Goal: Task Accomplishment & Management: Manage account settings

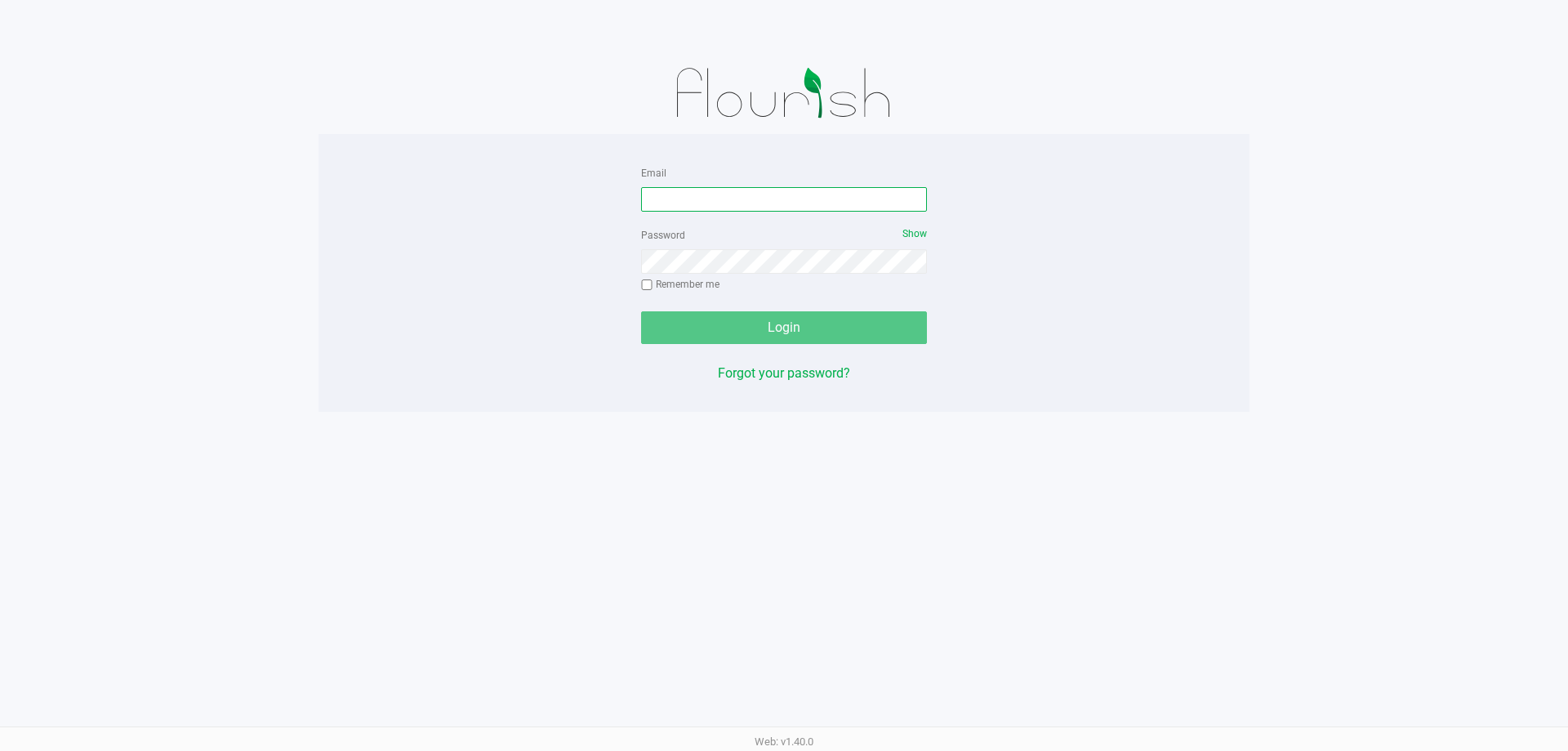
click at [716, 200] on input "Email" at bounding box center [784, 199] width 285 height 25
type input "[EMAIL_ADDRESS][DOMAIN_NAME]"
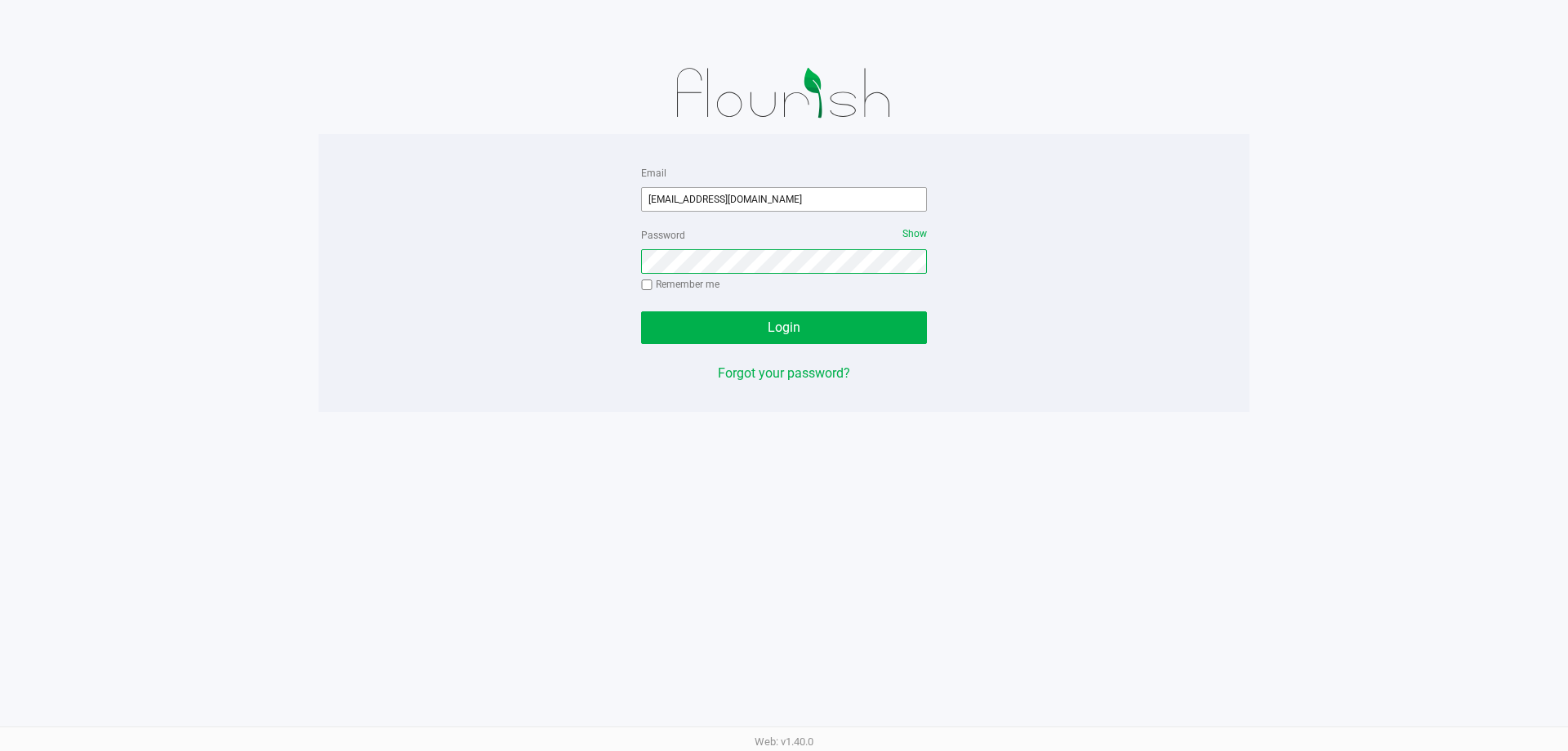
click at [641, 312] on button "Login" at bounding box center [784, 328] width 285 height 33
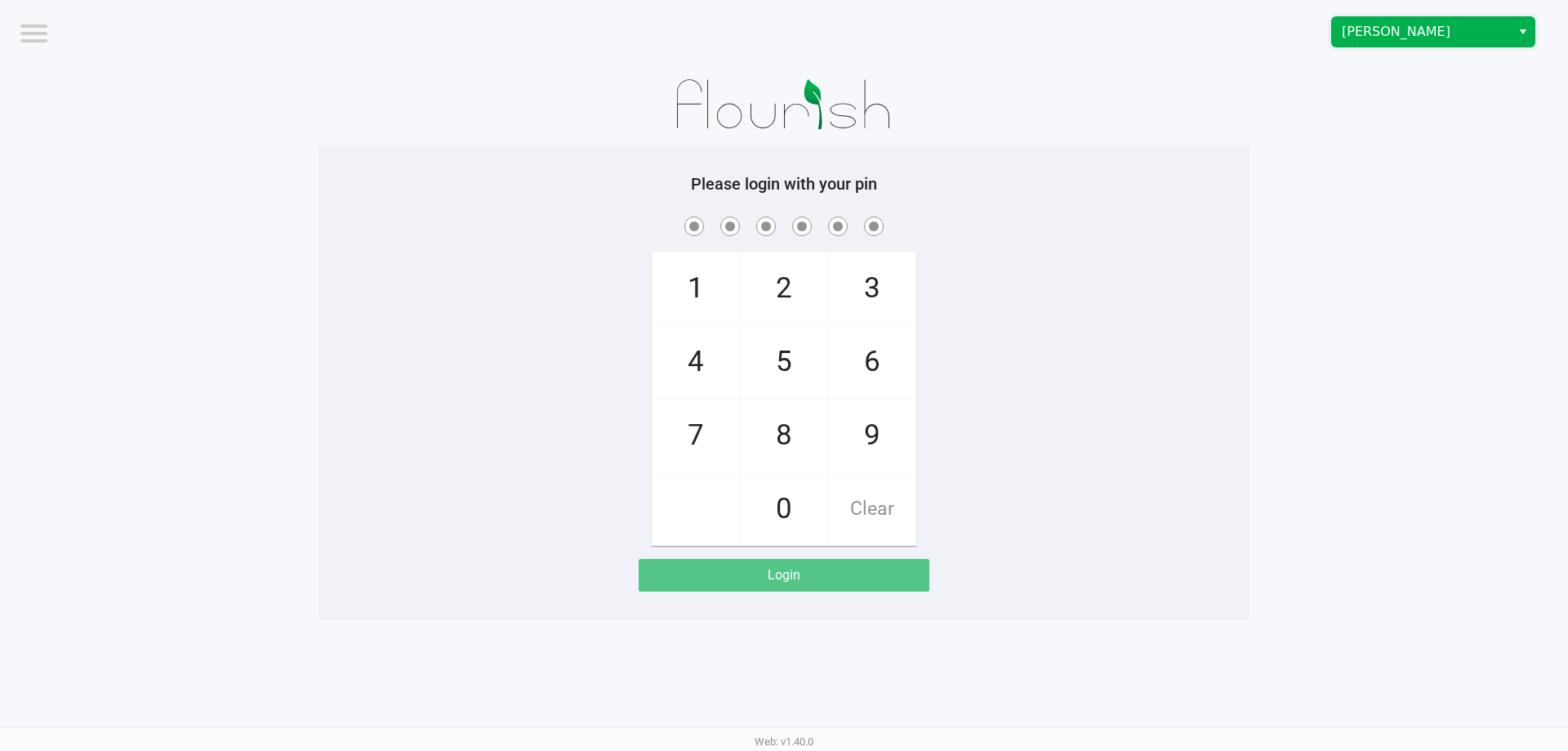
click at [1410, 40] on span "[PERSON_NAME]" at bounding box center [1421, 32] width 160 height 20
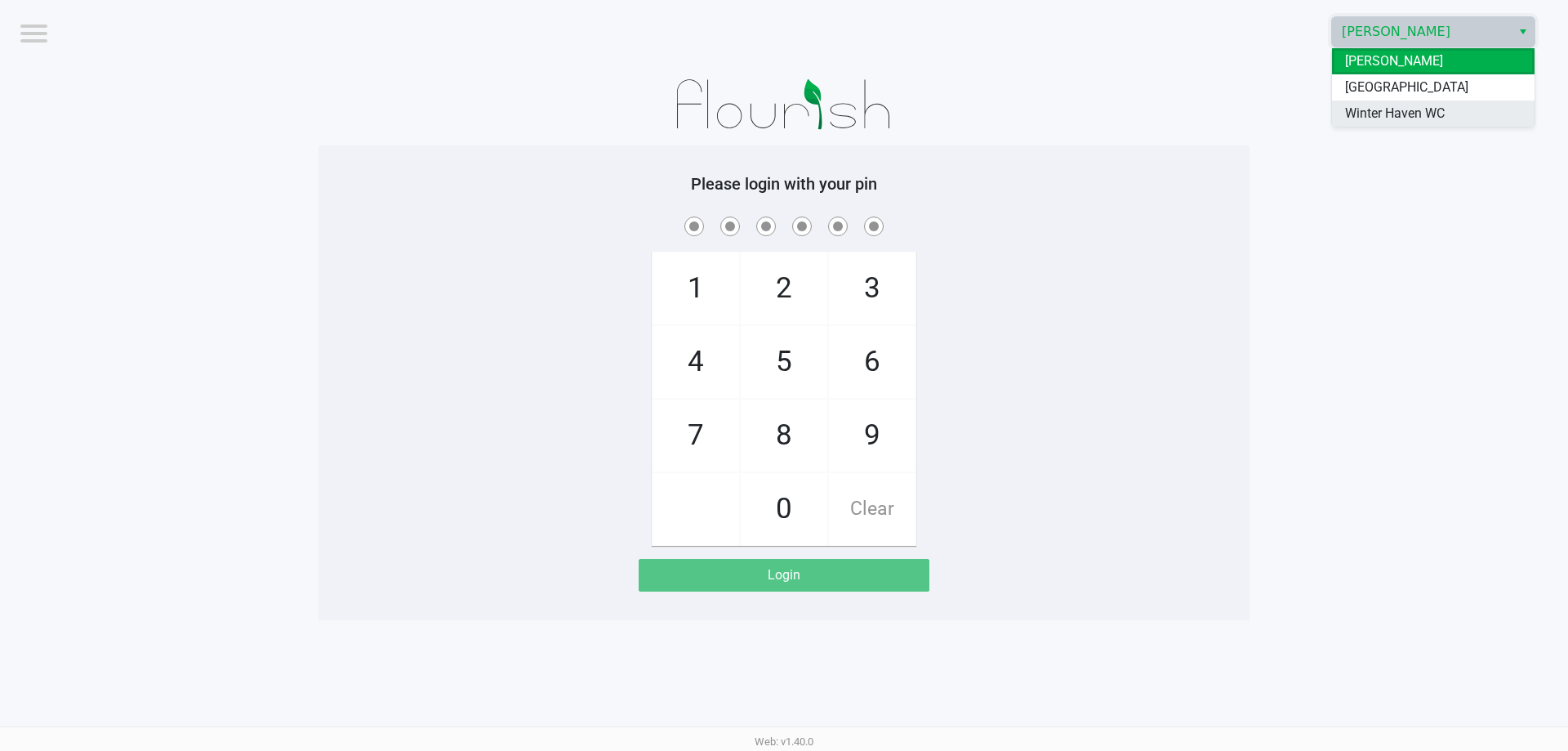
click at [1385, 120] on span "Winter Haven WC" at bounding box center [1395, 114] width 100 height 20
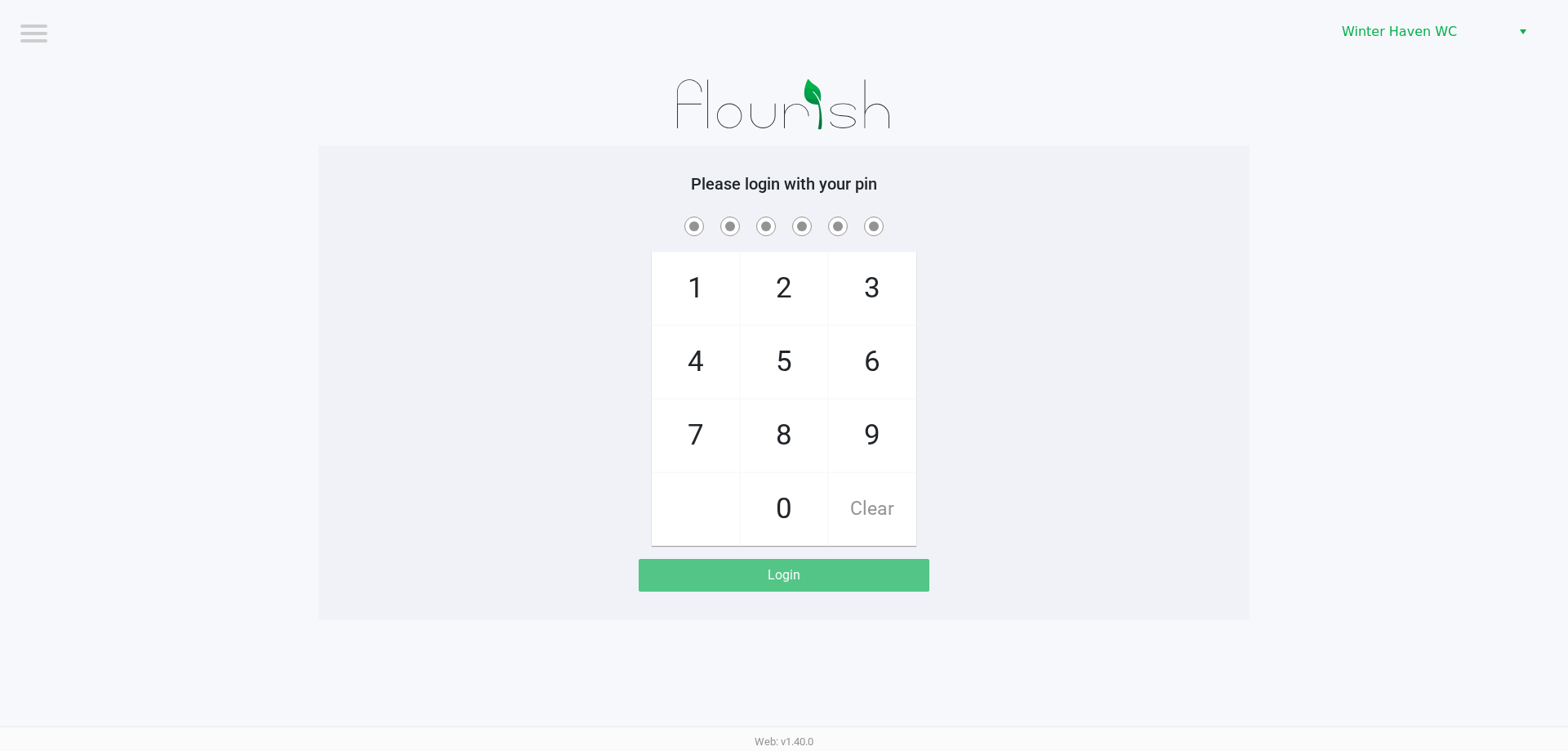
click at [1306, 187] on app-pos-login-wrapper "Logout [GEOGRAPHIC_DATA] WC Please login with your pin 1 4 7 2 5 8 0 3 6 9 Clea…" at bounding box center [784, 310] width 1568 height 620
click at [502, 401] on div "1 4 7 2 5 8 0 3 6 9 Clear" at bounding box center [784, 379] width 931 height 333
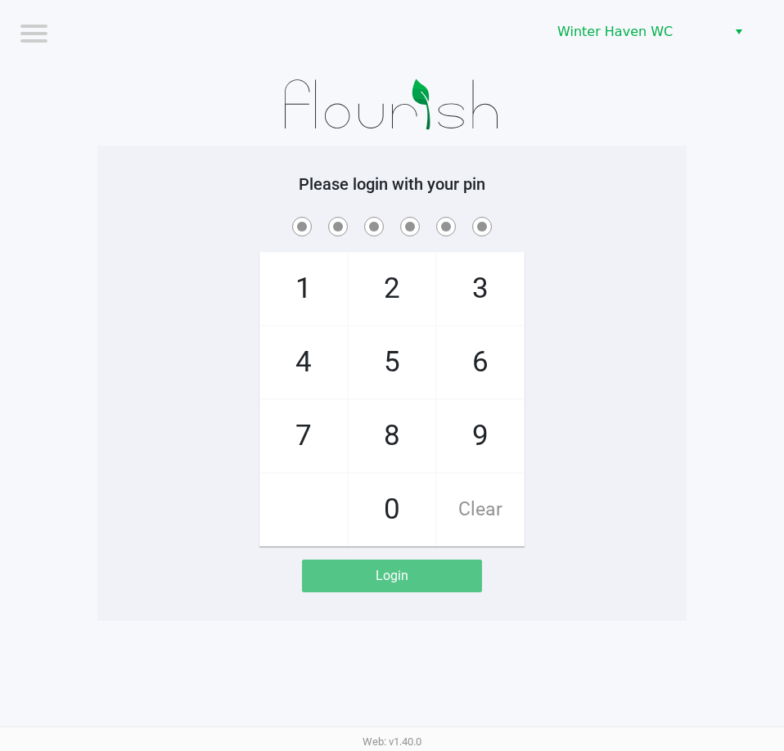
click at [204, 283] on div "1 4 7 2 5 8 0 3 6 9 Clear" at bounding box center [391, 380] width 589 height 333
checkbox input "true"
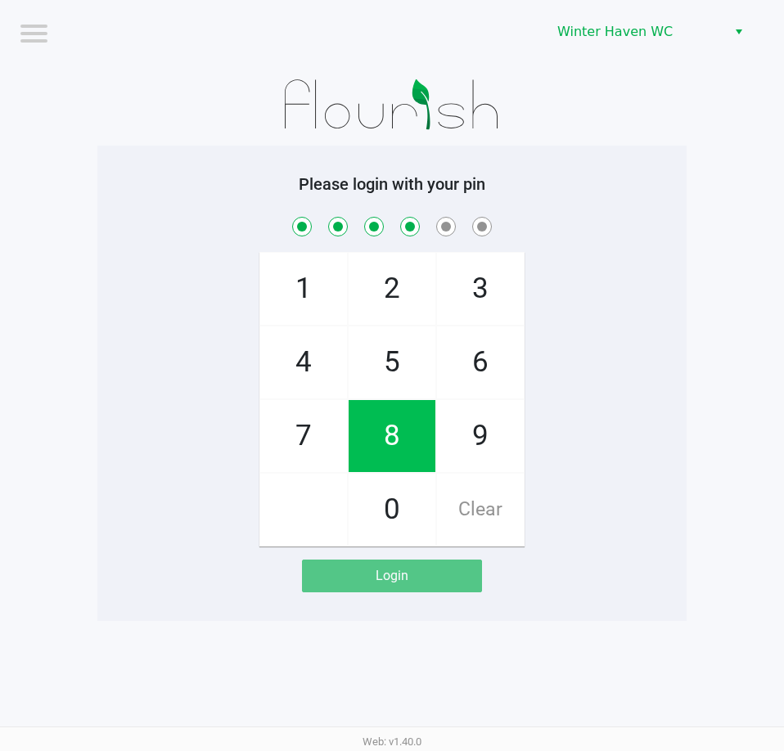
checkbox input "true"
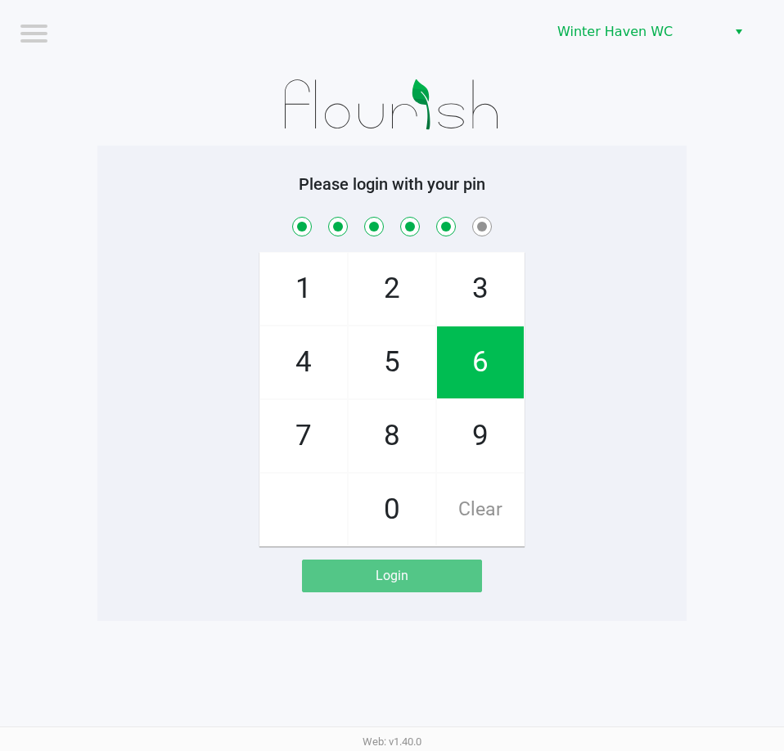
checkbox input "true"
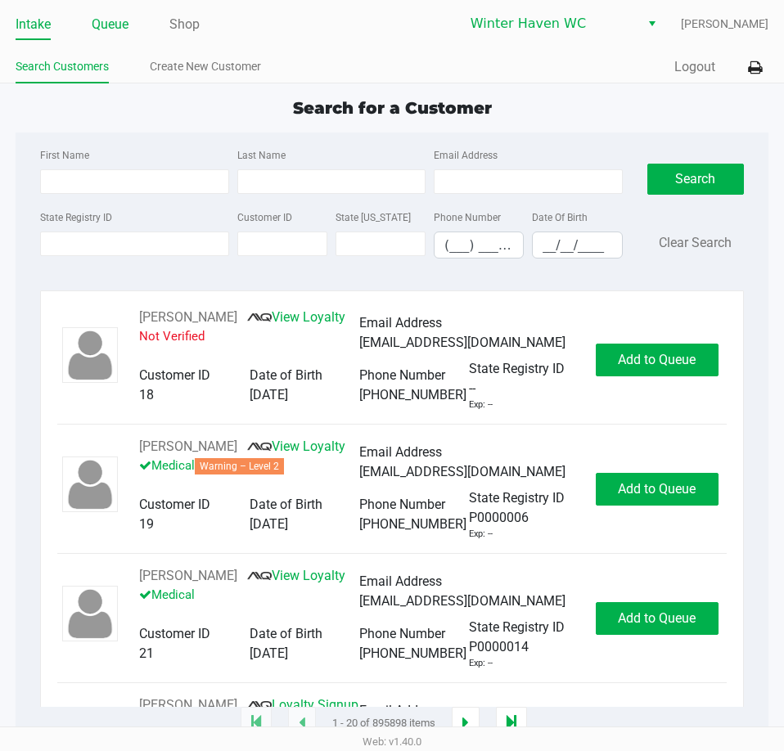
click at [111, 22] on link "Queue" at bounding box center [110, 24] width 37 height 23
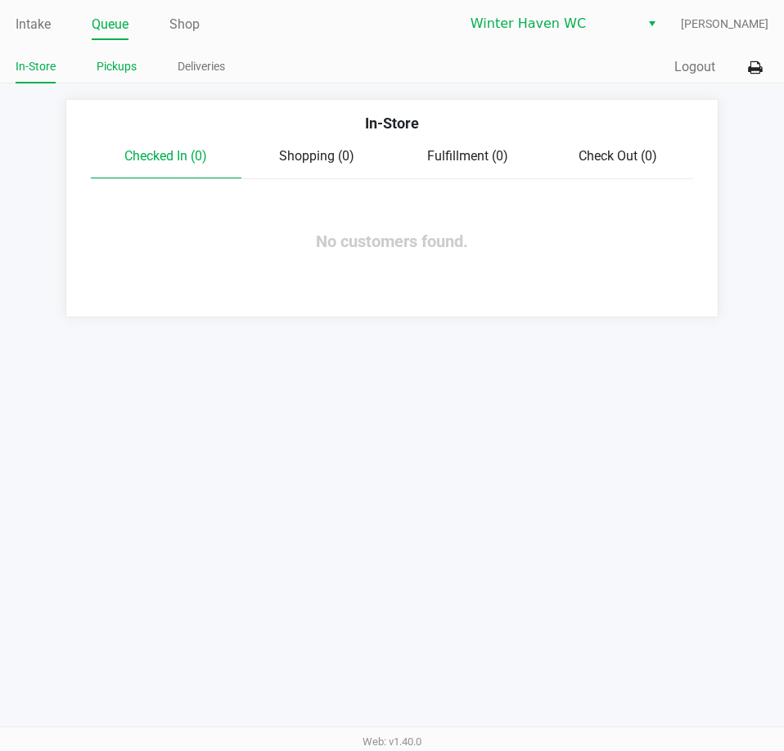
drag, startPoint x: 106, startPoint y: 67, endPoint x: 111, endPoint y: 74, distance: 9.3
click at [106, 66] on link "Pickups" at bounding box center [117, 66] width 40 height 20
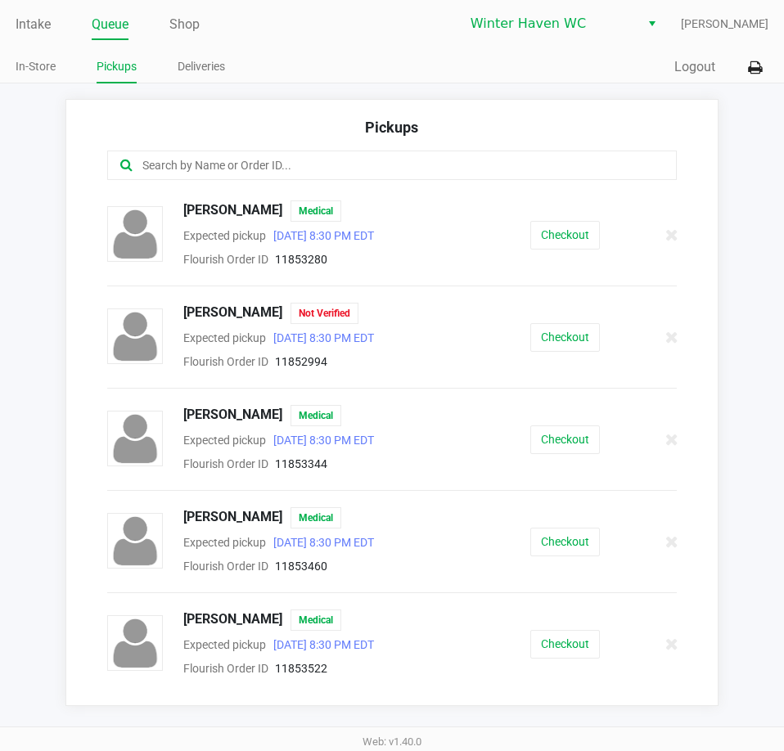
click at [322, 176] on div at bounding box center [391, 165] width 569 height 29
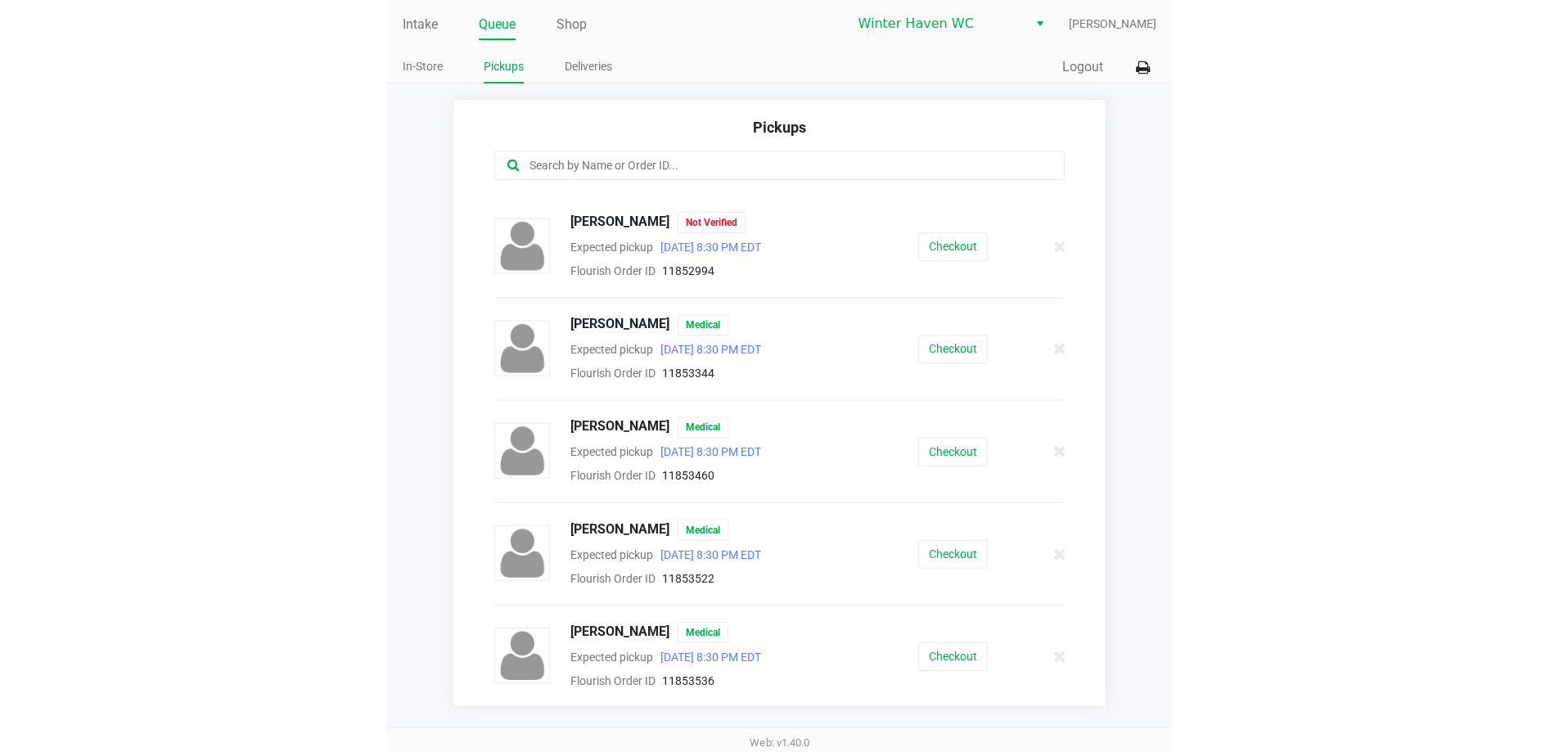
scroll to position [92, 0]
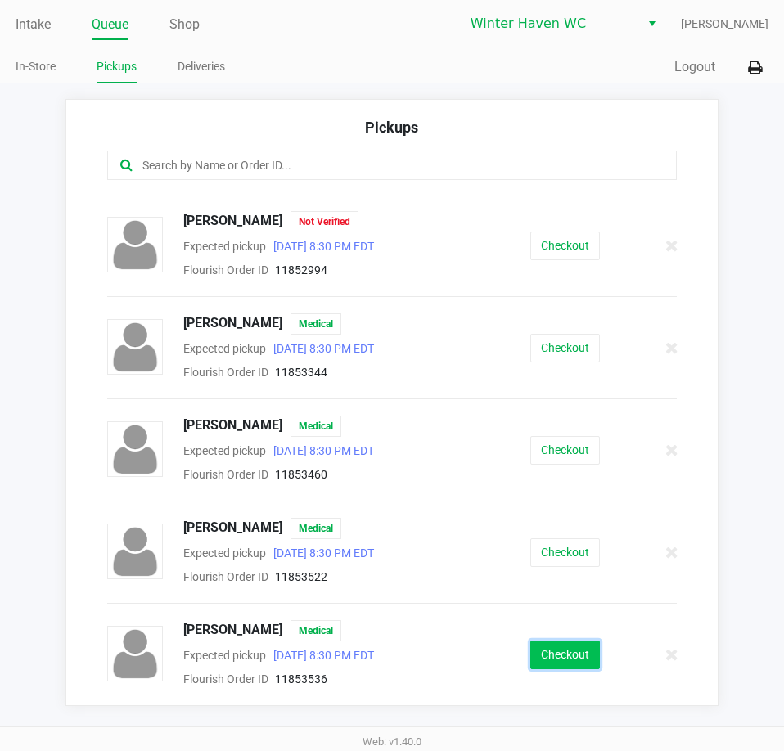
click at [570, 655] on button "Checkout" at bounding box center [565, 655] width 70 height 29
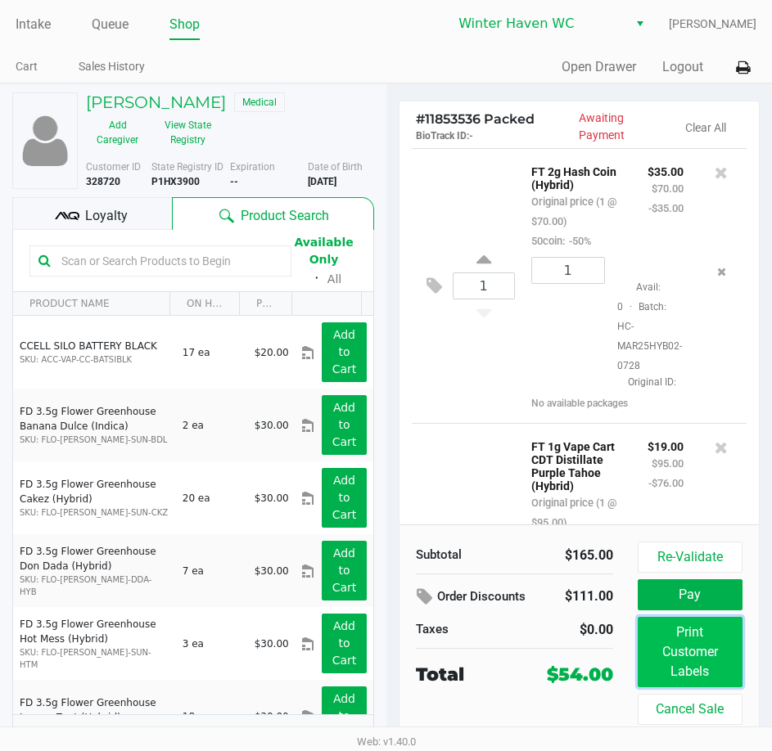
click at [725, 659] on button "Print Customer Labels" at bounding box center [689, 652] width 105 height 70
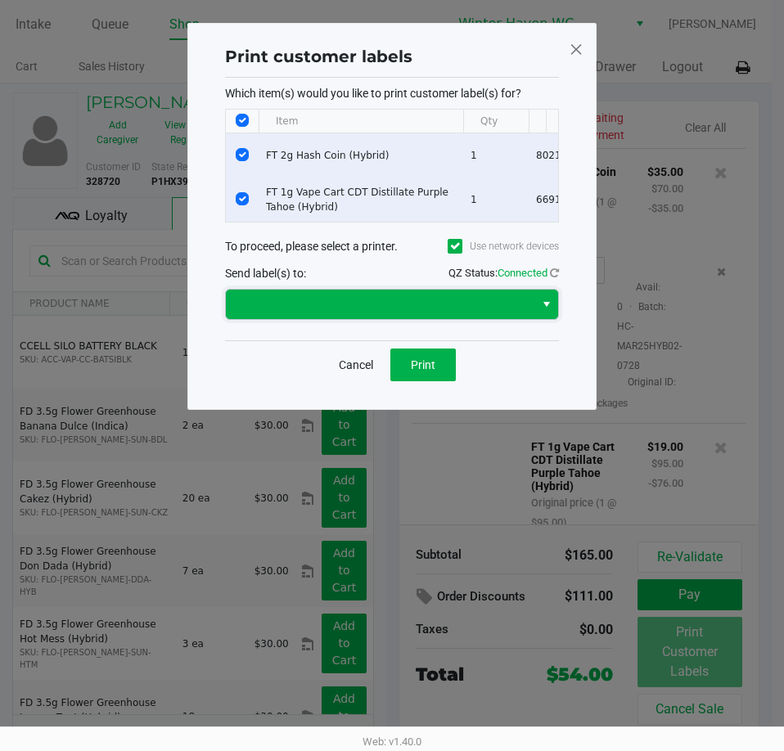
click at [331, 319] on span at bounding box center [380, 304] width 308 height 29
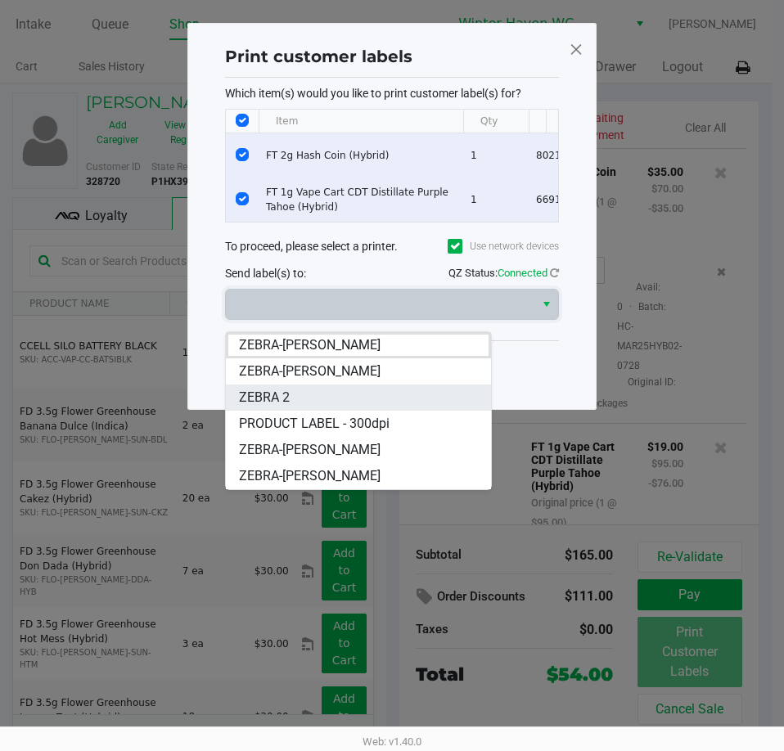
click at [331, 392] on li "ZEBRA 2" at bounding box center [358, 398] width 265 height 26
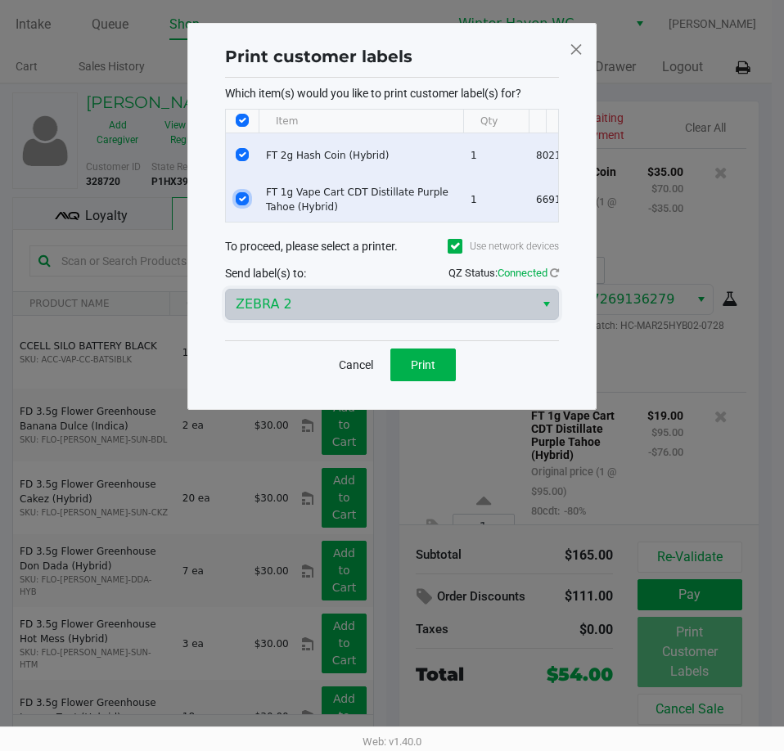
click at [245, 200] on input "Select Row" at bounding box center [242, 198] width 13 height 13
checkbox input "false"
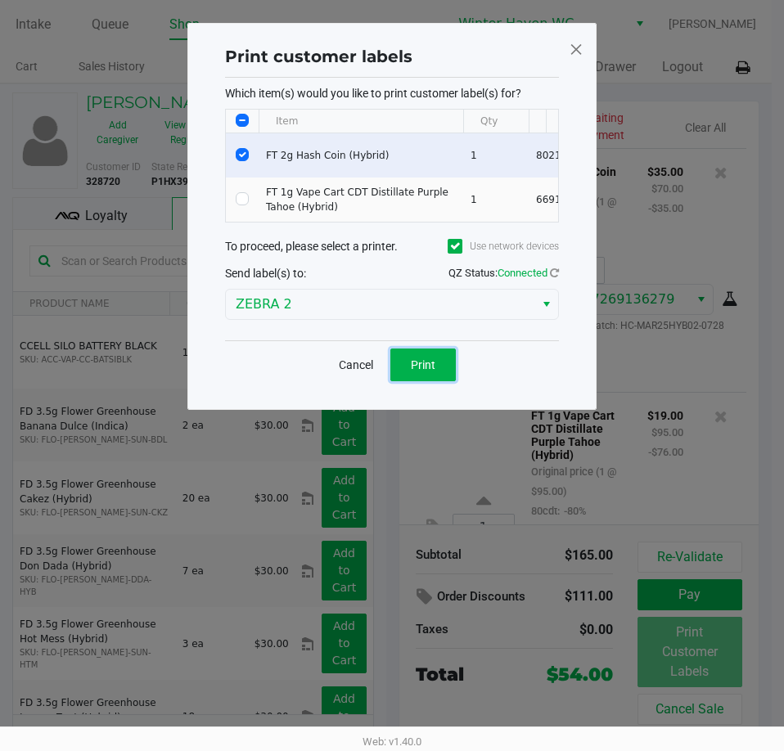
click at [407, 369] on button "Print" at bounding box center [422, 365] width 65 height 33
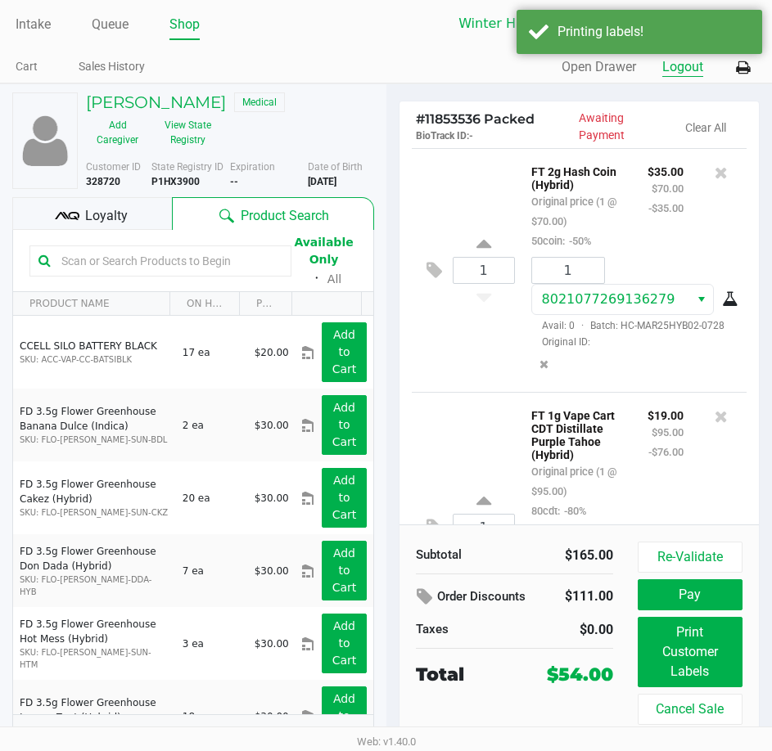
click at [675, 66] on button "Logout" at bounding box center [682, 67] width 41 height 20
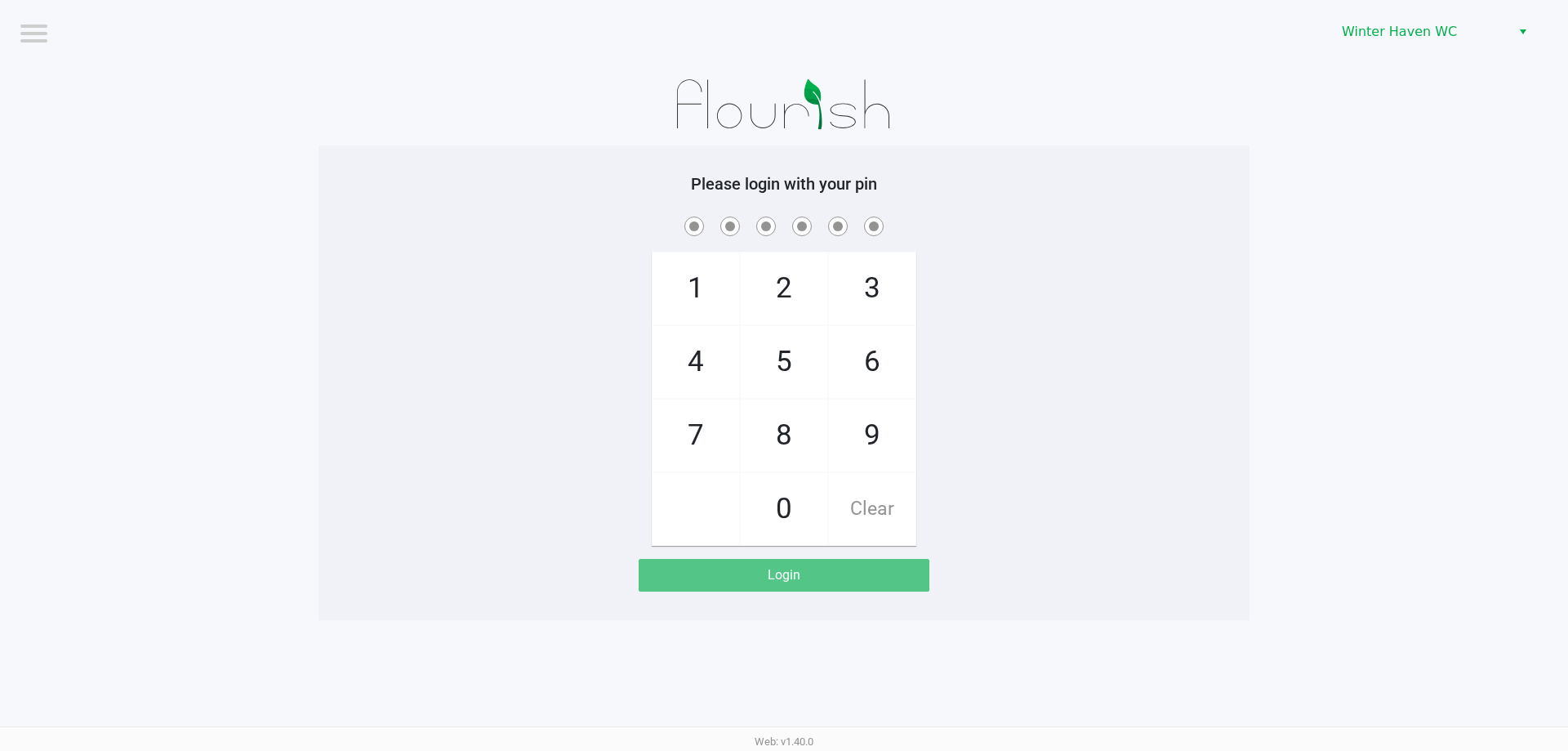
click at [230, 133] on app-pos-login-wrapper "Logout [GEOGRAPHIC_DATA] WC Please login with your pin 1 4 7 2 5 8 0 3 6 9 Clea…" at bounding box center [784, 310] width 1568 height 620
checkbox input "true"
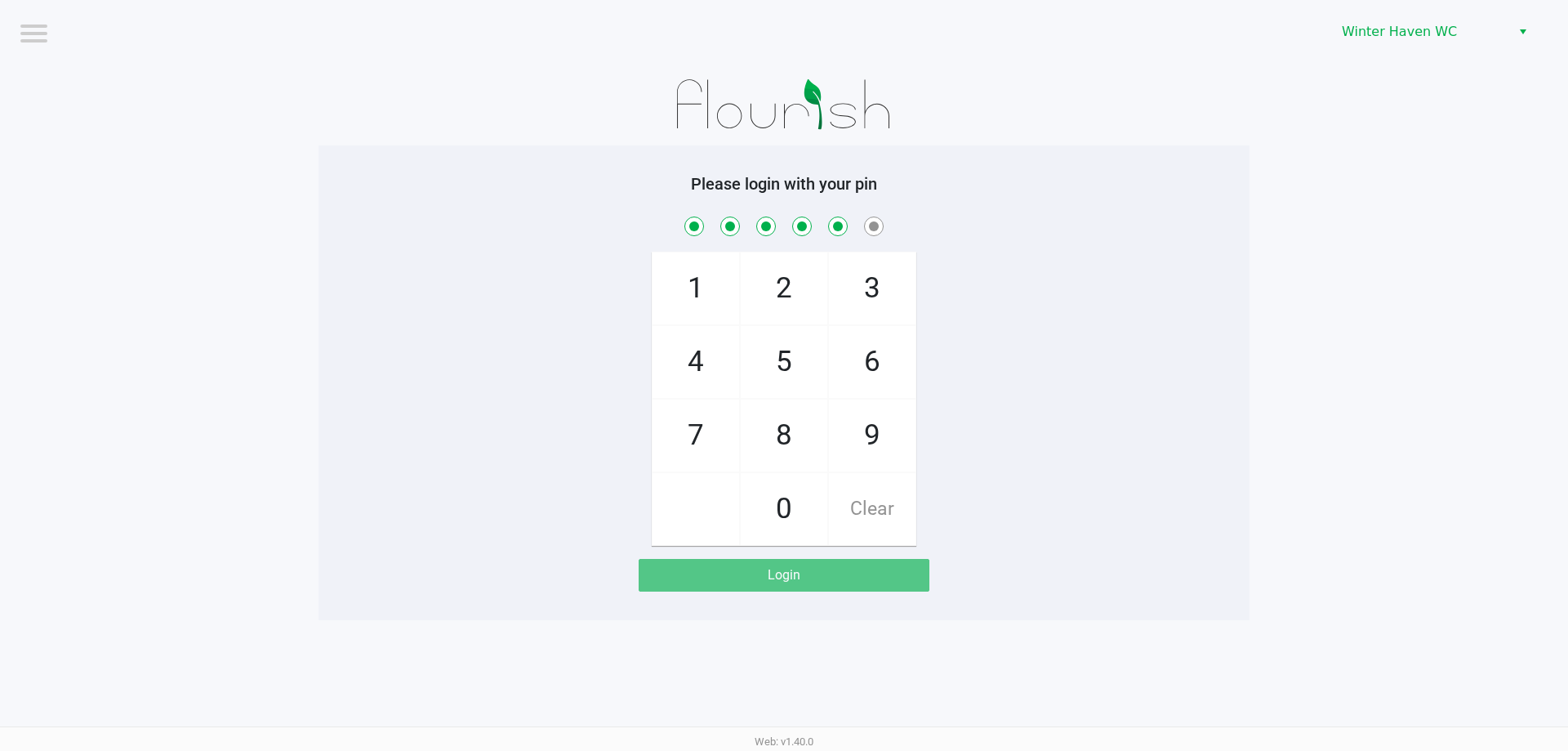
checkbox input "true"
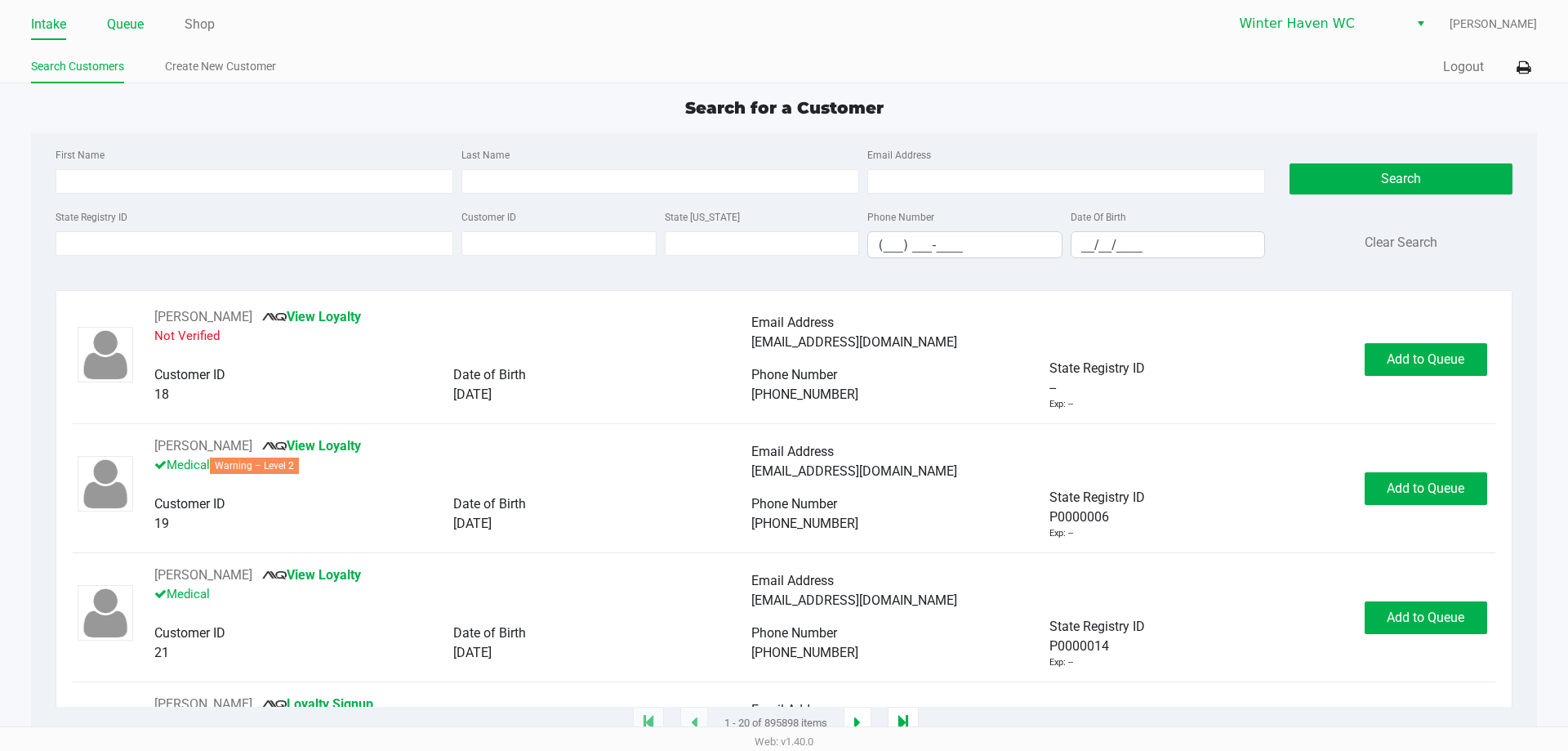
click at [118, 25] on link "Queue" at bounding box center [125, 24] width 37 height 23
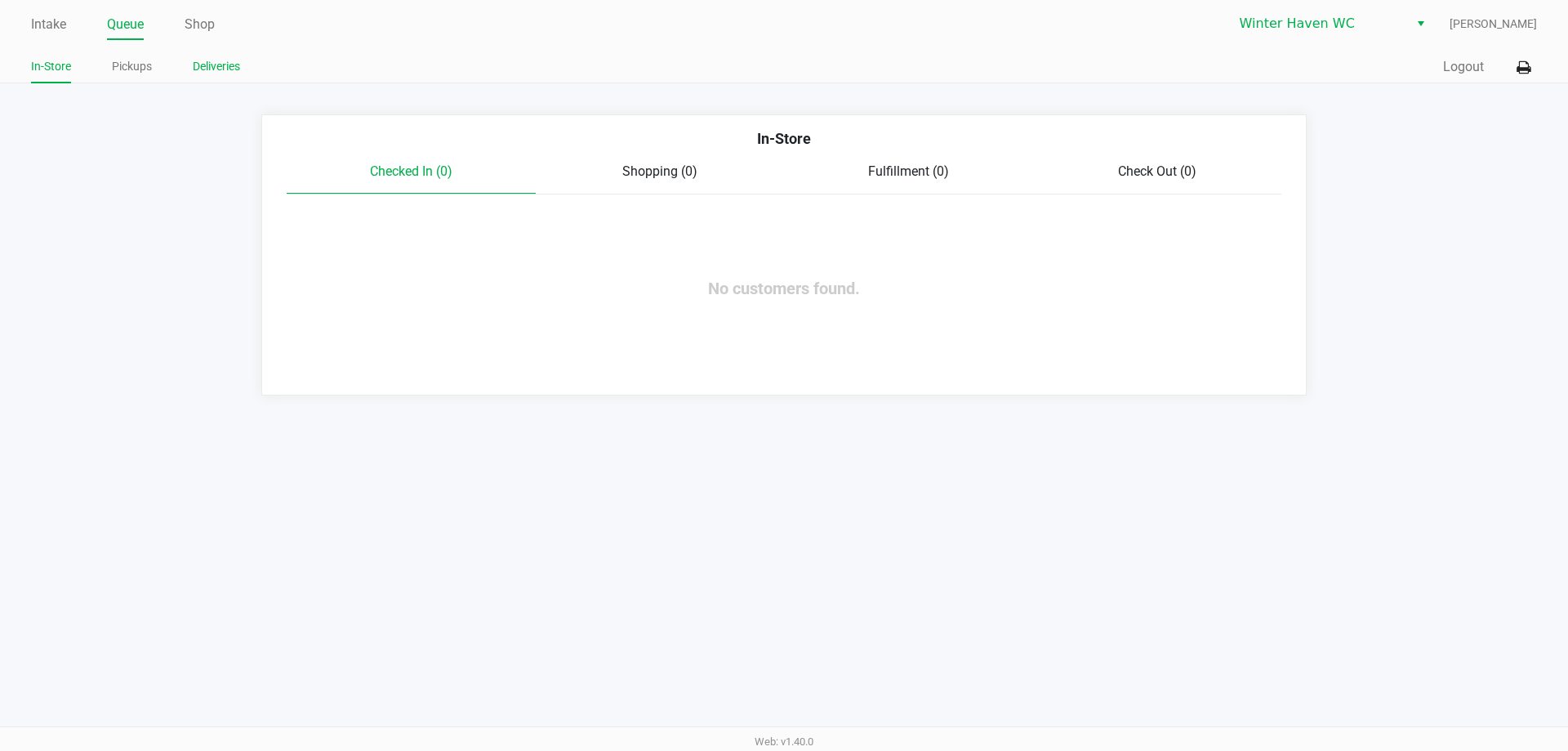
click at [239, 61] on link "Deliveries" at bounding box center [216, 66] width 47 height 20
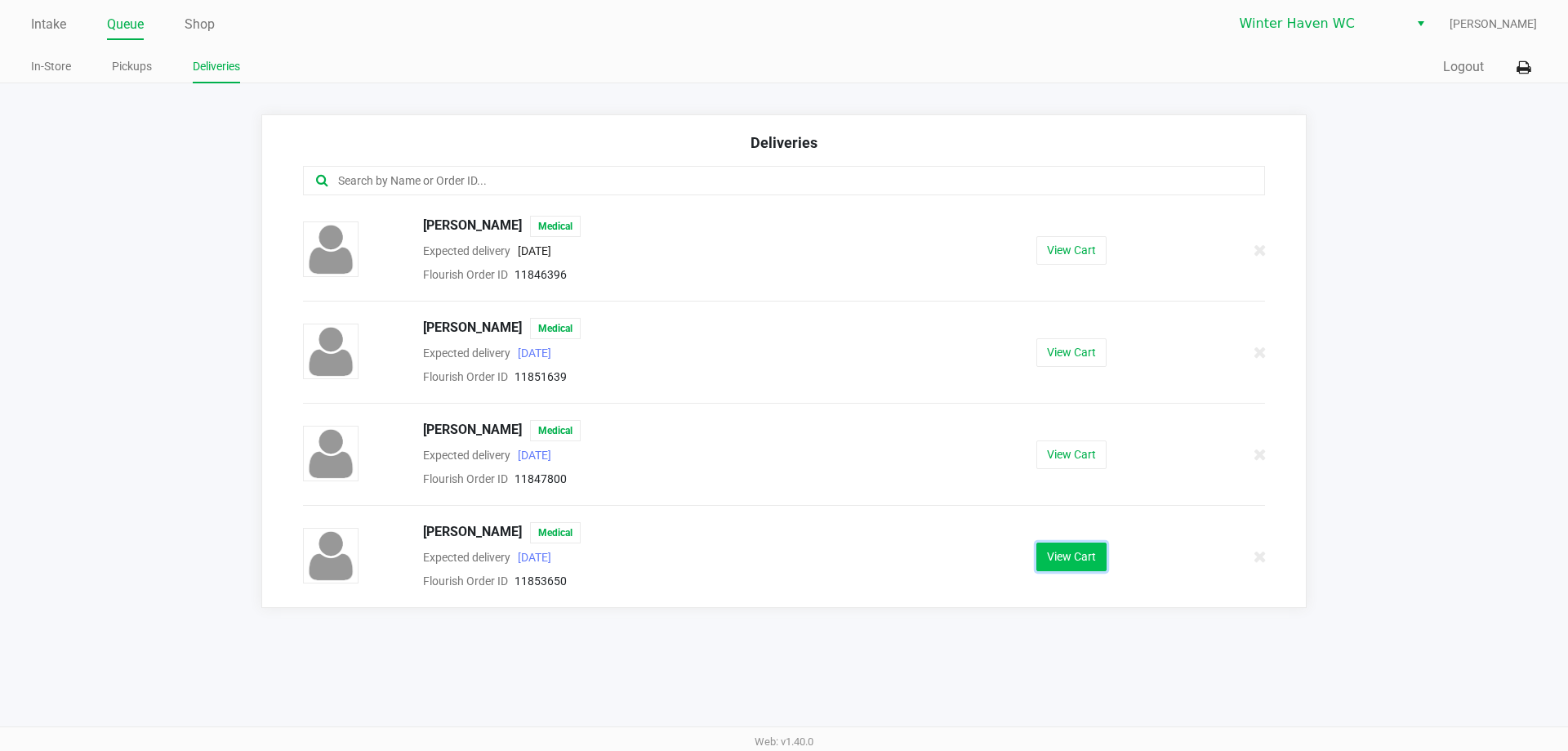
click at [1059, 561] on button "View Cart" at bounding box center [1071, 556] width 70 height 29
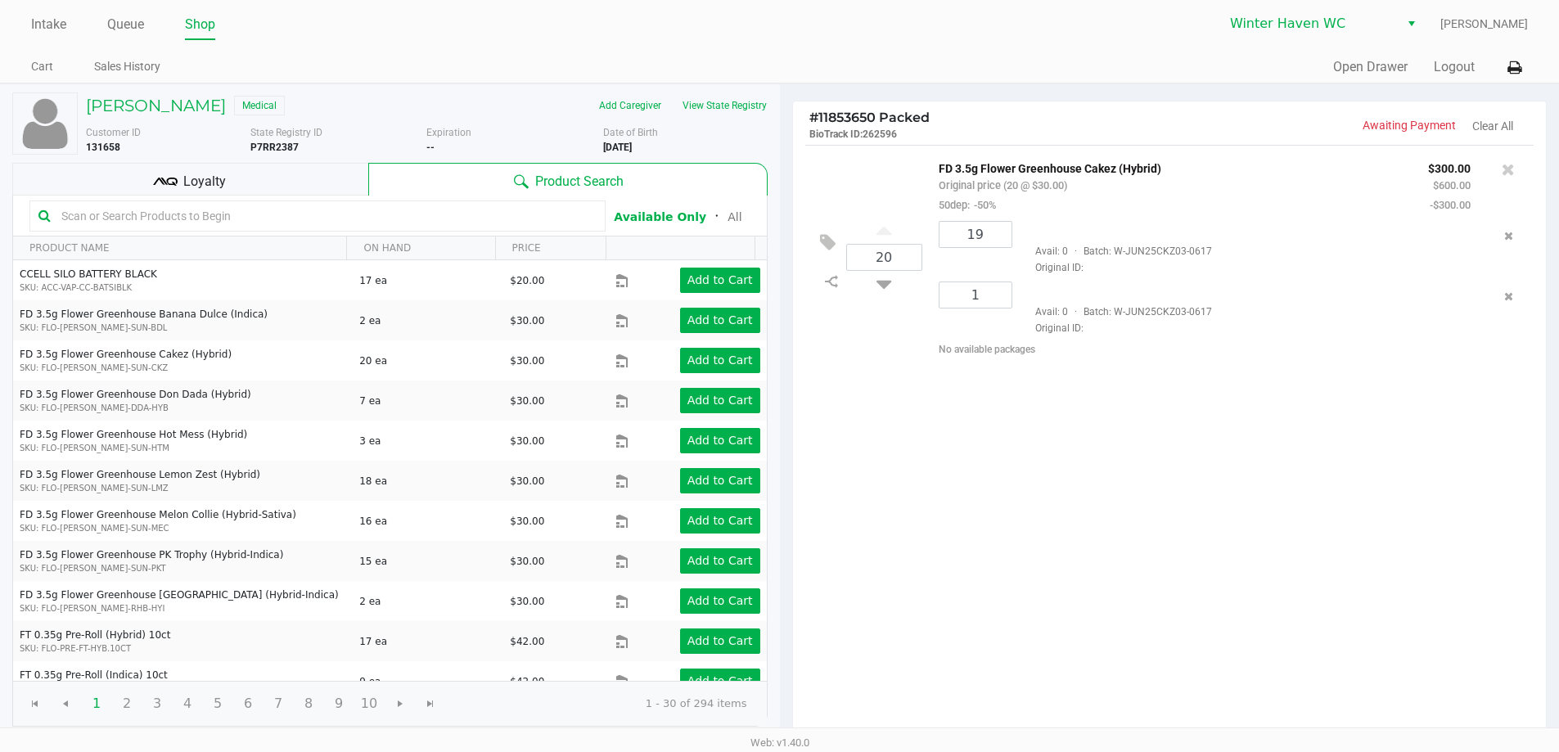
click at [295, 184] on div "Loyalty" at bounding box center [190, 179] width 356 height 33
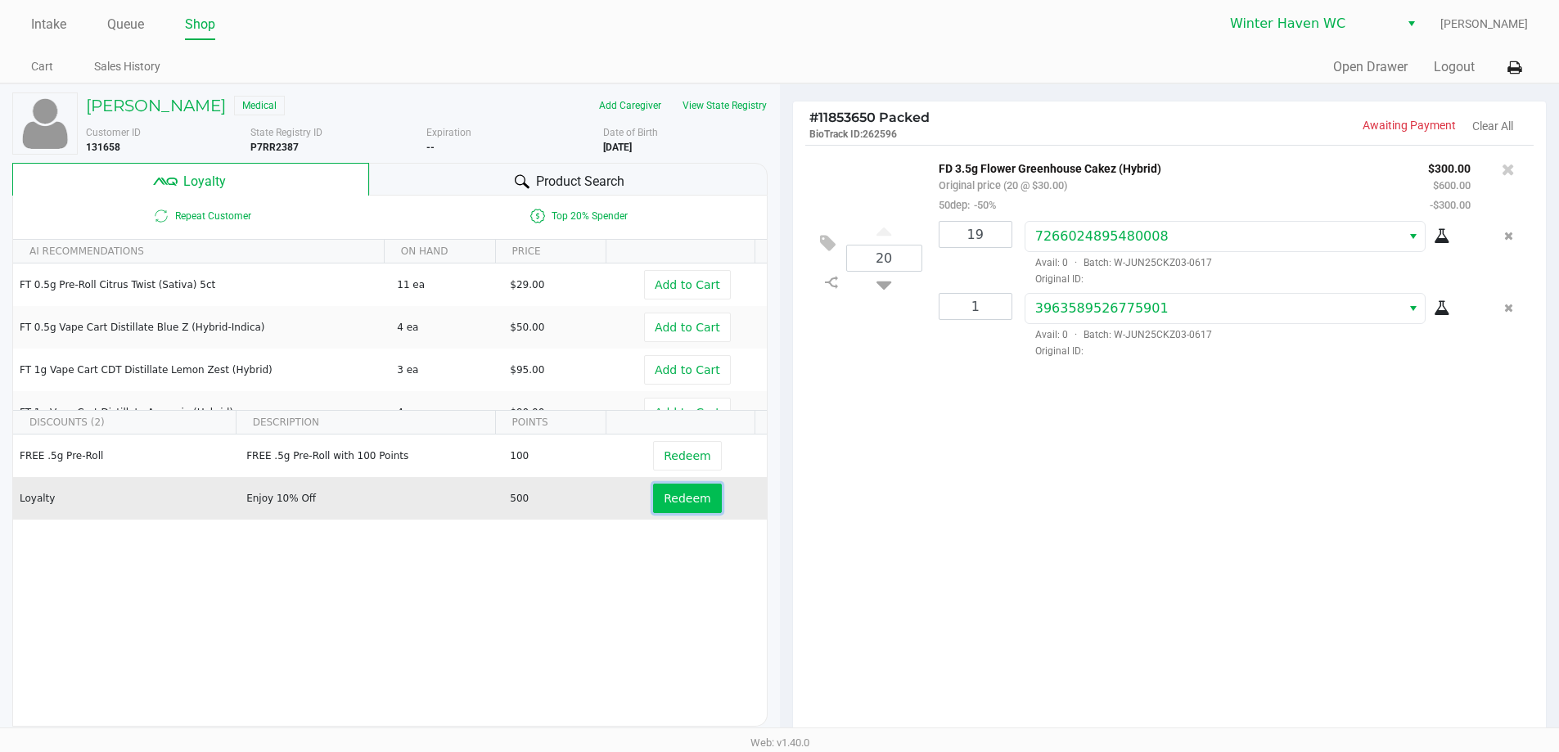
click at [669, 510] on button "Redeem" at bounding box center [687, 498] width 68 height 29
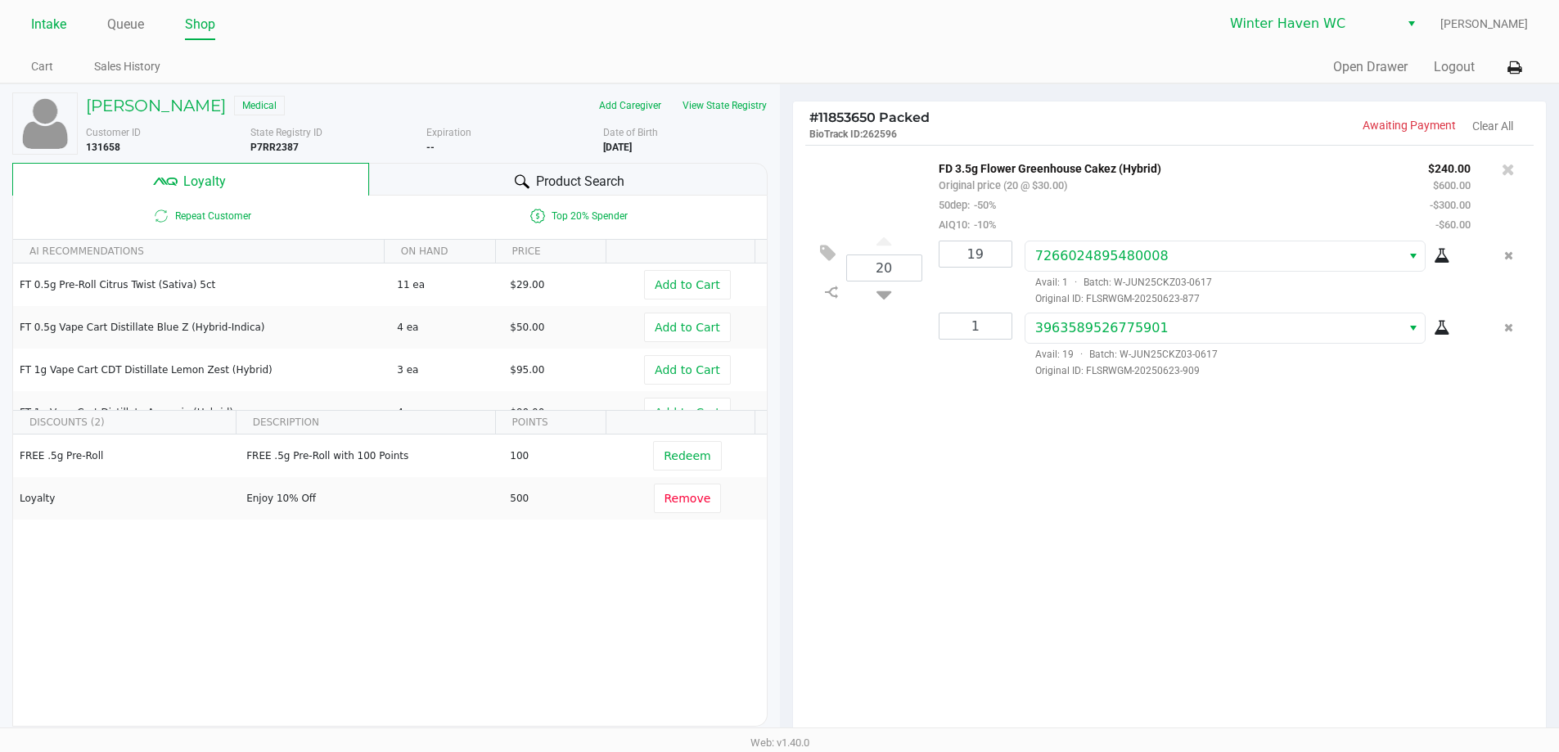
click at [52, 24] on link "Intake" at bounding box center [48, 24] width 35 height 23
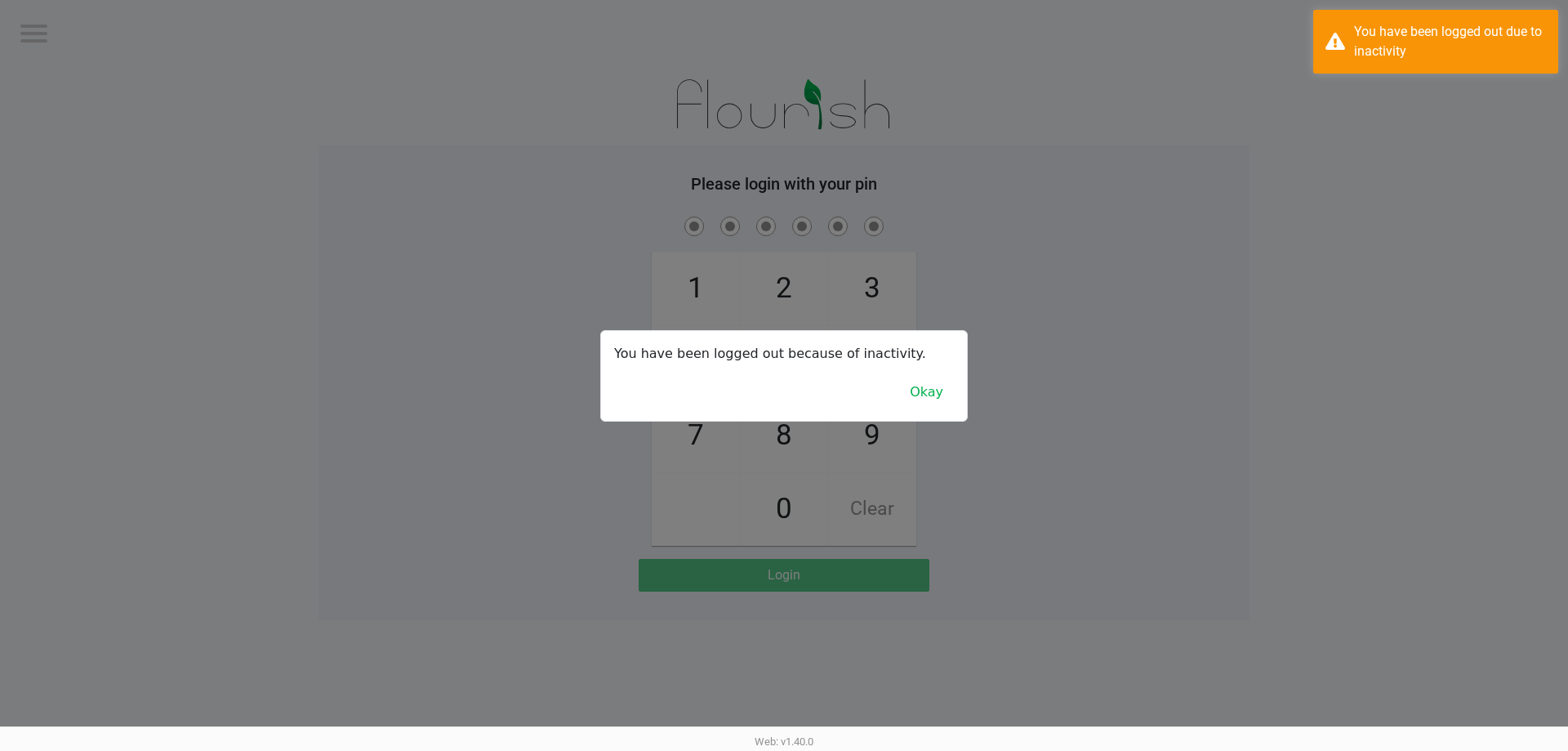
click at [181, 138] on div at bounding box center [784, 376] width 1568 height 751
checkbox input "true"
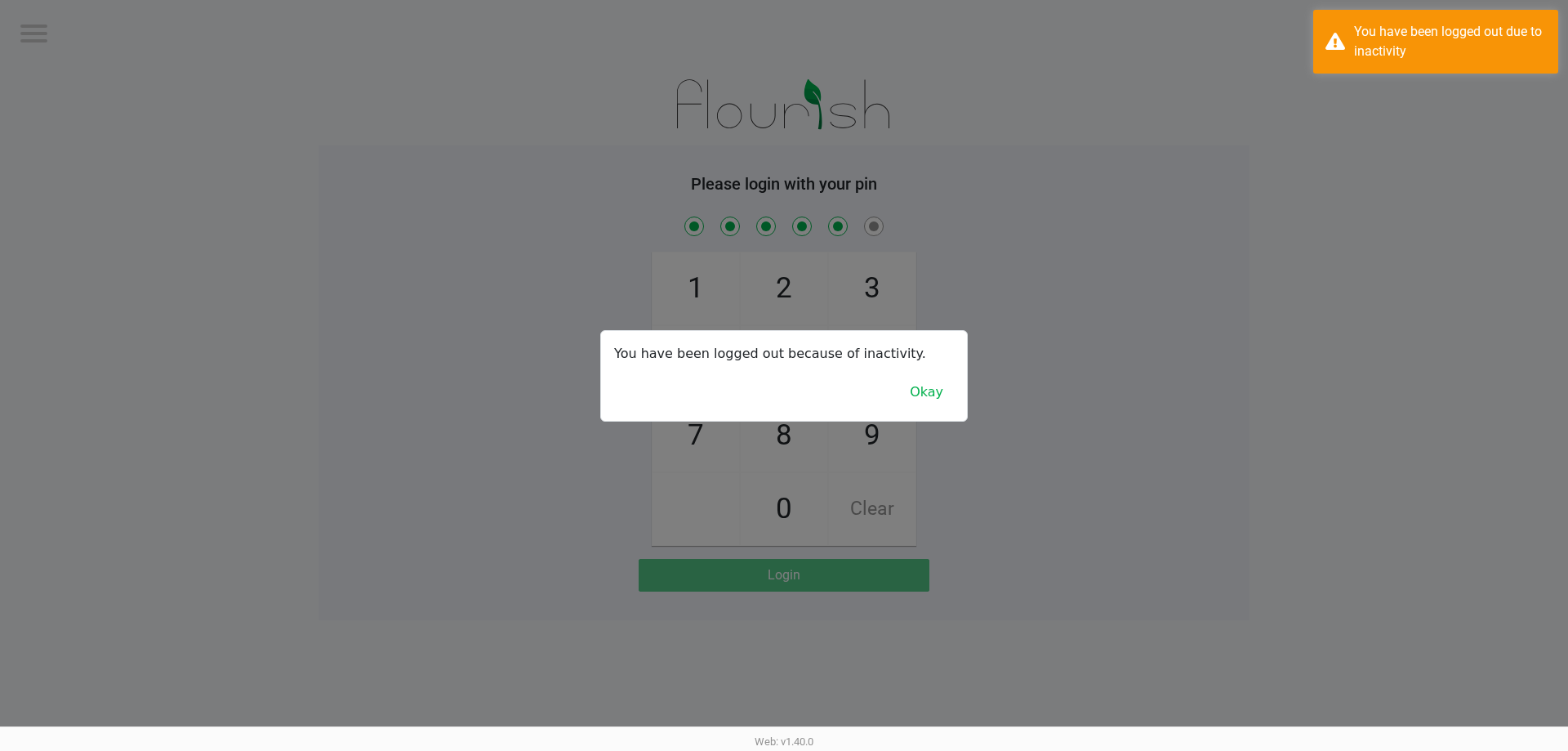
checkbox input "true"
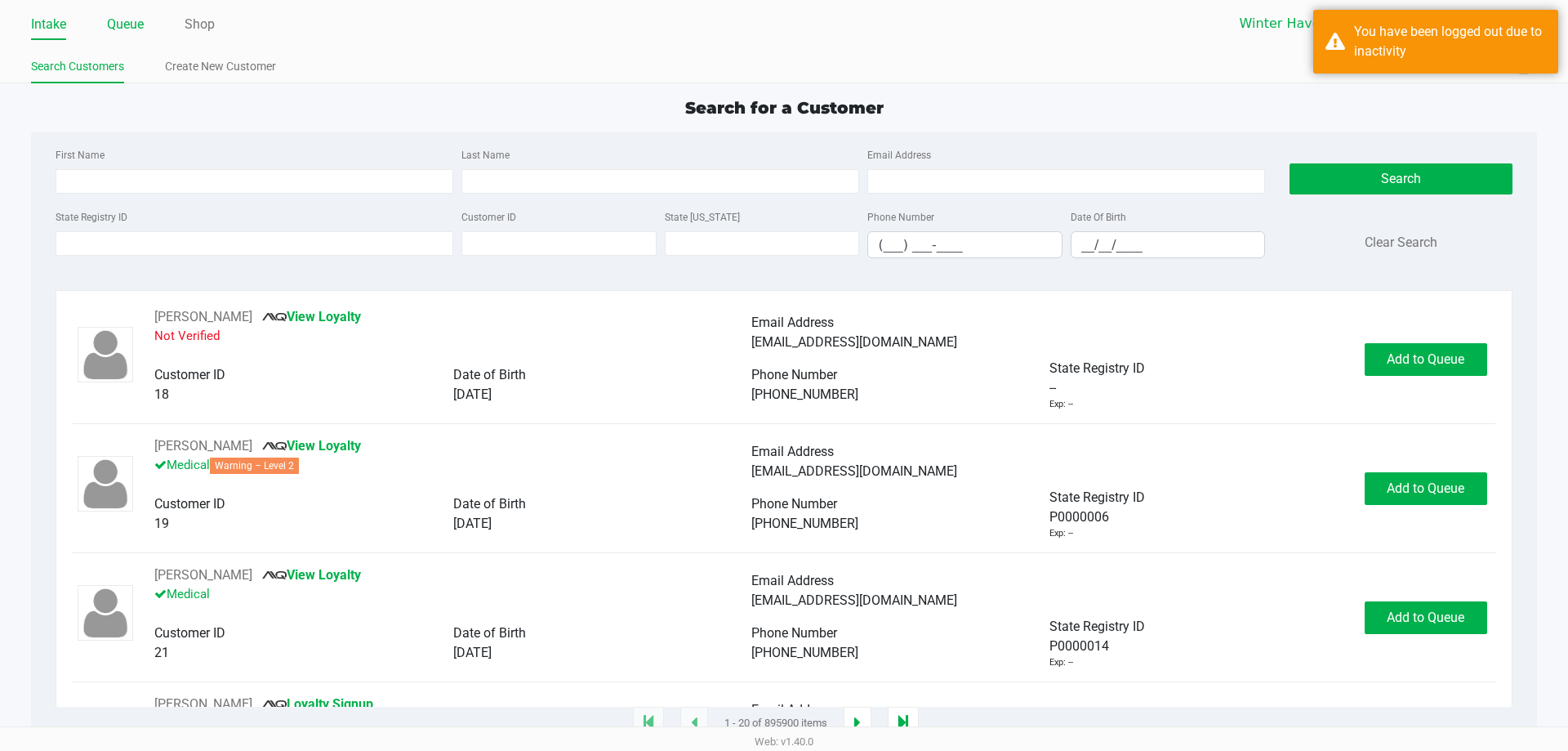
click at [127, 24] on link "Queue" at bounding box center [125, 24] width 37 height 23
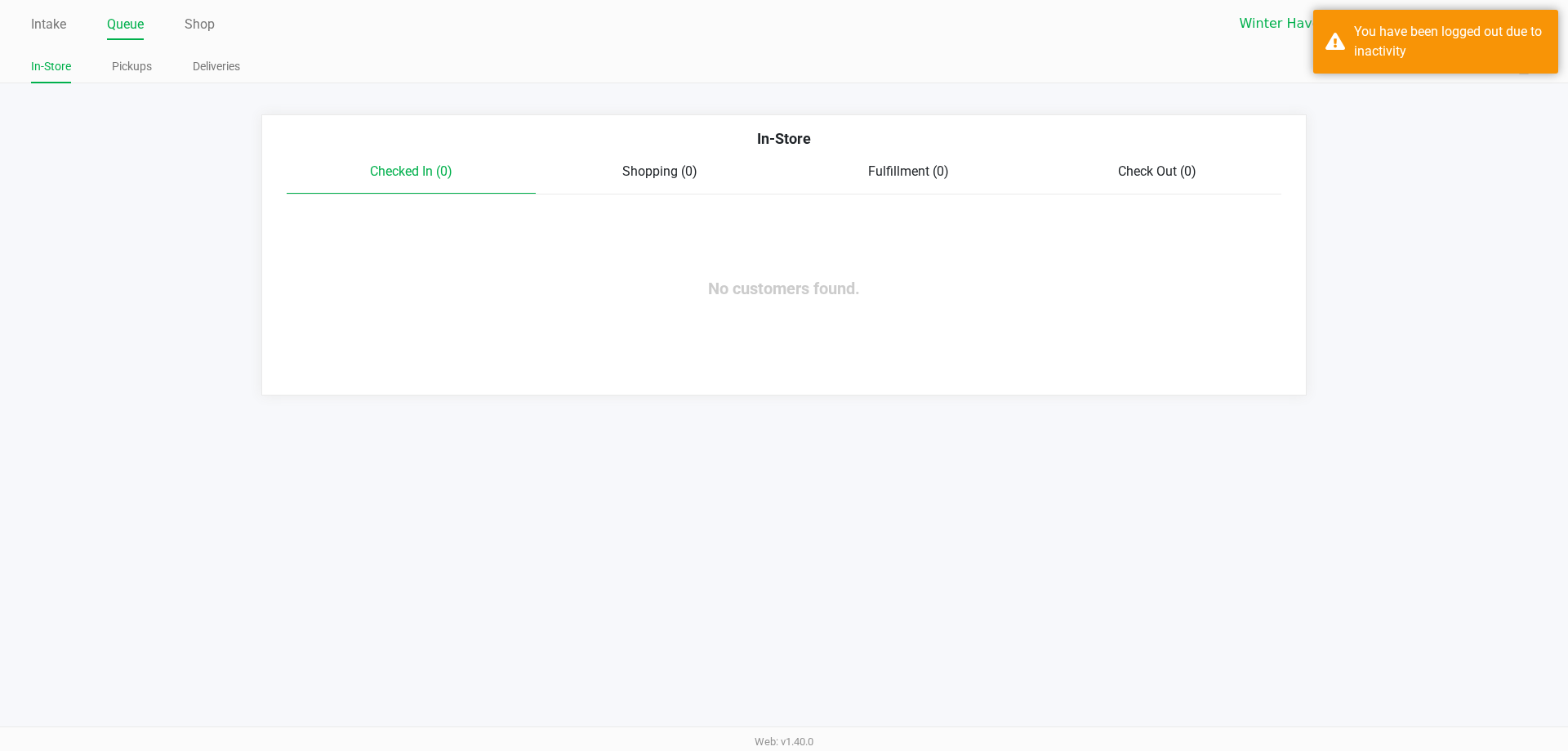
click at [243, 70] on ul "In-Store Pickups Deliveries" at bounding box center [407, 69] width 753 height 28
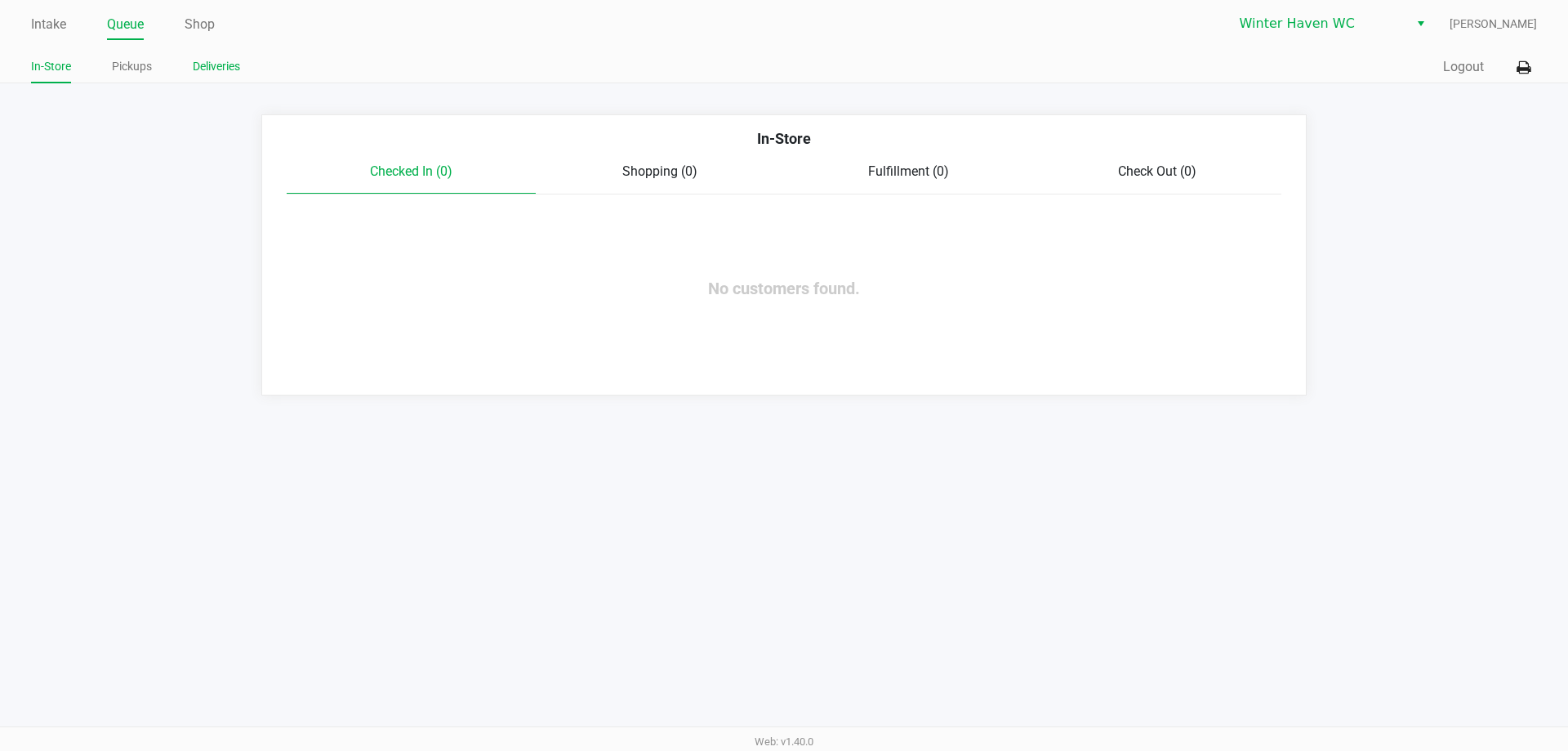
click at [231, 61] on link "Deliveries" at bounding box center [216, 66] width 47 height 20
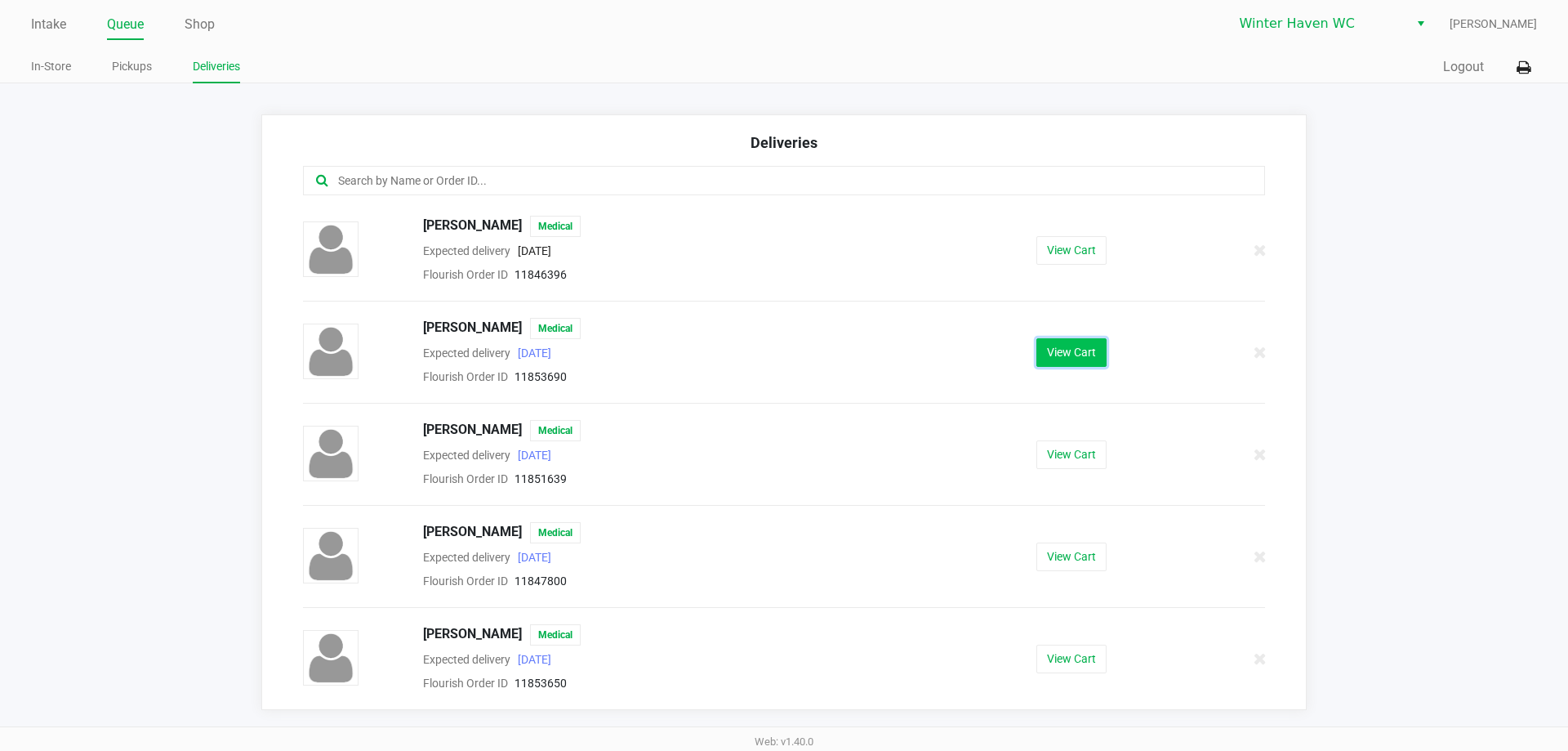
click at [1070, 352] on button "View Cart" at bounding box center [1071, 353] width 70 height 29
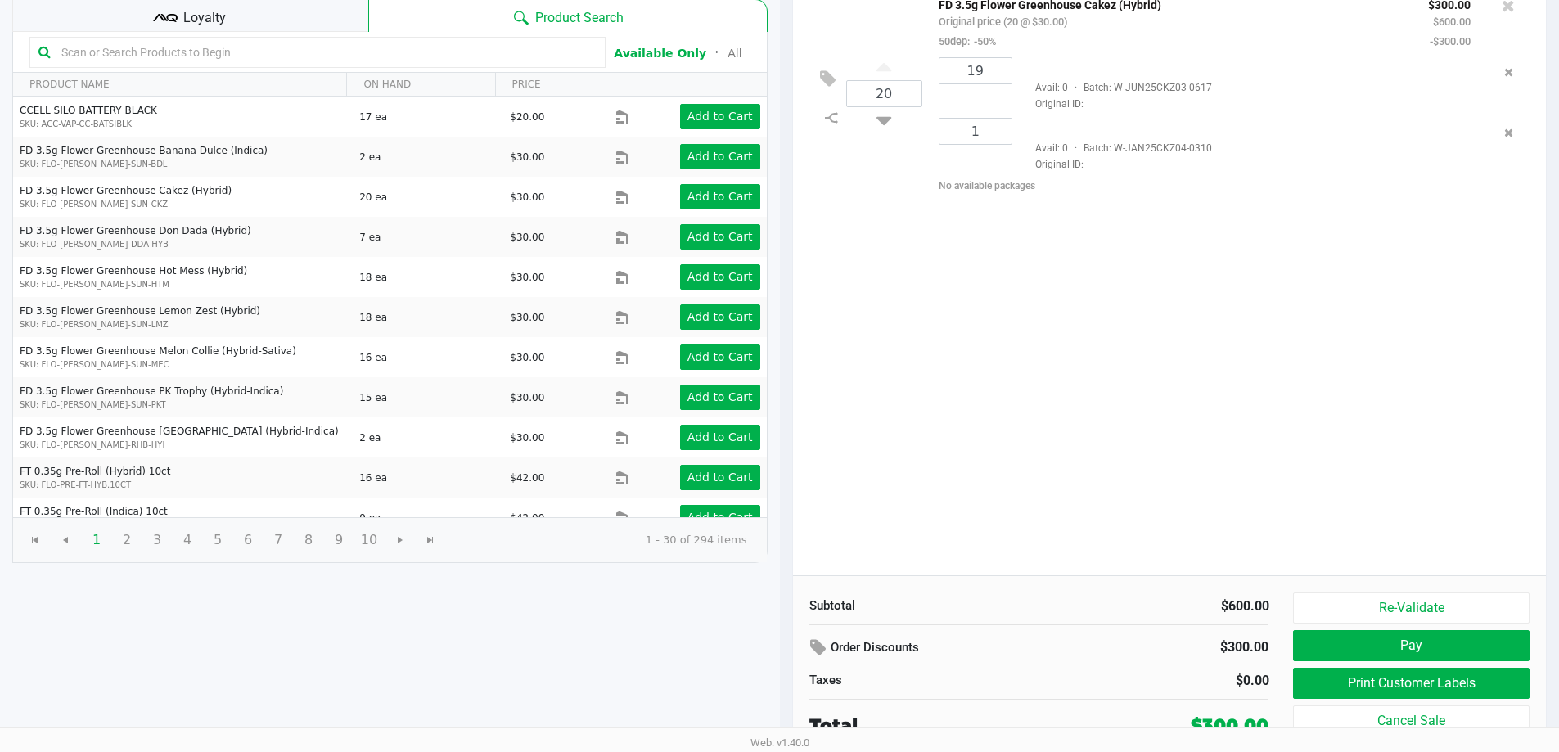
scroll to position [168, 0]
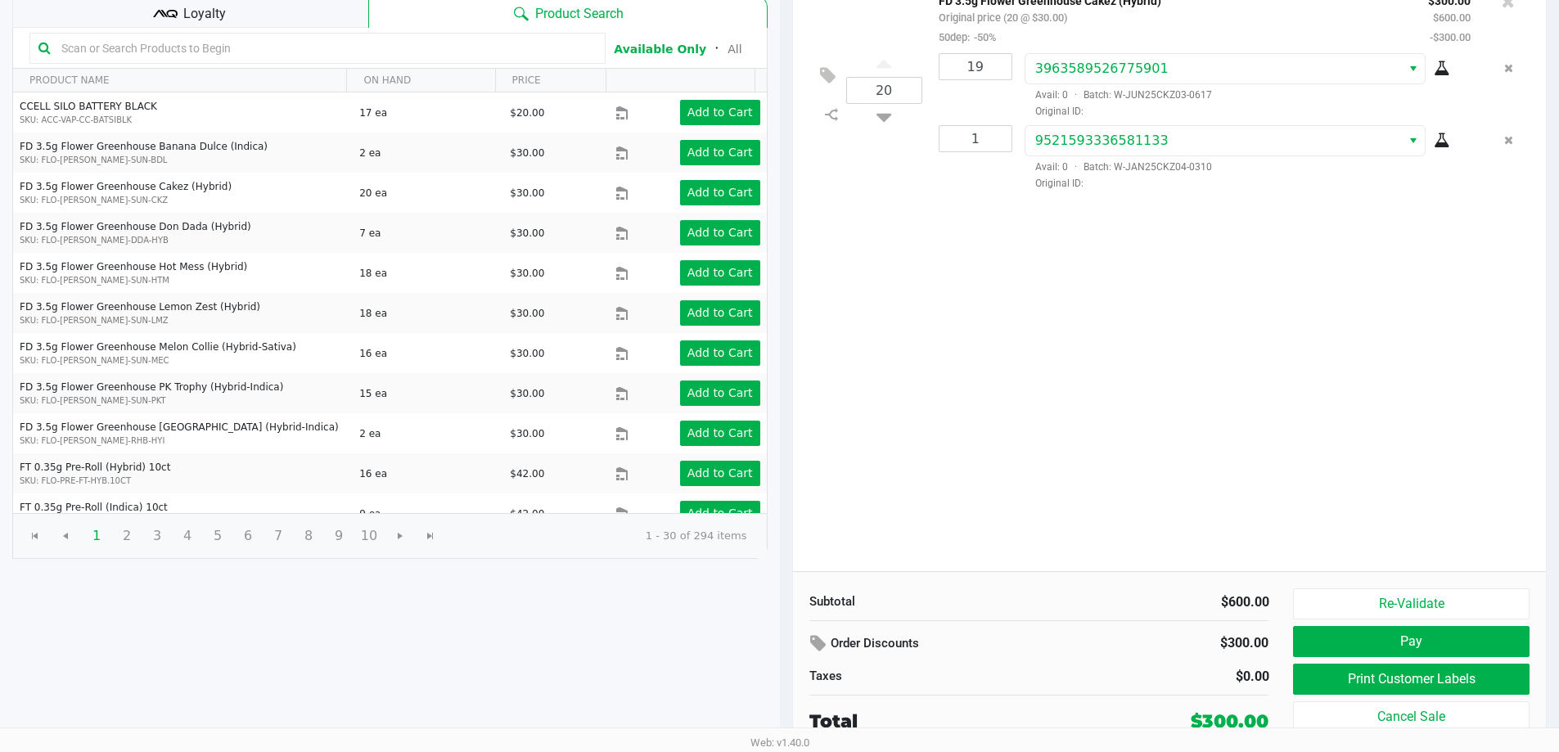
click at [216, 13] on span "Loyalty" at bounding box center [204, 14] width 43 height 20
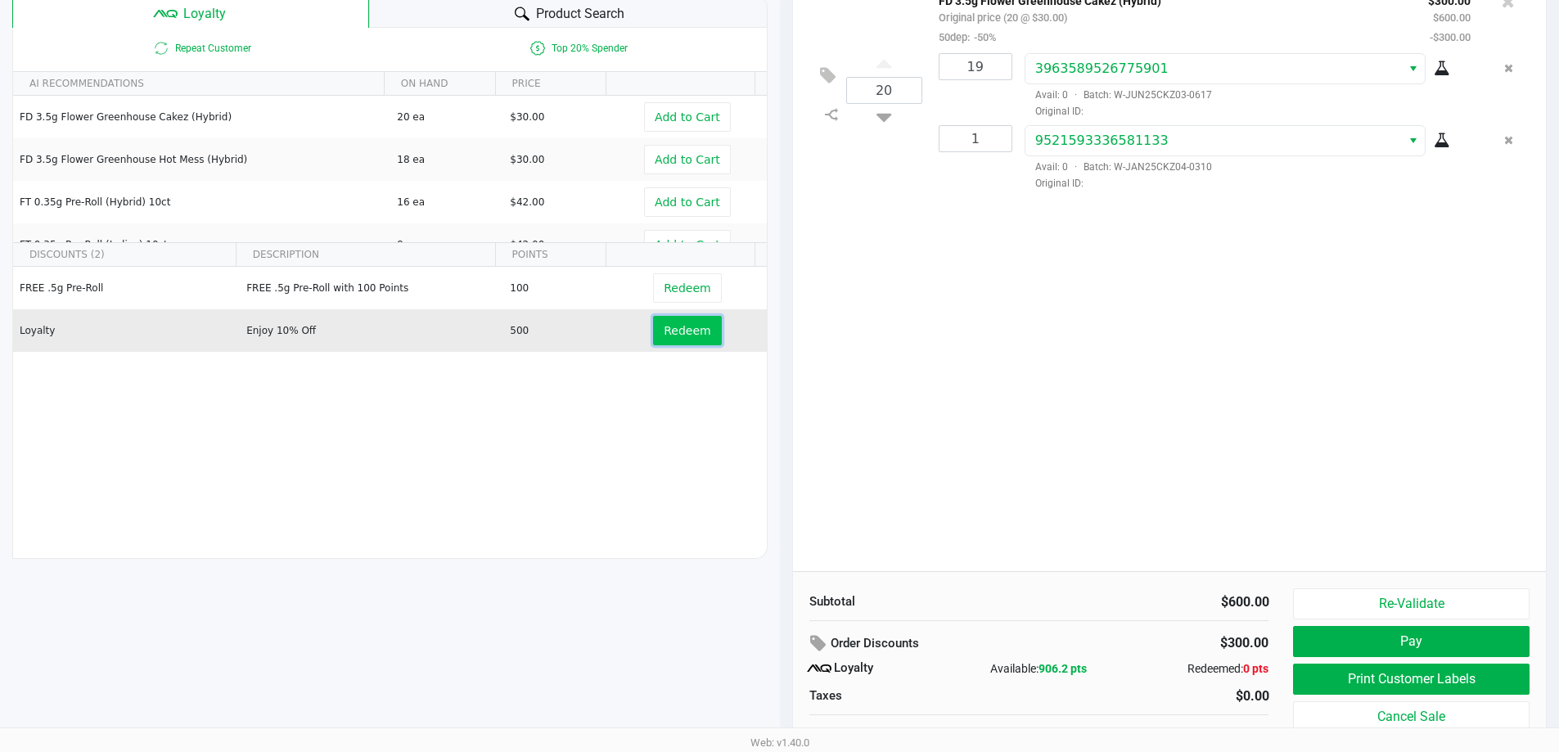
click at [674, 334] on span "Redeem" at bounding box center [687, 330] width 47 height 13
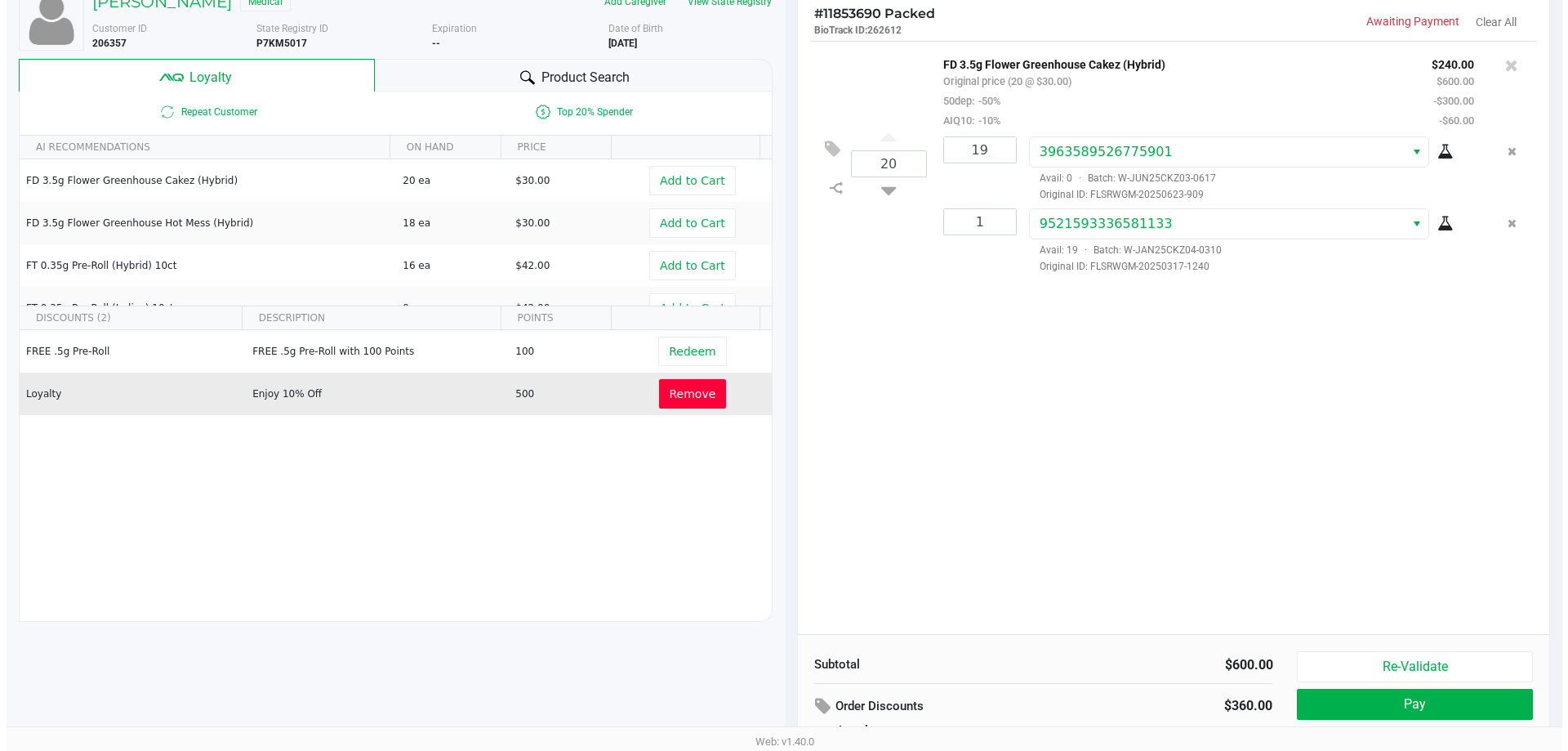
scroll to position [0, 0]
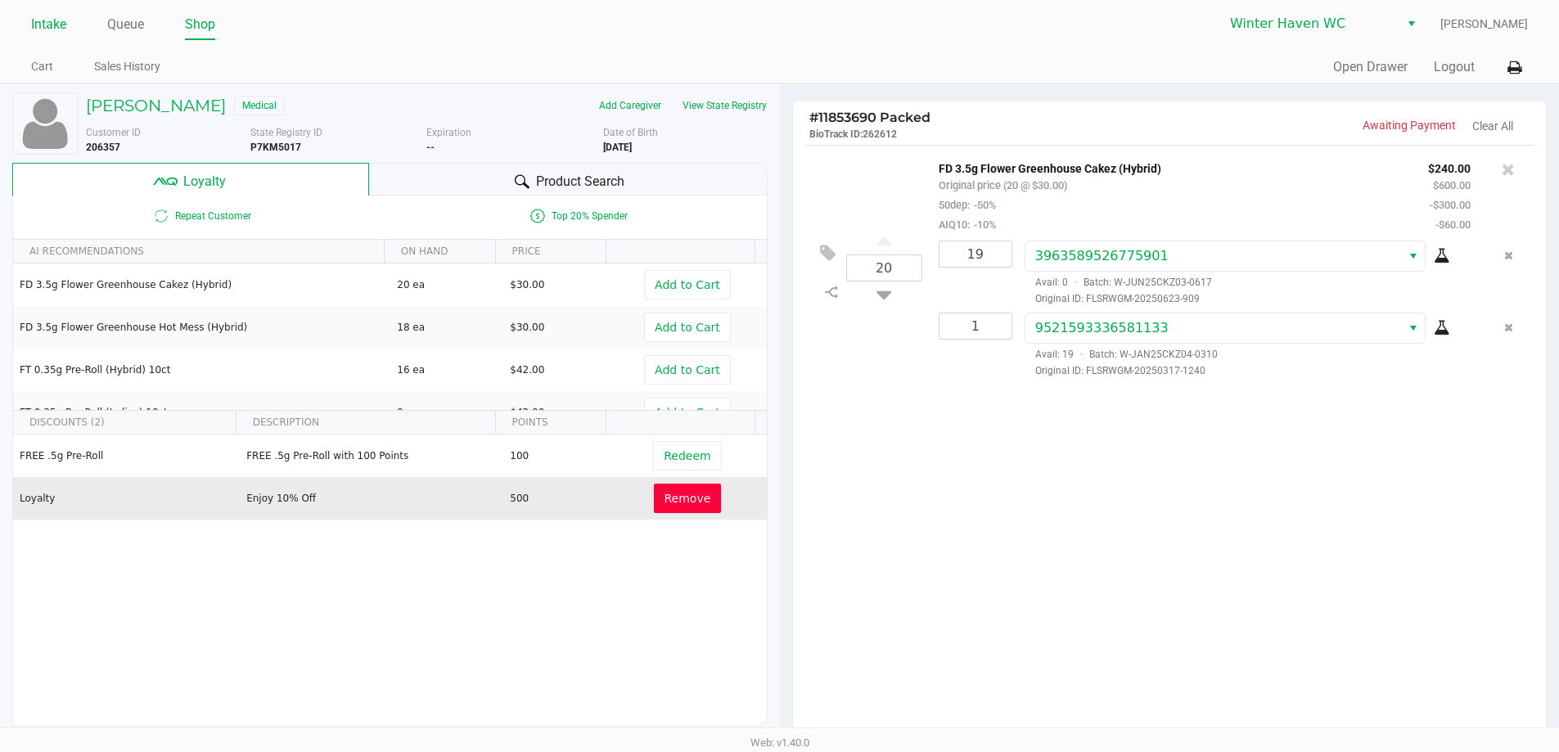
click at [44, 30] on link "Intake" at bounding box center [48, 24] width 35 height 23
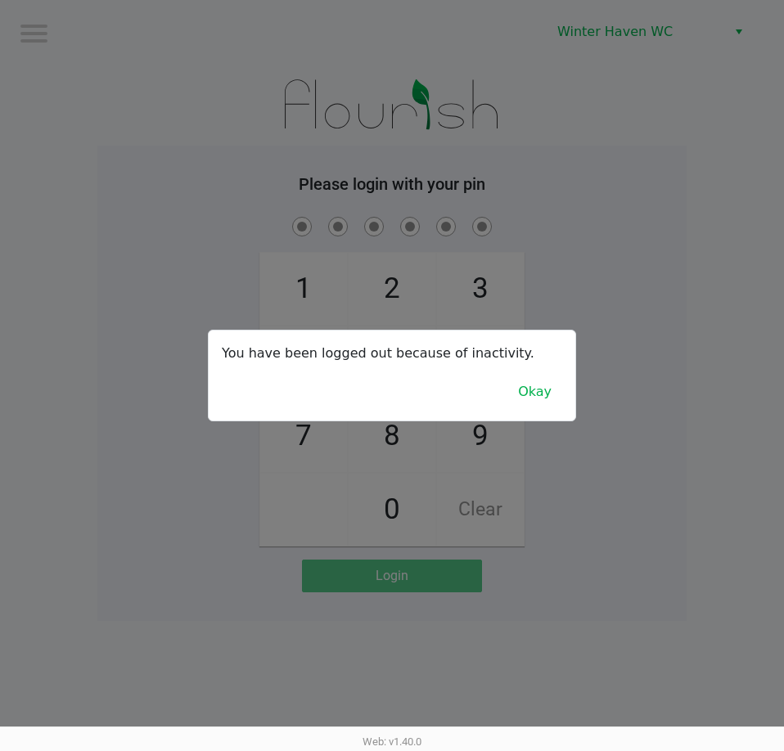
click at [584, 201] on div at bounding box center [392, 375] width 784 height 751
checkbox input "true"
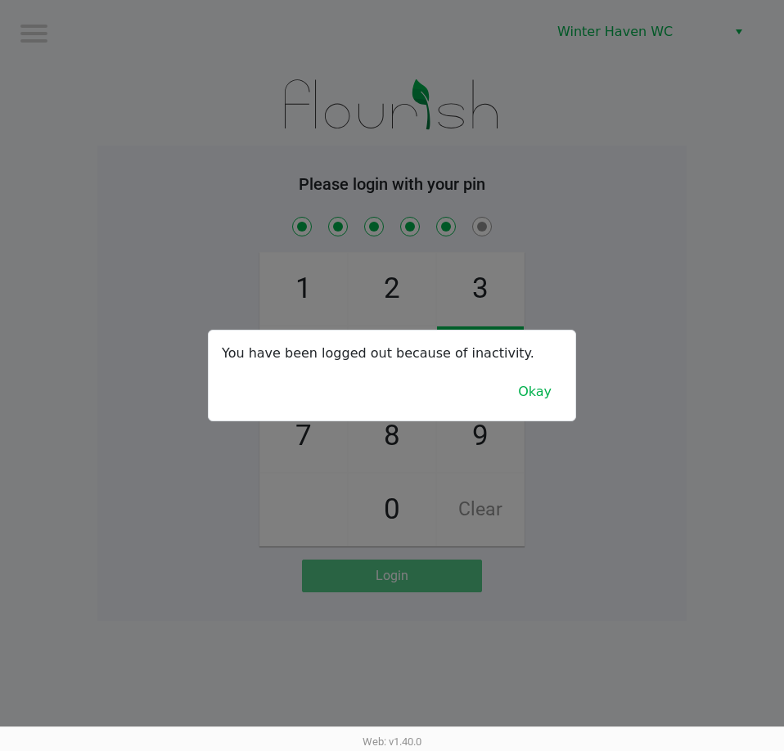
checkbox input "true"
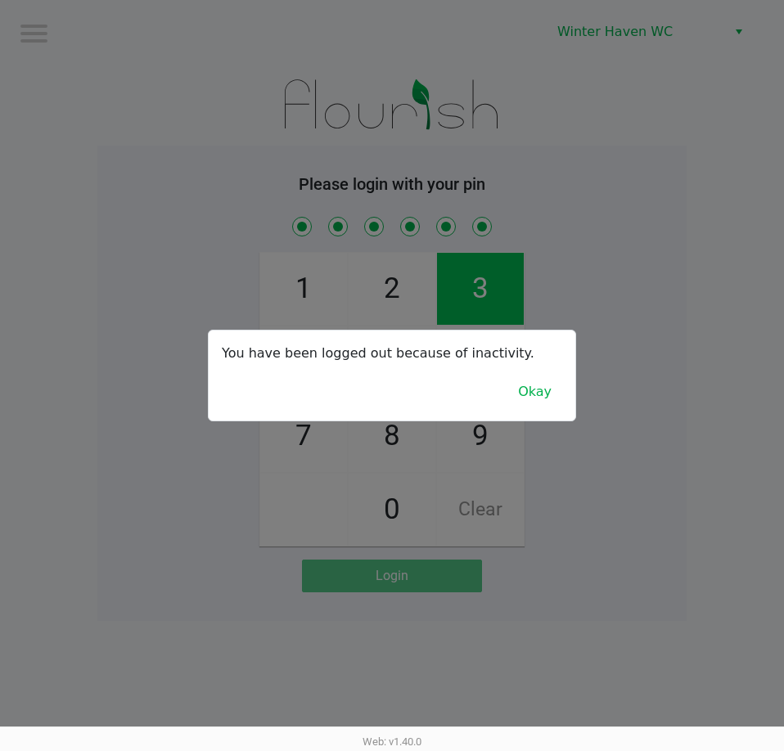
checkbox input "true"
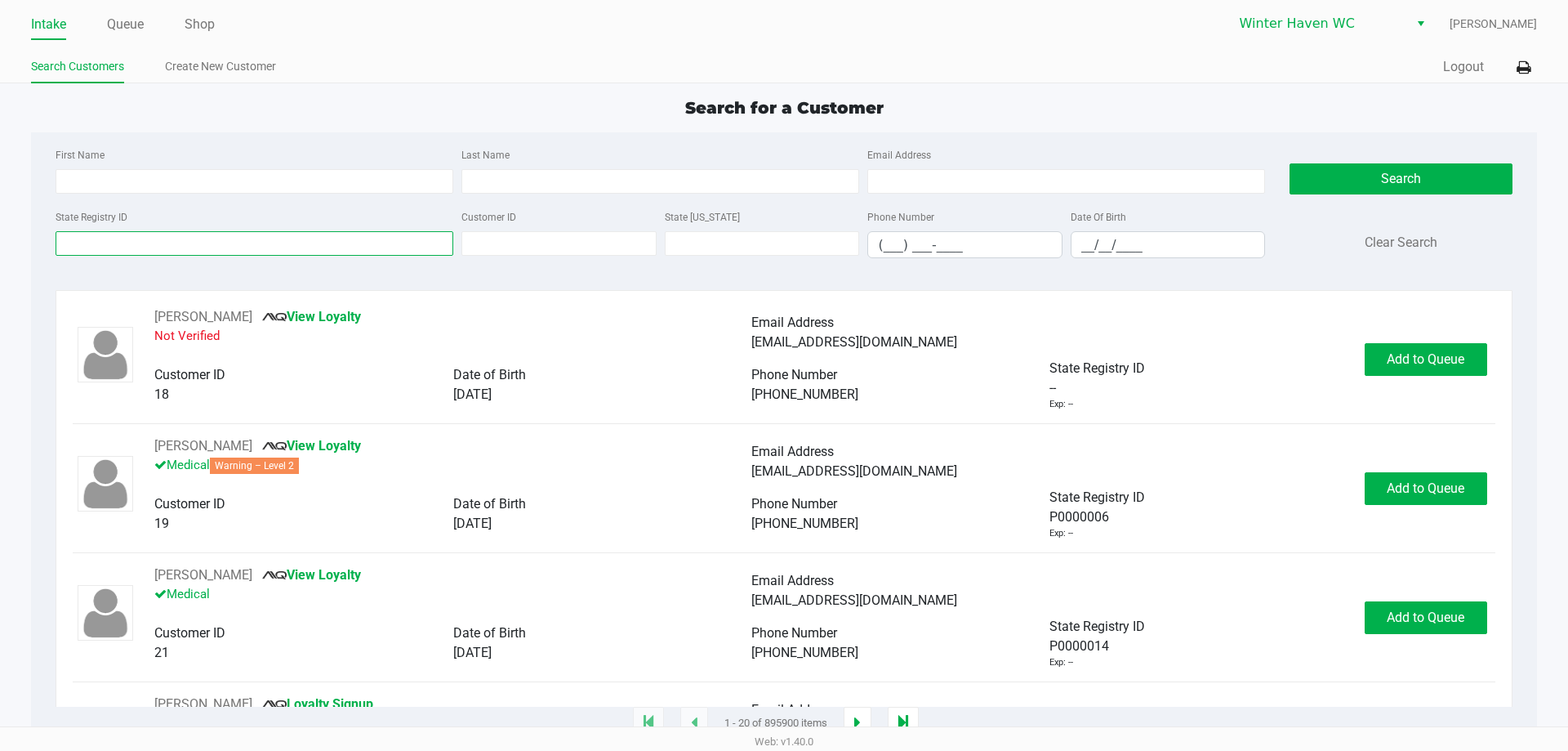
click at [92, 239] on input "State Registry ID" at bounding box center [255, 244] width 397 height 25
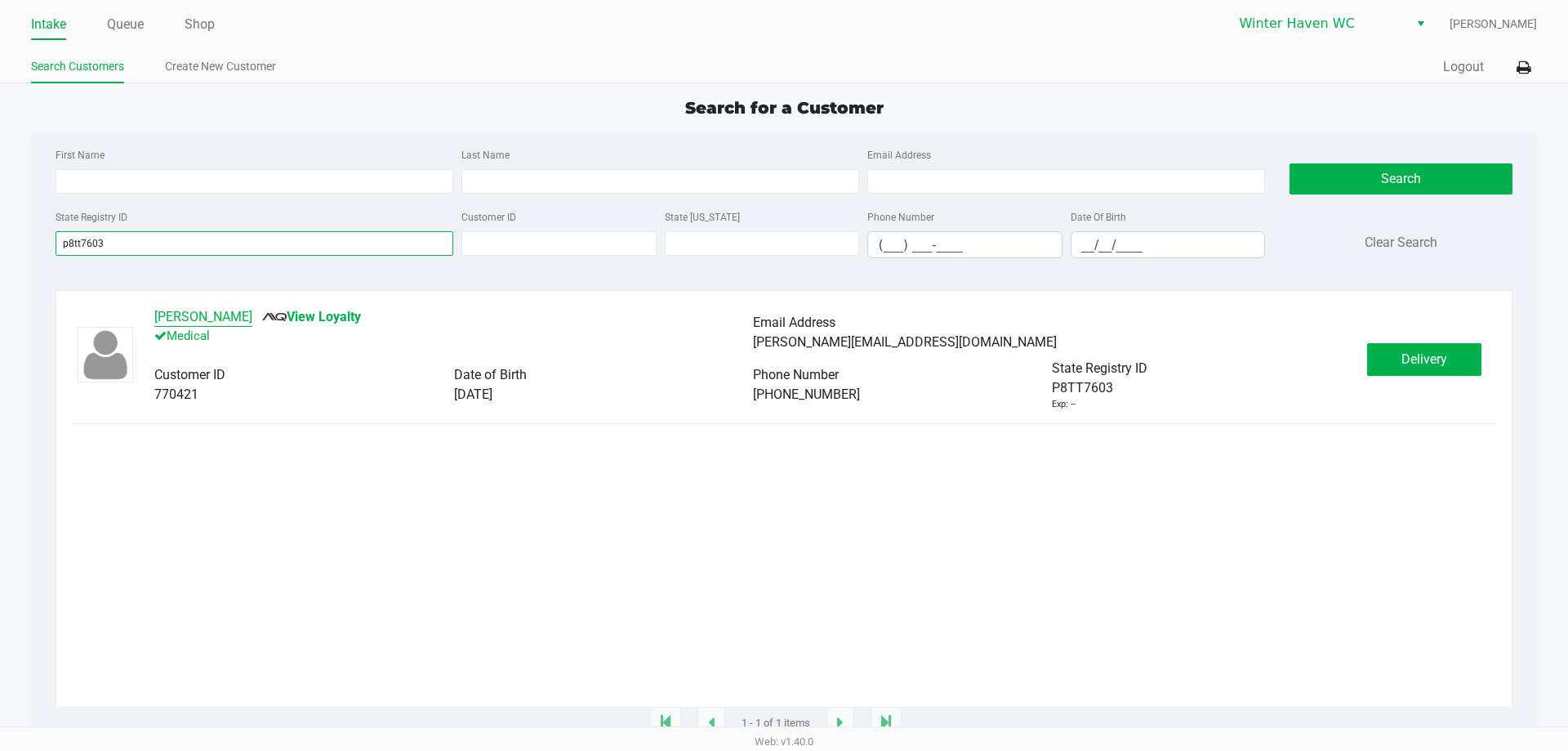
type input "p8tt7603"
click at [253, 316] on button "[PERSON_NAME]" at bounding box center [204, 318] width 98 height 20
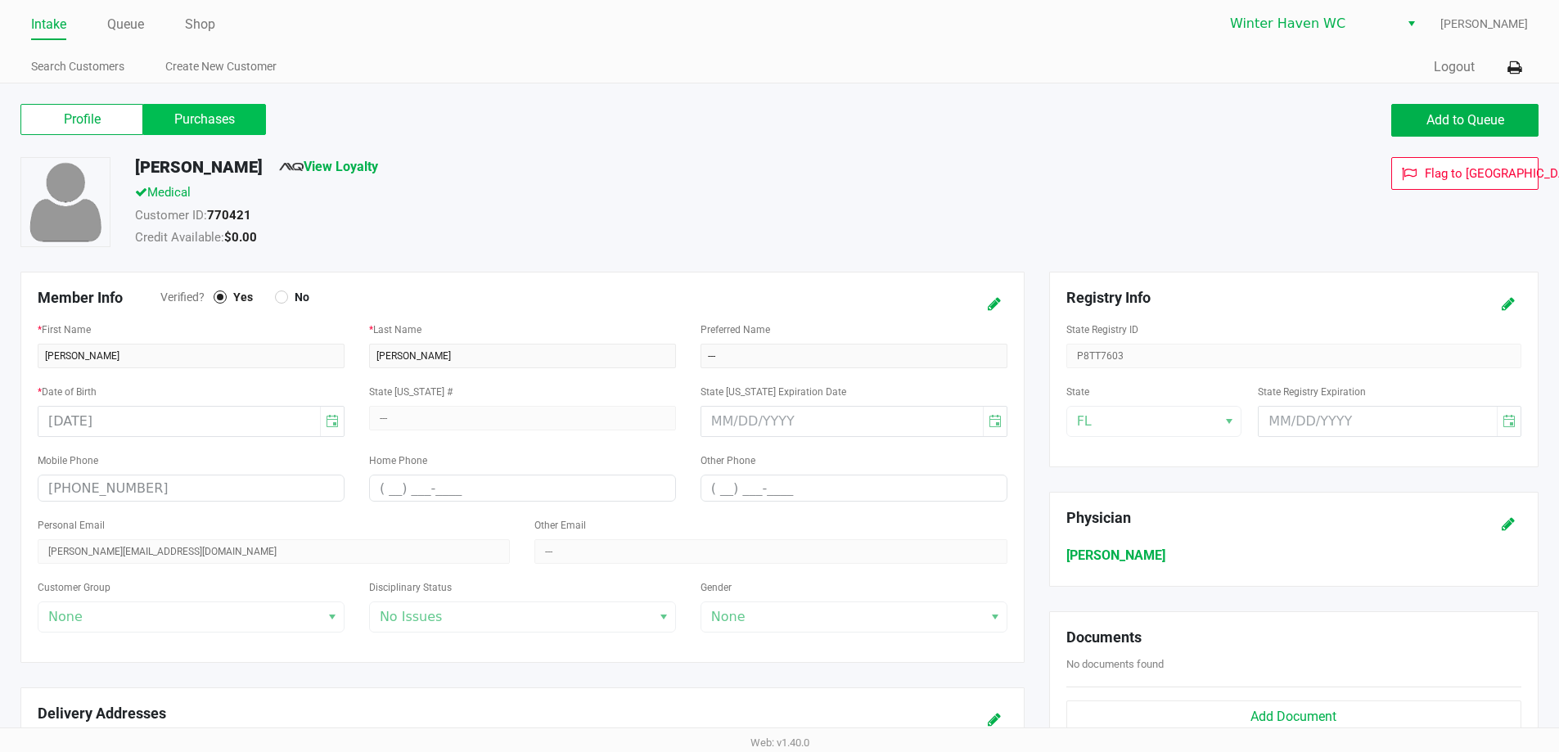
click at [239, 115] on label "Purchases" at bounding box center [204, 119] width 123 height 31
click at [0, 0] on 1 "Purchases" at bounding box center [0, 0] width 0 height 0
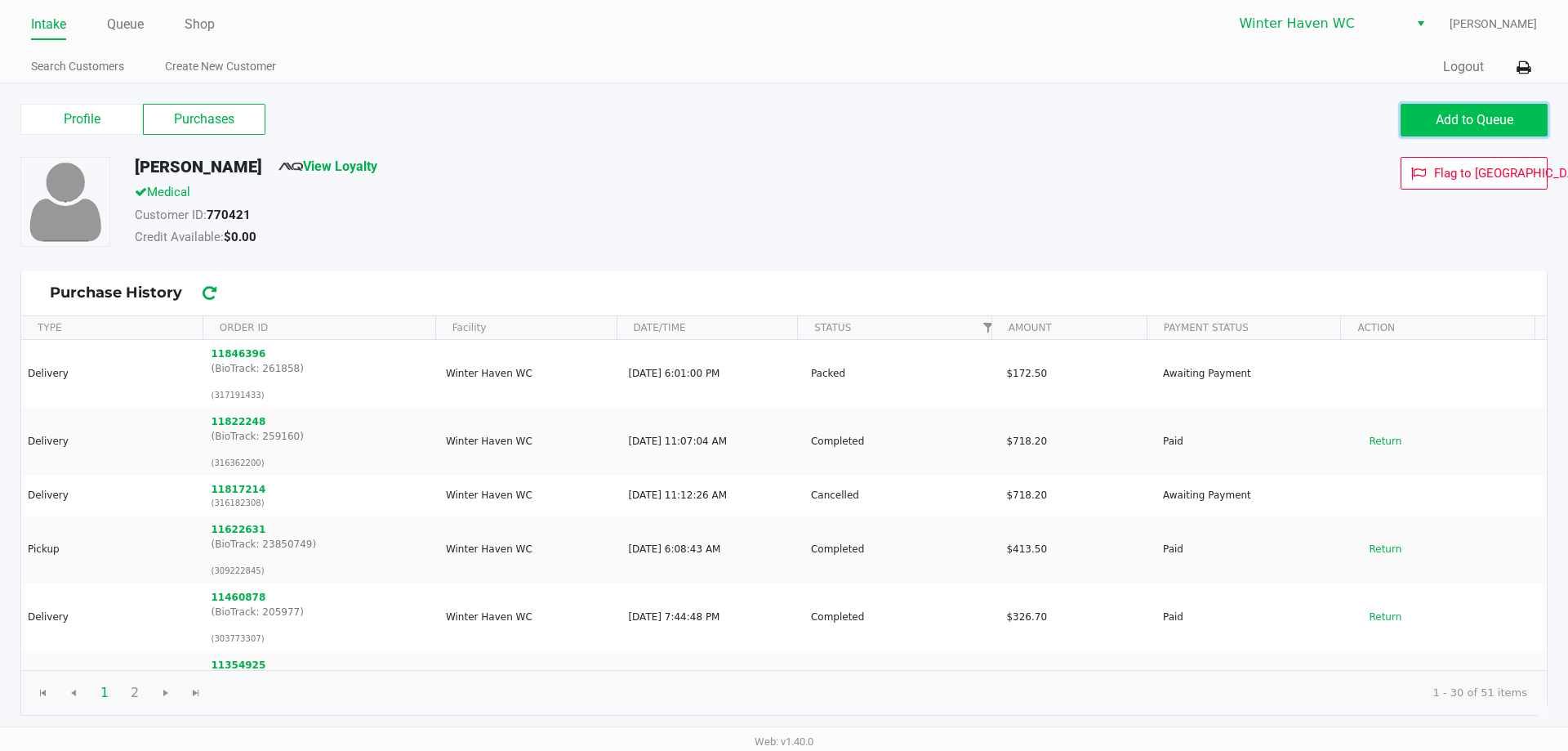
click at [1487, 108] on button "Add to Queue" at bounding box center [1473, 120] width 147 height 33
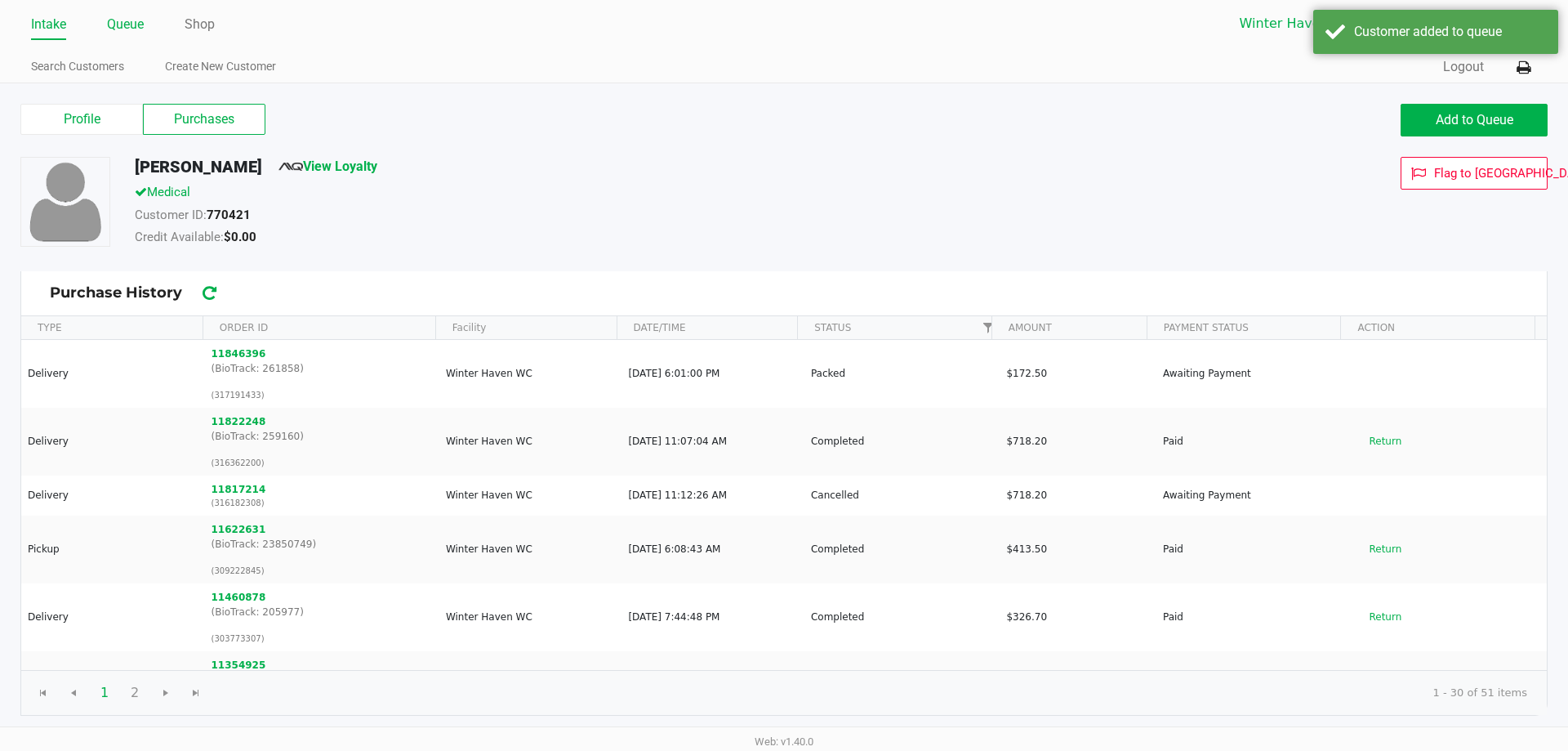
click at [128, 18] on link "Queue" at bounding box center [125, 24] width 37 height 23
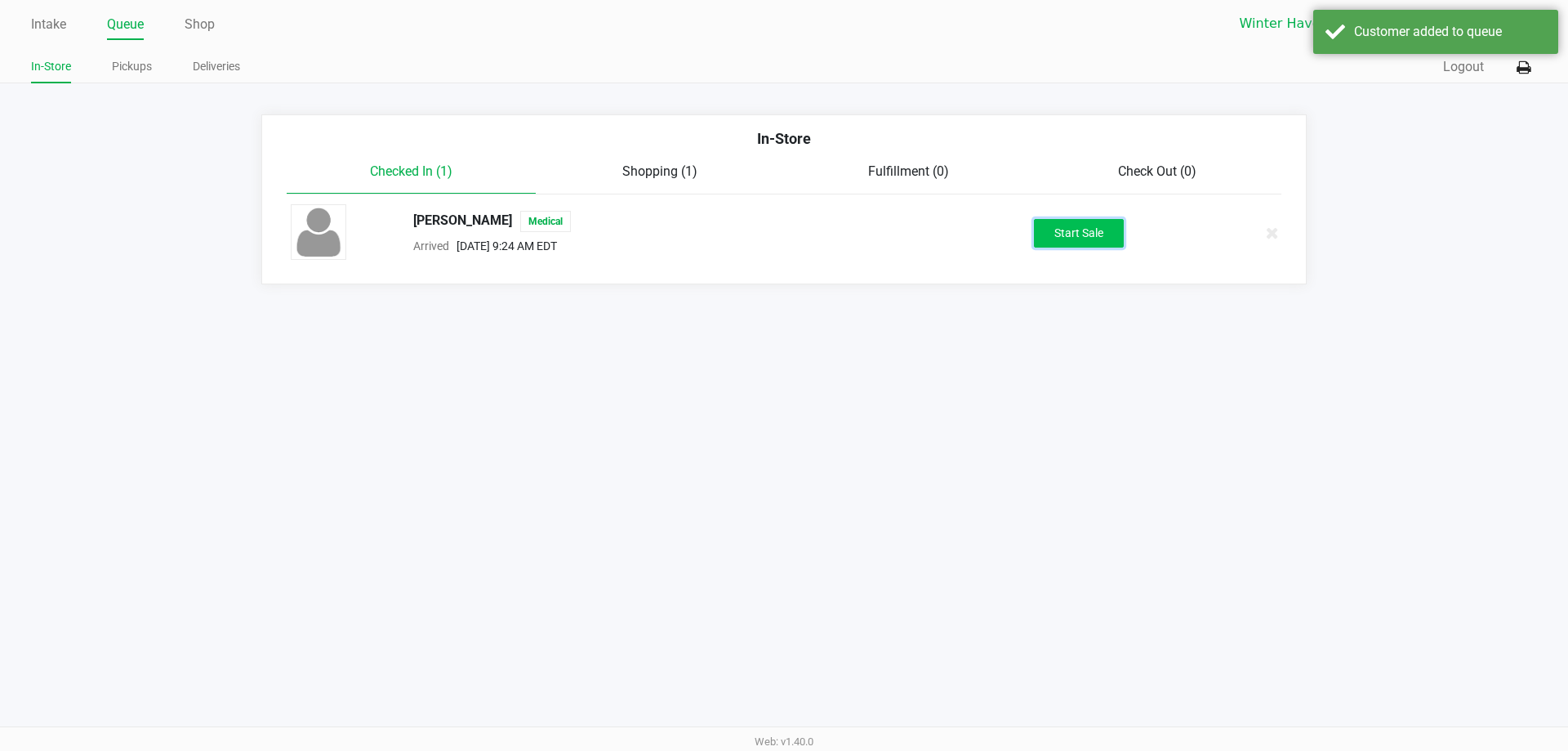
click at [1119, 240] on button "Start Sale" at bounding box center [1079, 233] width 90 height 29
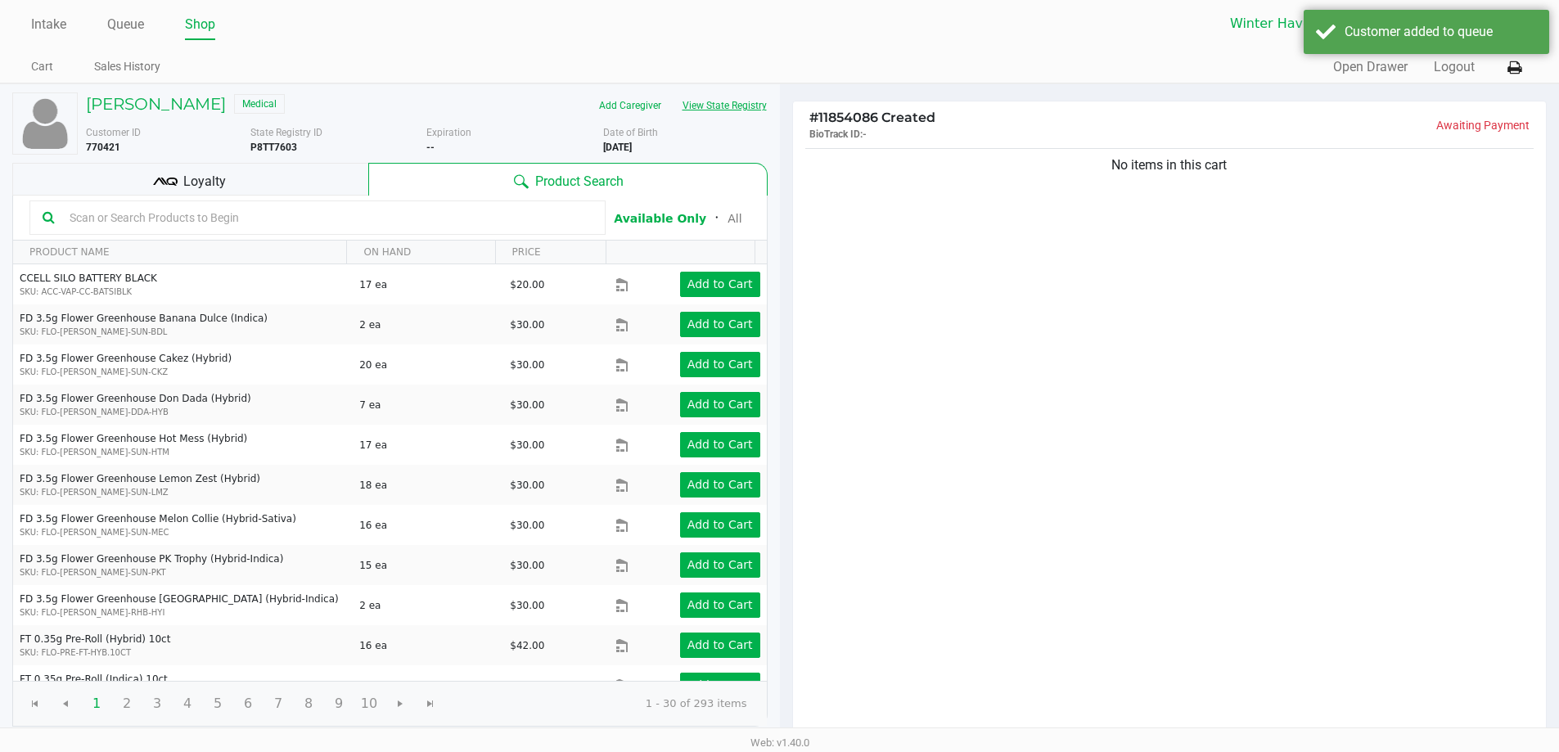
click at [698, 94] on button "View State Registry" at bounding box center [720, 105] width 96 height 26
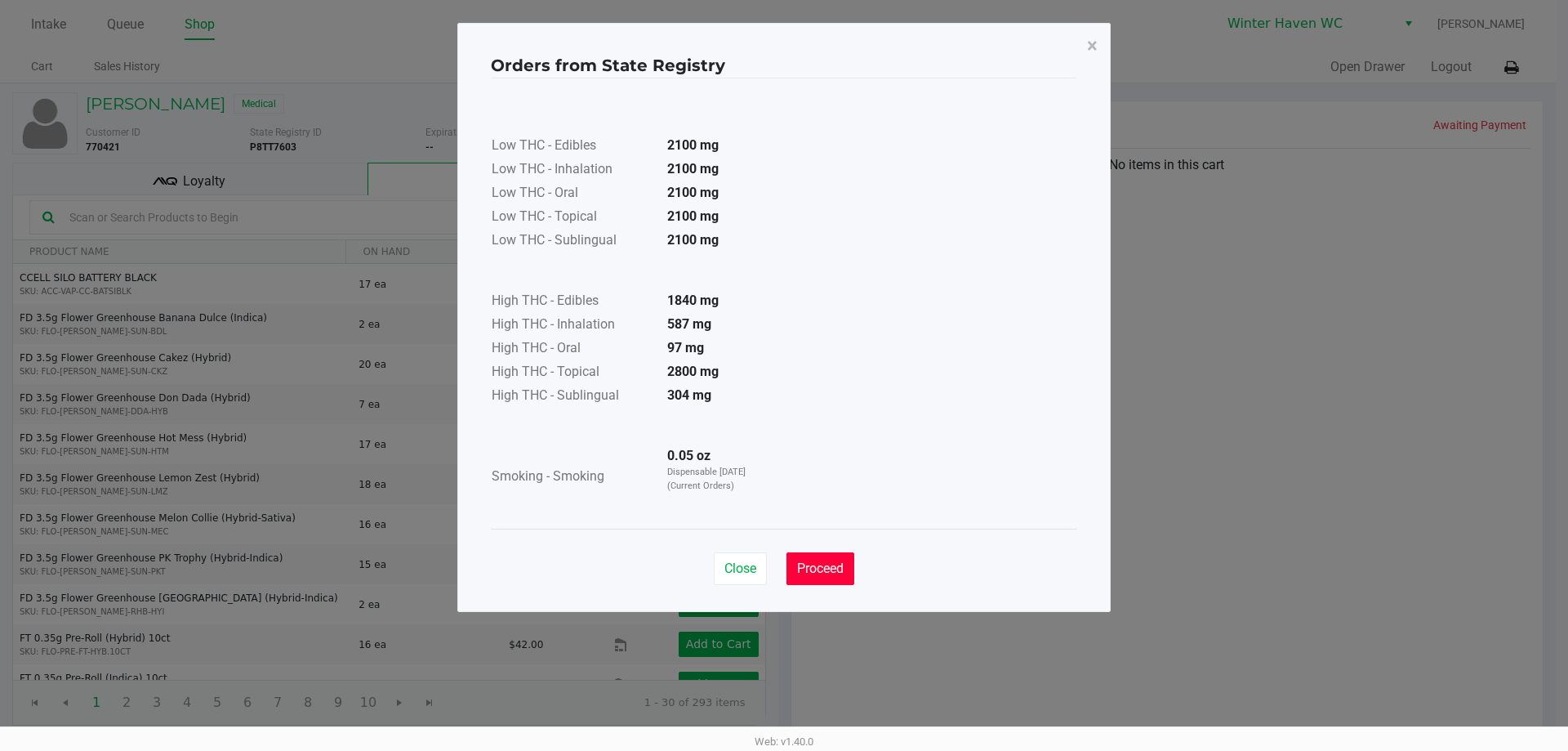
click at [824, 561] on span "Proceed" at bounding box center [820, 568] width 47 height 16
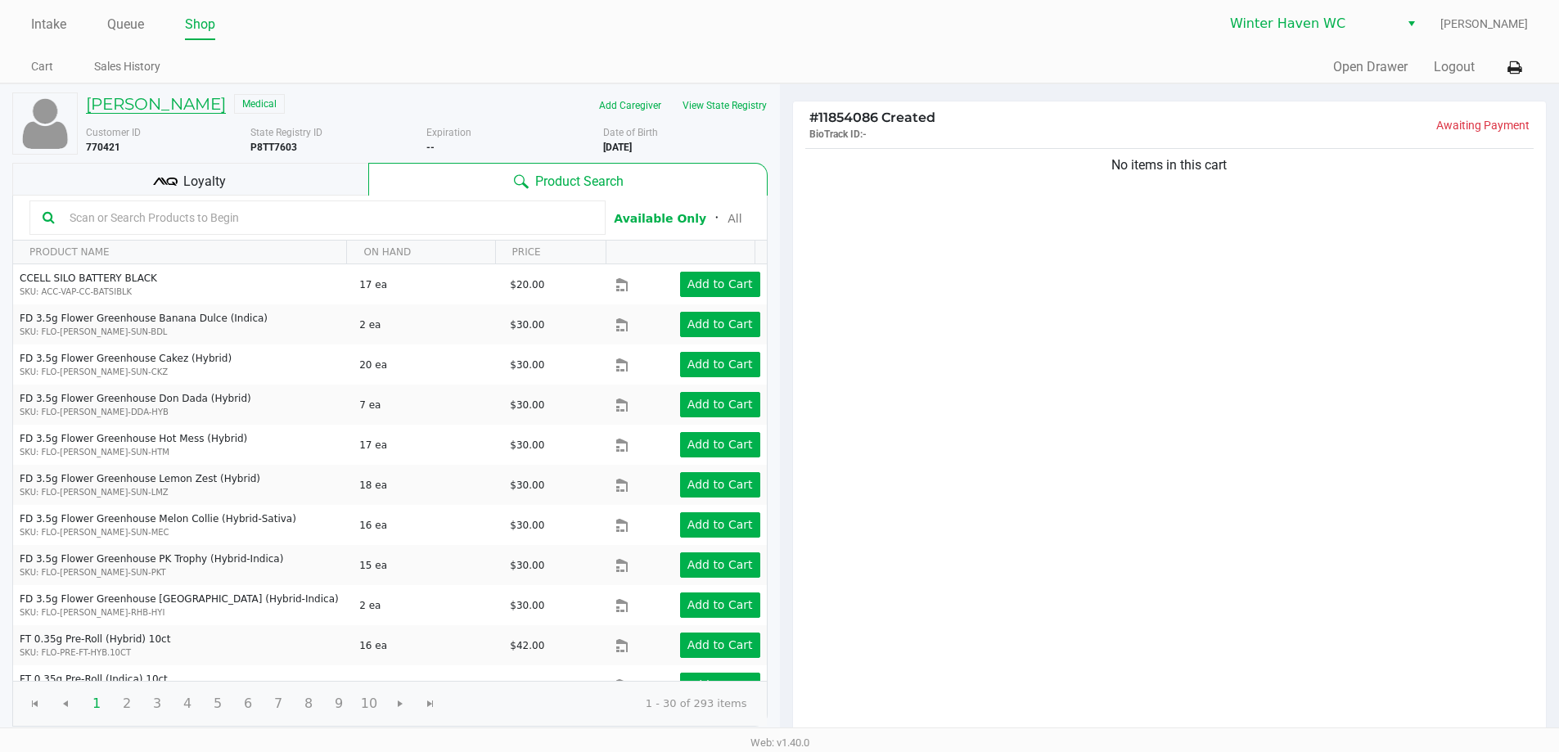
click at [174, 105] on h5 "Christopher Hamilton" at bounding box center [156, 104] width 140 height 20
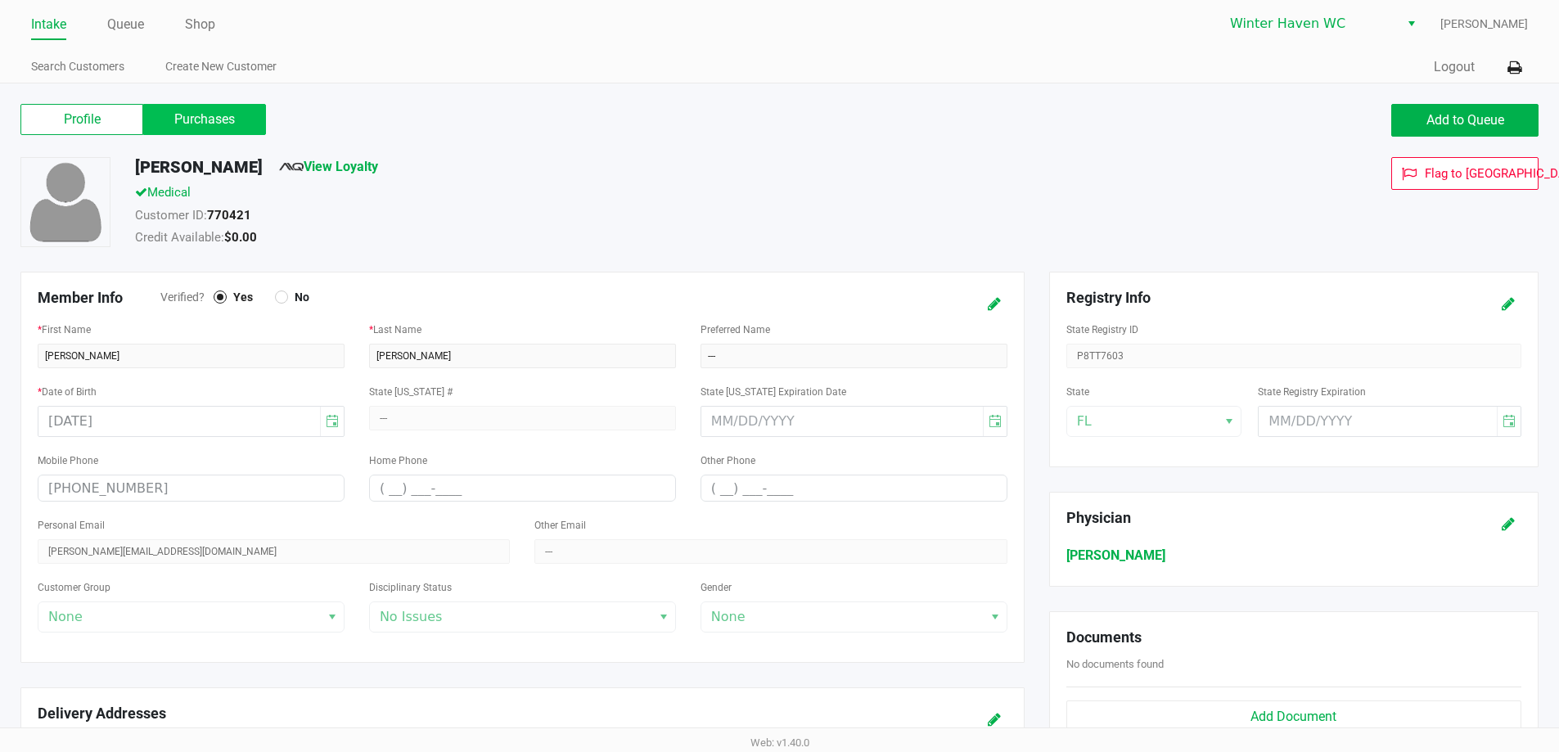
click at [200, 123] on label "Purchases" at bounding box center [204, 119] width 123 height 31
click at [0, 0] on 1 "Purchases" at bounding box center [0, 0] width 0 height 0
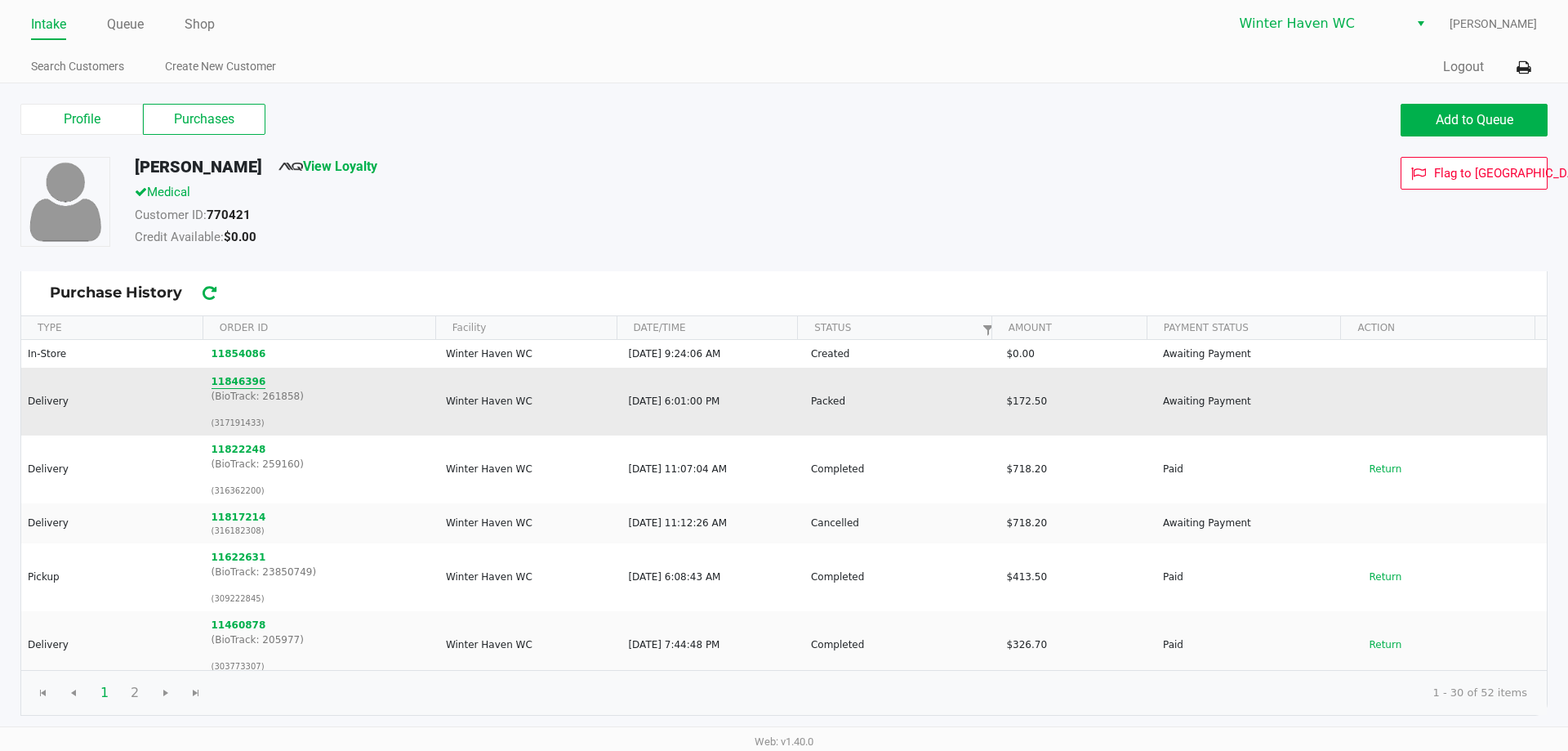
click at [229, 382] on button "11846396" at bounding box center [239, 381] width 55 height 15
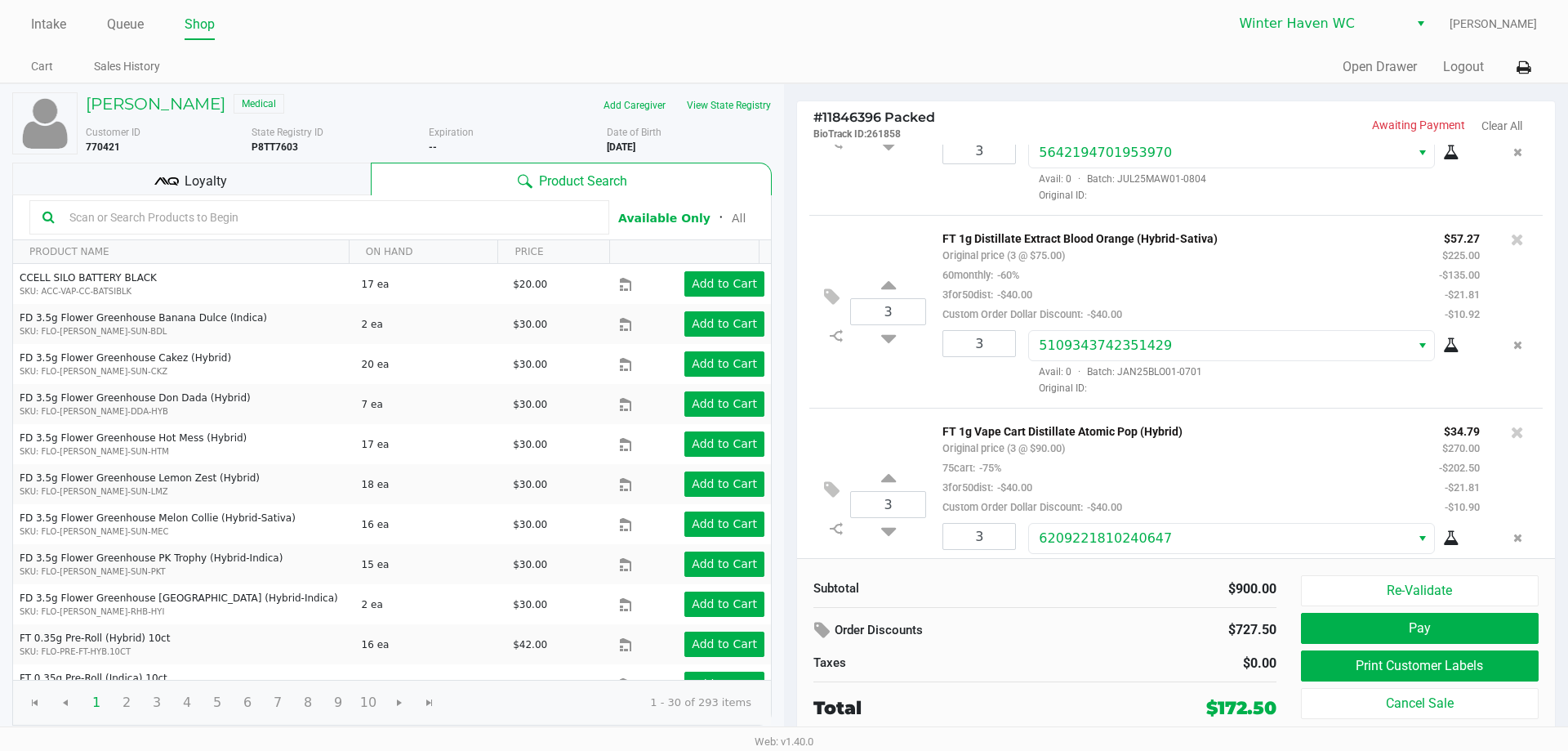
scroll to position [94, 0]
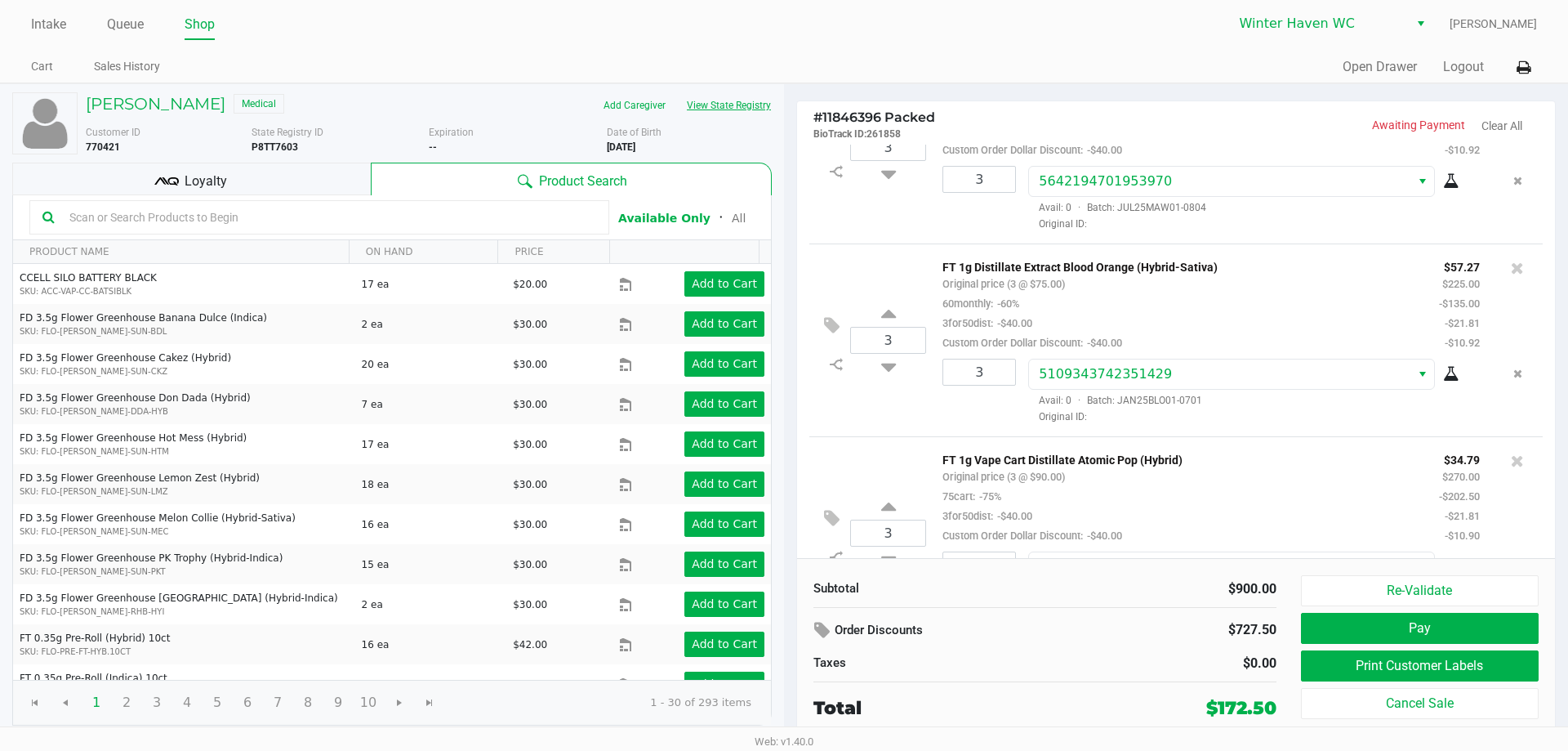
click at [752, 103] on button "View State Registry" at bounding box center [724, 105] width 96 height 26
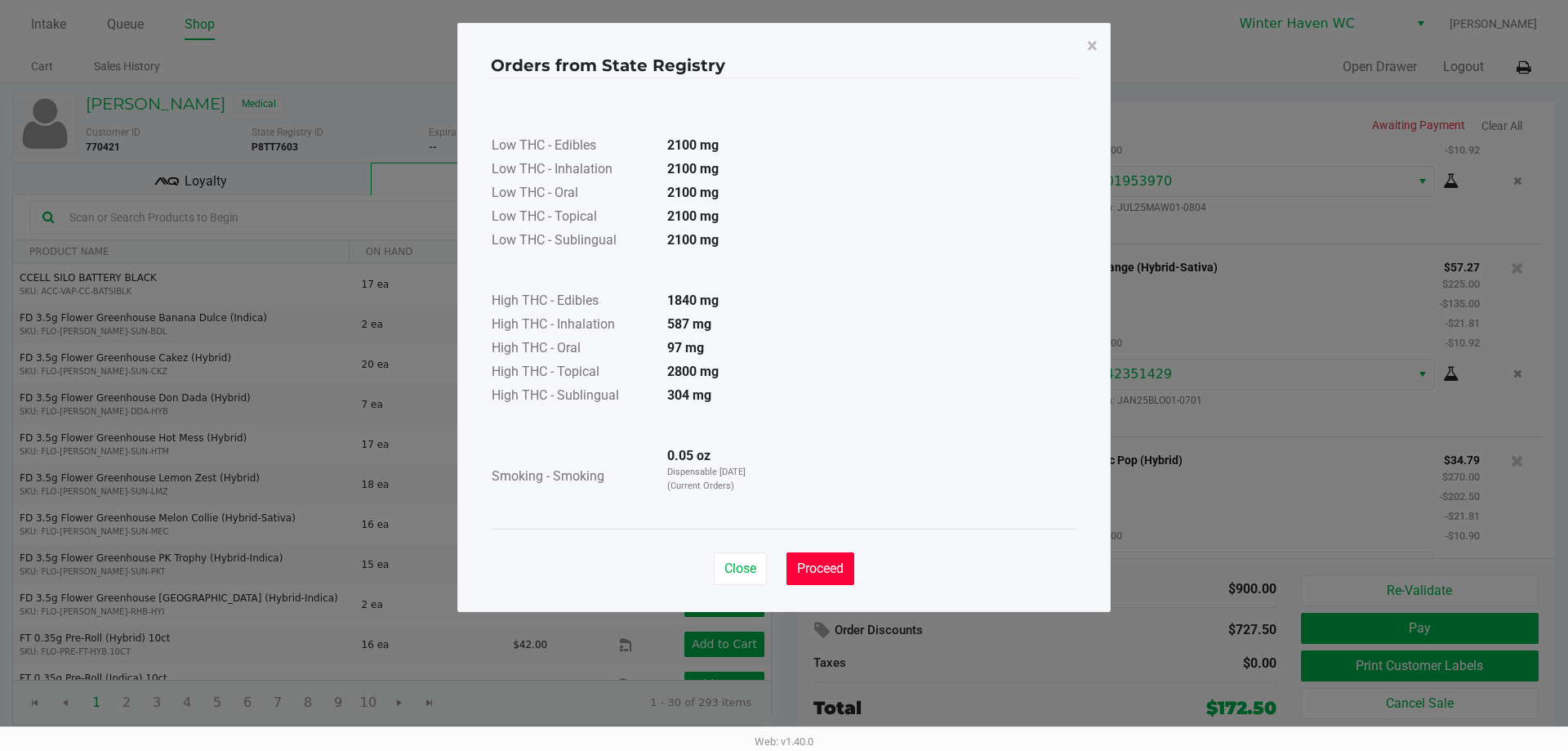
click at [836, 564] on span "Proceed" at bounding box center [820, 568] width 47 height 16
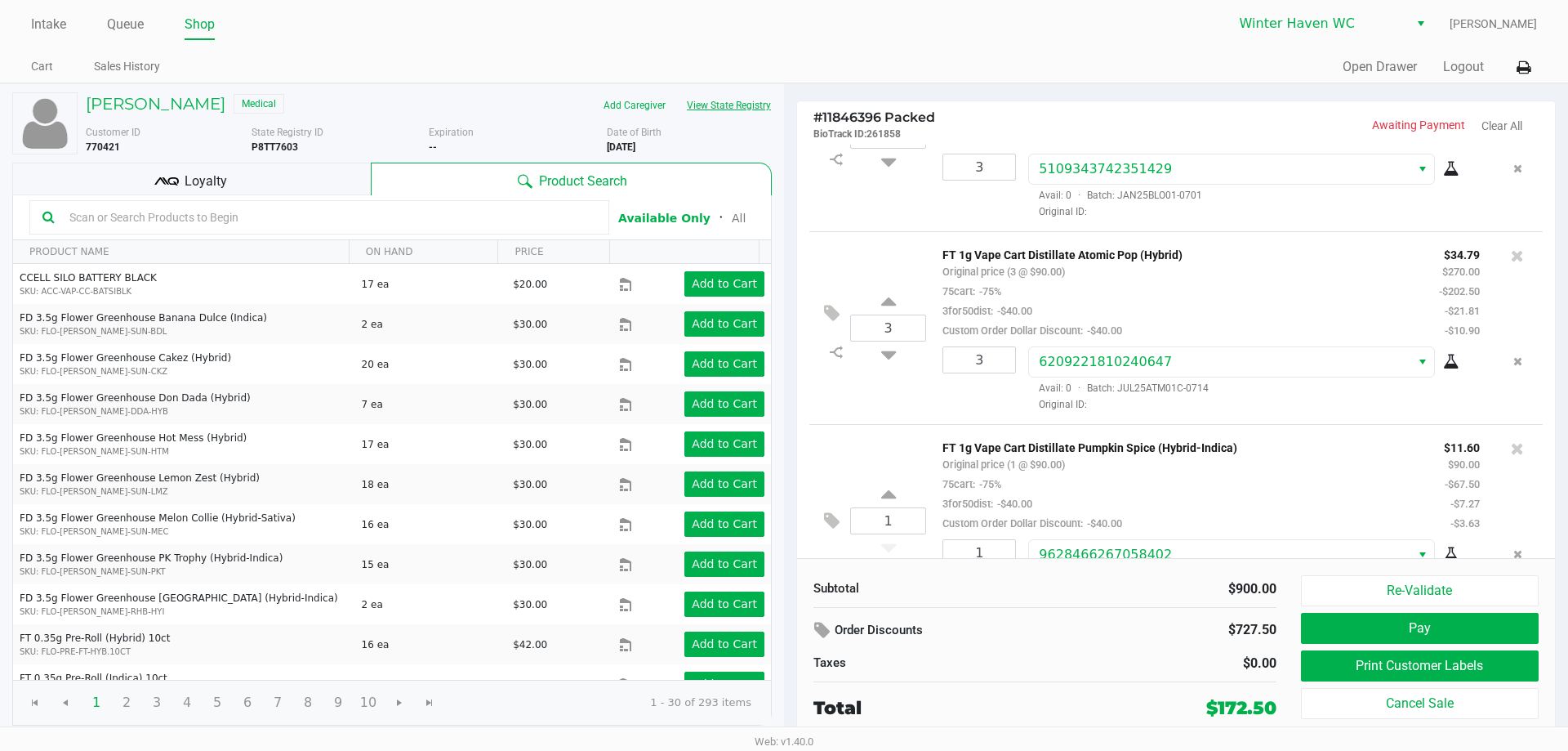
scroll to position [0, 0]
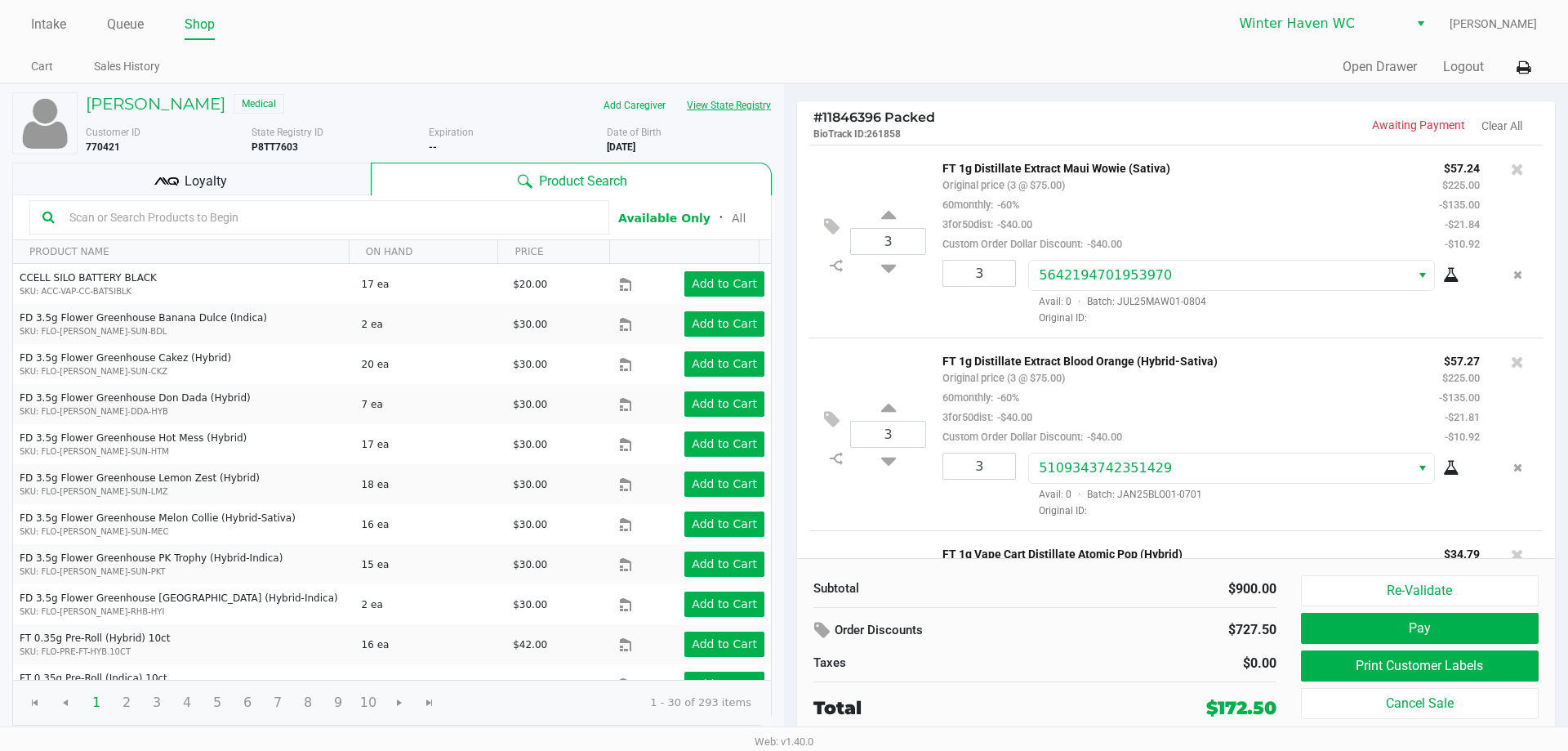
click at [720, 103] on button "View State Registry" at bounding box center [724, 105] width 96 height 26
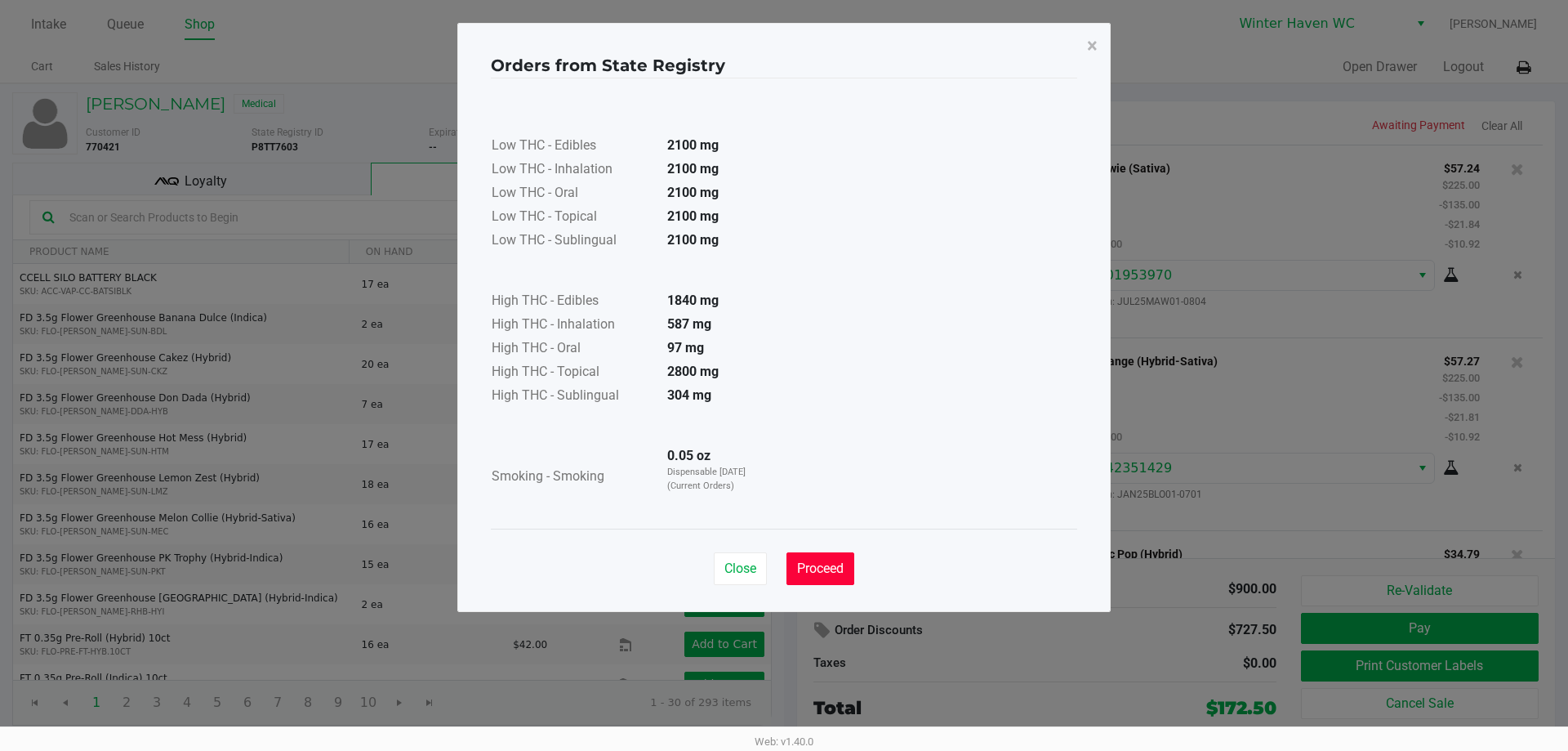
click at [829, 569] on span "Proceed" at bounding box center [820, 568] width 47 height 16
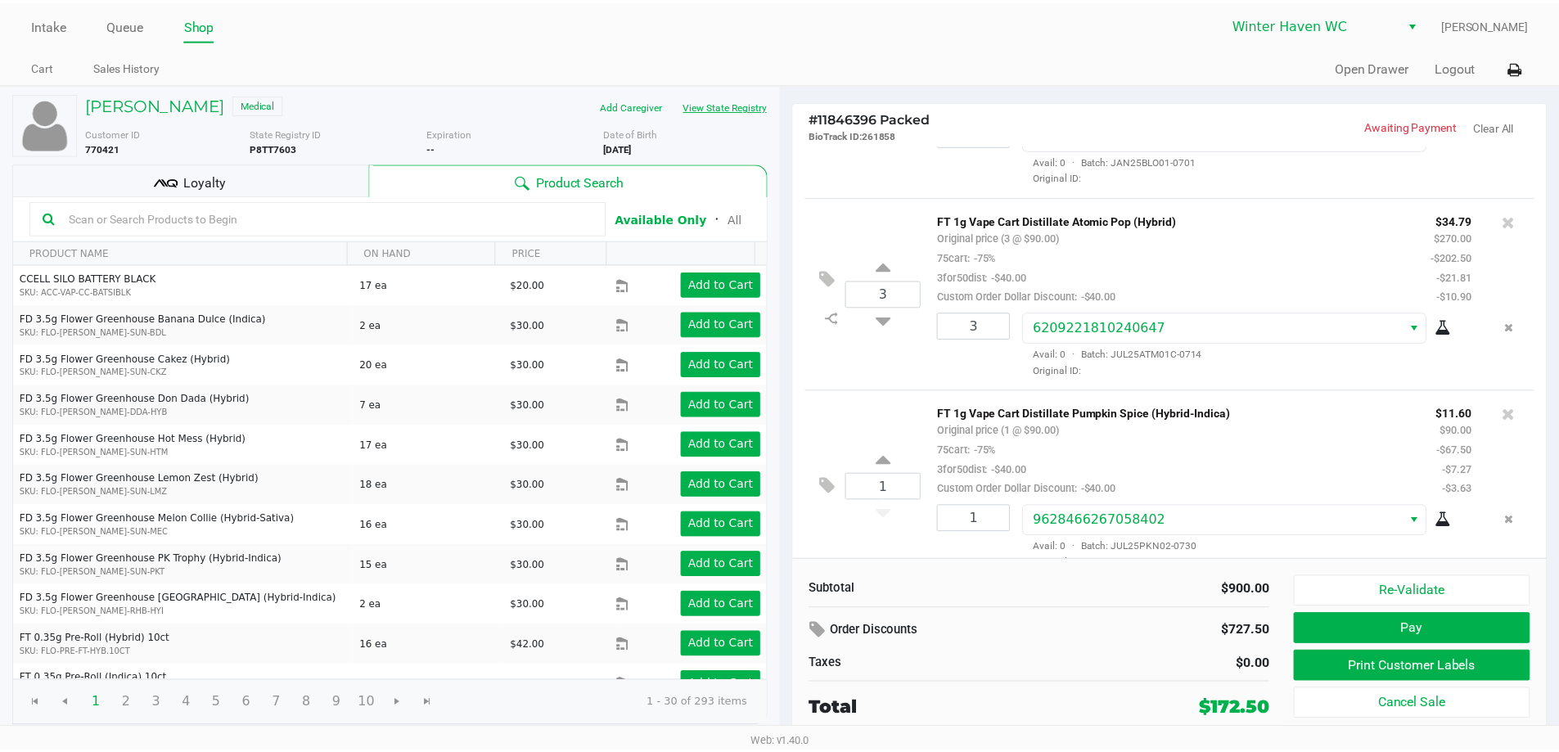
scroll to position [310, 0]
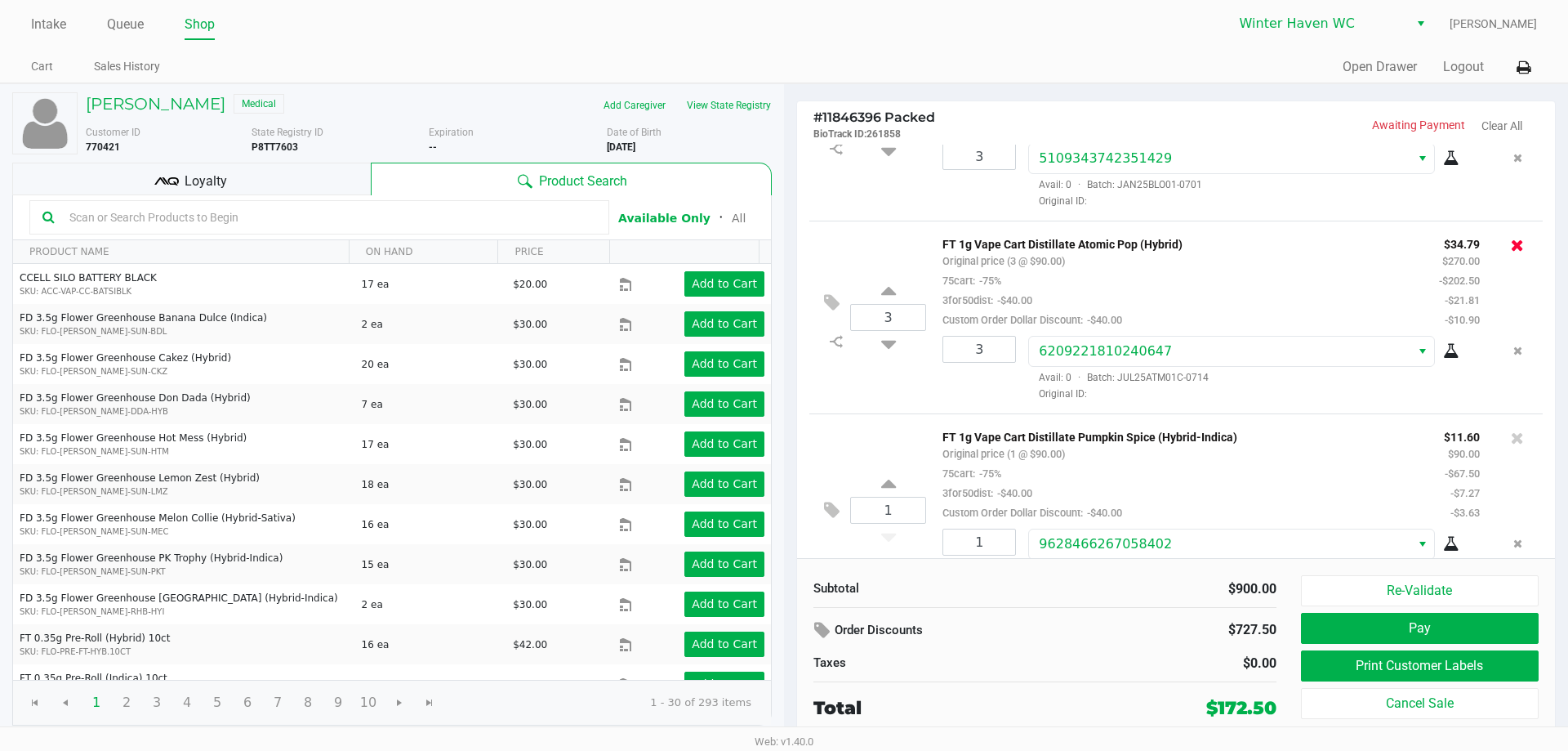
click at [1511, 245] on icon at bounding box center [1517, 245] width 13 height 16
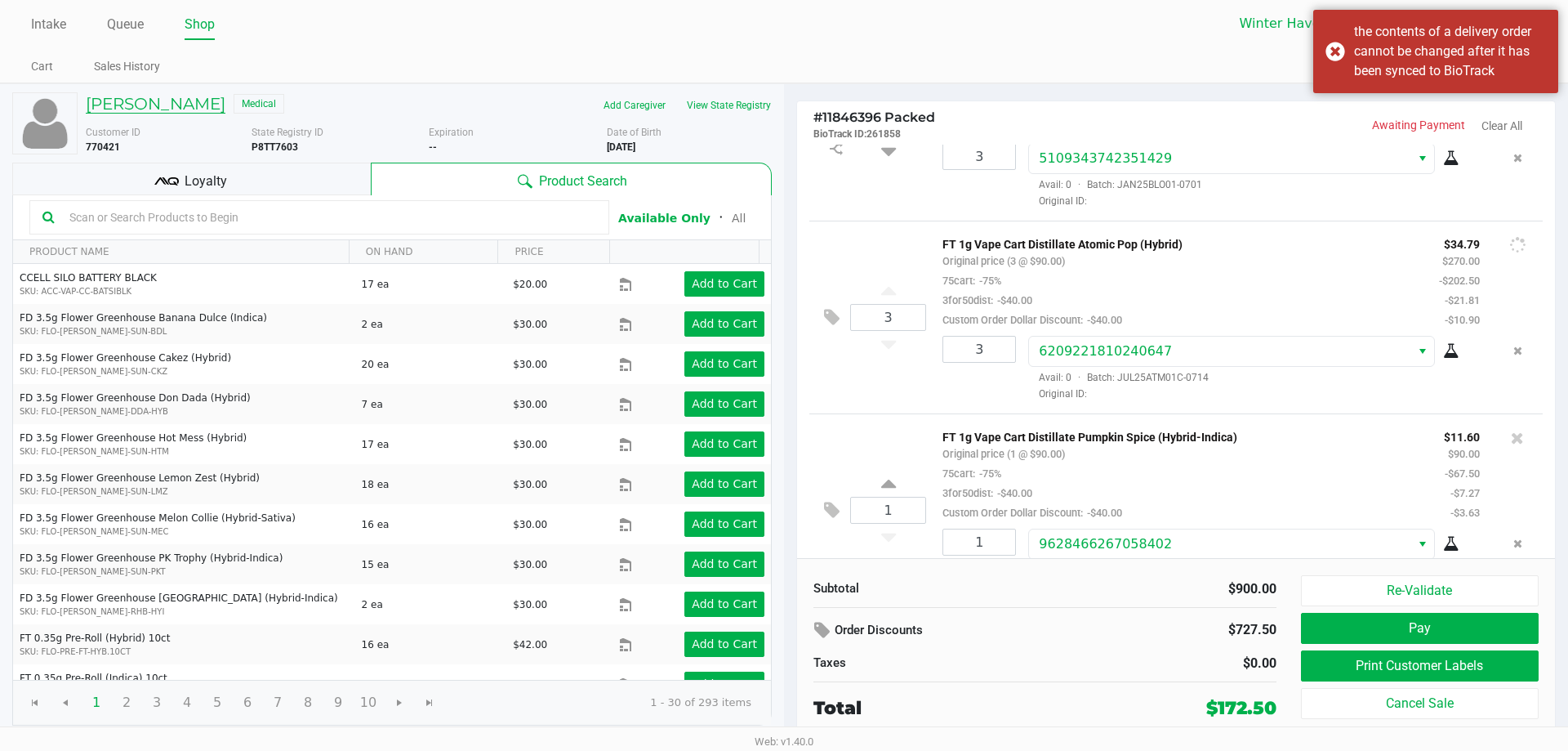
click at [137, 101] on h5 "Christopher Hamilton" at bounding box center [156, 104] width 140 height 20
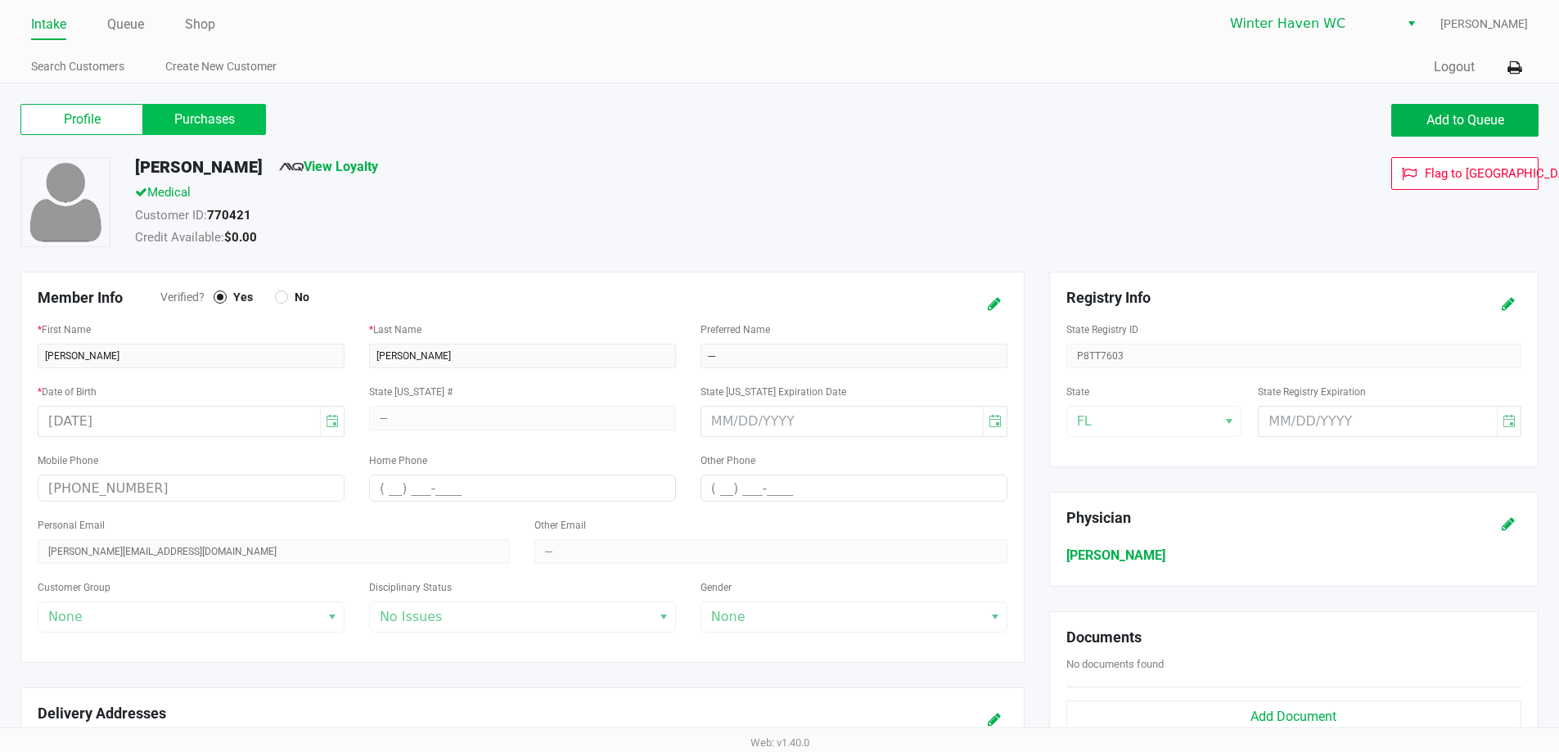
click at [197, 121] on label "Purchases" at bounding box center [204, 119] width 123 height 31
click at [0, 0] on 1 "Purchases" at bounding box center [0, 0] width 0 height 0
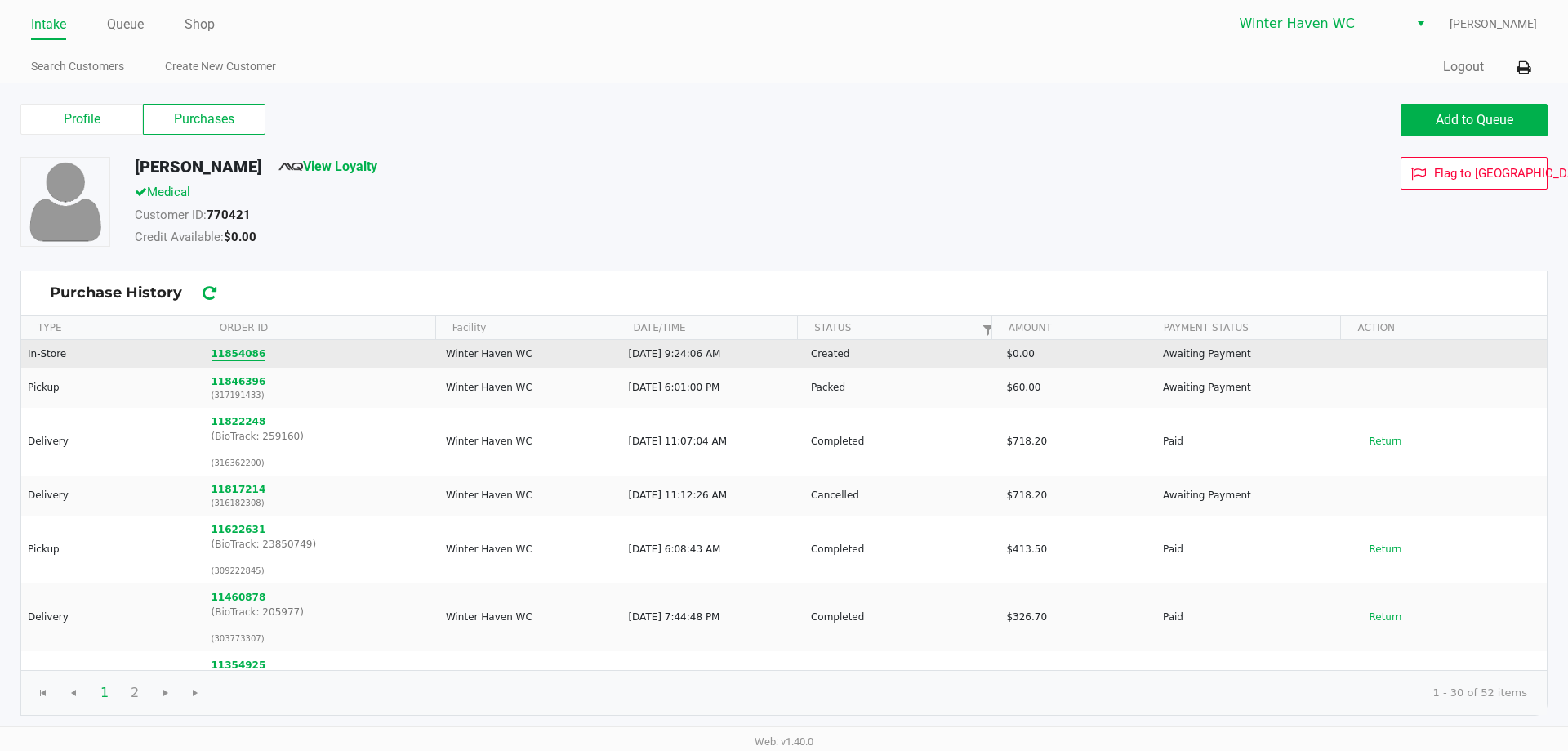
click at [241, 356] on button "11854086" at bounding box center [239, 354] width 55 height 15
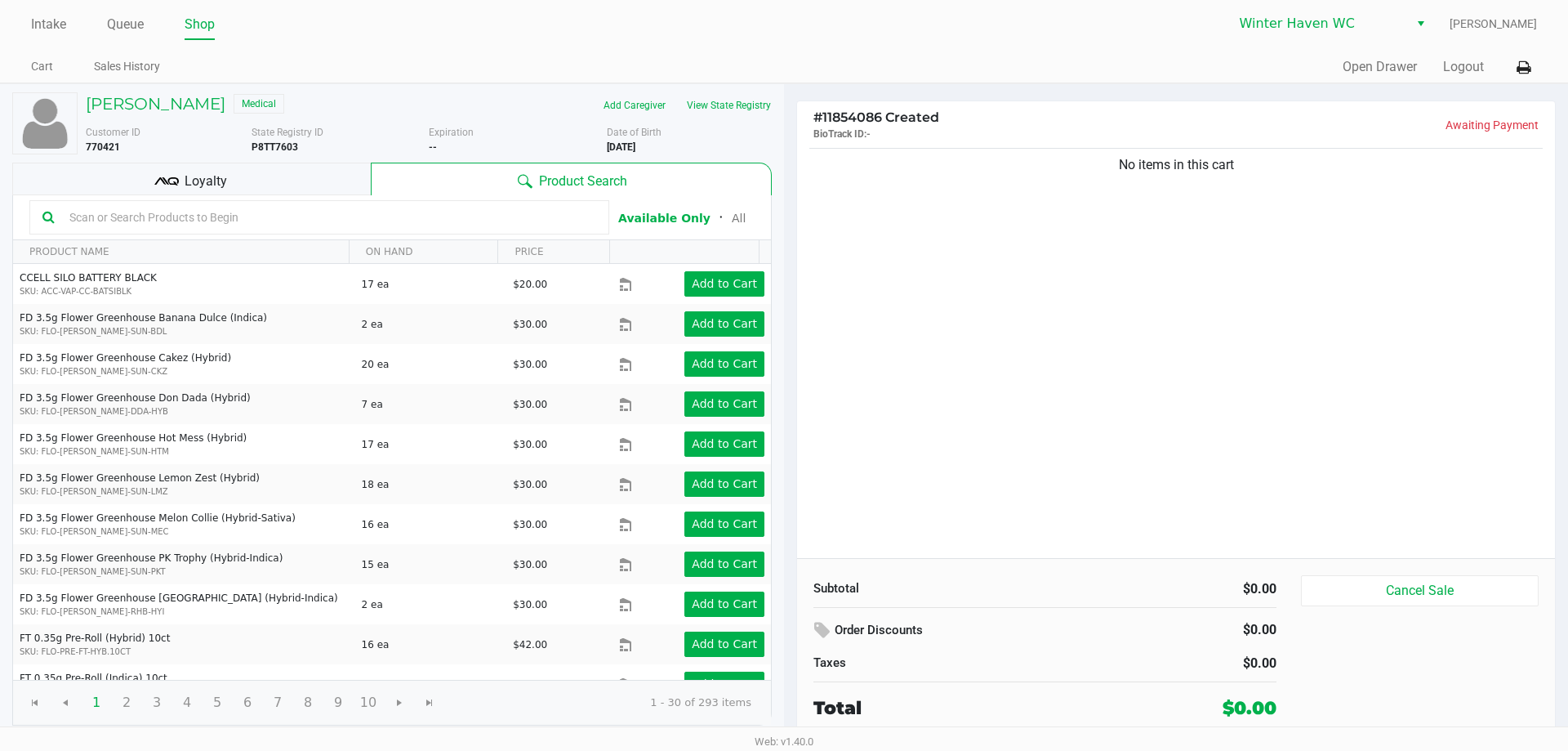
click at [270, 169] on div "Loyalty" at bounding box center [191, 179] width 358 height 33
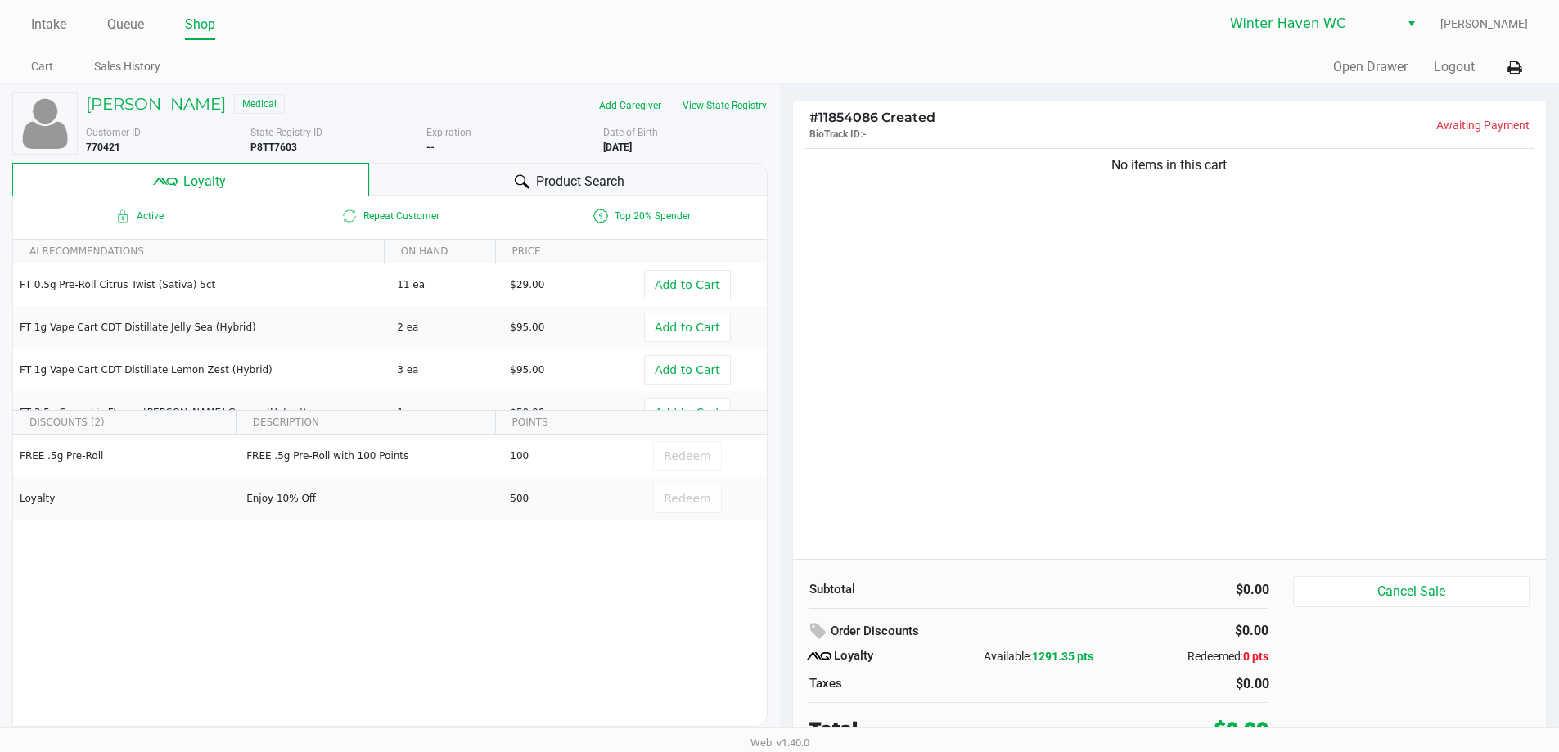
click at [459, 181] on div "Product Search" at bounding box center [568, 179] width 398 height 33
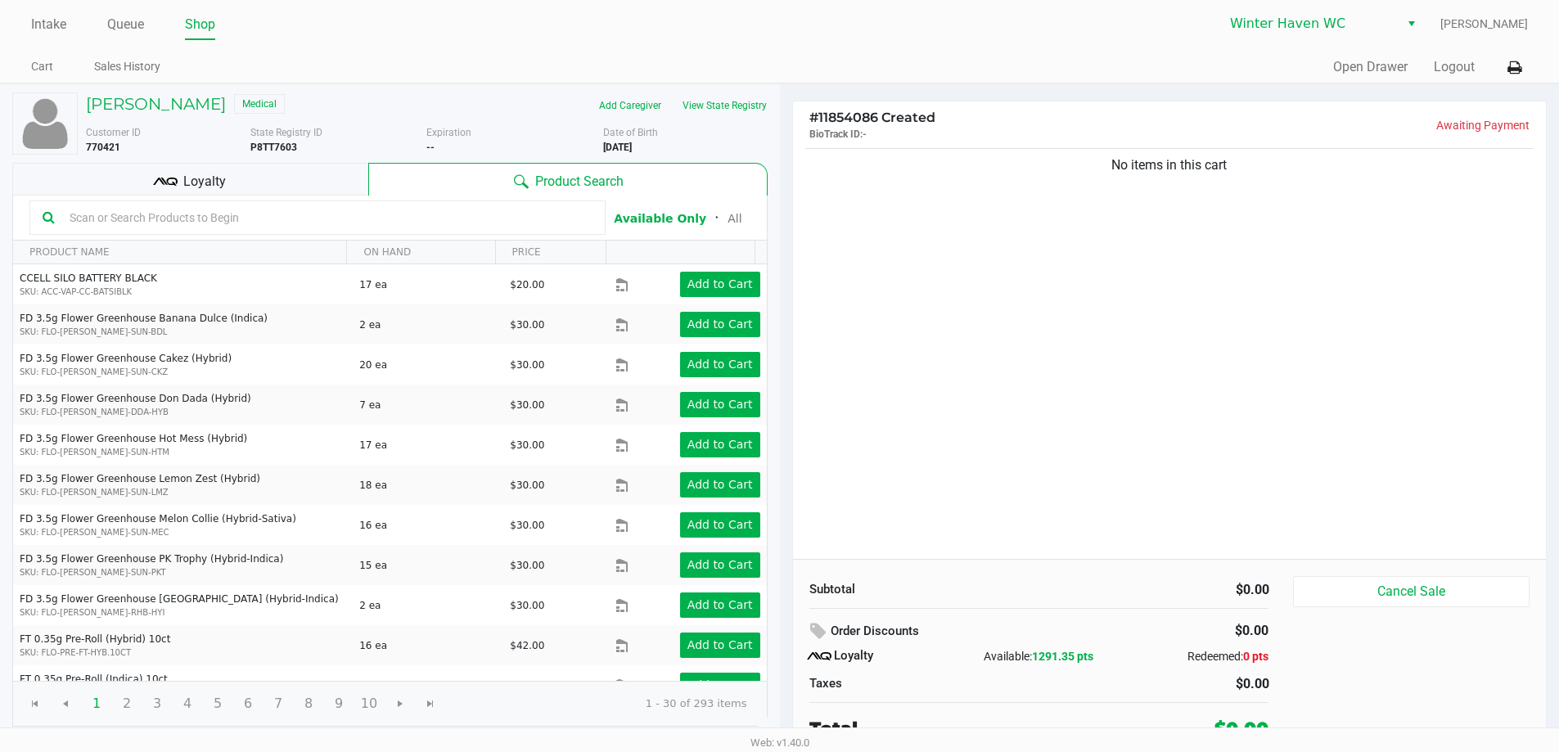
click at [339, 219] on input "text" at bounding box center [327, 217] width 529 height 25
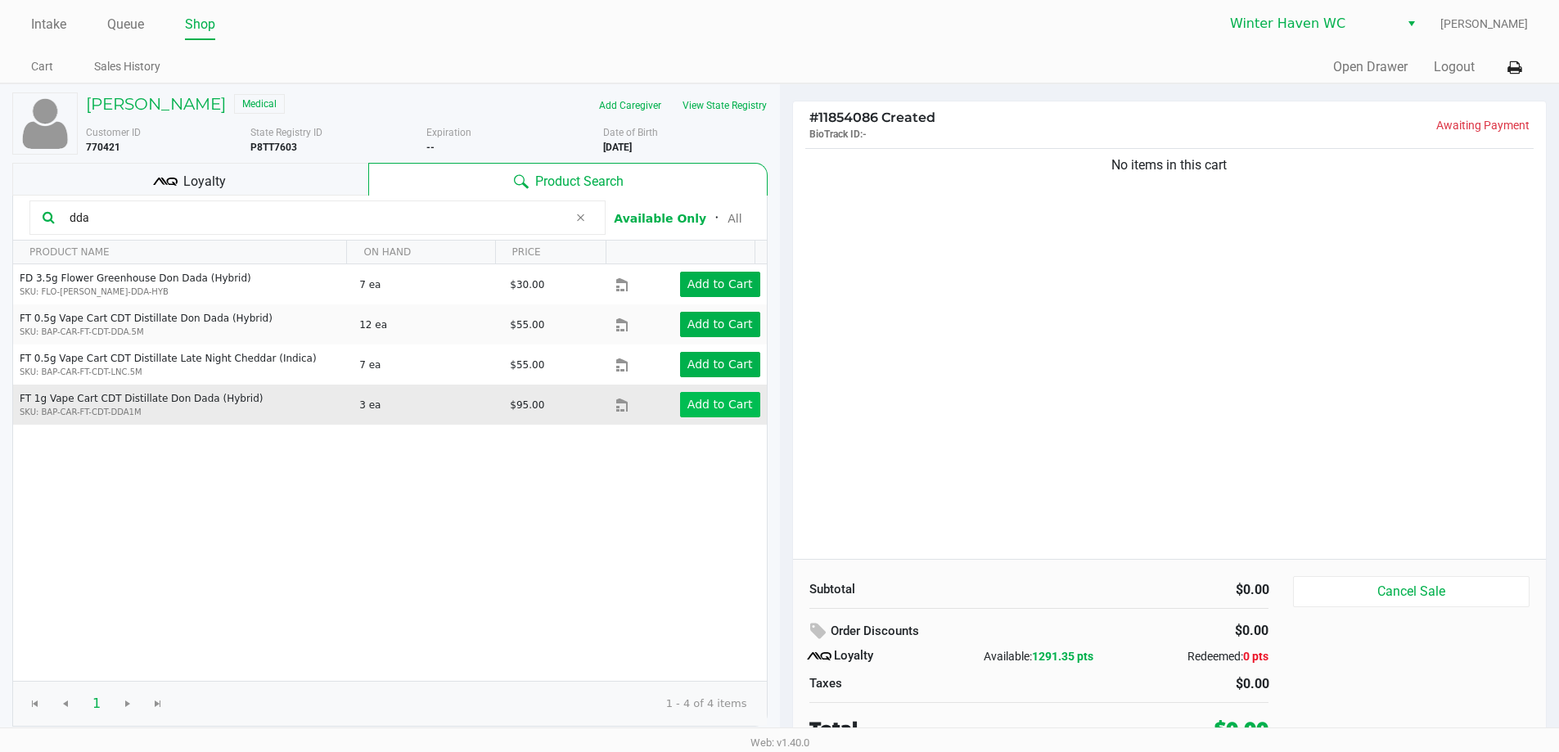
type input "dda"
click at [701, 413] on button "Add to Cart" at bounding box center [720, 404] width 80 height 25
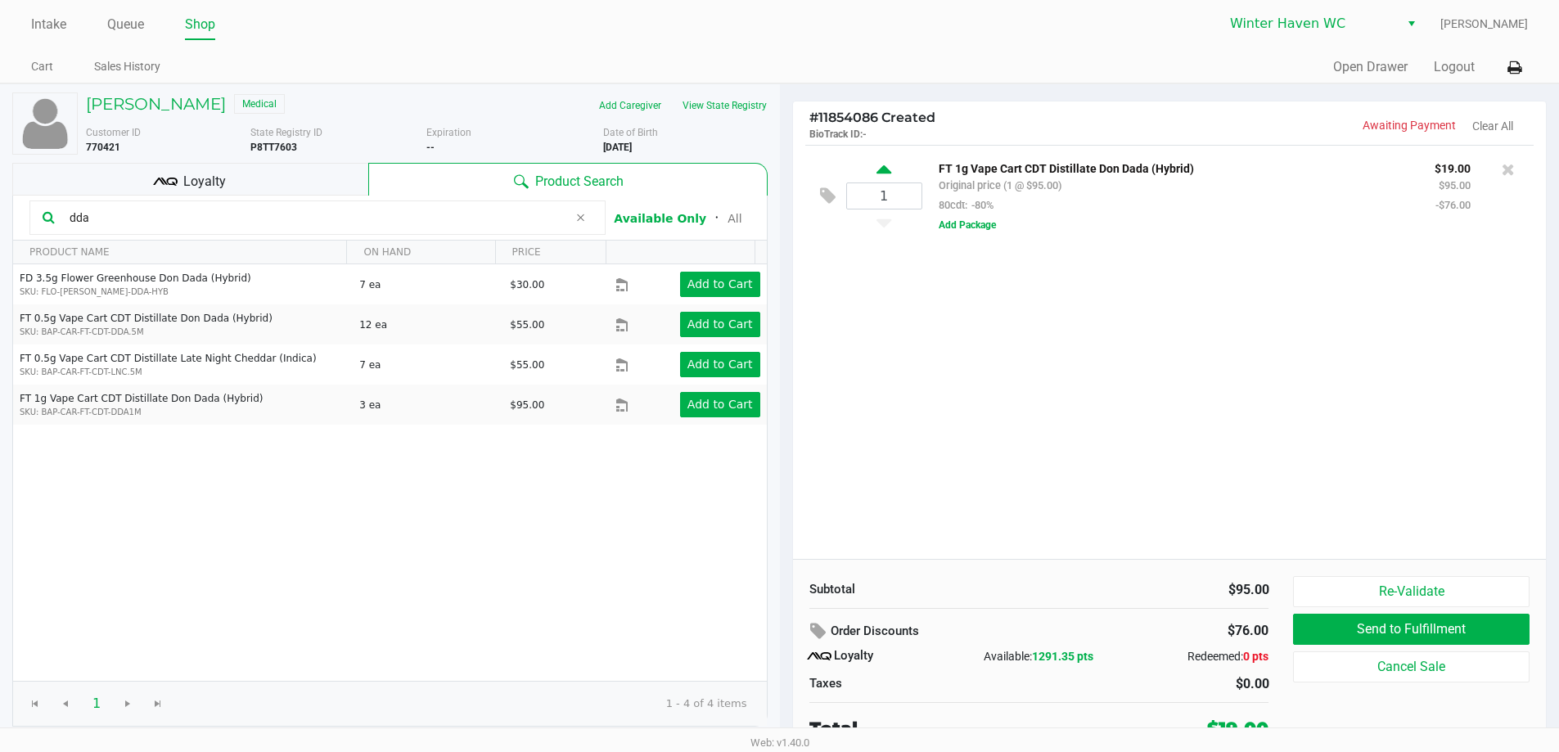
click at [883, 168] on icon at bounding box center [883, 172] width 15 height 20
type input "2"
click at [325, 225] on input "dda" at bounding box center [315, 217] width 505 height 25
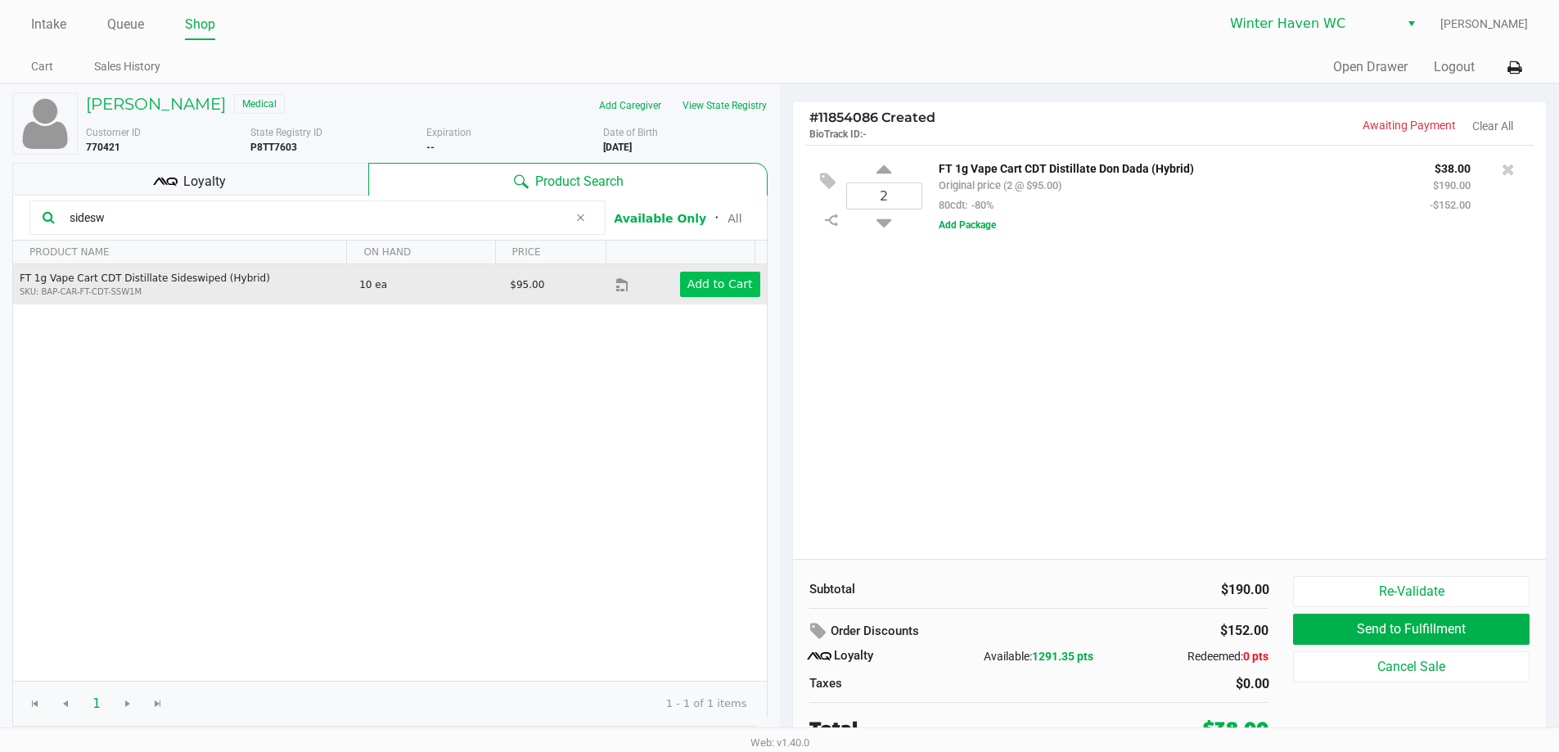
type input "sidesw"
click at [687, 277] on app-button-loader "Add to Cart" at bounding box center [719, 283] width 65 height 13
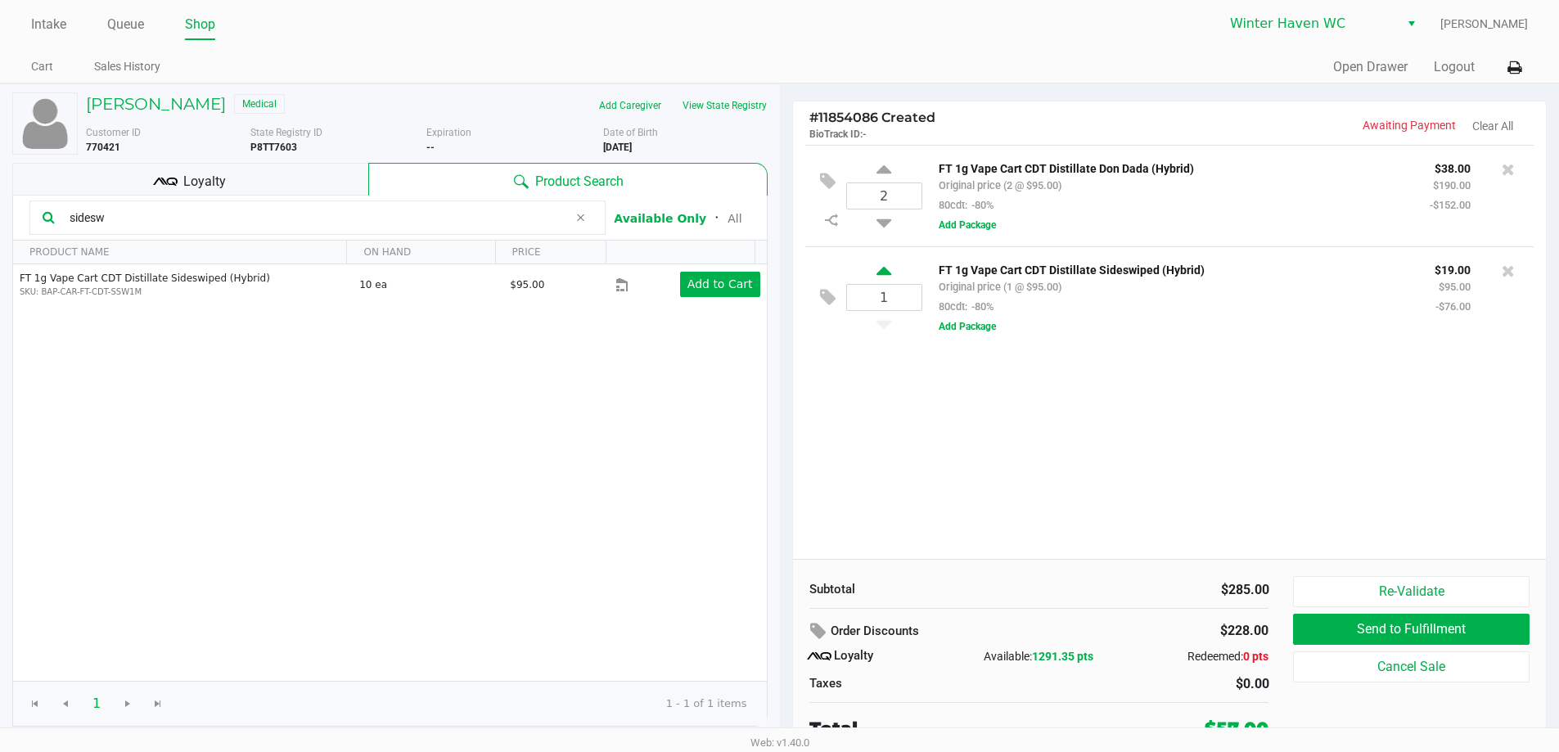
click at [889, 269] on icon at bounding box center [883, 273] width 15 height 20
type input "2"
click at [223, 217] on input "sidesw" at bounding box center [315, 217] width 505 height 25
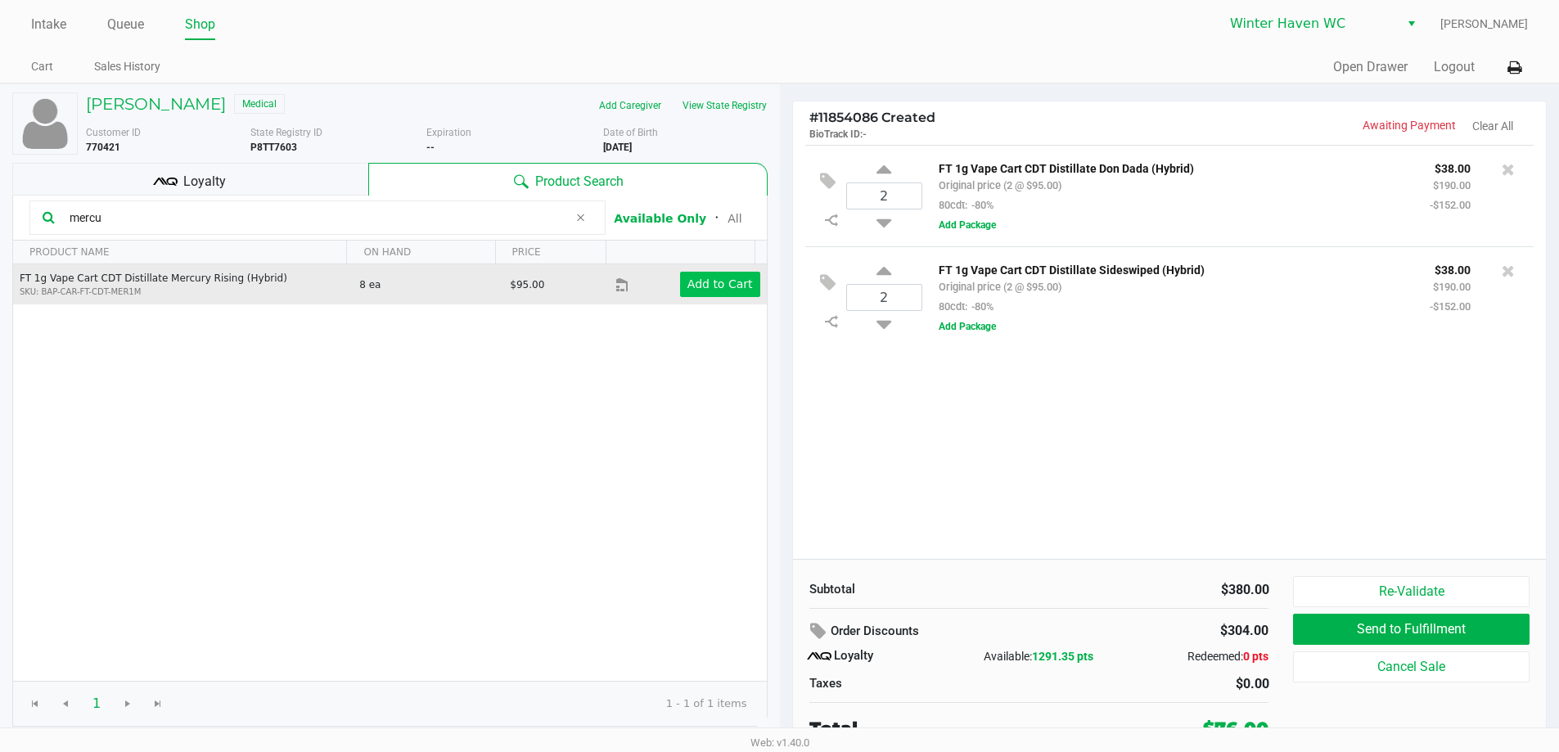
type input "mercu"
click at [741, 282] on button "Add to Cart" at bounding box center [720, 284] width 80 height 25
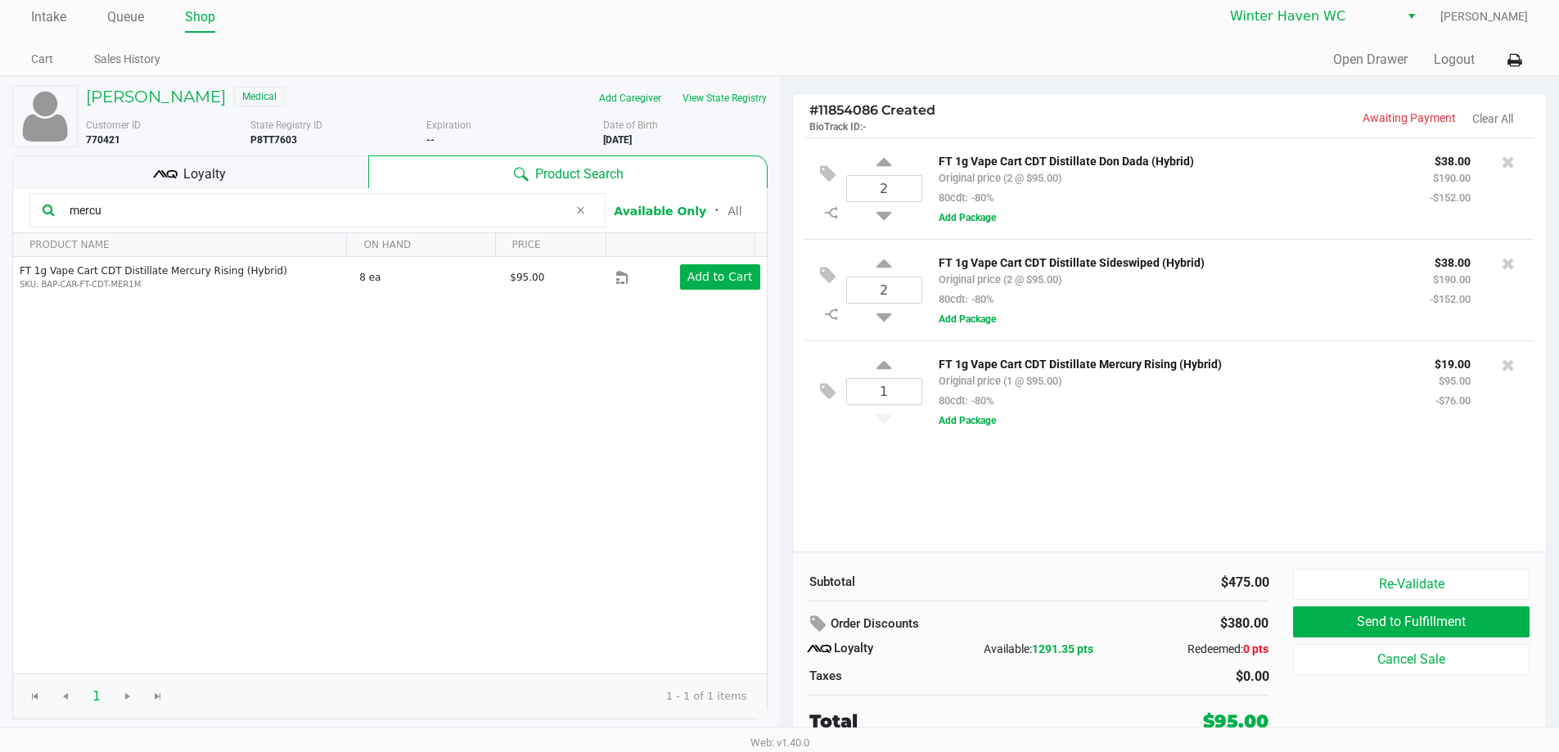
scroll to position [7, 0]
click at [970, 214] on button "Add Package" at bounding box center [966, 217] width 57 height 15
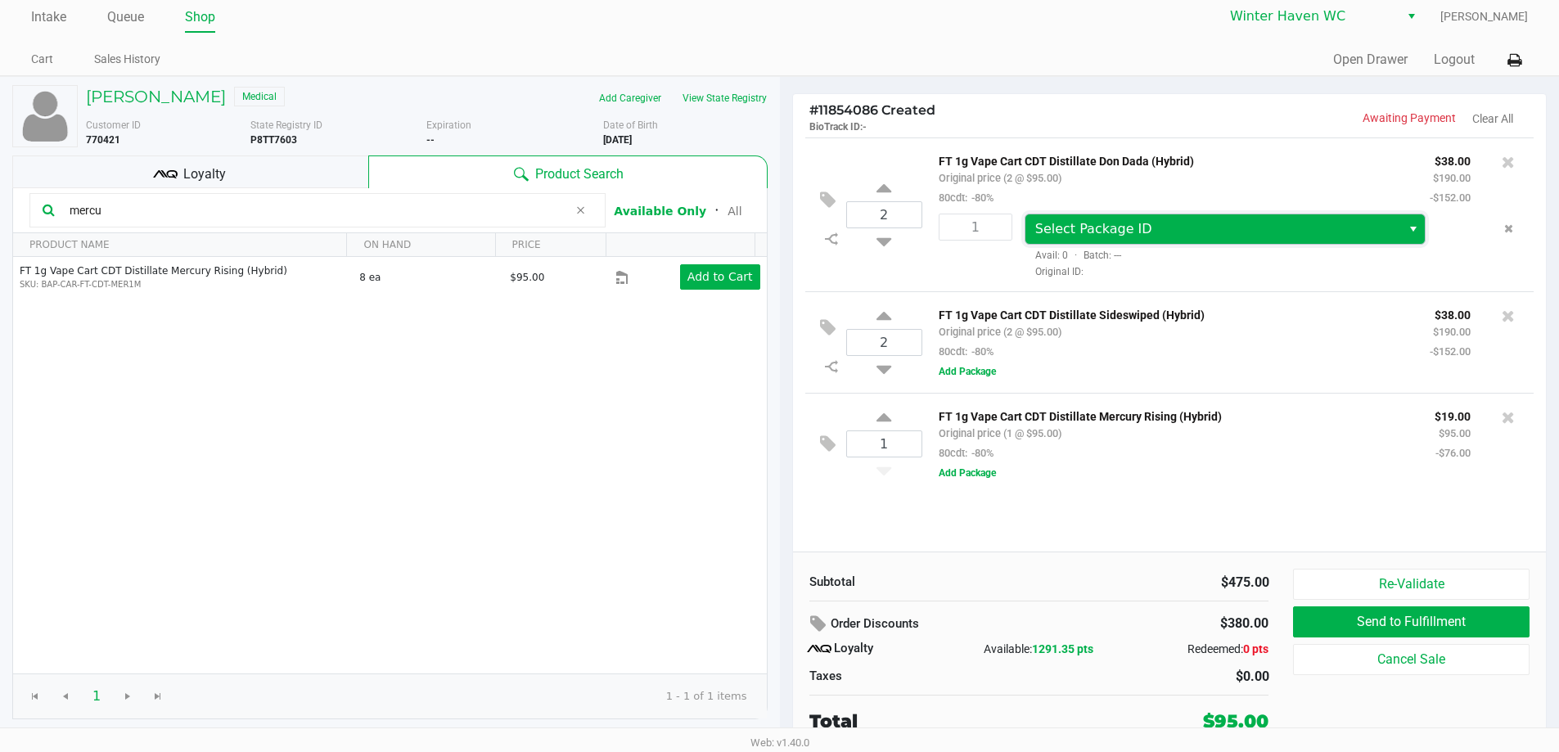
click at [1122, 228] on span "Select Package ID" at bounding box center [1093, 229] width 117 height 16
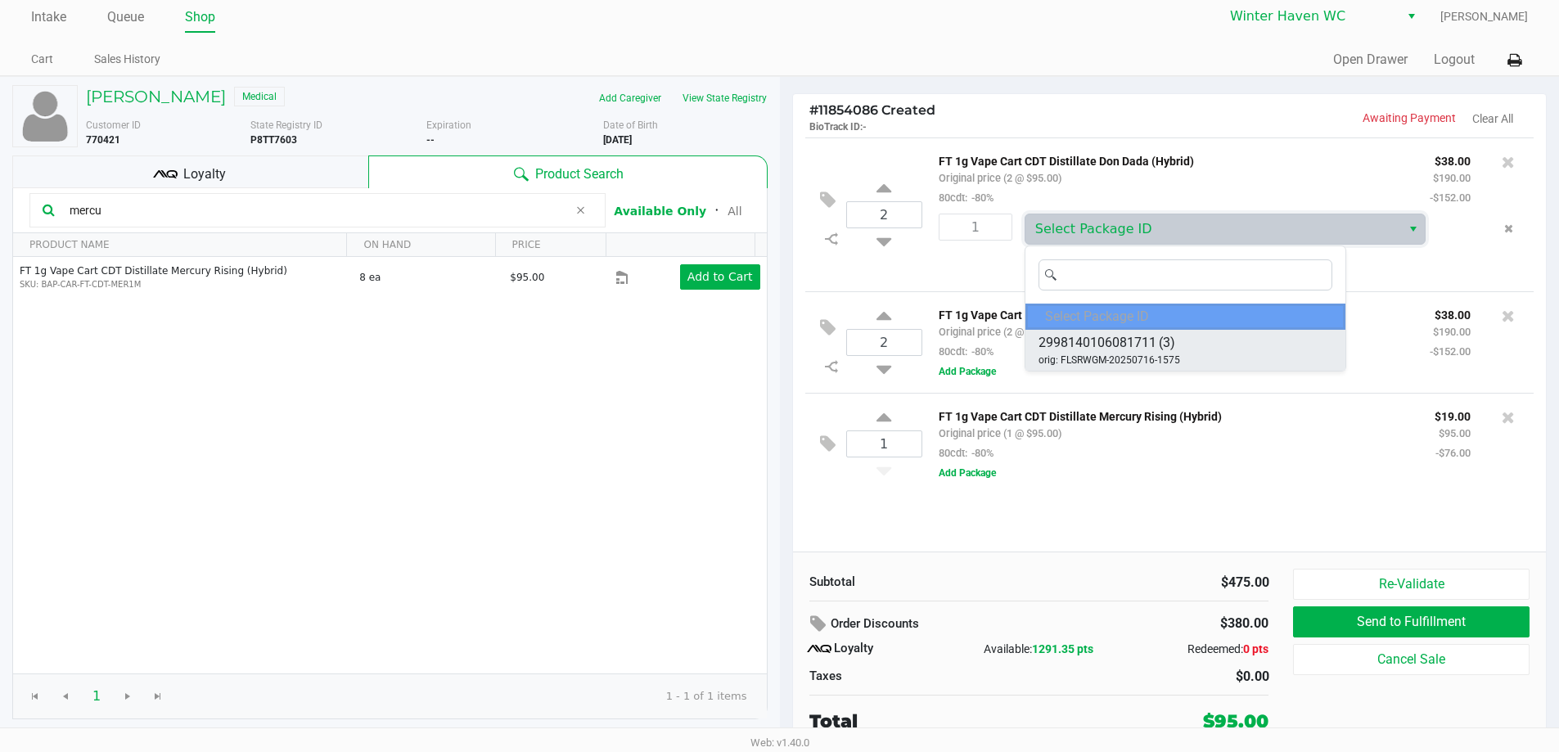
click at [1142, 357] on span "orig: FLSRWGM-20250716-1575" at bounding box center [1109, 360] width 142 height 15
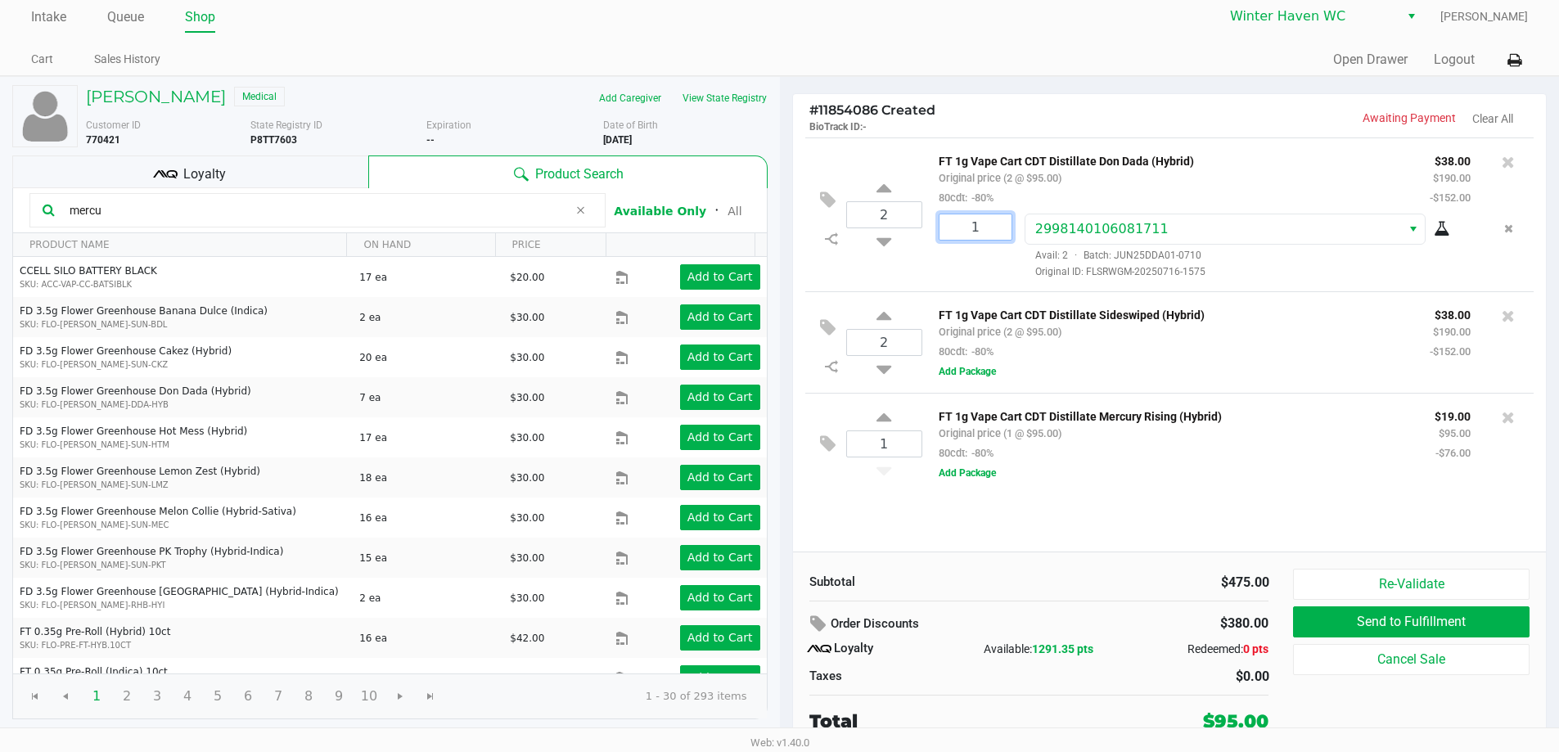
click at [993, 232] on input "1" at bounding box center [975, 226] width 72 height 25
type input "2"
click at [1131, 524] on div "Christopher Hamilton Medical Add Caregiver View State Registry Customer ID 7704…" at bounding box center [779, 414] width 1559 height 676
click at [972, 379] on button "Add Package" at bounding box center [966, 371] width 57 height 15
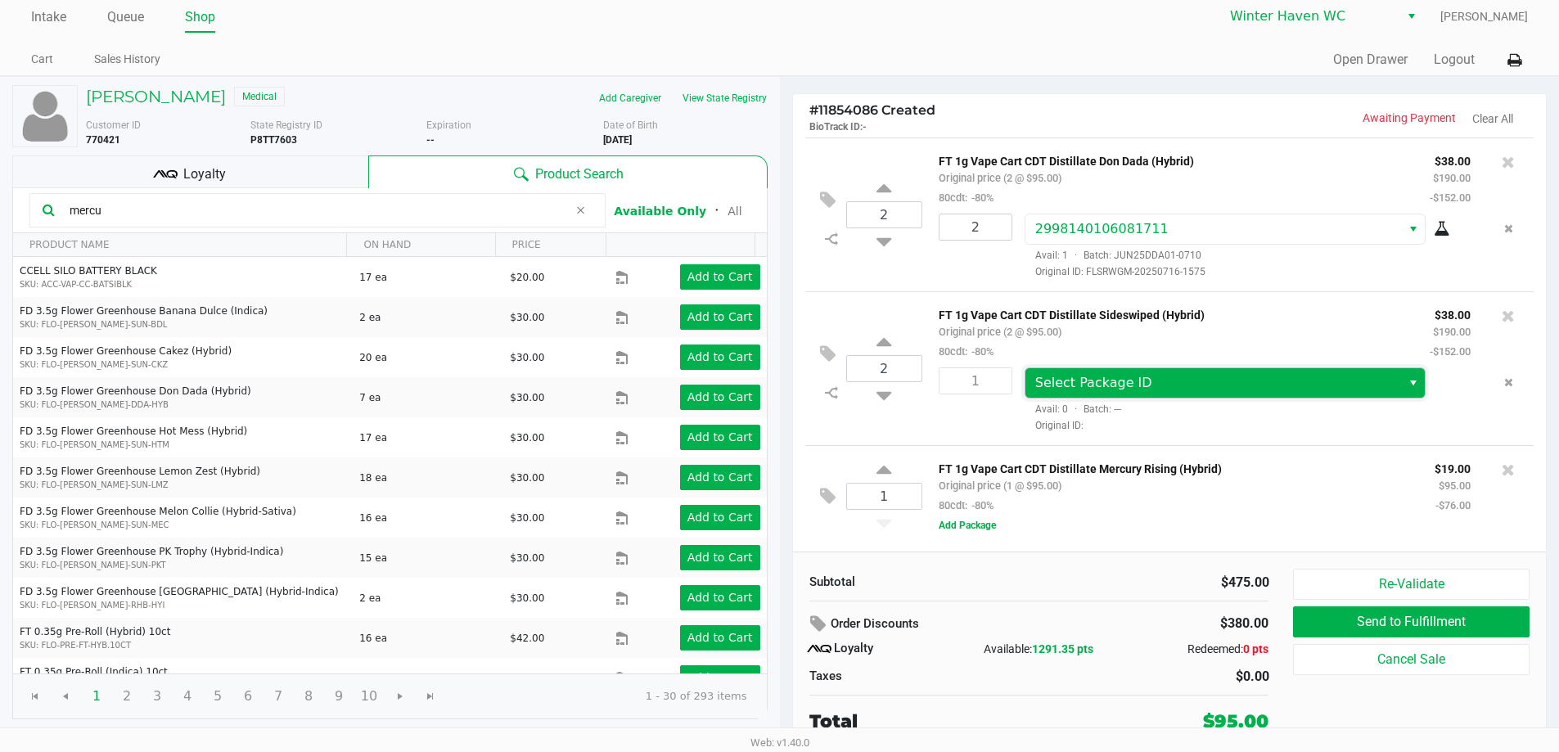
click at [1058, 378] on span "Select Package ID" at bounding box center [1093, 383] width 117 height 16
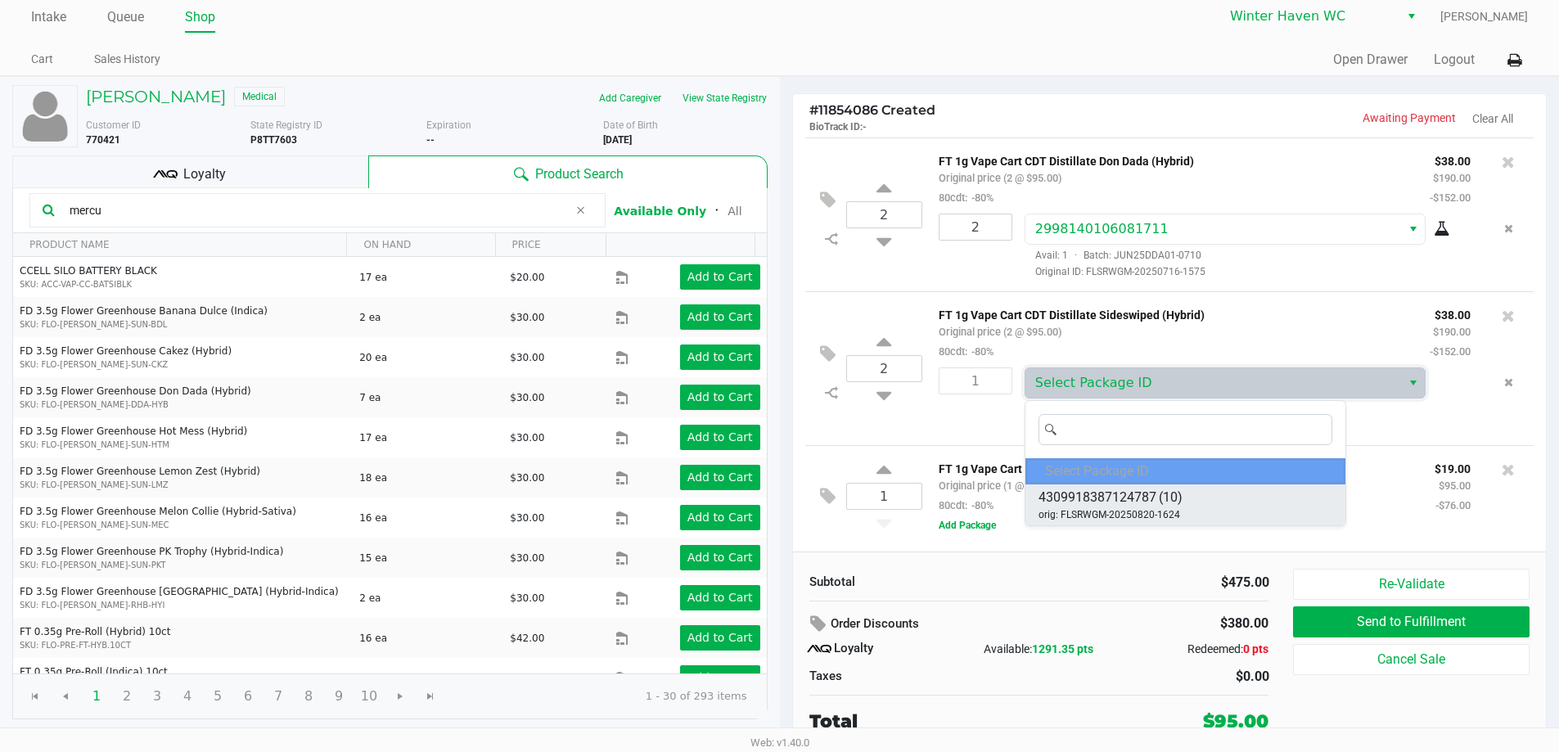
click at [1101, 493] on span "4309918387124787" at bounding box center [1097, 498] width 118 height 20
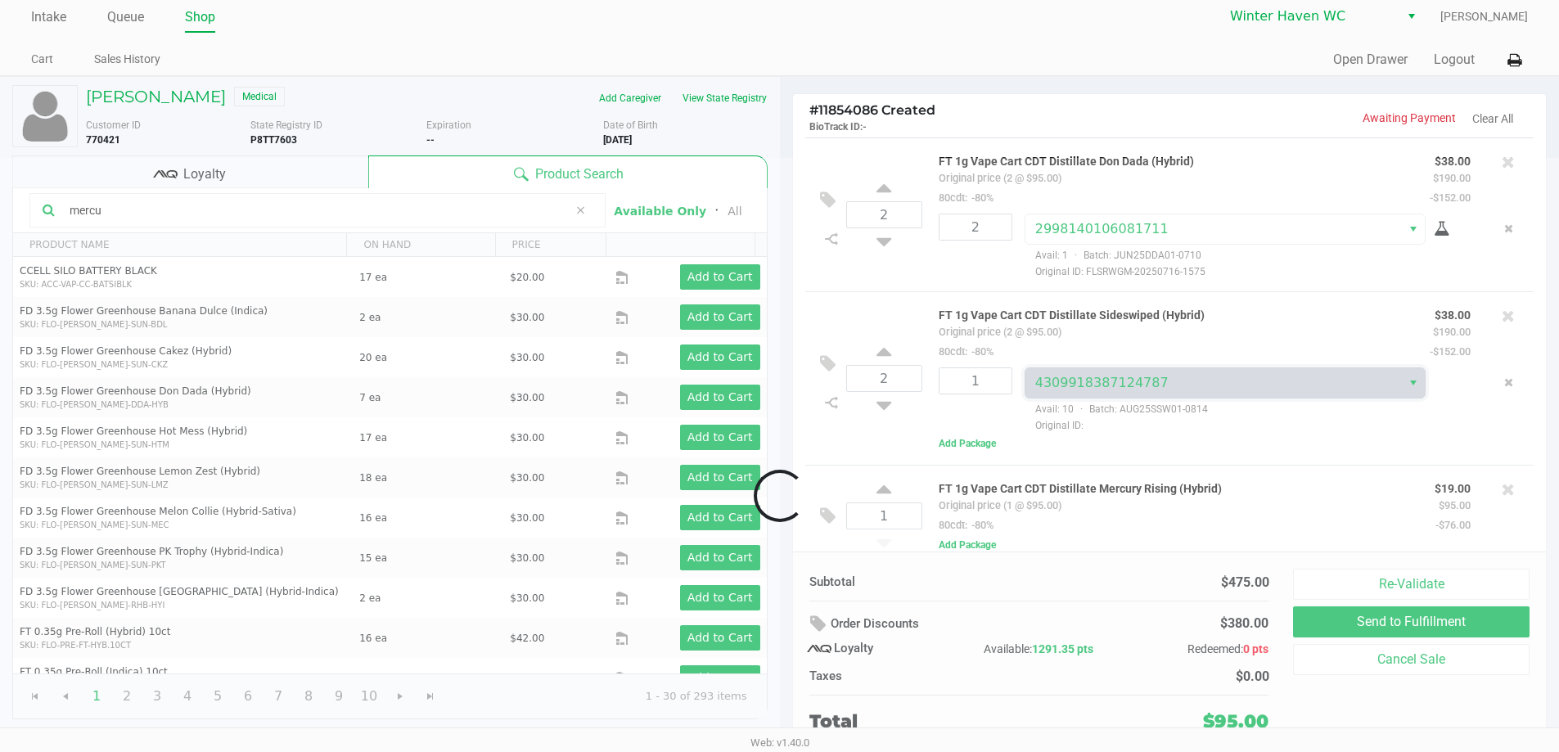
scroll to position [0, 0]
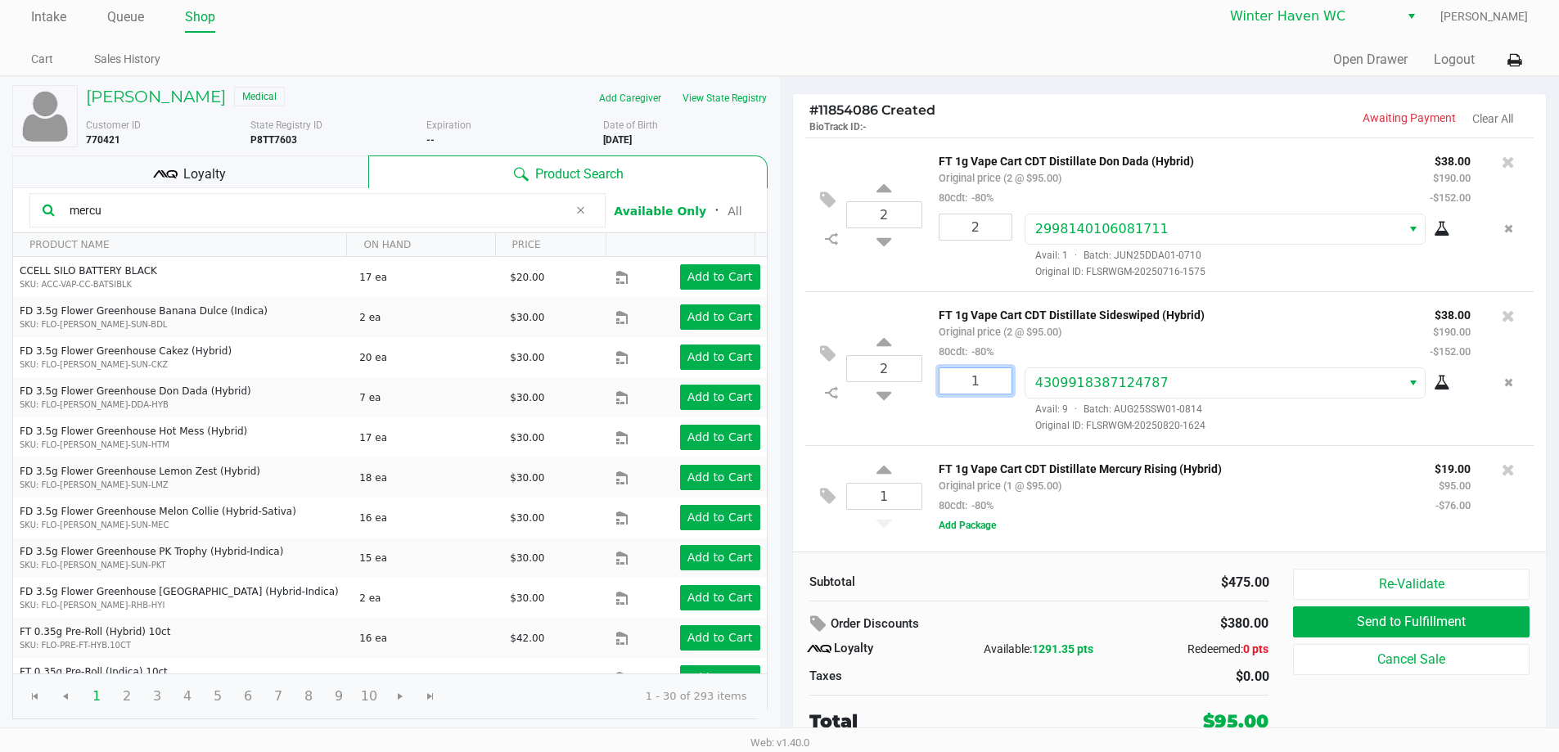
click at [985, 375] on input "1" at bounding box center [975, 380] width 72 height 25
type input "2"
click at [1097, 461] on div "Christopher Hamilton Medical Add Caregiver View State Registry Customer ID 7704…" at bounding box center [779, 414] width 1559 height 676
click at [970, 539] on div "1 FT 1g Vape Cart CDT Distillate Mercury Rising (Hybrid) Original price (1 @ $9…" at bounding box center [1169, 495] width 729 height 101
click at [972, 531] on button "Add Package" at bounding box center [966, 525] width 57 height 15
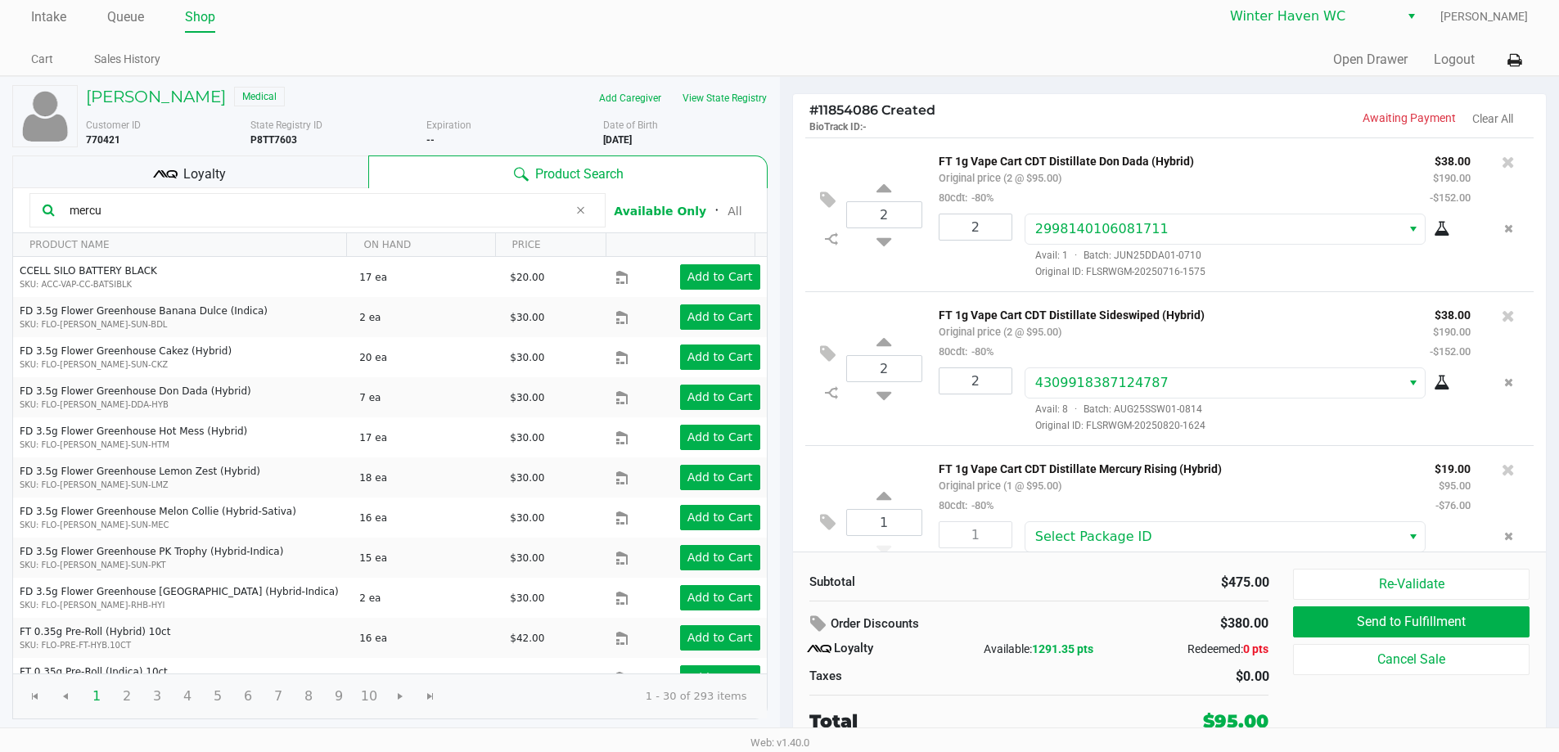
click at [1122, 520] on div "FT 1g Vape Cart CDT Distillate Mercury Rising (Hybrid) Original price (1 @ $95.…" at bounding box center [1221, 522] width 599 height 128
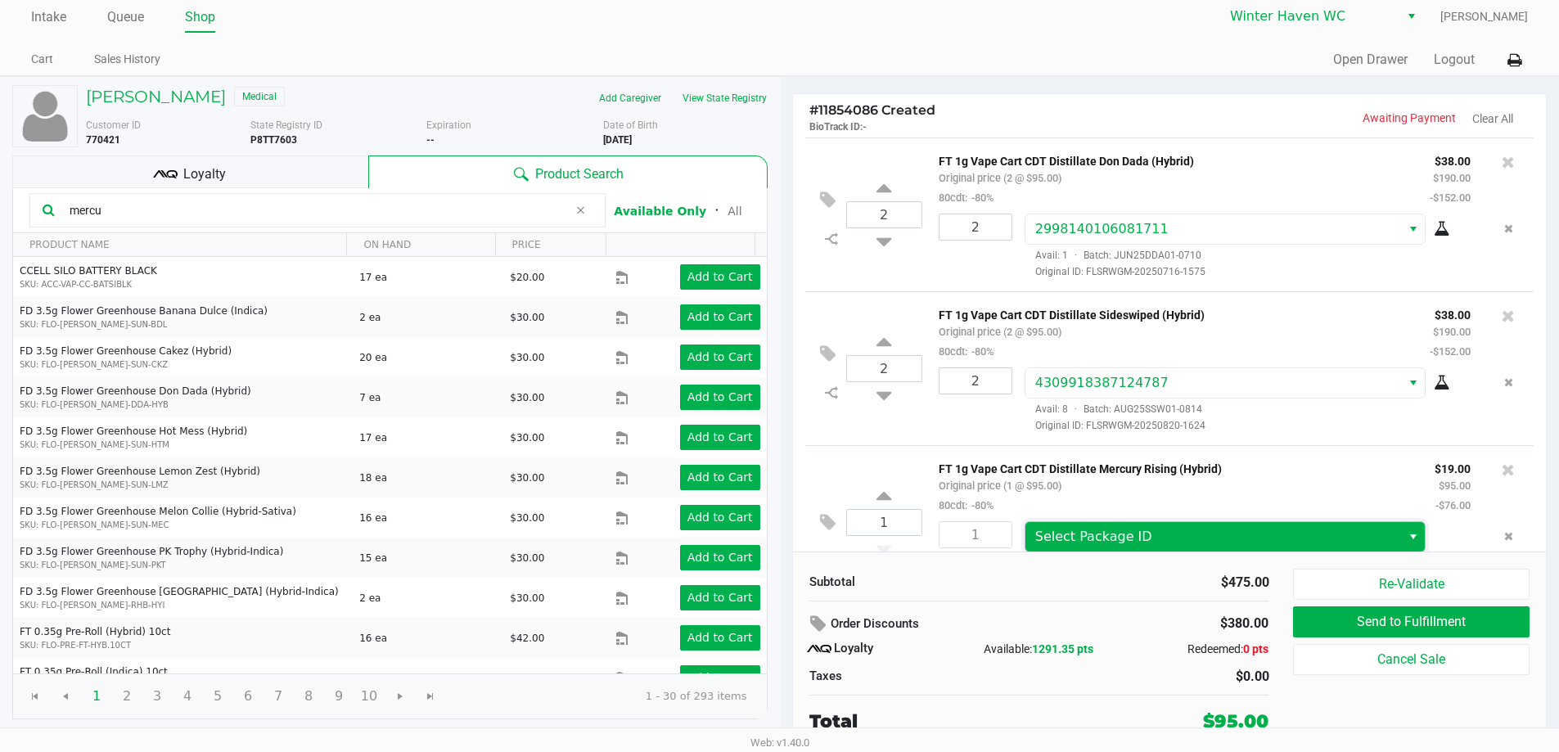
click at [1126, 538] on span "Select Package ID" at bounding box center [1093, 537] width 117 height 16
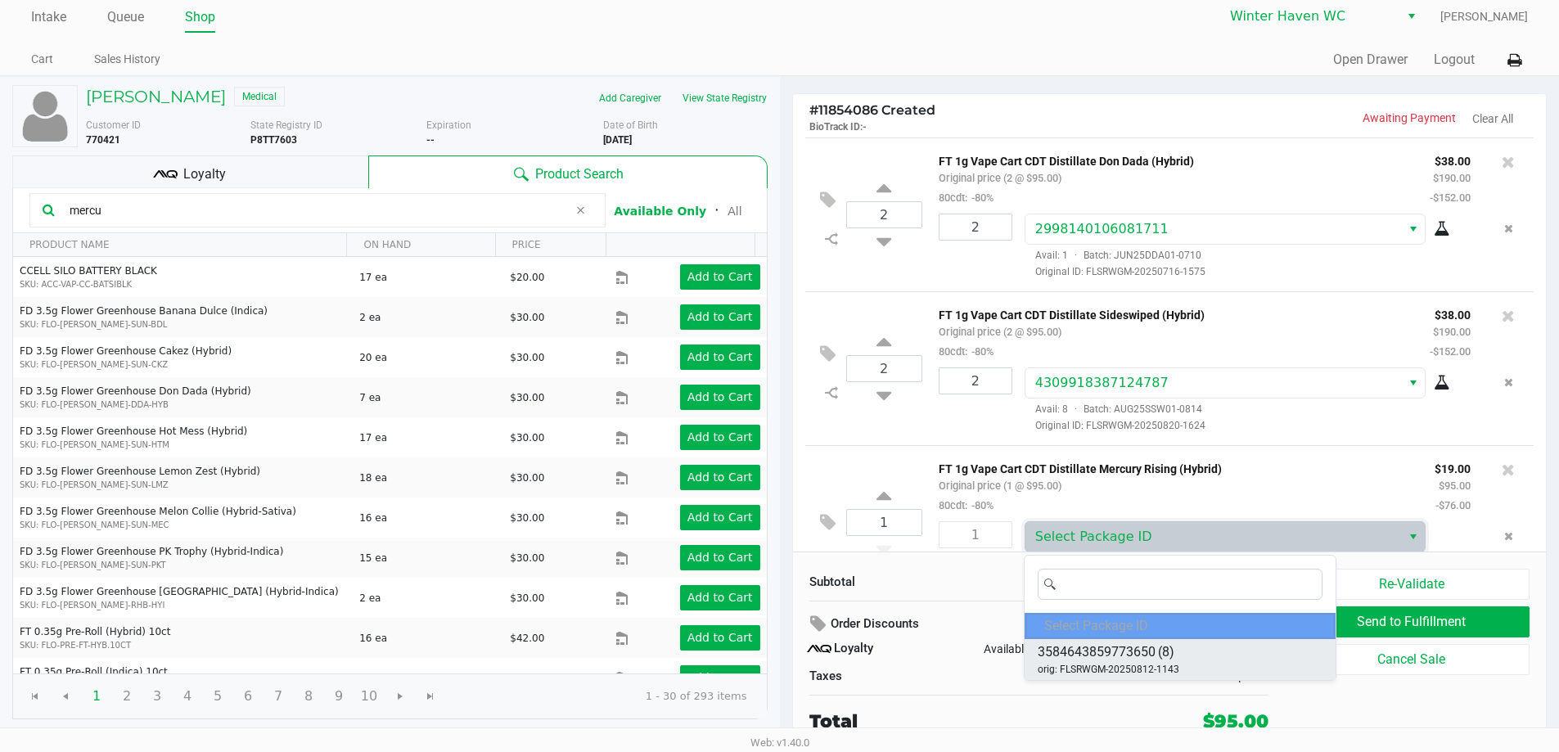
click at [1130, 644] on span "3584643859773650" at bounding box center [1096, 652] width 118 height 20
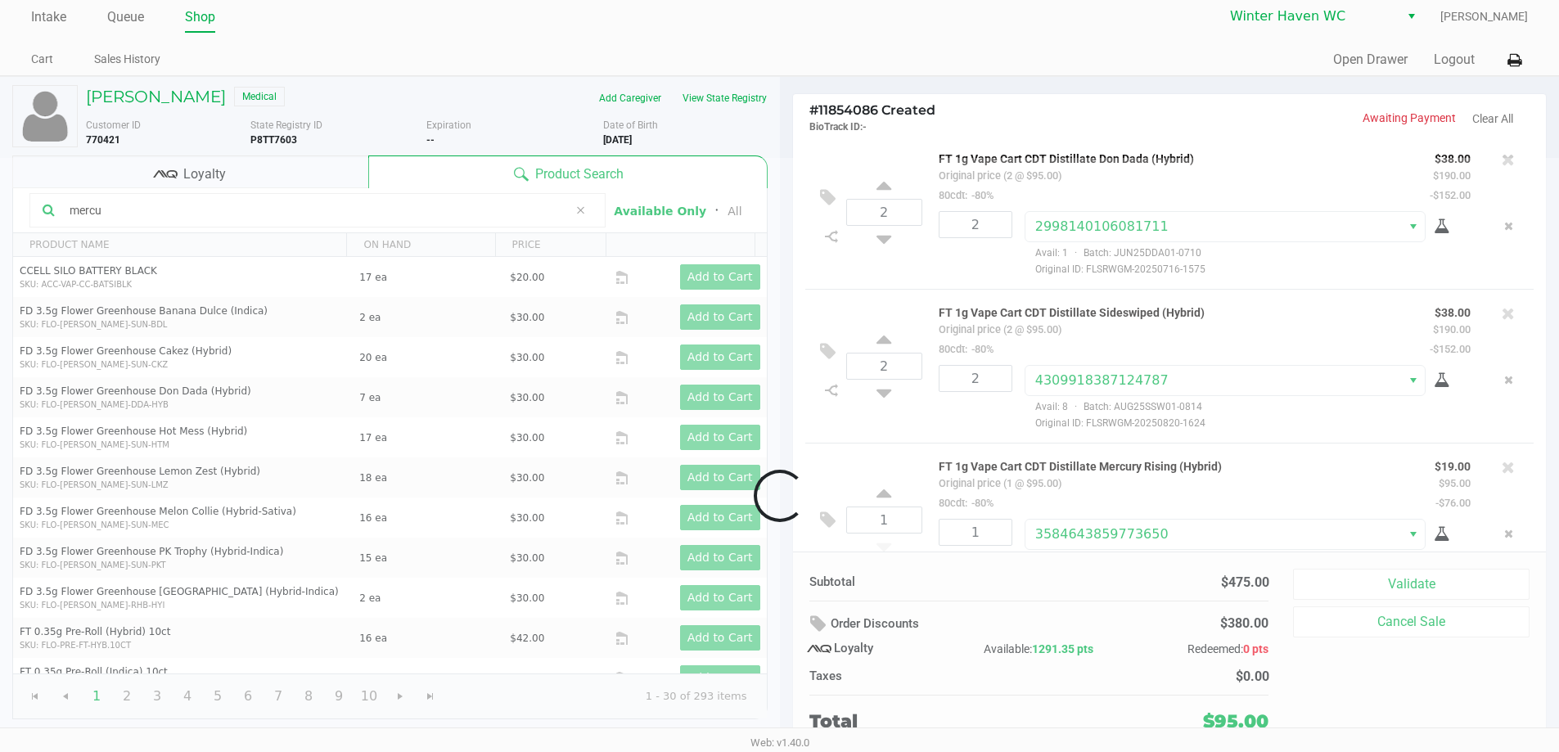
scroll to position [50, 0]
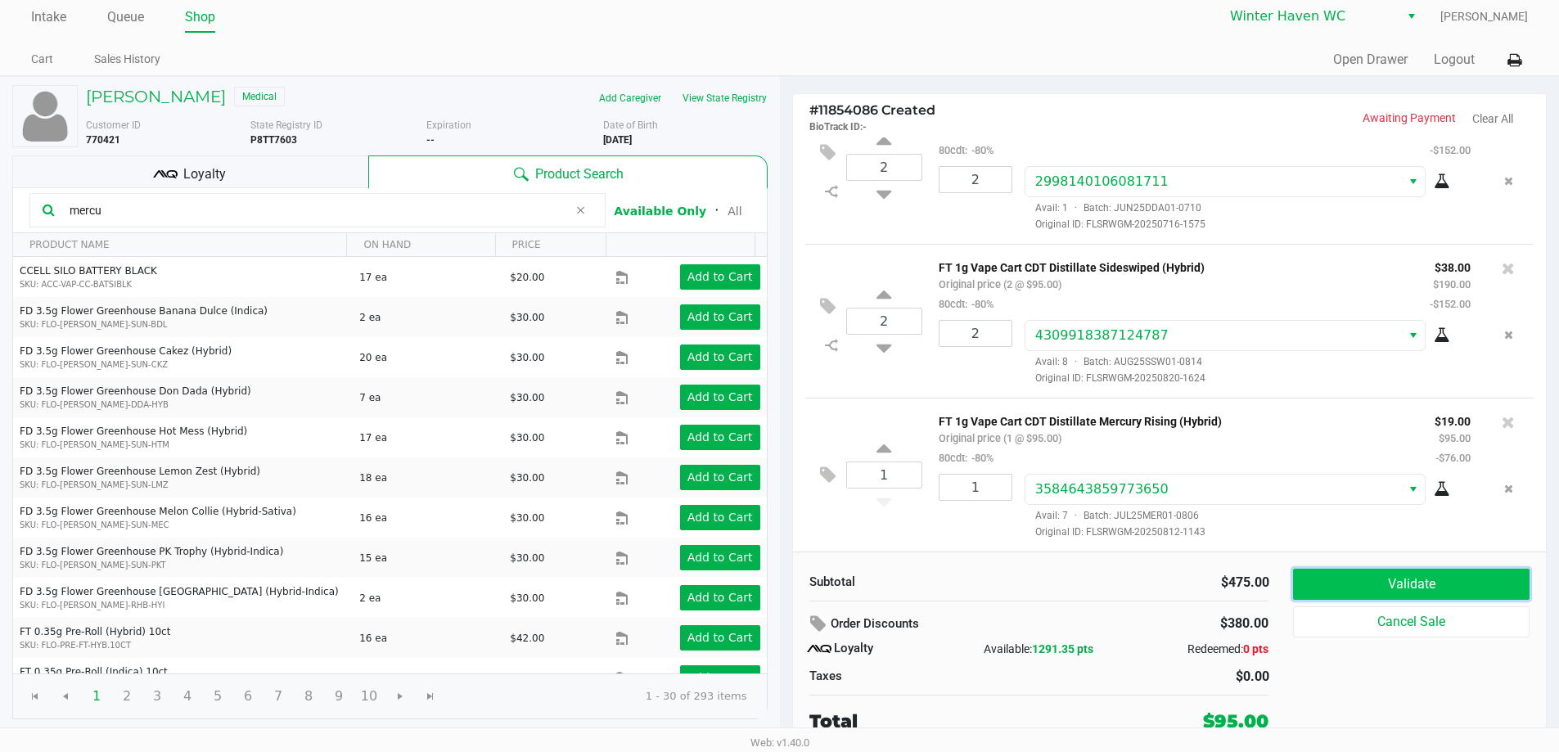
click at [1415, 589] on button "Validate" at bounding box center [1411, 584] width 236 height 31
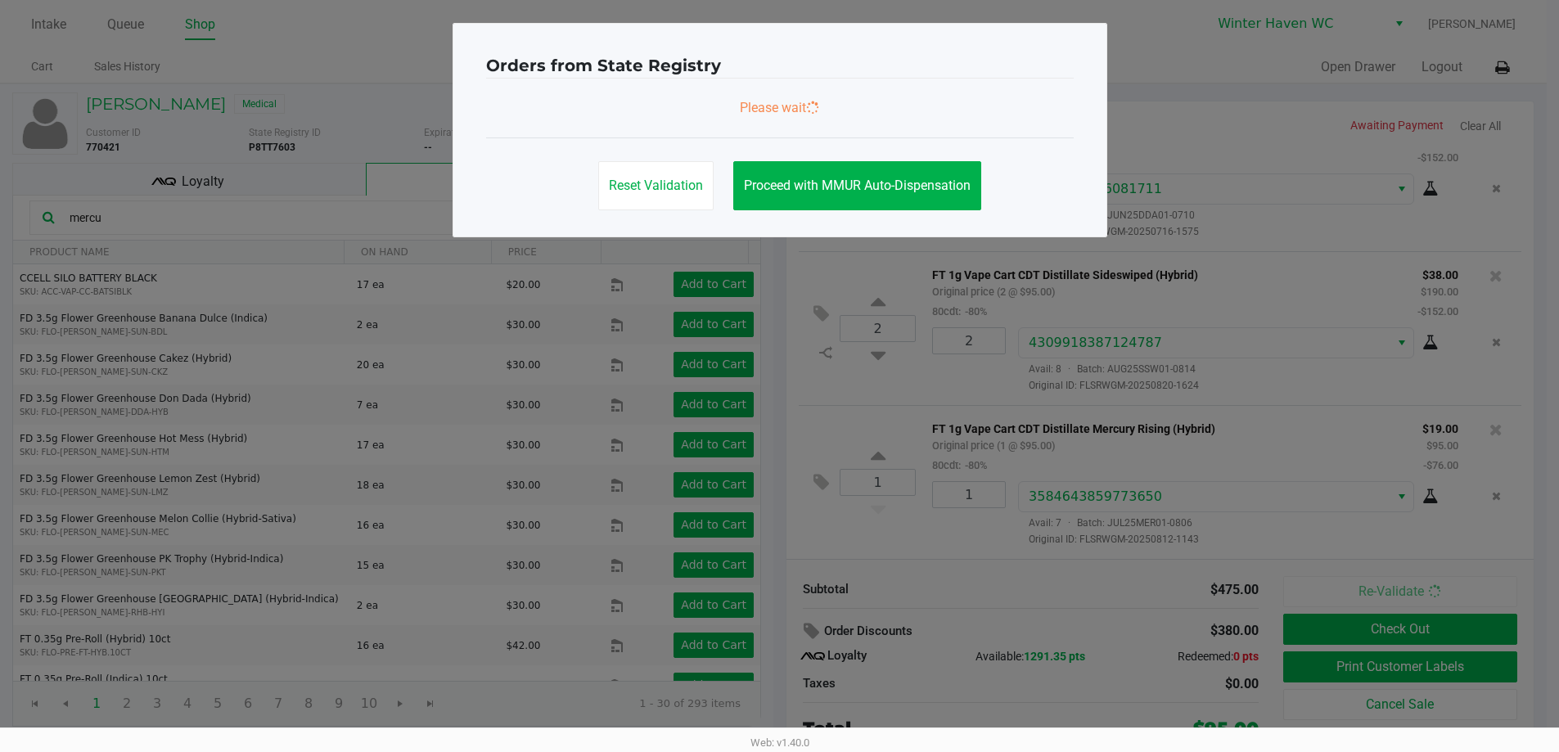
scroll to position [0, 0]
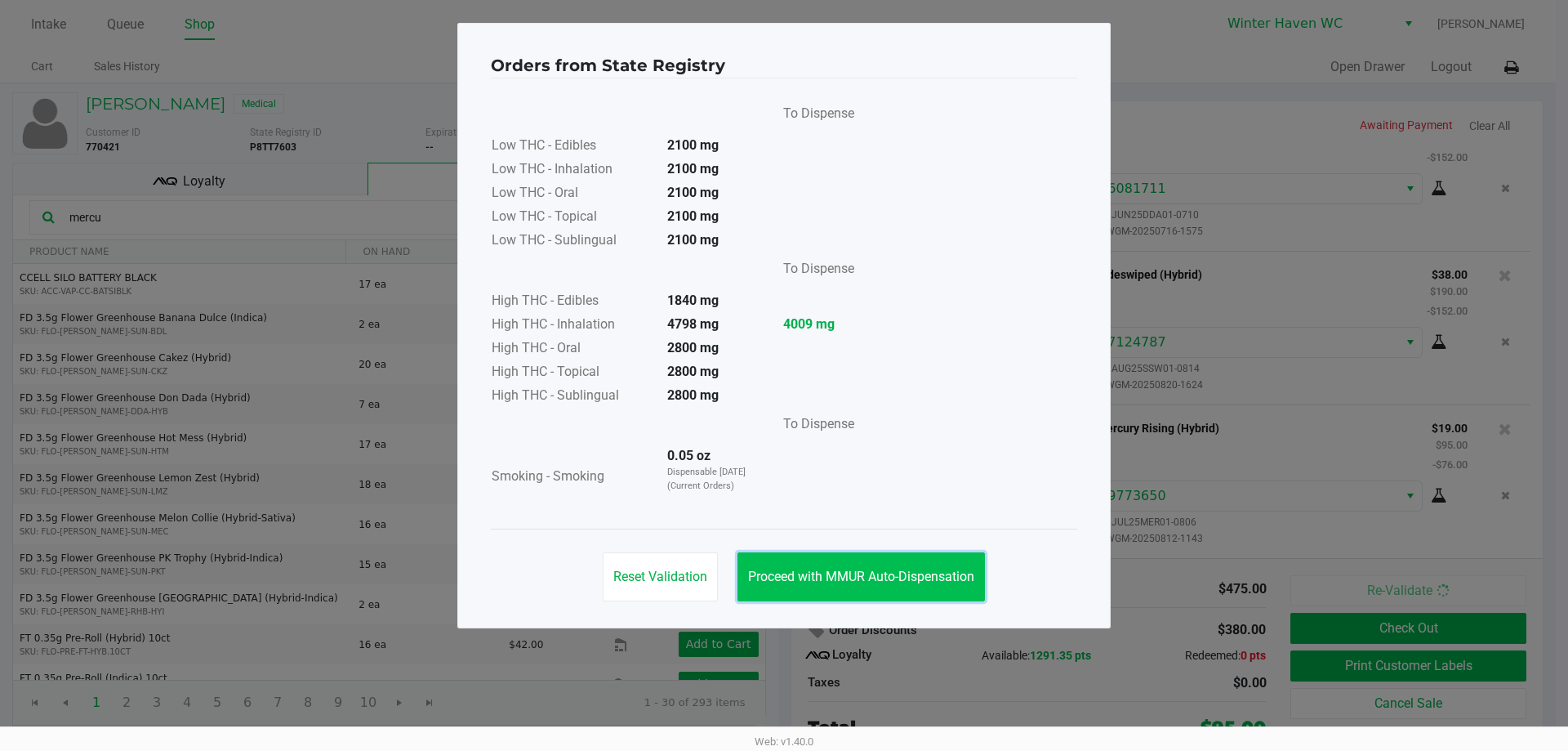
click at [871, 571] on span "Proceed with MMUR Auto-Dispensation" at bounding box center [860, 576] width 227 height 16
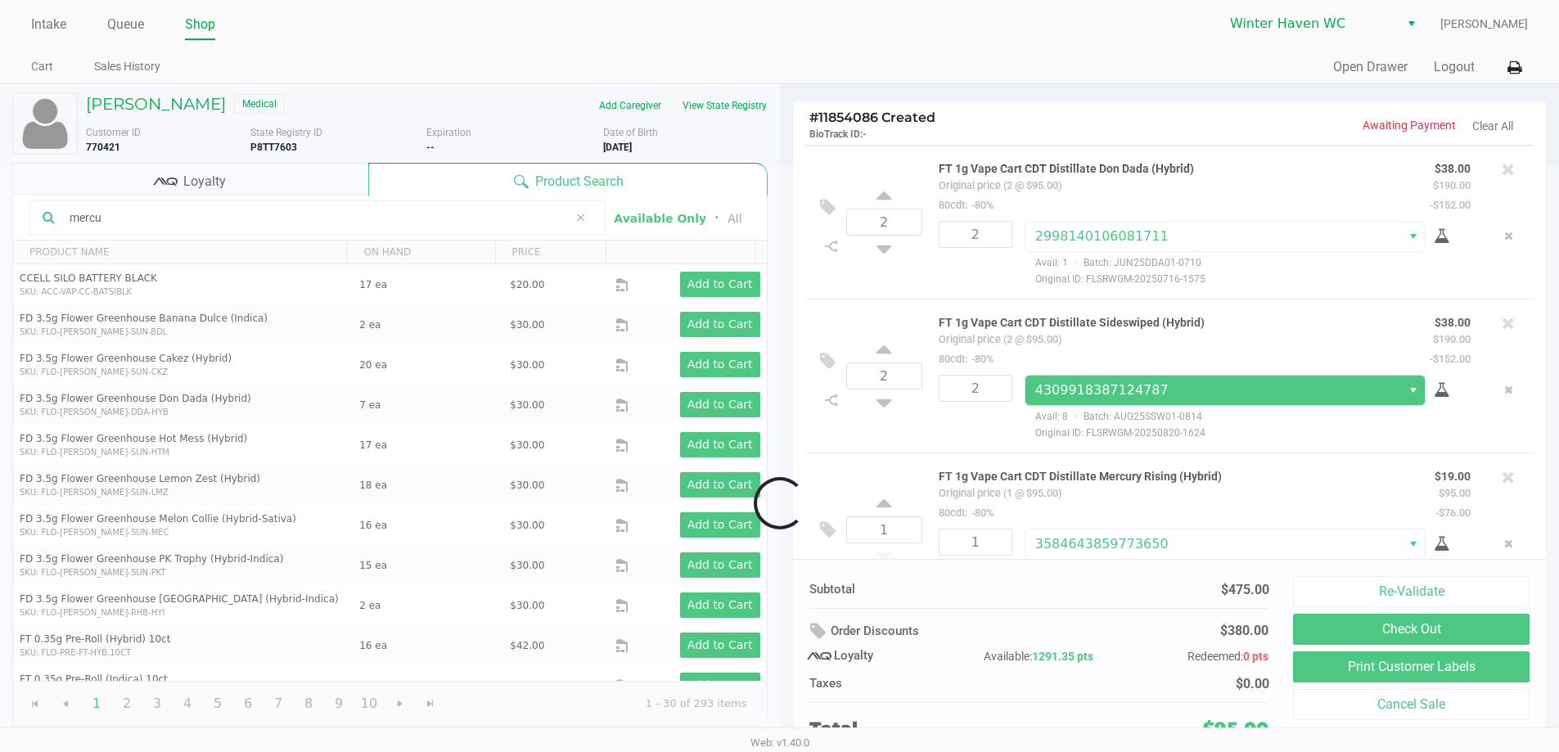
scroll to position [50, 0]
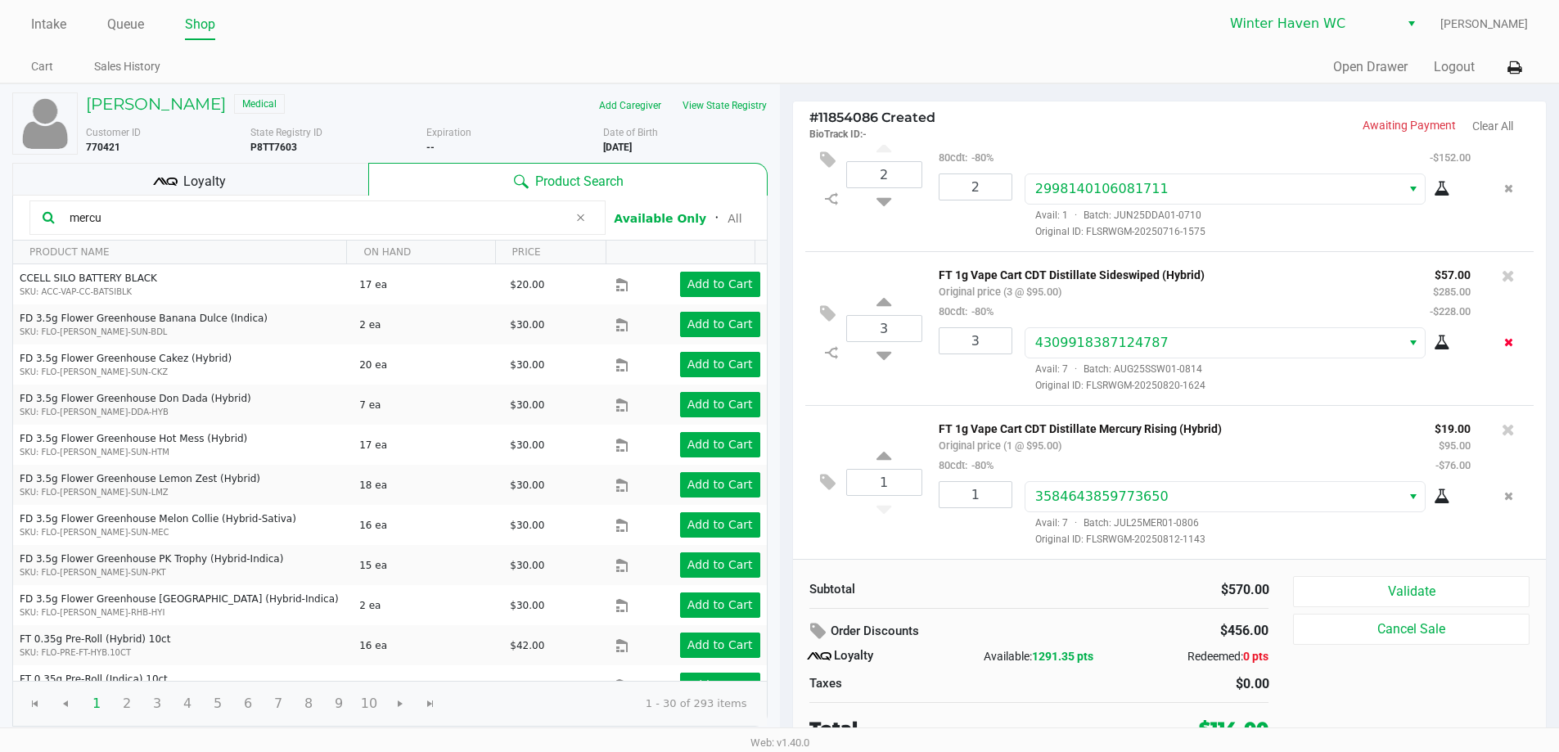
click at [1504, 345] on icon "Remove the package from the orderLine" at bounding box center [1508, 341] width 9 height 11
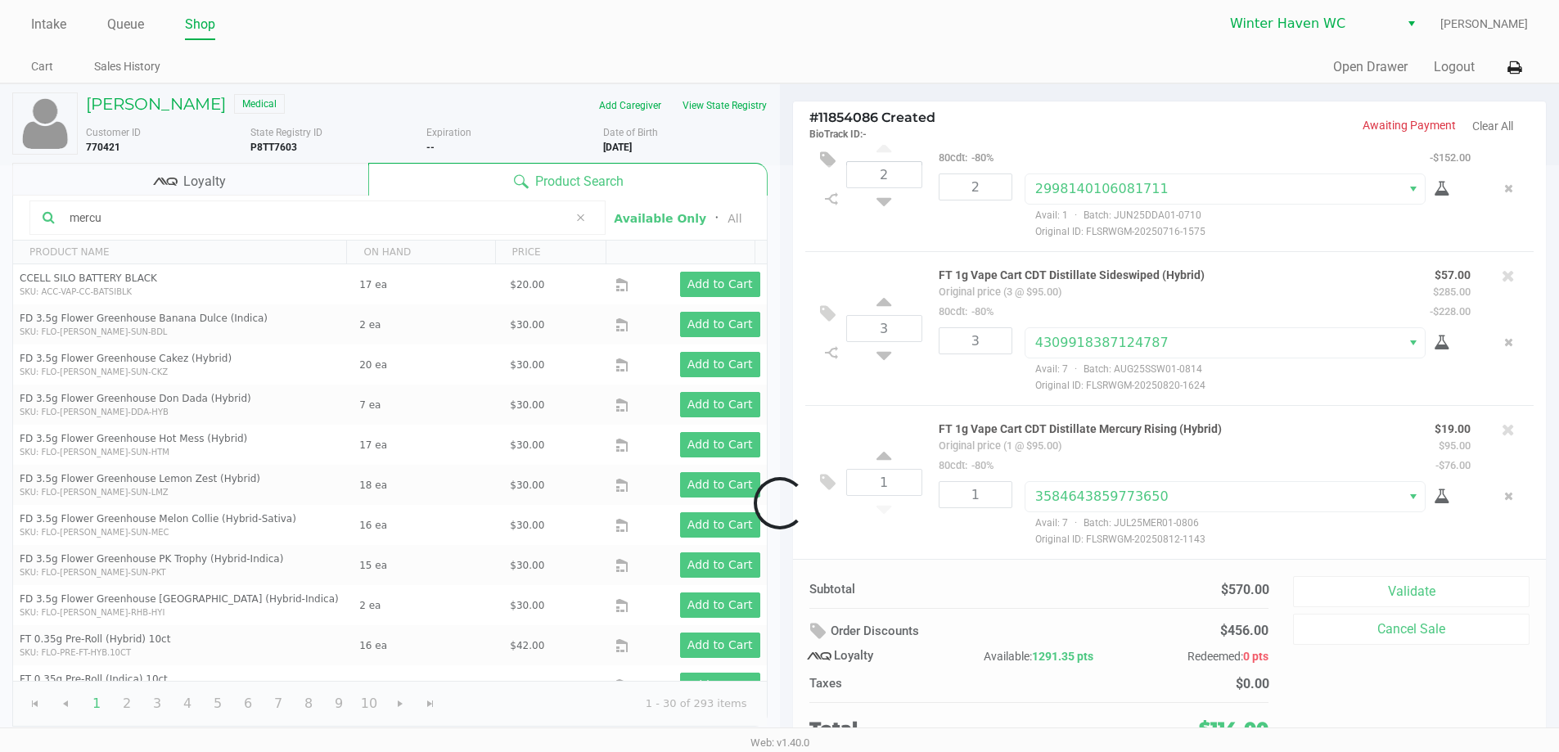
scroll to position [0, 0]
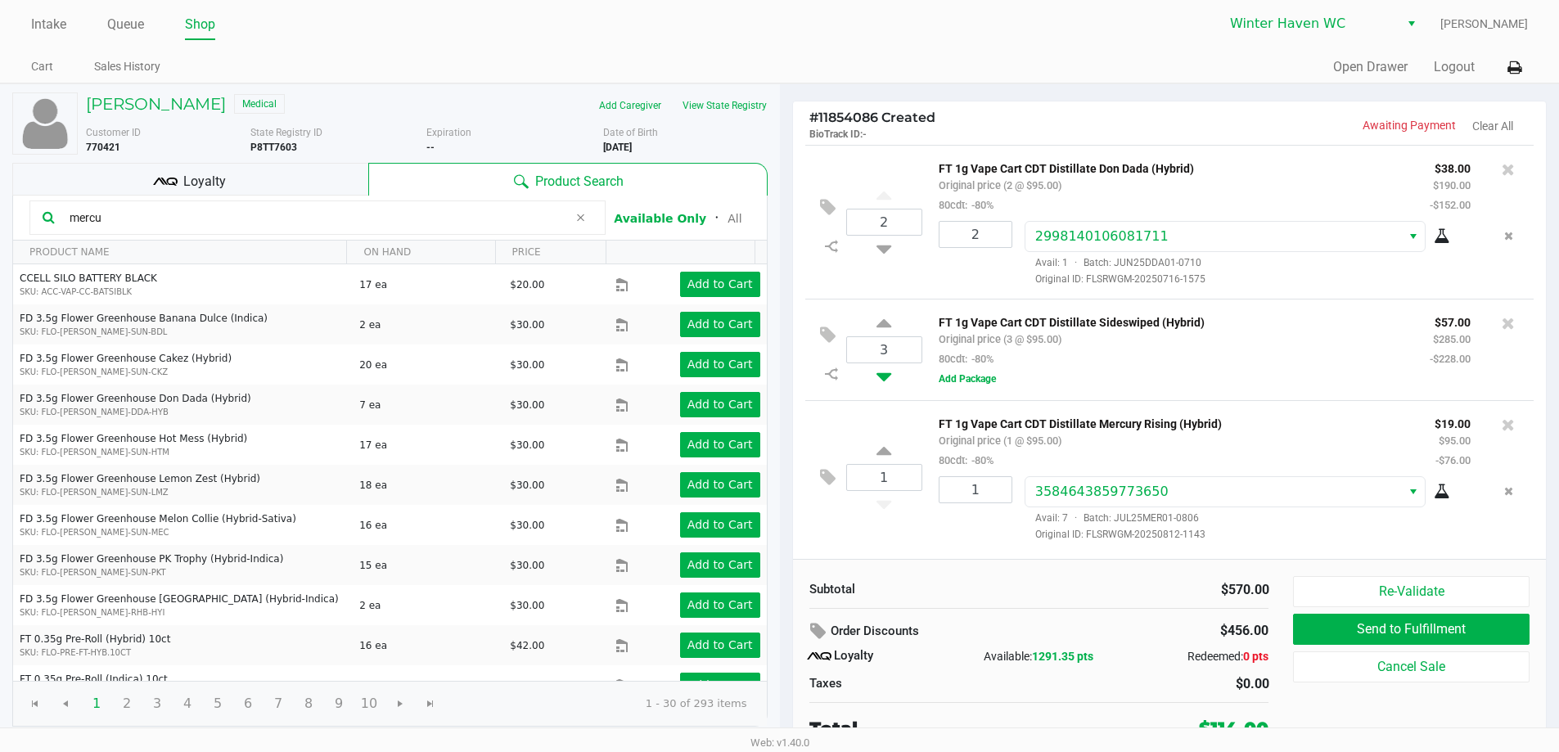
click at [884, 379] on icon at bounding box center [883, 373] width 15 height 20
type input "2"
click at [1508, 230] on button "Remove the package from the orderLine" at bounding box center [1508, 236] width 22 height 30
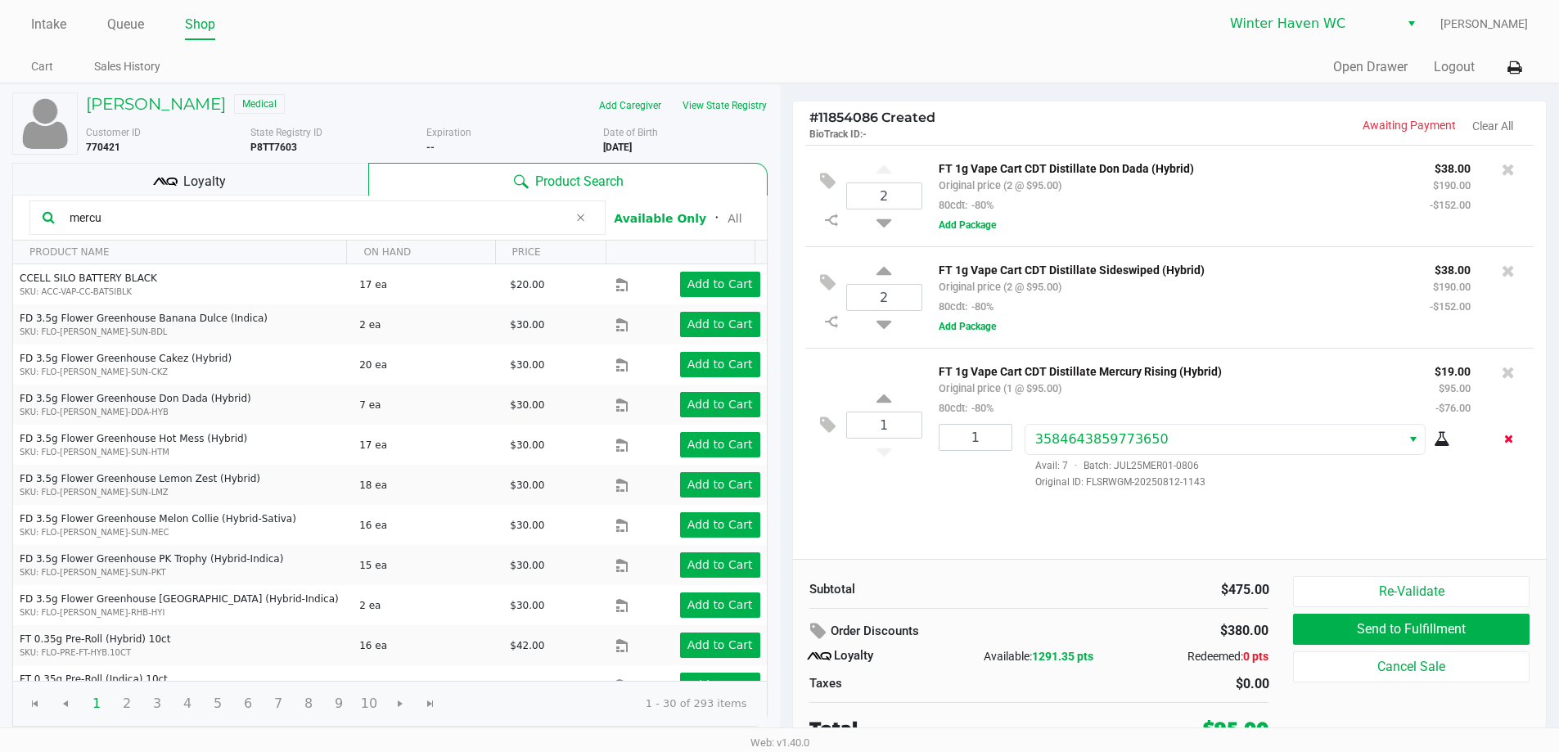
click at [1512, 442] on icon "Remove the package from the orderLine" at bounding box center [1508, 438] width 9 height 11
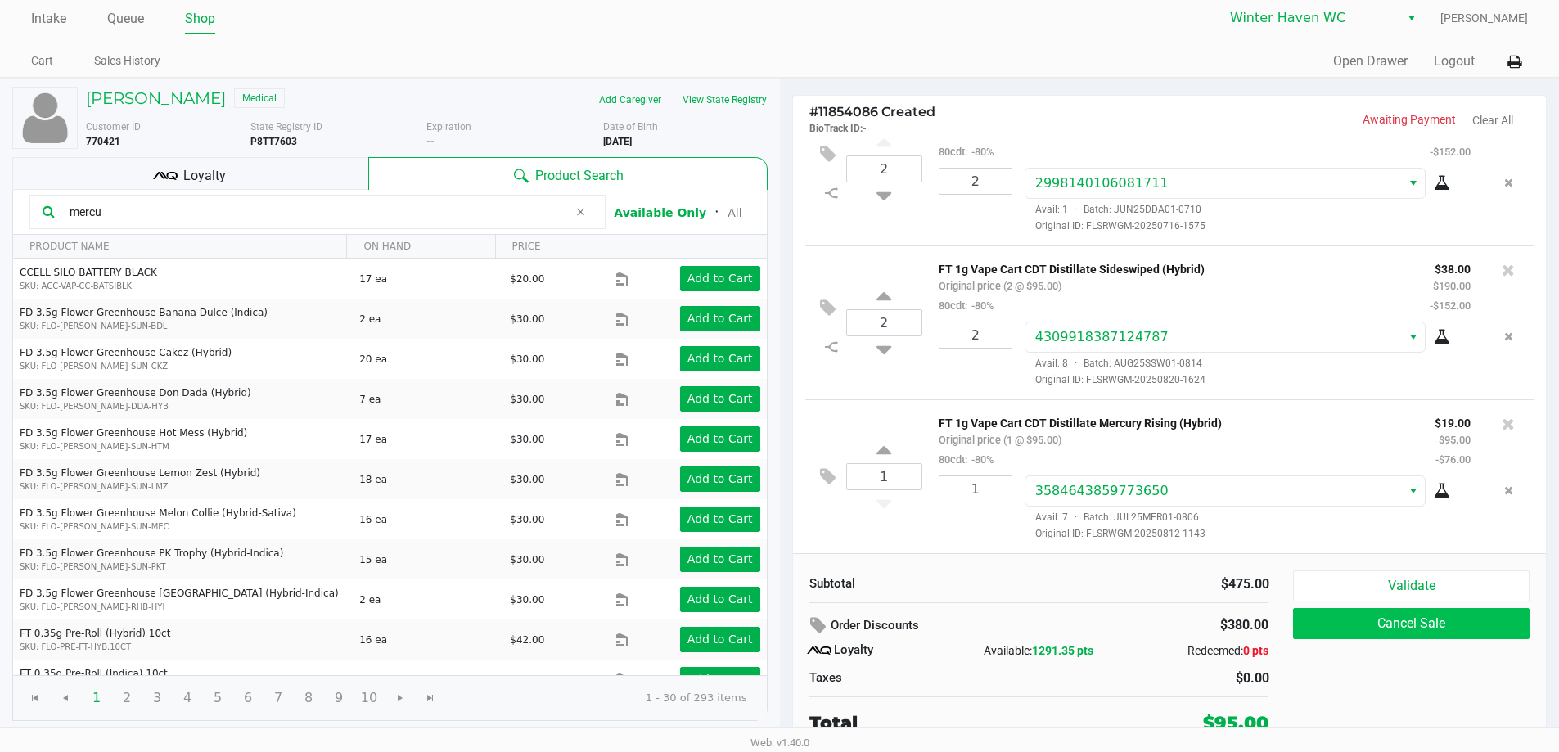
scroll to position [7, 0]
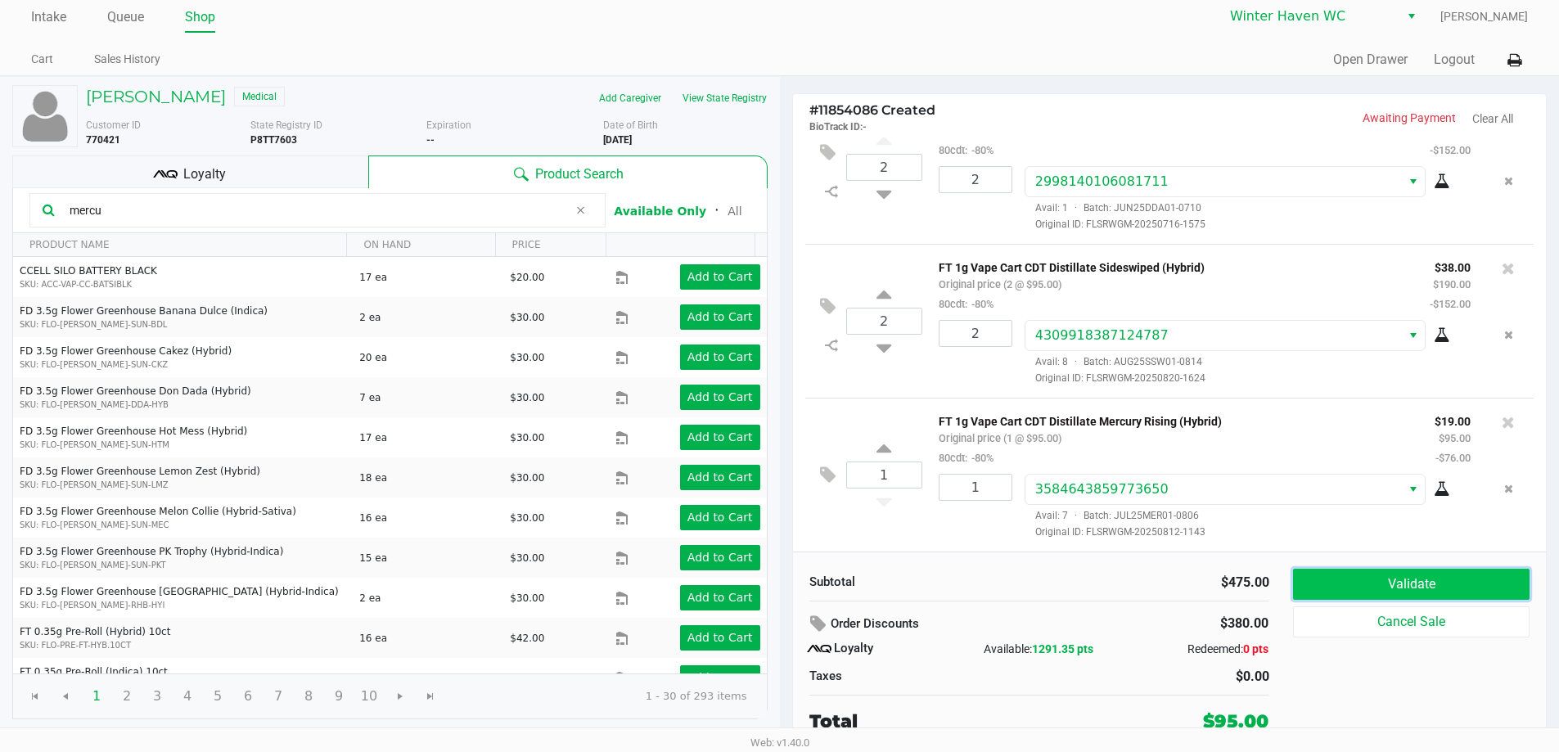
click at [1404, 589] on button "Validate" at bounding box center [1411, 584] width 236 height 31
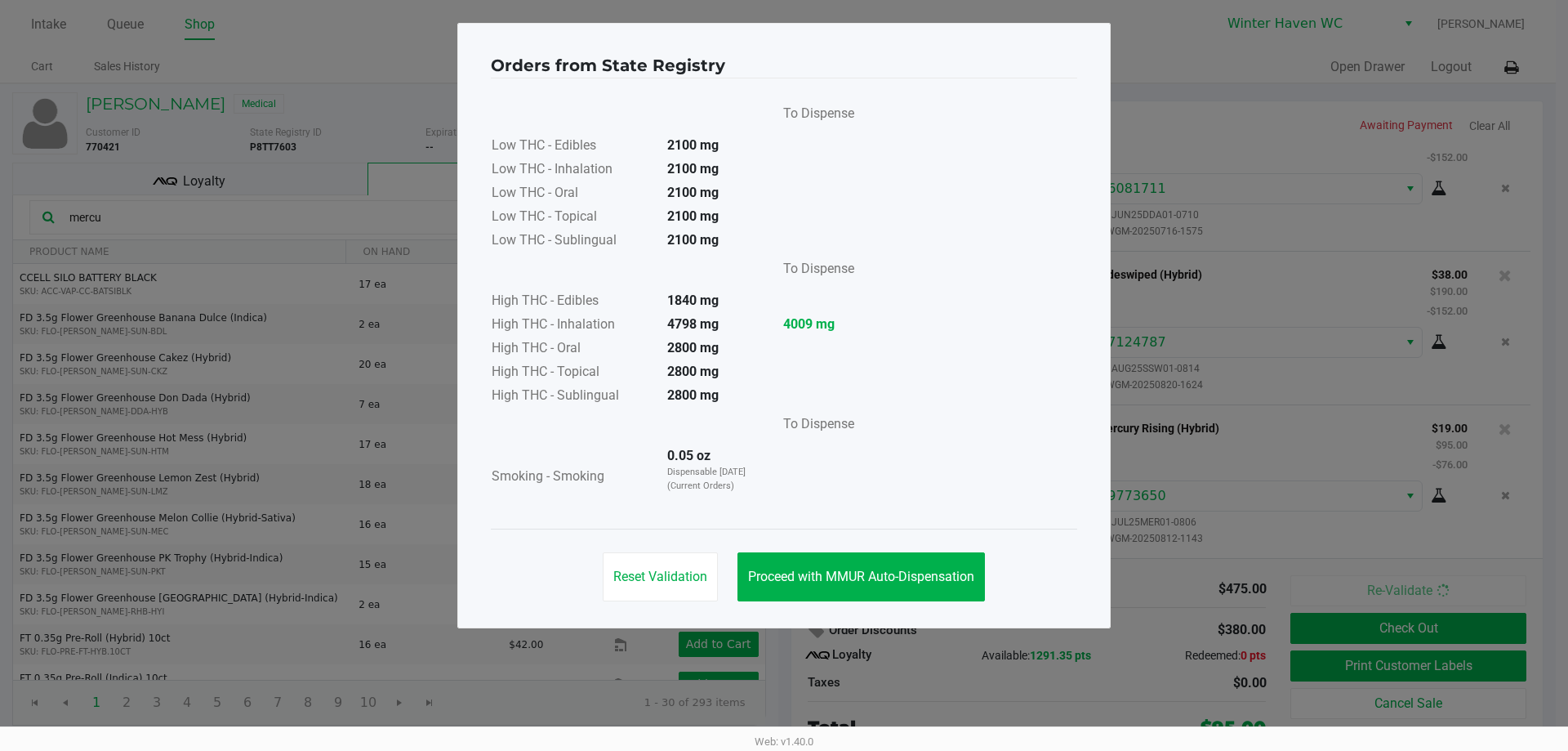
click at [904, 615] on div "Orders from State Registry To Dispense Low THC - Edibles 2100 mg Low THC - Inha…" at bounding box center [784, 326] width 654 height 605
click at [922, 586] on button "Proceed with MMUR Auto-Dispensation" at bounding box center [861, 576] width 248 height 49
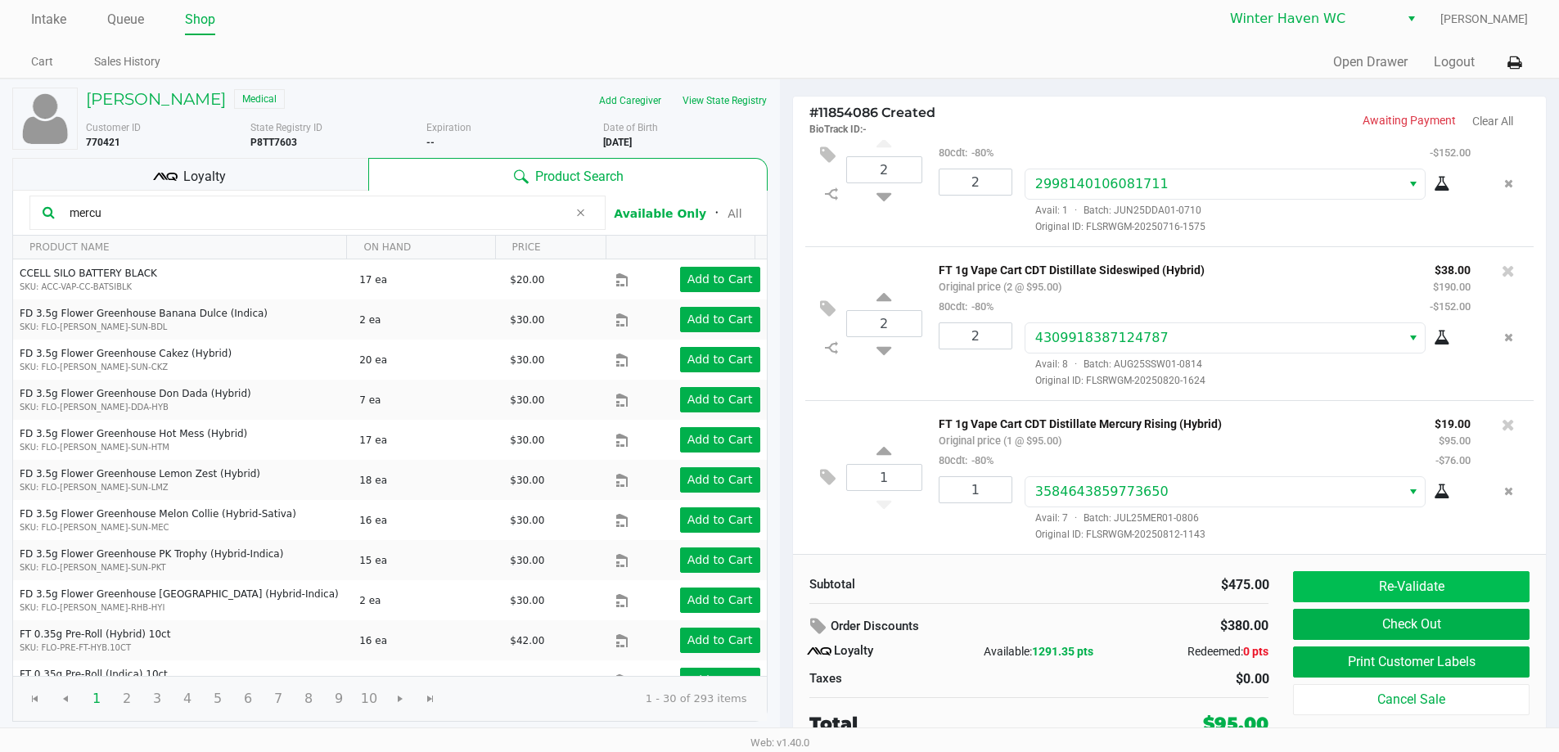
scroll to position [7, 0]
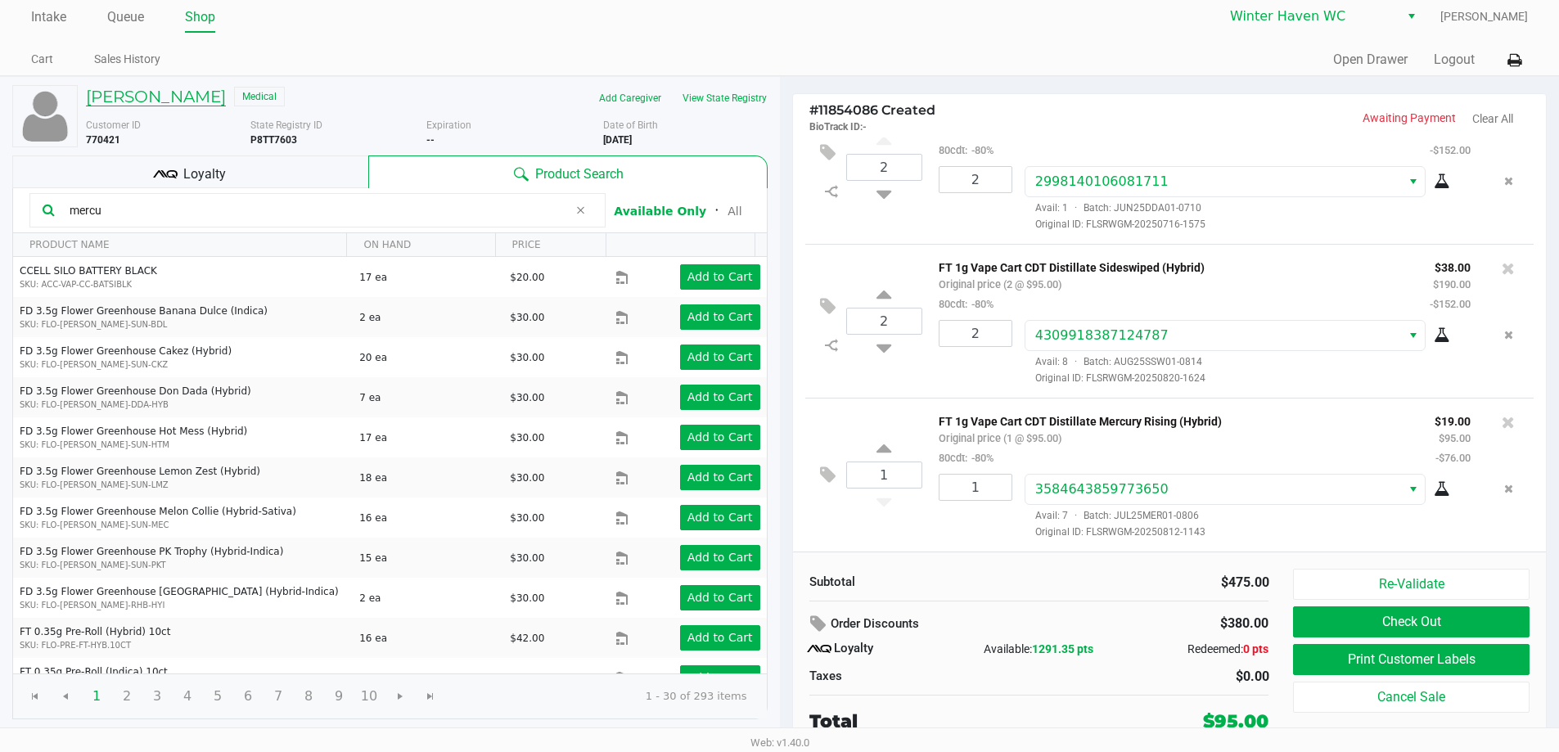
click at [155, 103] on h5 "Christopher Hamilton" at bounding box center [156, 97] width 140 height 20
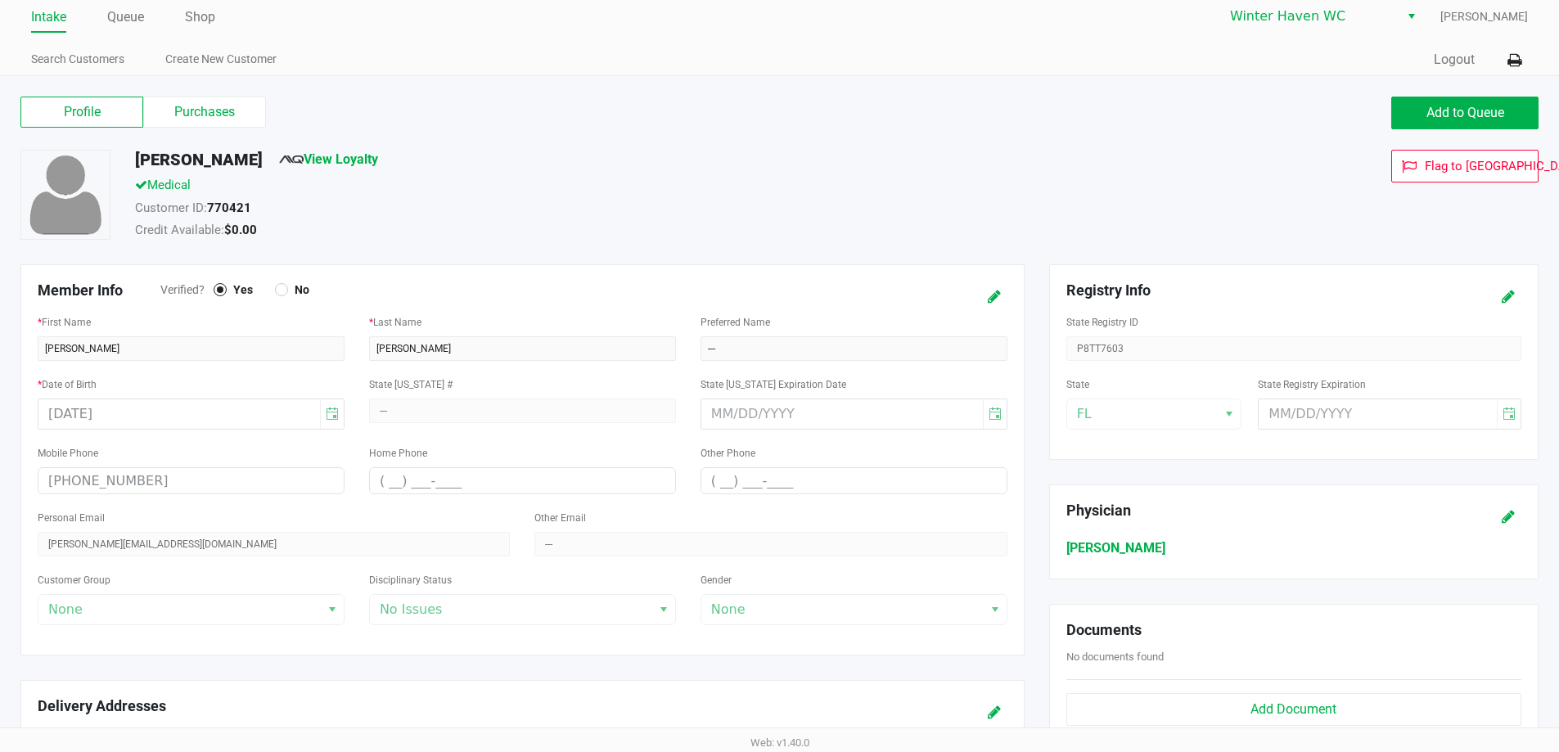
click at [189, 96] on div "Profile Purchases Add to Queue" at bounding box center [779, 120] width 1542 height 57
click at [200, 105] on label "Purchases" at bounding box center [204, 112] width 123 height 31
click at [0, 0] on 1 "Purchases" at bounding box center [0, 0] width 0 height 0
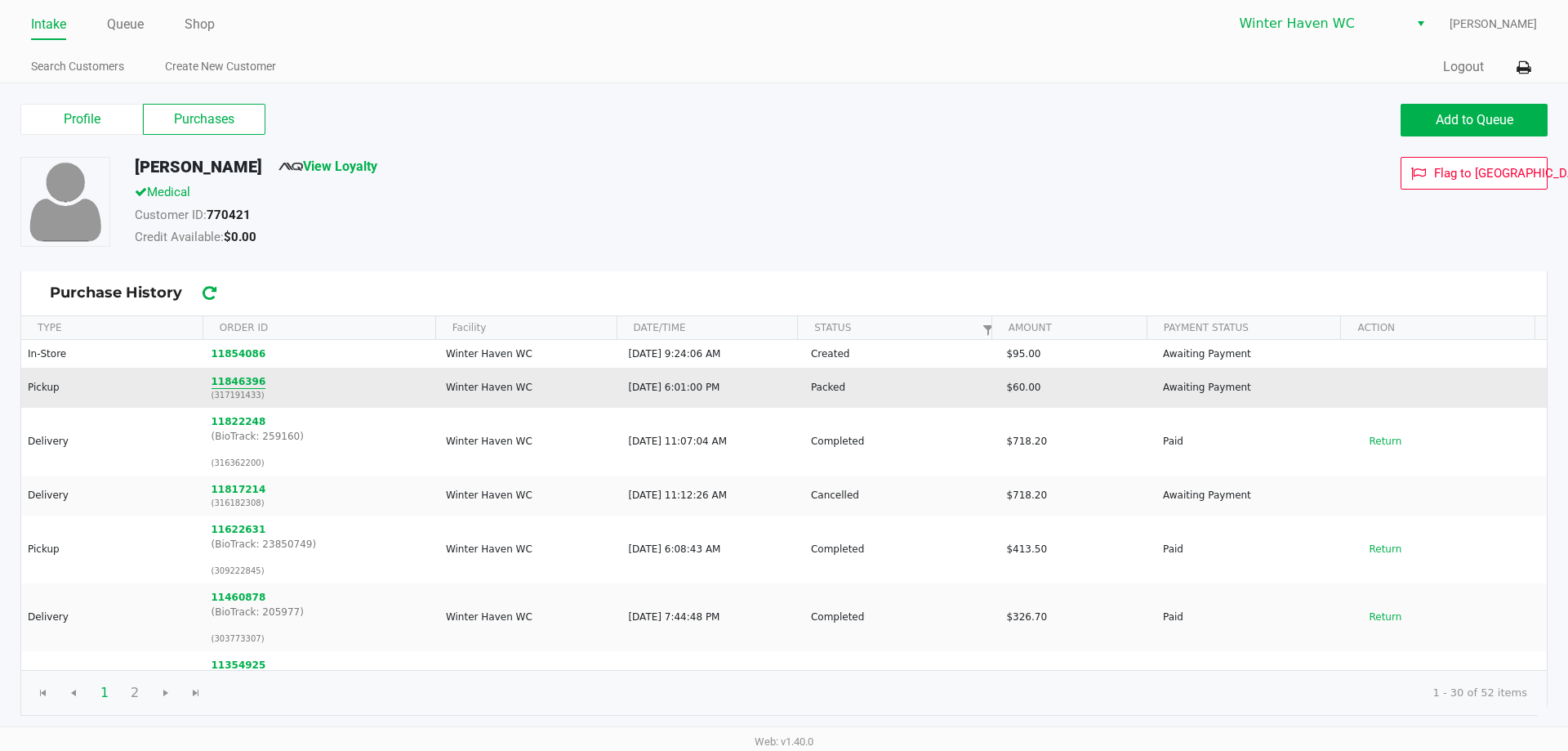
click at [232, 384] on button "11846396" at bounding box center [239, 381] width 55 height 15
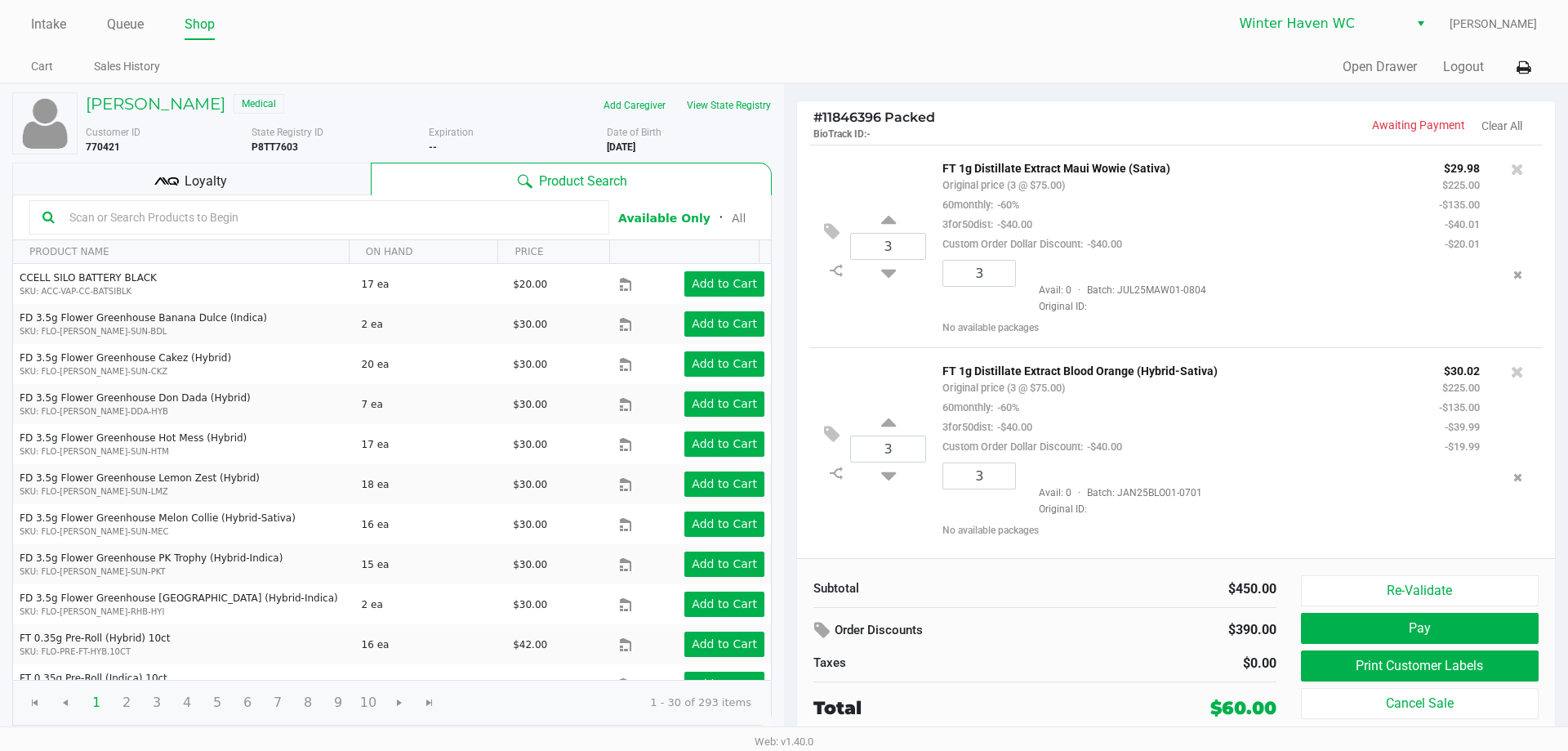
click at [329, 222] on input "text" at bounding box center [329, 217] width 533 height 25
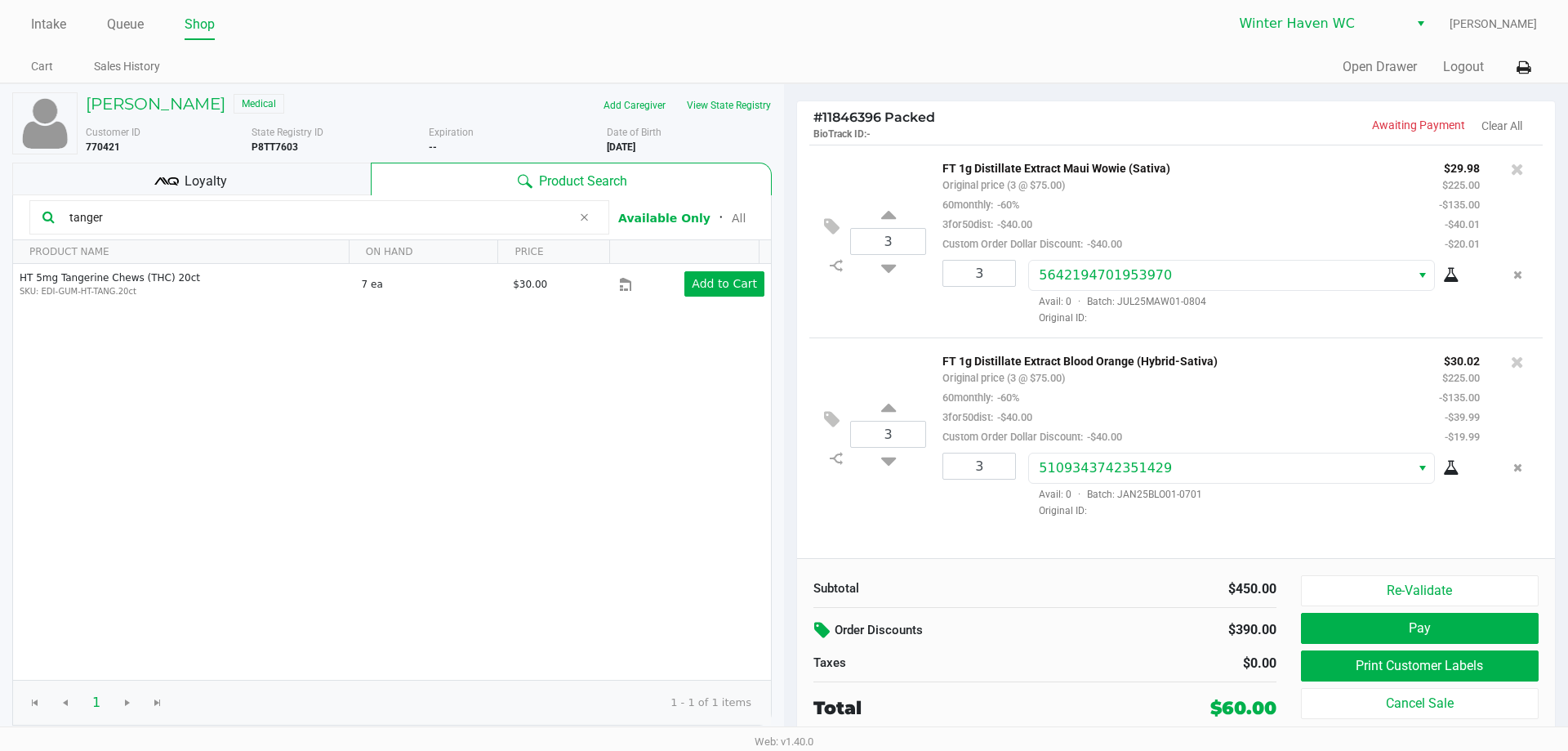
type input "tanger"
click at [821, 631] on icon at bounding box center [824, 630] width 20 height 19
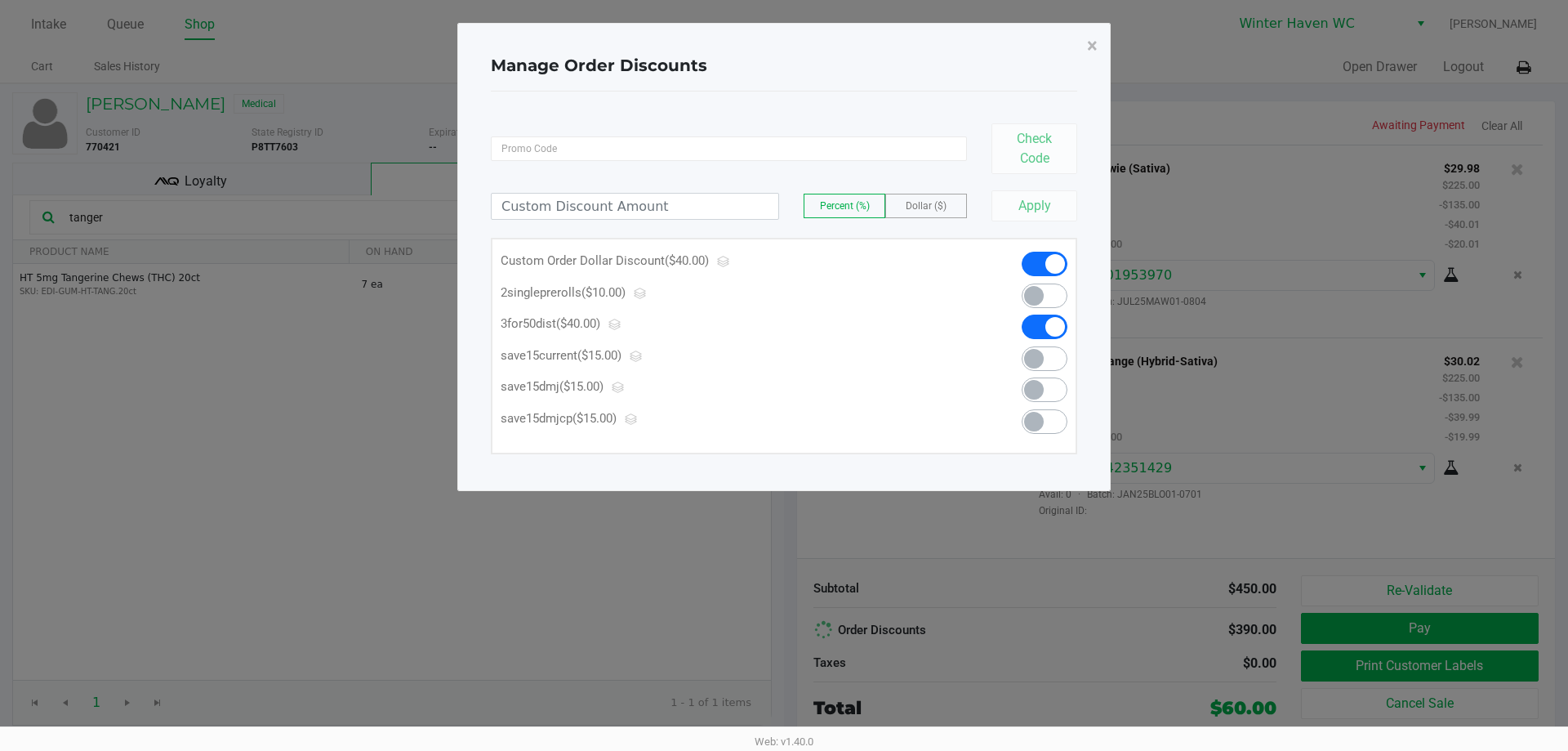
click at [1055, 259] on span at bounding box center [1055, 264] width 20 height 20
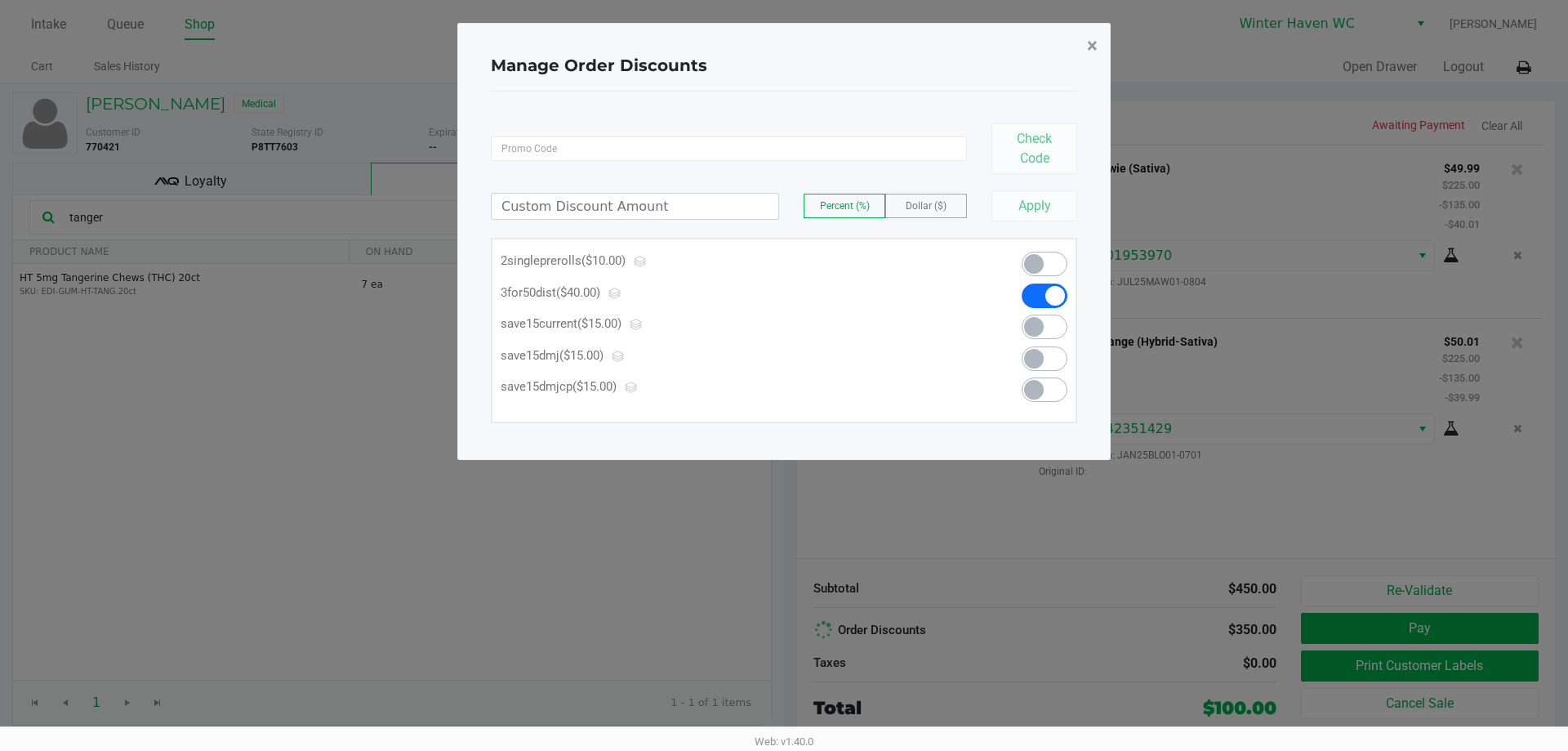
click at [1090, 37] on span "×" at bounding box center [1092, 45] width 11 height 23
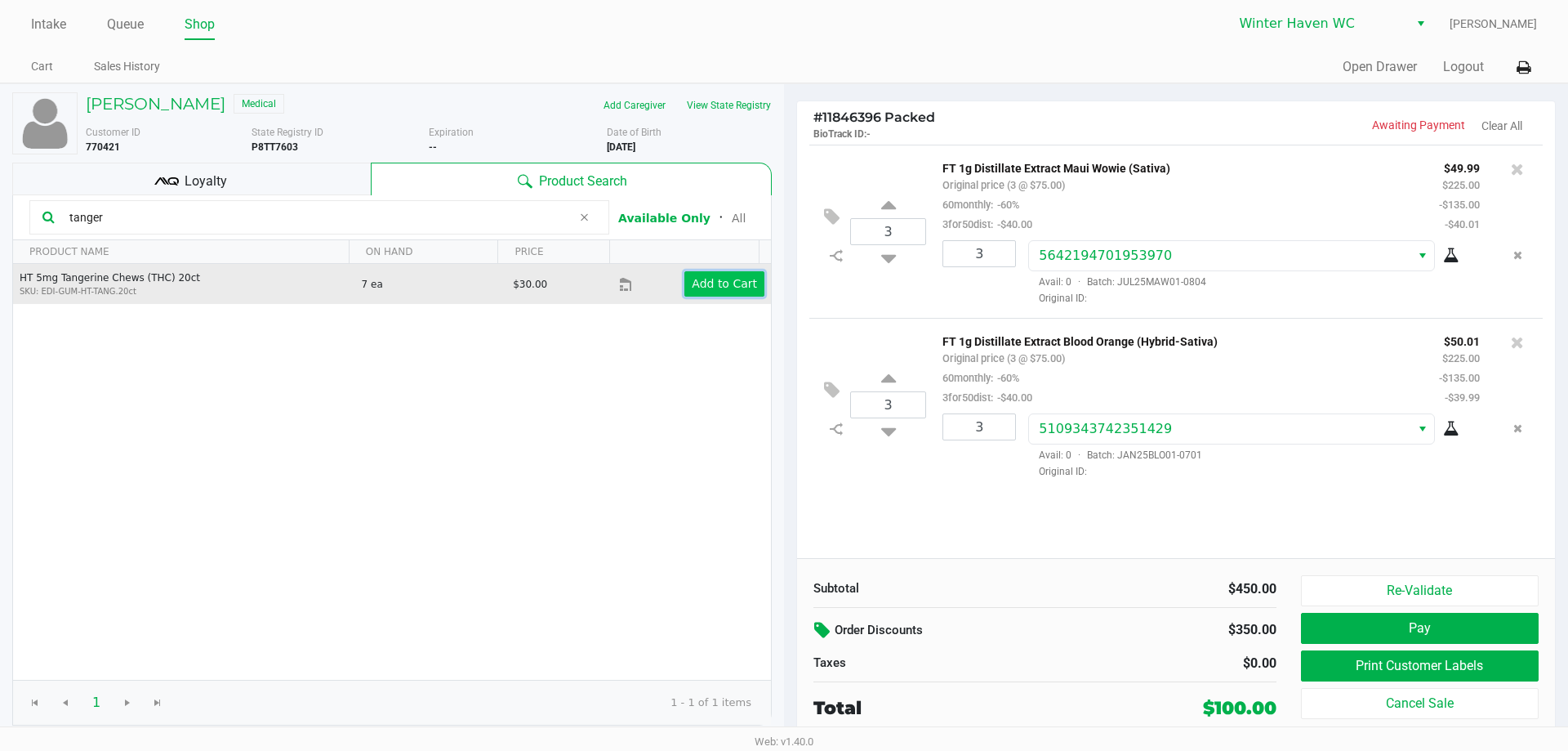
click at [707, 283] on app-button-loader "Add to Cart" at bounding box center [724, 283] width 65 height 13
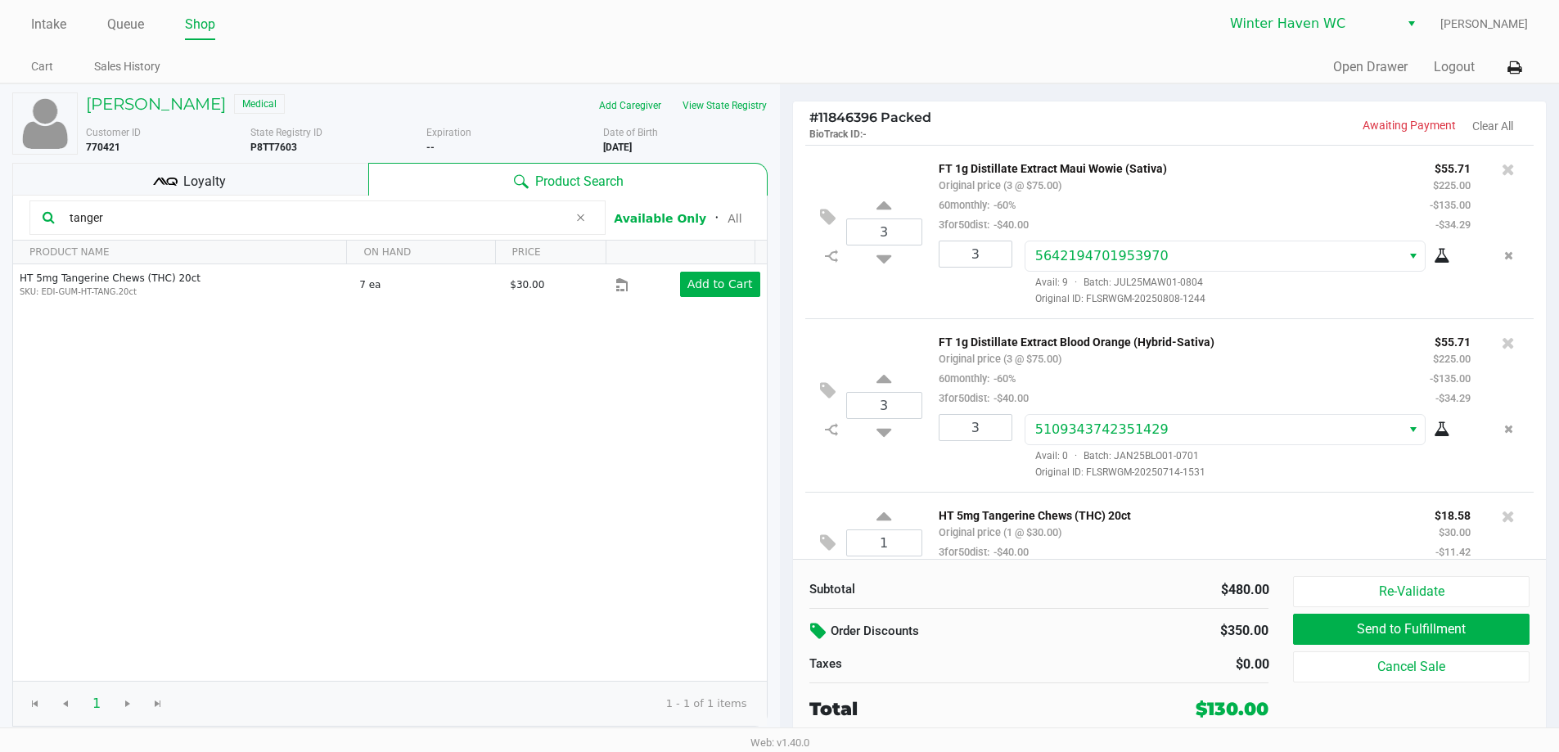
scroll to position [37, 0]
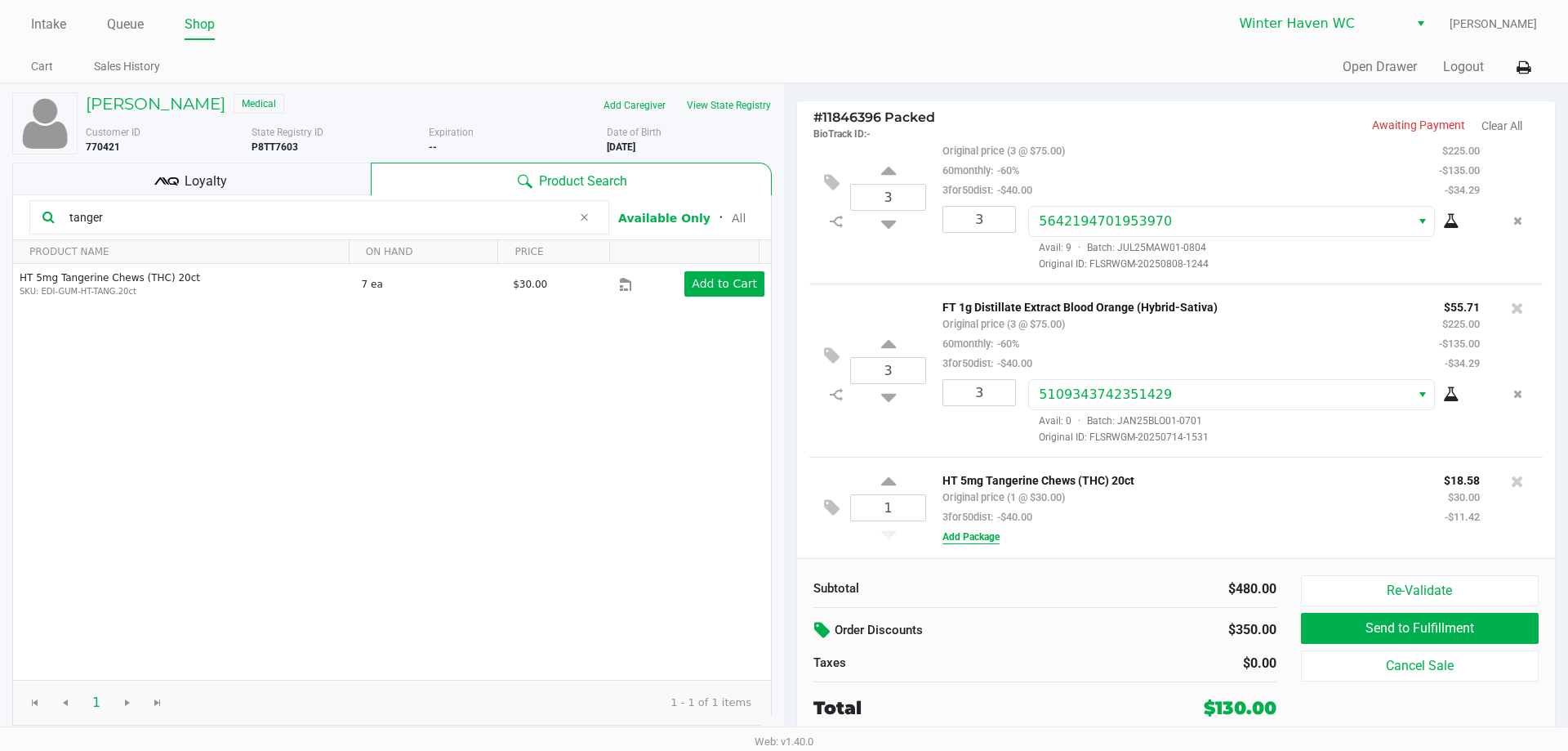
click at [968, 537] on button "Add Package" at bounding box center [970, 536] width 57 height 15
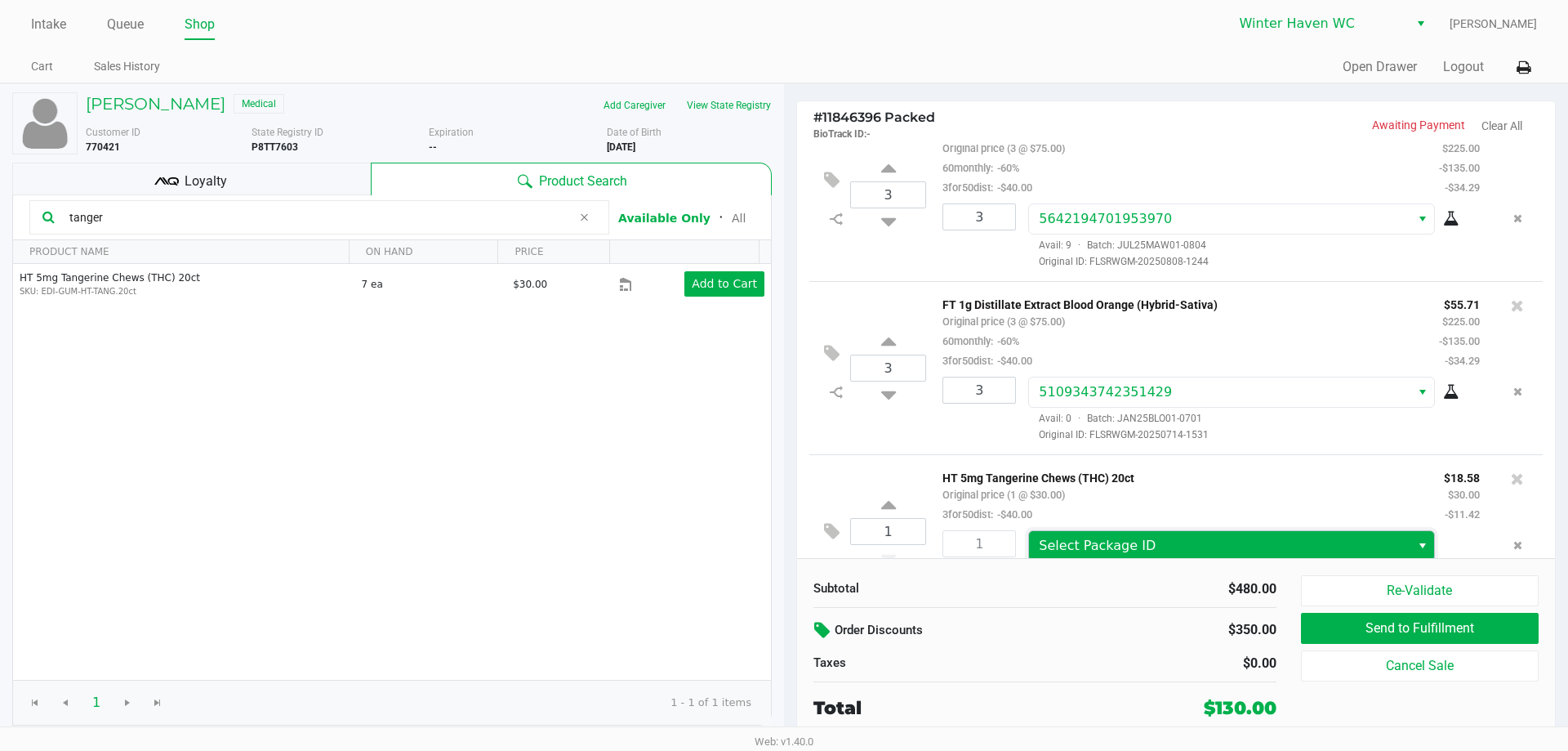
click at [1095, 550] on span "Select Package ID" at bounding box center [1097, 545] width 117 height 16
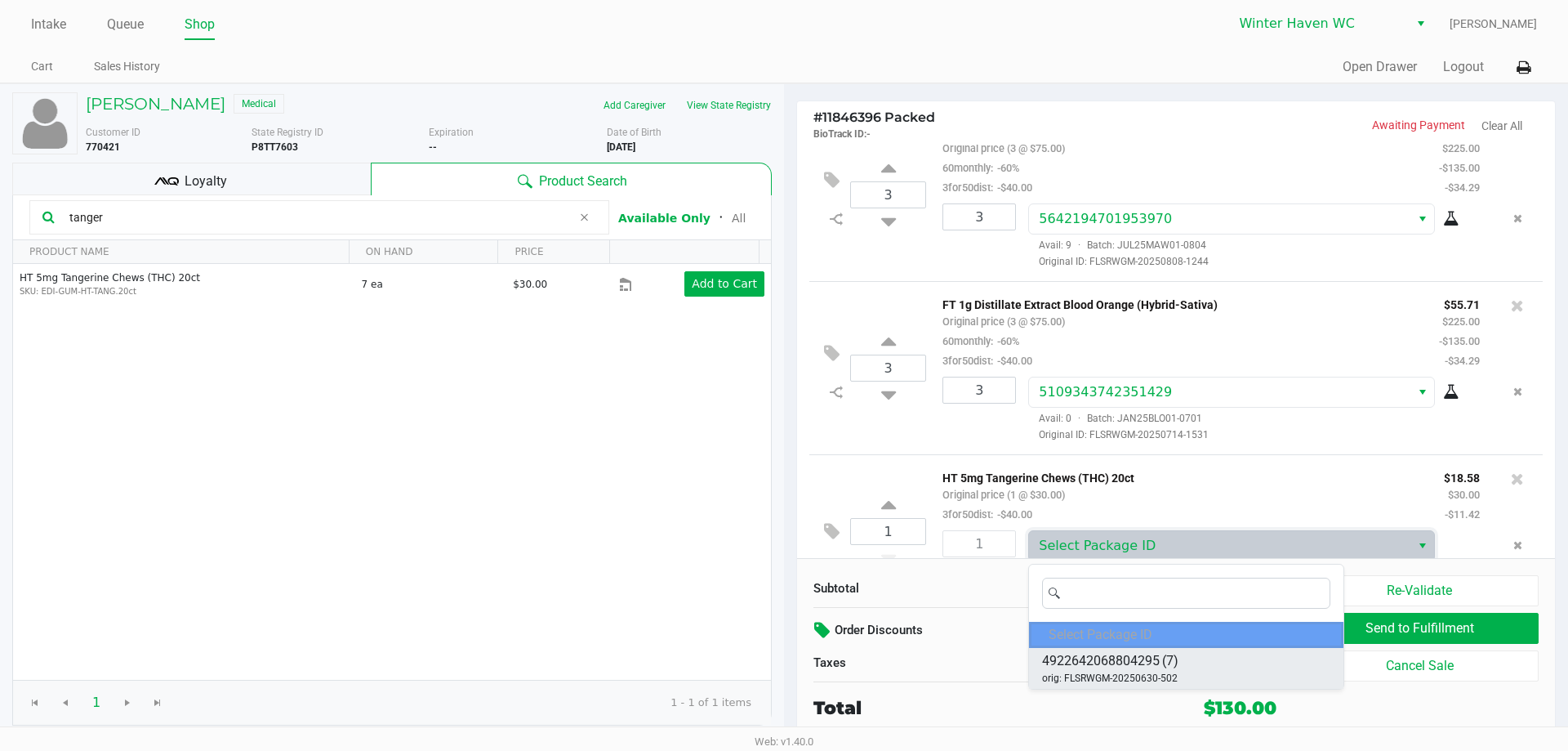
click at [1101, 655] on span "4922642068804295" at bounding box center [1101, 661] width 118 height 20
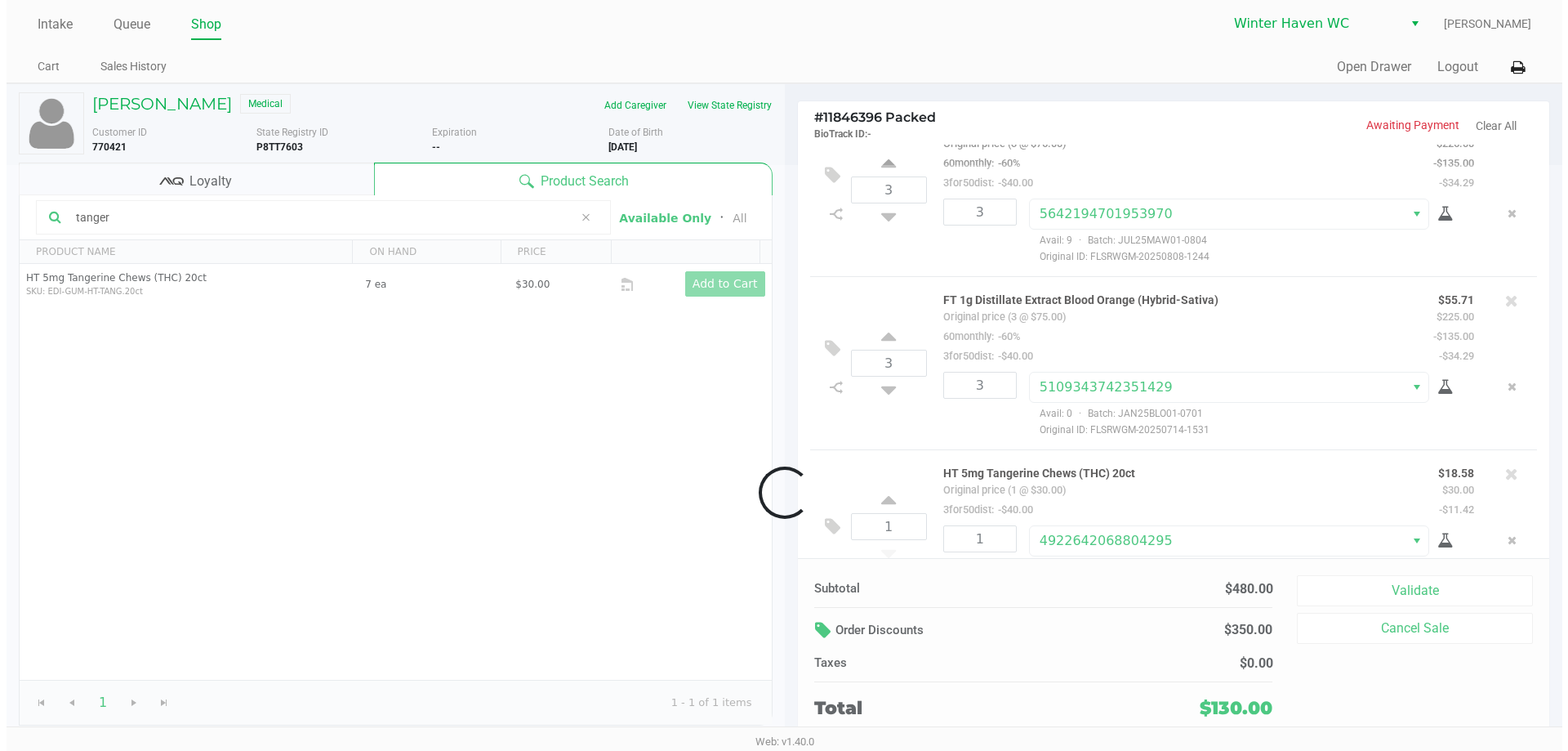
scroll to position [89, 0]
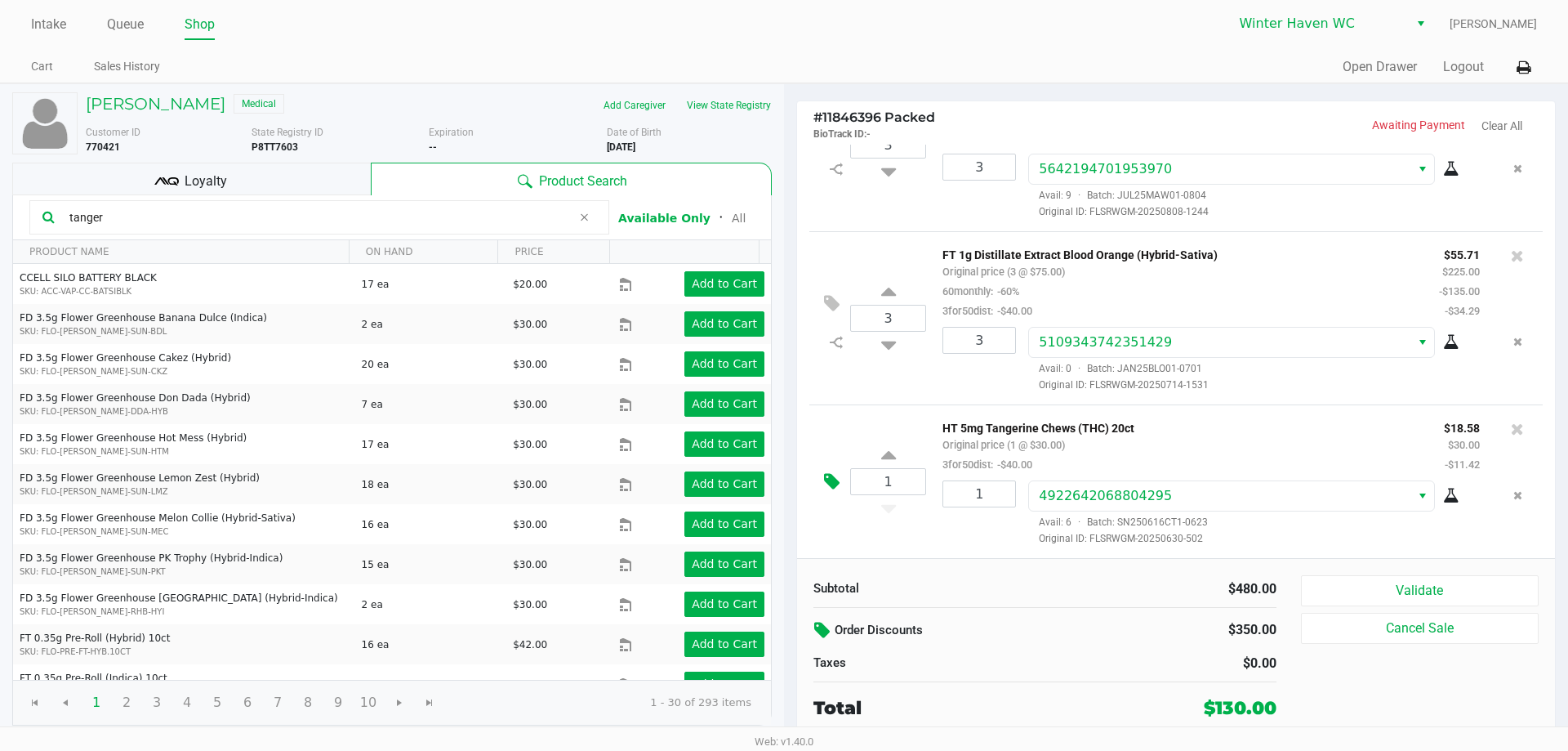
click at [831, 478] on icon at bounding box center [832, 481] width 16 height 19
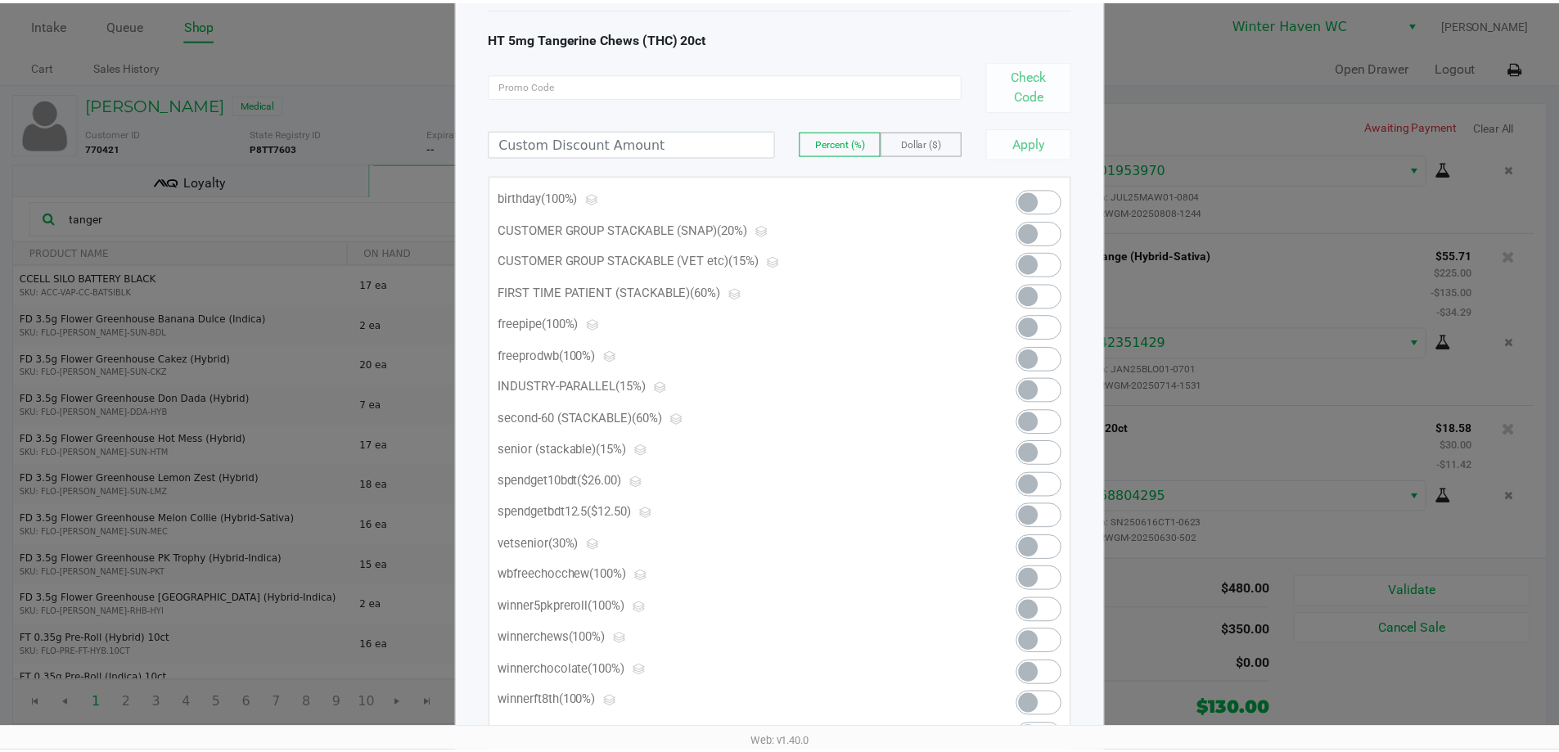
scroll to position [0, 0]
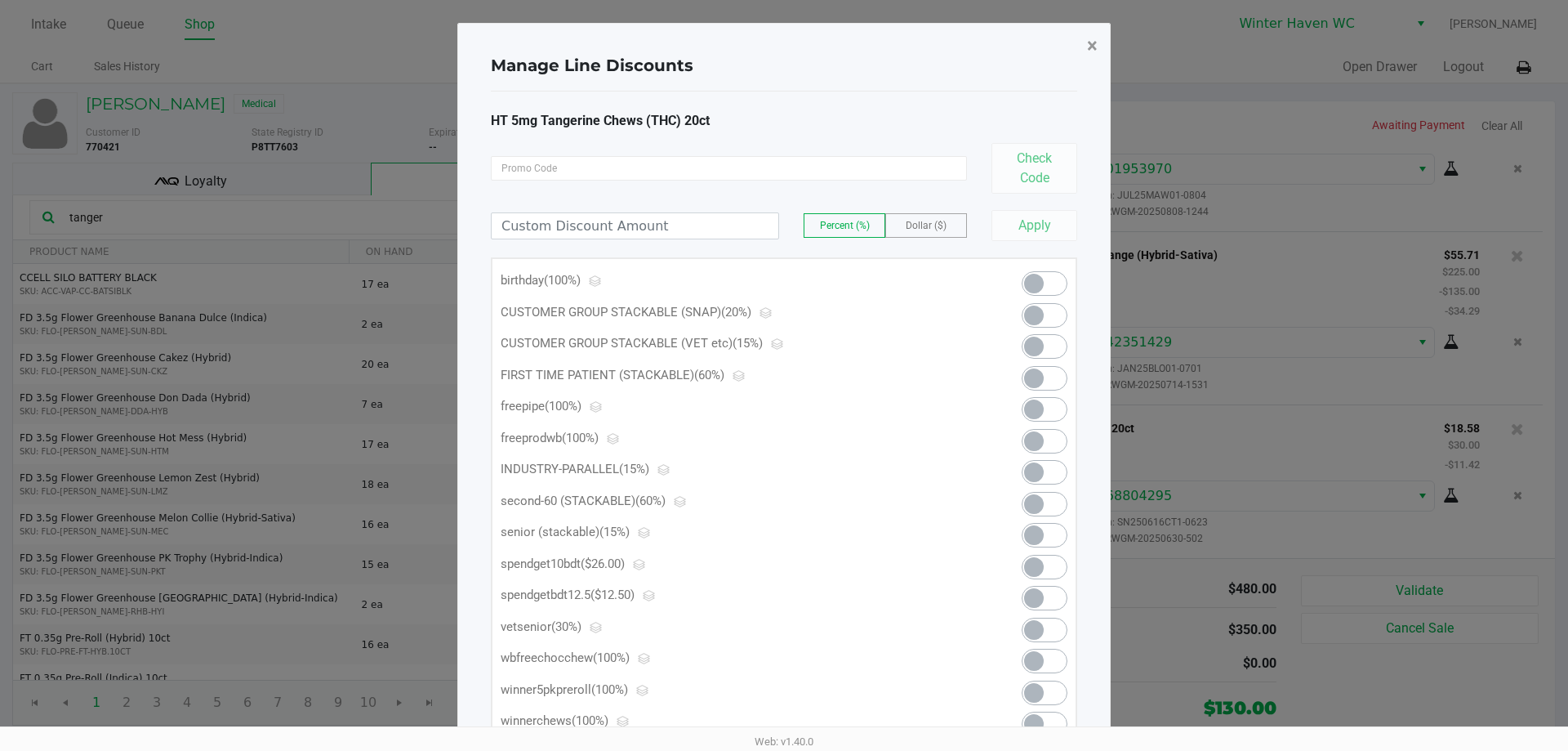
click at [1094, 47] on span "×" at bounding box center [1092, 45] width 11 height 23
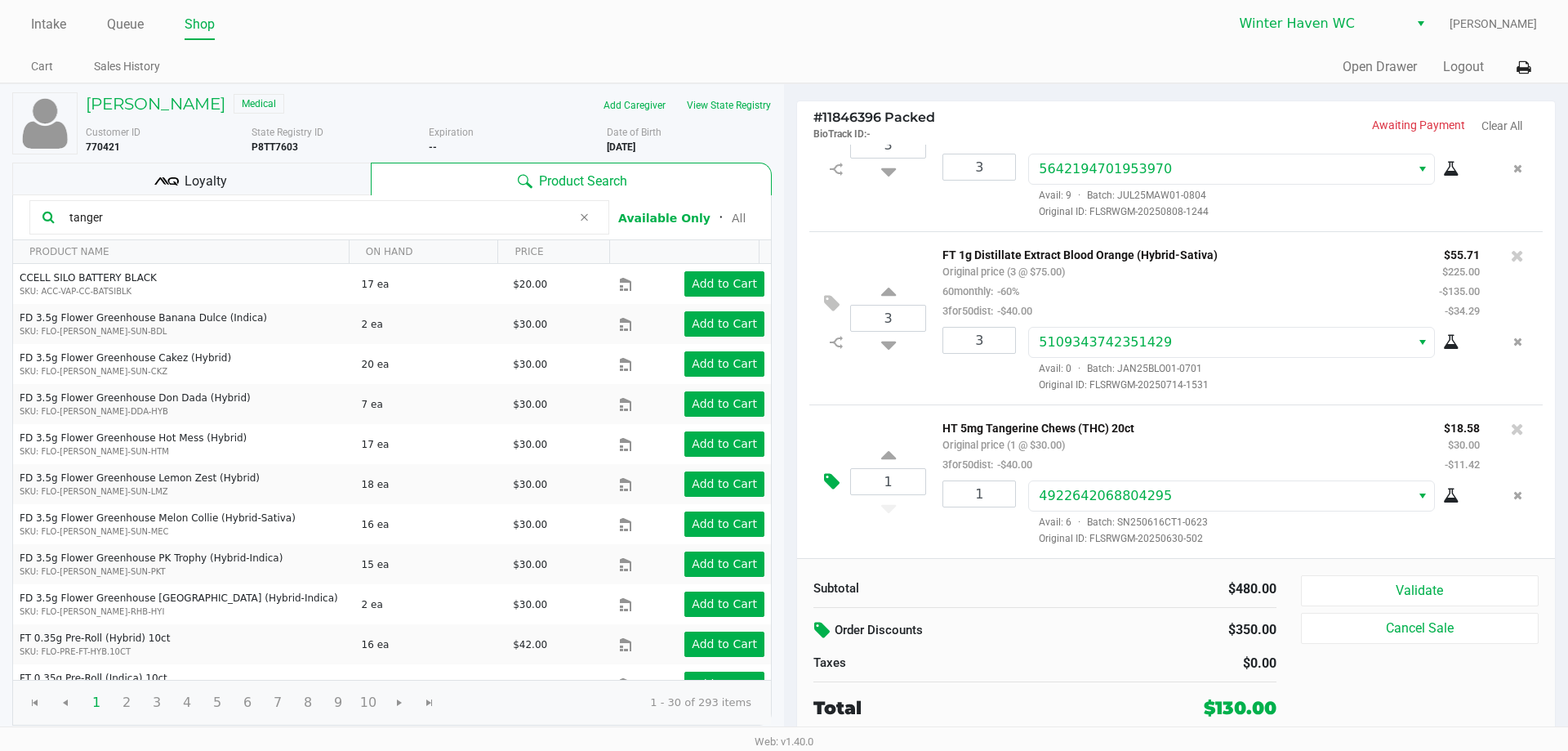
click at [835, 476] on icon at bounding box center [832, 481] width 16 height 19
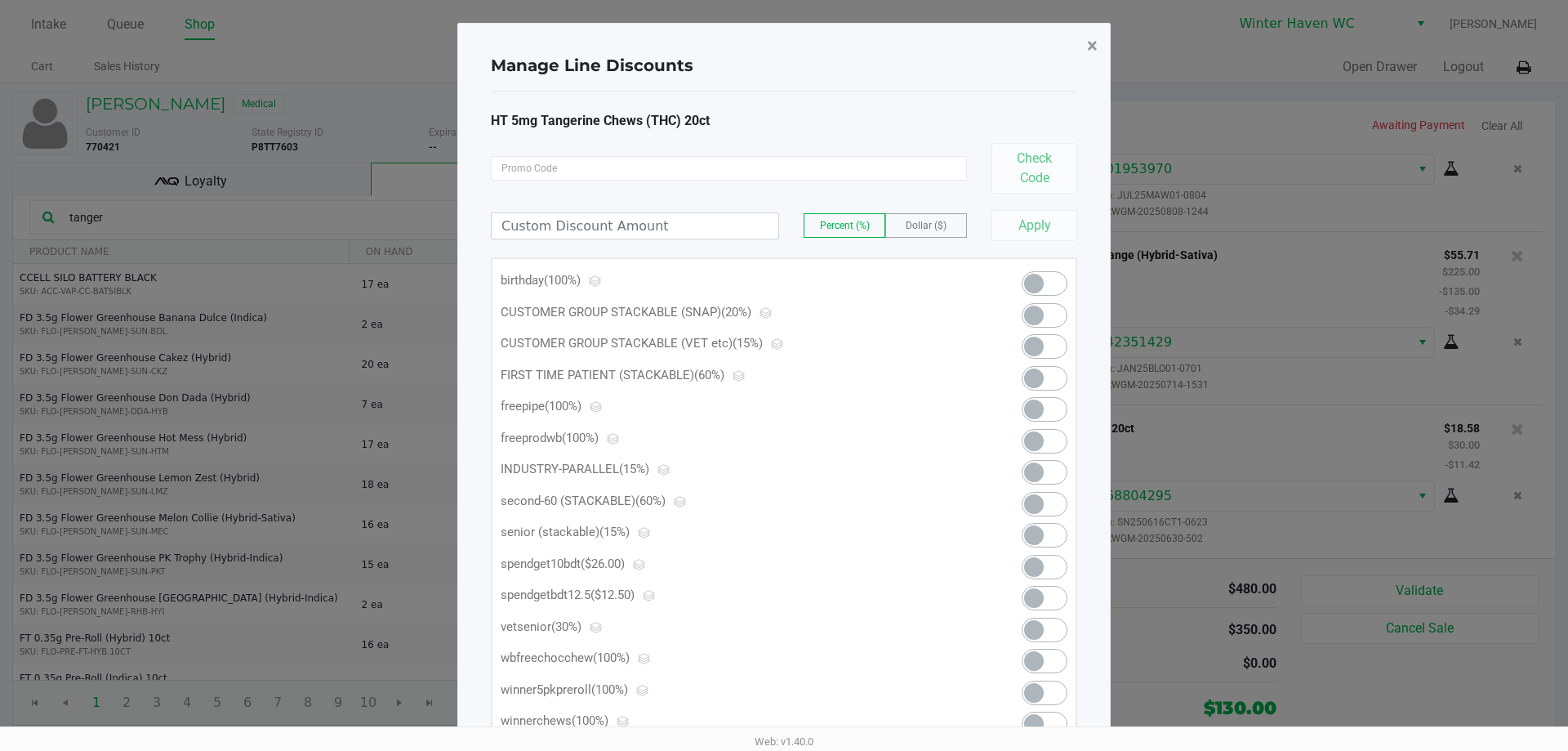
click at [1085, 40] on button "×" at bounding box center [1092, 46] width 37 height 46
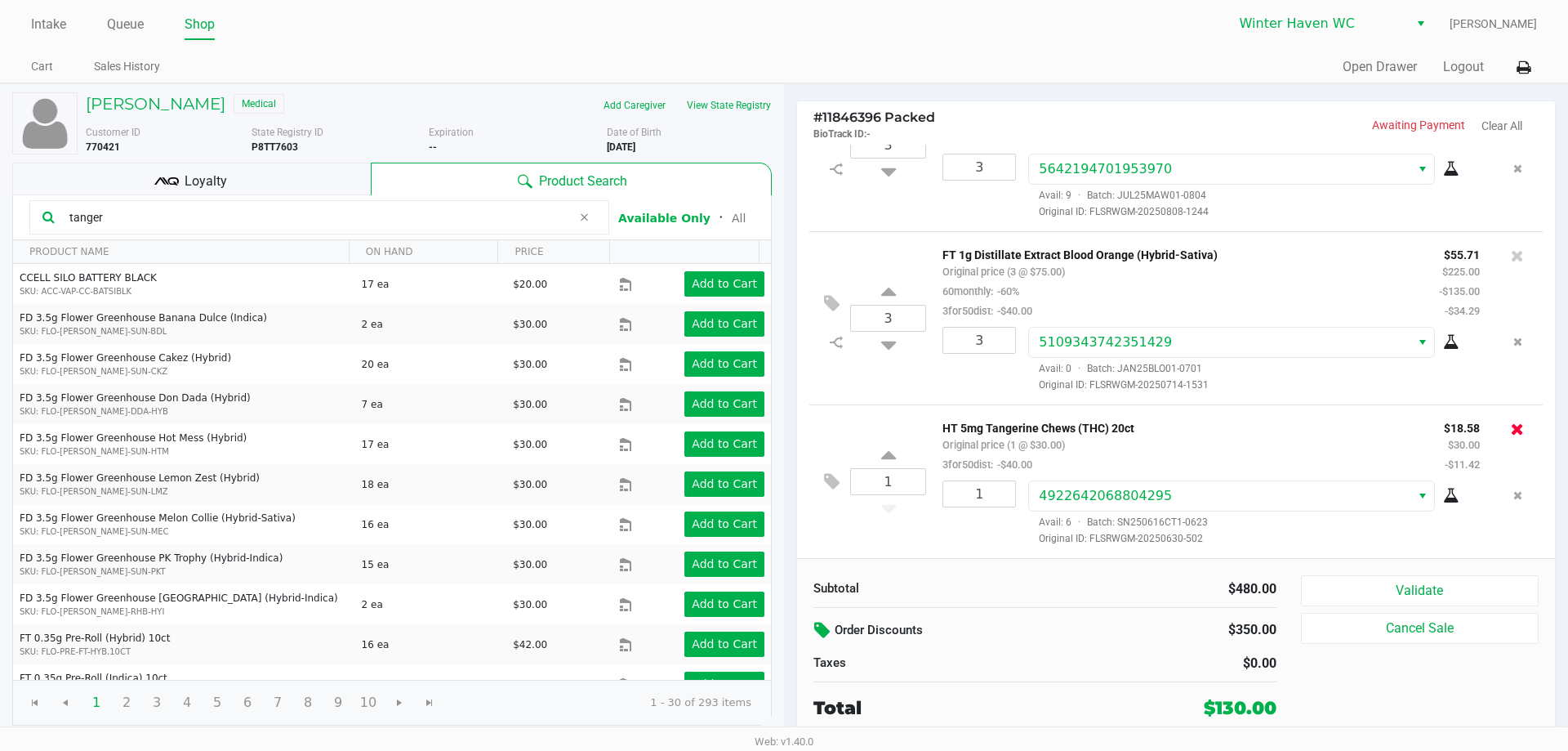
click at [1511, 430] on icon at bounding box center [1517, 428] width 13 height 16
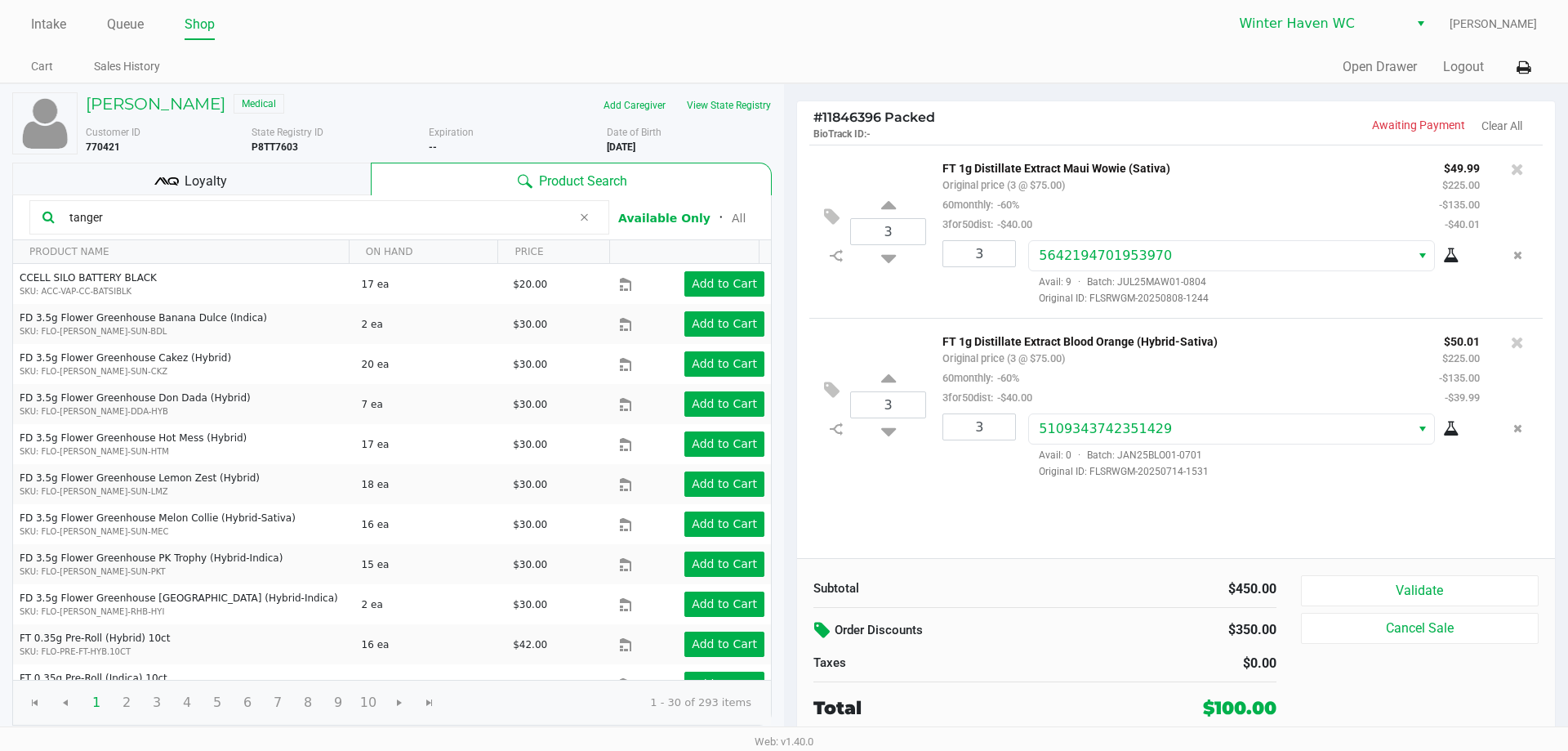
click at [154, 7] on div "Intake Queue Shop Winter Haven WC Micah Harrison Cart Sales History Quick Sale …" at bounding box center [784, 41] width 1568 height 83
click at [129, 14] on link "Queue" at bounding box center [125, 24] width 37 height 23
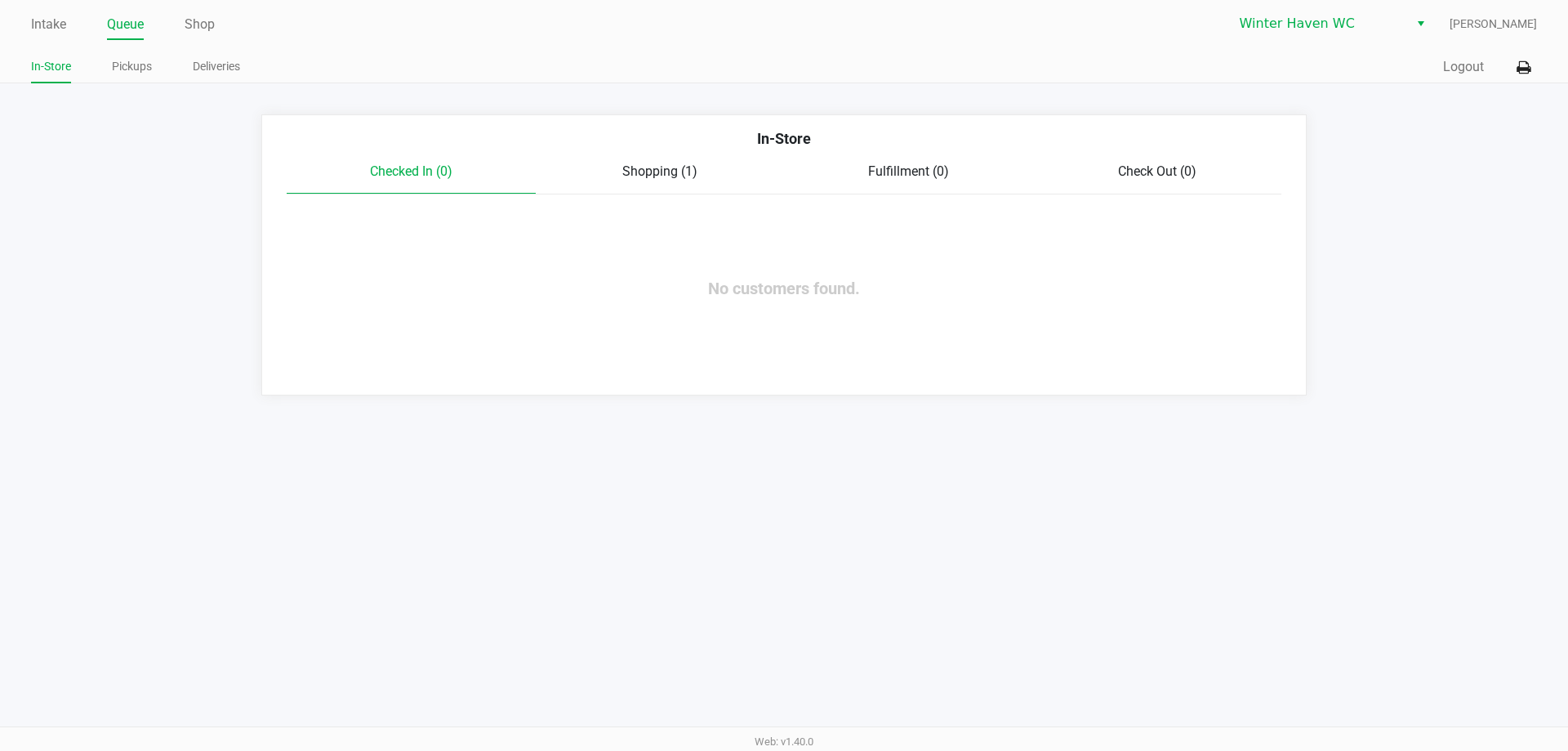
click at [658, 155] on div "In-Store" at bounding box center [784, 145] width 1019 height 34
click at [663, 160] on div "In-Store" at bounding box center [784, 145] width 1019 height 34
click at [679, 174] on span "Shopping (1)" at bounding box center [659, 172] width 75 height 16
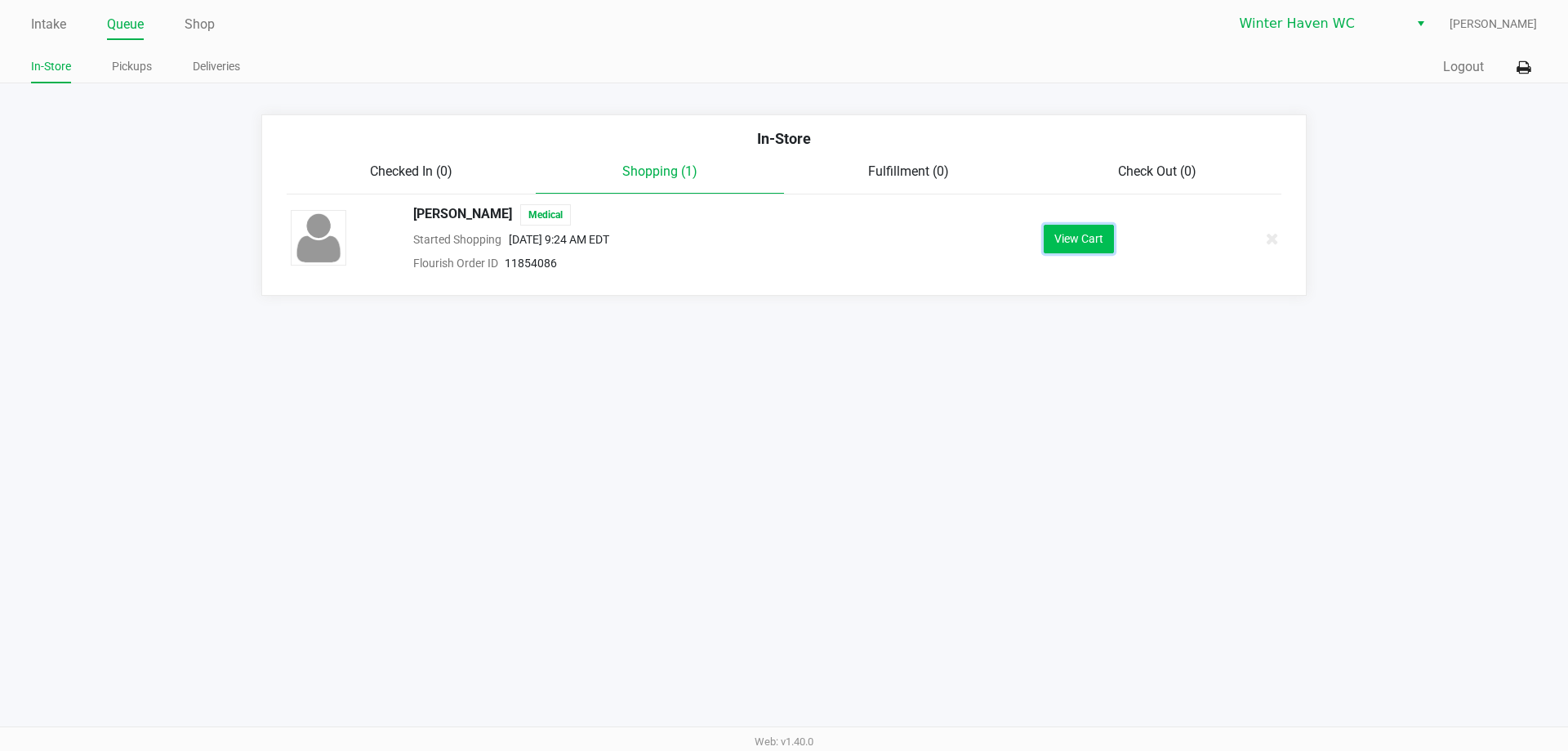
click at [1074, 235] on button "View Cart" at bounding box center [1079, 239] width 70 height 29
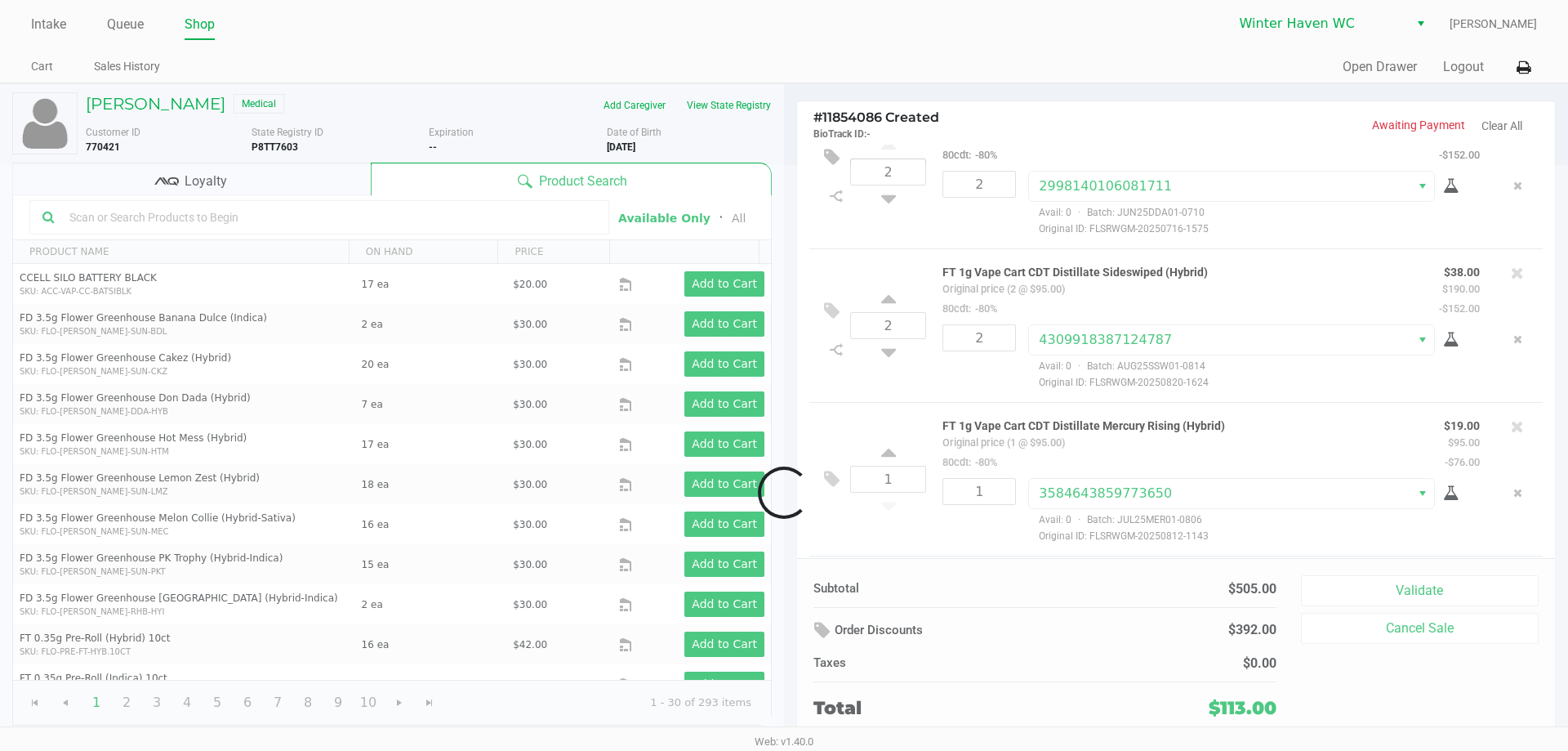
scroll to position [205, 0]
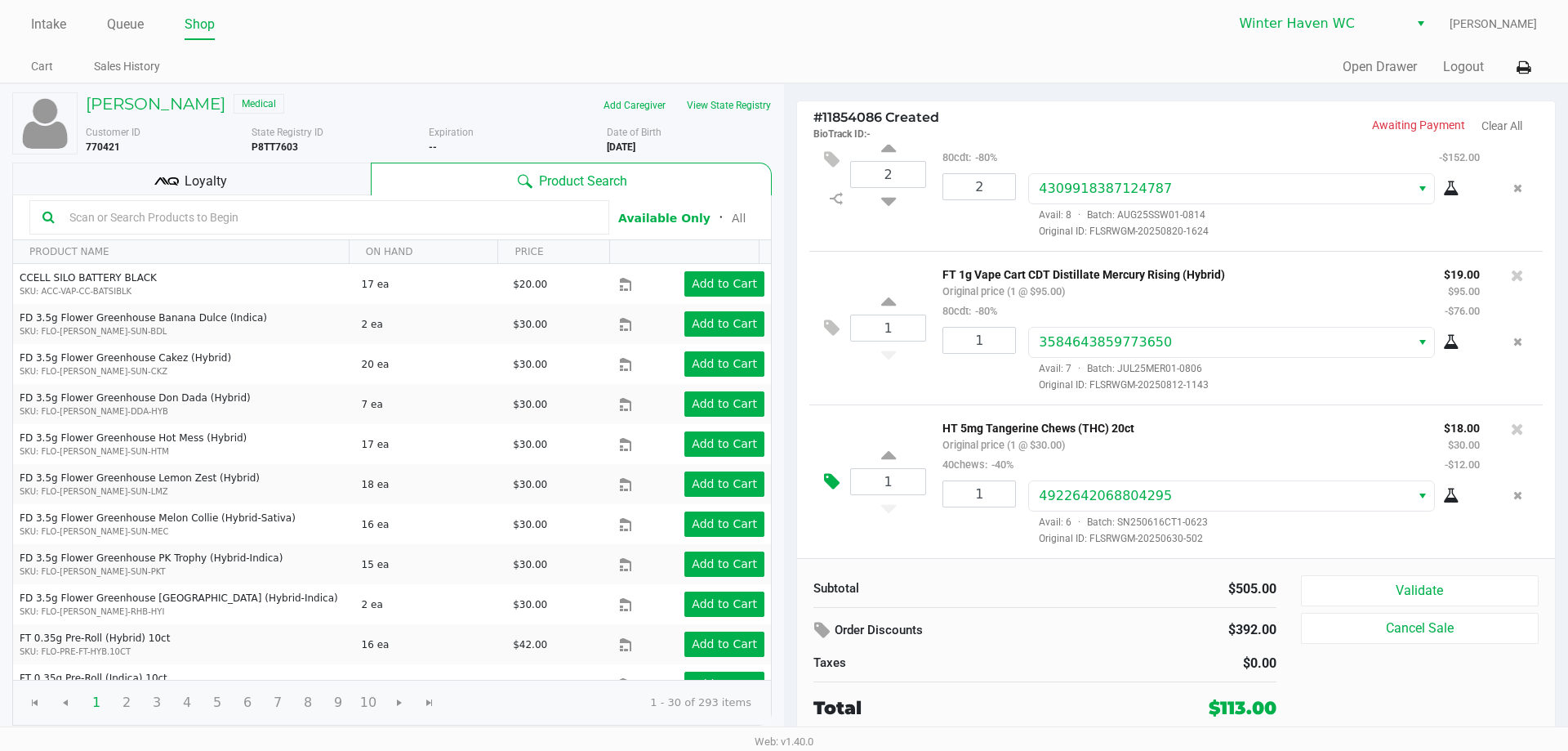
click at [824, 475] on icon at bounding box center [832, 481] width 16 height 19
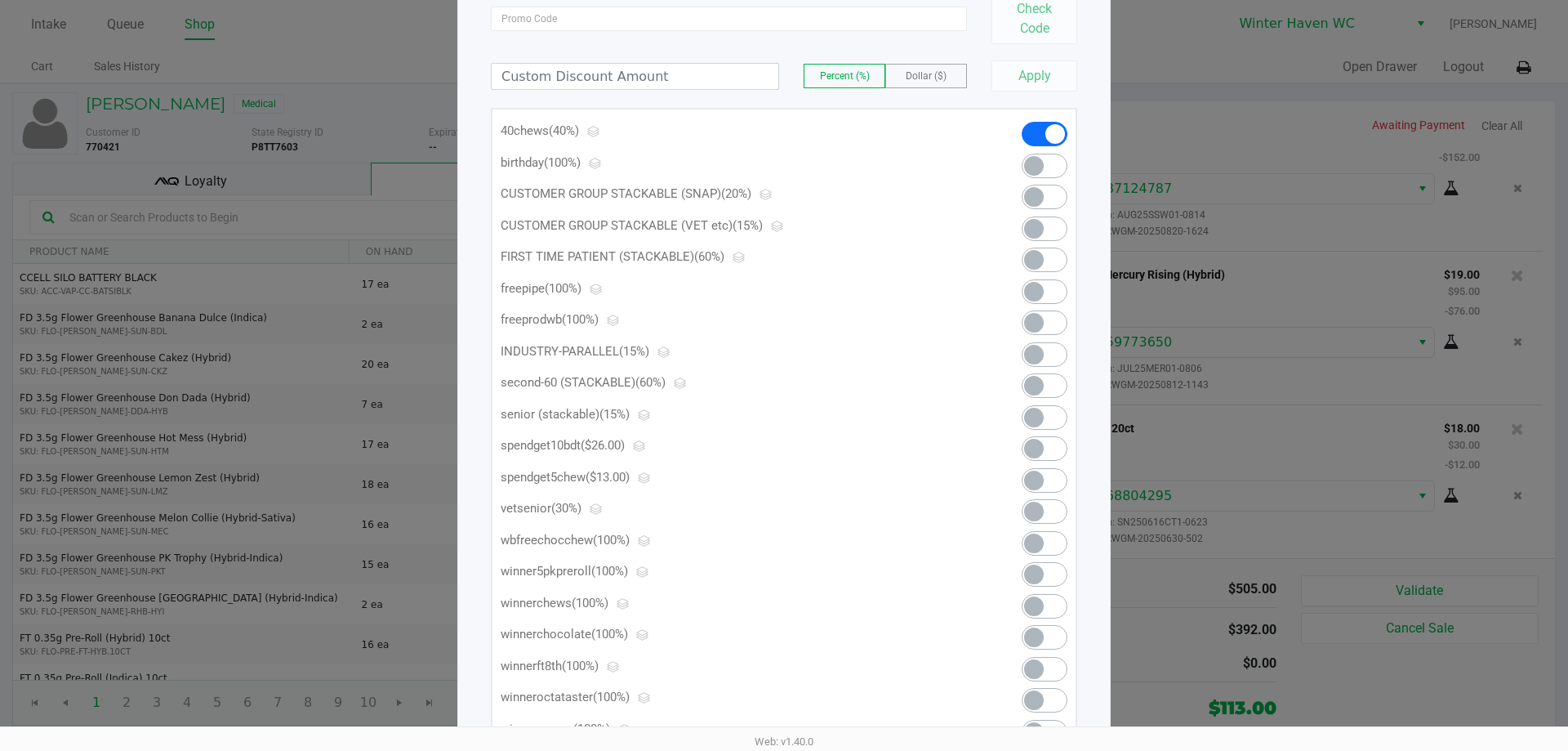
scroll to position [164, 0]
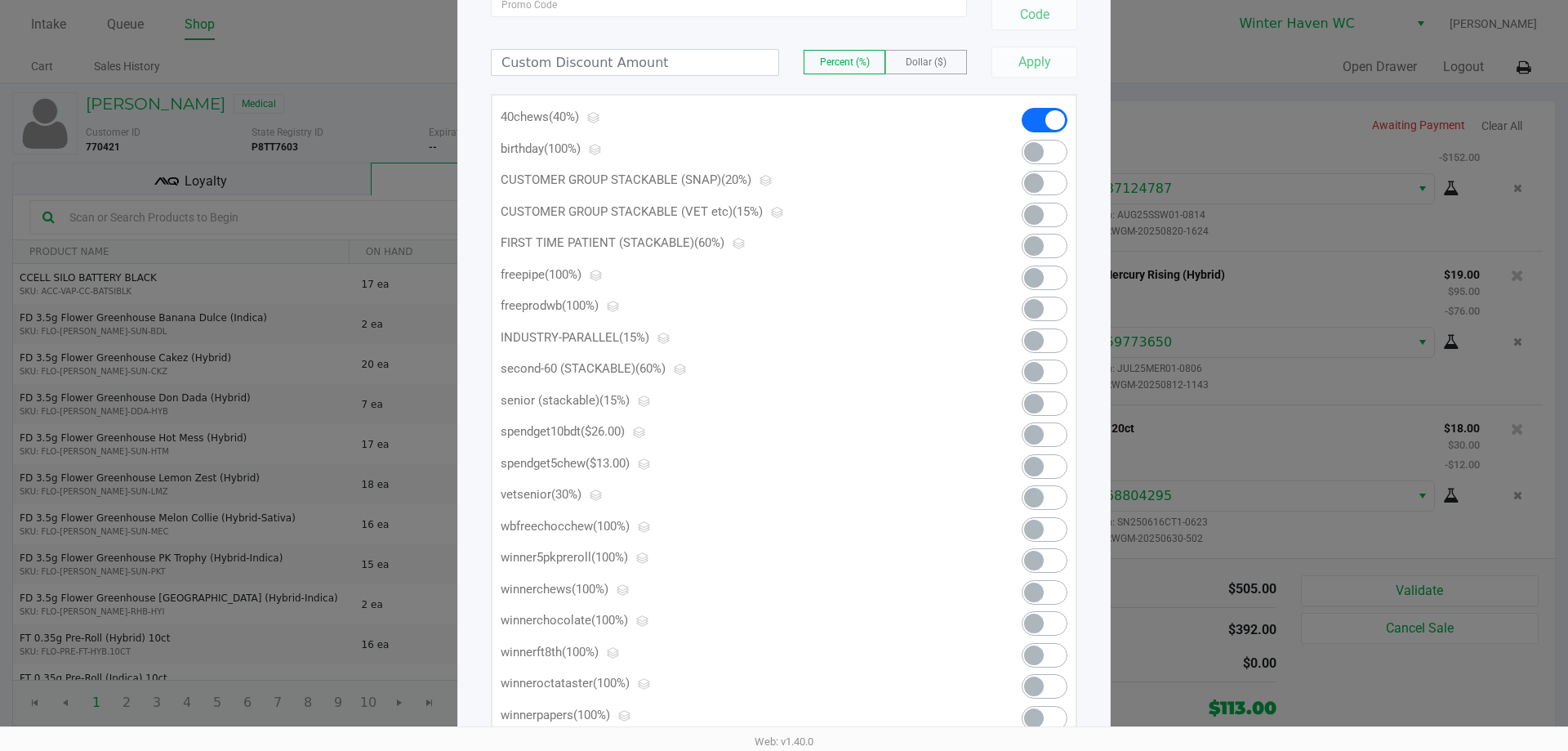
click at [1040, 462] on span at bounding box center [1034, 466] width 20 height 20
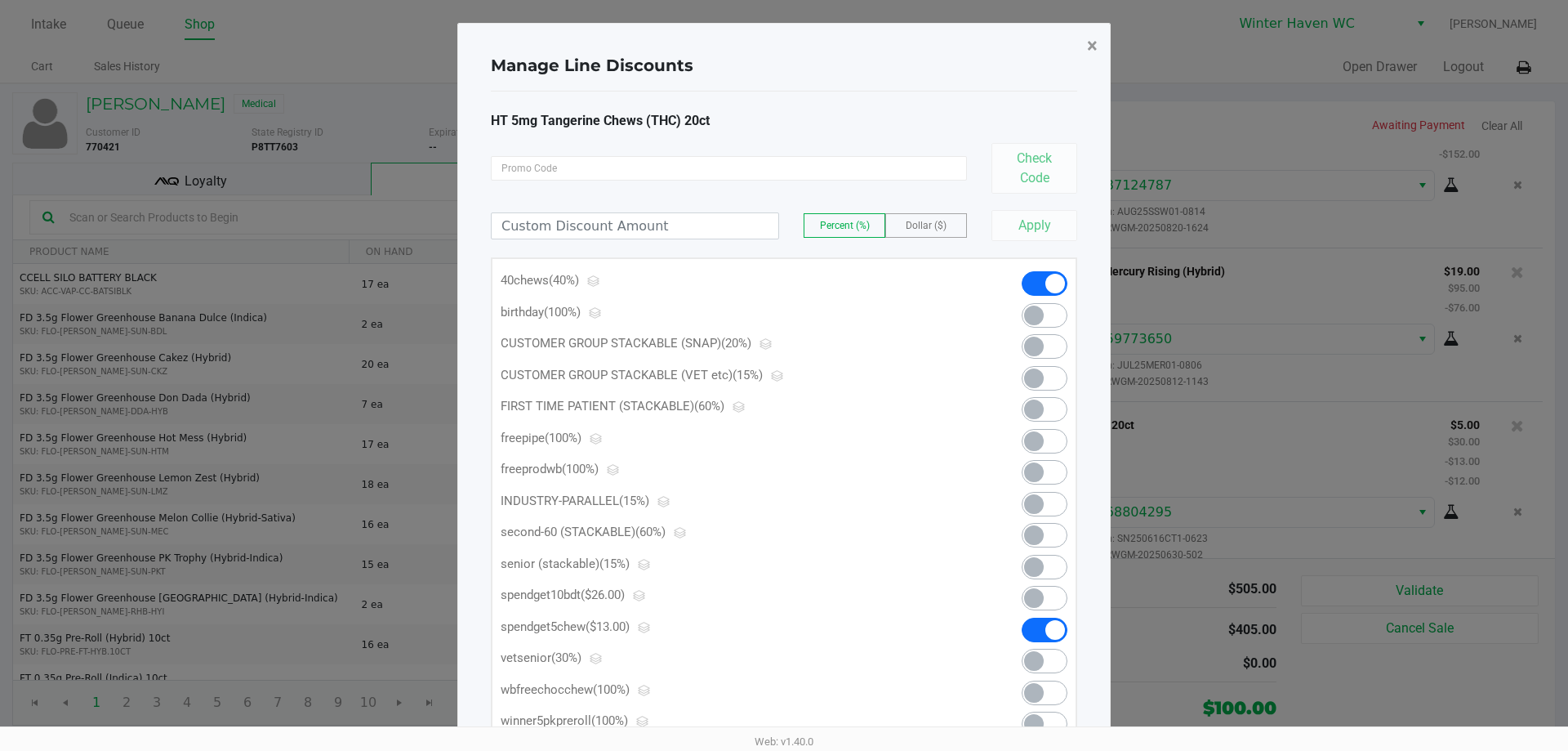
click at [1091, 43] on span "×" at bounding box center [1092, 45] width 11 height 23
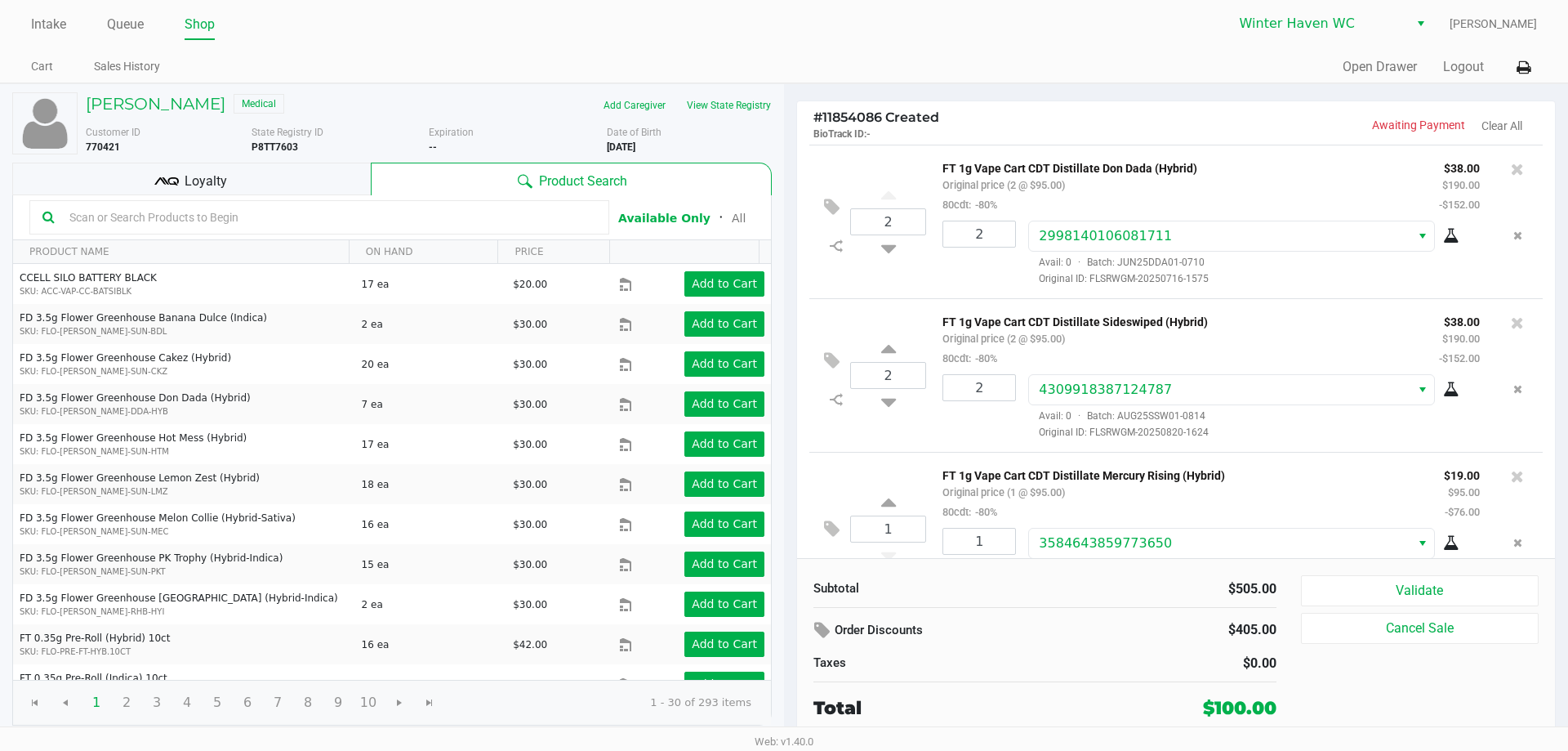
click at [314, 179] on div "Loyalty" at bounding box center [191, 179] width 358 height 33
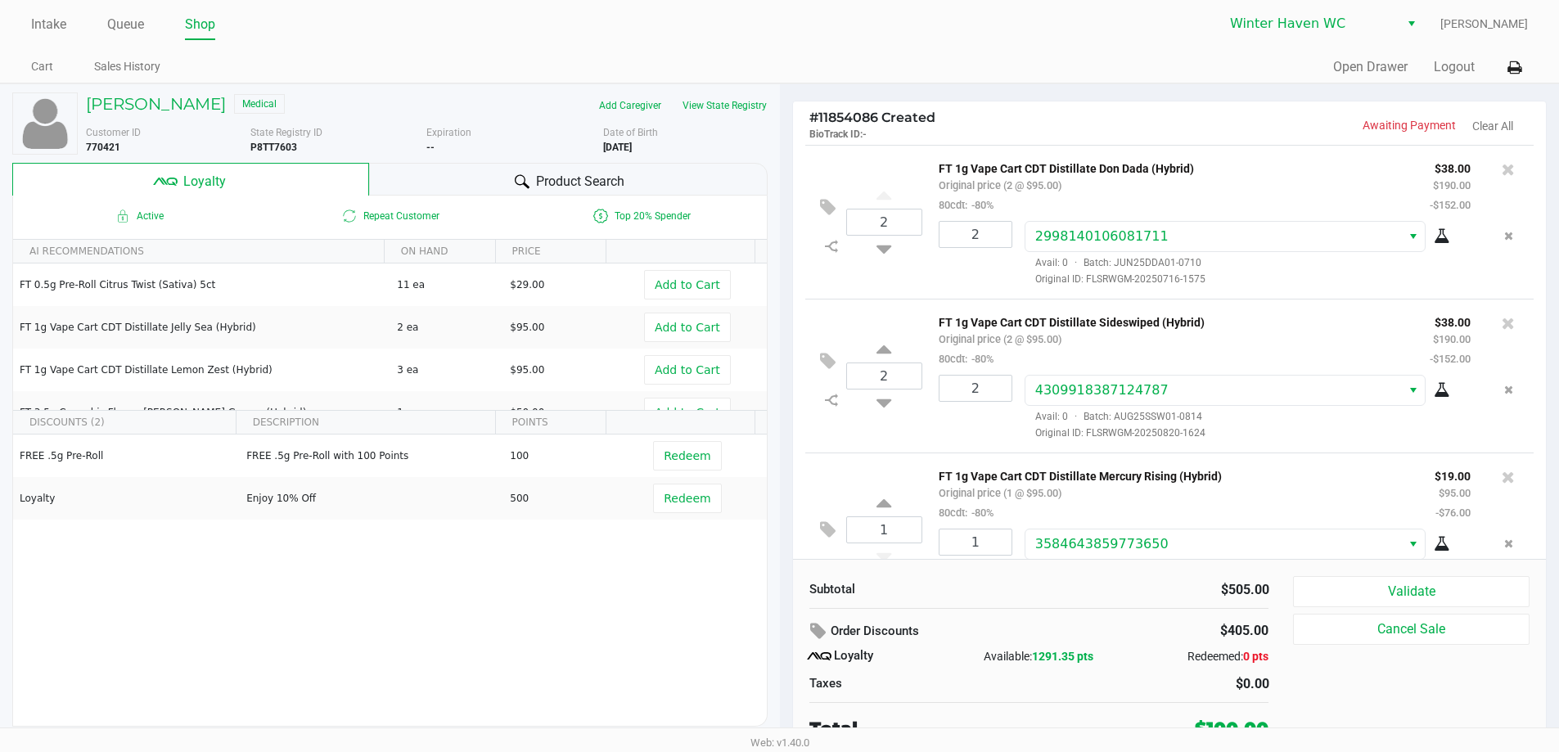
click at [556, 166] on div "Product Search" at bounding box center [568, 179] width 398 height 33
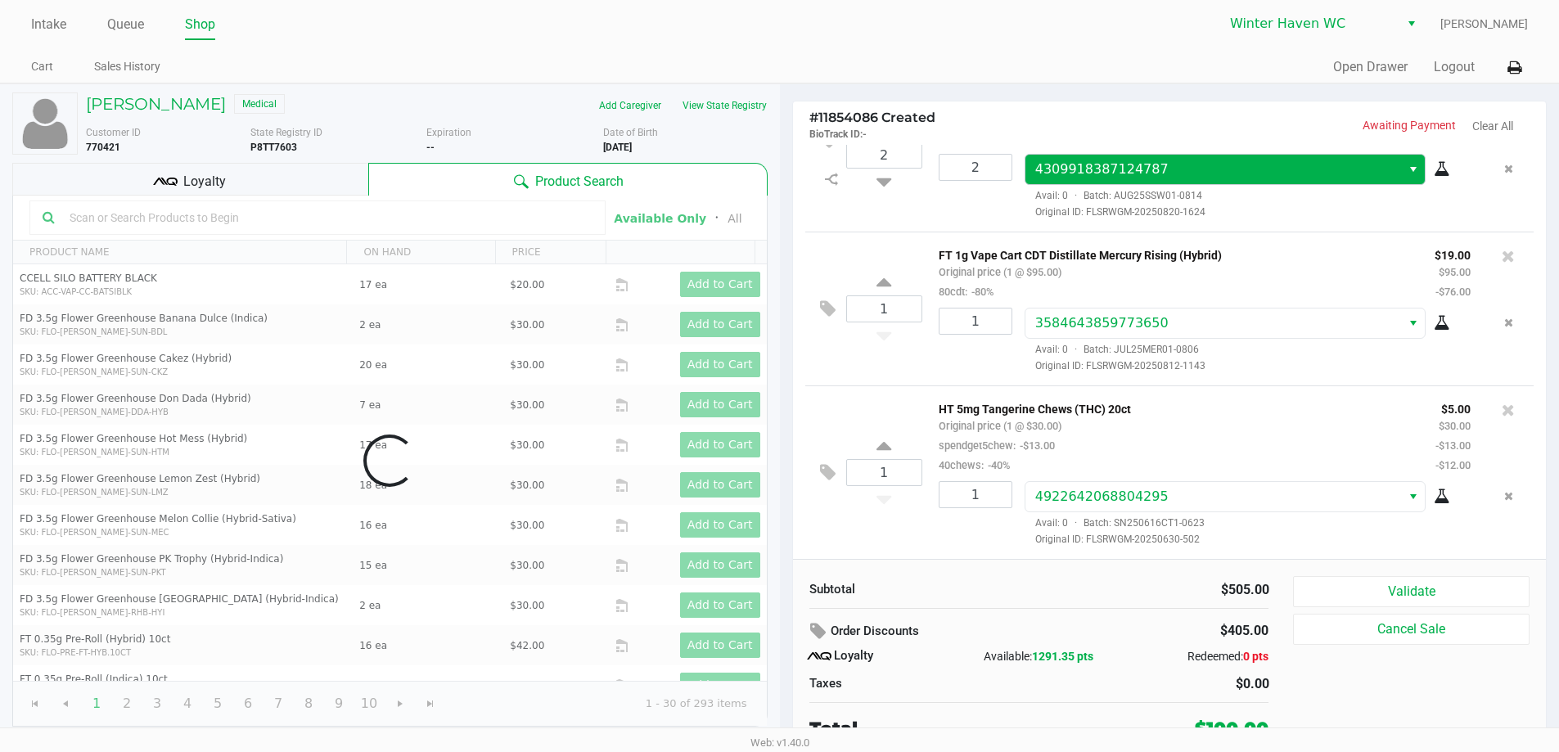
scroll to position [224, 0]
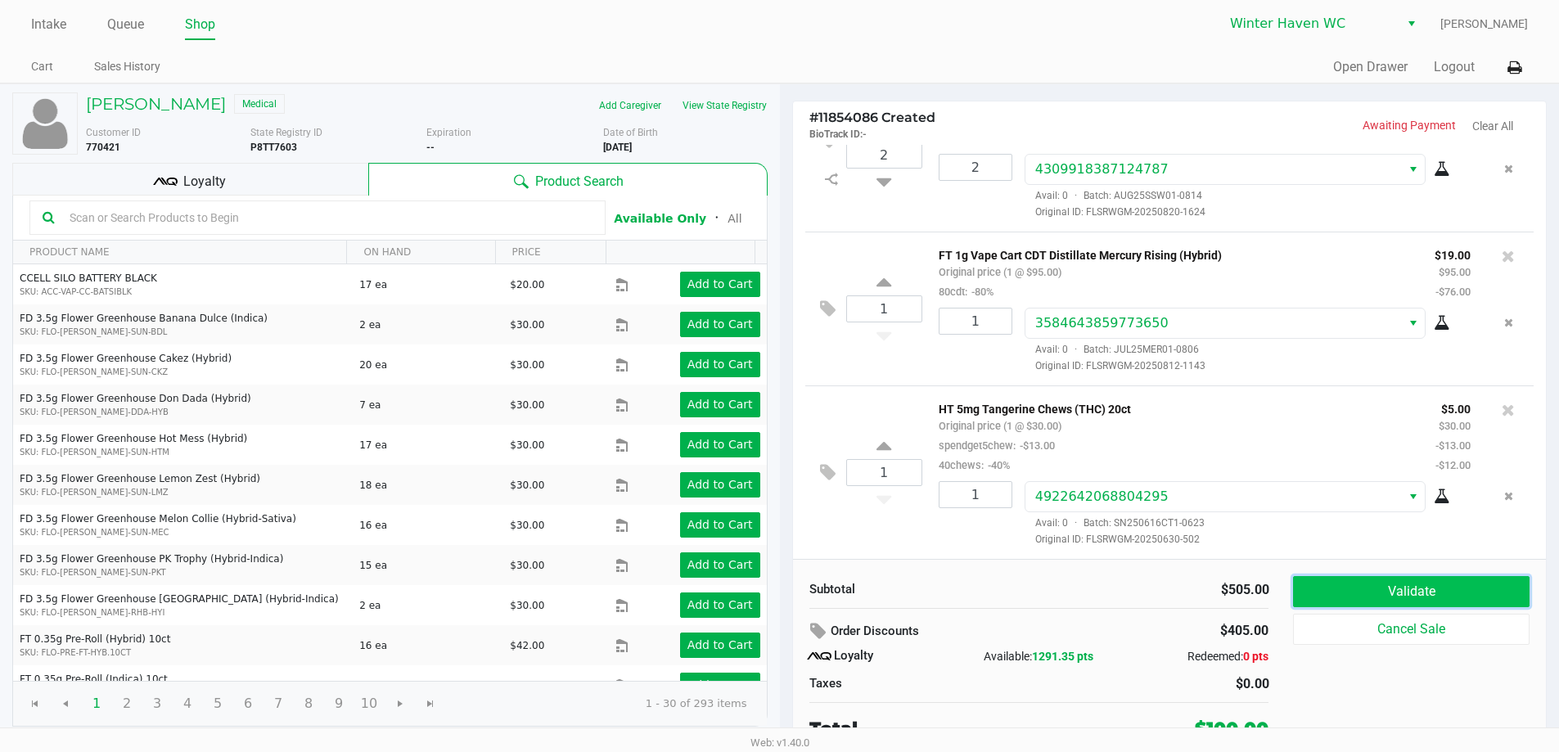
click at [1346, 582] on button "Validate" at bounding box center [1411, 591] width 236 height 31
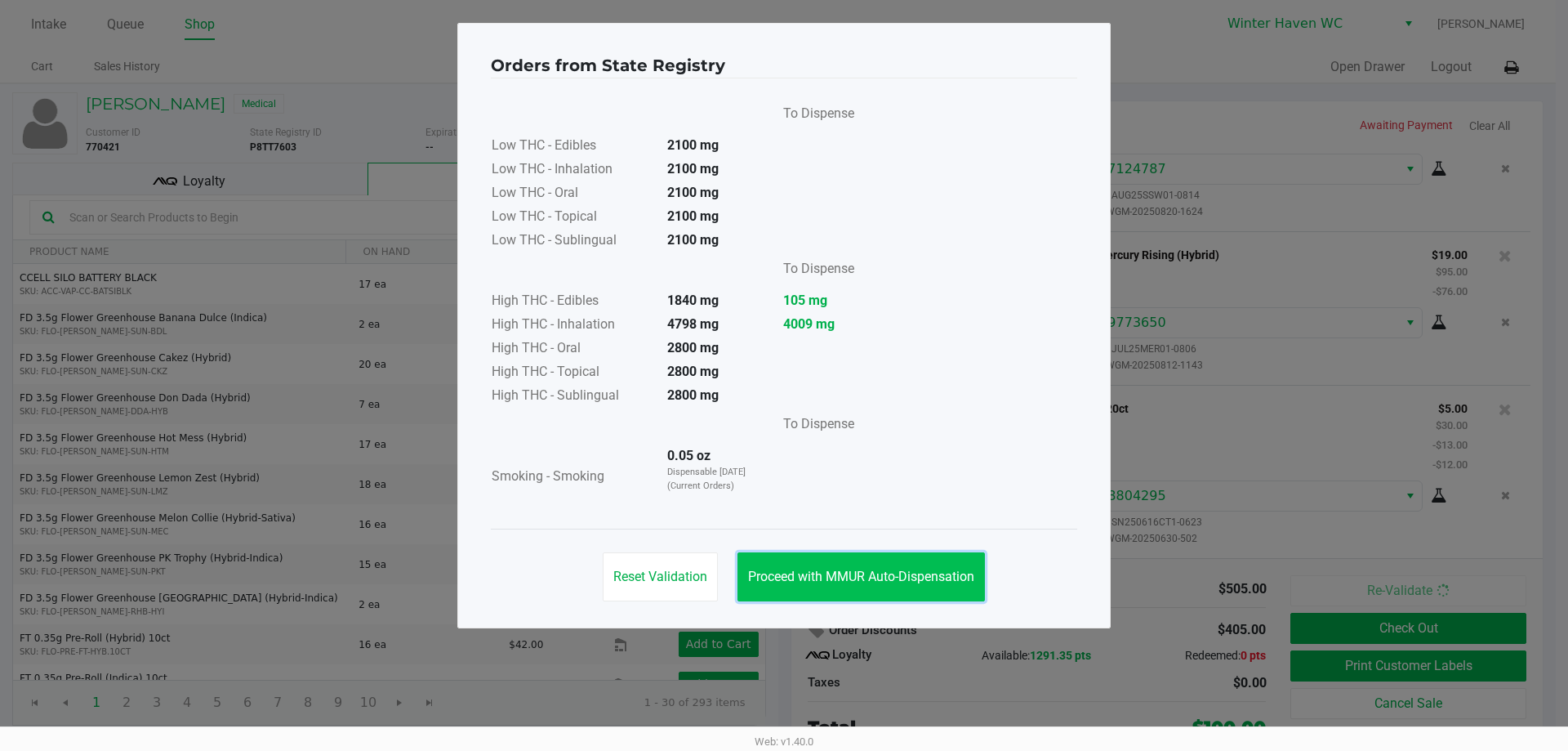
click at [914, 576] on span "Proceed with MMUR Auto-Dispensation" at bounding box center [860, 576] width 227 height 16
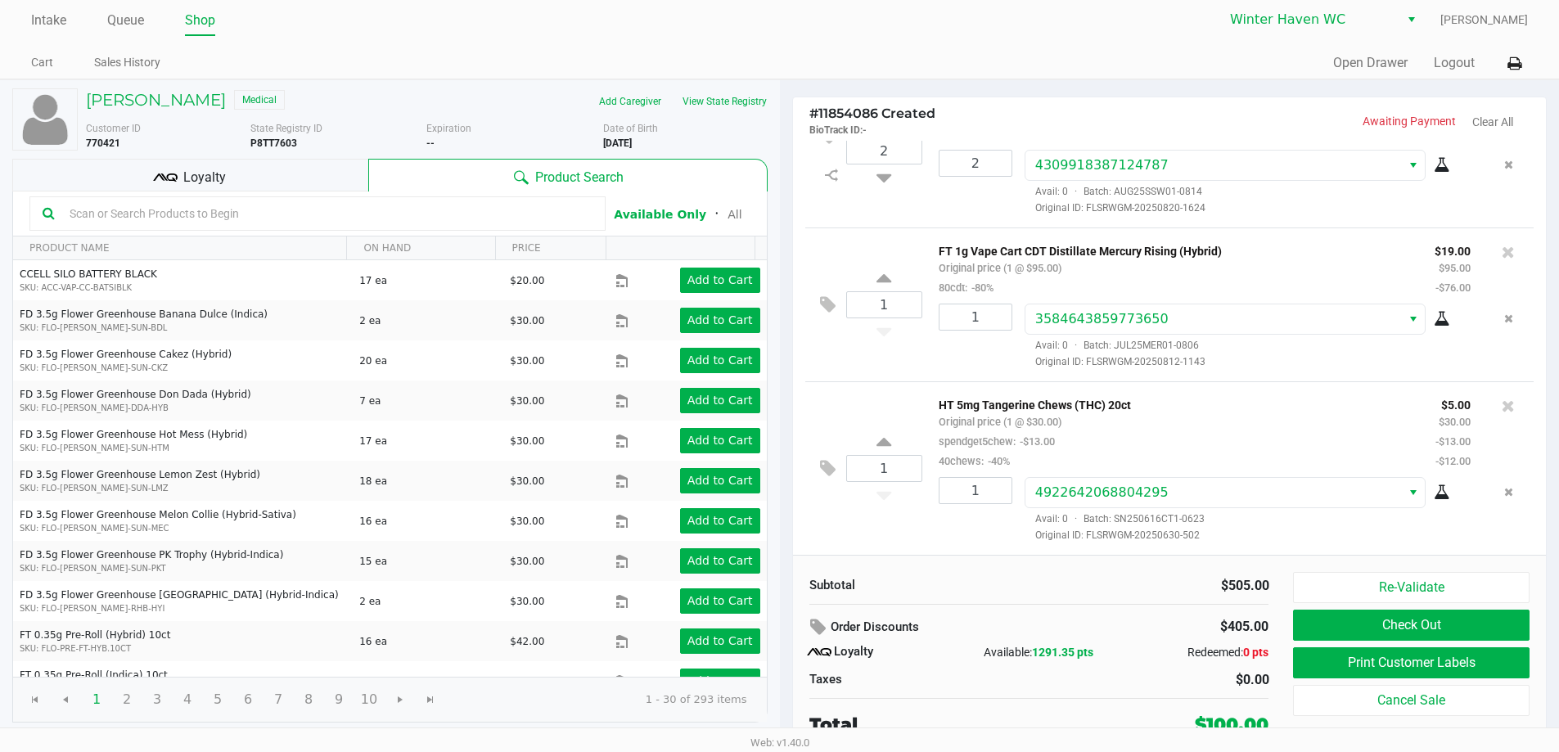
scroll to position [7, 0]
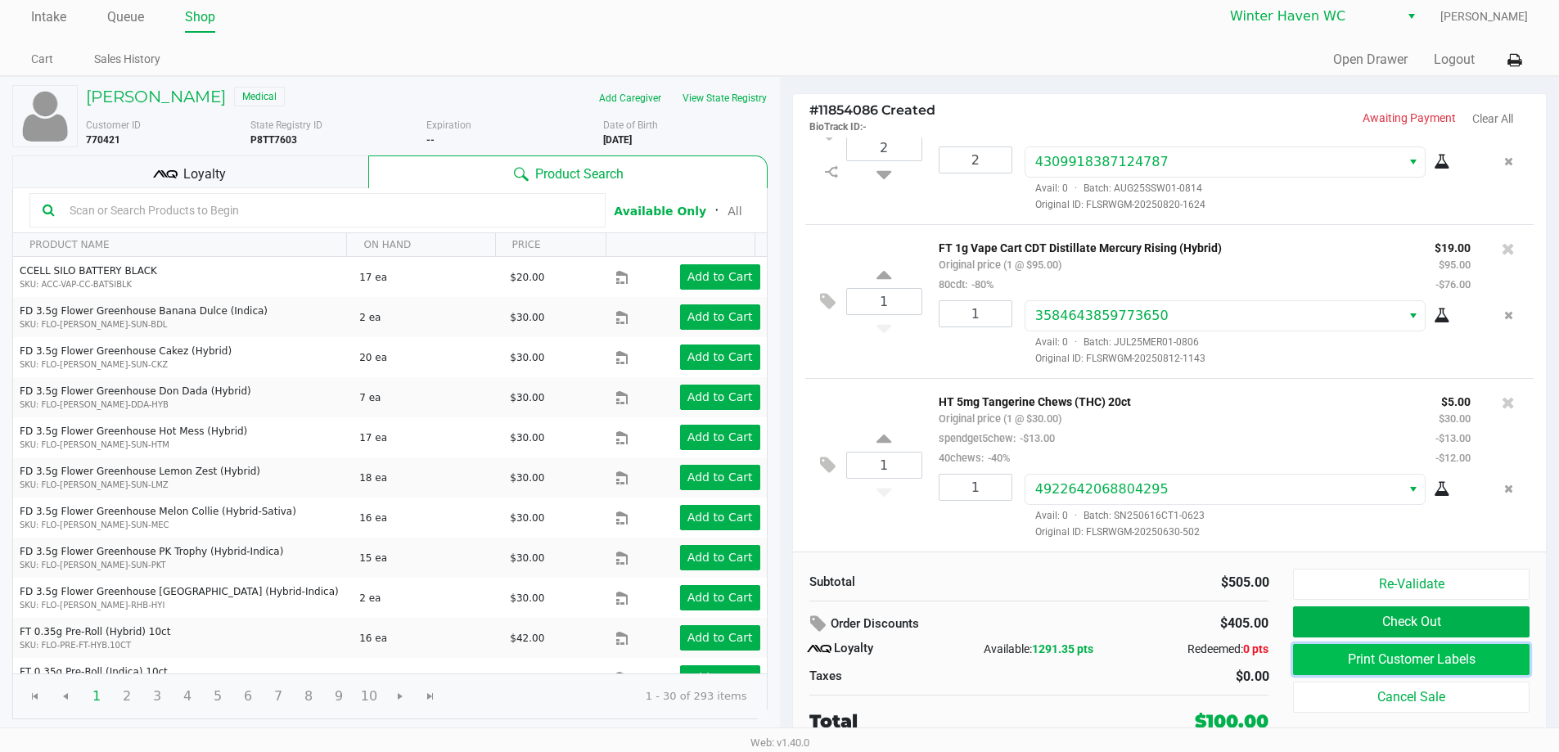
click at [1397, 660] on button "Print Customer Labels" at bounding box center [1411, 659] width 236 height 31
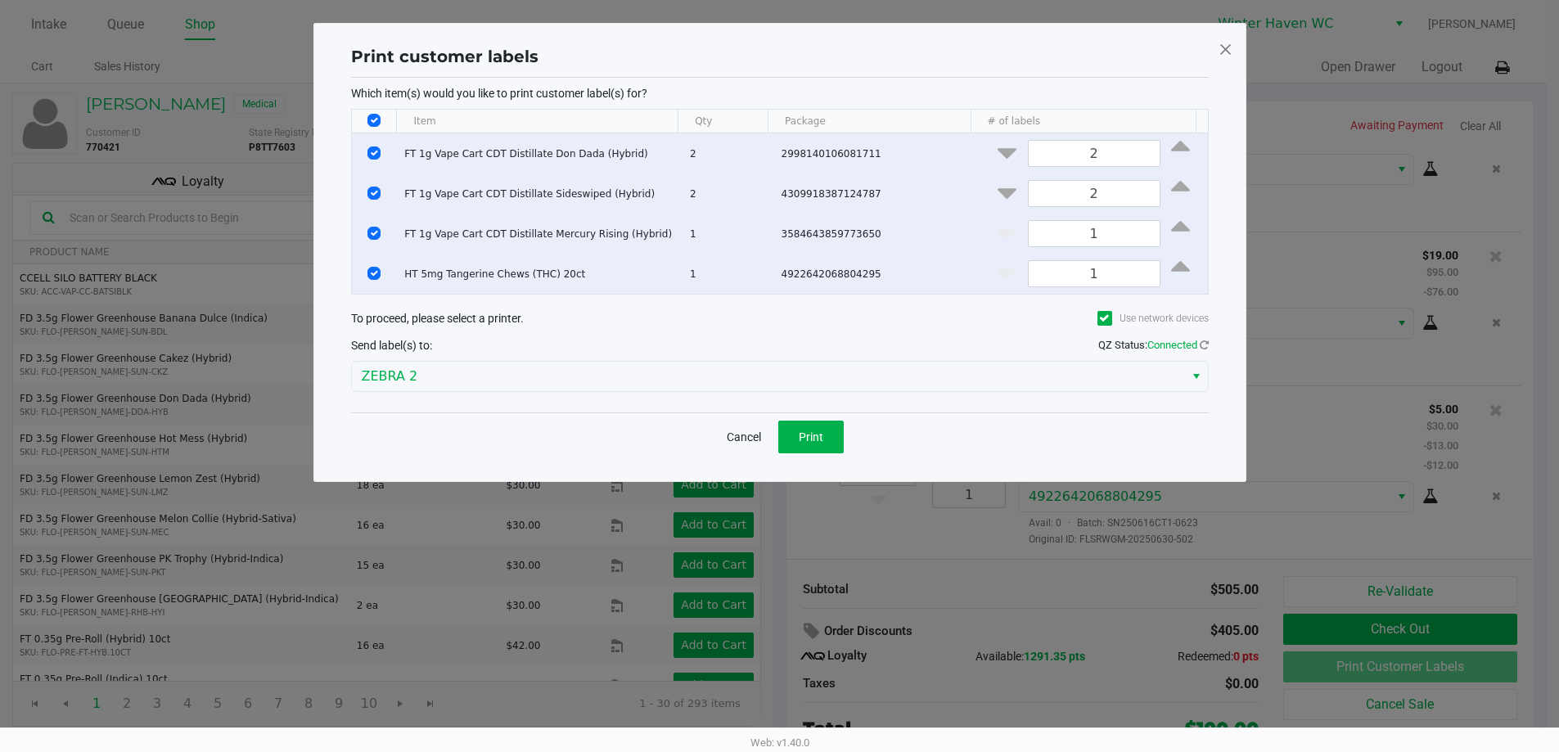
scroll to position [0, 0]
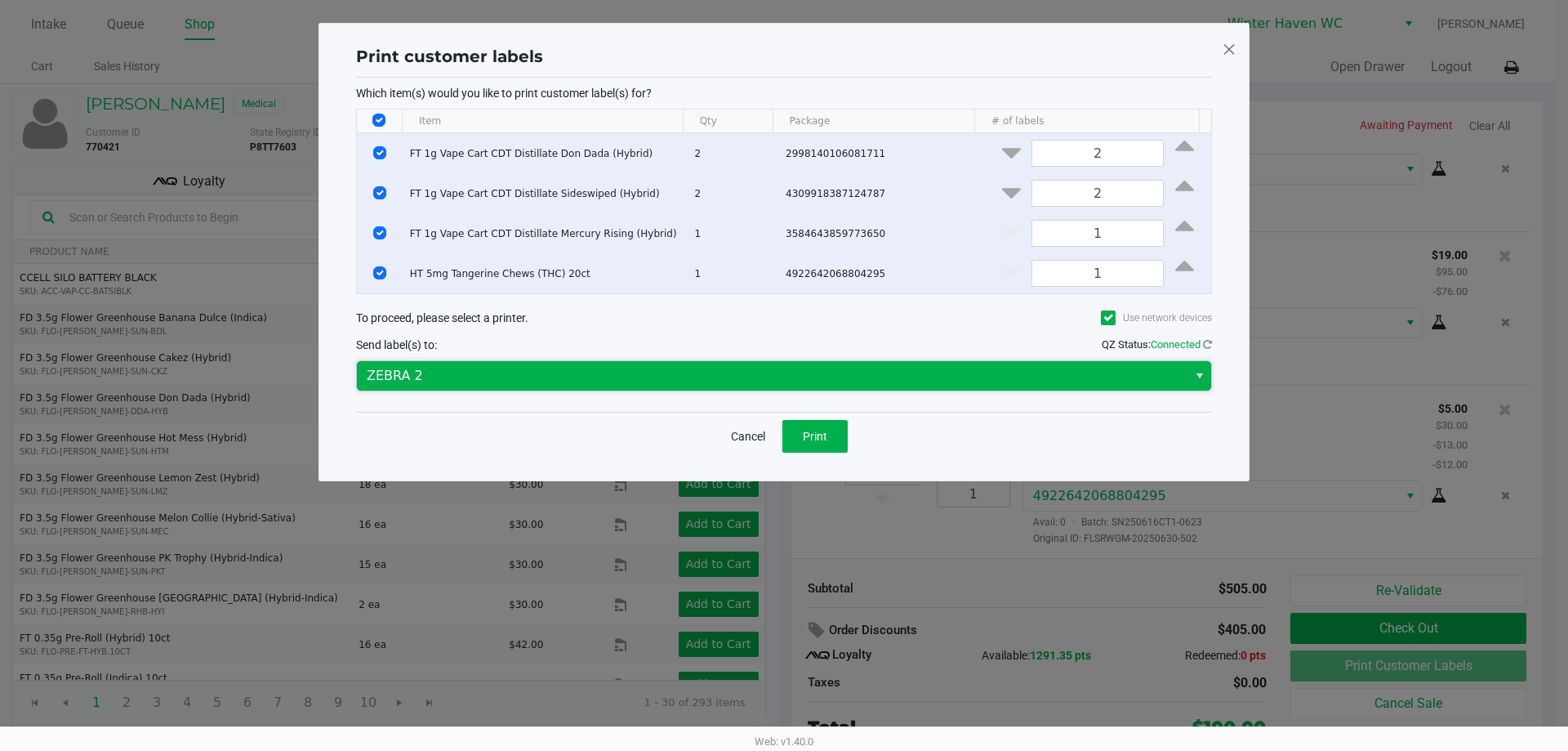
click at [613, 380] on span "ZEBRA 2" at bounding box center [772, 376] width 810 height 20
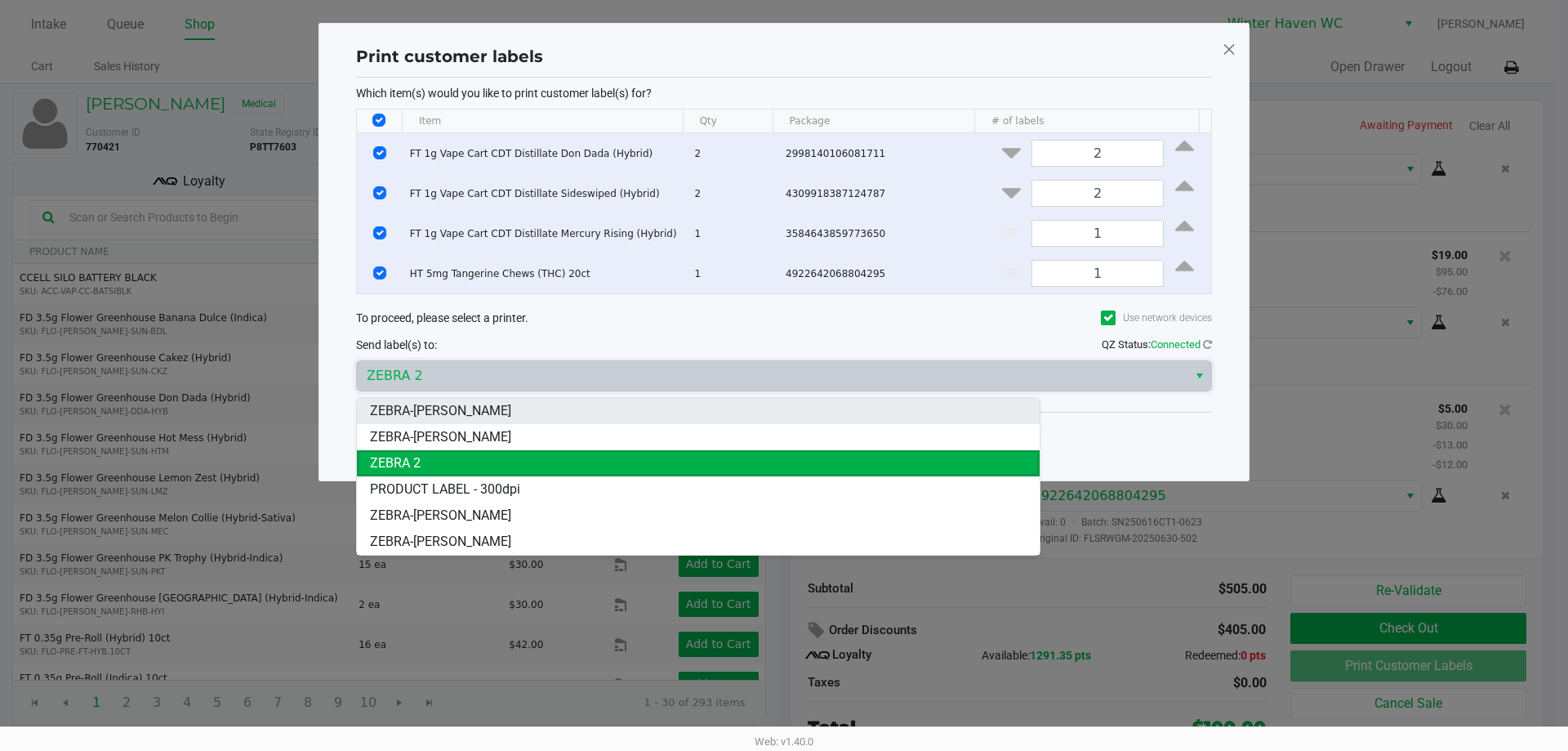
click at [465, 414] on span "ZEBRA-JAMES-OTTO" at bounding box center [441, 411] width 142 height 20
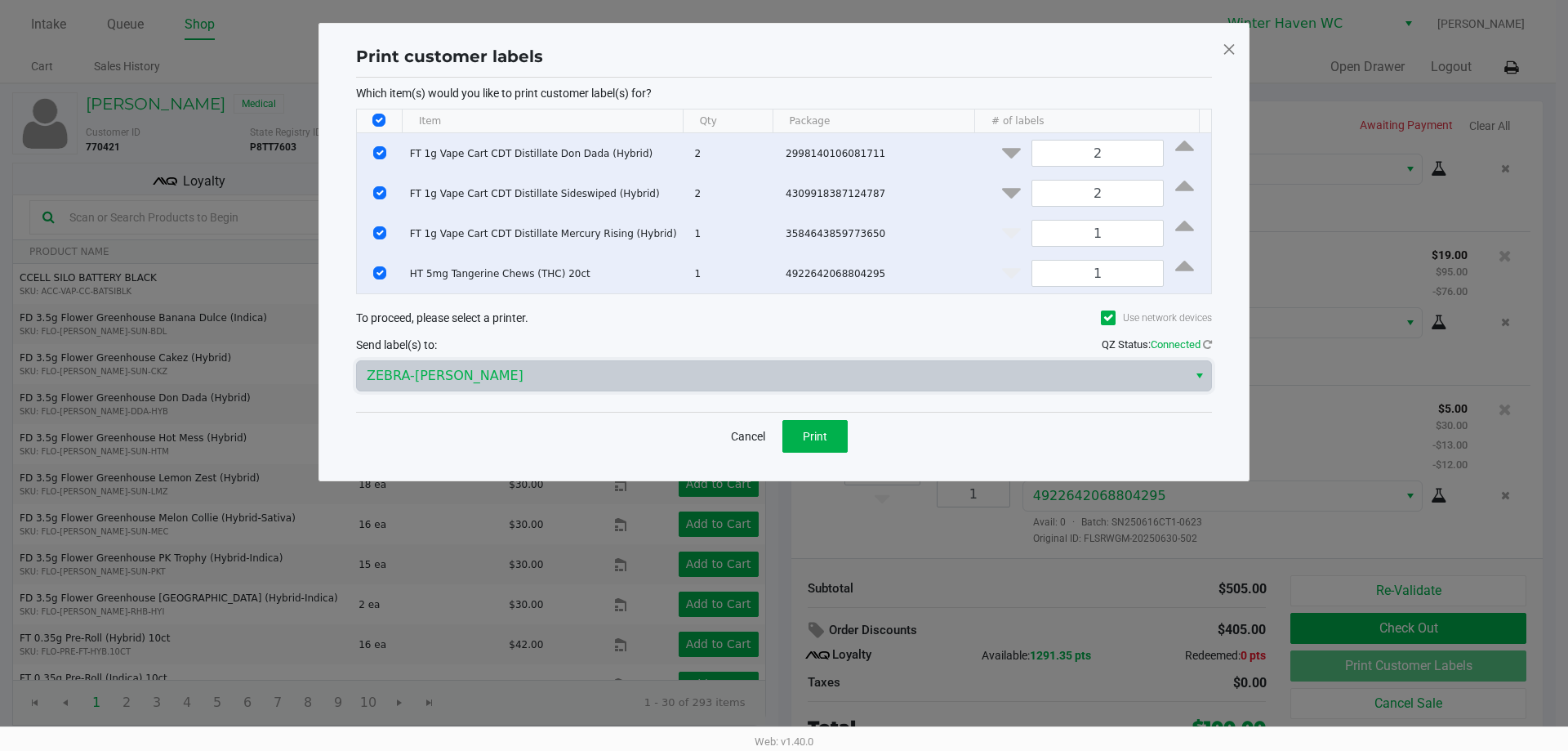
click at [519, 428] on div "Cancel Print" at bounding box center [784, 435] width 855 height 48
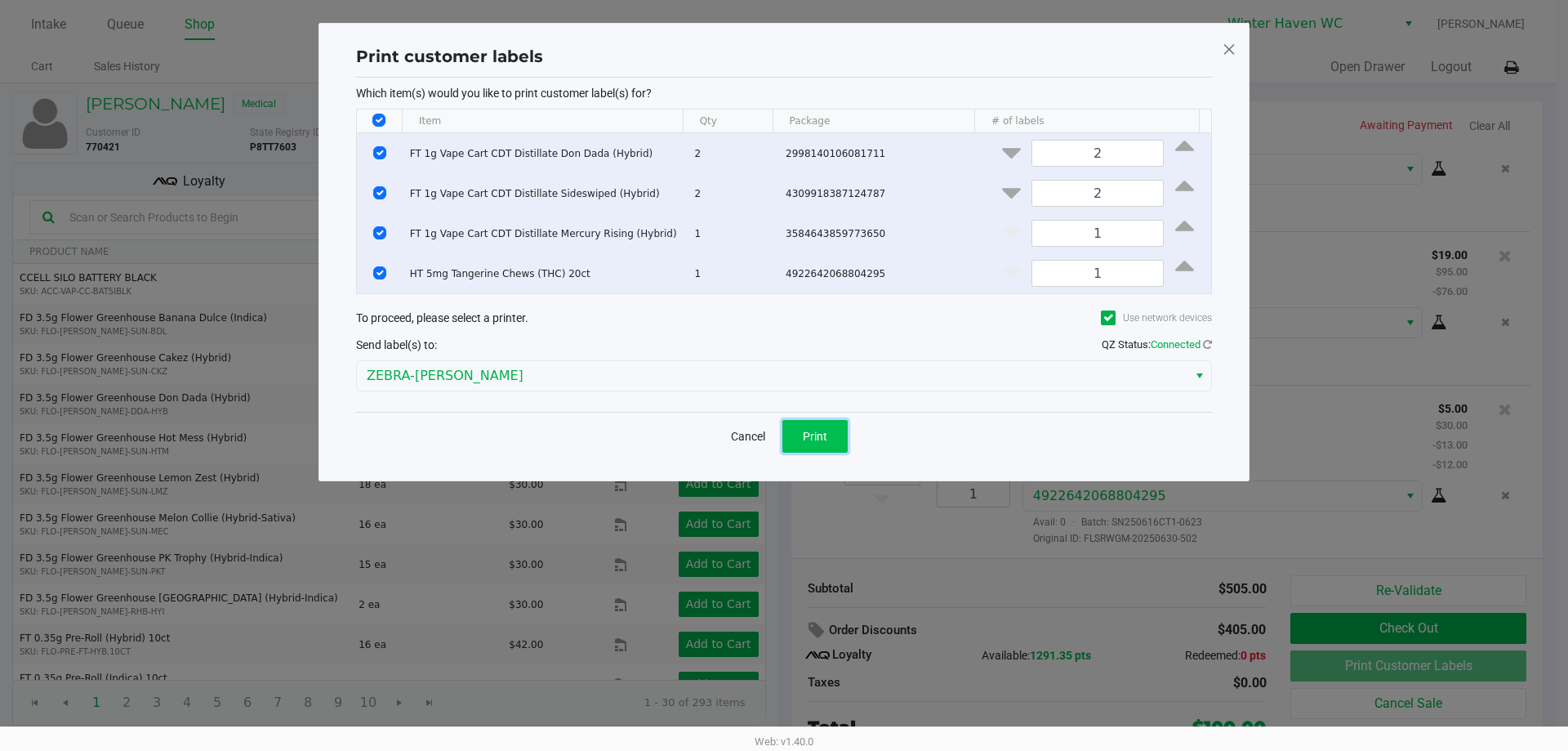
click at [827, 442] on button "Print" at bounding box center [814, 436] width 65 height 33
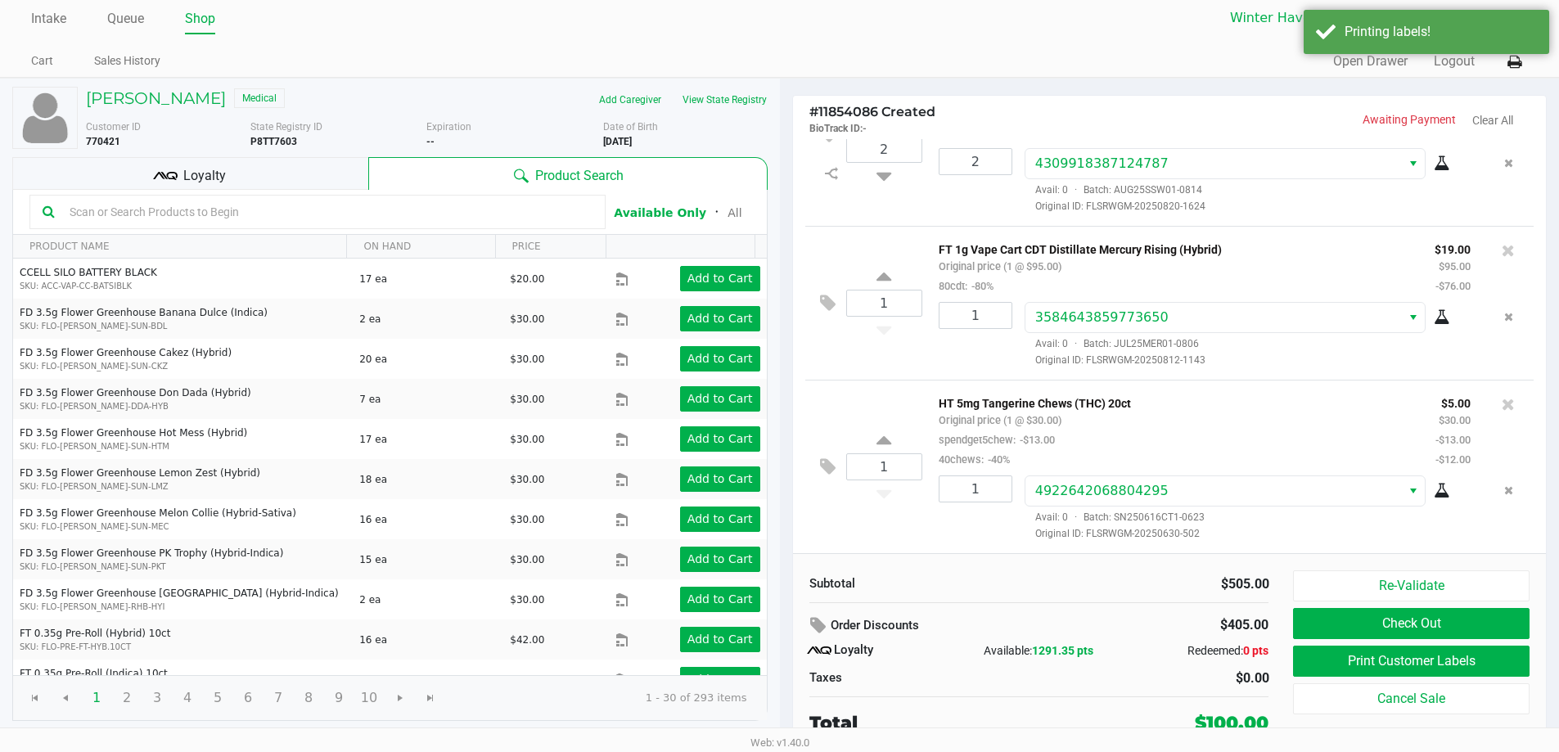
scroll to position [7, 0]
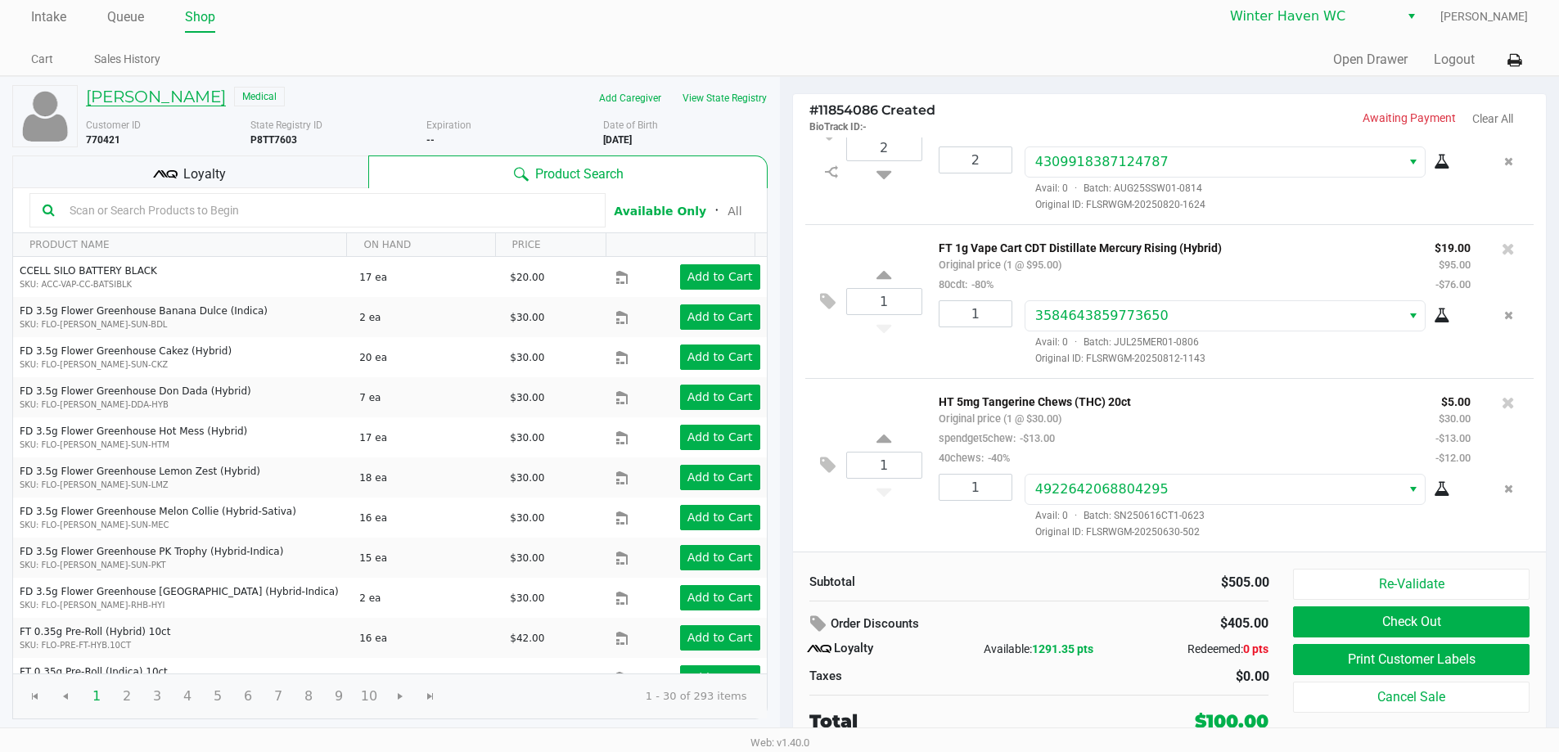
click at [189, 97] on h5 "Christopher Hamilton" at bounding box center [156, 97] width 140 height 20
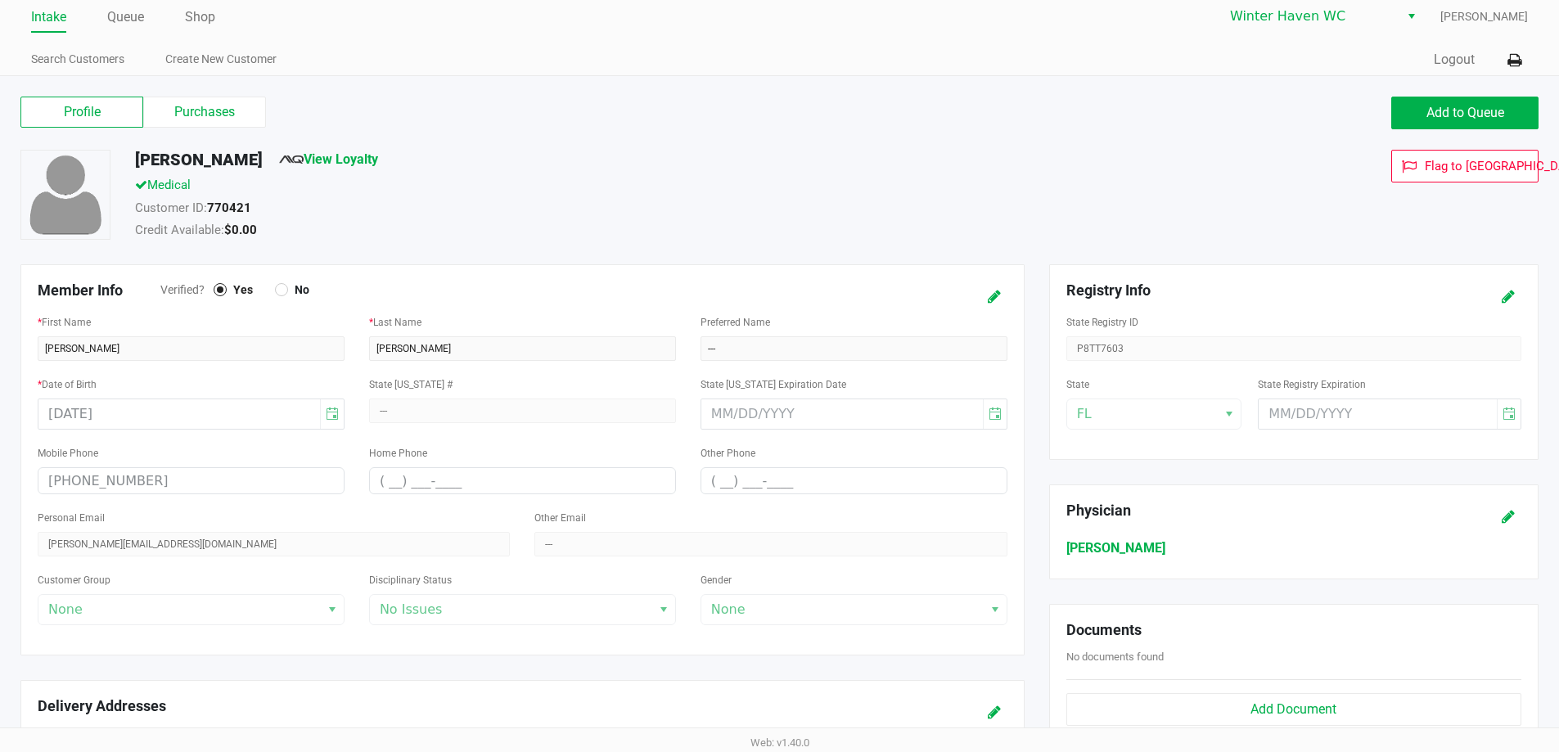
click at [223, 131] on div "Profile Purchases Add to Queue" at bounding box center [779, 120] width 1542 height 57
click at [214, 112] on label "Purchases" at bounding box center [204, 112] width 123 height 31
click at [0, 0] on 1 "Purchases" at bounding box center [0, 0] width 0 height 0
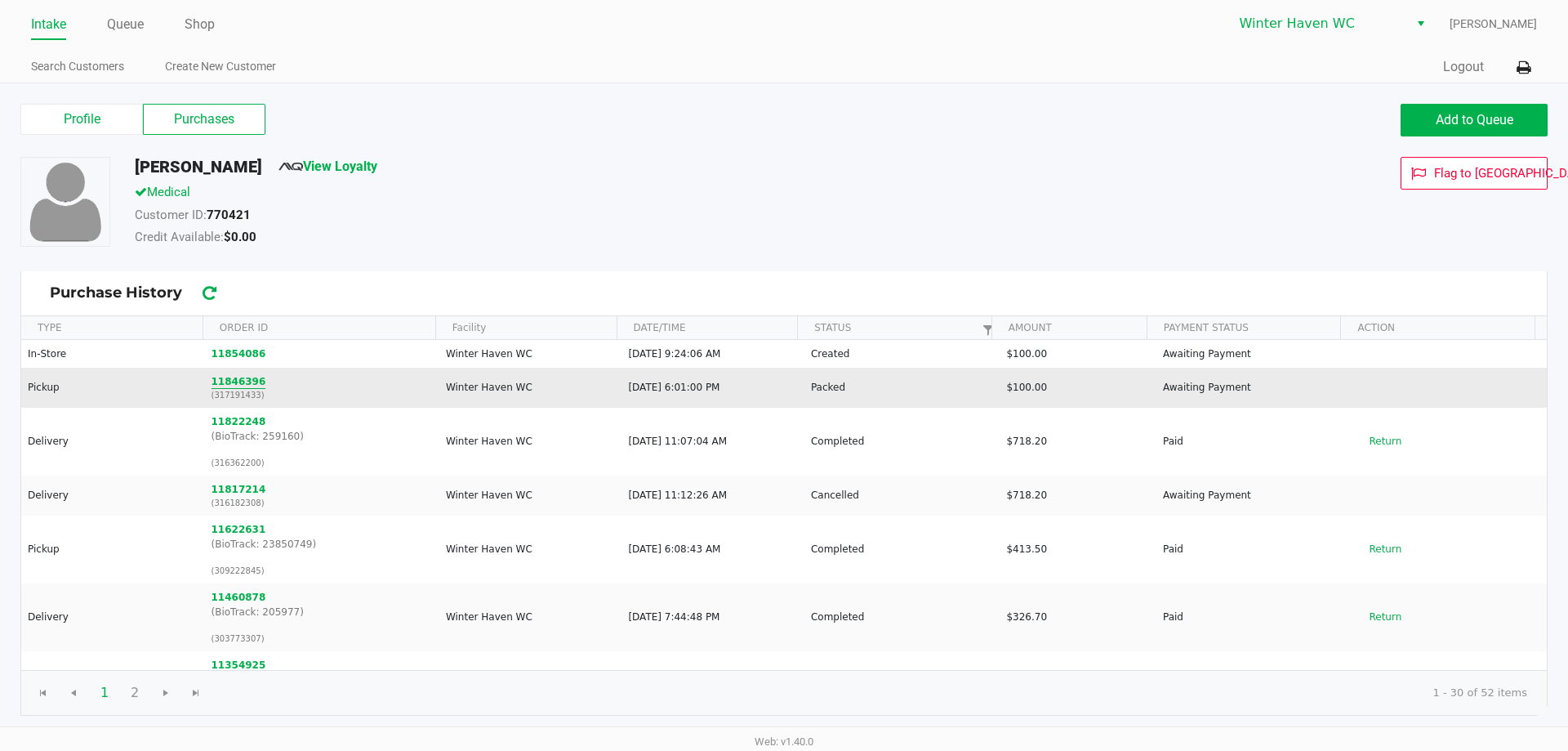
click at [245, 384] on button "11846396" at bounding box center [239, 381] width 55 height 15
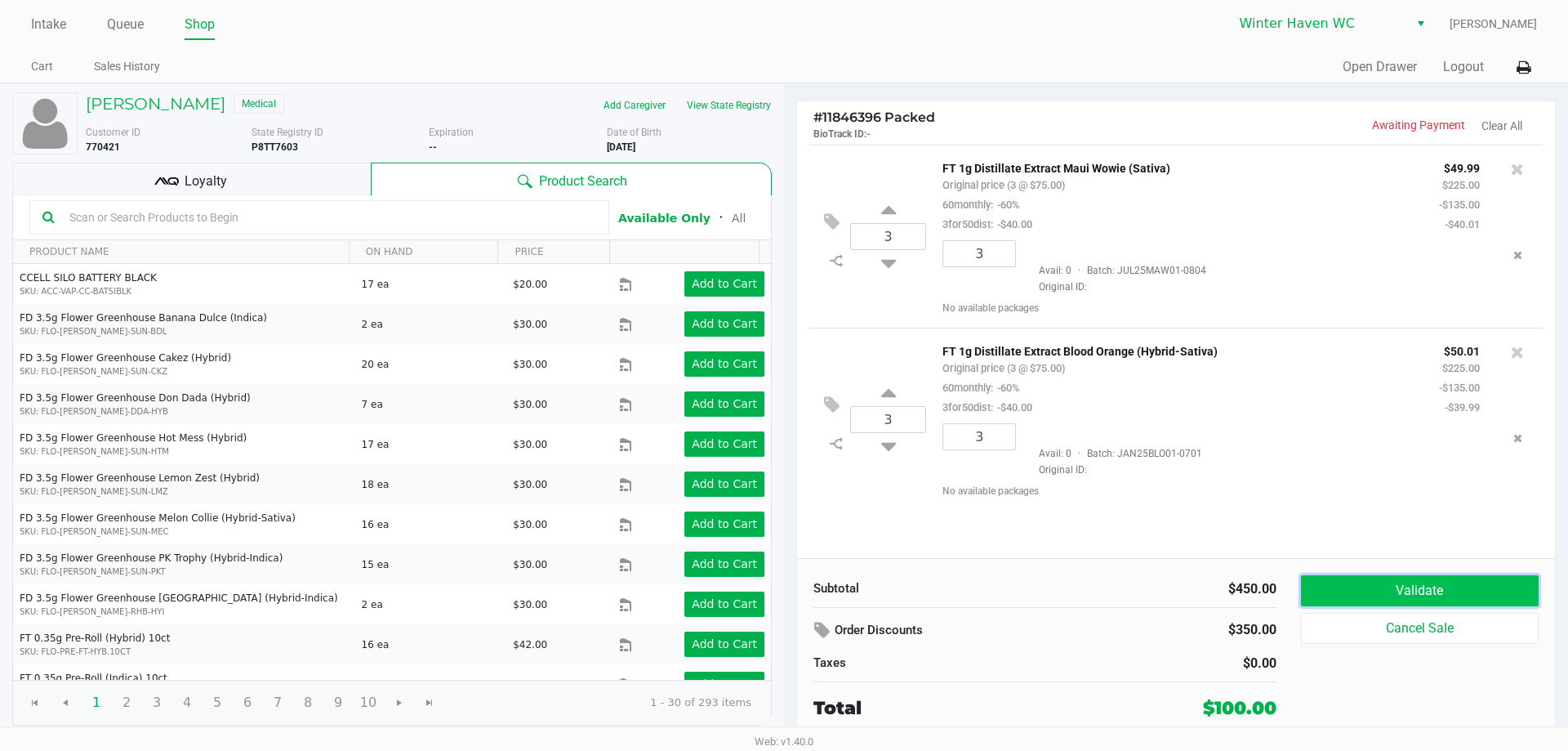
click at [1394, 598] on button "Validate" at bounding box center [1419, 590] width 238 height 31
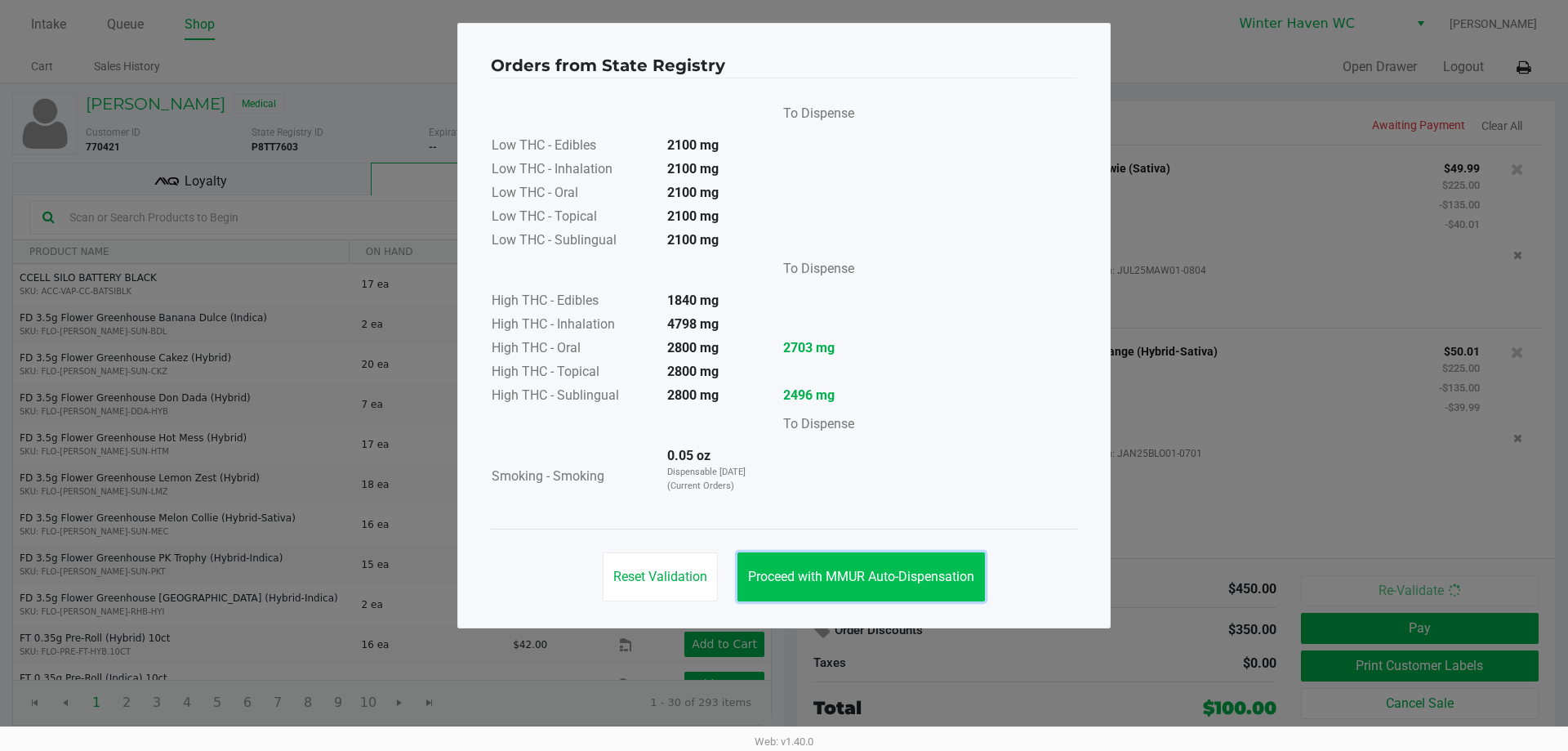
click at [892, 578] on span "Proceed with MMUR Auto-Dispensation" at bounding box center [860, 576] width 227 height 16
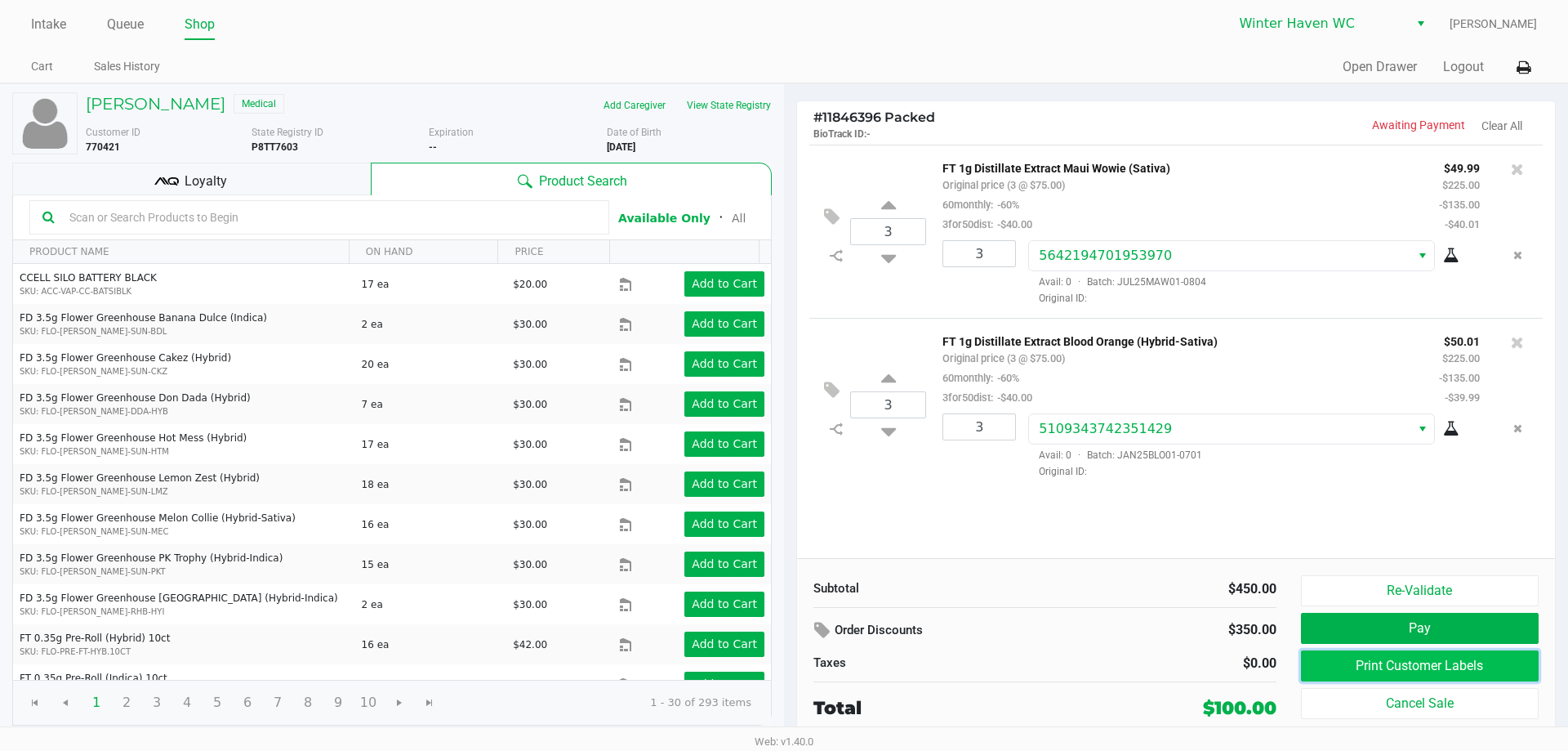
click at [1466, 670] on button "Print Customer Labels" at bounding box center [1419, 665] width 238 height 31
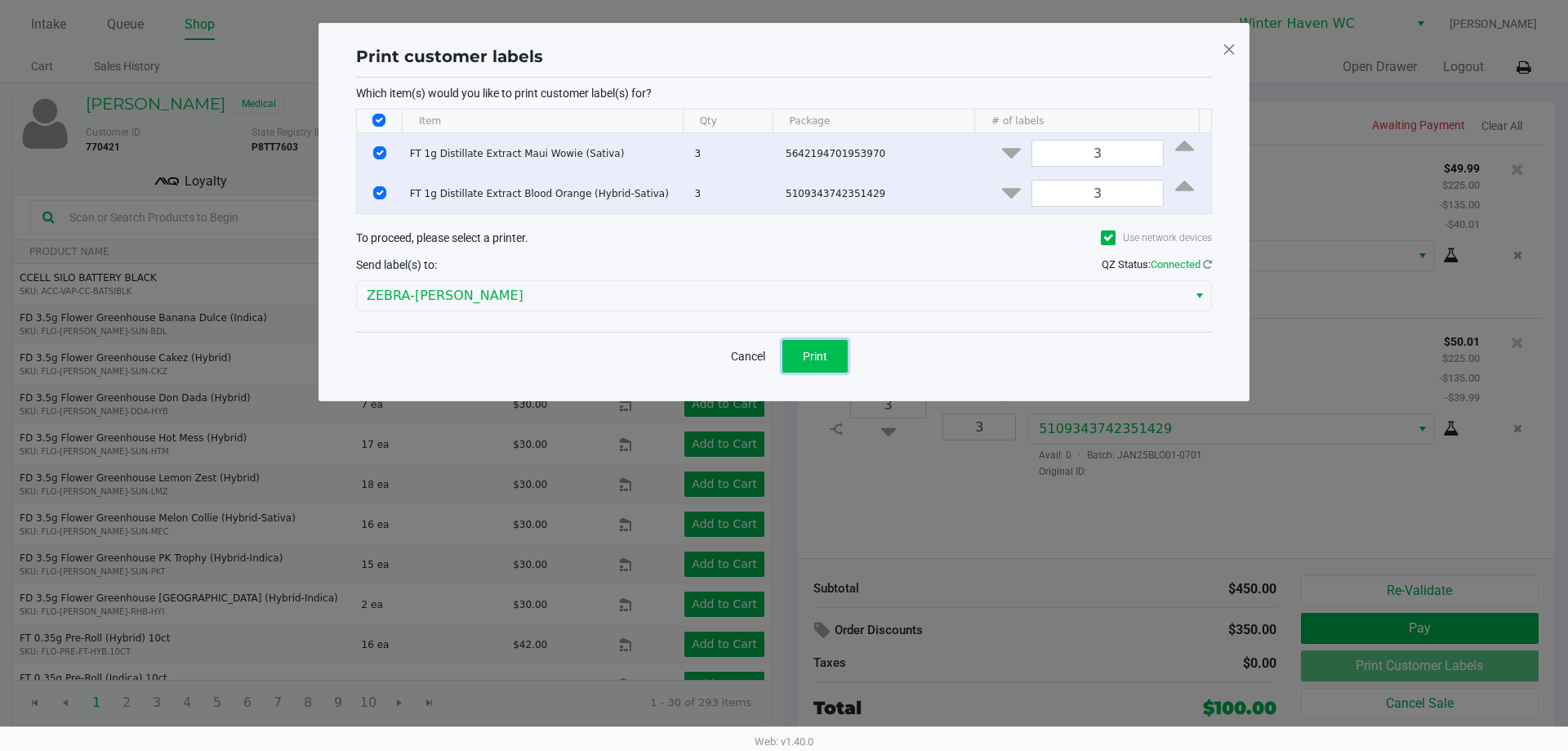
click at [834, 364] on button "Print" at bounding box center [814, 356] width 65 height 33
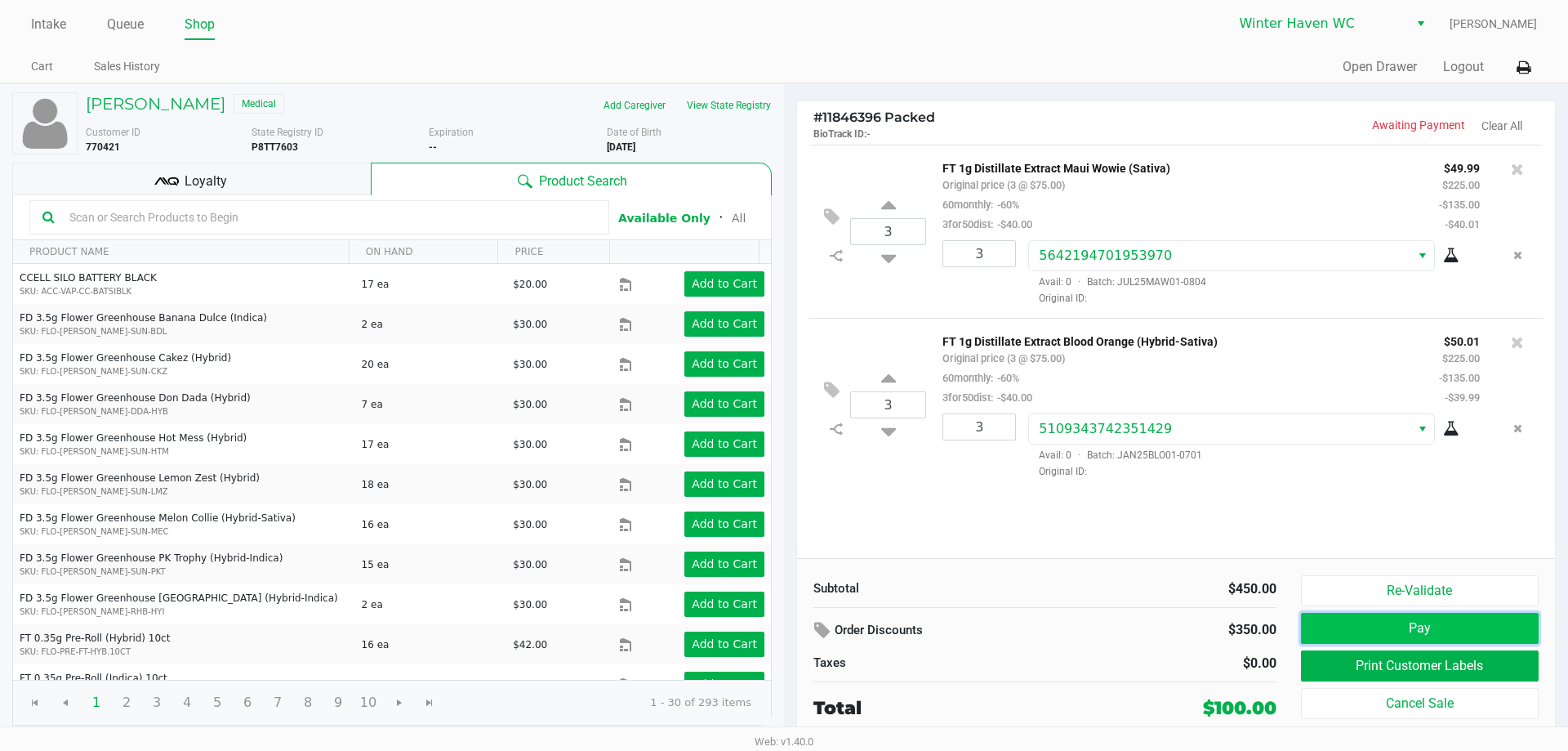
click at [1496, 631] on button "Pay" at bounding box center [1419, 628] width 238 height 31
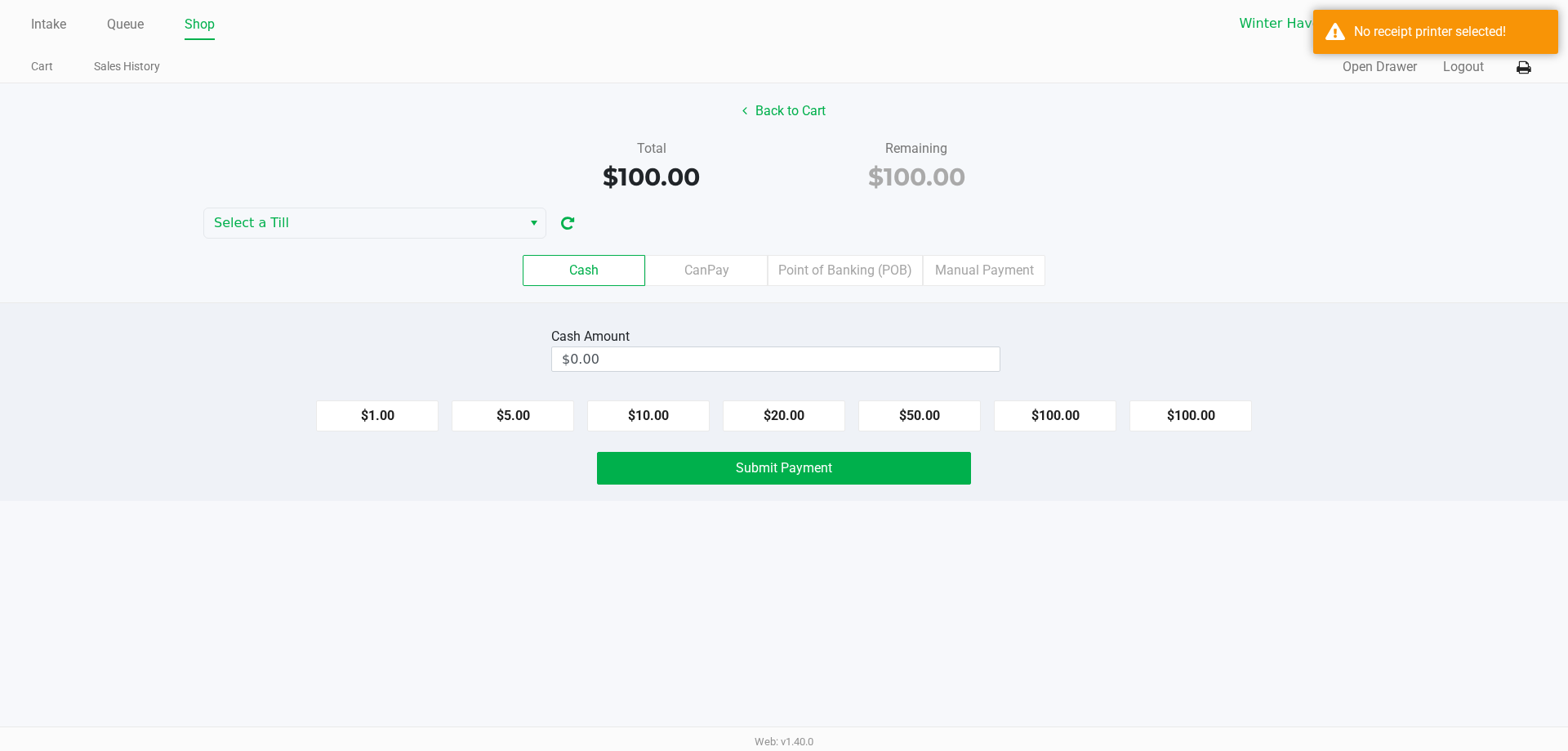
click at [376, 241] on div "Cash CanPay Point of Banking (POB) Manual Payment" at bounding box center [784, 271] width 1592 height 64
click at [376, 228] on span "Select a Till" at bounding box center [362, 224] width 298 height 20
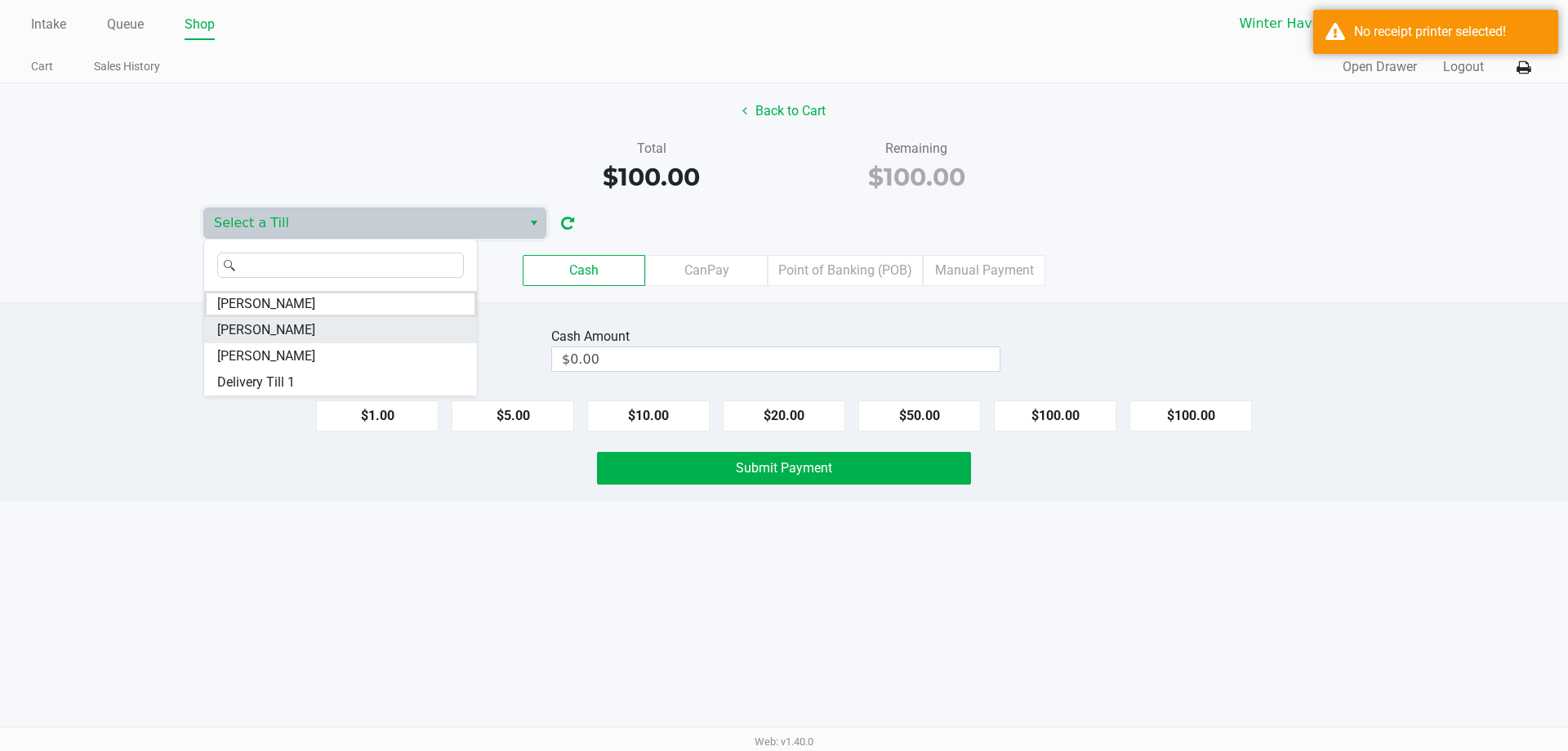
click at [311, 328] on li "JAMES-OTTO" at bounding box center [340, 330] width 272 height 26
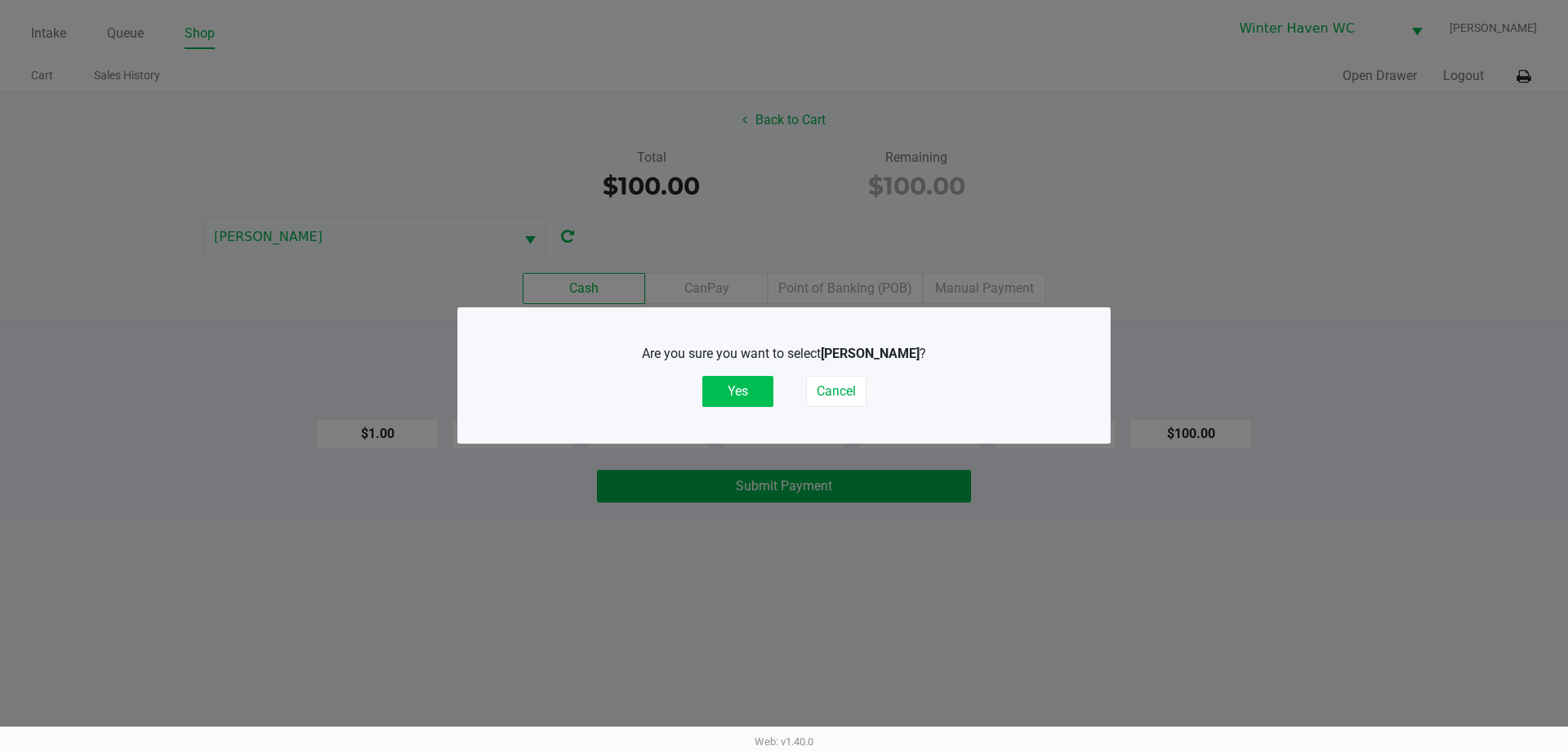
click at [767, 386] on button "Yes" at bounding box center [738, 390] width 71 height 31
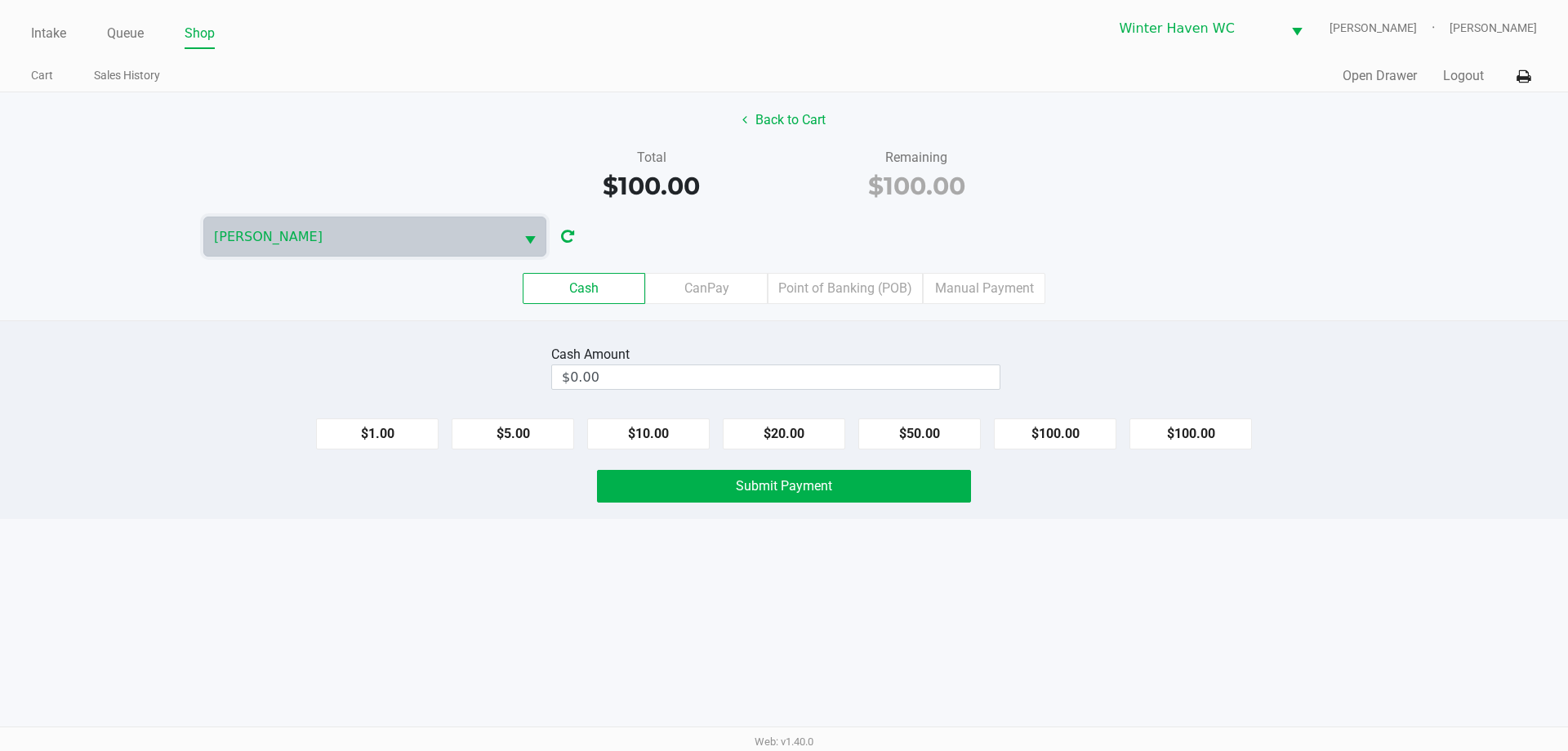
click at [1351, 287] on div "Cash CanPay Point of Banking (POB) Manual Payment" at bounding box center [784, 288] width 1568 height 31
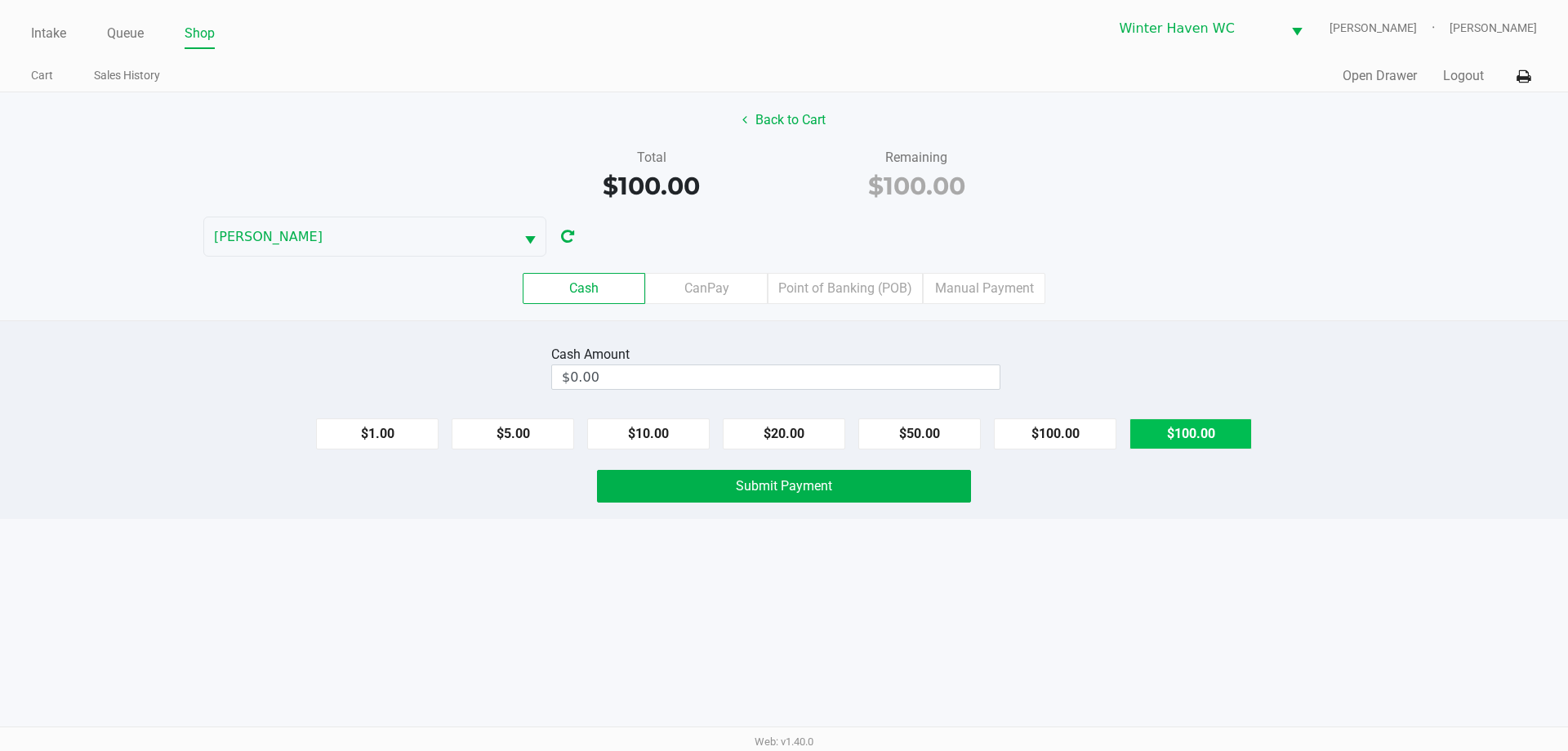
click at [1214, 446] on button "$100.00" at bounding box center [1191, 433] width 123 height 31
type input "$100.00"
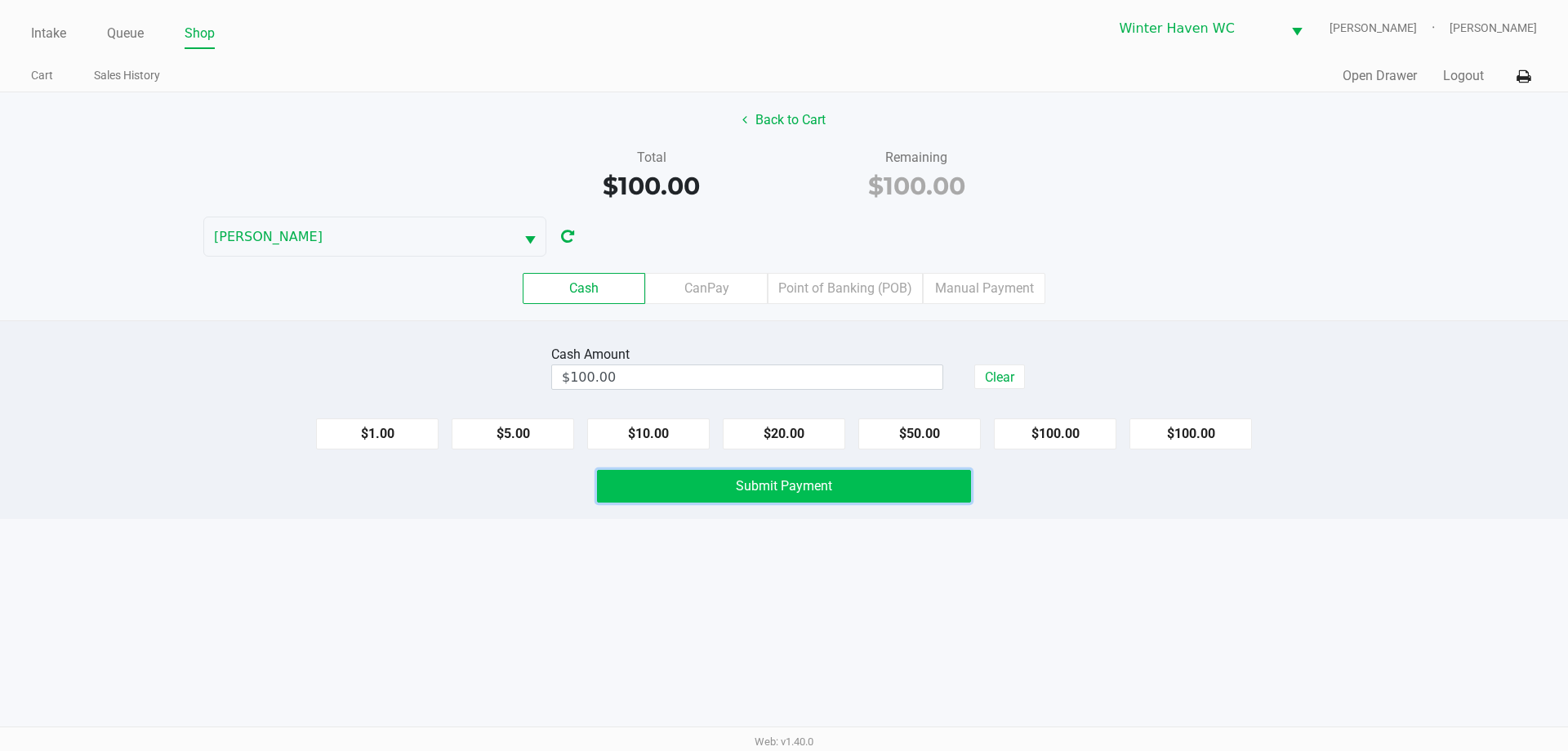
click at [952, 483] on button "Submit Payment" at bounding box center [784, 485] width 374 height 33
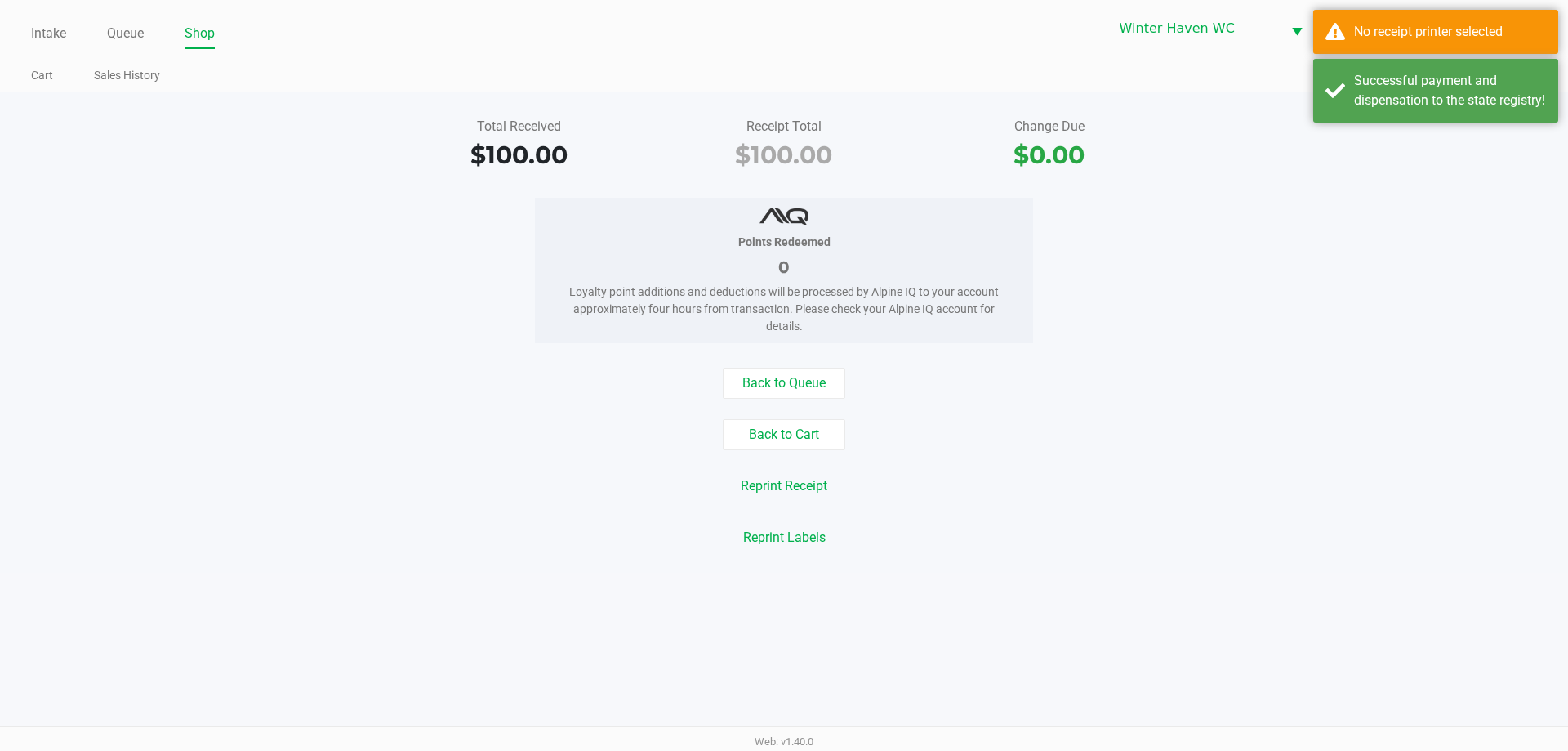
click at [1394, 54] on div "Intake Queue Shop Winter Haven WC JAMES-OTTO Micah Harrison Cart Sales History …" at bounding box center [784, 46] width 1568 height 92
click at [1394, 34] on div "No receipt printer selected" at bounding box center [1450, 32] width 192 height 20
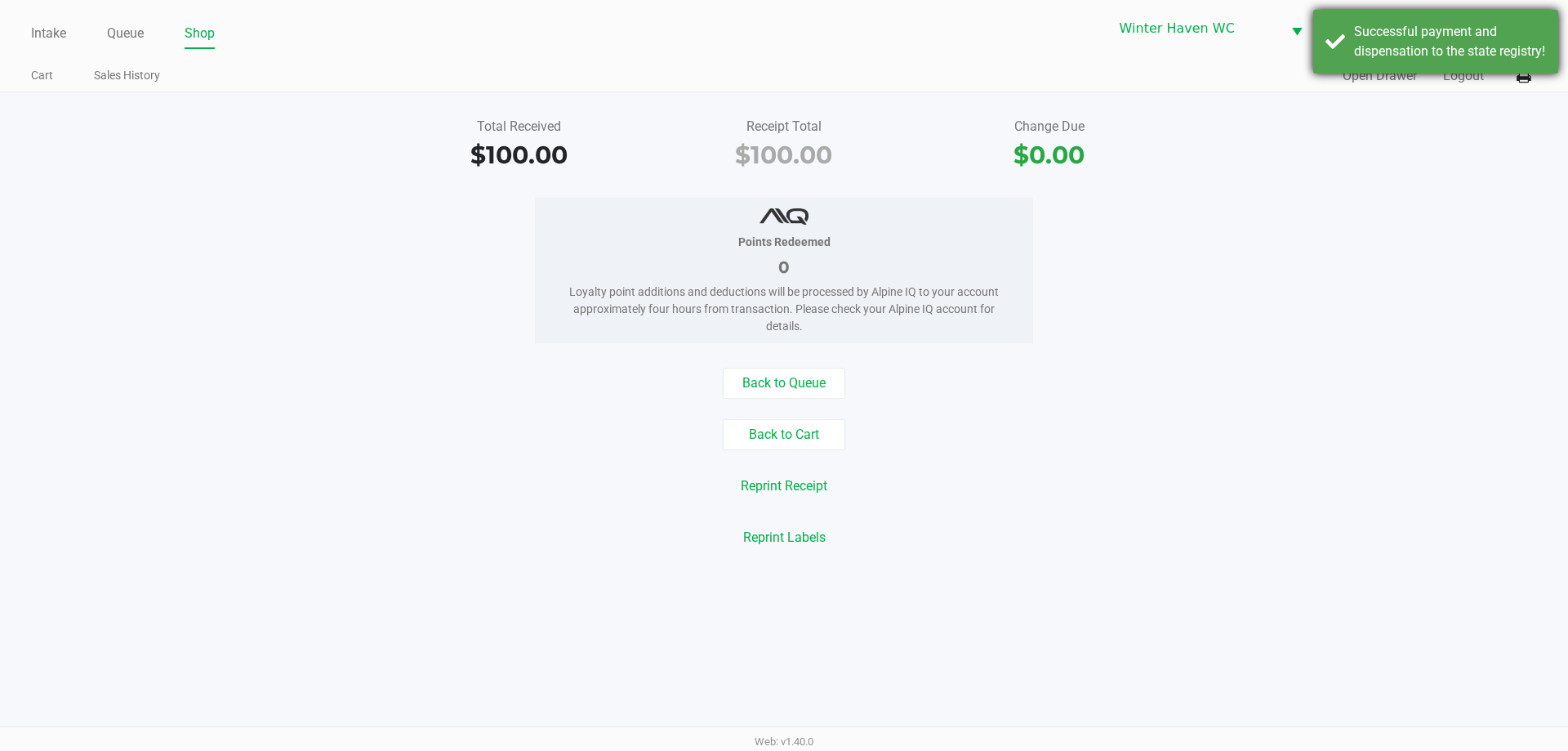
click at [1399, 74] on div "Successful payment and dispensation to the state registry!" at bounding box center [1435, 42] width 245 height 64
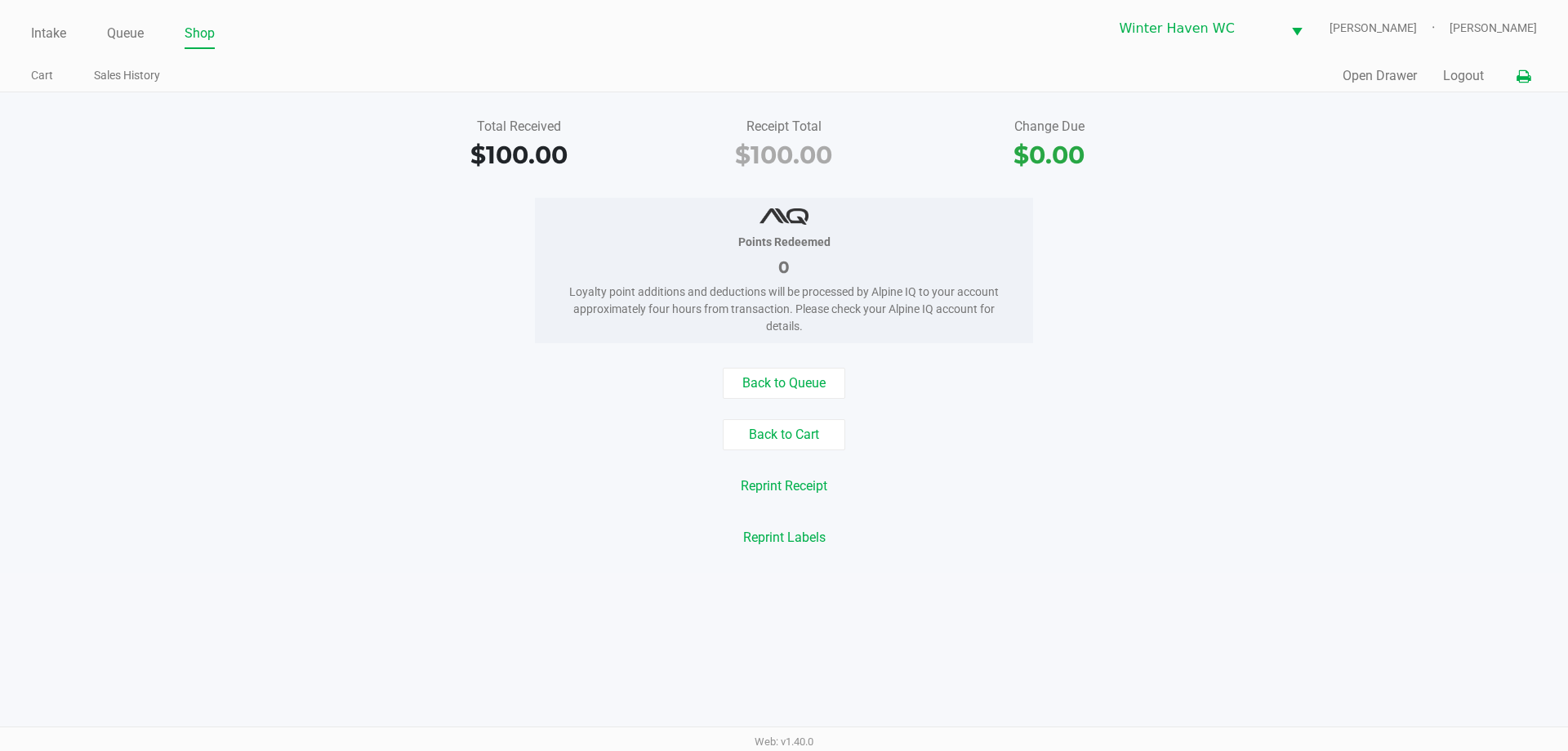
click at [1532, 79] on button at bounding box center [1523, 76] width 27 height 30
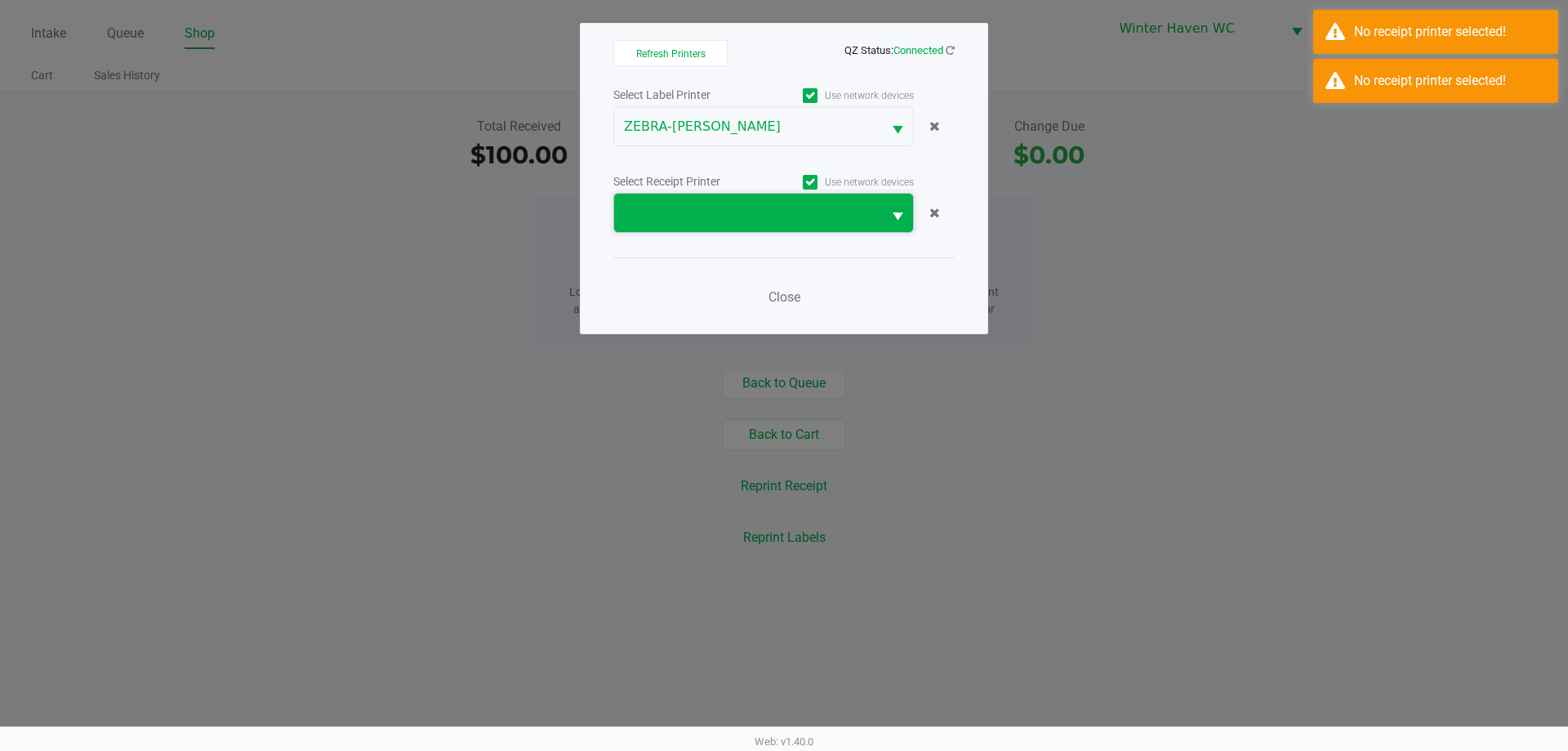
click at [736, 217] on span at bounding box center [748, 214] width 249 height 20
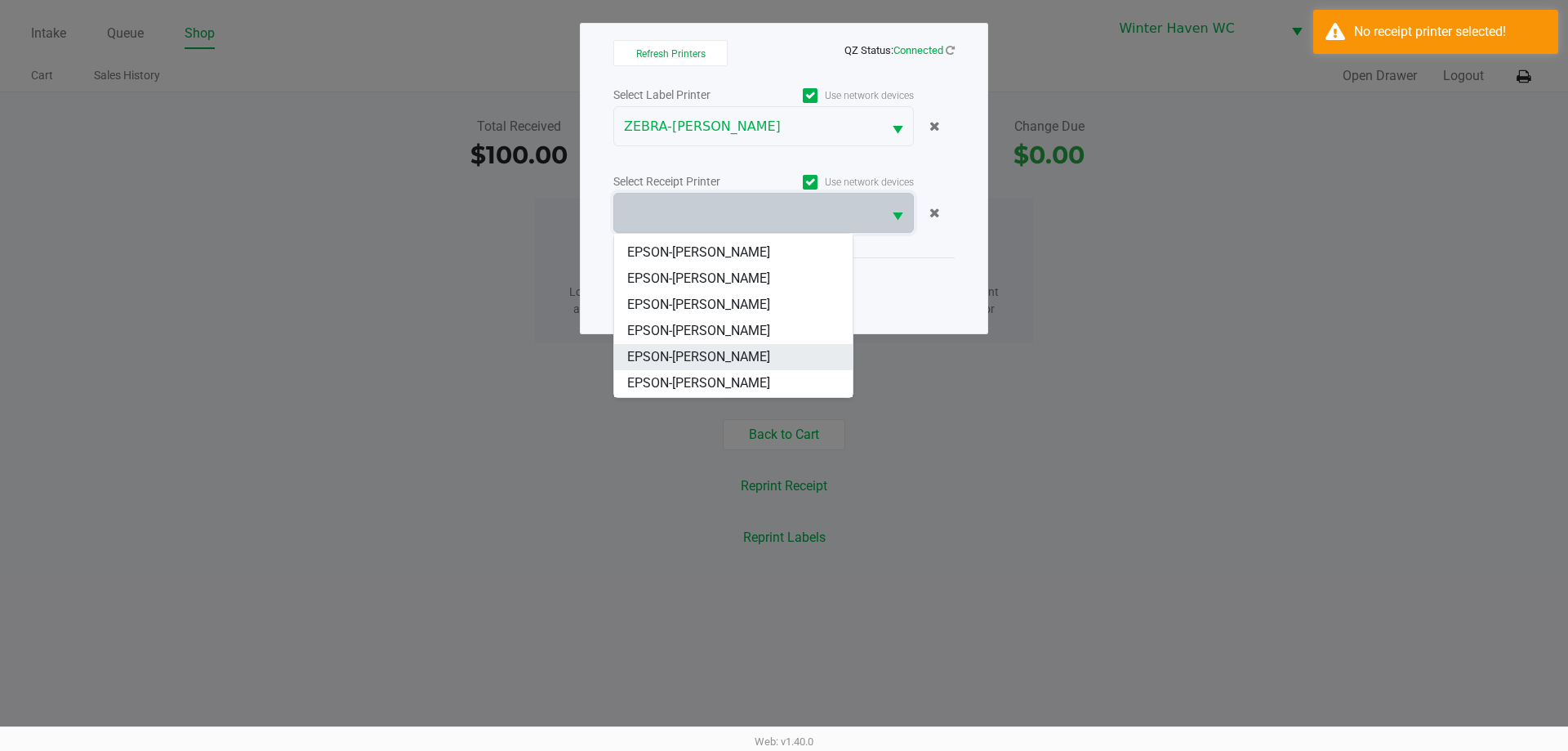
scroll to position [72, 0]
click at [726, 322] on span "EPSON-JAMES-OTTO" at bounding box center [698, 332] width 143 height 20
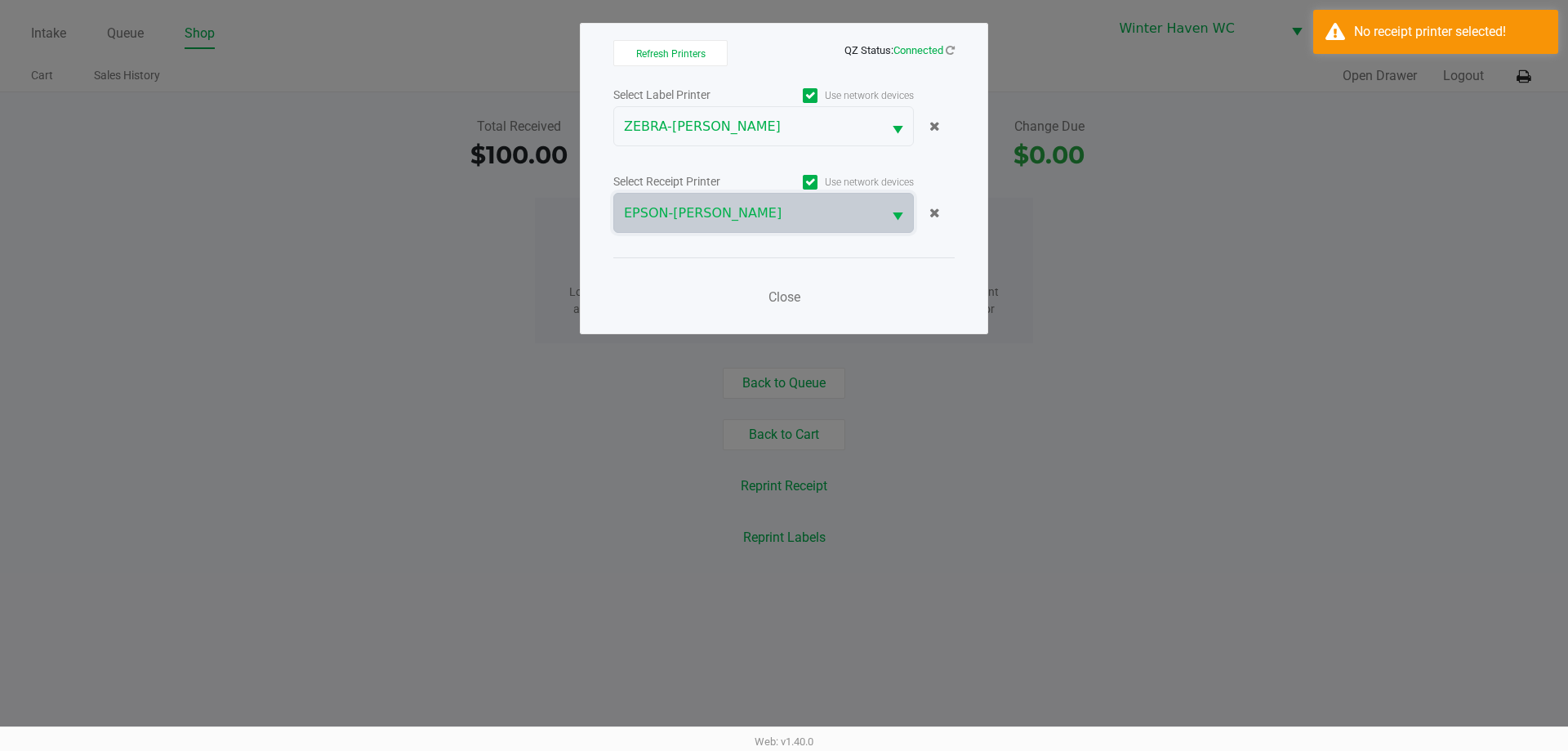
click at [663, 289] on div "Close" at bounding box center [784, 288] width 341 height 60
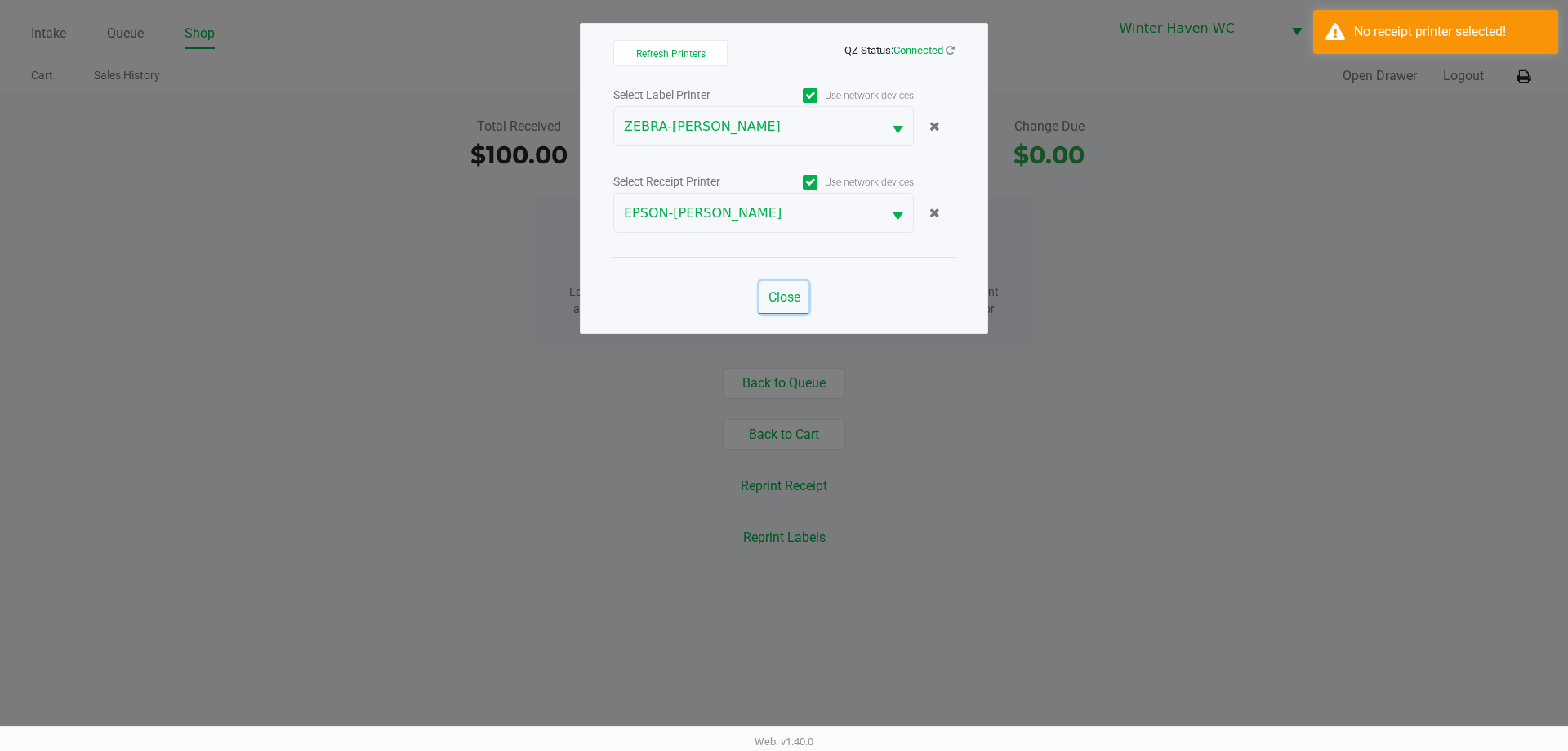
click at [780, 285] on button "Close" at bounding box center [784, 297] width 49 height 33
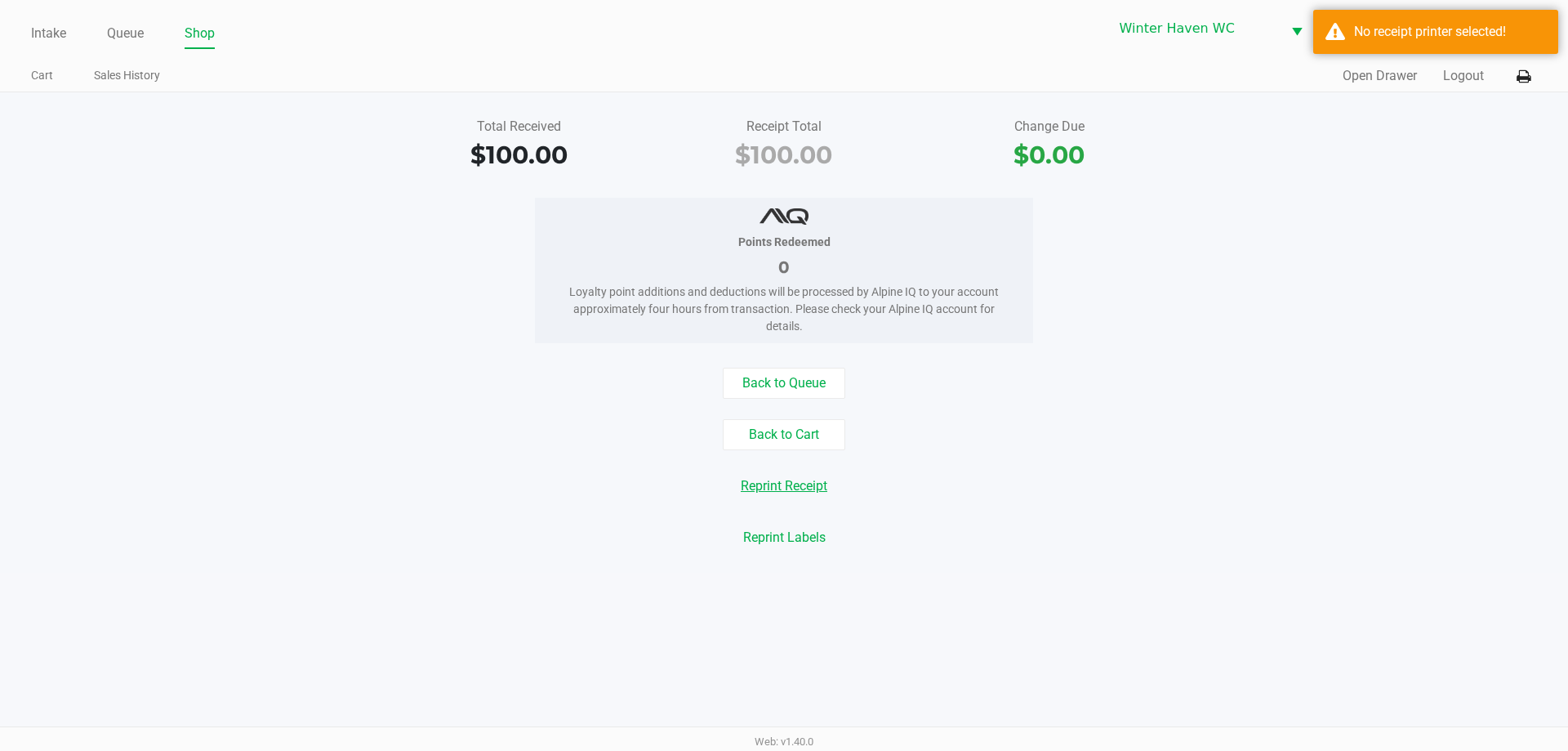
click at [809, 486] on button "Reprint Receipt" at bounding box center [784, 485] width 108 height 31
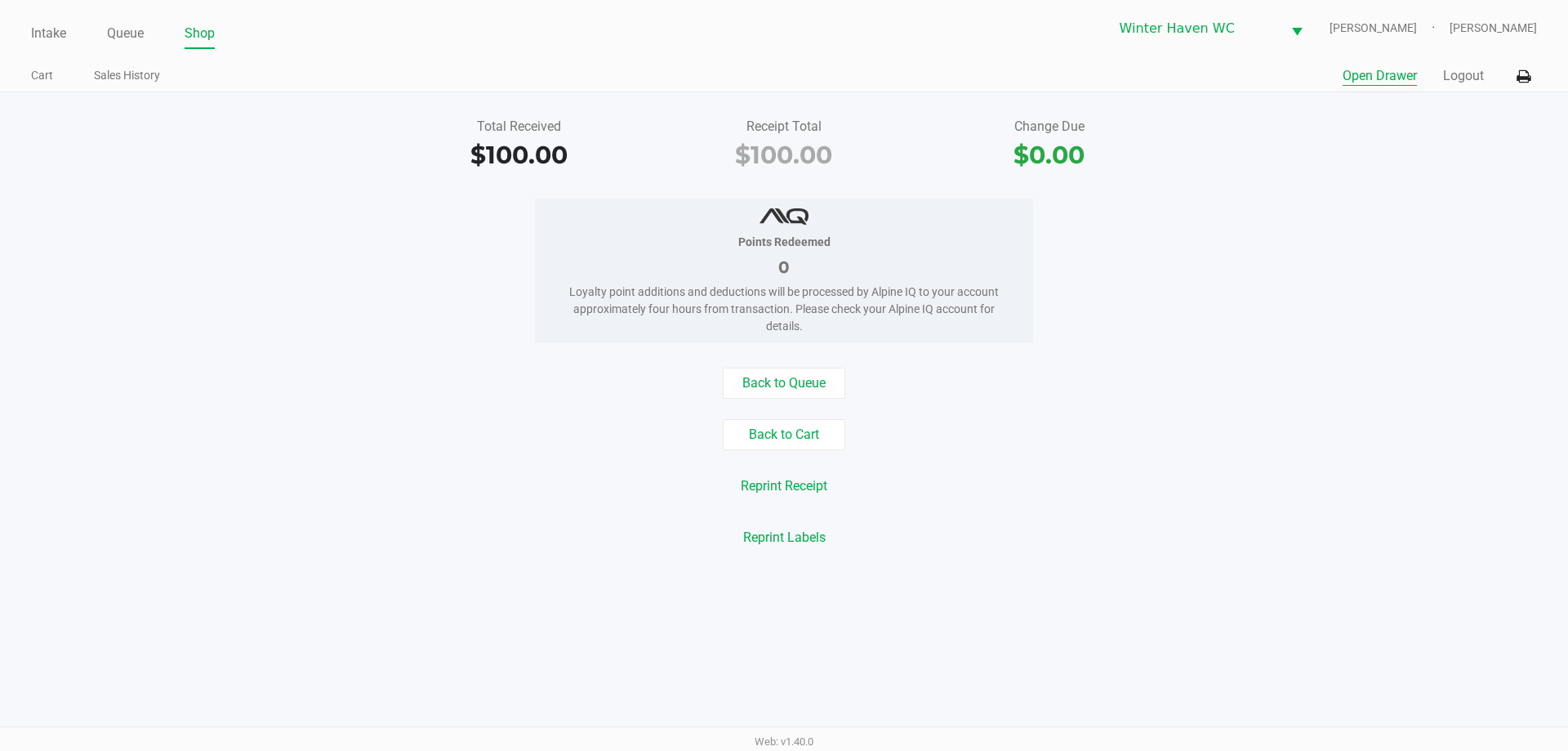
click at [1381, 81] on button "Open Drawer" at bounding box center [1379, 76] width 74 height 20
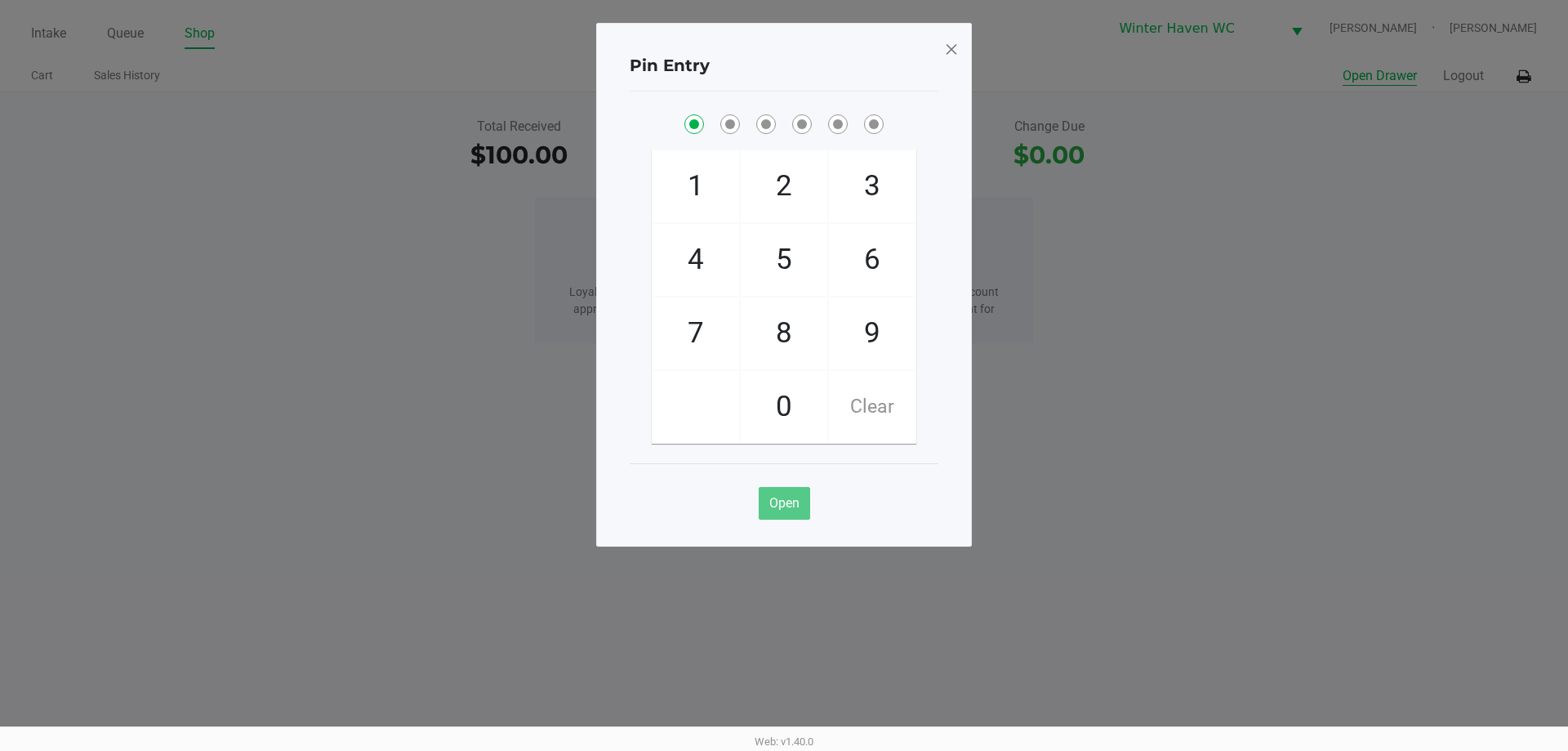
checkbox input "true"
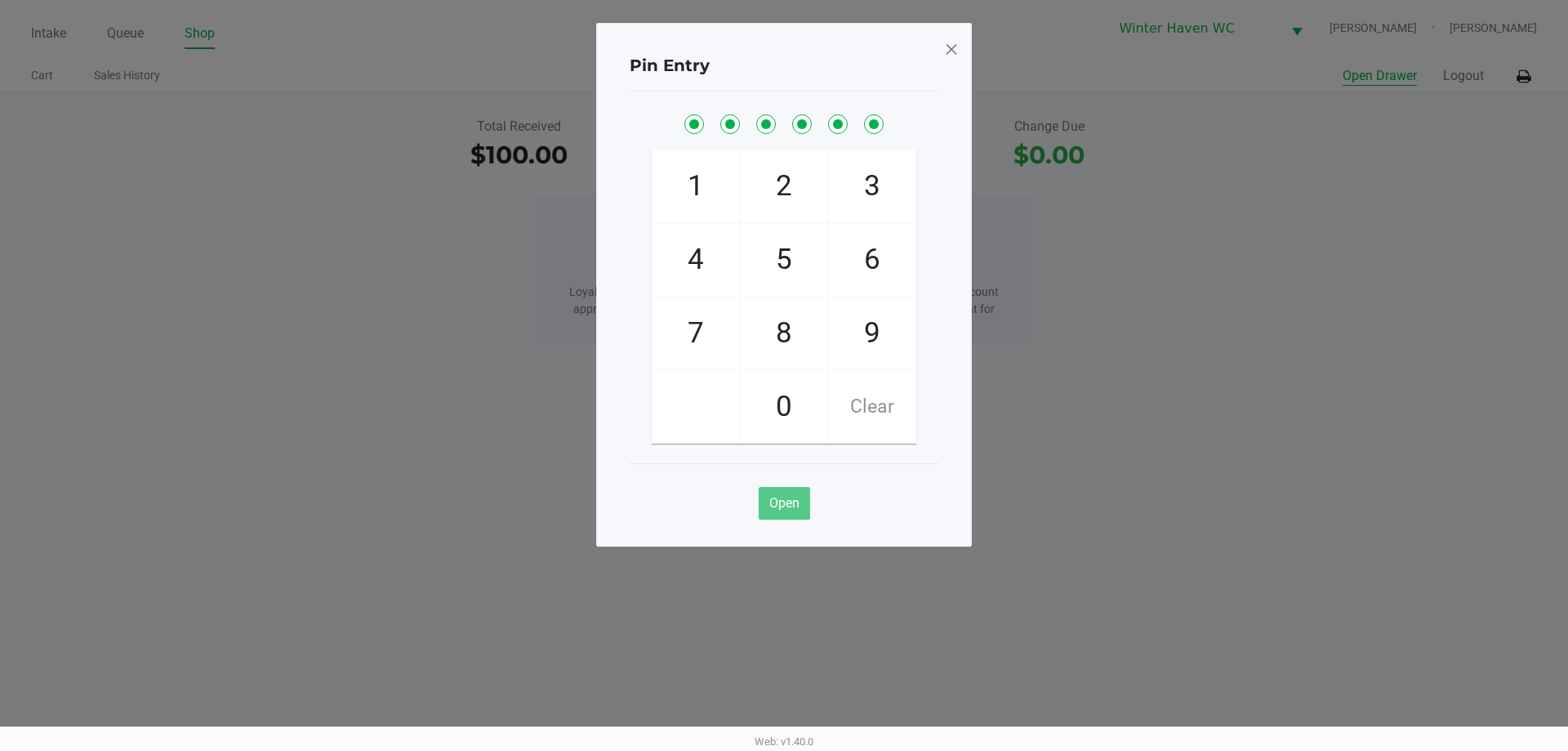
checkbox input "true"
click at [947, 49] on span at bounding box center [951, 49] width 15 height 26
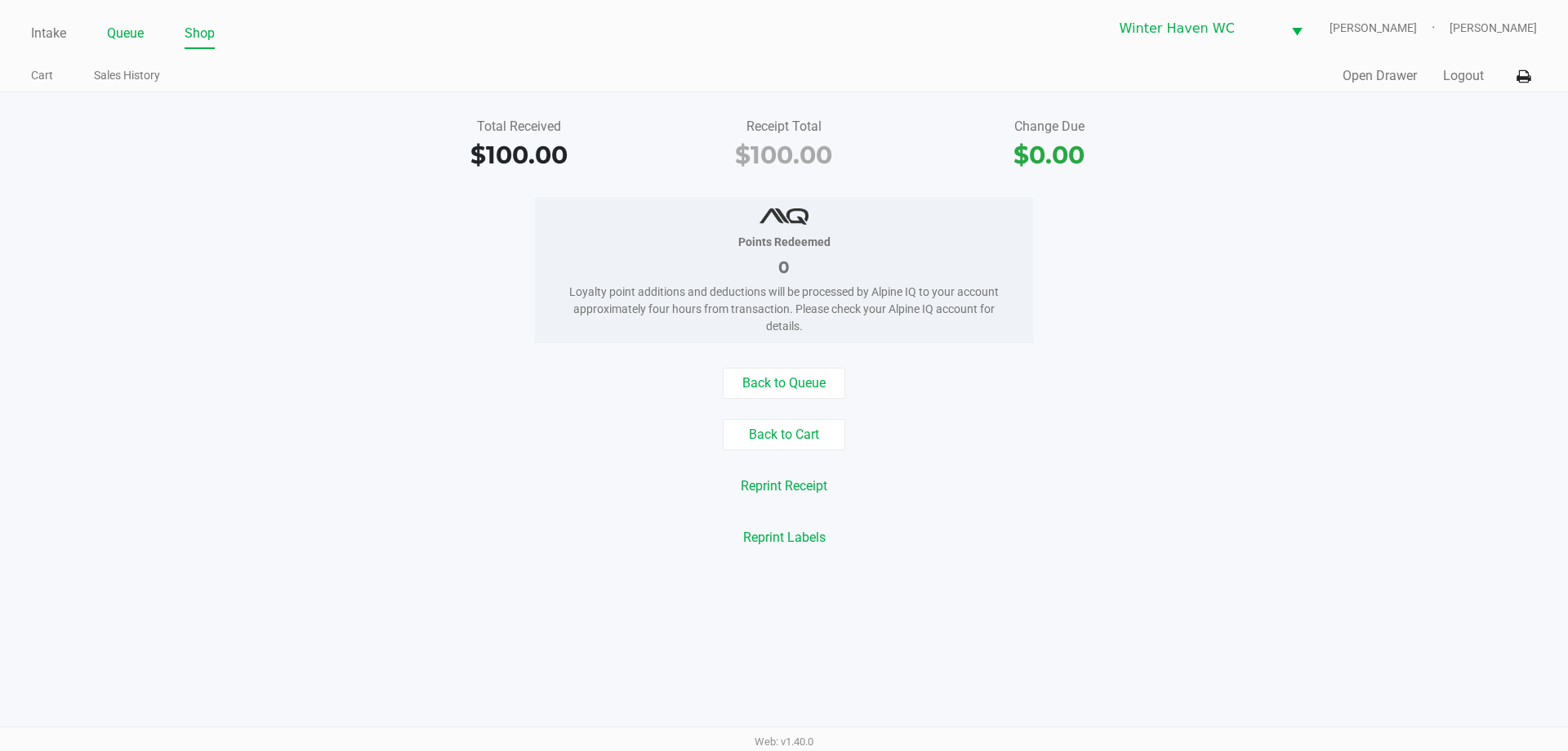
click at [110, 40] on link "Queue" at bounding box center [125, 33] width 37 height 23
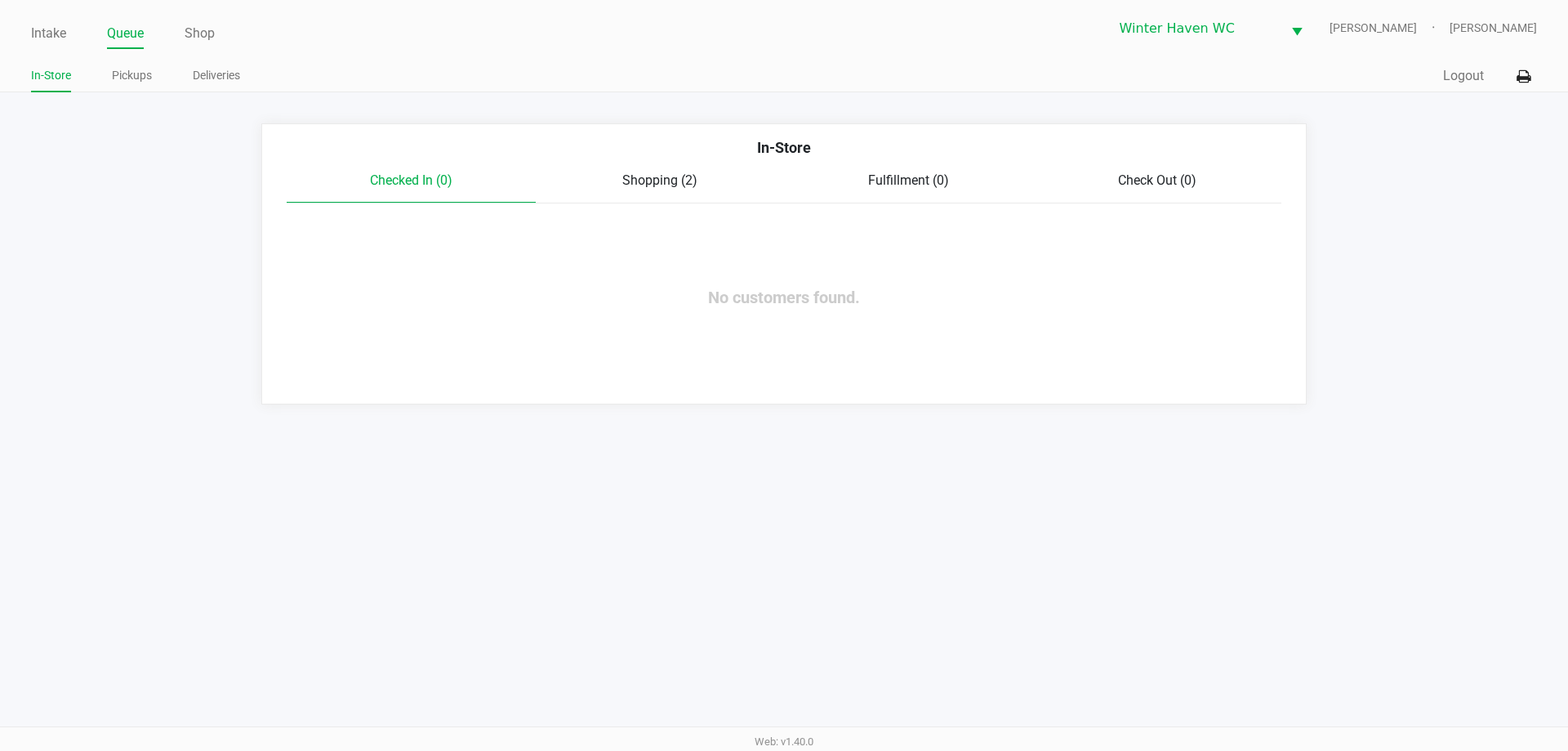
click at [674, 191] on div "Checked In (0) Shopping (2) Fulfillment (0) Check Out (0)" at bounding box center [784, 187] width 995 height 33
click at [648, 185] on span "Shopping (2)" at bounding box center [659, 181] width 75 height 16
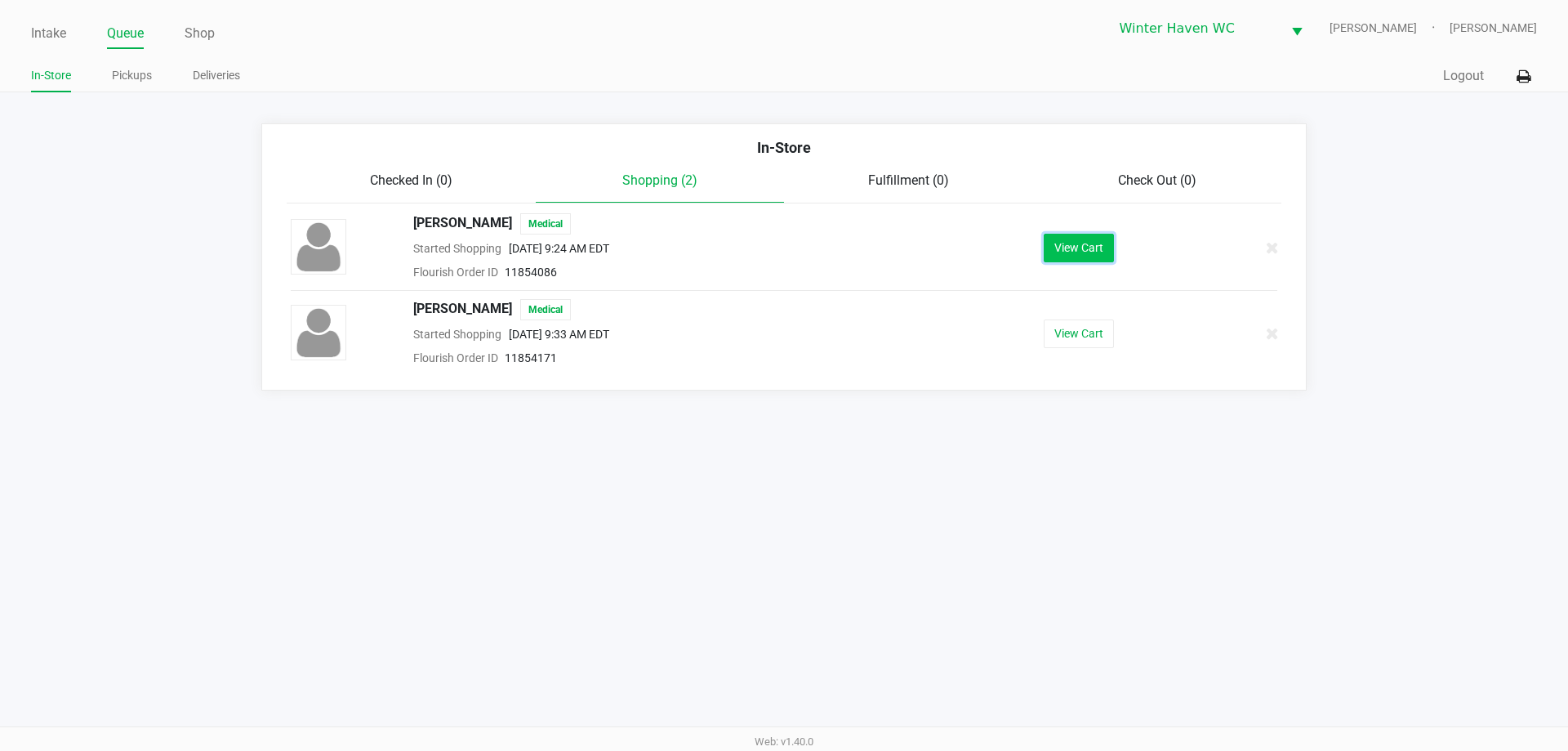
click at [1089, 243] on button "View Cart" at bounding box center [1079, 248] width 70 height 29
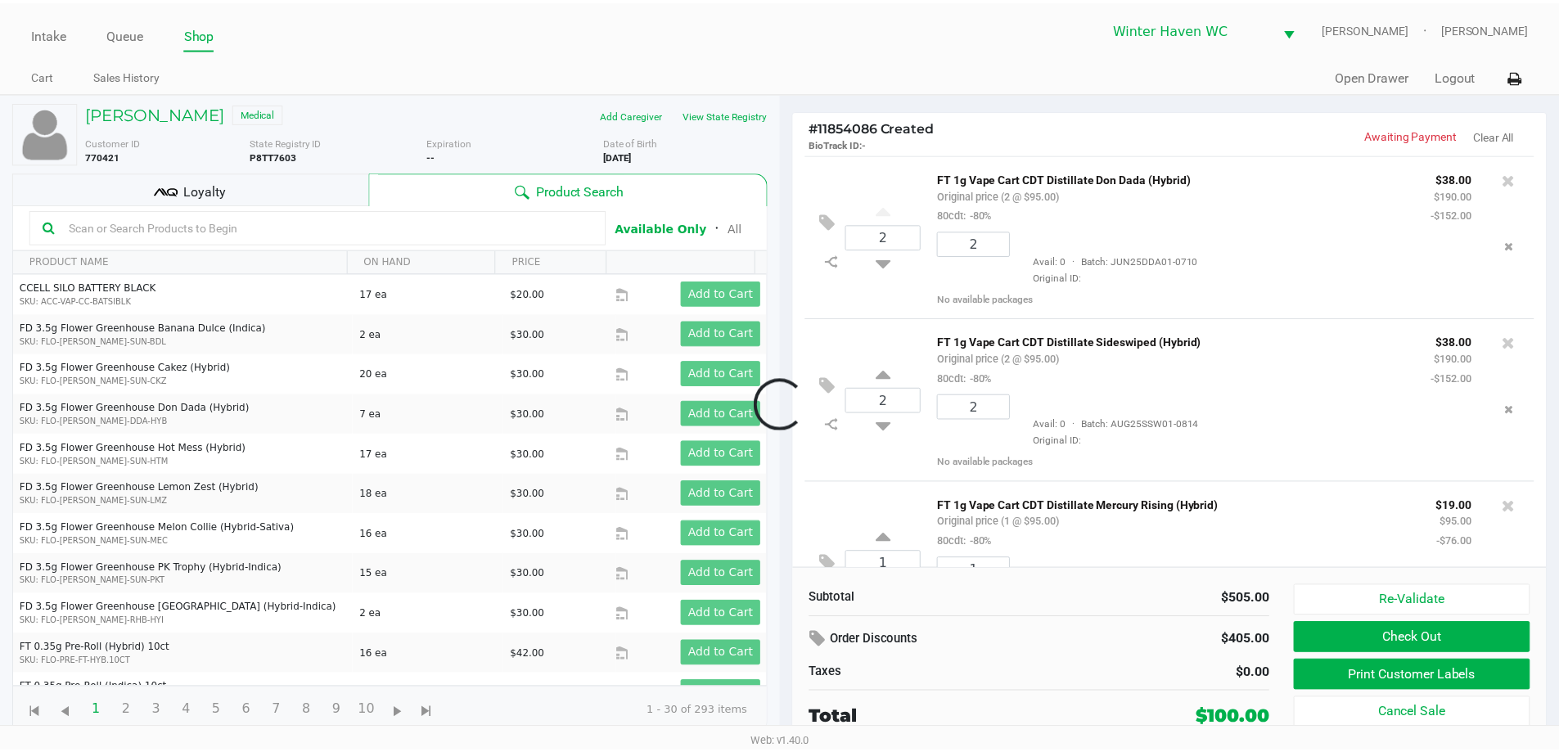
scroll to position [260, 0]
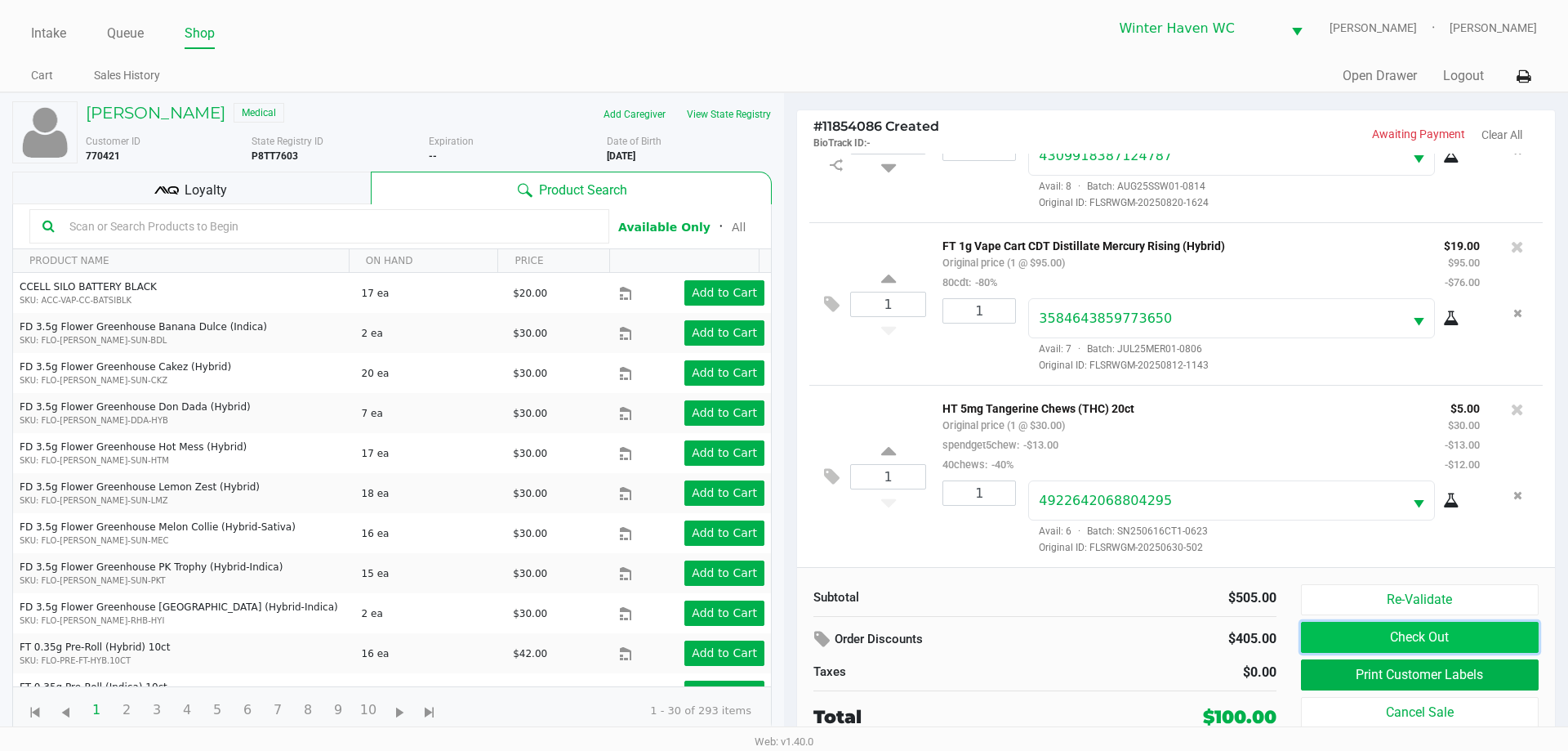
click at [1416, 635] on button "Check Out" at bounding box center [1419, 637] width 238 height 31
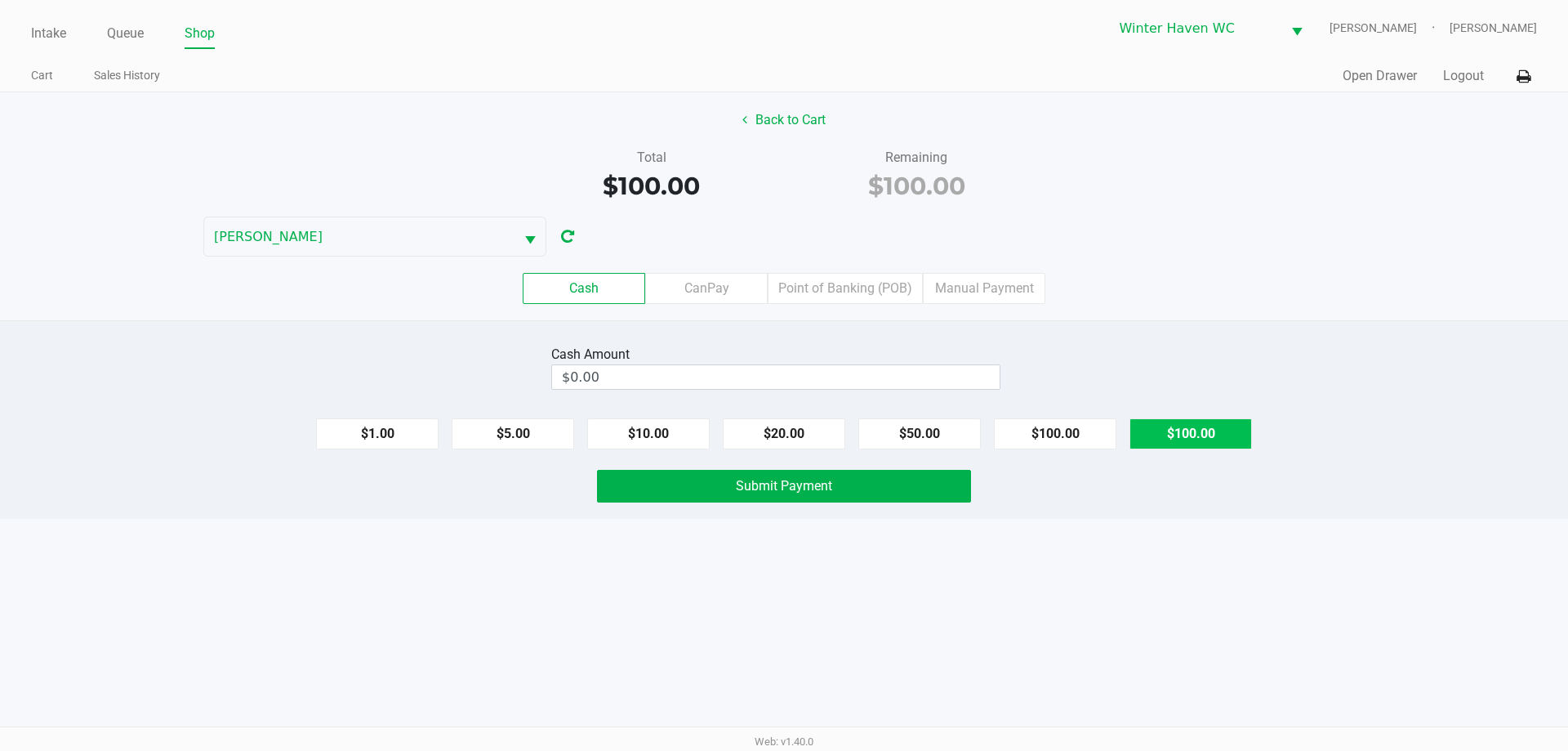
click at [1237, 425] on button "$100.00" at bounding box center [1191, 433] width 123 height 31
type input "$100.00"
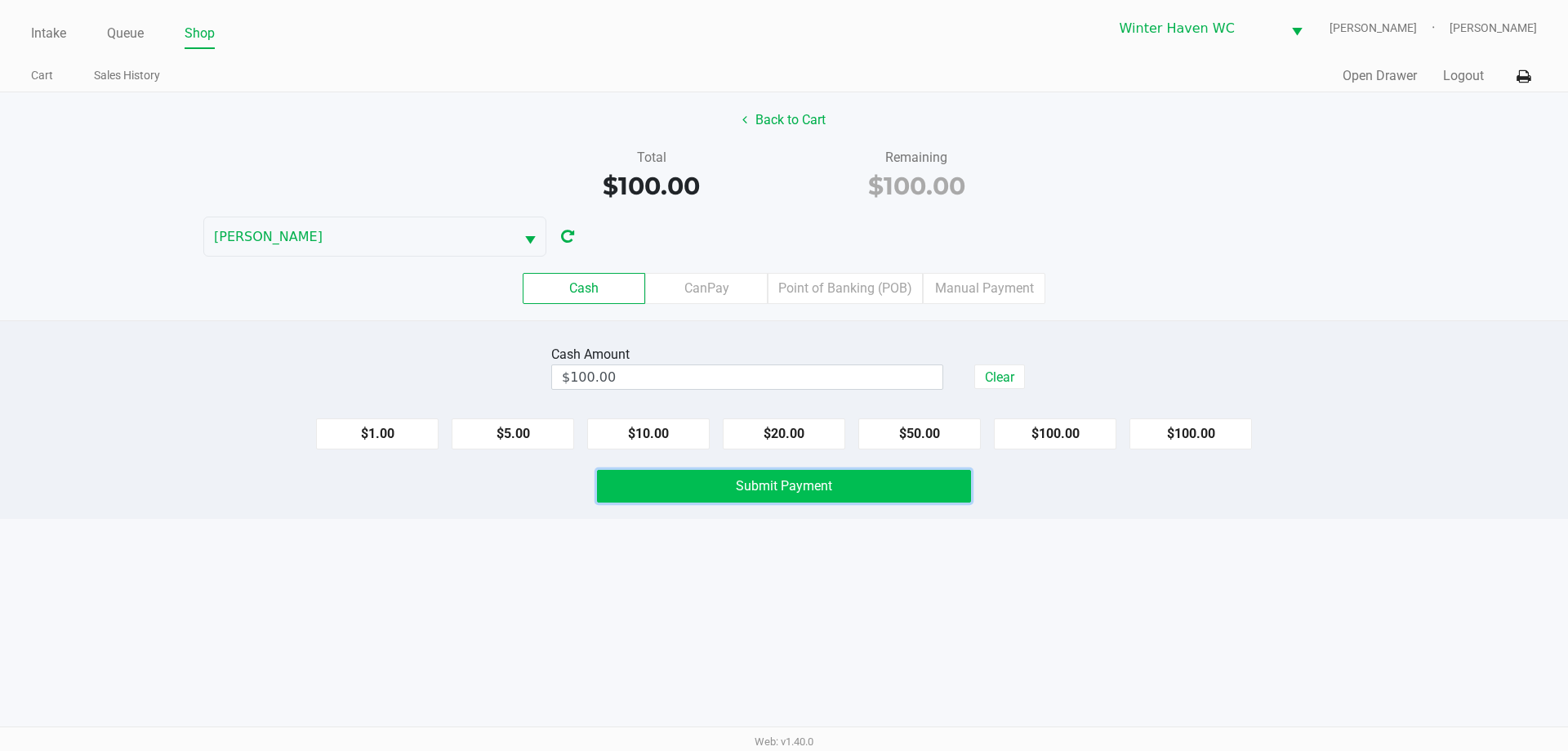
click at [840, 485] on button "Submit Payment" at bounding box center [784, 485] width 374 height 33
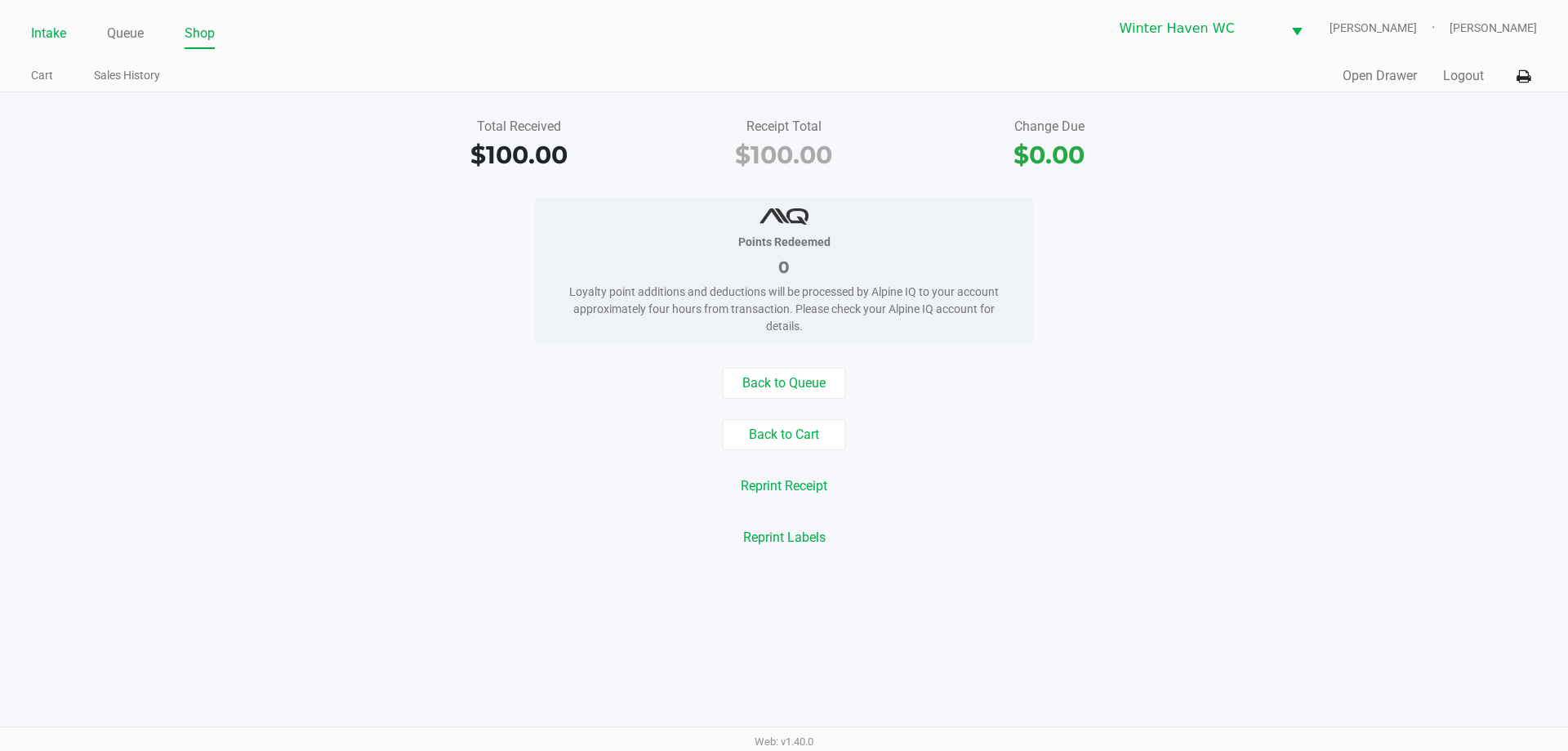
click at [40, 41] on link "Intake" at bounding box center [48, 33] width 35 height 23
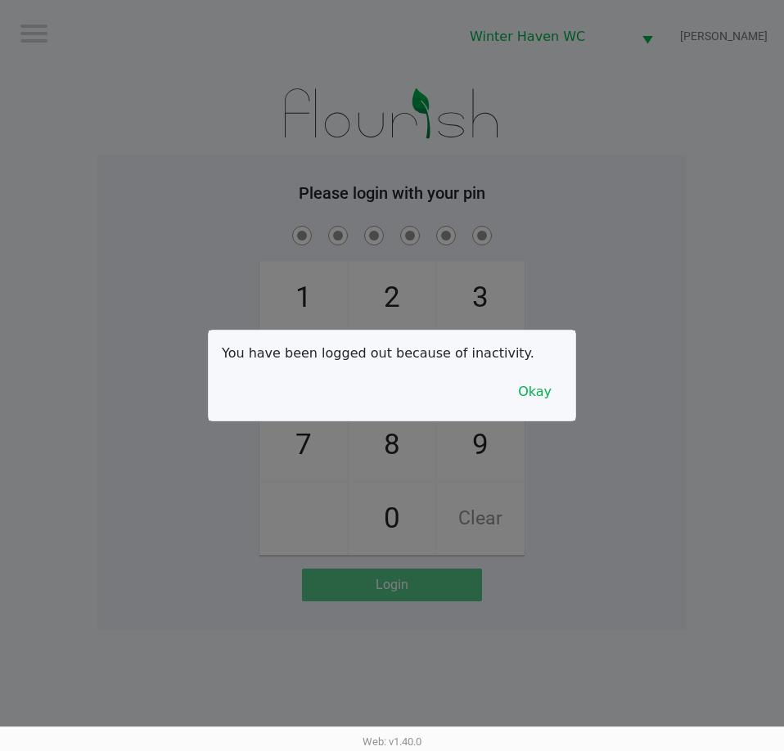
click at [620, 223] on div at bounding box center [392, 375] width 784 height 751
click at [621, 246] on div at bounding box center [392, 375] width 784 height 751
checkbox input "true"
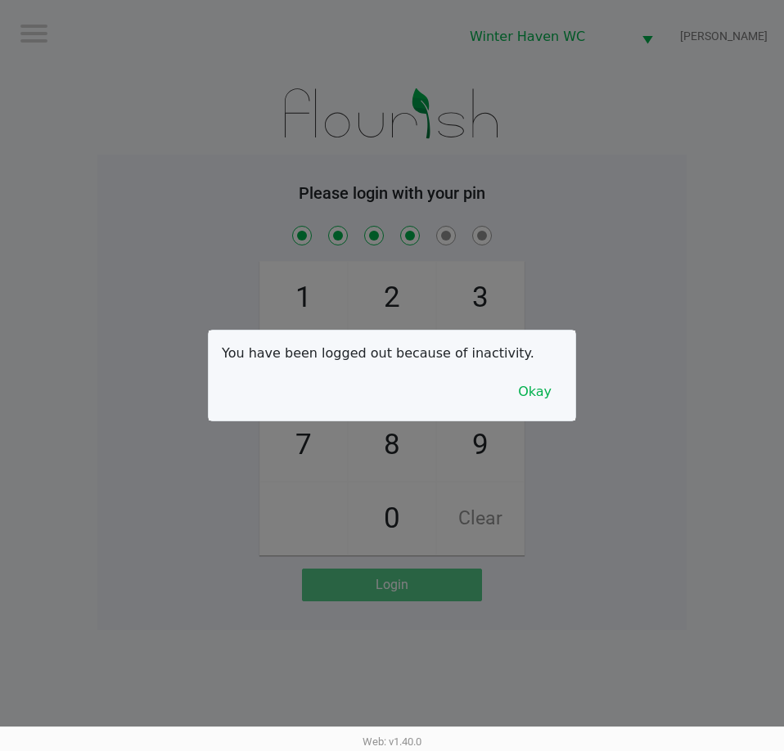
checkbox input "true"
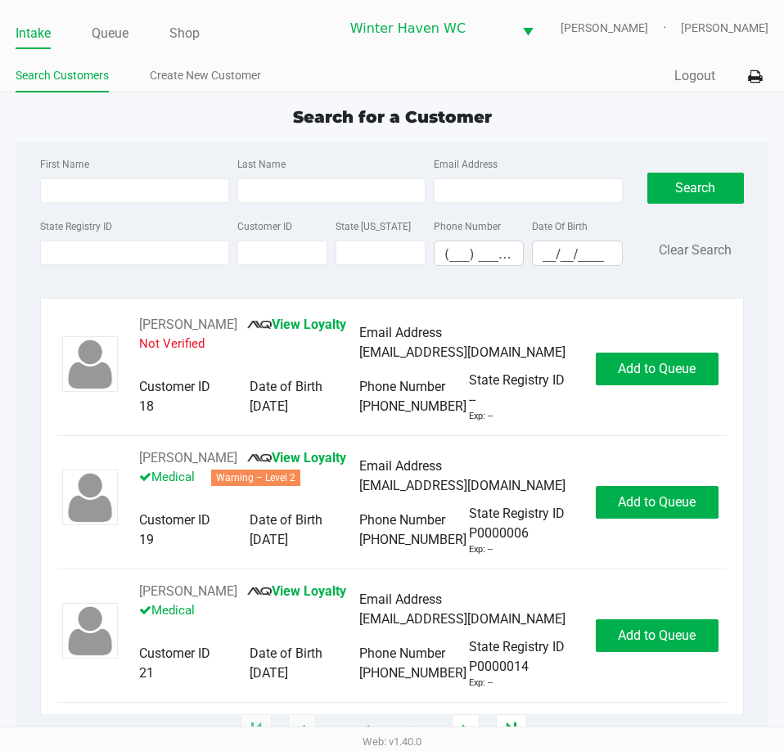
click at [576, 133] on div "Search for a Customer First Name Last Name Email Address State Registry ID Cust…" at bounding box center [392, 418] width 753 height 627
click at [148, 248] on input "State Registry ID" at bounding box center [134, 253] width 188 height 25
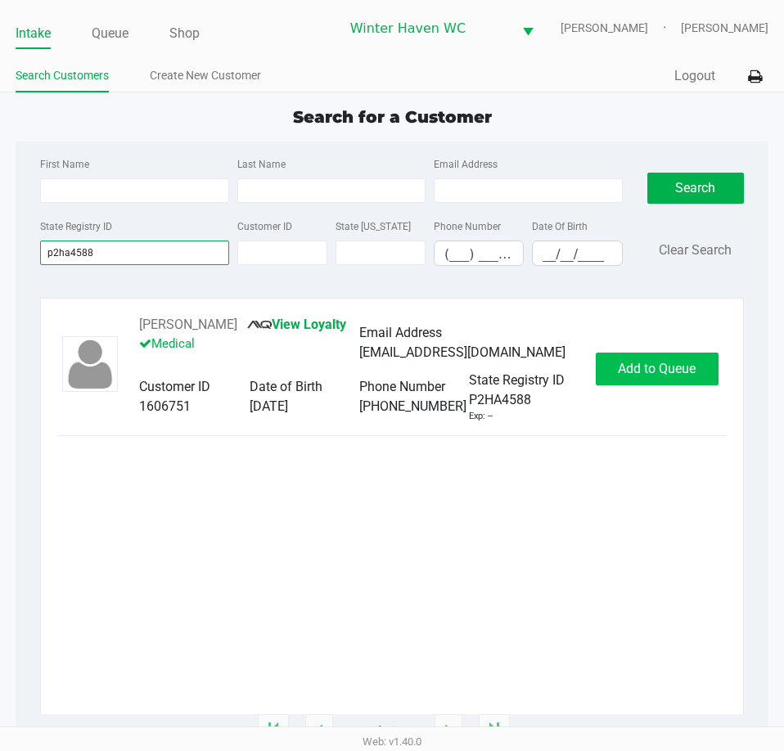
type input "p2ha4588"
click at [667, 363] on span "Add to Queue" at bounding box center [657, 369] width 78 height 16
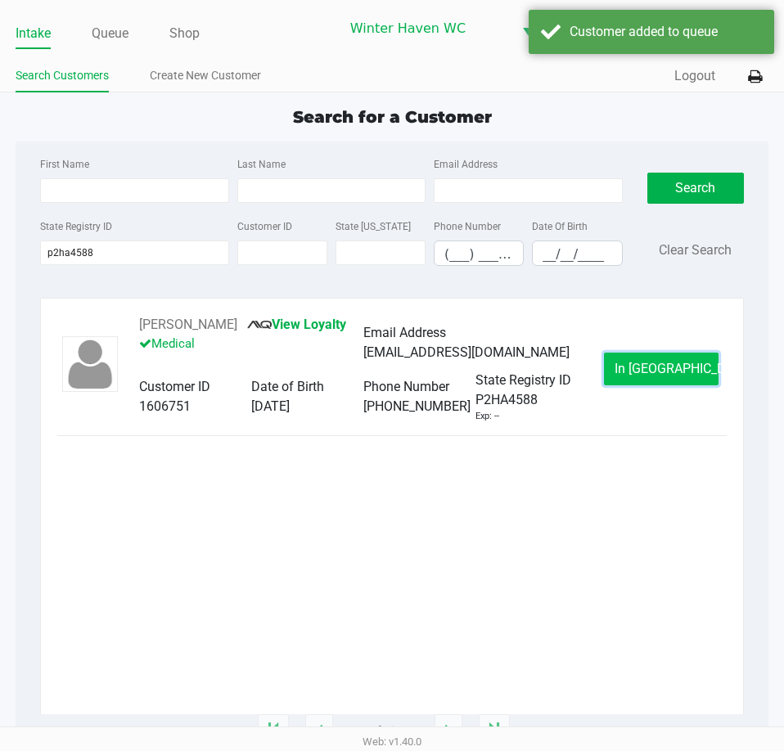
click at [655, 371] on span "In Queue" at bounding box center [682, 369] width 137 height 16
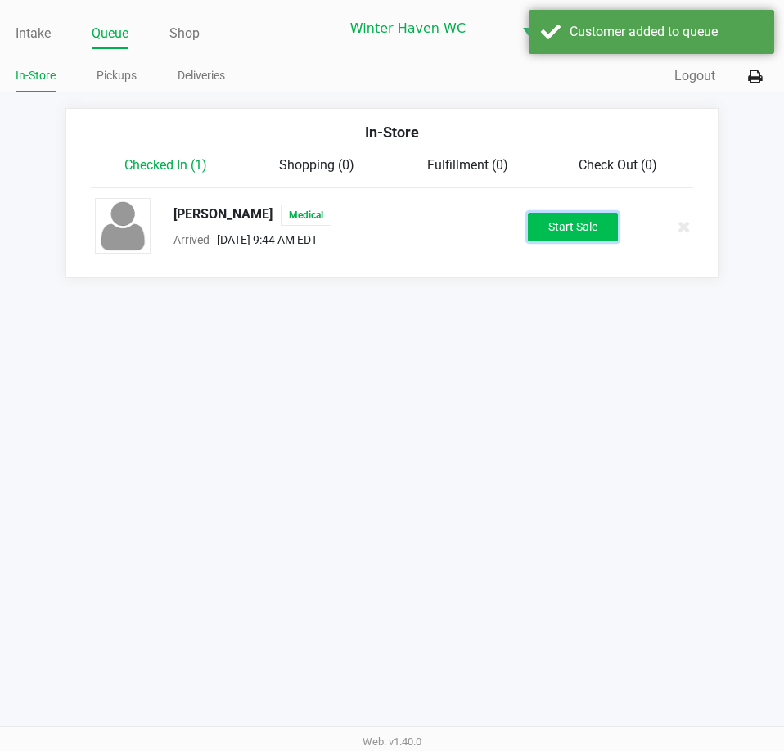
click at [579, 224] on button "Start Sale" at bounding box center [573, 227] width 90 height 29
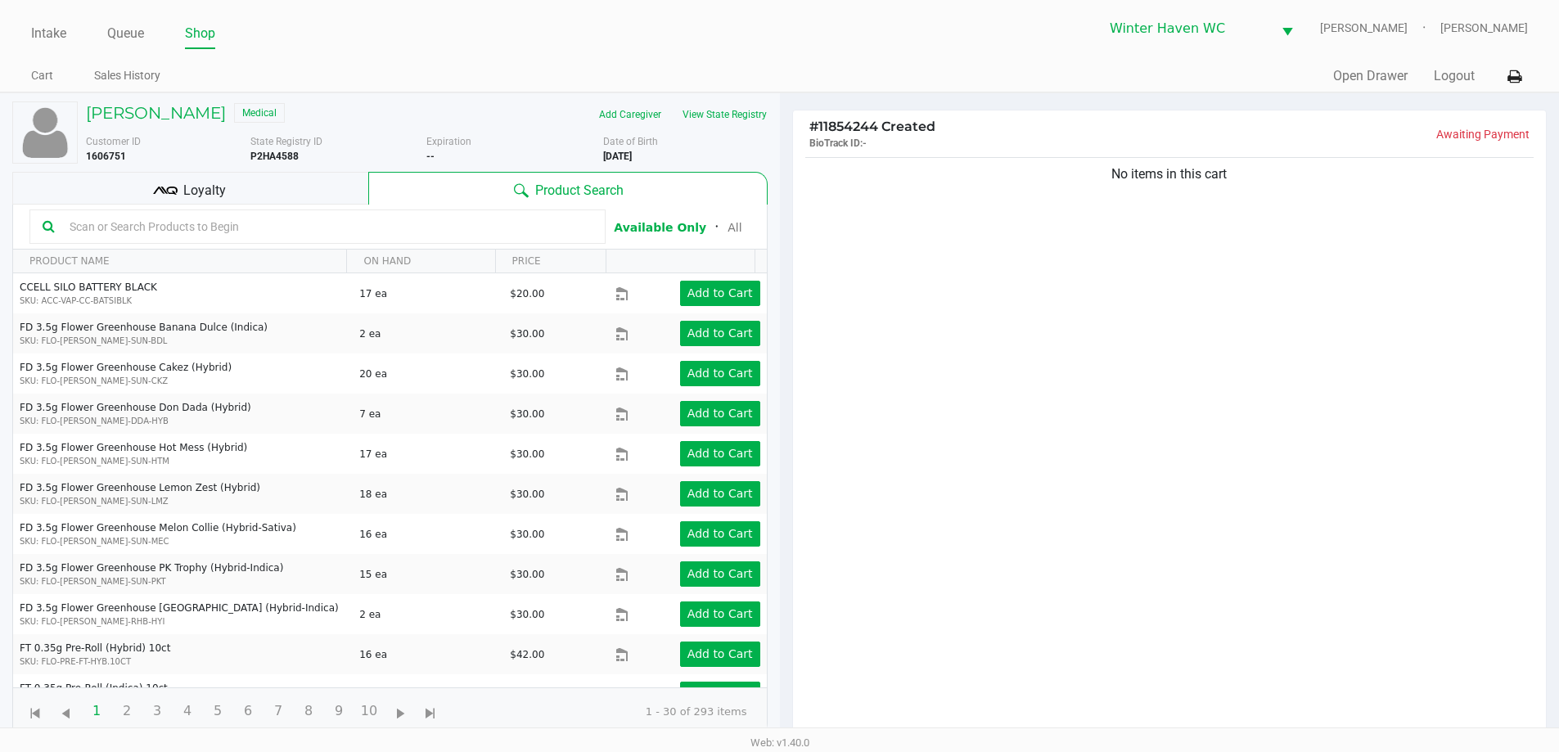
click at [300, 190] on div "Loyalty" at bounding box center [190, 188] width 356 height 33
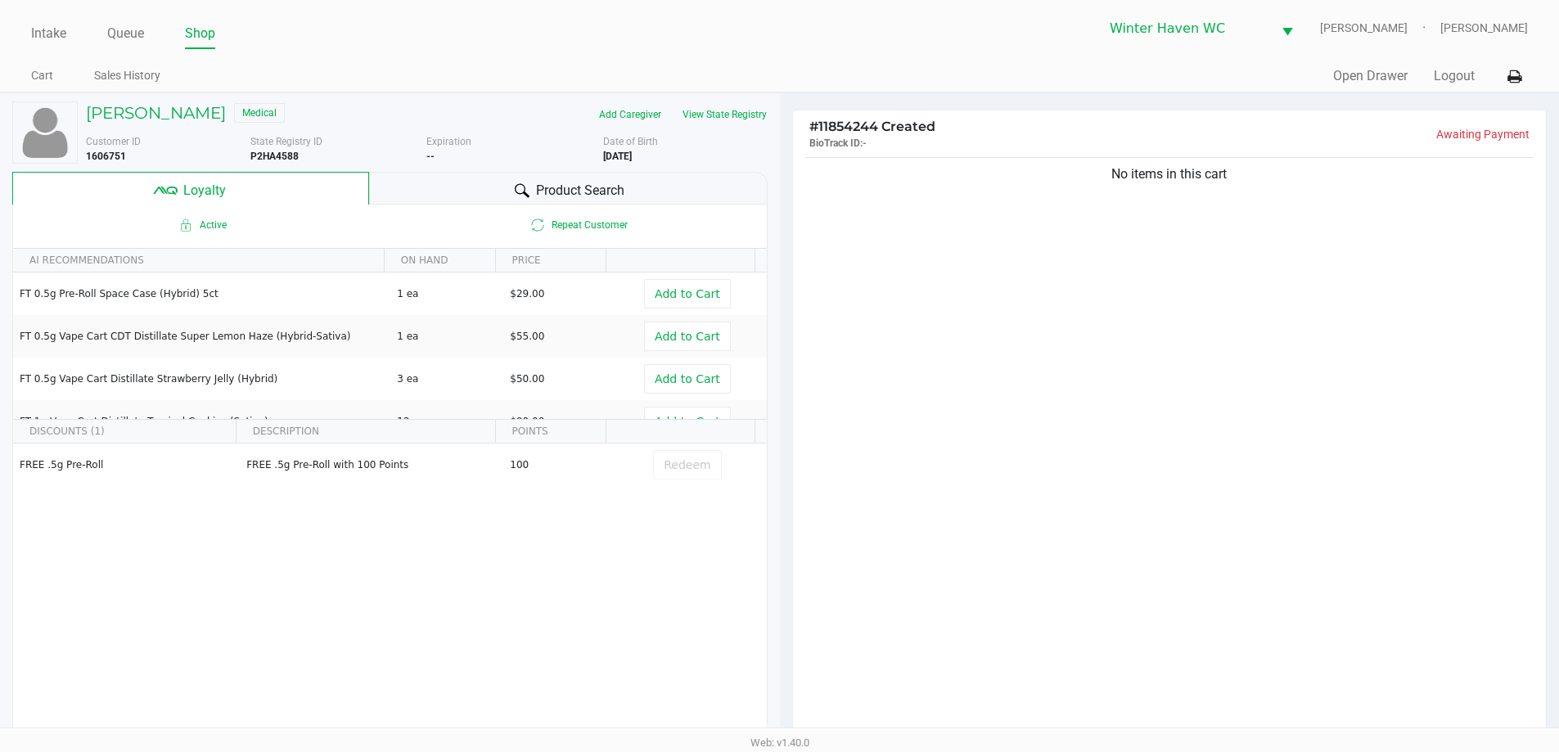
click at [537, 187] on span "Product Search" at bounding box center [580, 191] width 88 height 20
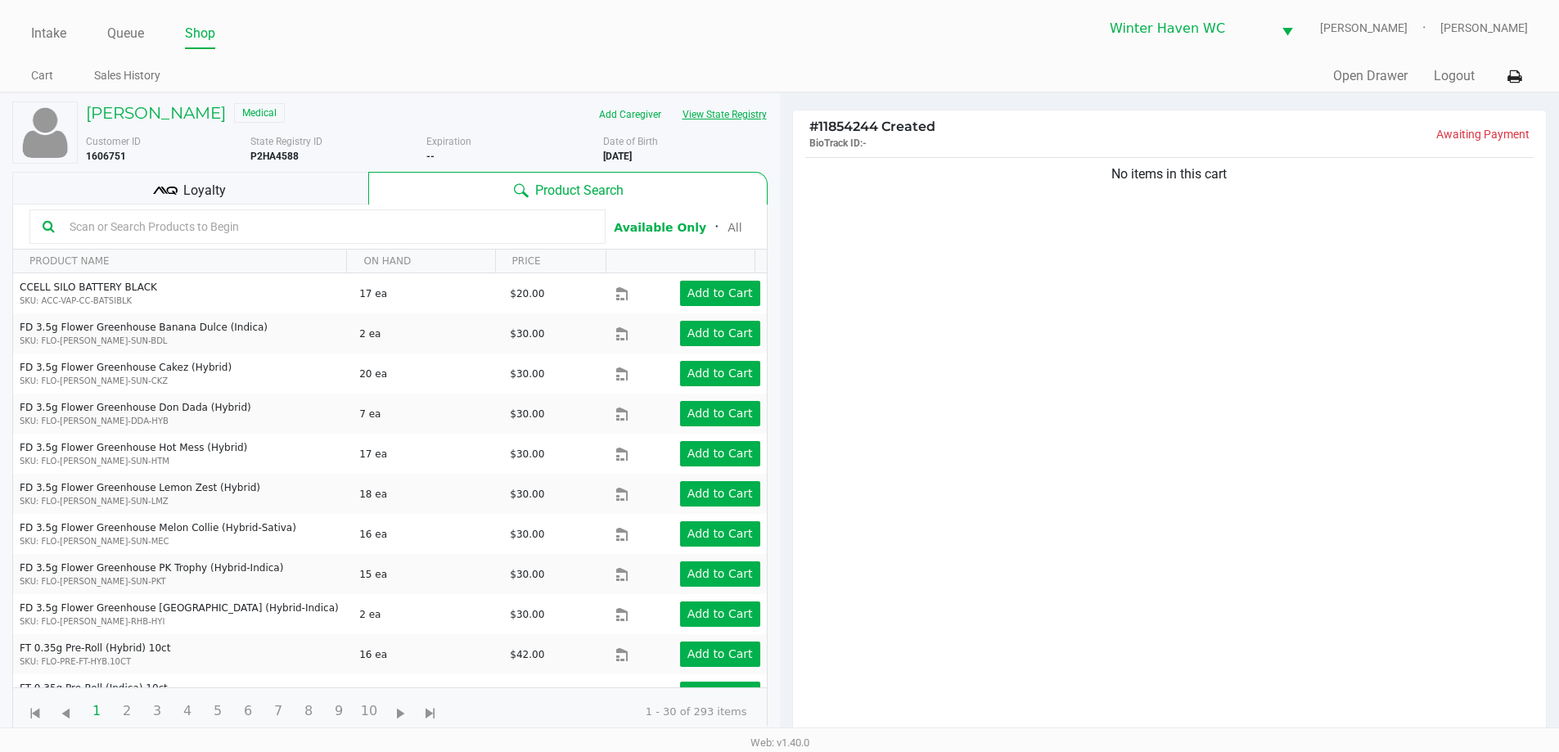
click at [731, 118] on button "View State Registry" at bounding box center [720, 114] width 96 height 26
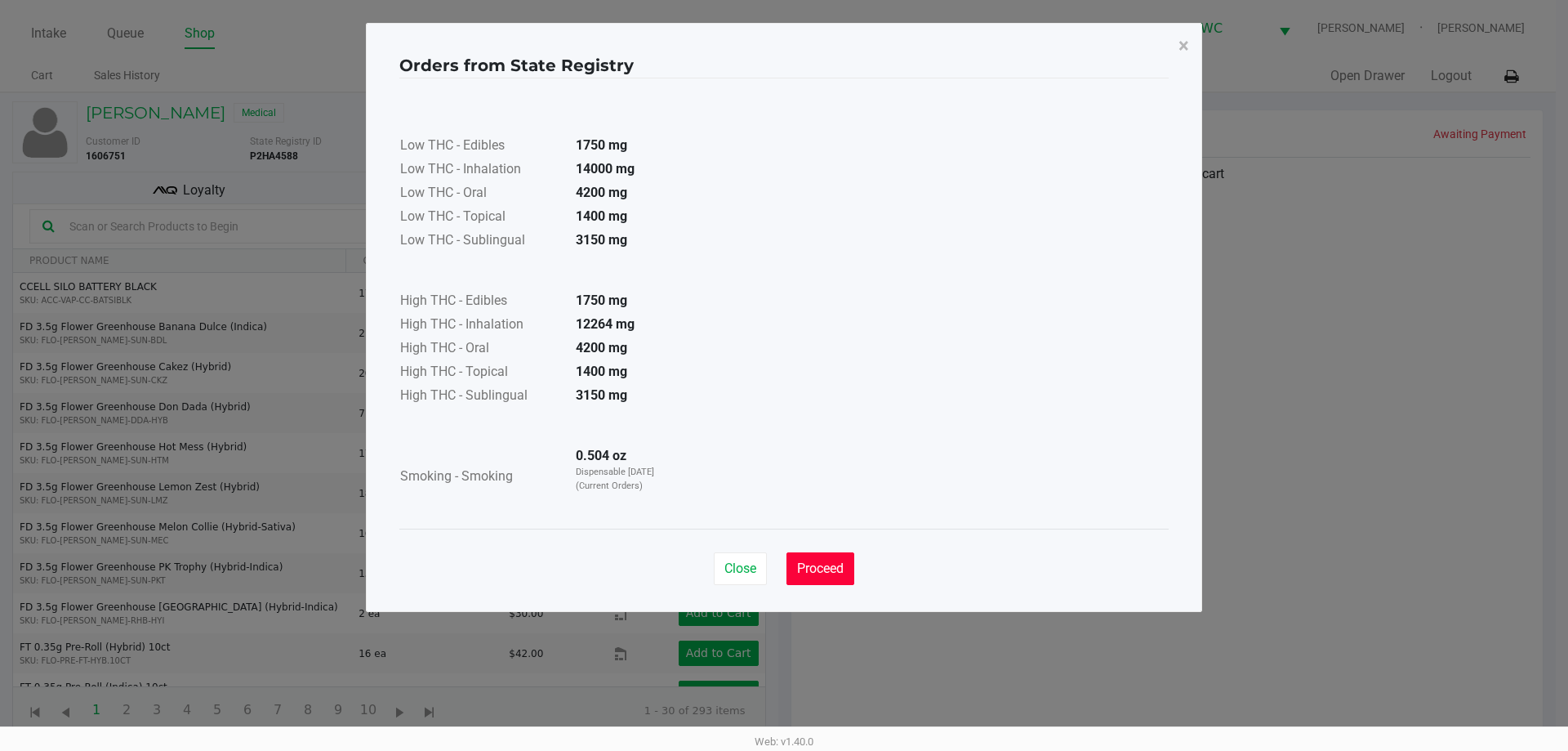
click at [838, 561] on span "Proceed" at bounding box center [820, 568] width 47 height 16
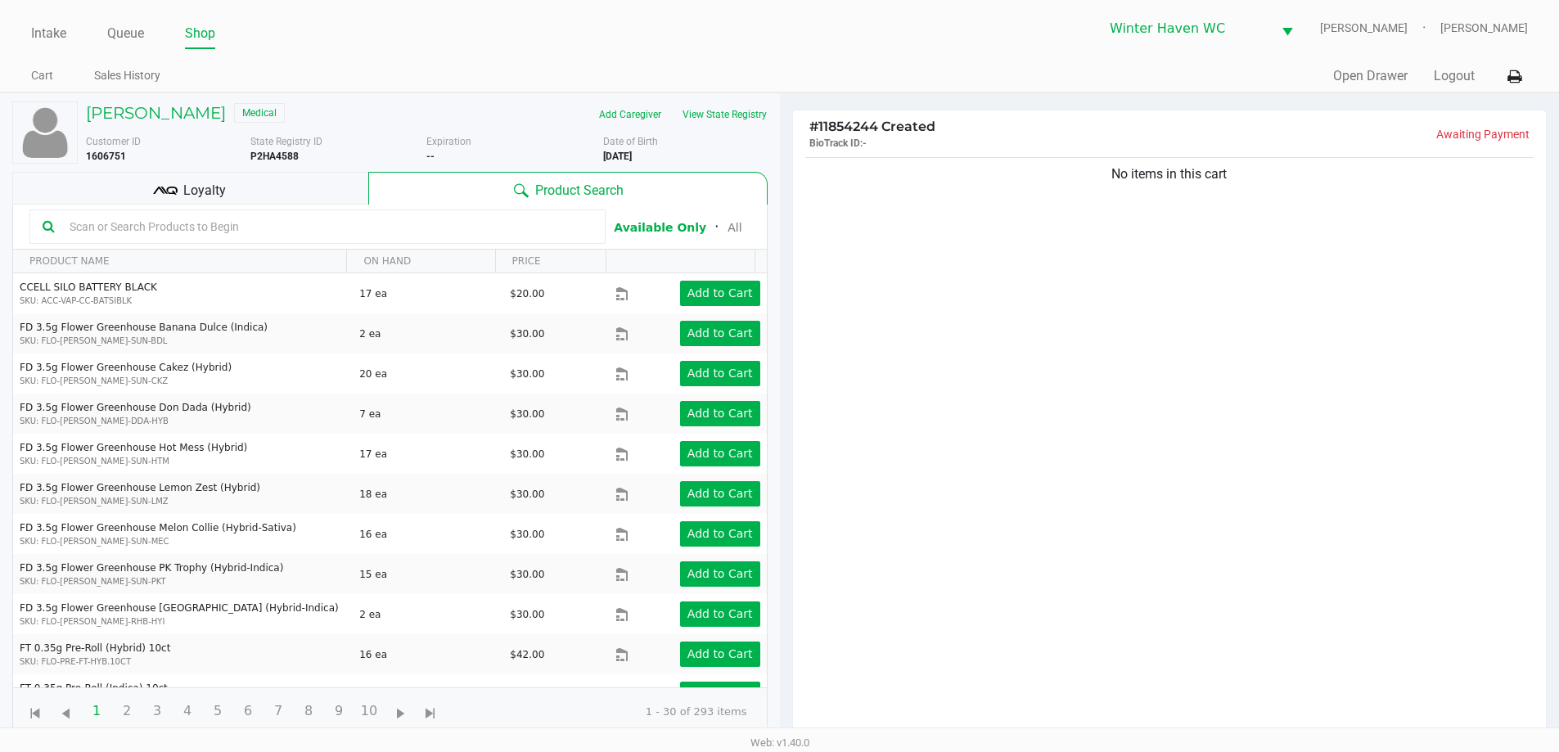
click at [421, 218] on input "text" at bounding box center [327, 226] width 529 height 25
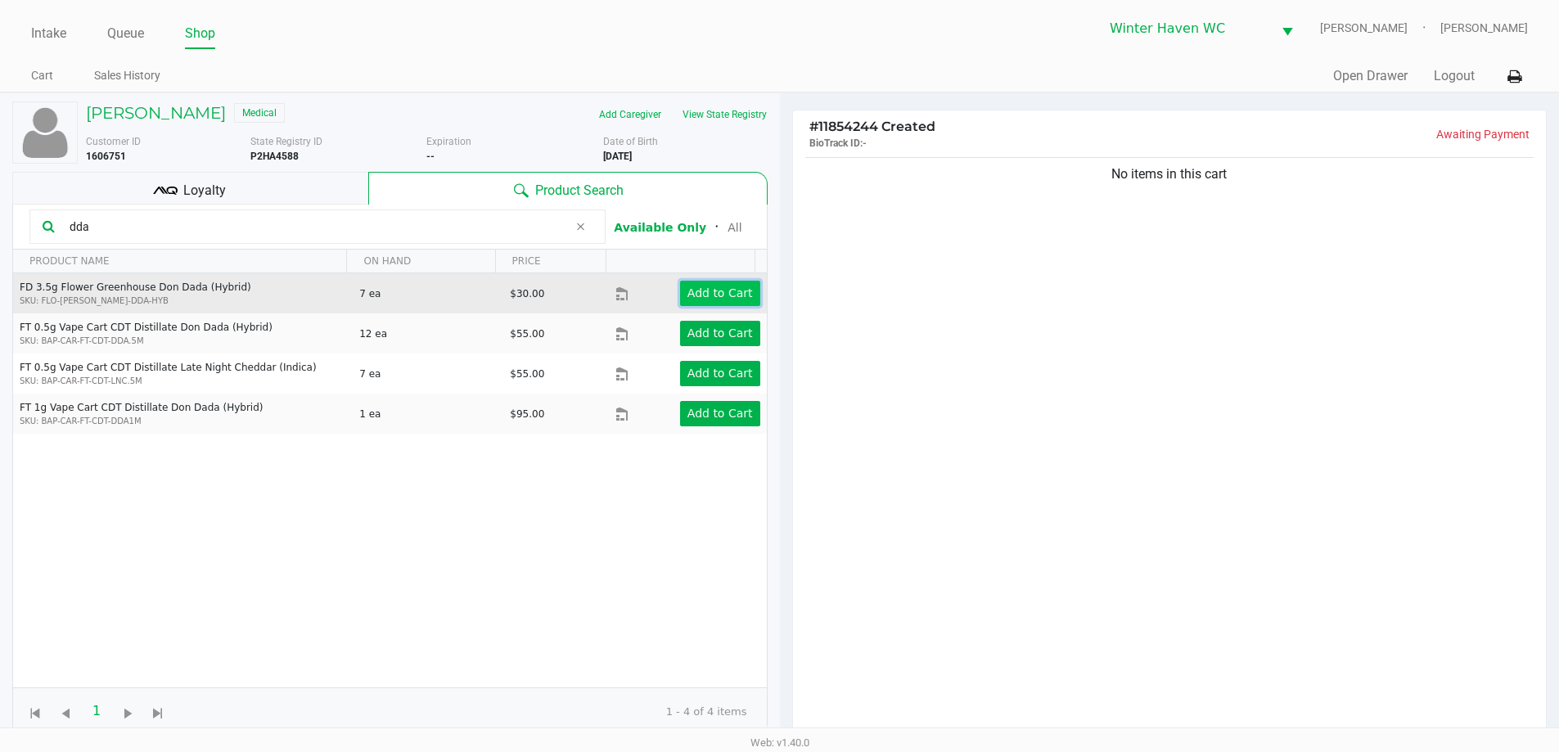
click at [709, 284] on button "Add to Cart" at bounding box center [720, 293] width 80 height 25
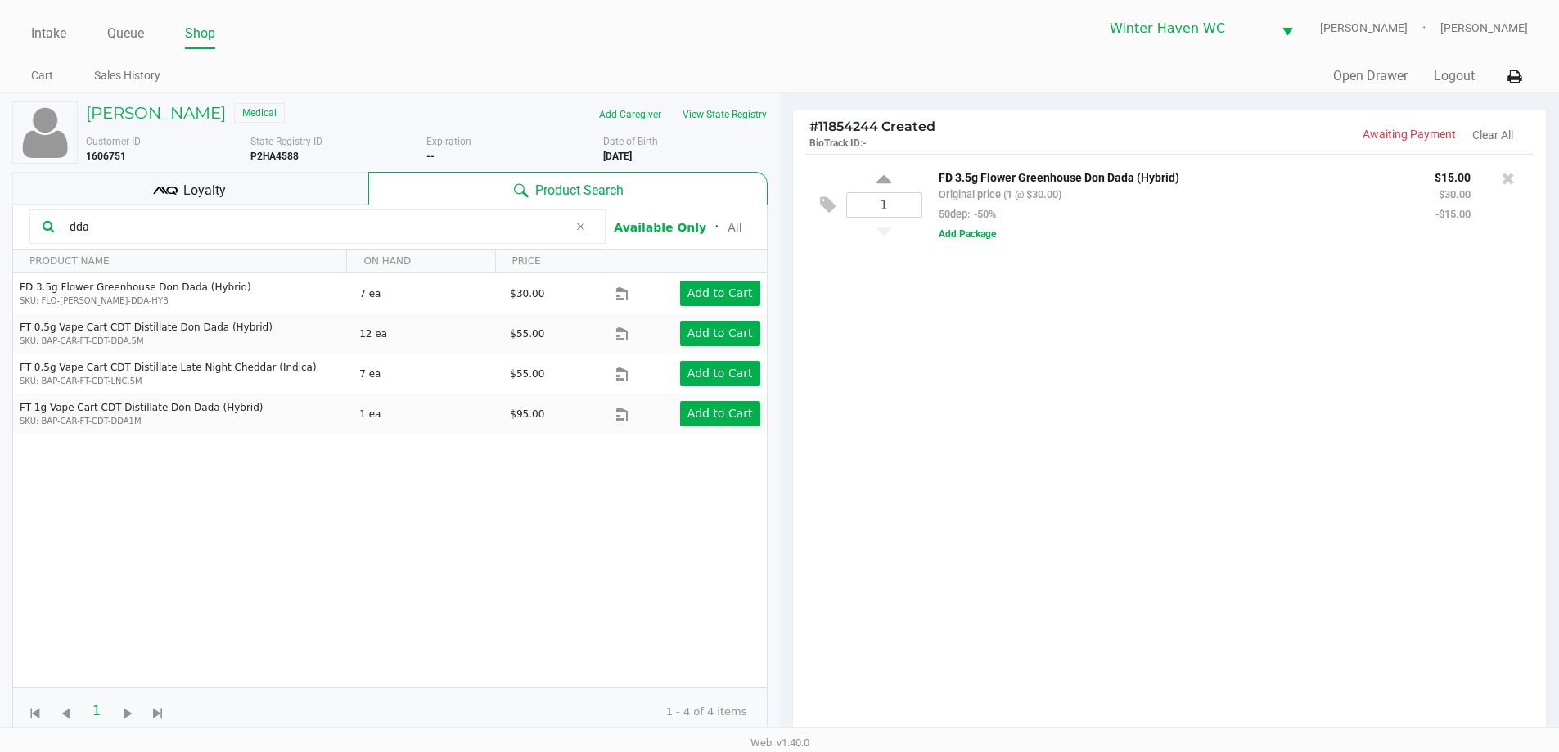
click at [400, 227] on input "dda" at bounding box center [315, 226] width 505 height 25
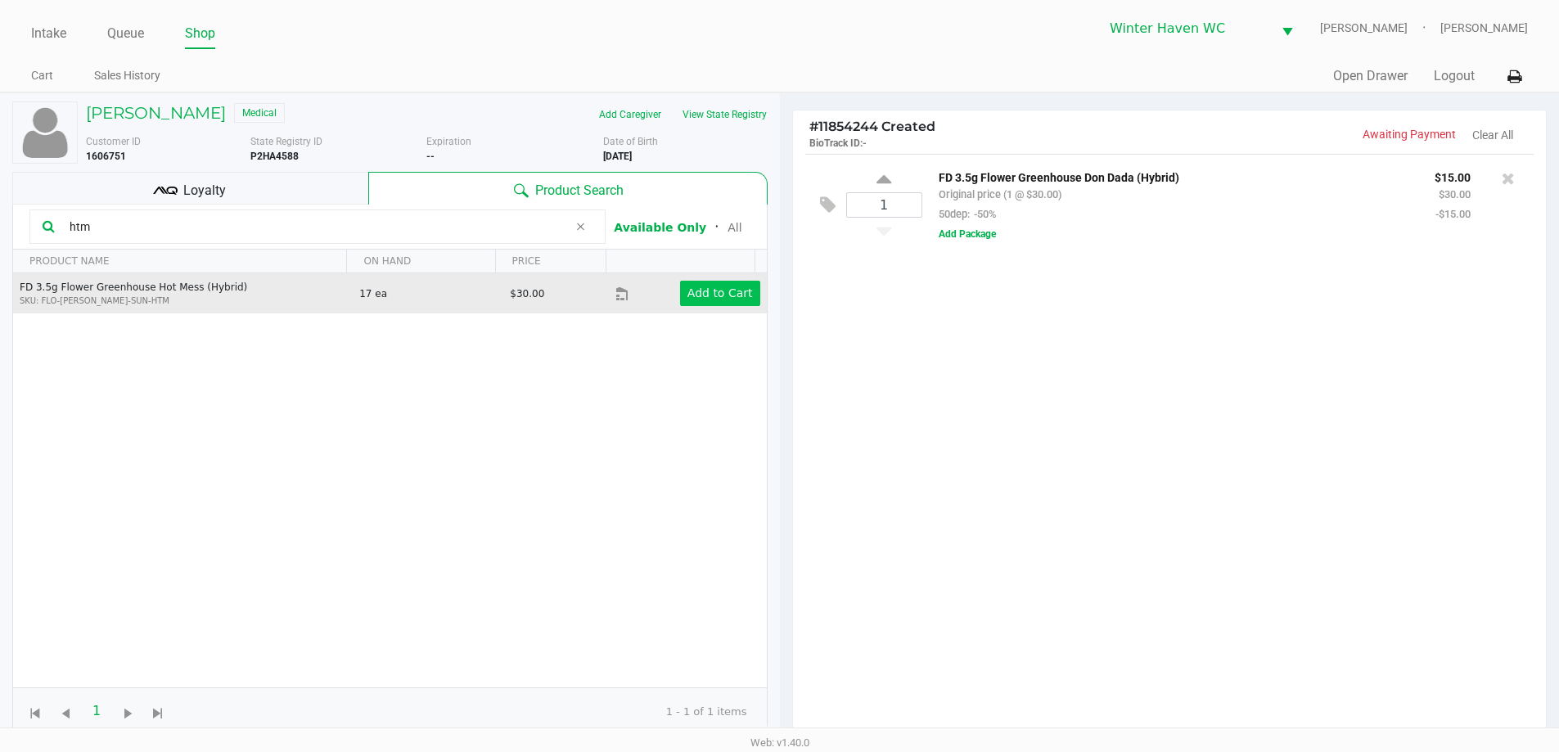
type input "htm"
click at [727, 295] on app-button-loader "Add to Cart" at bounding box center [719, 292] width 65 height 13
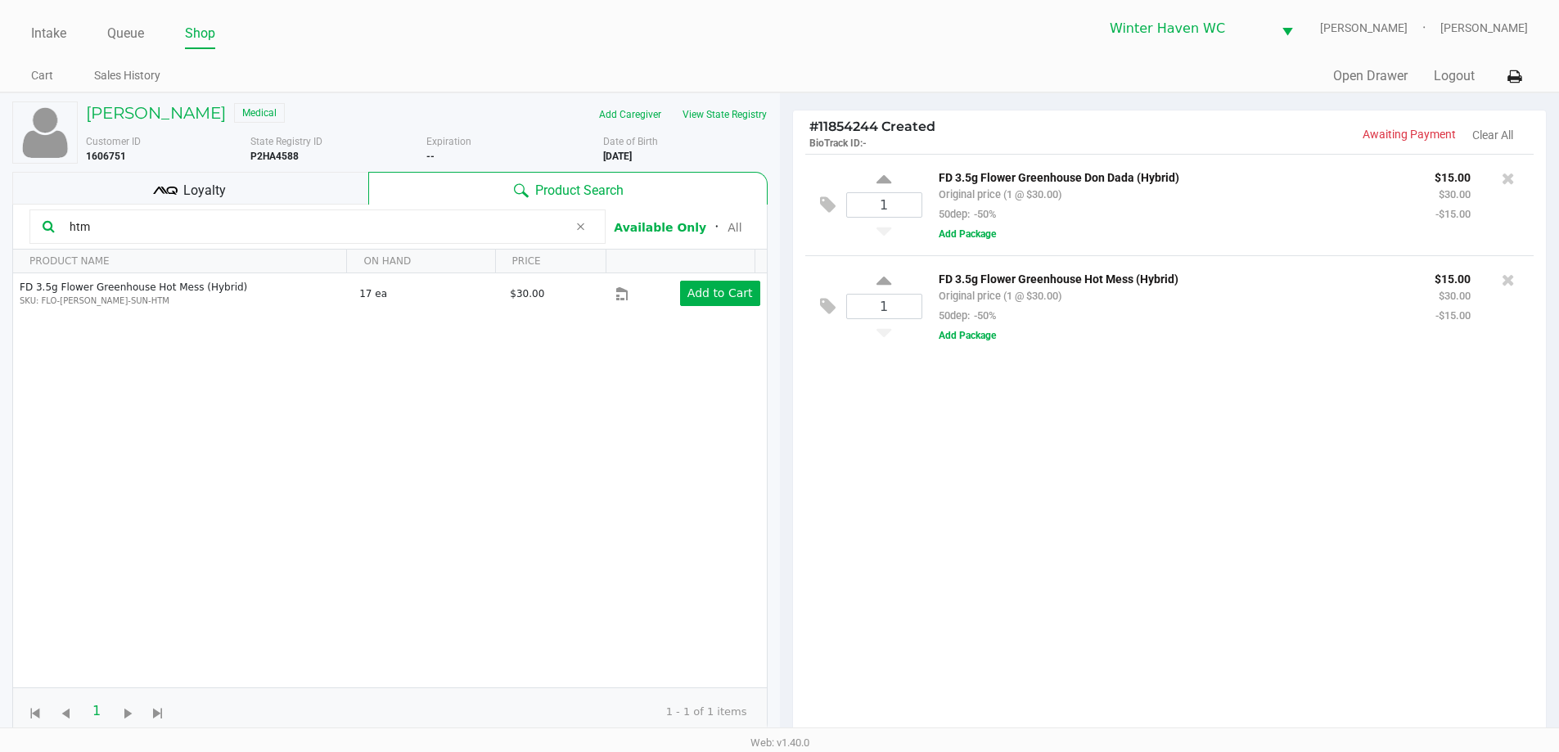
click at [470, 227] on input "htm" at bounding box center [315, 226] width 505 height 25
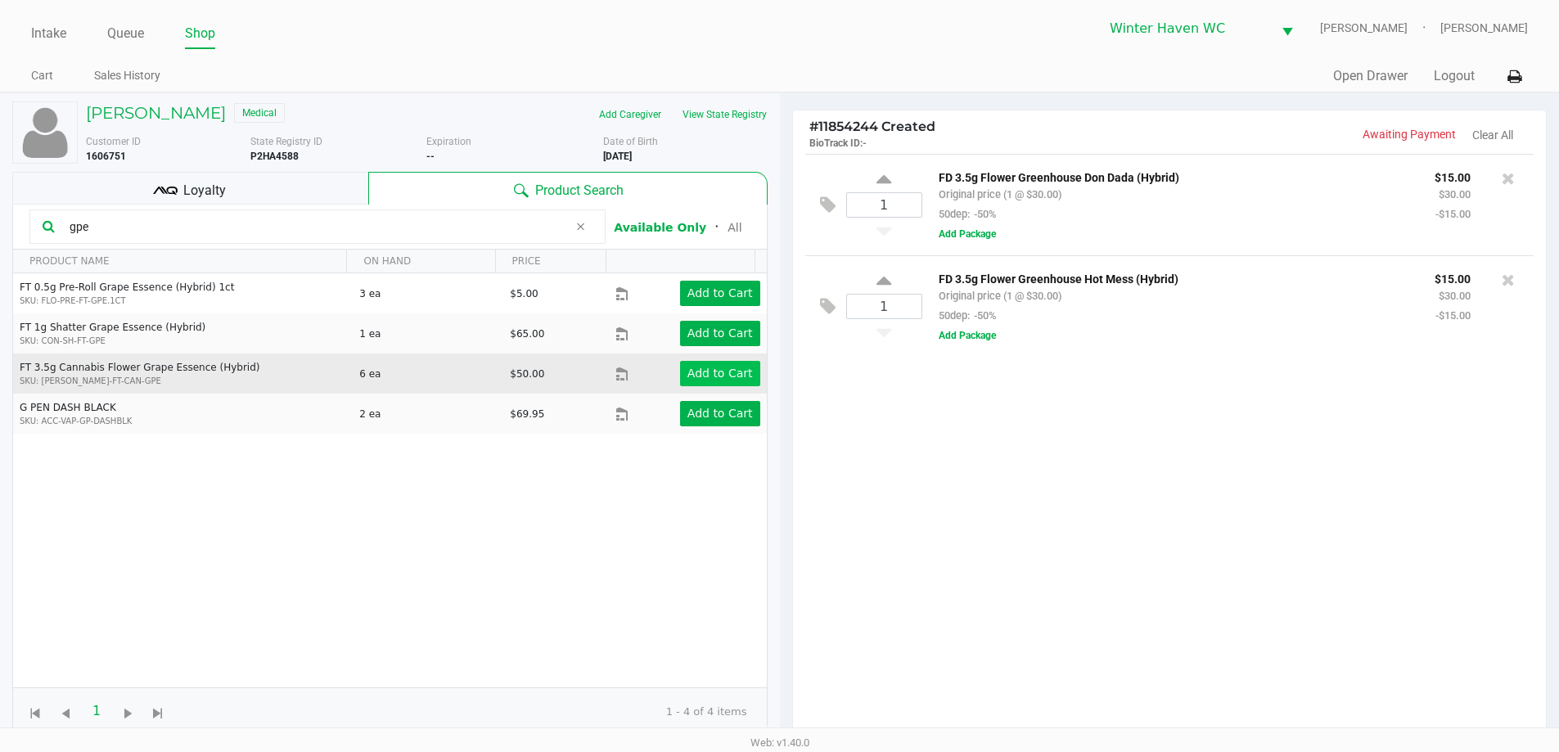
type input "gpe"
click at [691, 377] on app-button-loader "Add to Cart" at bounding box center [719, 373] width 65 height 13
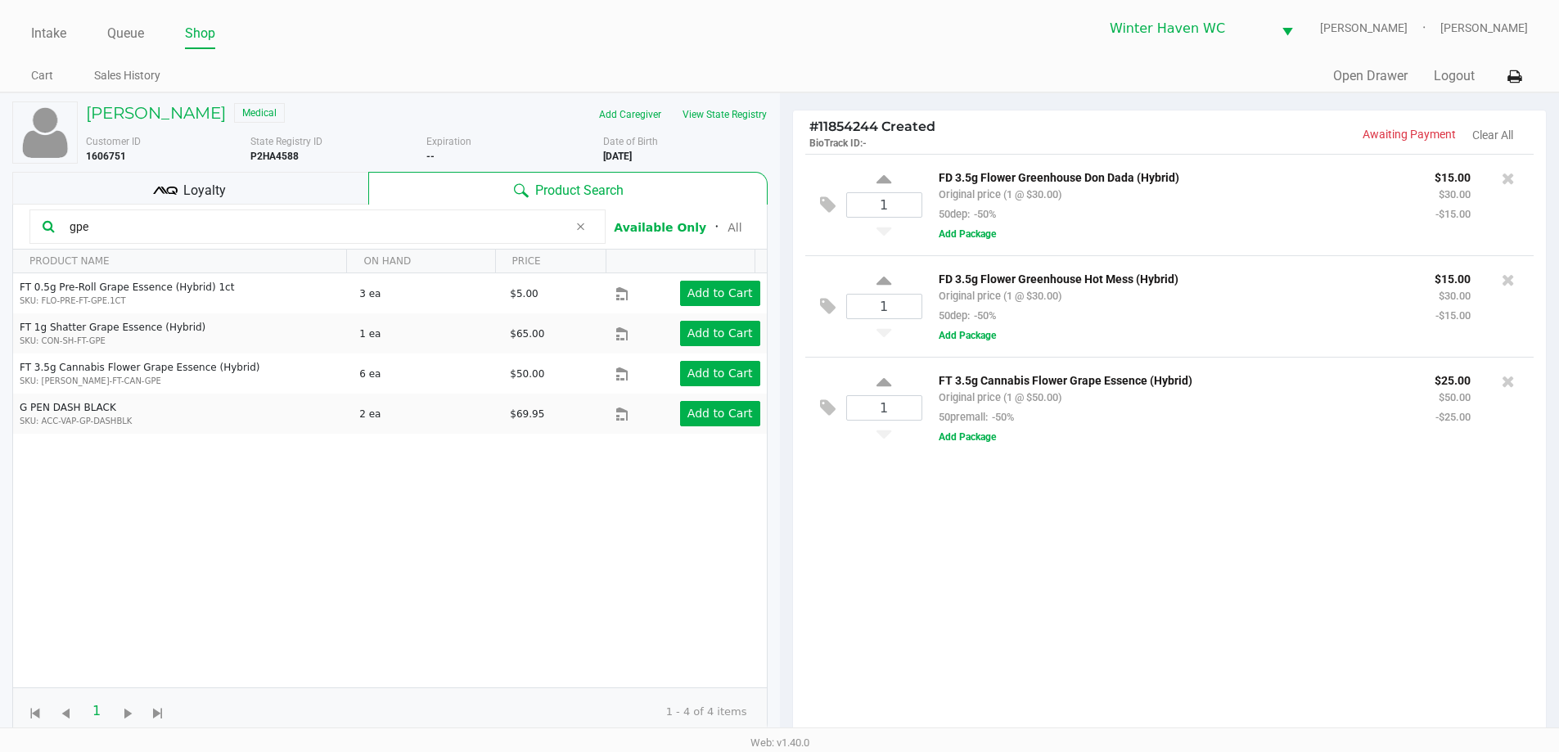
click at [451, 223] on input "gpe" at bounding box center [315, 226] width 505 height 25
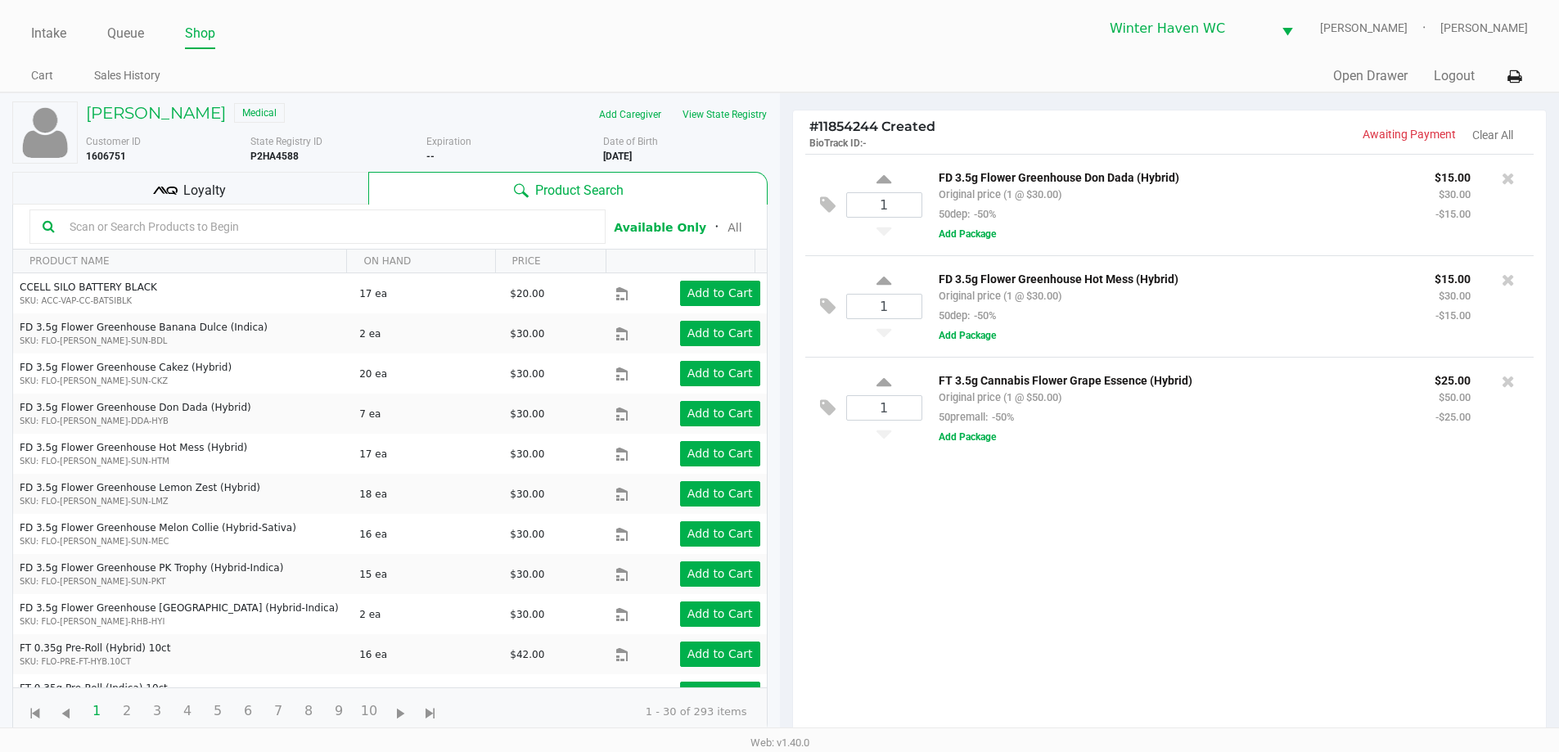
click at [434, 228] on input "text" at bounding box center [327, 226] width 529 height 25
click at [254, 218] on input "text" at bounding box center [327, 226] width 529 height 25
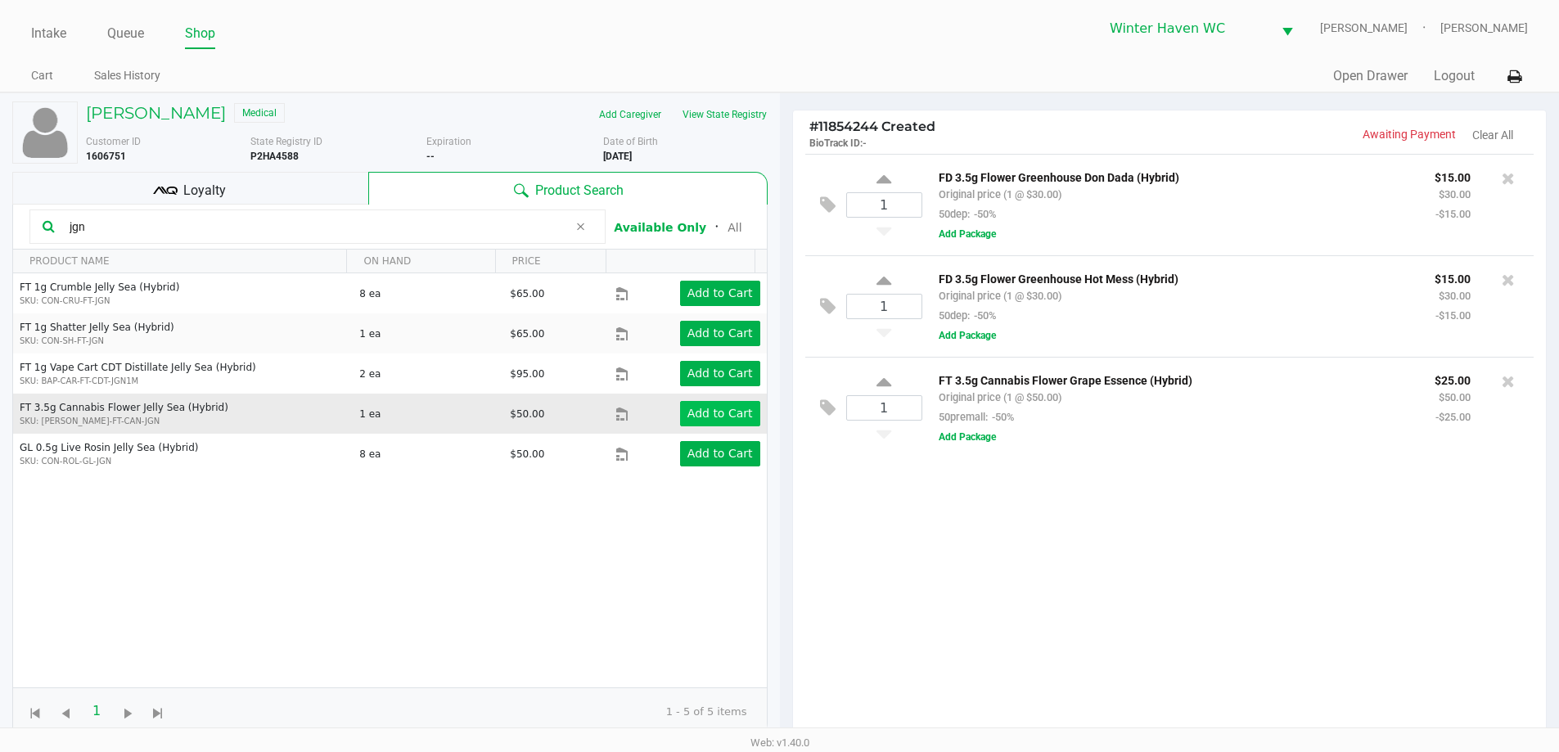
type input "jgn"
click at [711, 405] on button "Add to Cart" at bounding box center [720, 413] width 80 height 25
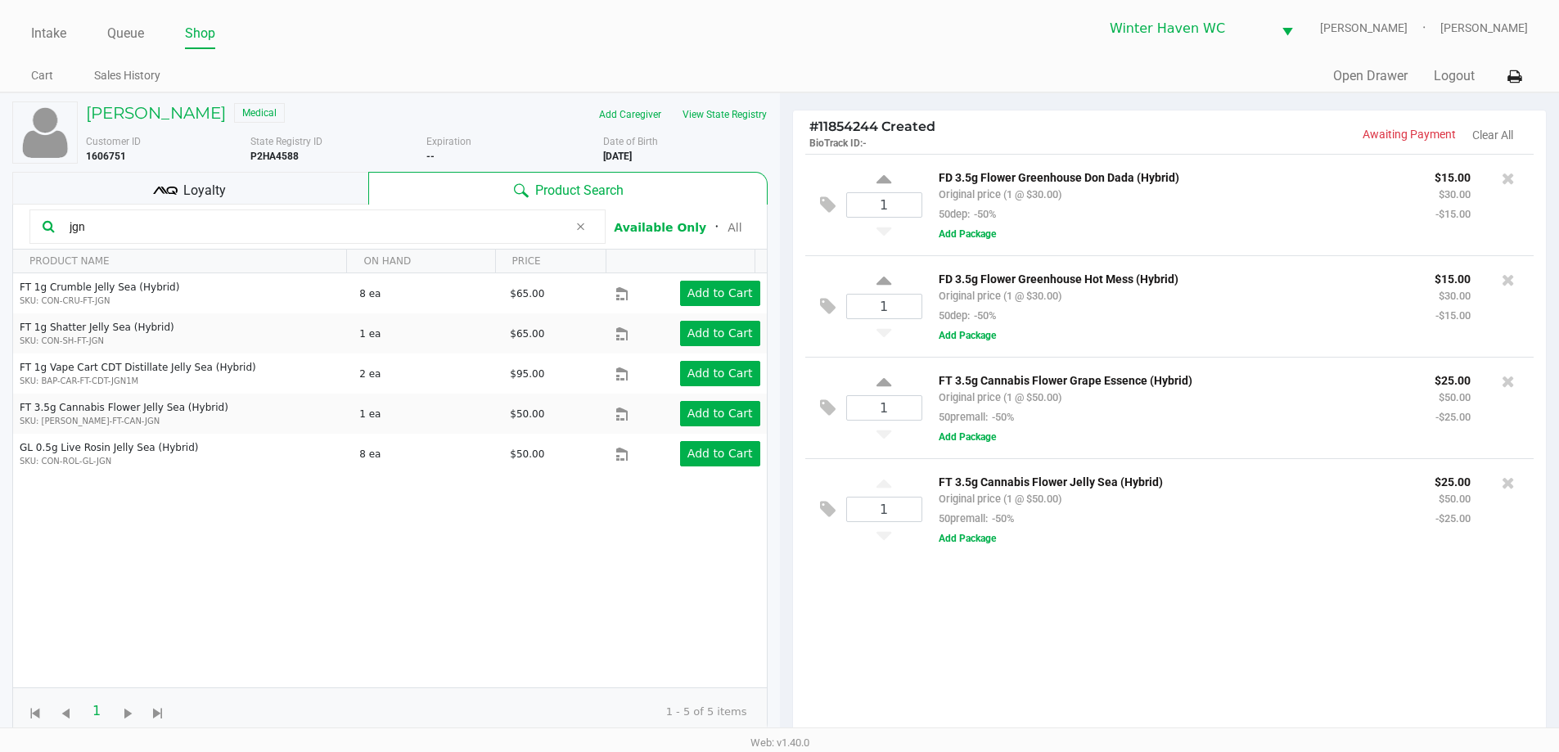
click at [321, 224] on input "jgn" at bounding box center [315, 226] width 505 height 25
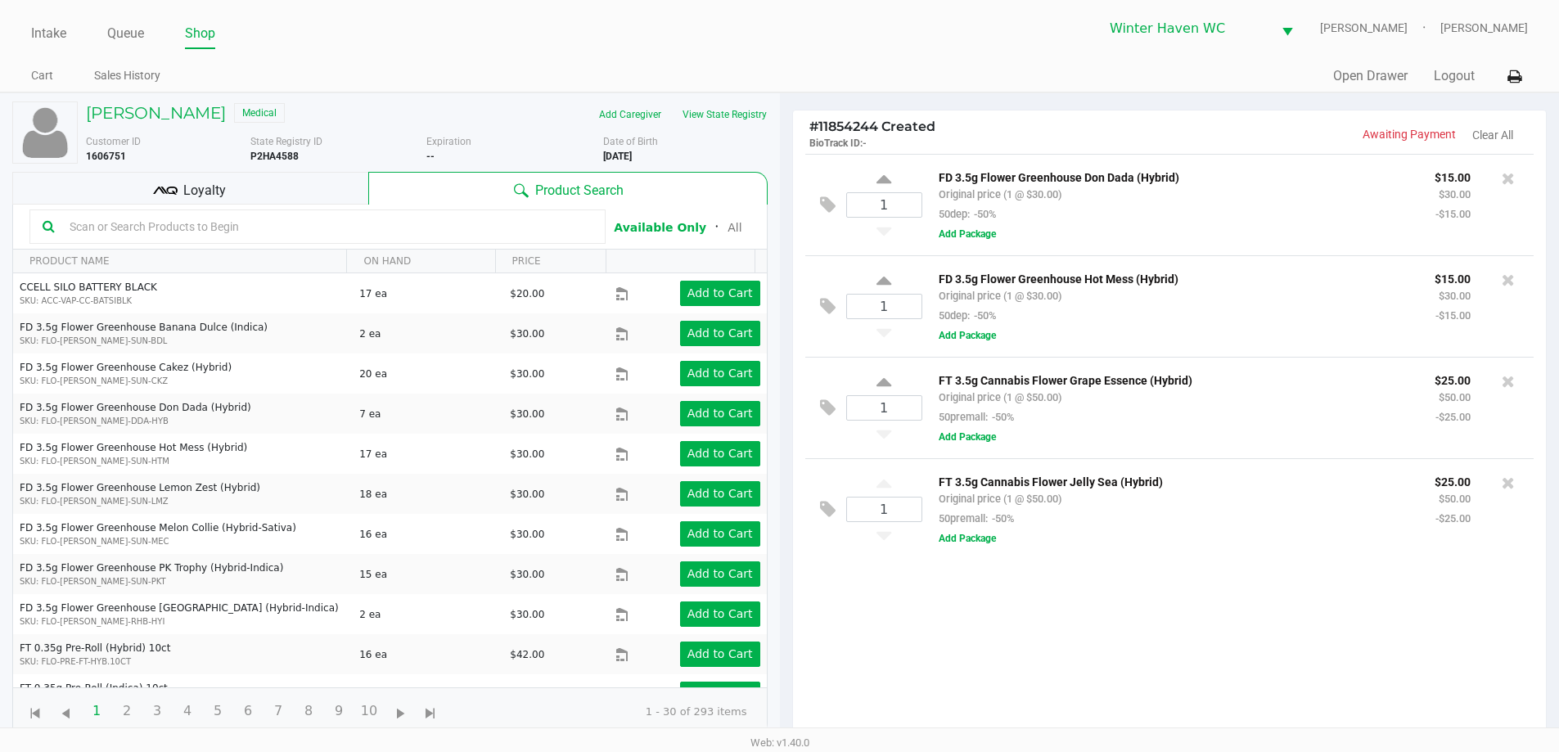
click at [254, 223] on input "text" at bounding box center [327, 226] width 529 height 25
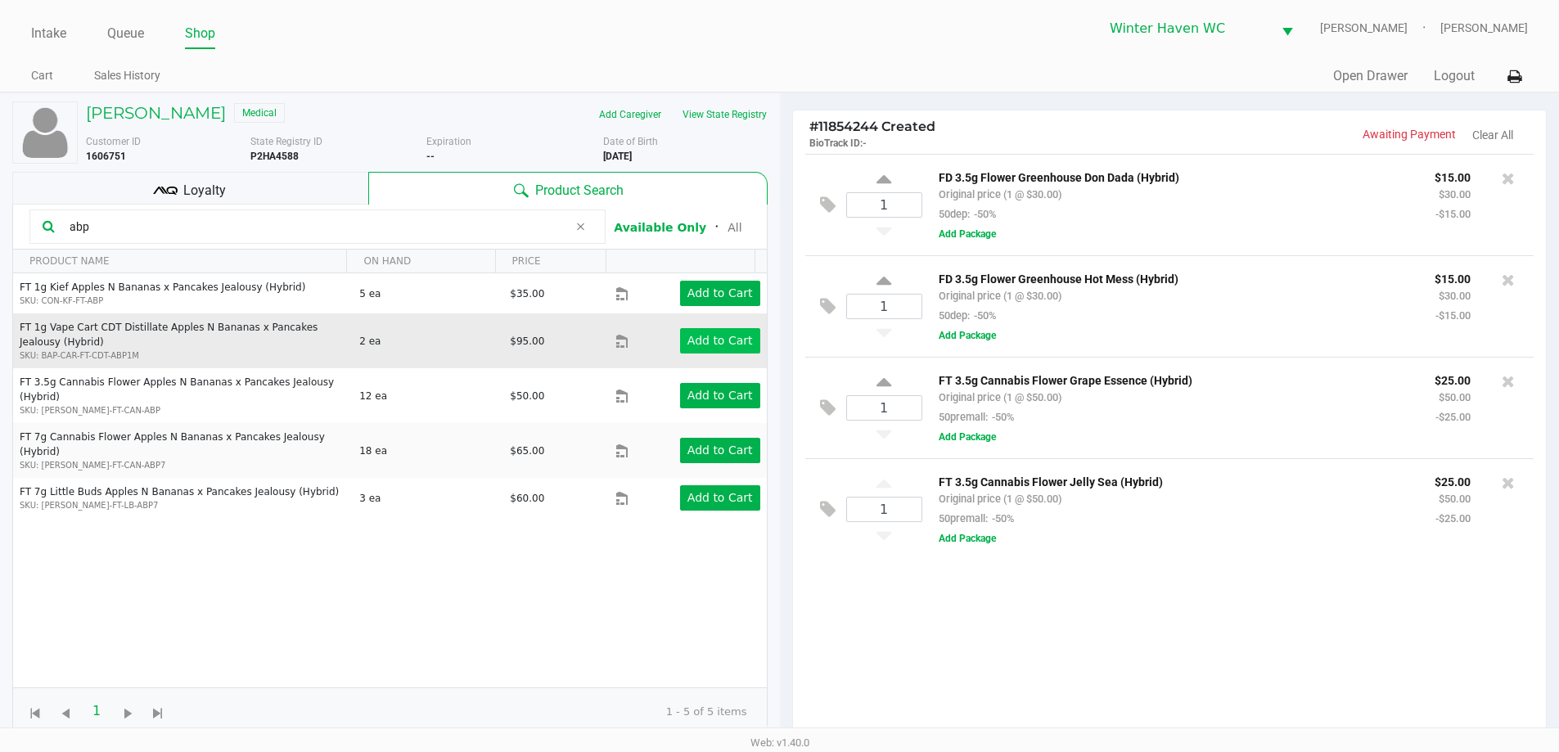
type input "abp"
click at [708, 344] on app-button-loader "Add to Cart" at bounding box center [719, 340] width 65 height 13
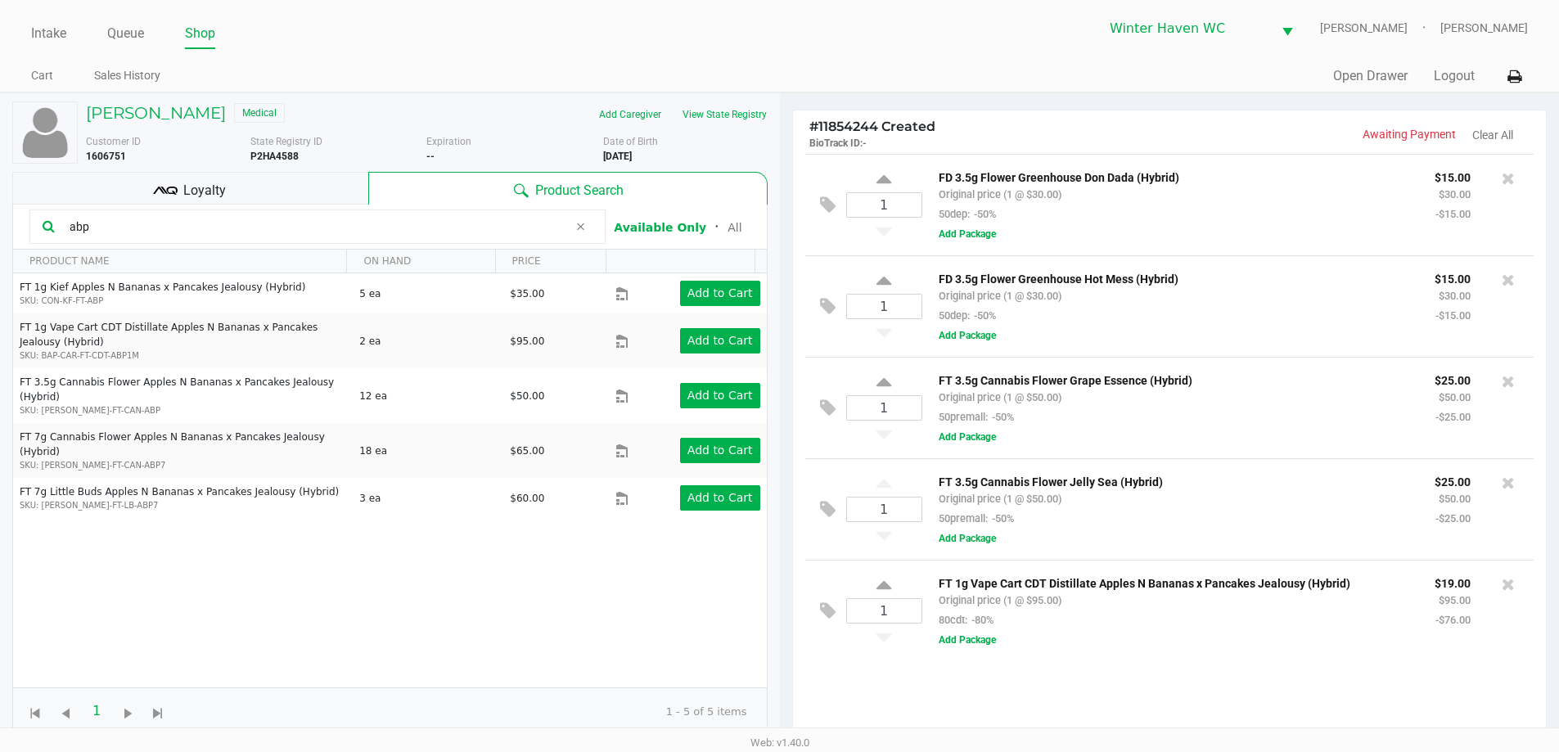
click at [367, 227] on input "abp" at bounding box center [315, 226] width 505 height 25
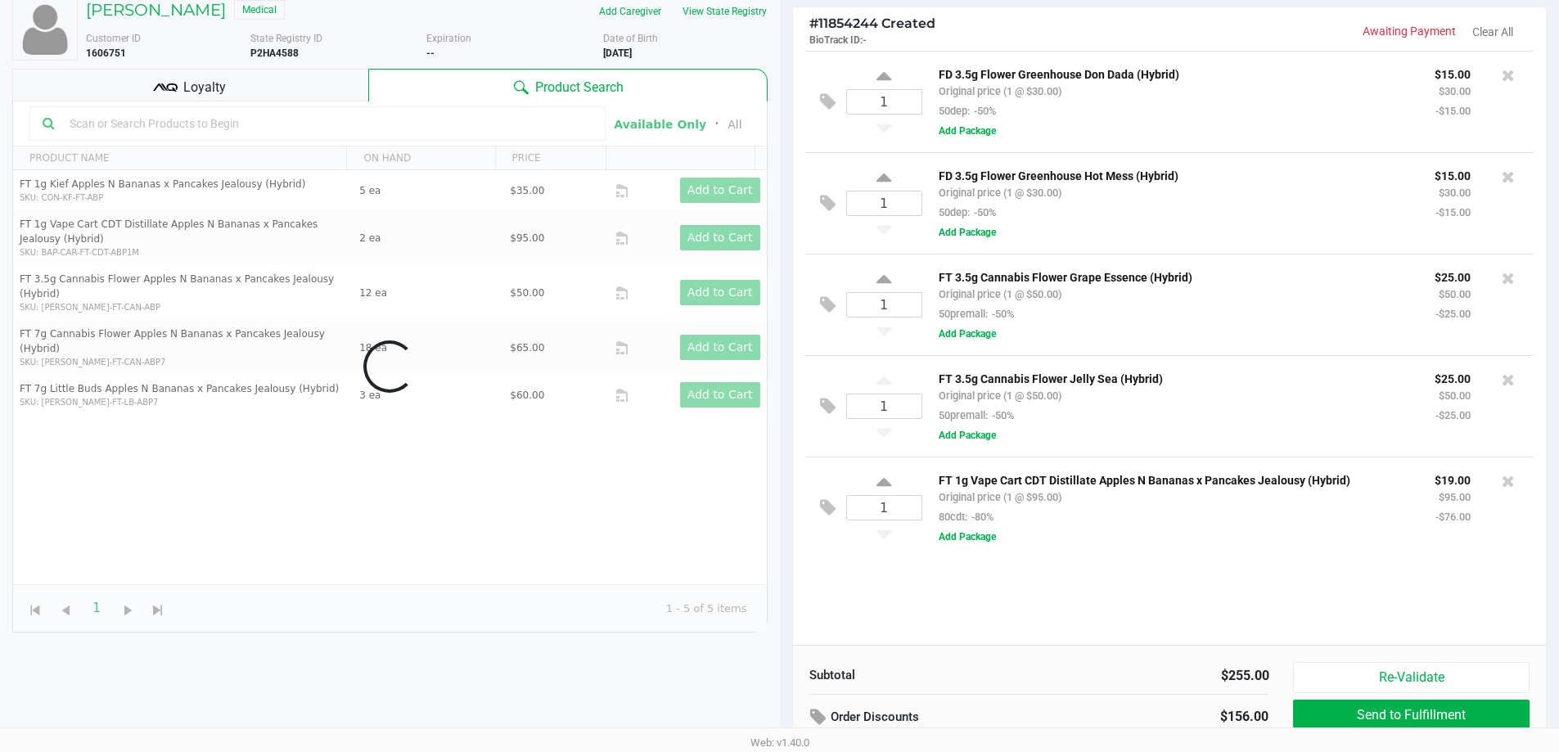
scroll to position [196, 0]
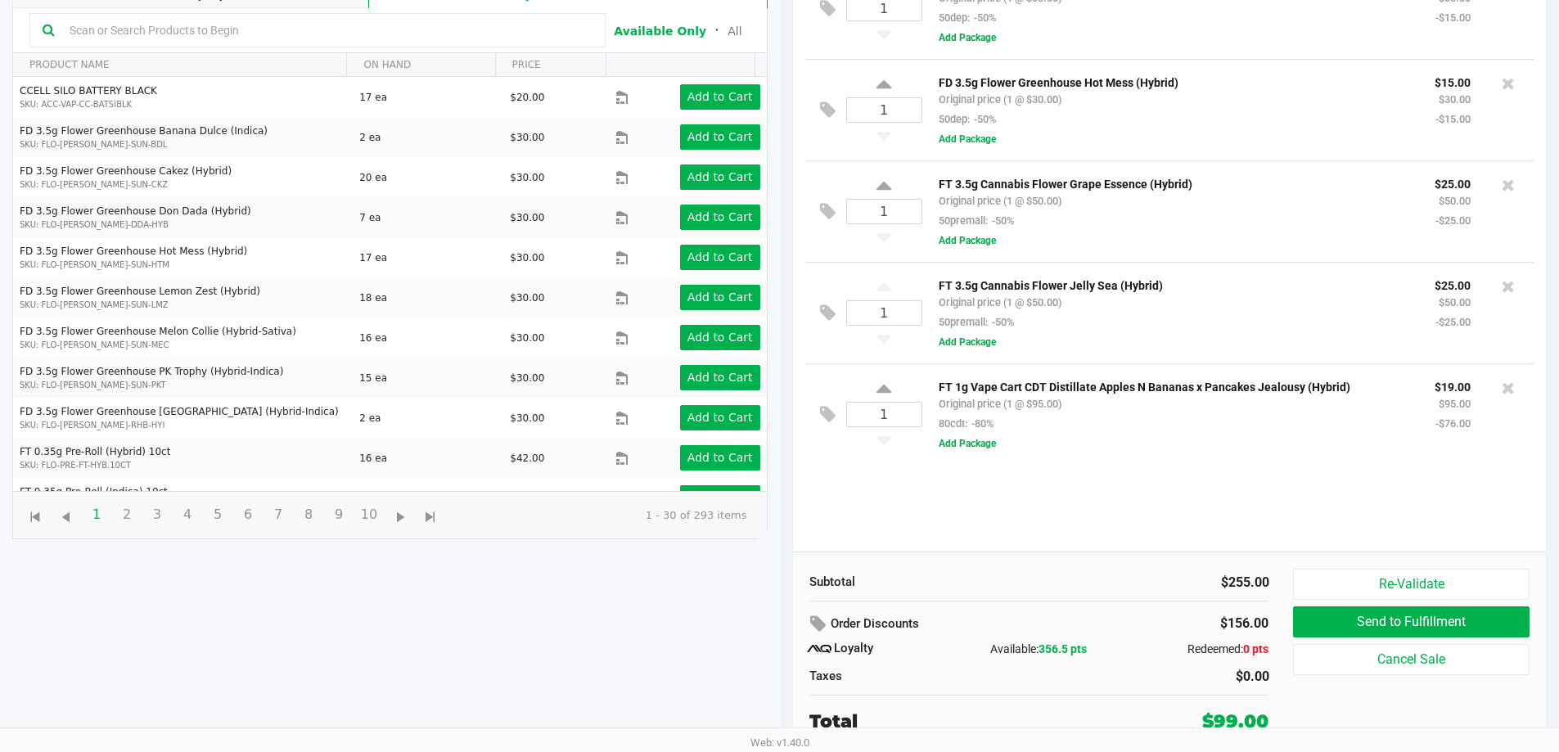
click at [406, 38] on input "text" at bounding box center [327, 30] width 529 height 25
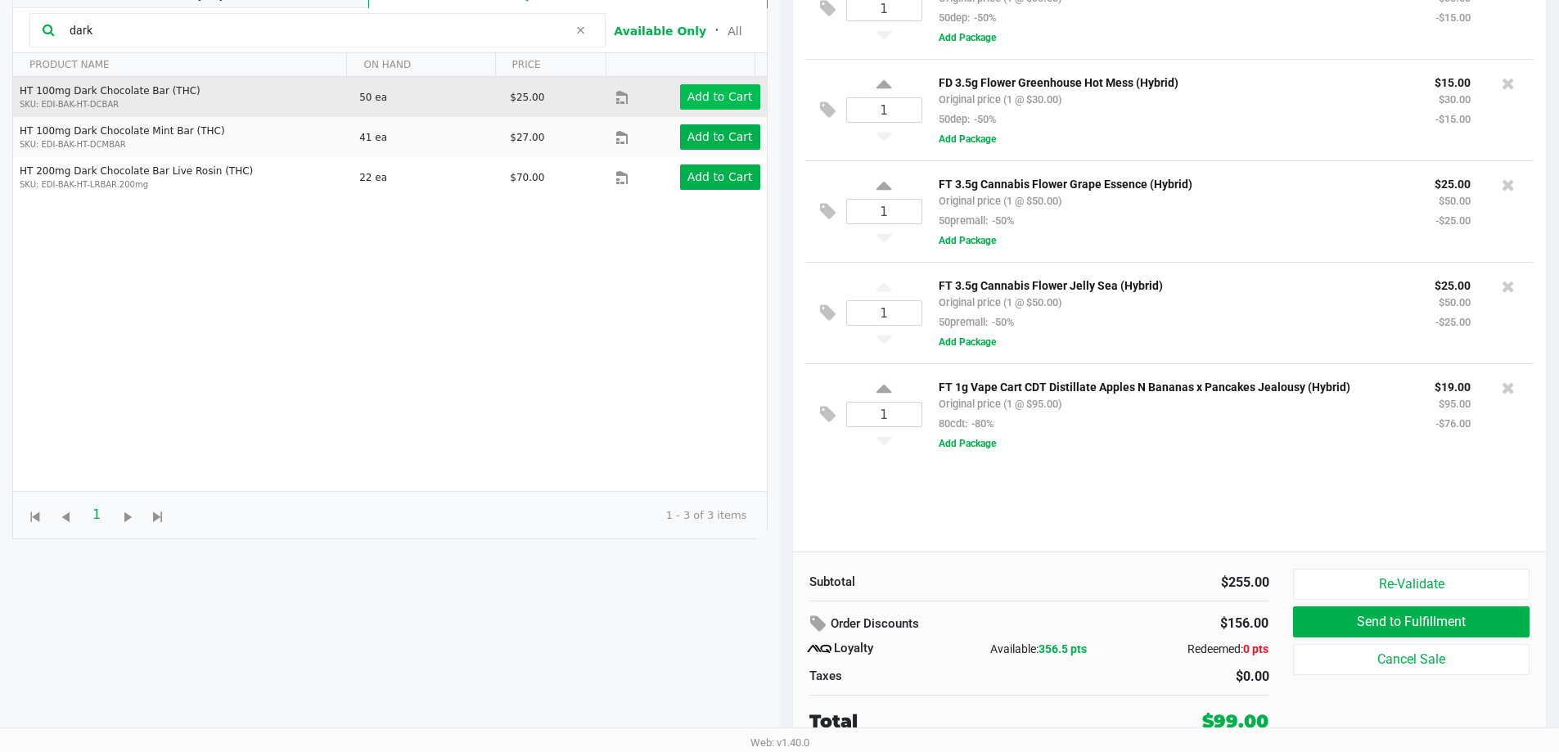
type input "dark"
click at [707, 95] on app-button-loader "Add to Cart" at bounding box center [719, 96] width 65 height 13
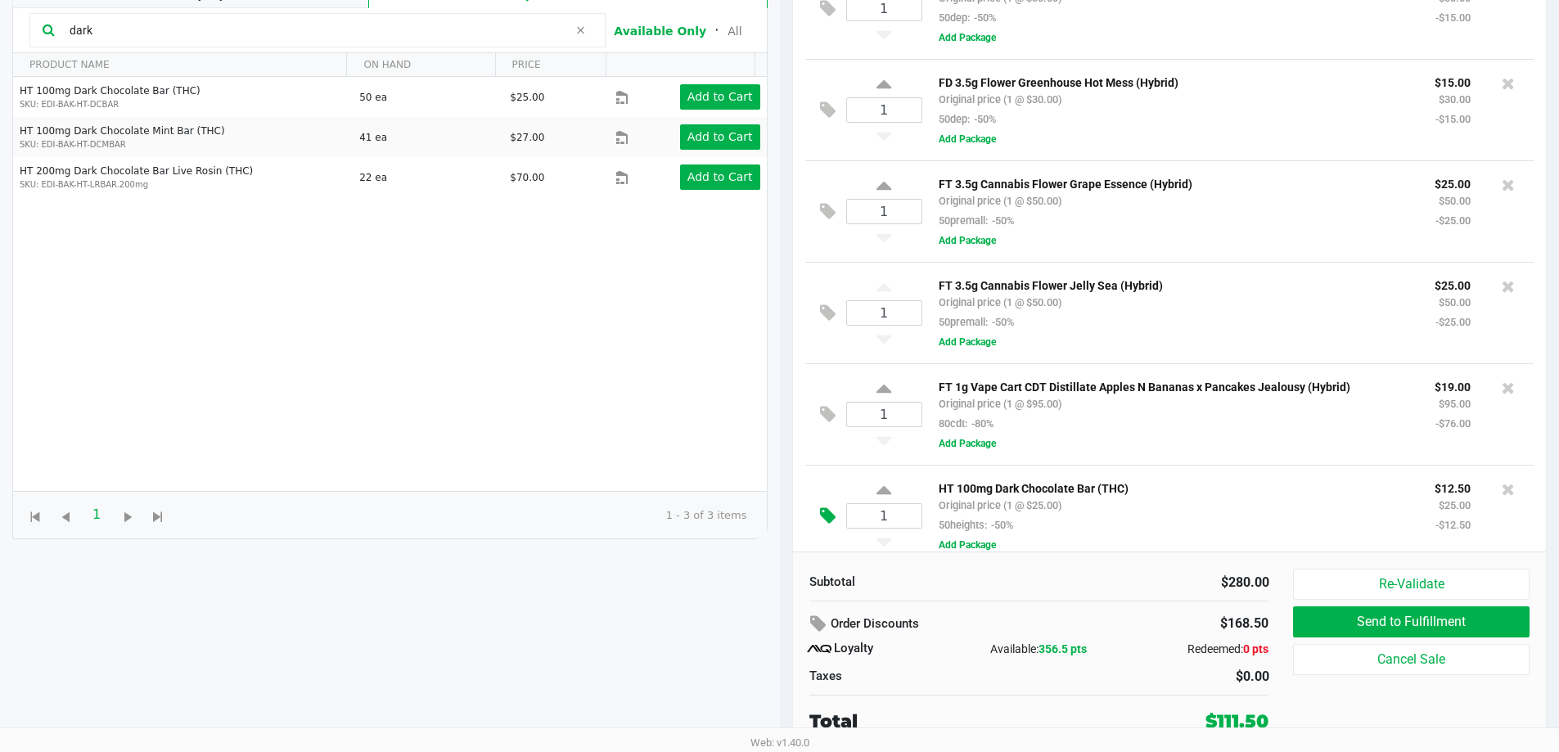
scroll to position [20, 0]
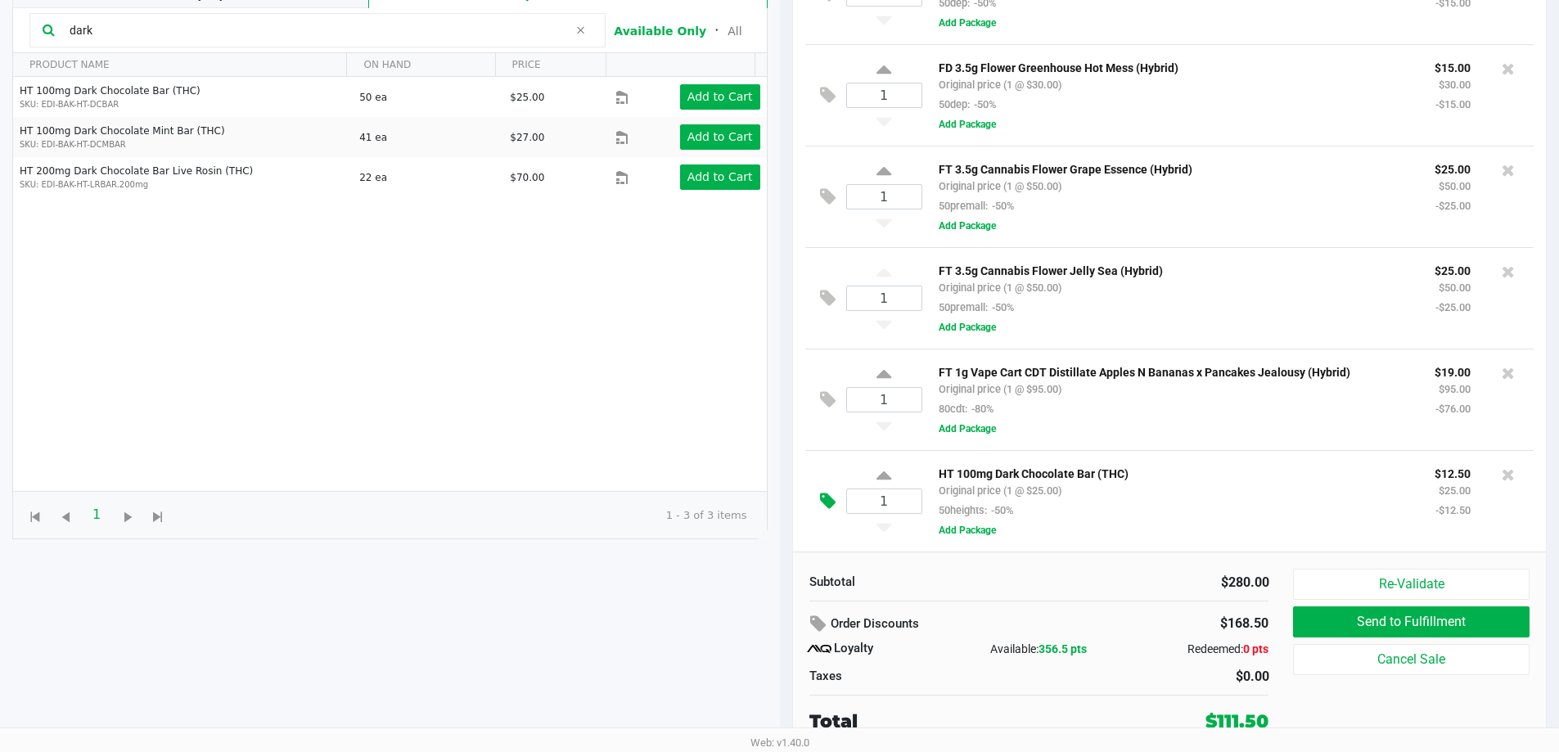
click at [821, 504] on icon at bounding box center [828, 501] width 16 height 19
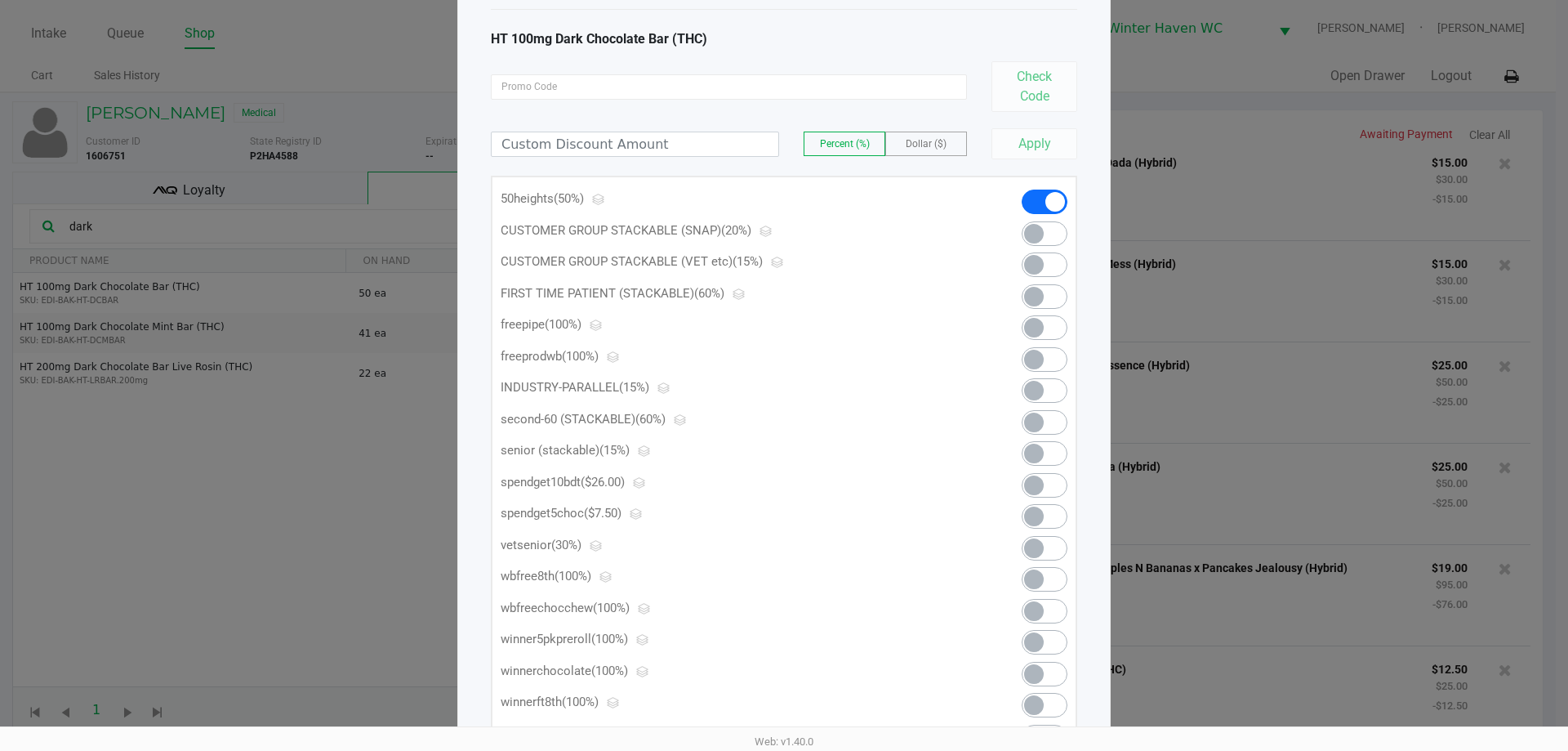
scroll to position [164, 0]
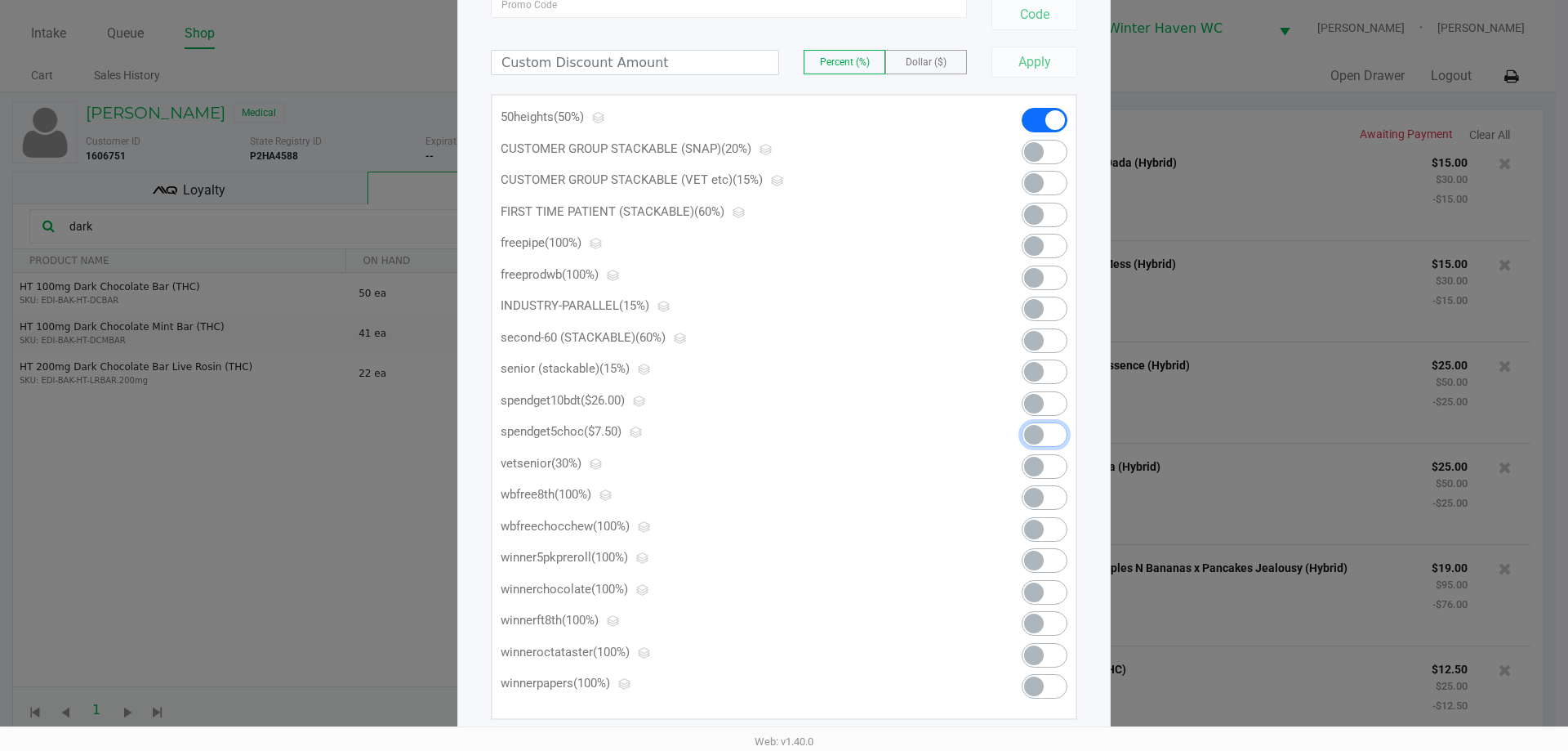
click at [1044, 423] on span at bounding box center [1045, 434] width 46 height 25
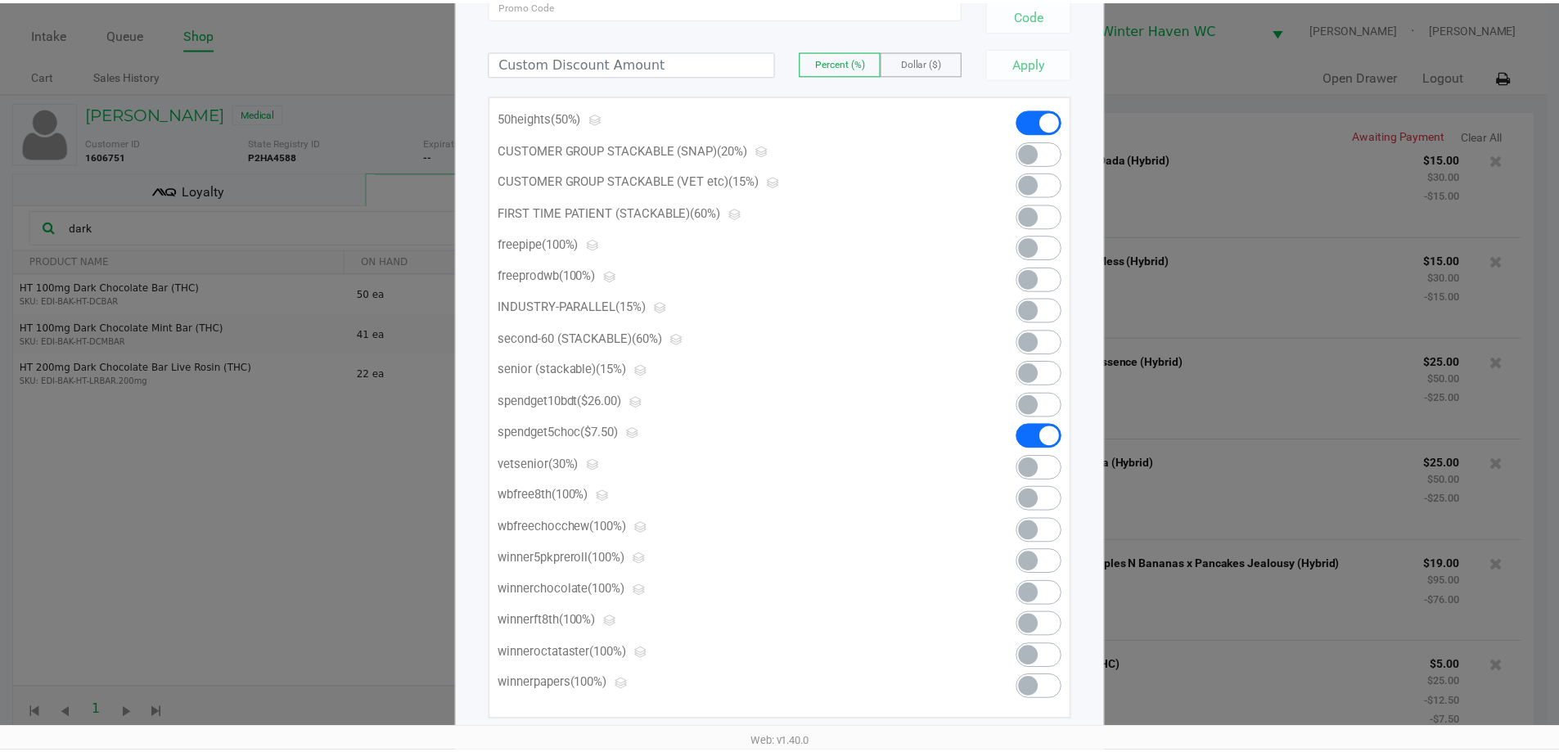
scroll to position [0, 0]
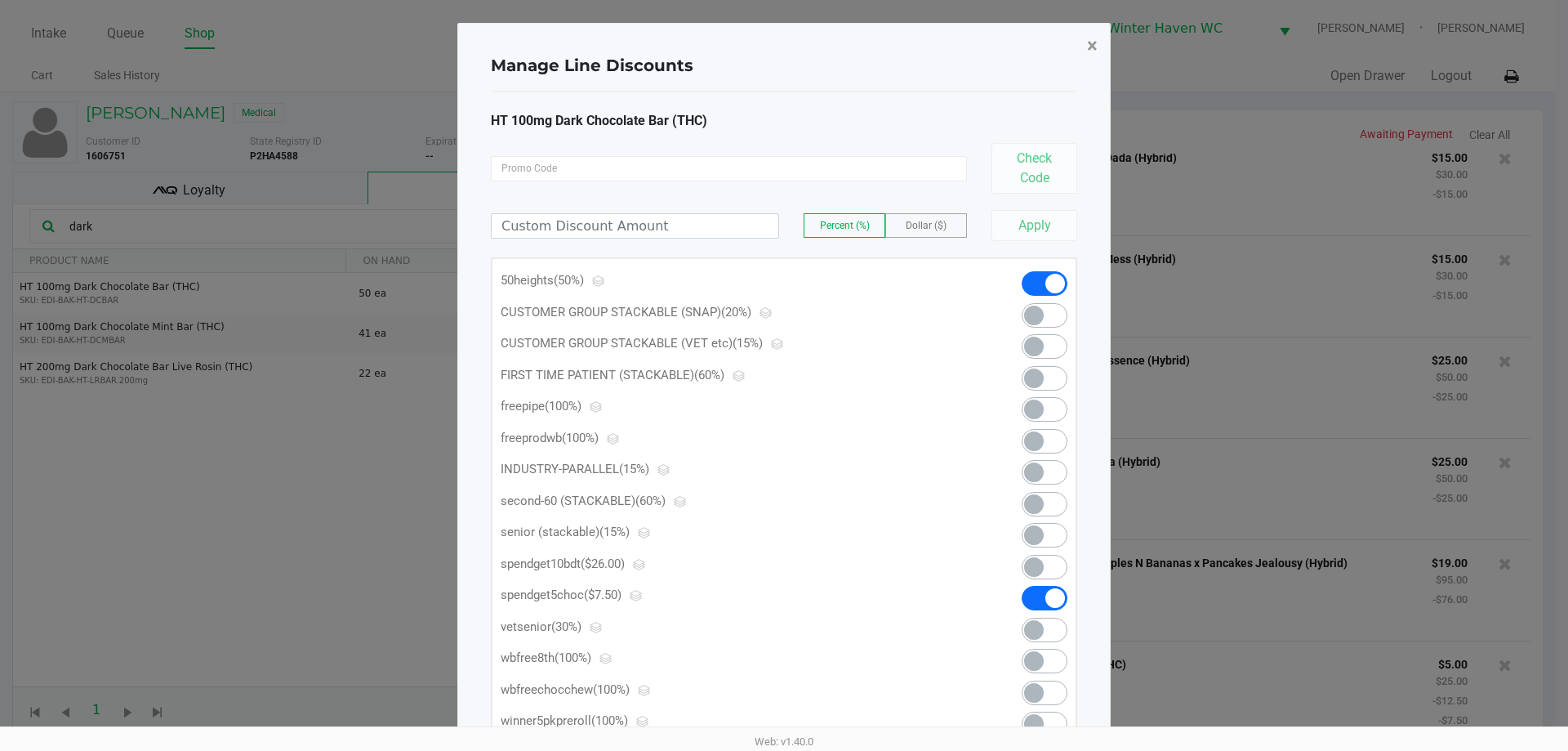
click at [1094, 43] on span "×" at bounding box center [1092, 45] width 11 height 23
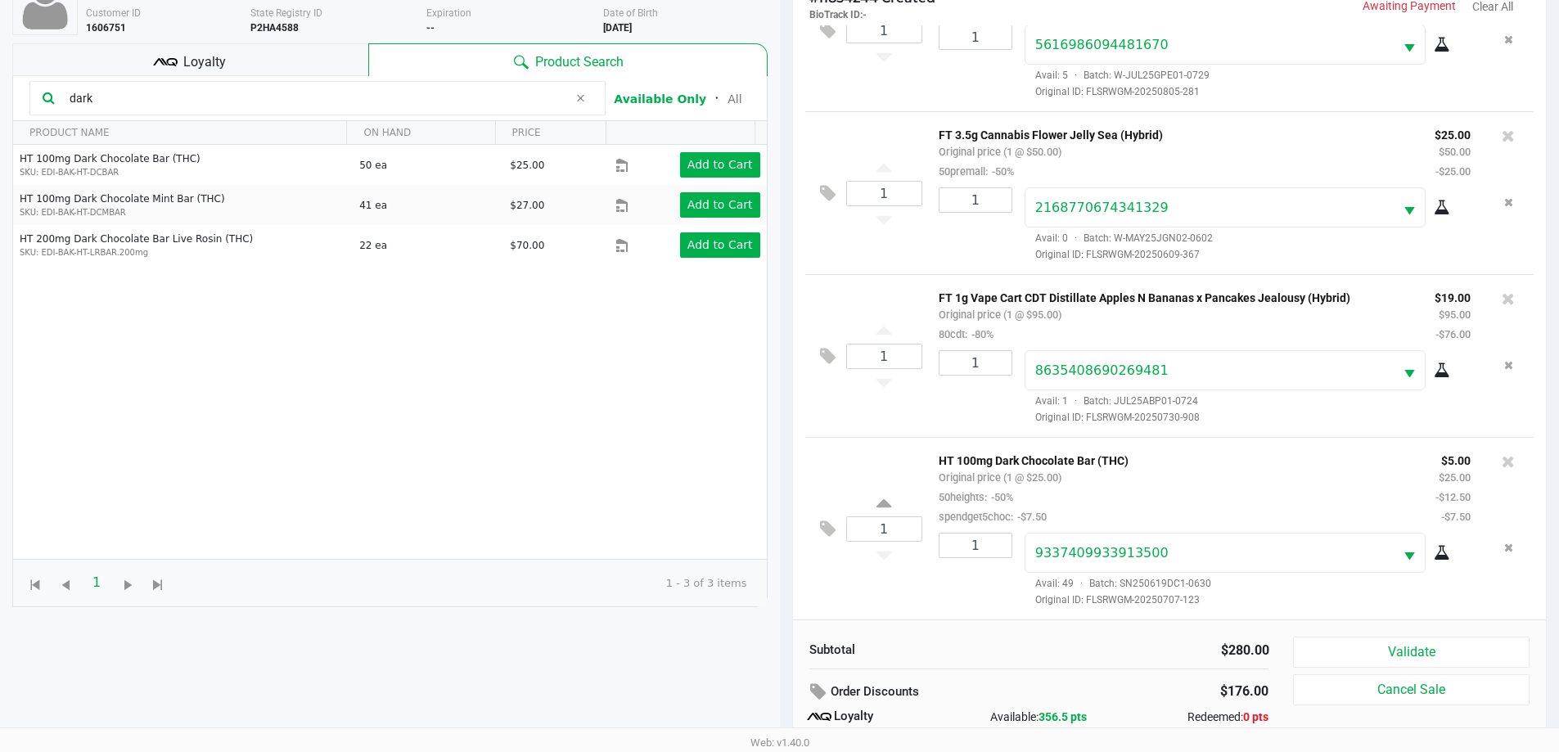
scroll to position [196, 0]
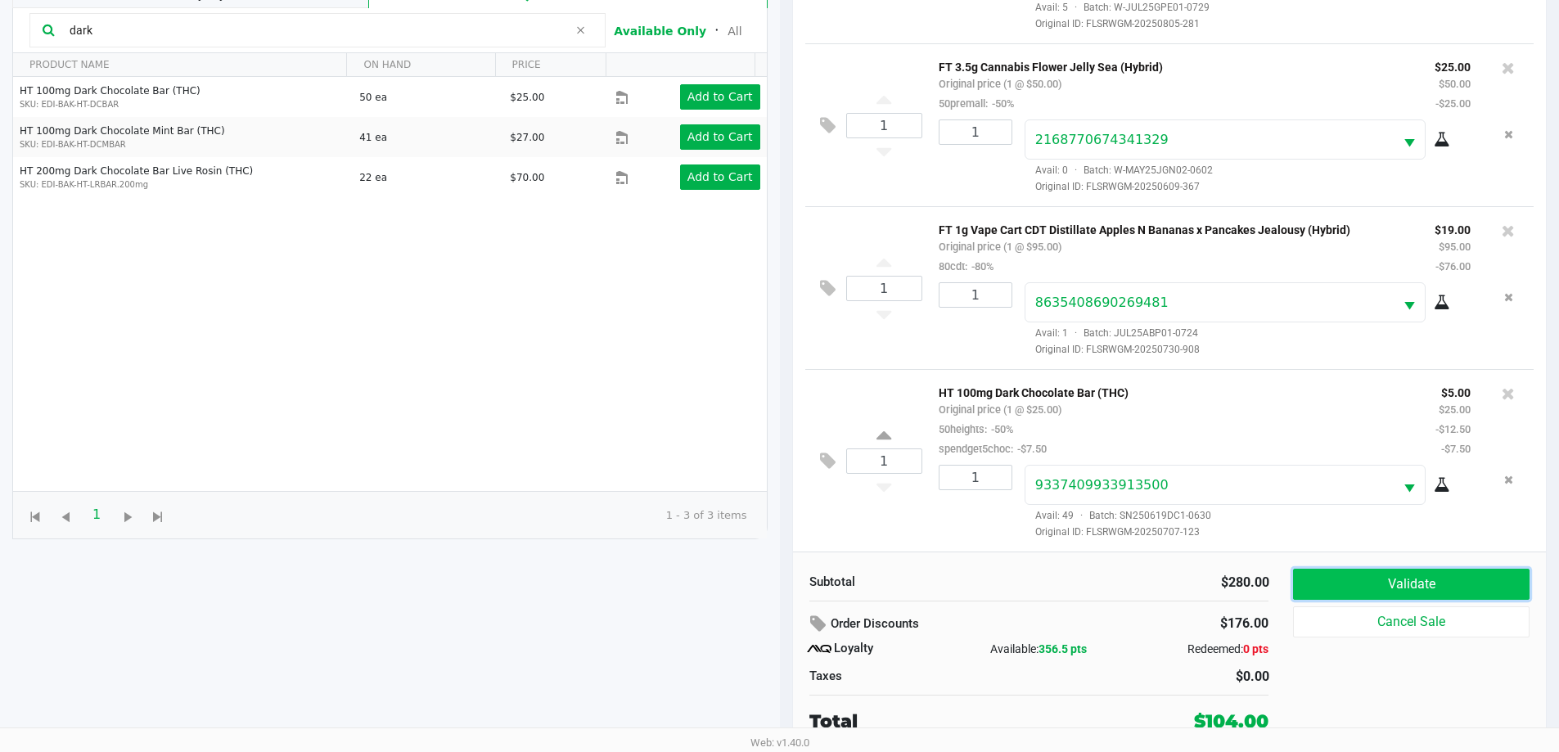
click at [1370, 579] on button "Validate" at bounding box center [1411, 584] width 236 height 31
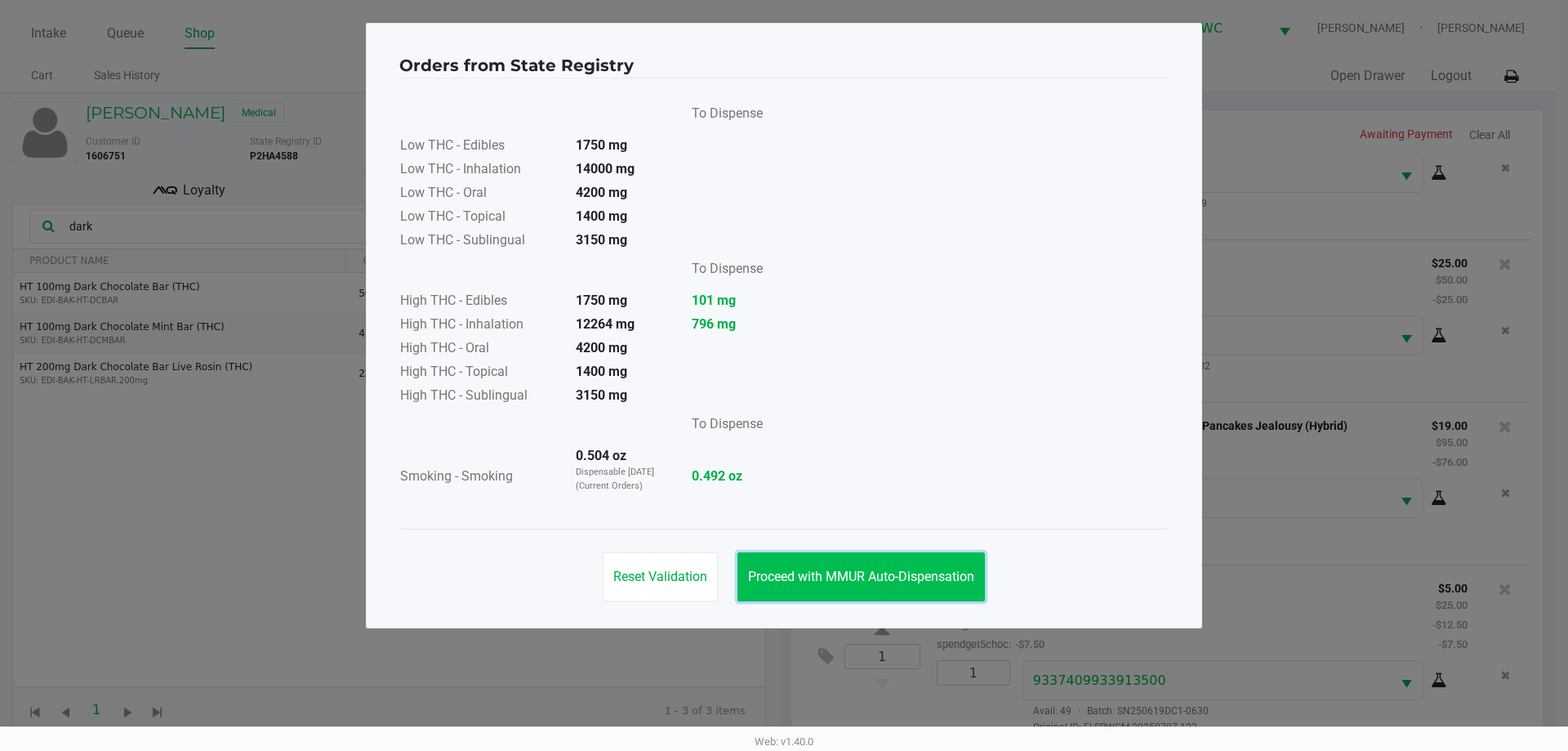
click at [916, 558] on button "Proceed with MMUR Auto-Dispensation" at bounding box center [861, 576] width 248 height 49
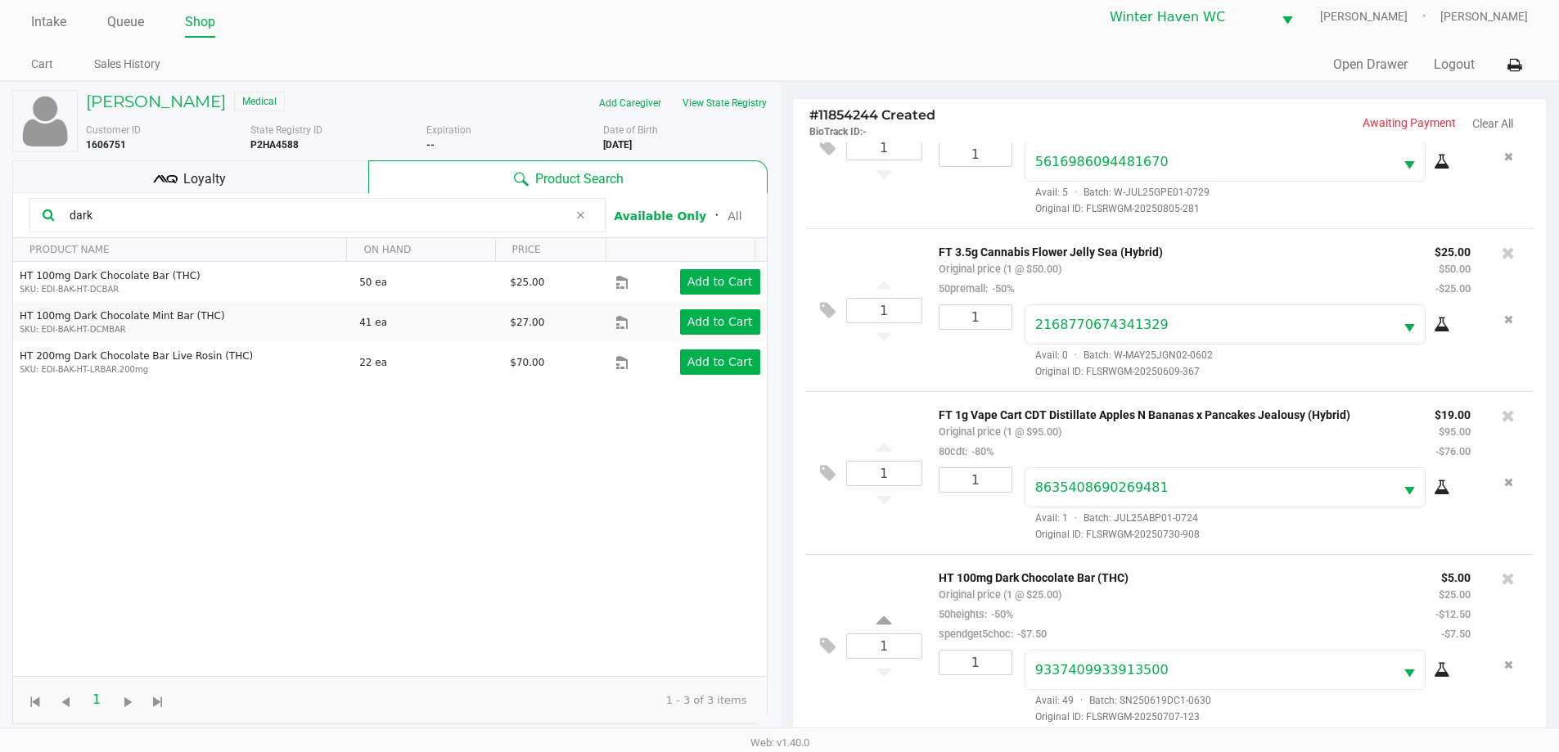
scroll to position [196, 0]
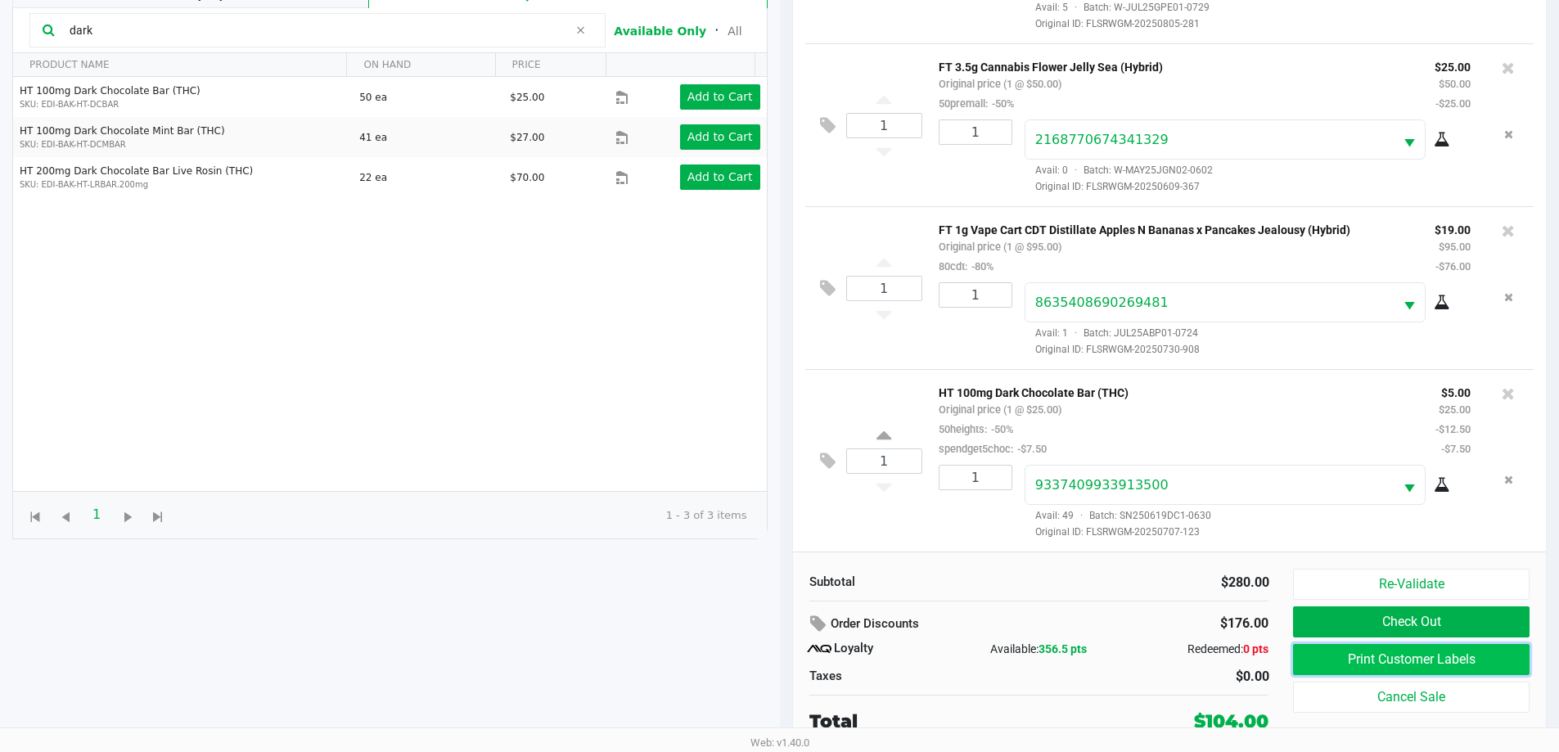
click at [1384, 661] on button "Print Customer Labels" at bounding box center [1411, 659] width 236 height 31
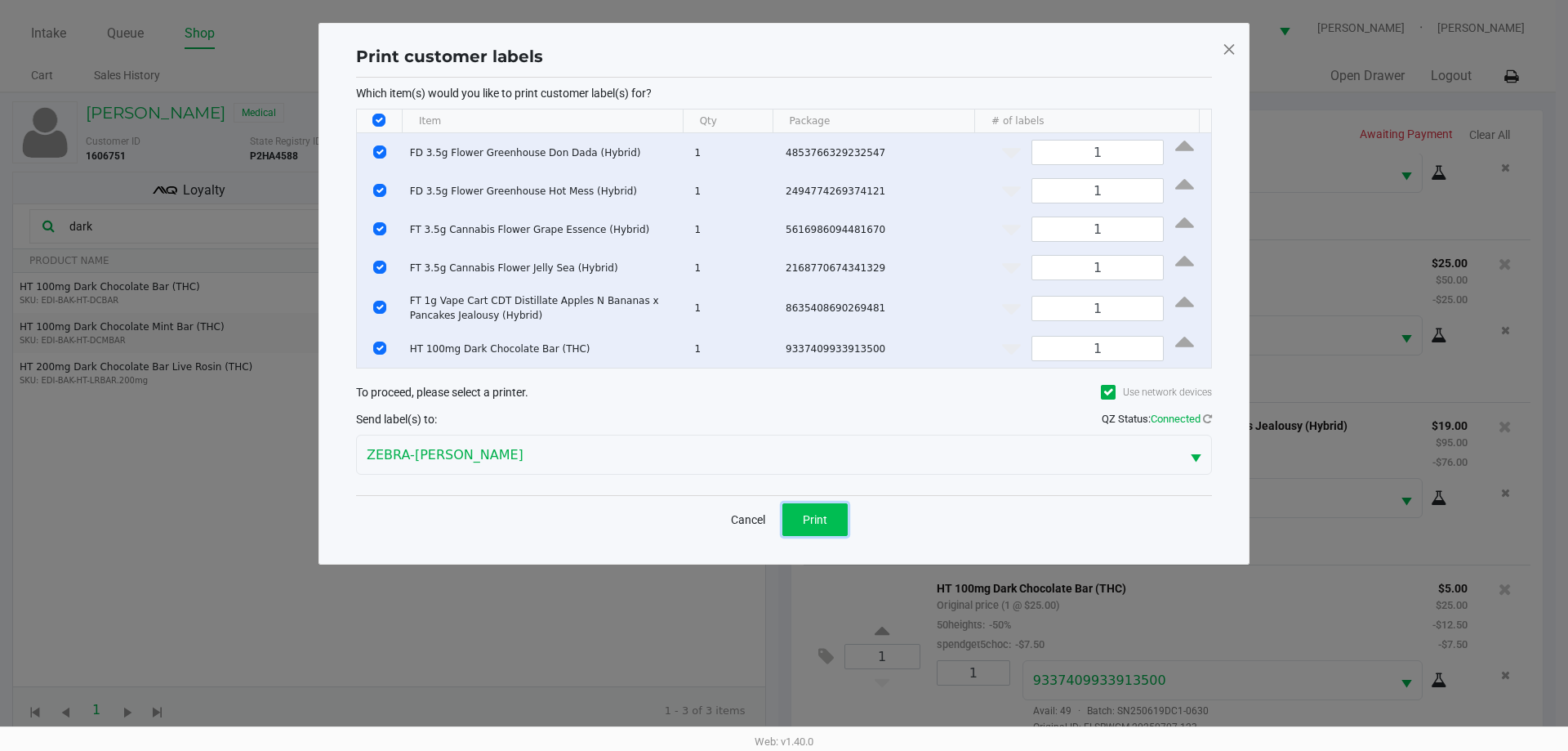
click at [837, 519] on button "Print" at bounding box center [814, 519] width 65 height 33
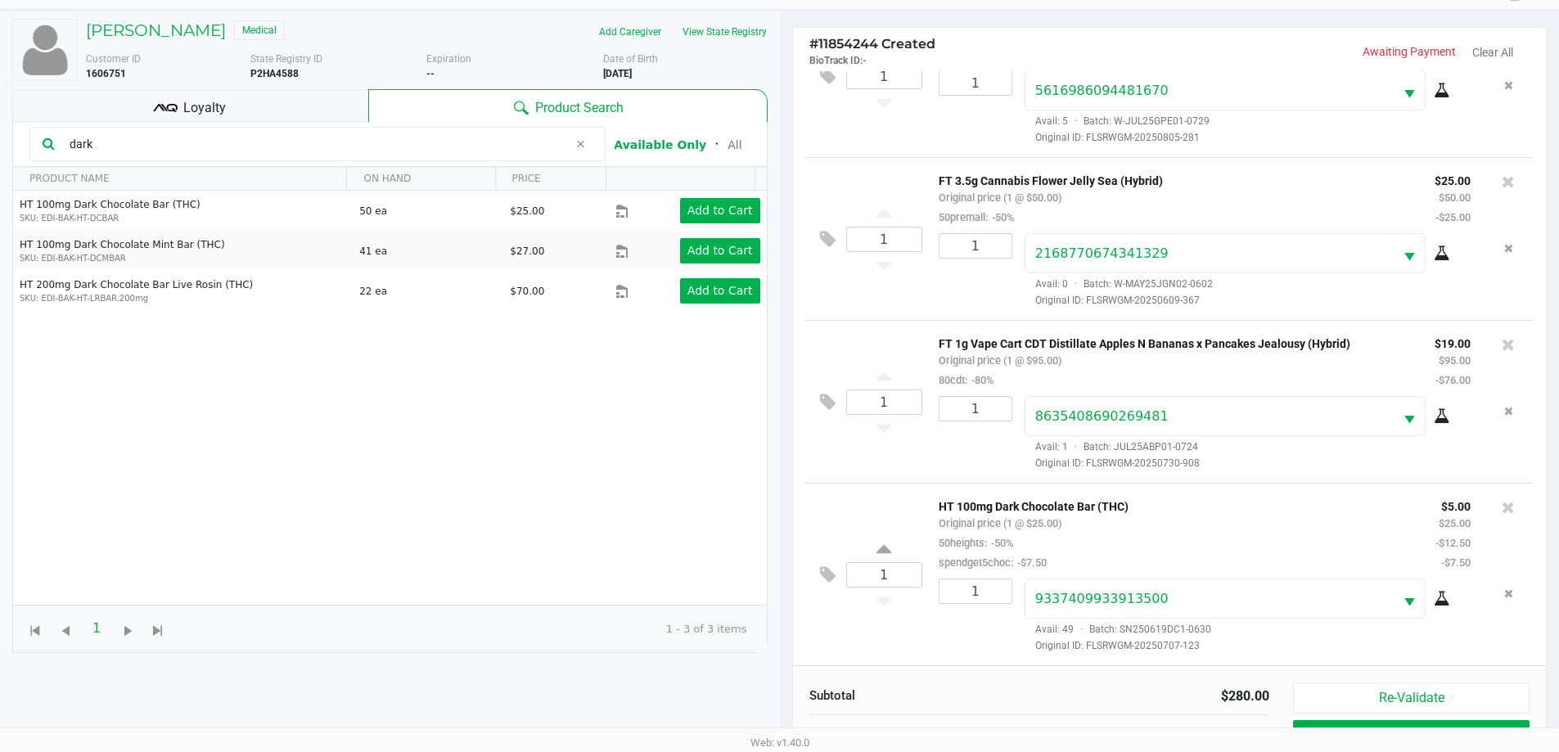
scroll to position [196, 0]
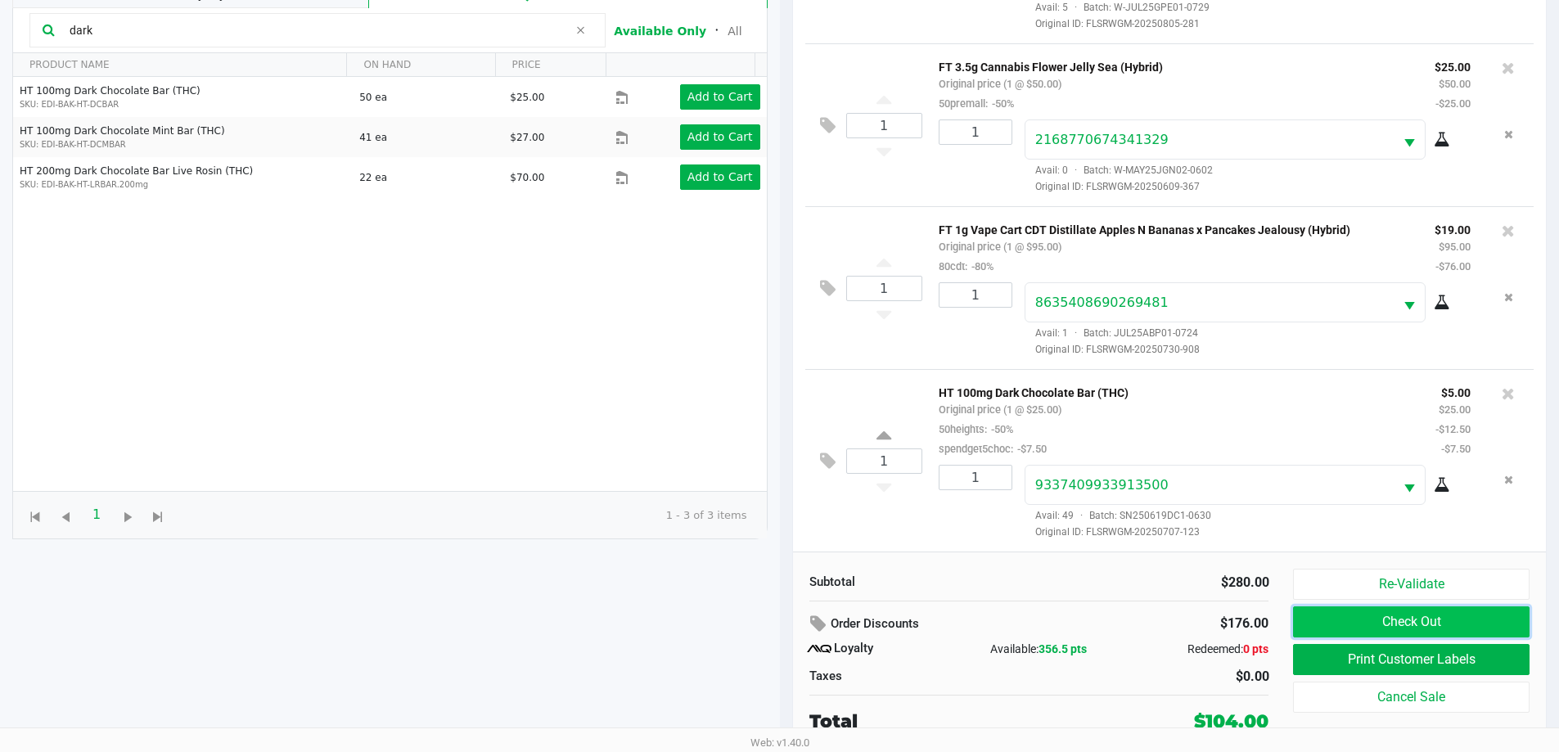
click at [1354, 619] on button "Check Out" at bounding box center [1411, 621] width 236 height 31
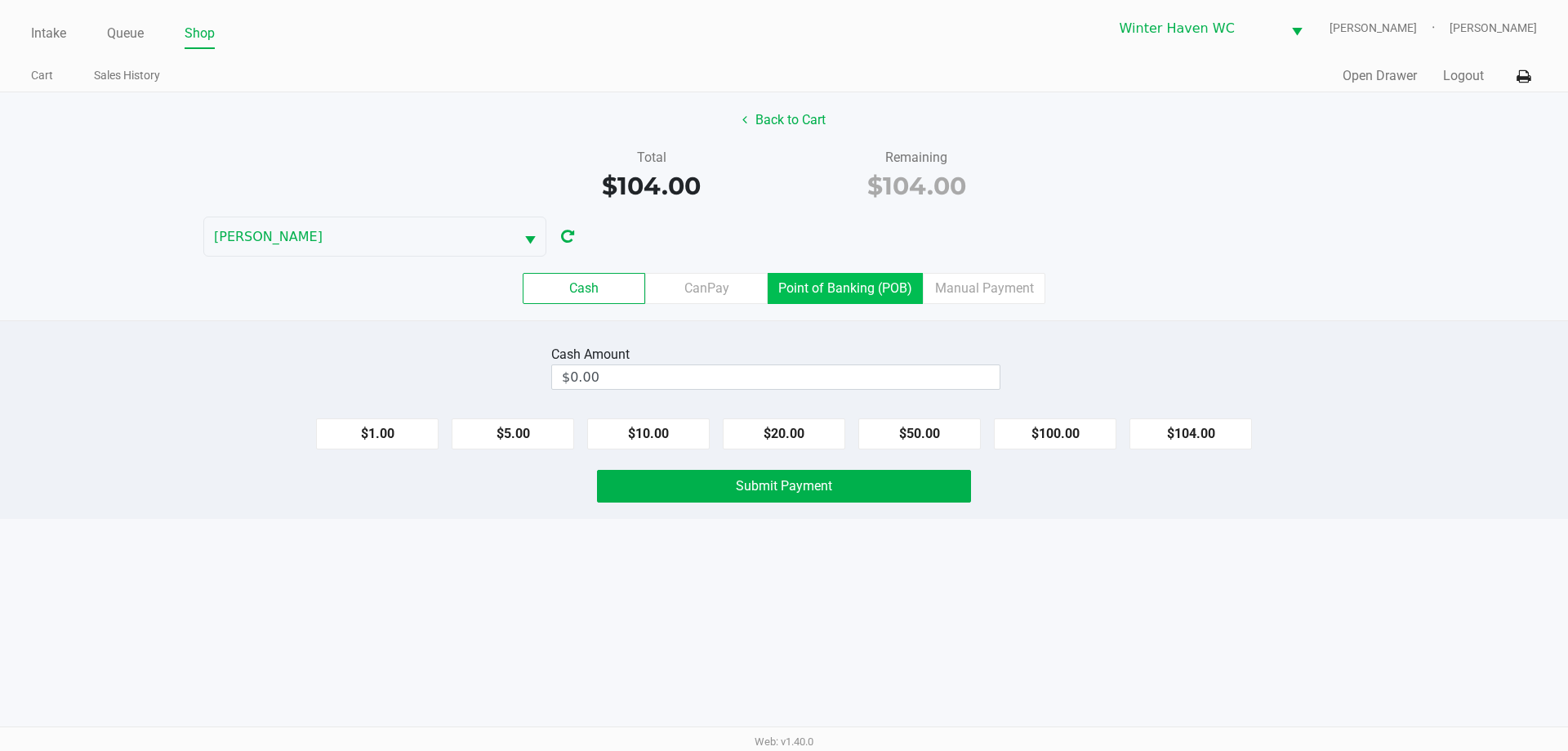
click at [833, 277] on label "Point of Banking (POB)" at bounding box center [844, 288] width 155 height 31
click at [0, 0] on 7 "Point of Banking (POB)" at bounding box center [0, 0] width 0 height 0
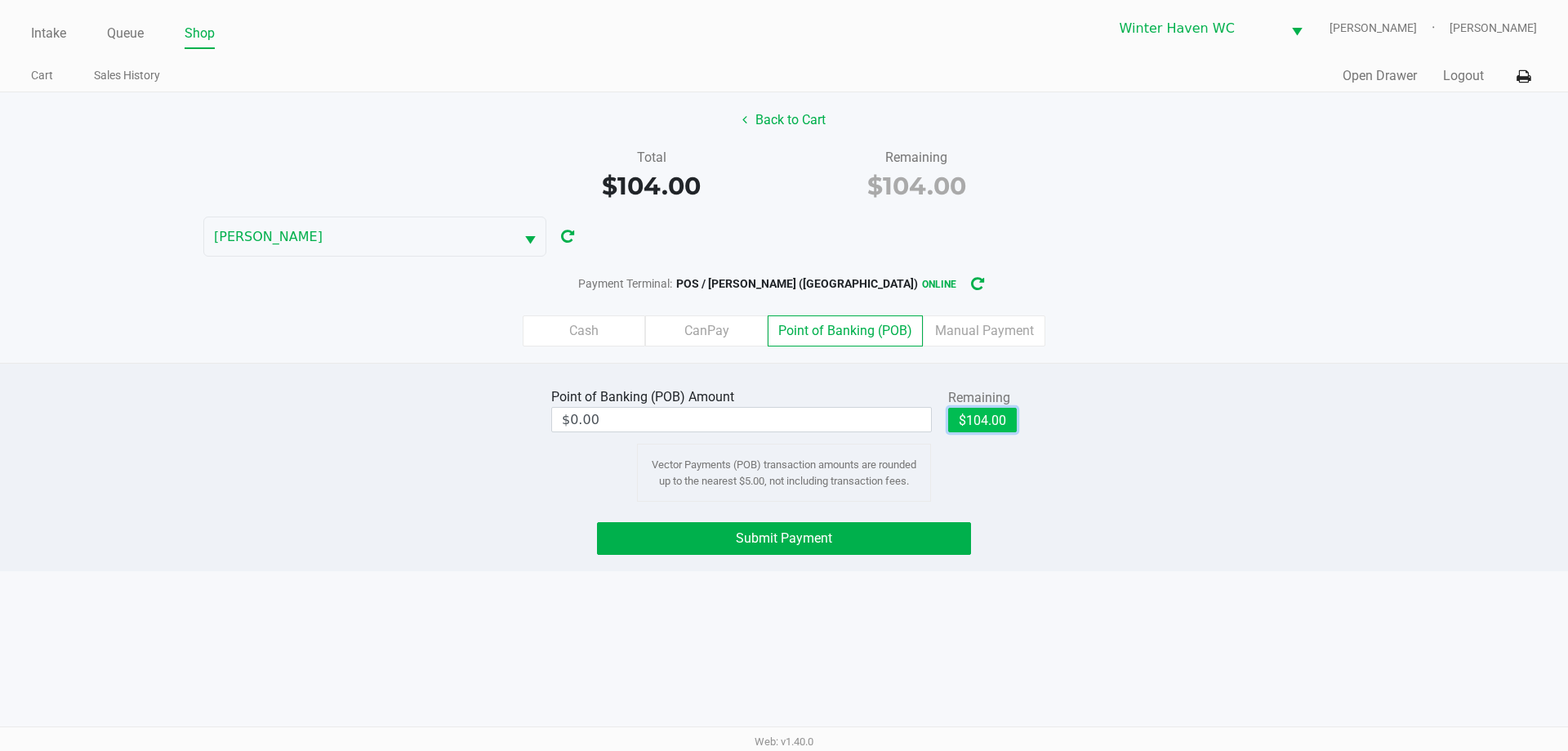
click at [999, 416] on button "$104.00" at bounding box center [982, 419] width 69 height 25
type input "$104.00"
click at [834, 534] on button "Submit Payment" at bounding box center [784, 538] width 374 height 33
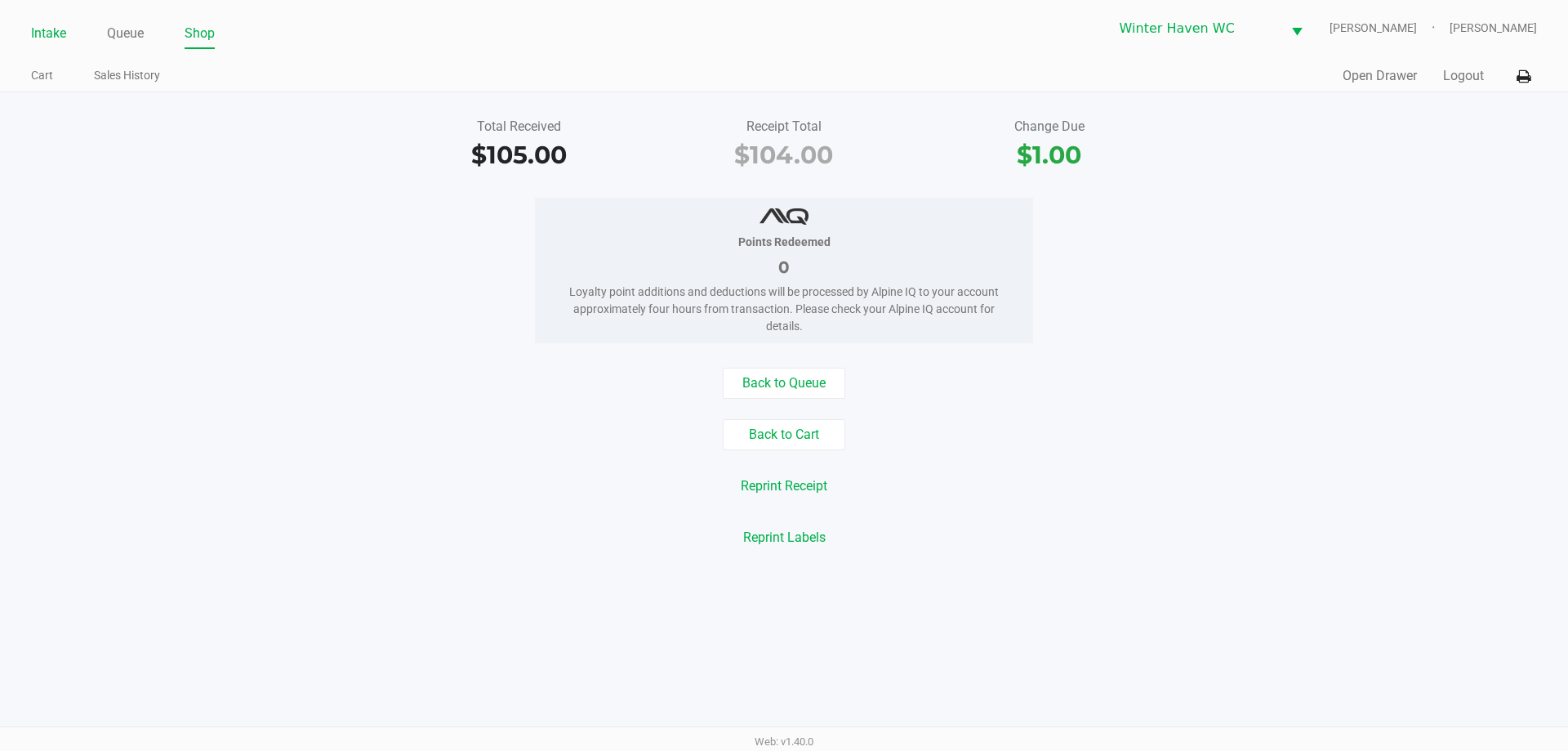
click at [52, 29] on link "Intake" at bounding box center [48, 33] width 35 height 23
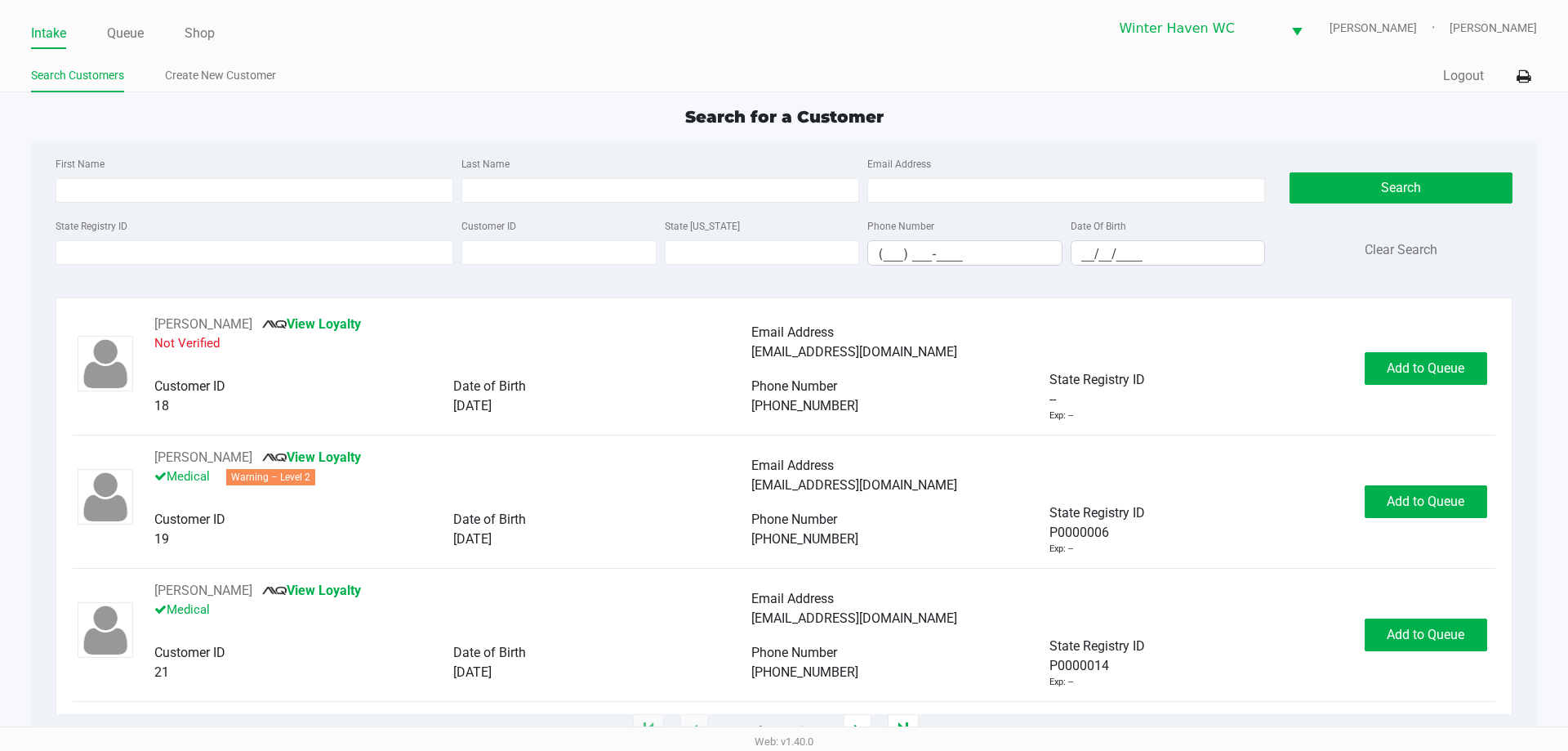
click at [438, 127] on div "Search for a Customer" at bounding box center [784, 117] width 1529 height 25
click at [405, 113] on div "Search for a Customer" at bounding box center [784, 117] width 1529 height 25
click at [281, 119] on div "Search for a Customer" at bounding box center [784, 117] width 1529 height 25
click at [256, 155] on div "First Name" at bounding box center [255, 178] width 406 height 49
click at [229, 146] on div "First Name Last Name Email Address State Registry ID Customer ID State ID Phone…" at bounding box center [783, 217] width 1480 height 150
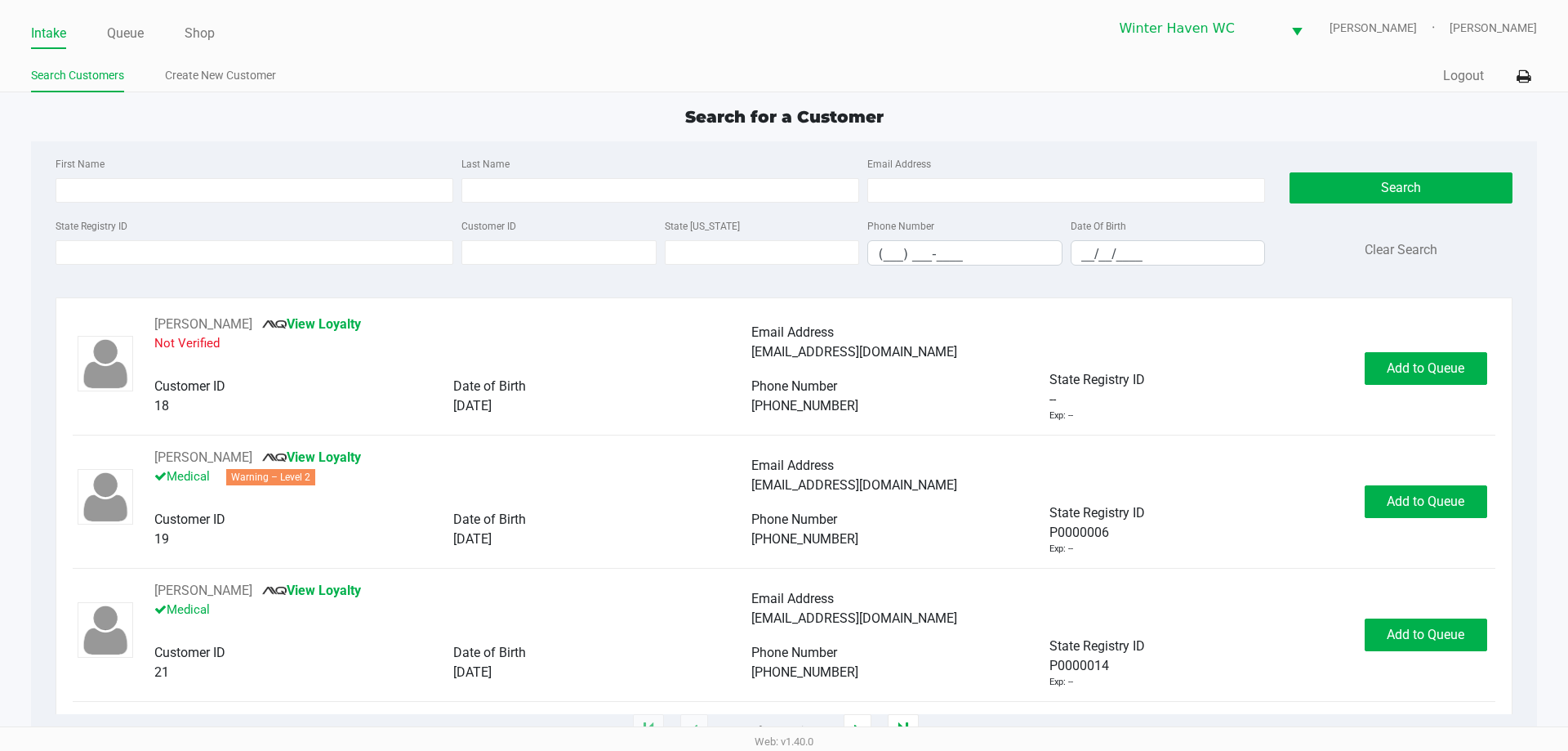
click at [229, 146] on div "First Name Last Name Email Address State Registry ID Customer ID State ID Phone…" at bounding box center [783, 217] width 1480 height 150
click at [334, 248] on input "State Registry ID" at bounding box center [255, 253] width 397 height 25
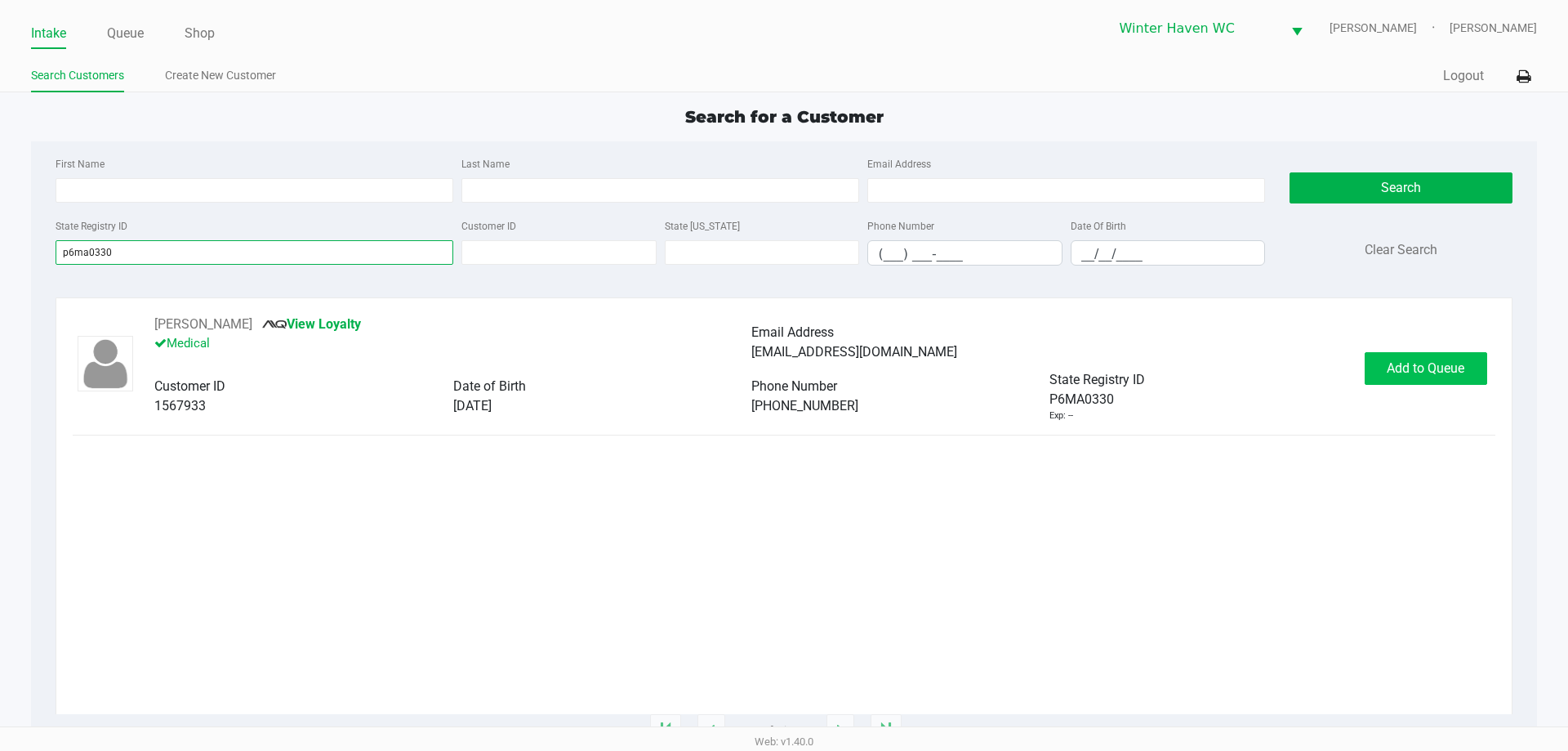
type input "p6ma0330"
click at [1393, 363] on span "Add to Queue" at bounding box center [1425, 369] width 78 height 16
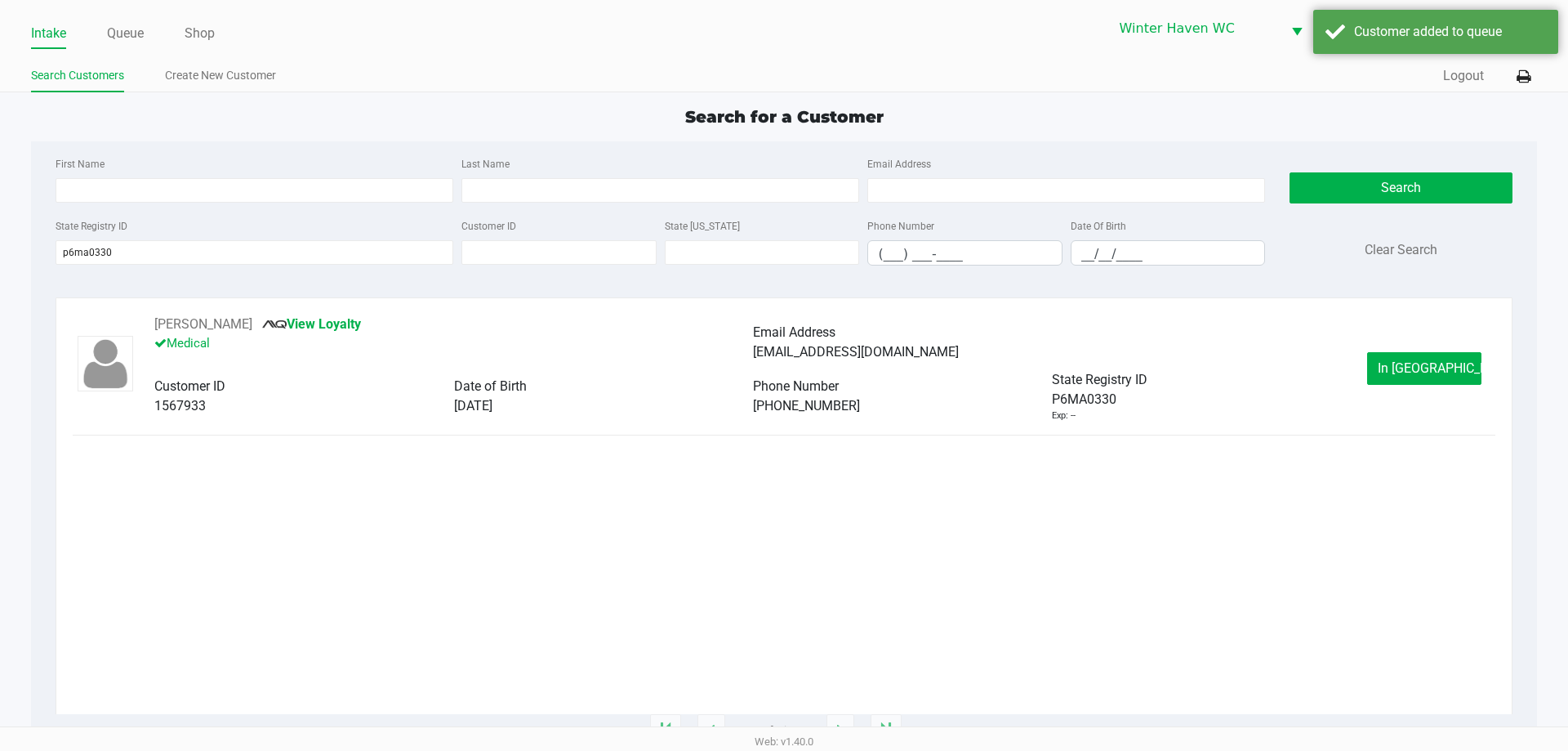
click at [1444, 349] on div "WALTER ALLEN View Loyalty Medical Email Address lisaallen2023@outlook.com Custo…" at bounding box center [784, 369] width 1421 height 108
click at [1435, 368] on span "In Queue" at bounding box center [1445, 369] width 137 height 16
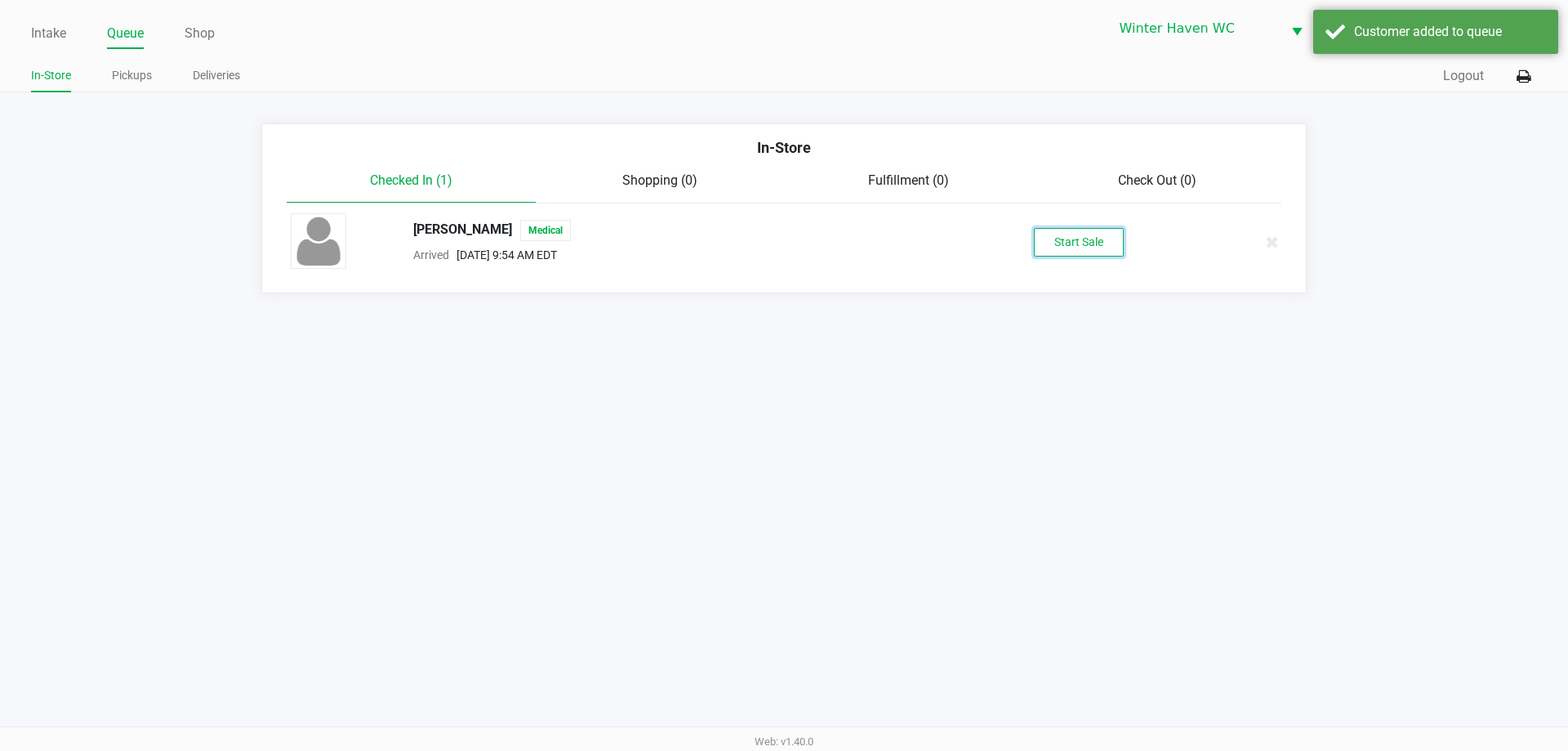
click at [1086, 232] on button "Start Sale" at bounding box center [1079, 242] width 90 height 29
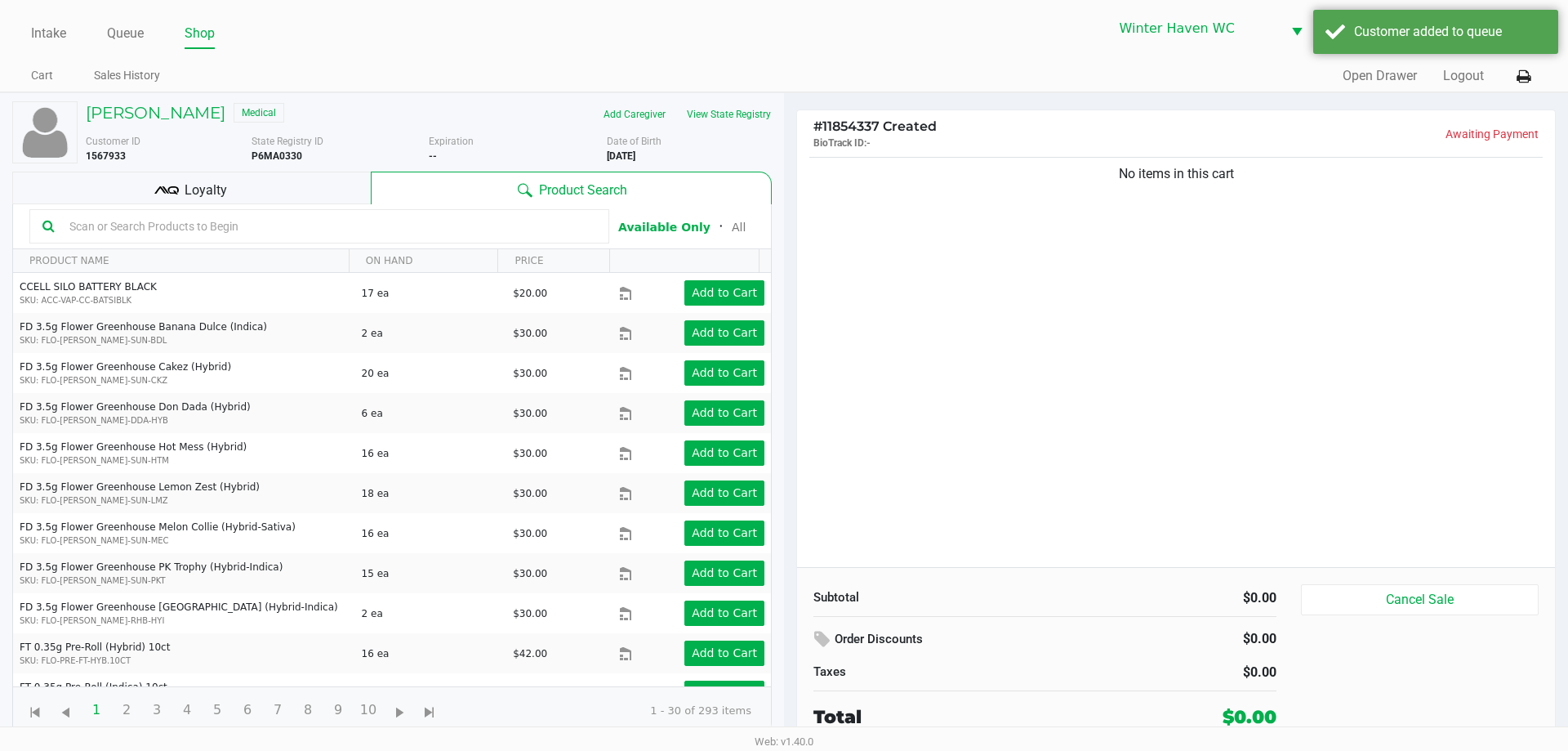
click at [450, 227] on input "text" at bounding box center [329, 226] width 533 height 25
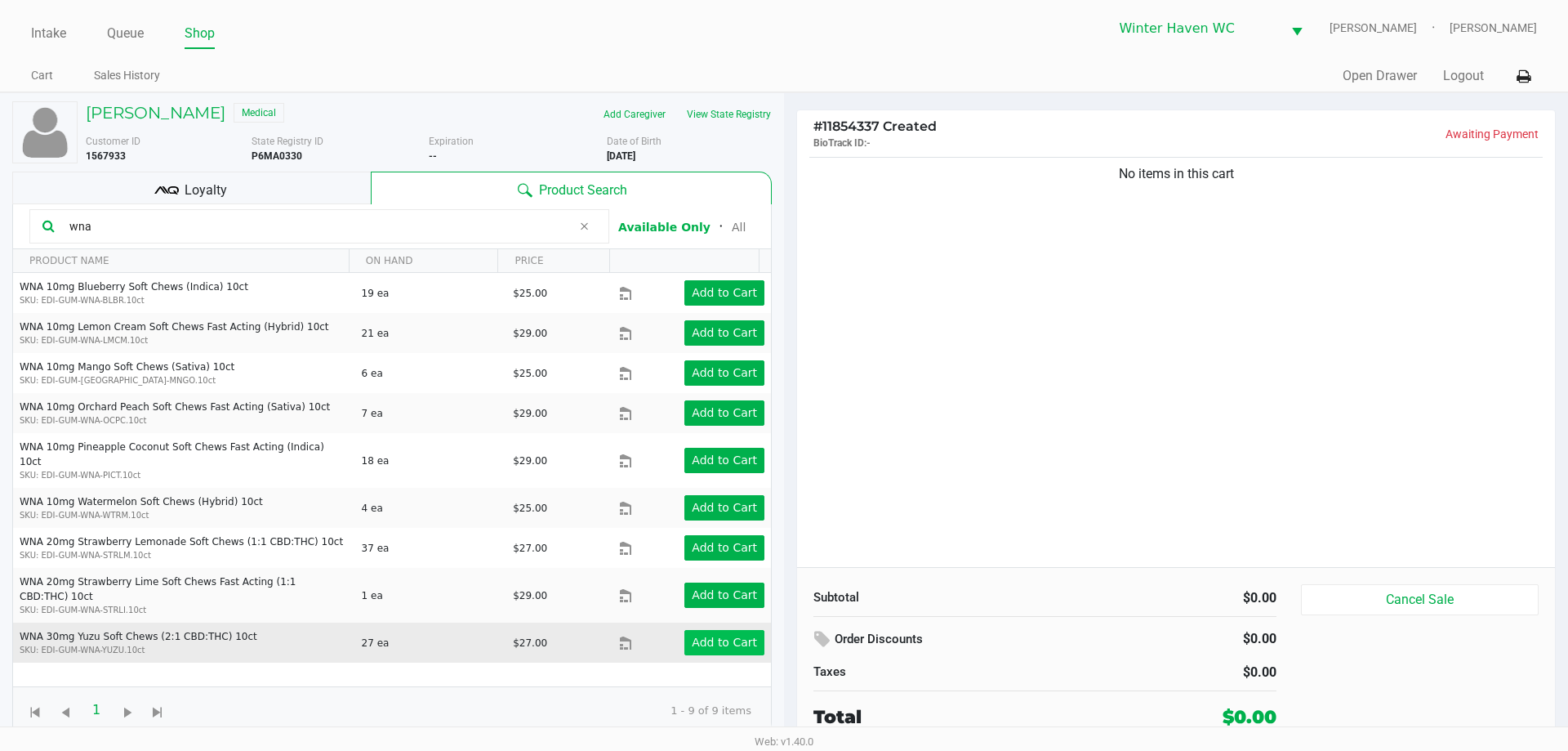
type input "wna"
click at [712, 636] on app-button-loader "Add to Cart" at bounding box center [724, 642] width 65 height 13
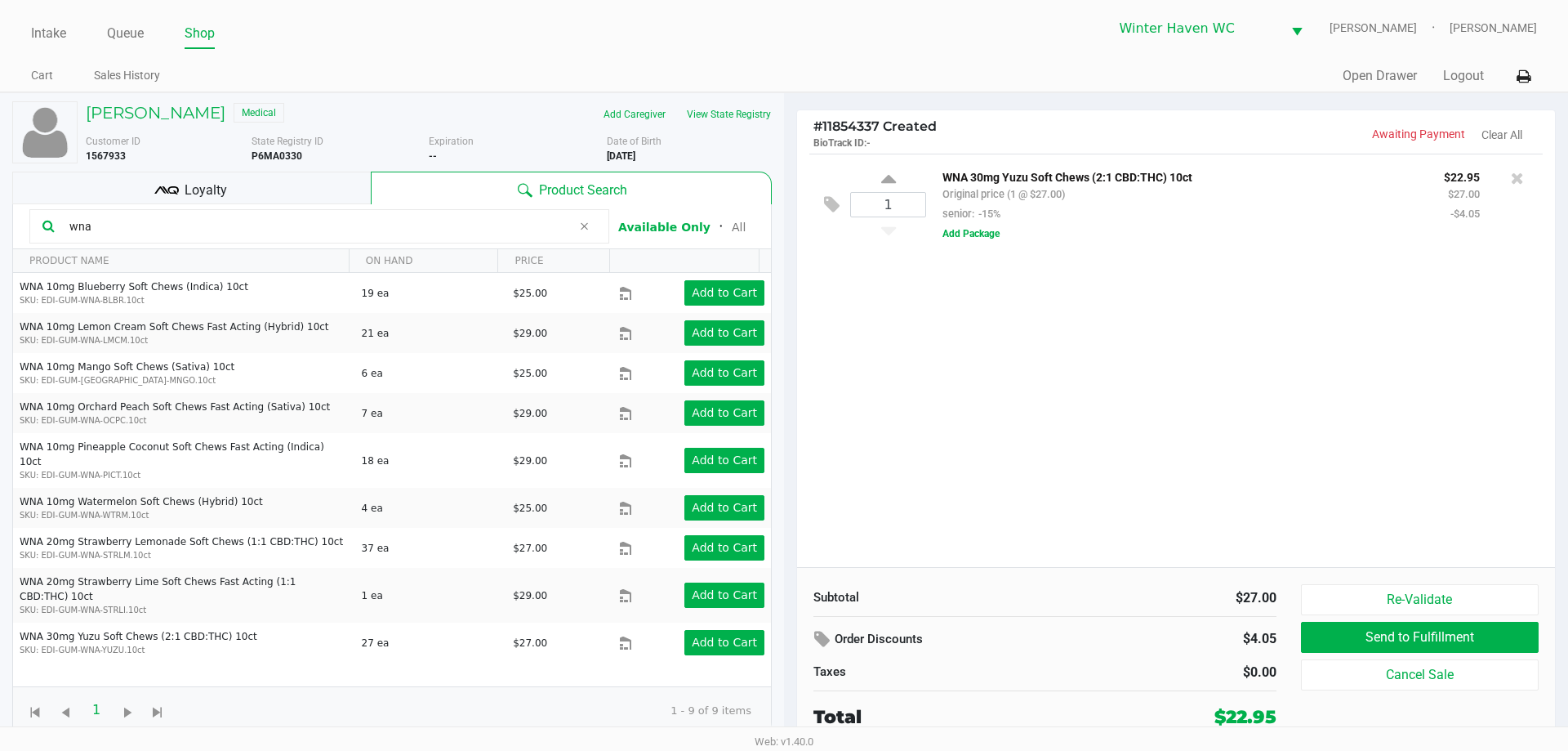
click at [254, 190] on div "Loyalty" at bounding box center [191, 188] width 358 height 33
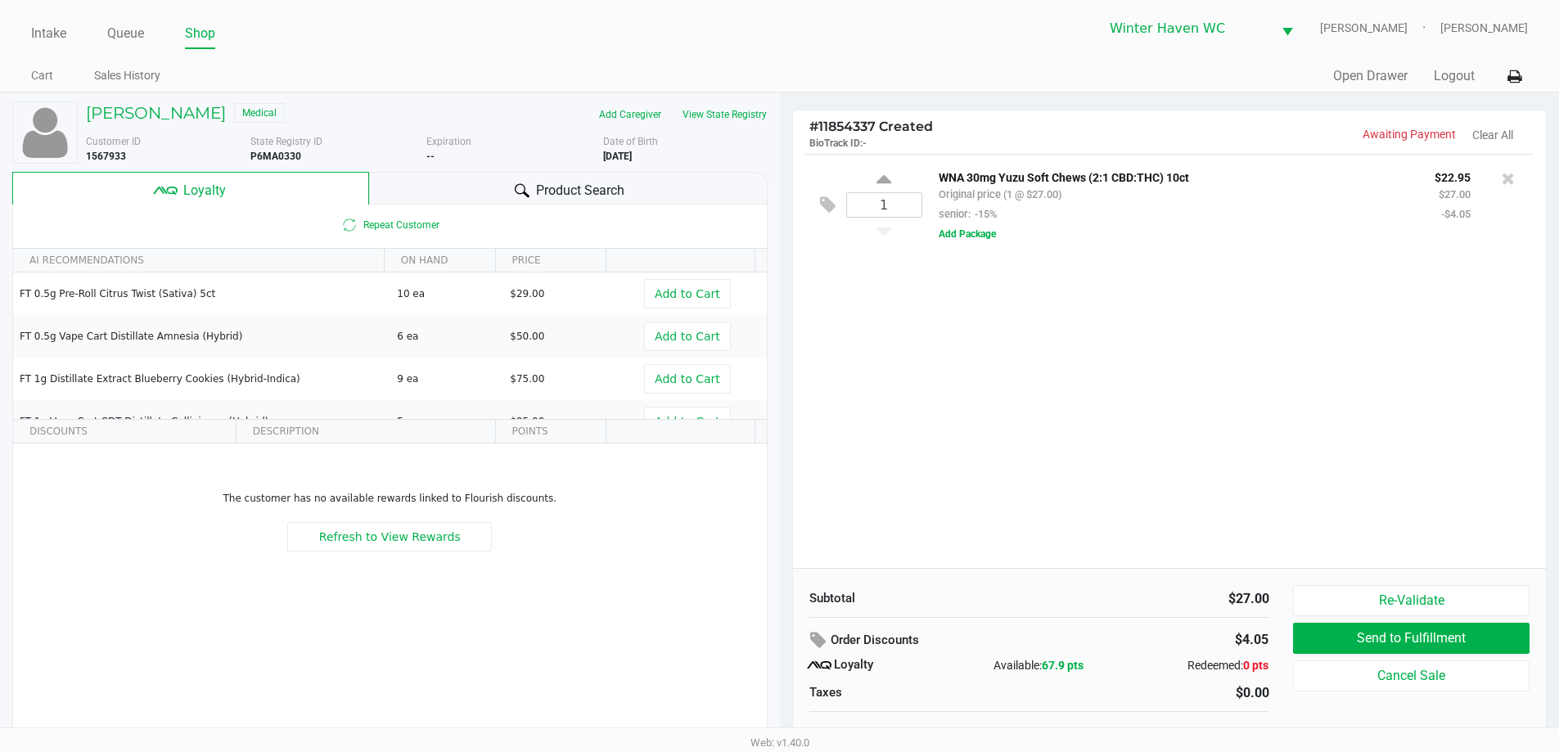
click at [542, 185] on span "Product Search" at bounding box center [580, 191] width 88 height 20
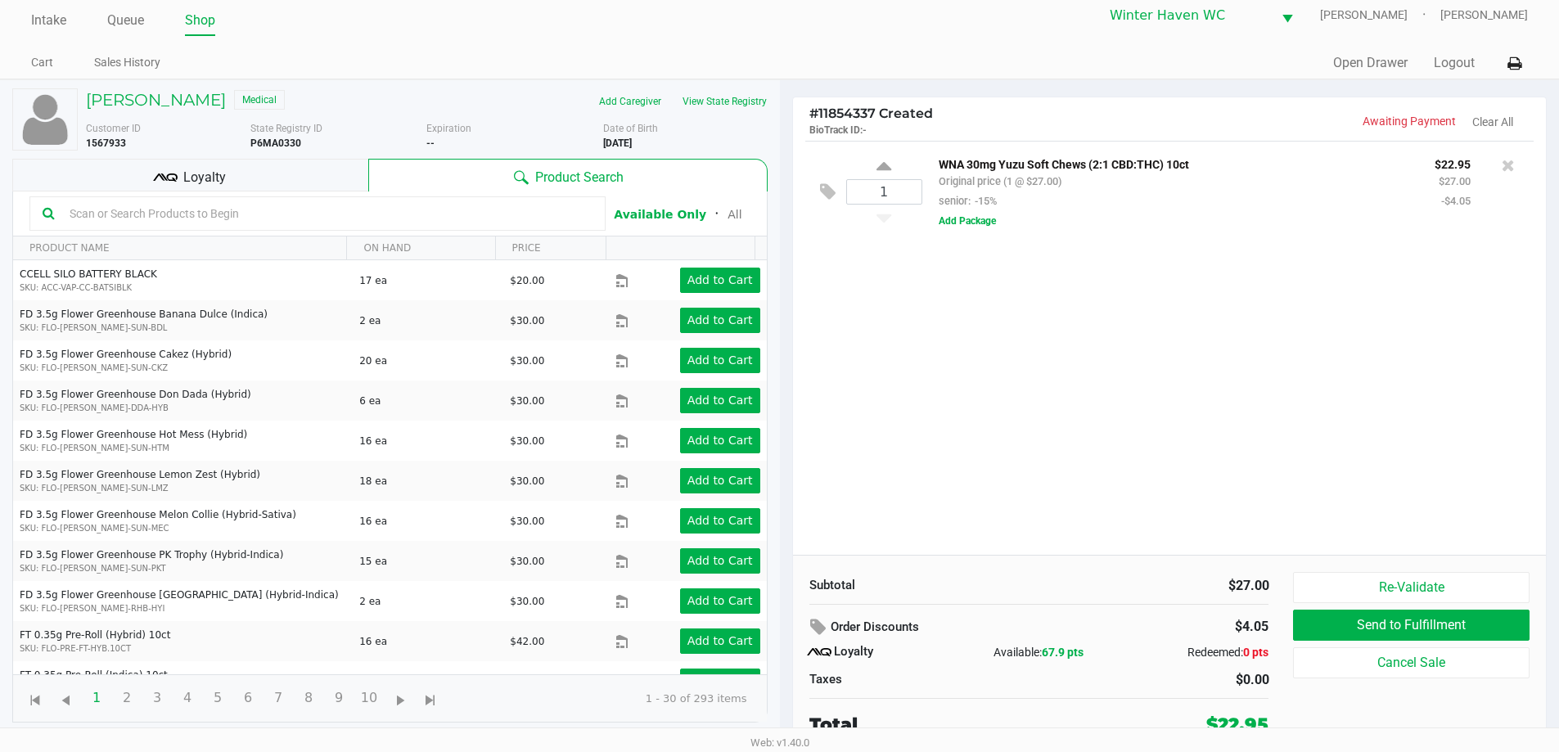
scroll to position [16, 0]
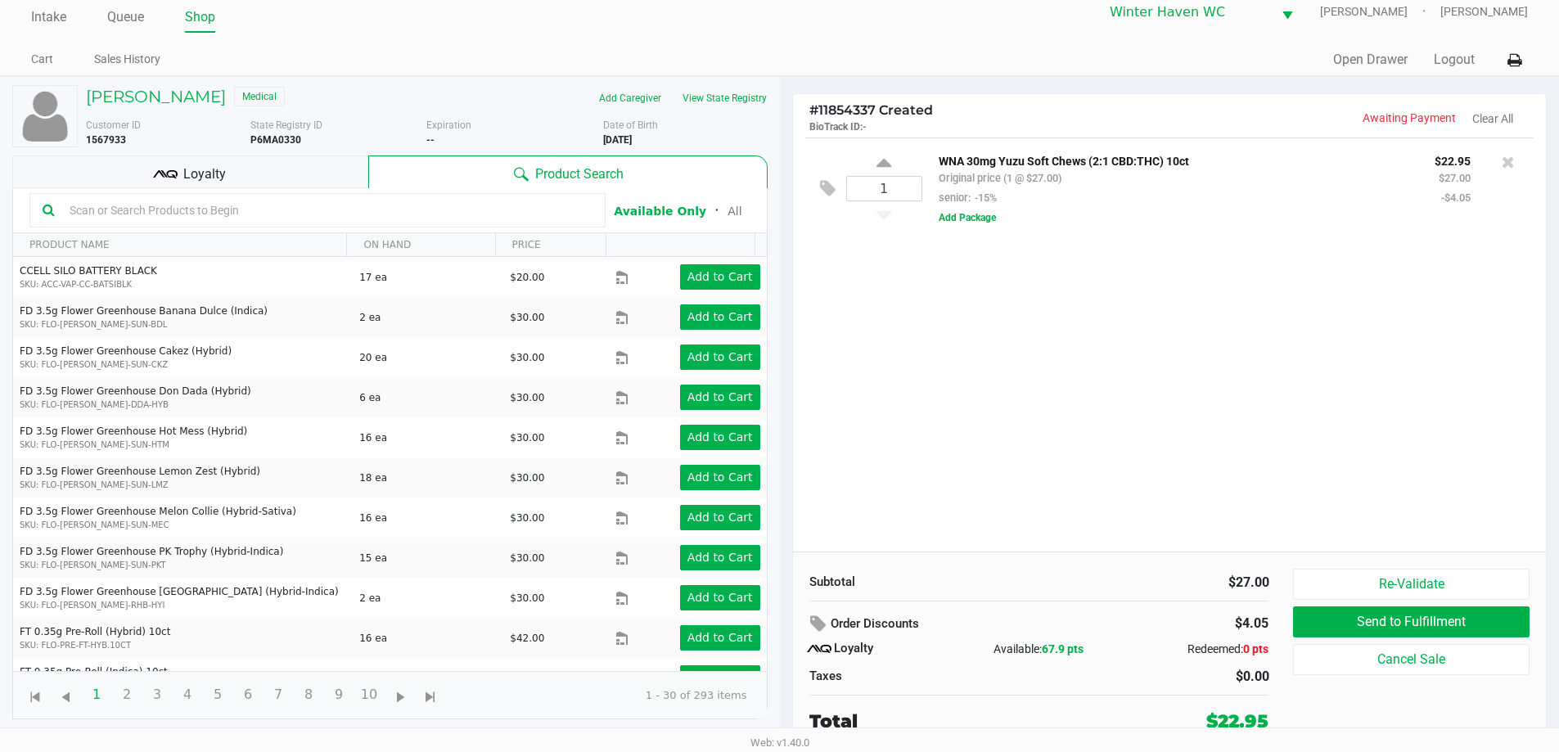
click at [434, 218] on input "text" at bounding box center [327, 210] width 529 height 25
click at [335, 216] on input "text" at bounding box center [327, 210] width 529 height 25
click at [327, 164] on div "Loyalty" at bounding box center [190, 171] width 356 height 33
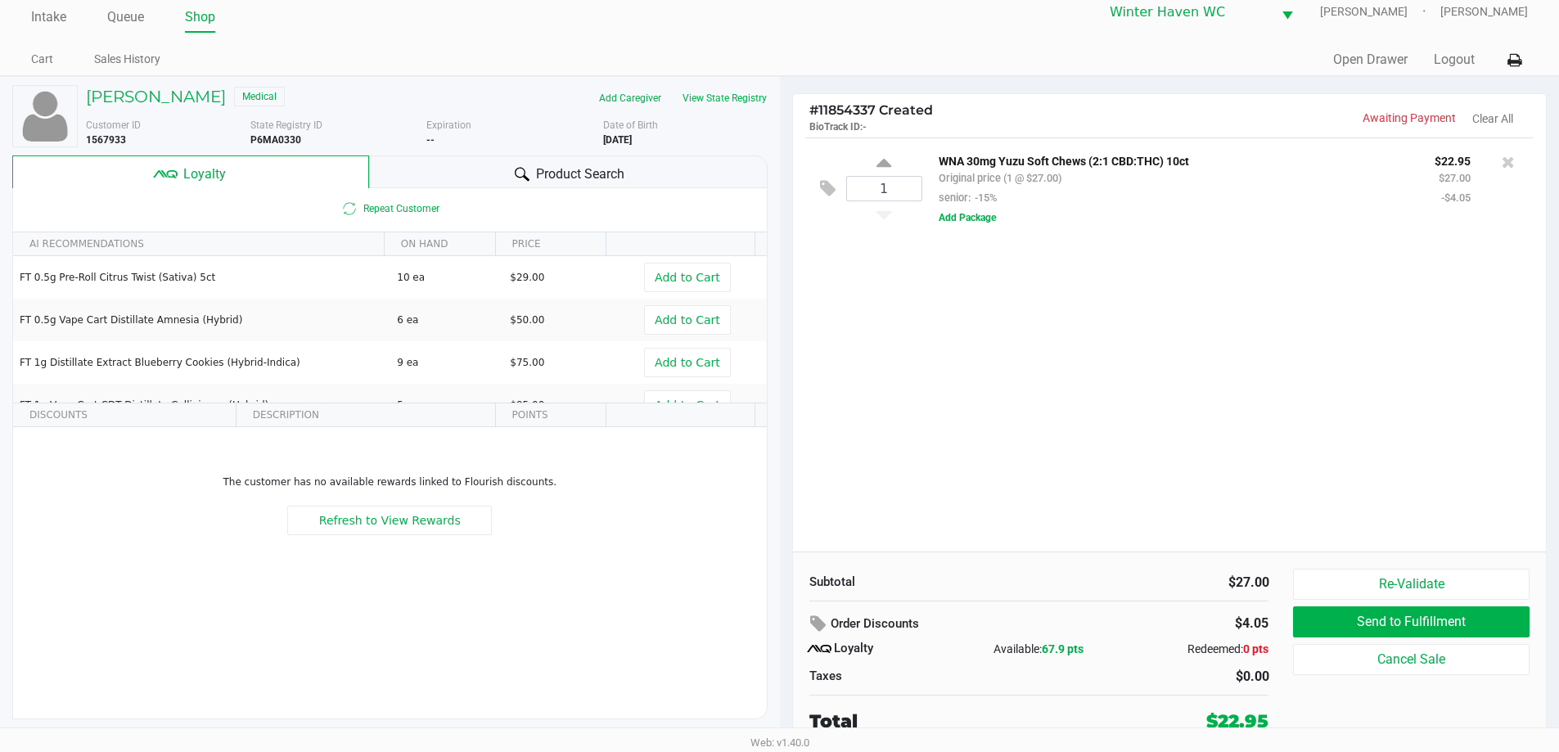
click at [469, 166] on div "Product Search" at bounding box center [568, 171] width 398 height 33
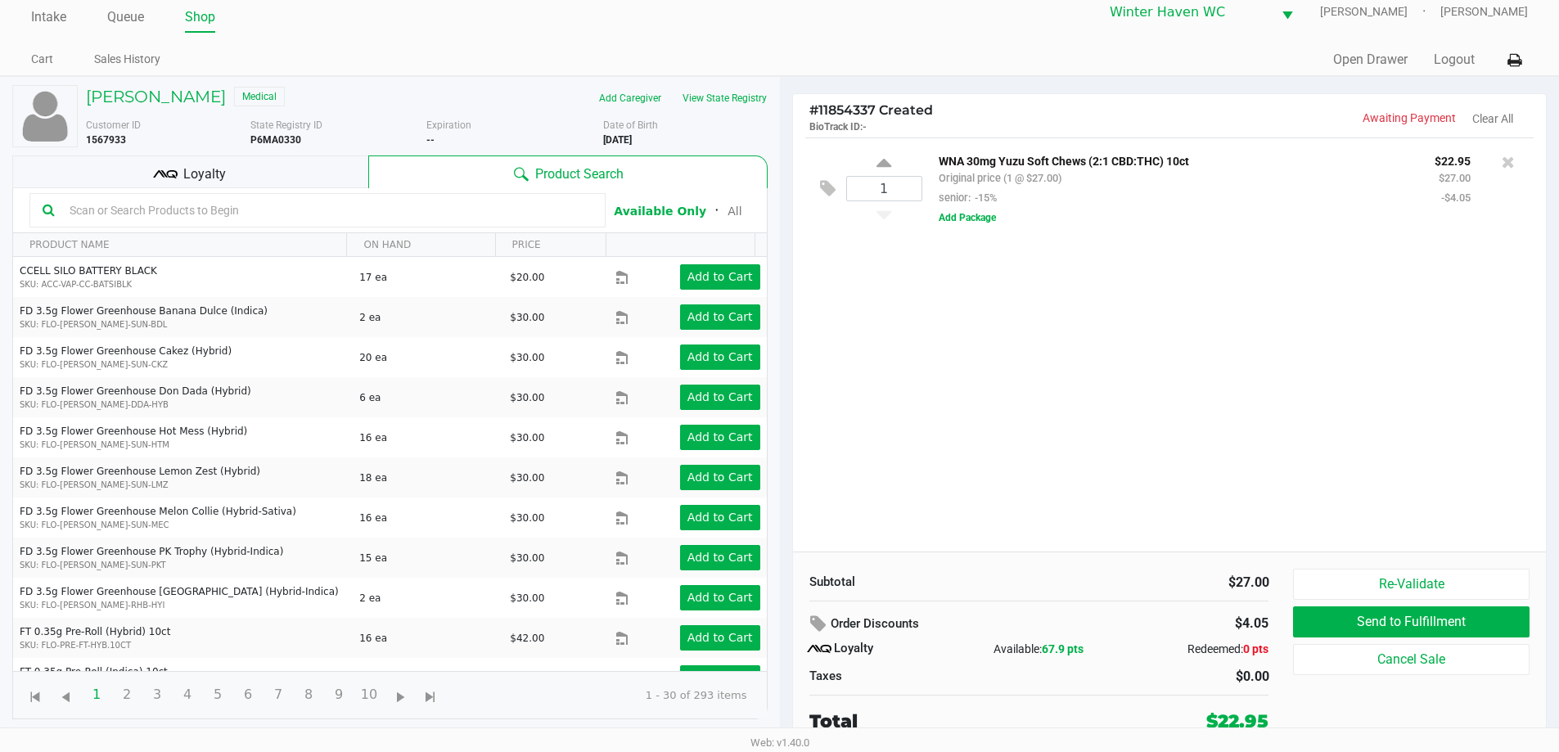
click at [872, 164] on div "1" at bounding box center [884, 188] width 76 height 66
click at [881, 158] on icon at bounding box center [883, 165] width 15 height 20
type input "2"
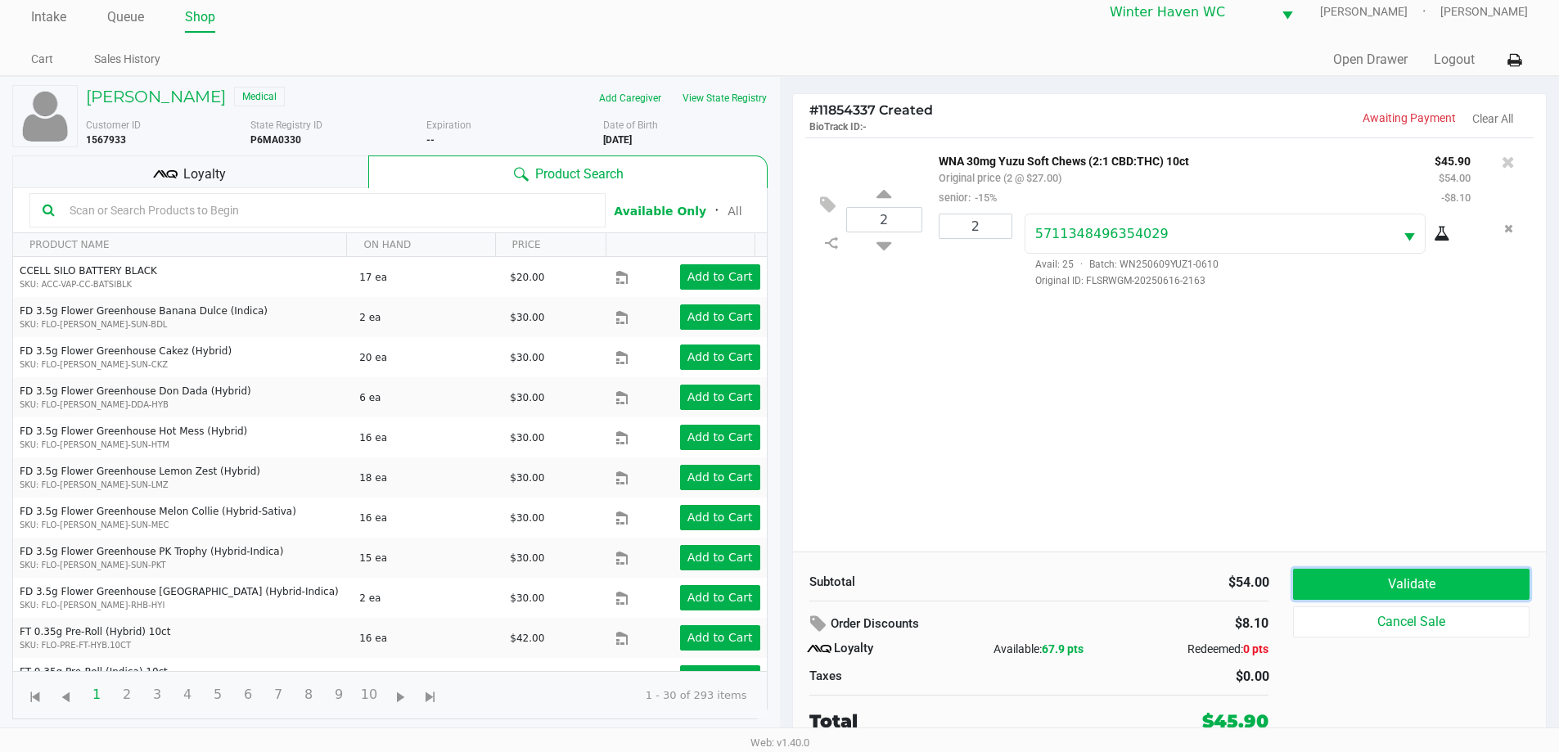
click at [1411, 587] on button "Validate" at bounding box center [1411, 584] width 236 height 31
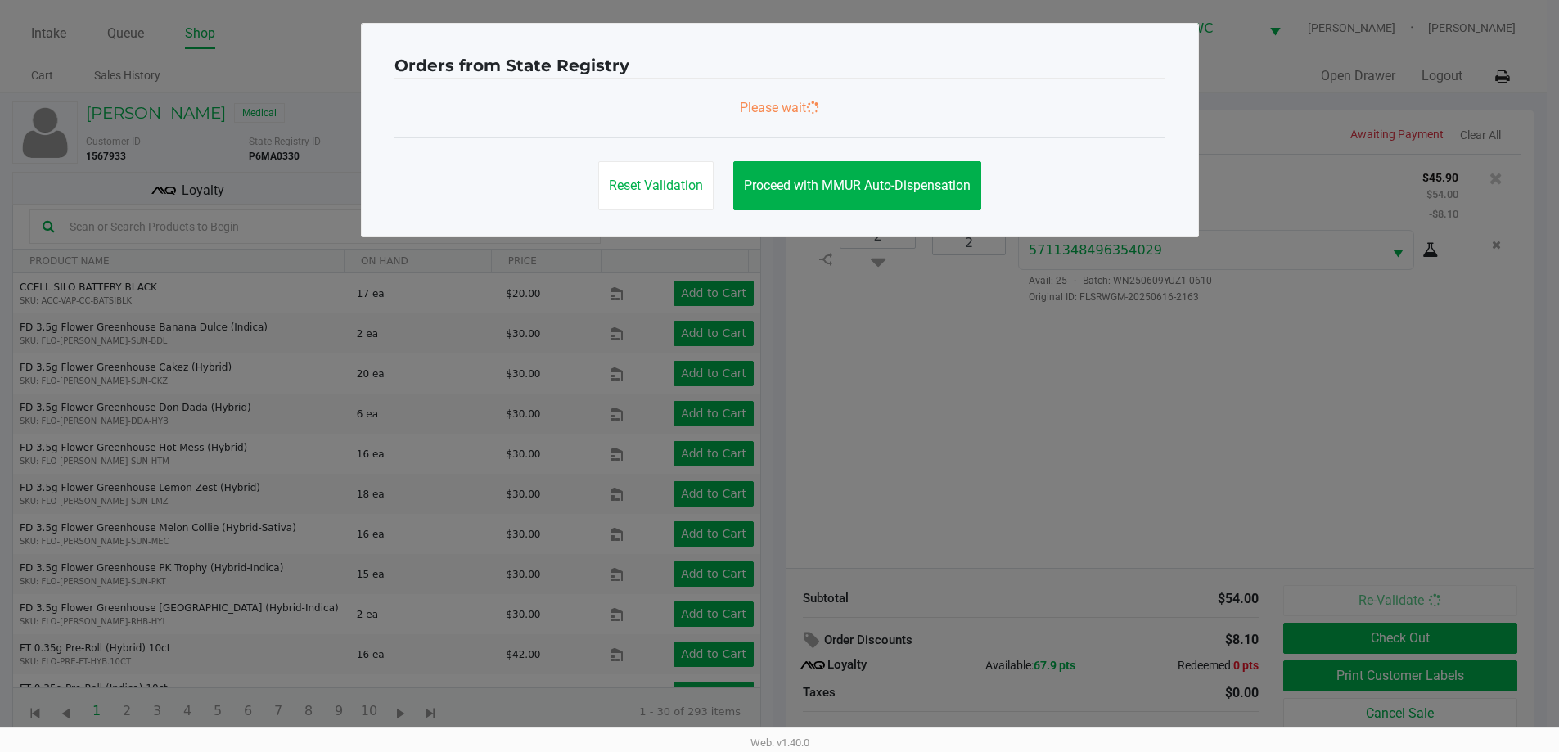
scroll to position [0, 0]
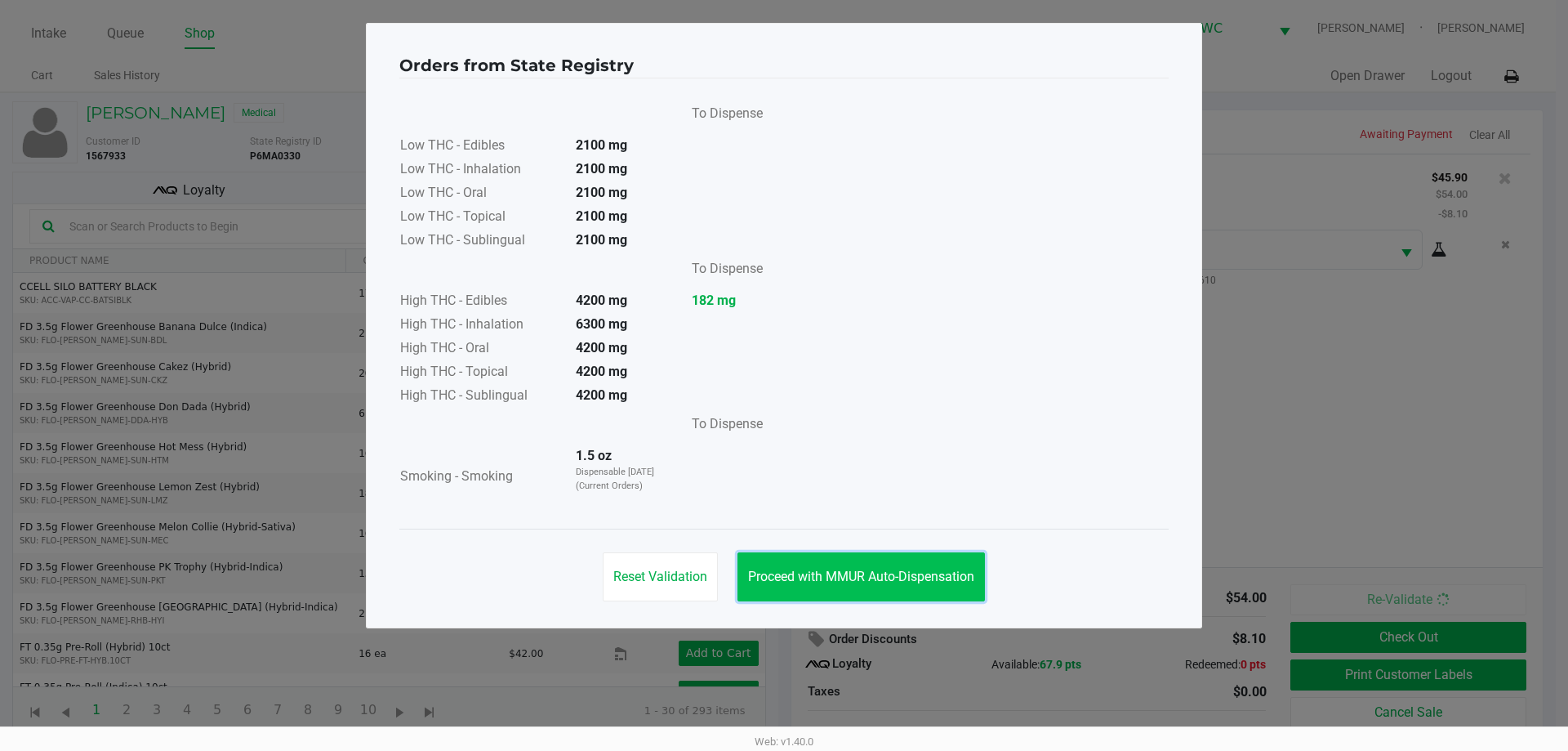
click at [882, 579] on span "Proceed with MMUR Auto-Dispensation" at bounding box center [860, 576] width 227 height 16
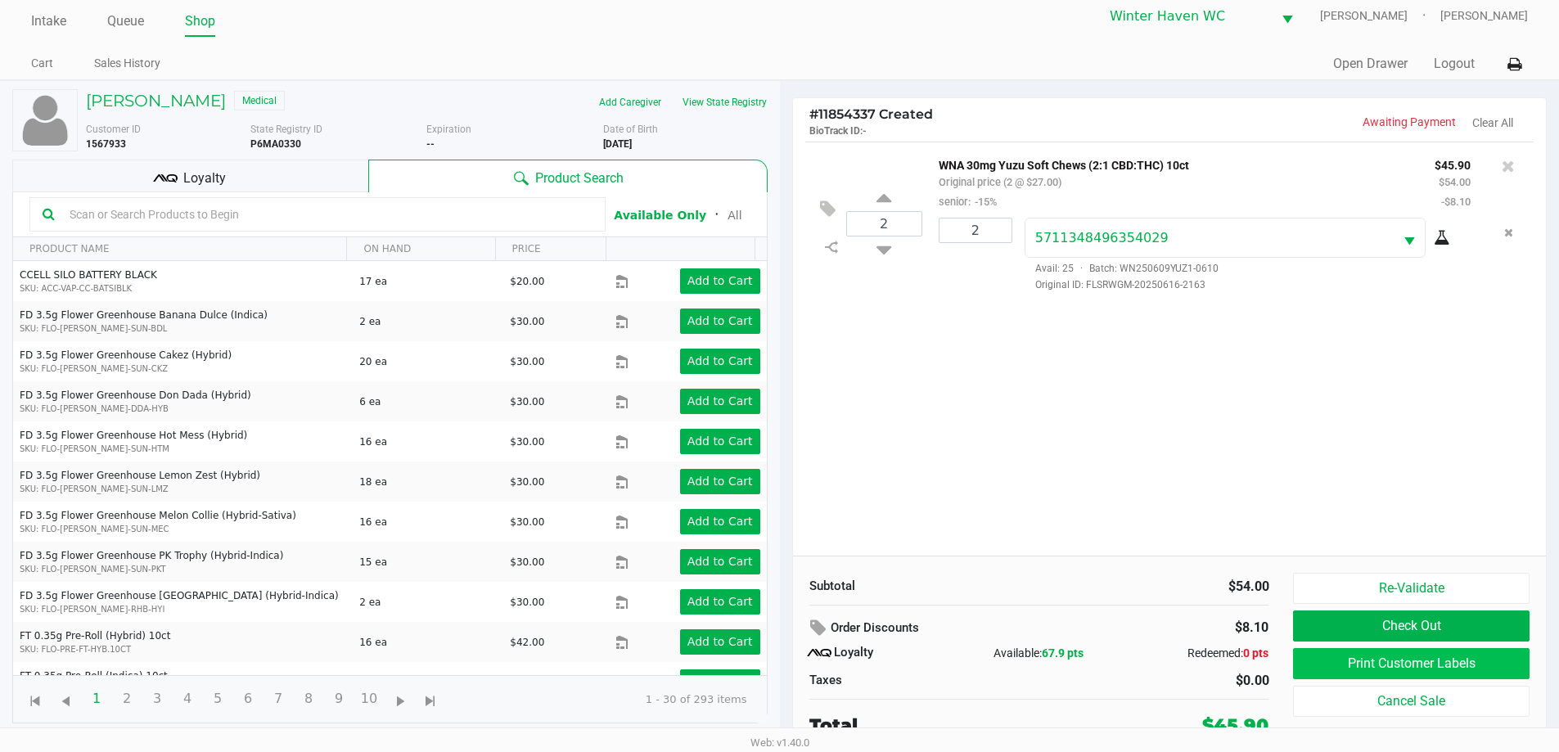
scroll to position [16, 0]
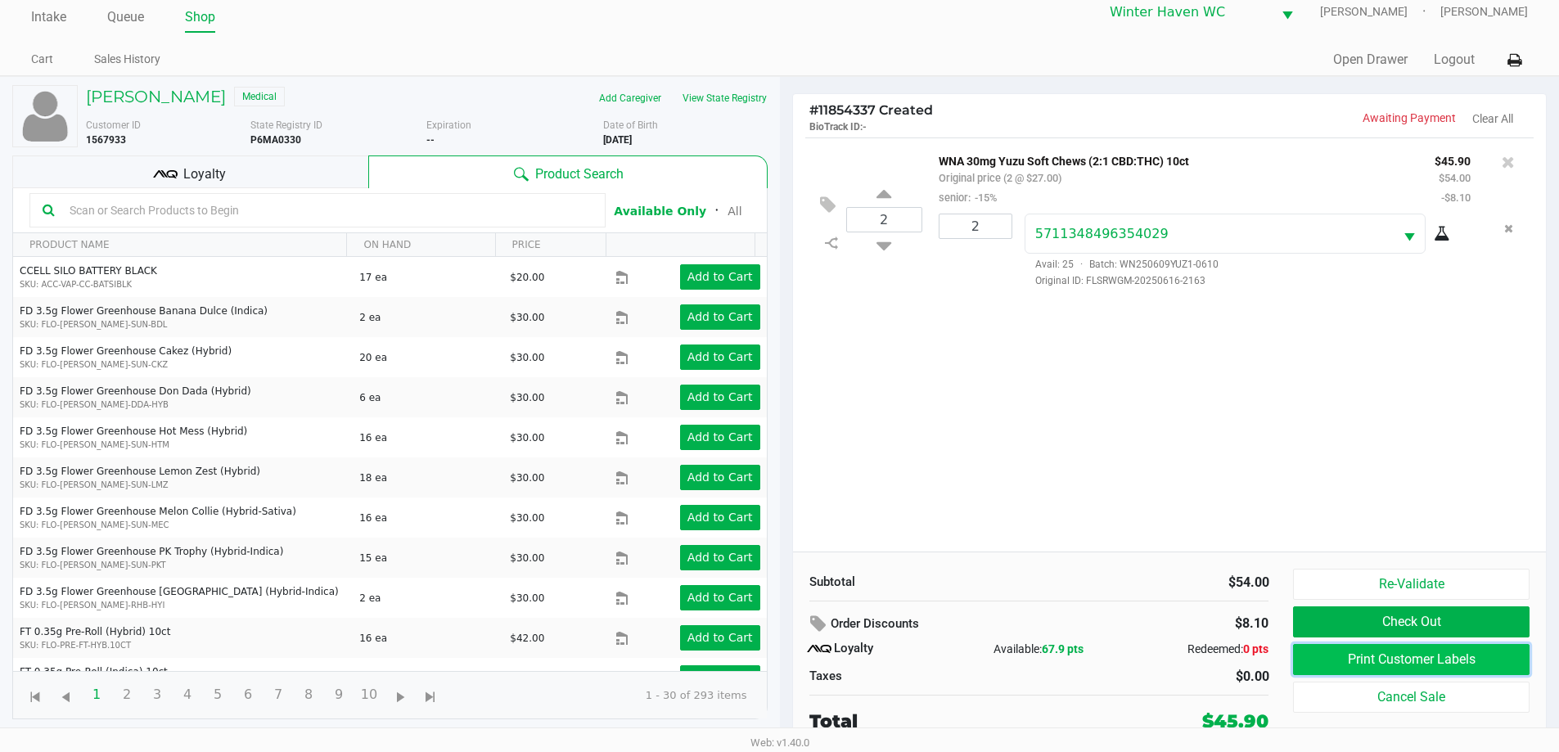
click at [1352, 665] on button "Print Customer Labels" at bounding box center [1411, 659] width 236 height 31
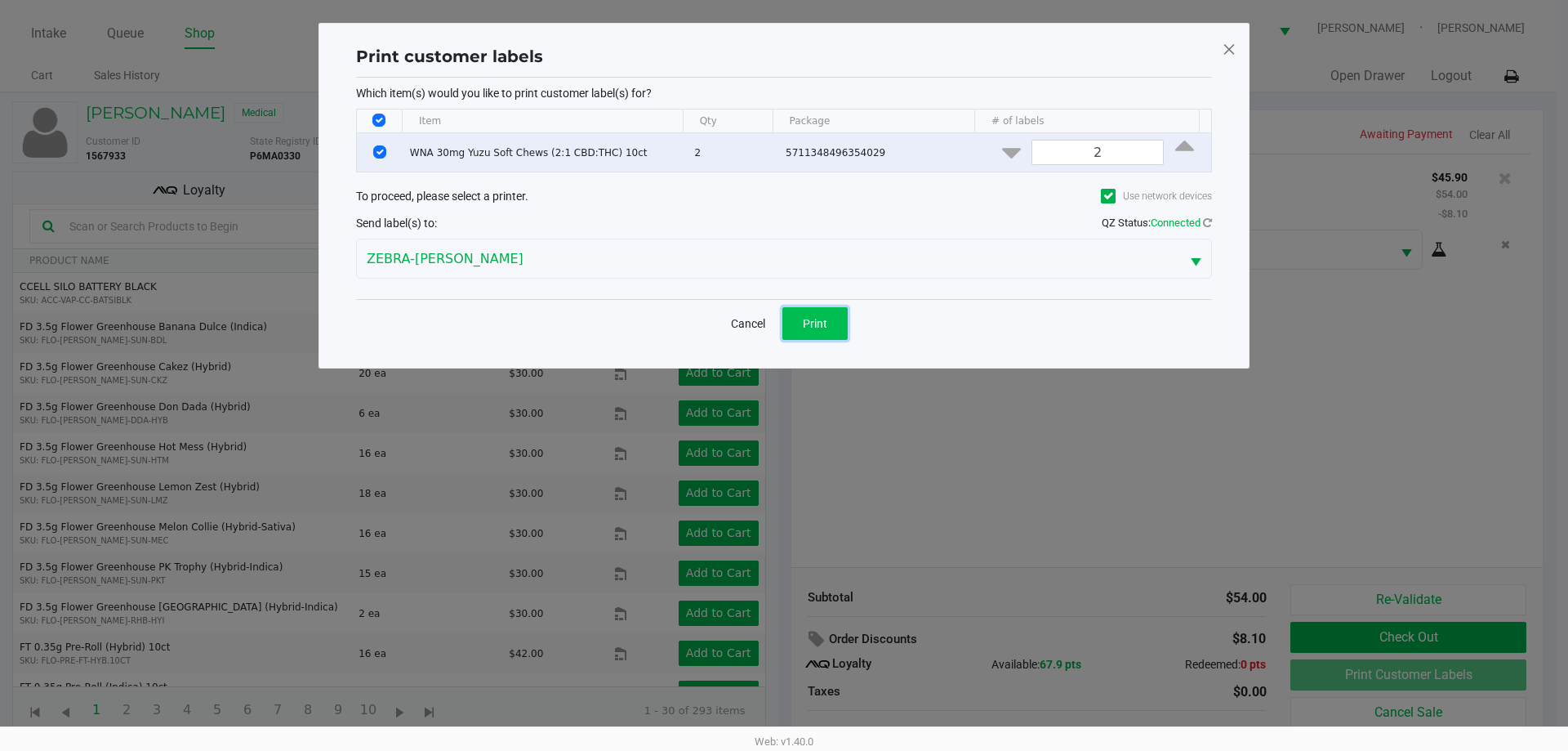
click at [827, 313] on button "Print" at bounding box center [814, 324] width 65 height 33
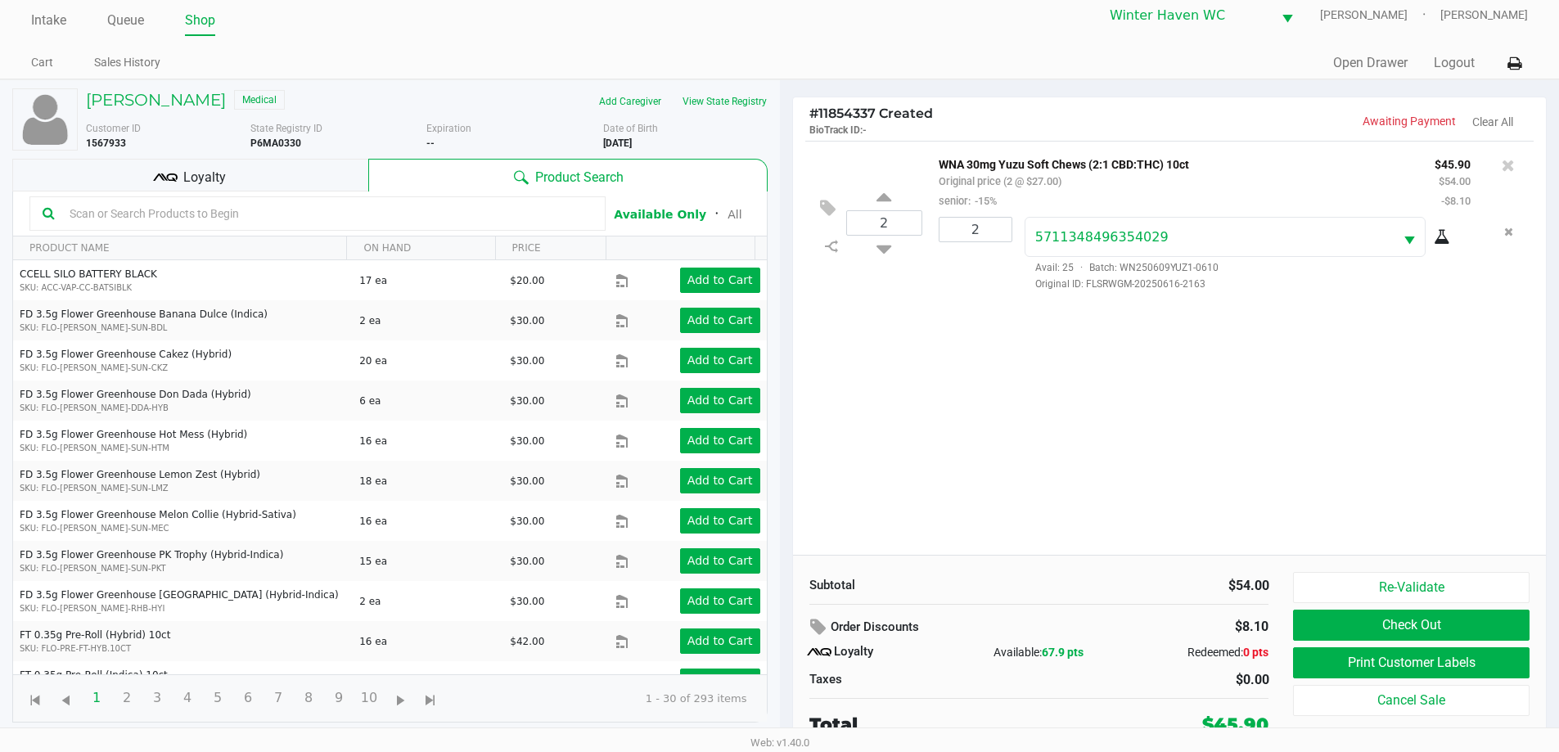
scroll to position [16, 0]
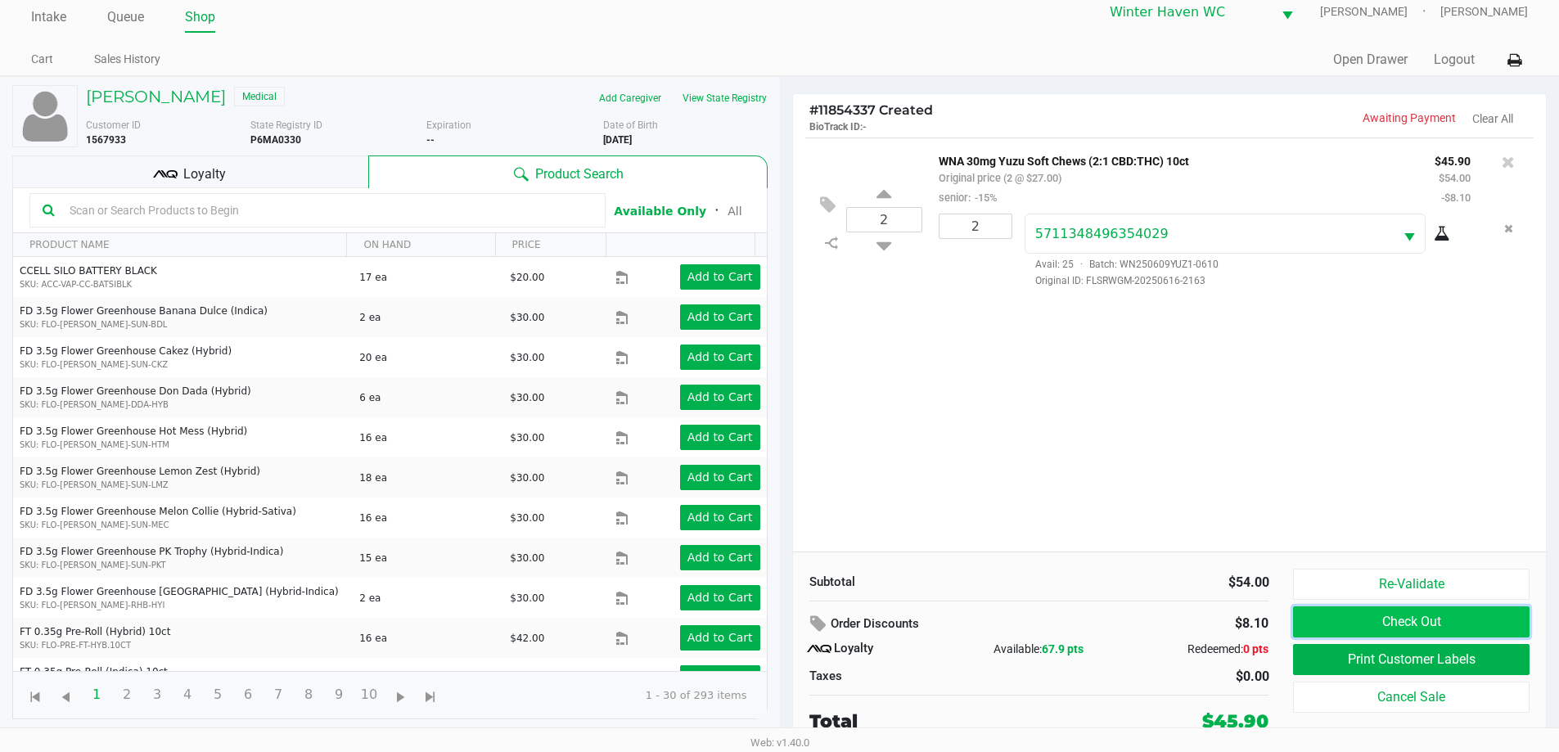
click at [1337, 626] on button "Check Out" at bounding box center [1411, 621] width 236 height 31
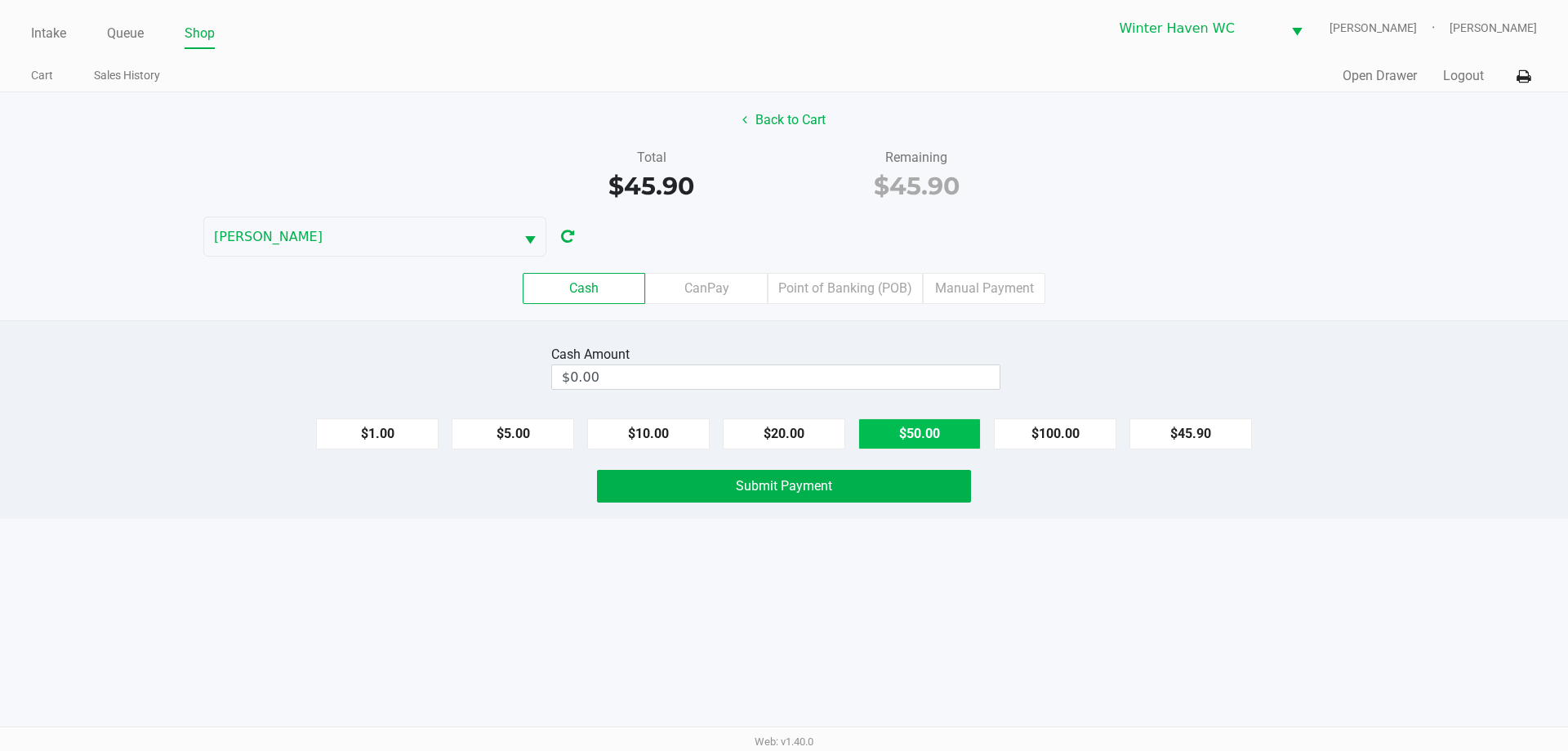
click at [926, 433] on button "$50.00" at bounding box center [919, 433] width 123 height 31
click at [626, 438] on button "$10.00" at bounding box center [648, 433] width 123 height 31
type input "$60.00"
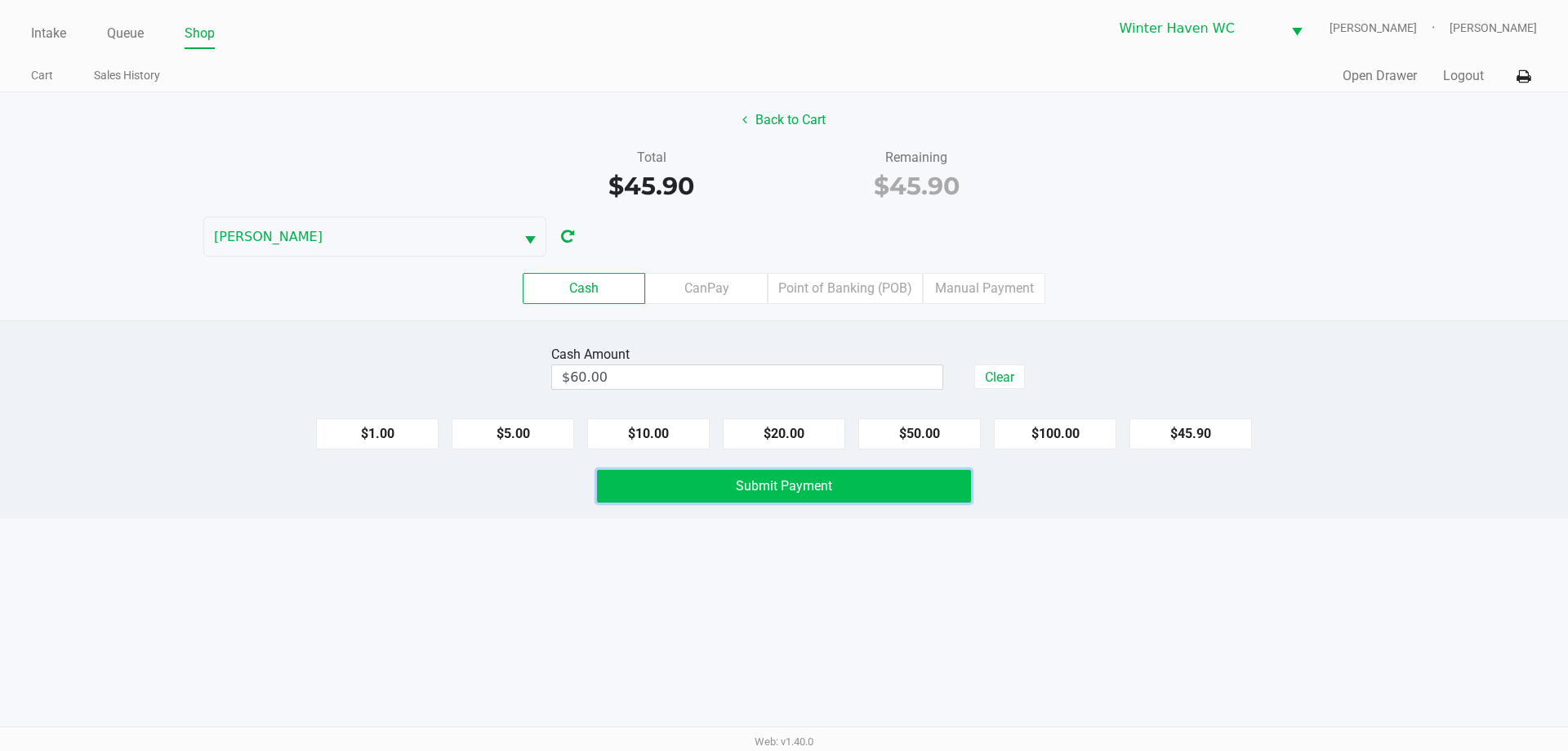
click at [693, 478] on button "Submit Payment" at bounding box center [784, 485] width 374 height 33
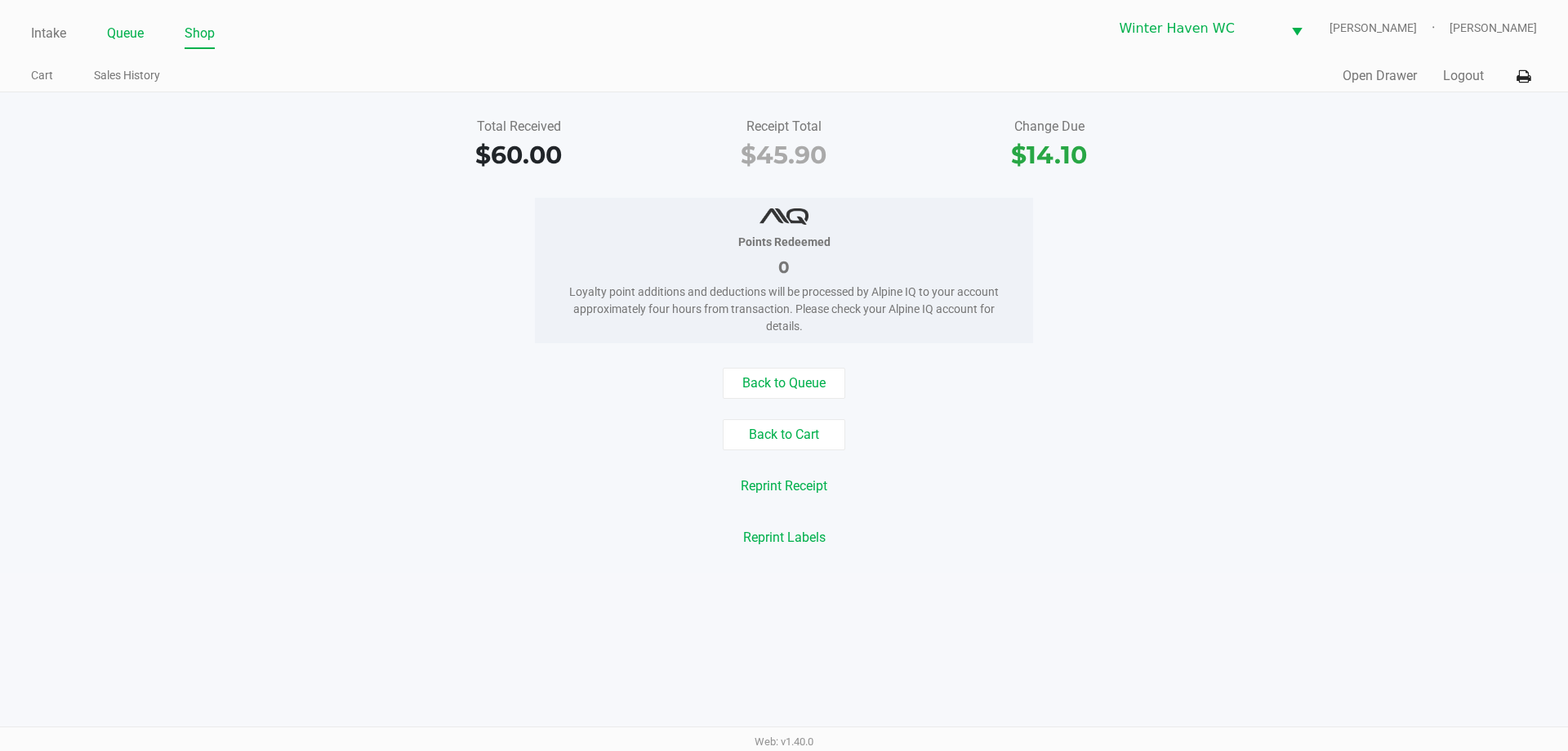
click at [137, 34] on link "Queue" at bounding box center [125, 33] width 37 height 23
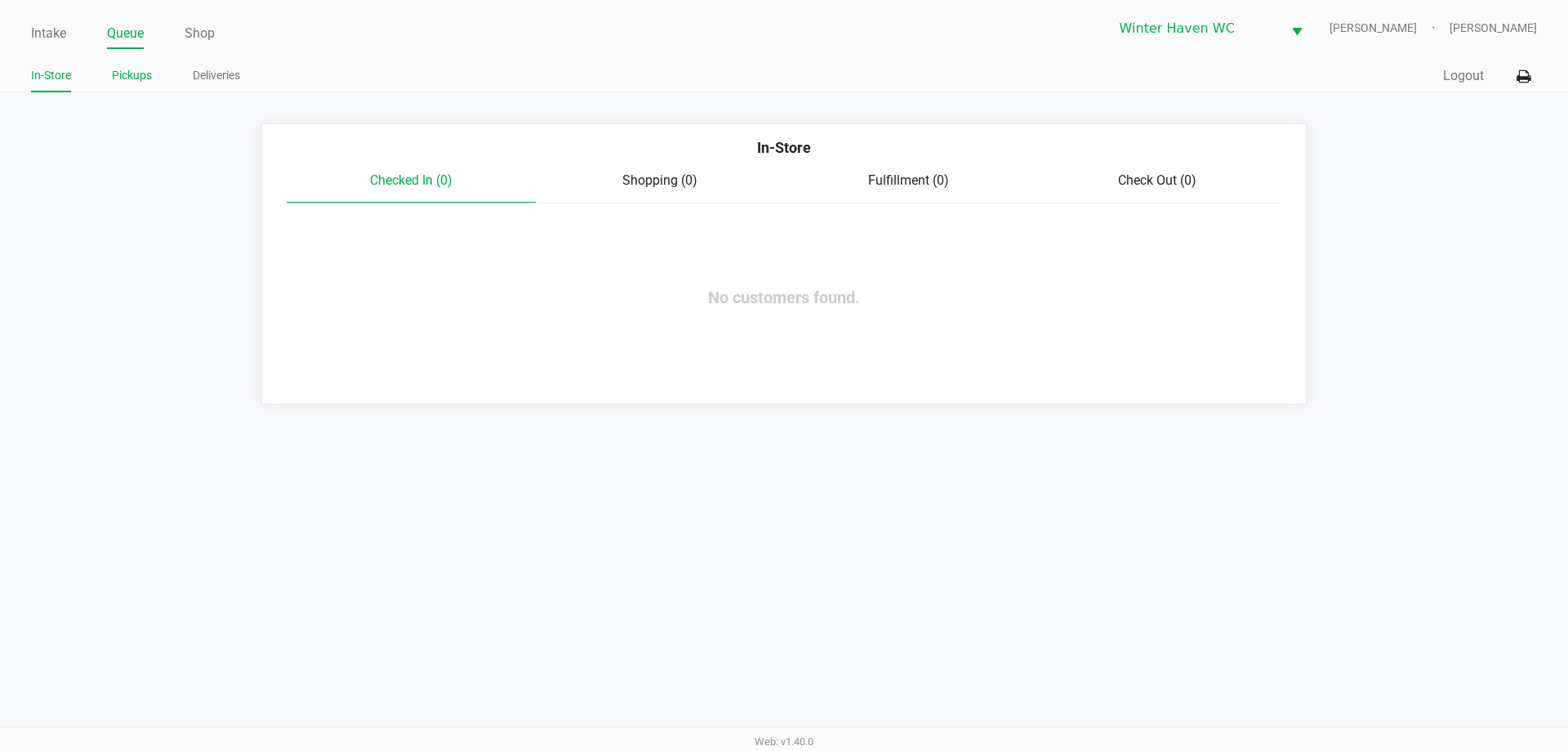
click at [134, 67] on link "Pickups" at bounding box center [132, 75] width 40 height 20
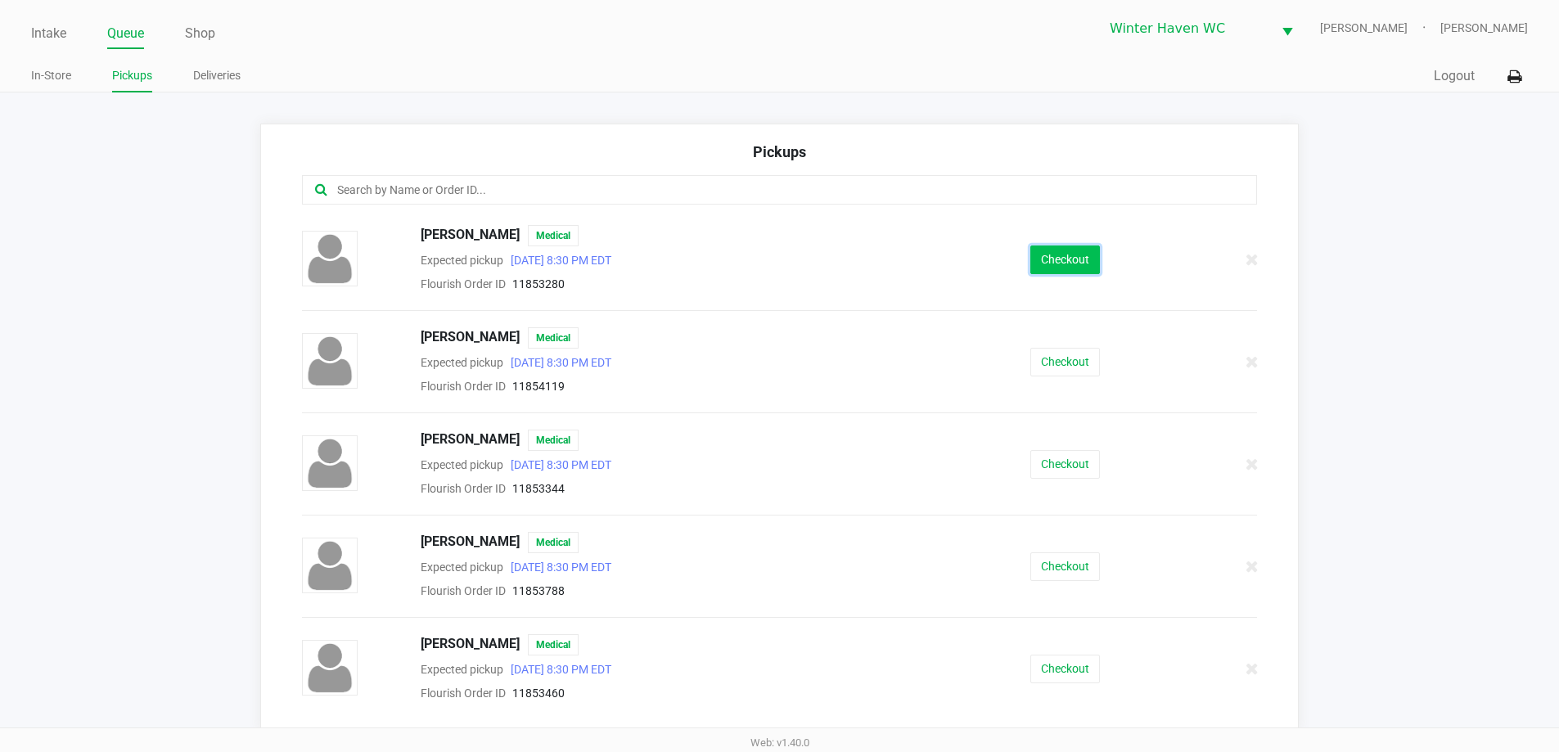
click at [1039, 256] on button "Checkout" at bounding box center [1065, 259] width 70 height 29
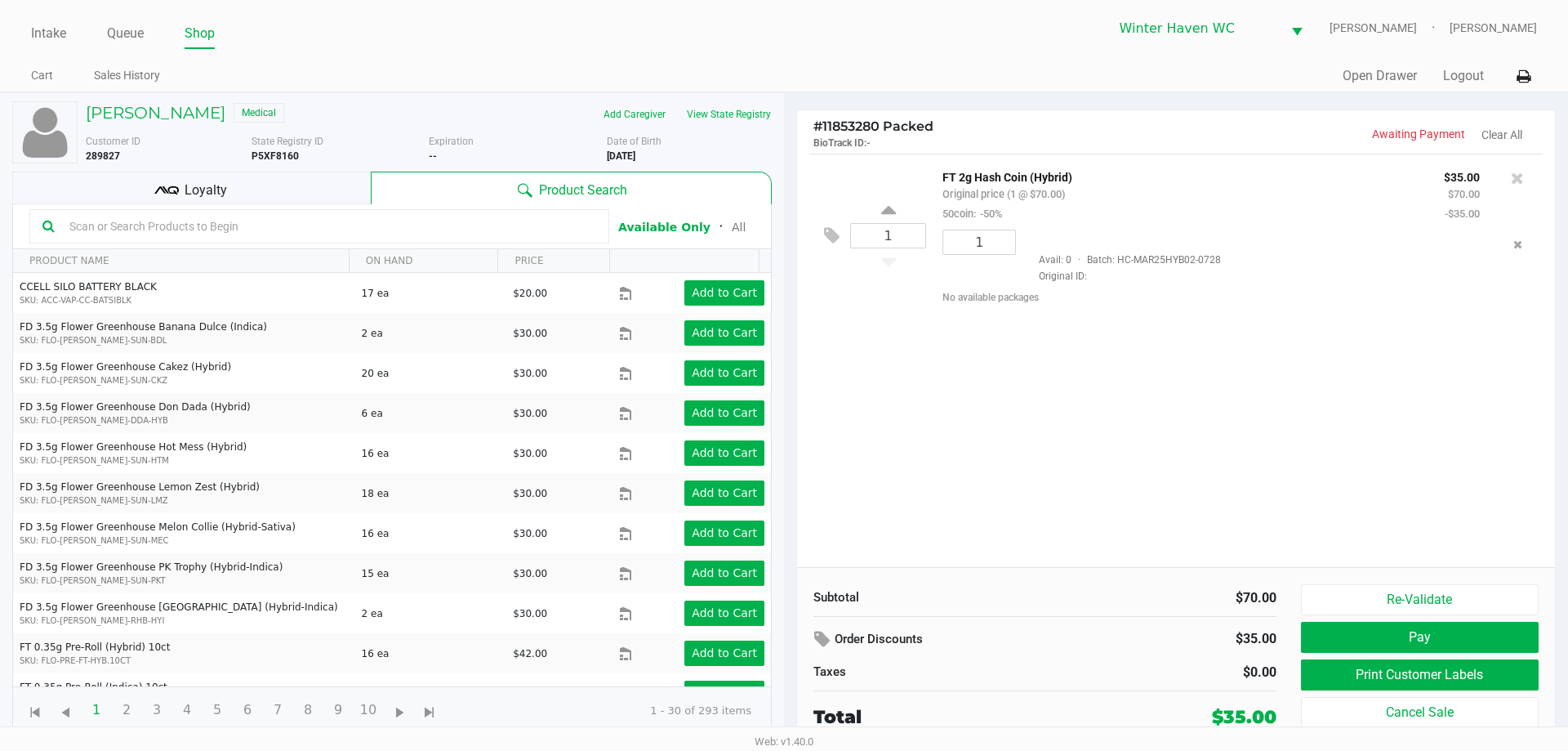
click at [524, 226] on input "text" at bounding box center [329, 226] width 533 height 25
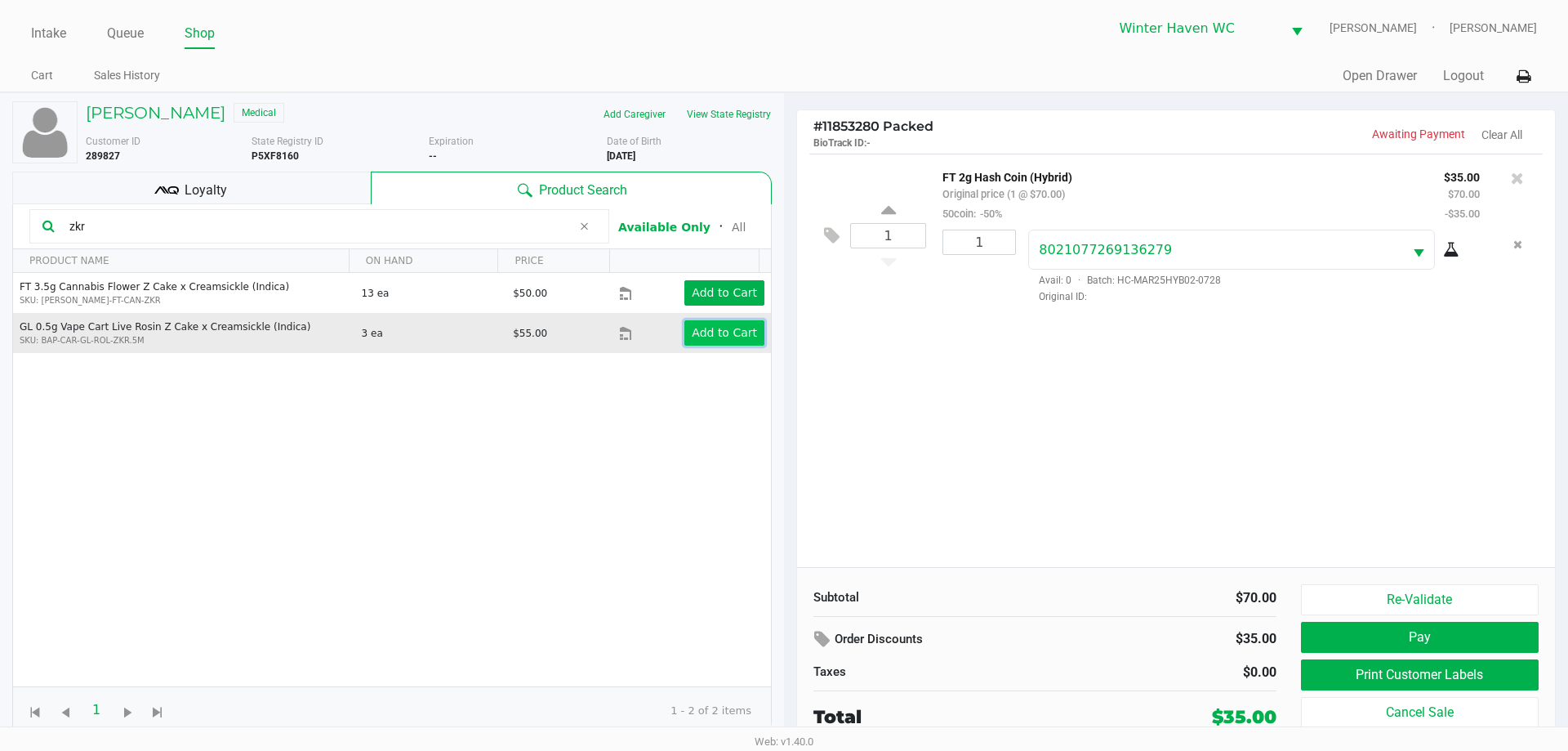
click at [722, 332] on app-button-loader "Add to Cart" at bounding box center [724, 332] width 65 height 13
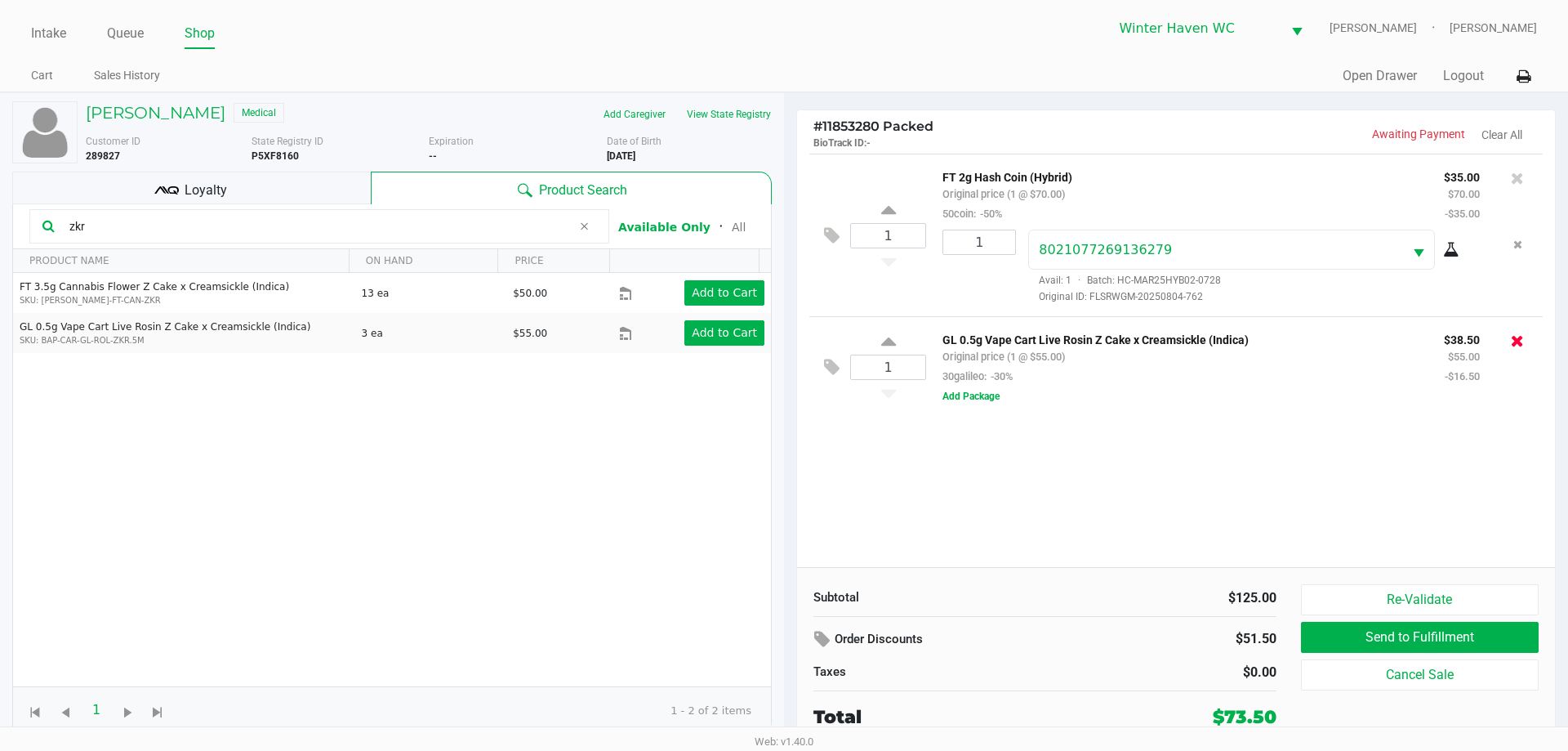
click at [1514, 346] on icon at bounding box center [1517, 341] width 13 height 16
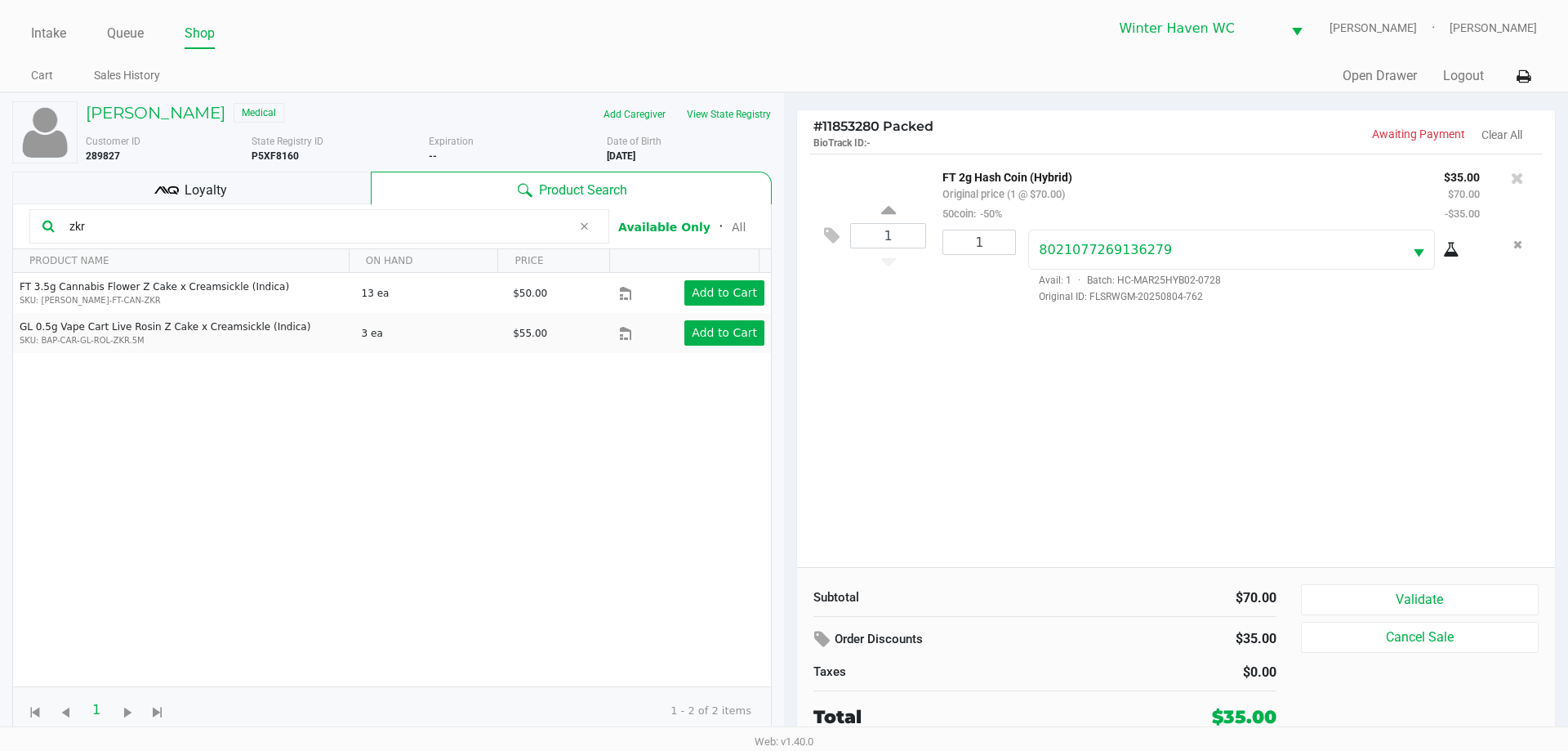
click at [496, 232] on input "zkr" at bounding box center [317, 226] width 509 height 25
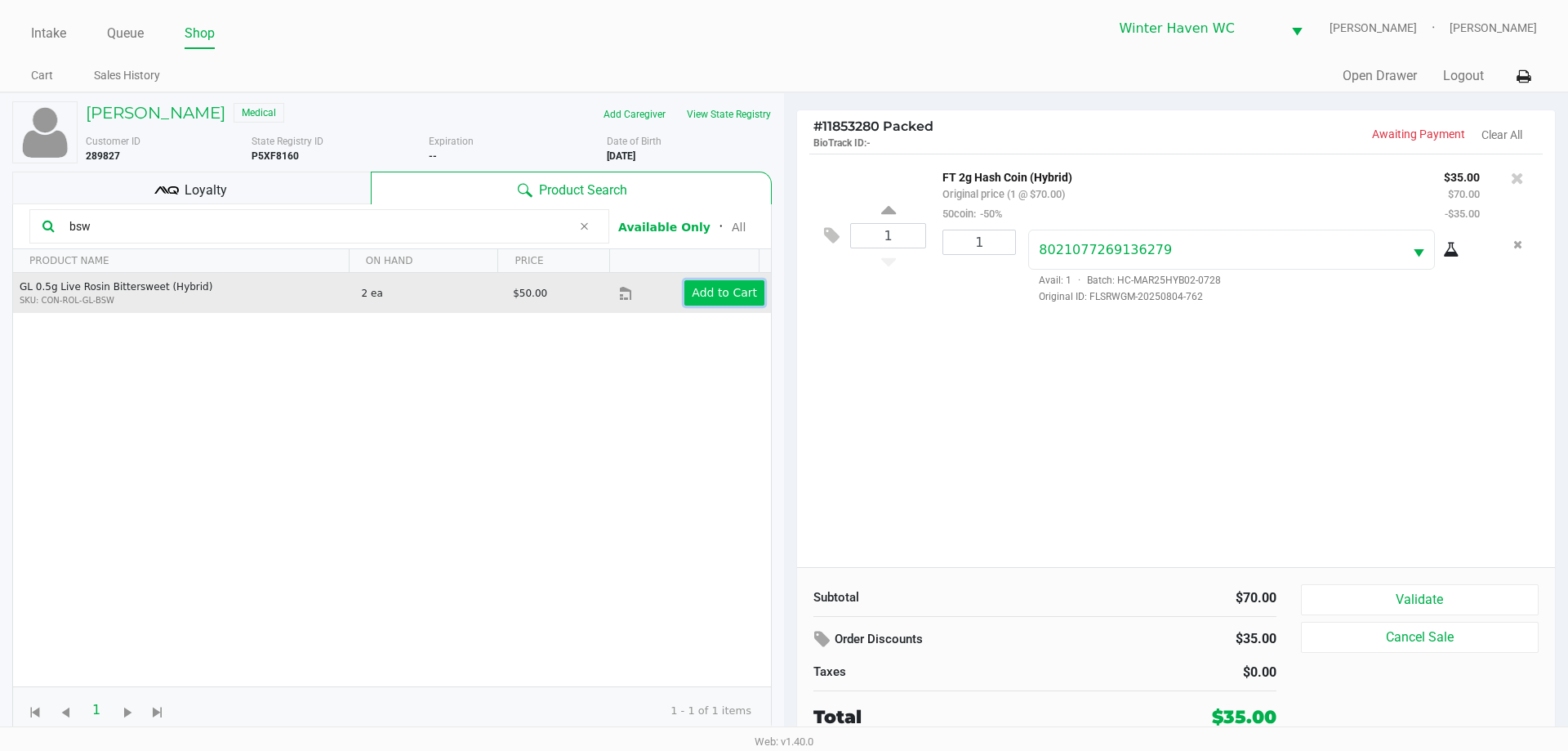
click at [726, 303] on button "Add to Cart" at bounding box center [725, 293] width 80 height 25
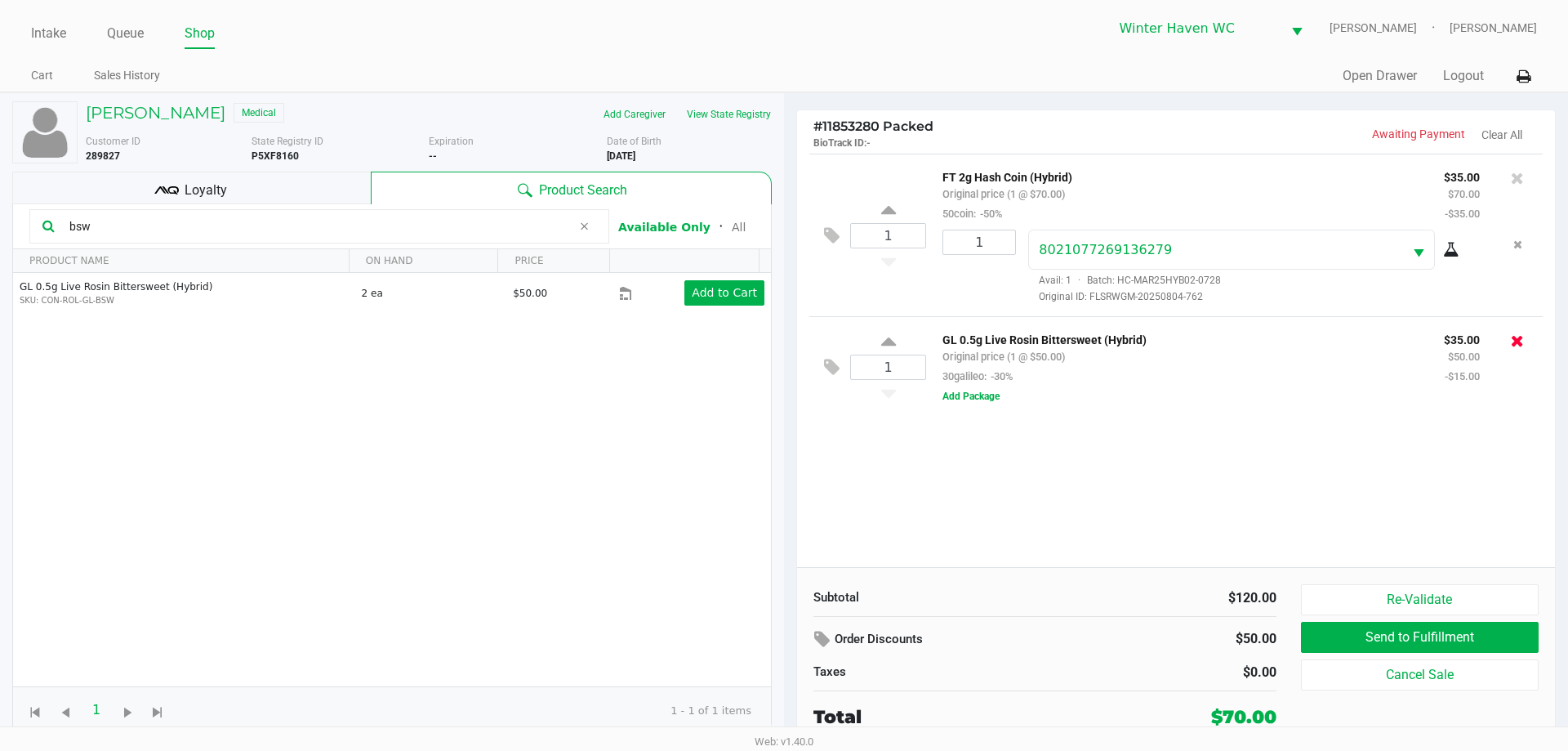
click at [1518, 336] on icon at bounding box center [1517, 341] width 13 height 16
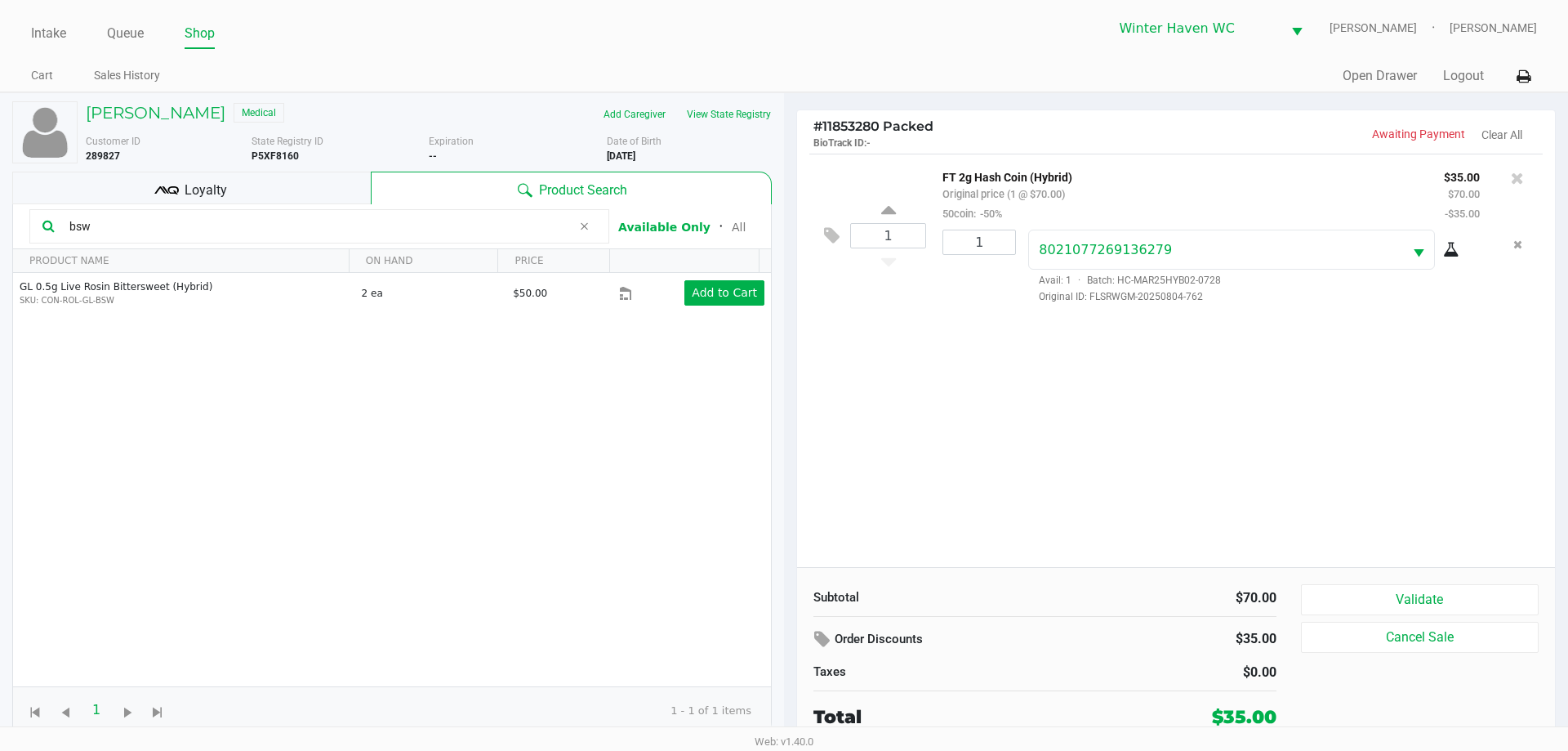
click at [523, 233] on input "bsw" at bounding box center [317, 226] width 509 height 25
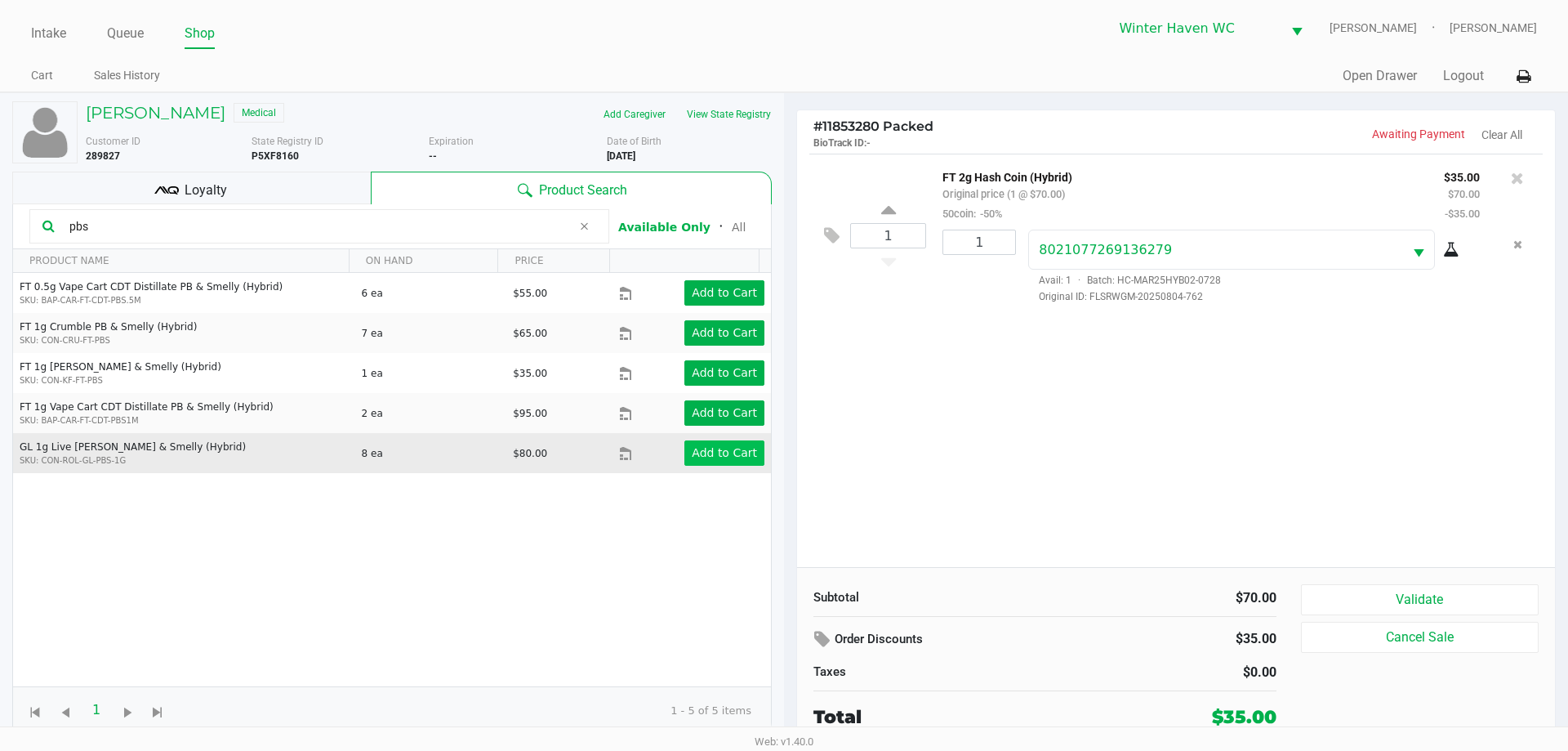
type input "pbs"
click at [692, 453] on app-button-loader "Add to Cart" at bounding box center [724, 452] width 65 height 13
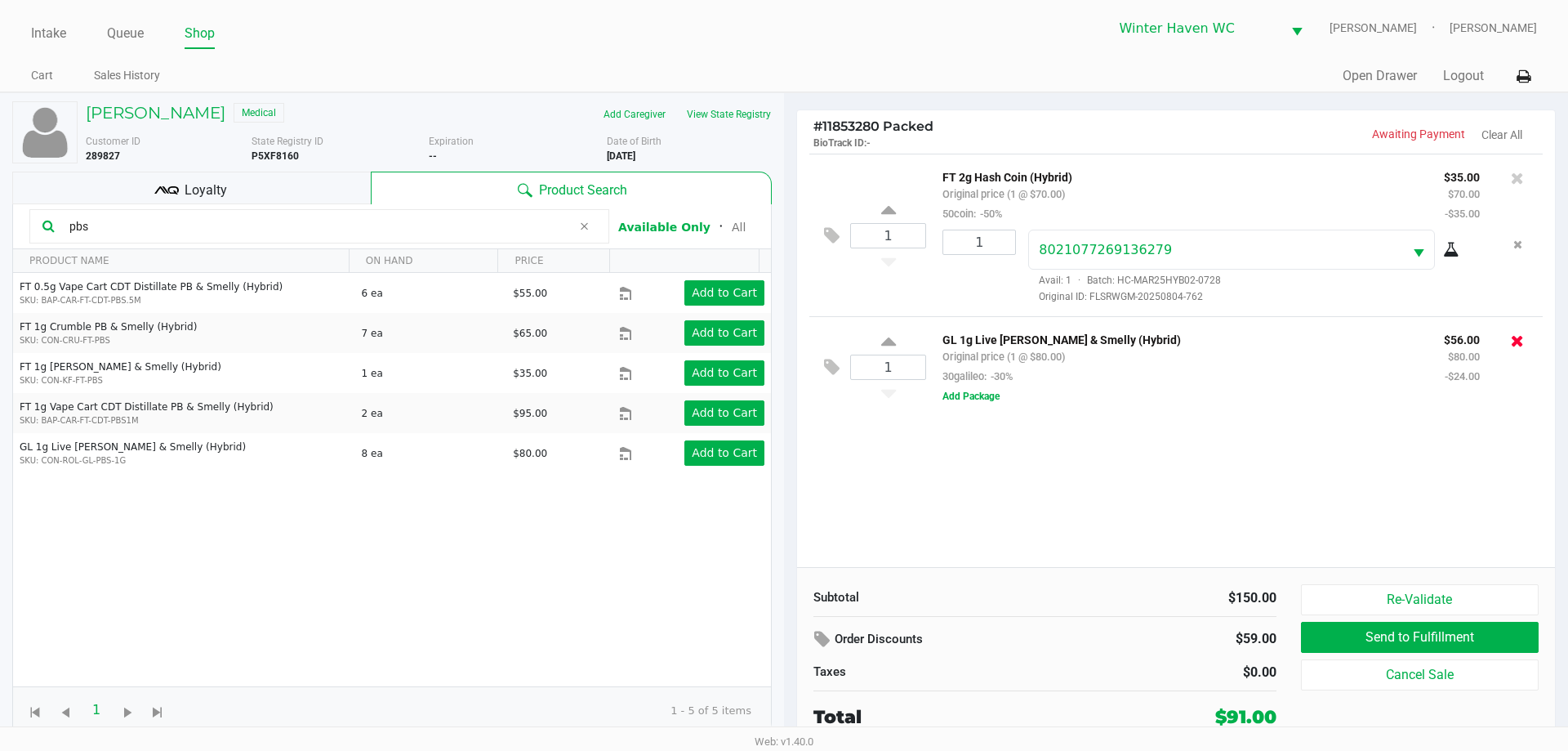
click at [1514, 332] on button at bounding box center [1517, 341] width 13 height 23
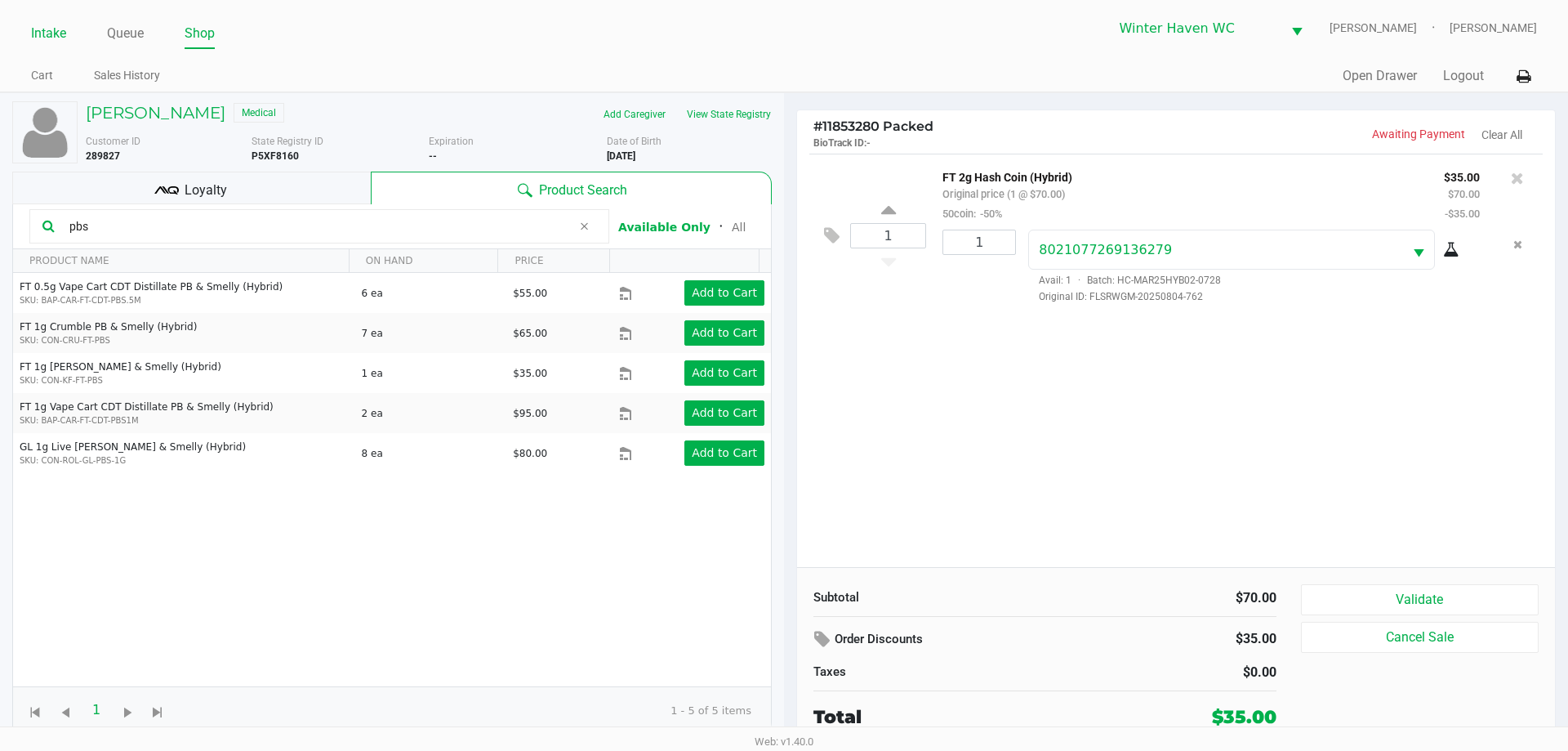
click at [50, 39] on link "Intake" at bounding box center [48, 33] width 35 height 23
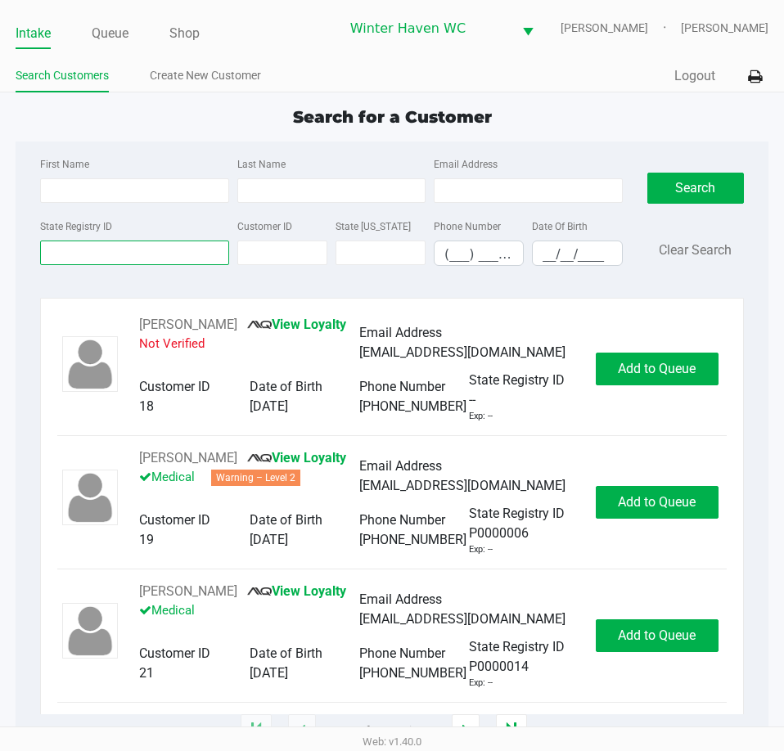
click at [93, 259] on input "State Registry ID" at bounding box center [134, 253] width 188 height 25
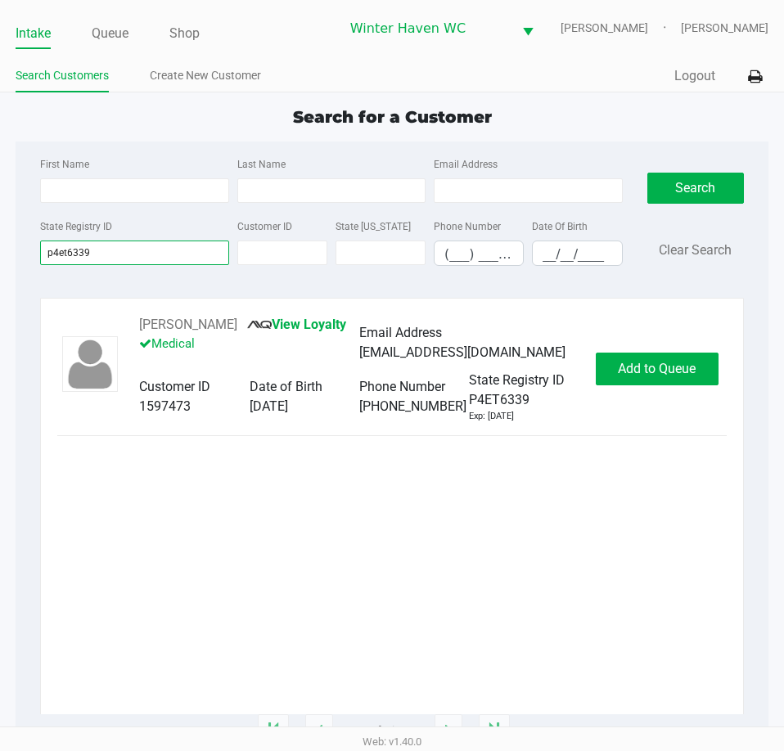
type input "p4et6339"
click at [690, 354] on button "Add to Queue" at bounding box center [657, 369] width 123 height 33
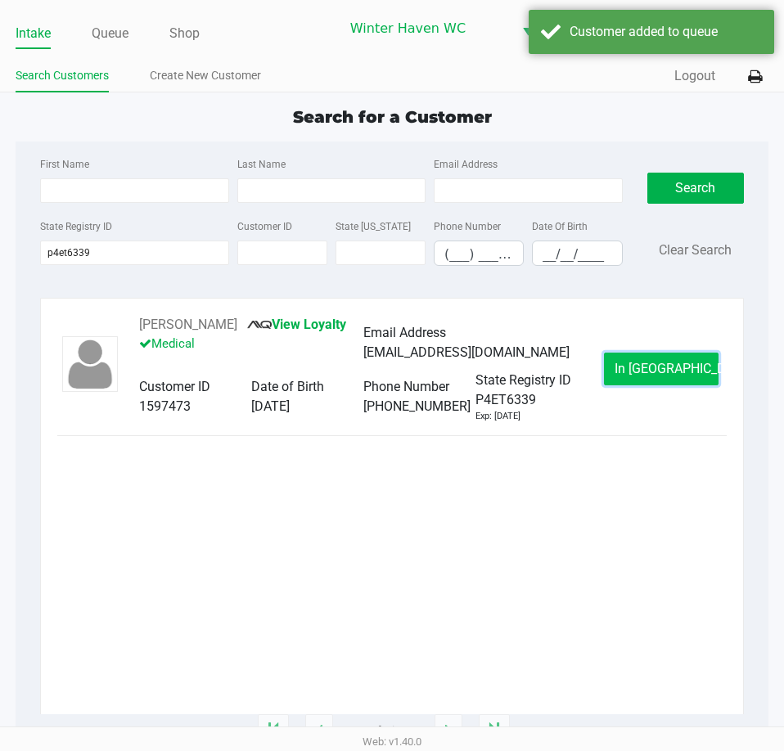
click at [664, 367] on span "In Queue" at bounding box center [682, 369] width 137 height 16
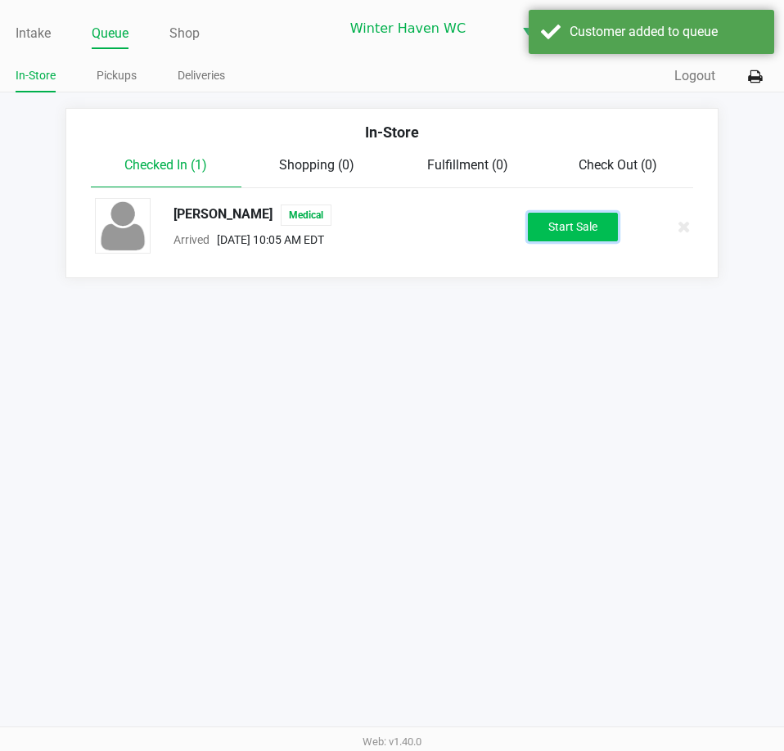
click at [582, 220] on button "Start Sale" at bounding box center [573, 227] width 90 height 29
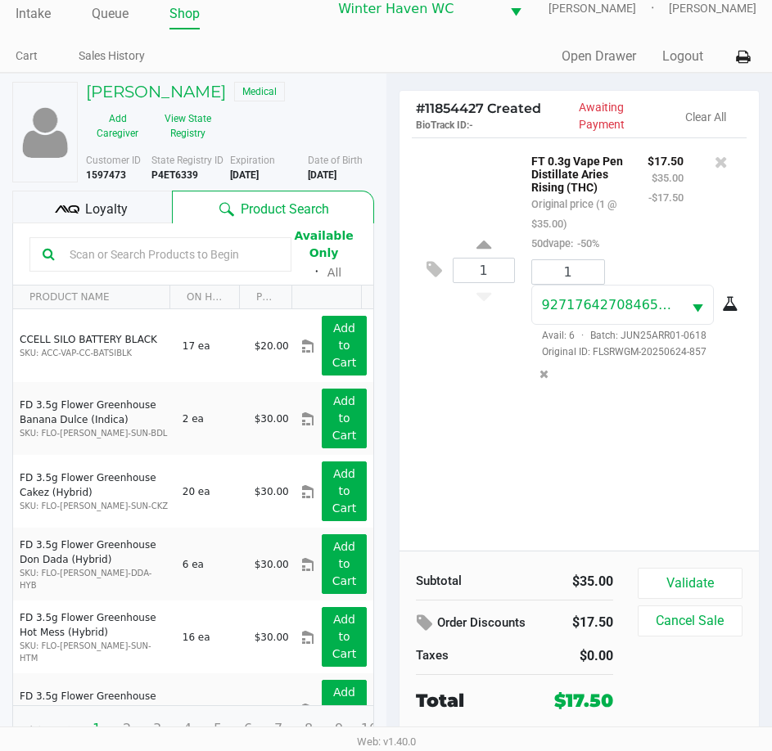
scroll to position [30, 0]
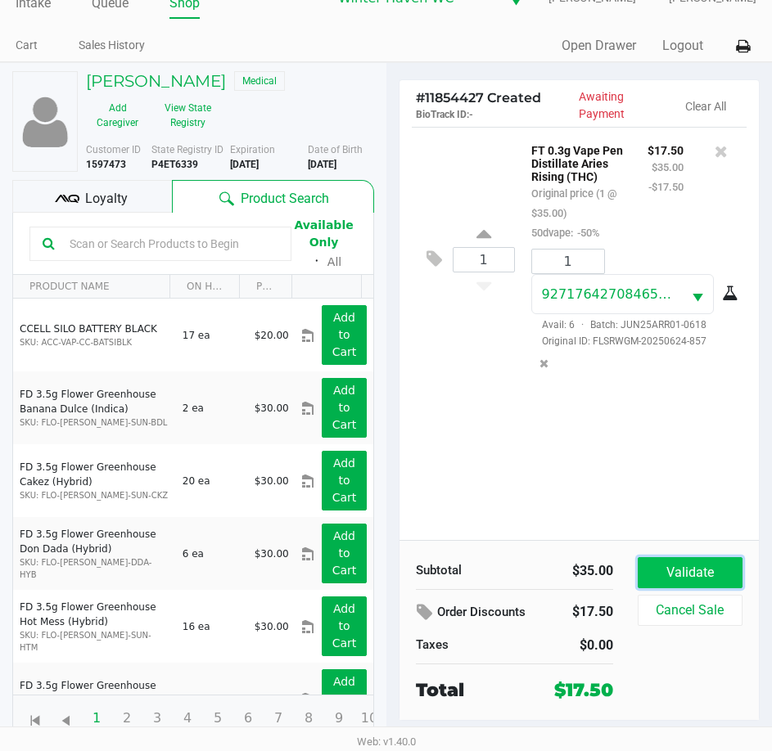
click at [691, 580] on button "Validate" at bounding box center [689, 572] width 105 height 31
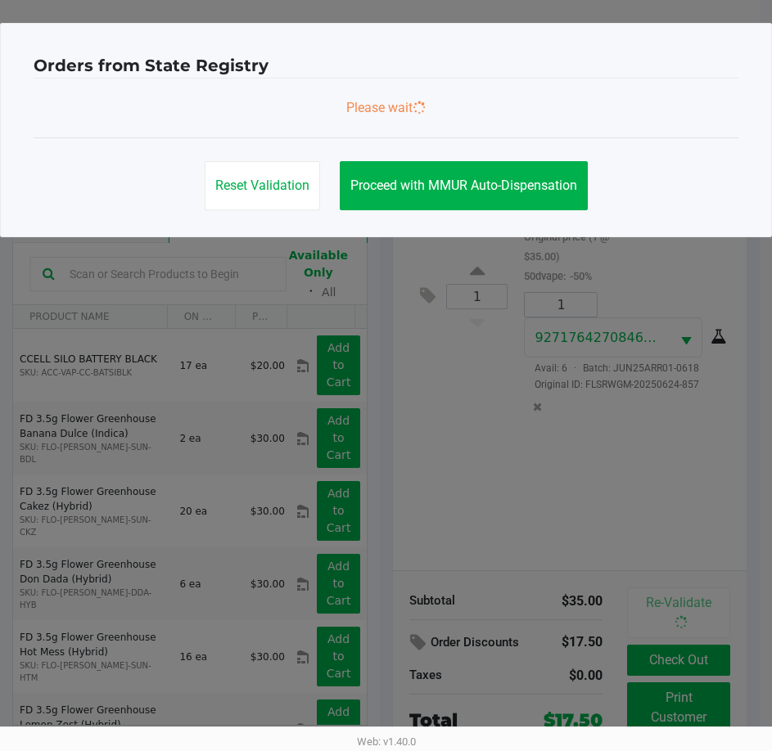
scroll to position [0, 0]
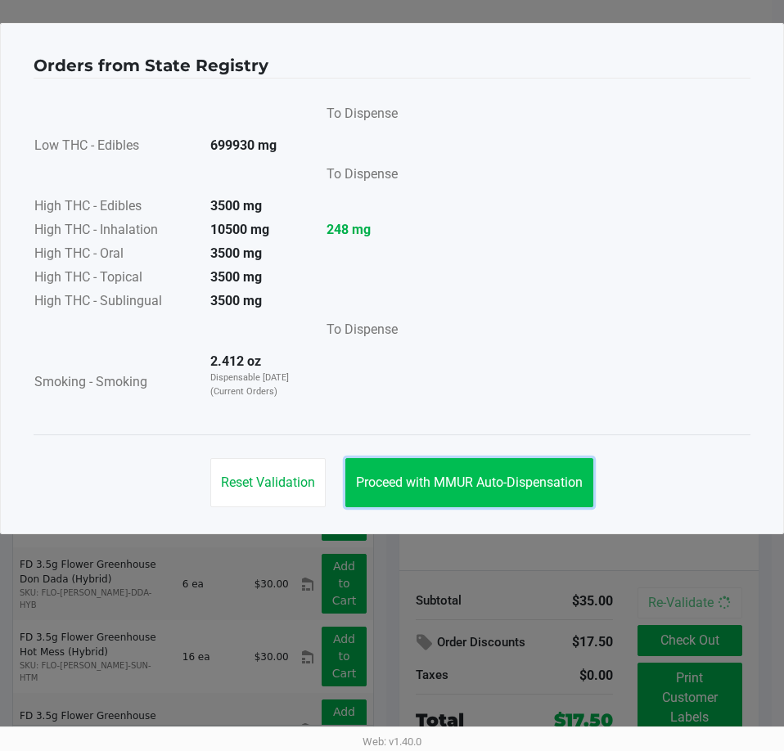
click at [418, 470] on button "Proceed with MMUR Auto-Dispensation" at bounding box center [469, 482] width 248 height 49
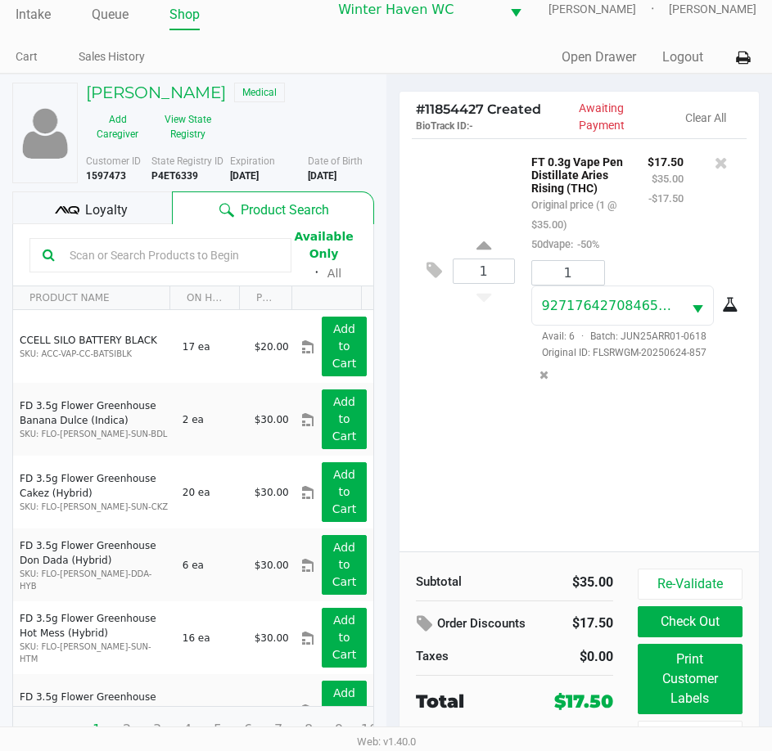
scroll to position [37, 0]
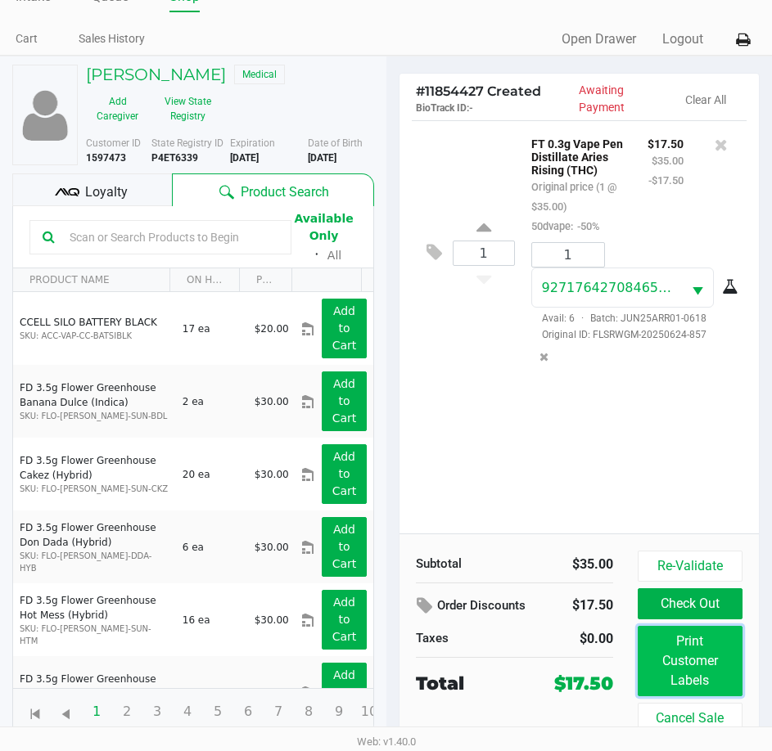
click at [717, 649] on button "Print Customer Labels" at bounding box center [689, 661] width 105 height 70
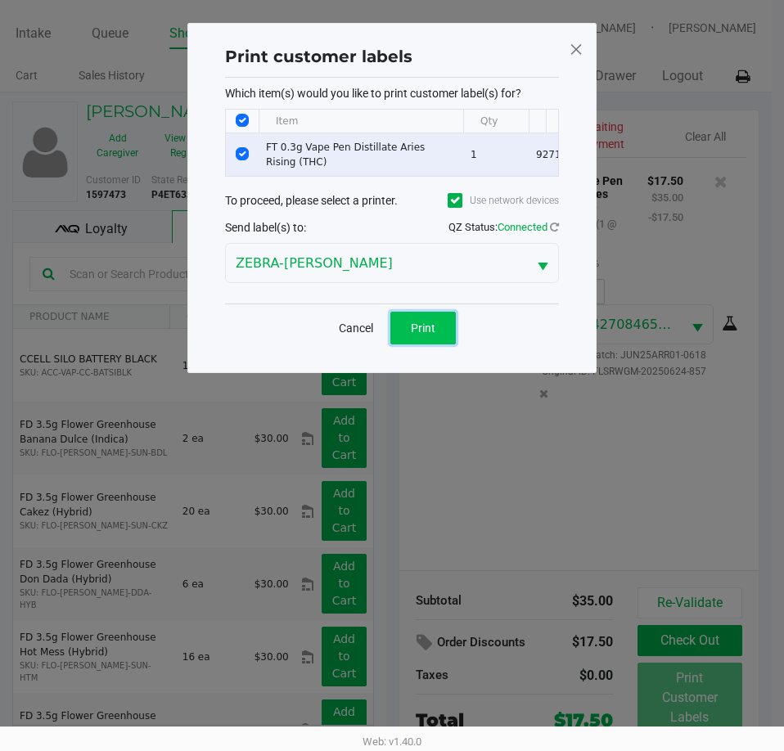
click at [426, 330] on button "Print" at bounding box center [422, 328] width 65 height 33
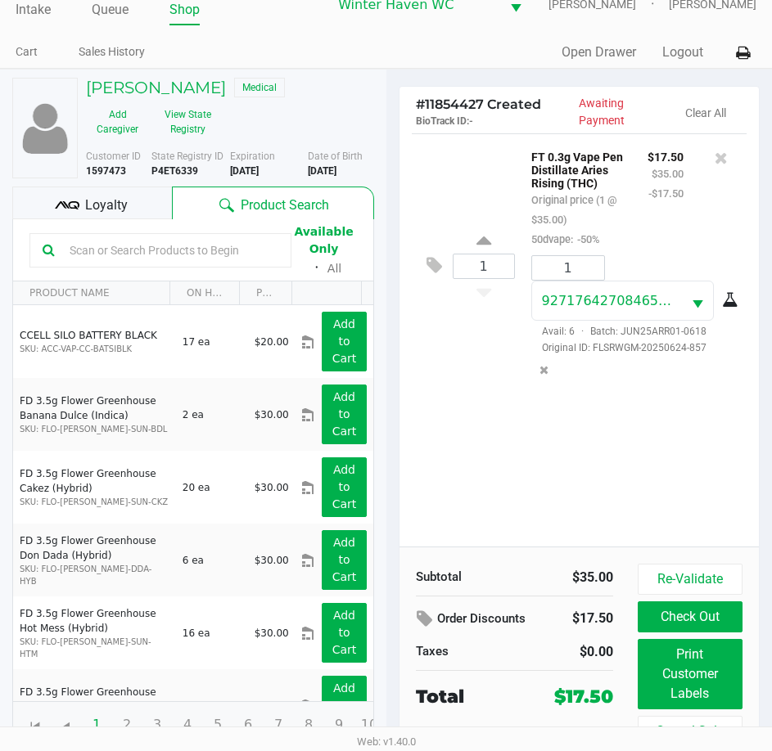
scroll to position [37, 0]
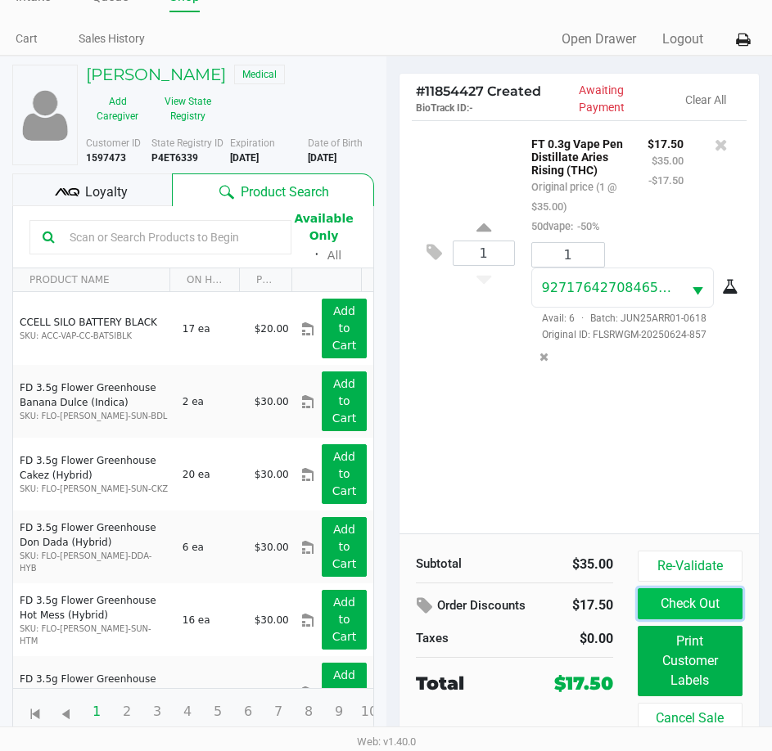
click at [711, 606] on button "Check Out" at bounding box center [689, 603] width 105 height 31
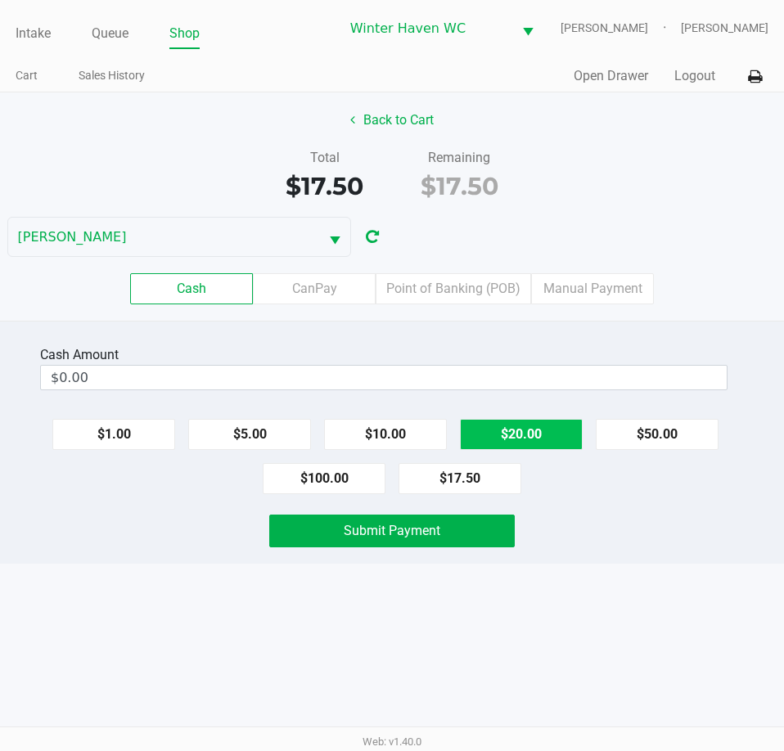
click at [502, 437] on button "$20.00" at bounding box center [521, 434] width 123 height 31
type input "$20.00"
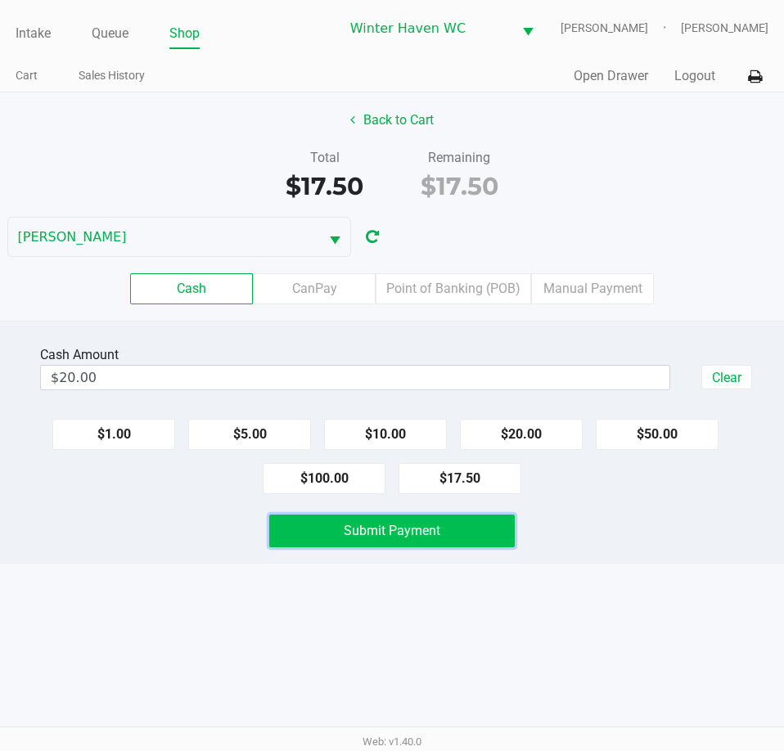
click at [475, 542] on button "Submit Payment" at bounding box center [391, 531] width 245 height 33
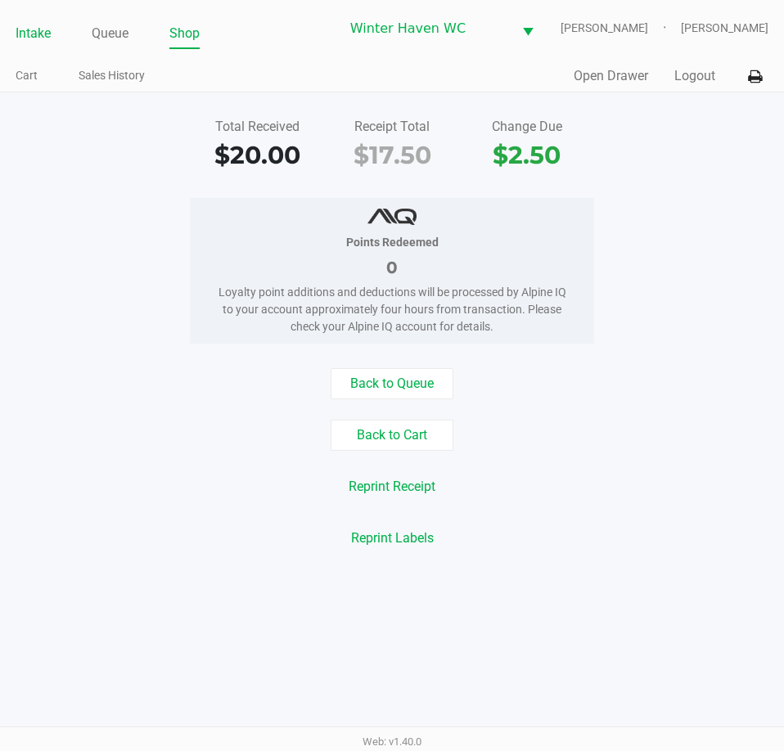
click at [48, 38] on link "Intake" at bounding box center [33, 33] width 35 height 23
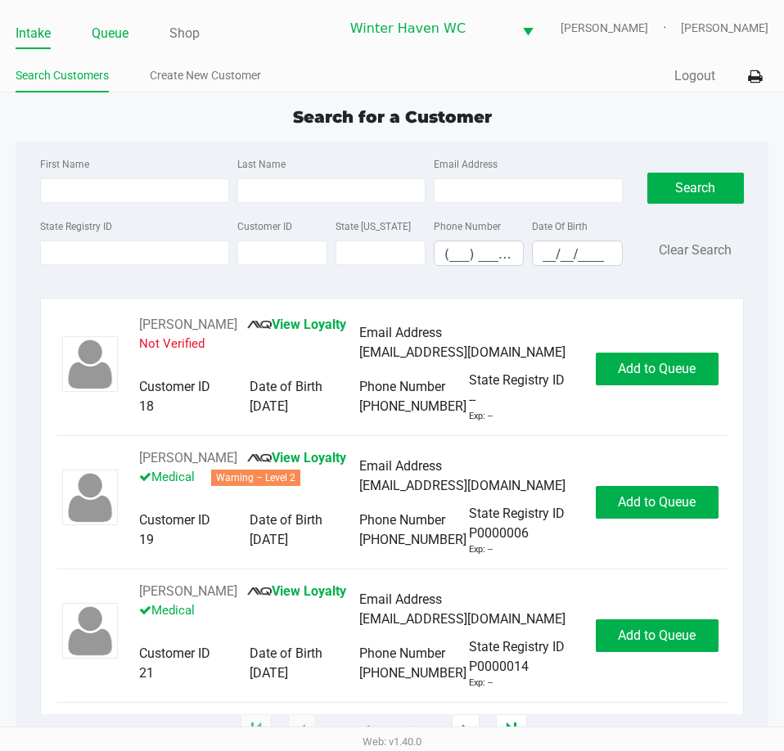
click at [99, 37] on link "Queue" at bounding box center [110, 33] width 37 height 23
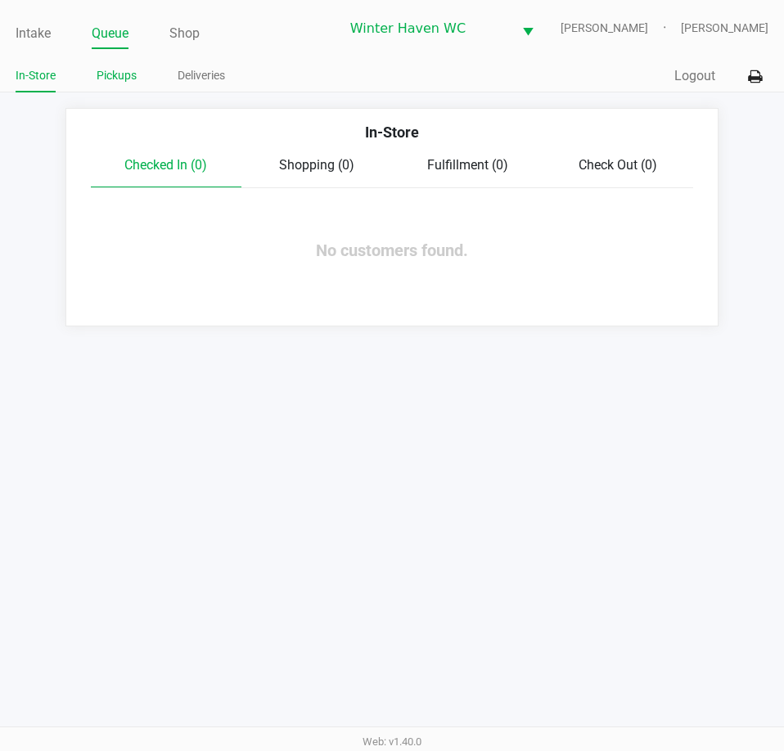
click at [119, 83] on link "Pickups" at bounding box center [117, 75] width 40 height 20
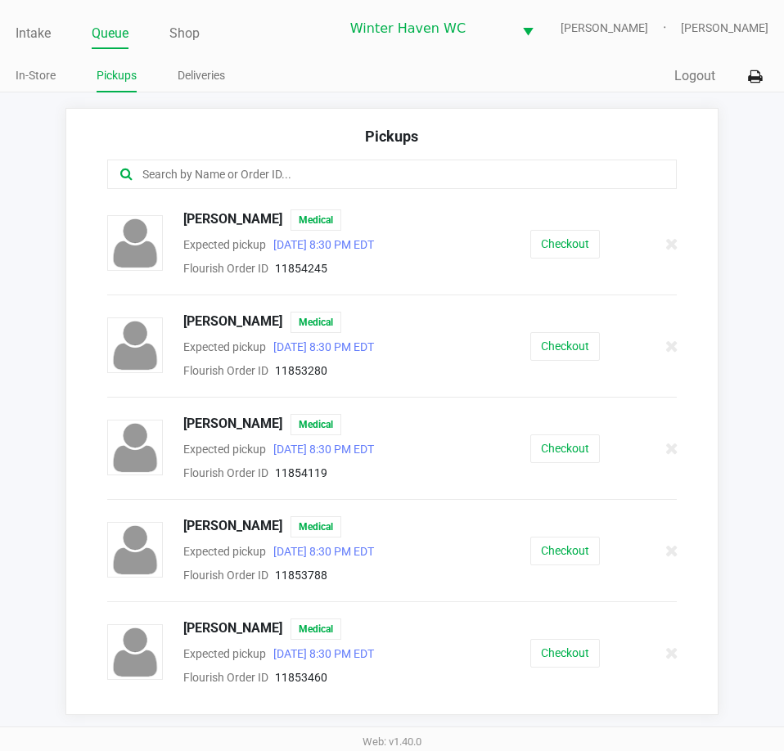
click at [236, 186] on div at bounding box center [391, 174] width 569 height 29
click at [232, 177] on input "text" at bounding box center [385, 174] width 489 height 19
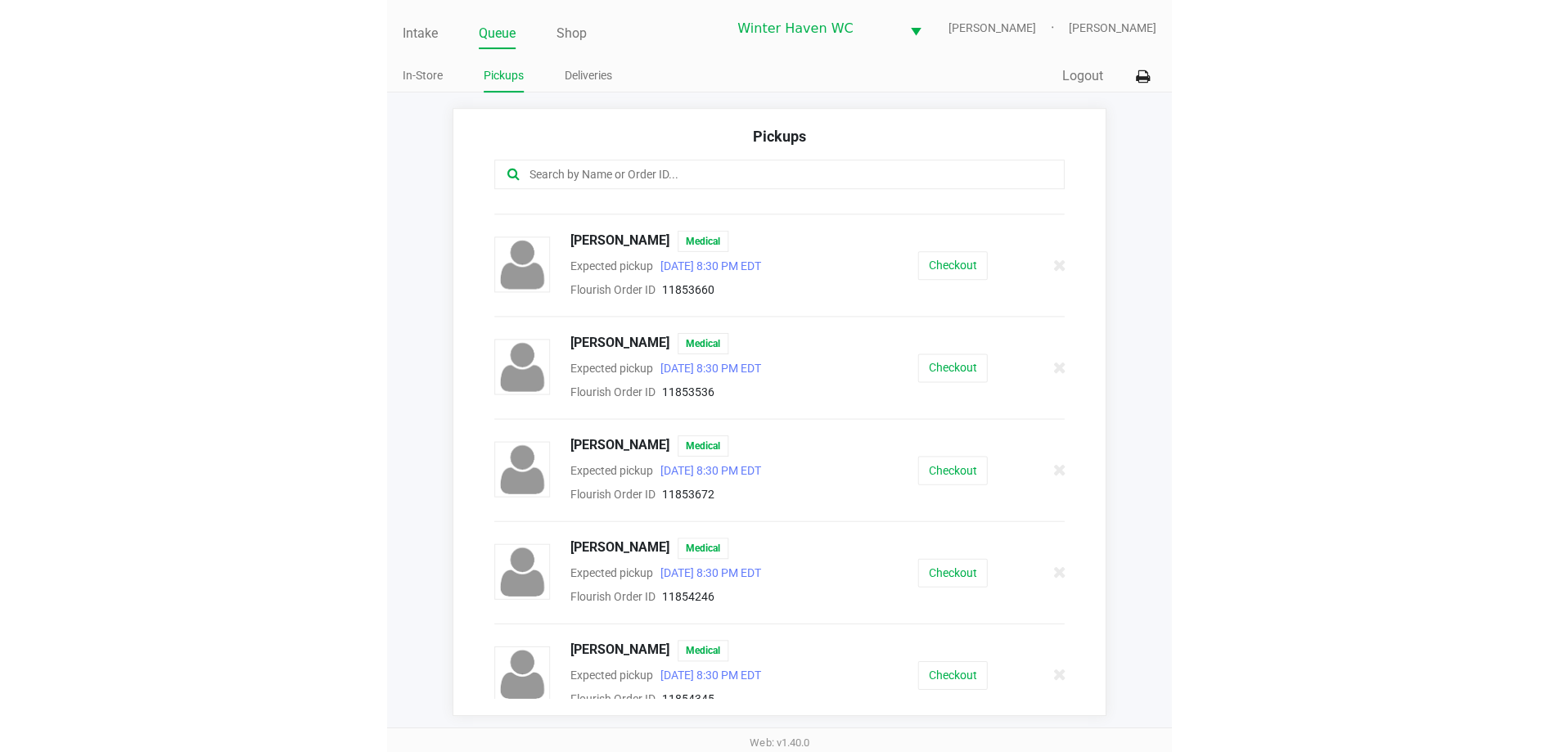
scroll to position [603, 0]
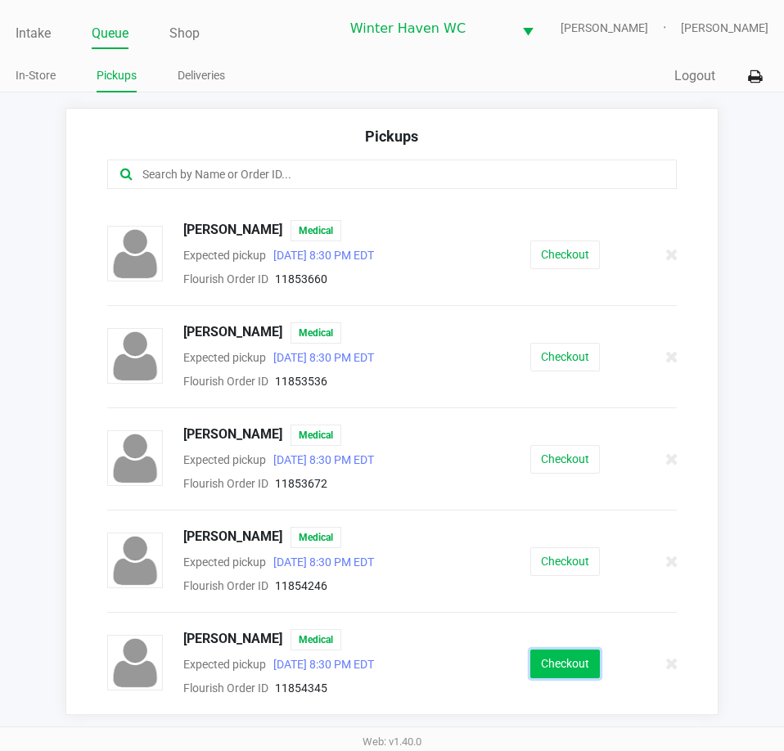
click at [560, 666] on button "Checkout" at bounding box center [565, 664] width 70 height 29
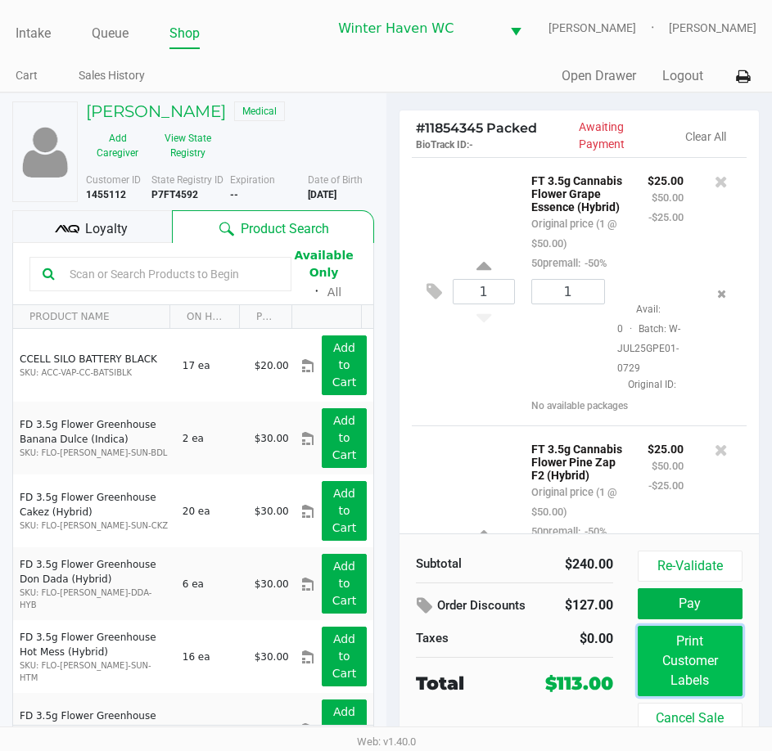
click at [686, 660] on button "Print Customer Labels" at bounding box center [689, 661] width 105 height 70
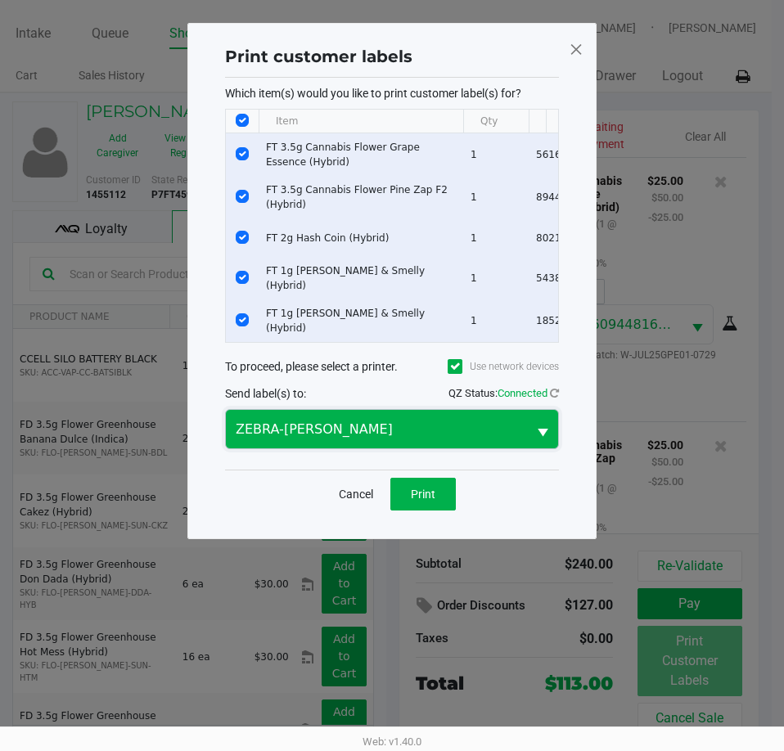
click at [378, 432] on span "ZEBRA-JAMES-OTTO" at bounding box center [376, 430] width 281 height 20
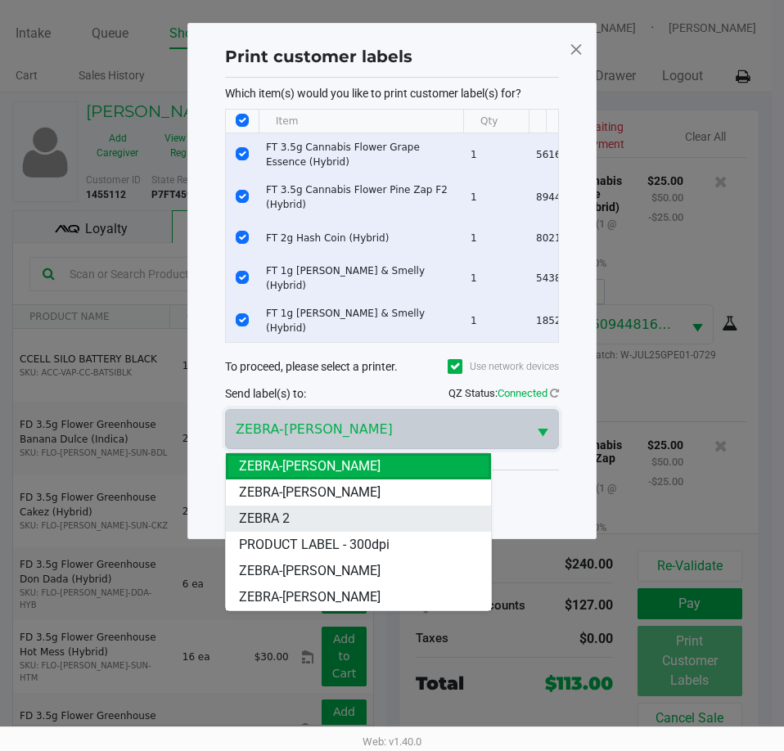
click at [340, 525] on li "ZEBRA 2" at bounding box center [358, 519] width 265 height 26
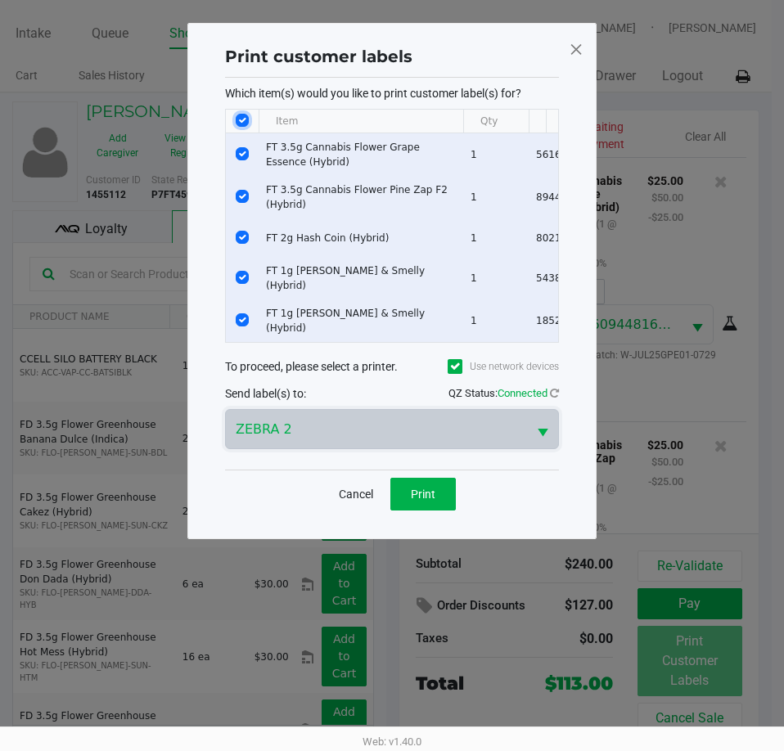
click at [240, 116] on input "Select All Rows" at bounding box center [242, 120] width 13 height 13
checkbox input "false"
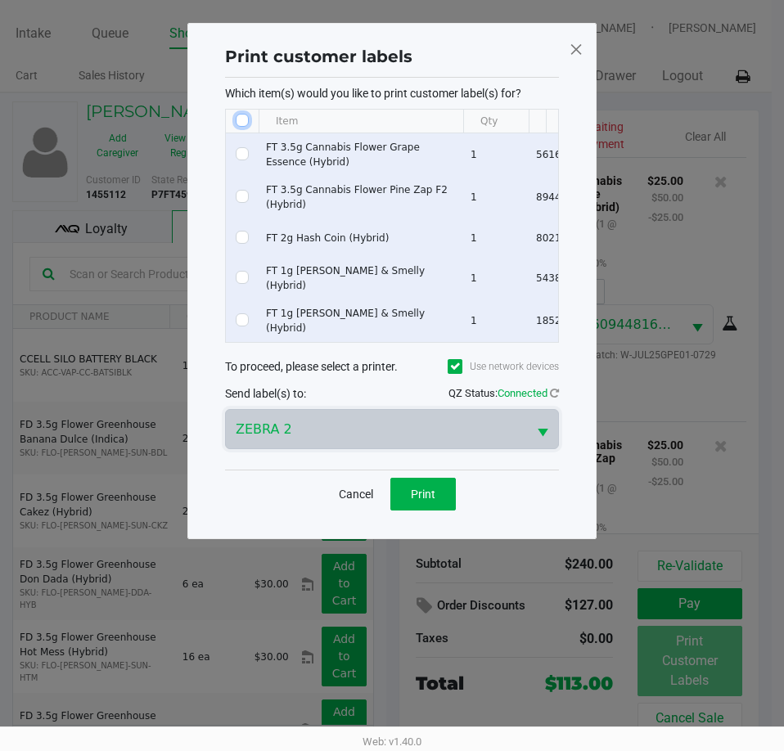
checkbox input "false"
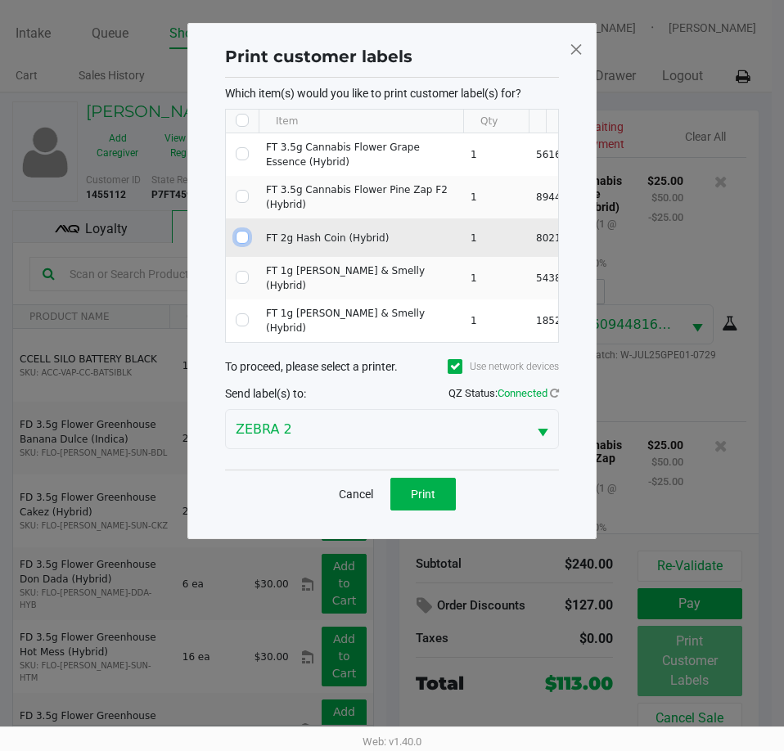
click at [246, 233] on input "Select Row" at bounding box center [242, 237] width 13 height 13
checkbox input "true"
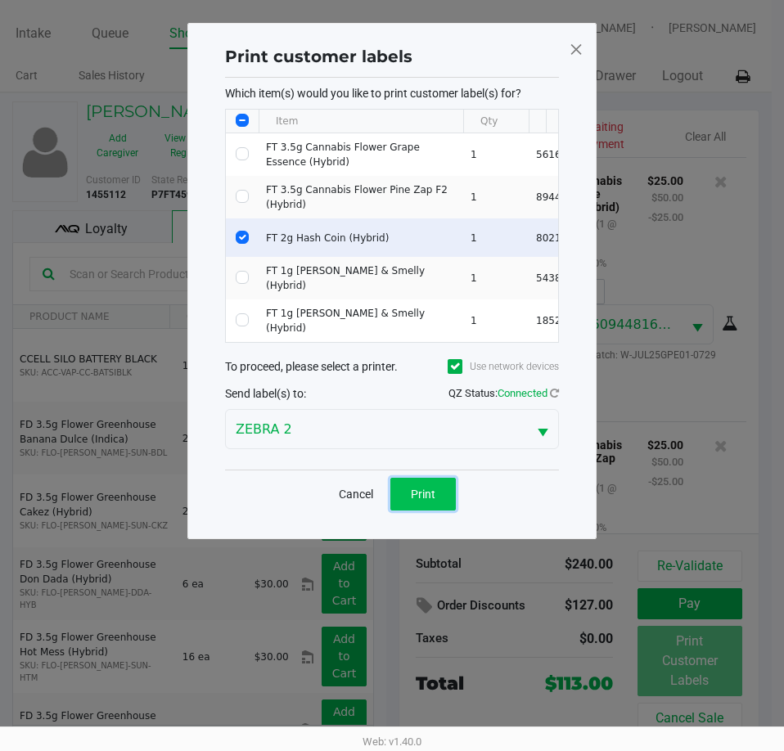
click at [420, 488] on button "Print" at bounding box center [422, 494] width 65 height 33
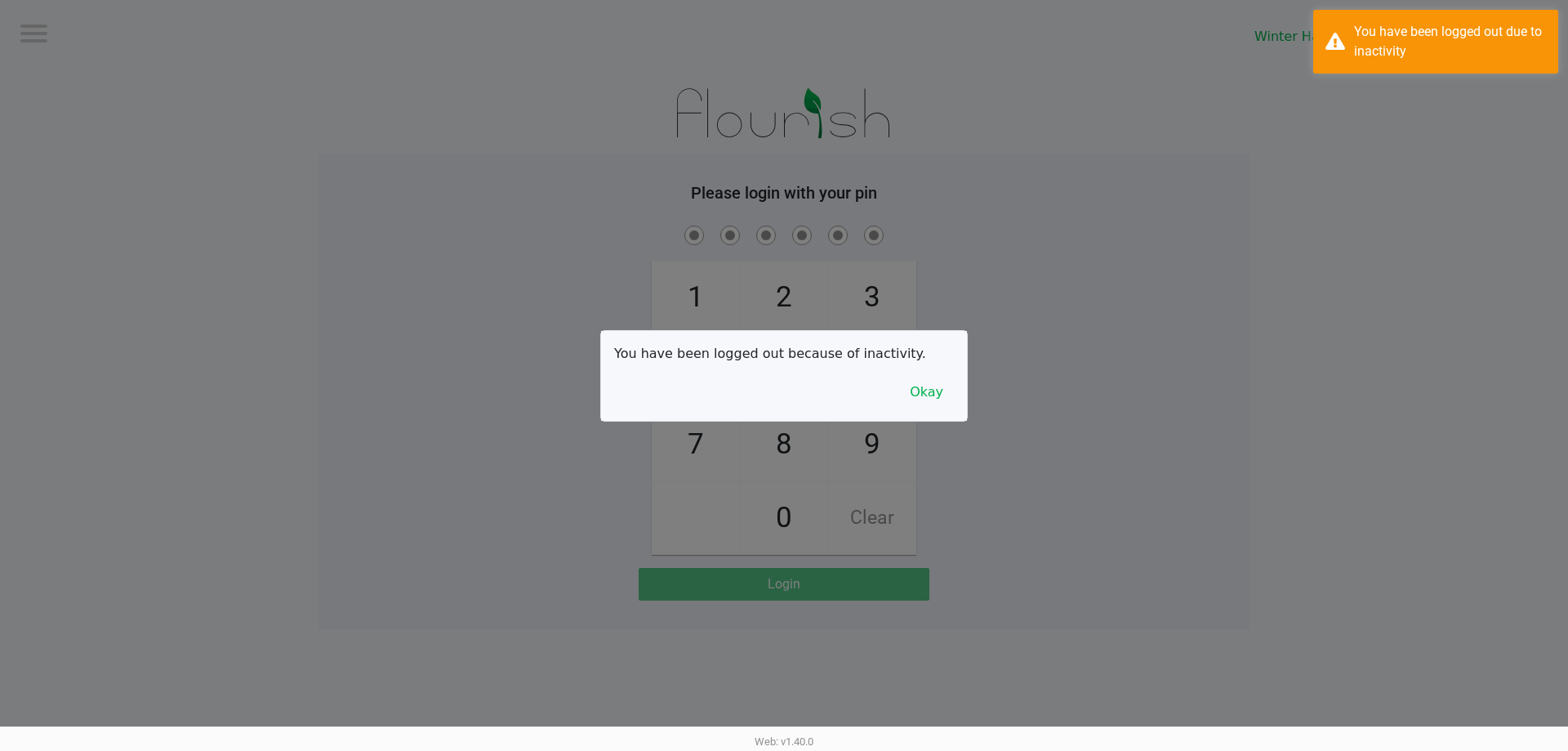
click at [202, 229] on div at bounding box center [784, 376] width 1568 height 751
checkbox input "true"
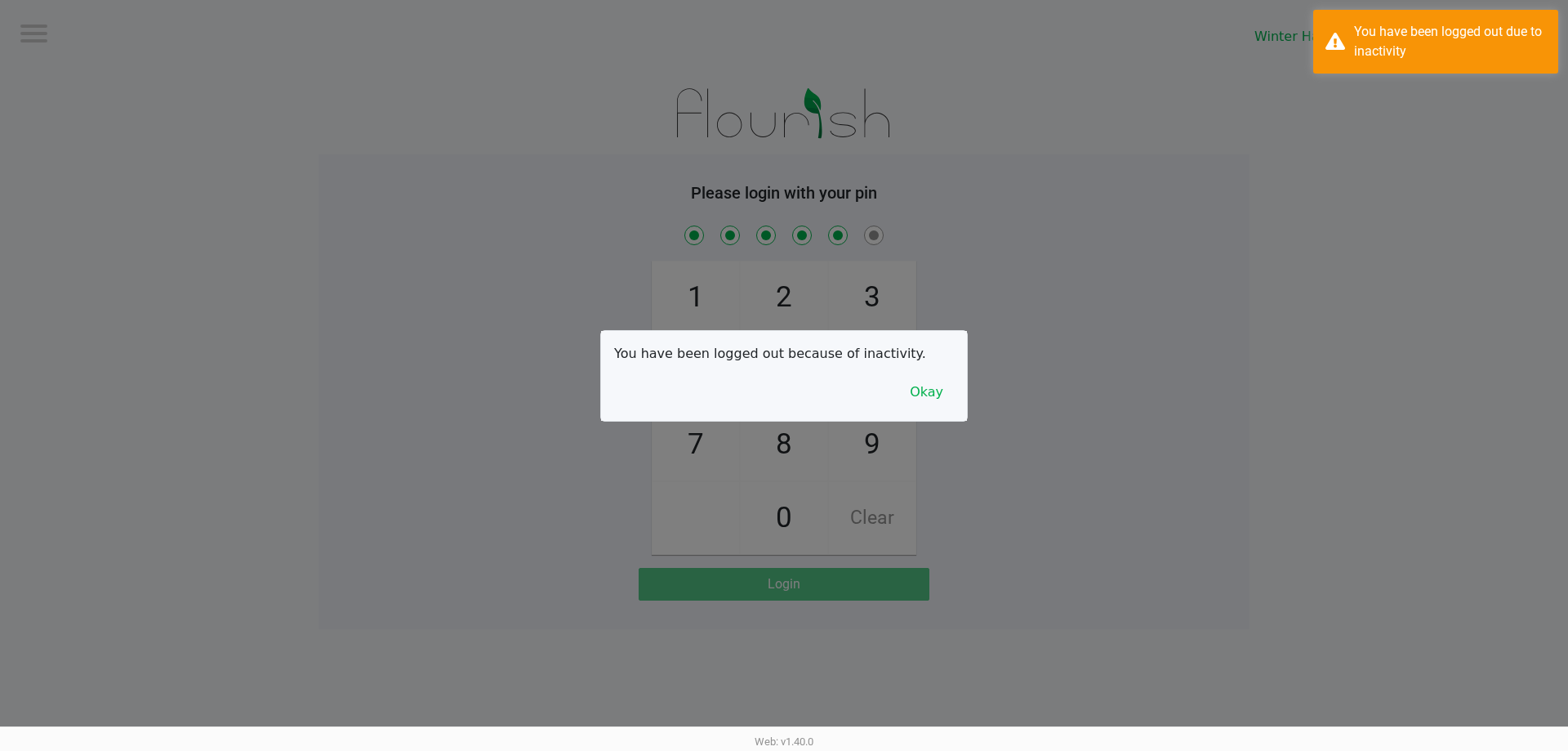
checkbox input "true"
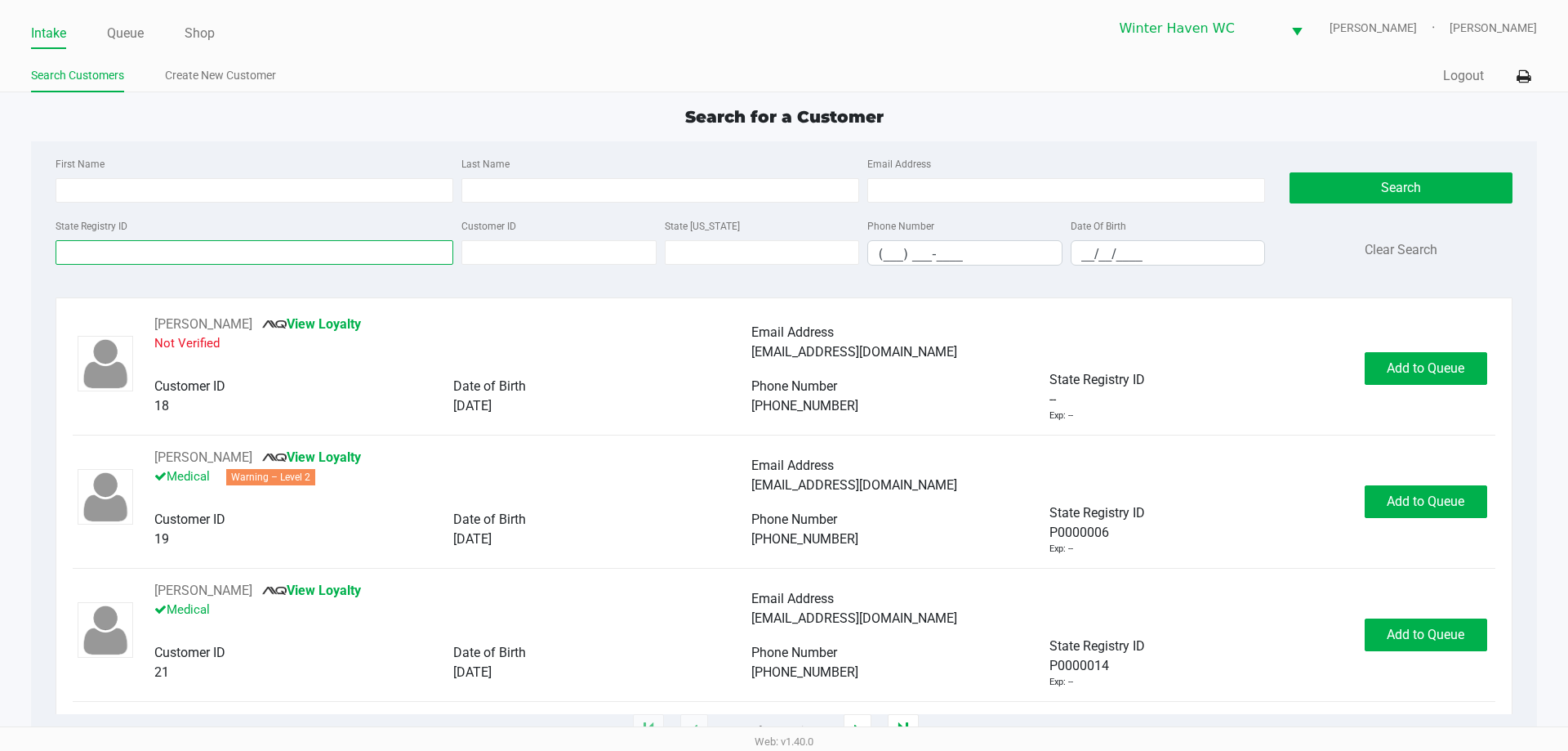
click at [325, 263] on input "State Registry ID" at bounding box center [255, 253] width 397 height 25
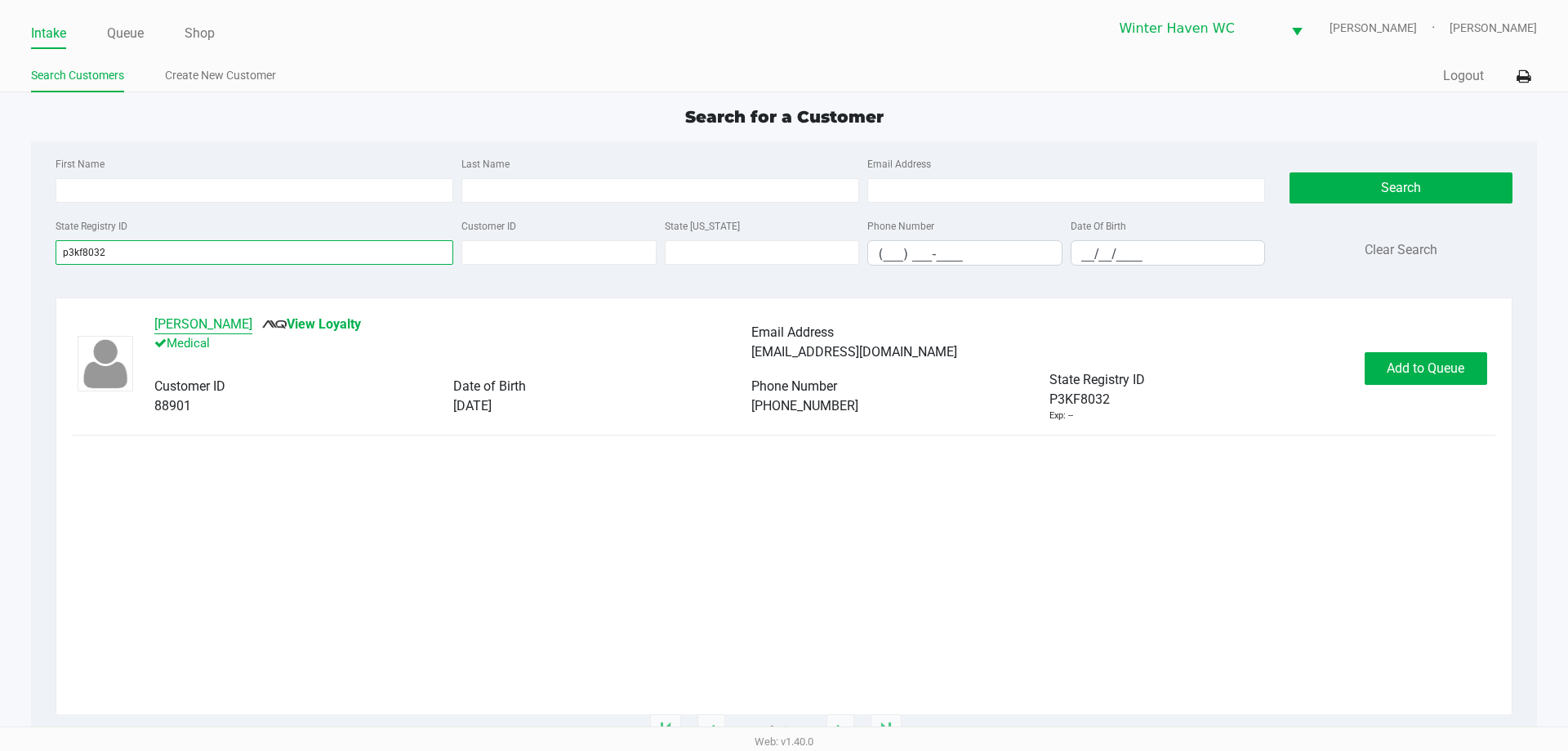
type input "p3kf8032"
click at [211, 325] on button "JEFFREY SAUDER" at bounding box center [204, 325] width 98 height 20
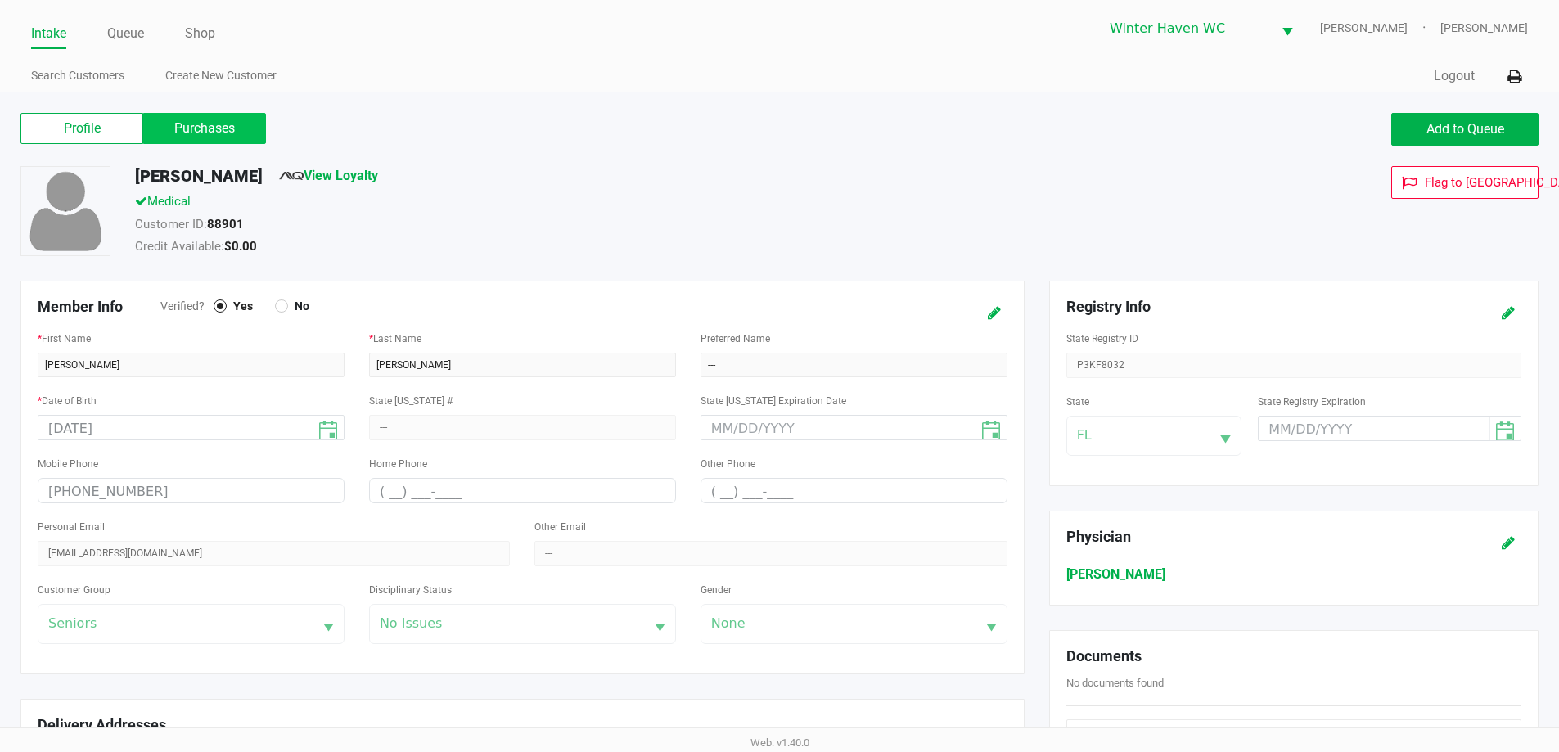
click at [224, 143] on label "Purchases" at bounding box center [204, 128] width 123 height 31
click at [0, 0] on 1 "Purchases" at bounding box center [0, 0] width 0 height 0
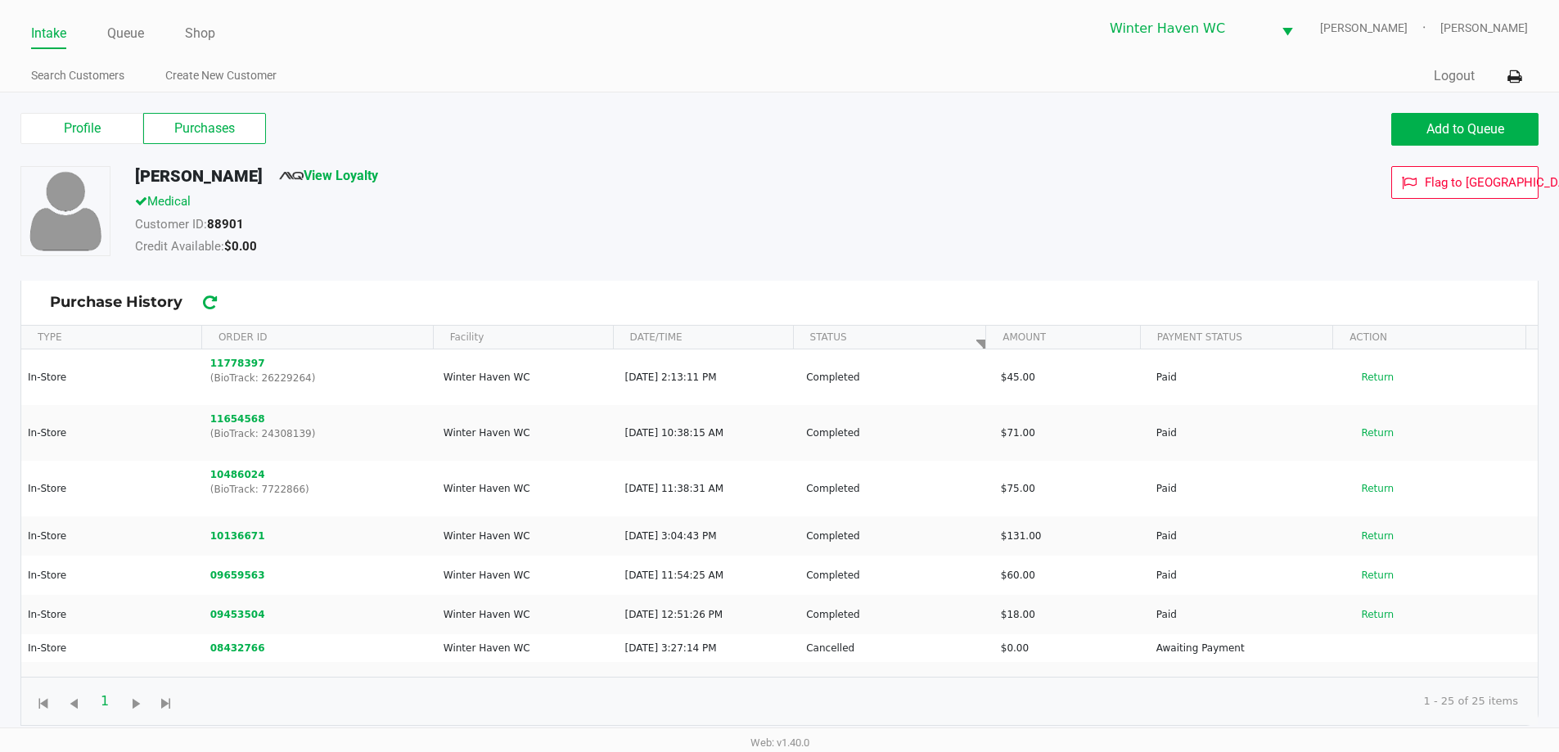
click at [228, 130] on label "Purchases" at bounding box center [204, 128] width 123 height 31
click at [0, 0] on 1 "Purchases" at bounding box center [0, 0] width 0 height 0
click at [1491, 120] on button "Add to Queue" at bounding box center [1464, 129] width 147 height 33
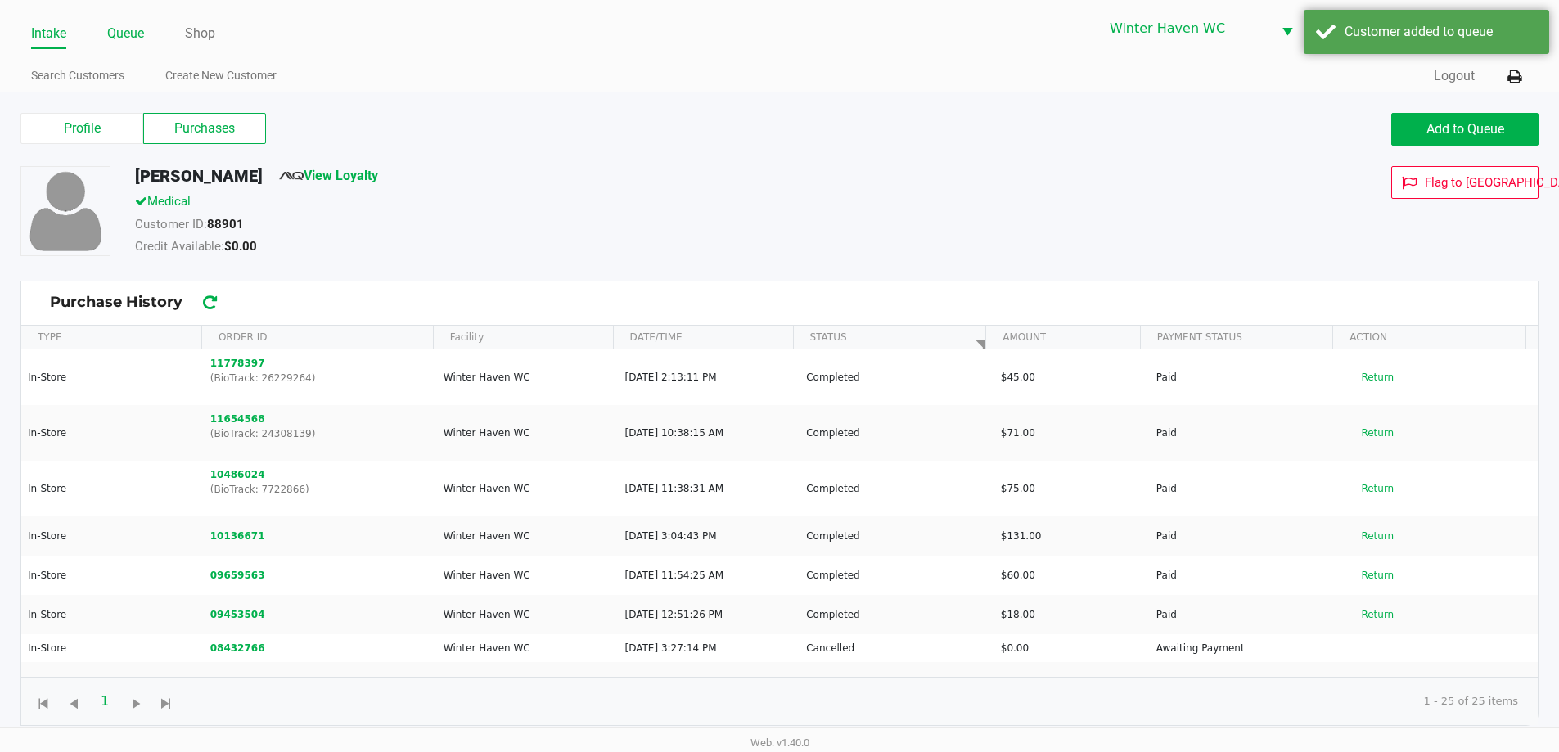
click at [124, 39] on link "Queue" at bounding box center [125, 33] width 37 height 23
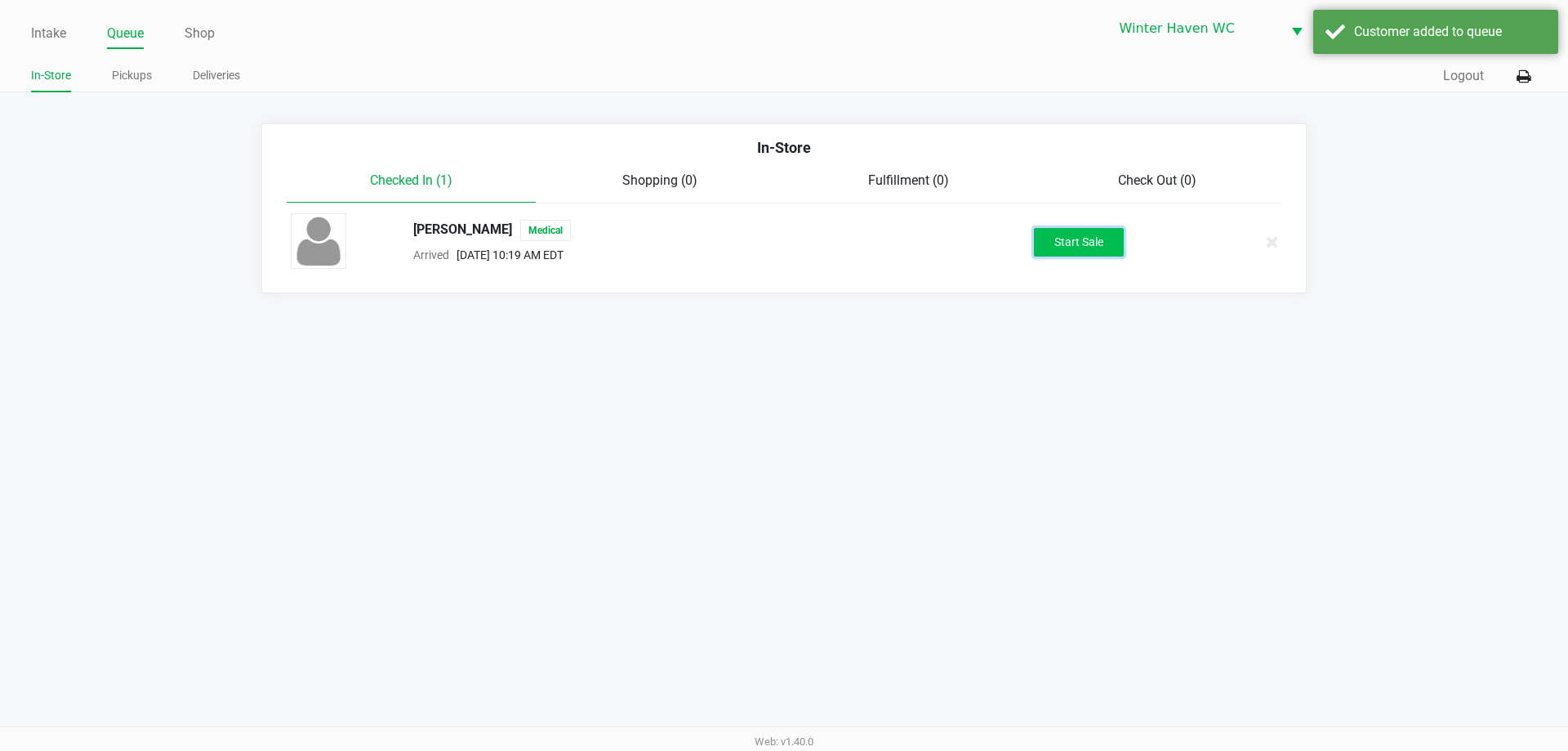
click at [1058, 250] on button "Start Sale" at bounding box center [1079, 242] width 90 height 29
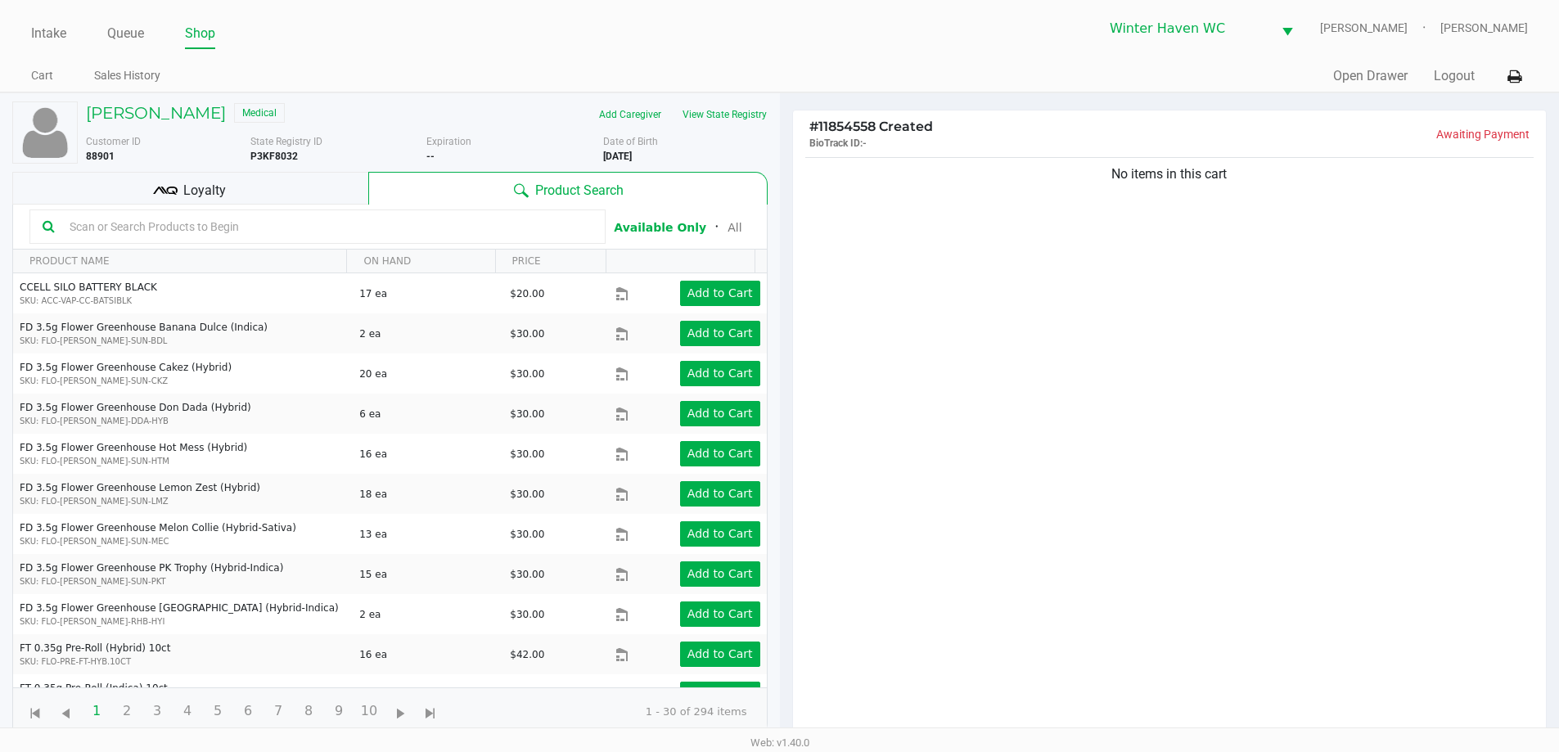
click at [171, 180] on icon at bounding box center [165, 190] width 25 height 25
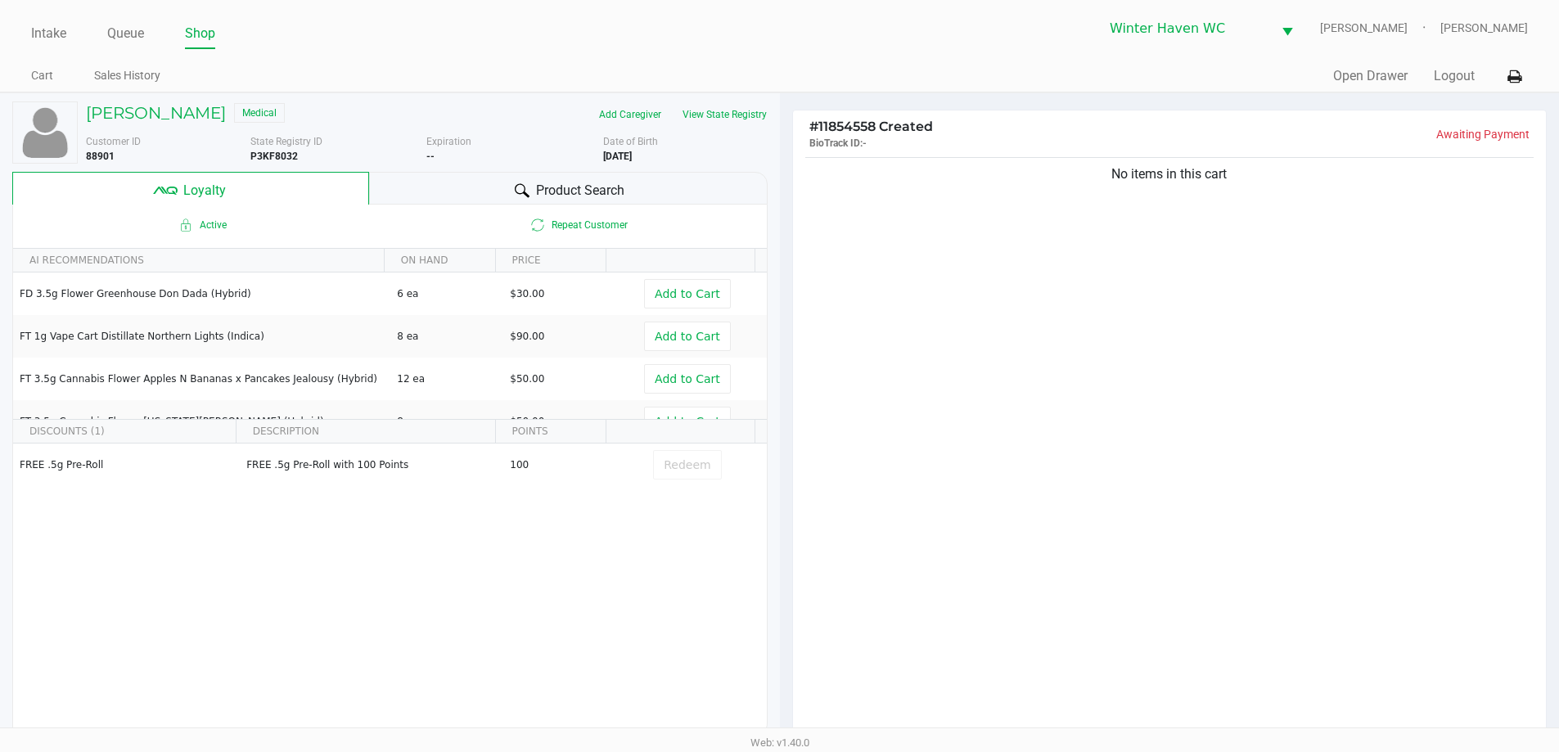
click at [1082, 498] on div "No items in this cart" at bounding box center [1170, 451] width 754 height 594
click at [649, 191] on div "Product Search" at bounding box center [568, 188] width 398 height 33
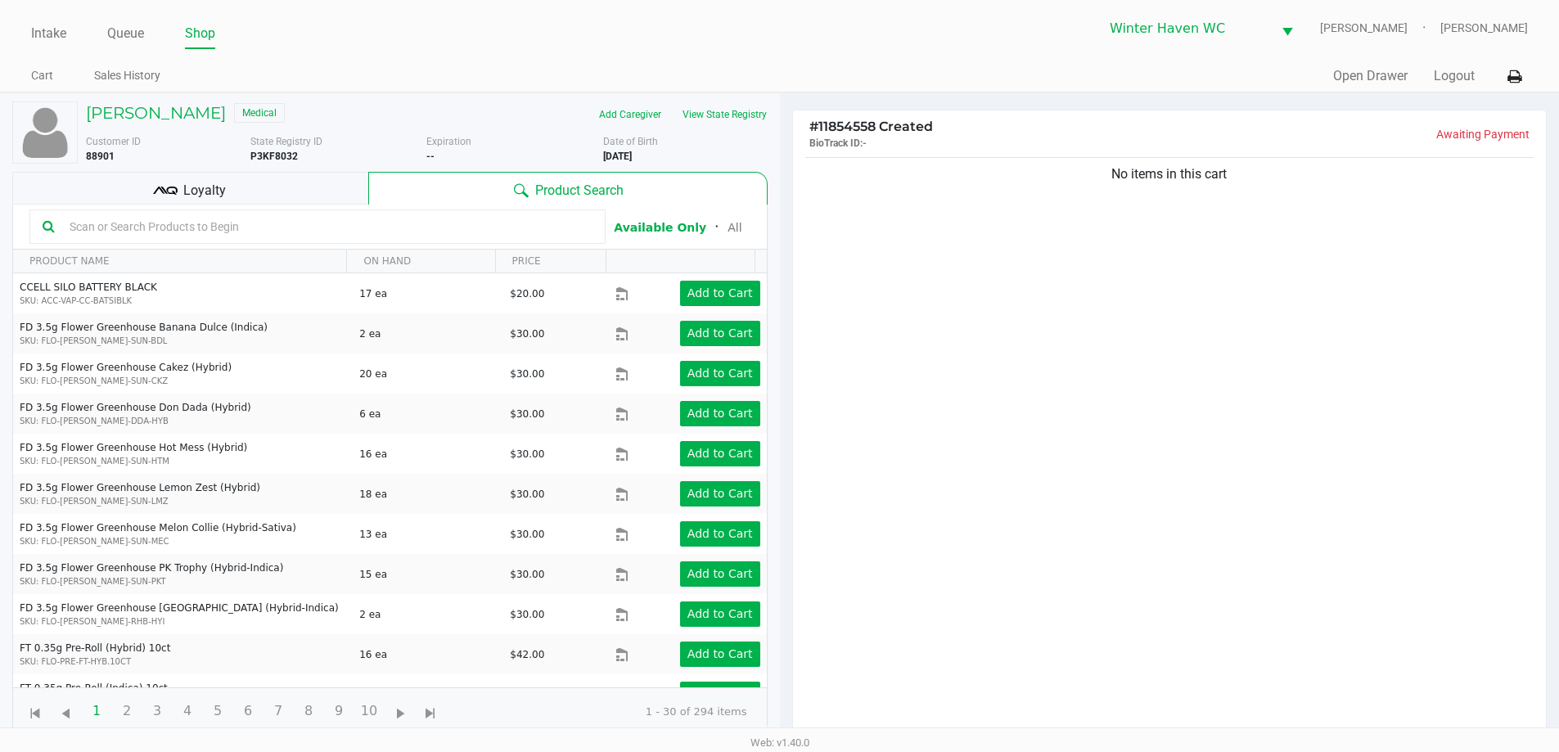
click at [1208, 362] on div "No items in this cart" at bounding box center [1170, 451] width 754 height 594
click at [291, 211] on div at bounding box center [317, 226] width 576 height 34
click at [299, 182] on div "Loyalty" at bounding box center [190, 188] width 356 height 33
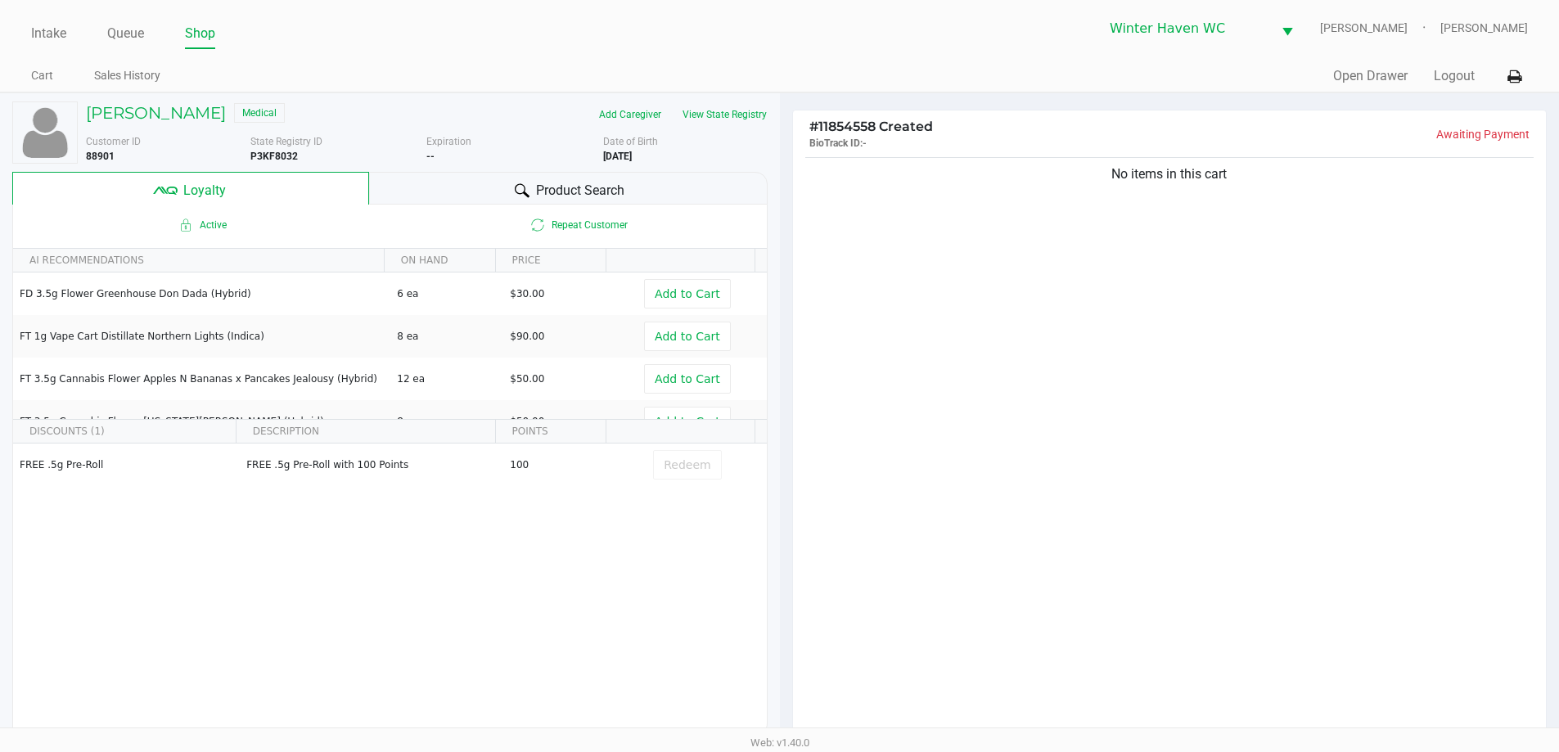
click at [545, 161] on div "Expiration --" at bounding box center [514, 148] width 177 height 29
click at [697, 188] on div "Product Search" at bounding box center [568, 188] width 398 height 33
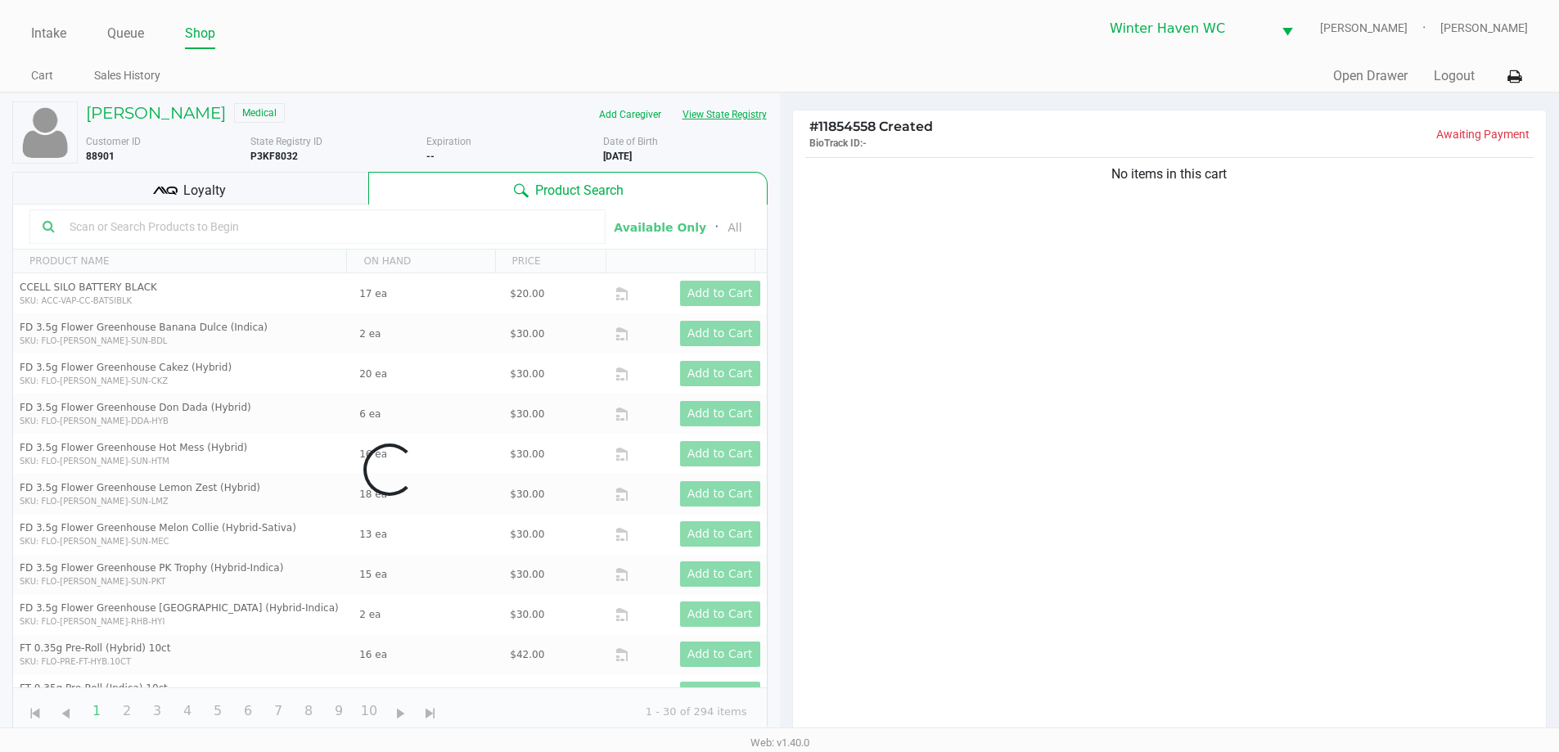
click at [737, 114] on button "View State Registry" at bounding box center [720, 114] width 96 height 26
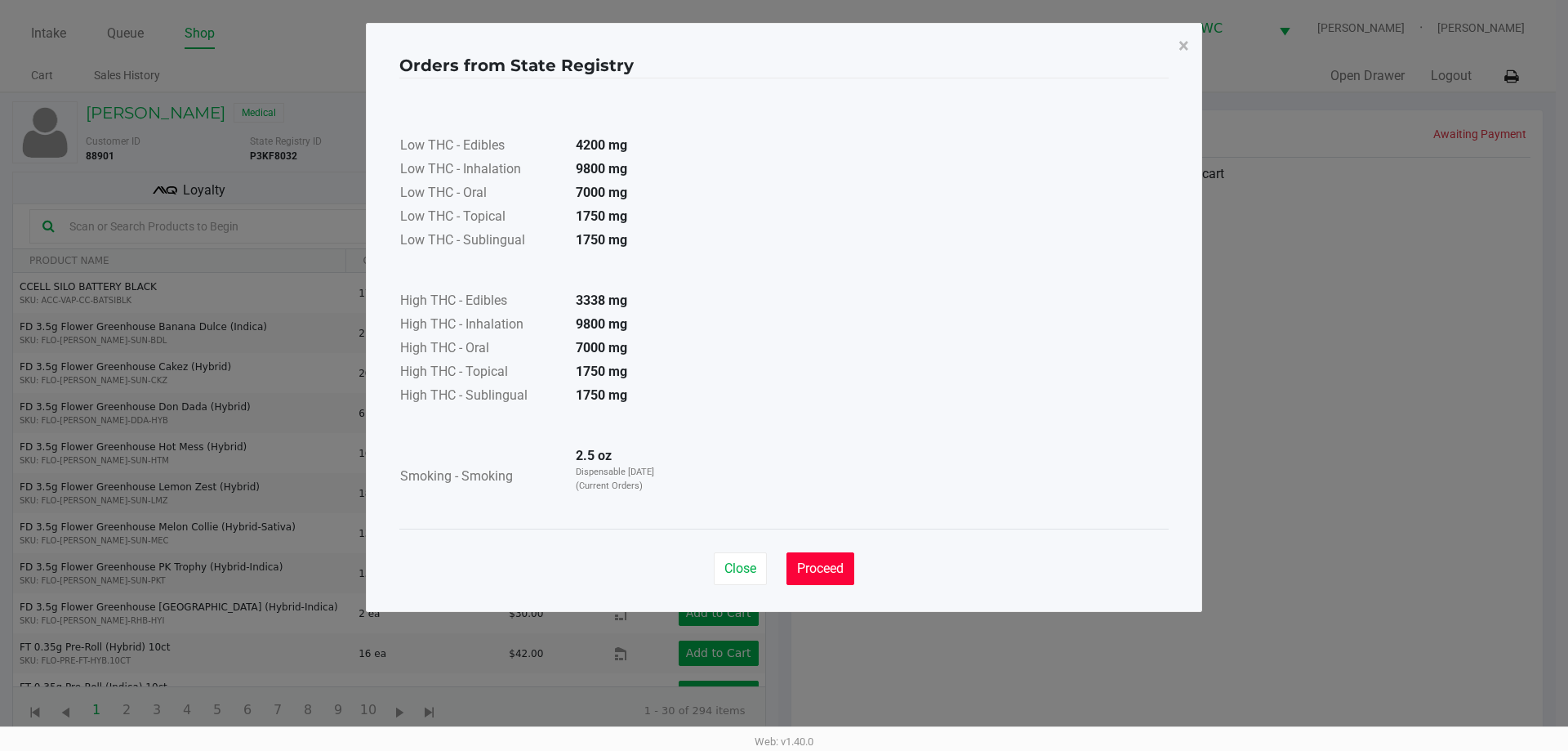
click at [828, 555] on button "Proceed" at bounding box center [820, 568] width 68 height 33
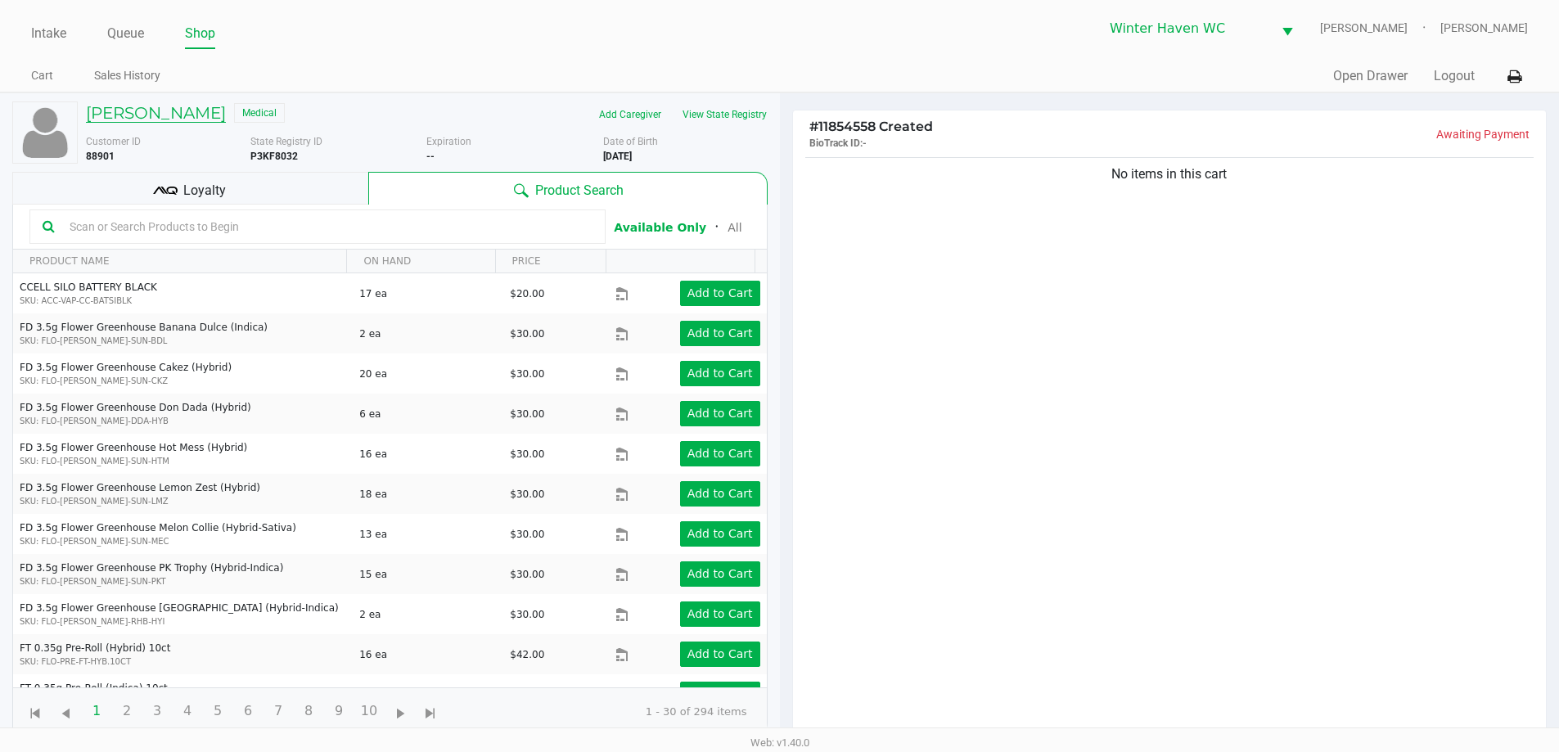
click at [195, 119] on h5 "JEFFREY SAUDER" at bounding box center [156, 113] width 140 height 20
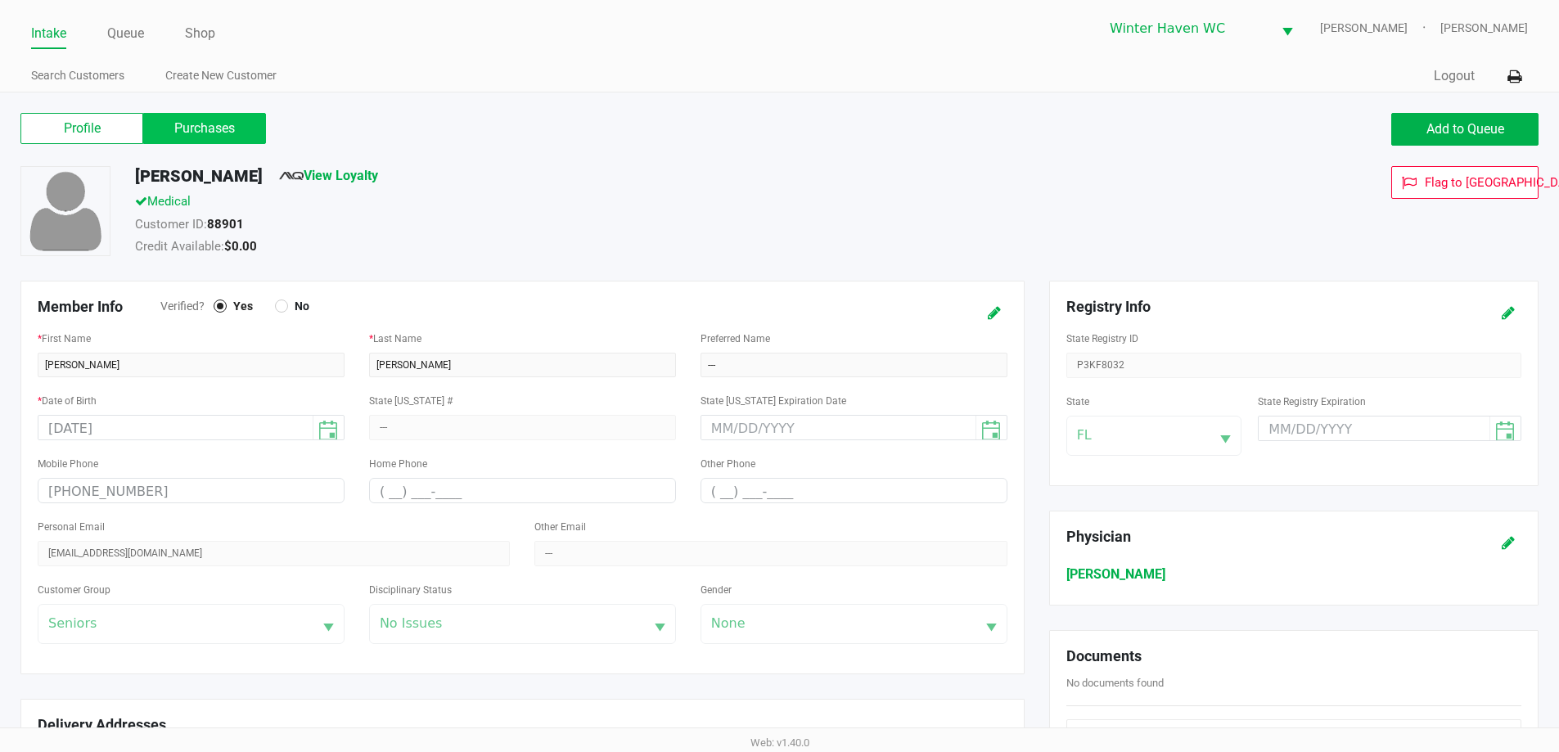
click at [258, 124] on label "Purchases" at bounding box center [204, 128] width 123 height 31
click at [0, 0] on 1 "Purchases" at bounding box center [0, 0] width 0 height 0
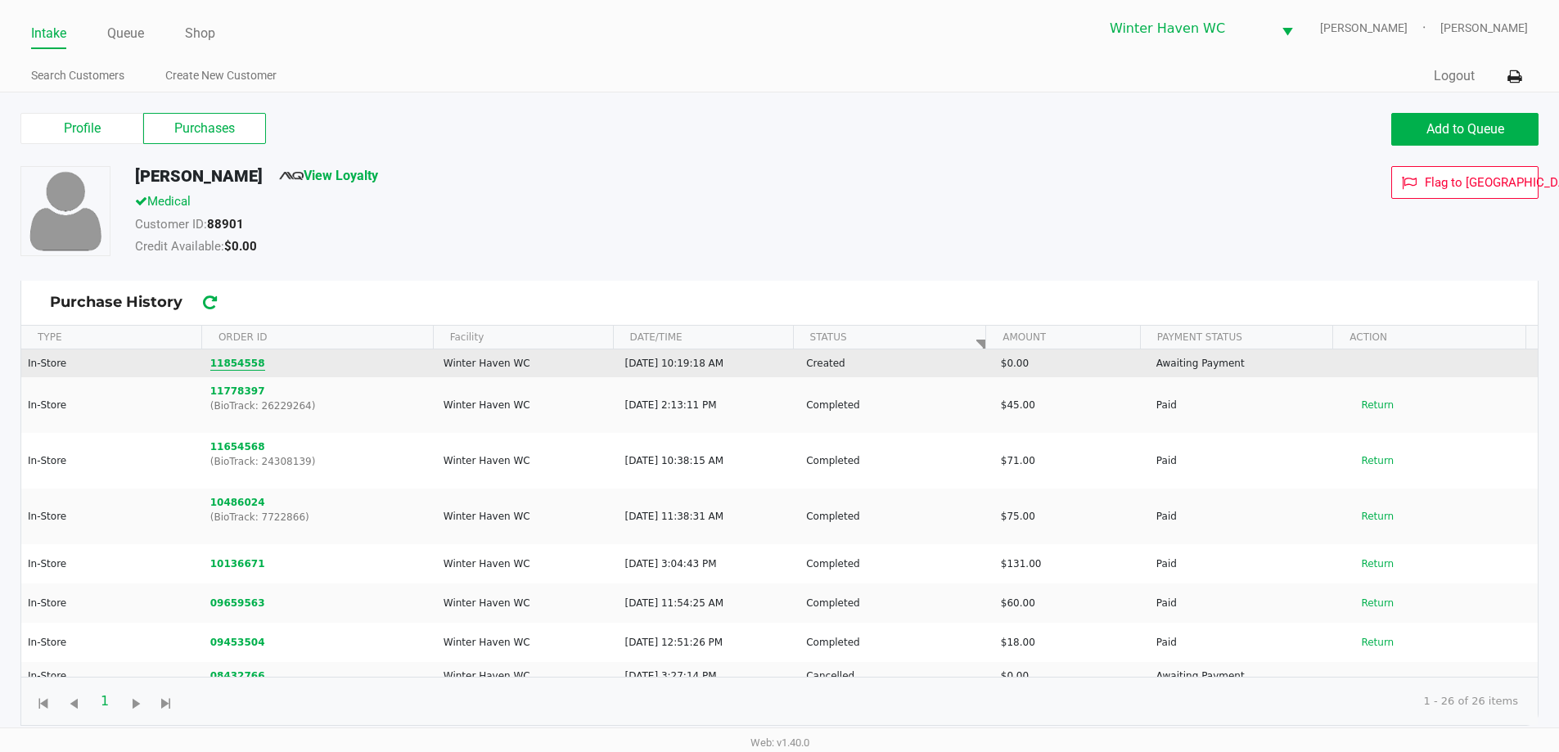
click at [239, 368] on button "11854558" at bounding box center [237, 363] width 55 height 15
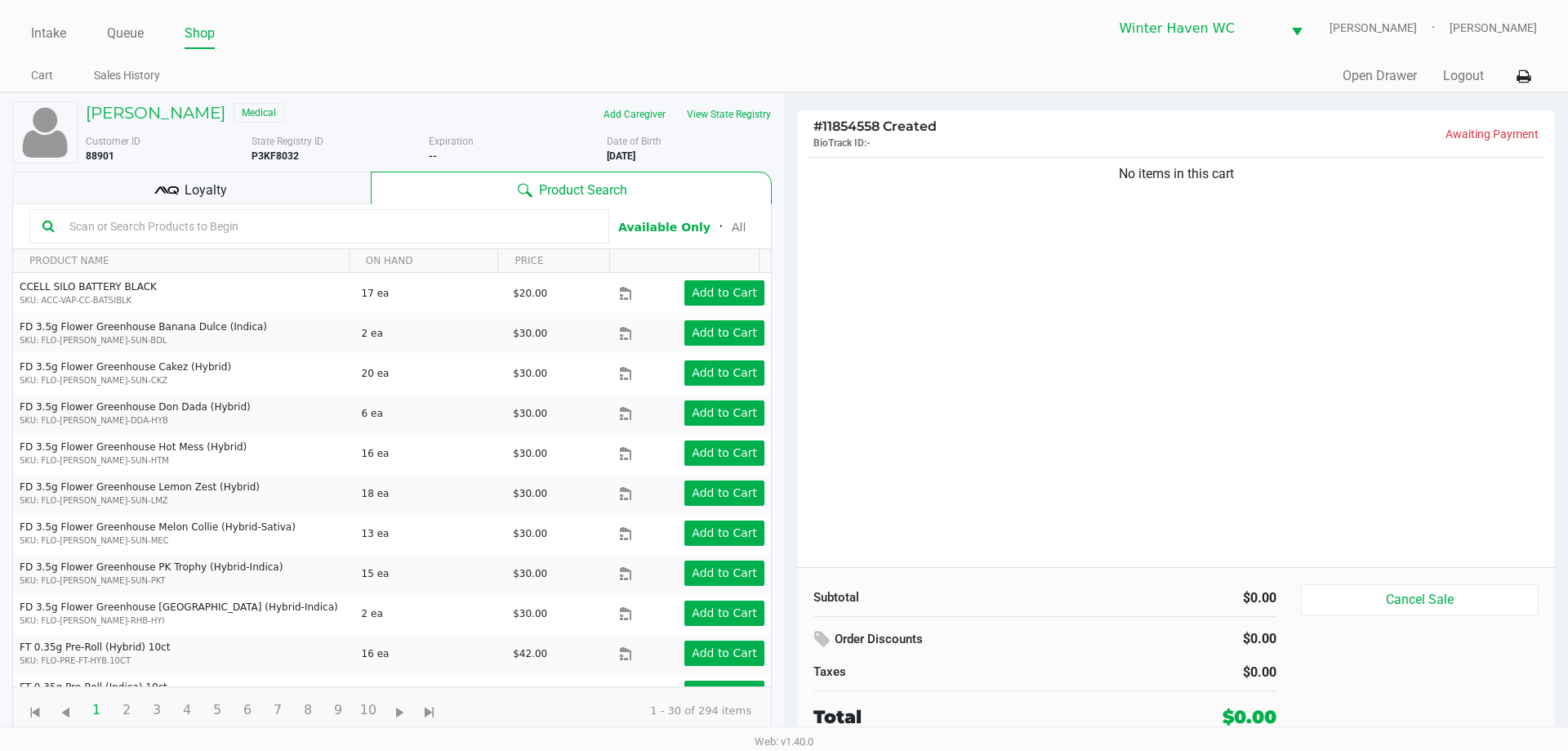
click at [409, 223] on input "text" at bounding box center [329, 226] width 533 height 25
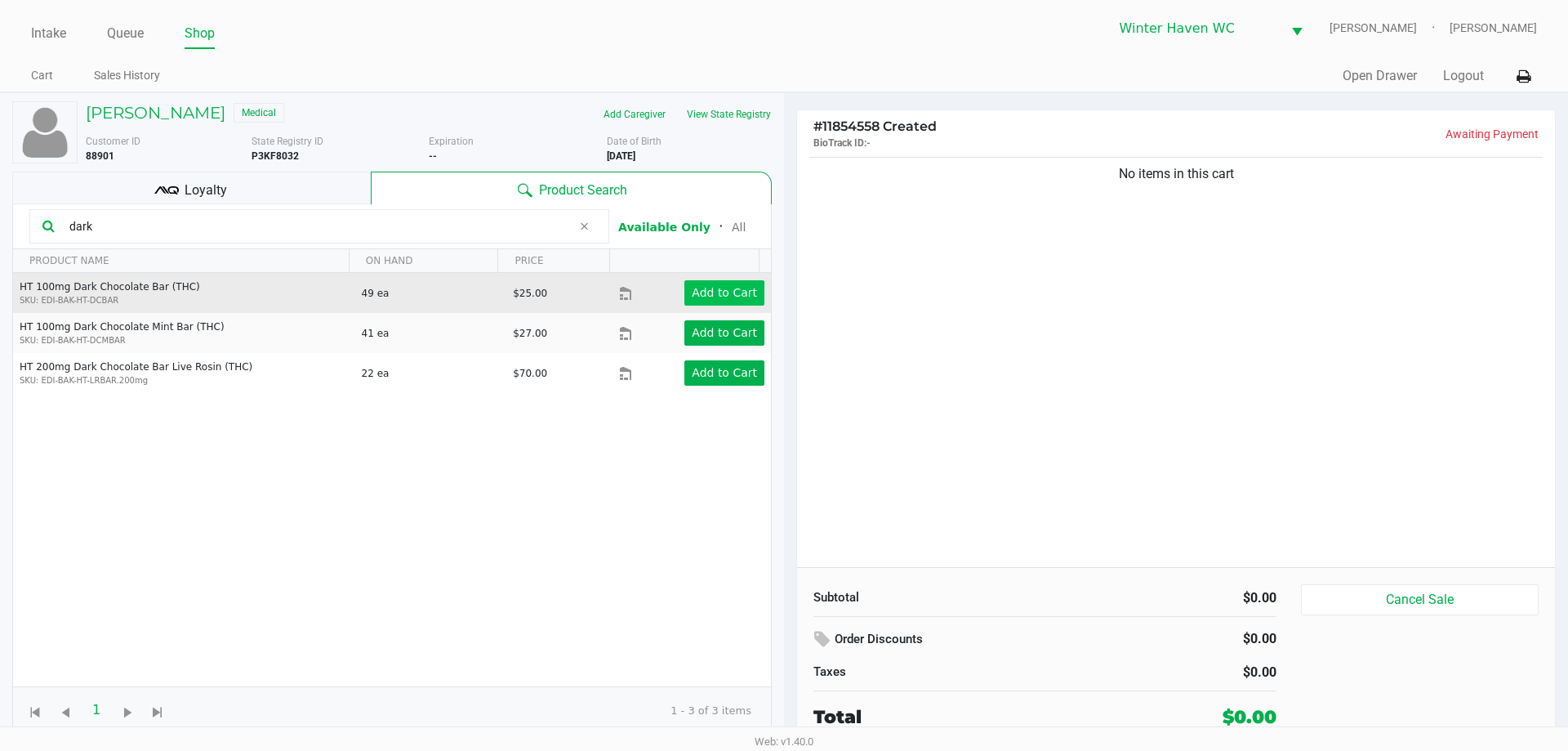
type input "dark"
click at [694, 301] on button "Add to Cart" at bounding box center [725, 293] width 80 height 25
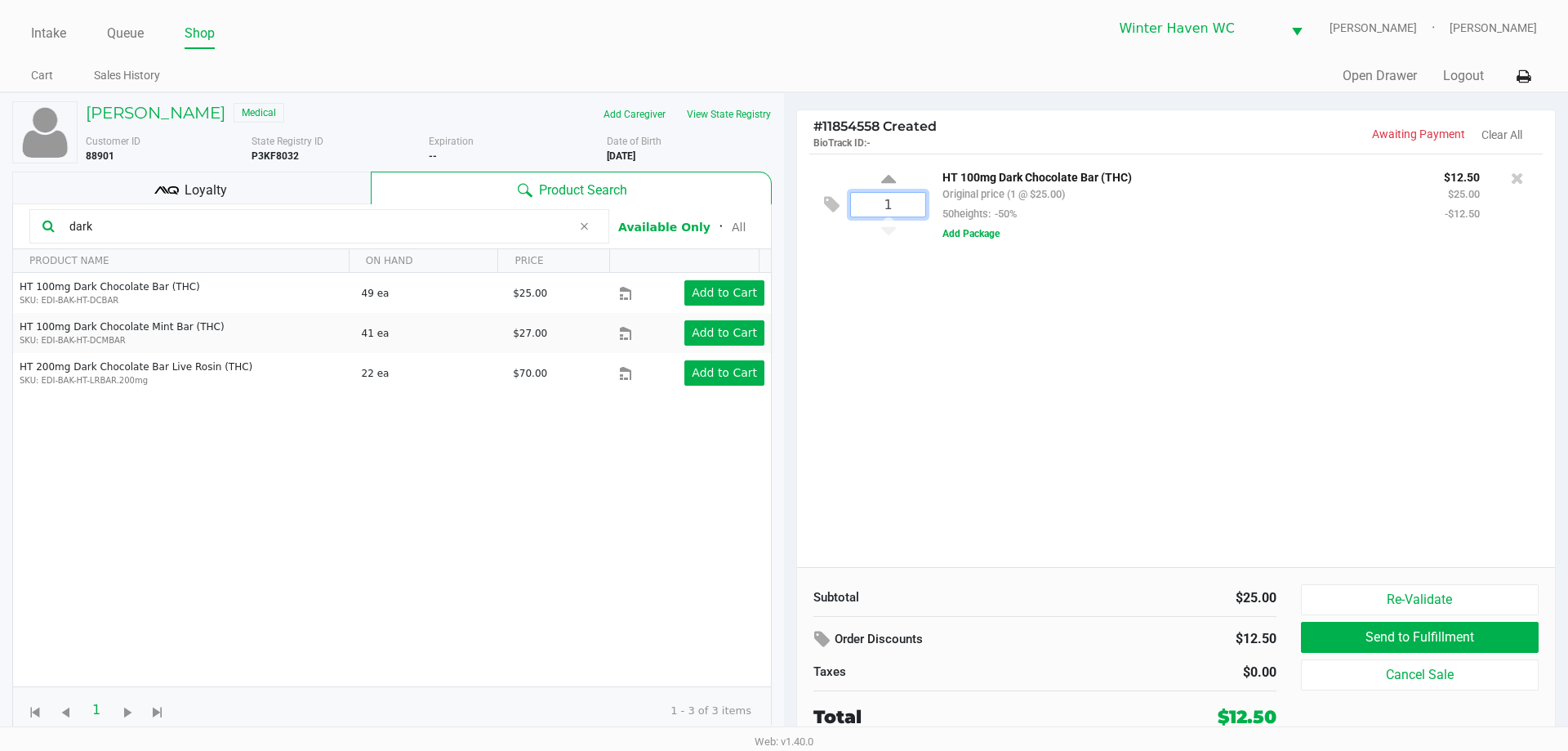
click at [909, 200] on input "1" at bounding box center [888, 205] width 74 height 24
type input "10"
click at [1113, 417] on div "JEFFREY SAUDER Medical Add Caregiver View State Registry Customer ID 88901 Stat…" at bounding box center [784, 419] width 1568 height 655
click at [586, 227] on icon at bounding box center [584, 226] width 10 height 13
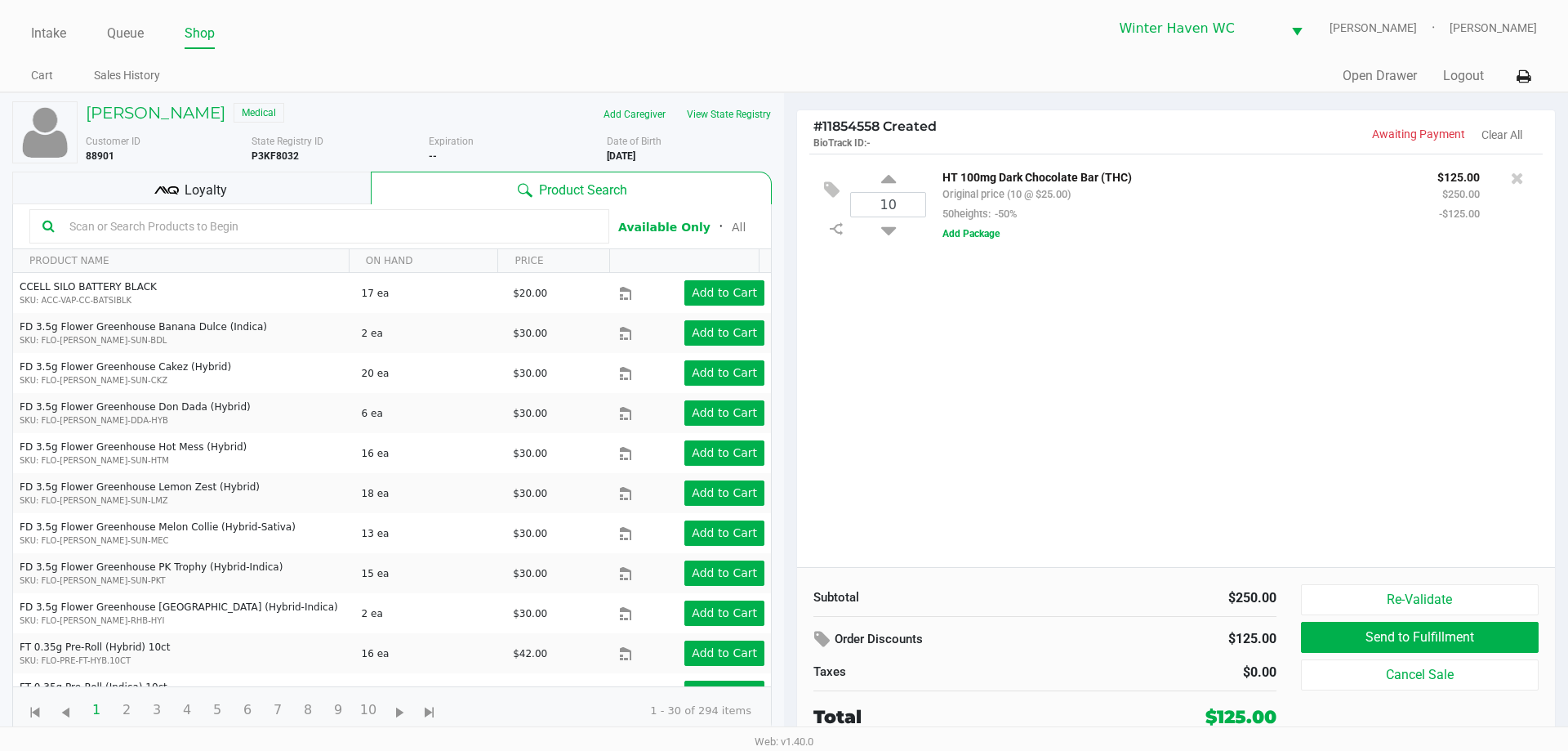
click at [197, 183] on span "Loyalty" at bounding box center [206, 191] width 43 height 20
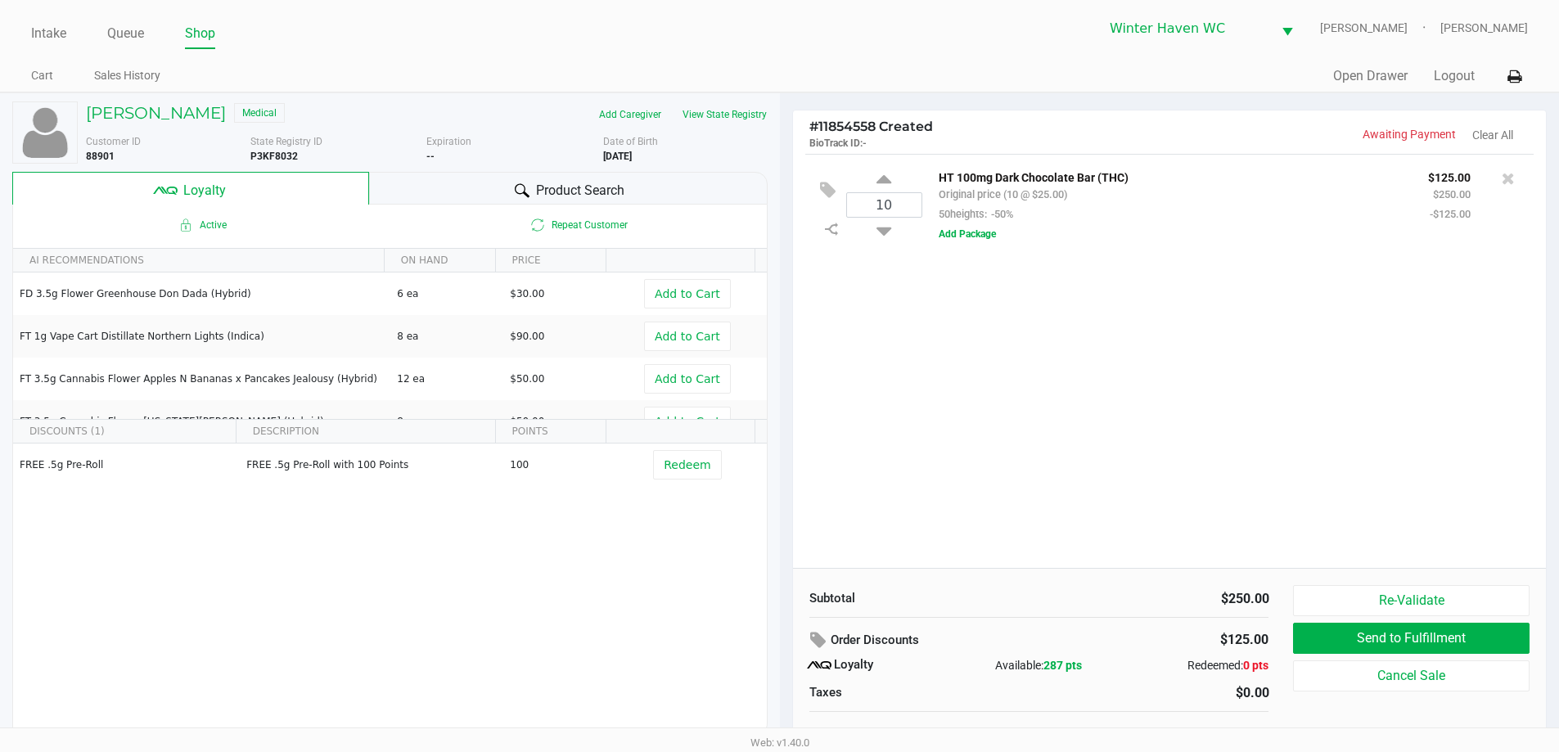
click at [533, 184] on div "Product Search" at bounding box center [568, 188] width 398 height 33
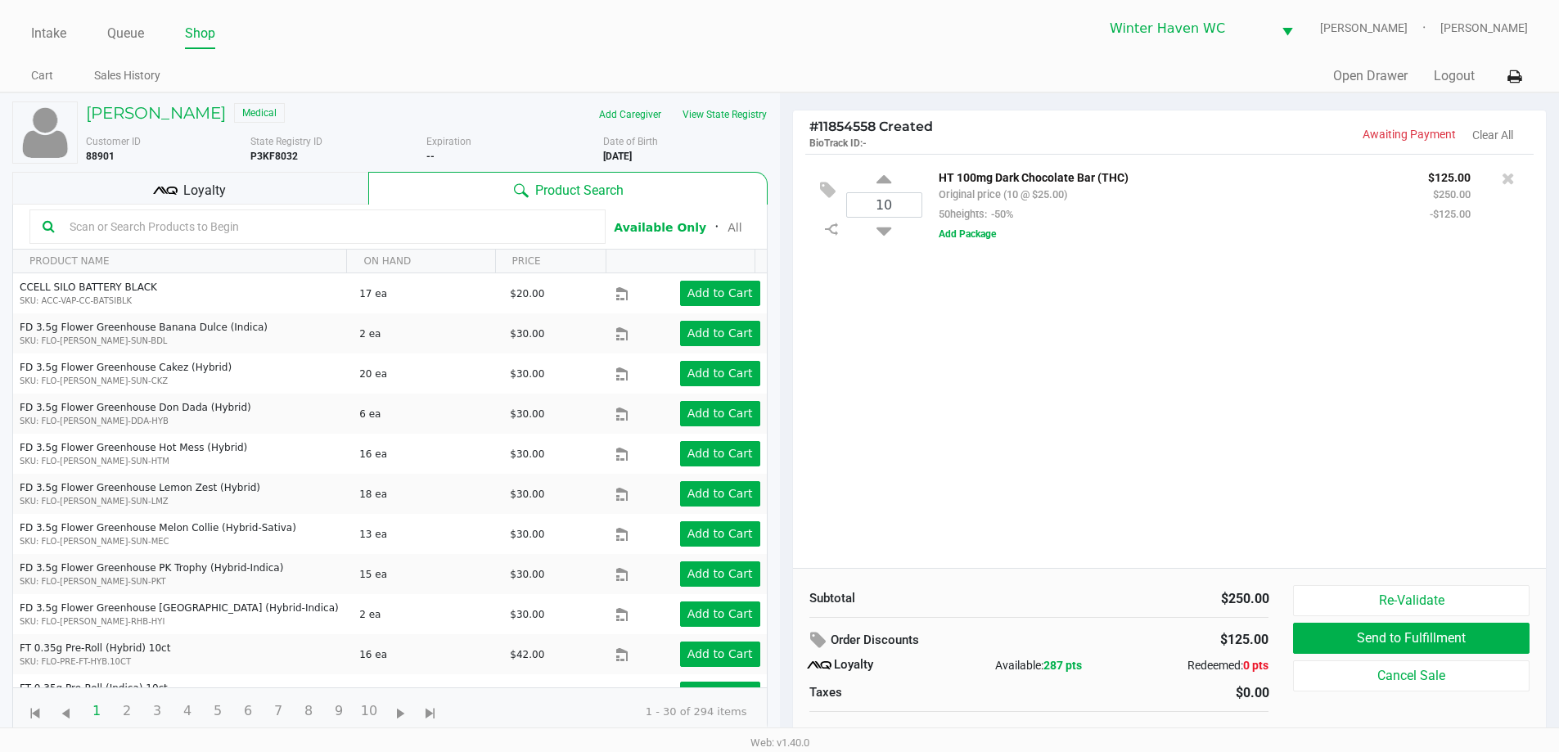
click at [411, 221] on input "text" at bounding box center [327, 226] width 529 height 25
click at [481, 218] on input "text" at bounding box center [327, 226] width 529 height 25
click at [247, 198] on div "Loyalty" at bounding box center [190, 188] width 356 height 33
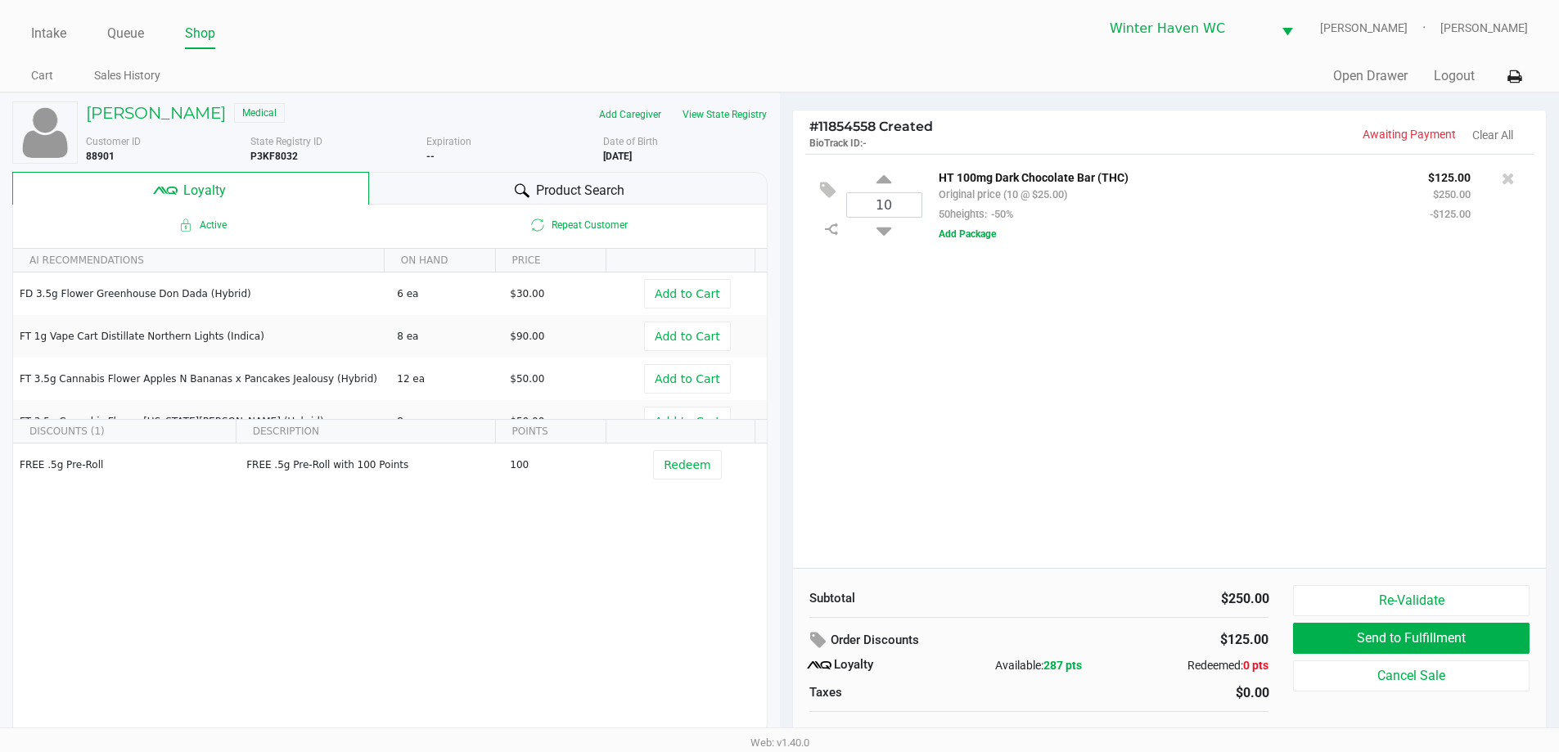
click at [517, 188] on icon at bounding box center [522, 190] width 15 height 15
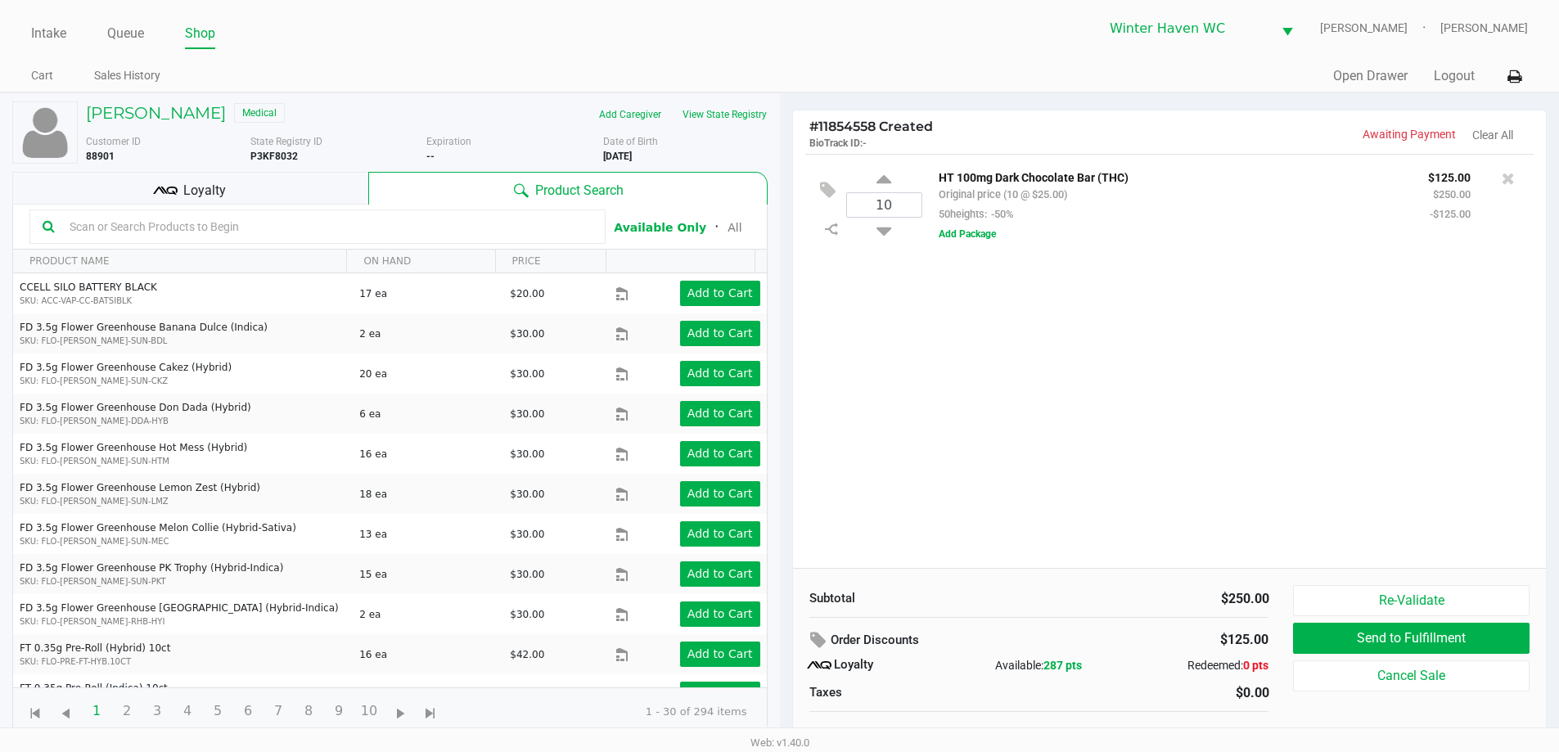
click at [1220, 403] on div "10 HT 100mg Dark Chocolate Bar (THC) Original price (10 @ $25.00) 50heights: -5…" at bounding box center [1170, 361] width 754 height 414
click at [241, 217] on input "text" at bounding box center [327, 226] width 529 height 25
click at [1006, 353] on div "10 HT 100mg Dark Chocolate Bar (THC) Original price (10 @ $25.00) 50heights: -5…" at bounding box center [1170, 361] width 754 height 414
click at [467, 226] on input "text" at bounding box center [327, 226] width 529 height 25
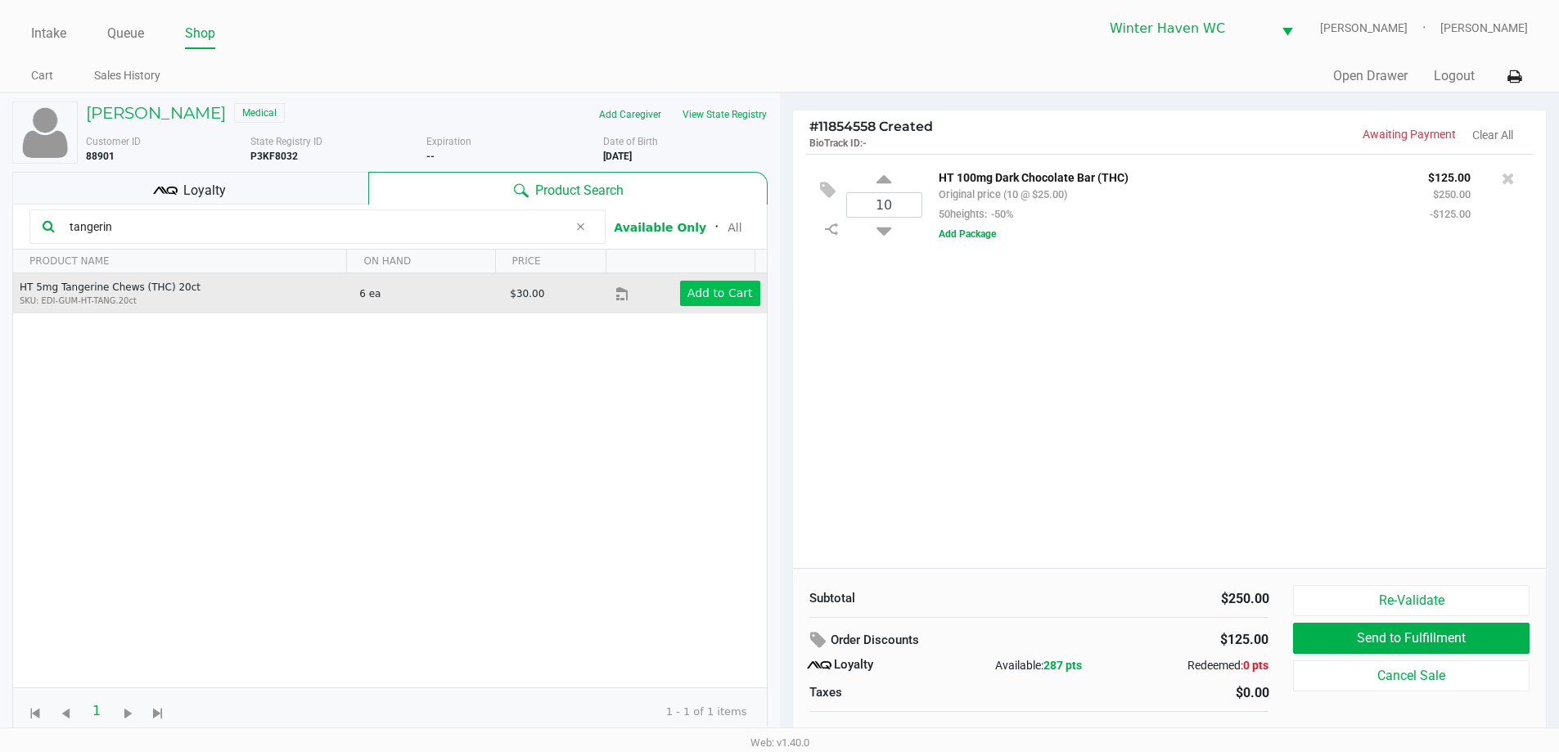
type input "tangerin"
click at [687, 295] on app-button-loader "Add to Cart" at bounding box center [719, 292] width 65 height 13
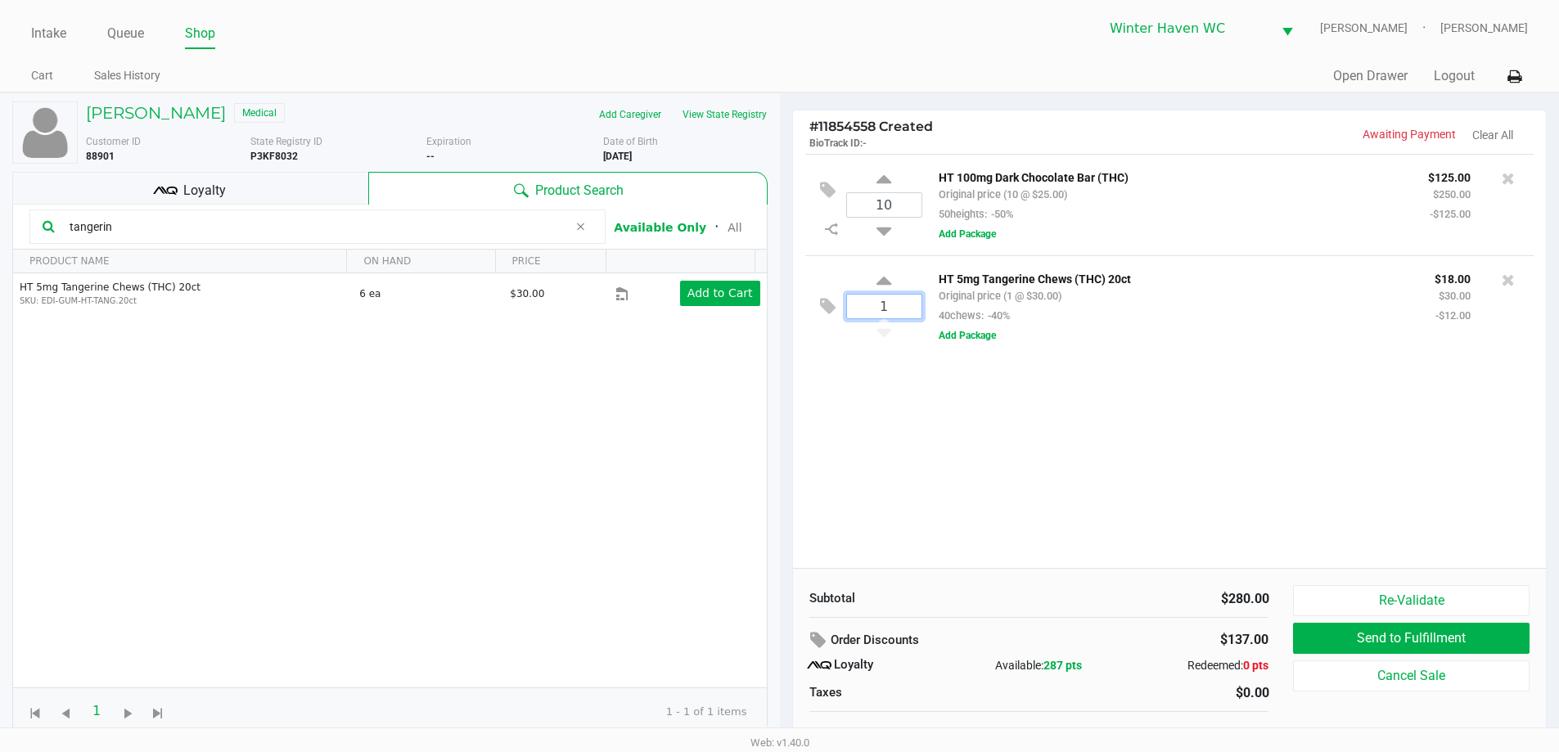
click at [903, 307] on input "1" at bounding box center [884, 307] width 74 height 24
type input "5"
click at [938, 506] on div "JEFFREY SAUDER Medical Add Caregiver View State Registry Customer ID 88901 Stat…" at bounding box center [779, 430] width 1559 height 676
click at [290, 234] on input "tangerin" at bounding box center [315, 226] width 505 height 25
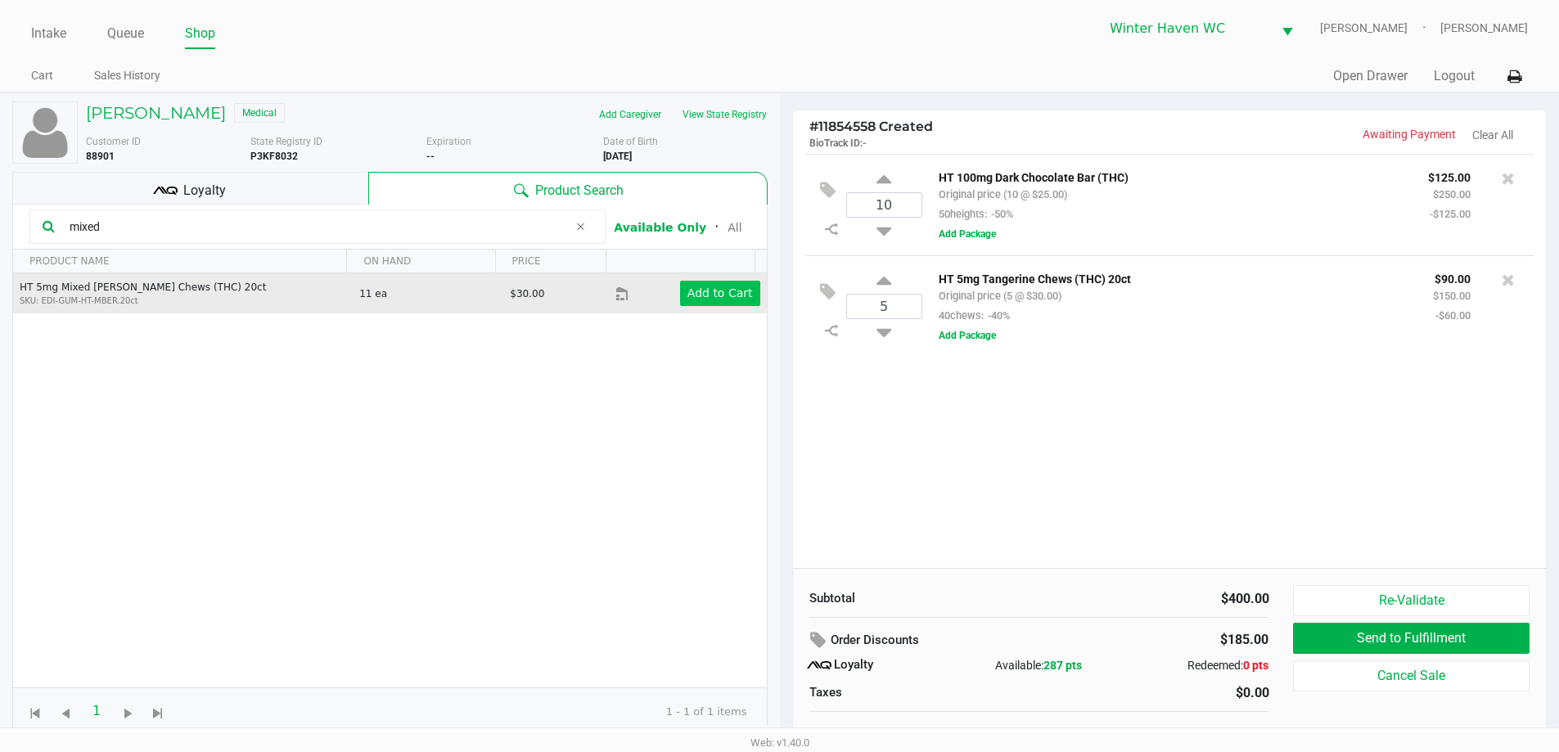
type input "mixed"
click at [693, 303] on button "Add to Cart" at bounding box center [720, 293] width 80 height 25
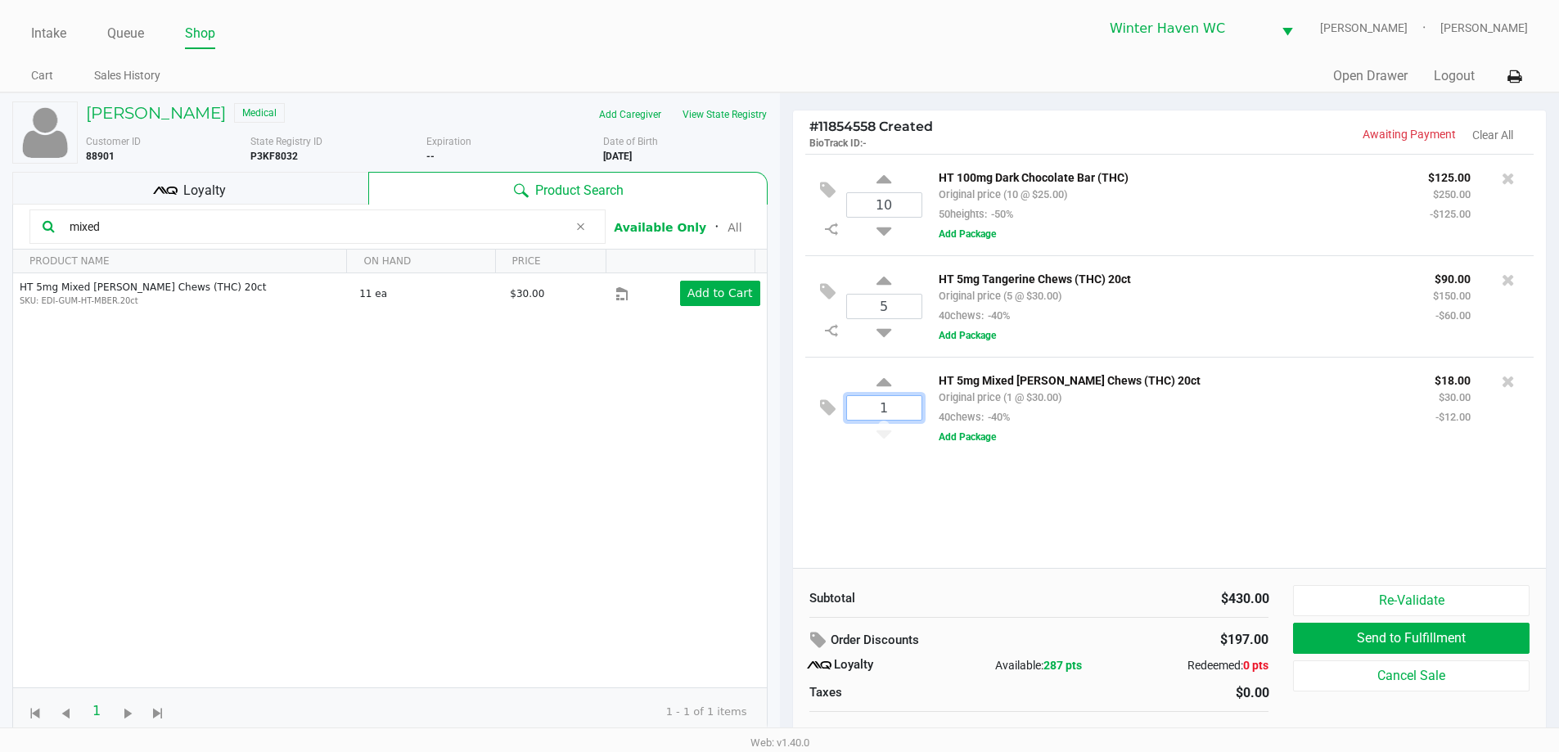
click at [876, 410] on input "1" at bounding box center [884, 408] width 74 height 24
type input "5"
click at [940, 493] on div "JEFFREY SAUDER Medical Add Caregiver View State Registry Customer ID 88901 Stat…" at bounding box center [779, 430] width 1559 height 676
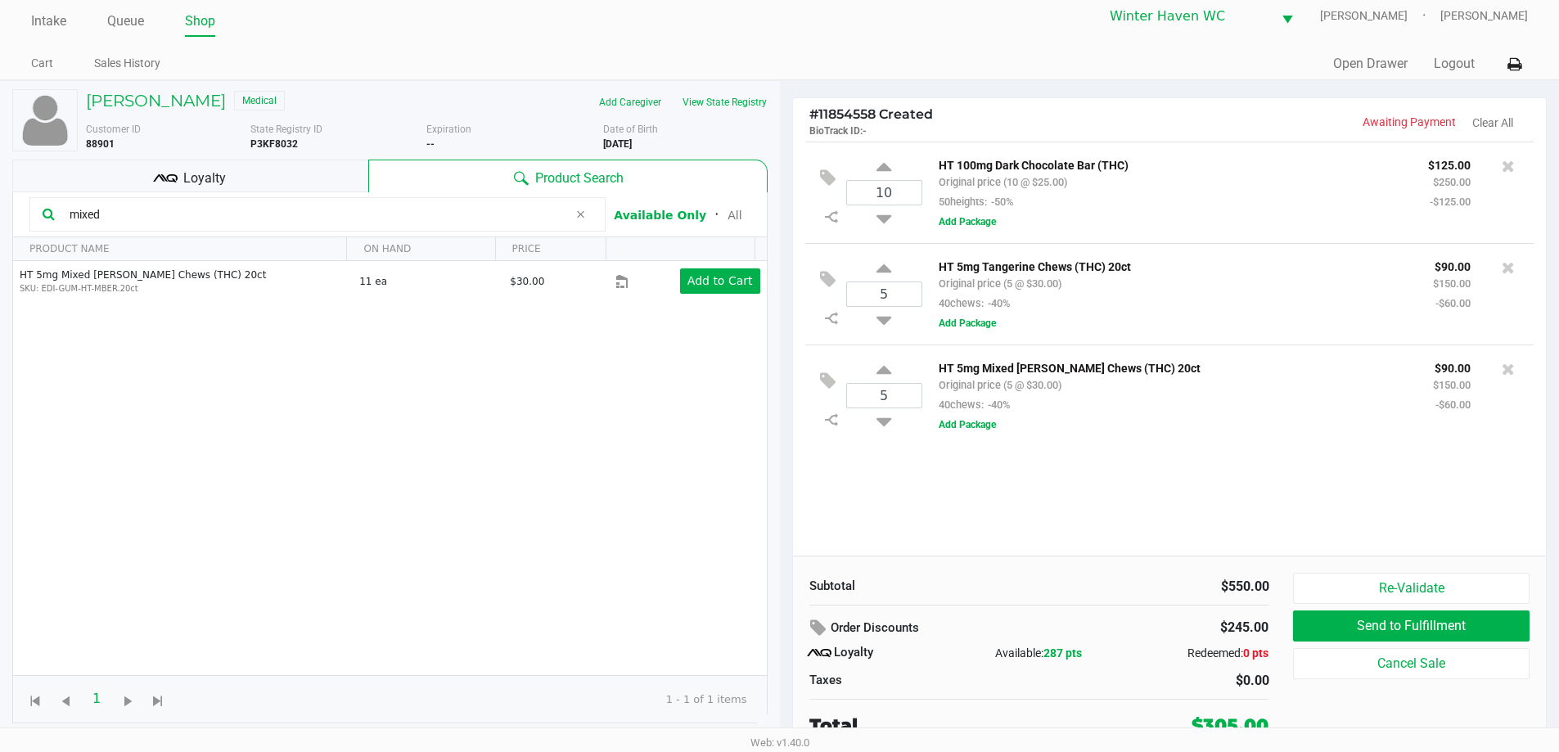
scroll to position [16, 0]
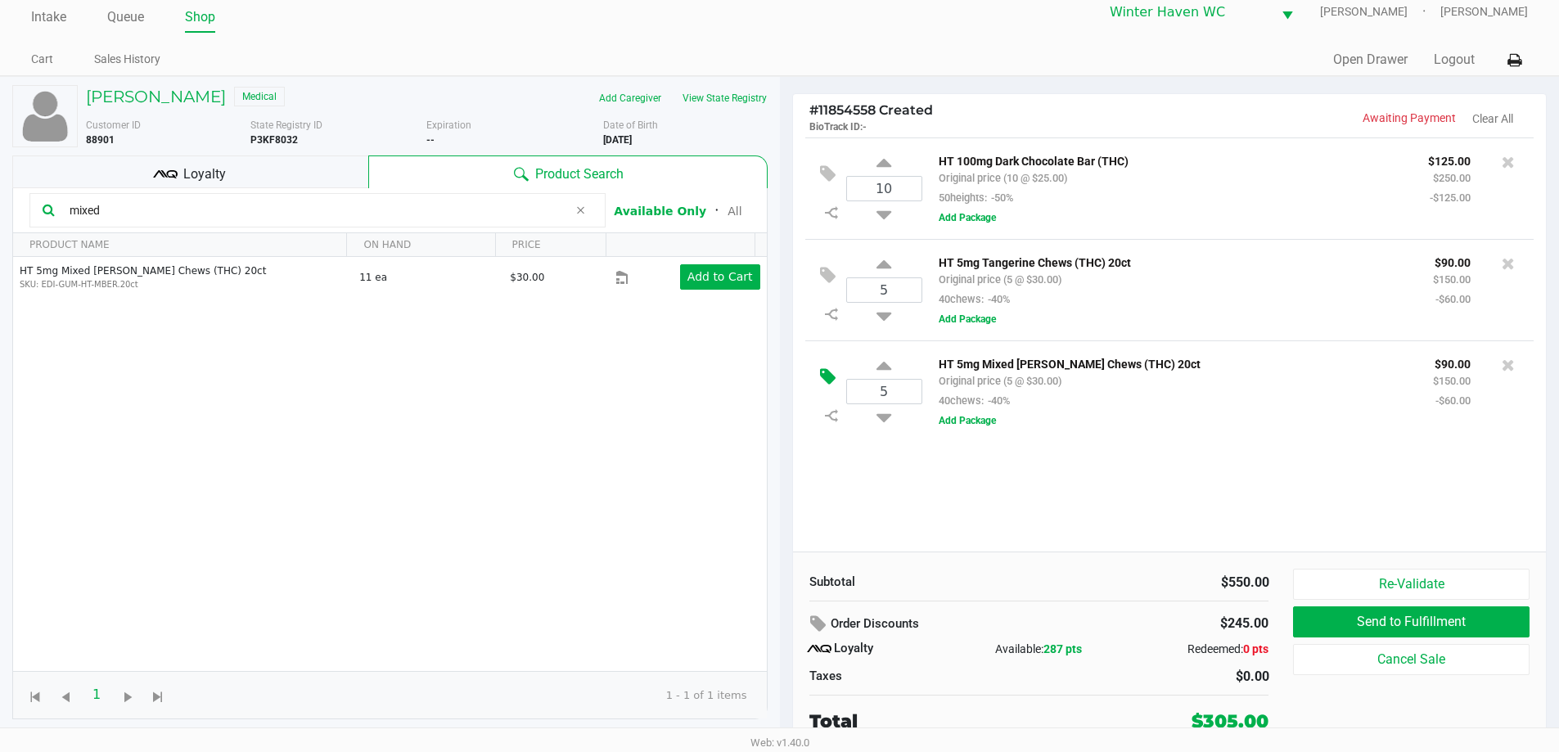
click at [830, 380] on icon at bounding box center [828, 376] width 16 height 19
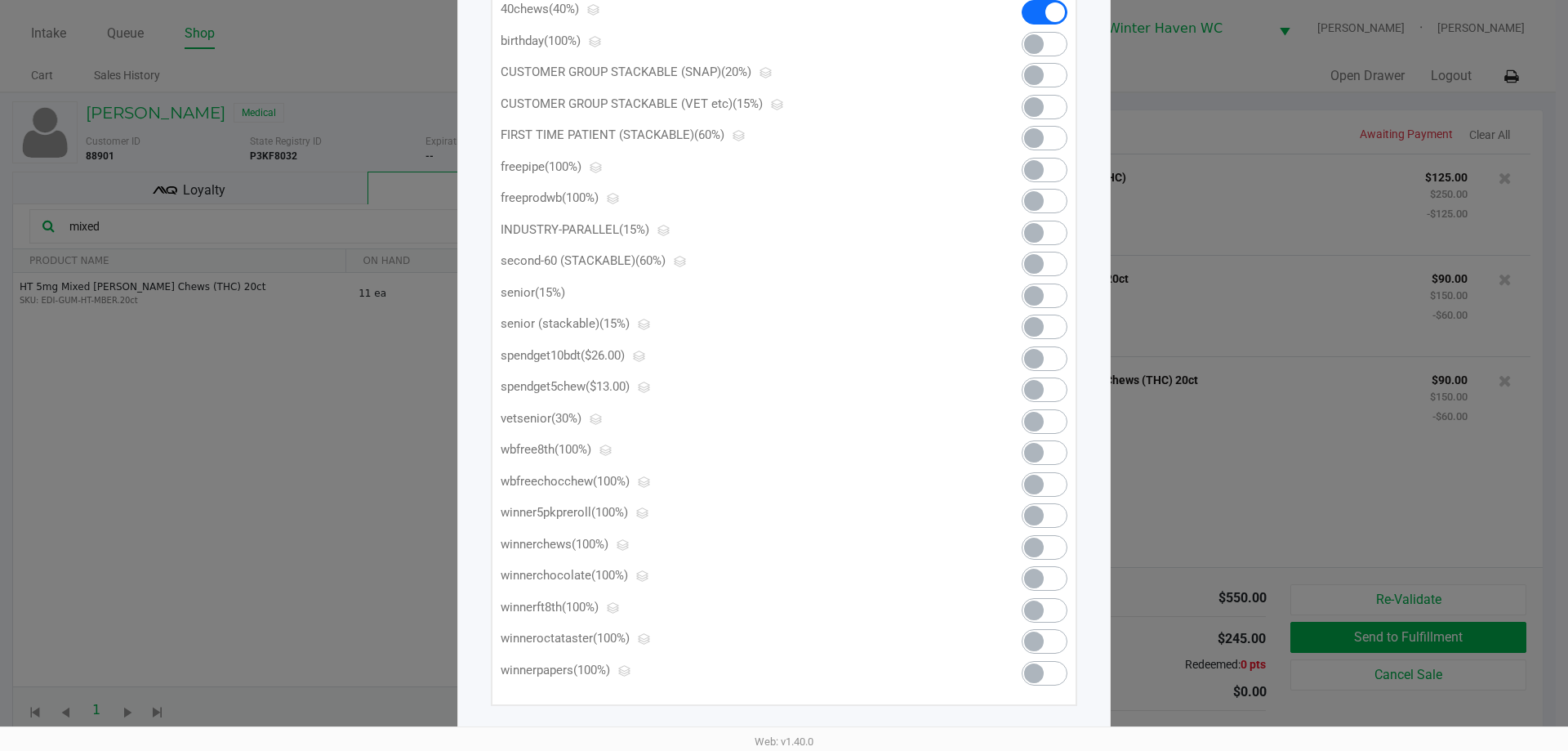
scroll to position [286, 0]
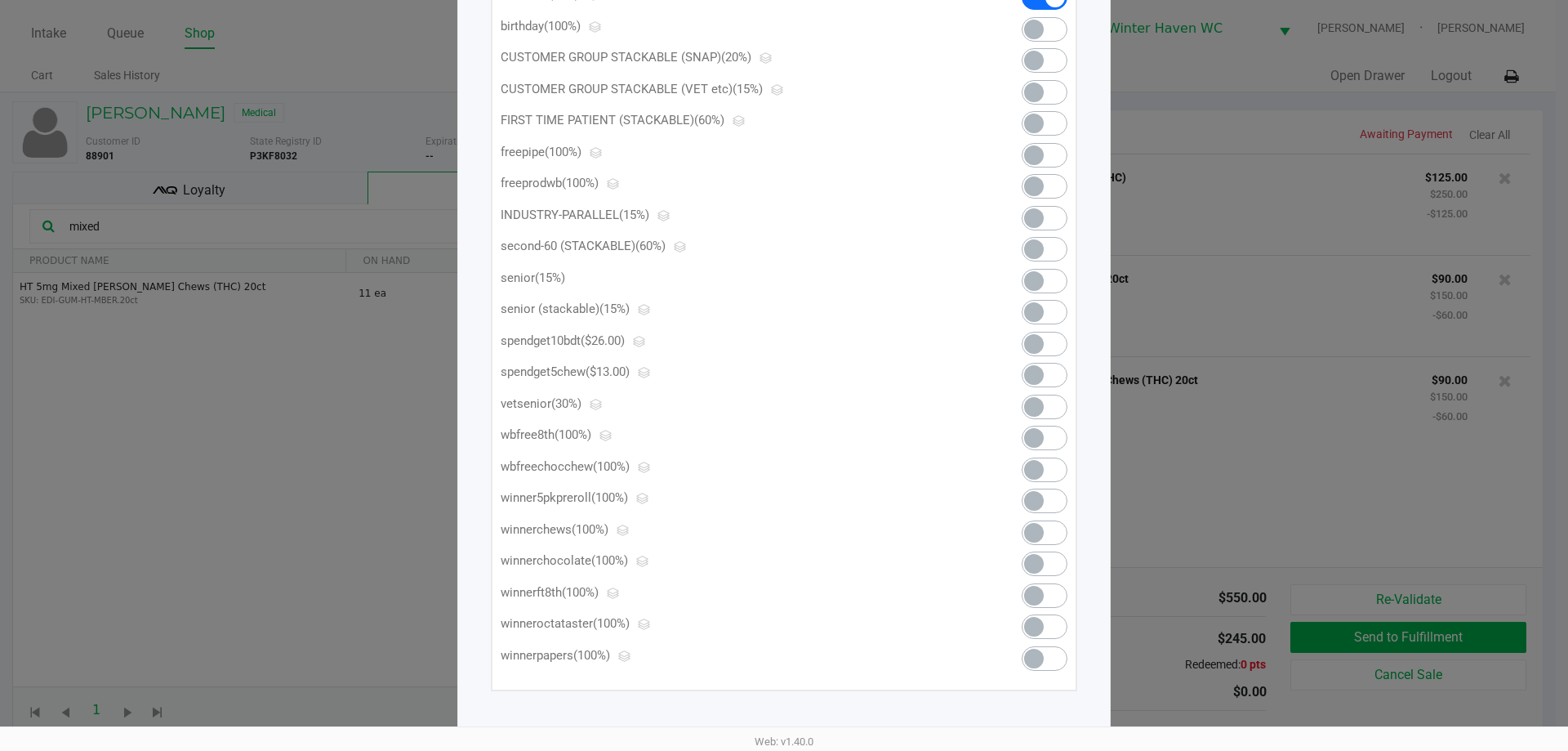
click at [1051, 376] on span at bounding box center [1045, 375] width 46 height 25
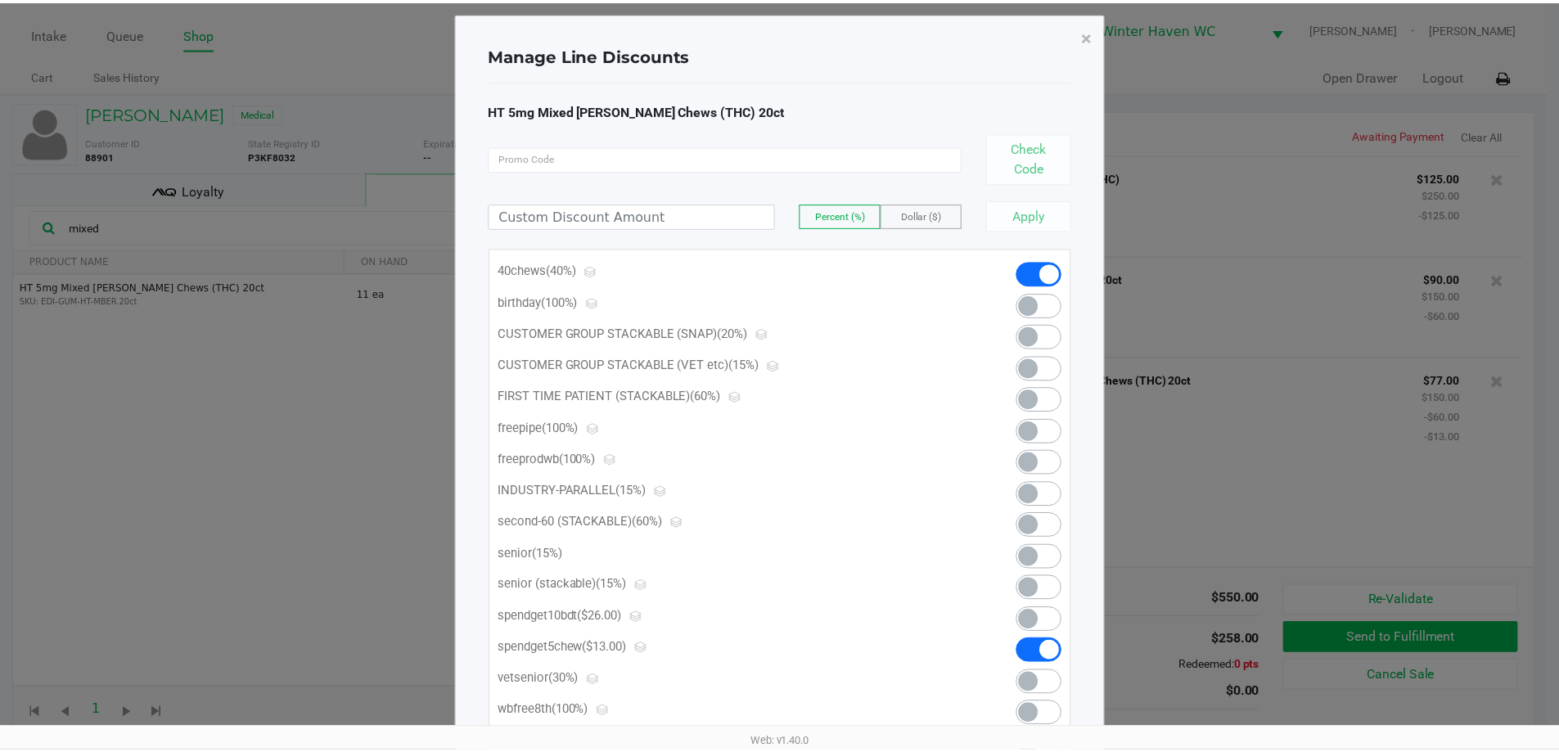
scroll to position [0, 0]
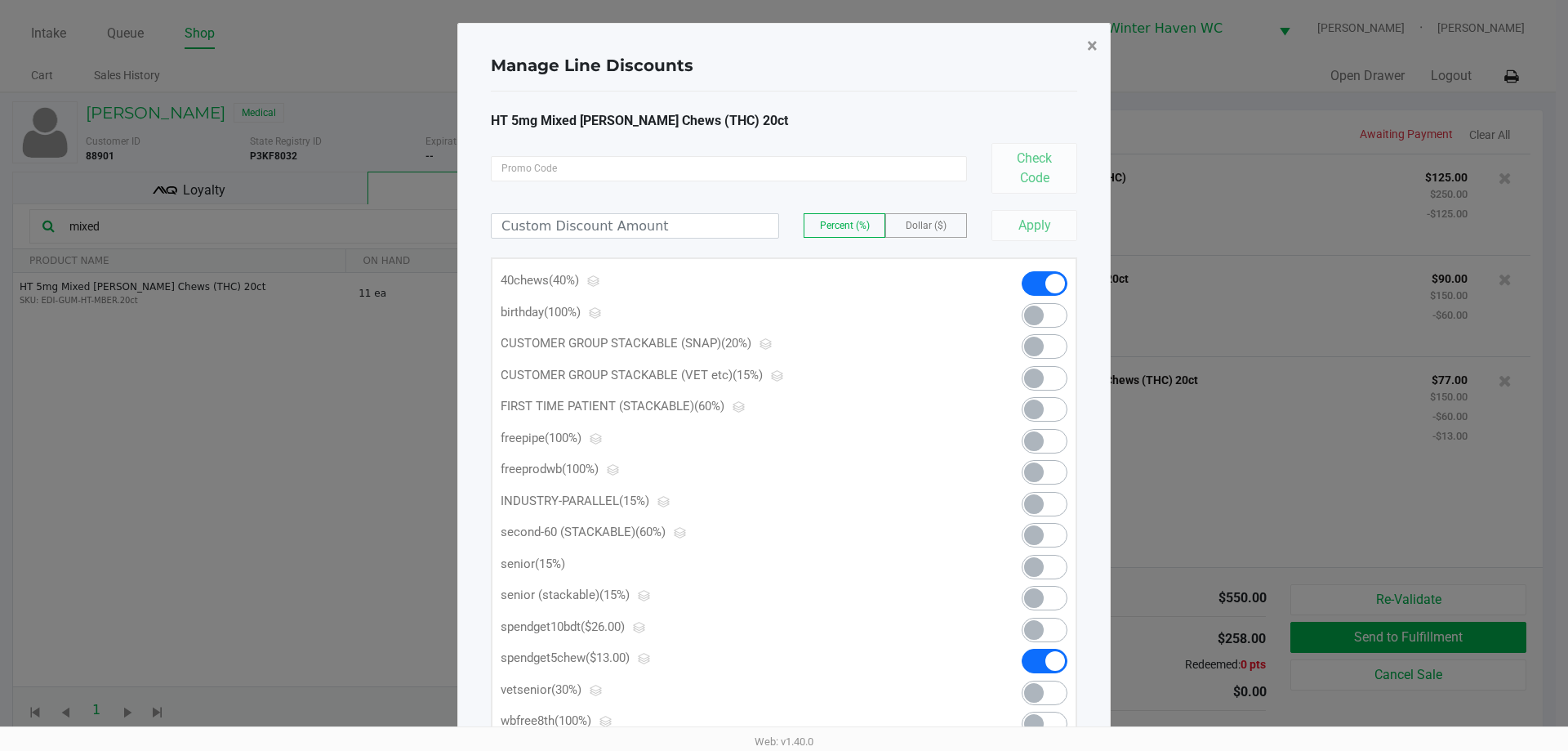
click at [1080, 49] on button "×" at bounding box center [1092, 46] width 37 height 46
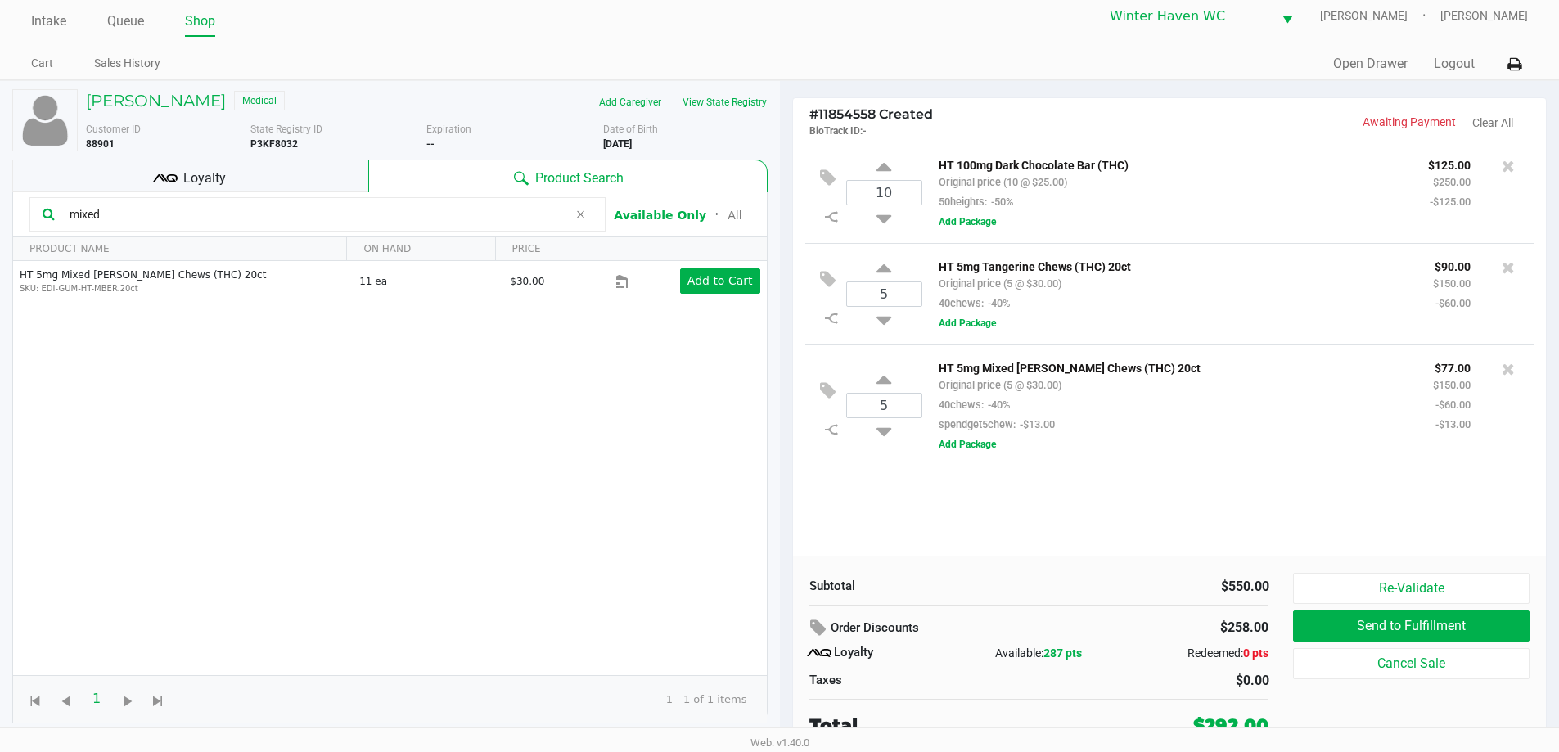
scroll to position [16, 0]
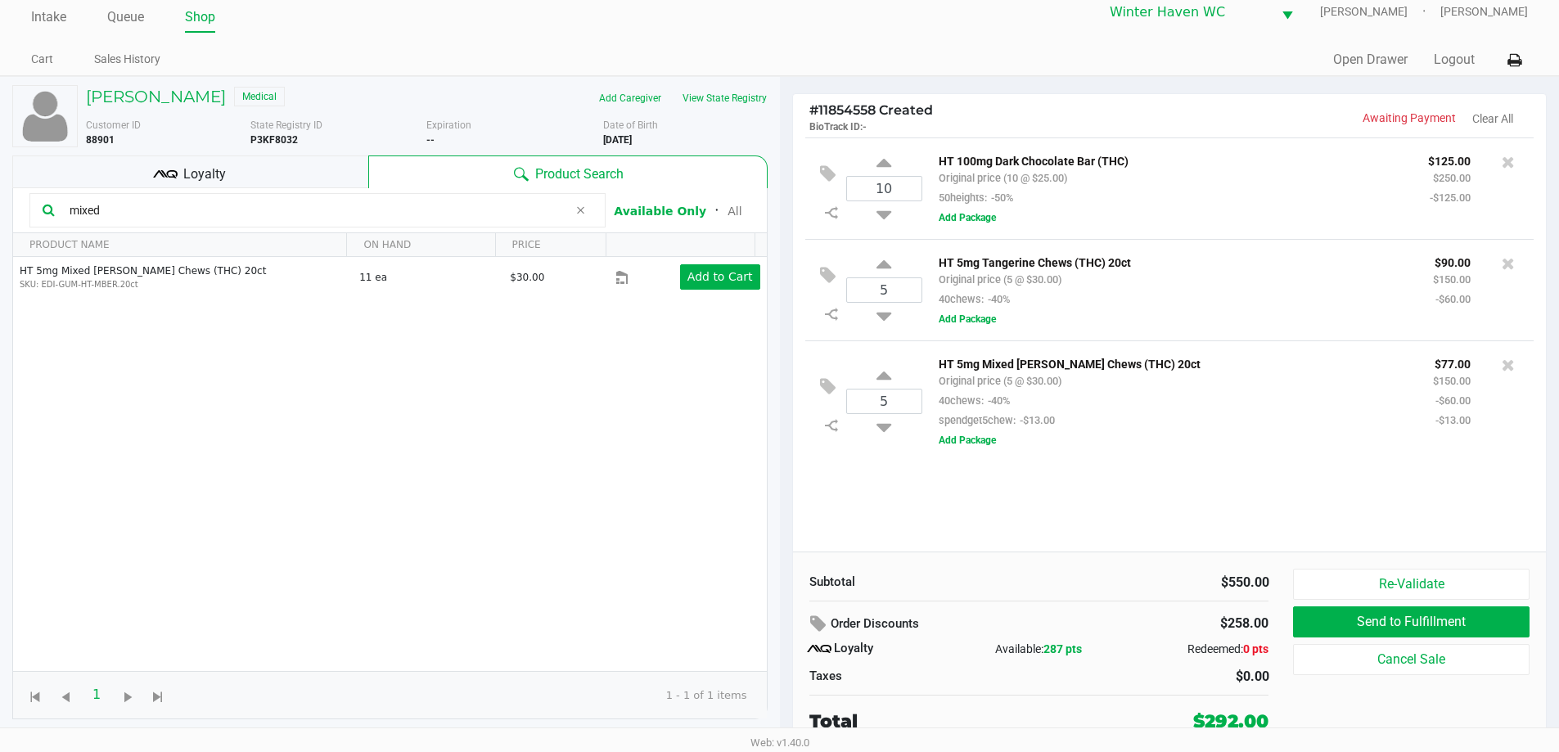
drag, startPoint x: 1130, startPoint y: 419, endPoint x: 987, endPoint y: 524, distance: 177.4
click at [987, 524] on div "10 HT 100mg Dark Chocolate Bar (THC) Original price (10 @ $25.00) 50heights: -5…" at bounding box center [1170, 344] width 754 height 414
click at [197, 173] on span "Loyalty" at bounding box center [204, 174] width 43 height 20
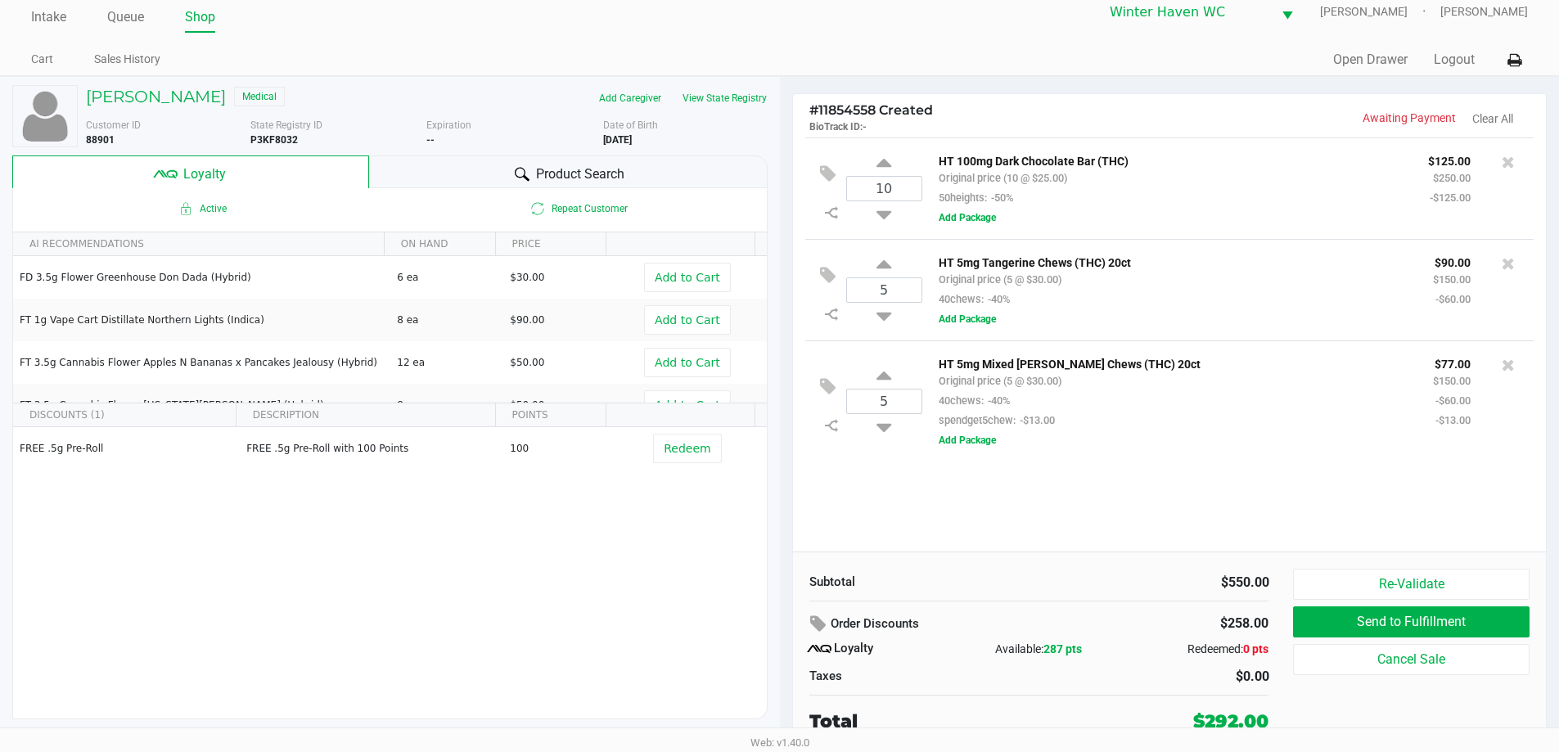
click at [573, 173] on span "Product Search" at bounding box center [580, 174] width 88 height 20
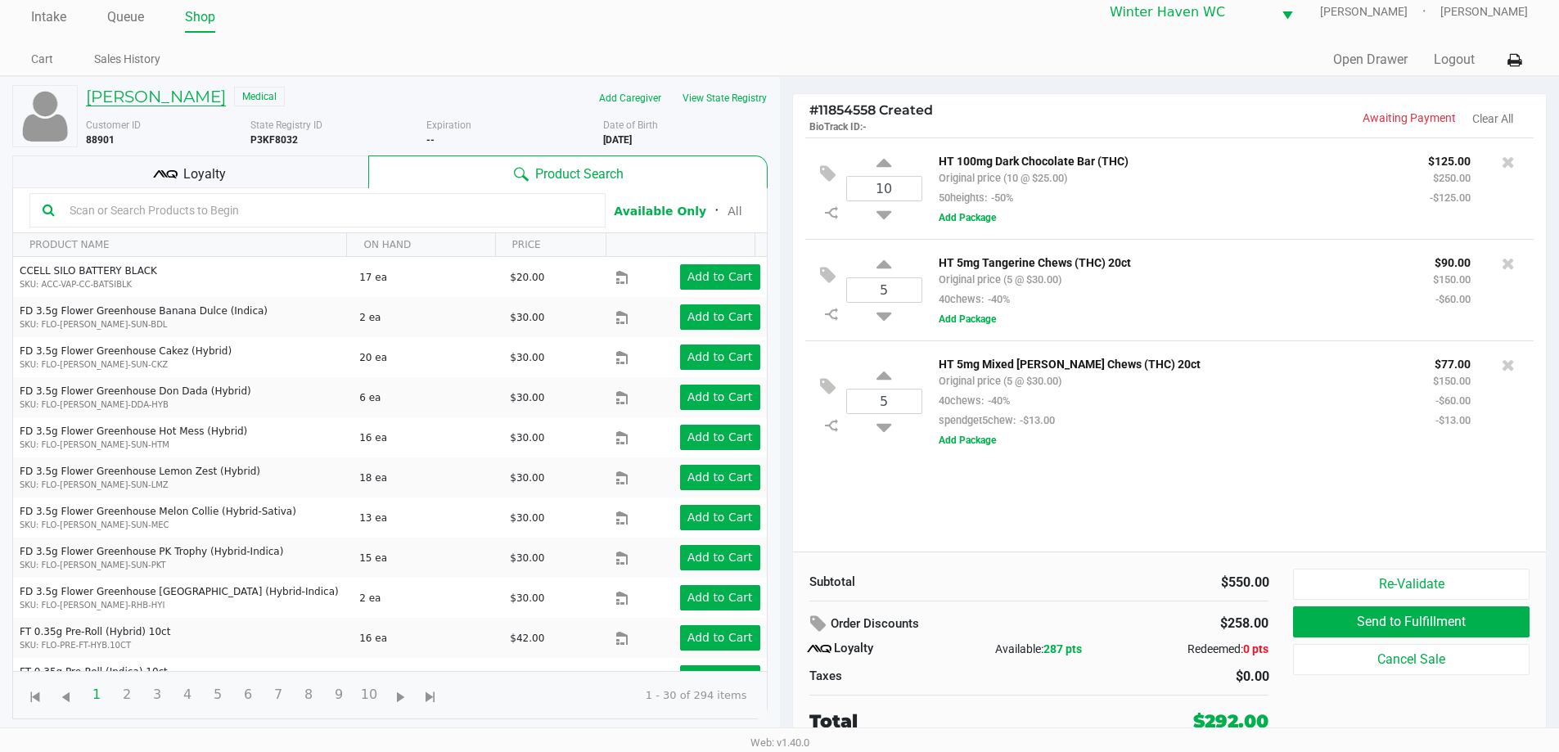
click at [173, 91] on h5 "JEFFREY SAUDER" at bounding box center [156, 97] width 140 height 20
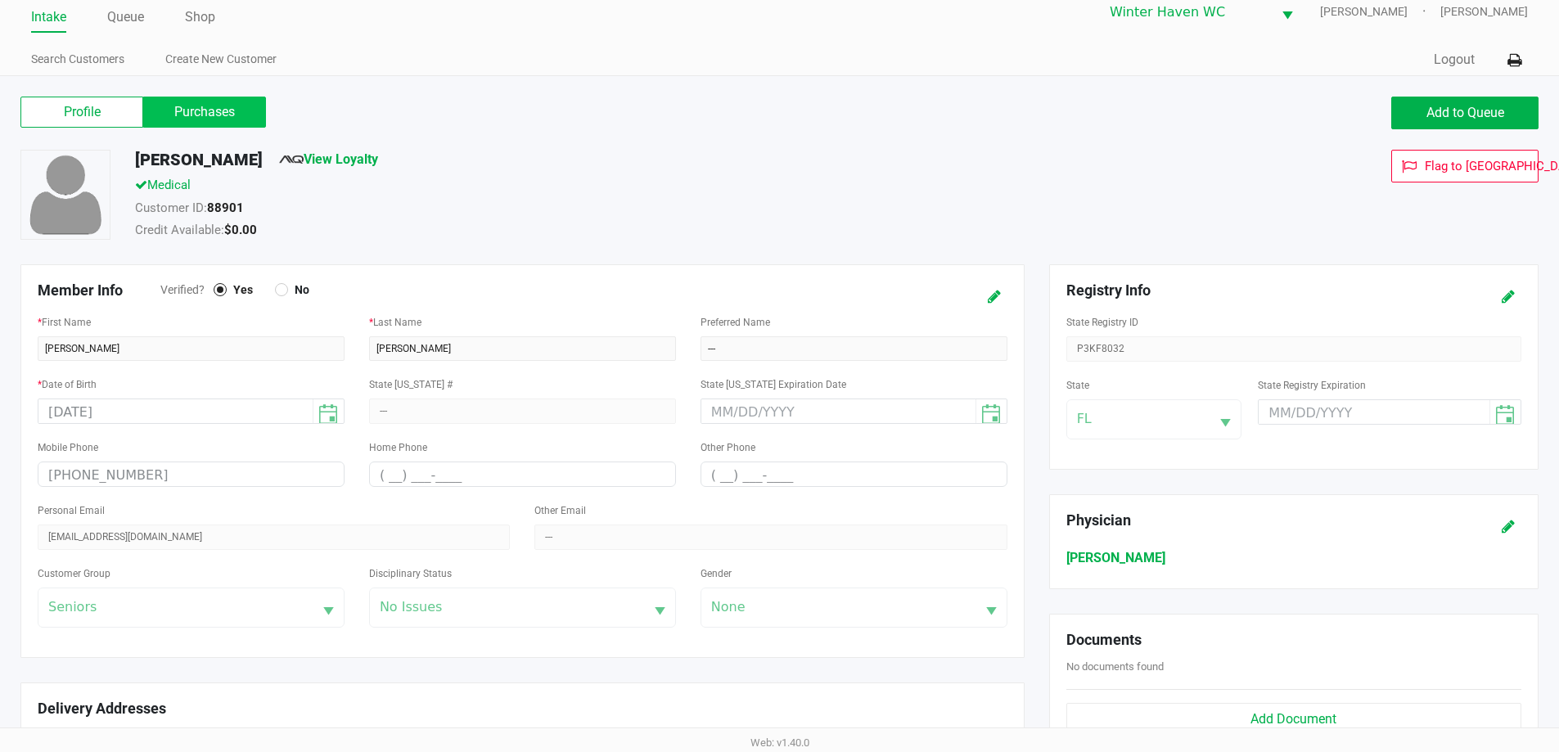
click at [214, 108] on label "Purchases" at bounding box center [204, 112] width 123 height 31
click at [0, 0] on 1 "Purchases" at bounding box center [0, 0] width 0 height 0
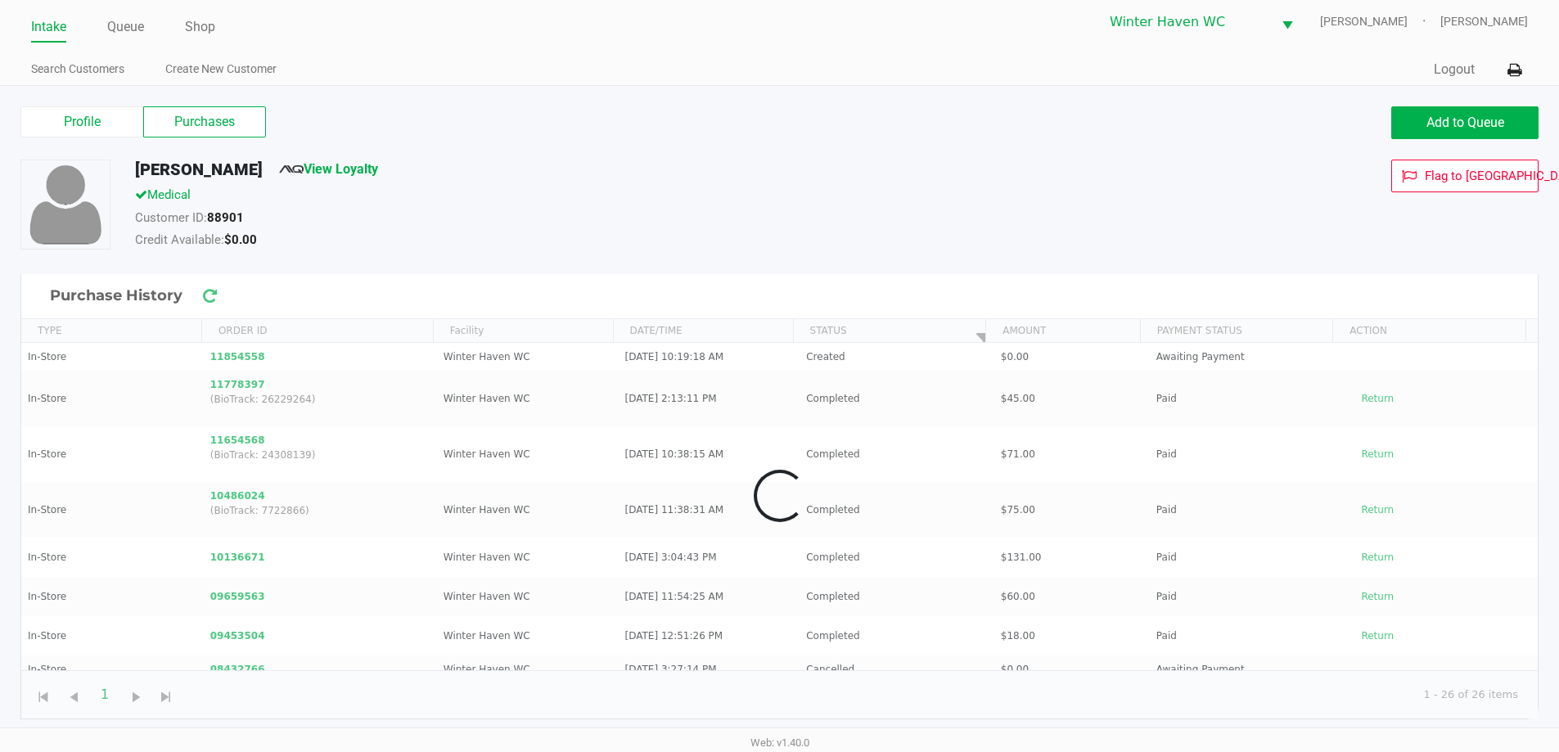
scroll to position [7, 0]
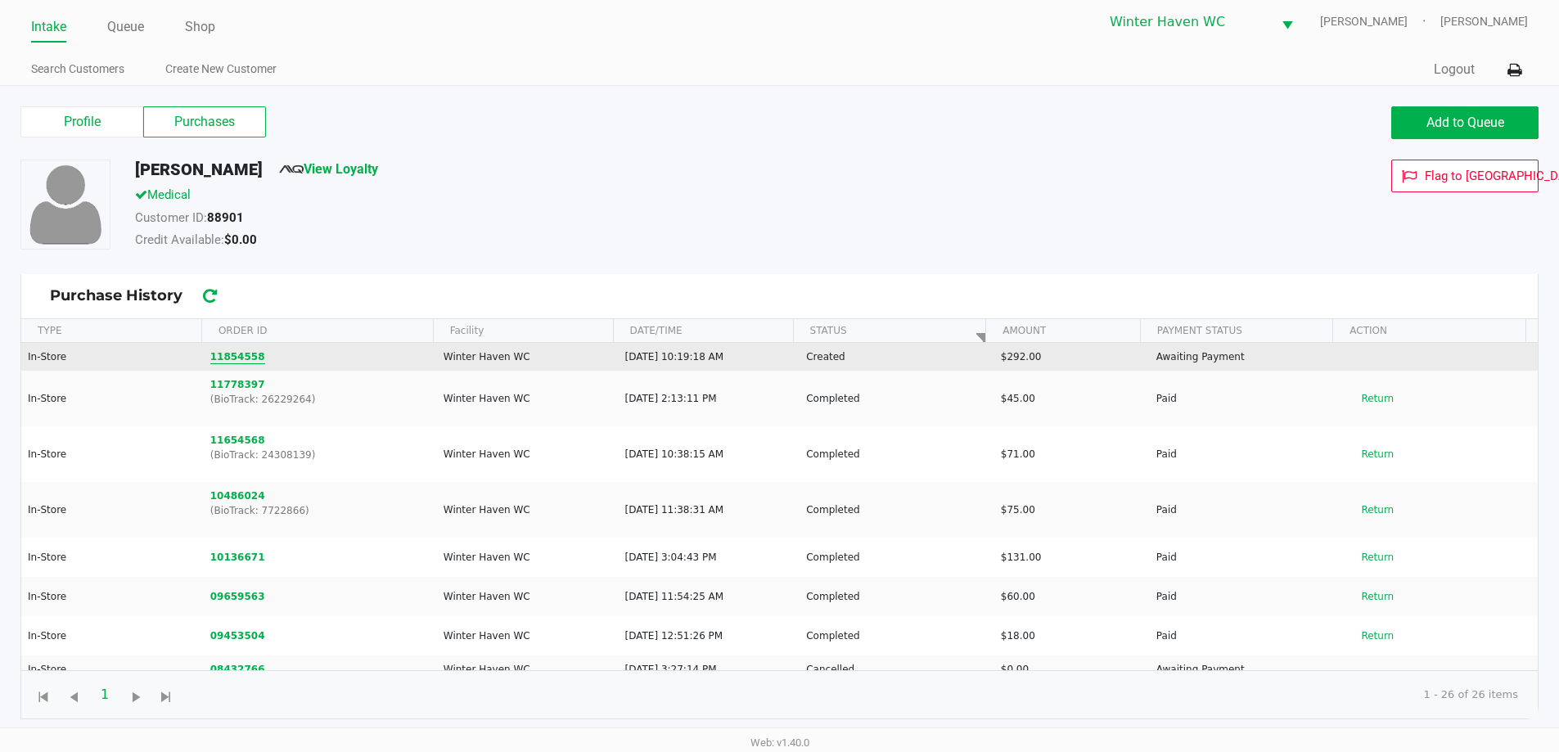
click at [241, 362] on button "11854558" at bounding box center [237, 356] width 55 height 15
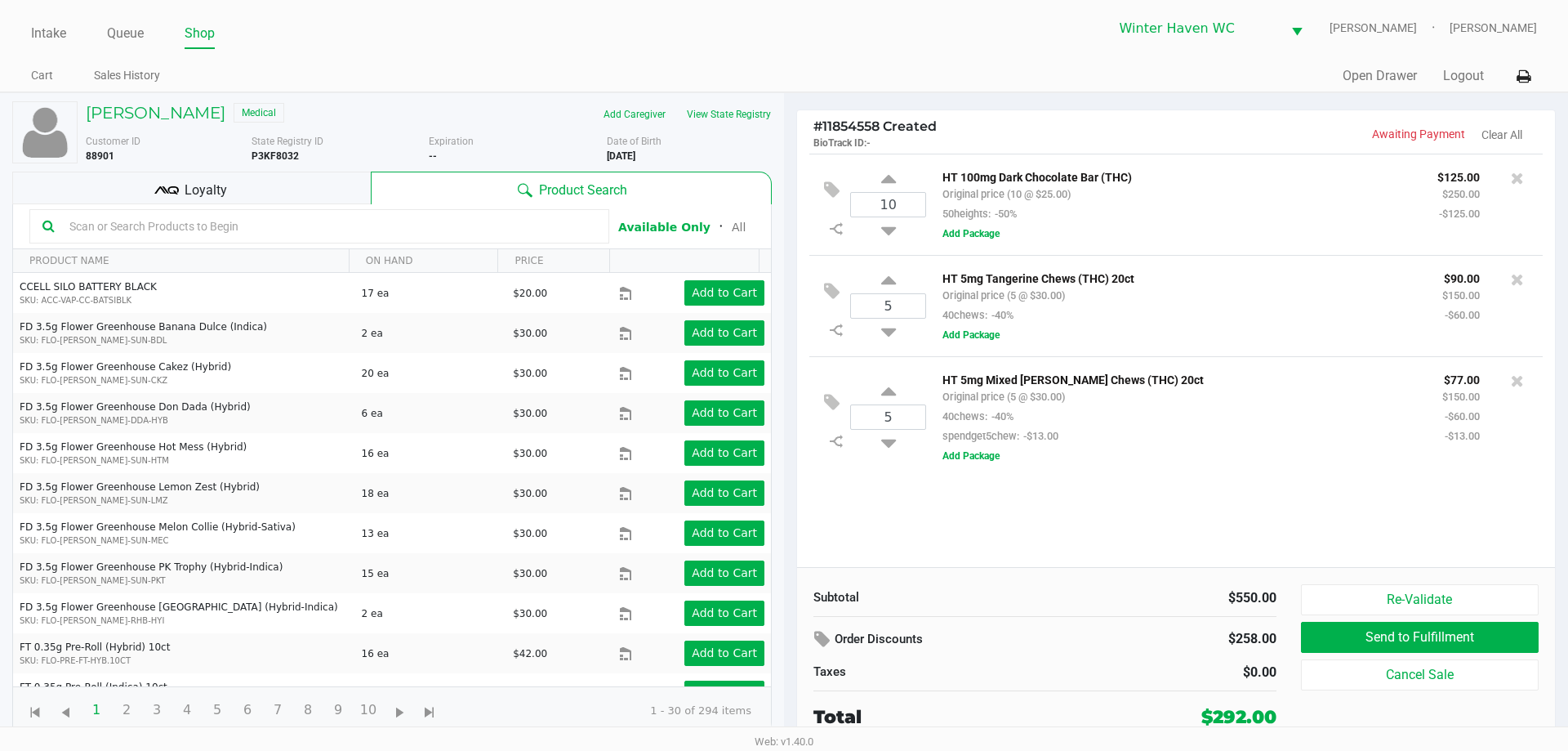
click at [1142, 538] on div "10 HT 100mg Dark Chocolate Bar (THC) Original price (10 @ $25.00) 50heights: -5…" at bounding box center [1176, 361] width 758 height 413
click at [245, 186] on div "Loyalty" at bounding box center [191, 188] width 358 height 33
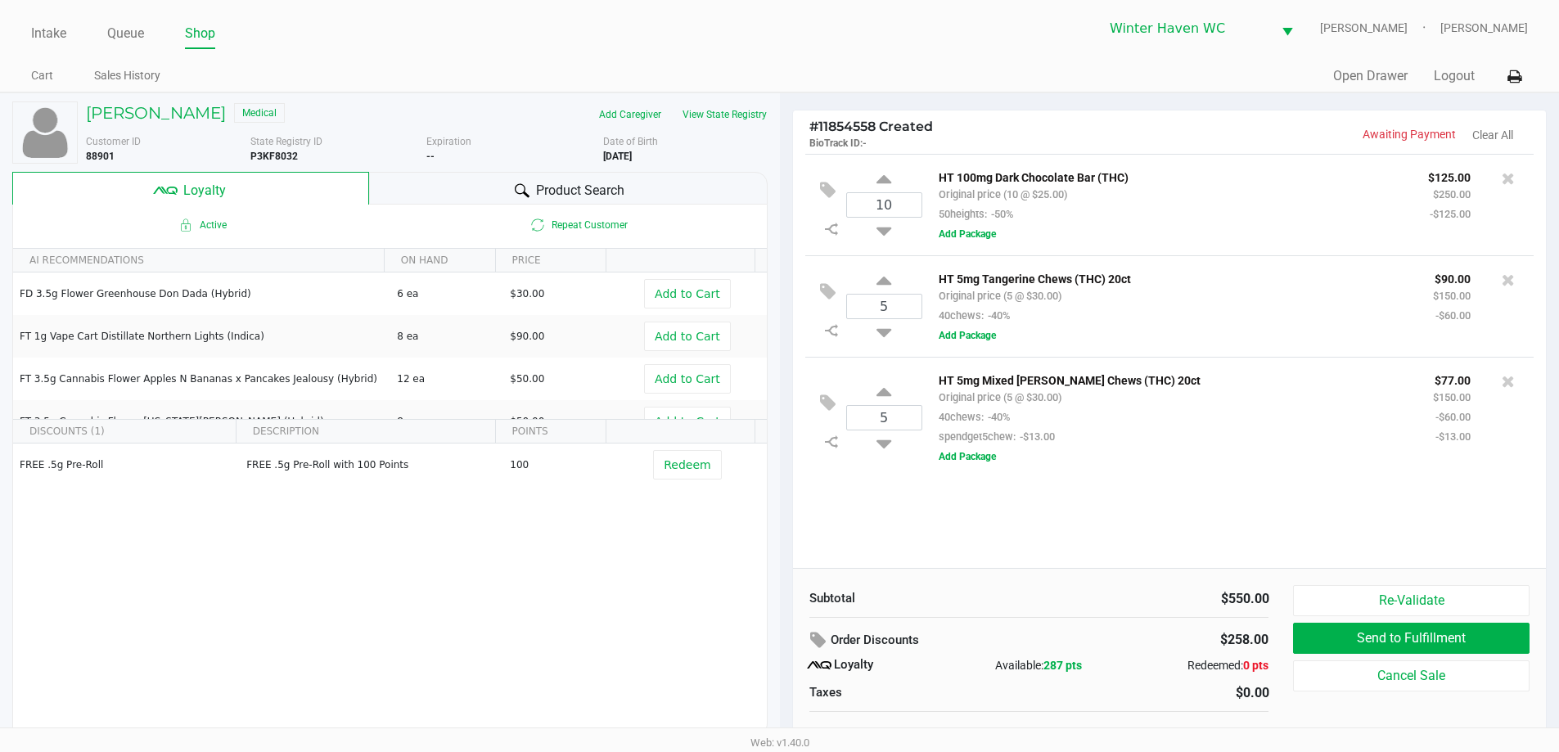
click at [736, 180] on div "Product Search" at bounding box center [568, 188] width 398 height 33
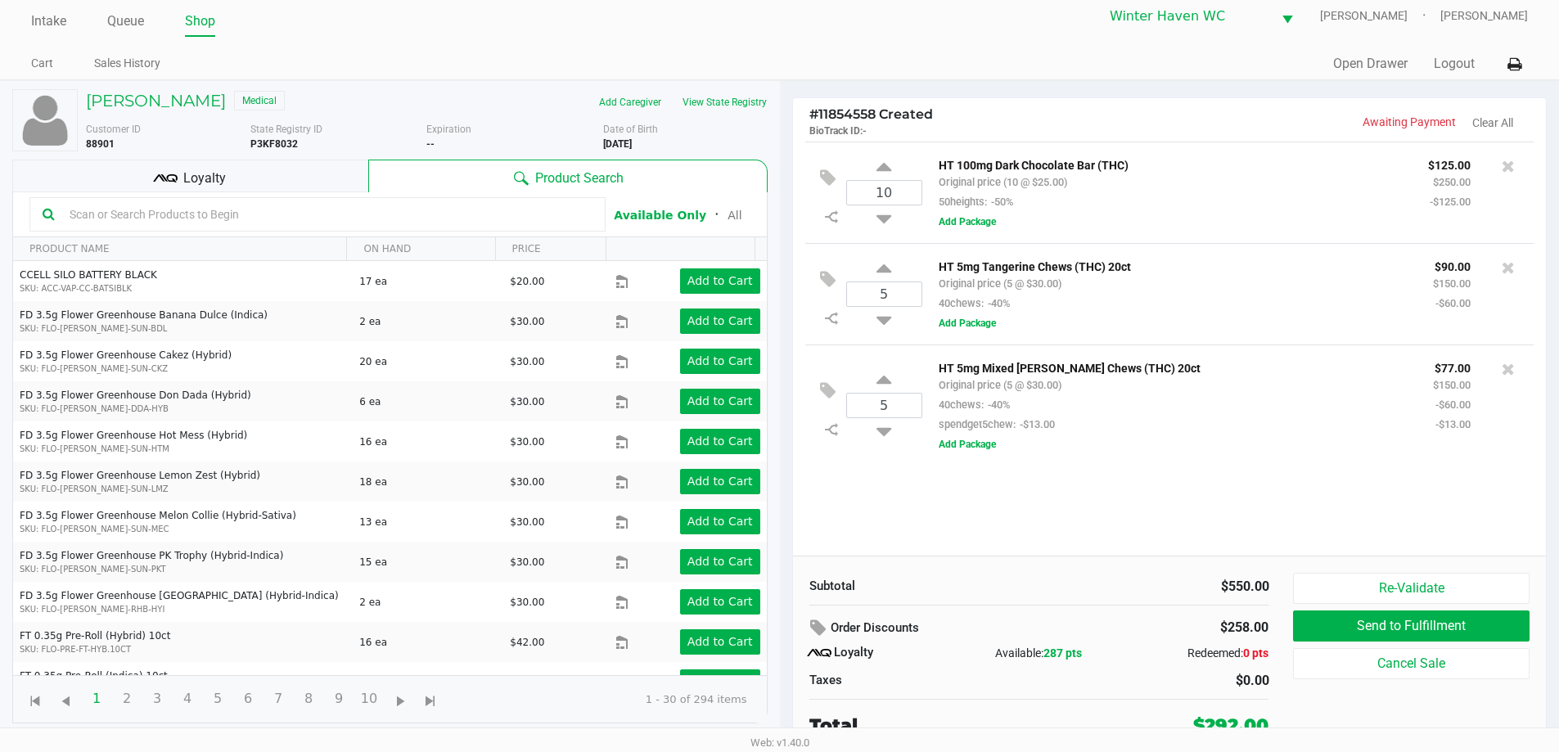
scroll to position [16, 0]
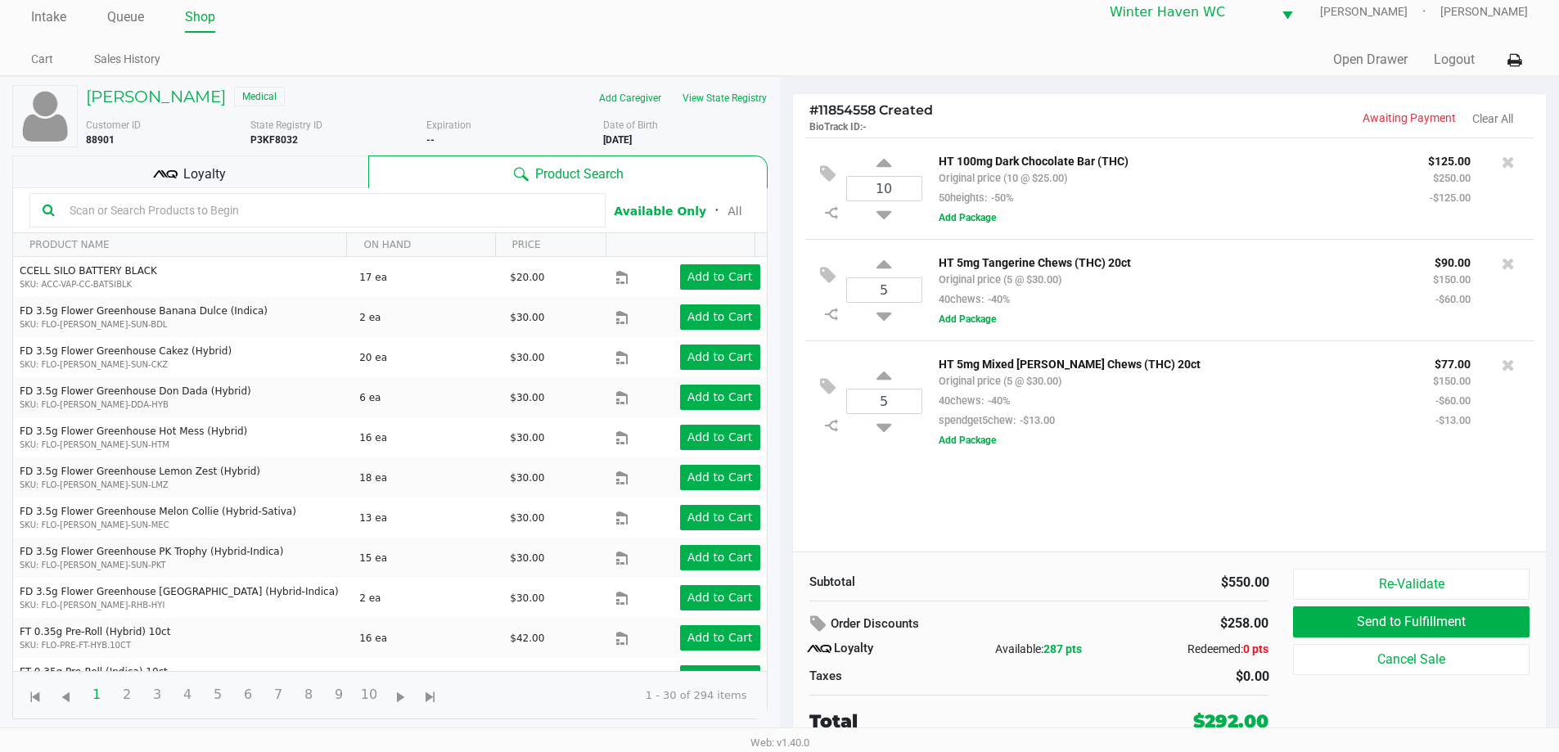
click at [1147, 498] on div "10 HT 100mg Dark Chocolate Bar (THC) Original price (10 @ $25.00) 50heights: -5…" at bounding box center [1170, 344] width 754 height 414
click at [1511, 272] on icon at bounding box center [1507, 263] width 13 height 16
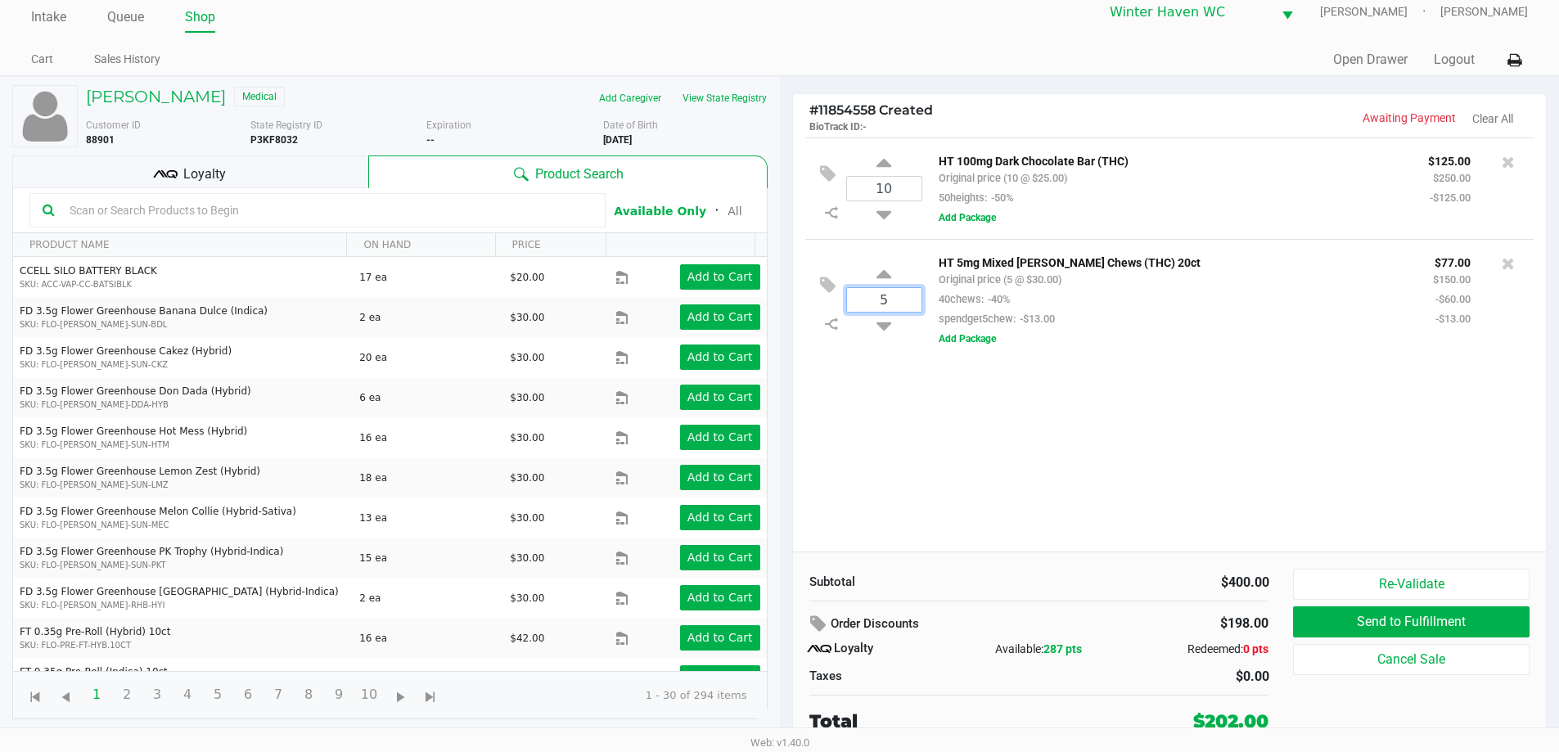
click at [902, 304] on input "5" at bounding box center [884, 300] width 74 height 24
type input "1"
click at [937, 382] on div "JEFFREY SAUDER Medical Add Caregiver View State Registry Customer ID 88901 Stat…" at bounding box center [779, 414] width 1559 height 676
click at [893, 196] on input "10" at bounding box center [884, 189] width 74 height 24
type input "5"
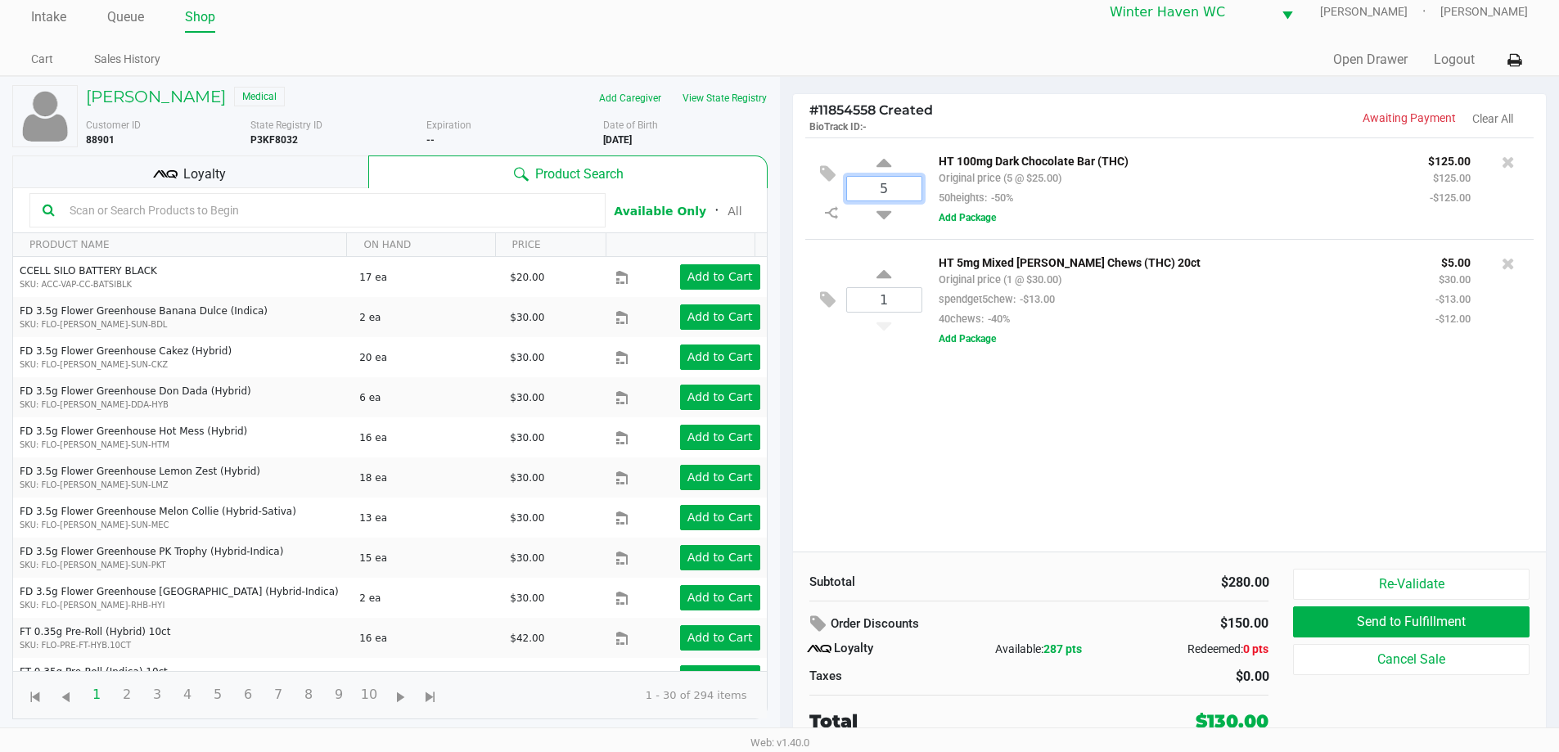
click at [1232, 431] on div "JEFFREY SAUDER Medical Add Caregiver View State Registry Customer ID 88901 Stat…" at bounding box center [779, 414] width 1559 height 676
click at [1510, 268] on icon at bounding box center [1507, 263] width 13 height 16
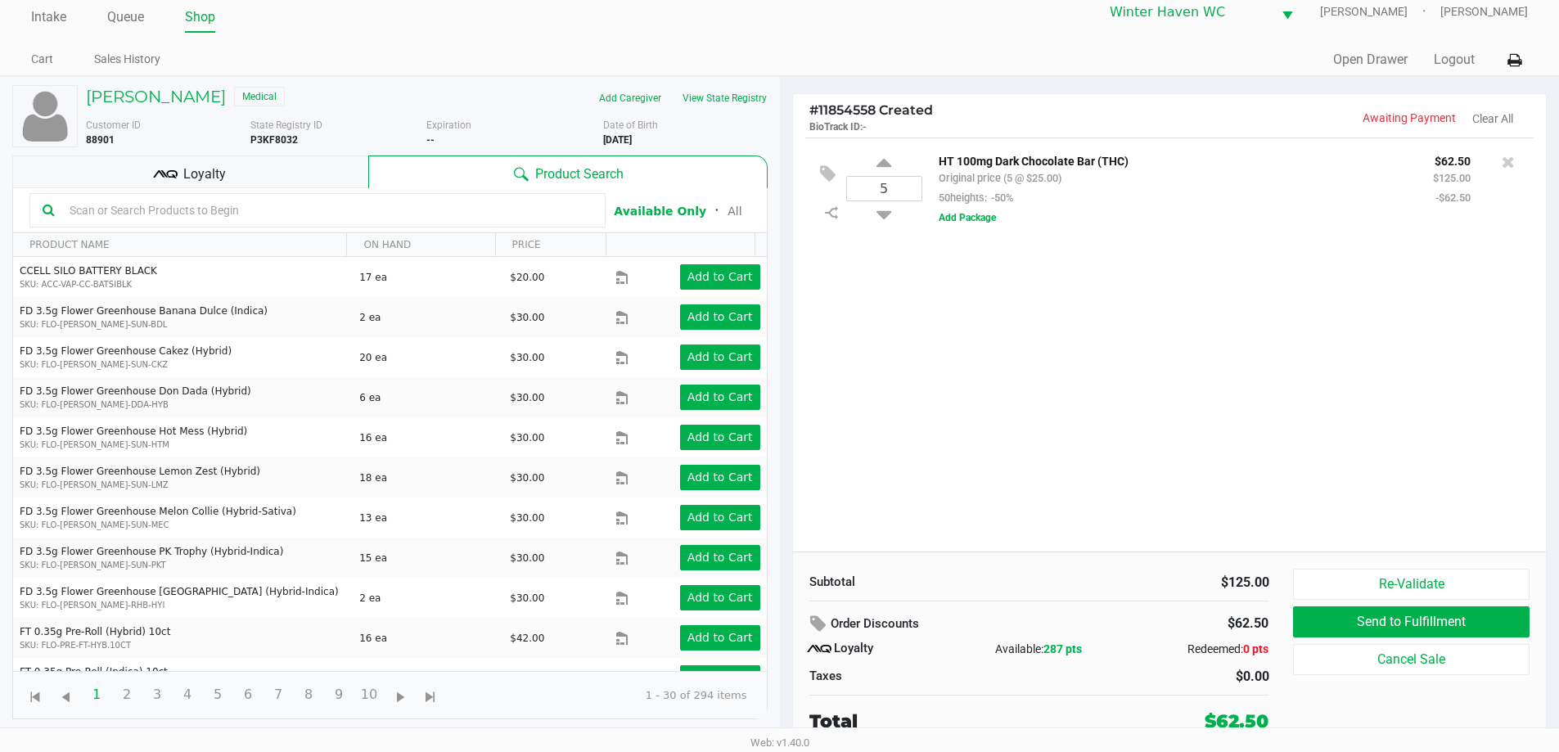
click at [250, 182] on div "Loyalty" at bounding box center [190, 171] width 356 height 33
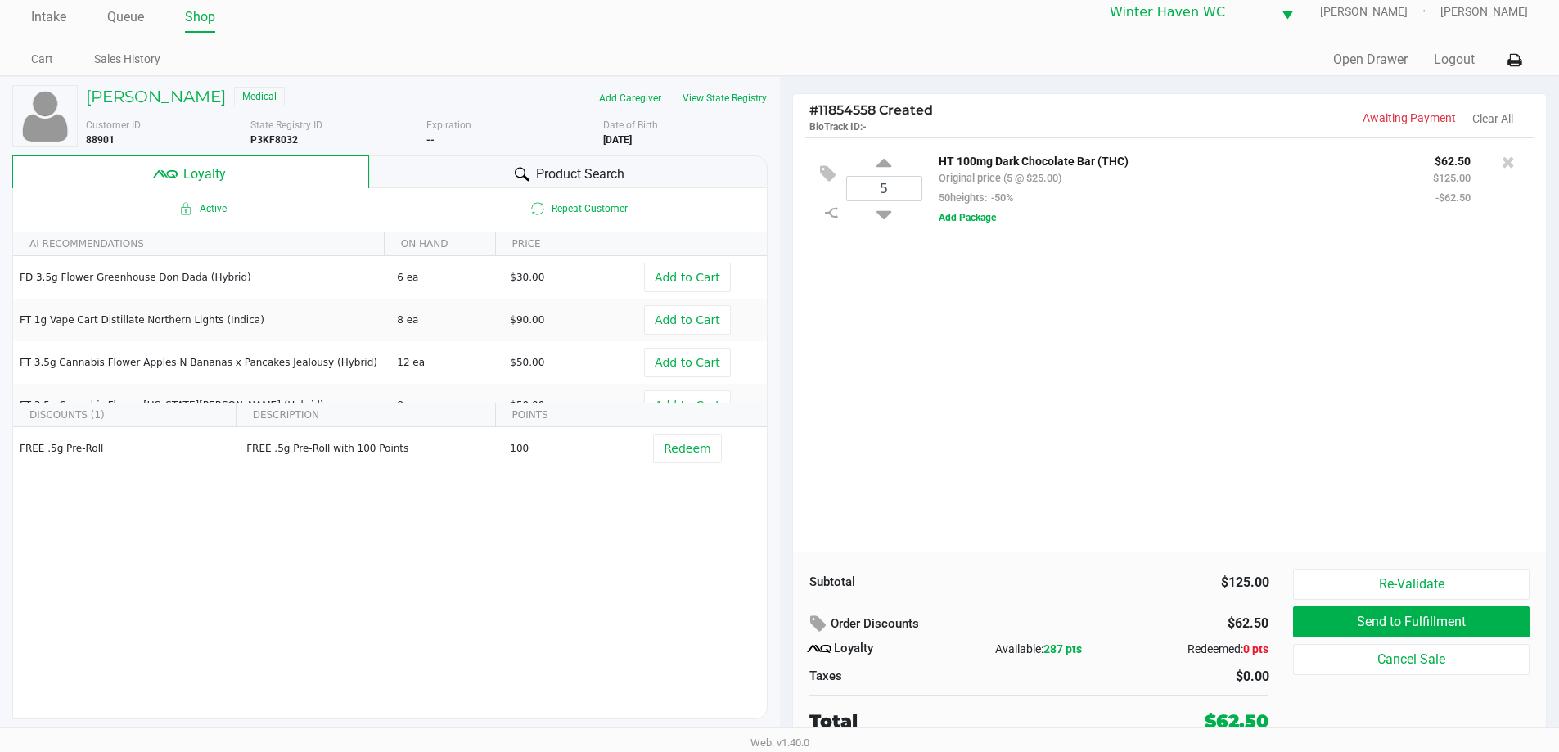
click at [437, 178] on div "Product Search" at bounding box center [568, 171] width 398 height 33
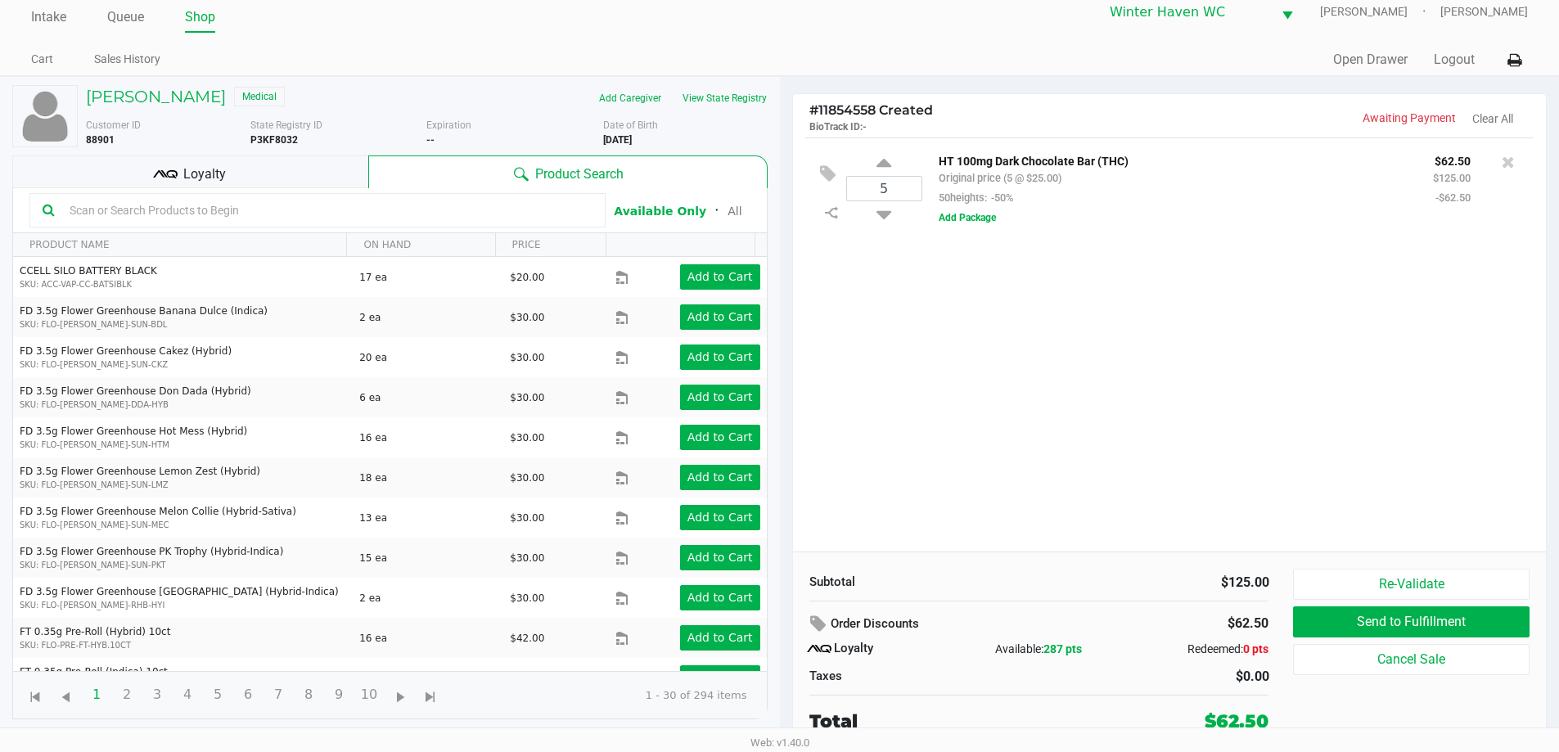
click at [1074, 389] on div "5 HT 100mg Dark Chocolate Bar (THC) Original price (5 @ $25.00) 50heights: -50%…" at bounding box center [1170, 344] width 754 height 414
click at [285, 146] on div "State Registry ID P3KF8032" at bounding box center [338, 132] width 177 height 29
click at [291, 190] on kendo-grid-toolbar "Available Only ᛫ All" at bounding box center [390, 210] width 754 height 45
click at [304, 172] on div "Loyalty" at bounding box center [190, 171] width 356 height 33
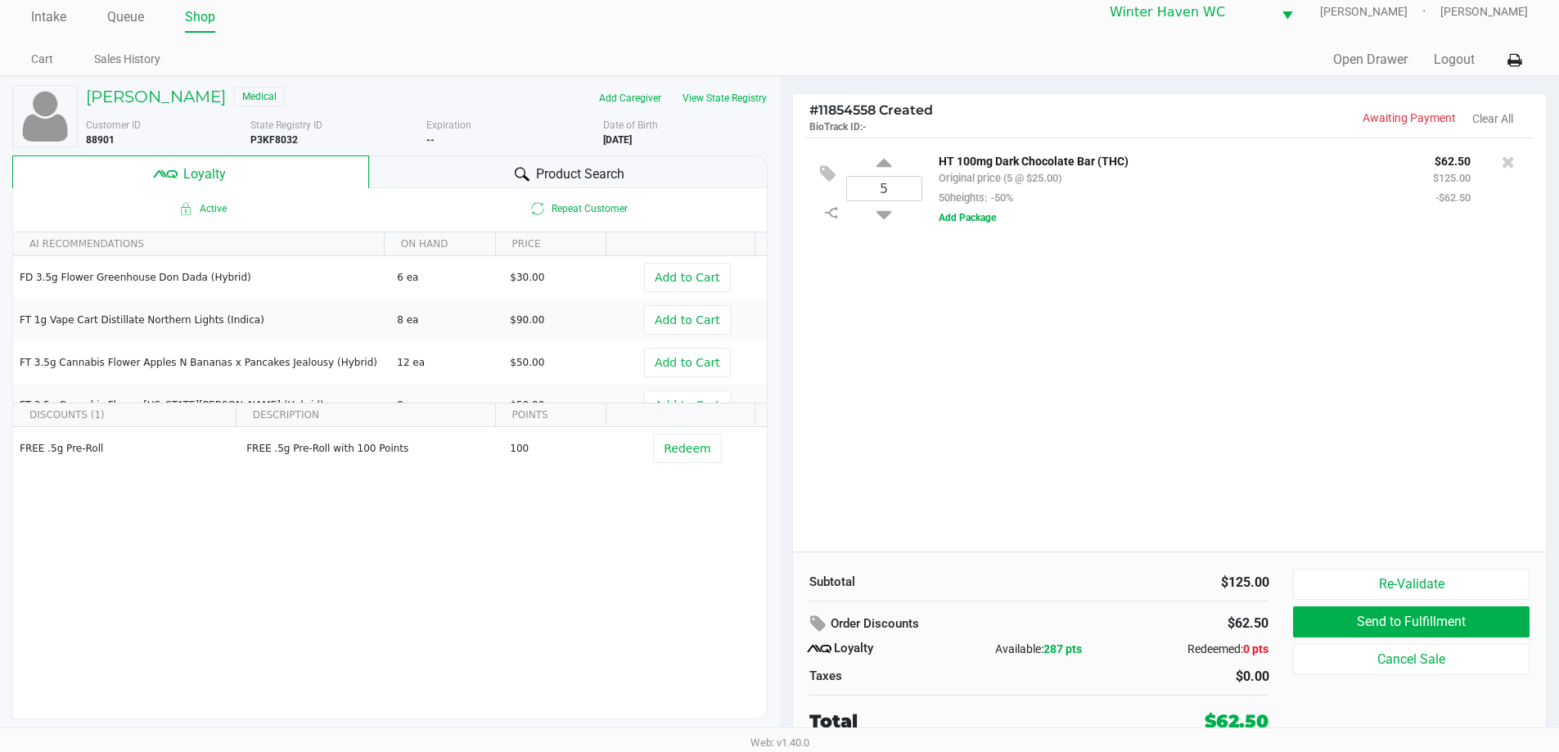
click at [1177, 426] on div "5 HT 100mg Dark Chocolate Bar (THC) Original price (5 @ $25.00) 50heights: -50%…" at bounding box center [1170, 344] width 754 height 414
click at [557, 185] on div "Product Search" at bounding box center [568, 171] width 398 height 33
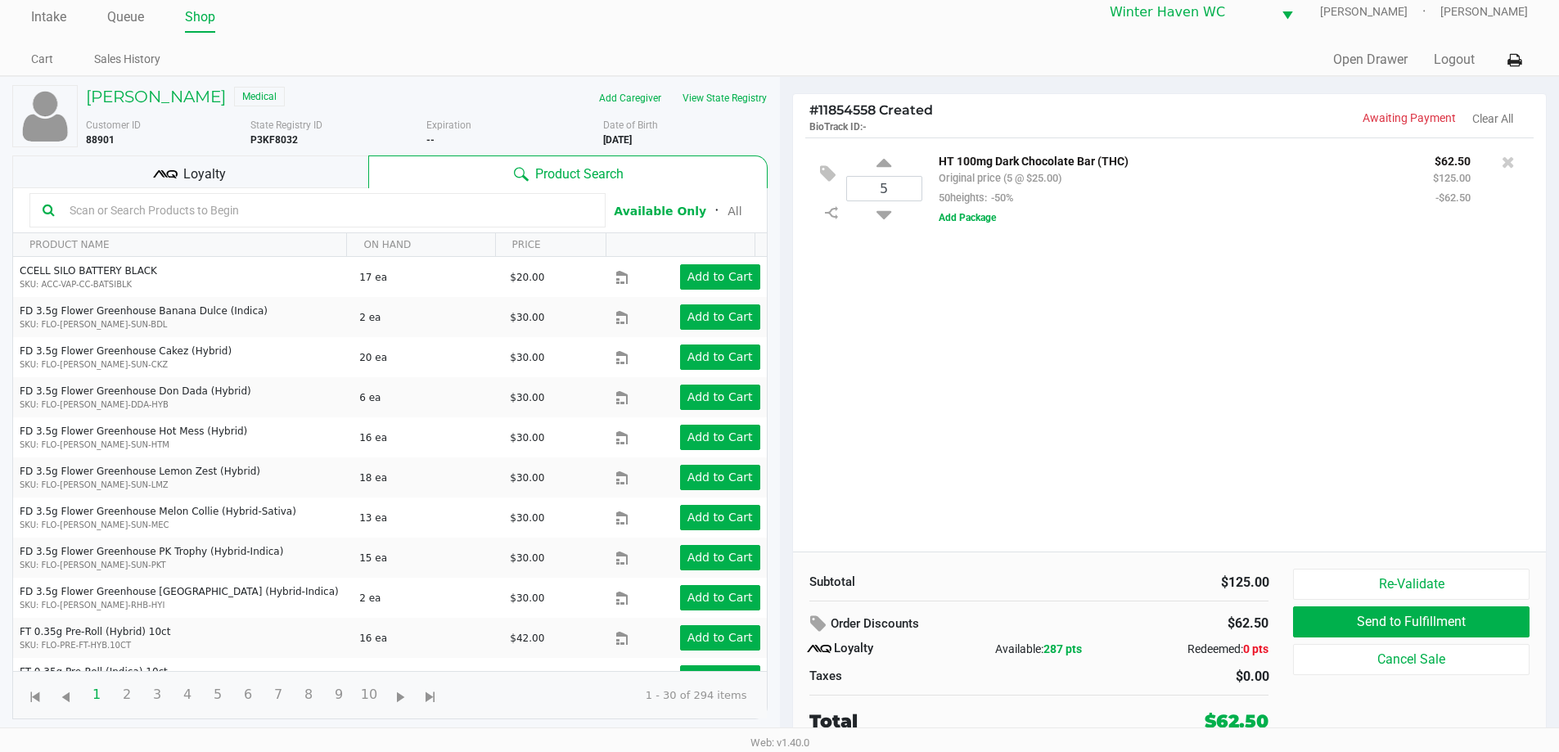
click at [448, 210] on input "text" at bounding box center [327, 210] width 529 height 25
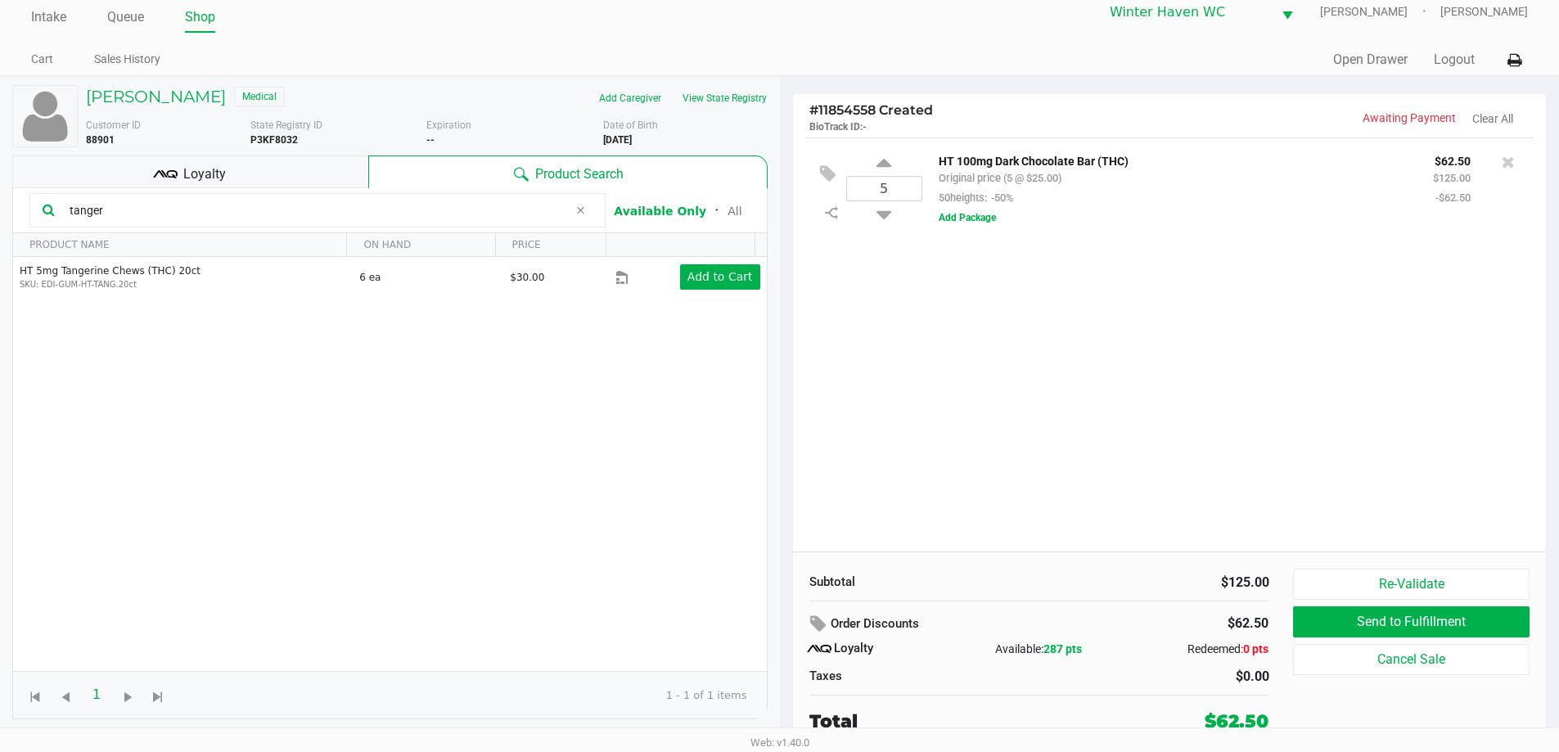
type input "tanger"
click at [1027, 369] on div "5 HT 100mg Dark Chocolate Bar (THC) Original price (5 @ $25.00) 50heights: -50%…" at bounding box center [1170, 344] width 754 height 414
click at [178, 108] on div "JEFFREY SAUDER Medical" at bounding box center [250, 98] width 353 height 26
click at [181, 93] on h5 "JEFFREY SAUDER" at bounding box center [156, 97] width 140 height 20
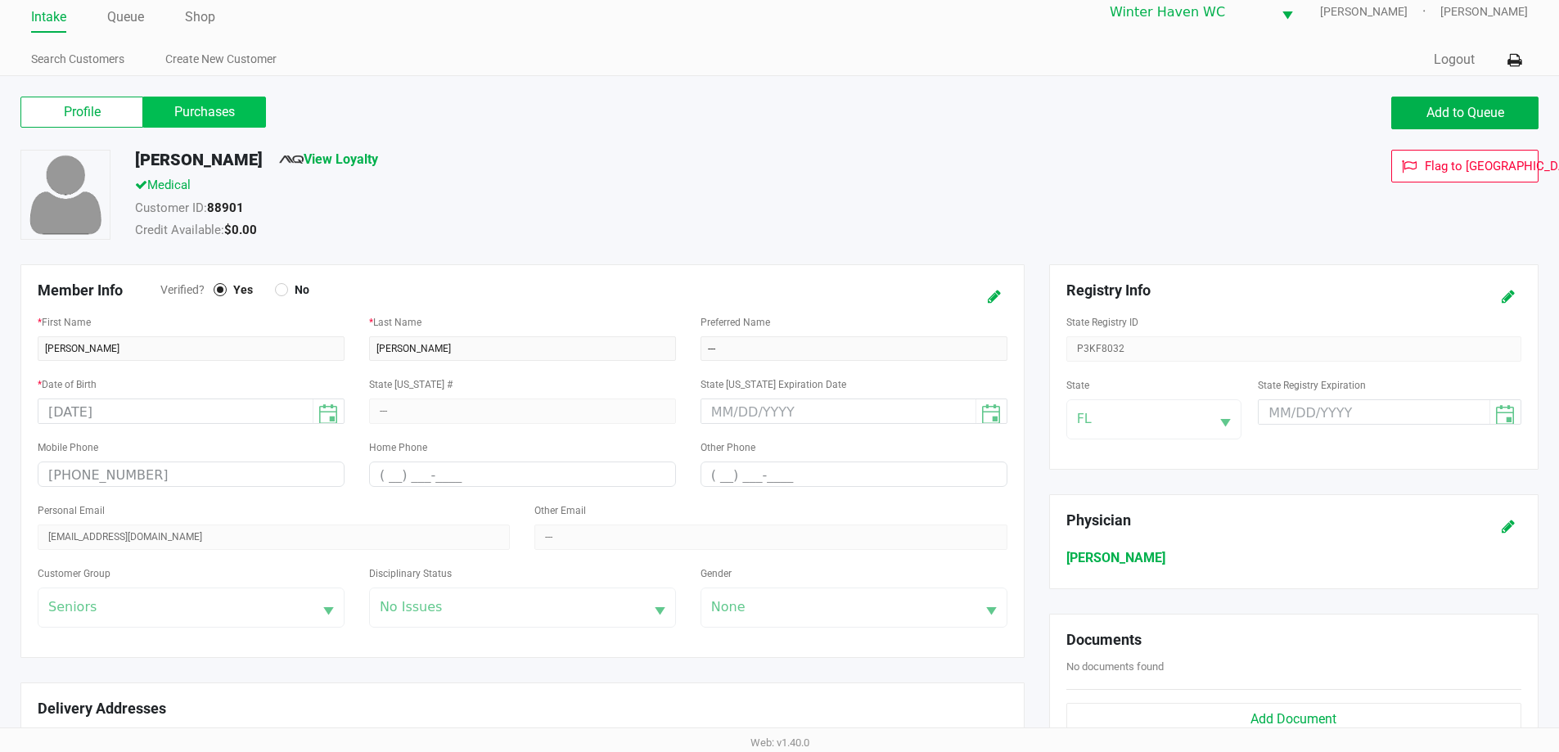
click at [244, 123] on label "Purchases" at bounding box center [204, 112] width 123 height 31
click at [0, 0] on 1 "Purchases" at bounding box center [0, 0] width 0 height 0
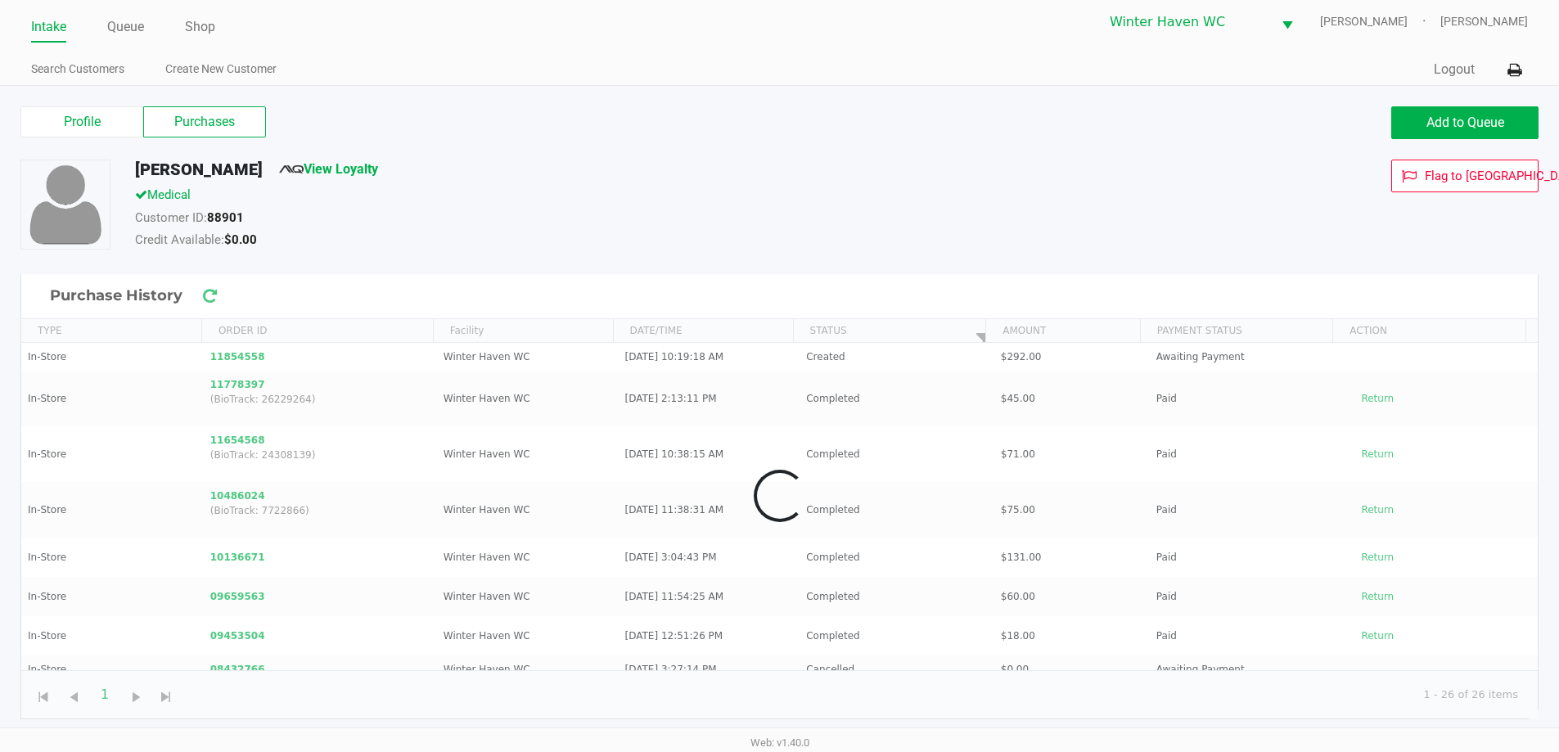
scroll to position [7, 0]
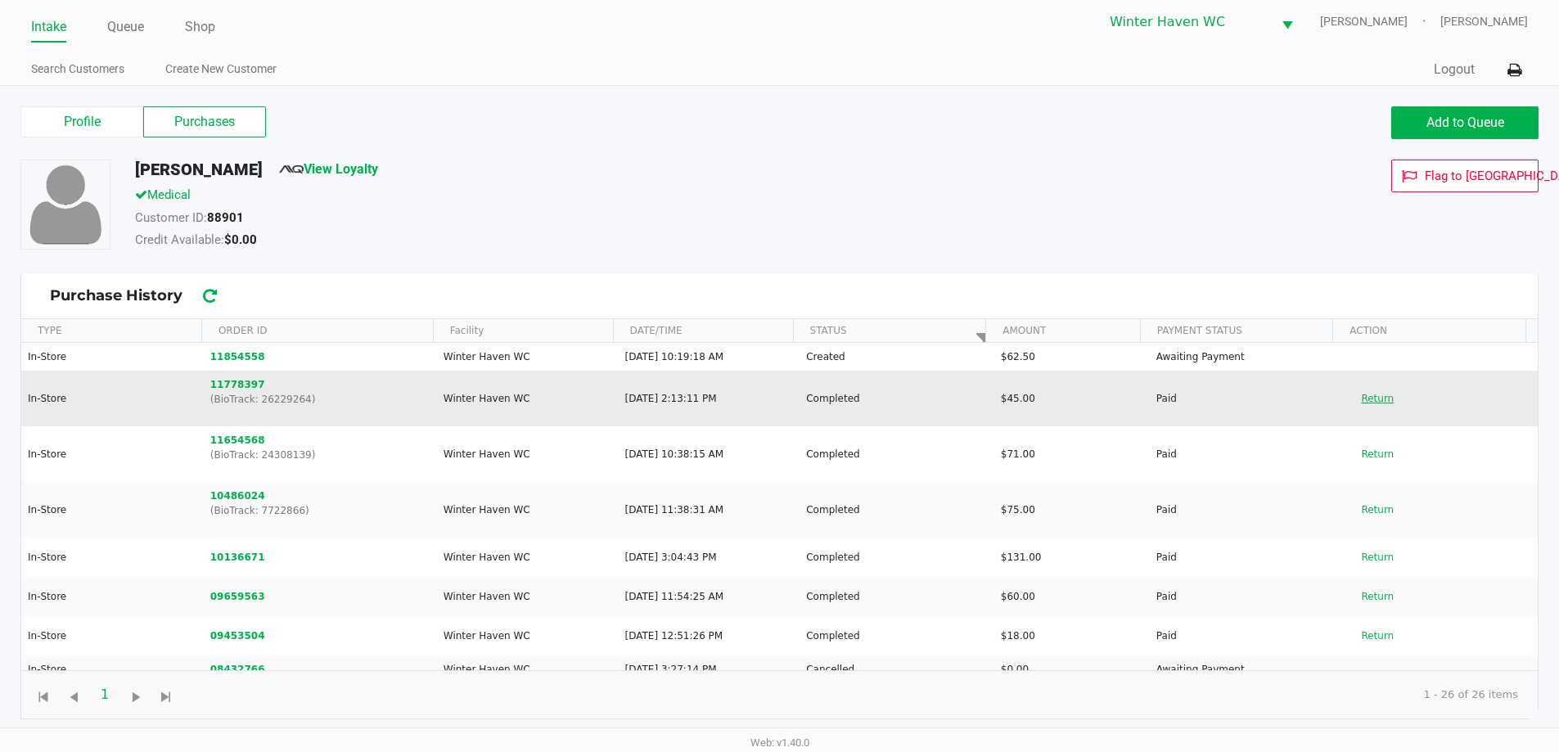
click at [1354, 402] on button "Return" at bounding box center [1377, 398] width 54 height 26
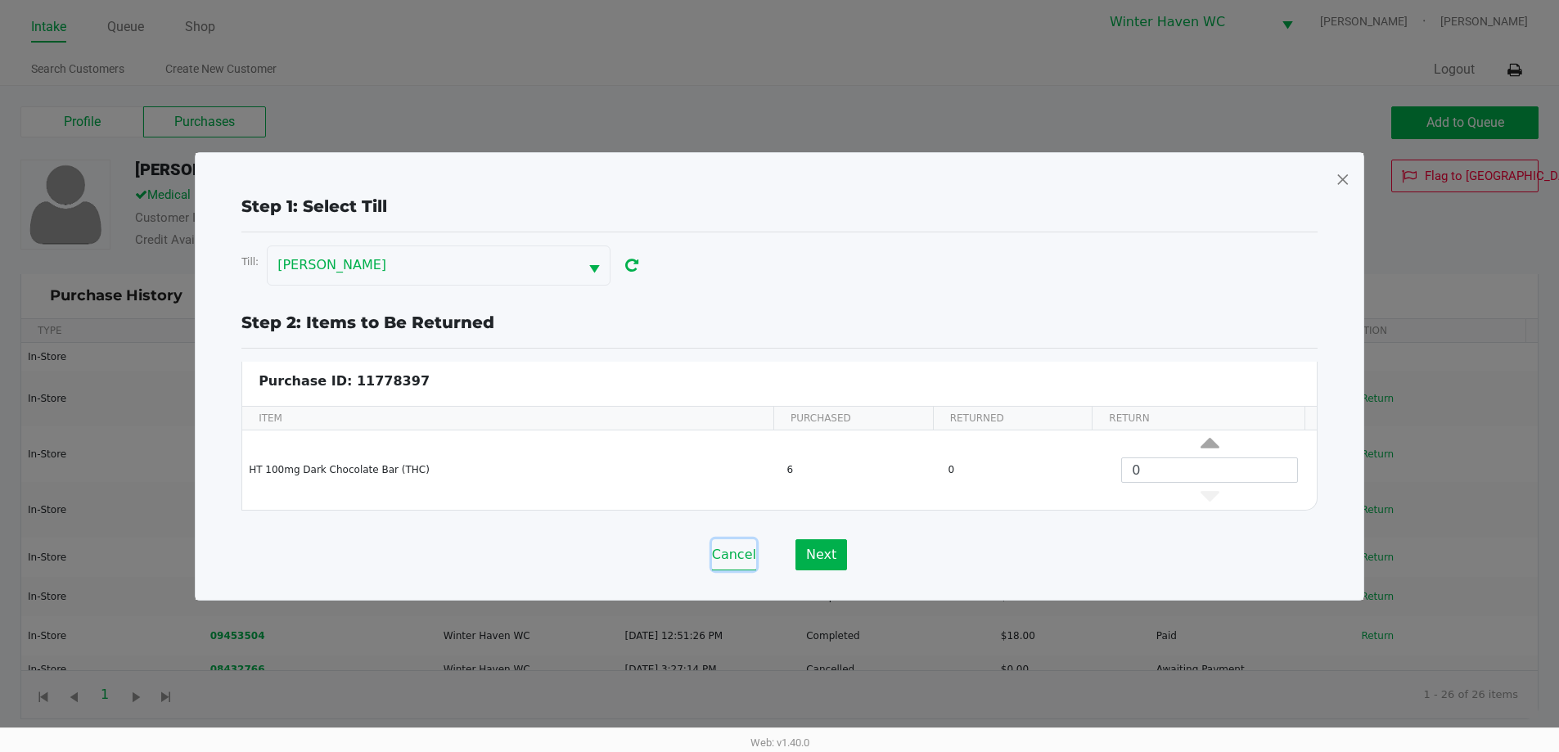
click at [743, 553] on button "Cancel" at bounding box center [734, 554] width 44 height 31
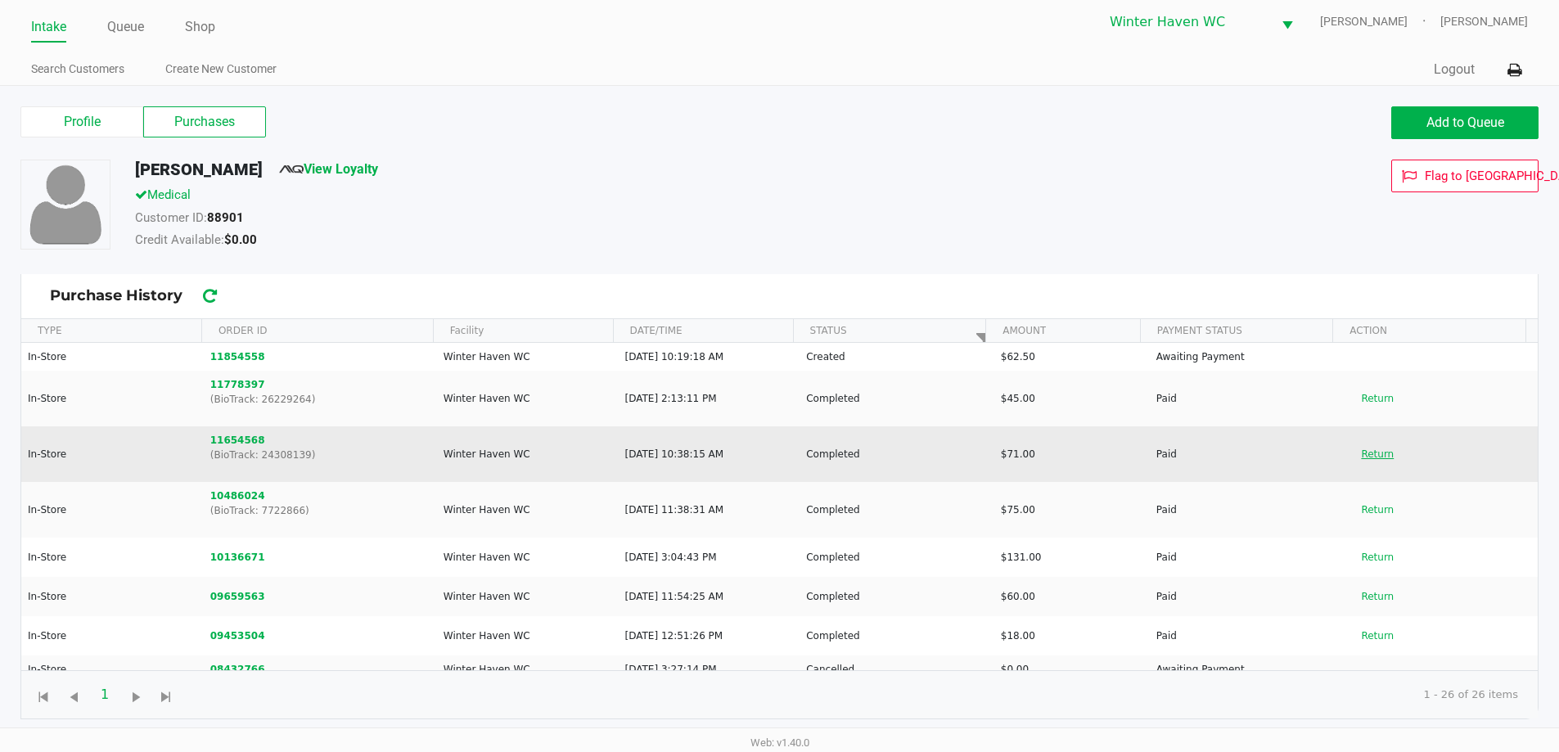
click at [1375, 455] on button "Return" at bounding box center [1377, 454] width 54 height 26
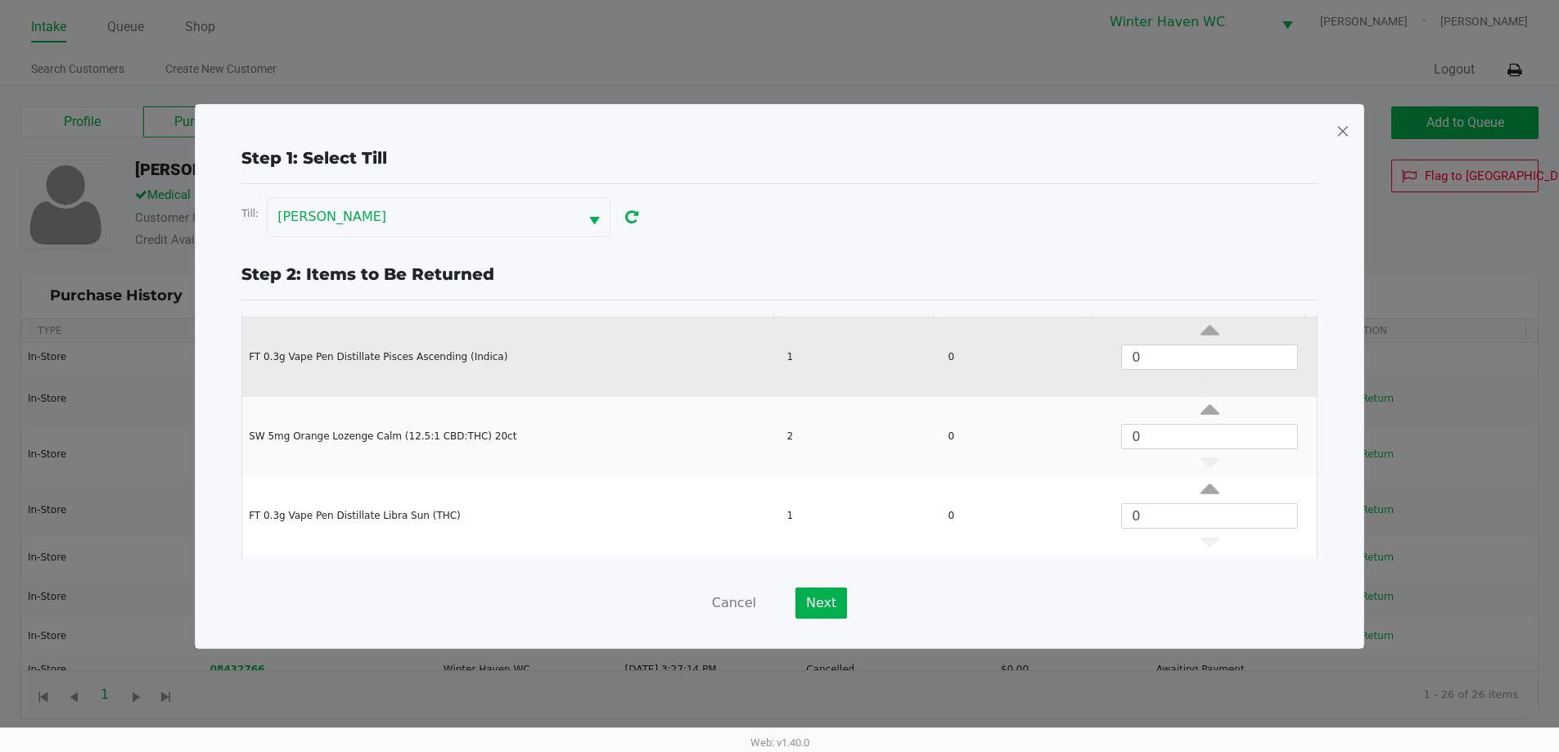
scroll to position [142, 0]
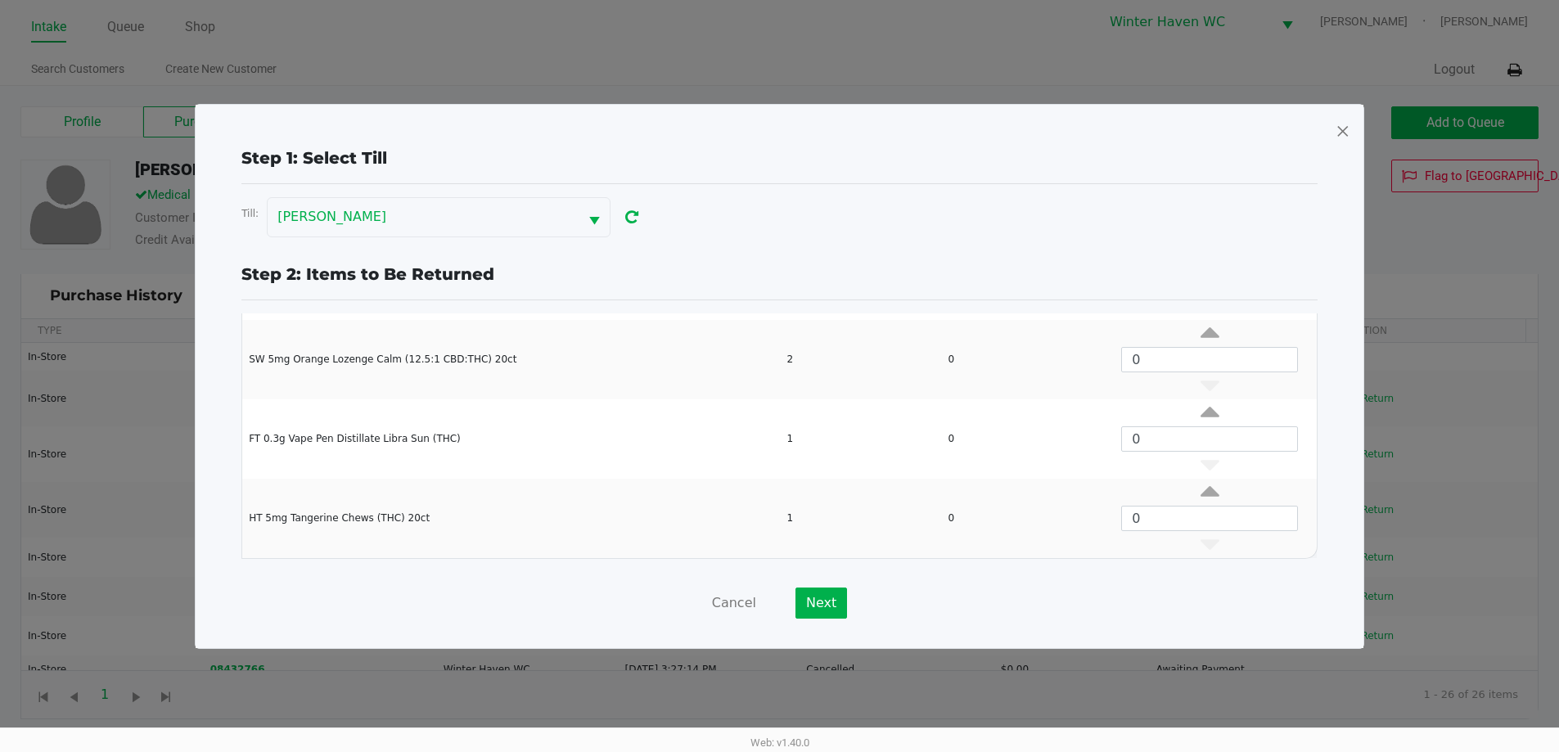
click at [1342, 117] on div "Step 1: Select Till Till: JAMES-OTTO Step 2: Items to Be Returned Purchase ID: …" at bounding box center [780, 376] width 1168 height 543
click at [1342, 146] on div "Step 1: Select Till Till: JAMES-OTTO Step 2: Items to Be Returned Purchase ID: …" at bounding box center [779, 382] width 1141 height 473
click at [1342, 112] on div "Step 1: Select Till Till: JAMES-OTTO Step 2: Items to Be Returned Purchase ID: …" at bounding box center [780, 376] width 1168 height 543
click at [1348, 131] on span at bounding box center [1342, 131] width 15 height 26
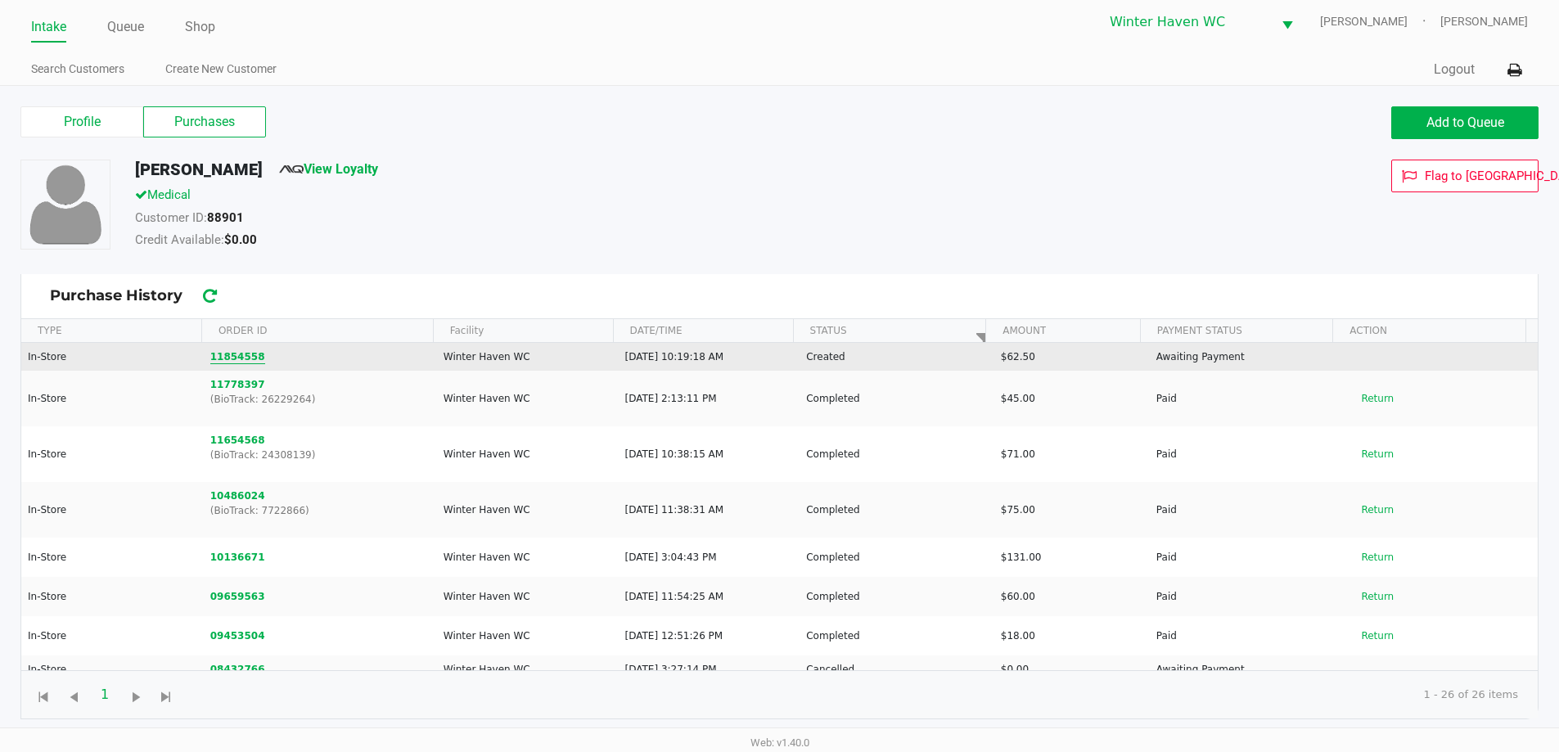
click at [231, 353] on button "11854558" at bounding box center [237, 356] width 55 height 15
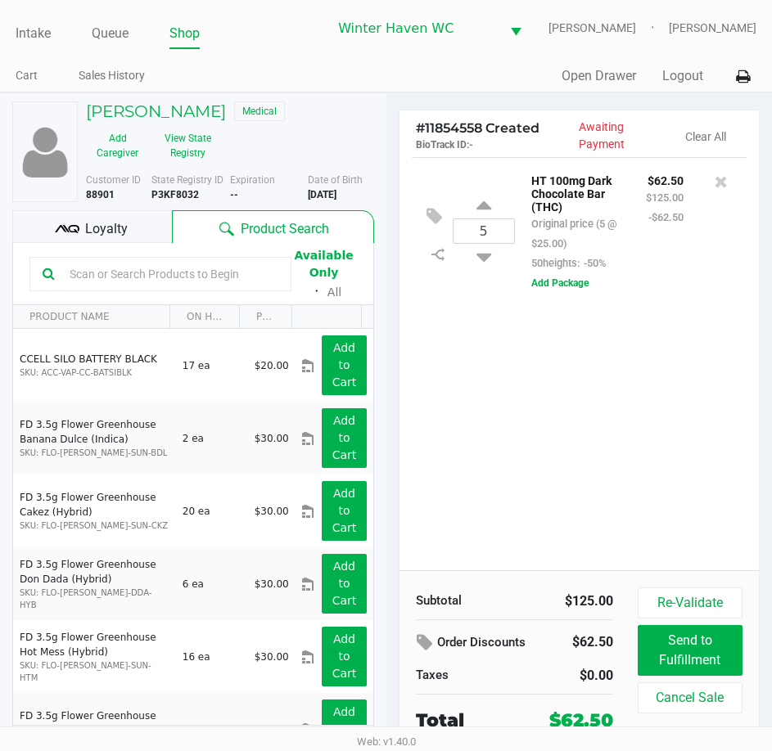
click at [328, 143] on div "JEFFREY SAUDER Medical Add Caregiver View State Registry" at bounding box center [230, 133] width 313 height 65
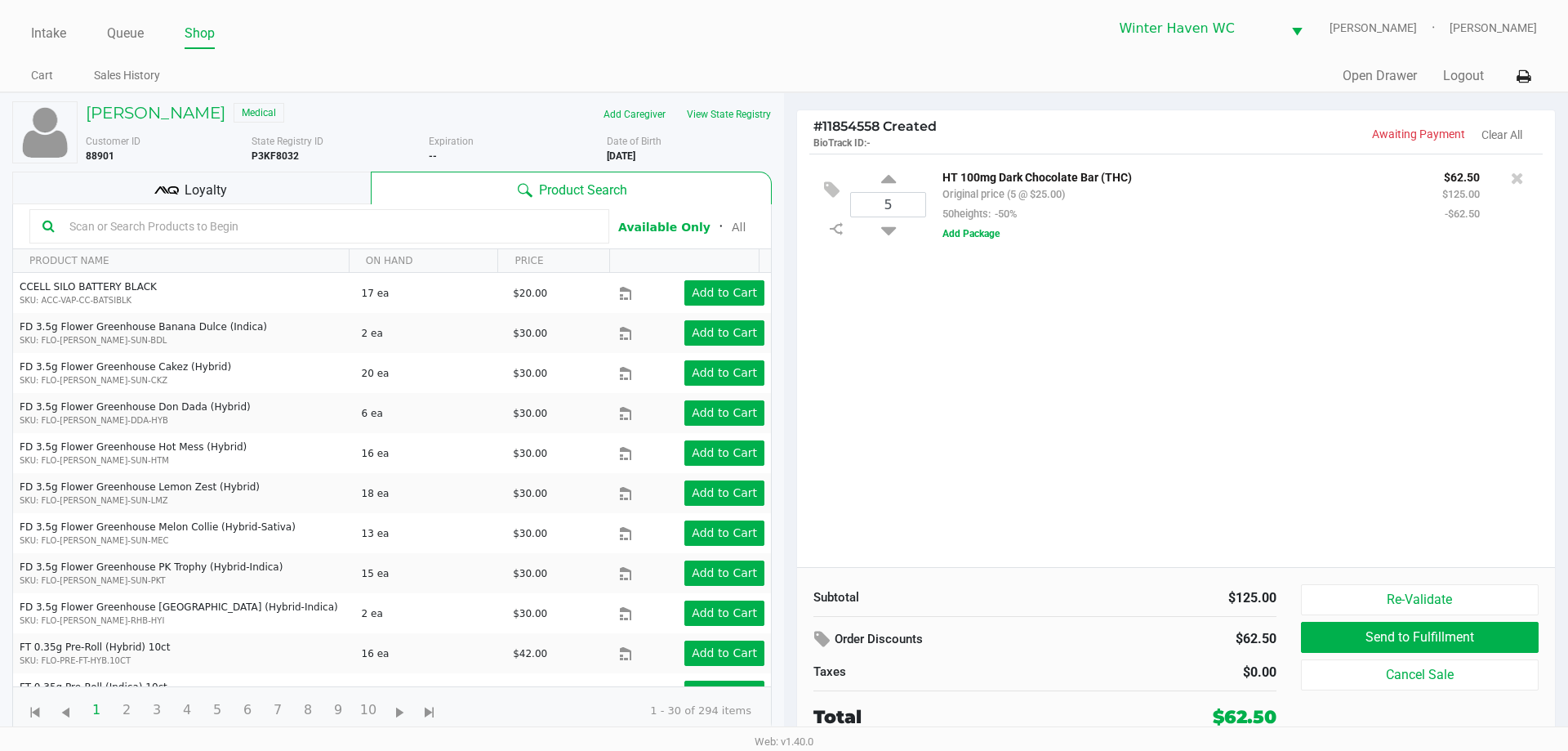
click at [1208, 429] on div "5 HT 100mg Dark Chocolate Bar (THC) Original price (5 @ $25.00) 50heights: -50%…" at bounding box center [1176, 361] width 758 height 413
click at [1359, 687] on button "Cancel Sale" at bounding box center [1419, 674] width 238 height 31
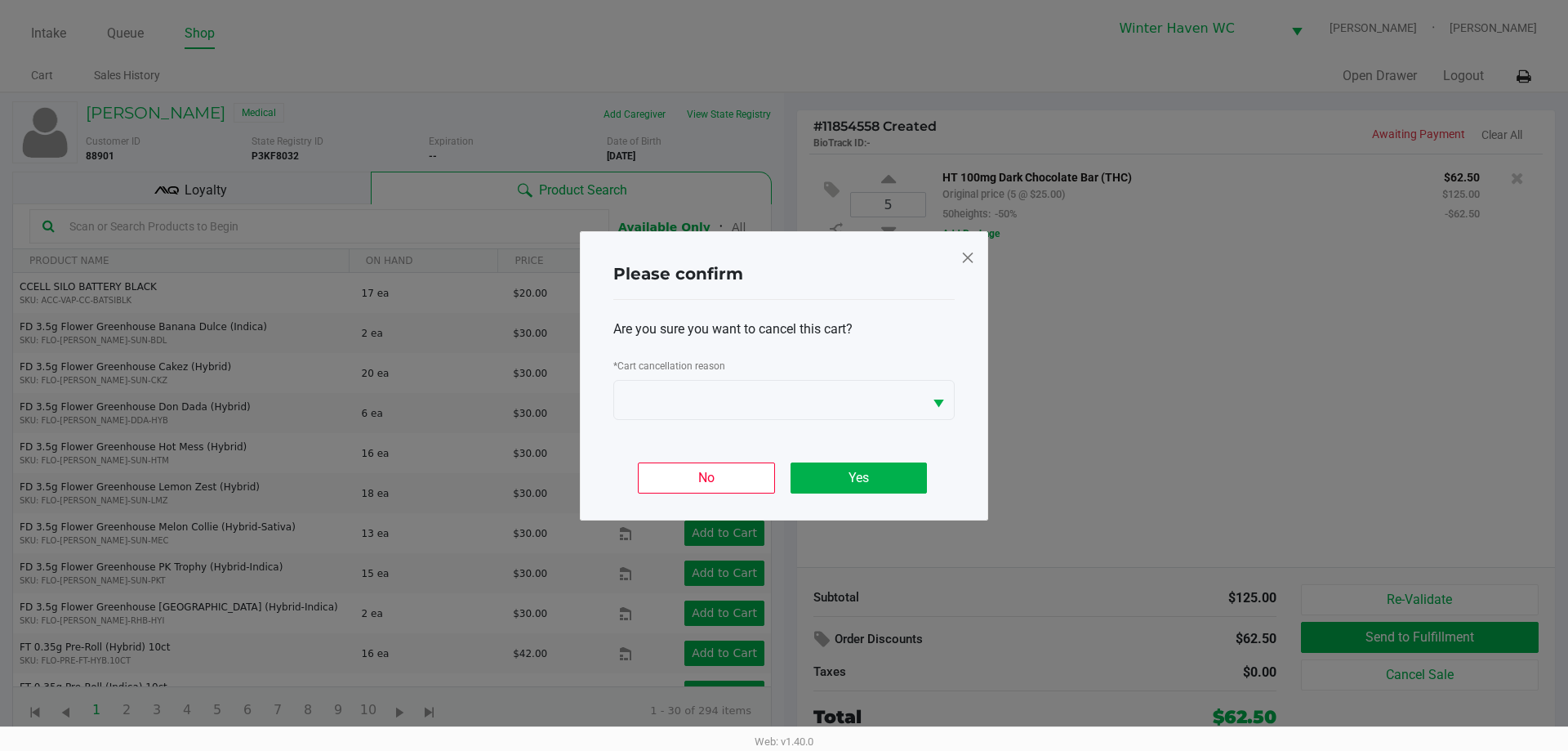
click at [680, 378] on div "* Cart cancellation reason" at bounding box center [784, 368] width 341 height 25
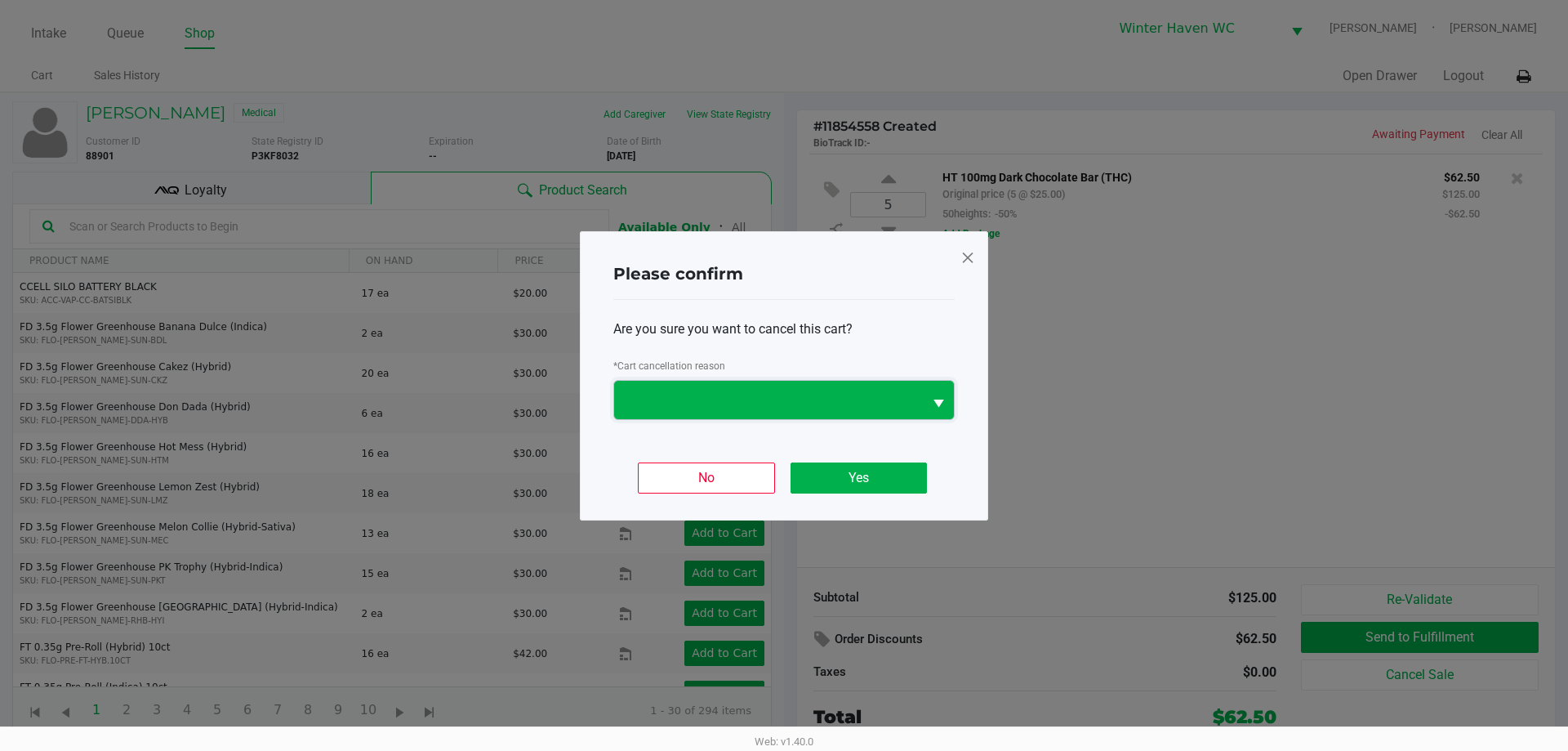
click at [685, 393] on span at bounding box center [769, 399] width 289 height 20
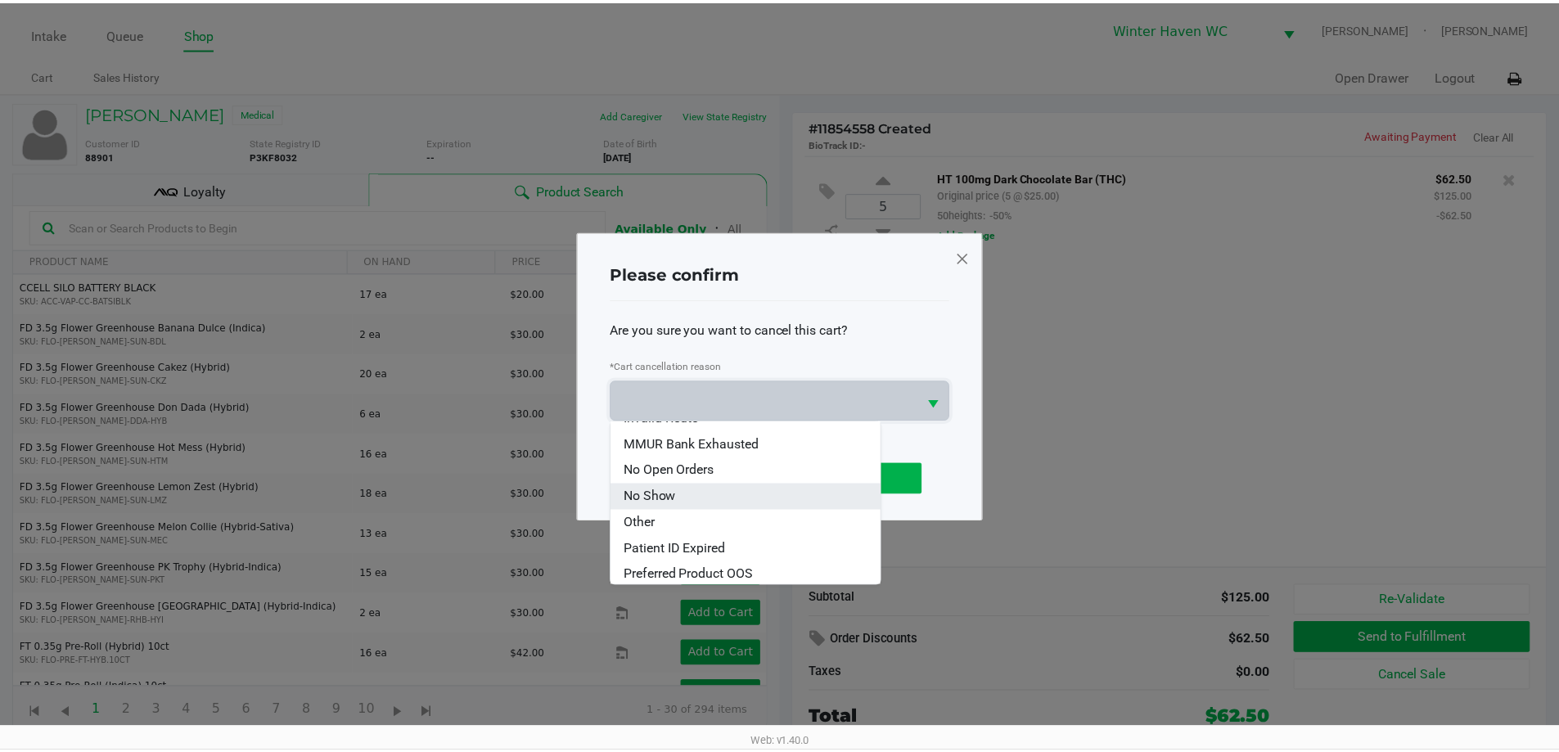
scroll to position [98, 0]
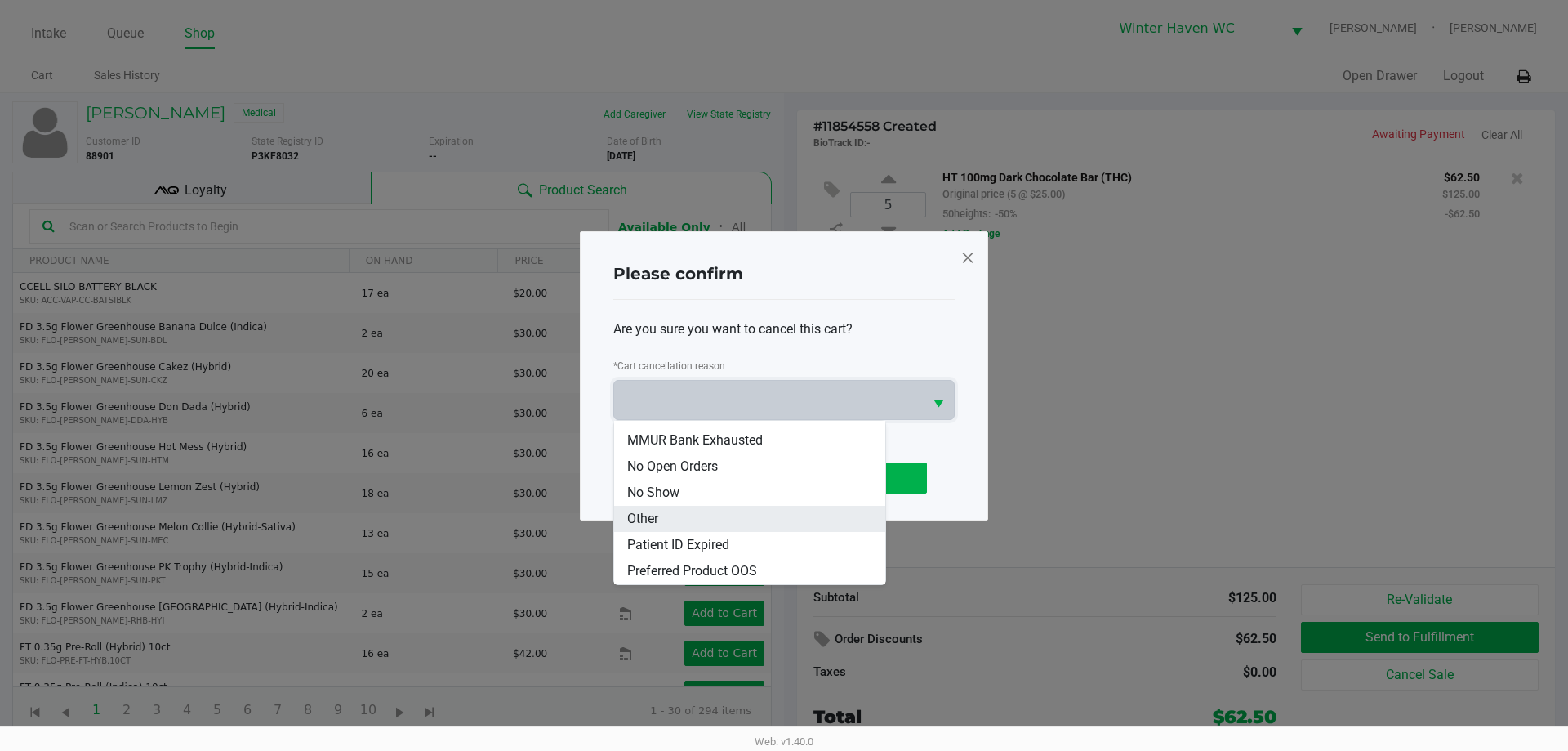
click at [693, 511] on li "Other" at bounding box center [750, 518] width 271 height 26
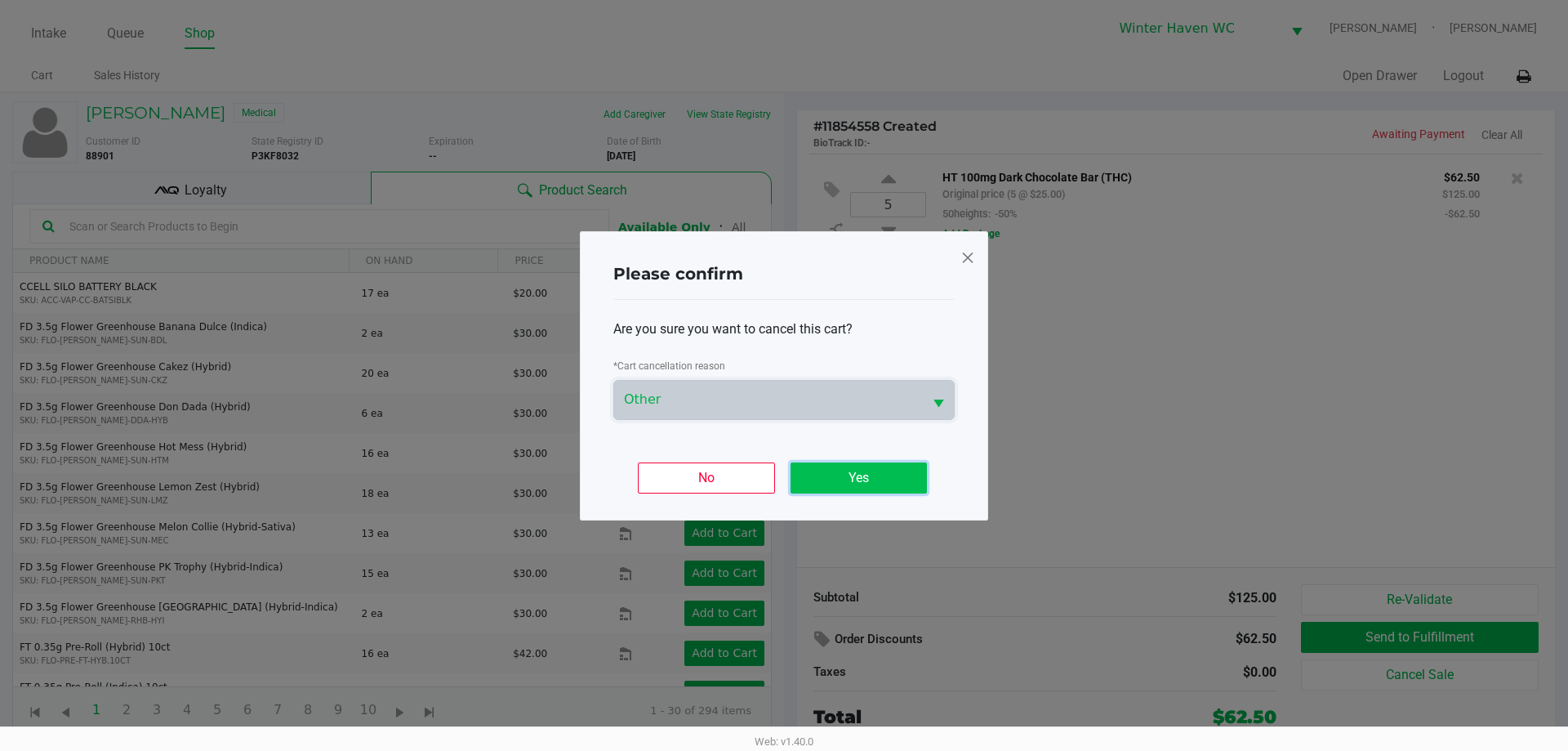
click at [826, 469] on button "Yes" at bounding box center [858, 477] width 137 height 31
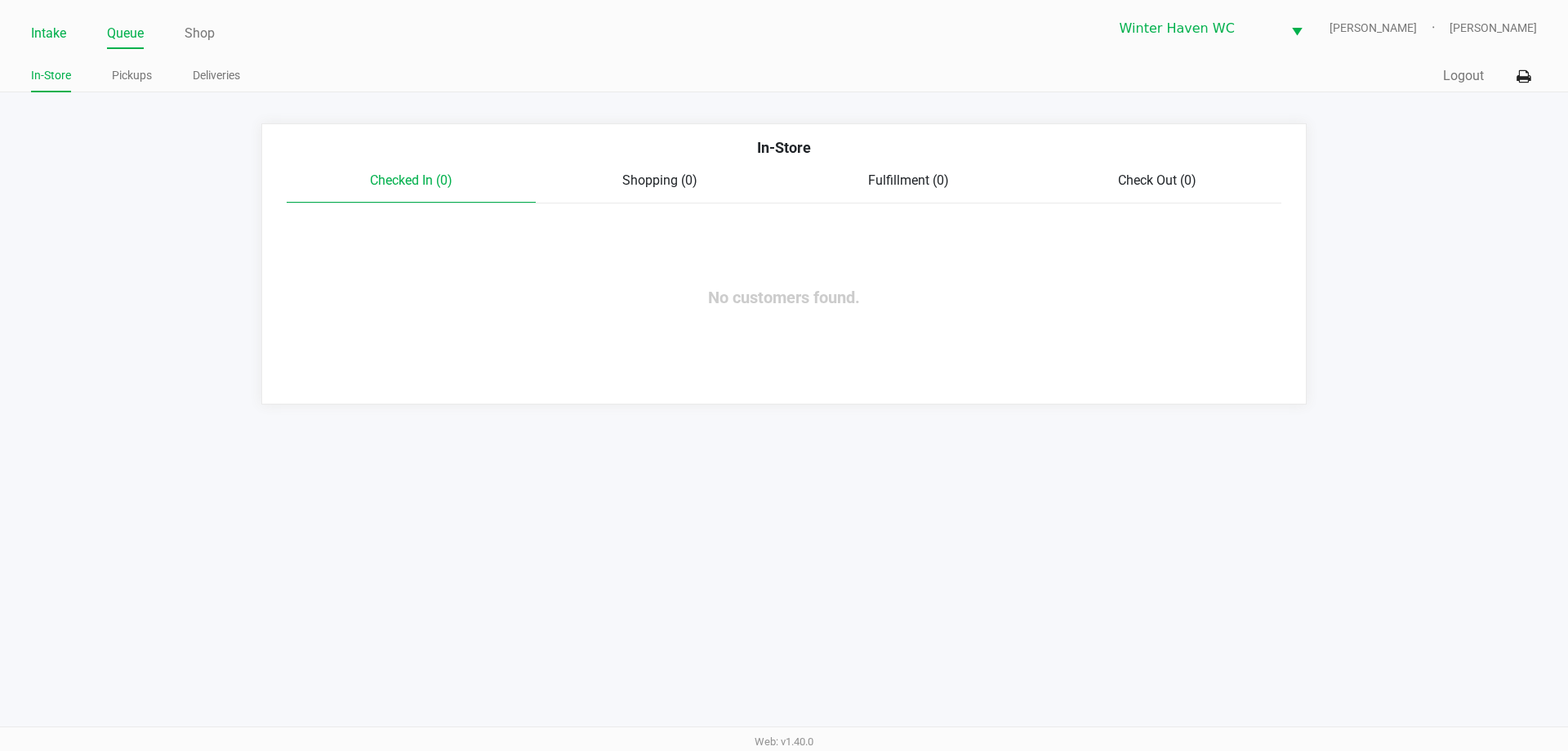
click at [59, 34] on link "Intake" at bounding box center [48, 33] width 35 height 23
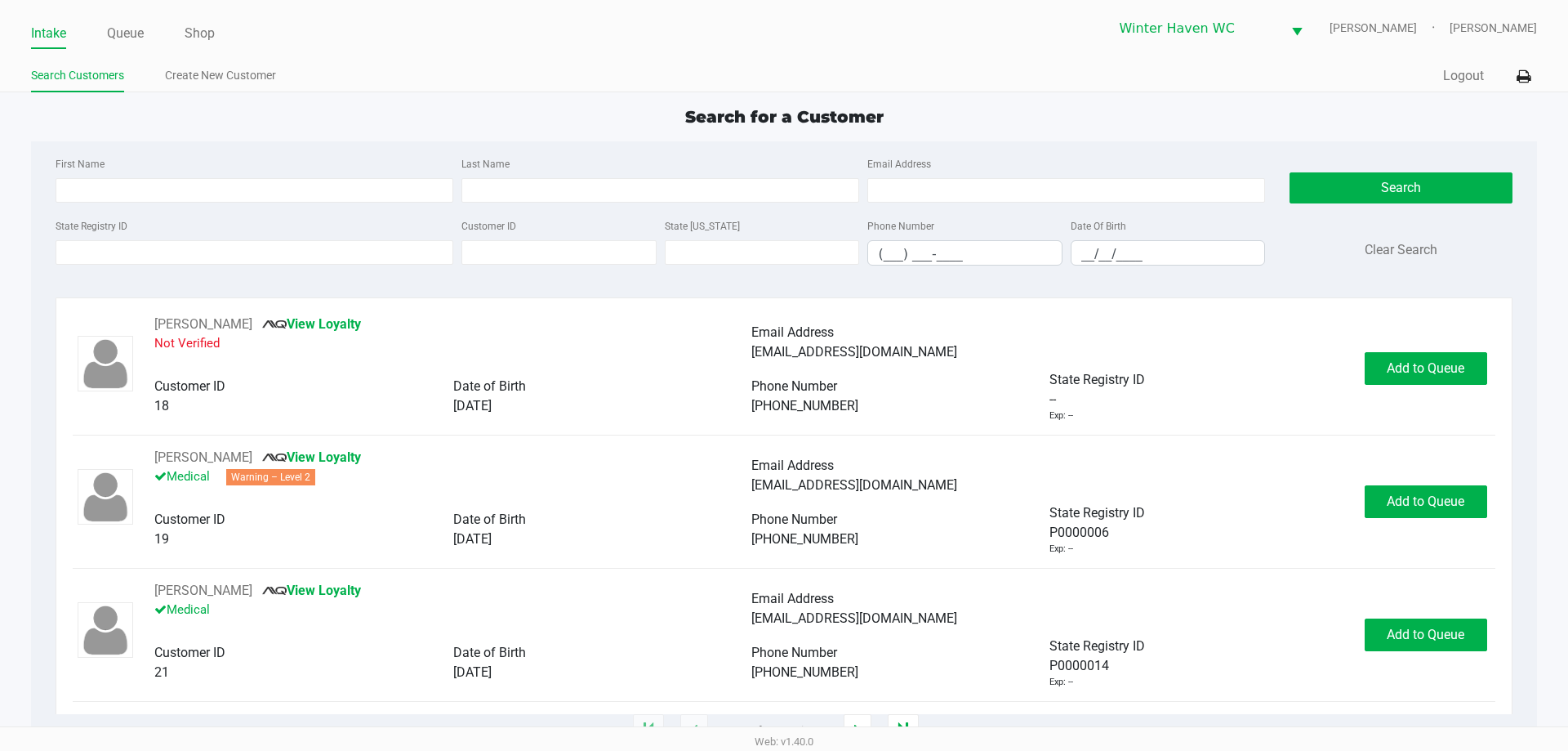
click at [824, 102] on app-point-of-sale "Intake Queue Shop Winter Haven WC JAMES-OTTO Micah Harrison Search Customers Cr…" at bounding box center [784, 366] width 1568 height 731
click at [336, 149] on div "First Name Last Name Email Address State Registry ID Customer ID State ID Phone…" at bounding box center [783, 217] width 1480 height 150
click at [128, 29] on link "Queue" at bounding box center [125, 33] width 37 height 23
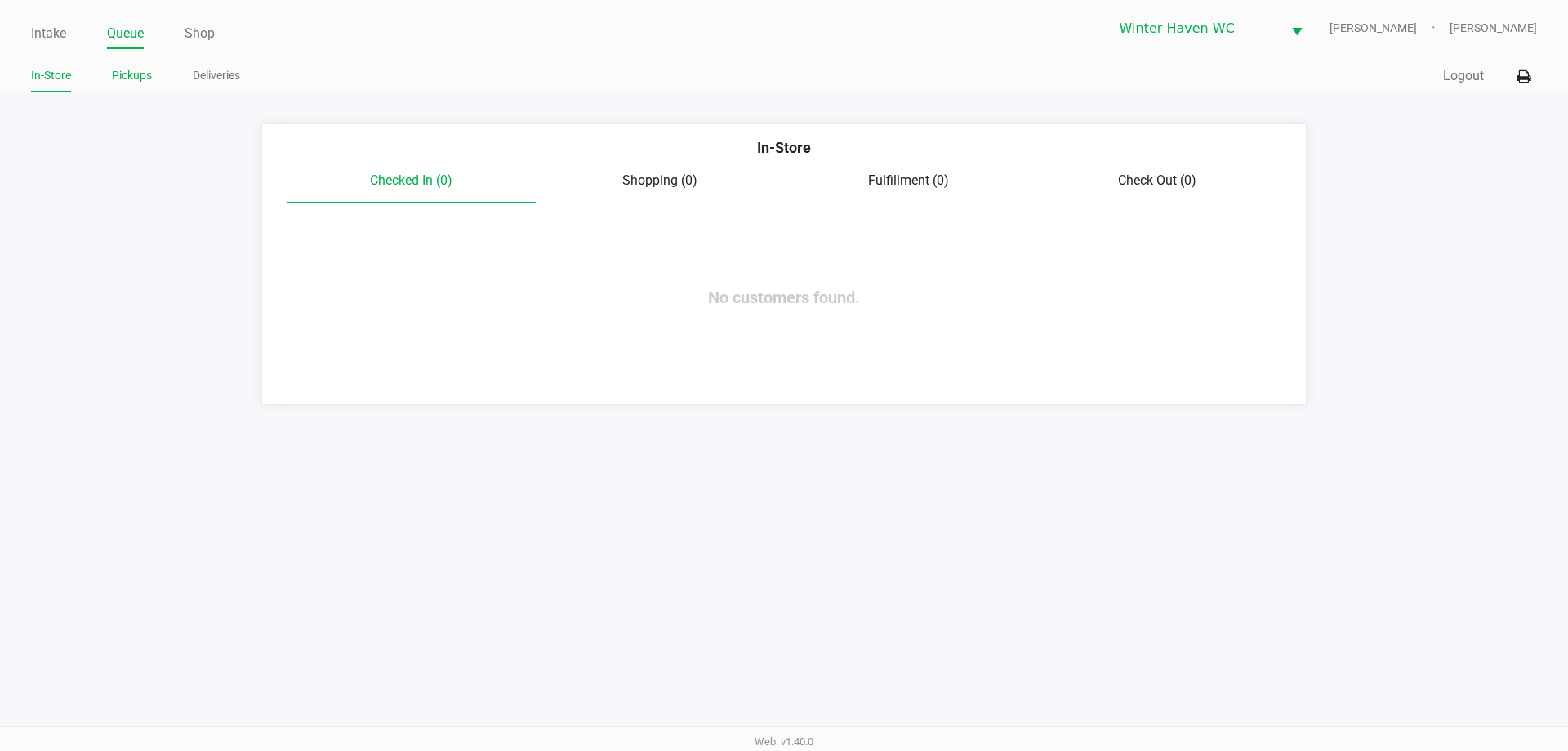
click at [130, 84] on link "Pickups" at bounding box center [132, 75] width 40 height 20
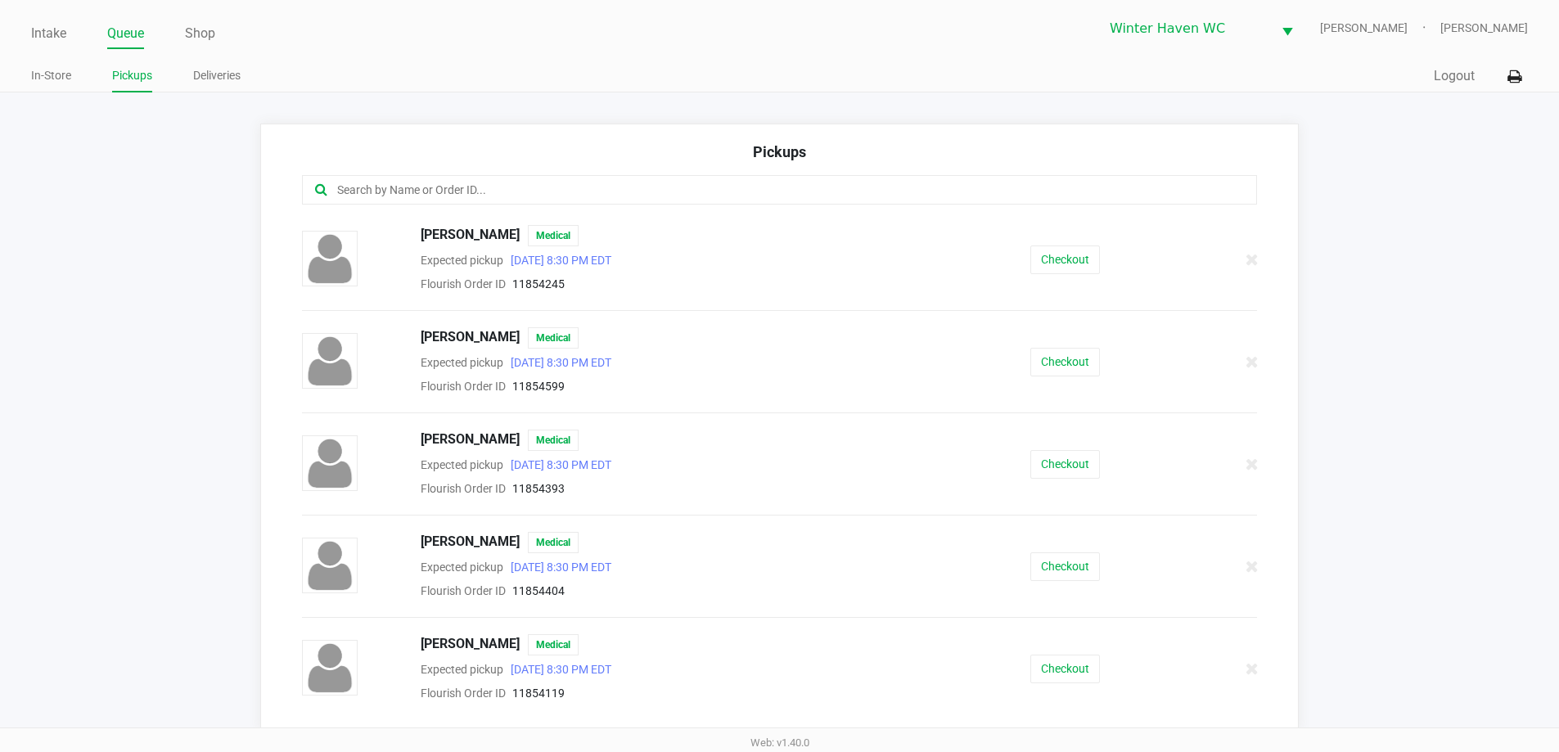
click at [589, 194] on input "text" at bounding box center [753, 190] width 836 height 19
click at [1051, 473] on button "Checkout" at bounding box center [1065, 464] width 70 height 29
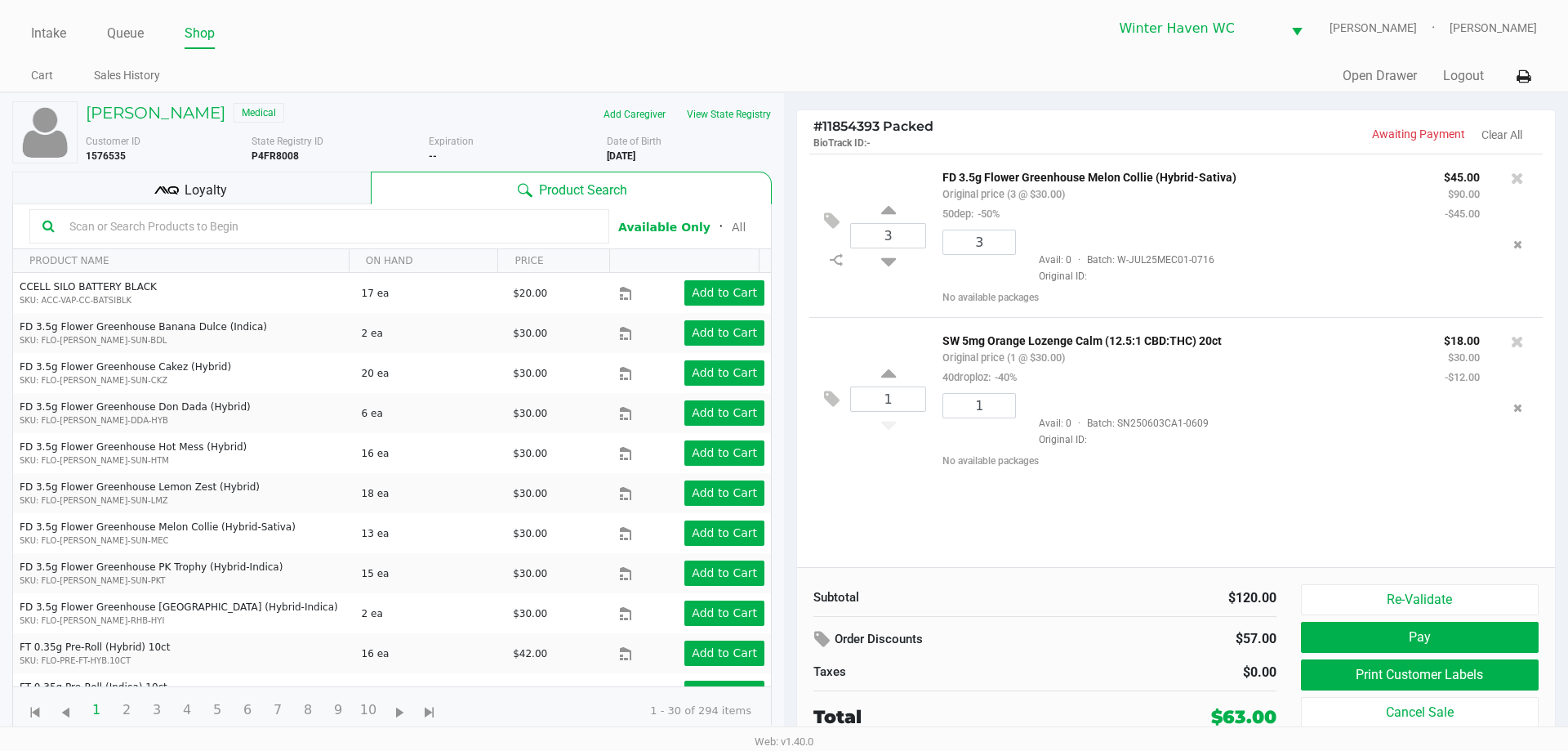
click at [346, 176] on div "Loyalty" at bounding box center [191, 188] width 358 height 33
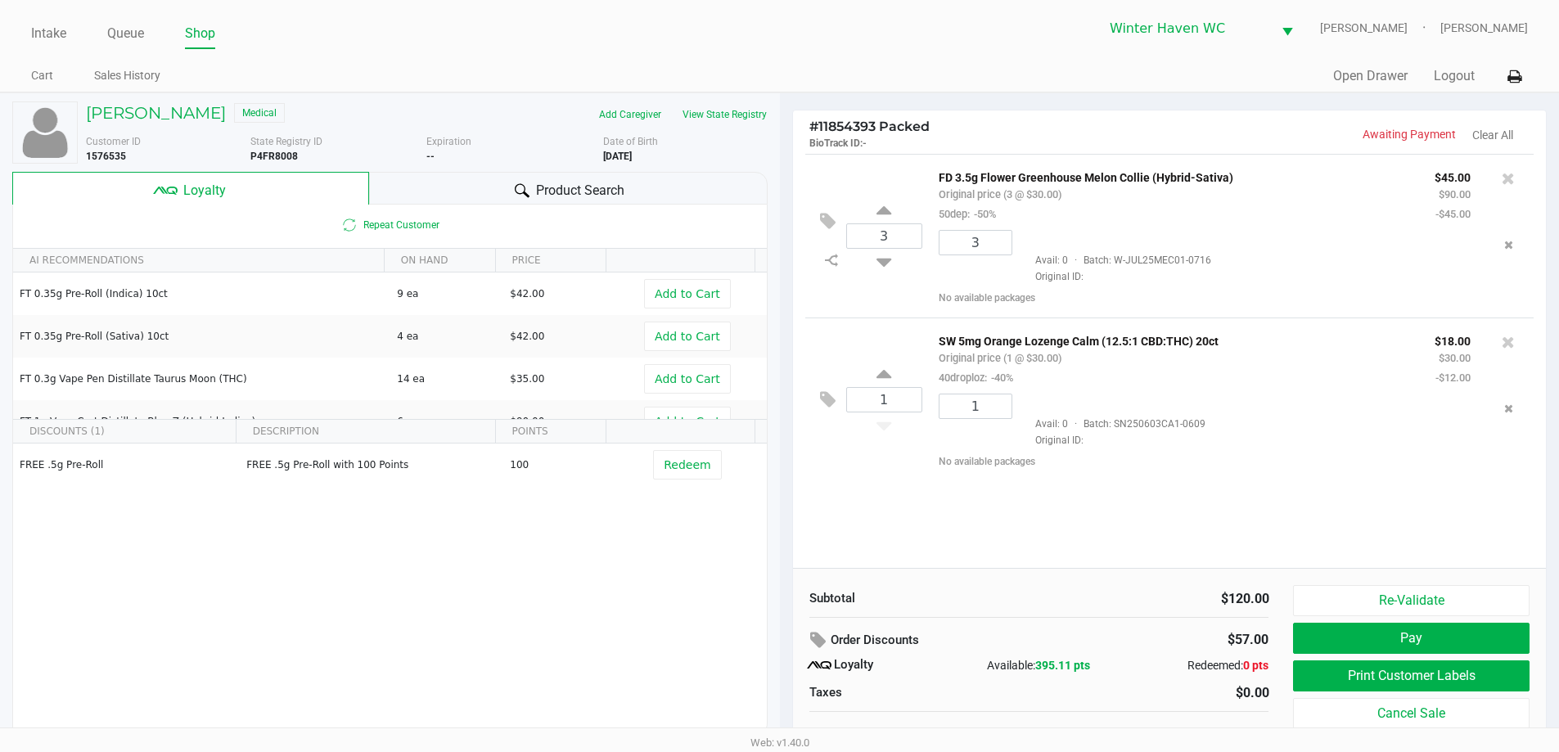
click at [626, 199] on div "Product Search" at bounding box center [568, 188] width 398 height 33
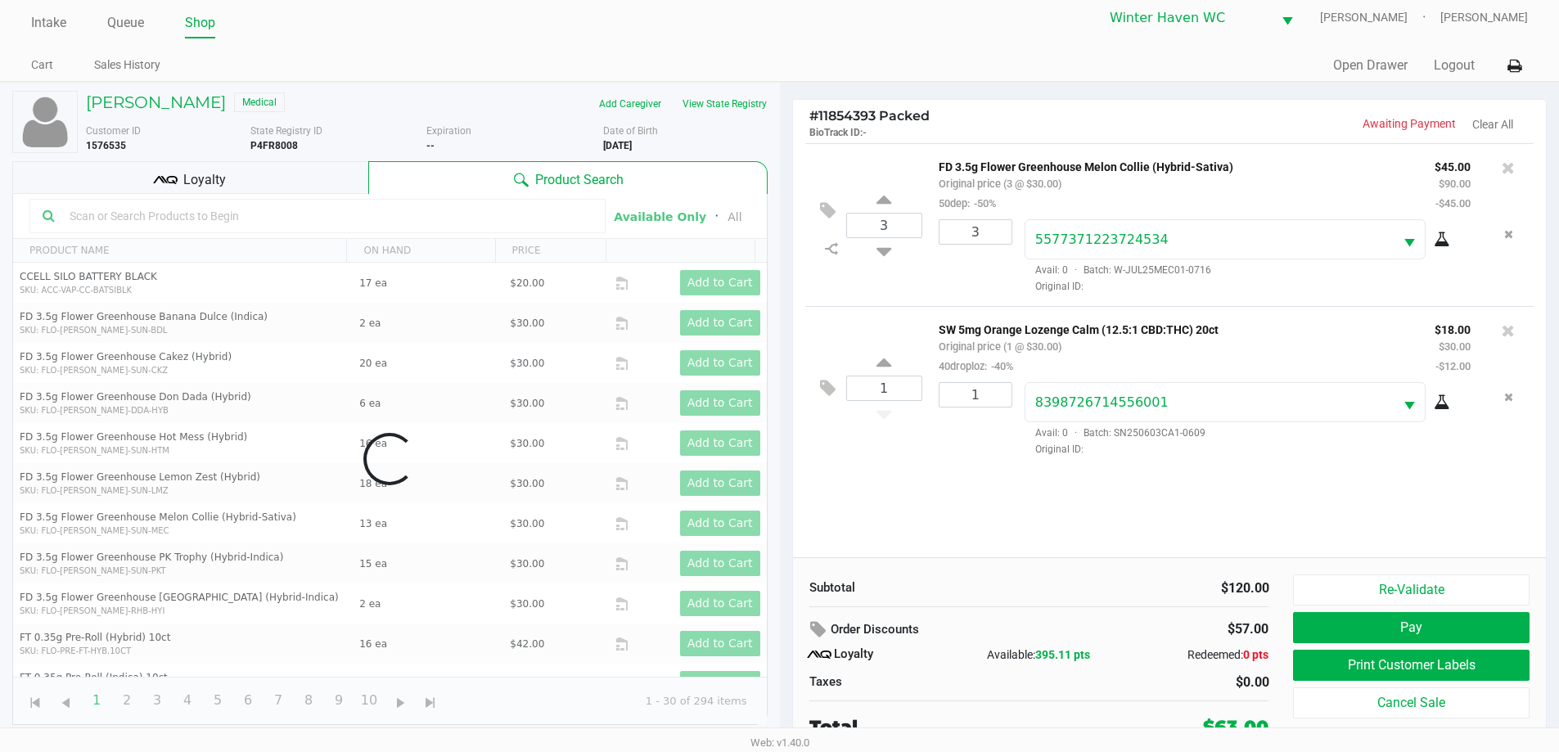
scroll to position [16, 0]
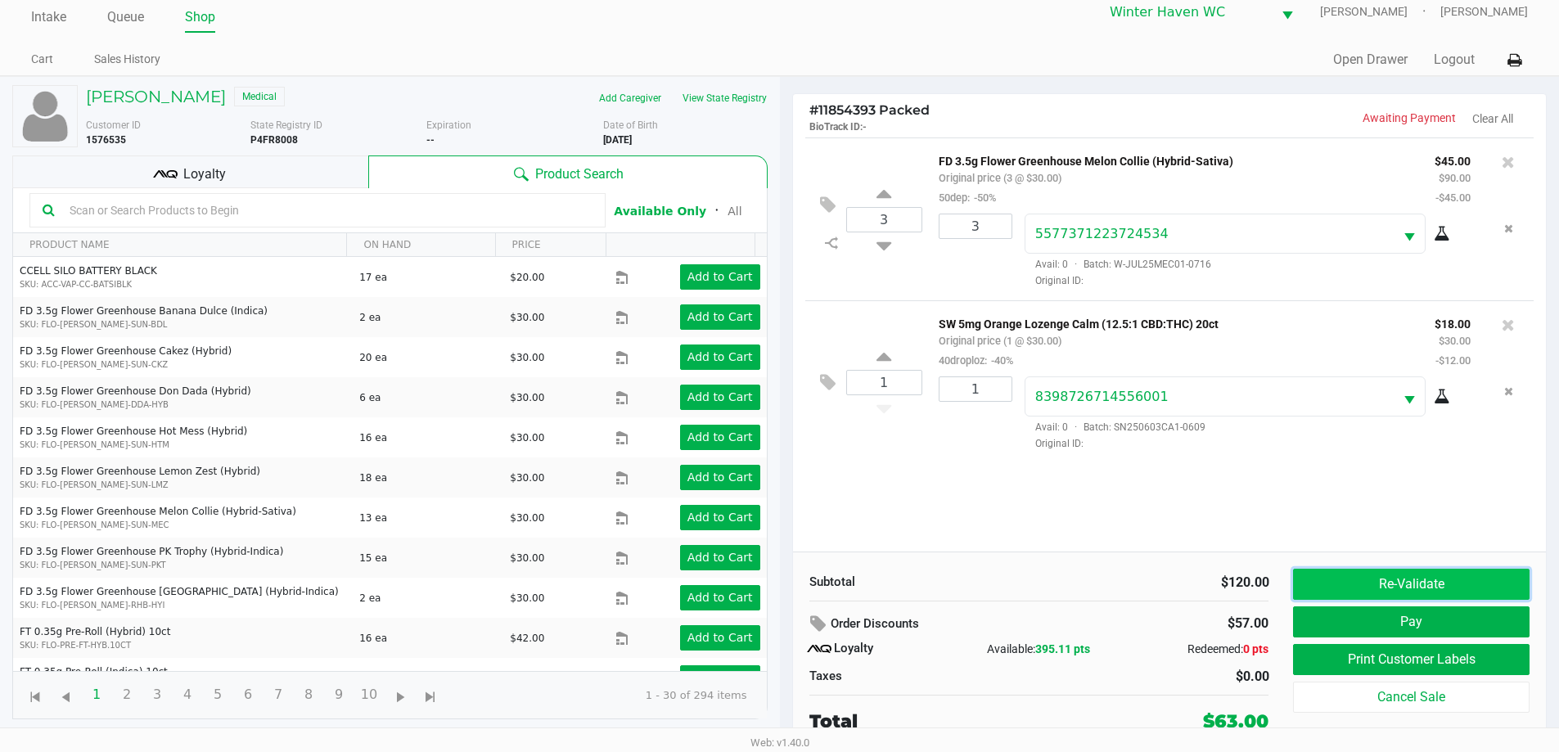
click at [1344, 577] on button "Re-Validate" at bounding box center [1411, 584] width 236 height 31
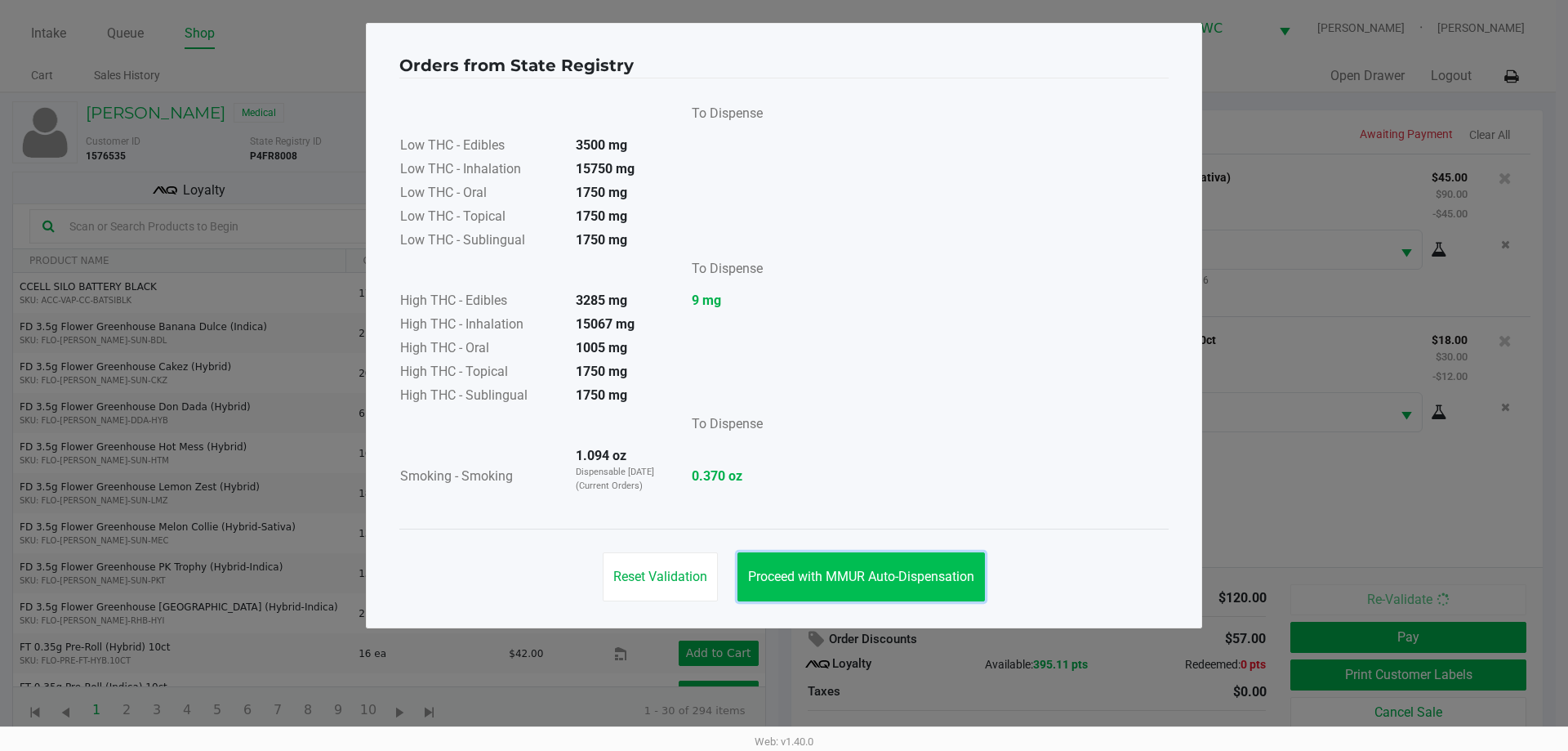
click at [898, 589] on button "Proceed with MMUR Auto-Dispensation" at bounding box center [861, 576] width 248 height 49
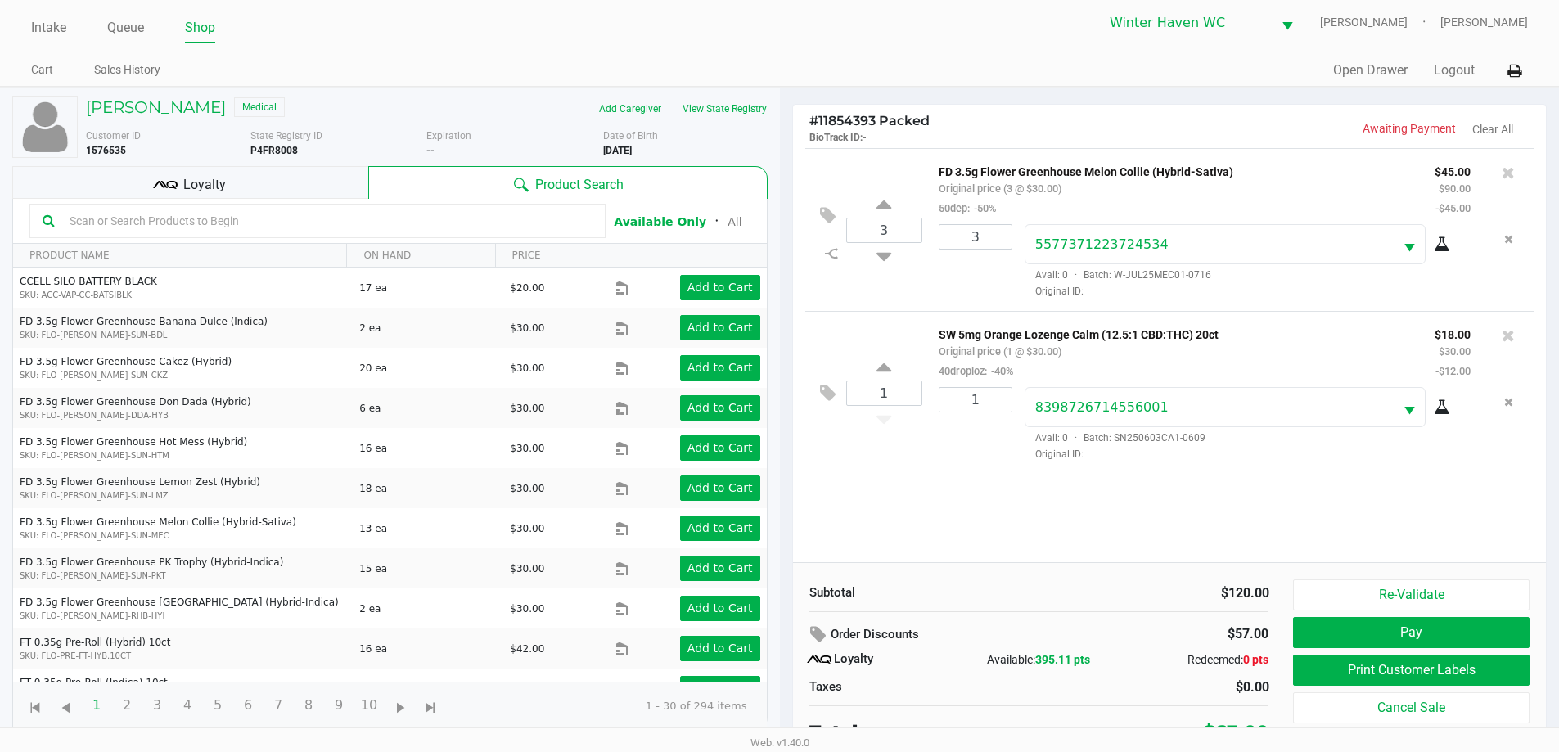
scroll to position [16, 0]
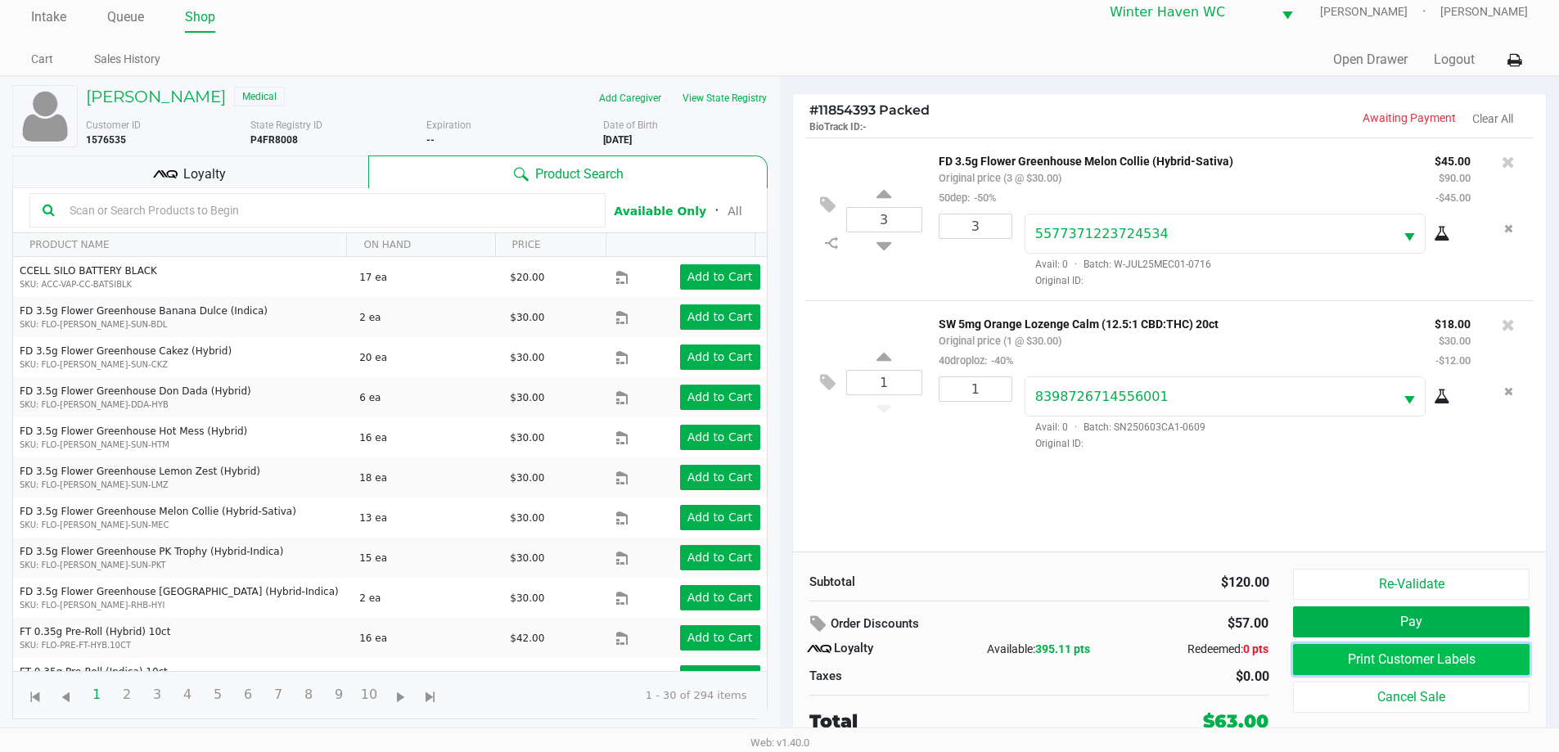
click at [1415, 648] on button "Print Customer Labels" at bounding box center [1411, 659] width 236 height 31
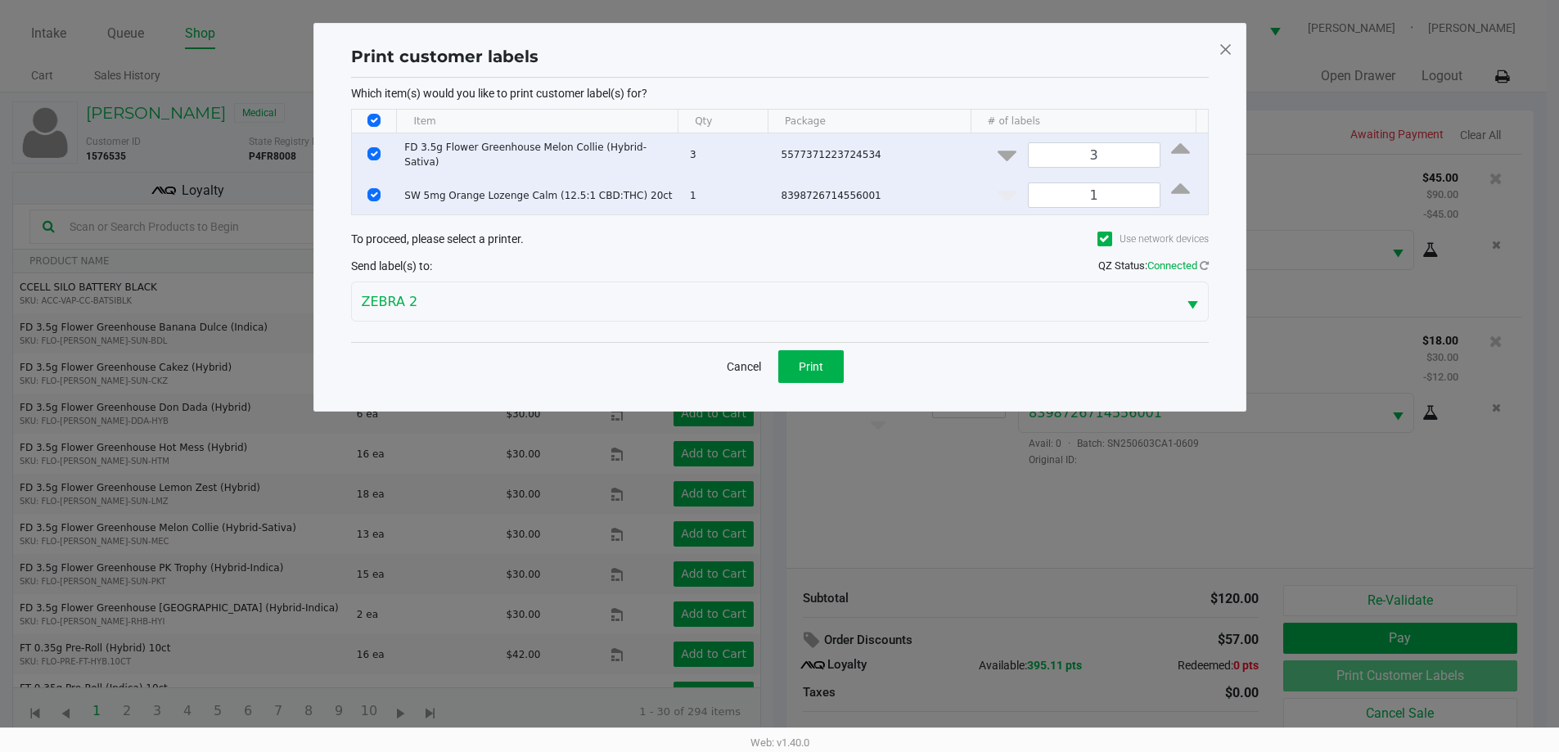
scroll to position [0, 0]
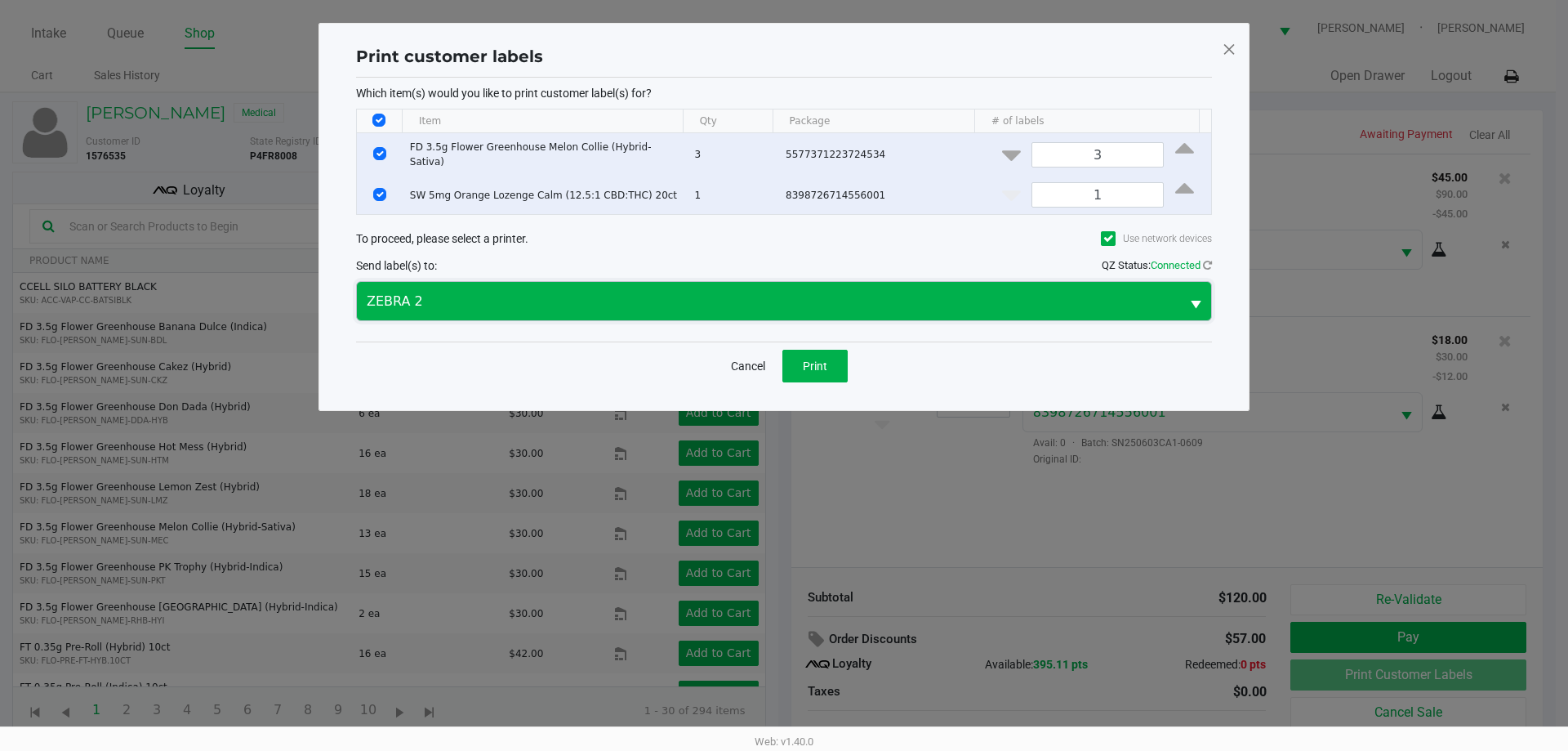
click at [776, 303] on span "ZEBRA 2" at bounding box center [768, 302] width 803 height 20
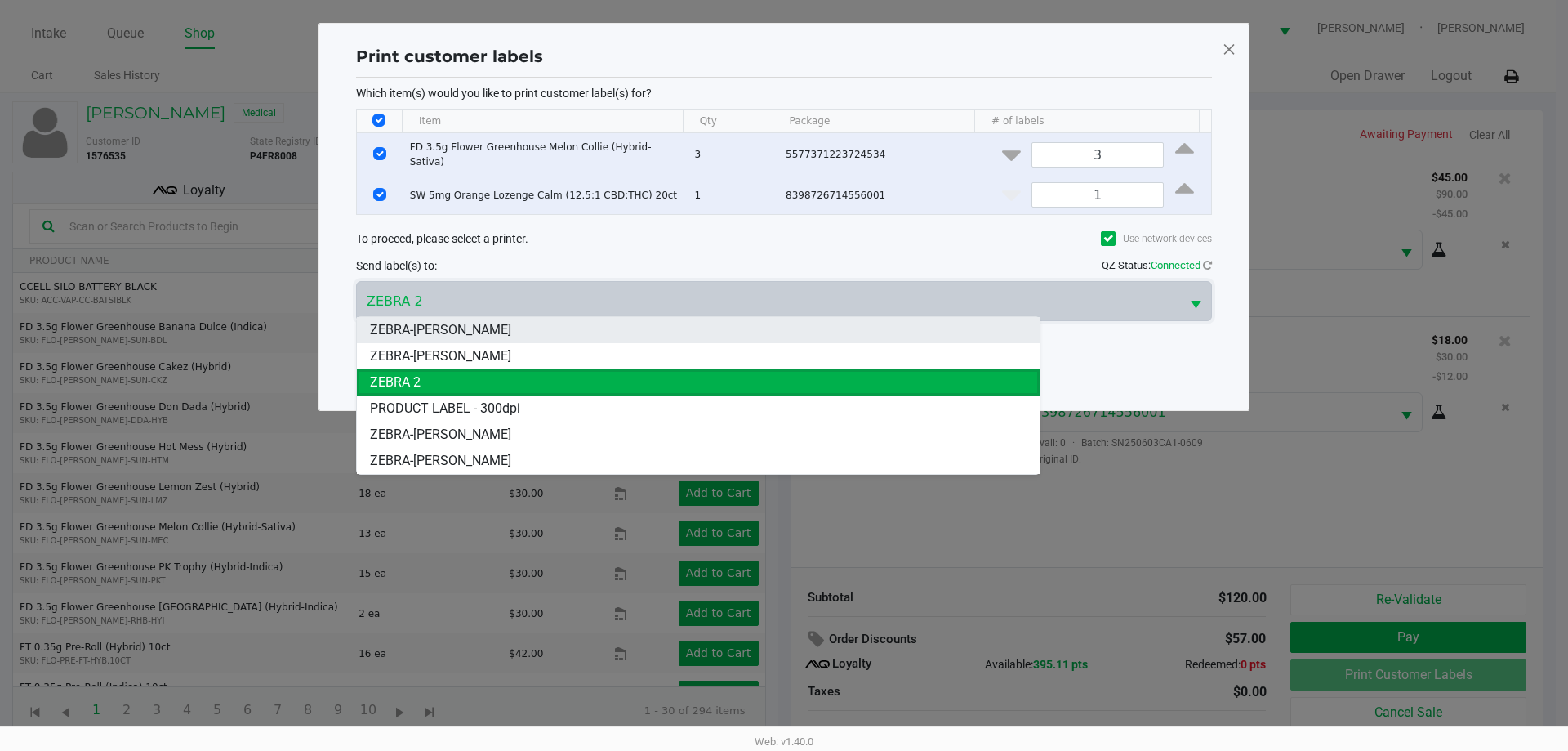
click at [512, 331] on li "ZEBRA-JAMES-OTTO" at bounding box center [699, 330] width 683 height 26
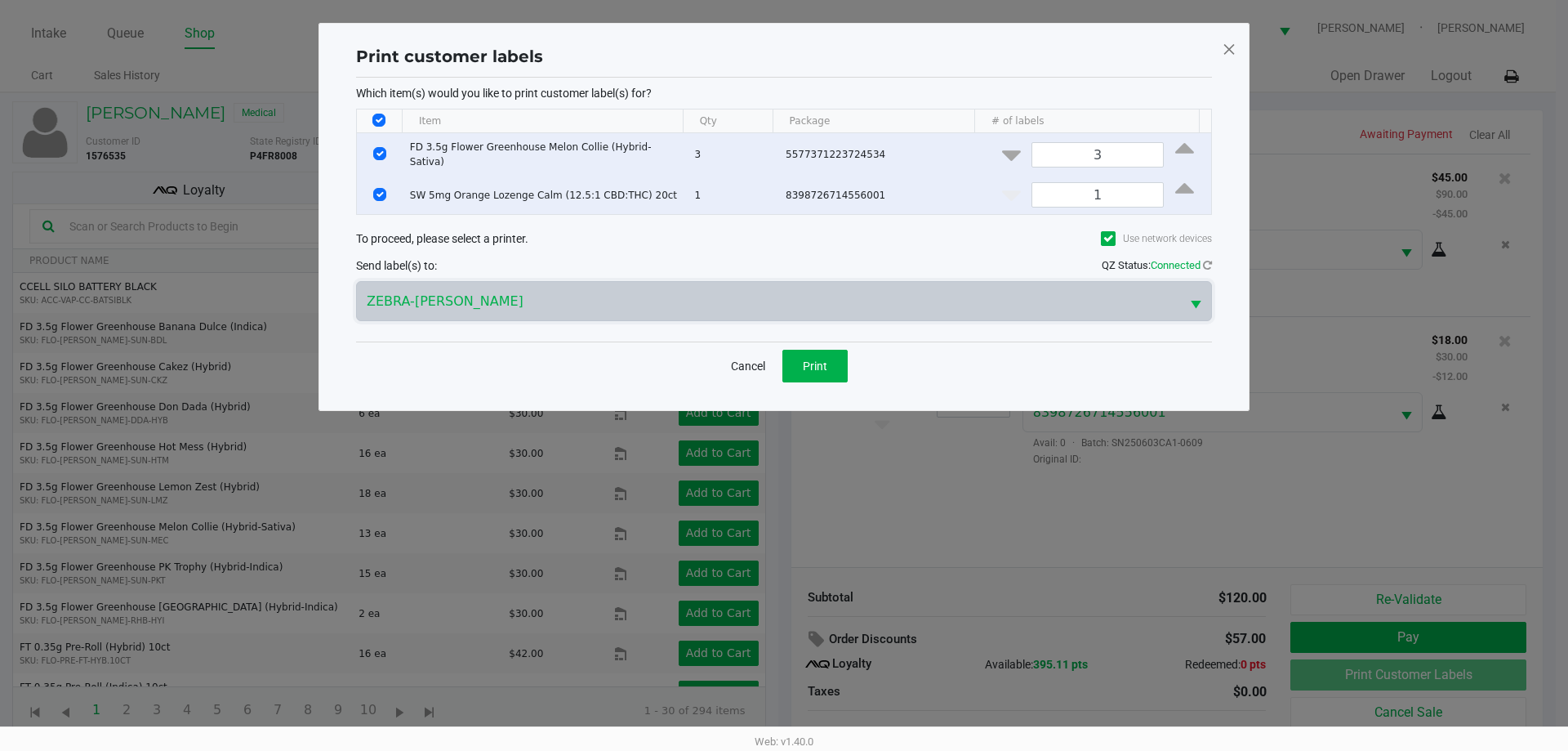
click at [524, 367] on div "Cancel Print" at bounding box center [784, 366] width 855 height 48
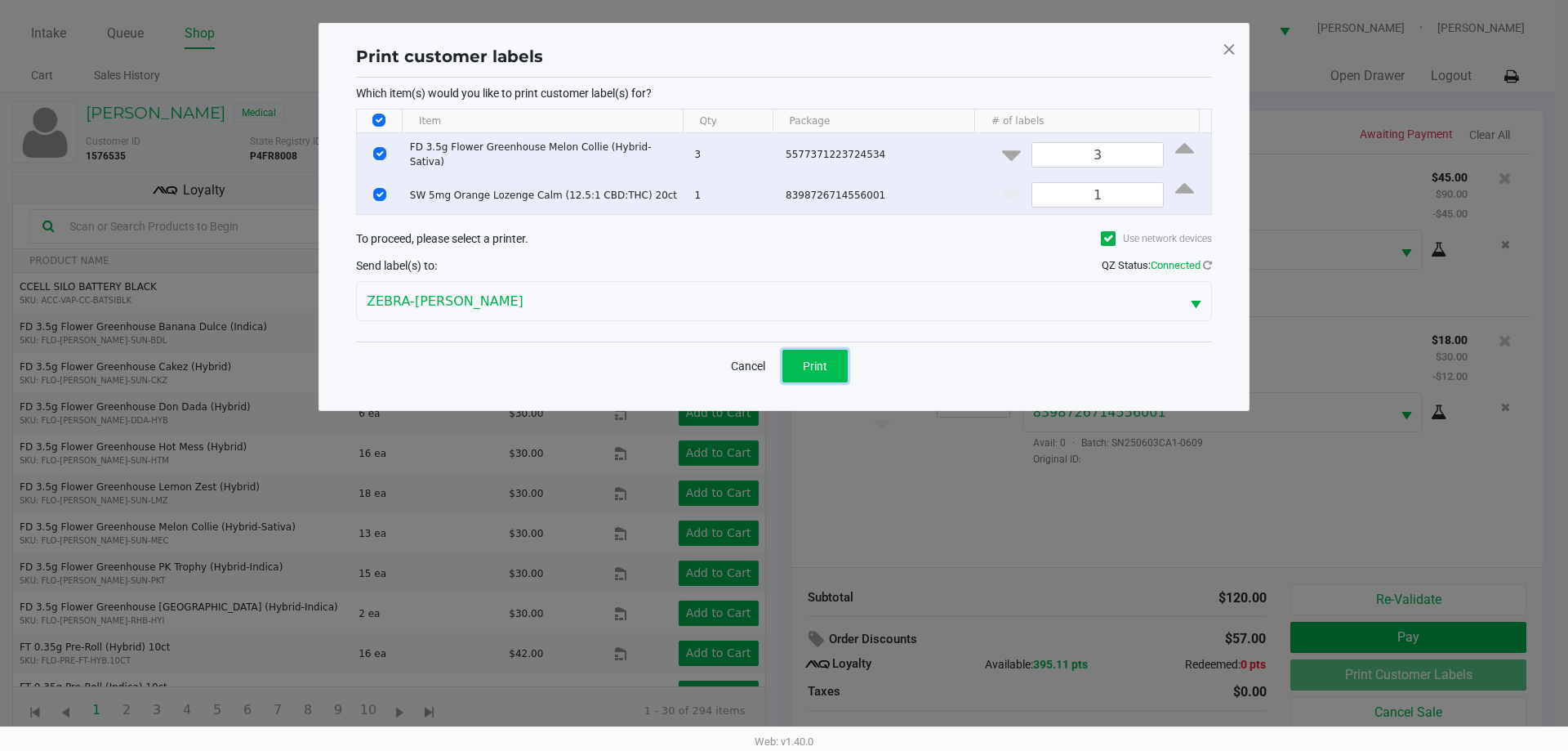
click at [833, 351] on button "Print" at bounding box center [814, 366] width 65 height 33
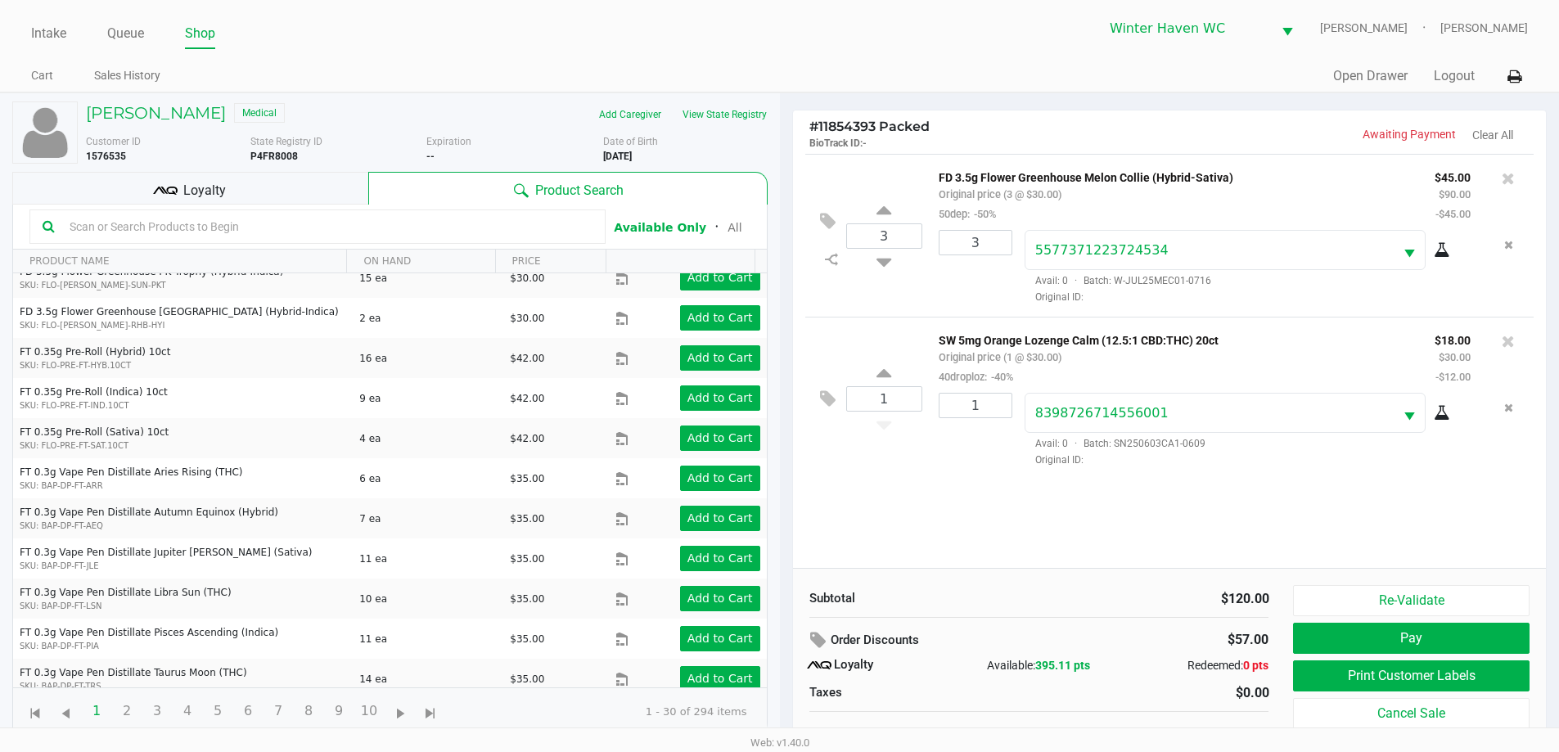
scroll to position [327, 0]
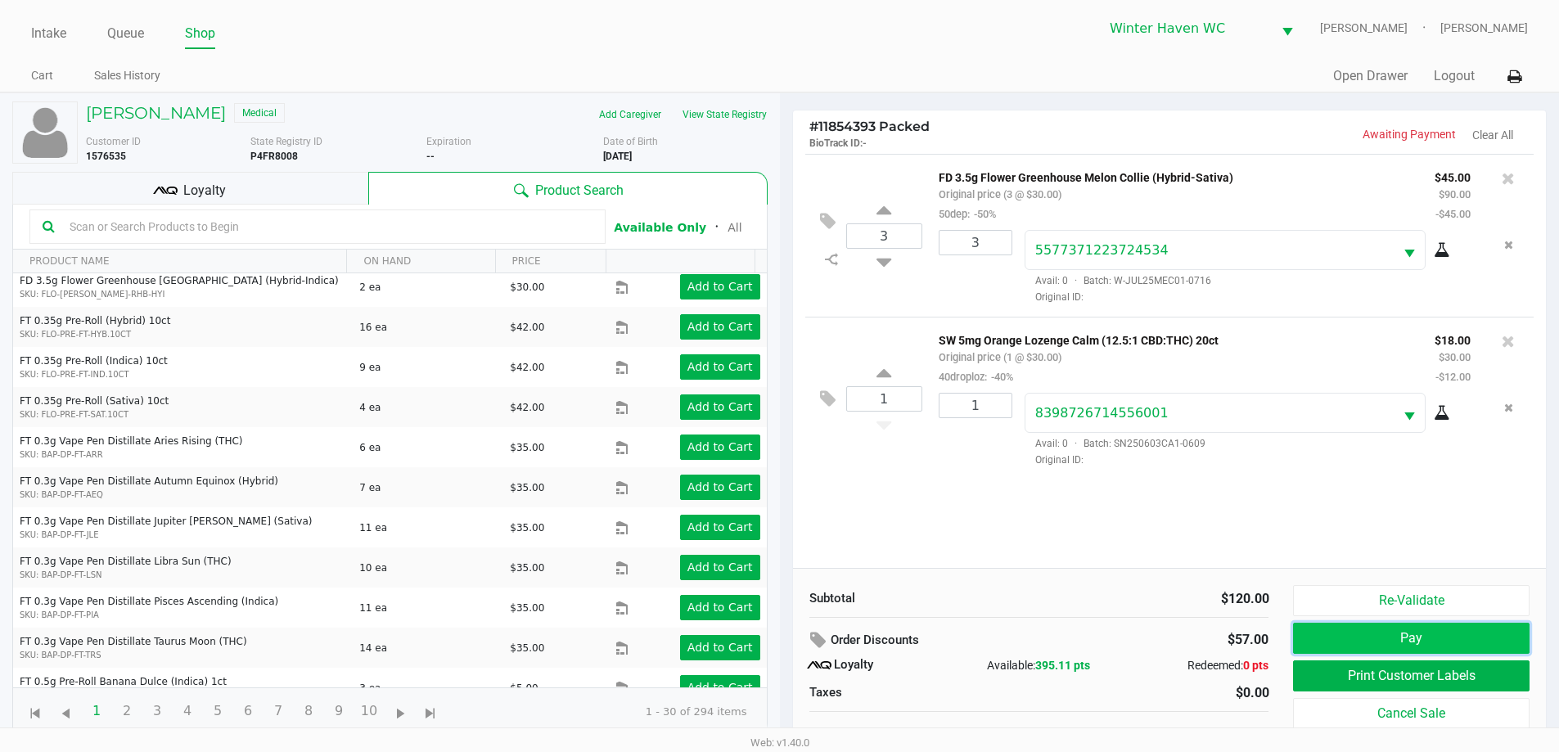
click at [1313, 627] on button "Pay" at bounding box center [1411, 638] width 236 height 31
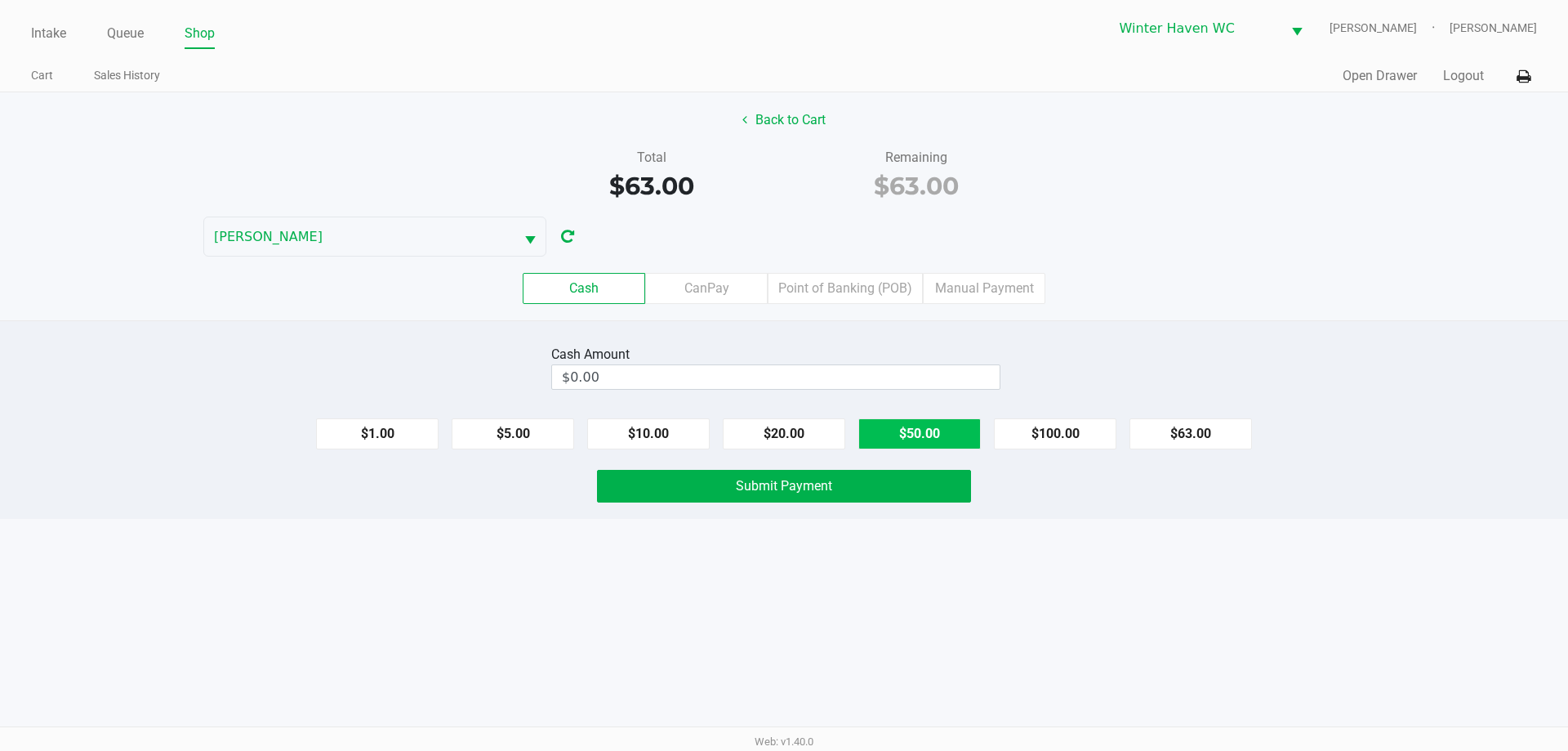
click at [908, 430] on button "$50.00" at bounding box center [919, 433] width 123 height 31
click at [780, 438] on button "$20.00" at bounding box center [784, 433] width 123 height 31
type input "$70.00"
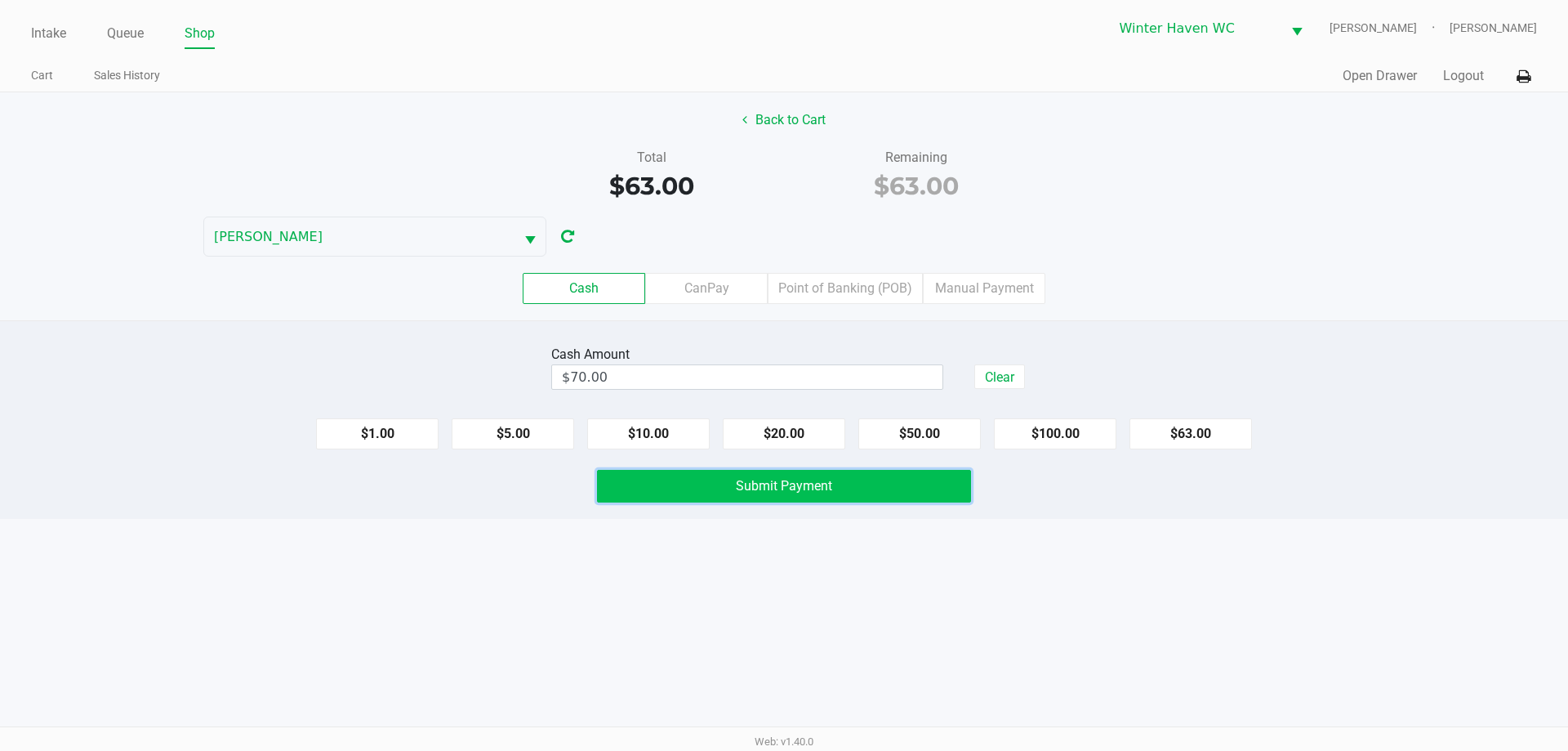
click at [775, 483] on span "Submit Payment" at bounding box center [784, 486] width 97 height 16
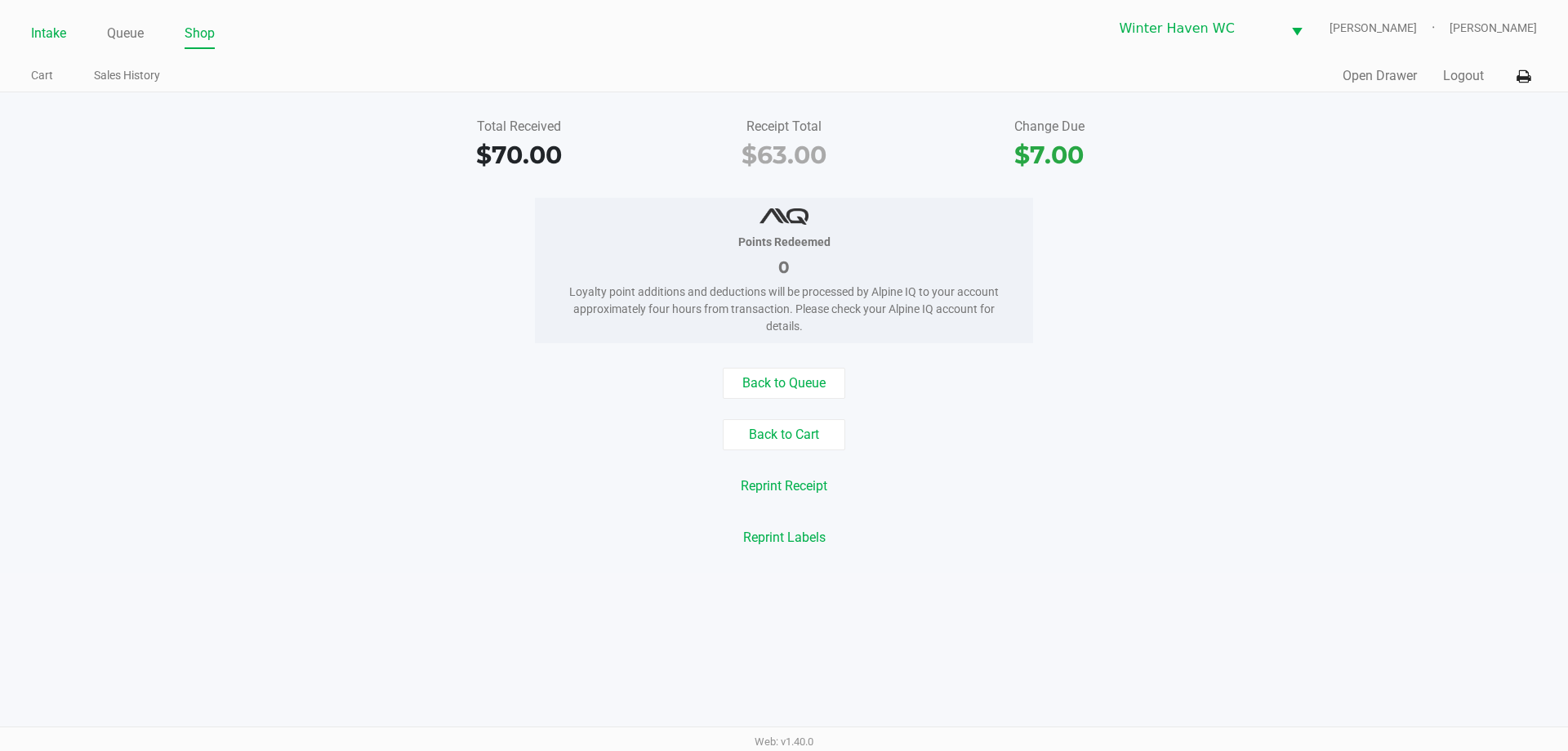
drag, startPoint x: 4, startPoint y: 31, endPoint x: 52, endPoint y: 40, distance: 48.8
click at [43, 40] on div "Intake Queue Shop Winter Haven WC JAMES-OTTO Micah Harrison Cart Sales History …" at bounding box center [784, 46] width 1568 height 92
click at [52, 40] on link "Intake" at bounding box center [48, 33] width 35 height 23
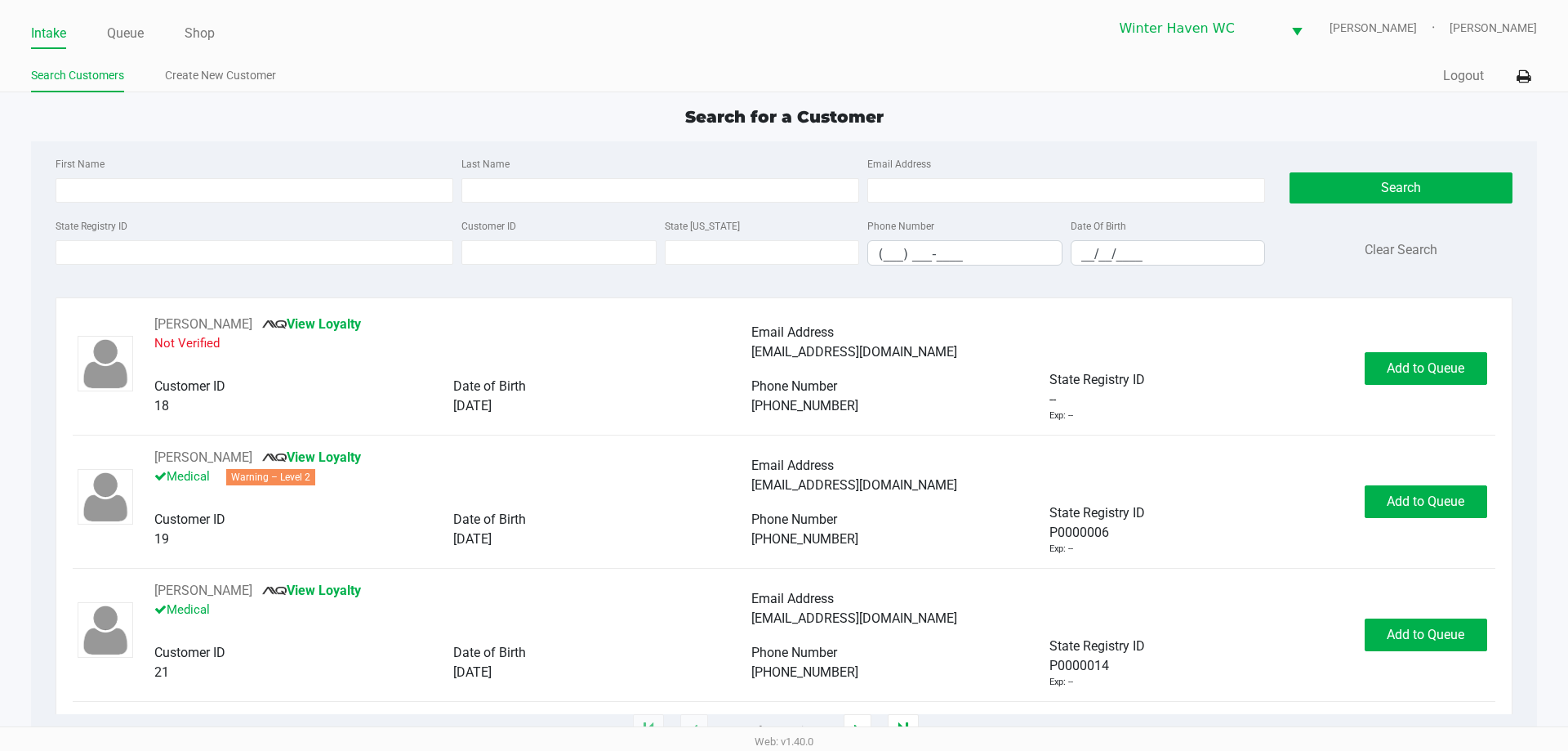
click at [424, 122] on div "Search for a Customer" at bounding box center [784, 117] width 1529 height 25
click at [130, 27] on link "Queue" at bounding box center [125, 33] width 37 height 23
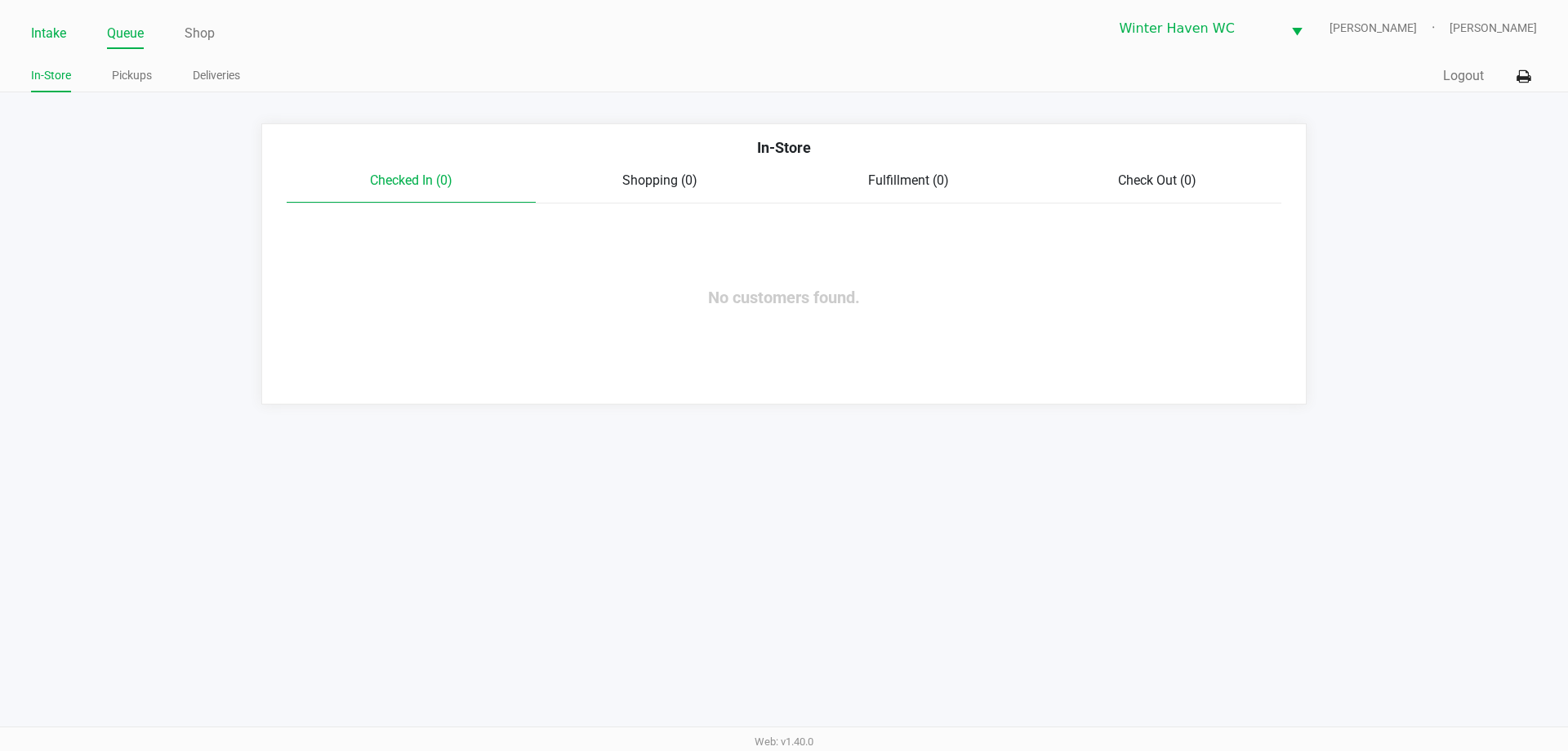
click at [52, 24] on link "Intake" at bounding box center [48, 33] width 35 height 23
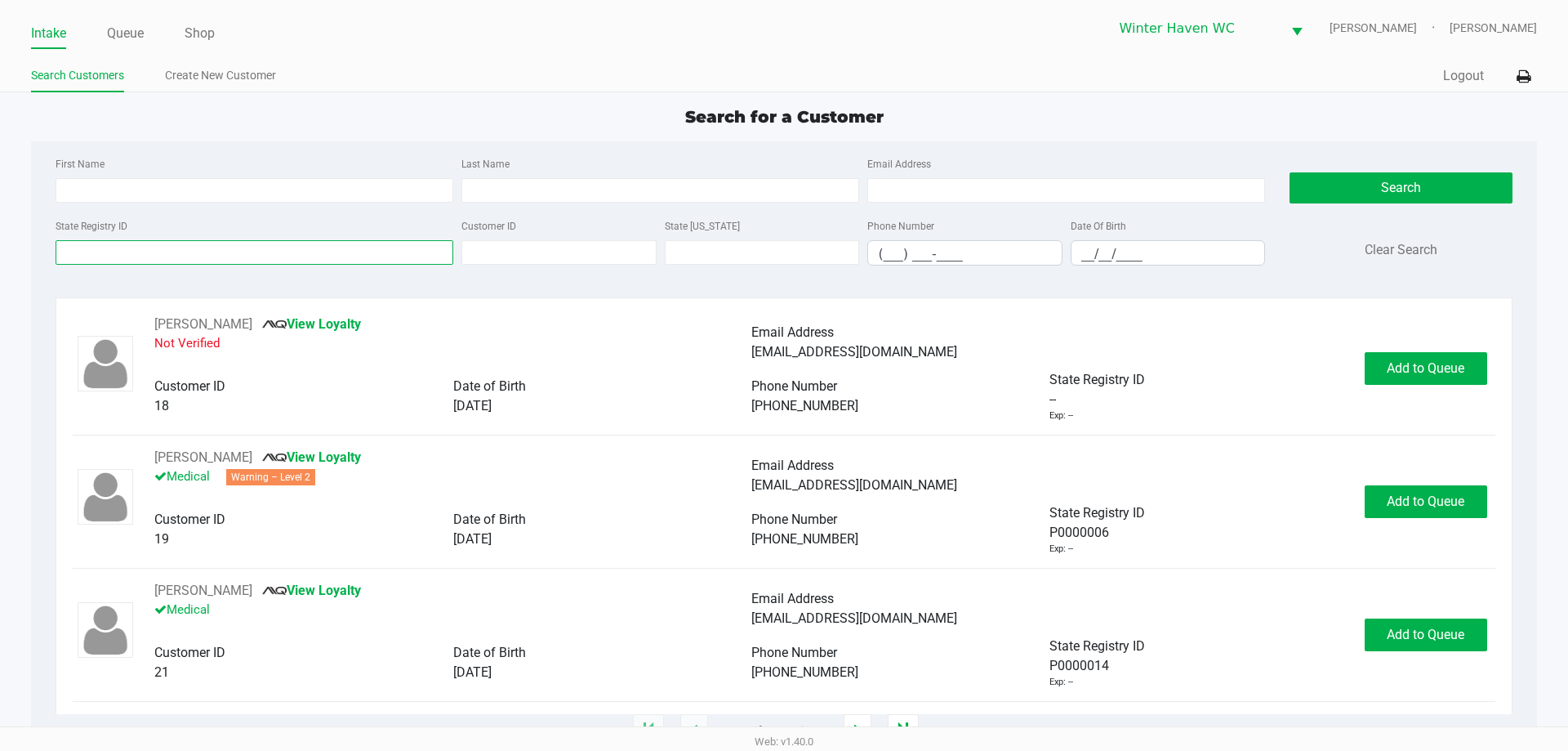
click at [214, 250] on input "State Registry ID" at bounding box center [255, 253] width 397 height 25
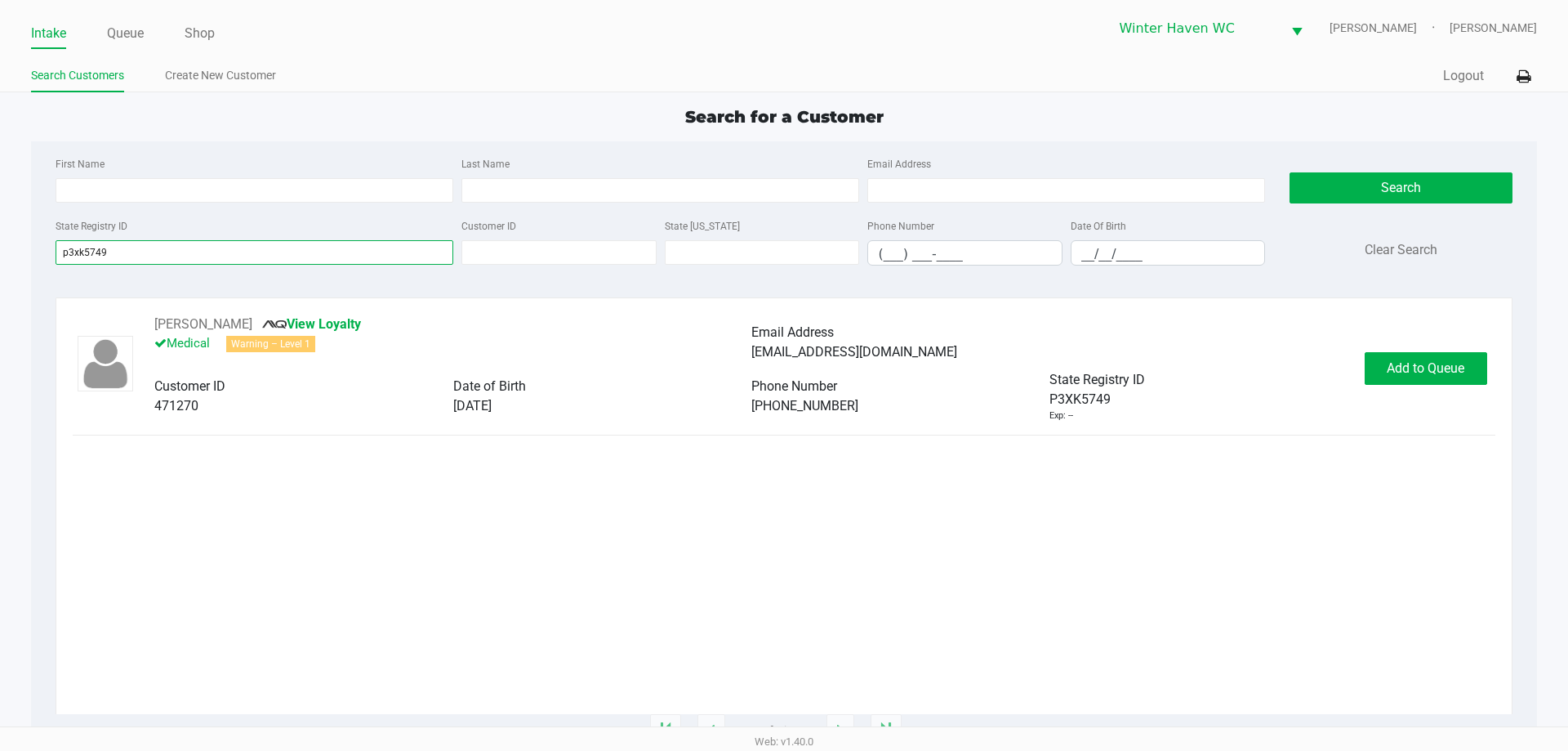
type input "p3xk5749"
click at [1407, 367] on span "Add to Queue" at bounding box center [1425, 369] width 78 height 16
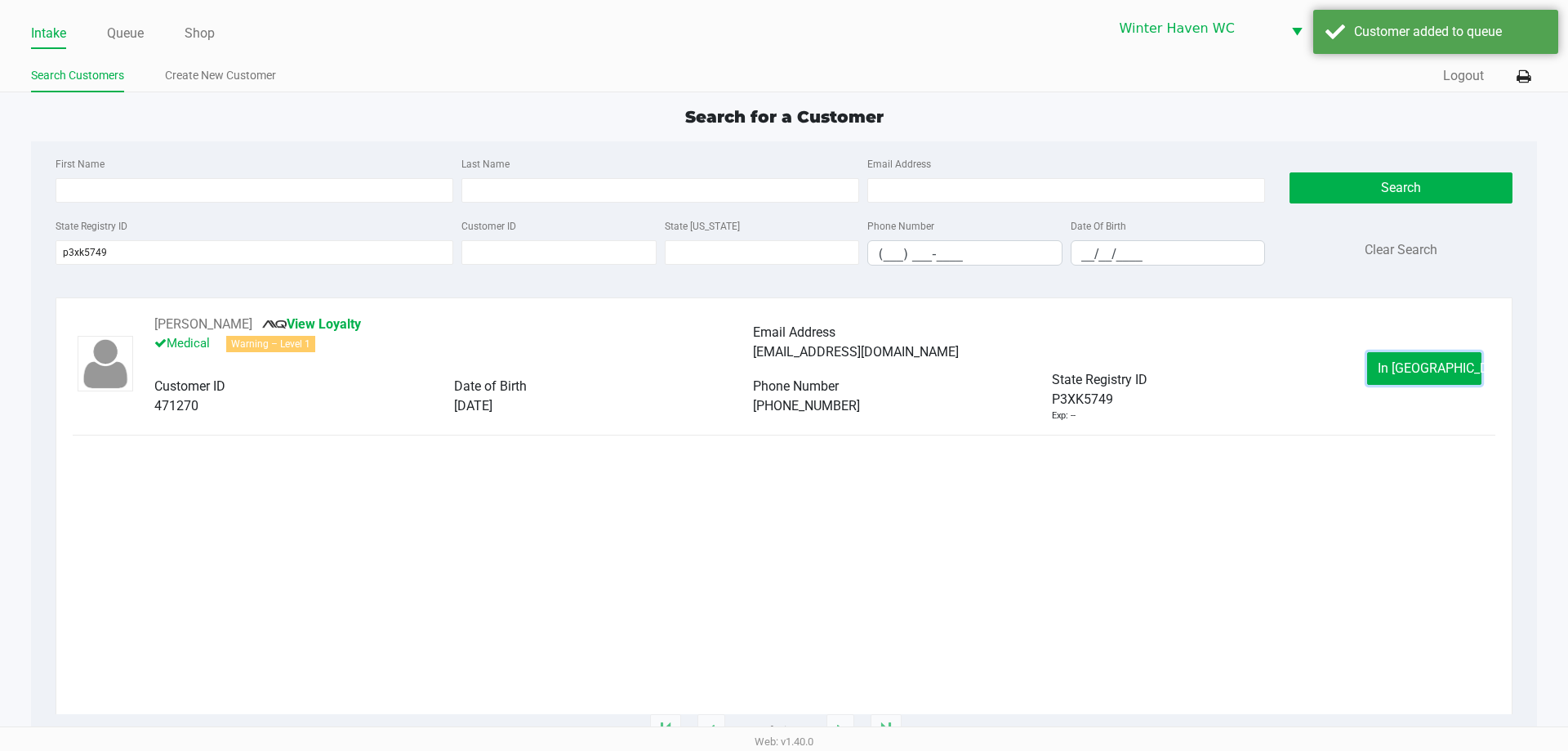
click at [1407, 367] on span "In Queue" at bounding box center [1445, 369] width 137 height 16
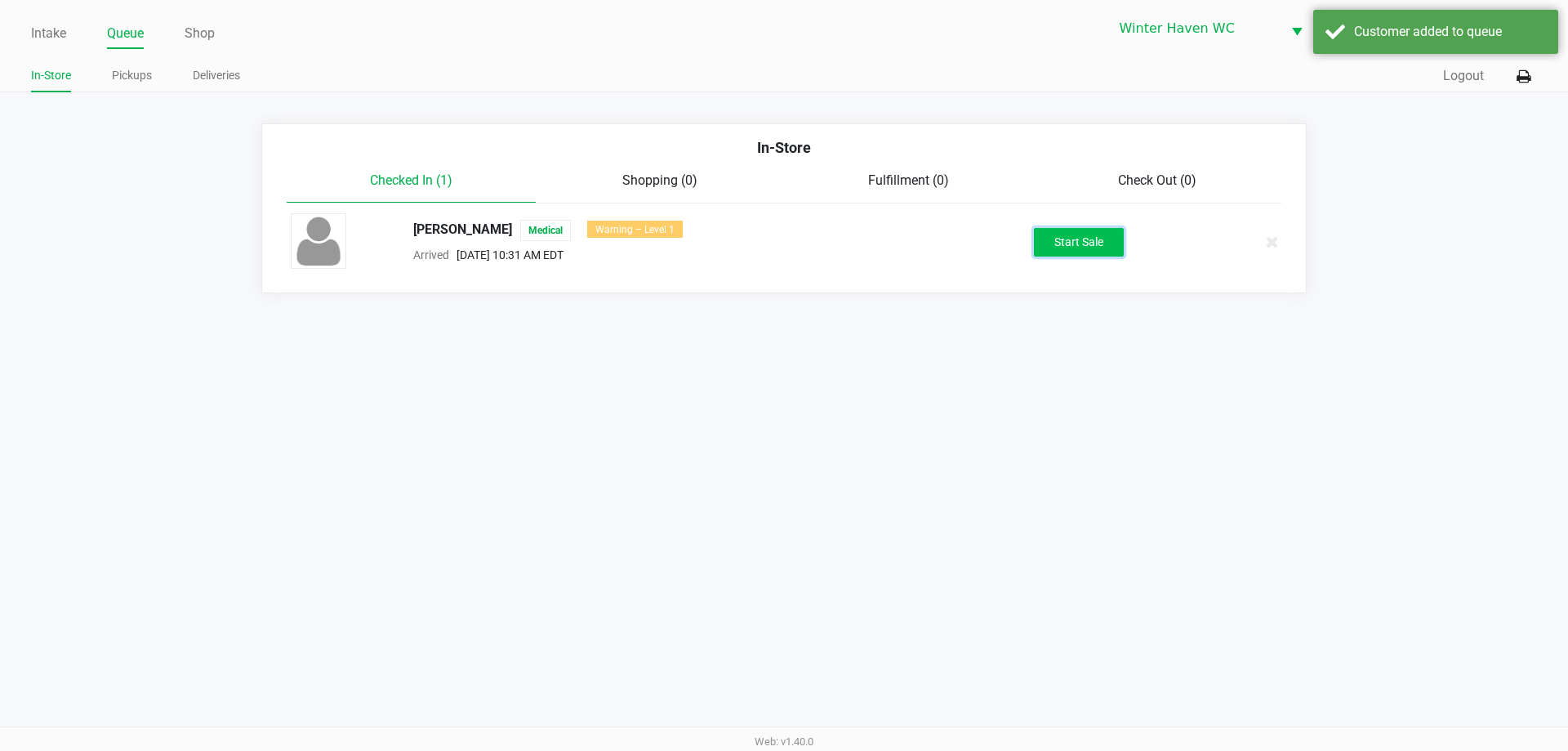
click at [1097, 228] on button "Start Sale" at bounding box center [1079, 242] width 90 height 29
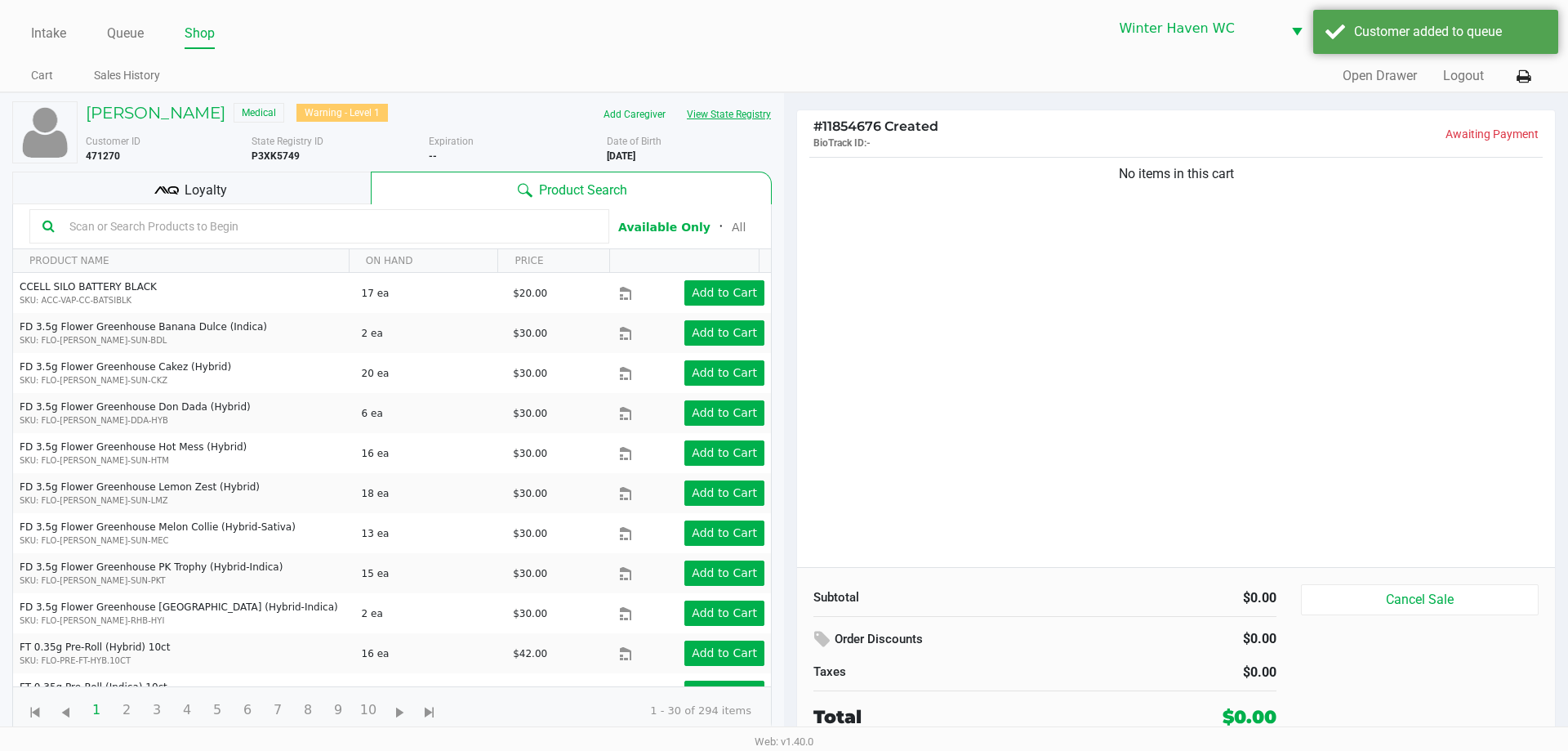
click at [713, 119] on button "View State Registry" at bounding box center [724, 114] width 96 height 26
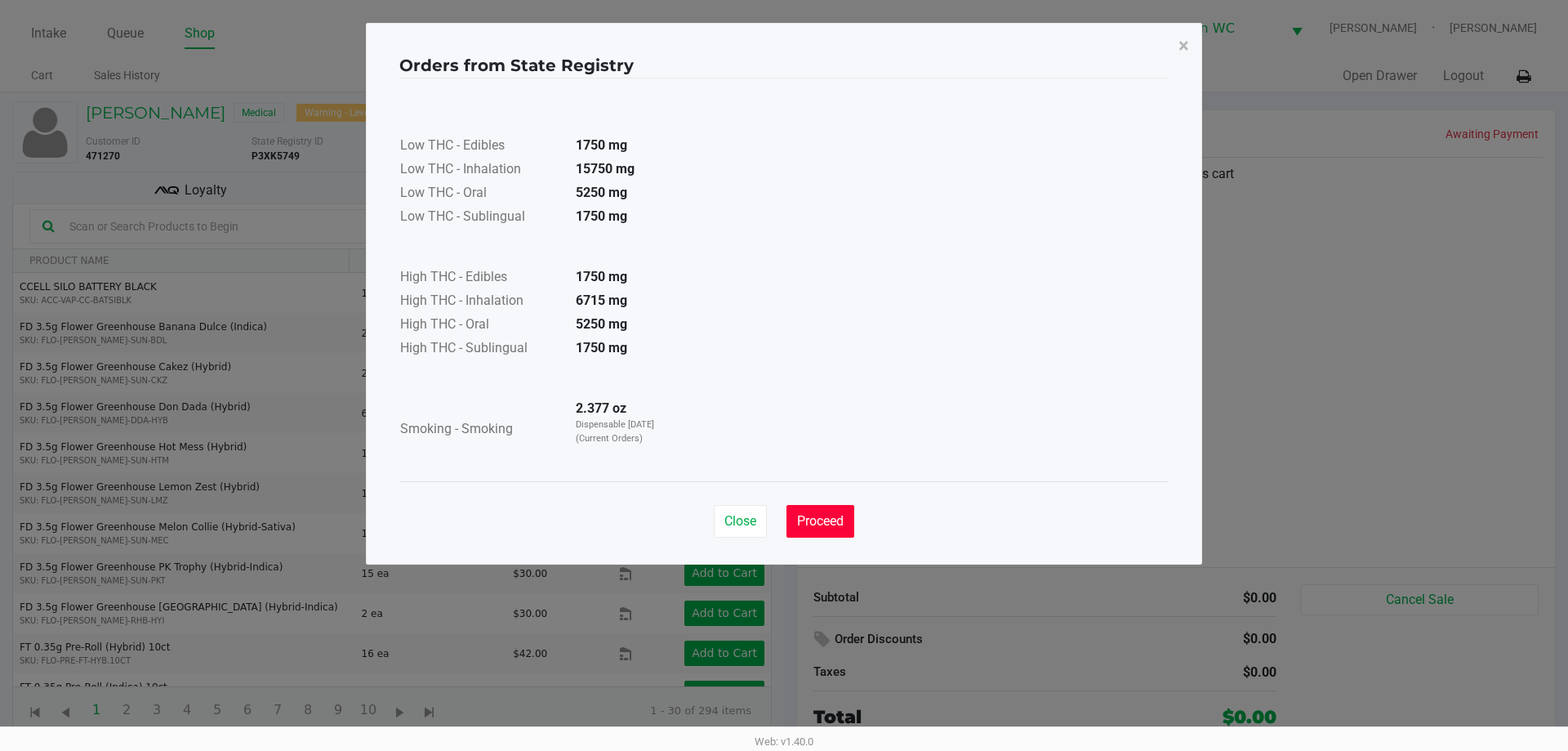
click at [829, 511] on button "Proceed" at bounding box center [820, 521] width 68 height 33
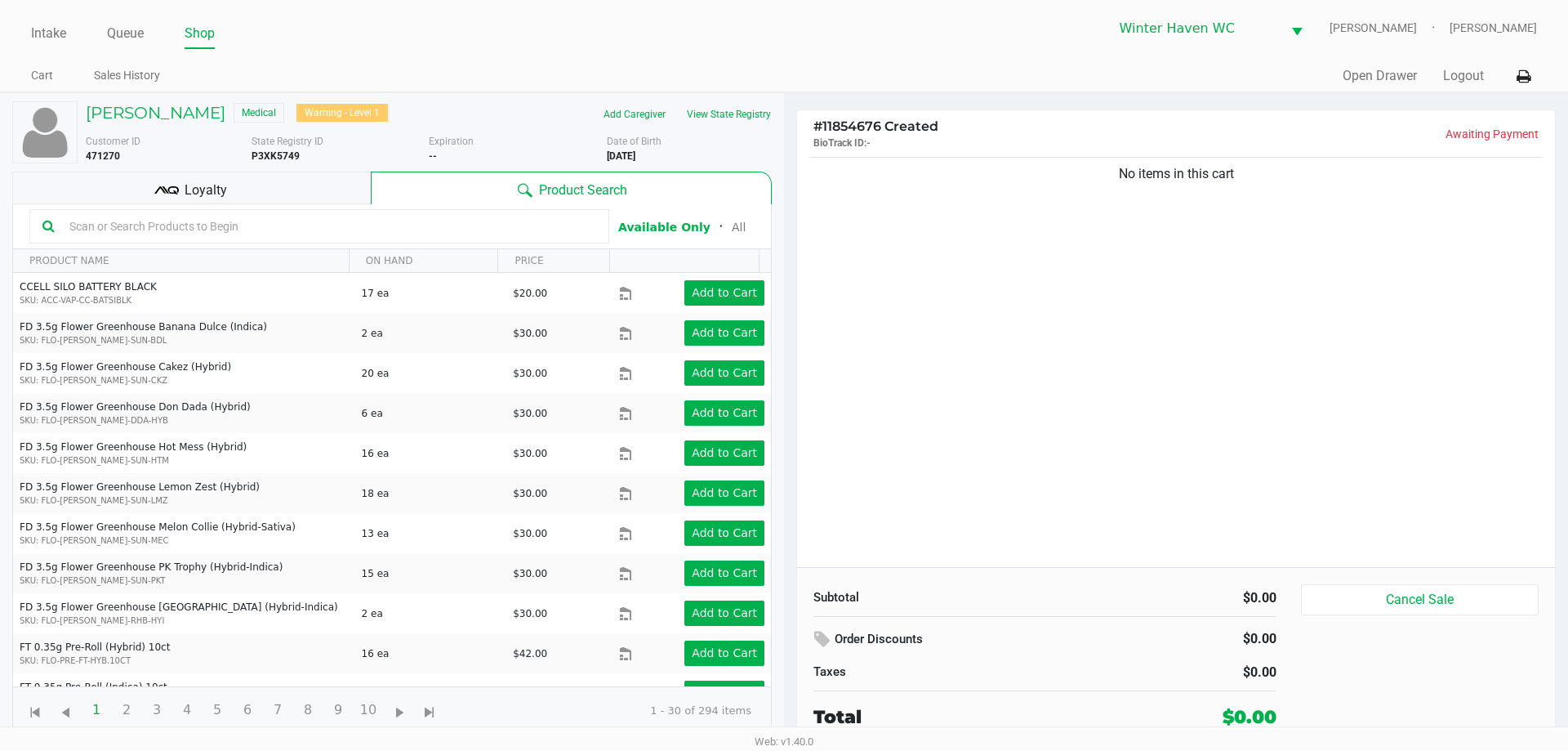
click at [1043, 432] on div "No items in this cart" at bounding box center [1176, 361] width 758 height 413
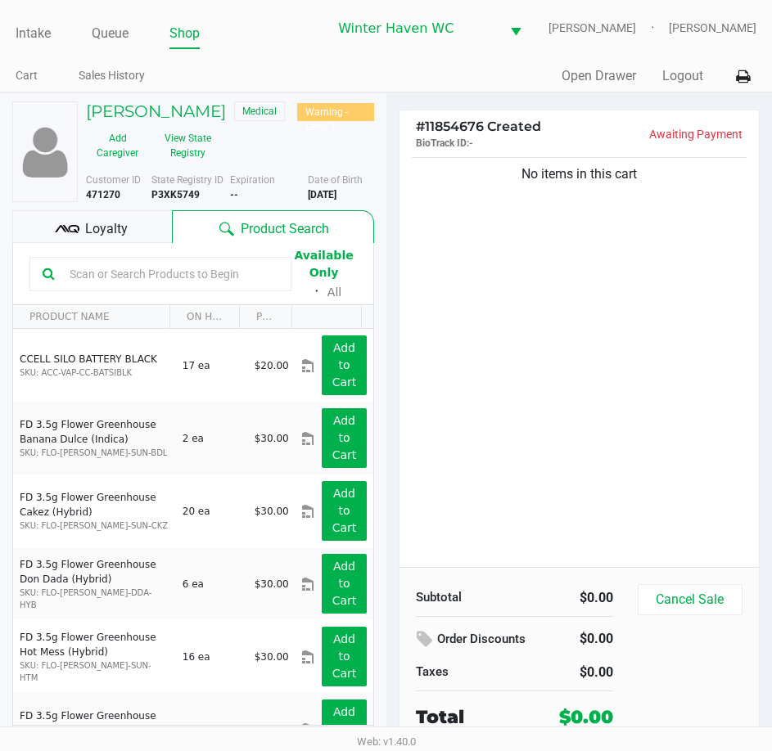
drag, startPoint x: 196, startPoint y: 197, endPoint x: 160, endPoint y: 197, distance: 36.0
drag, startPoint x: 160, startPoint y: 197, endPoint x: 147, endPoint y: 187, distance: 16.4
click at [147, 187] on div "Customer ID 471270" at bounding box center [113, 187] width 78 height 29
click at [172, 195] on b "P3XK5749" at bounding box center [175, 194] width 48 height 11
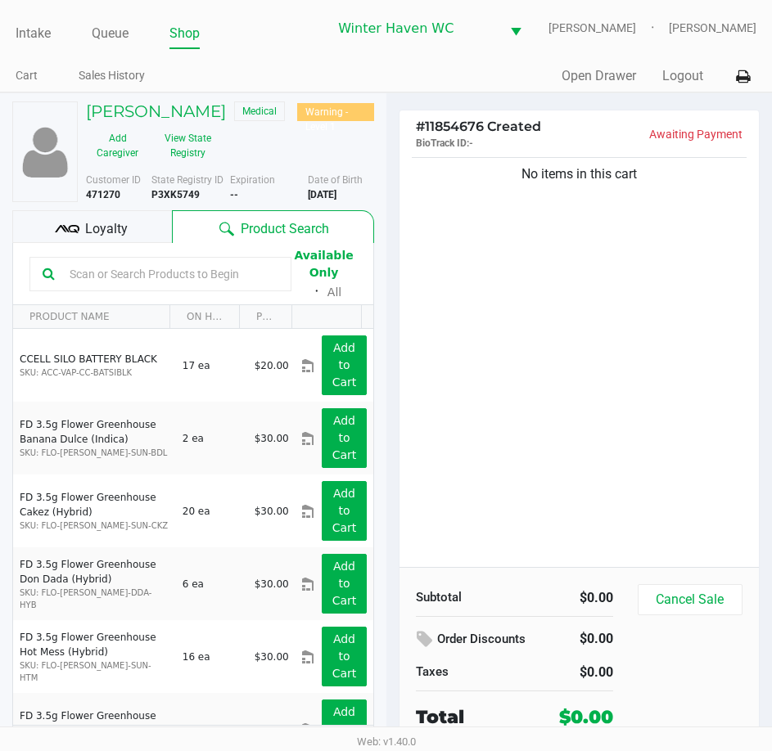
copy b "P3XK5749"
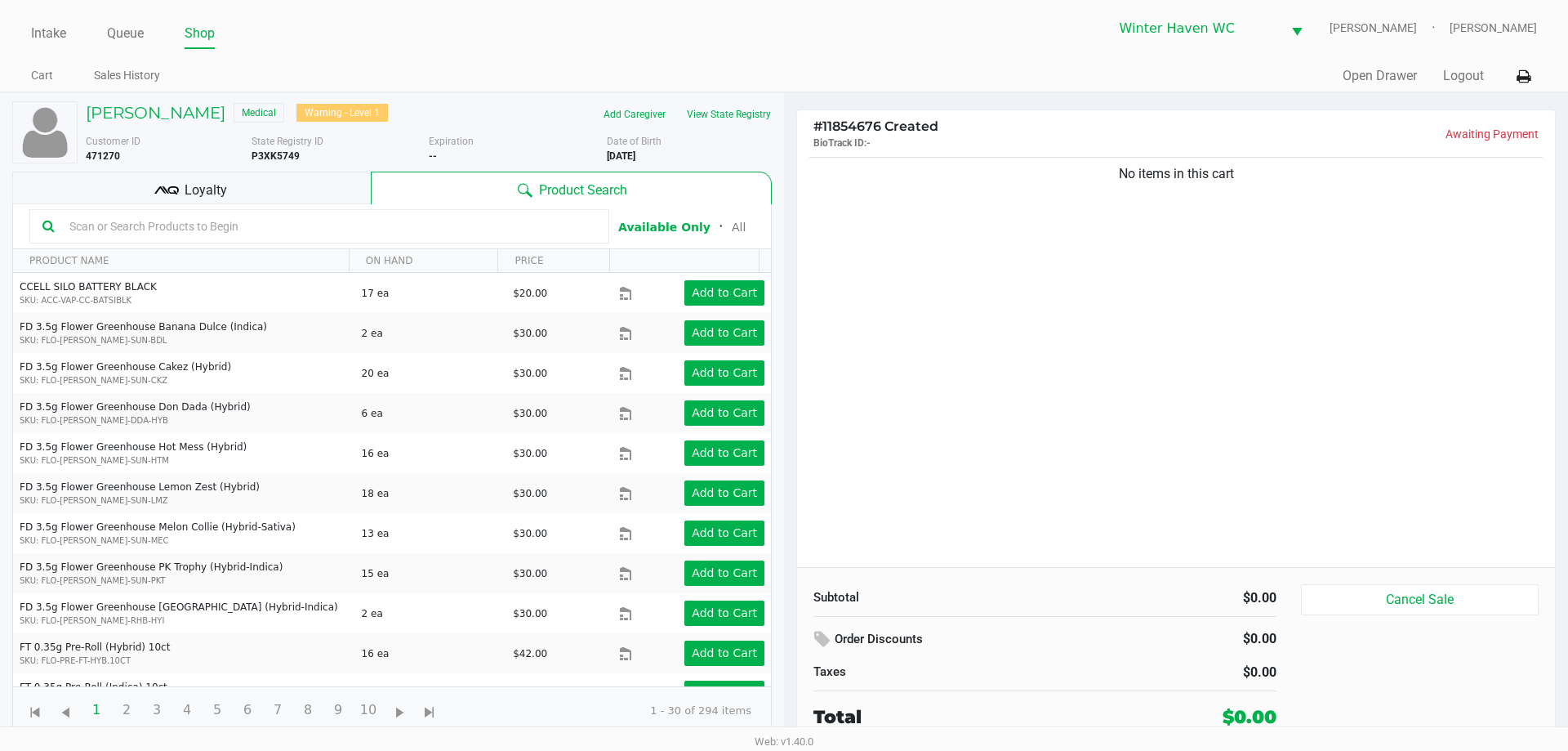
click at [1196, 279] on div "No items in this cart" at bounding box center [1176, 361] width 758 height 413
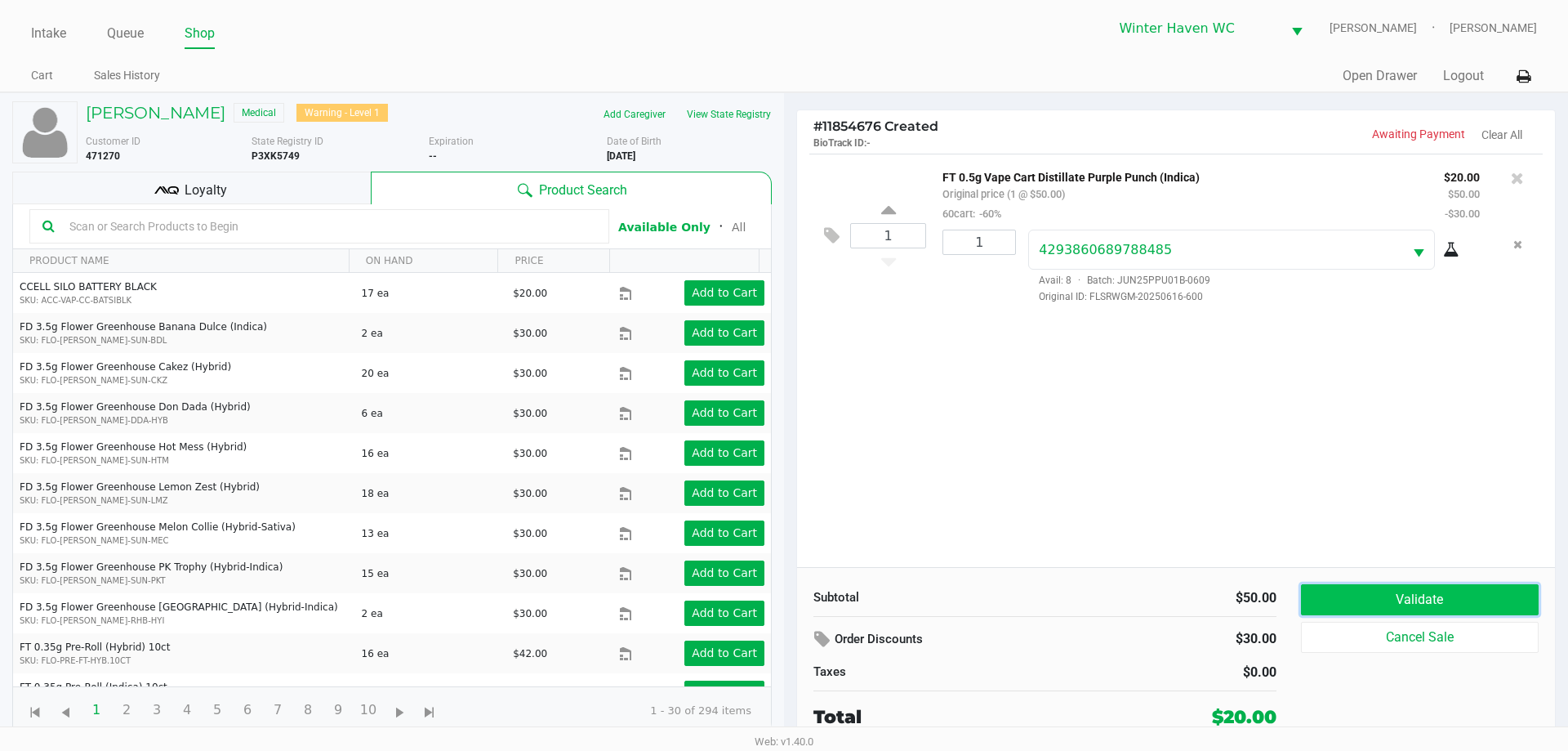
click at [1359, 611] on button "Validate" at bounding box center [1419, 599] width 238 height 31
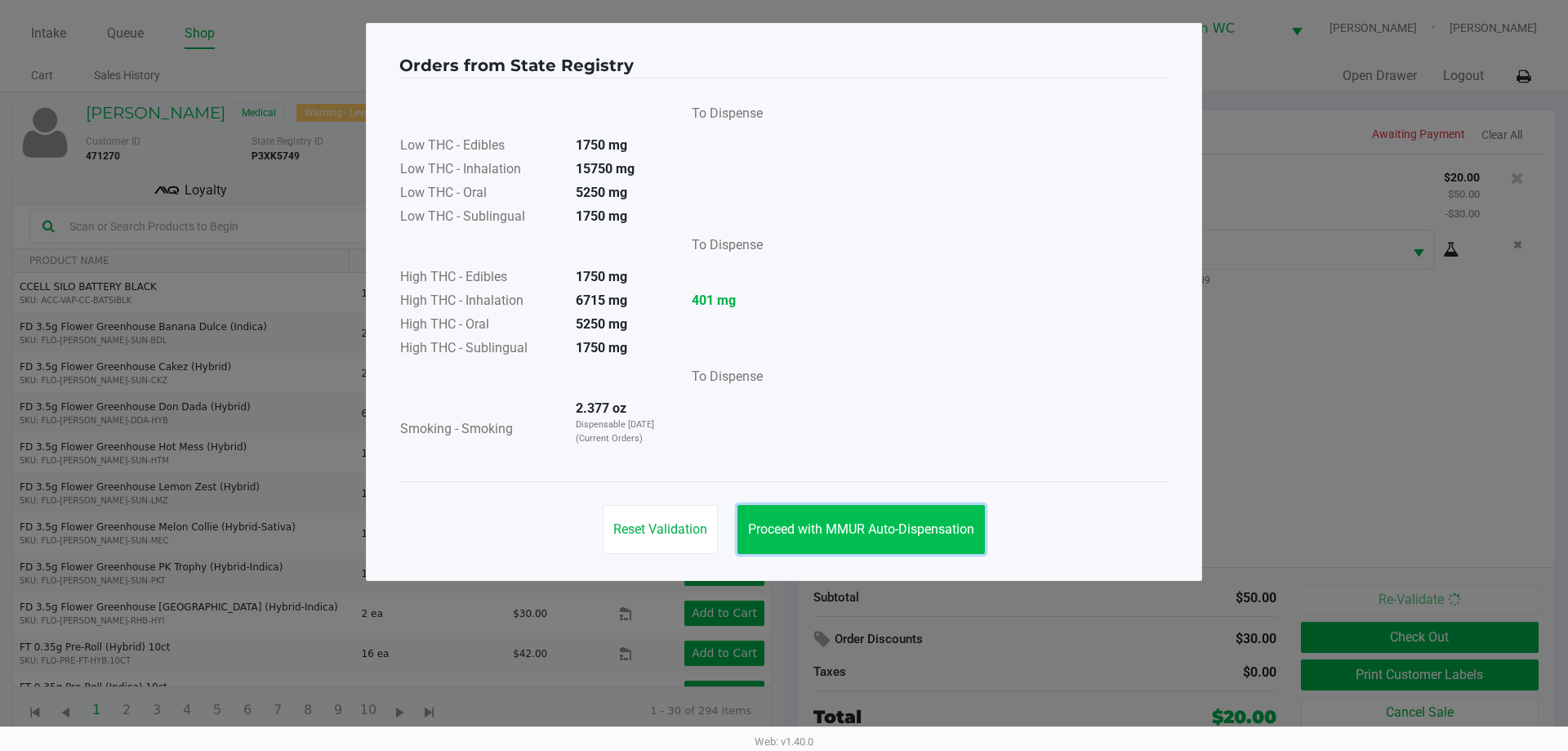
click at [911, 540] on button "Proceed with MMUR Auto-Dispensation" at bounding box center [861, 529] width 248 height 49
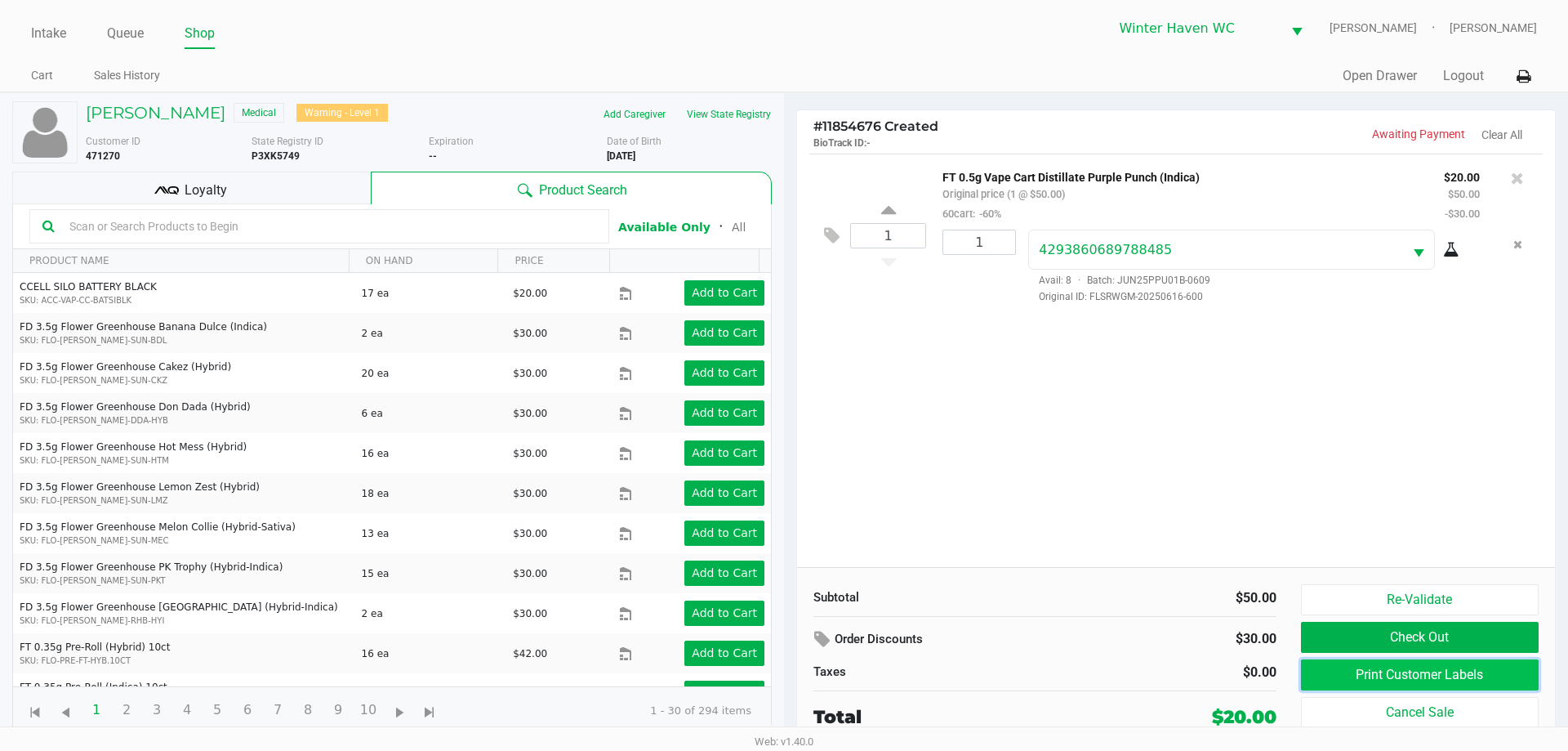
click at [1438, 689] on button "Print Customer Labels" at bounding box center [1419, 674] width 238 height 31
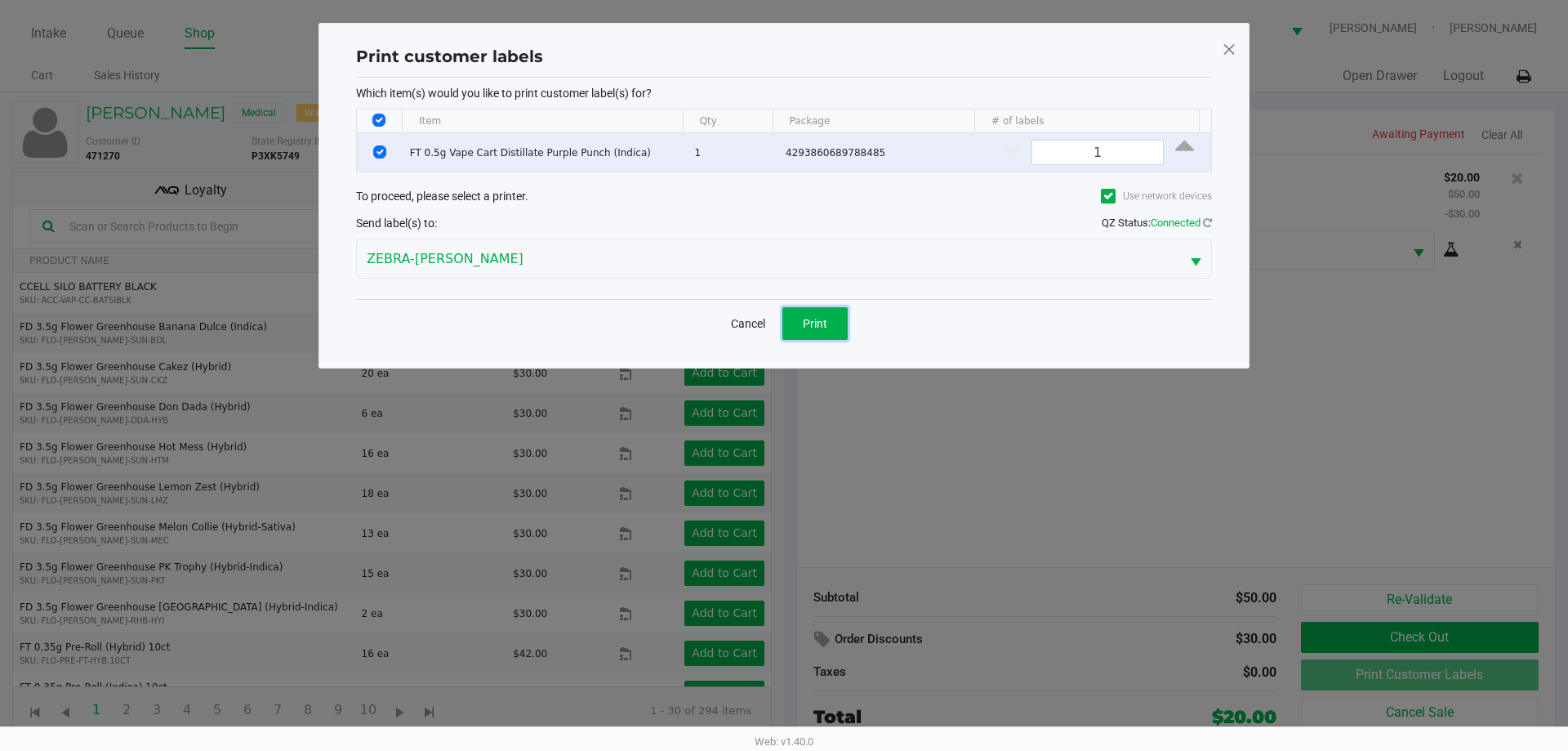
click at [816, 325] on span "Print" at bounding box center [814, 323] width 25 height 13
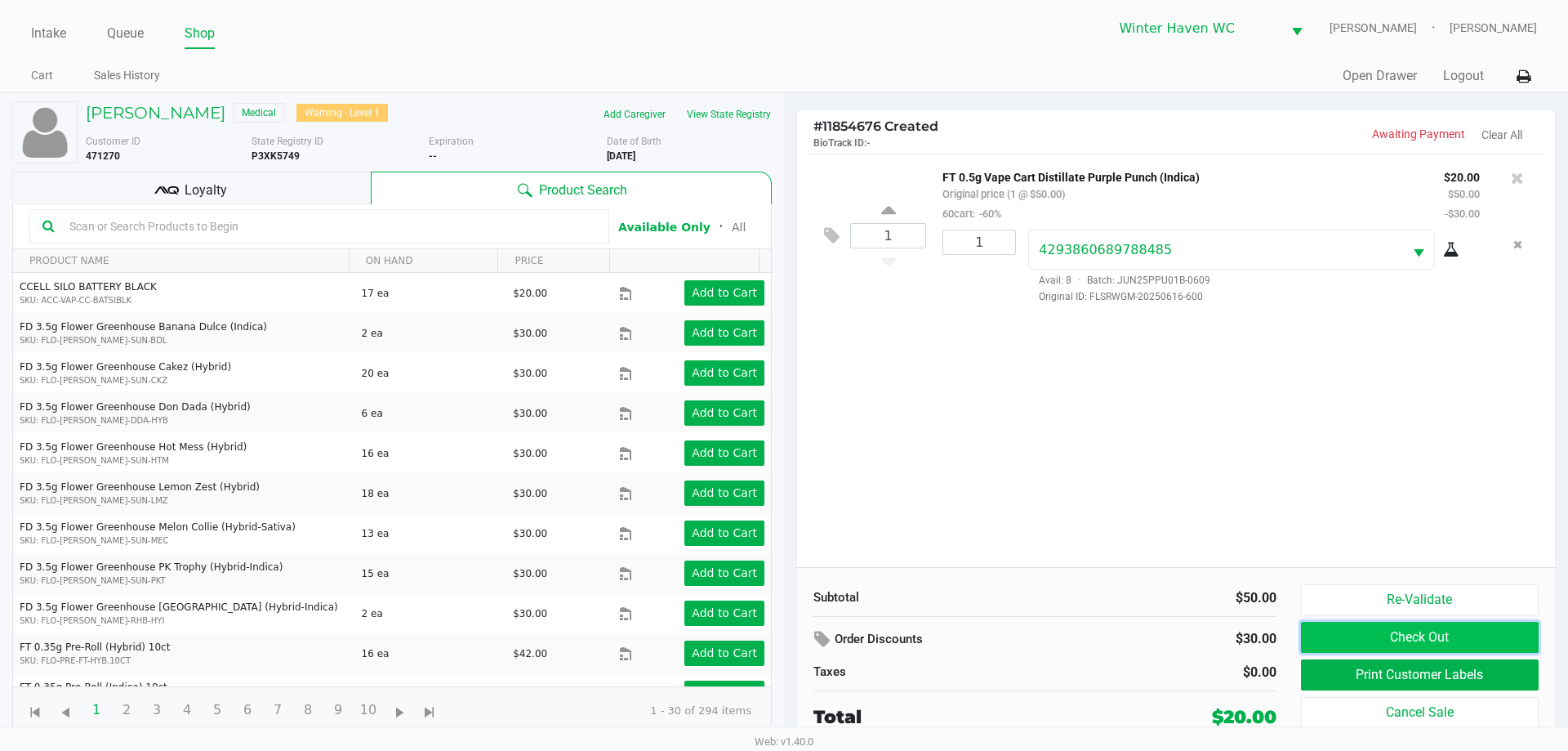
click at [1362, 635] on button "Check Out" at bounding box center [1419, 637] width 238 height 31
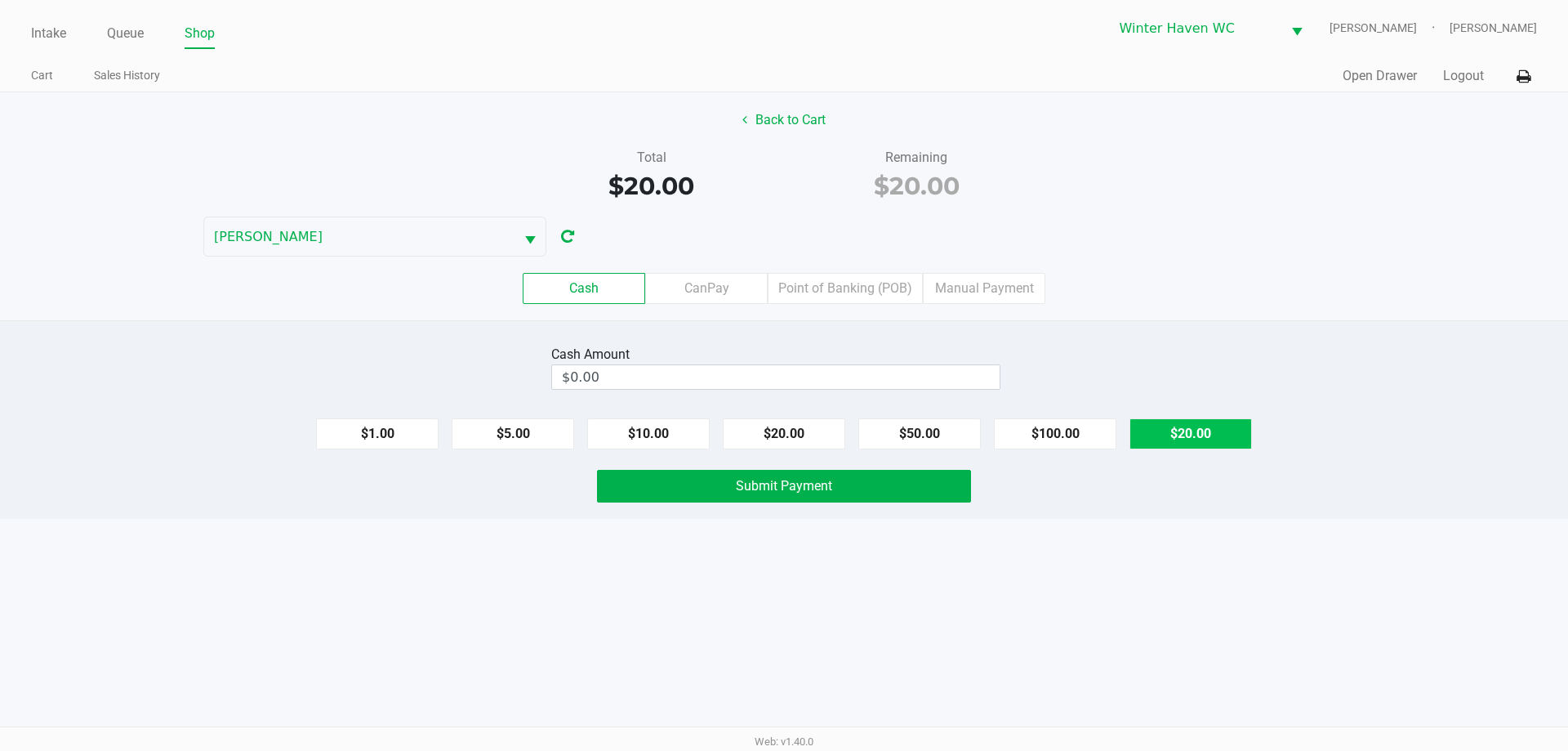
drag, startPoint x: 1208, startPoint y: 448, endPoint x: 1102, endPoint y: 445, distance: 106.0
click at [1205, 444] on button "$20.00" at bounding box center [1191, 433] width 123 height 31
type input "$20.00"
click at [969, 465] on div "Cash Amount $20.00 Clear $1.00 $5.00 $10.00 $20.00 $50.00 $100.00 $20.00 Submit…" at bounding box center [784, 419] width 1568 height 199
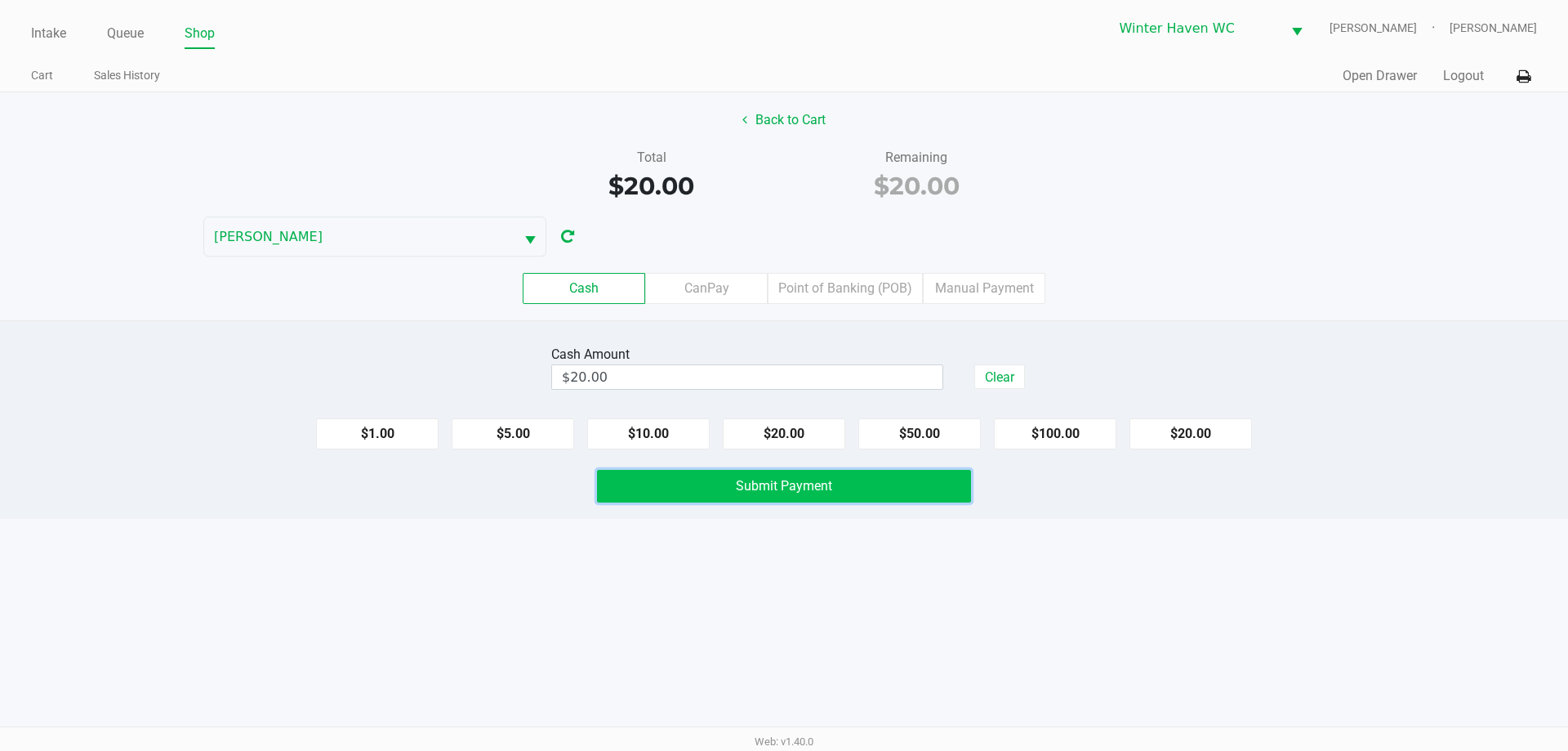
click at [945, 477] on button "Submit Payment" at bounding box center [784, 485] width 374 height 33
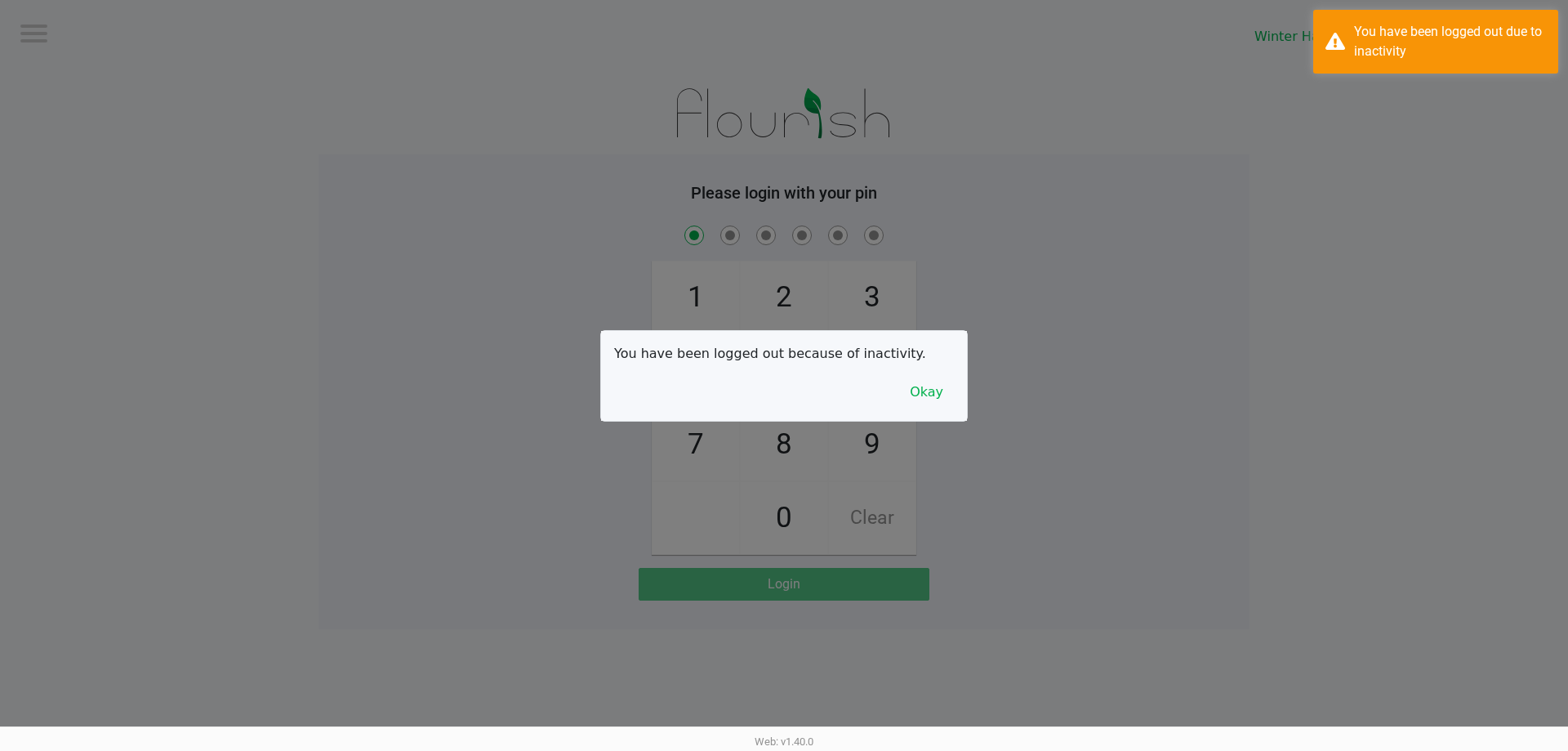
checkbox input "true"
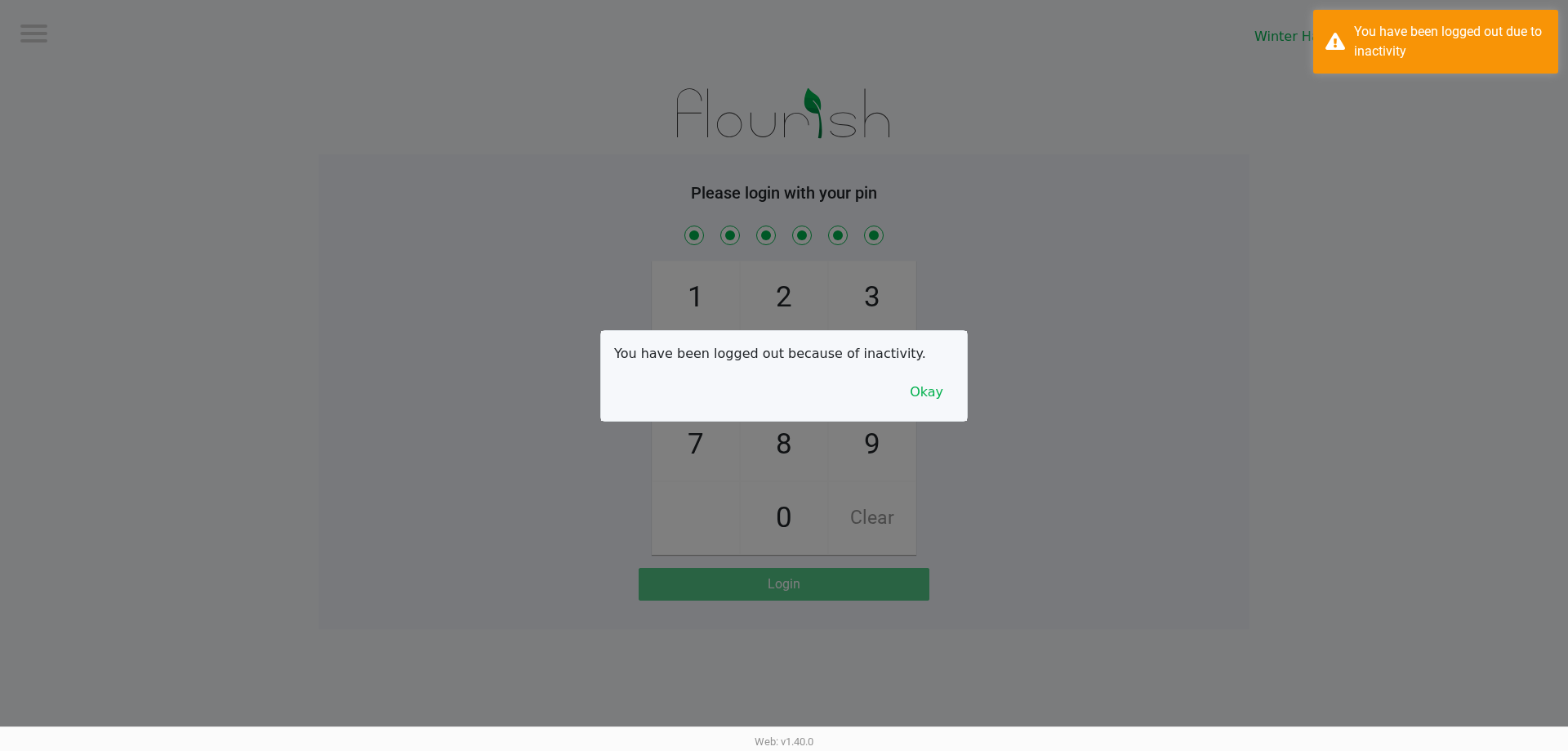
checkbox input "true"
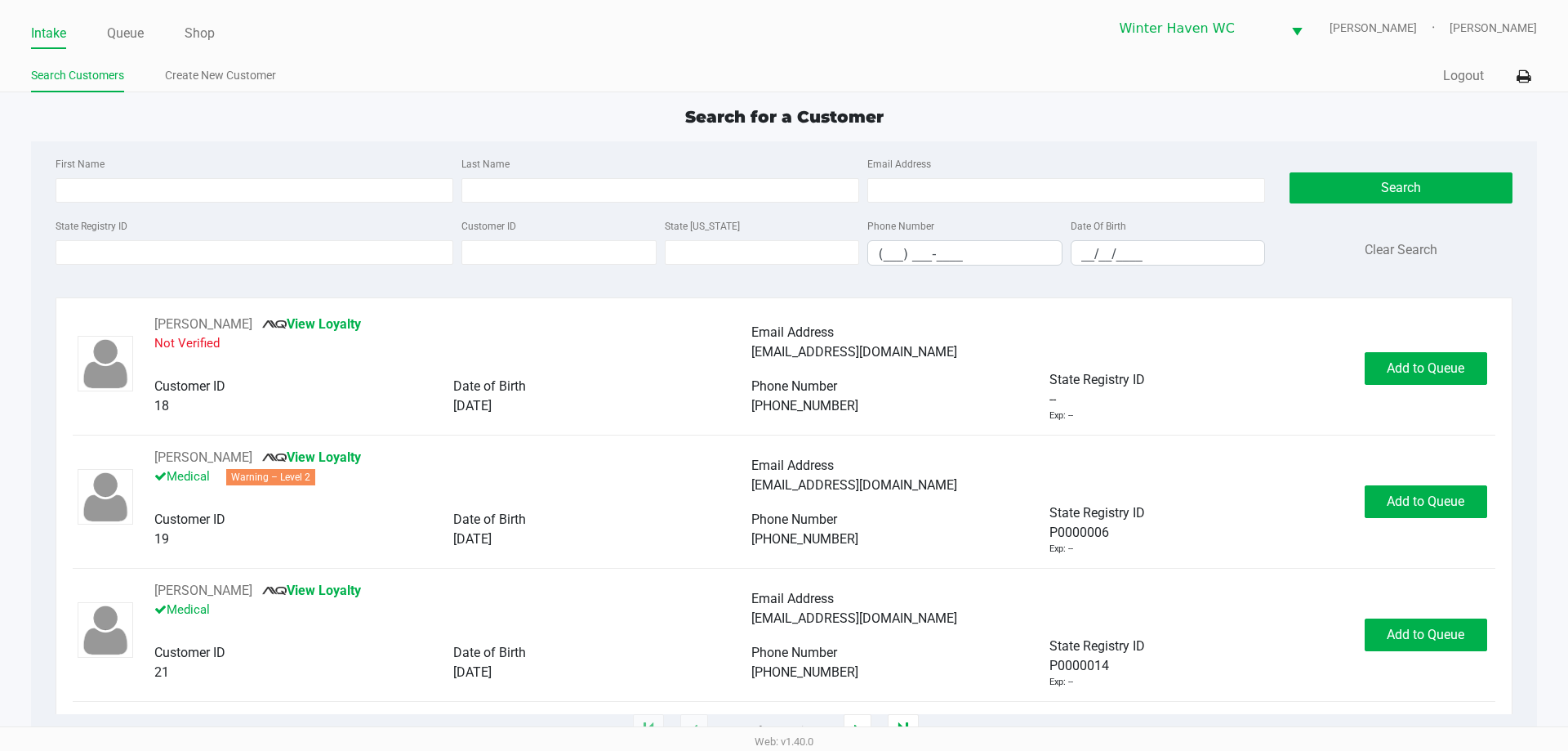
click at [509, 156] on div "Last Name" at bounding box center [660, 178] width 406 height 49
click at [200, 259] on input "State Registry ID" at bounding box center [255, 253] width 397 height 25
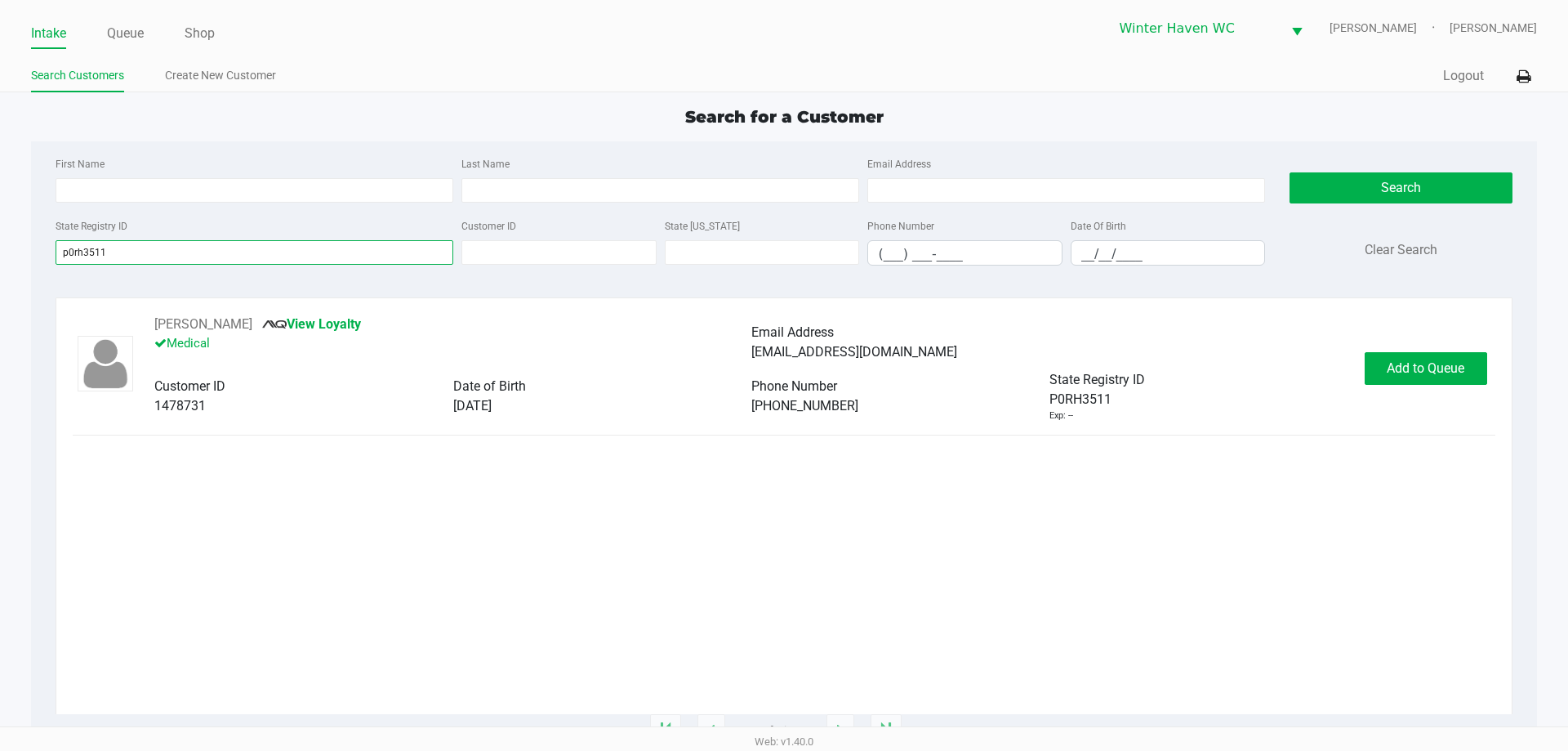
type input "p0rh3511"
click at [1411, 358] on button "Add to Queue" at bounding box center [1425, 369] width 123 height 33
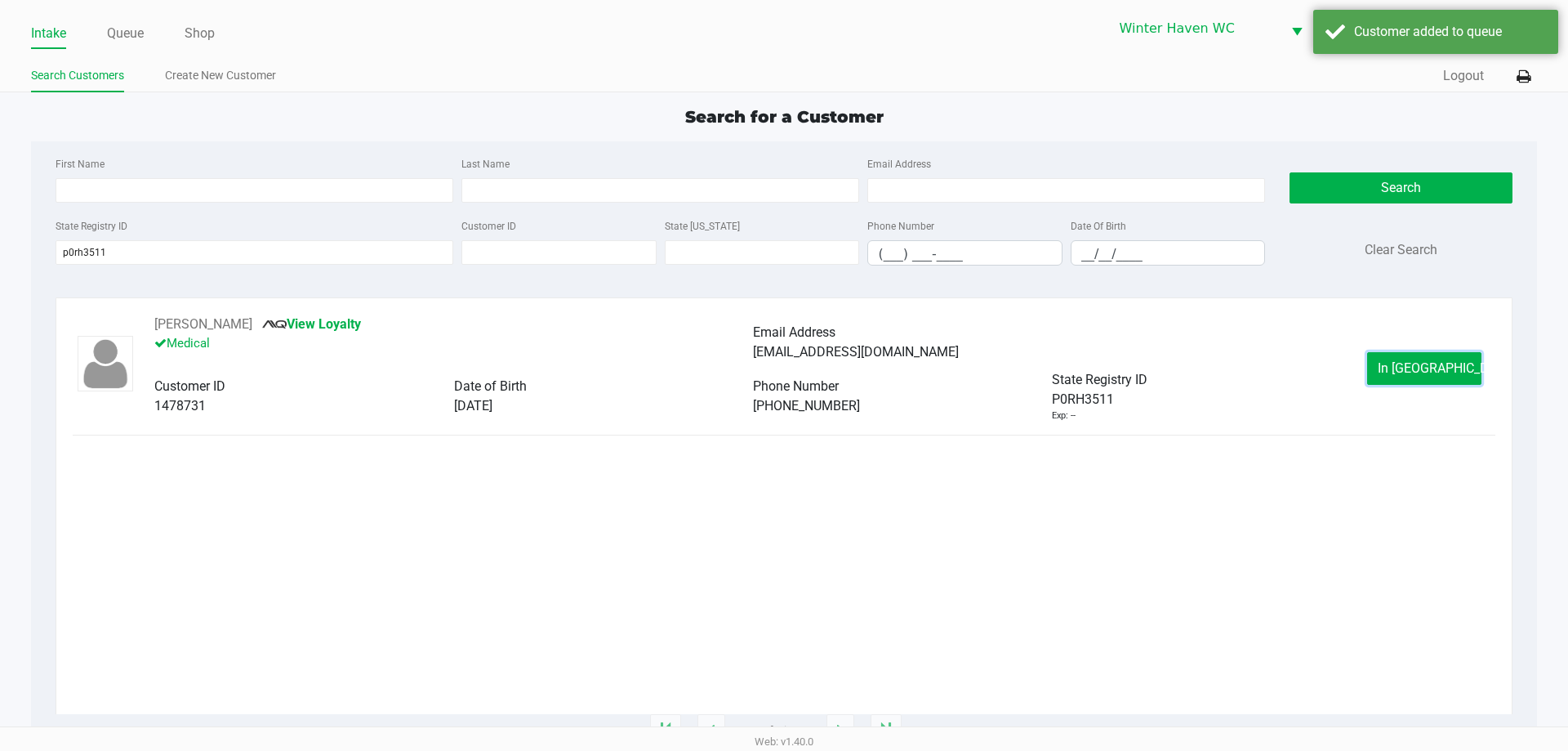
click at [1399, 369] on span "In Queue" at bounding box center [1445, 369] width 137 height 16
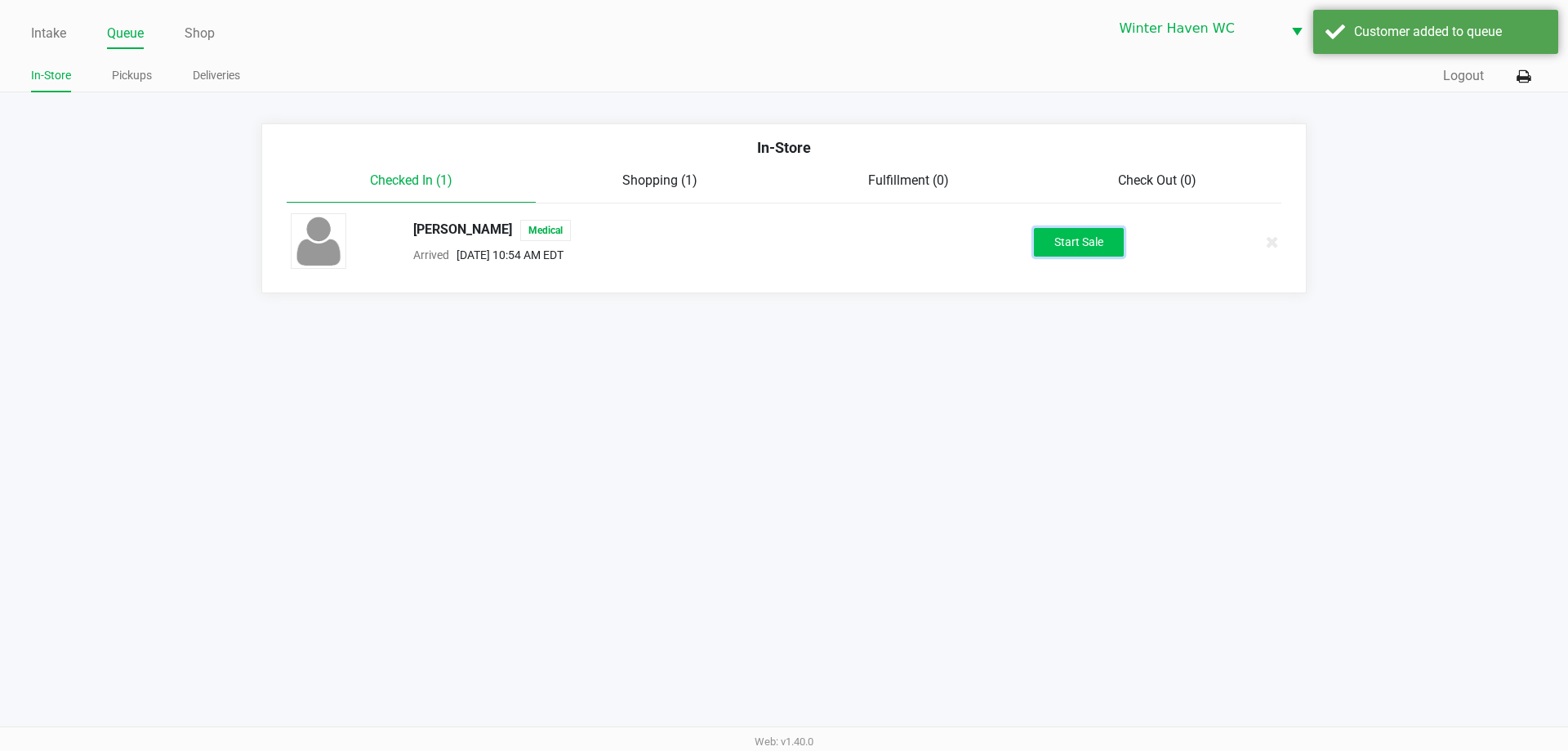
click at [1093, 243] on button "Start Sale" at bounding box center [1079, 242] width 90 height 29
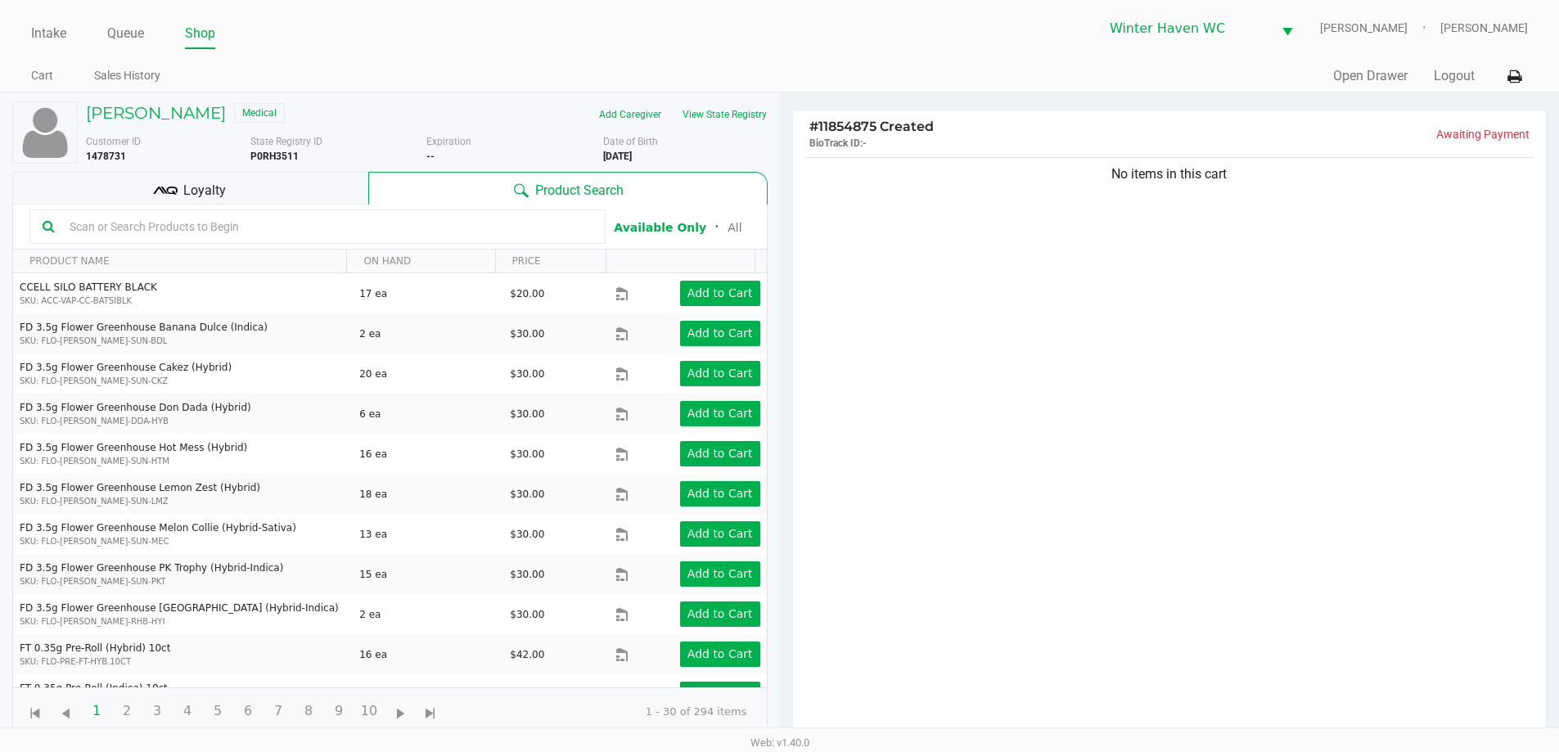
click at [293, 195] on div "Loyalty" at bounding box center [190, 188] width 356 height 33
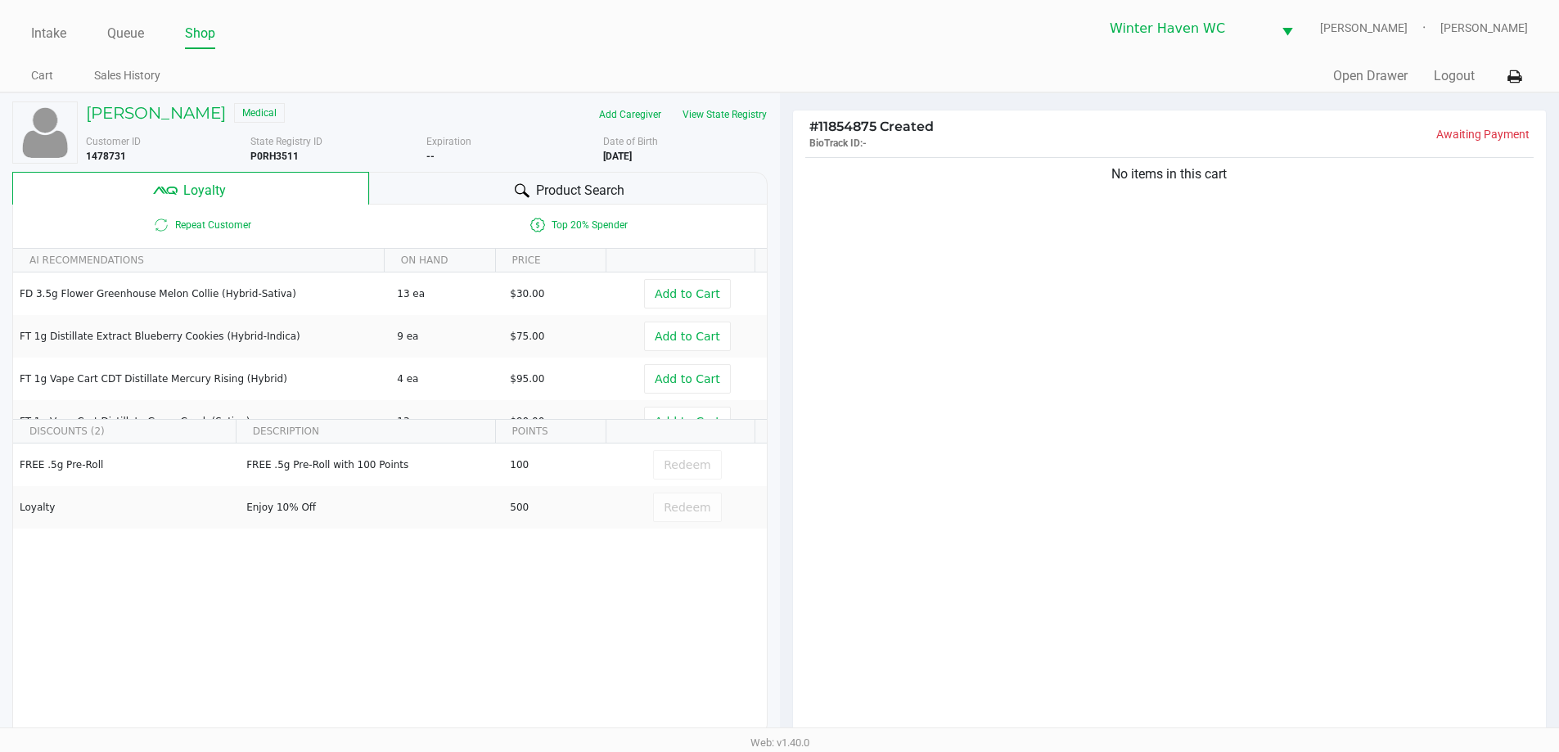
click at [492, 201] on div "Product Search" at bounding box center [568, 188] width 398 height 33
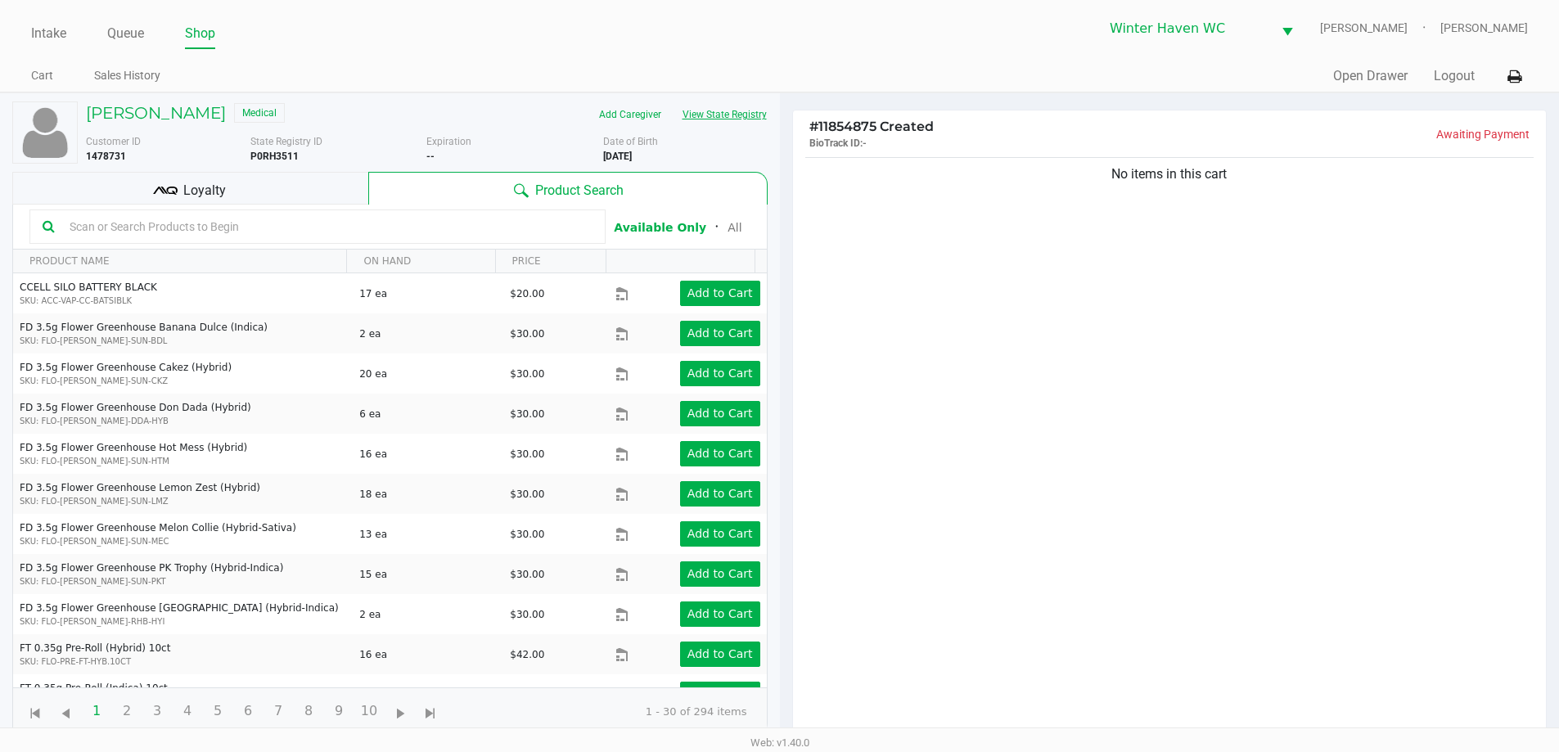
click at [727, 110] on button "View State Registry" at bounding box center [720, 114] width 96 height 26
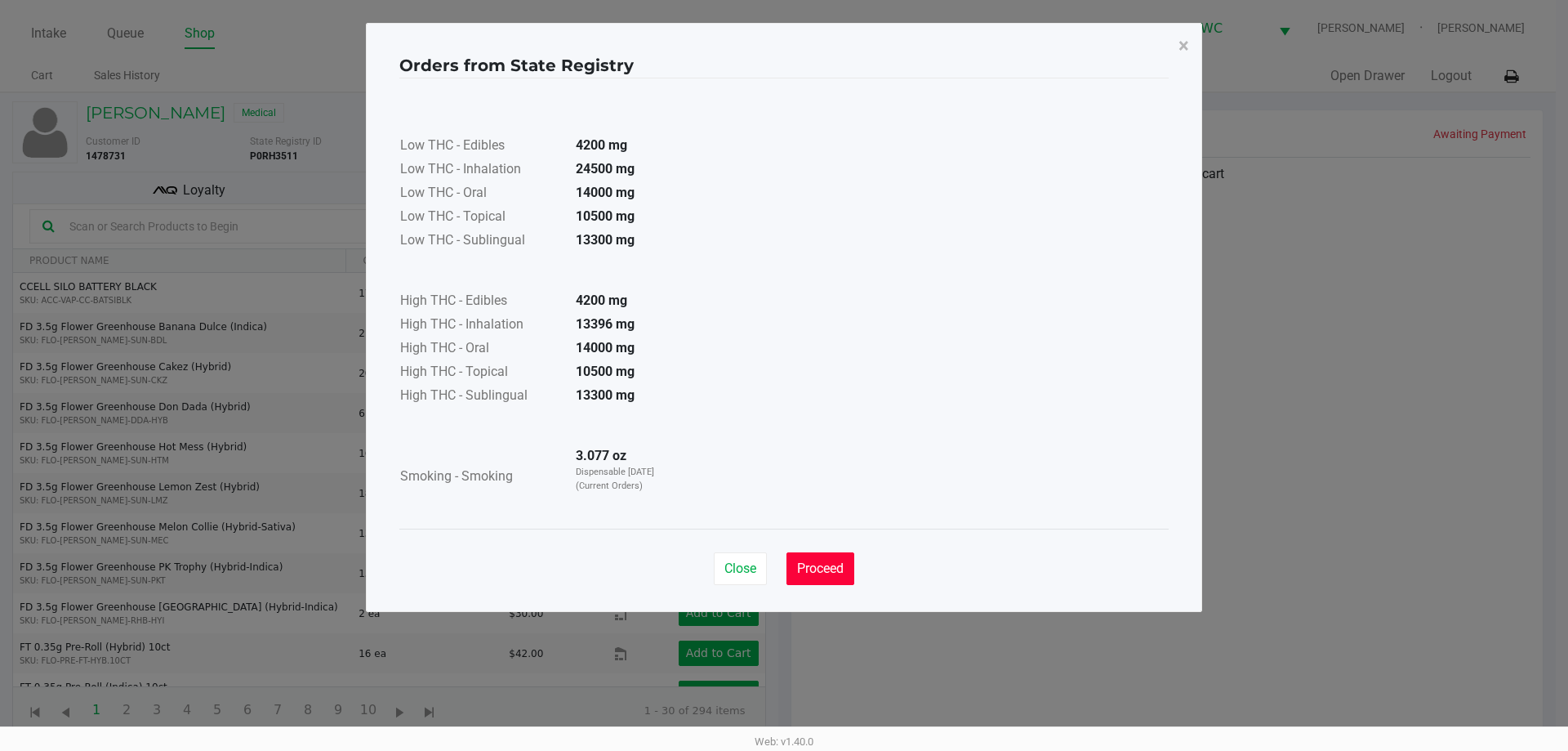
click at [810, 556] on button "Proceed" at bounding box center [820, 568] width 68 height 33
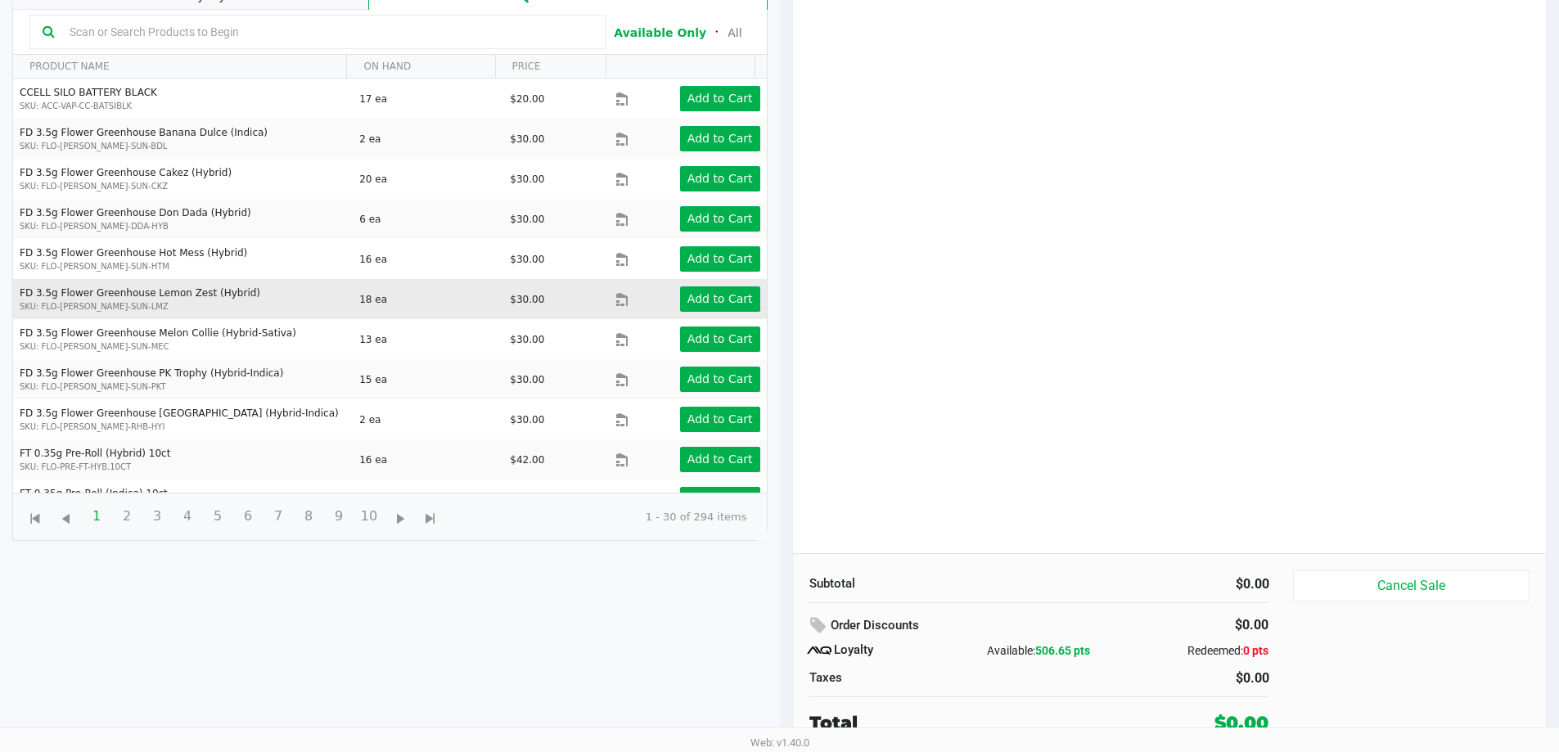
scroll to position [196, 0]
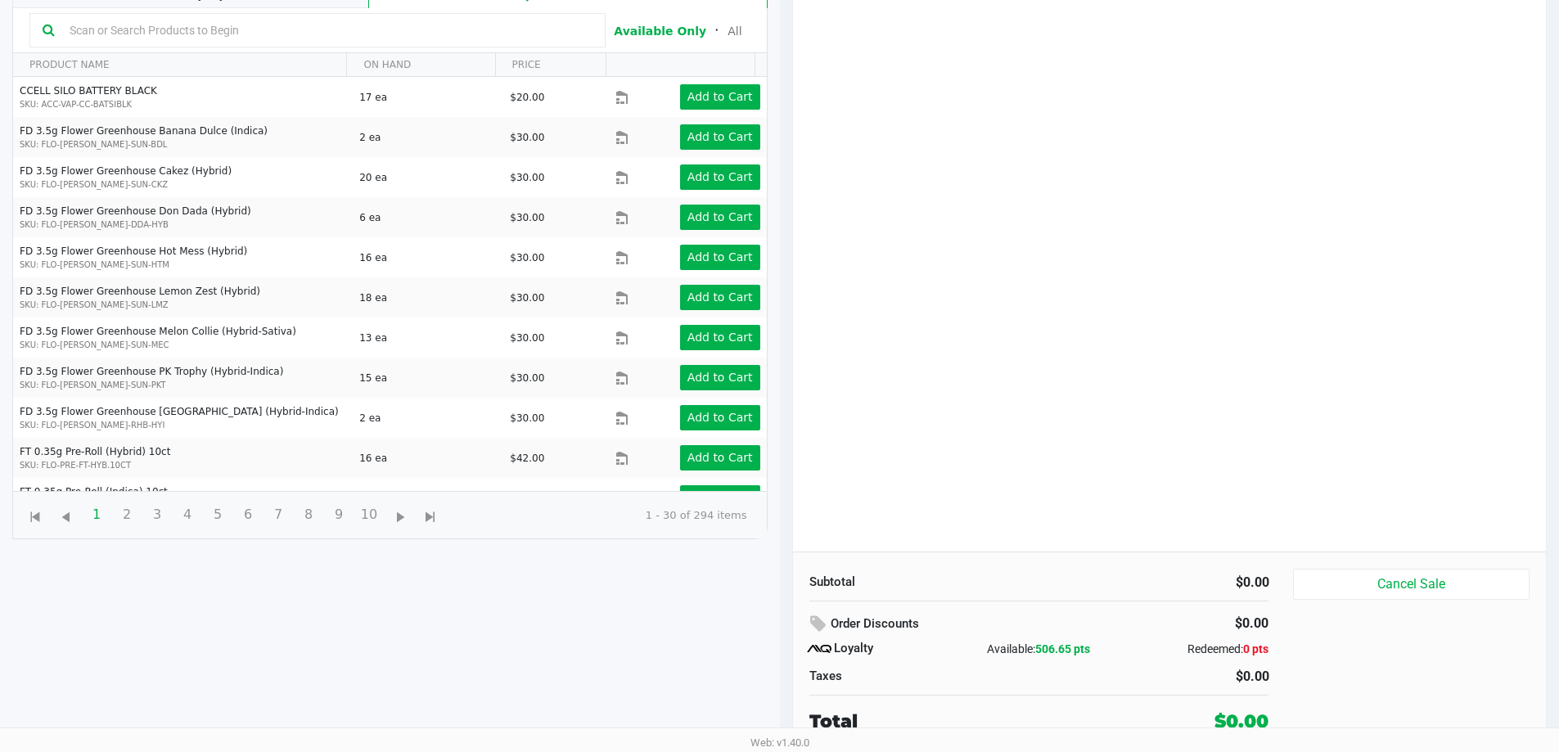
click at [381, 34] on input "text" at bounding box center [327, 30] width 529 height 25
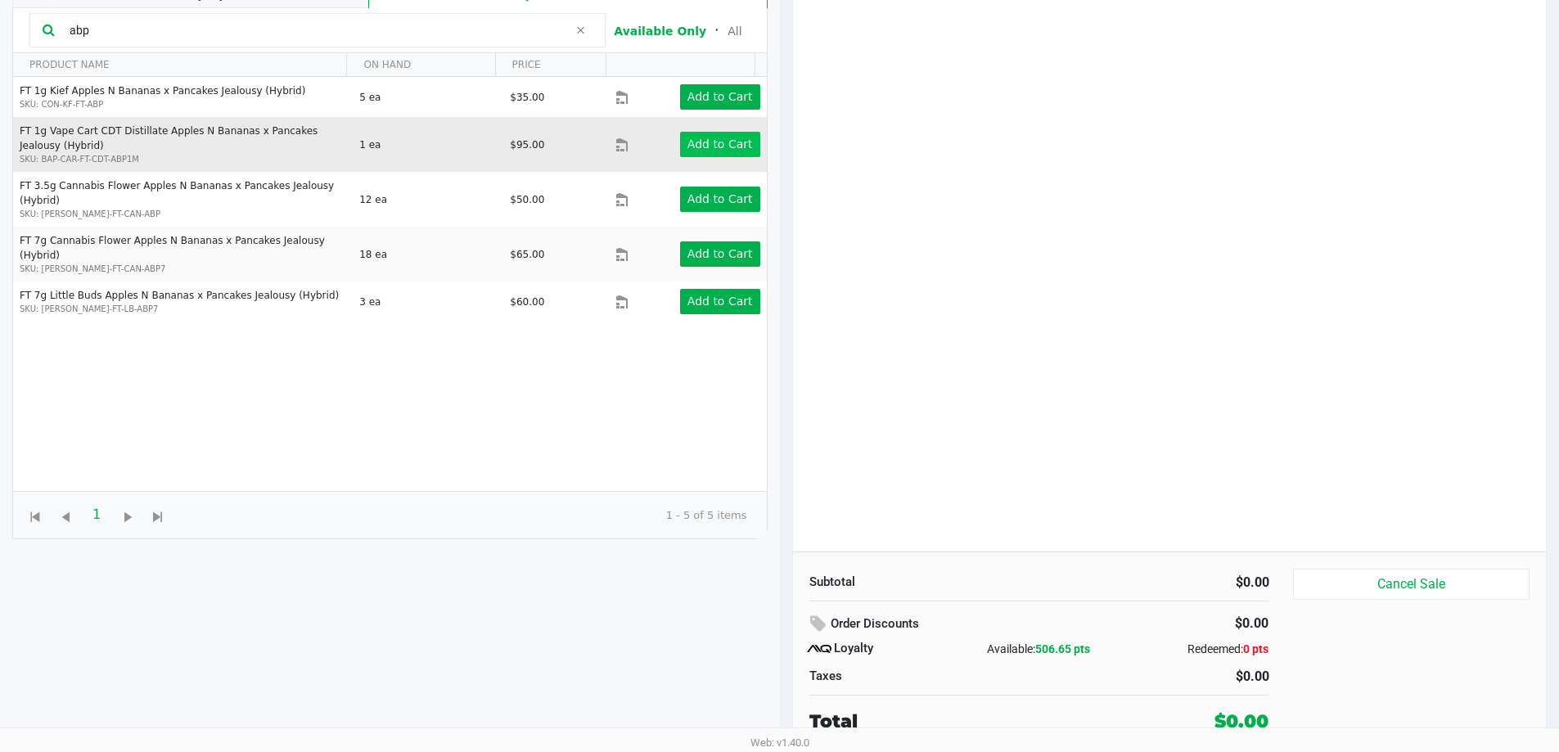
type input "abp"
click at [708, 146] on app-button-loader "Add to Cart" at bounding box center [719, 143] width 65 height 13
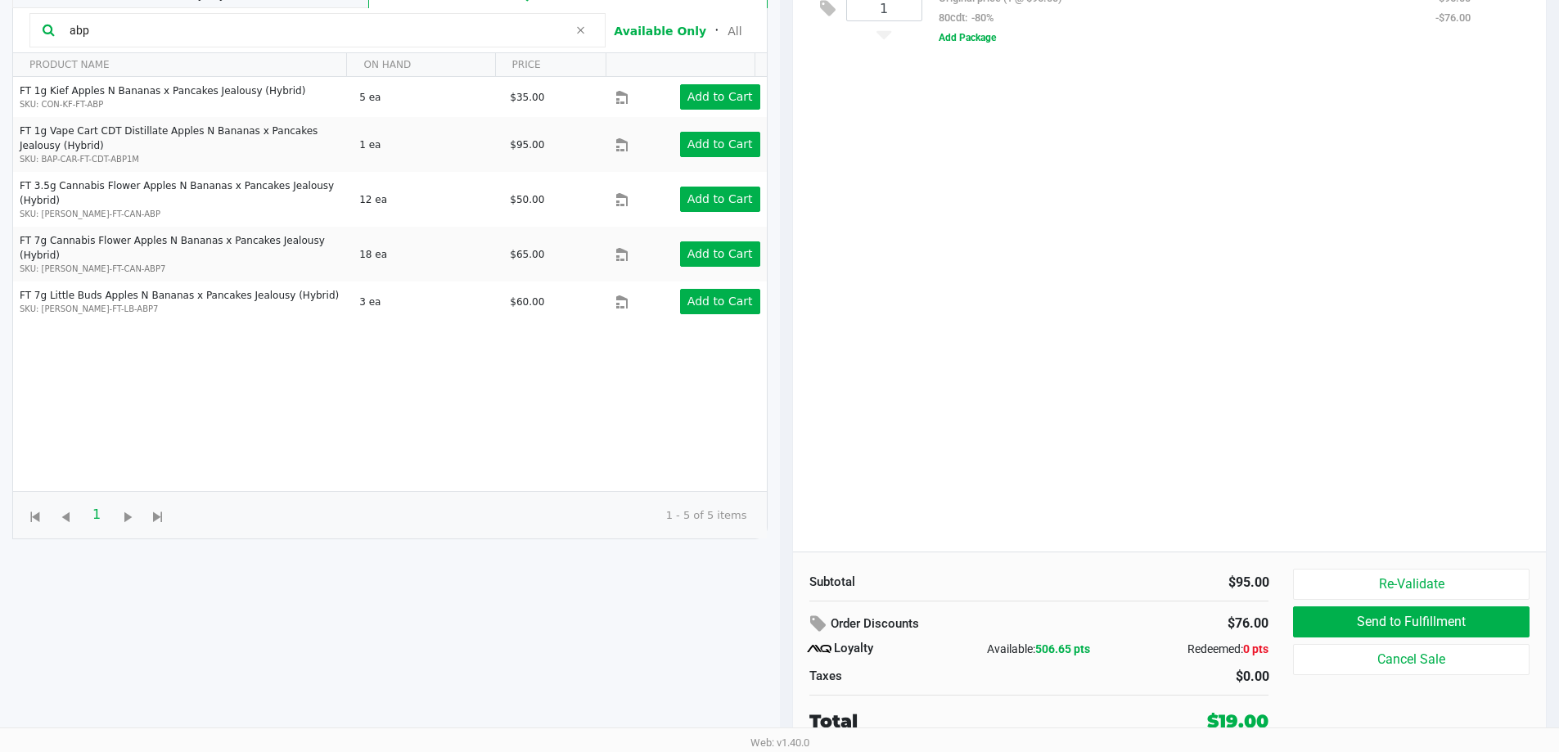
click at [416, 26] on input "abp" at bounding box center [315, 30] width 505 height 25
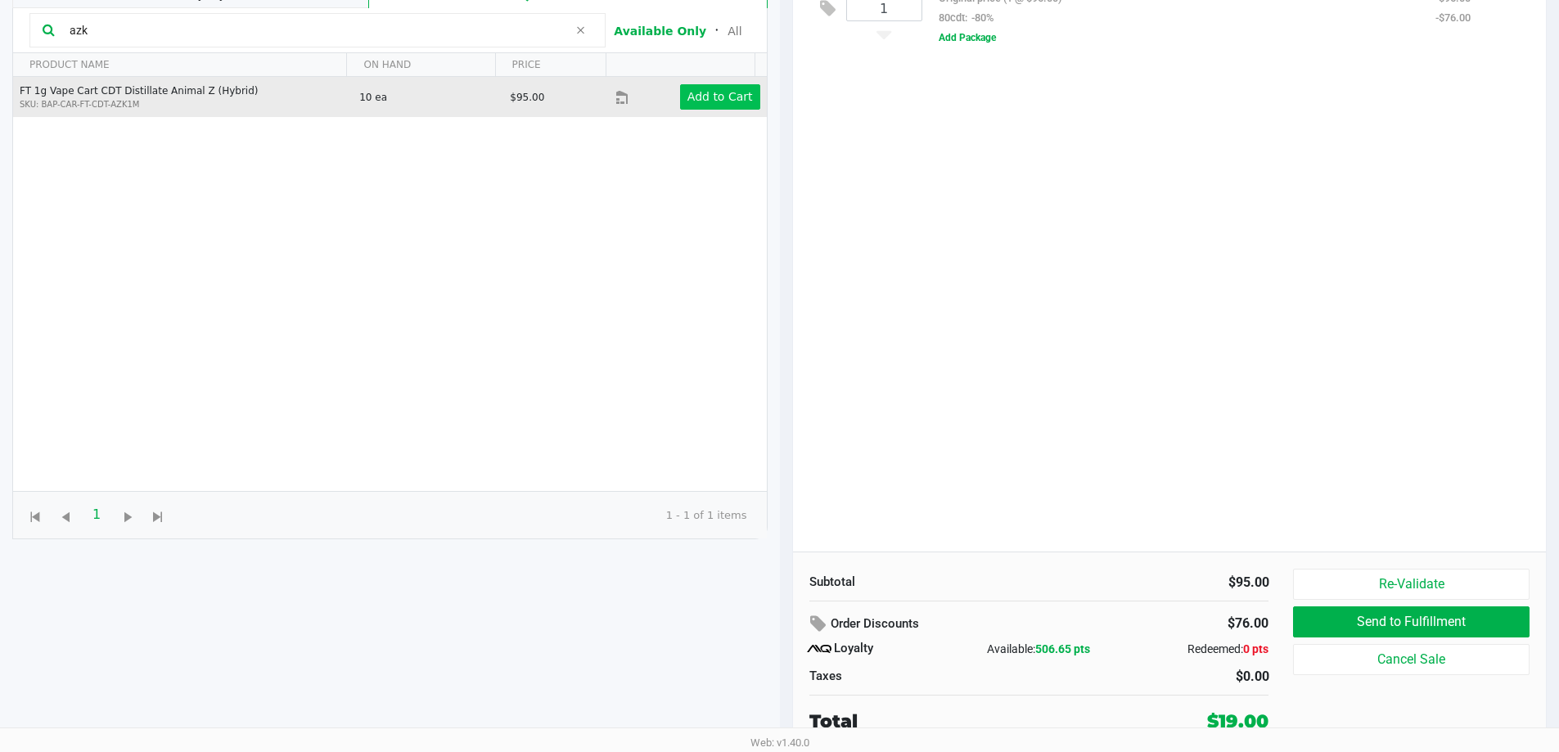
type input "azk"
click at [728, 97] on app-button-loader "Add to Cart" at bounding box center [719, 96] width 65 height 13
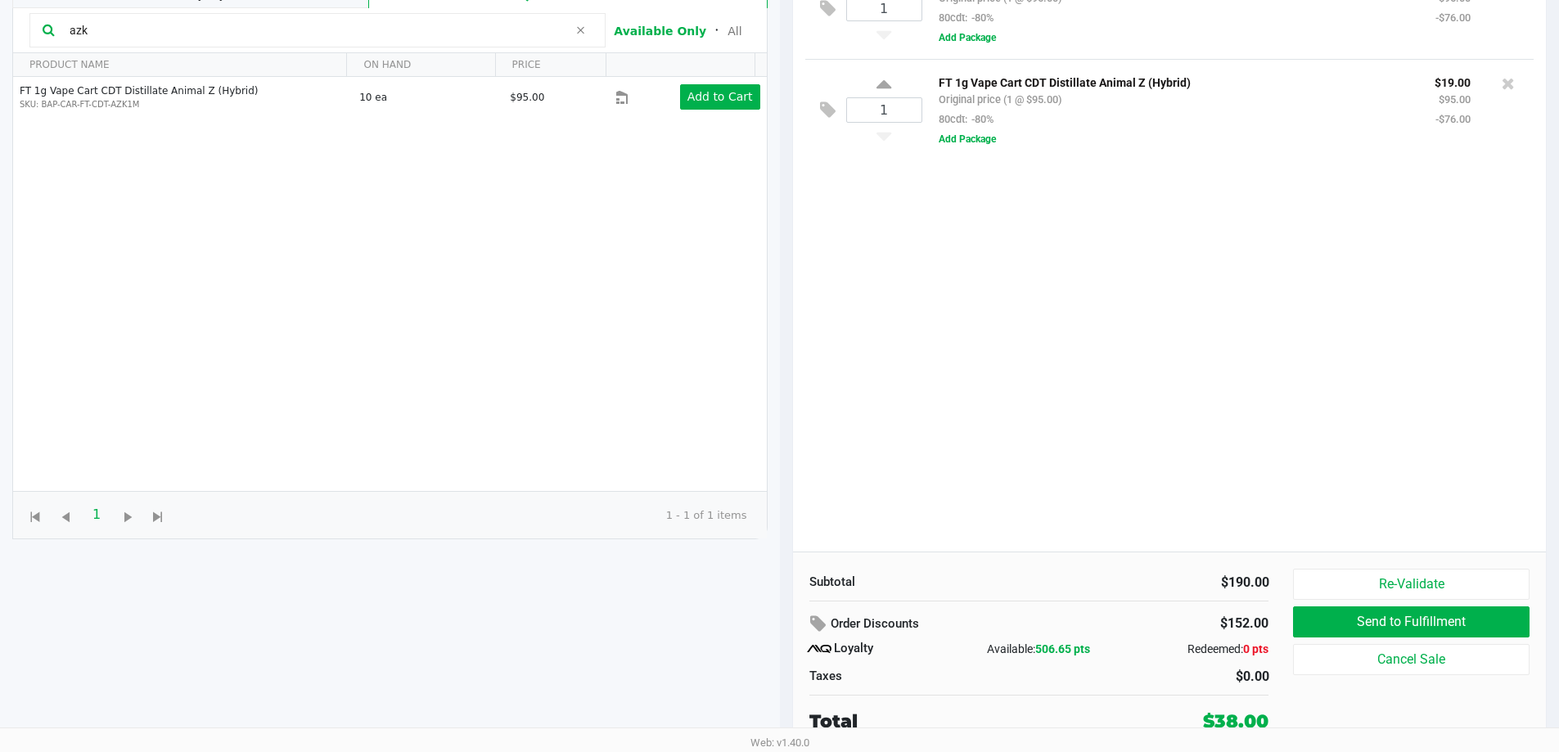
click at [575, 34] on icon at bounding box center [580, 30] width 10 height 13
click at [1127, 371] on div "1 FT 1g Vape Cart CDT Distillate Apples N Bananas x Pancakes Jealousy (Hybrid) …" at bounding box center [1170, 254] width 754 height 594
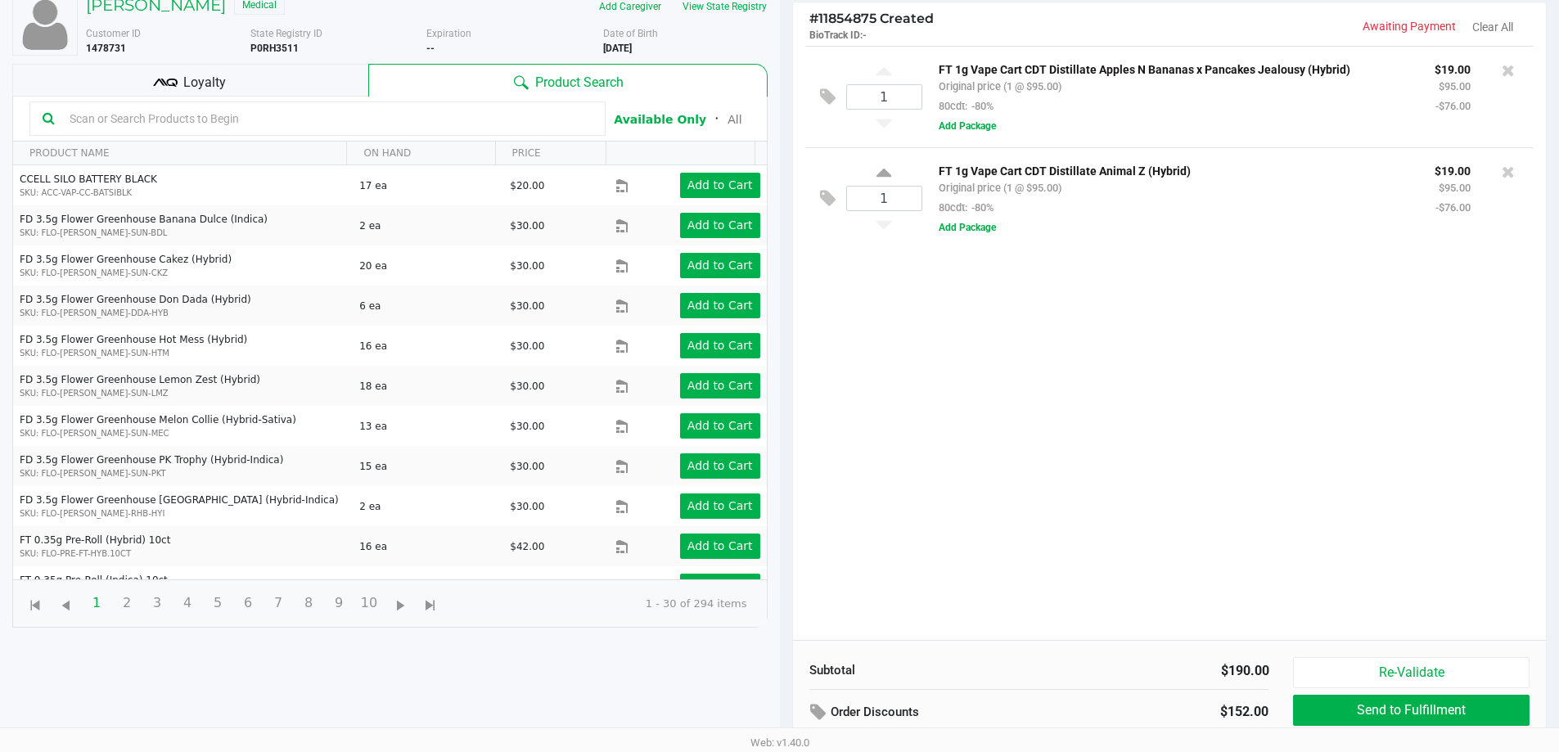
scroll to position [0, 0]
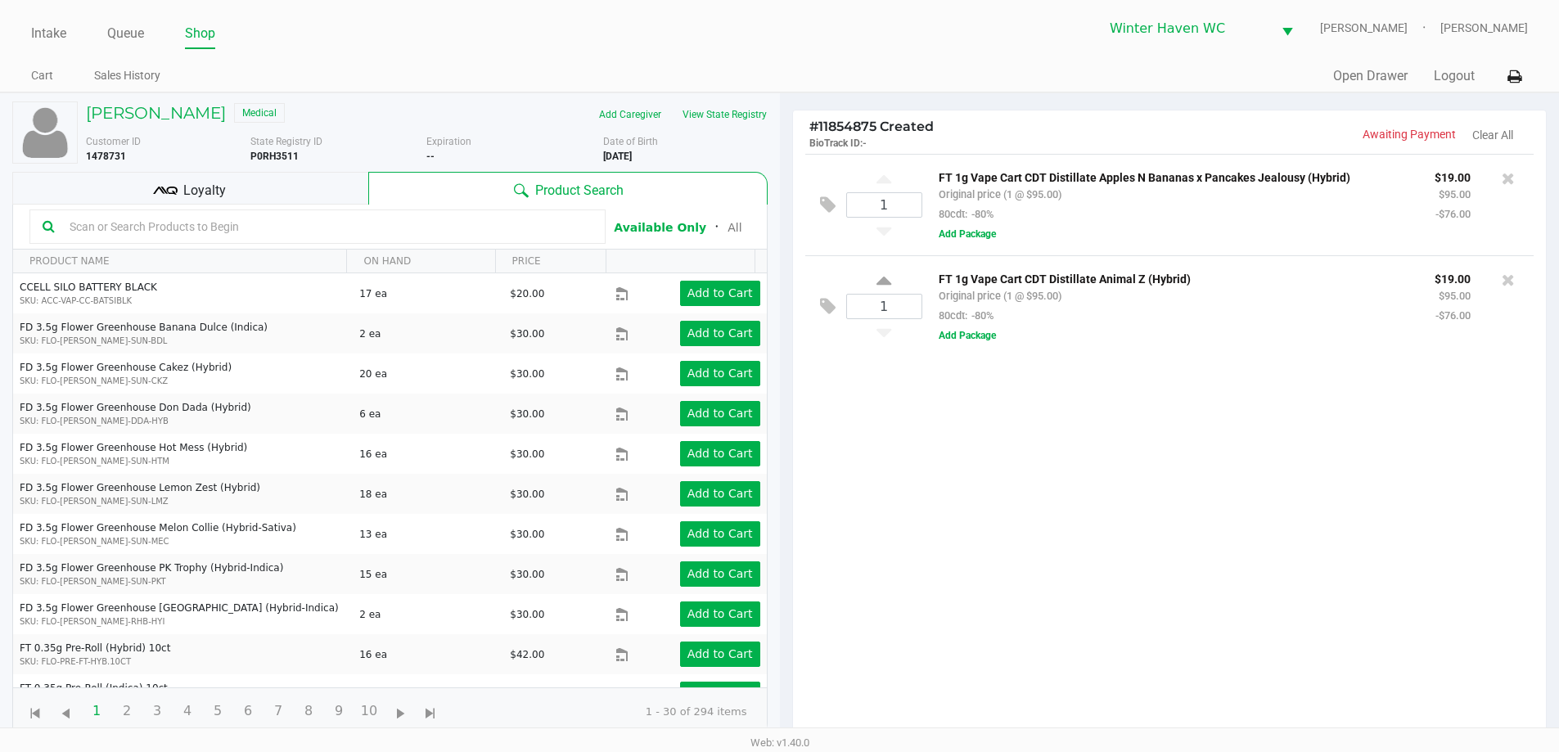
click at [261, 189] on div "Loyalty" at bounding box center [190, 188] width 356 height 33
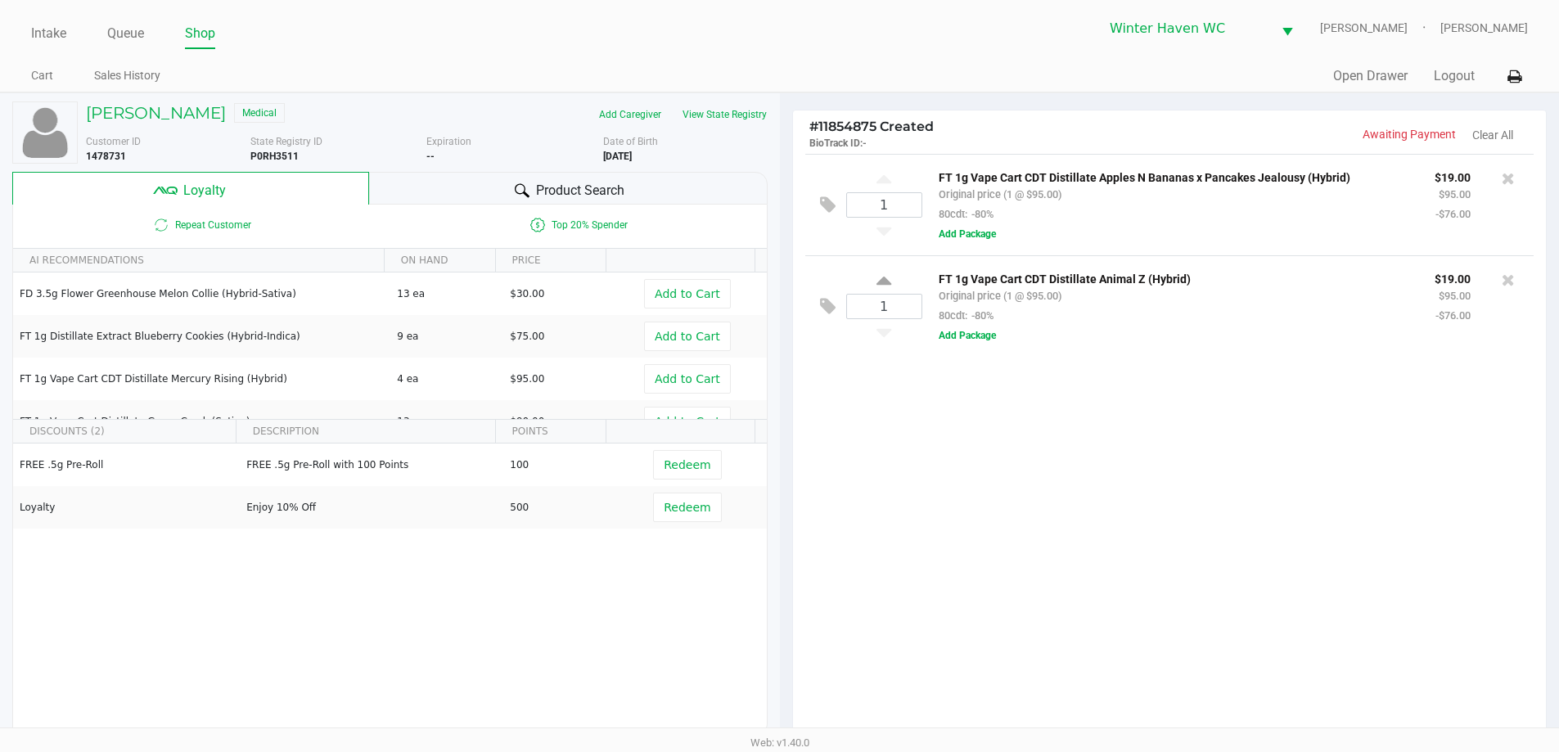
click at [638, 189] on div "Product Search" at bounding box center [568, 188] width 398 height 33
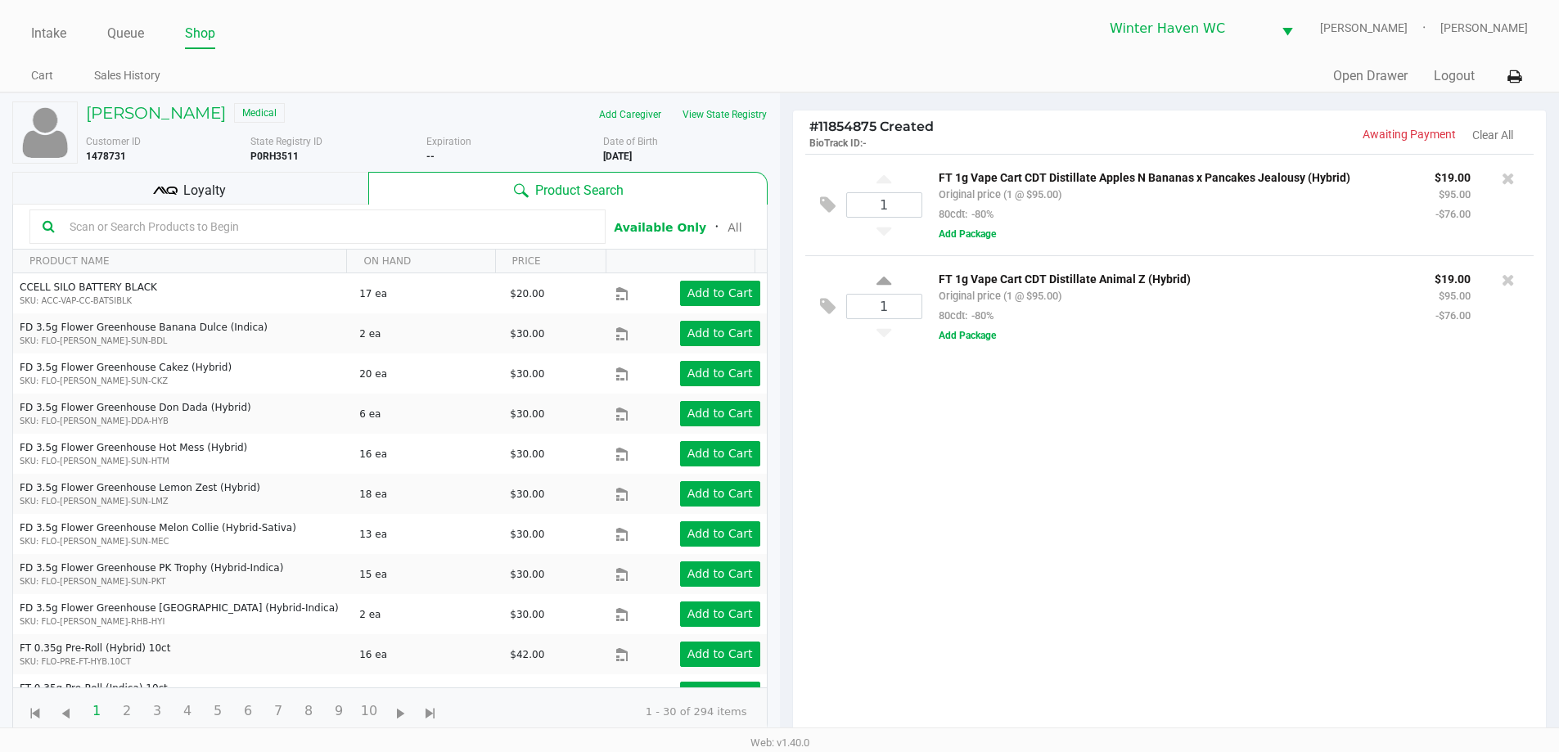
click at [203, 205] on kendo-grid-toolbar "Available Only ᛫ All" at bounding box center [390, 227] width 754 height 45
click at [226, 202] on div "Loyalty" at bounding box center [190, 188] width 356 height 33
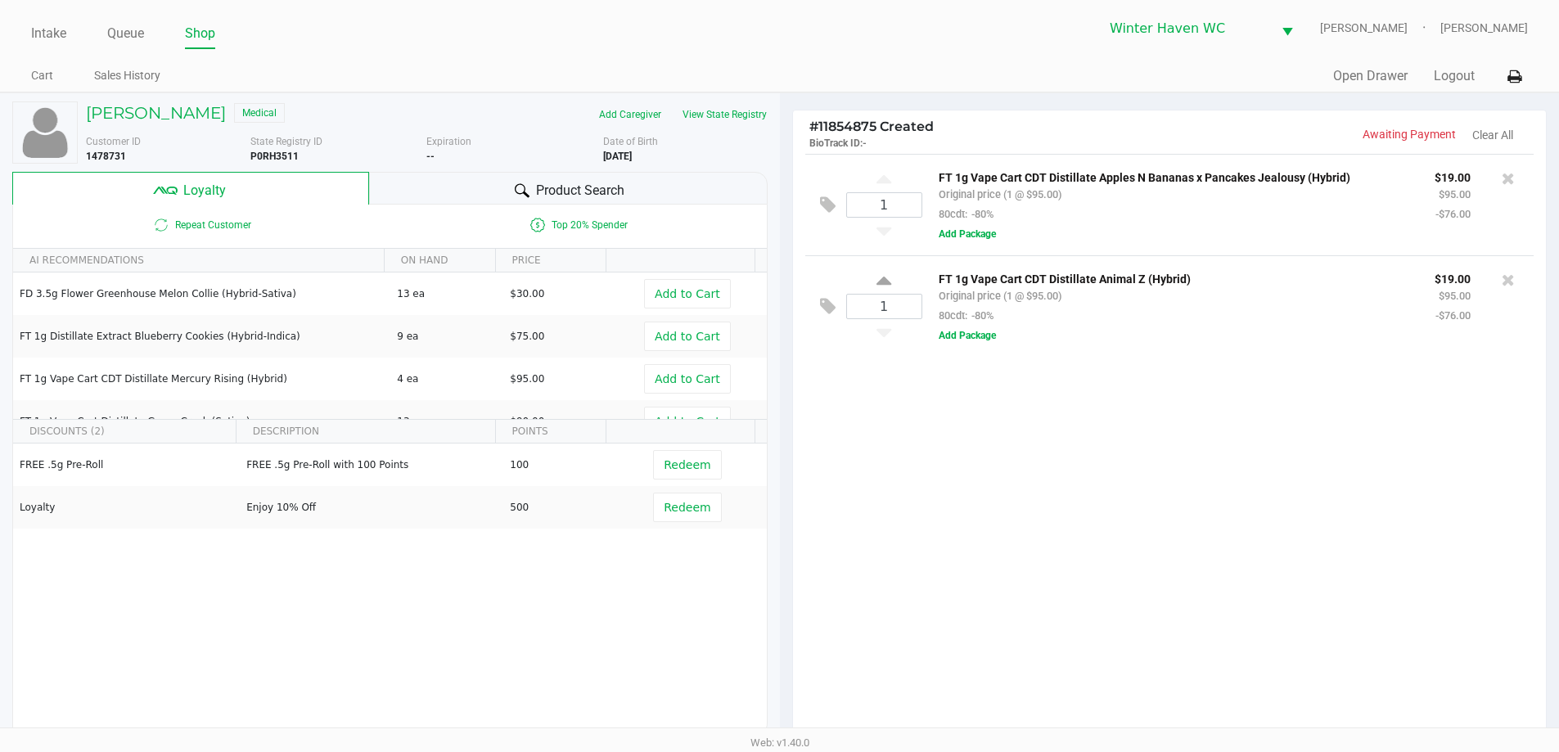
click at [528, 200] on div "Product Search" at bounding box center [568, 188] width 398 height 33
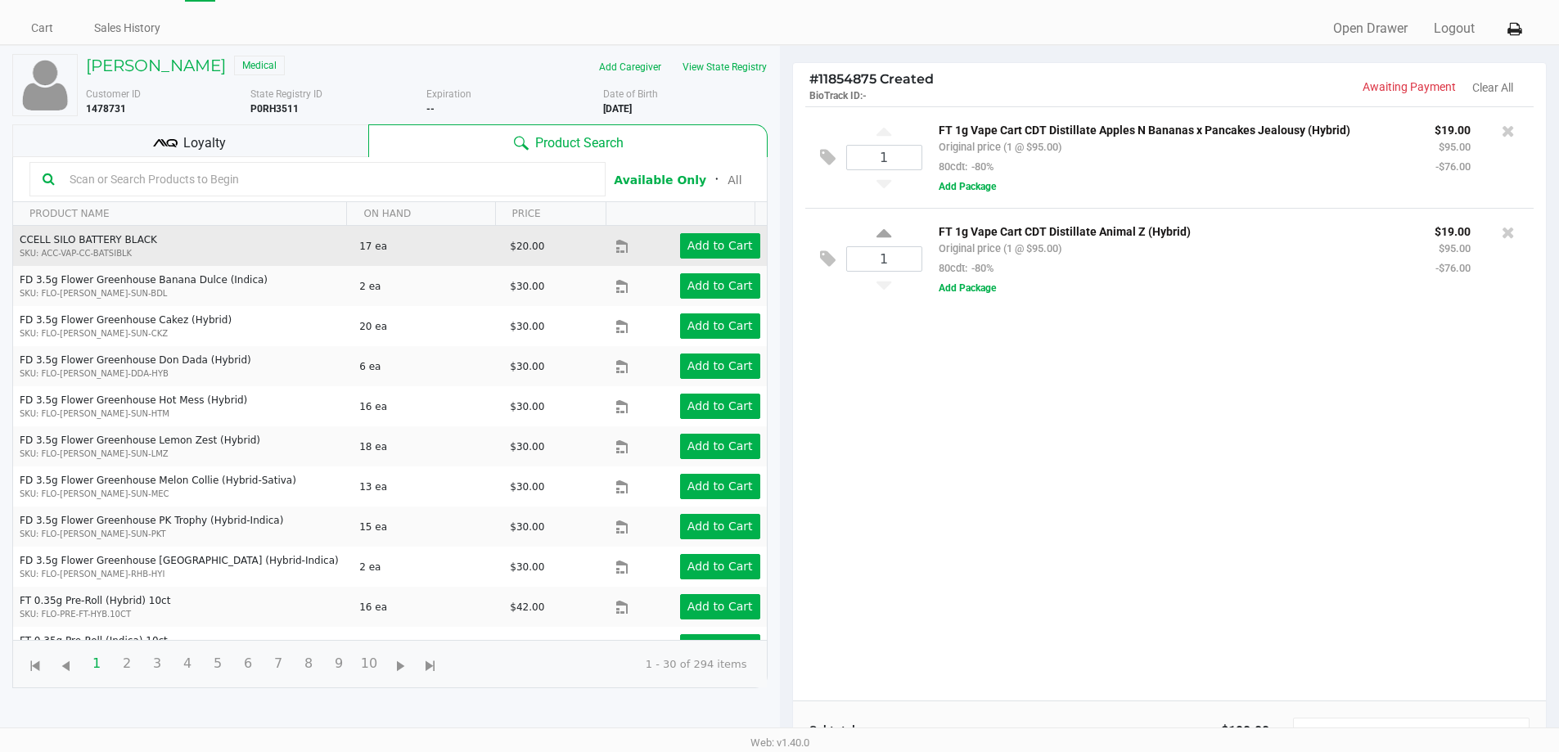
scroll to position [33, 0]
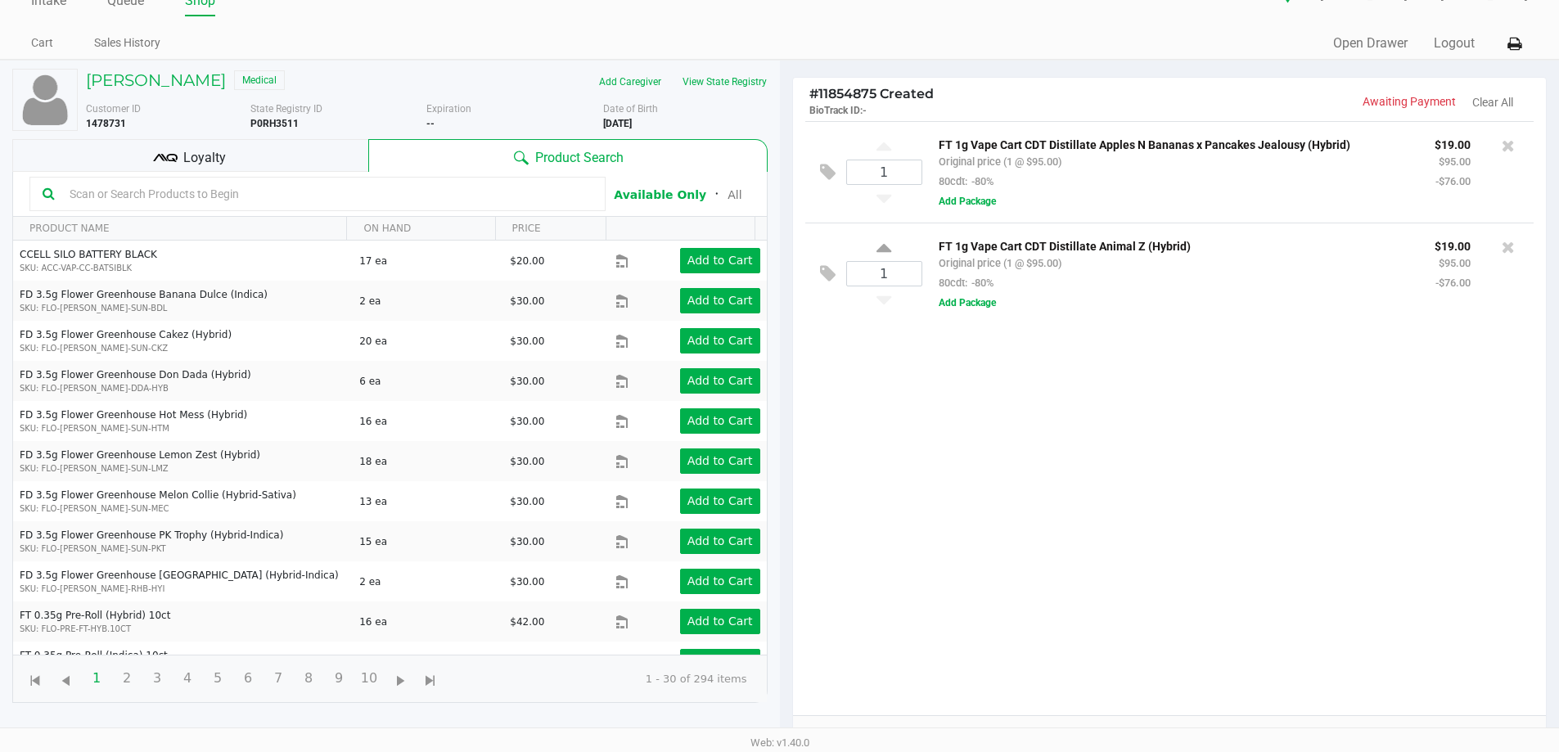
click at [373, 198] on input "text" at bounding box center [327, 194] width 529 height 25
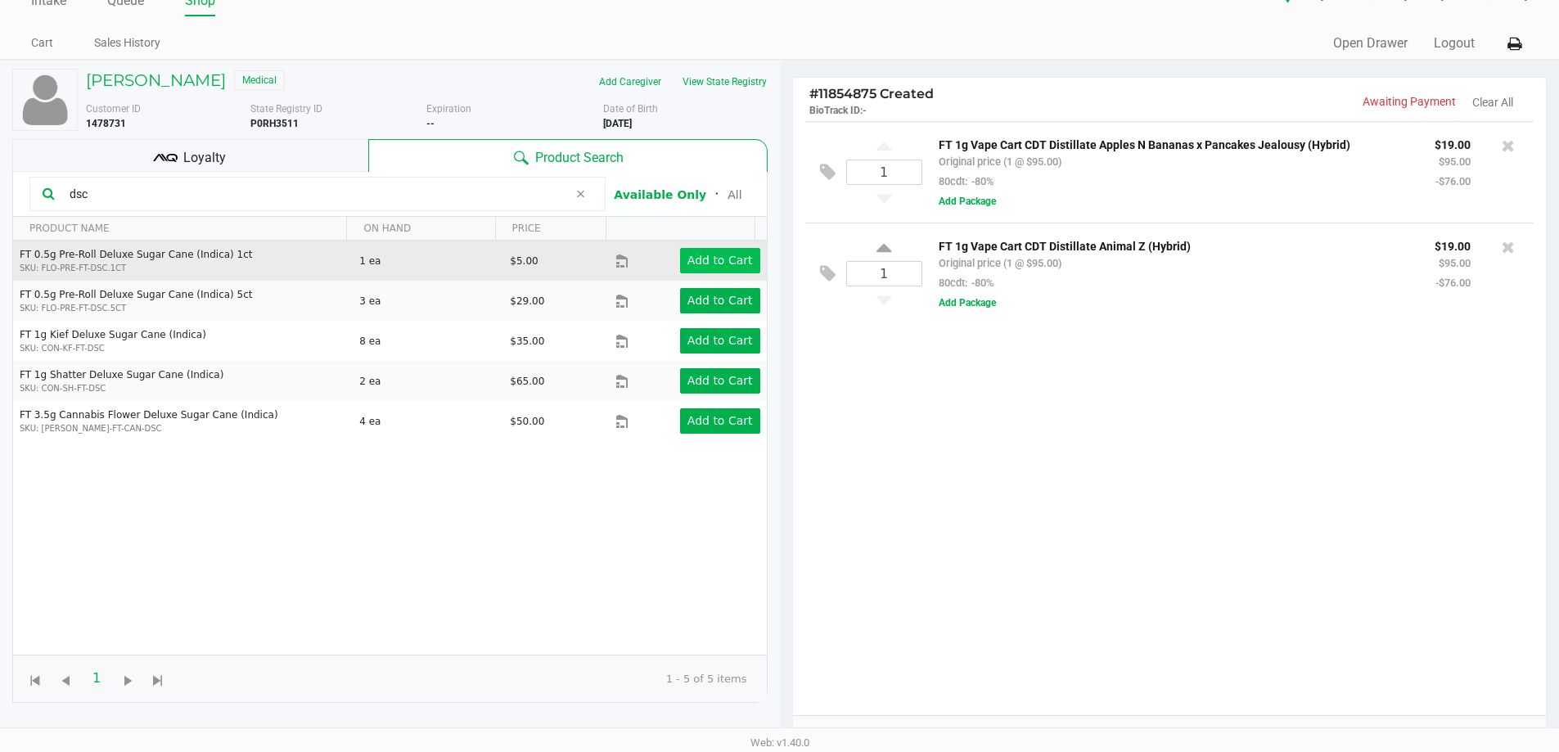
type input "dsc"
click at [704, 268] on button "Add to Cart" at bounding box center [720, 260] width 80 height 25
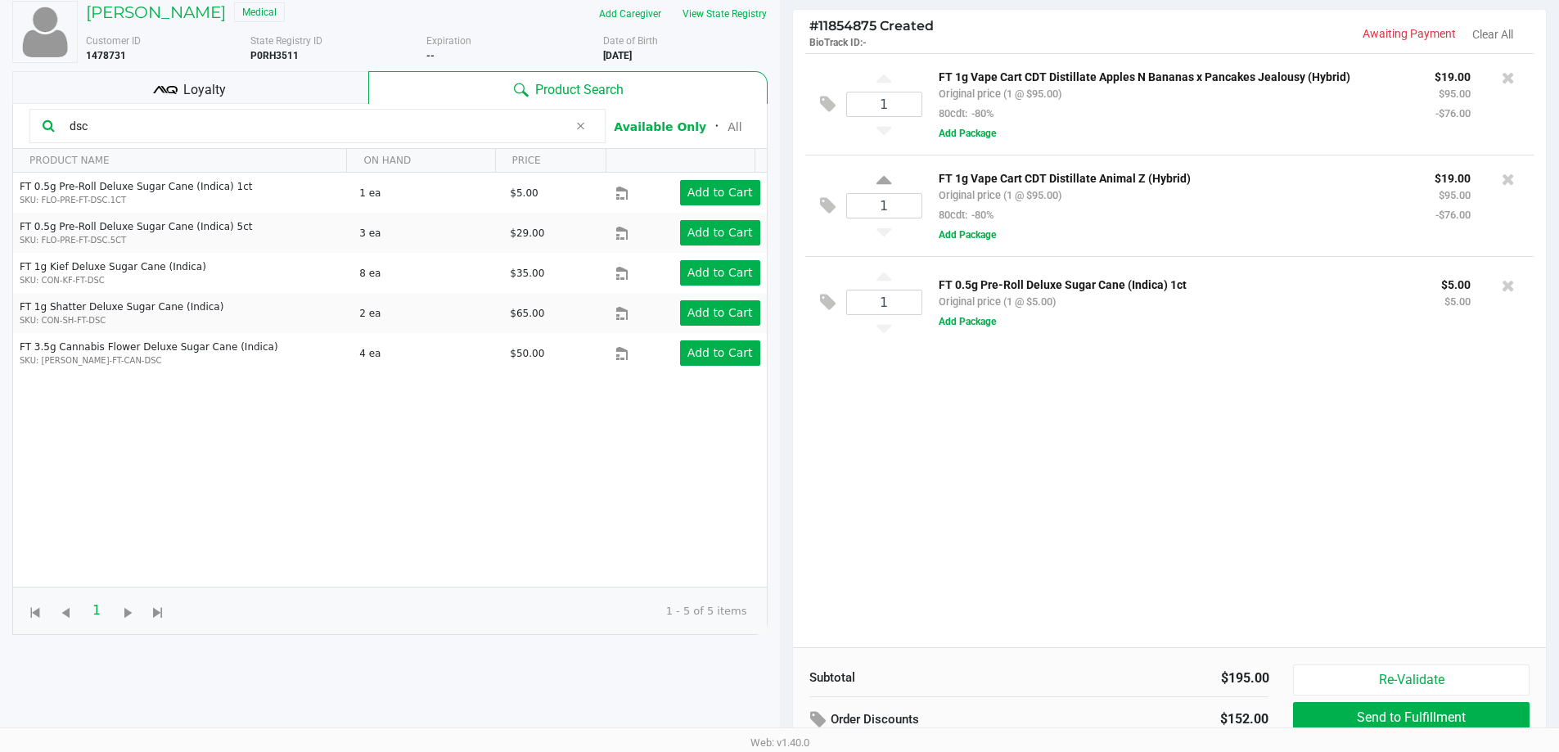
scroll to position [0, 0]
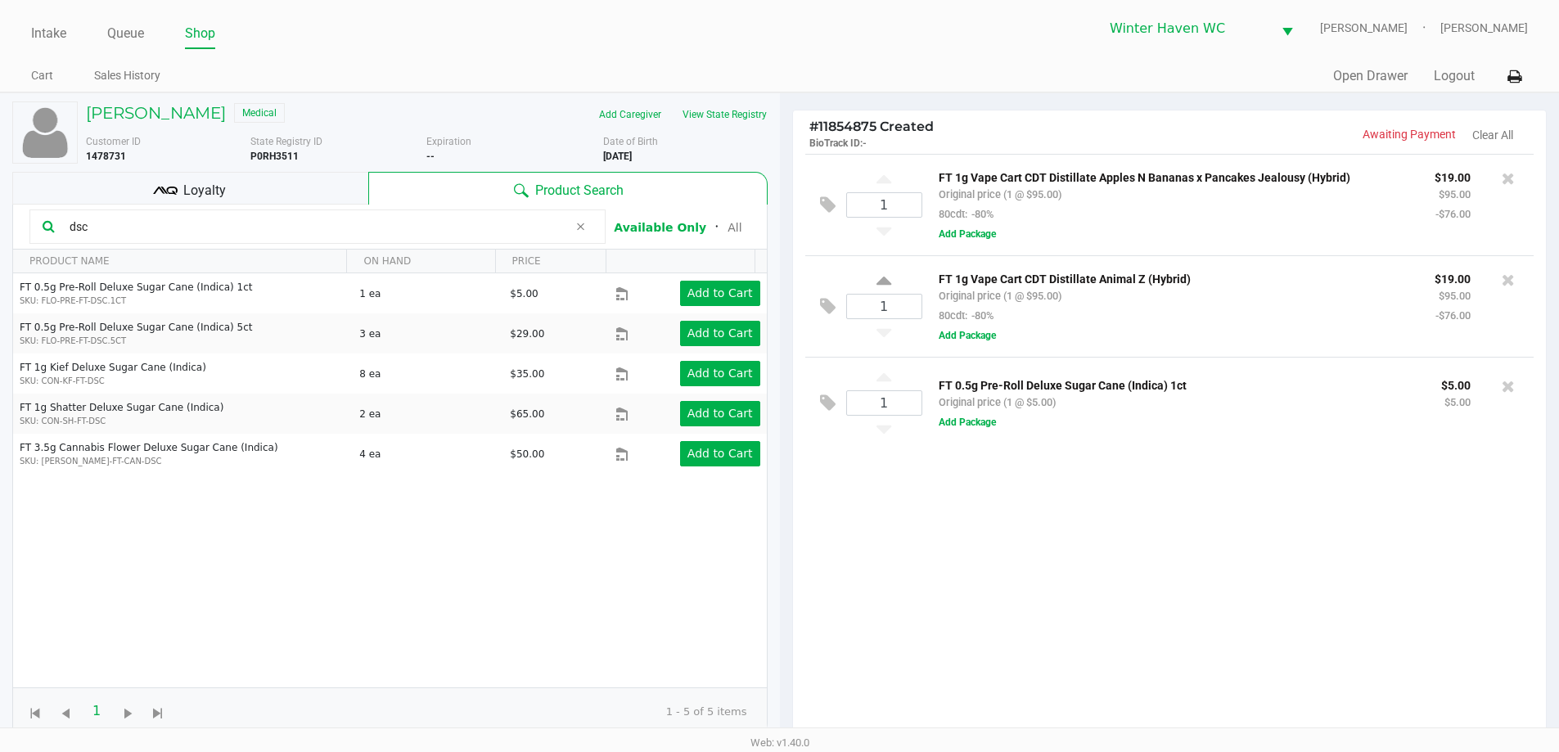
click at [254, 177] on div "Loyalty" at bounding box center [190, 188] width 356 height 33
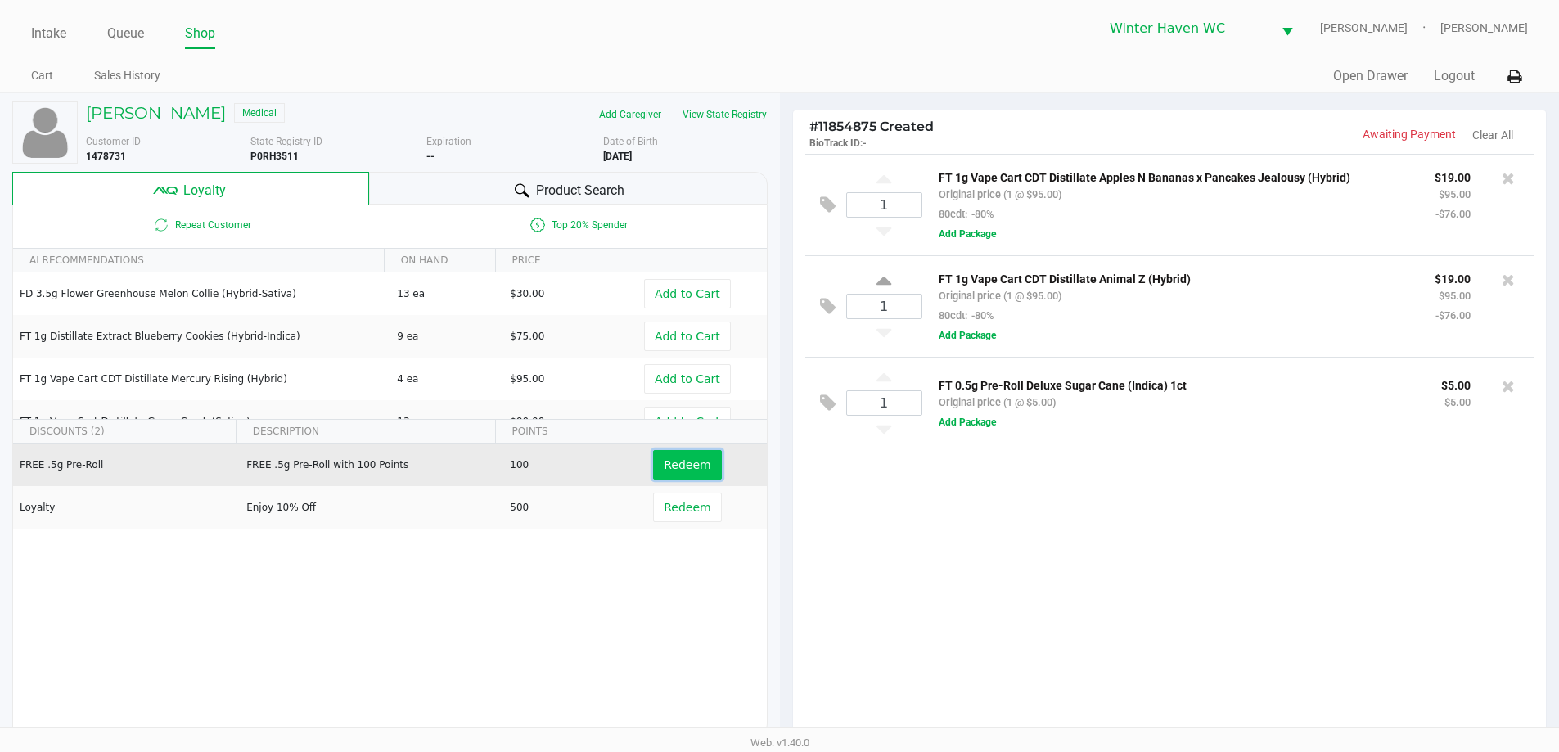
click at [667, 475] on button "Redeem" at bounding box center [687, 464] width 68 height 29
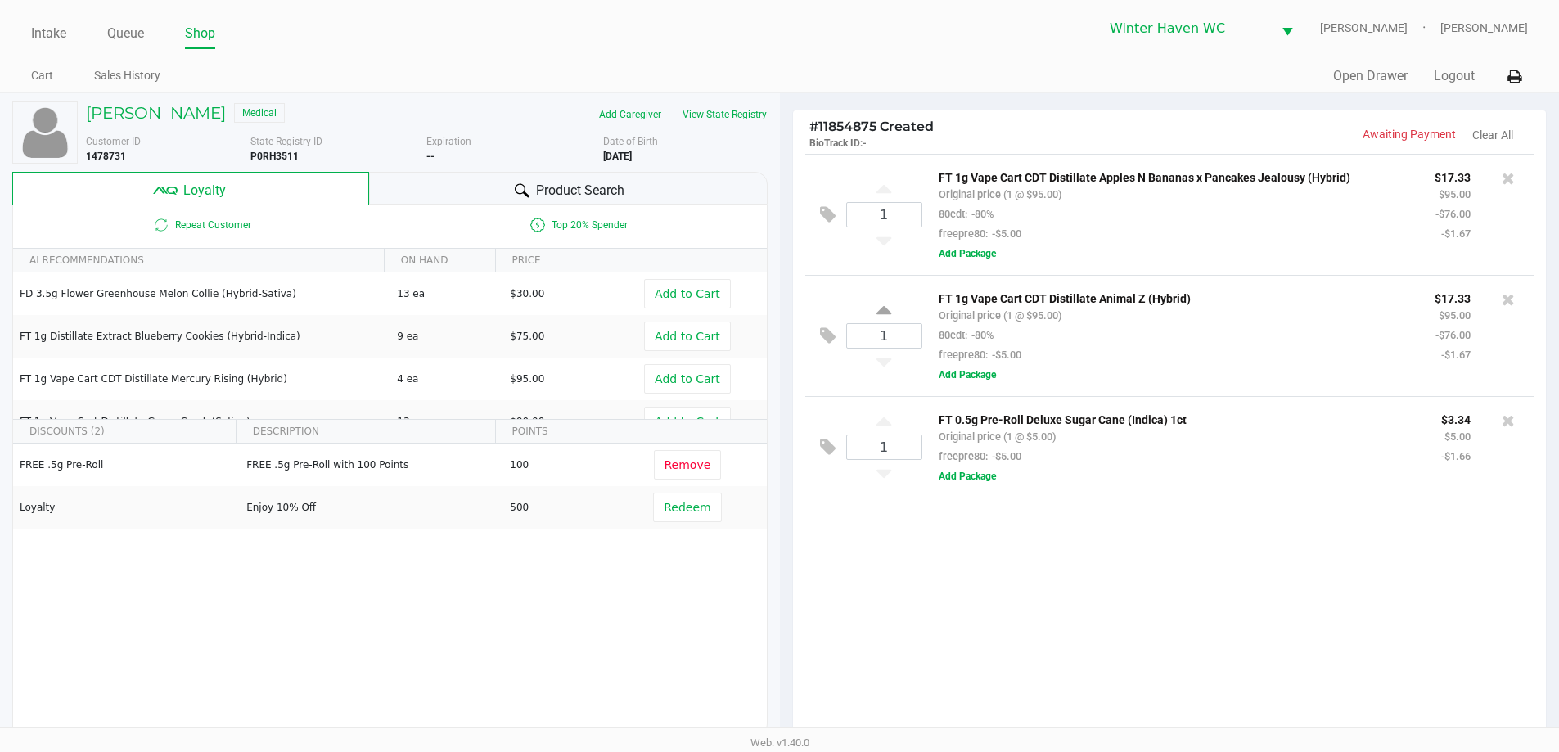
click at [575, 189] on span "Product Search" at bounding box center [580, 191] width 88 height 20
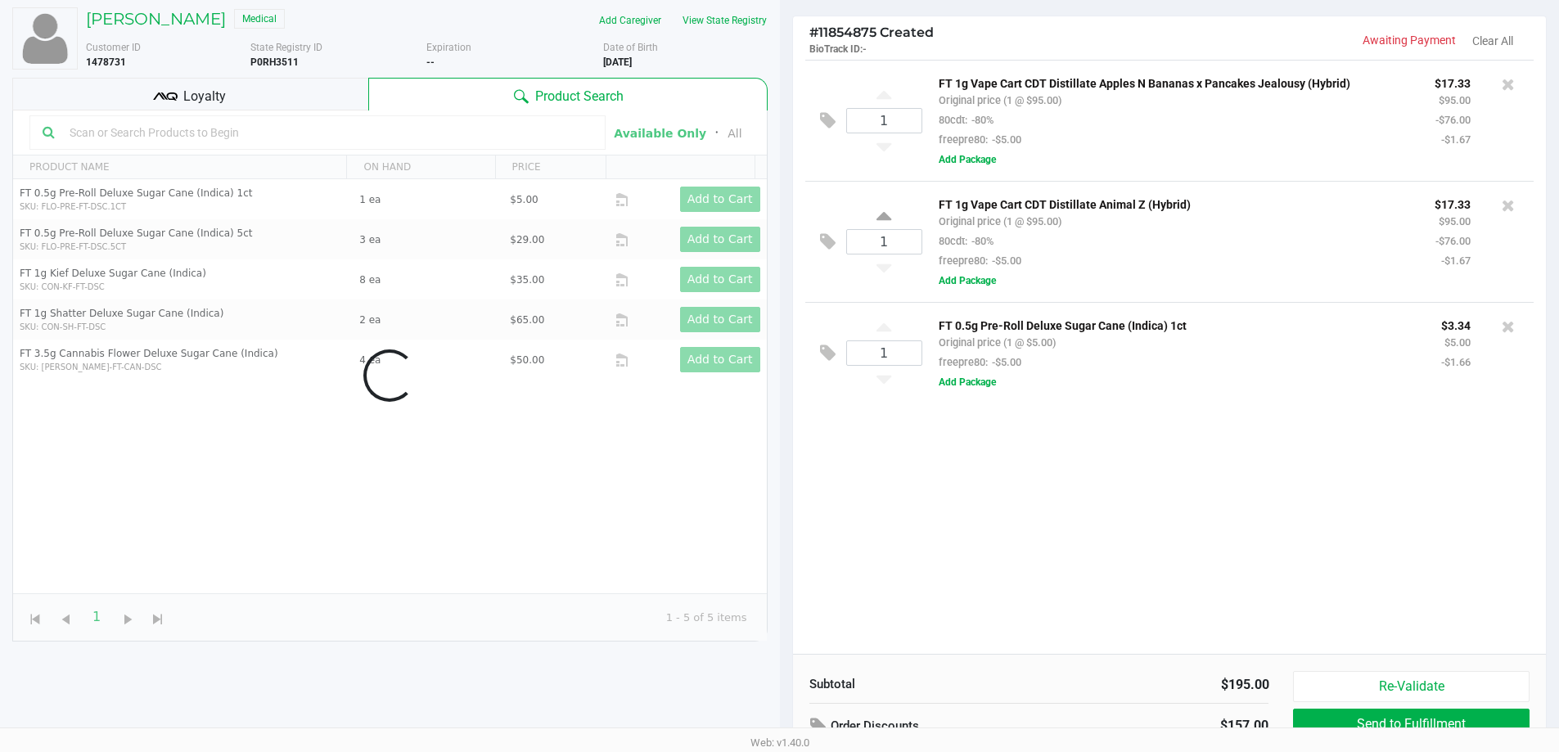
scroll to position [196, 0]
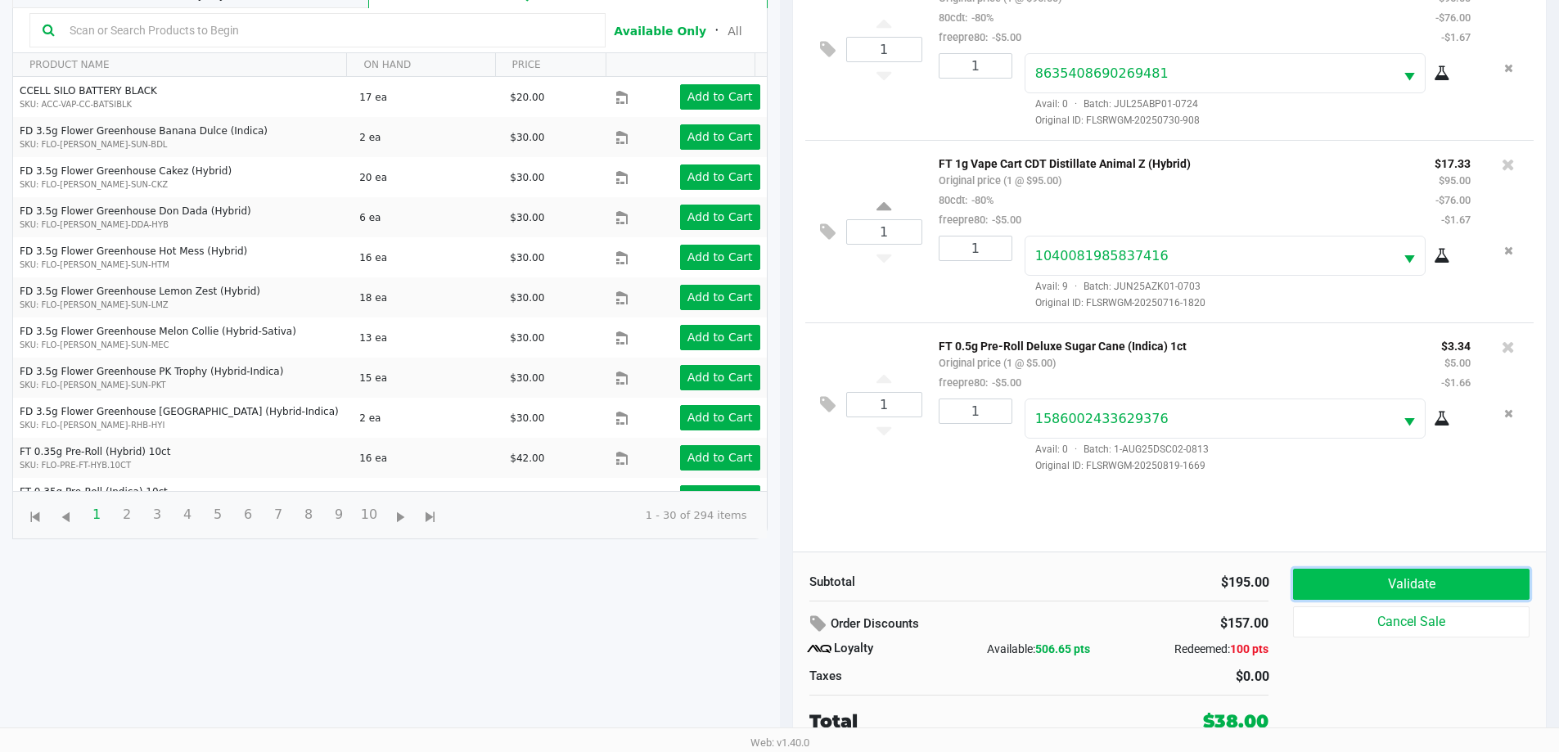
click at [1388, 574] on button "Validate" at bounding box center [1411, 584] width 236 height 31
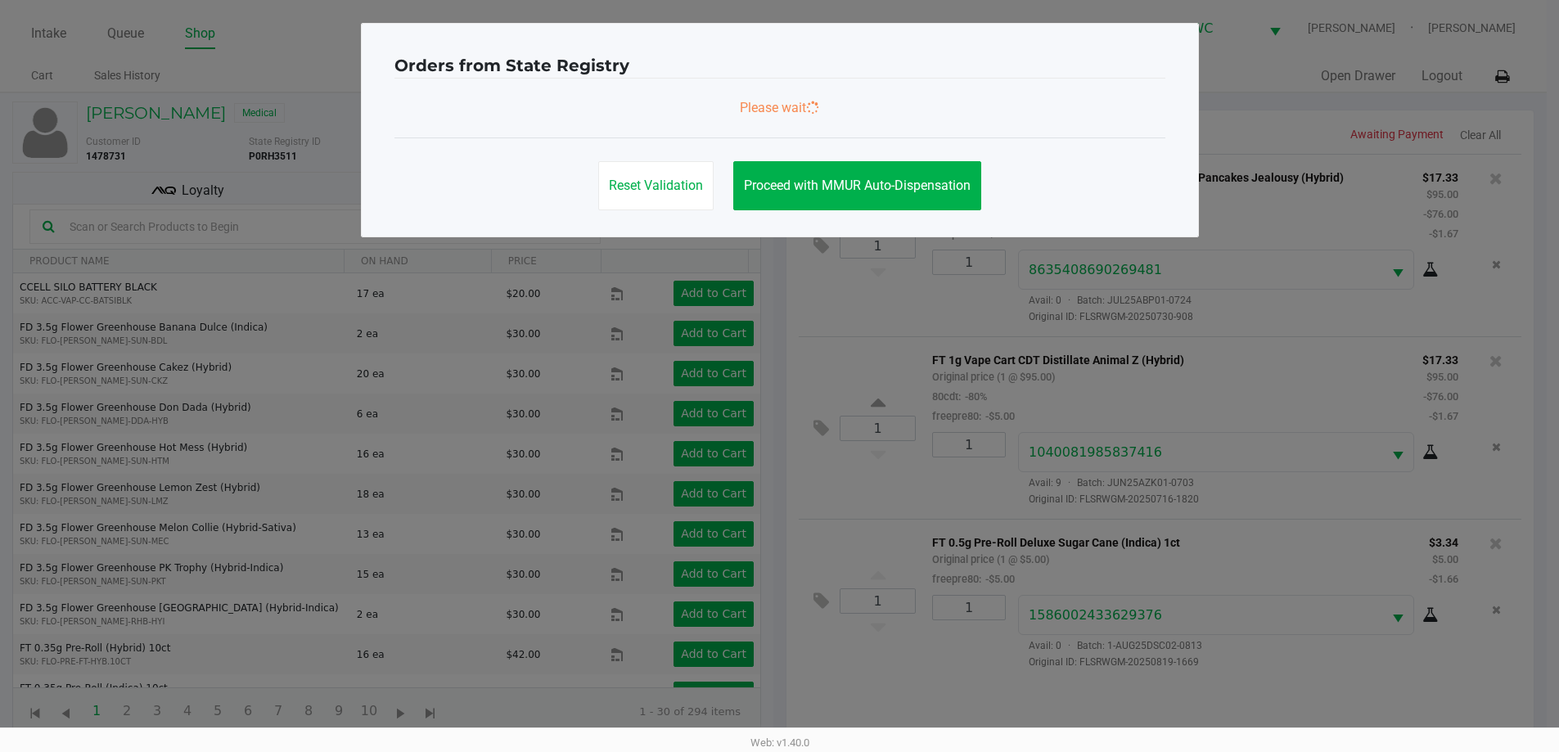
scroll to position [0, 0]
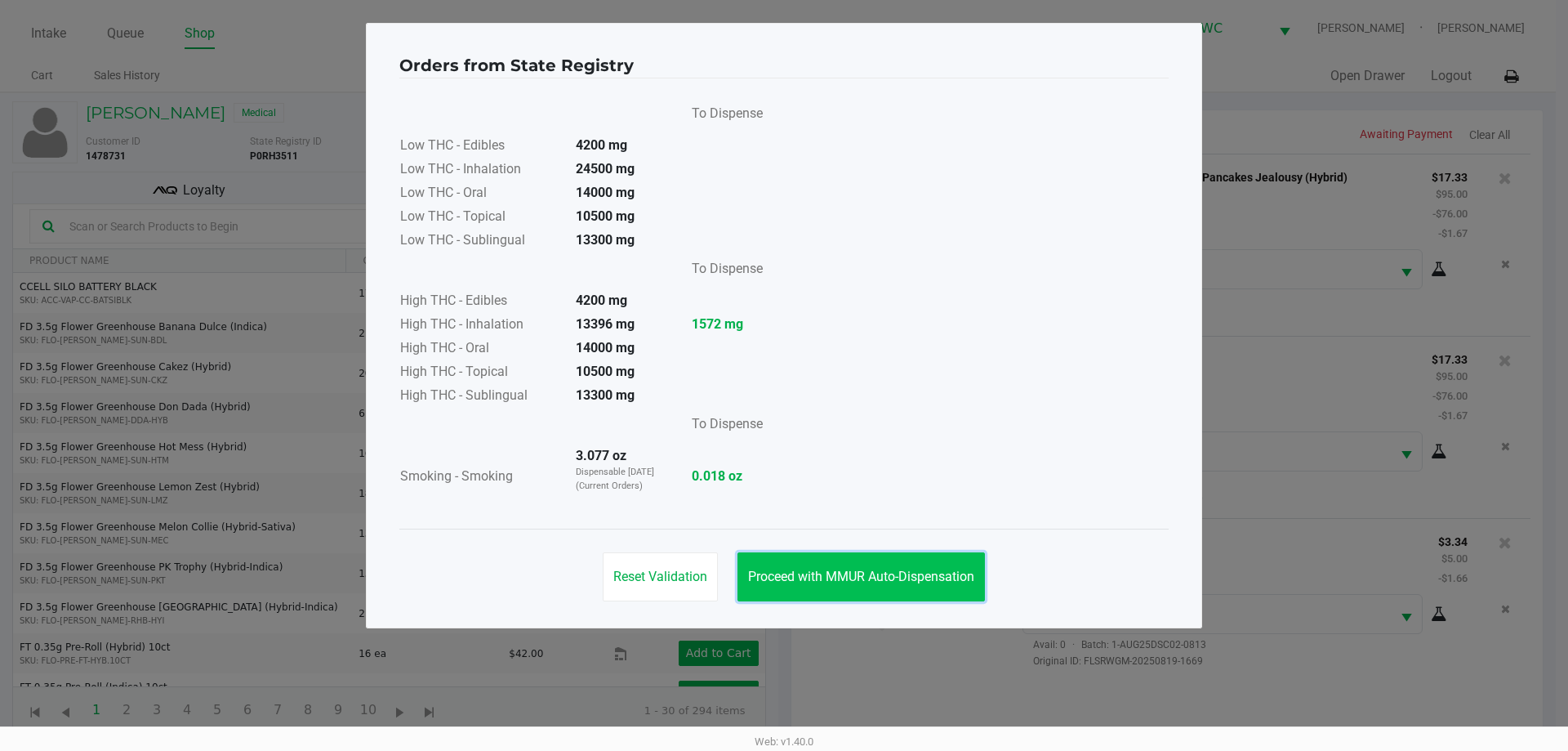
click at [845, 578] on span "Proceed with MMUR Auto-Dispensation" at bounding box center [860, 576] width 227 height 16
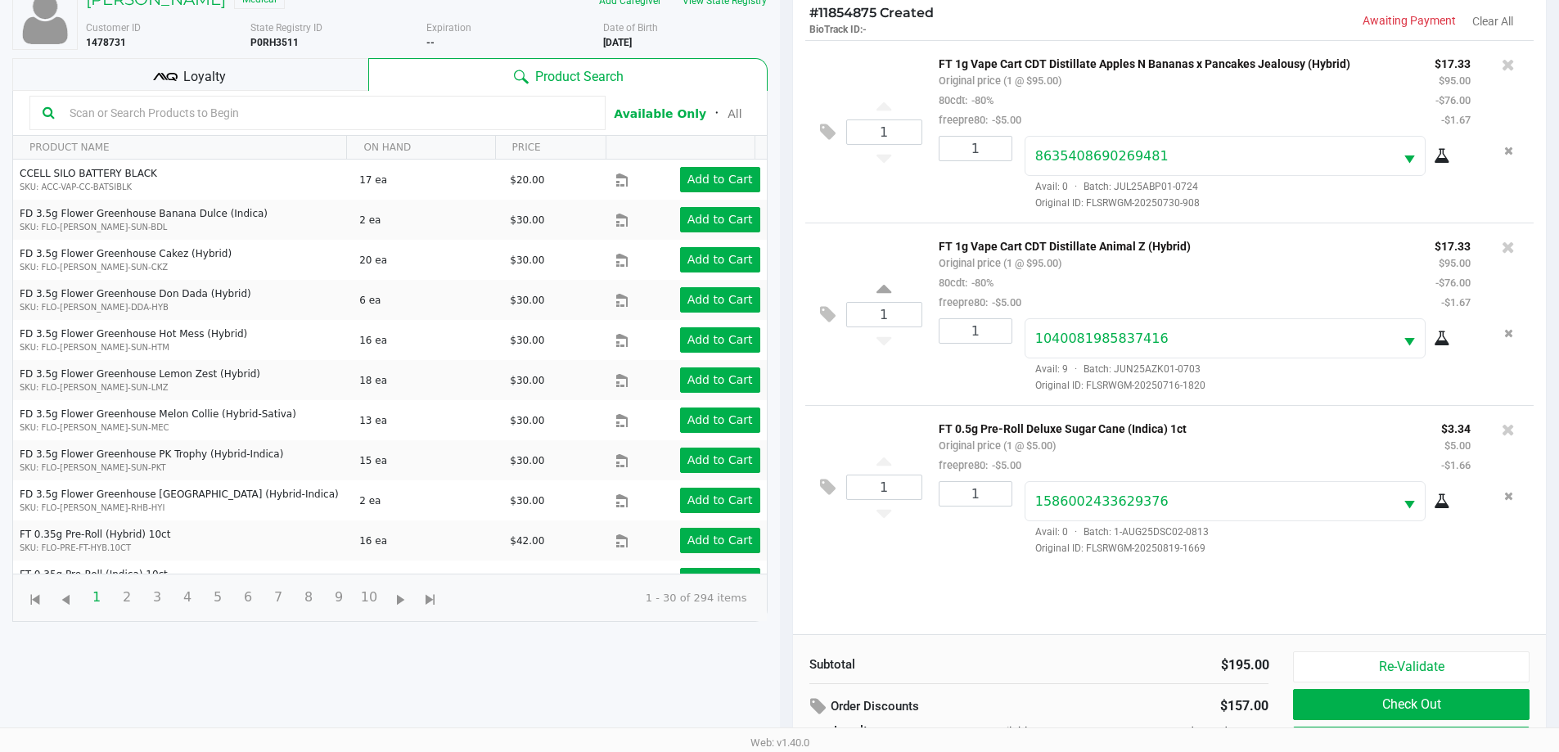
scroll to position [196, 0]
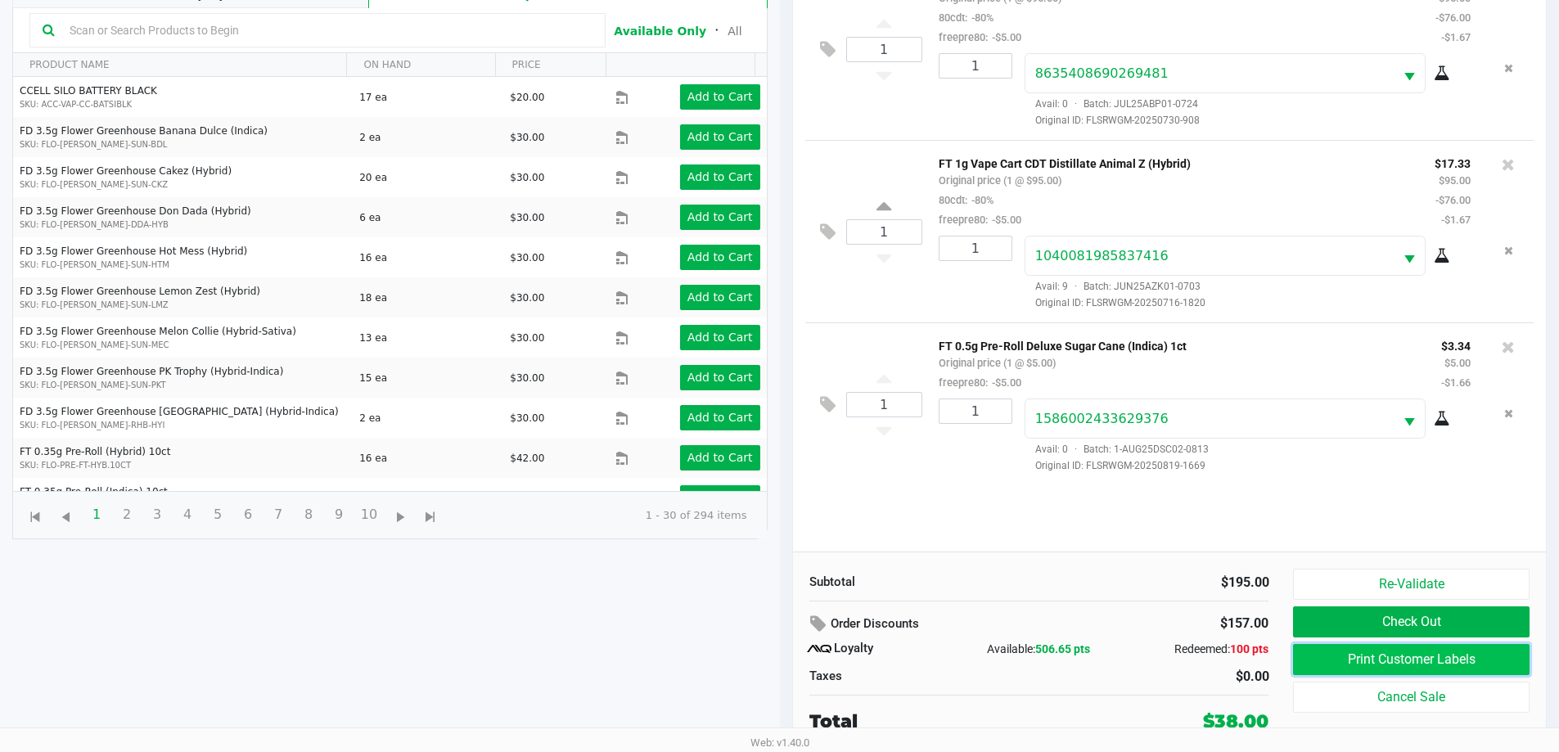
click at [1333, 650] on button "Print Customer Labels" at bounding box center [1411, 659] width 236 height 31
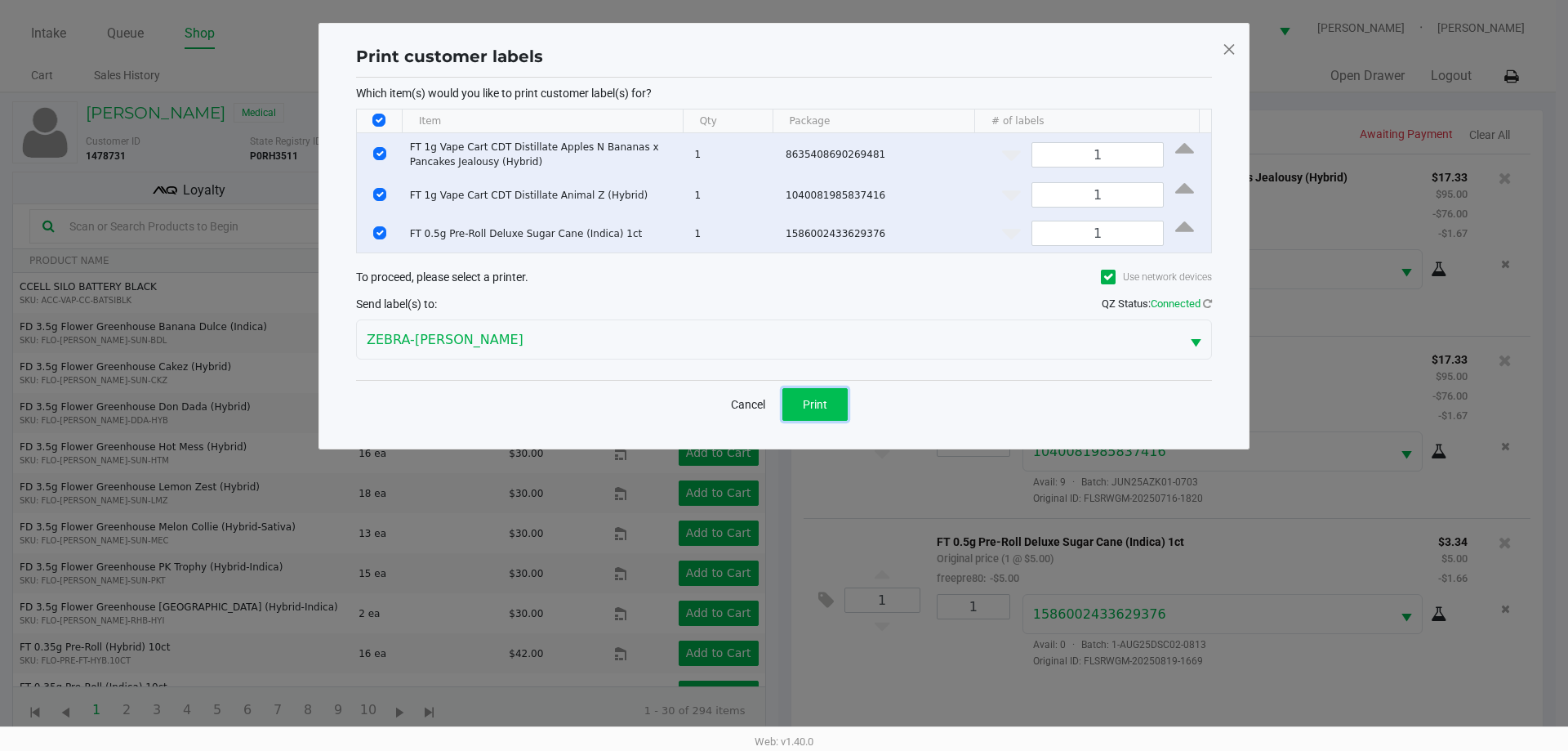
click at [826, 388] on button "Print" at bounding box center [814, 404] width 65 height 33
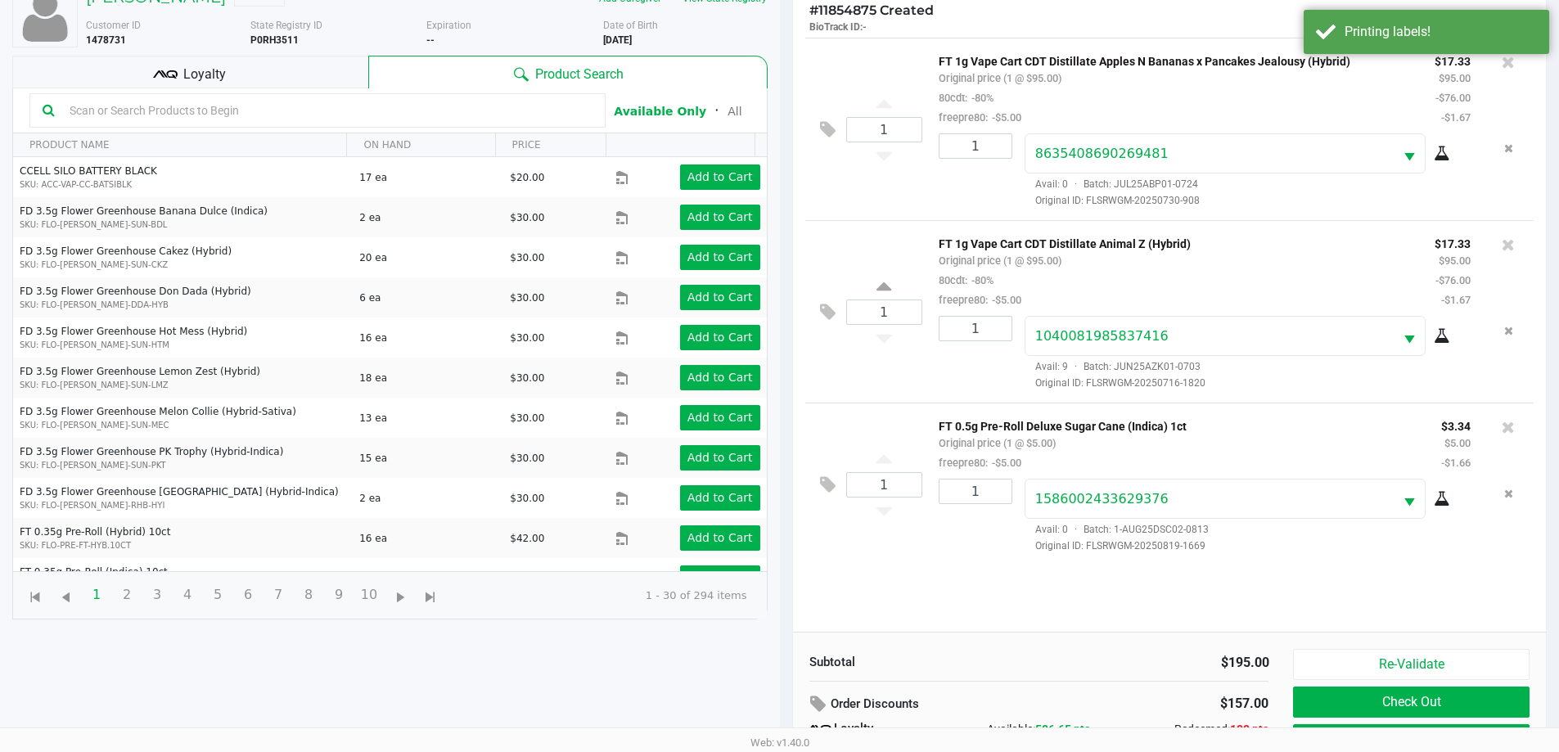
scroll to position [196, 0]
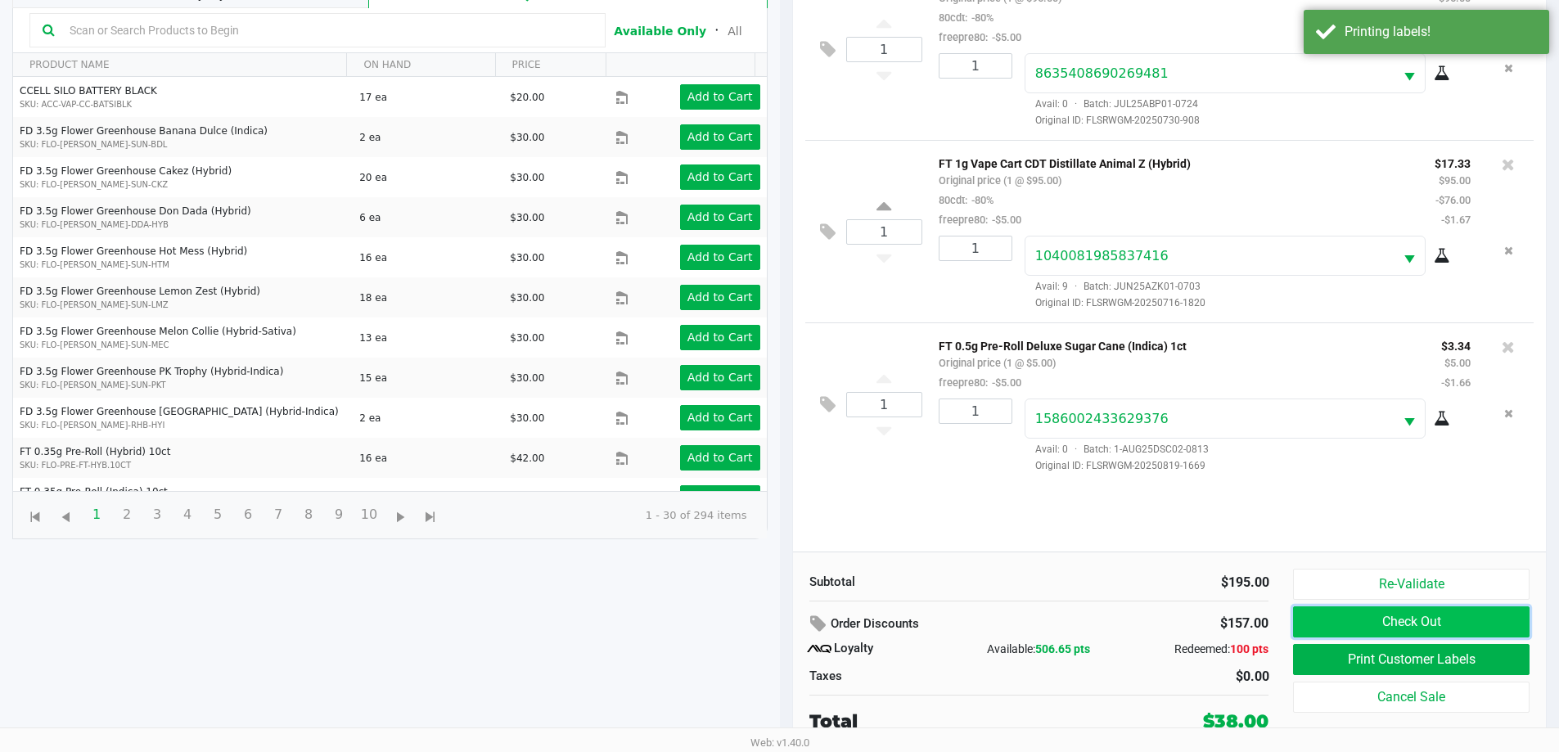
click at [1429, 626] on button "Check Out" at bounding box center [1411, 621] width 236 height 31
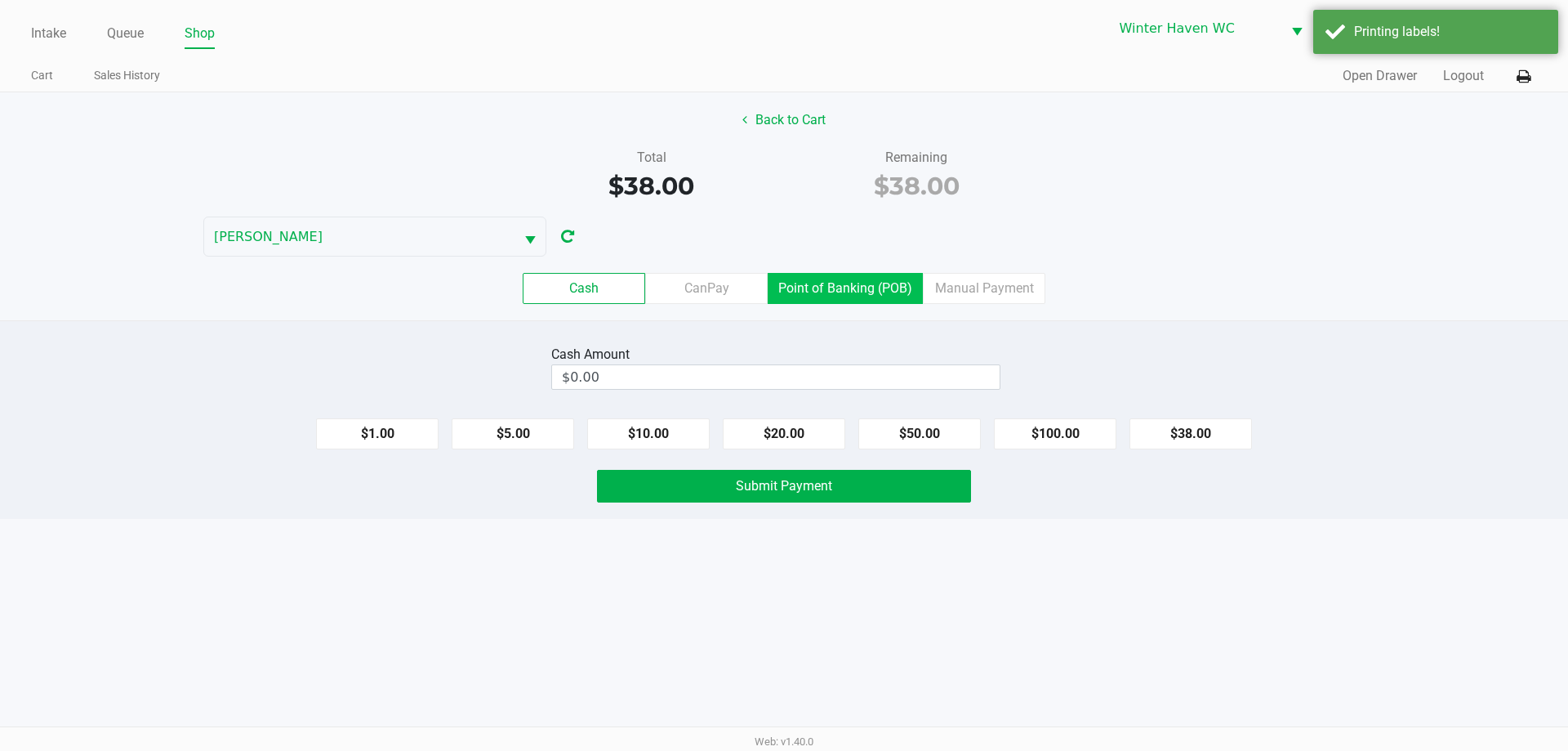
click at [870, 297] on label "Point of Banking (POB)" at bounding box center [844, 288] width 155 height 31
click at [0, 0] on 7 "Point of Banking (POB)" at bounding box center [0, 0] width 0 height 0
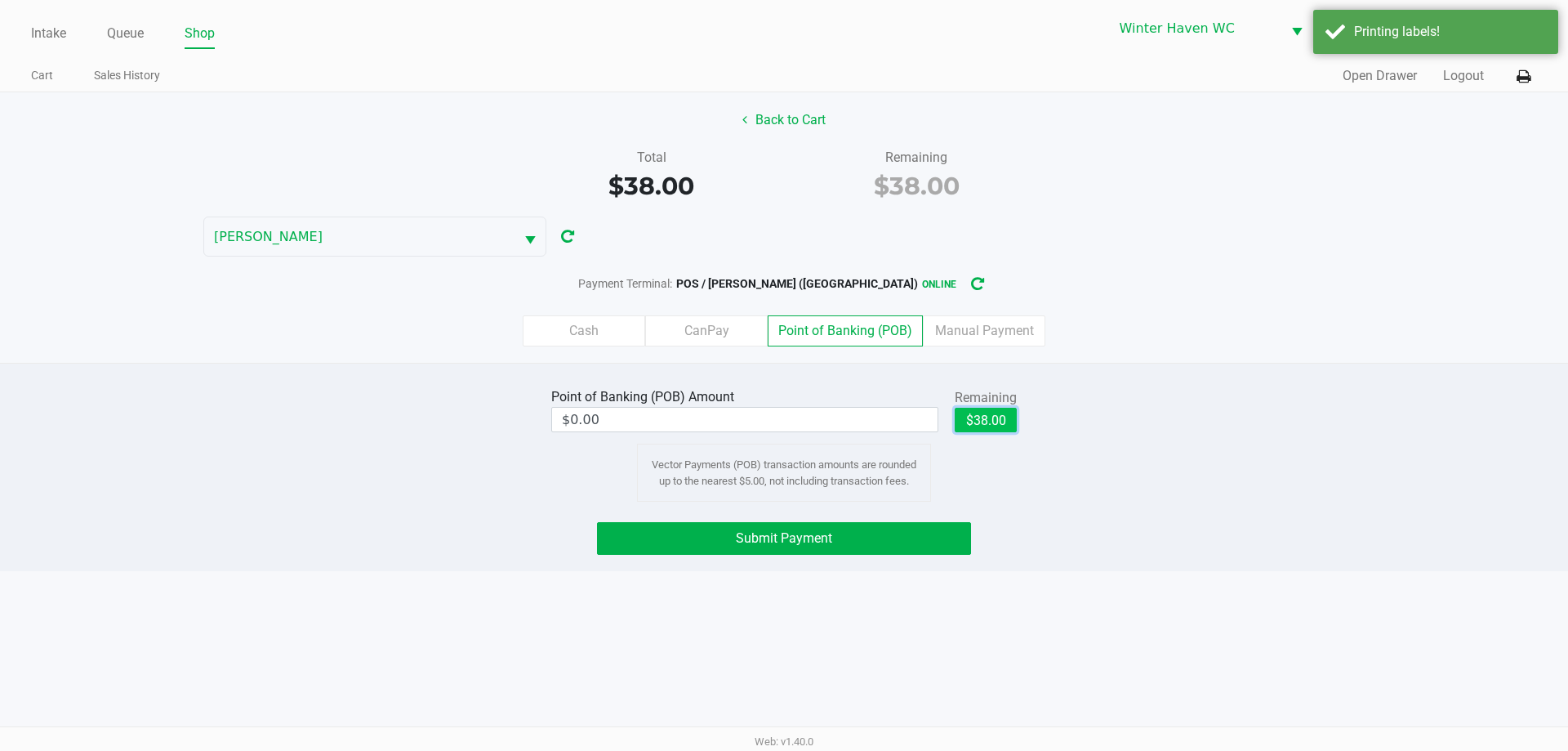
click at [987, 415] on button "$38.00" at bounding box center [985, 419] width 62 height 25
type input "$38.00"
click at [830, 534] on span "Submit Payment" at bounding box center [784, 538] width 97 height 16
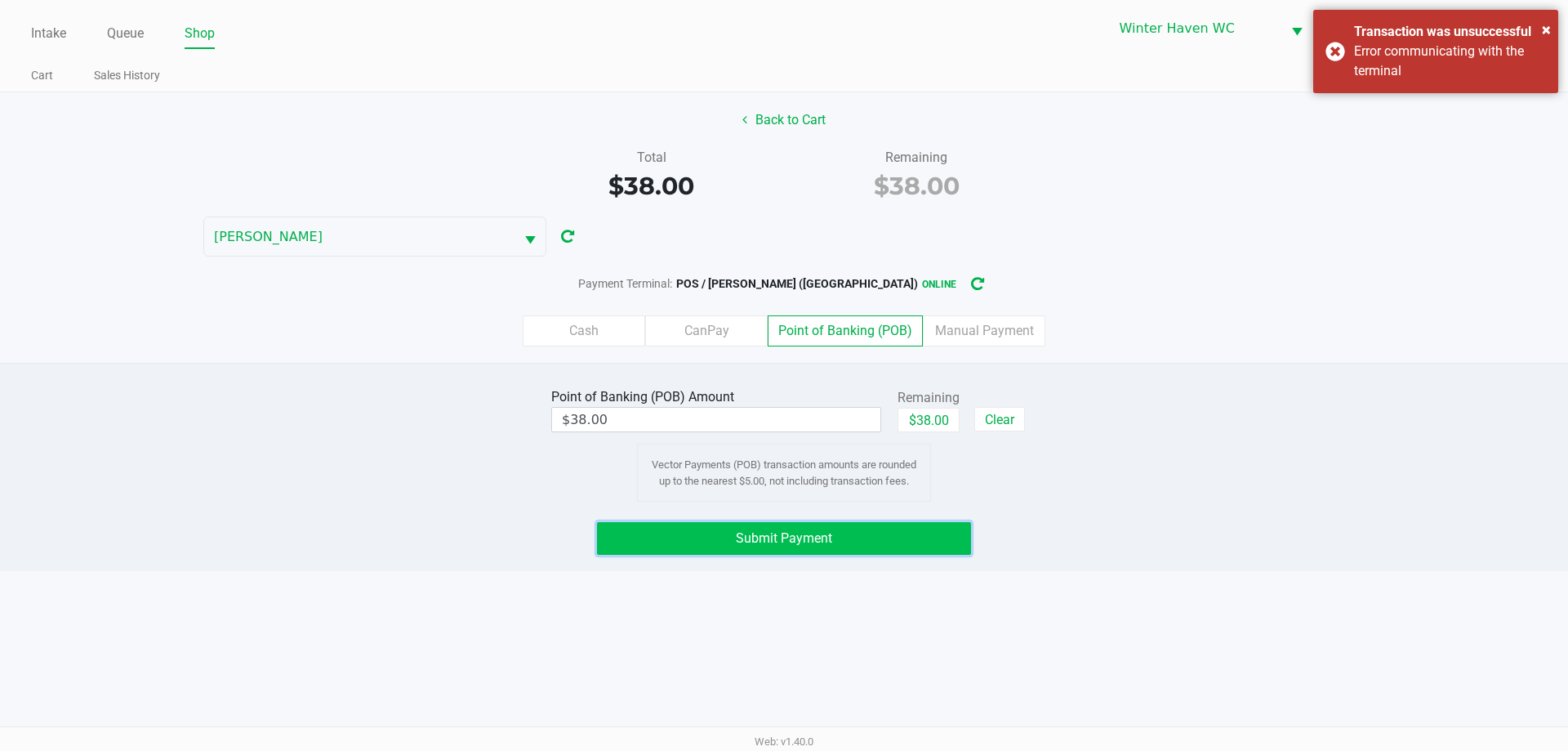
click at [694, 537] on button "Submit Payment" at bounding box center [784, 538] width 374 height 33
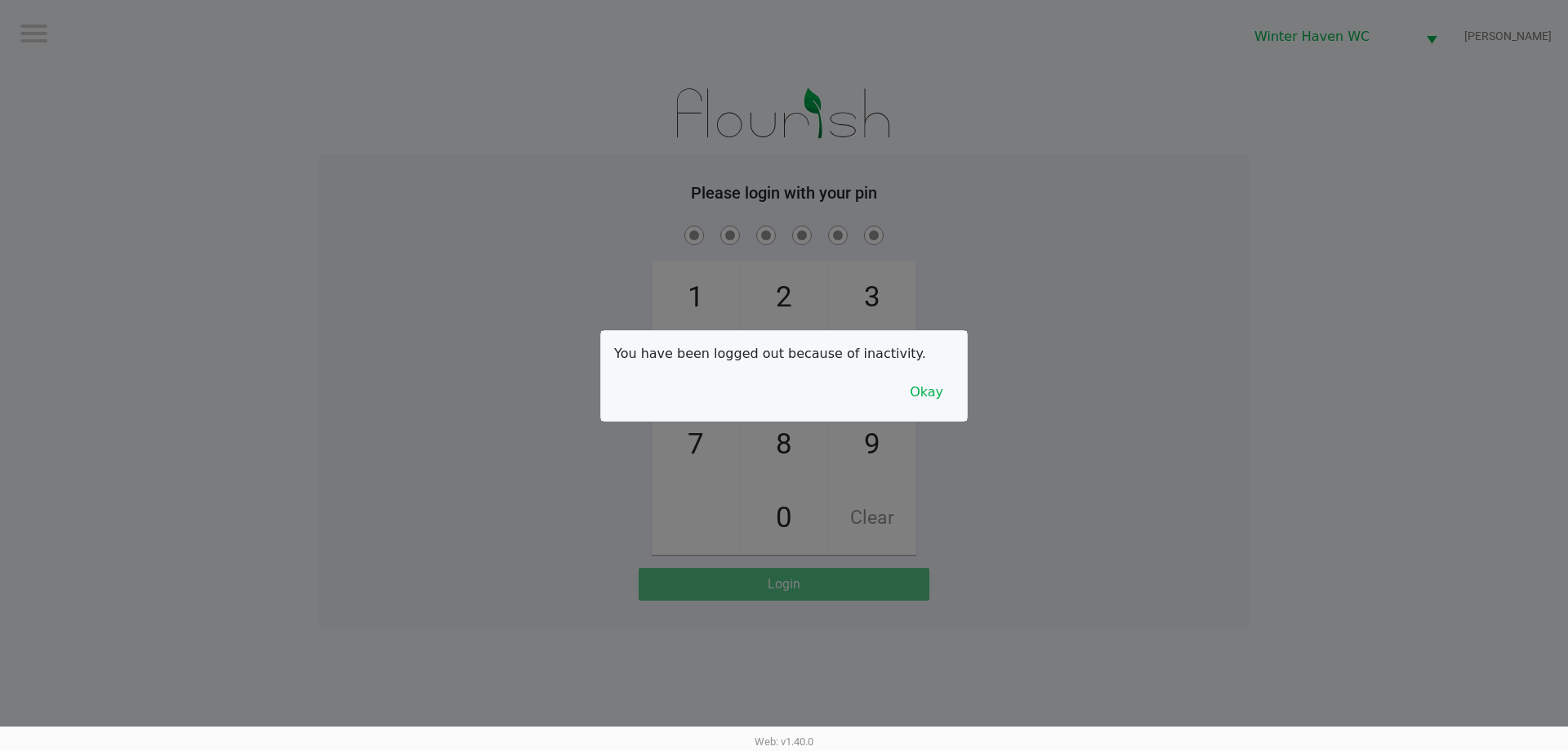
click at [241, 272] on div at bounding box center [784, 376] width 1568 height 751
checkbox input "true"
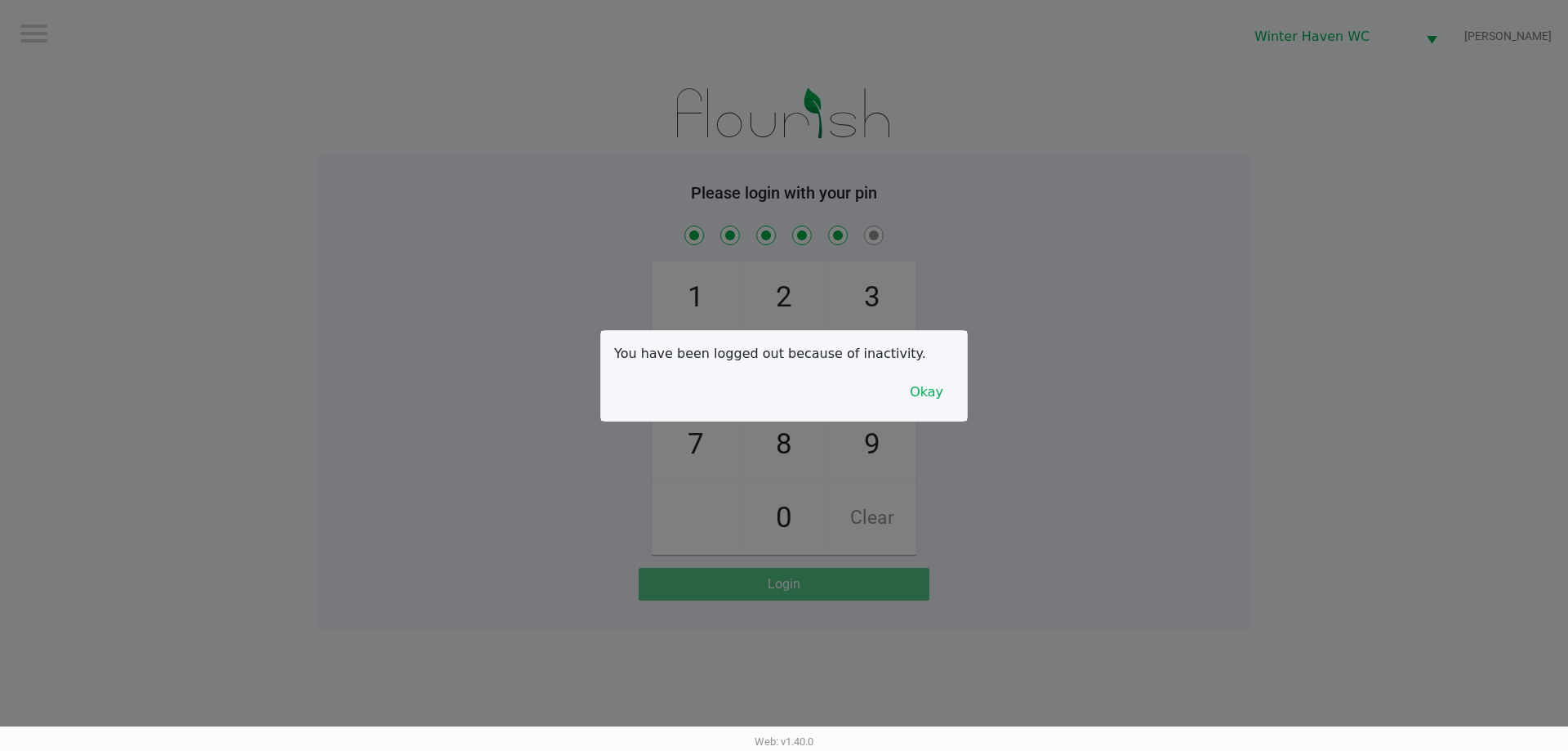
checkbox input "true"
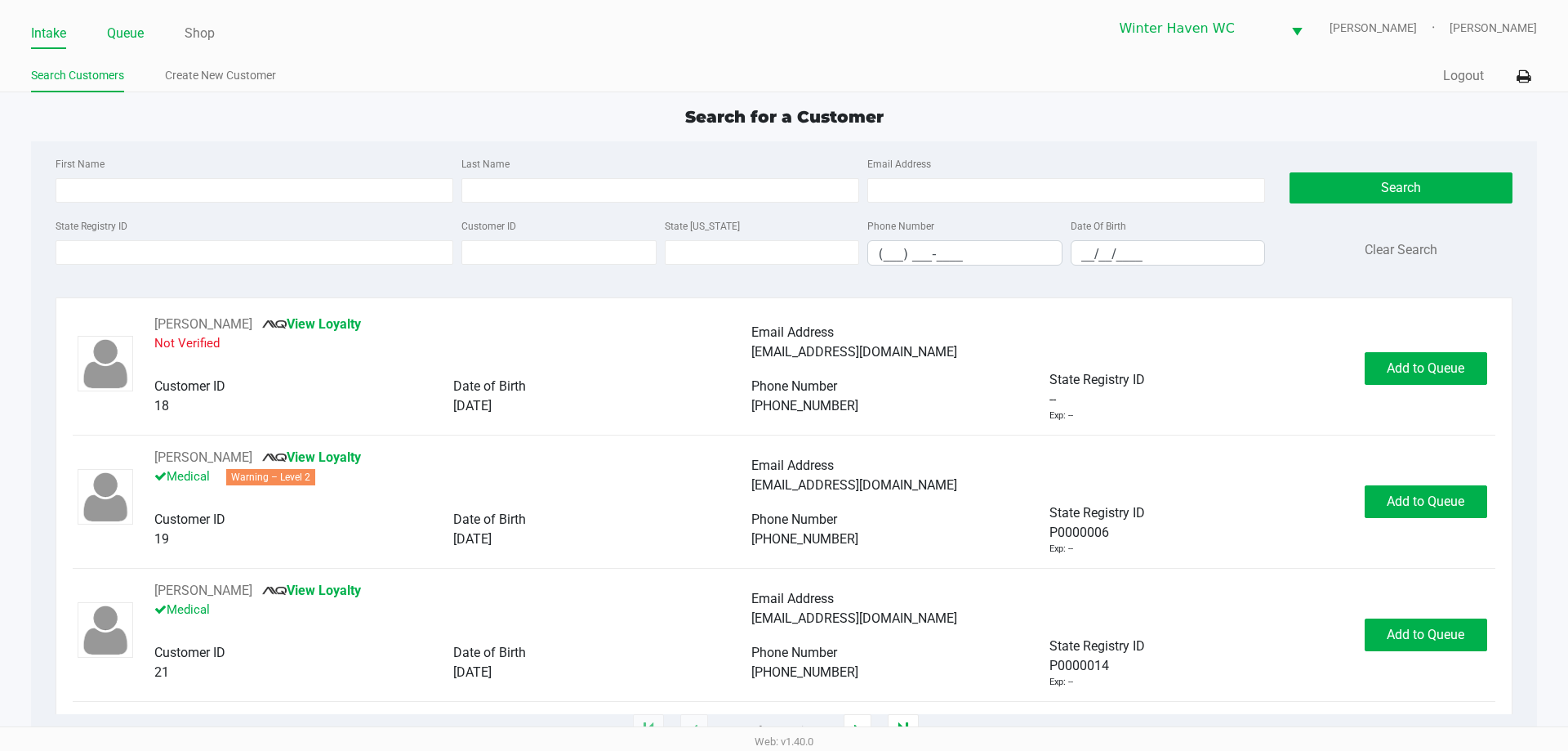
click at [120, 25] on link "Queue" at bounding box center [125, 33] width 37 height 23
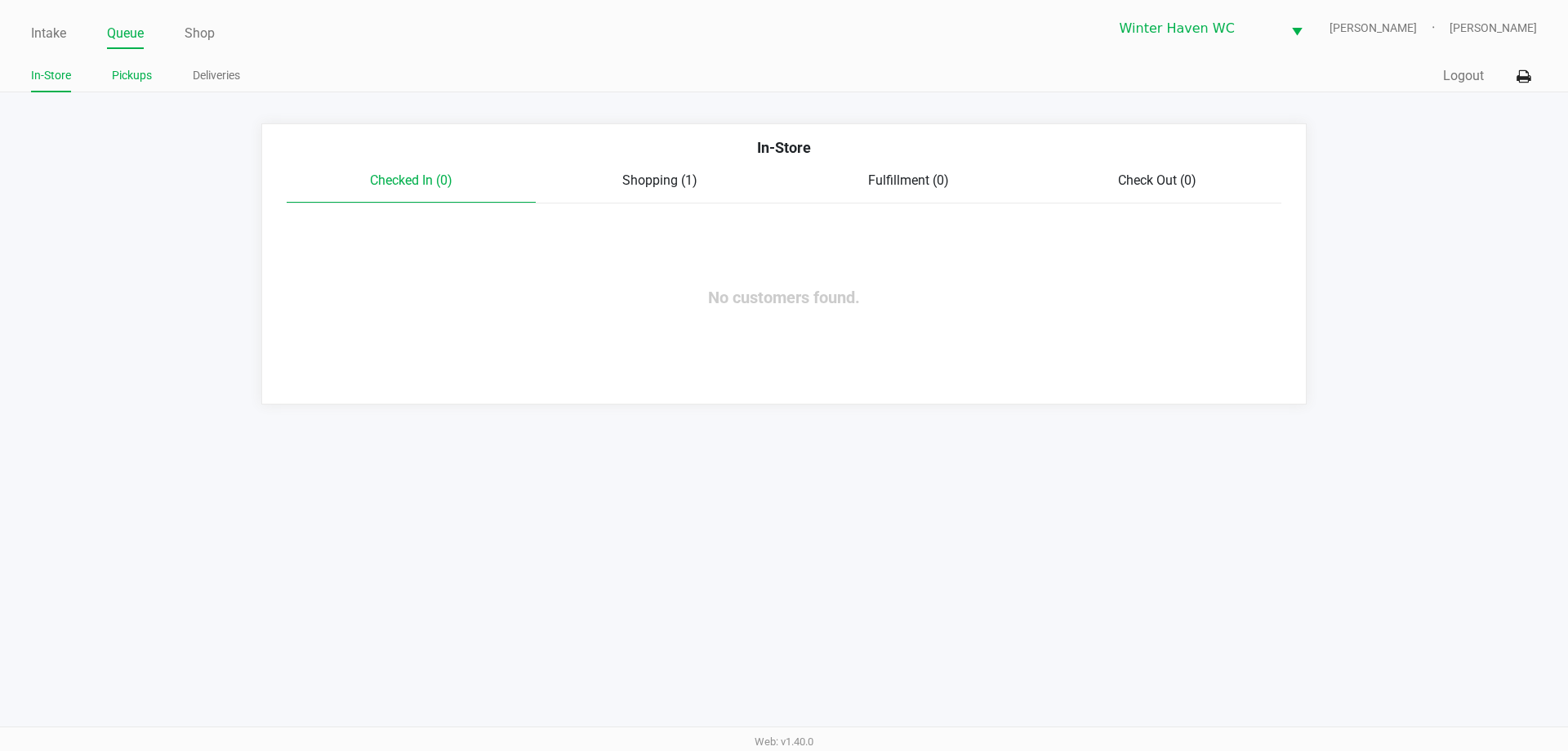
click at [137, 69] on link "Pickups" at bounding box center [132, 75] width 40 height 20
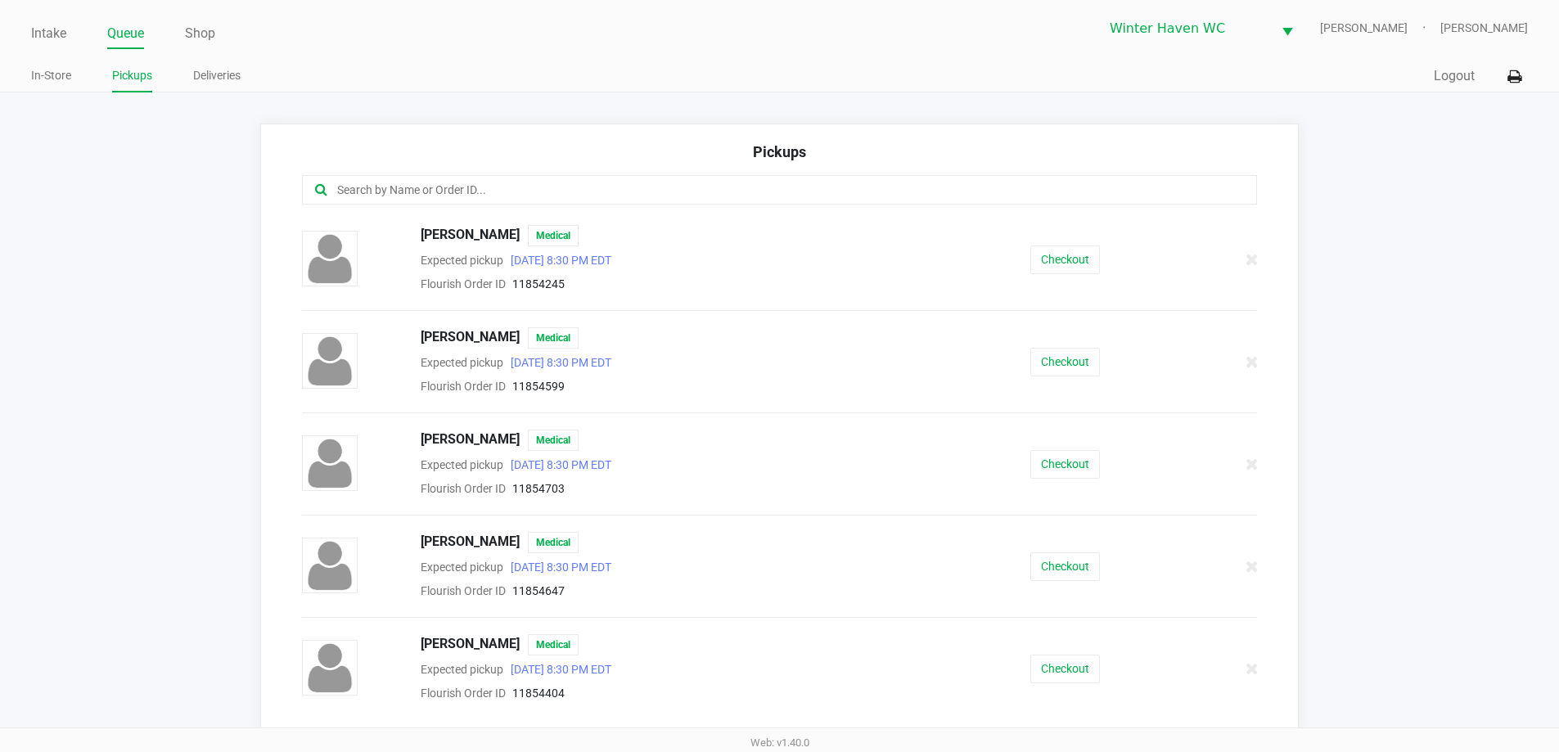
click at [461, 186] on input "text" at bounding box center [753, 190] width 836 height 19
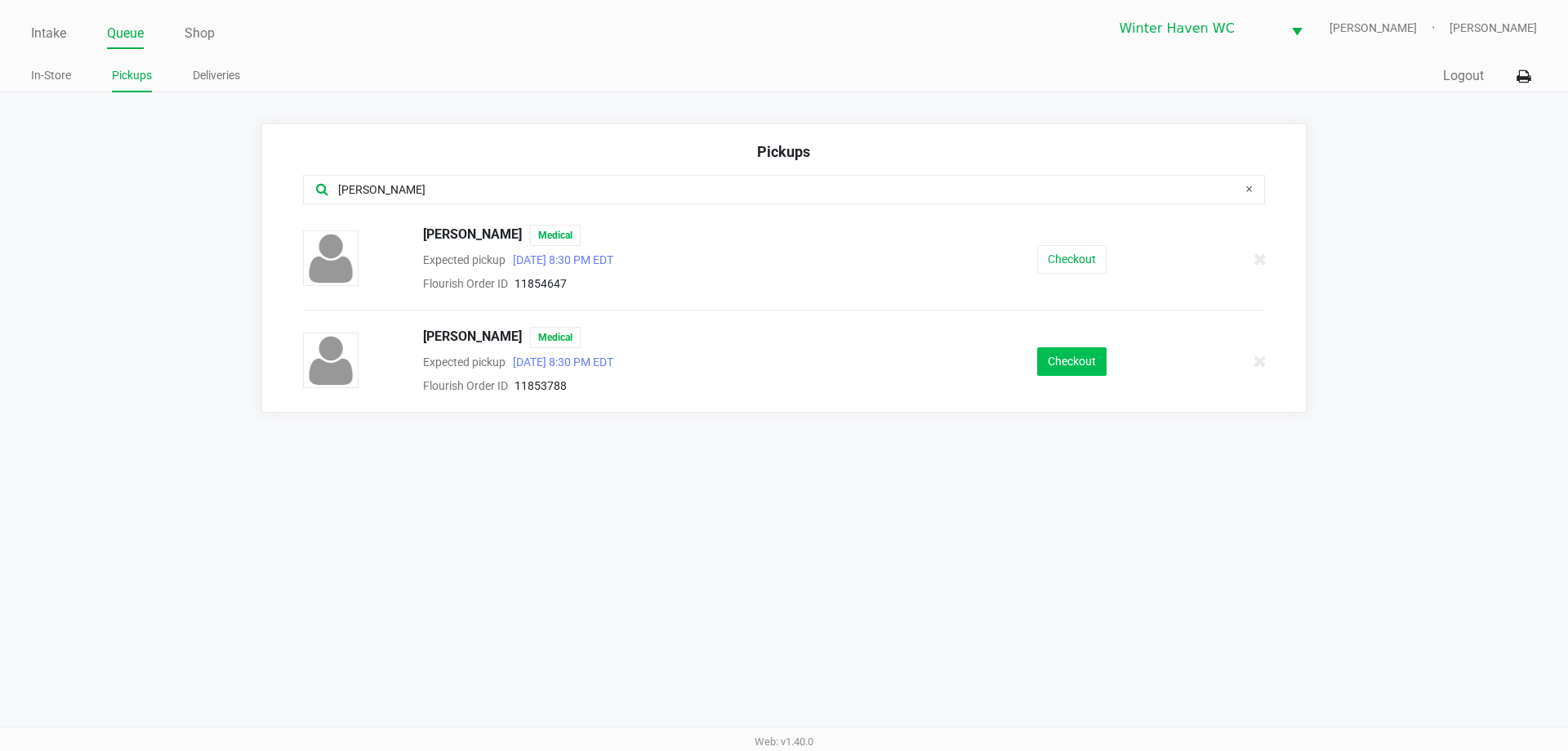
type input "eli"
click at [1066, 354] on button "Checkout" at bounding box center [1072, 362] width 70 height 29
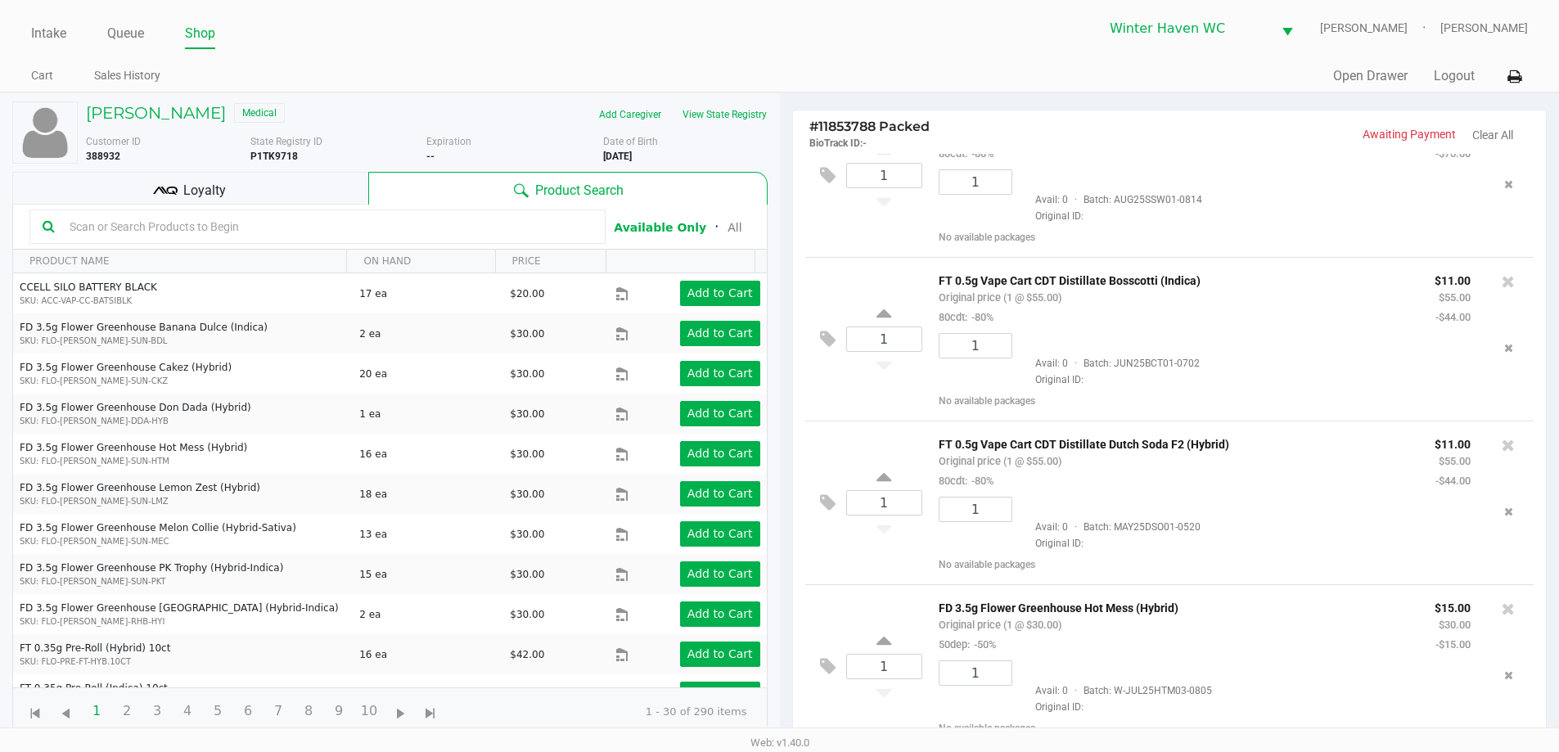
scroll to position [715, 0]
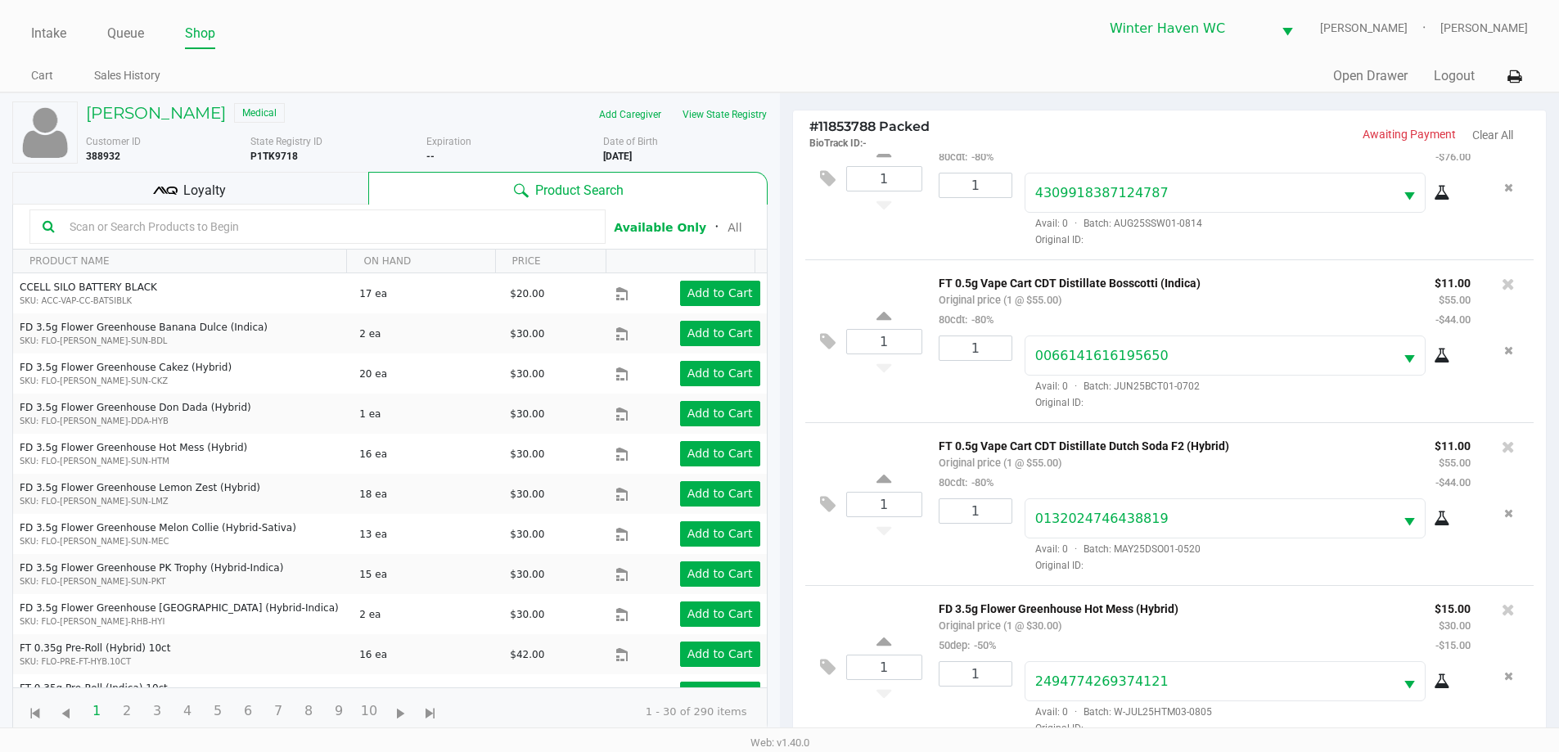
click at [308, 200] on div "Loyalty" at bounding box center [190, 188] width 356 height 33
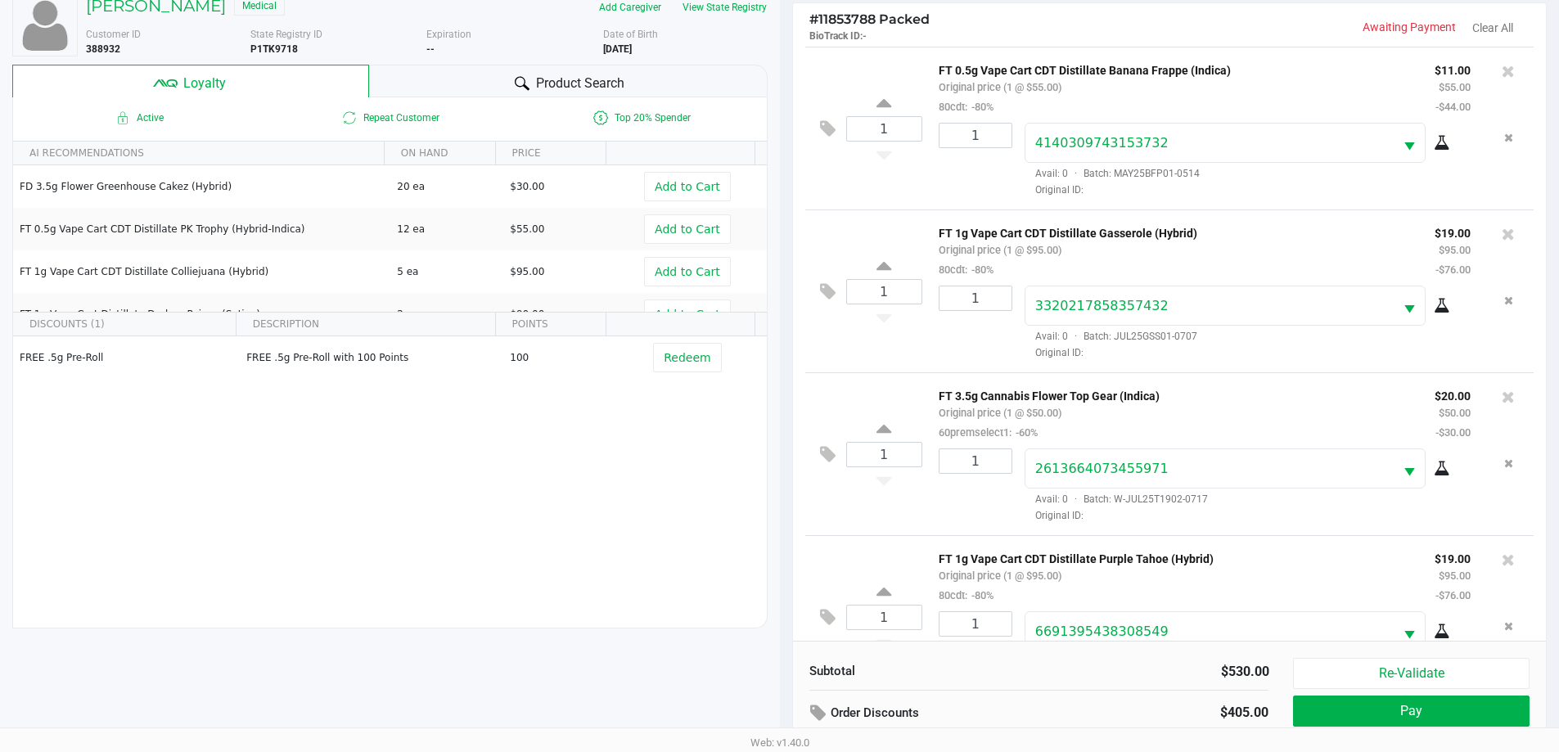
scroll to position [0, 0]
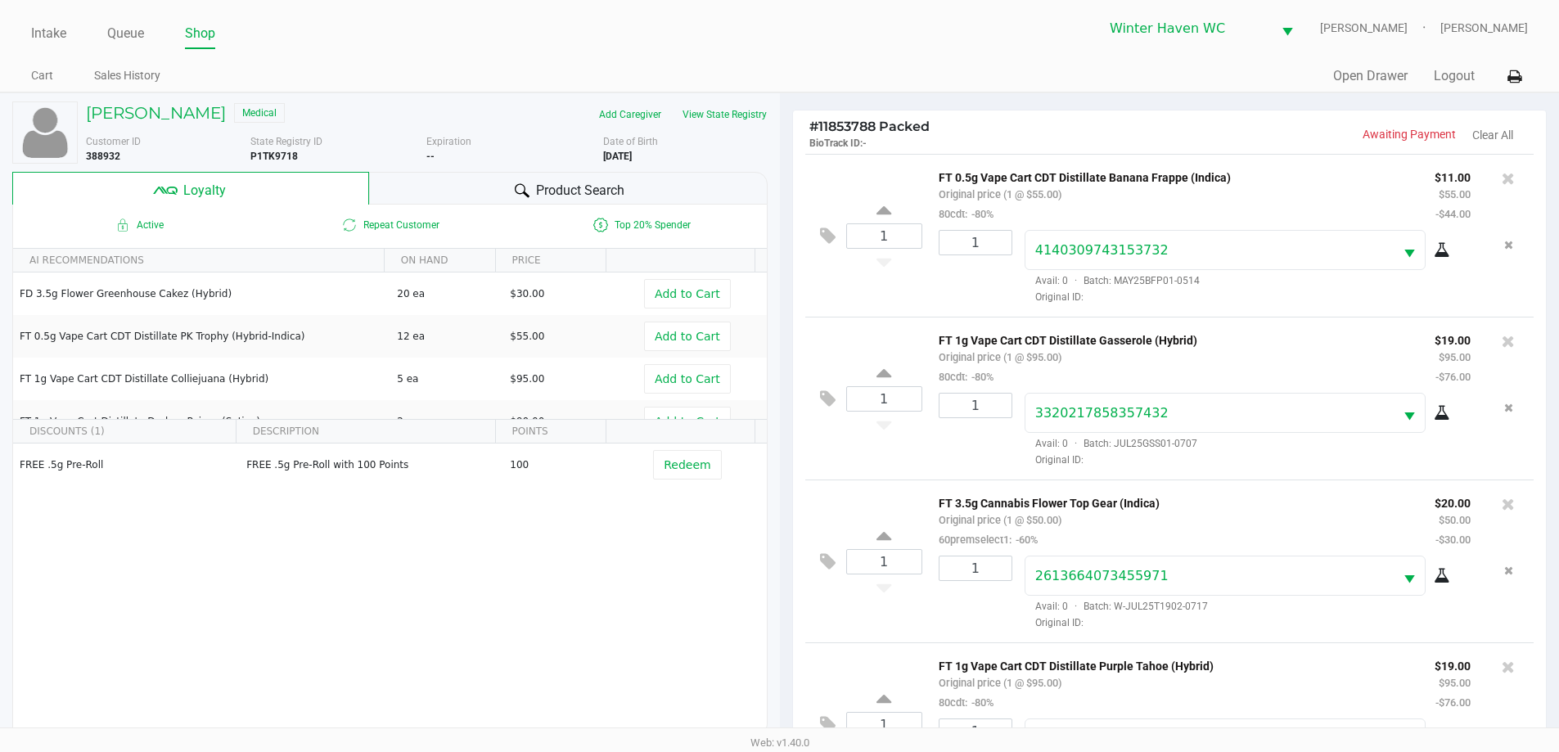
click at [650, 191] on div "Product Search" at bounding box center [568, 188] width 398 height 33
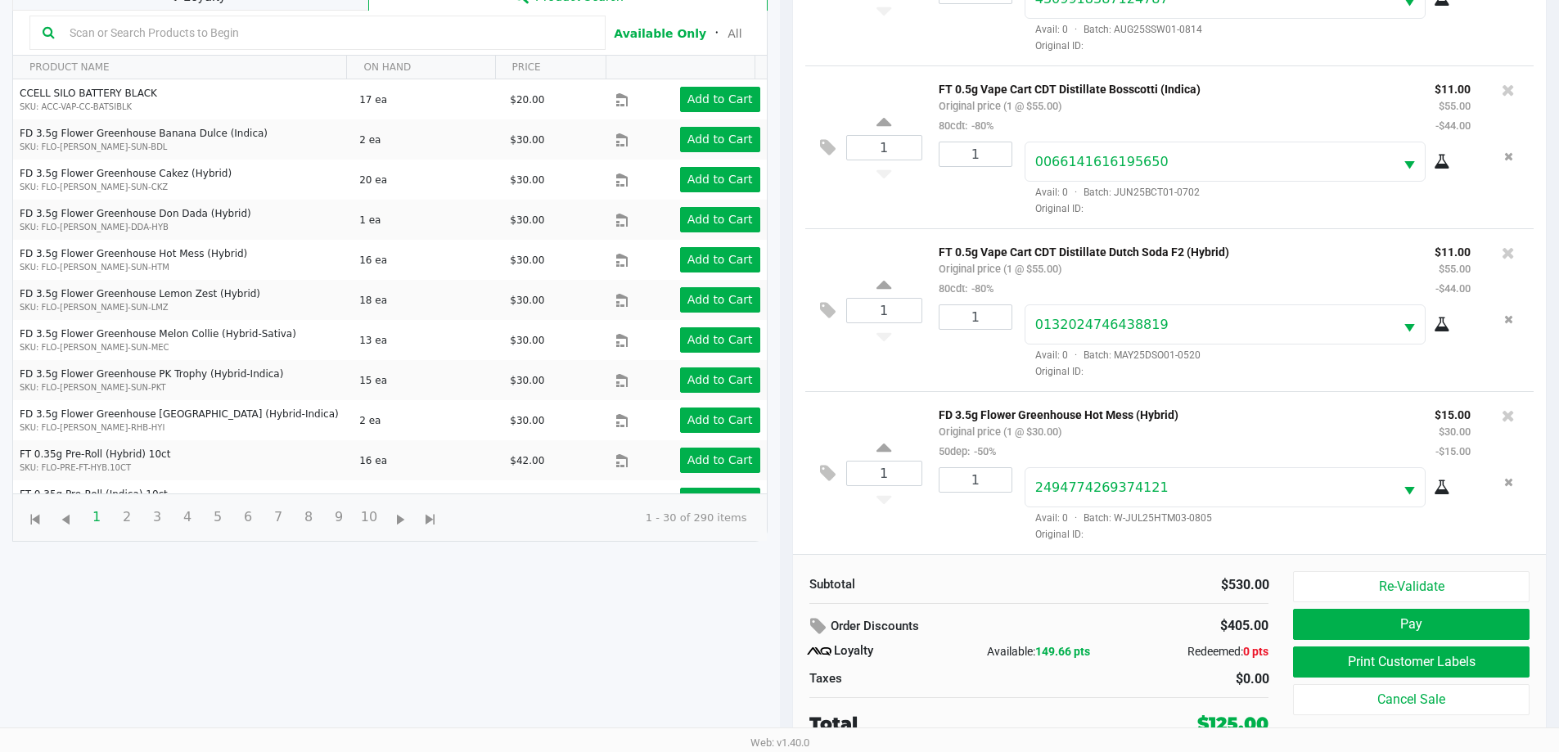
scroll to position [196, 0]
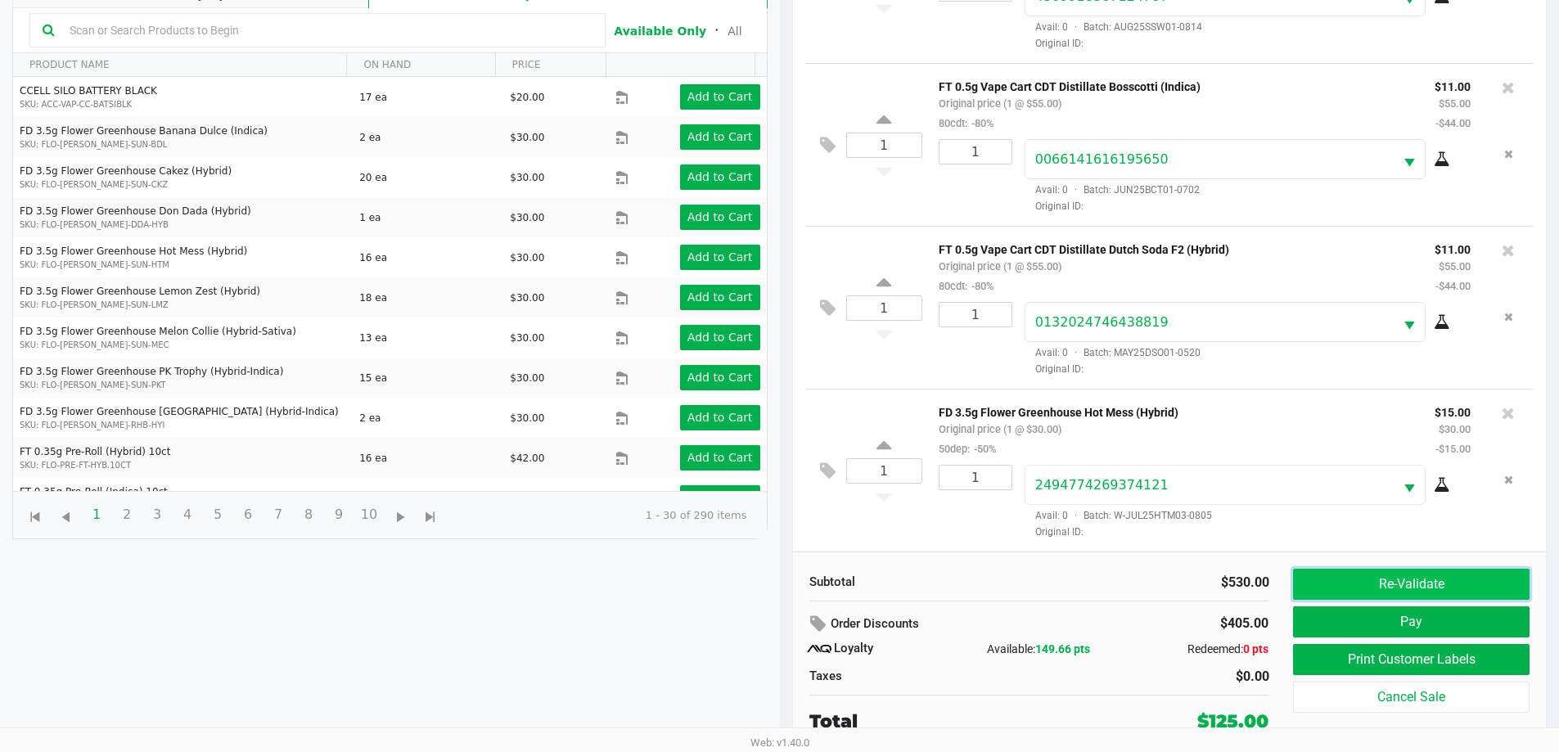
click at [1436, 587] on button "Re-Validate" at bounding box center [1411, 584] width 236 height 31
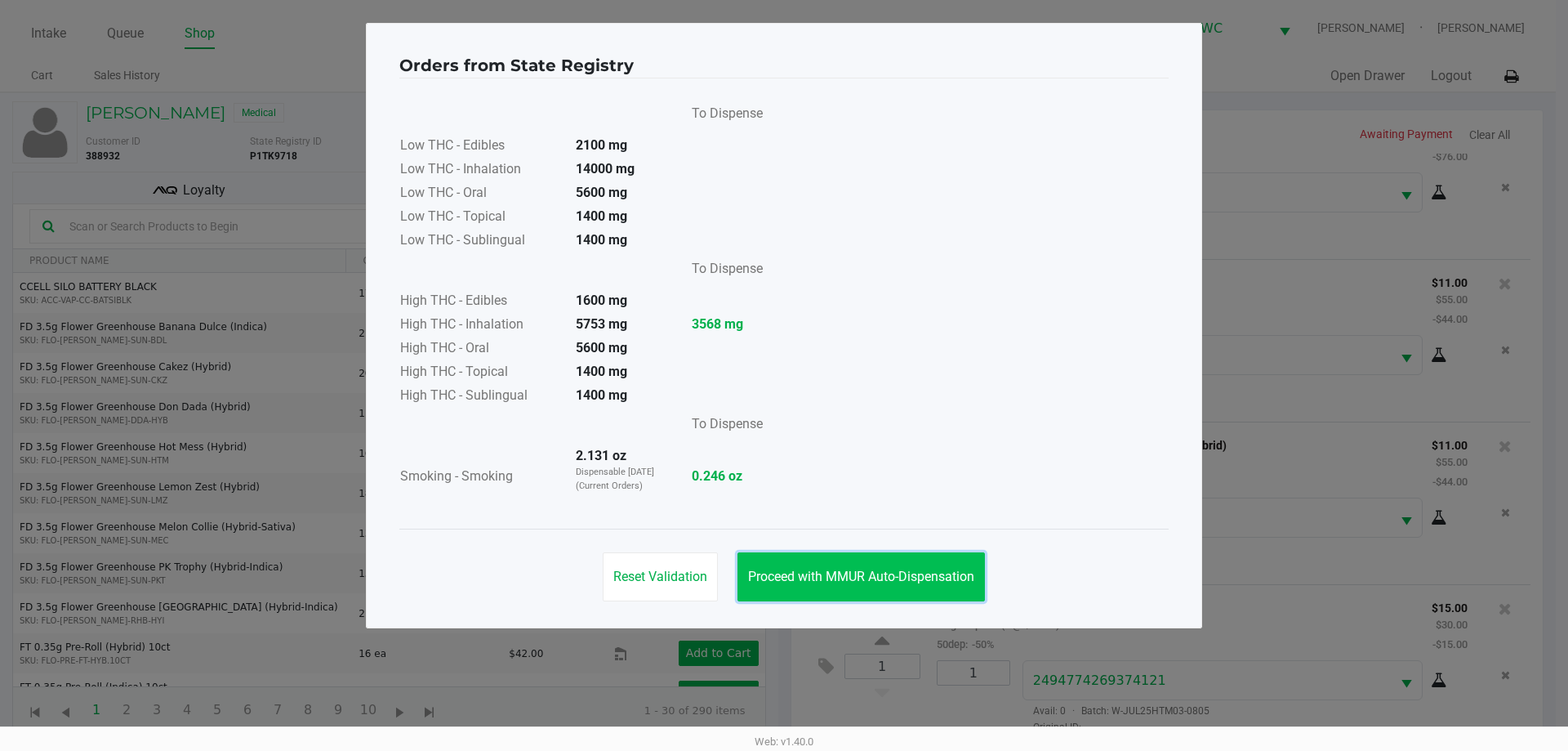
click at [860, 575] on span "Proceed with MMUR Auto-Dispensation" at bounding box center [860, 576] width 227 height 16
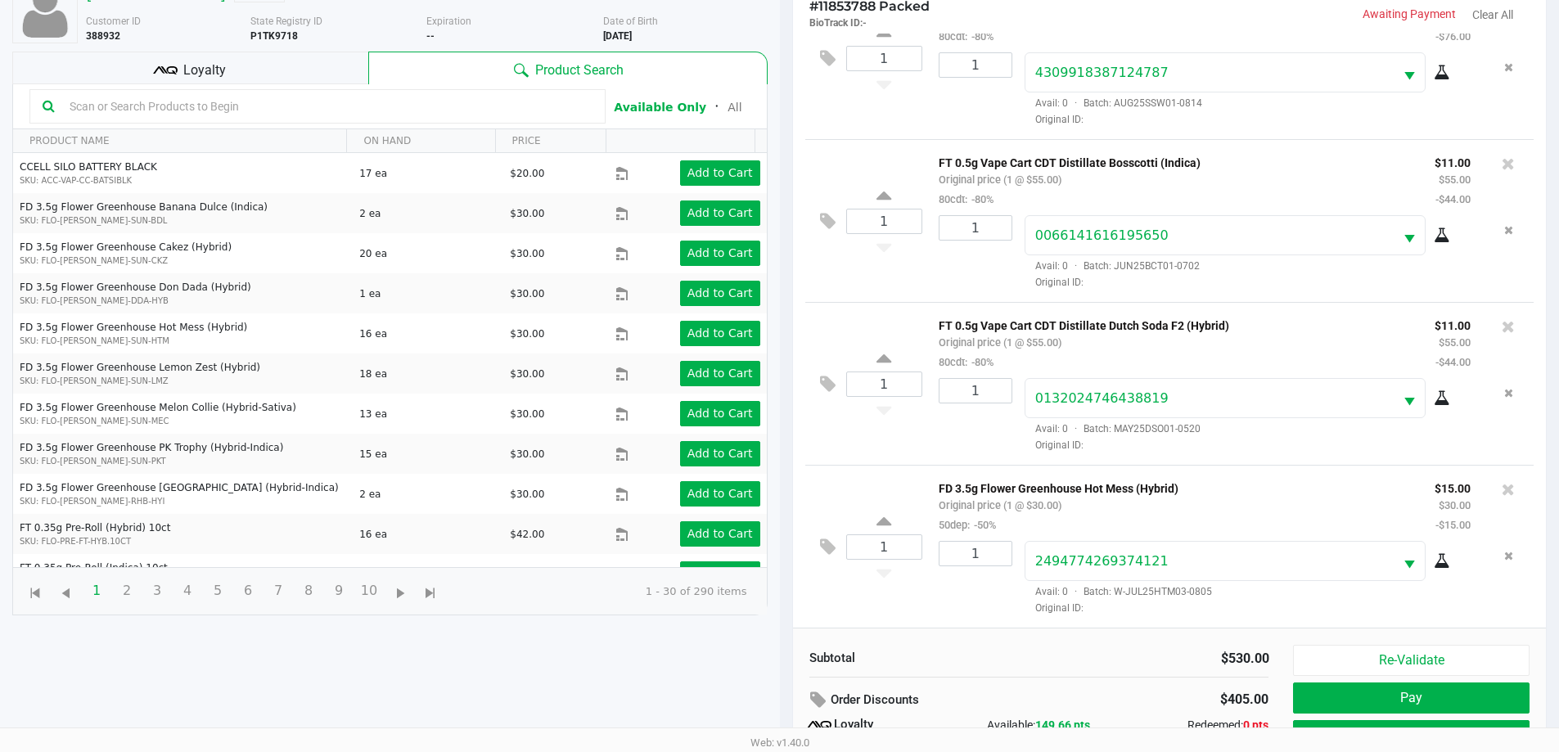
scroll to position [196, 0]
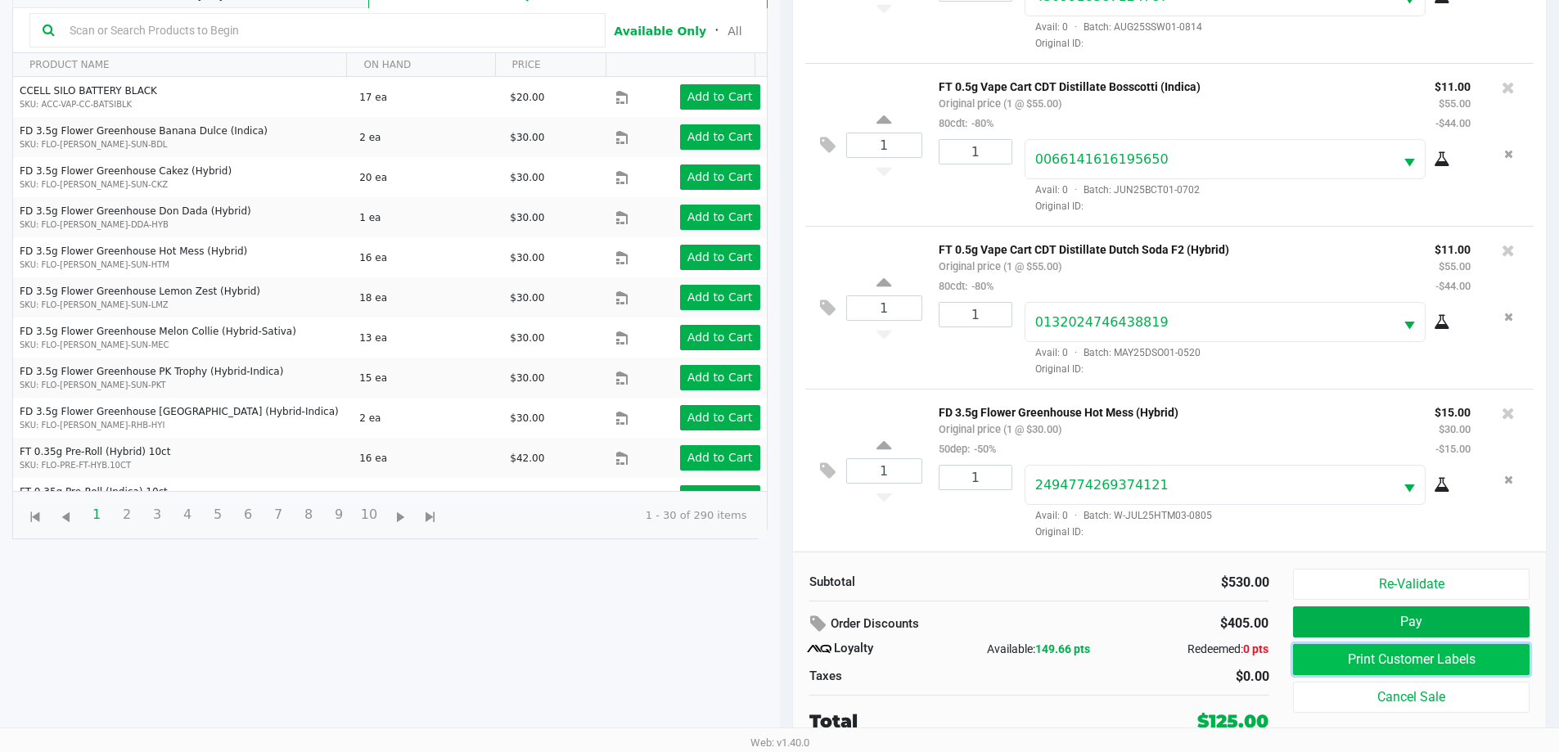
click at [1390, 648] on button "Print Customer Labels" at bounding box center [1411, 659] width 236 height 31
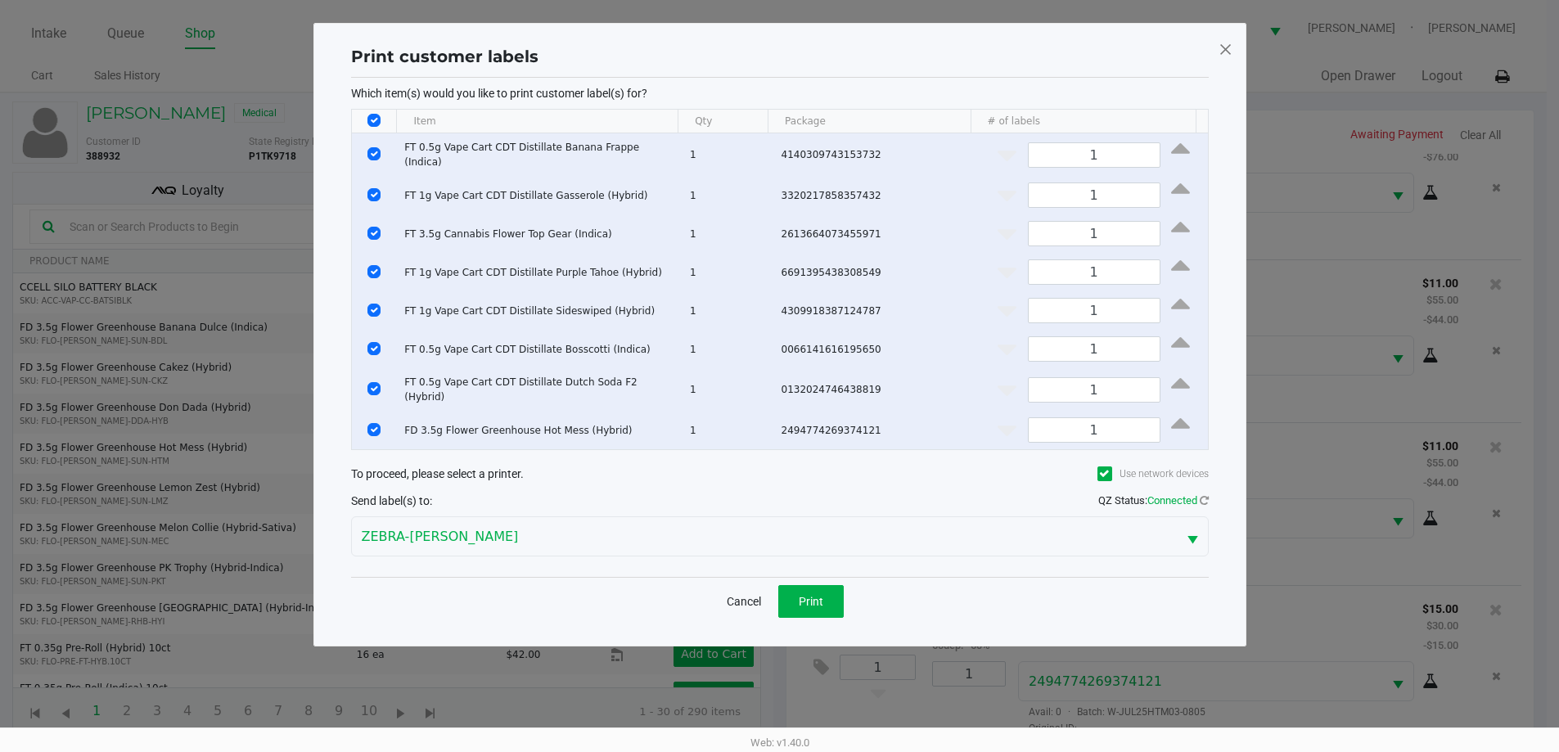
scroll to position [0, 0]
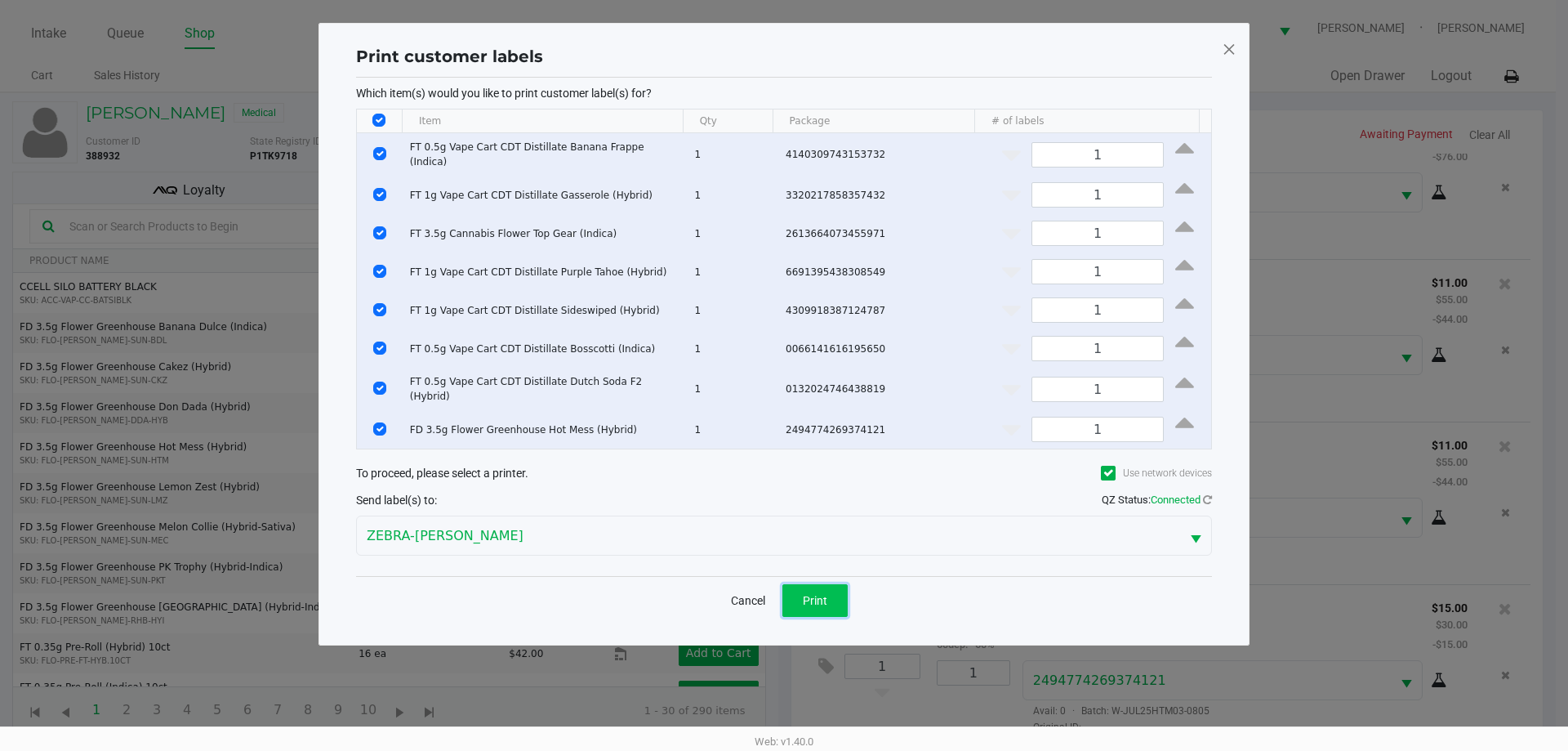
click at [815, 594] on span "Print" at bounding box center [814, 600] width 25 height 13
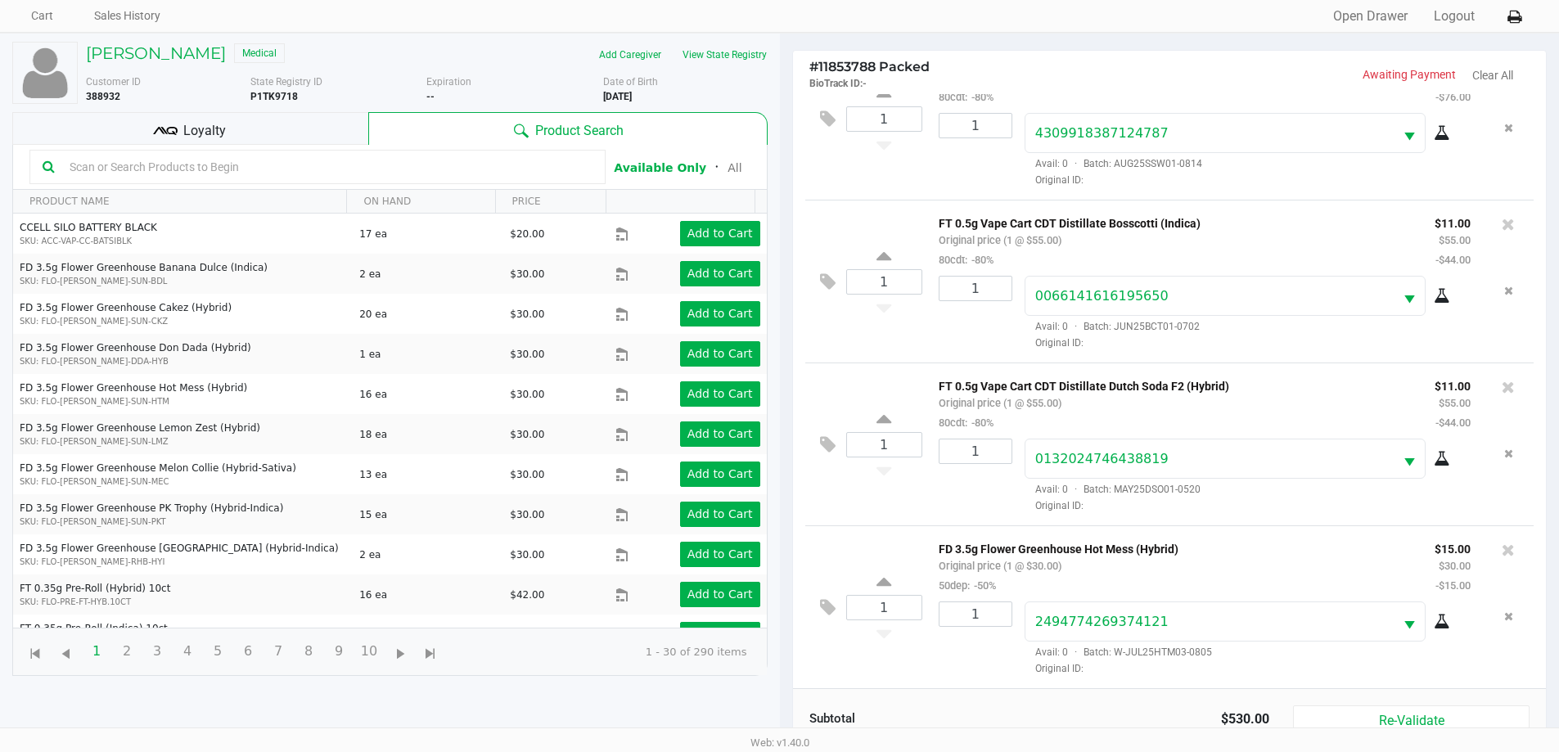
scroll to position [196, 0]
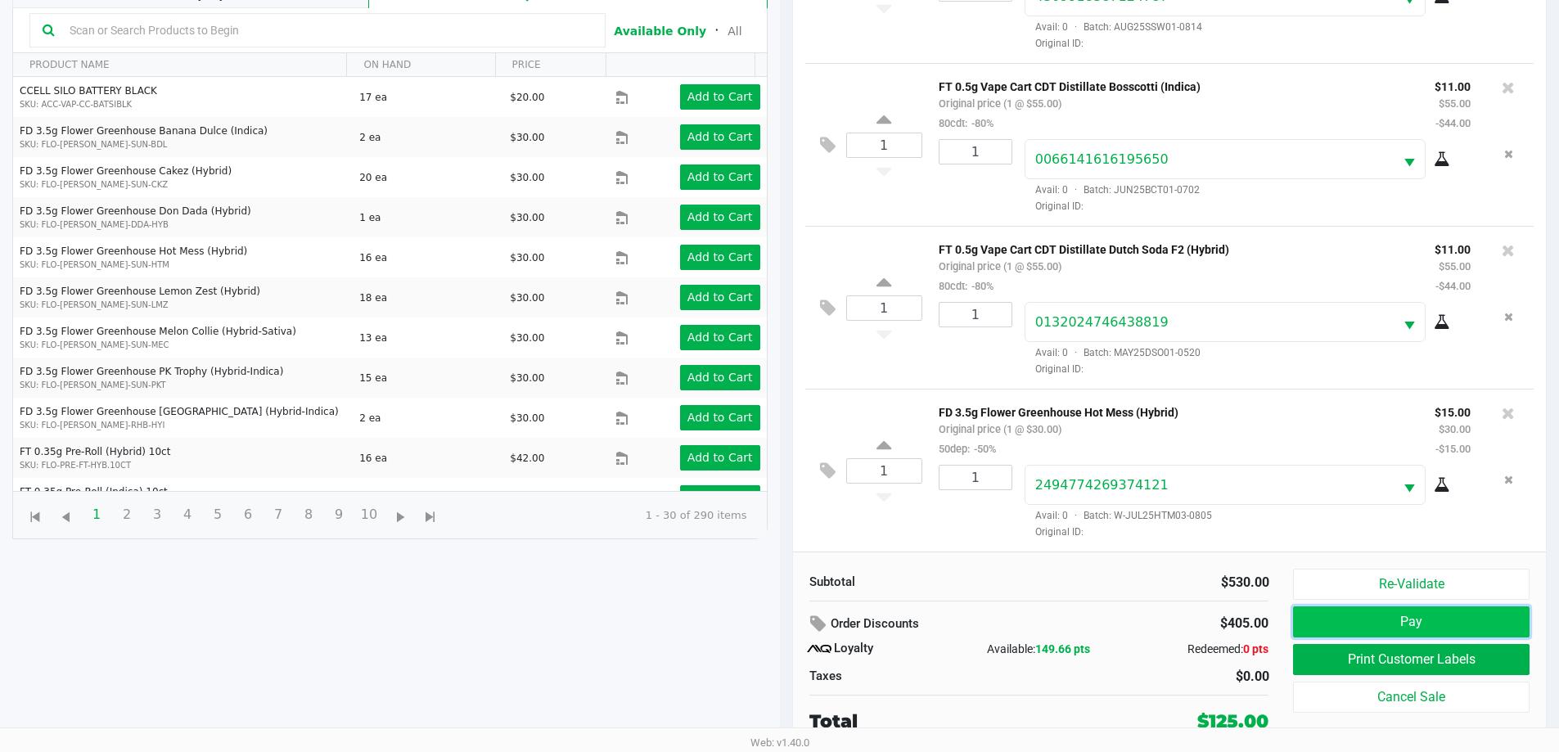
click at [1445, 621] on button "Pay" at bounding box center [1411, 621] width 236 height 31
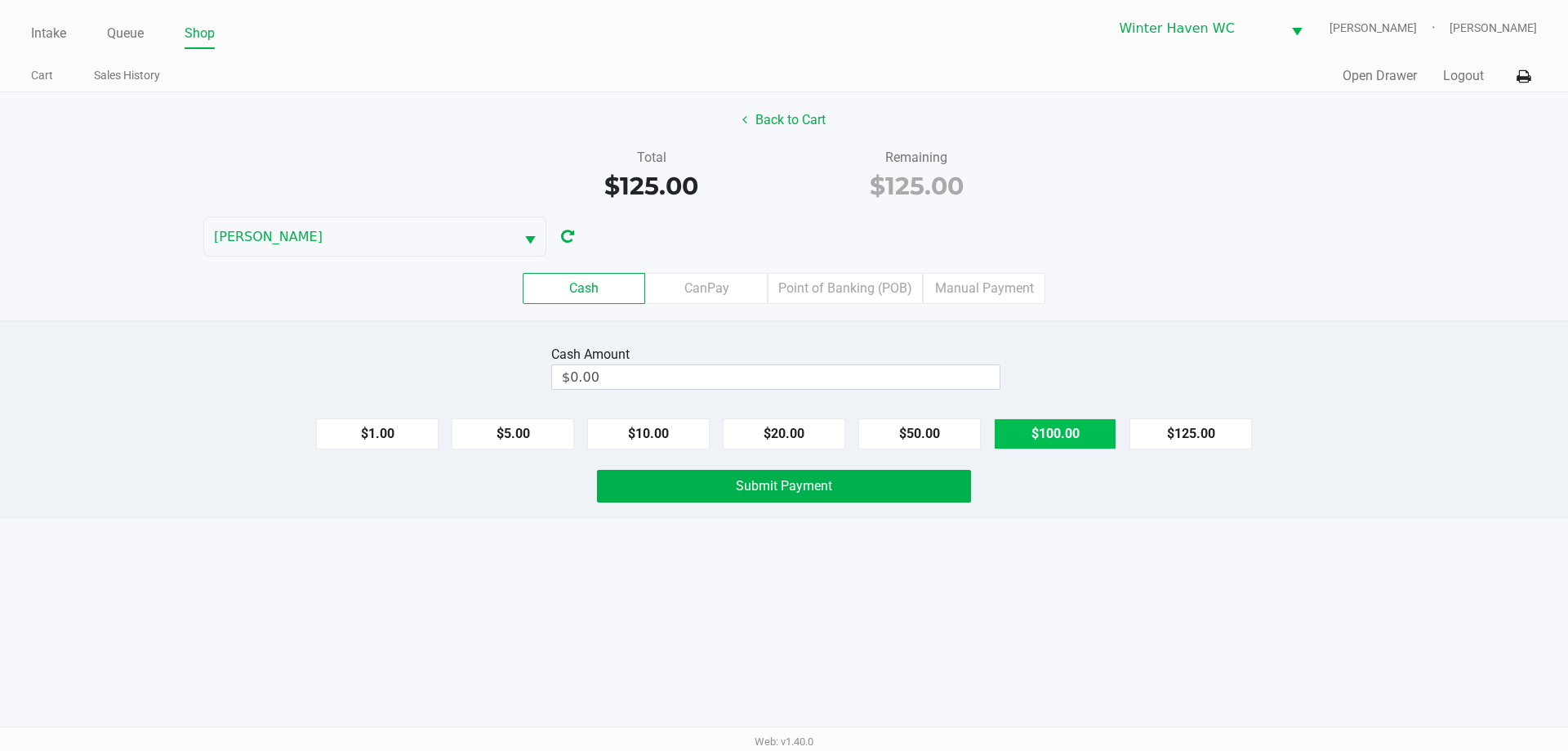
click at [1026, 433] on button "$100.00" at bounding box center [1055, 433] width 123 height 31
click at [802, 433] on button "$20.00" at bounding box center [784, 433] width 123 height 31
type input "$140.00"
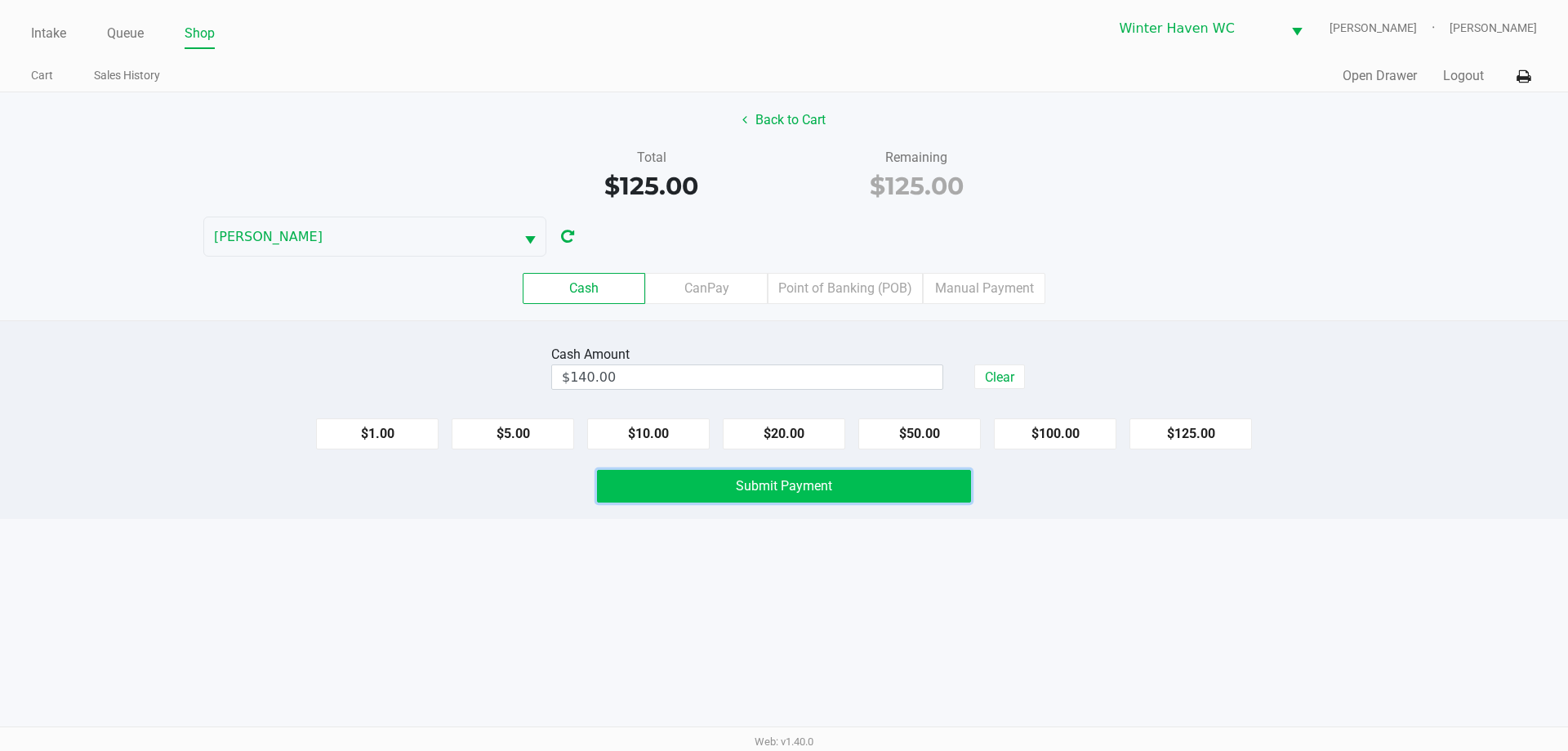
click at [810, 492] on span "Submit Payment" at bounding box center [784, 486] width 97 height 16
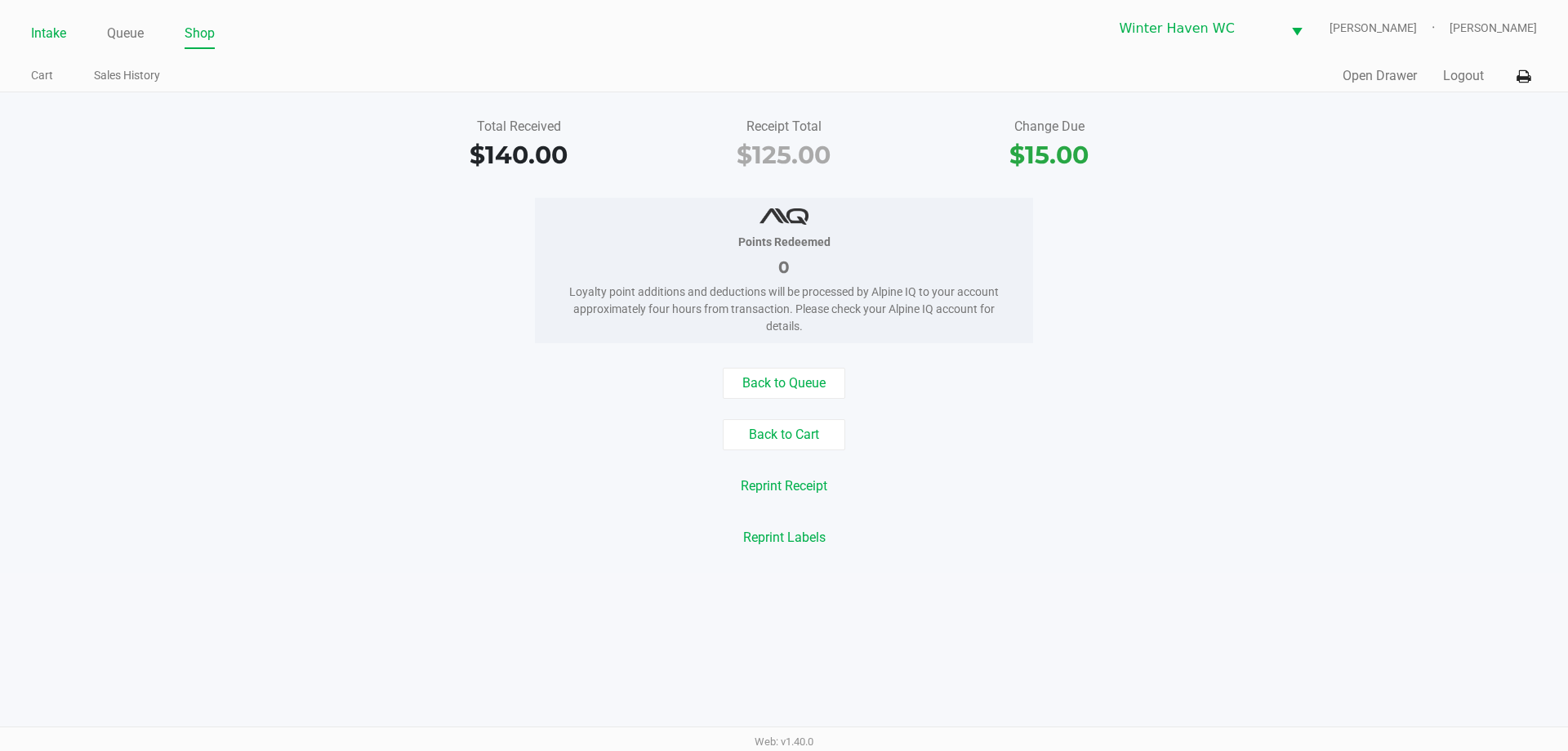
click at [36, 41] on link "Intake" at bounding box center [48, 33] width 35 height 23
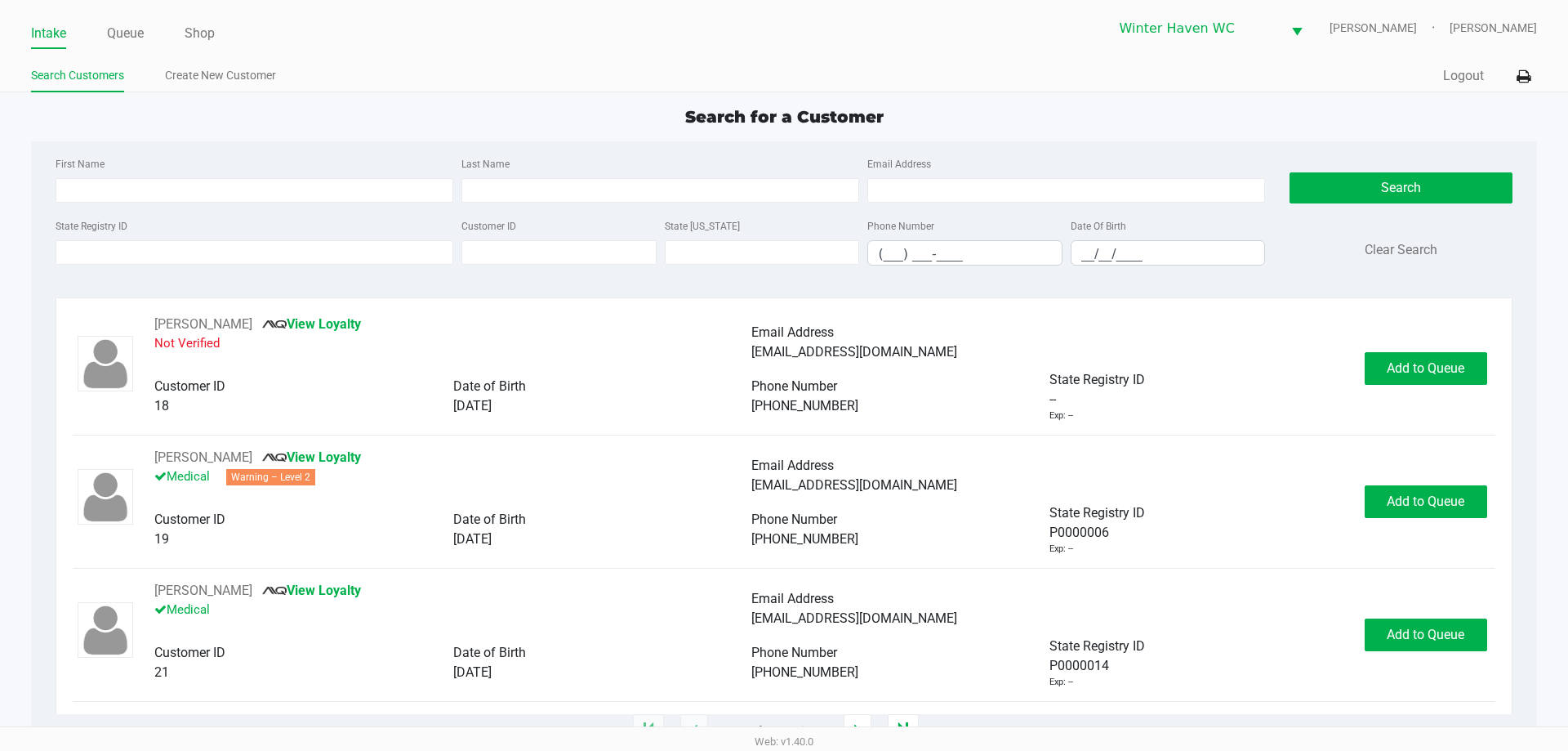
click at [302, 140] on div "Search for a Customer First Name Last Name Email Address State Registry ID Cust…" at bounding box center [784, 418] width 1505 height 627
click at [133, 34] on link "Queue" at bounding box center [125, 33] width 37 height 23
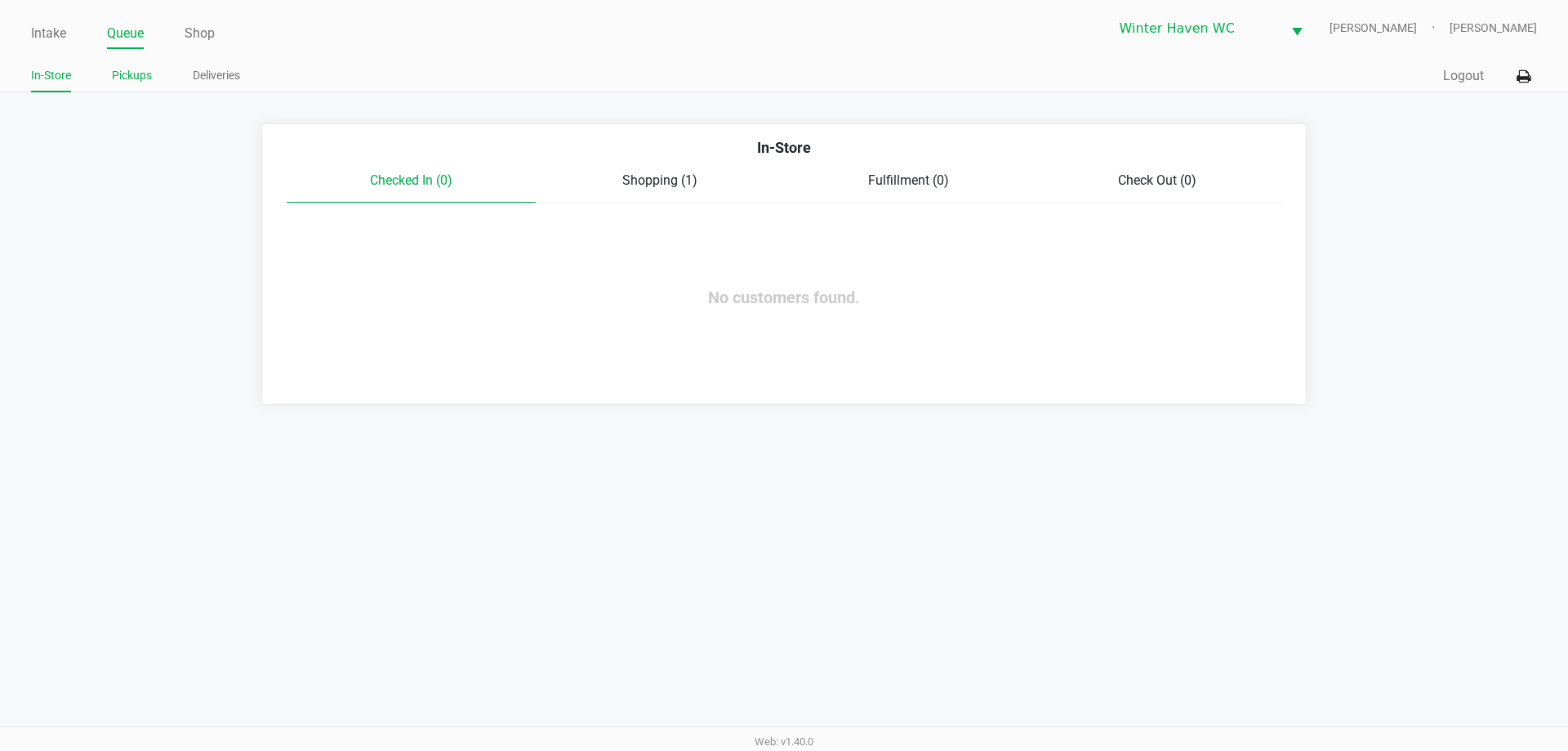
click at [131, 78] on link "Pickups" at bounding box center [132, 75] width 40 height 20
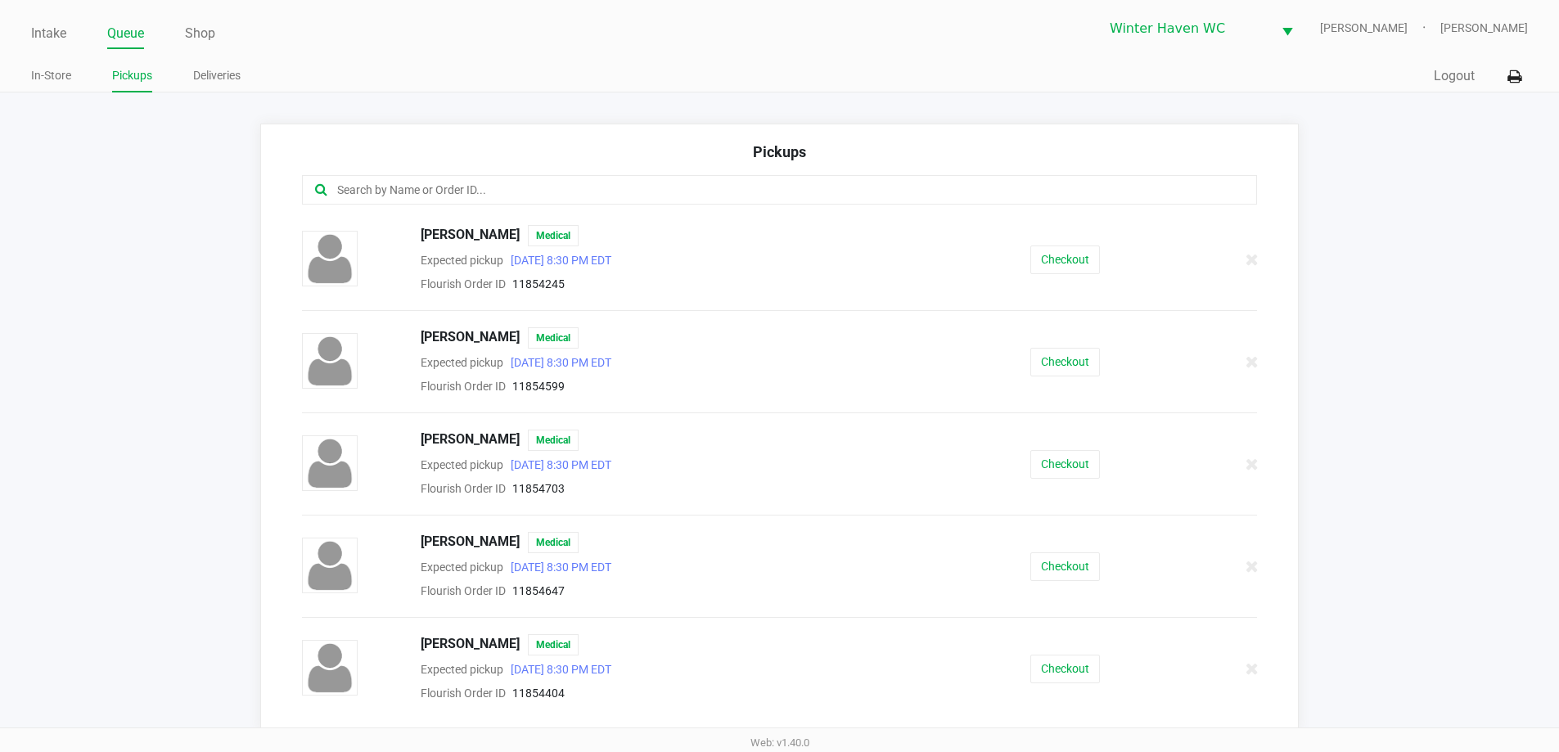
click at [539, 194] on input "text" at bounding box center [753, 190] width 836 height 19
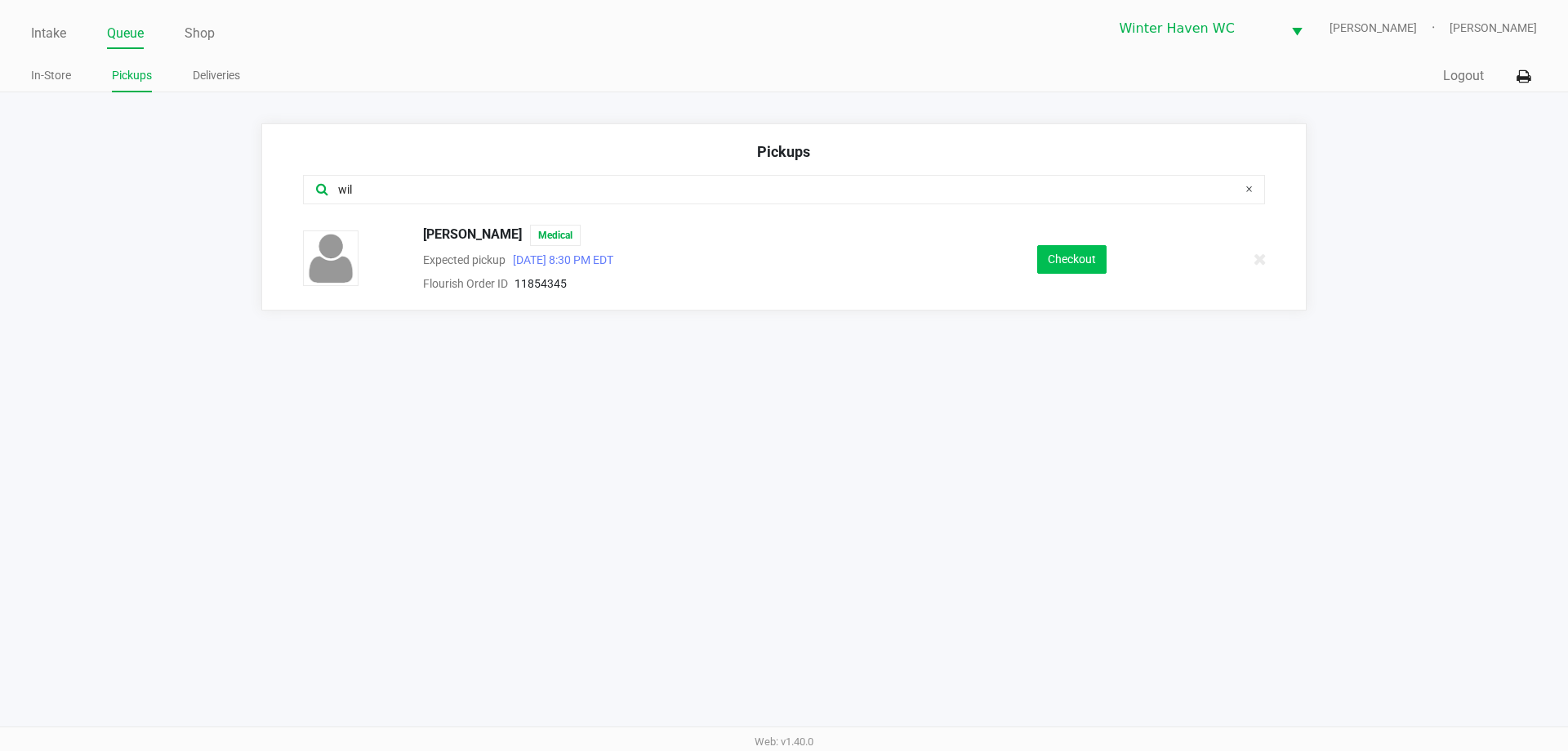
type input "wil"
click at [1063, 260] on button "Checkout" at bounding box center [1072, 259] width 70 height 29
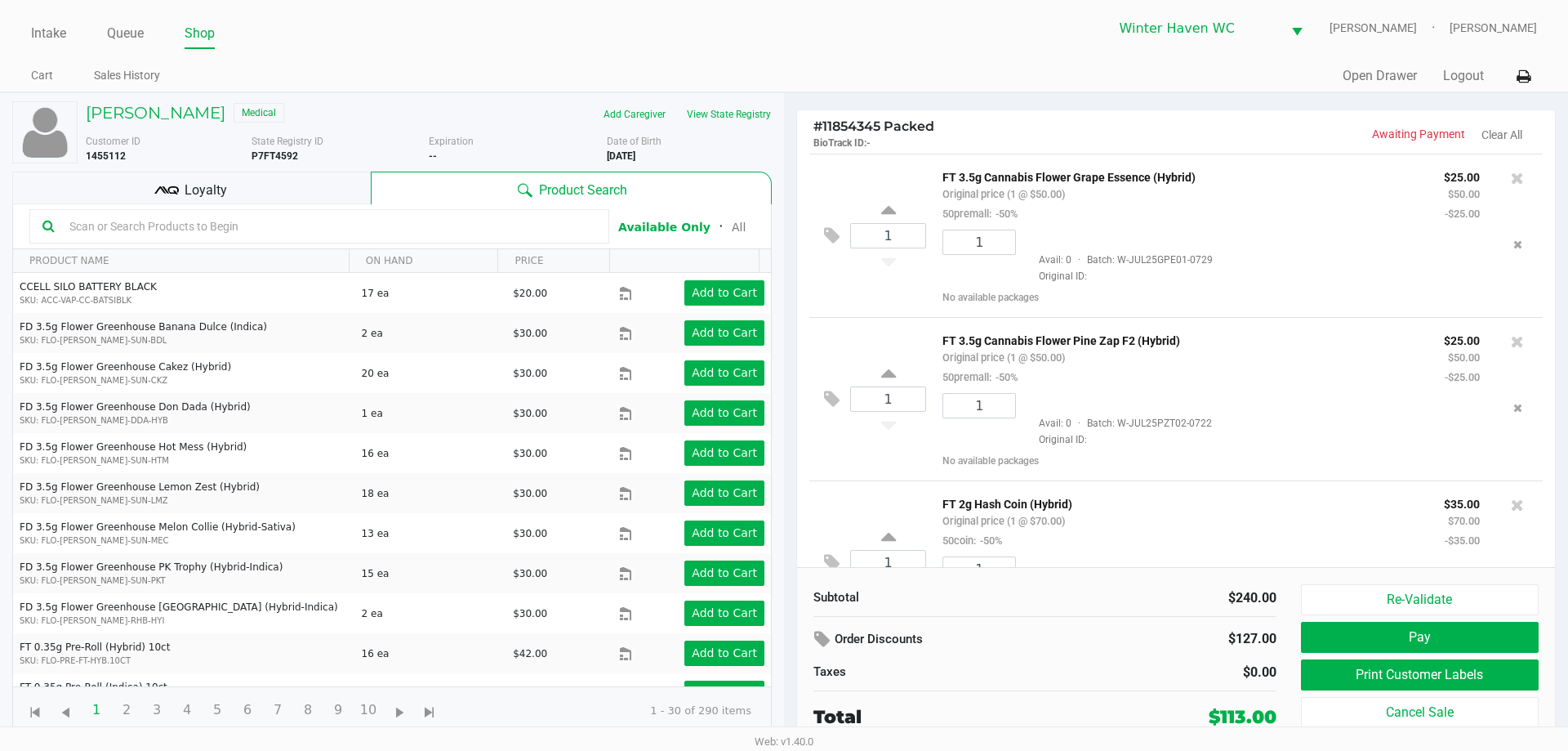
click at [294, 177] on div "Loyalty" at bounding box center [191, 188] width 358 height 33
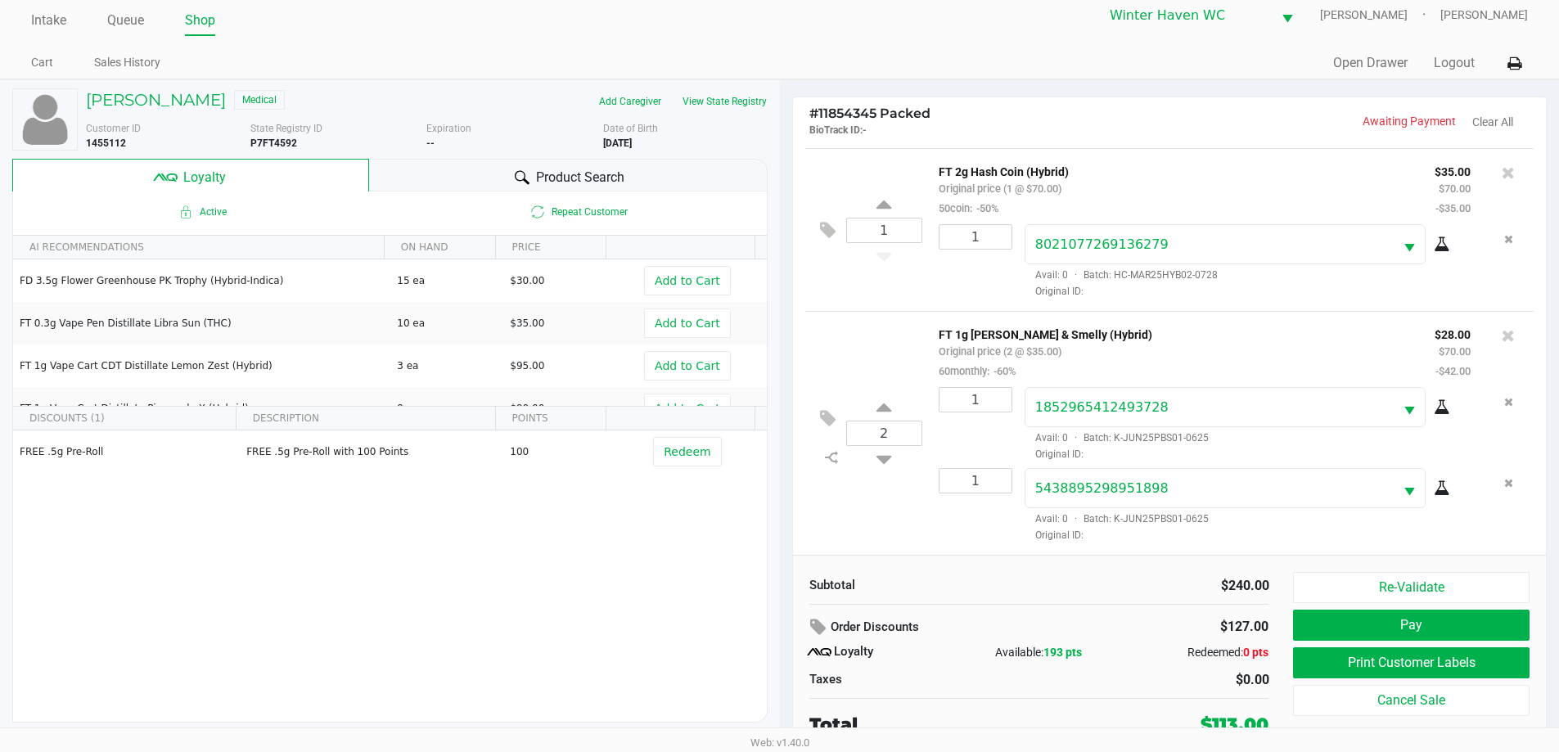
scroll to position [16, 0]
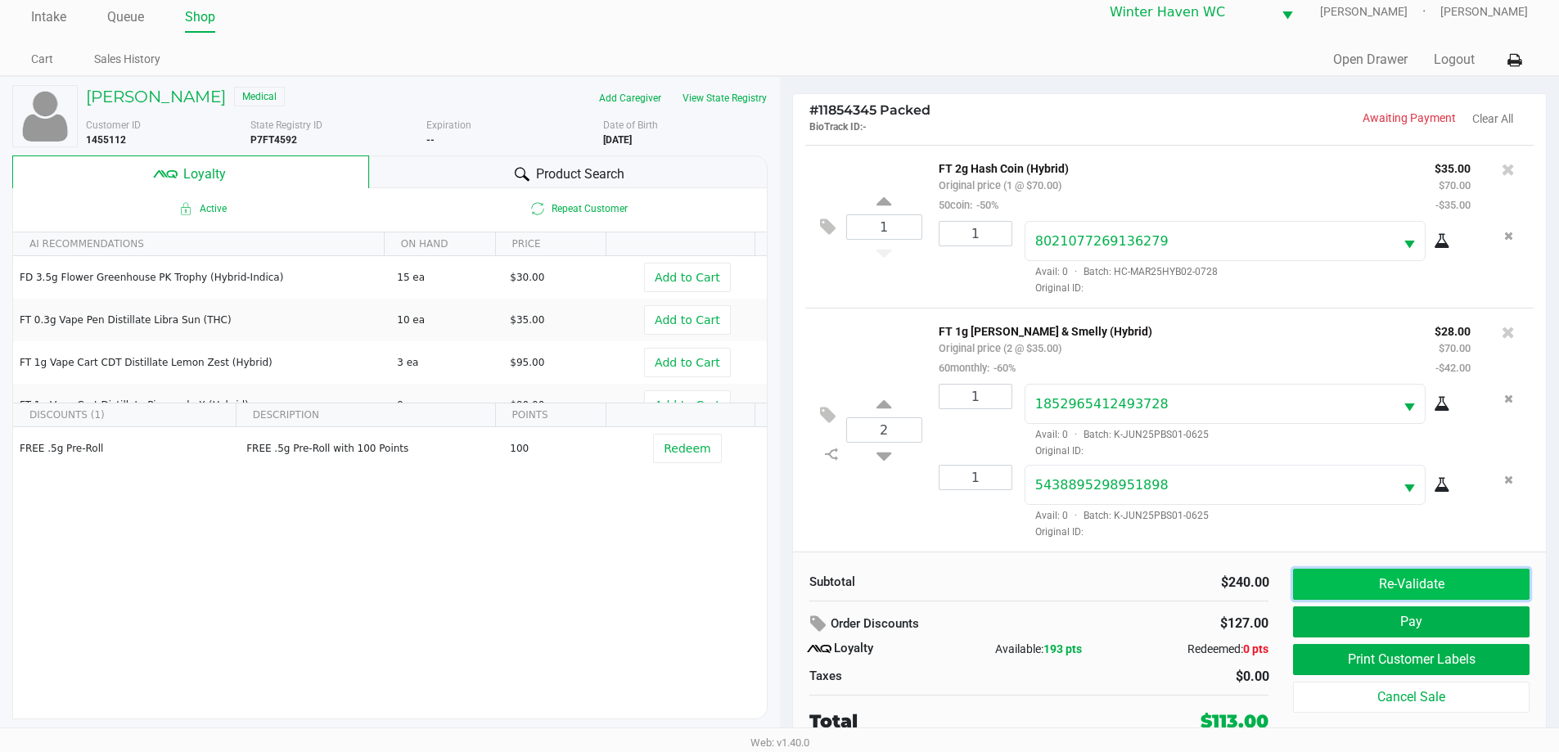
click at [1391, 580] on button "Re-Validate" at bounding box center [1411, 584] width 236 height 31
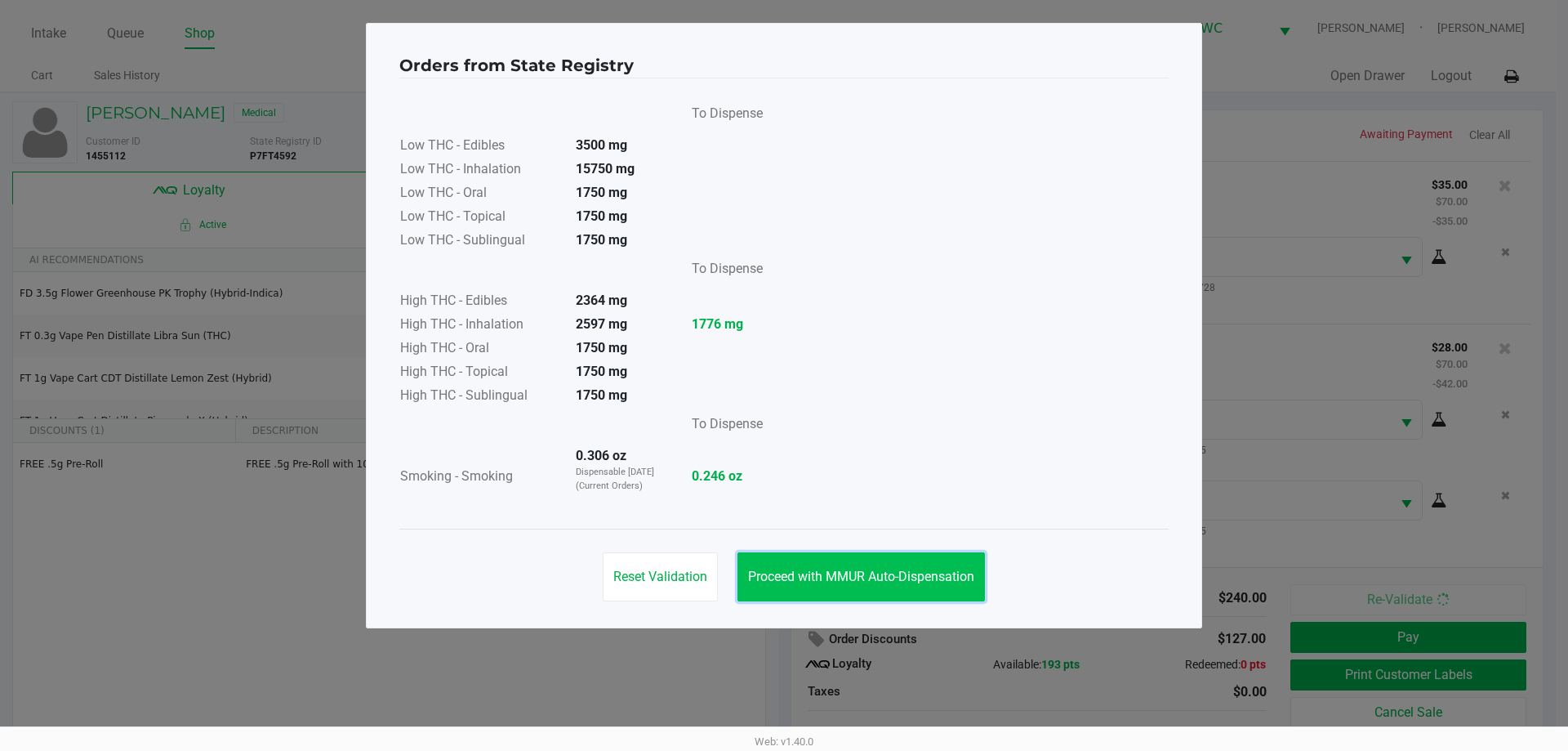
click at [859, 564] on button "Proceed with MMUR Auto-Dispensation" at bounding box center [861, 576] width 248 height 49
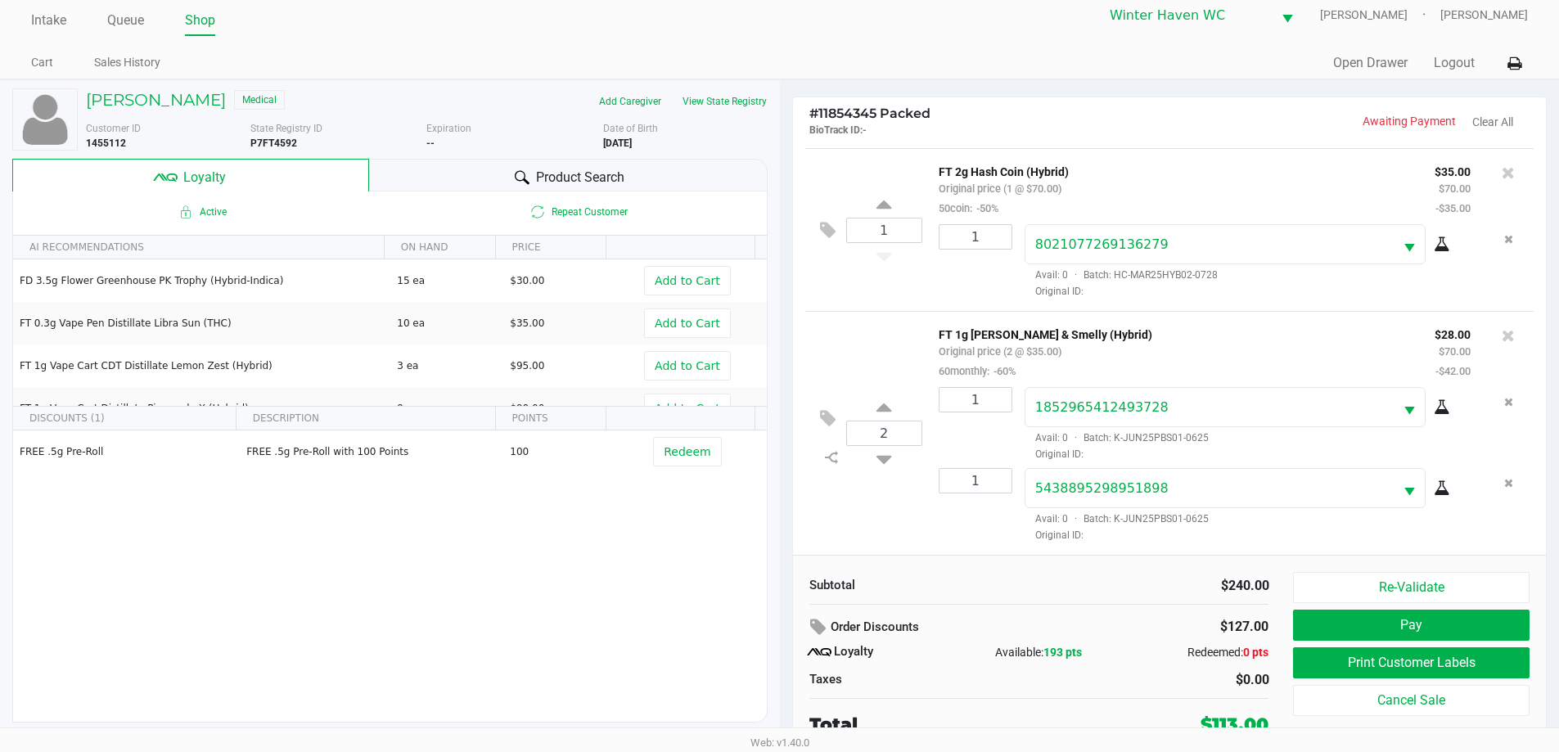
scroll to position [16, 0]
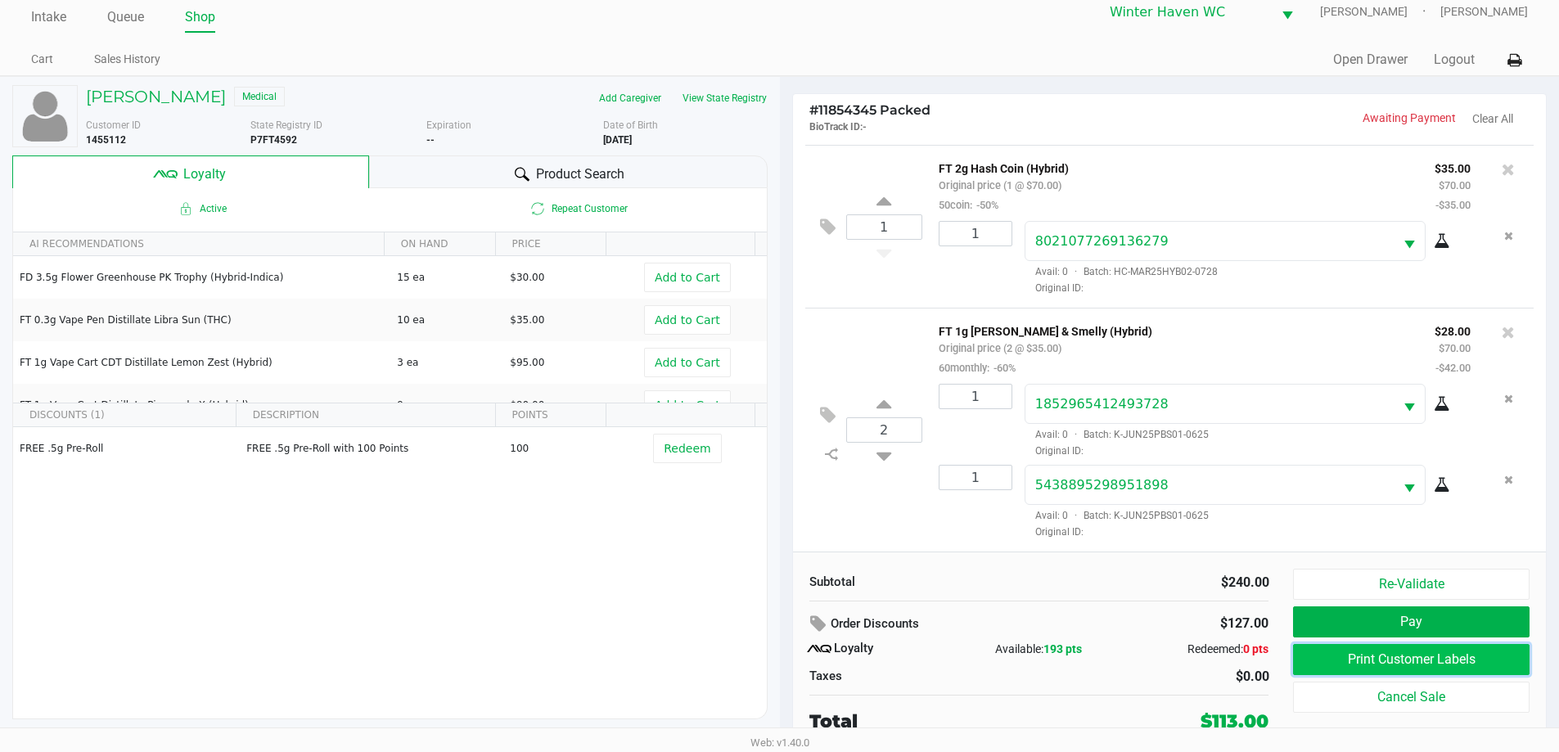
click at [1369, 660] on button "Print Customer Labels" at bounding box center [1411, 659] width 236 height 31
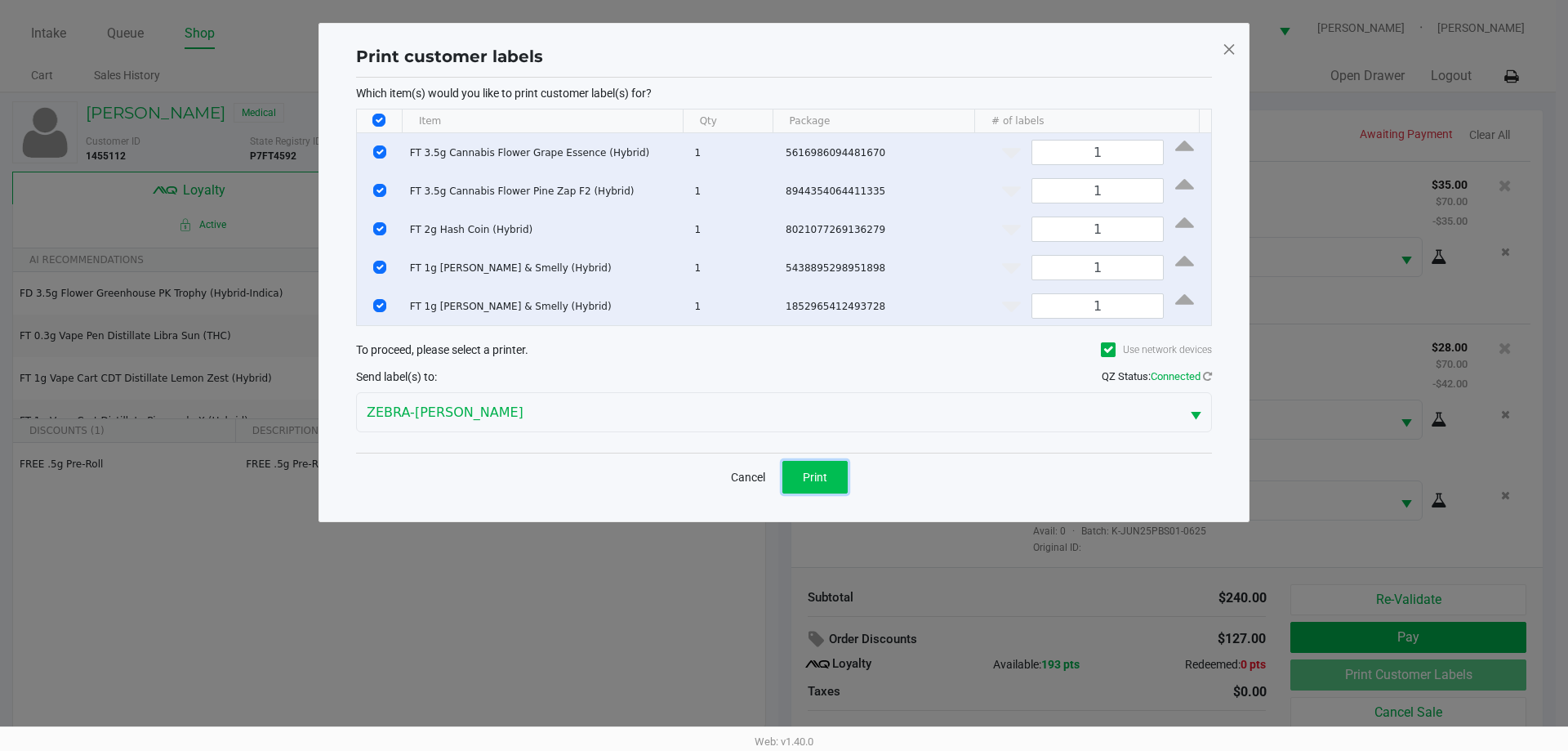
click at [792, 468] on button "Print" at bounding box center [814, 476] width 65 height 33
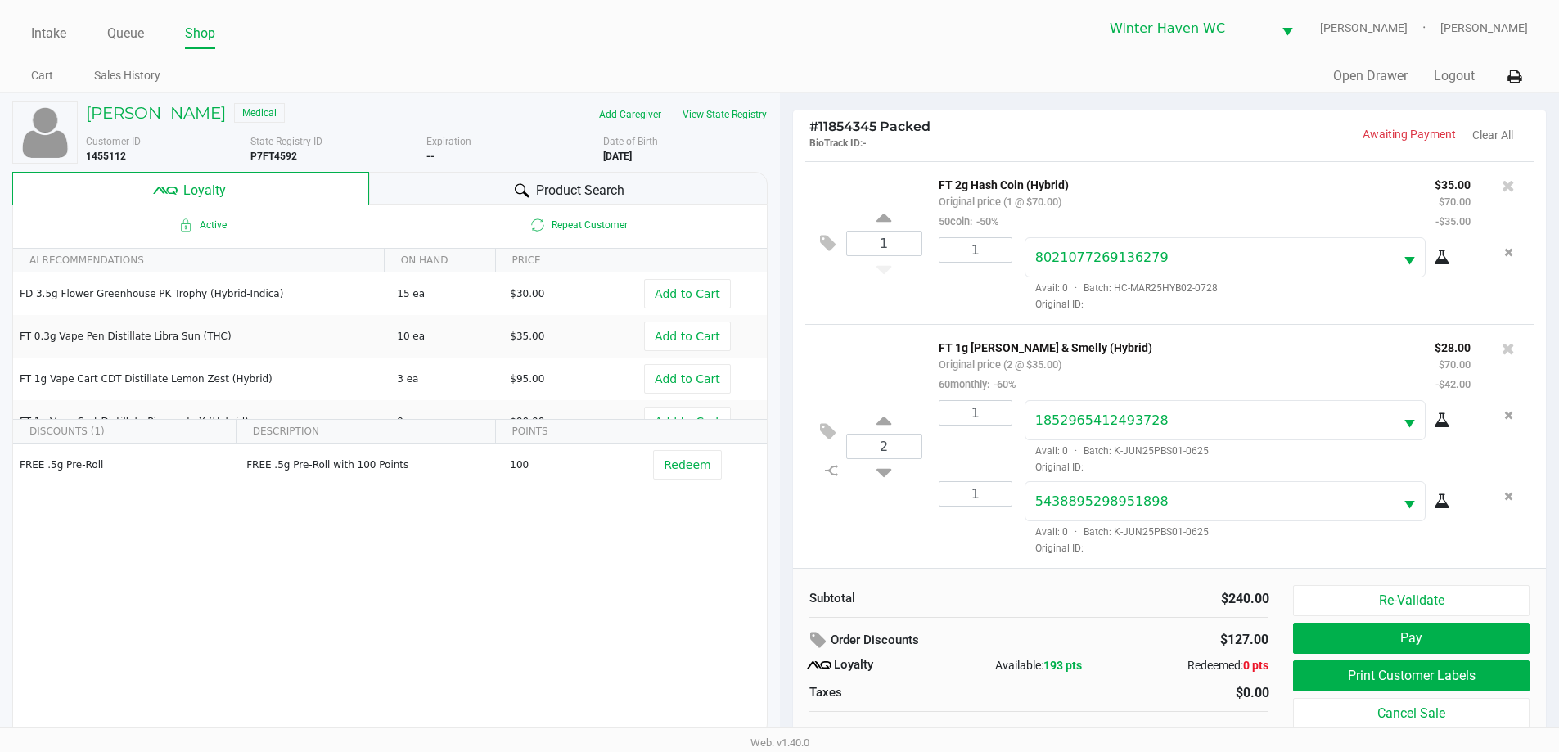
scroll to position [16, 0]
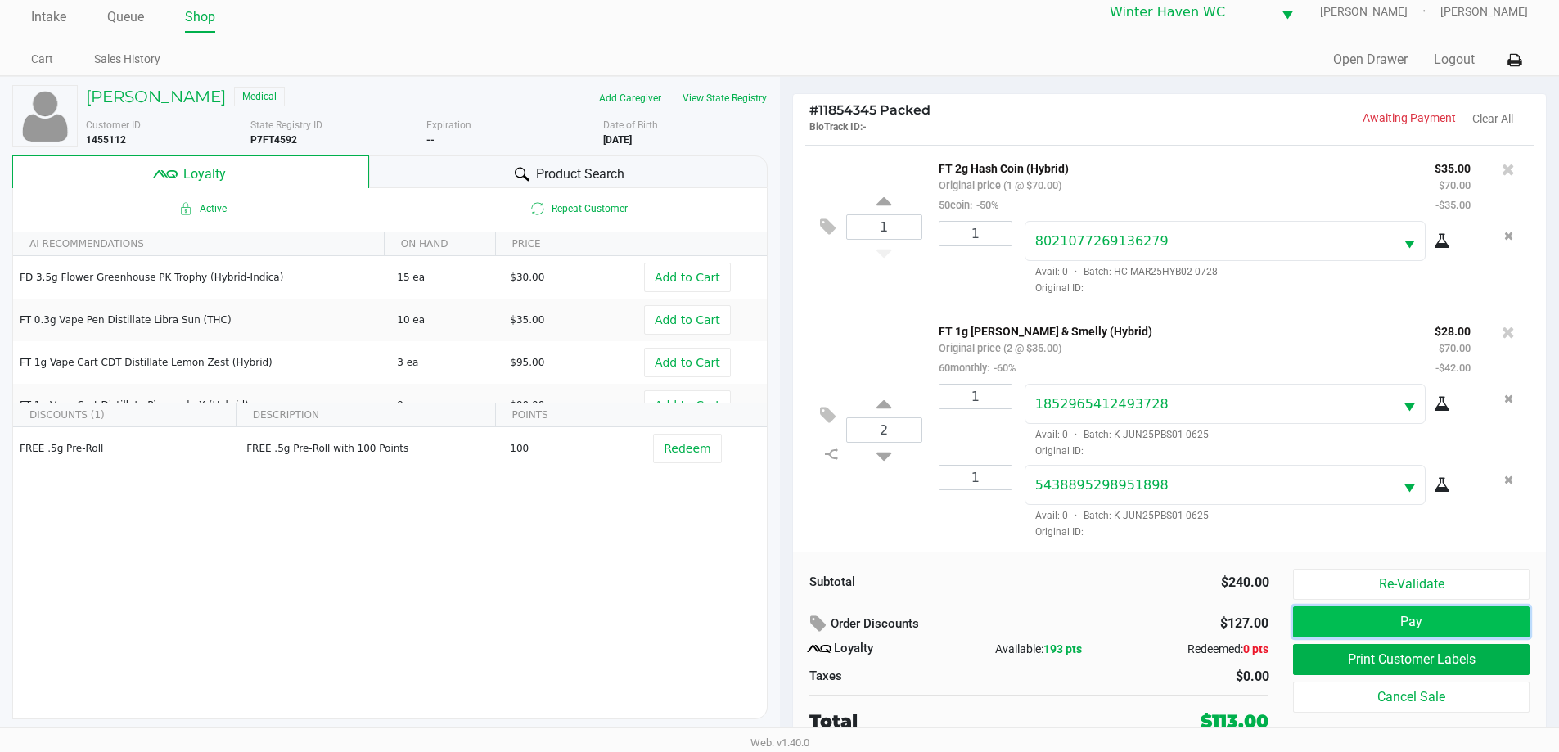
click at [1478, 625] on button "Pay" at bounding box center [1411, 621] width 236 height 31
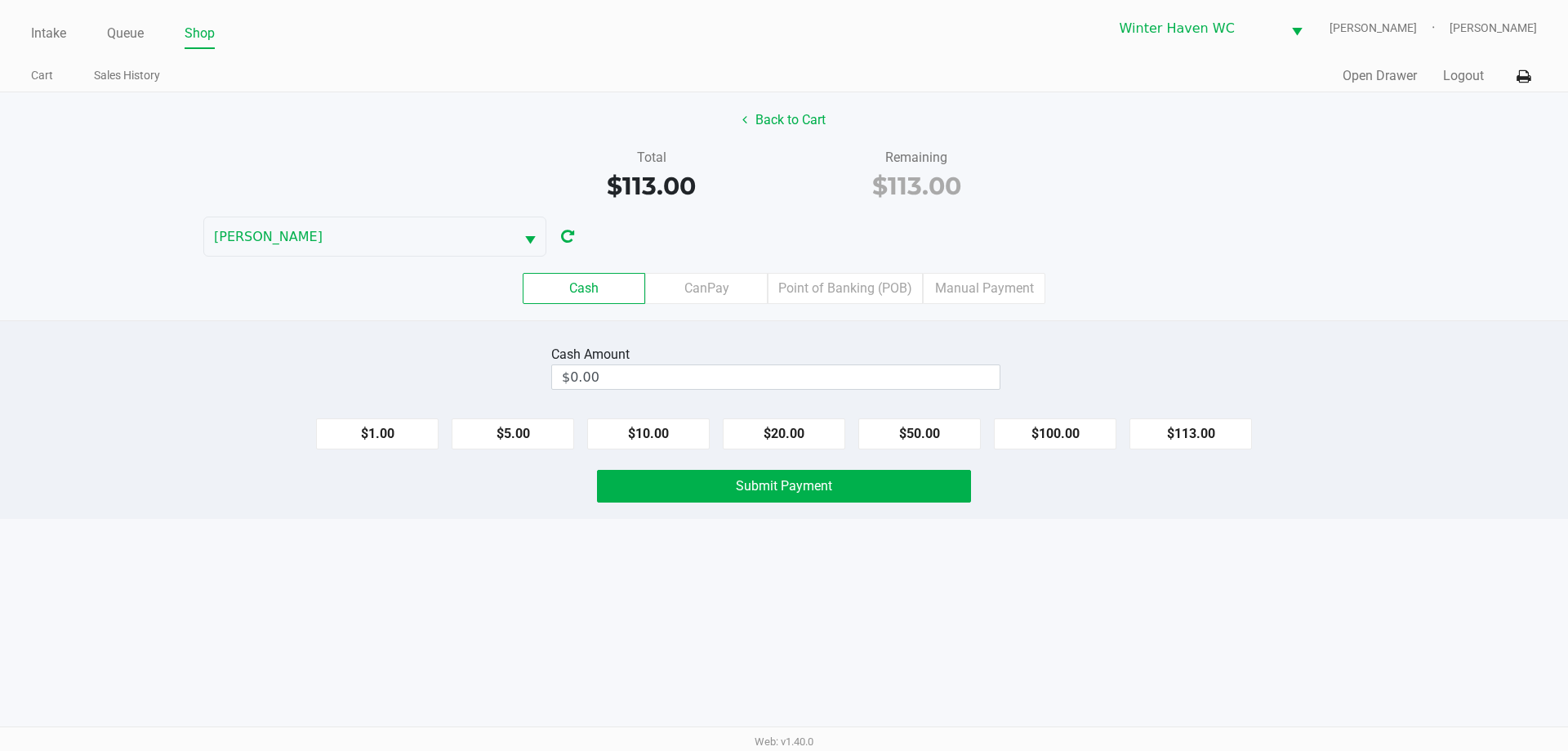
click at [1050, 417] on div "$1.00 $5.00 $10.00 $20.00 $50.00 $100.00 $113.00" at bounding box center [784, 427] width 1568 height 44
click at [1029, 436] on button "$100.00" at bounding box center [1055, 433] width 123 height 31
click at [819, 429] on button "$20.00" at bounding box center [784, 433] width 123 height 31
type input "$120.00"
click at [813, 480] on span "Submit Payment" at bounding box center [784, 486] width 97 height 16
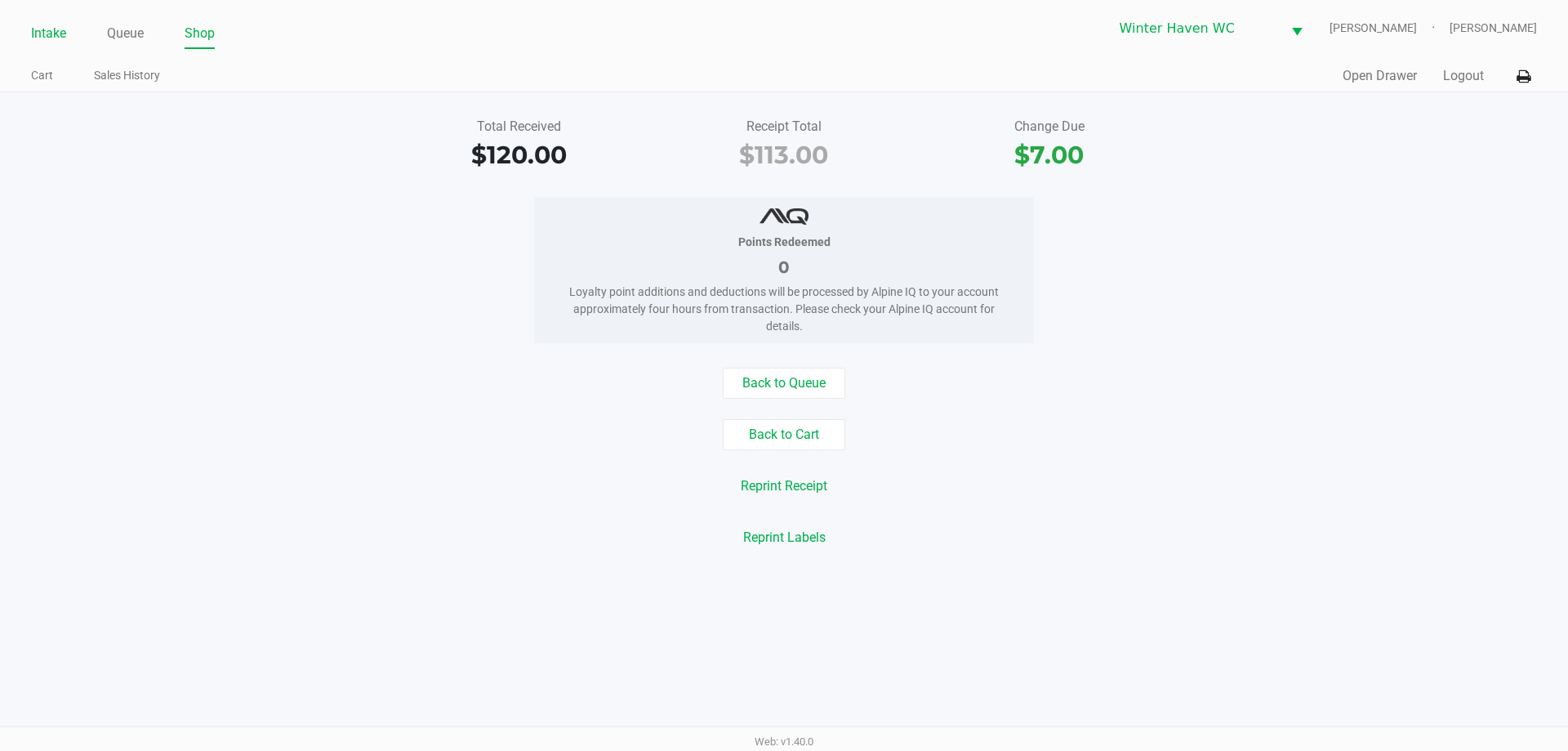
click at [49, 38] on link "Intake" at bounding box center [48, 33] width 35 height 23
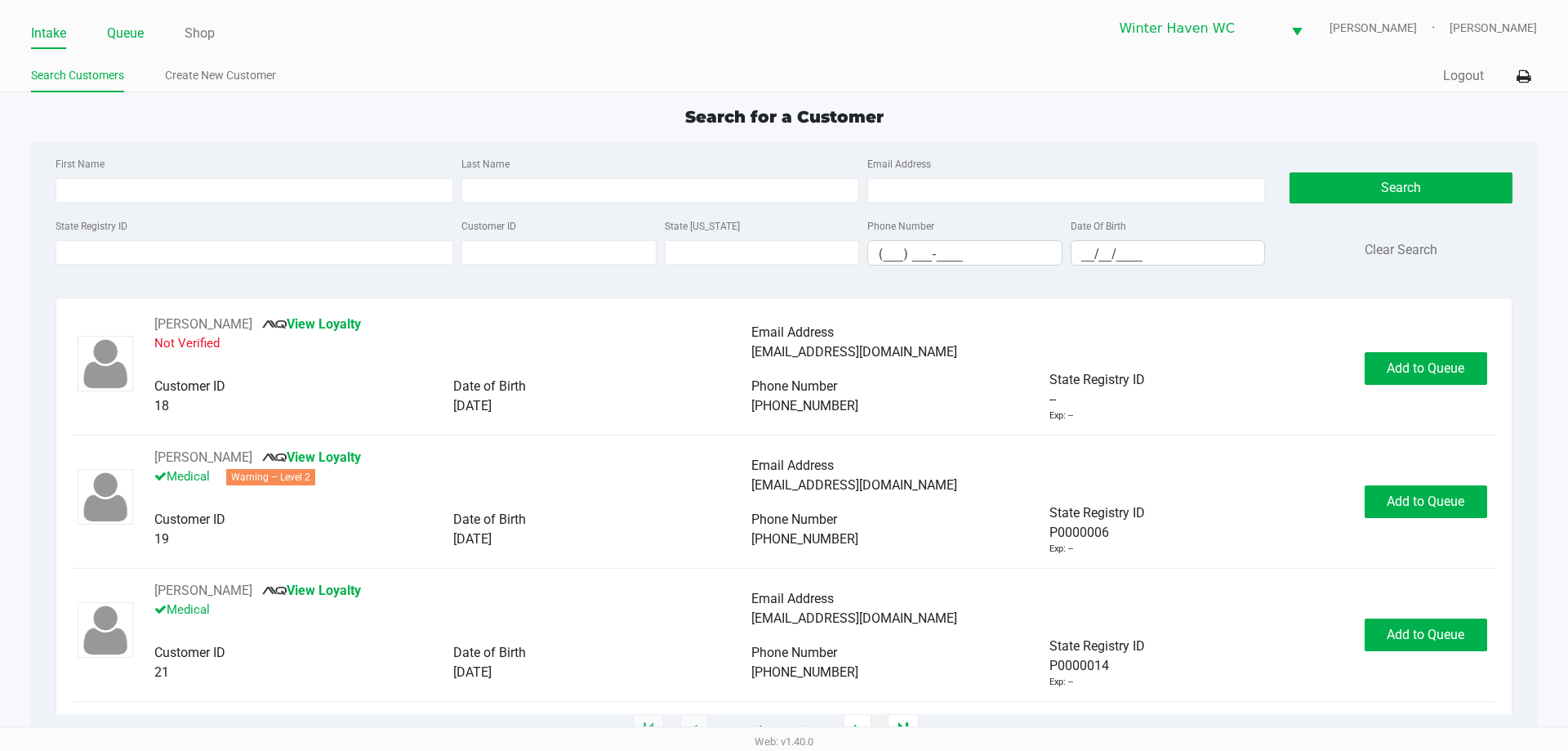
click at [109, 20] on li "Queue" at bounding box center [125, 34] width 37 height 29
click at [139, 39] on link "Queue" at bounding box center [125, 33] width 37 height 23
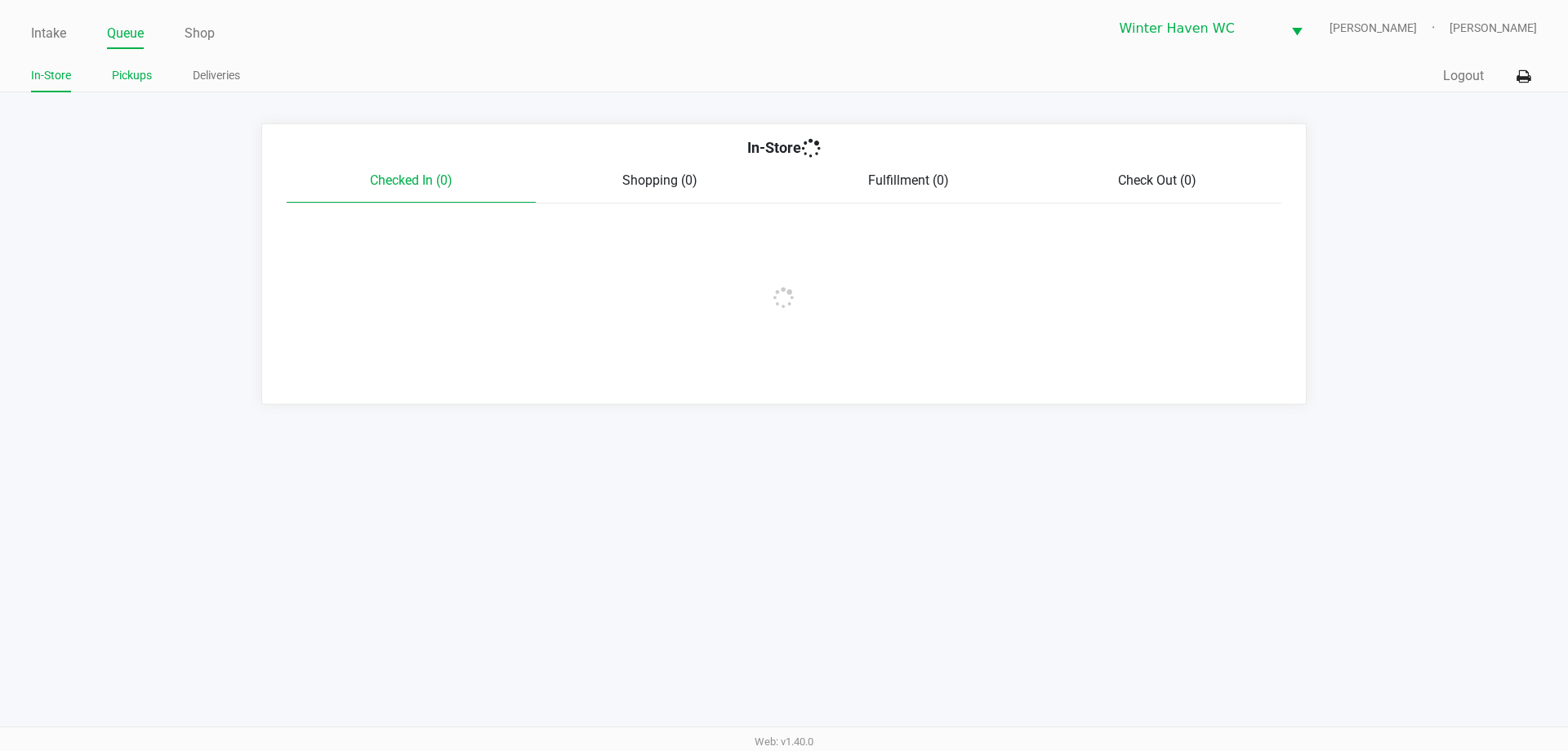
click at [131, 79] on link "Pickups" at bounding box center [132, 75] width 40 height 20
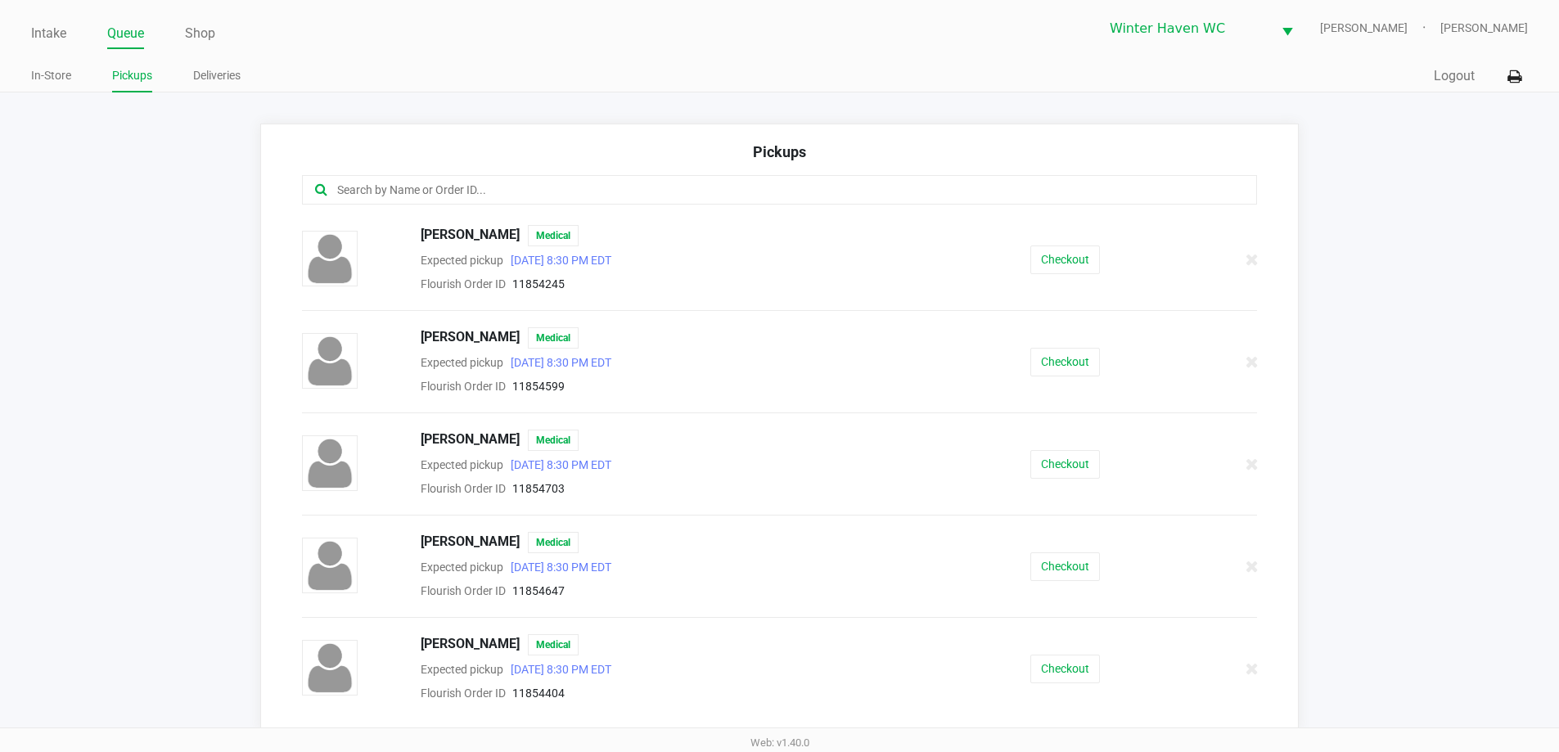
click at [456, 187] on input "text" at bounding box center [753, 190] width 836 height 19
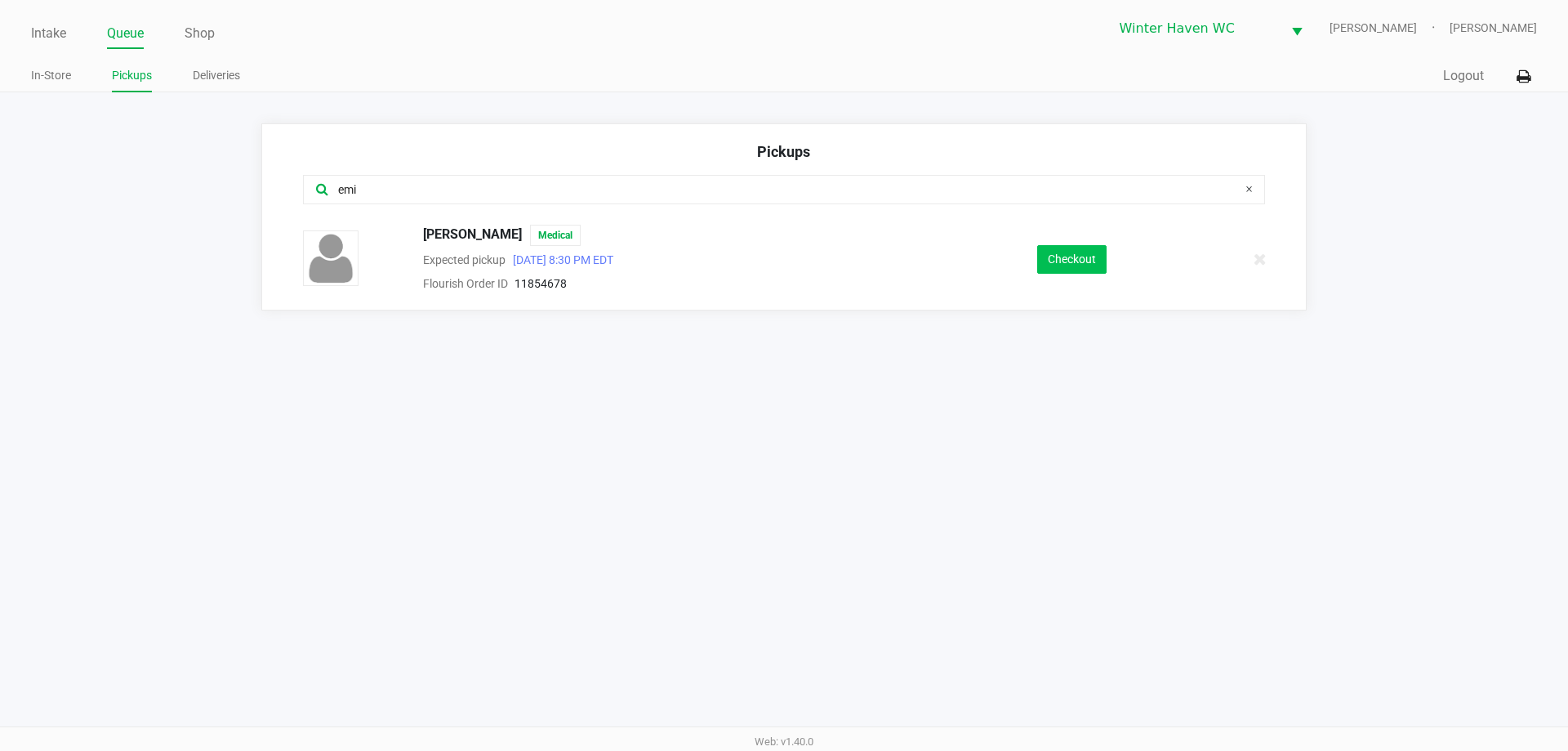
type input "emi"
click at [1051, 259] on button "Checkout" at bounding box center [1072, 259] width 70 height 29
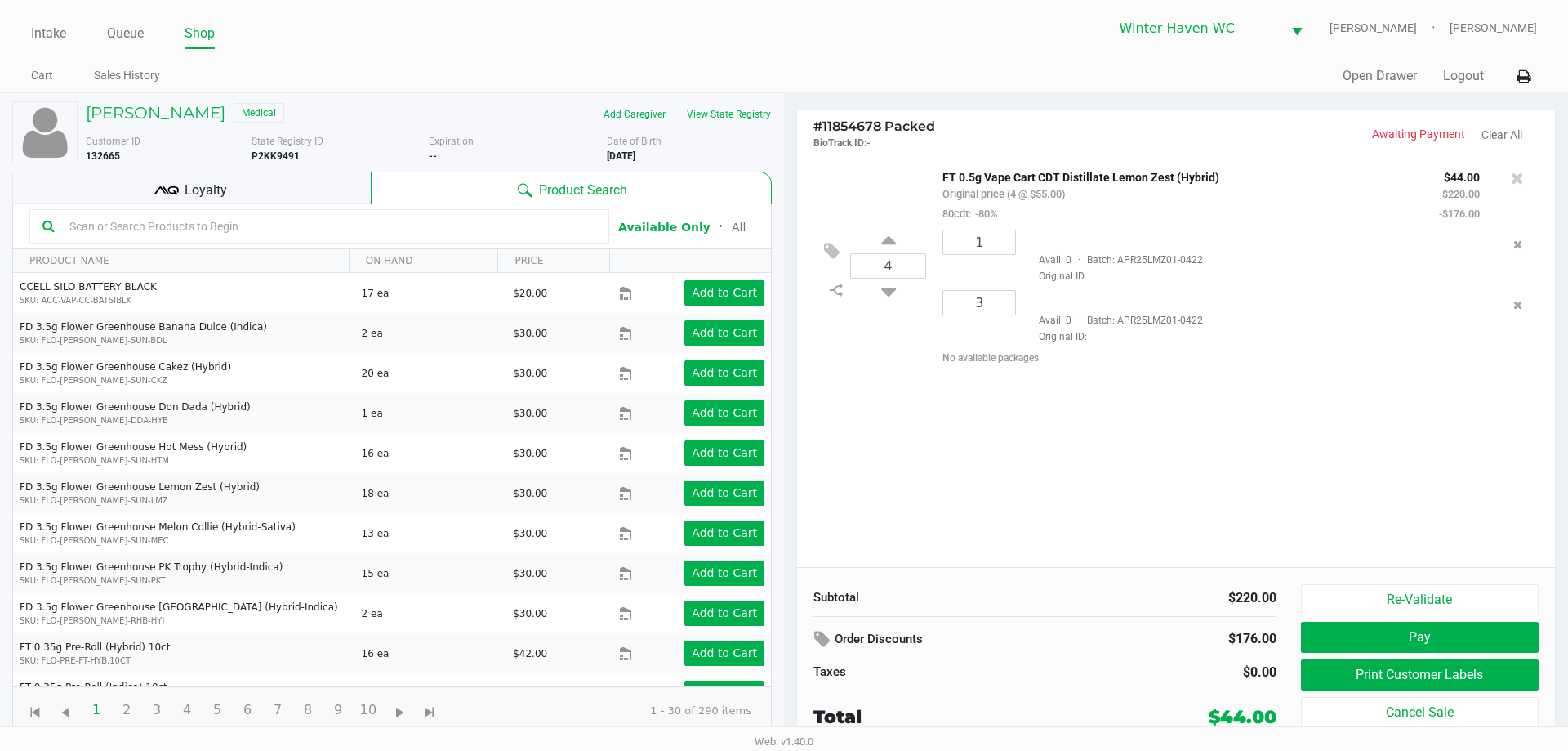
click at [294, 179] on div "Loyalty" at bounding box center [191, 188] width 358 height 33
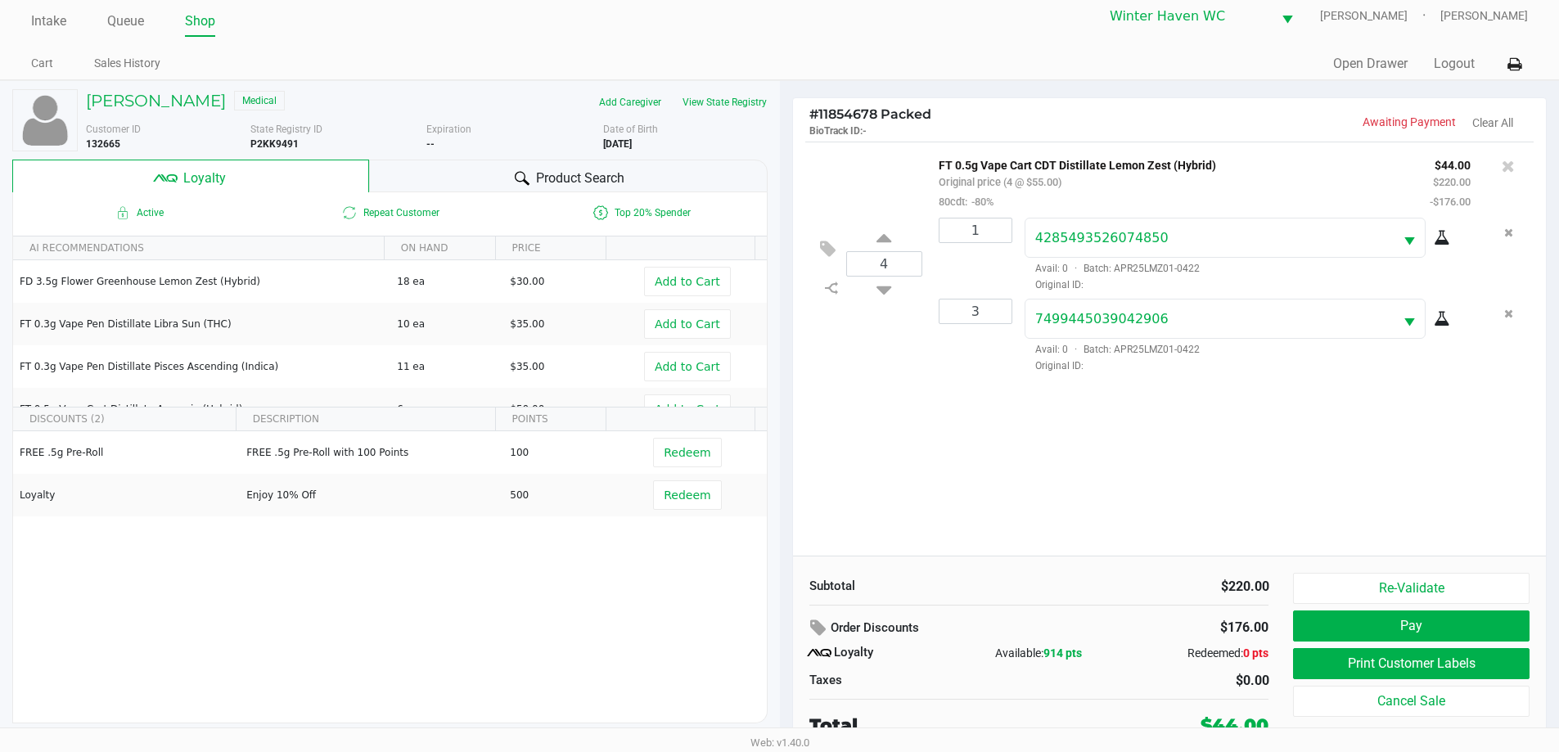
scroll to position [16, 0]
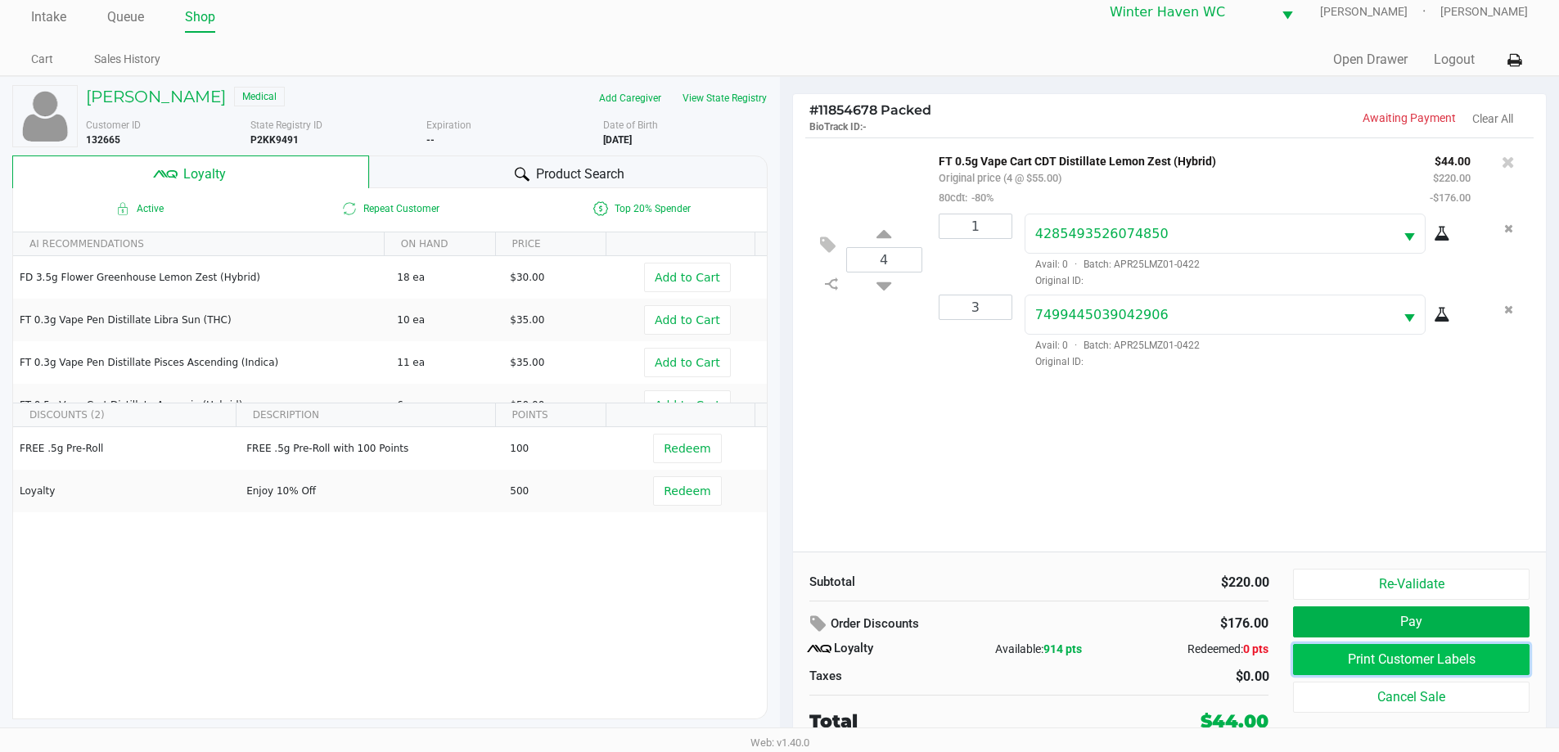
click at [1462, 655] on button "Print Customer Labels" at bounding box center [1411, 659] width 236 height 31
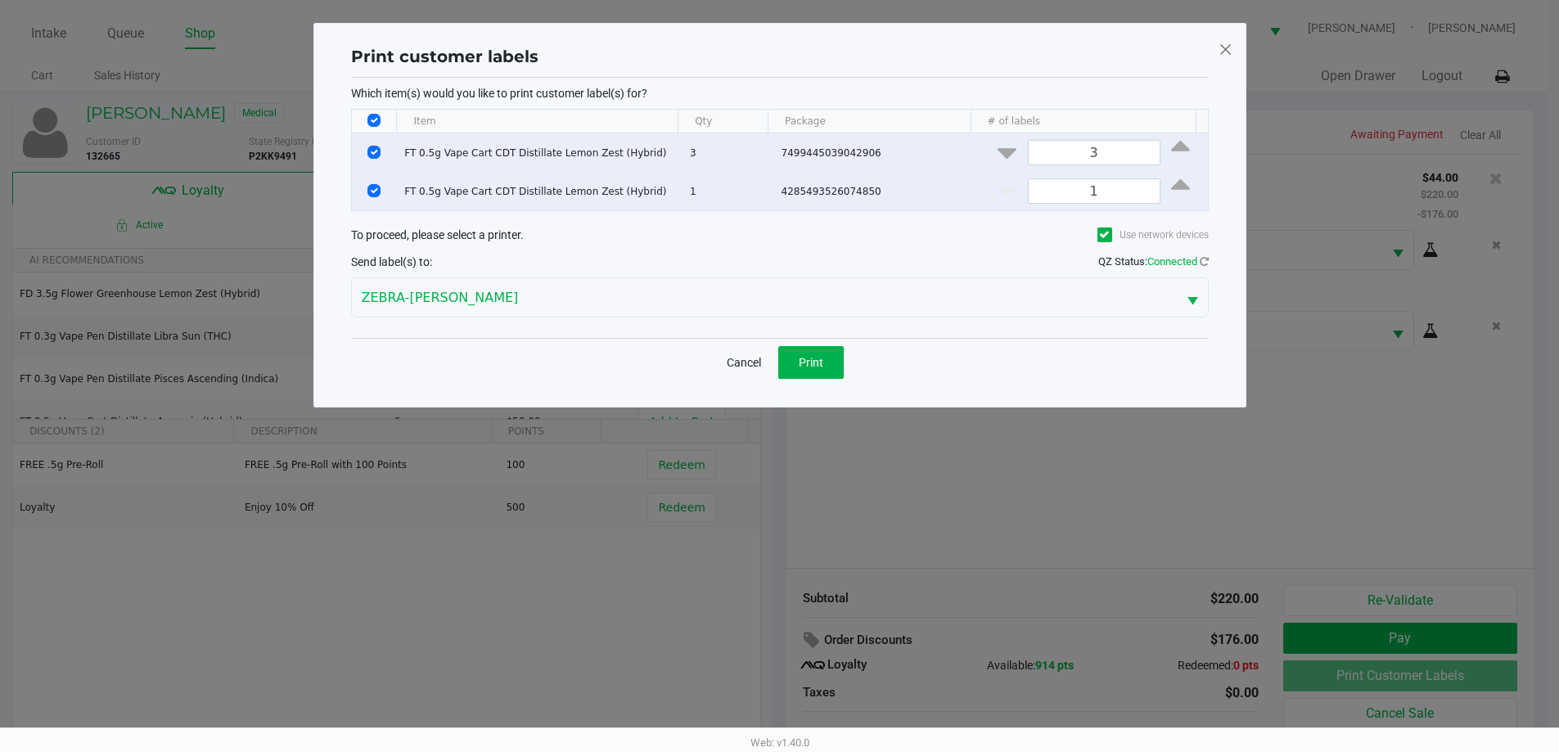
scroll to position [0, 0]
click at [810, 358] on span "Print" at bounding box center [816, 362] width 25 height 13
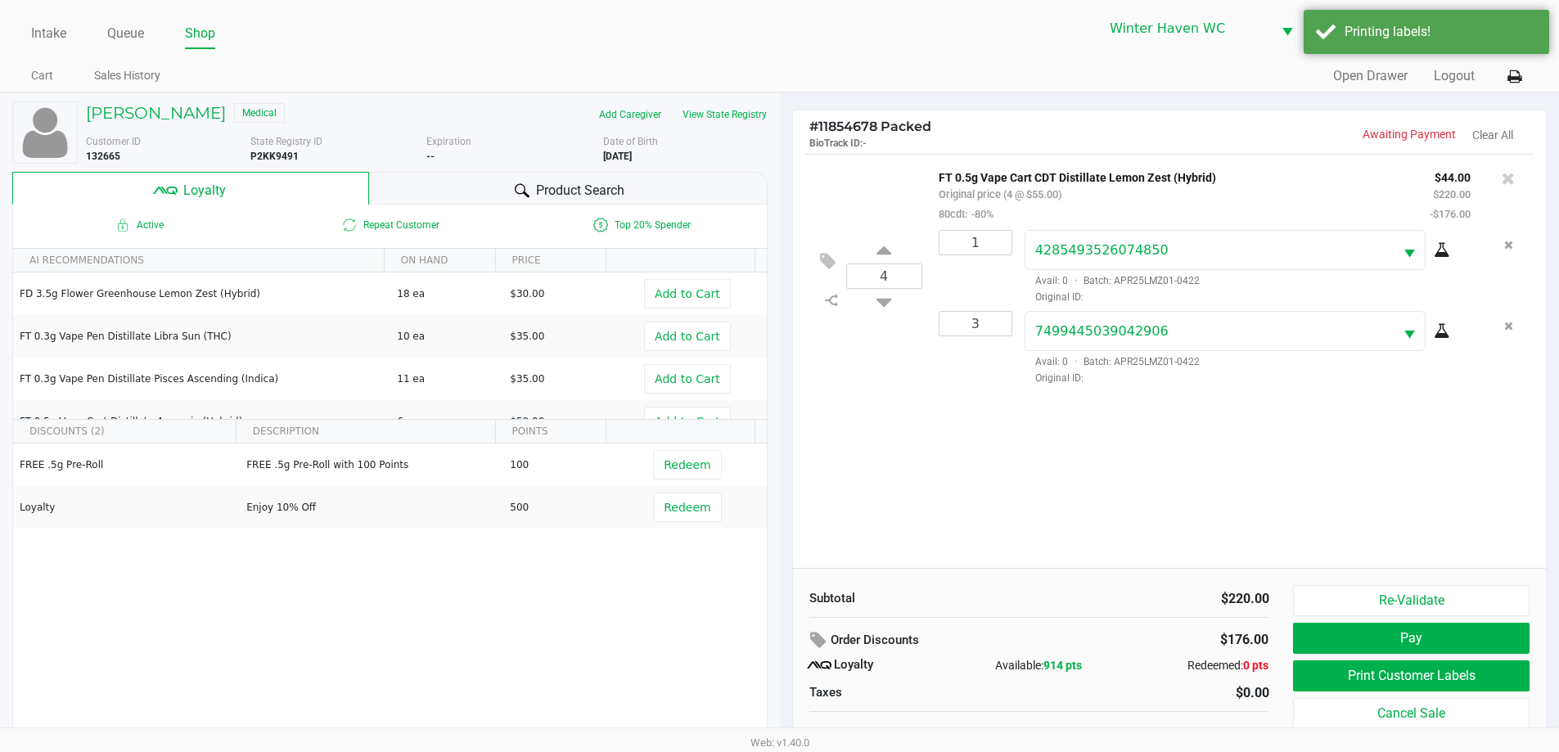
scroll to position [16, 0]
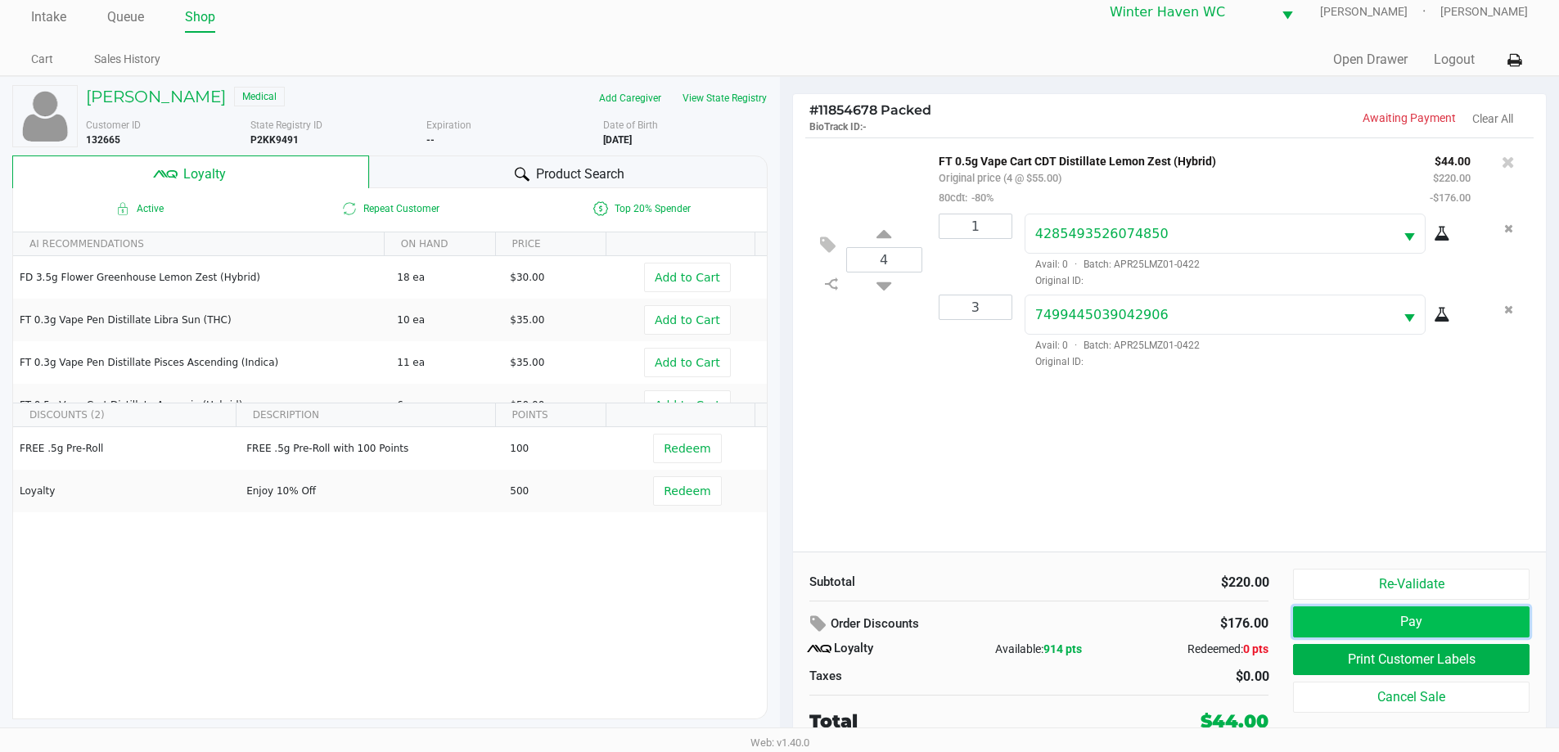
click at [1386, 631] on button "Pay" at bounding box center [1411, 621] width 236 height 31
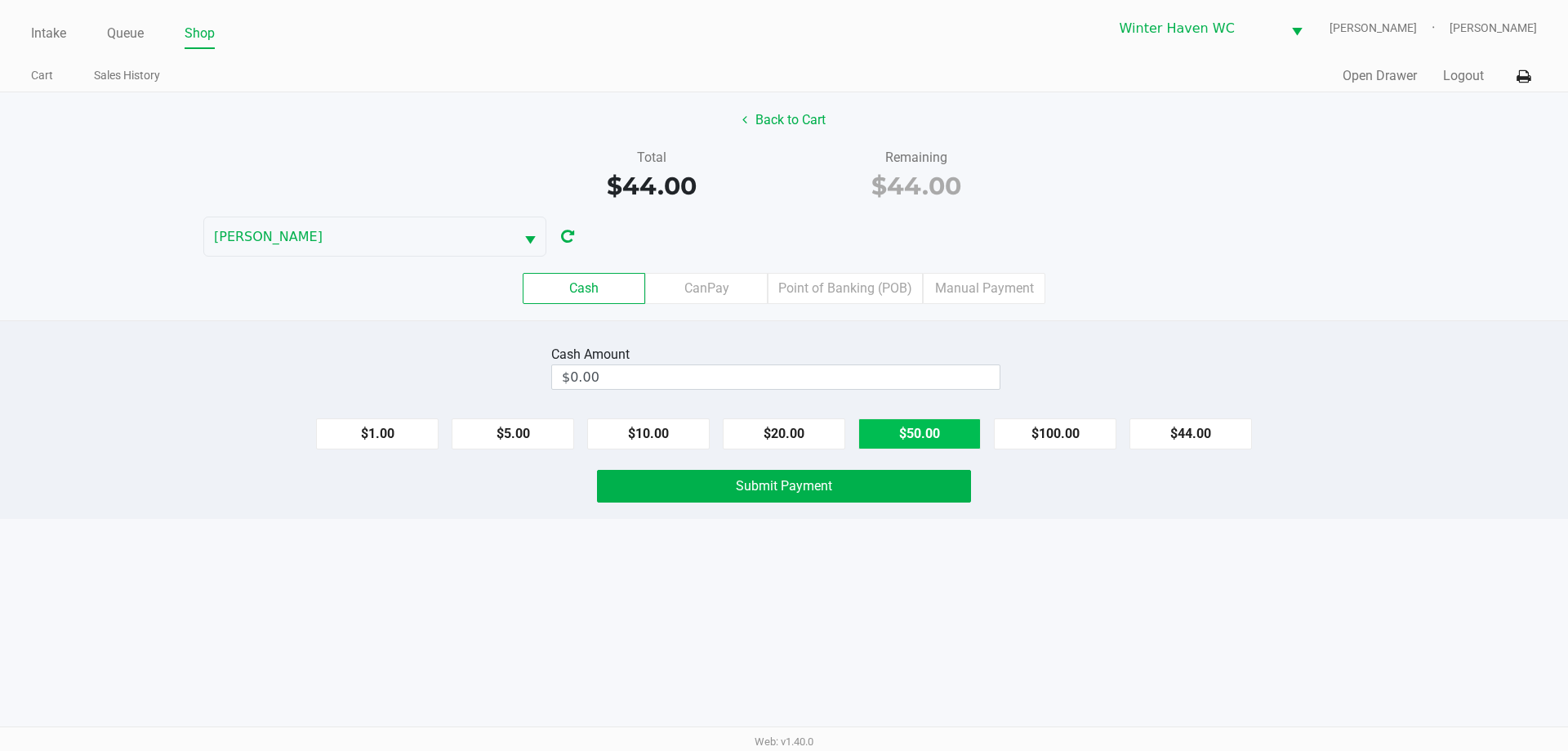
click at [891, 430] on button "$50.00" at bounding box center [919, 433] width 123 height 31
type input "$50.00"
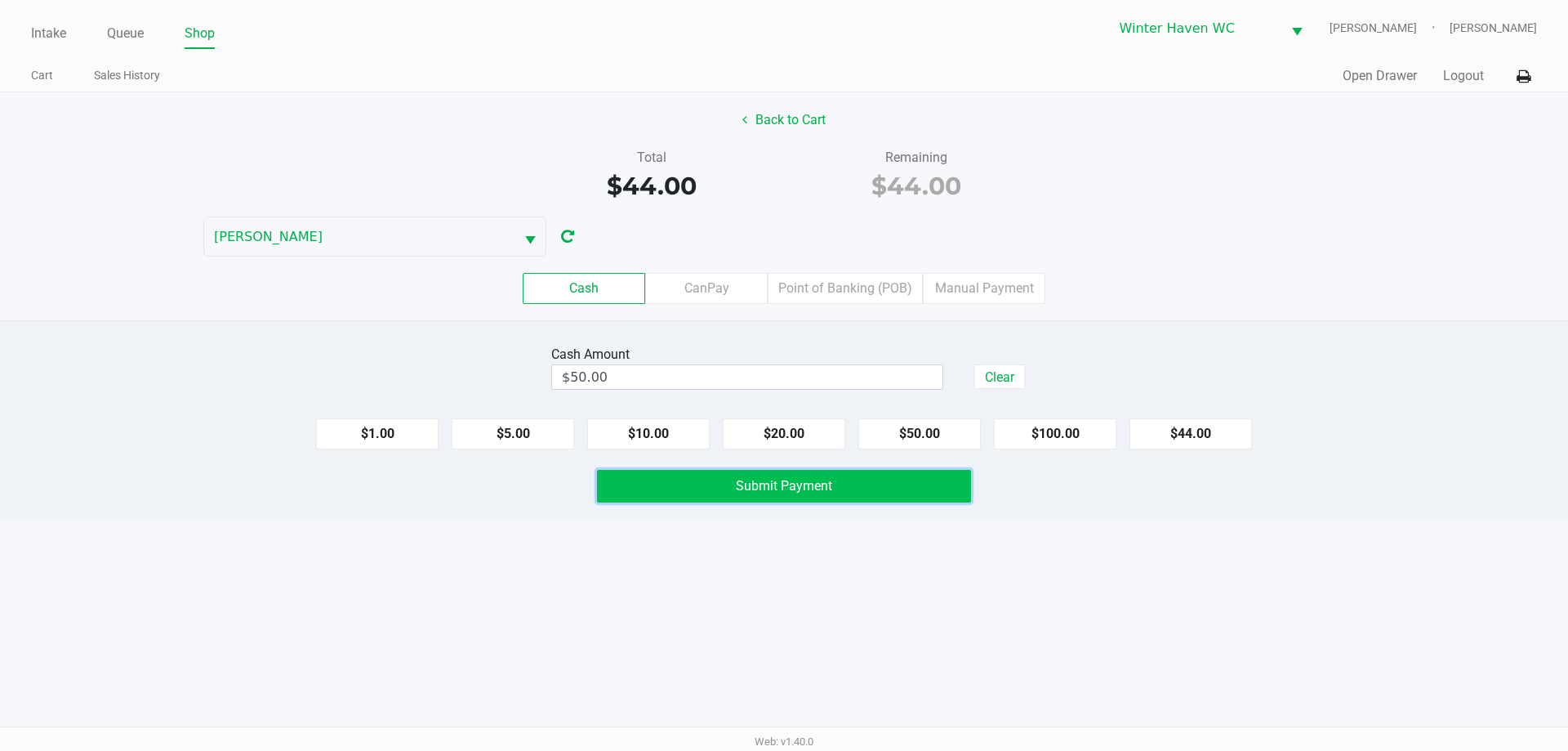
click at [853, 477] on button "Submit Payment" at bounding box center [784, 485] width 374 height 33
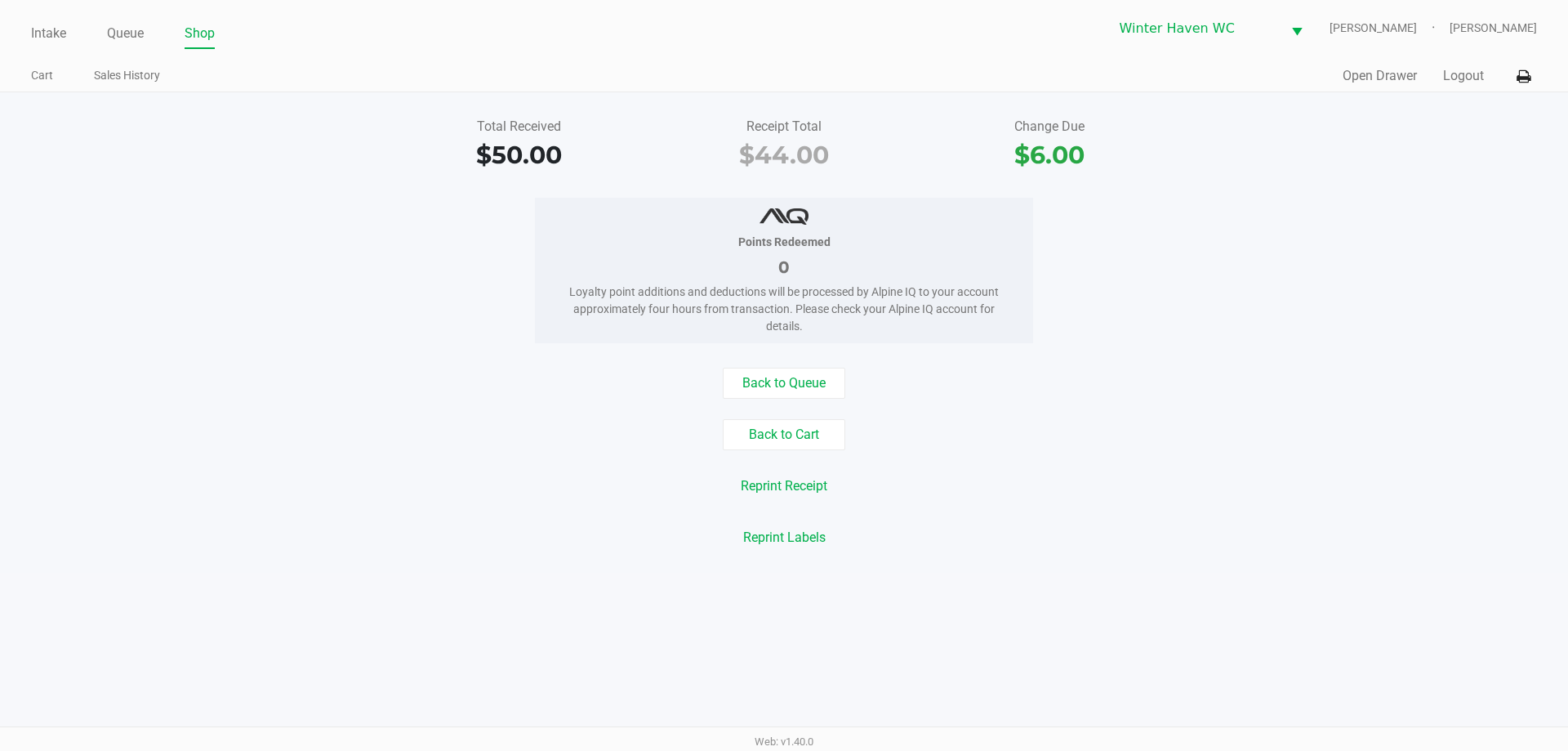
click at [52, 11] on div "Intake Queue Shop Winter Haven WC JAMES-OTTO Micah Harrison" at bounding box center [784, 28] width 1505 height 40
click at [49, 38] on link "Intake" at bounding box center [48, 33] width 35 height 23
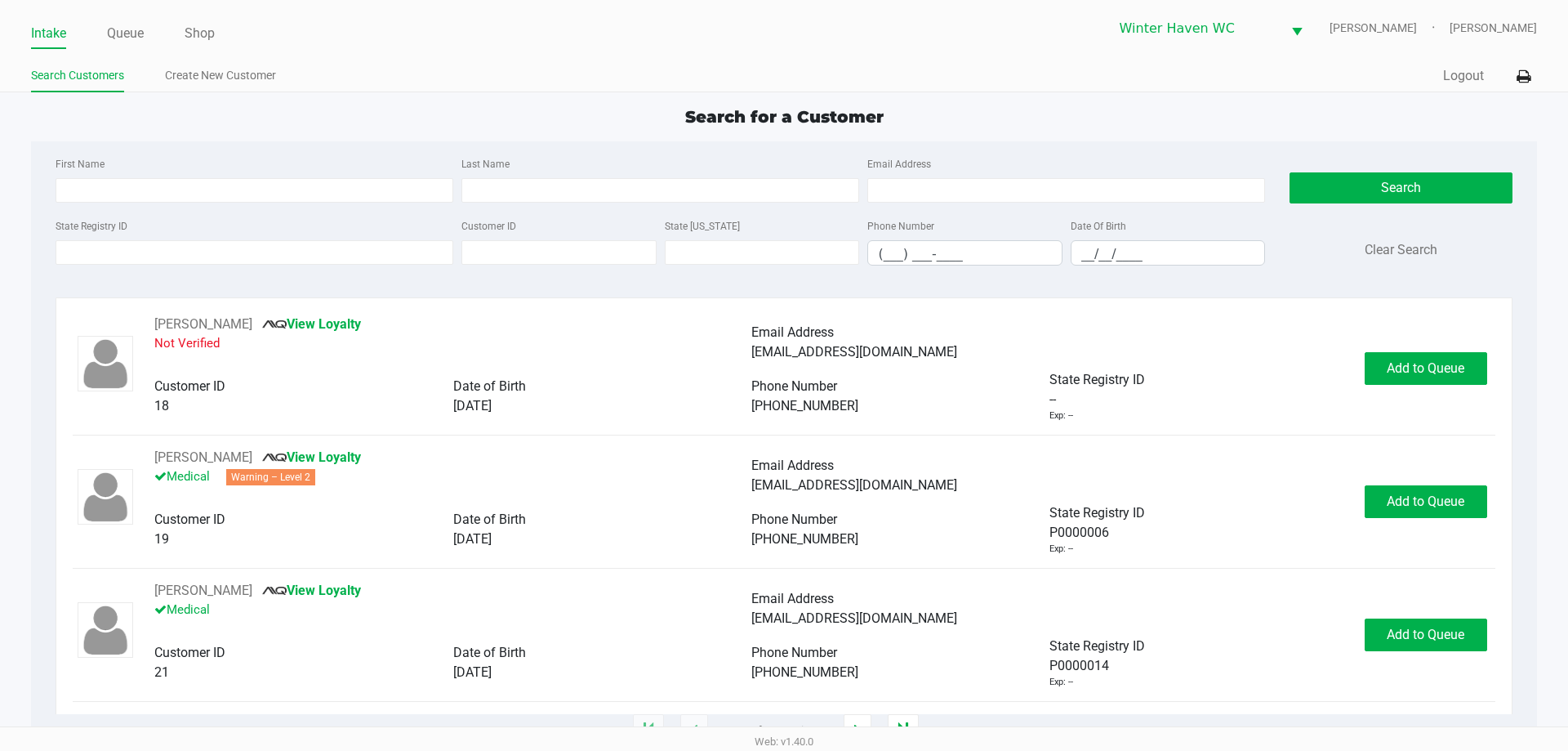
click at [329, 133] on div "Search for a Customer First Name Last Name Email Address State Registry ID Cust…" at bounding box center [784, 418] width 1505 height 627
click at [330, 133] on div "Search for a Customer First Name Last Name Email Address State Registry ID Cust…" at bounding box center [784, 418] width 1505 height 627
click at [226, 260] on input "State Registry ID" at bounding box center [255, 253] width 397 height 25
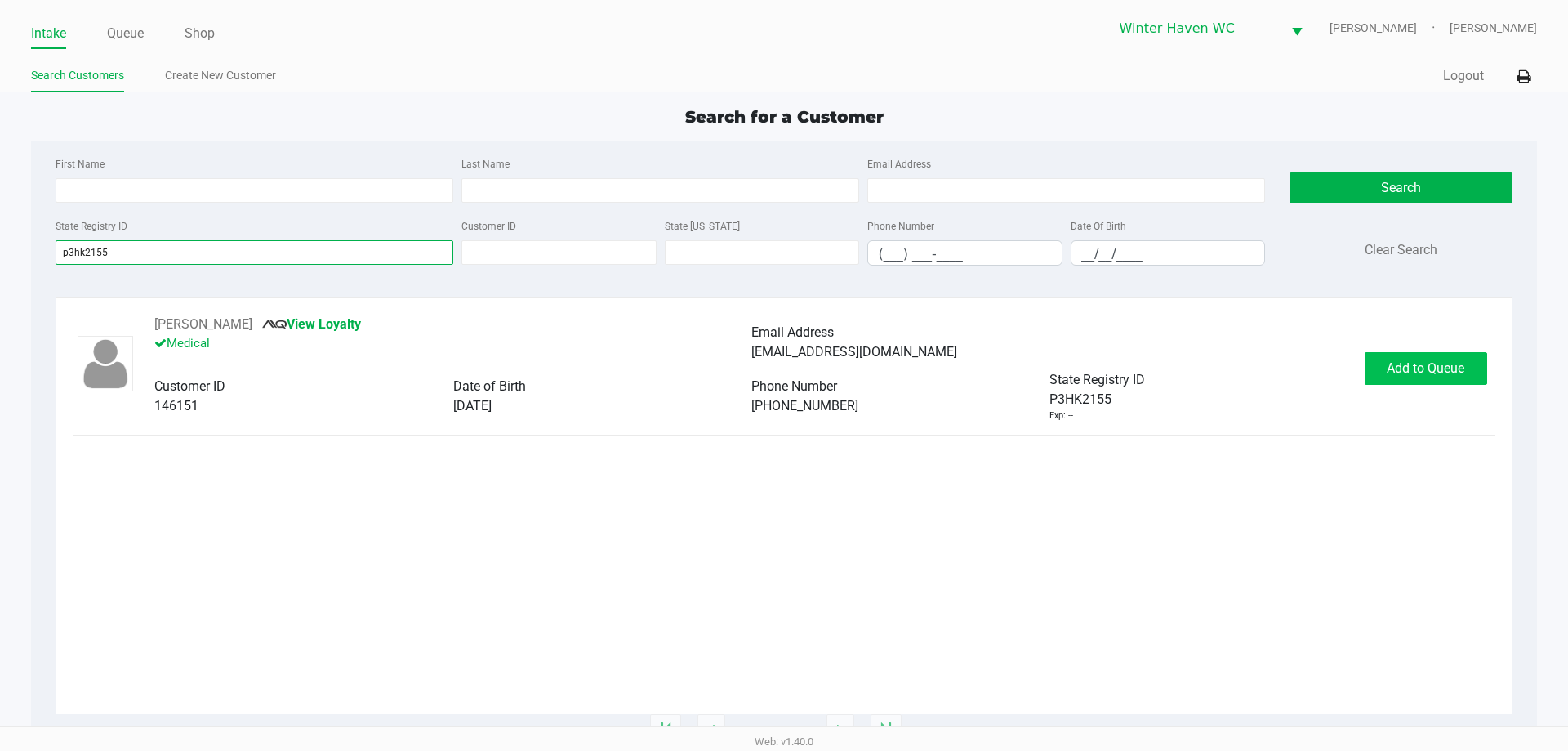
type input "p3hk2155"
click at [1447, 363] on span "Add to Queue" at bounding box center [1425, 369] width 78 height 16
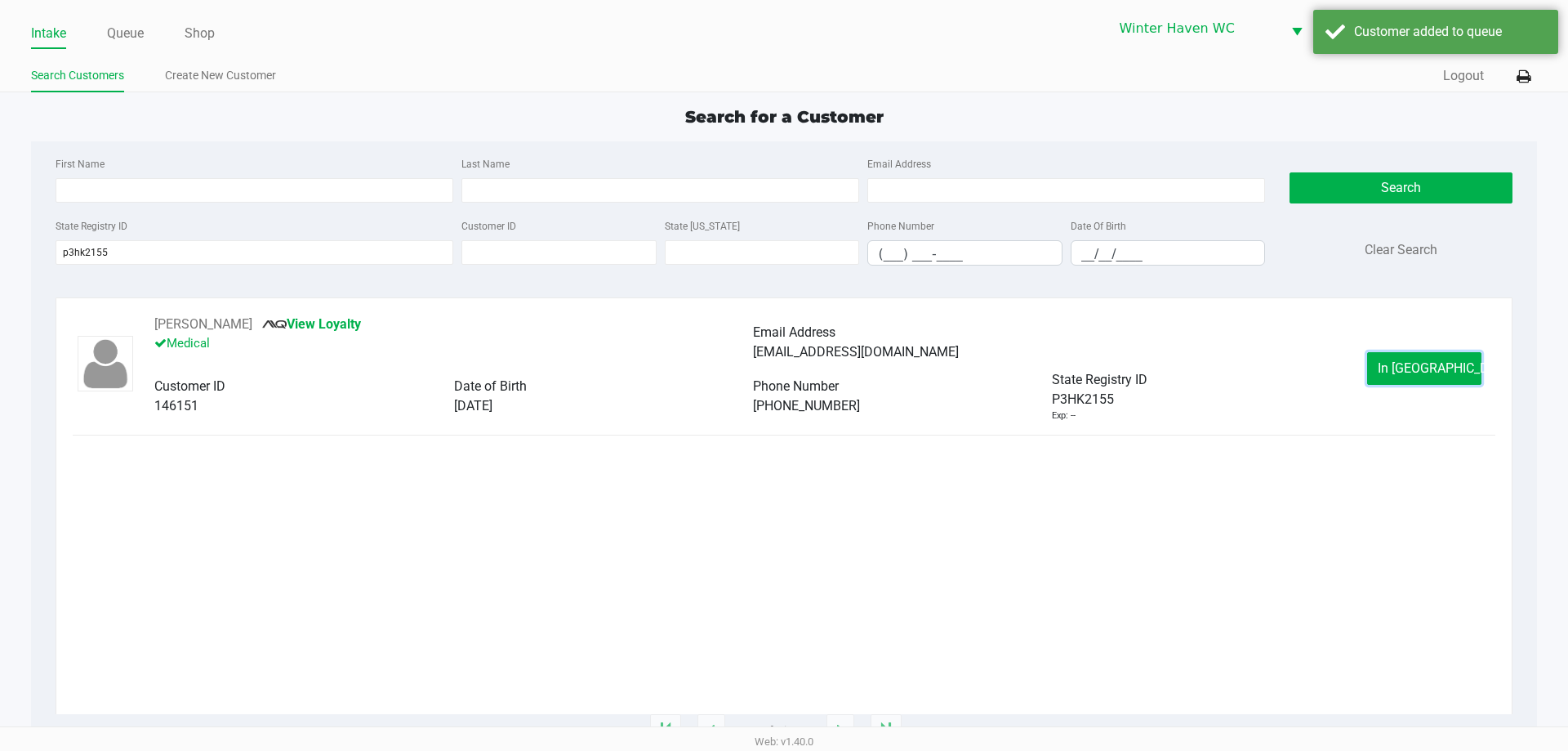
click at [1419, 369] on span "In Queue" at bounding box center [1445, 369] width 137 height 16
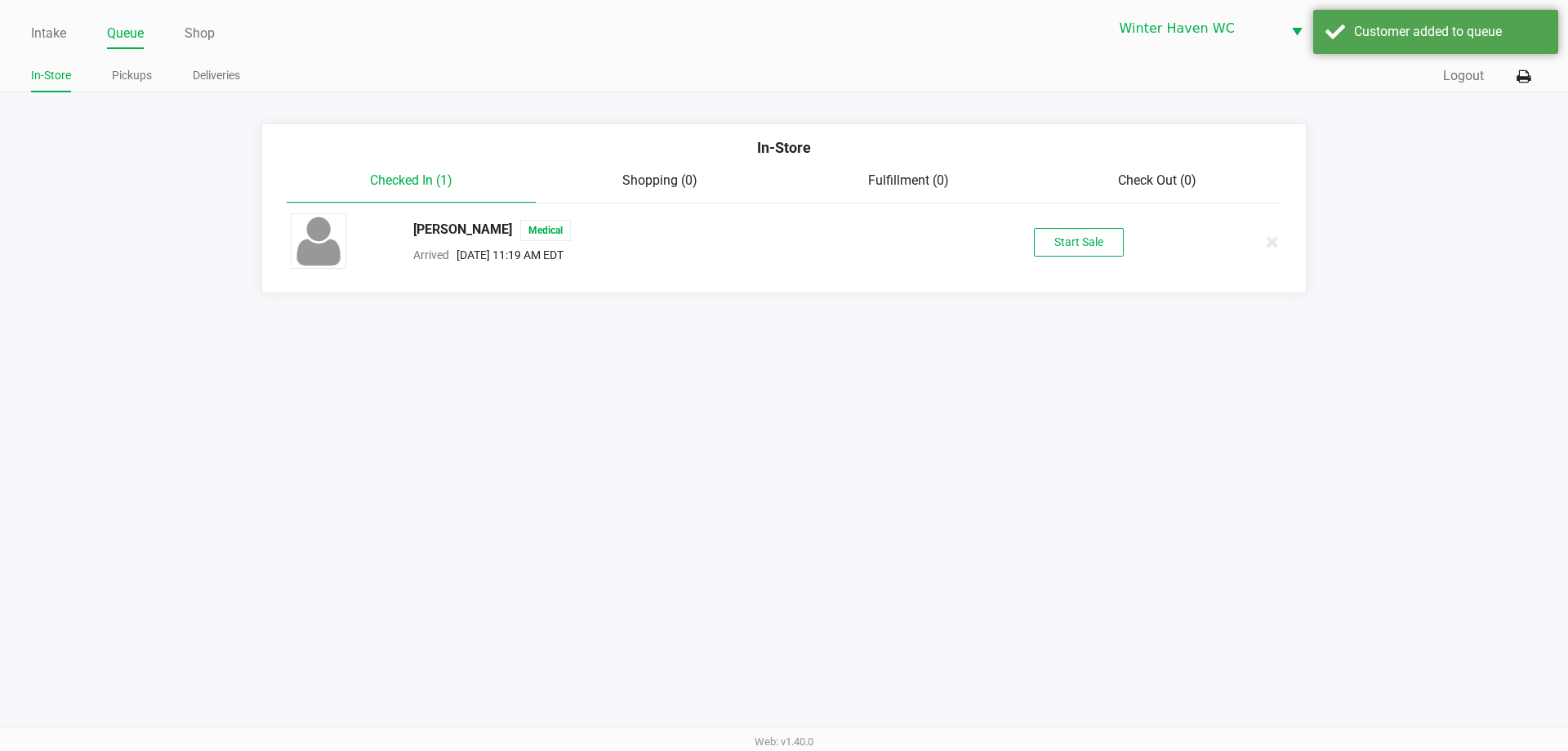
click at [1082, 241] on button "Start Sale" at bounding box center [1079, 242] width 90 height 29
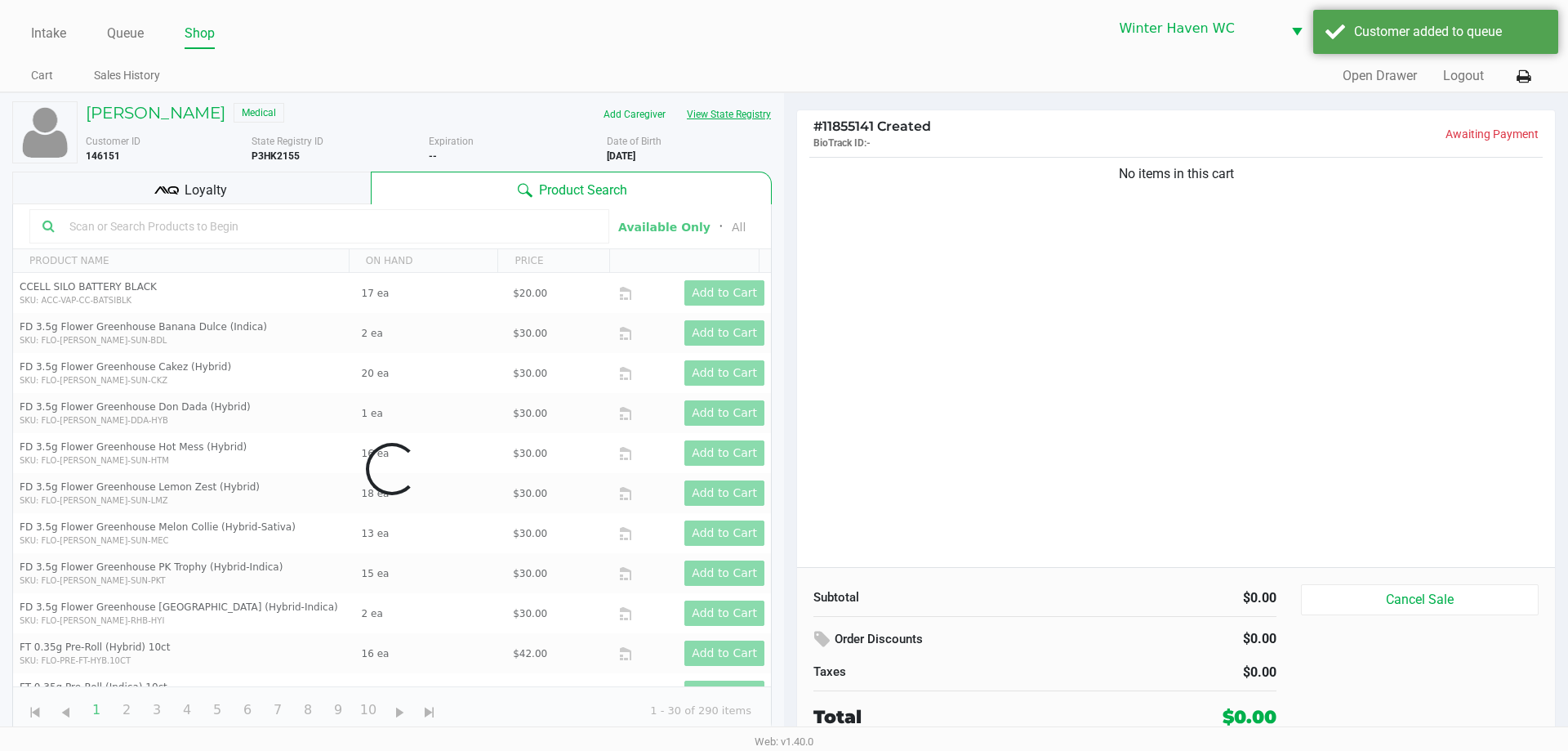
click at [690, 105] on button "View State Registry" at bounding box center [724, 114] width 96 height 26
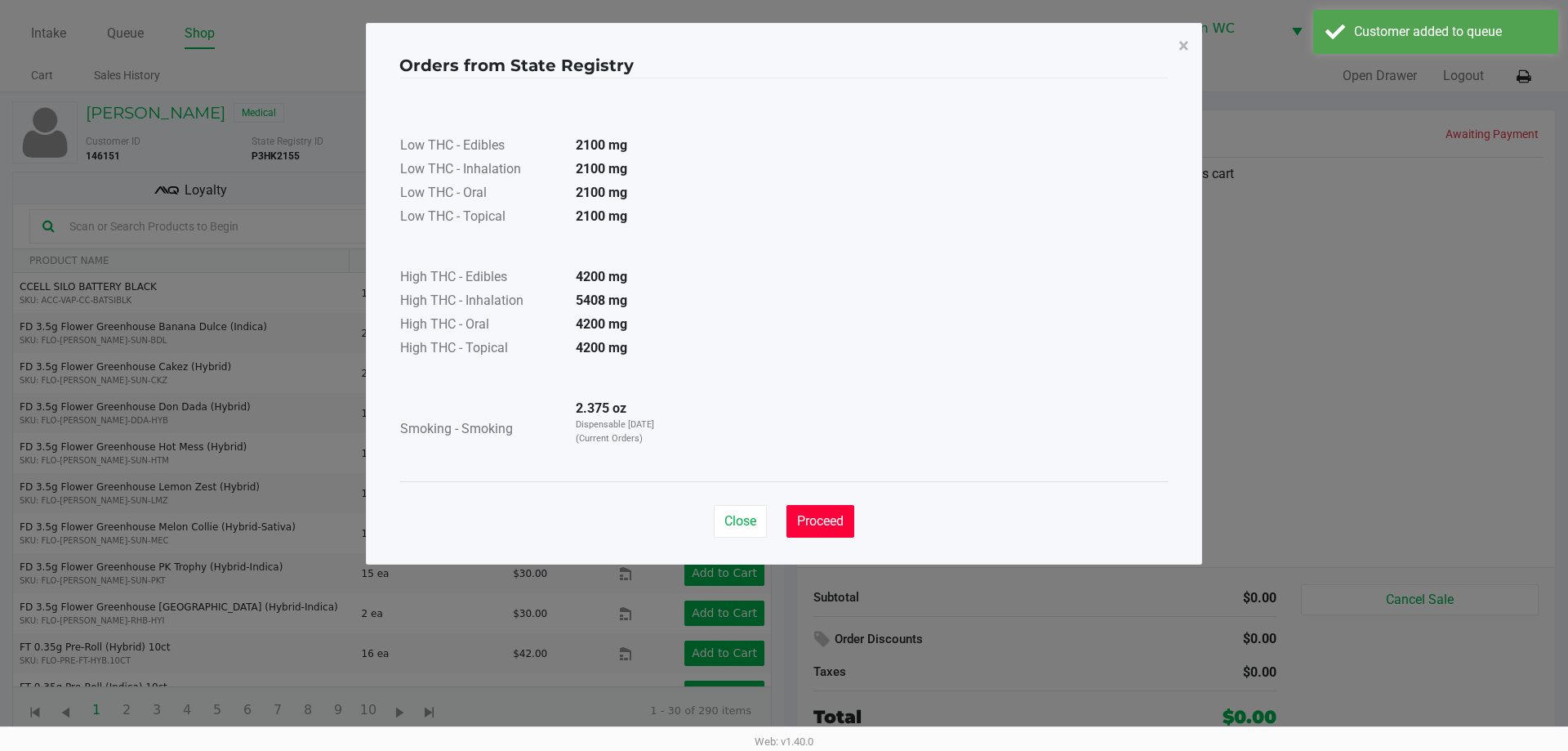
click at [826, 532] on button "Proceed" at bounding box center [820, 521] width 68 height 33
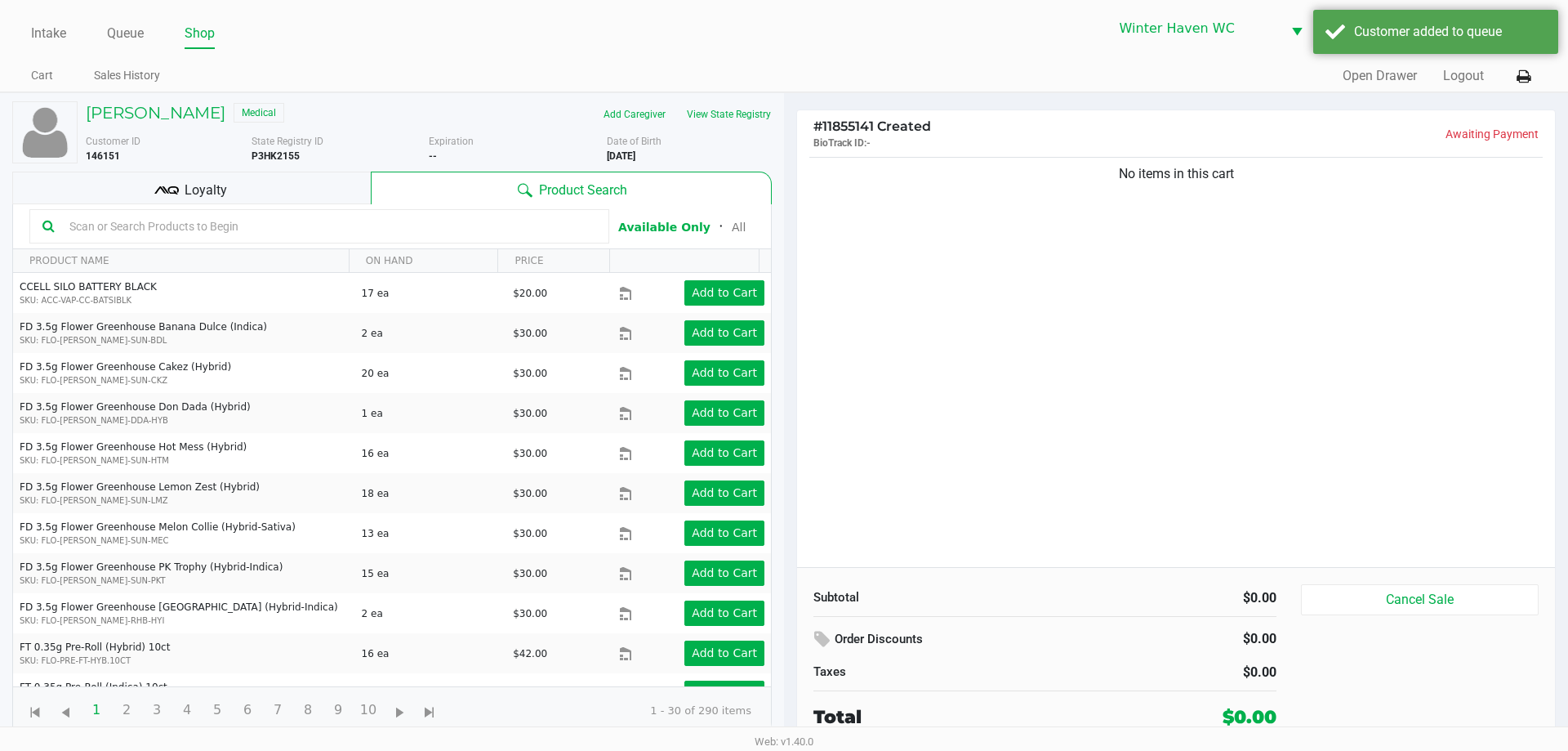
click at [296, 230] on input "text" at bounding box center [329, 226] width 533 height 25
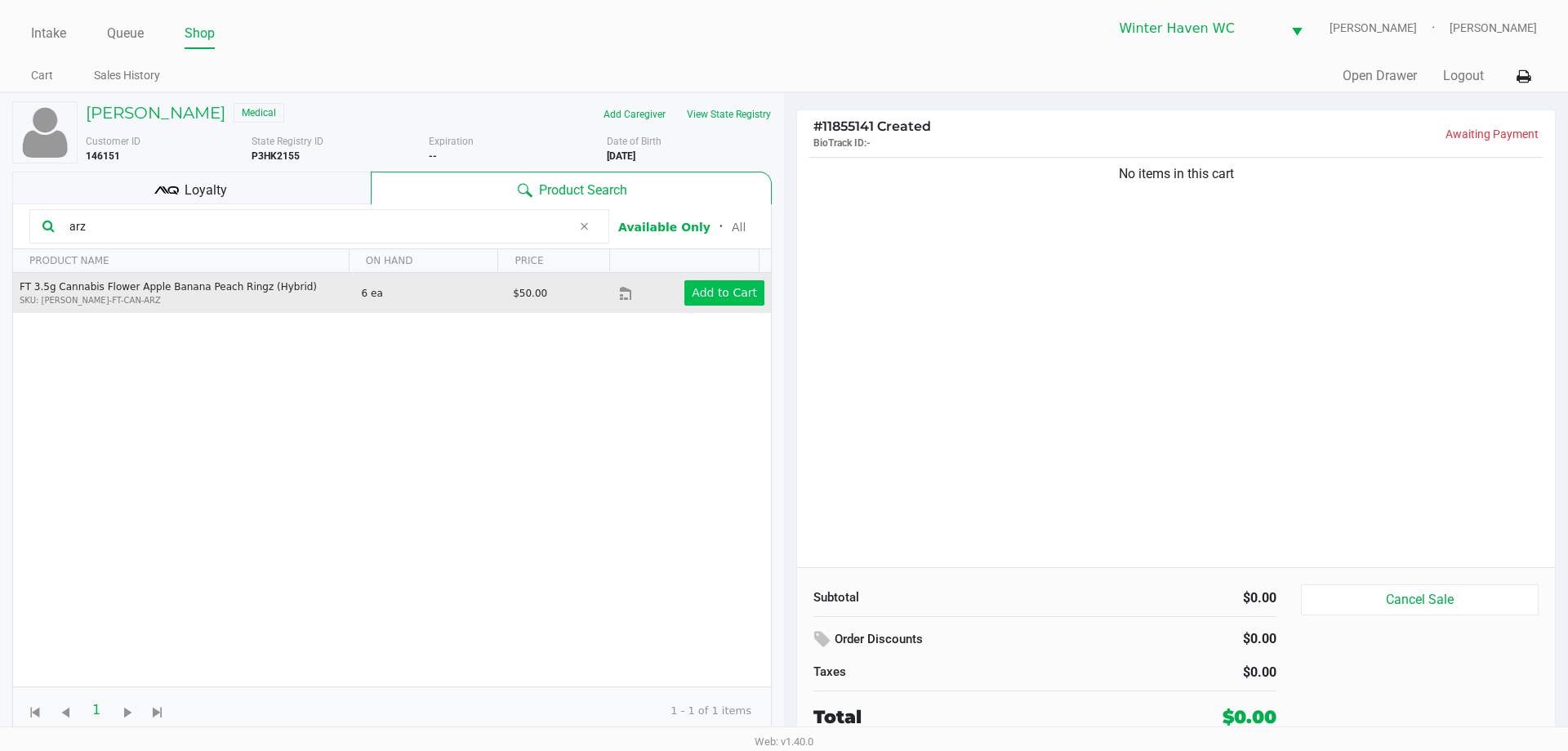
type input "arz"
click at [724, 293] on app-button-loader "Add to Cart" at bounding box center [724, 292] width 65 height 13
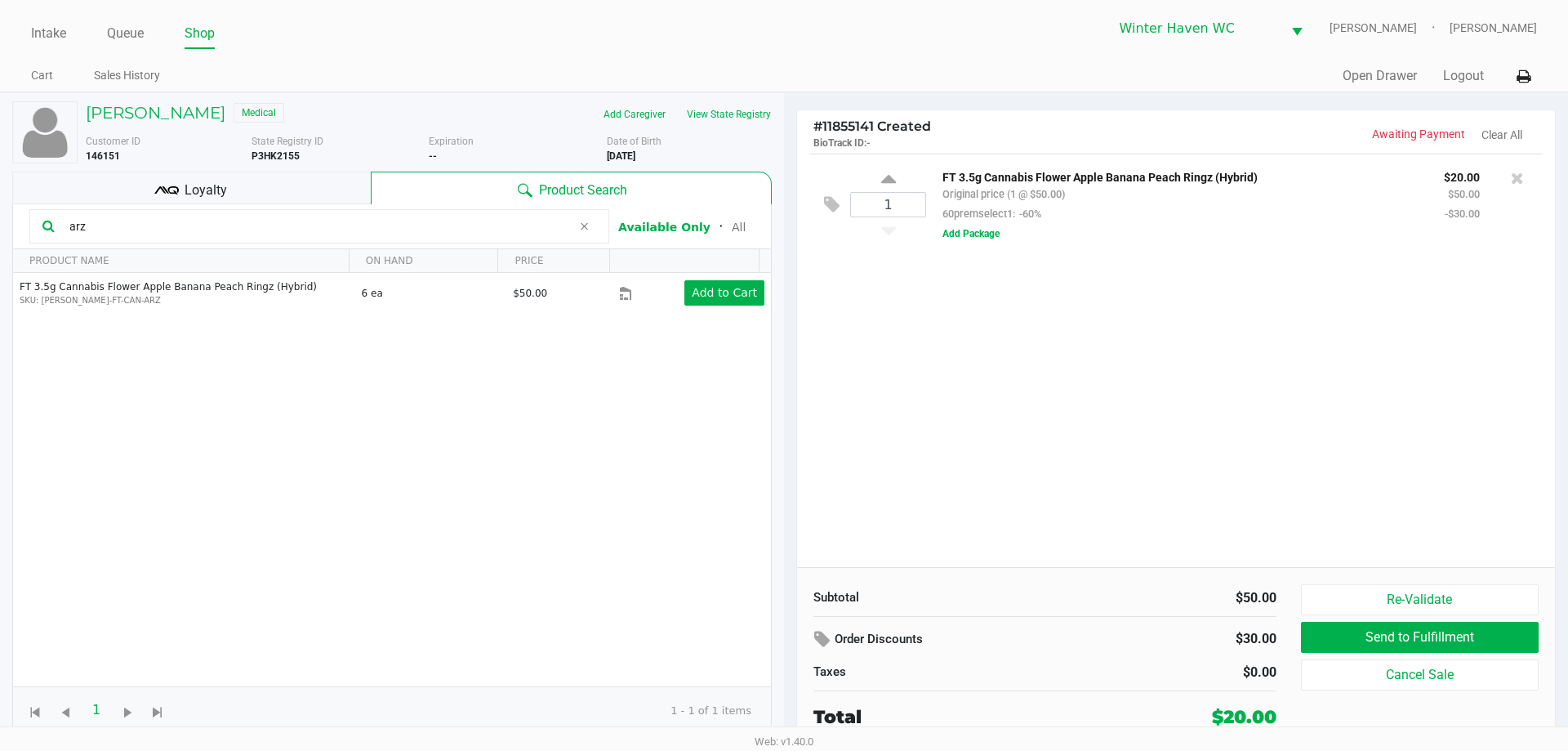
click at [383, 232] on input "arz" at bounding box center [317, 226] width 509 height 25
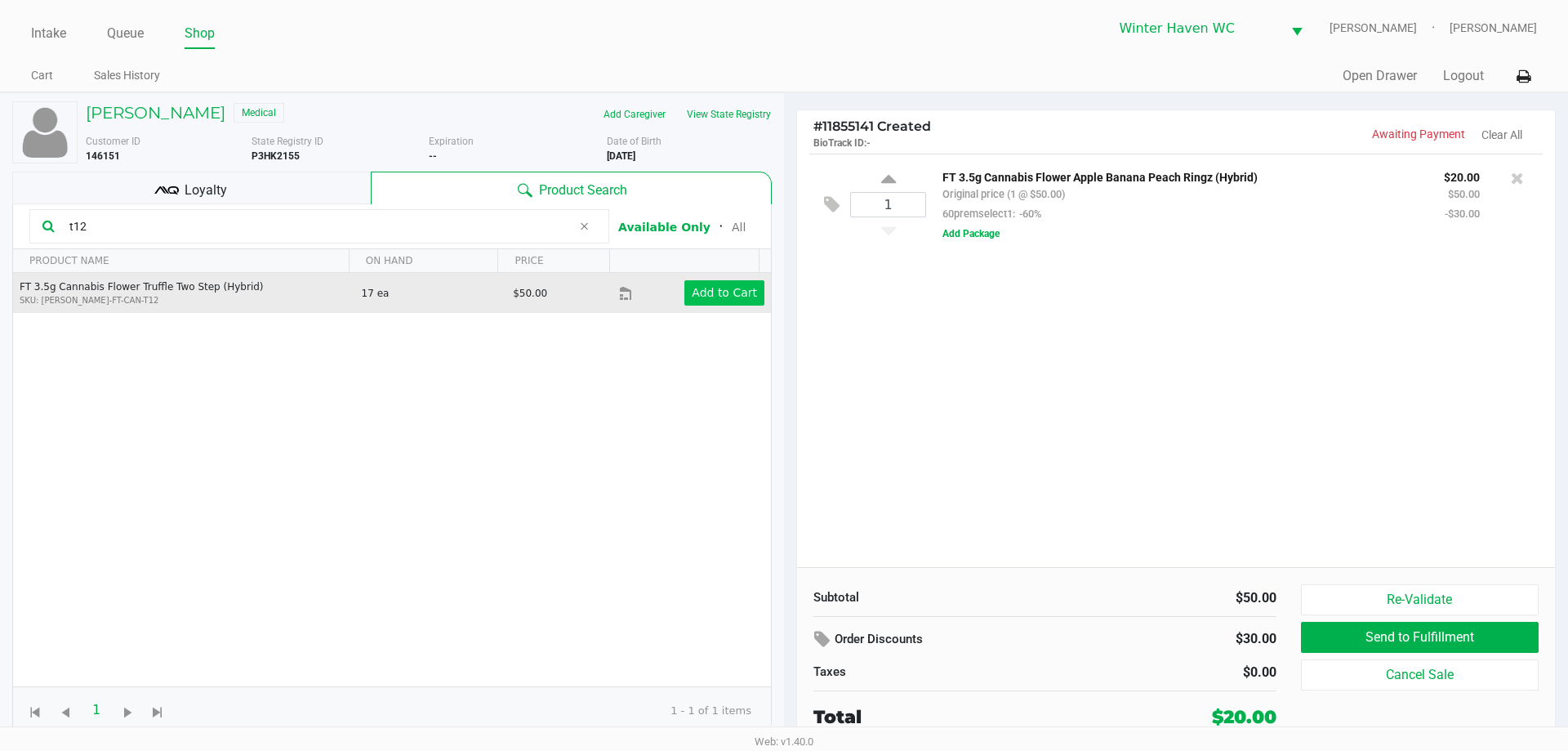
type input "t12"
click at [719, 294] on app-button-loader "Add to Cart" at bounding box center [724, 292] width 65 height 13
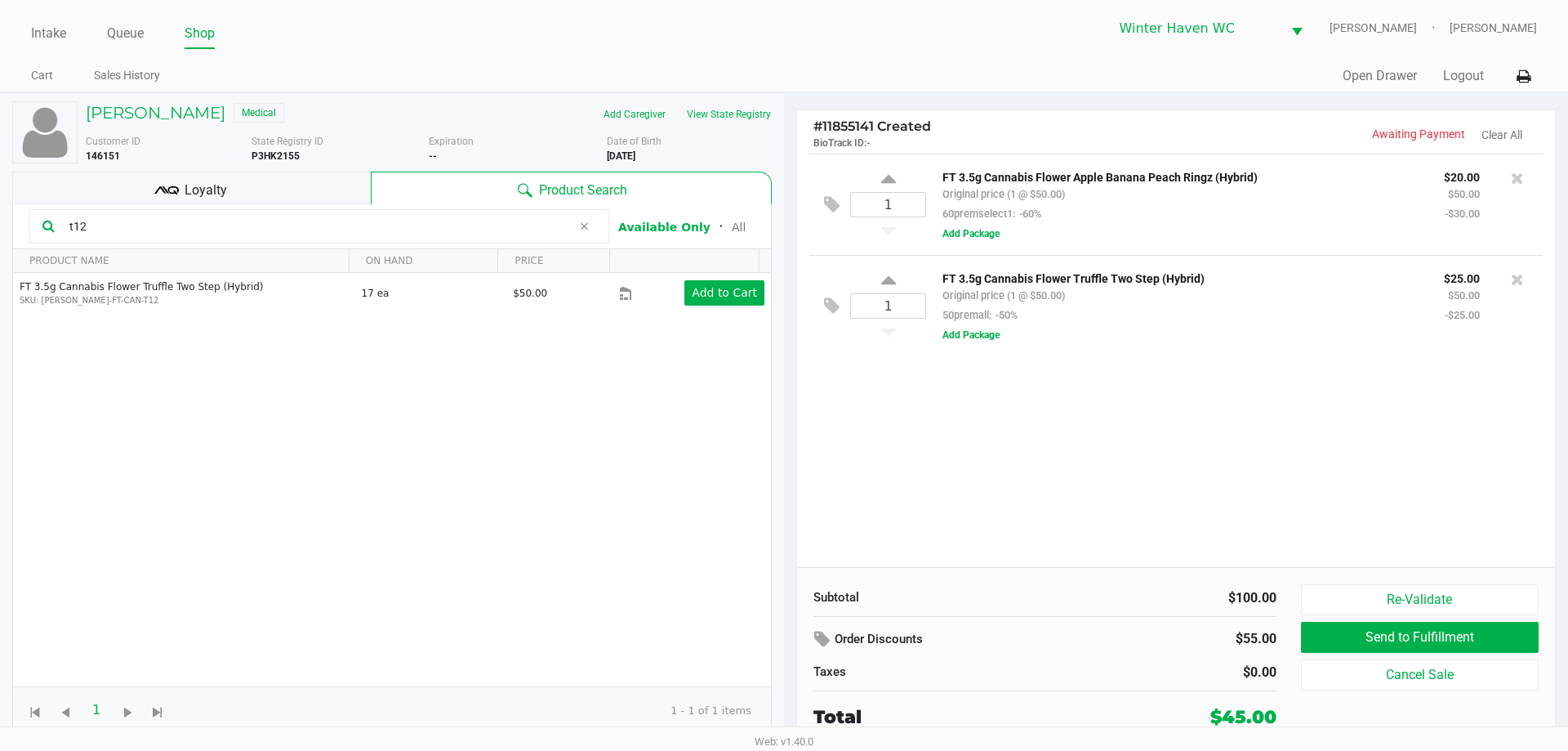
click at [457, 232] on input "t12" at bounding box center [317, 226] width 509 height 25
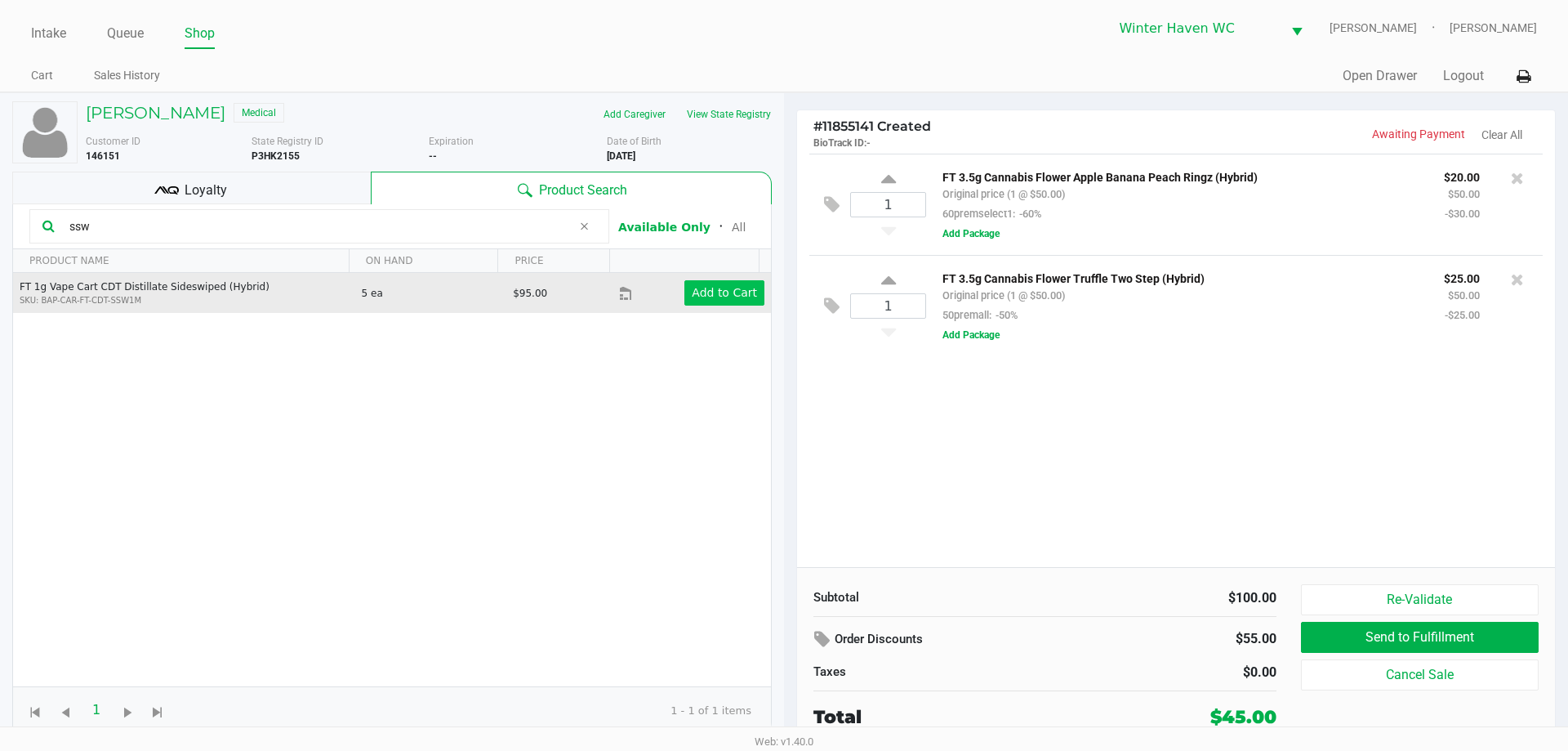
type input "ssw"
click at [715, 292] on app-button-loader "Add to Cart" at bounding box center [724, 292] width 65 height 13
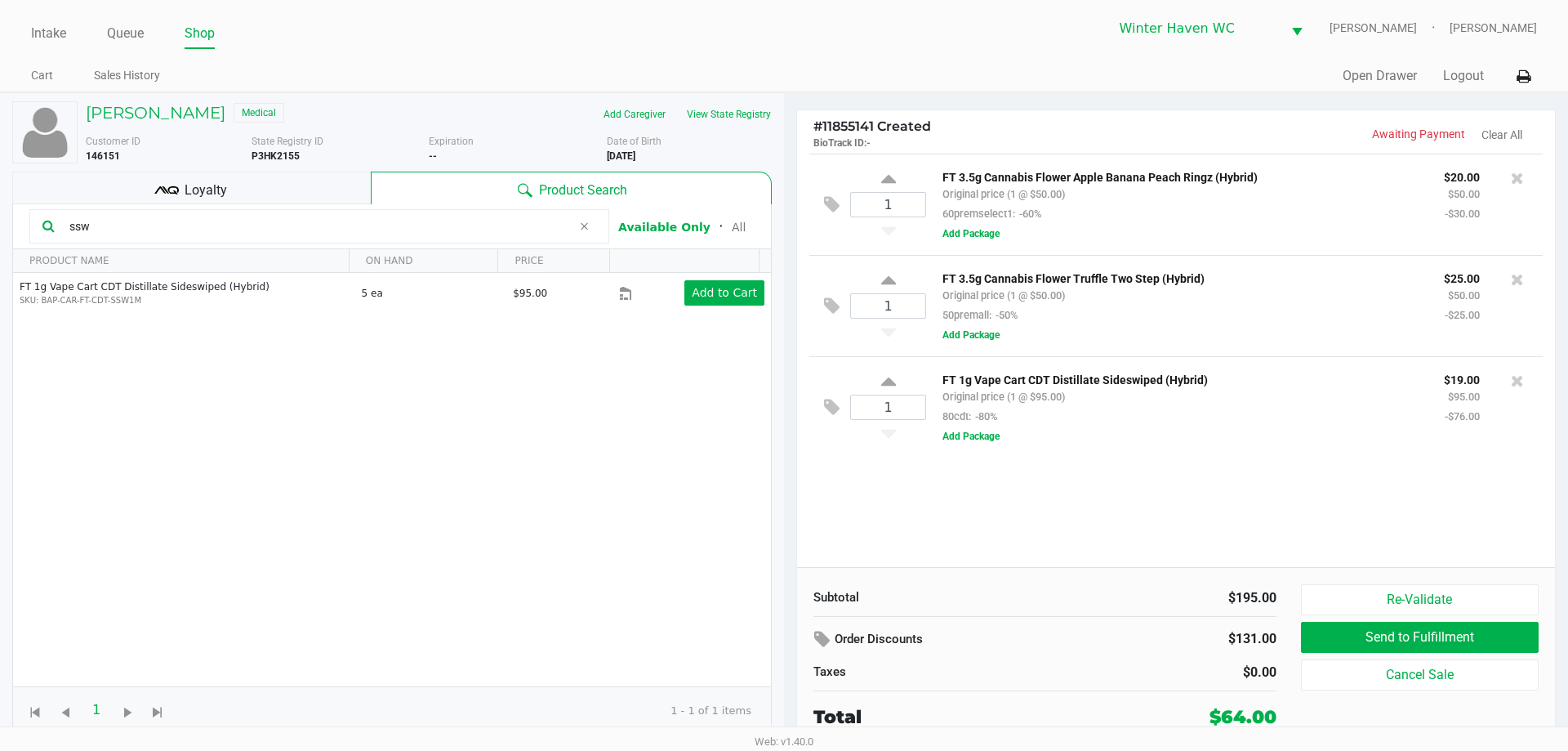
click at [275, 192] on div "Loyalty" at bounding box center [191, 188] width 358 height 33
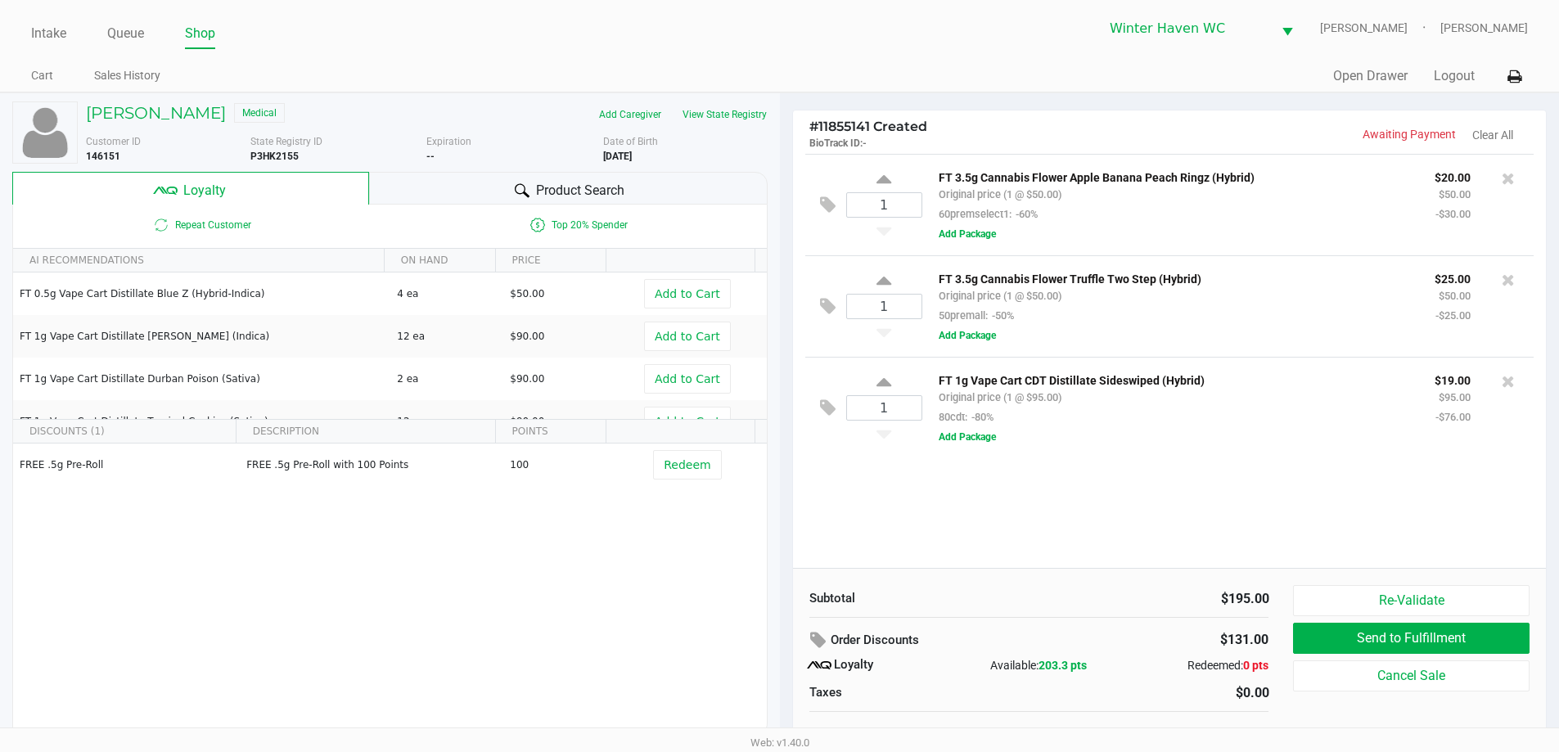
scroll to position [16, 0]
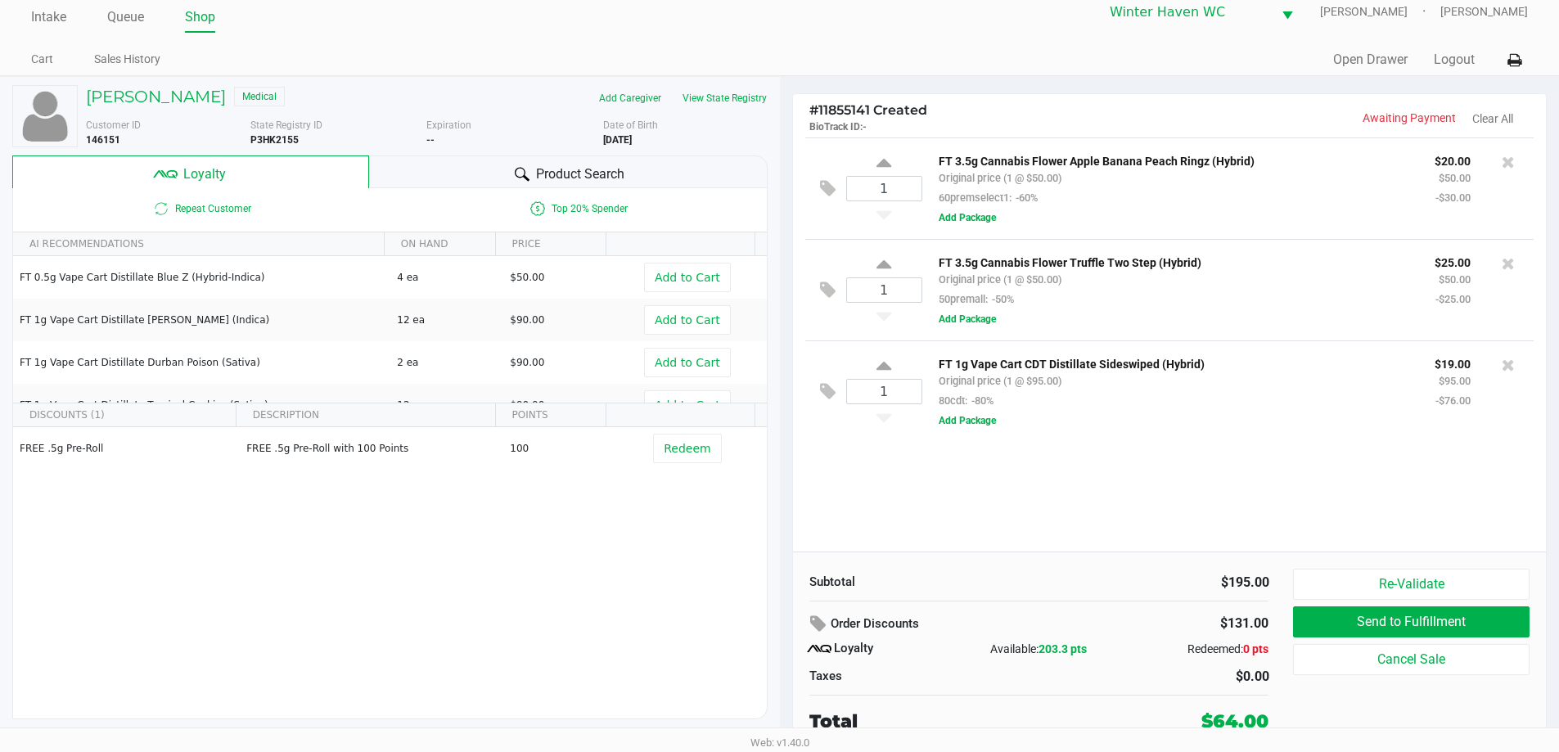
click at [1086, 539] on div "1 FT 3.5g Cannabis Flower Apple Banana Peach Ringz (Hybrid) Original price (1 @…" at bounding box center [1170, 344] width 754 height 414
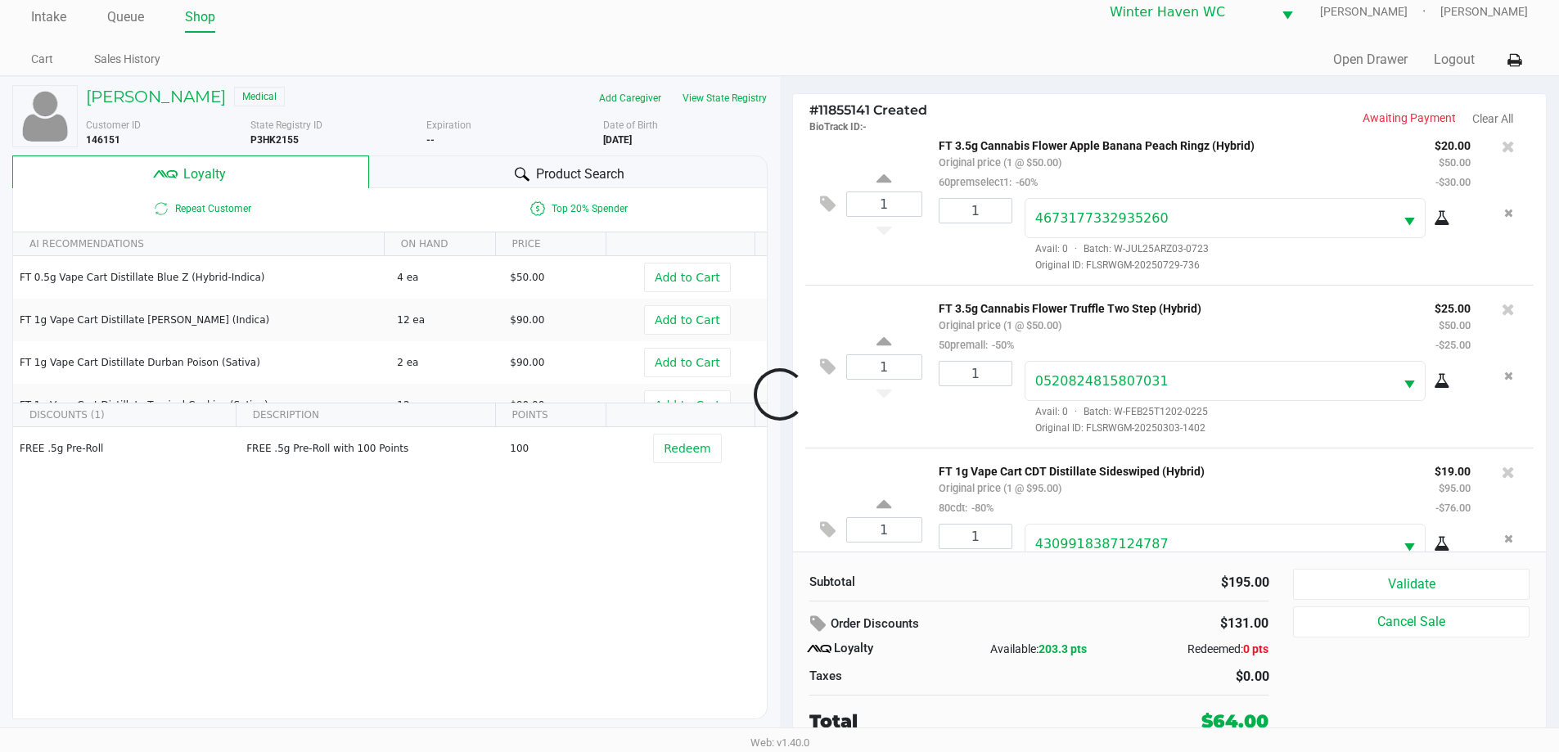
scroll to position [77, 0]
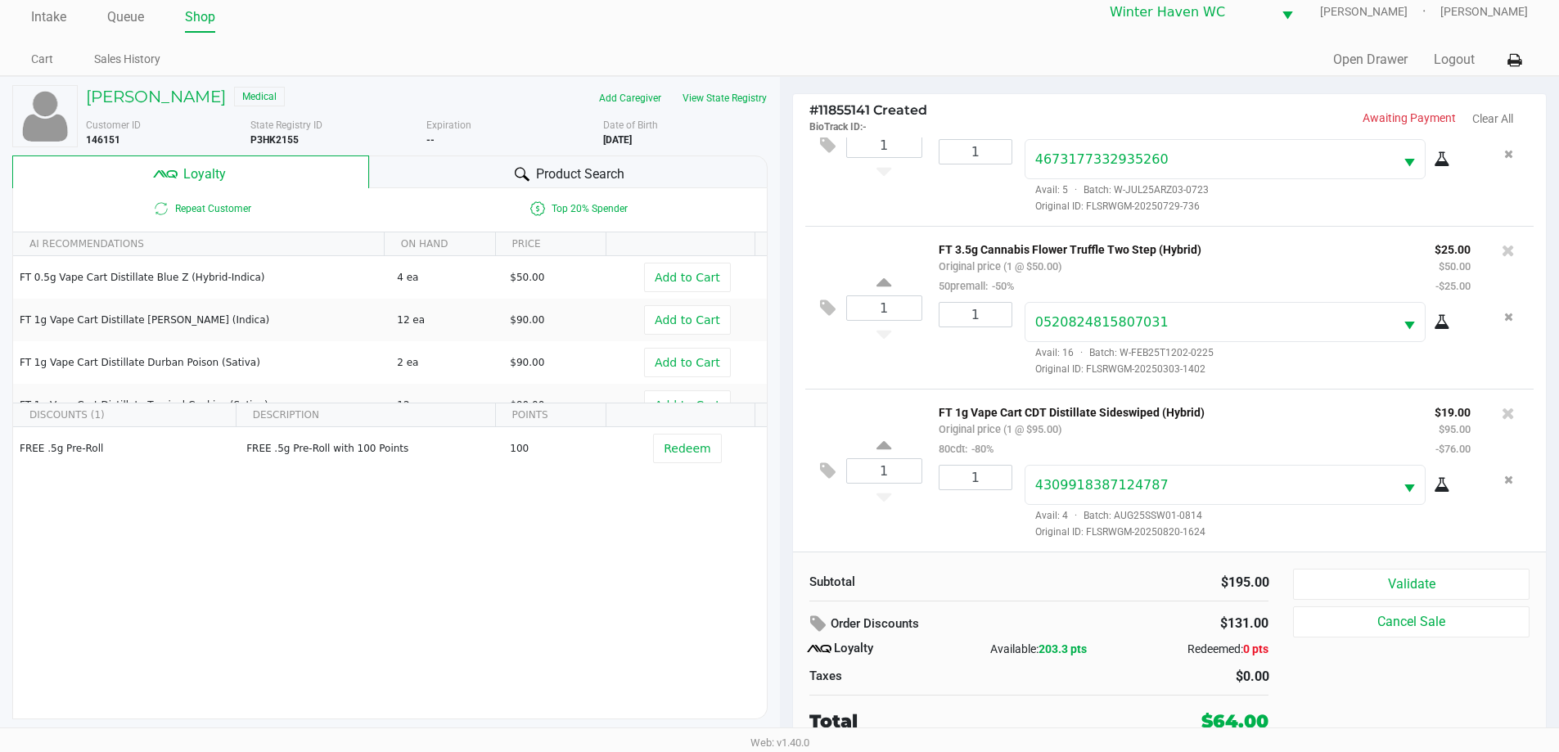
click at [1384, 567] on div "Subtotal $195.00 Order Discounts $131.00 Loyalty Available: 203.3 pts Redeemed:…" at bounding box center [1170, 651] width 754 height 200
click at [1385, 584] on button "Validate" at bounding box center [1411, 584] width 236 height 31
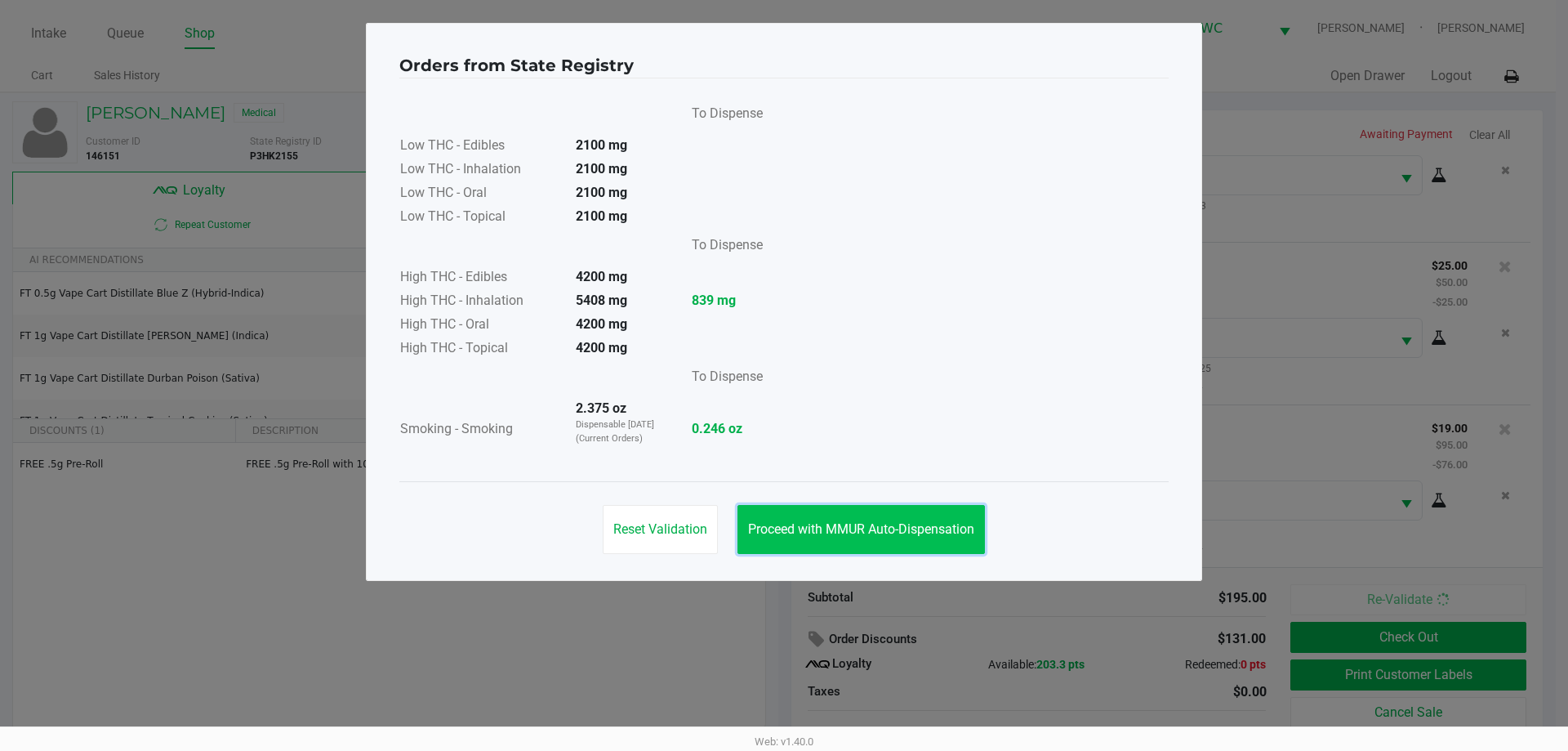
click at [890, 511] on button "Proceed with MMUR Auto-Dispensation" at bounding box center [861, 529] width 248 height 49
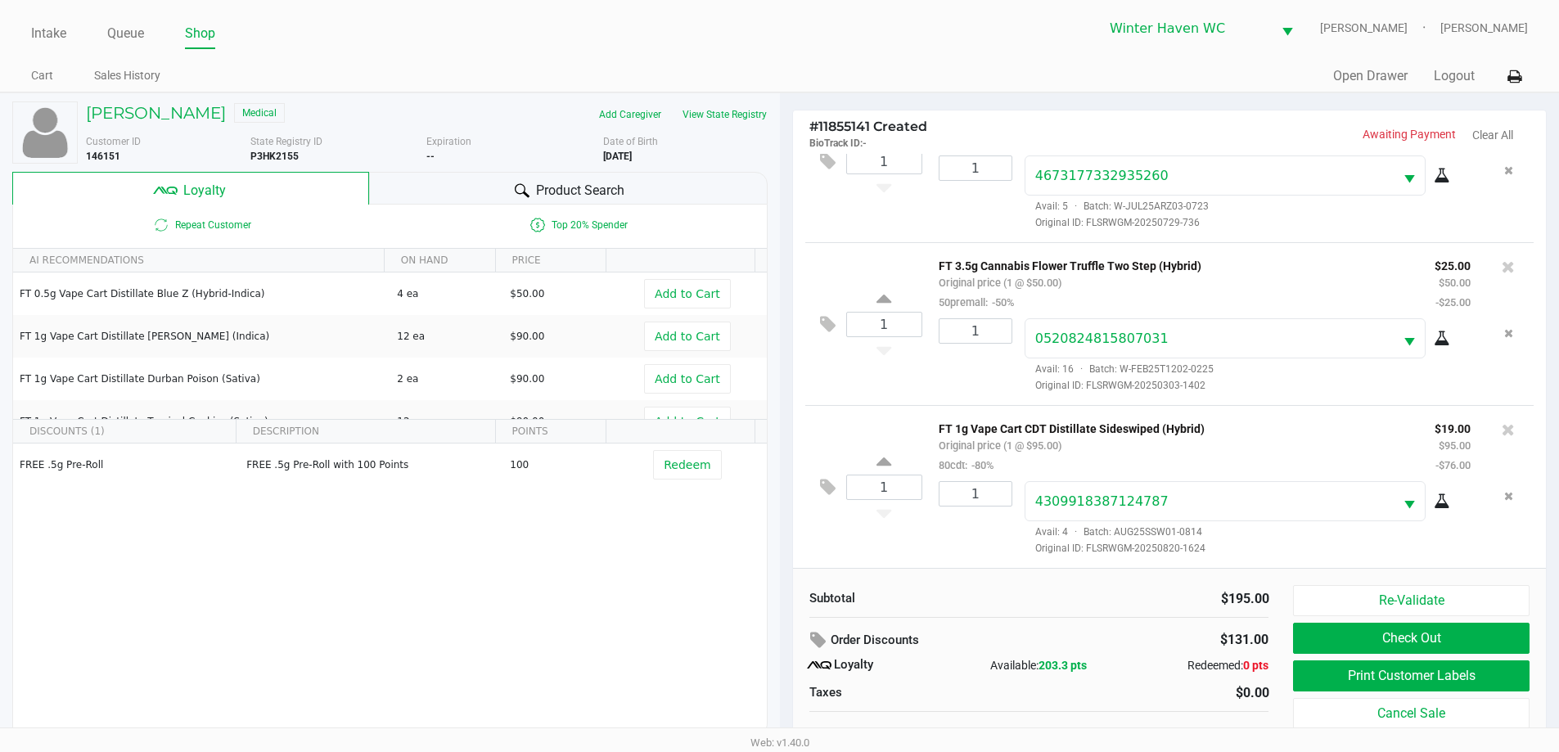
scroll to position [16, 0]
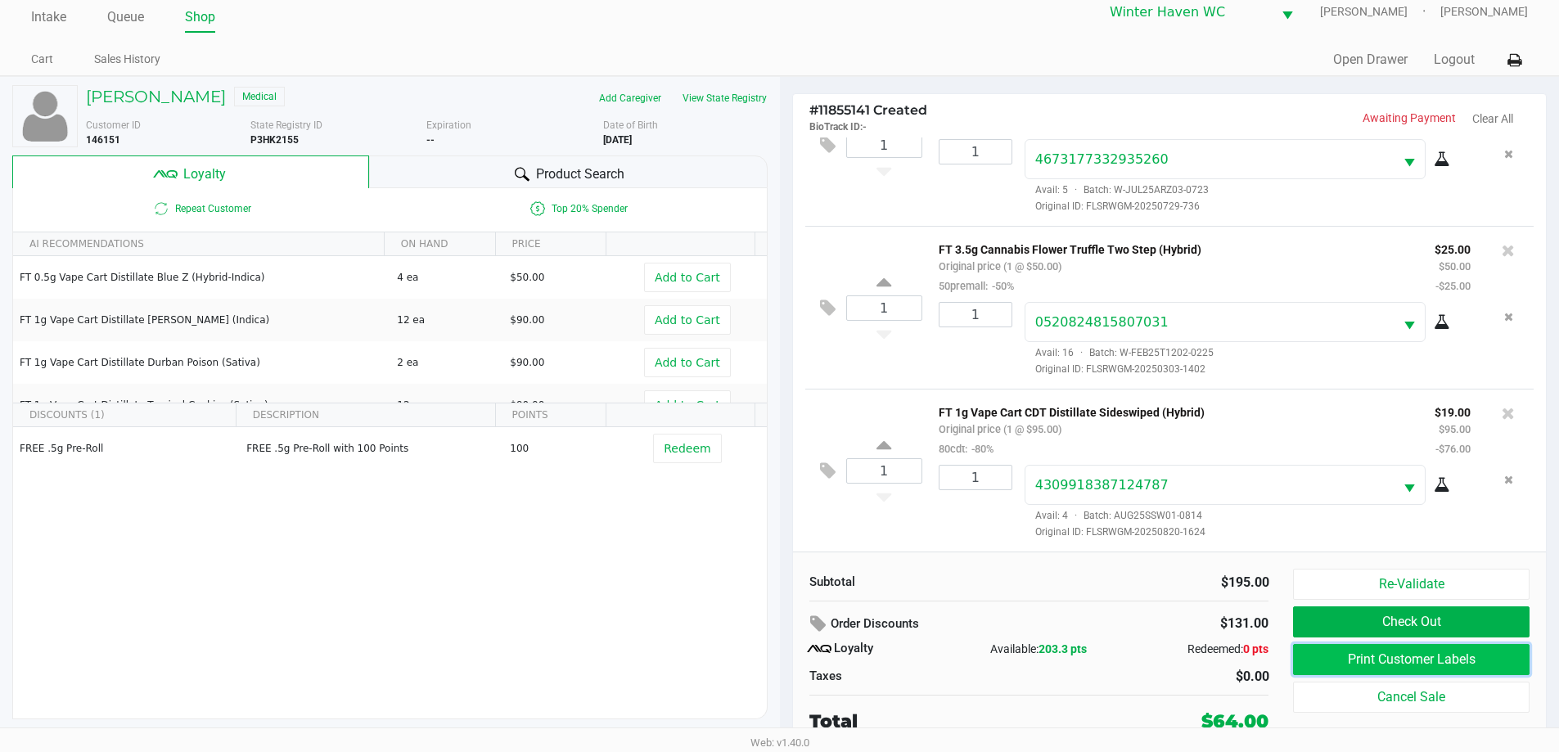
click at [1447, 646] on button "Print Customer Labels" at bounding box center [1411, 659] width 236 height 31
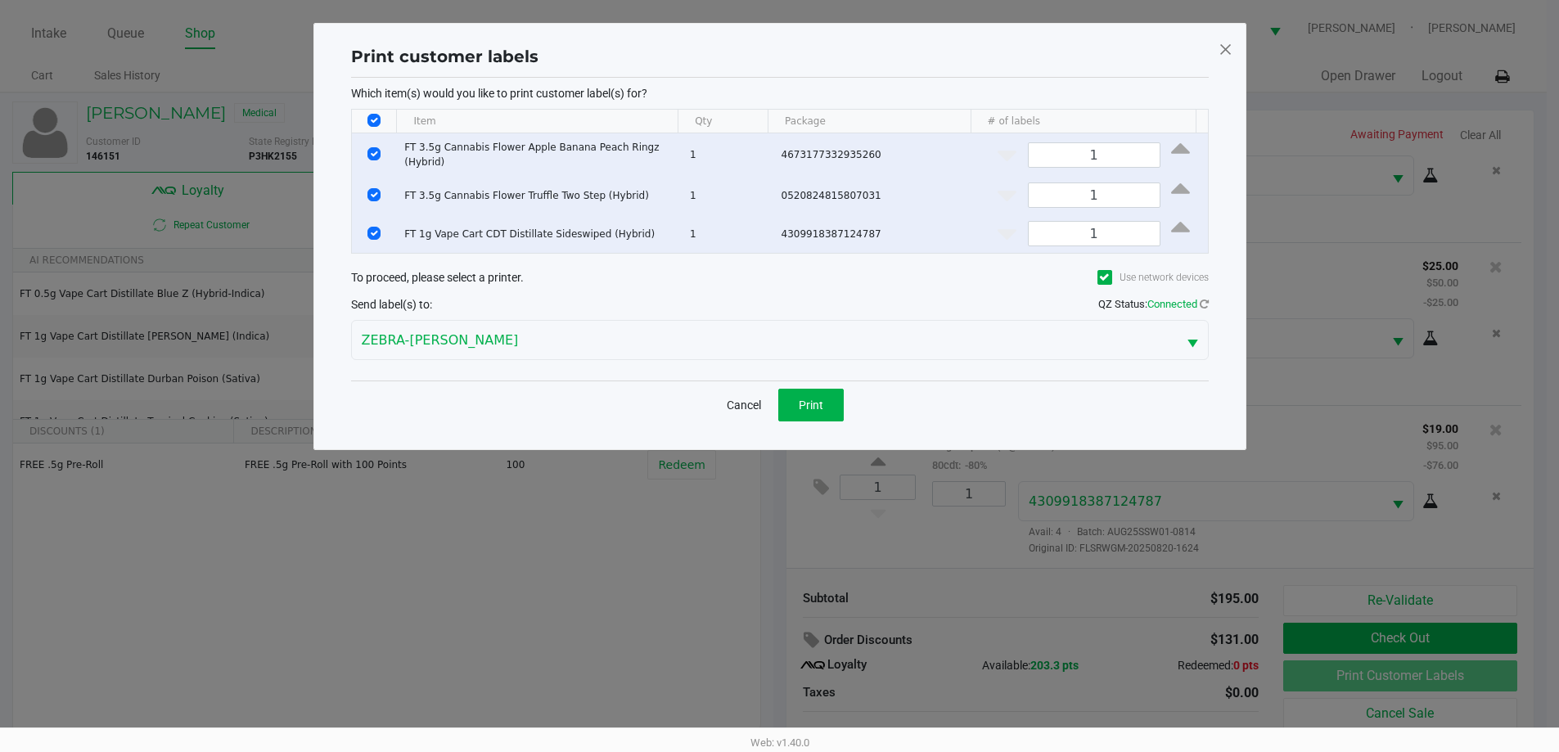
scroll to position [0, 0]
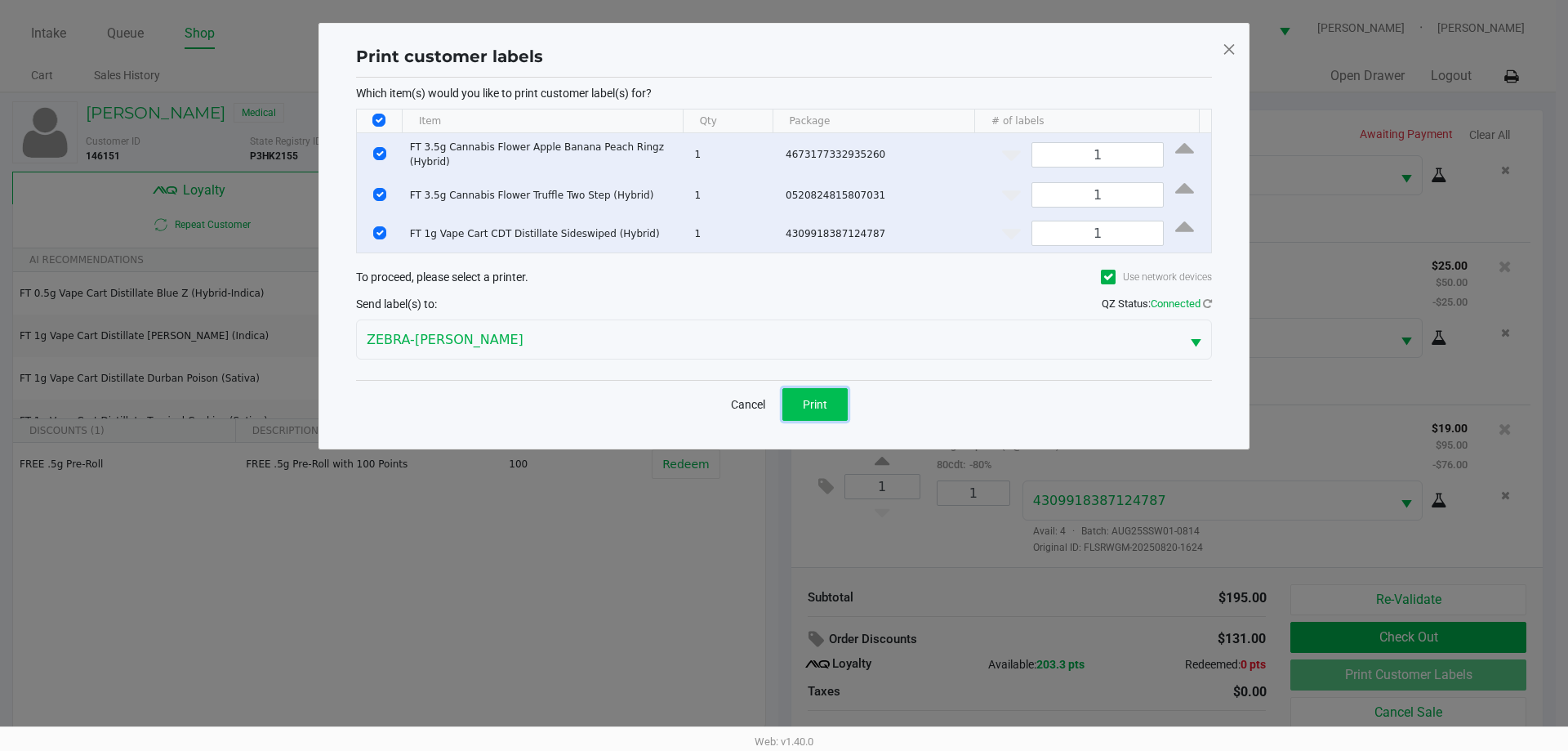
click at [803, 399] on span "Print" at bounding box center [814, 403] width 25 height 13
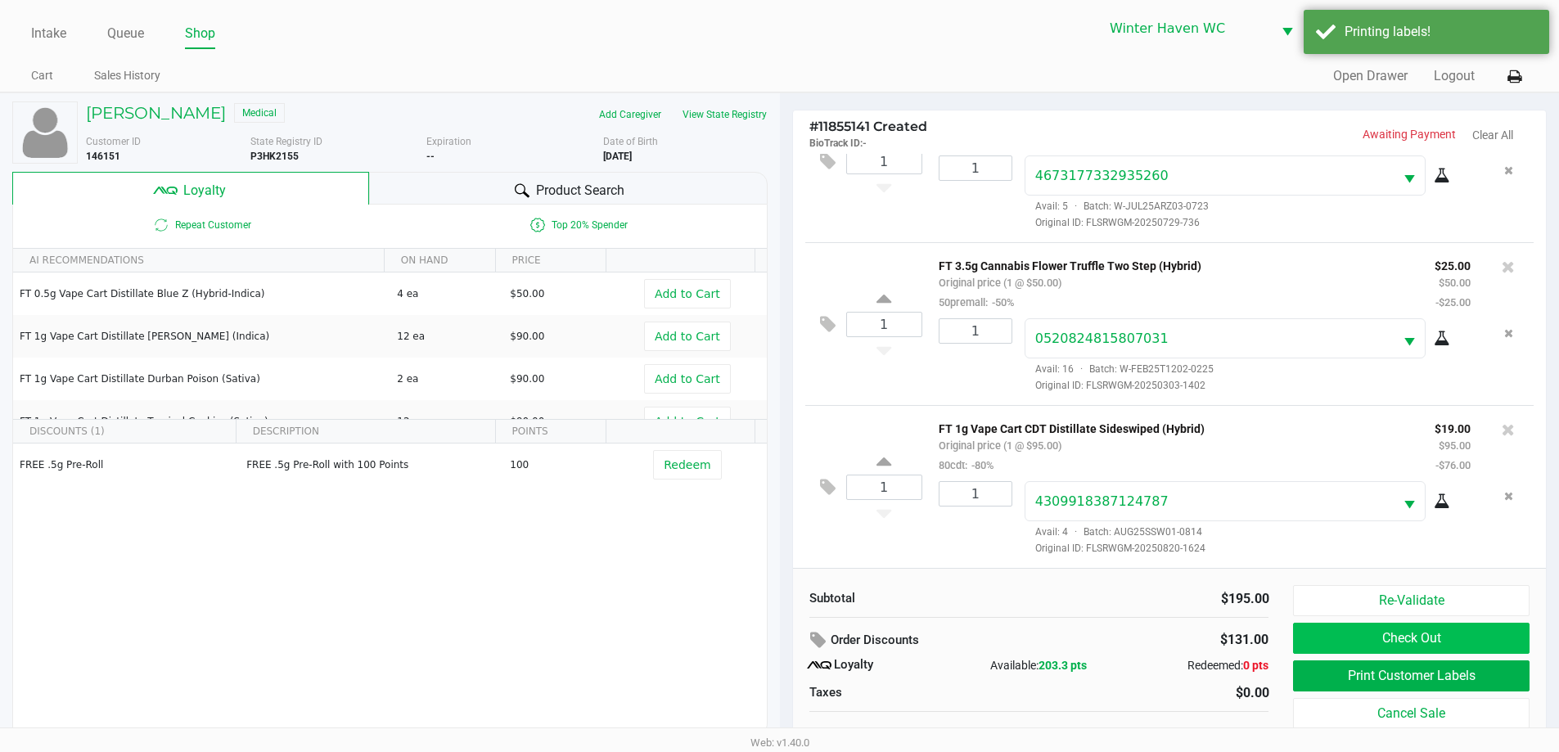
scroll to position [16, 0]
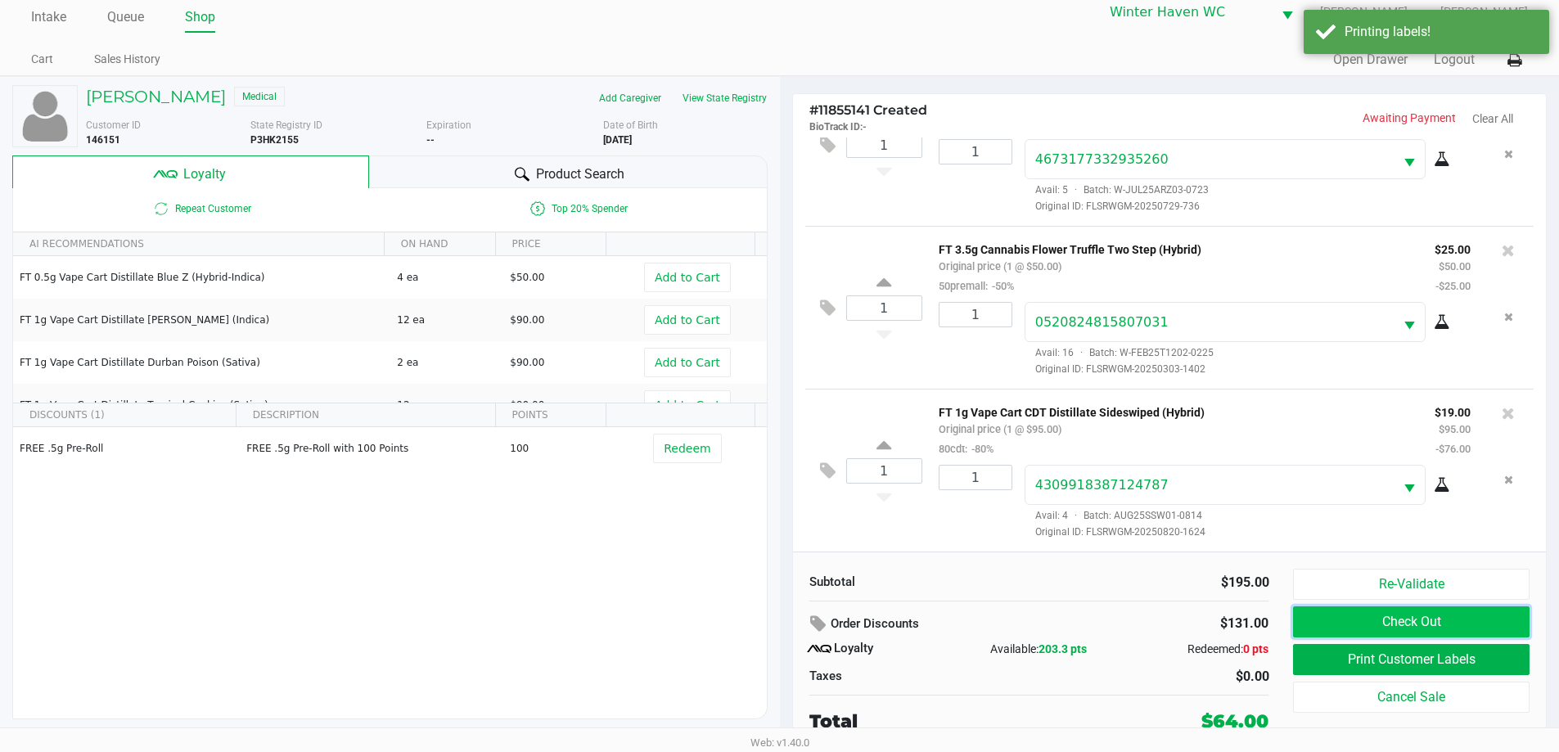
click at [1384, 614] on button "Check Out" at bounding box center [1411, 621] width 236 height 31
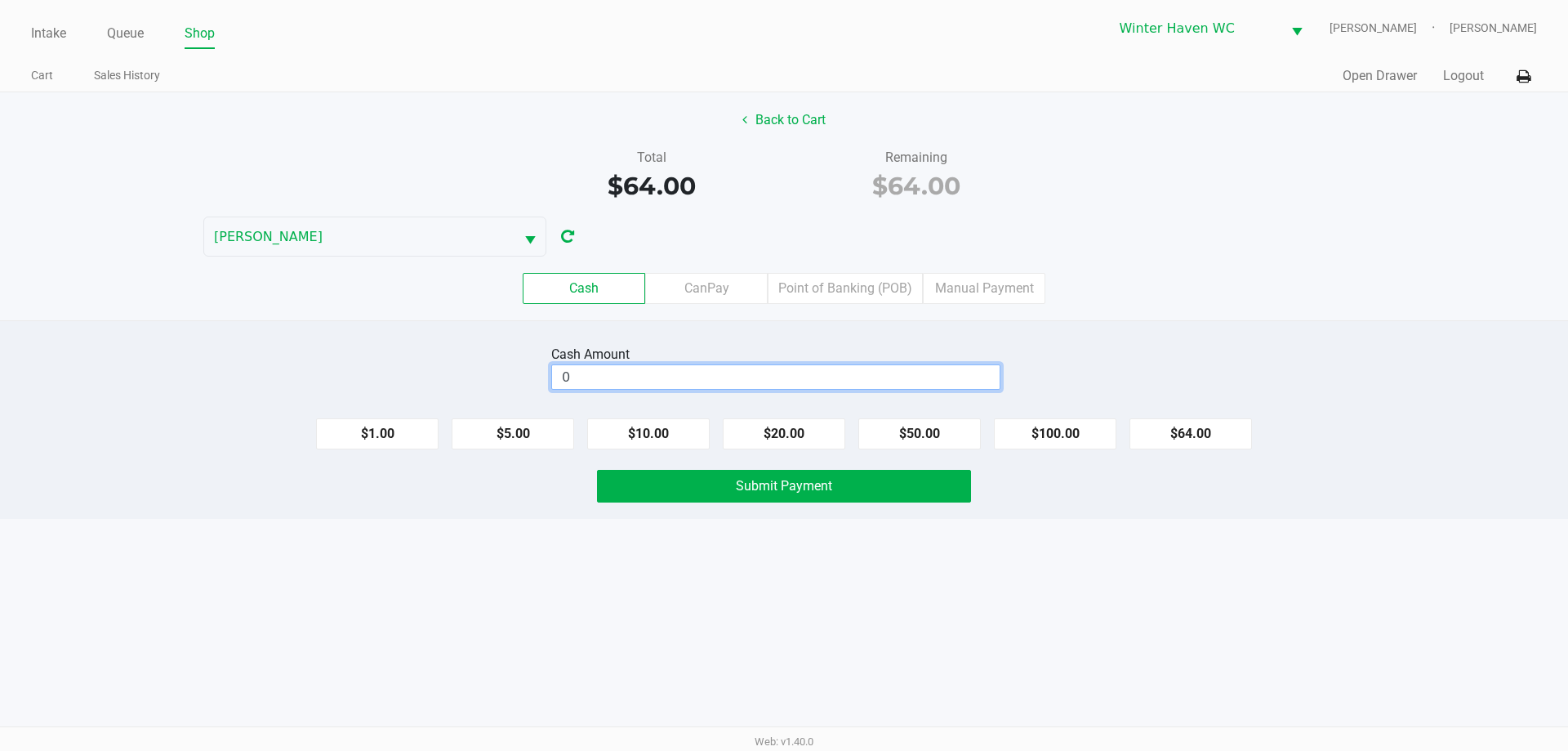
click at [936, 384] on input "0" at bounding box center [776, 377] width 447 height 24
type input "$65.00"
click at [936, 564] on div "Intake Queue Shop Winter Haven WC JAMES-OTTO Micah Harrison Cart Sales History …" at bounding box center [784, 376] width 1568 height 751
click at [892, 489] on button "Submit Payment" at bounding box center [784, 485] width 374 height 33
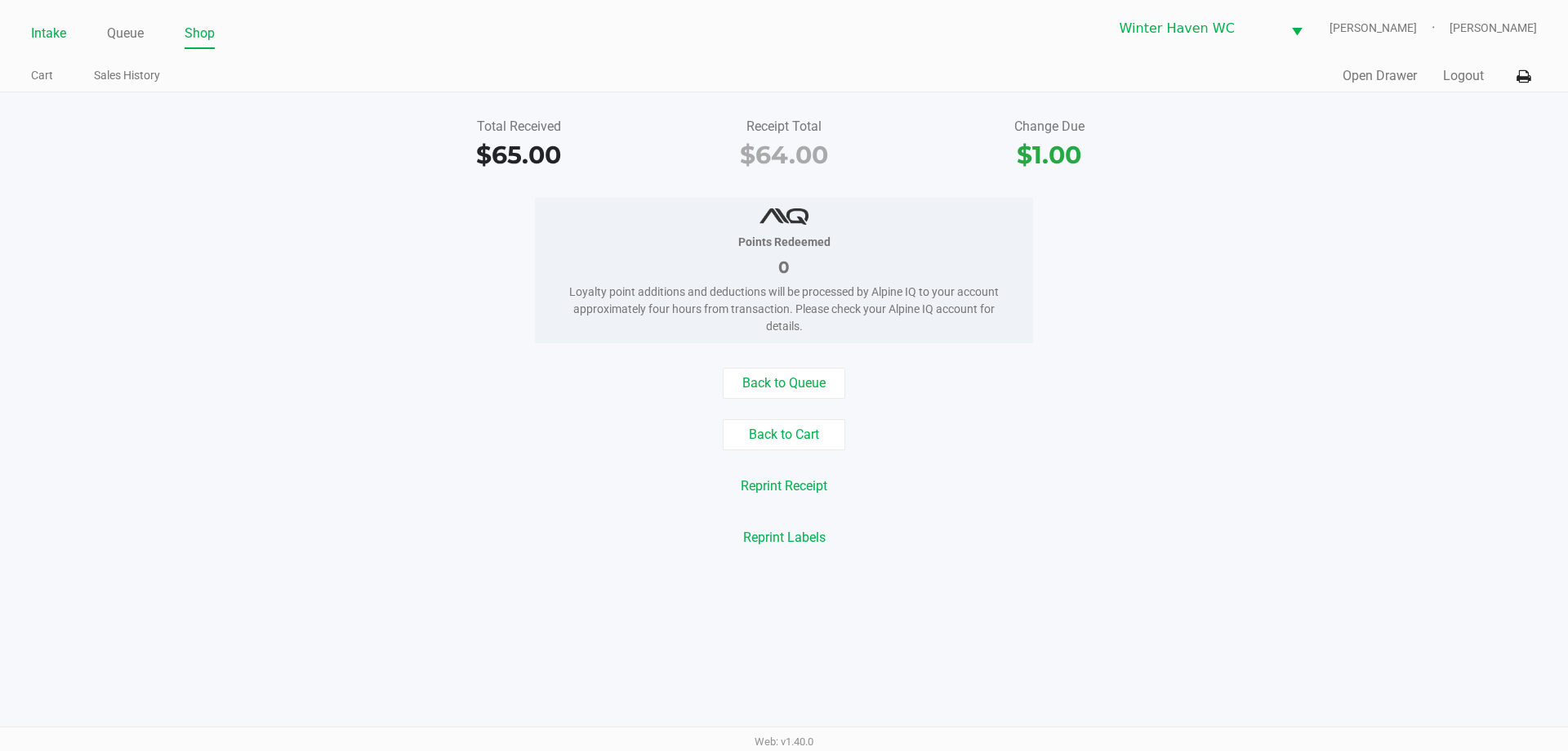
click at [46, 39] on link "Intake" at bounding box center [48, 33] width 35 height 23
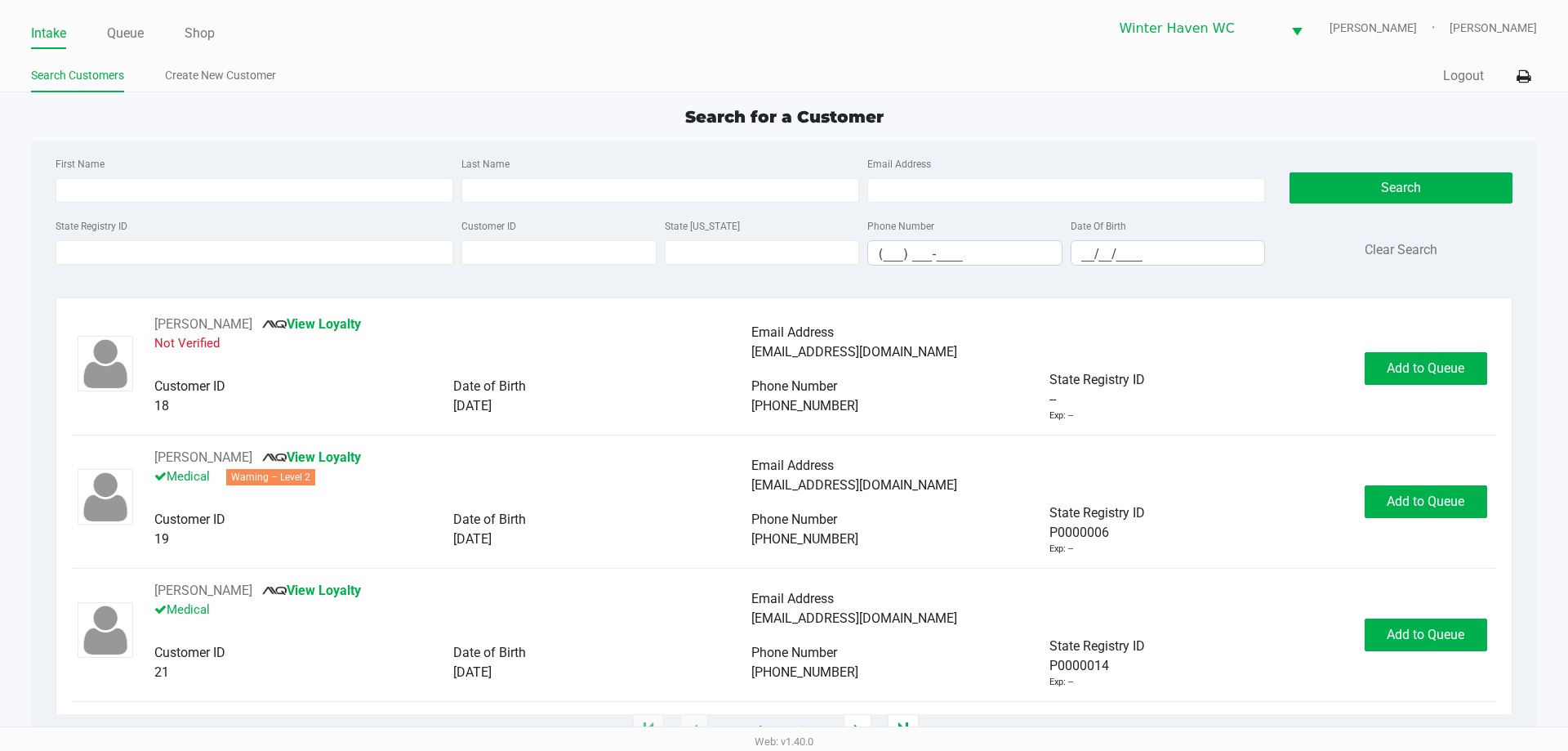
click at [333, 153] on div "First Name Last Name Email Address State Registry ID Customer ID State ID Phone…" at bounding box center [783, 217] width 1480 height 150
click at [287, 264] on input "State Registry ID" at bounding box center [255, 253] width 397 height 25
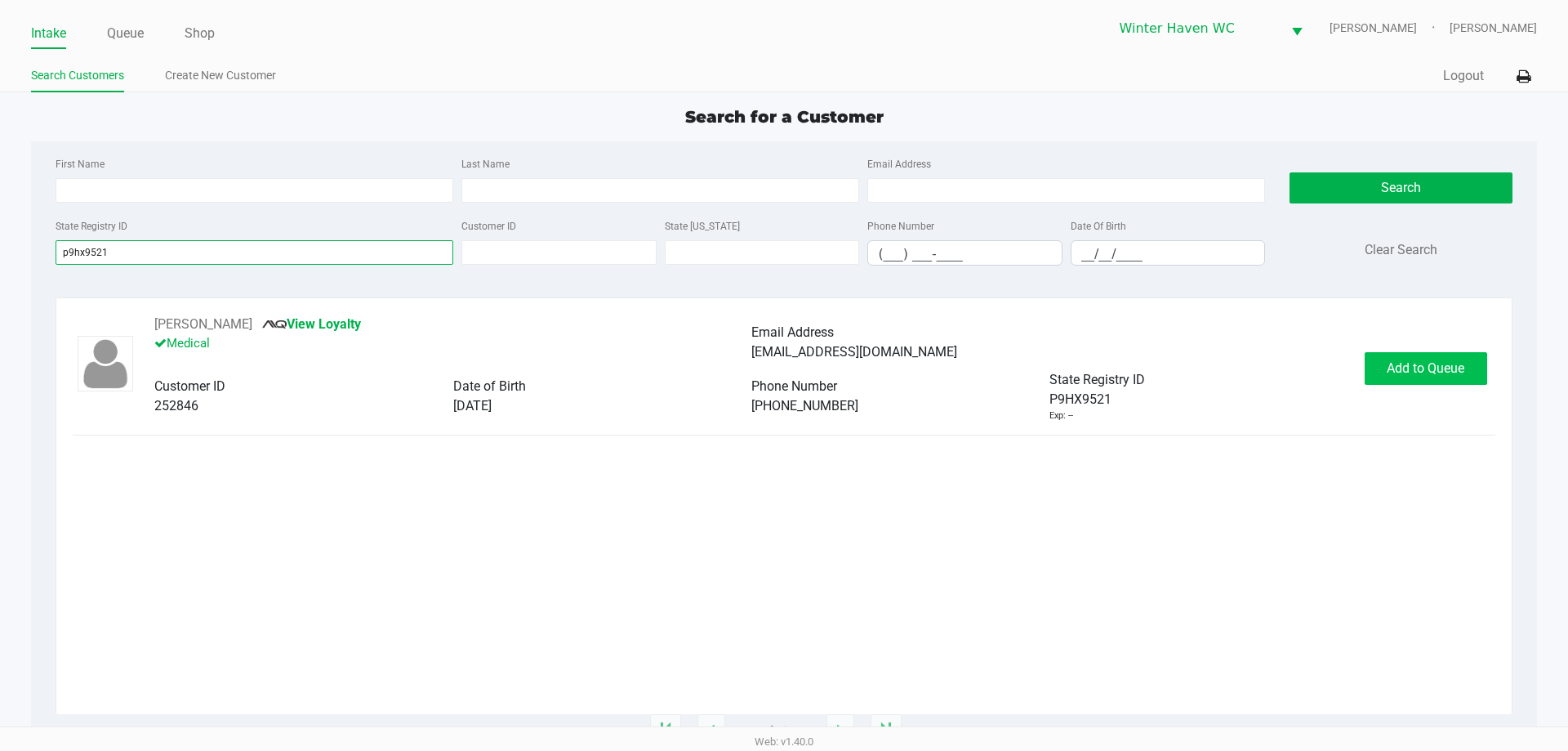
type input "p9hx9521"
click at [1429, 367] on span "Add to Queue" at bounding box center [1425, 369] width 78 height 16
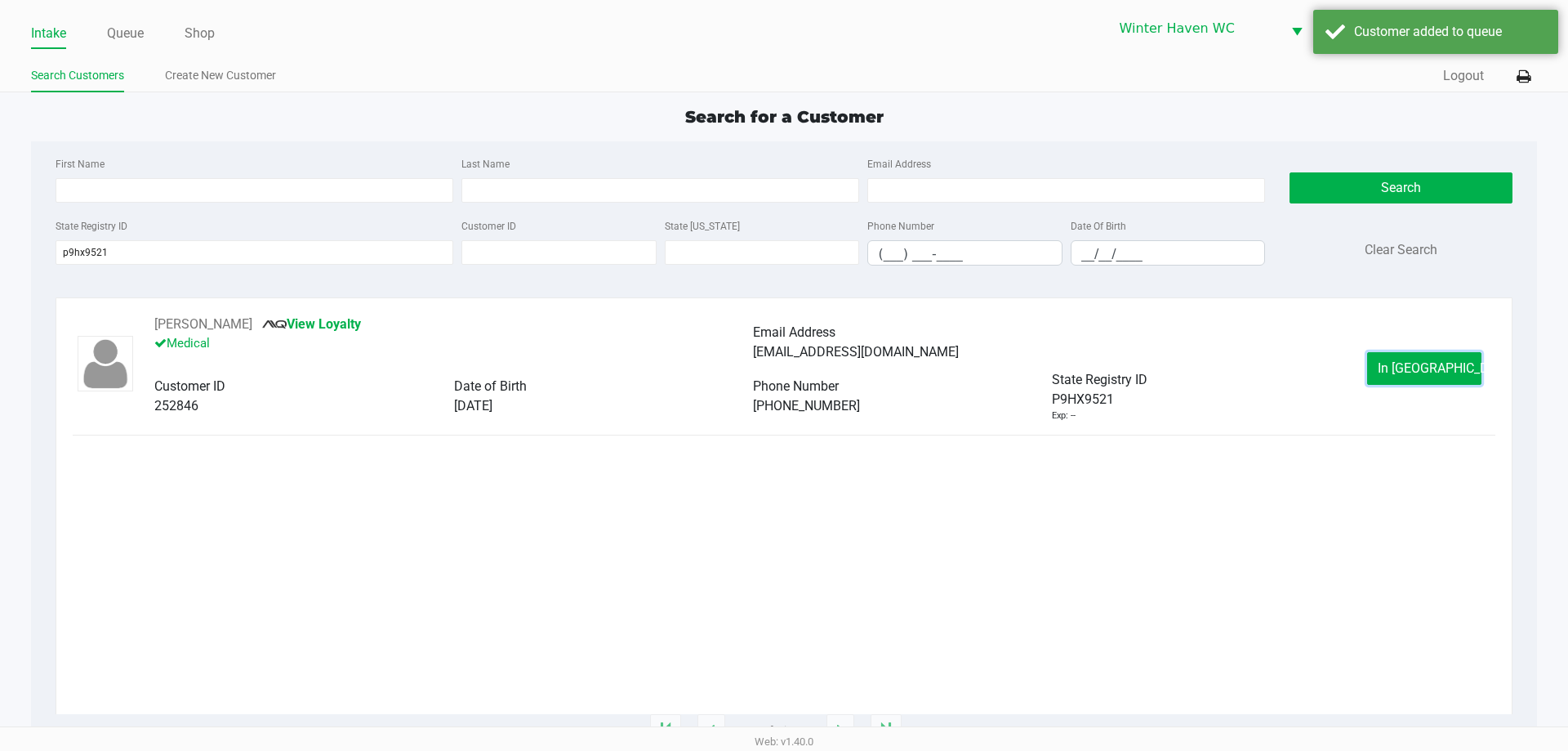
click at [1429, 367] on span "In Queue" at bounding box center [1445, 369] width 137 height 16
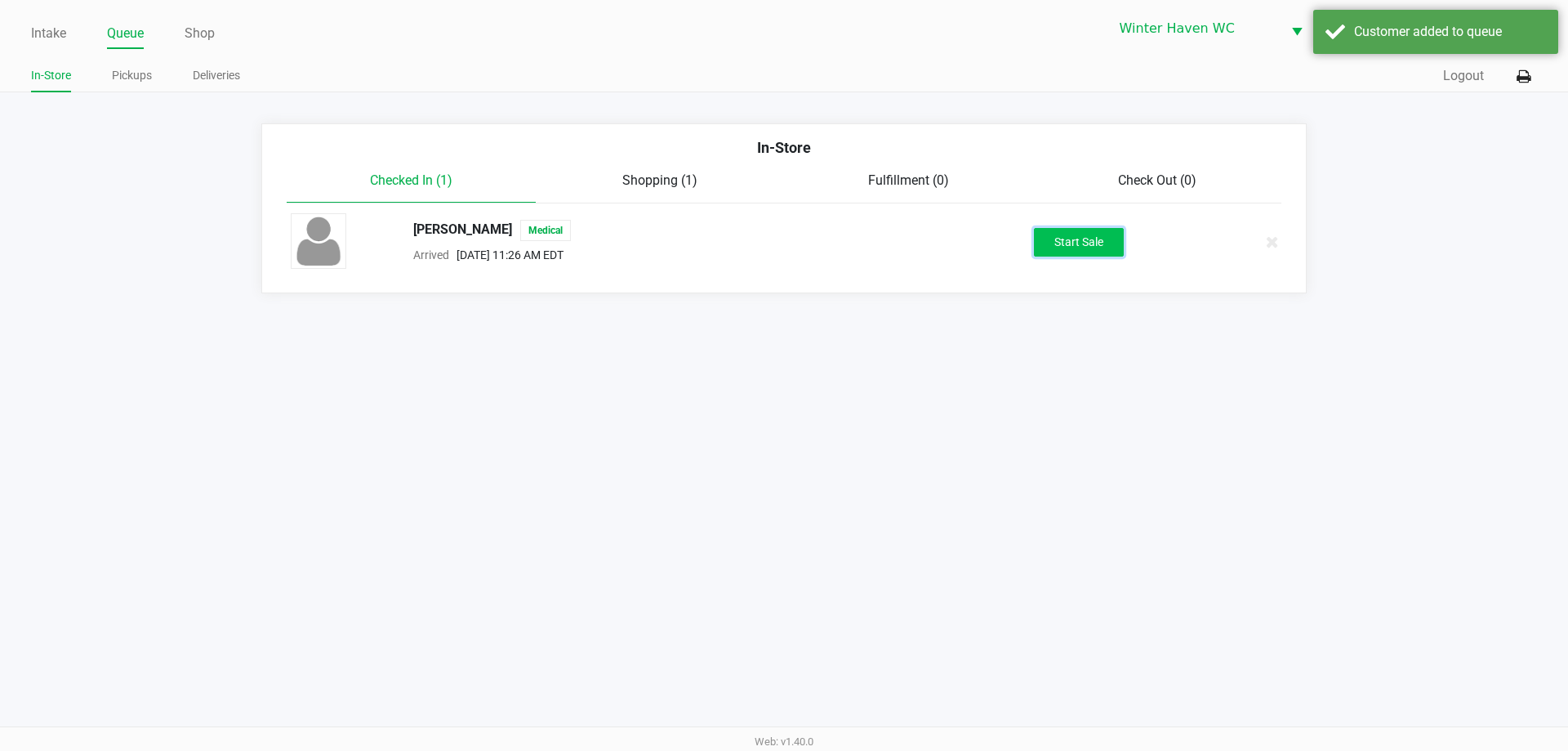
click at [1074, 242] on button "Start Sale" at bounding box center [1079, 242] width 90 height 29
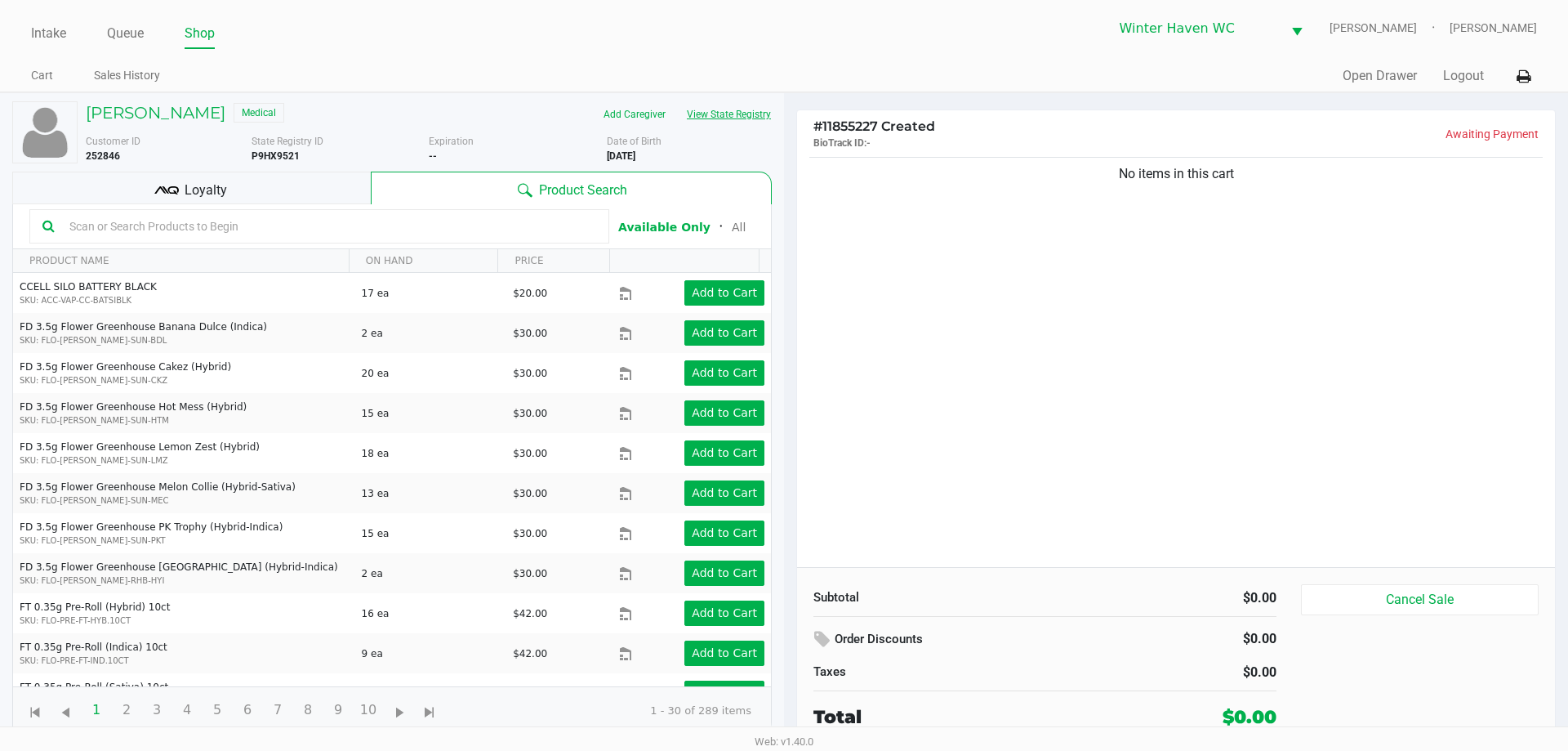
click at [734, 124] on button "View State Registry" at bounding box center [724, 114] width 96 height 26
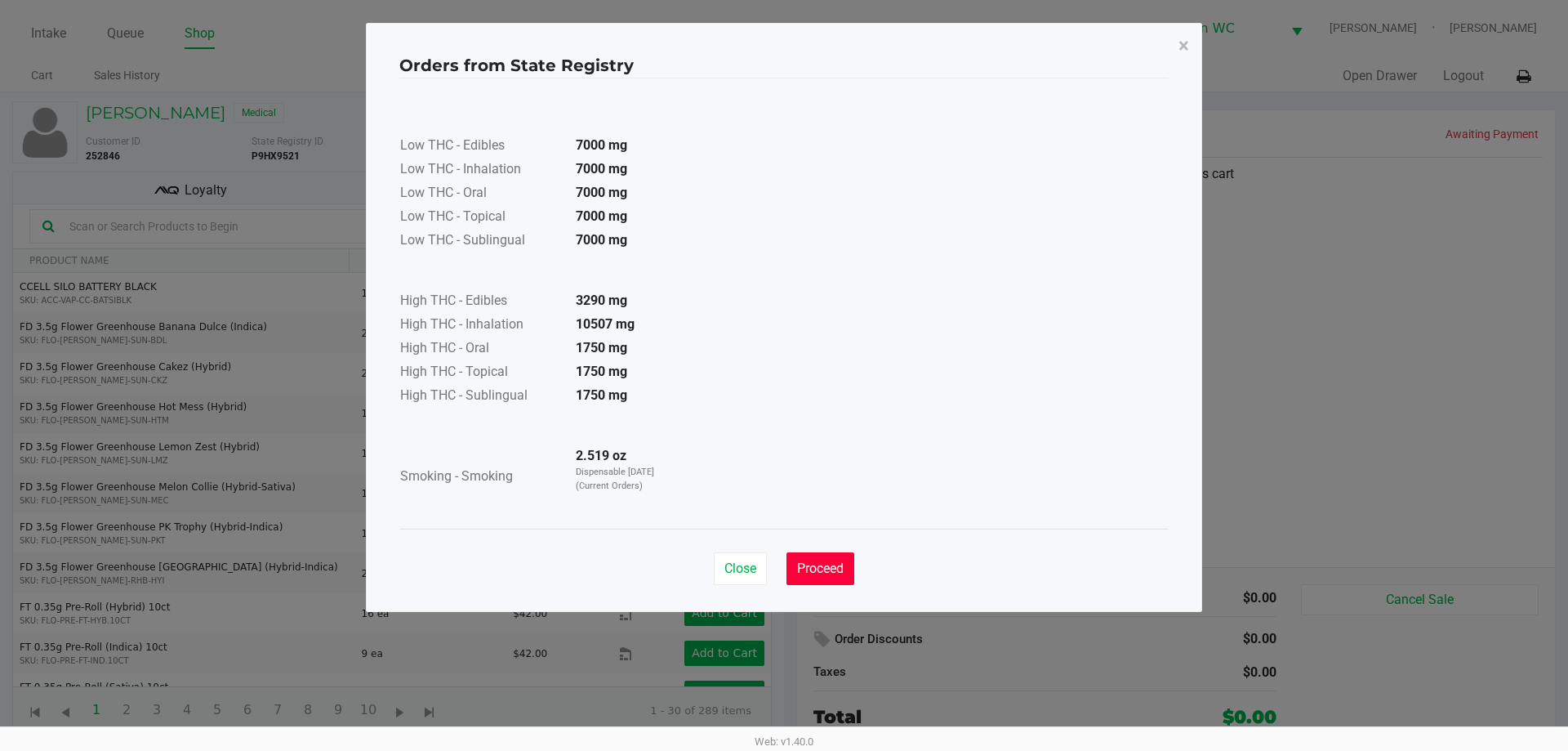
click at [824, 560] on span "Proceed" at bounding box center [820, 568] width 47 height 16
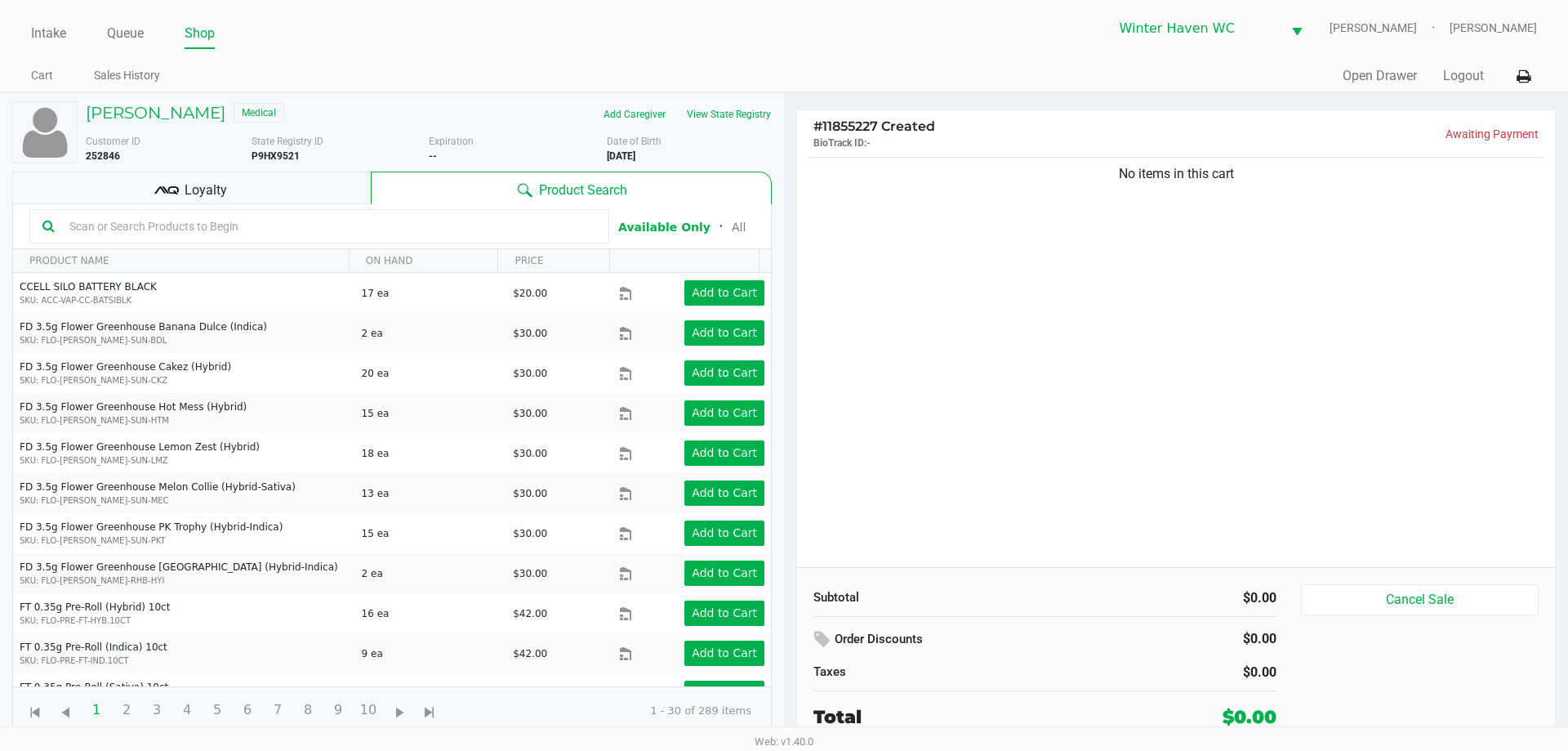
click at [179, 173] on div "Loyalty" at bounding box center [191, 188] width 358 height 33
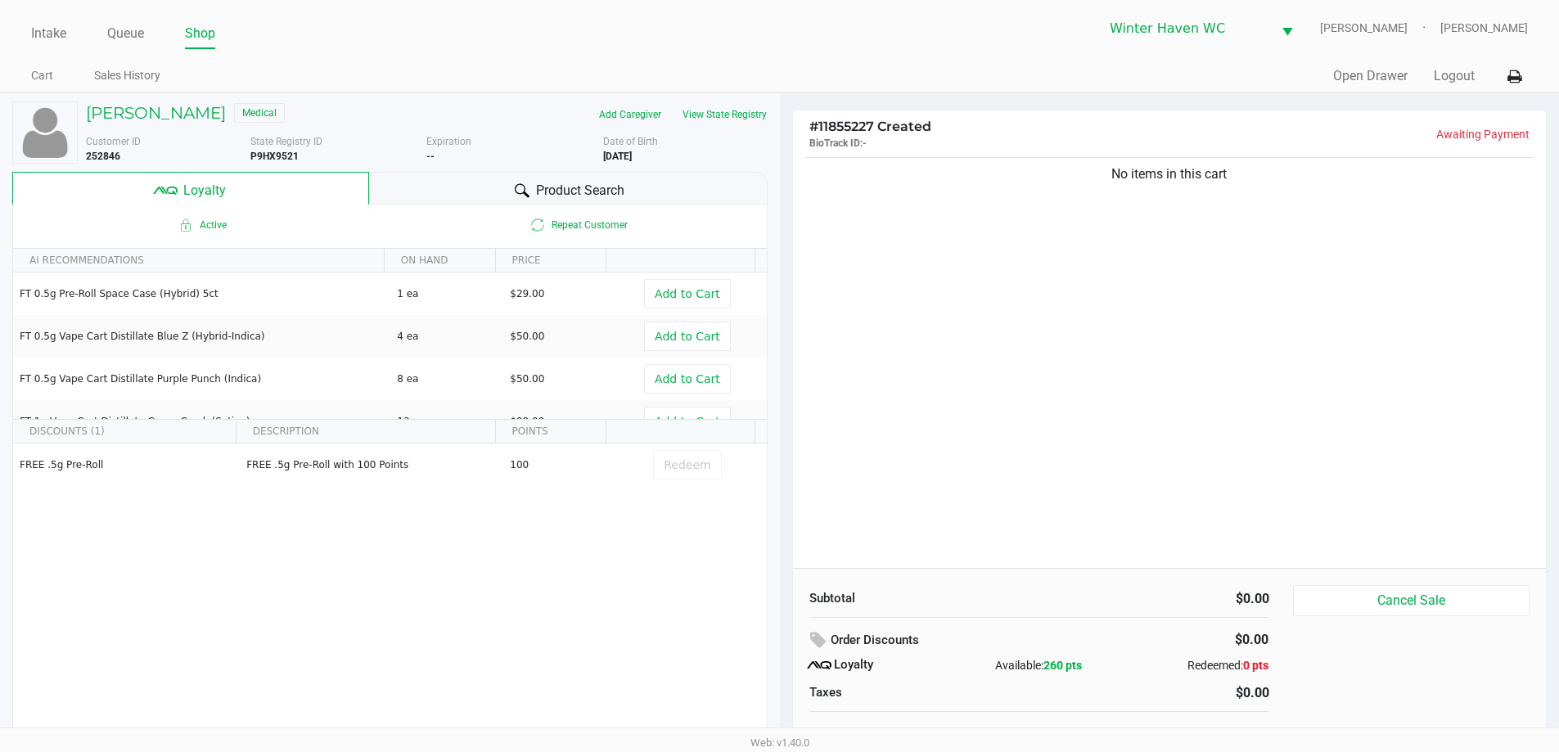
click at [545, 182] on span "Product Search" at bounding box center [580, 191] width 88 height 20
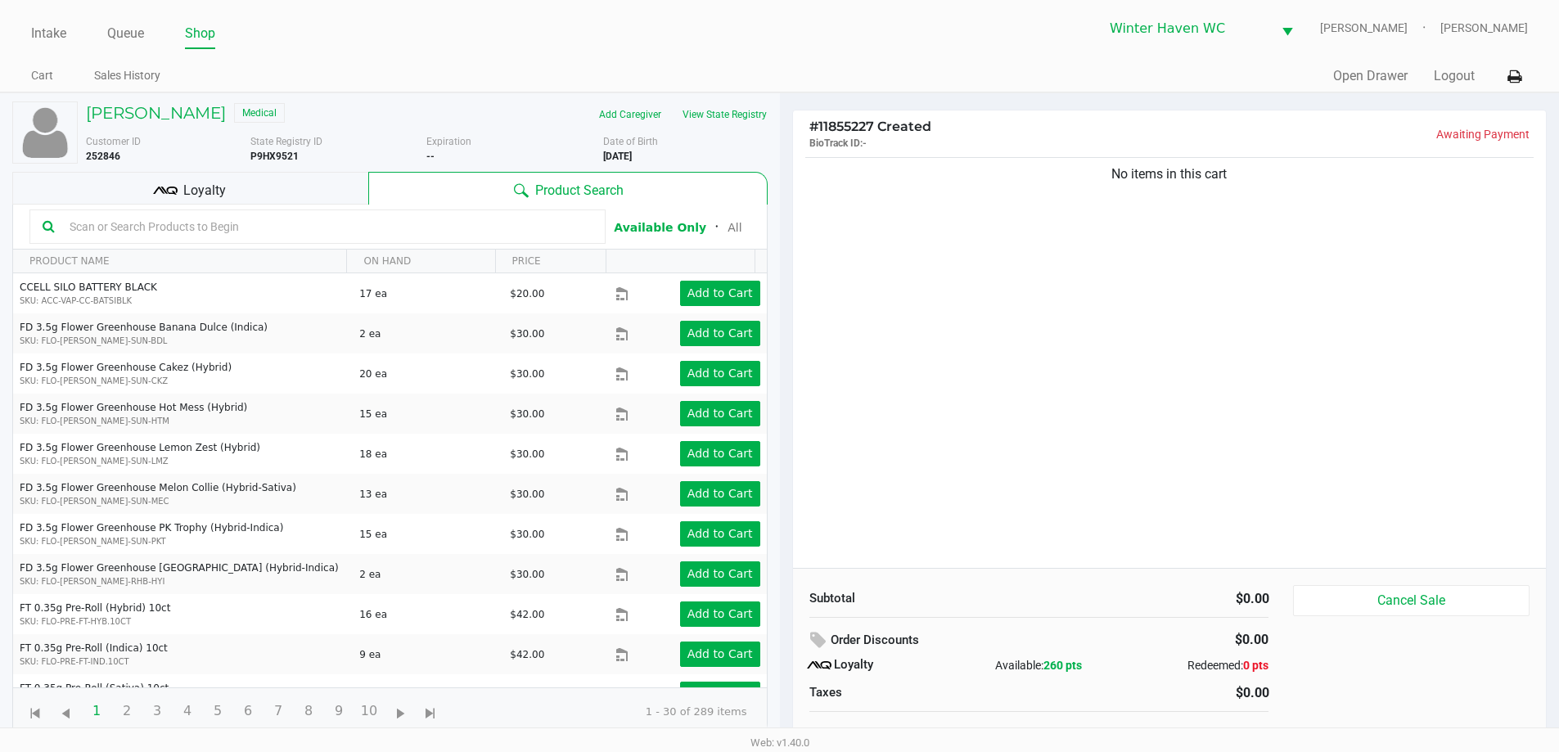
click at [293, 211] on div at bounding box center [317, 226] width 576 height 34
click at [294, 197] on div "Loyalty" at bounding box center [190, 188] width 356 height 33
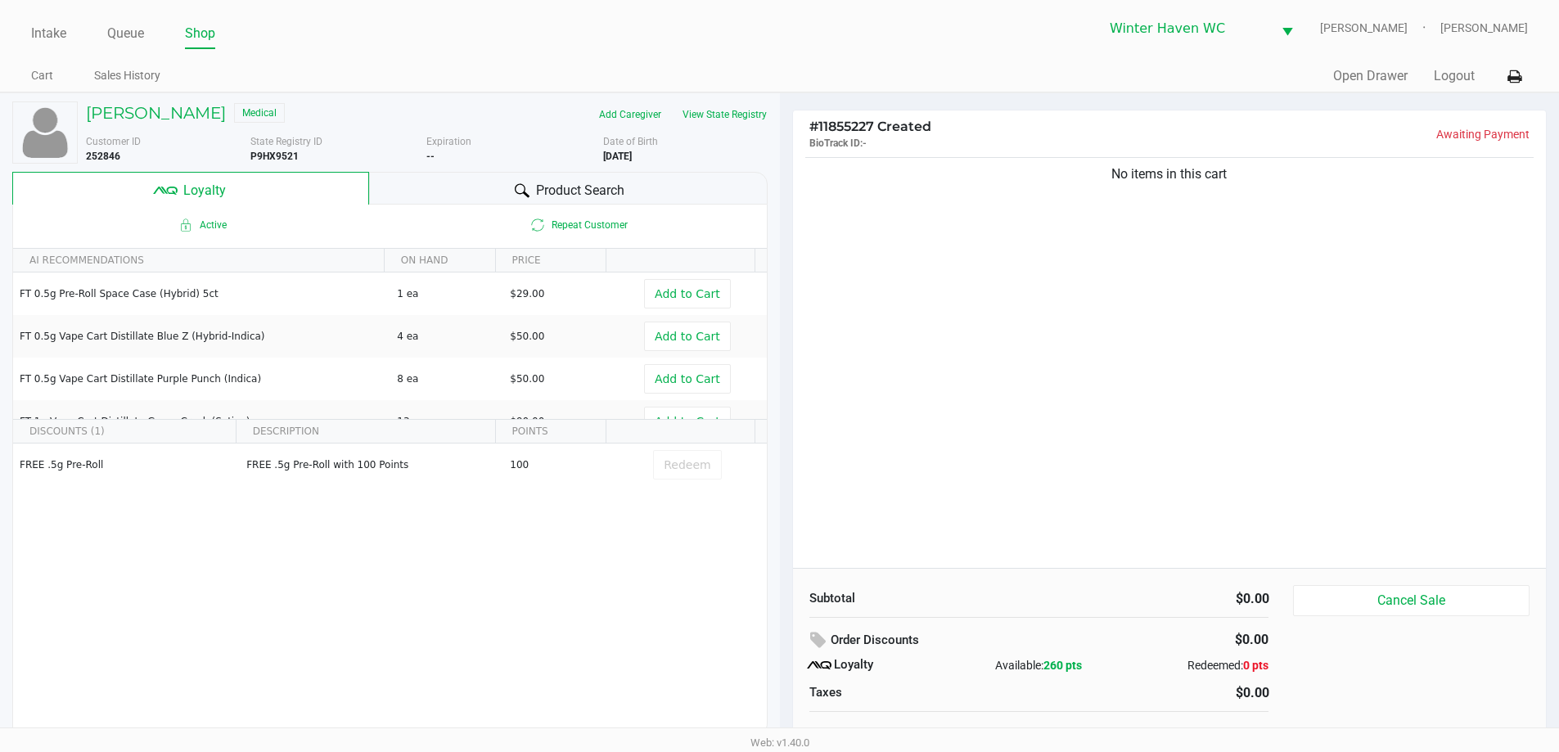
click at [455, 189] on div "Product Search" at bounding box center [568, 188] width 398 height 33
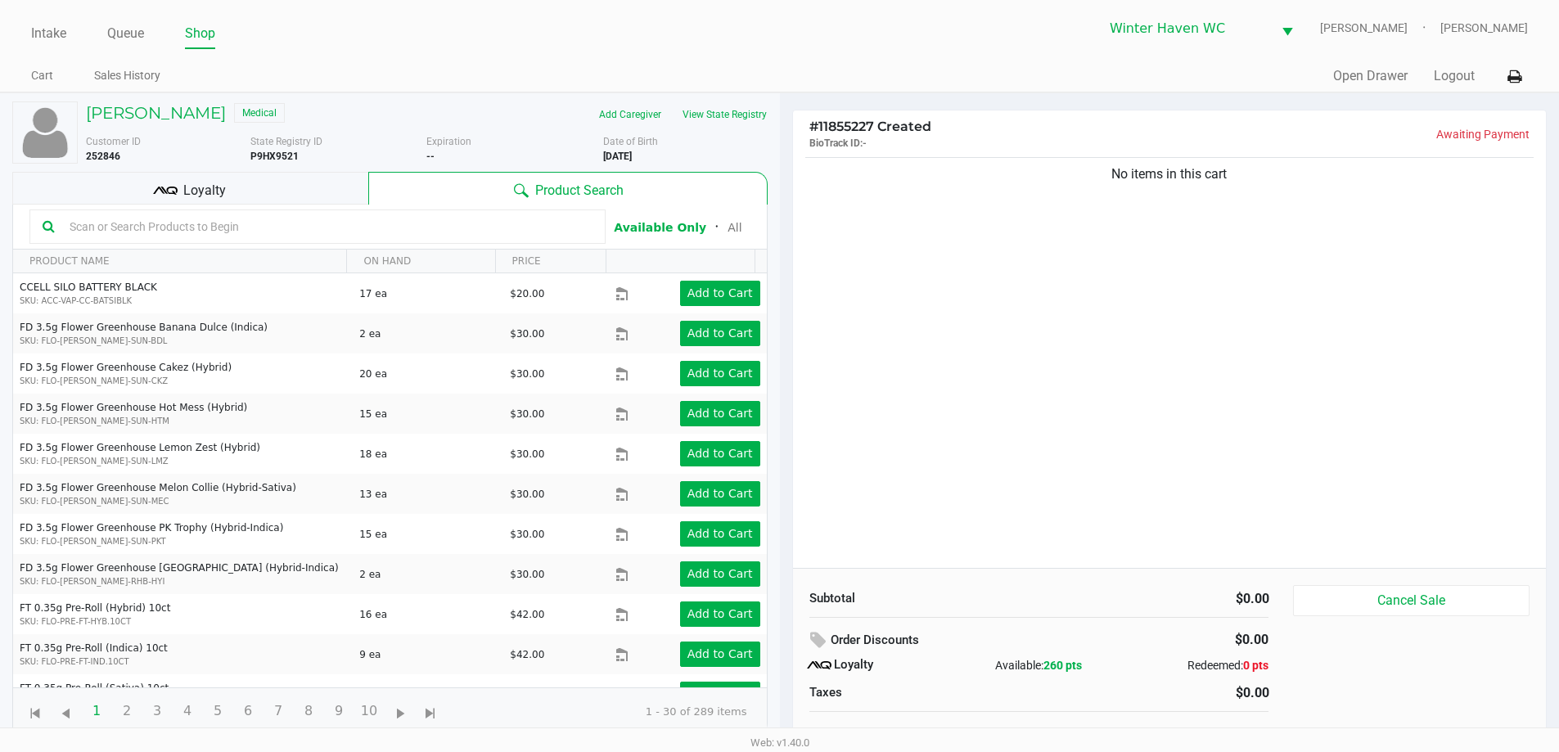
click at [261, 223] on input "text" at bounding box center [327, 226] width 529 height 25
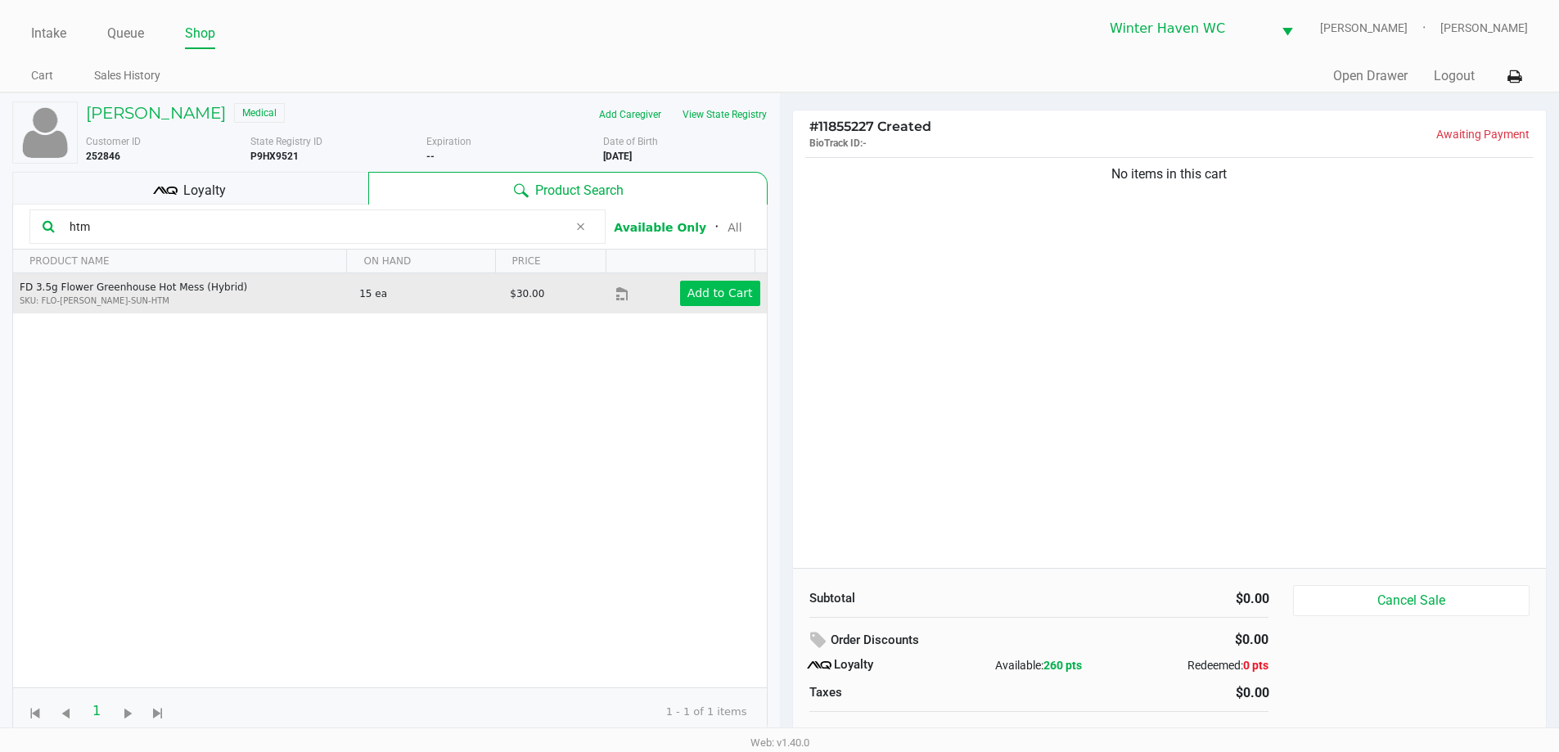
type input "htm"
click at [711, 282] on button "Add to Cart" at bounding box center [720, 293] width 80 height 25
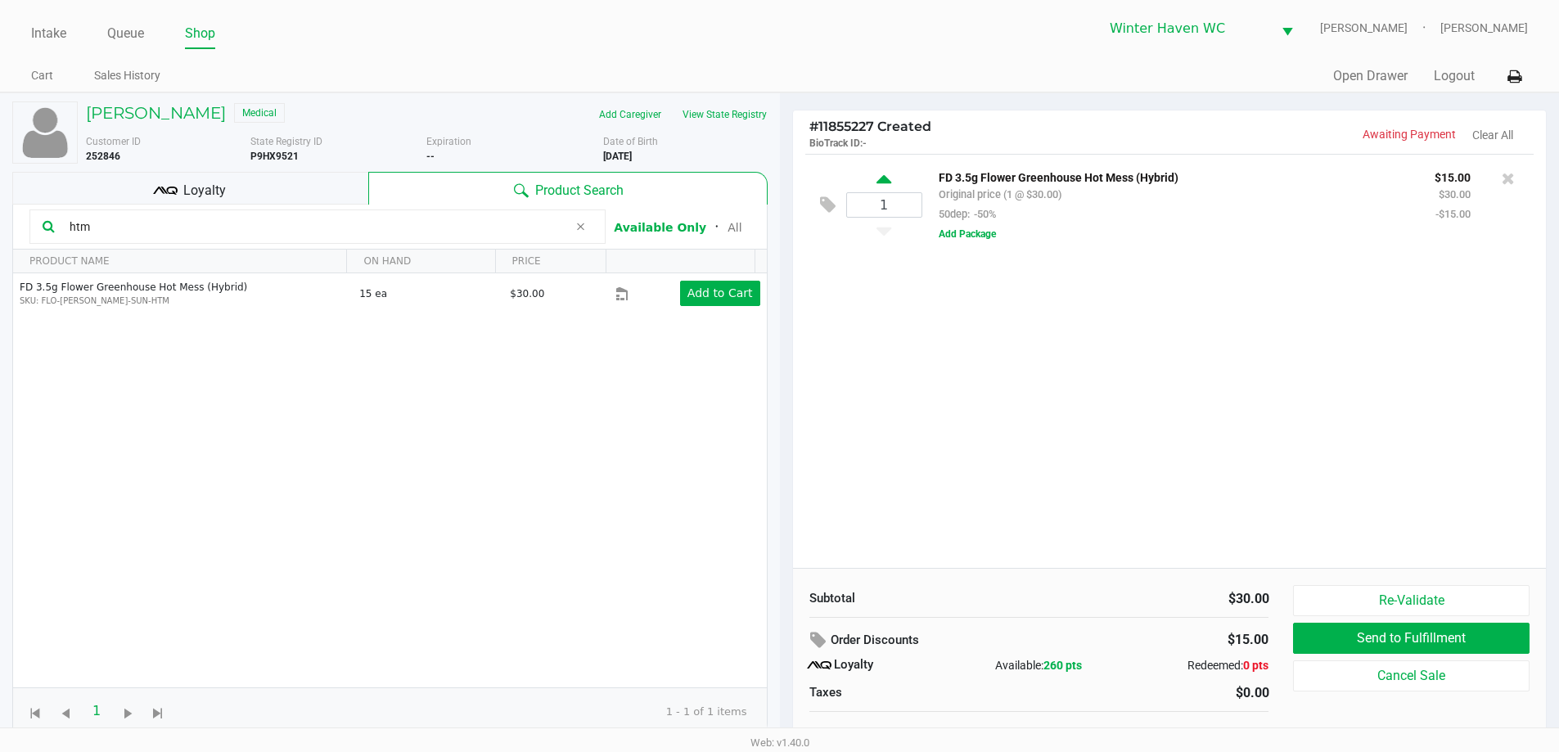
click at [881, 172] on icon at bounding box center [883, 182] width 15 height 20
type input "2"
click at [254, 225] on input "htm" at bounding box center [315, 226] width 505 height 25
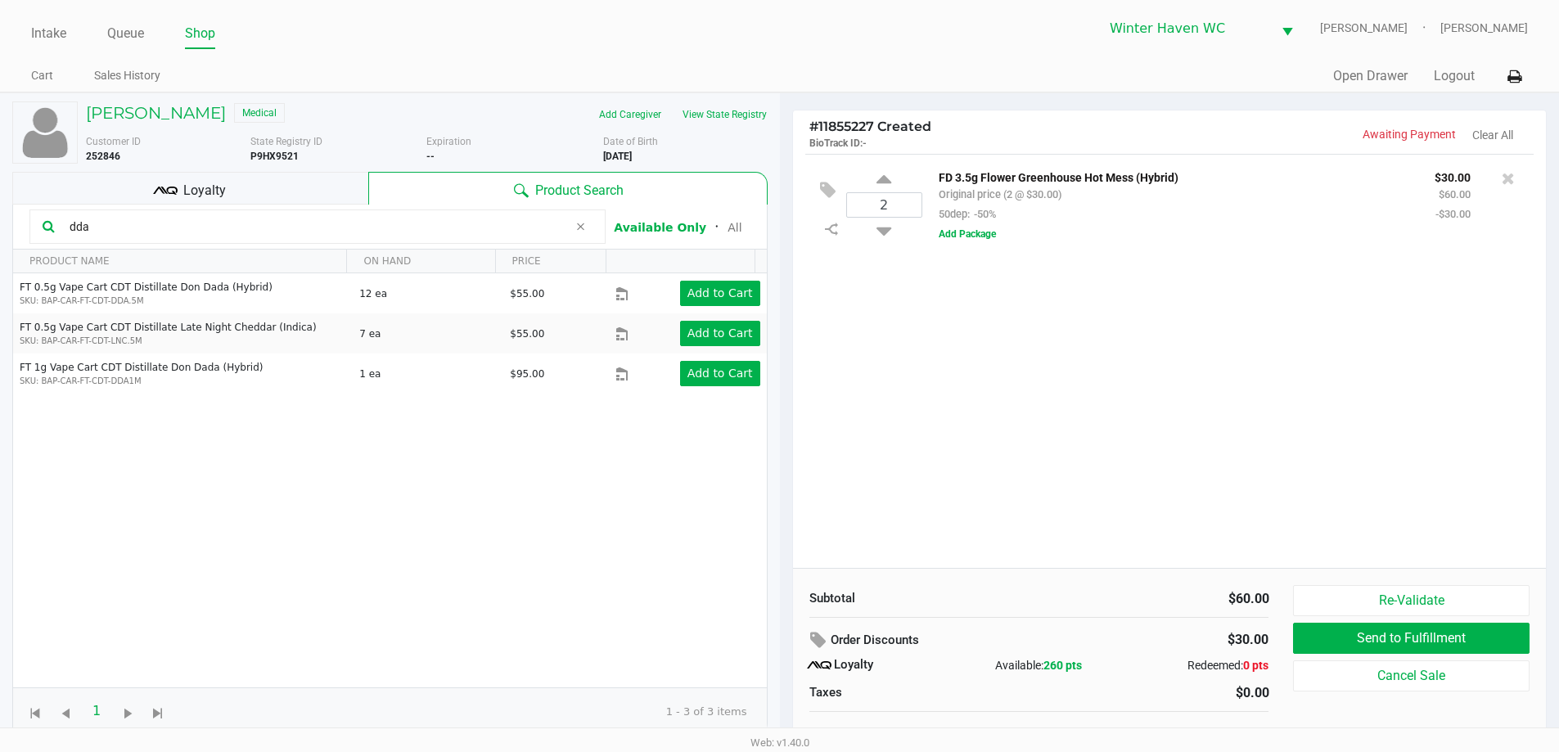
type input "dda"
click at [221, 183] on span "Loyalty" at bounding box center [204, 191] width 43 height 20
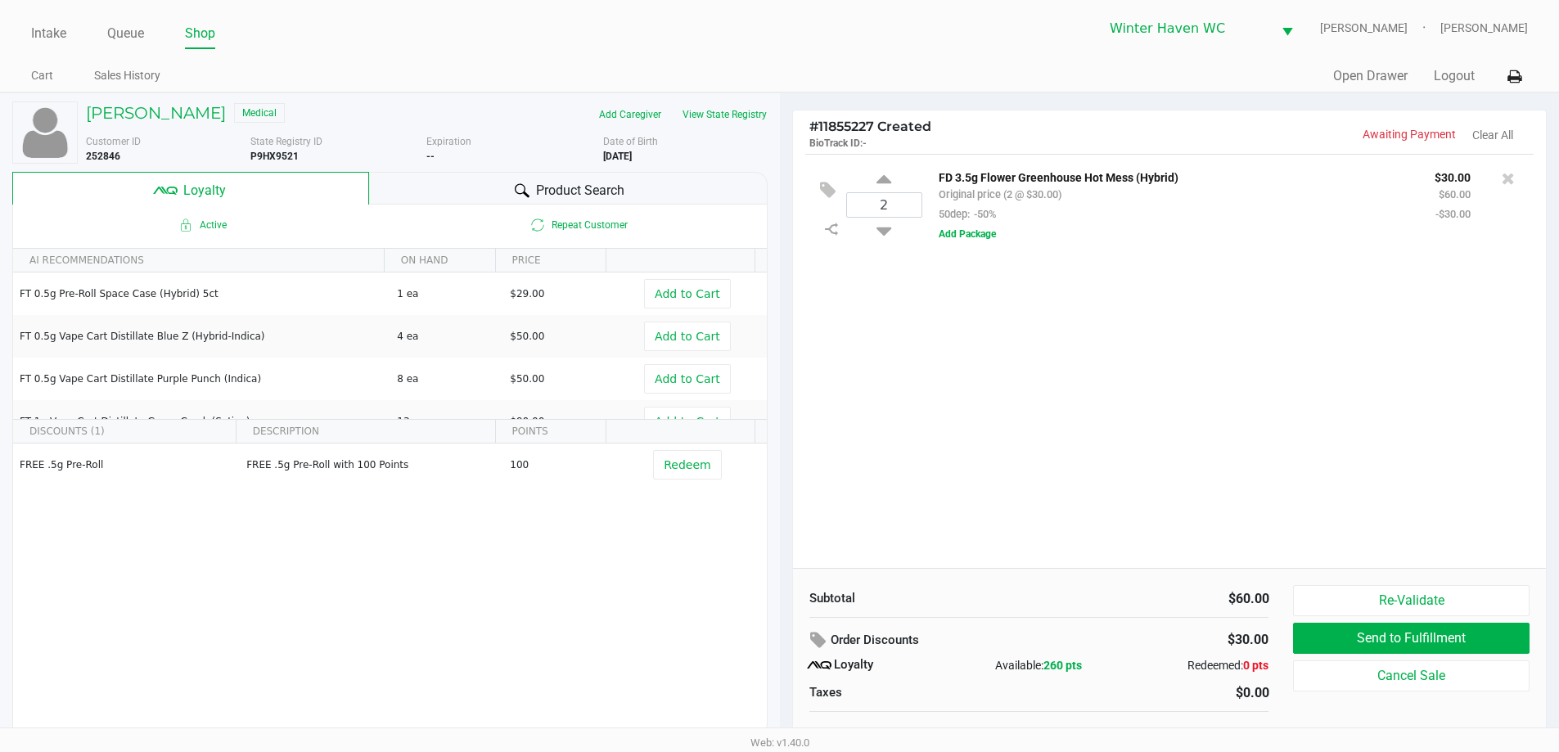
click at [588, 194] on span "Product Search" at bounding box center [580, 191] width 88 height 20
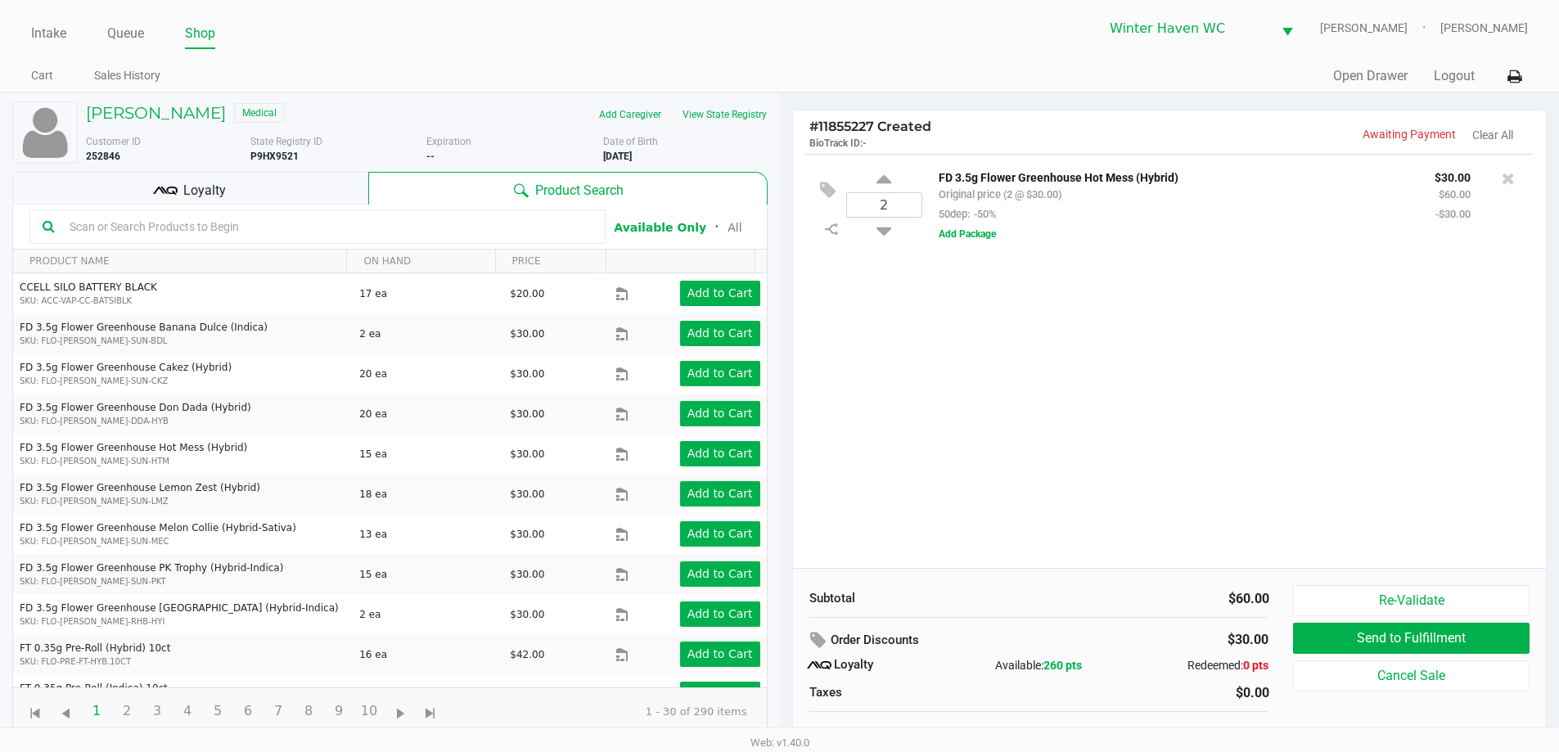
click at [281, 222] on input "text" at bounding box center [327, 226] width 529 height 25
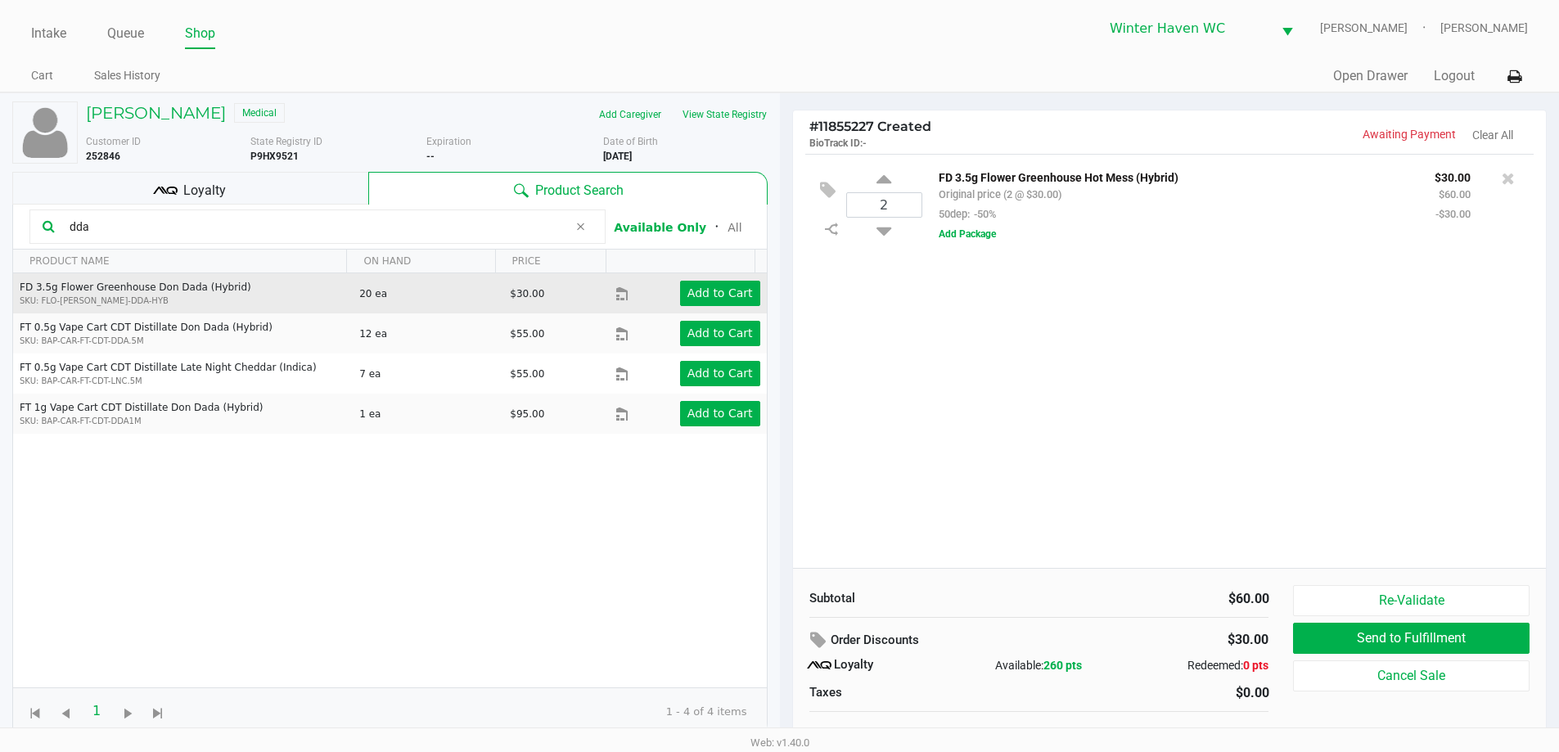
type input "dda"
click at [666, 286] on div "Add to Cart" at bounding box center [704, 293] width 134 height 25
click at [687, 290] on app-button-loader "Add to Cart" at bounding box center [719, 292] width 65 height 13
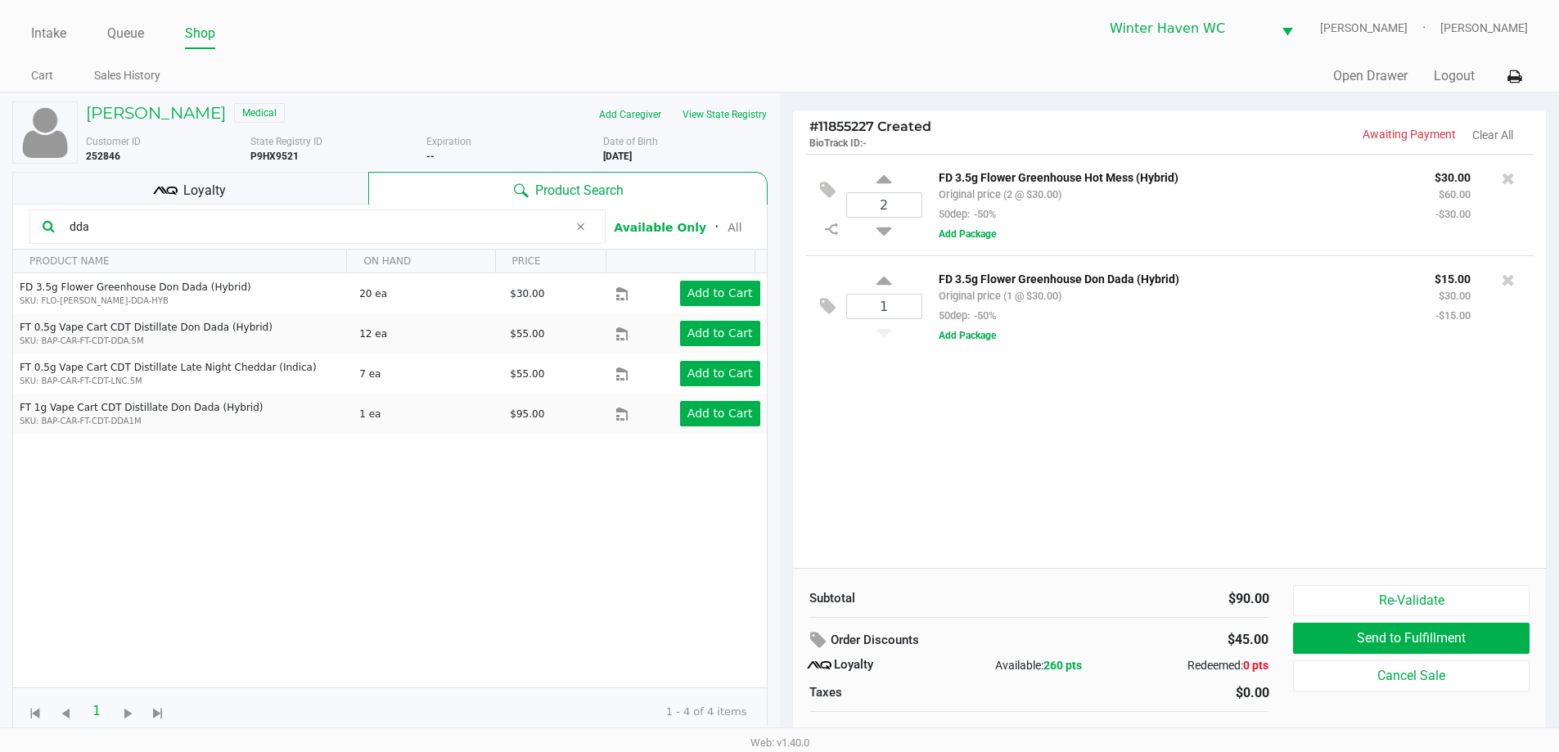
click at [887, 279] on icon at bounding box center [883, 283] width 15 height 20
type input "2"
click at [294, 190] on div "Loyalty" at bounding box center [190, 188] width 356 height 33
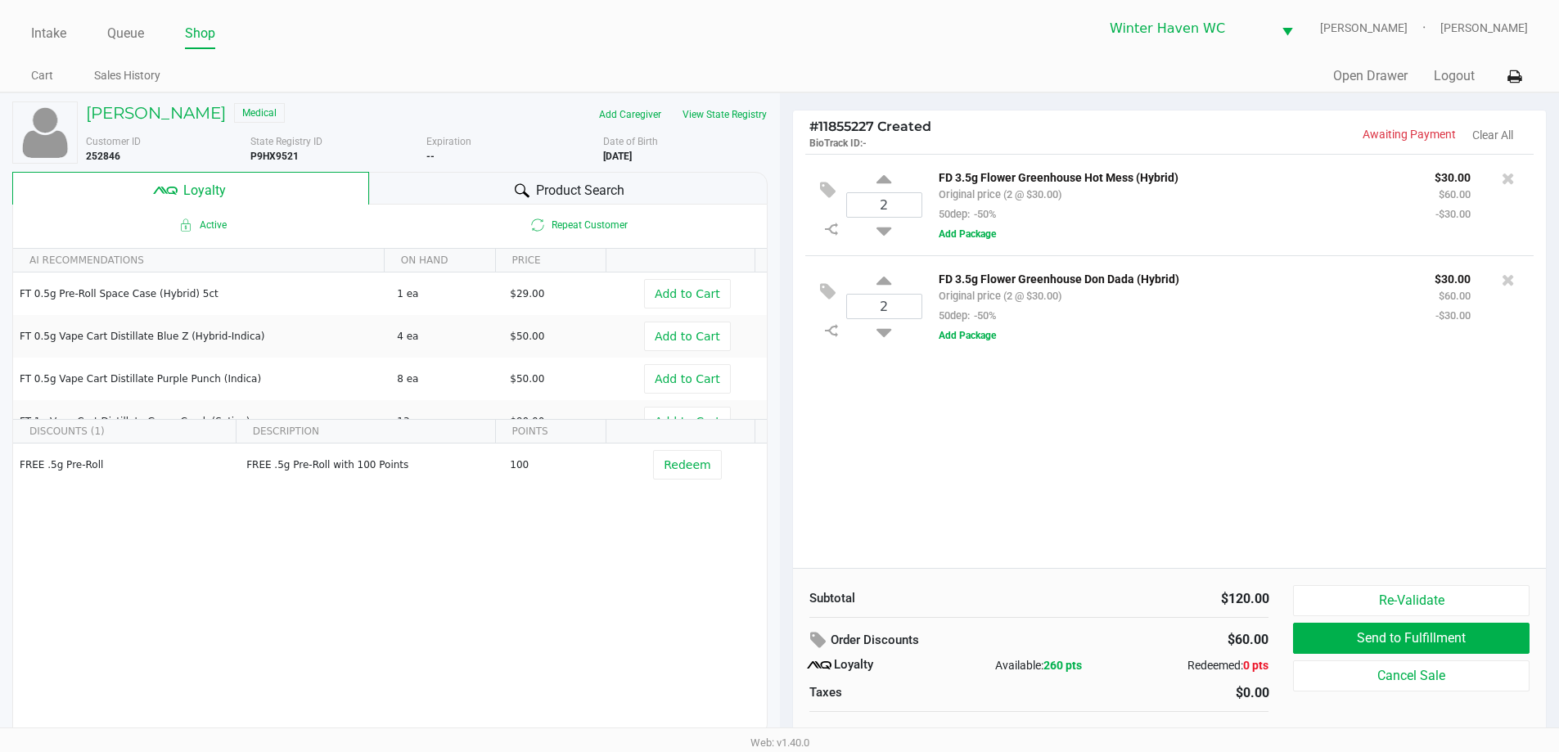
scroll to position [16, 0]
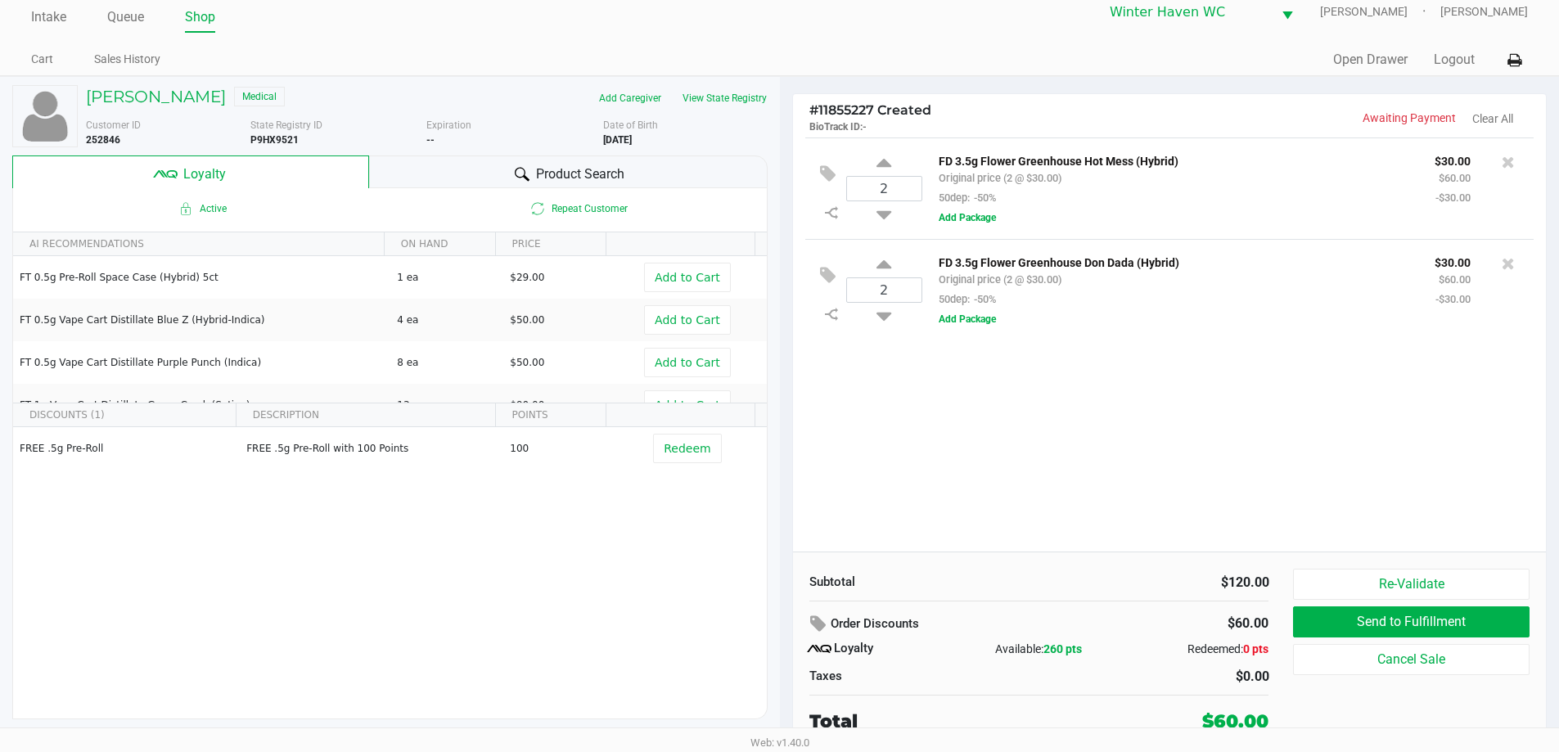
click at [1136, 465] on div "2 FD 3.5g Flower Greenhouse Hot Mess (Hybrid) Original price (2 @ $30.00) 50dep…" at bounding box center [1170, 344] width 754 height 414
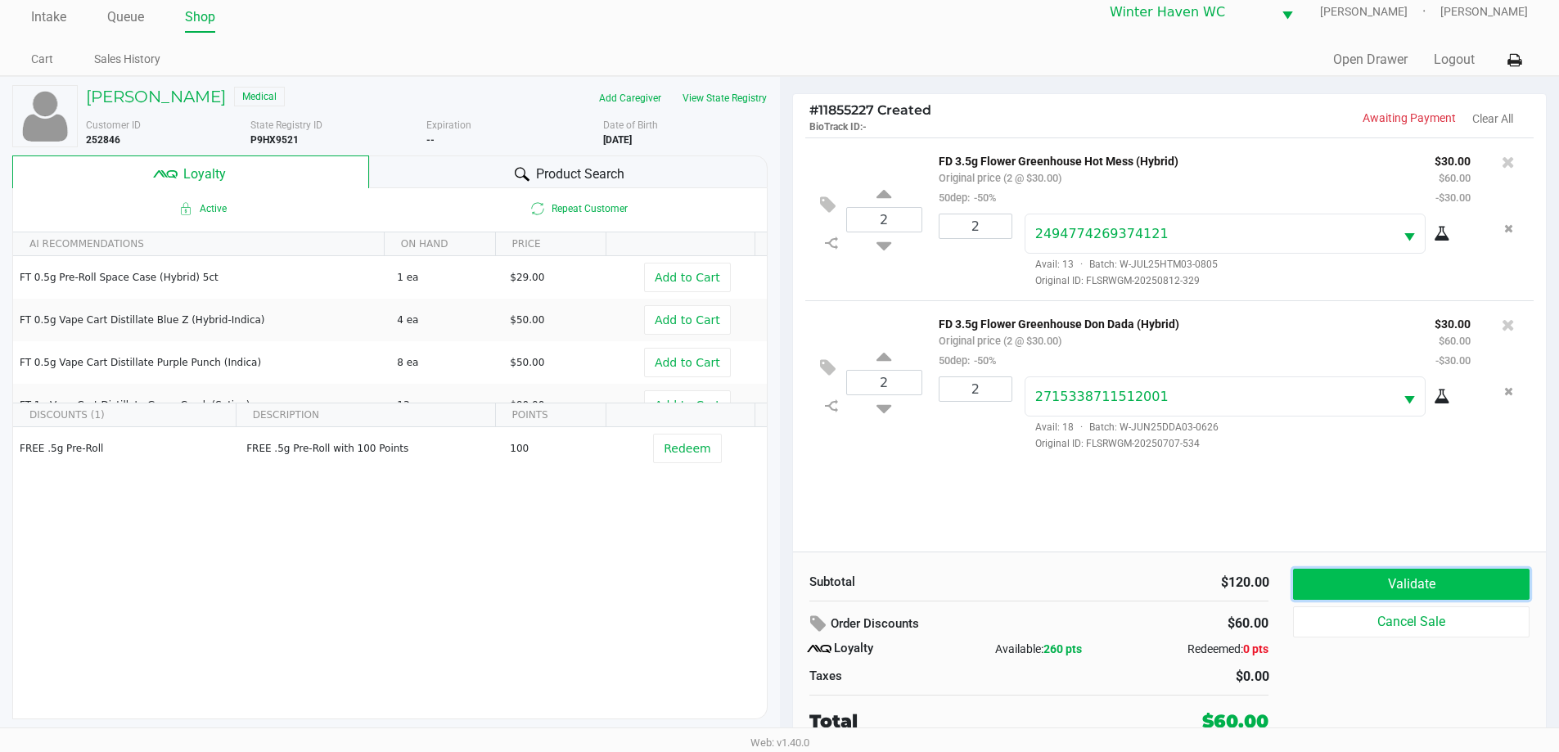
click at [1395, 578] on button "Validate" at bounding box center [1411, 584] width 236 height 31
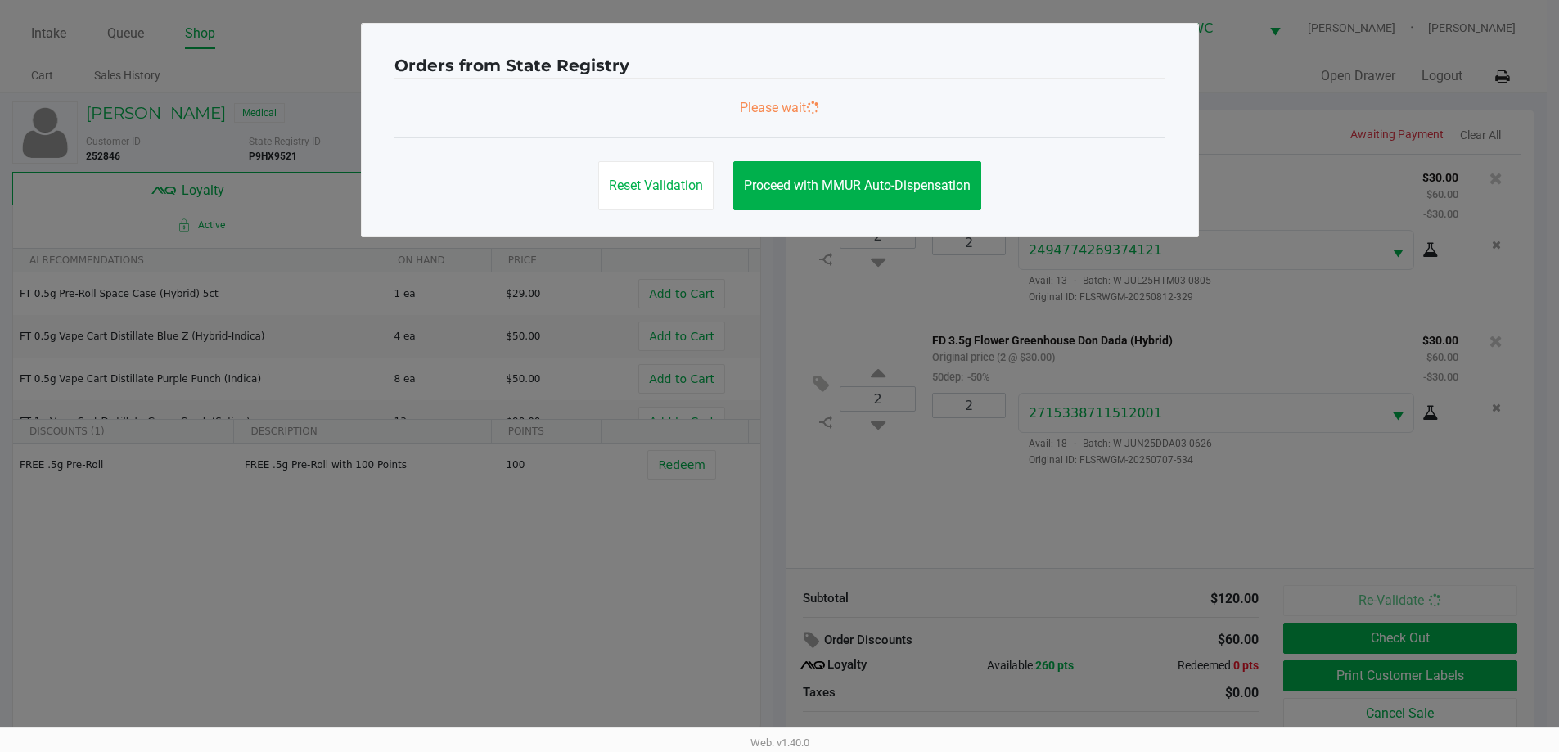
scroll to position [0, 0]
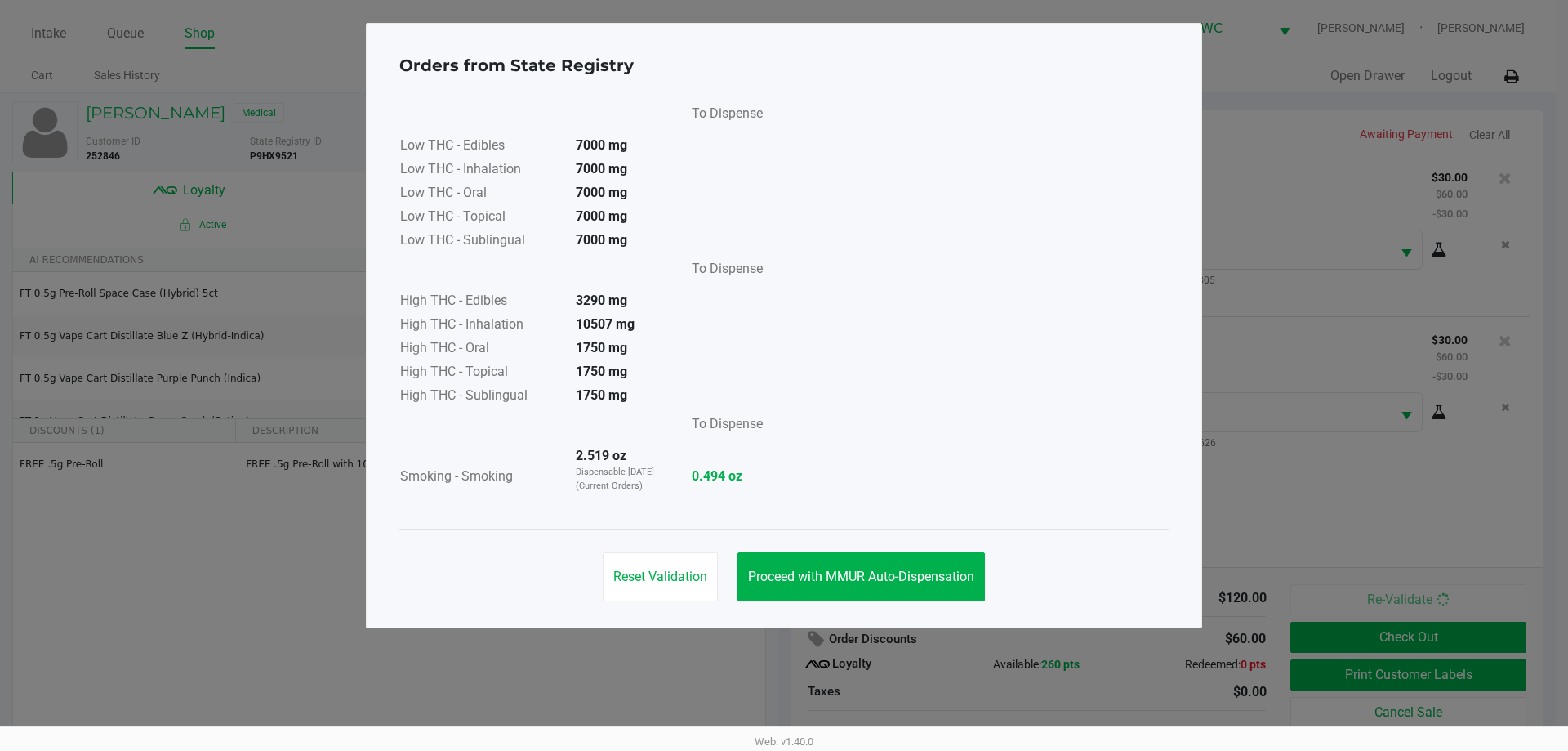
click at [860, 622] on div "Orders from State Registry To Dispense Low THC - Edibles 7000 mg Low THC - Inha…" at bounding box center [784, 326] width 836 height 605
click at [870, 589] on button "Proceed with MMUR Auto-Dispensation" at bounding box center [861, 576] width 248 height 49
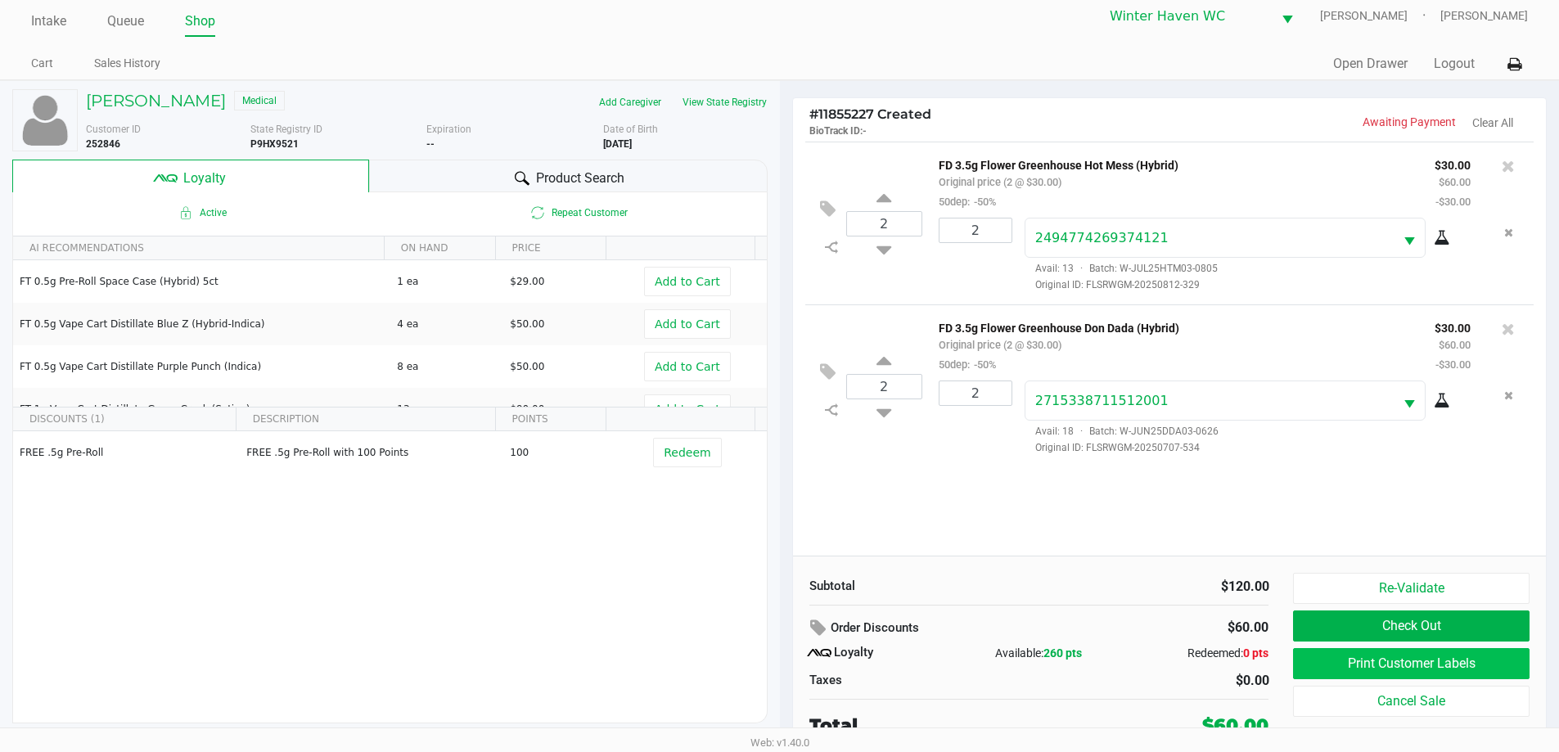
scroll to position [16, 0]
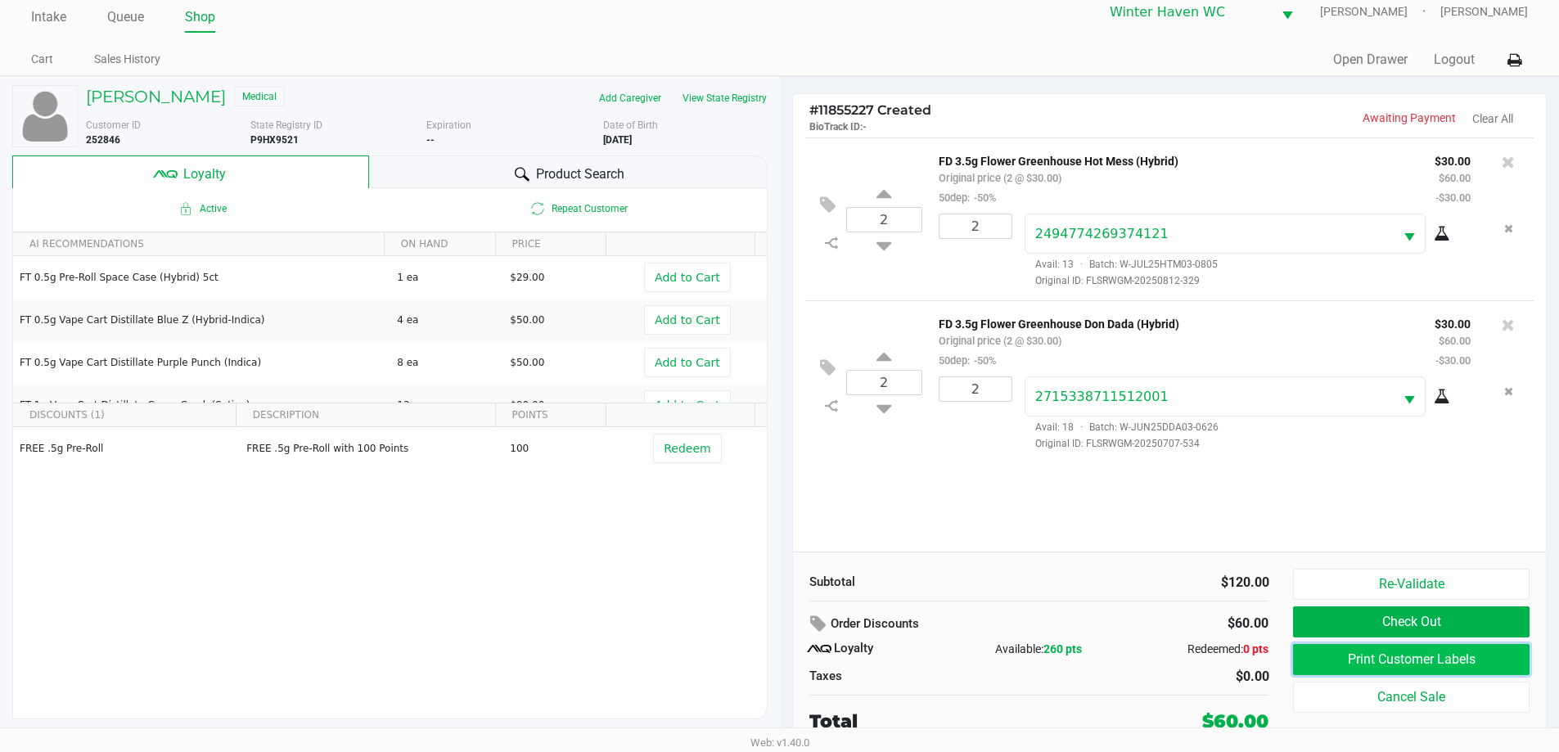
click at [1335, 662] on button "Print Customer Labels" at bounding box center [1411, 659] width 236 height 31
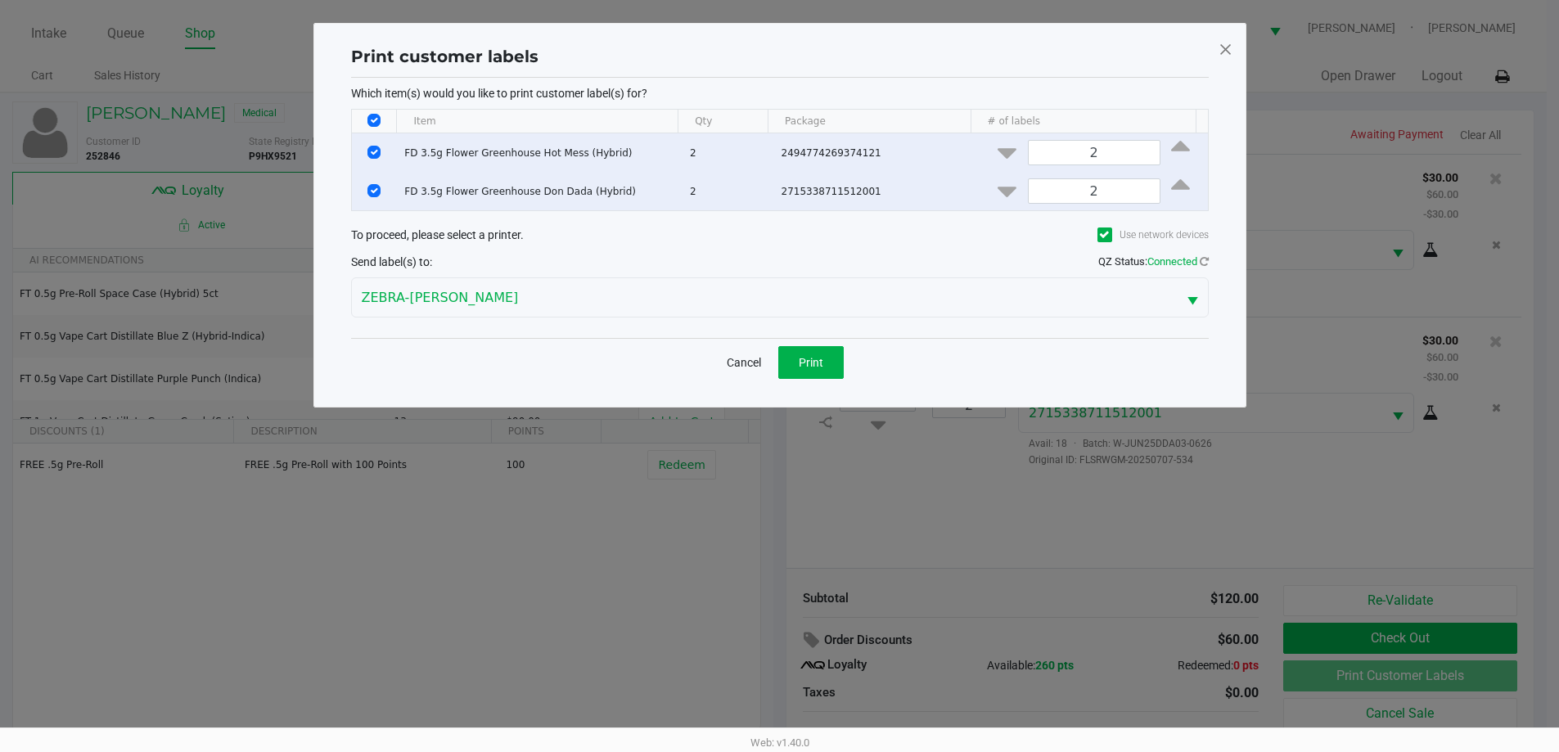
scroll to position [0, 0]
click at [809, 367] on span "Print" at bounding box center [816, 362] width 25 height 13
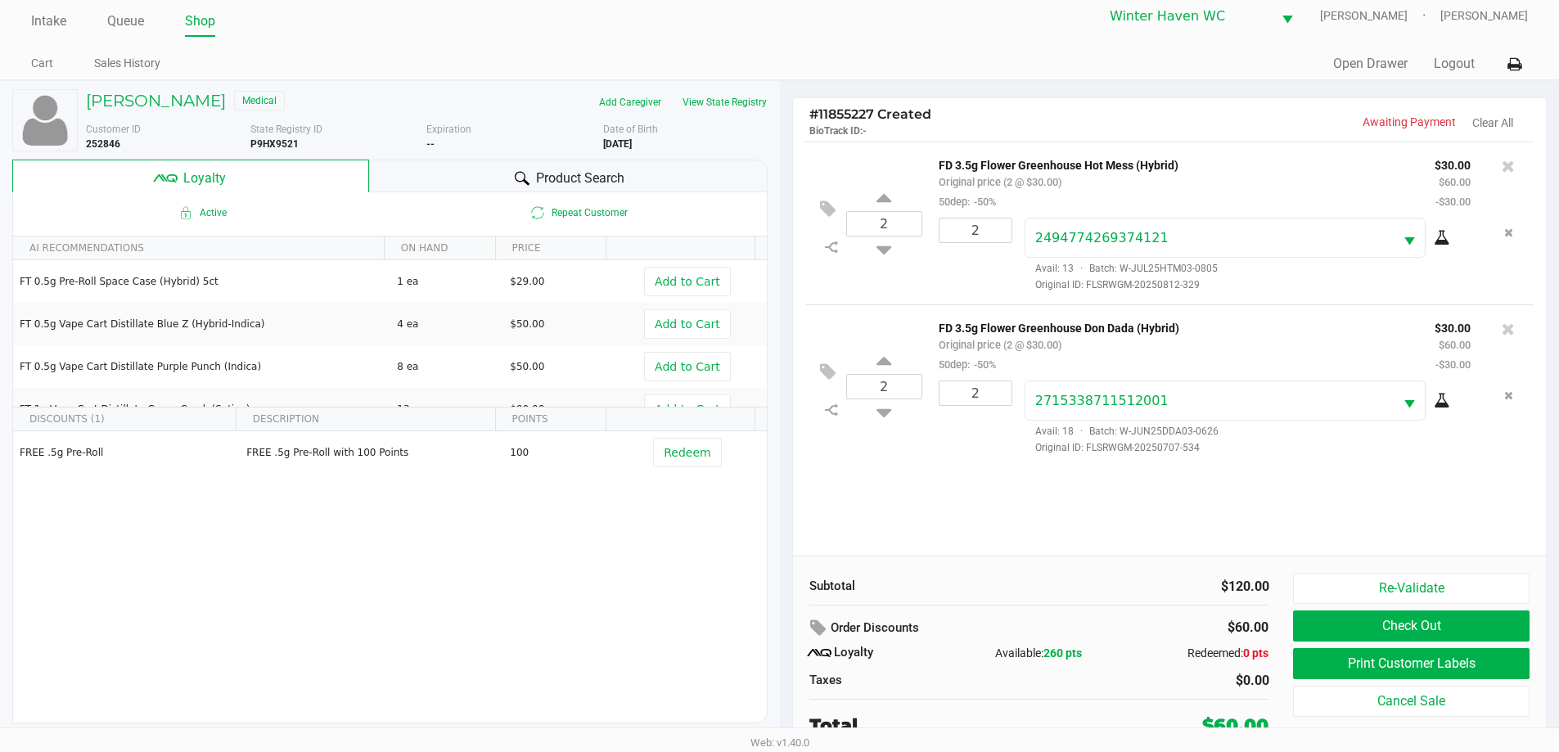
scroll to position [16, 0]
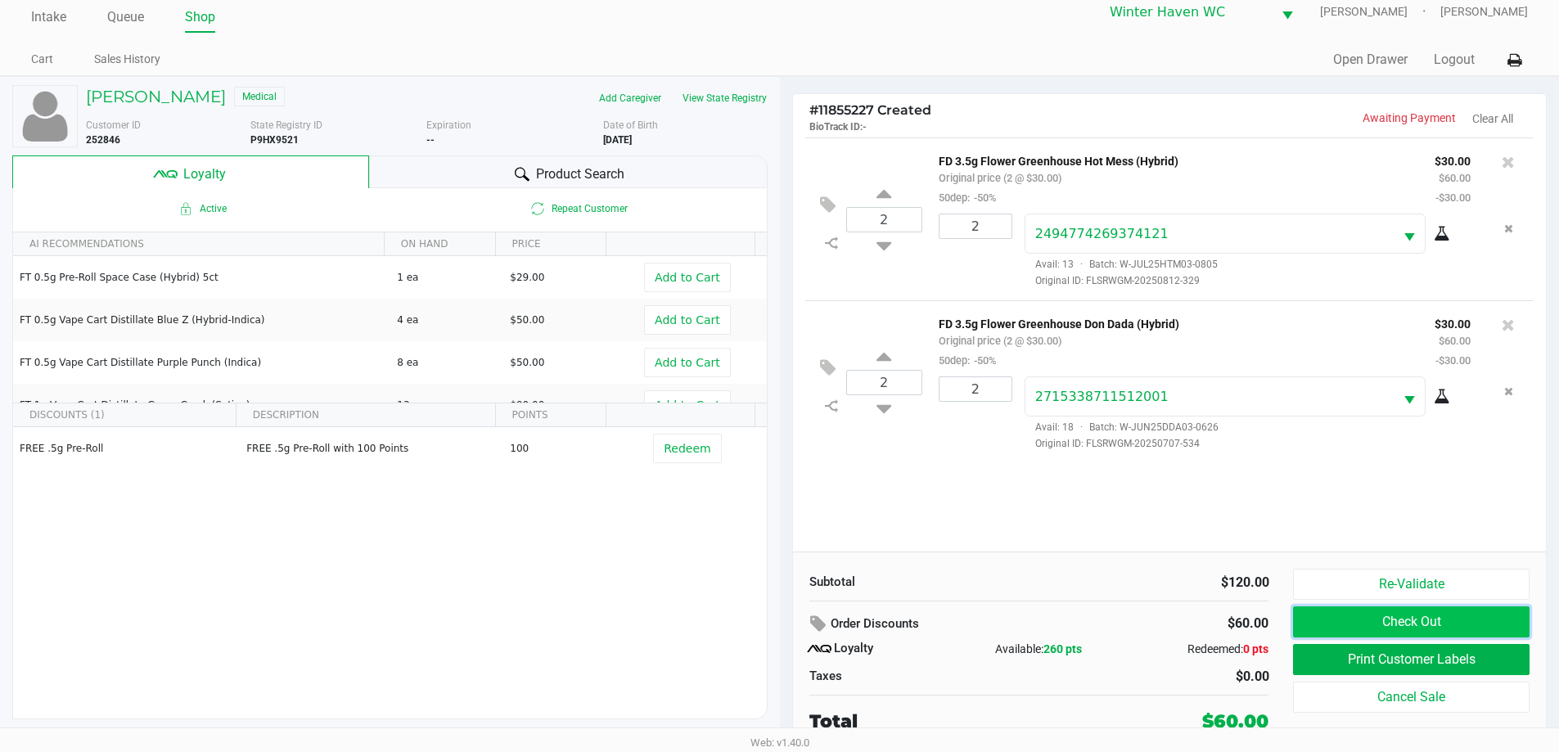
click at [1413, 619] on button "Check Out" at bounding box center [1411, 621] width 236 height 31
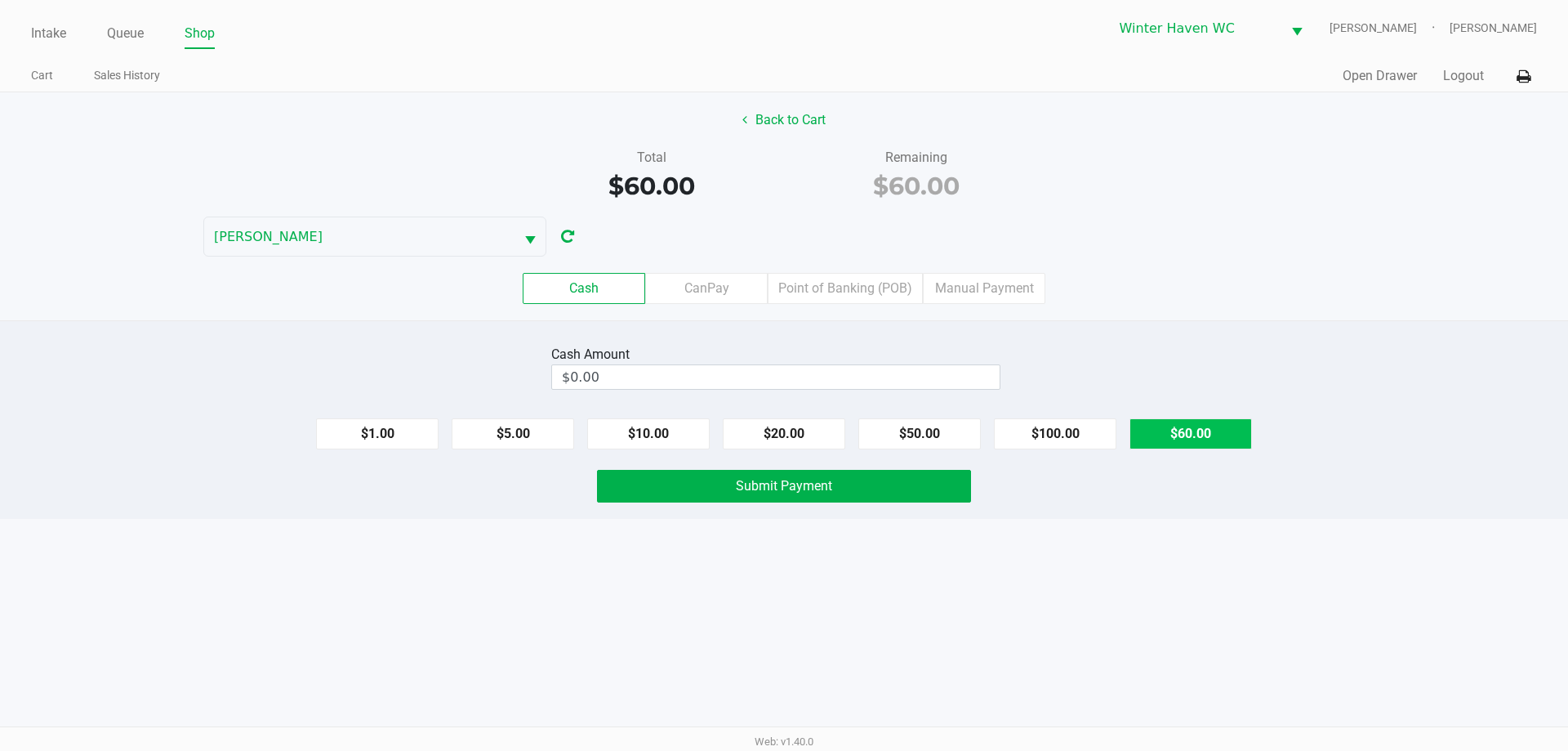
click at [1219, 437] on button "$60.00" at bounding box center [1191, 433] width 123 height 31
type input "$60.00"
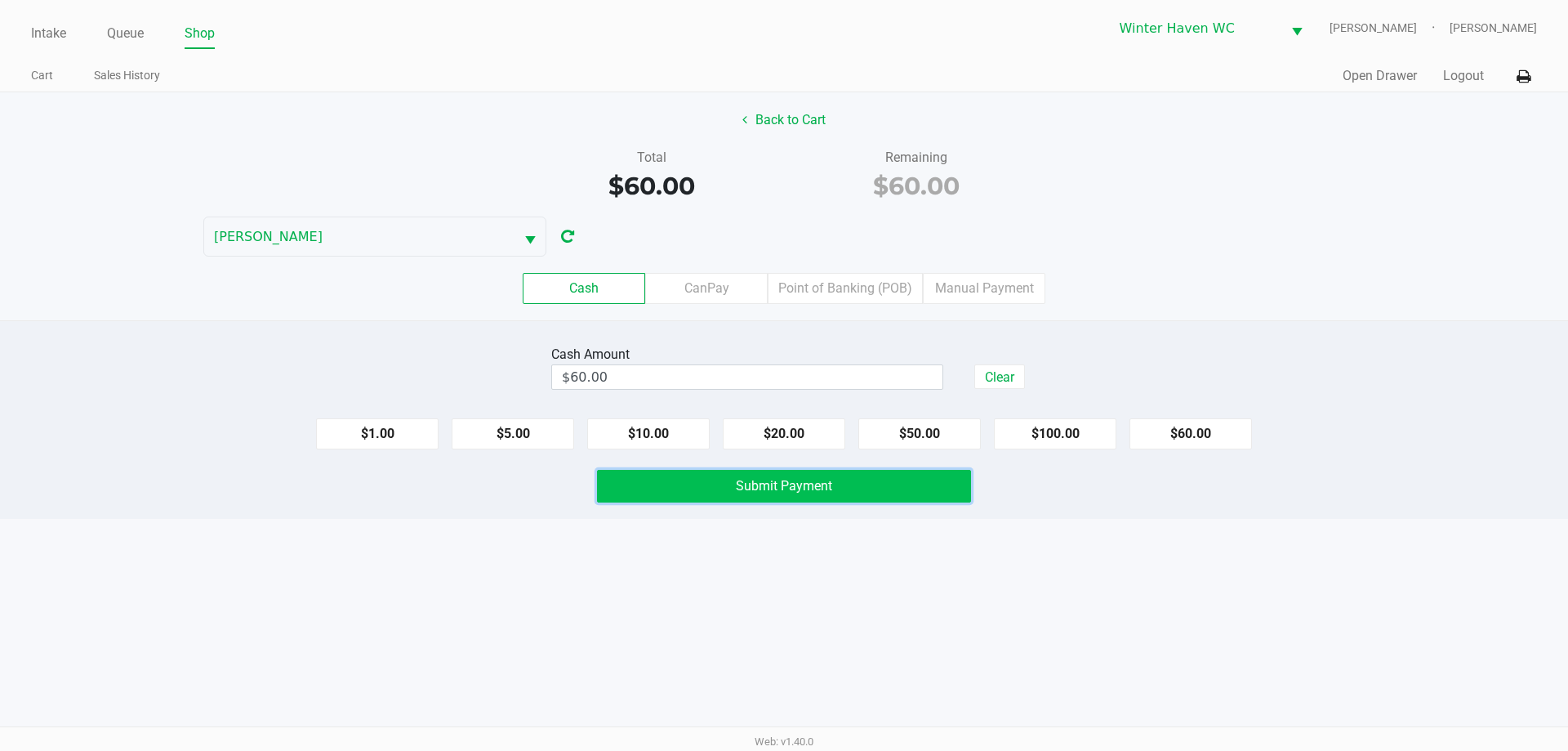
click at [903, 493] on button "Submit Payment" at bounding box center [784, 485] width 374 height 33
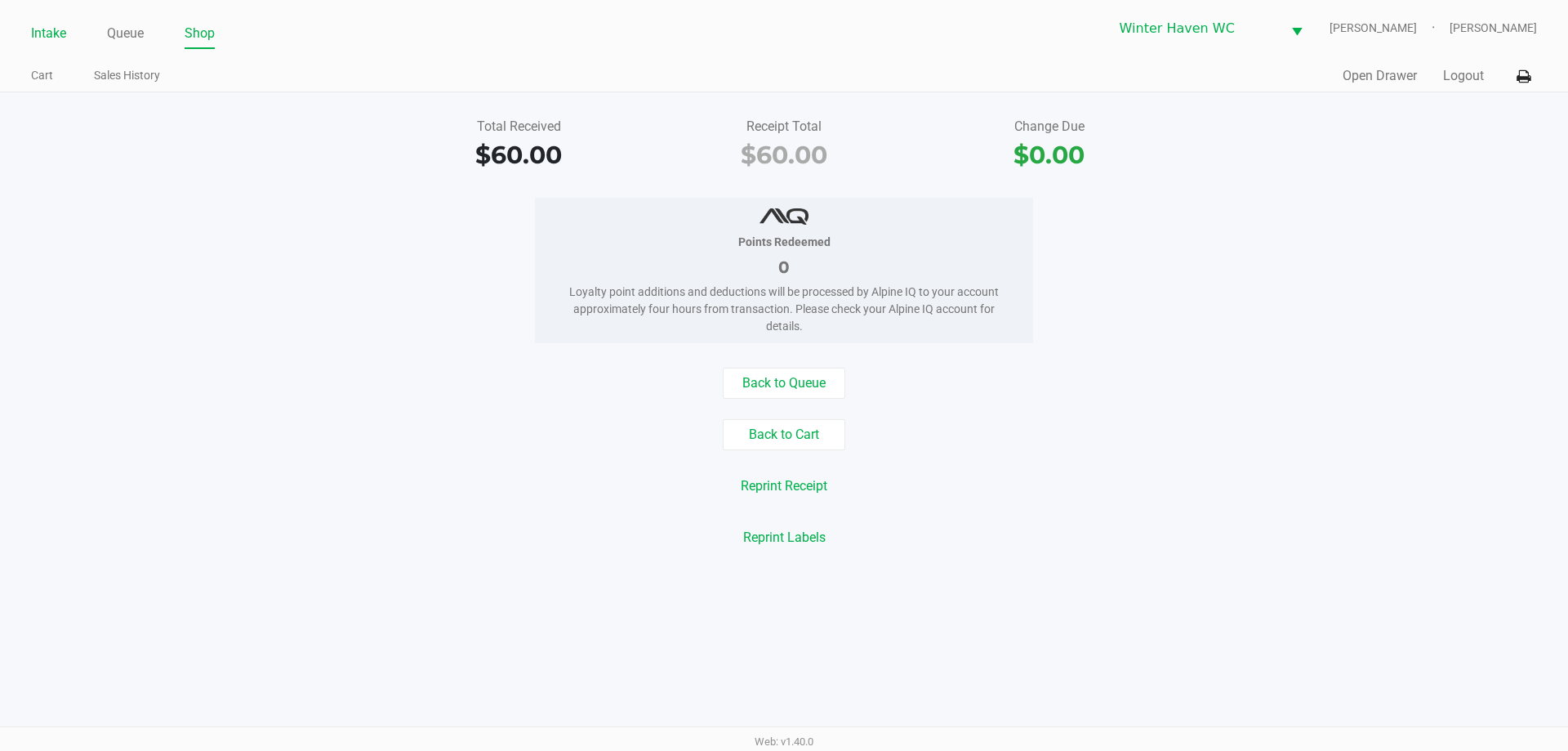
click at [53, 27] on link "Intake" at bounding box center [48, 33] width 35 height 23
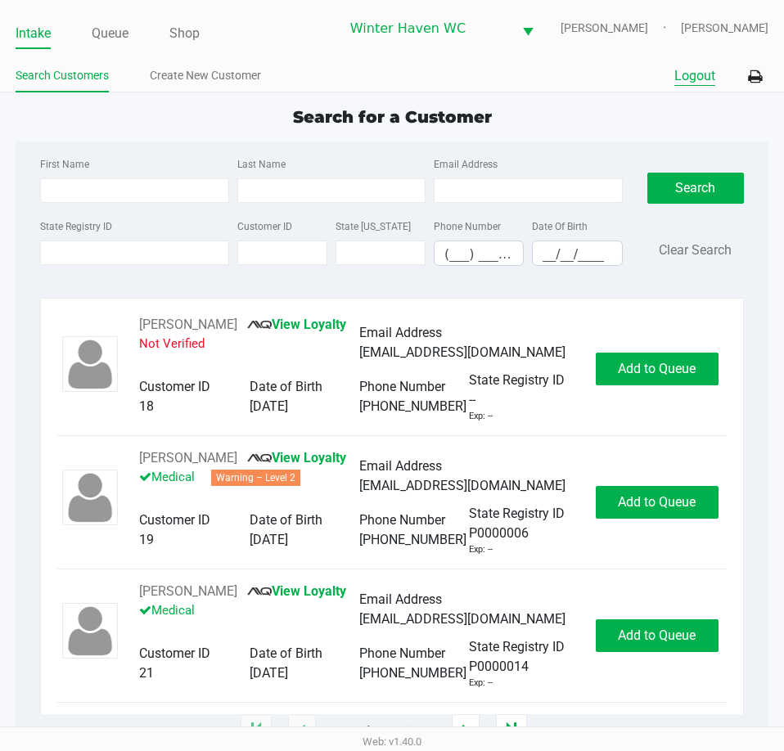
click at [690, 78] on button "Logout" at bounding box center [694, 76] width 41 height 20
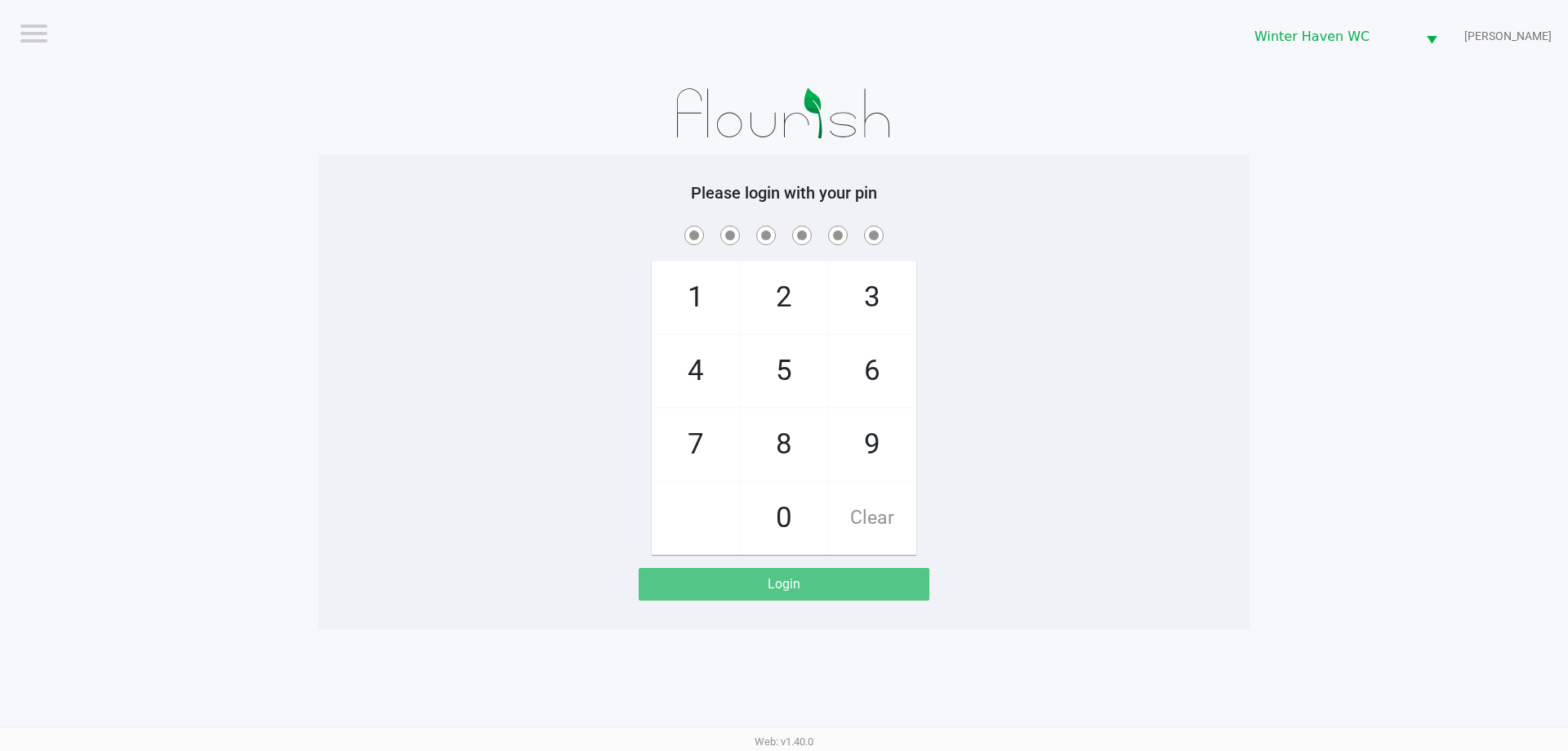
click at [1238, 241] on div at bounding box center [784, 235] width 931 height 25
checkbox input "true"
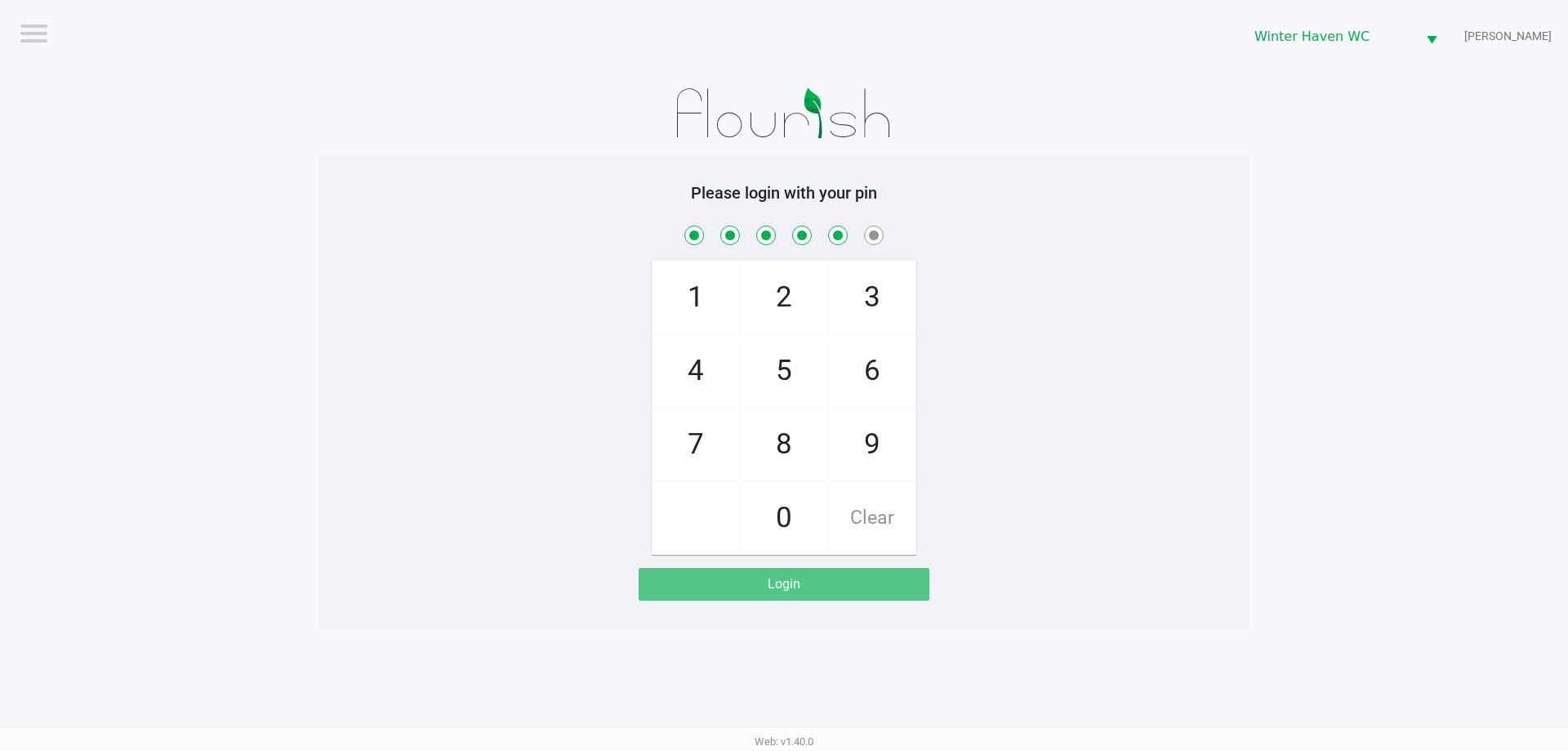
checkbox input "true"
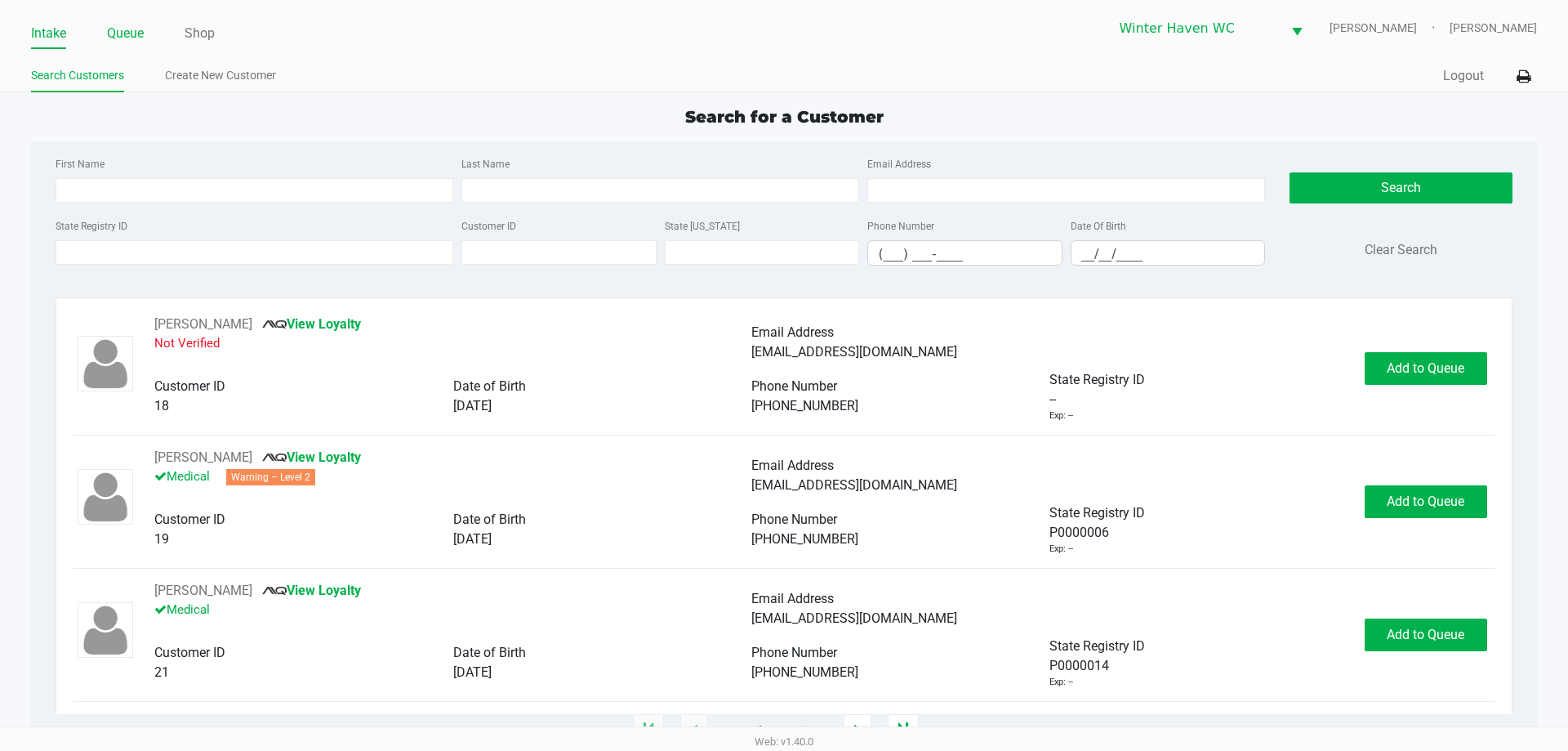
click at [130, 34] on link "Queue" at bounding box center [125, 33] width 37 height 23
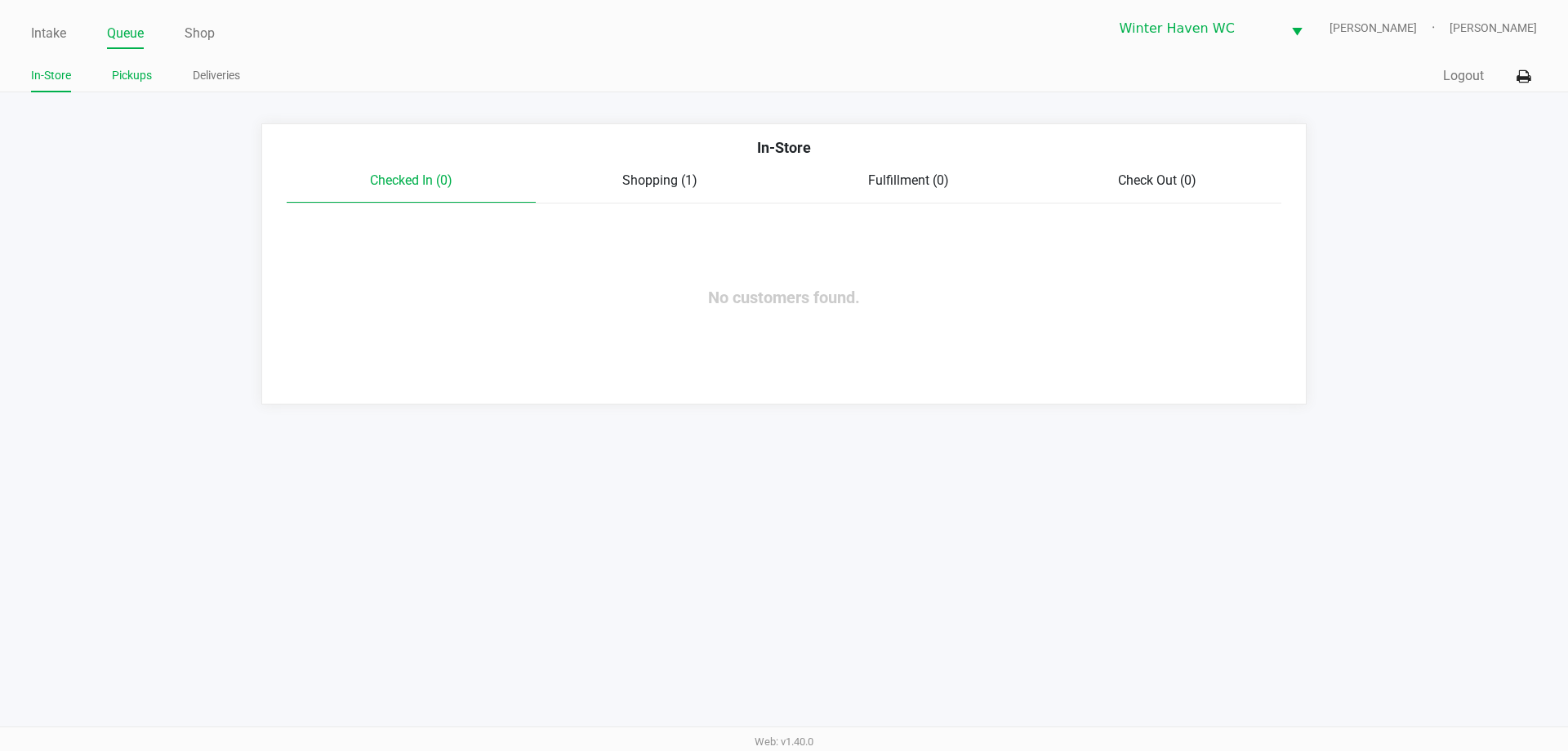
click at [140, 88] on li "Pickups" at bounding box center [132, 78] width 40 height 29
click at [140, 72] on link "Pickups" at bounding box center [132, 75] width 40 height 20
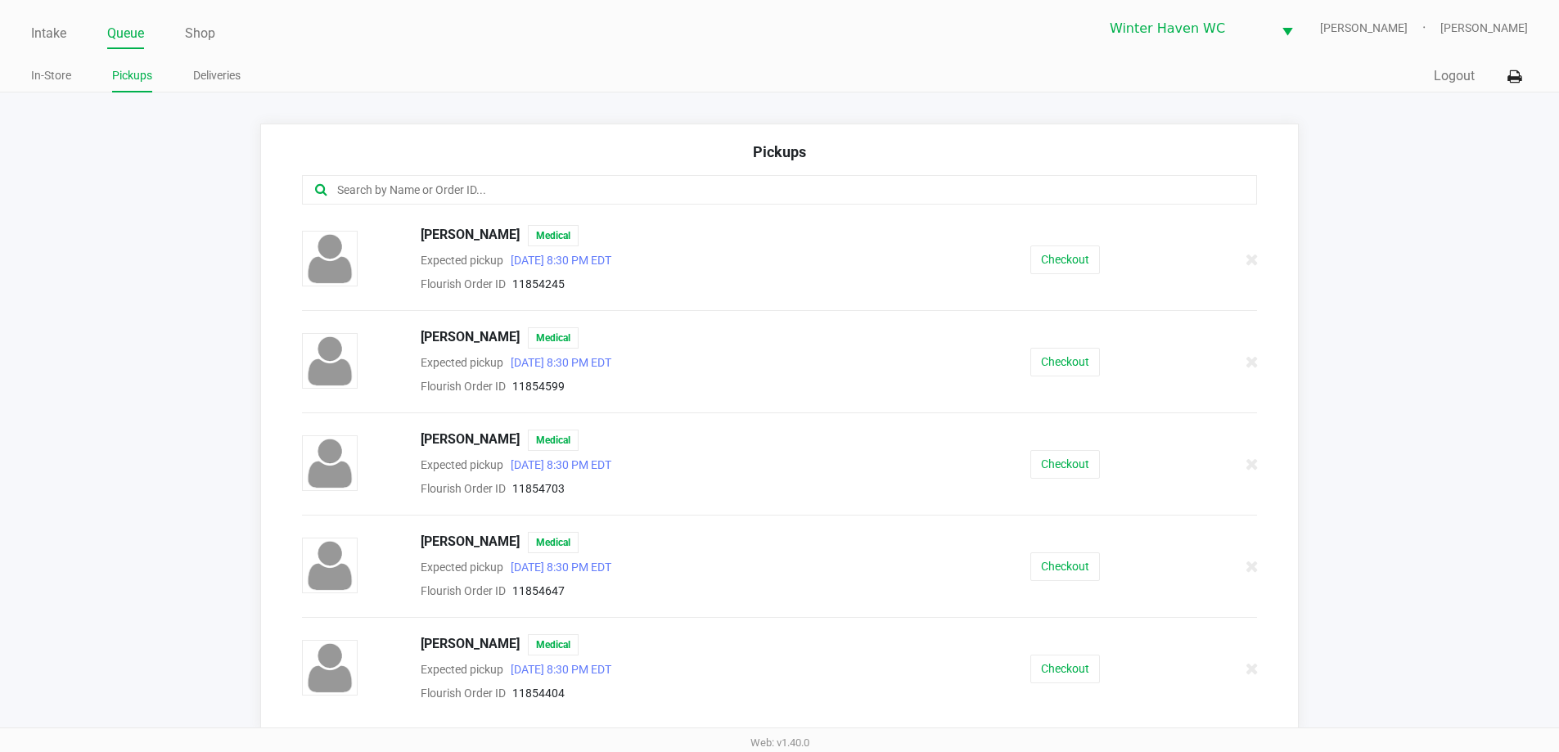
click at [488, 187] on input "text" at bounding box center [753, 190] width 836 height 19
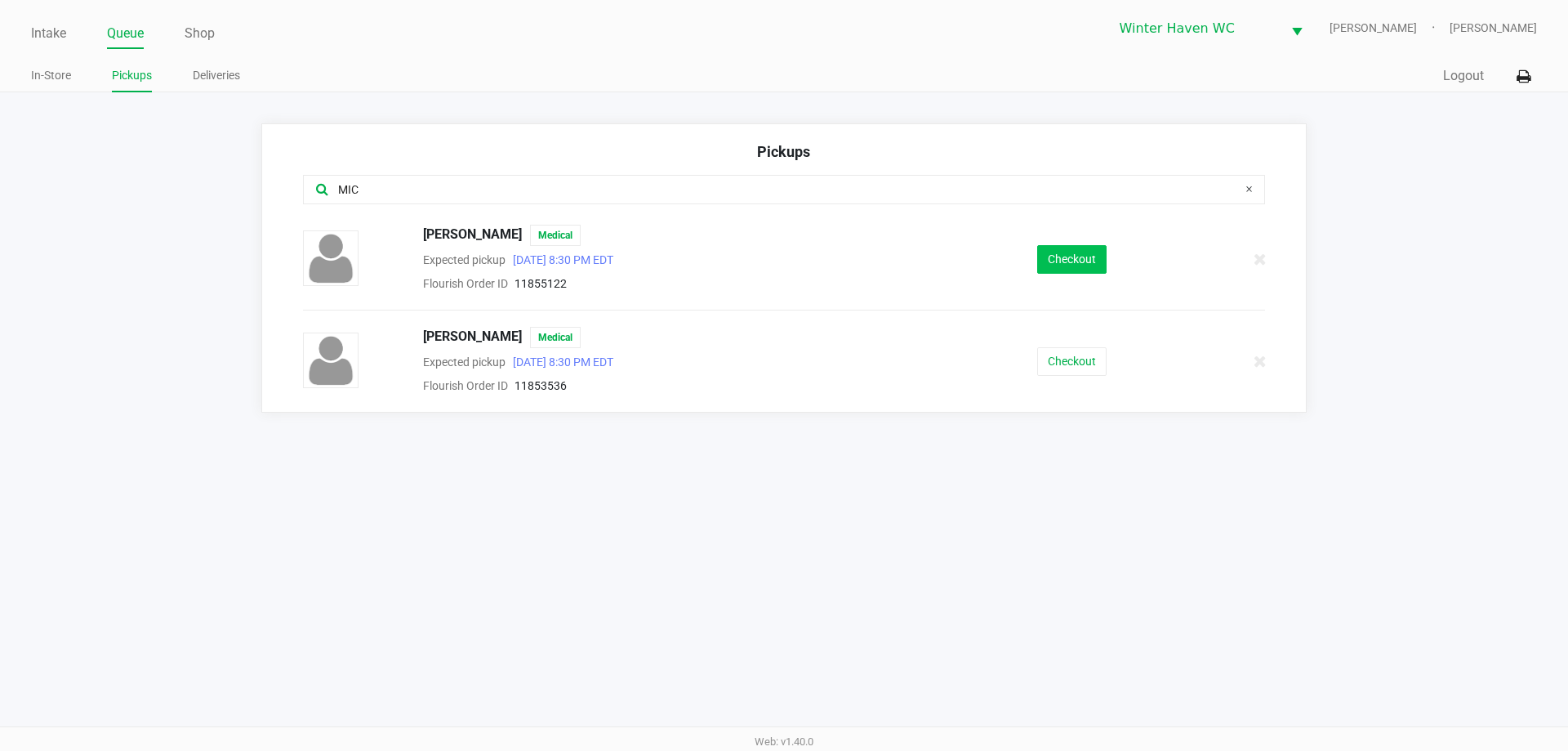
type input "MIC"
click at [1069, 264] on button "Checkout" at bounding box center [1072, 259] width 70 height 29
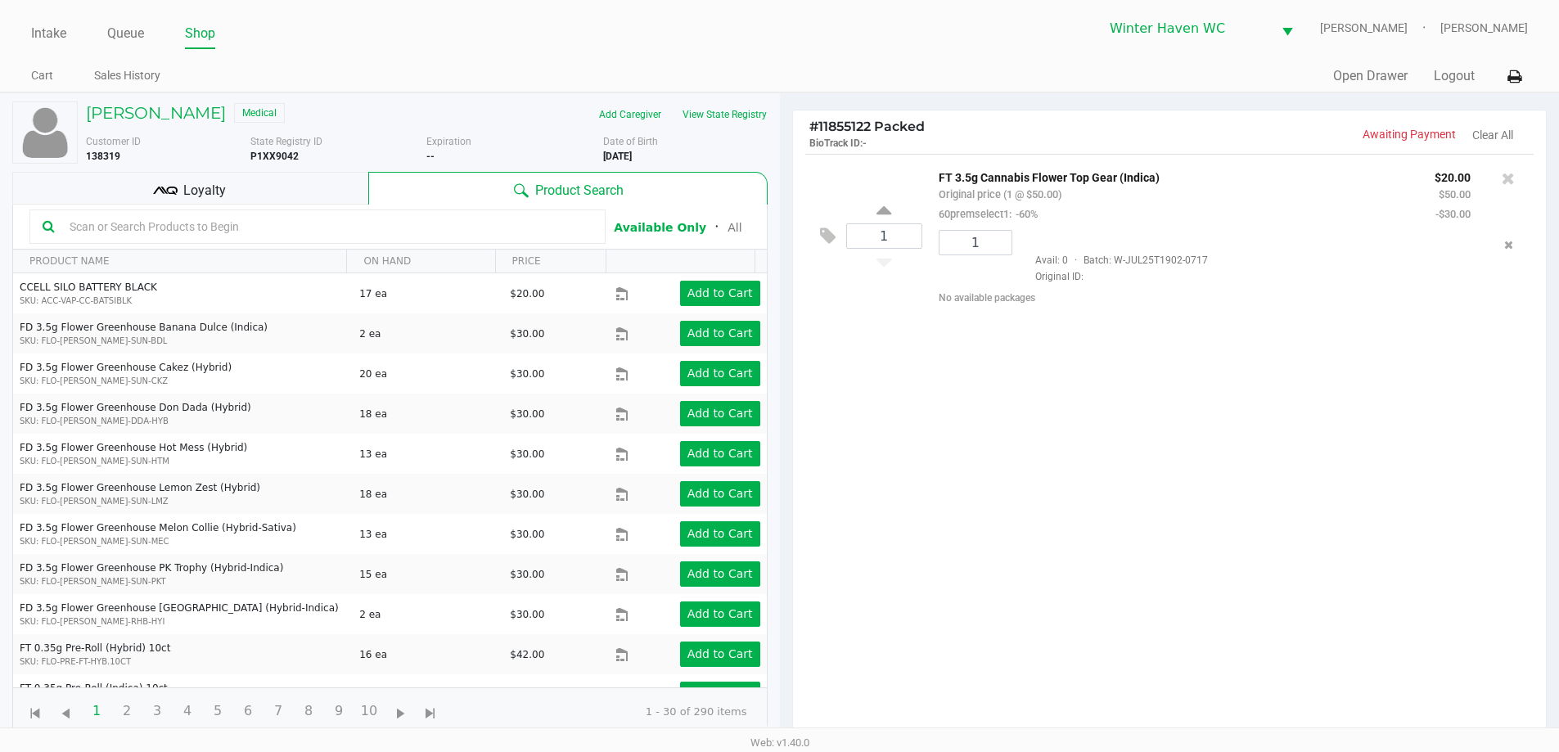
click at [277, 189] on div "Loyalty" at bounding box center [190, 188] width 356 height 33
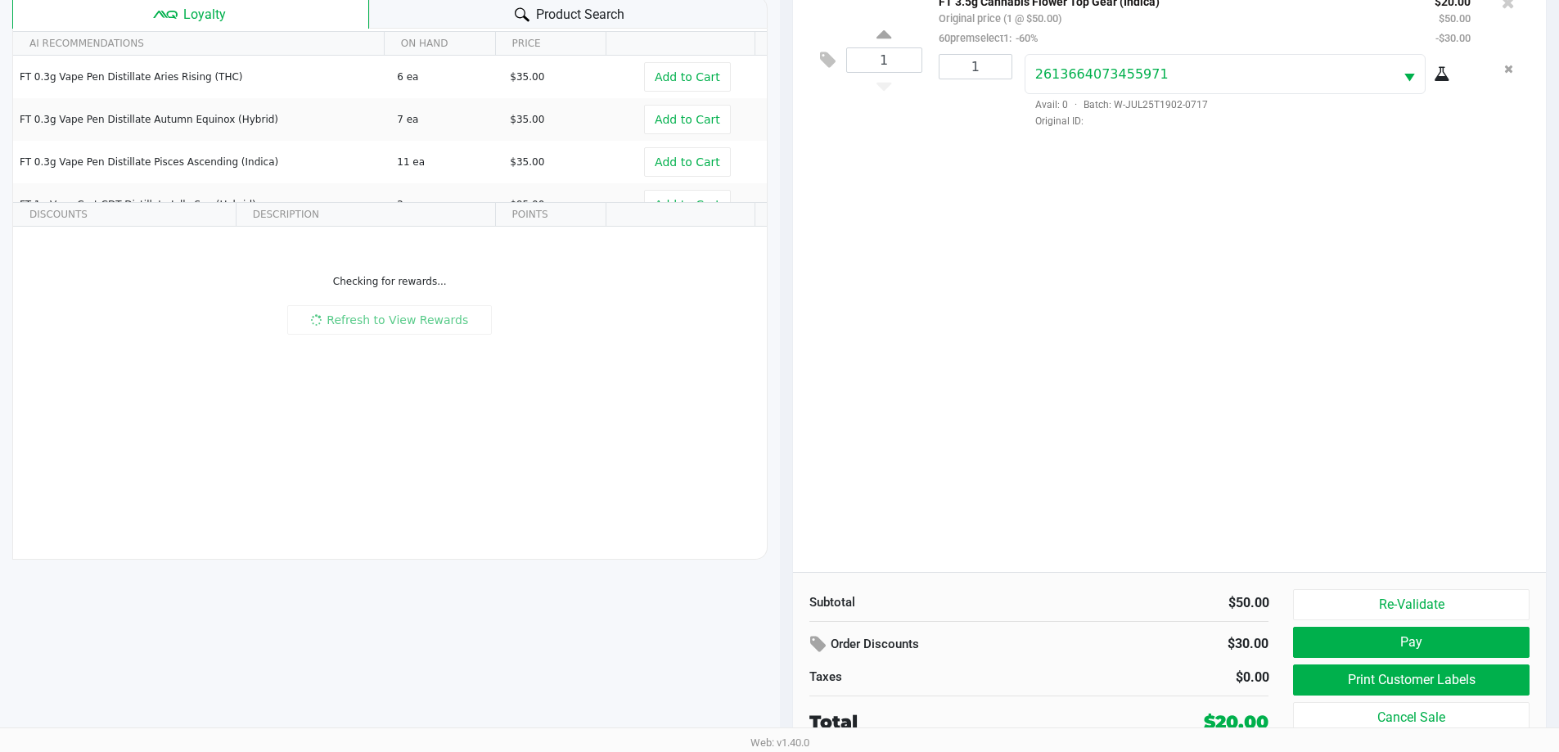
scroll to position [177, 0]
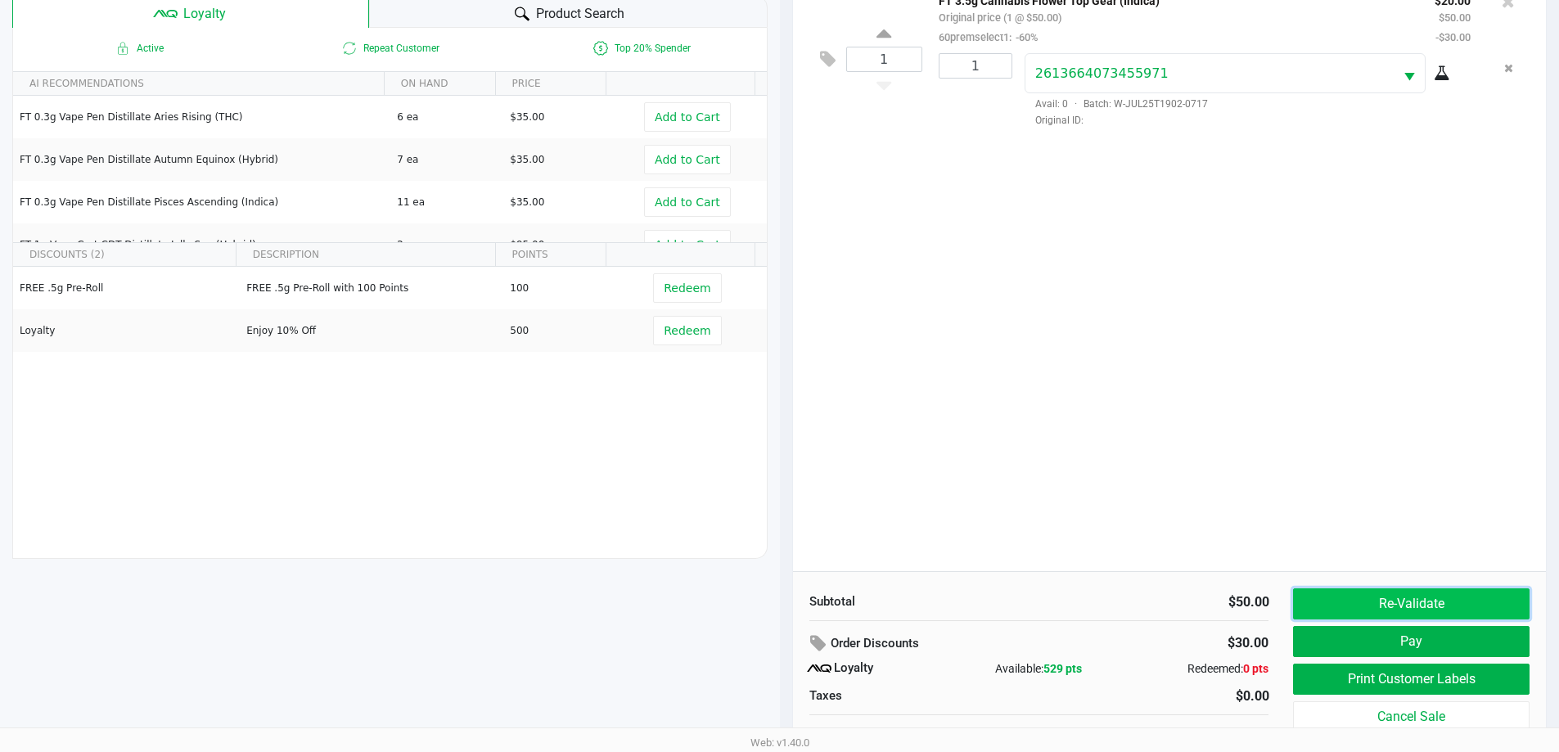
click at [1391, 604] on button "Re-Validate" at bounding box center [1411, 603] width 236 height 31
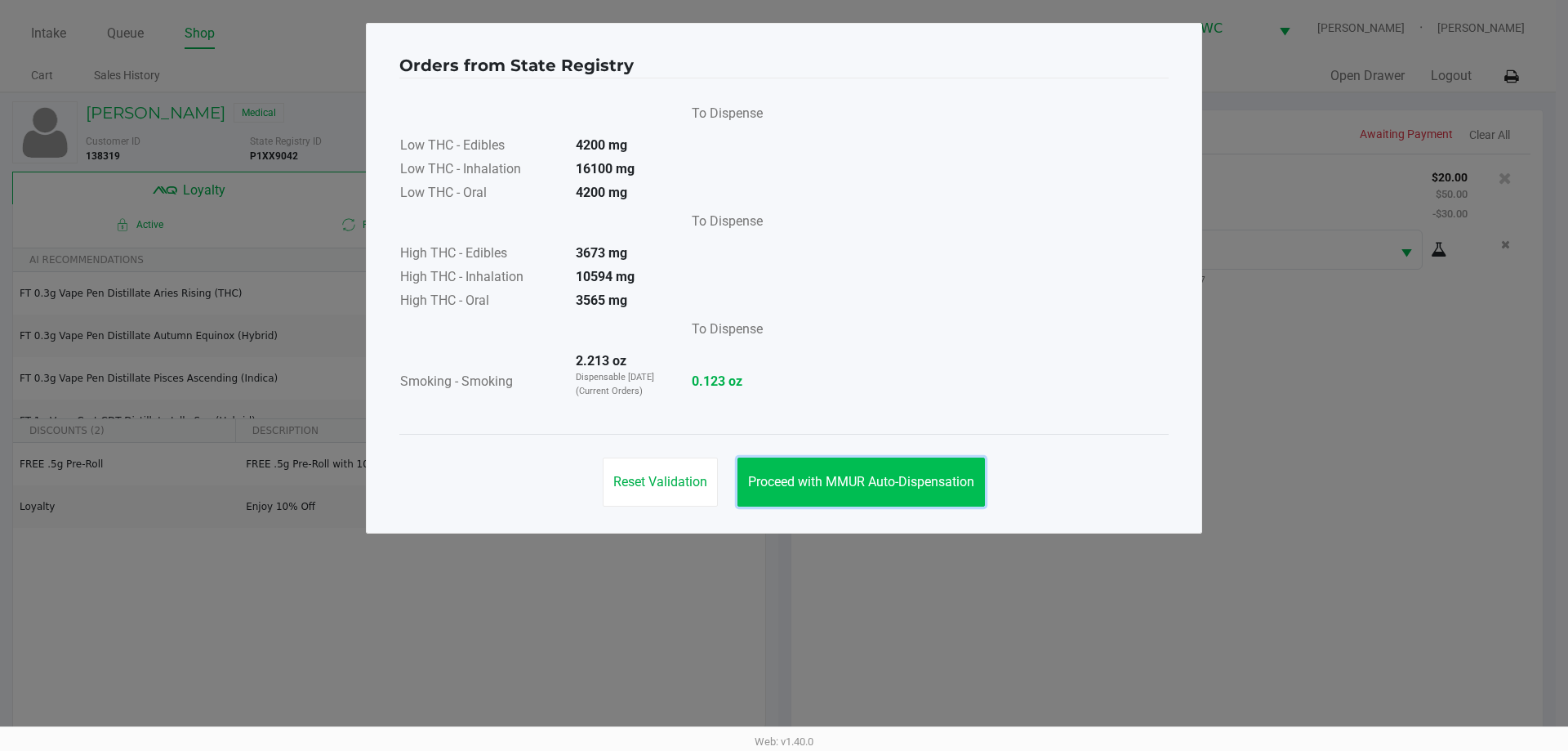
click at [826, 493] on button "Proceed with MMUR Auto-Dispensation" at bounding box center [861, 481] width 248 height 49
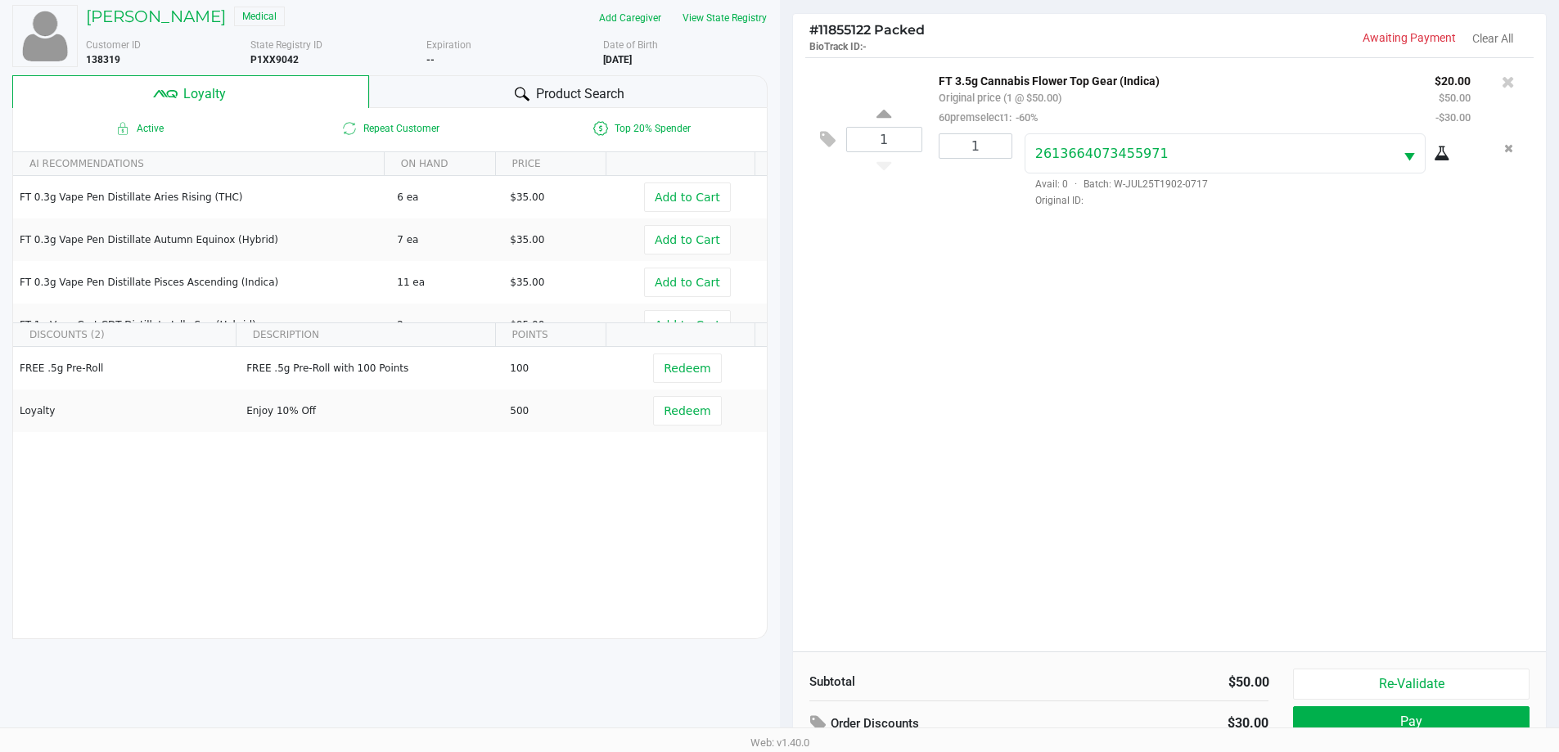
scroll to position [196, 0]
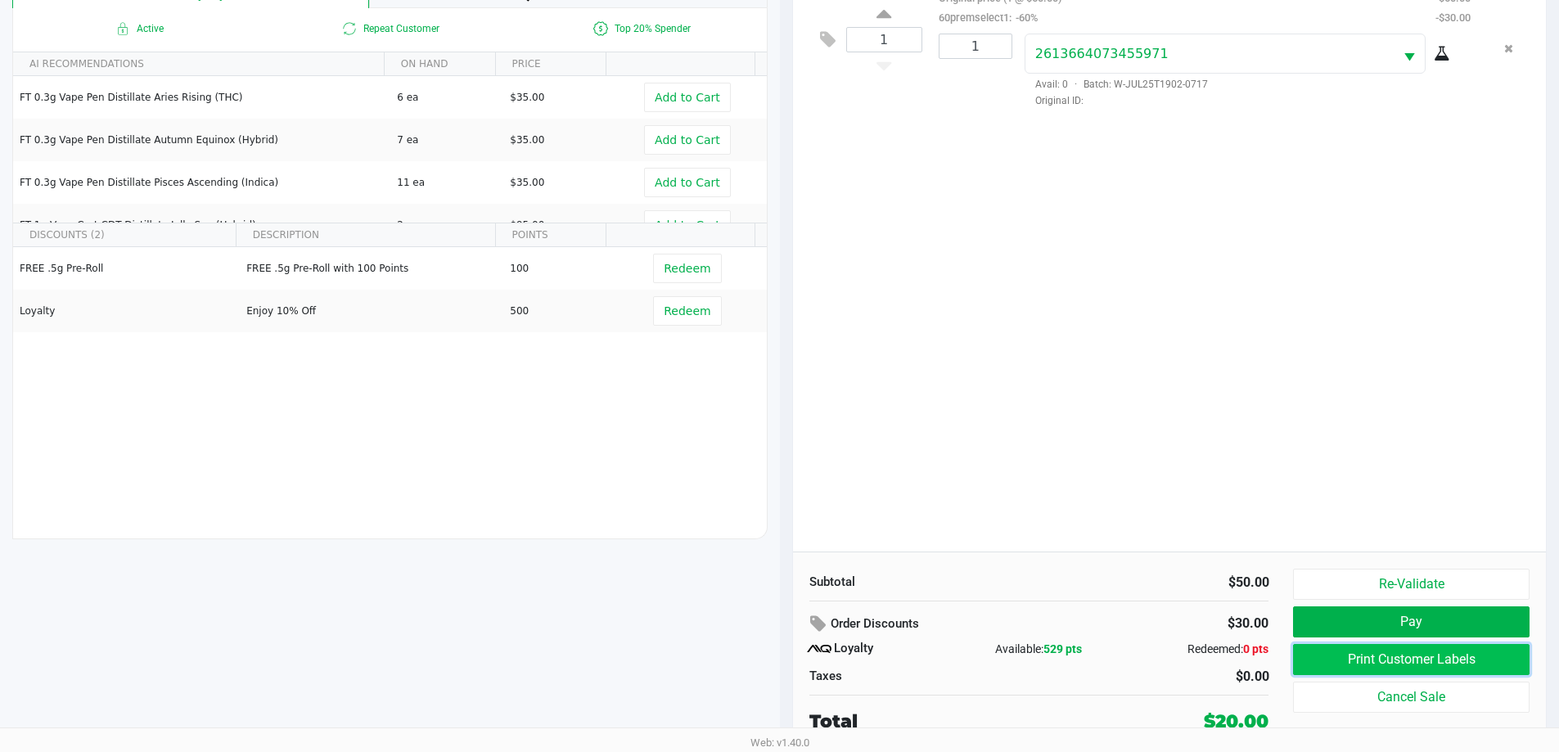
click at [1398, 655] on button "Print Customer Labels" at bounding box center [1411, 659] width 236 height 31
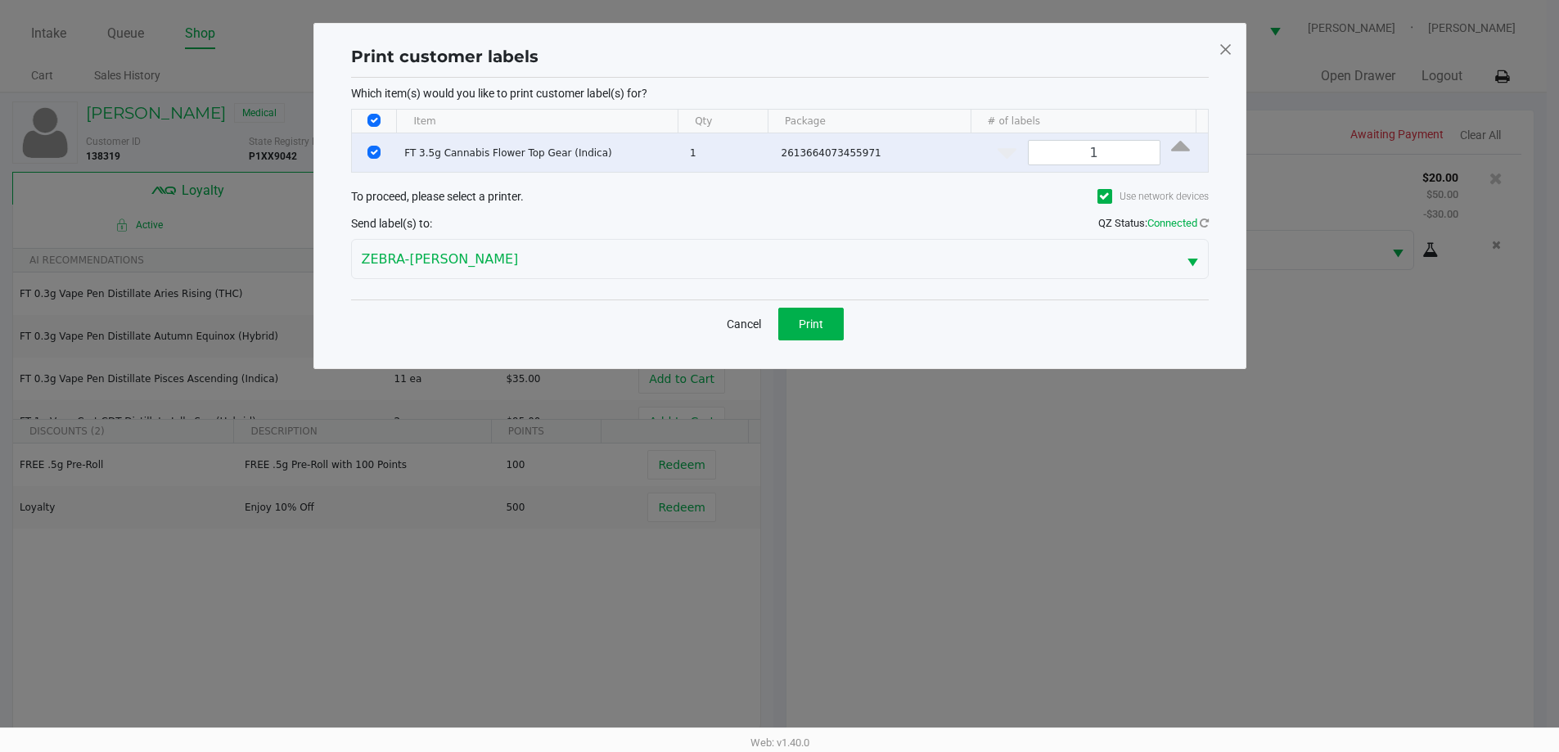
scroll to position [0, 0]
click at [808, 313] on button "Print" at bounding box center [816, 324] width 65 height 33
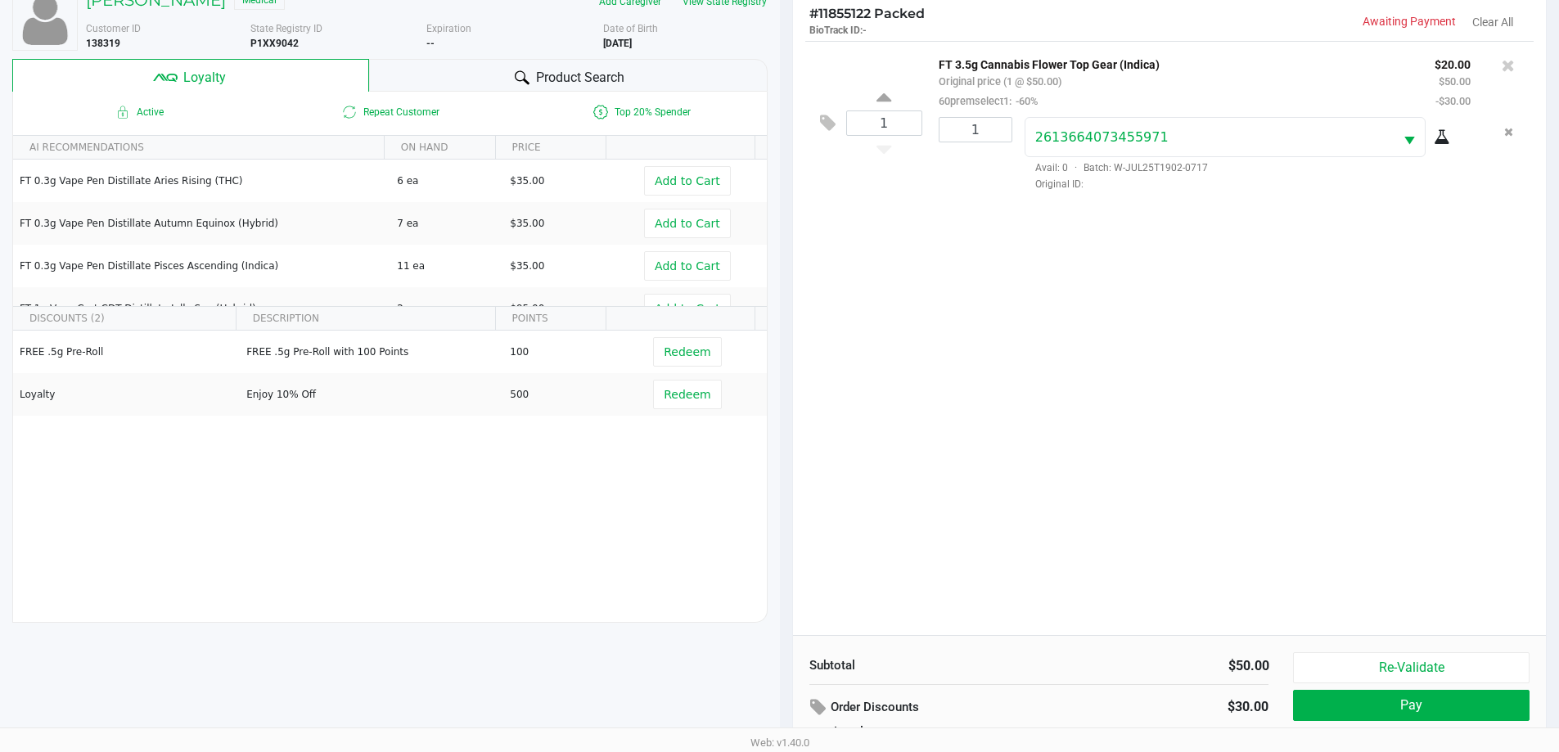
scroll to position [196, 0]
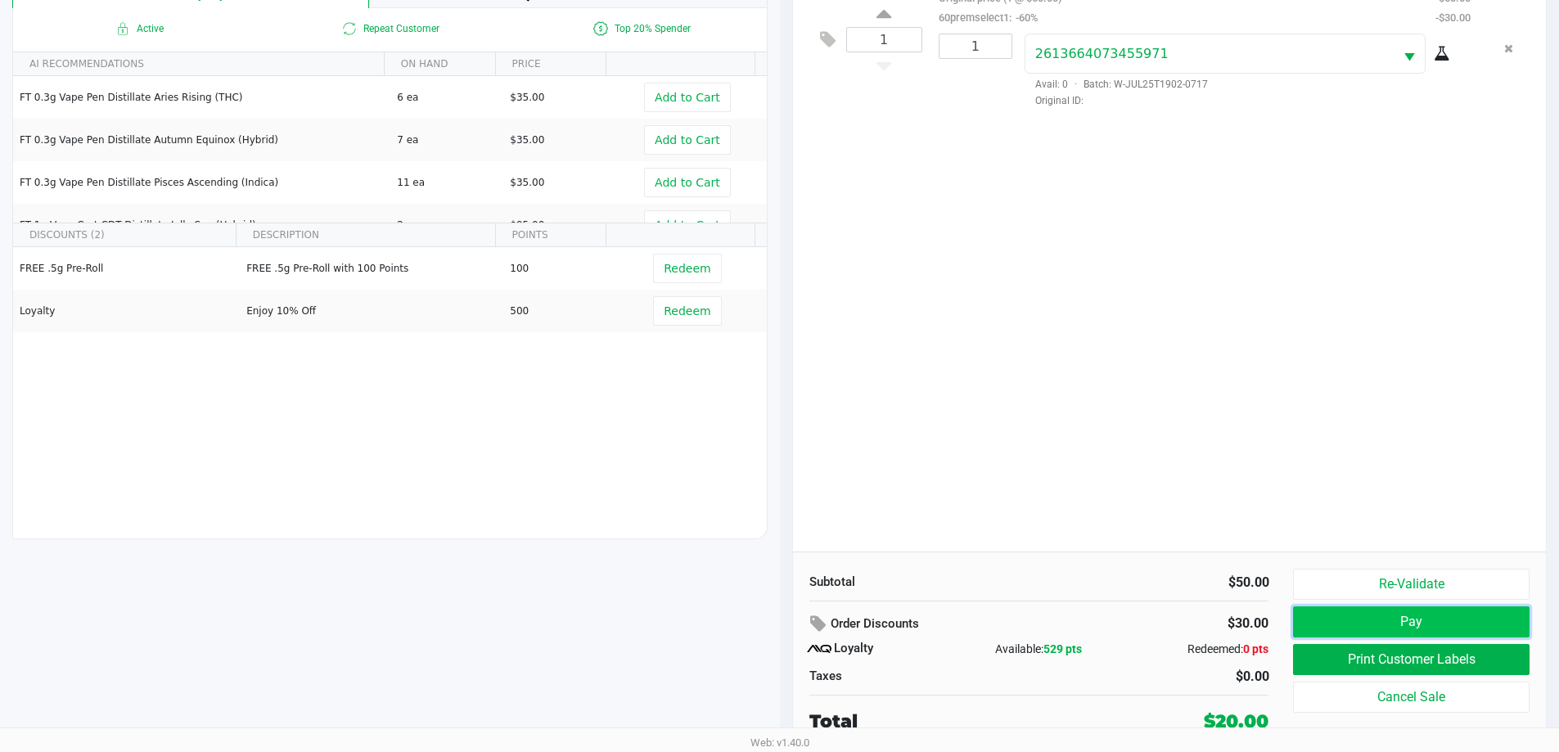
click at [1373, 610] on button "Pay" at bounding box center [1411, 621] width 236 height 31
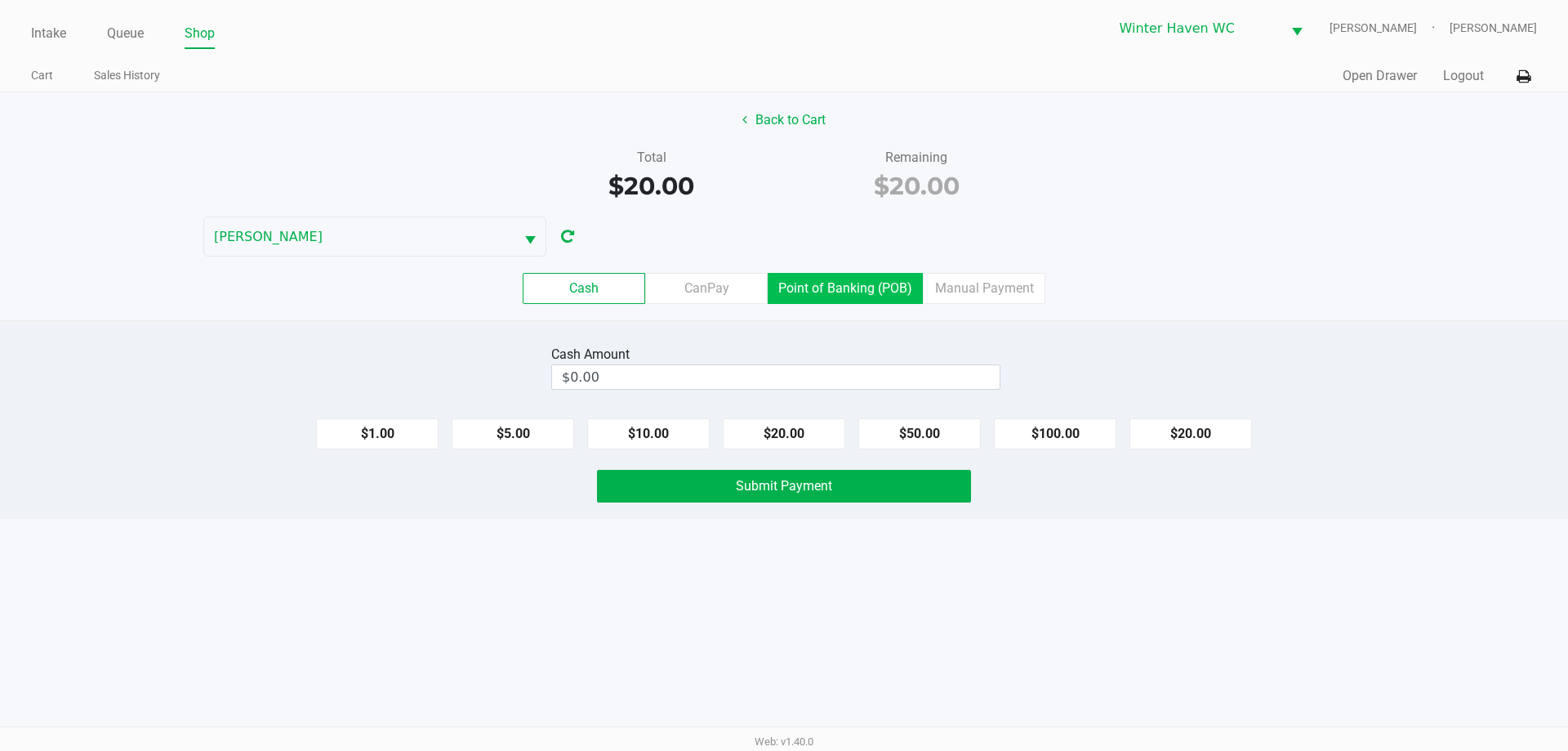
click at [833, 295] on label "Point of Banking (POB)" at bounding box center [844, 288] width 155 height 31
click at [0, 0] on 7 "Point of Banking (POB)" at bounding box center [0, 0] width 0 height 0
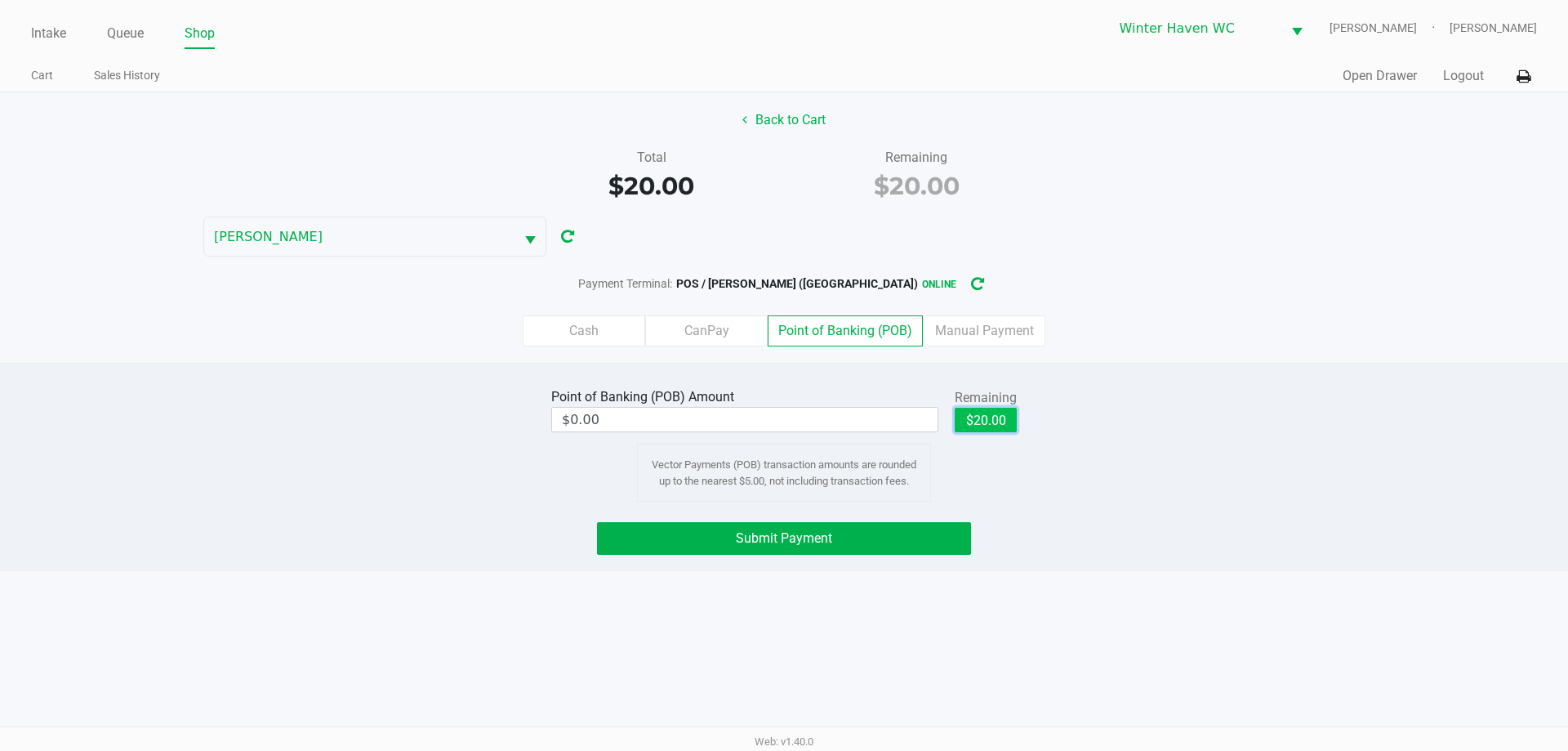
click at [990, 424] on button "$20.00" at bounding box center [985, 419] width 62 height 25
type input "$20.00"
click at [869, 548] on button "Submit Payment" at bounding box center [784, 538] width 374 height 33
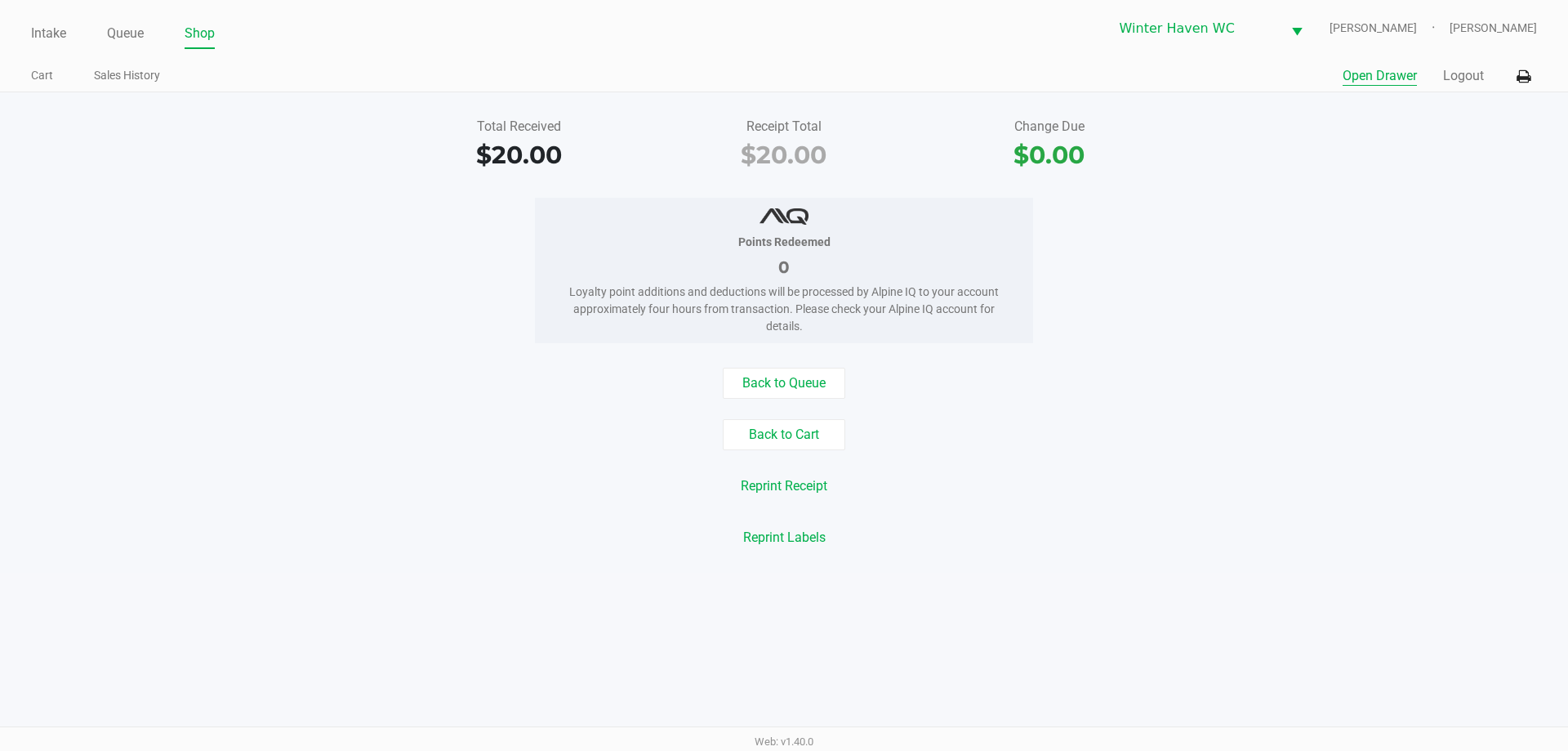
click at [1357, 83] on button "Open Drawer" at bounding box center [1379, 76] width 74 height 20
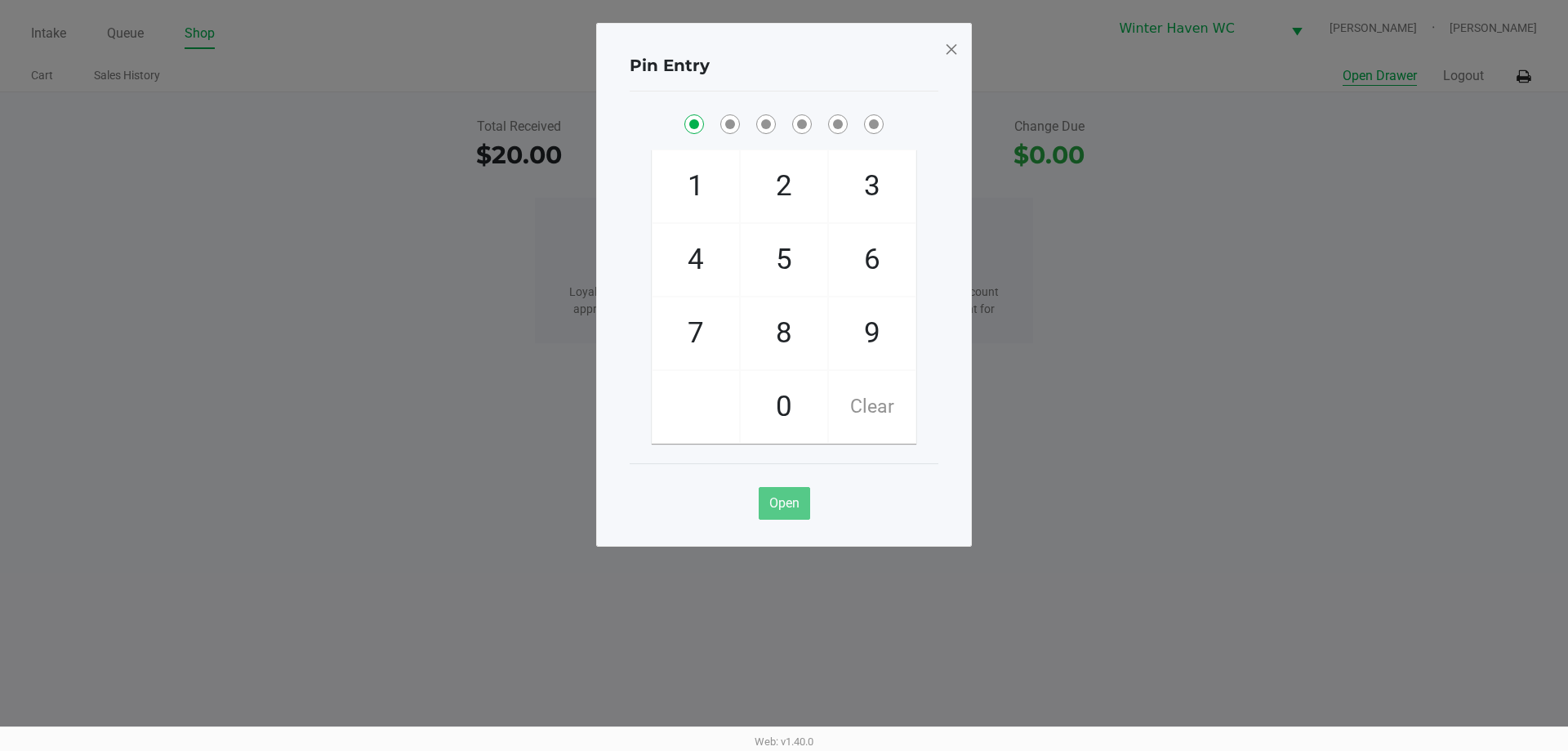
checkbox input "true"
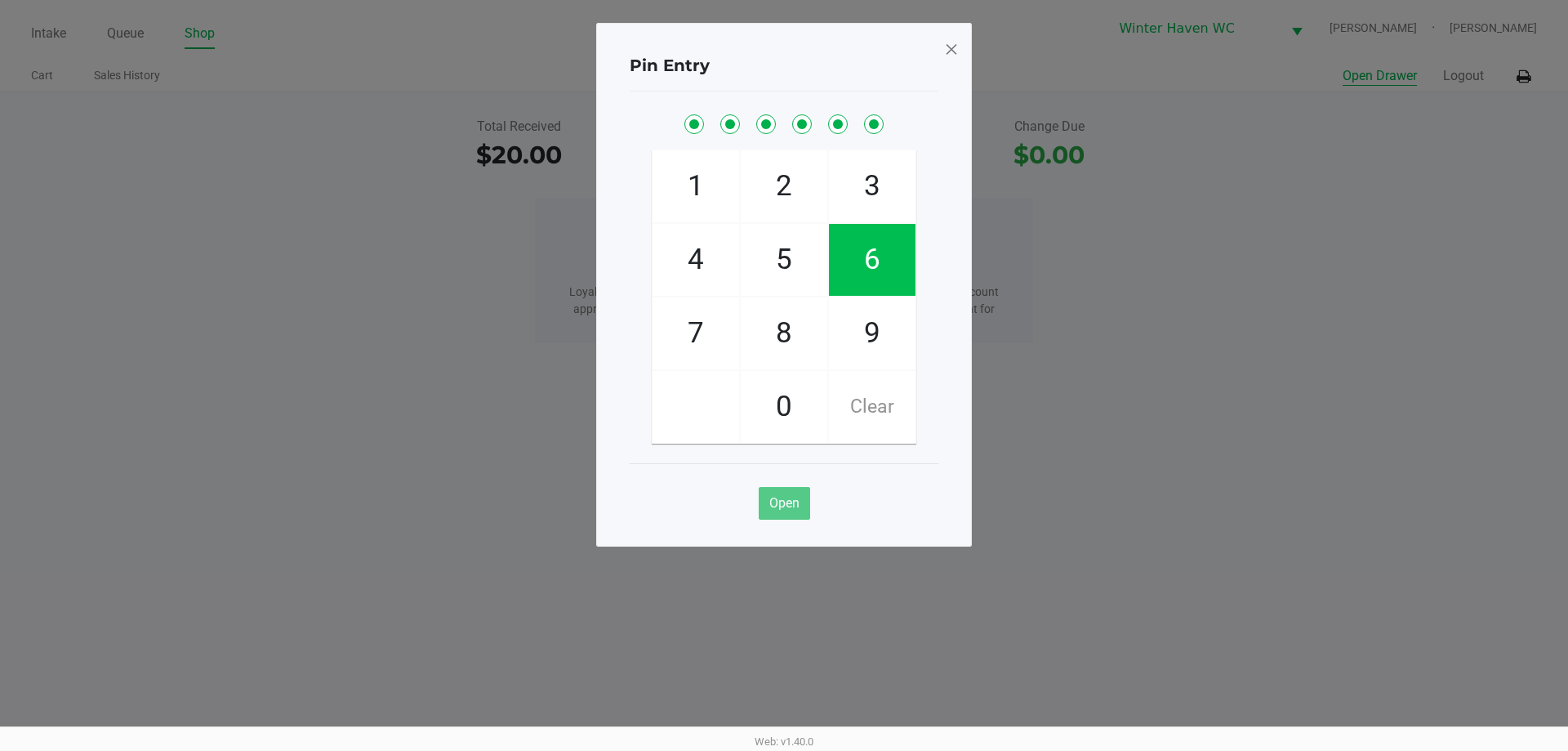
checkbox input "true"
click at [957, 42] on span at bounding box center [951, 49] width 15 height 26
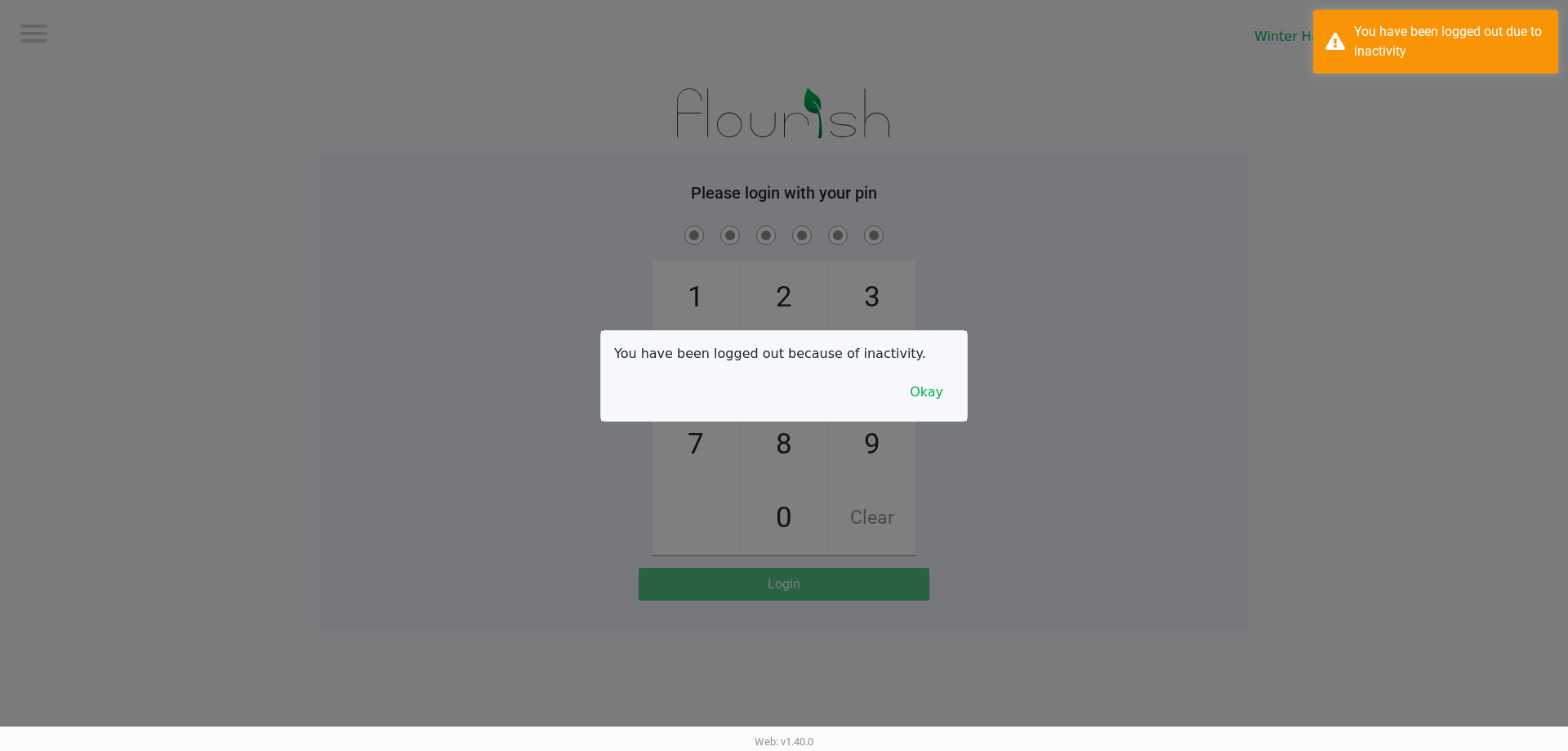
click at [433, 235] on div at bounding box center [784, 376] width 1568 height 751
checkbox input "true"
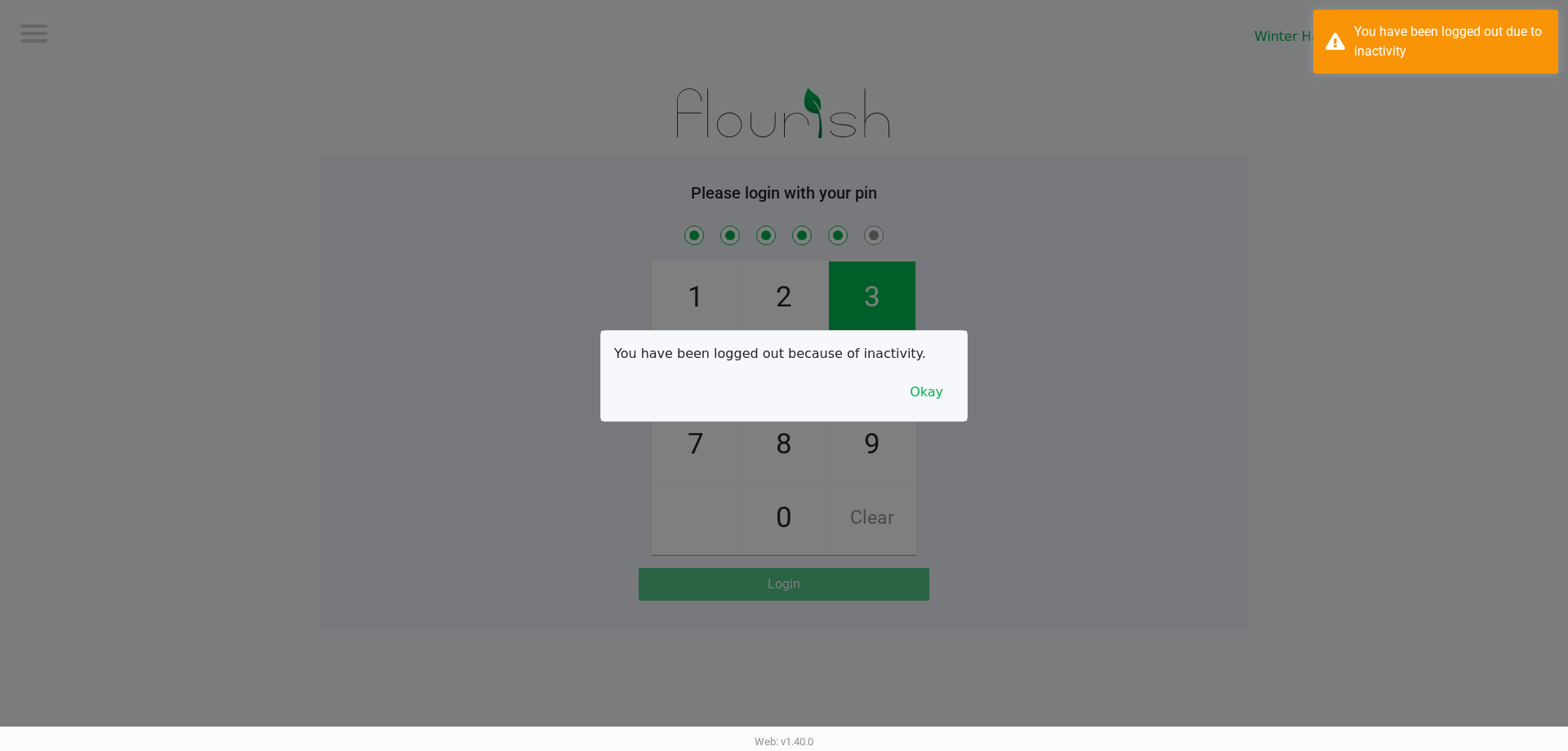
checkbox input "true"
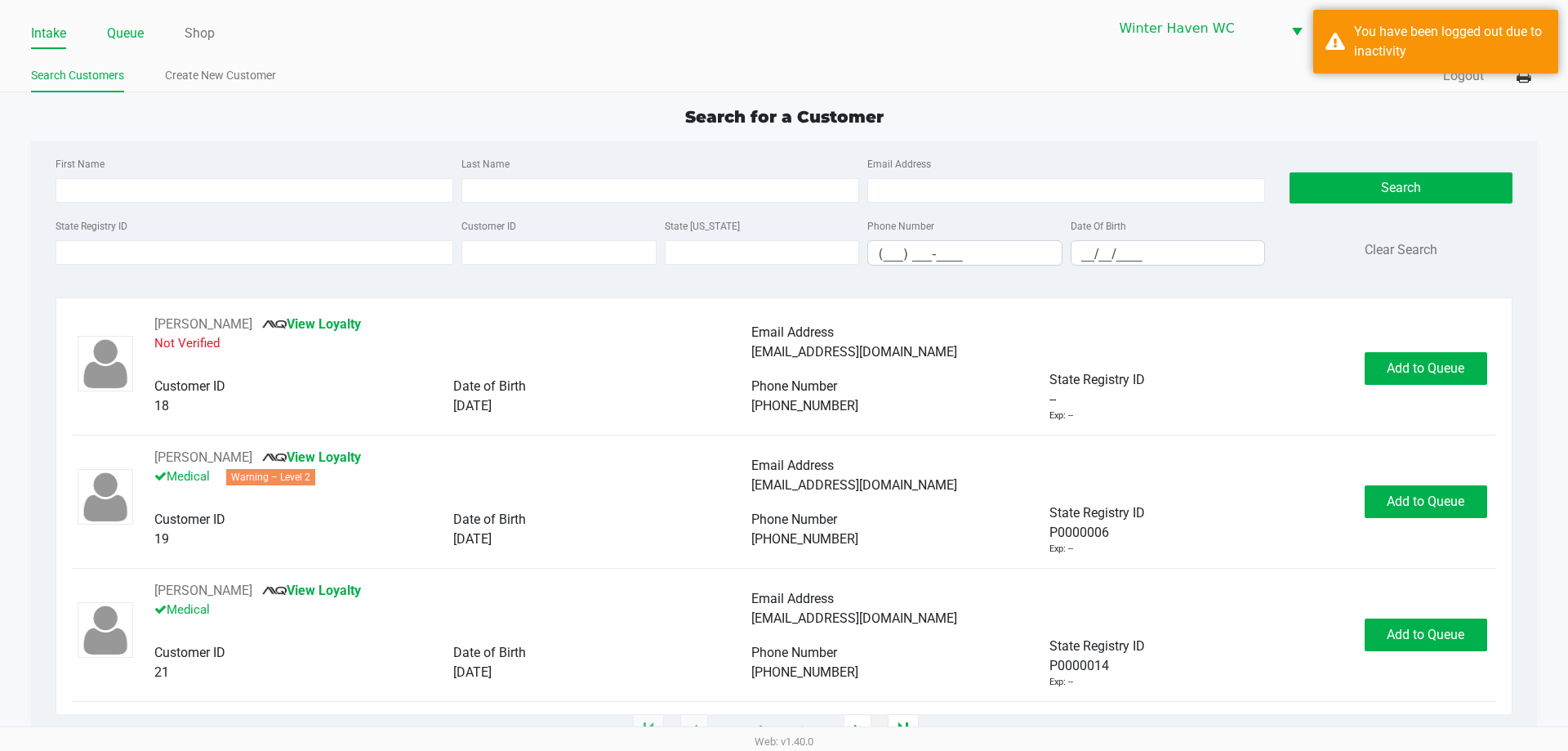
click at [144, 32] on link "Queue" at bounding box center [125, 33] width 37 height 23
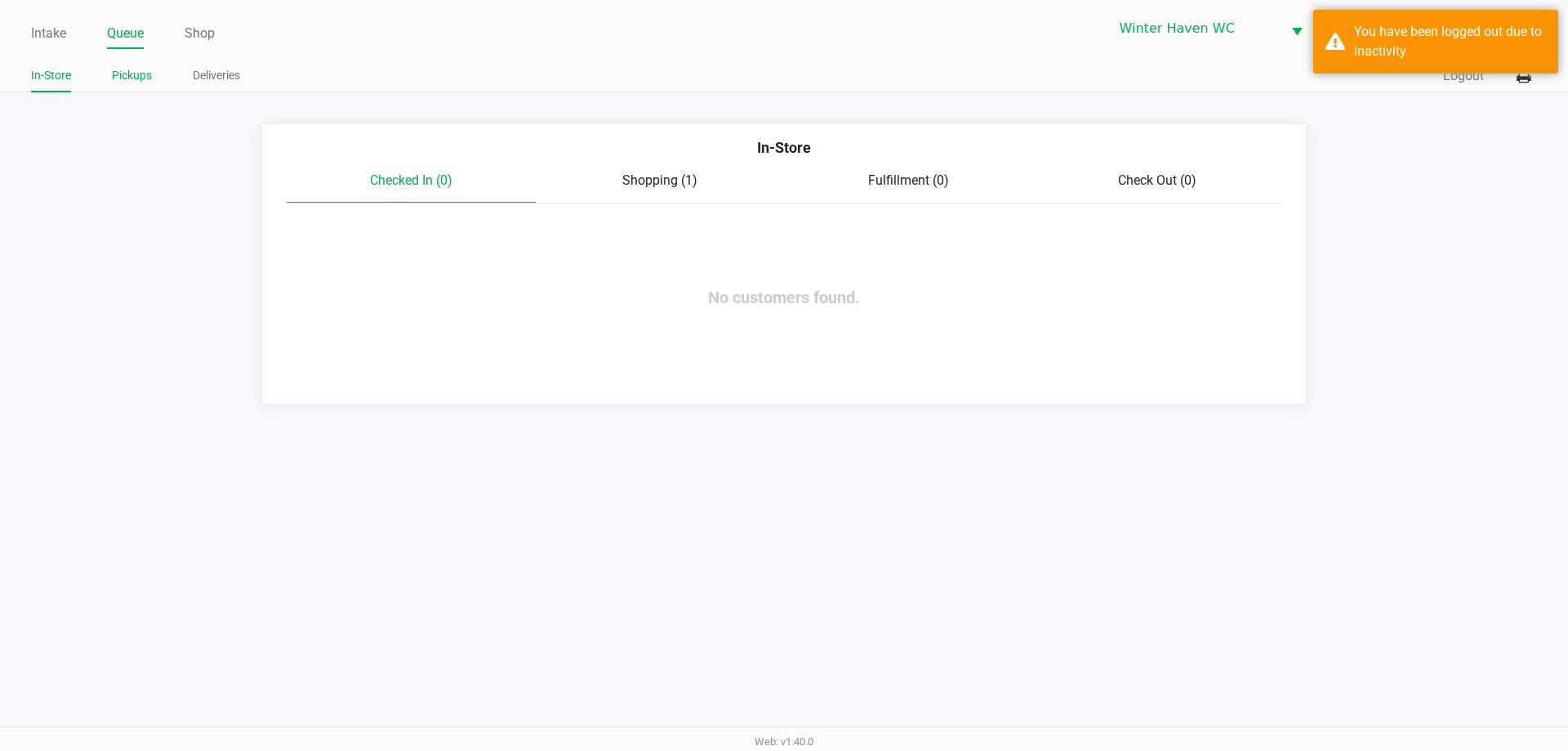
click at [128, 74] on link "Pickups" at bounding box center [132, 75] width 40 height 20
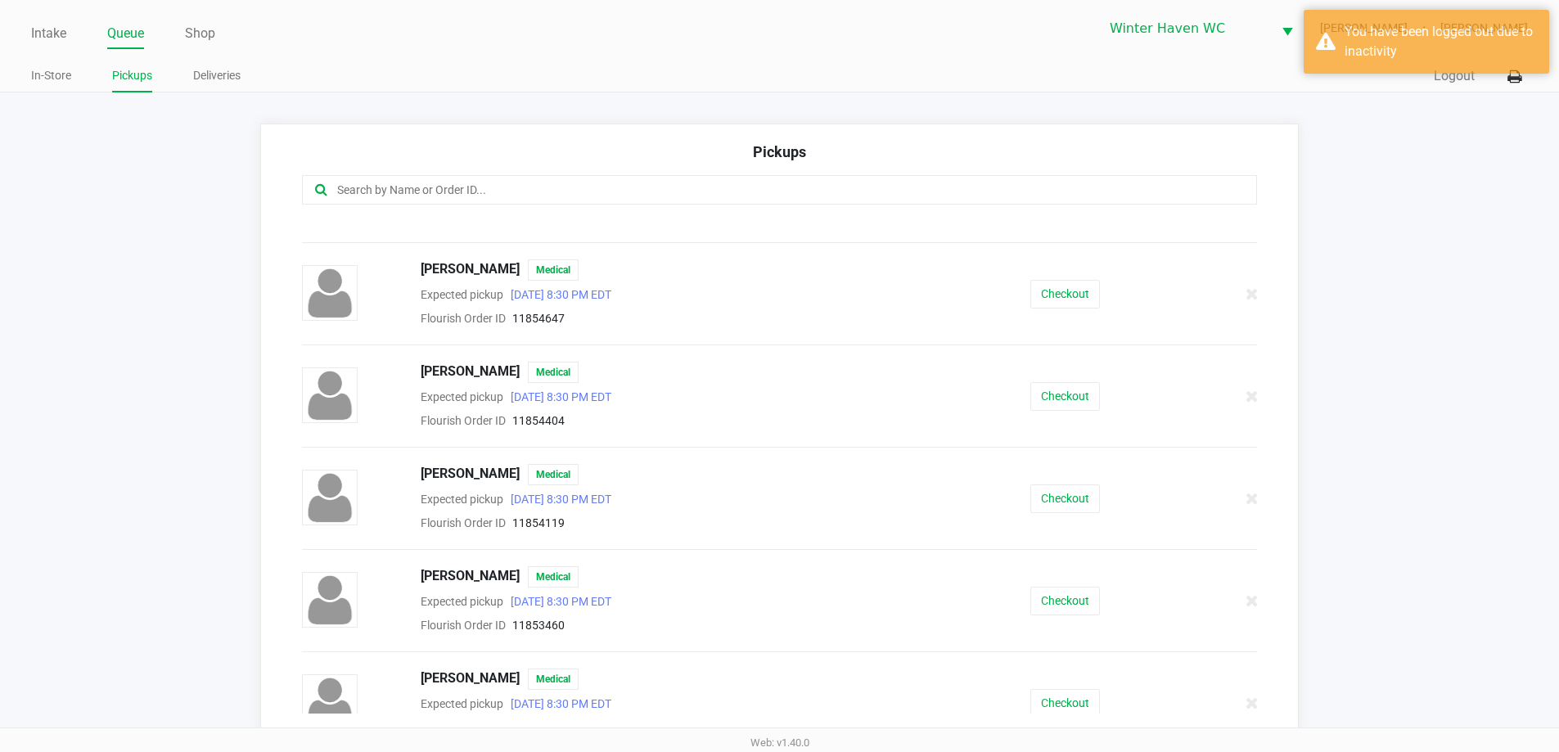
scroll to position [327, 0]
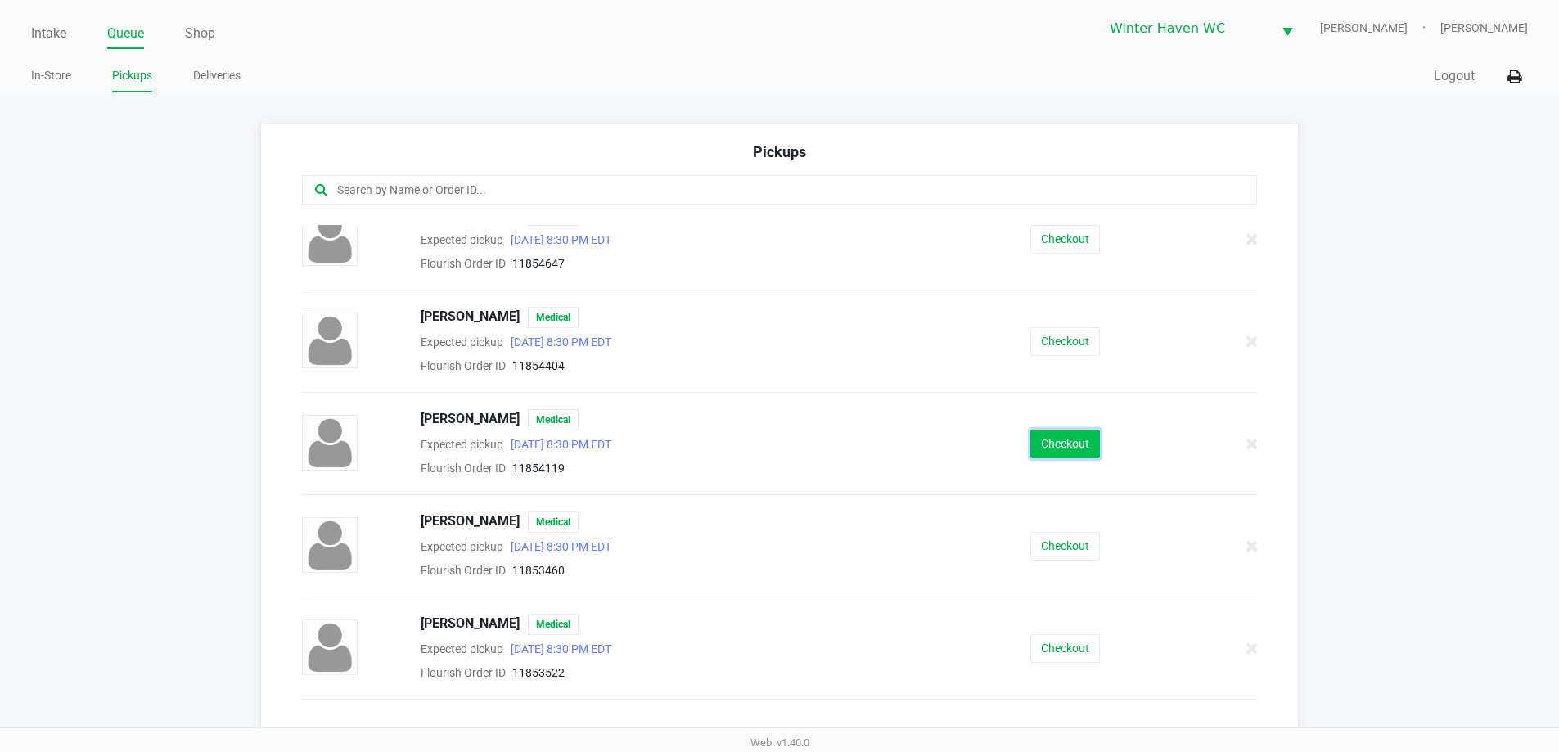
click at [1035, 445] on button "Checkout" at bounding box center [1065, 444] width 70 height 29
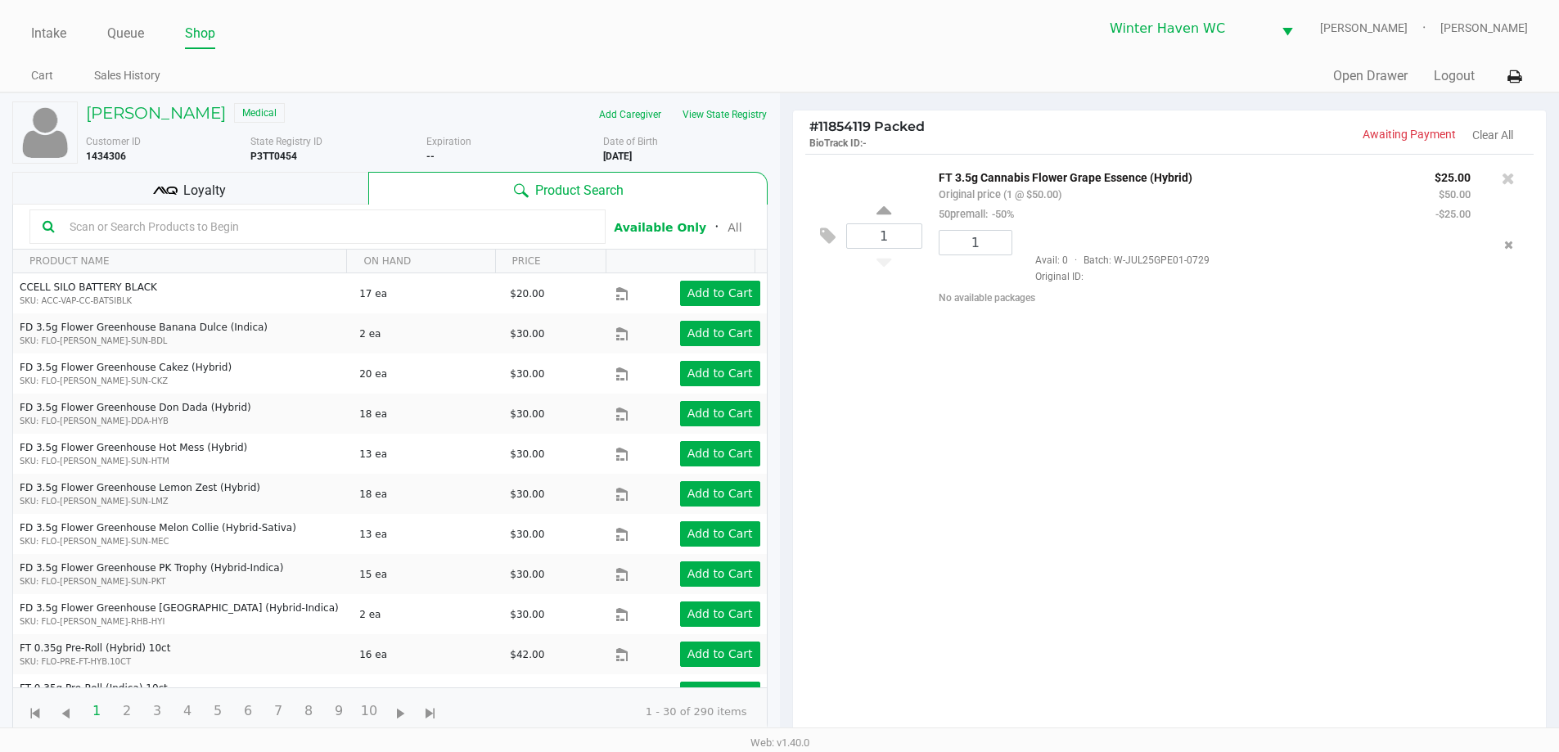
click at [245, 194] on div "Loyalty" at bounding box center [190, 188] width 356 height 33
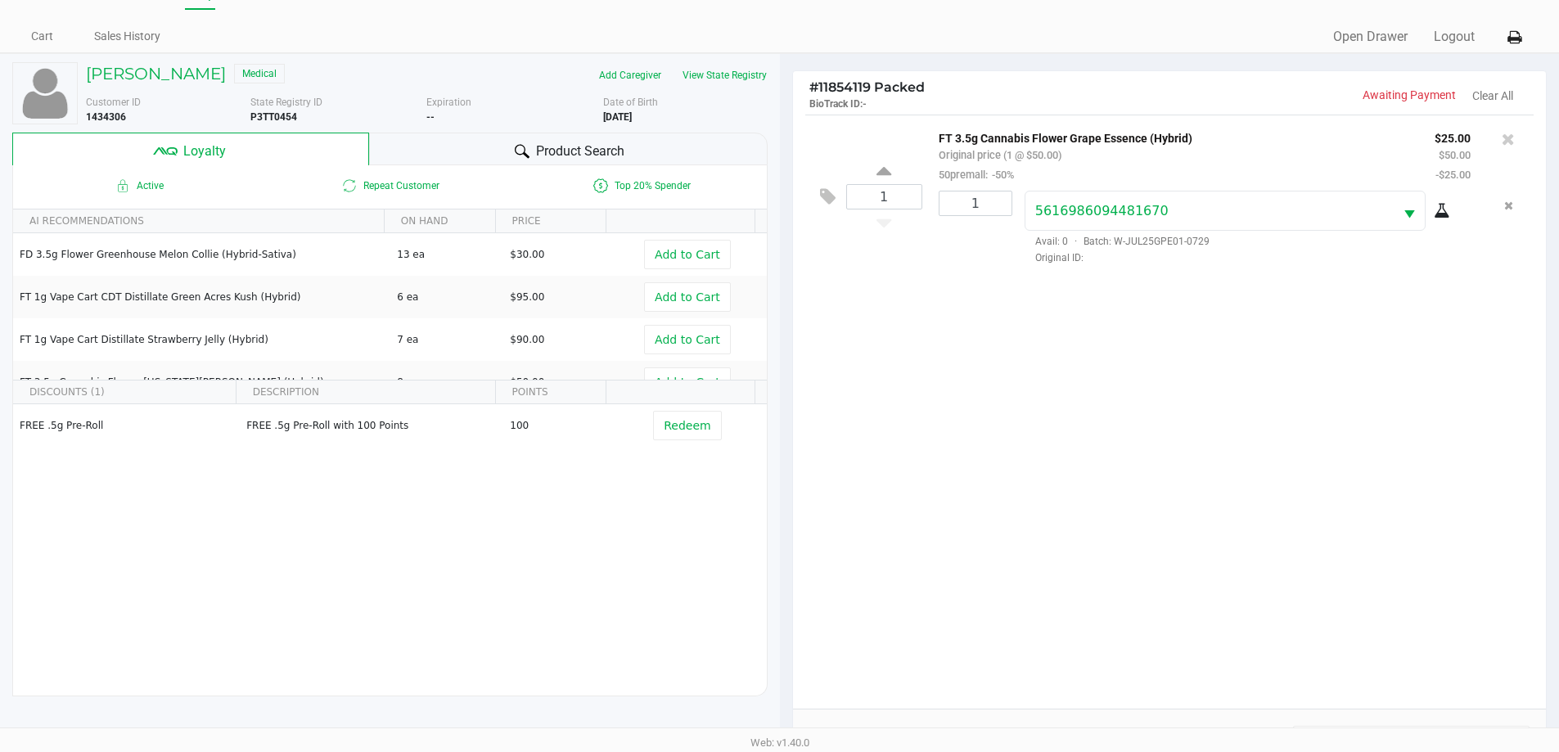
scroll to position [33, 0]
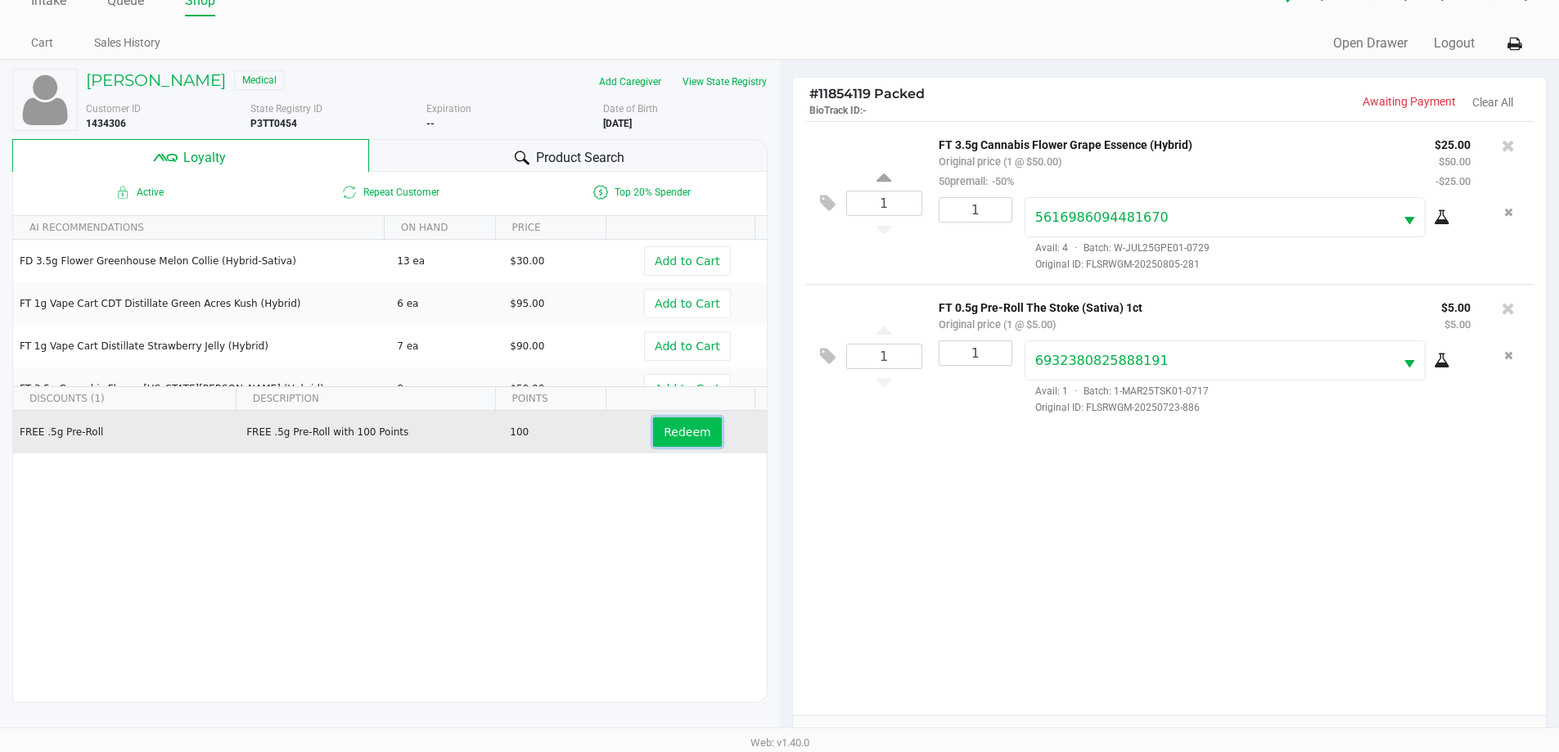
click at [686, 441] on button "Redeem" at bounding box center [687, 431] width 68 height 29
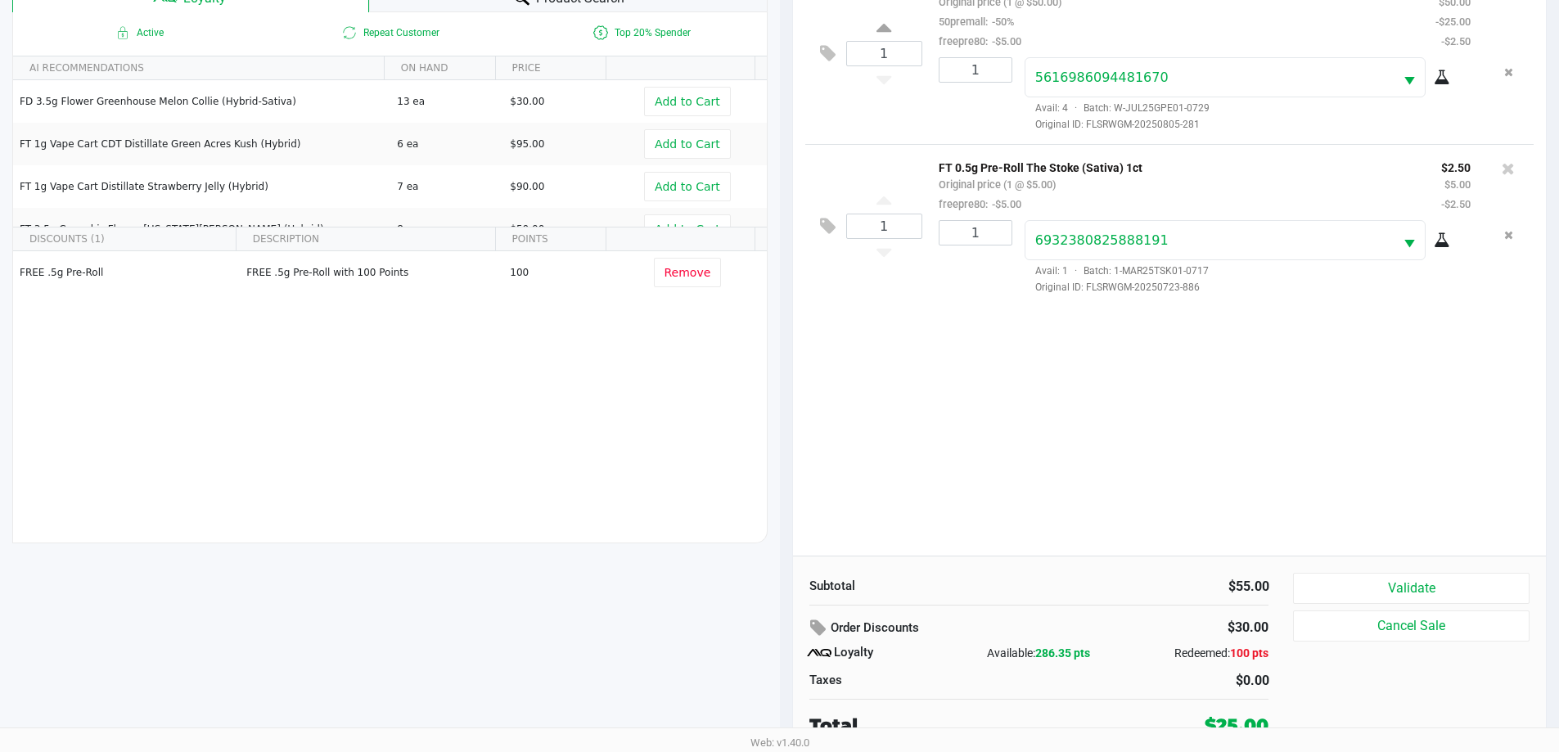
scroll to position [196, 0]
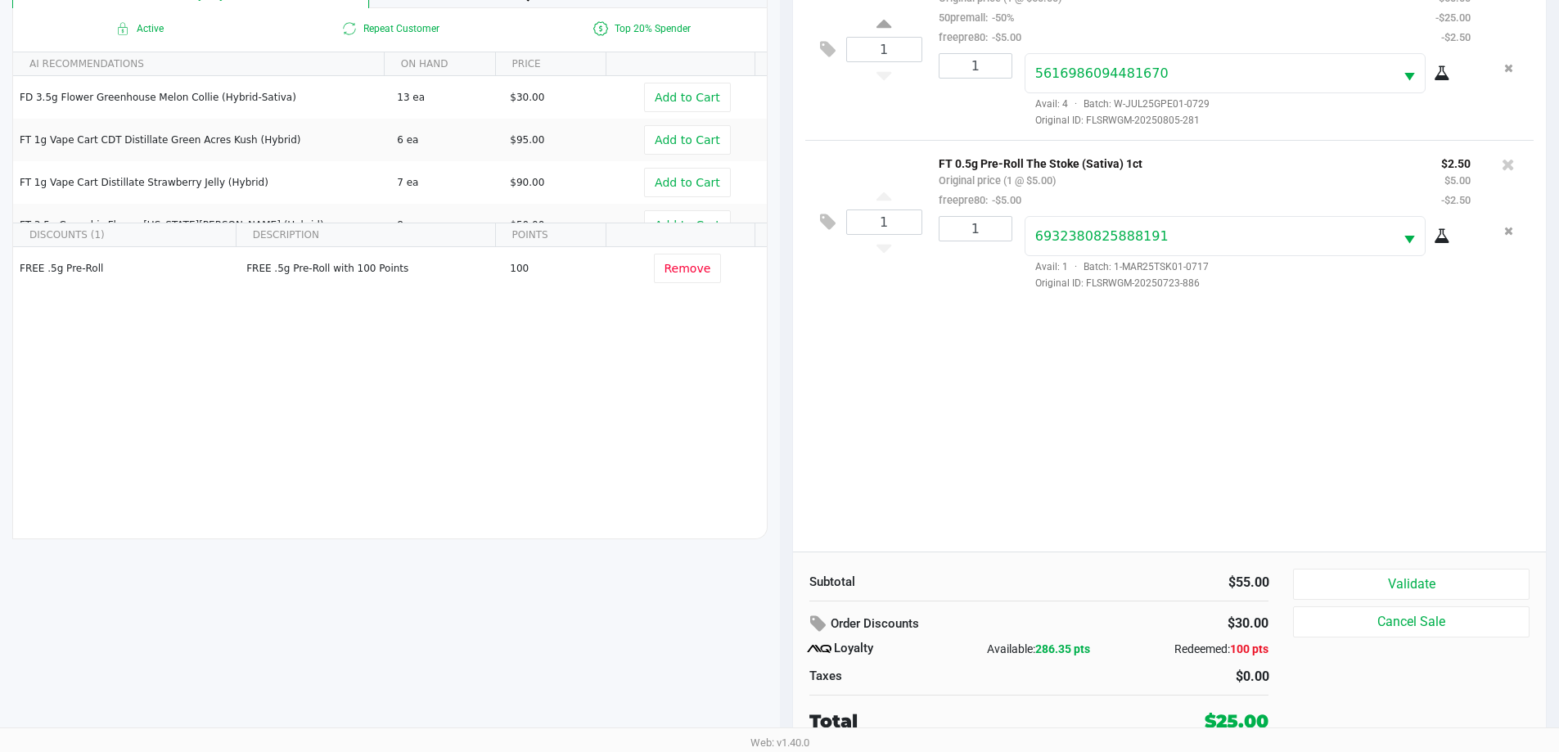
click at [1352, 565] on div "Subtotal $55.00 Order Discounts $30.00 Loyalty Available: 286.35 pts Redeemed: …" at bounding box center [1170, 651] width 754 height 200
click at [1355, 570] on button "Validate" at bounding box center [1411, 584] width 236 height 31
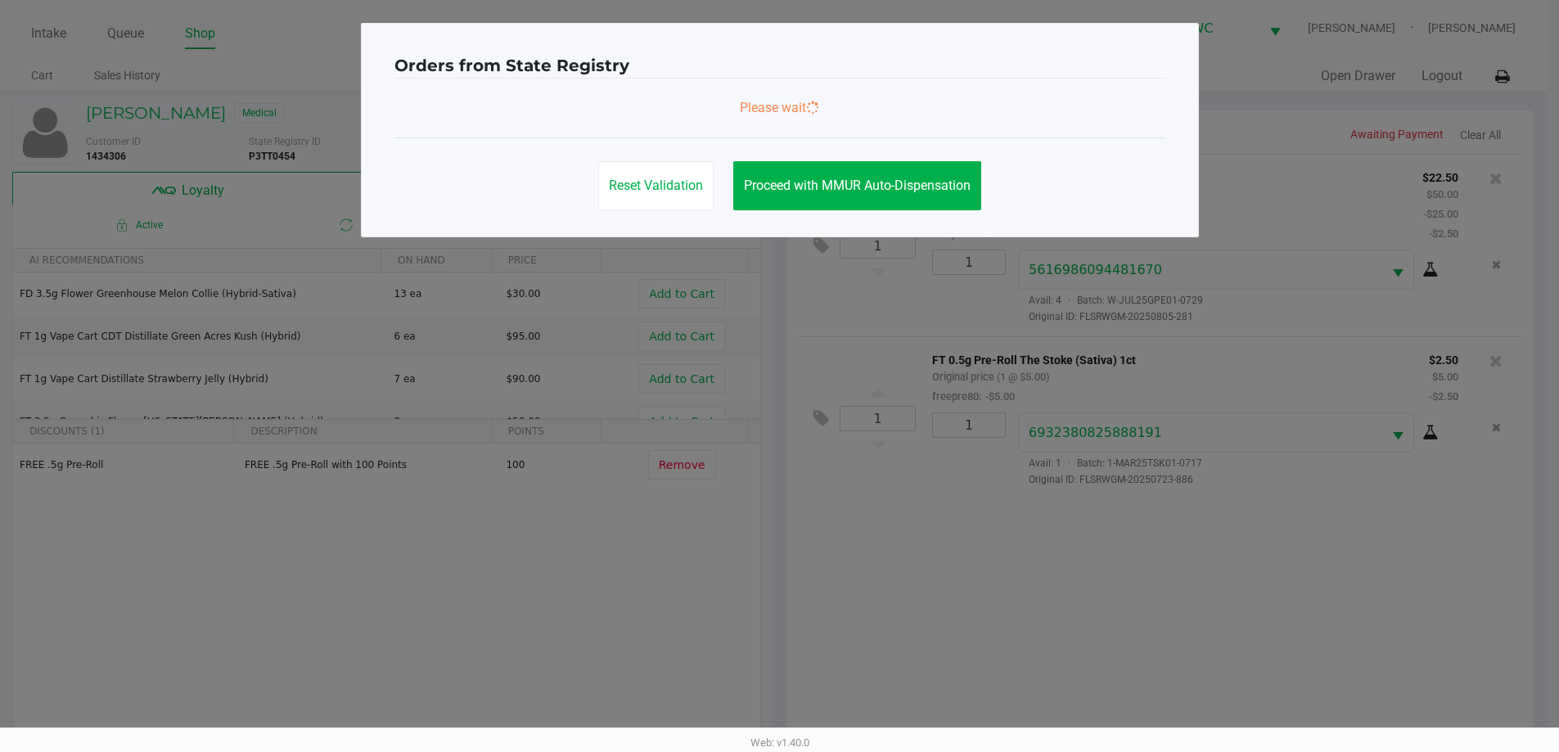
scroll to position [0, 0]
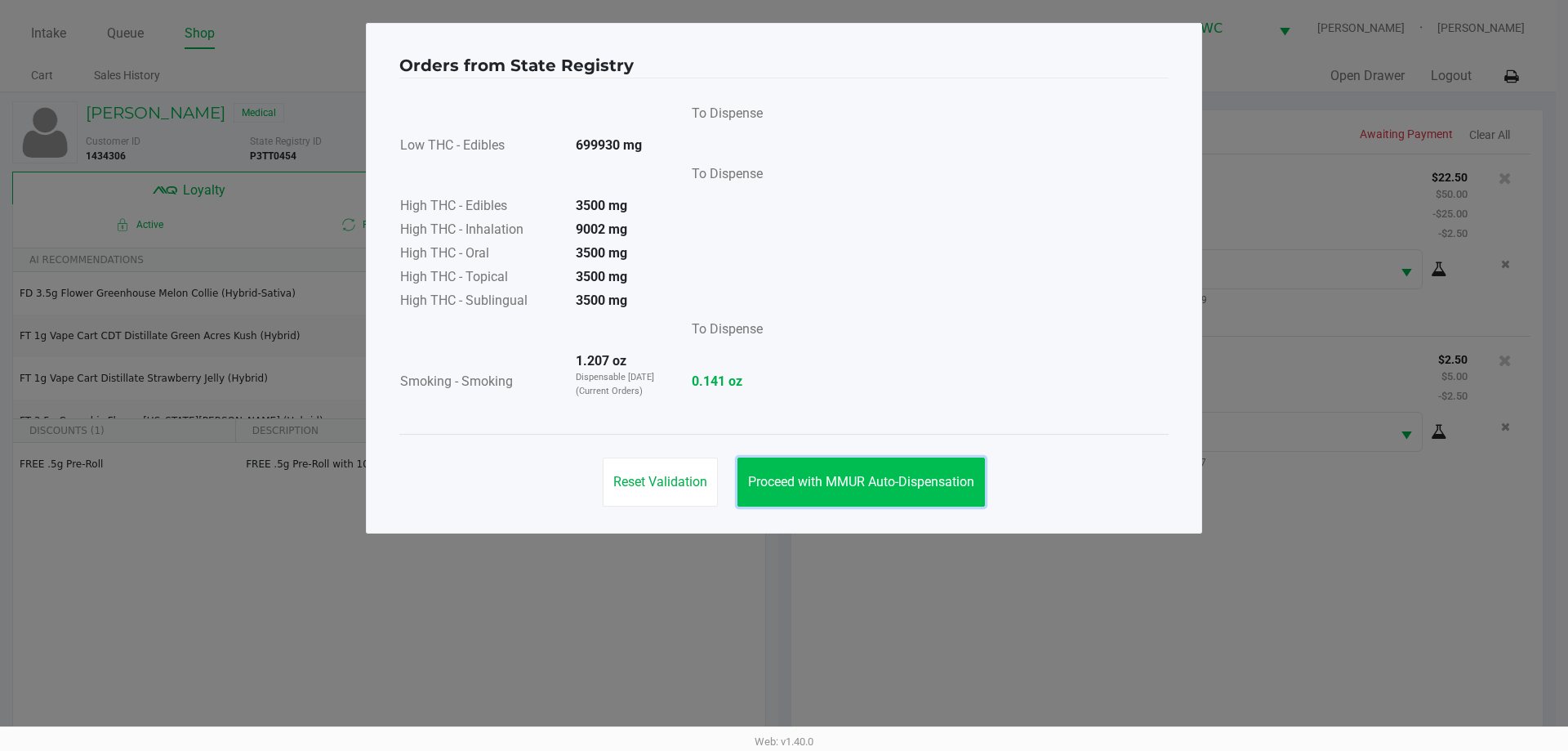
click at [903, 481] on span "Proceed with MMUR Auto-Dispensation" at bounding box center [860, 482] width 227 height 16
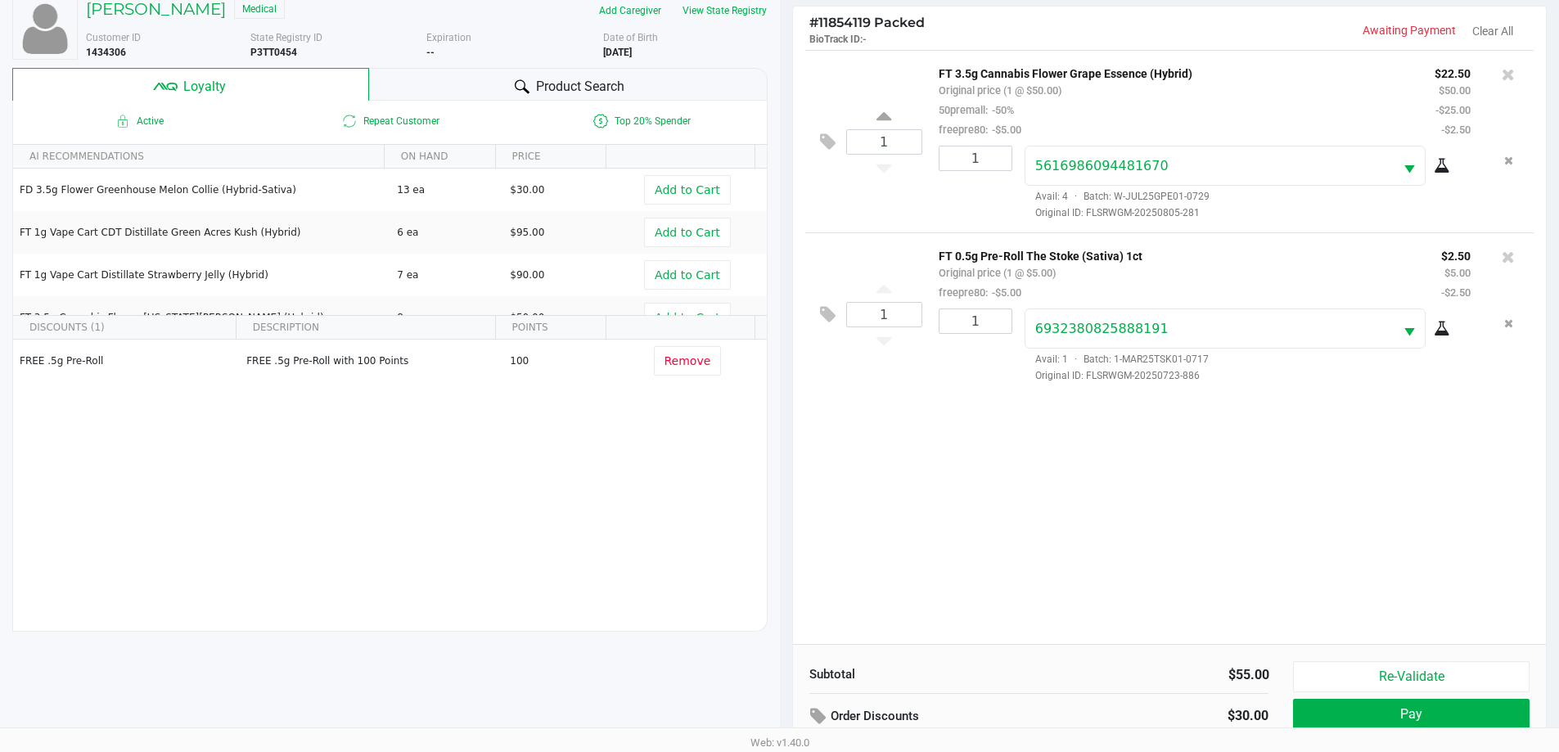
scroll to position [196, 0]
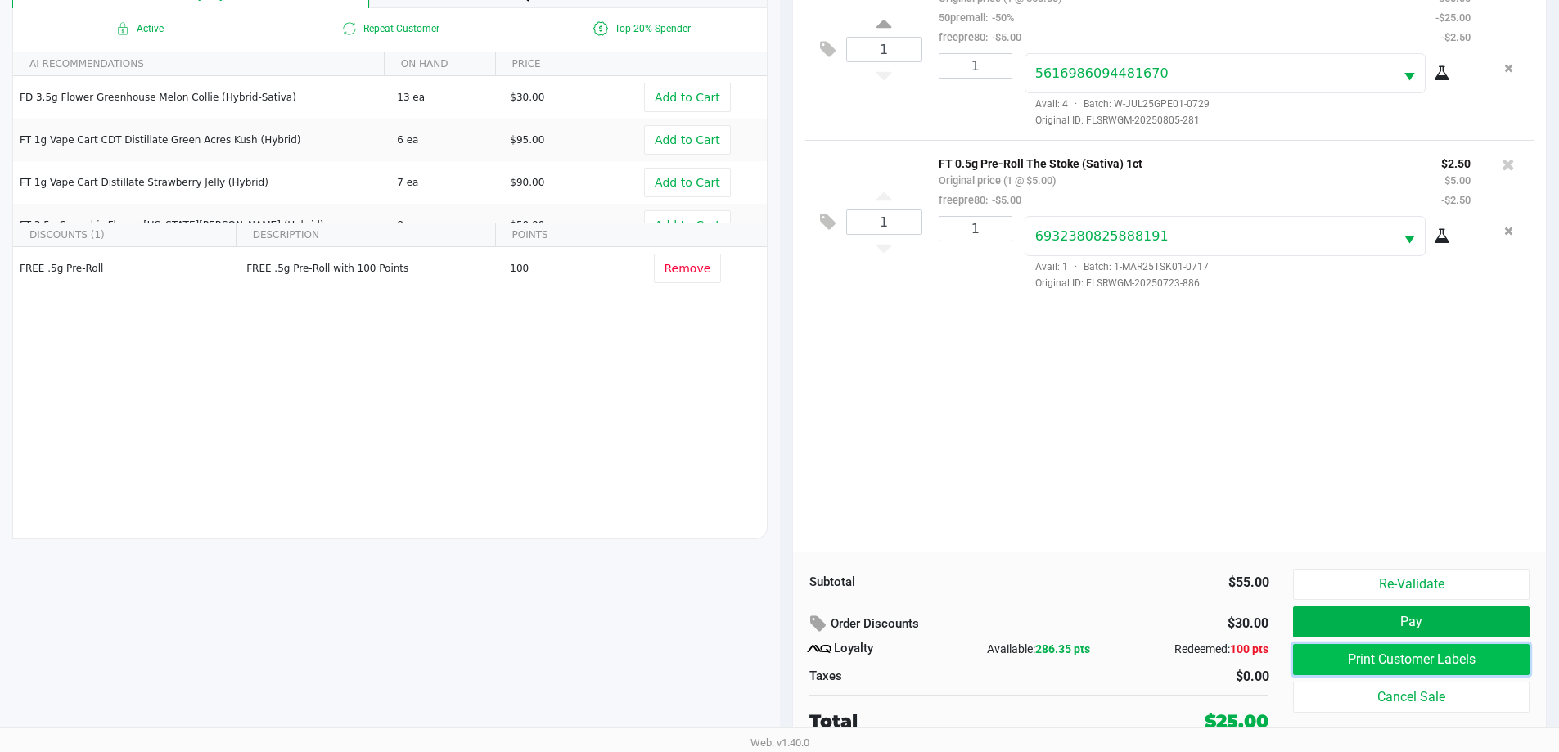
click at [1411, 656] on button "Print Customer Labels" at bounding box center [1411, 659] width 236 height 31
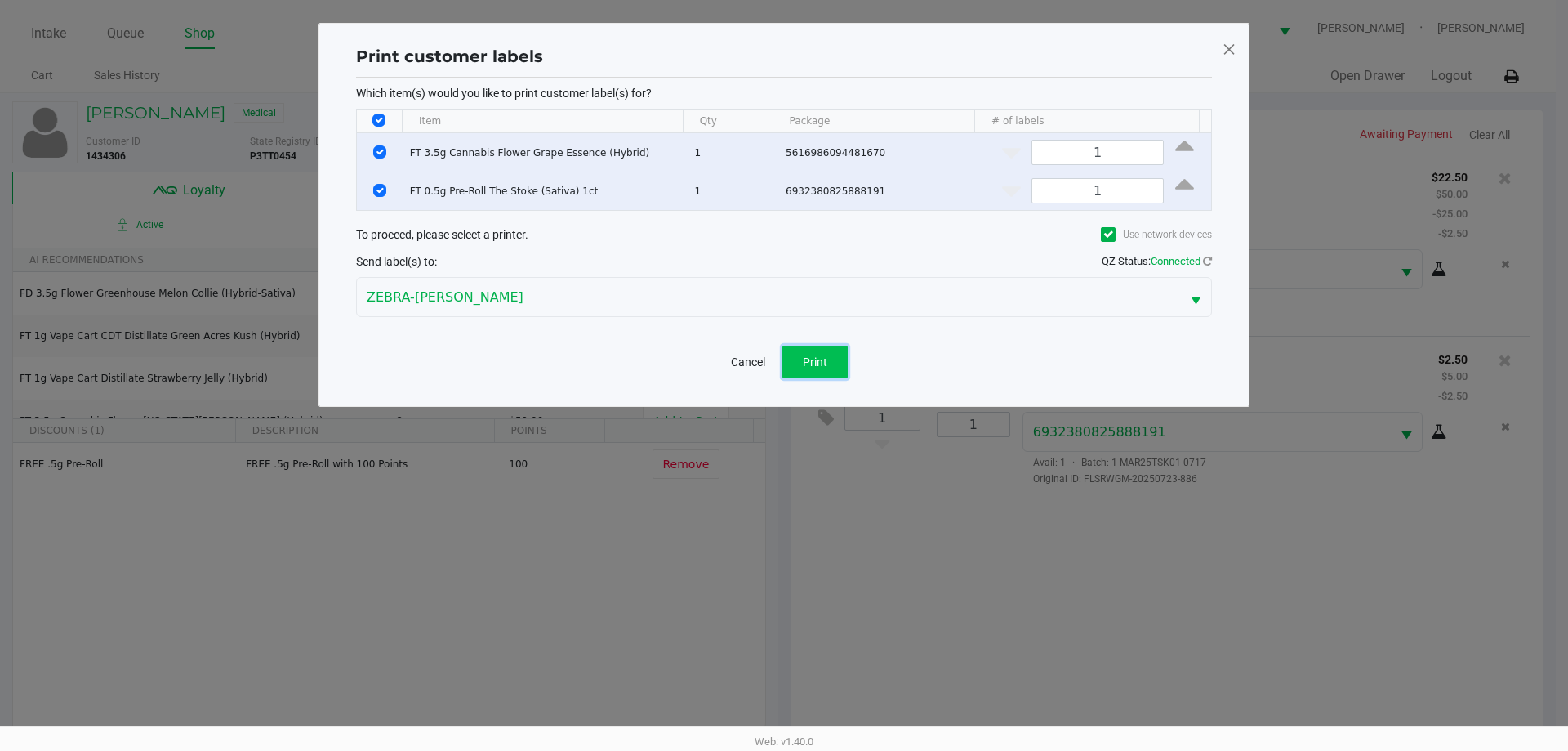
click at [832, 359] on button "Print" at bounding box center [814, 362] width 65 height 33
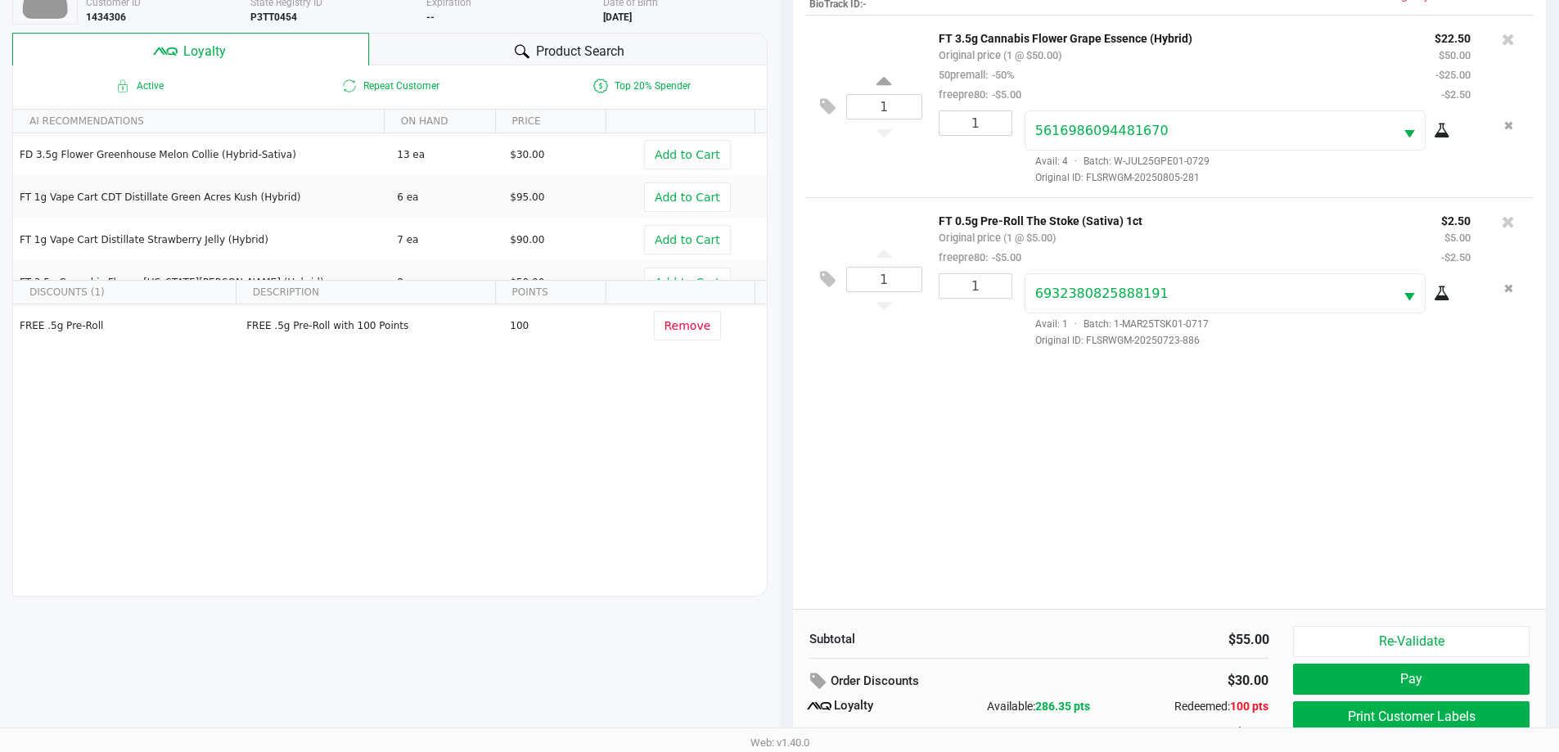
scroll to position [196, 0]
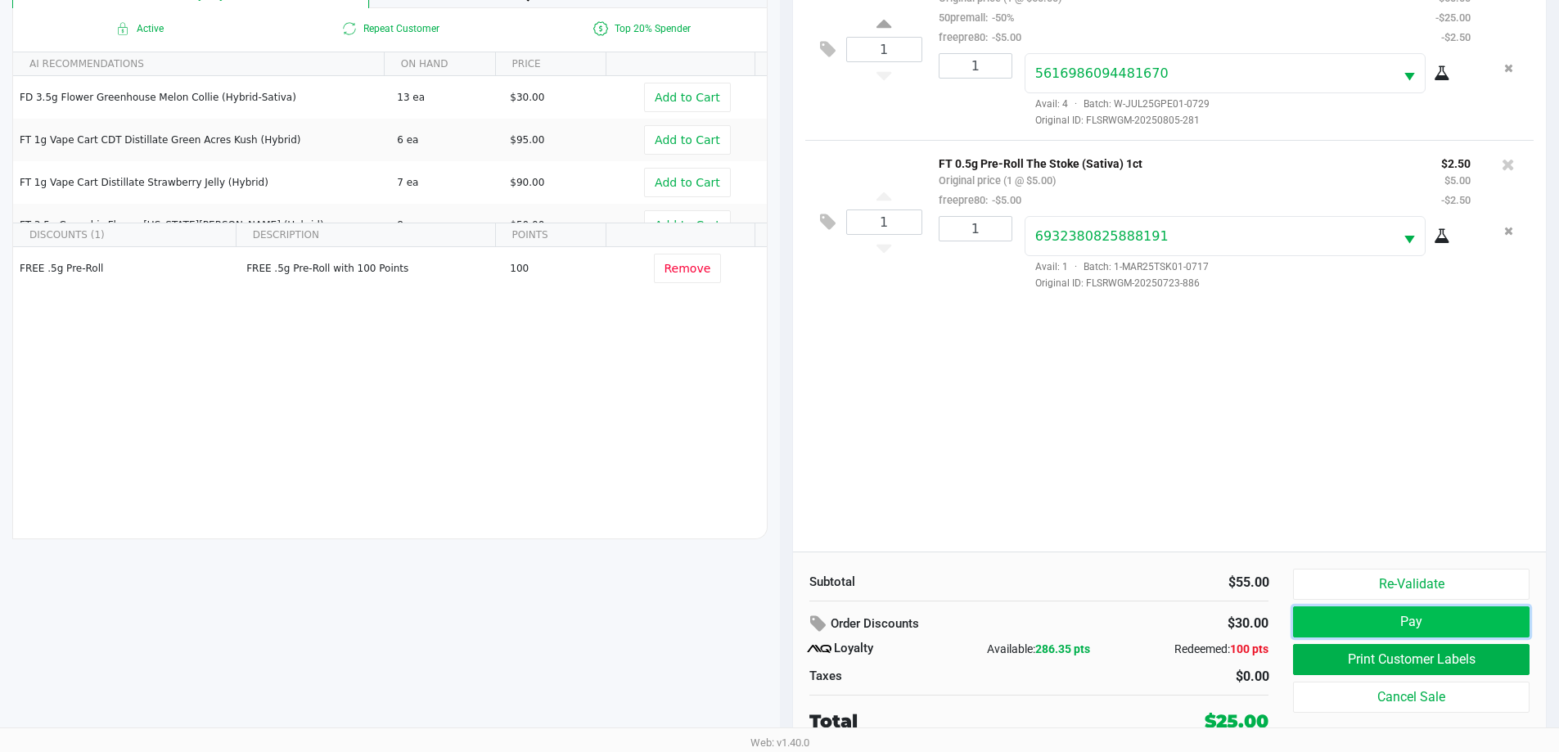
click at [1336, 626] on button "Pay" at bounding box center [1411, 621] width 236 height 31
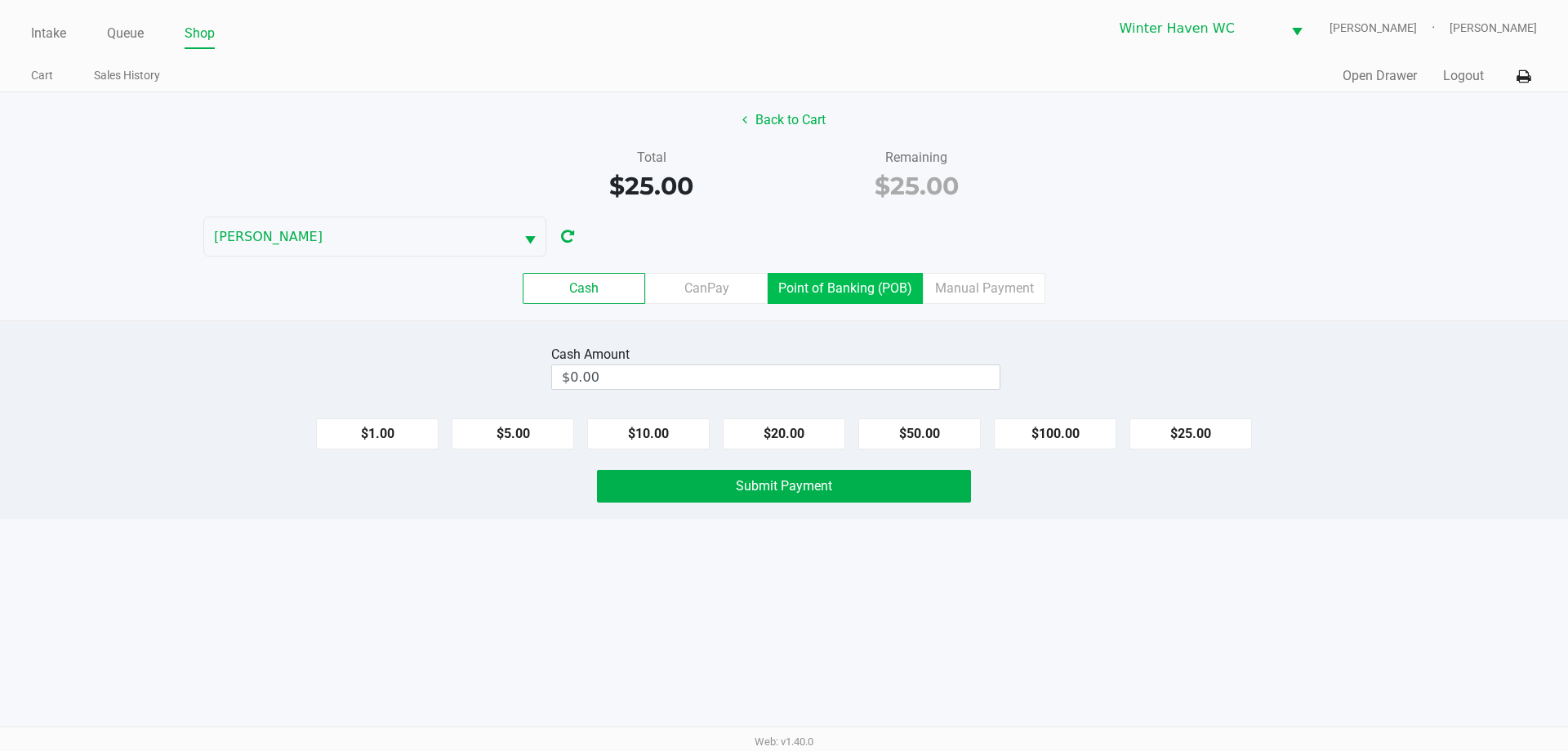
click at [846, 291] on label "Point of Banking (POB)" at bounding box center [844, 288] width 155 height 31
click at [0, 0] on 7 "Point of Banking (POB)" at bounding box center [0, 0] width 0 height 0
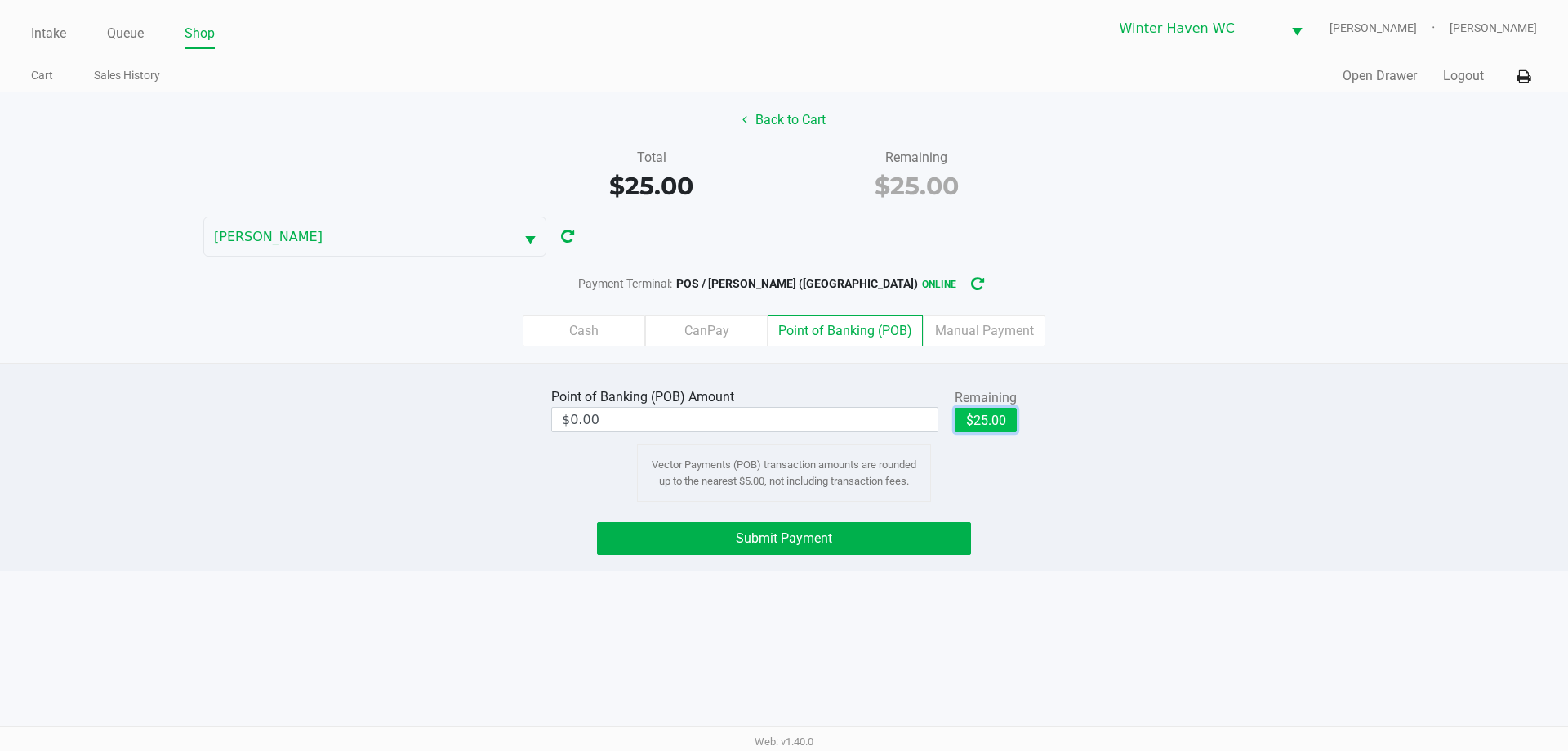
click at [985, 428] on button "$25.00" at bounding box center [985, 419] width 62 height 25
type input "$25.00"
click at [907, 529] on button "Submit Payment" at bounding box center [784, 538] width 374 height 33
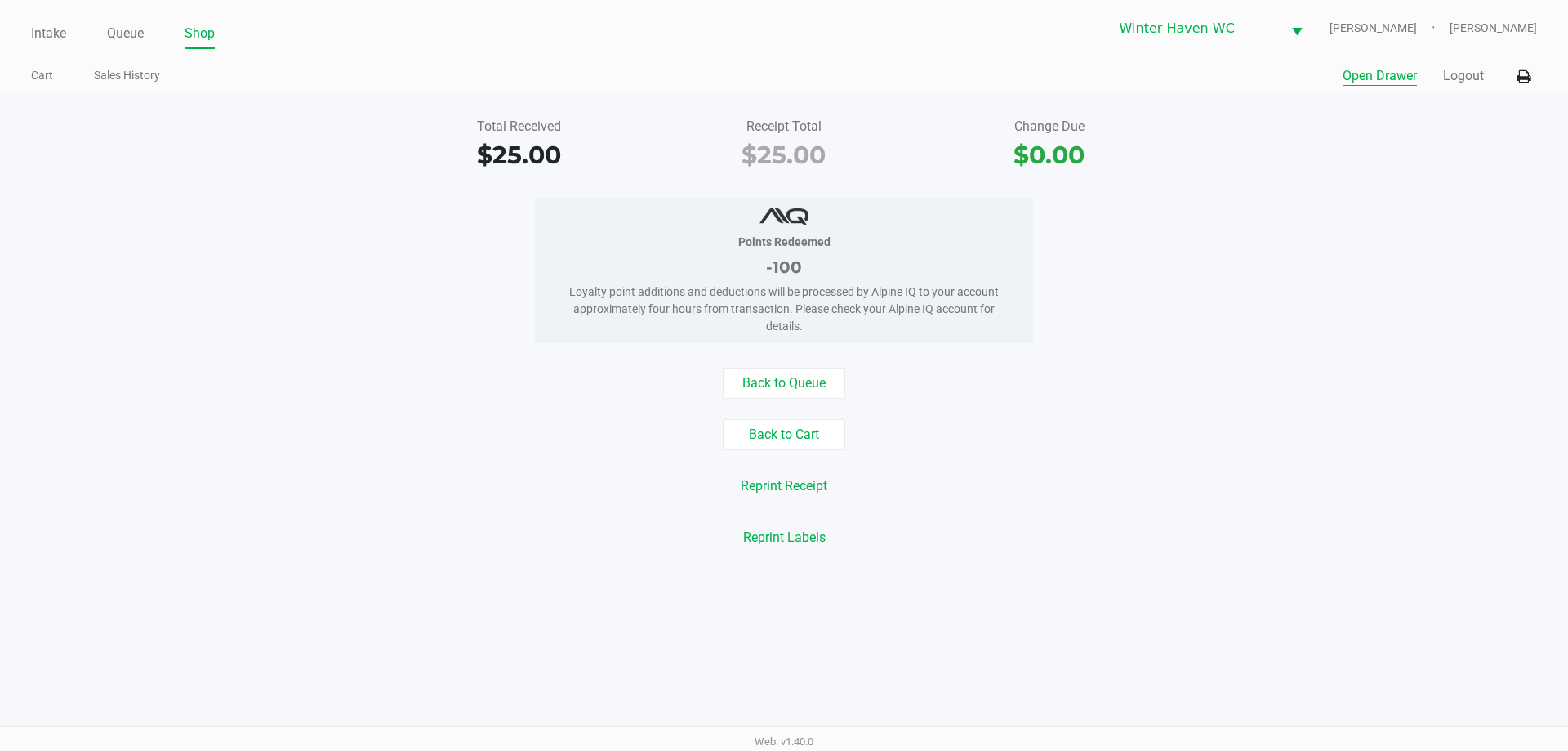
click at [1379, 78] on button "Open Drawer" at bounding box center [1379, 76] width 74 height 20
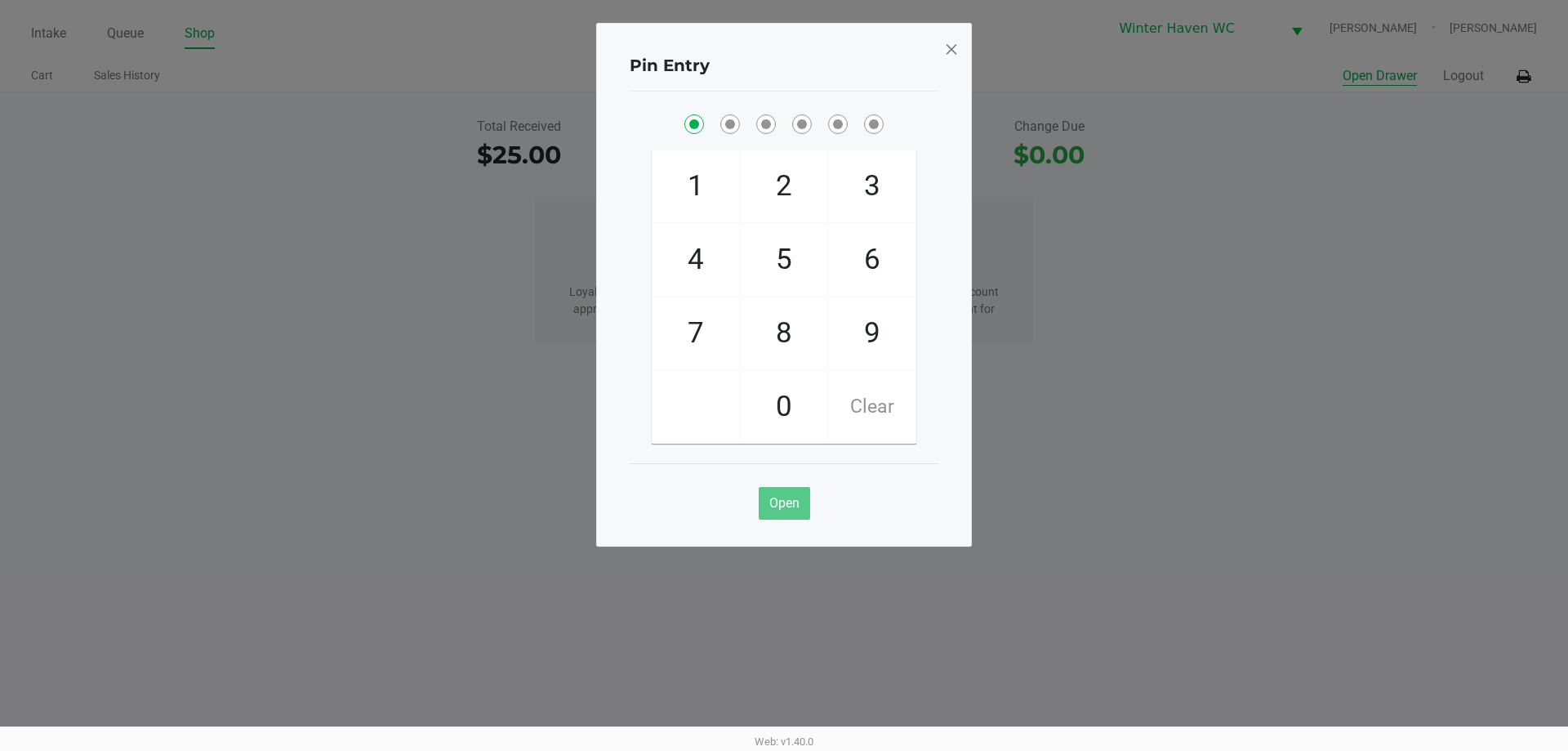
checkbox input "true"
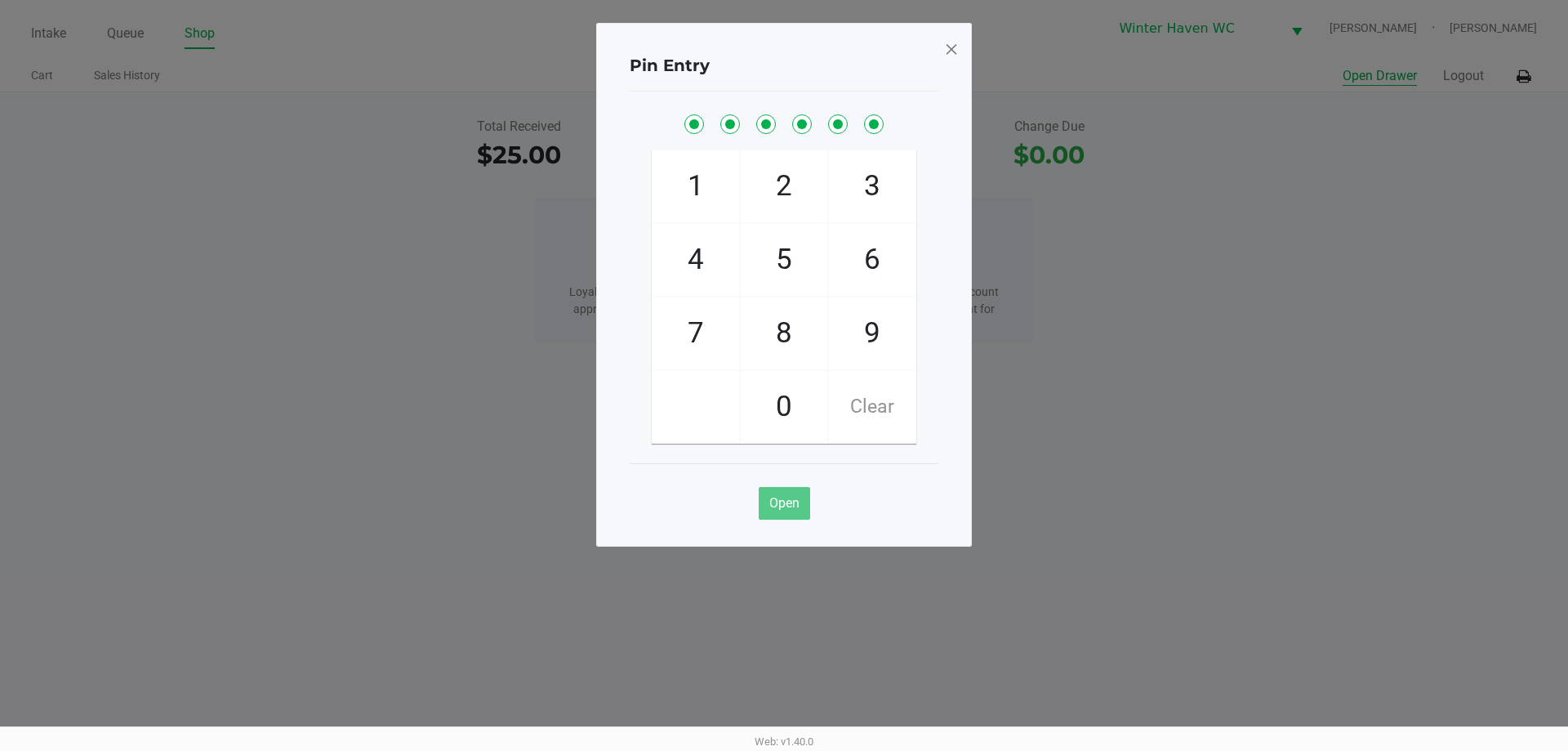
checkbox input "true"
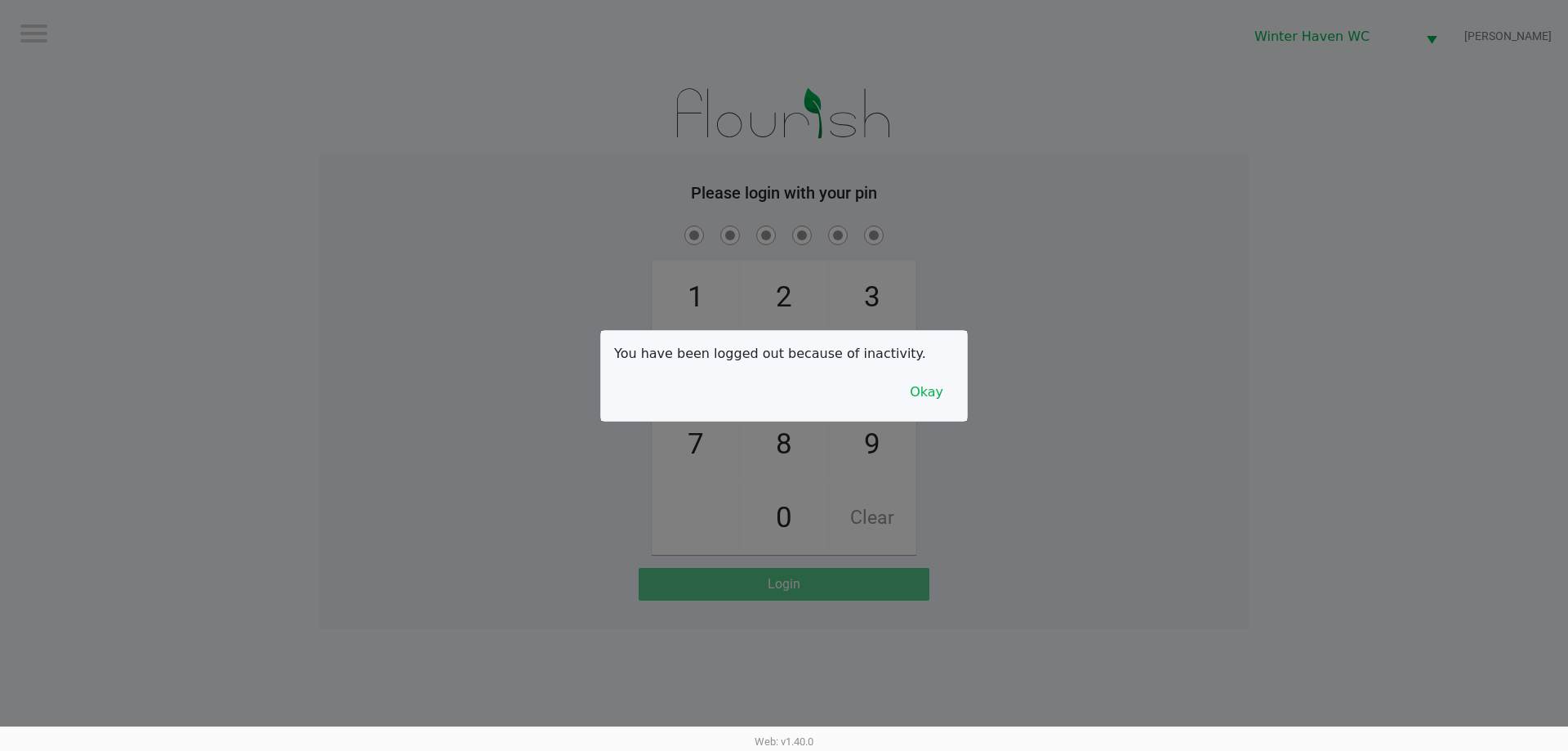
click at [329, 203] on div at bounding box center [784, 376] width 1568 height 751
checkbox input "true"
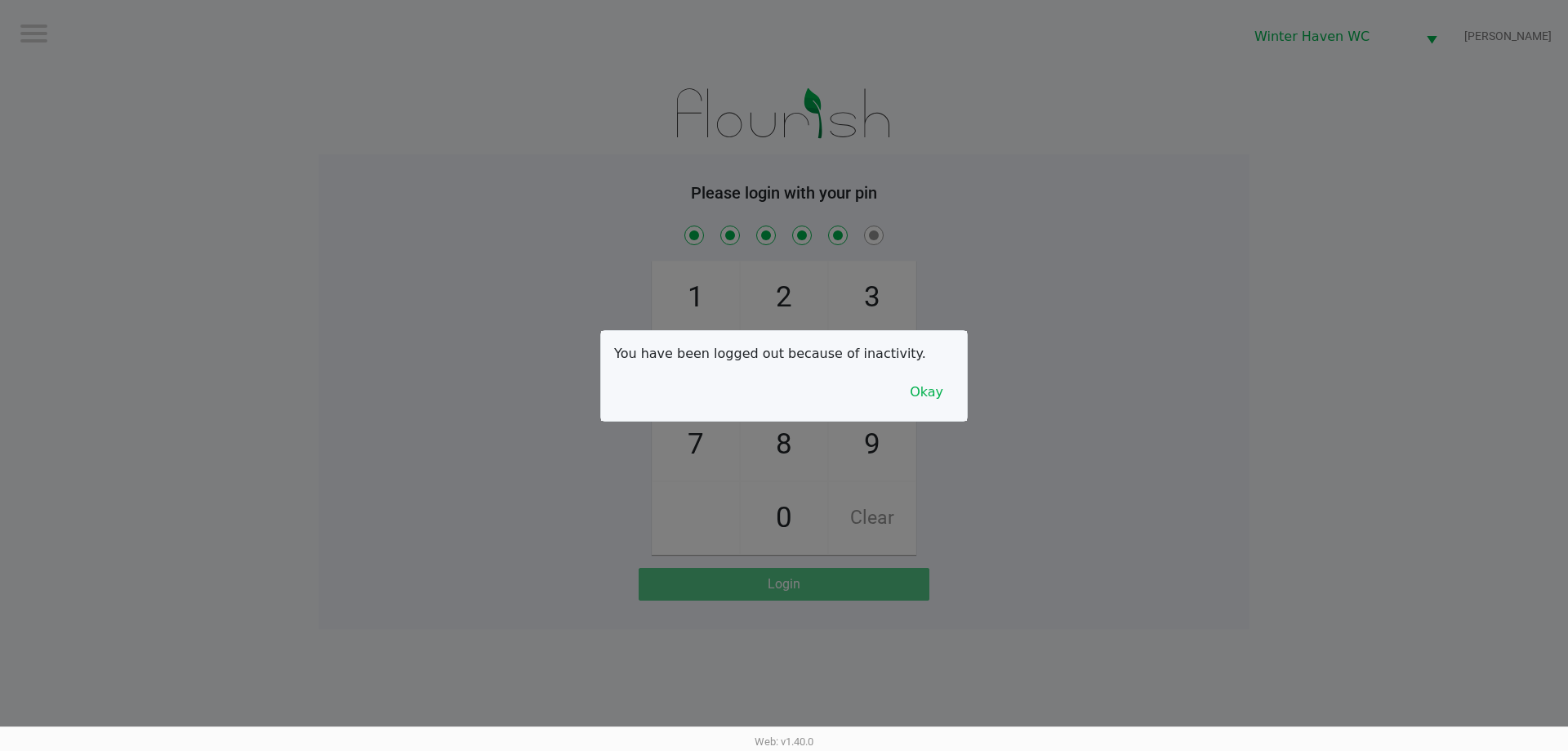
checkbox input "true"
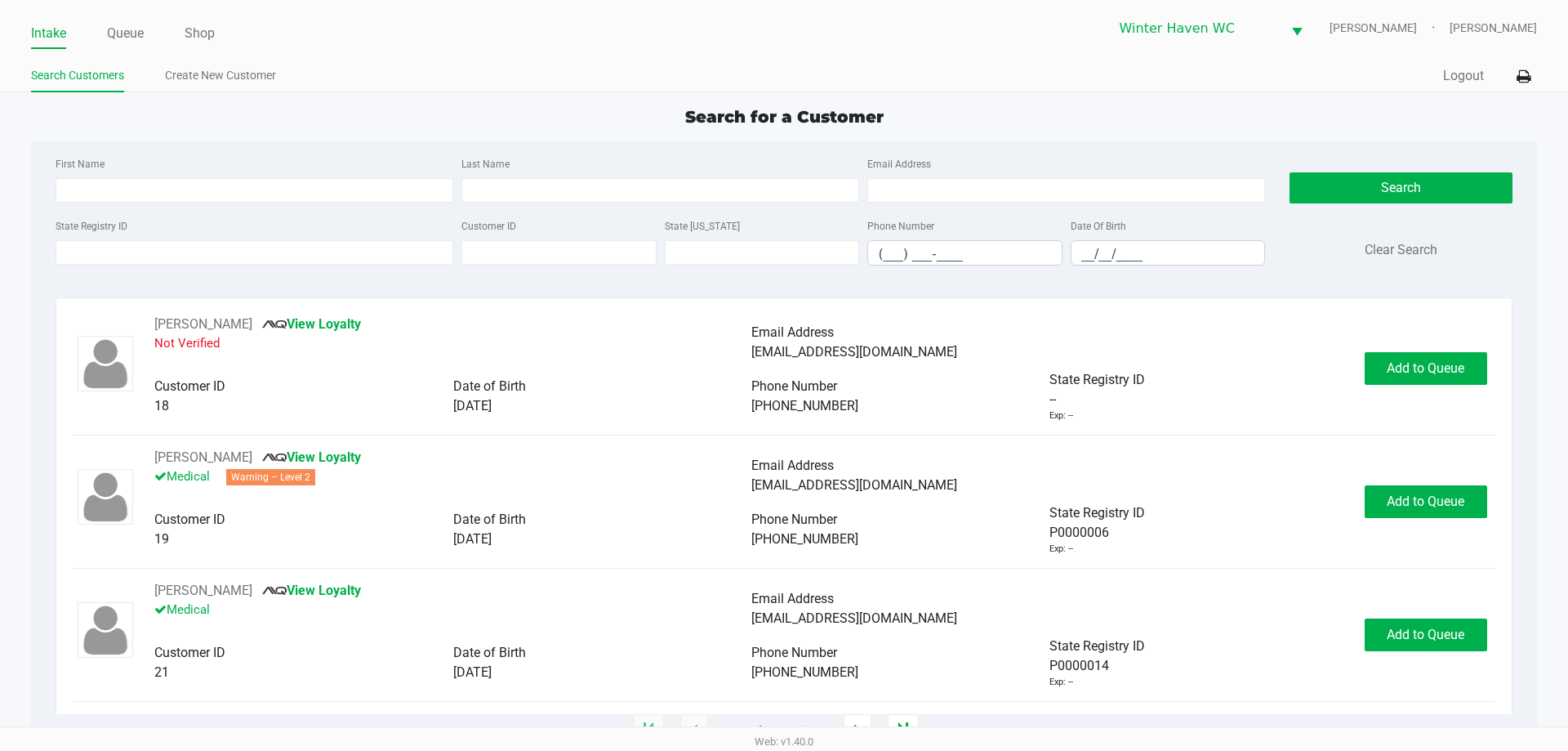
click at [200, 149] on div "First Name Last Name Email Address State Registry ID Customer ID State ID Phone…" at bounding box center [783, 217] width 1480 height 150
click at [267, 260] on input "State Registry ID" at bounding box center [255, 253] width 397 height 25
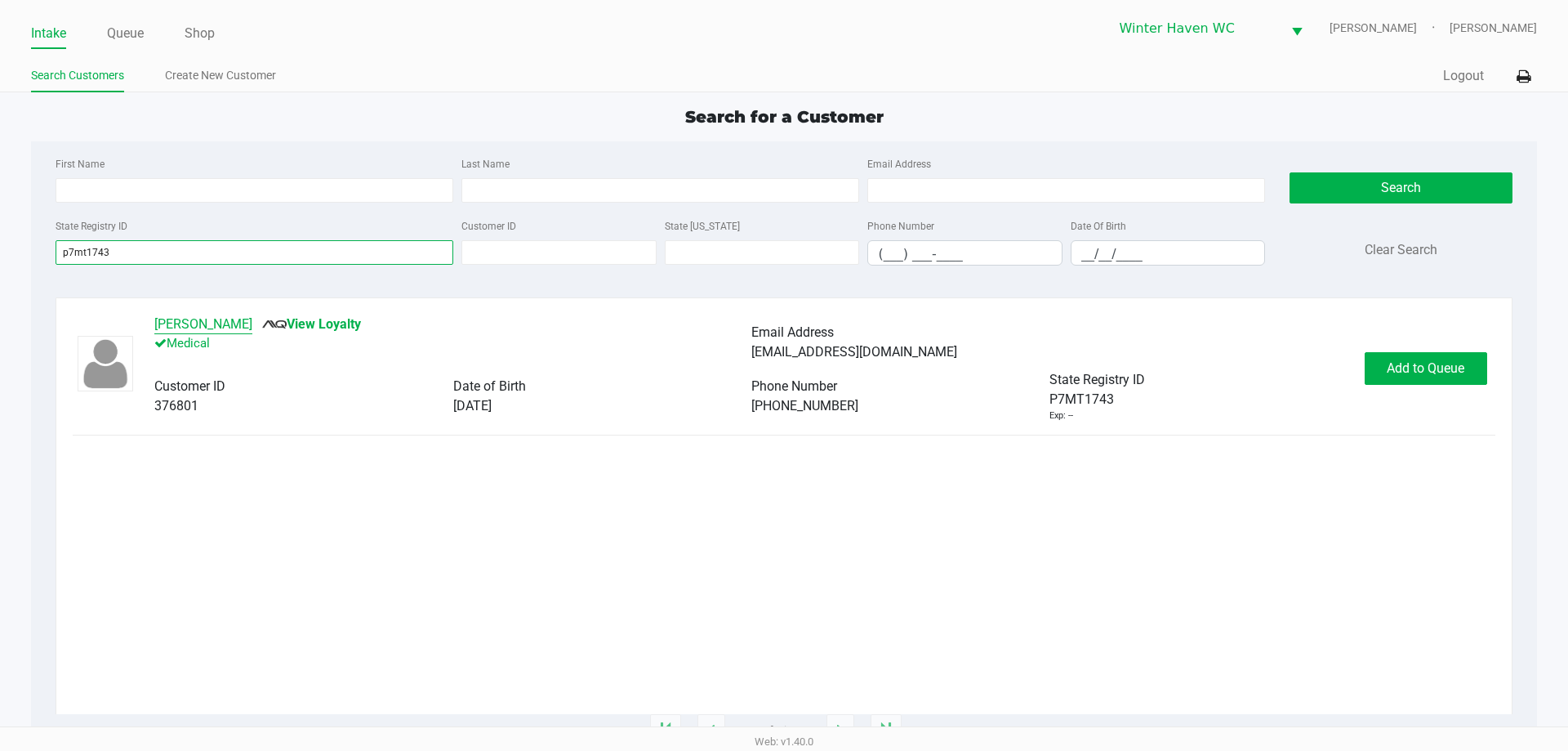
type input "p7mt1743"
click at [221, 331] on button "SUSAN STEWART" at bounding box center [204, 325] width 98 height 20
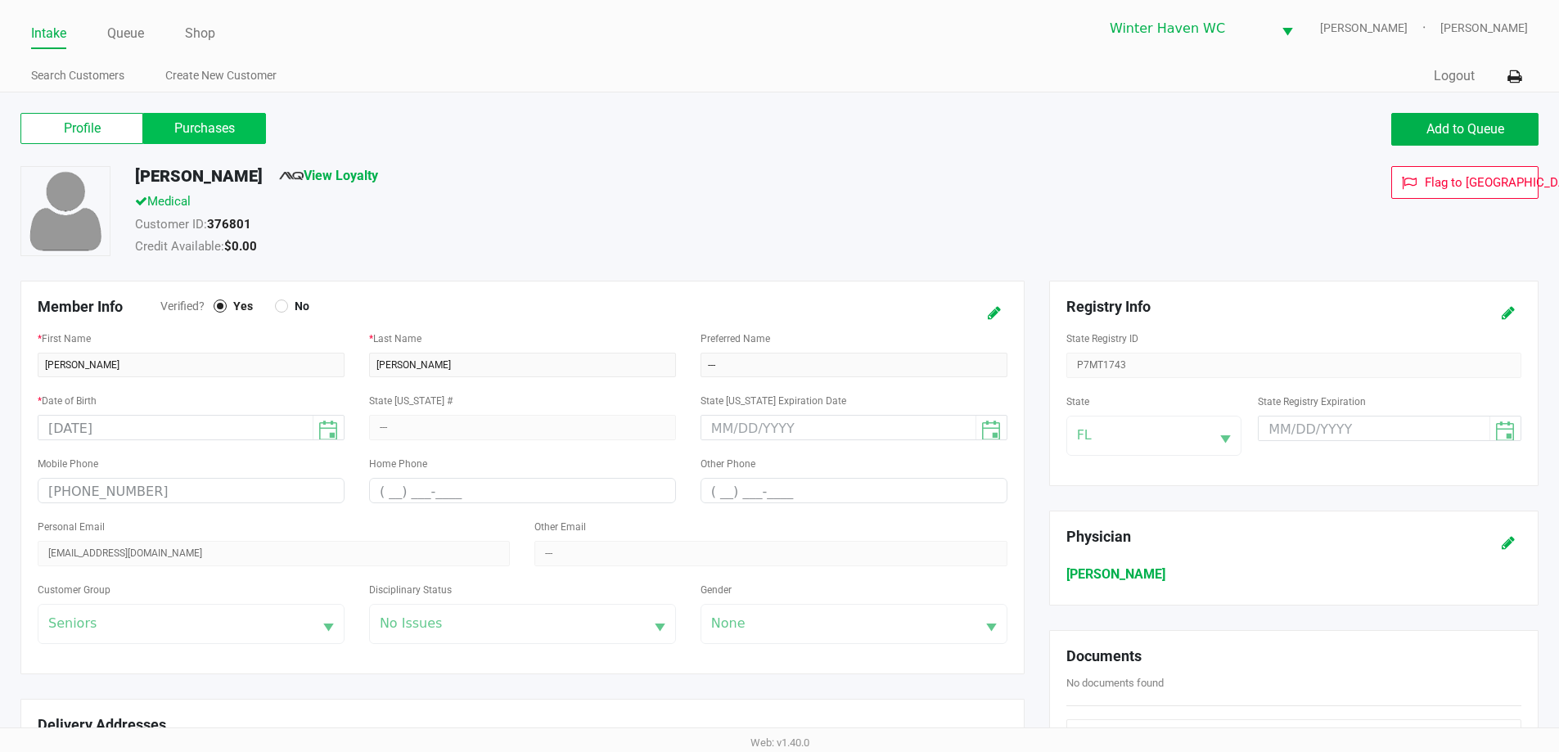
click at [225, 137] on label "Purchases" at bounding box center [204, 128] width 123 height 31
click at [0, 0] on 1 "Purchases" at bounding box center [0, 0] width 0 height 0
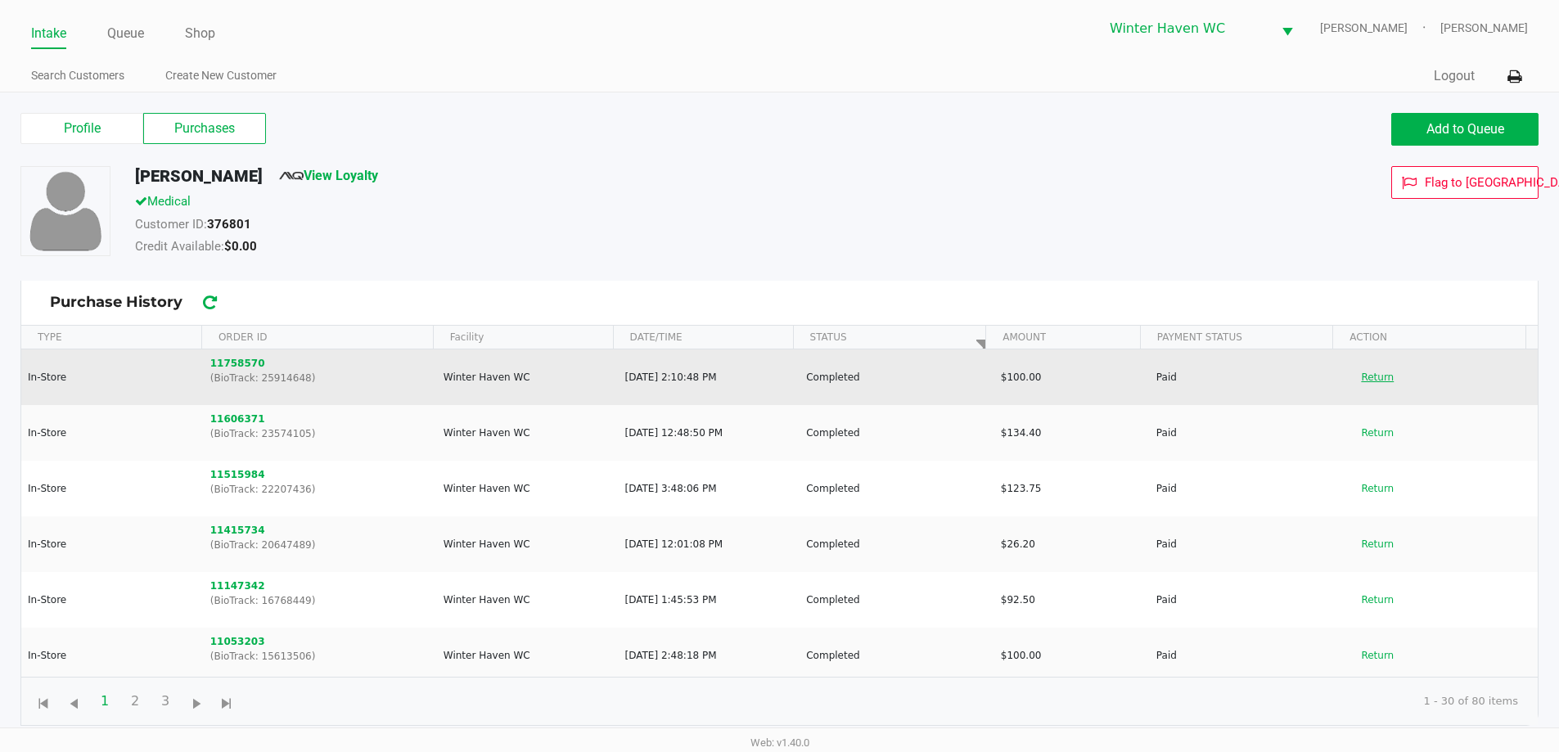
click at [1357, 379] on button "Return" at bounding box center [1377, 377] width 54 height 26
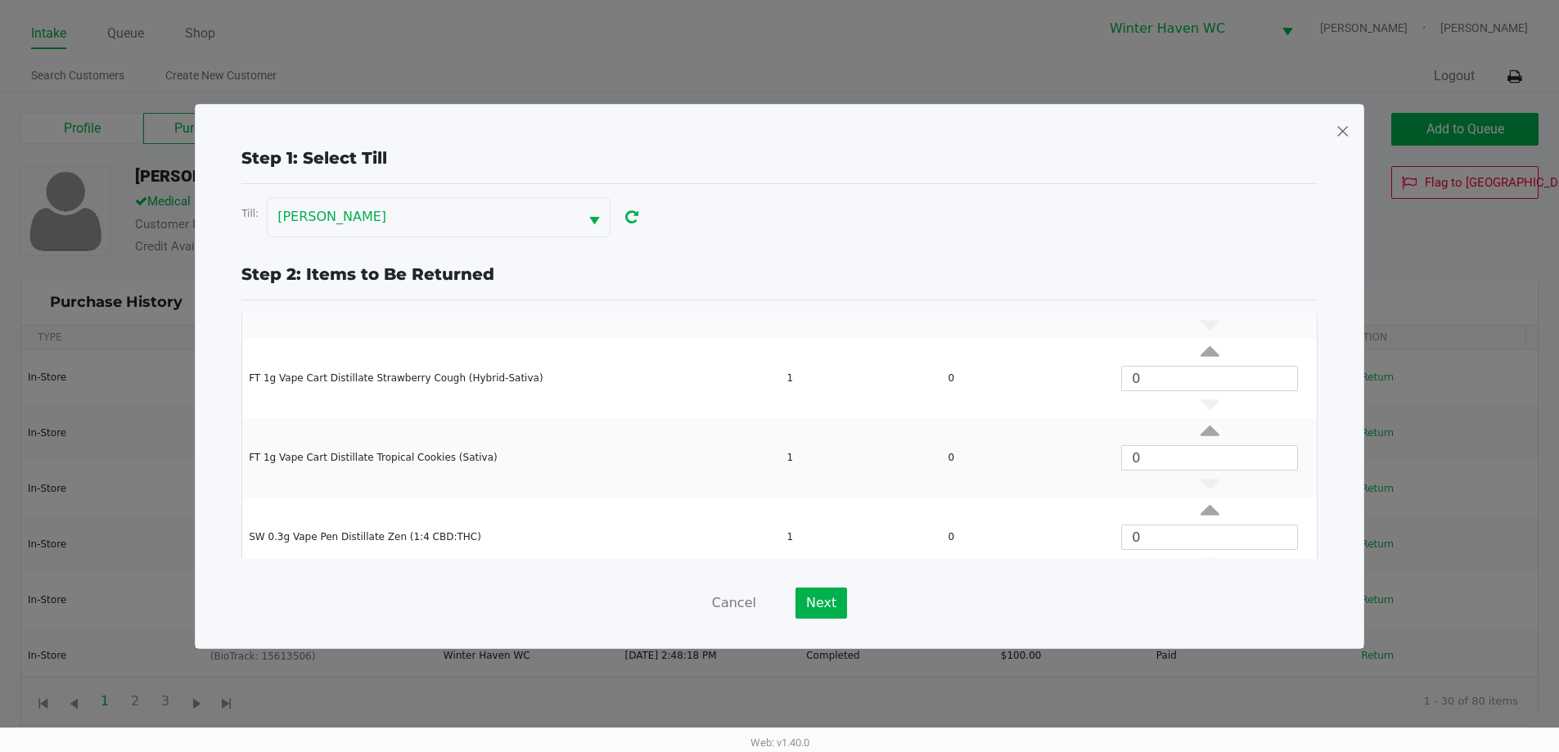
scroll to position [221, 0]
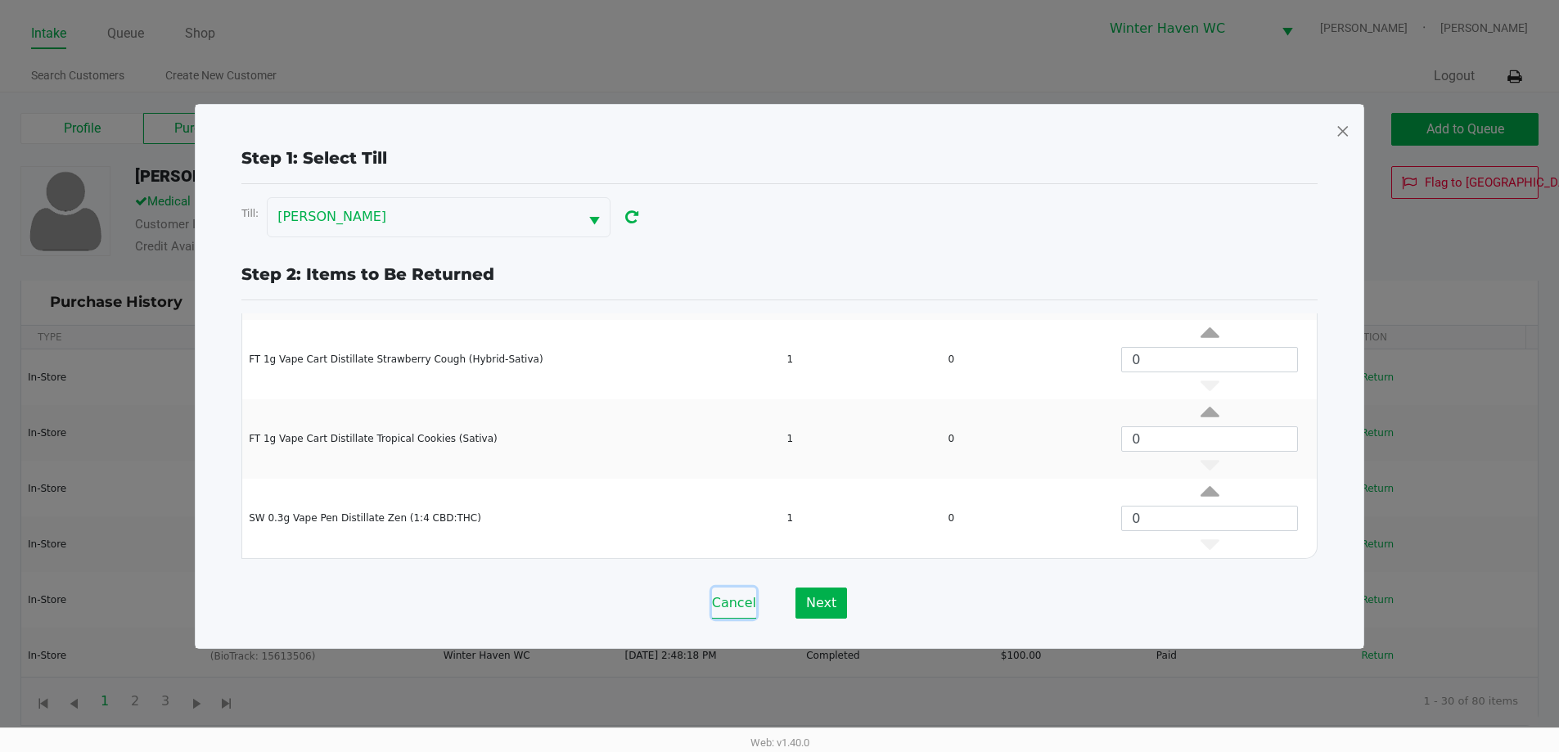
click at [724, 607] on button "Cancel" at bounding box center [734, 602] width 44 height 31
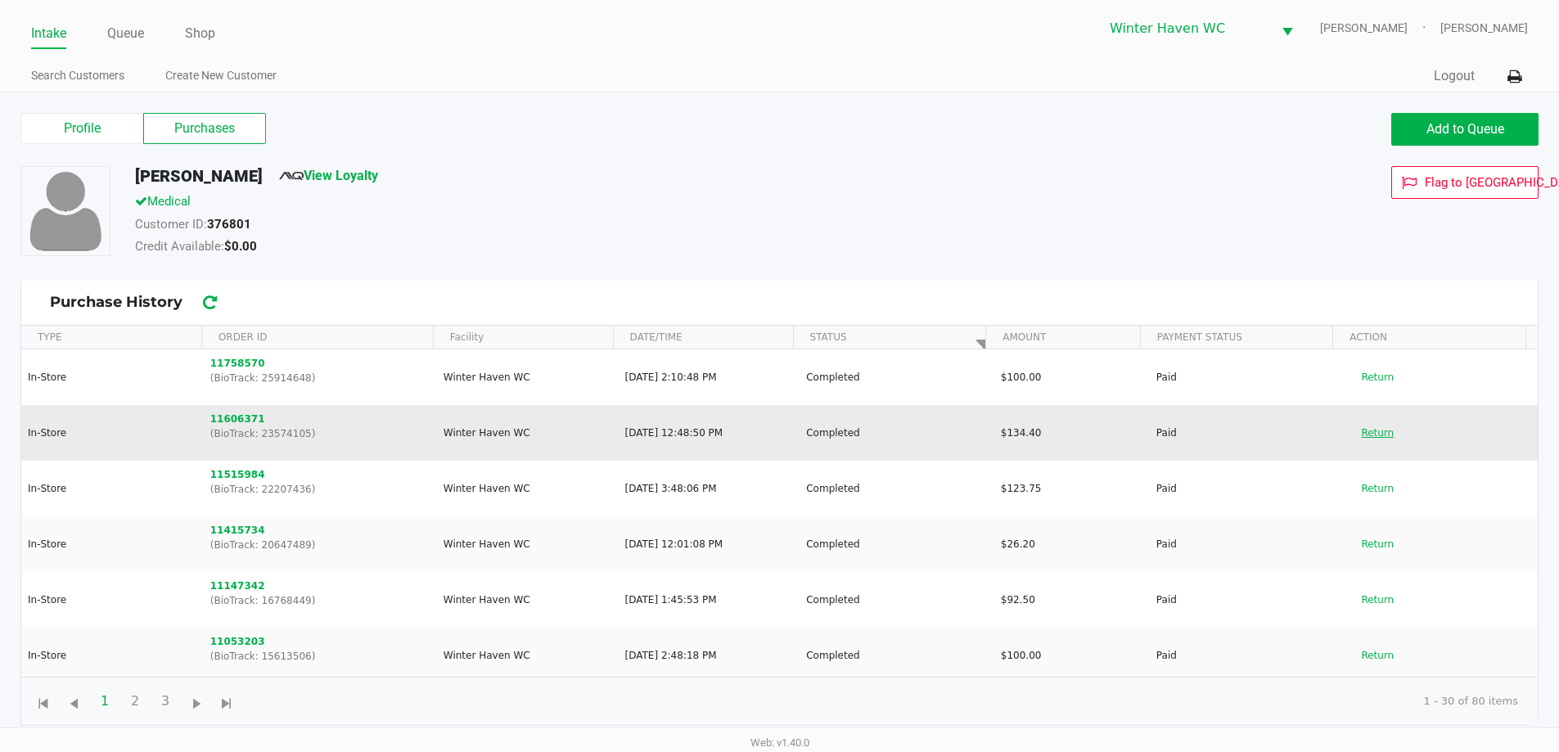
click at [1381, 433] on button "Return" at bounding box center [1377, 433] width 54 height 26
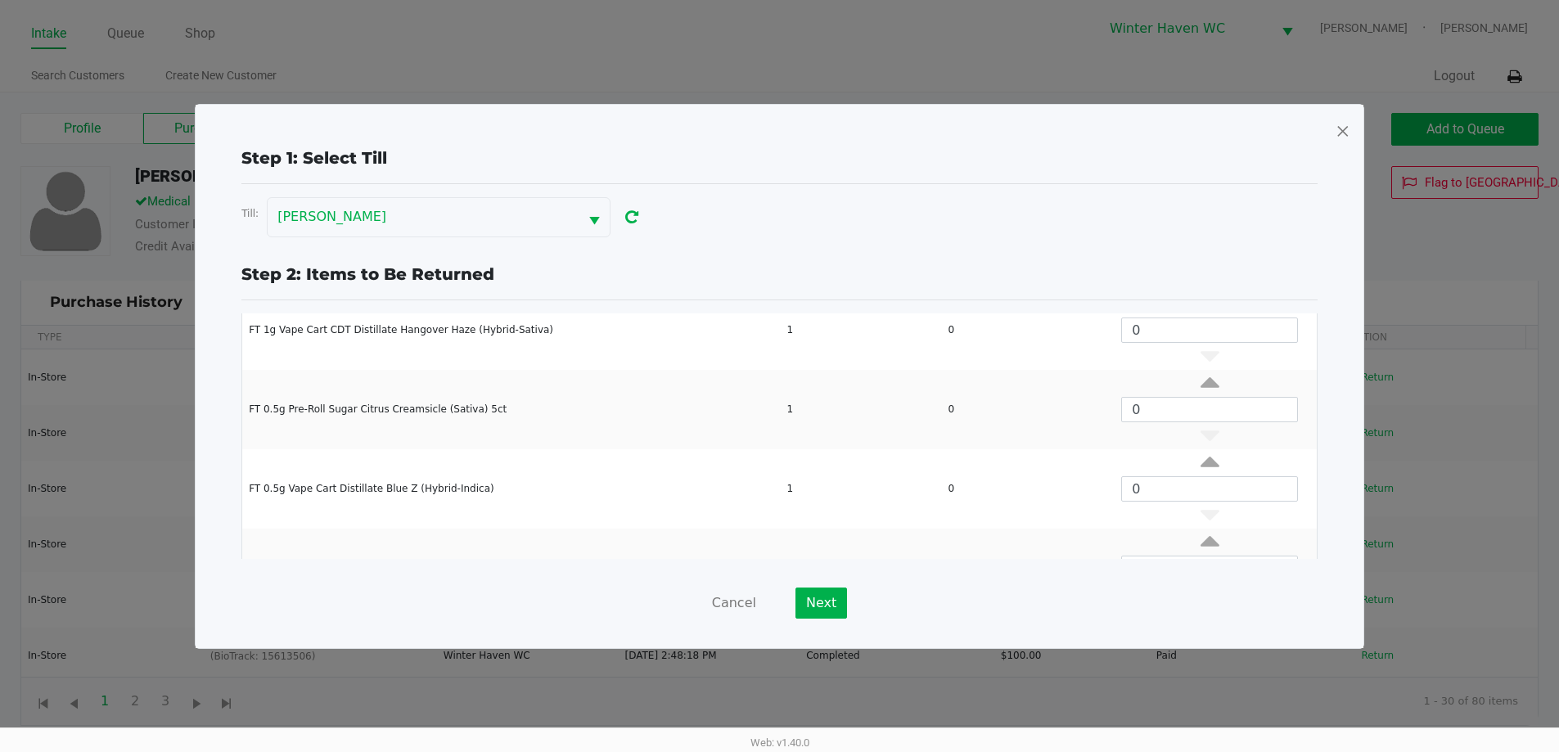
scroll to position [459, 0]
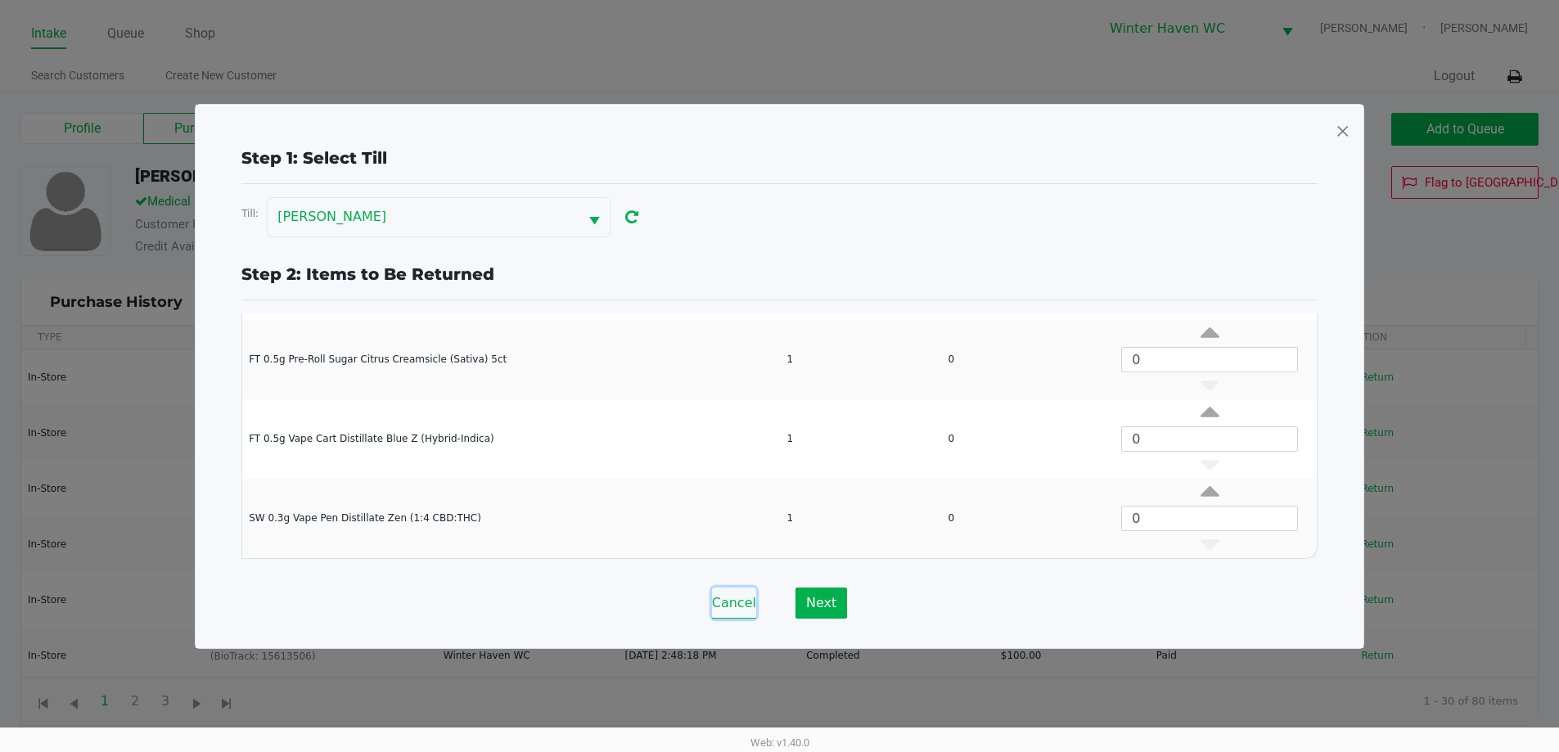
click at [722, 598] on button "Cancel" at bounding box center [734, 602] width 44 height 31
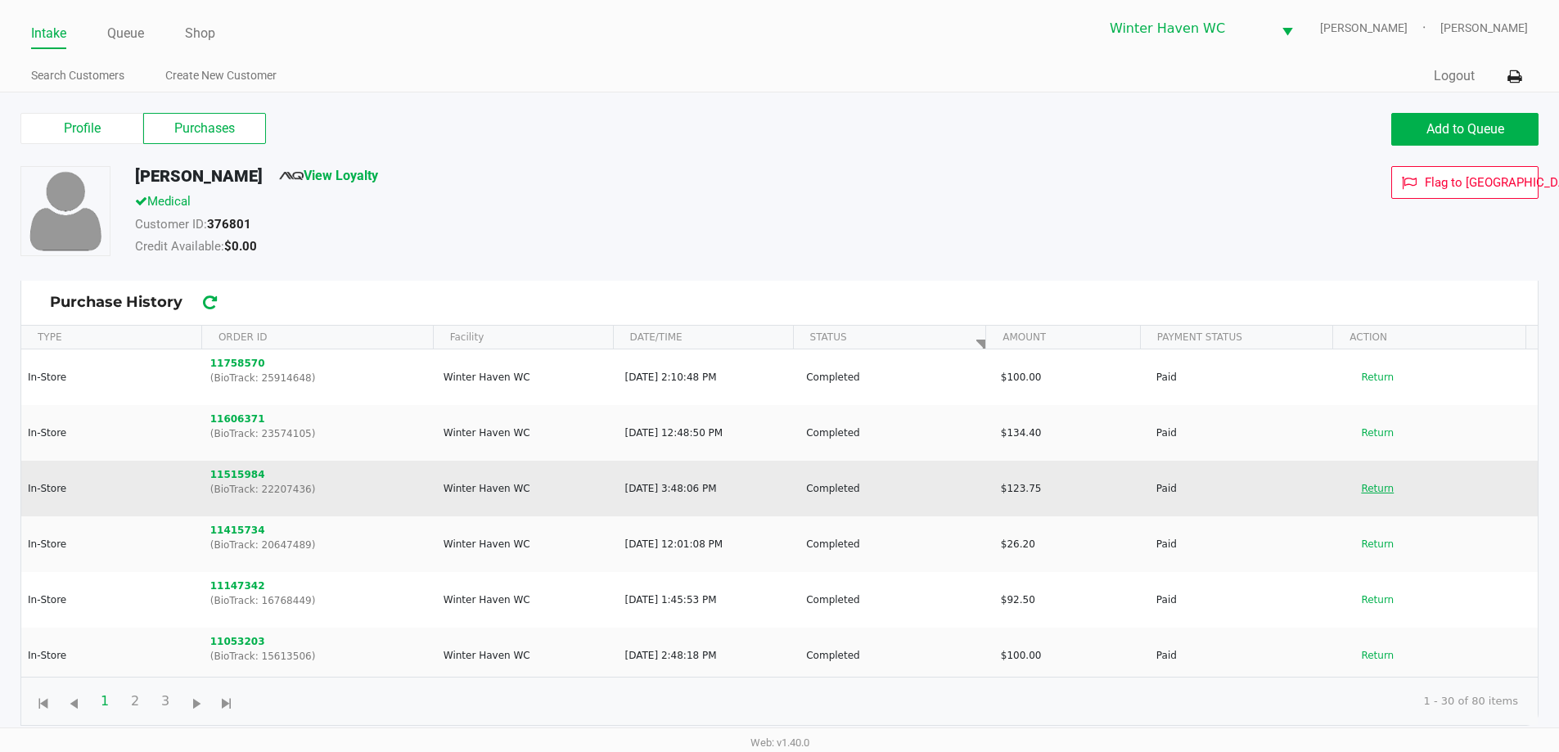
click at [1362, 492] on button "Return" at bounding box center [1377, 488] width 54 height 26
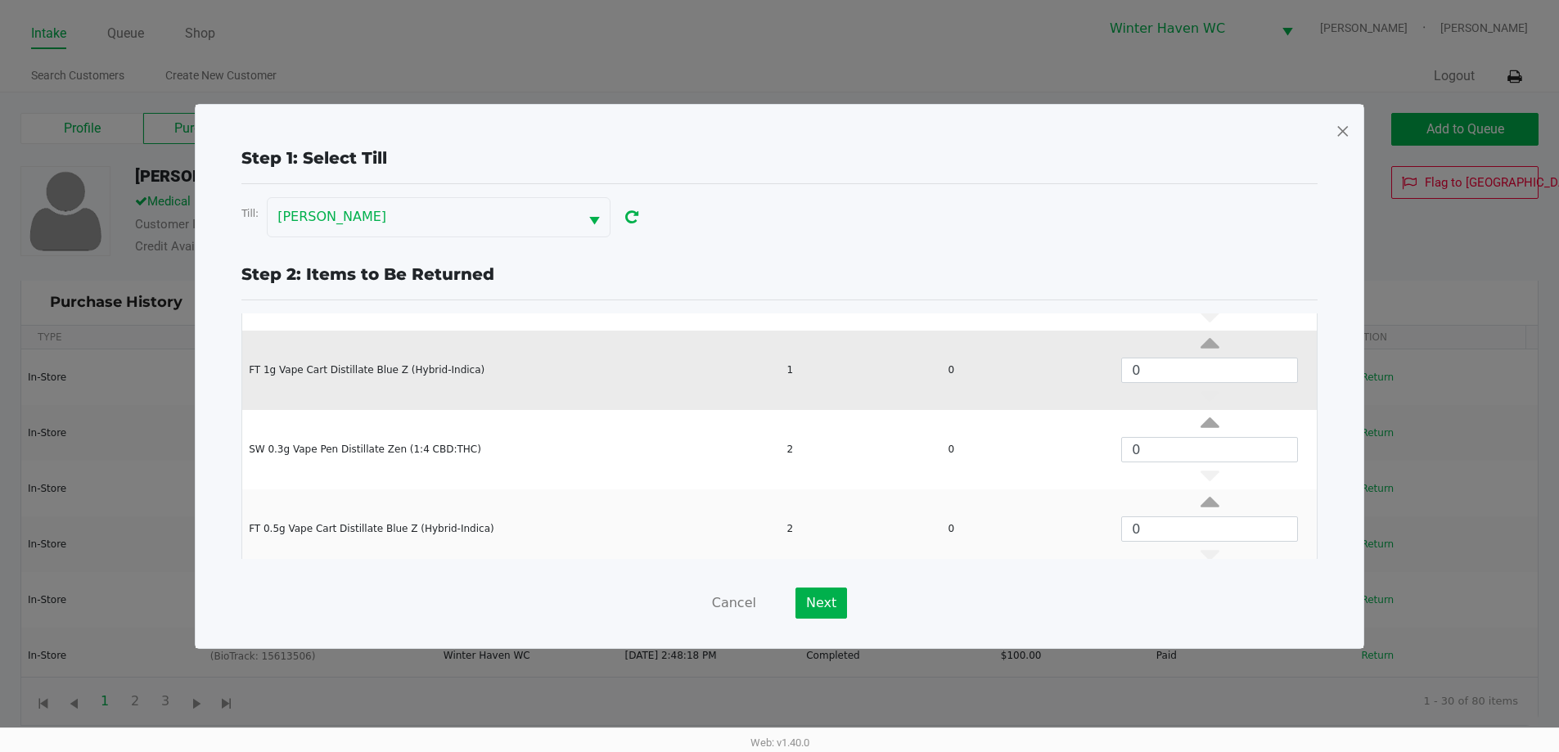
scroll to position [142, 0]
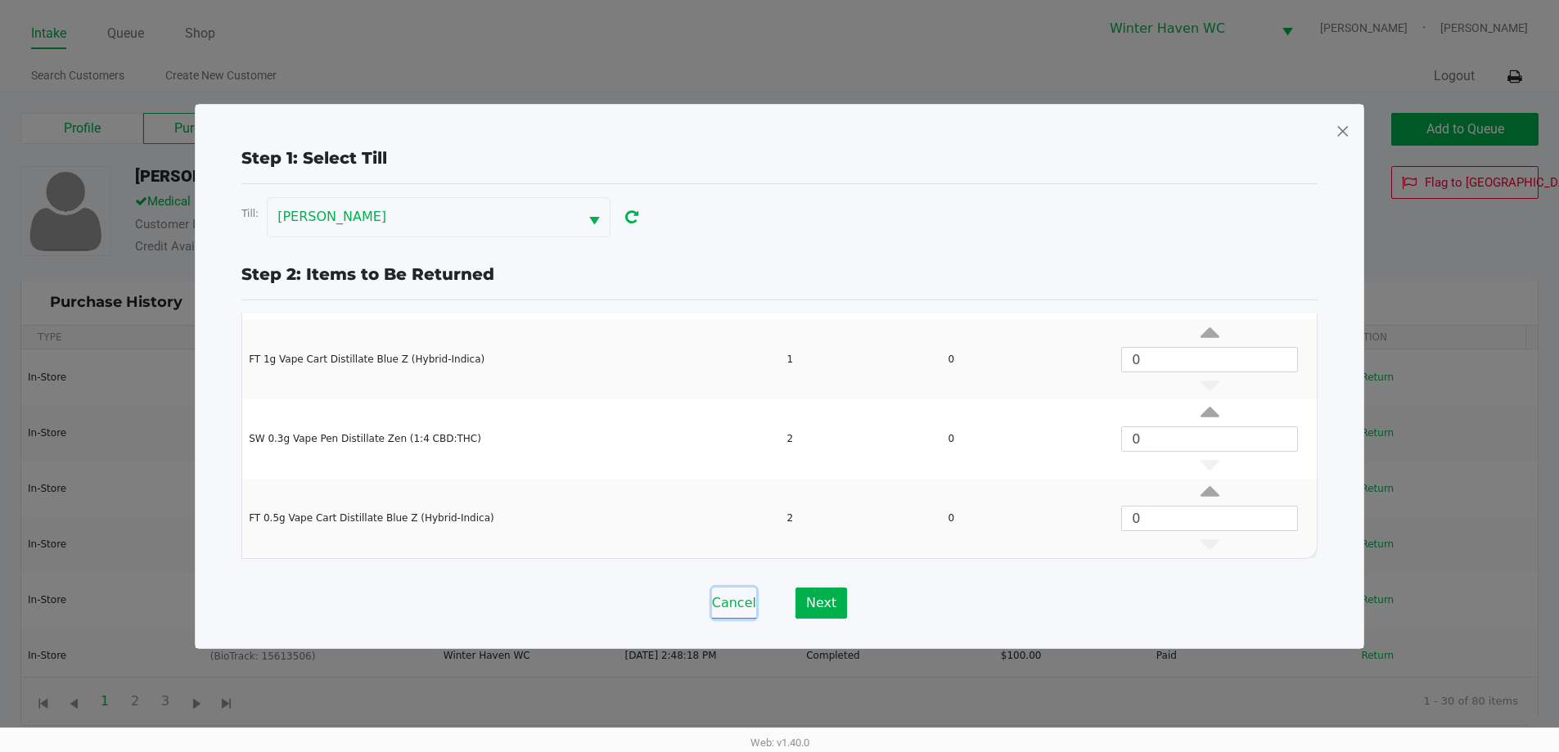
click at [748, 601] on button "Cancel" at bounding box center [734, 602] width 44 height 31
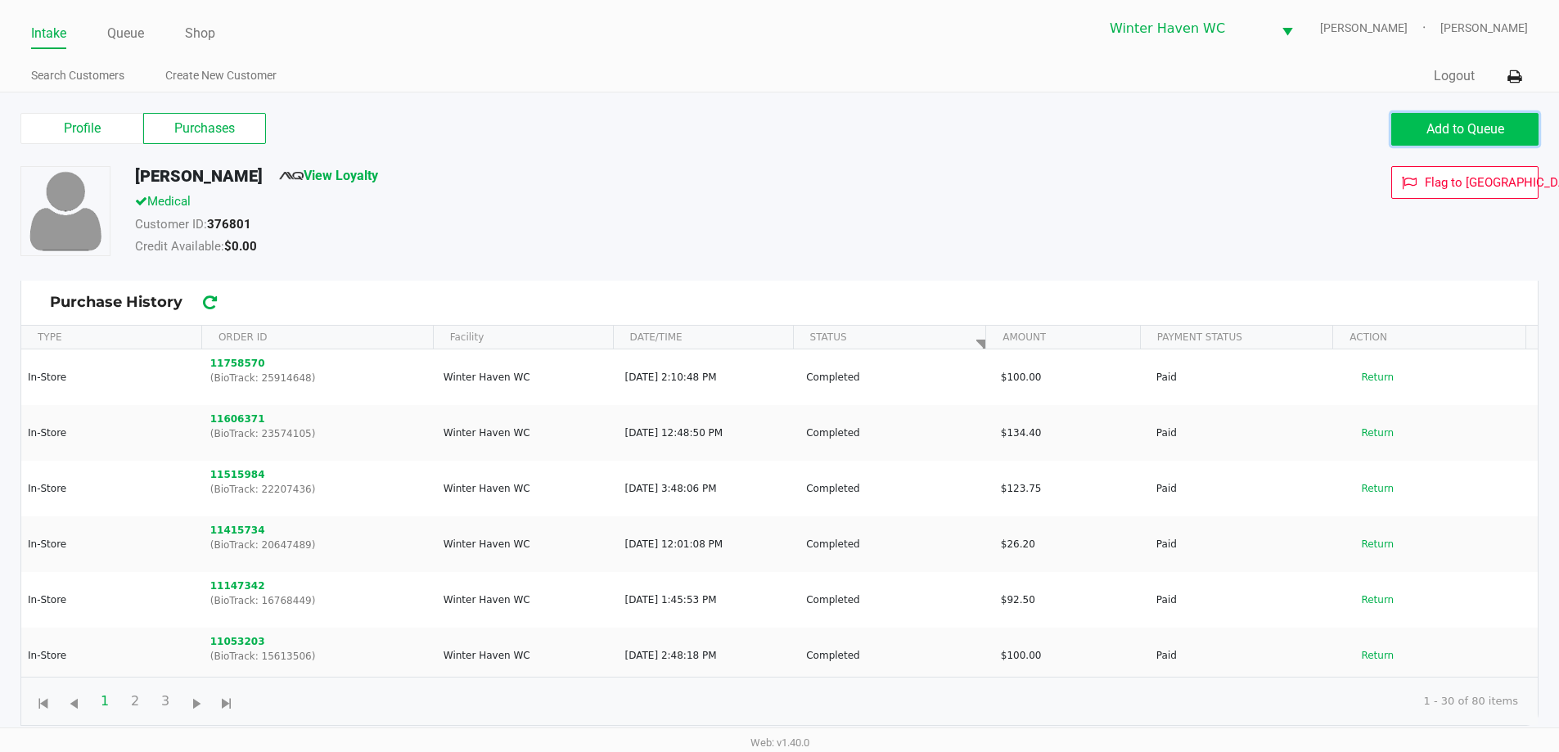
click at [1471, 130] on span "Add to Queue" at bounding box center [1465, 129] width 78 height 16
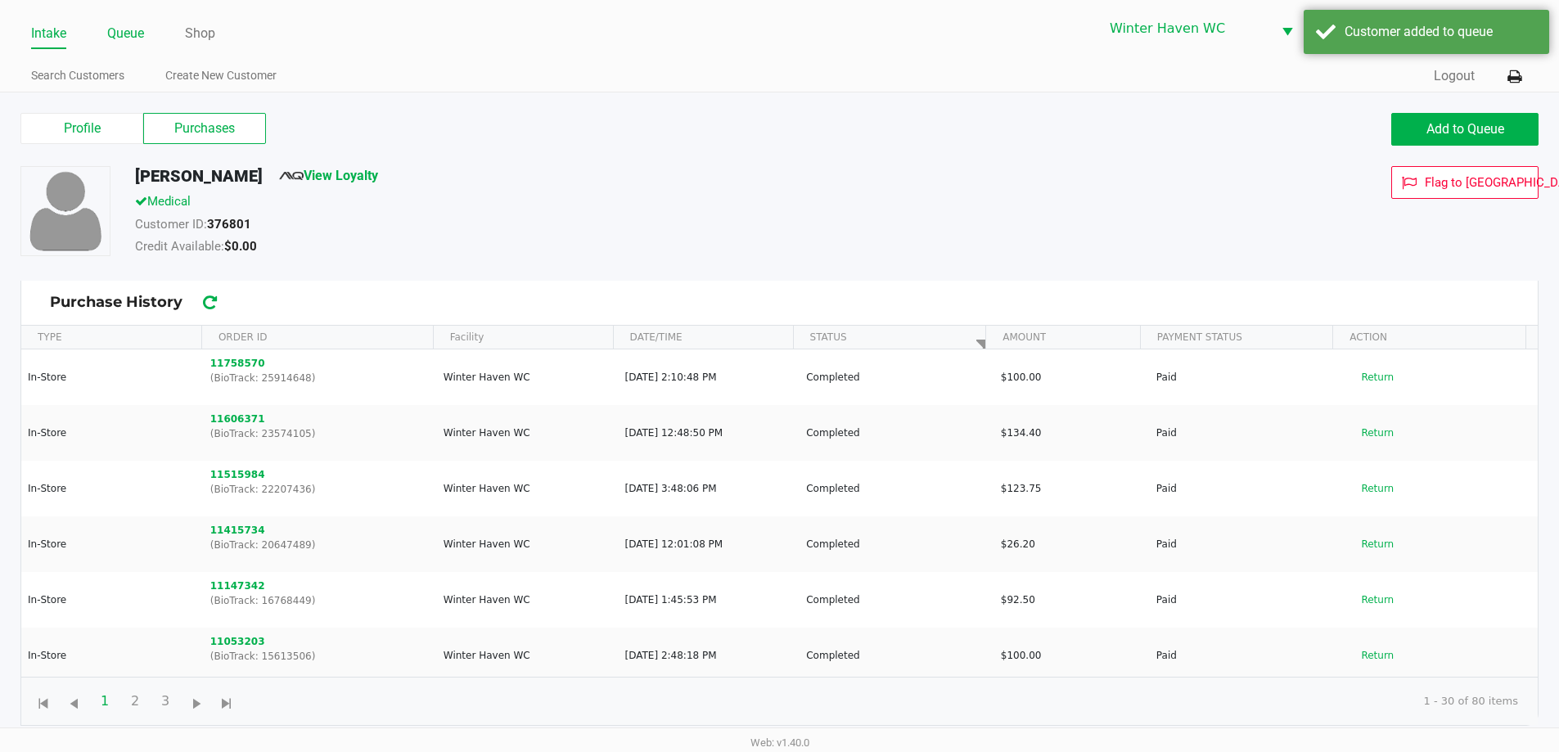
click at [109, 38] on link "Queue" at bounding box center [125, 33] width 37 height 23
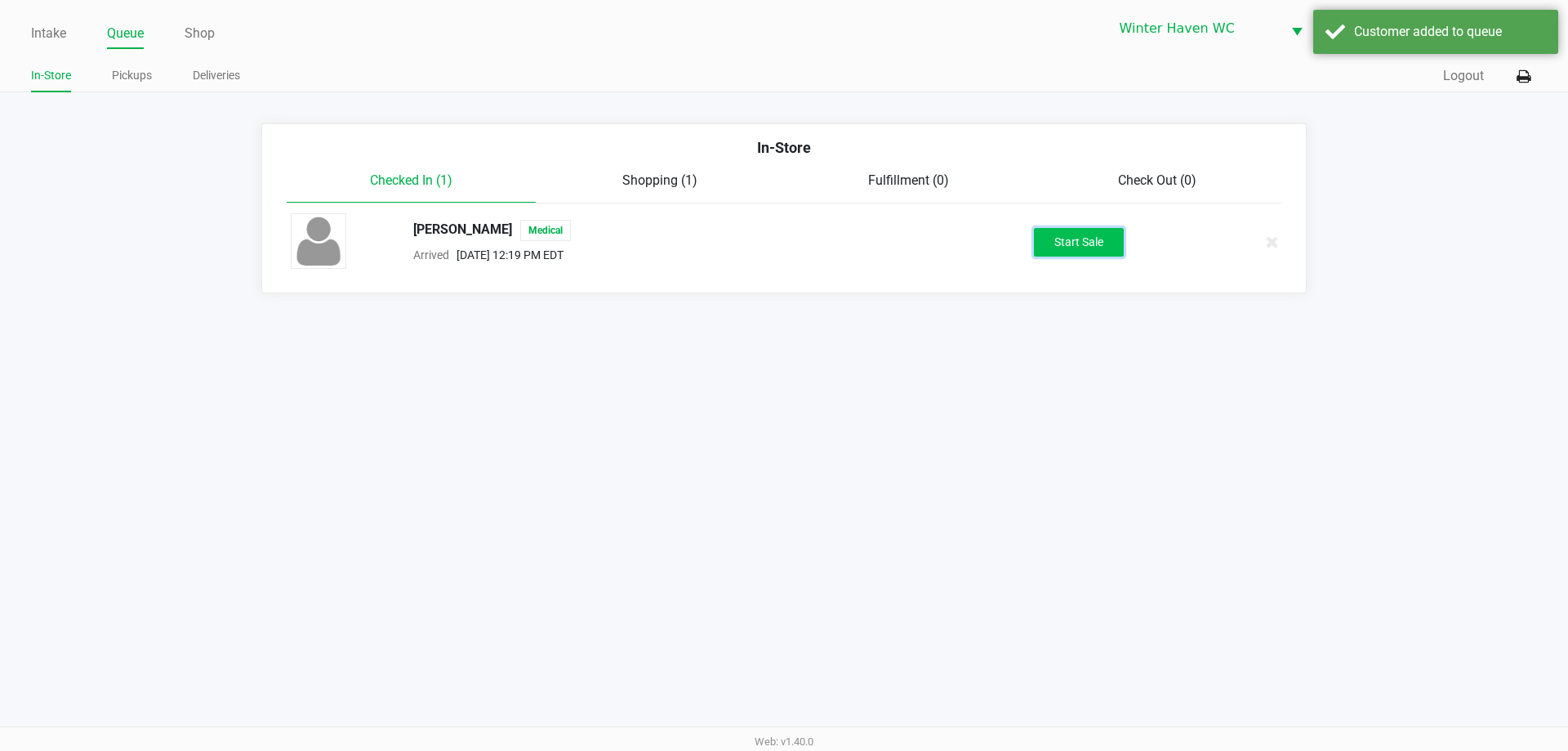
click at [1071, 241] on button "Start Sale" at bounding box center [1079, 242] width 90 height 29
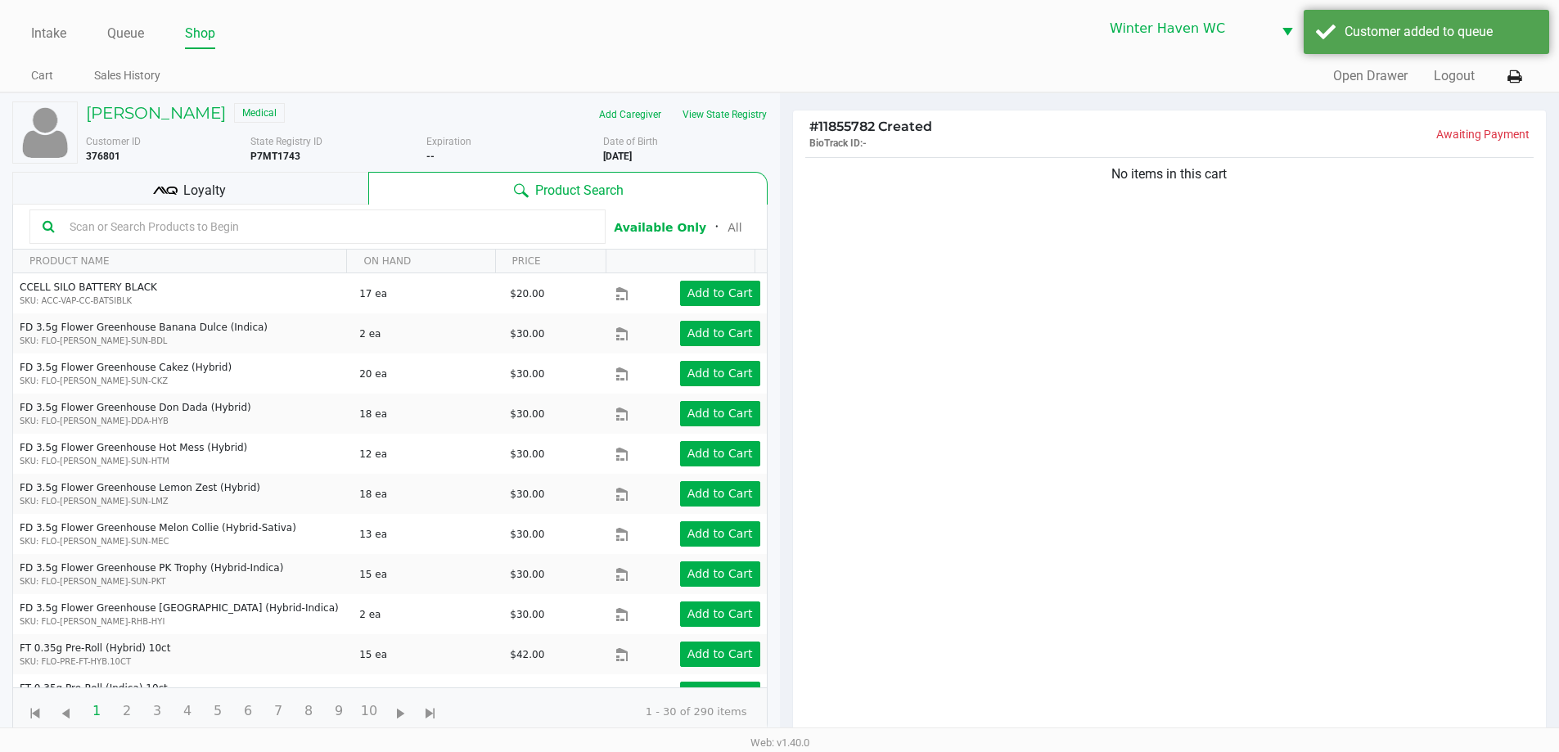
click at [214, 191] on span "Loyalty" at bounding box center [204, 191] width 43 height 20
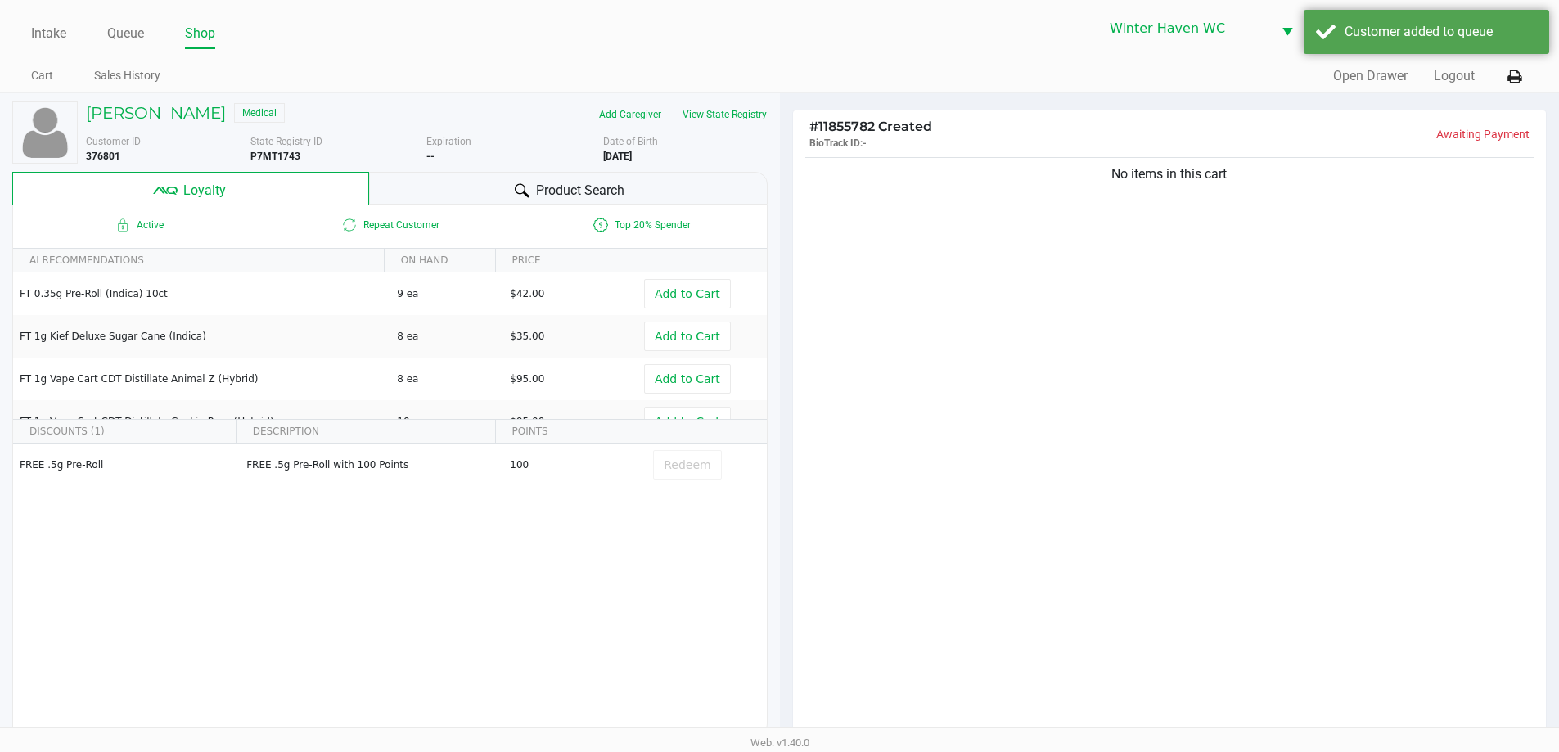
click at [606, 183] on span "Product Search" at bounding box center [580, 191] width 88 height 20
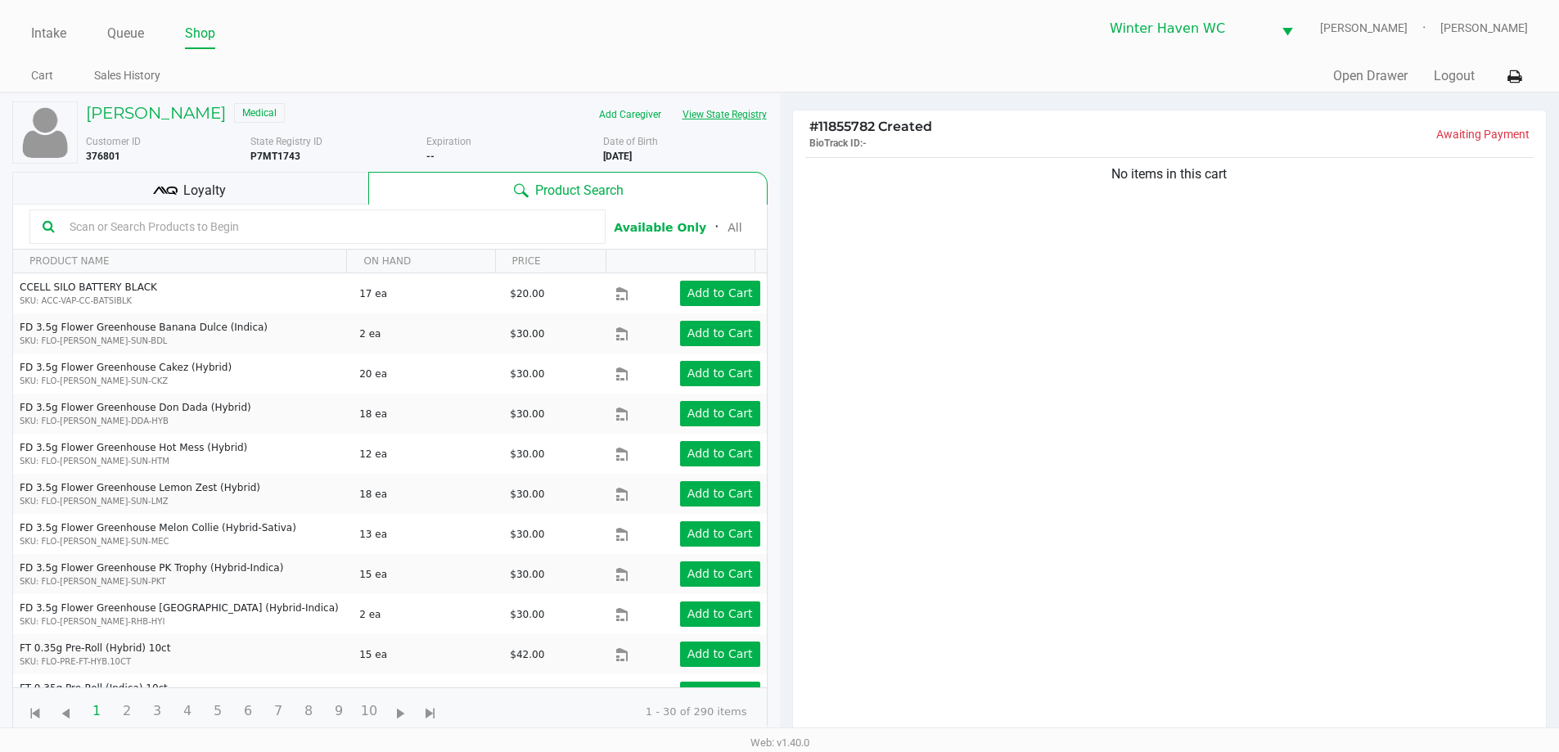
click at [711, 123] on button "View State Registry" at bounding box center [720, 114] width 96 height 26
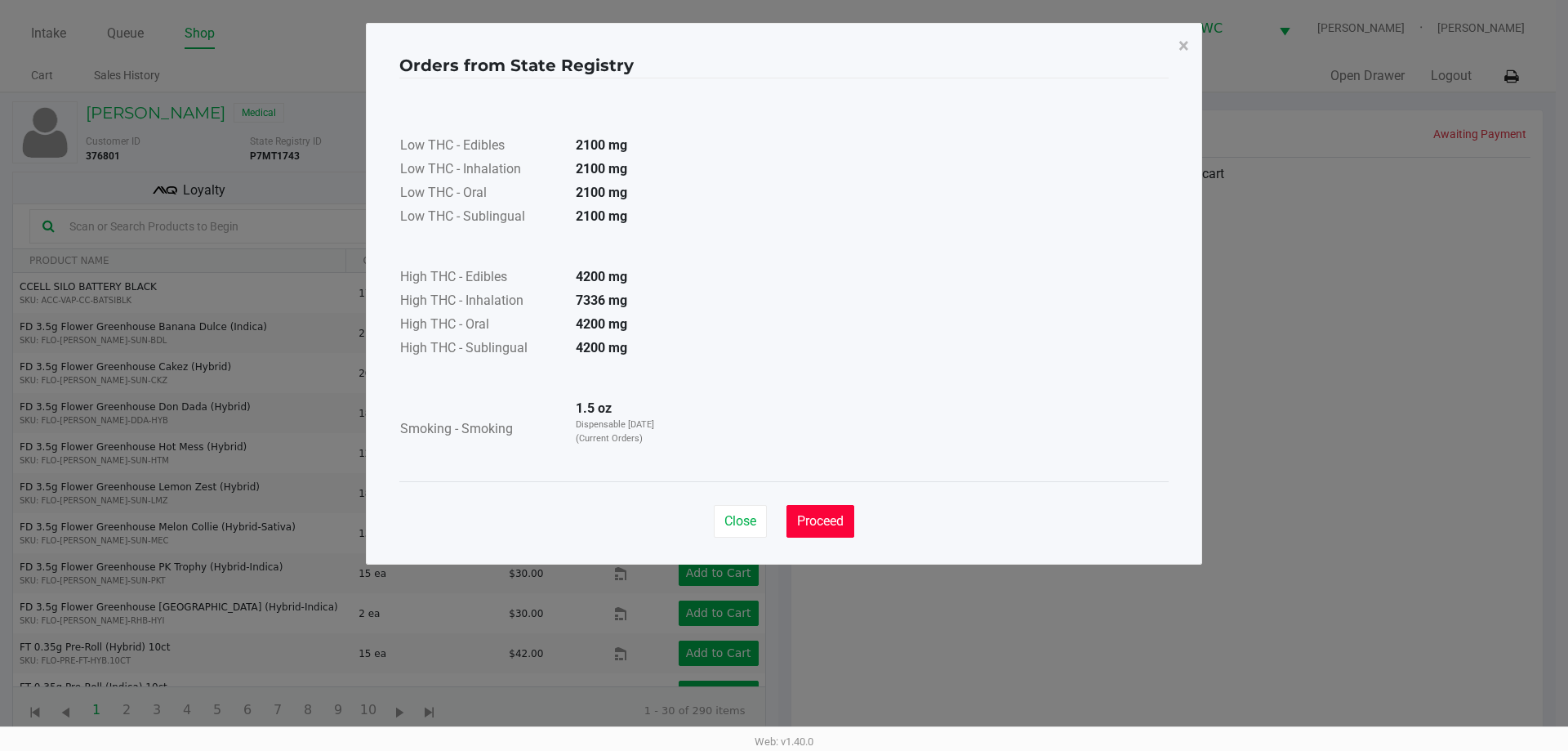
click at [810, 510] on button "Proceed" at bounding box center [820, 521] width 68 height 33
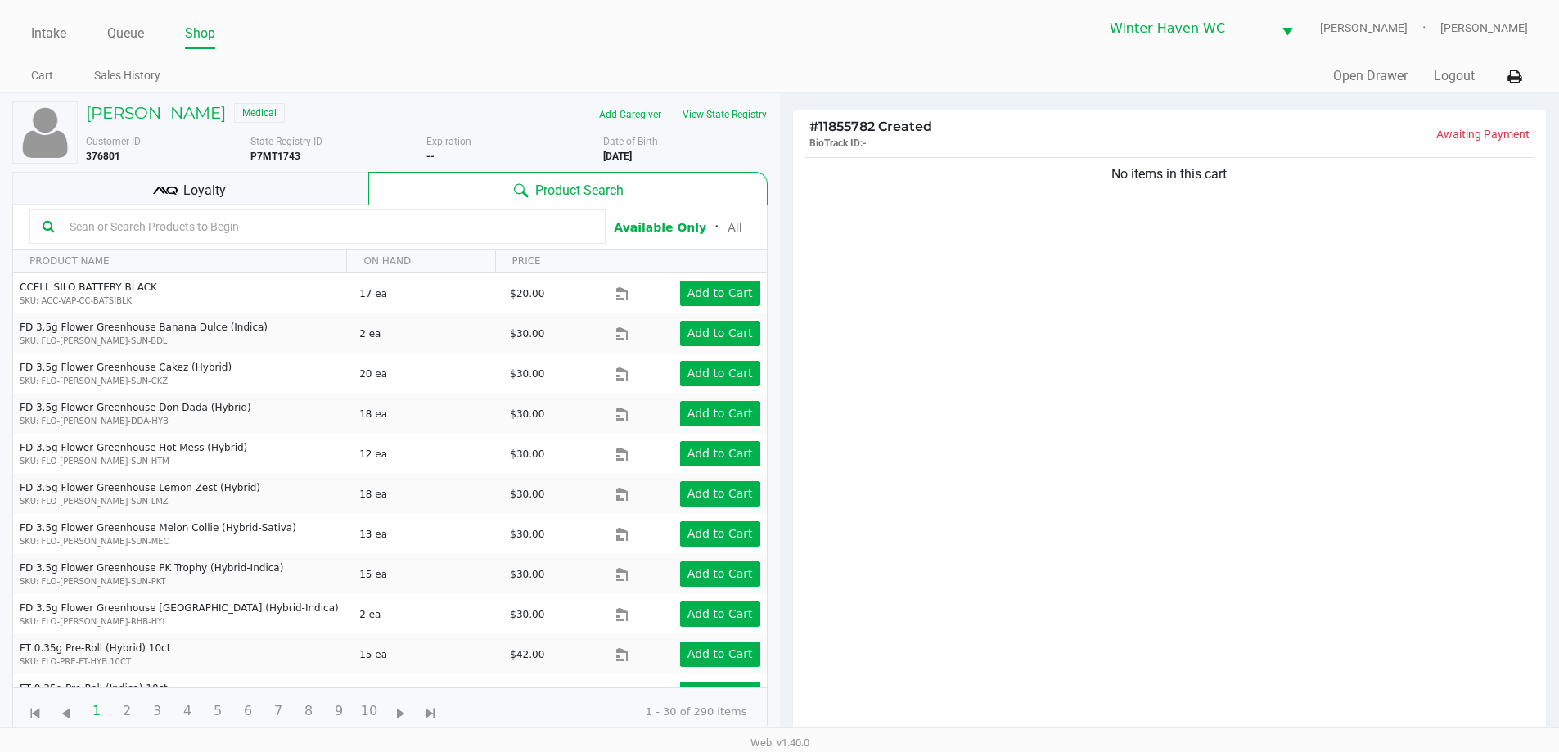
click at [337, 229] on input "text" at bounding box center [327, 226] width 529 height 25
click at [210, 187] on span "Loyalty" at bounding box center [204, 191] width 43 height 20
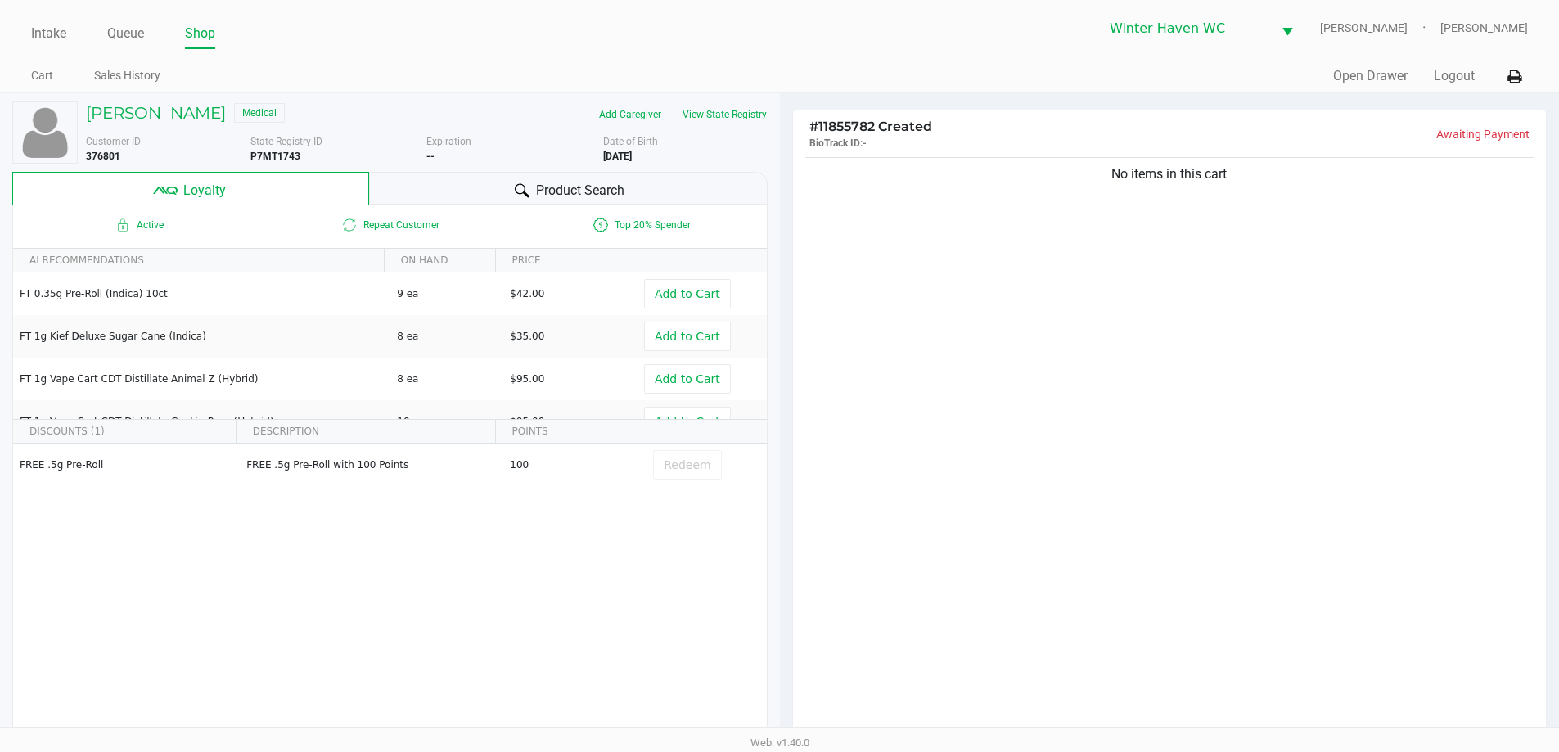
click at [470, 182] on div "Product Search" at bounding box center [568, 188] width 398 height 33
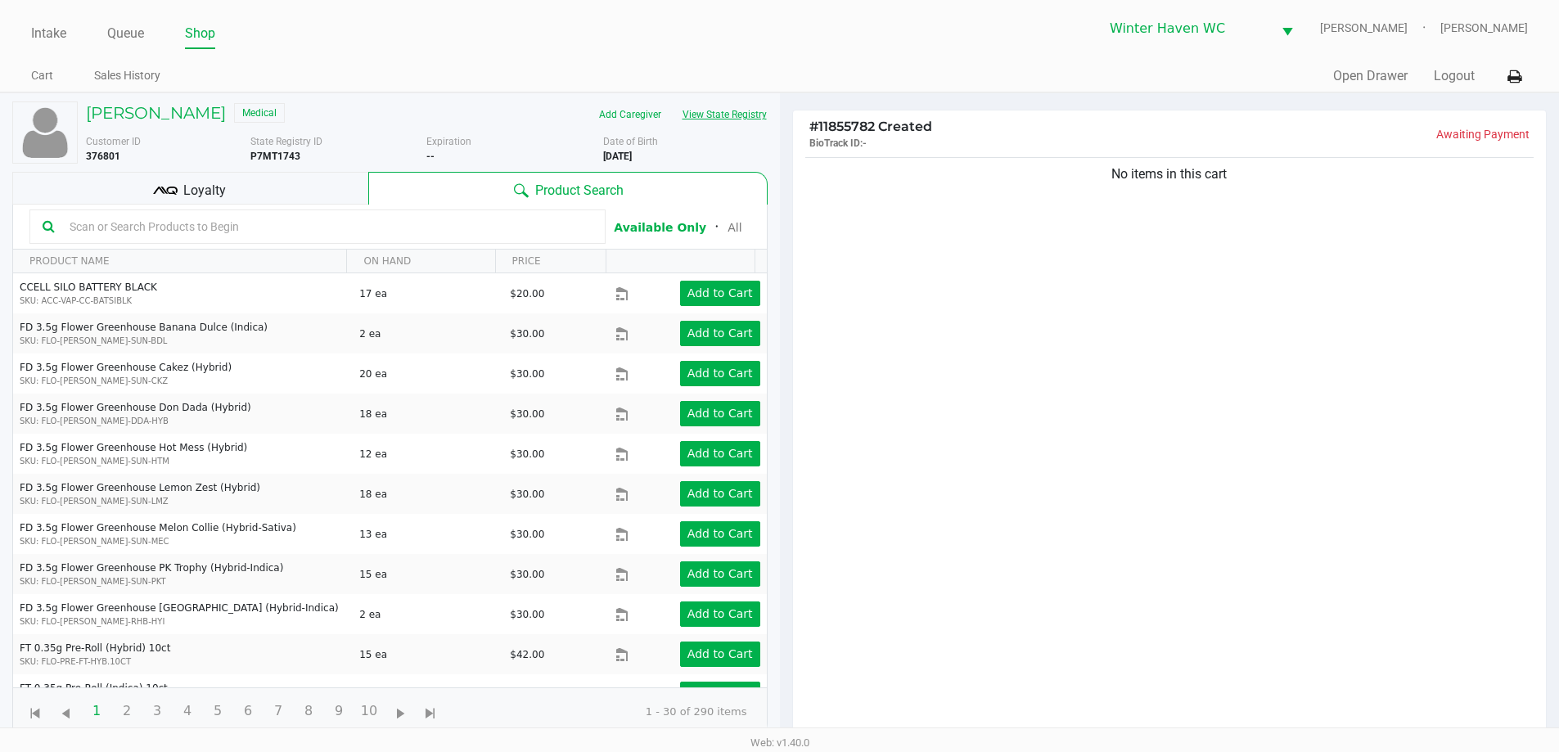
click at [693, 119] on button "View State Registry" at bounding box center [720, 114] width 96 height 26
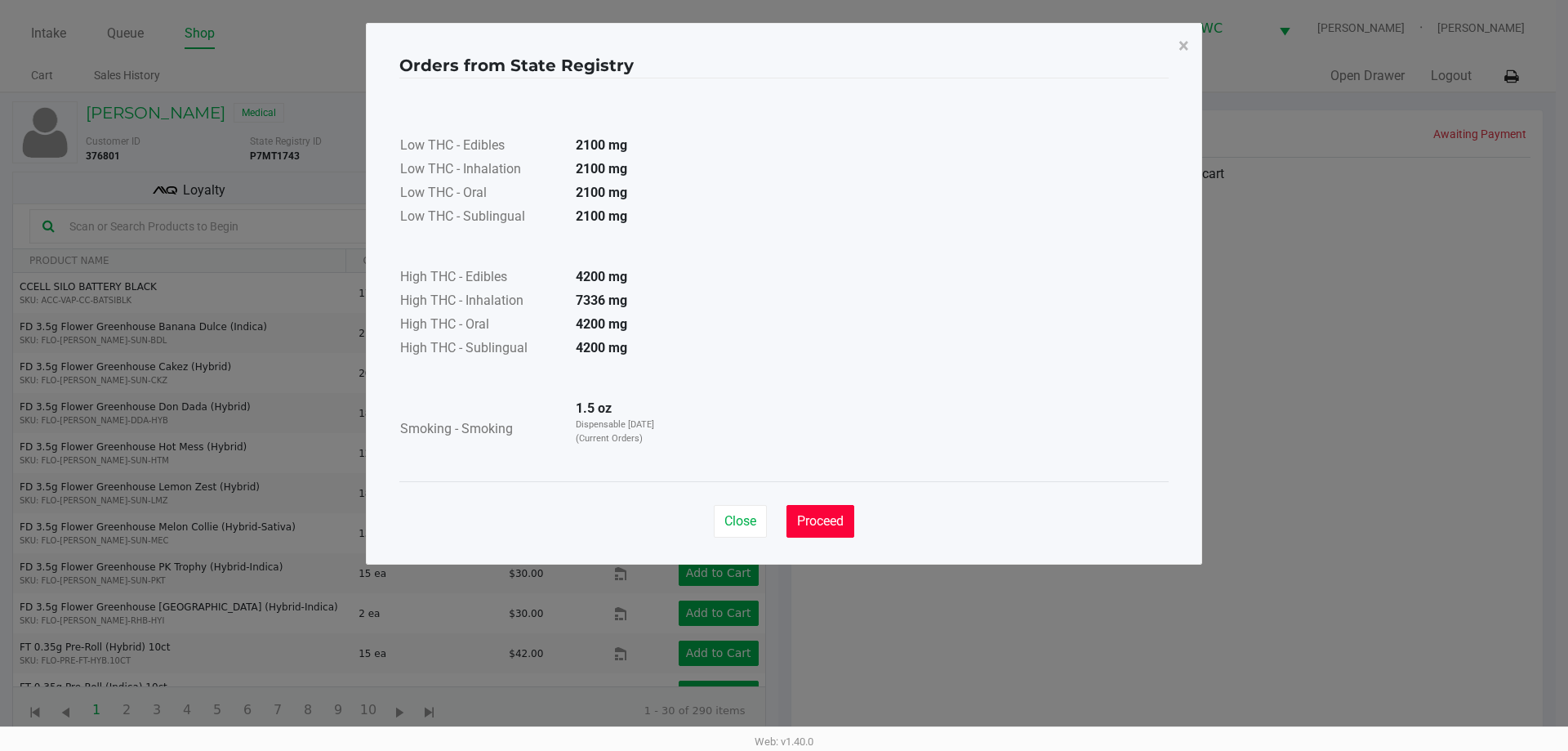
click at [832, 517] on span "Proceed" at bounding box center [820, 521] width 47 height 16
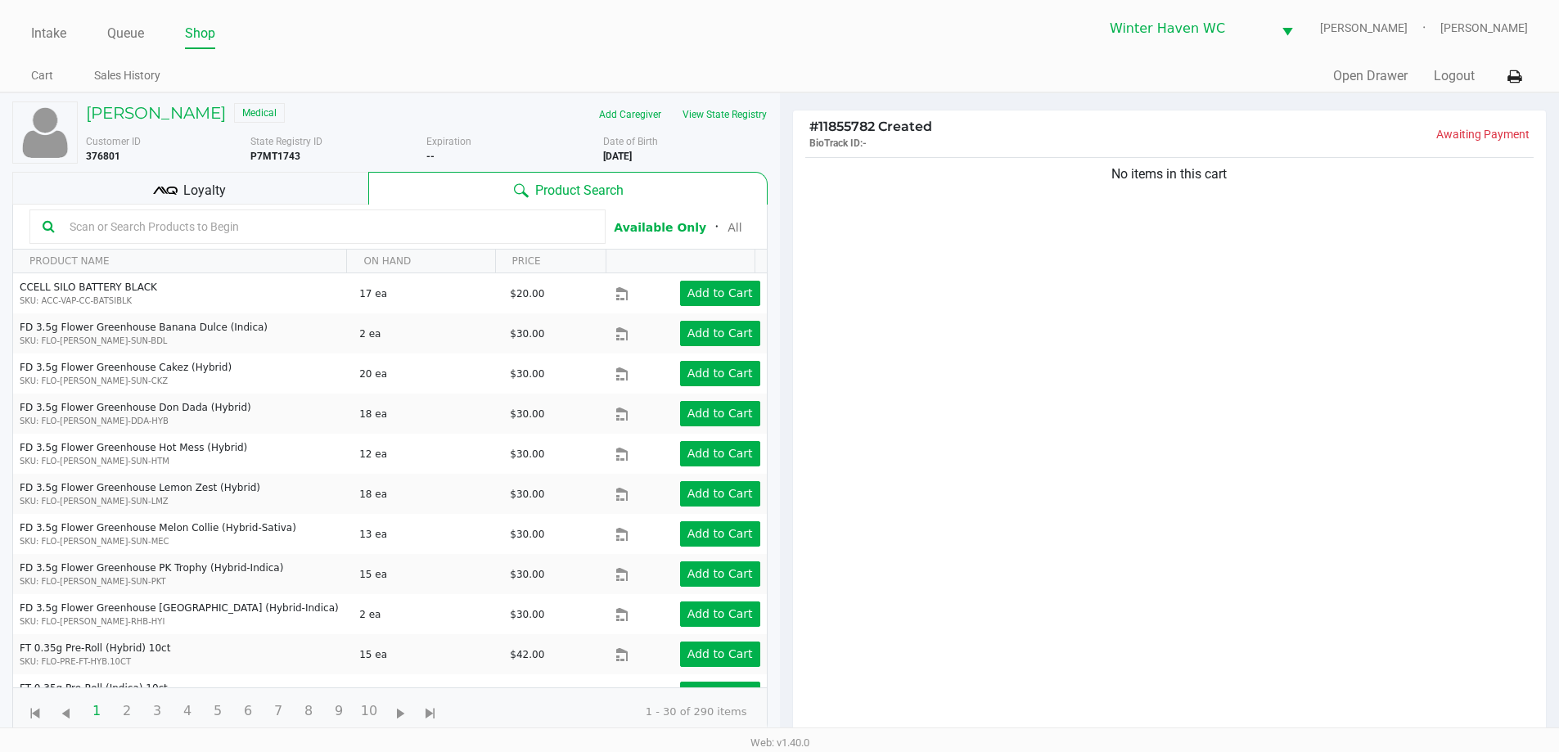
click at [181, 227] on input "text" at bounding box center [327, 226] width 529 height 25
click at [209, 194] on span "Loyalty" at bounding box center [204, 191] width 43 height 20
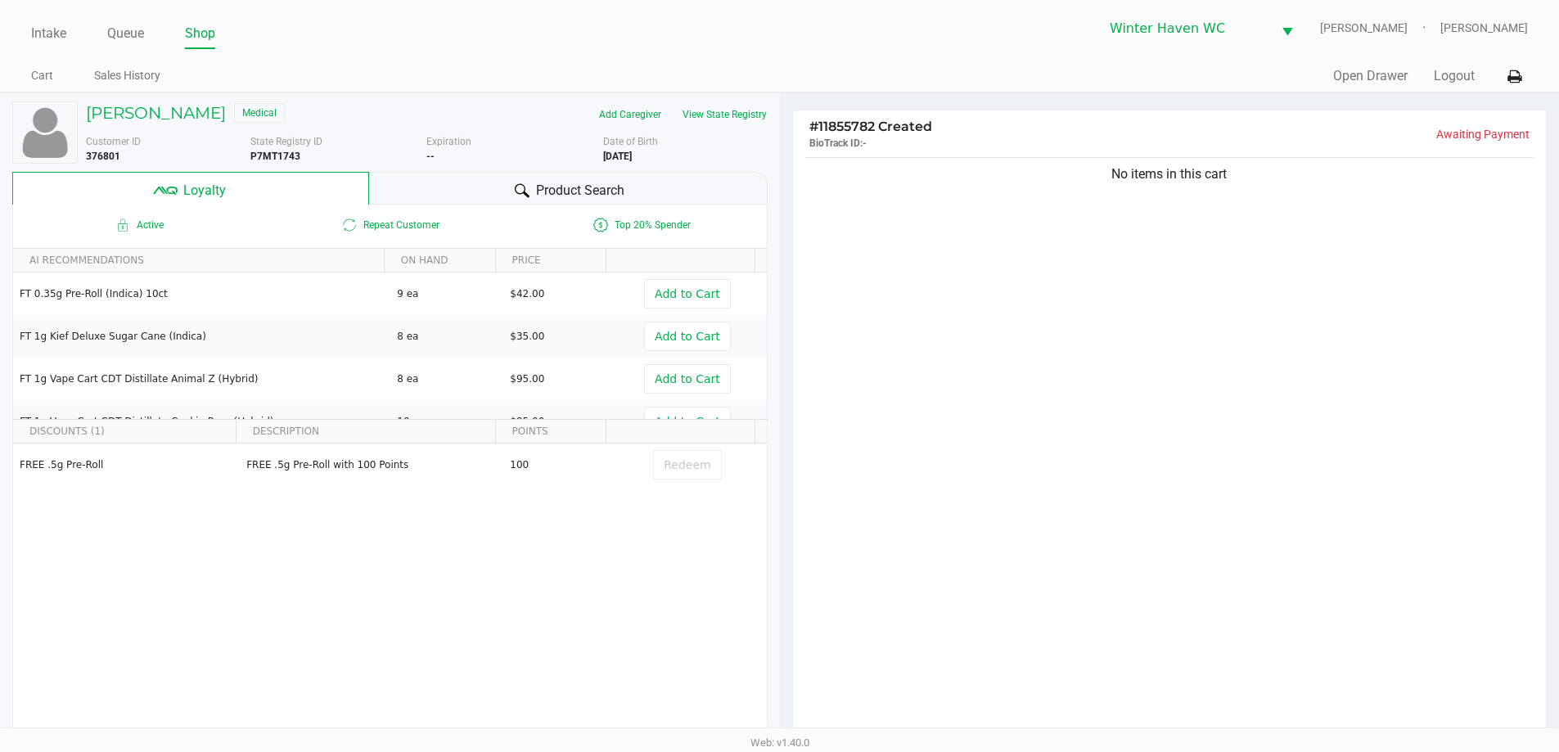
click at [604, 196] on span "Product Search" at bounding box center [580, 191] width 88 height 20
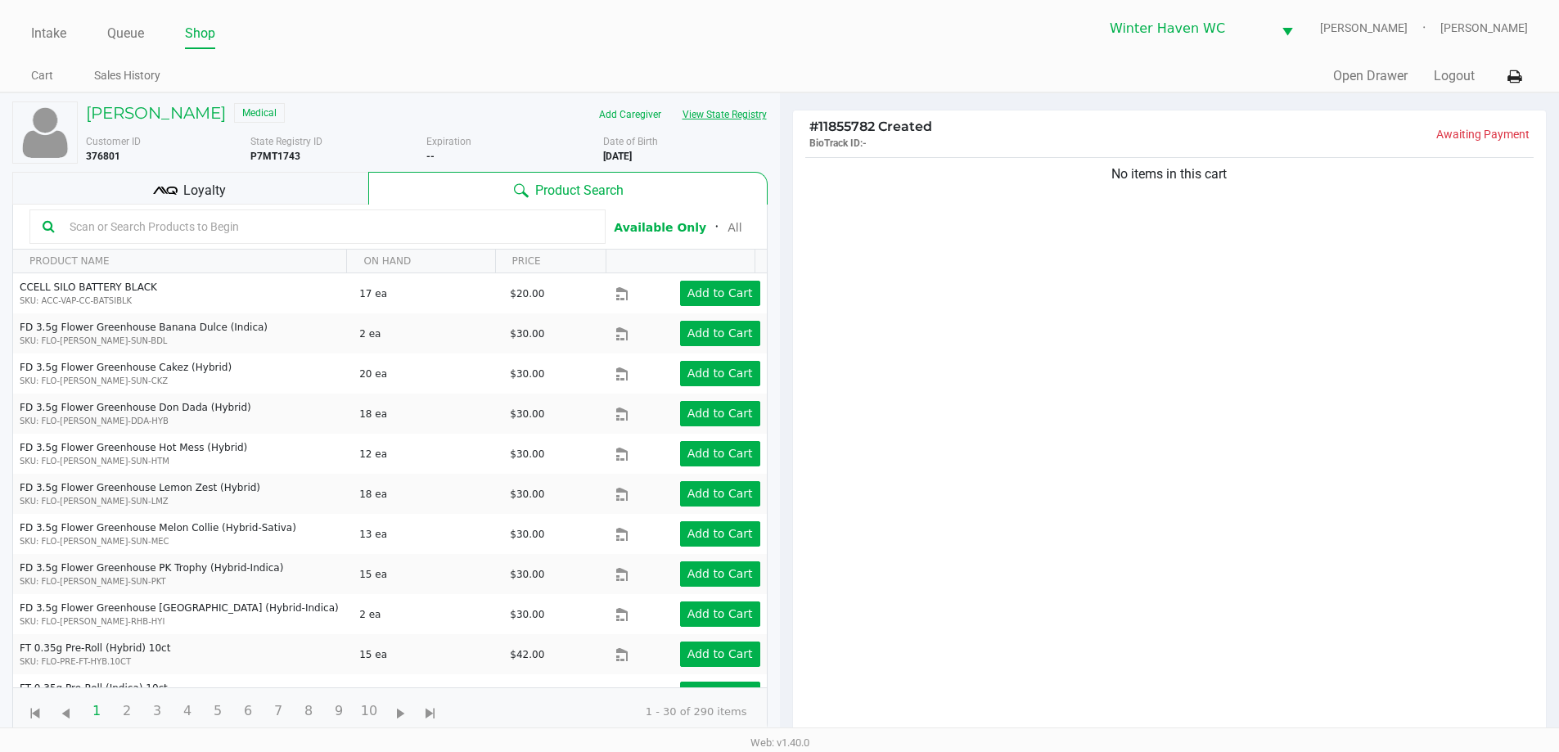
click at [722, 106] on button "View State Registry" at bounding box center [720, 114] width 96 height 26
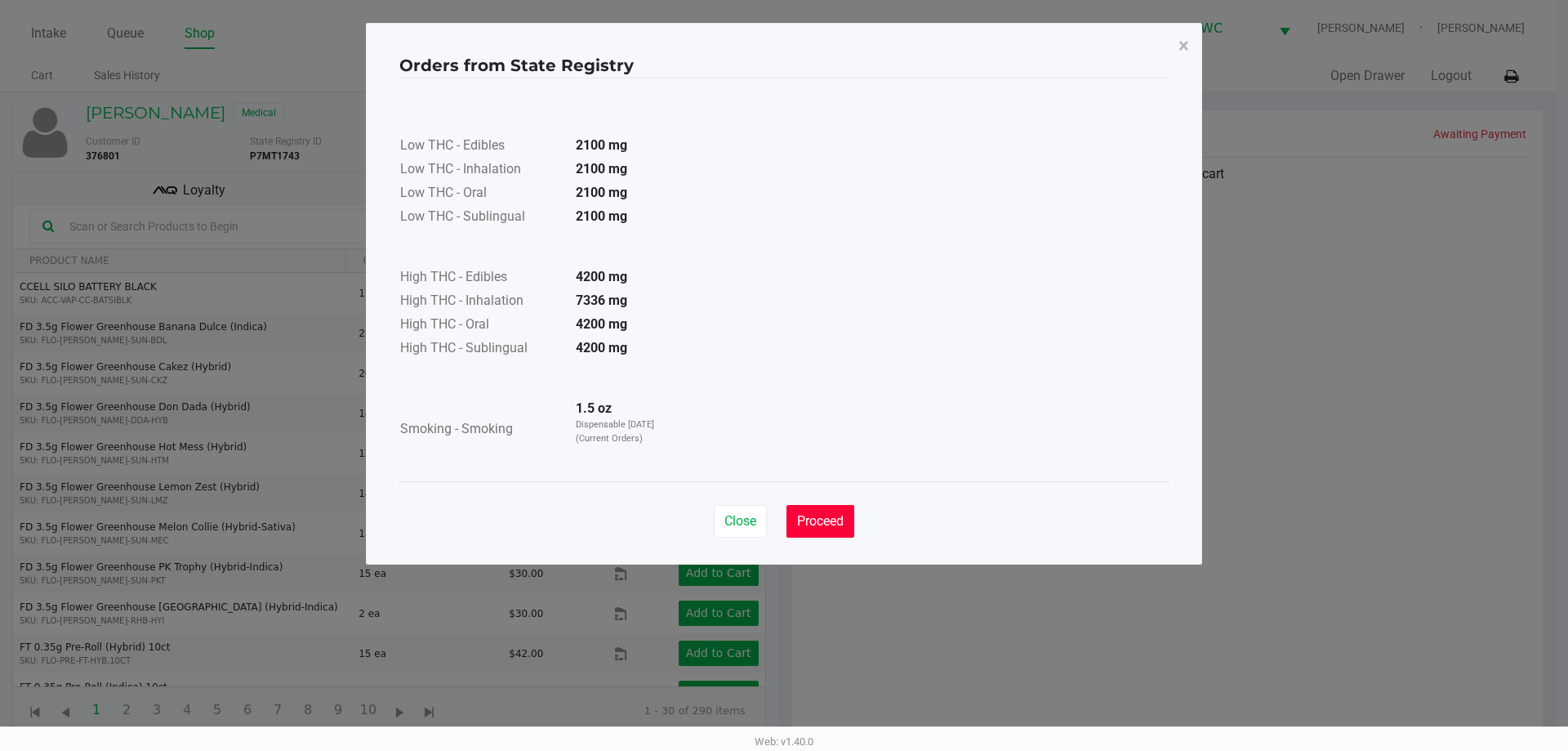
click at [832, 512] on button "Proceed" at bounding box center [820, 521] width 68 height 33
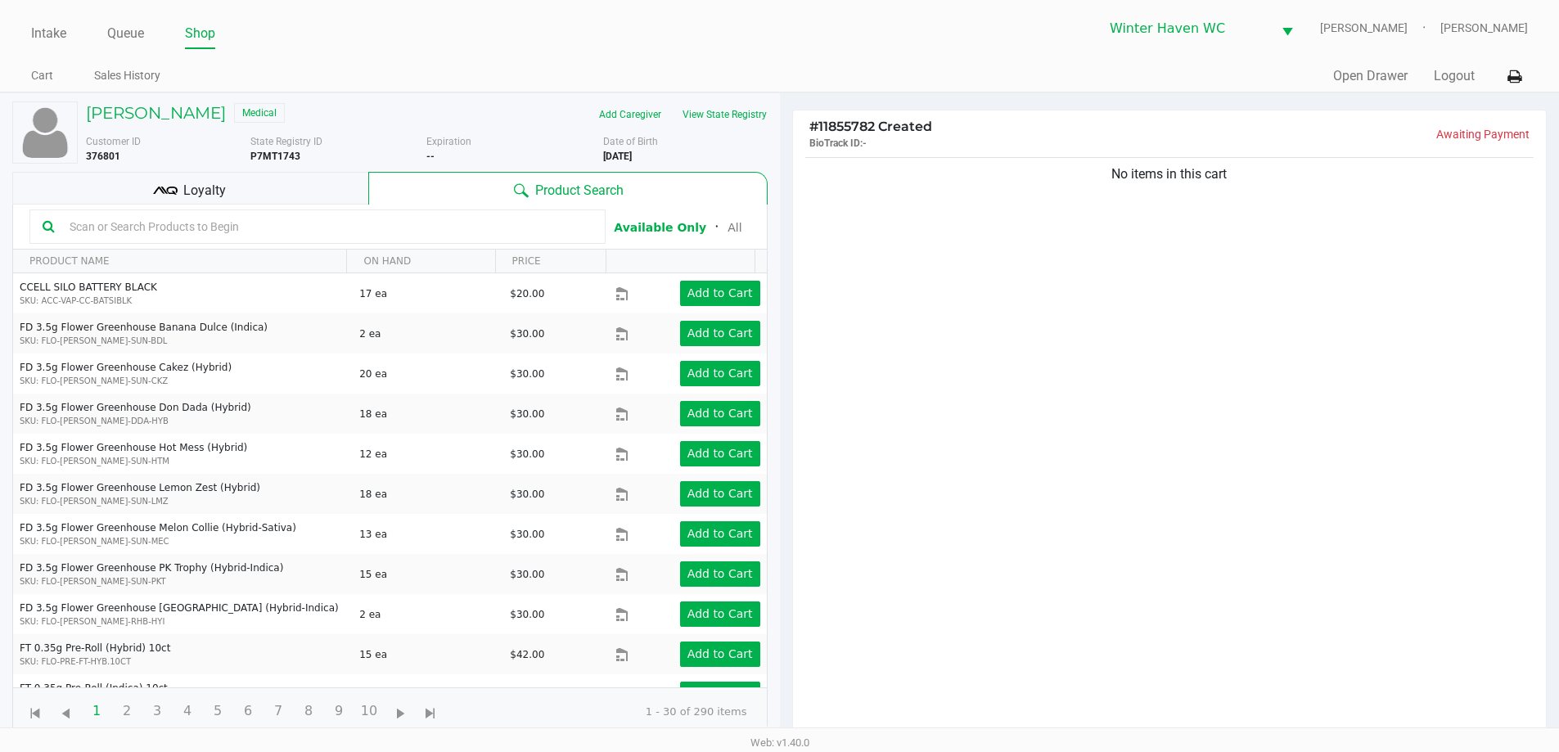
click at [261, 221] on input "text" at bounding box center [327, 226] width 529 height 25
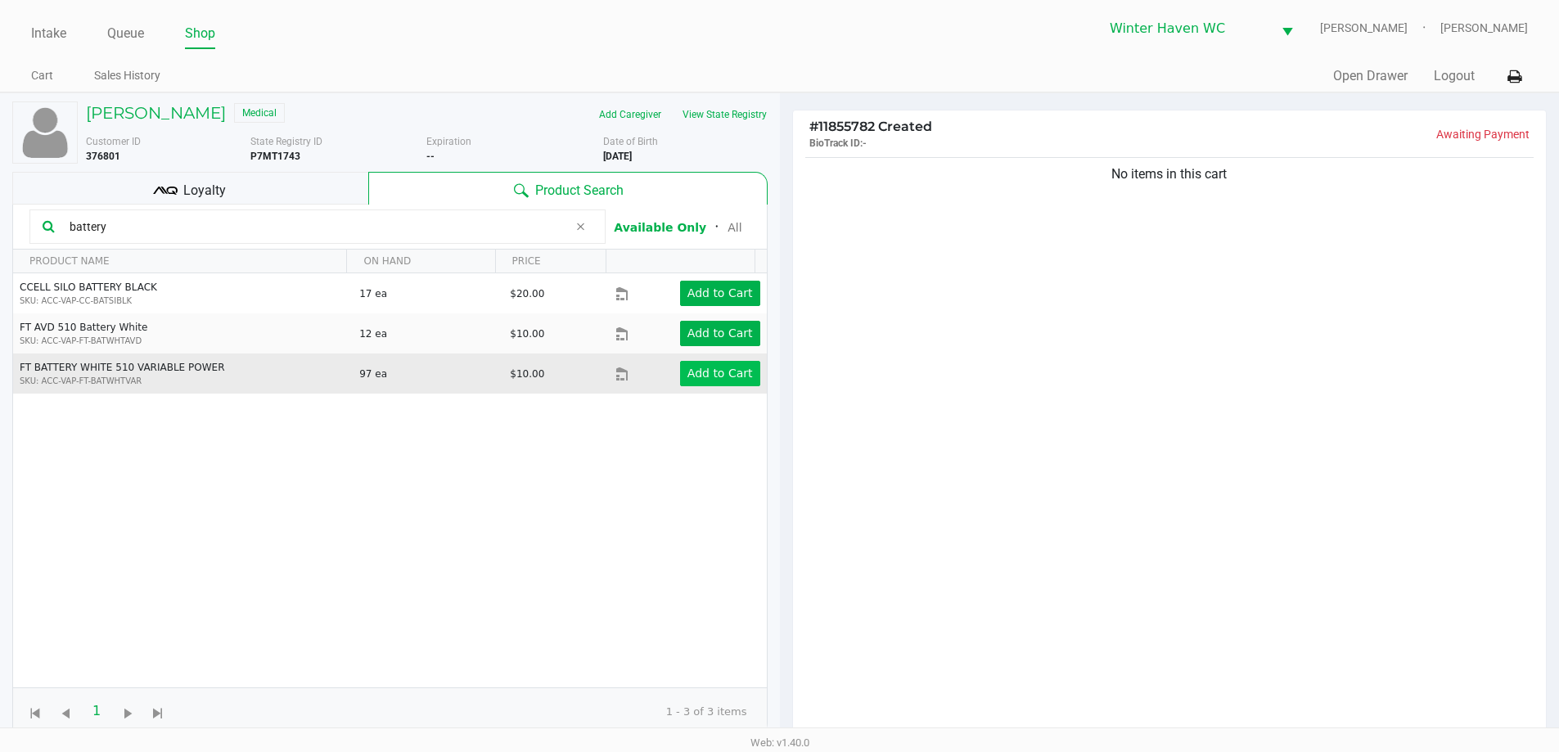
type input "battery"
click at [727, 369] on app-button-loader "Add to Cart" at bounding box center [719, 373] width 65 height 13
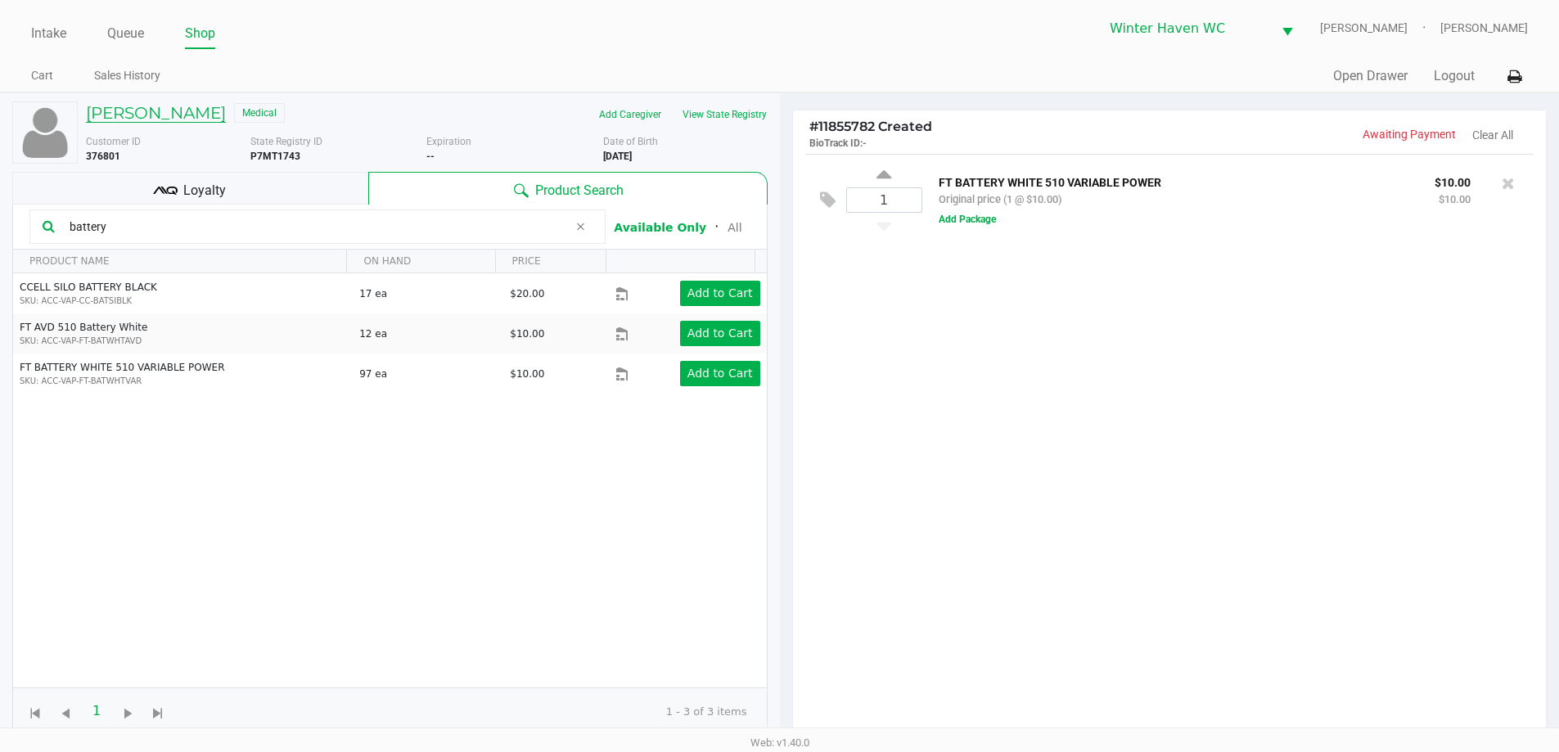
click at [111, 115] on h5 "SUSAN STEWART" at bounding box center [156, 113] width 140 height 20
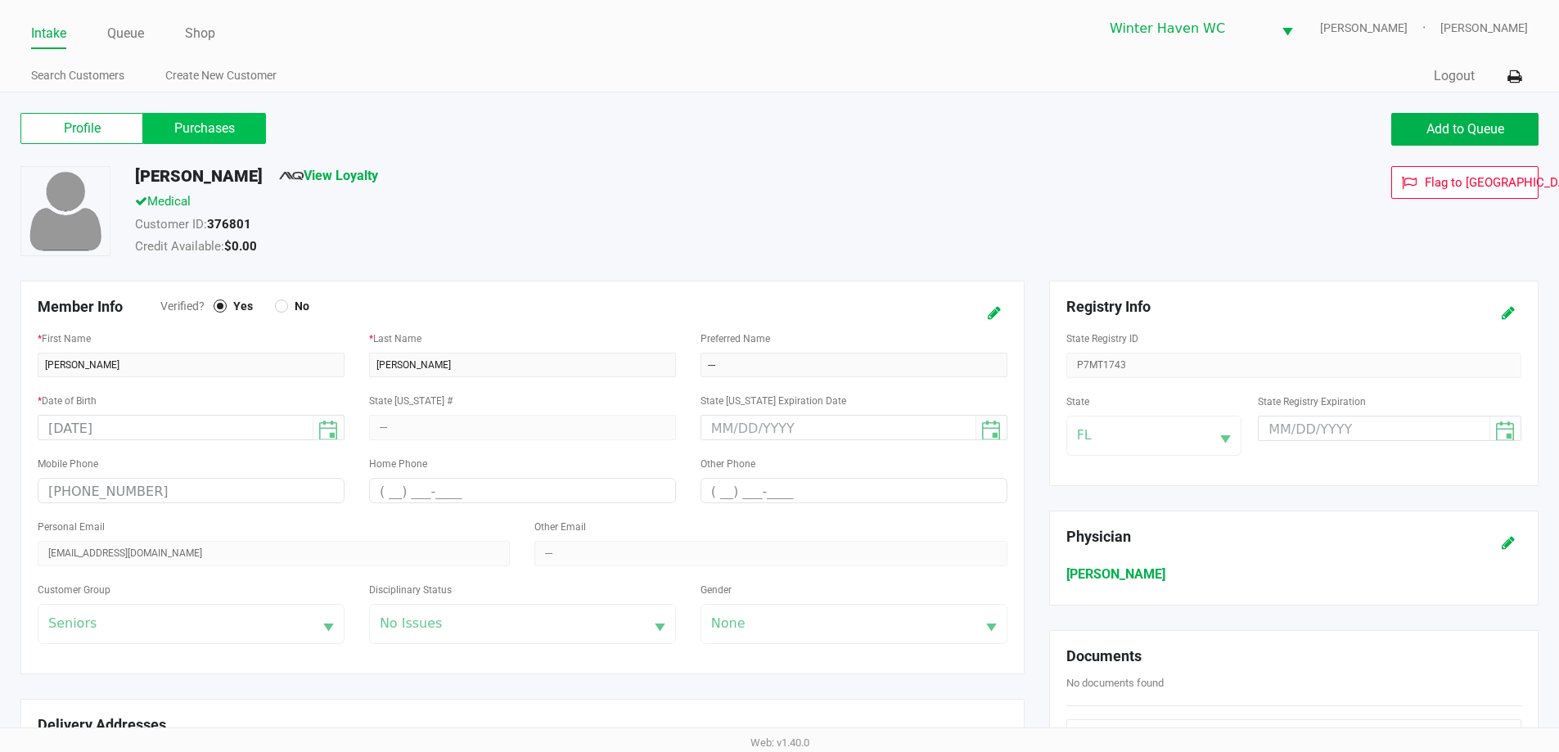
click at [196, 126] on label "Purchases" at bounding box center [204, 128] width 123 height 31
click at [0, 0] on 1 "Purchases" at bounding box center [0, 0] width 0 height 0
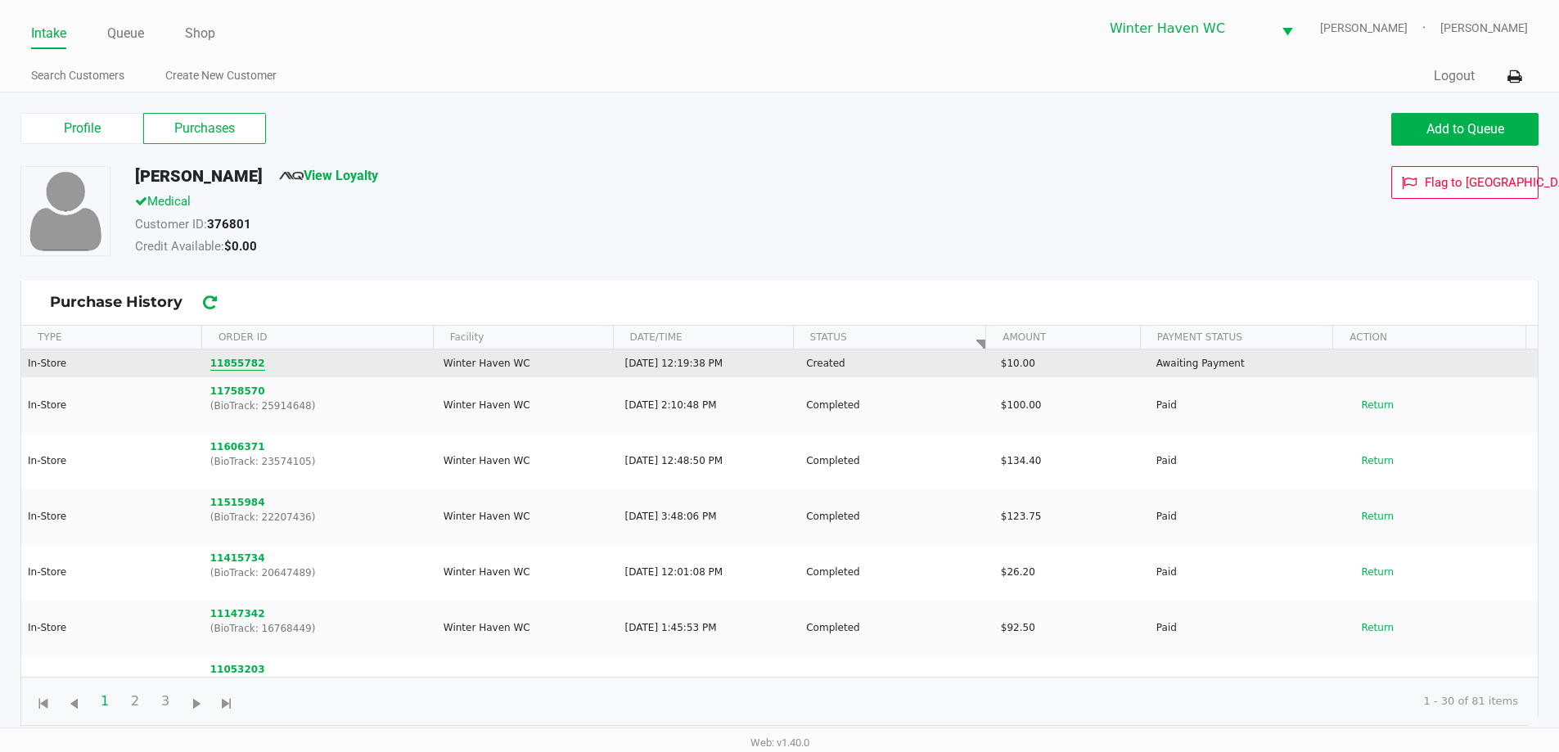
click at [233, 358] on button "11855782" at bounding box center [237, 363] width 55 height 15
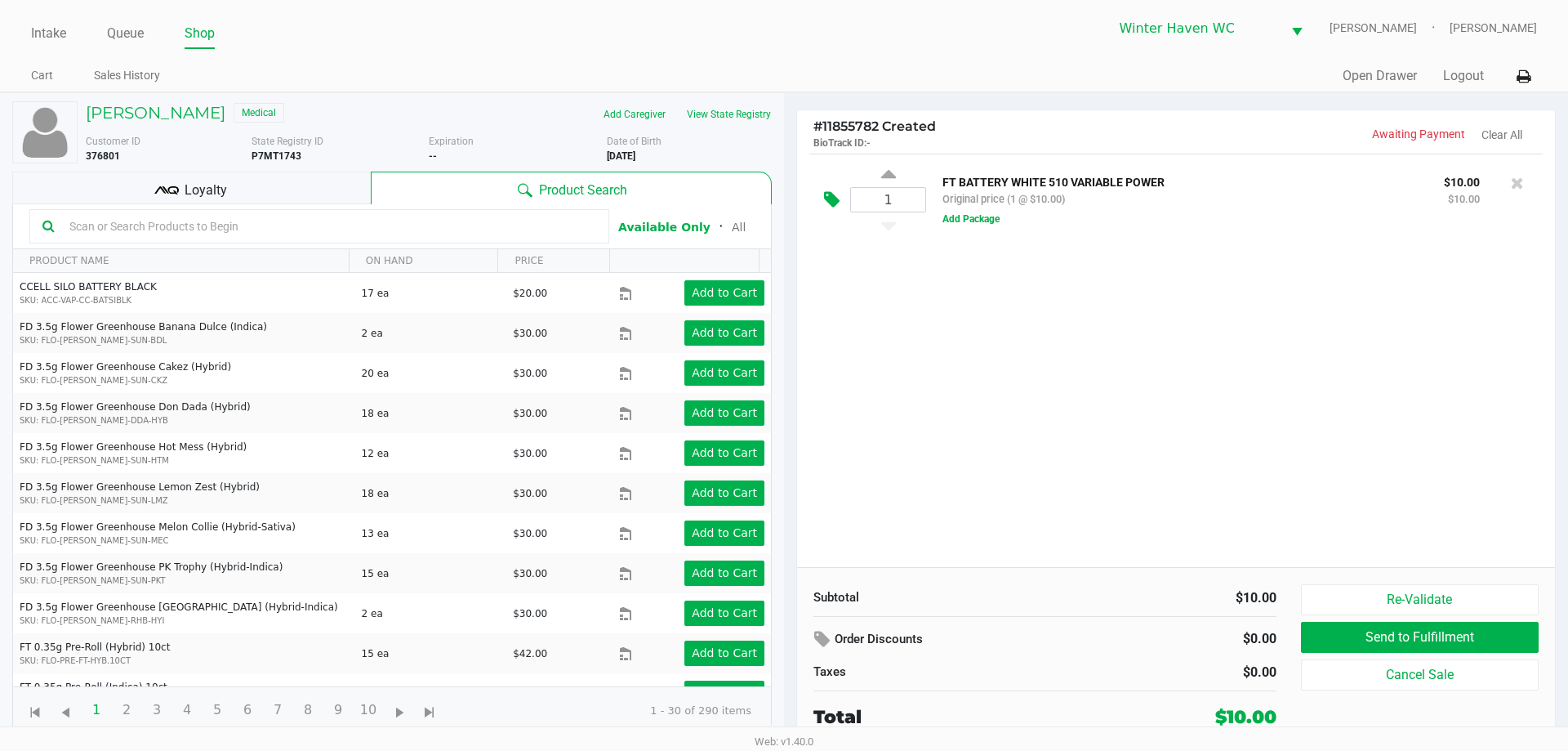
click at [835, 200] on icon at bounding box center [832, 200] width 16 height 19
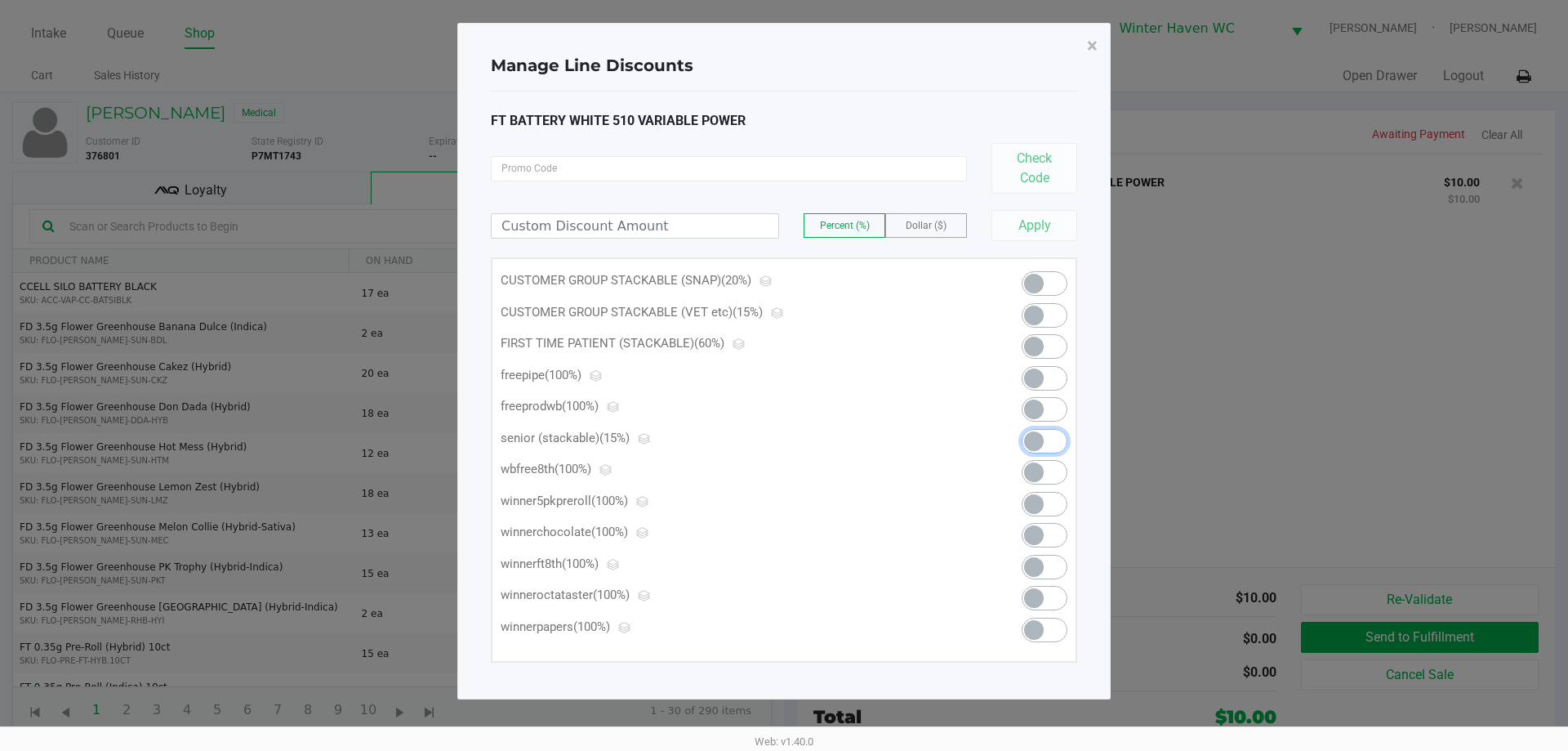
click at [1057, 438] on span at bounding box center [1045, 441] width 46 height 25
click at [1101, 44] on button "×" at bounding box center [1092, 46] width 37 height 46
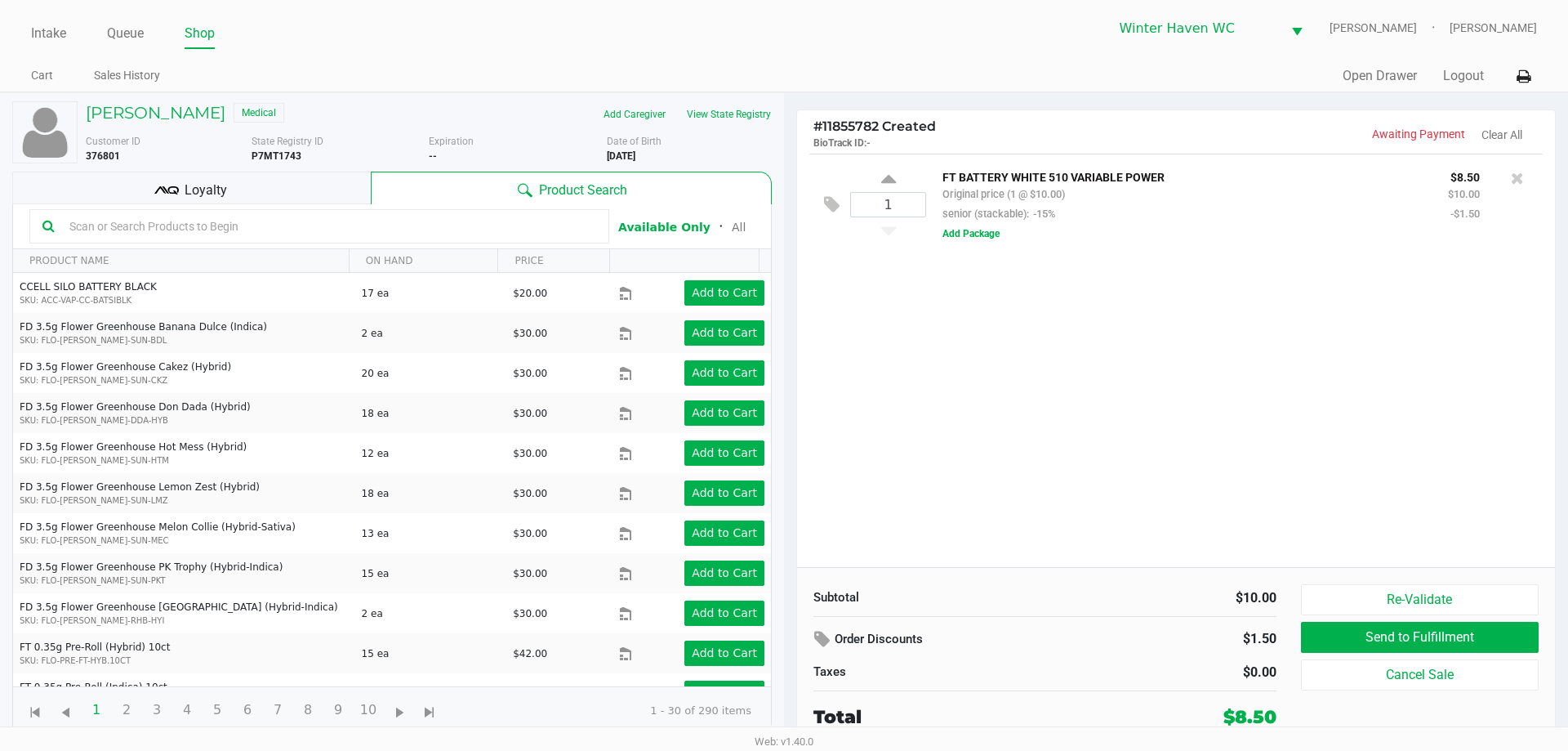
click at [1397, 384] on div "1 FT BATTERY WHITE 510 VARIABLE POWER Original price (1 @ $10.00) senior (stack…" at bounding box center [1176, 361] width 758 height 413
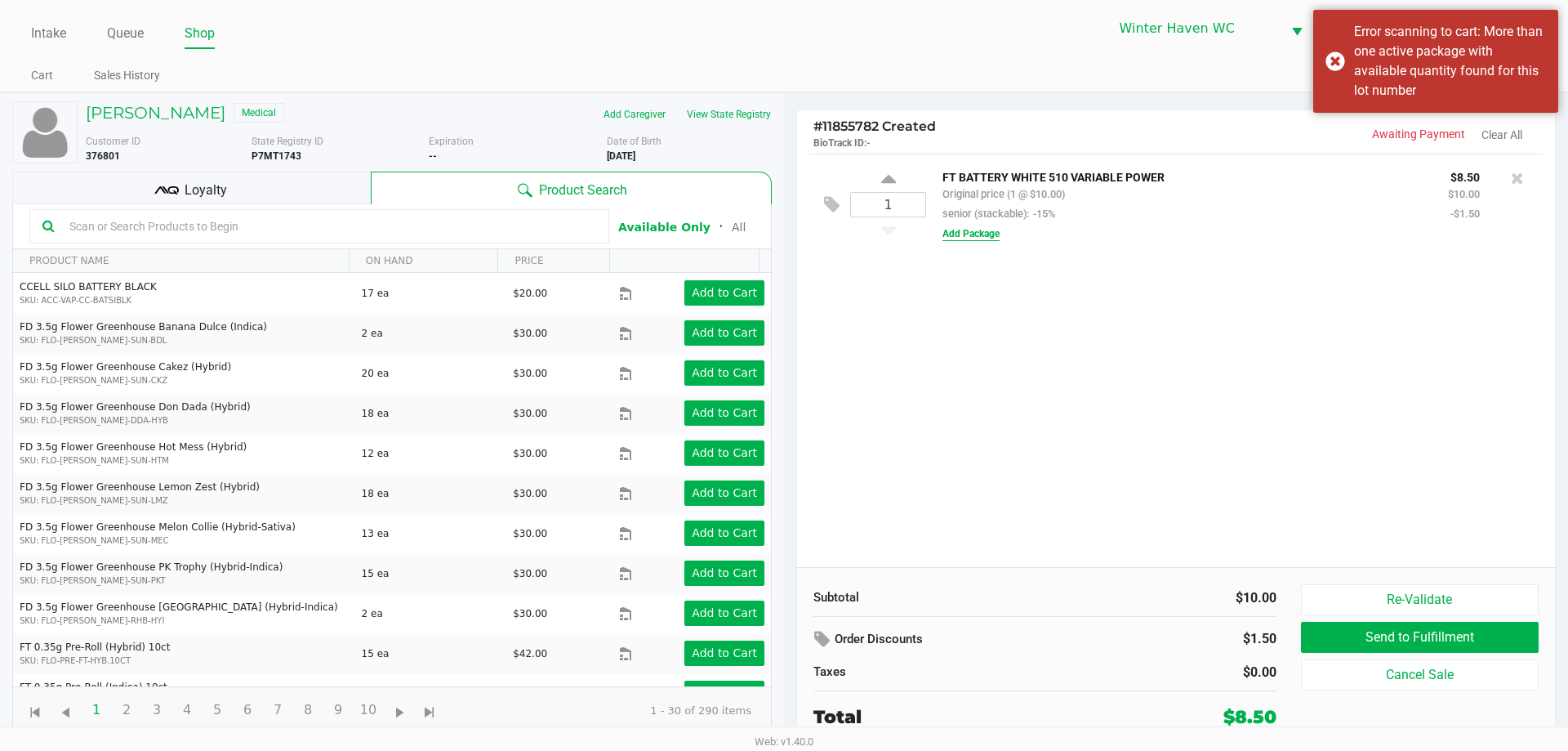
click at [974, 232] on button "Add Package" at bounding box center [970, 234] width 57 height 15
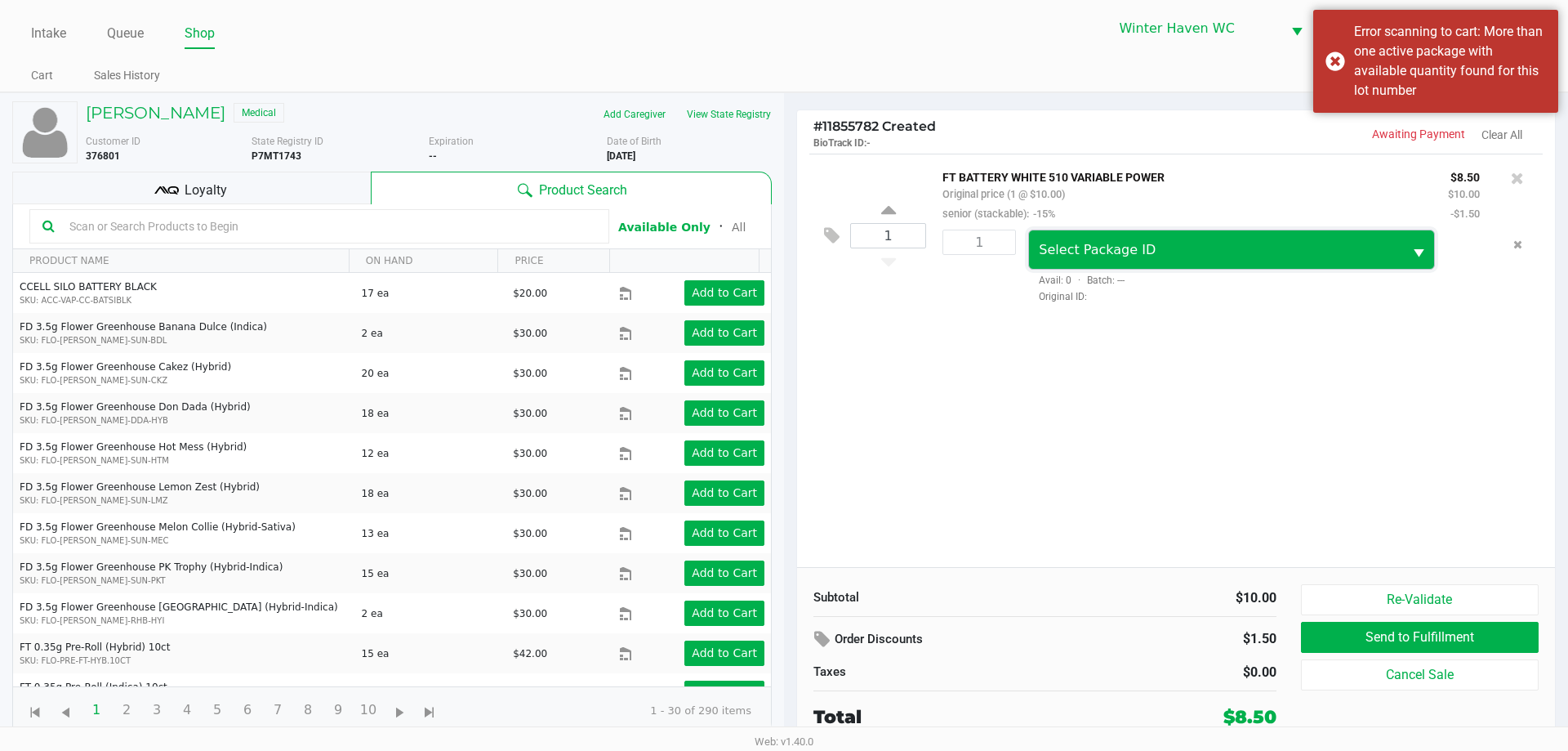
click at [1153, 244] on span "Select Package ID" at bounding box center [1216, 251] width 353 height 20
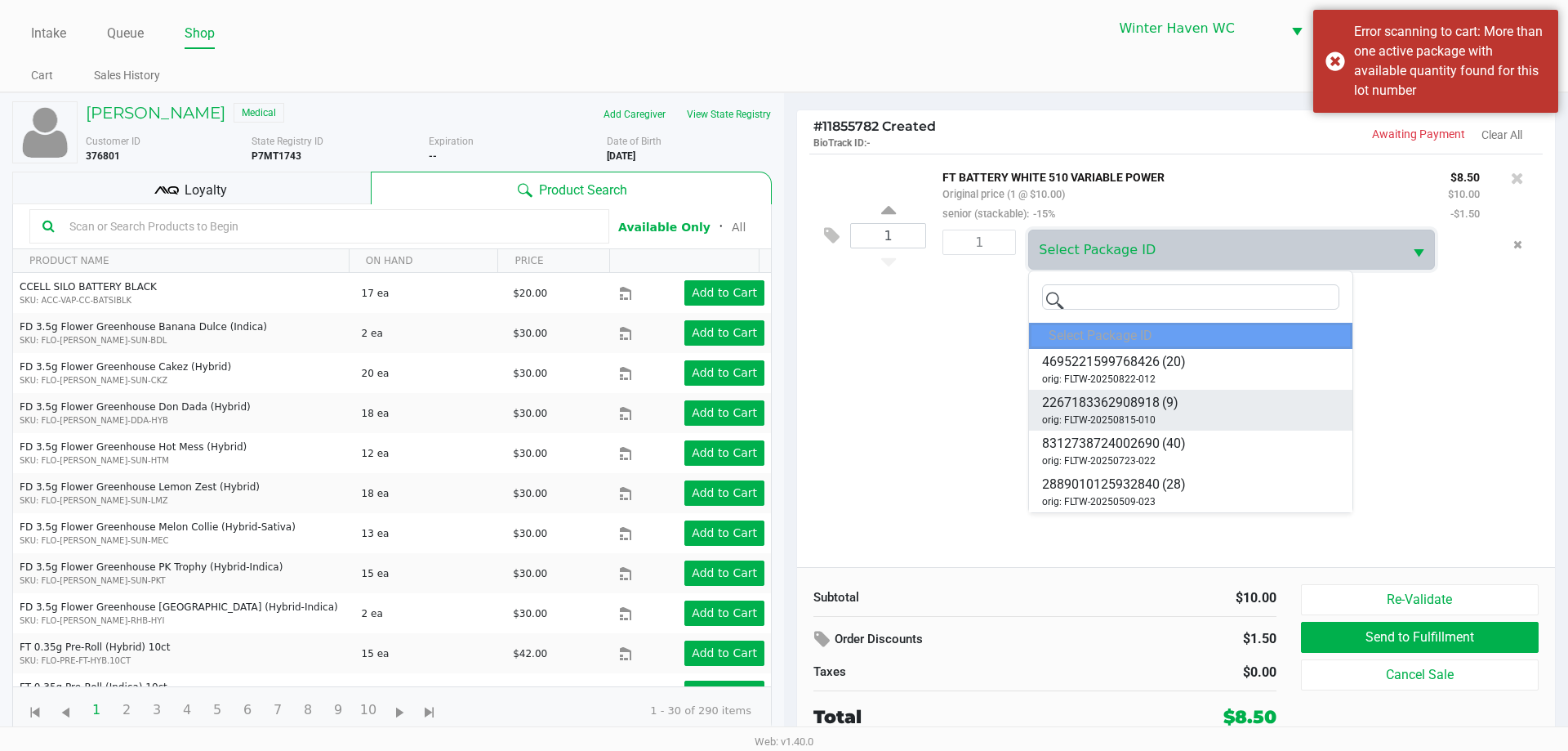
click at [1166, 408] on span "(9)" at bounding box center [1170, 403] width 16 height 20
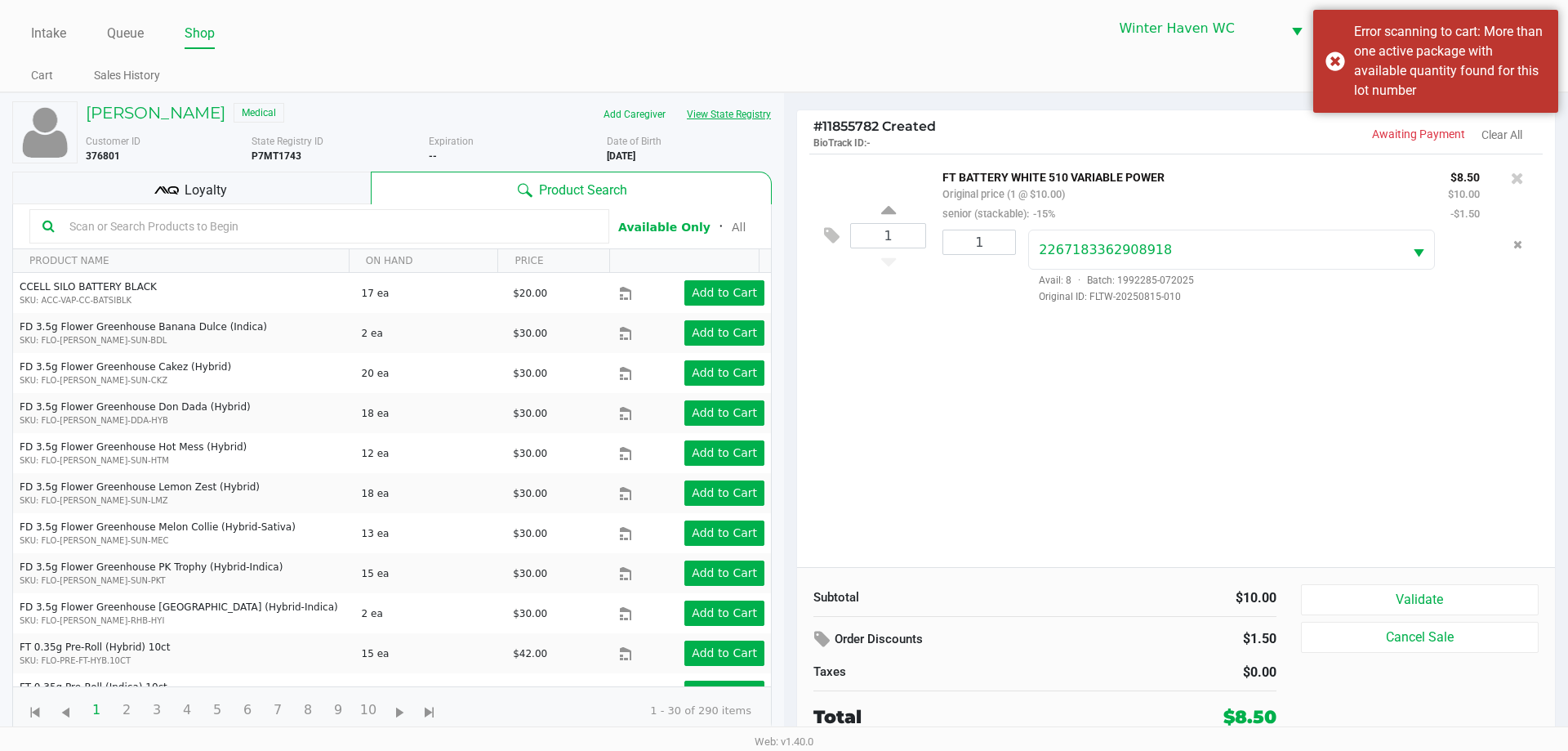
click at [724, 123] on button "View State Registry" at bounding box center [724, 114] width 96 height 26
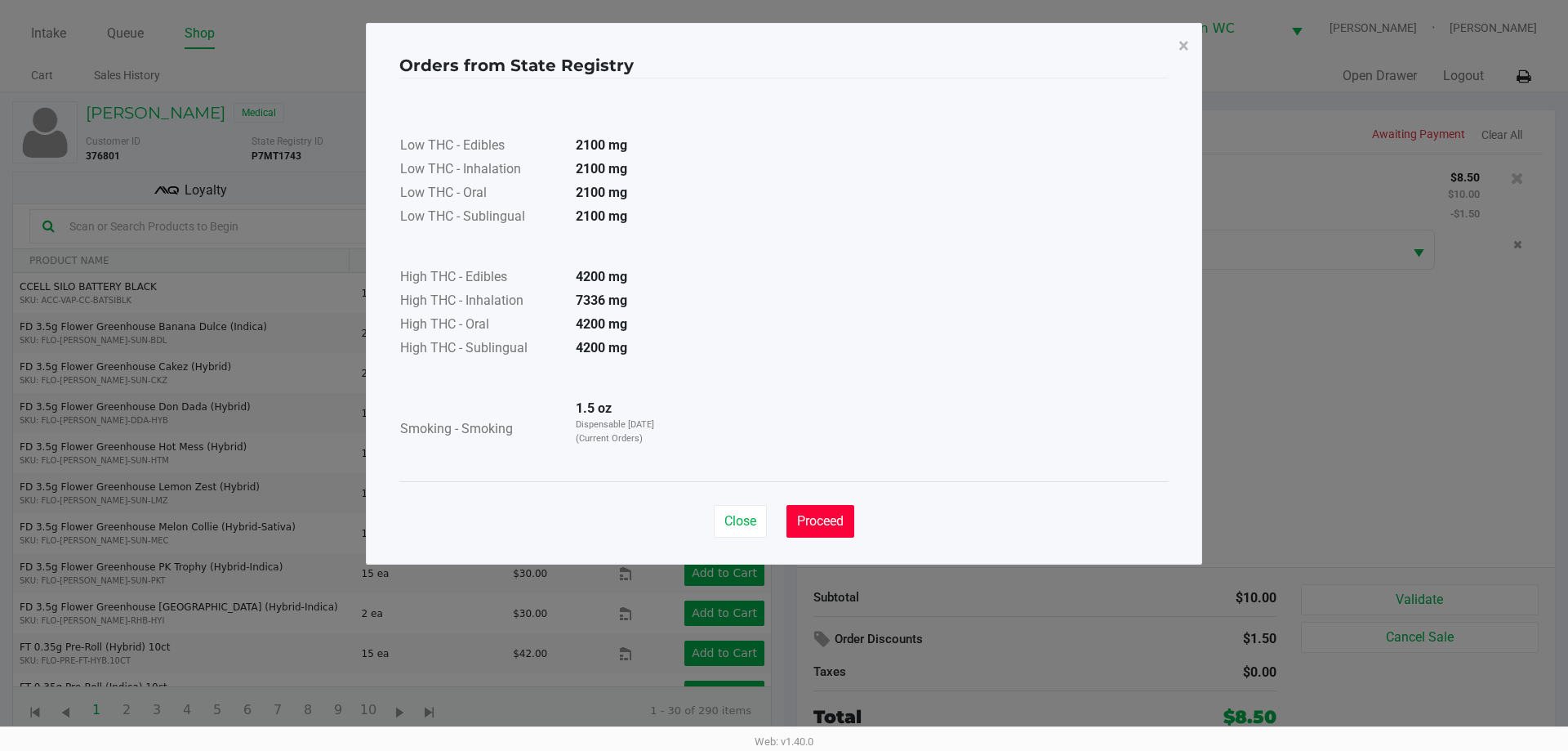
click at [797, 515] on span "Proceed" at bounding box center [820, 521] width 47 height 16
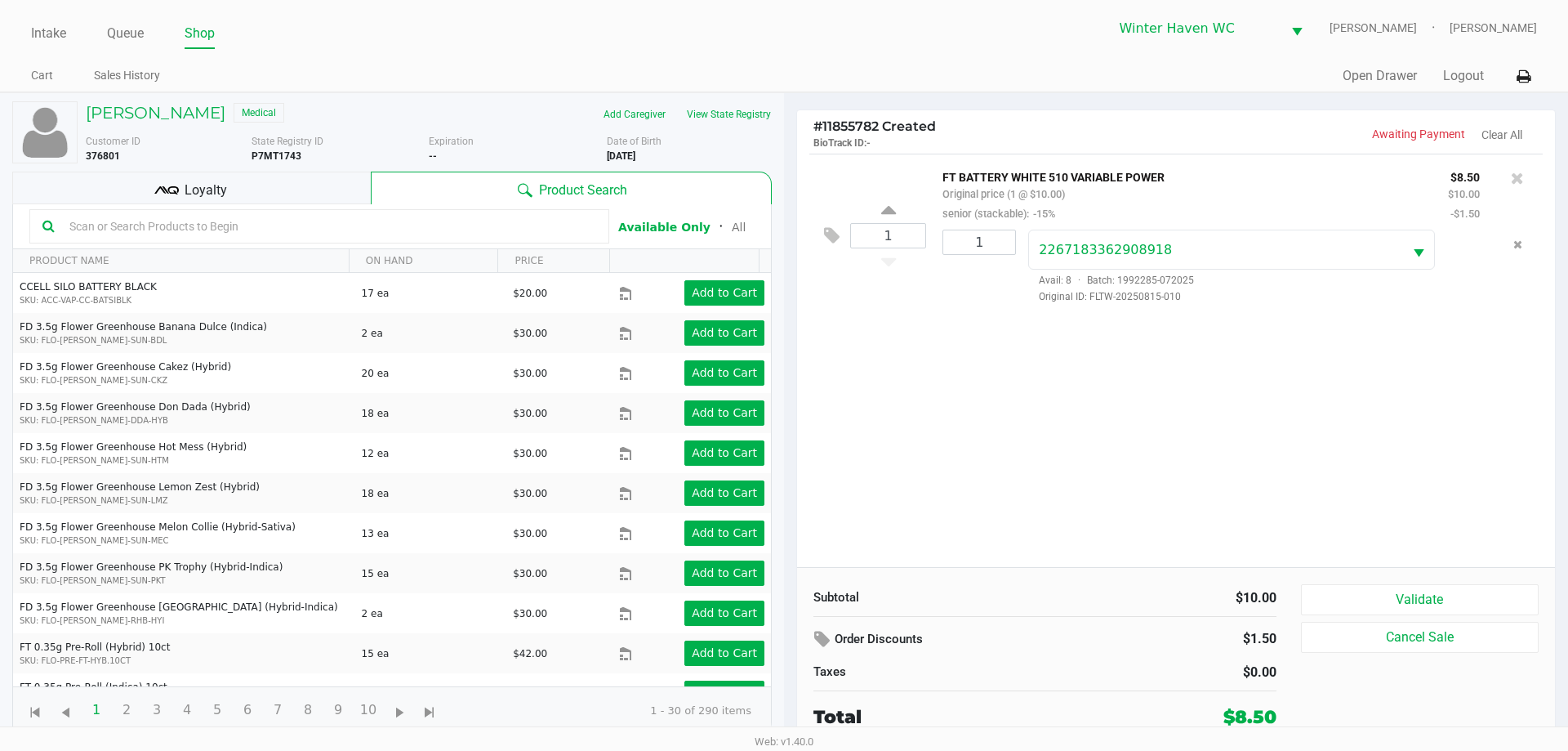
click at [276, 211] on div at bounding box center [318, 226] width 580 height 34
click at [290, 176] on div "Loyalty" at bounding box center [191, 188] width 358 height 33
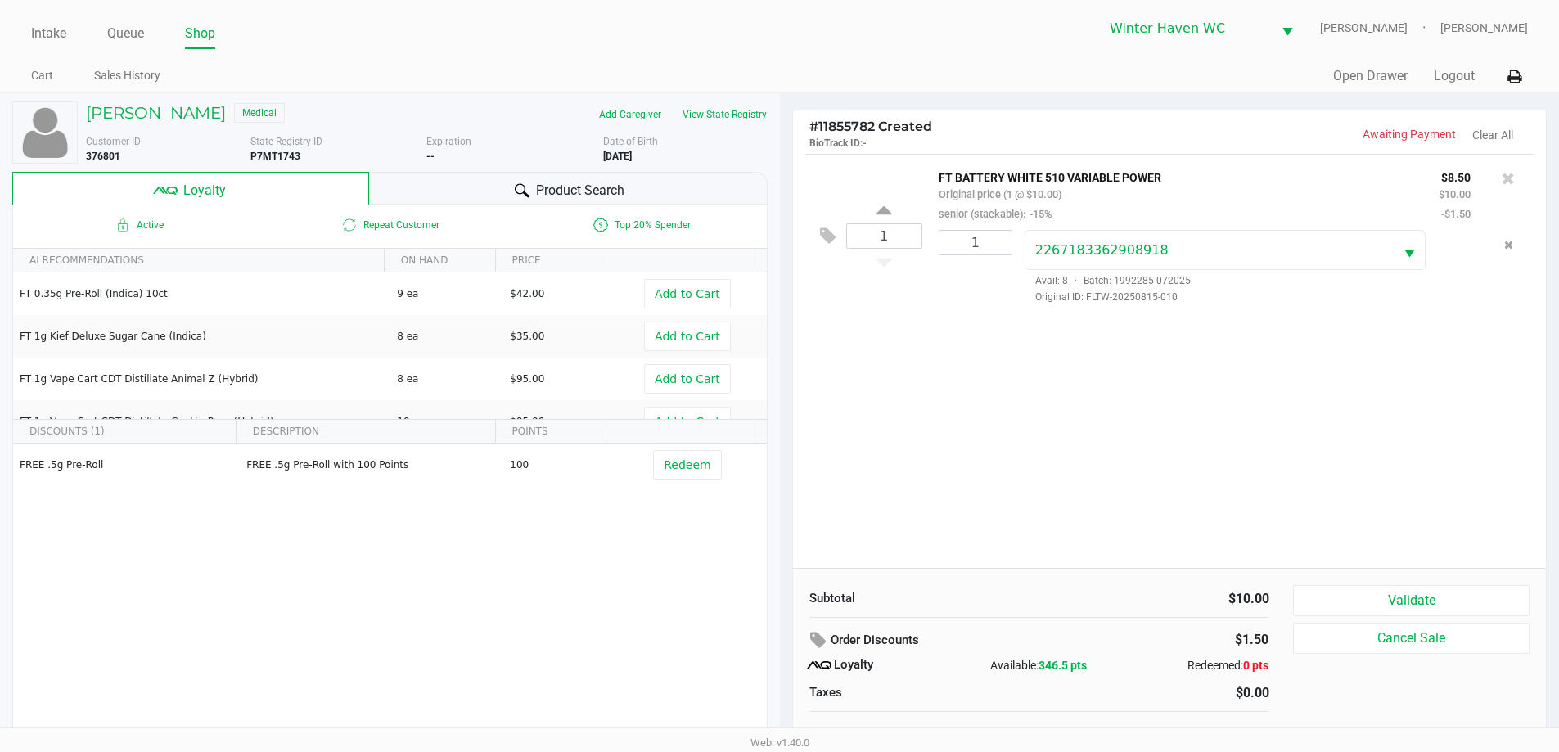
click at [481, 179] on div "Product Search" at bounding box center [568, 188] width 398 height 33
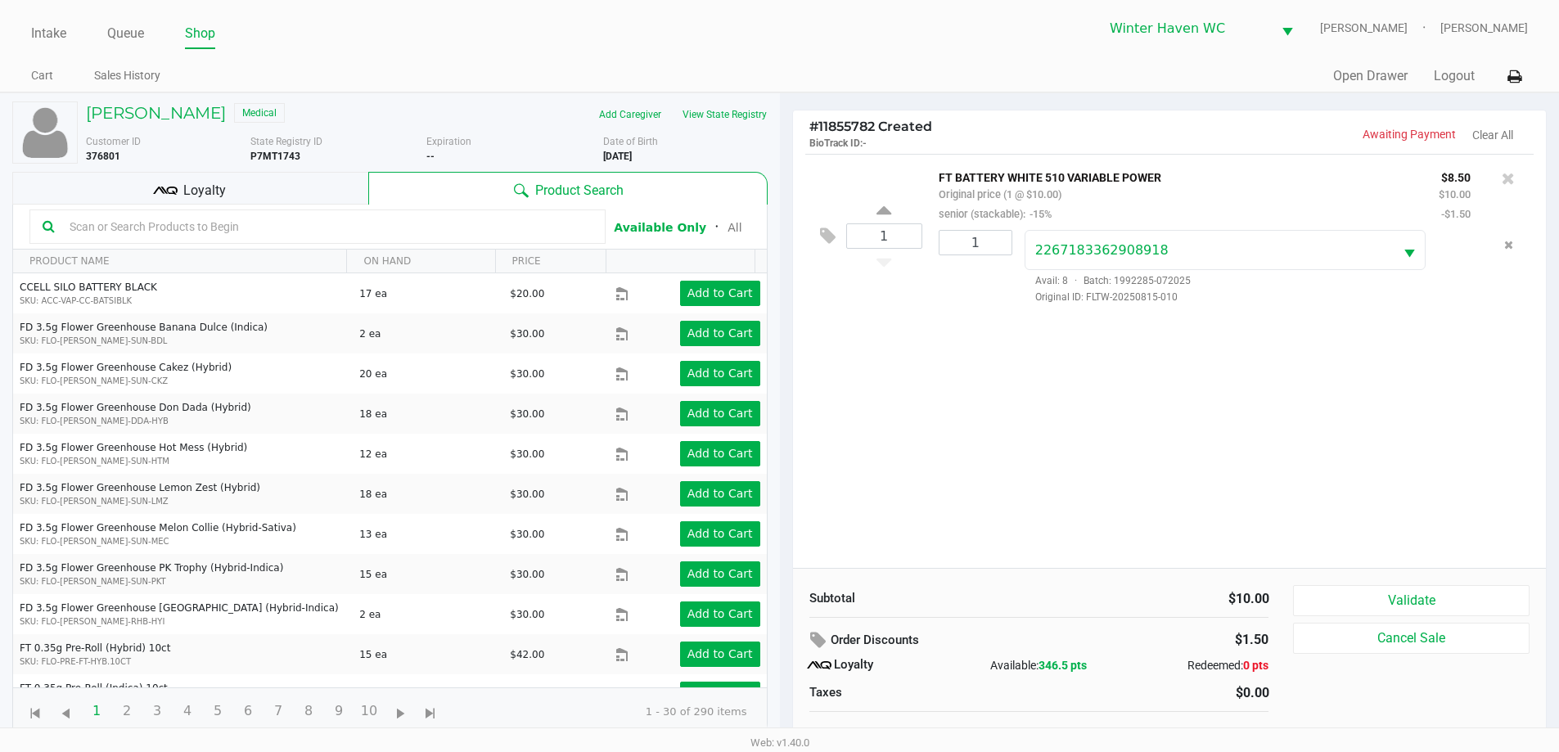
click at [193, 227] on input "text" at bounding box center [327, 226] width 529 height 25
click at [468, 232] on input "text" at bounding box center [327, 226] width 529 height 25
click at [304, 187] on div "Loyalty" at bounding box center [190, 188] width 356 height 33
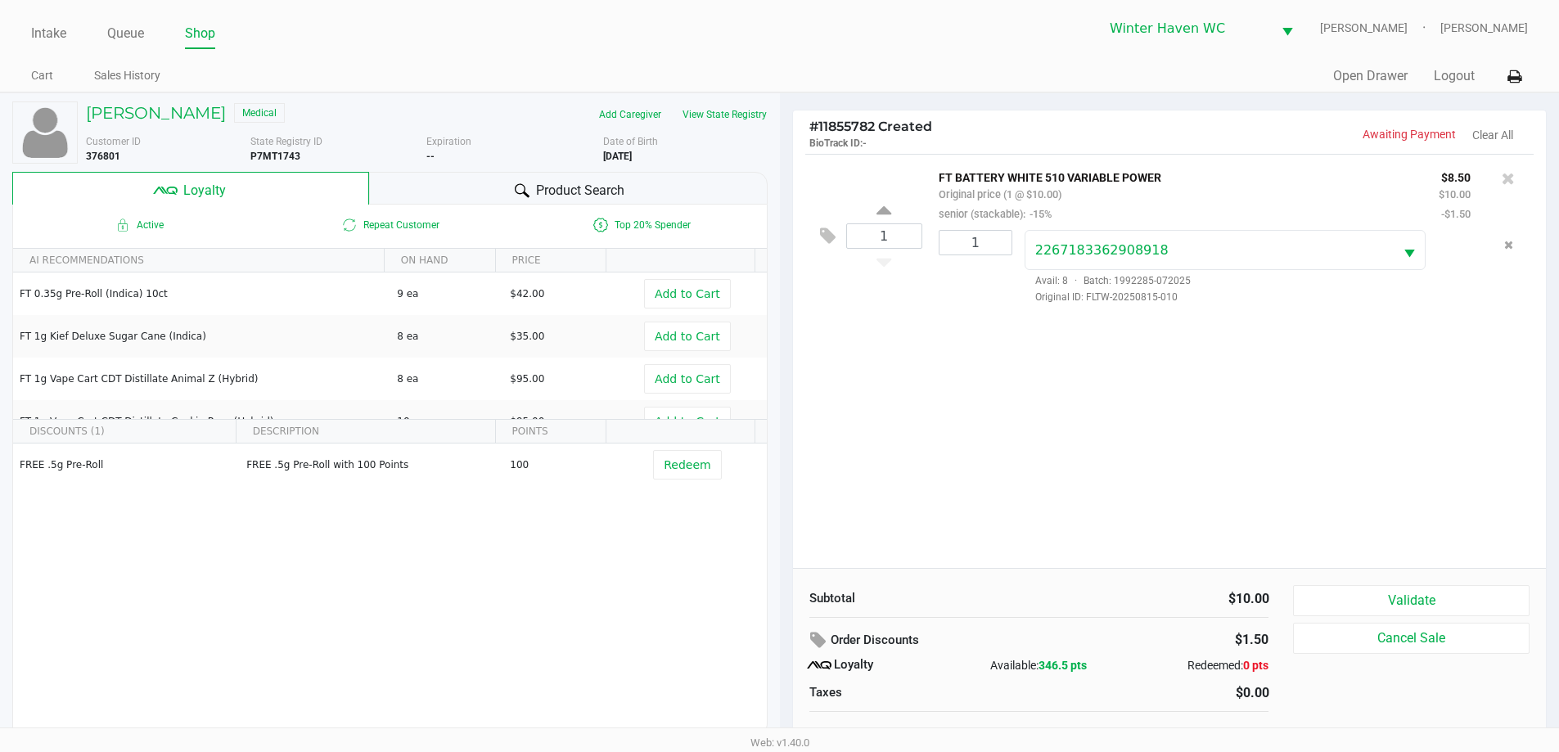
click at [510, 196] on div "Product Search" at bounding box center [568, 188] width 398 height 33
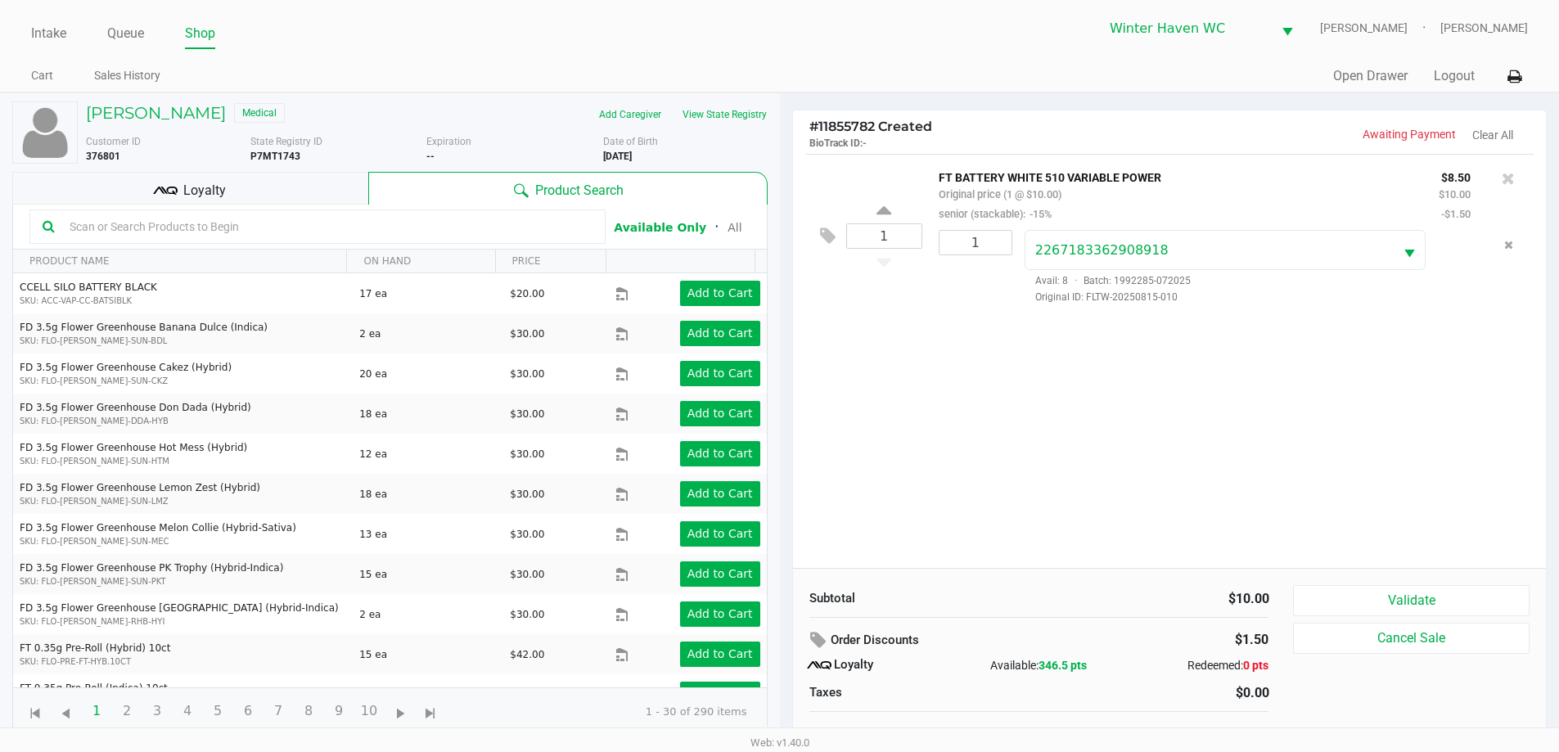
click at [379, 231] on input "text" at bounding box center [327, 226] width 529 height 25
click at [205, 170] on div "SUSAN STEWART Medical Add Caregiver View State Registry Customer ID 376801 Stat…" at bounding box center [389, 418] width 755 height 650
click at [220, 181] on span "Loyalty" at bounding box center [204, 191] width 43 height 20
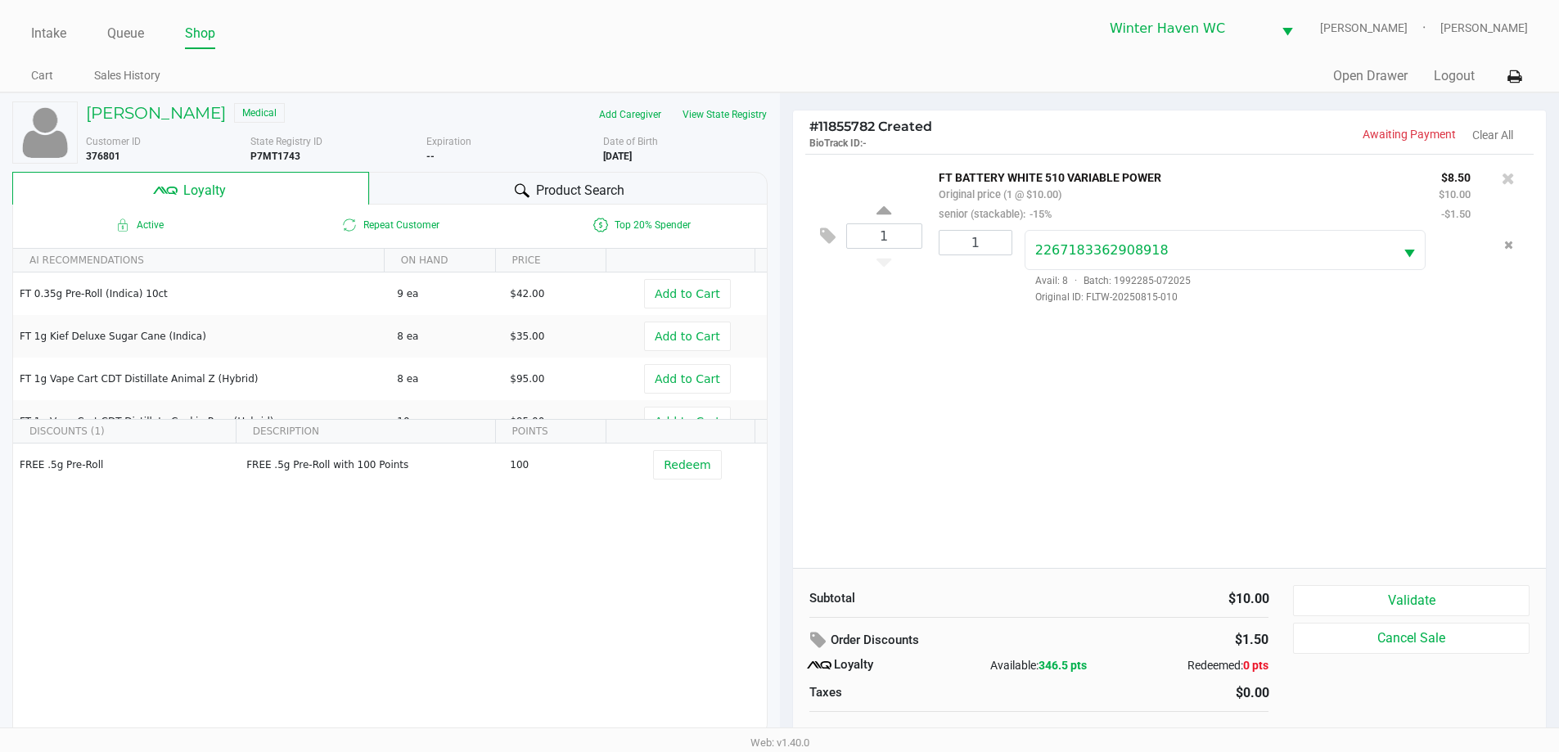
click at [477, 178] on div "Product Search" at bounding box center [568, 188] width 398 height 33
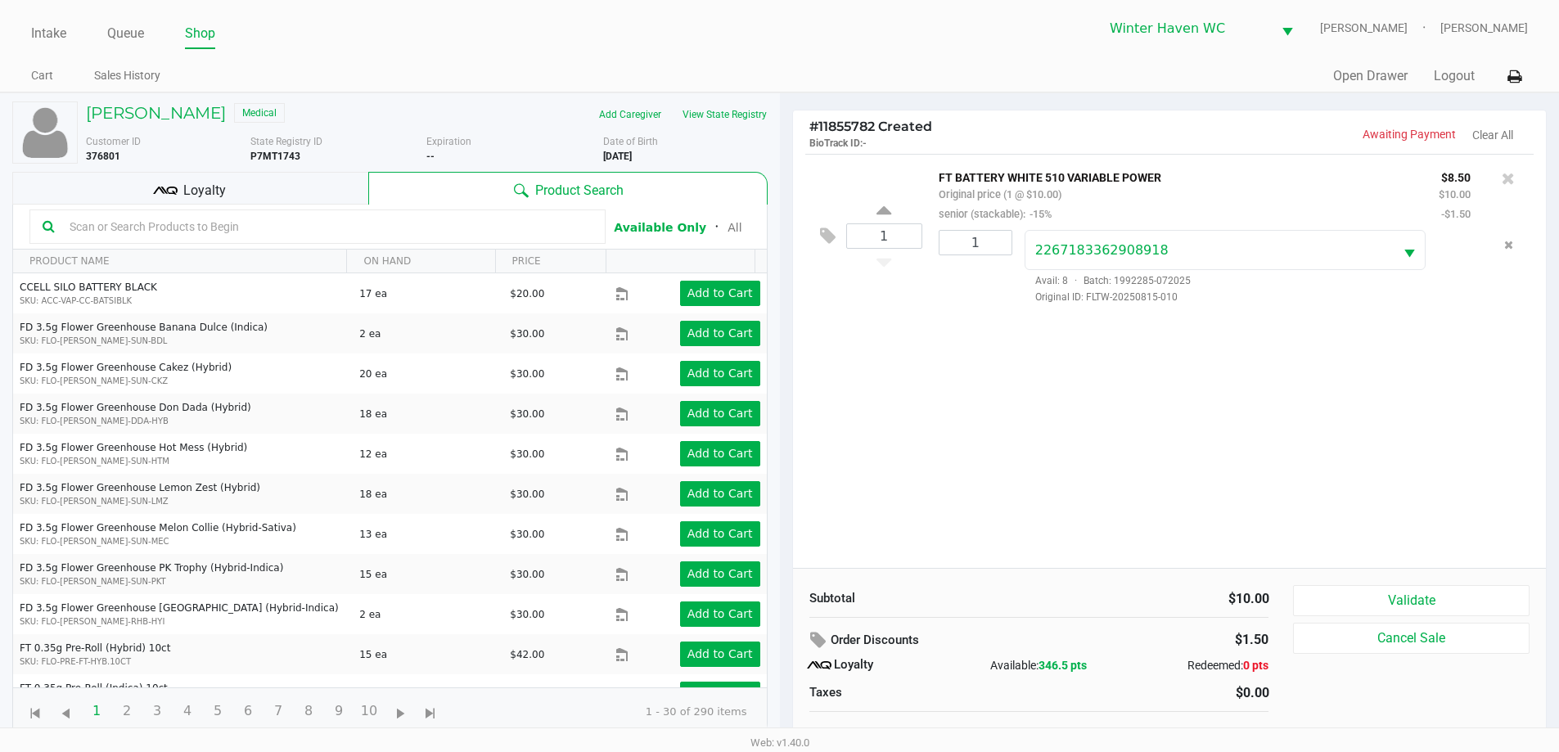
click at [340, 221] on input "text" at bounding box center [327, 226] width 529 height 25
click at [140, 181] on div "Loyalty" at bounding box center [190, 188] width 356 height 33
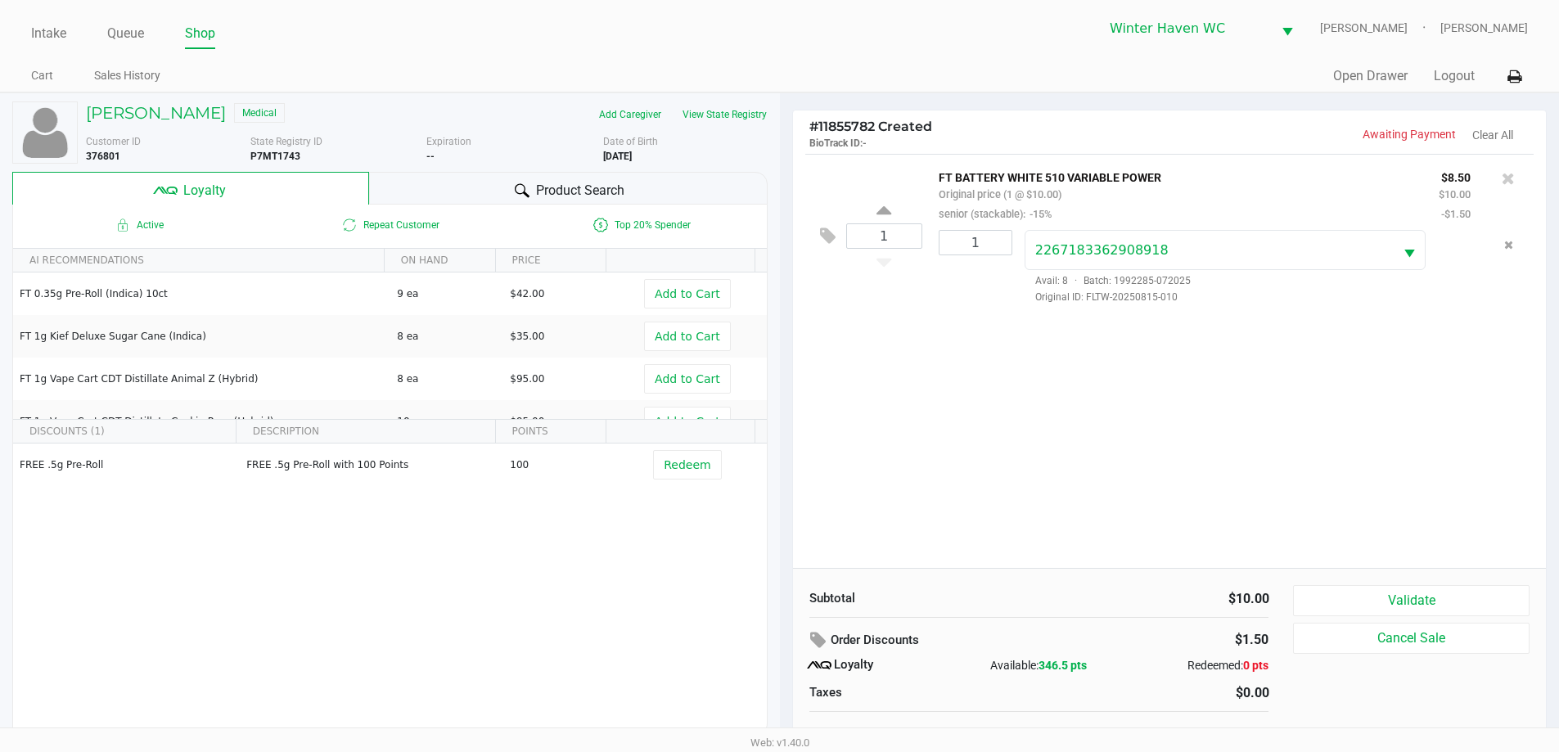
click at [498, 189] on div "Product Search" at bounding box center [568, 188] width 398 height 33
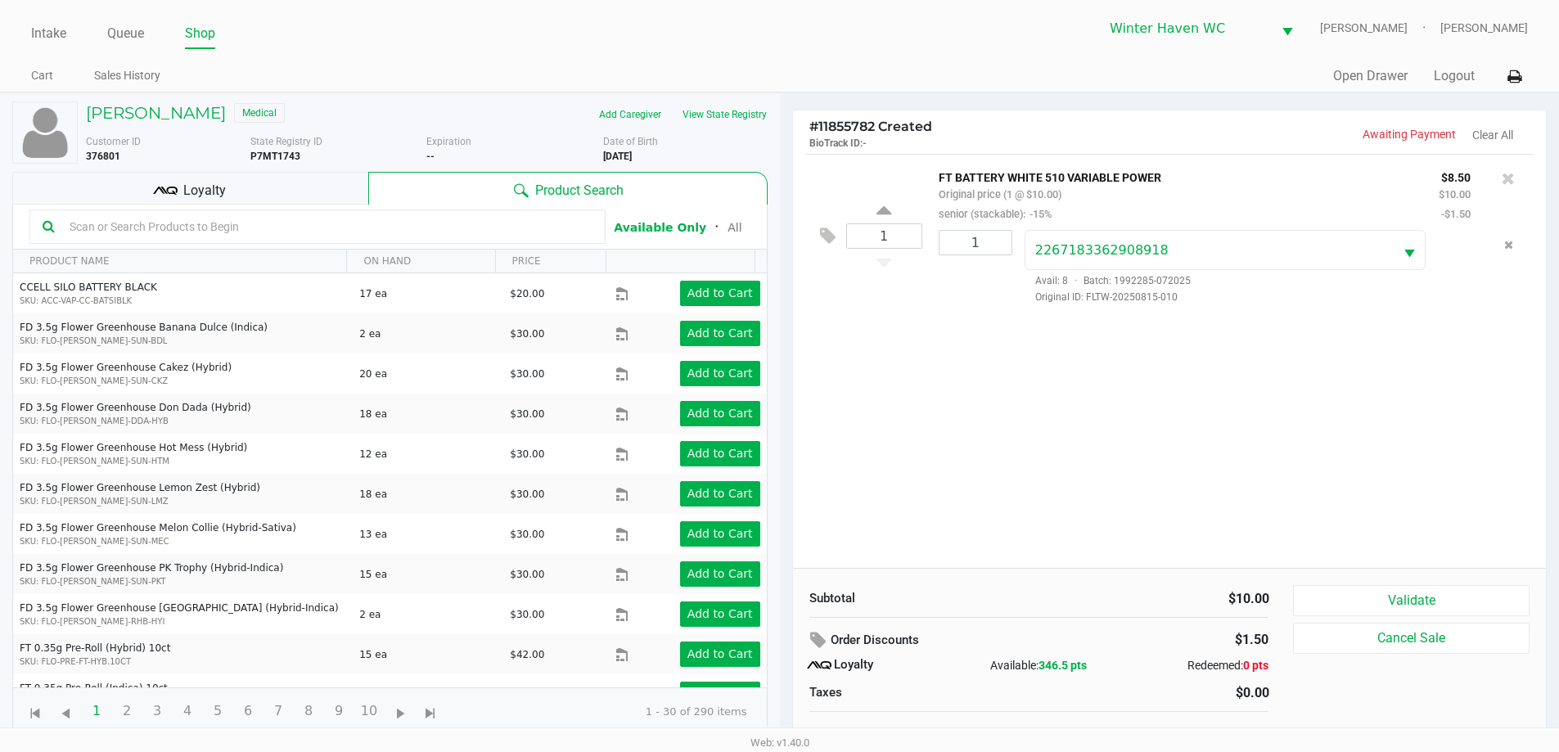
click at [259, 229] on input "text" at bounding box center [327, 226] width 529 height 25
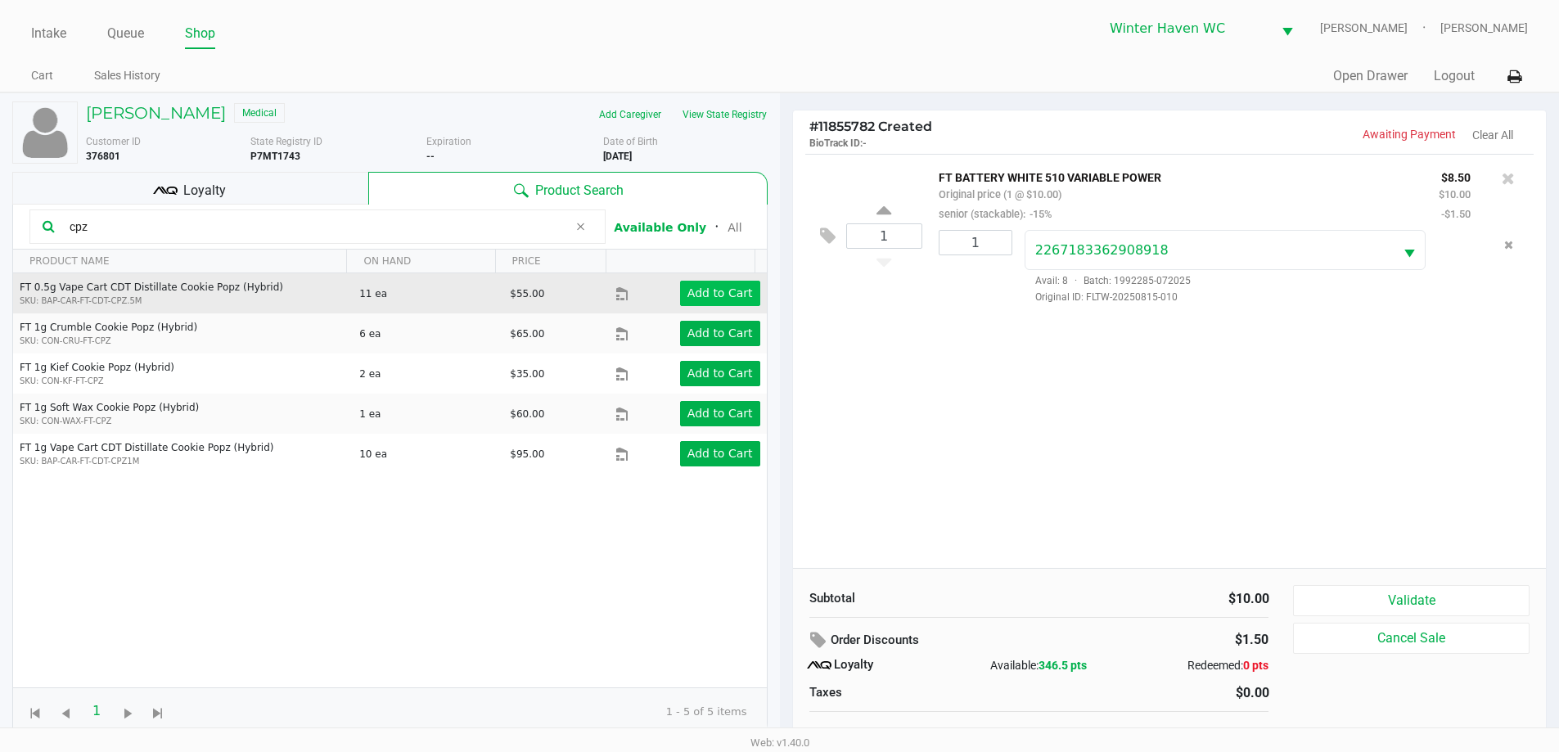
type input "cpz"
click at [718, 288] on app-button-loader "Add to Cart" at bounding box center [719, 292] width 65 height 13
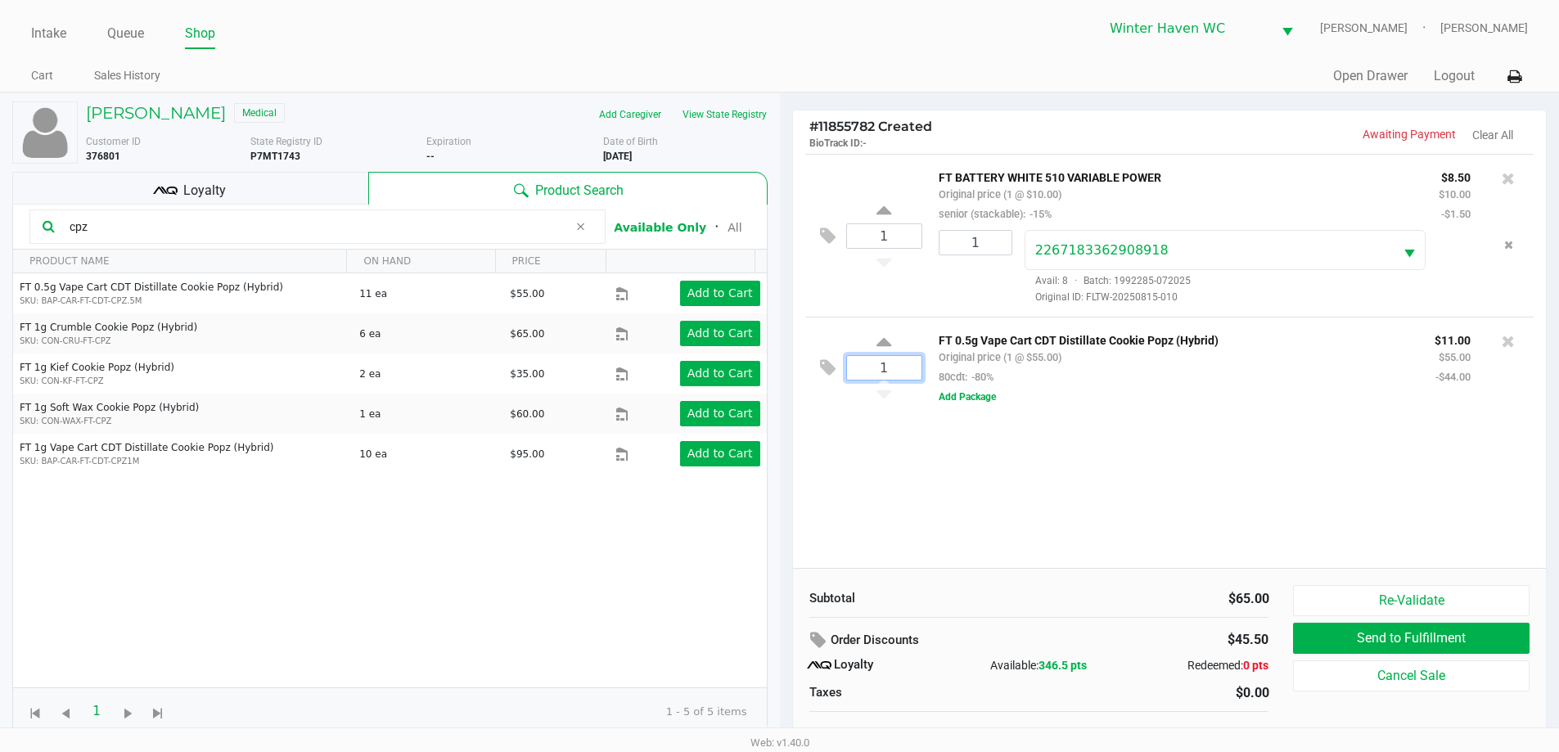
click at [909, 369] on input "1" at bounding box center [884, 368] width 74 height 24
type input "3"
click at [1017, 484] on div "Loading SUSAN STEWART Medical Add Caregiver View State Registry Customer ID 376…" at bounding box center [779, 430] width 1559 height 676
click at [390, 229] on input "cpz" at bounding box center [315, 226] width 505 height 25
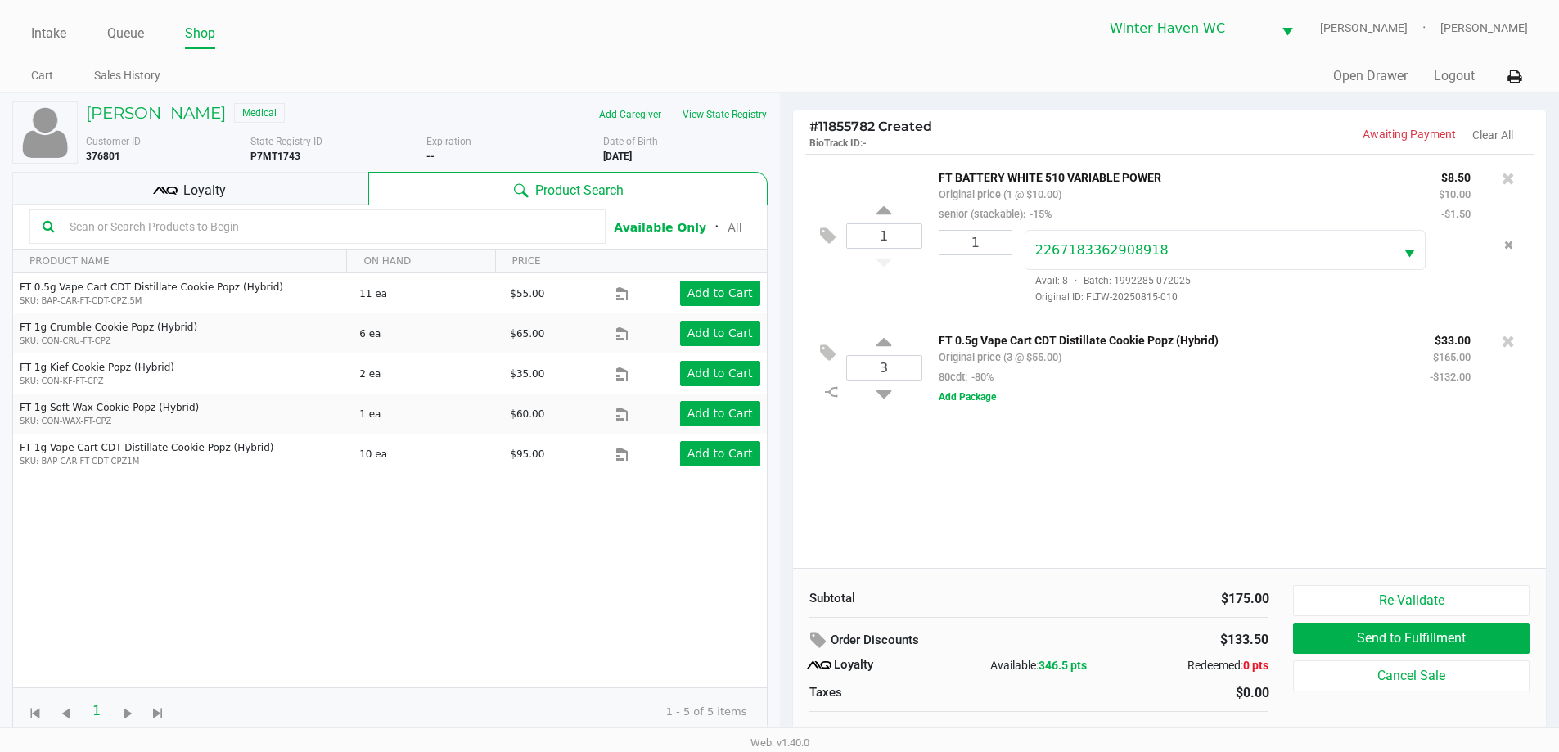
scroll to position [16, 0]
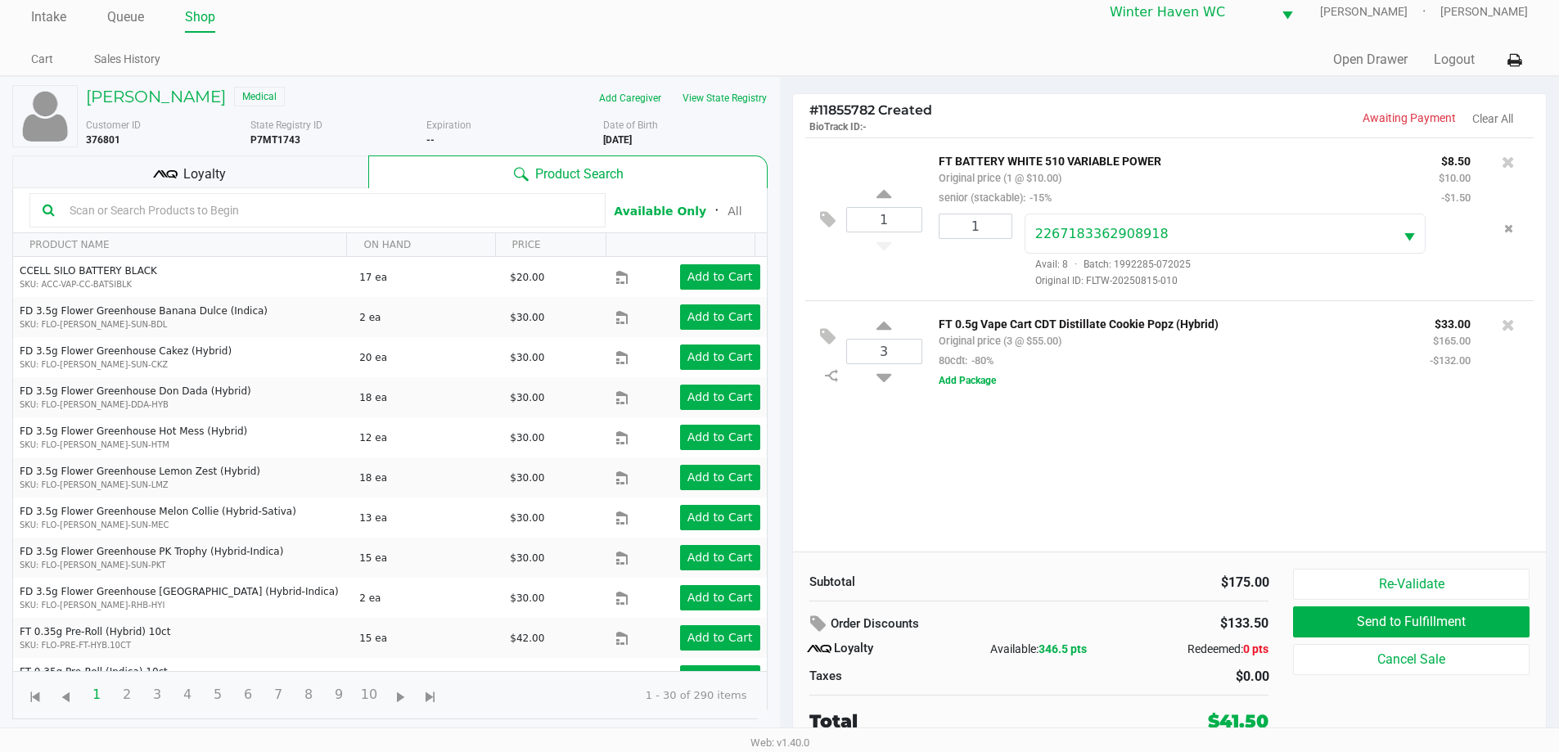
click at [430, 212] on input "text" at bounding box center [327, 210] width 529 height 25
click at [152, 169] on div "Loyalty" at bounding box center [190, 171] width 356 height 33
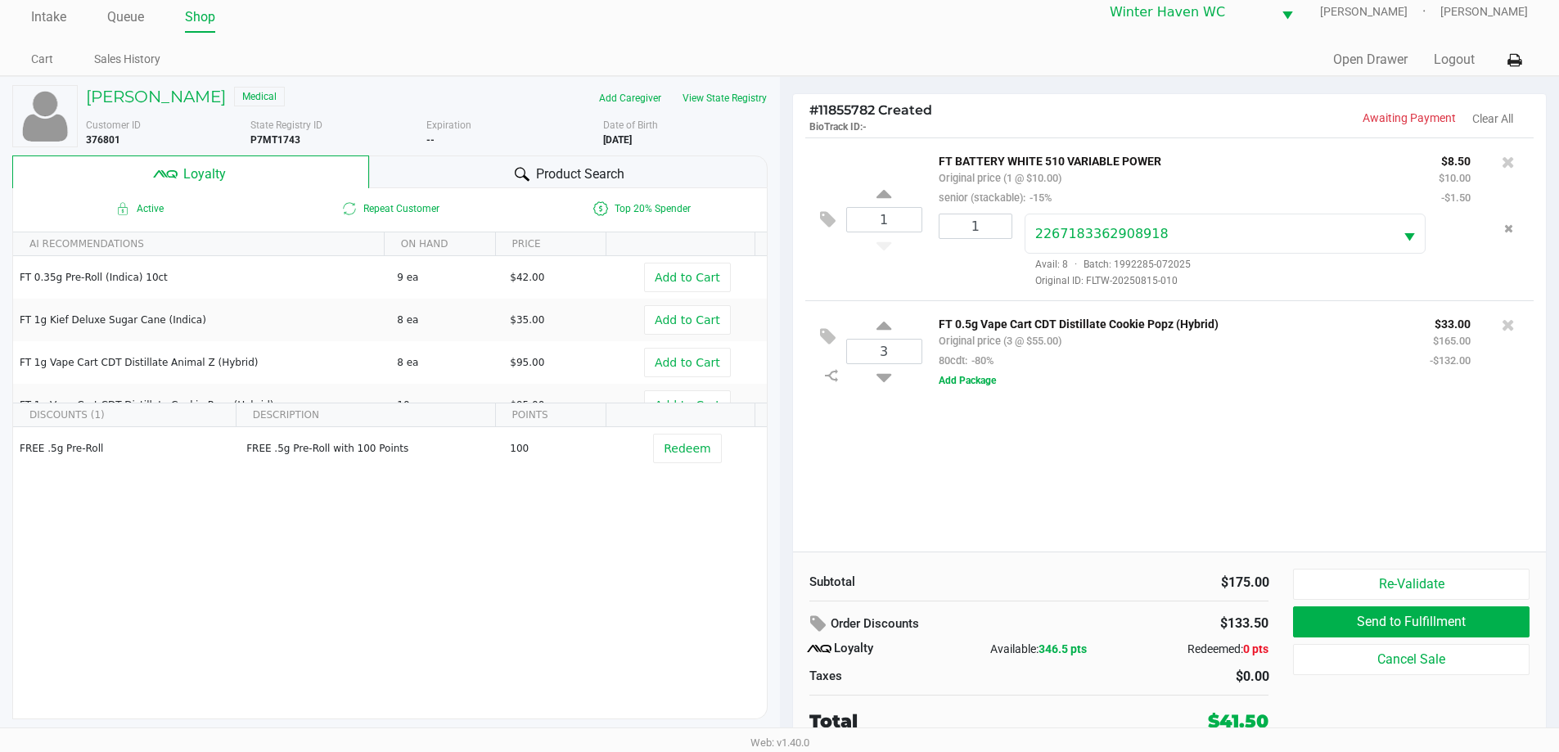
click at [540, 162] on div "Product Search" at bounding box center [568, 171] width 398 height 33
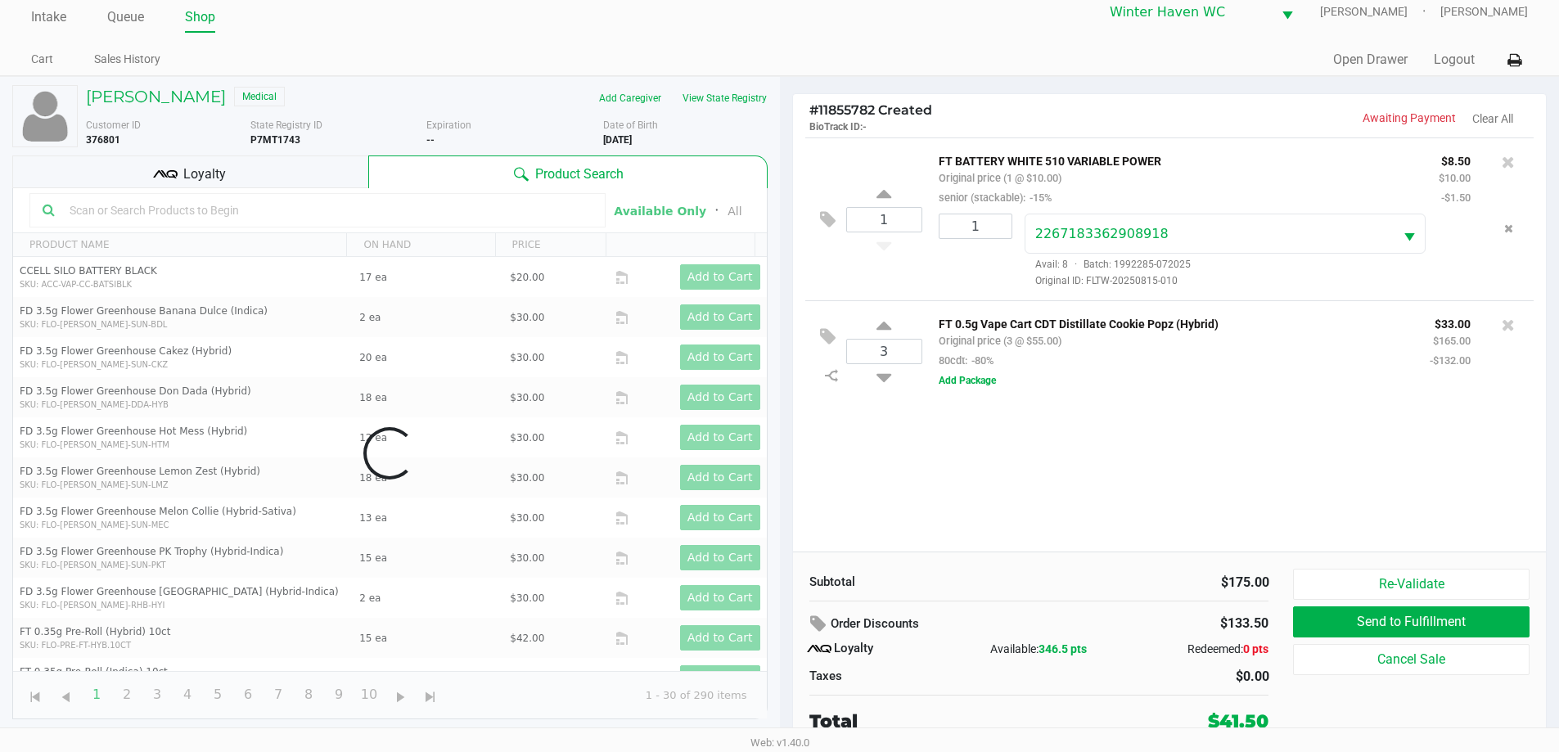
click at [457, 210] on div "Data table" at bounding box center [390, 453] width 754 height 530
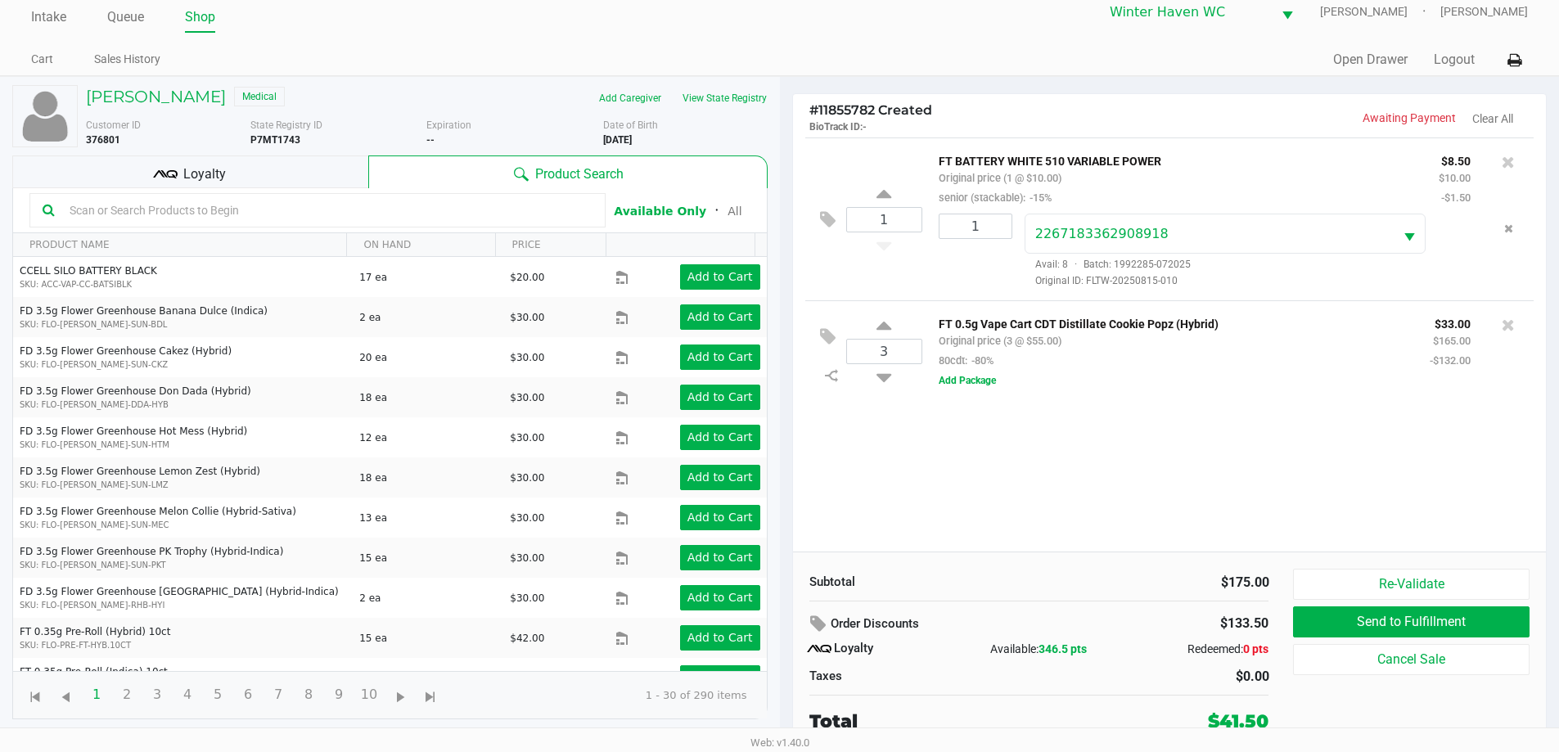
click at [457, 210] on input "text" at bounding box center [327, 210] width 529 height 25
click at [817, 223] on button at bounding box center [831, 219] width 29 height 39
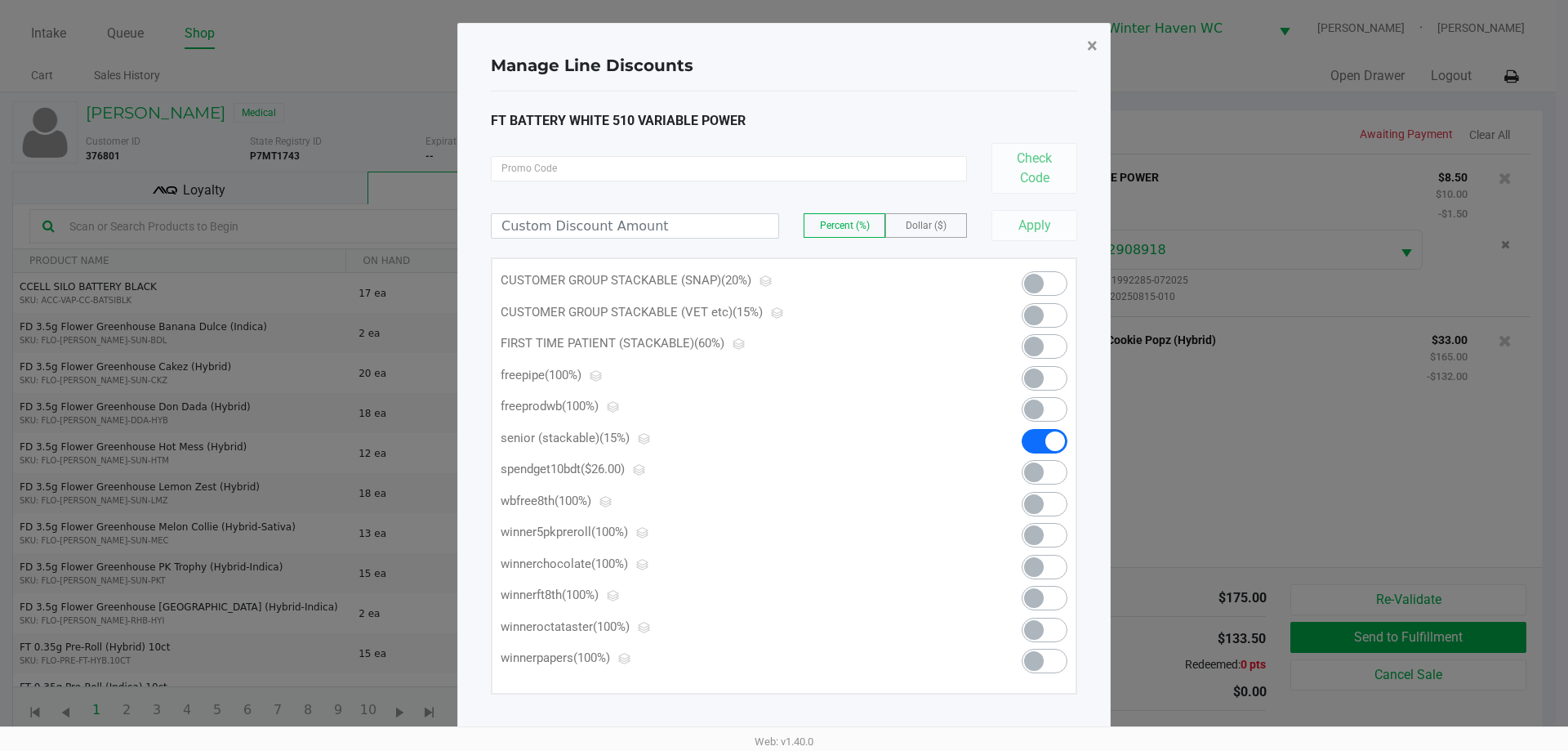
click at [1085, 50] on button "×" at bounding box center [1092, 46] width 37 height 46
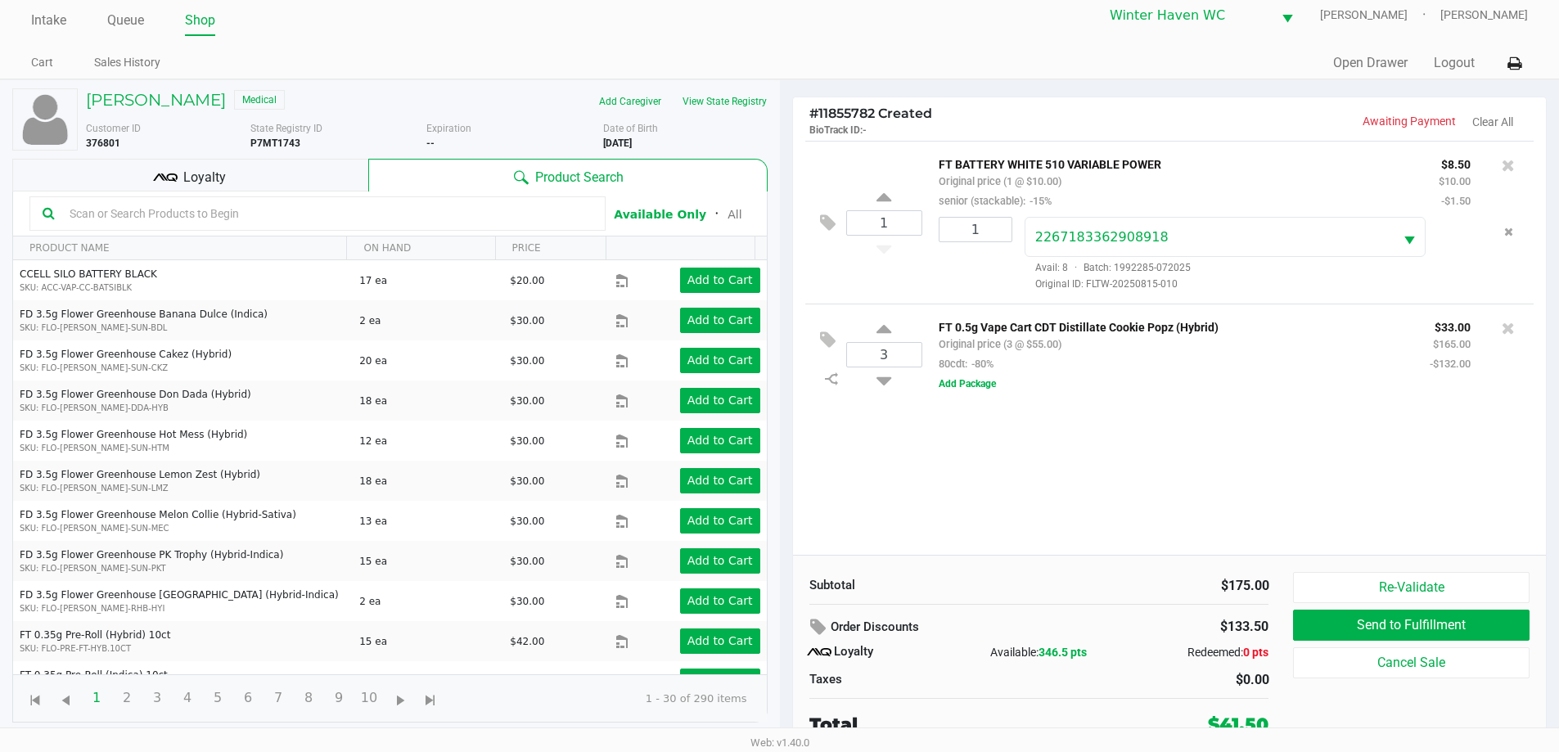
scroll to position [16, 0]
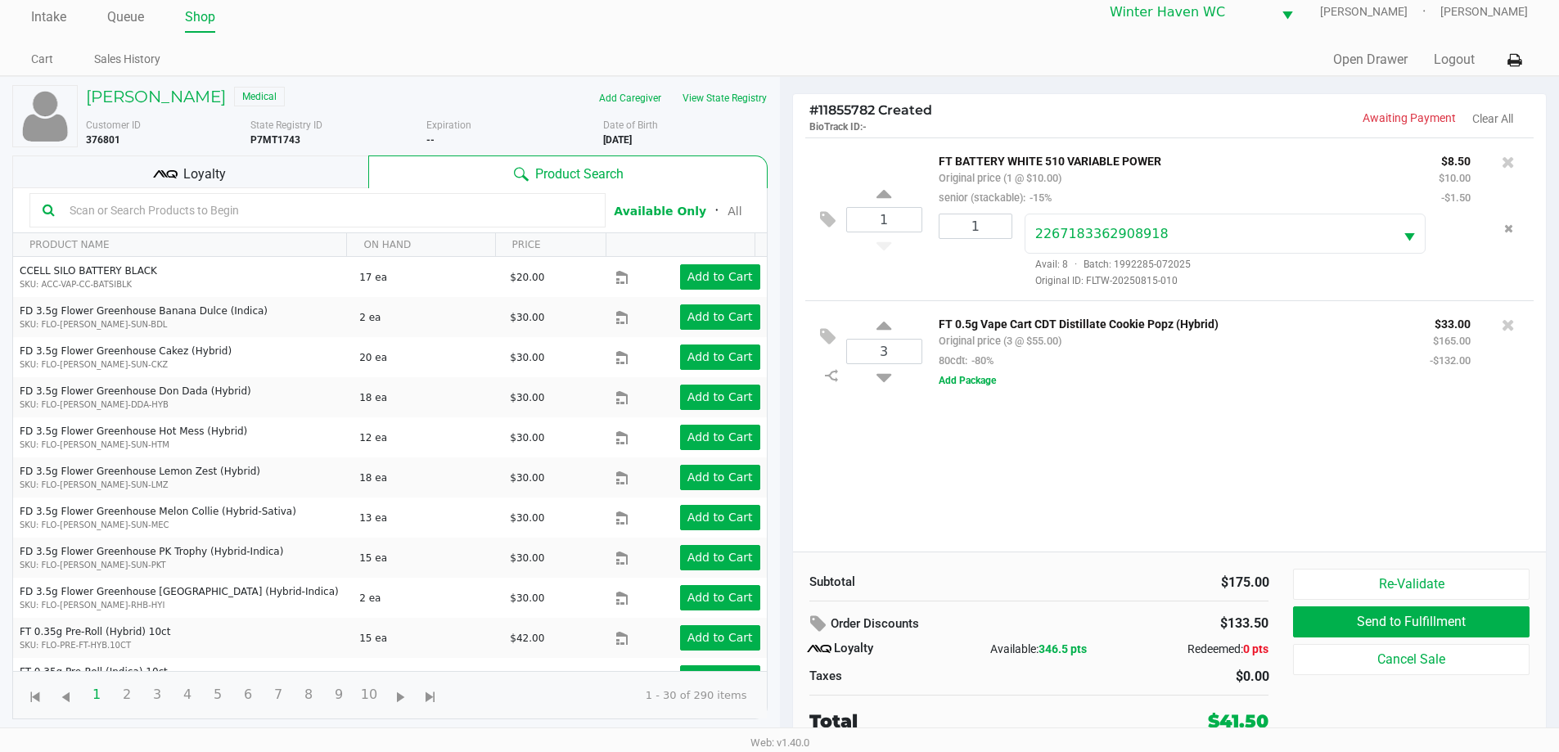
click at [340, 173] on div "Loyalty" at bounding box center [190, 171] width 356 height 33
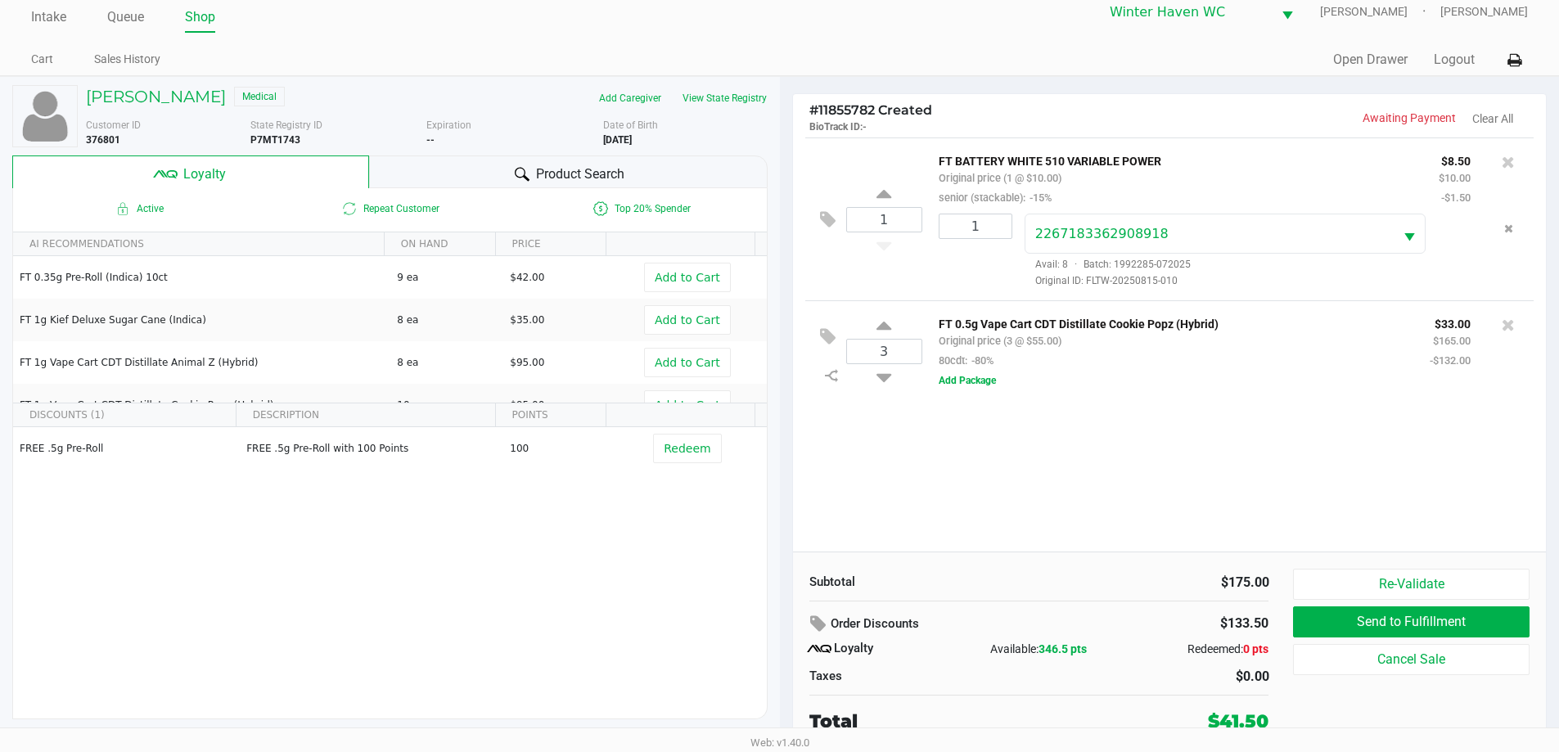
click at [466, 179] on div "Product Search" at bounding box center [568, 171] width 398 height 33
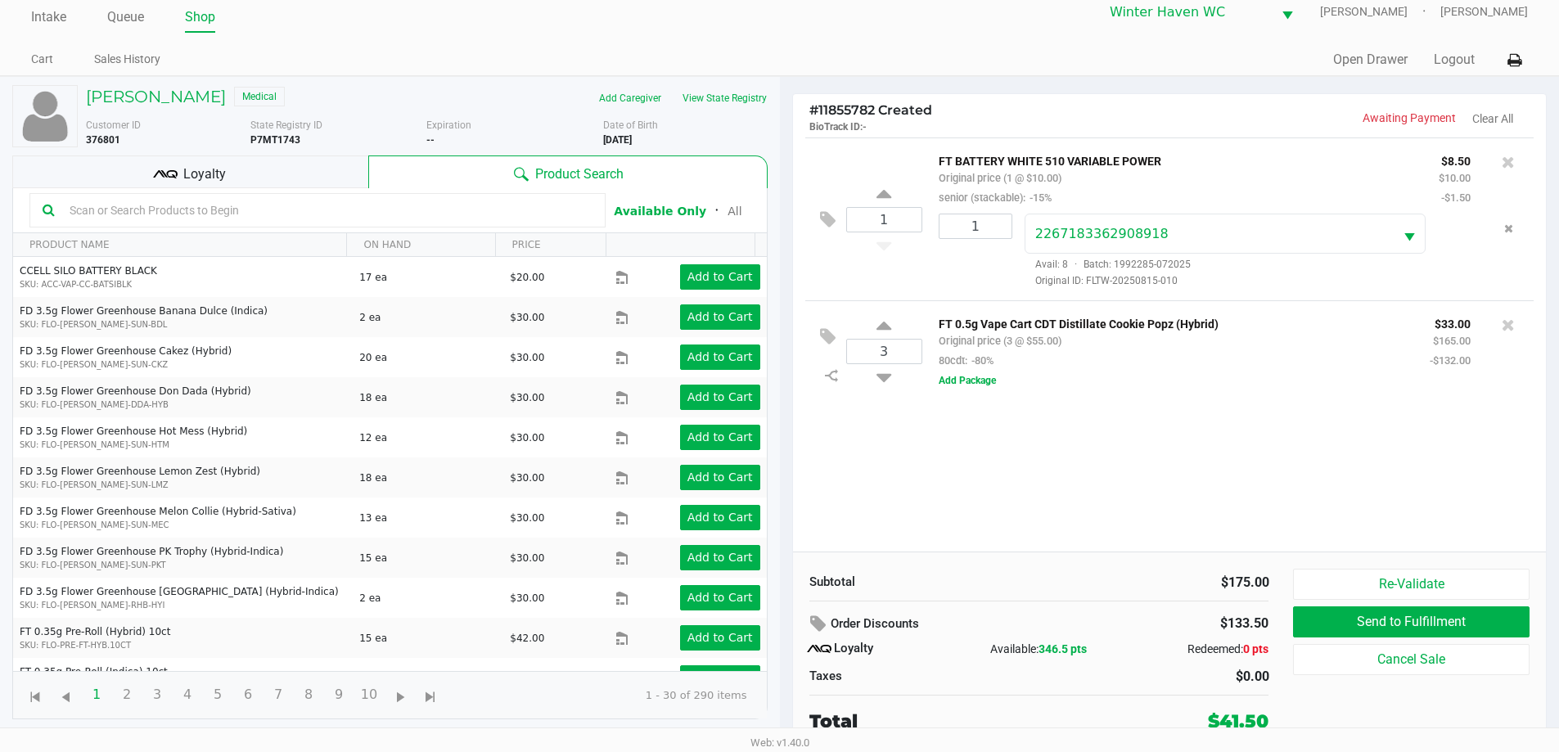
click at [218, 205] on input "text" at bounding box center [327, 210] width 529 height 25
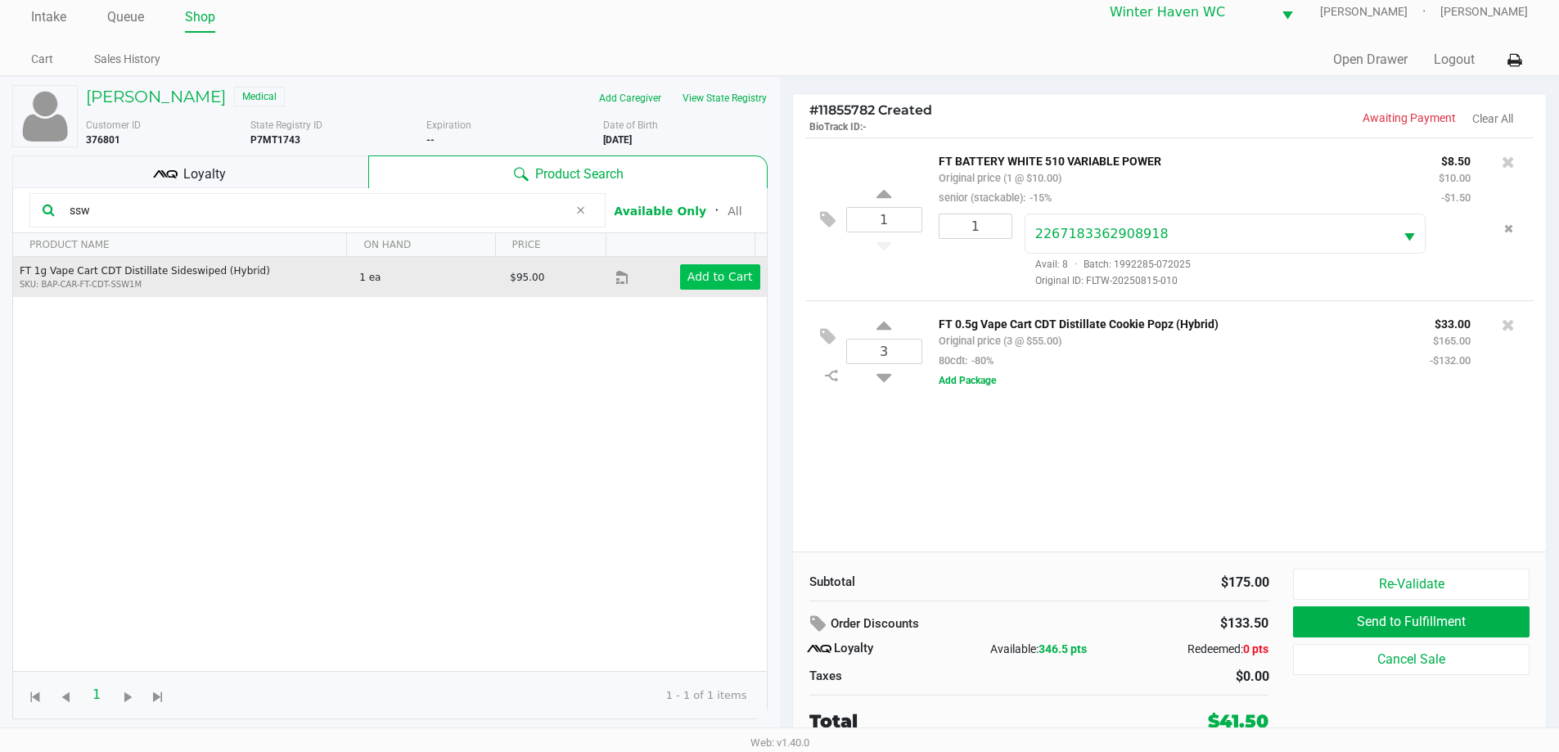
type input "ssw"
click at [687, 275] on app-button-loader "Add to Cart" at bounding box center [719, 276] width 65 height 13
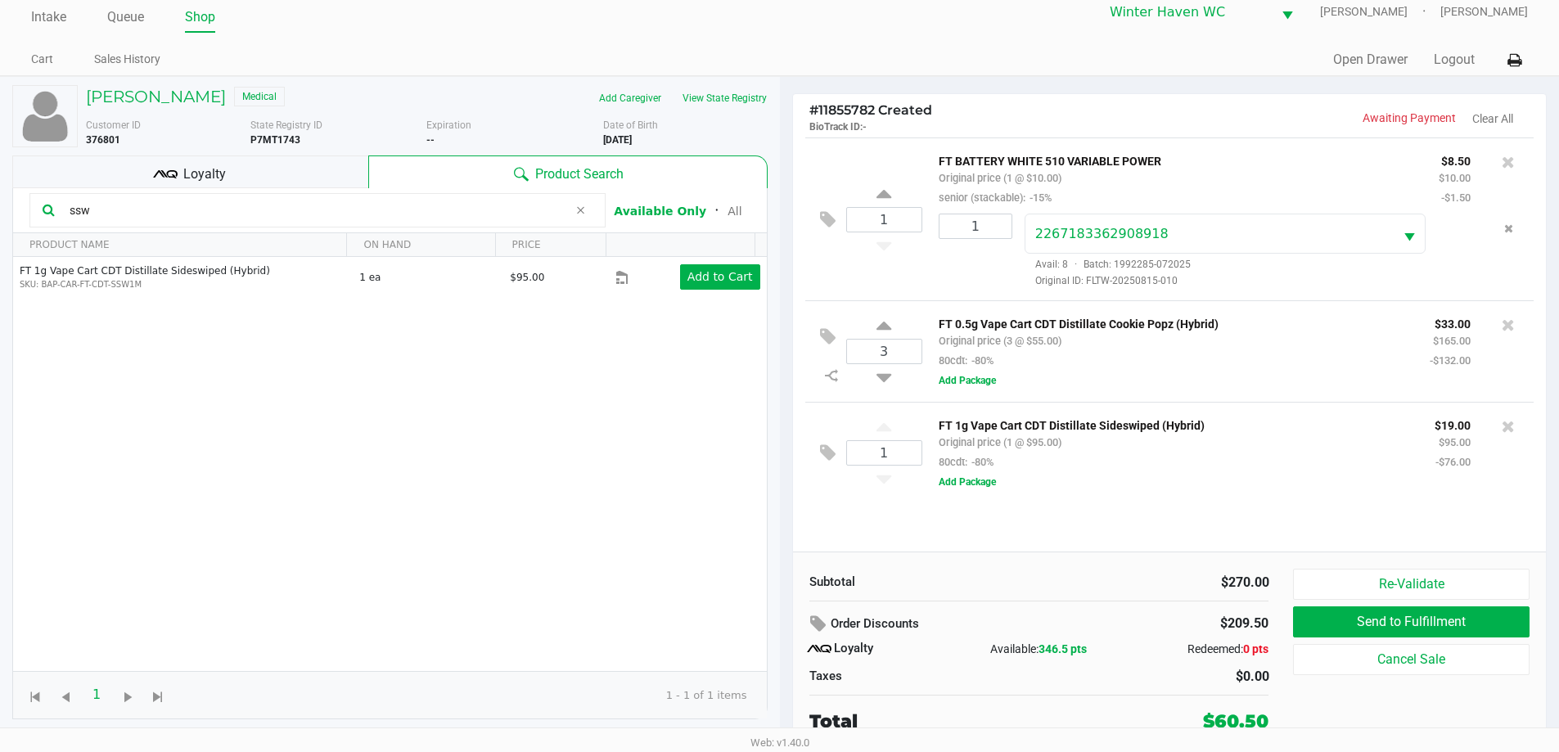
click at [377, 215] on input "ssw" at bounding box center [315, 210] width 505 height 25
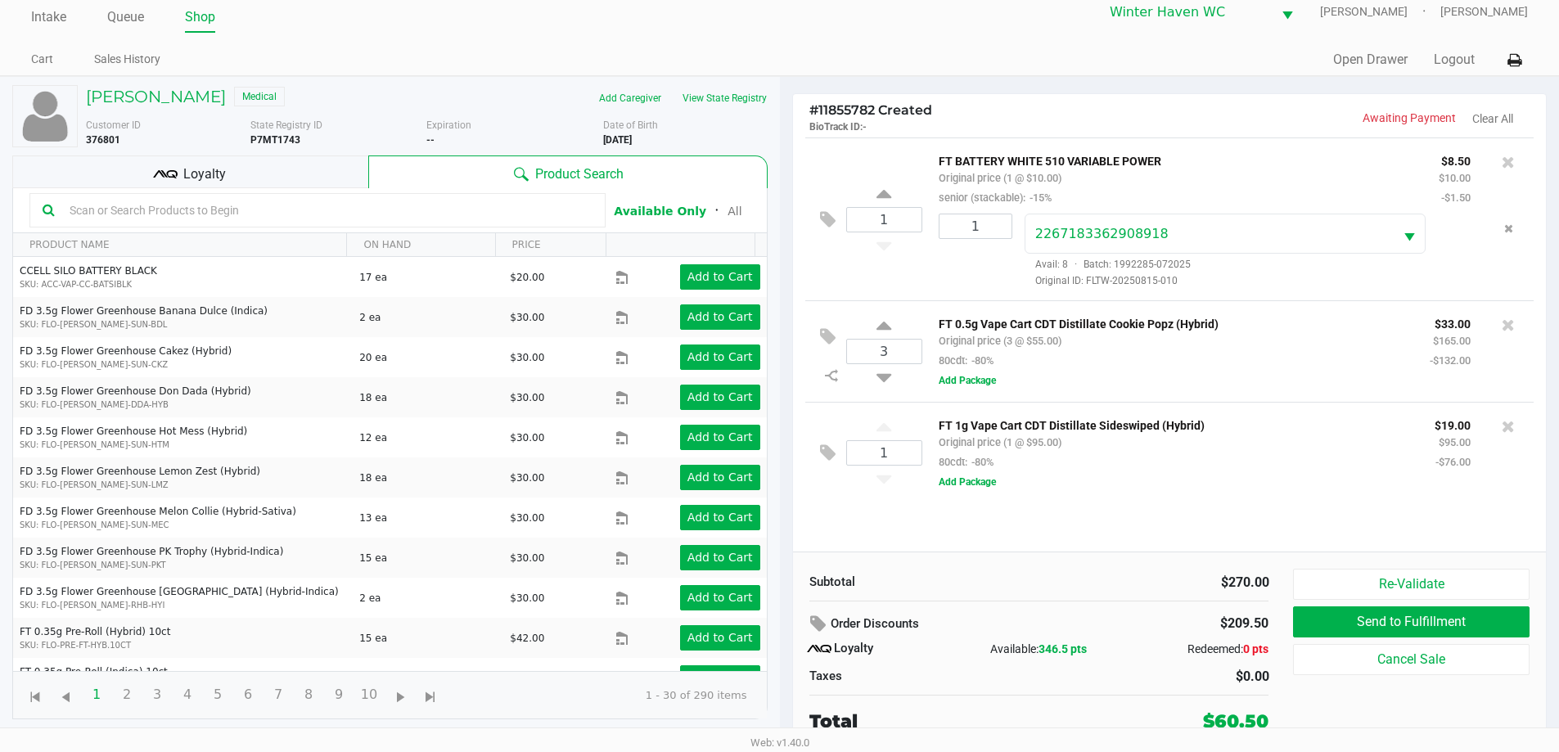
click at [322, 178] on div "Loyalty" at bounding box center [190, 171] width 356 height 33
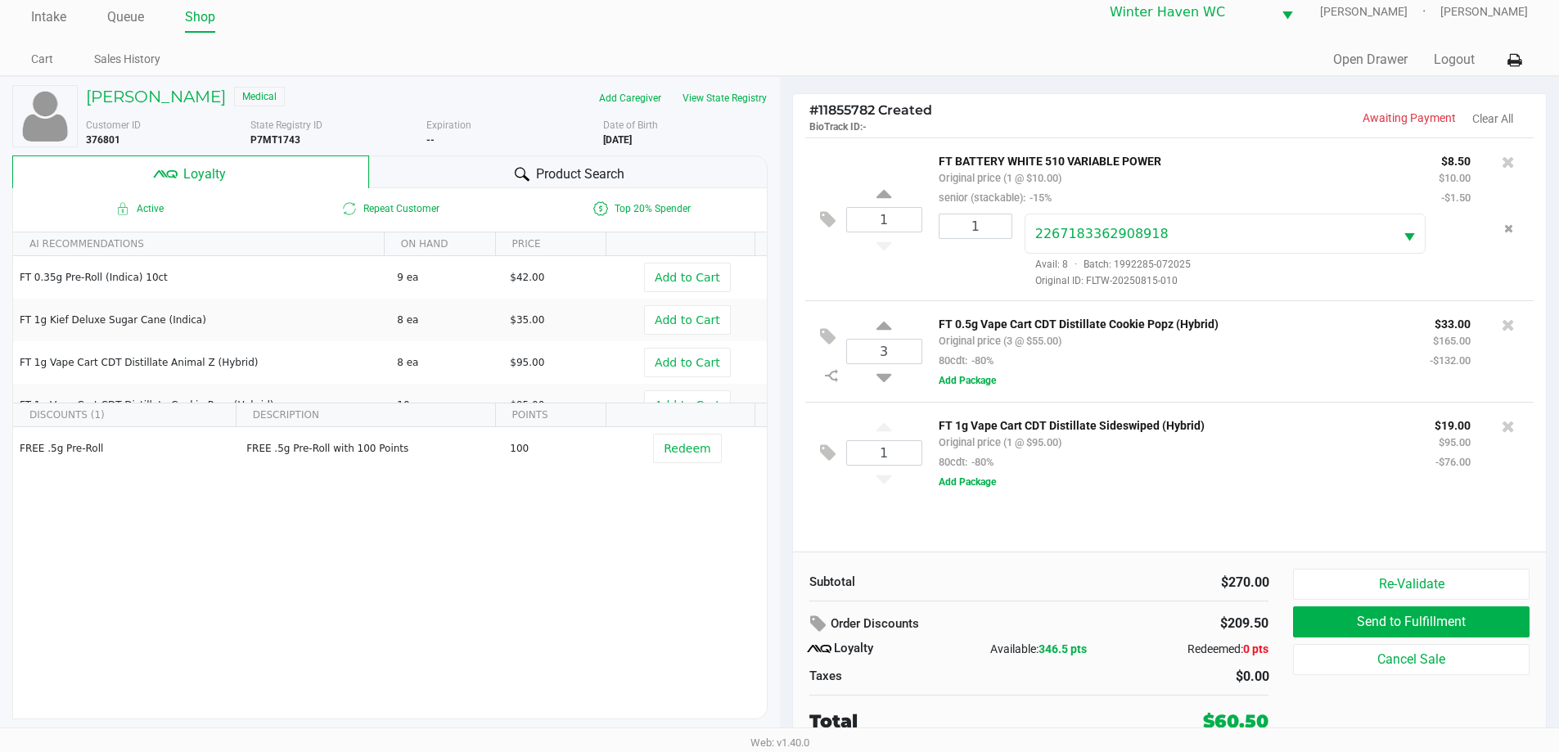
click at [416, 180] on div "Product Search" at bounding box center [568, 171] width 398 height 33
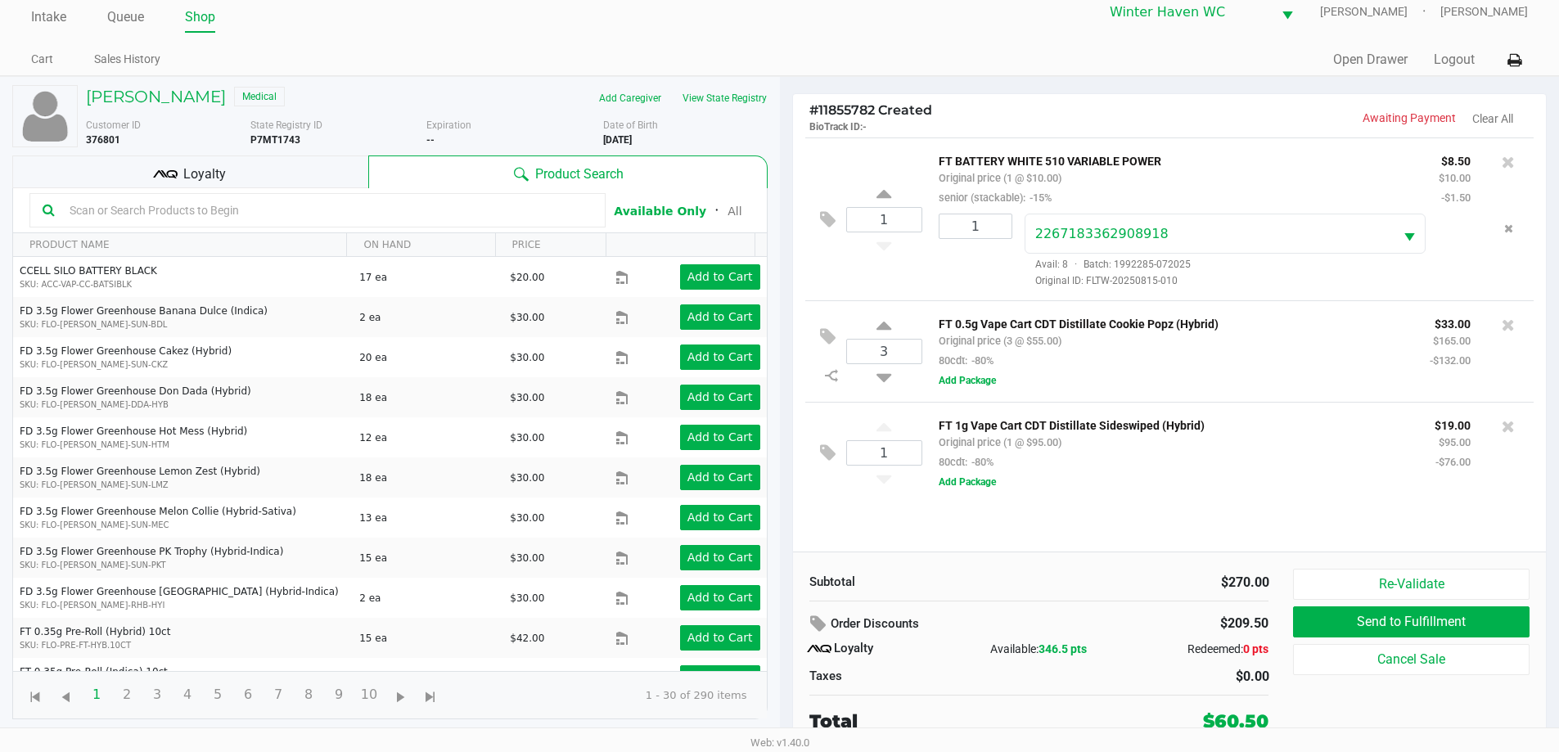
click at [367, 218] on input "text" at bounding box center [327, 210] width 529 height 25
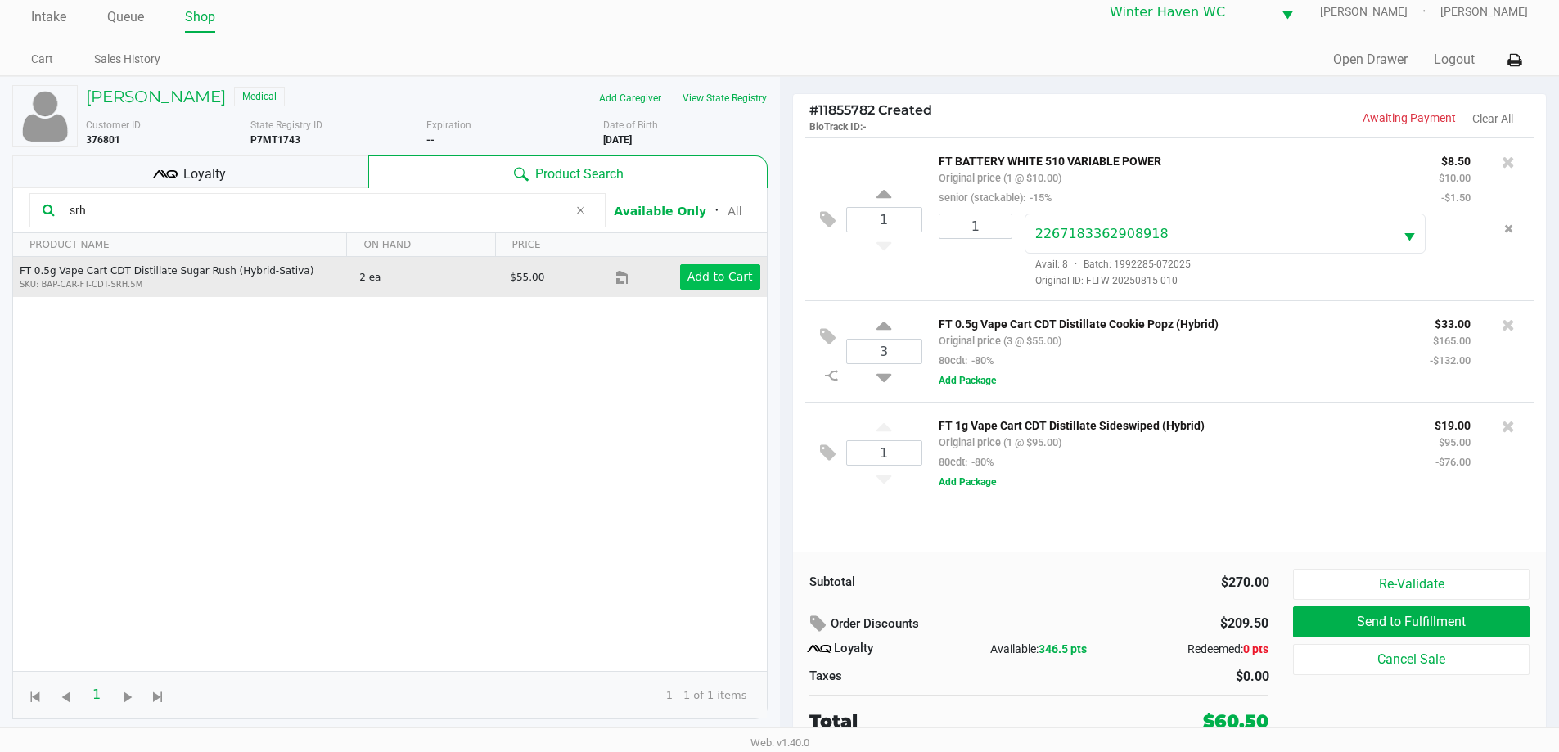
type input "srh"
click at [721, 268] on button "Add to Cart" at bounding box center [720, 276] width 80 height 25
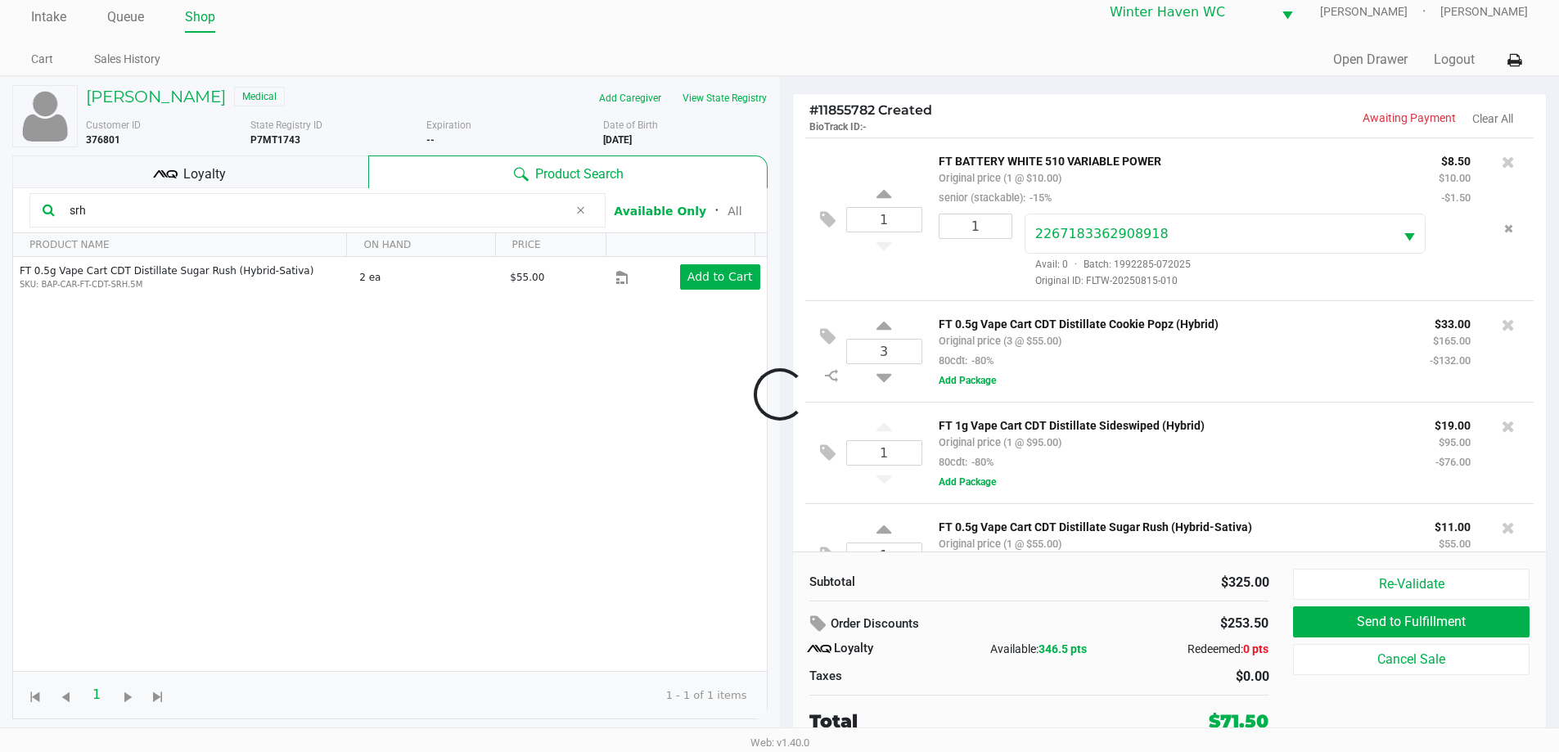
scroll to position [56, 0]
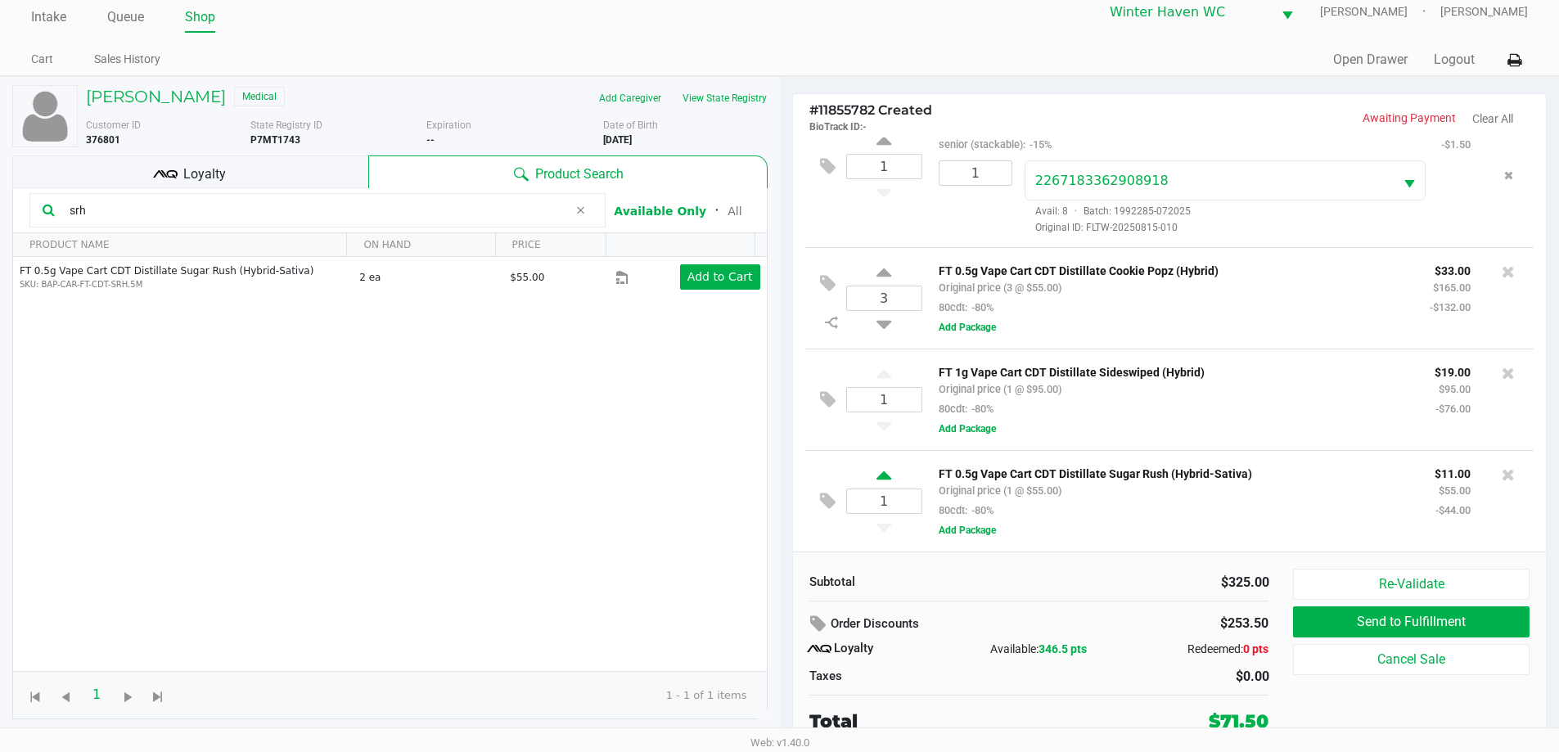
click at [884, 478] on icon at bounding box center [883, 478] width 15 height 20
type input "2"
click at [469, 205] on input "srh" at bounding box center [315, 210] width 505 height 25
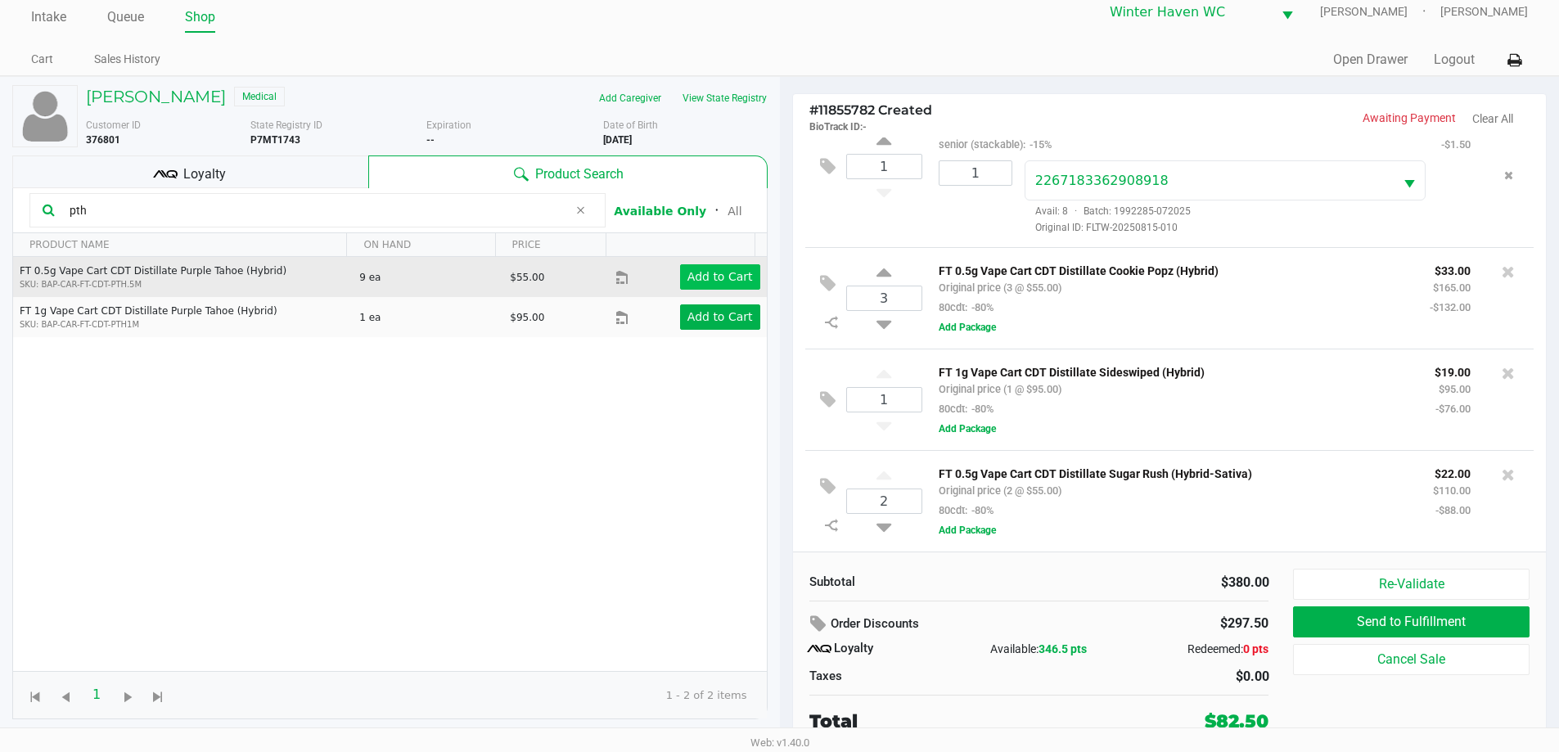
type input "pth"
click at [700, 281] on app-button-loader "Add to Cart" at bounding box center [719, 276] width 65 height 13
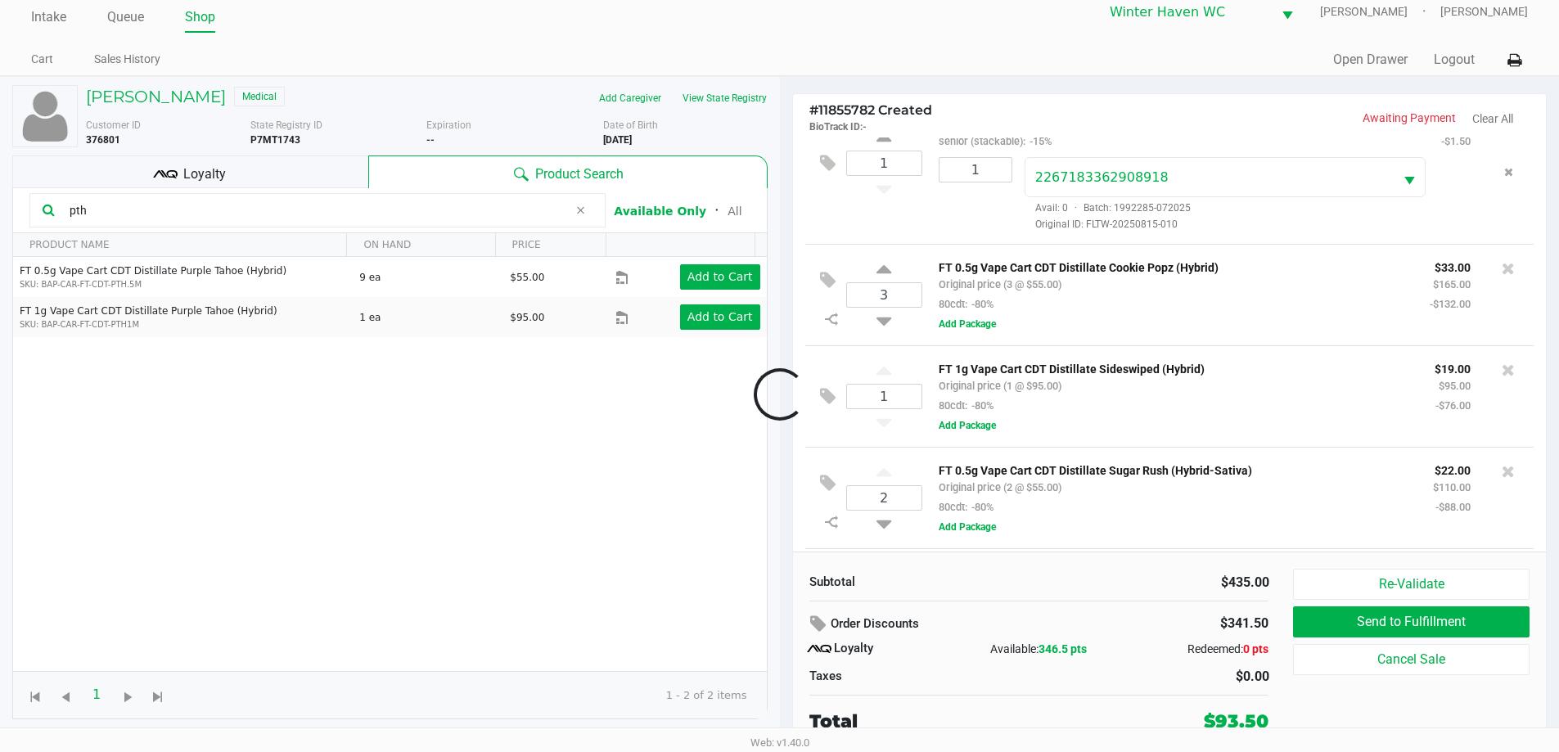
scroll to position [159, 0]
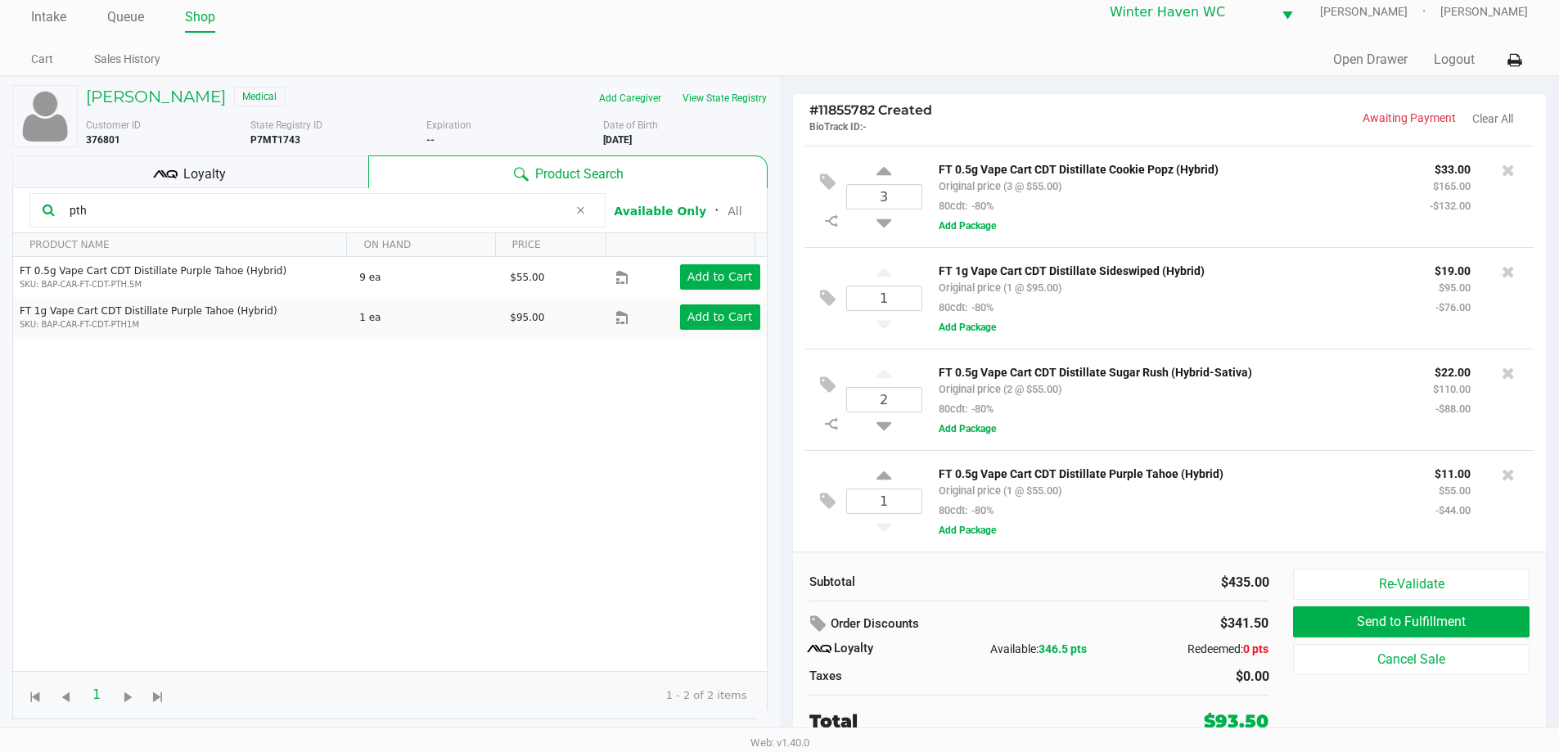
click at [187, 159] on div "Loyalty" at bounding box center [190, 171] width 356 height 33
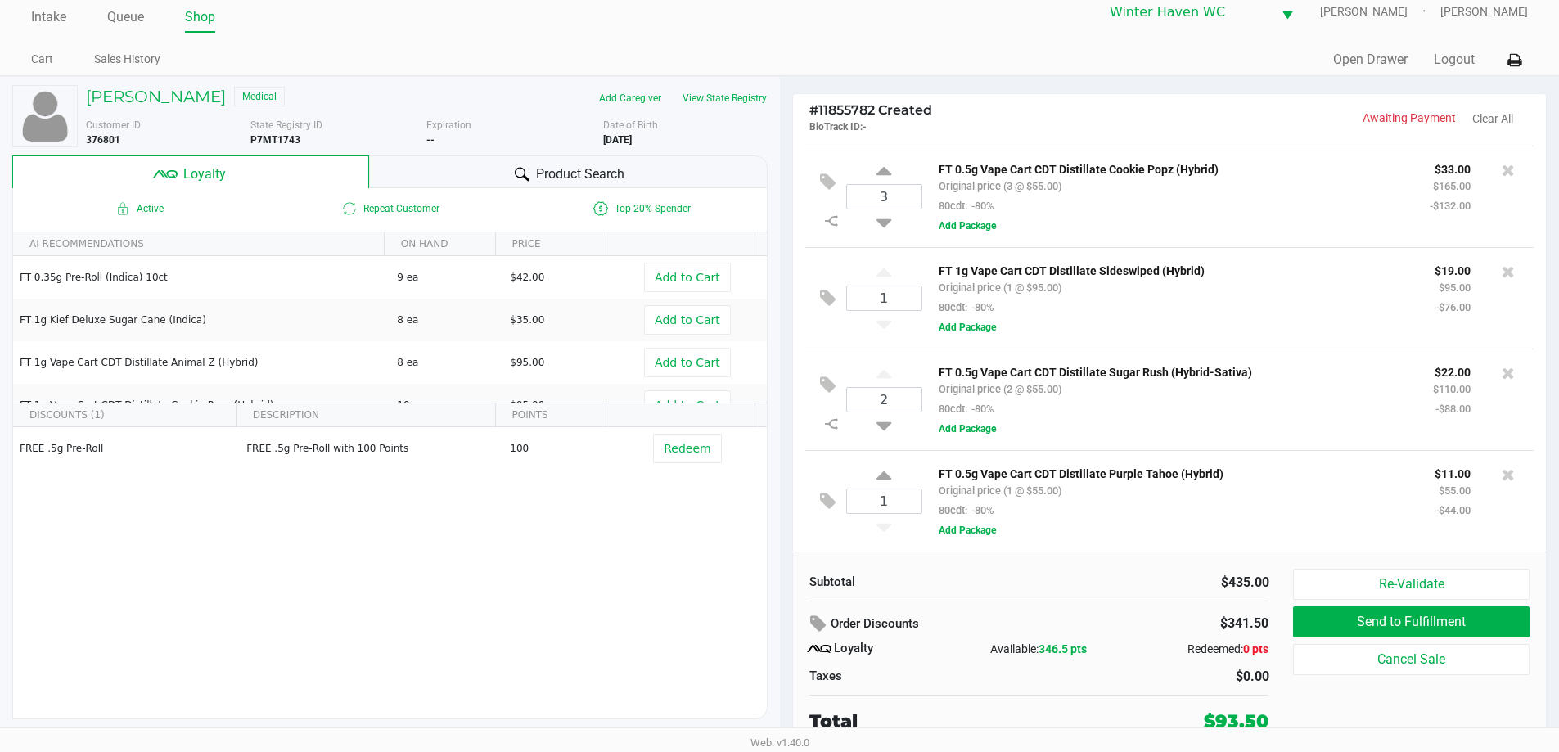
click at [595, 177] on span "Product Search" at bounding box center [580, 174] width 88 height 20
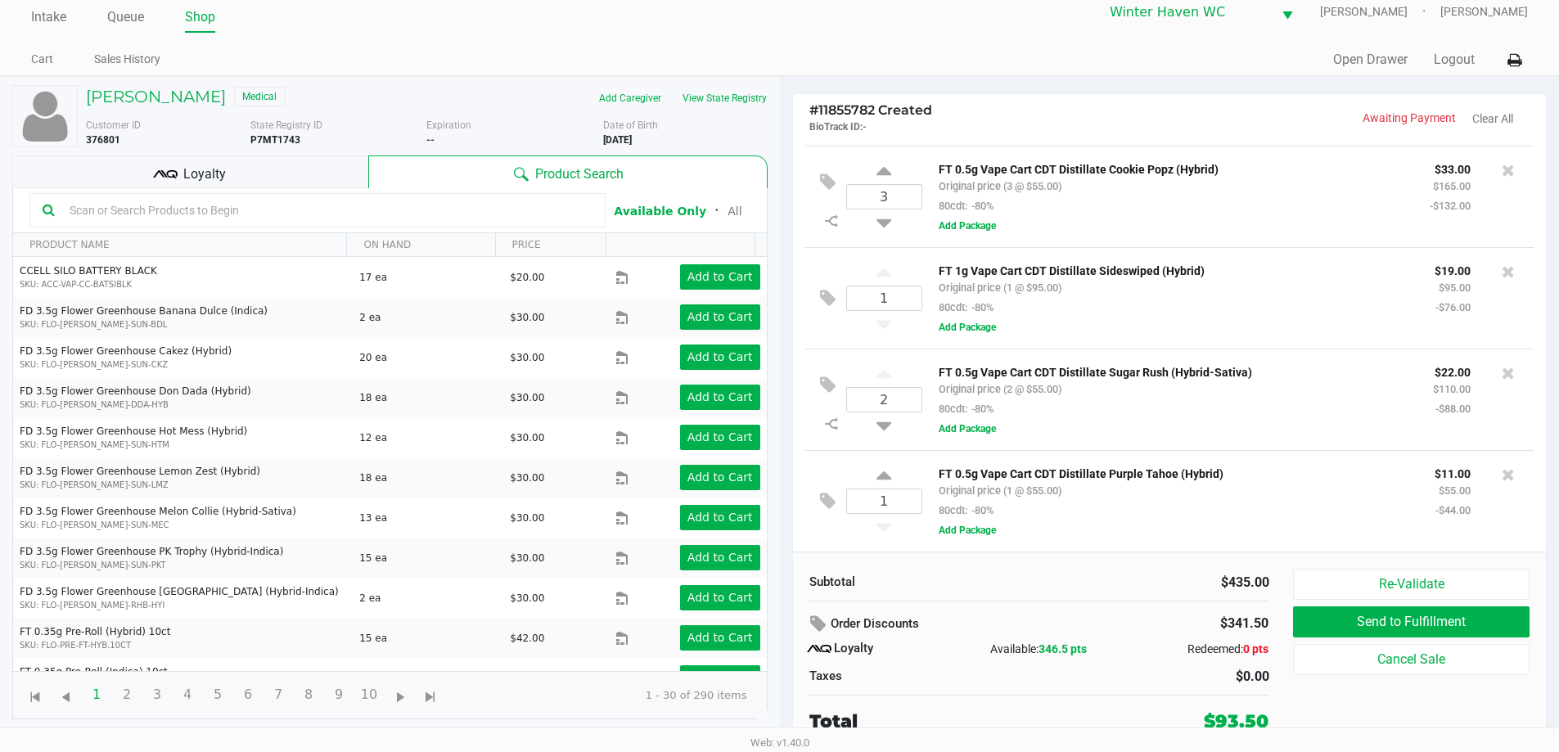
click at [204, 170] on span "Loyalty" at bounding box center [204, 174] width 43 height 20
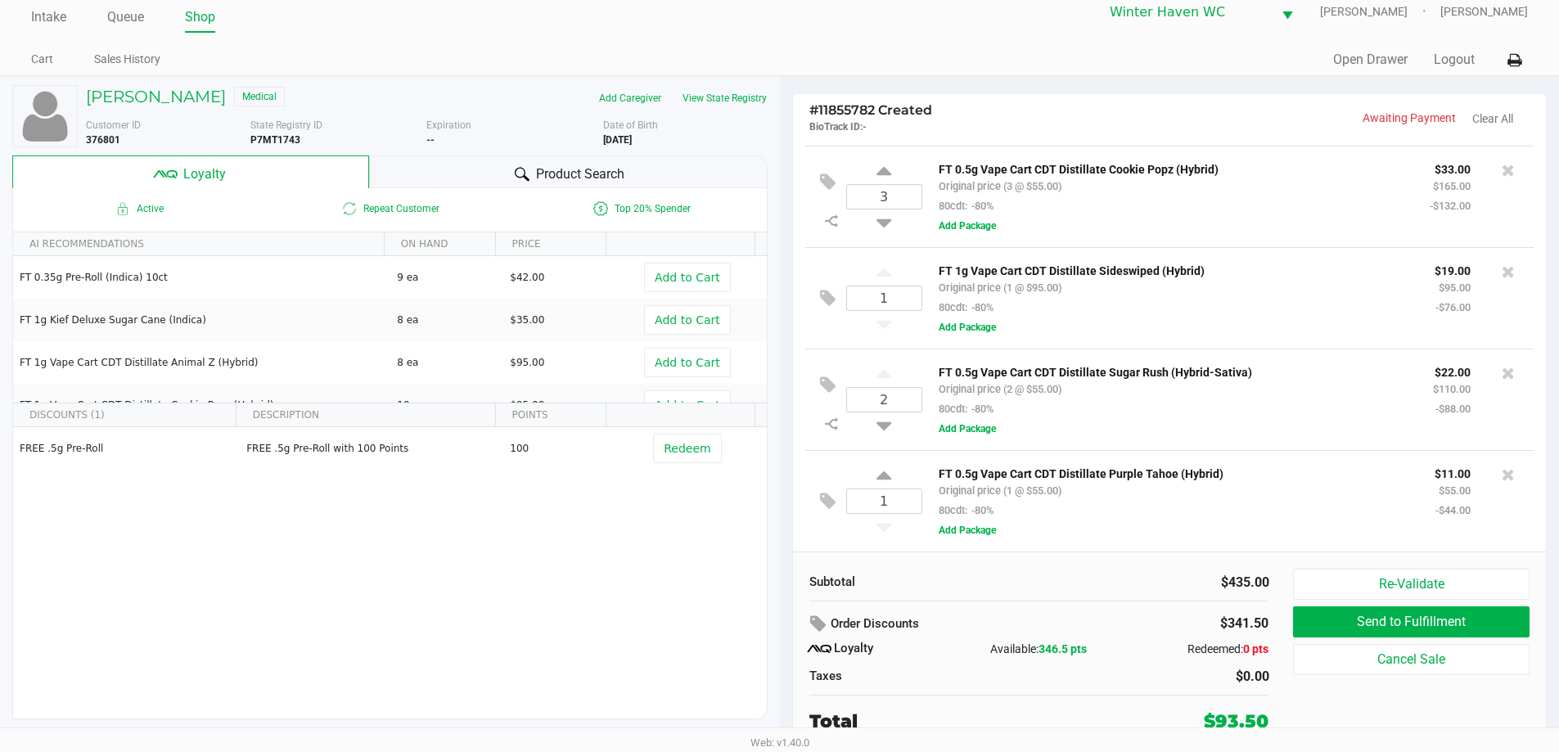
click at [515, 173] on icon at bounding box center [522, 174] width 15 height 15
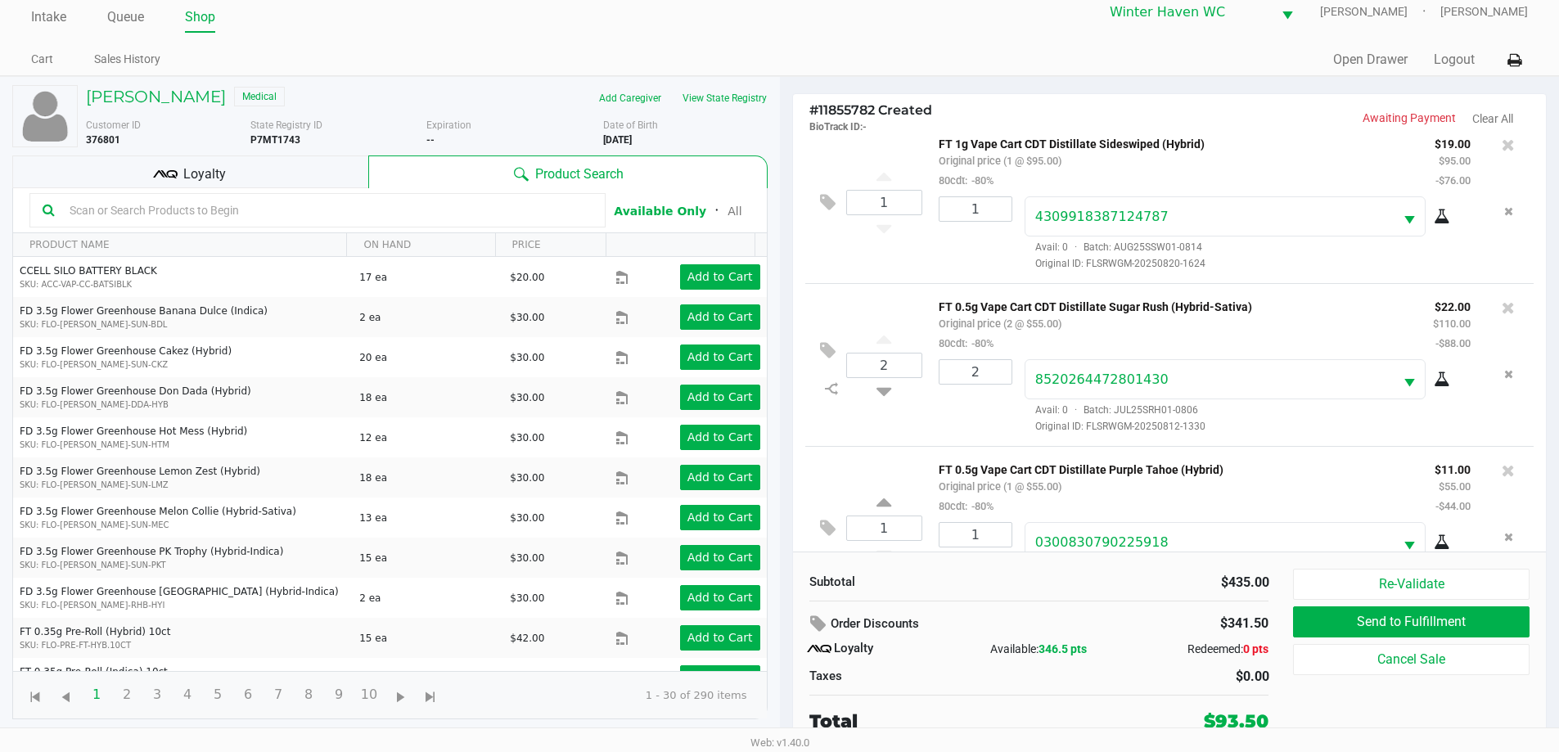
scroll to position [404, 0]
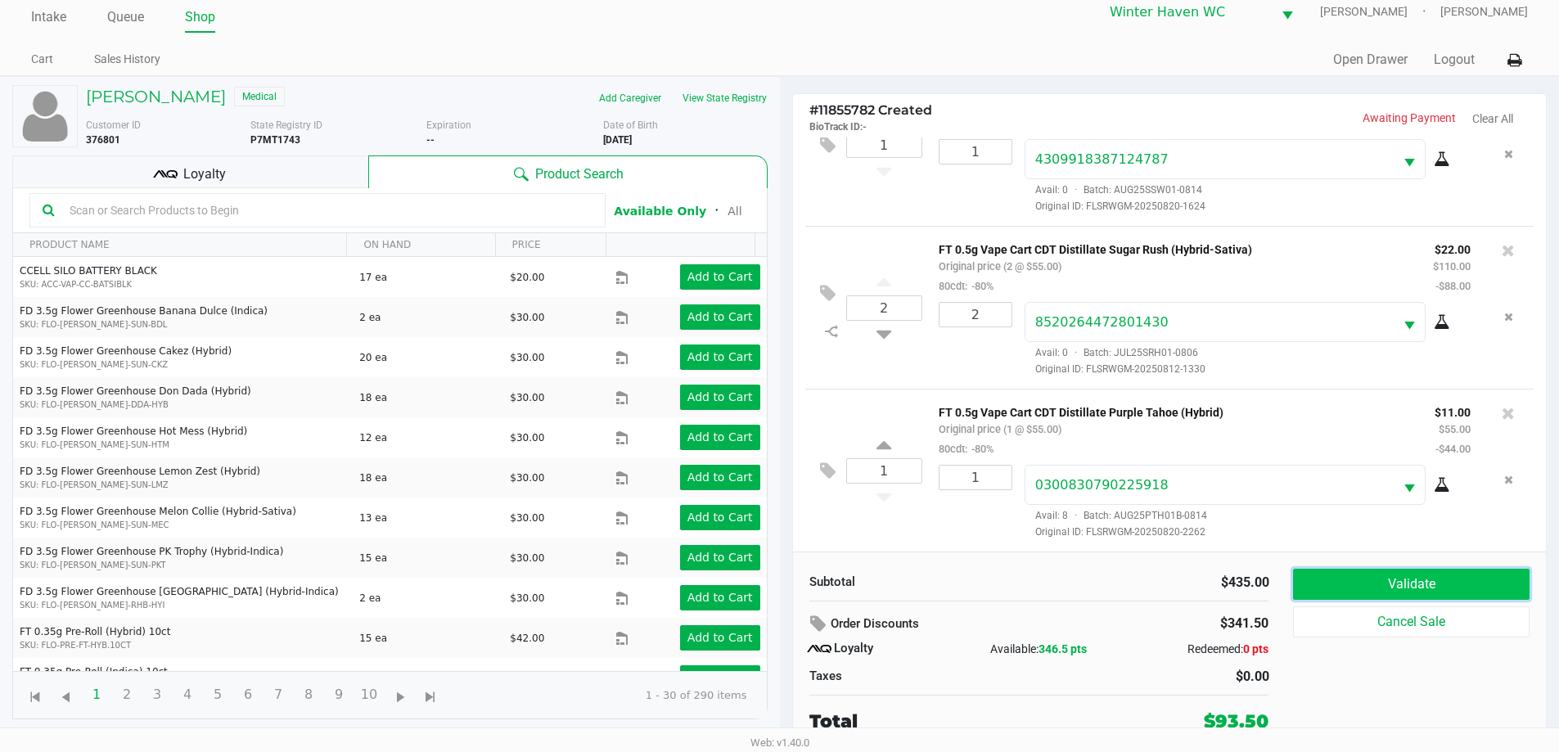
click at [1406, 579] on button "Validate" at bounding box center [1411, 584] width 236 height 31
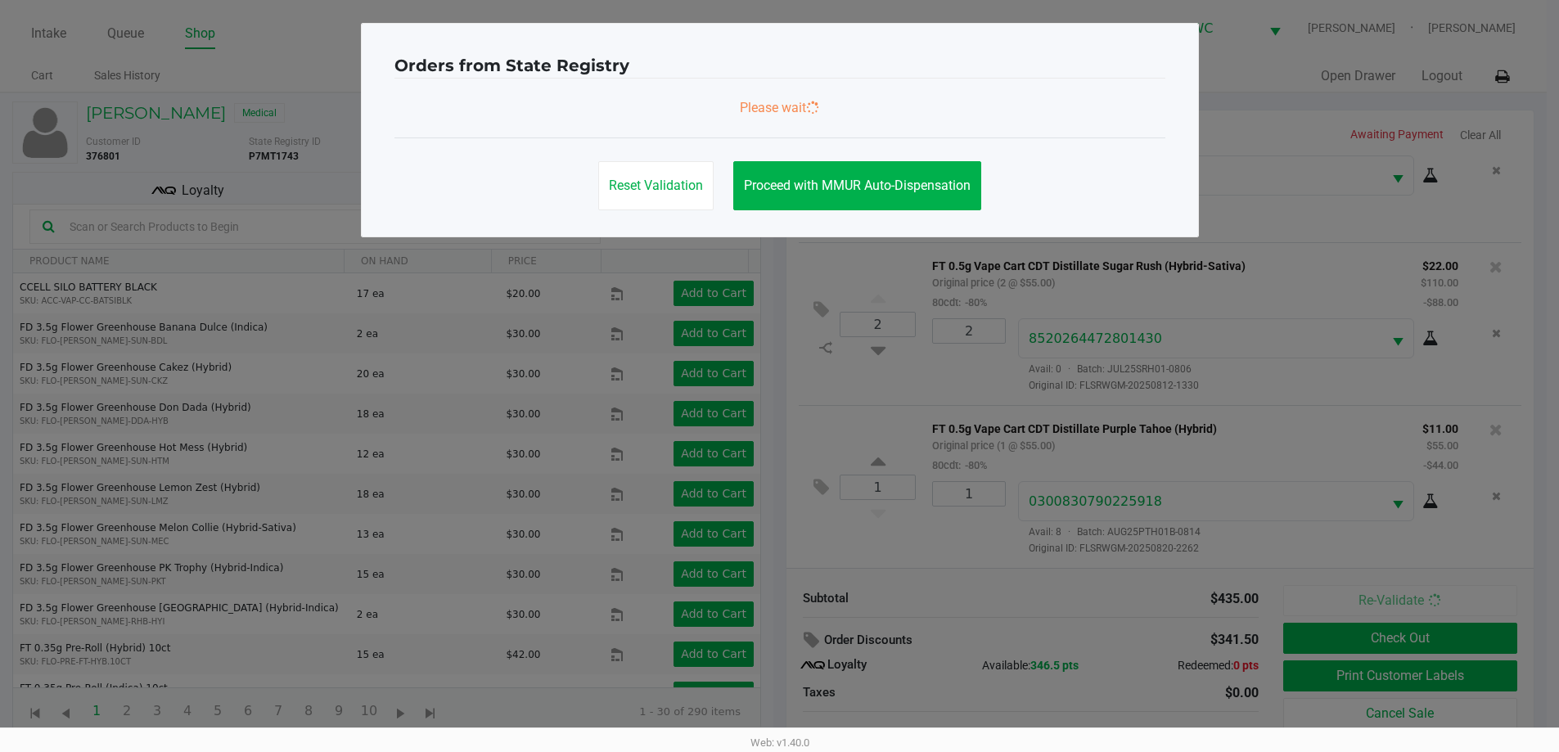
scroll to position [0, 0]
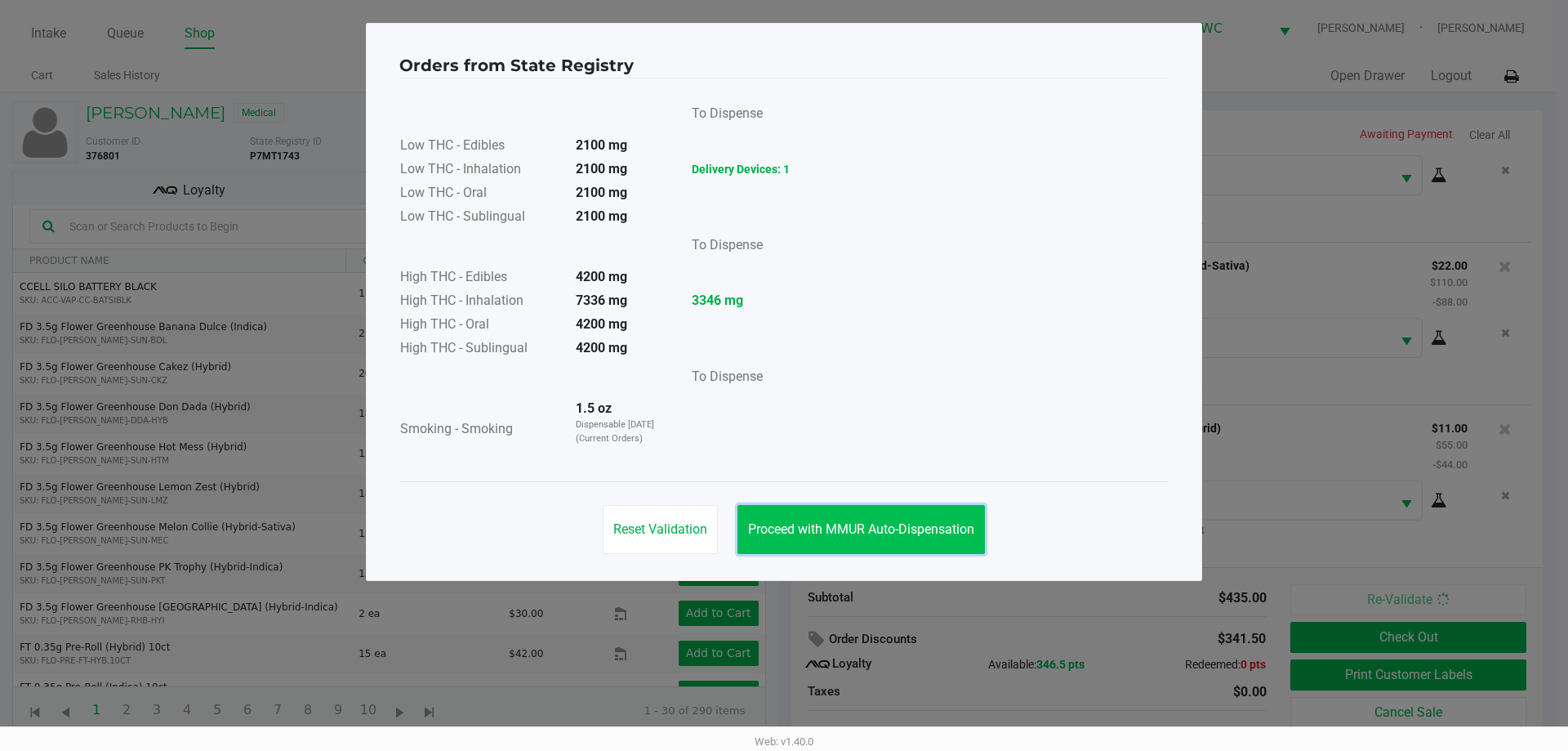
click at [855, 539] on button "Proceed with MMUR Auto-Dispensation" at bounding box center [861, 529] width 248 height 49
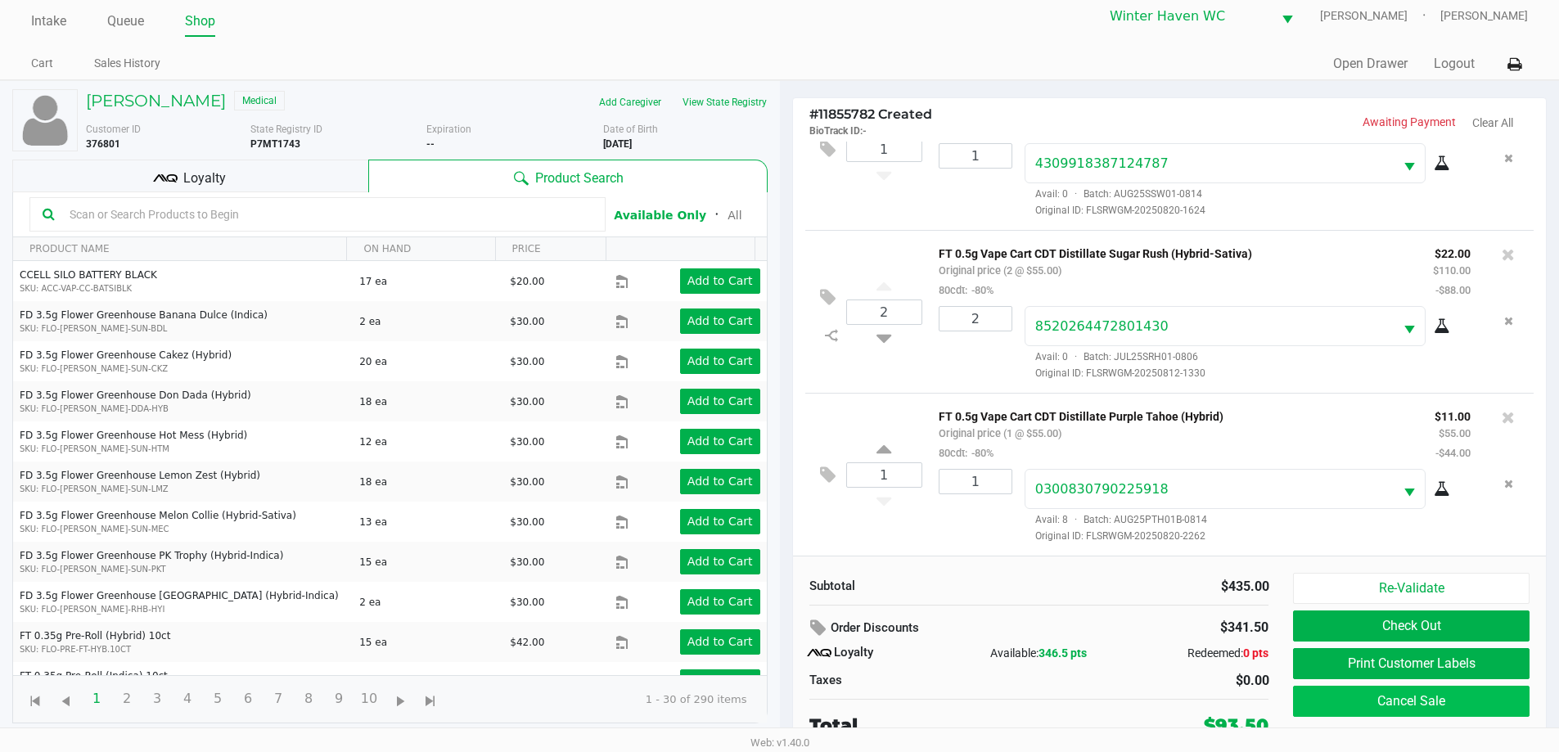
scroll to position [16, 0]
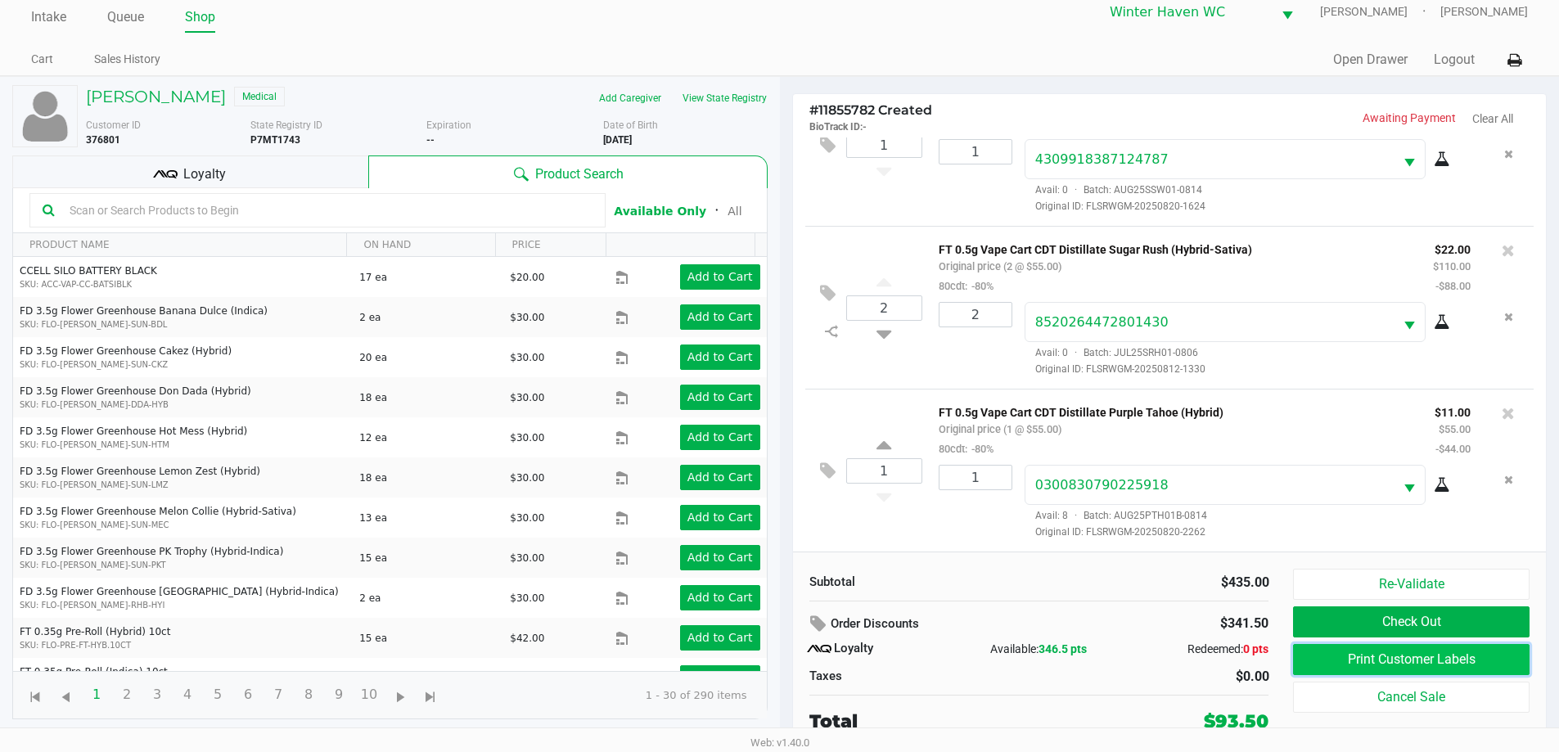
click at [1422, 659] on button "Print Customer Labels" at bounding box center [1411, 659] width 236 height 31
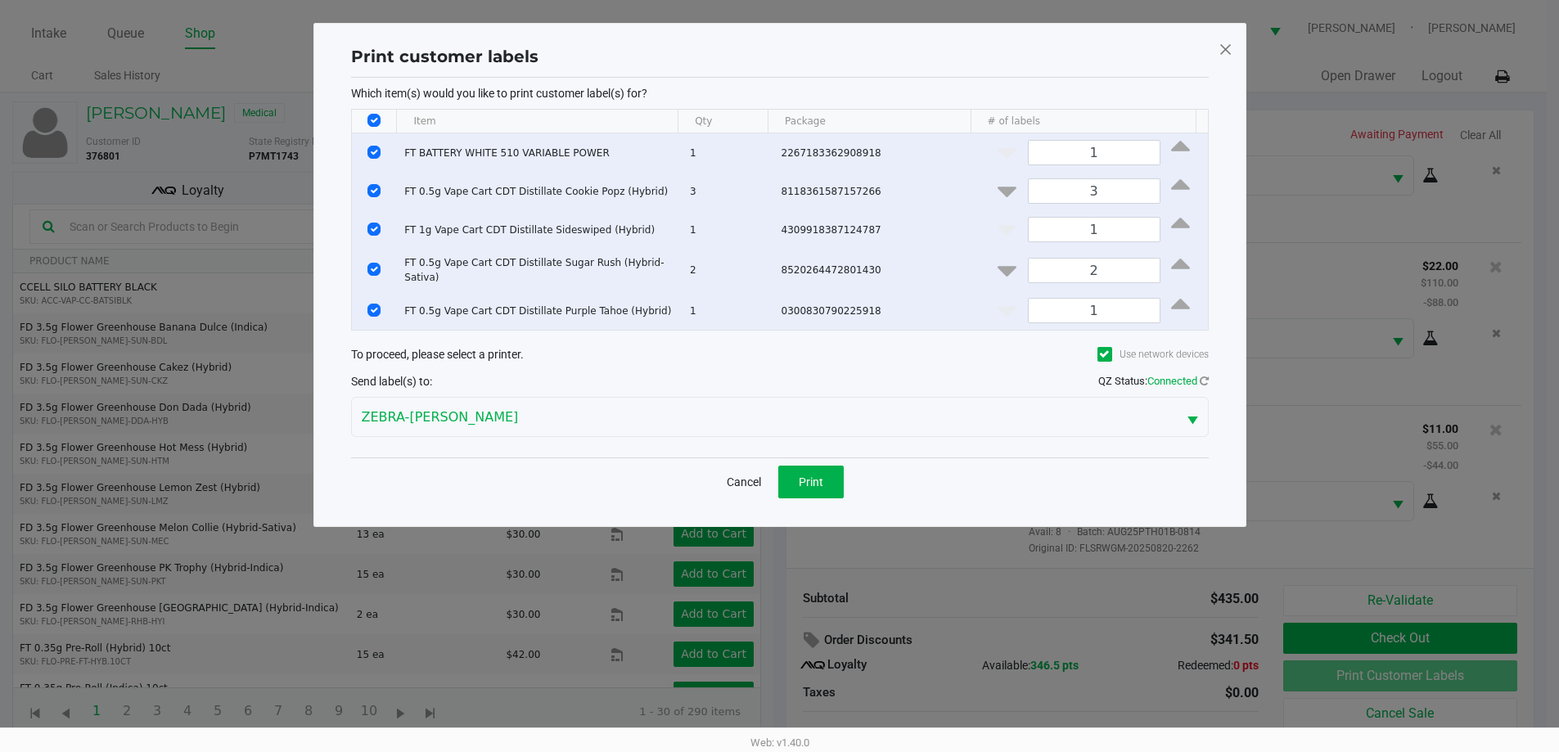
scroll to position [0, 0]
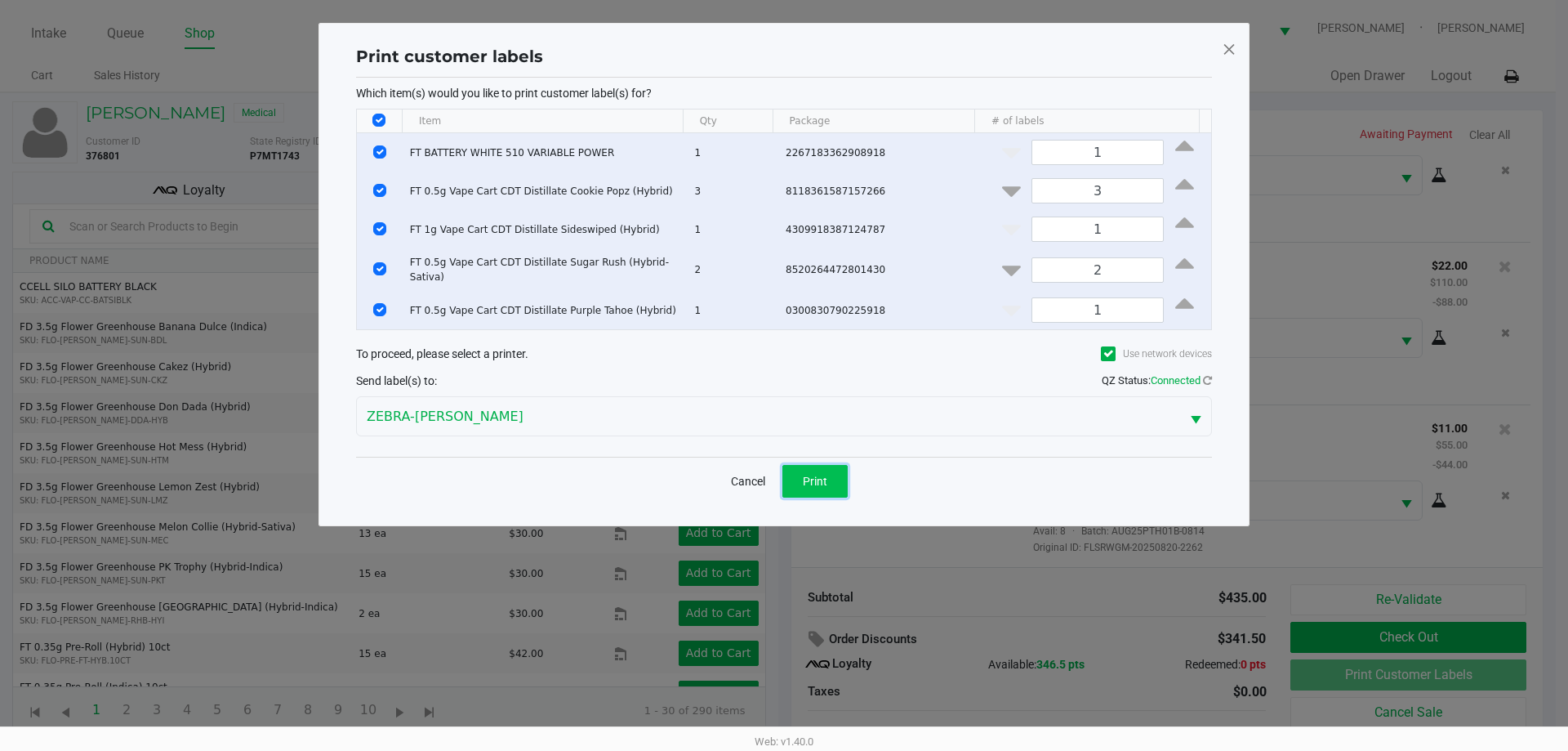
click at [797, 474] on button "Print" at bounding box center [814, 481] width 65 height 33
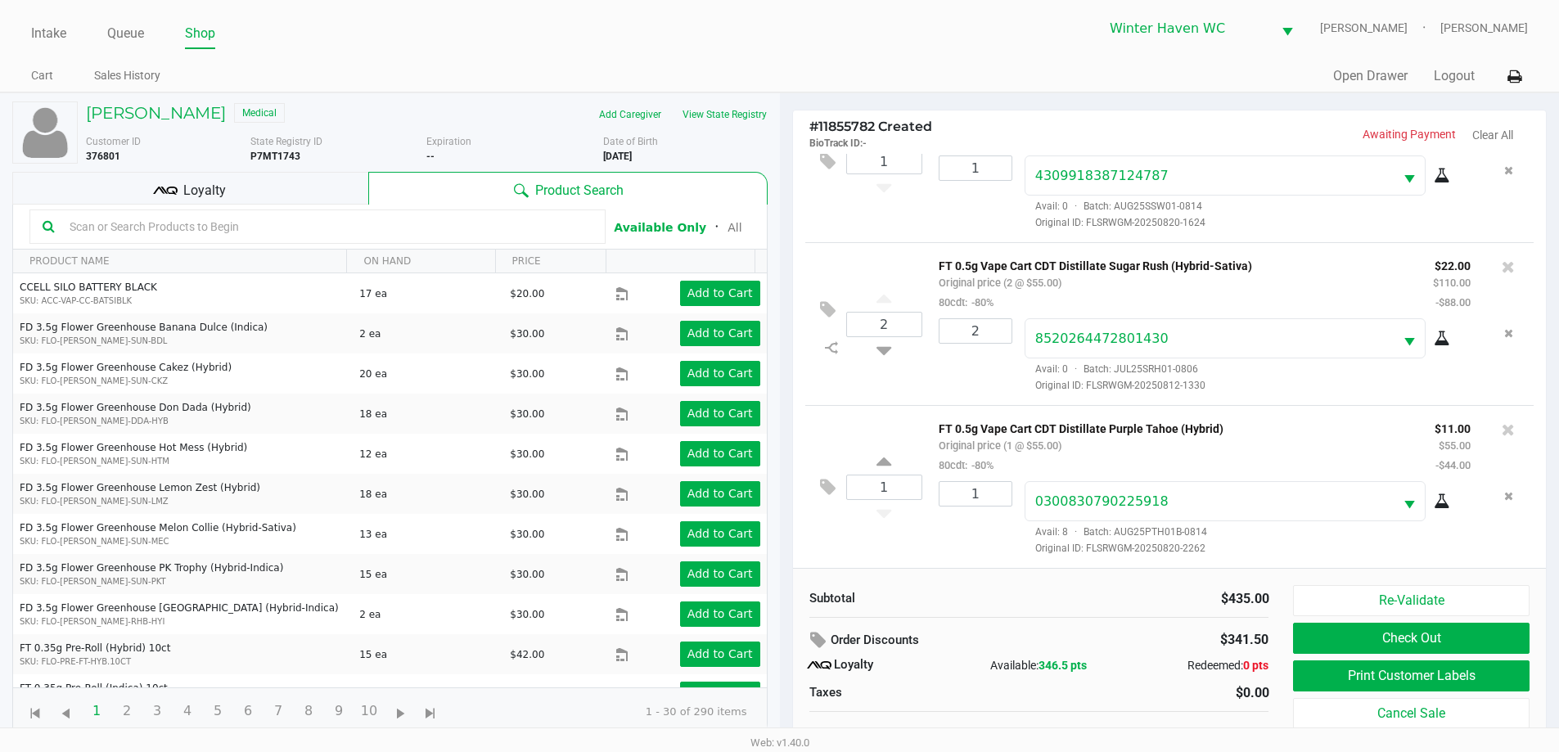
scroll to position [16, 0]
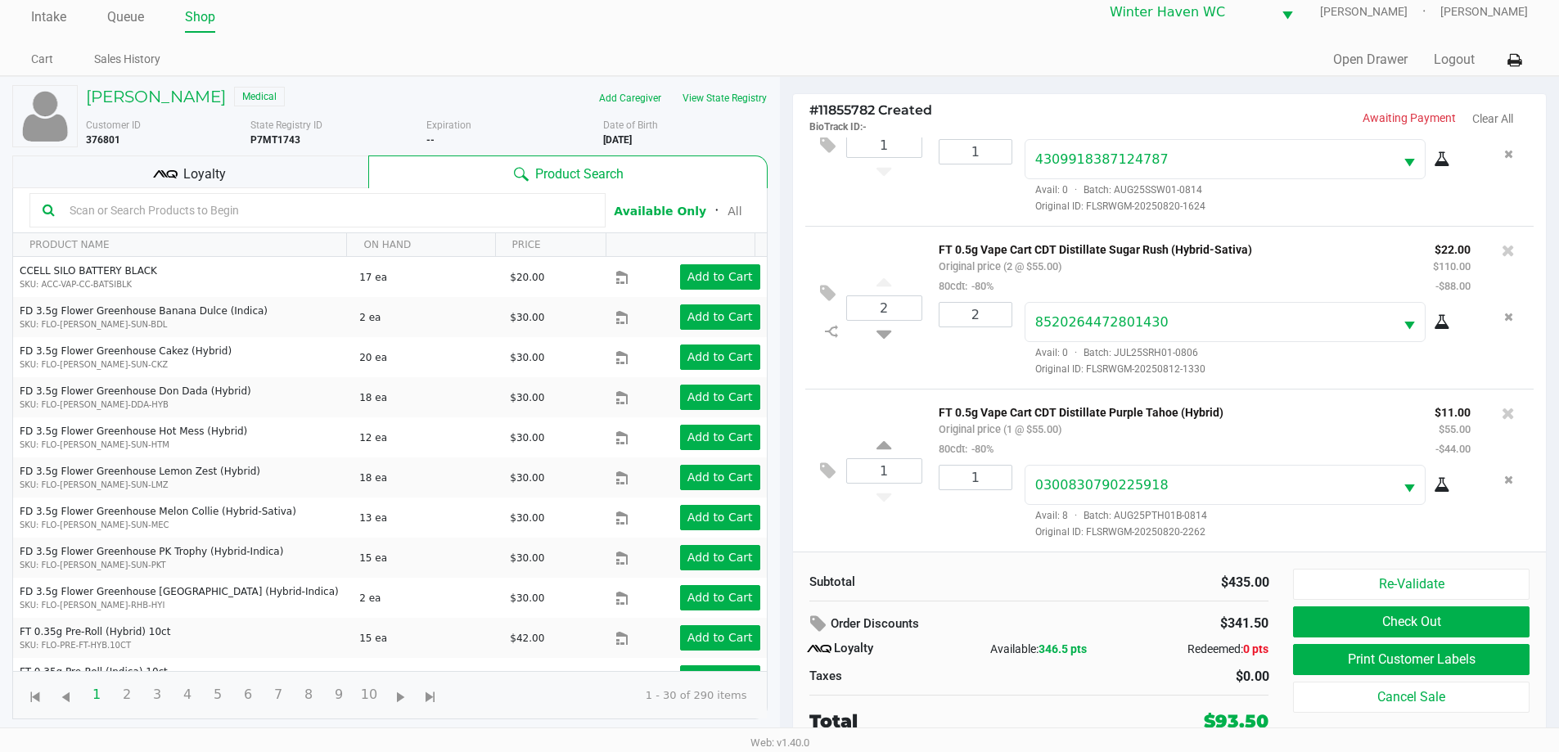
click at [220, 163] on div "Loyalty" at bounding box center [190, 171] width 356 height 33
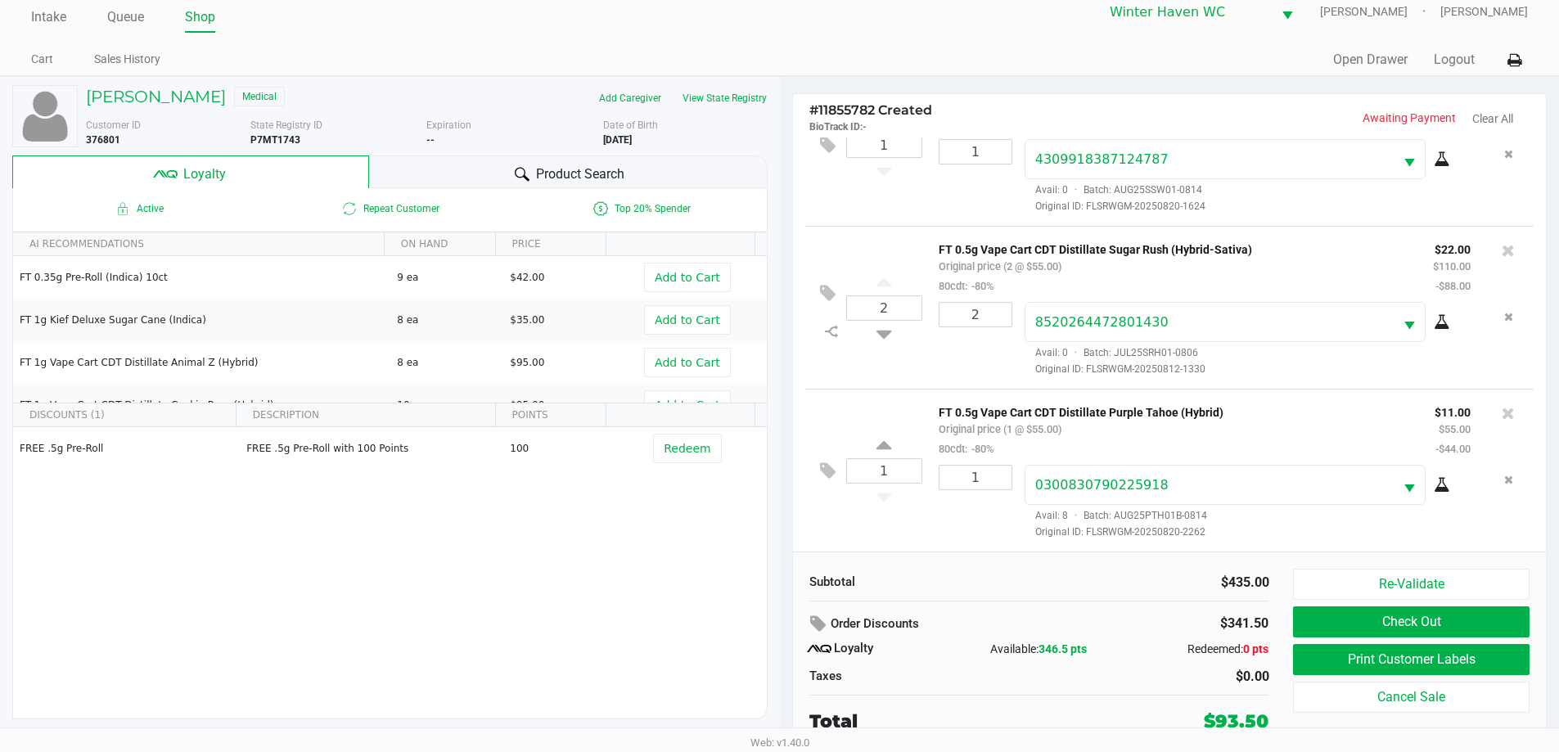
click at [572, 173] on span "Product Search" at bounding box center [580, 174] width 88 height 20
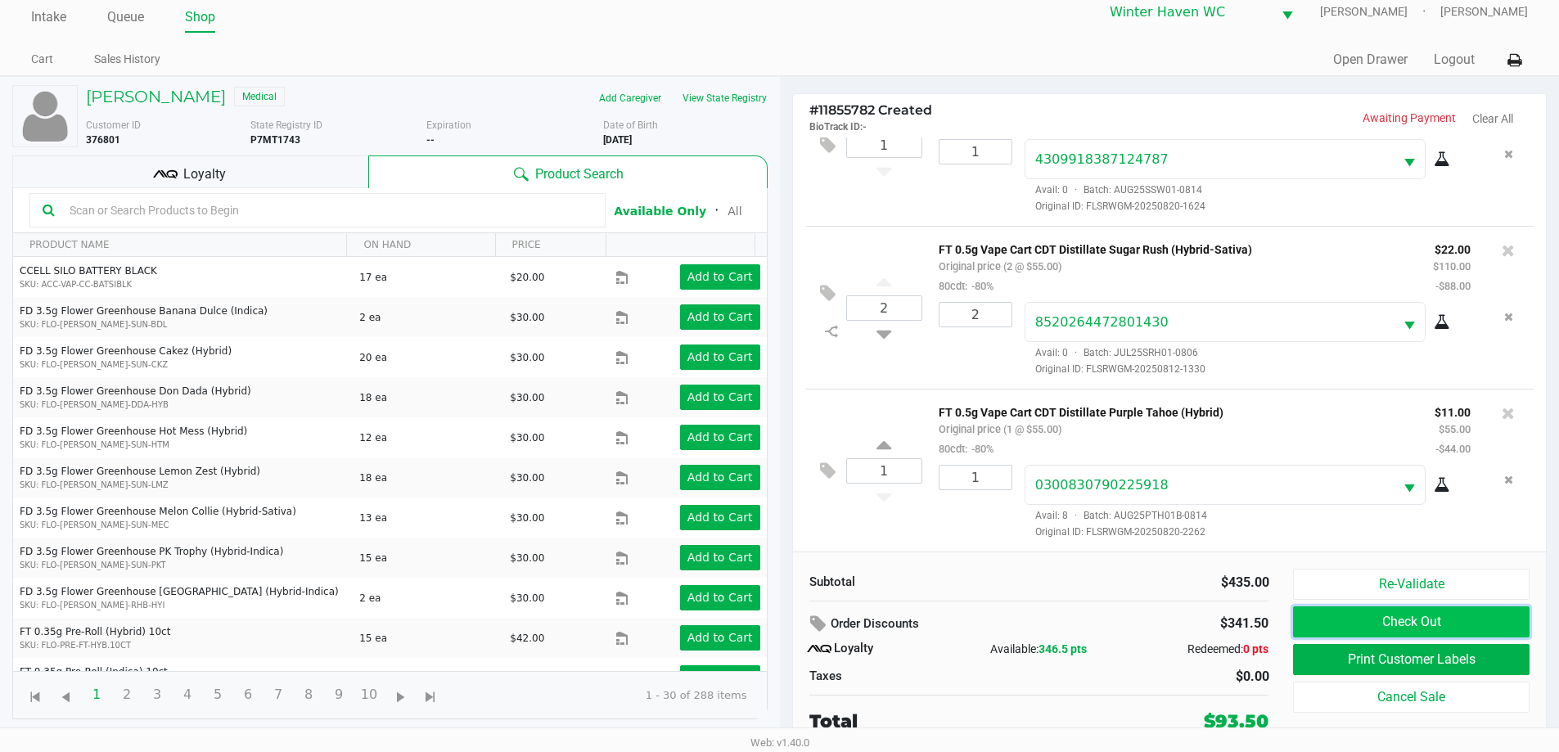
click at [1325, 610] on button "Check Out" at bounding box center [1411, 621] width 236 height 31
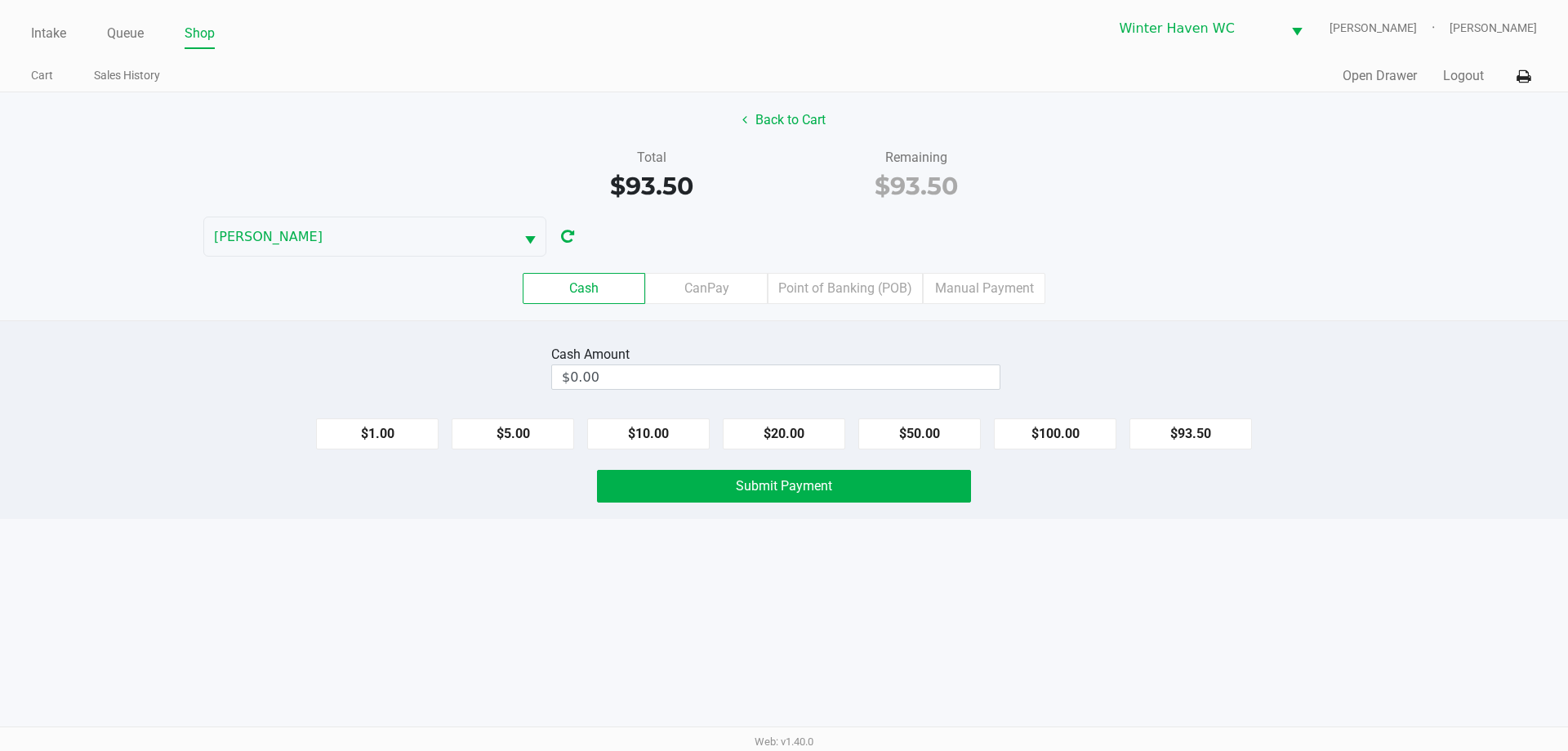
click at [850, 263] on div "Cash CanPay Point of Banking (POB) Manual Payment" at bounding box center [784, 289] width 1592 height 64
click at [842, 292] on label "Point of Banking (POB)" at bounding box center [844, 288] width 155 height 31
click at [0, 0] on 7 "Point of Banking (POB)" at bounding box center [0, 0] width 0 height 0
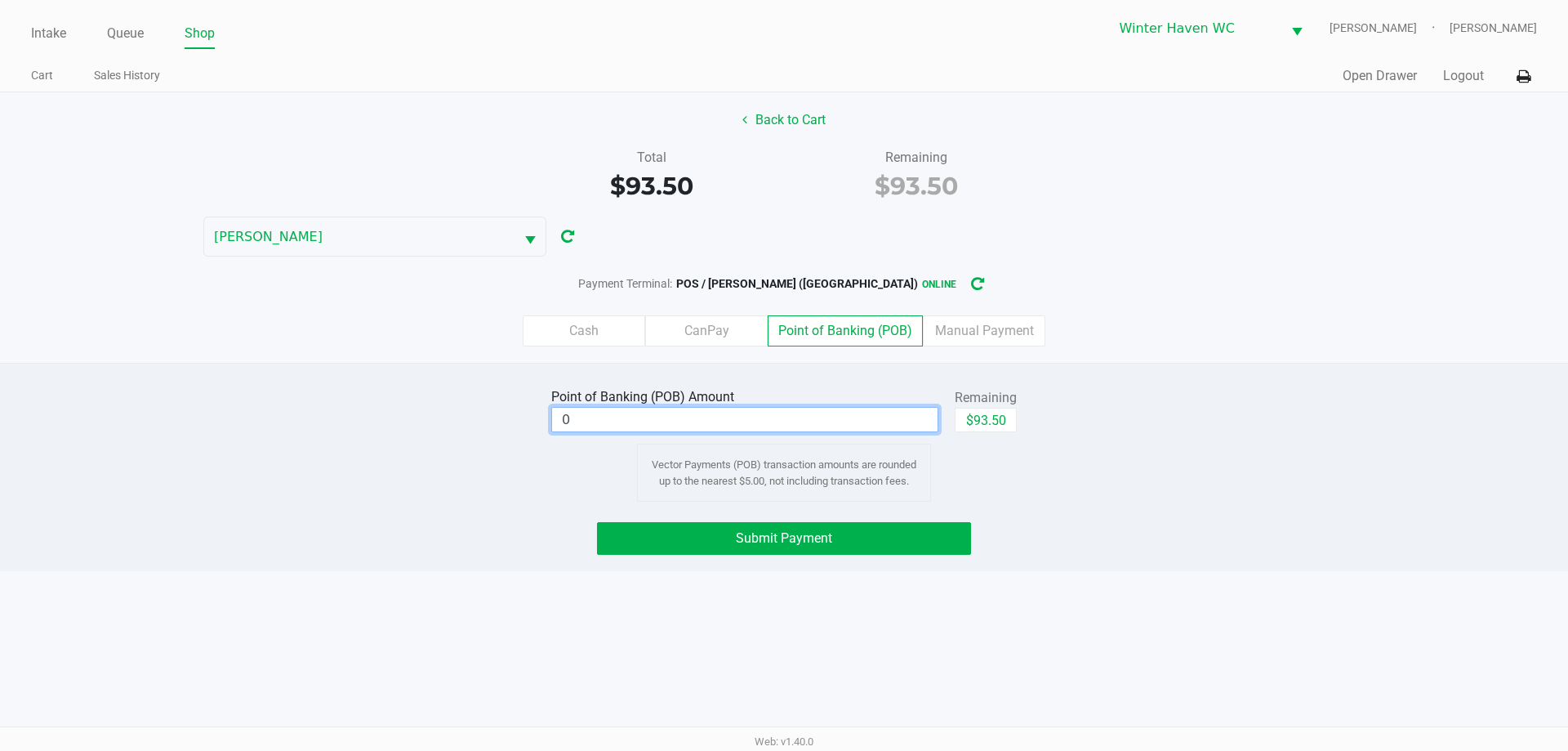
click at [772, 424] on input "0" at bounding box center [745, 419] width 385 height 24
click at [783, 584] on div "Intake Queue Shop Winter Haven WC JAMES-OTTO Micah Harrison Cart Sales History …" at bounding box center [784, 376] width 1568 height 751
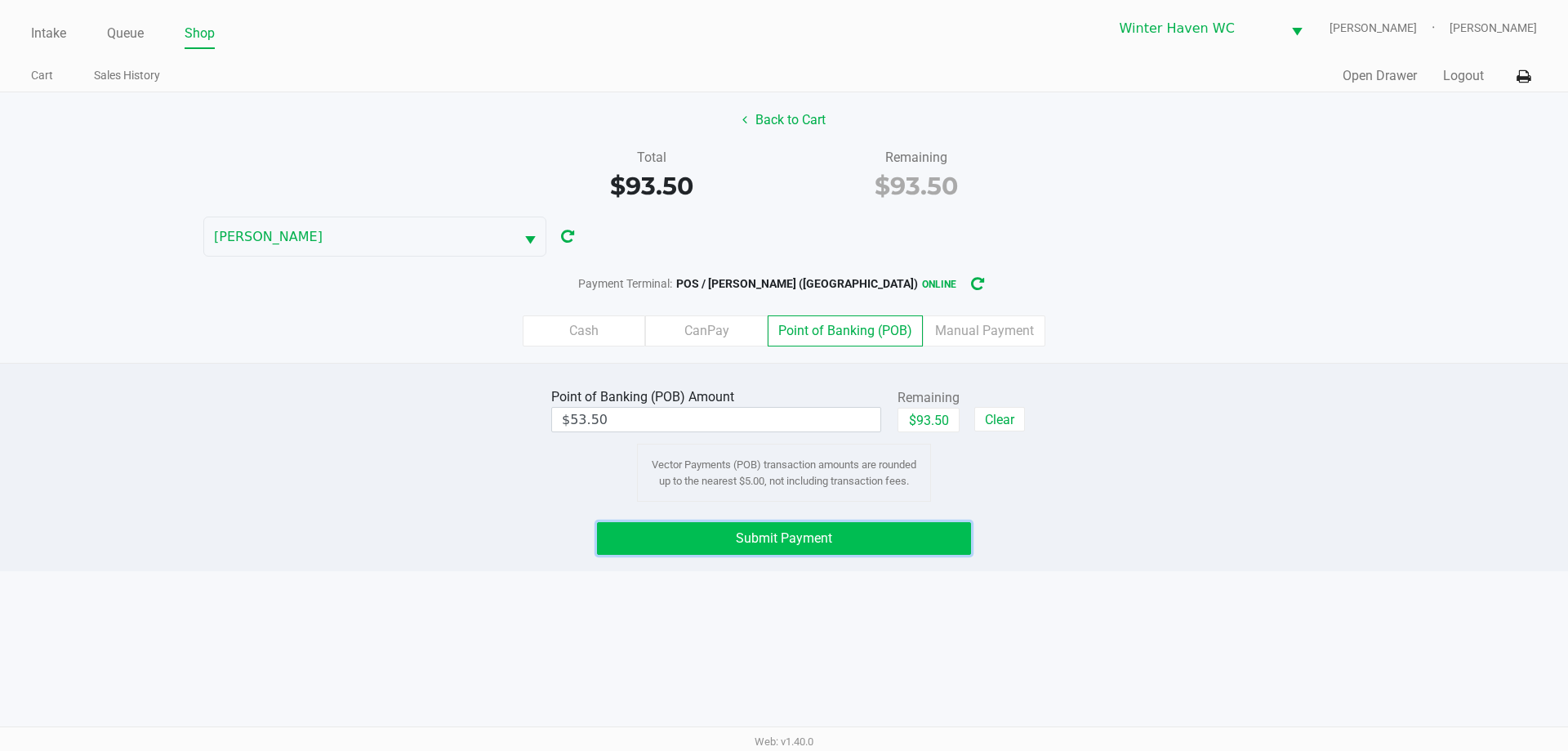
click at [751, 528] on button "Submit Payment" at bounding box center [784, 538] width 374 height 33
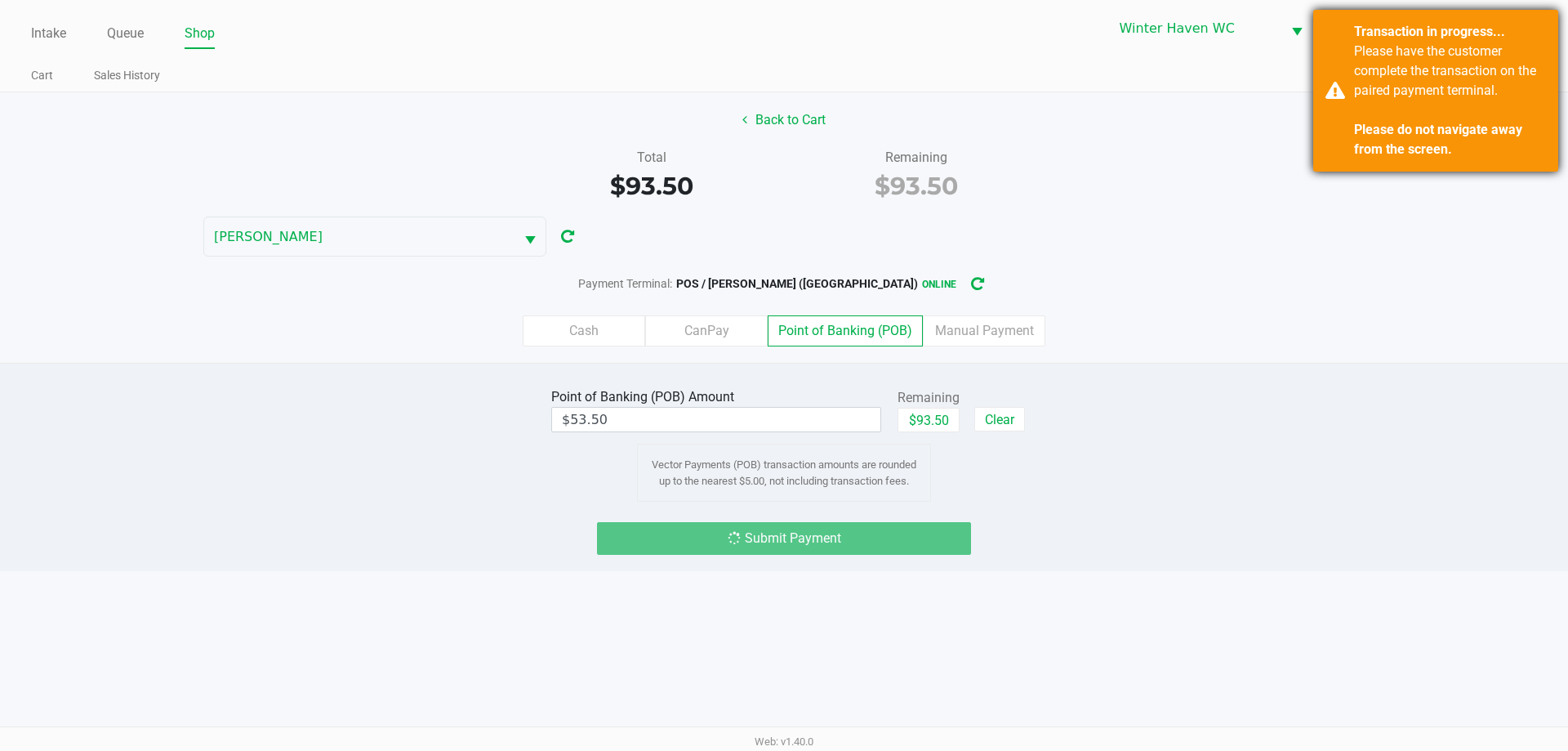
click at [1408, 141] on div "Please have the customer complete the transaction on the paired payment termina…" at bounding box center [1450, 101] width 192 height 118
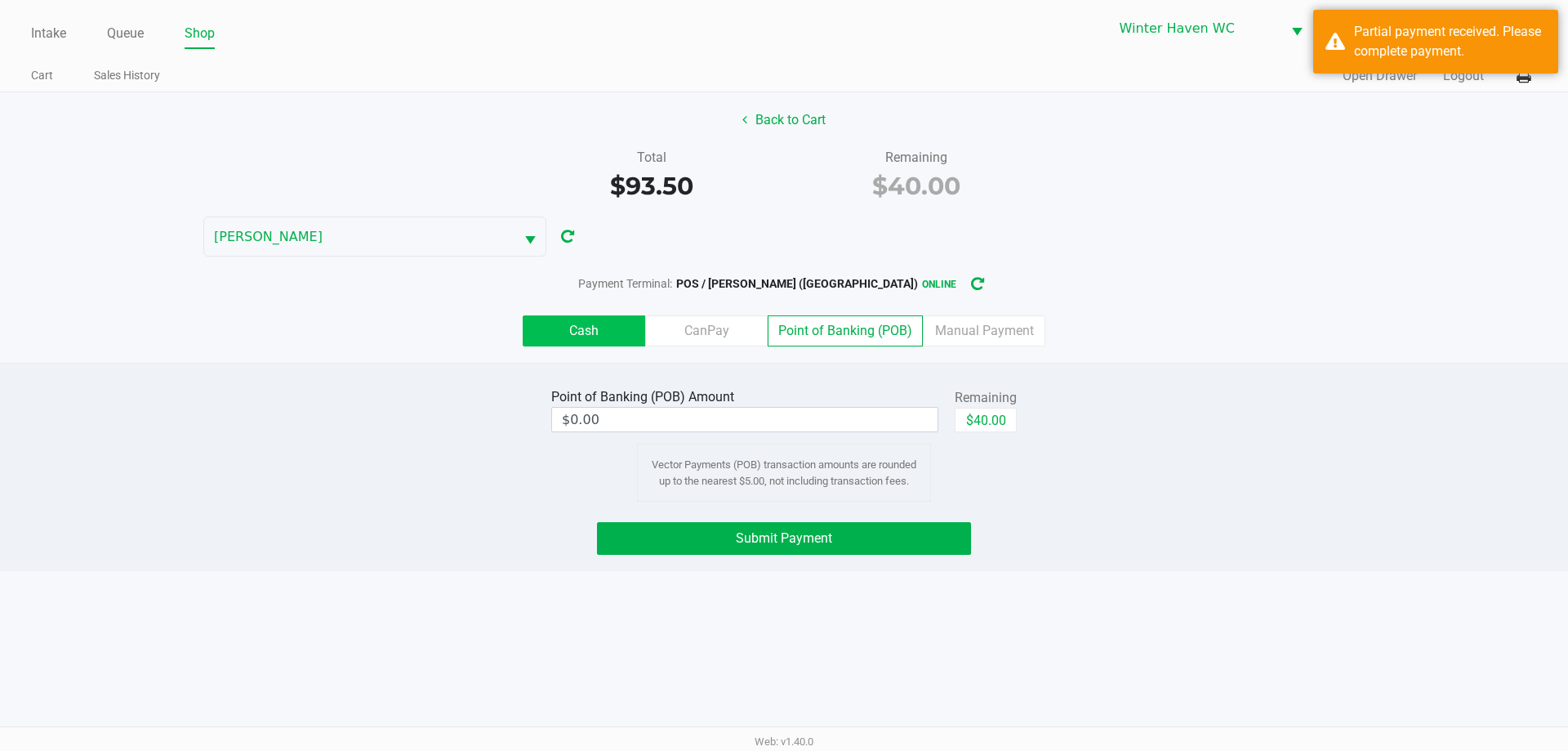
click at [595, 329] on label "Cash" at bounding box center [584, 331] width 123 height 31
click at [0, 0] on 0 "Cash" at bounding box center [0, 0] width 0 height 0
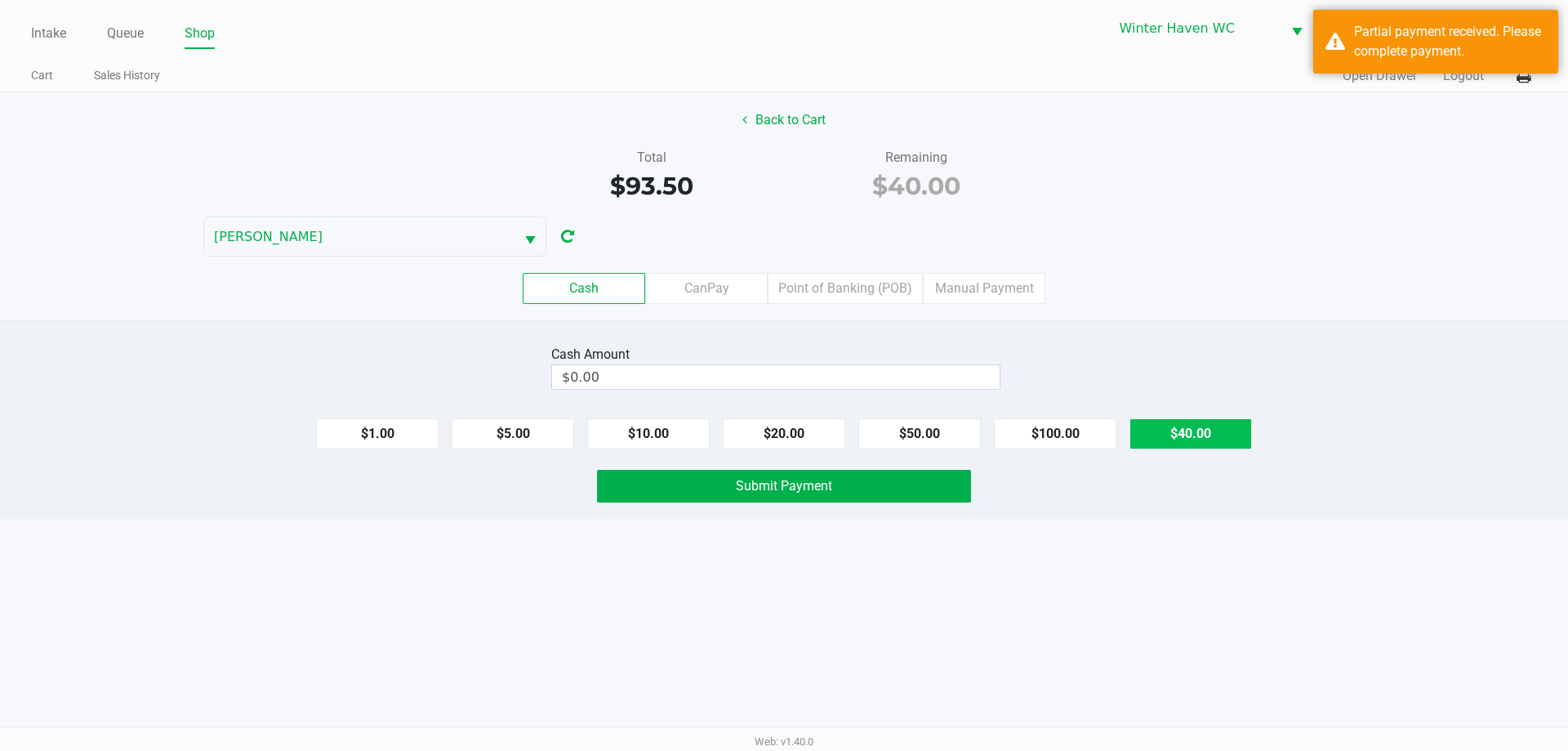
click at [1193, 420] on button "$40.00" at bounding box center [1191, 433] width 123 height 31
type input "$40.00"
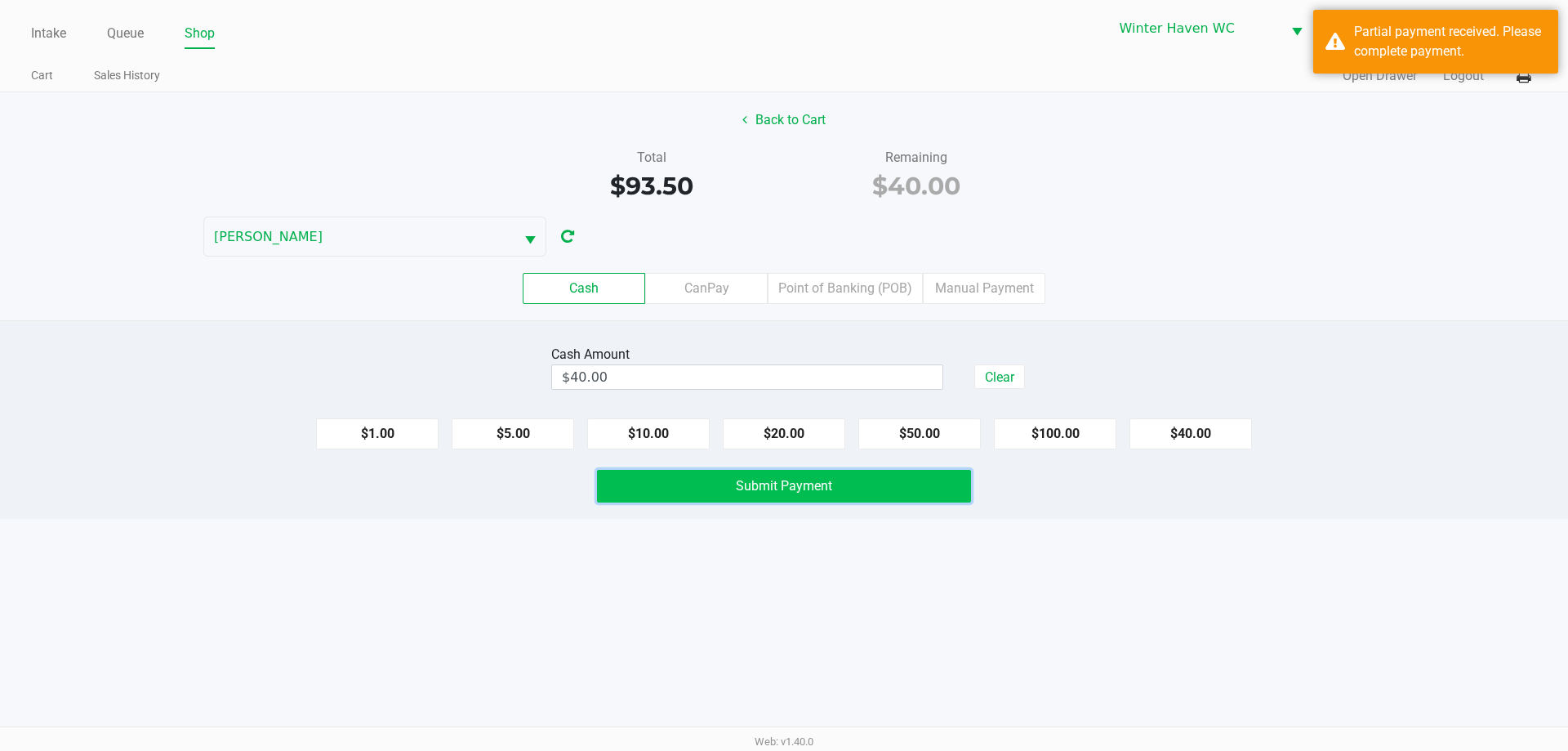
click at [825, 475] on button "Submit Payment" at bounding box center [784, 485] width 374 height 33
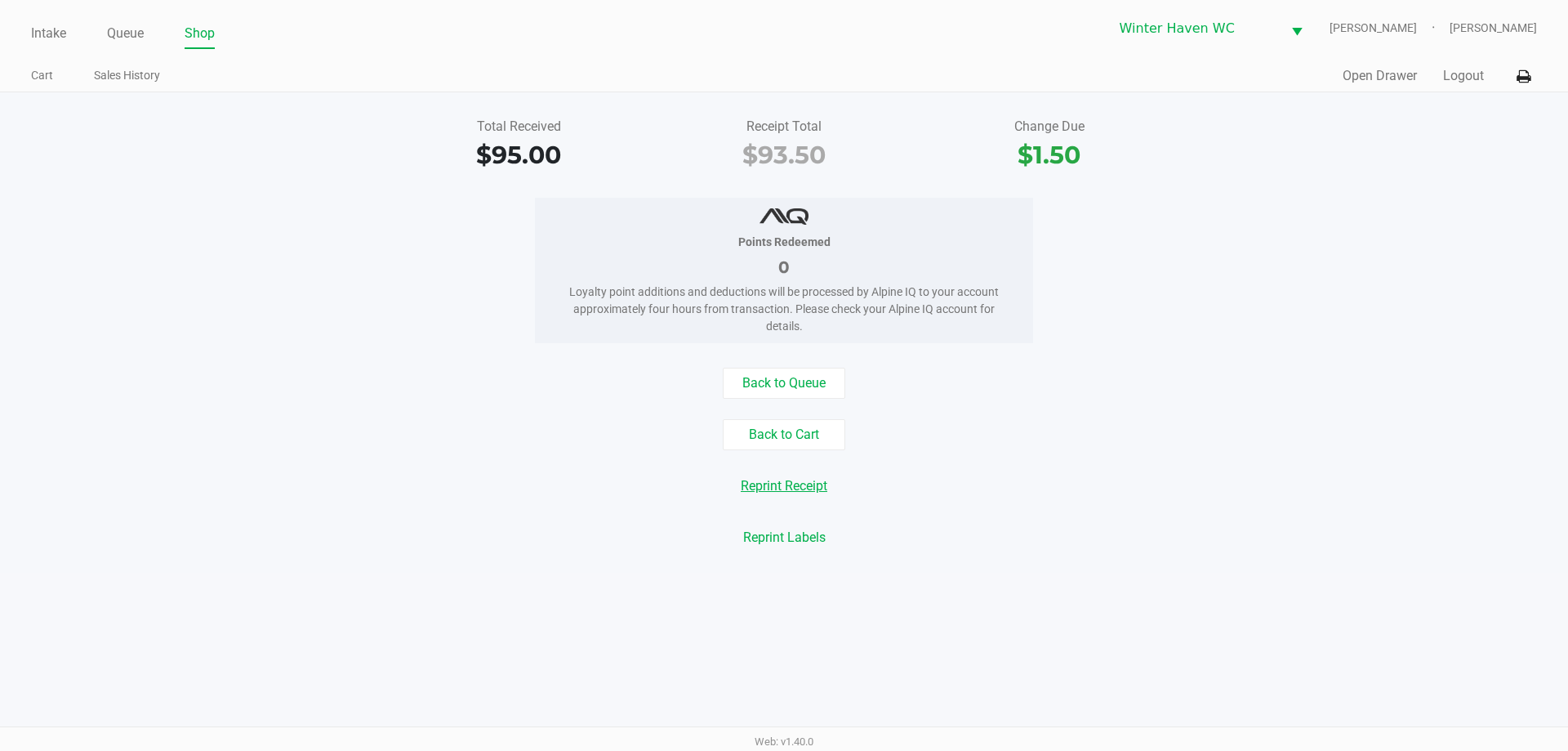
click at [825, 475] on button "Reprint Receipt" at bounding box center [784, 485] width 108 height 31
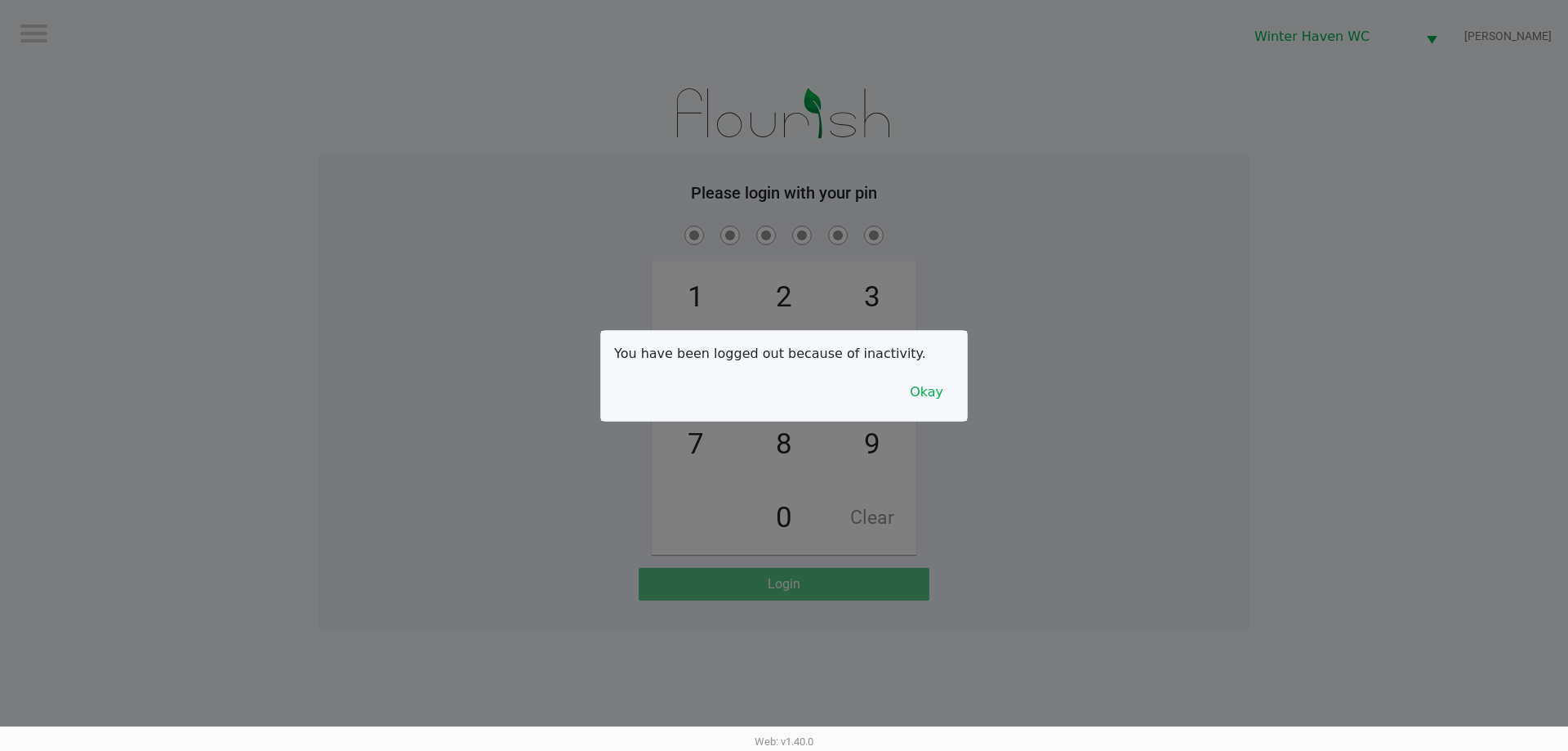
click at [928, 409] on div "You have been logged out because of inactivity. Okay" at bounding box center [784, 376] width 366 height 90
click at [927, 400] on button "Okay" at bounding box center [926, 391] width 55 height 31
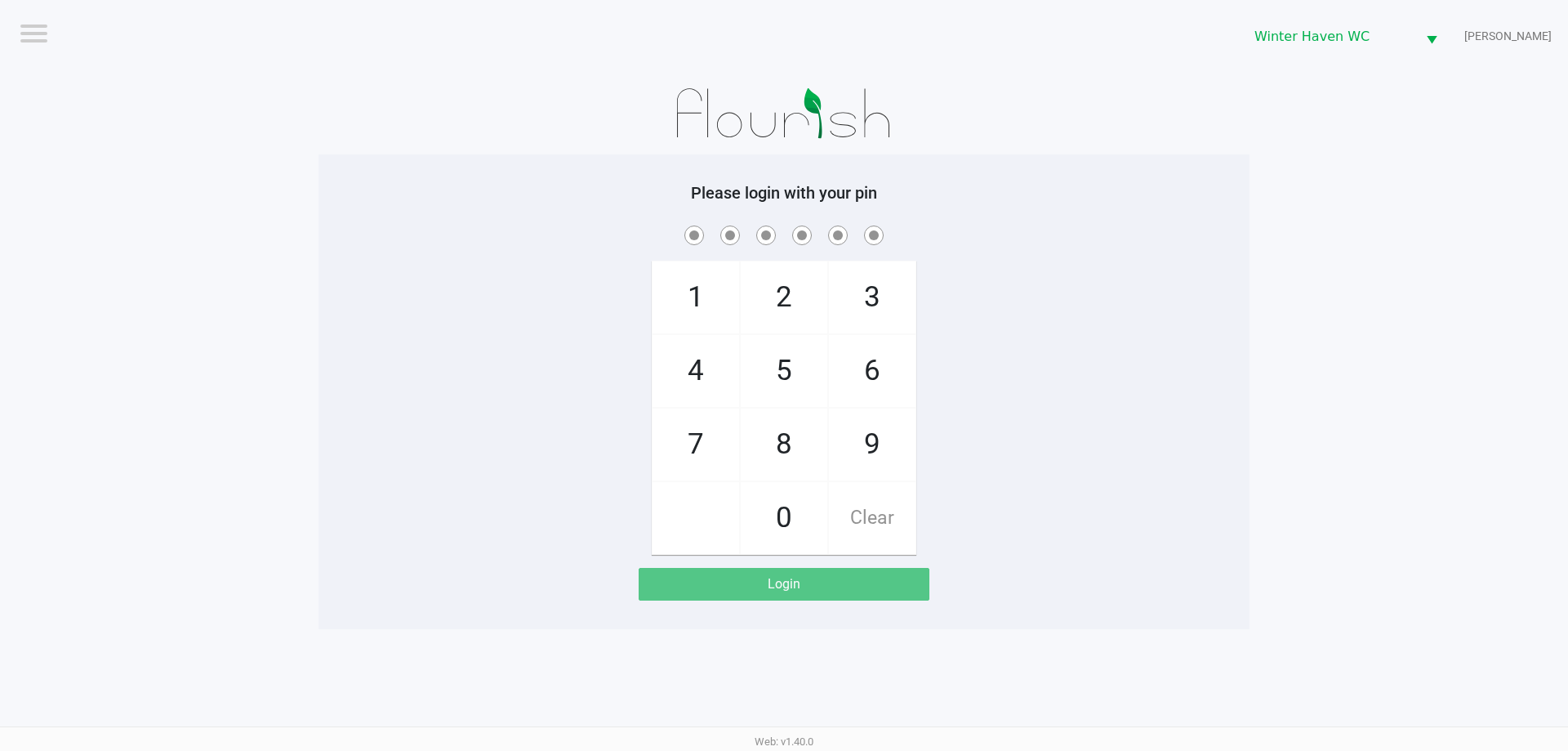
click at [991, 441] on div "1 4 7 2 5 8 0 3 6 9 Clear" at bounding box center [784, 388] width 931 height 333
checkbox input "true"
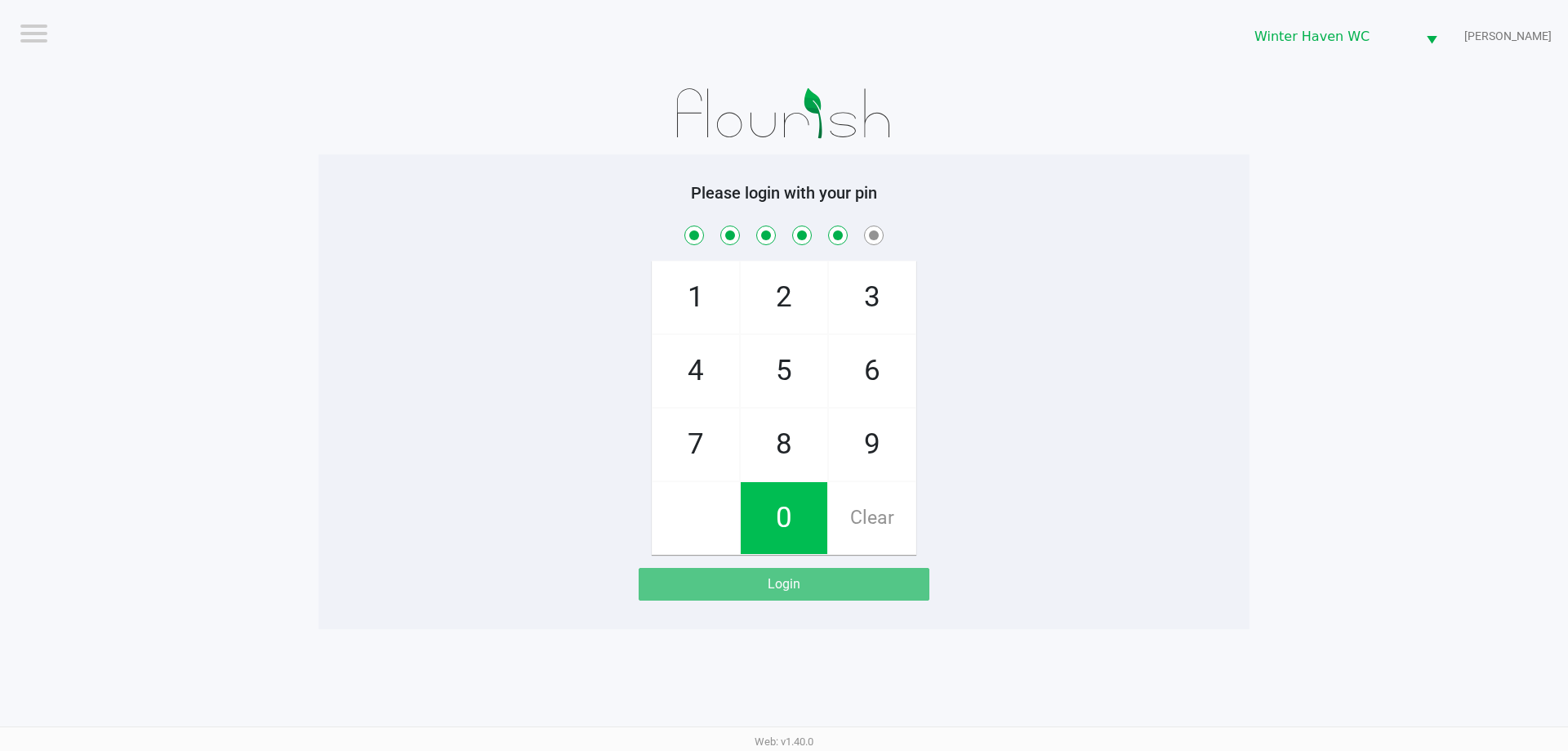
checkbox input "true"
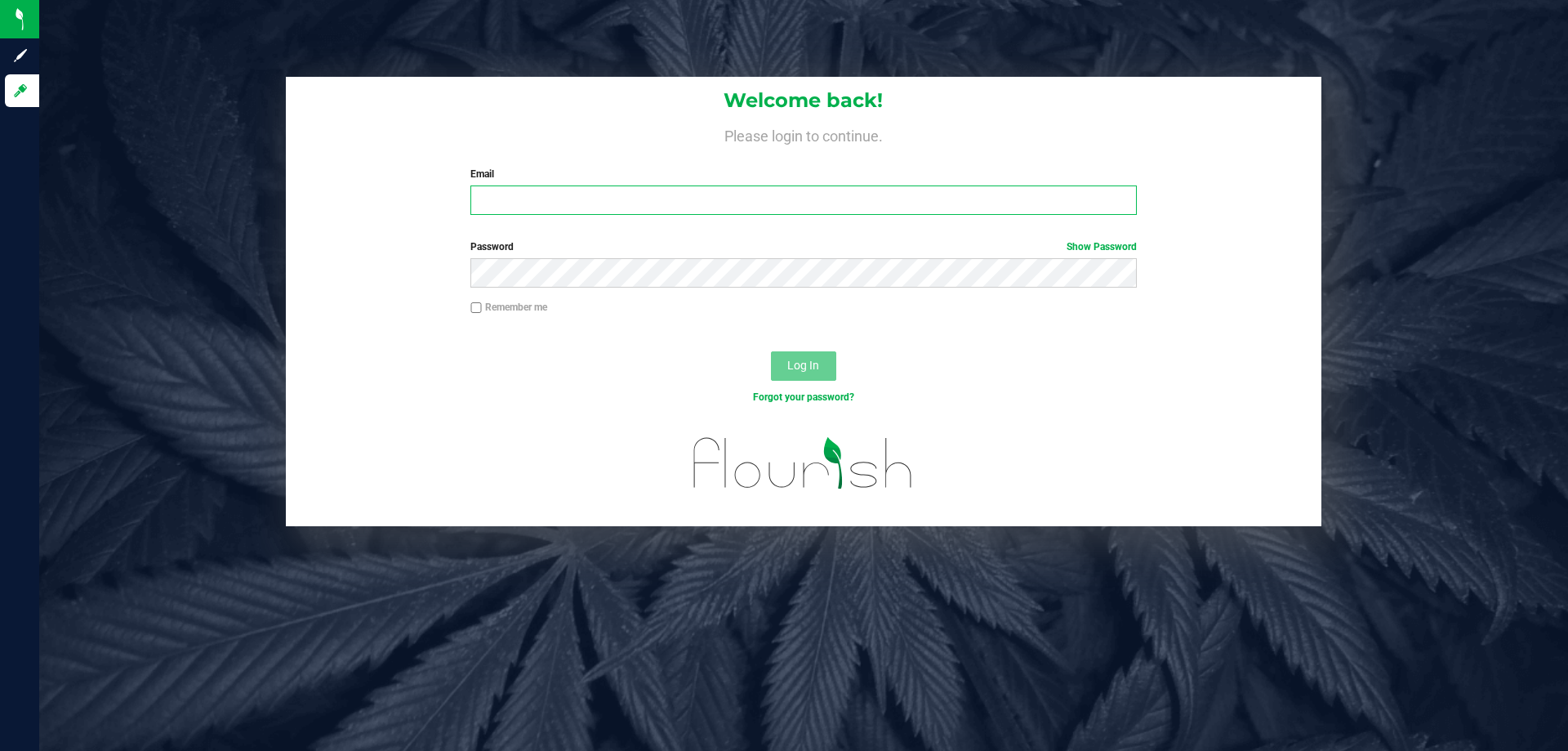
click at [505, 196] on input "Email" at bounding box center [802, 200] width 666 height 29
type input "mharrison@liveparallel.com"
click at [771, 352] on button "Log In" at bounding box center [802, 366] width 65 height 29
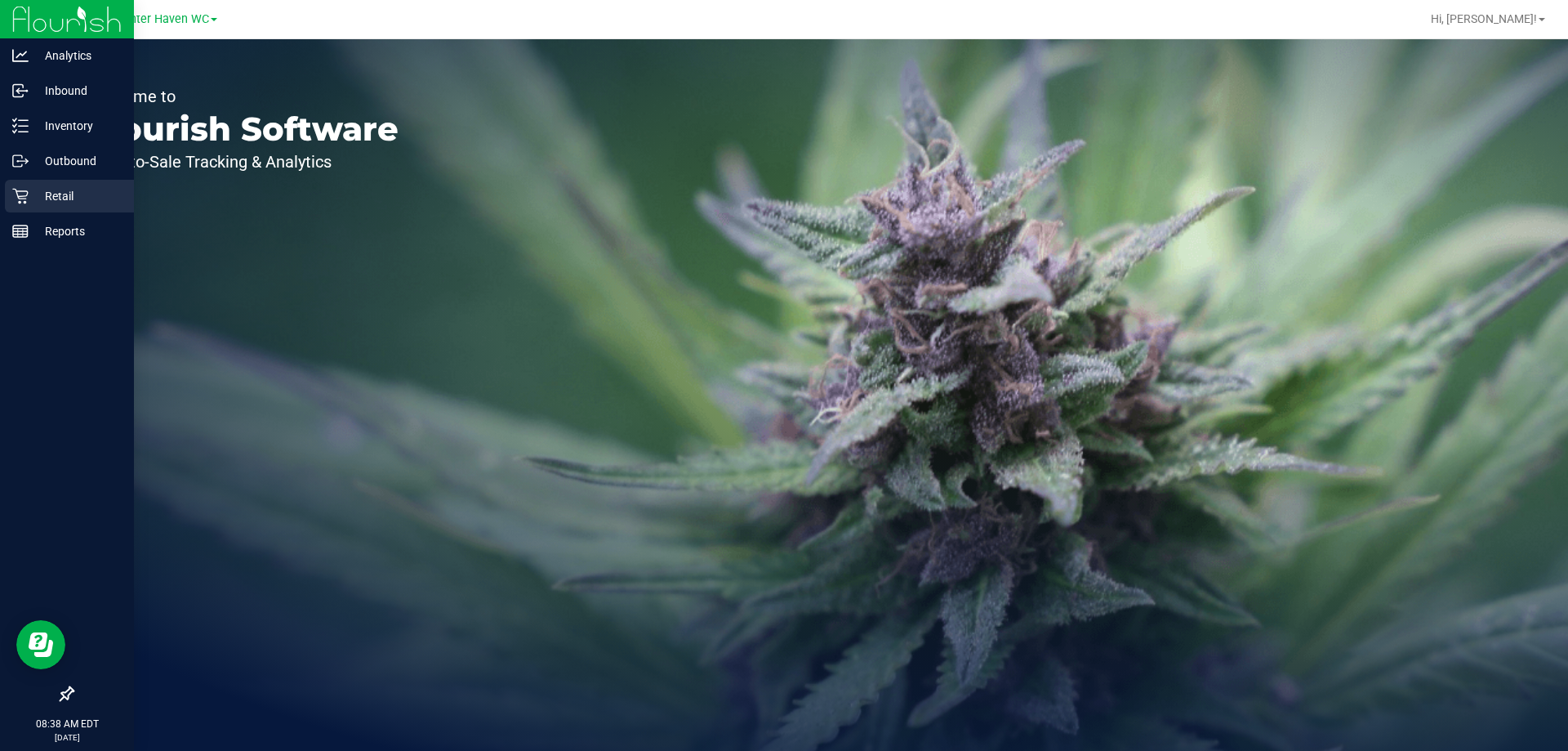
click at [20, 194] on icon at bounding box center [20, 196] width 16 height 16
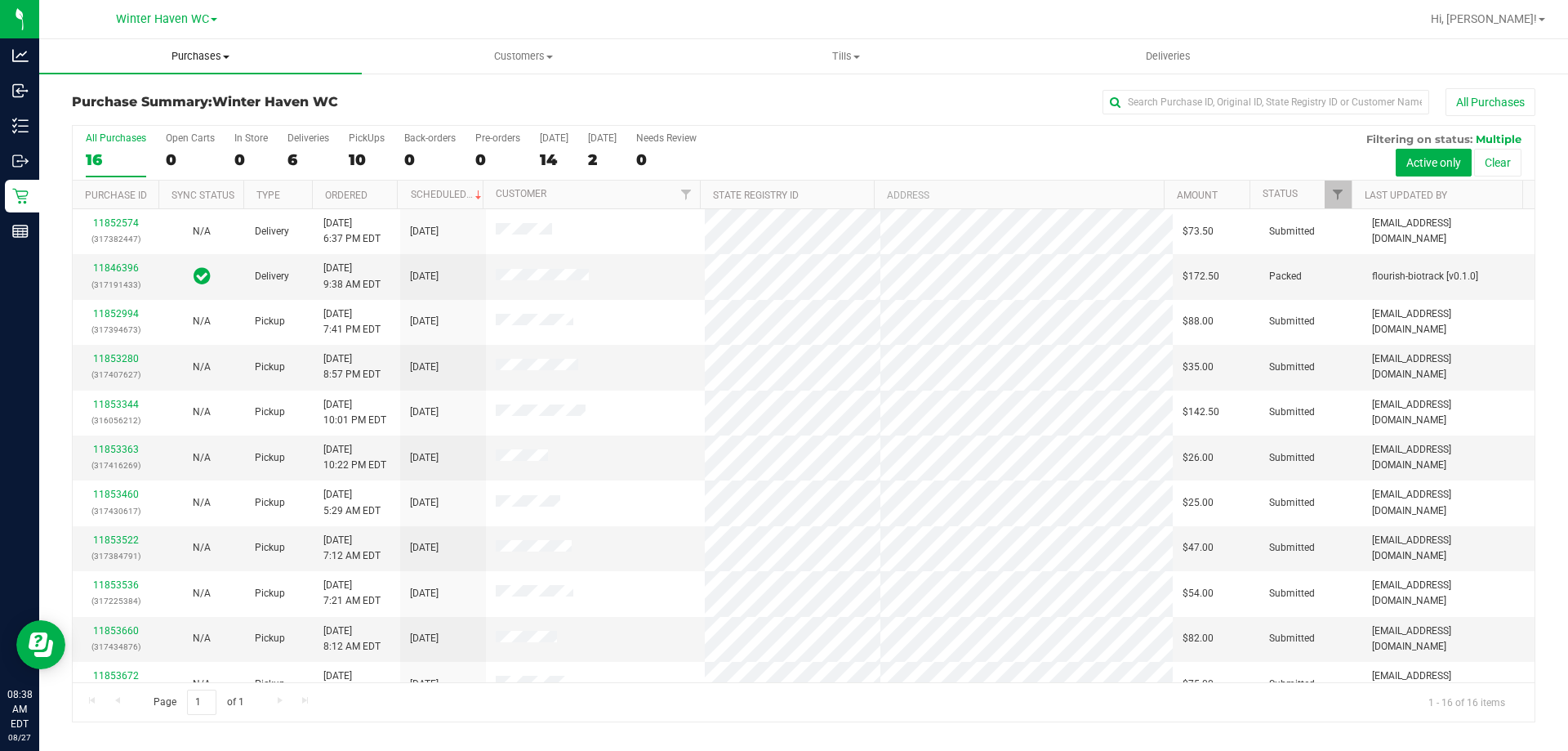
click at [209, 53] on span "Purchases" at bounding box center [200, 56] width 322 height 15
click at [202, 112] on li "Fulfillment" at bounding box center [200, 119] width 322 height 20
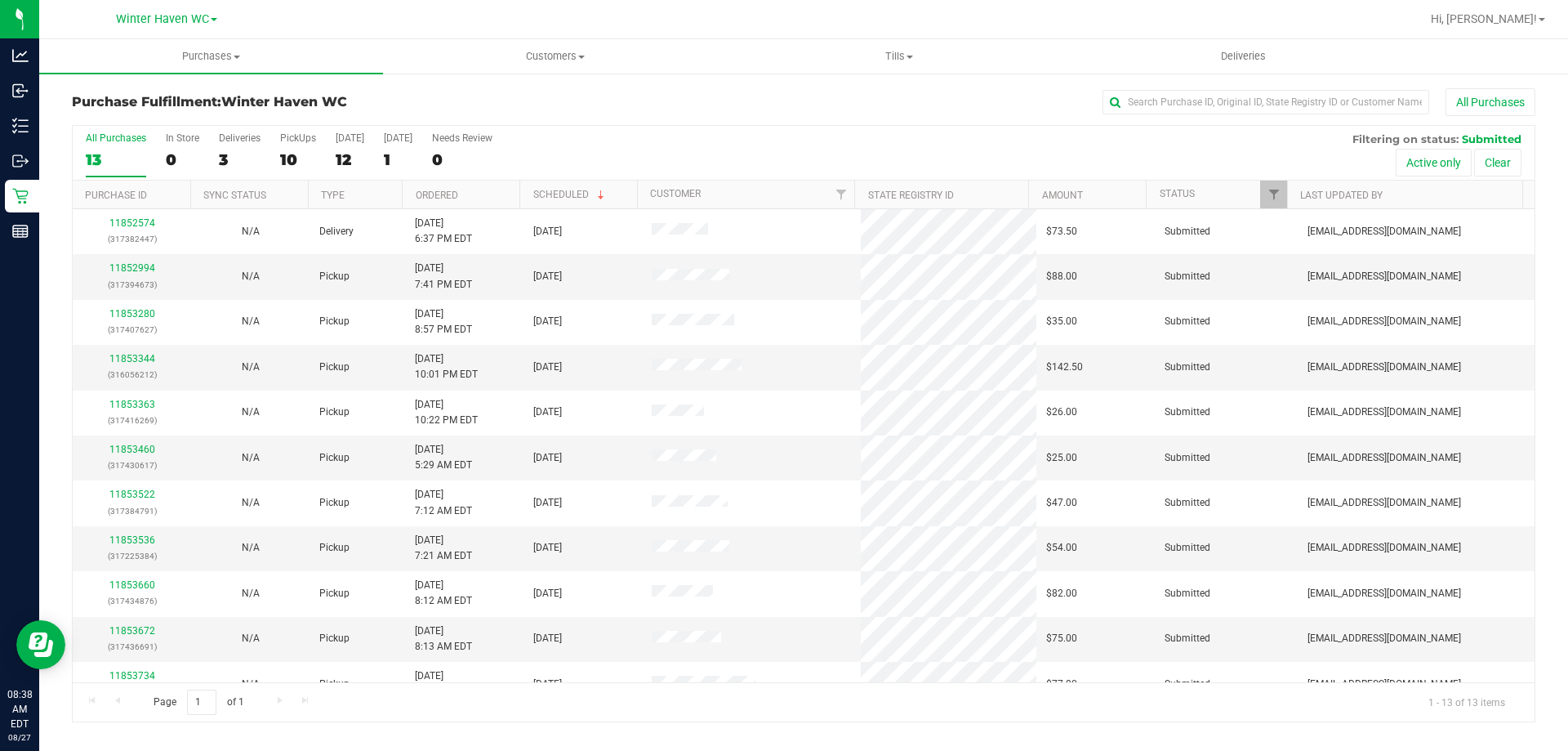
click at [490, 190] on th "Ordered" at bounding box center [461, 195] width 118 height 29
click at [138, 269] on link "11852994" at bounding box center [133, 268] width 46 height 11
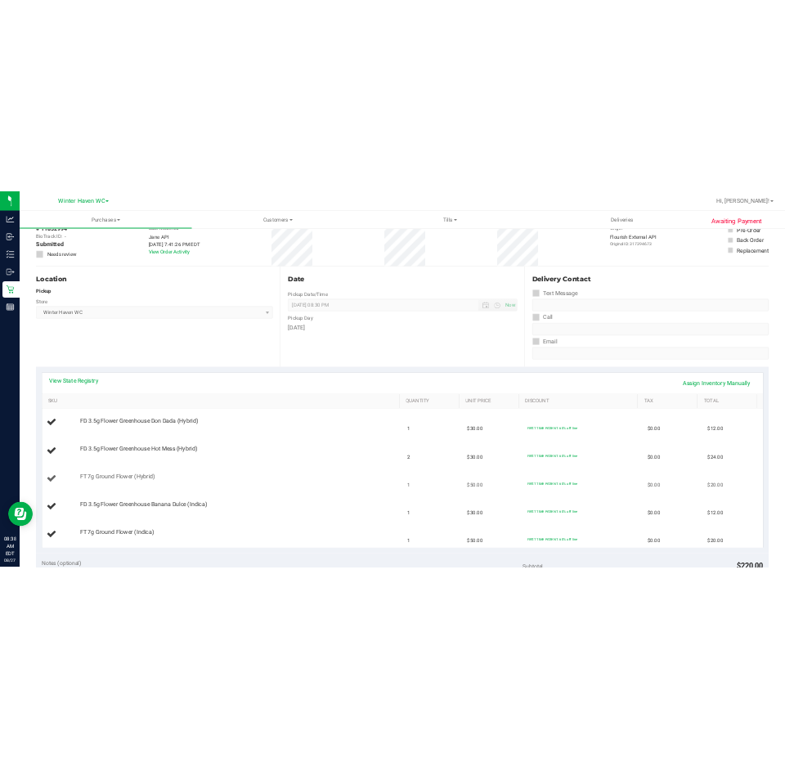
scroll to position [245, 0]
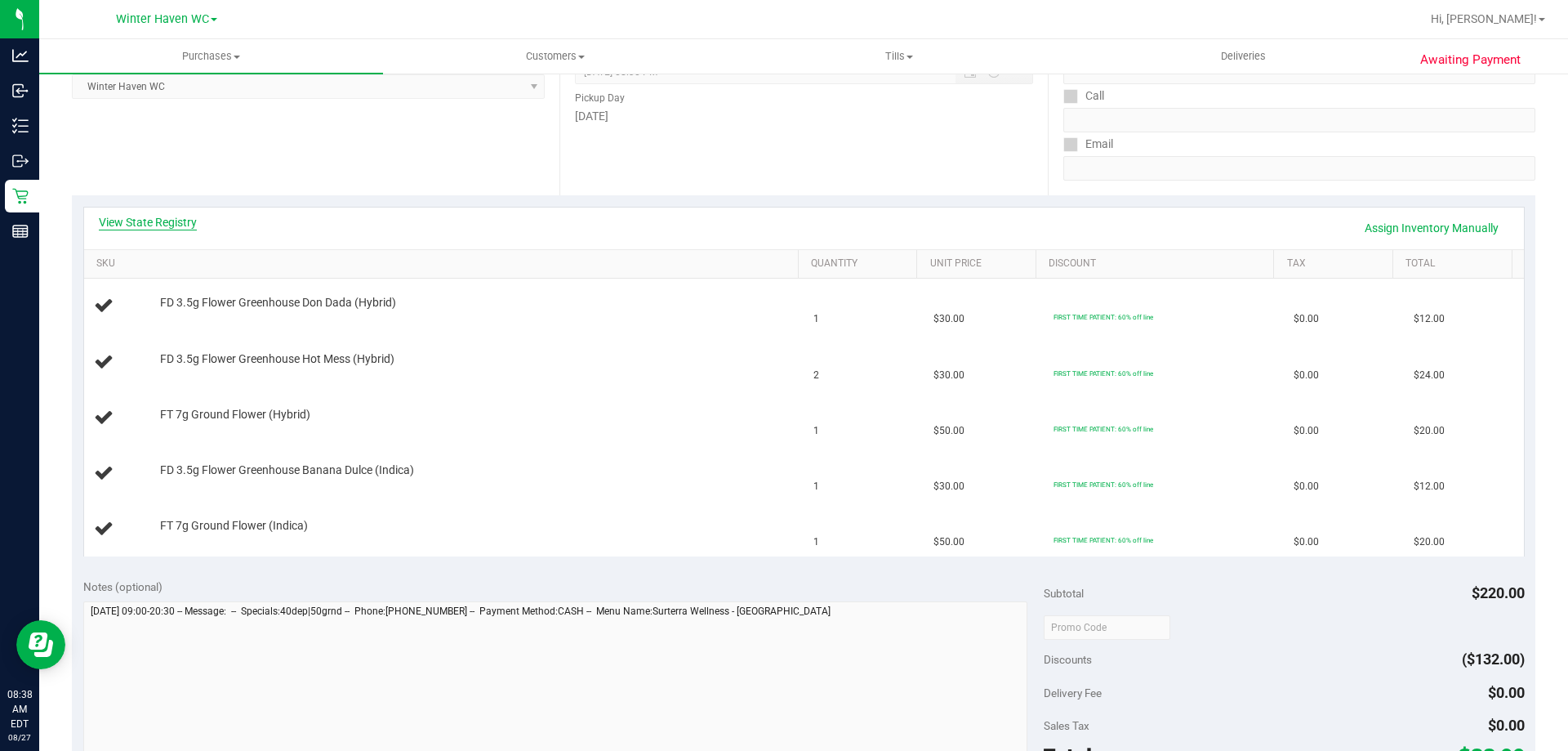
click at [168, 222] on link "View State Registry" at bounding box center [148, 222] width 98 height 16
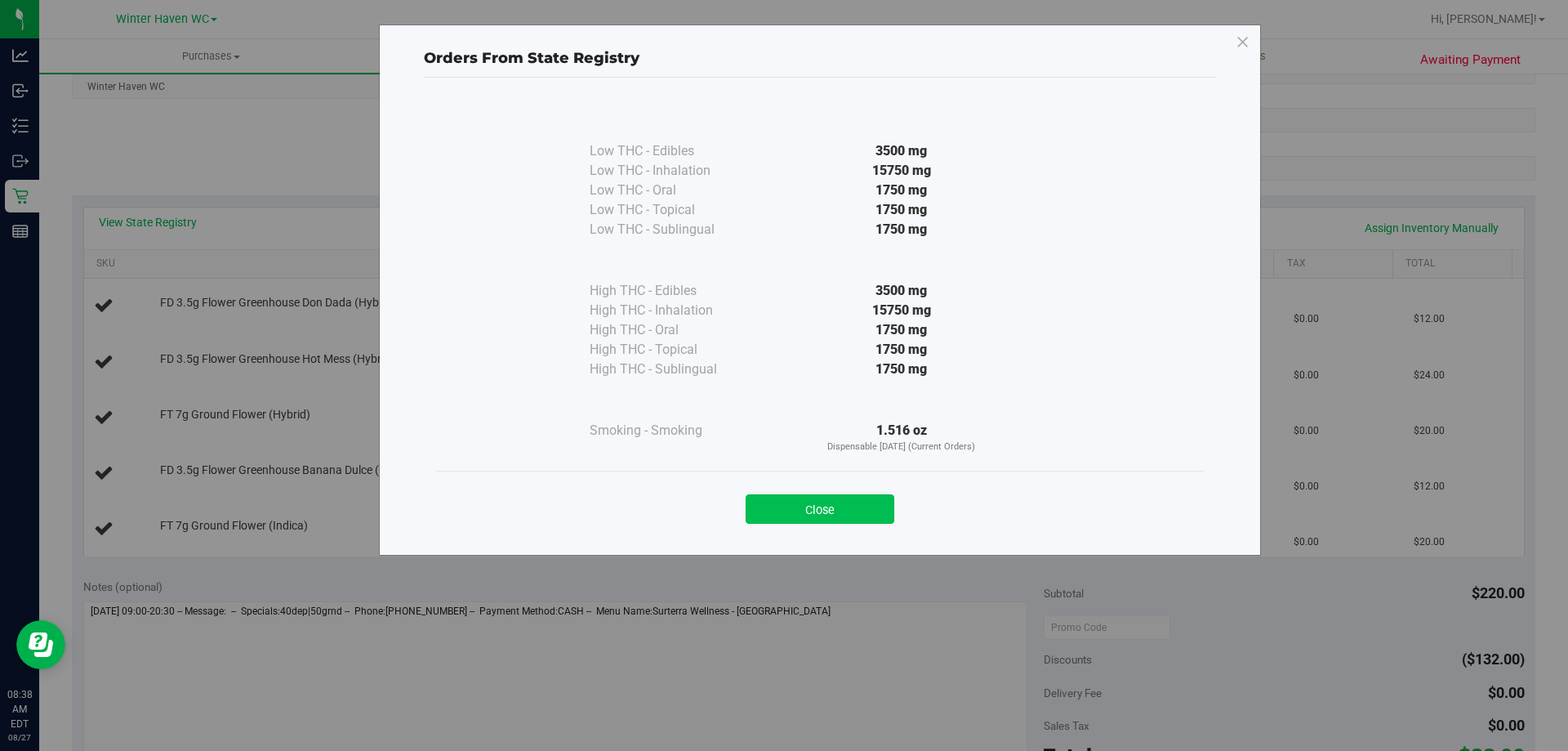
click at [864, 510] on button "Close" at bounding box center [819, 508] width 149 height 29
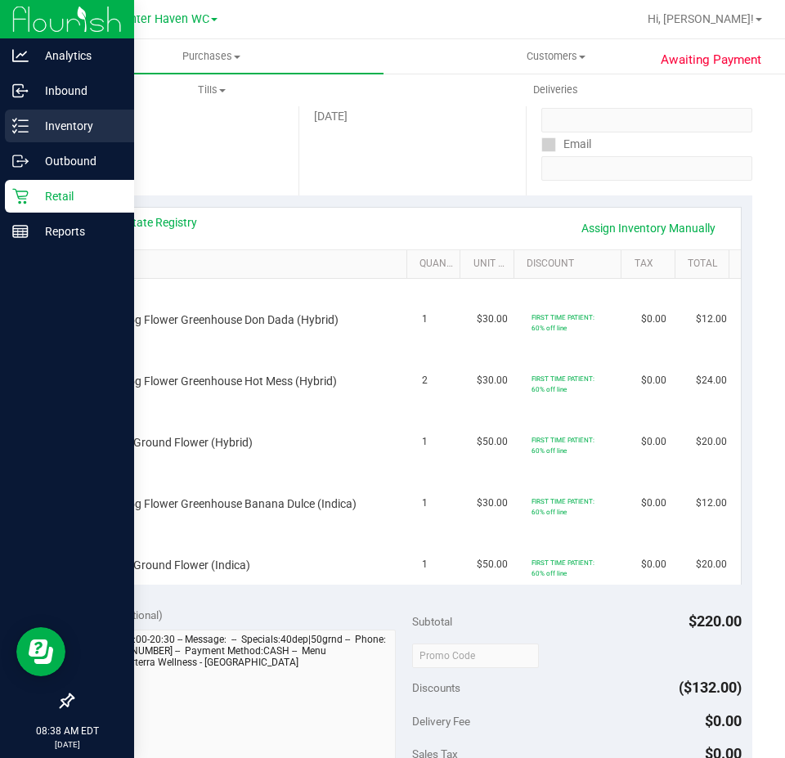
click at [28, 128] on icon at bounding box center [20, 126] width 16 height 16
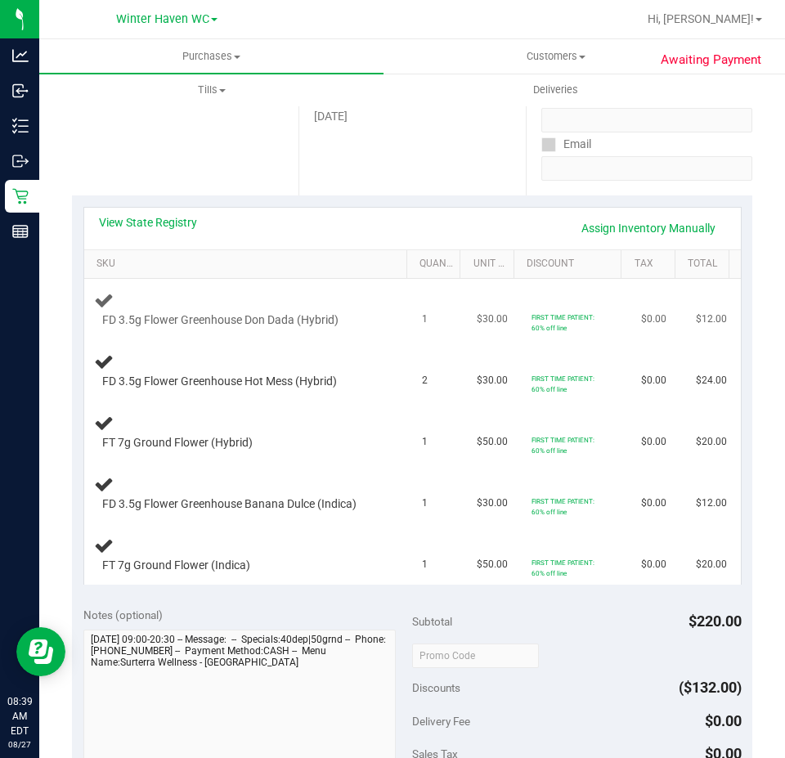
click at [437, 336] on td "1" at bounding box center [439, 309] width 55 height 61
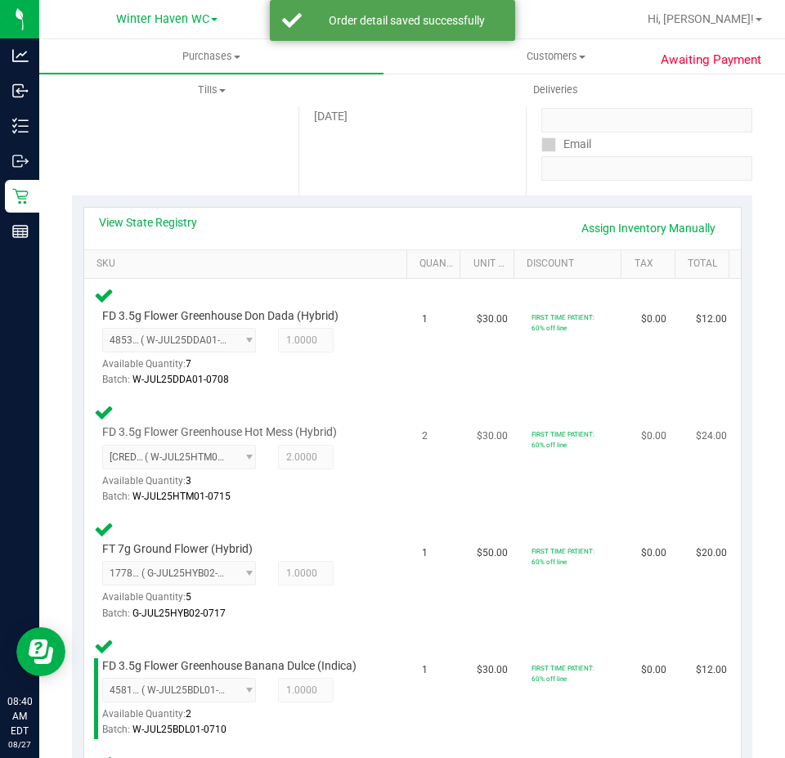
scroll to position [736, 0]
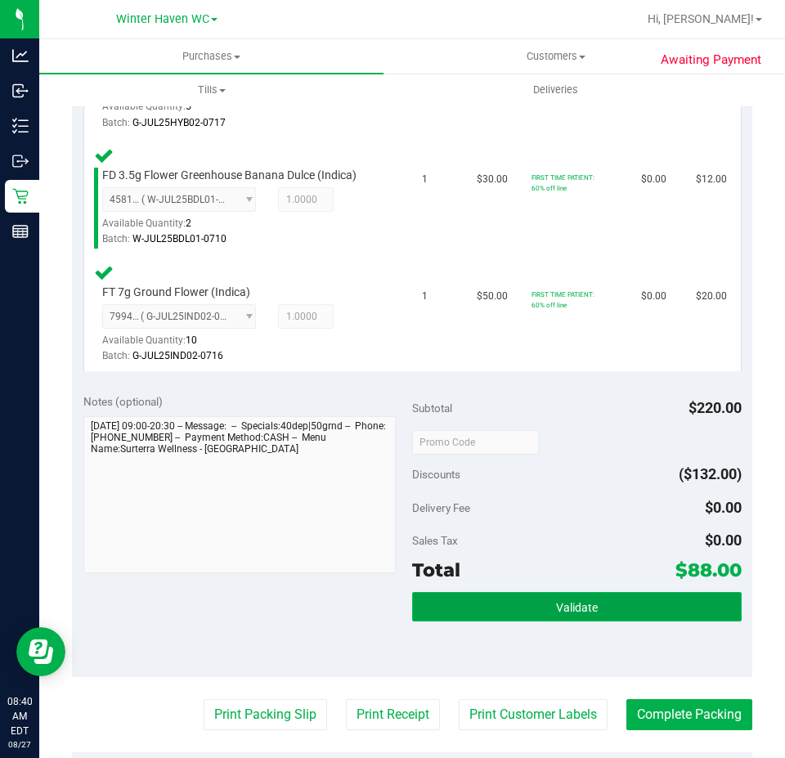
click at [537, 613] on button "Validate" at bounding box center [577, 606] width 330 height 29
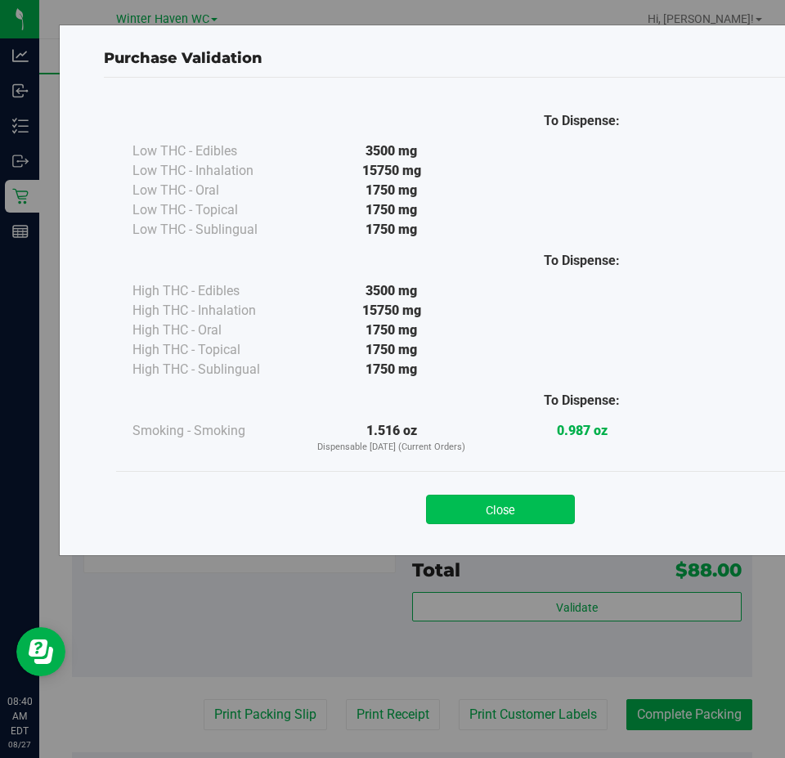
click at [494, 517] on button "Close" at bounding box center [500, 509] width 149 height 29
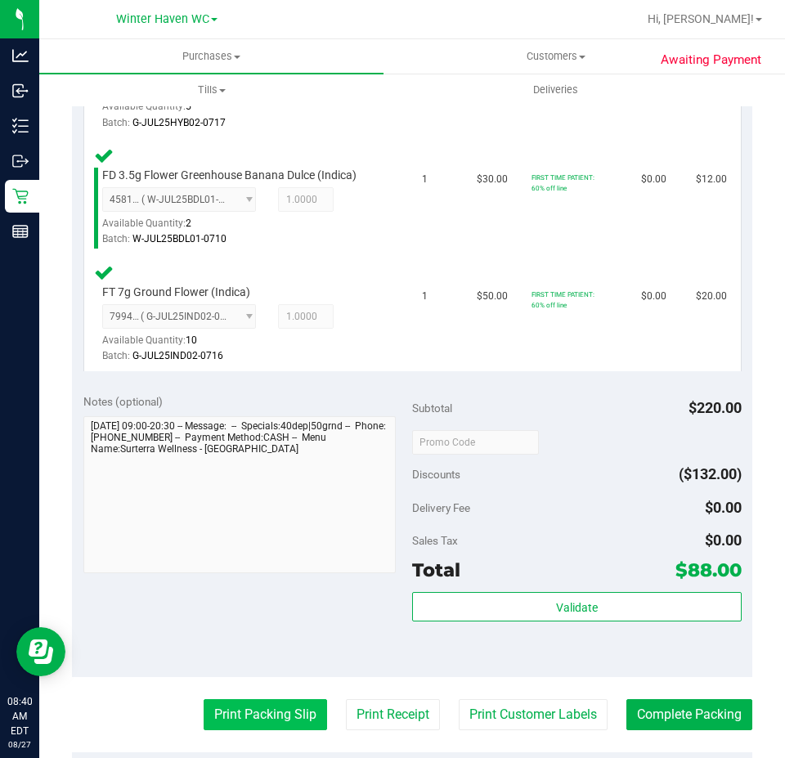
click at [223, 713] on button "Print Packing Slip" at bounding box center [266, 715] width 124 height 31
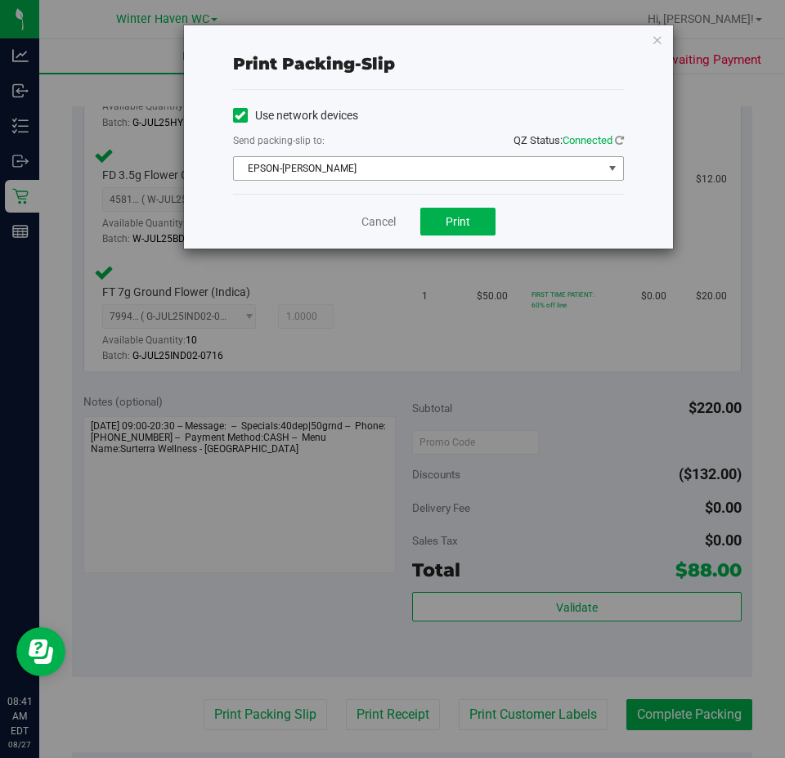
click at [382, 170] on span "EPSON-[PERSON_NAME]" at bounding box center [418, 168] width 369 height 23
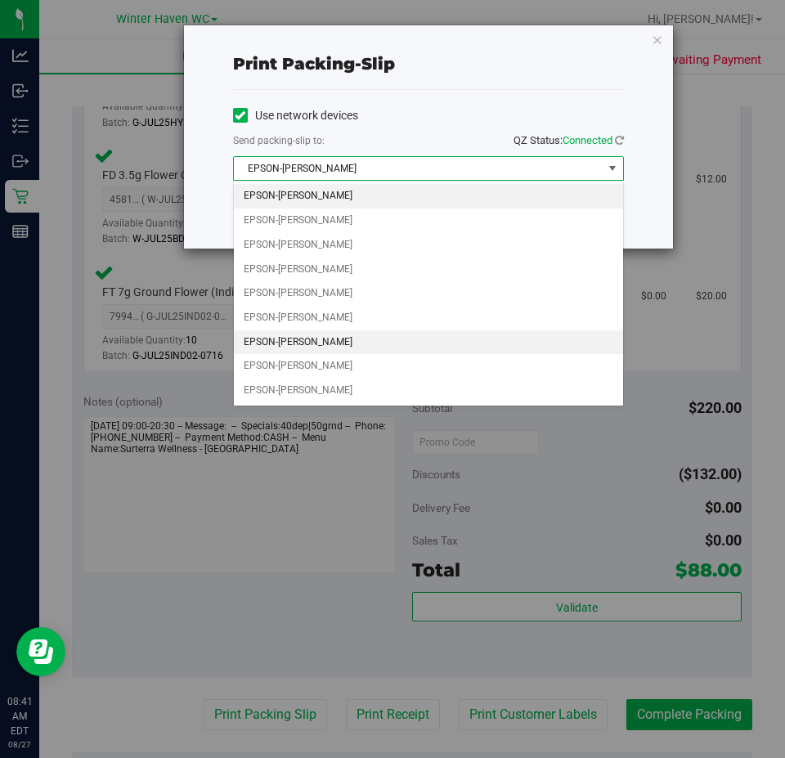
click at [315, 332] on li "EPSON-[PERSON_NAME]" at bounding box center [428, 343] width 389 height 25
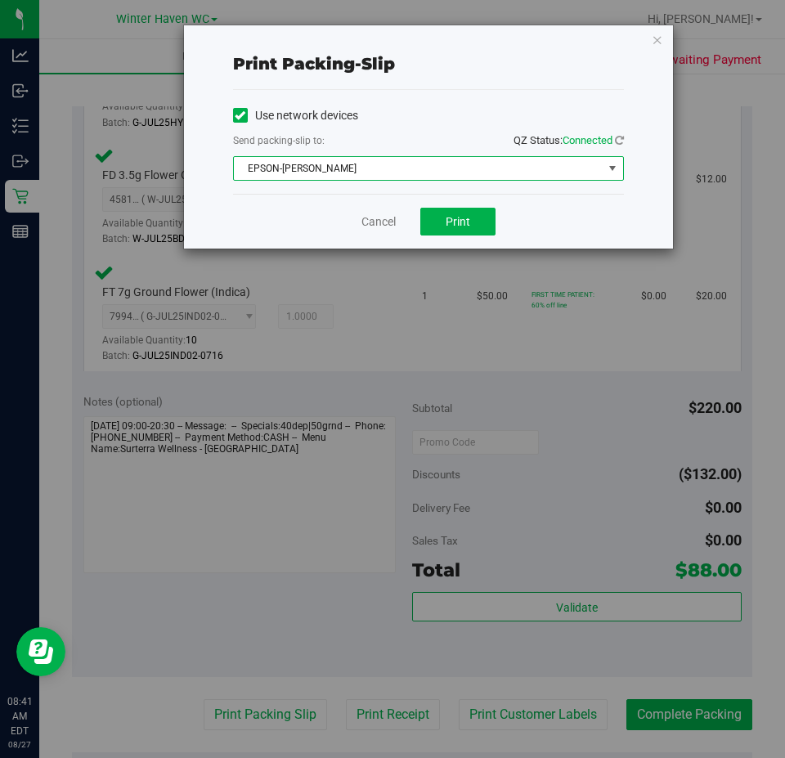
click at [295, 212] on div "Cancel Print" at bounding box center [428, 221] width 391 height 55
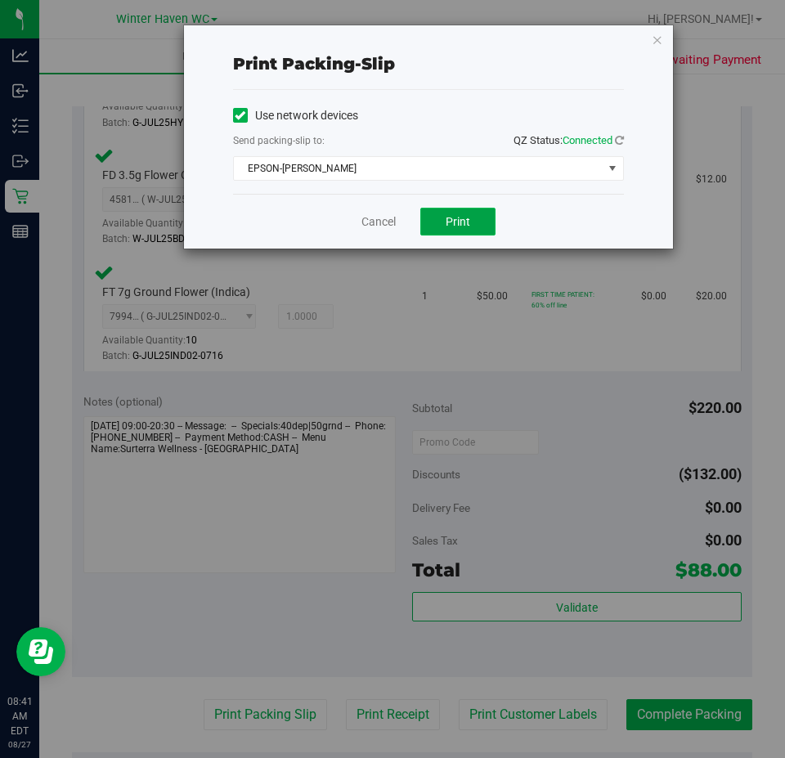
click at [474, 223] on button "Print" at bounding box center [458, 222] width 75 height 28
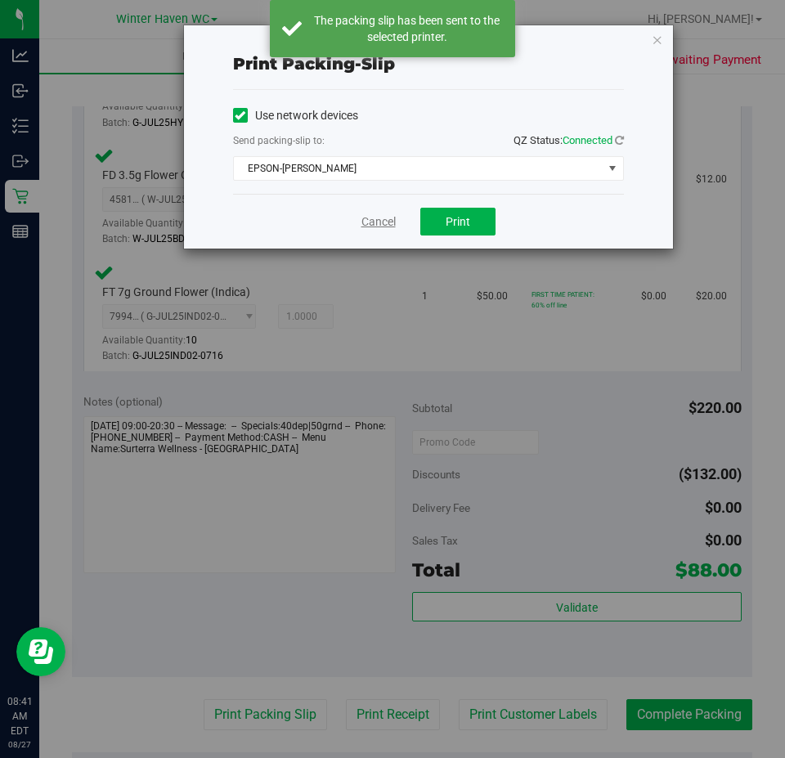
click at [374, 221] on link "Cancel" at bounding box center [379, 222] width 34 height 17
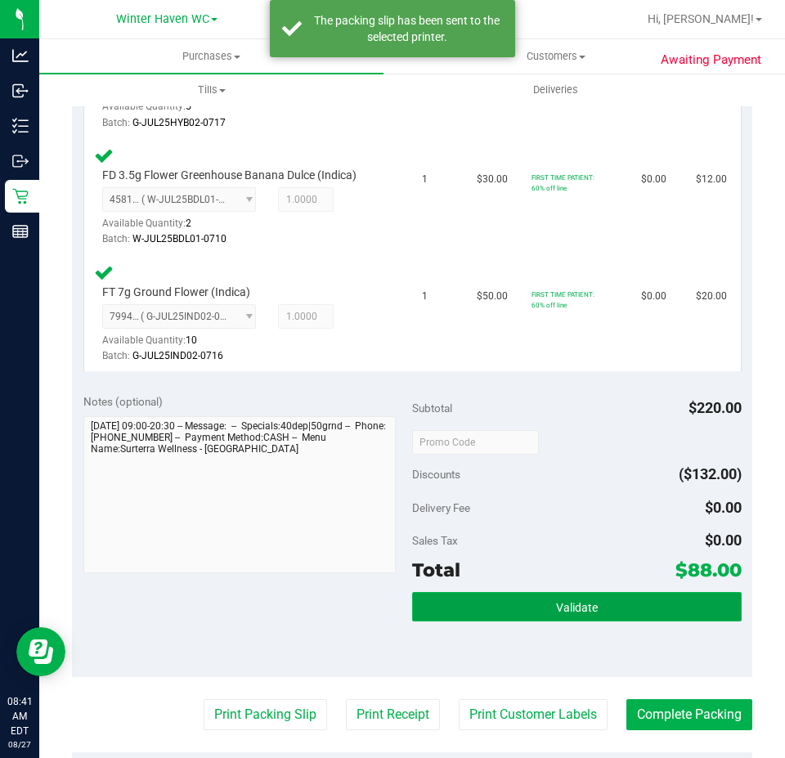
click at [622, 605] on button "Validate" at bounding box center [577, 606] width 330 height 29
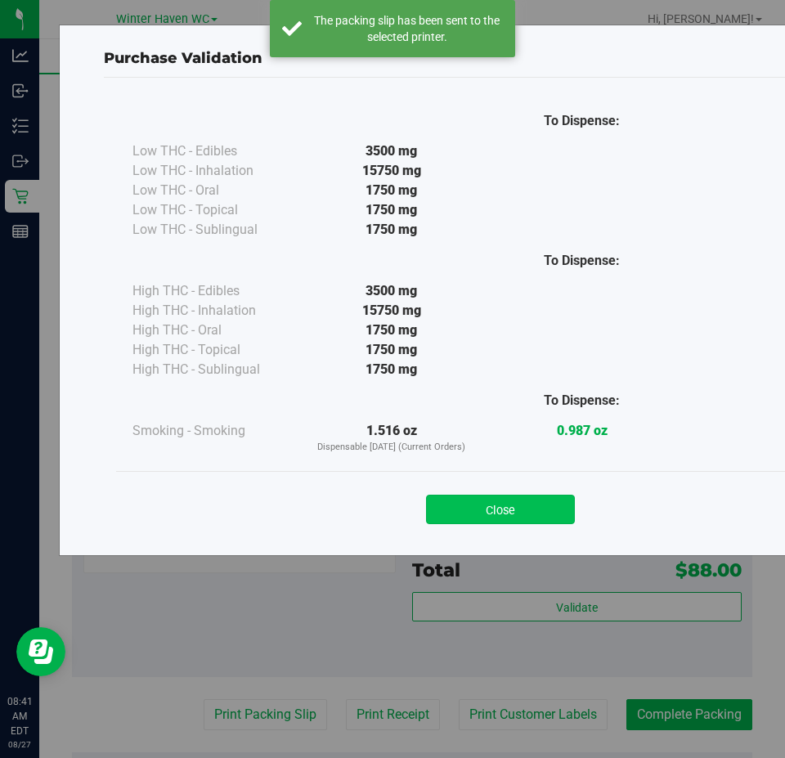
click at [506, 508] on button "Close" at bounding box center [500, 509] width 149 height 29
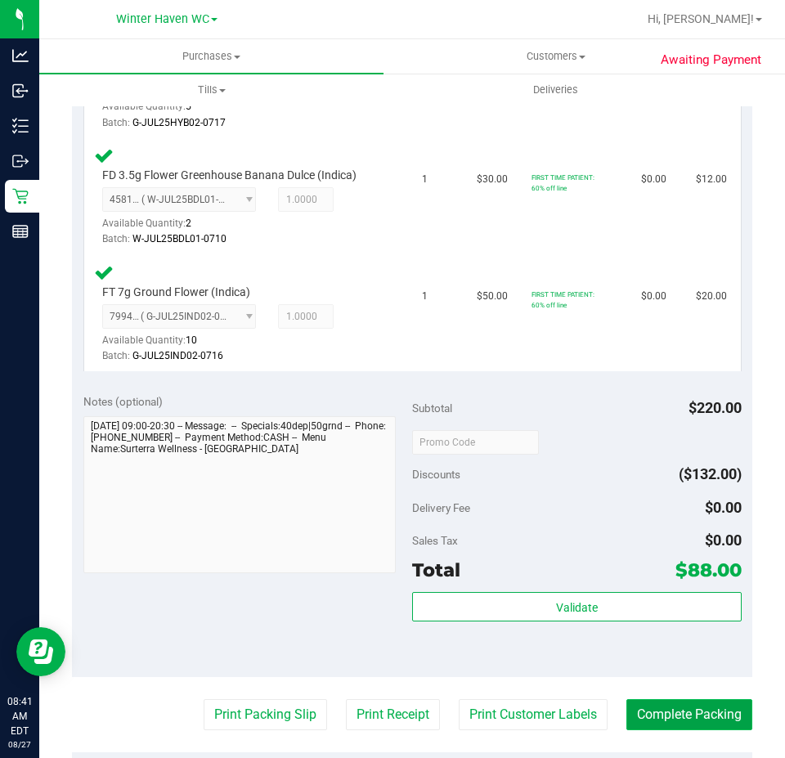
click at [691, 712] on button "Complete Packing" at bounding box center [690, 715] width 126 height 31
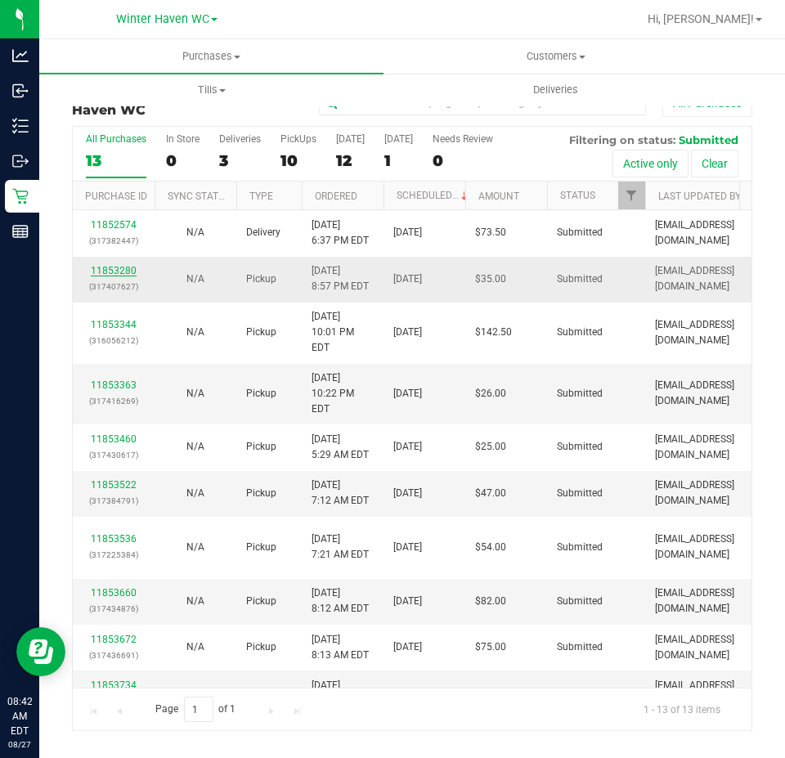
click at [121, 272] on link "11853280" at bounding box center [114, 270] width 46 height 11
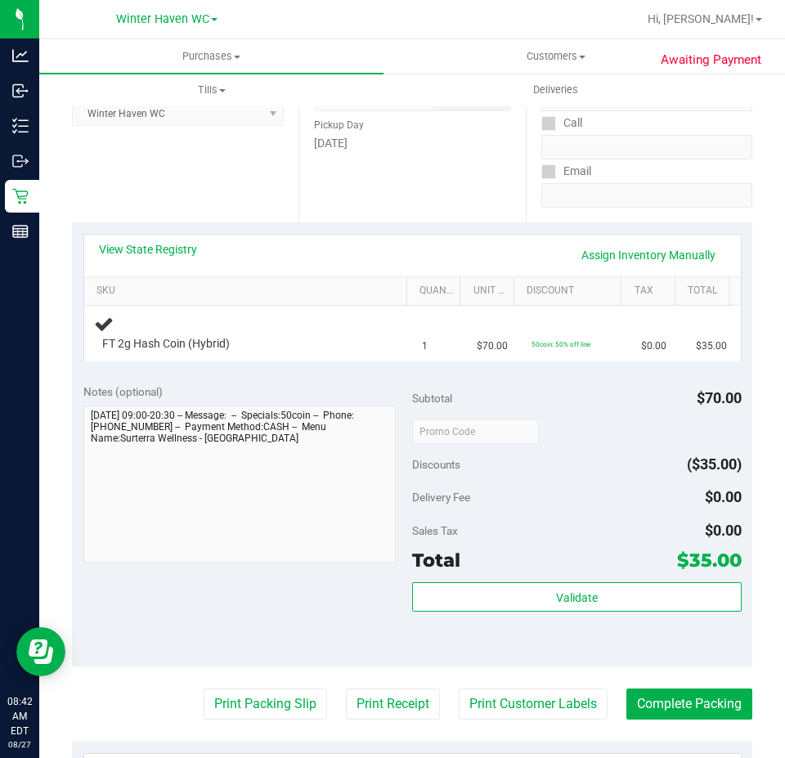
scroll to position [245, 0]
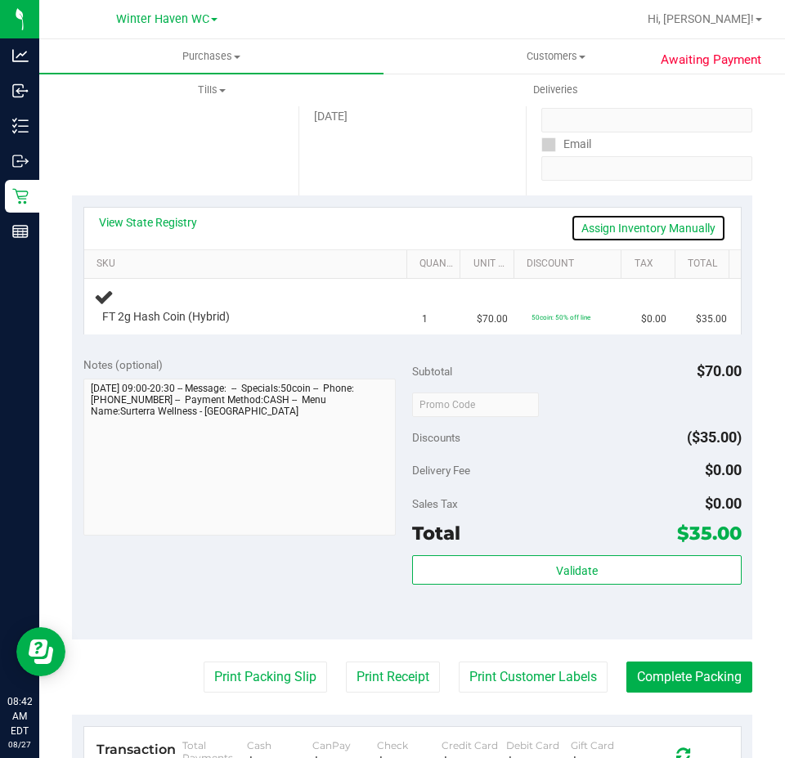
click at [596, 232] on link "Assign Inventory Manually" at bounding box center [648, 228] width 155 height 28
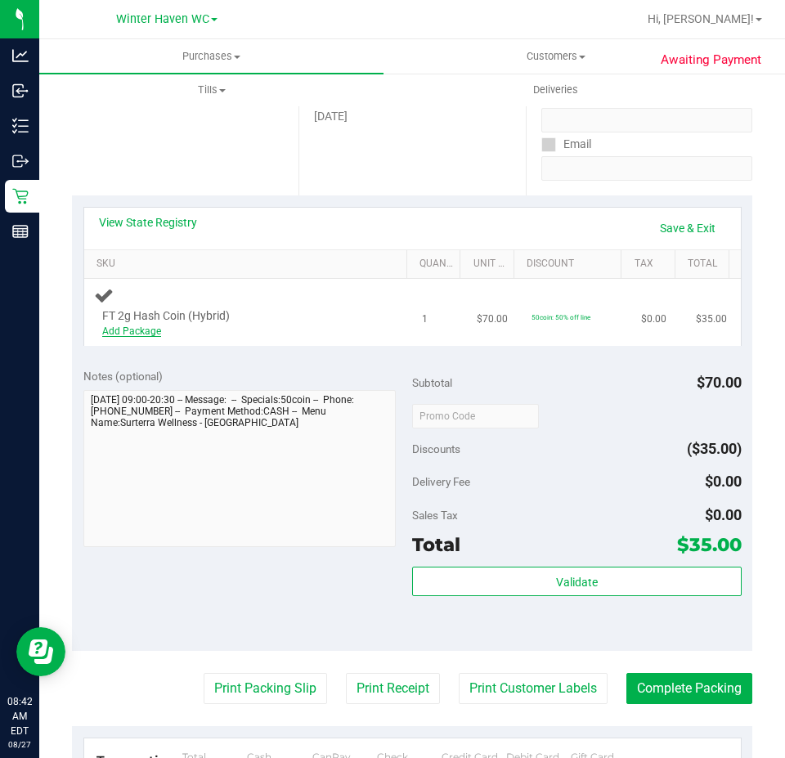
click at [132, 335] on link "Add Package" at bounding box center [131, 331] width 59 height 11
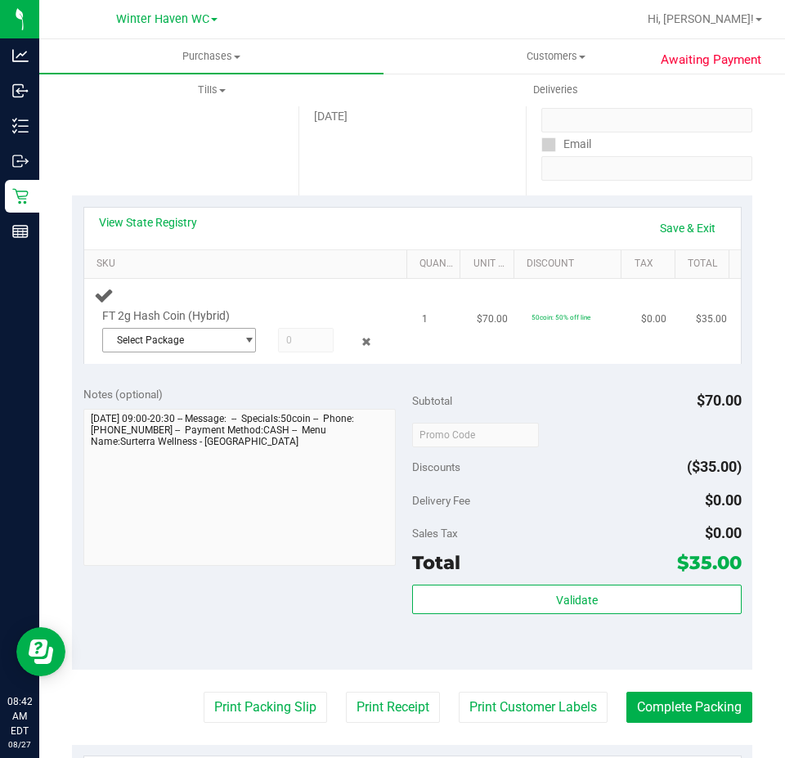
click at [191, 335] on span "Select Package" at bounding box center [169, 340] width 132 height 23
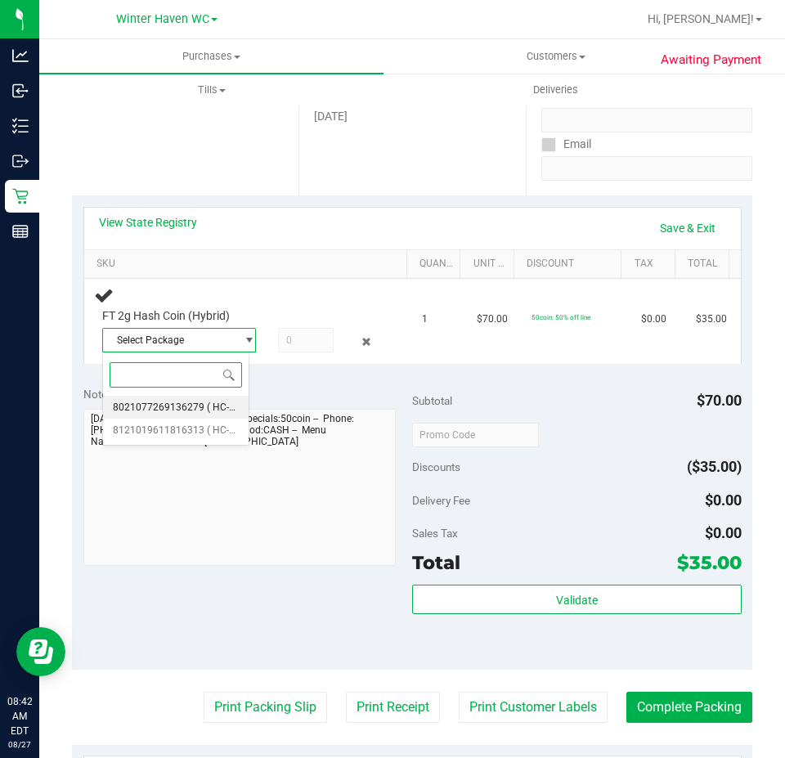
click at [202, 409] on li "8021077269136279 ( HC-MAR25HYB02-0728 | orig: FLSRWGM-20250804-762 )" at bounding box center [176, 407] width 146 height 23
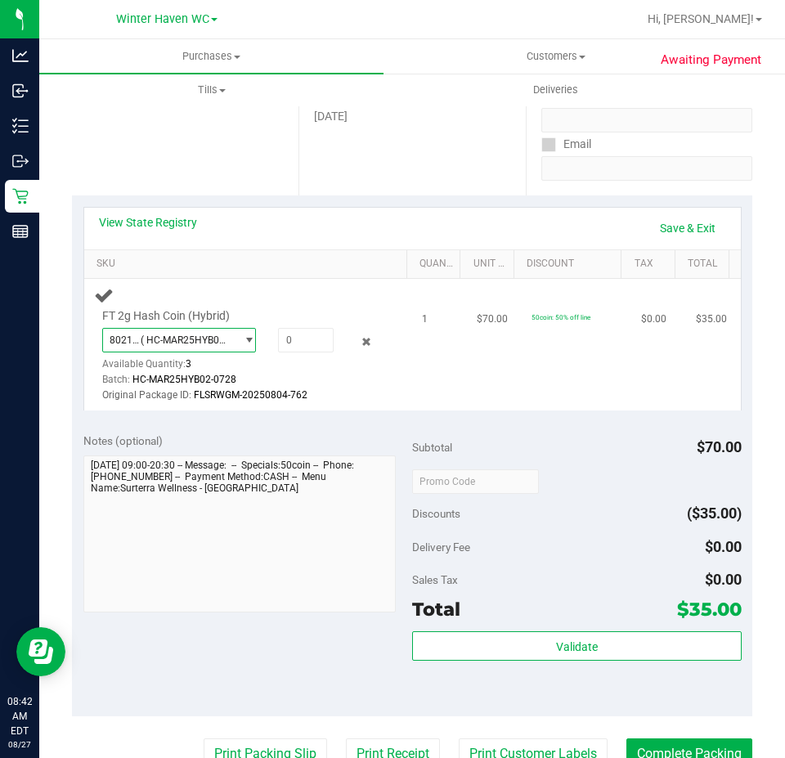
click at [209, 335] on span "( HC-MAR25HYB02-0728 | orig: FLSRWGM-20250804-762 )" at bounding box center [185, 340] width 88 height 11
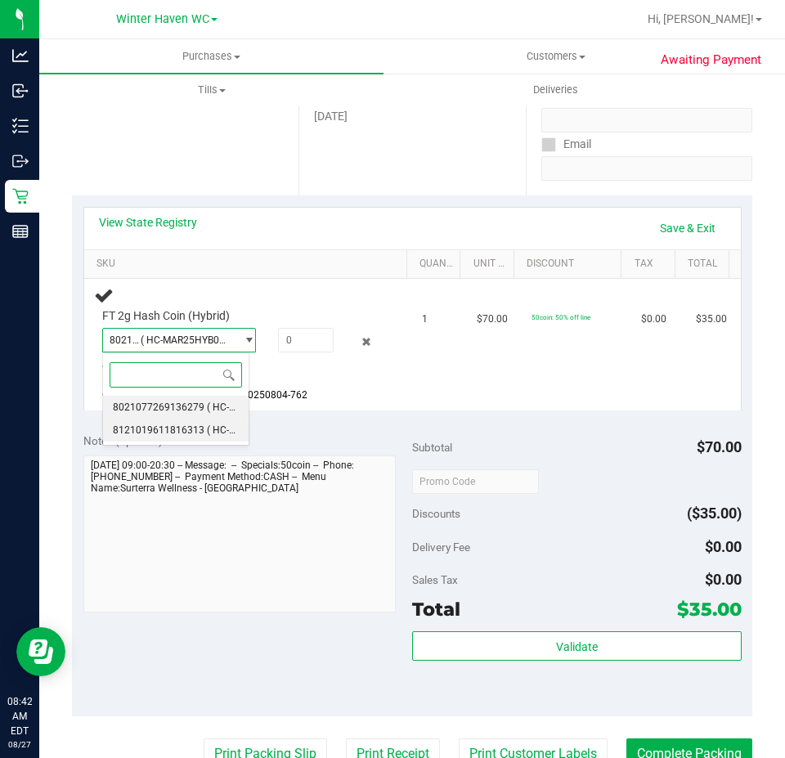
click at [211, 438] on li "8121019611816313 ( HC-MAR25HYB02-0728 | orig: FLSRWGM-20250804-928 )" at bounding box center [176, 430] width 146 height 23
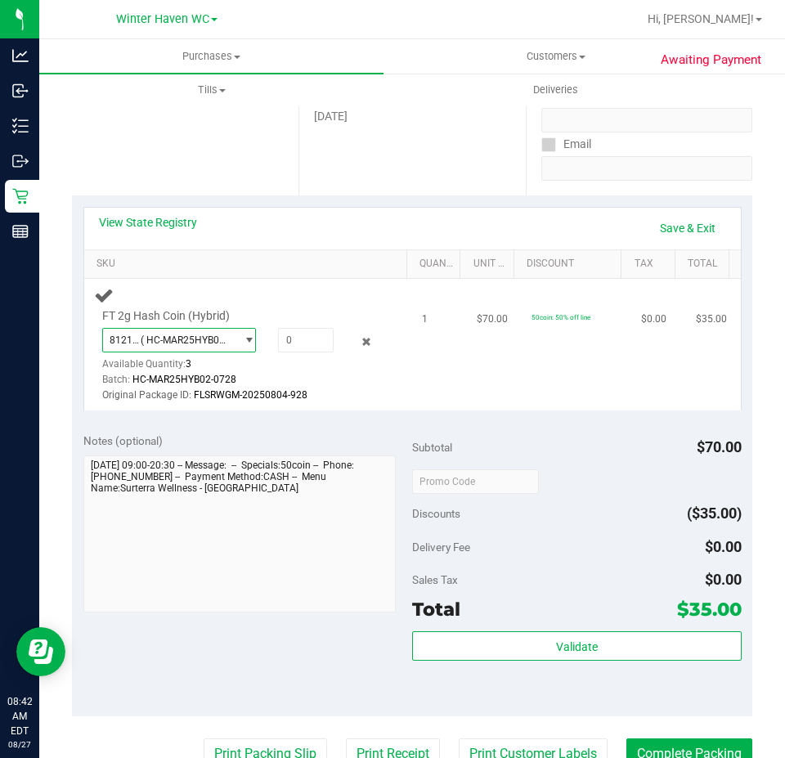
click at [209, 340] on span "( HC-MAR25HYB02-0728 | orig: FLSRWGM-20250804-928 )" at bounding box center [185, 340] width 88 height 11
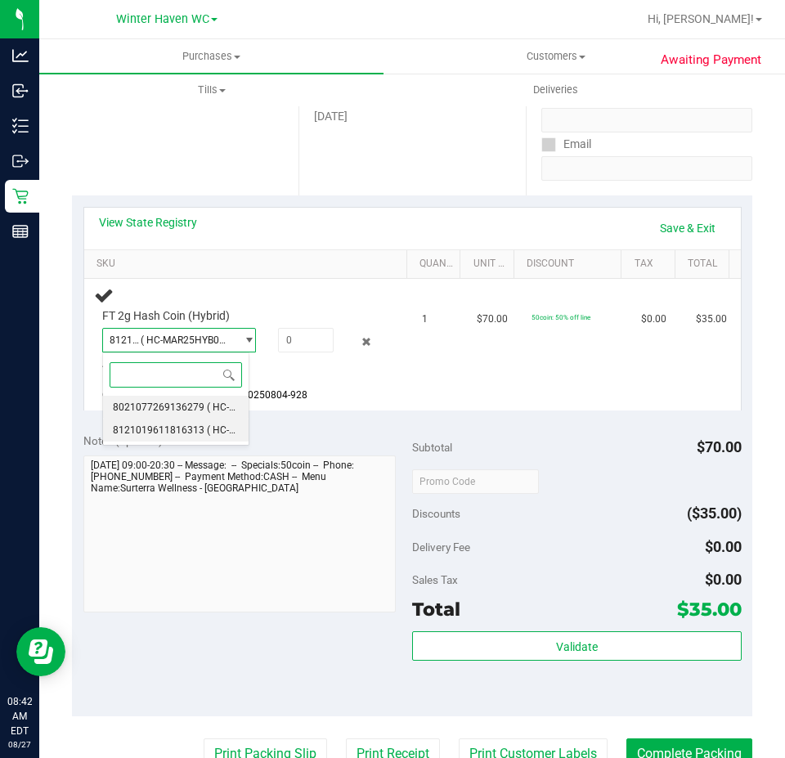
click at [192, 401] on li "8021077269136279 ( HC-MAR25HYB02-0728 | orig: FLSRWGM-20250804-762 )" at bounding box center [176, 407] width 146 height 23
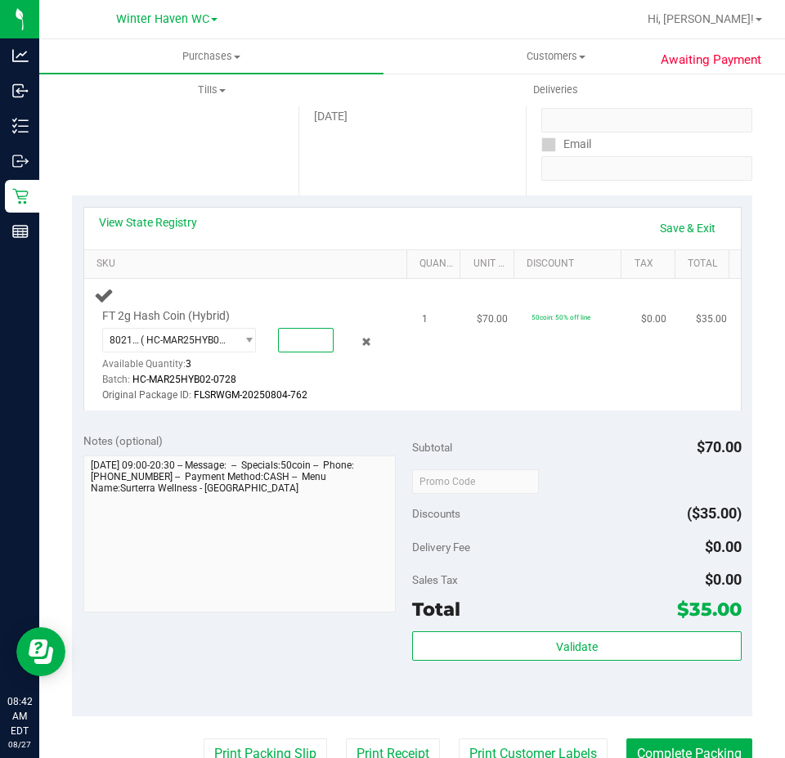
click at [304, 340] on span at bounding box center [306, 340] width 56 height 25
type input "1"
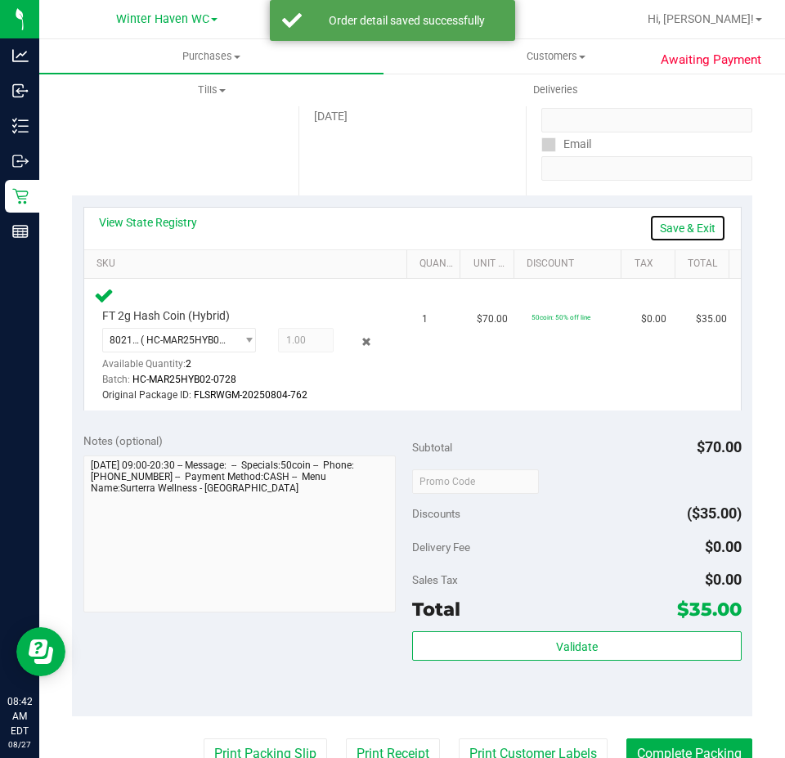
click at [666, 229] on link "Save & Exit" at bounding box center [688, 228] width 77 height 28
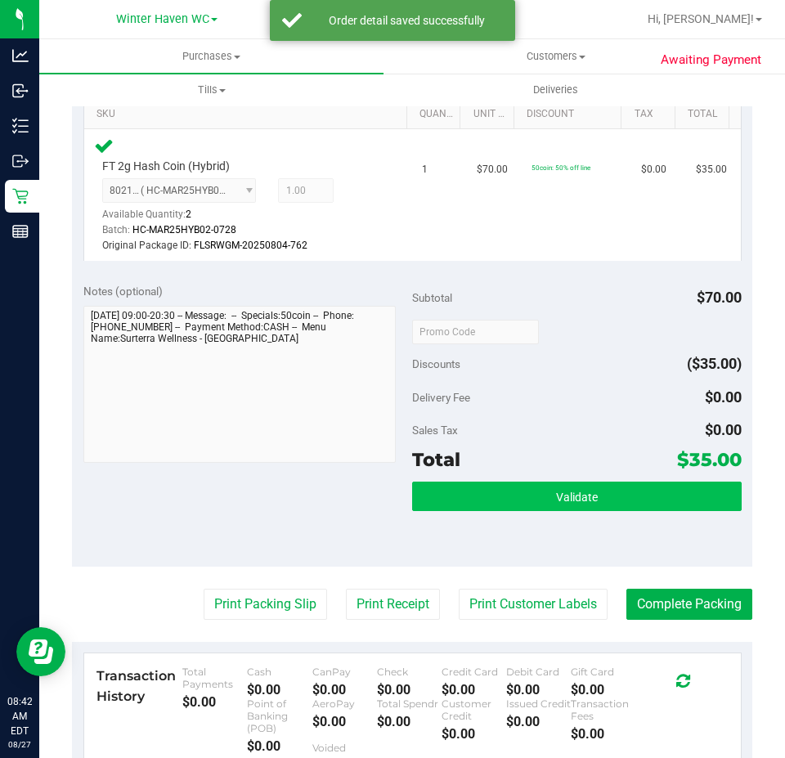
scroll to position [573, 0]
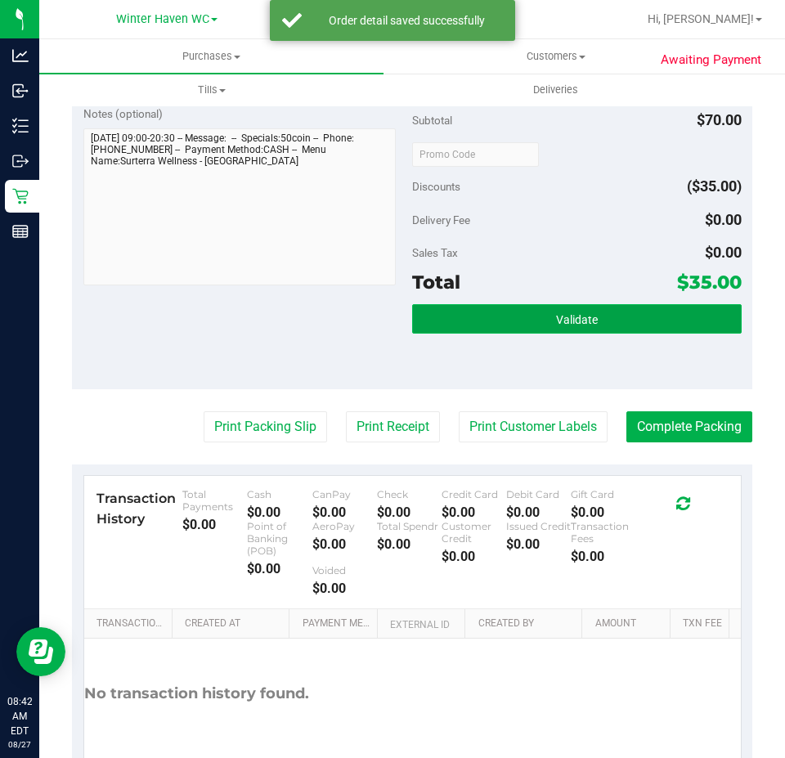
click at [570, 329] on button "Validate" at bounding box center [577, 318] width 330 height 29
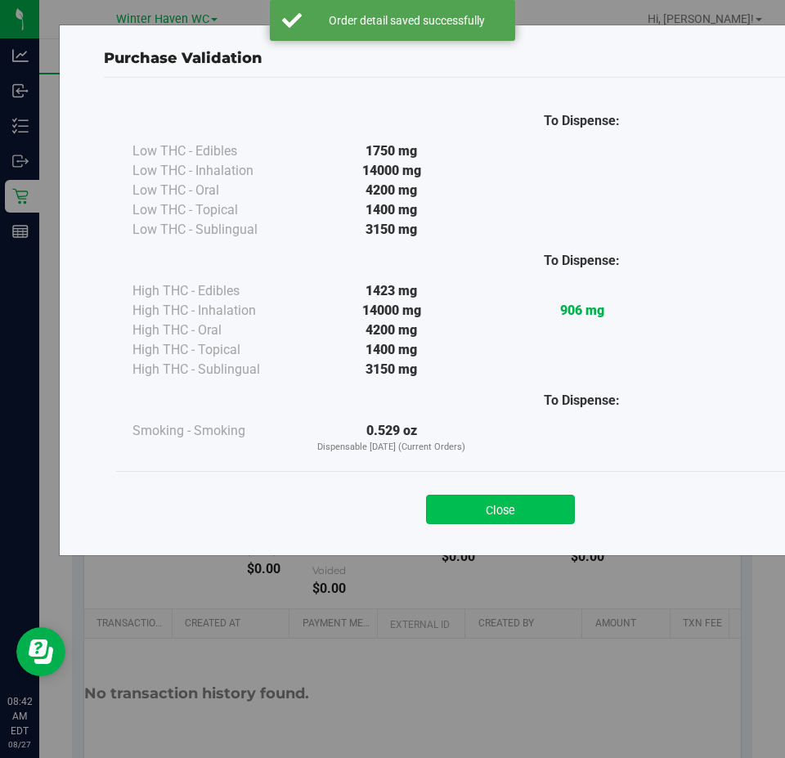
click at [503, 506] on button "Close" at bounding box center [500, 509] width 149 height 29
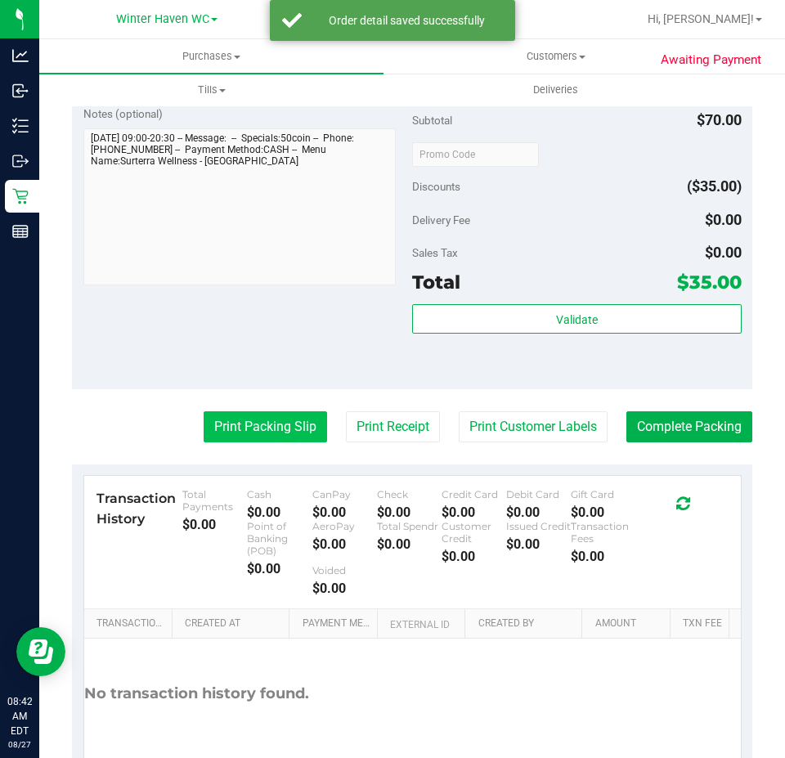
click at [228, 426] on button "Print Packing Slip" at bounding box center [266, 427] width 124 height 31
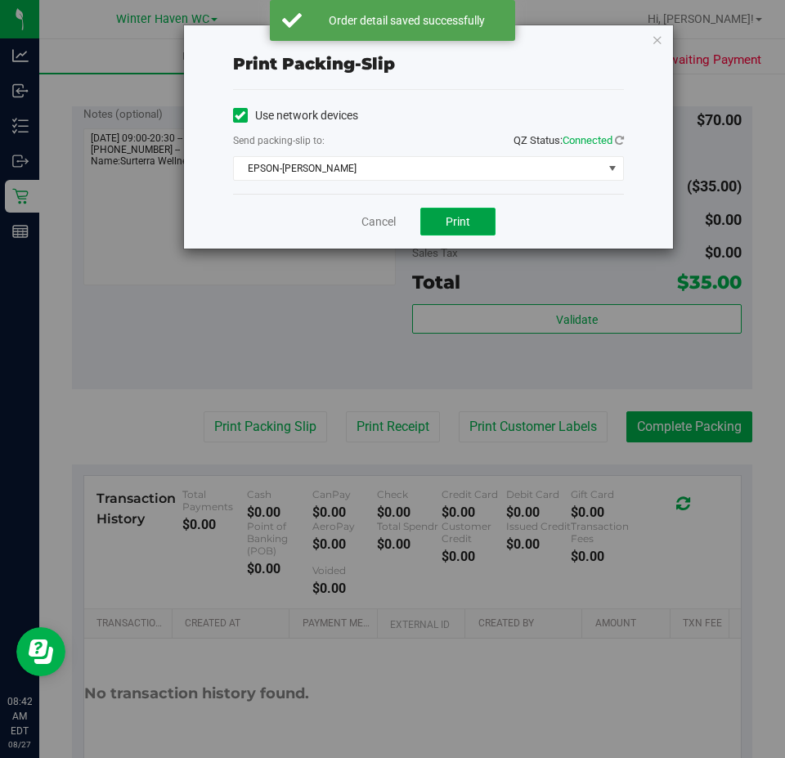
click at [454, 220] on span "Print" at bounding box center [458, 221] width 25 height 13
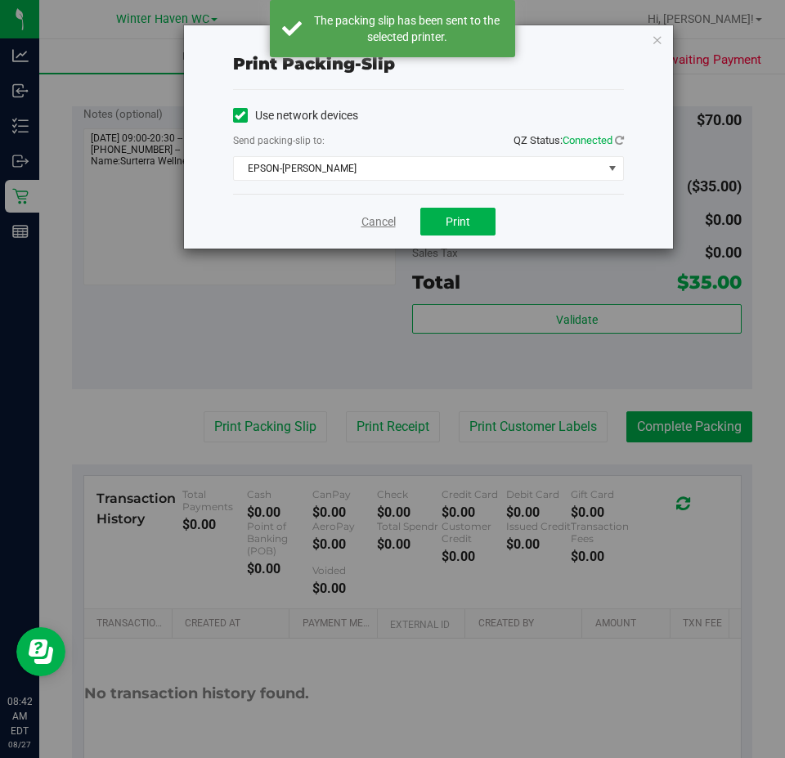
click at [375, 214] on link "Cancel" at bounding box center [379, 222] width 34 height 17
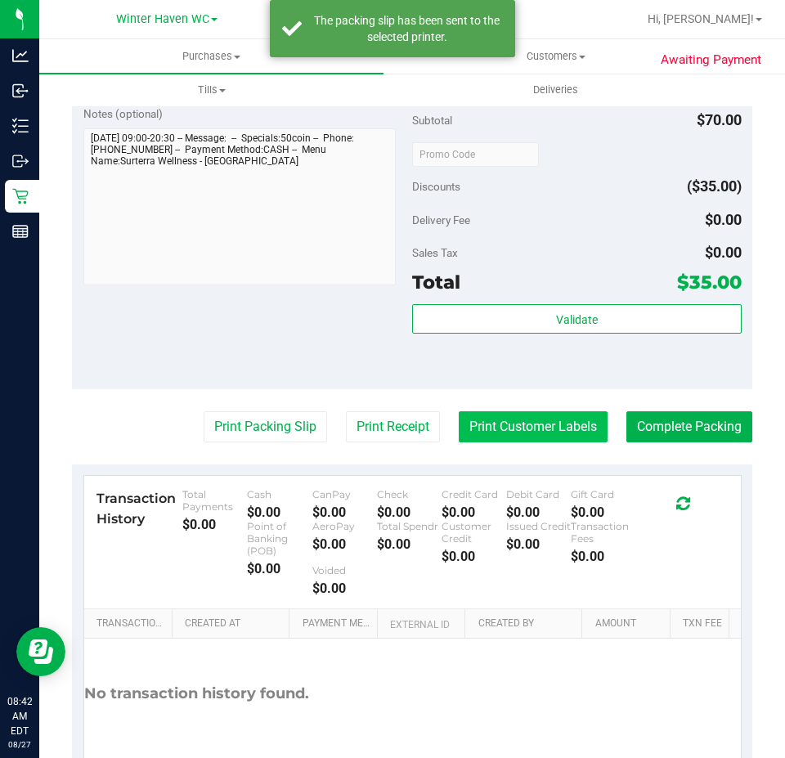
click at [477, 433] on button "Print Customer Labels" at bounding box center [533, 427] width 149 height 31
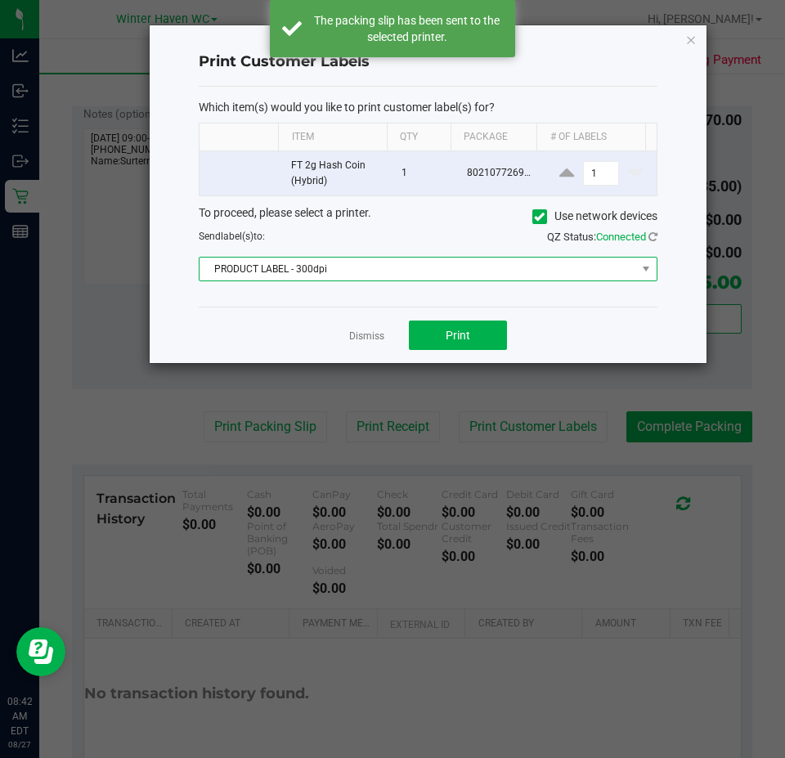
click at [313, 281] on span "PRODUCT LABEL - 300dpi" at bounding box center [418, 269] width 437 height 23
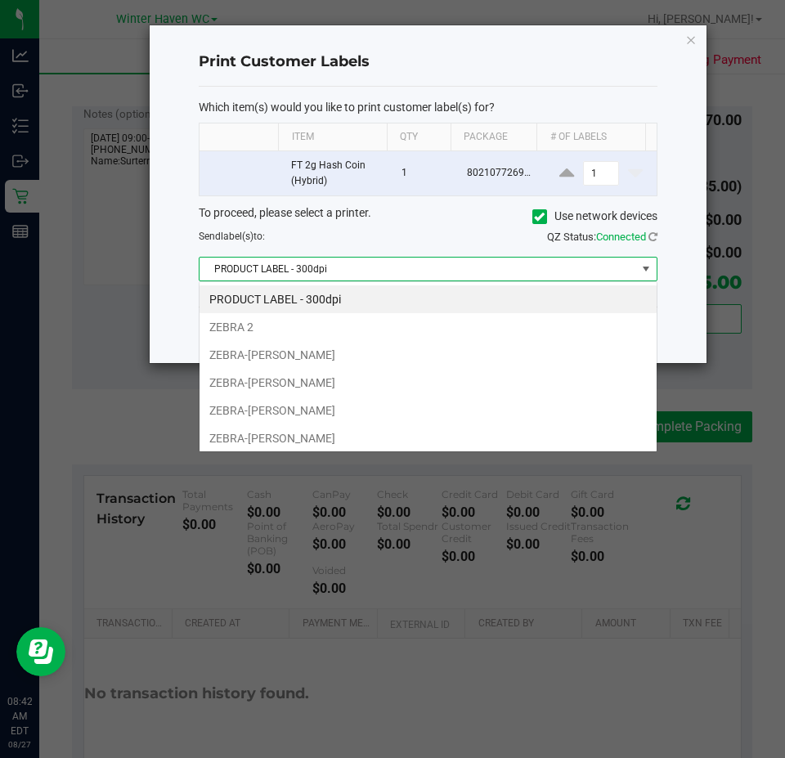
scroll to position [25, 458]
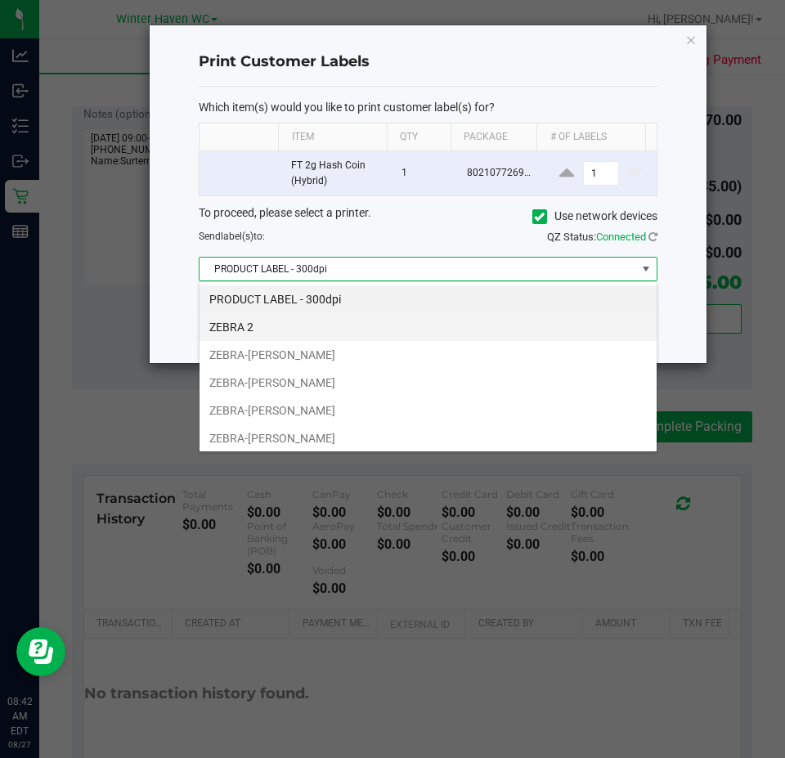
click at [328, 320] on li "ZEBRA 2" at bounding box center [428, 327] width 457 height 28
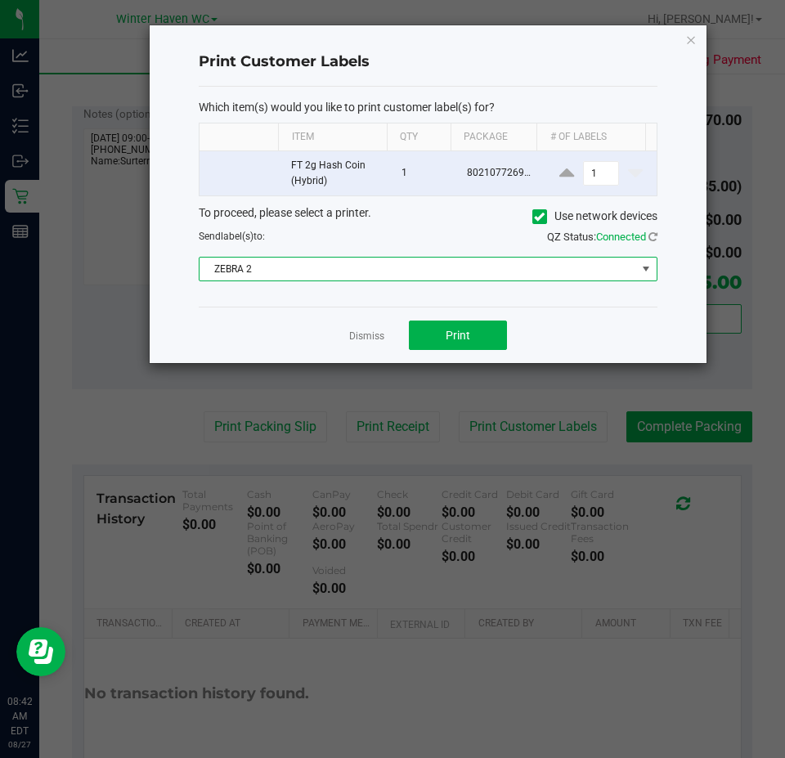
click at [230, 312] on div "Dismiss Print" at bounding box center [428, 335] width 459 height 56
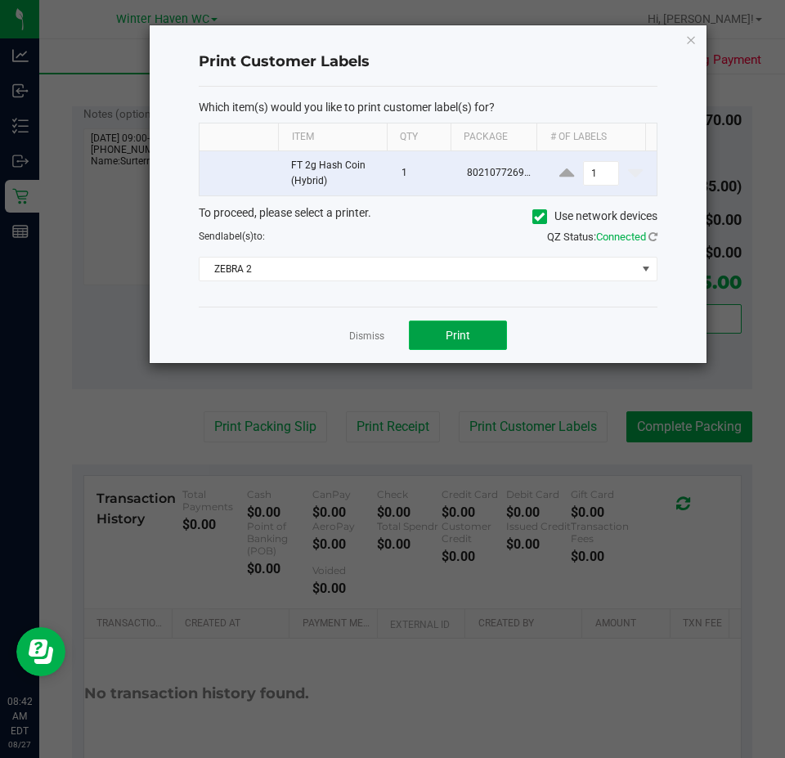
click at [456, 329] on span "Print" at bounding box center [458, 335] width 25 height 13
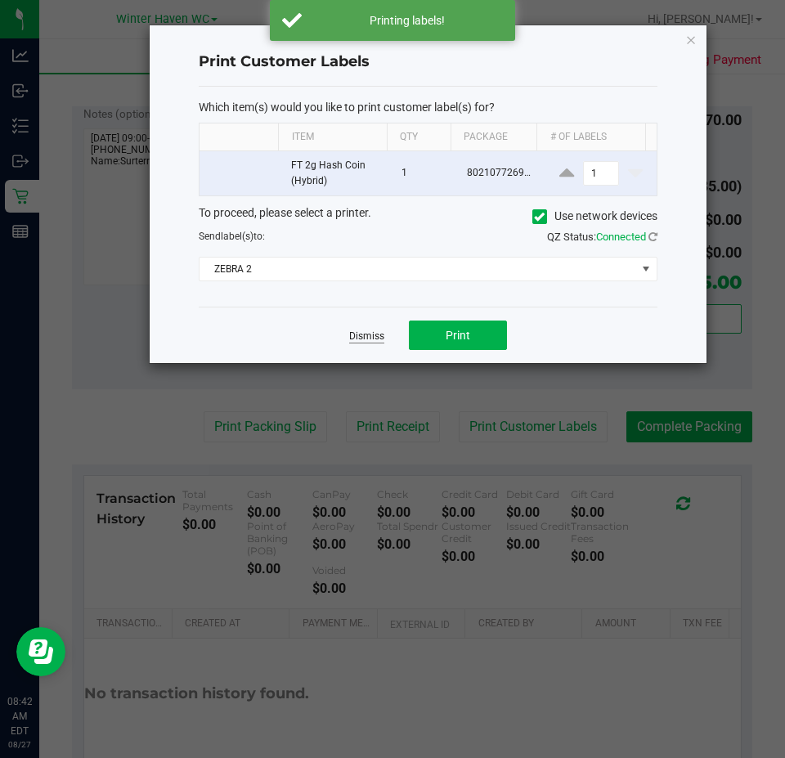
click at [358, 335] on link "Dismiss" at bounding box center [366, 337] width 35 height 14
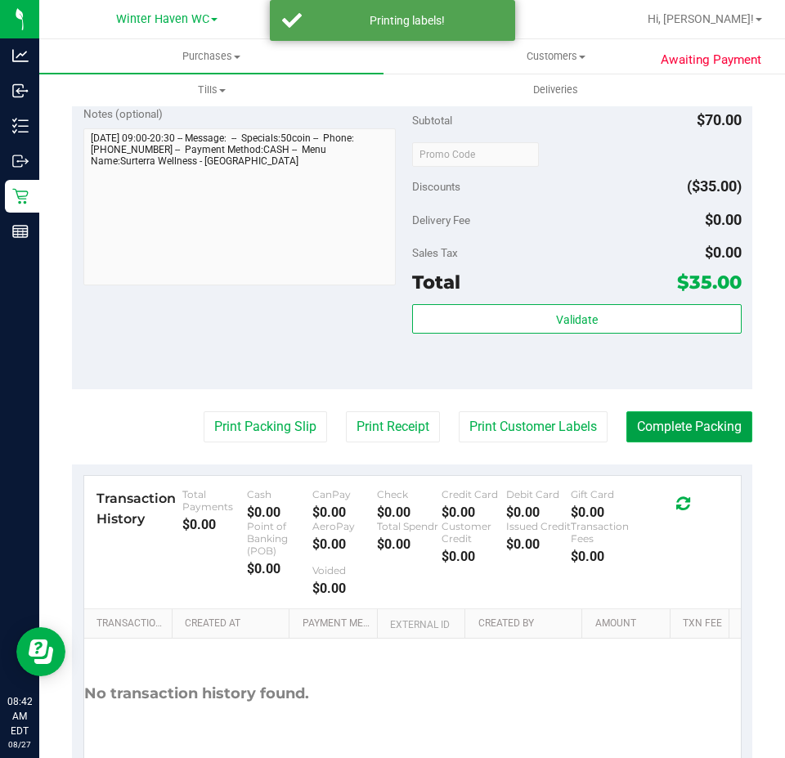
click at [685, 426] on button "Complete Packing" at bounding box center [690, 427] width 126 height 31
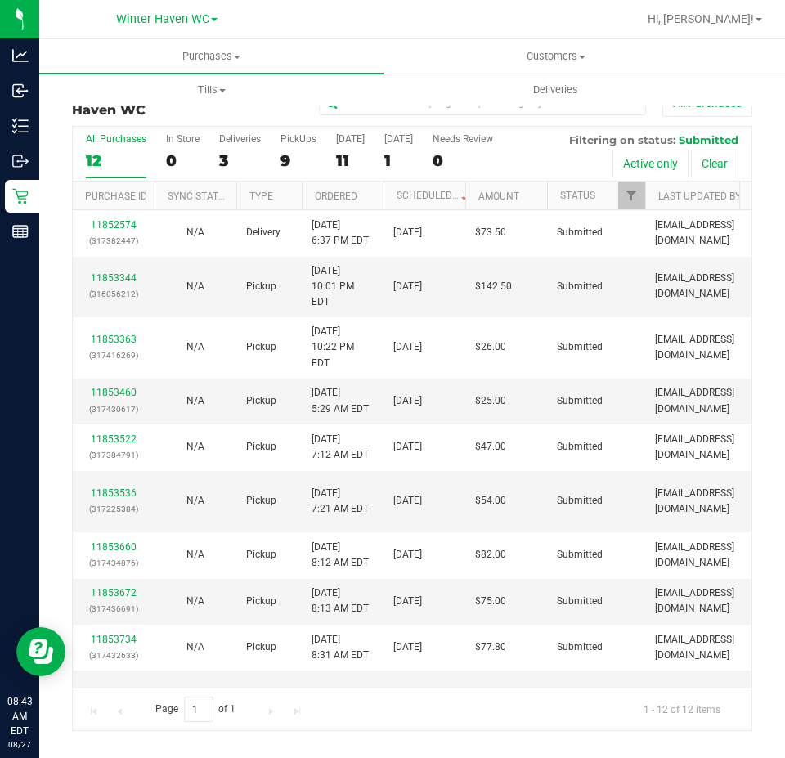
click at [371, 193] on th "Ordered" at bounding box center [343, 196] width 82 height 29
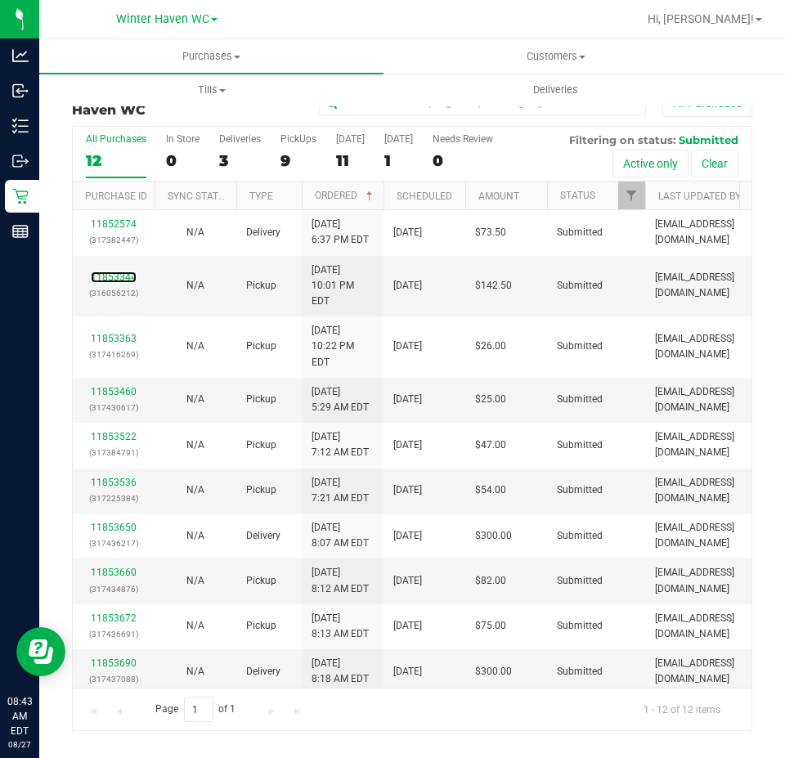
click at [120, 272] on link "11853344" at bounding box center [114, 277] width 46 height 11
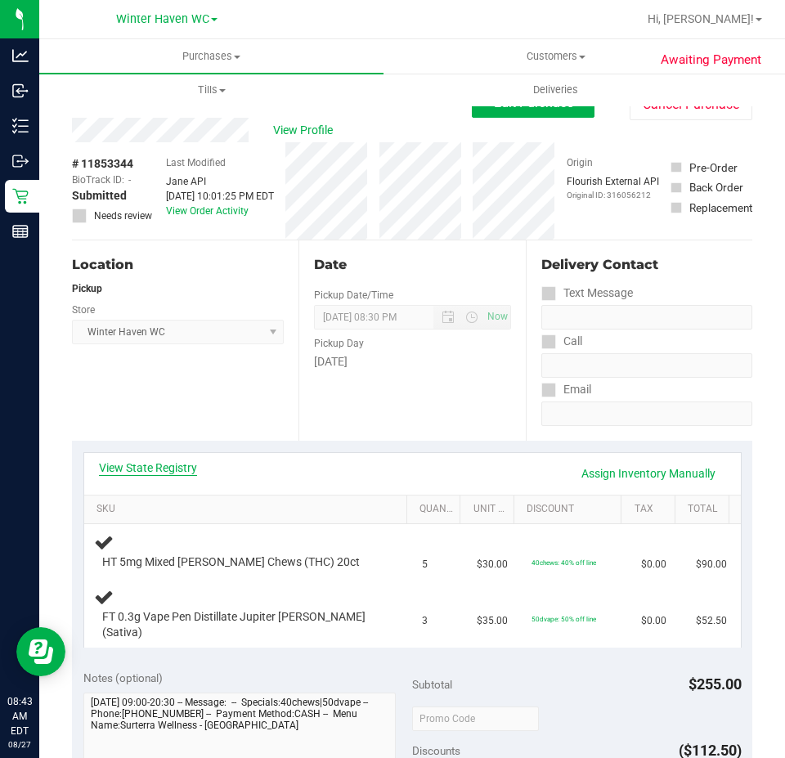
click at [136, 470] on link "View State Registry" at bounding box center [148, 468] width 98 height 16
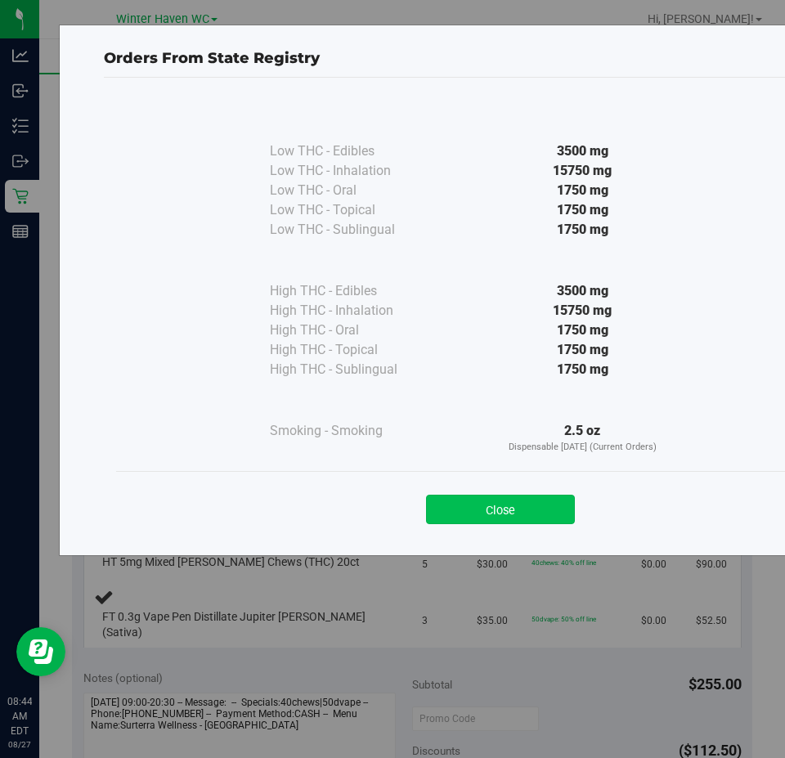
click at [466, 500] on button "Close" at bounding box center [500, 509] width 149 height 29
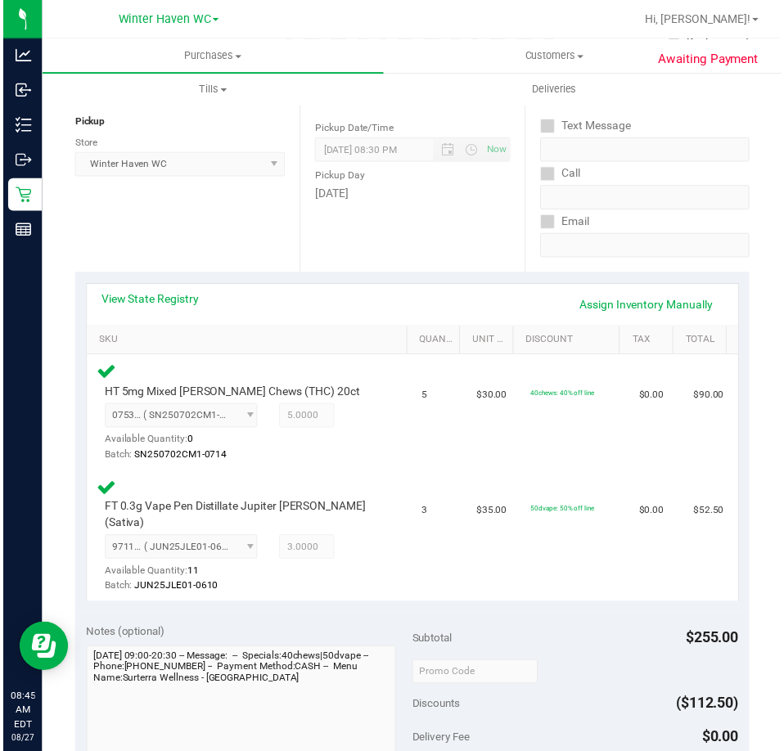
scroll to position [491, 0]
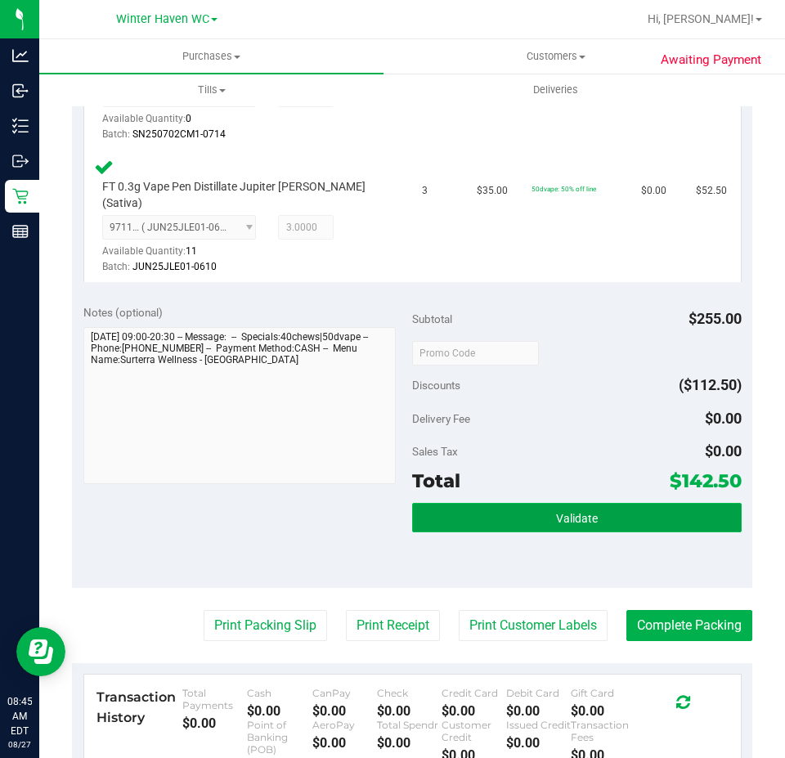
click at [457, 504] on button "Validate" at bounding box center [577, 517] width 330 height 29
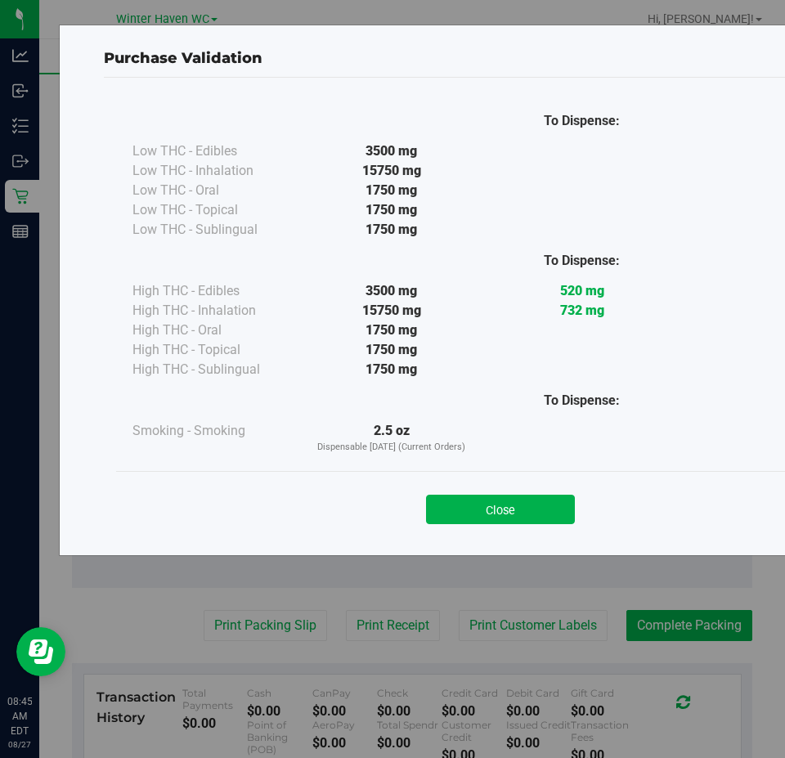
click at [553, 494] on div "Close" at bounding box center [500, 504] width 745 height 41
click at [554, 513] on button "Close" at bounding box center [500, 509] width 149 height 29
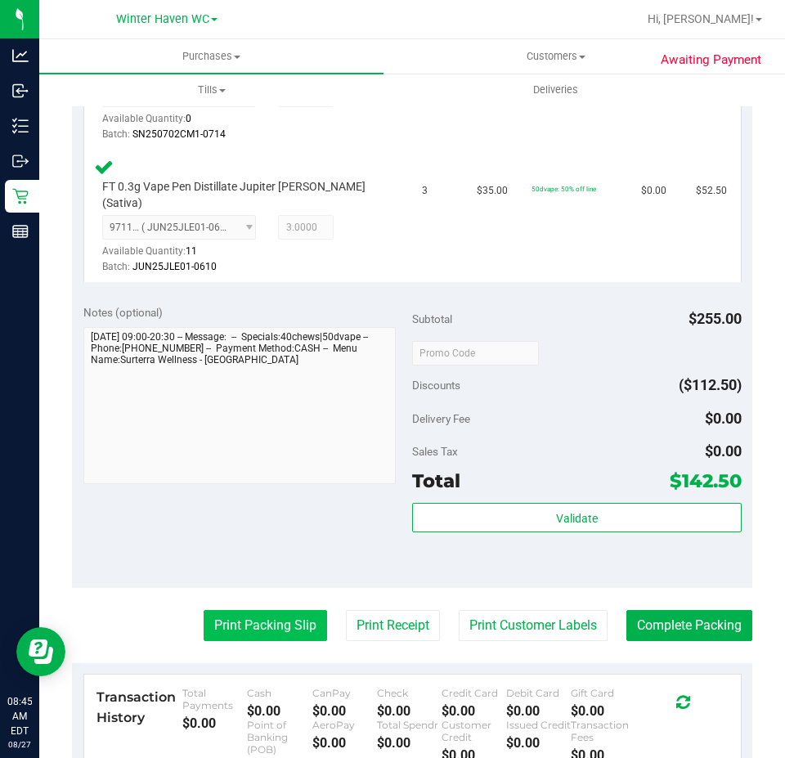
click at [246, 610] on button "Print Packing Slip" at bounding box center [266, 625] width 124 height 31
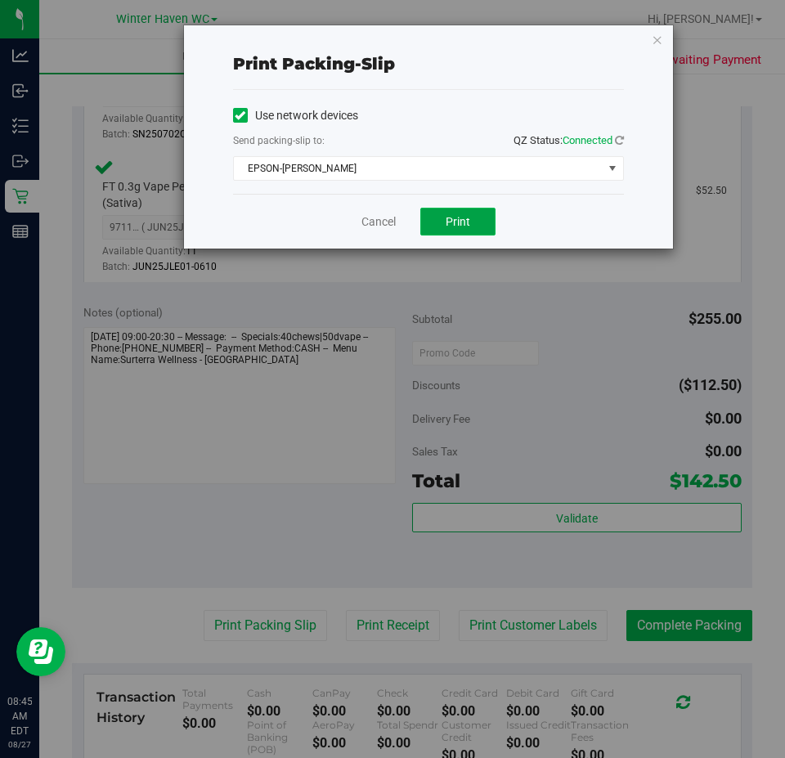
click at [464, 218] on span "Print" at bounding box center [458, 221] width 25 height 13
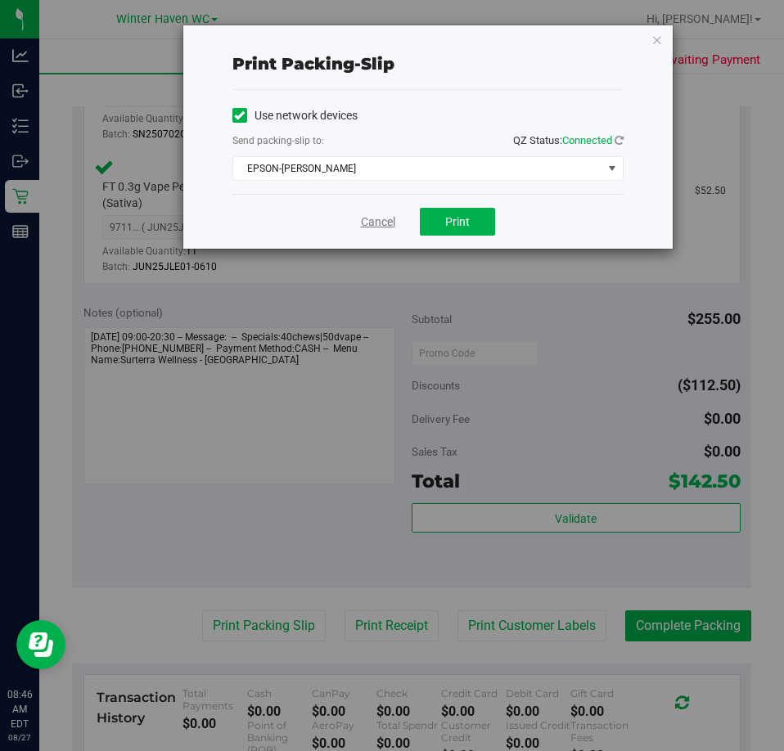
click at [389, 222] on link "Cancel" at bounding box center [378, 222] width 34 height 17
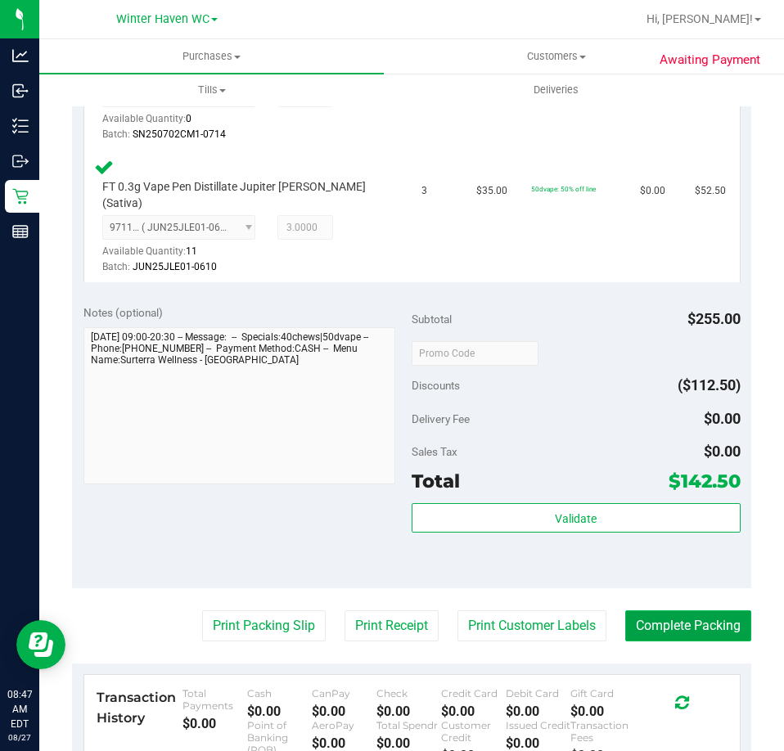
click at [700, 623] on button "Complete Packing" at bounding box center [688, 625] width 126 height 31
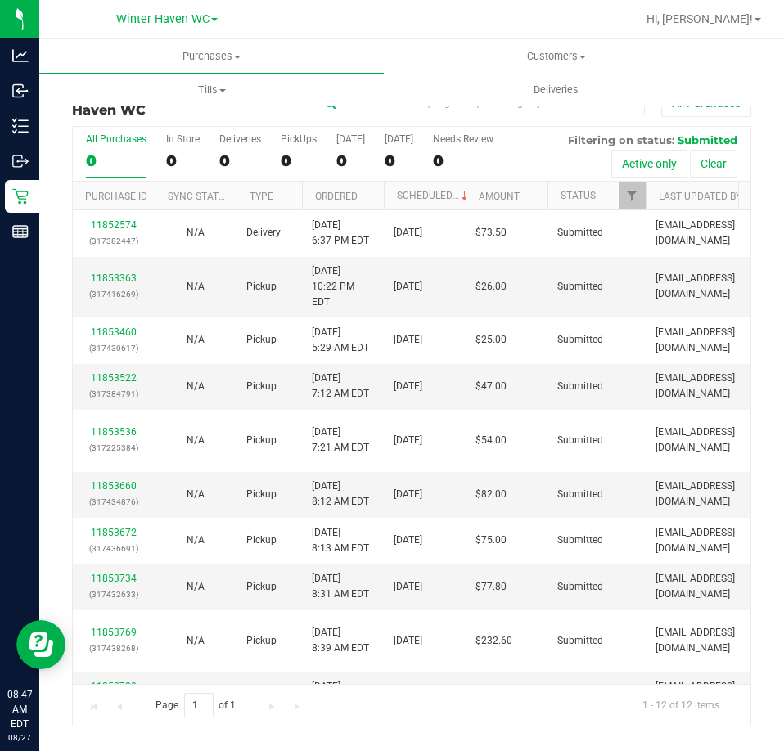
click at [366, 197] on th "Ordered" at bounding box center [343, 196] width 82 height 29
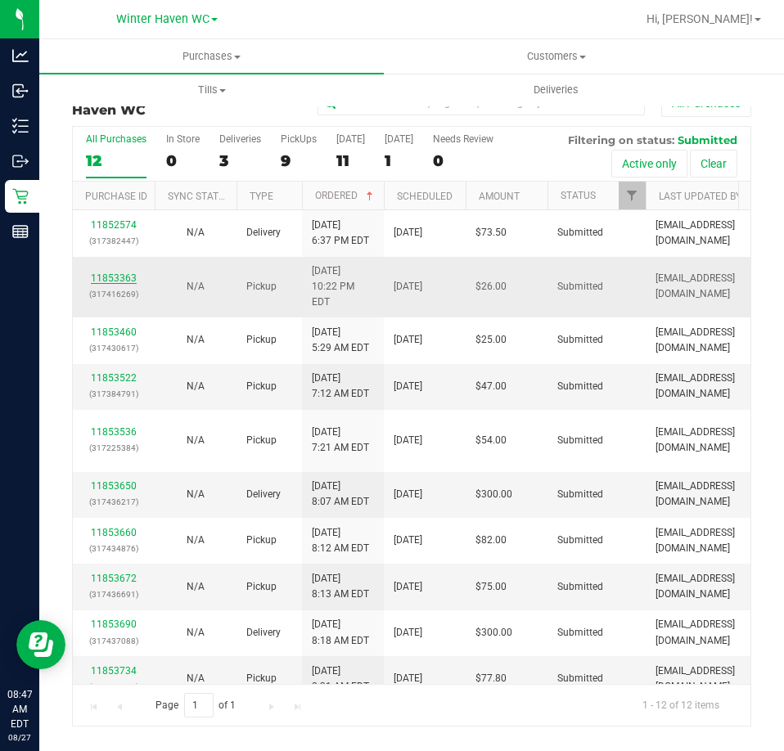
click at [111, 272] on link "11853363" at bounding box center [114, 277] width 46 height 11
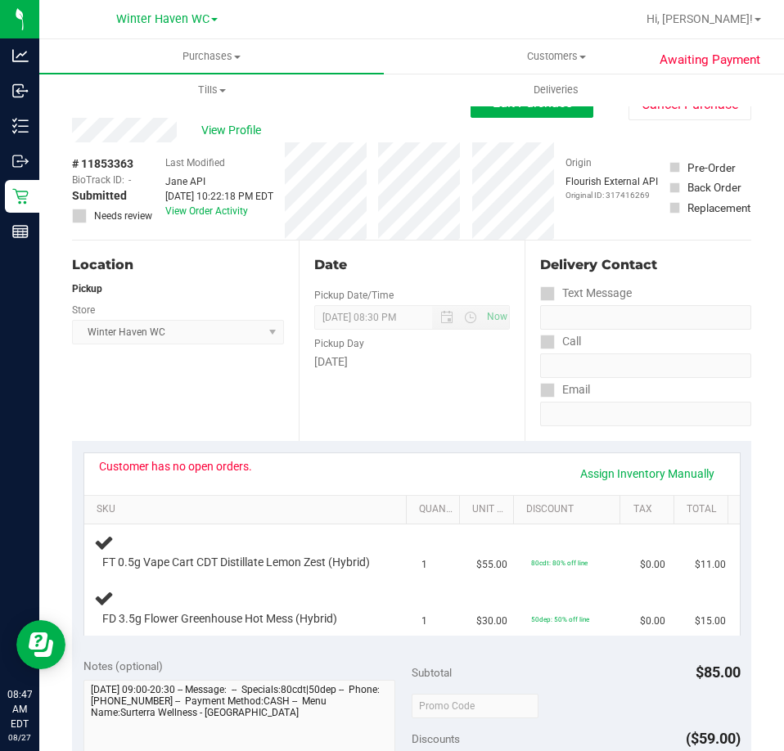
click at [533, 119] on div "Edit Purchase Cancel Purchase" at bounding box center [610, 104] width 281 height 32
click at [532, 117] on button "Edit Purchase" at bounding box center [531, 102] width 123 height 29
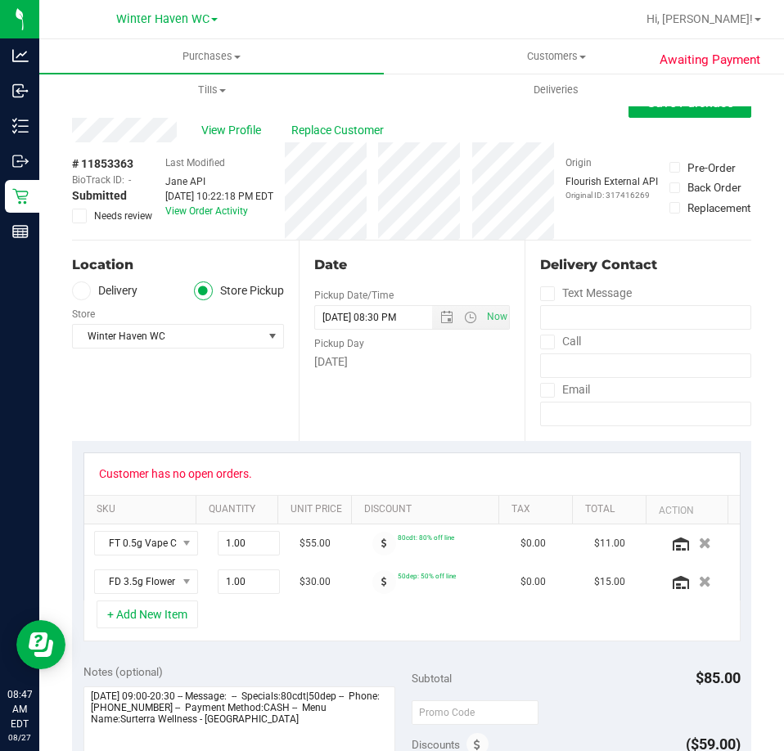
click at [109, 214] on span "Needs review" at bounding box center [123, 216] width 58 height 15
click at [0, 0] on input "Needs review" at bounding box center [0, 0] width 0 height 0
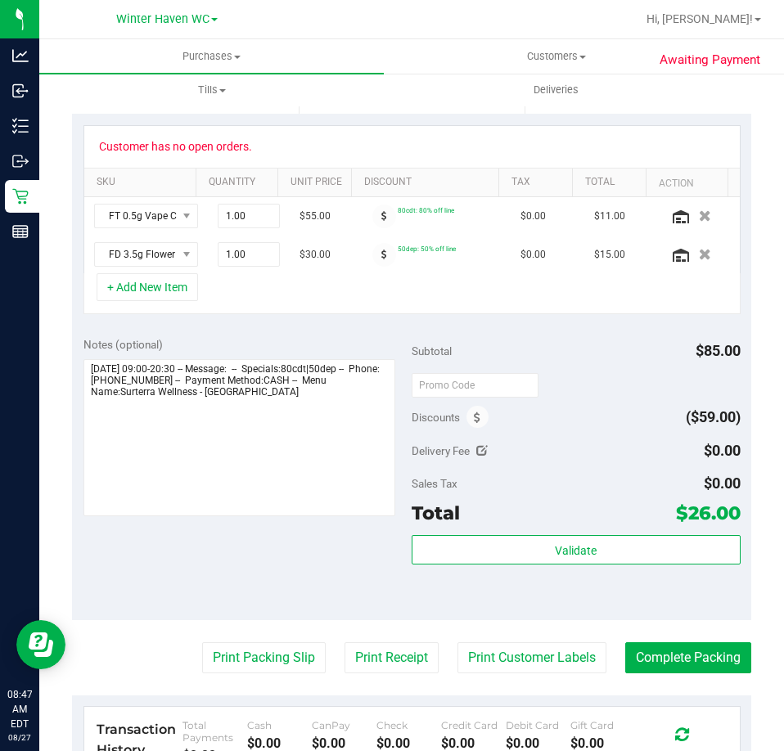
click at [389, 395] on div "Notes (optional)" at bounding box center [247, 427] width 329 height 183
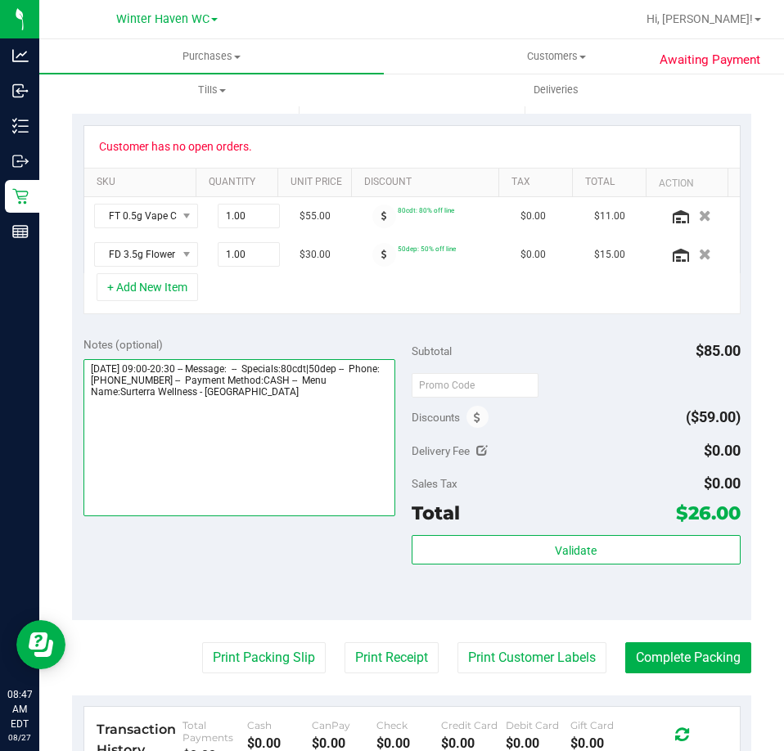
click at [385, 393] on textarea at bounding box center [239, 437] width 313 height 157
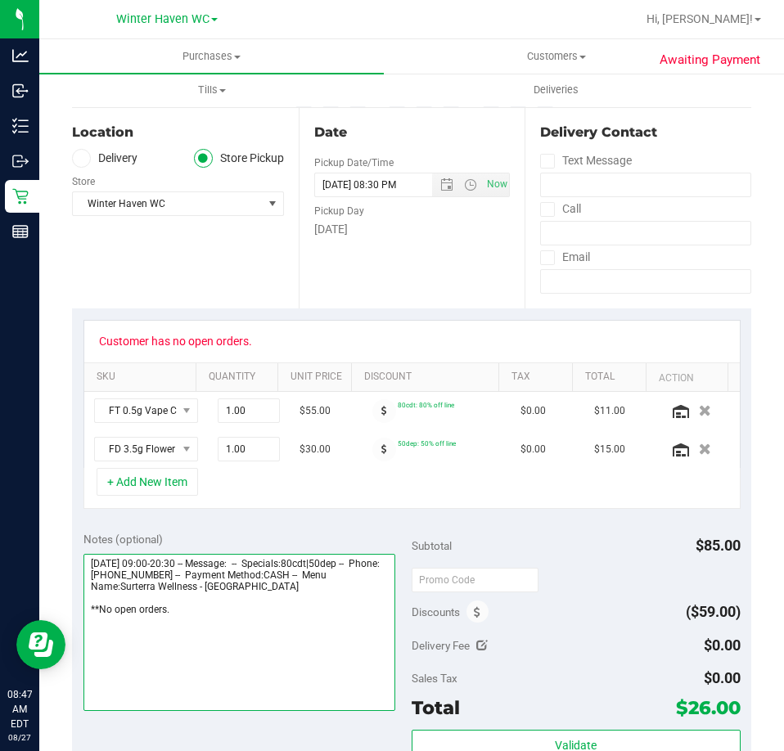
scroll to position [0, 0]
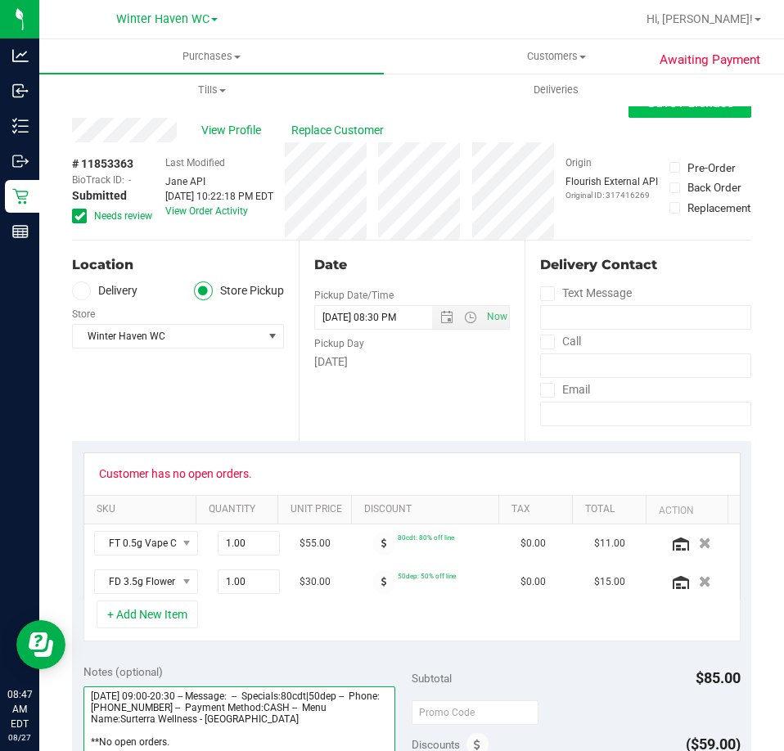
type textarea "Wednesday 08/27/2025 09:00-20:30 -- Message: -- Specials:80cdt|50dep -- Phone:4…"
click at [637, 116] on button "Save Purchase" at bounding box center [689, 102] width 123 height 29
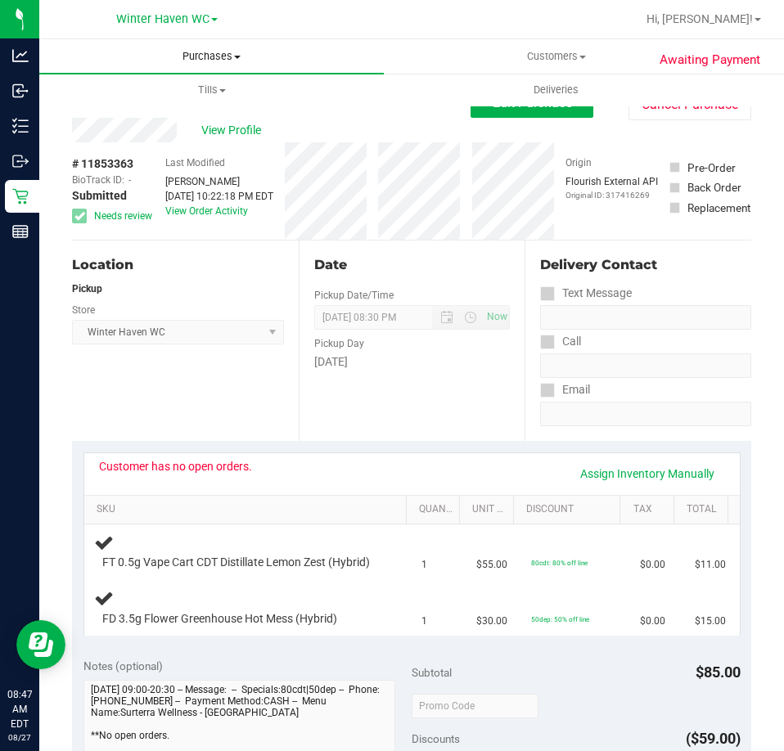
click at [226, 55] on span "Purchases" at bounding box center [211, 56] width 344 height 15
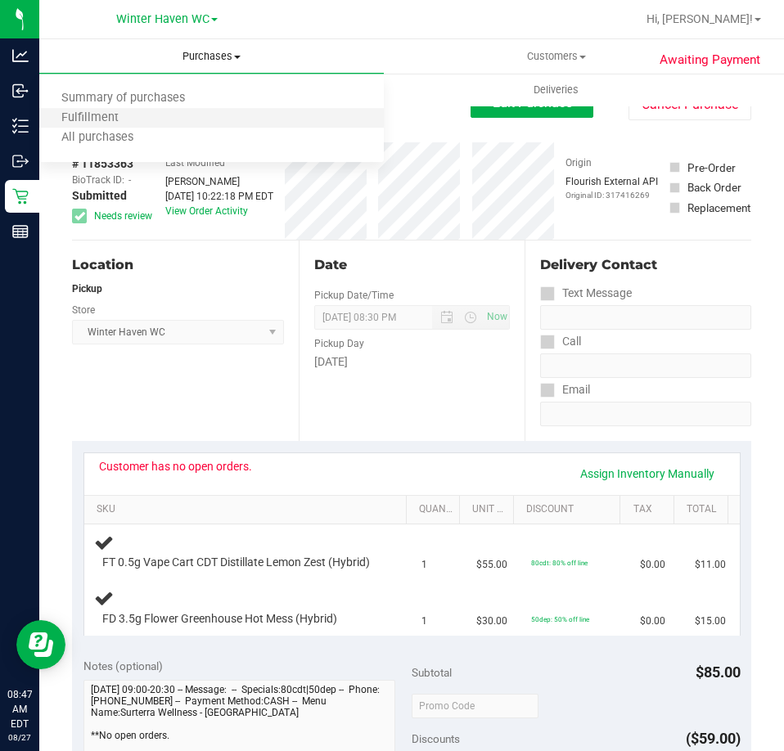
click at [216, 110] on li "Fulfillment" at bounding box center [211, 119] width 344 height 20
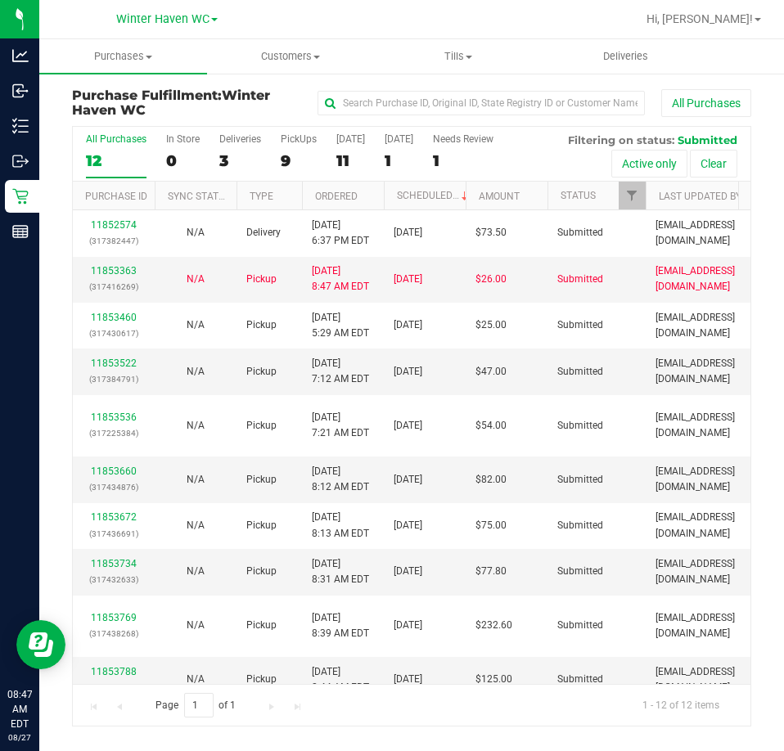
click at [366, 196] on th "Ordered" at bounding box center [343, 196] width 82 height 29
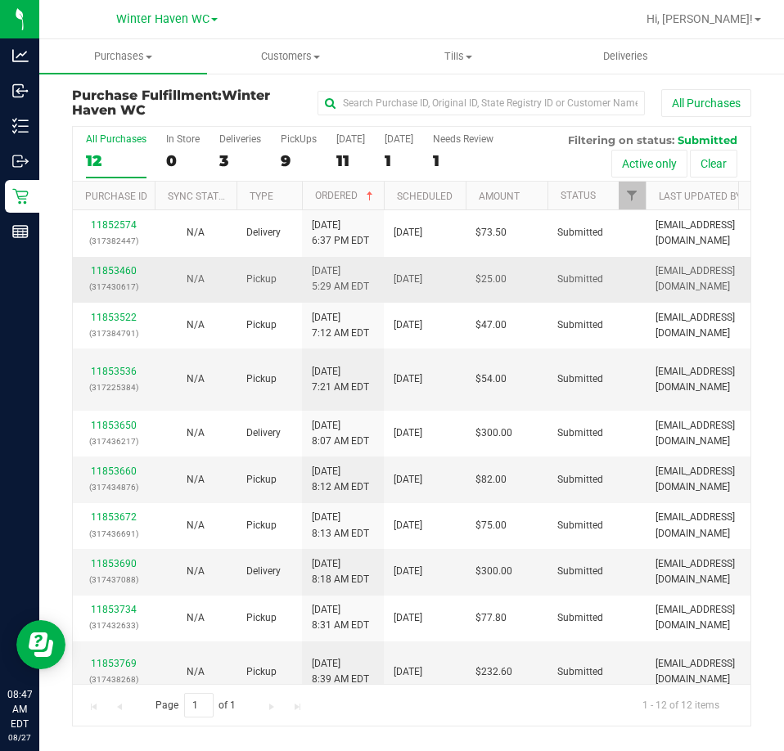
click at [96, 263] on div "11853460 (317430617)" at bounding box center [114, 278] width 62 height 31
click at [106, 269] on link "11853460" at bounding box center [114, 270] width 46 height 11
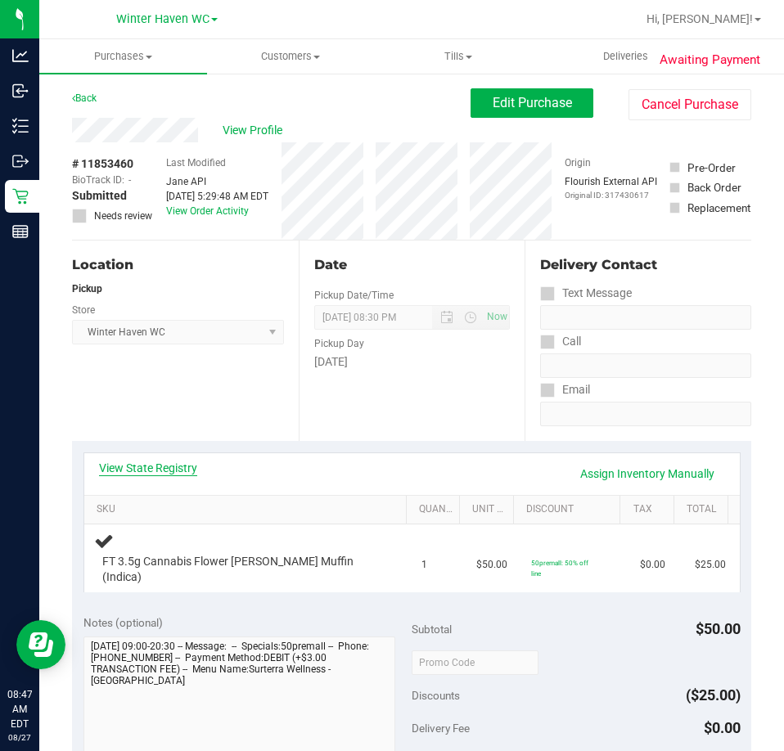
click at [181, 468] on link "View State Registry" at bounding box center [148, 468] width 98 height 16
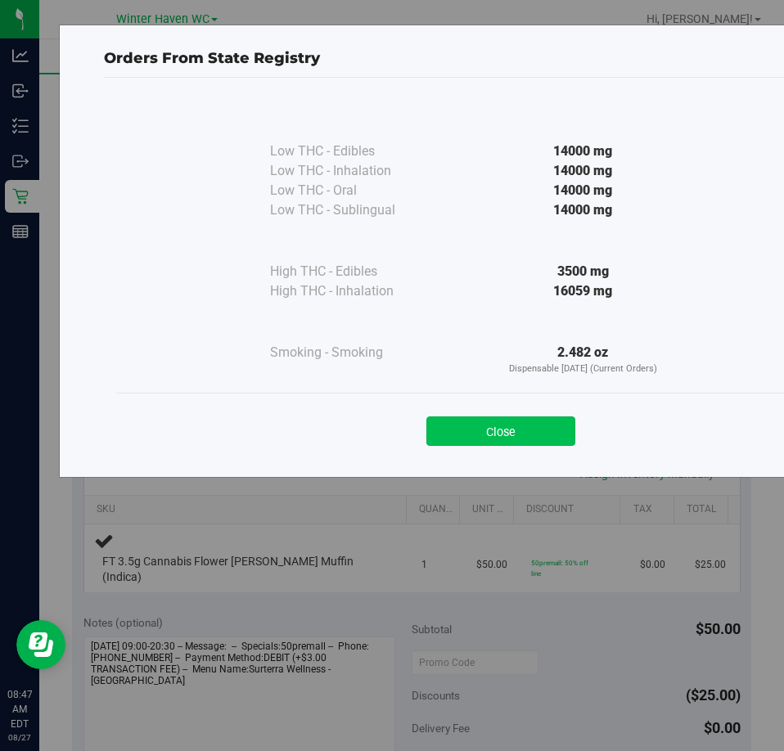
click at [536, 434] on button "Close" at bounding box center [500, 430] width 149 height 29
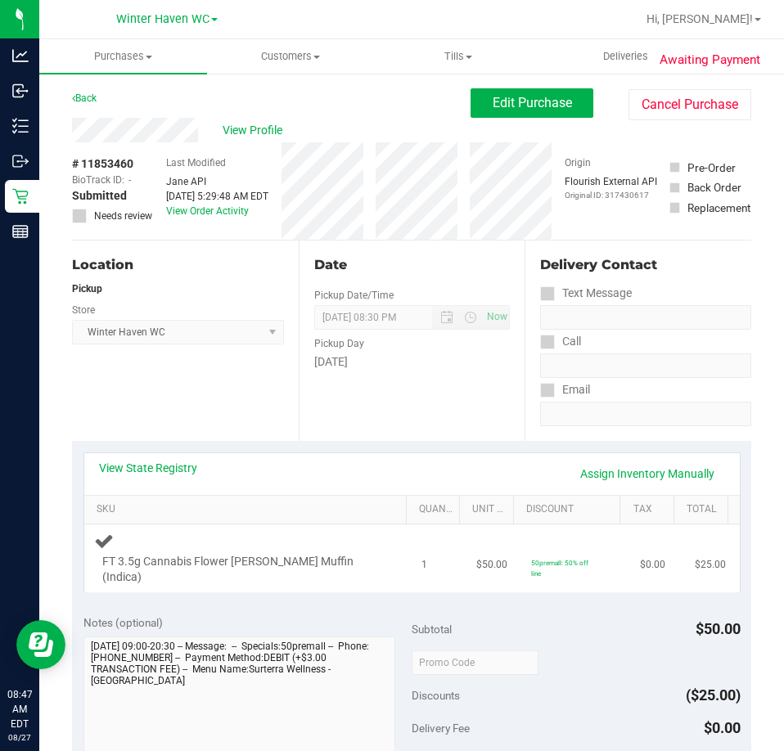
click at [311, 532] on td "FT 3.5g Cannabis Flower Runtz Muffin (Indica)" at bounding box center [248, 558] width 328 height 68
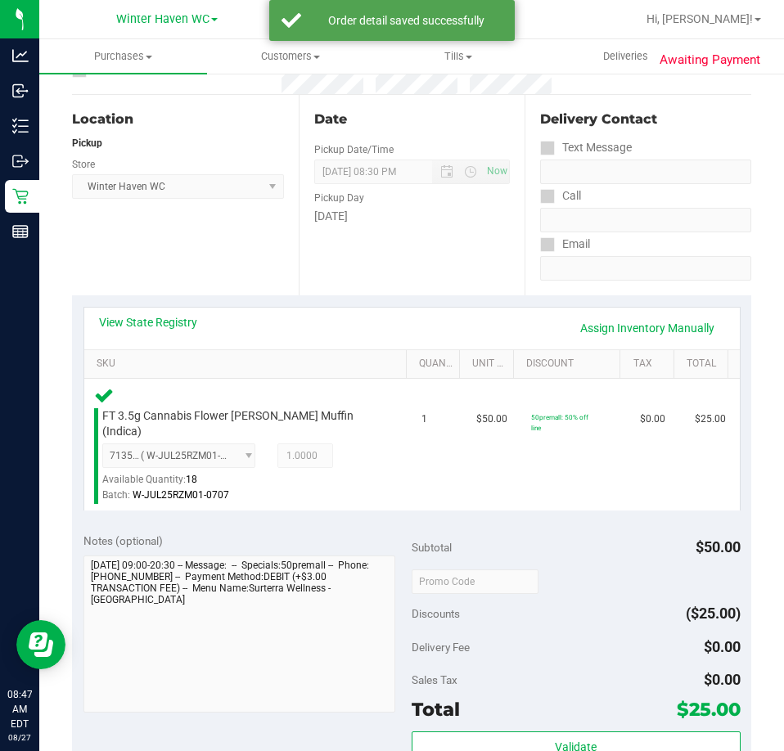
scroll to position [409, 0]
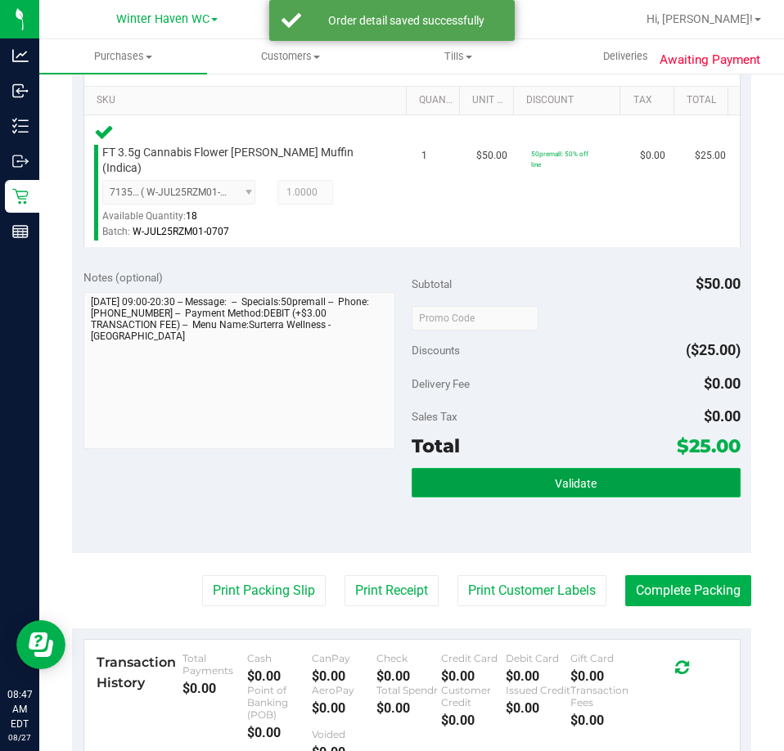
click at [555, 477] on span "Validate" at bounding box center [576, 483] width 42 height 13
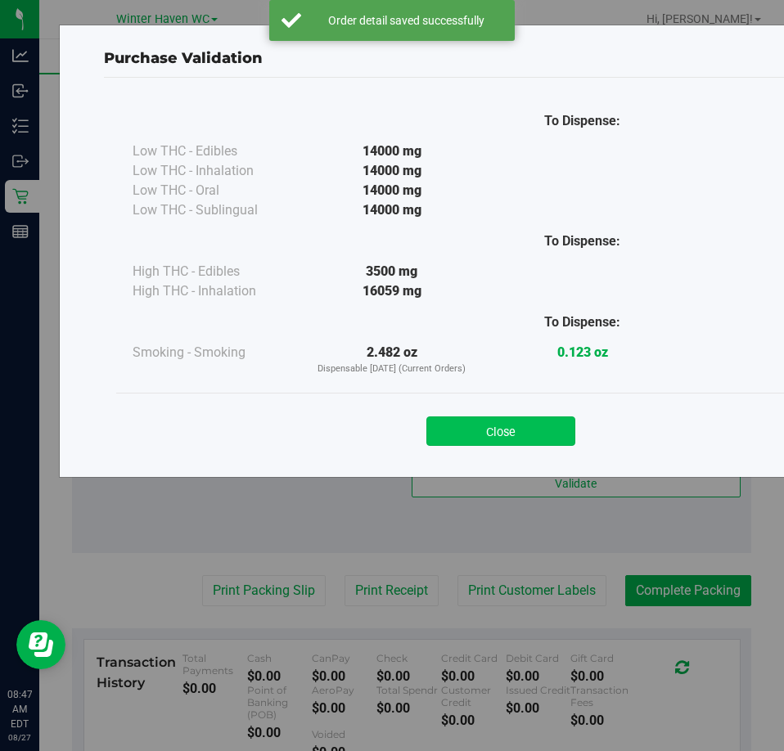
click at [480, 434] on button "Close" at bounding box center [500, 430] width 149 height 29
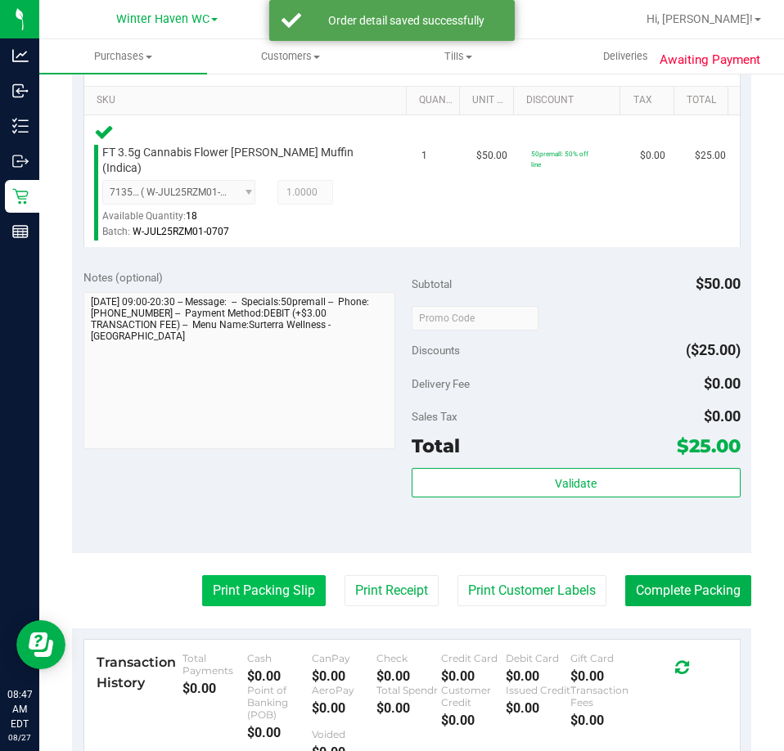
click at [306, 578] on button "Print Packing Slip" at bounding box center [264, 590] width 124 height 31
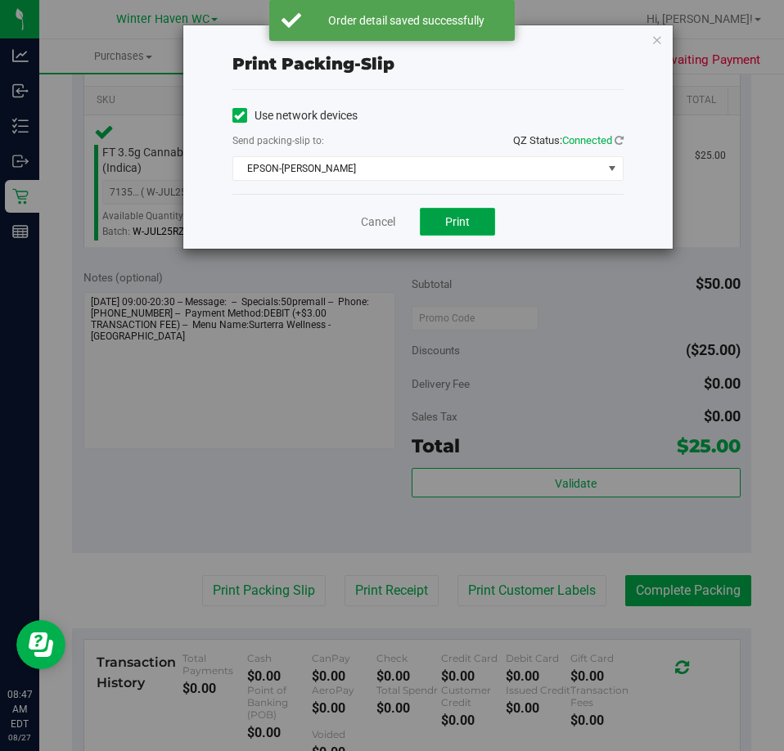
click at [430, 211] on button "Print" at bounding box center [457, 222] width 75 height 28
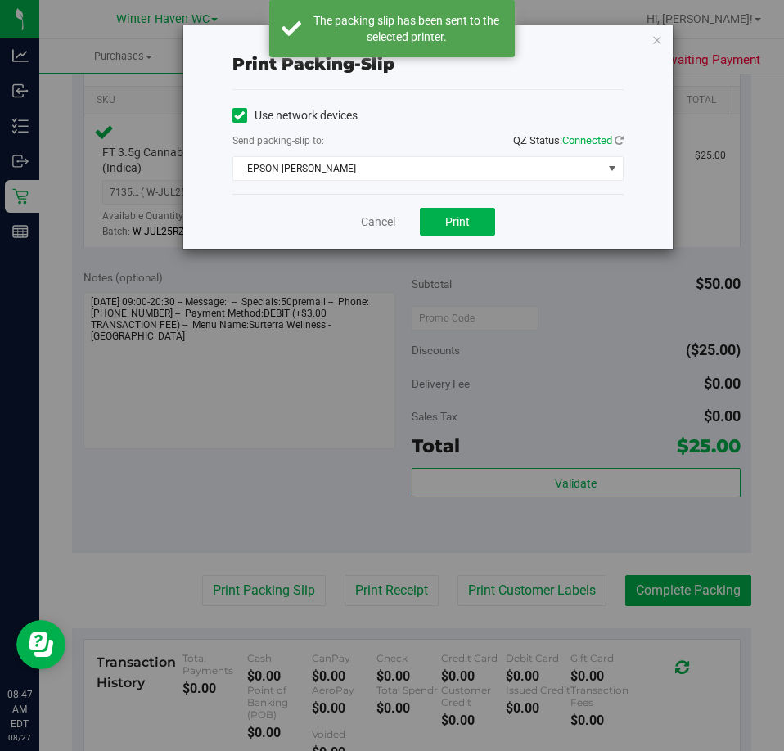
click at [374, 222] on link "Cancel" at bounding box center [378, 222] width 34 height 17
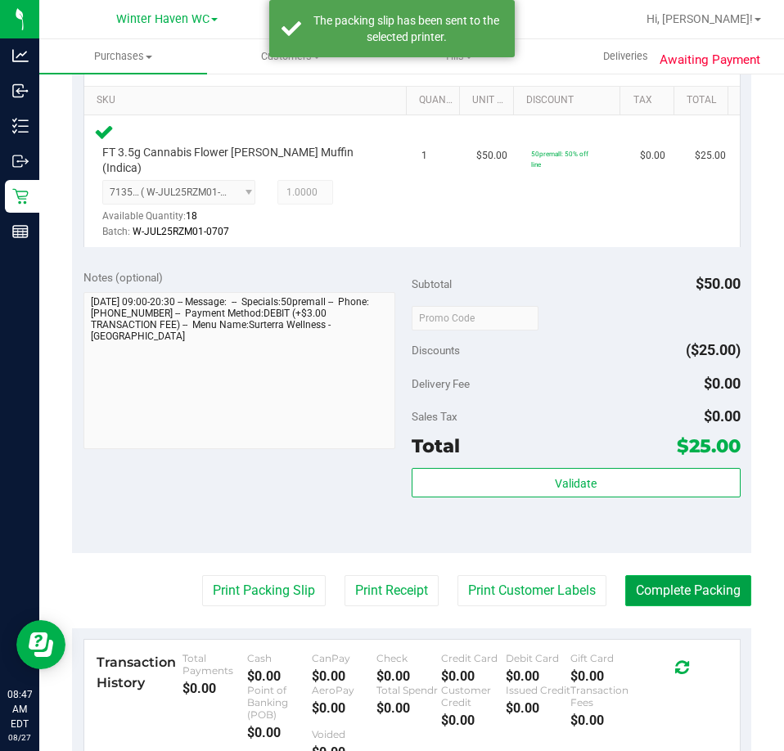
click at [688, 575] on button "Complete Packing" at bounding box center [688, 590] width 126 height 31
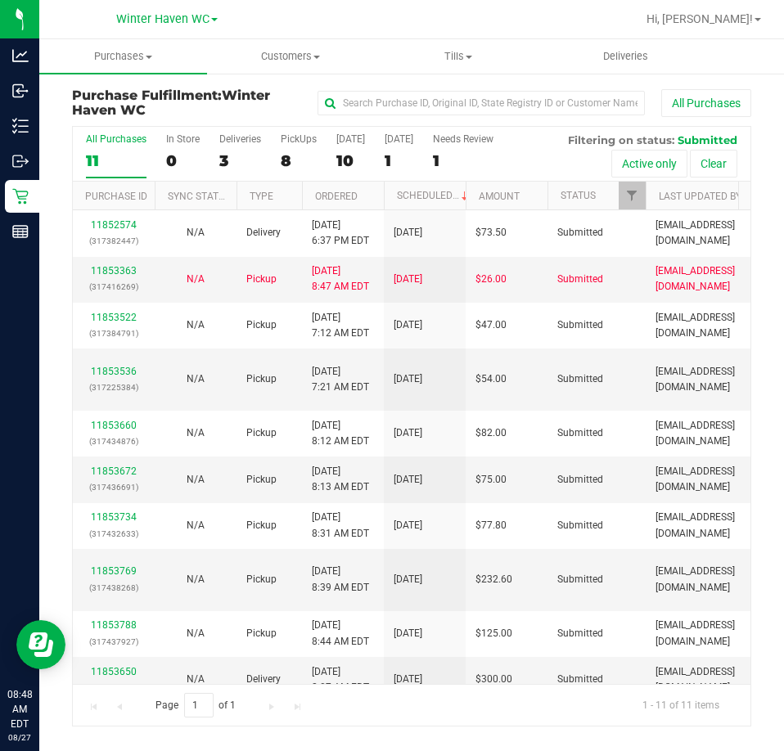
click at [368, 201] on th "Ordered" at bounding box center [343, 196] width 82 height 29
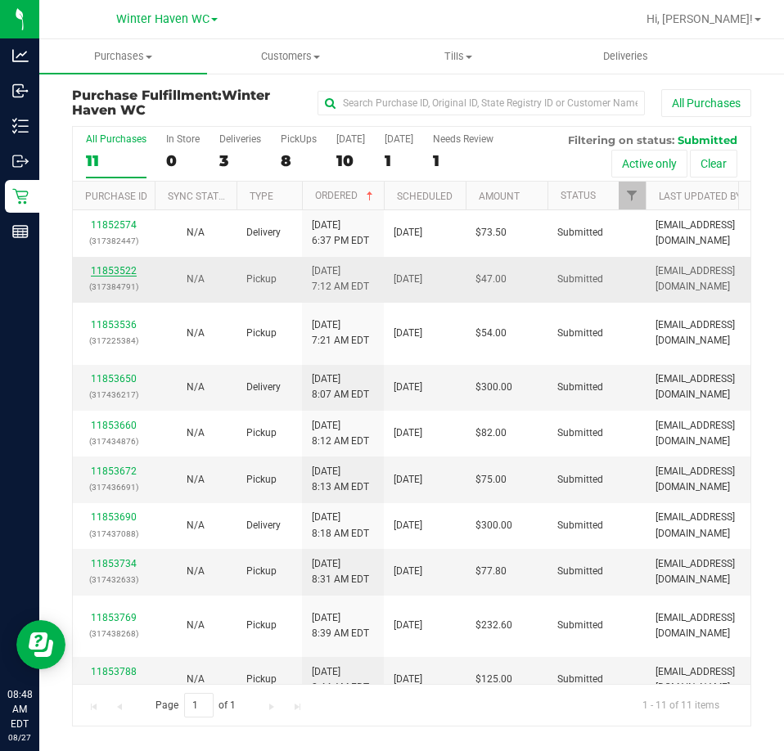
click at [122, 270] on link "11853522" at bounding box center [114, 270] width 46 height 11
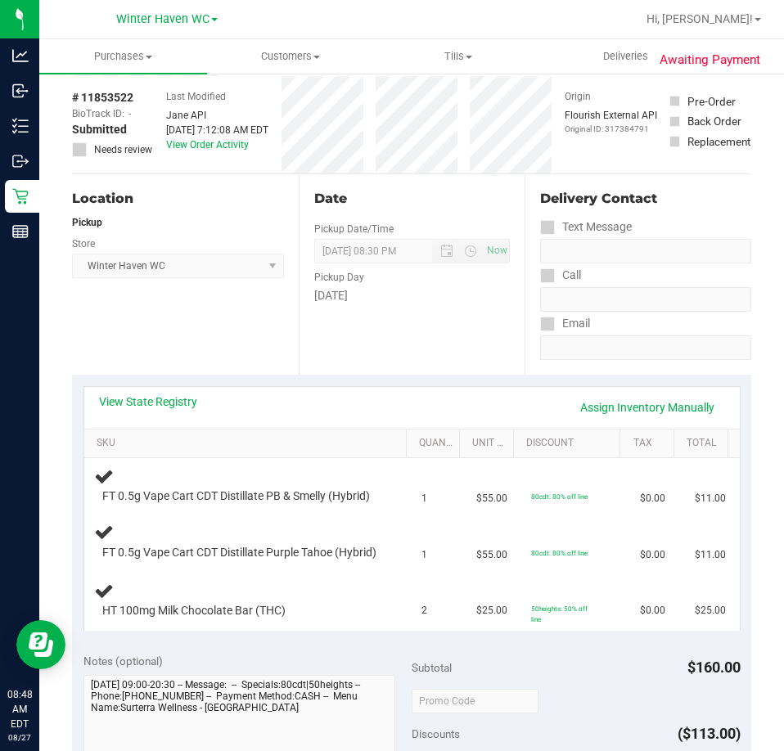
scroll to position [164, 0]
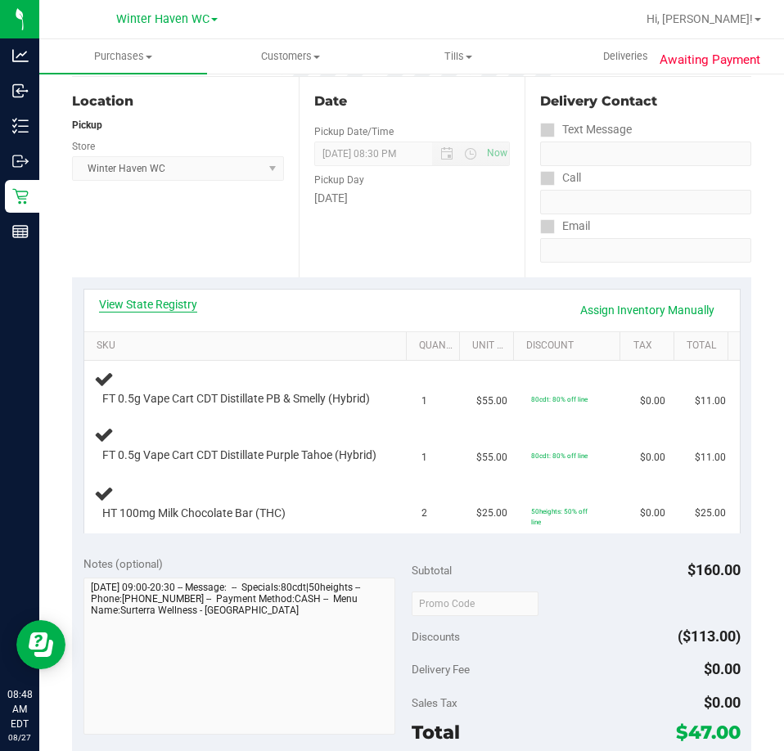
click at [150, 303] on link "View State Registry" at bounding box center [148, 304] width 98 height 16
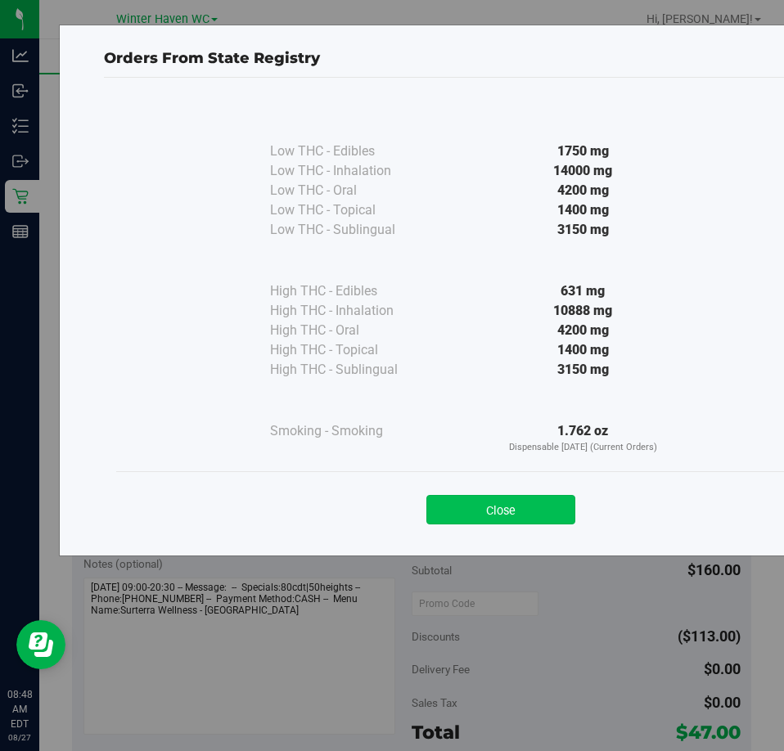
click at [493, 512] on button "Close" at bounding box center [500, 509] width 149 height 29
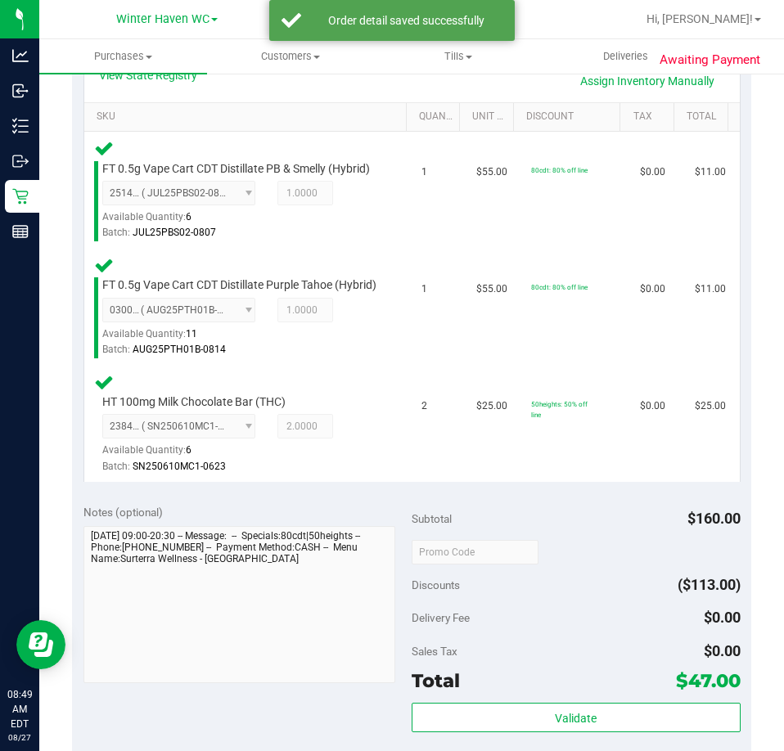
scroll to position [655, 0]
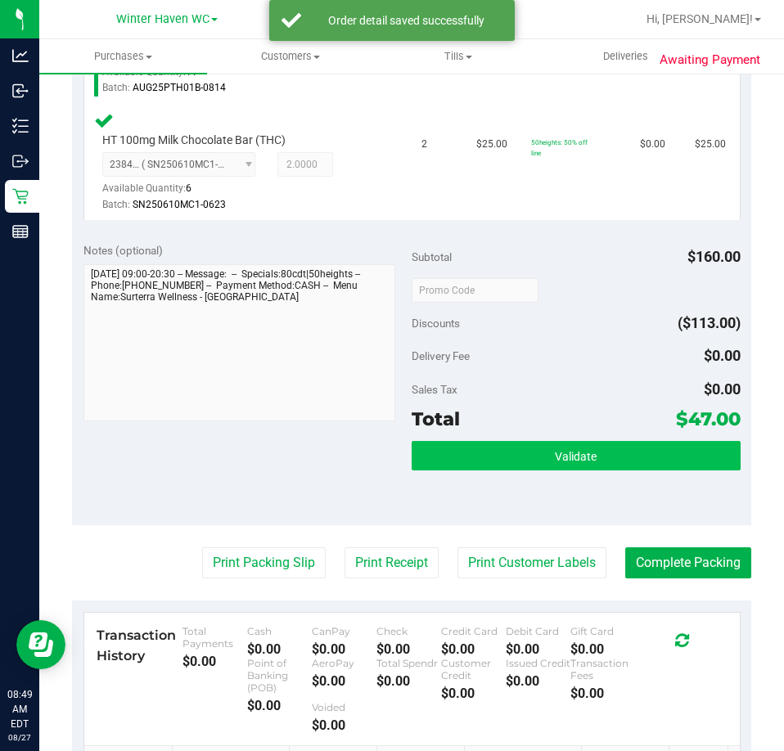
drag, startPoint x: 525, startPoint y: 506, endPoint x: 538, endPoint y: 491, distance: 19.2
click at [525, 506] on div "Validate" at bounding box center [576, 478] width 329 height 74
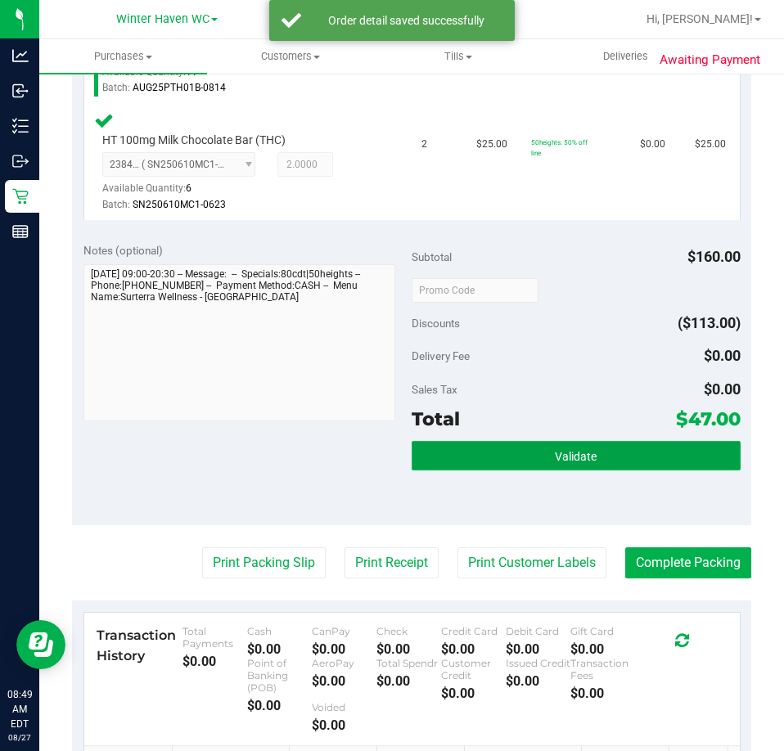
click at [538, 470] on button "Validate" at bounding box center [576, 455] width 329 height 29
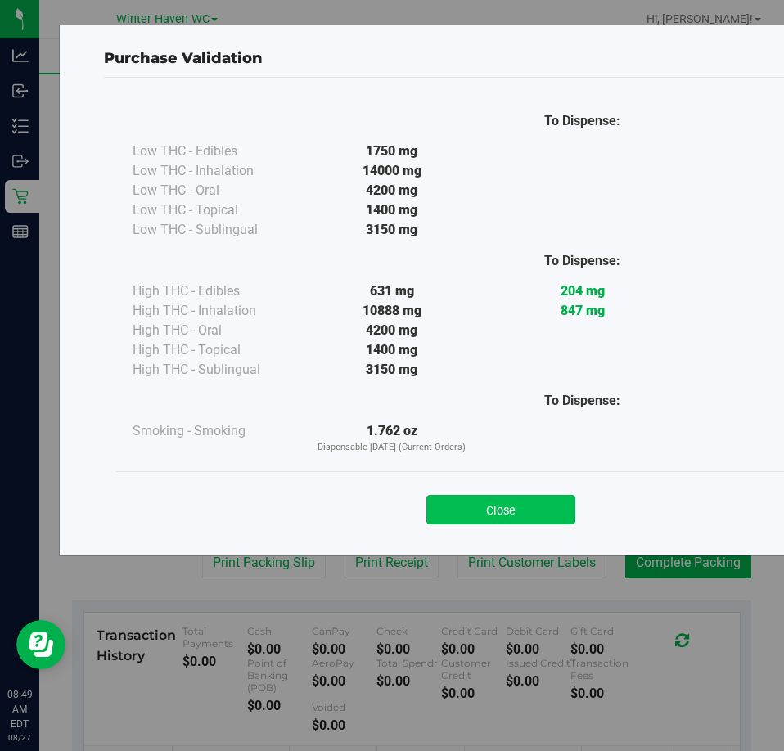
click at [520, 506] on button "Close" at bounding box center [500, 509] width 149 height 29
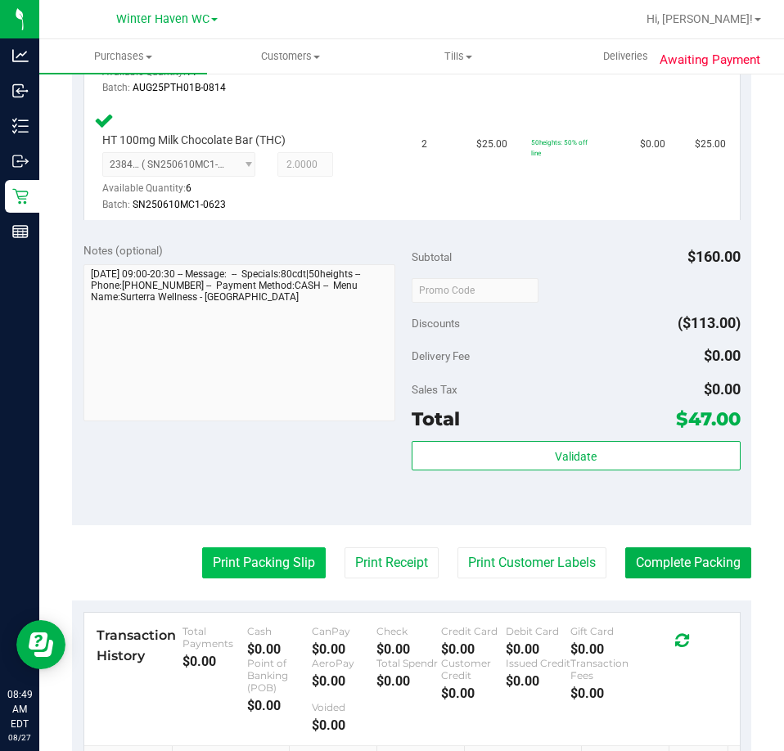
click at [230, 578] on button "Print Packing Slip" at bounding box center [264, 562] width 124 height 31
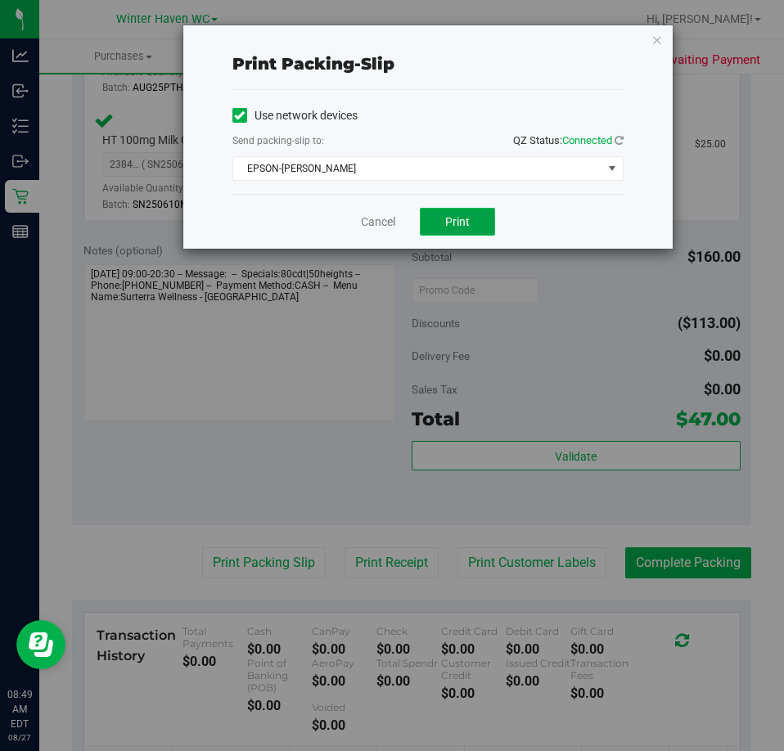
click at [454, 224] on span "Print" at bounding box center [457, 221] width 25 height 13
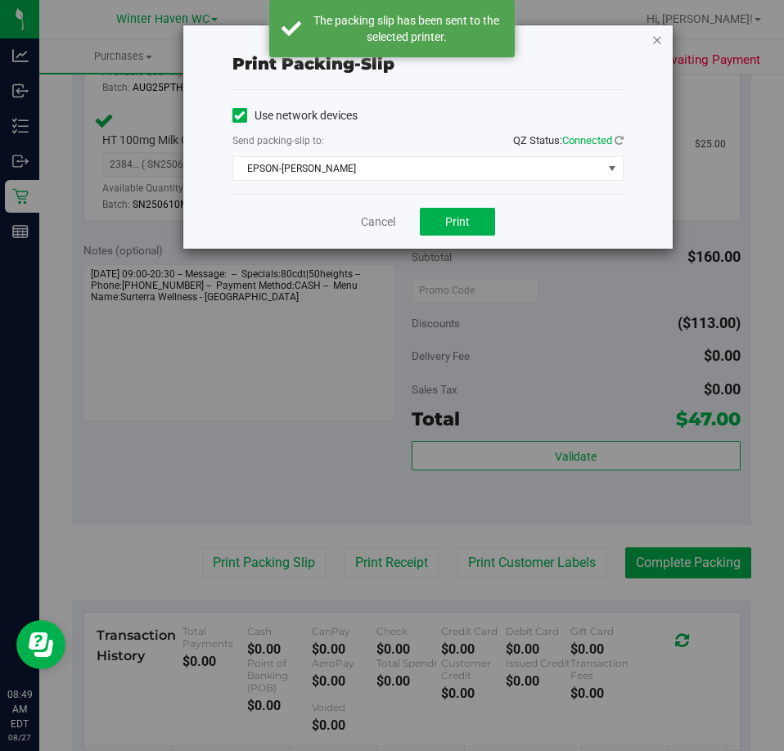
click at [653, 42] on icon "button" at bounding box center [656, 39] width 11 height 20
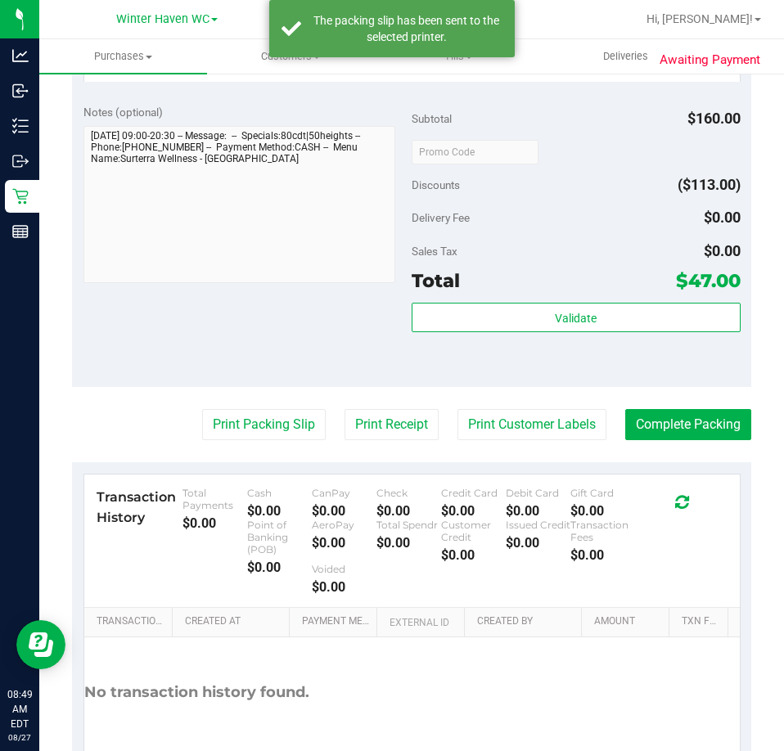
scroll to position [919, 0]
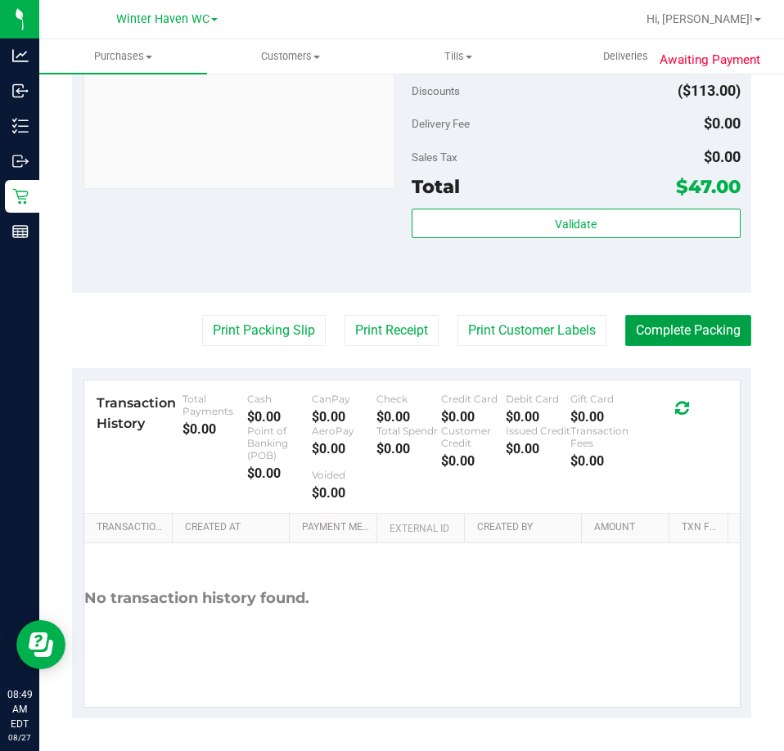
click at [663, 323] on button "Complete Packing" at bounding box center [688, 330] width 126 height 31
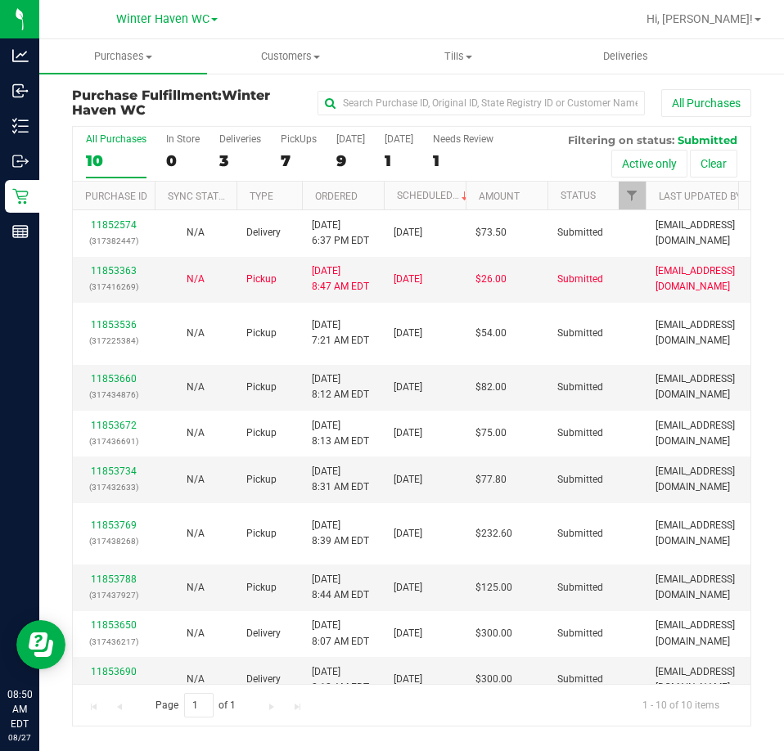
click at [375, 205] on th "Ordered" at bounding box center [343, 196] width 82 height 29
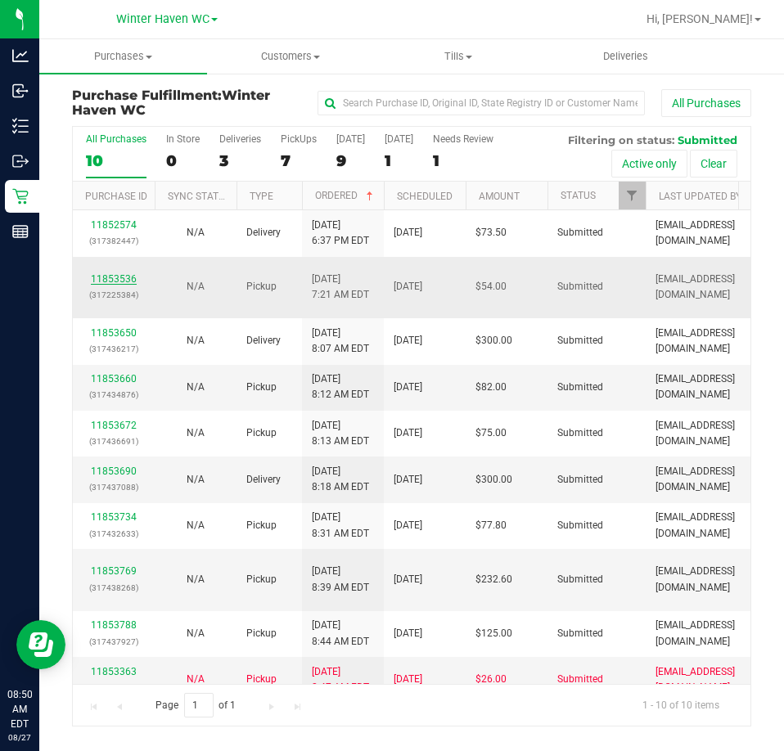
click at [131, 275] on link "11853536" at bounding box center [114, 278] width 46 height 11
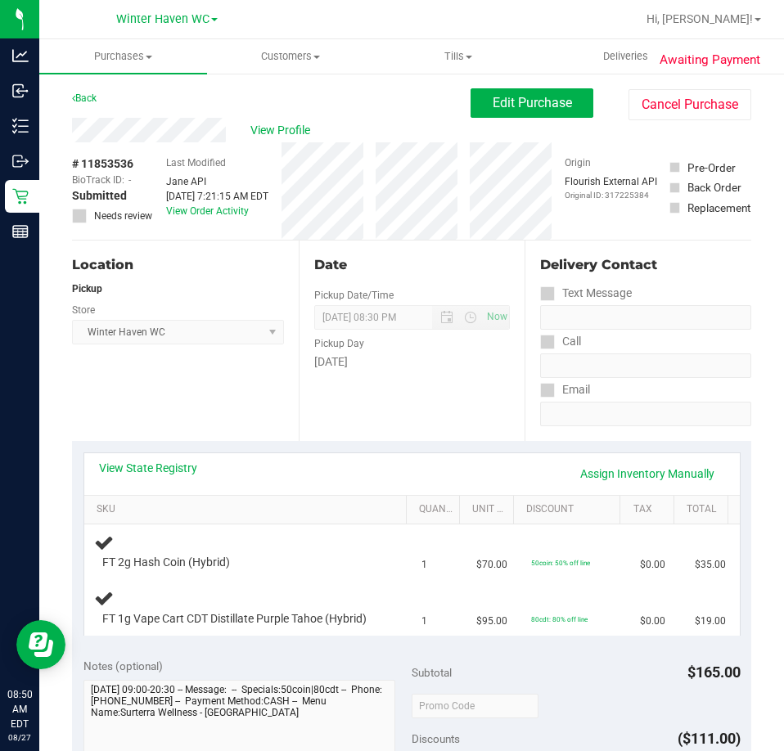
click at [142, 459] on div "View State Registry Assign Inventory Manually" at bounding box center [411, 474] width 655 height 42
click at [667, 471] on link "Assign Inventory Manually" at bounding box center [646, 474] width 155 height 28
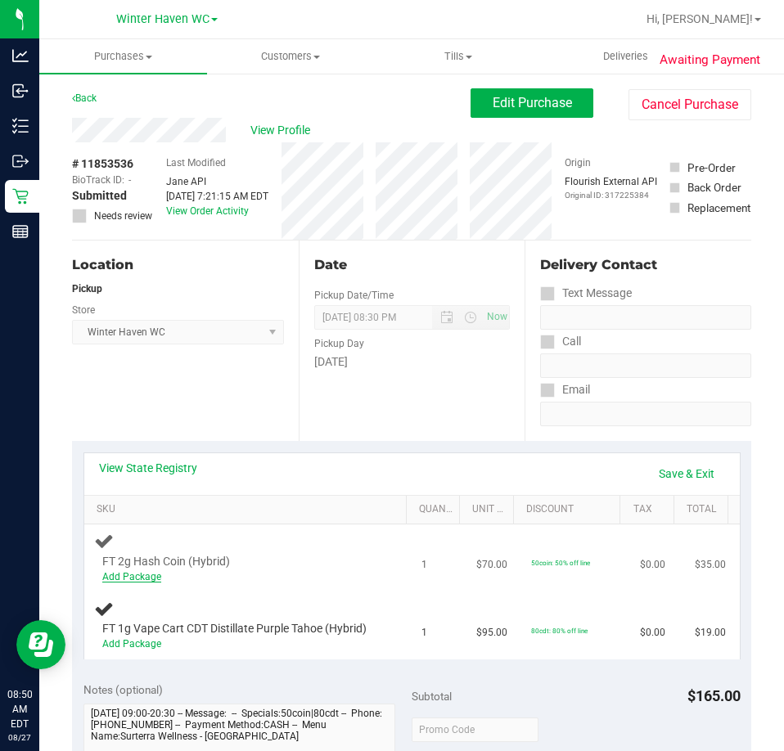
click at [153, 574] on link "Add Package" at bounding box center [131, 576] width 59 height 11
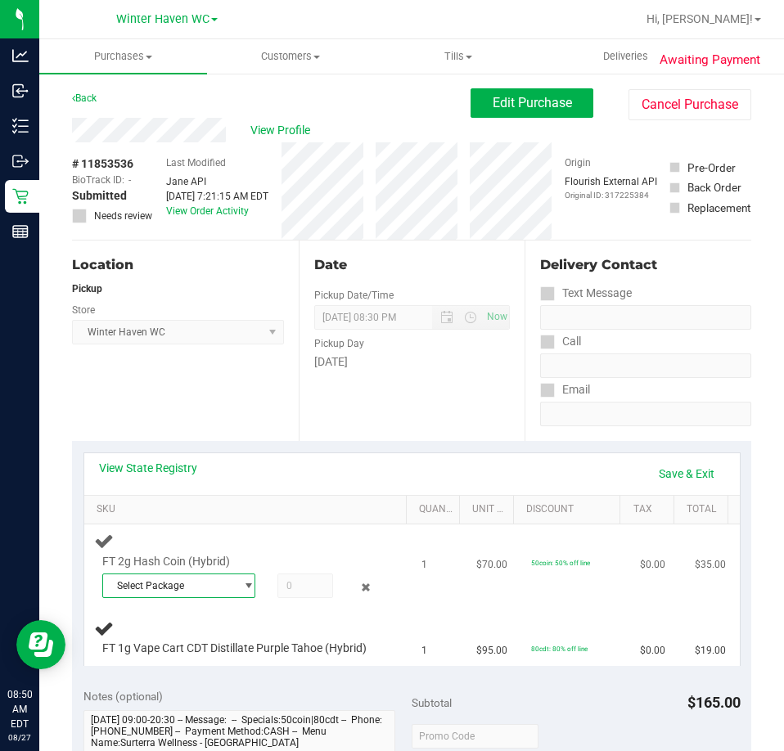
click at [191, 581] on span "Select Package" at bounding box center [169, 585] width 132 height 23
click at [207, 652] on span "( HC-MAR25HYB02-0728 | orig: FLSRWGM-20250804-762 )" at bounding box center [336, 652] width 259 height 11
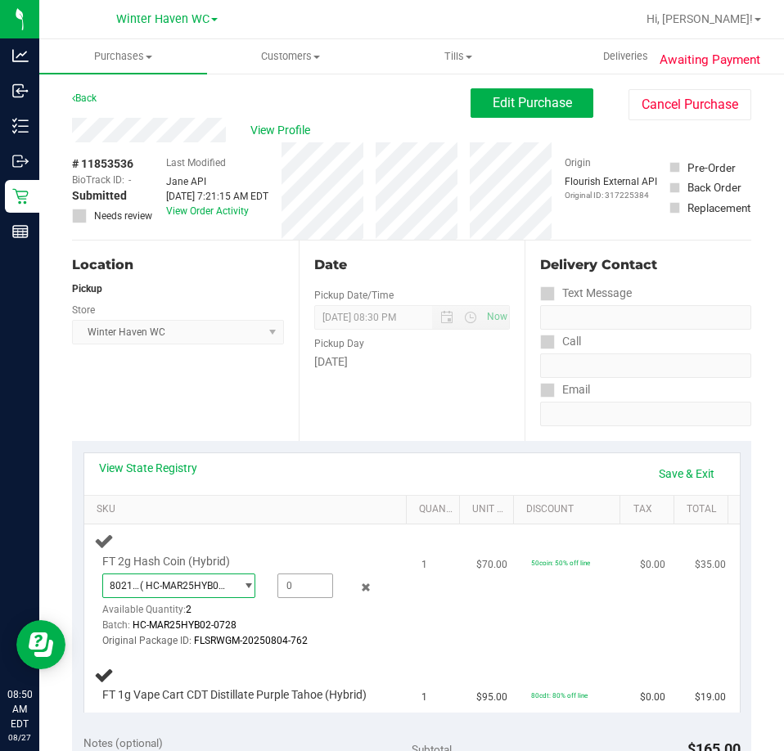
click at [294, 586] on span at bounding box center [305, 586] width 56 height 25
type input "1"
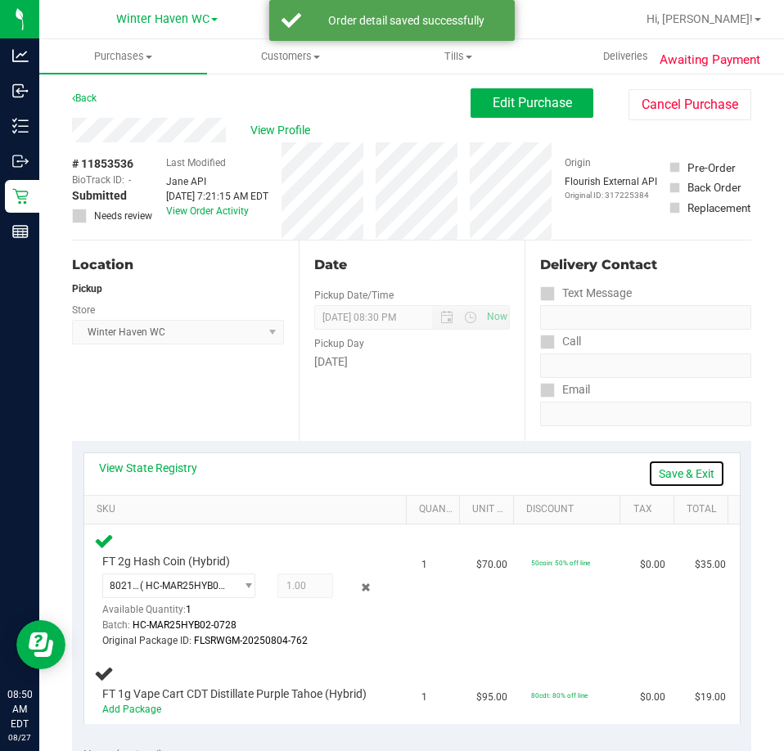
click at [671, 460] on link "Save & Exit" at bounding box center [686, 474] width 77 height 28
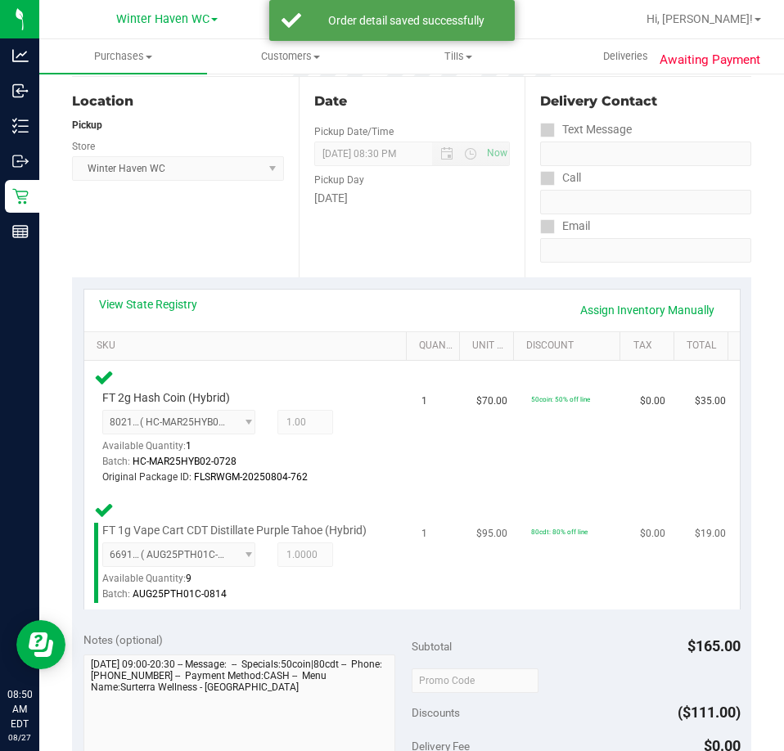
scroll to position [655, 0]
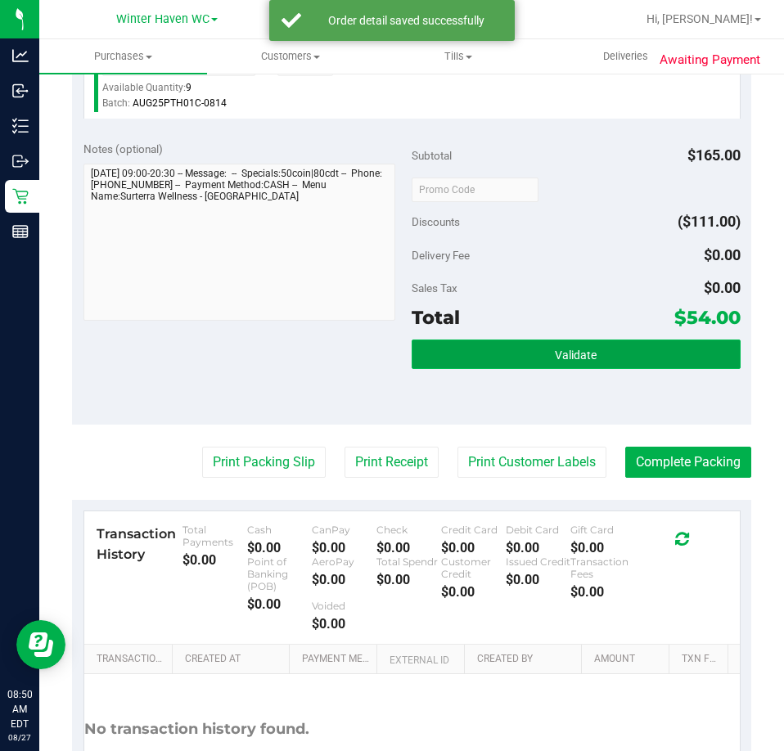
click at [524, 369] on button "Validate" at bounding box center [576, 354] width 329 height 29
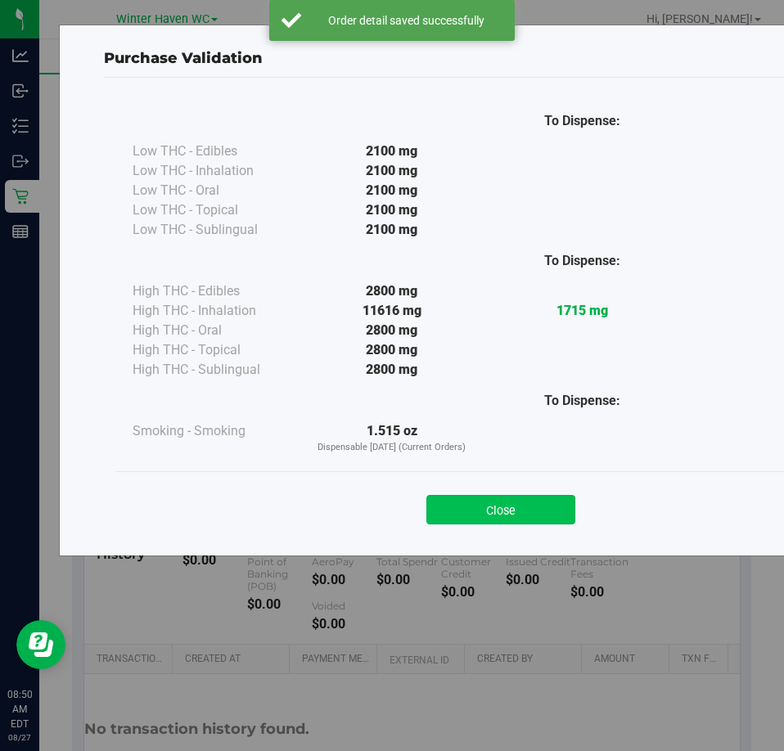
click at [496, 519] on button "Close" at bounding box center [500, 509] width 149 height 29
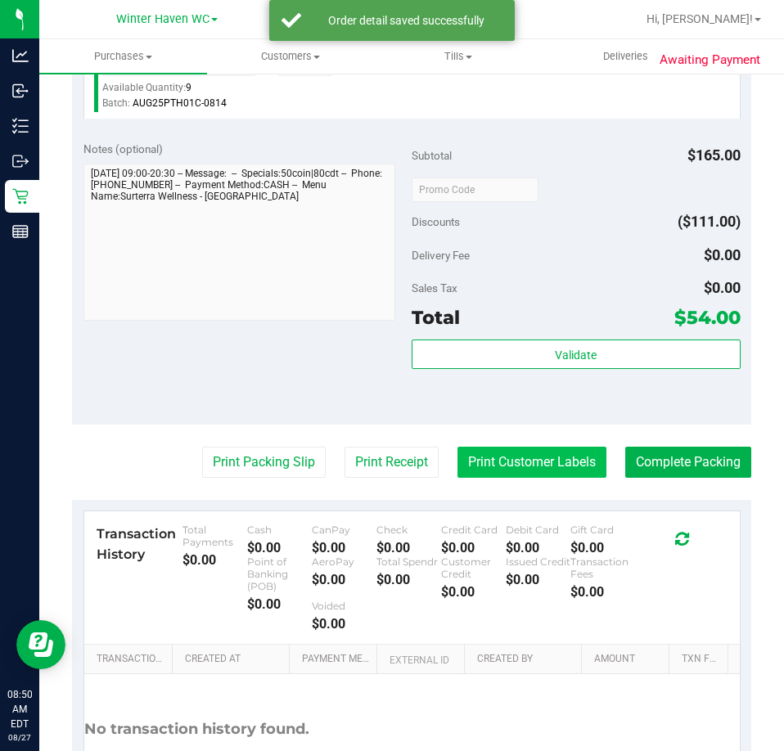
click at [478, 478] on button "Print Customer Labels" at bounding box center [531, 462] width 149 height 31
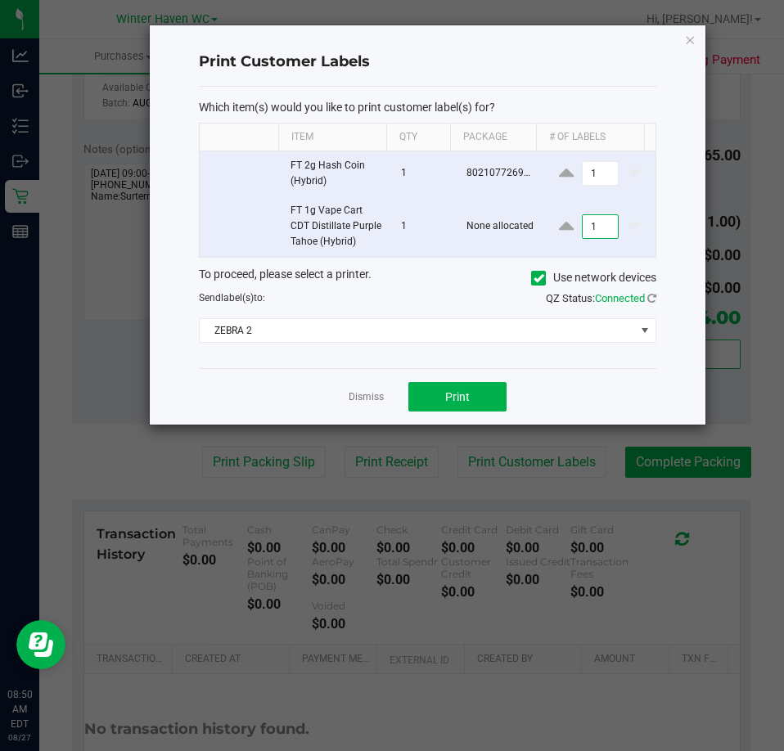
type input "1"
click at [267, 232] on td at bounding box center [240, 226] width 81 height 61
click at [688, 38] on icon "button" at bounding box center [690, 39] width 11 height 20
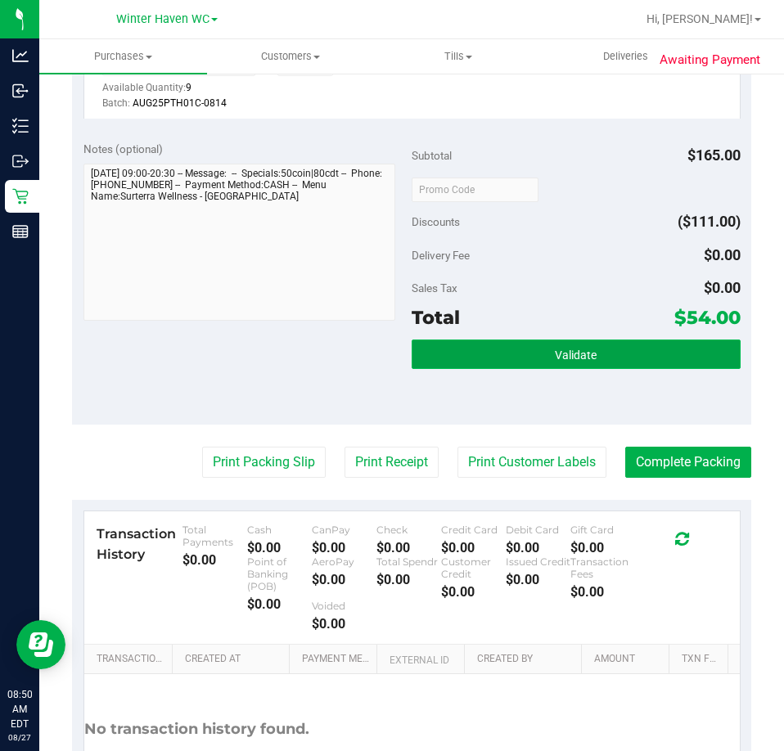
click at [493, 363] on button "Validate" at bounding box center [576, 354] width 329 height 29
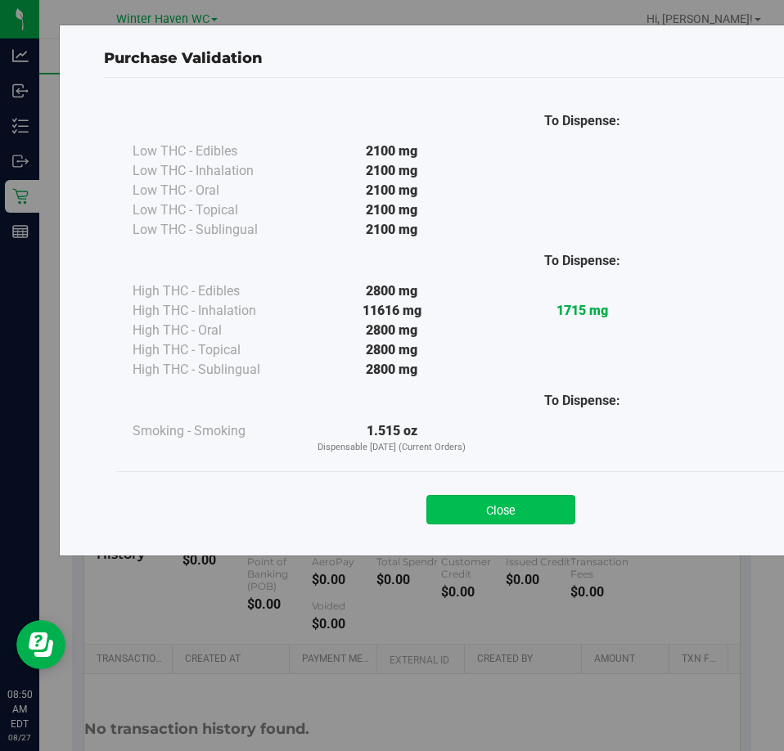
click at [491, 509] on button "Close" at bounding box center [500, 509] width 149 height 29
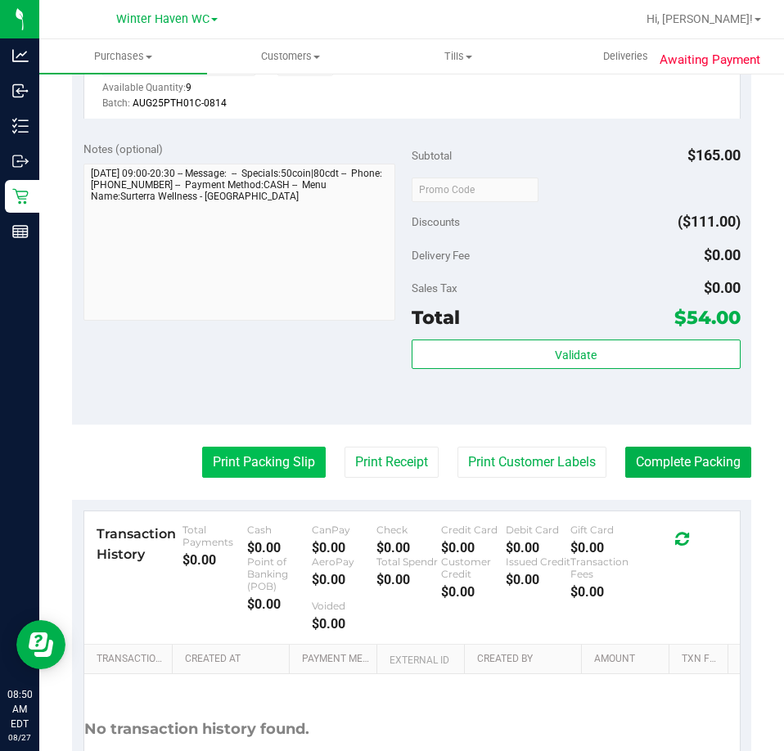
click at [209, 478] on button "Print Packing Slip" at bounding box center [264, 462] width 124 height 31
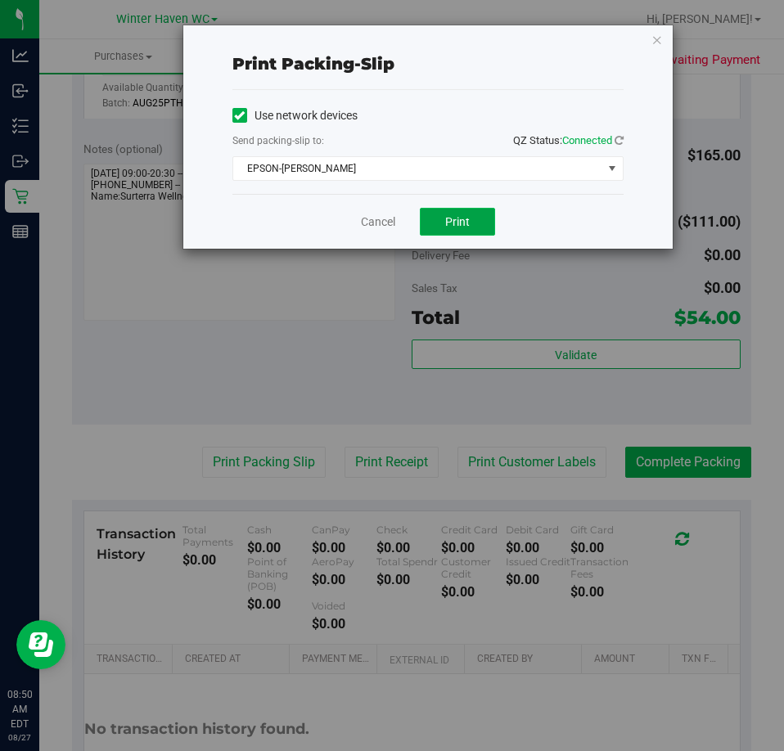
click at [461, 208] on button "Print" at bounding box center [457, 222] width 75 height 28
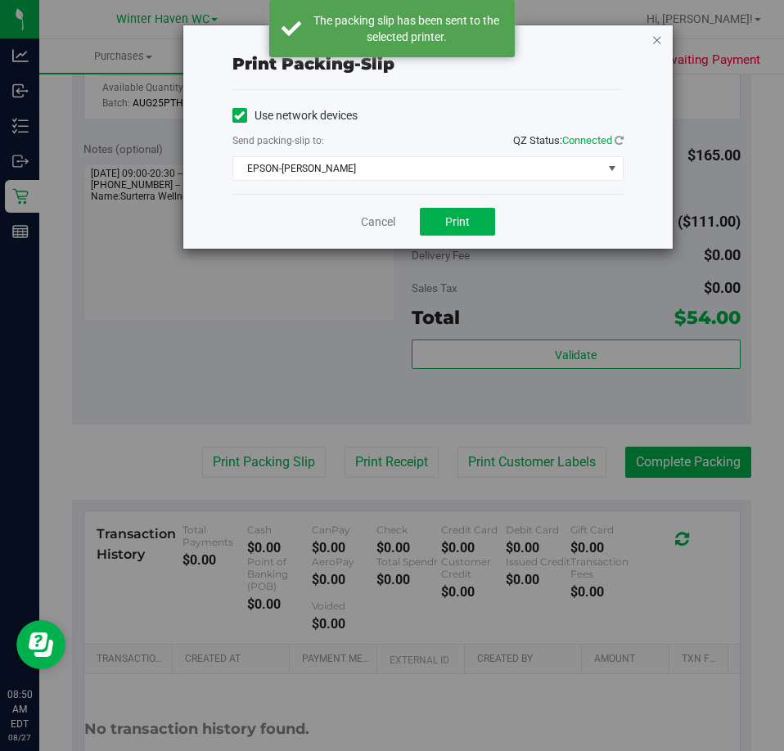
click at [658, 35] on icon "button" at bounding box center [656, 39] width 11 height 20
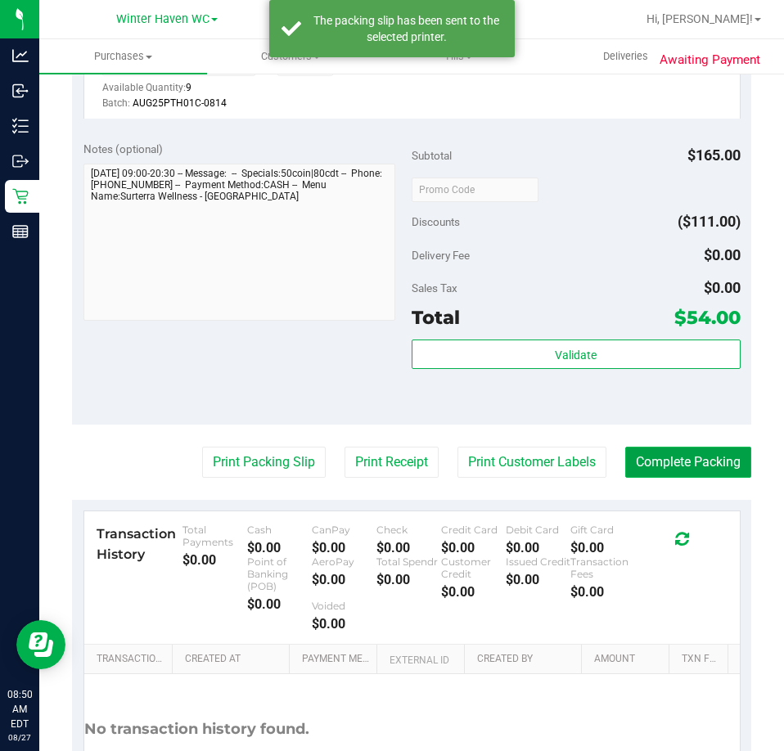
click at [722, 465] on button "Complete Packing" at bounding box center [688, 462] width 126 height 31
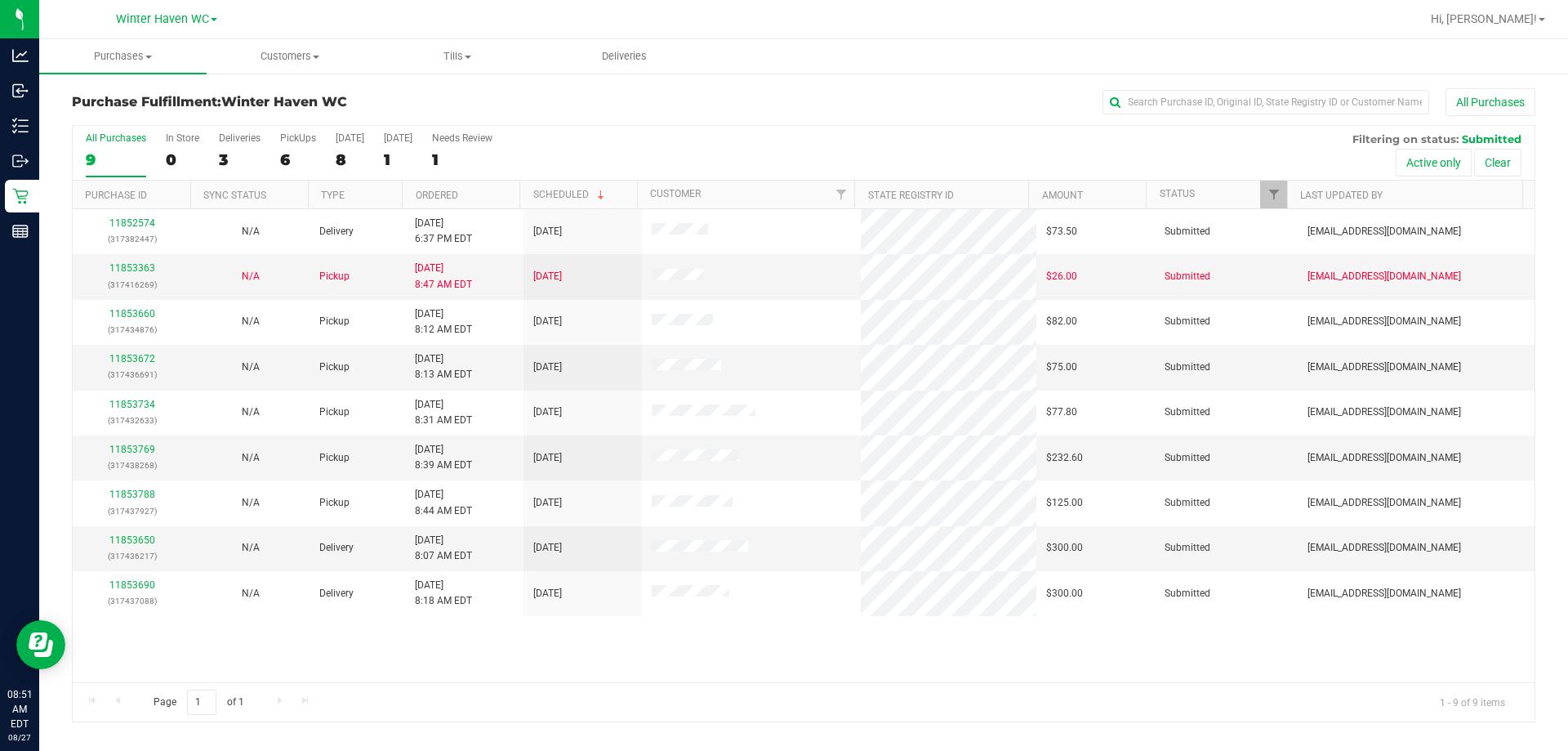
click at [492, 191] on th "Ordered" at bounding box center [461, 195] width 118 height 29
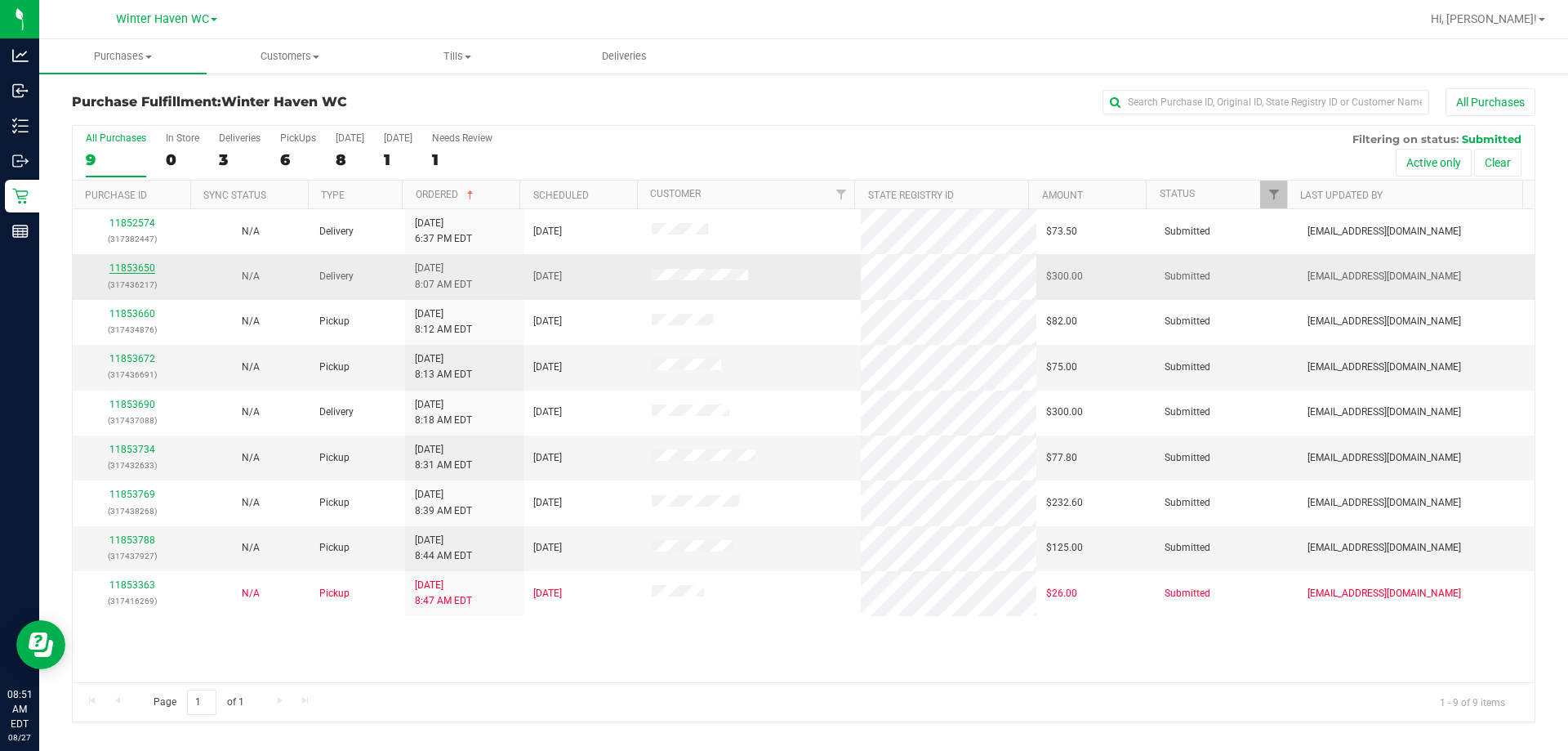
click at [134, 271] on link "11853650" at bounding box center [133, 268] width 46 height 11
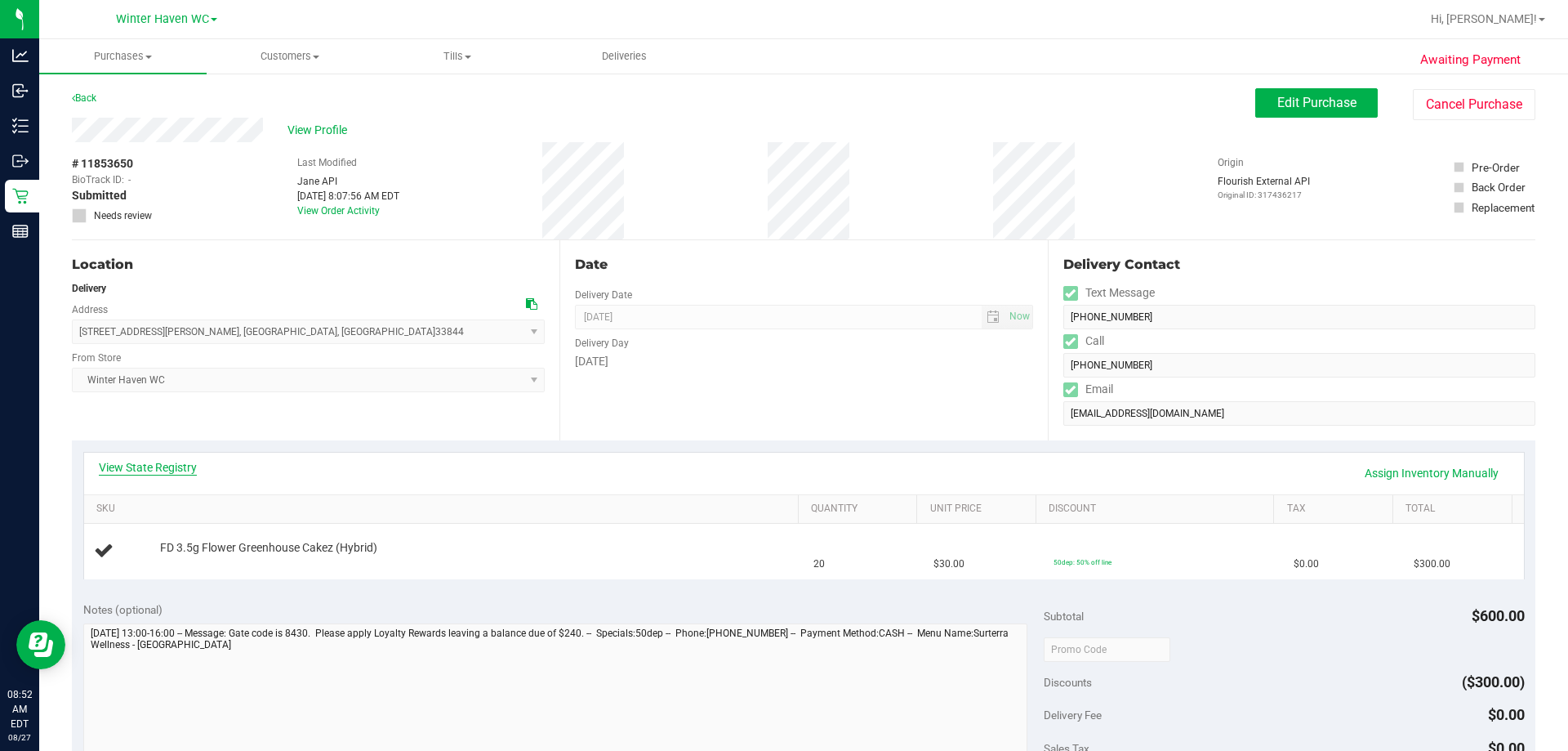
click at [160, 465] on link "View State Registry" at bounding box center [148, 467] width 98 height 16
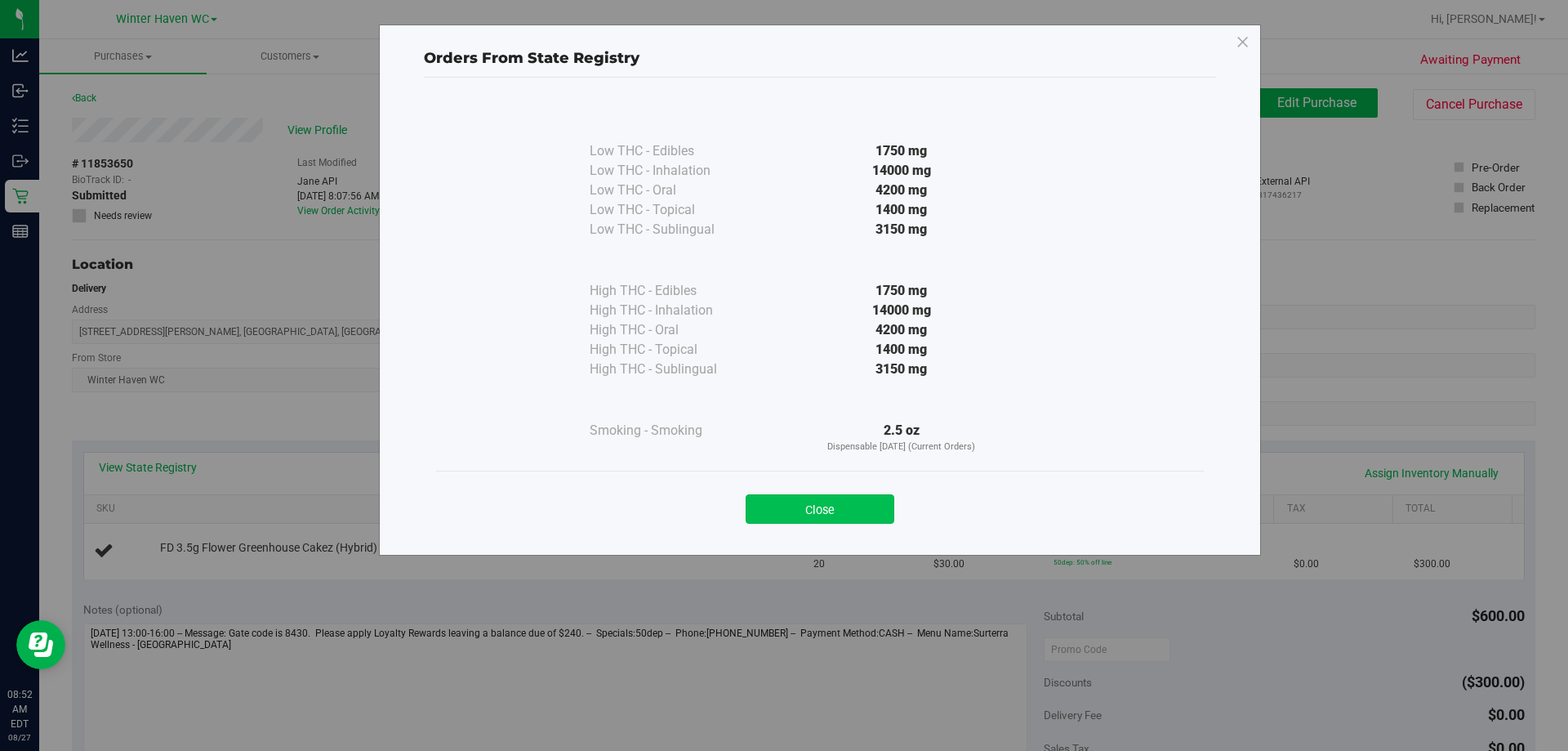
click at [854, 513] on button "Close" at bounding box center [819, 508] width 149 height 29
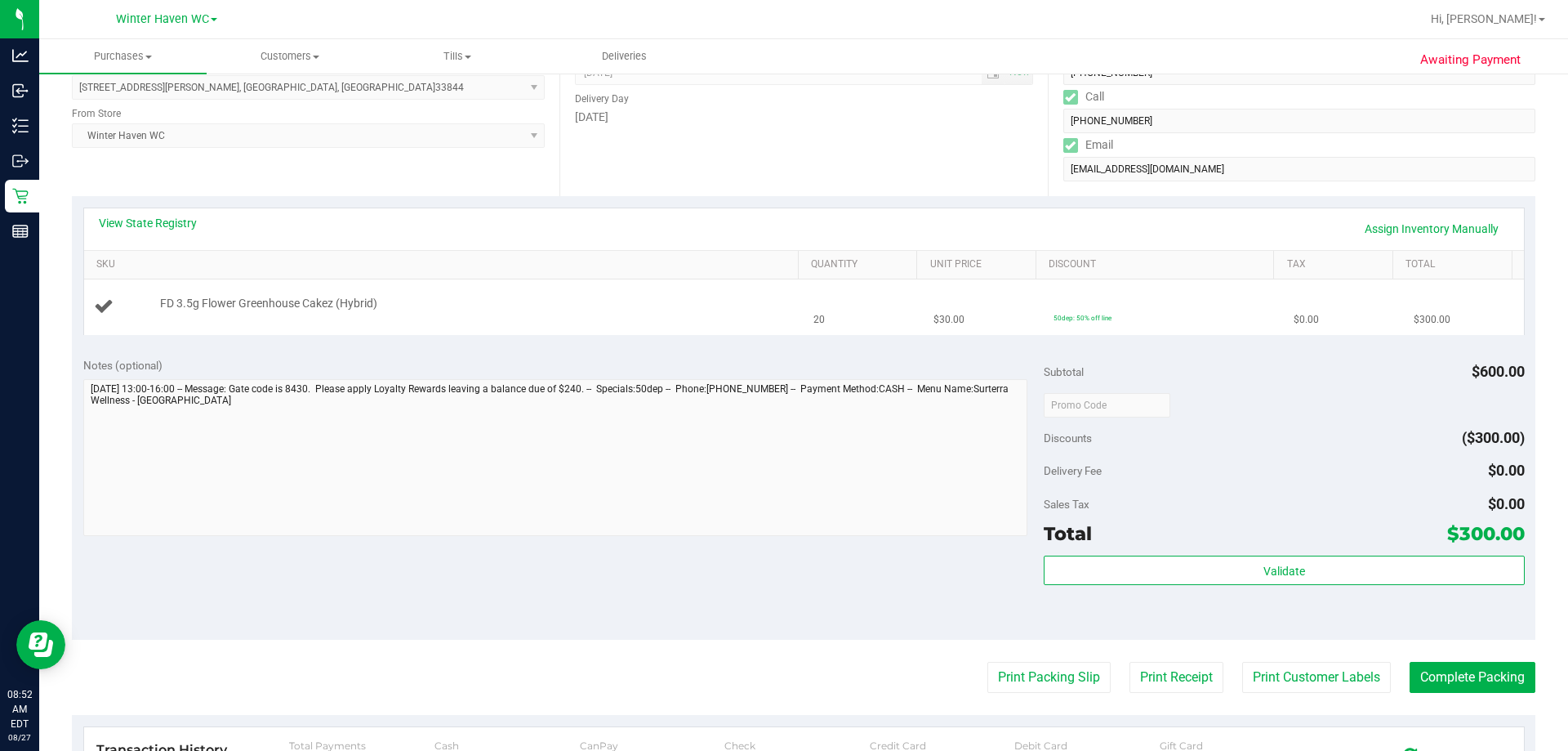
scroll to position [245, 0]
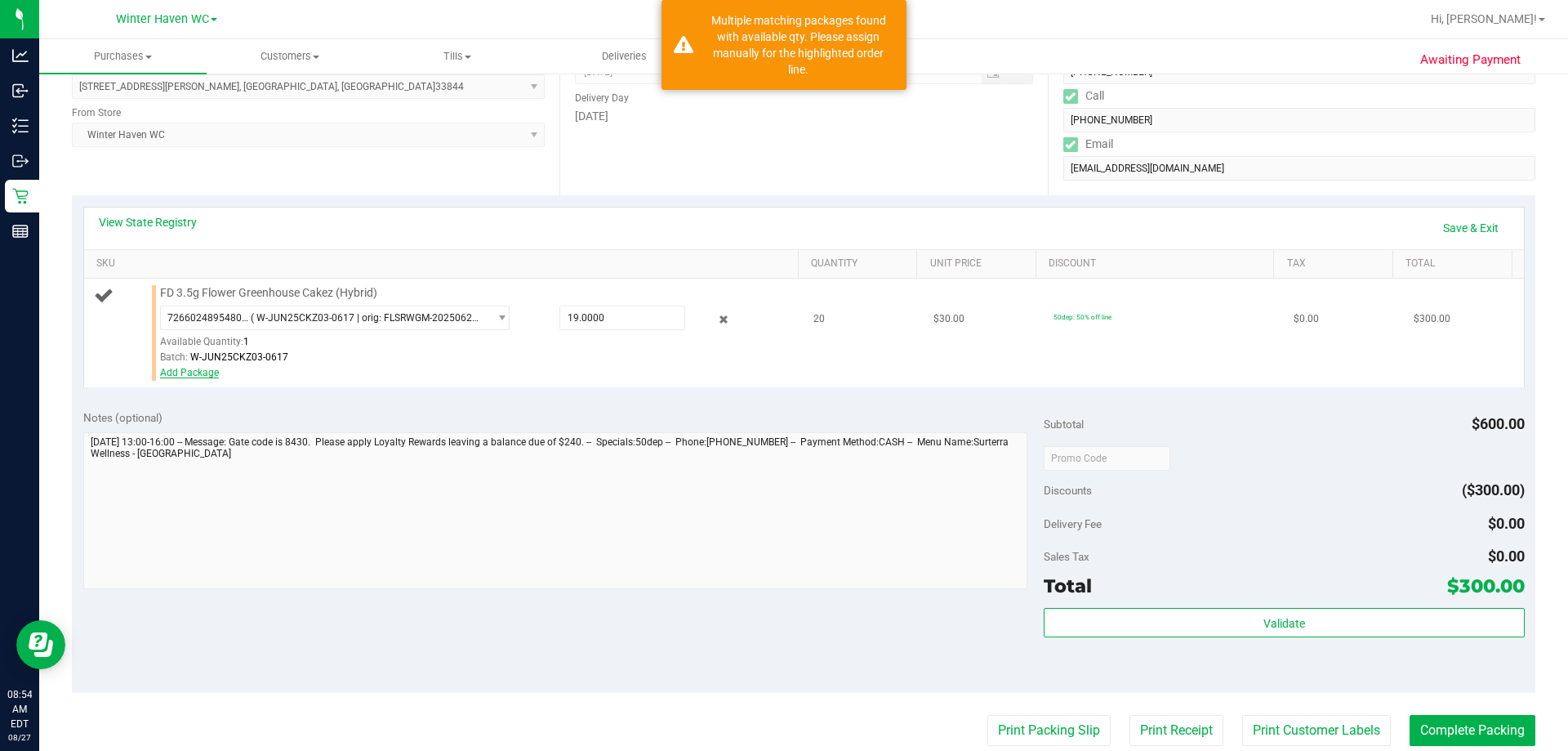
click at [196, 376] on link "Add Package" at bounding box center [189, 372] width 59 height 11
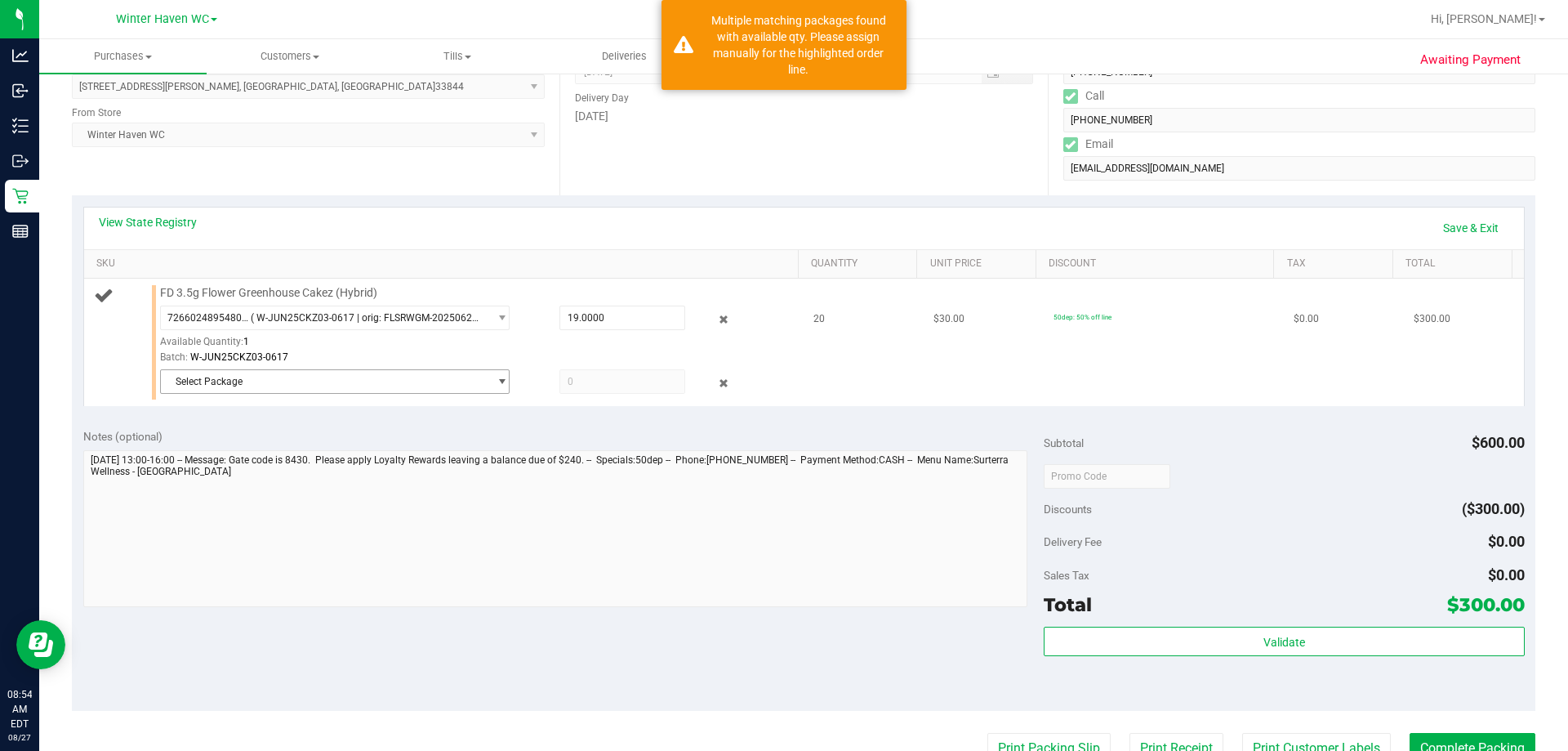
click at [337, 376] on span "Select Package" at bounding box center [324, 381] width 327 height 23
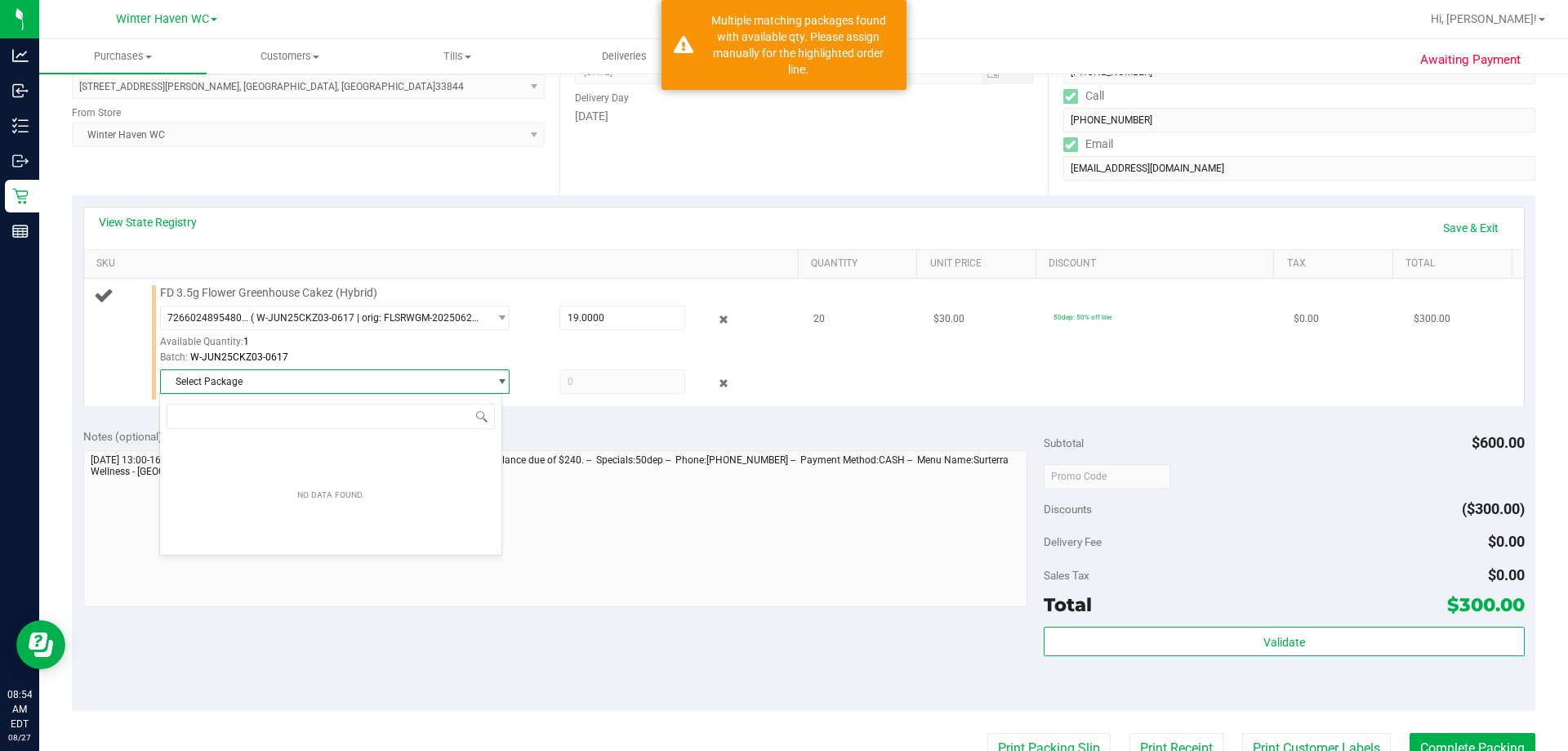
click at [331, 384] on span "Select Package" at bounding box center [324, 381] width 327 height 23
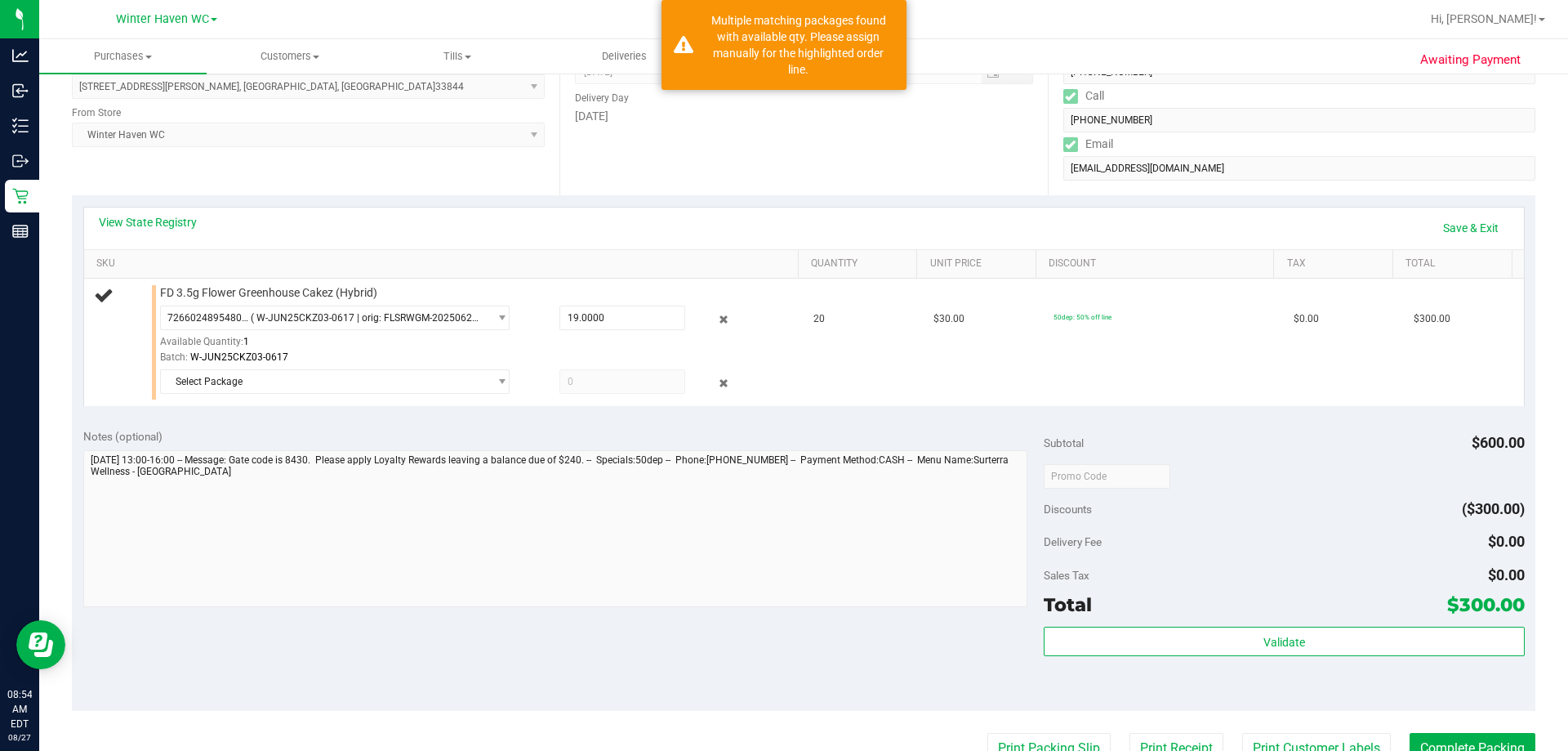
click at [666, 433] on div "Notes (optional)" at bounding box center [563, 436] width 961 height 16
click at [716, 384] on icon at bounding box center [724, 383] width 17 height 19
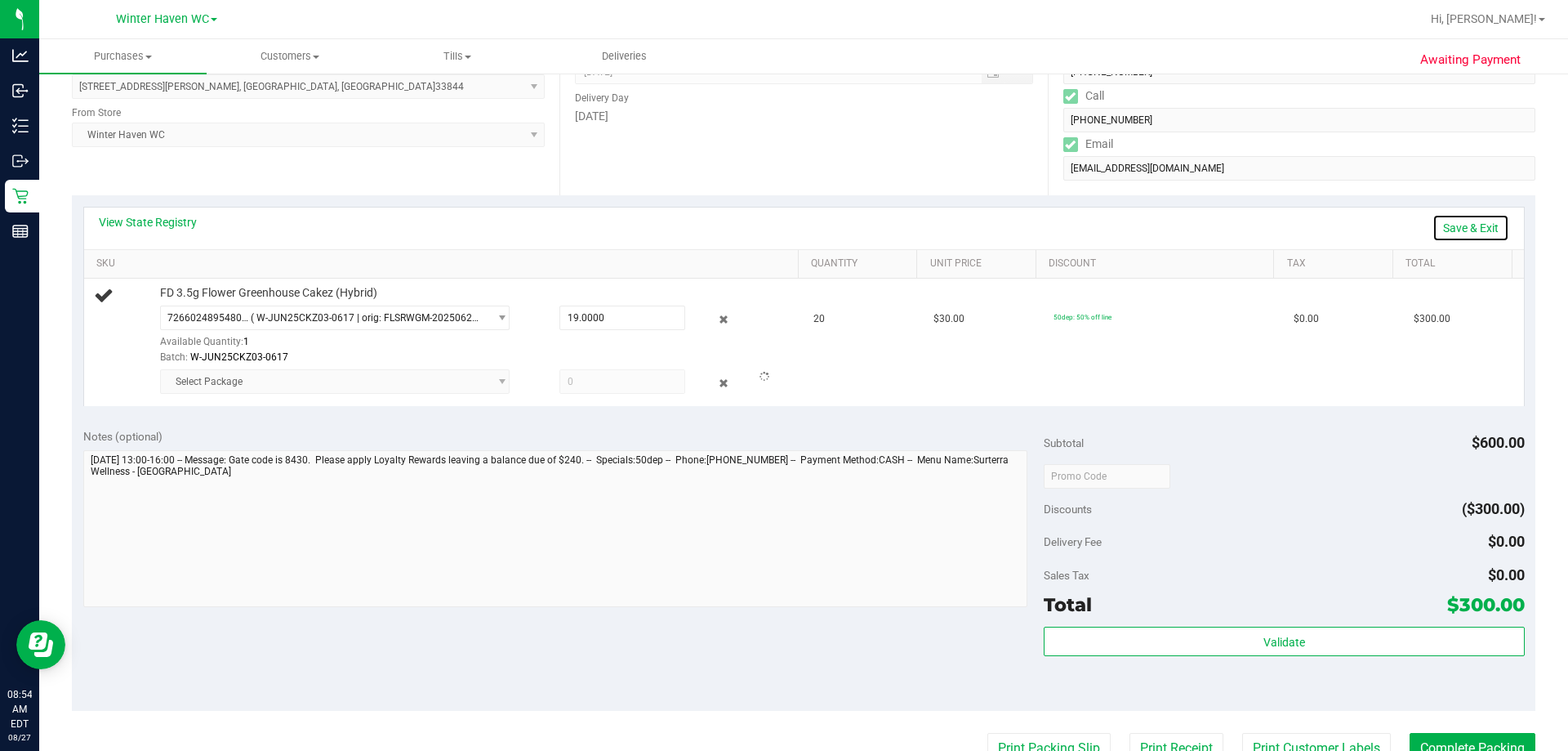
click at [1439, 236] on link "Save & Exit" at bounding box center [1470, 228] width 77 height 28
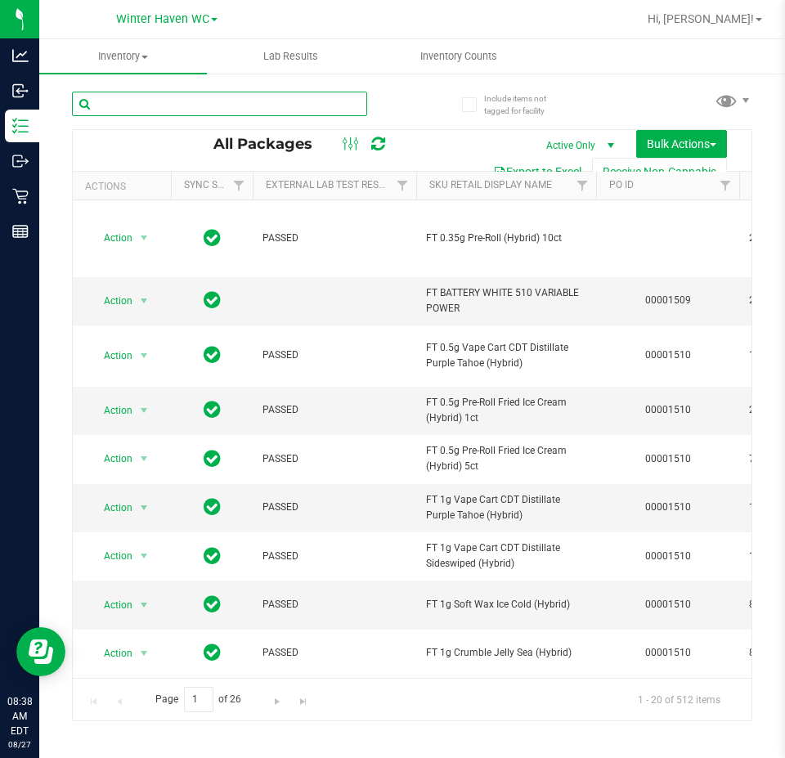
click at [304, 106] on input "text" at bounding box center [219, 104] width 295 height 25
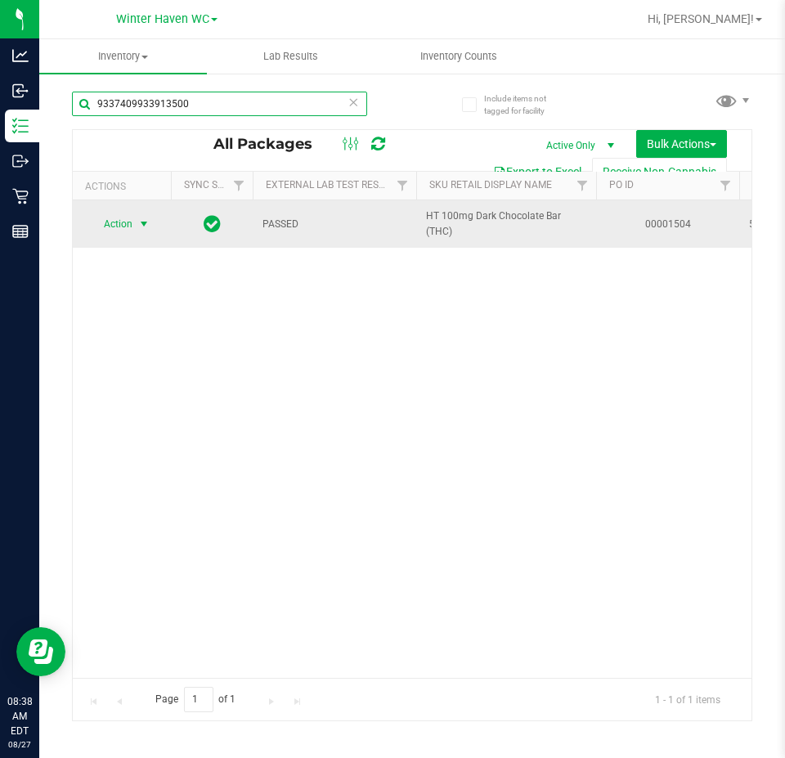
type input "9337409933913500"
click at [124, 216] on span "Action" at bounding box center [111, 224] width 44 height 23
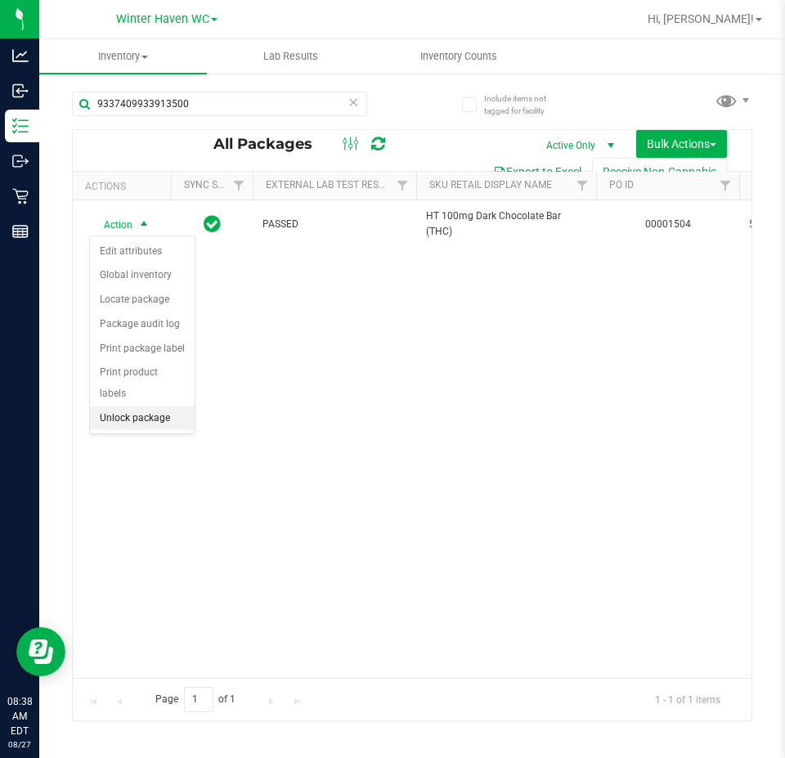
click at [133, 407] on li "Unlock package" at bounding box center [142, 419] width 105 height 25
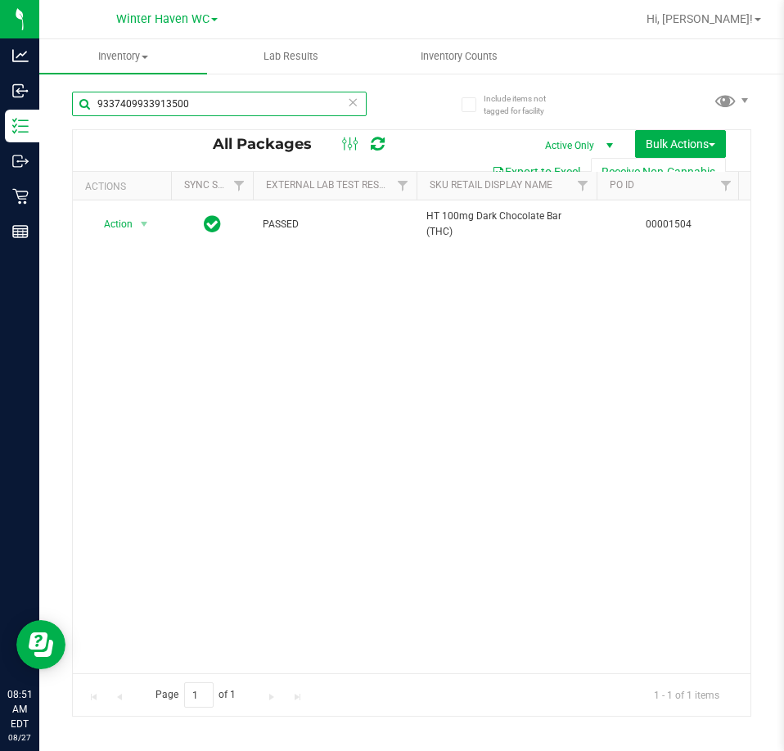
click at [282, 112] on input "9337409933913500" at bounding box center [219, 104] width 295 height 25
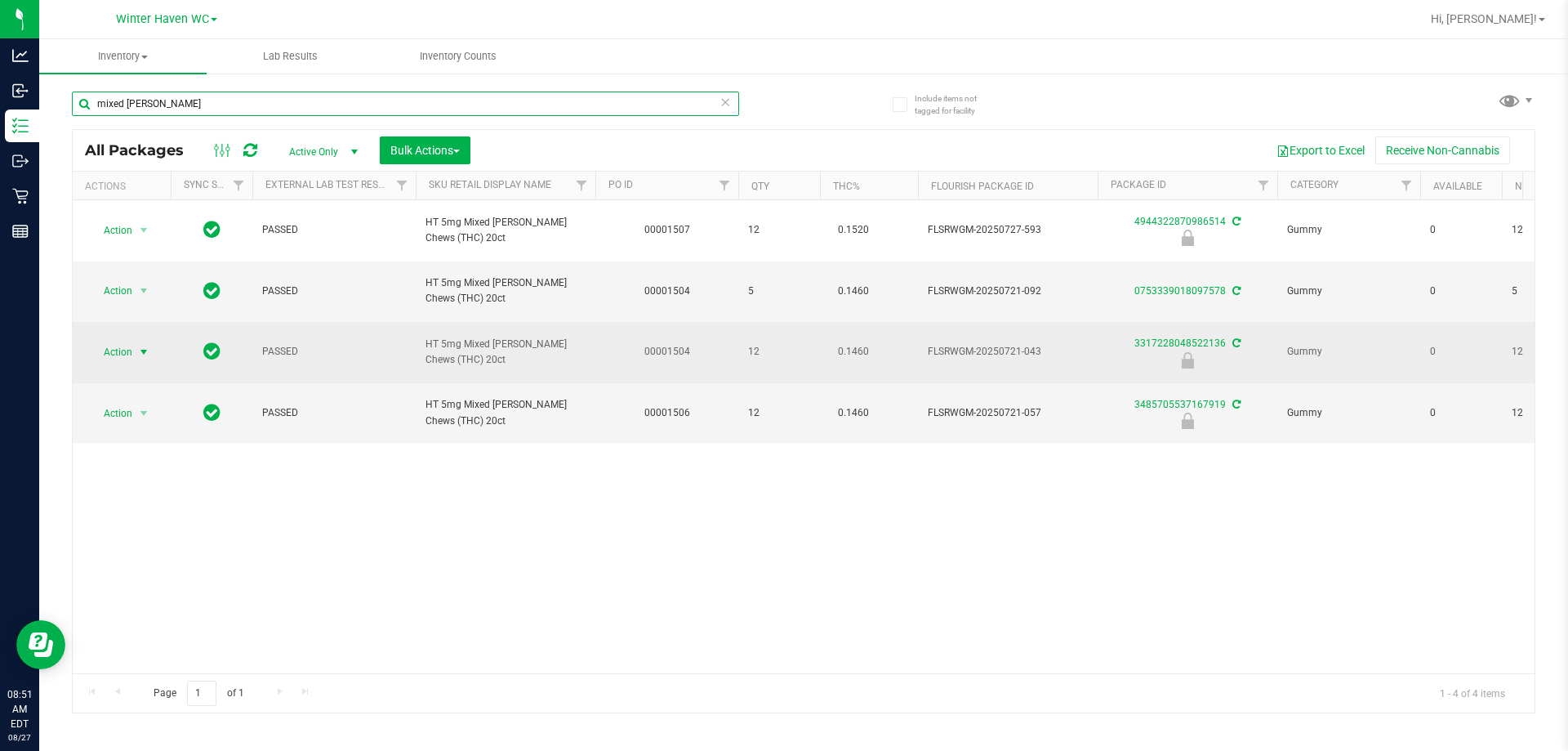
type input "mixed berry"
click at [126, 341] on span "Action" at bounding box center [111, 352] width 44 height 23
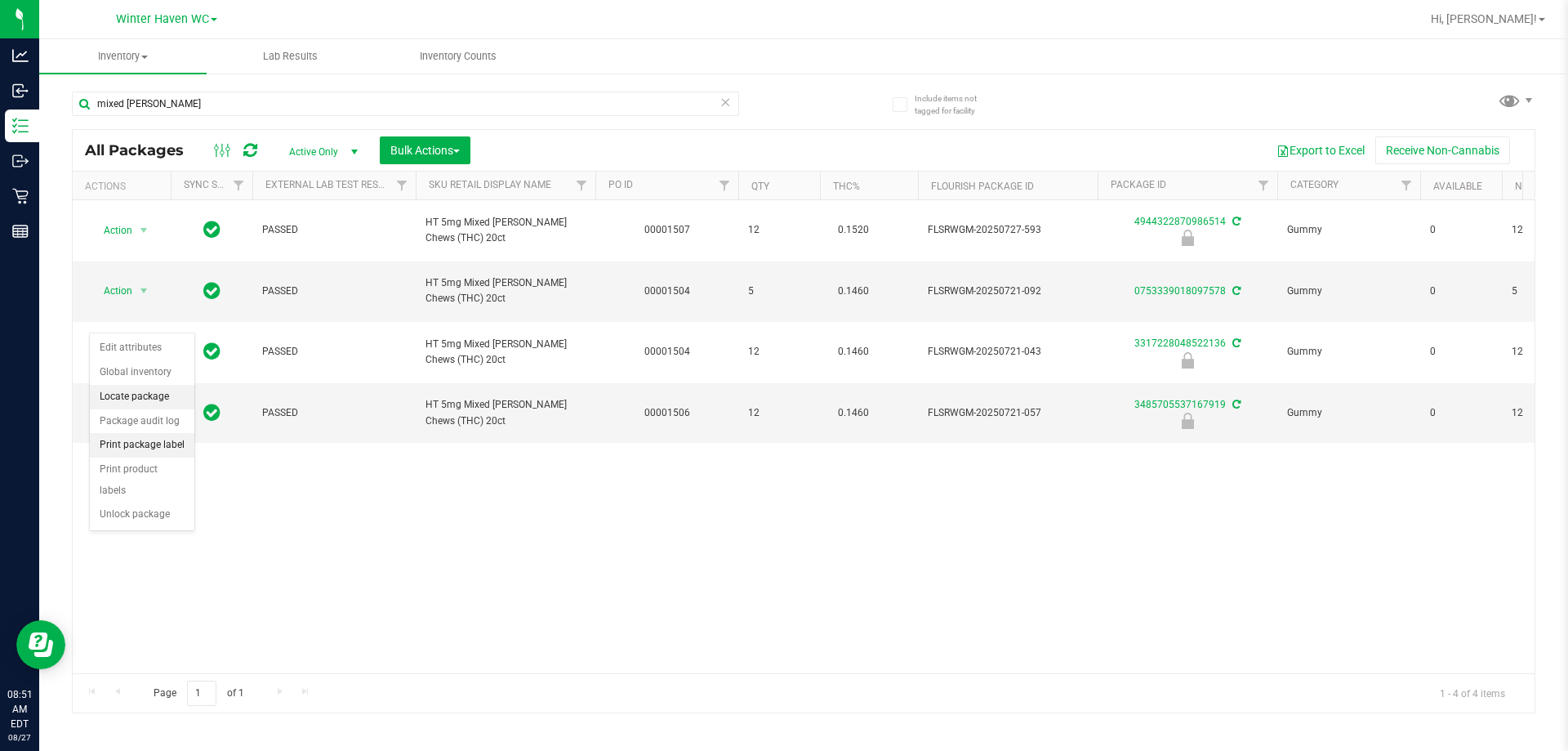
drag, startPoint x: 138, startPoint y: 397, endPoint x: 142, endPoint y: 438, distance: 41.2
drag, startPoint x: 142, startPoint y: 438, endPoint x: 131, endPoint y: 494, distance: 57.1
click at [131, 502] on li "Unlock package" at bounding box center [142, 514] width 105 height 25
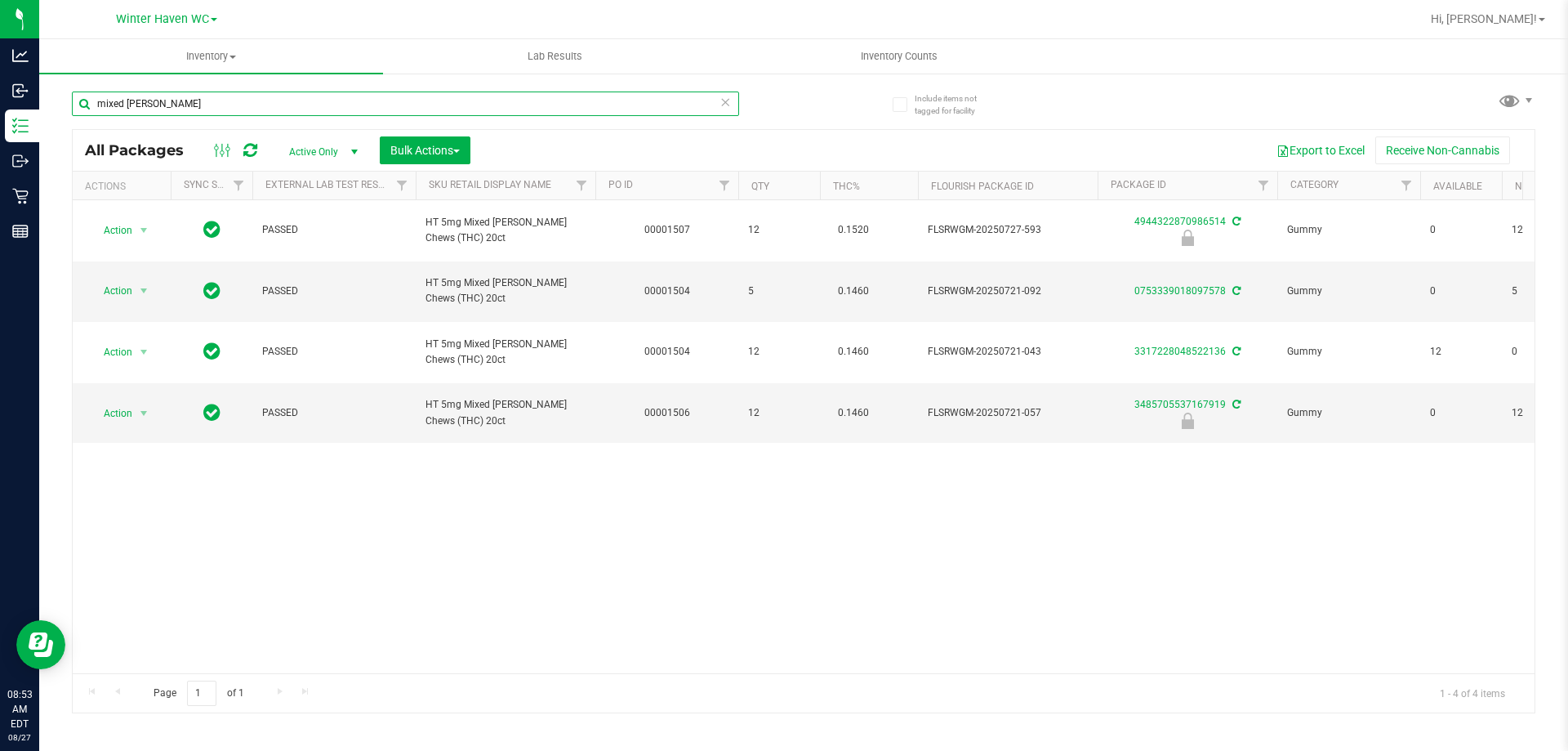
click at [440, 97] on input "mixed berry" at bounding box center [405, 104] width 667 height 25
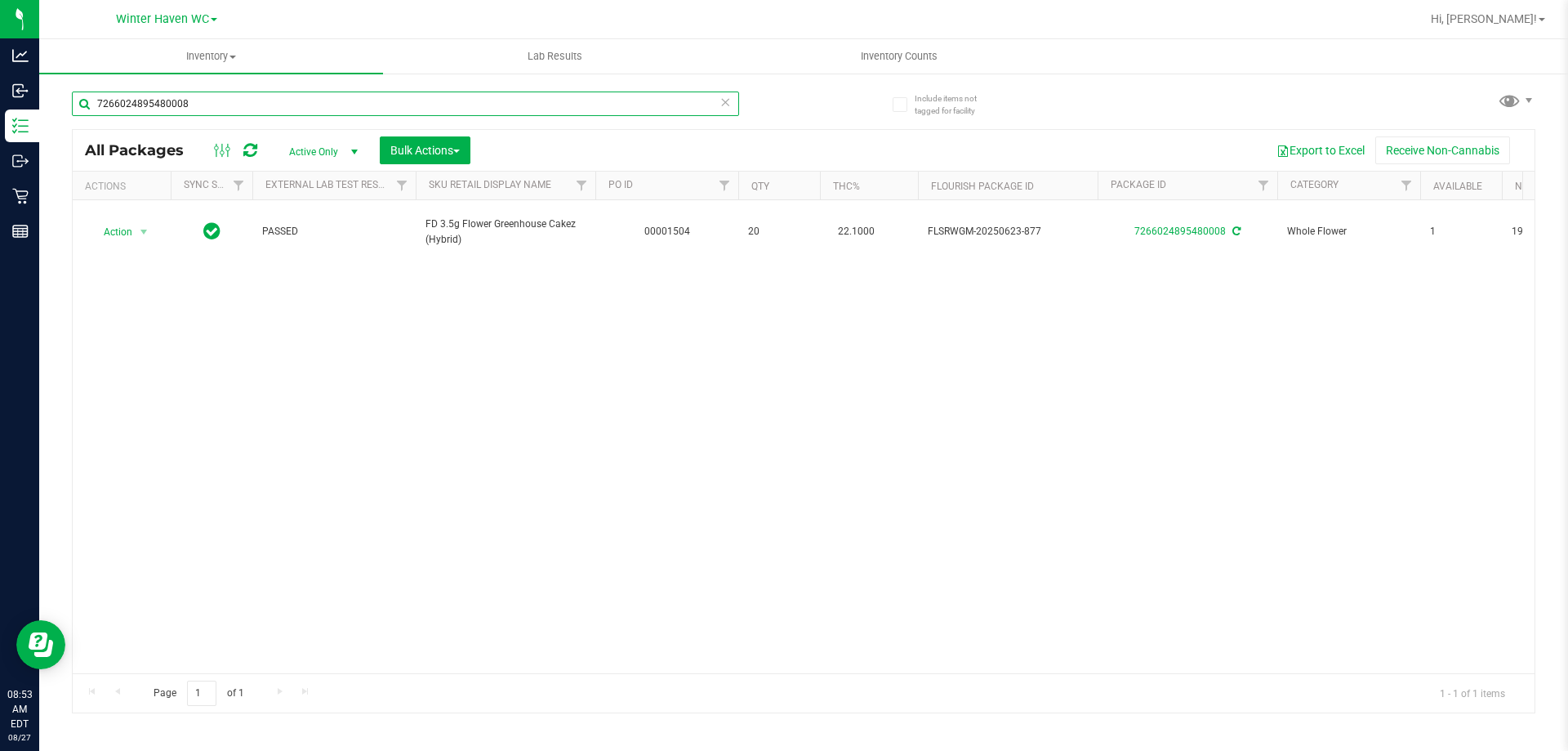
click at [650, 101] on input "7266024895480008" at bounding box center [405, 104] width 667 height 25
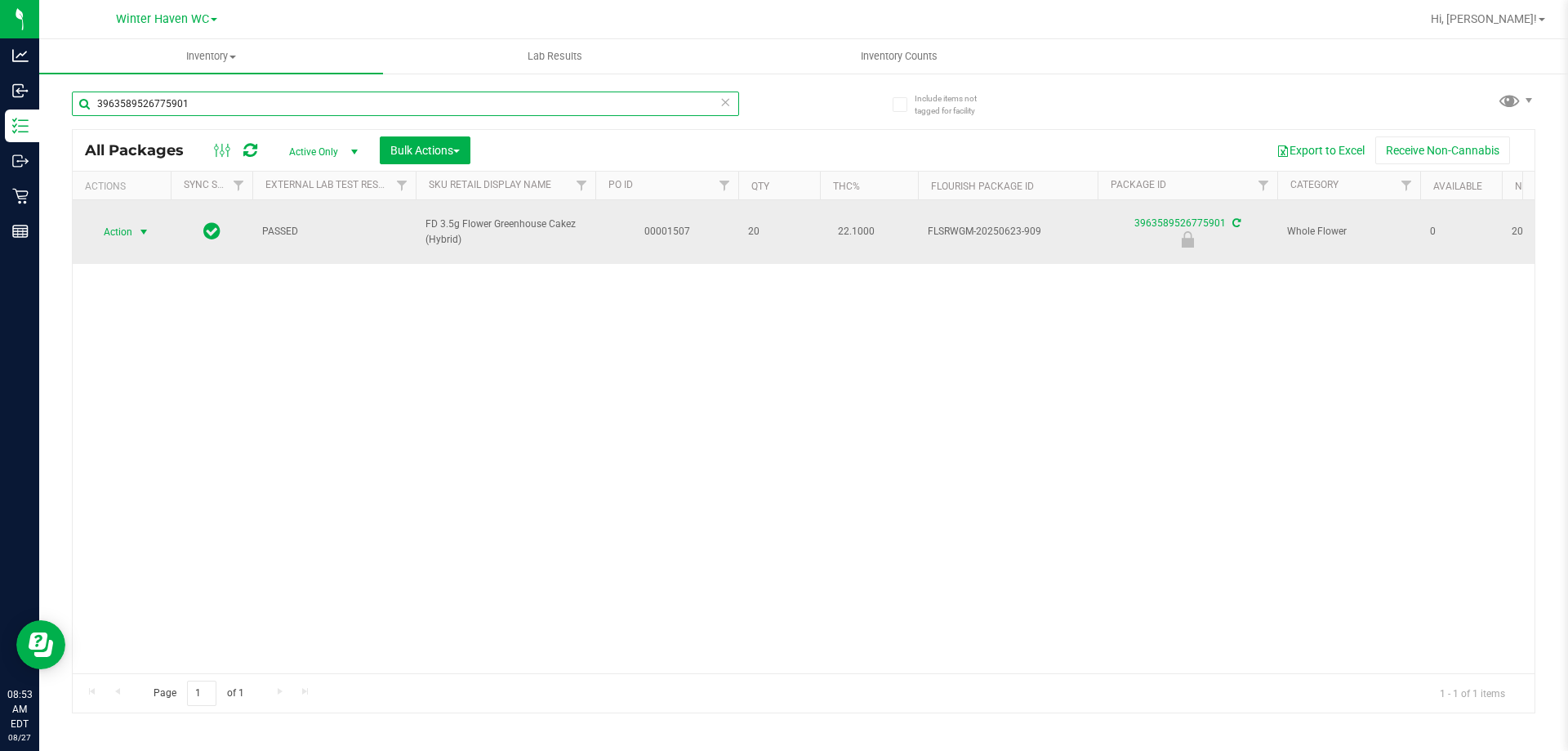
type input "3963589526775901"
click at [138, 226] on span "select" at bounding box center [143, 232] width 13 height 13
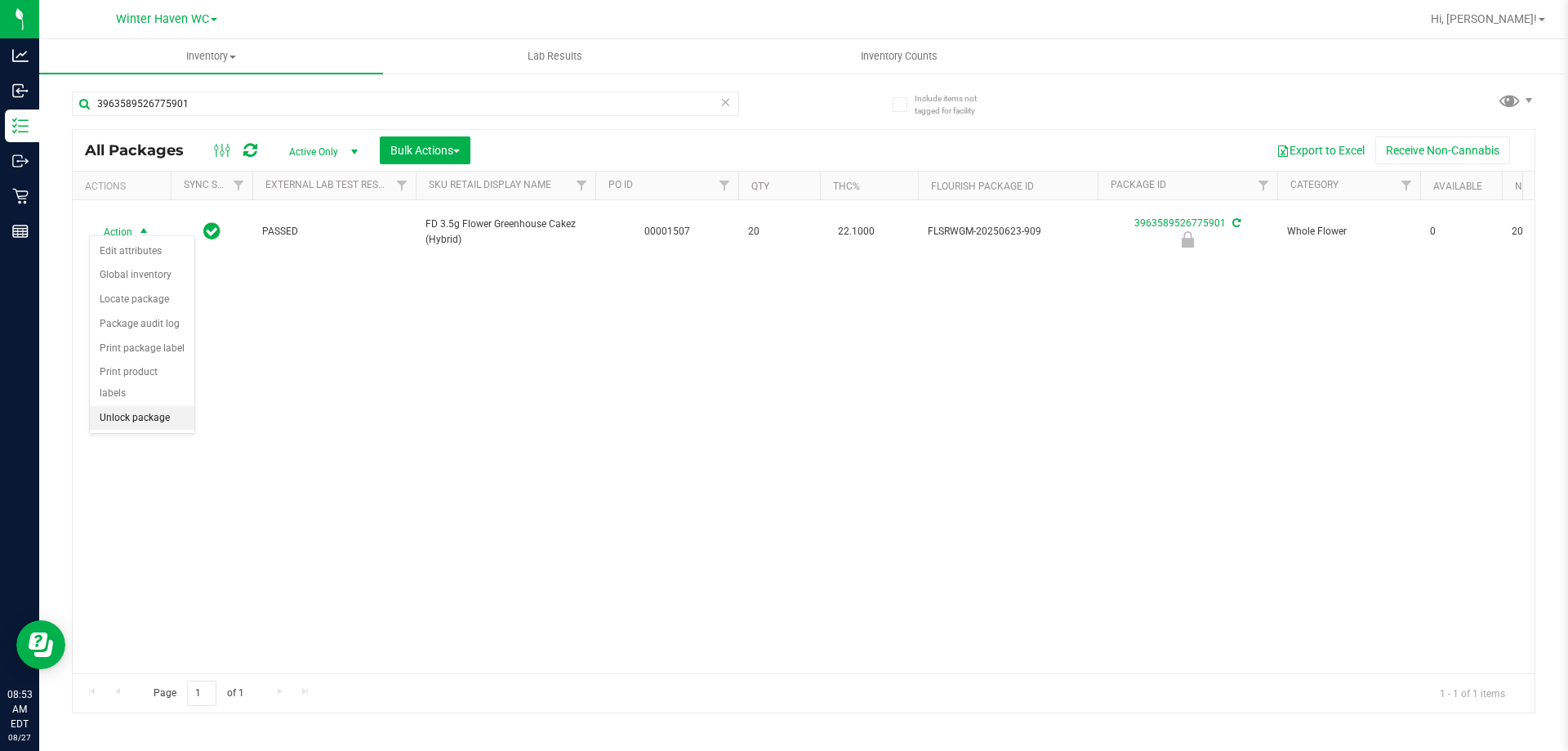
click at [162, 406] on li "Unlock package" at bounding box center [142, 418] width 105 height 25
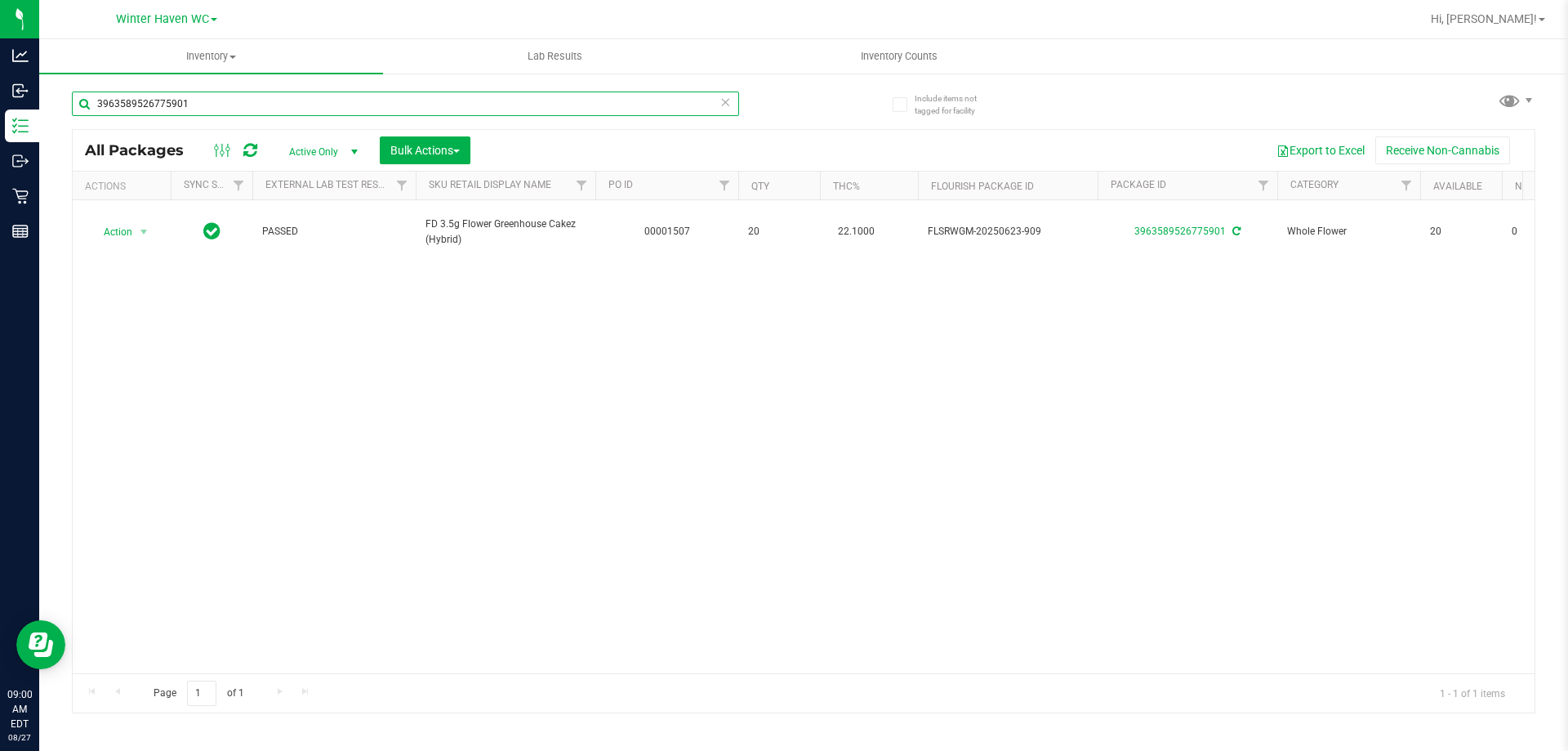
click at [463, 95] on input "3963589526775901" at bounding box center [405, 104] width 667 height 25
click at [463, 96] on input "3963589526775901" at bounding box center [405, 104] width 667 height 25
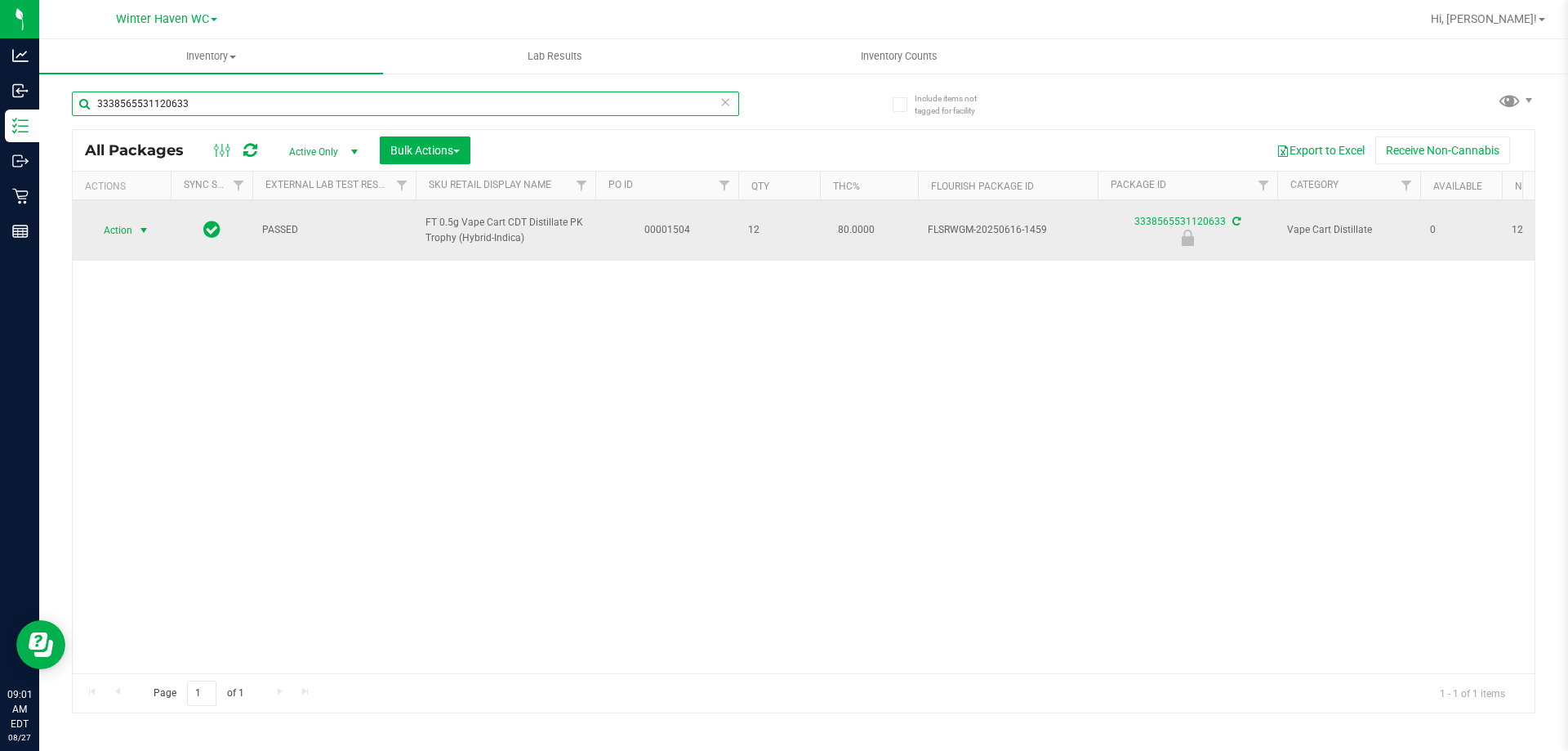
type input "3338565531120633"
click at [118, 236] on span "Action" at bounding box center [111, 230] width 44 height 23
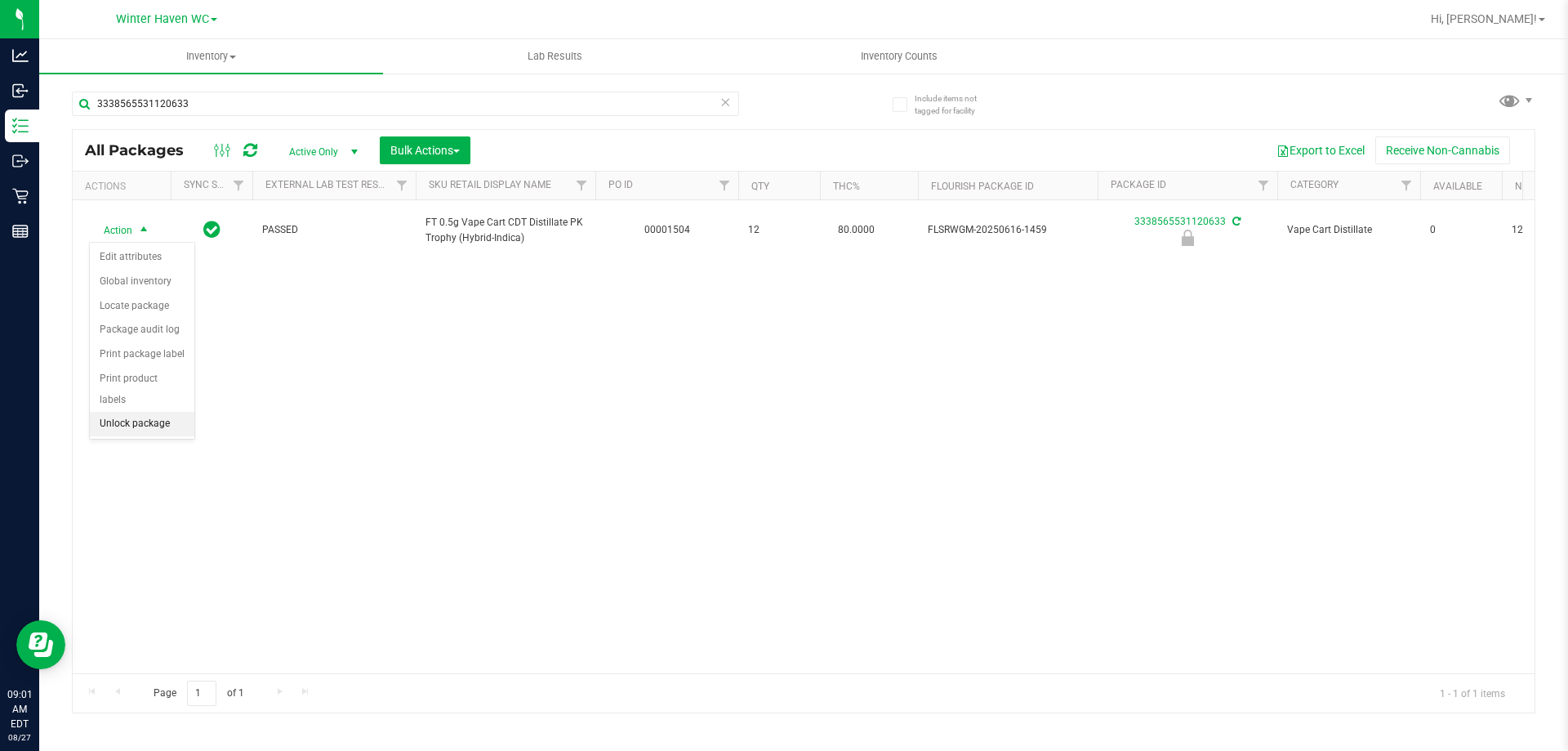
click at [155, 411] on li "Unlock package" at bounding box center [142, 423] width 105 height 25
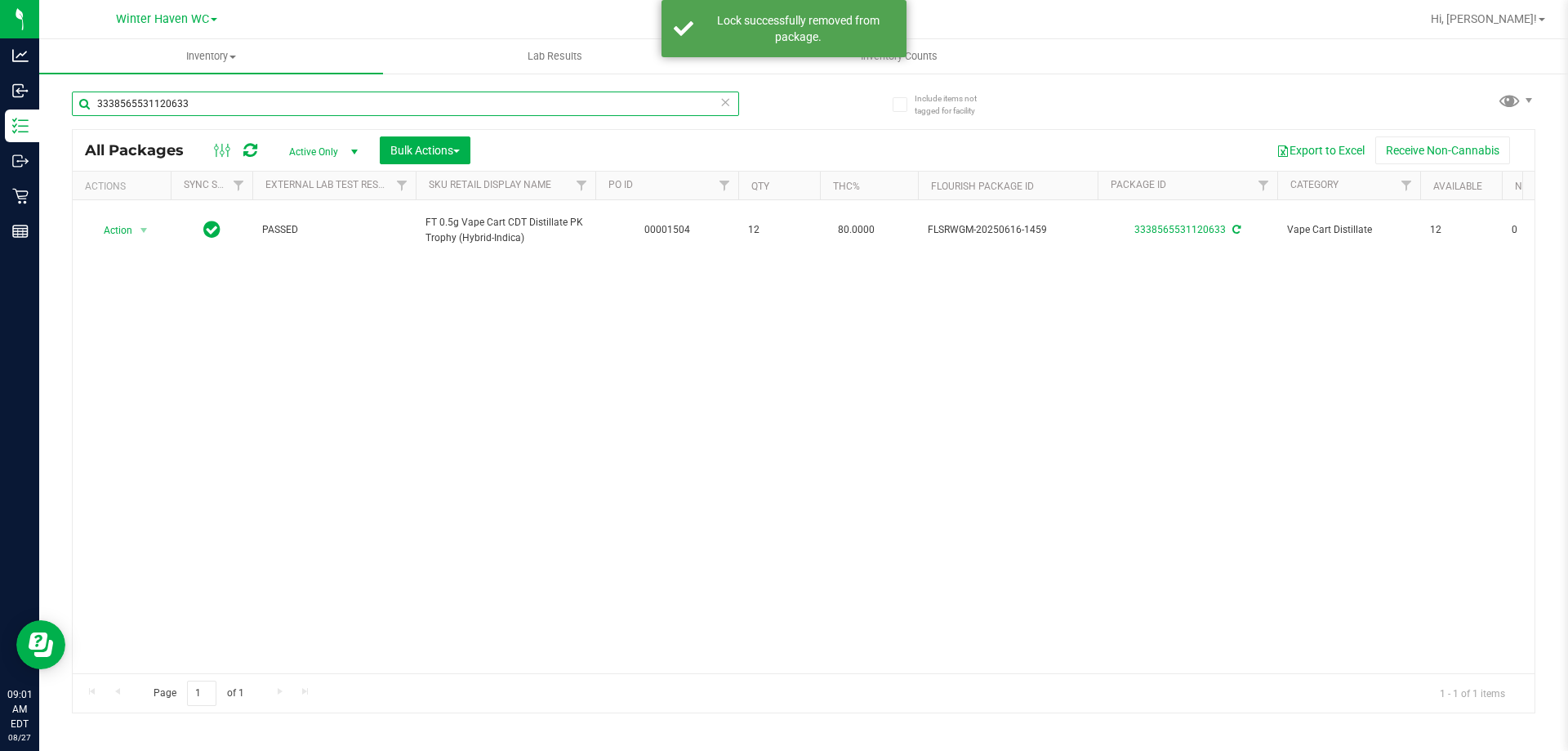
click at [352, 107] on input "3338565531120633" at bounding box center [405, 104] width 667 height 25
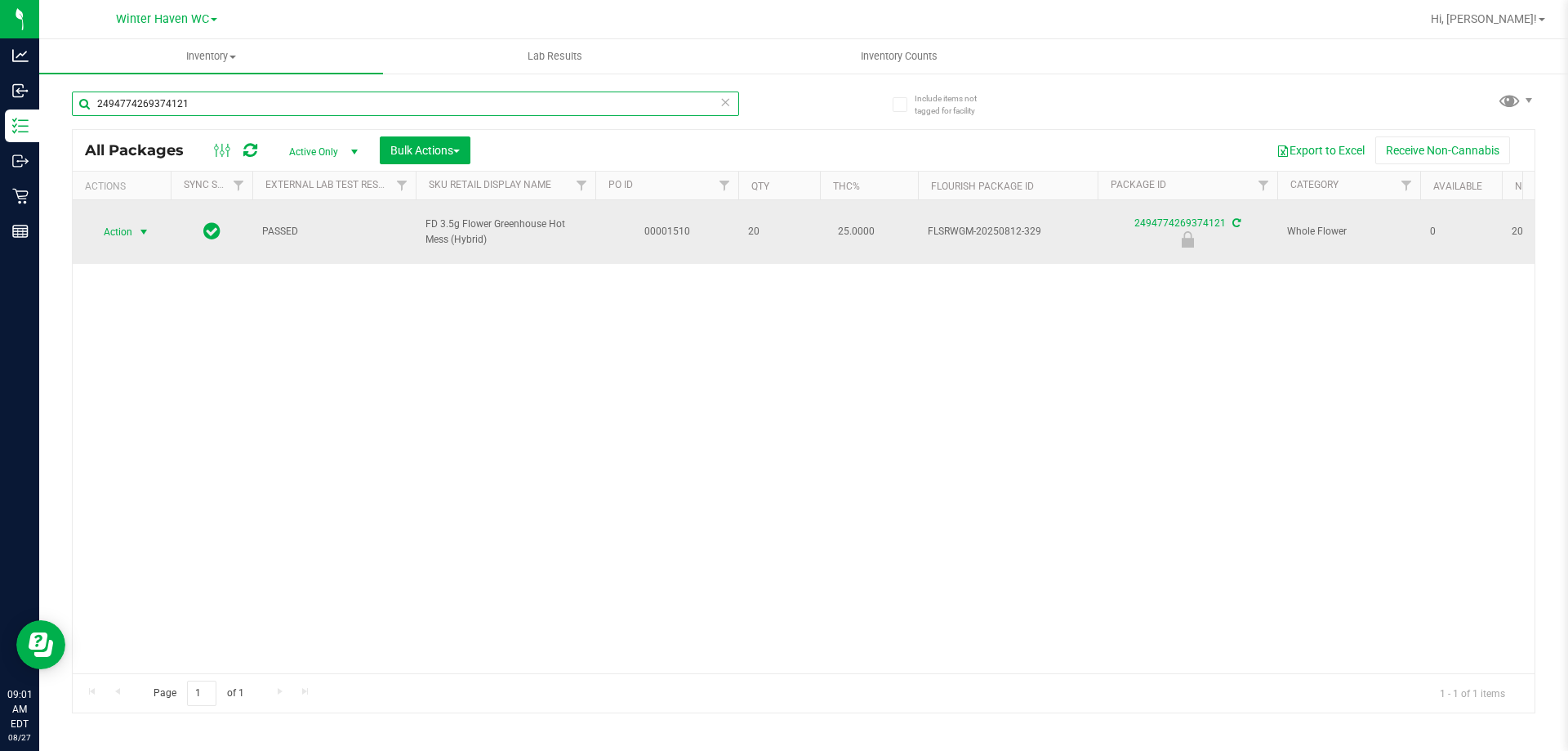
type input "2494774269374121"
click at [123, 223] on span "Action" at bounding box center [111, 232] width 44 height 23
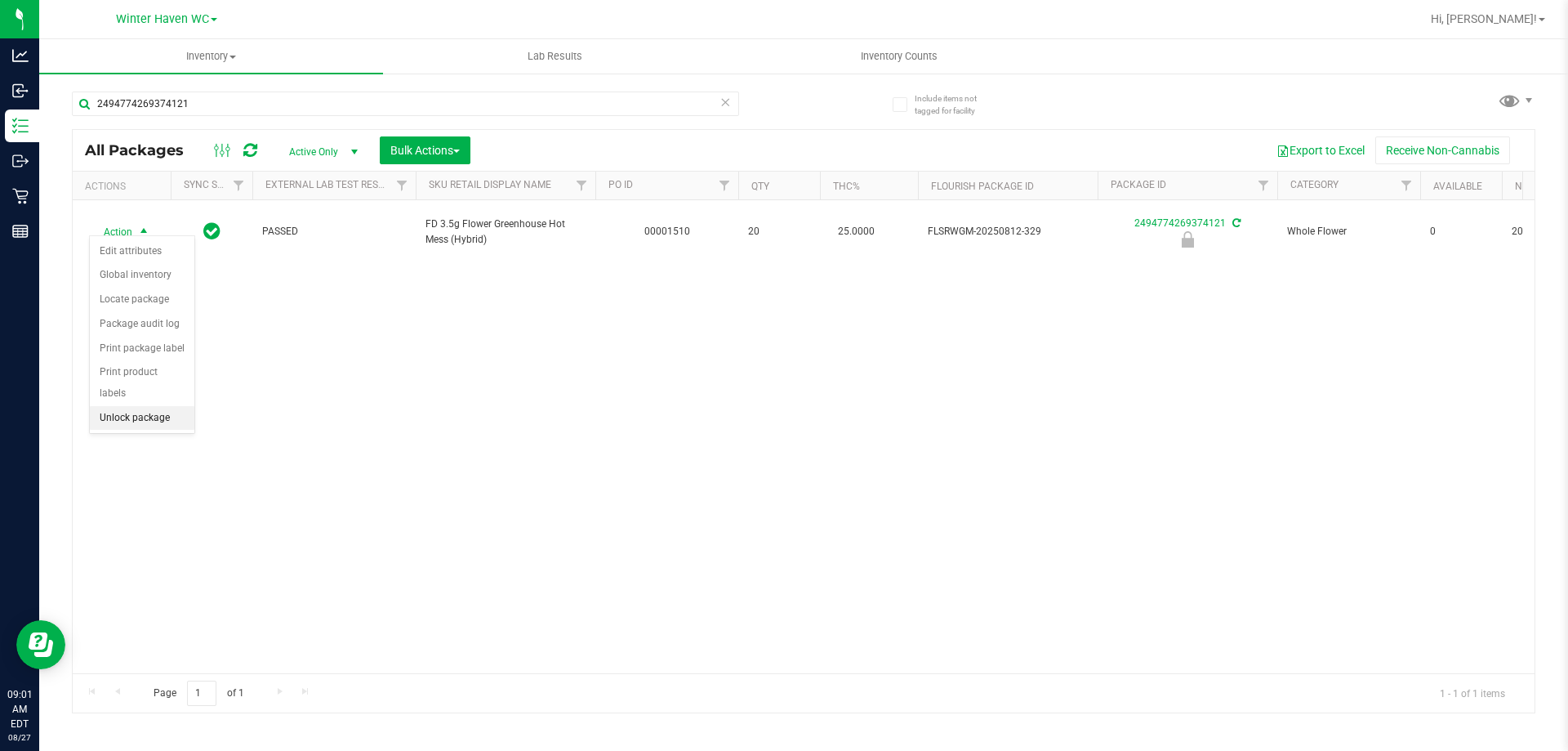
click at [155, 406] on li "Unlock package" at bounding box center [142, 418] width 105 height 25
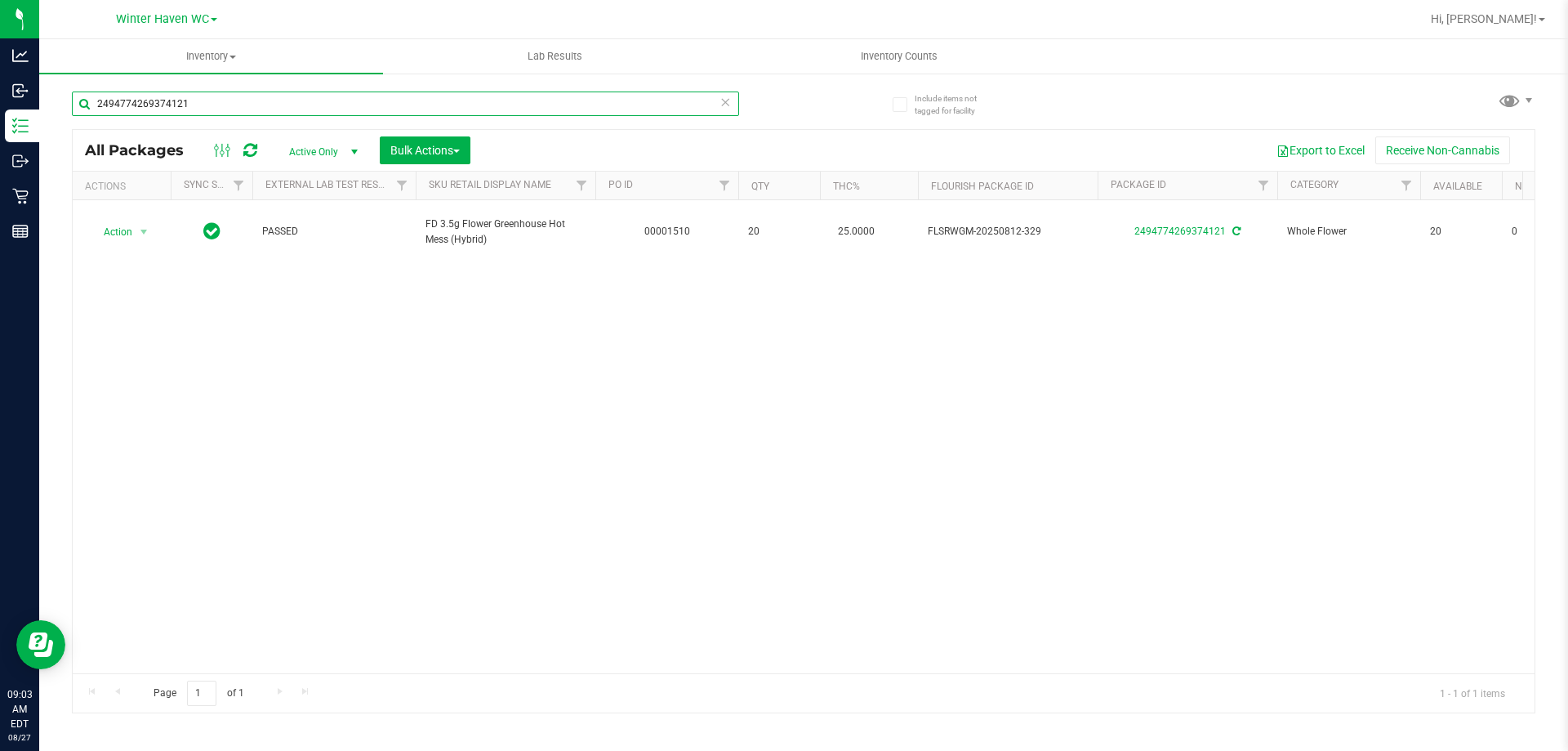
click at [485, 104] on input "2494774269374121" at bounding box center [405, 104] width 667 height 25
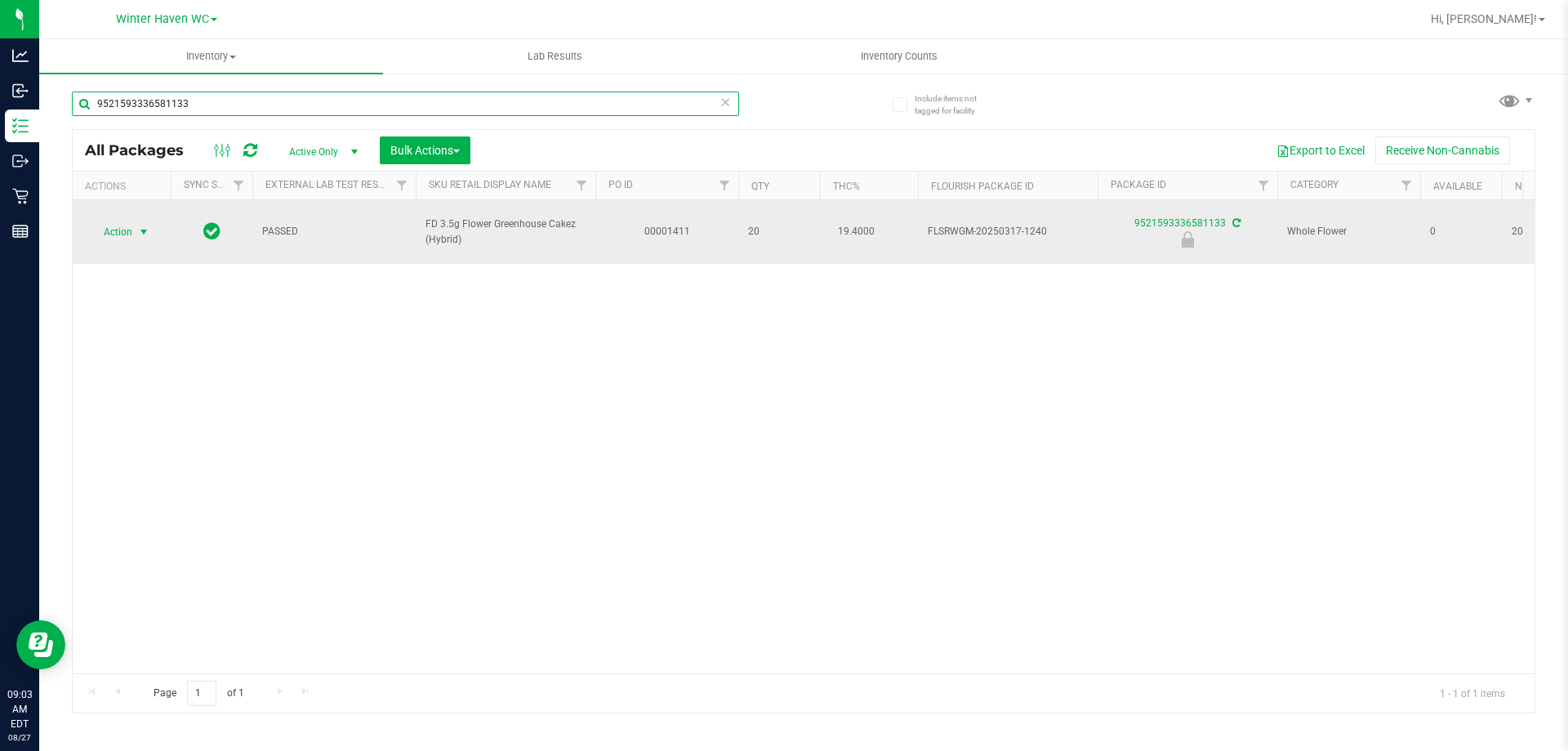
type input "9521593336581133"
click at [126, 221] on span "Action" at bounding box center [111, 232] width 44 height 23
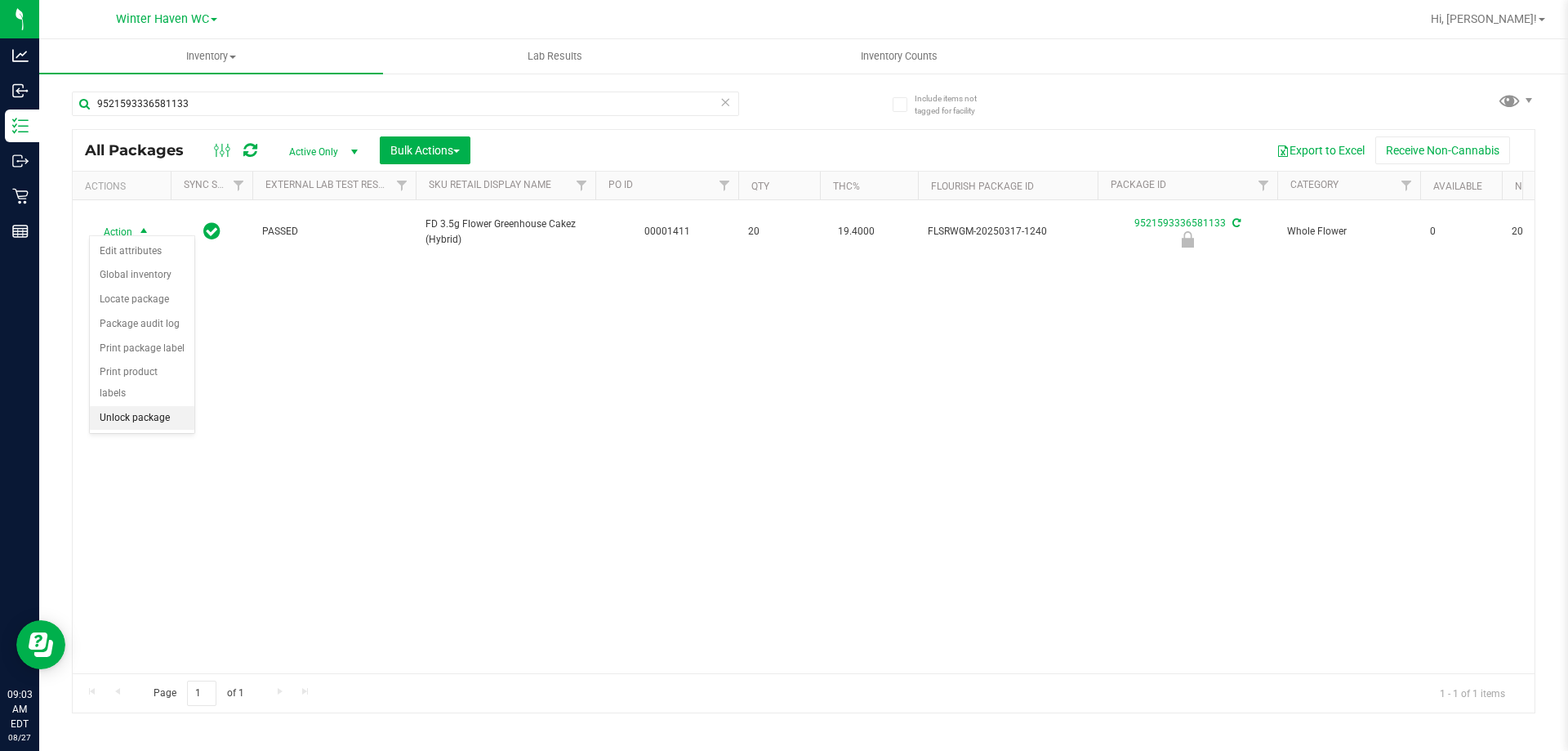
click at [137, 406] on li "Unlock package" at bounding box center [142, 418] width 105 height 25
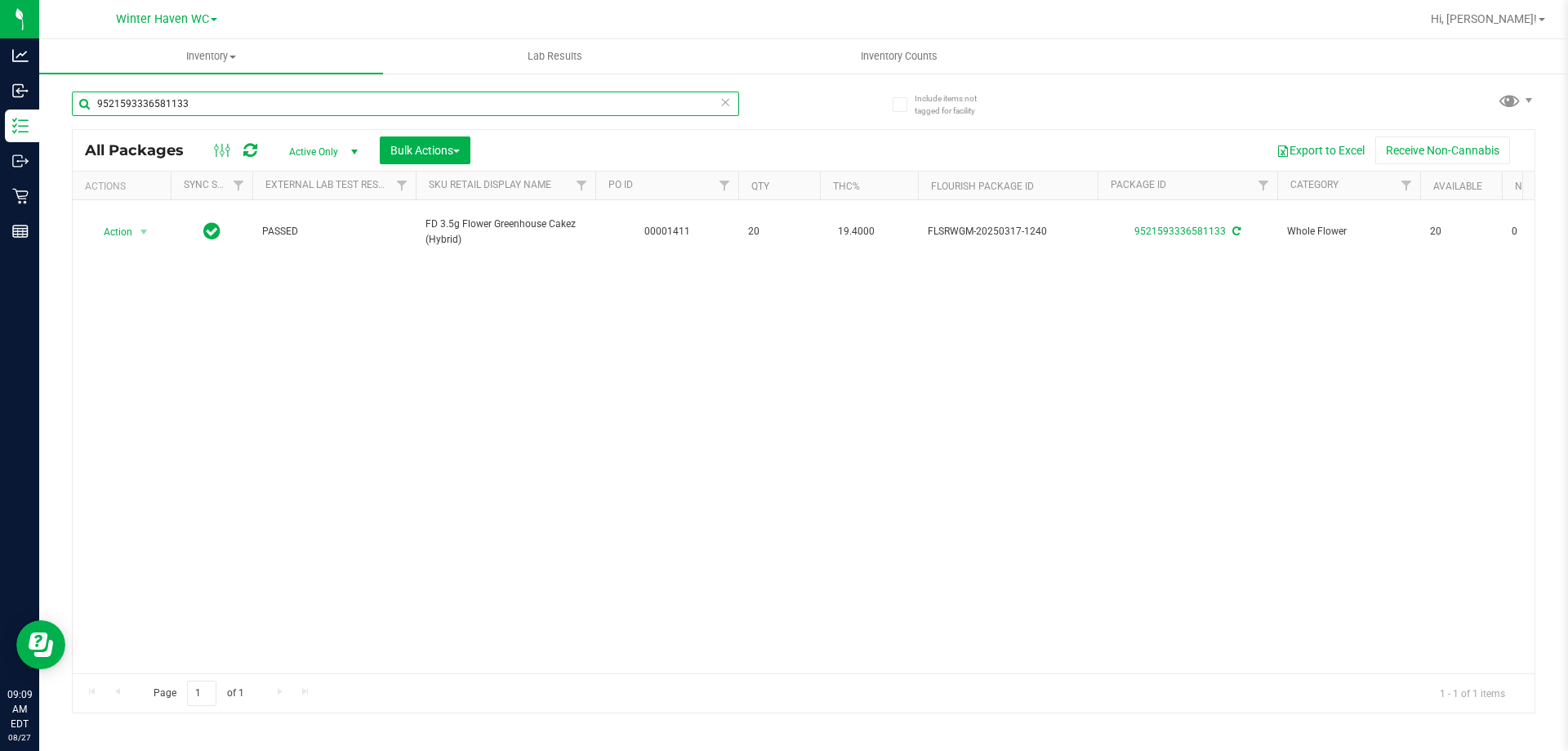
click at [488, 115] on input "9521593336581133" at bounding box center [405, 104] width 667 height 25
click at [489, 115] on input "9521593336581133" at bounding box center [405, 104] width 667 height 25
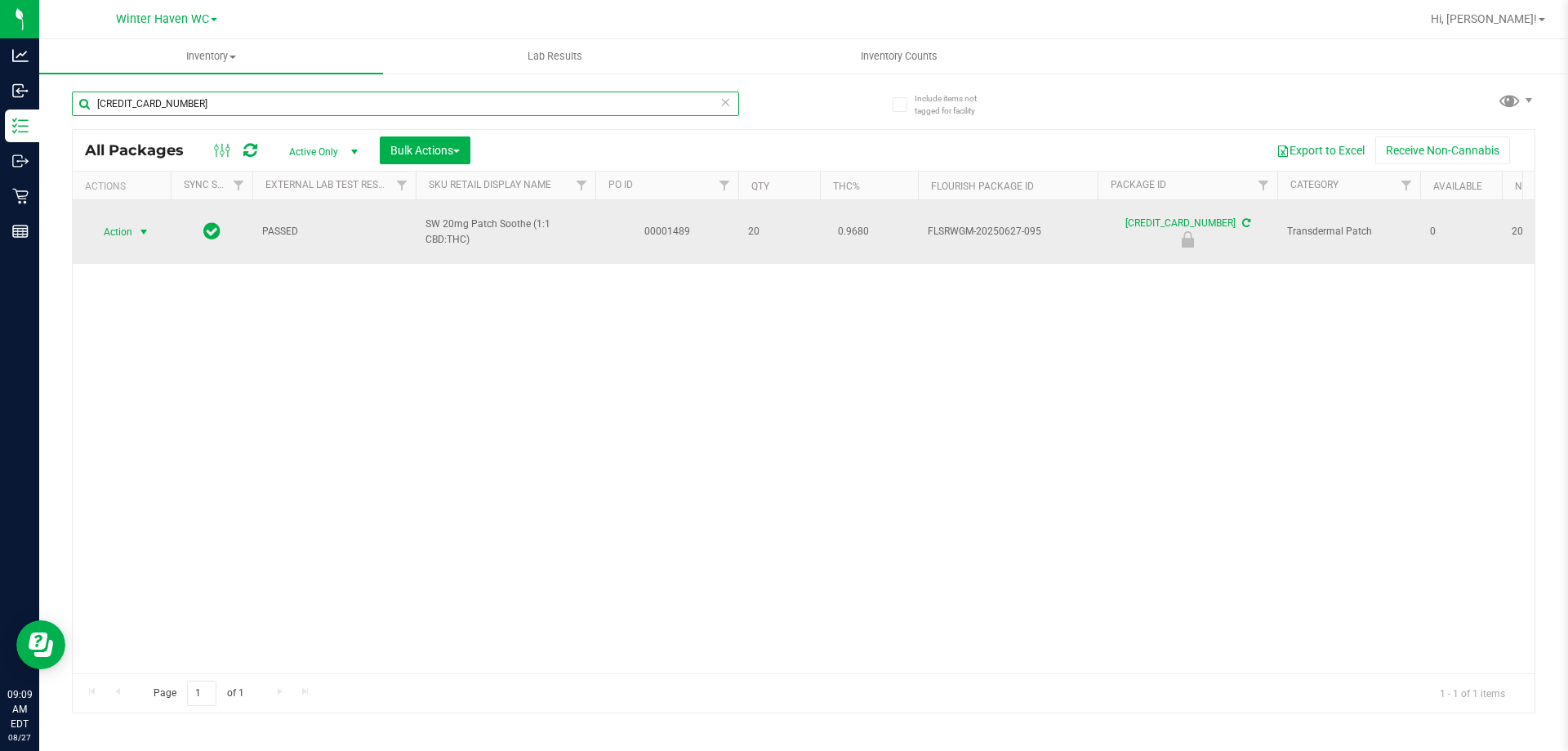
type input "6587857612733536"
click at [128, 221] on span "Action" at bounding box center [111, 232] width 44 height 23
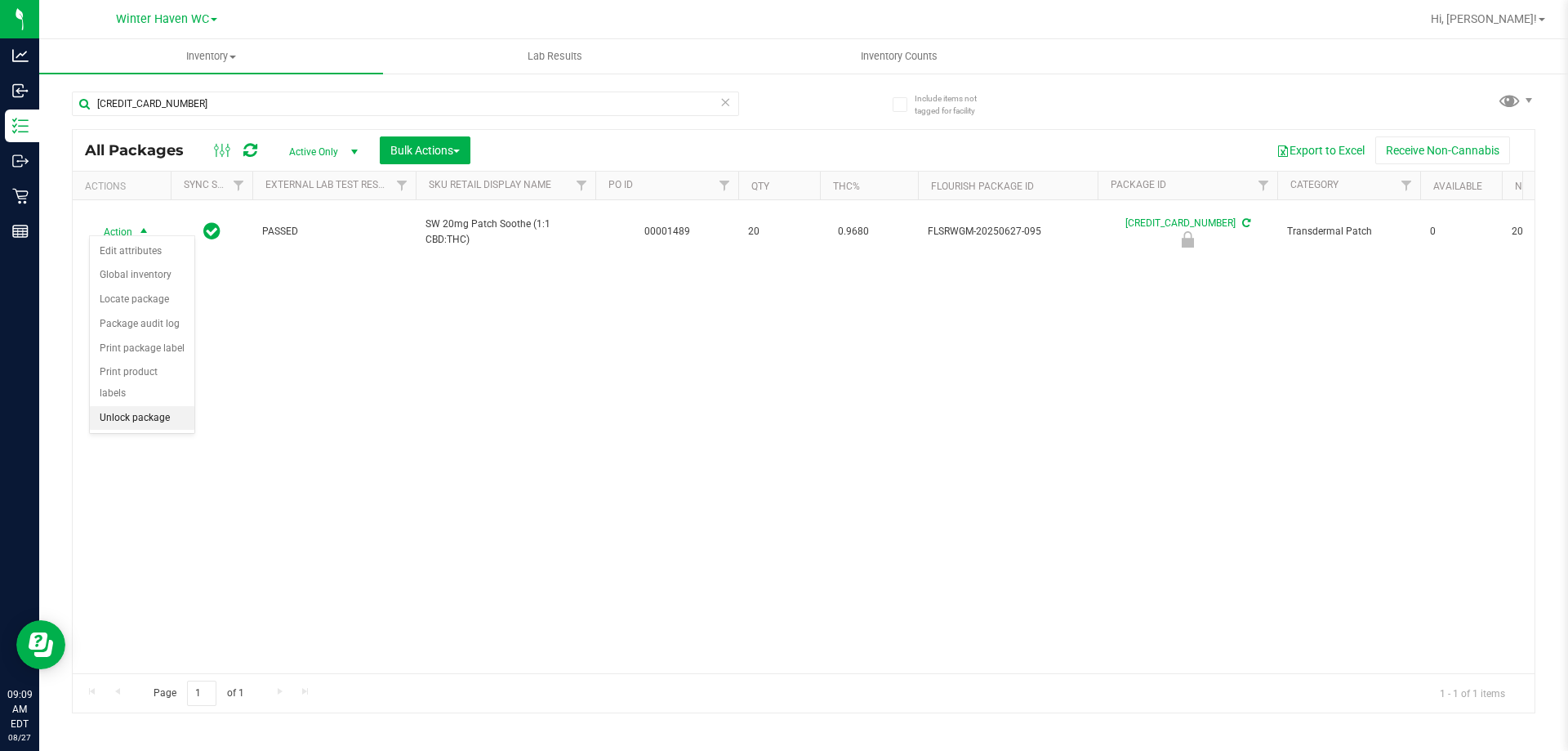
click at [145, 406] on li "Unlock package" at bounding box center [142, 418] width 105 height 25
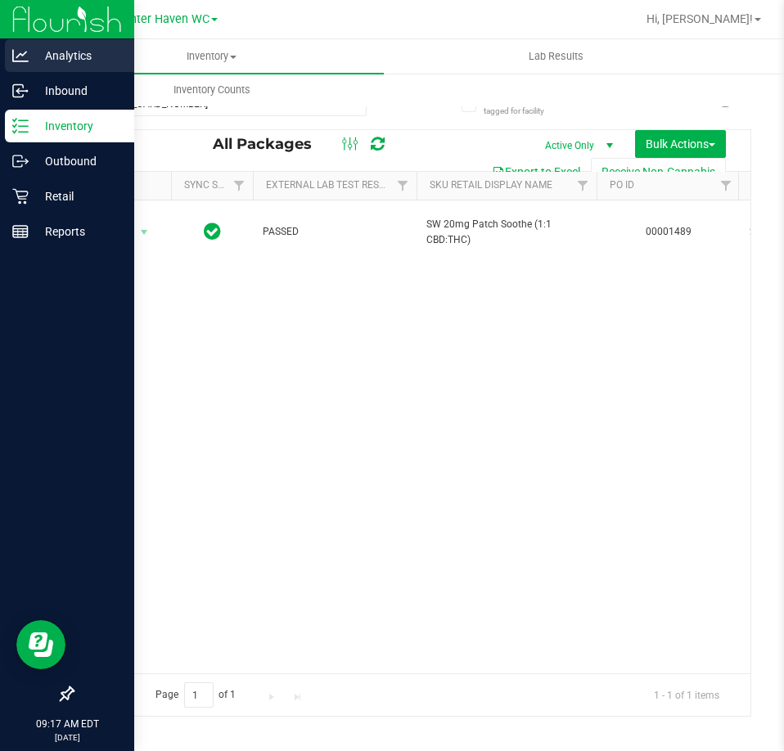
click at [53, 51] on p "Analytics" at bounding box center [78, 56] width 98 height 20
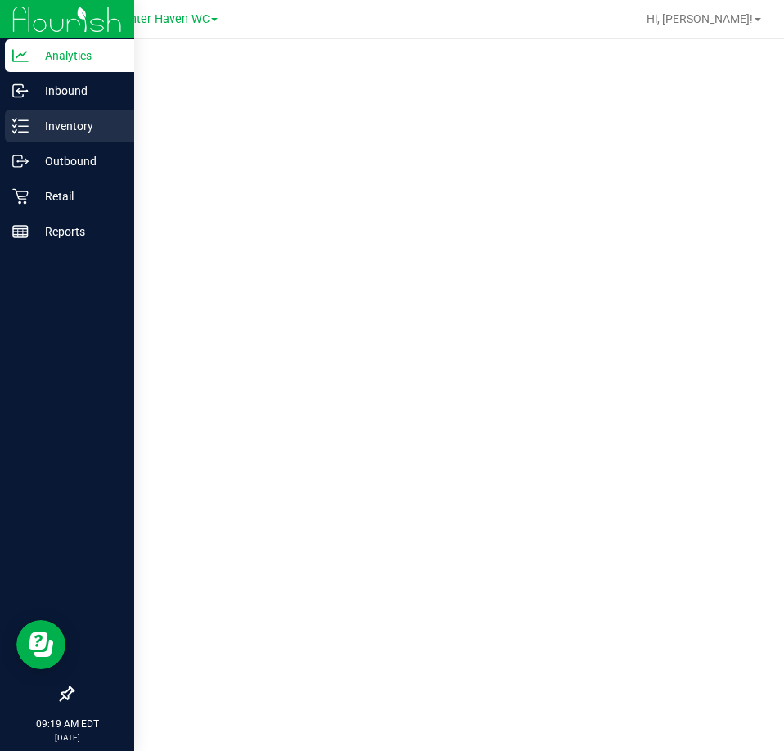
click at [10, 135] on div "Inventory" at bounding box center [69, 126] width 129 height 33
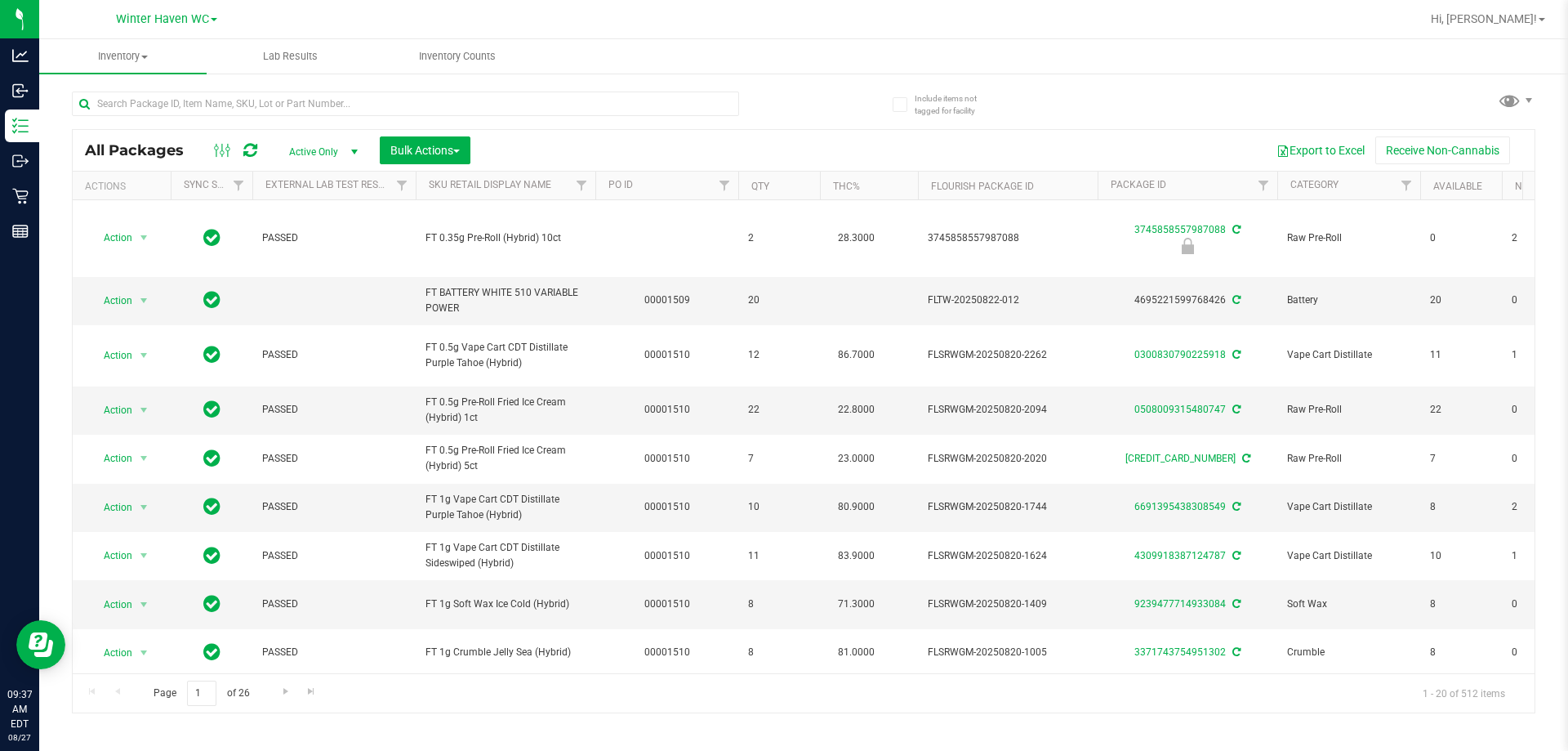
click at [373, 89] on div at bounding box center [437, 103] width 732 height 52
click at [383, 98] on input "text" at bounding box center [405, 104] width 667 height 25
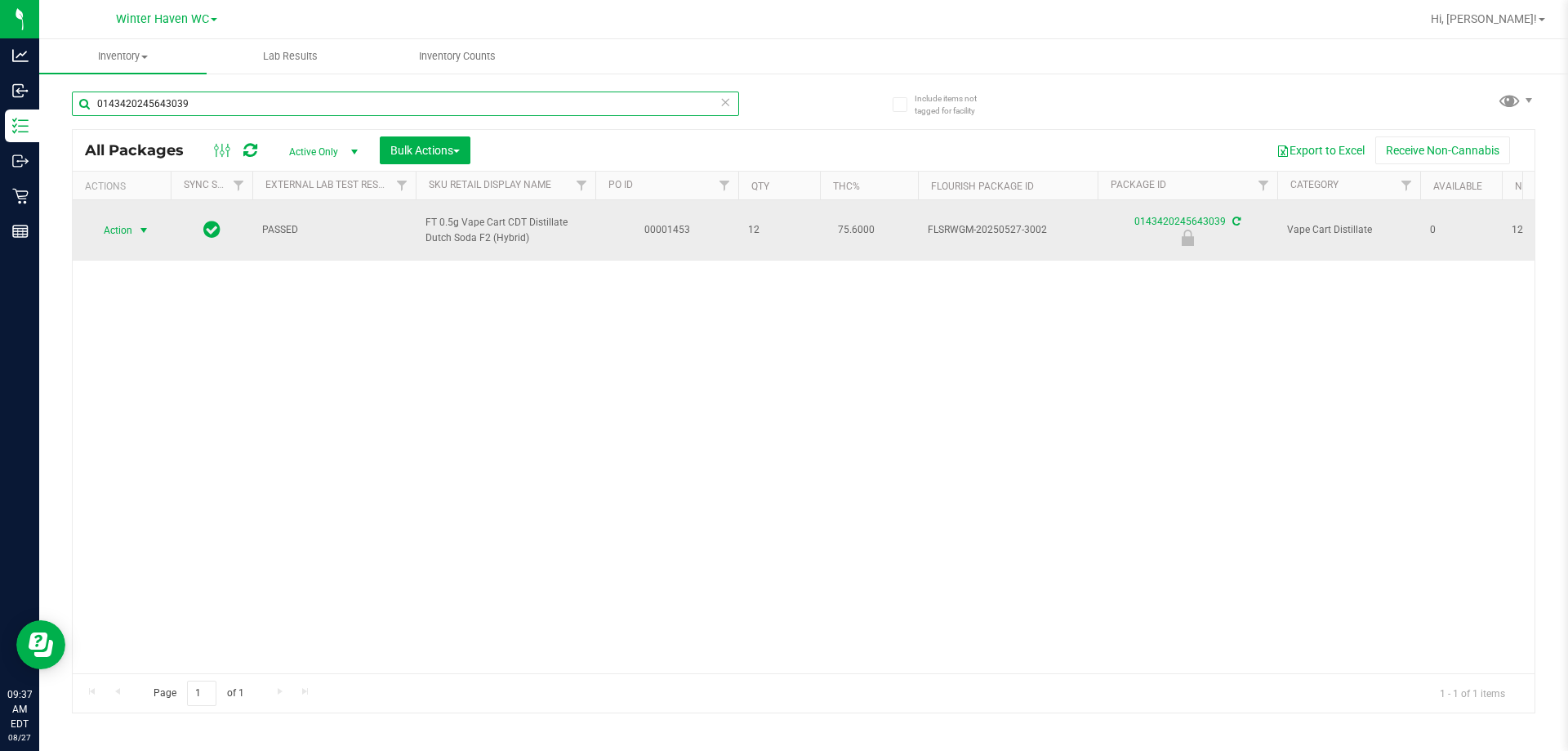
type input "0143420245643039"
click at [125, 232] on span "Action" at bounding box center [111, 230] width 44 height 23
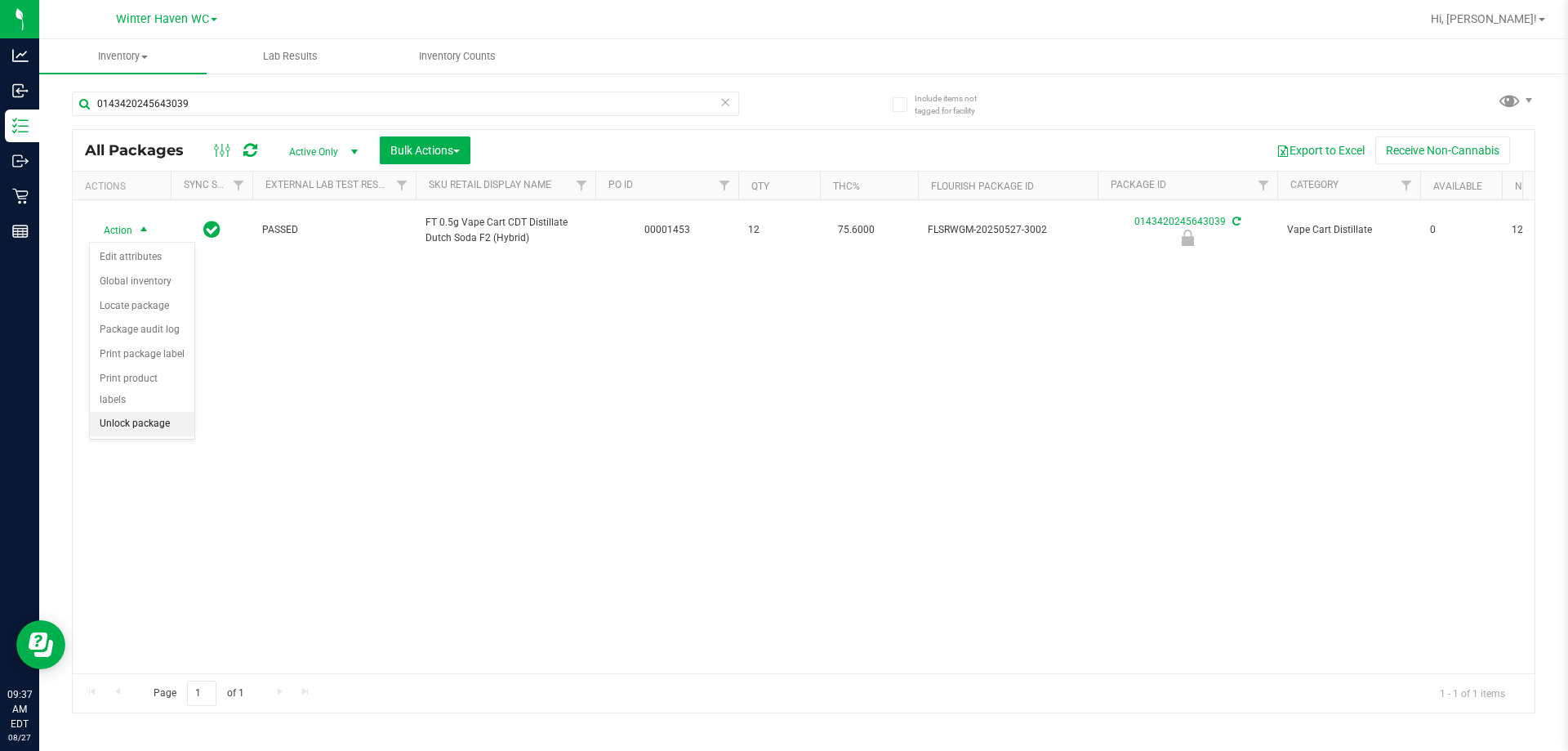
click at [142, 411] on li "Unlock package" at bounding box center [142, 423] width 105 height 25
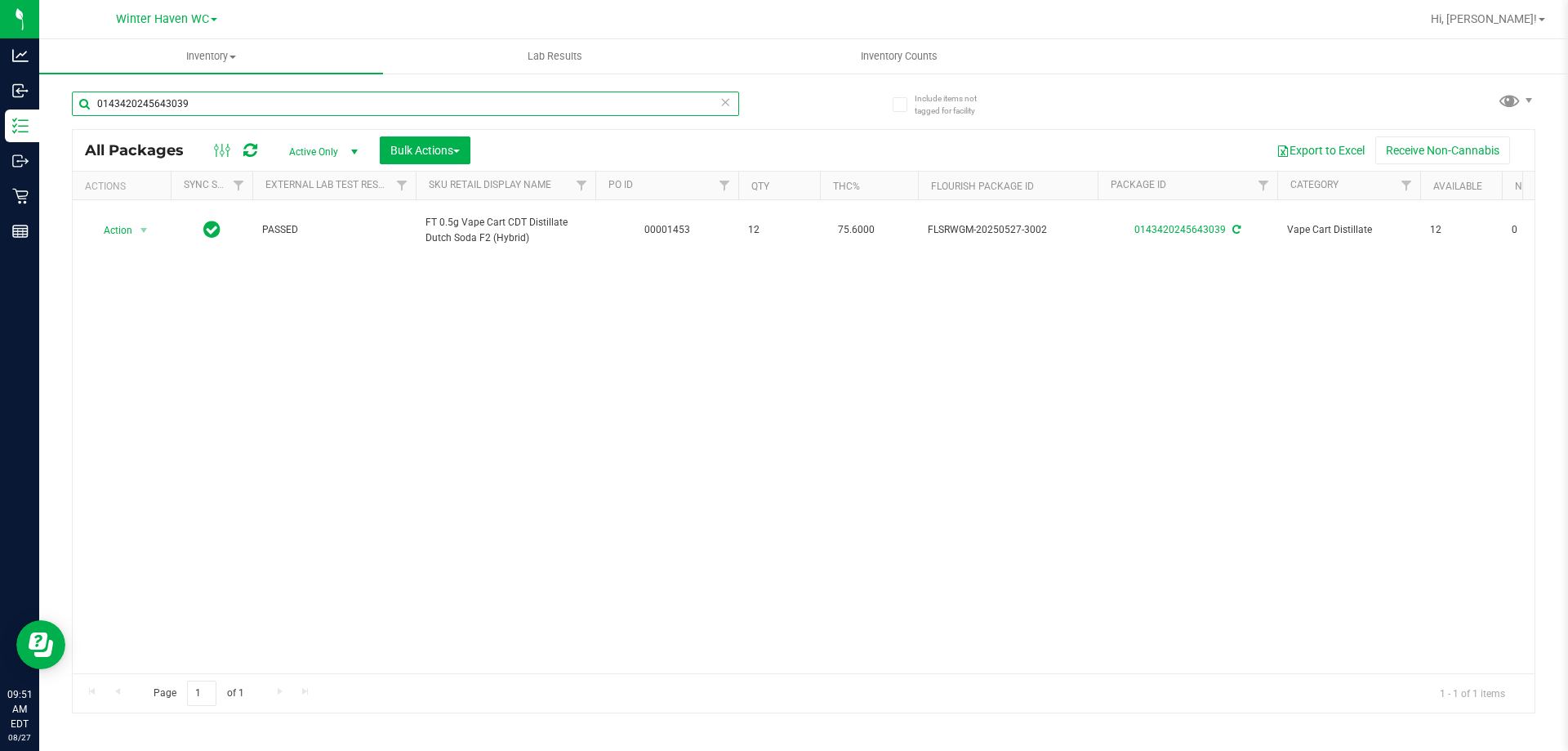
click at [389, 113] on input "0143420245643039" at bounding box center [405, 104] width 667 height 25
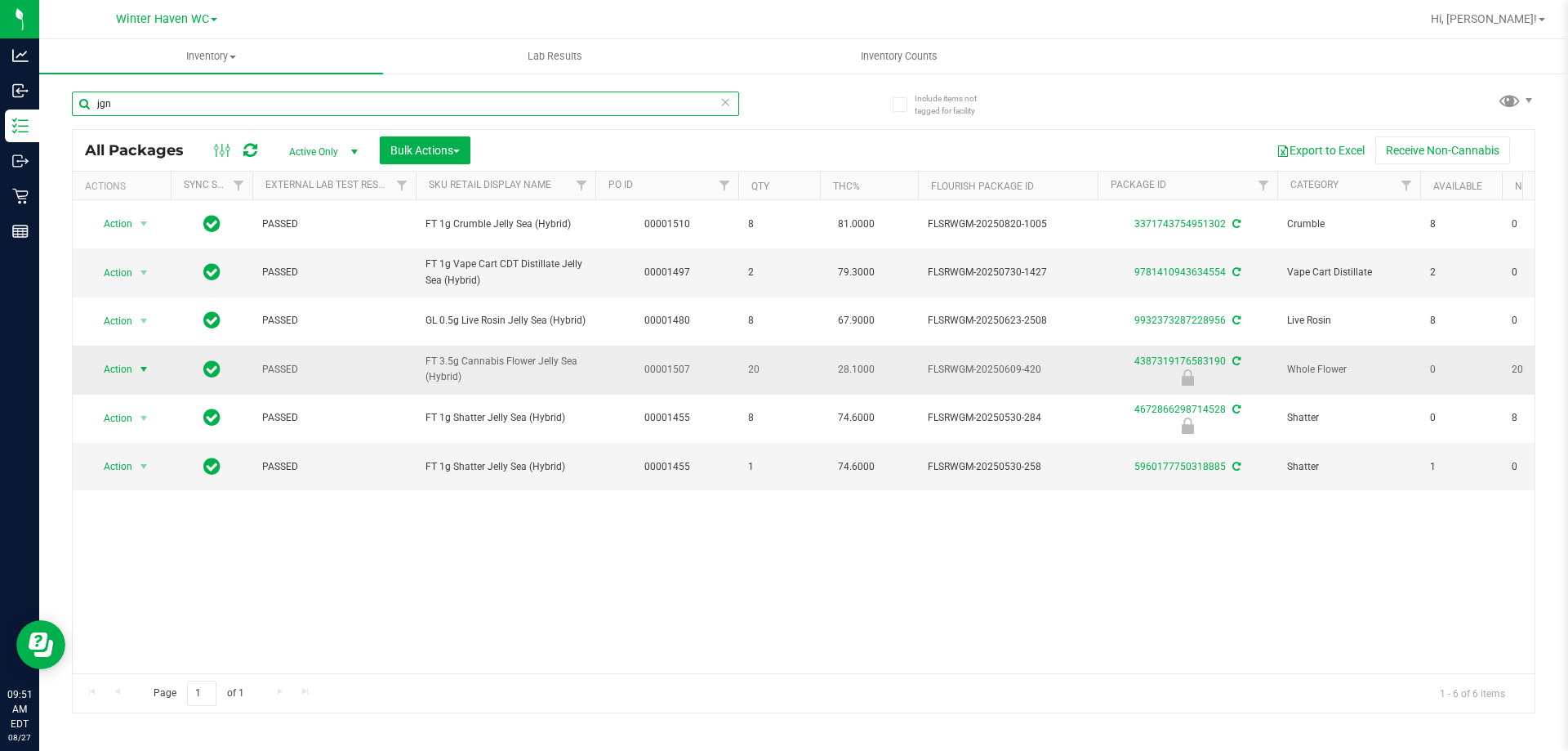
type input "jgn"
click at [134, 376] on span "select" at bounding box center [144, 369] width 20 height 23
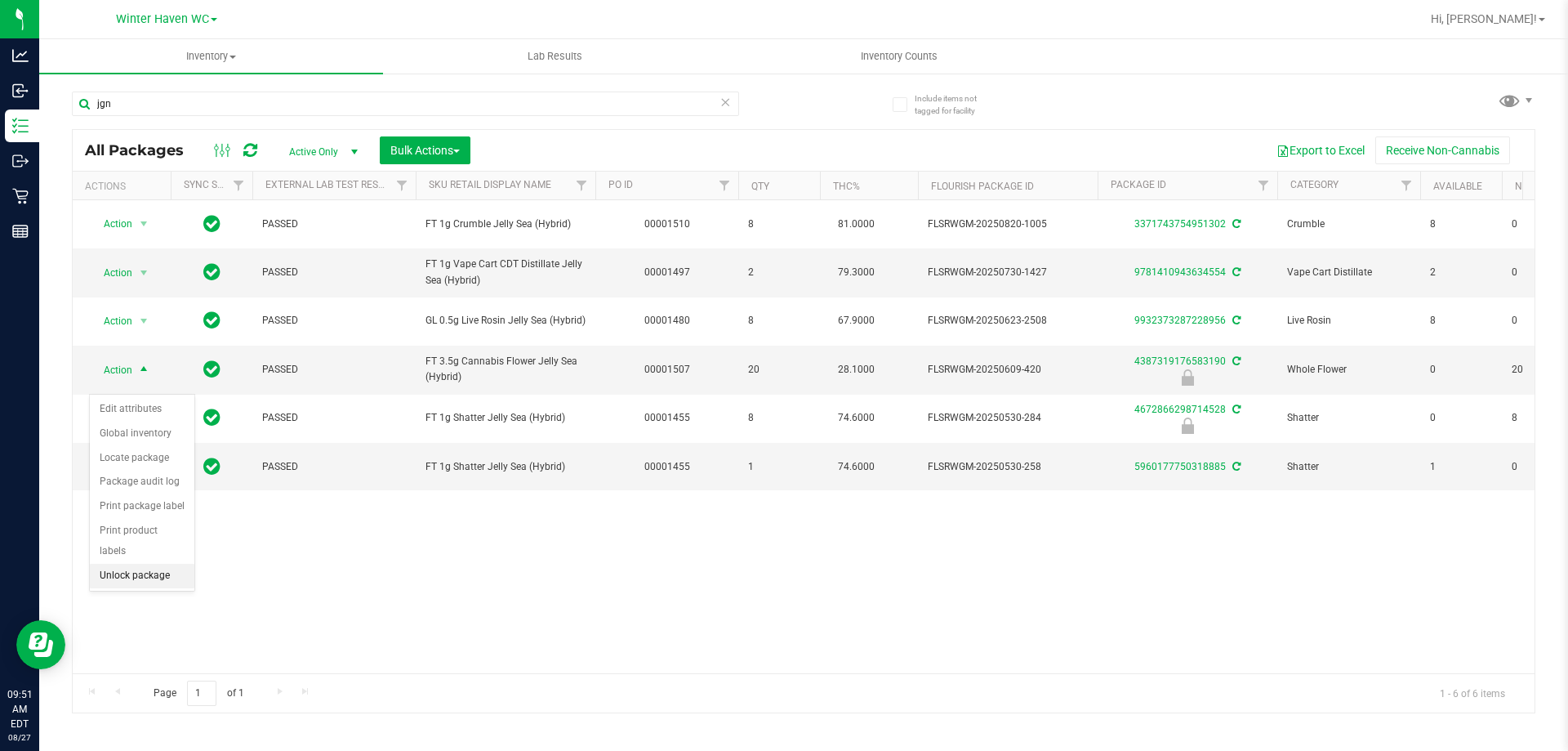
click at [169, 564] on li "Unlock package" at bounding box center [142, 576] width 105 height 25
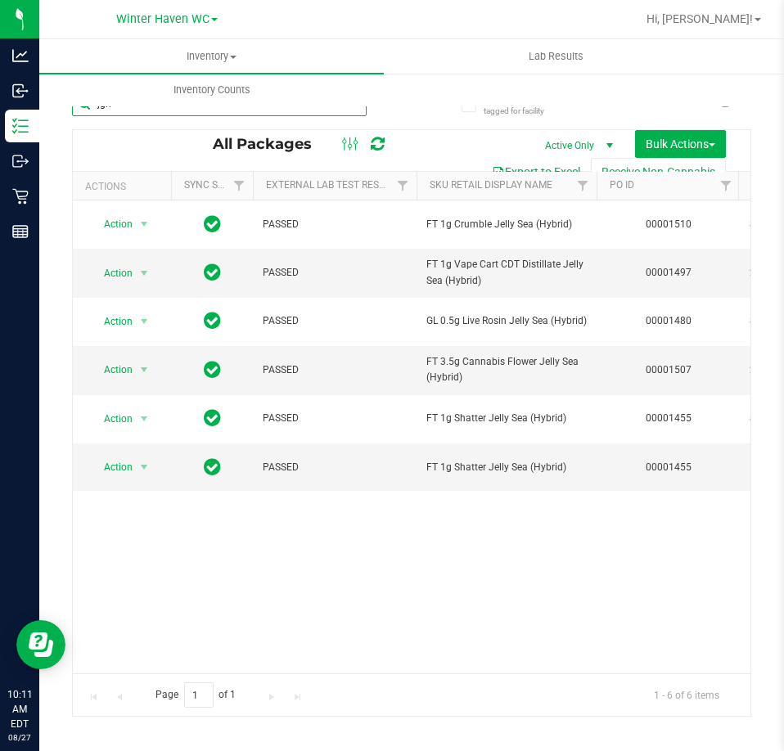
click at [295, 112] on input "jgn" at bounding box center [219, 104] width 295 height 25
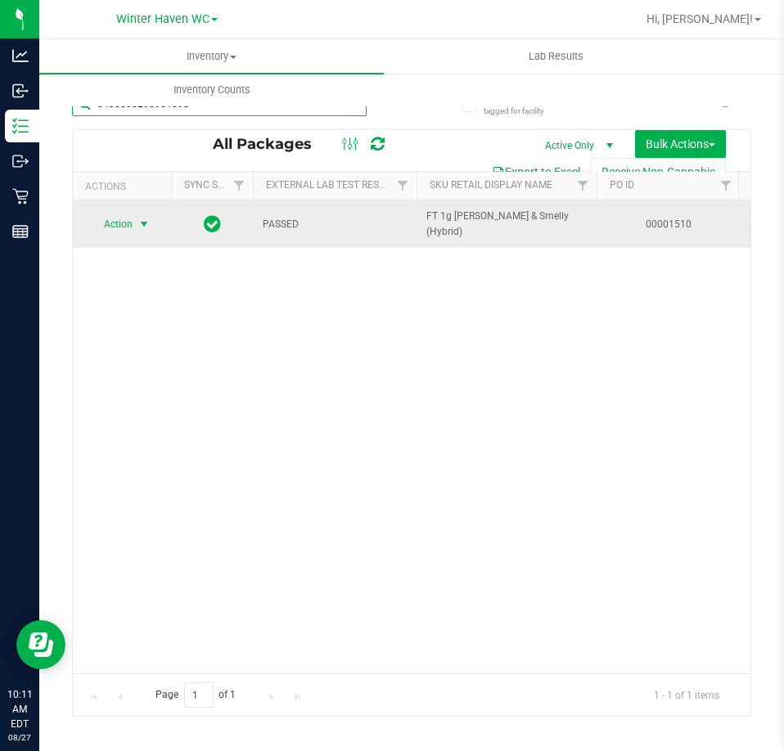
type input "5438895298951898"
click at [118, 217] on span "Action" at bounding box center [111, 224] width 44 height 23
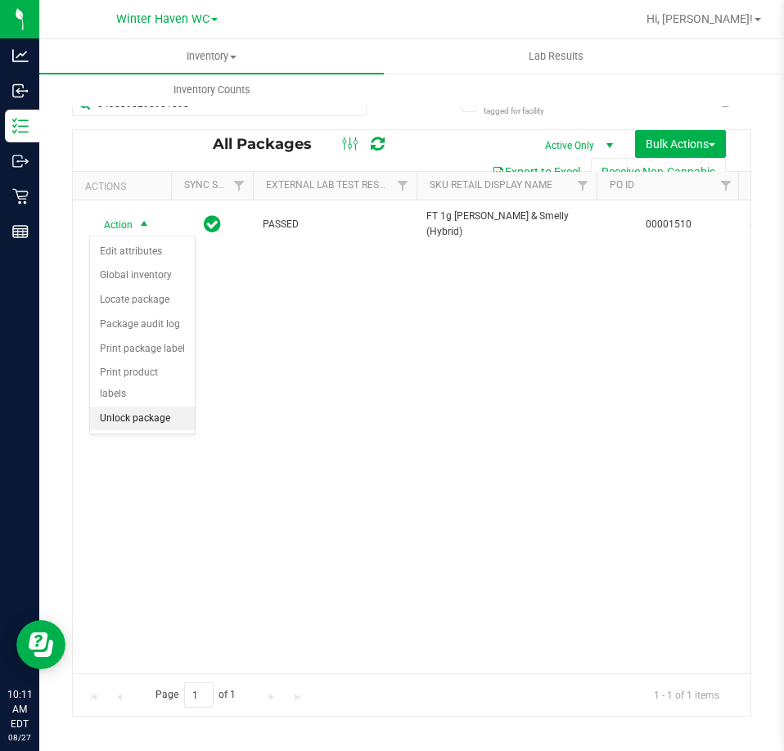
click at [160, 407] on li "Unlock package" at bounding box center [142, 419] width 105 height 25
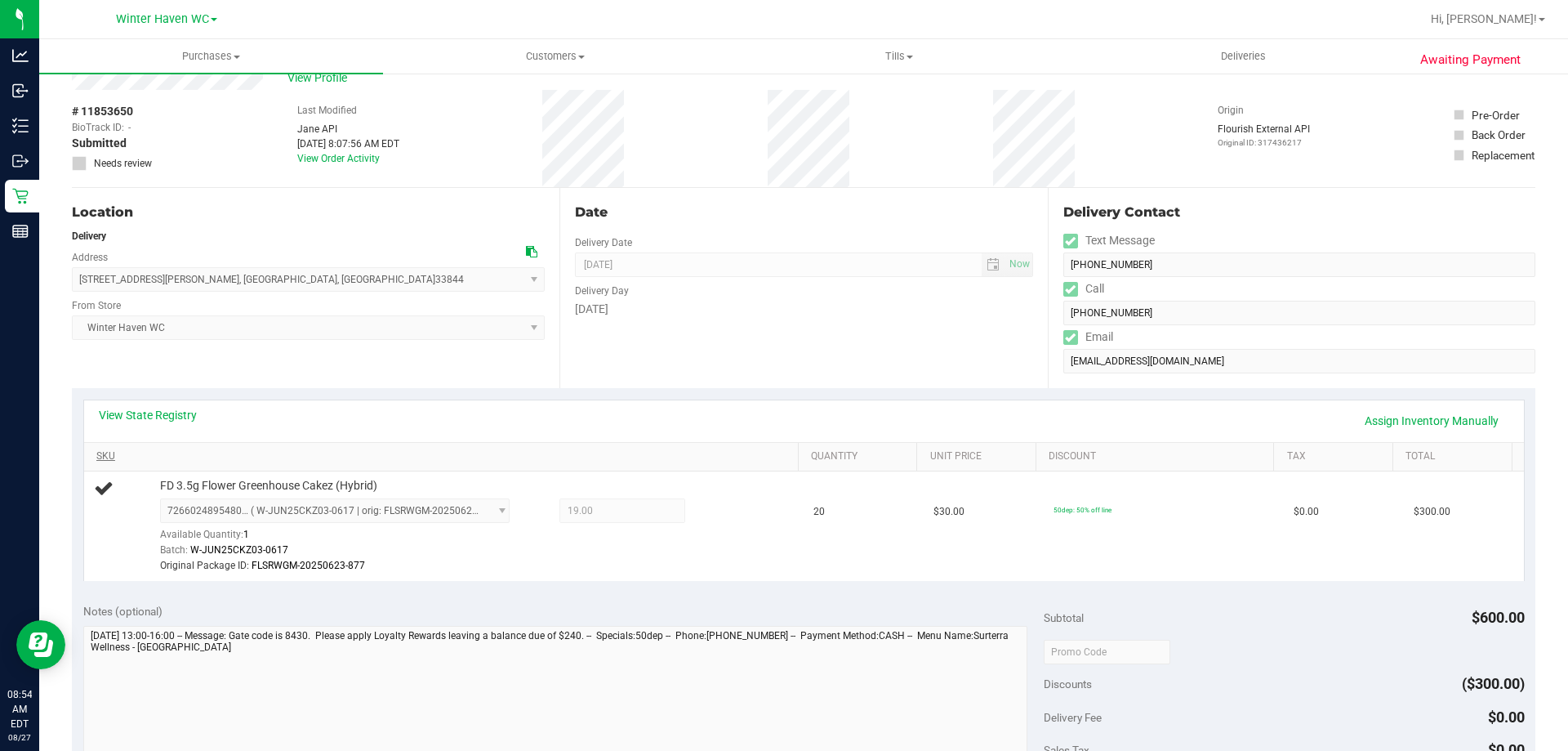
scroll to position [82, 0]
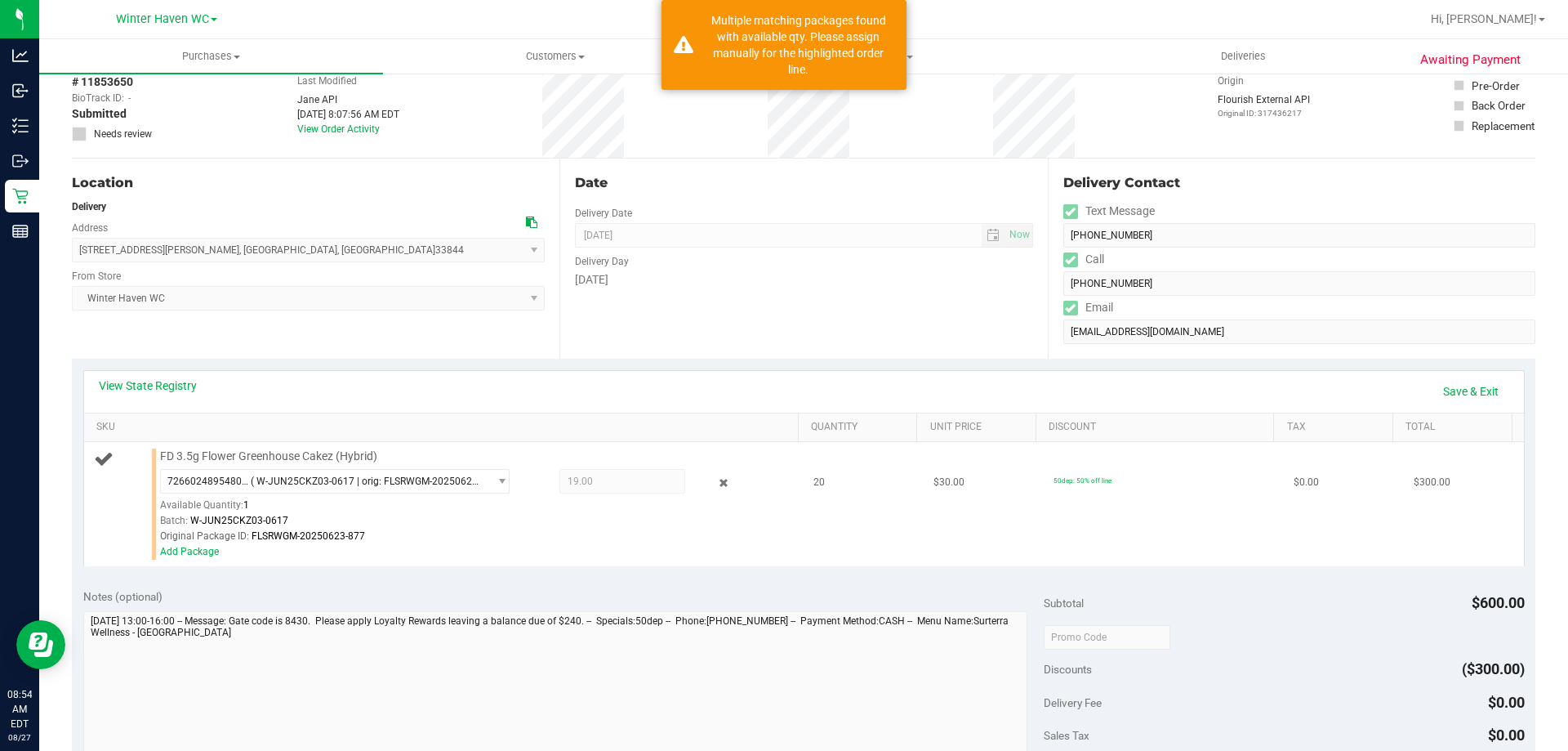
click at [190, 557] on div "Add Package" at bounding box center [475, 552] width 631 height 16
click at [190, 555] on link "Add Package" at bounding box center [189, 551] width 59 height 11
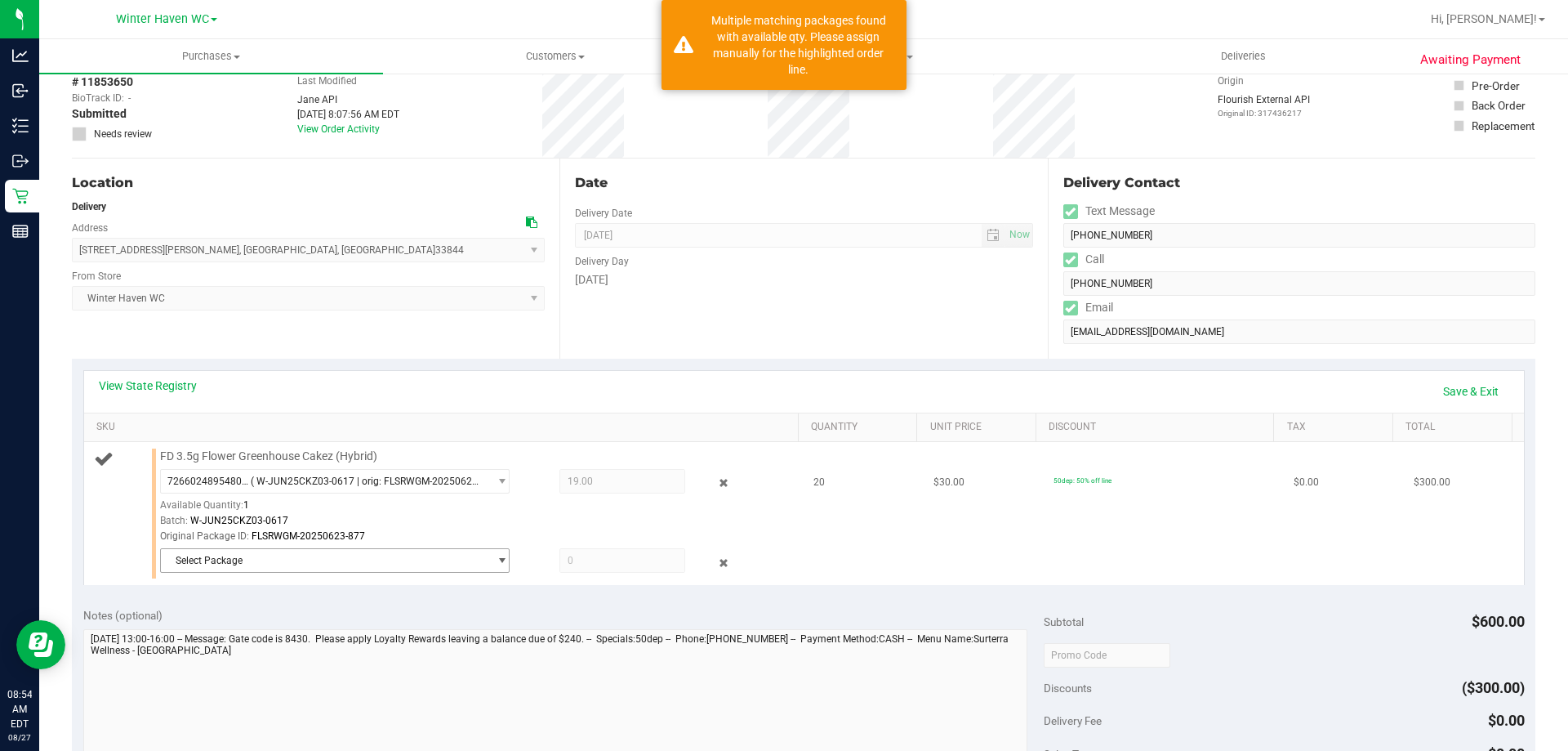
click at [300, 556] on span "Select Package" at bounding box center [324, 560] width 327 height 23
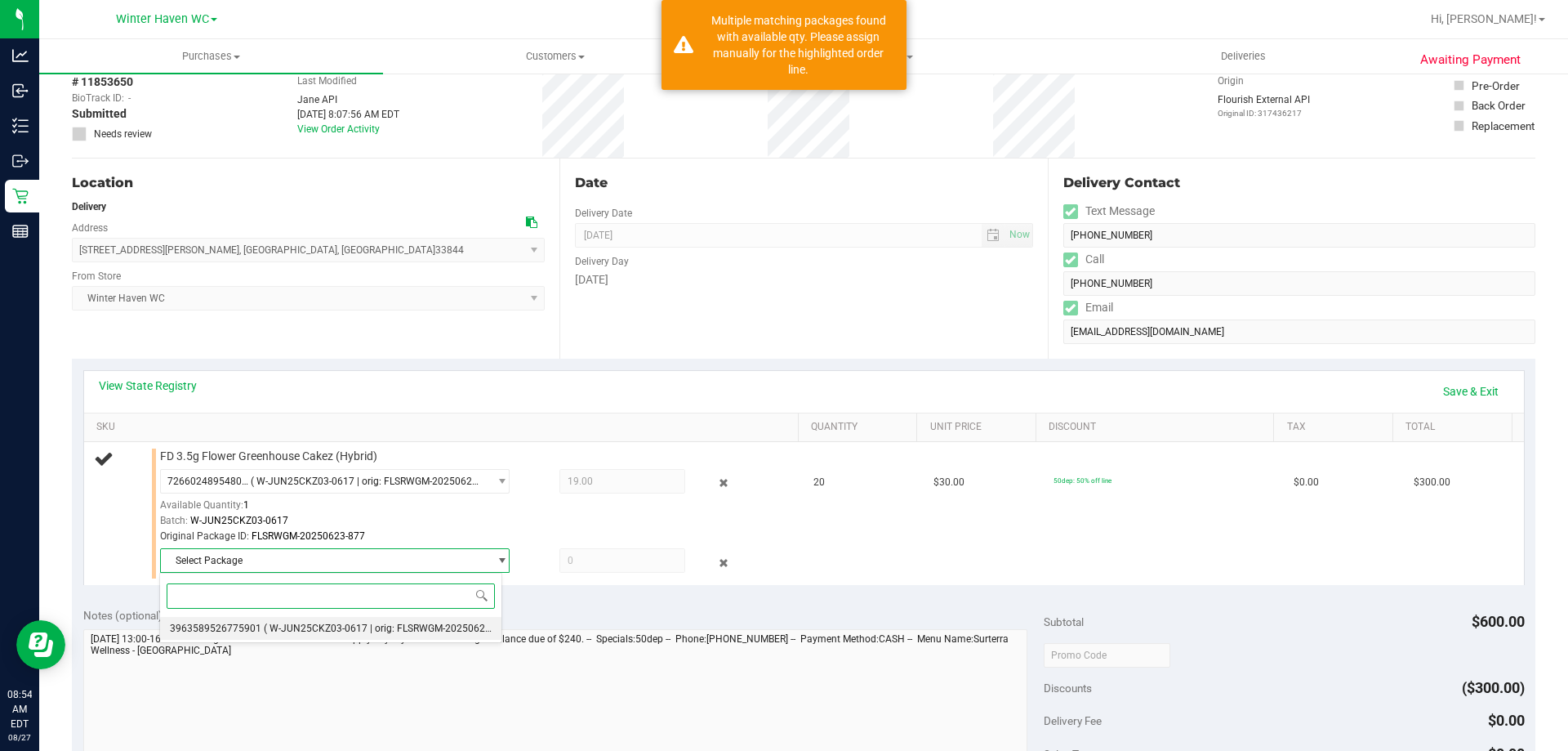
click at [321, 619] on li "3963589526775901 ( W-JUN25CKZ03-0617 | orig: FLSRWGM-20250623-909 )" at bounding box center [330, 628] width 341 height 23
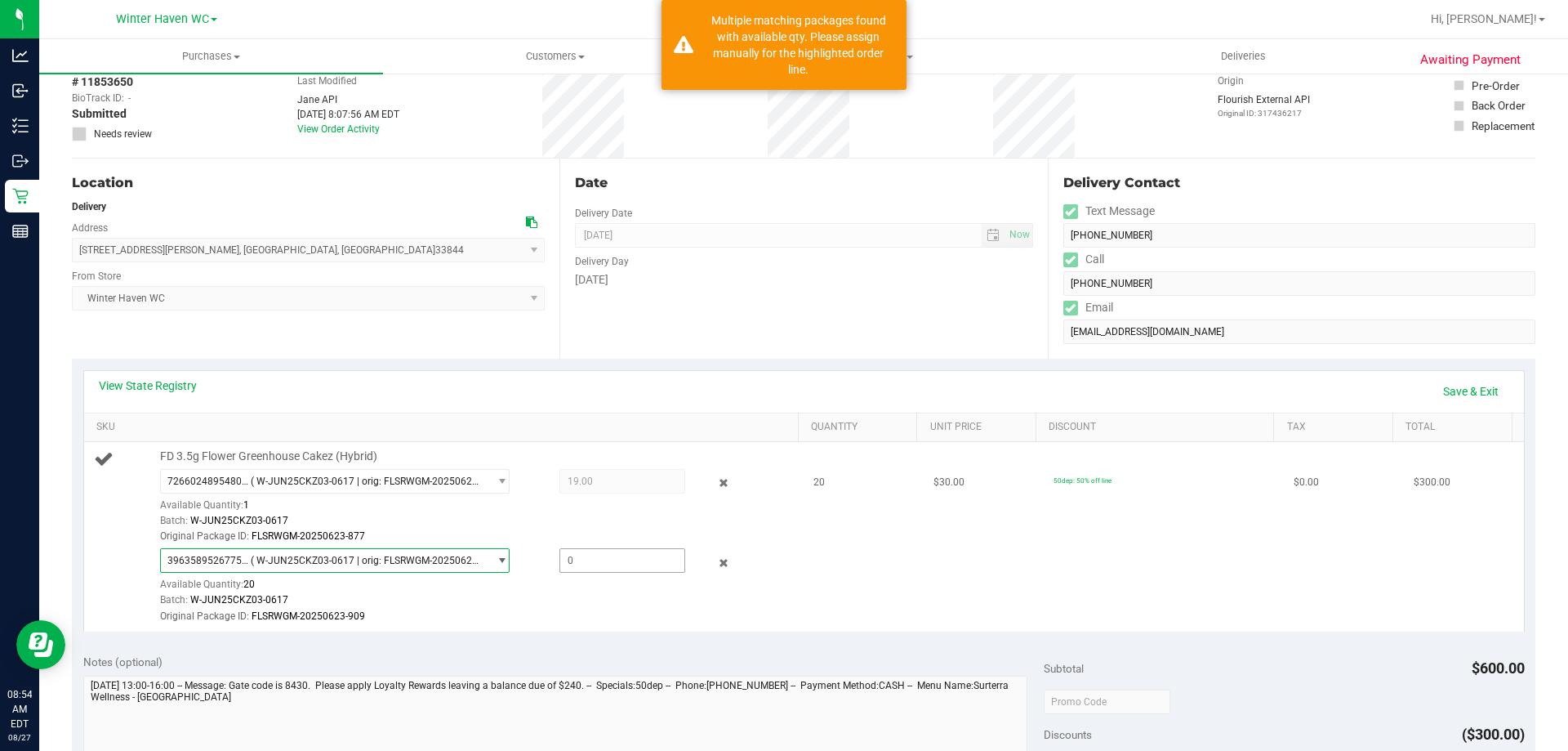
click at [655, 564] on span at bounding box center [622, 560] width 126 height 25
type input "1"
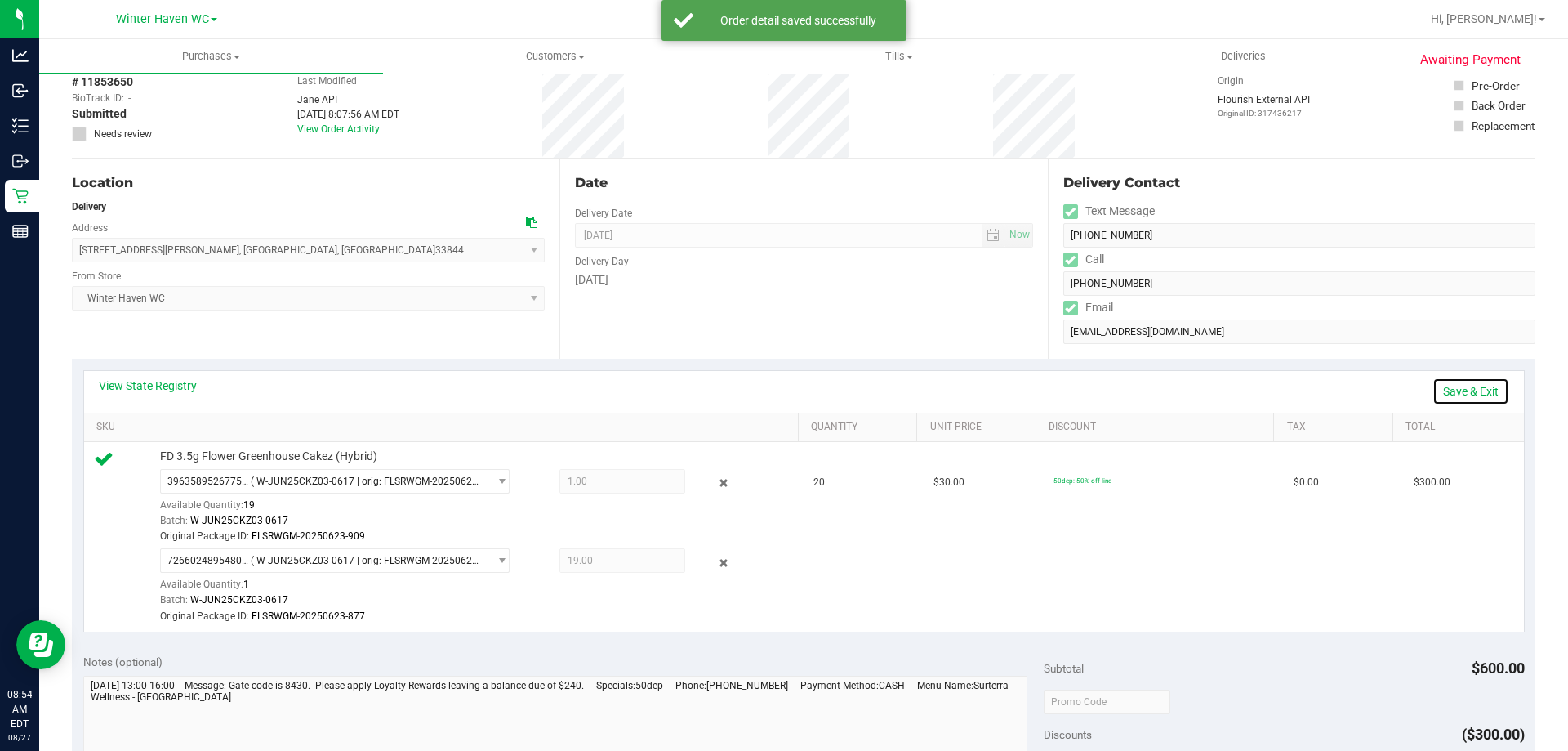
click at [1432, 383] on link "Save & Exit" at bounding box center [1470, 391] width 77 height 28
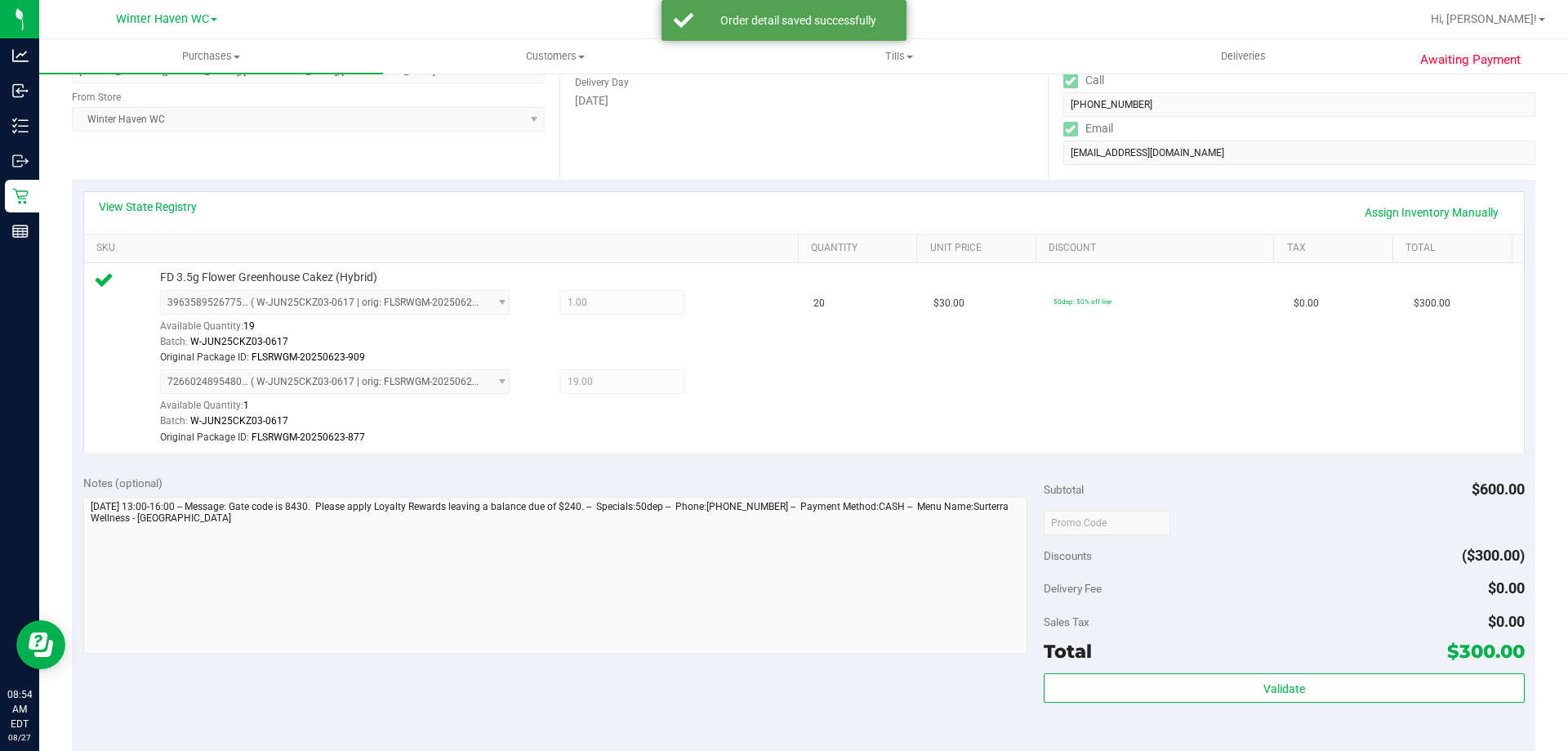
scroll to position [490, 0]
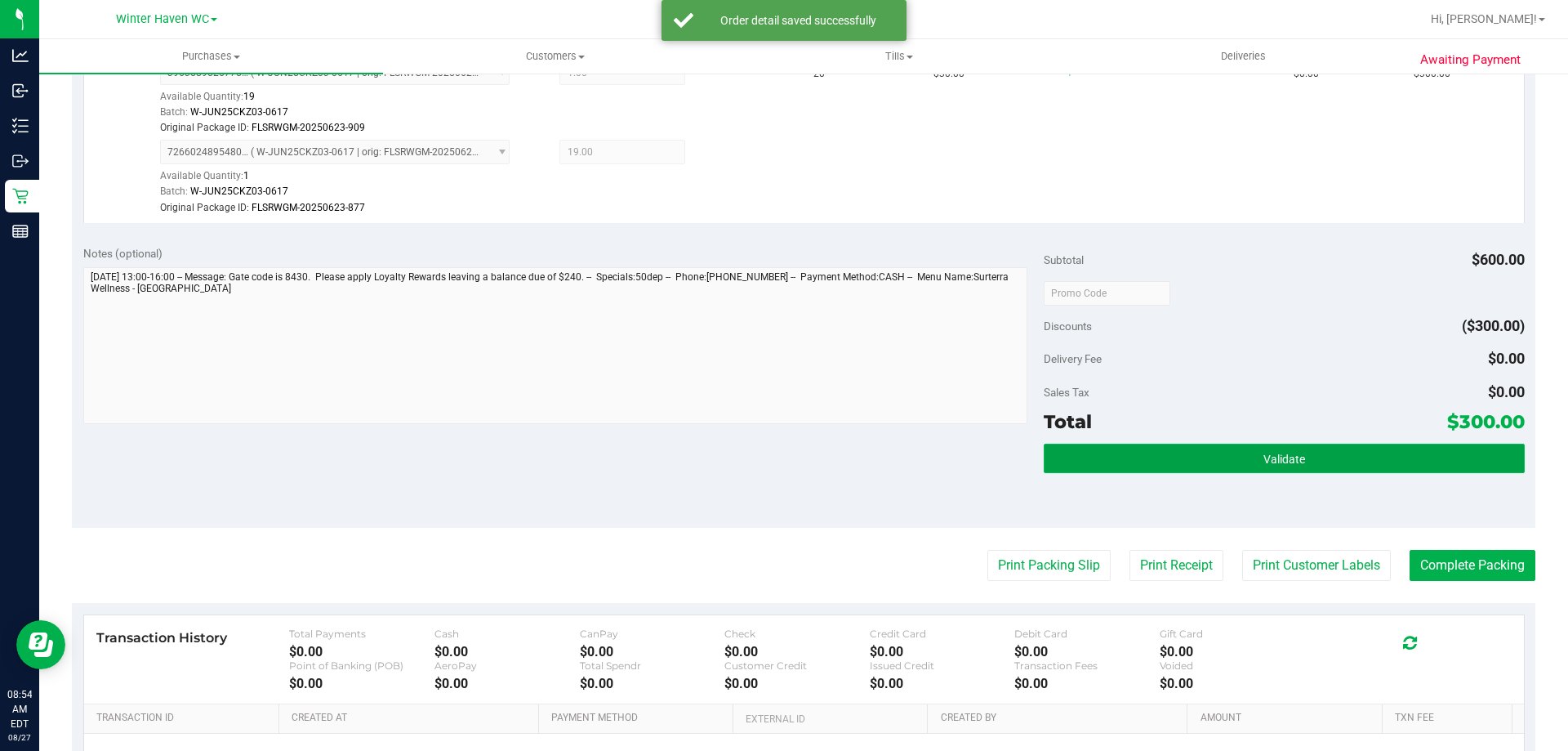
click at [1169, 465] on button "Validate" at bounding box center [1284, 457] width 480 height 29
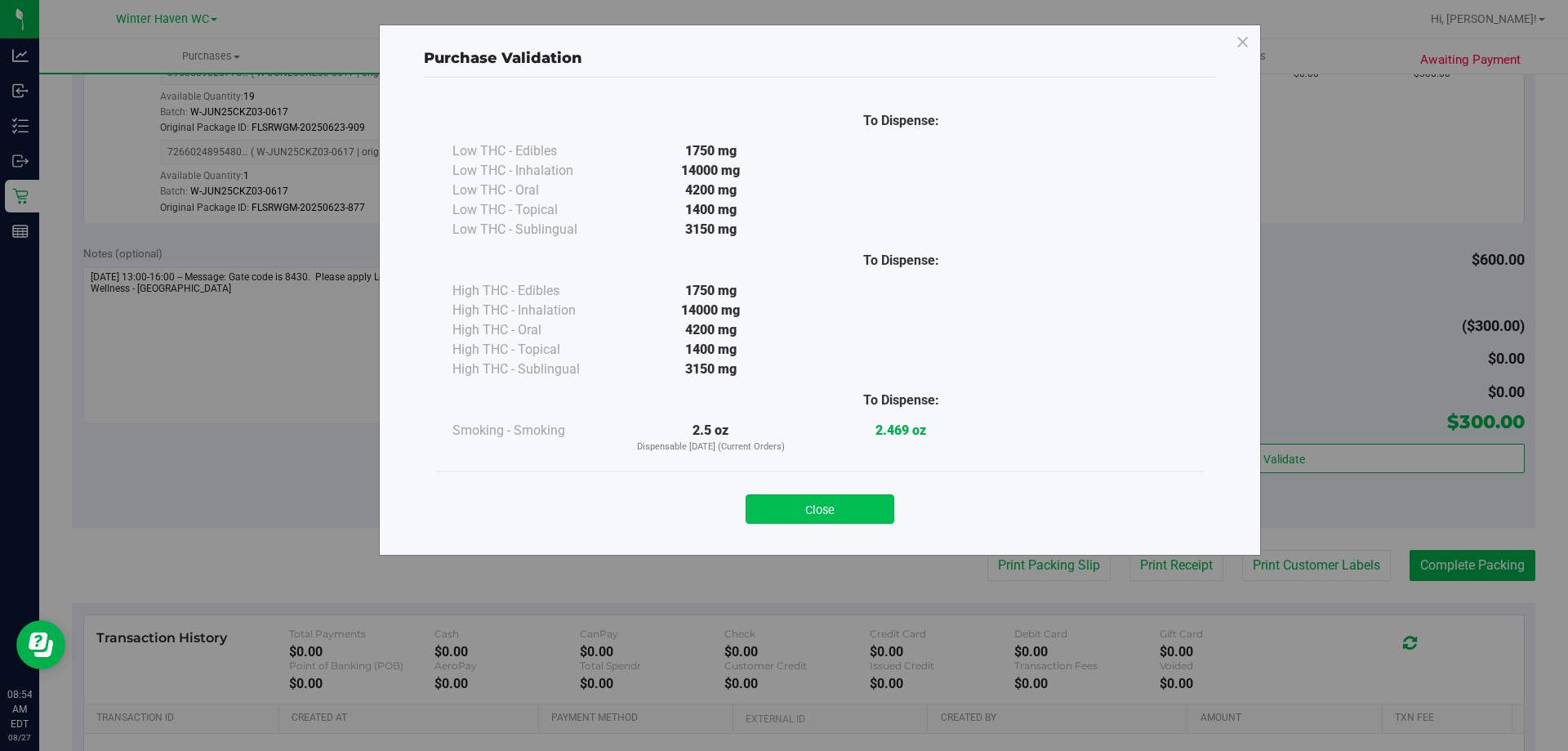
click at [855, 494] on button "Close" at bounding box center [819, 508] width 149 height 29
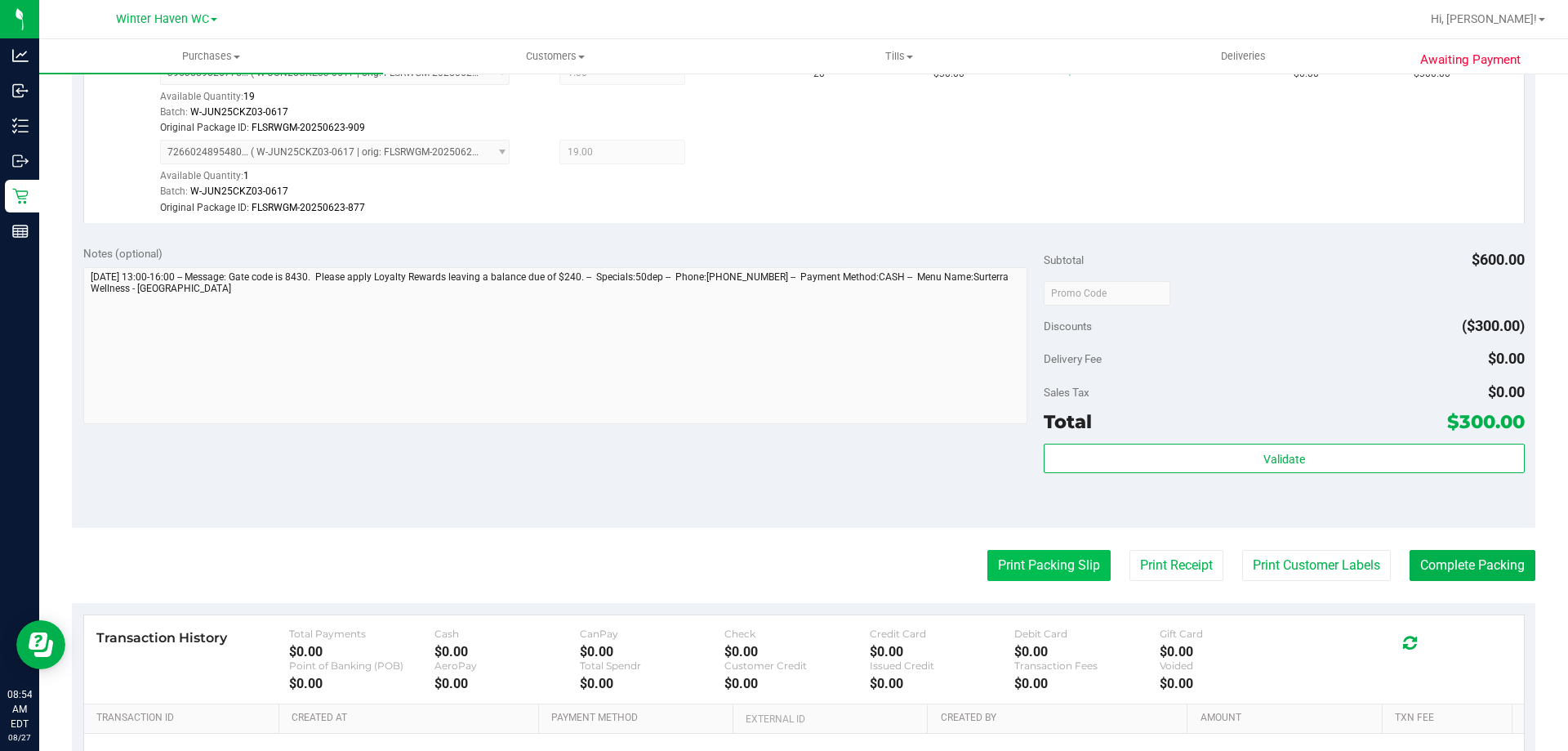
click at [1024, 564] on button "Print Packing Slip" at bounding box center [1049, 565] width 124 height 31
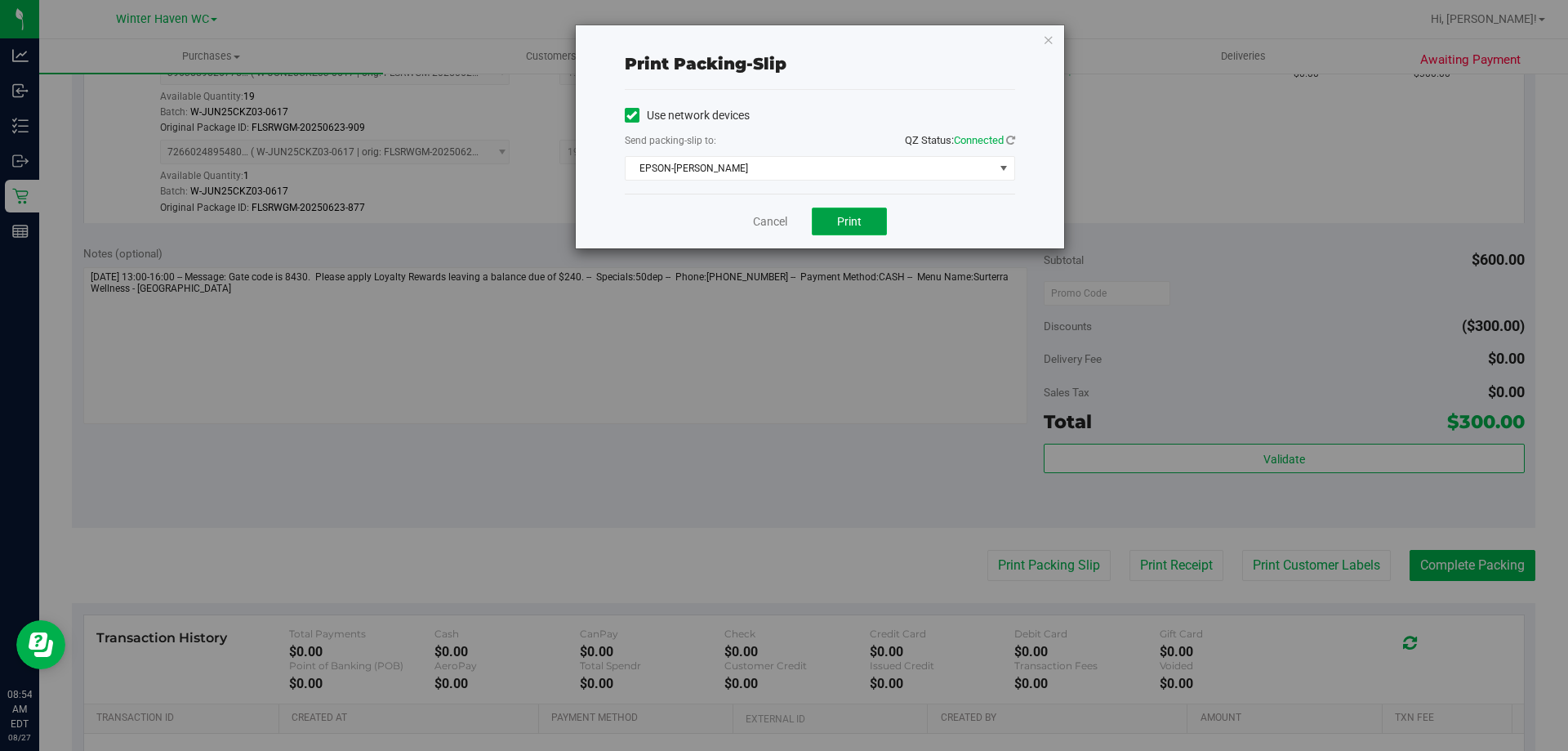
click at [843, 218] on span "Print" at bounding box center [849, 221] width 25 height 13
click at [765, 221] on link "Cancel" at bounding box center [770, 222] width 34 height 17
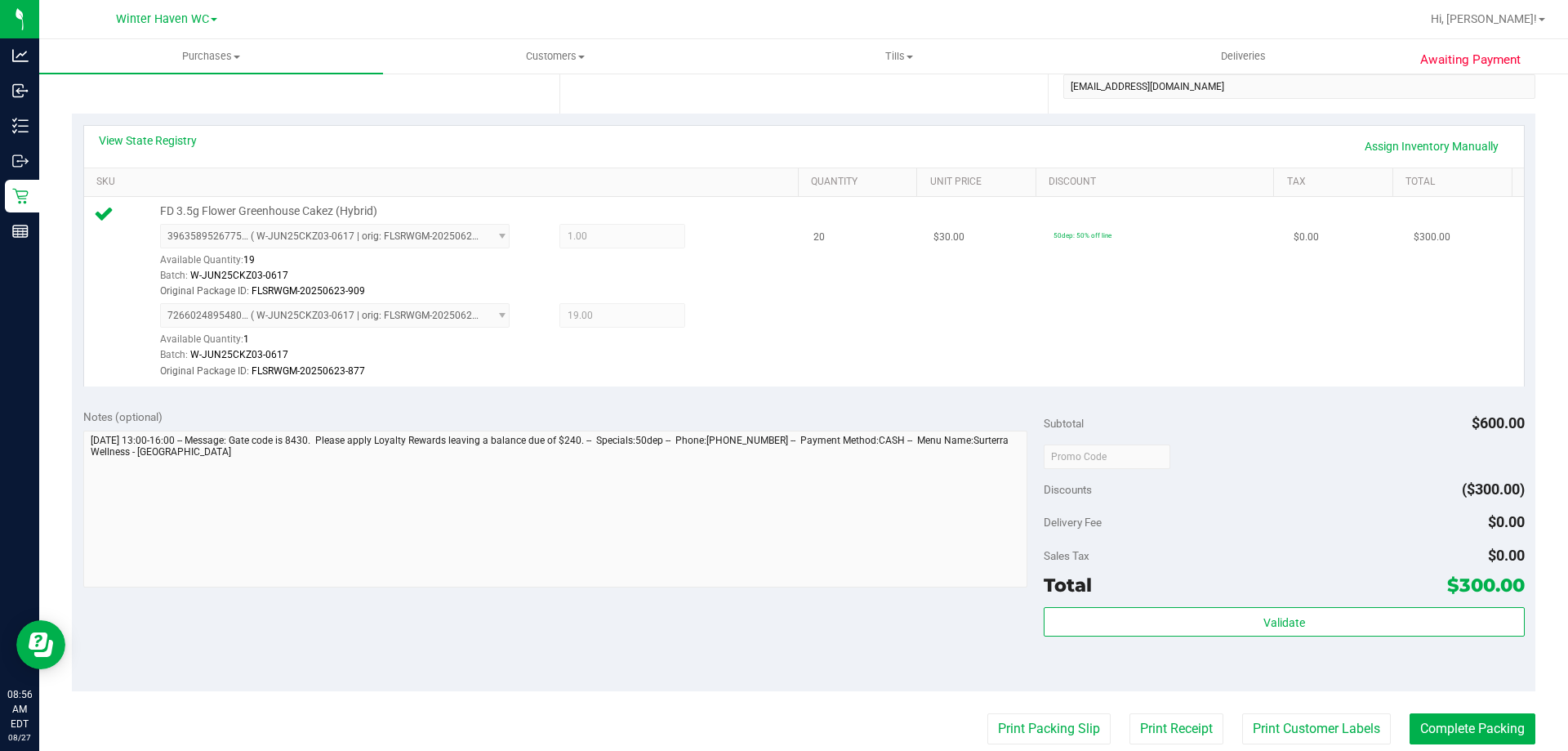
scroll to position [681, 0]
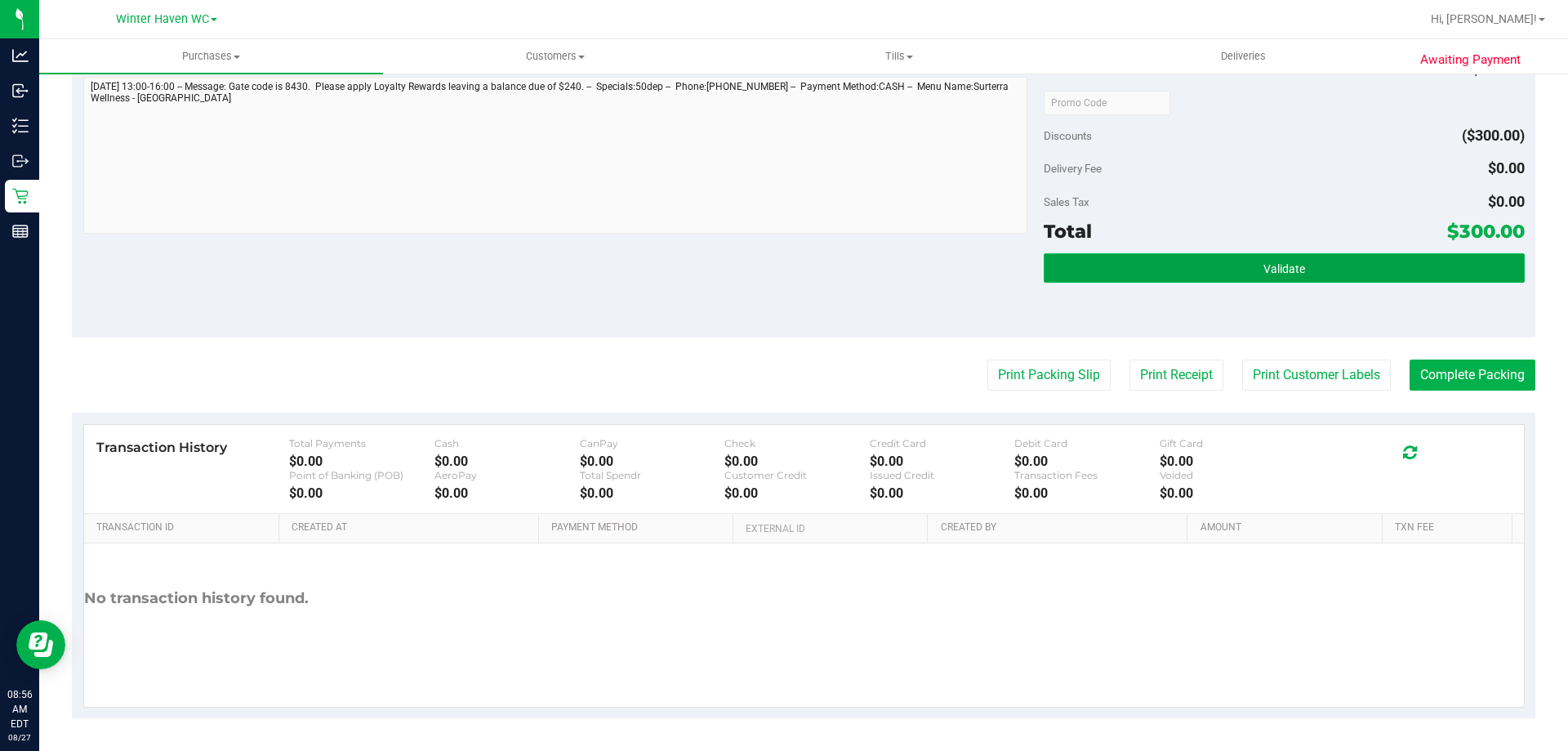
click at [1166, 267] on button "Validate" at bounding box center [1284, 268] width 480 height 29
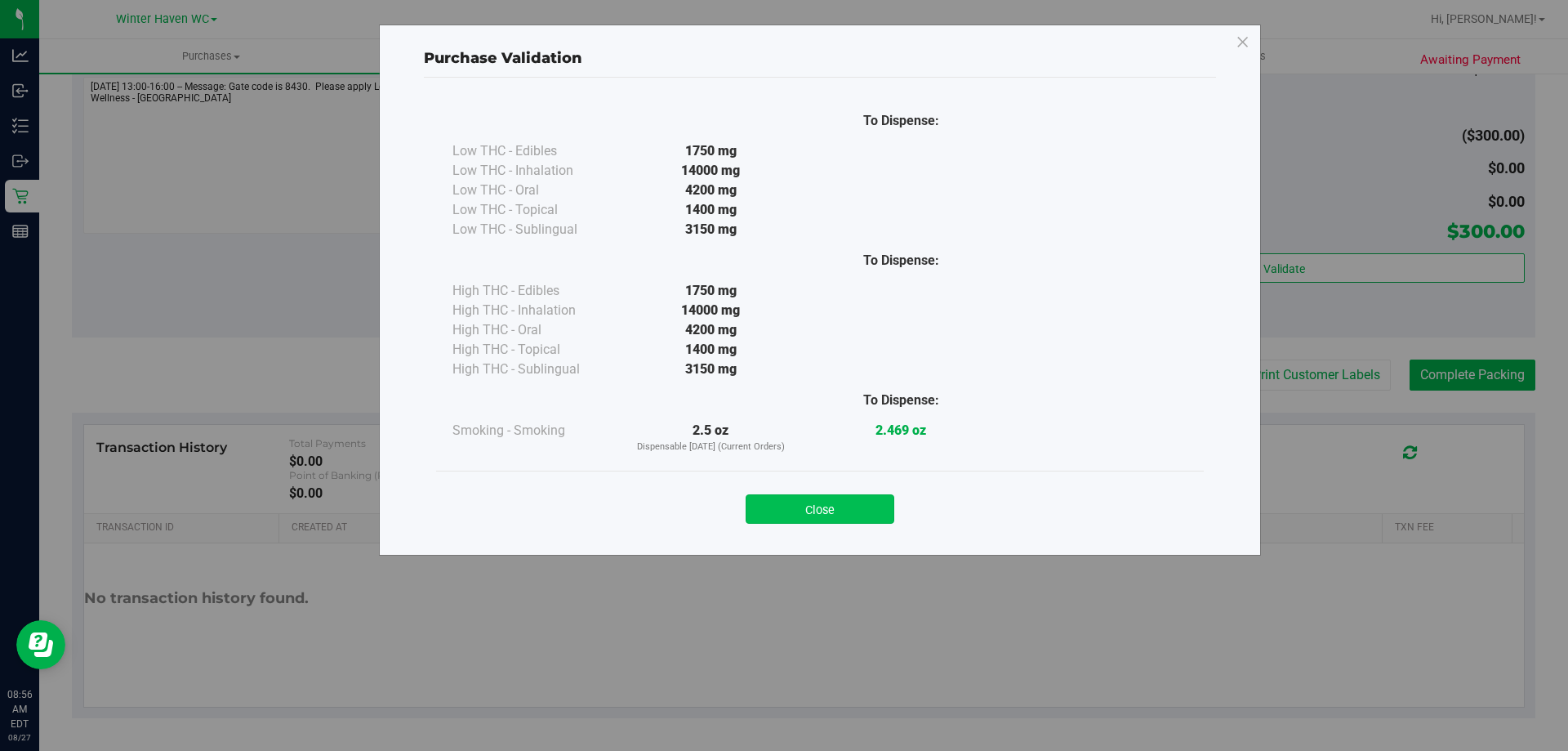
click at [837, 514] on button "Close" at bounding box center [819, 508] width 149 height 29
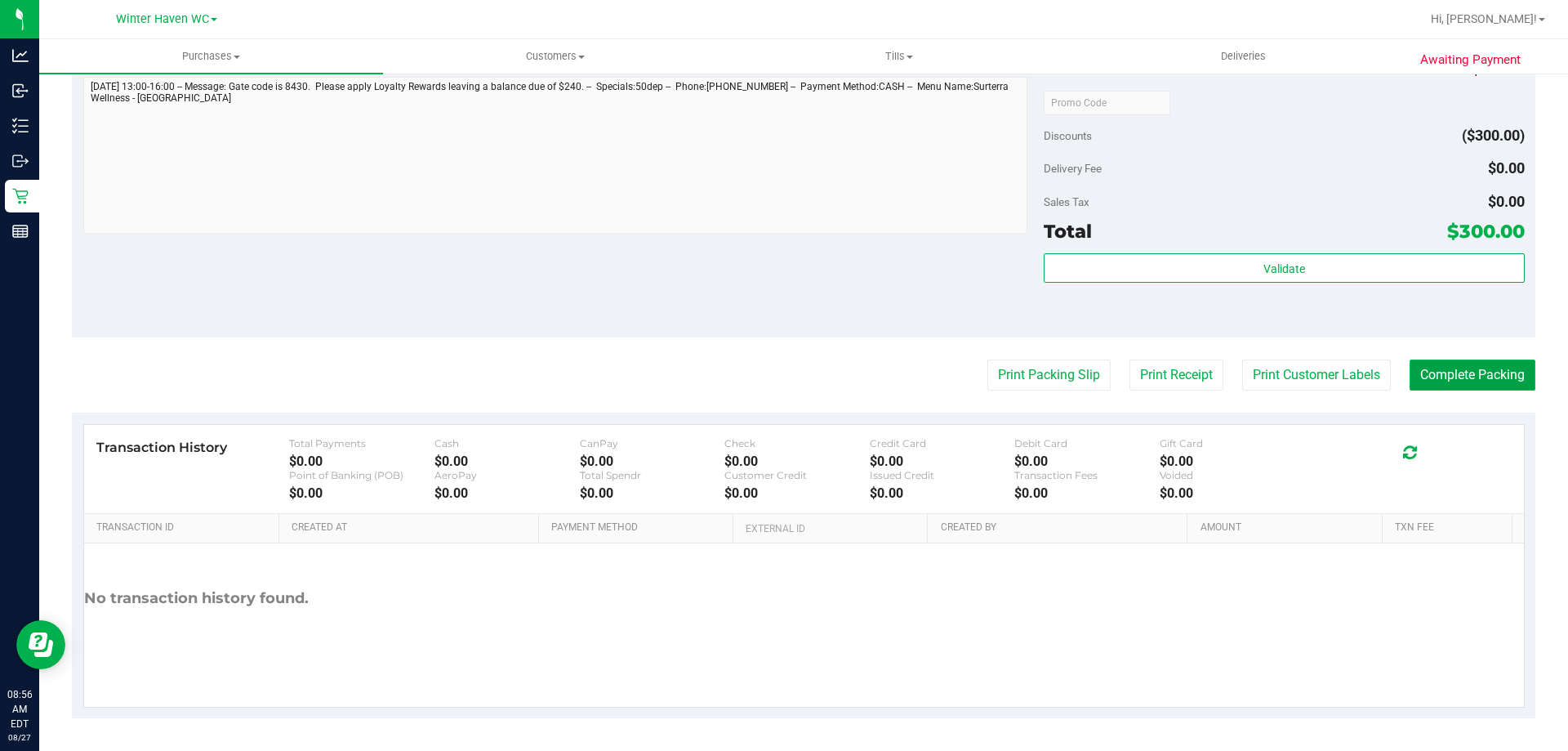
click at [1485, 362] on button "Complete Packing" at bounding box center [1472, 375] width 126 height 31
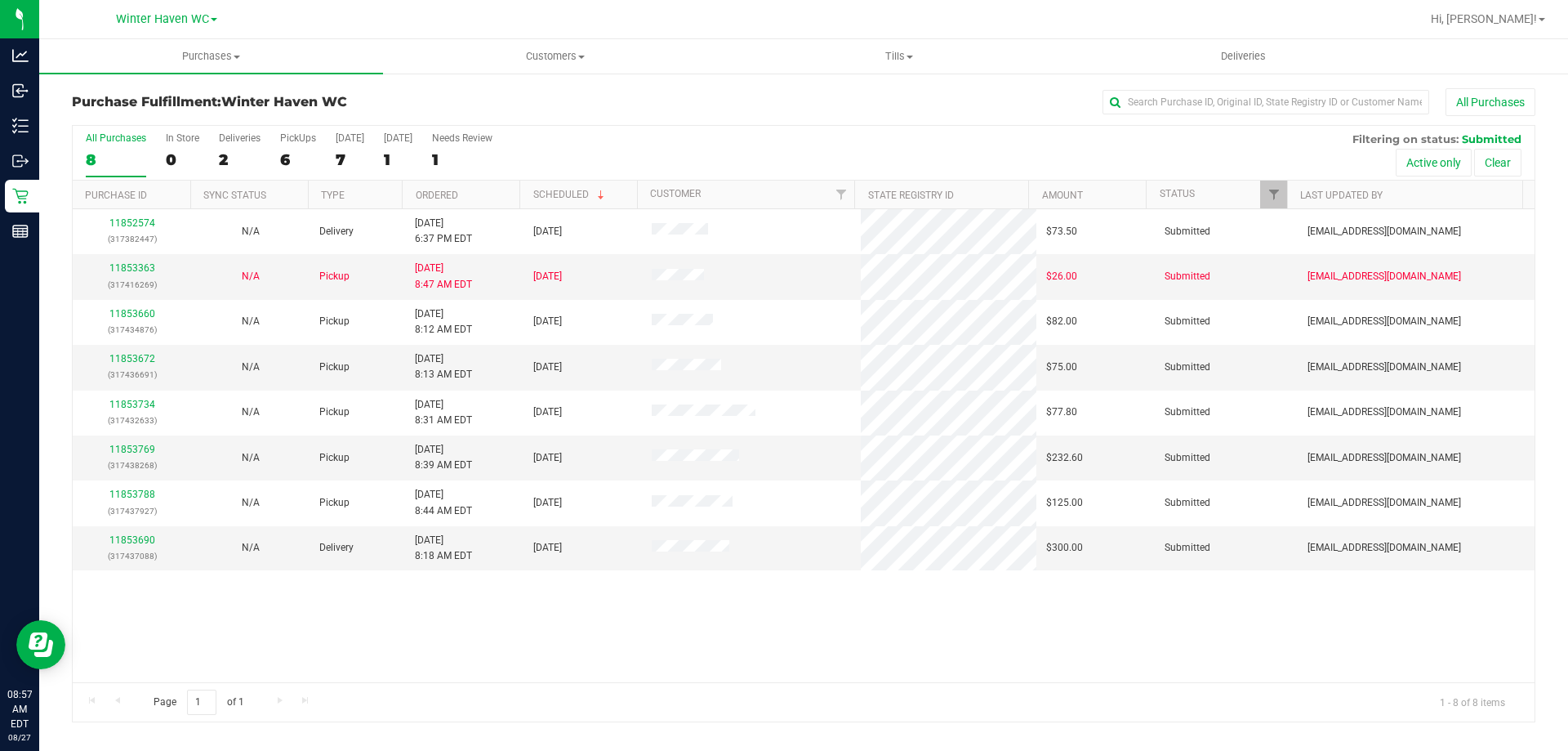
click at [493, 194] on th "Ordered" at bounding box center [461, 195] width 118 height 29
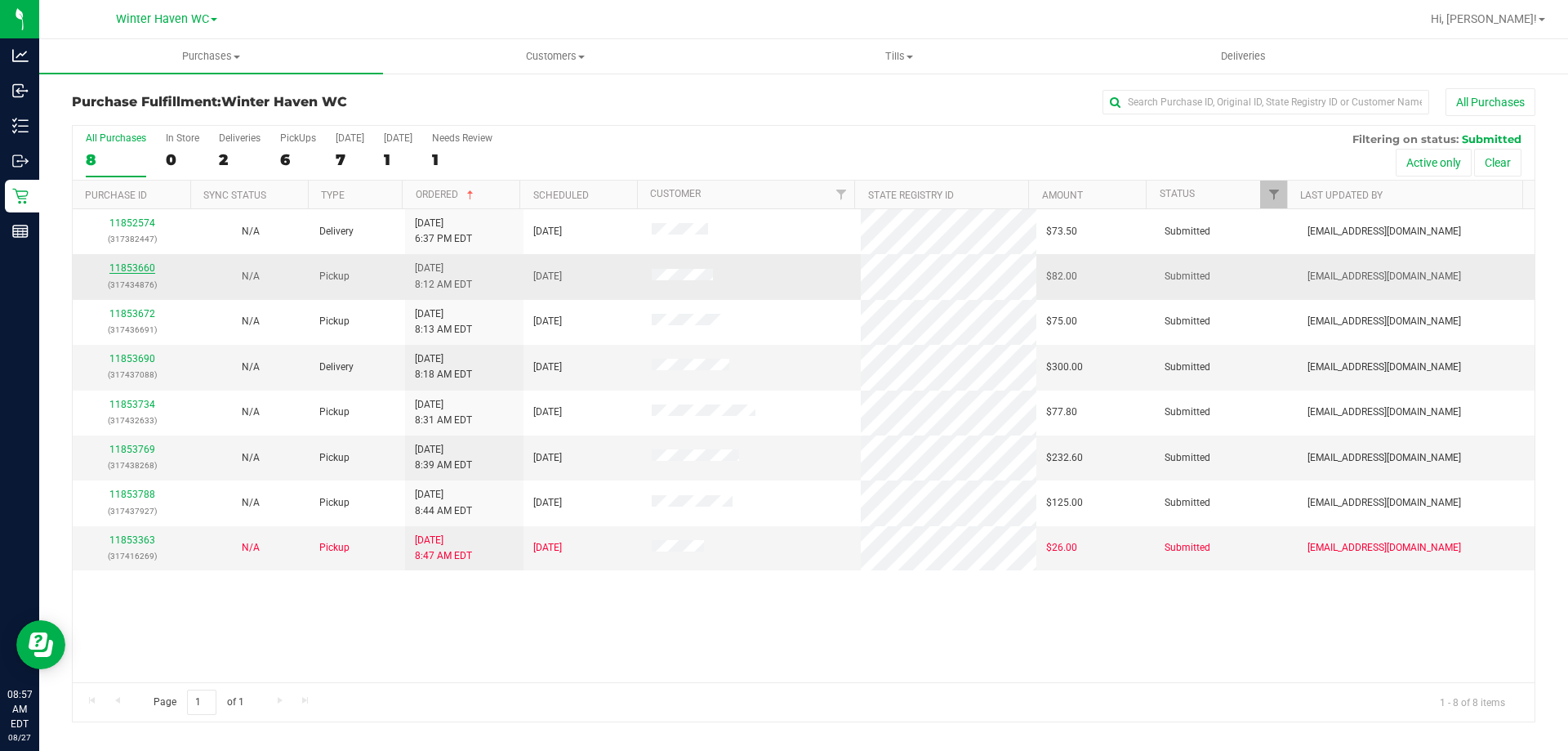
click at [146, 266] on link "11853660" at bounding box center [133, 268] width 46 height 11
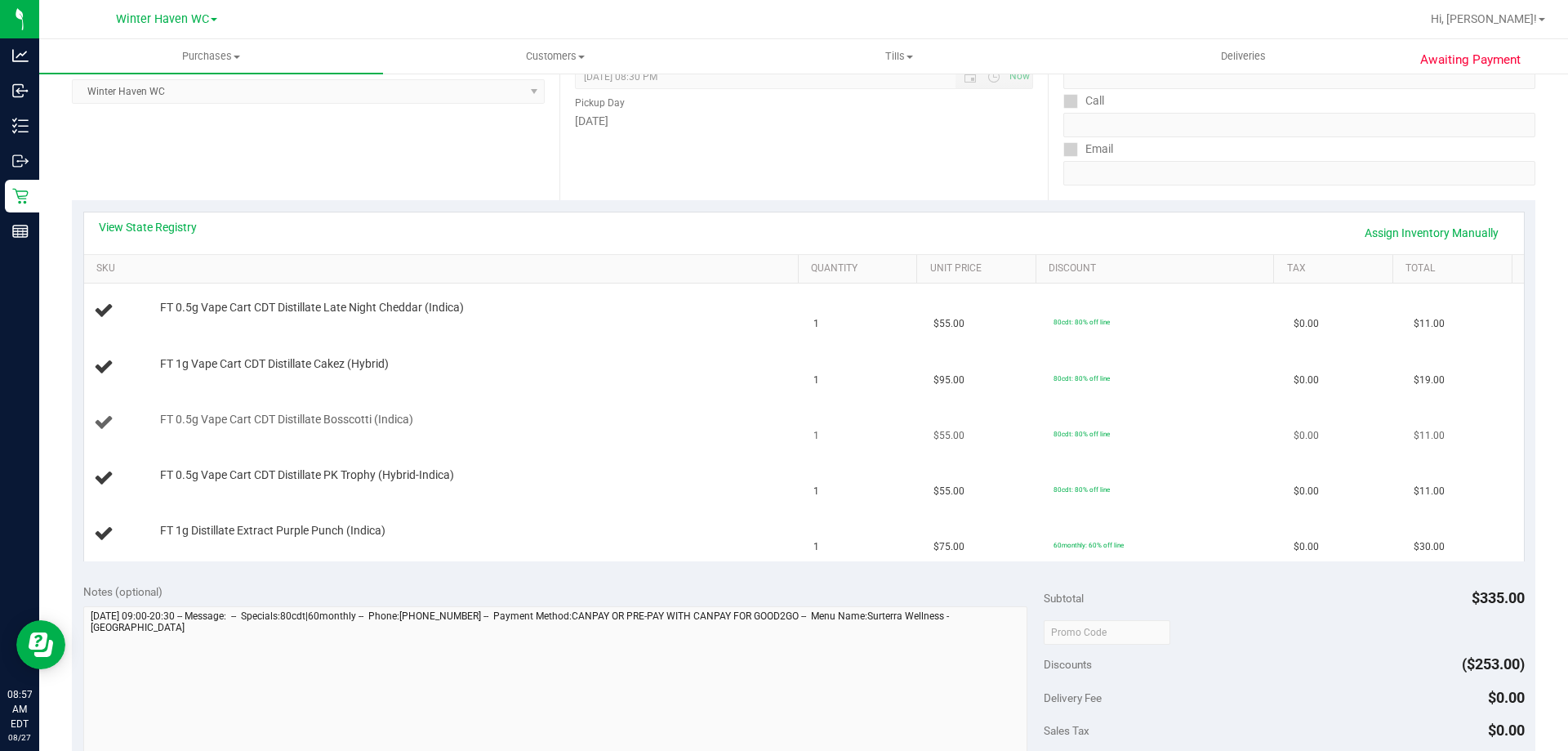
scroll to position [245, 0]
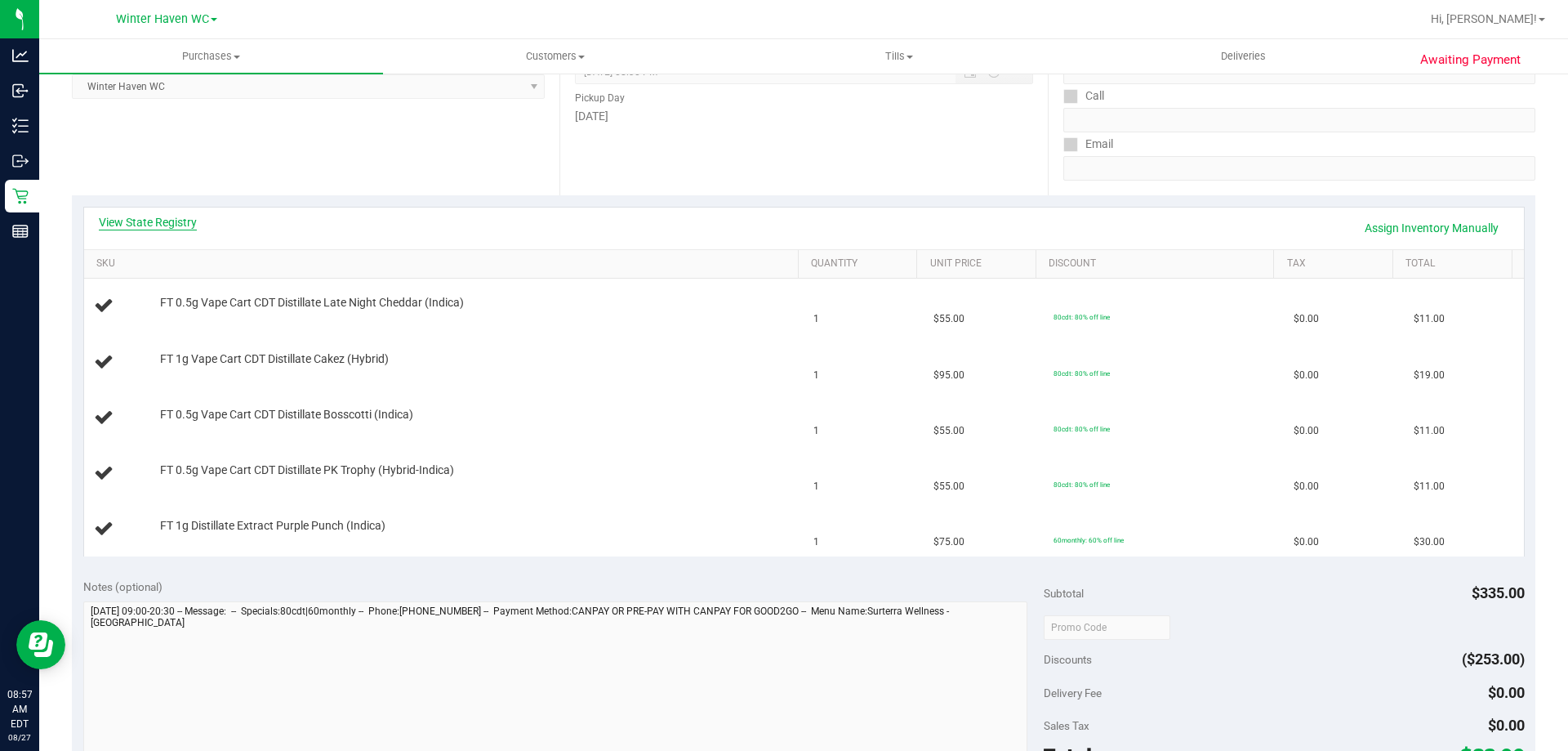
click at [175, 225] on link "View State Registry" at bounding box center [148, 222] width 98 height 16
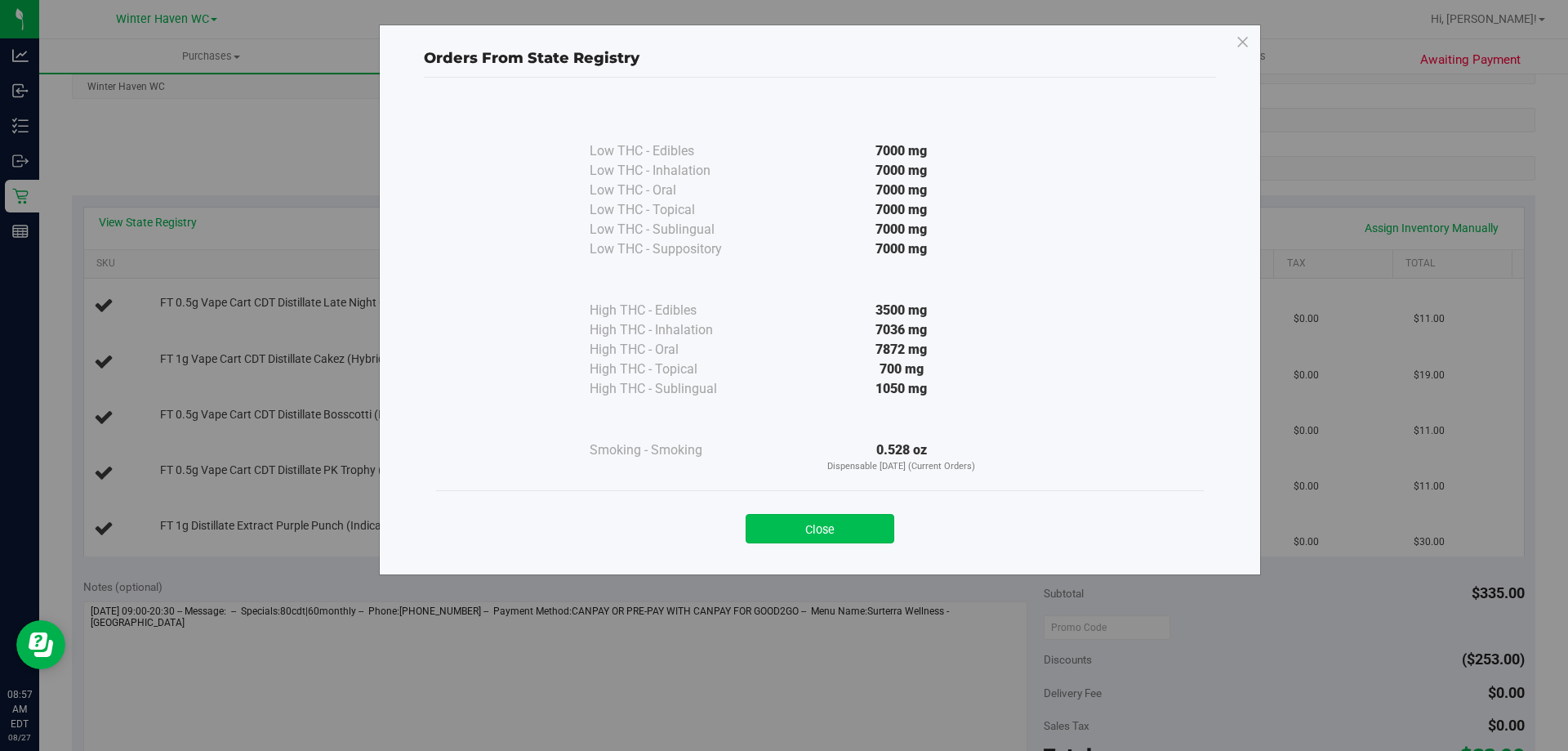
click at [825, 526] on button "Close" at bounding box center [819, 528] width 149 height 29
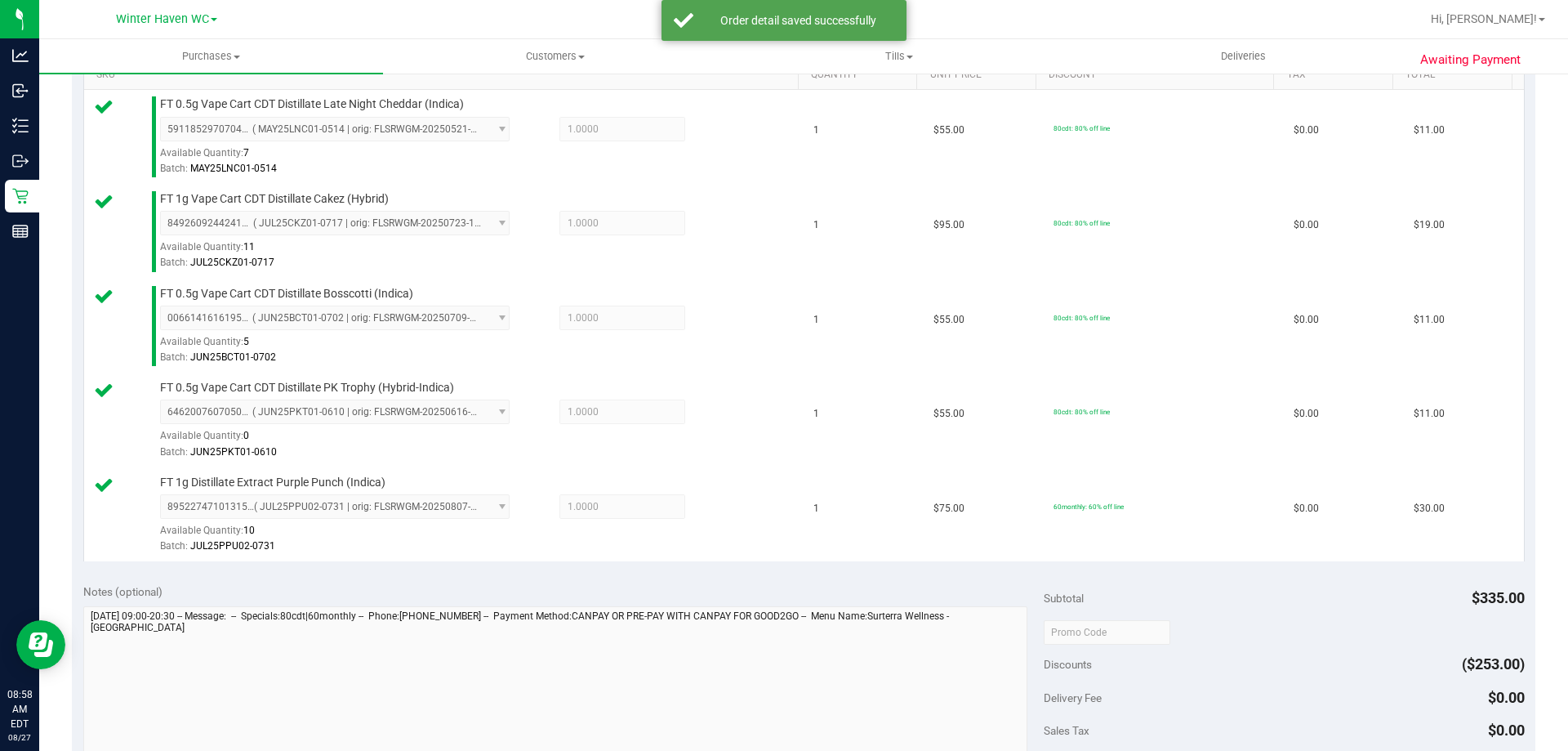
scroll to position [735, 0]
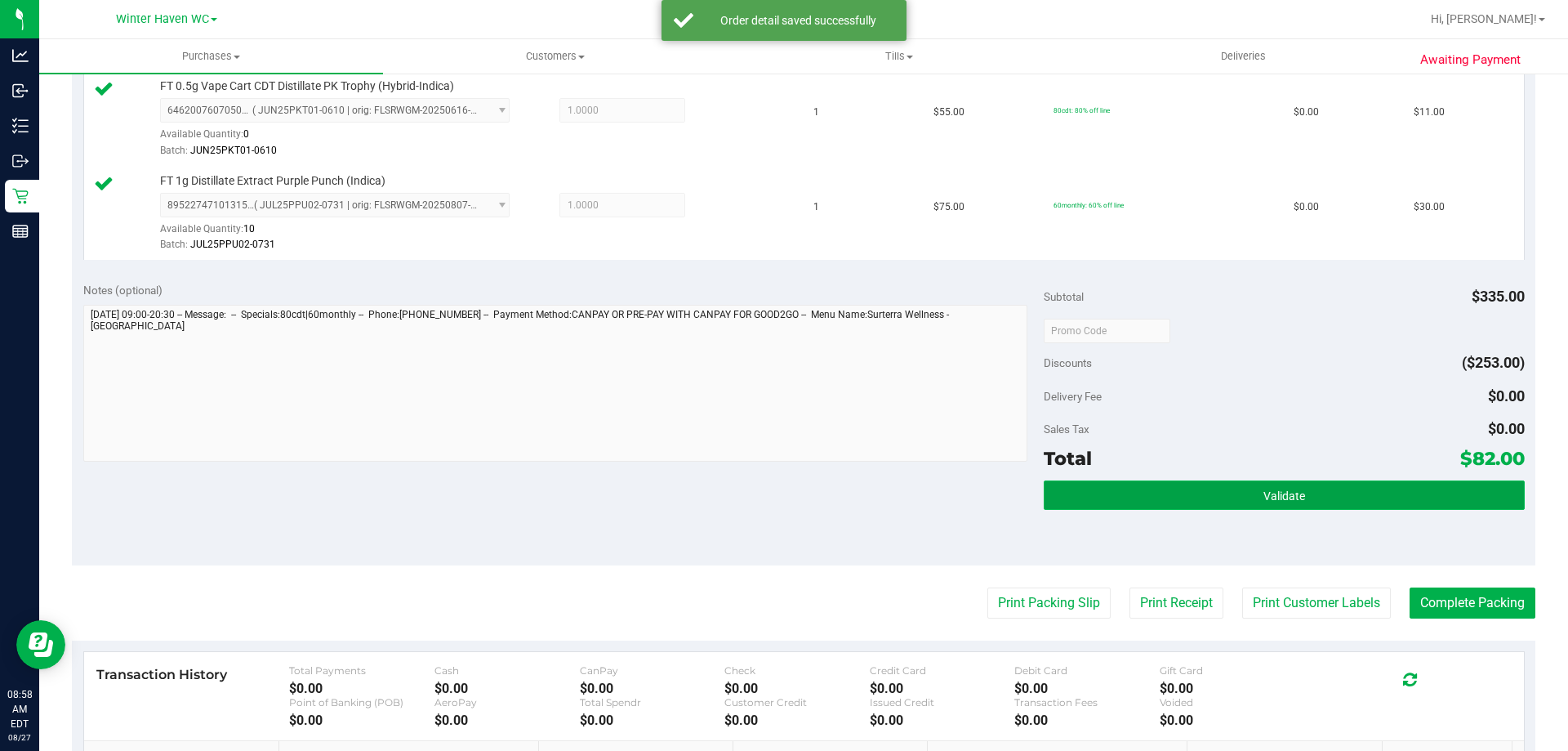
click at [1213, 498] on button "Validate" at bounding box center [1284, 494] width 480 height 29
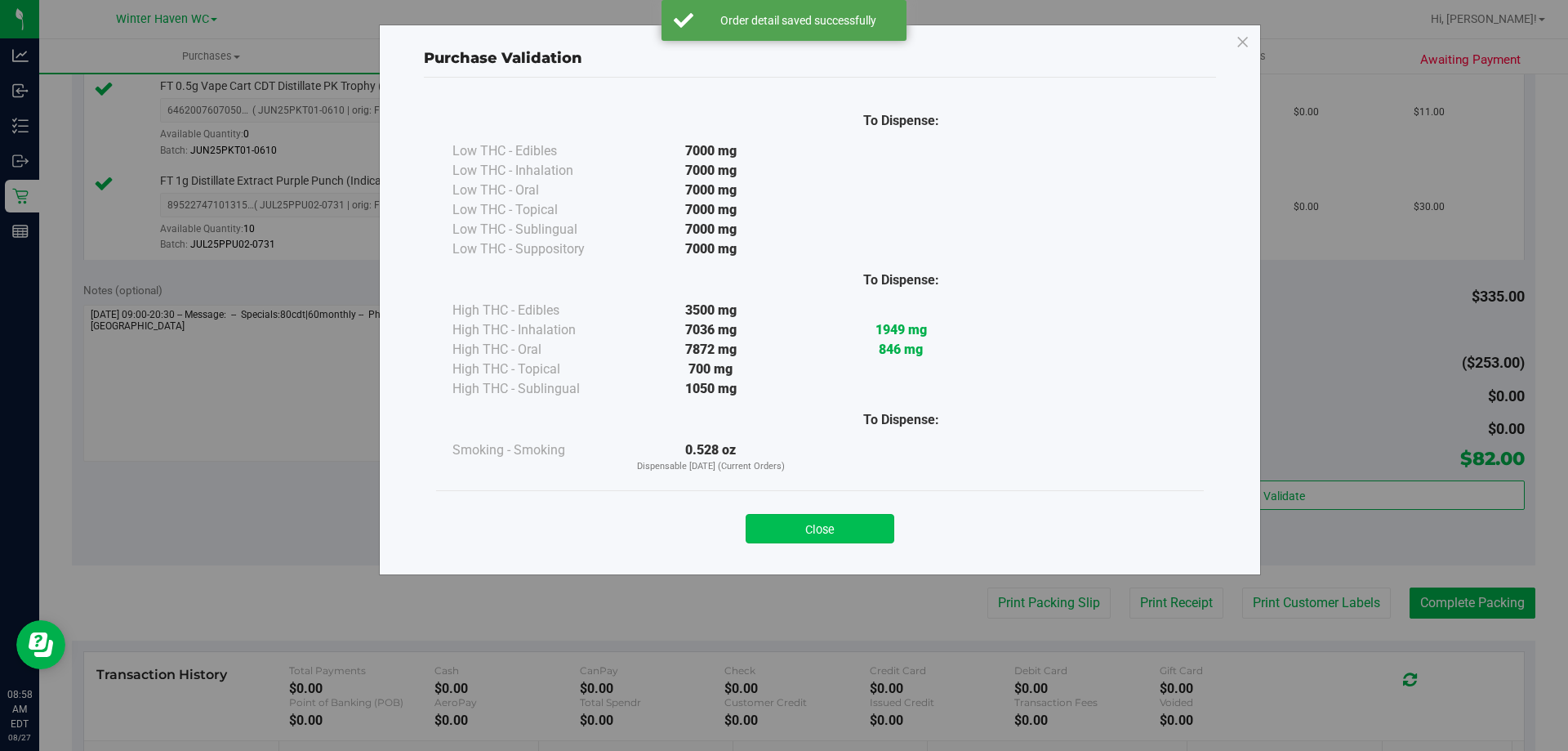
click at [855, 538] on button "Close" at bounding box center [819, 528] width 149 height 29
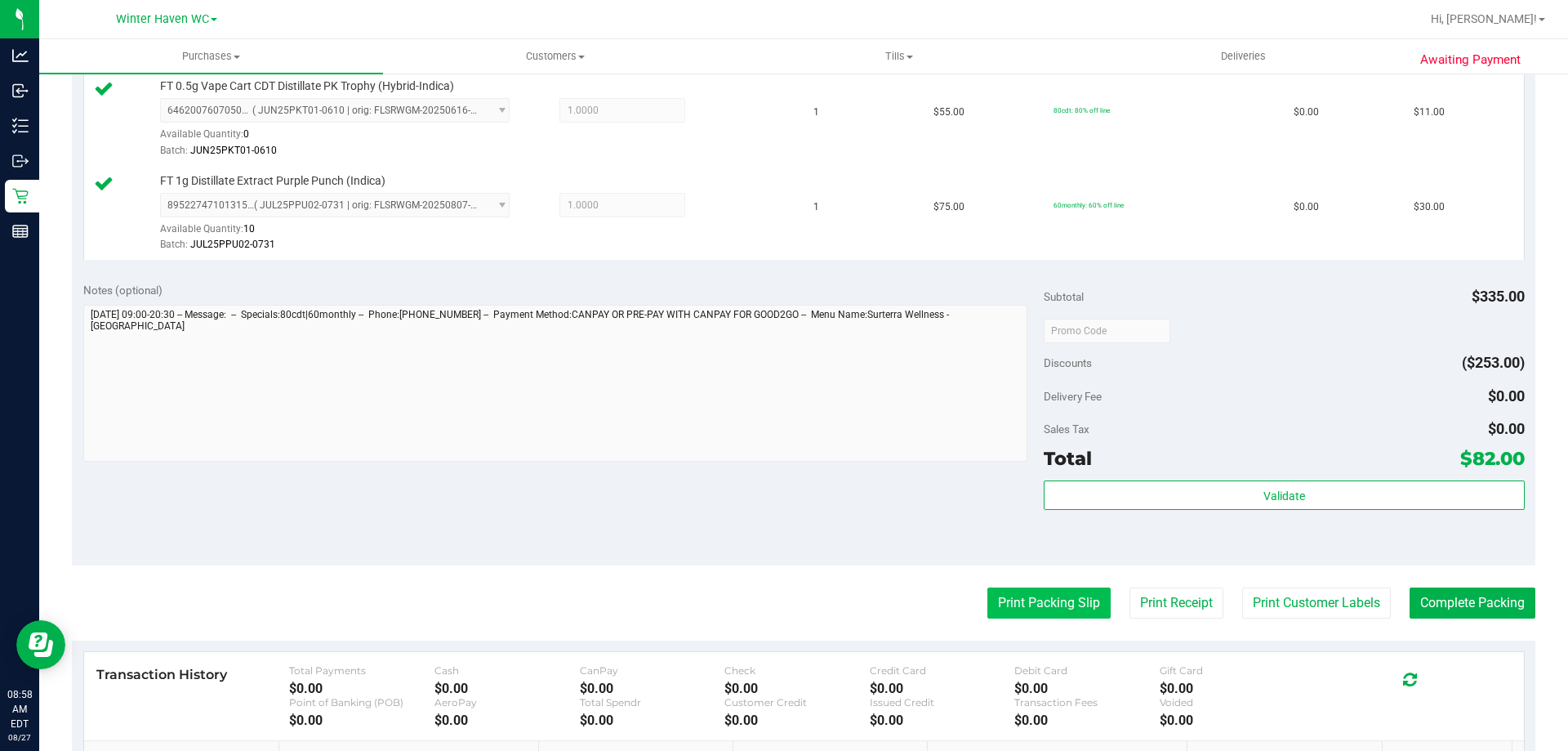
click at [1058, 598] on button "Print Packing Slip" at bounding box center [1049, 602] width 124 height 31
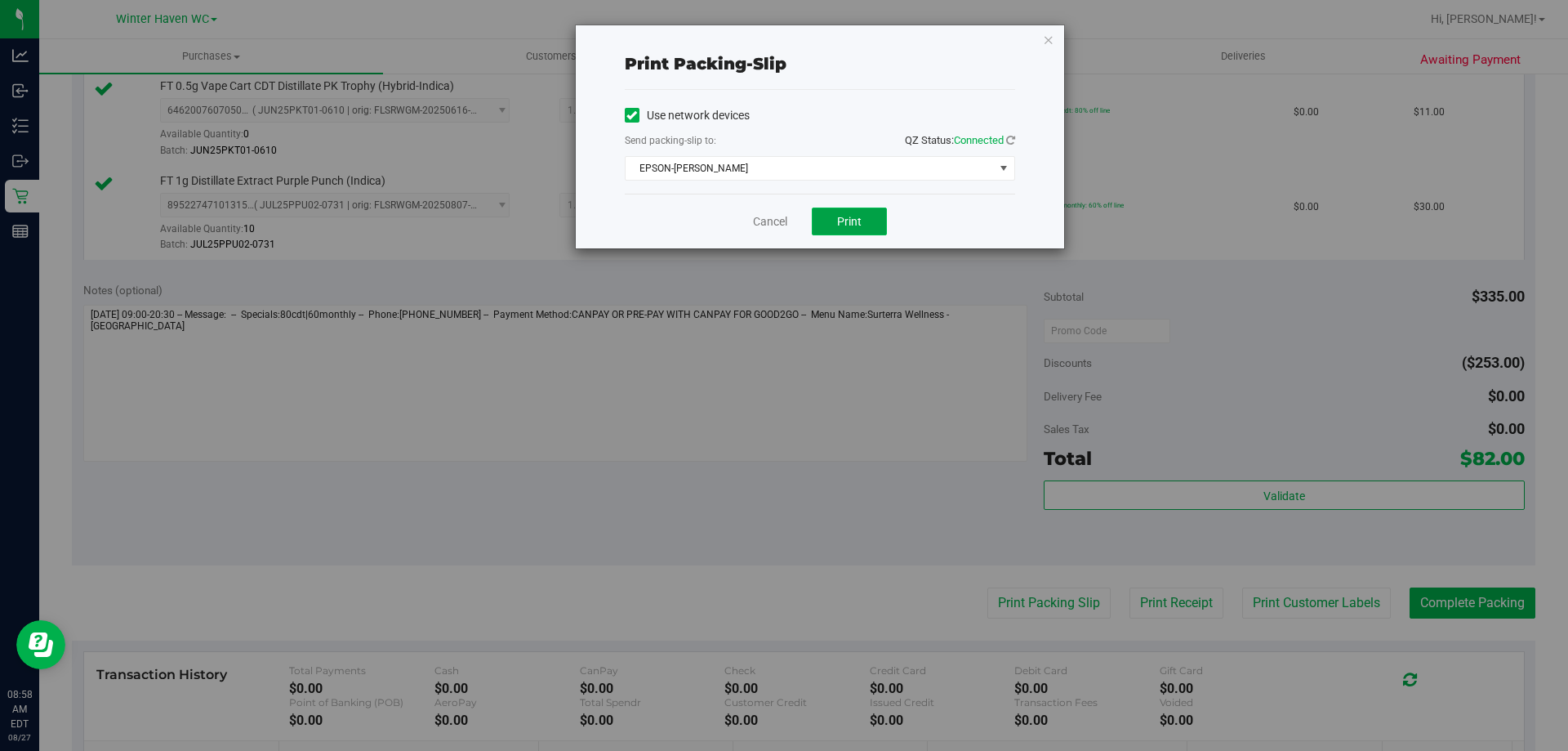
click at [856, 215] on span "Print" at bounding box center [849, 221] width 25 height 13
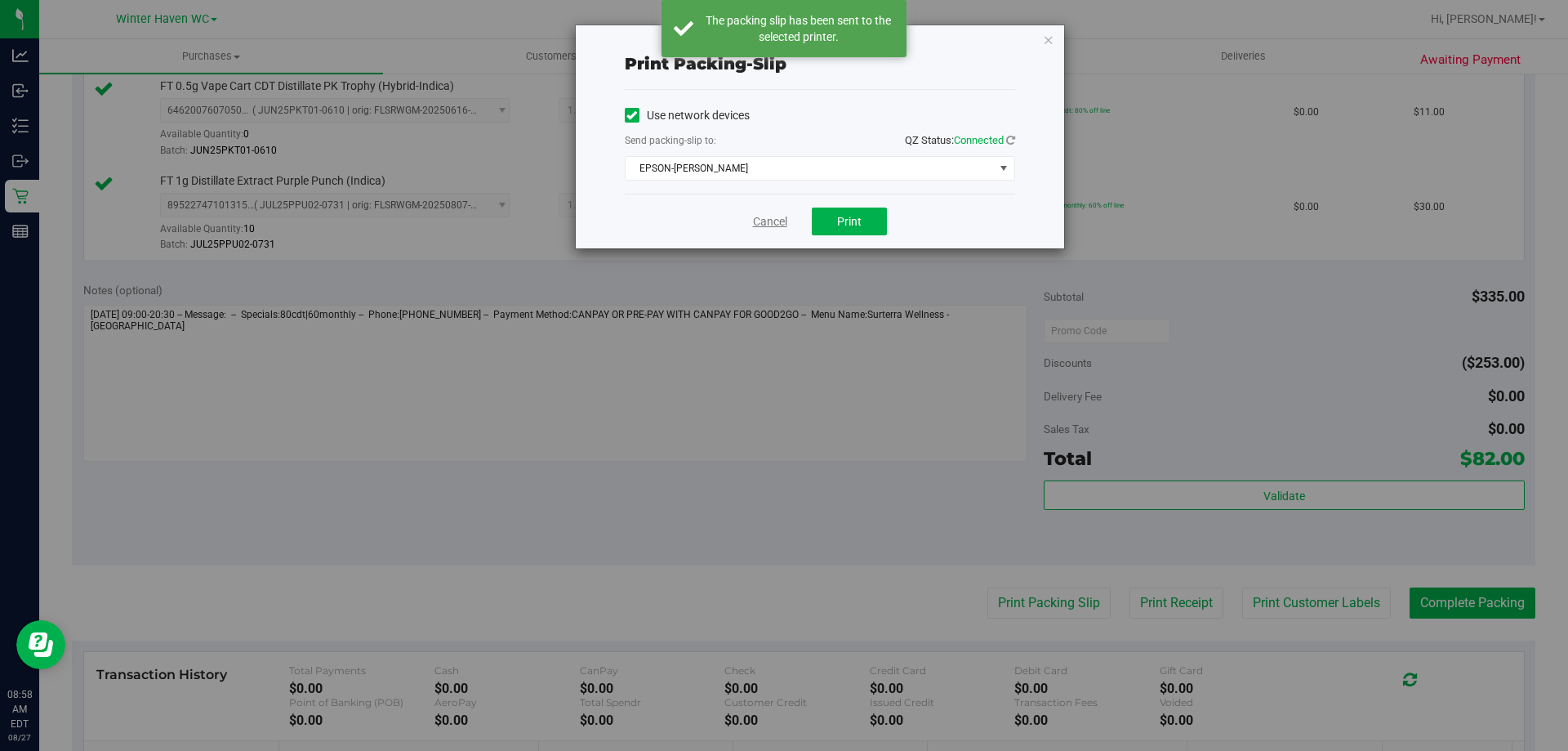
click at [775, 223] on link "Cancel" at bounding box center [770, 222] width 34 height 17
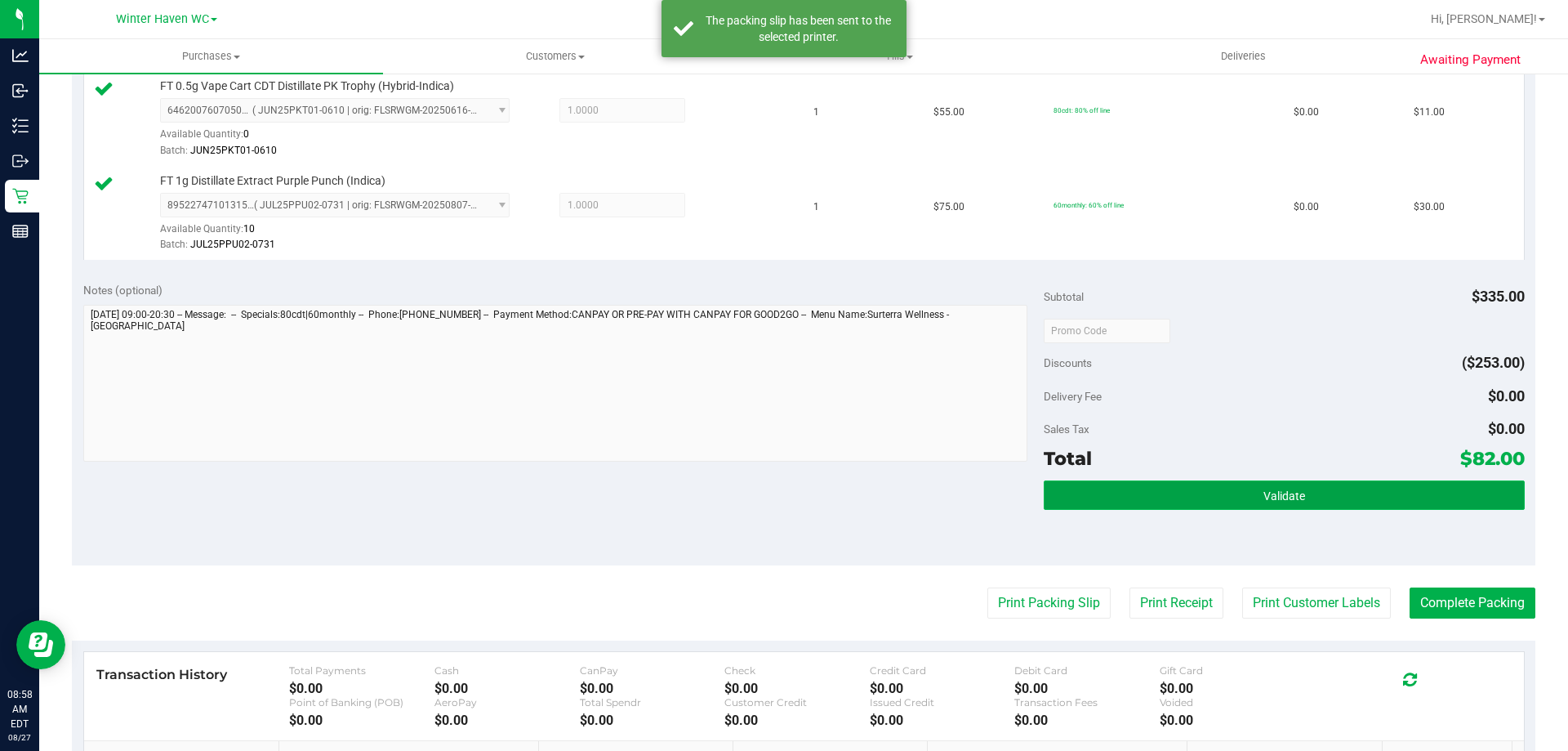
click at [1385, 501] on button "Validate" at bounding box center [1284, 494] width 480 height 29
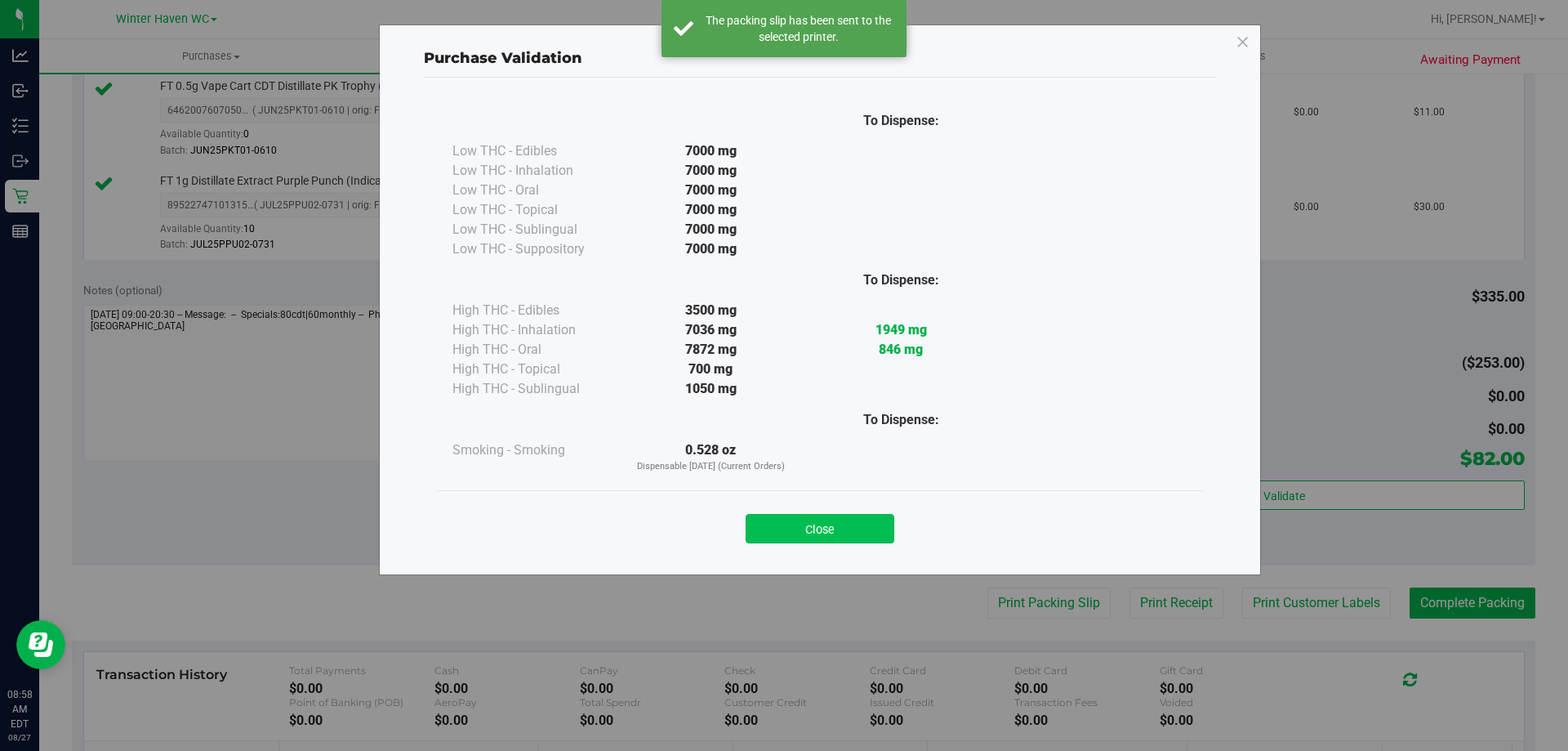
click at [854, 515] on button "Close" at bounding box center [819, 528] width 149 height 29
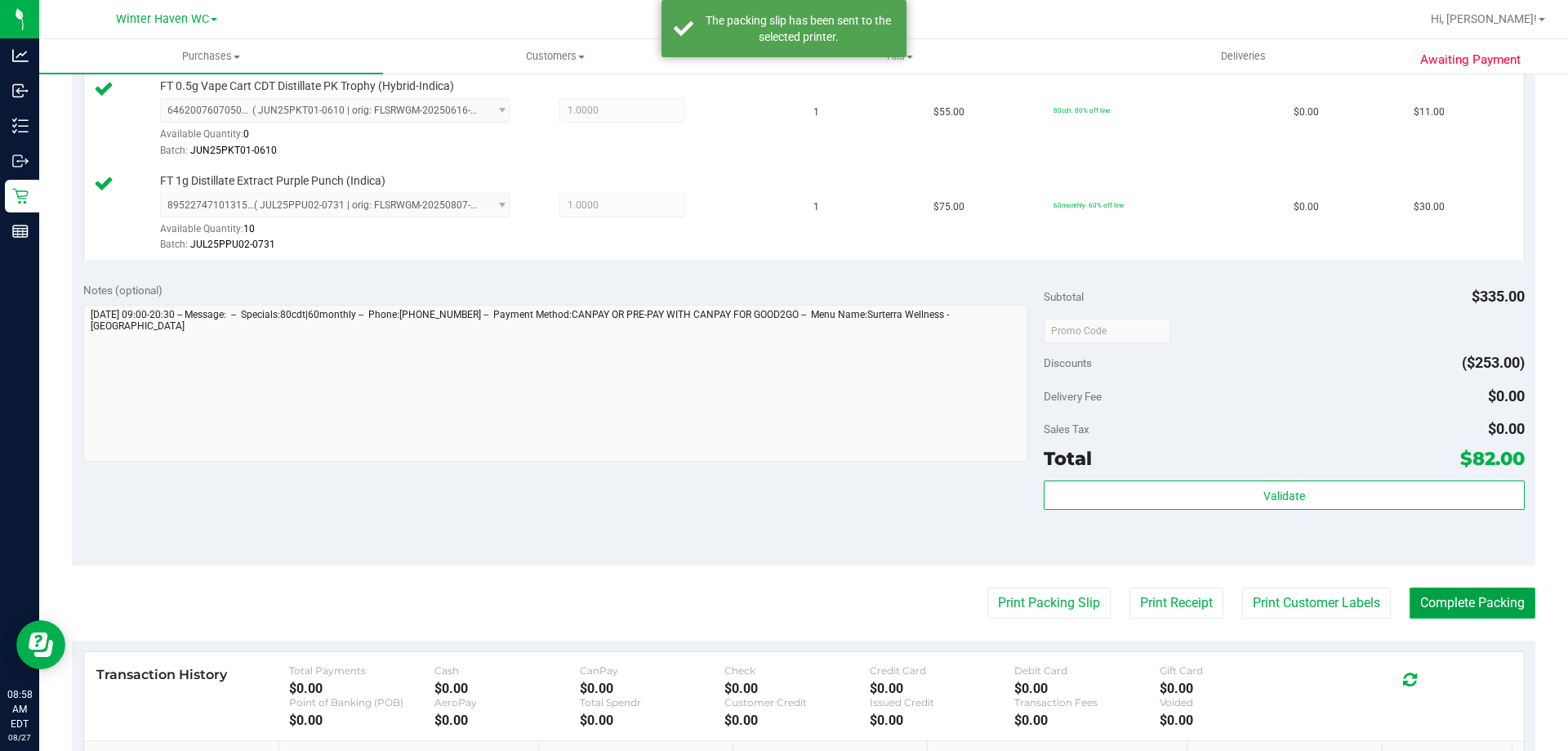
click at [1428, 594] on button "Complete Packing" at bounding box center [1472, 602] width 126 height 31
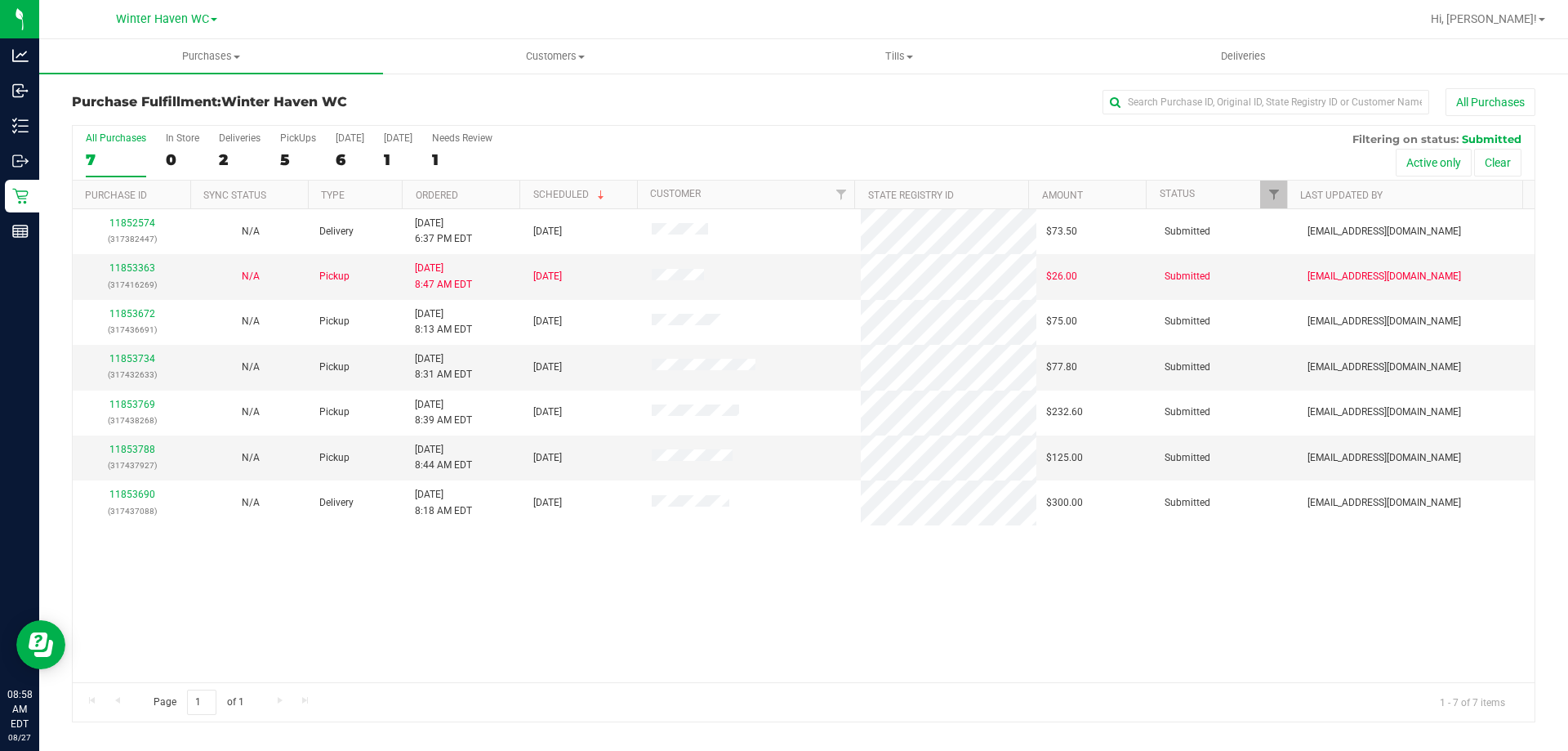
click at [490, 197] on th "Ordered" at bounding box center [461, 195] width 118 height 29
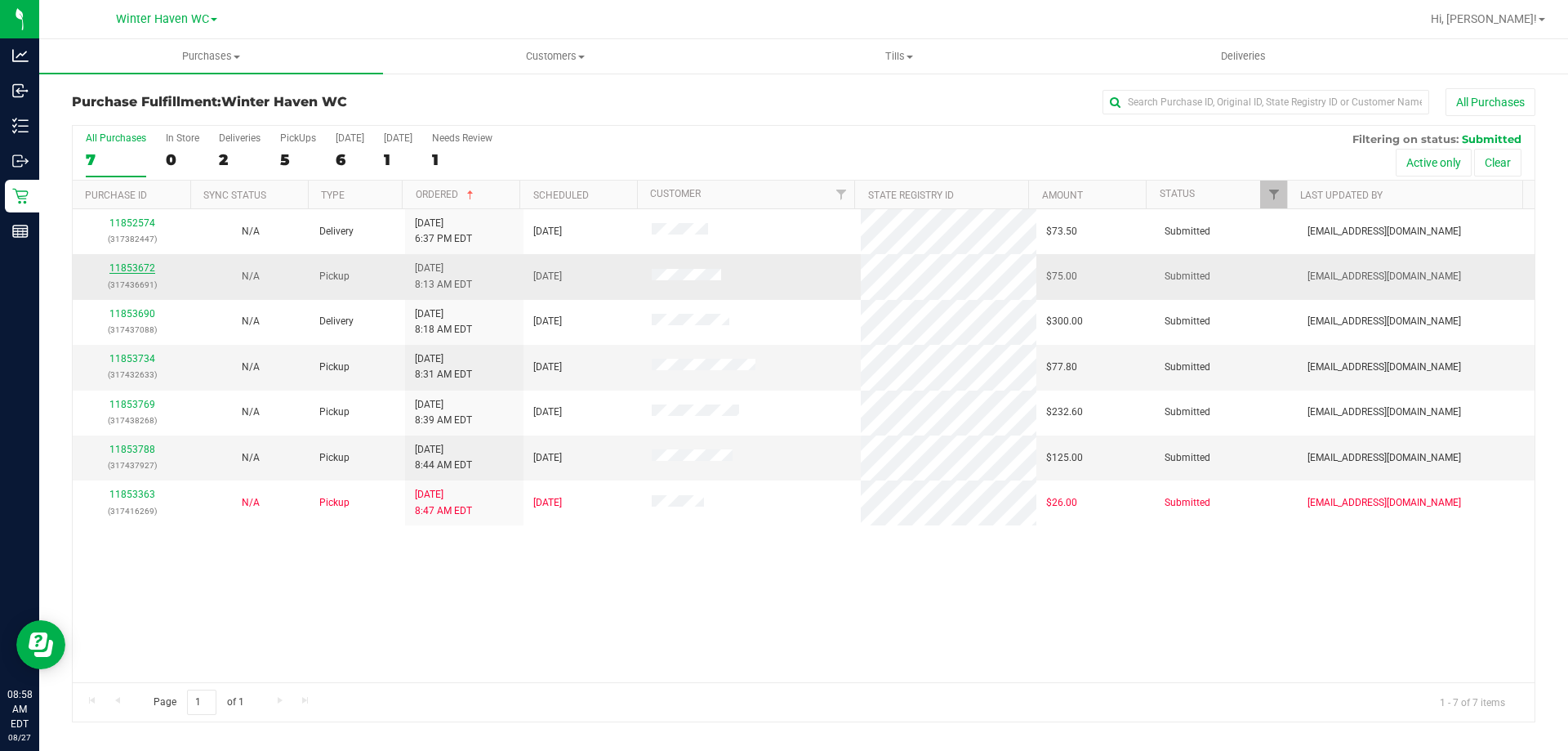
click at [140, 268] on link "11853672" at bounding box center [133, 268] width 46 height 11
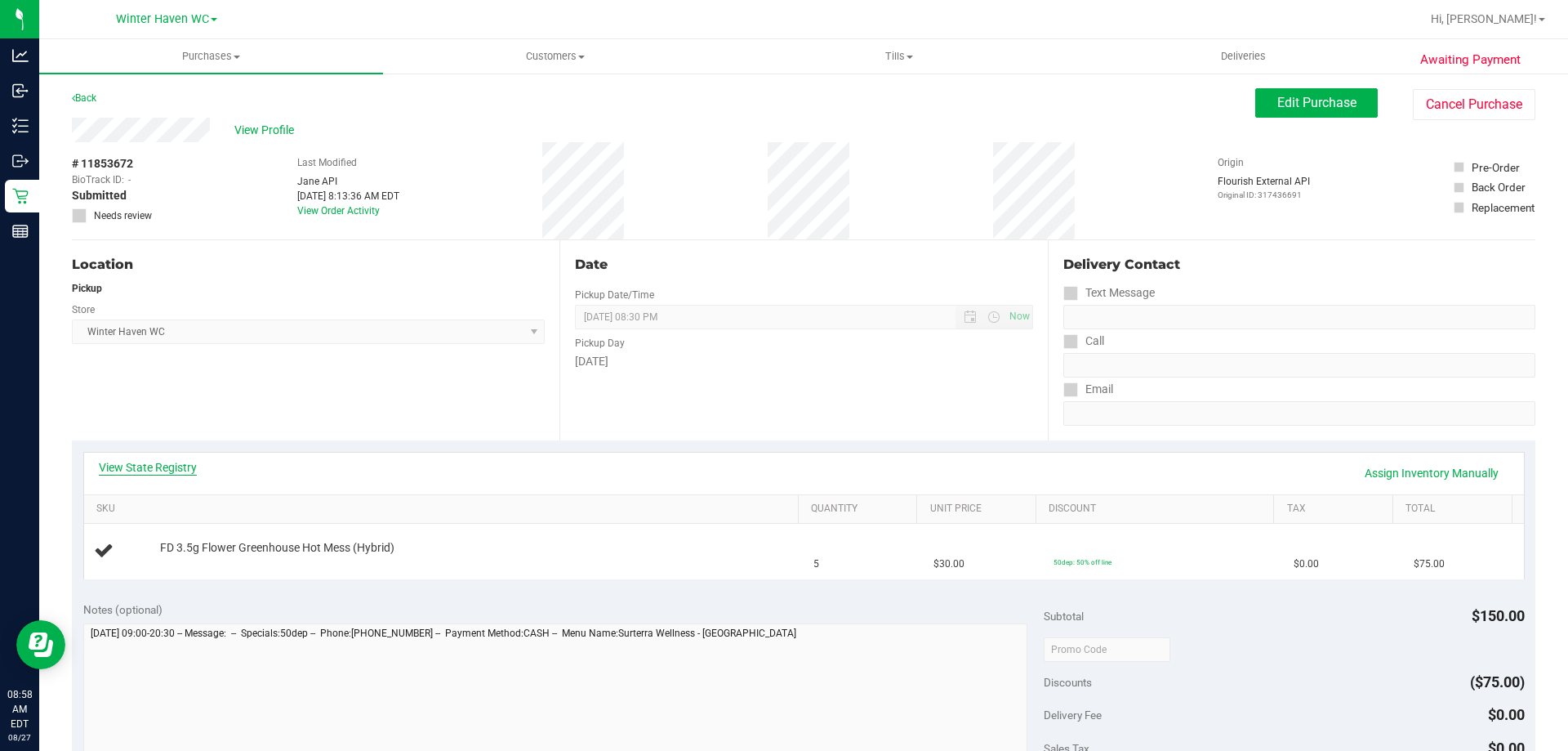
click at [188, 461] on link "View State Registry" at bounding box center [148, 467] width 98 height 16
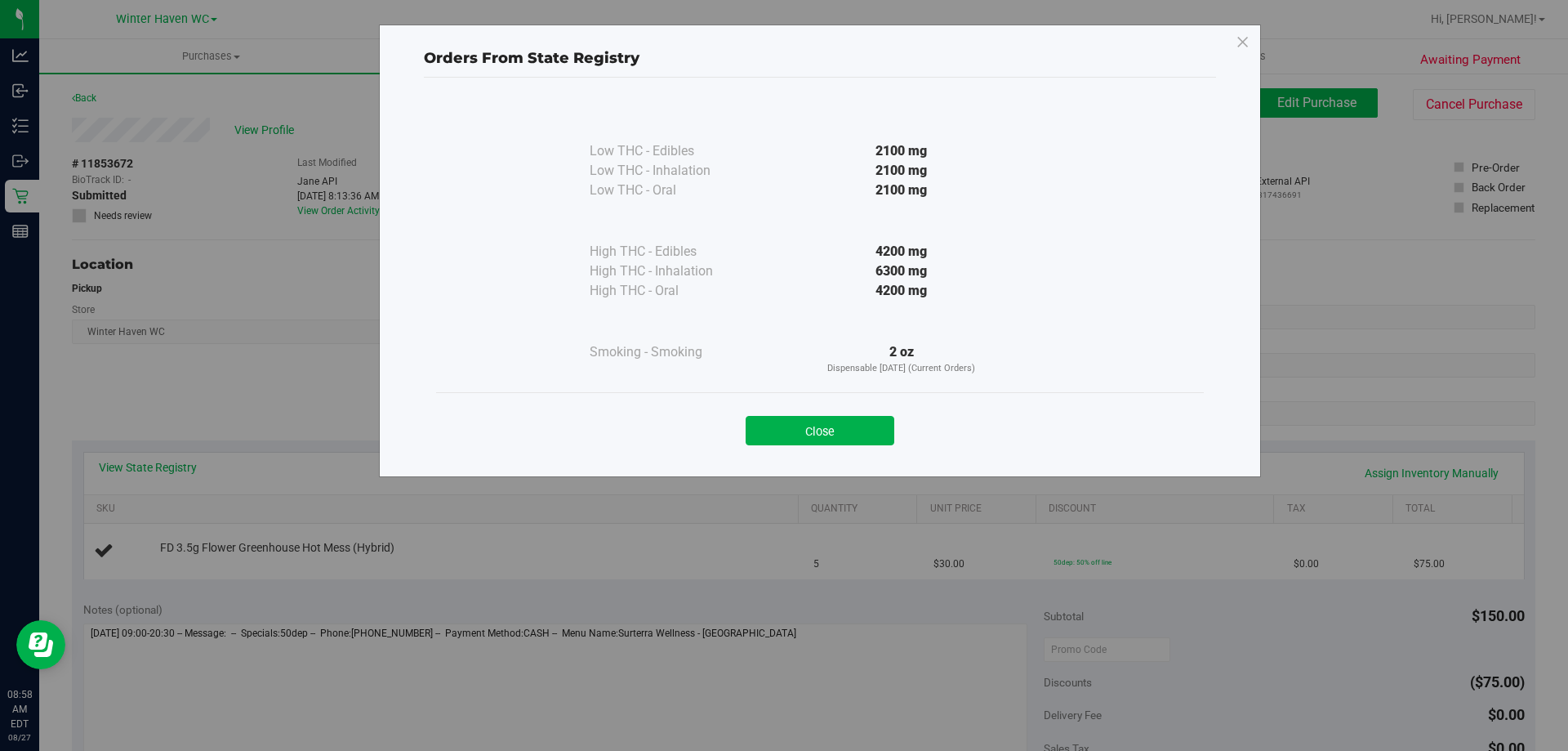
click at [859, 405] on div "Close" at bounding box center [819, 425] width 744 height 41
click at [859, 430] on button "Close" at bounding box center [819, 429] width 149 height 29
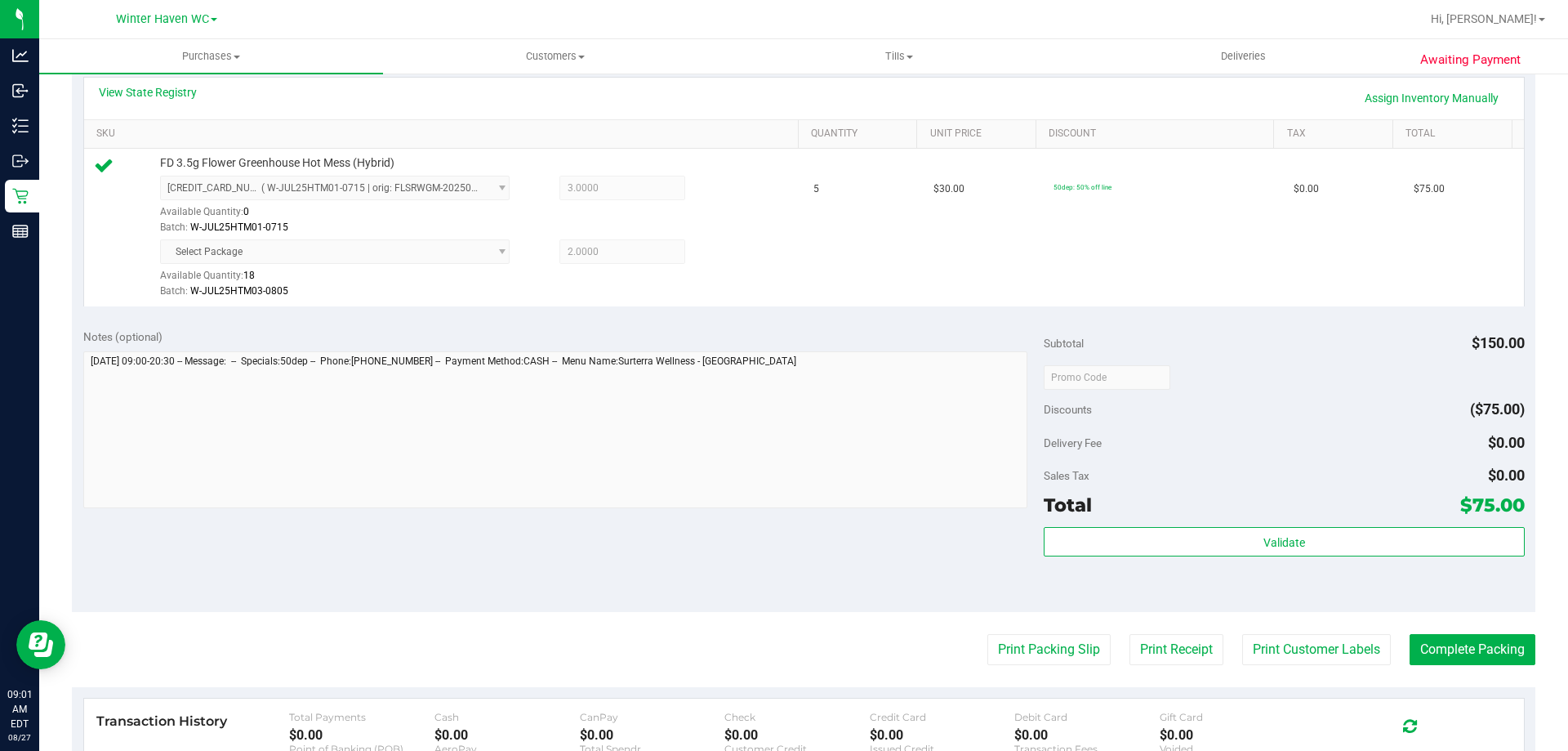
scroll to position [408, 0]
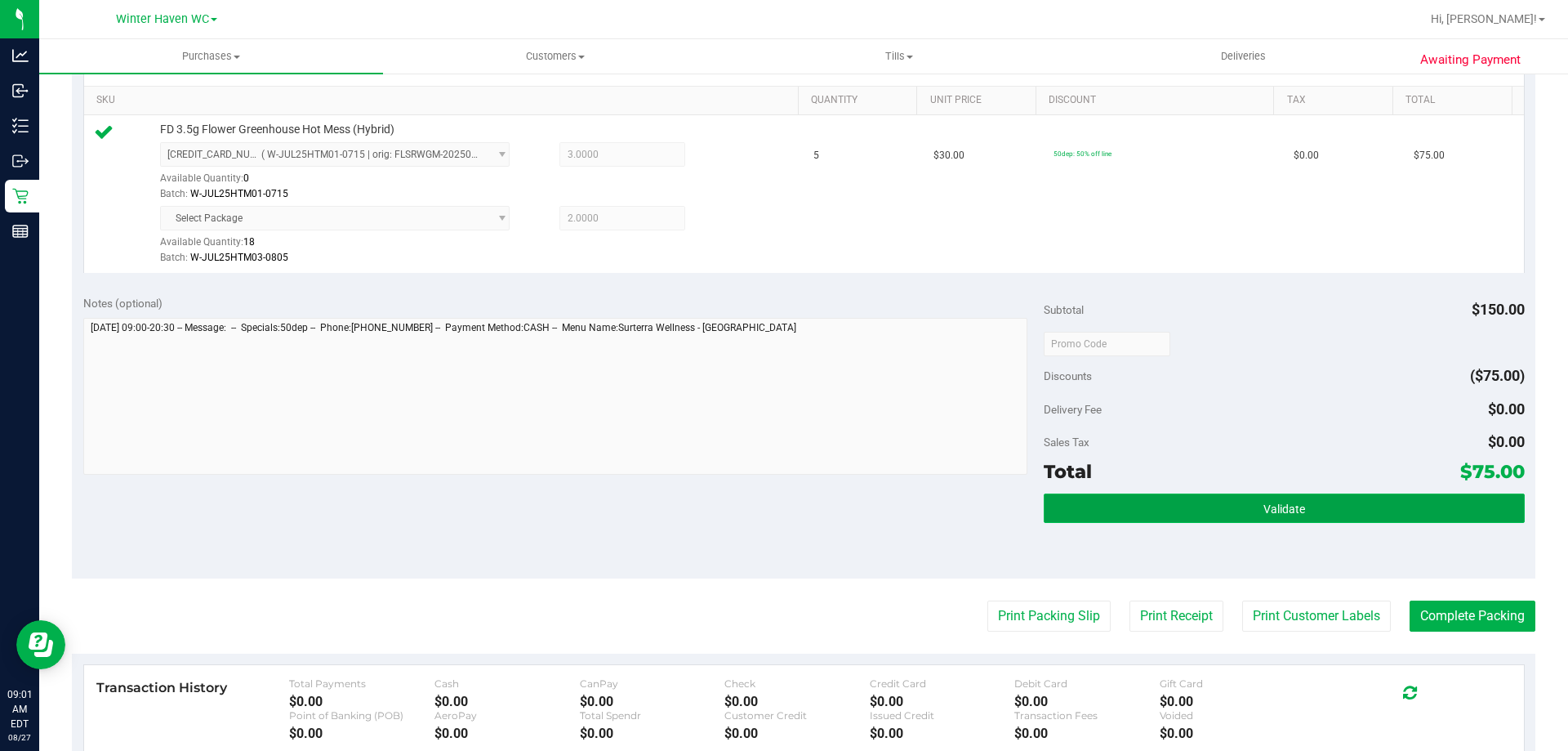
click at [1361, 499] on button "Validate" at bounding box center [1284, 507] width 480 height 29
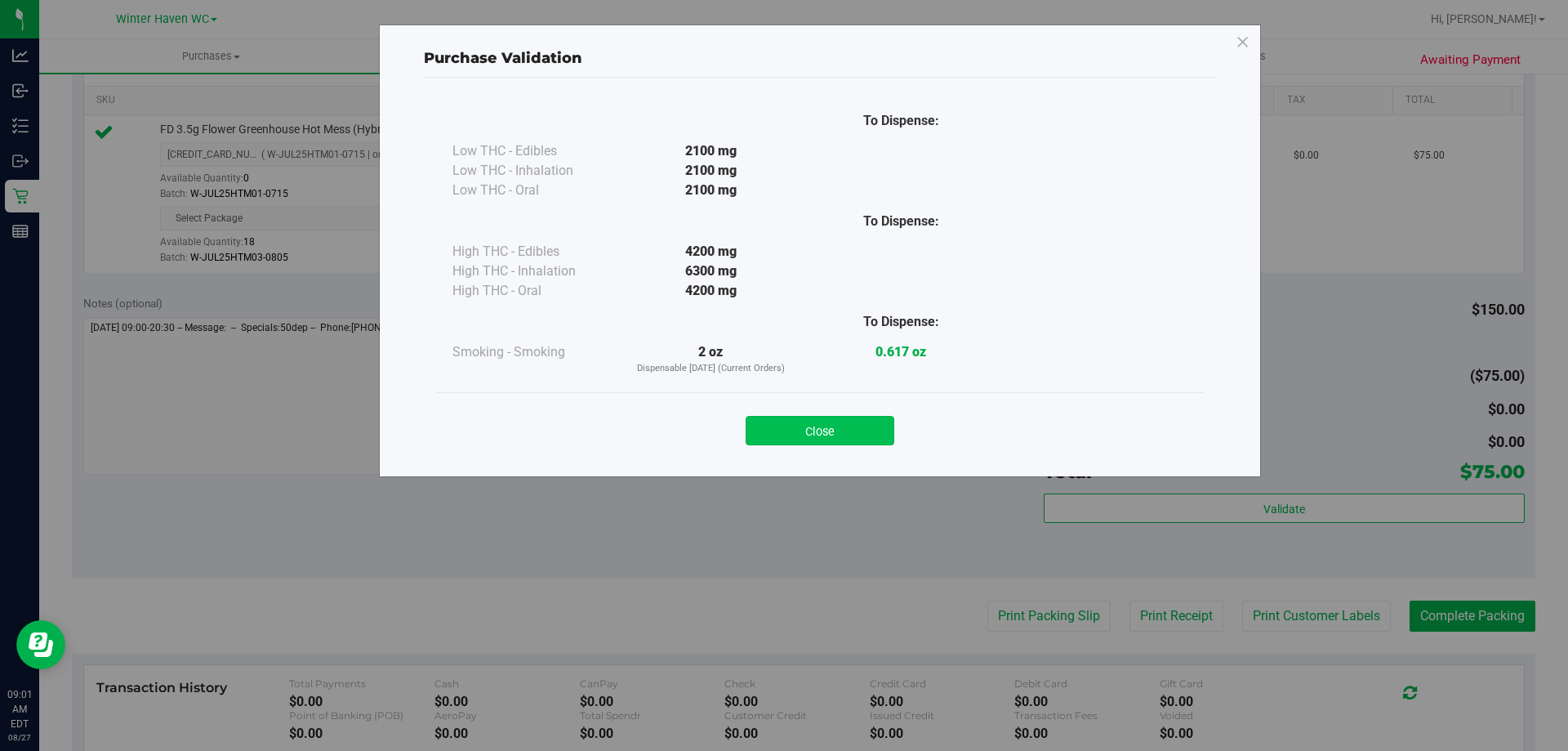
click at [851, 415] on button "Close" at bounding box center [819, 429] width 149 height 29
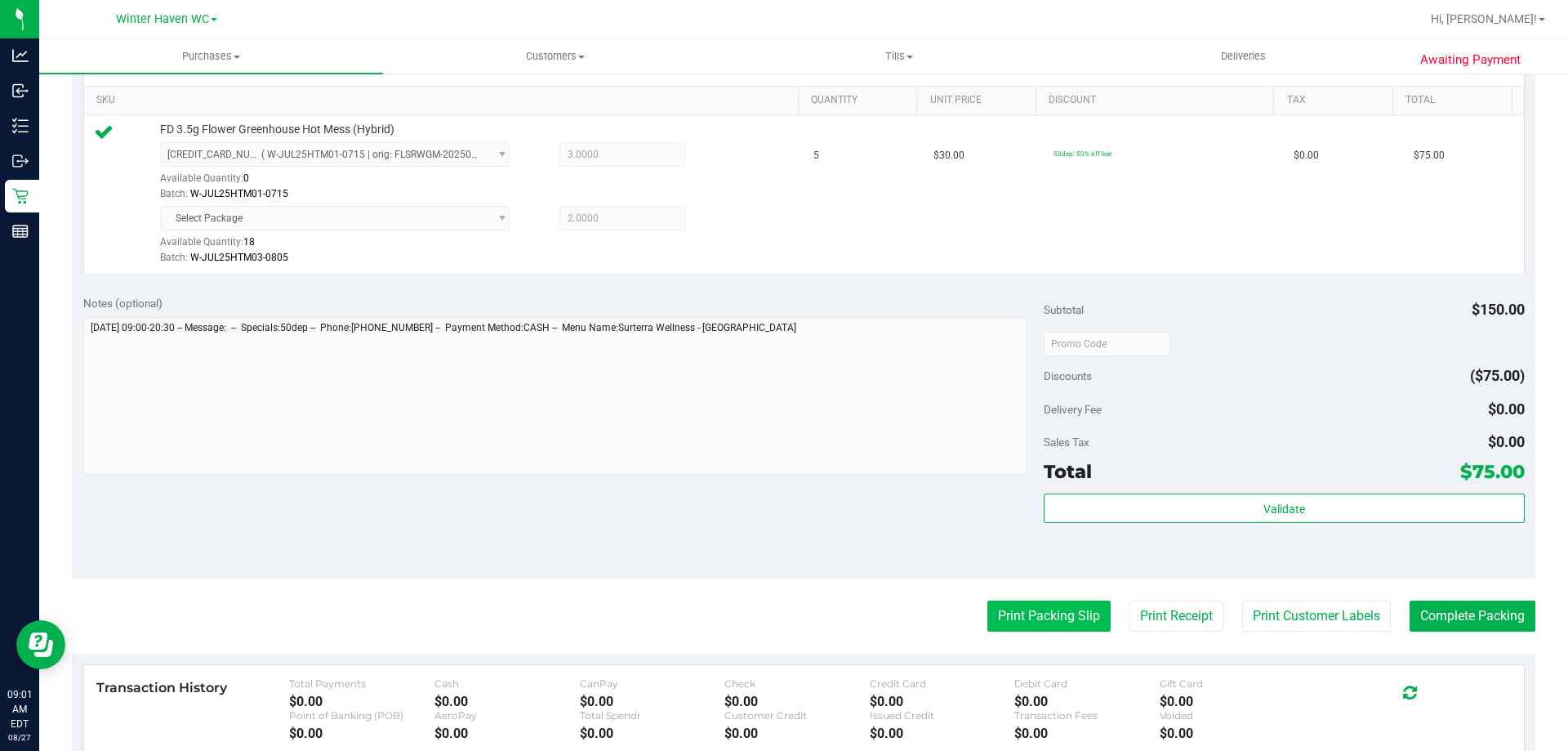
click at [1015, 621] on button "Print Packing Slip" at bounding box center [1049, 615] width 124 height 31
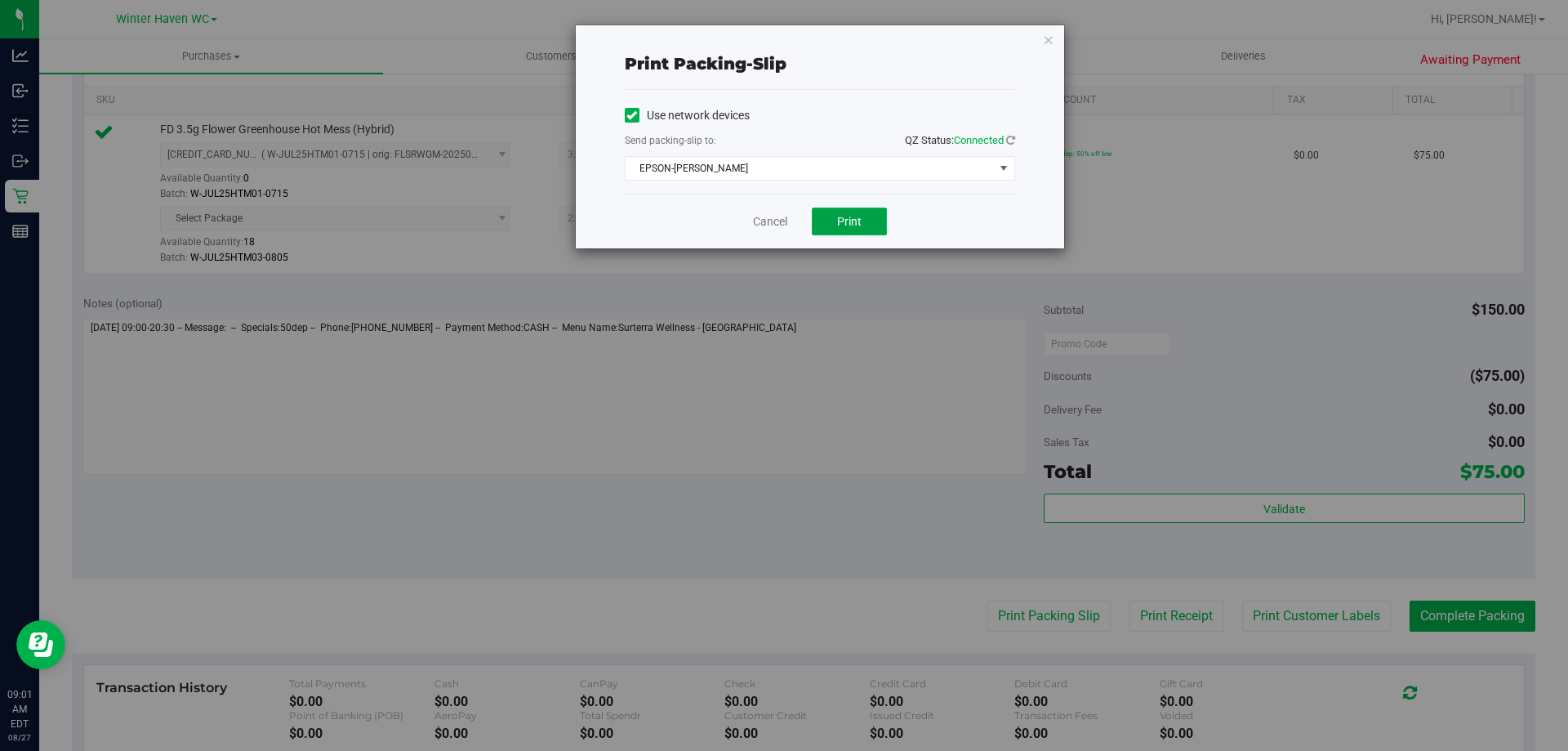
click at [843, 226] on span "Print" at bounding box center [849, 221] width 25 height 13
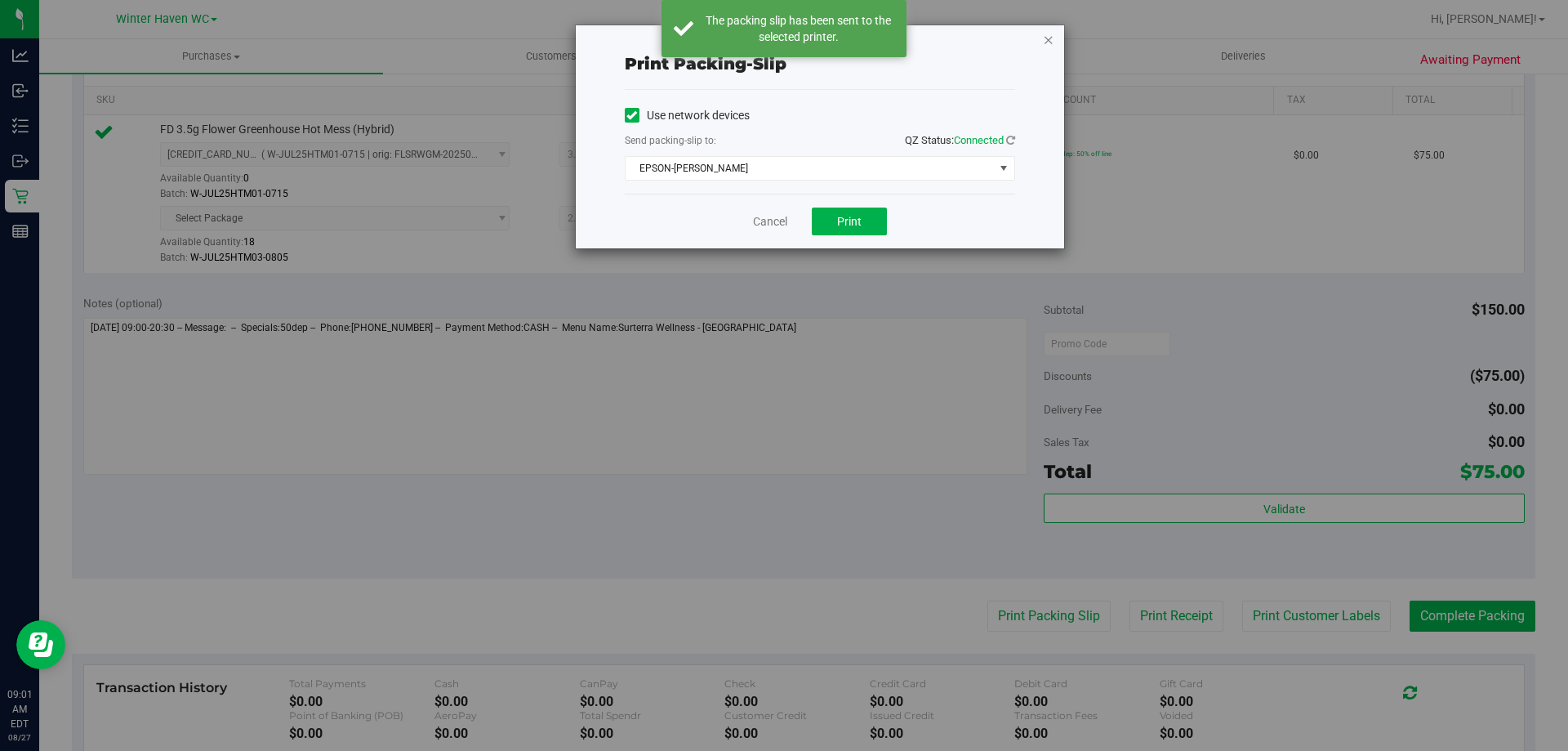
click at [1048, 39] on icon "button" at bounding box center [1048, 39] width 11 height 20
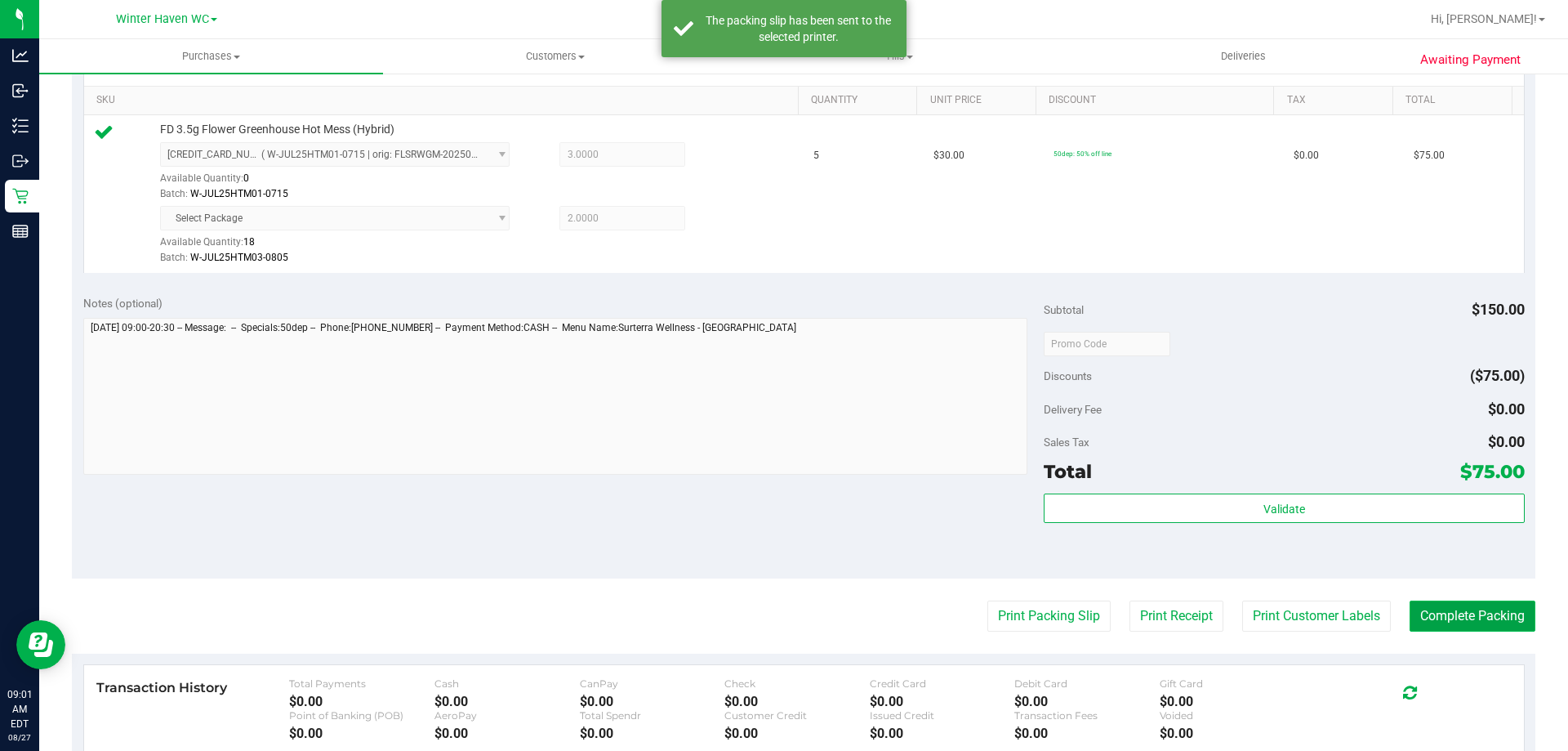
click at [1432, 621] on button "Complete Packing" at bounding box center [1472, 615] width 126 height 31
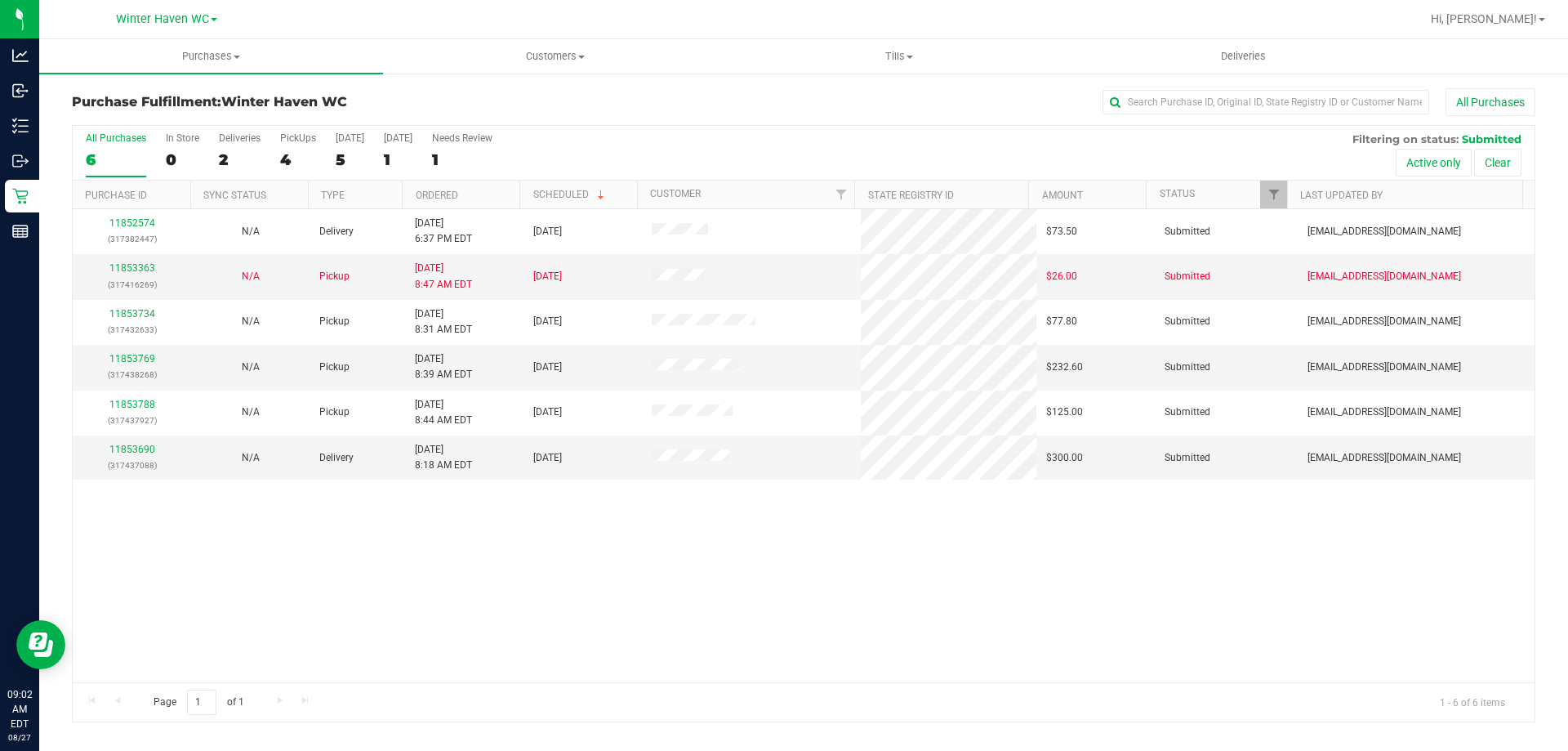
click at [502, 191] on th "Ordered" at bounding box center [461, 195] width 118 height 29
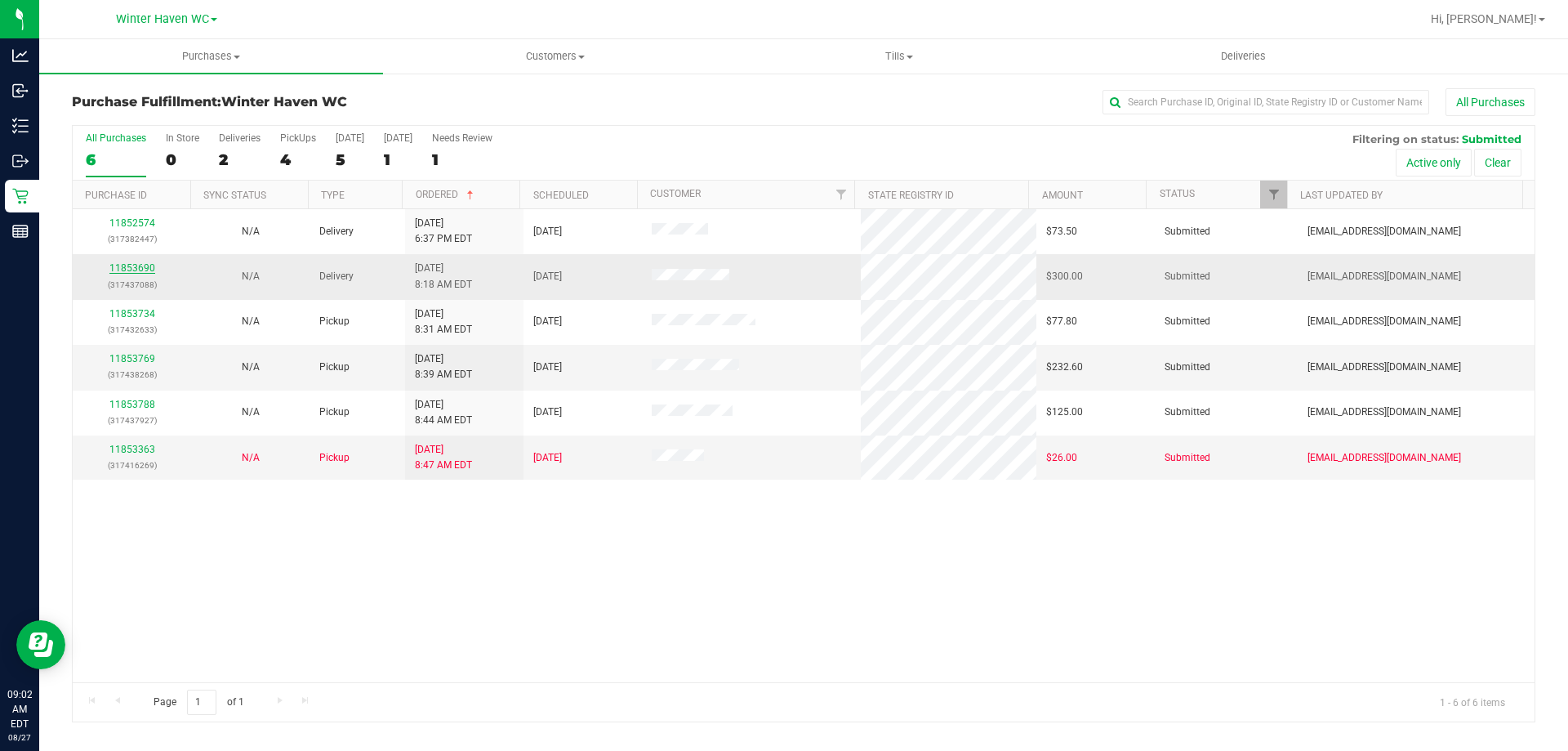
click at [140, 269] on link "11853690" at bounding box center [133, 268] width 46 height 11
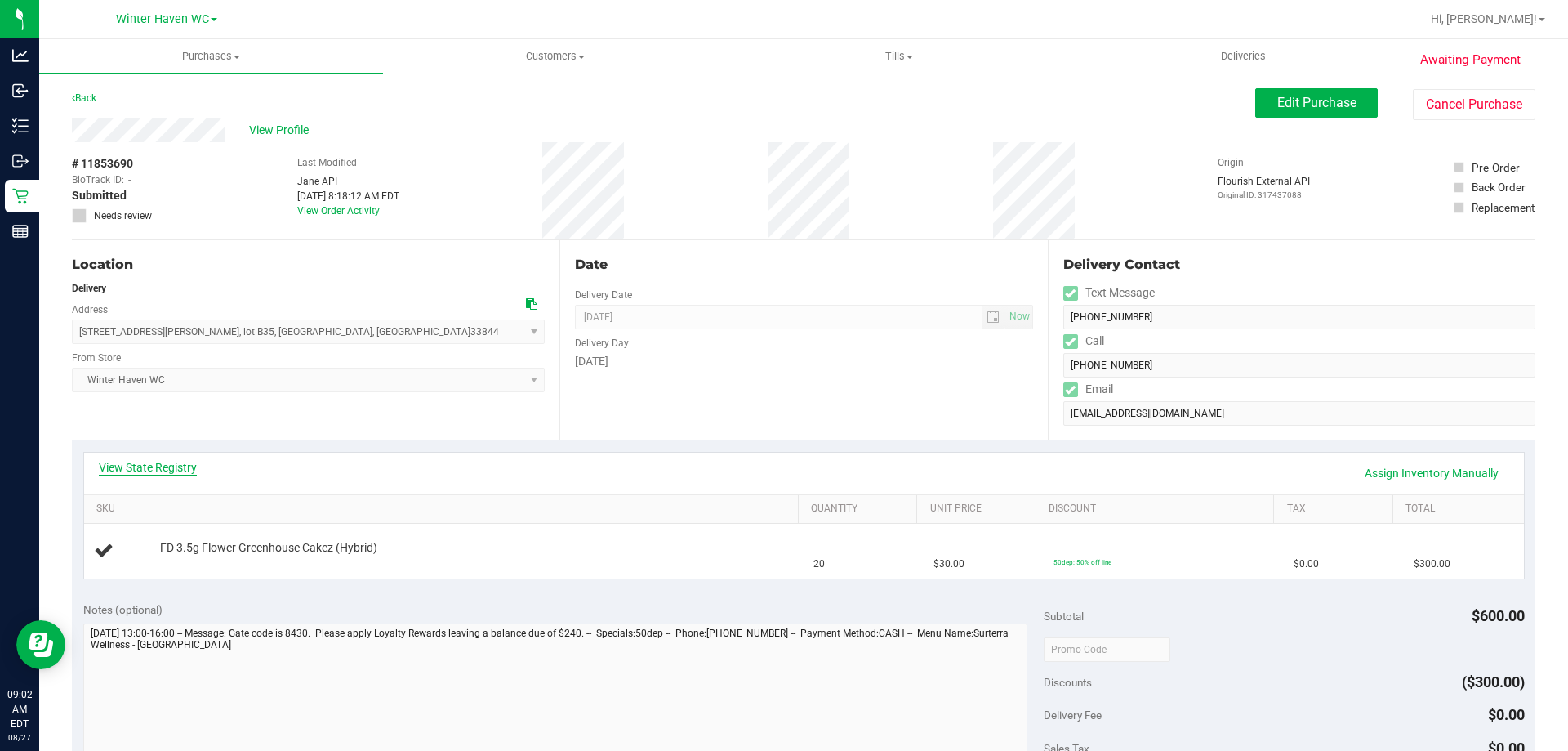
click at [173, 471] on link "View State Registry" at bounding box center [148, 467] width 98 height 16
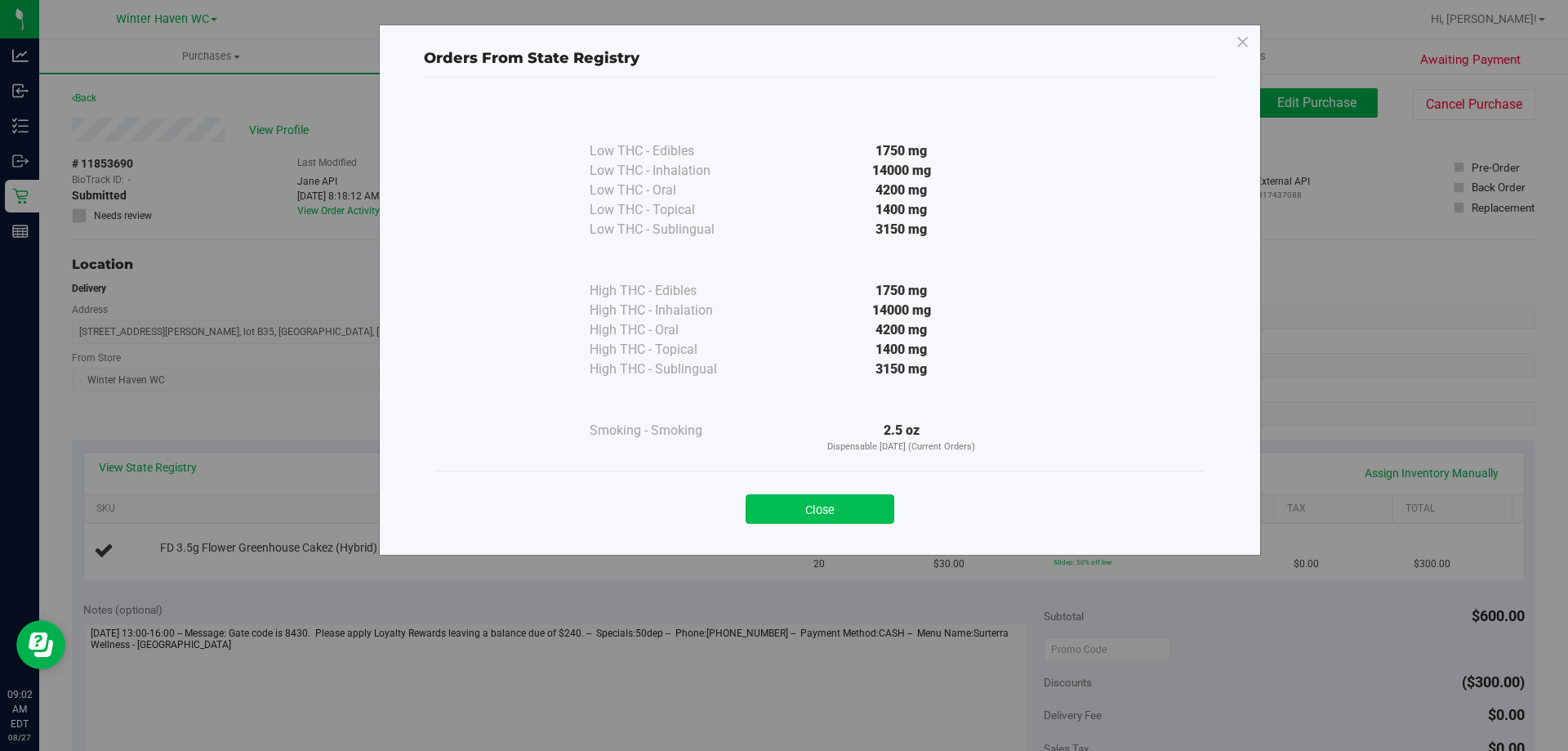
click at [835, 506] on button "Close" at bounding box center [819, 508] width 149 height 29
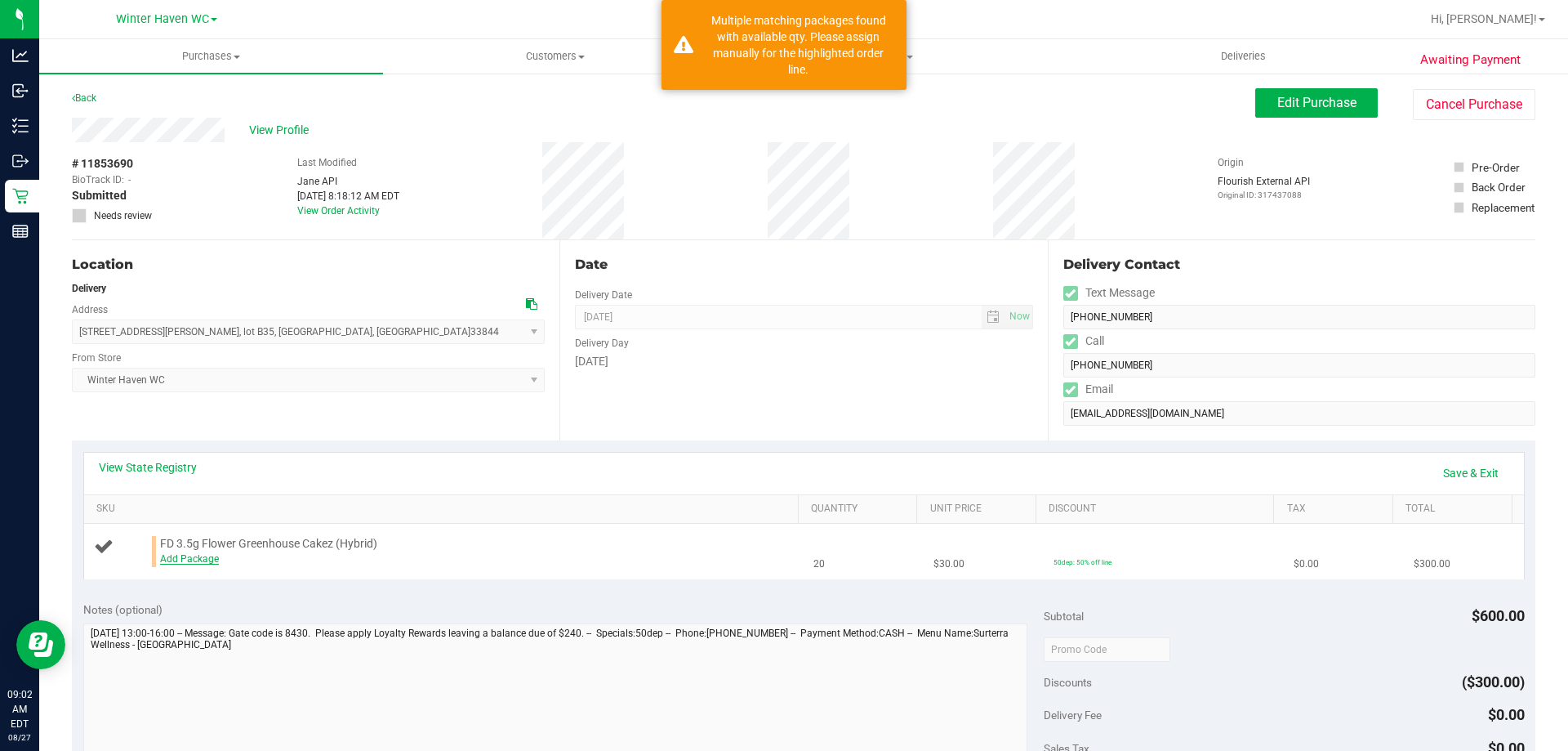
click at [184, 557] on link "Add Package" at bounding box center [189, 558] width 59 height 11
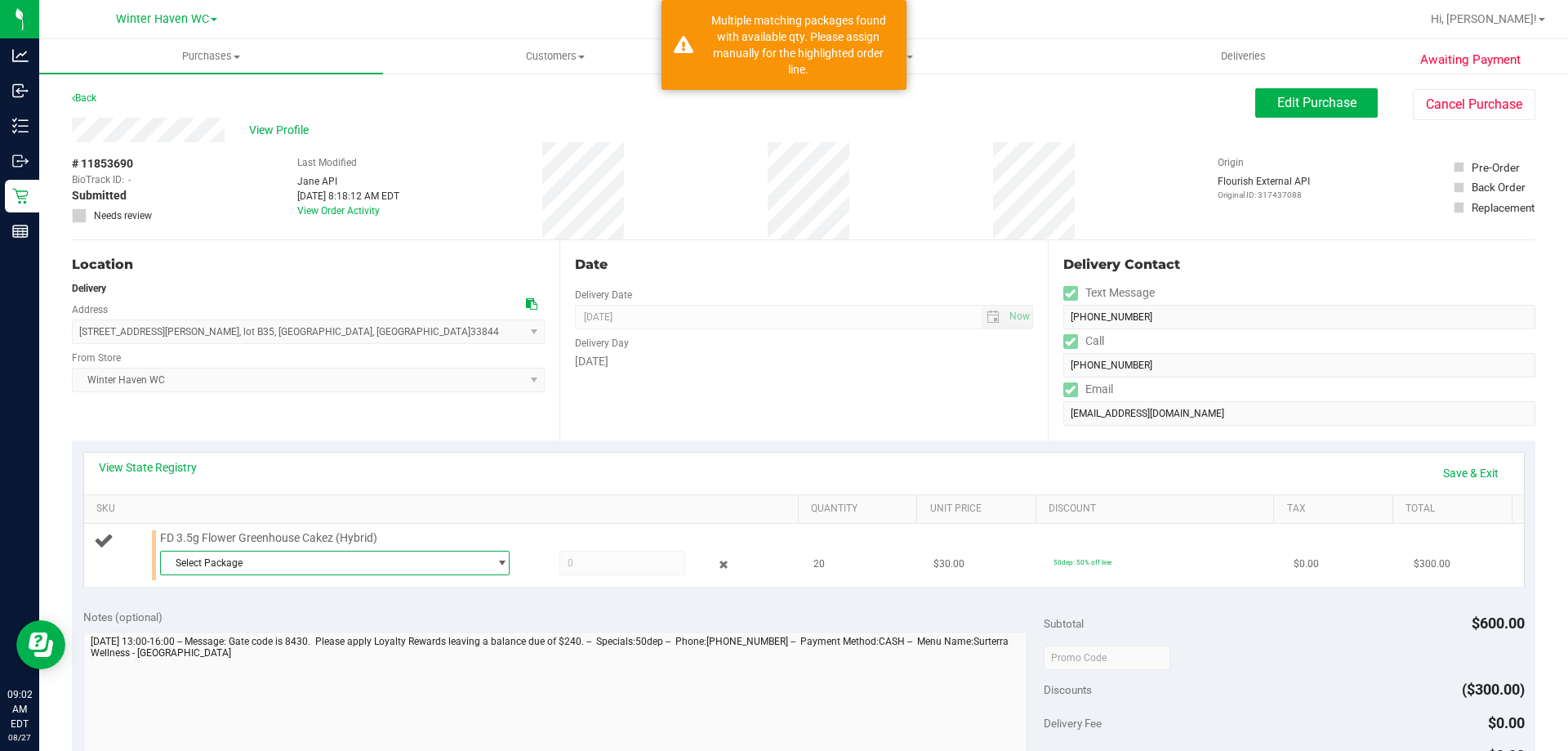
click at [275, 565] on span "Select Package" at bounding box center [324, 562] width 327 height 23
click at [276, 620] on li "3963589526775901 ( W-JUN25CKZ03-0617 | orig: FLSRWGM-20250623-909 )" at bounding box center [330, 629] width 341 height 23
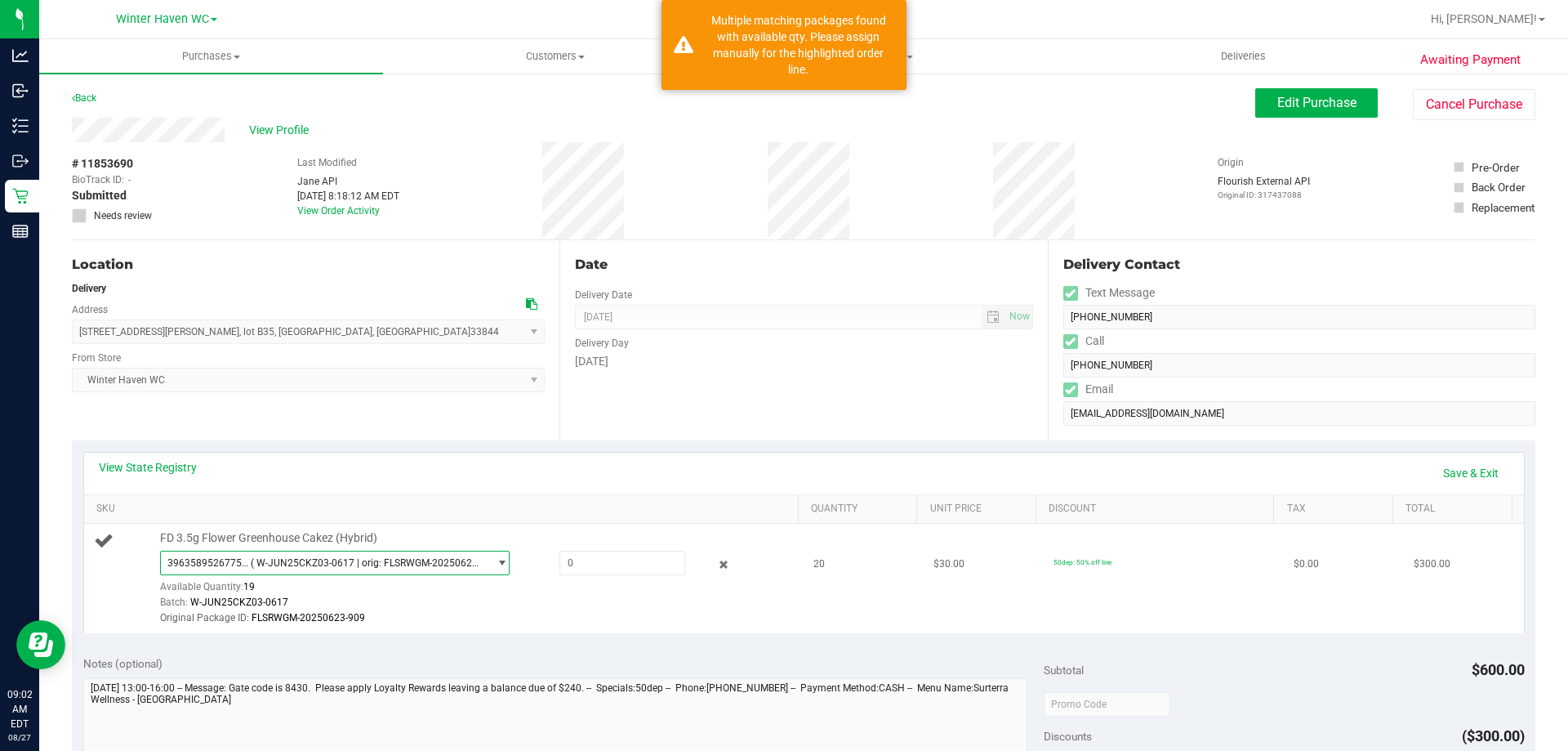
click at [290, 560] on span "( W-JUN25CKZ03-0617 | orig: FLSRWGM-20250623-909 )" at bounding box center [365, 562] width 231 height 11
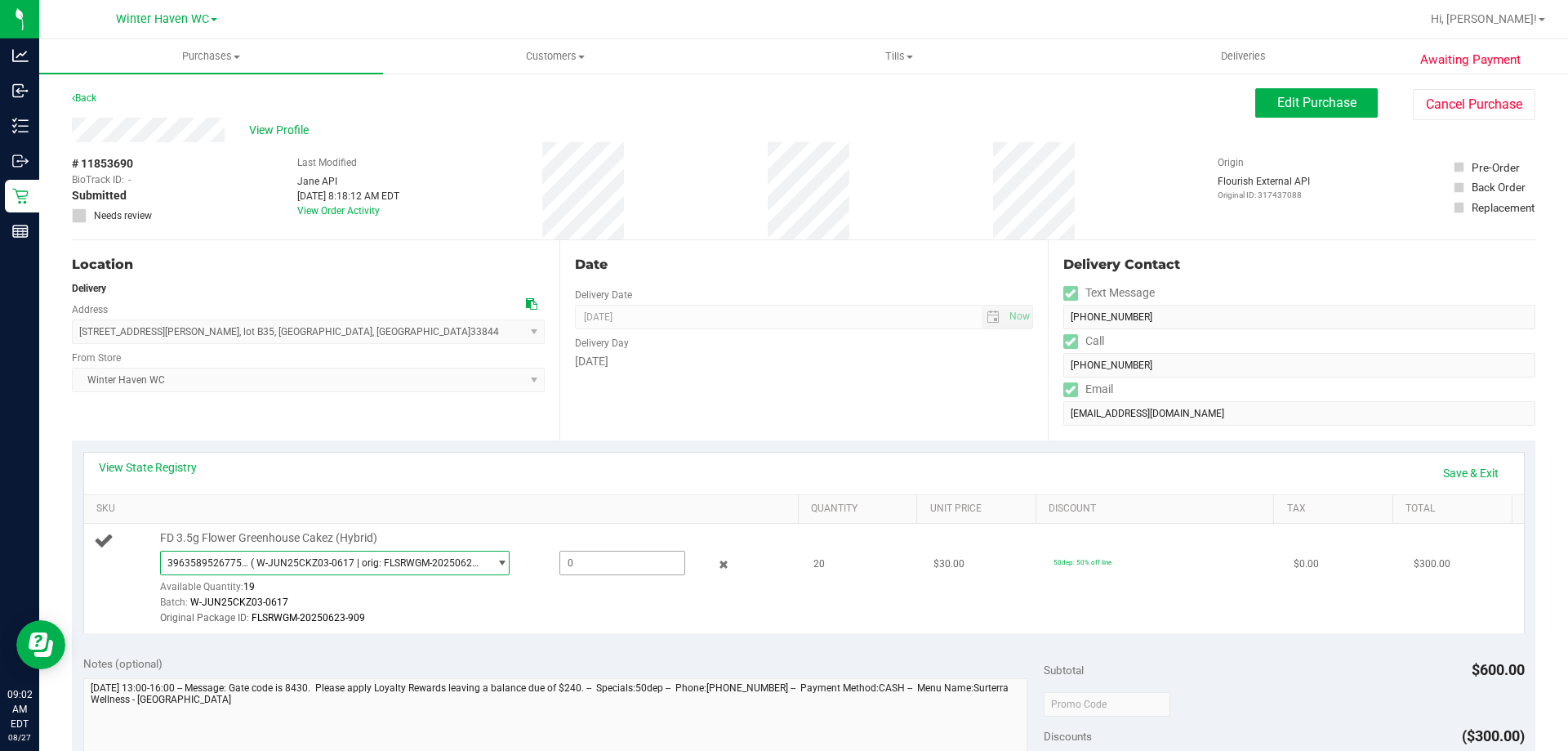
click at [606, 568] on span at bounding box center [622, 562] width 126 height 25
type input "19"
type input "19.0000"
click at [614, 606] on div "Batch: W-JUN25CKZ03-0617" at bounding box center [475, 603] width 631 height 16
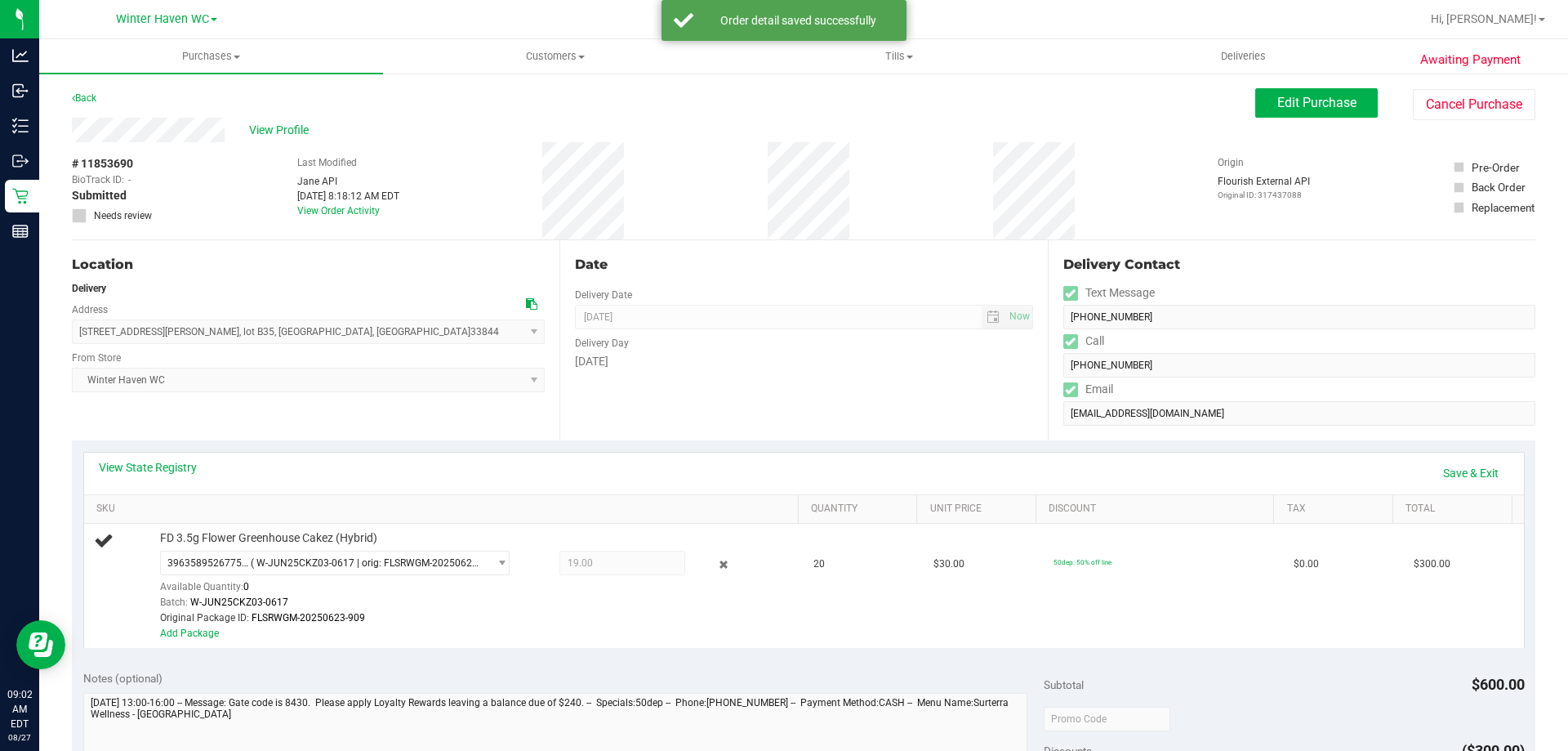
click at [1443, 487] on div "View State Registry Save & Exit" at bounding box center [803, 473] width 1439 height 42
click at [1457, 470] on link "Save & Exit" at bounding box center [1470, 473] width 77 height 28
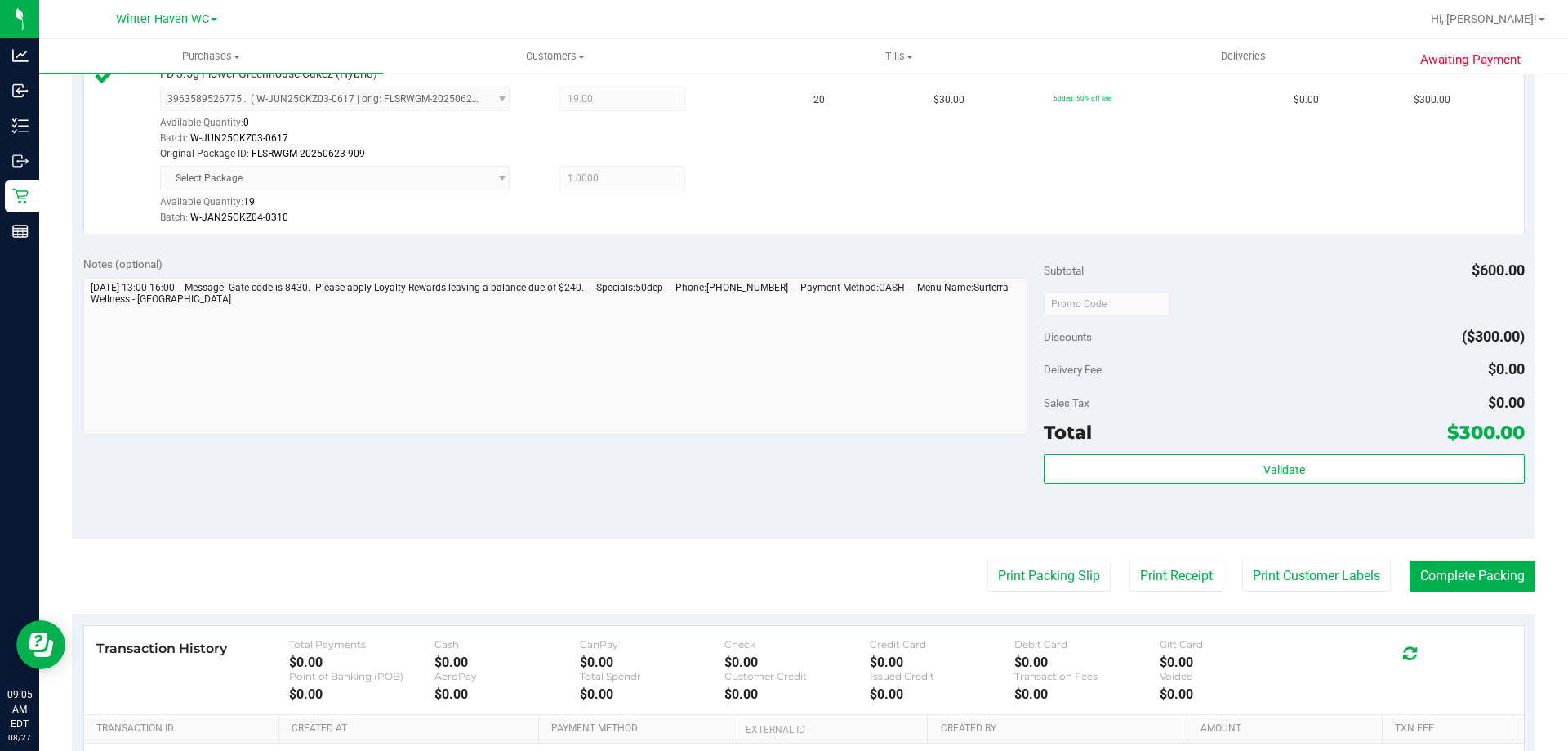
scroll to position [654, 0]
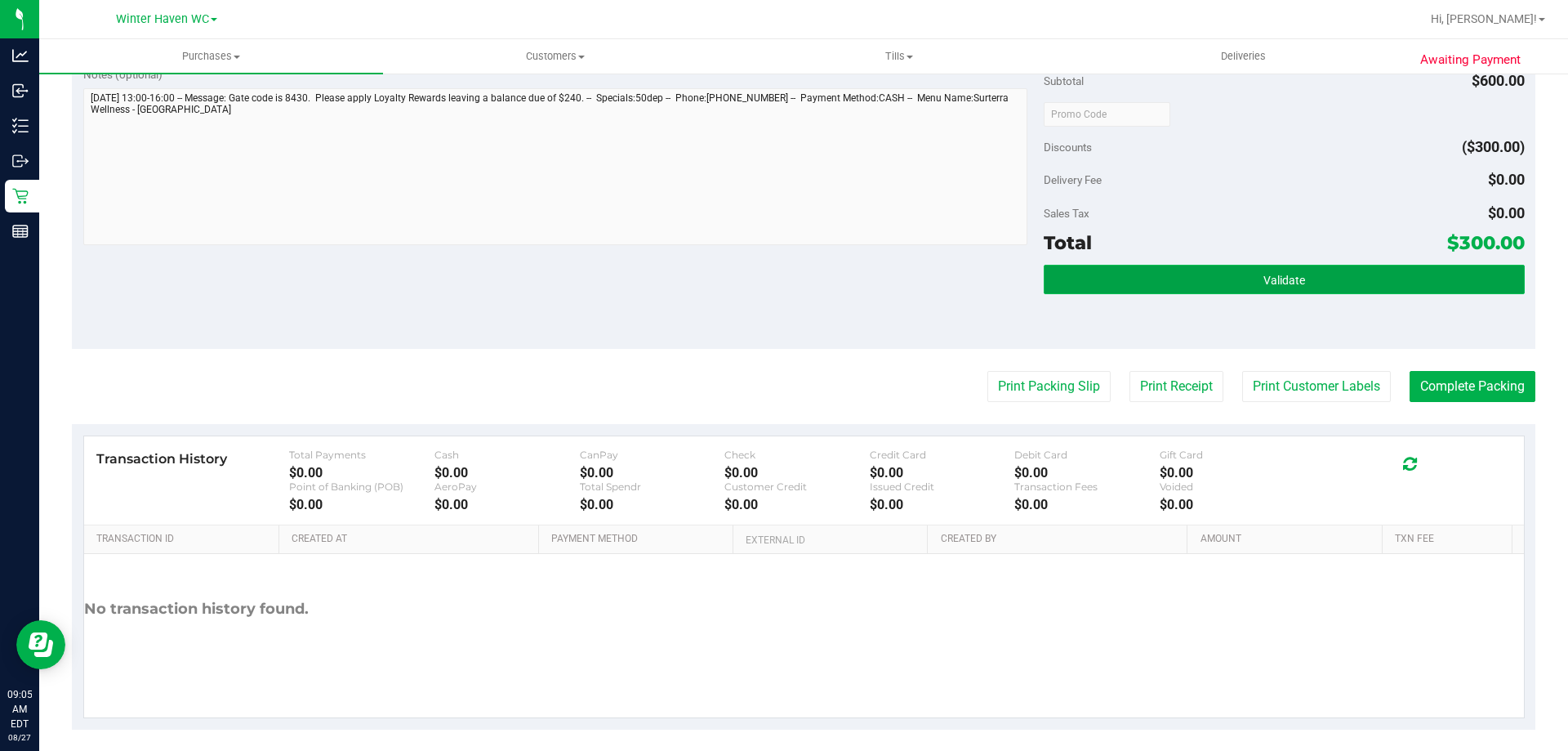
click at [1182, 289] on button "Validate" at bounding box center [1284, 279] width 480 height 29
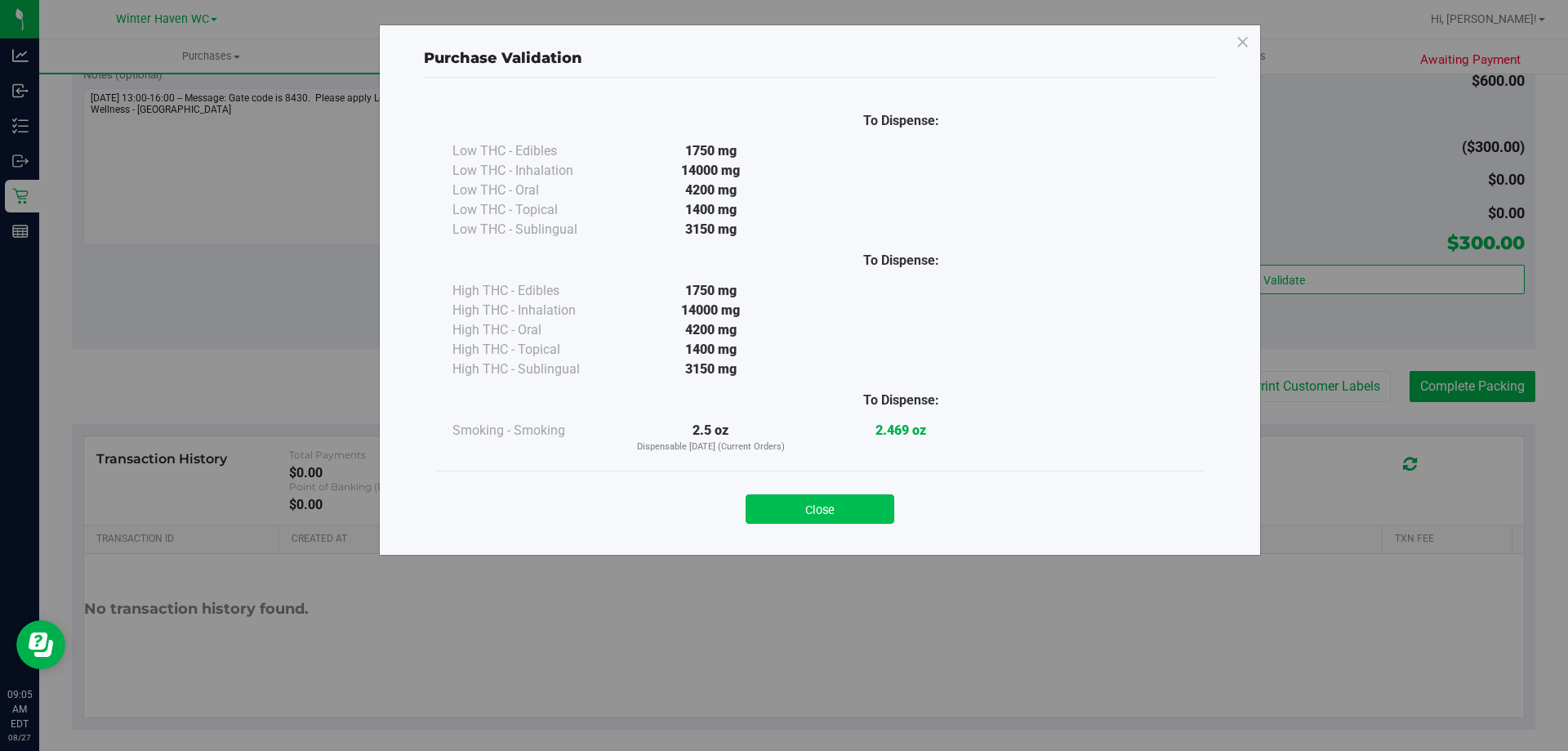
click at [850, 513] on button "Close" at bounding box center [819, 508] width 149 height 29
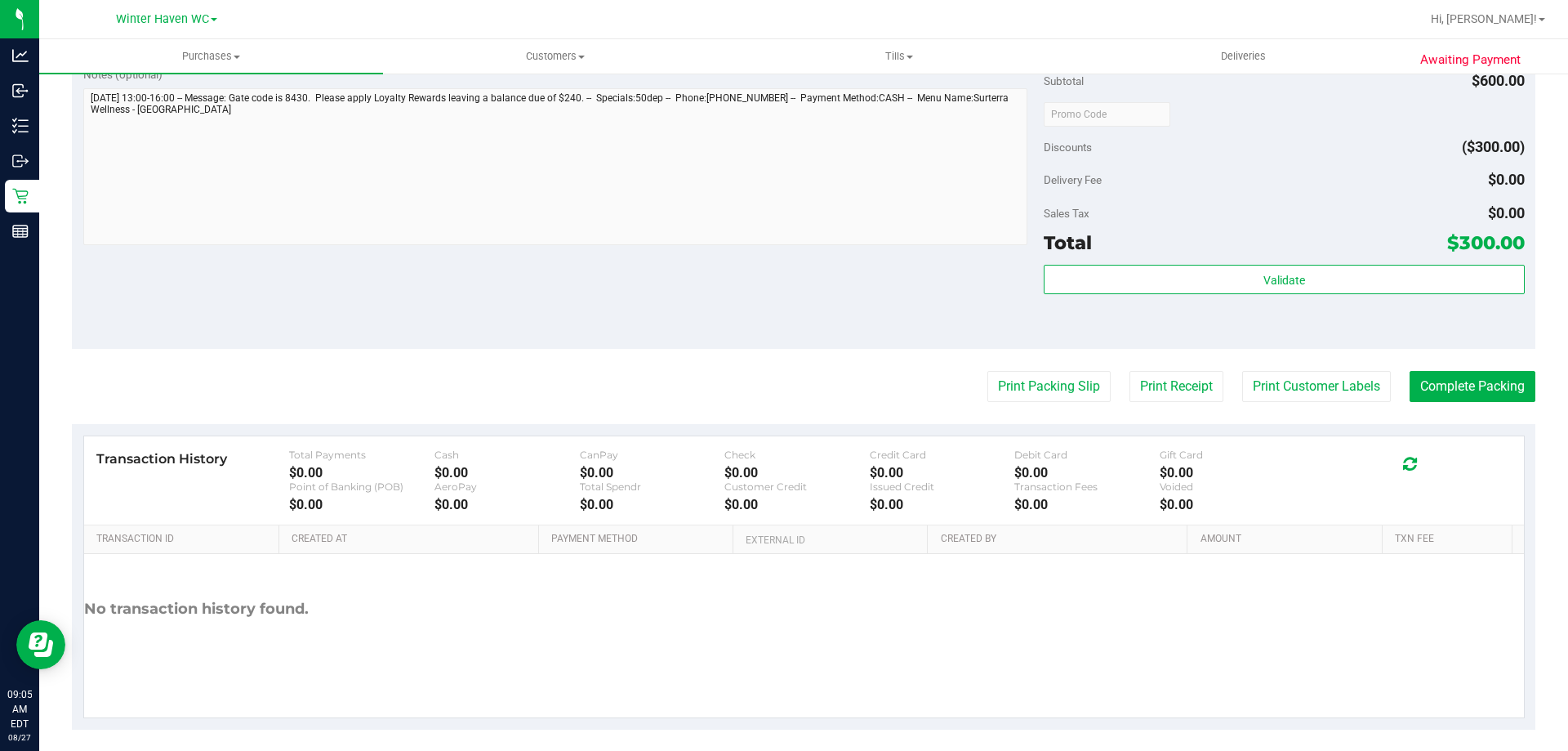
click at [1077, 366] on purchase-details "Back Edit Purchase Cancel Purchase View Profile # 11853690 BioTrack ID: - Submi…" at bounding box center [803, 82] width 1463 height 1295
click at [1053, 379] on button "Print Packing Slip" at bounding box center [1049, 385] width 124 height 31
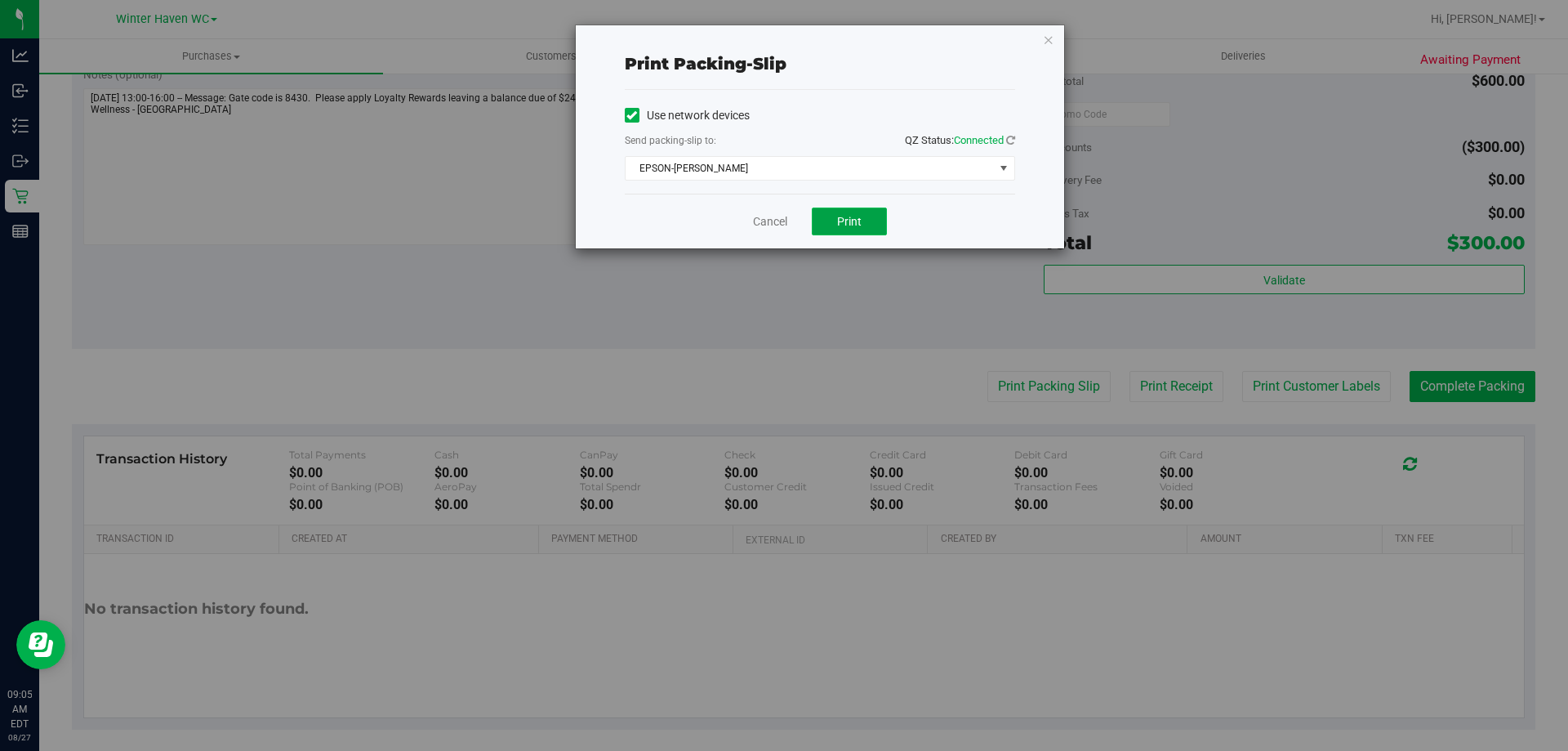
click at [845, 224] on span "Print" at bounding box center [849, 221] width 25 height 13
click at [770, 227] on link "Cancel" at bounding box center [770, 222] width 34 height 17
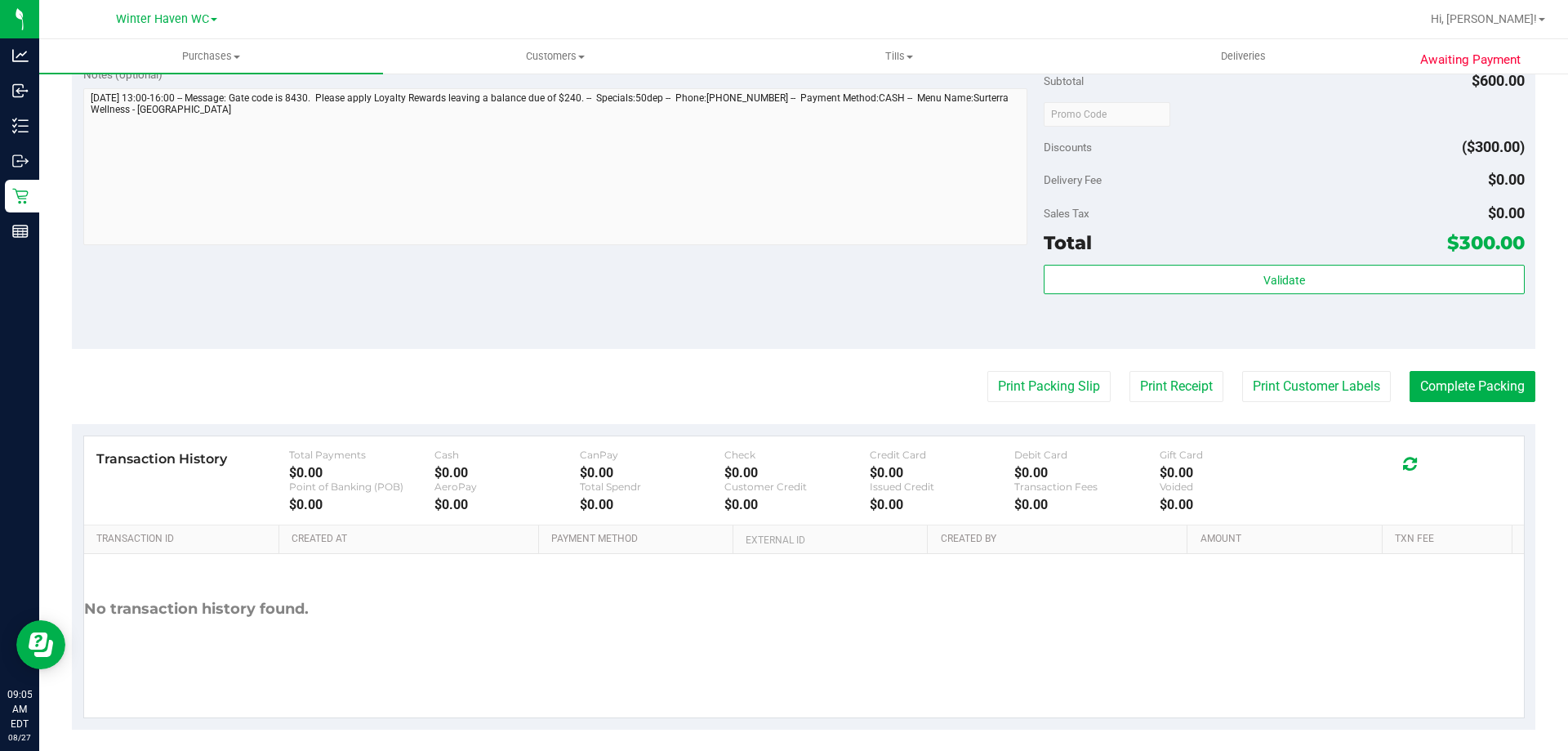
click at [1300, 263] on div "Subtotal $600.00 Discounts ($300.00) Delivery Fee $0.00 Sales Tax $0.00 Total $…" at bounding box center [1284, 202] width 480 height 272
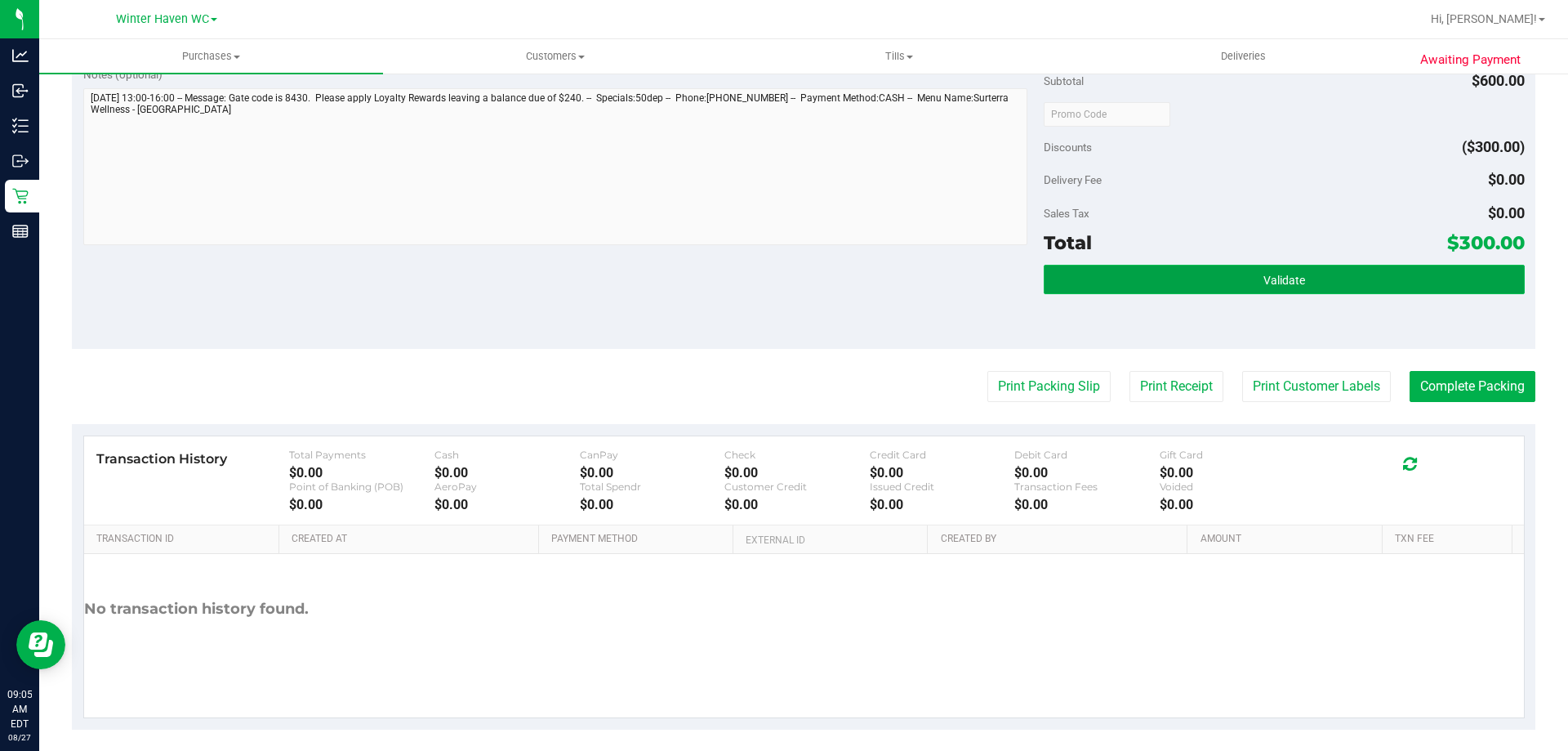
click at [1301, 269] on button "Validate" at bounding box center [1284, 279] width 480 height 29
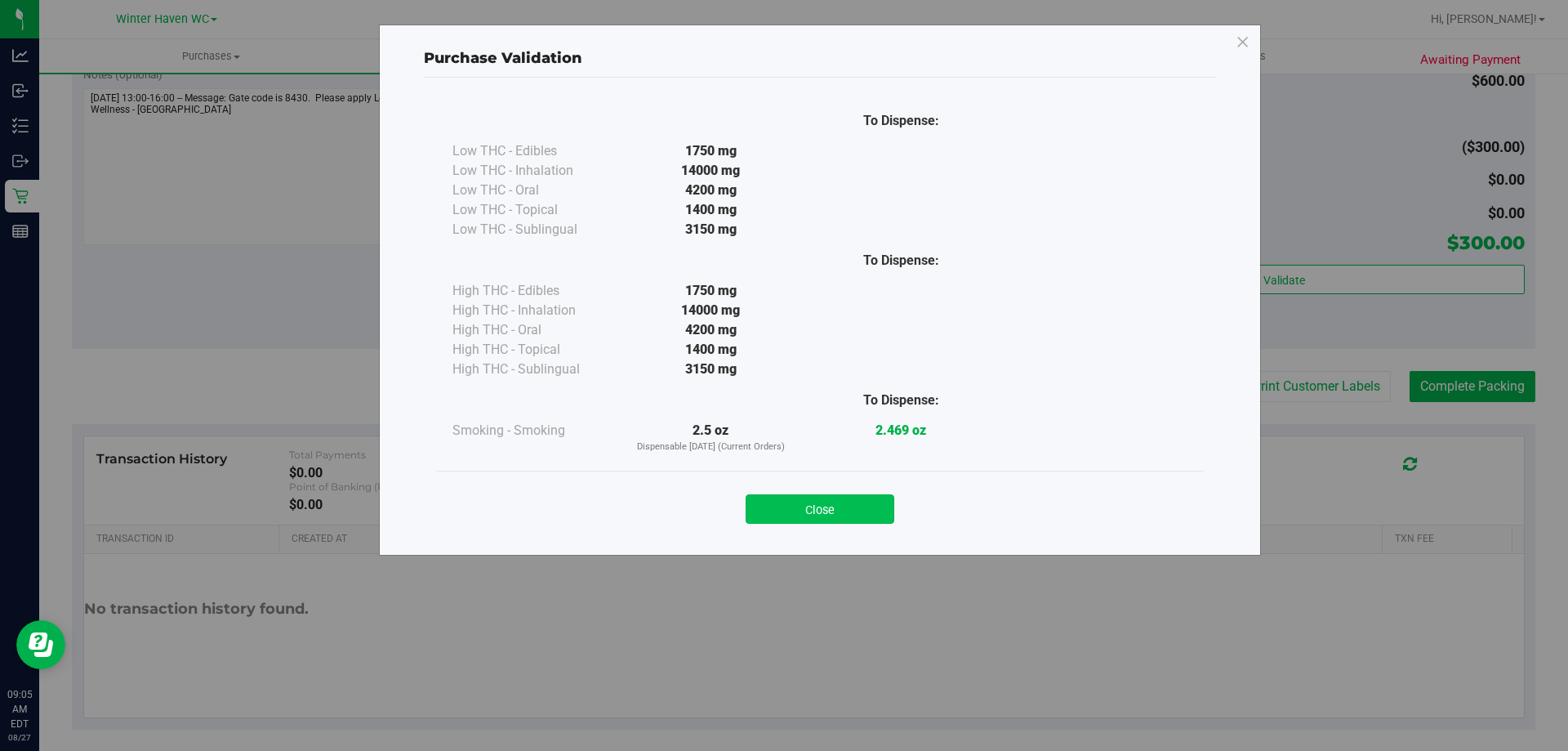
click at [828, 497] on button "Close" at bounding box center [819, 508] width 149 height 29
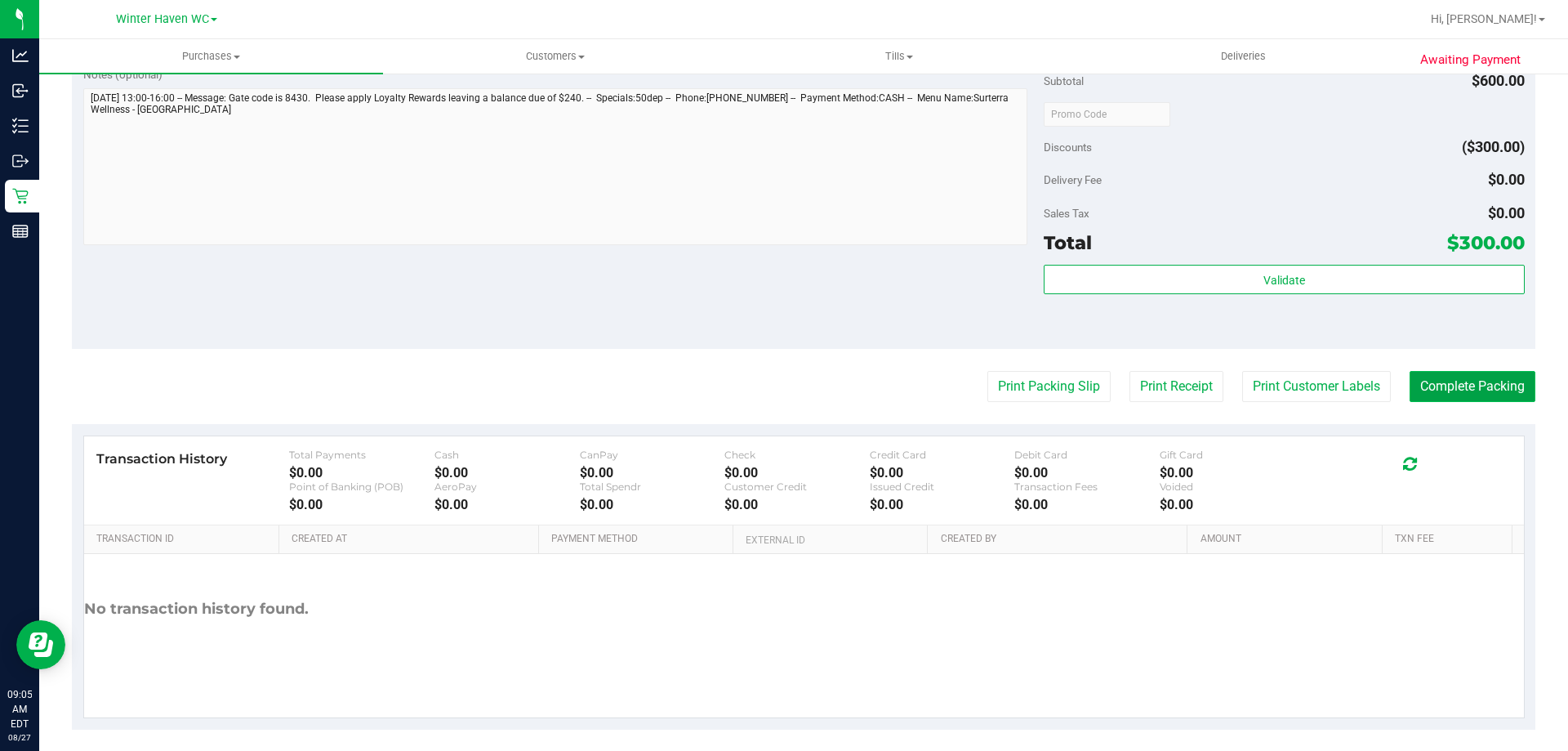
click at [1457, 391] on button "Complete Packing" at bounding box center [1472, 385] width 126 height 31
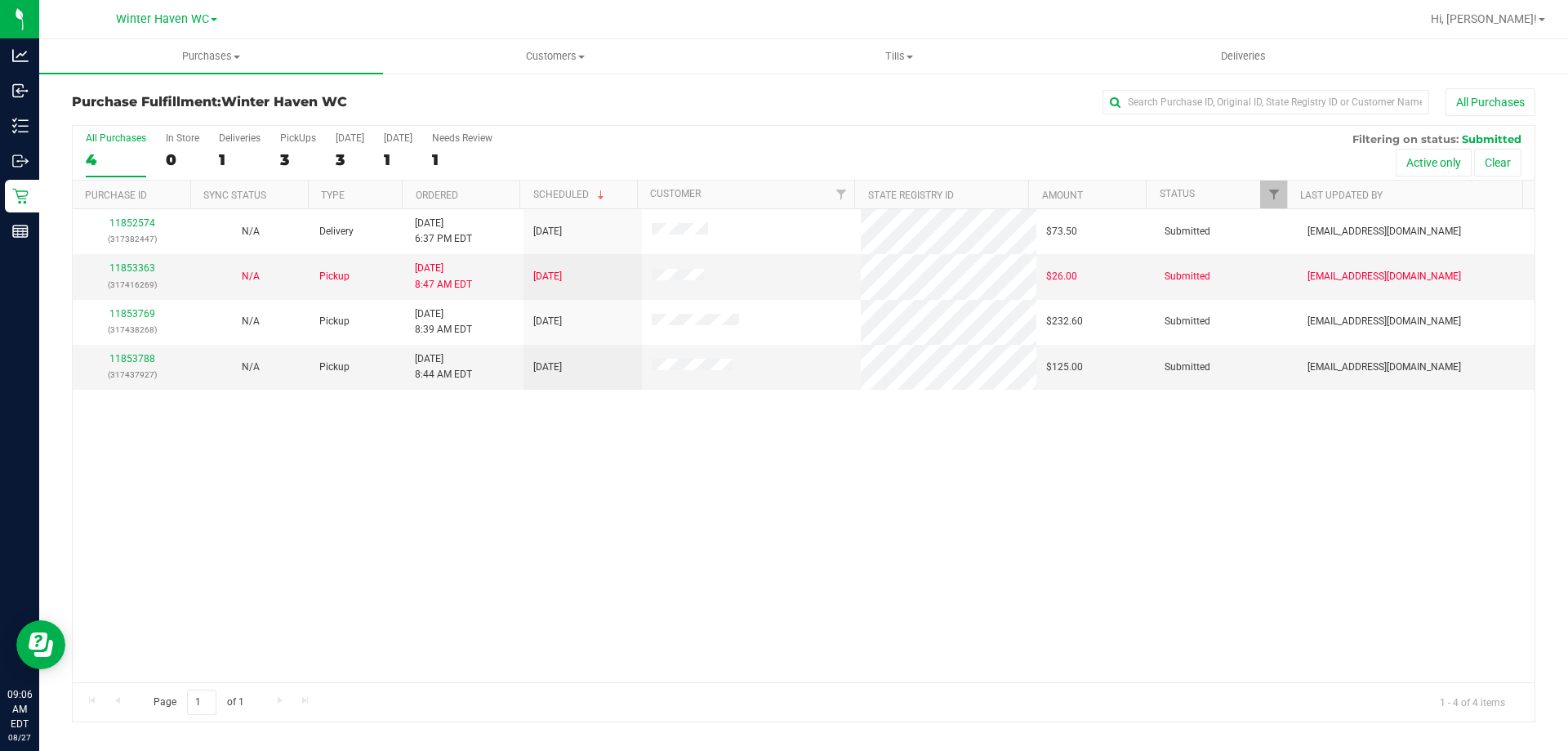
click at [497, 194] on th "Ordered" at bounding box center [461, 195] width 118 height 29
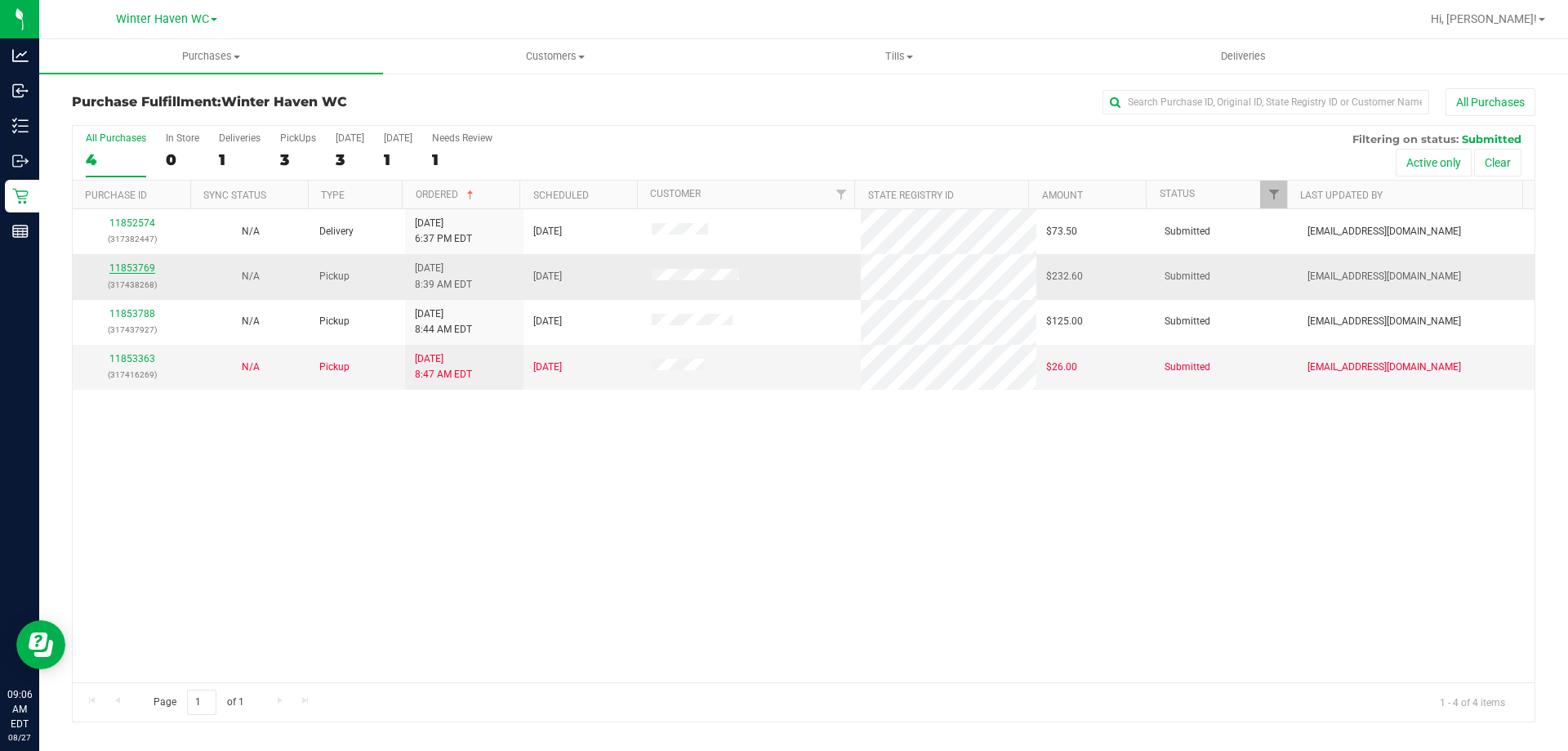
click at [148, 270] on link "11853769" at bounding box center [133, 268] width 46 height 11
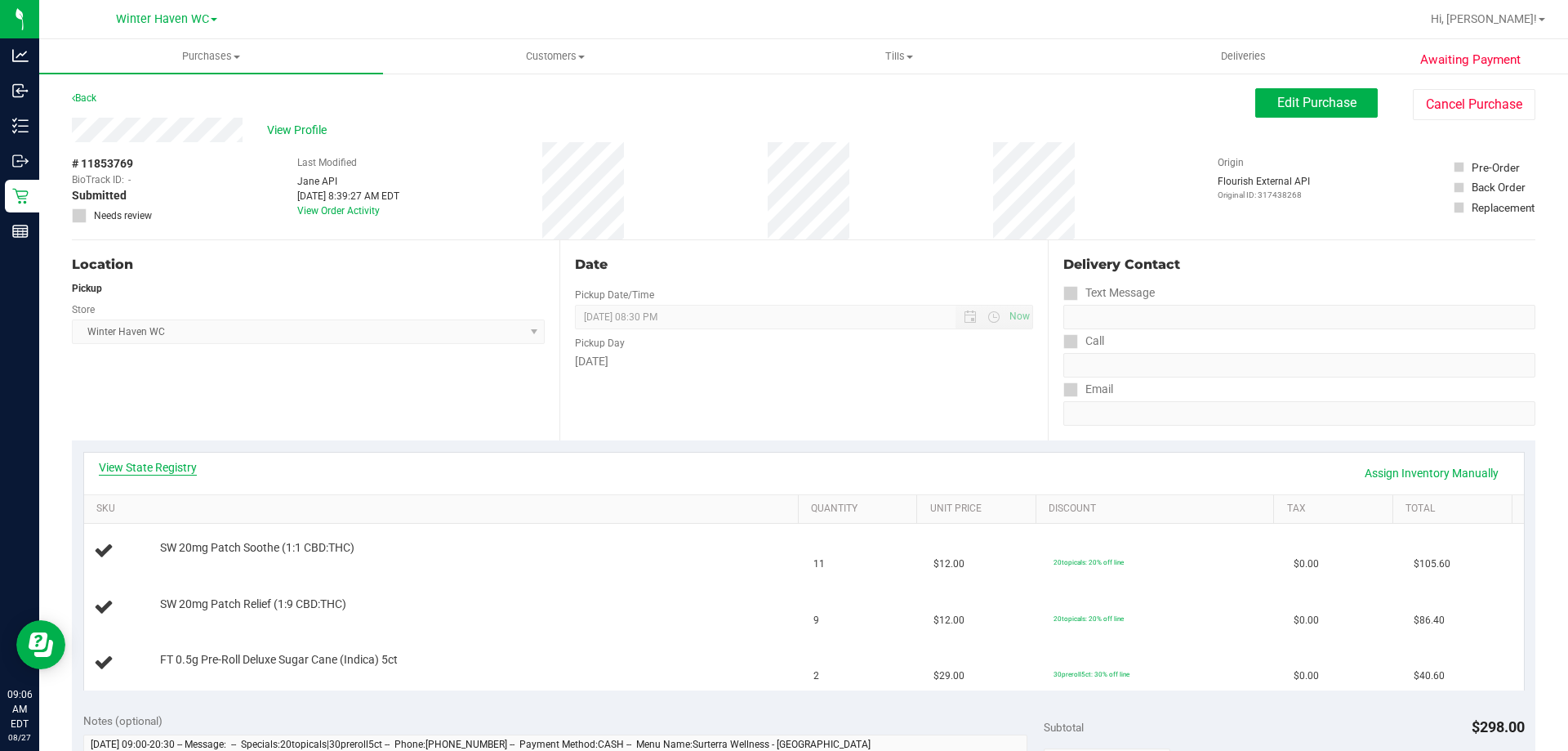
click at [174, 471] on link "View State Registry" at bounding box center [148, 467] width 98 height 16
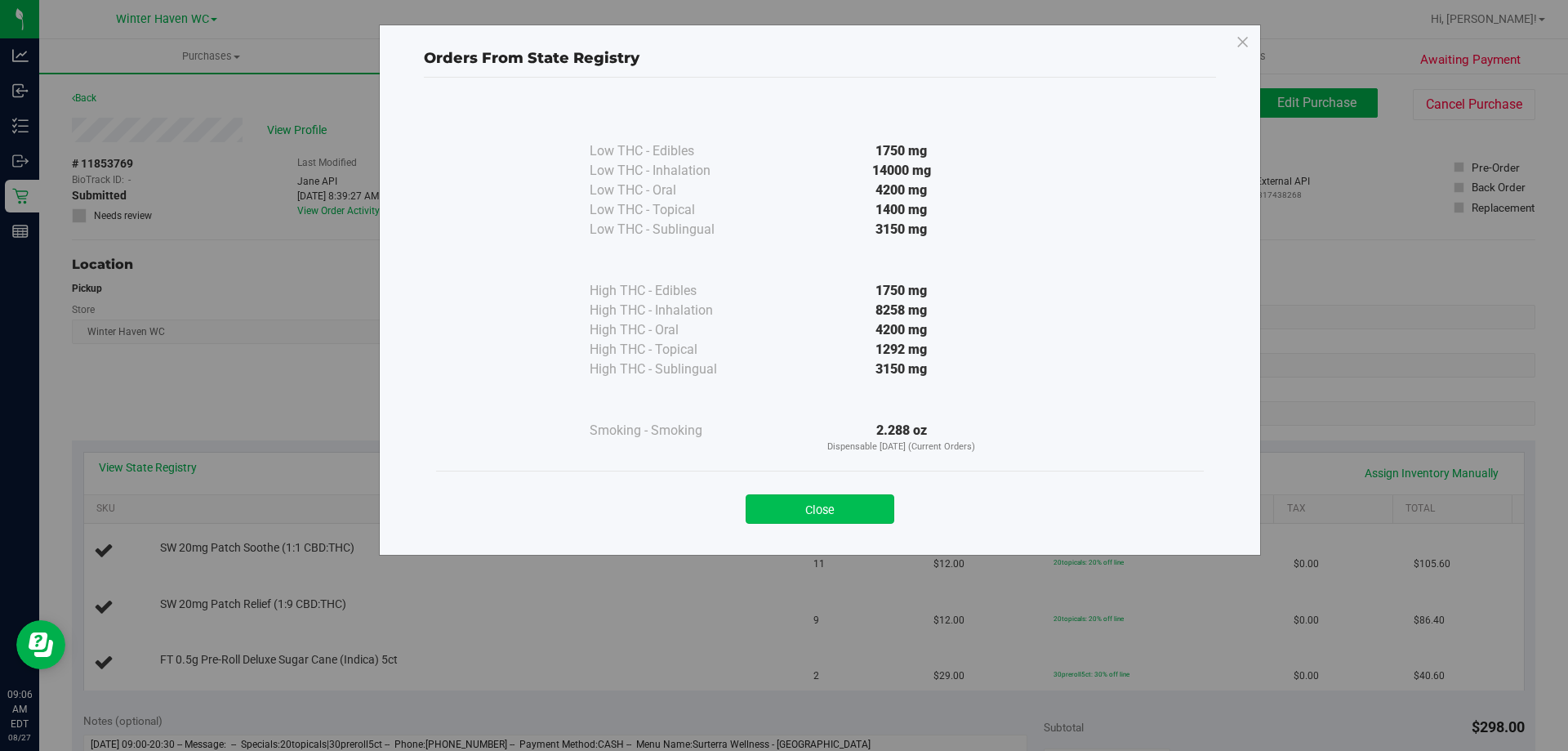
click at [788, 504] on button "Close" at bounding box center [819, 508] width 149 height 29
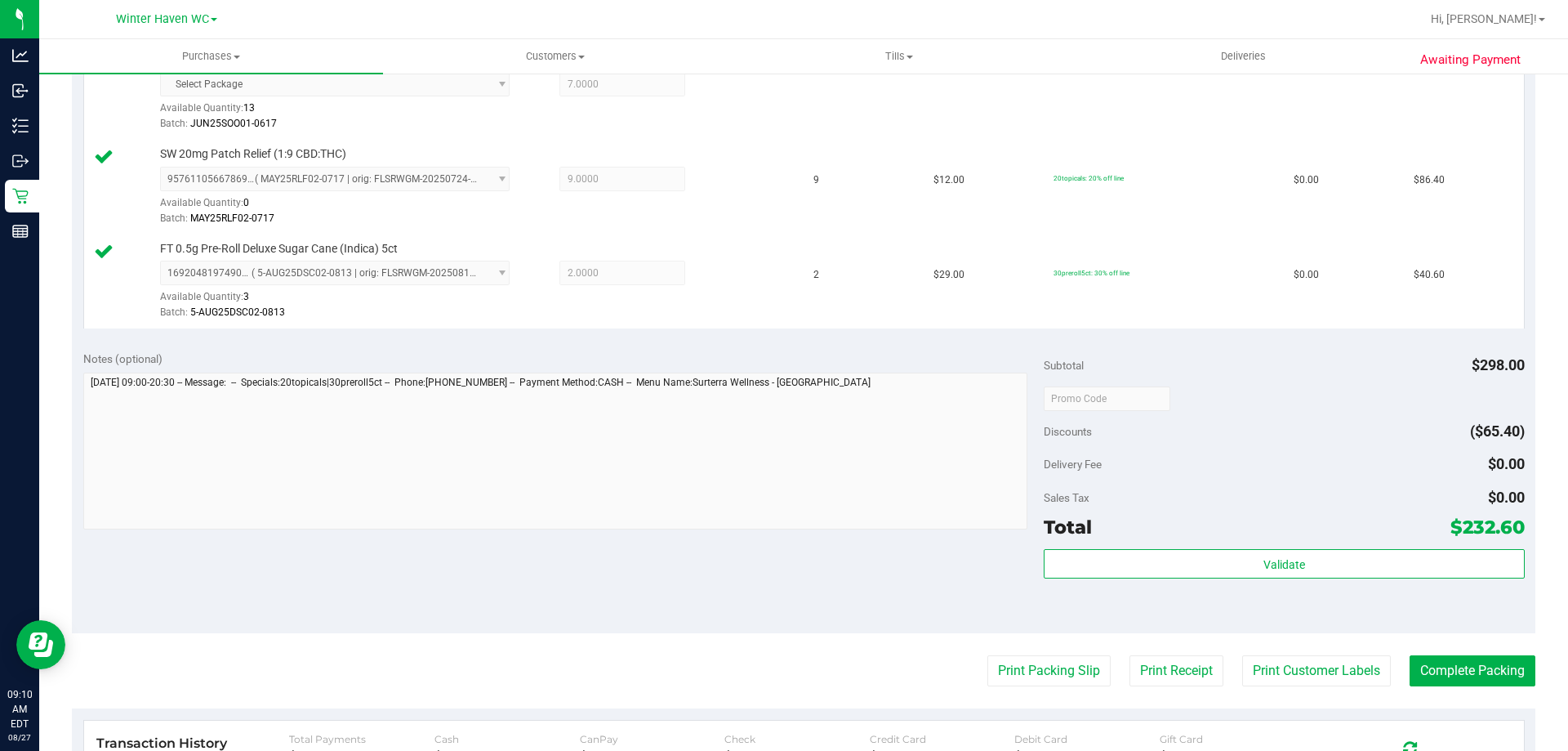
scroll to position [735, 0]
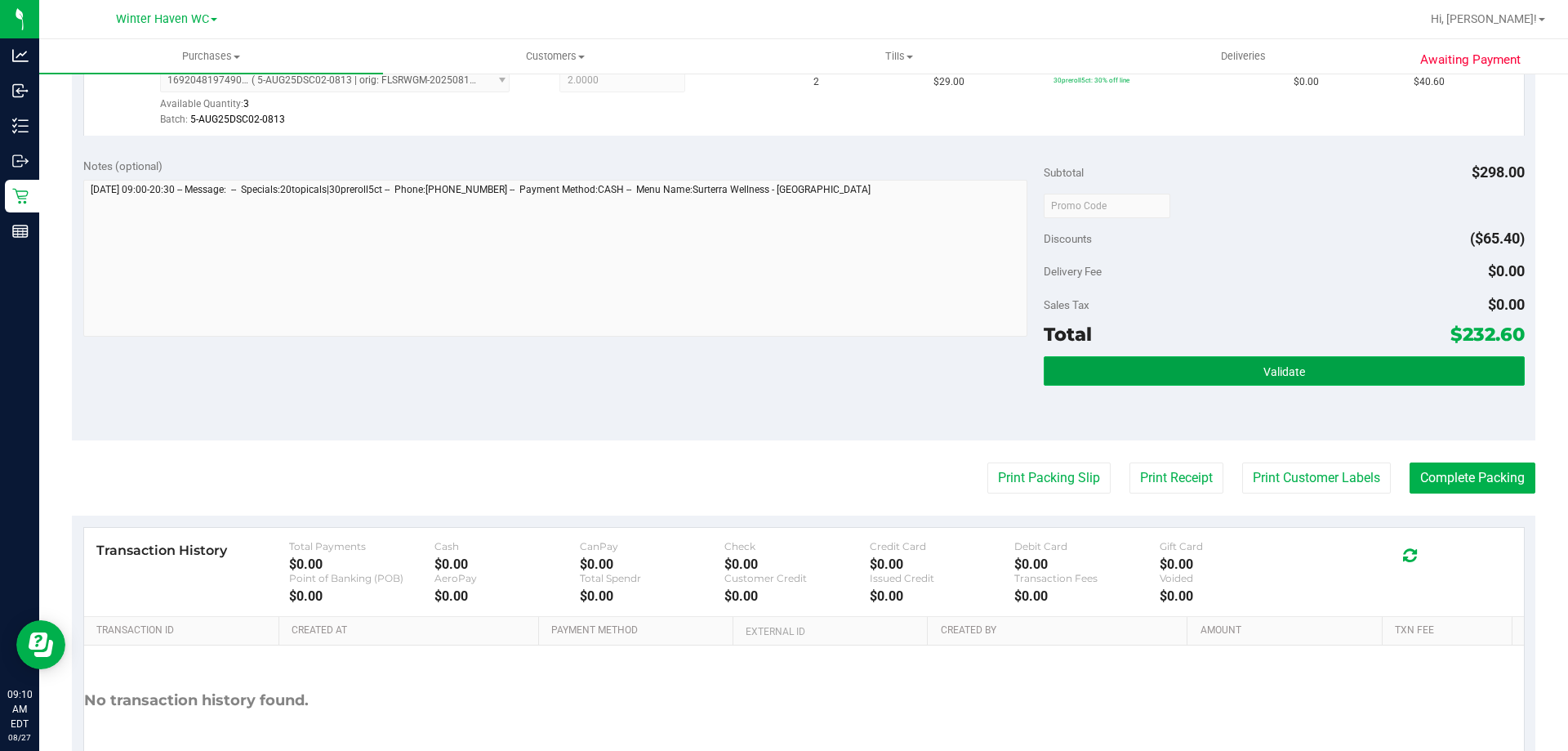
click at [1160, 365] on button "Validate" at bounding box center [1284, 371] width 480 height 29
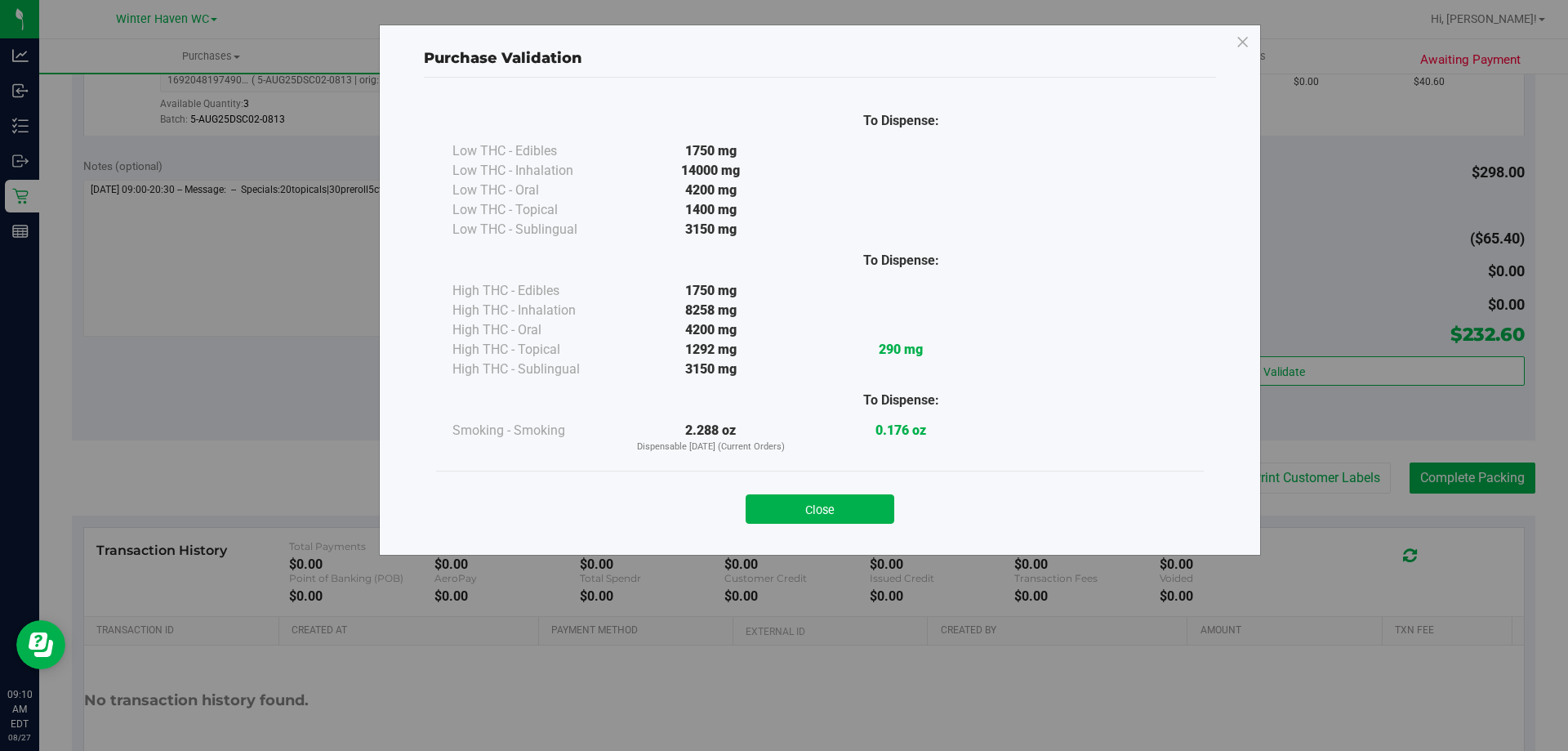
click at [847, 534] on div "Close" at bounding box center [819, 503] width 768 height 66
click at [847, 528] on div "Close" at bounding box center [819, 503] width 768 height 66
click at [855, 506] on button "Close" at bounding box center [819, 508] width 149 height 29
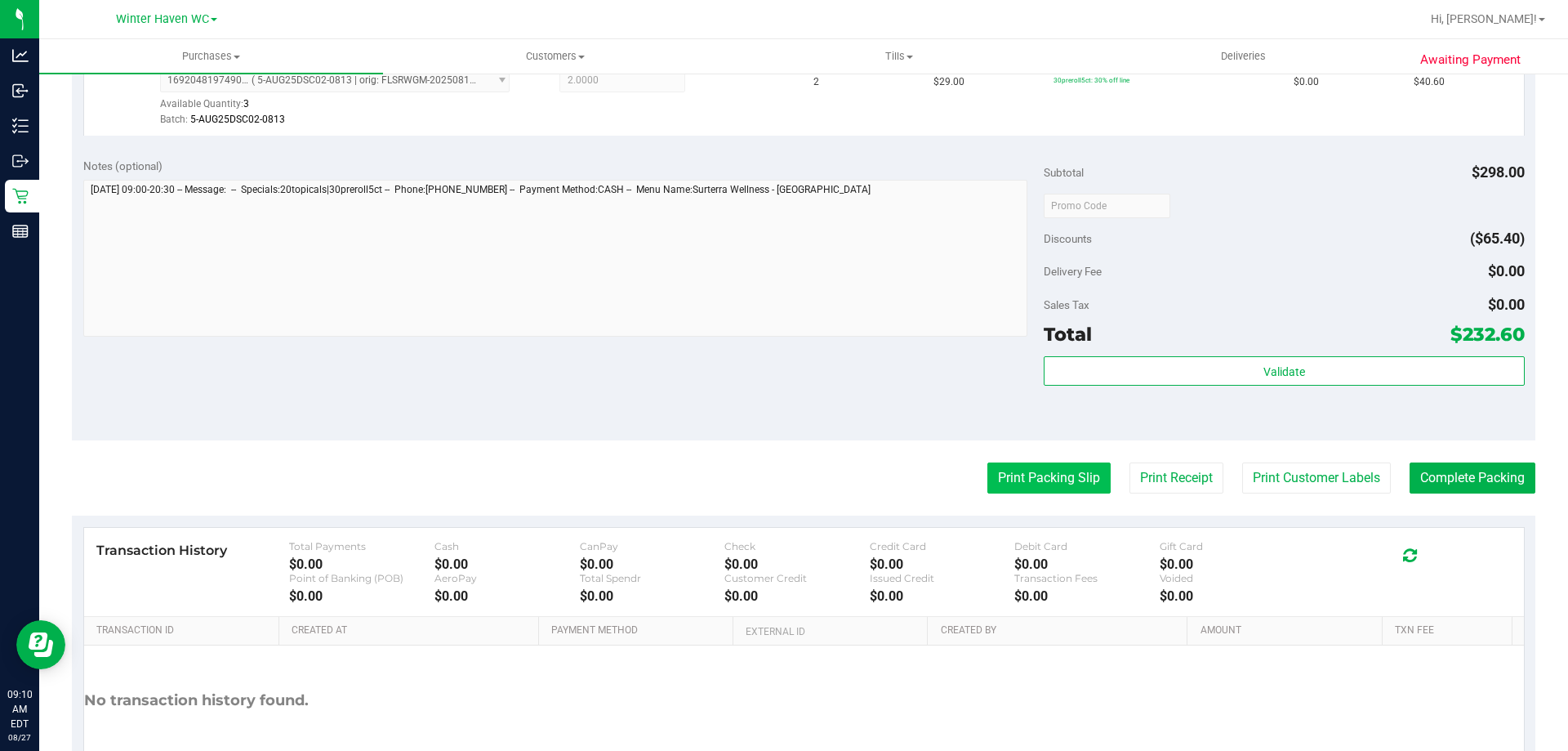
click at [1023, 477] on button "Print Packing Slip" at bounding box center [1049, 477] width 124 height 31
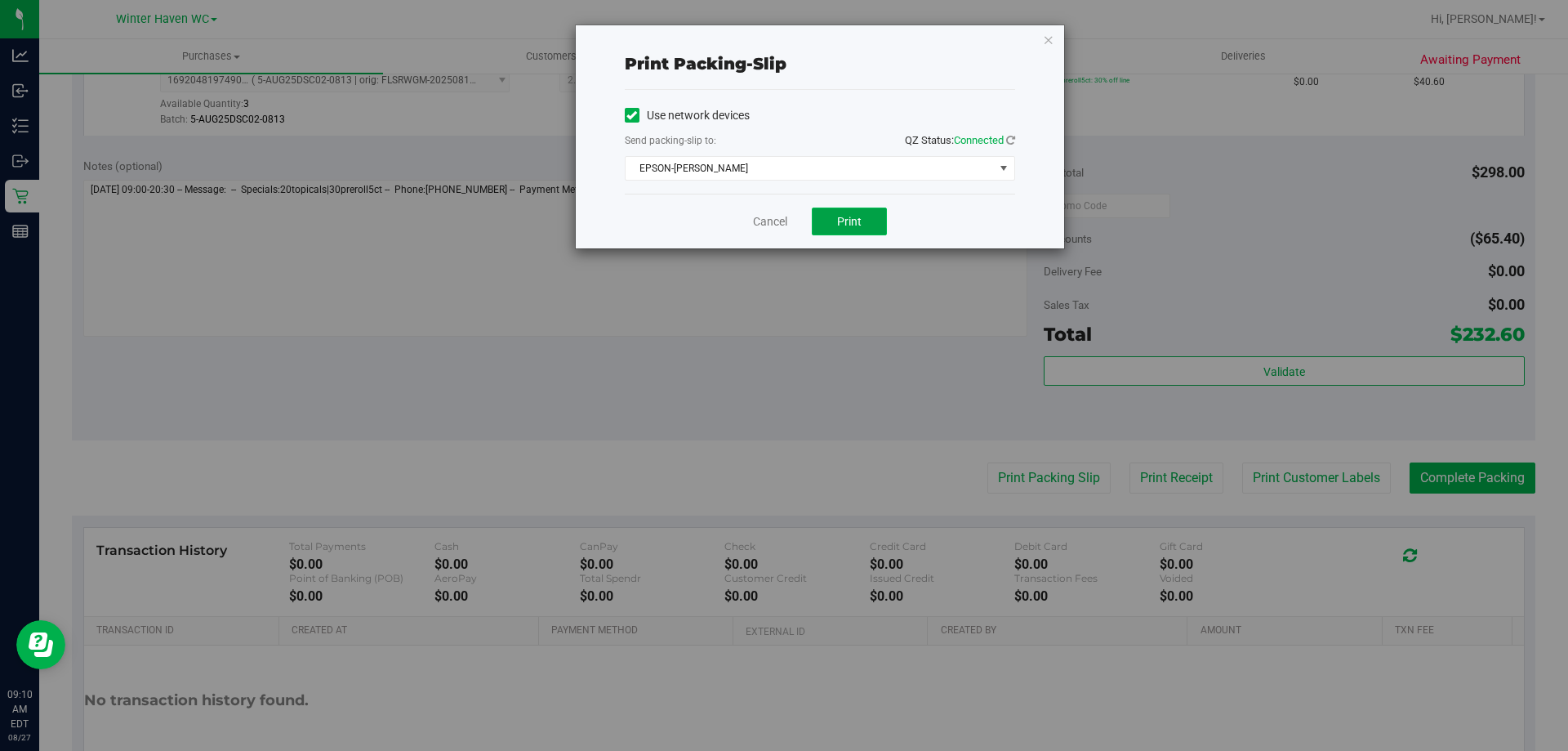
click at [863, 224] on button "Print" at bounding box center [848, 222] width 75 height 28
click at [772, 218] on link "Cancel" at bounding box center [770, 222] width 34 height 17
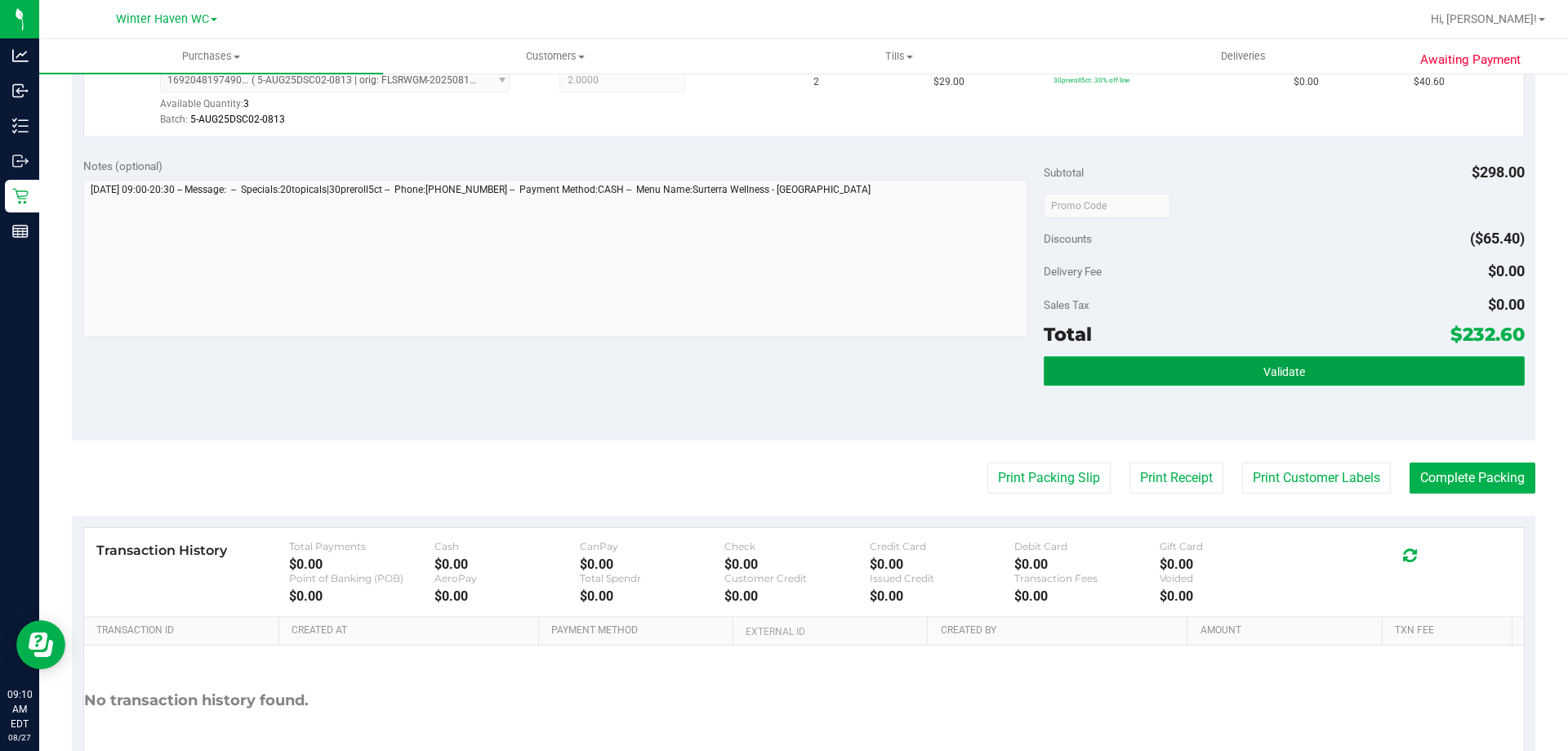
click at [1288, 363] on button "Validate" at bounding box center [1284, 371] width 480 height 29
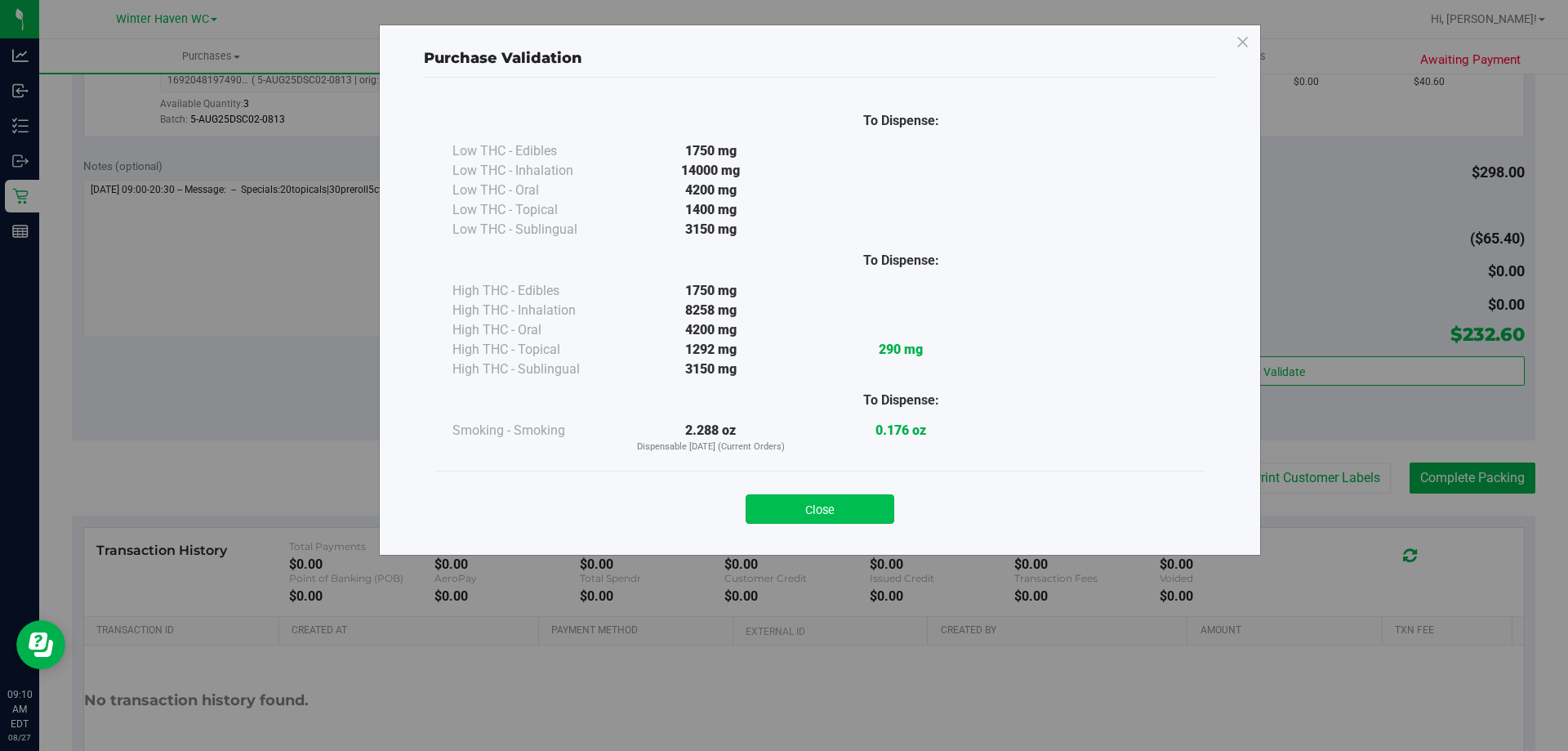
click at [819, 516] on button "Close" at bounding box center [819, 508] width 149 height 29
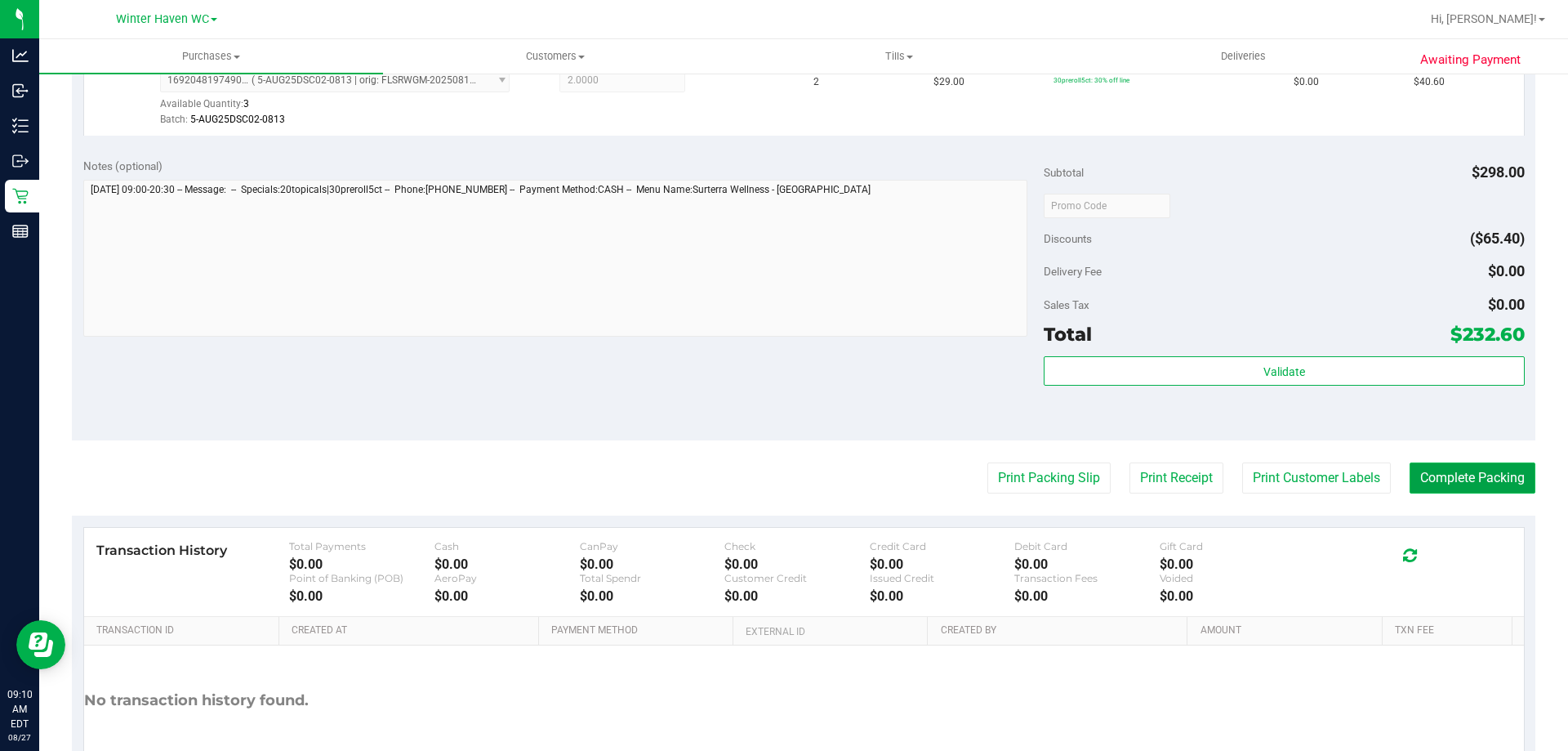
click at [1486, 470] on button "Complete Packing" at bounding box center [1472, 477] width 126 height 31
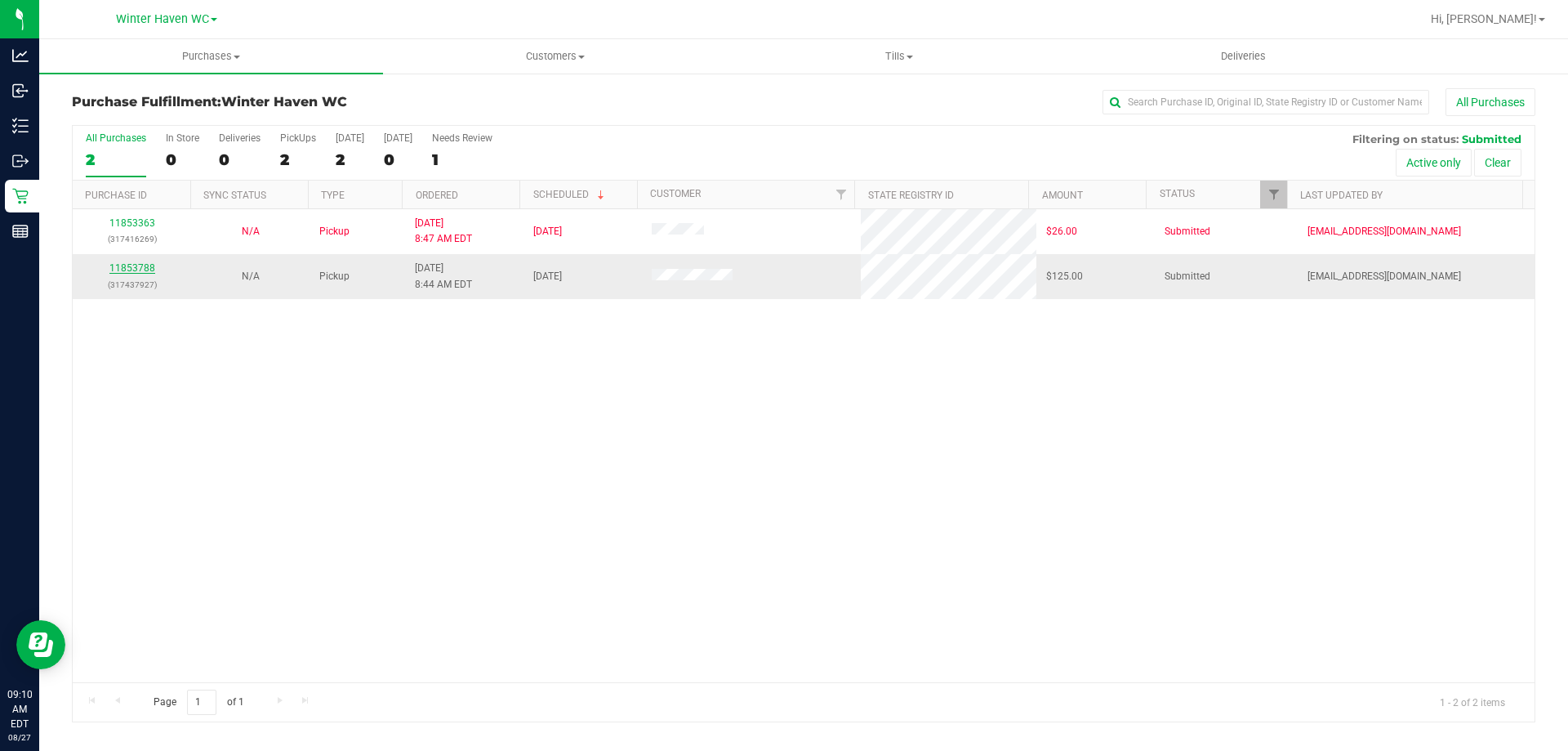
click at [143, 266] on link "11853788" at bounding box center [133, 268] width 46 height 11
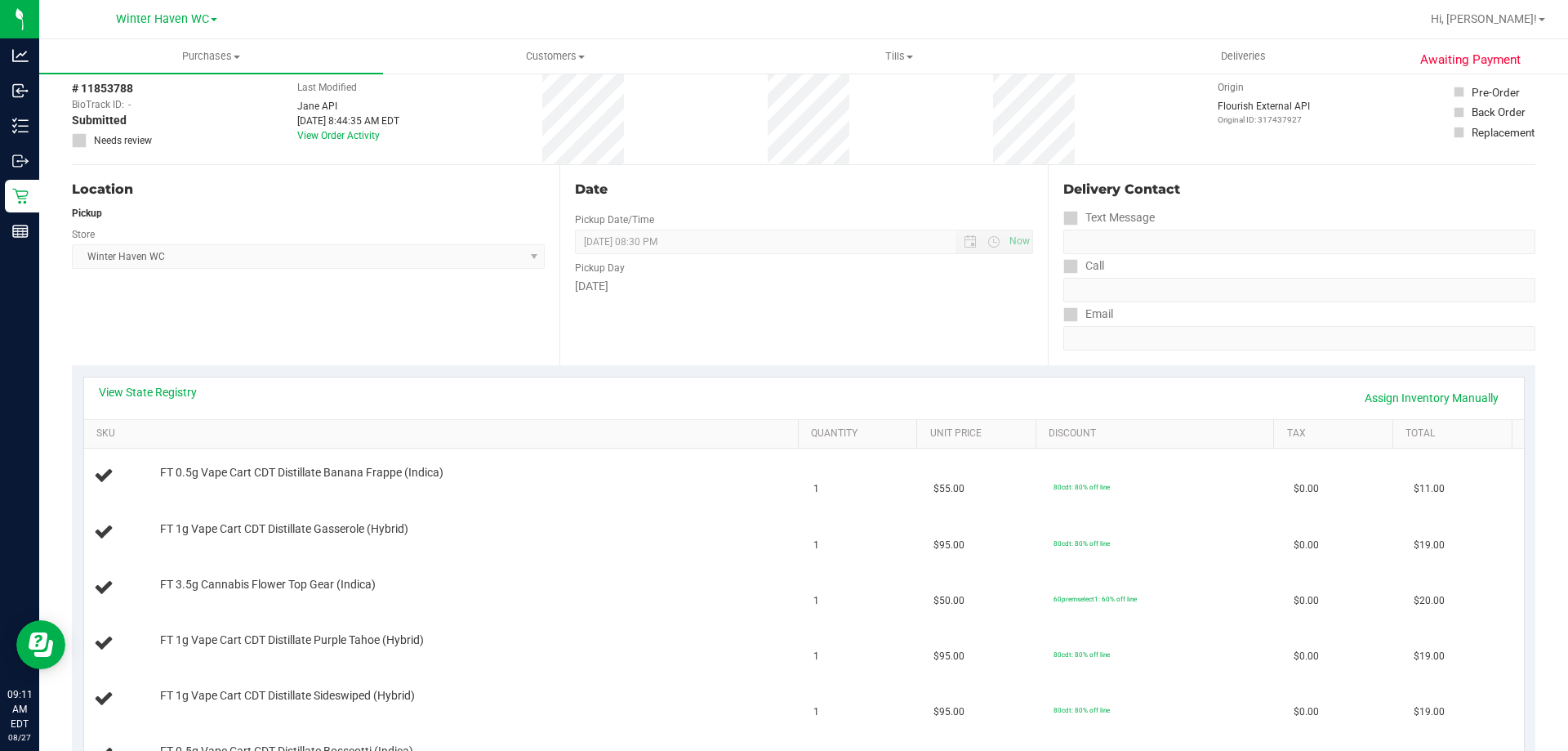
scroll to position [327, 0]
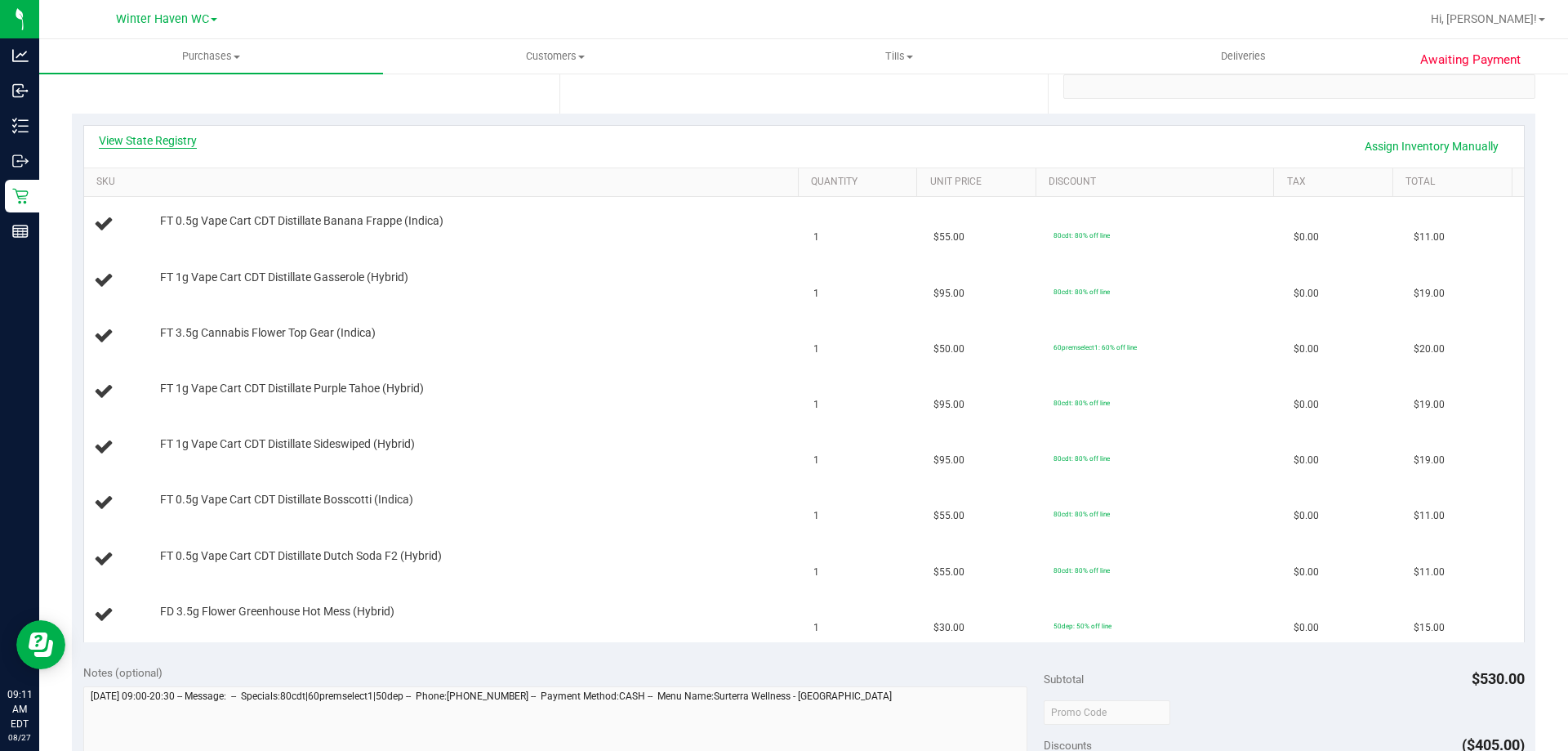
click at [169, 146] on link "View State Registry" at bounding box center [148, 141] width 98 height 16
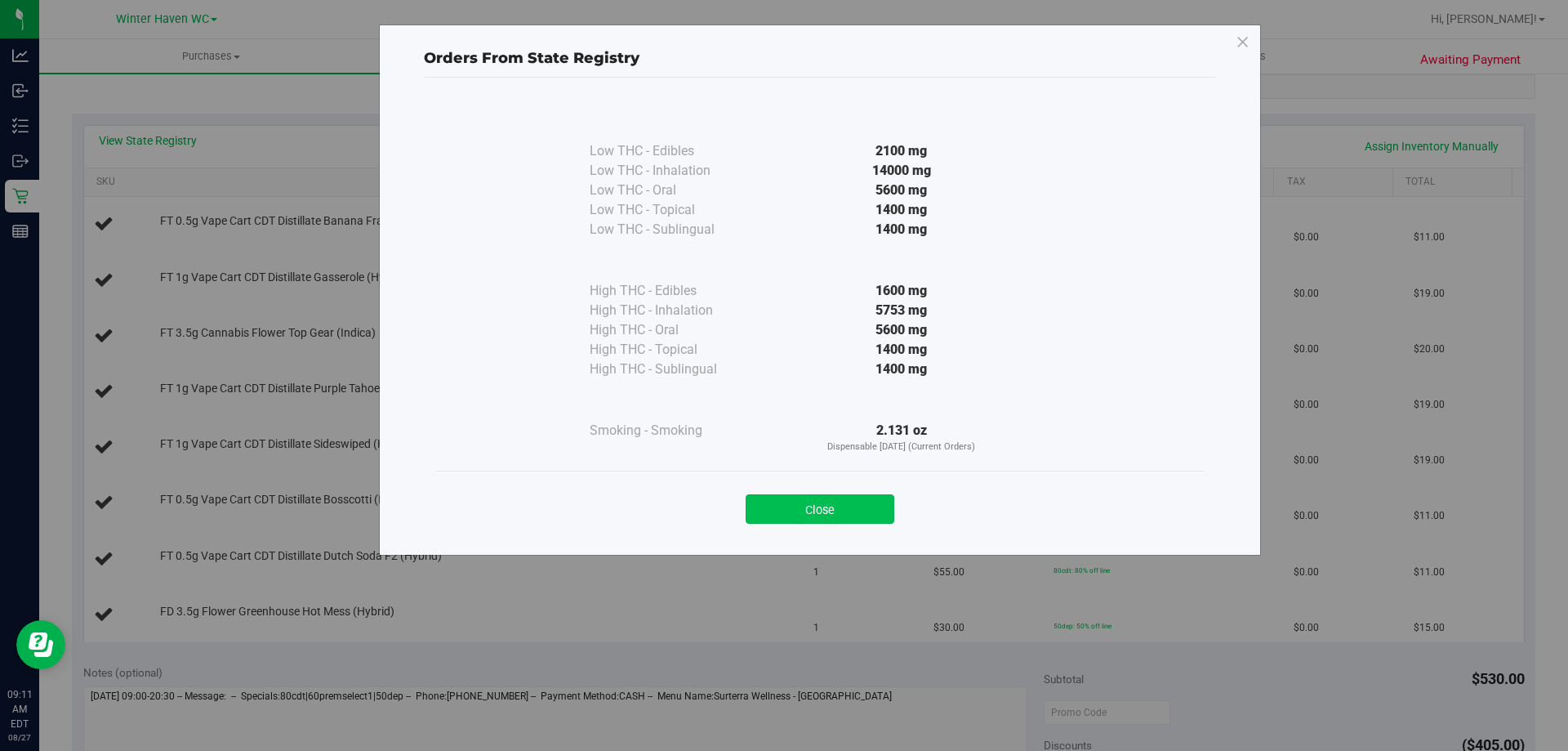
click at [869, 515] on button "Close" at bounding box center [819, 508] width 149 height 29
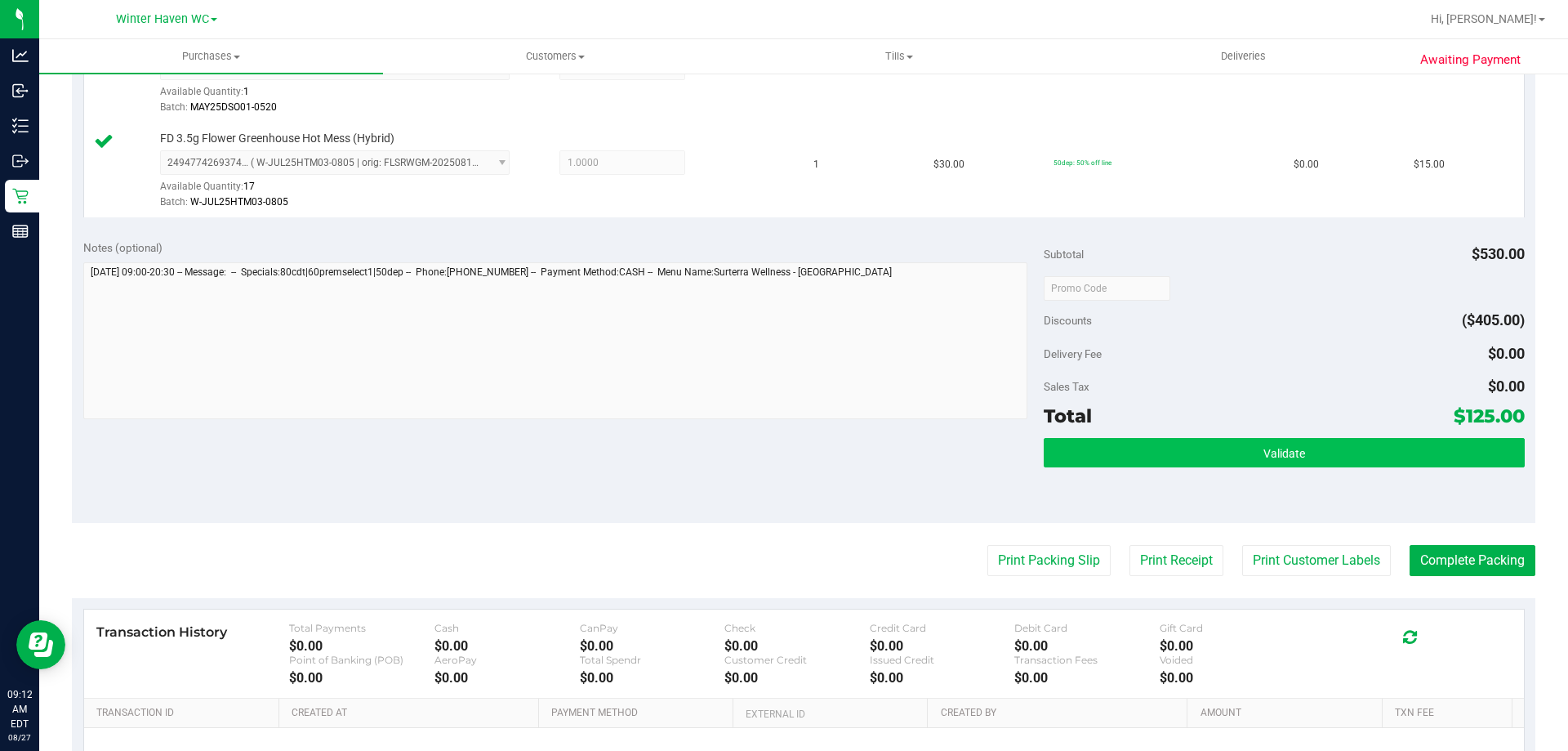
scroll to position [1063, 0]
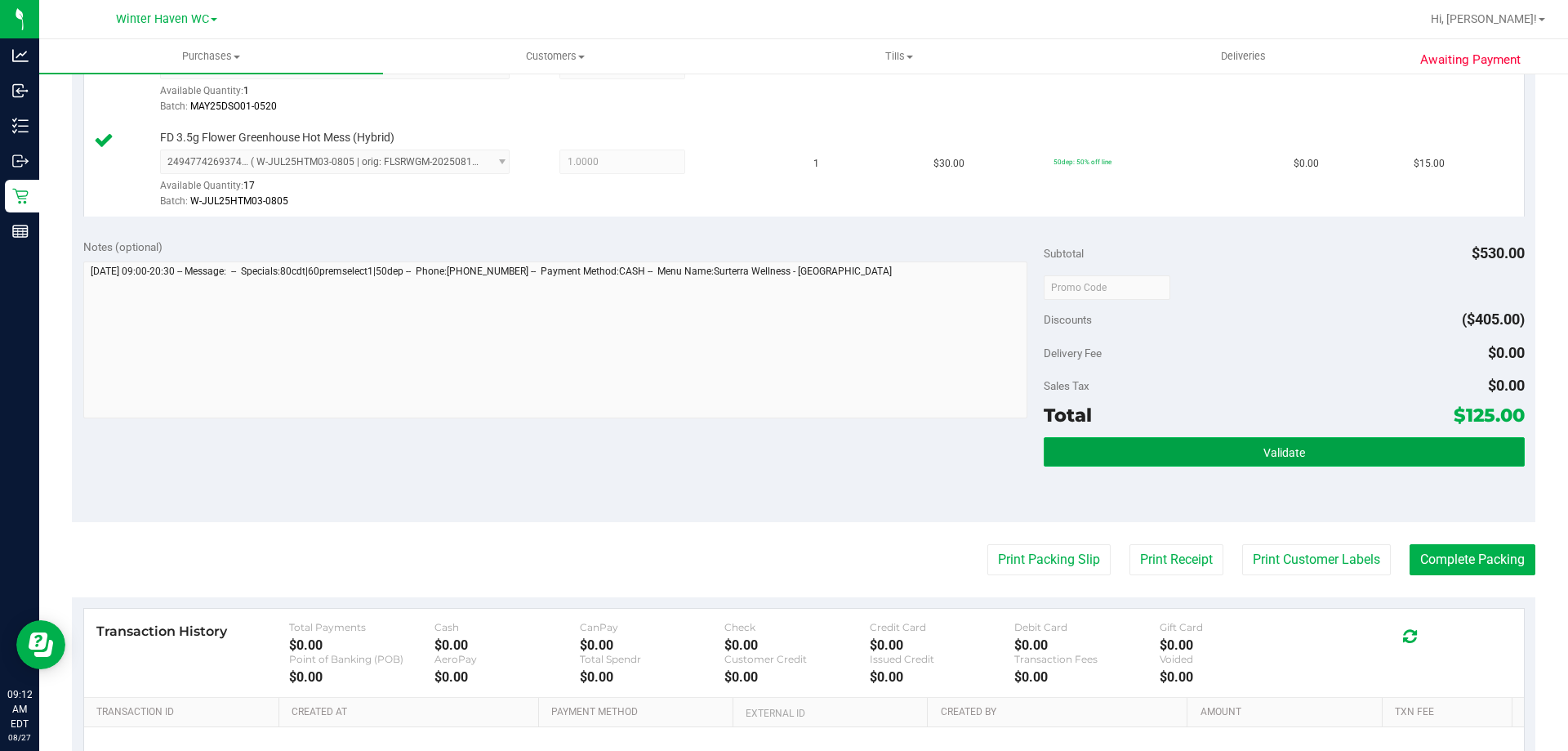
click at [1264, 449] on span "Validate" at bounding box center [1285, 452] width 42 height 13
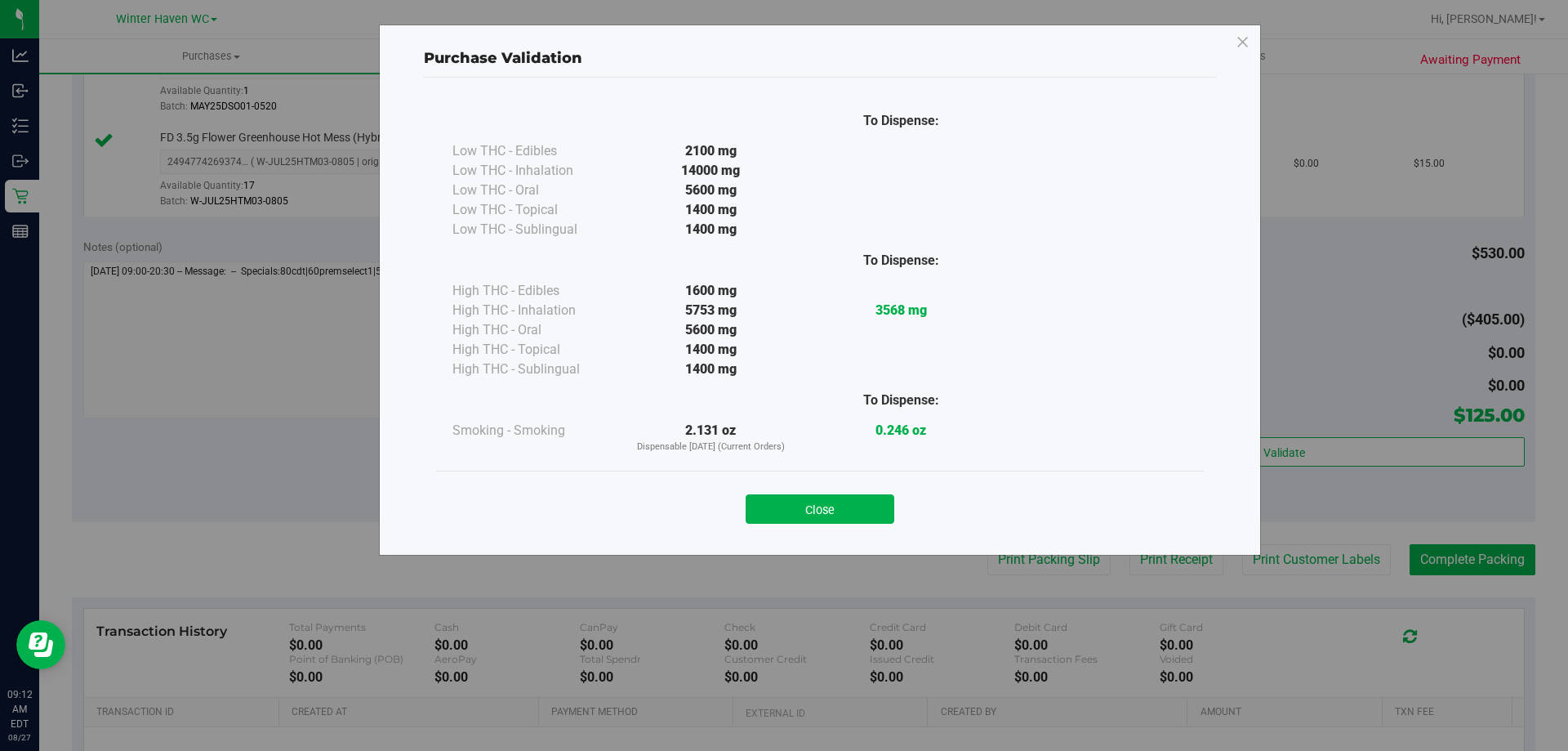
click at [827, 493] on div "Close" at bounding box center [819, 503] width 744 height 41
click at [834, 505] on button "Close" at bounding box center [819, 508] width 149 height 29
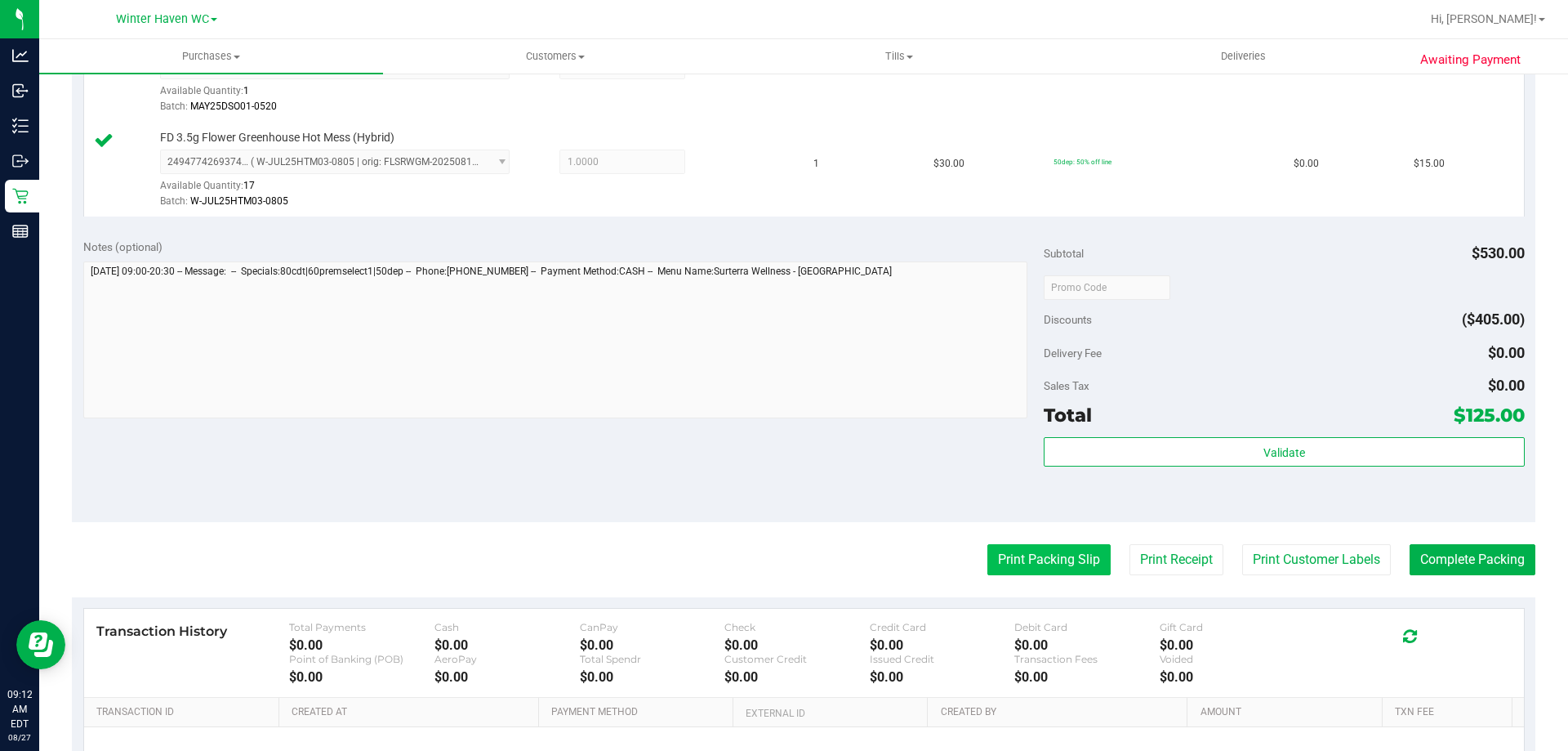
click at [1047, 563] on button "Print Packing Slip" at bounding box center [1049, 559] width 124 height 31
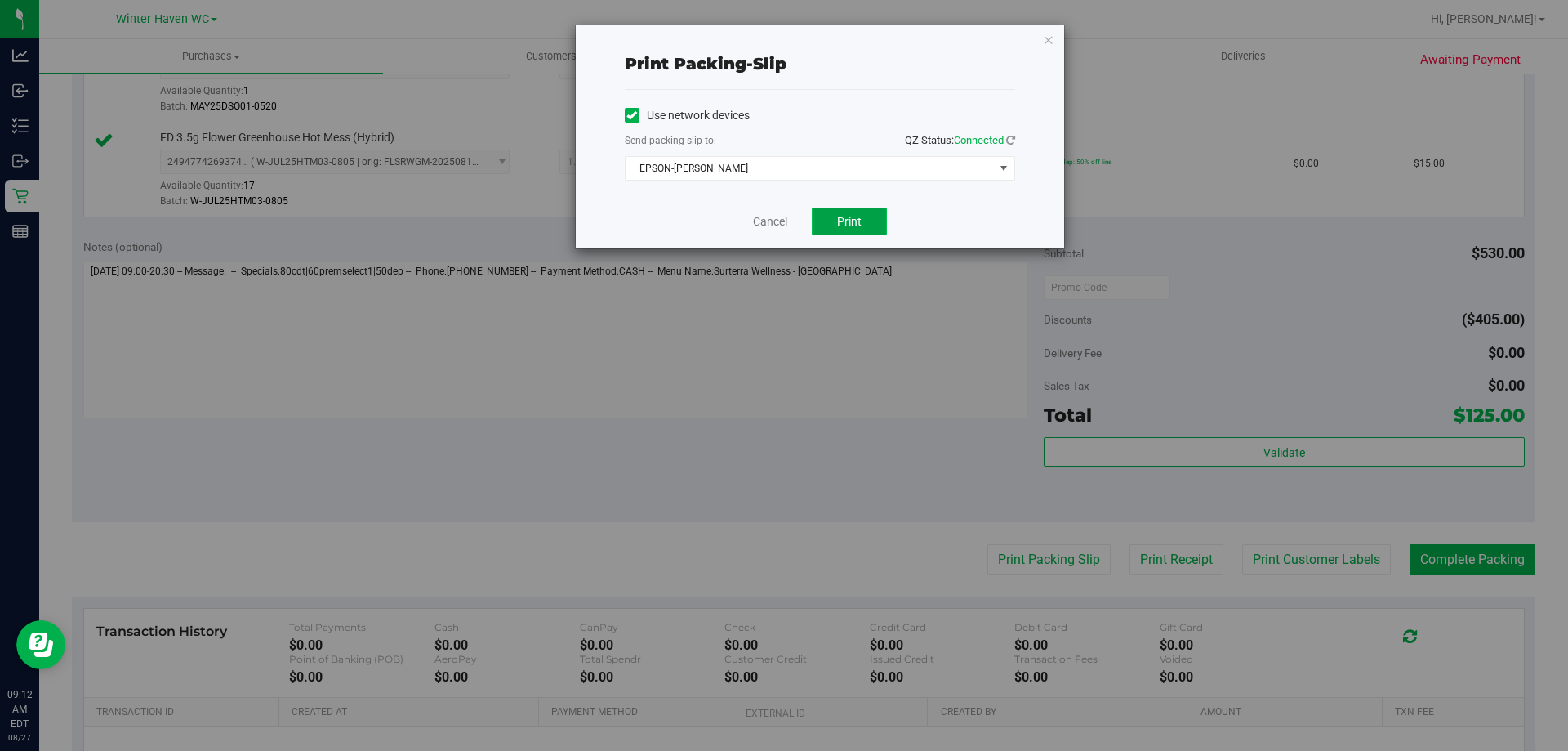
click at [866, 227] on button "Print" at bounding box center [848, 222] width 75 height 28
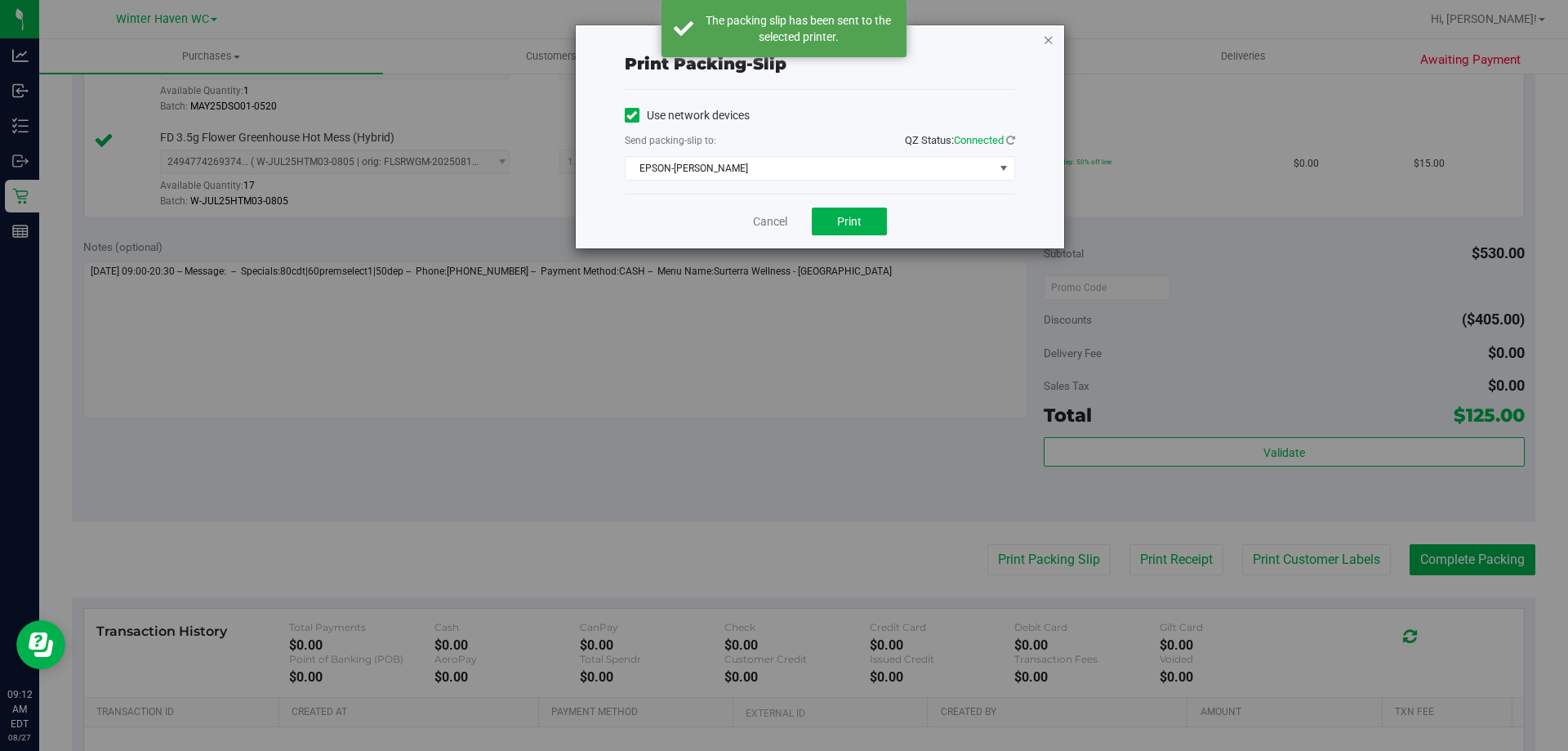
click at [1048, 38] on icon "button" at bounding box center [1048, 39] width 11 height 20
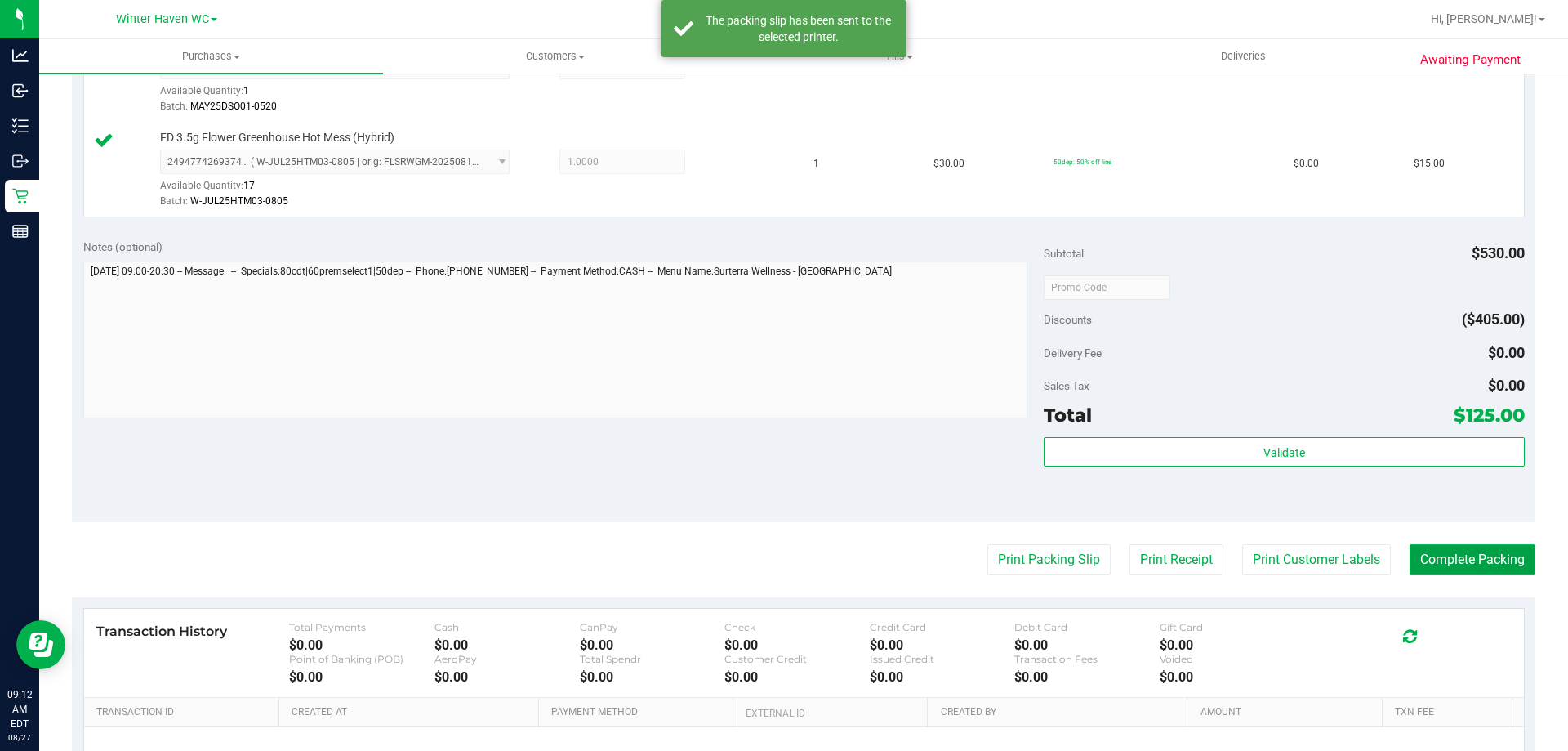
click at [1451, 560] on button "Complete Packing" at bounding box center [1472, 559] width 126 height 31
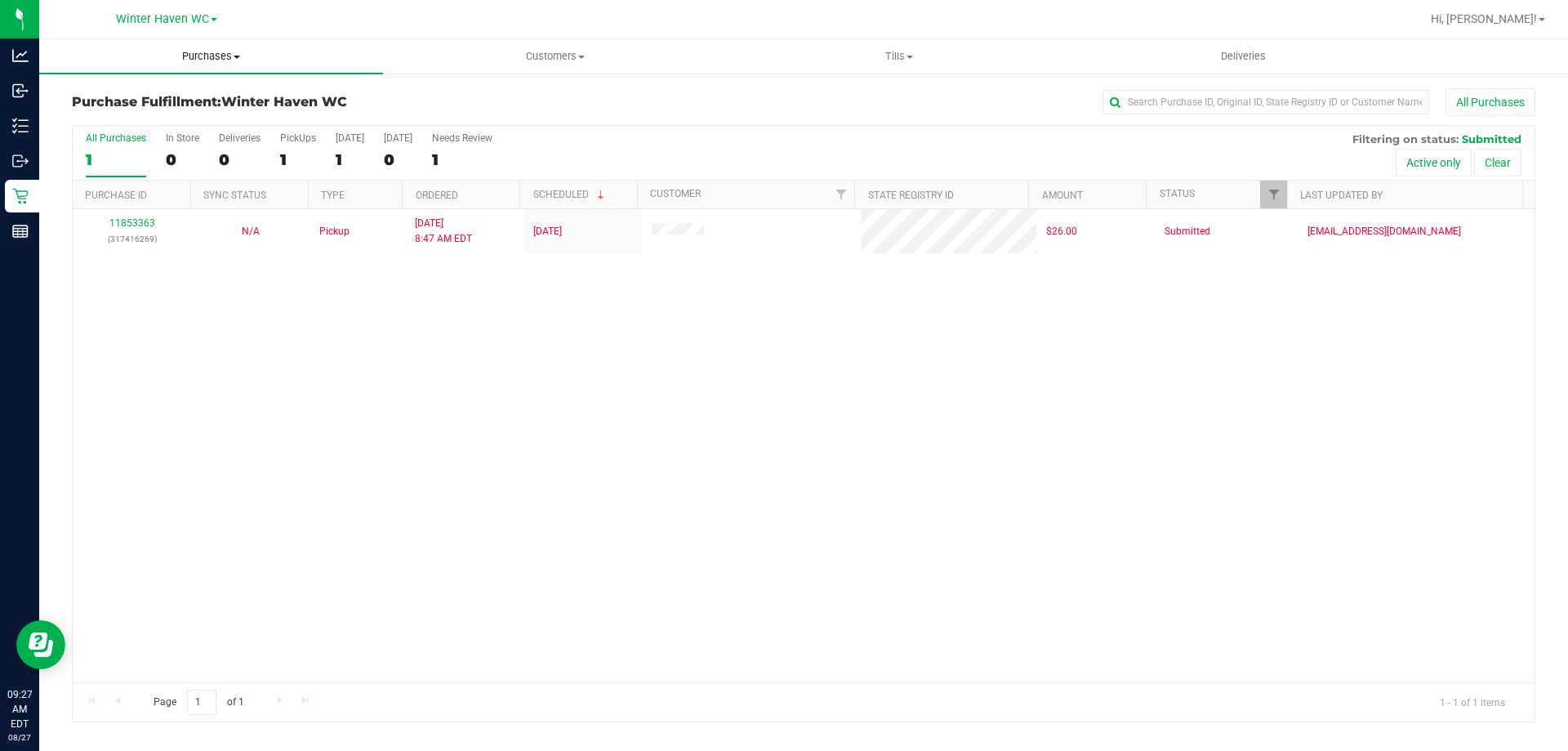
click at [234, 49] on span "Purchases" at bounding box center [211, 56] width 343 height 15
click at [209, 95] on li "Summary of purchases" at bounding box center [211, 99] width 343 height 20
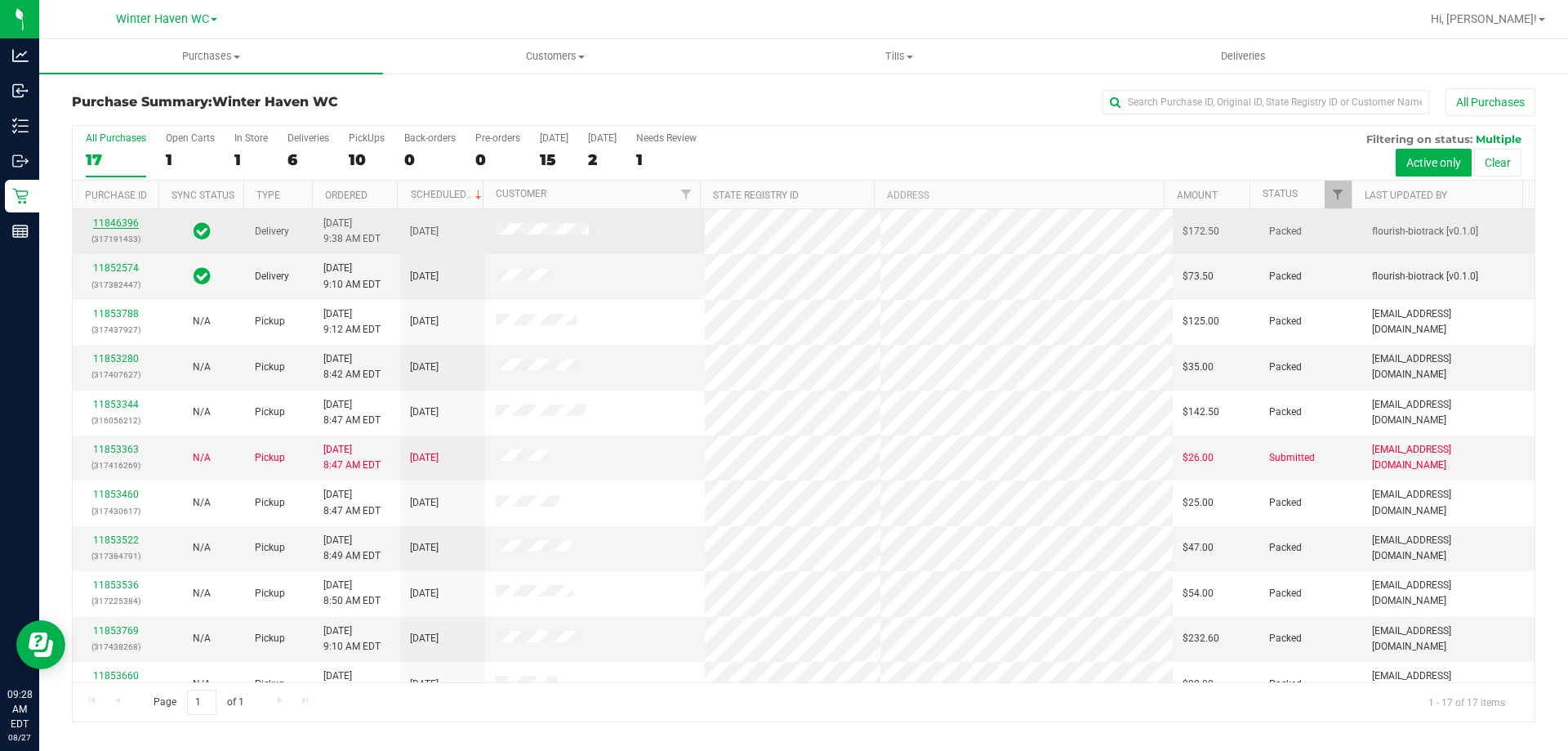
click at [109, 219] on link "11846396" at bounding box center [116, 223] width 46 height 11
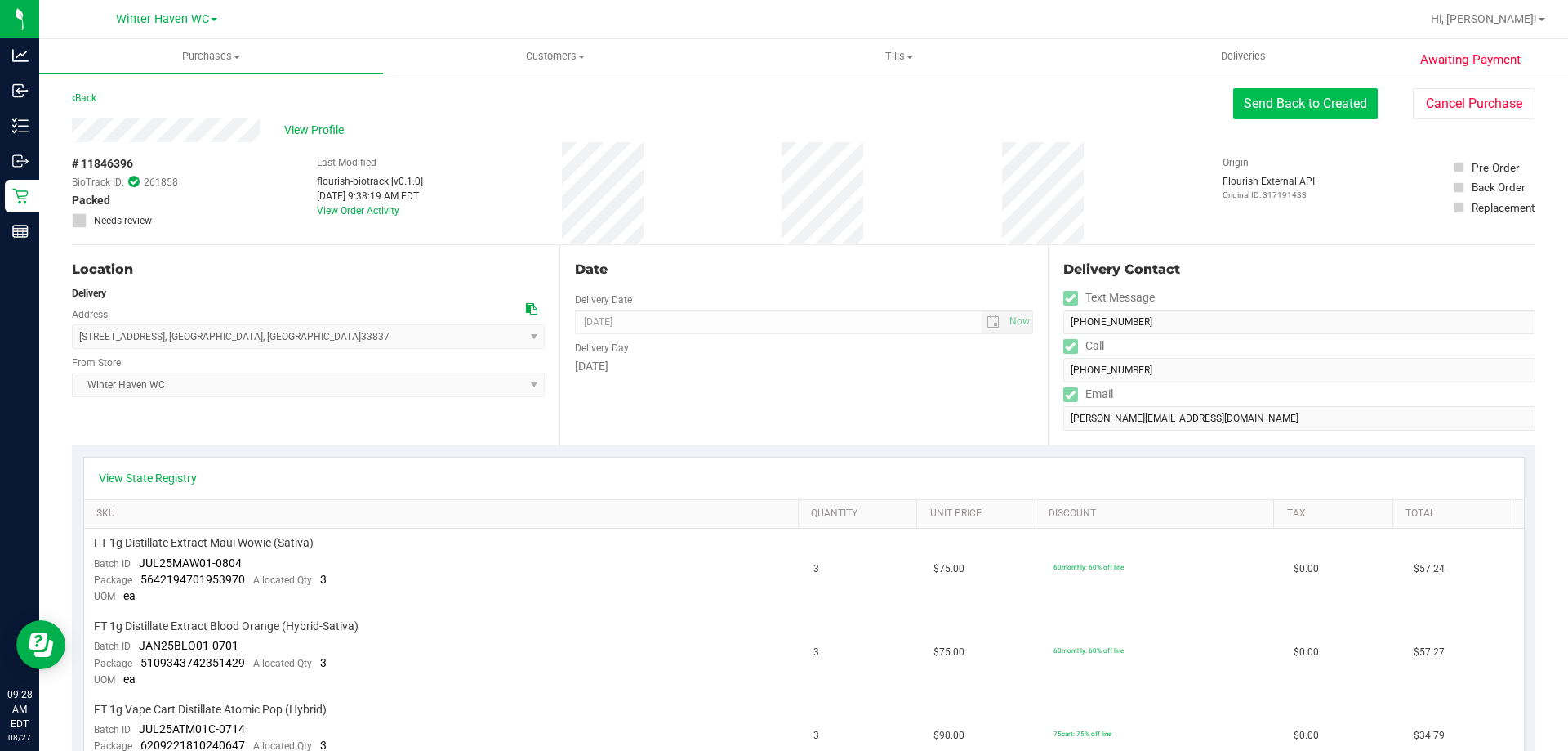
click at [1296, 109] on button "Send Back to Created" at bounding box center [1305, 103] width 145 height 31
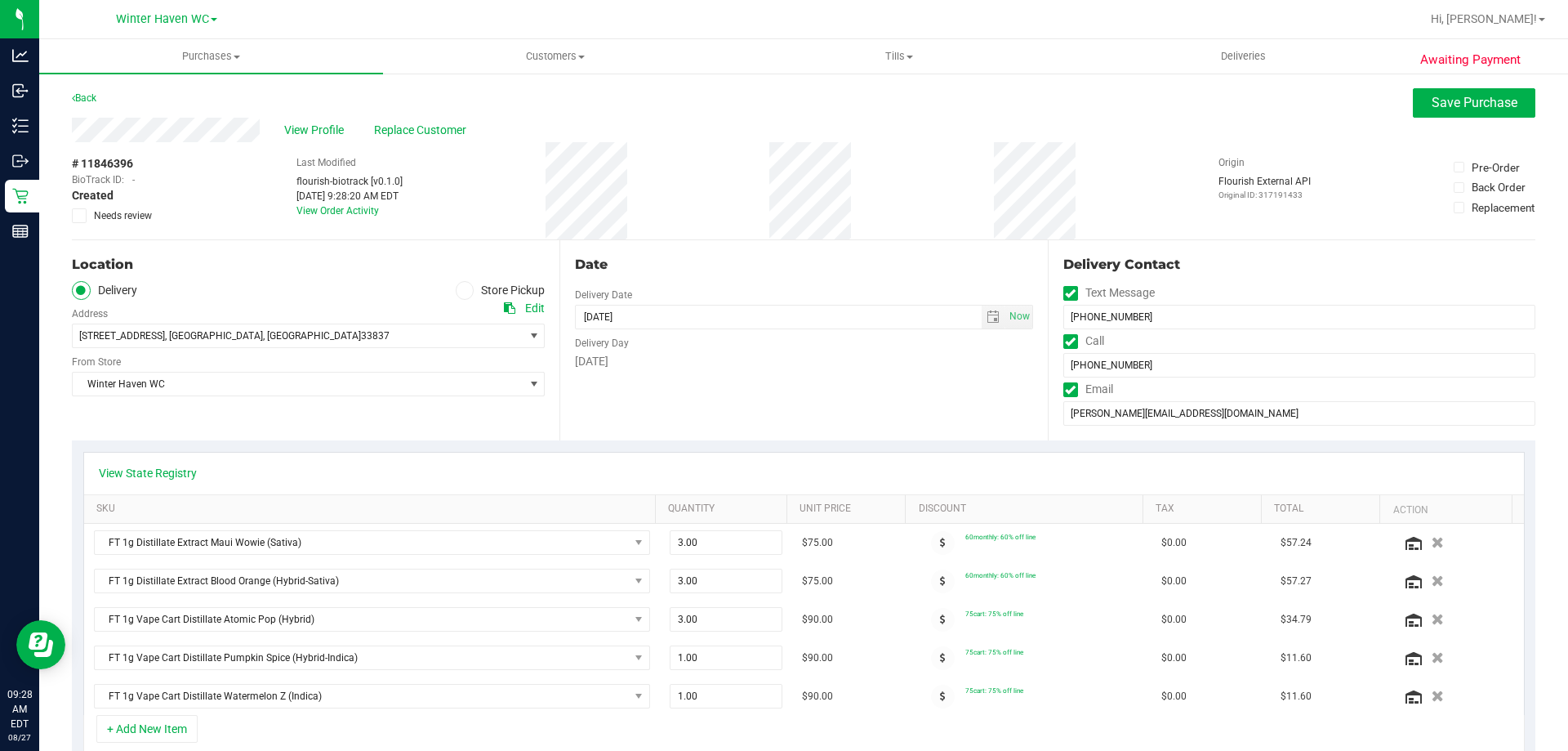
click at [467, 290] on span at bounding box center [465, 290] width 19 height 19
click at [0, 0] on input "Store Pickup" at bounding box center [0, 0] width 0 height 0
click at [598, 415] on div "Date Pickup Date/Time 08/28/2025 Now 08/28/2025 08:00 AM Now Pickup Day Thursday" at bounding box center [802, 341] width 487 height 200
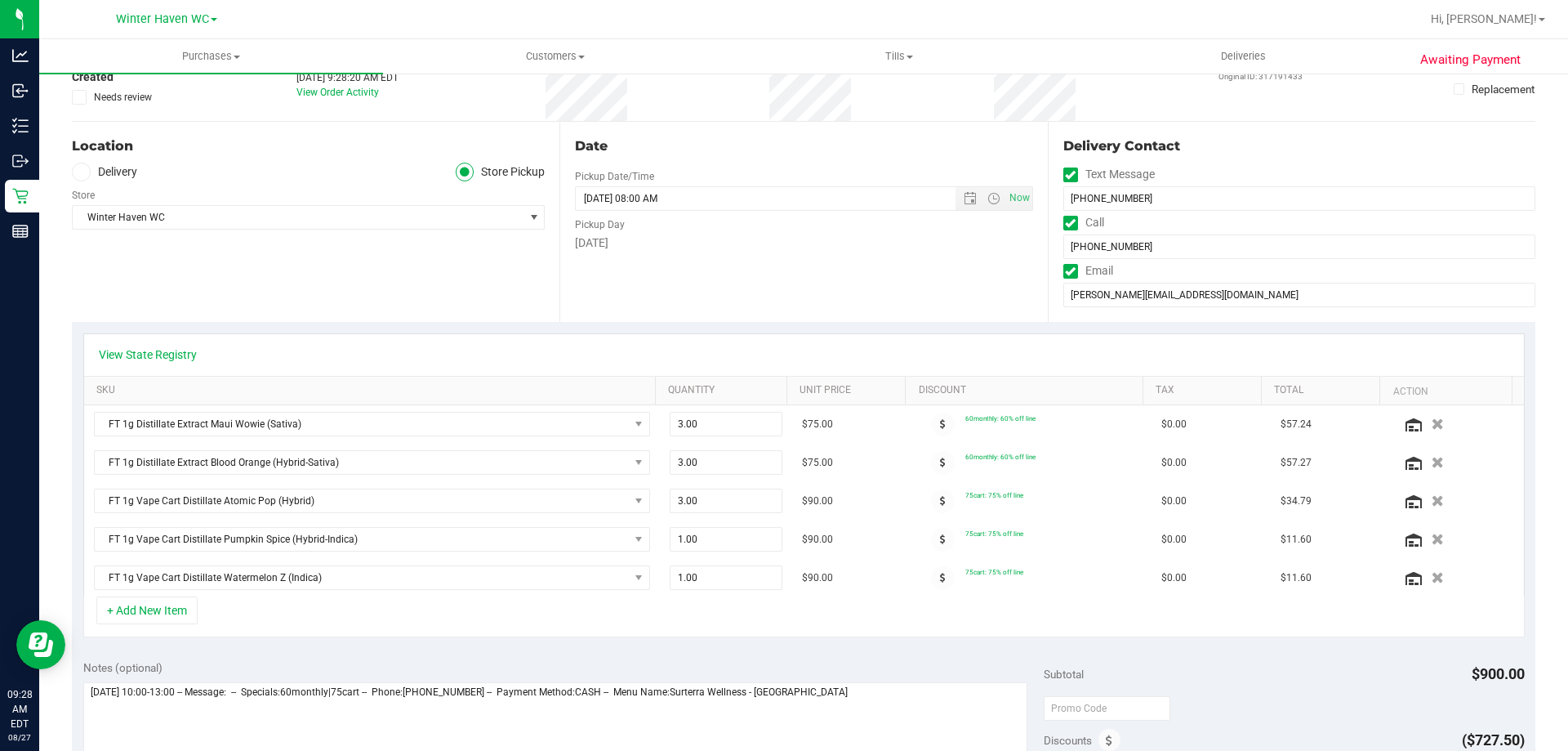
scroll to position [327, 0]
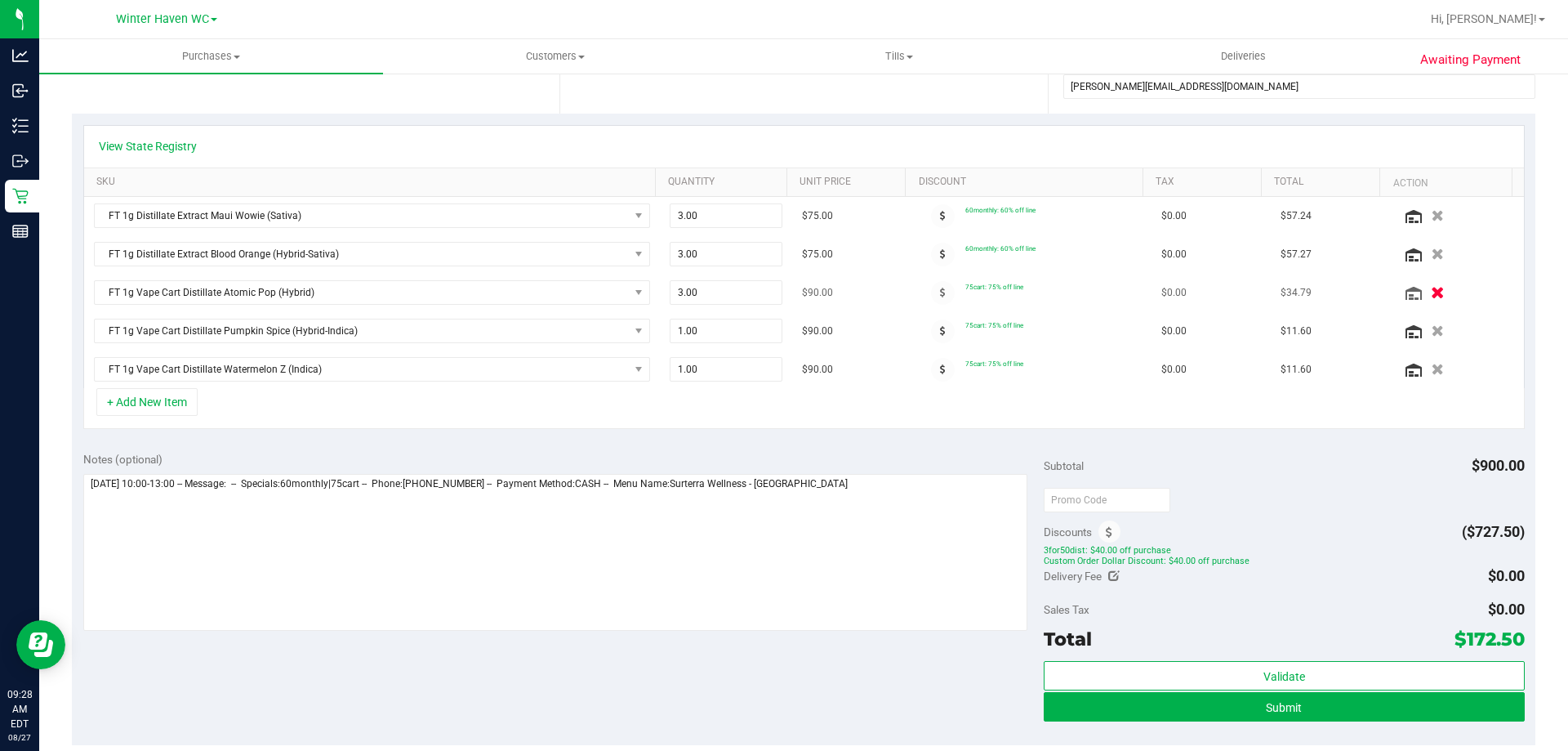
click at [1430, 299] on icon "button" at bounding box center [1437, 293] width 14 height 12
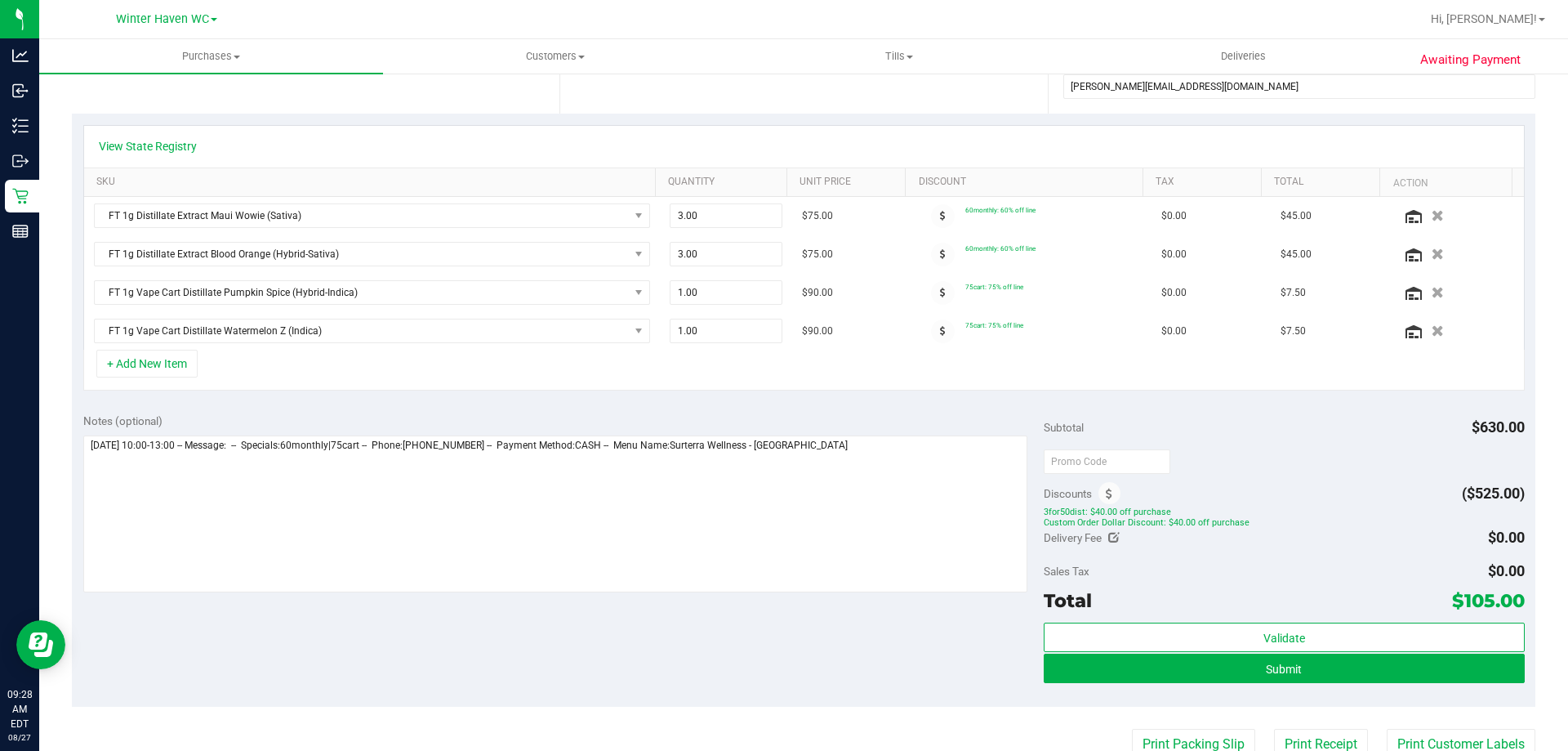
click at [1431, 299] on icon "button" at bounding box center [1437, 292] width 12 height 11
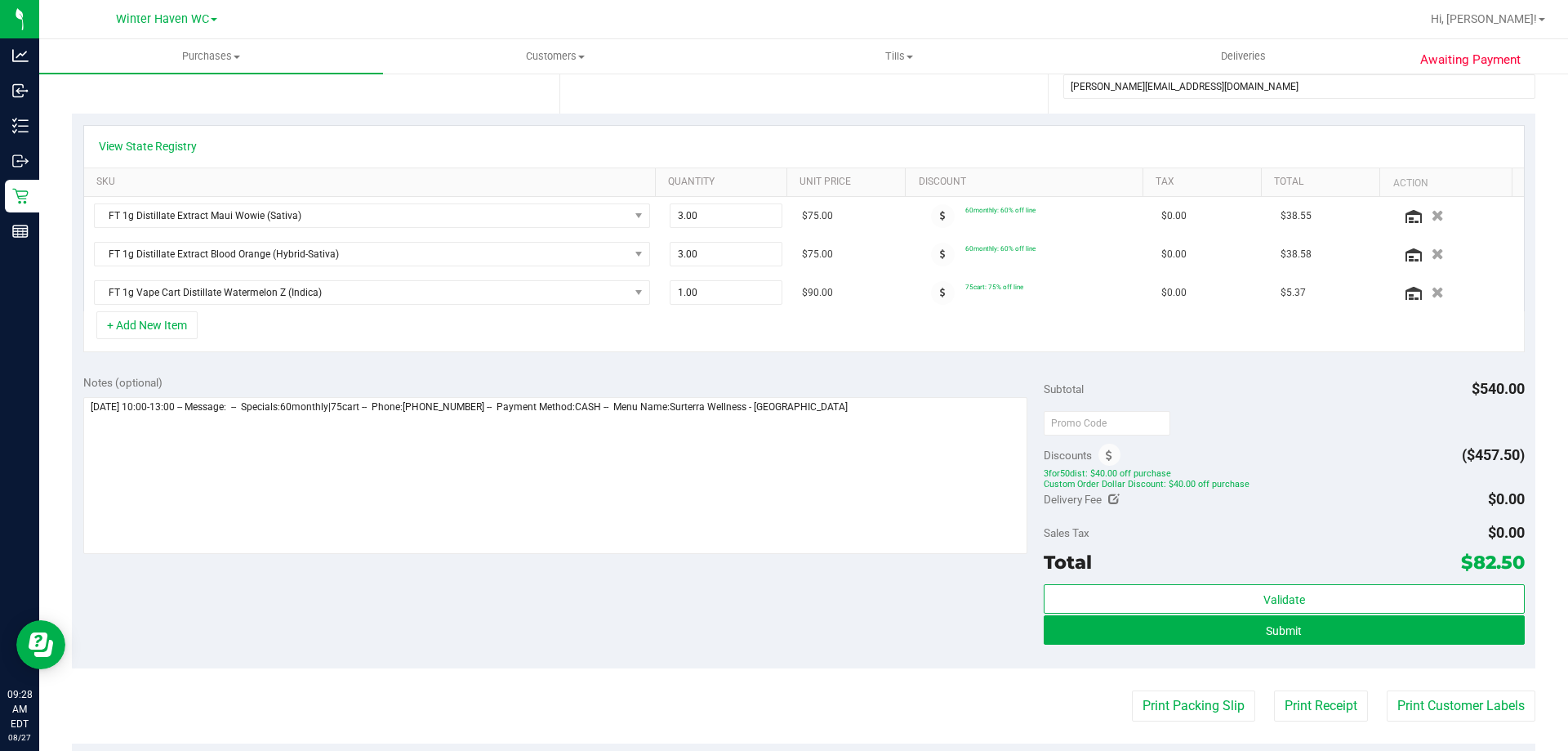
click at [1431, 299] on icon "button" at bounding box center [1437, 292] width 12 height 11
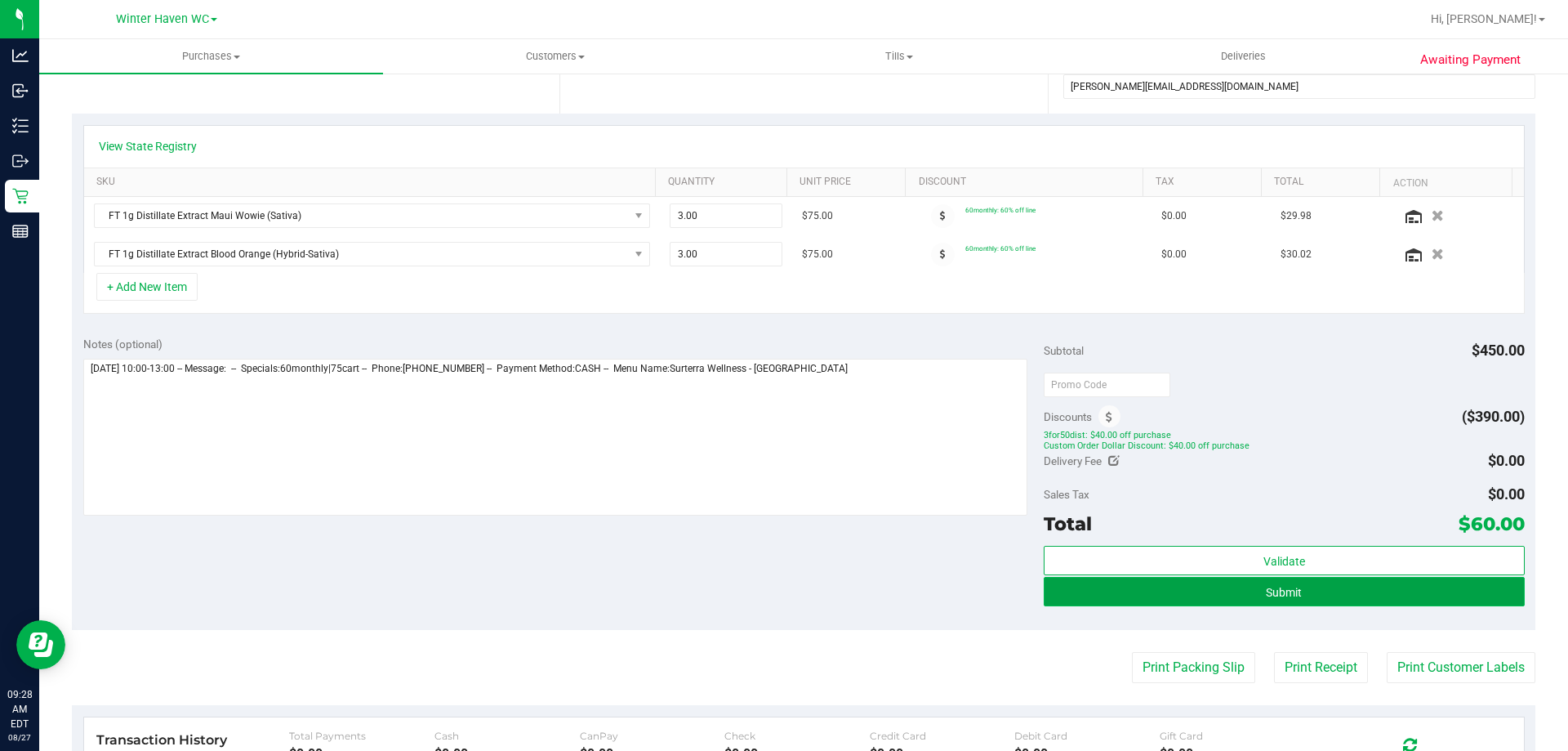
click at [1301, 596] on button "Submit" at bounding box center [1284, 591] width 480 height 29
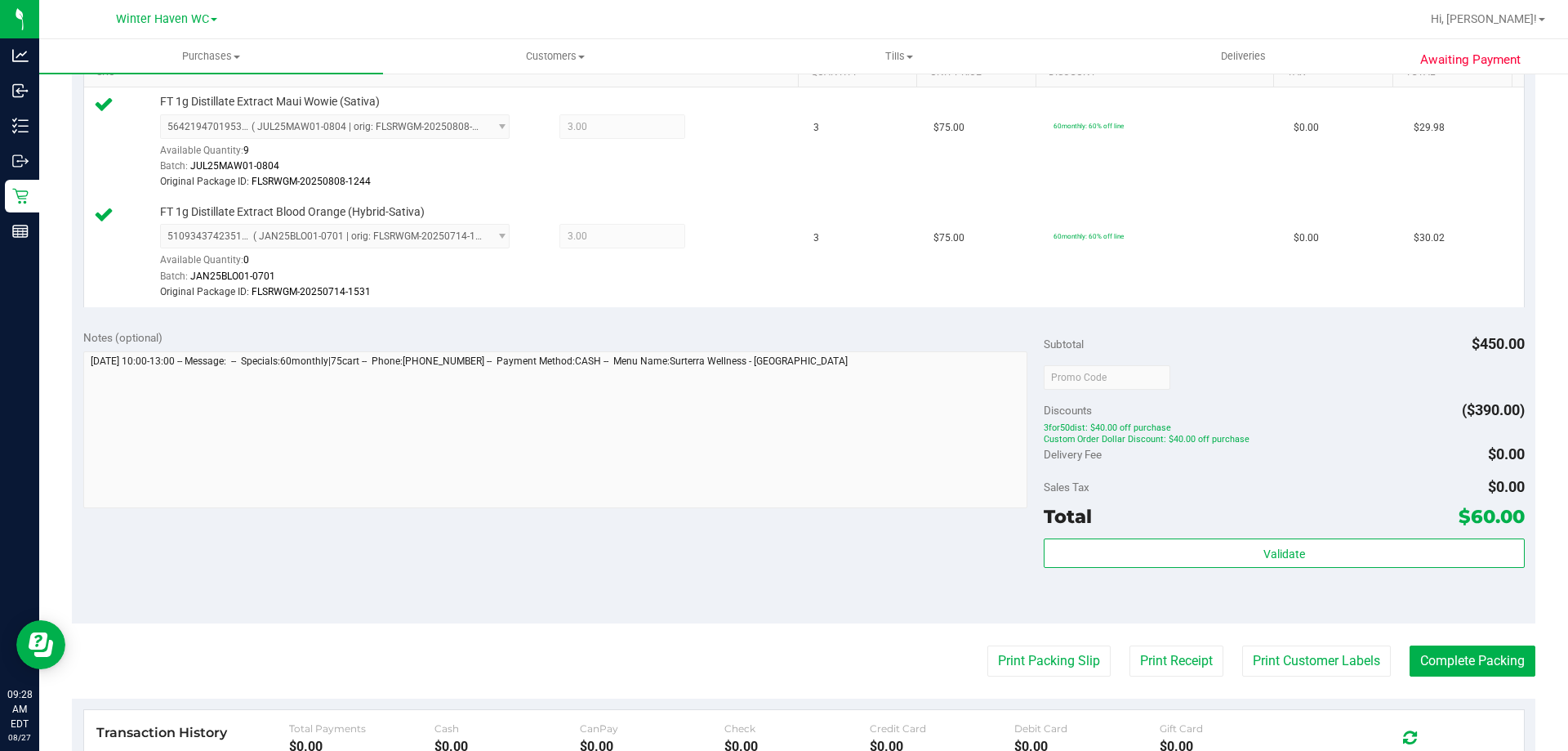
scroll to position [572, 0]
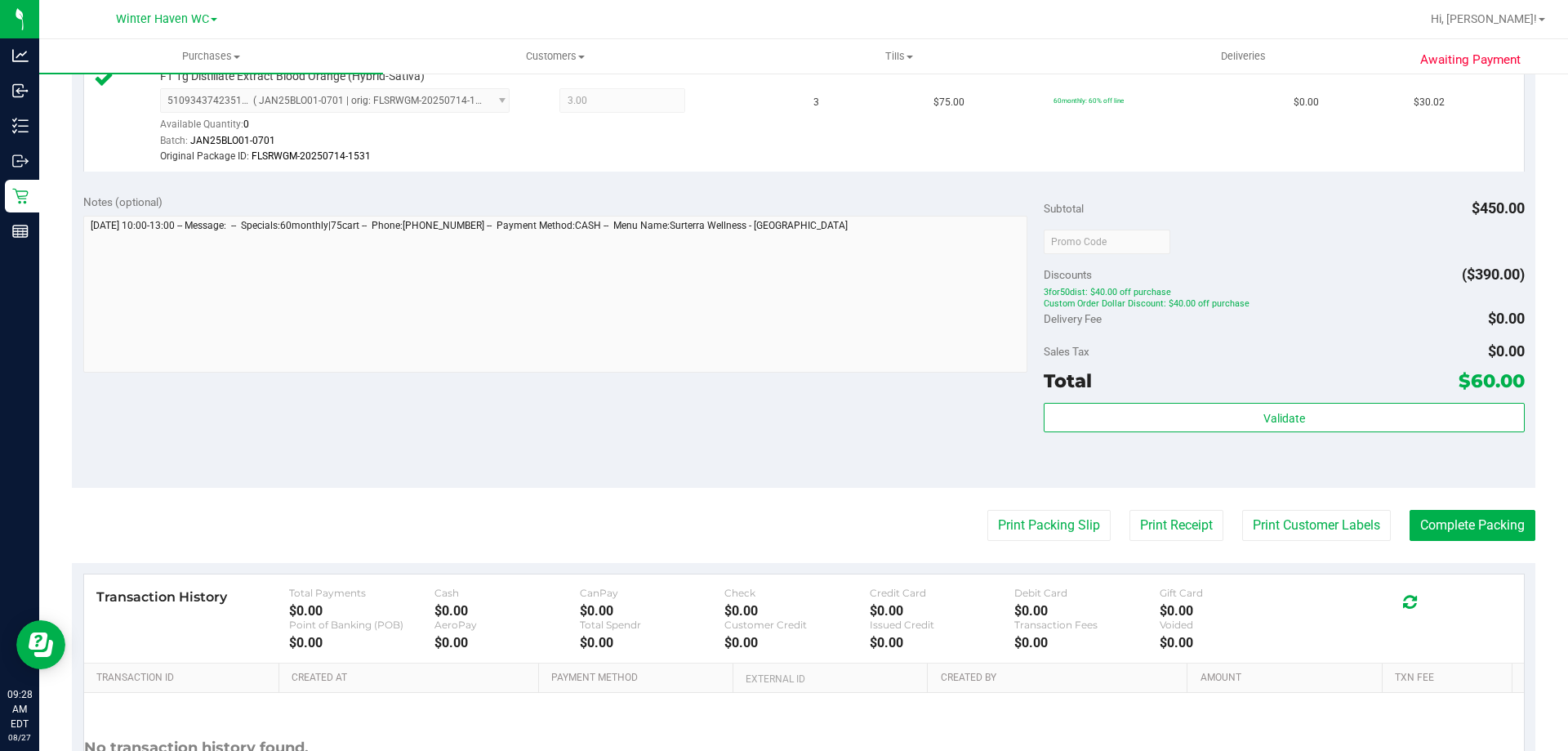
click at [1283, 395] on div "Total $60.00" at bounding box center [1284, 380] width 480 height 29
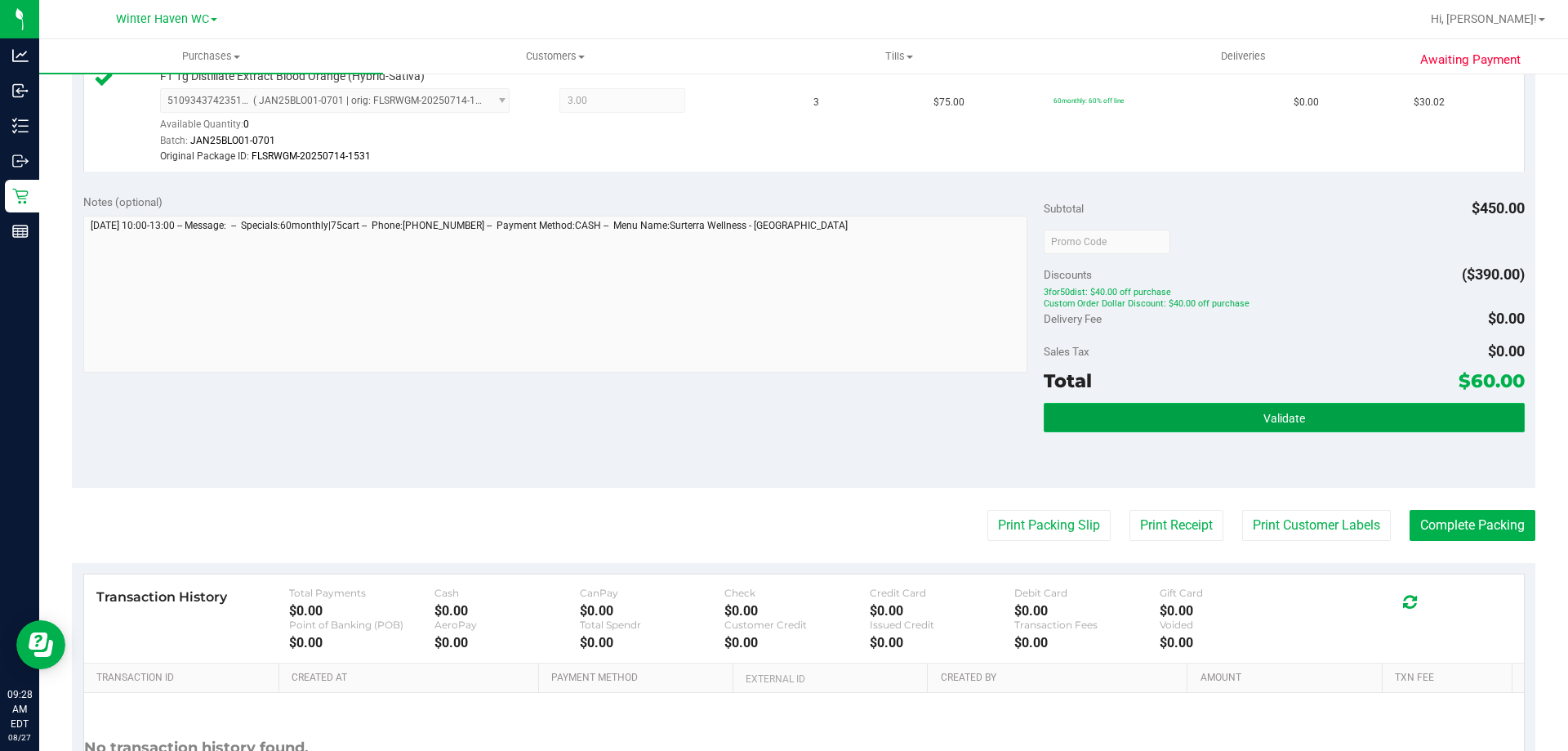
click at [1283, 407] on button "Validate" at bounding box center [1284, 416] width 480 height 29
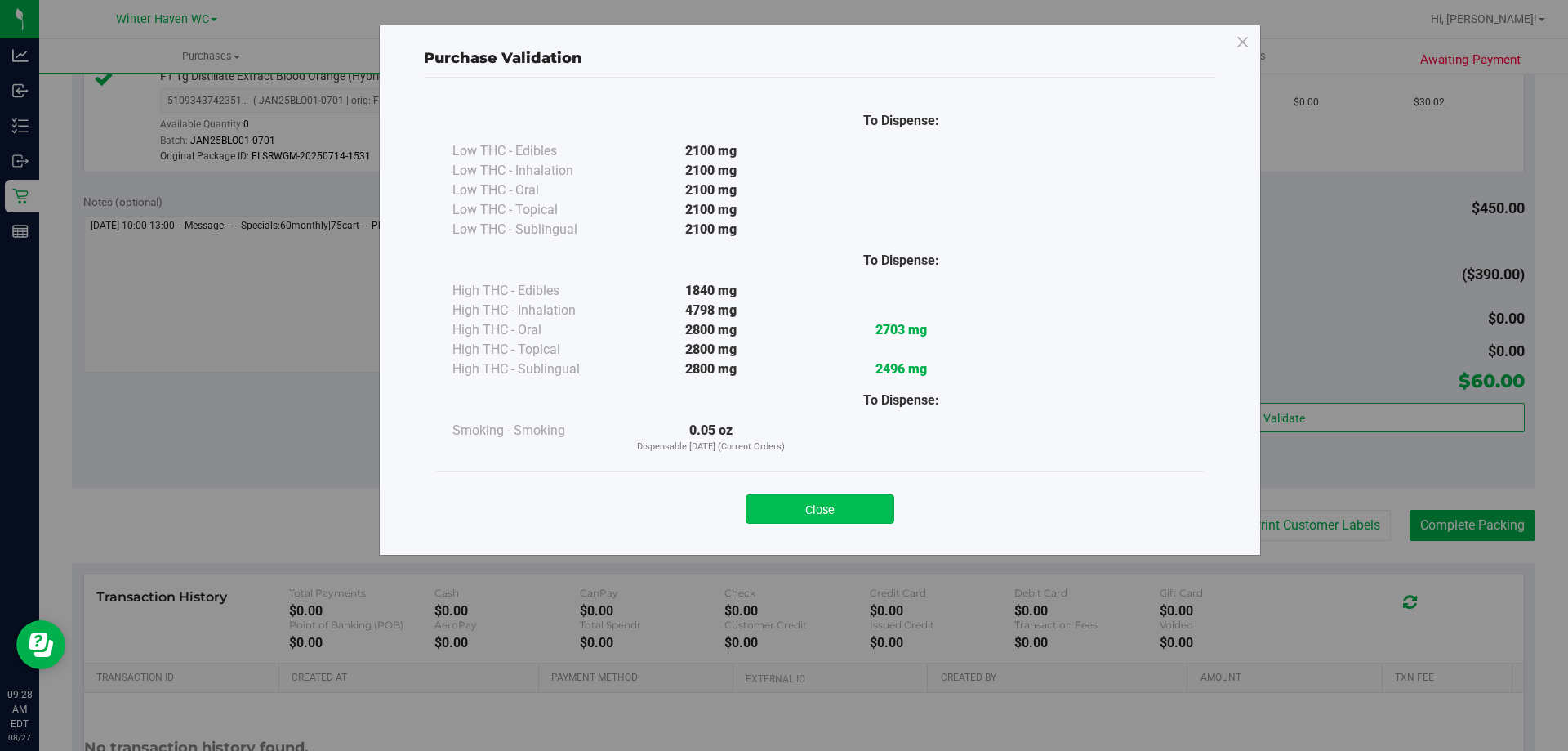
click at [845, 509] on button "Close" at bounding box center [819, 508] width 149 height 29
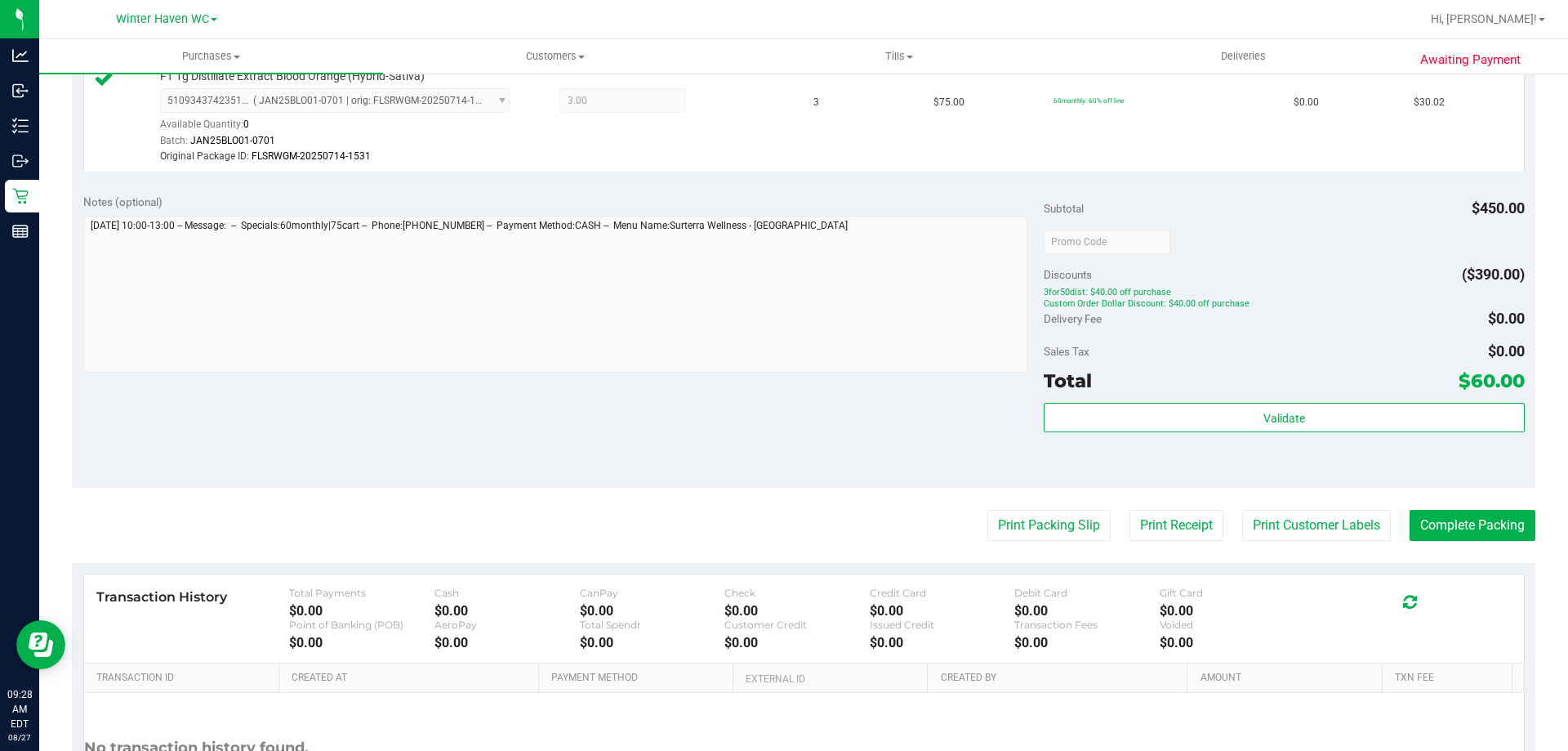
scroll to position [722, 0]
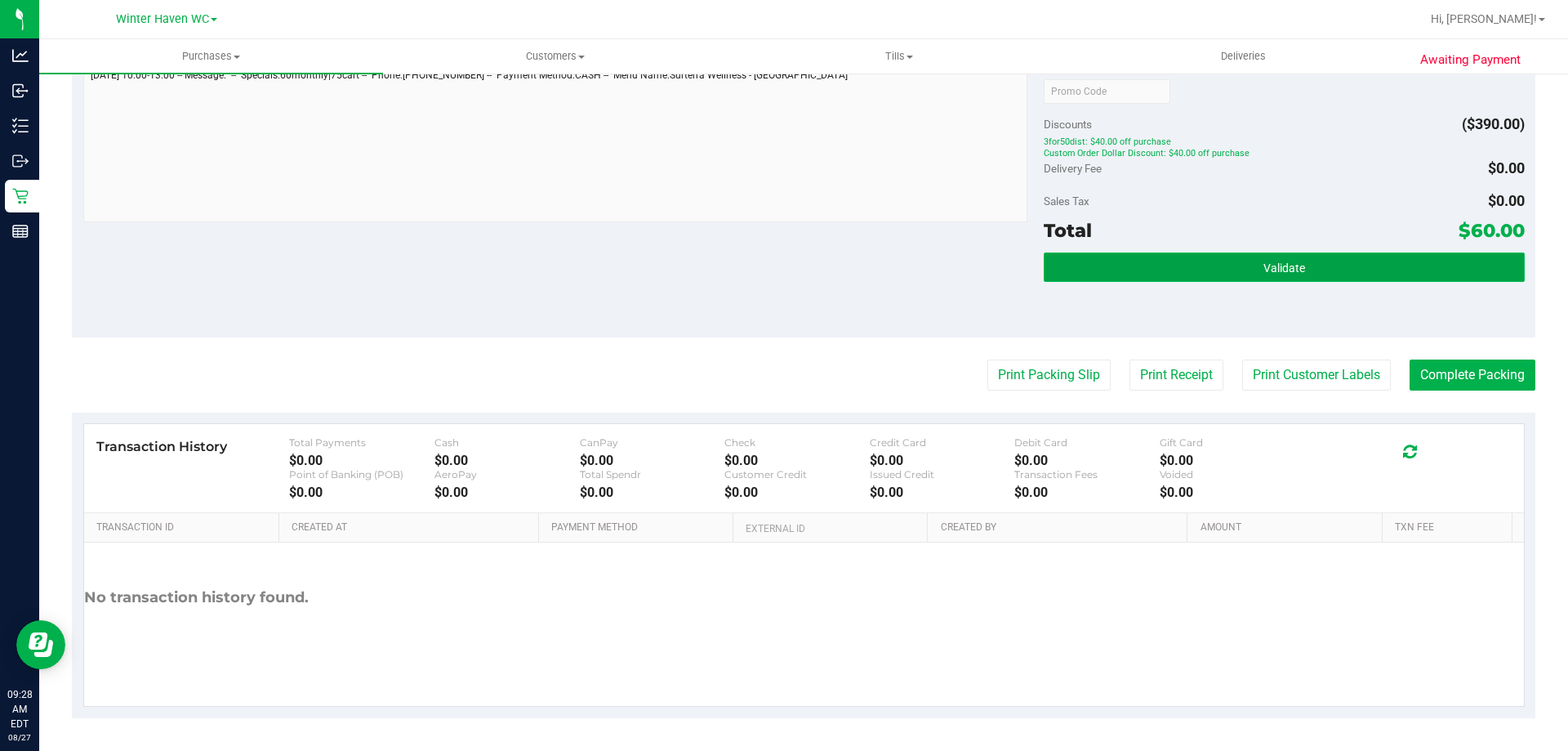
click at [1238, 276] on button "Validate" at bounding box center [1284, 267] width 480 height 29
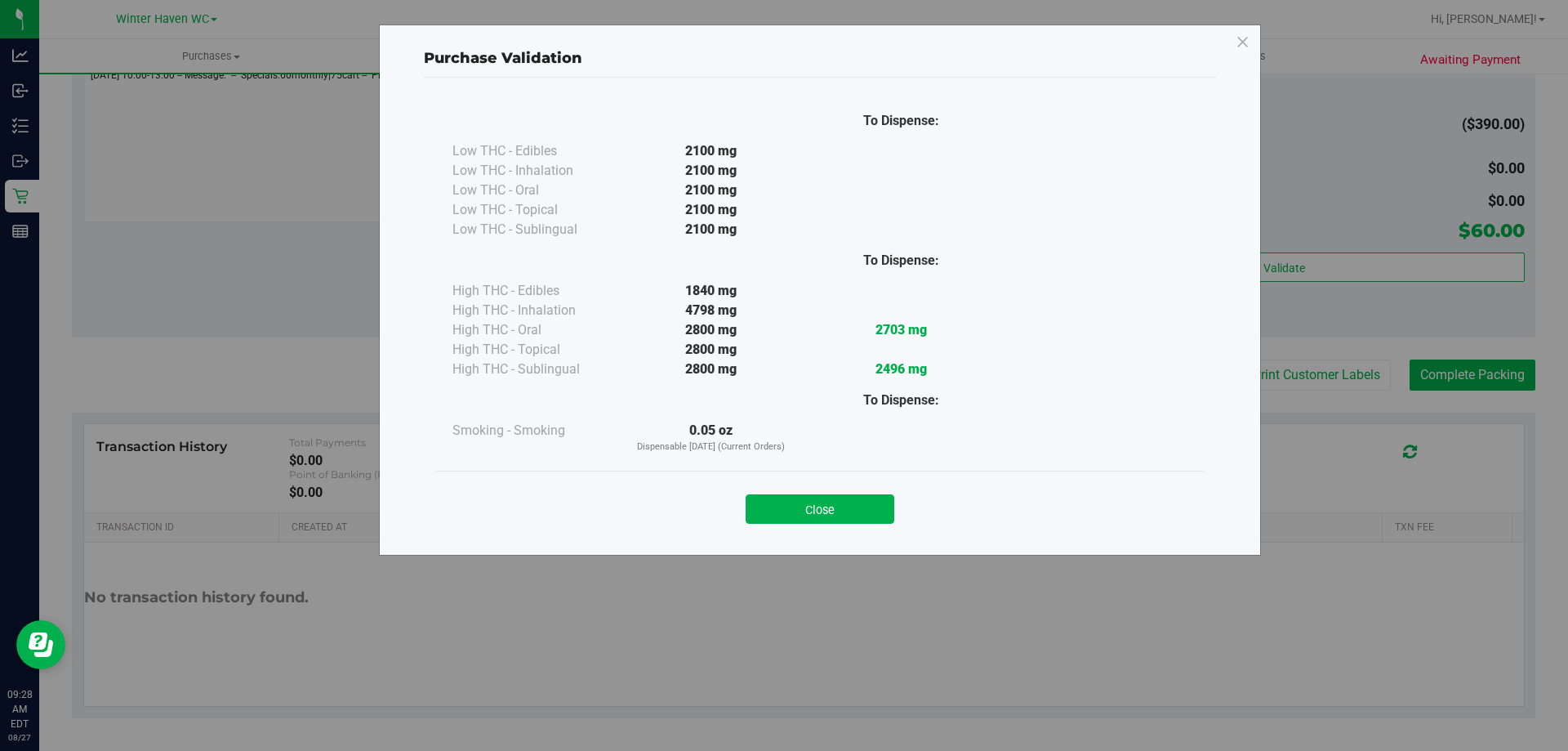
click at [831, 488] on div "Close" at bounding box center [819, 503] width 744 height 41
click at [831, 496] on button "Close" at bounding box center [819, 508] width 149 height 29
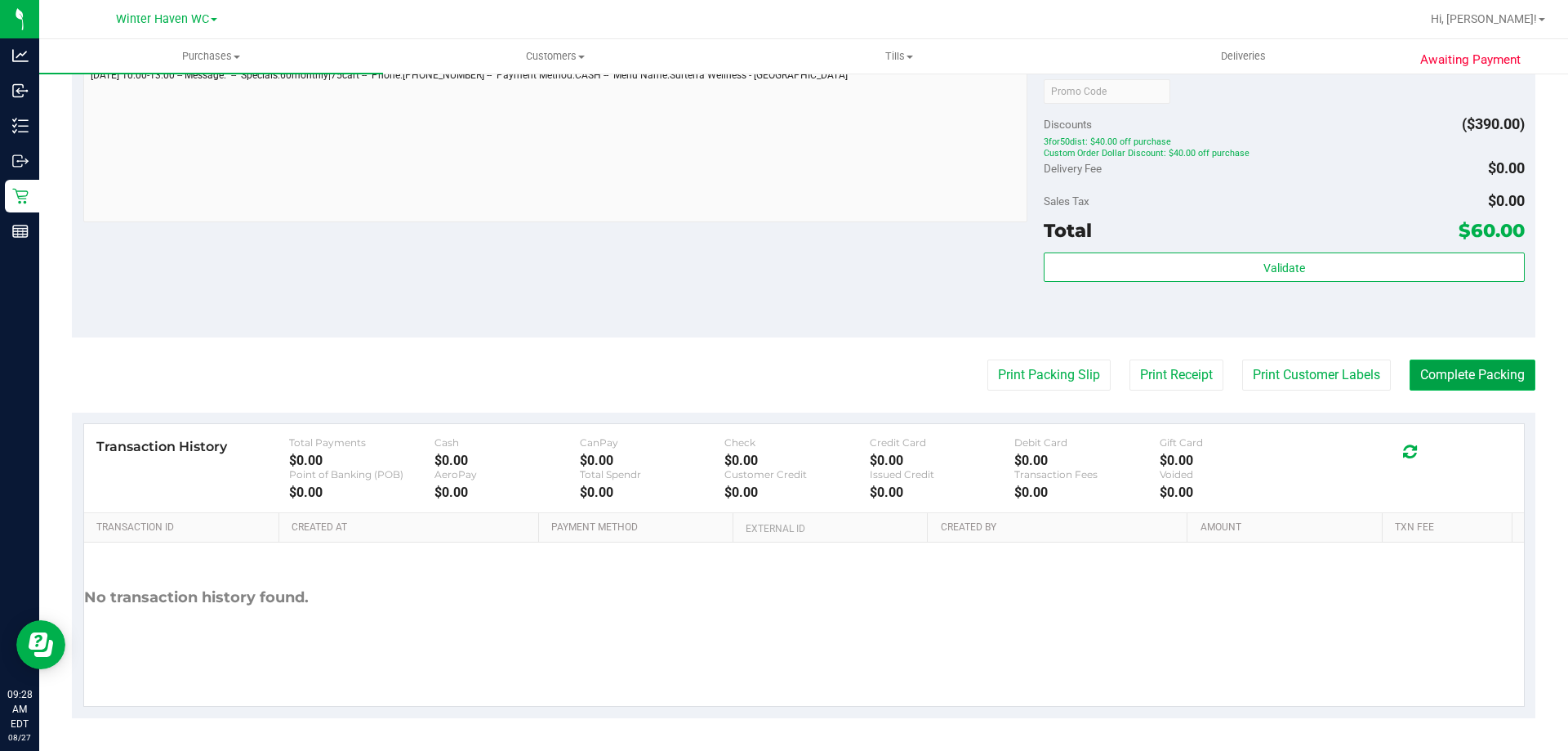
click at [1489, 376] on button "Complete Packing" at bounding box center [1472, 375] width 126 height 31
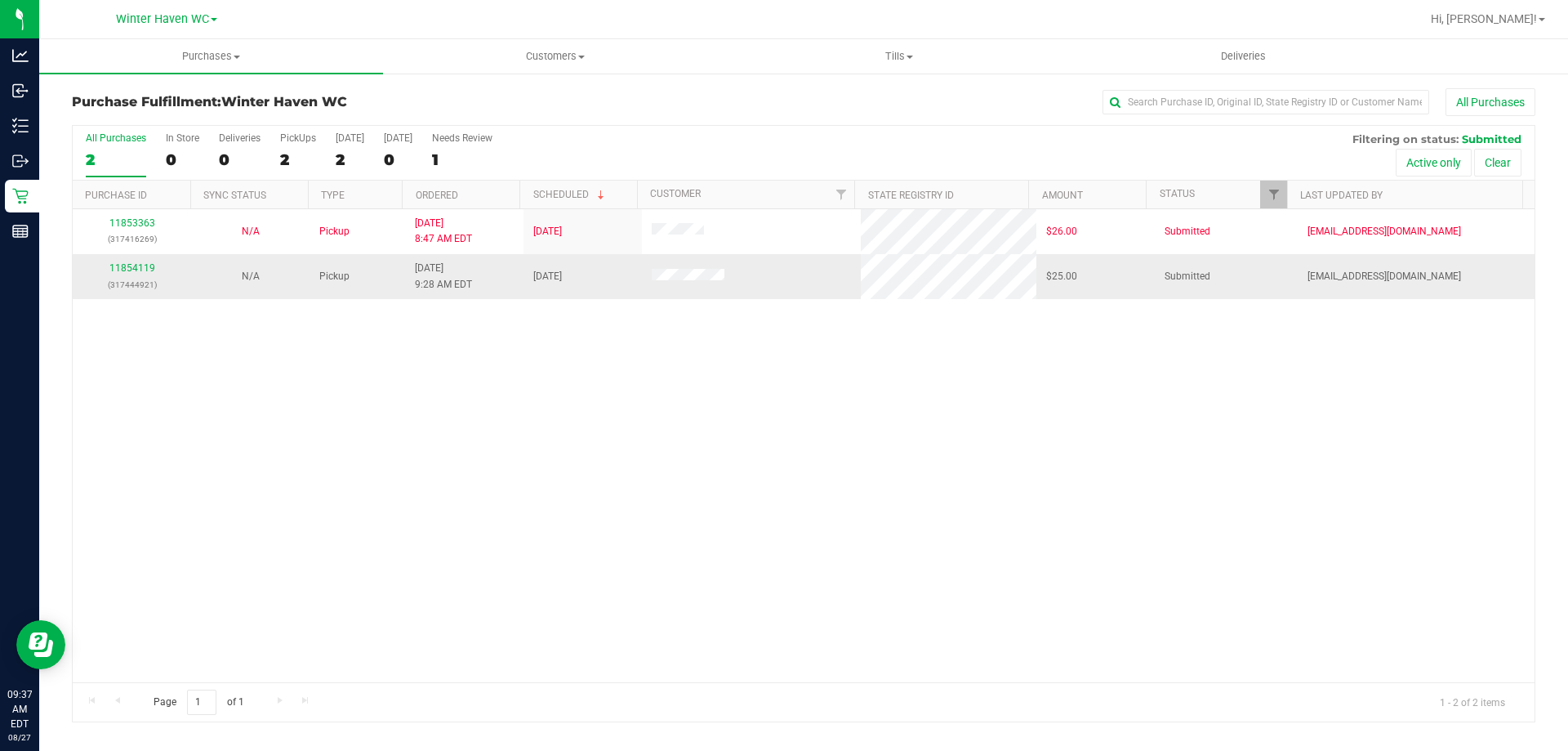
click at [135, 259] on td "11854119 (317444921)" at bounding box center [132, 276] width 119 height 44
click at [139, 268] on link "11854119" at bounding box center [133, 268] width 46 height 11
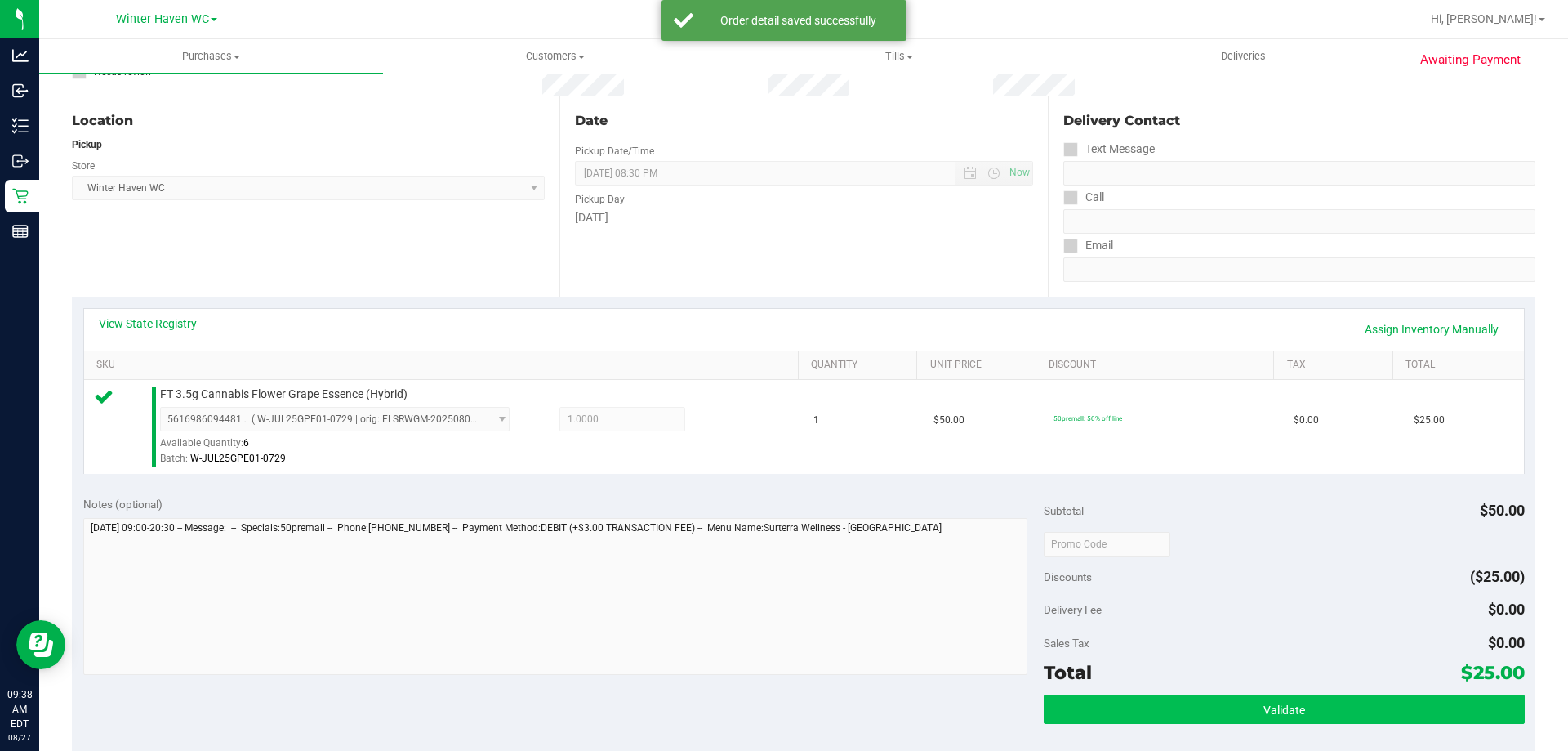
scroll to position [327, 0]
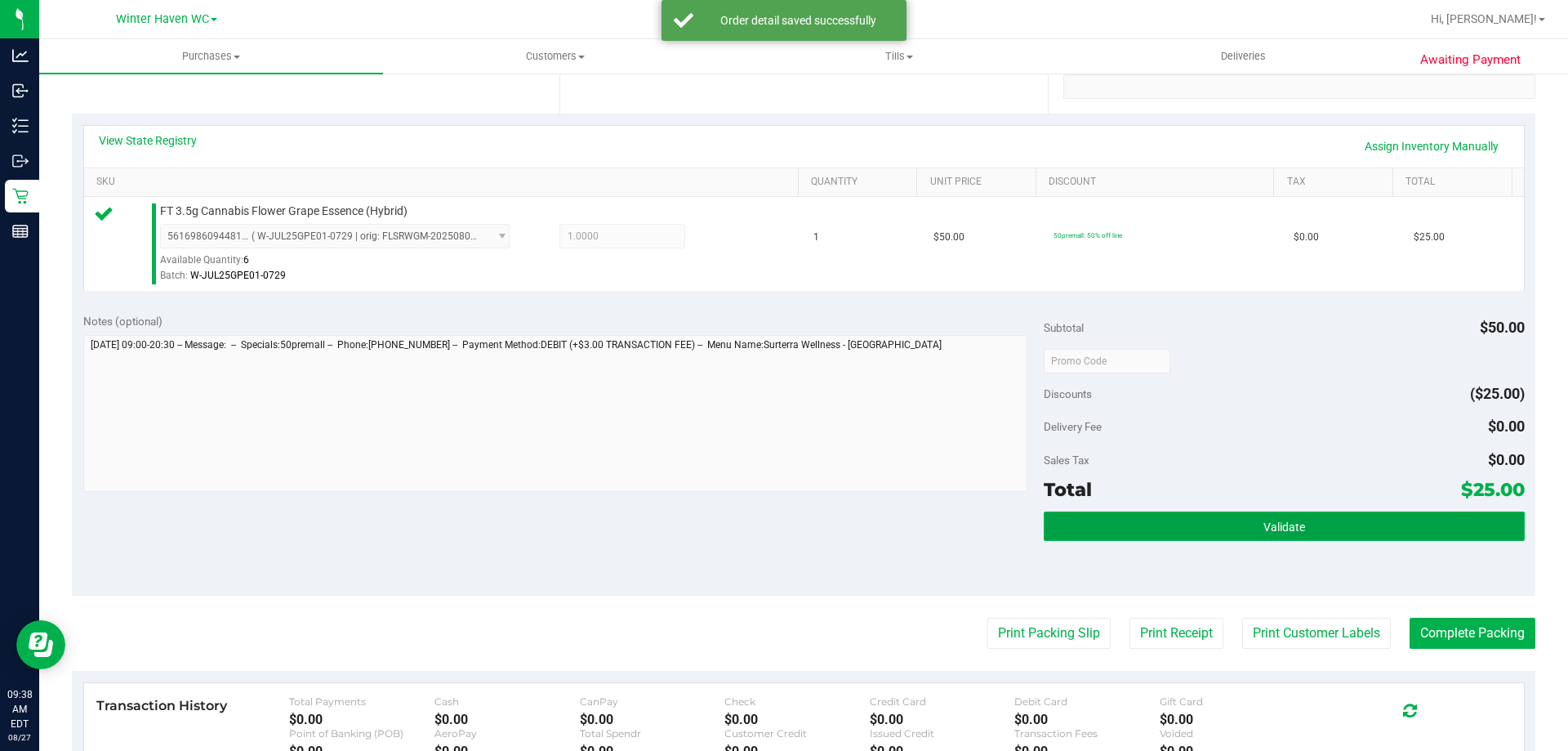
click at [1264, 520] on span "Validate" at bounding box center [1285, 526] width 42 height 13
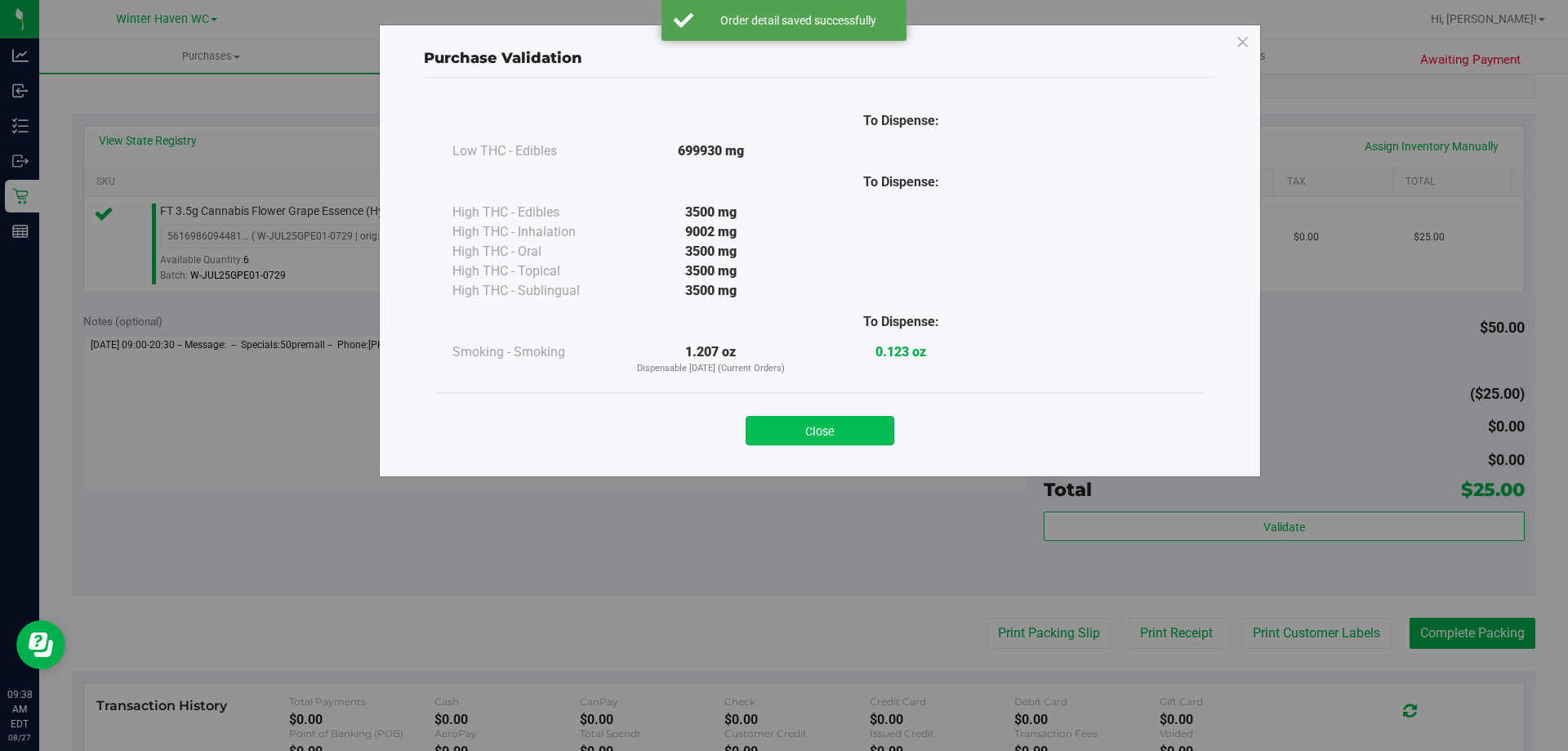
click at [823, 424] on button "Close" at bounding box center [819, 429] width 149 height 29
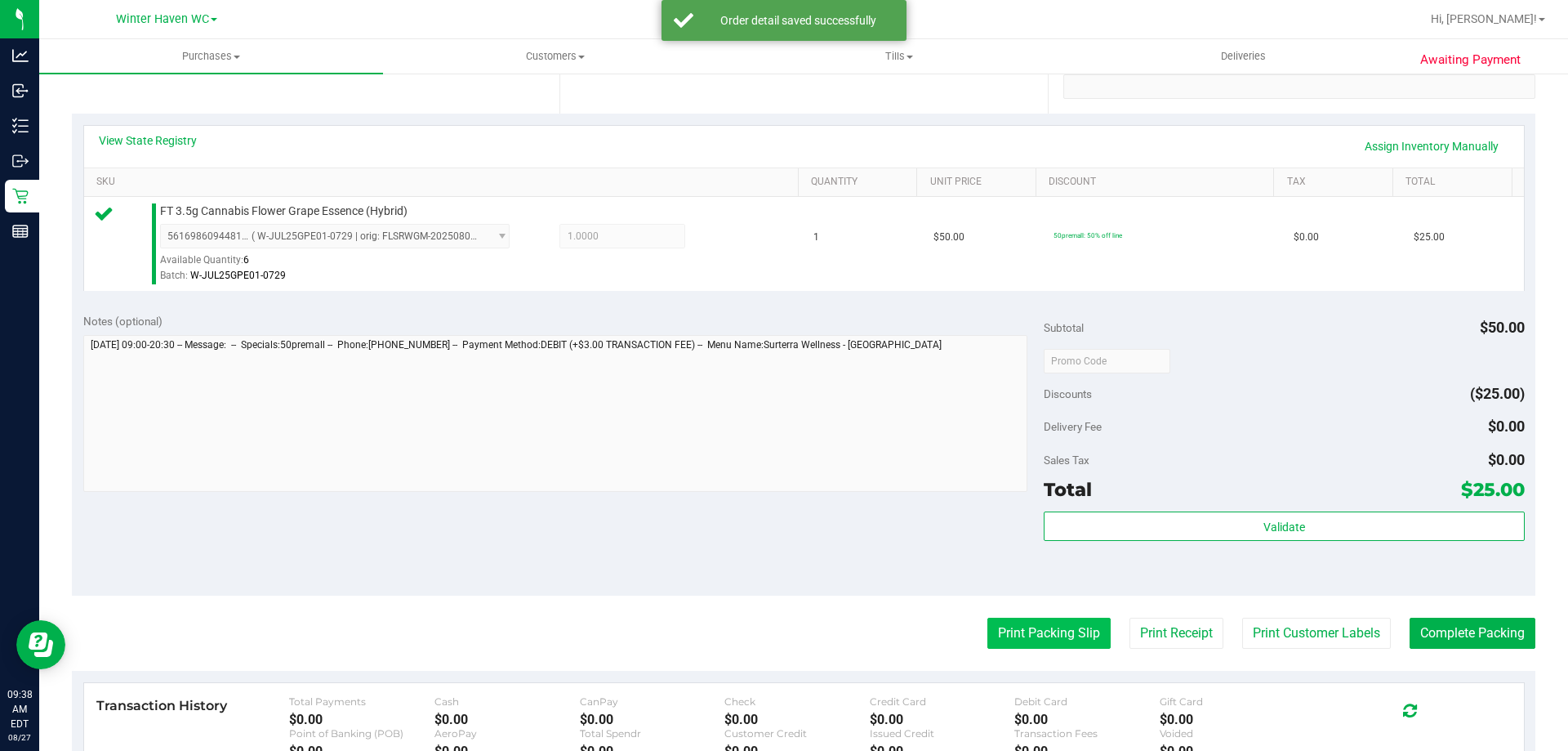
click at [1018, 622] on button "Print Packing Slip" at bounding box center [1049, 633] width 124 height 31
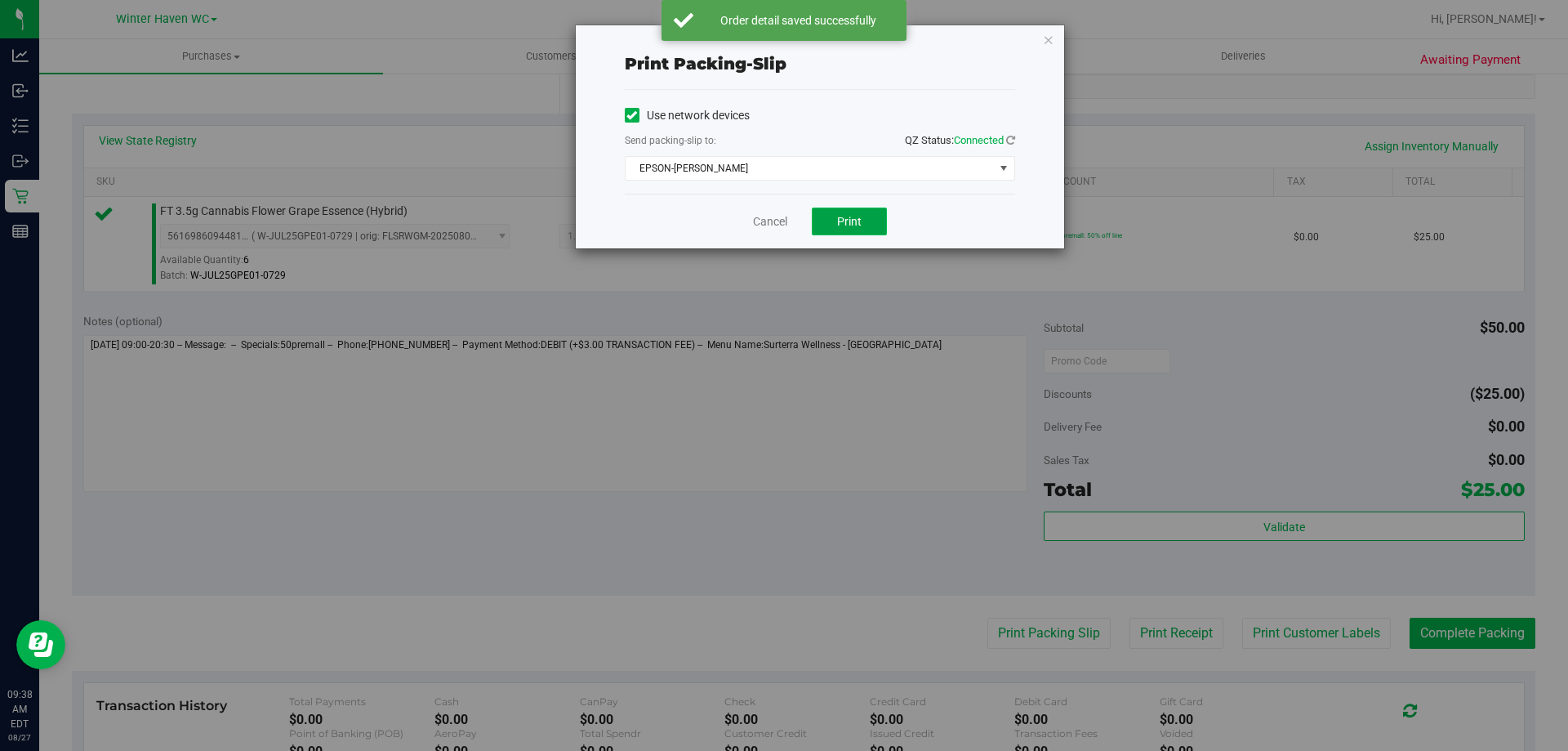
click at [855, 218] on span "Print" at bounding box center [849, 221] width 25 height 13
click at [1046, 43] on icon "button" at bounding box center [1048, 39] width 11 height 20
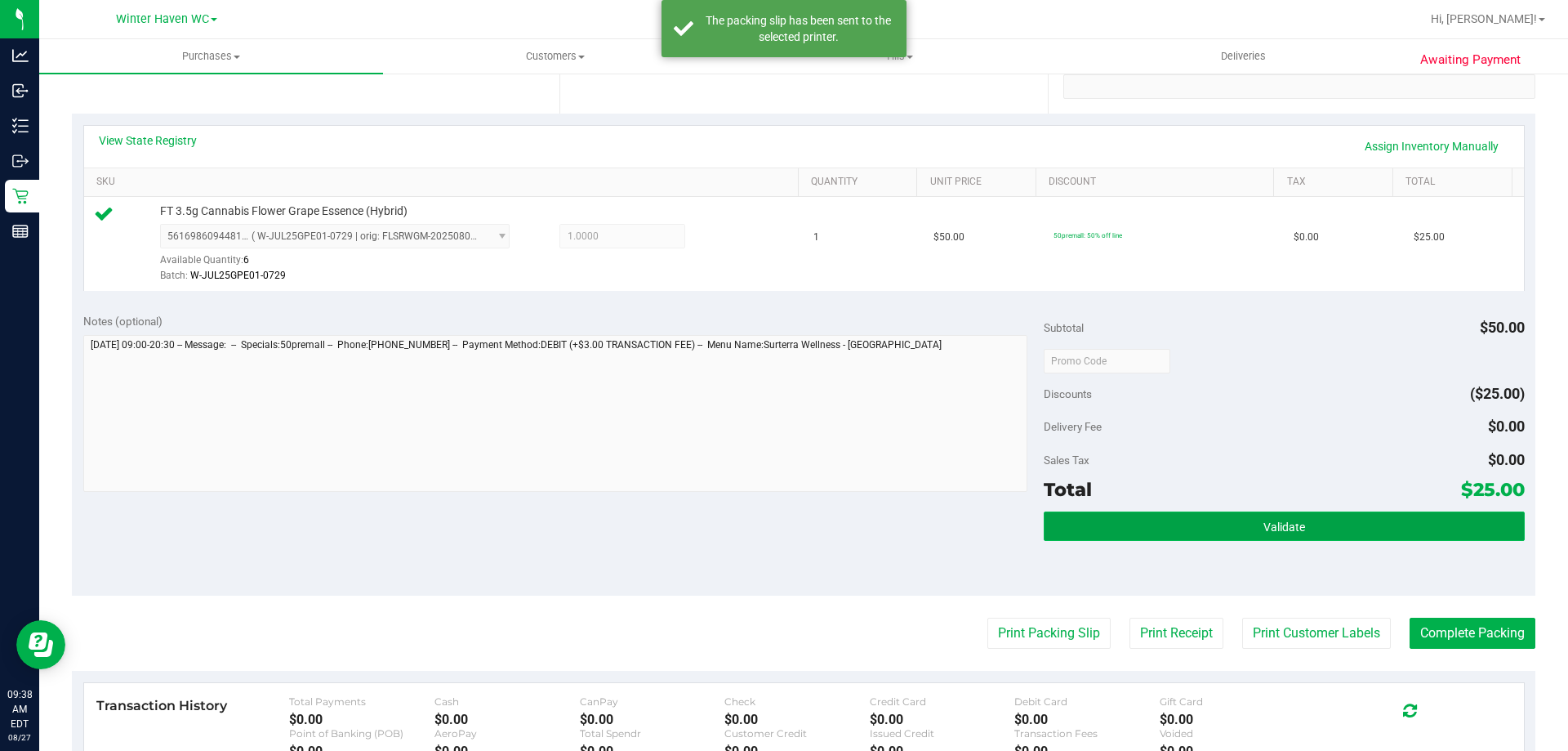
click at [1394, 537] on button "Validate" at bounding box center [1284, 525] width 480 height 29
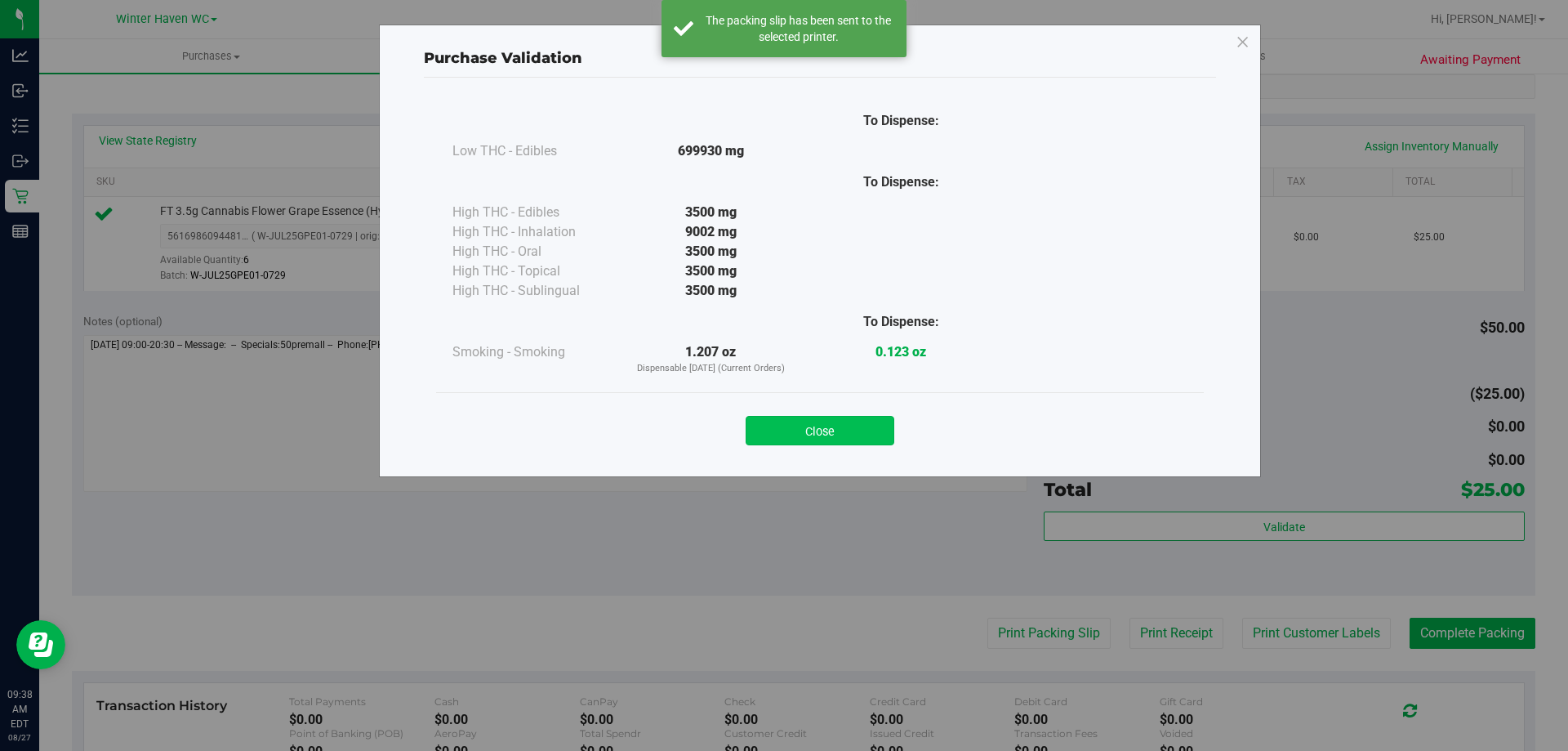
click at [873, 434] on button "Close" at bounding box center [819, 429] width 149 height 29
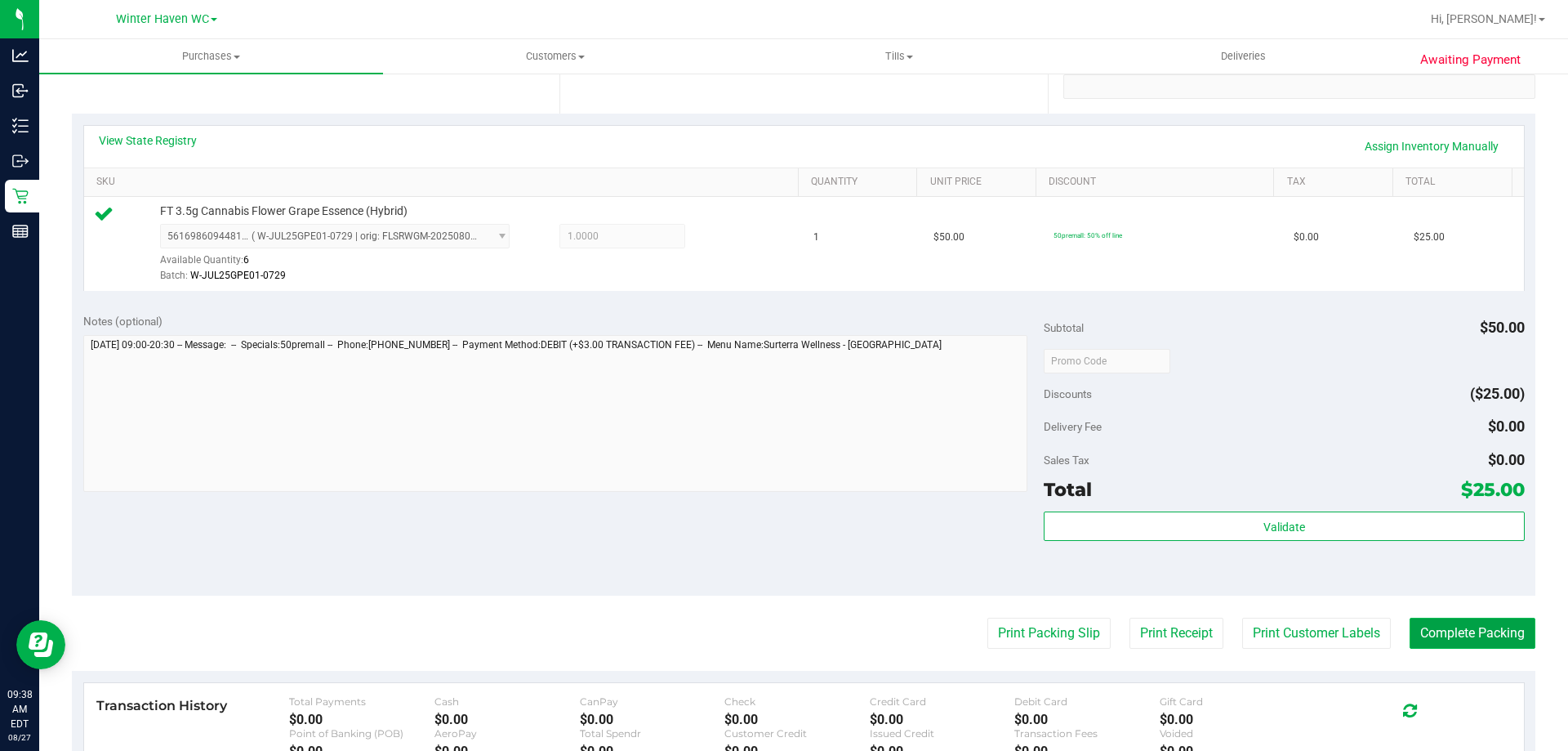
click at [1440, 631] on button "Complete Packing" at bounding box center [1472, 633] width 126 height 31
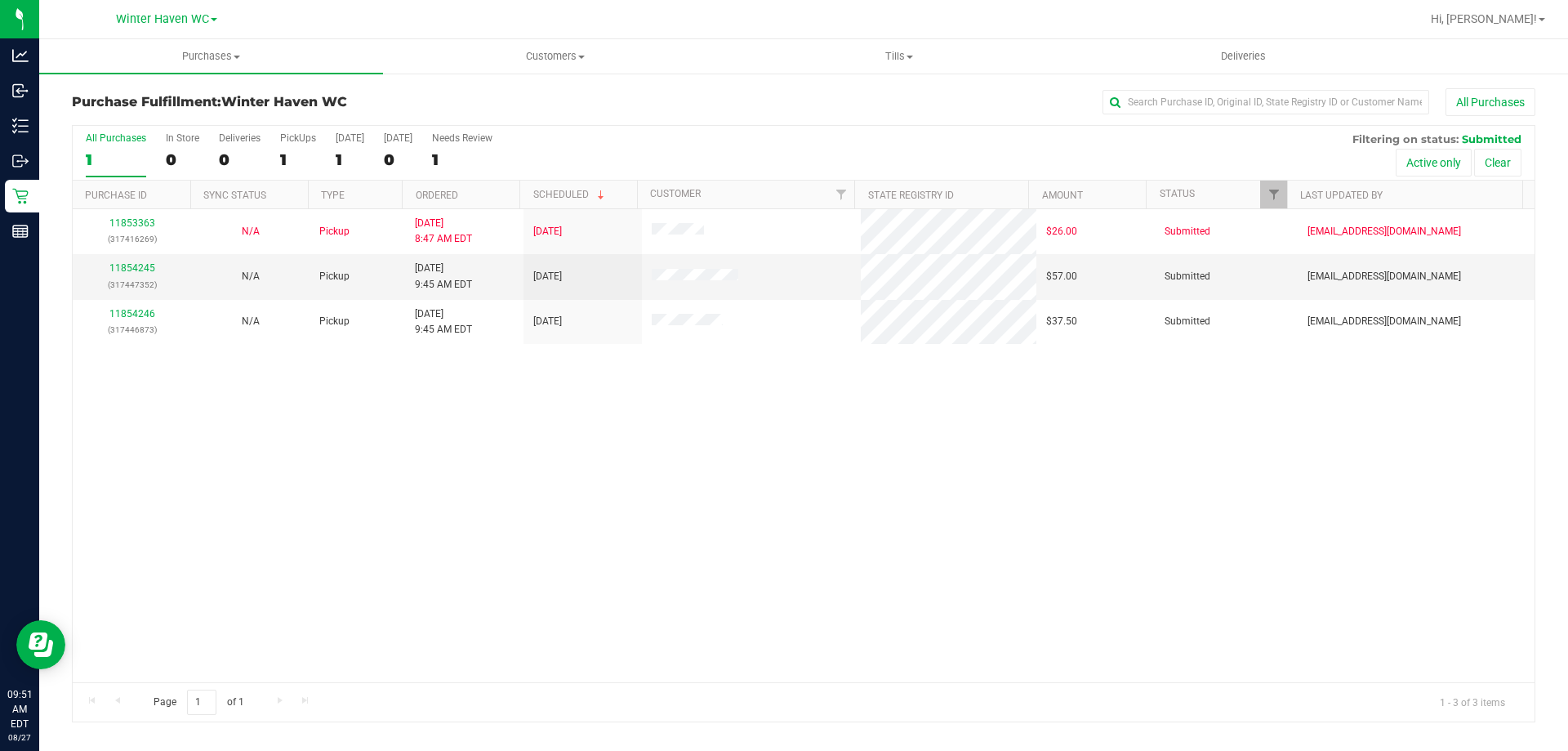
click at [462, 526] on div "11853363 (317416269) N/A Pickup 8/27/2025 8:47 AM EDT 8/27/2025 $26.00 Submitte…" at bounding box center [803, 445] width 1462 height 473
click at [135, 268] on link "11854245" at bounding box center [133, 268] width 46 height 11
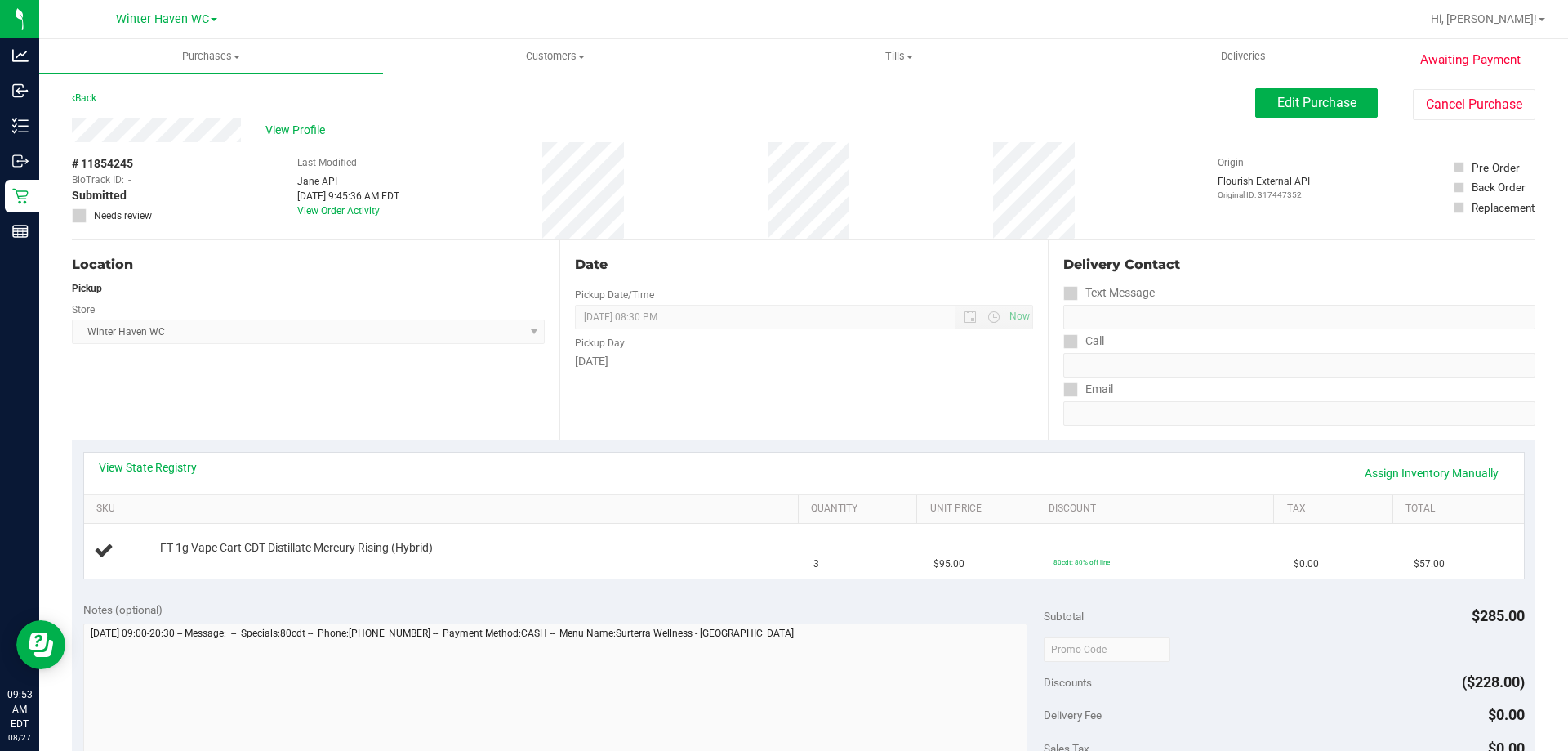
click at [162, 458] on div "View State Registry Assign Inventory Manually" at bounding box center [803, 473] width 1439 height 42
click at [162, 479] on div "View State Registry Assign Inventory Manually" at bounding box center [803, 473] width 1410 height 28
click at [162, 466] on link "View State Registry" at bounding box center [148, 467] width 98 height 16
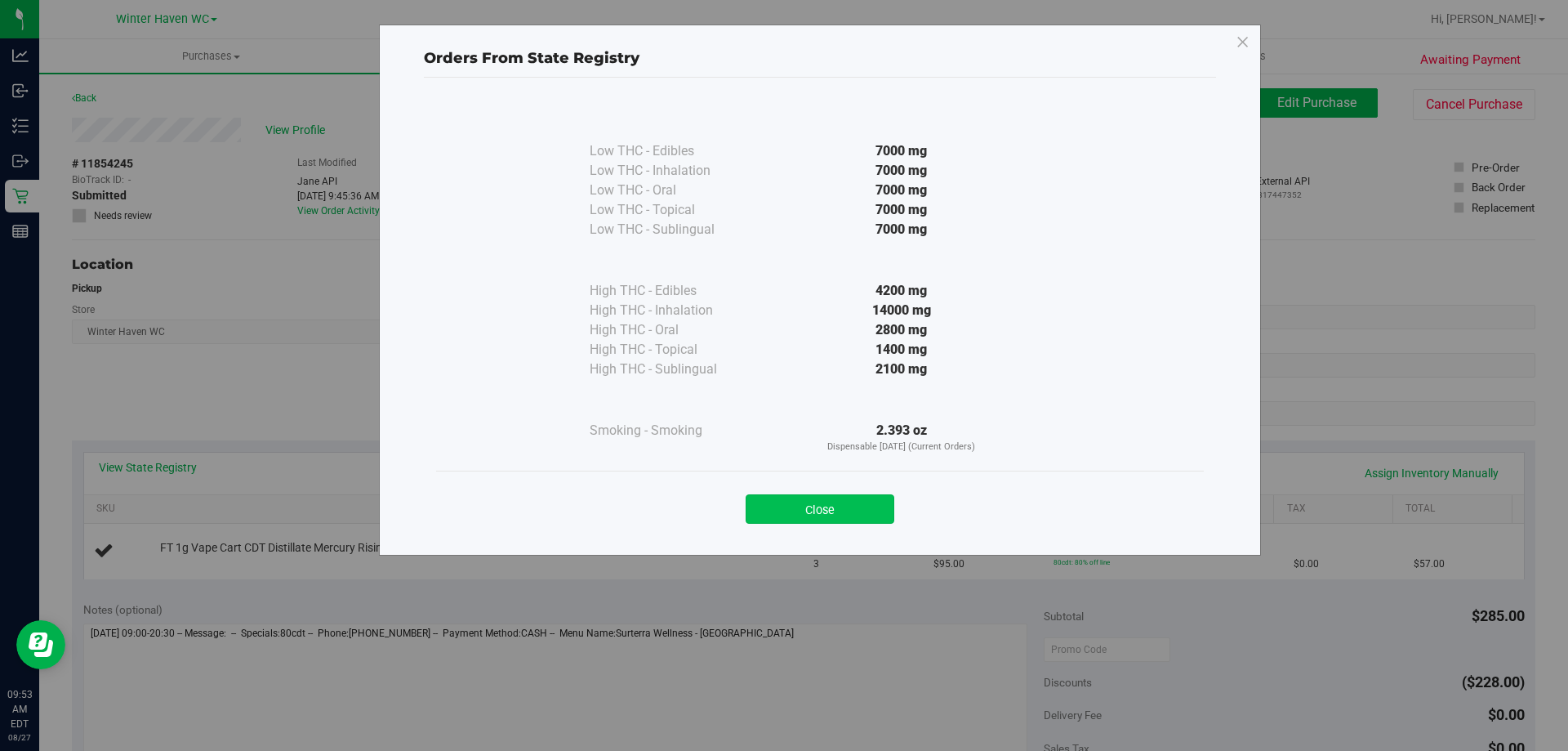
click at [825, 505] on button "Close" at bounding box center [819, 508] width 149 height 29
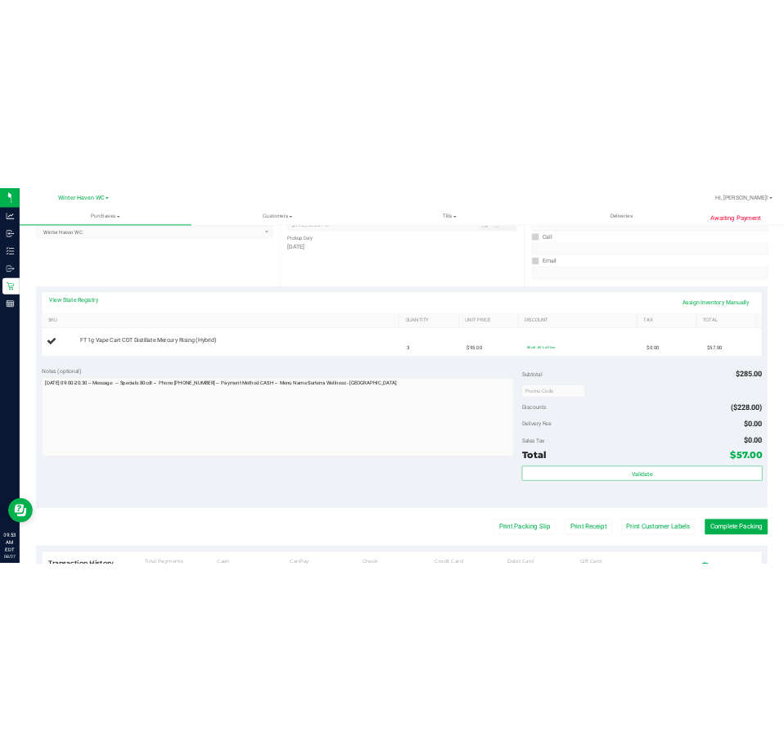
scroll to position [245, 0]
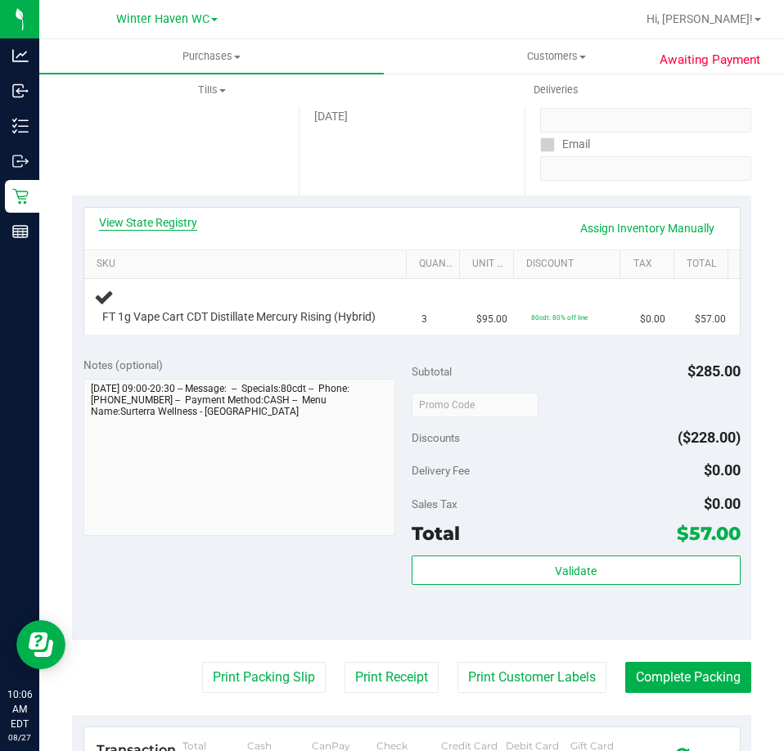
click at [160, 229] on link "View State Registry" at bounding box center [148, 222] width 98 height 16
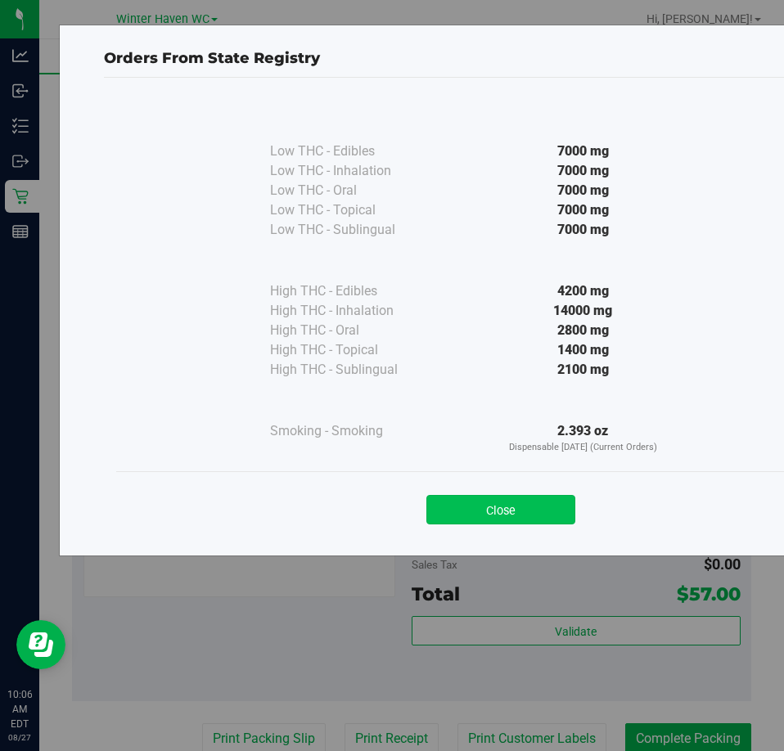
click at [537, 511] on button "Close" at bounding box center [500, 509] width 149 height 29
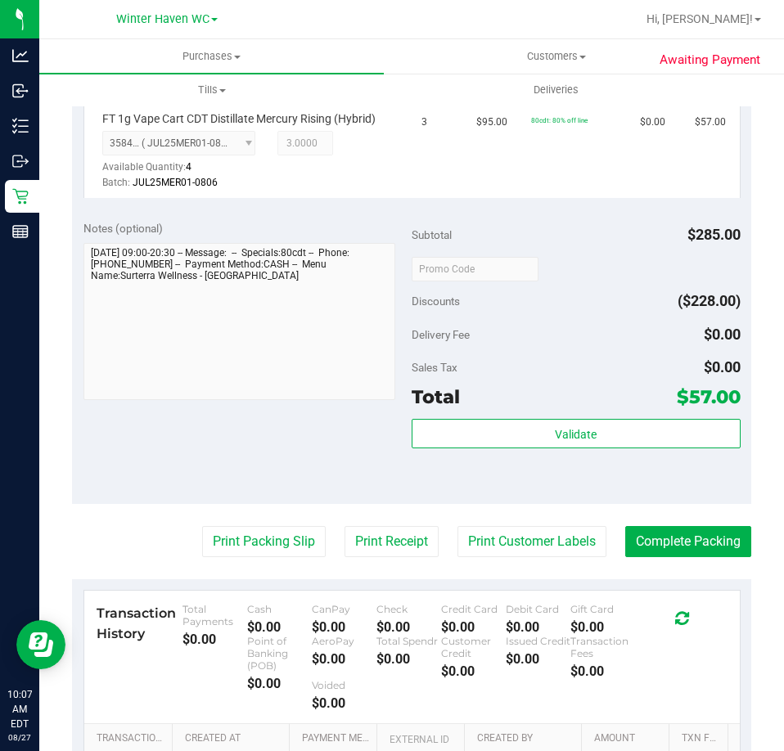
scroll to position [669, 0]
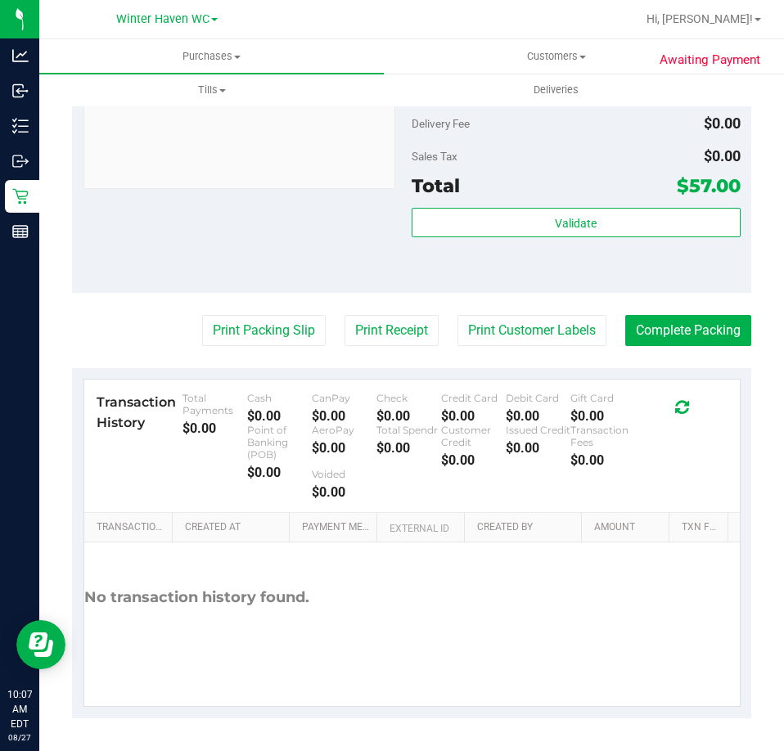
click at [565, 207] on div "Subtotal $285.00 Discounts ($228.00) Delivery Fee $0.00 Sales Tax $0.00 Total $…" at bounding box center [576, 145] width 329 height 272
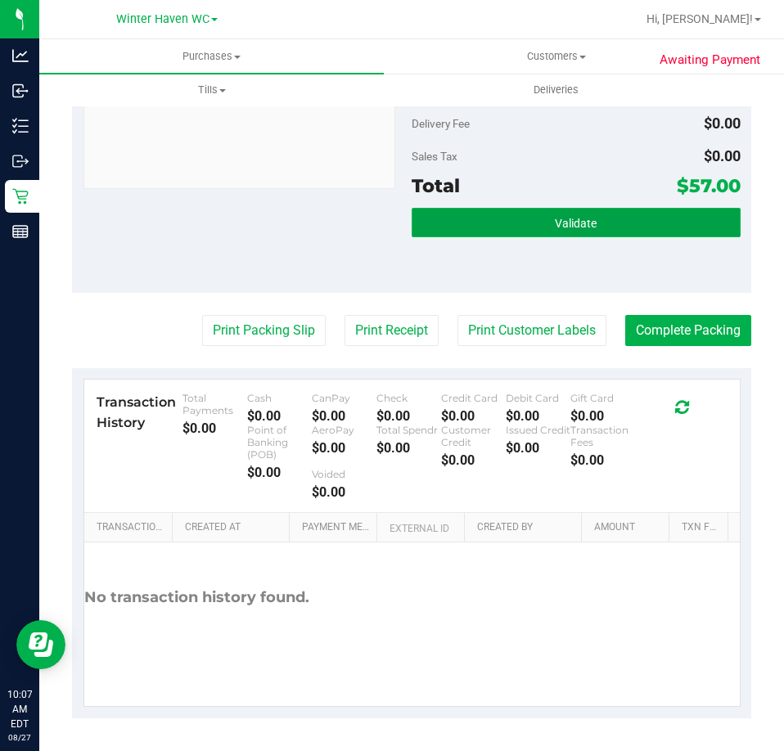
click at [572, 218] on span "Validate" at bounding box center [576, 223] width 42 height 13
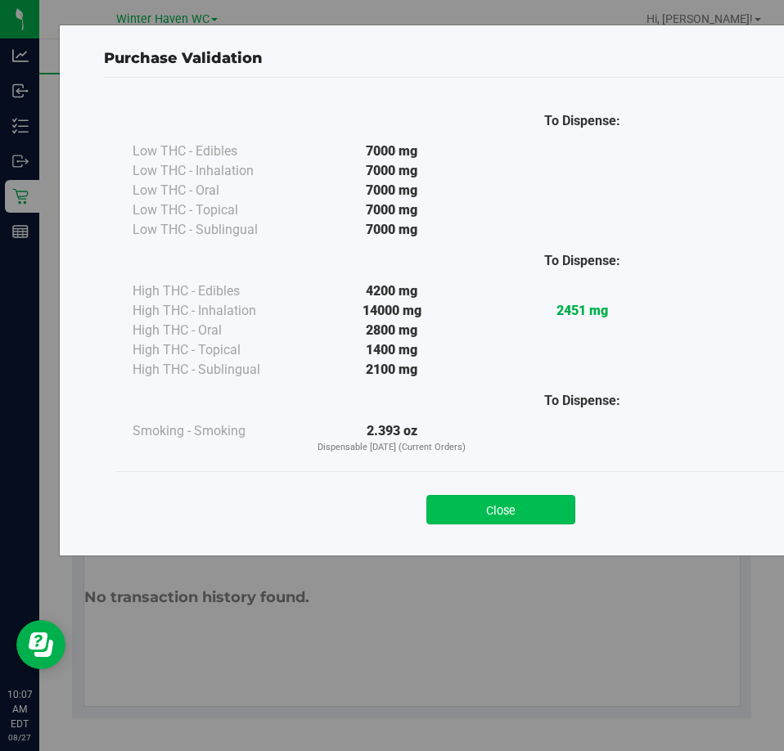
click at [497, 513] on button "Close" at bounding box center [500, 509] width 149 height 29
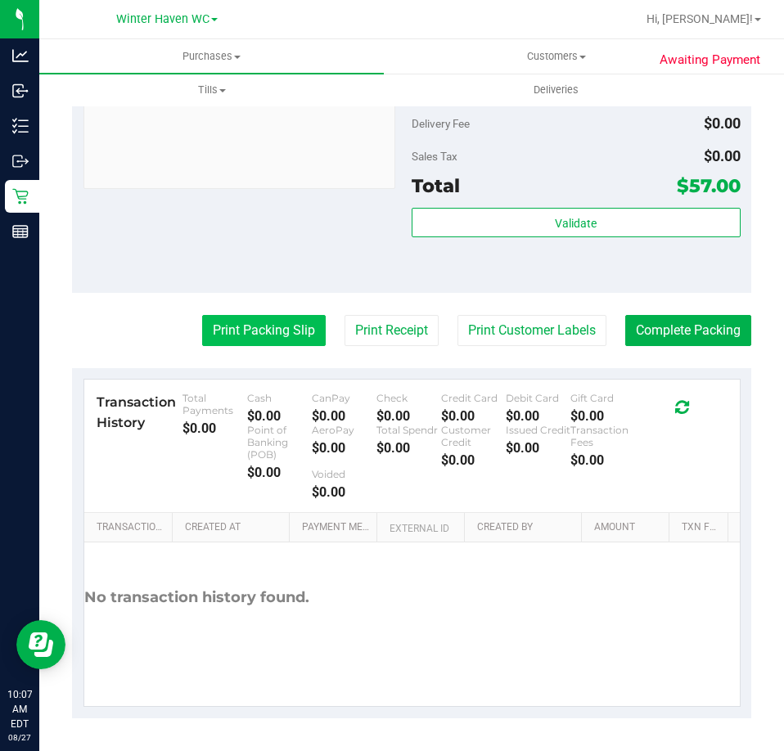
click at [233, 343] on button "Print Packing Slip" at bounding box center [264, 330] width 124 height 31
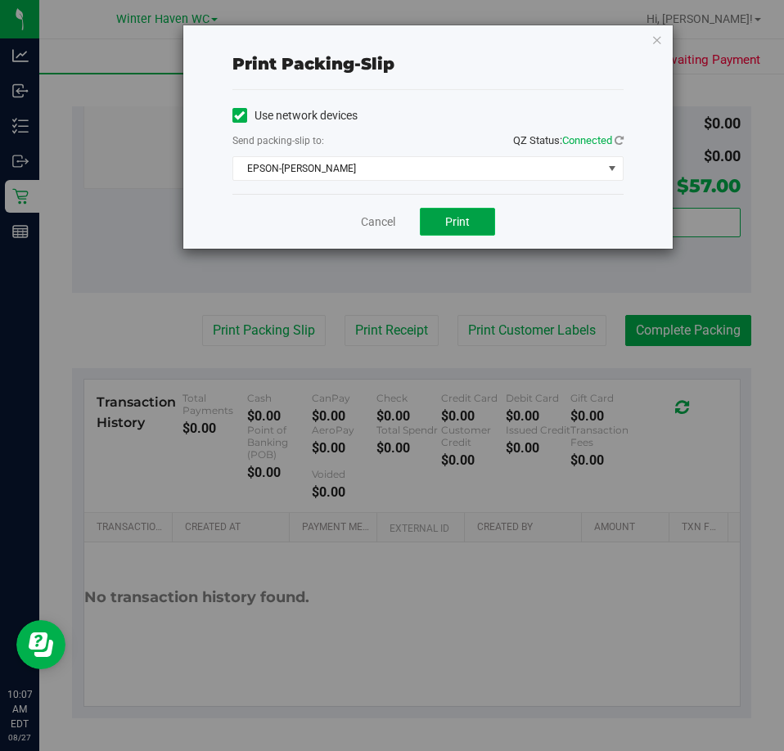
click at [464, 213] on button "Print" at bounding box center [457, 222] width 75 height 28
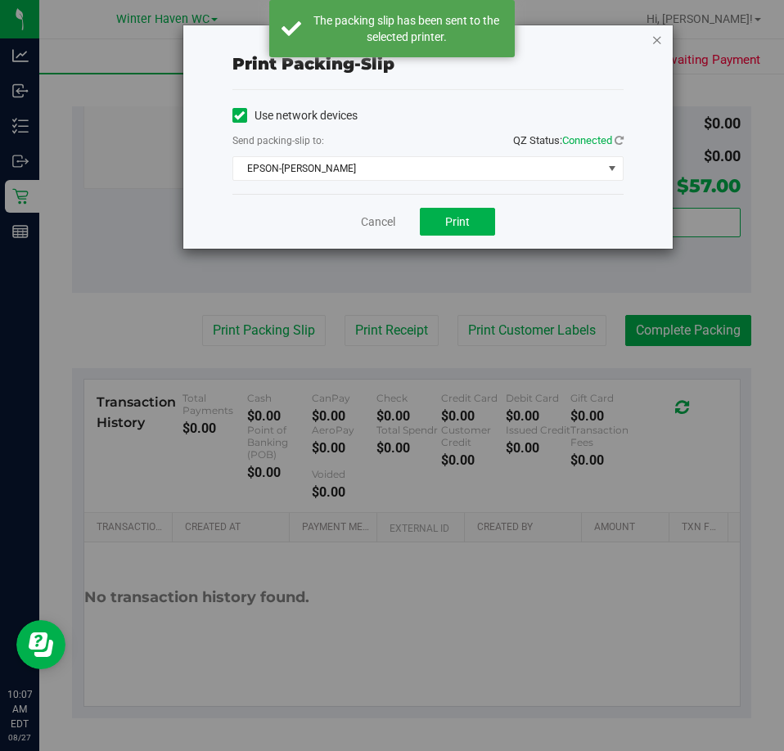
click at [655, 37] on icon "button" at bounding box center [656, 39] width 11 height 20
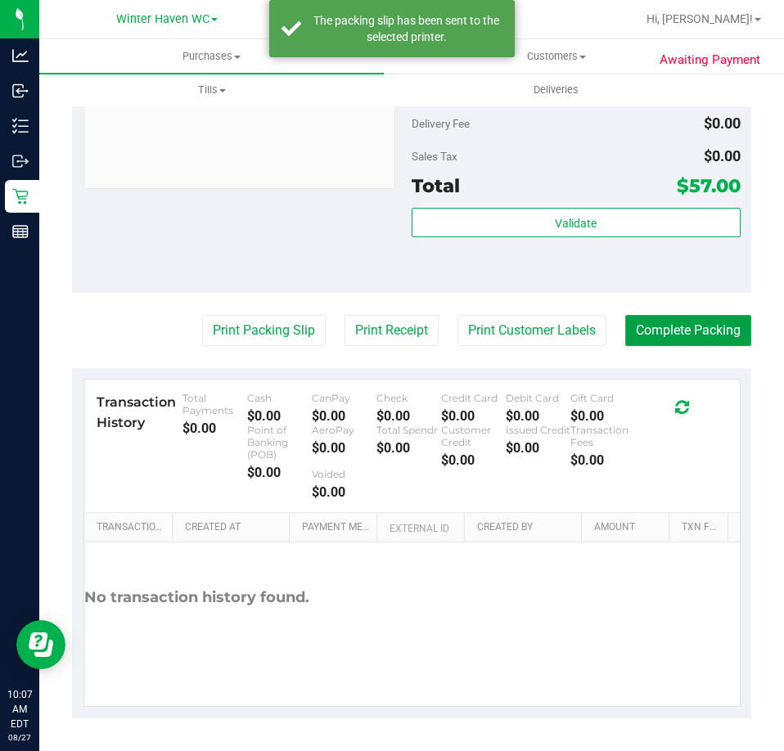
click at [682, 329] on button "Complete Packing" at bounding box center [688, 330] width 126 height 31
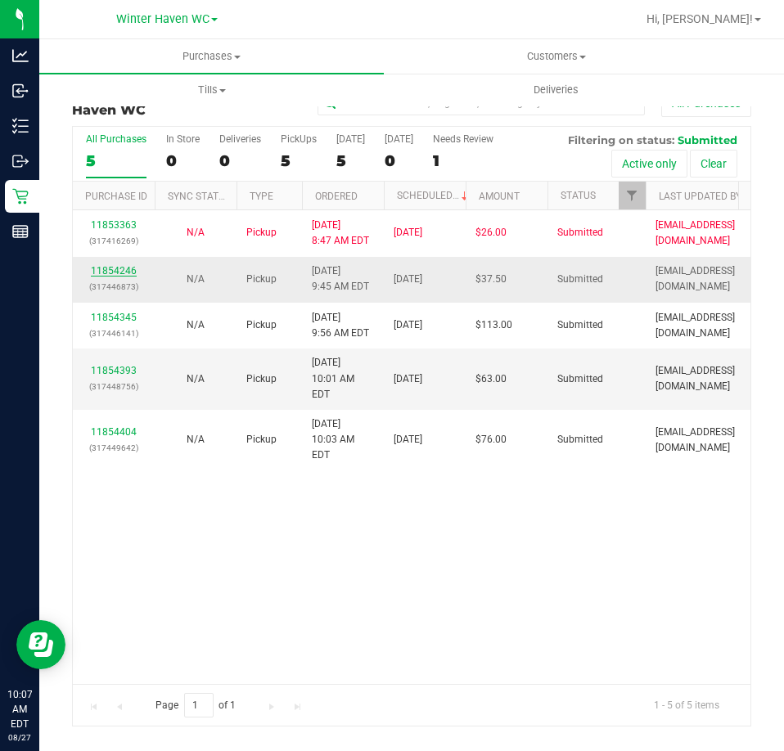
click at [115, 275] on link "11854246" at bounding box center [114, 270] width 46 height 11
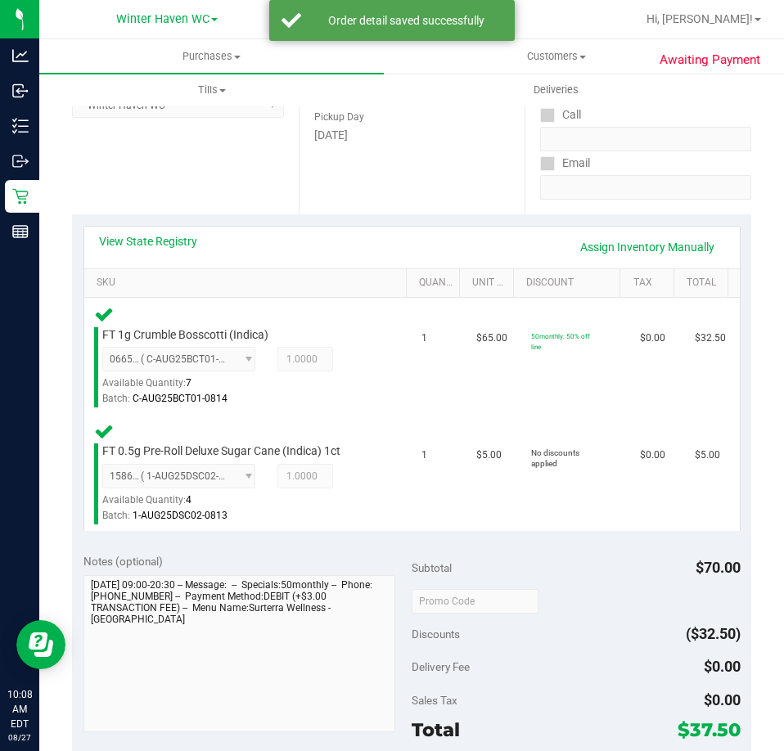
scroll to position [491, 0]
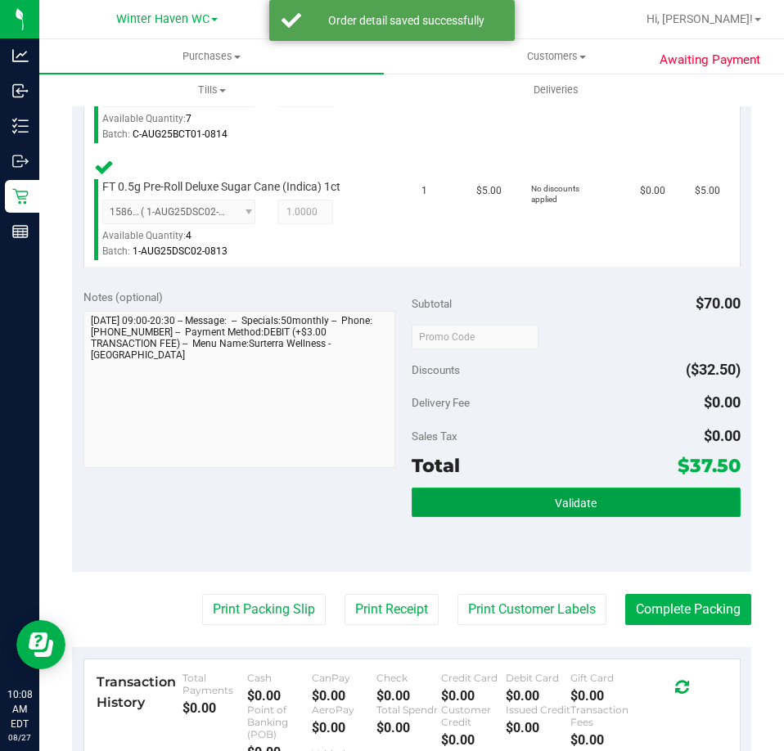
click at [560, 507] on span "Validate" at bounding box center [576, 503] width 42 height 13
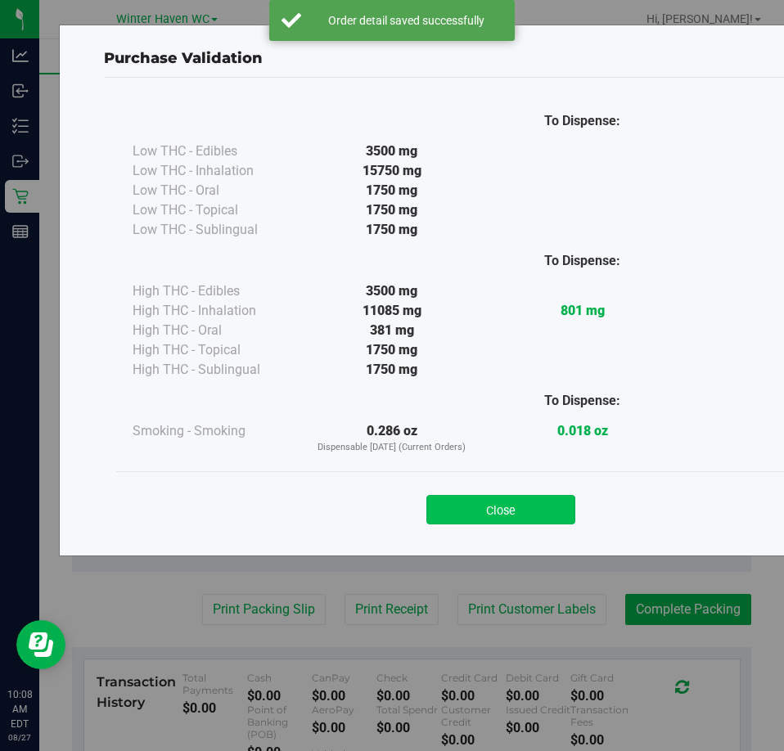
click at [488, 506] on button "Close" at bounding box center [500, 509] width 149 height 29
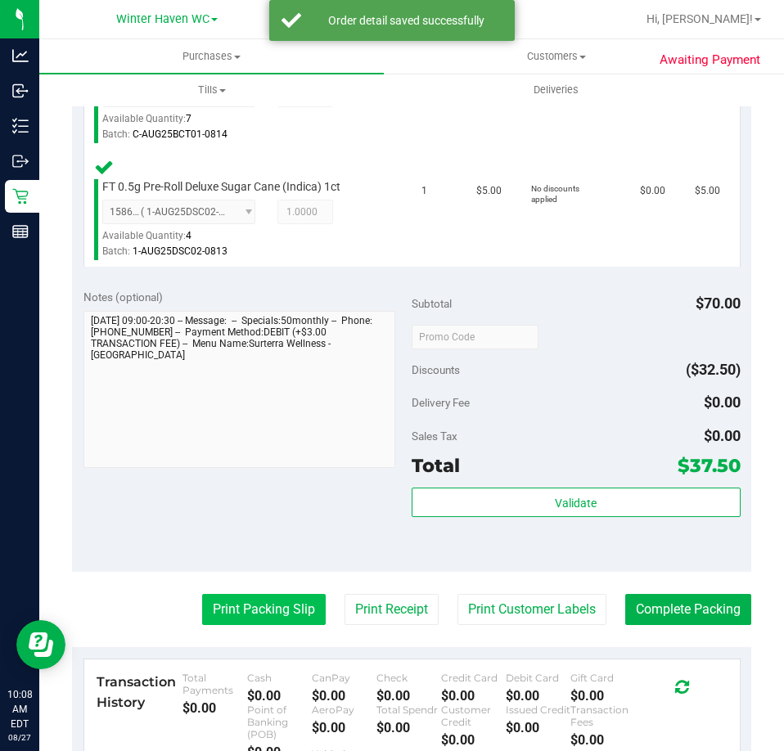
click at [257, 625] on button "Print Packing Slip" at bounding box center [264, 609] width 124 height 31
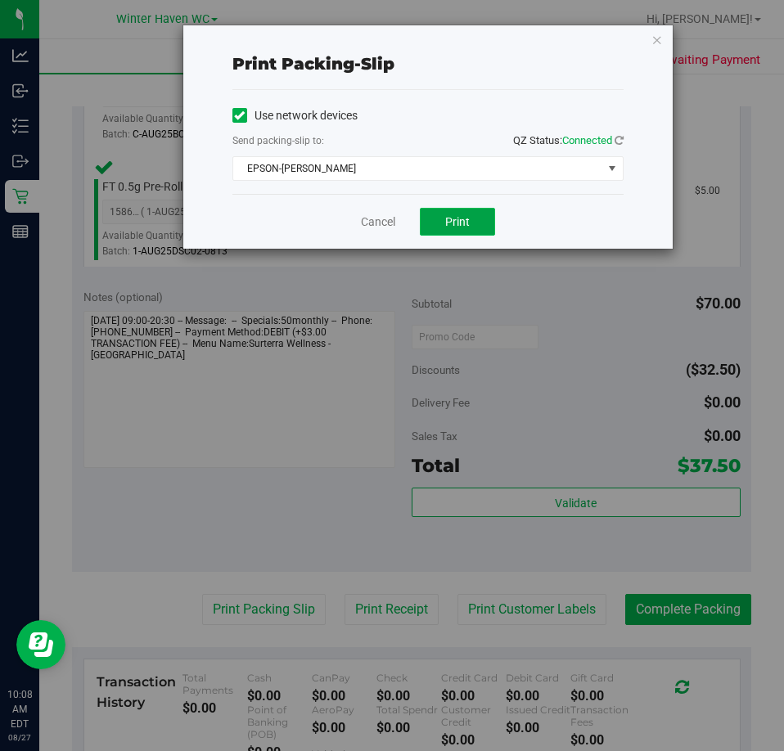
click at [451, 218] on span "Print" at bounding box center [457, 221] width 25 height 13
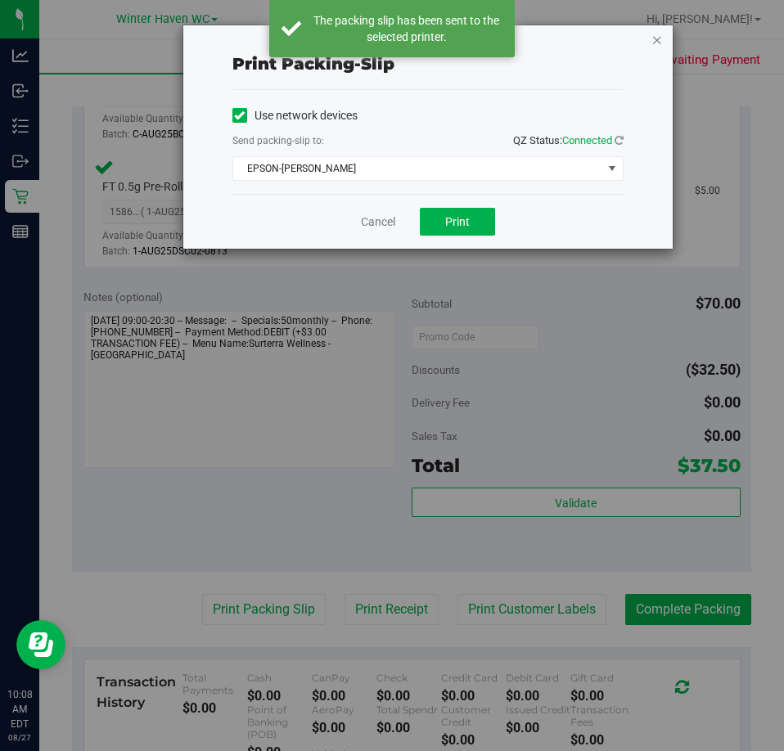
click at [652, 38] on icon "button" at bounding box center [656, 39] width 11 height 20
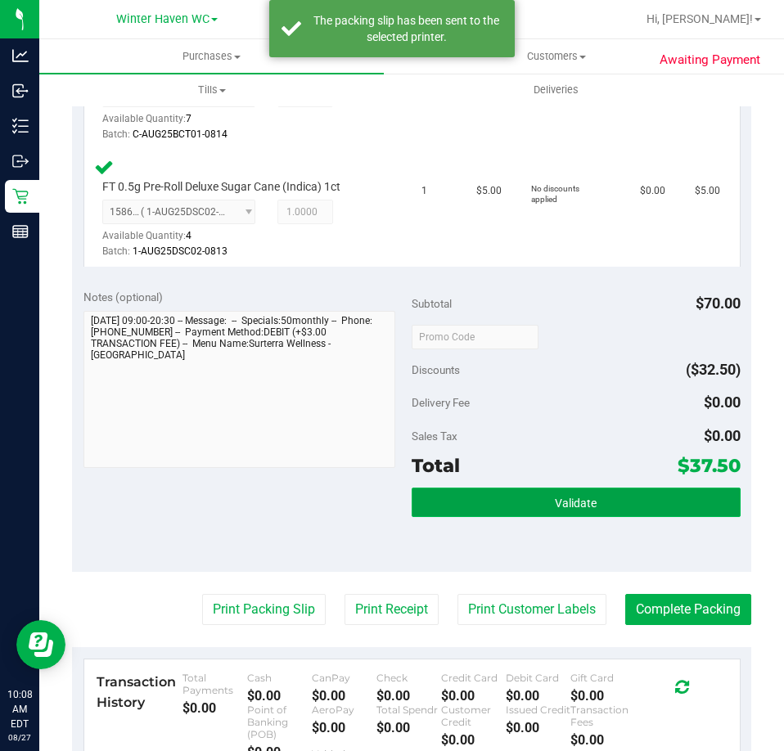
click at [578, 505] on span "Validate" at bounding box center [576, 503] width 42 height 13
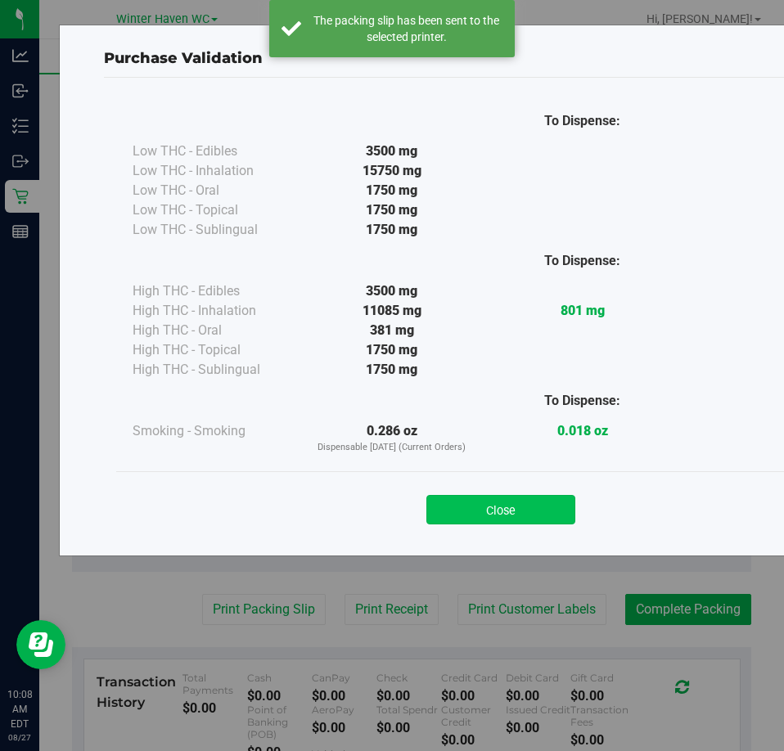
click at [482, 520] on button "Close" at bounding box center [500, 509] width 149 height 29
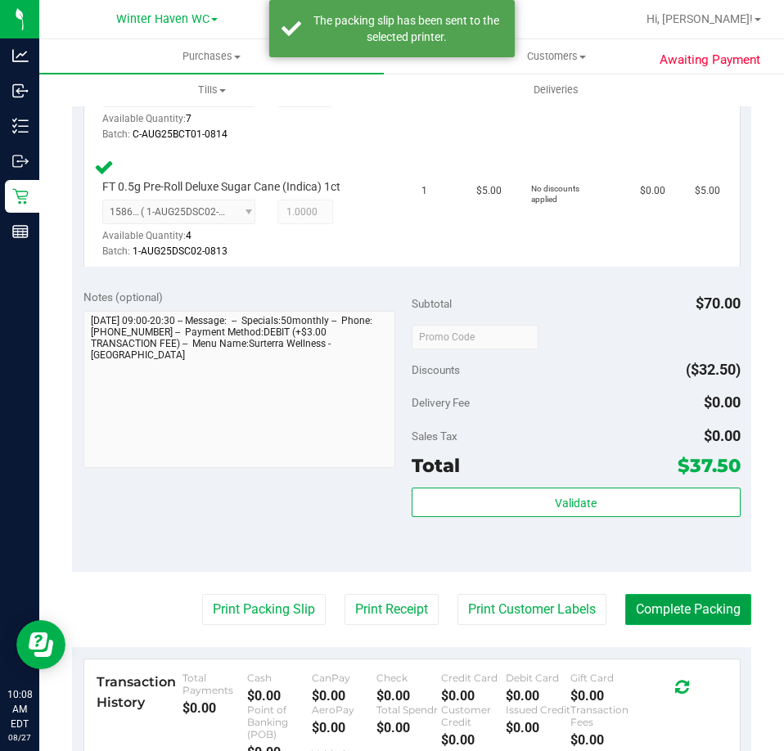
click at [644, 616] on button "Complete Packing" at bounding box center [688, 609] width 126 height 31
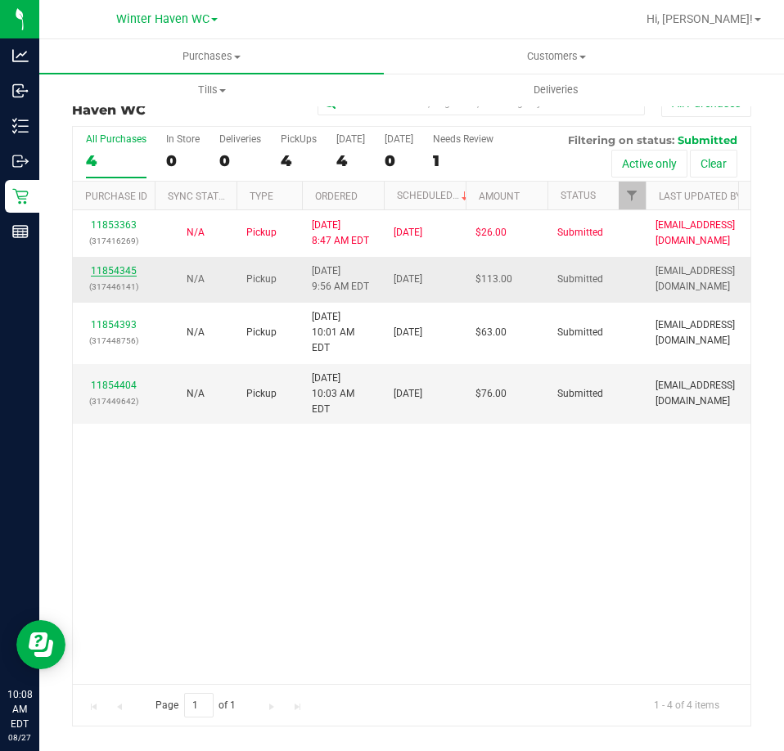
click at [127, 269] on link "11854345" at bounding box center [114, 270] width 46 height 11
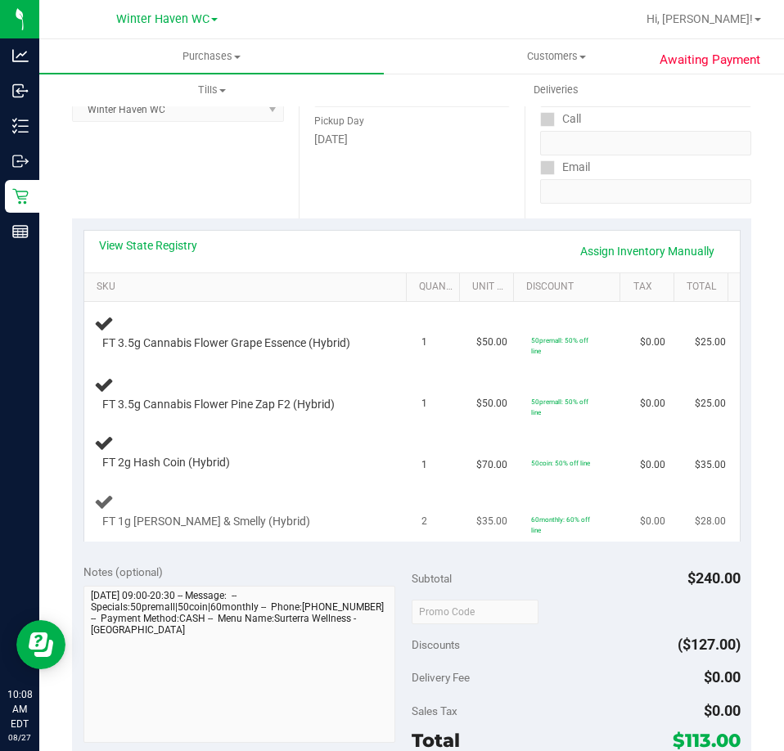
scroll to position [245, 0]
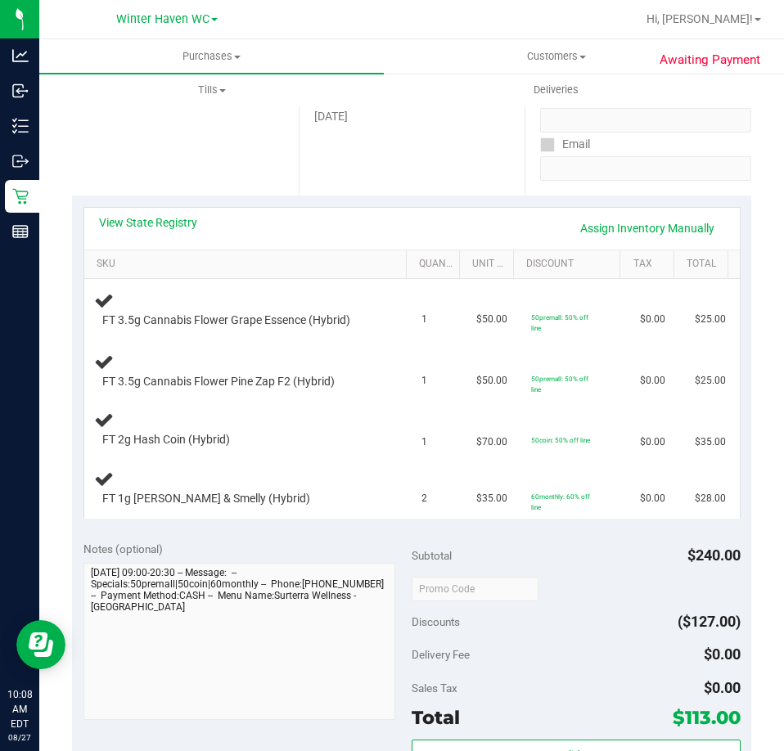
click at [138, 214] on div "View State Registry Assign Inventory Manually" at bounding box center [411, 229] width 655 height 42
click at [149, 219] on link "View State Registry" at bounding box center [148, 222] width 98 height 16
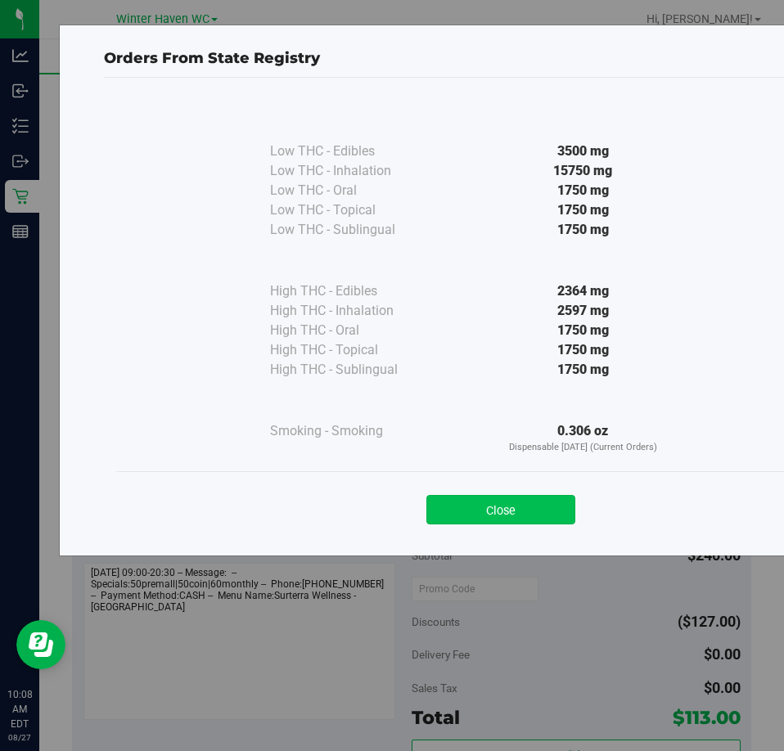
click at [522, 512] on button "Close" at bounding box center [500, 509] width 149 height 29
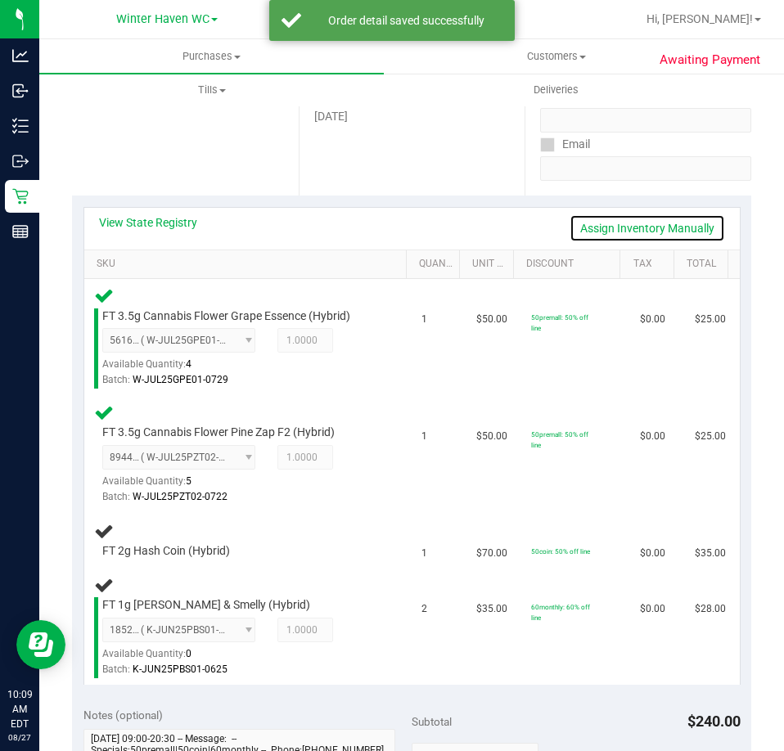
click at [602, 230] on link "Assign Inventory Manually" at bounding box center [646, 228] width 155 height 28
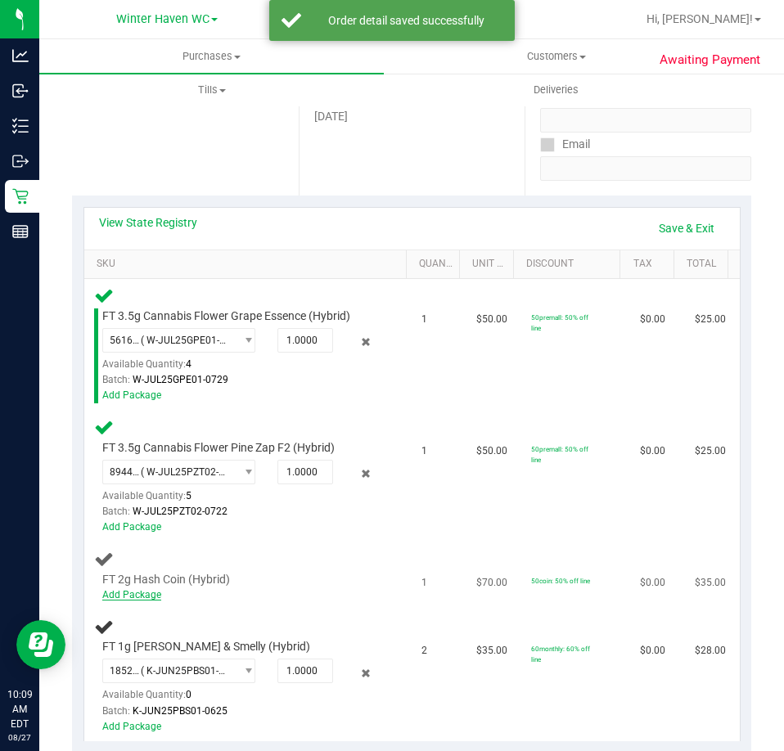
click at [134, 591] on link "Add Package" at bounding box center [131, 594] width 59 height 11
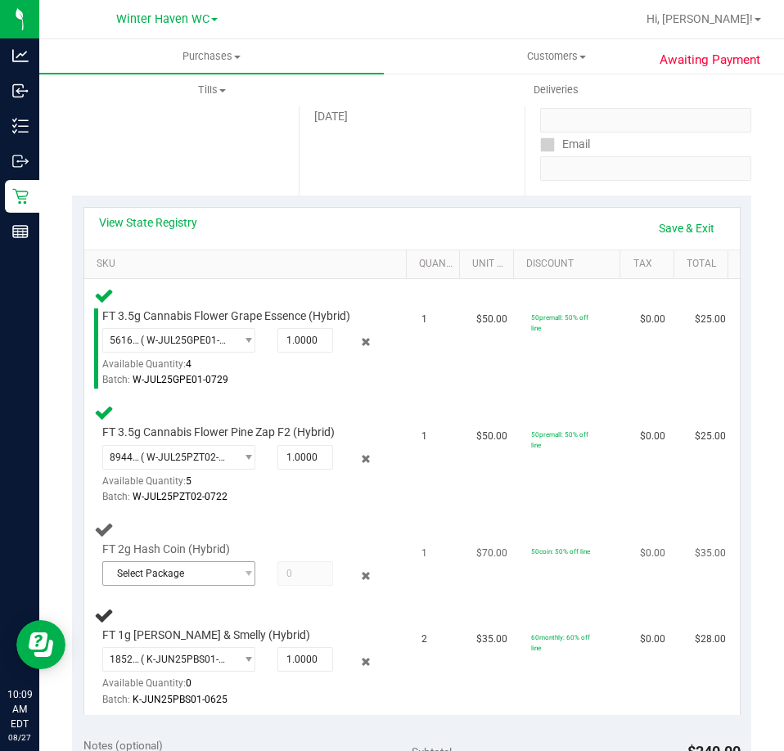
click at [200, 578] on span "Select Package" at bounding box center [169, 573] width 132 height 23
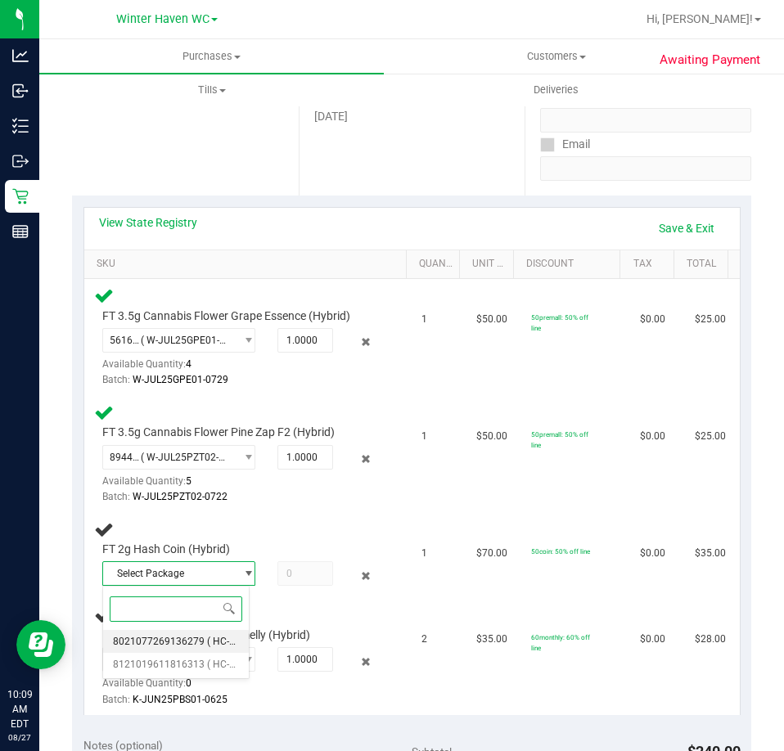
click at [207, 643] on span "( HC-MAR25HYB02-0728 | orig: FLSRWGM-20250804-762 )" at bounding box center [336, 641] width 259 height 11
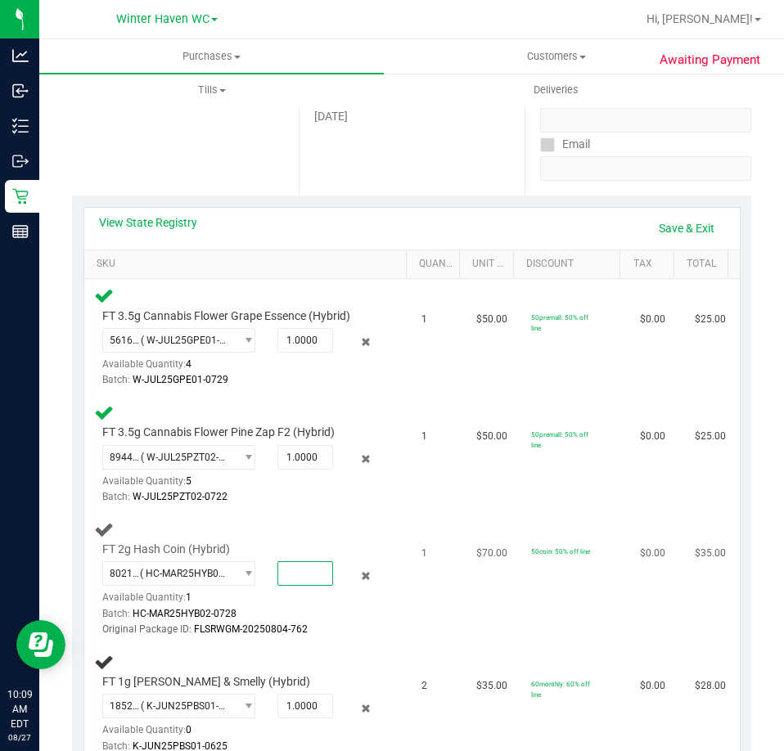
click at [287, 571] on span at bounding box center [305, 573] width 56 height 25
type input "1"
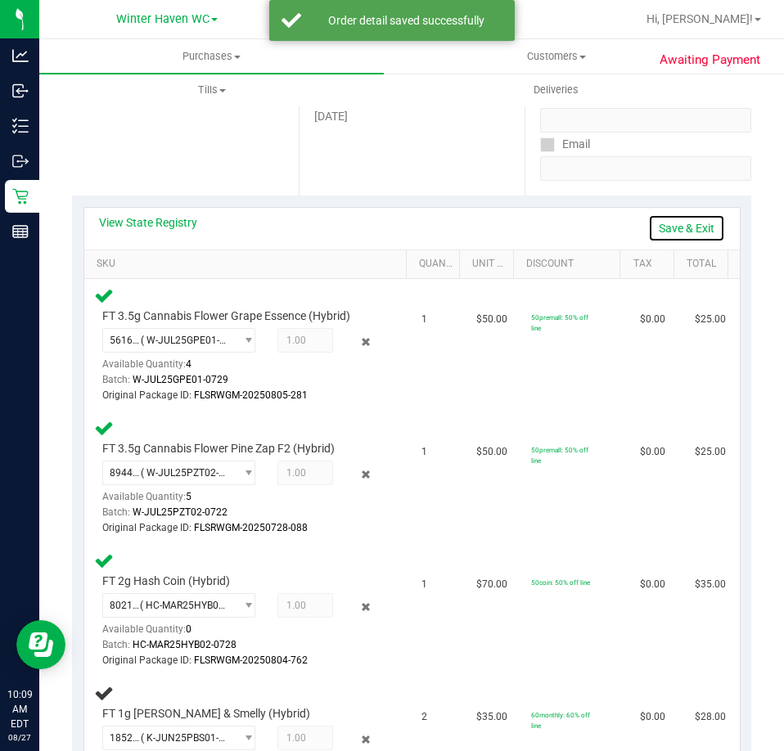
click at [679, 219] on link "Save & Exit" at bounding box center [686, 228] width 77 height 28
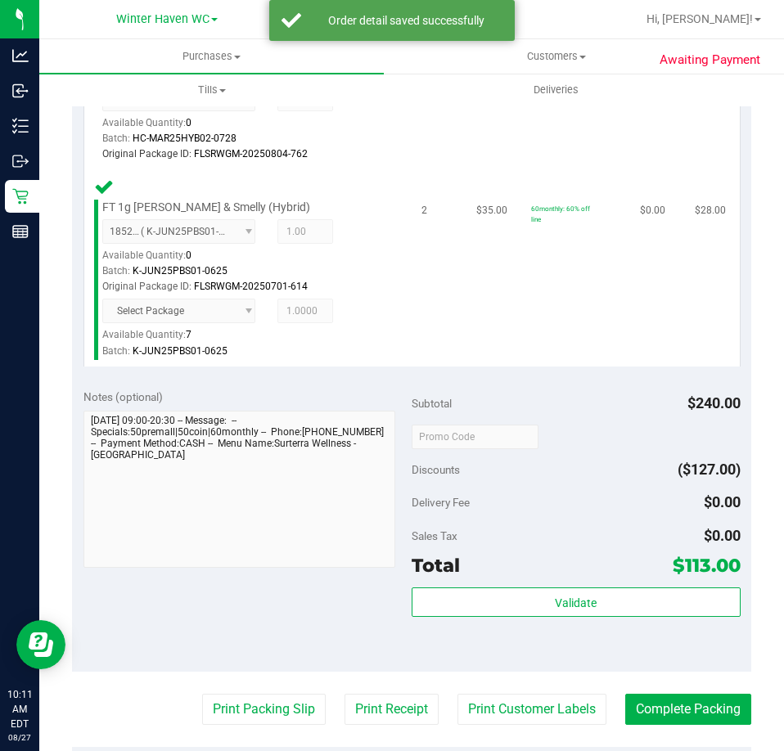
scroll to position [982, 0]
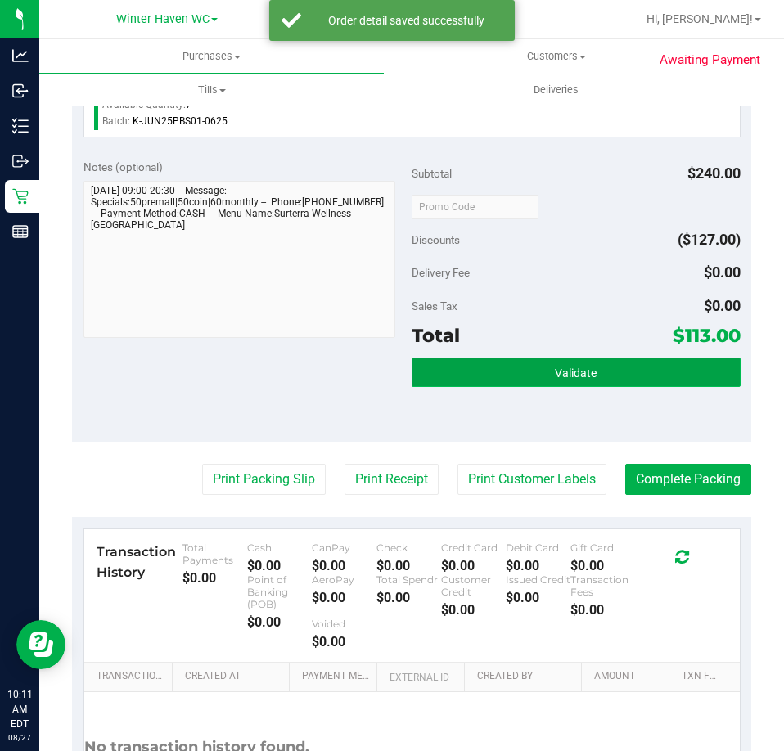
click at [574, 384] on button "Validate" at bounding box center [576, 372] width 329 height 29
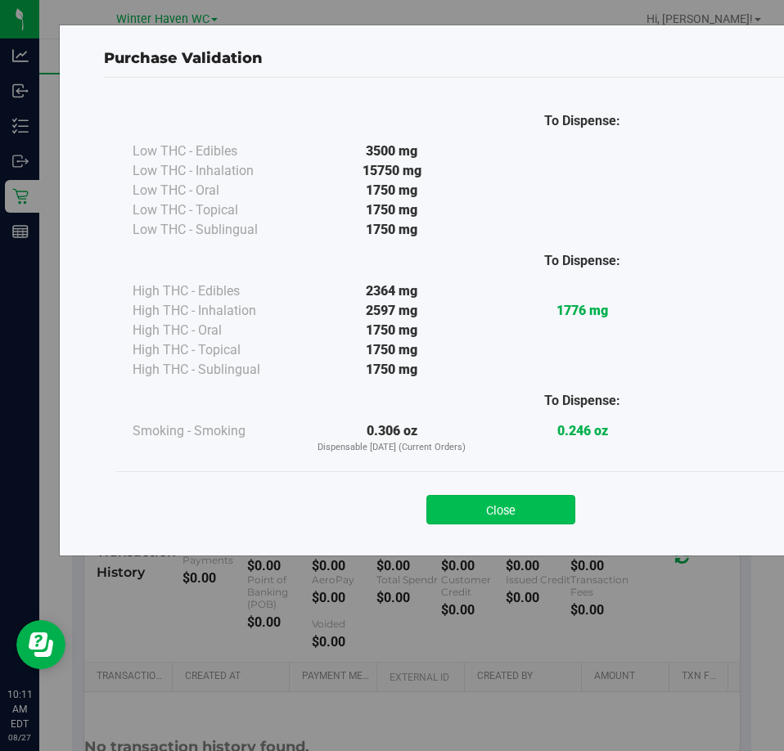
click at [524, 517] on button "Close" at bounding box center [500, 509] width 149 height 29
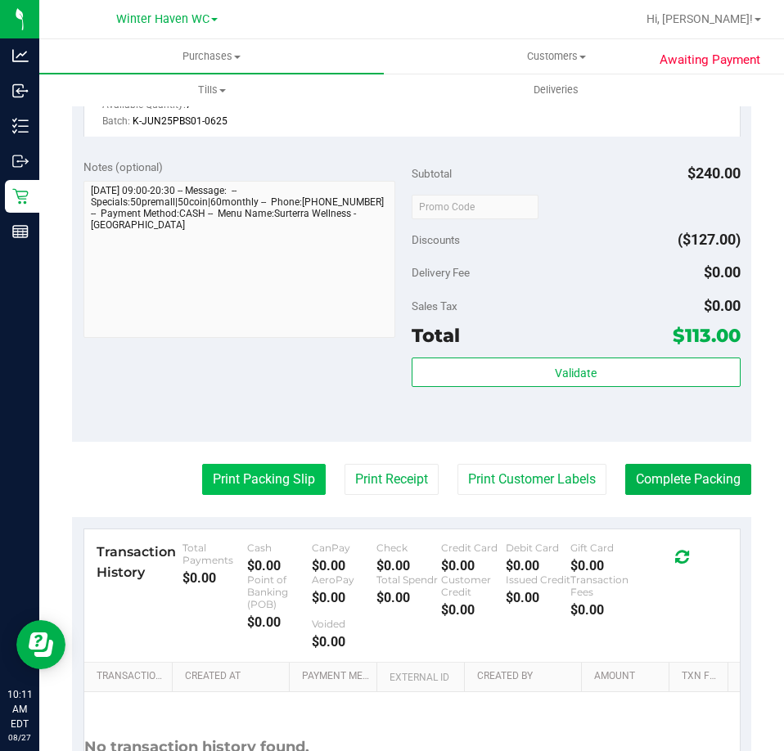
click at [295, 475] on button "Print Packing Slip" at bounding box center [264, 479] width 124 height 31
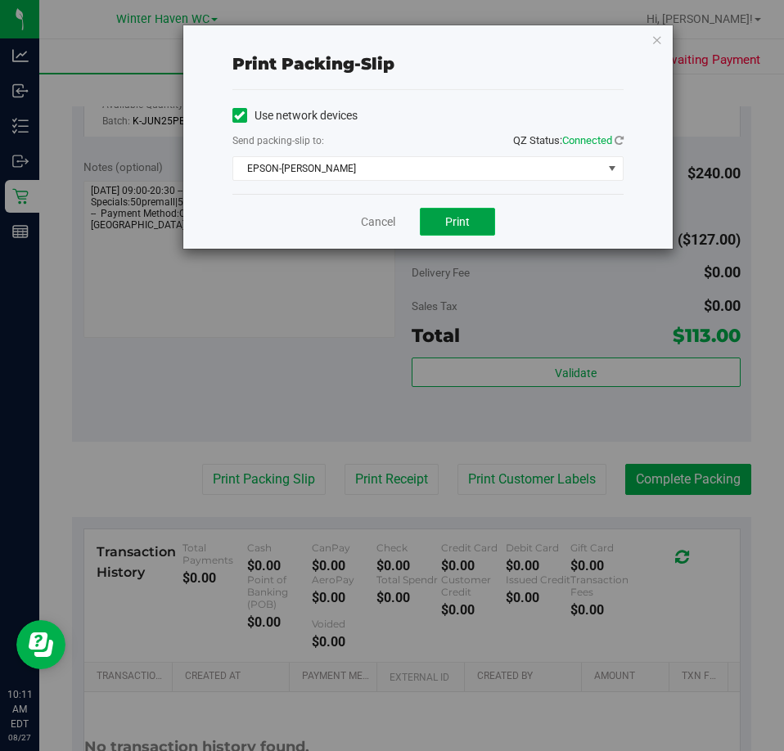
click at [453, 226] on span "Print" at bounding box center [457, 221] width 25 height 13
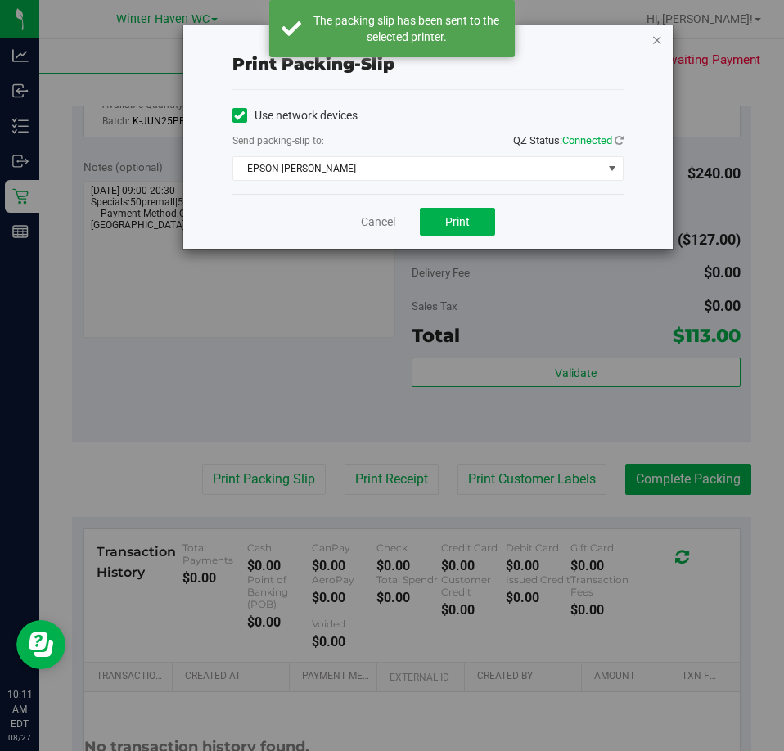
click at [654, 43] on icon "button" at bounding box center [656, 39] width 11 height 20
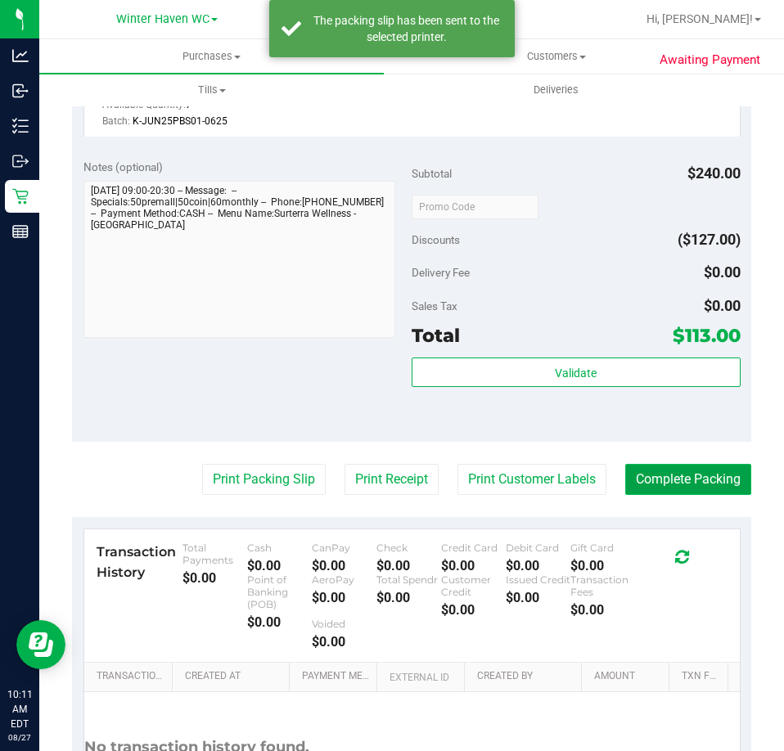
click at [653, 477] on button "Complete Packing" at bounding box center [688, 479] width 126 height 31
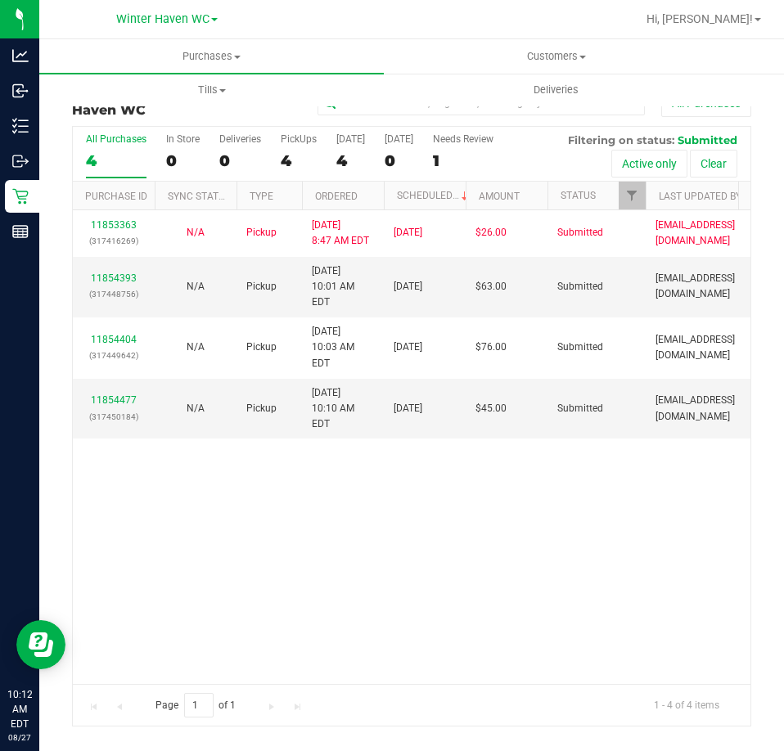
click at [372, 194] on th "Ordered" at bounding box center [343, 196] width 82 height 29
click at [105, 276] on div "11854393 (317448756)" at bounding box center [114, 286] width 62 height 31
click at [113, 272] on link "11854393" at bounding box center [114, 277] width 46 height 11
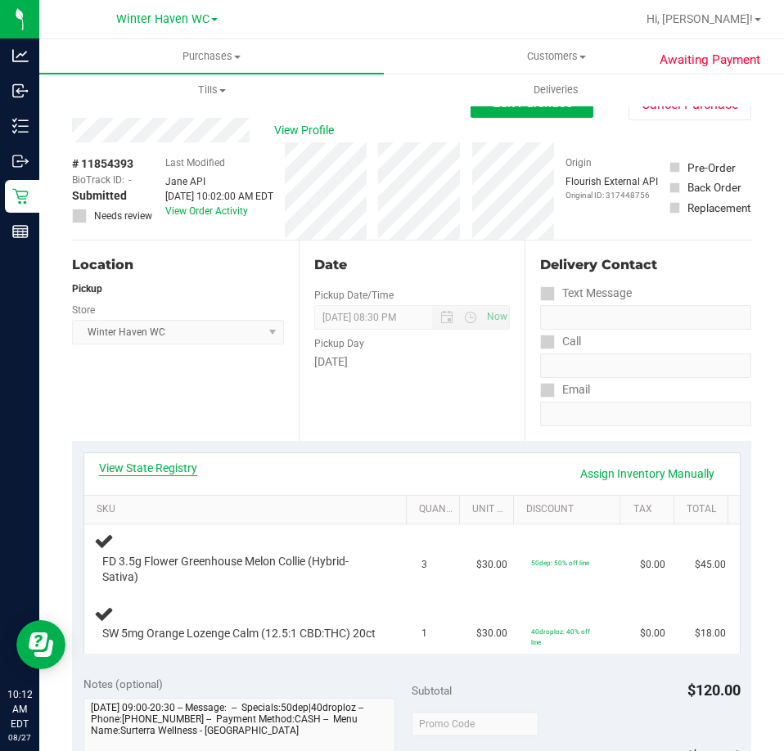
click at [182, 467] on link "View State Registry" at bounding box center [148, 468] width 98 height 16
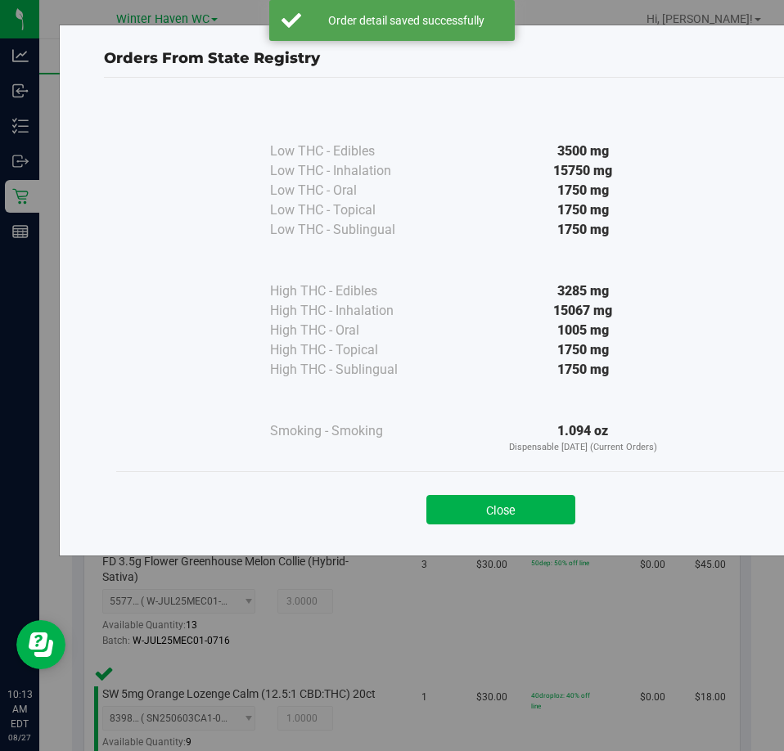
click at [466, 488] on div "Close" at bounding box center [500, 504] width 745 height 41
click at [476, 508] on button "Close" at bounding box center [500, 509] width 149 height 29
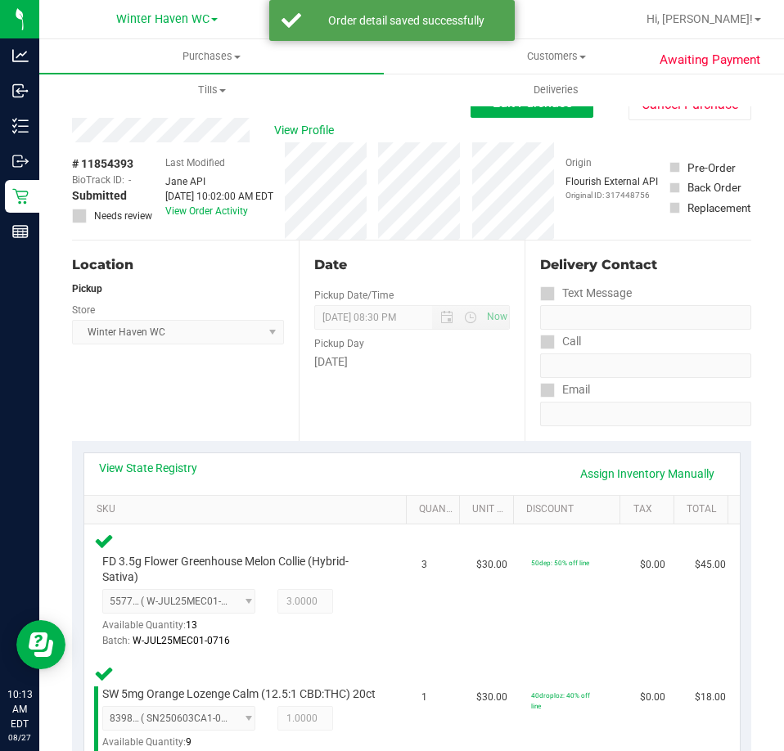
scroll to position [491, 0]
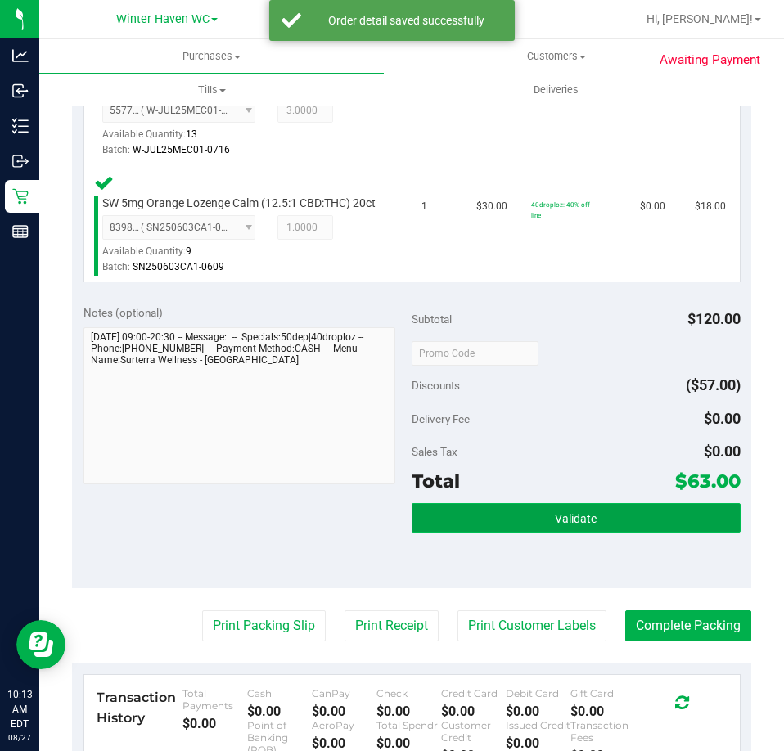
click at [524, 523] on button "Validate" at bounding box center [576, 517] width 329 height 29
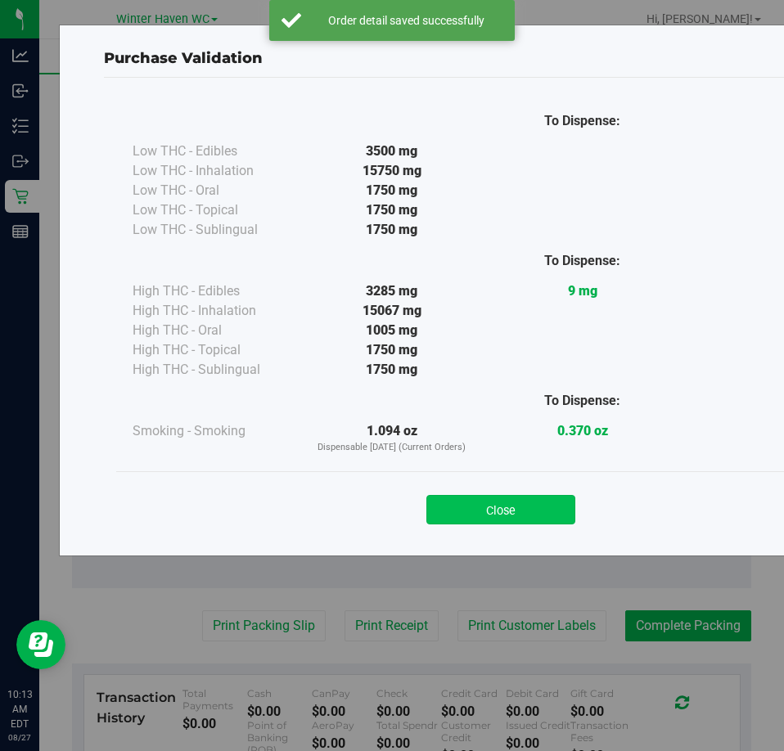
click at [491, 513] on button "Close" at bounding box center [500, 509] width 149 height 29
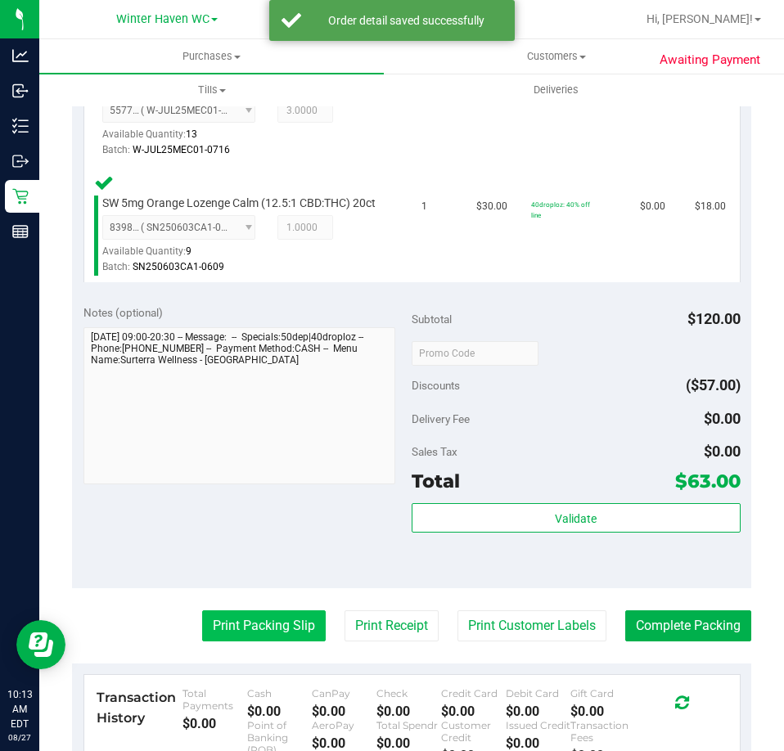
click at [219, 641] on button "Print Packing Slip" at bounding box center [264, 625] width 124 height 31
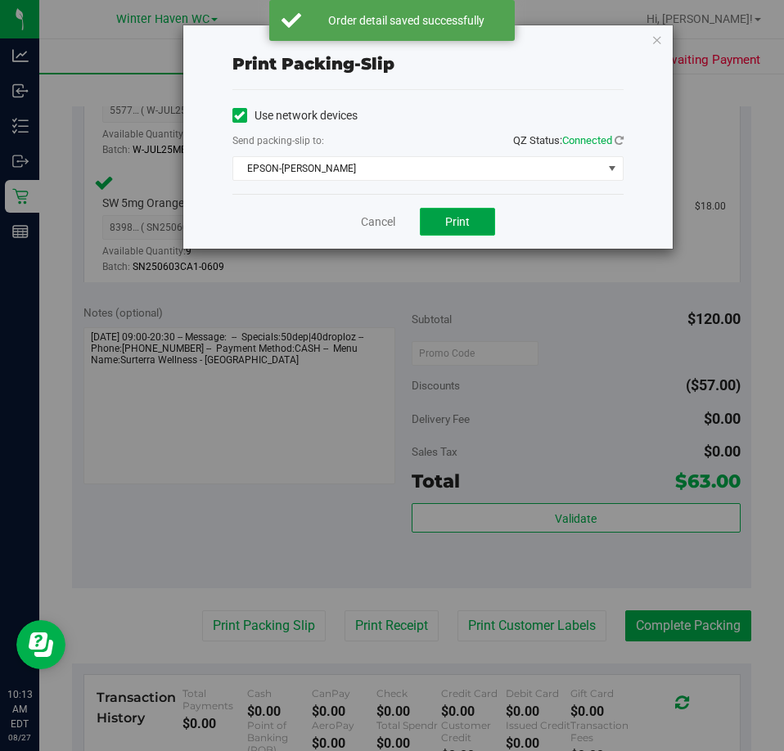
click at [463, 212] on button "Print" at bounding box center [457, 222] width 75 height 28
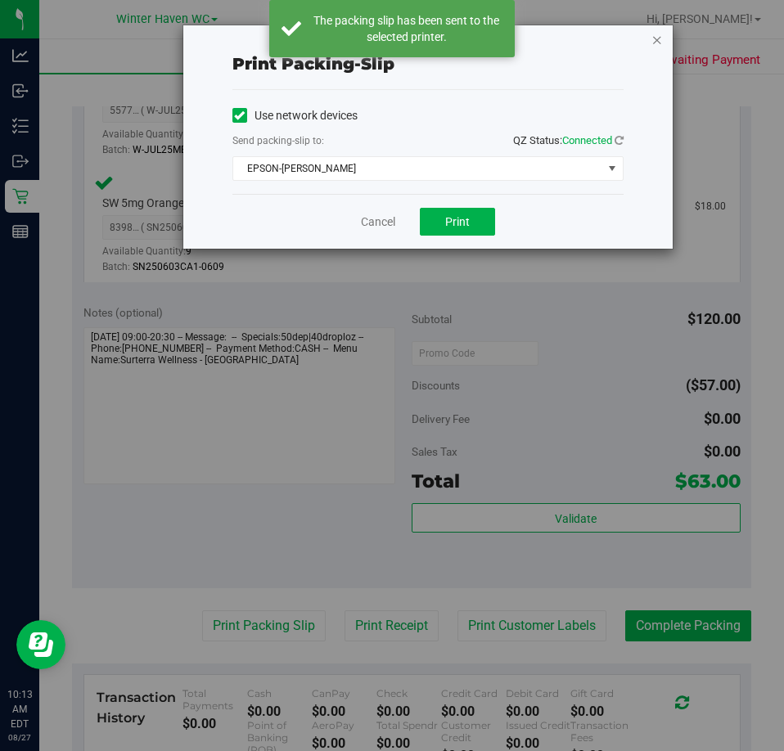
click at [651, 44] on icon "button" at bounding box center [656, 39] width 11 height 20
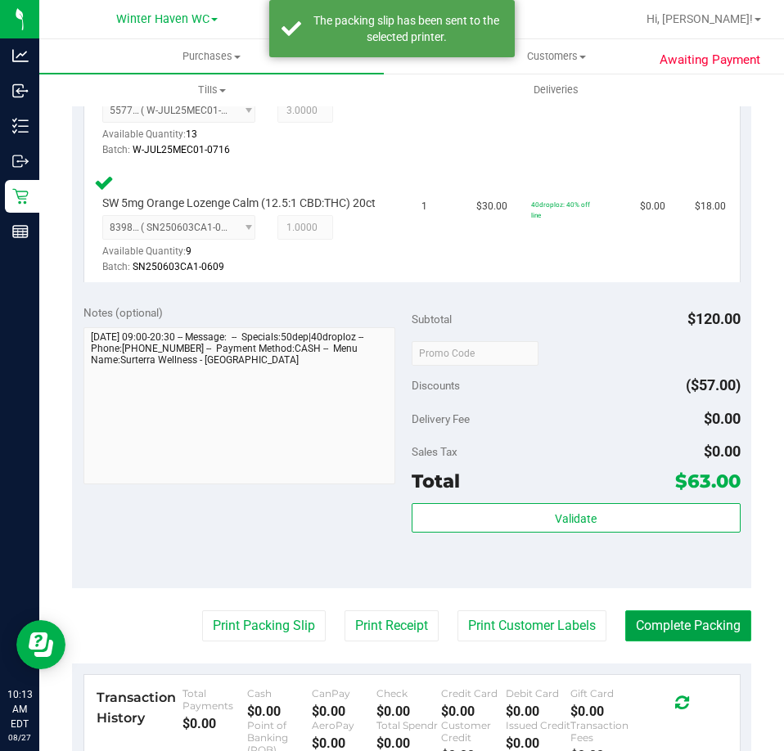
click at [705, 641] on button "Complete Packing" at bounding box center [688, 625] width 126 height 31
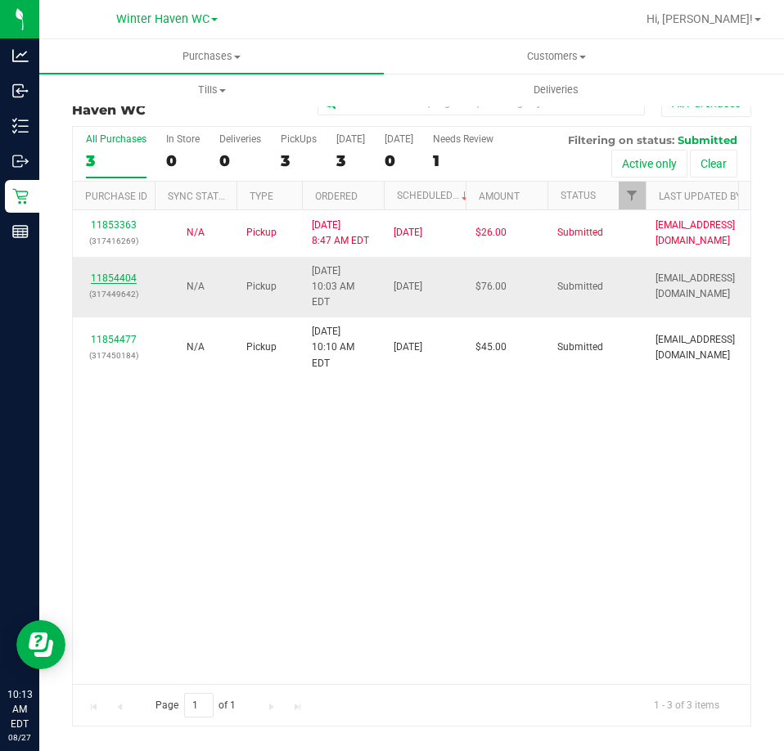
click at [105, 272] on link "11854404" at bounding box center [114, 277] width 46 height 11
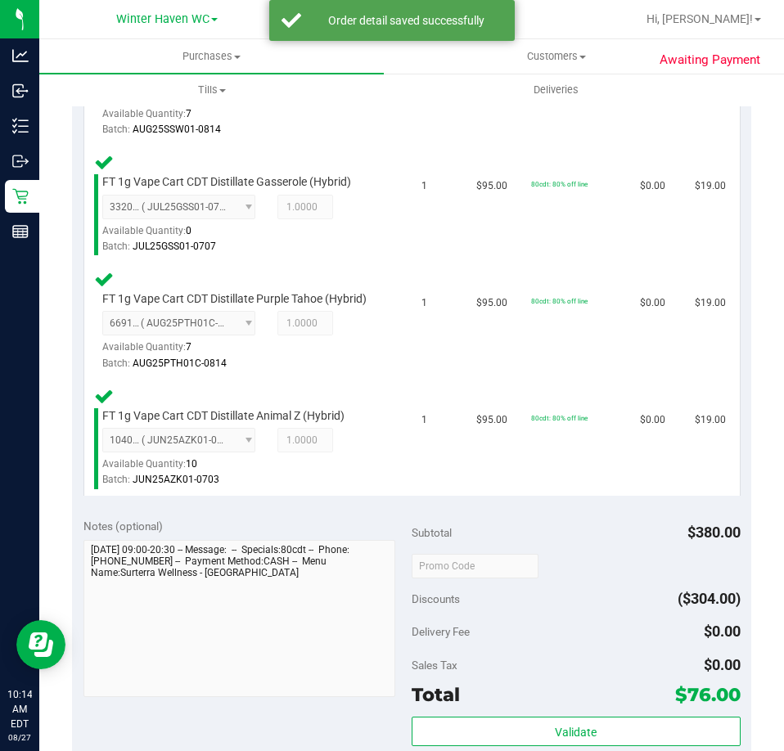
scroll to position [818, 0]
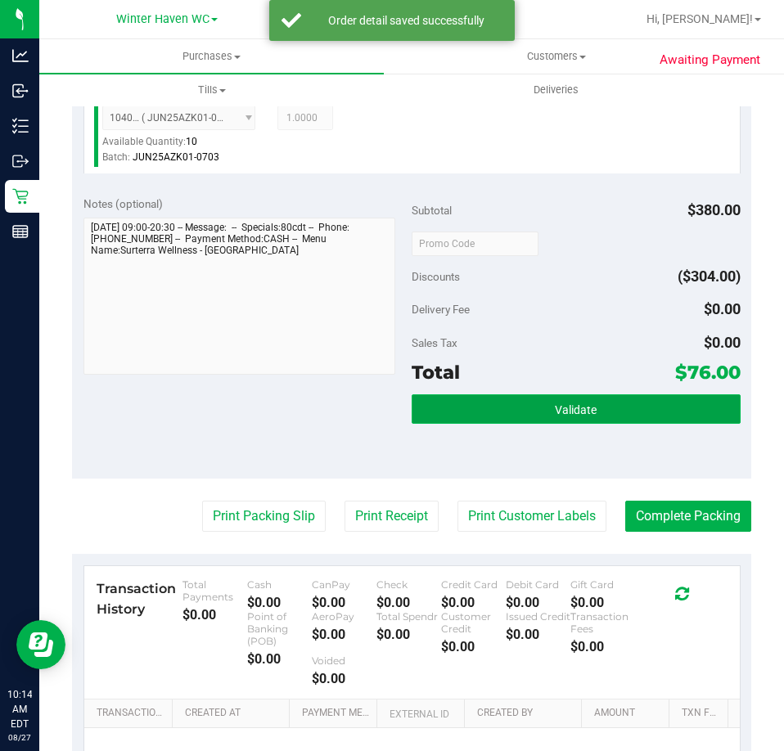
click at [564, 416] on span "Validate" at bounding box center [576, 409] width 42 height 13
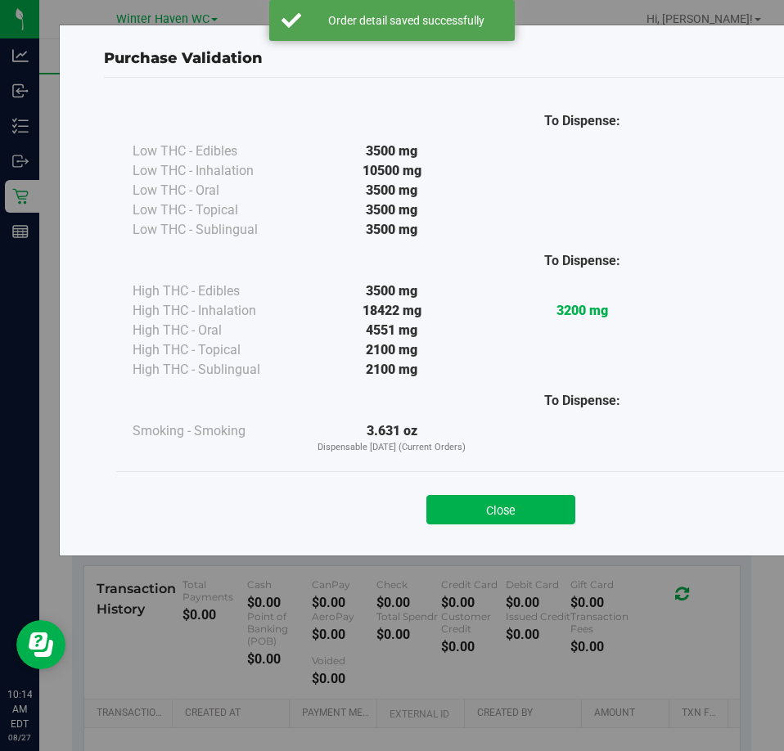
click at [487, 484] on div "Close" at bounding box center [500, 504] width 745 height 41
click at [496, 515] on button "Close" at bounding box center [500, 509] width 149 height 29
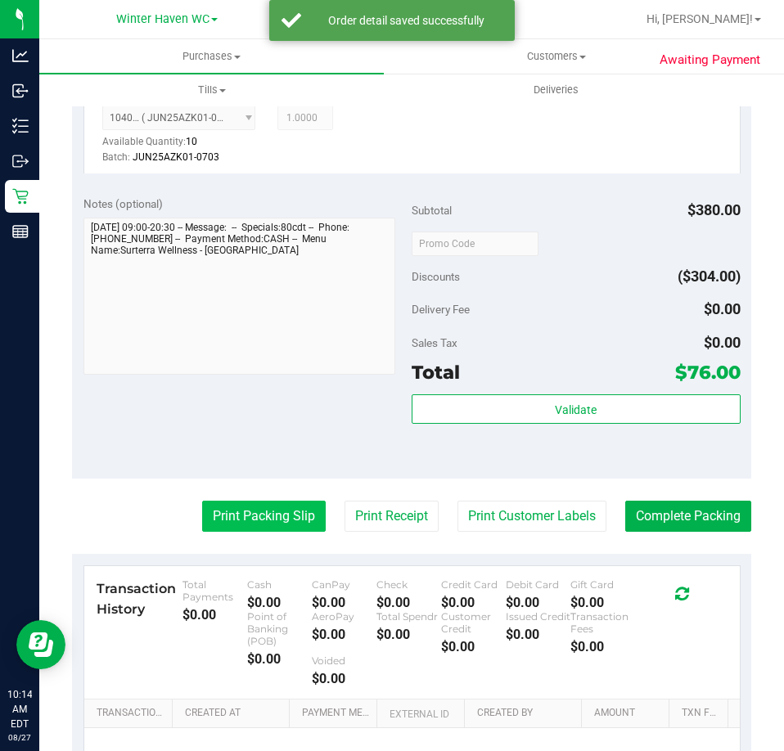
click at [227, 524] on button "Print Packing Slip" at bounding box center [264, 516] width 124 height 31
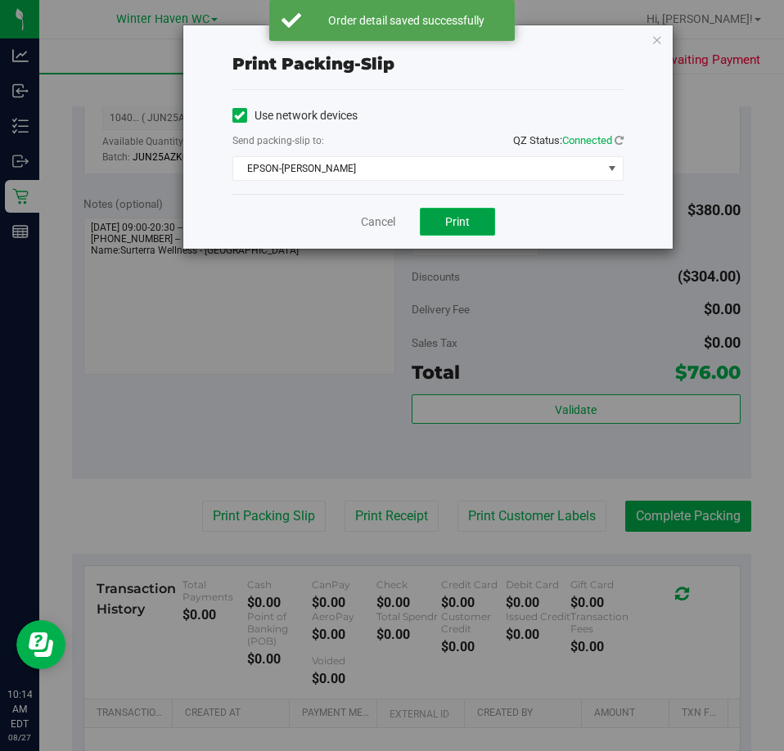
click at [439, 232] on button "Print" at bounding box center [457, 222] width 75 height 28
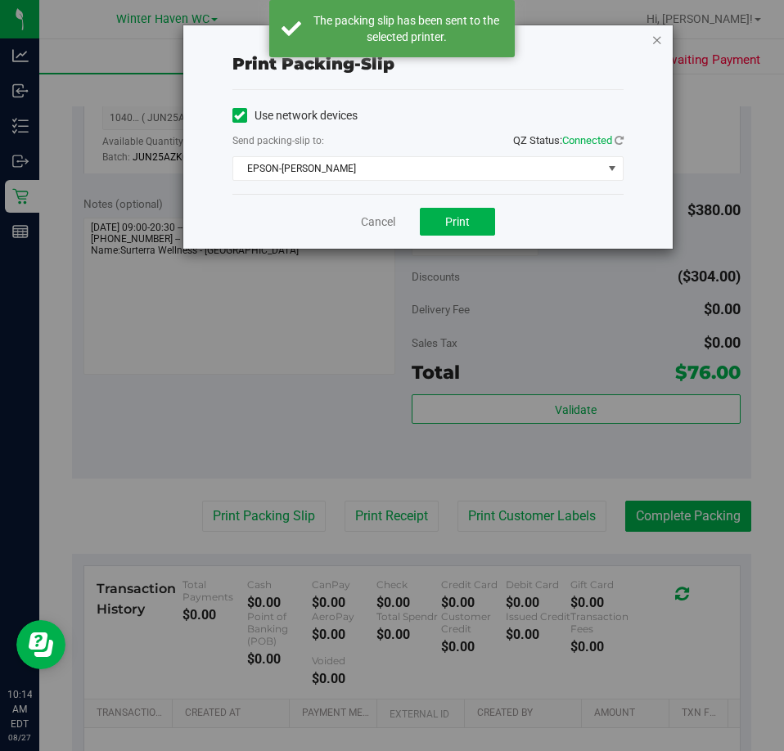
click at [661, 38] on icon "button" at bounding box center [656, 39] width 11 height 20
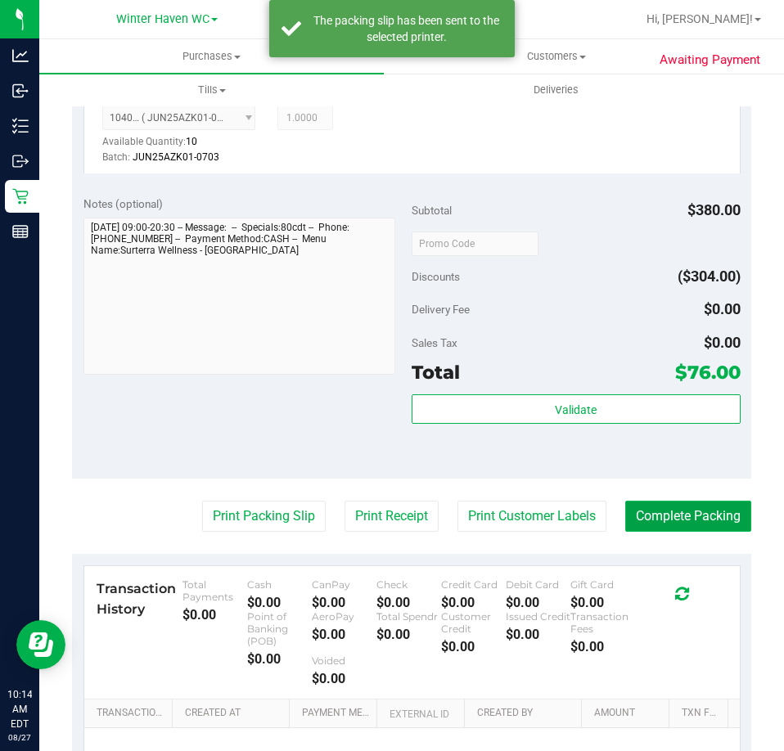
click at [664, 520] on button "Complete Packing" at bounding box center [688, 516] width 126 height 31
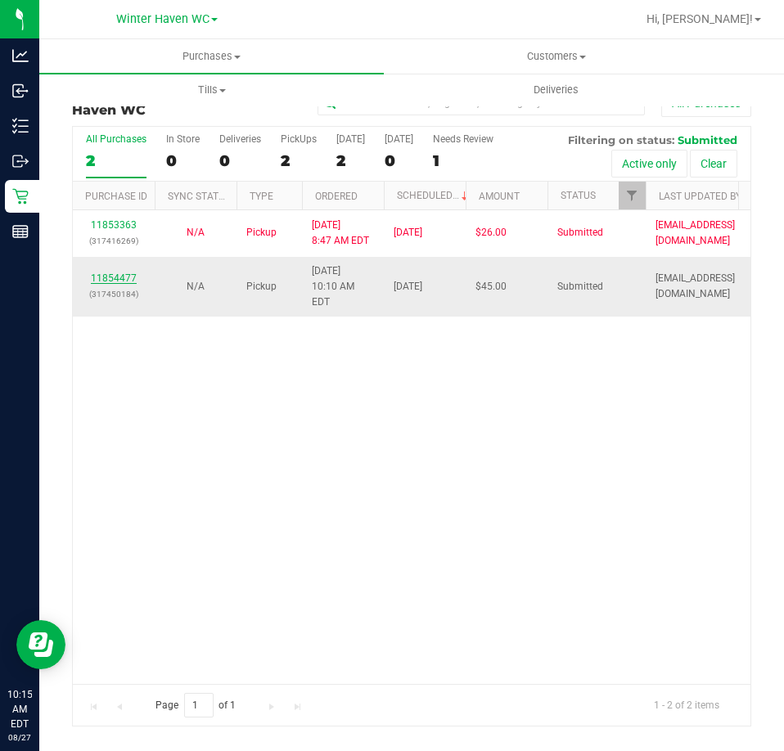
click at [121, 272] on link "11854477" at bounding box center [114, 277] width 46 height 11
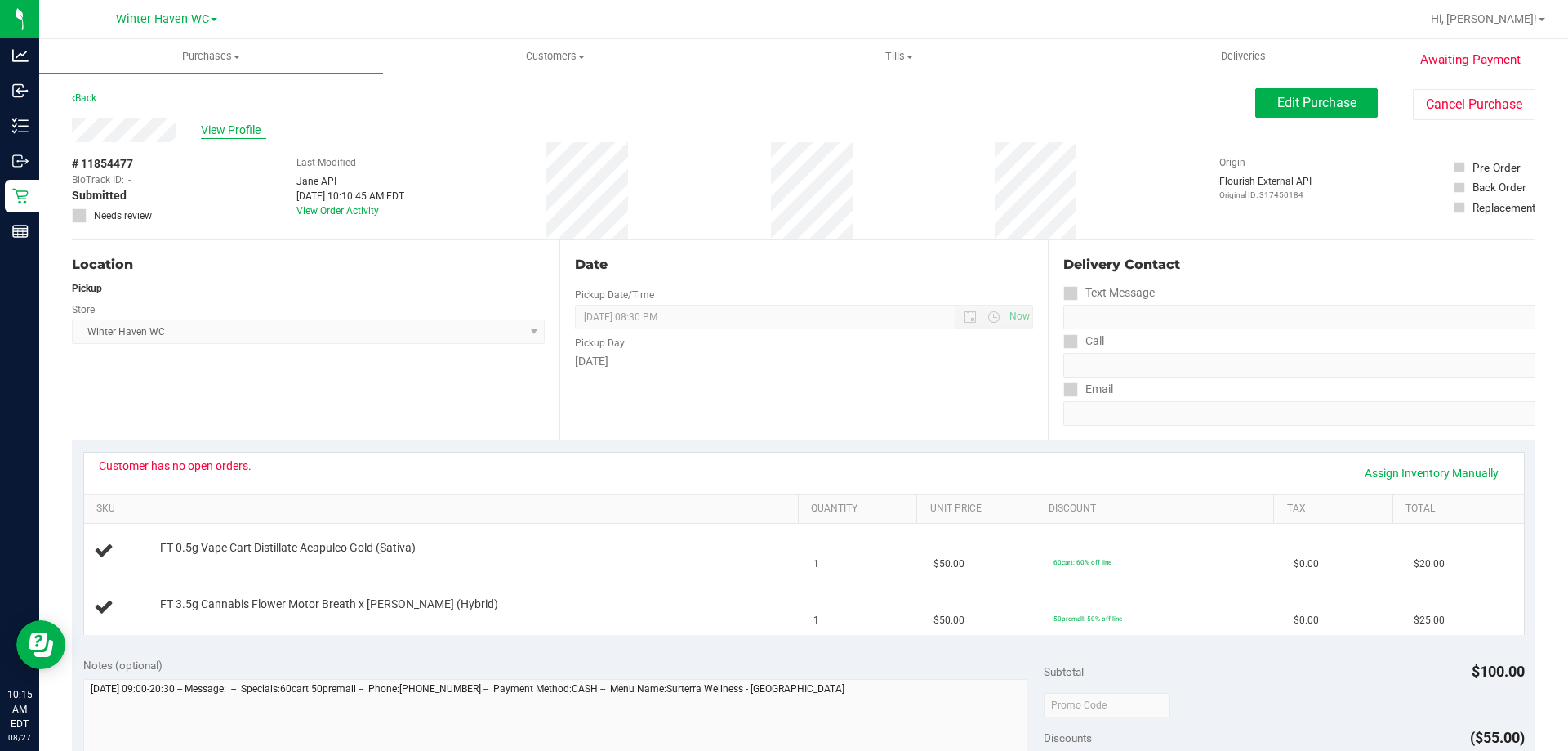
click at [229, 129] on span "View Profile" at bounding box center [233, 130] width 65 height 17
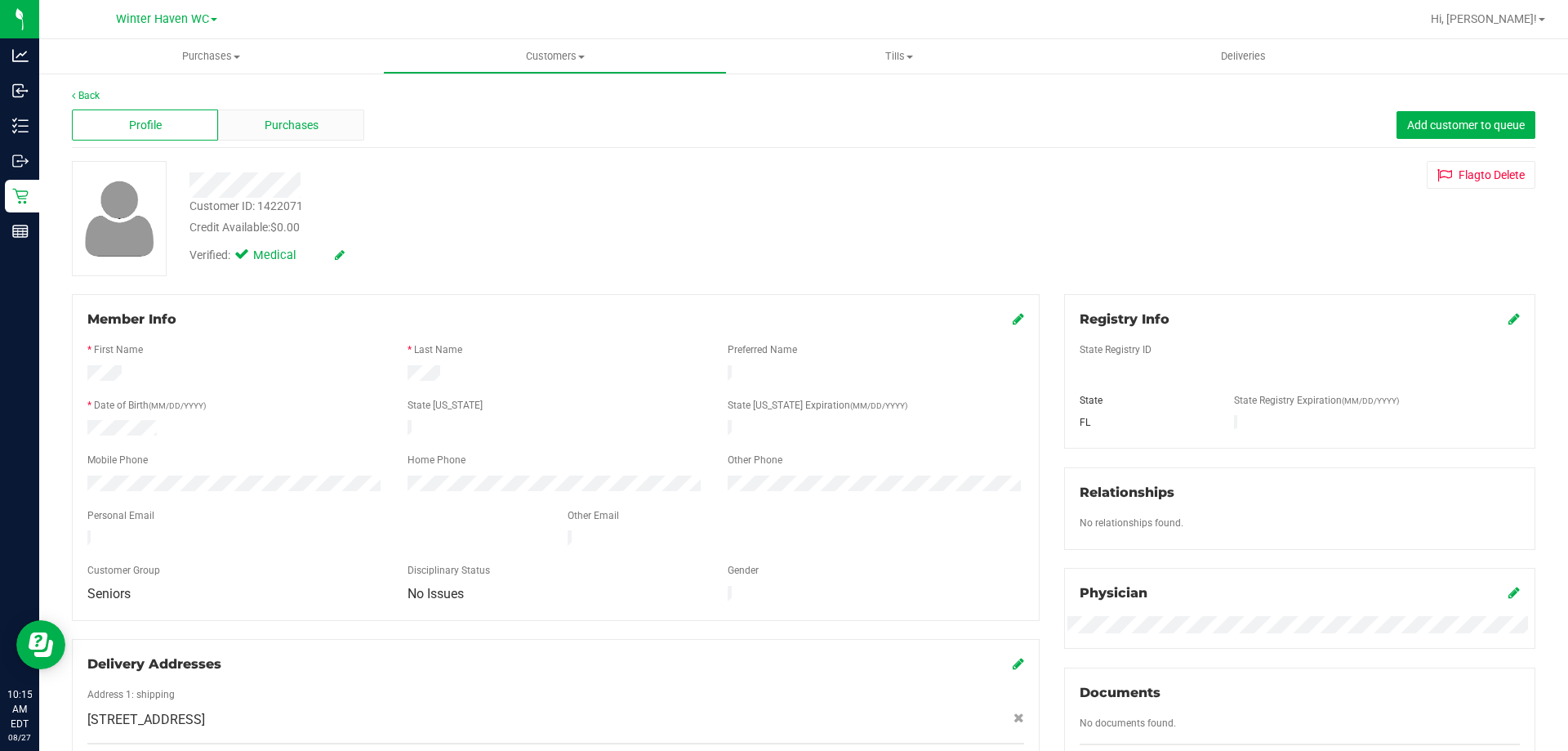
click at [279, 123] on span "Purchases" at bounding box center [291, 125] width 54 height 17
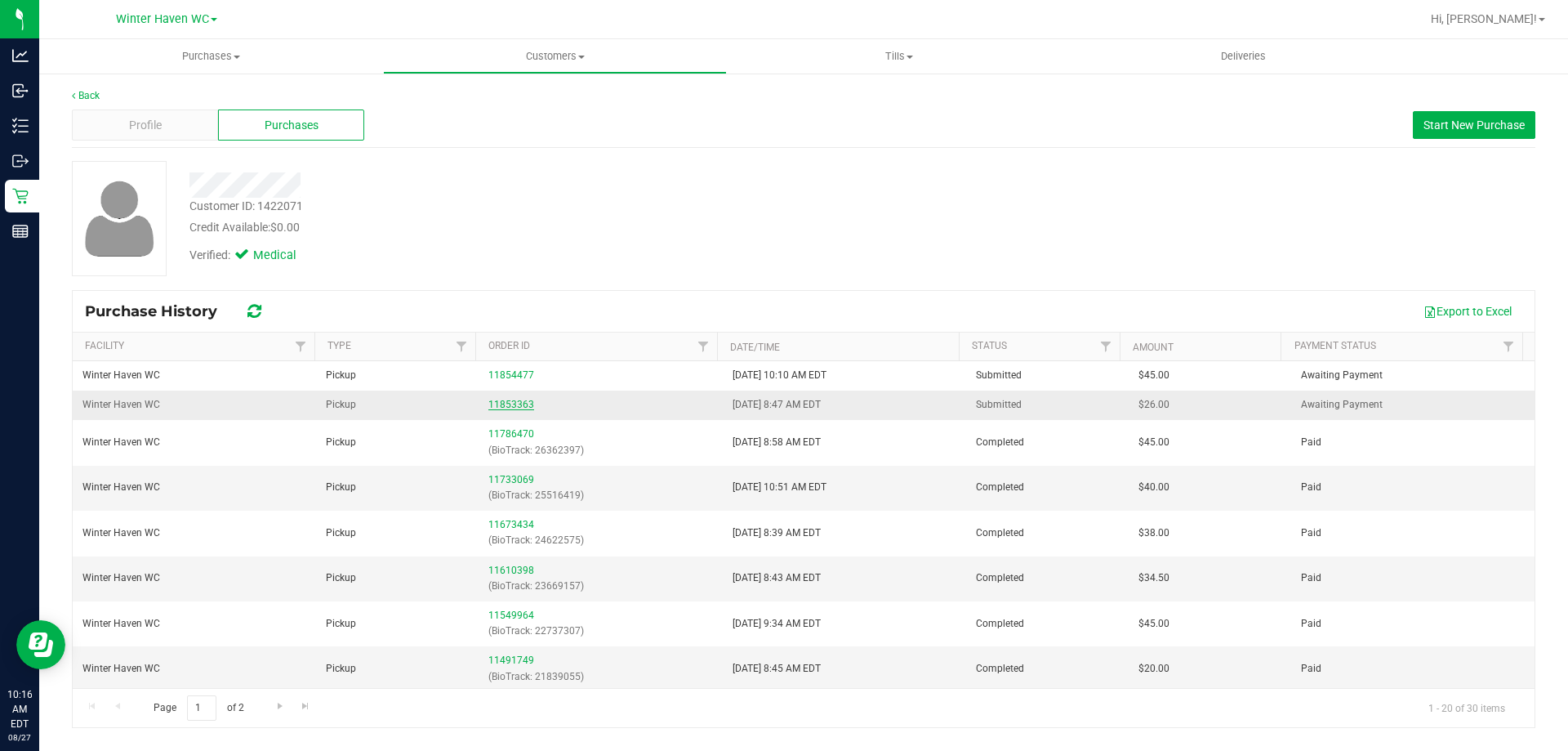
click at [507, 400] on link "11853363" at bounding box center [511, 403] width 46 height 11
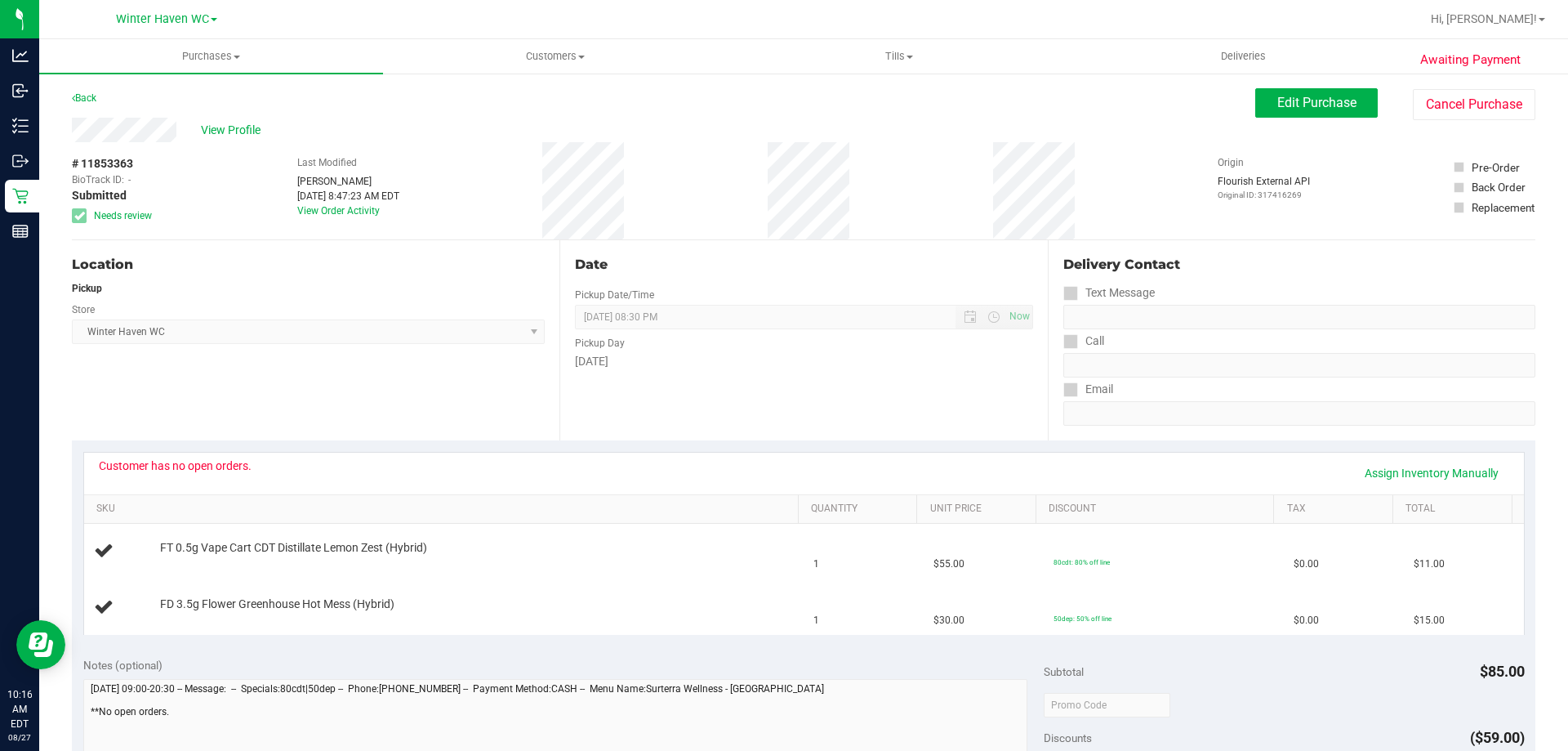
drag, startPoint x: 146, startPoint y: 162, endPoint x: 83, endPoint y: 165, distance: 63.1
click at [83, 165] on div "# 11853363 BioTrack ID: - Submitted Needs review" at bounding box center [113, 189] width 82 height 68
copy div "11853363"
click at [237, 127] on span "View Profile" at bounding box center [233, 130] width 65 height 17
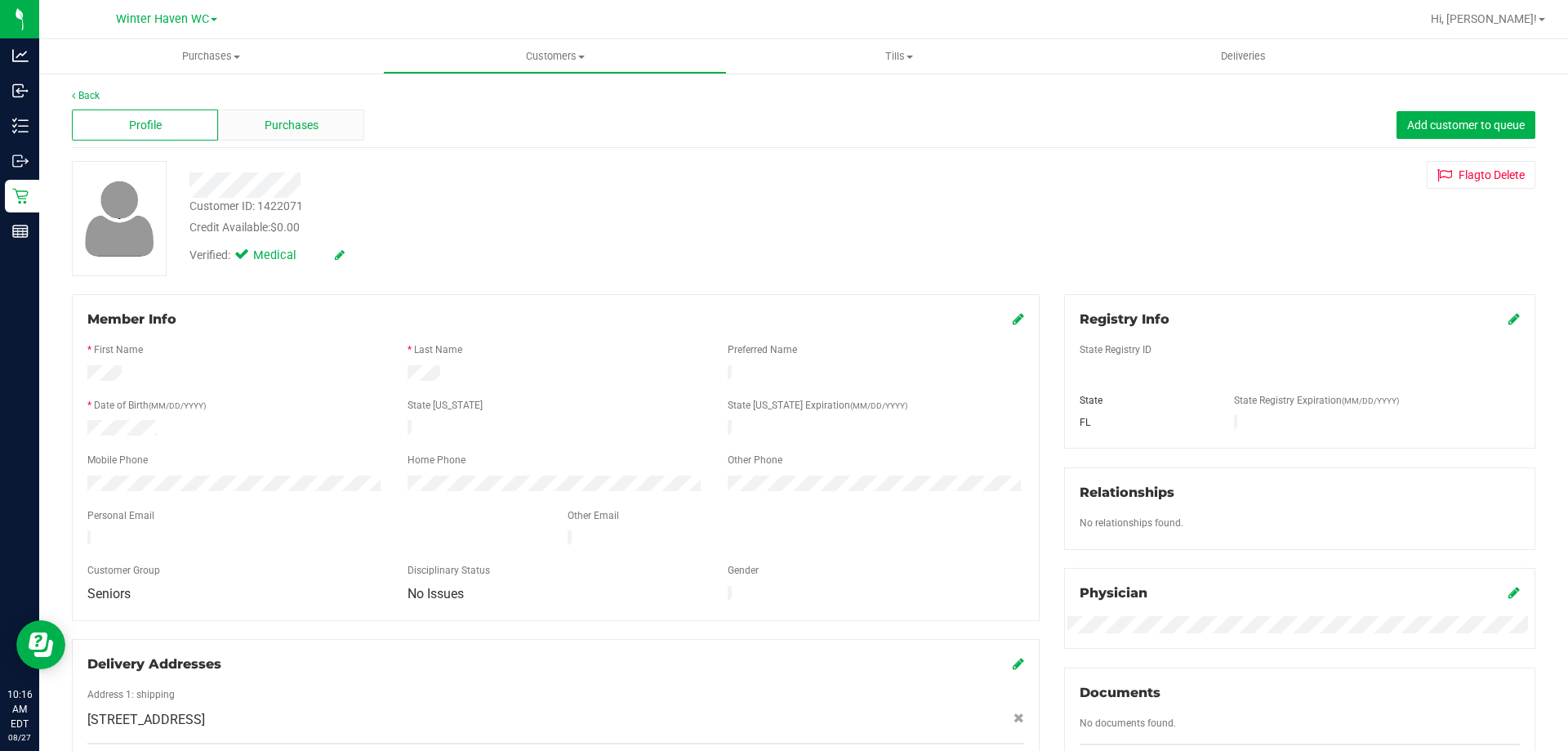
click at [270, 124] on span "Purchases" at bounding box center [291, 125] width 54 height 17
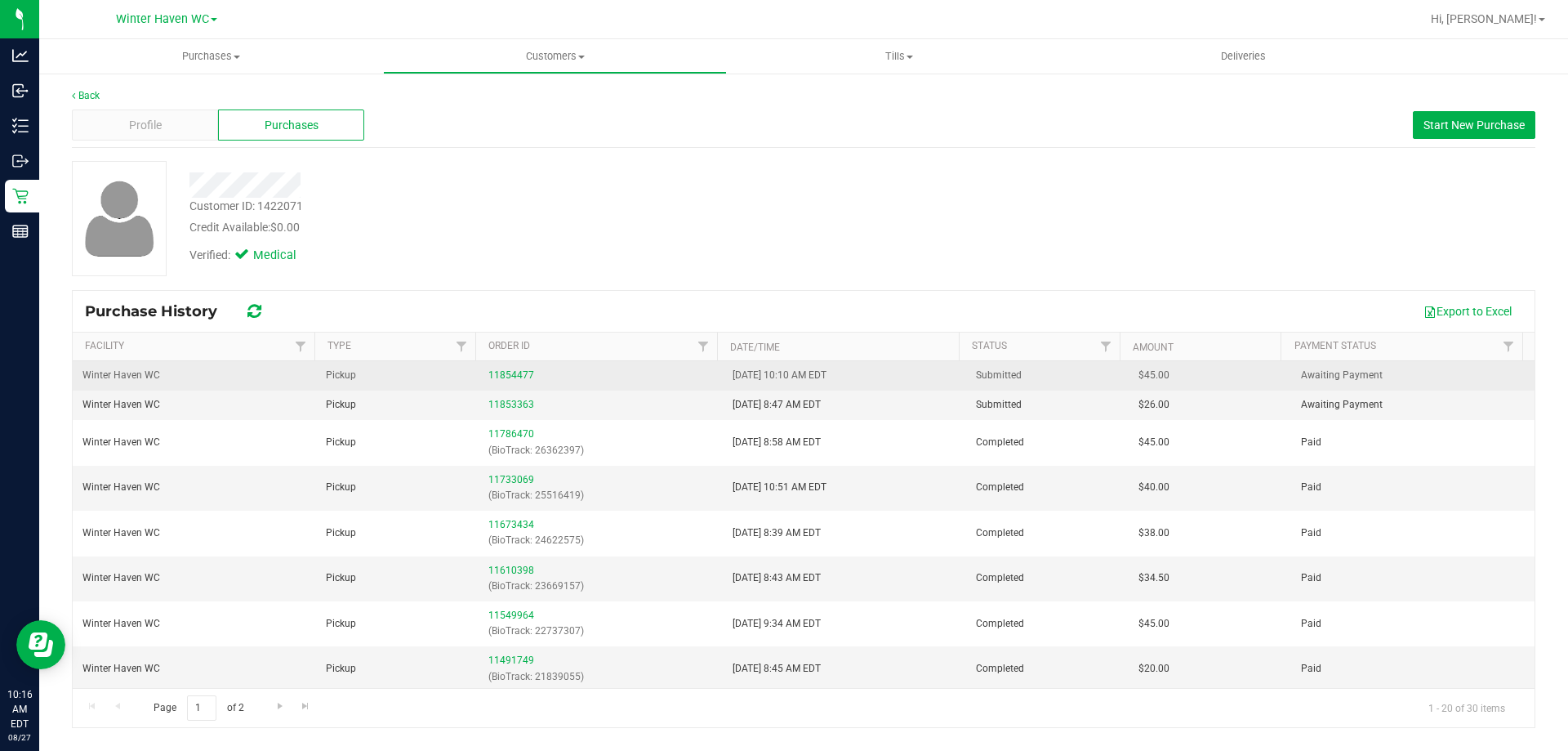
click at [501, 369] on div "11854477" at bounding box center [600, 376] width 224 height 16
click at [501, 381] on div "11854477" at bounding box center [600, 376] width 224 height 16
click at [511, 375] on link "11854477" at bounding box center [511, 375] width 46 height 11
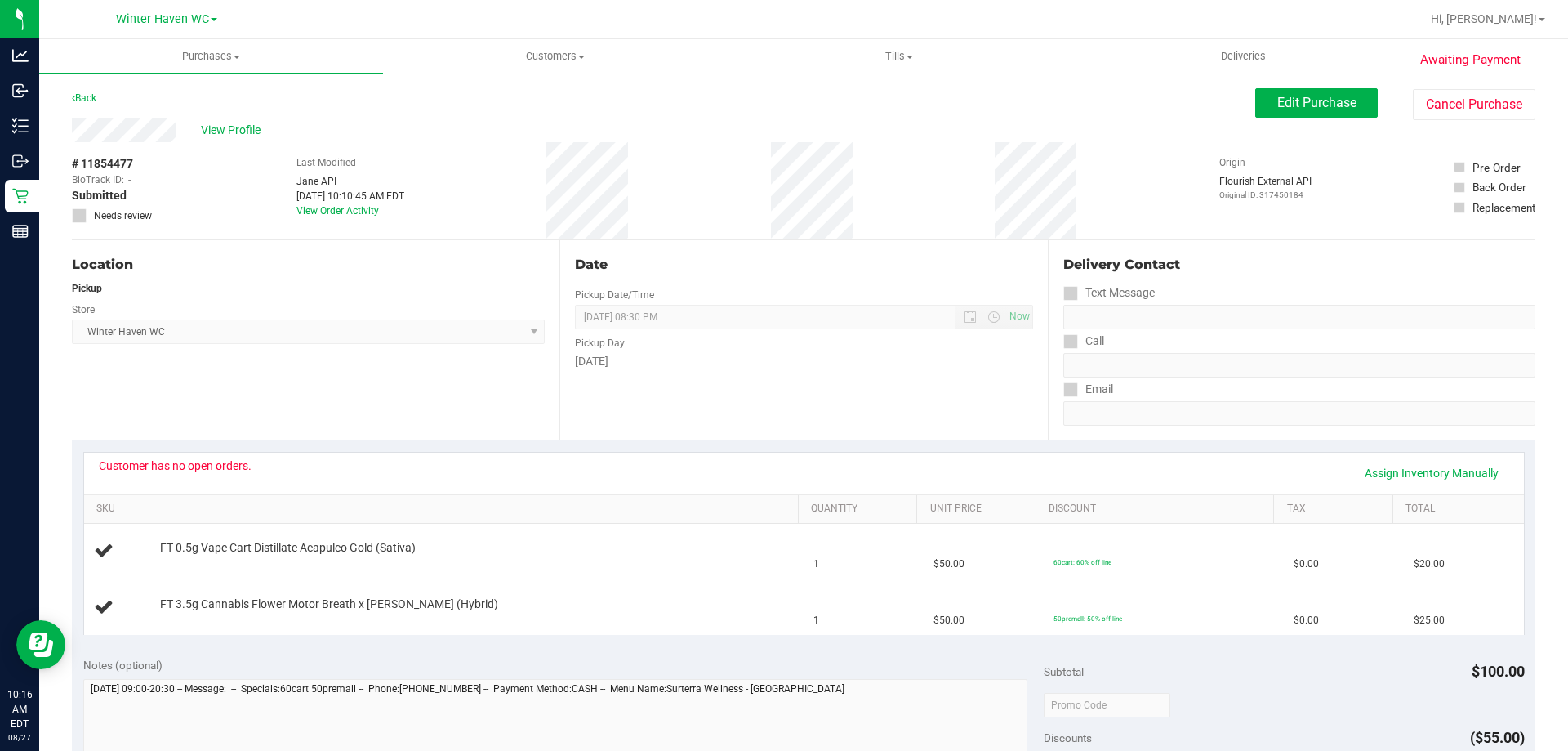
drag, startPoint x: 158, startPoint y: 166, endPoint x: 82, endPoint y: 169, distance: 76.1
click at [82, 169] on div "# 11854477 BioTrack ID: - Submitted Needs review Last Modified Jane API Aug 27,…" at bounding box center [803, 190] width 1463 height 97
copy div "11854477"
click at [501, 382] on div "Location Pickup Store Winter Haven WC Select Store Bonita Springs WC Boynton Be…" at bounding box center [315, 341] width 487 height 200
click at [1278, 100] on span "Edit Purchase" at bounding box center [1316, 103] width 79 height 16
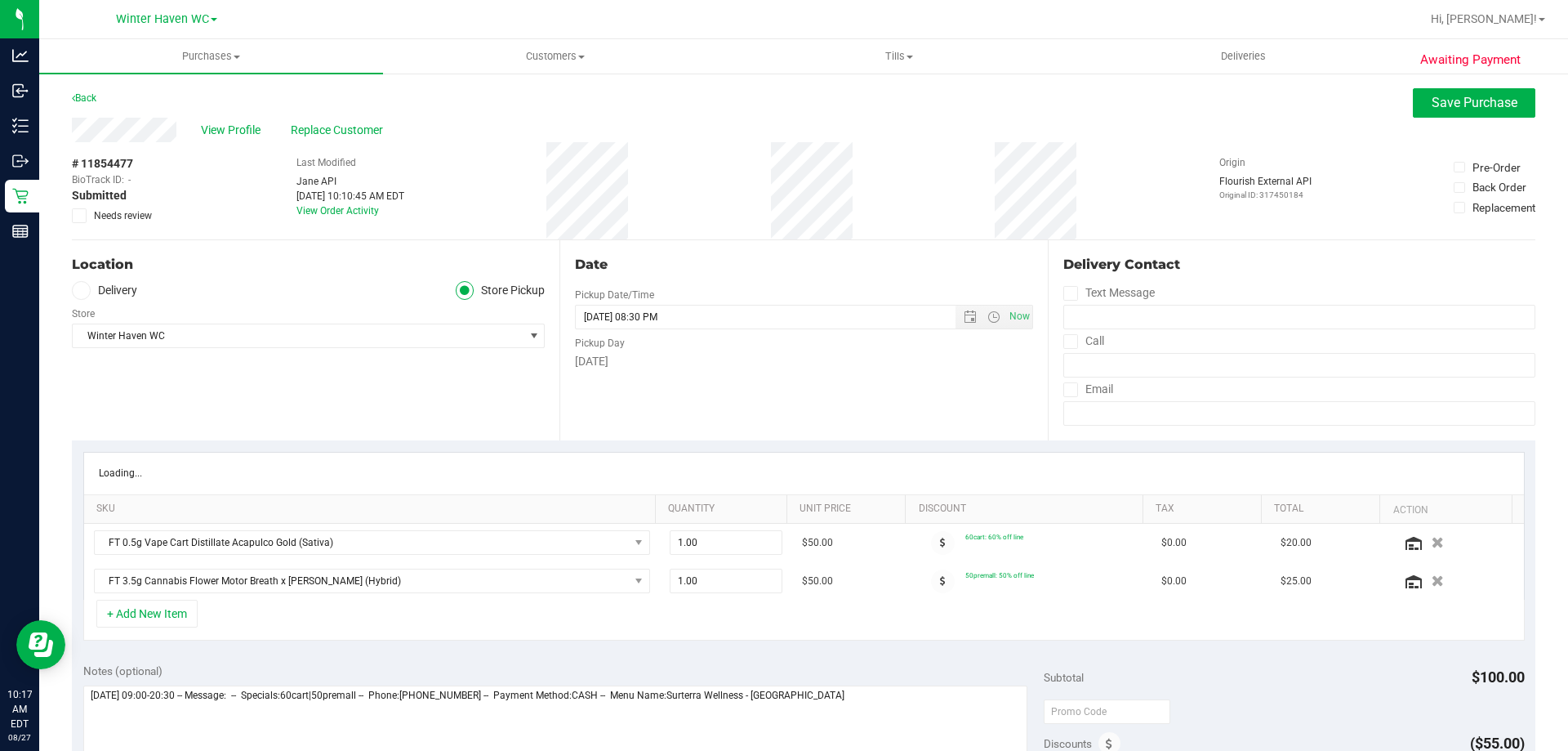
click at [113, 214] on span "Needs review" at bounding box center [123, 216] width 58 height 15
click at [0, 0] on input "Needs review" at bounding box center [0, 0] width 0 height 0
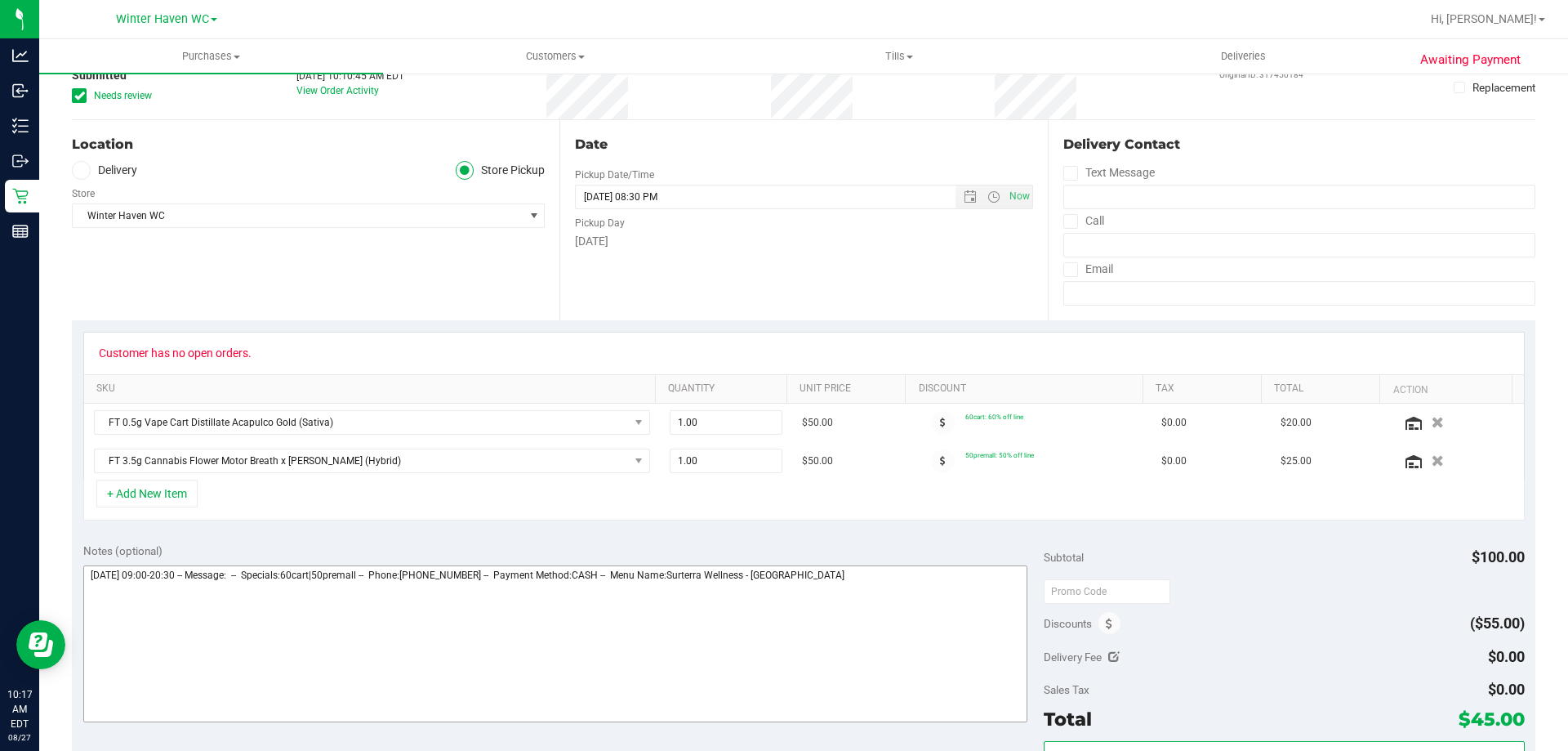
scroll to position [245, 0]
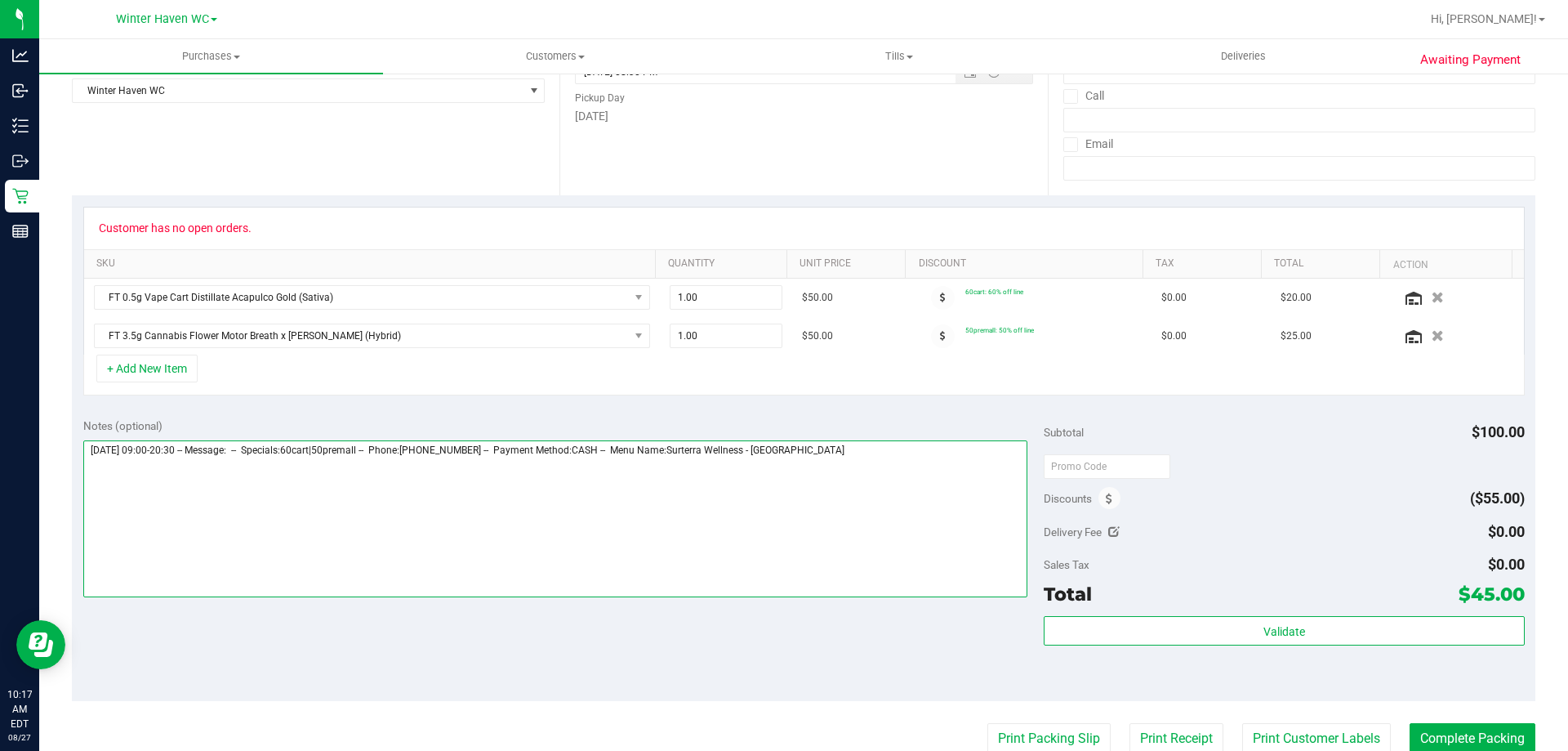
click at [942, 527] on textarea at bounding box center [555, 518] width 945 height 157
click at [510, 490] on textarea at bounding box center [555, 518] width 945 height 157
drag, startPoint x: 289, startPoint y: 478, endPoint x: 174, endPoint y: 492, distance: 115.8
click at [174, 492] on textarea at bounding box center [555, 518] width 945 height 157
type textarea "Wednesday 08/27/2025 09:00-20:30 -- Message: -- Specials:60cart|50premall -- Ph…"
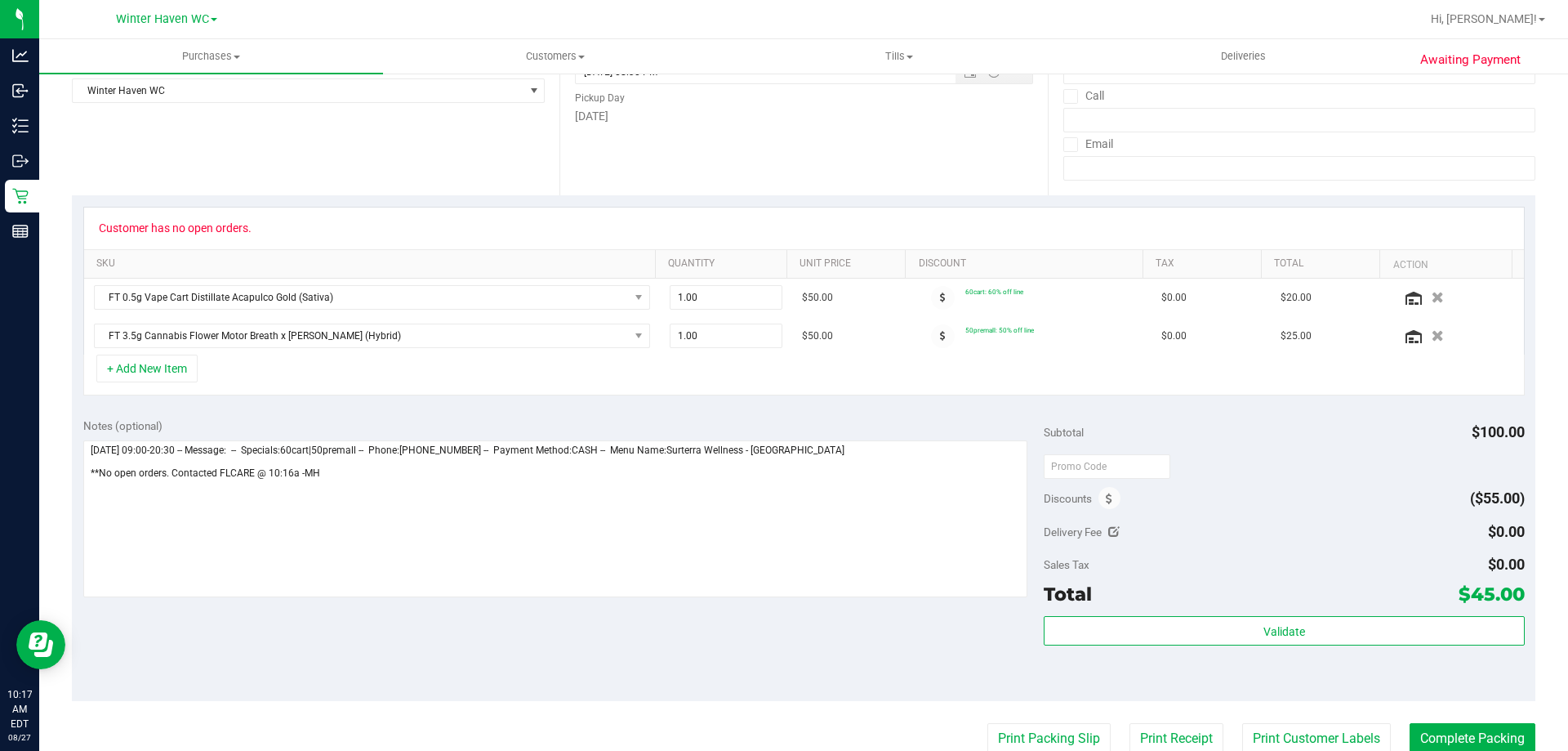
click at [1346, 513] on div "Discounts ($55.00)" at bounding box center [1284, 497] width 480 height 29
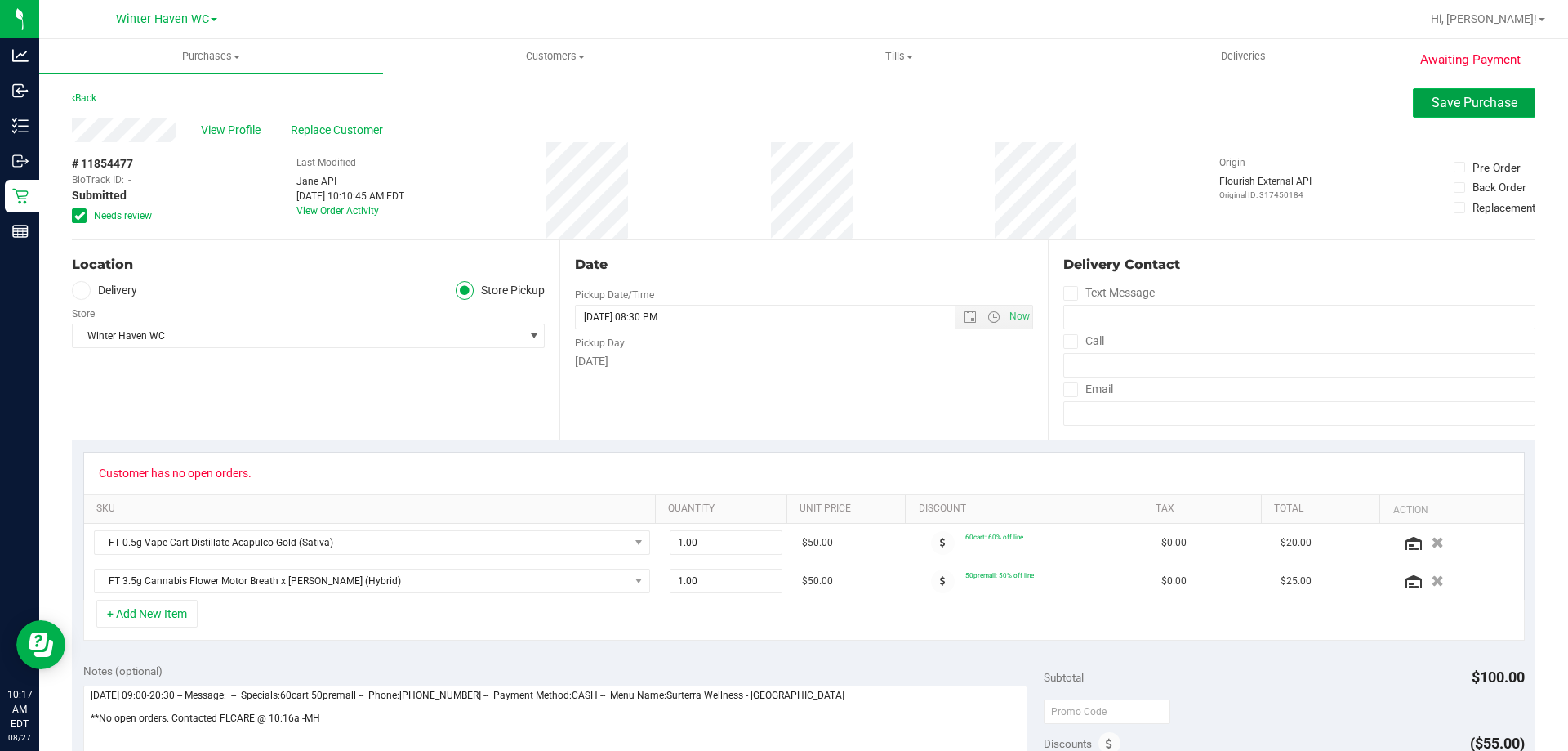
click at [1456, 110] on button "Save Purchase" at bounding box center [1473, 102] width 123 height 29
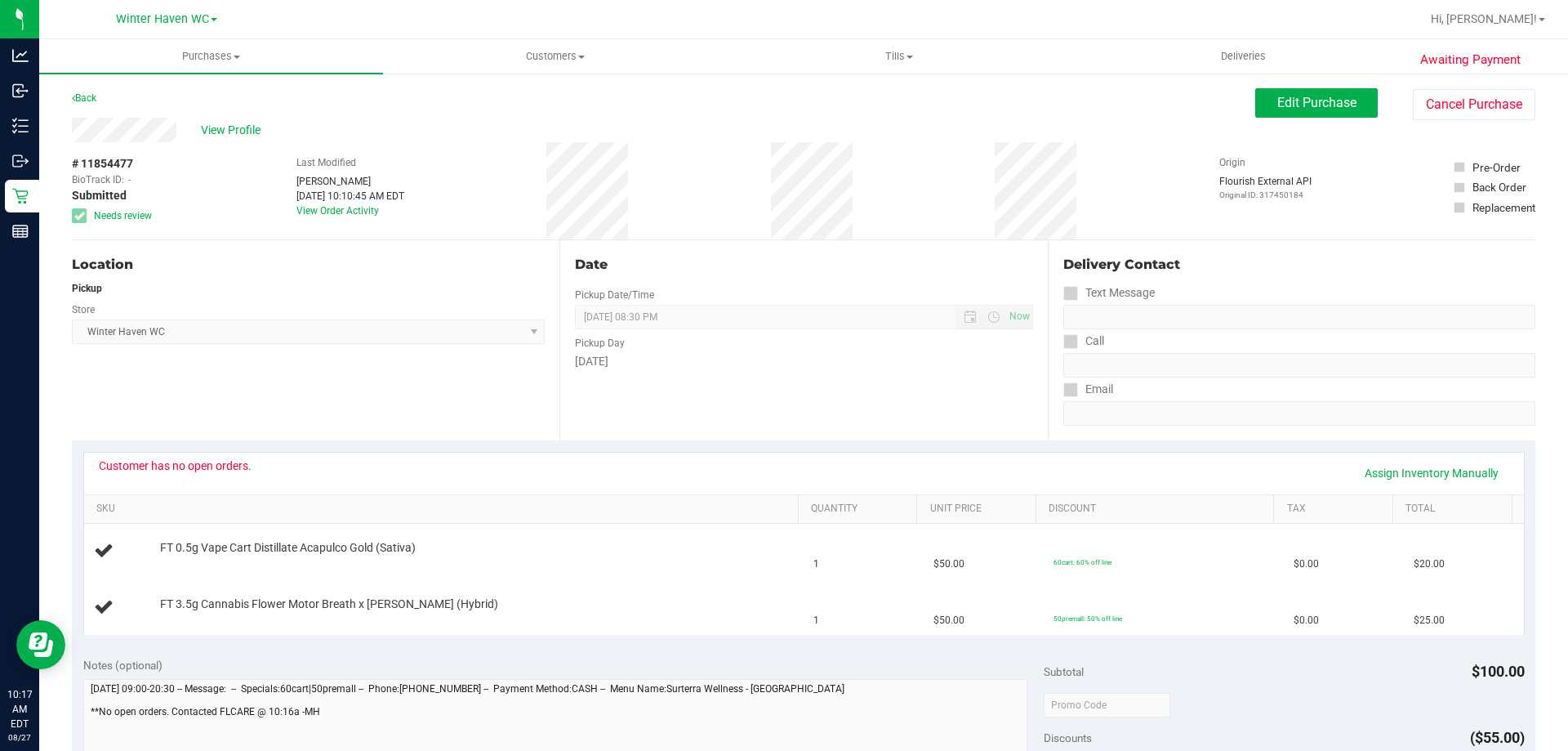
click at [225, 133] on span "View Profile" at bounding box center [233, 130] width 65 height 17
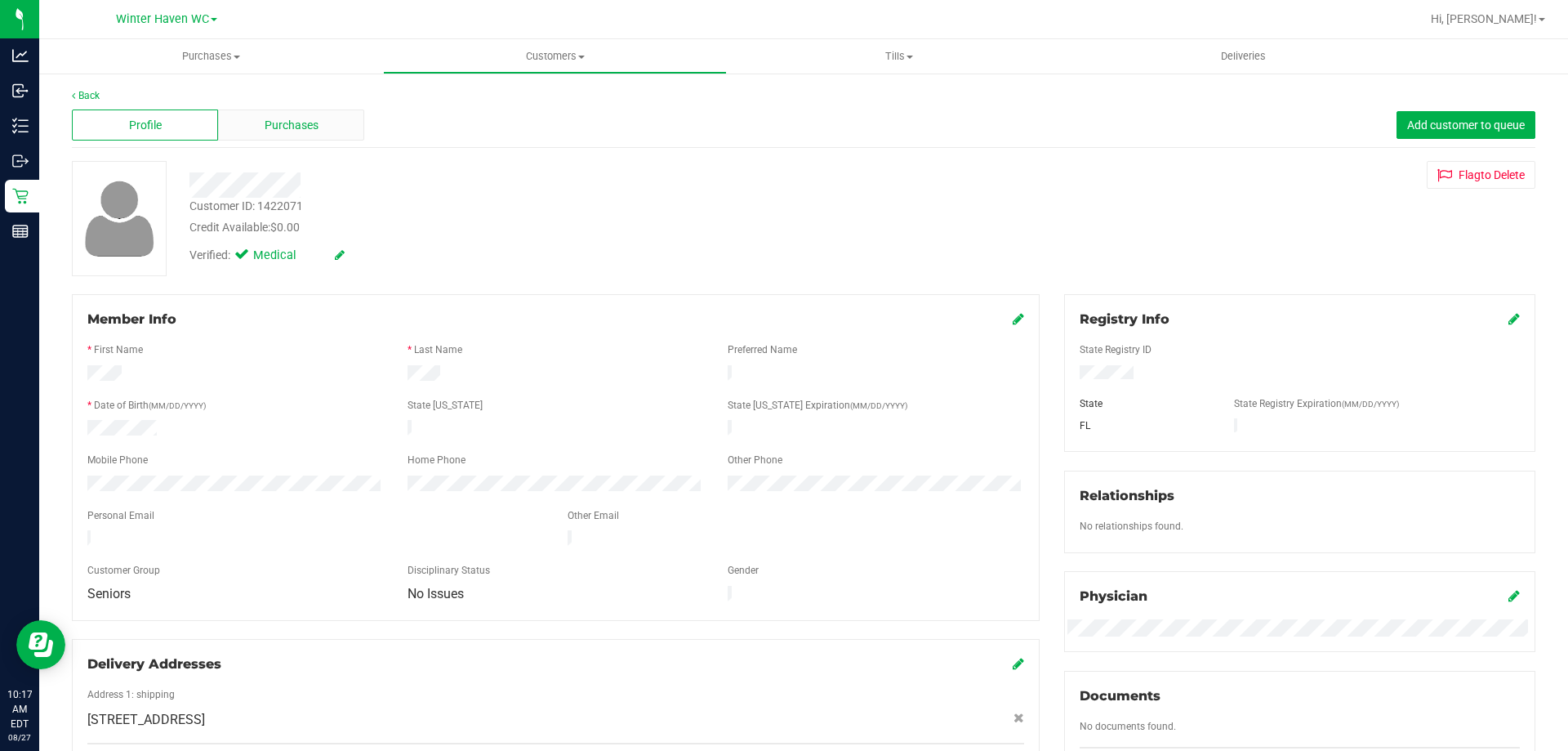
click at [282, 119] on span "Purchases" at bounding box center [291, 125] width 54 height 17
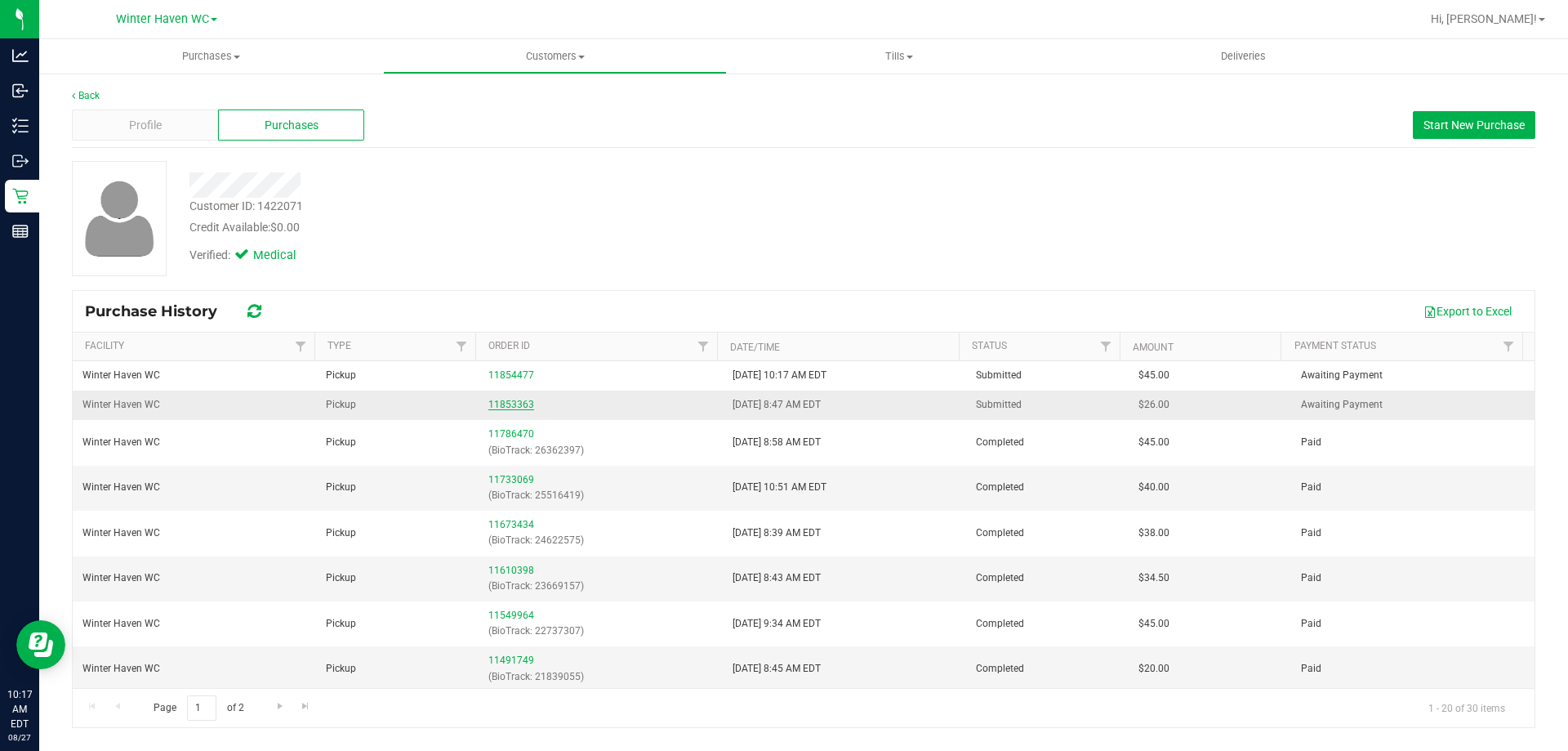
click at [501, 400] on link "11853363" at bounding box center [511, 403] width 46 height 11
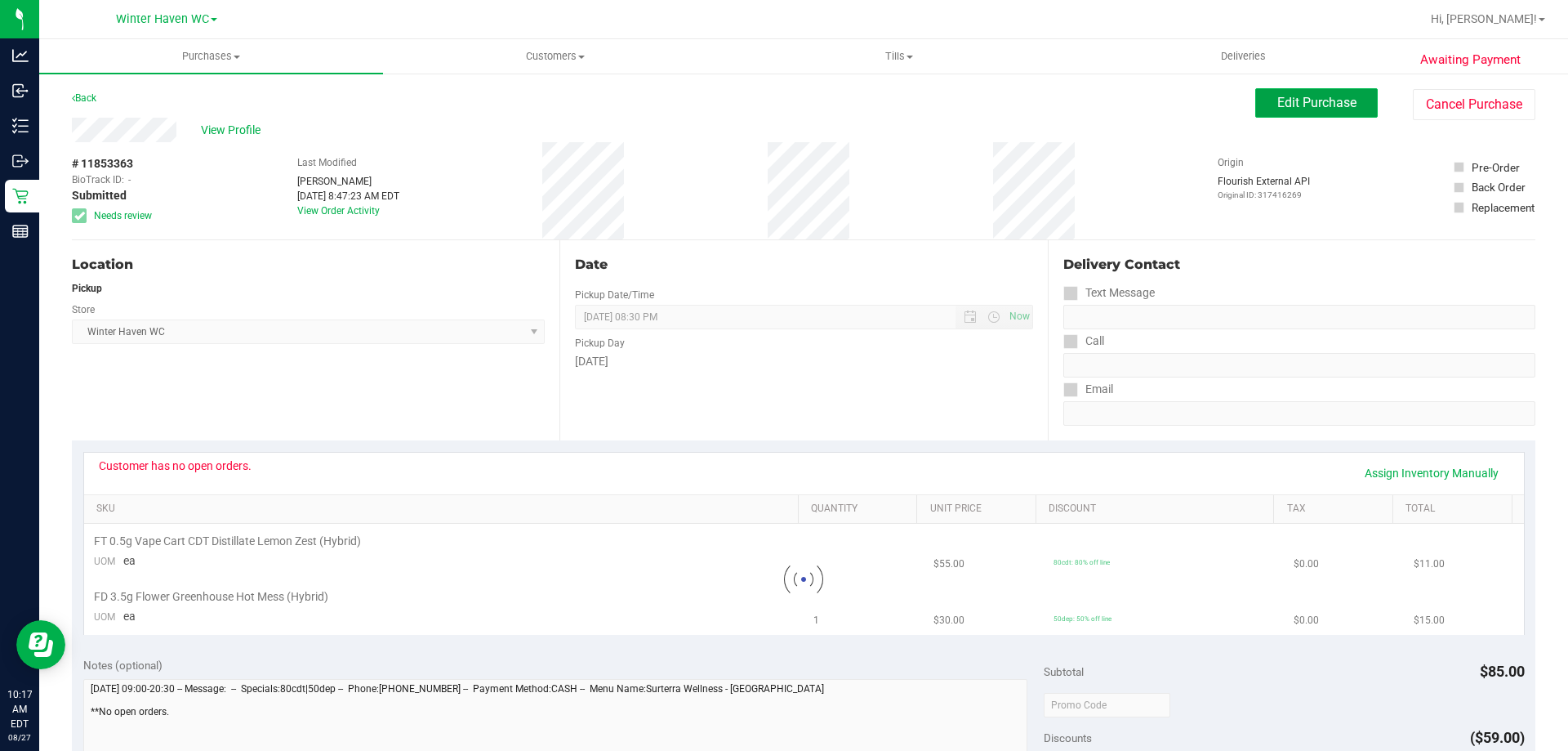
click at [1322, 101] on span "Edit Purchase" at bounding box center [1316, 103] width 79 height 16
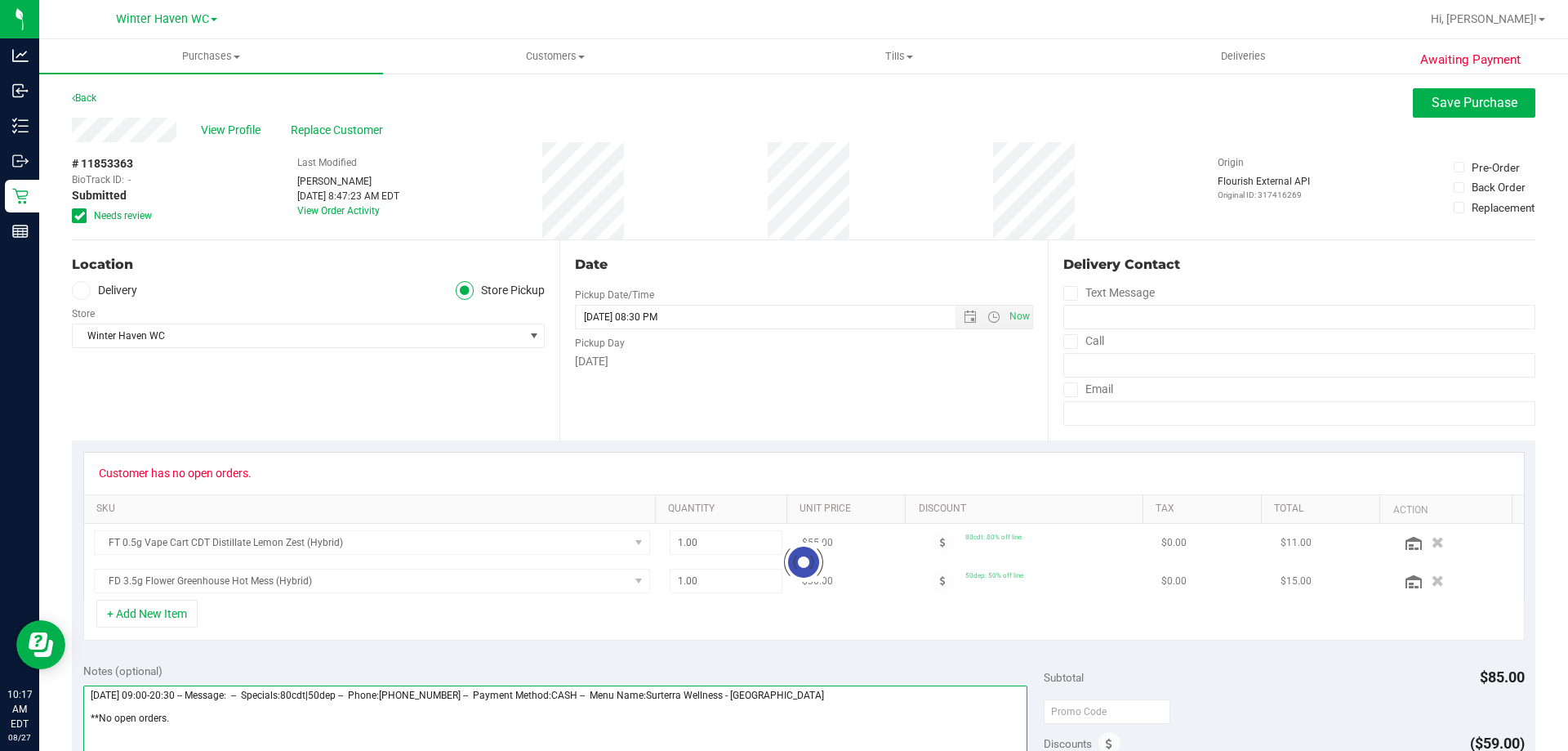
click at [211, 725] on textarea at bounding box center [555, 763] width 945 height 157
paste textarea "Contacted FLCARE @ 10:16a -MH"
type textarea "Wednesday 08/27/2025 09:00-20:30 -- Message: -- Specials:80cdt|50dep -- Phone:4…"
click at [1439, 101] on span "Save Purchase" at bounding box center [1474, 103] width 86 height 16
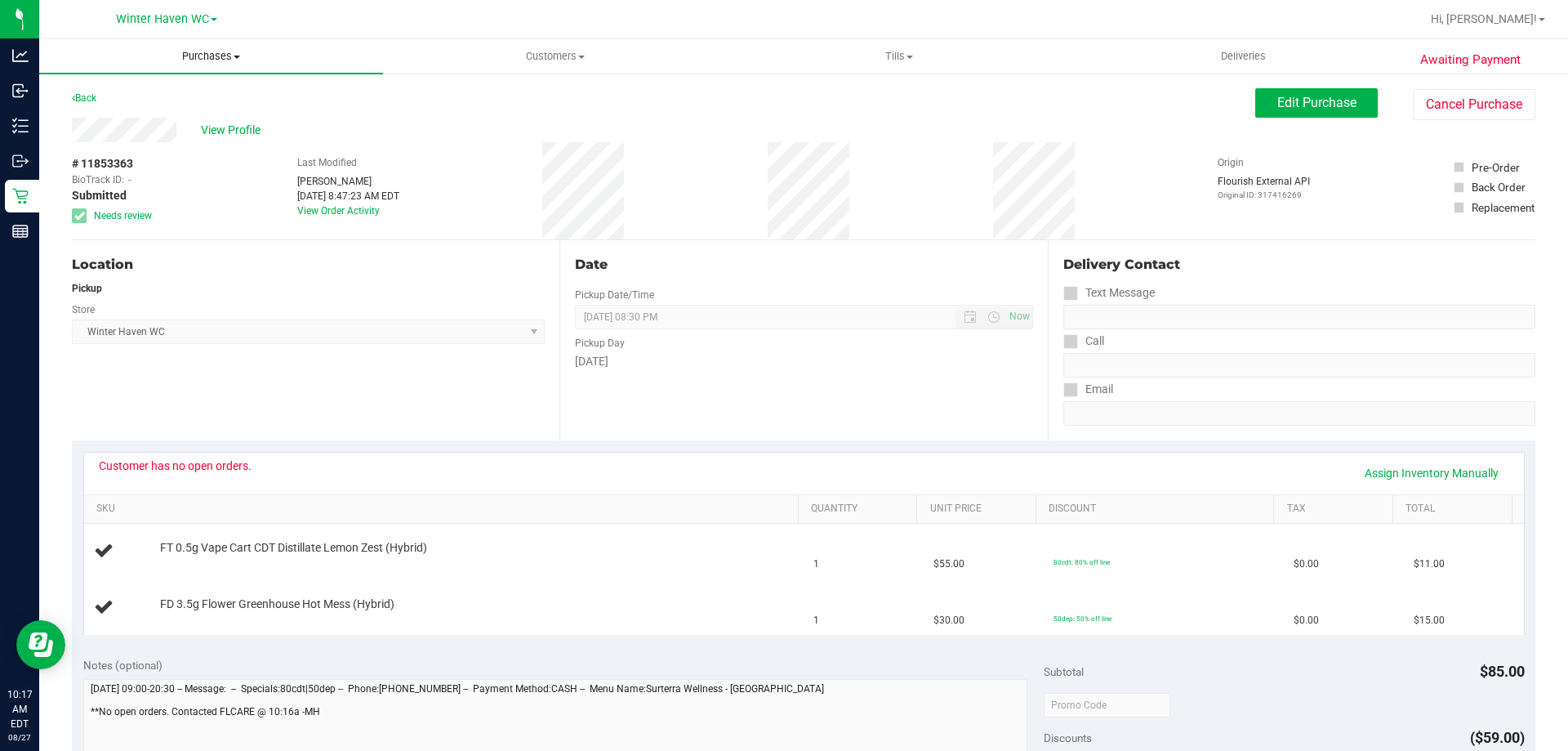
click at [211, 61] on span "Purchases" at bounding box center [211, 56] width 343 height 15
click at [205, 120] on li "Fulfillment" at bounding box center [211, 119] width 343 height 20
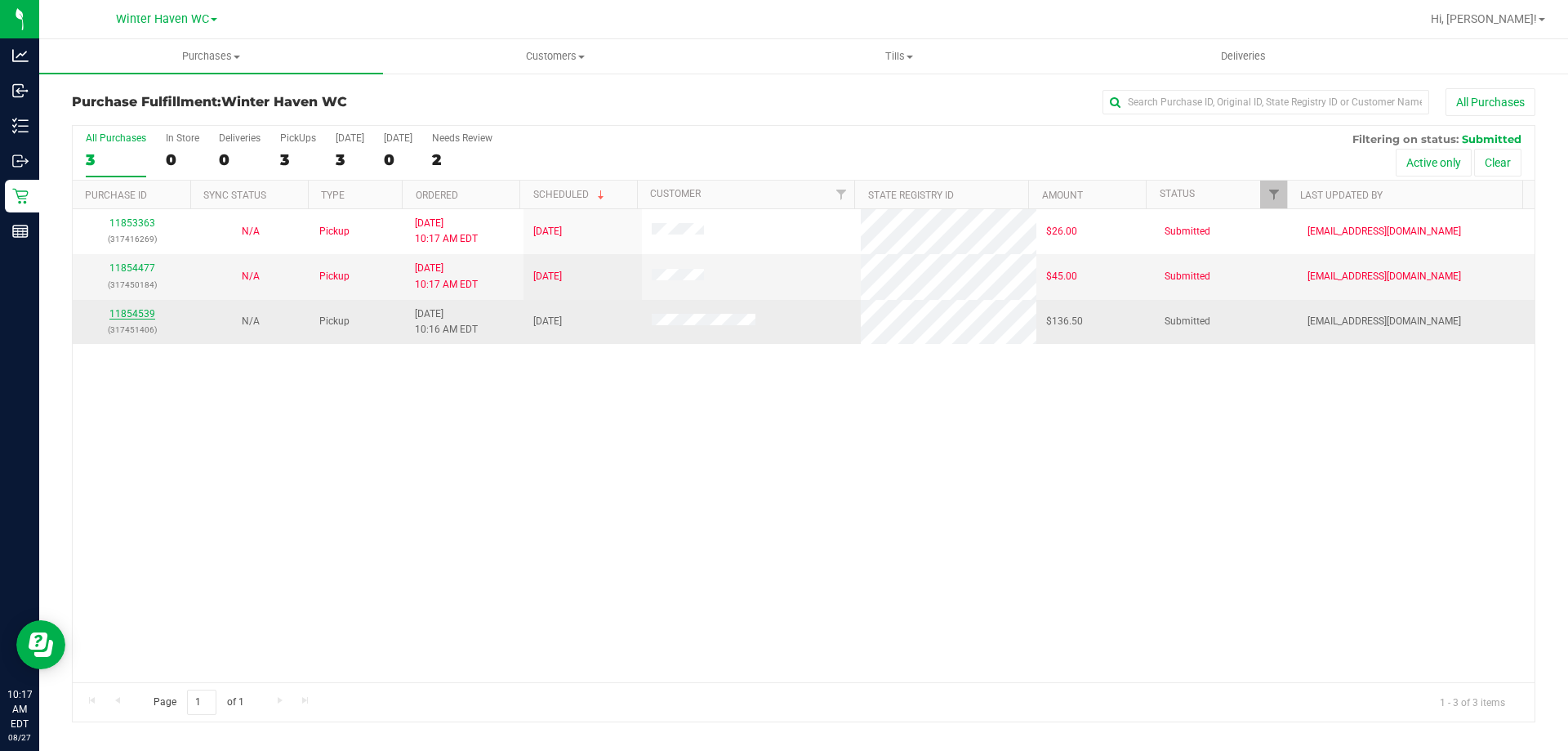
click at [149, 314] on link "11854539" at bounding box center [133, 313] width 46 height 11
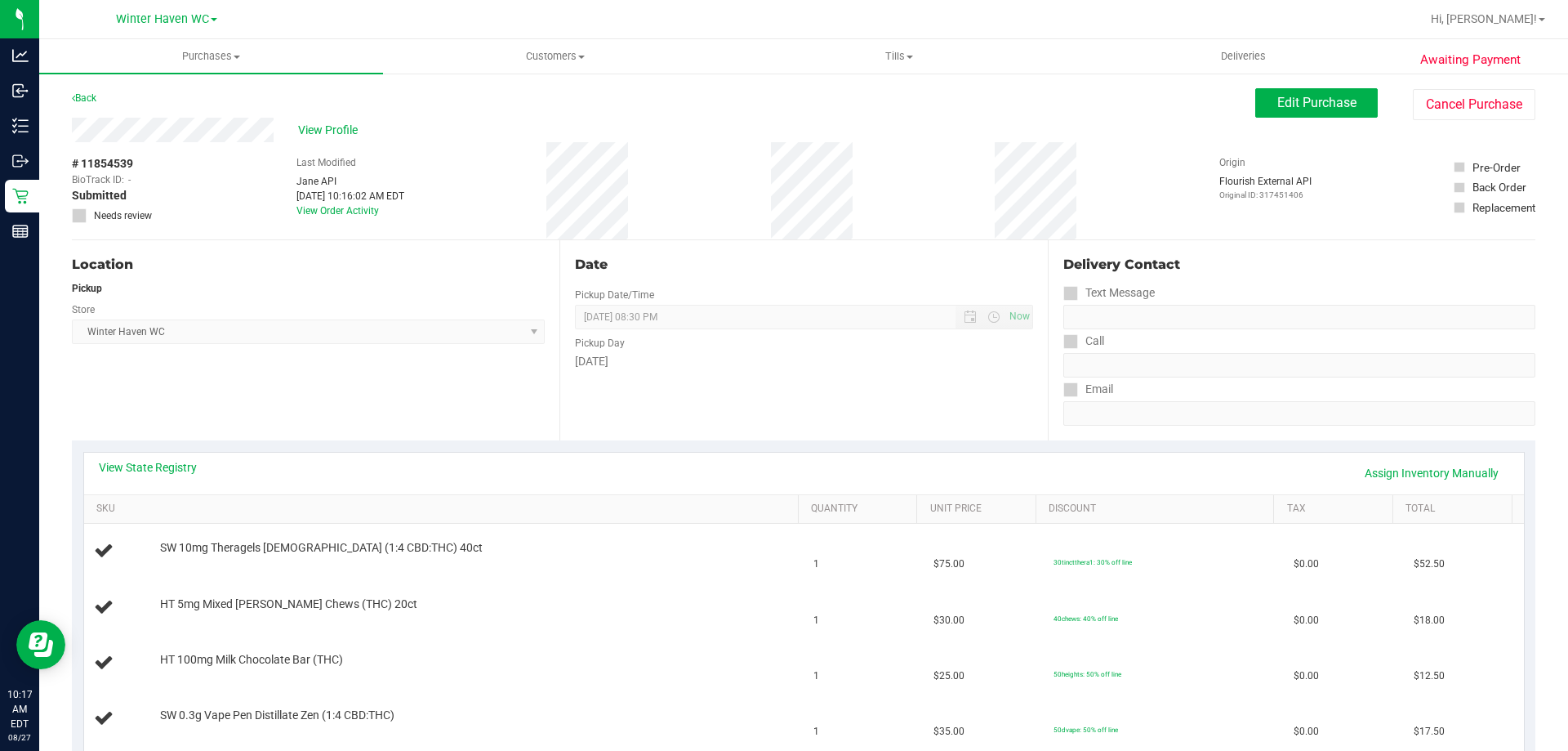
scroll to position [245, 0]
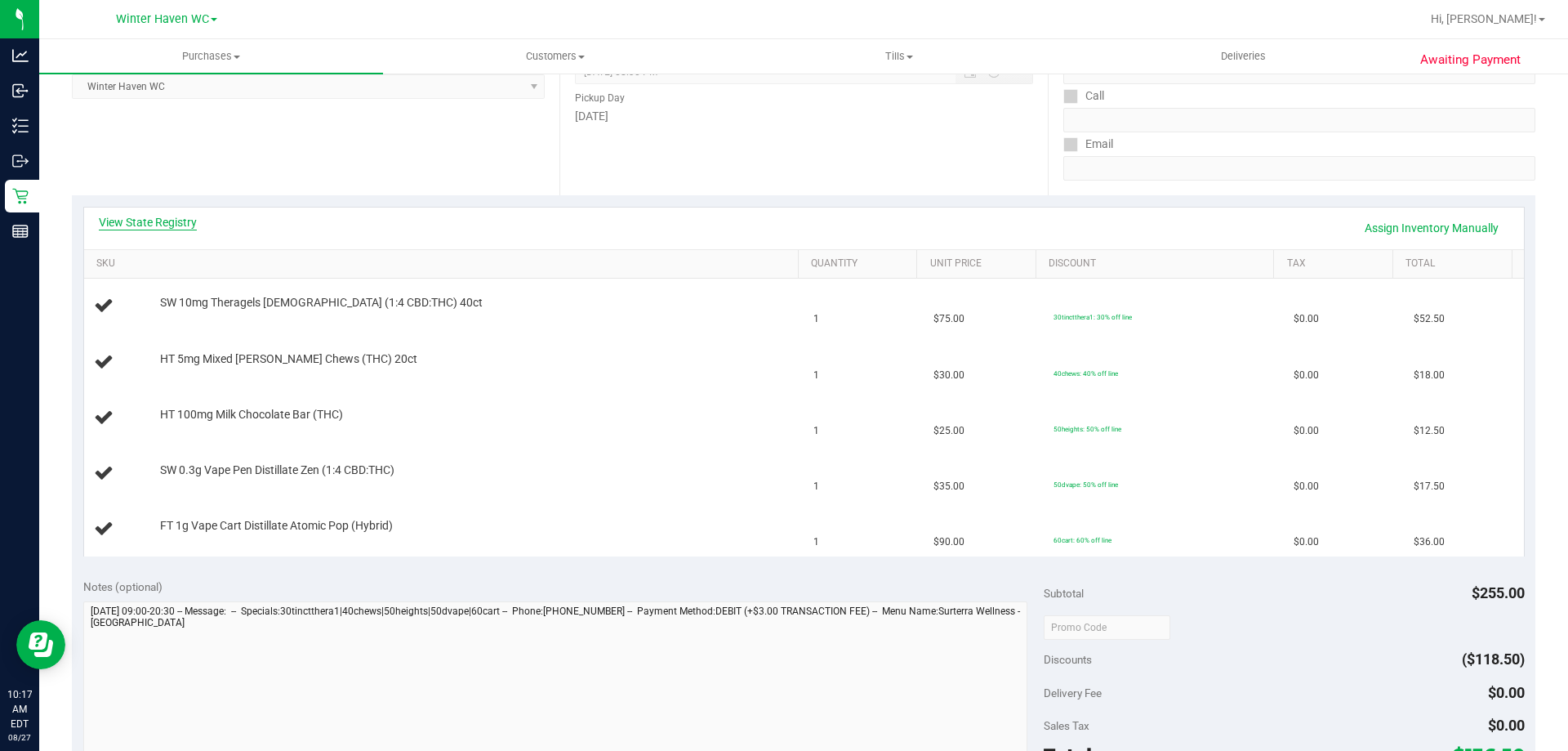
click at [174, 219] on link "View State Registry" at bounding box center [148, 222] width 98 height 16
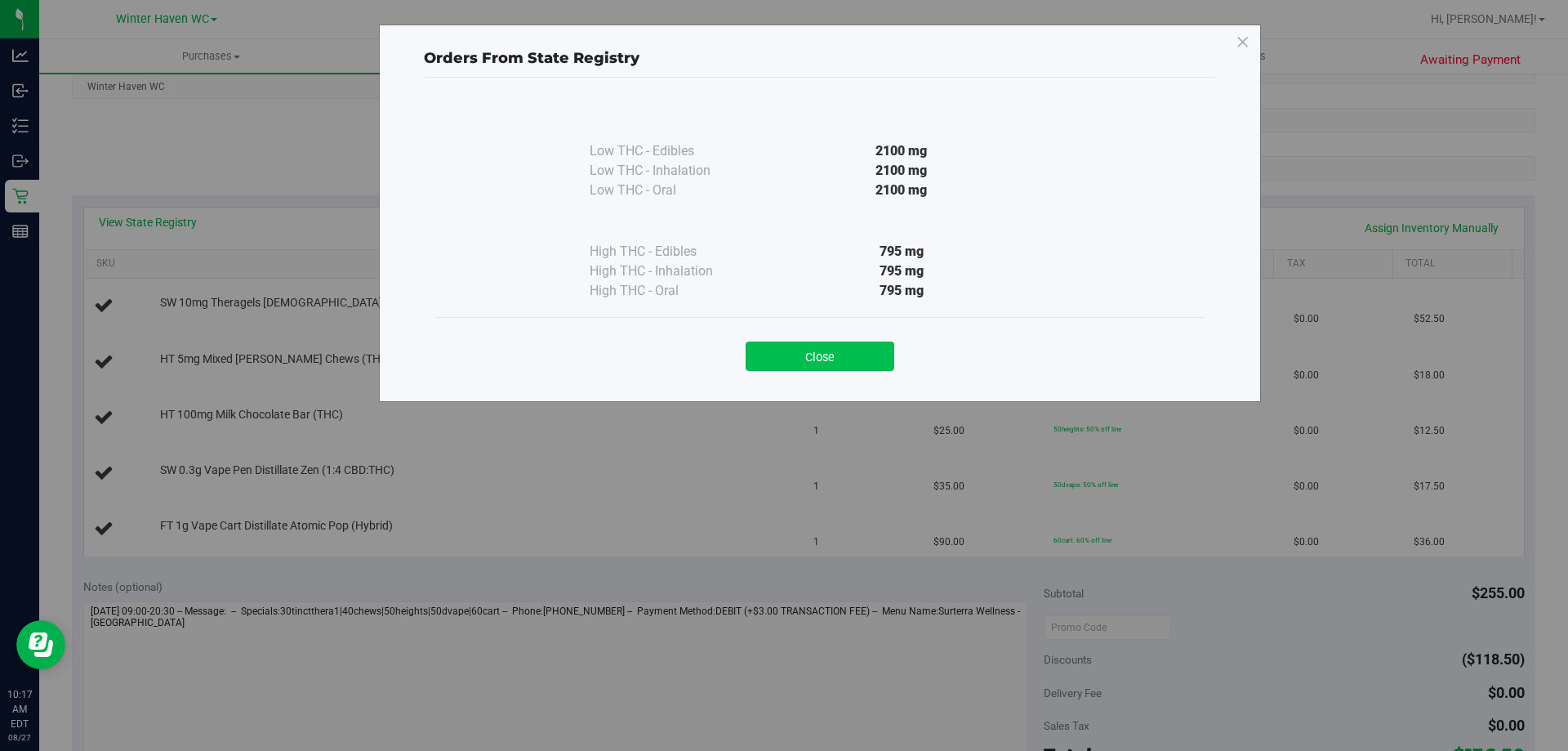
click at [845, 362] on button "Close" at bounding box center [819, 356] width 149 height 29
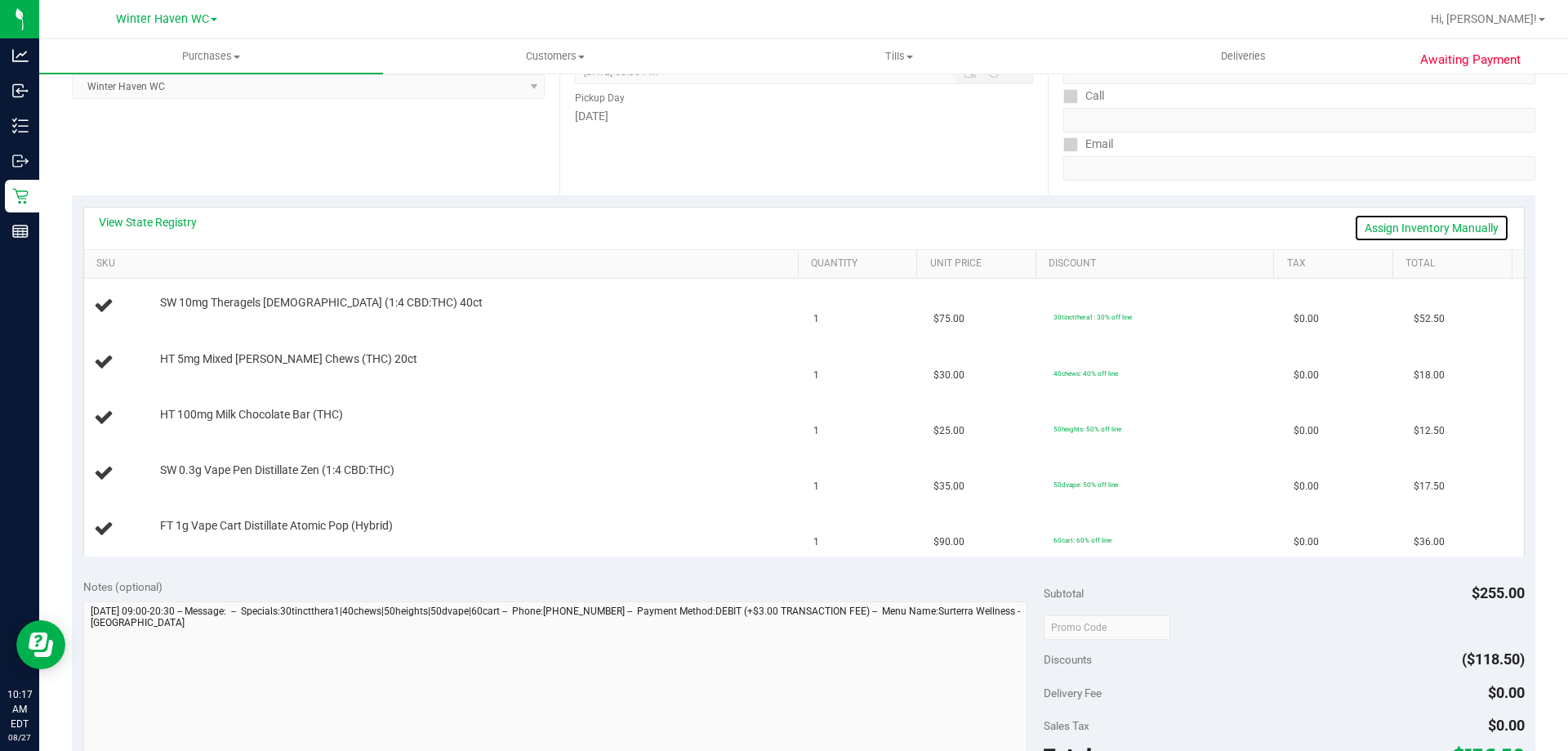
click at [1372, 223] on link "Assign Inventory Manually" at bounding box center [1431, 228] width 155 height 28
click at [182, 312] on link "Add Package" at bounding box center [189, 313] width 59 height 11
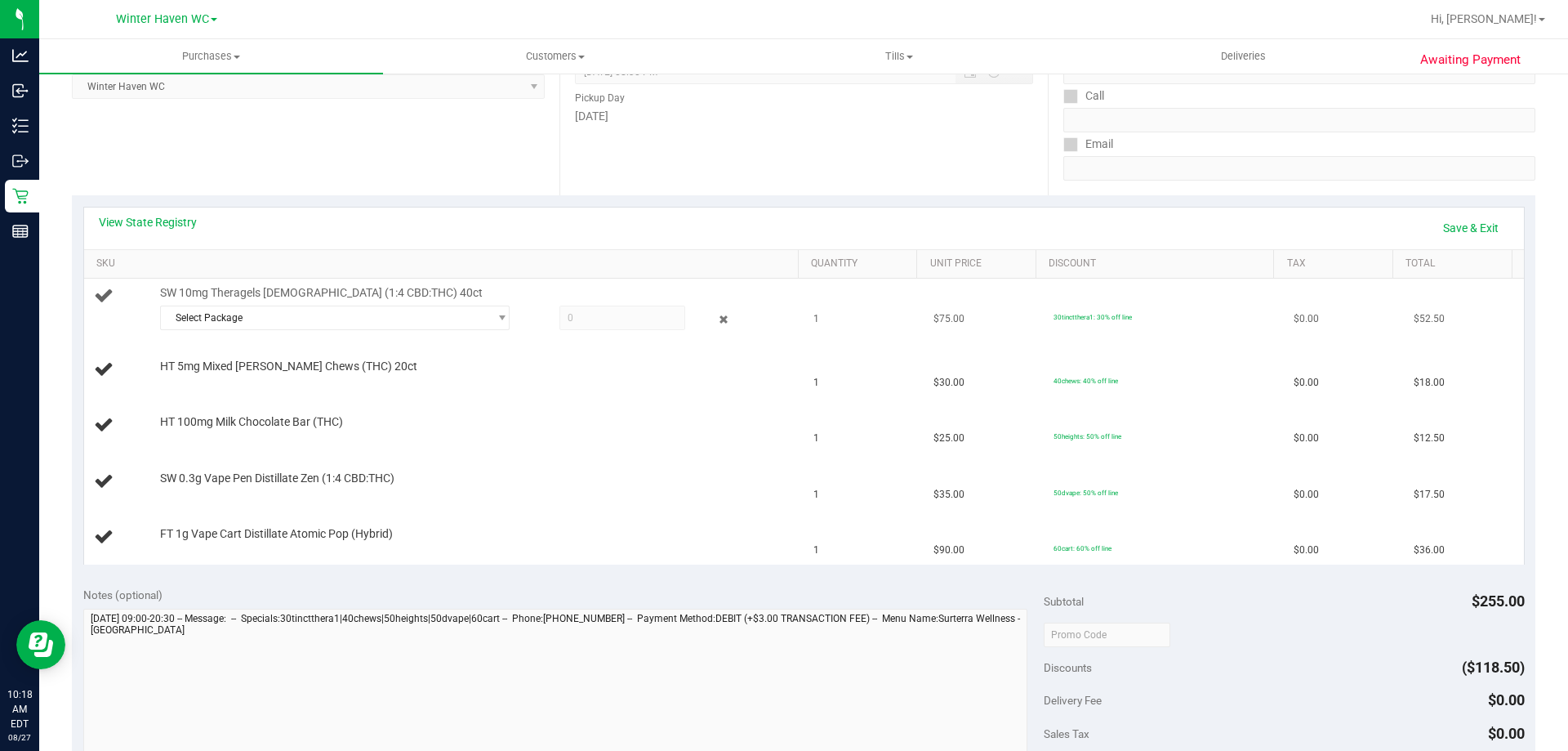
click at [438, 304] on div "SW 10mg Theragels Zen (1:4 CBD:THC) 40ct Select Package 3390232440182170" at bounding box center [471, 311] width 639 height 50
click at [453, 330] on span "Select Package" at bounding box center [334, 318] width 349 height 25
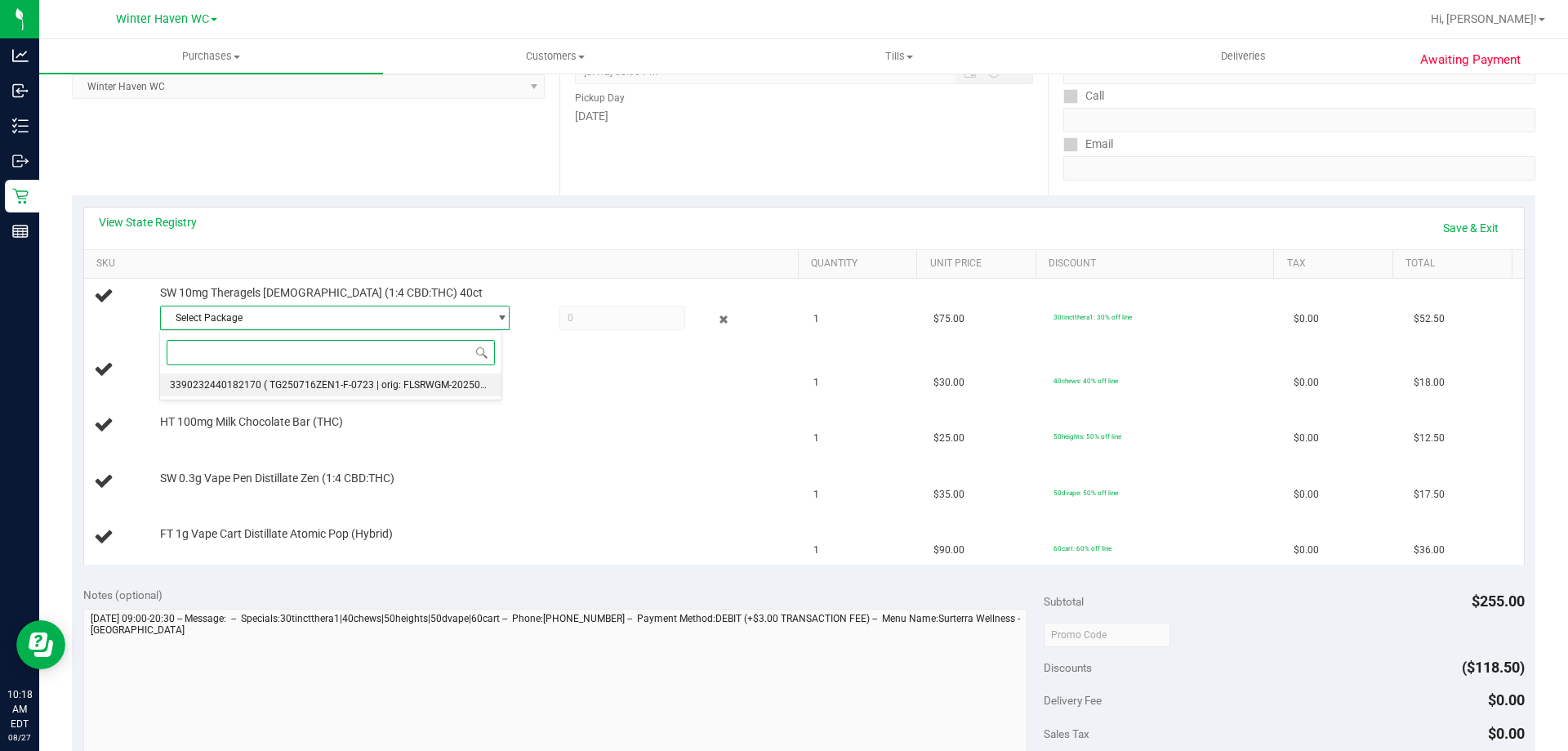
click at [429, 390] on span "( TG250716ZEN1-F-0723 | orig: FLSRWGM-20250729-223 )" at bounding box center [392, 384] width 259 height 11
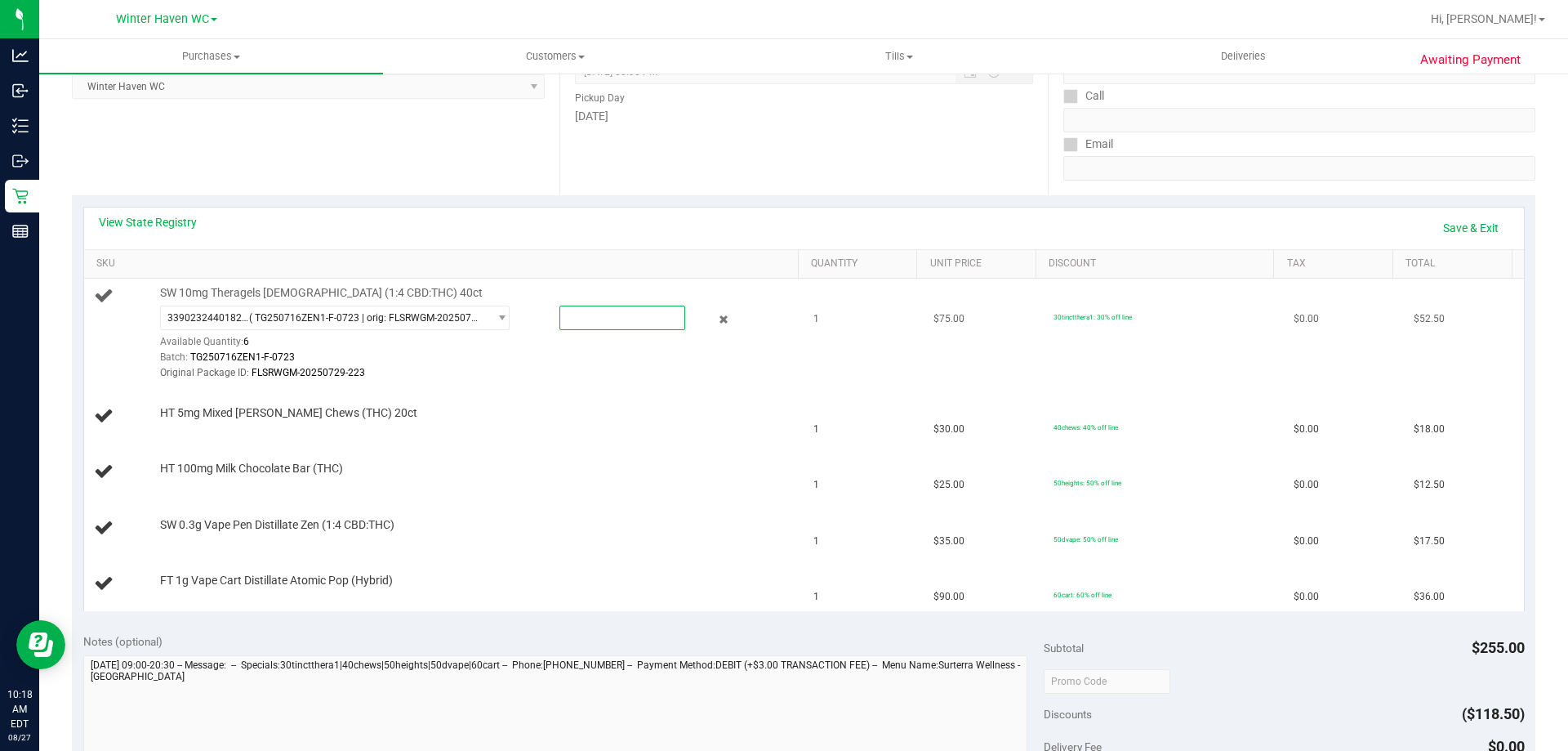
click at [604, 312] on span at bounding box center [622, 318] width 126 height 25
type input "1"
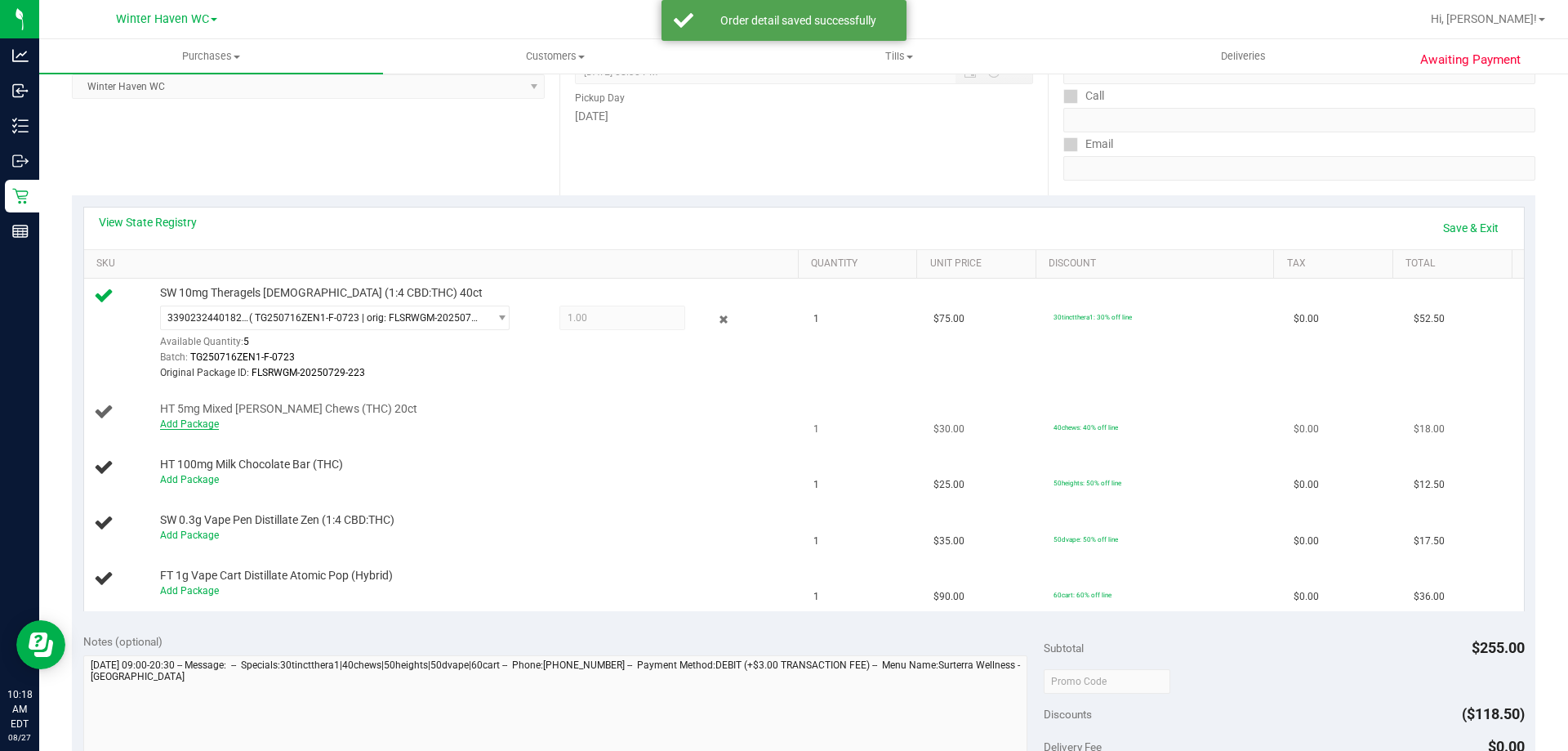
click at [184, 424] on link "Add Package" at bounding box center [189, 423] width 59 height 11
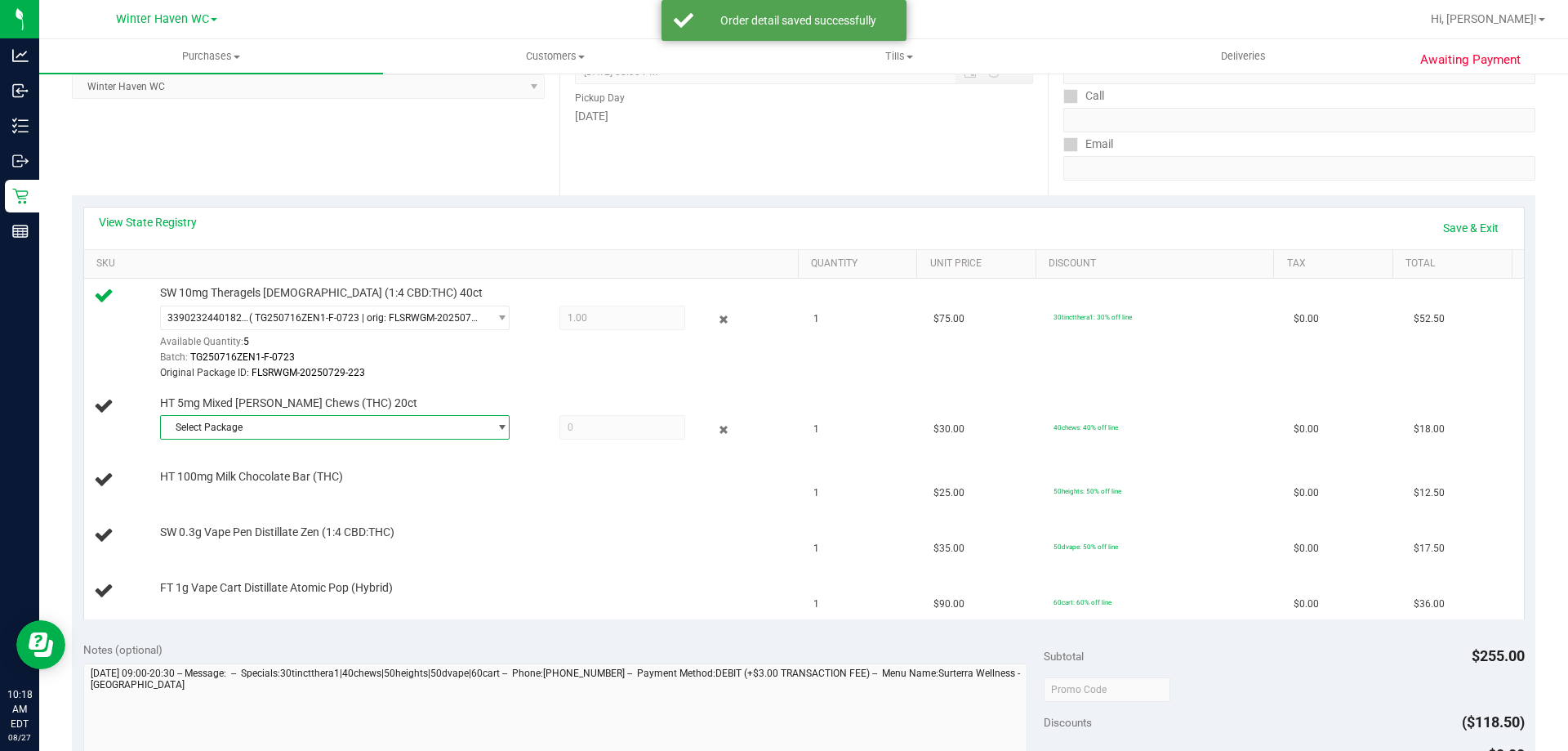
click at [287, 422] on span "Select Package" at bounding box center [324, 426] width 327 height 23
click at [299, 485] on li "3317228048522136 ( SN250702CM1-0714 | orig: FLSRWGM-20250721-043 )" at bounding box center [330, 494] width 341 height 23
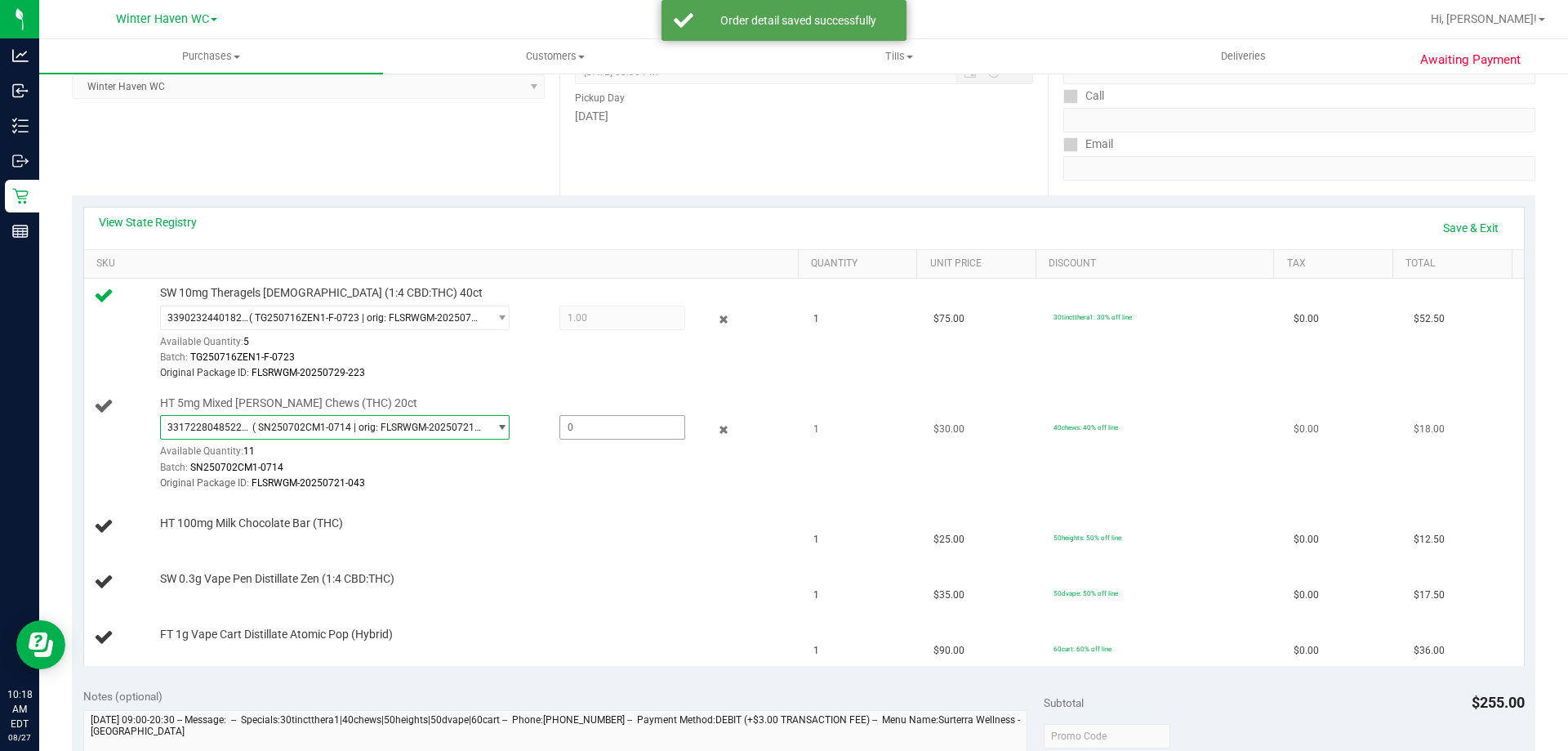
click at [596, 435] on span at bounding box center [622, 427] width 126 height 25
type input "1"
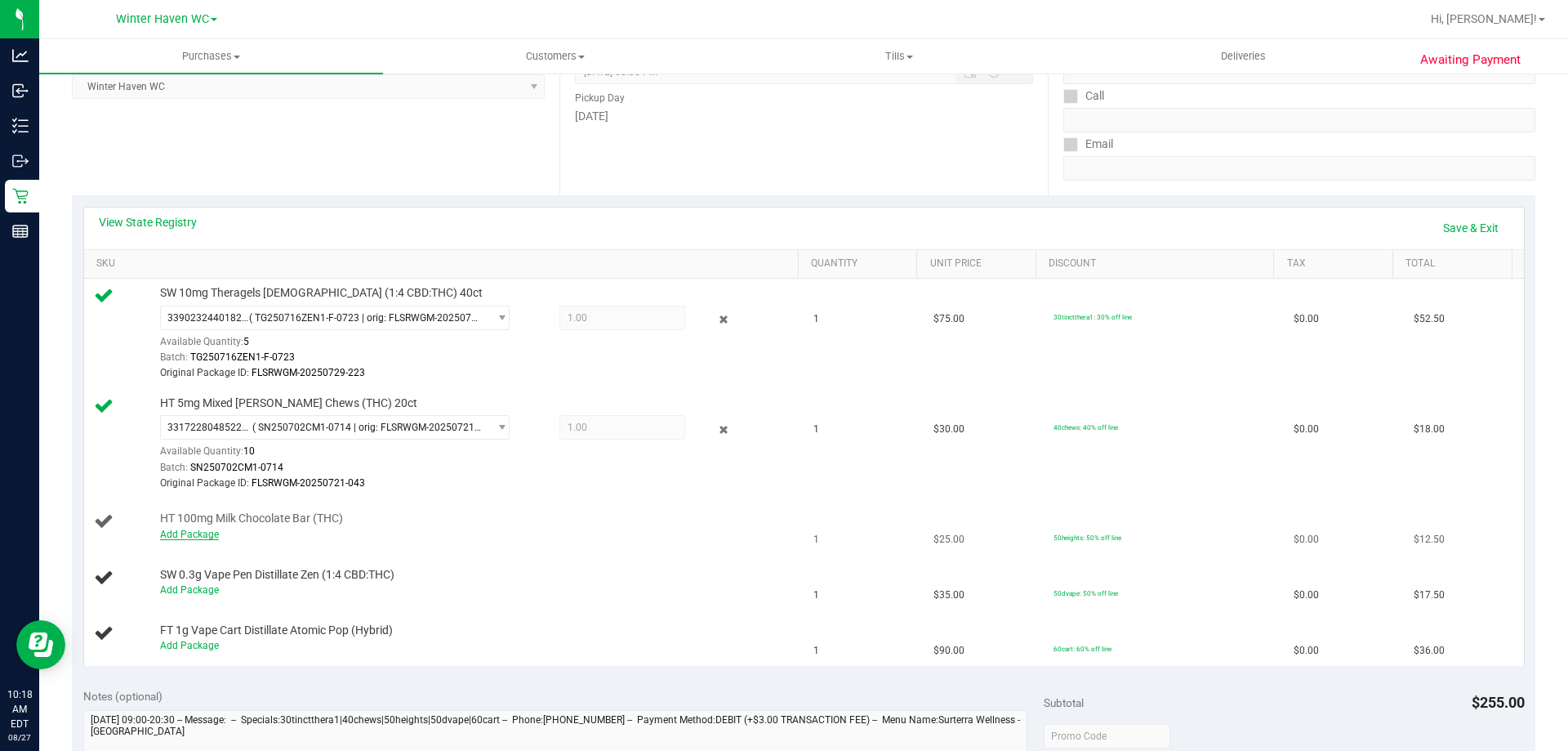
click at [211, 530] on link "Add Package" at bounding box center [189, 533] width 59 height 11
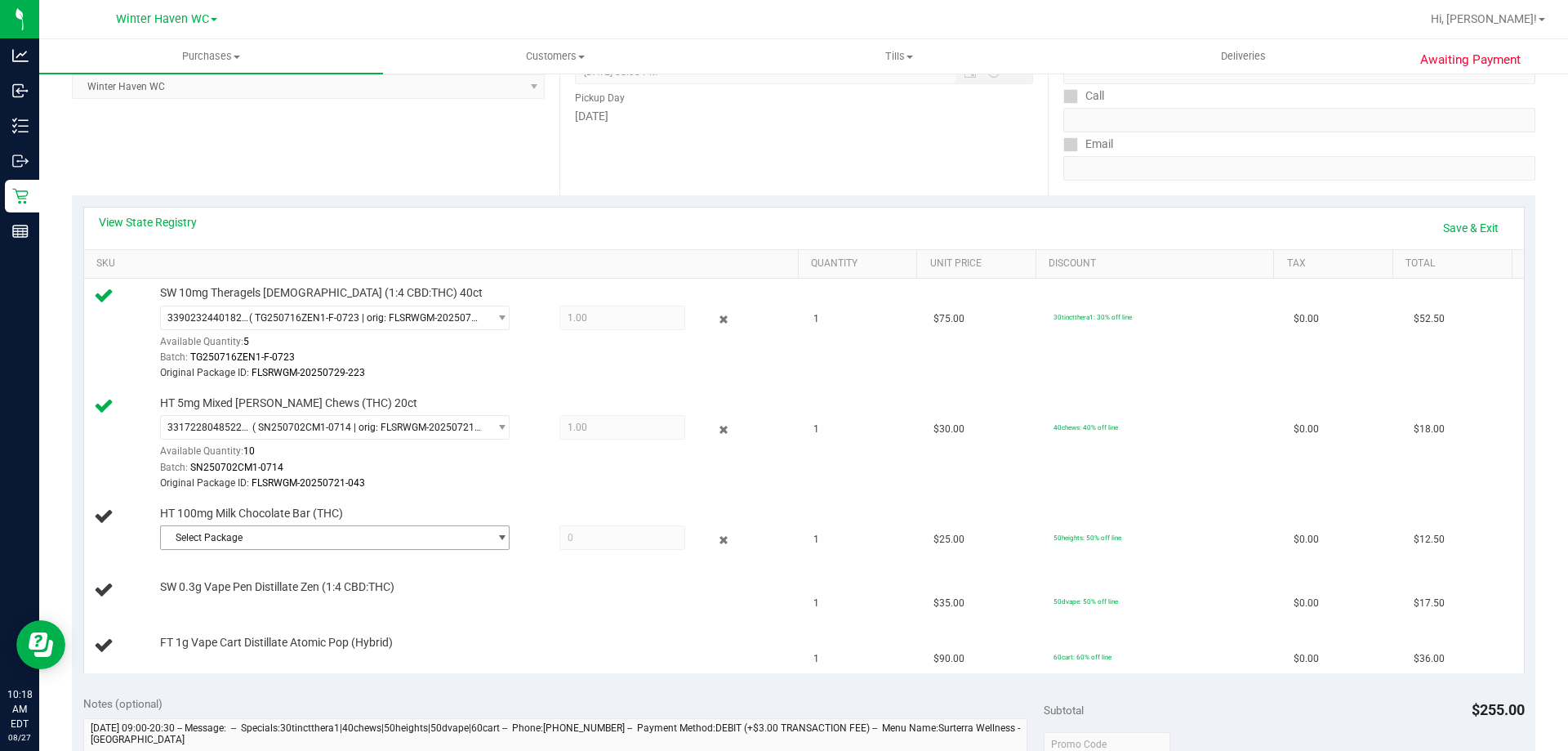
click at [316, 534] on span "Select Package" at bounding box center [324, 537] width 327 height 23
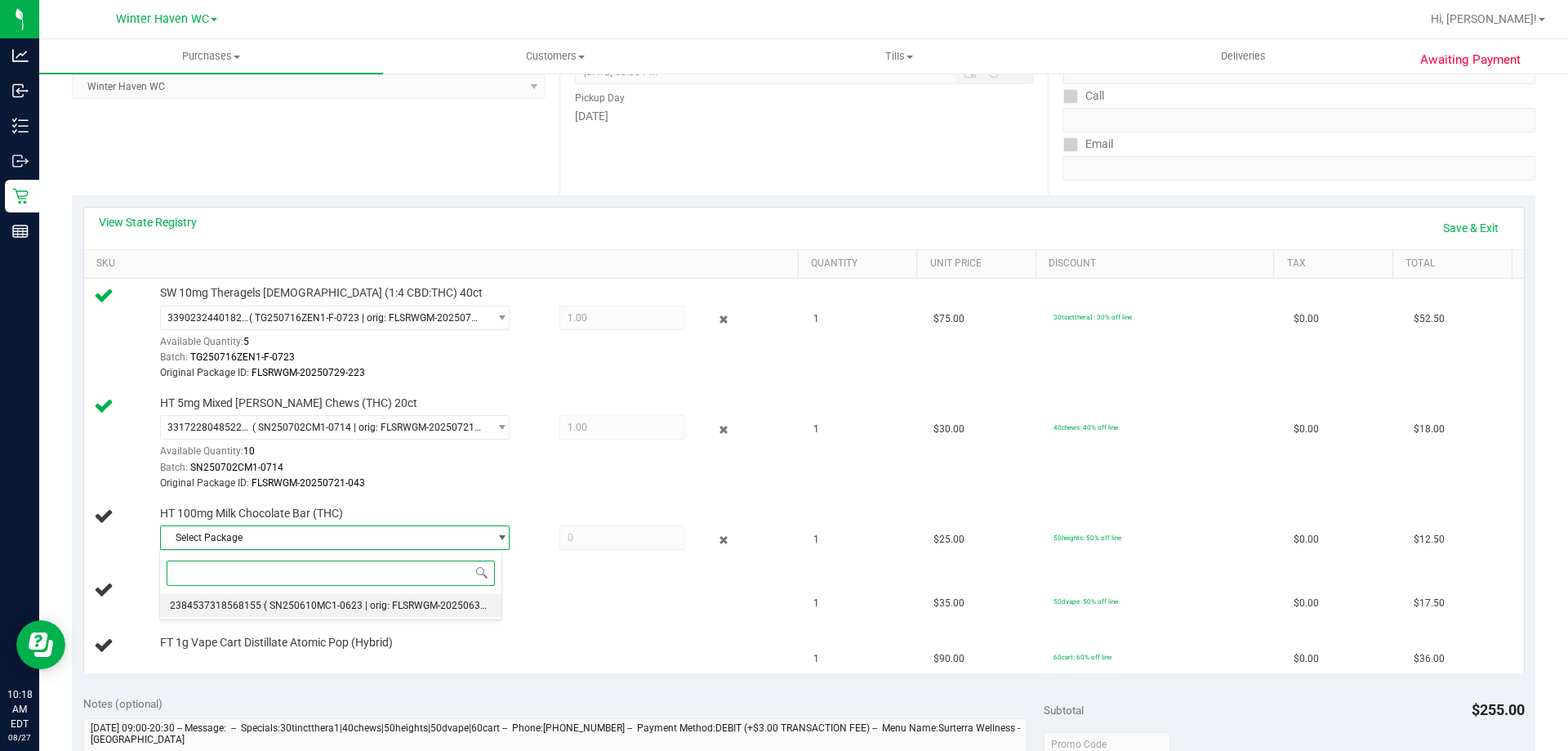
click at [316, 600] on span "( SN250610MC1-0623 | orig: FLSRWGM-20250630-349 )" at bounding box center [387, 605] width 248 height 11
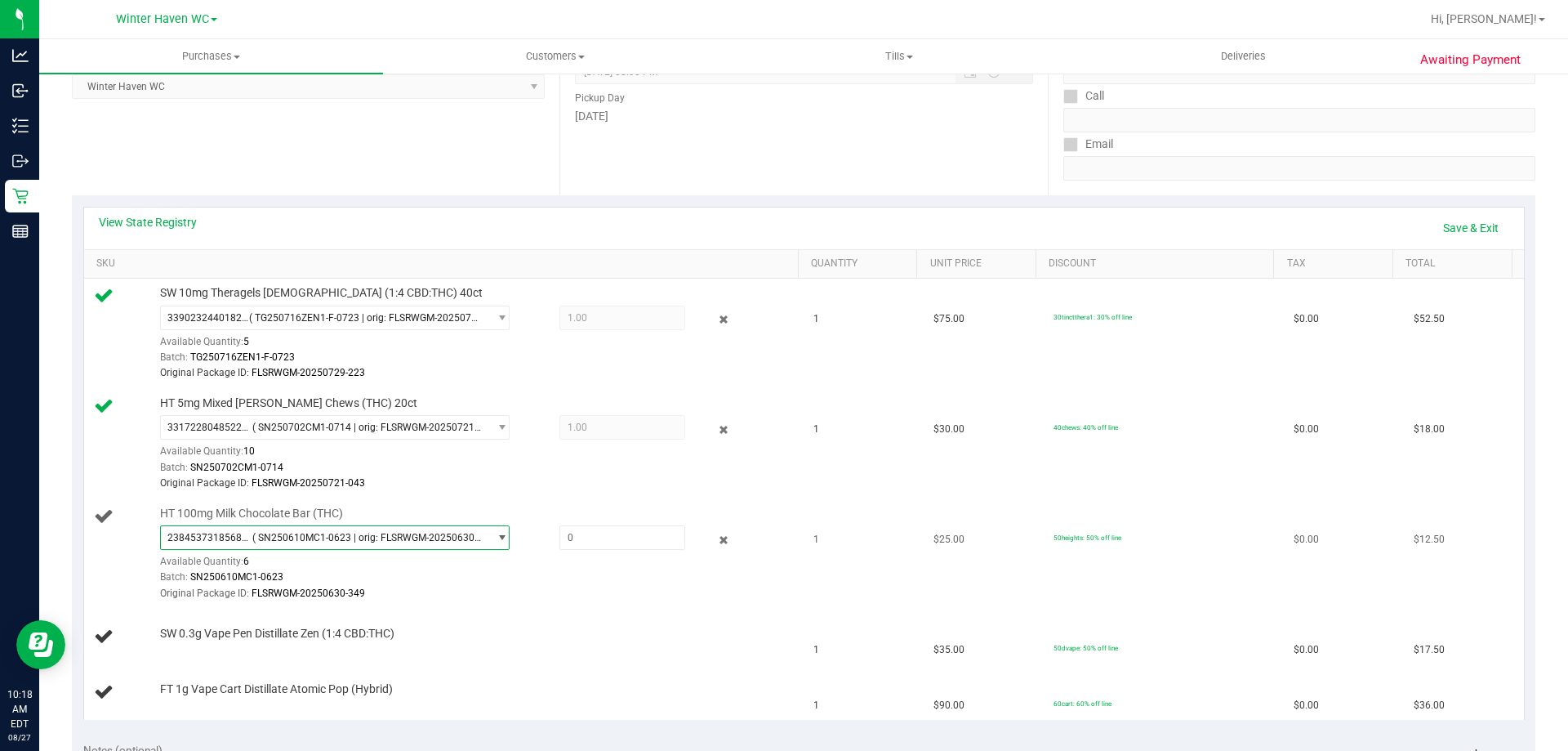
click at [583, 521] on div "HT 100mg Milk Chocolate Bar (THC) 2384537318568155 ( SN250610MC1-0623 | orig: F…" at bounding box center [471, 553] width 639 height 97
click at [588, 550] on div "2384537318568155 ( SN250610MC1-0623 | orig: FLSRWGM-20250630-349 ) 238453731856…" at bounding box center [475, 563] width 631 height 76
click at [581, 525] on span at bounding box center [622, 537] width 126 height 25
click at [575, 529] on span at bounding box center [622, 537] width 126 height 25
type input "1"
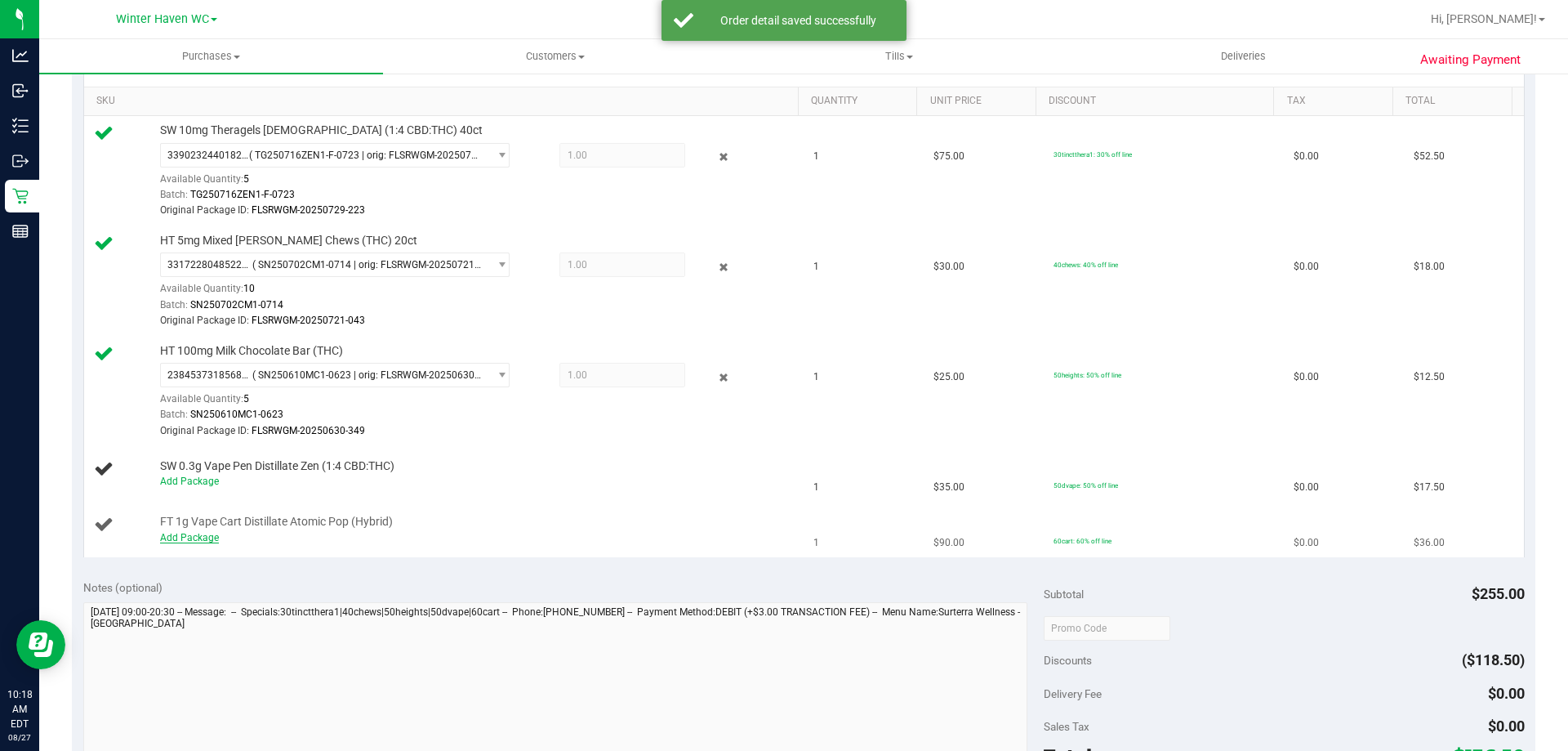
scroll to position [408, 0]
click at [181, 483] on link "Add Package" at bounding box center [189, 479] width 59 height 11
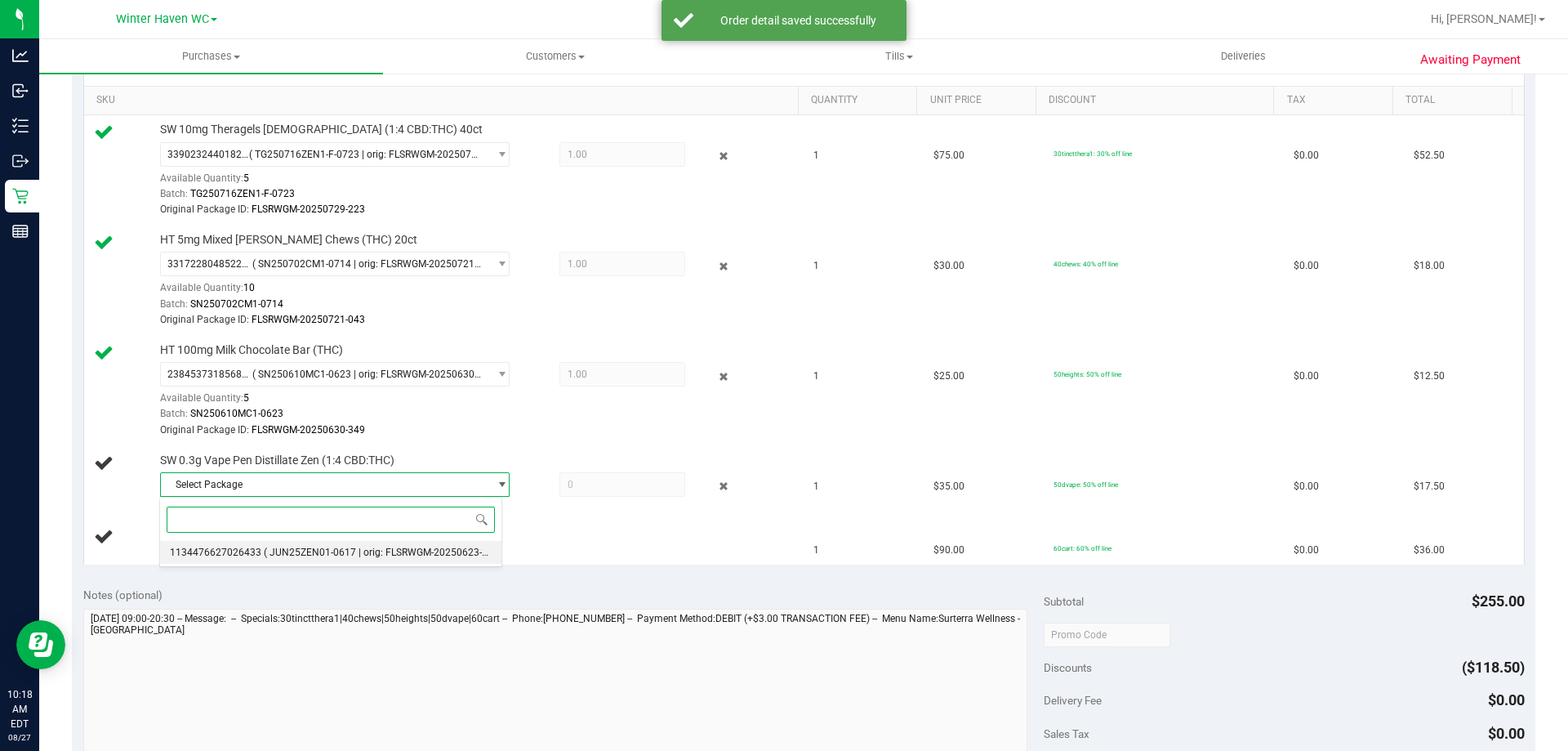
click at [321, 546] on span "( JUN25ZEN01-0617 | orig: FLSRWGM-20250623-2793 )" at bounding box center [386, 551] width 247 height 11
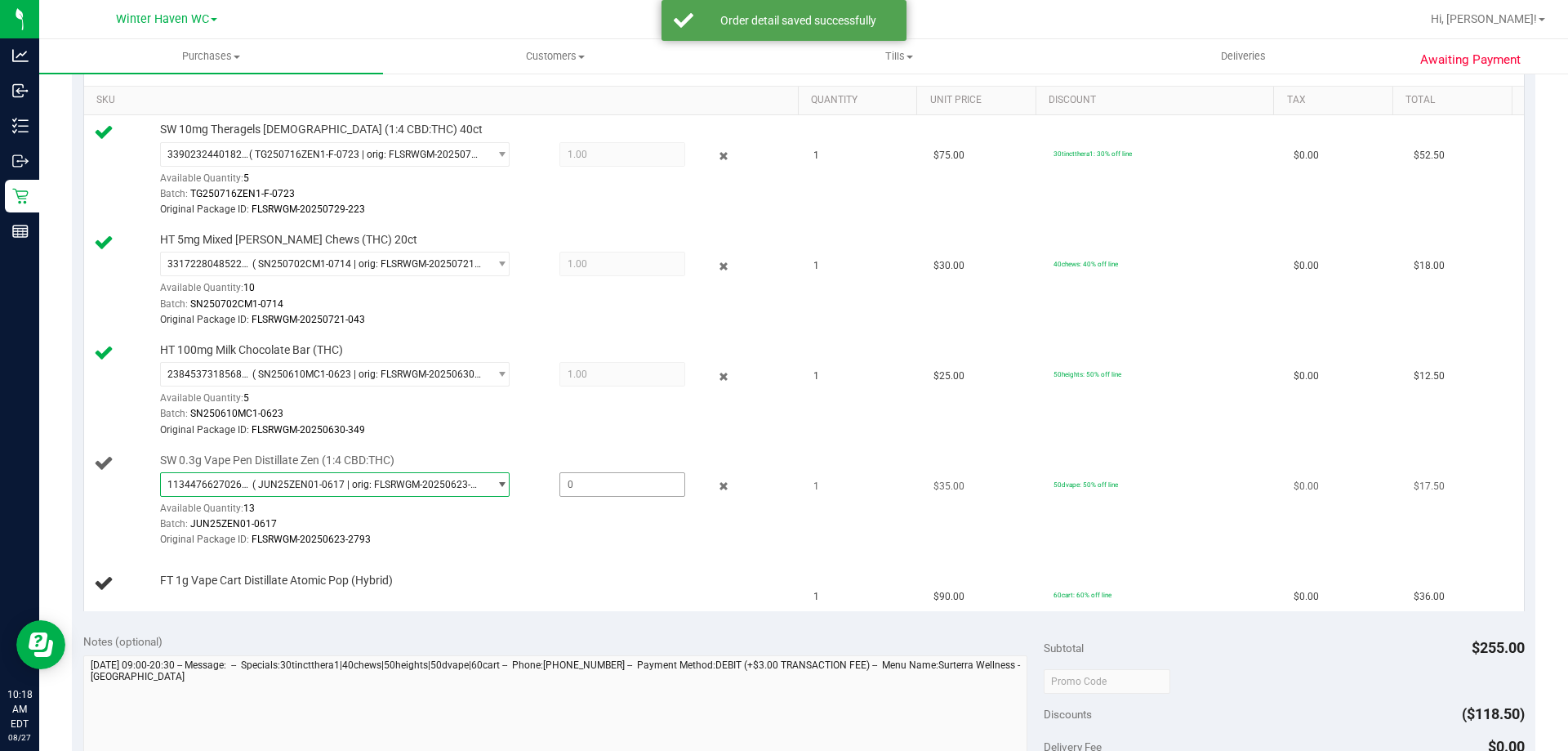
click at [581, 481] on span at bounding box center [622, 484] width 126 height 25
type input "1"
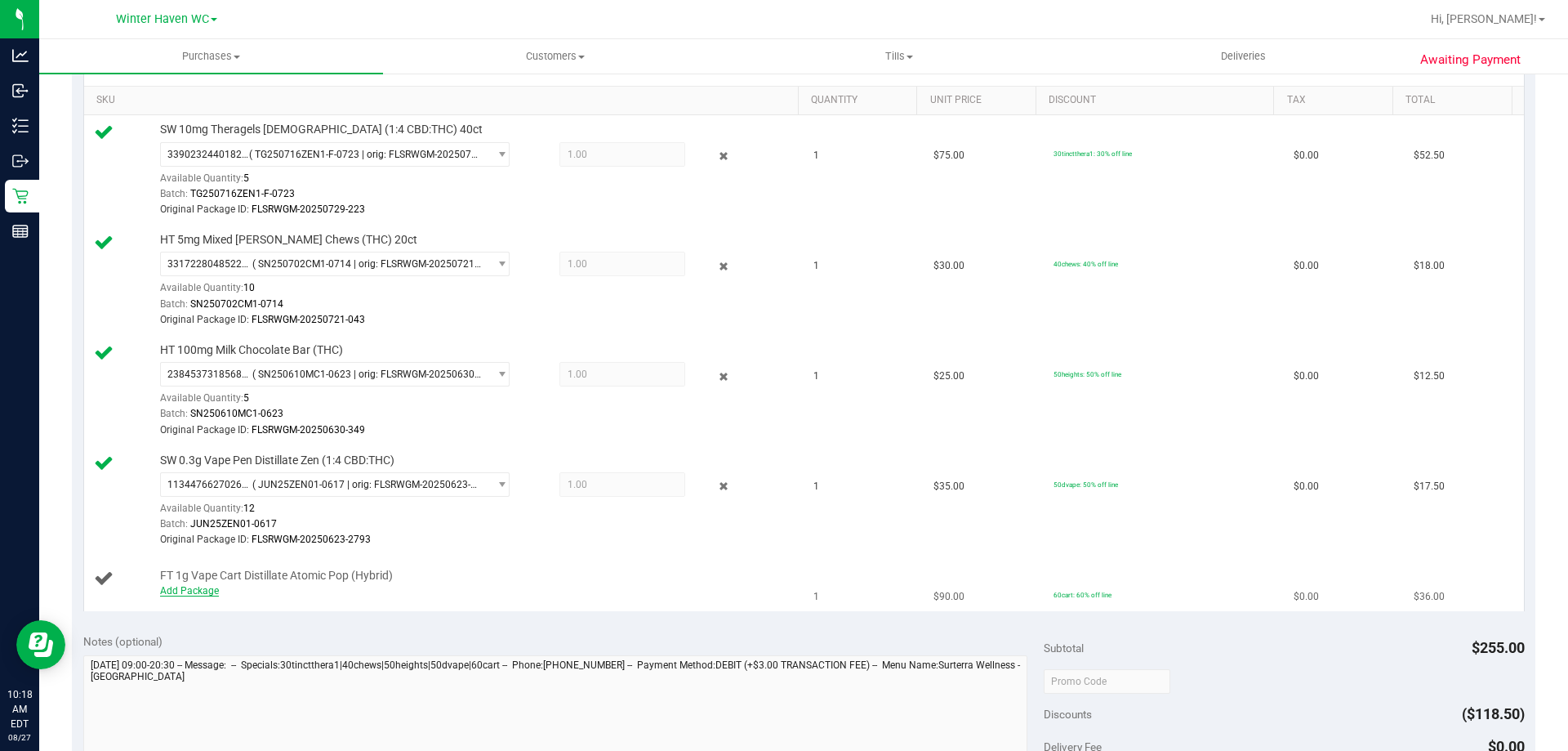
click at [212, 591] on link "Add Package" at bounding box center [189, 590] width 59 height 11
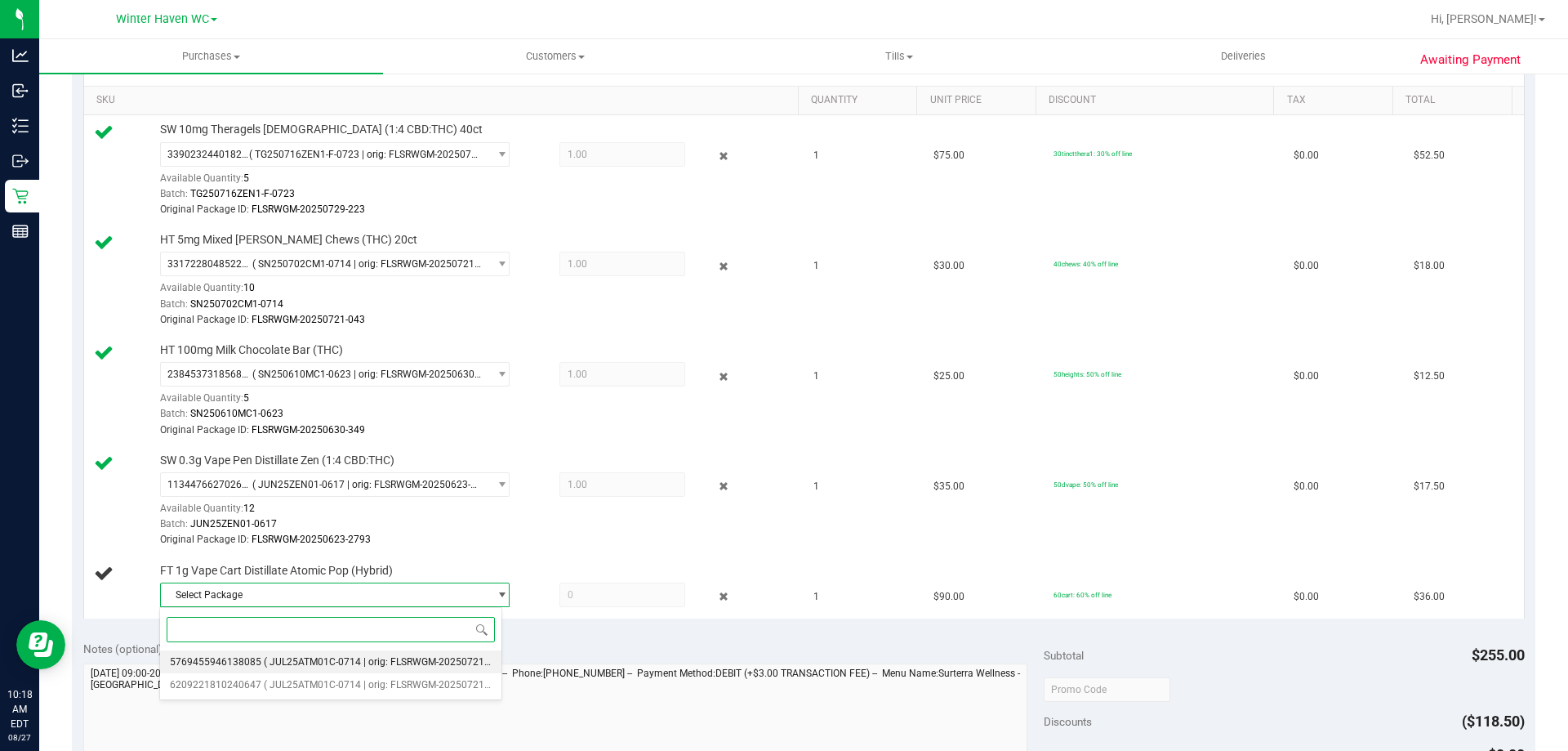
click at [427, 653] on li "5769455946138085 ( JUL25ATM01C-0714 | orig: FLSRWGM-20250721-2083 )" at bounding box center [330, 661] width 341 height 23
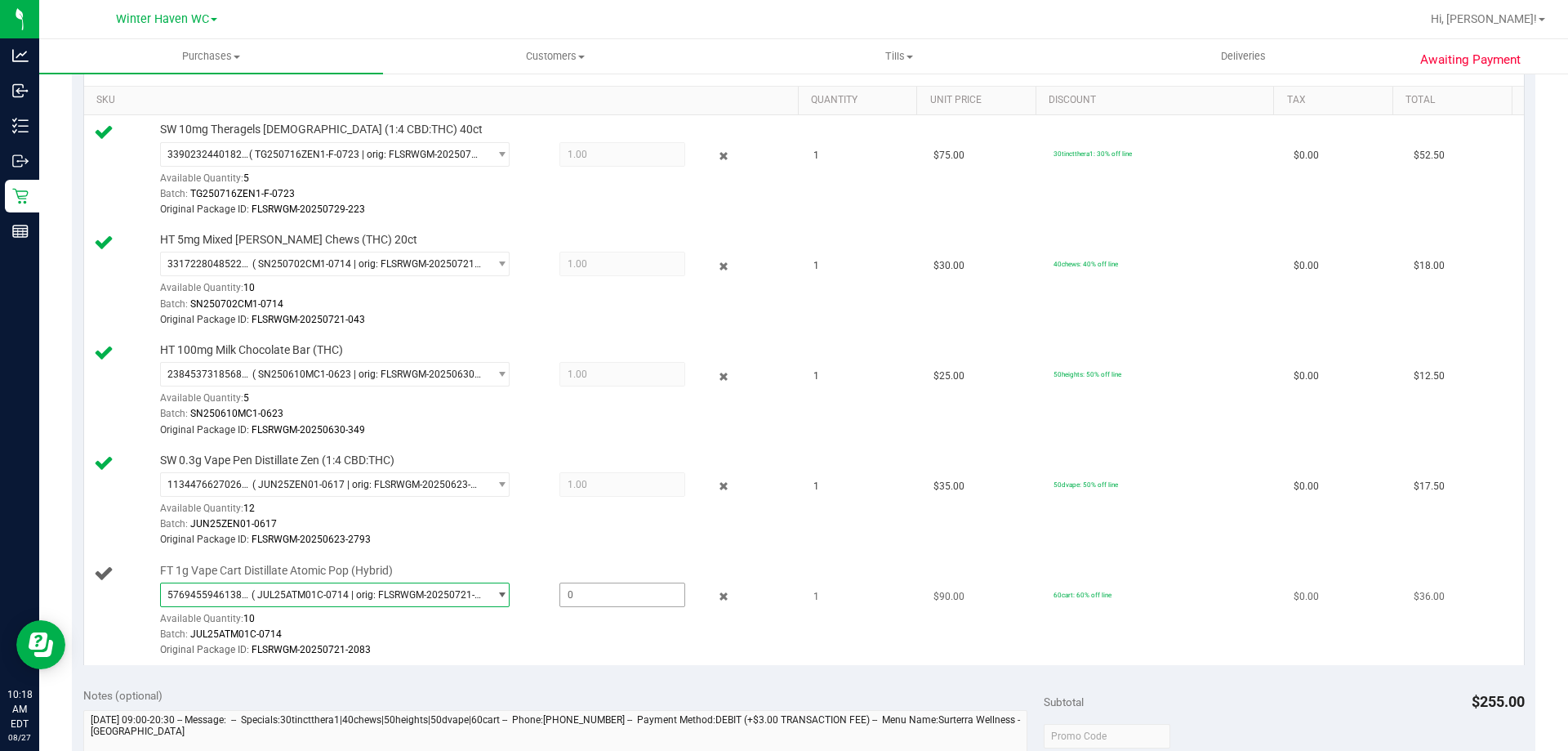
click at [604, 587] on span at bounding box center [622, 594] width 126 height 25
type input "1"
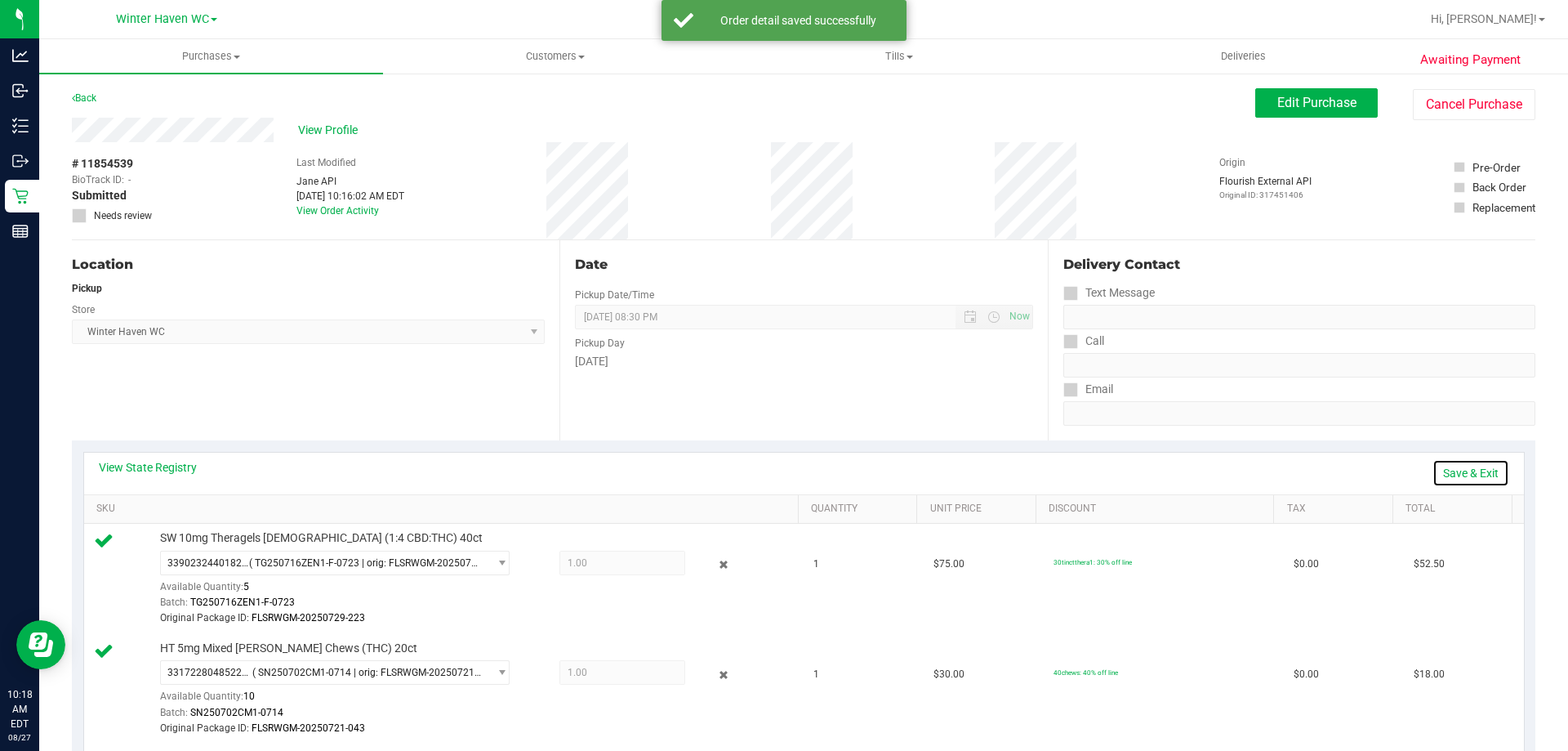
click at [1459, 473] on link "Save & Exit" at bounding box center [1470, 473] width 77 height 28
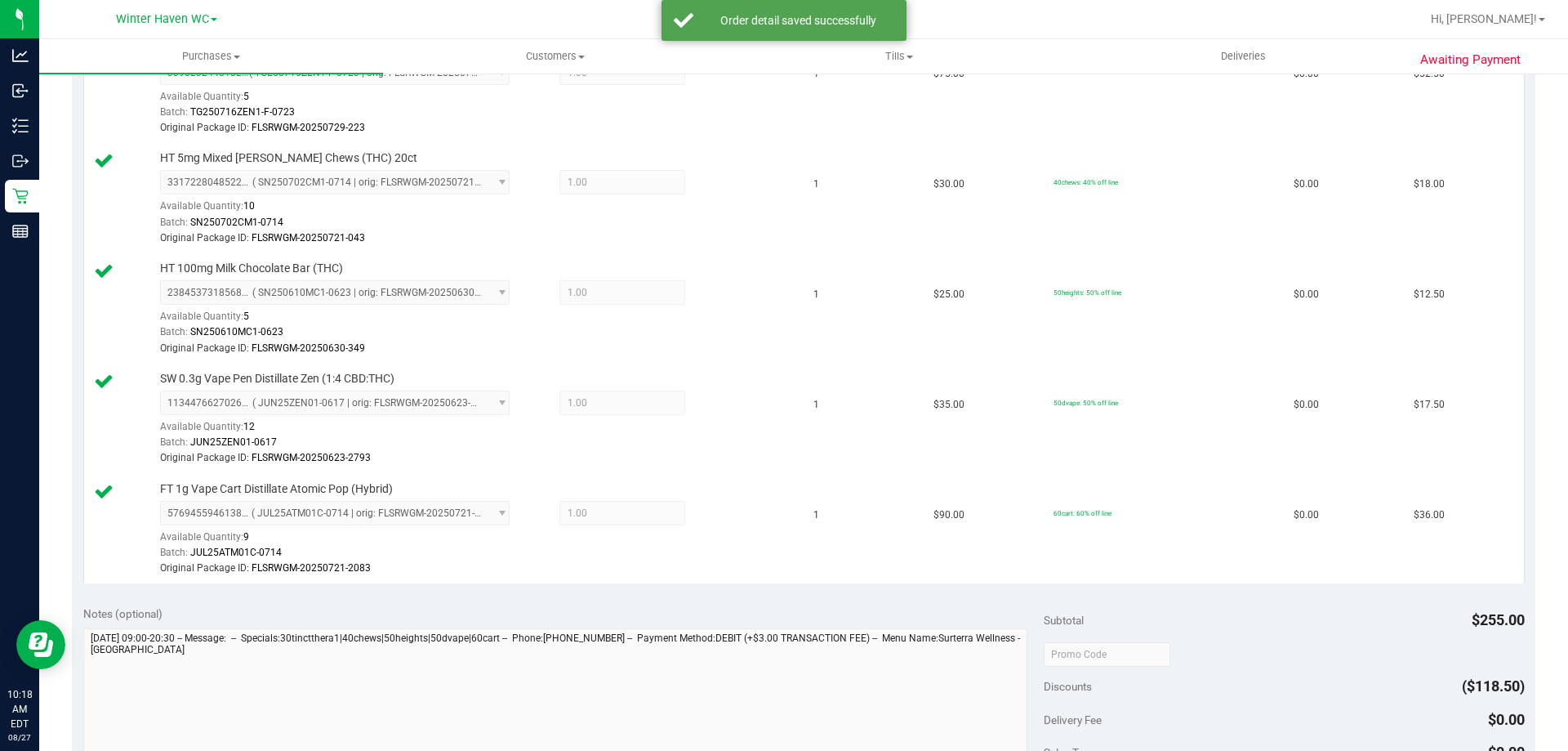
scroll to position [817, 0]
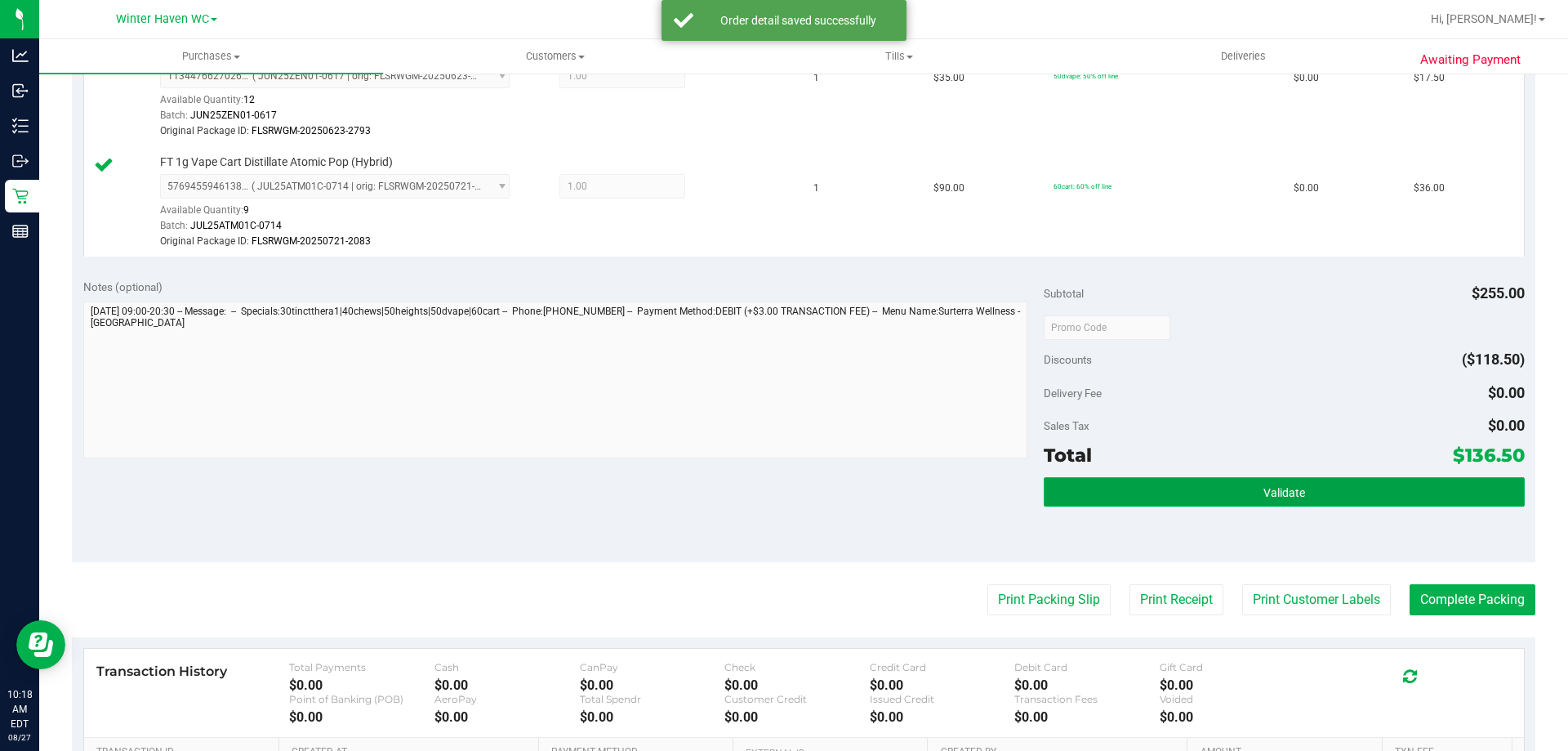
click at [1291, 492] on span "Validate" at bounding box center [1285, 492] width 42 height 13
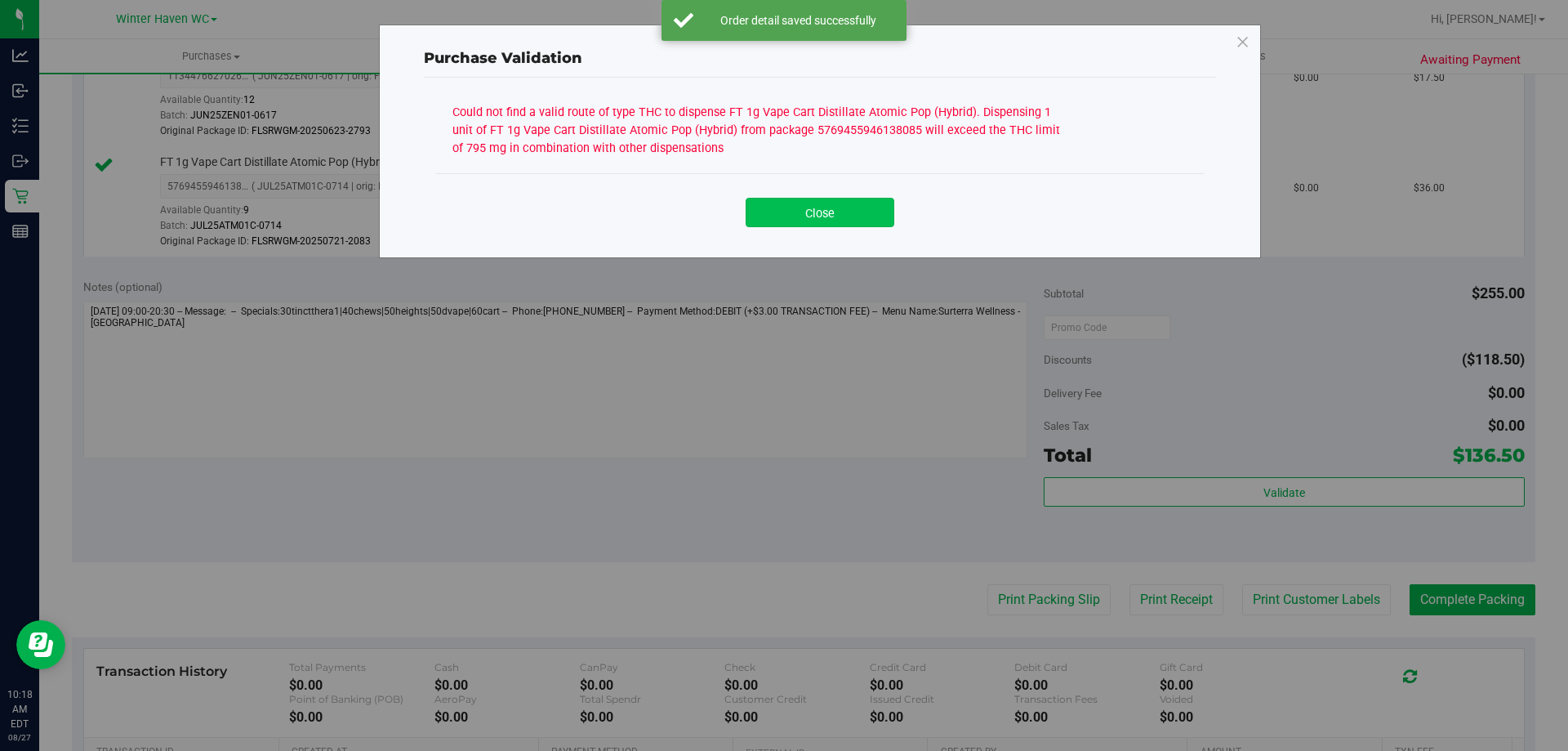
click at [819, 205] on button "Close" at bounding box center [819, 212] width 149 height 29
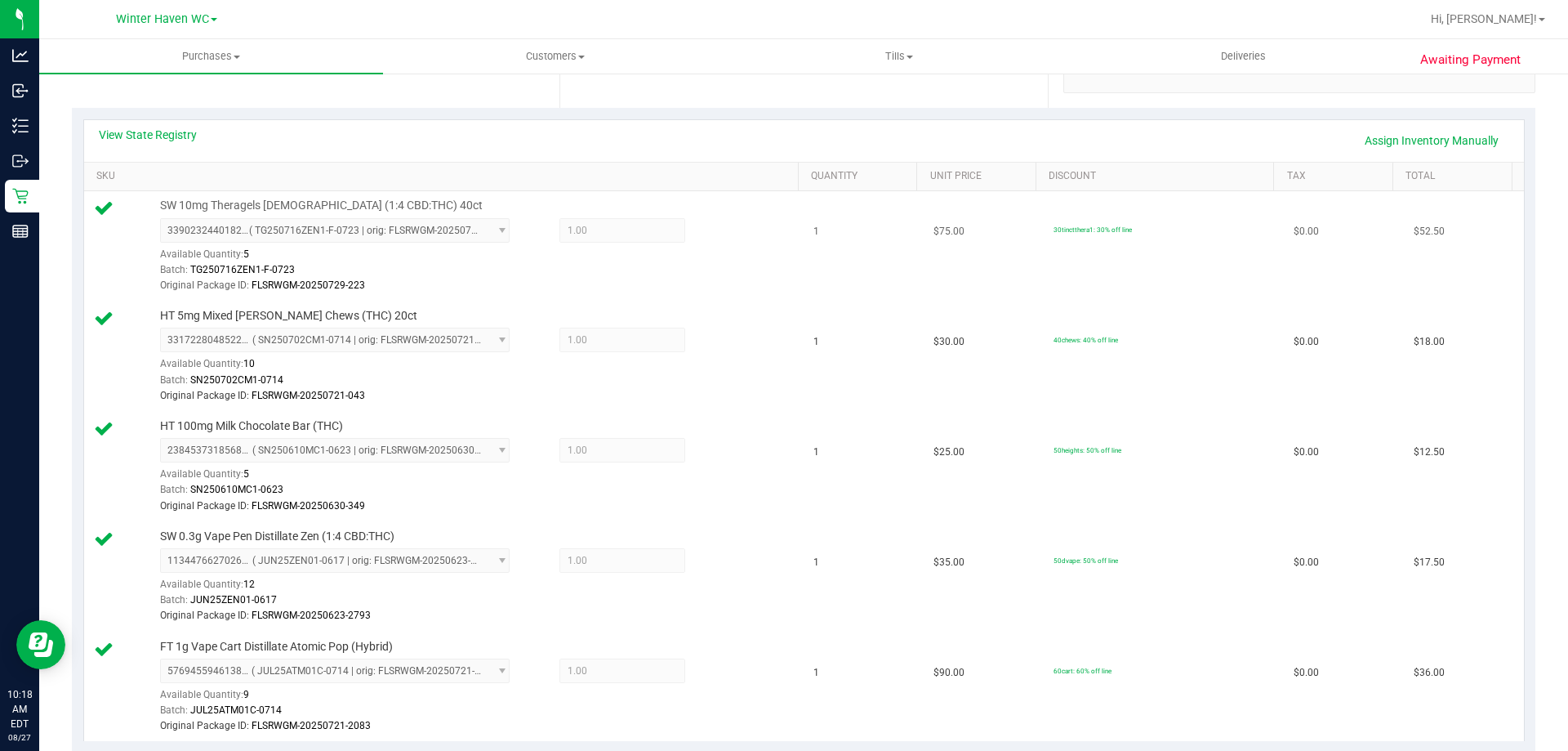
scroll to position [327, 0]
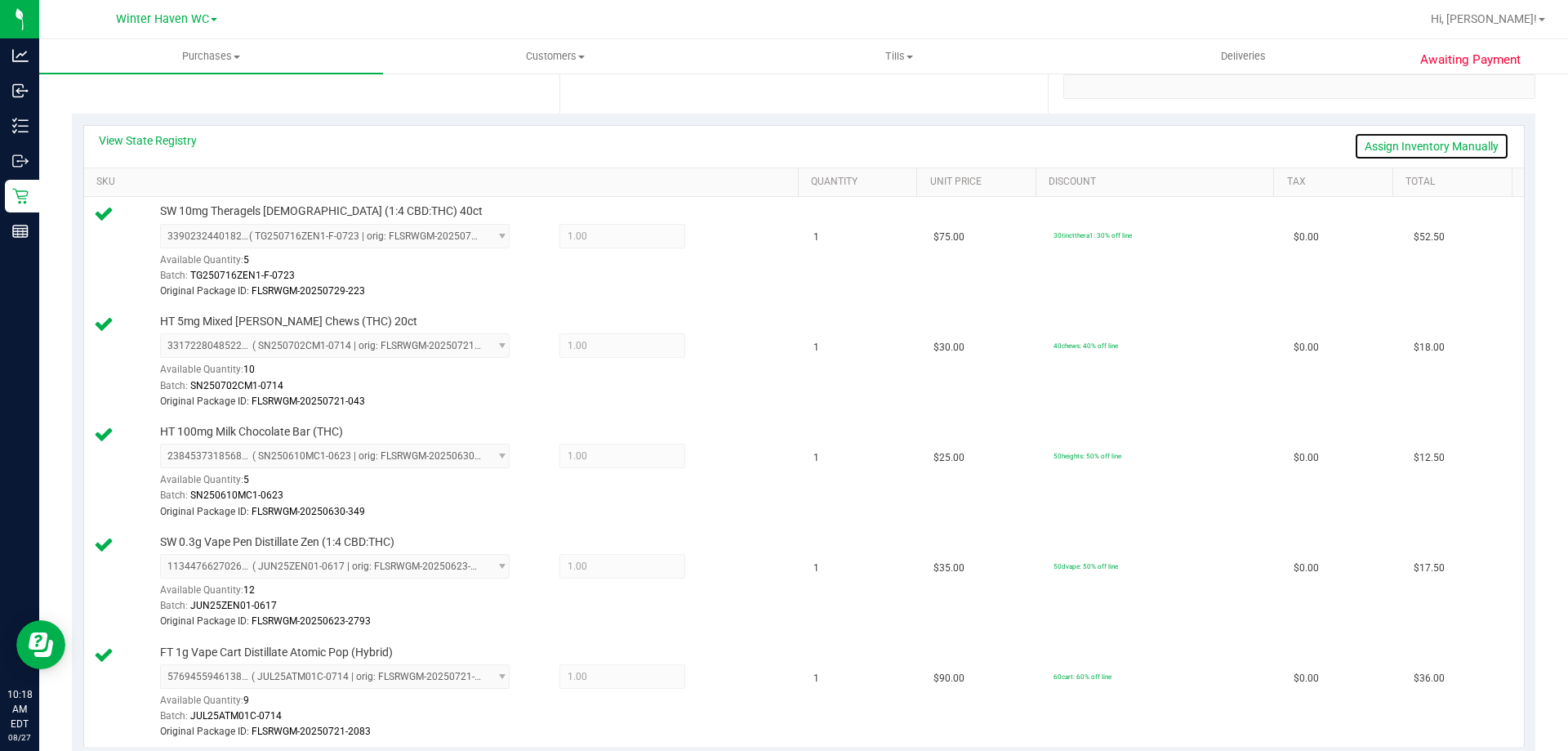
click at [1390, 153] on link "Assign Inventory Manually" at bounding box center [1431, 147] width 155 height 28
click at [716, 239] on icon at bounding box center [724, 238] width 17 height 19
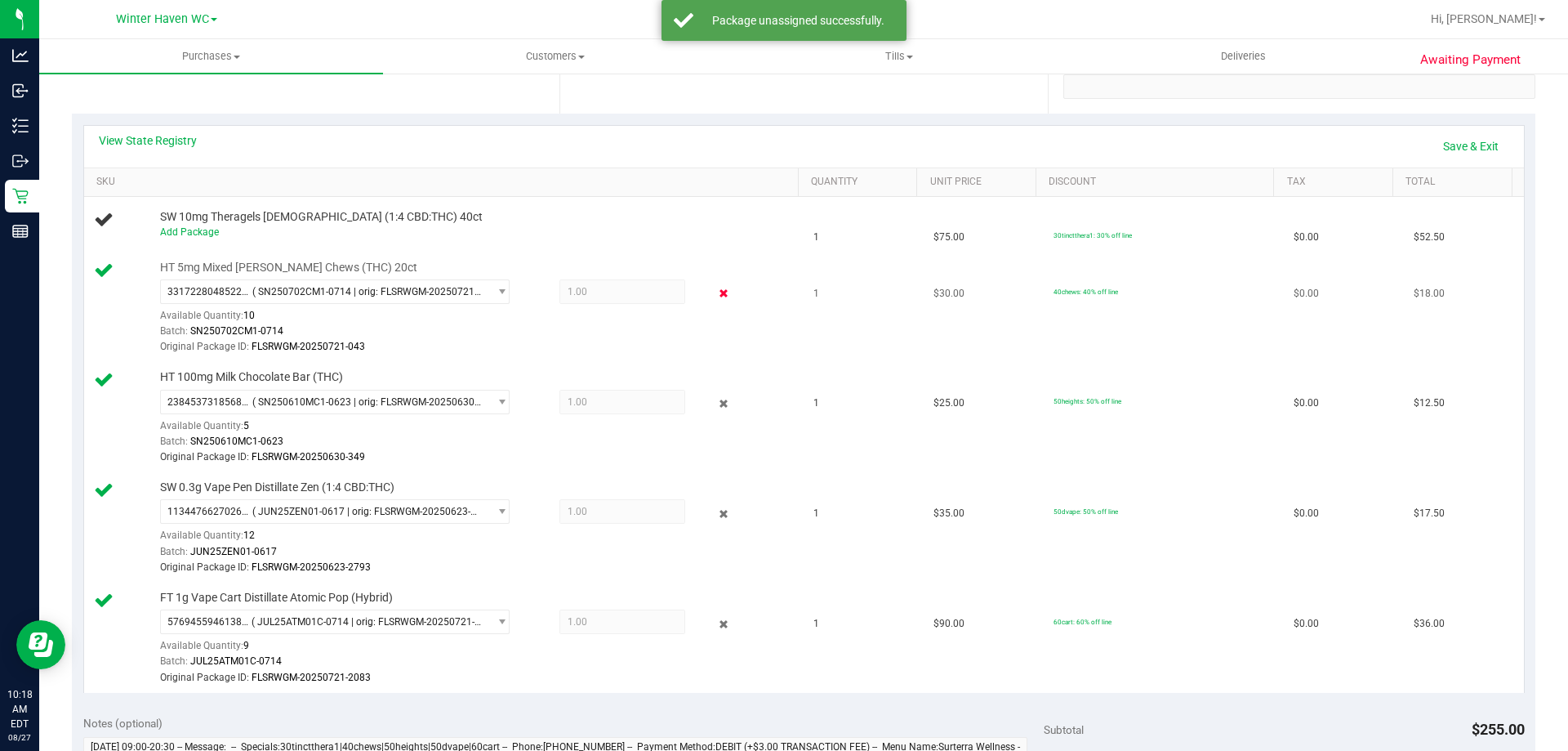
click at [716, 296] on icon at bounding box center [724, 294] width 17 height 19
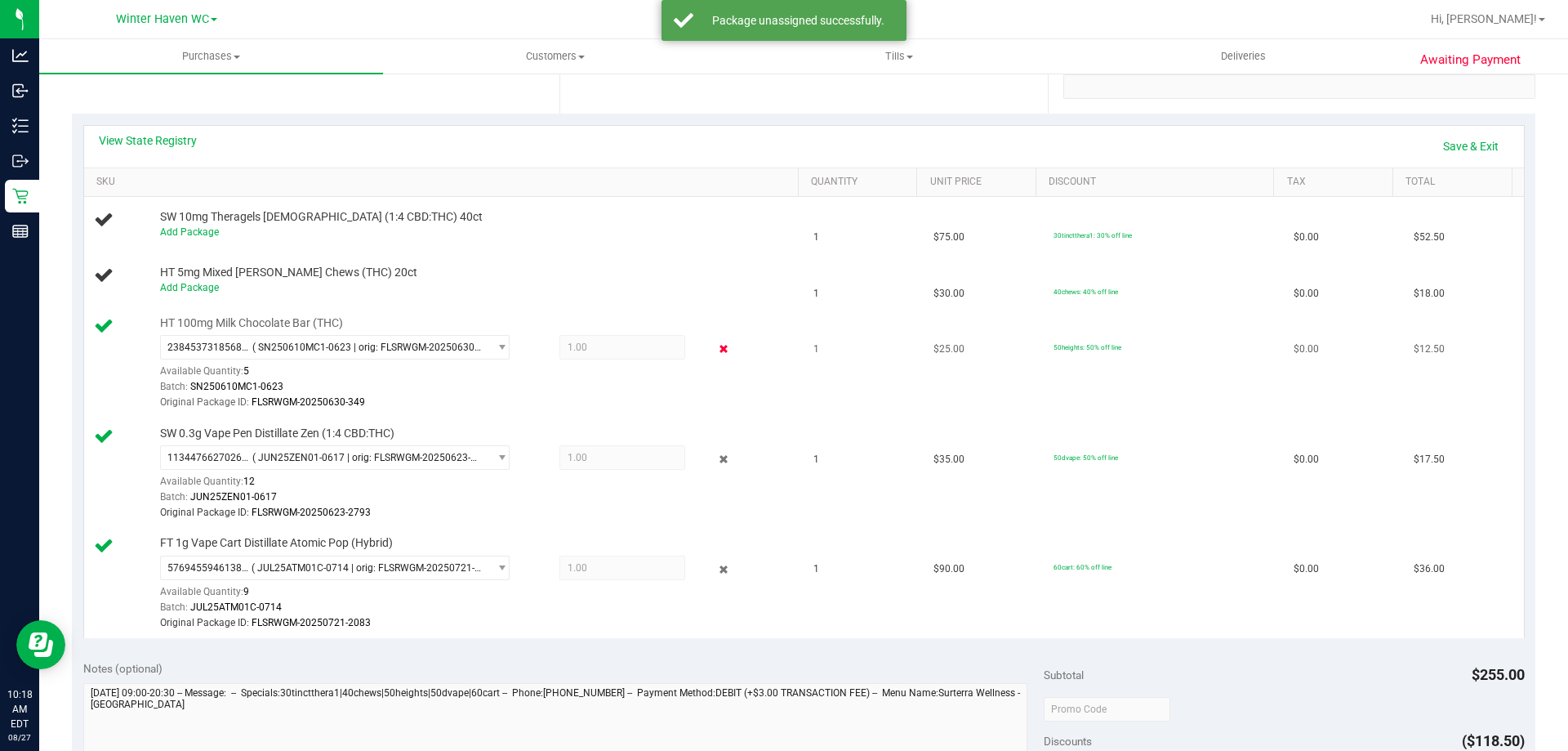
click at [716, 343] on icon at bounding box center [724, 349] width 17 height 19
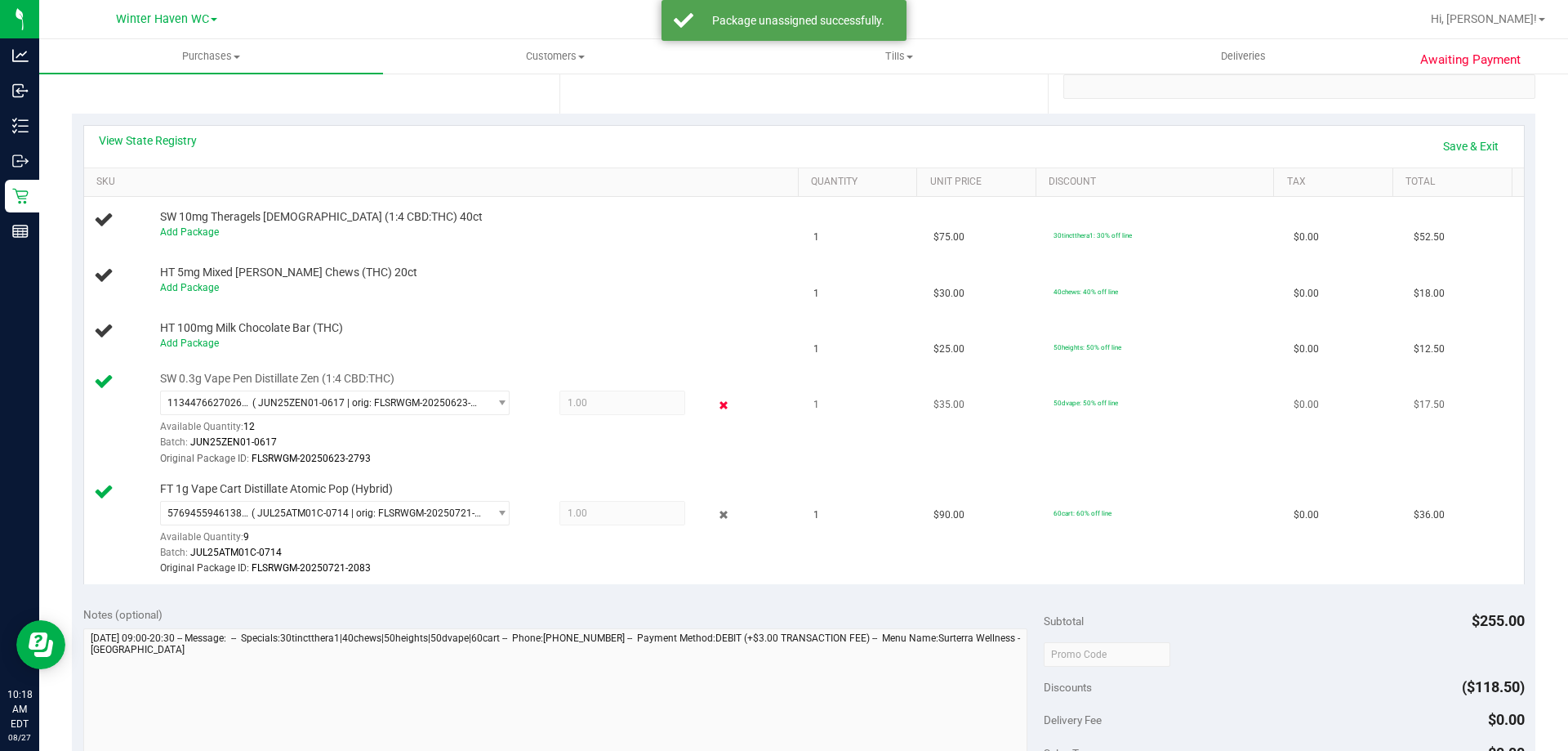
drag, startPoint x: 726, startPoint y: 413, endPoint x: 709, endPoint y: 406, distance: 18.4
click at [723, 413] on div at bounding box center [711, 404] width 52 height 20
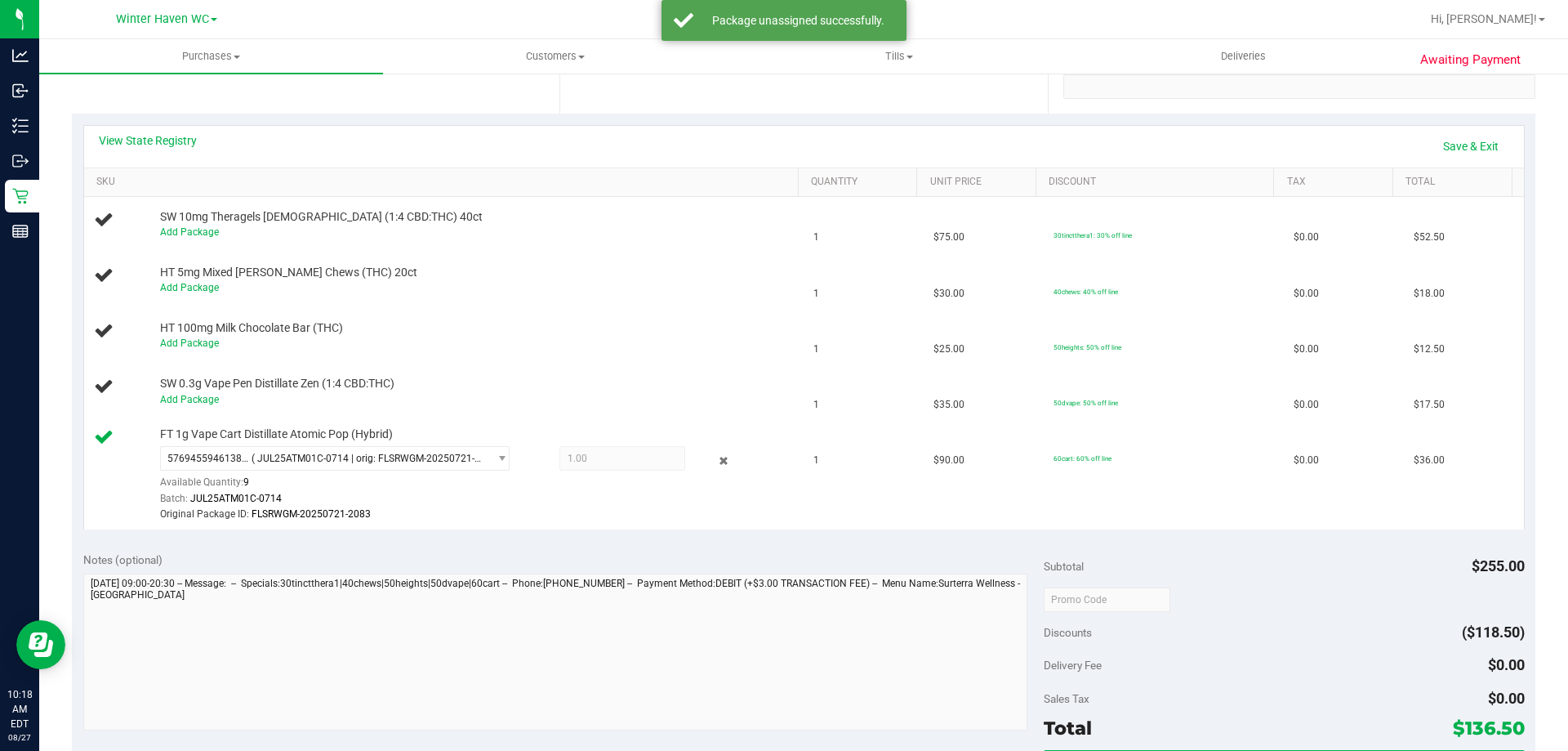
click at [718, 451] on icon at bounding box center [724, 460] width 17 height 19
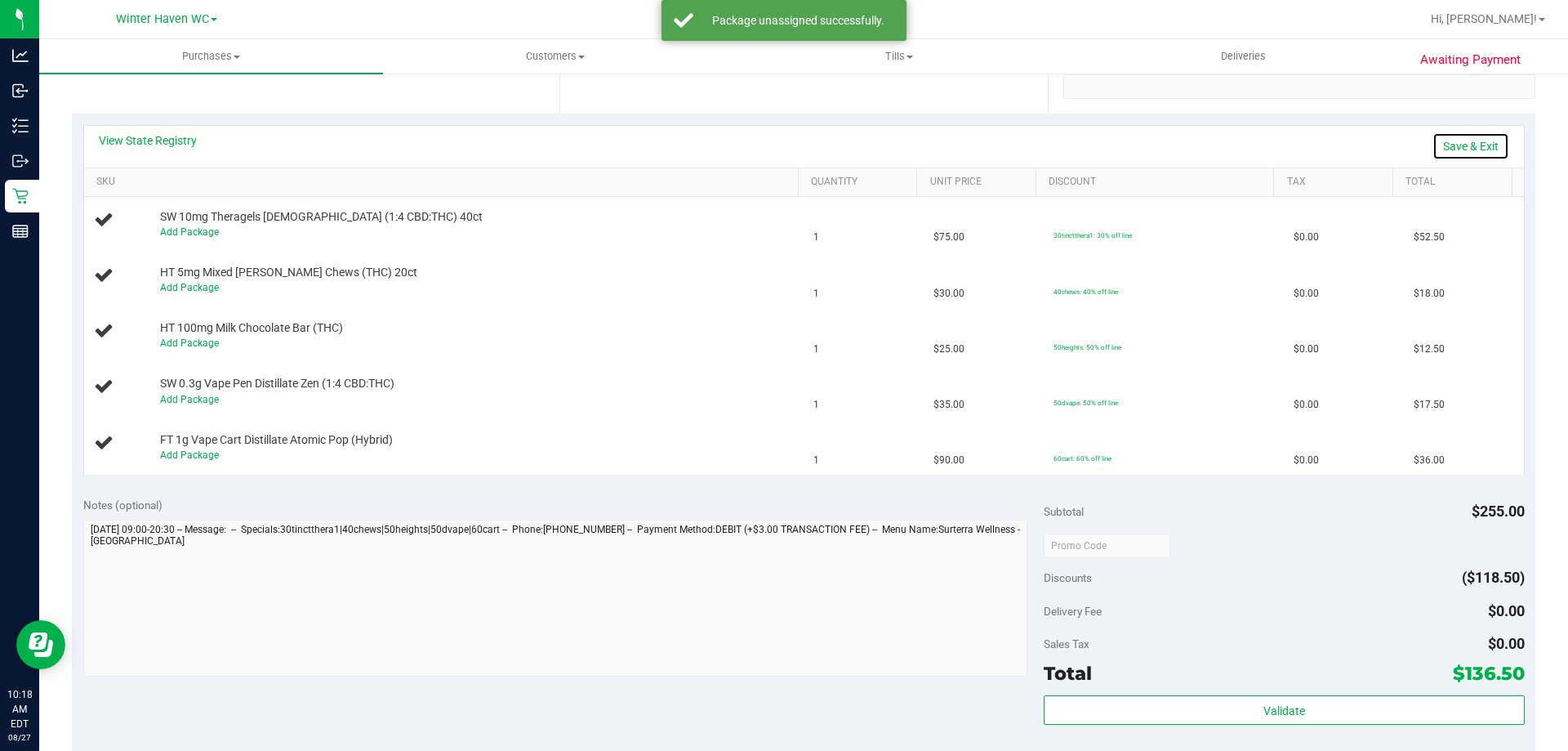
click at [1444, 140] on link "Save & Exit" at bounding box center [1470, 147] width 77 height 28
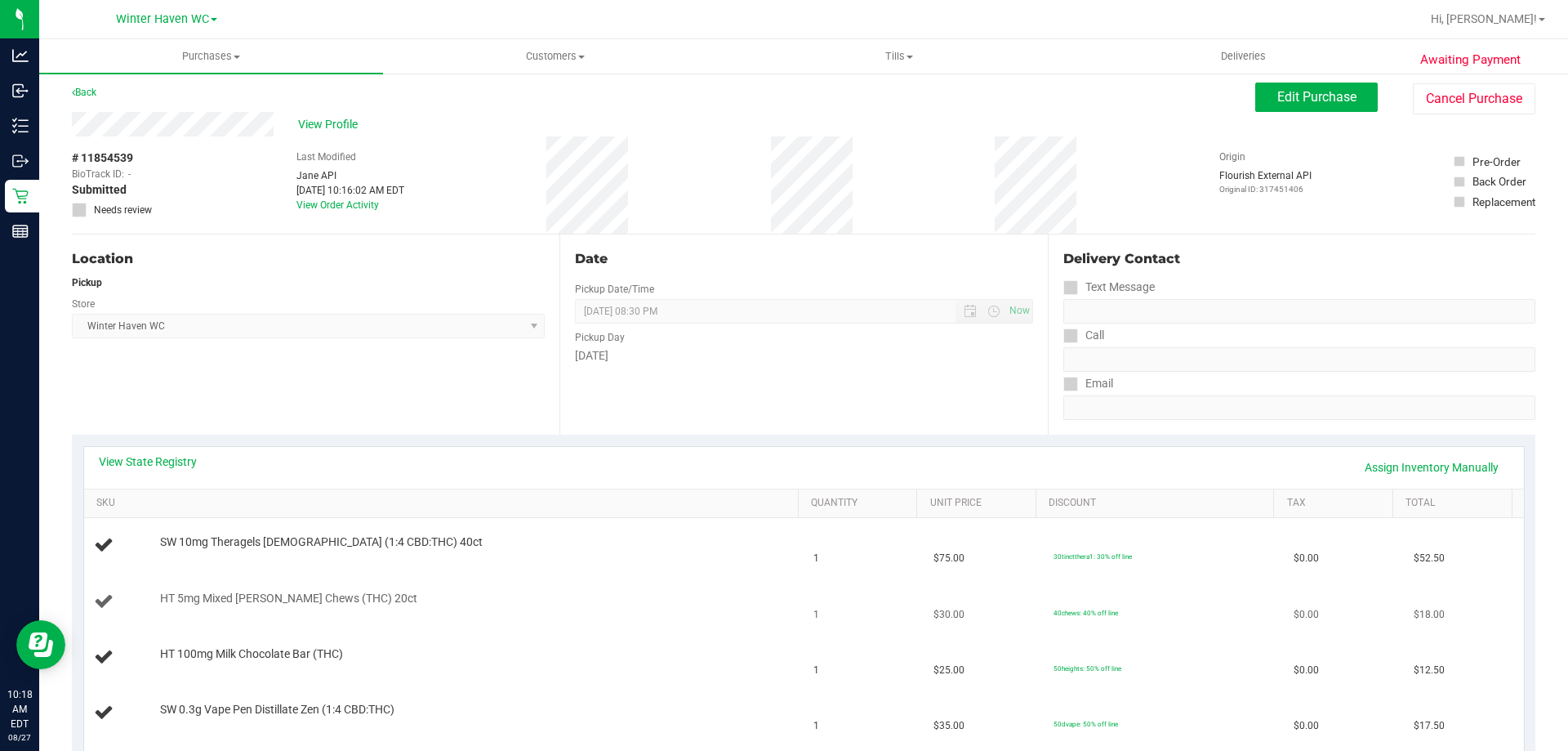
scroll to position [0, 0]
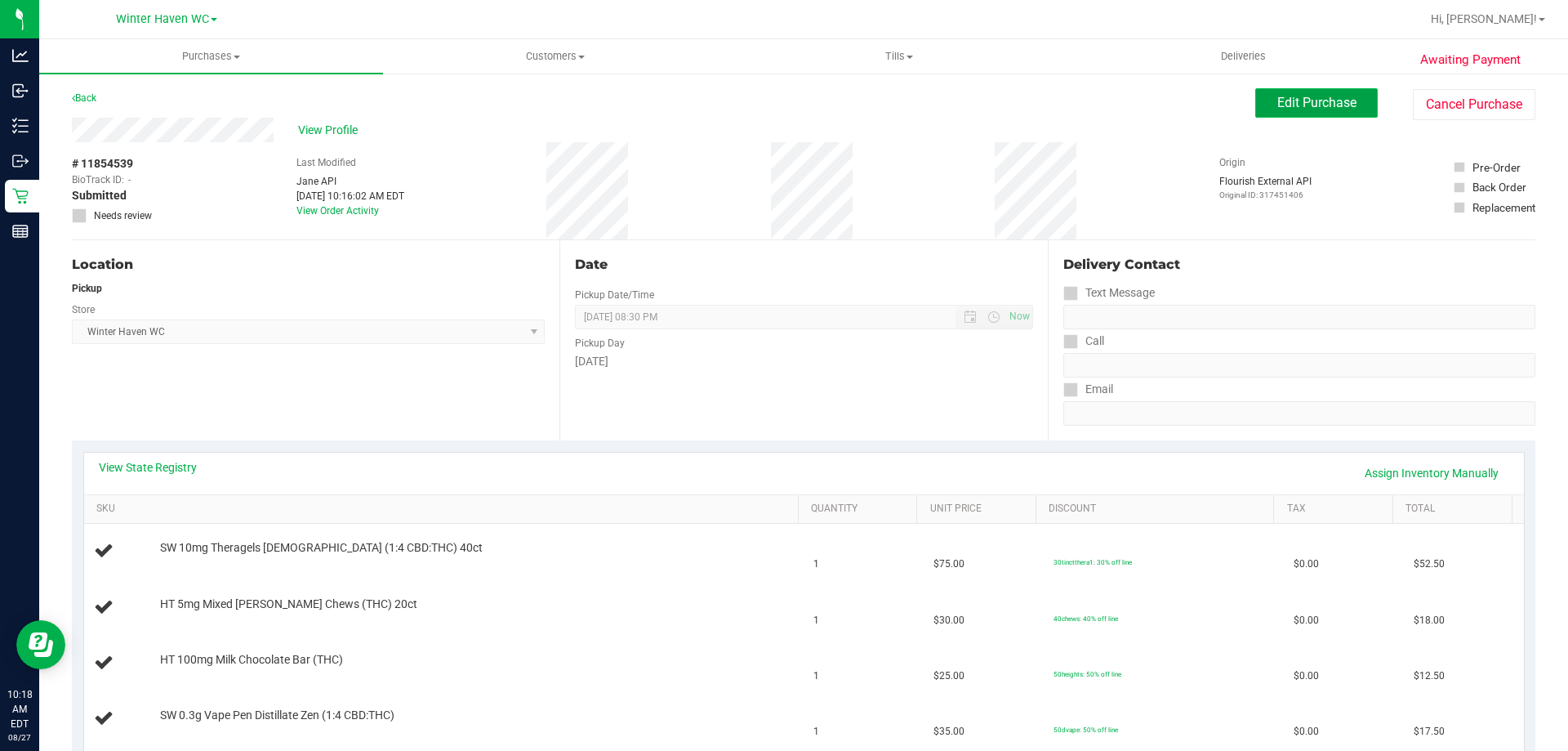
click at [1321, 103] on span "Edit Purchase" at bounding box center [1316, 103] width 79 height 16
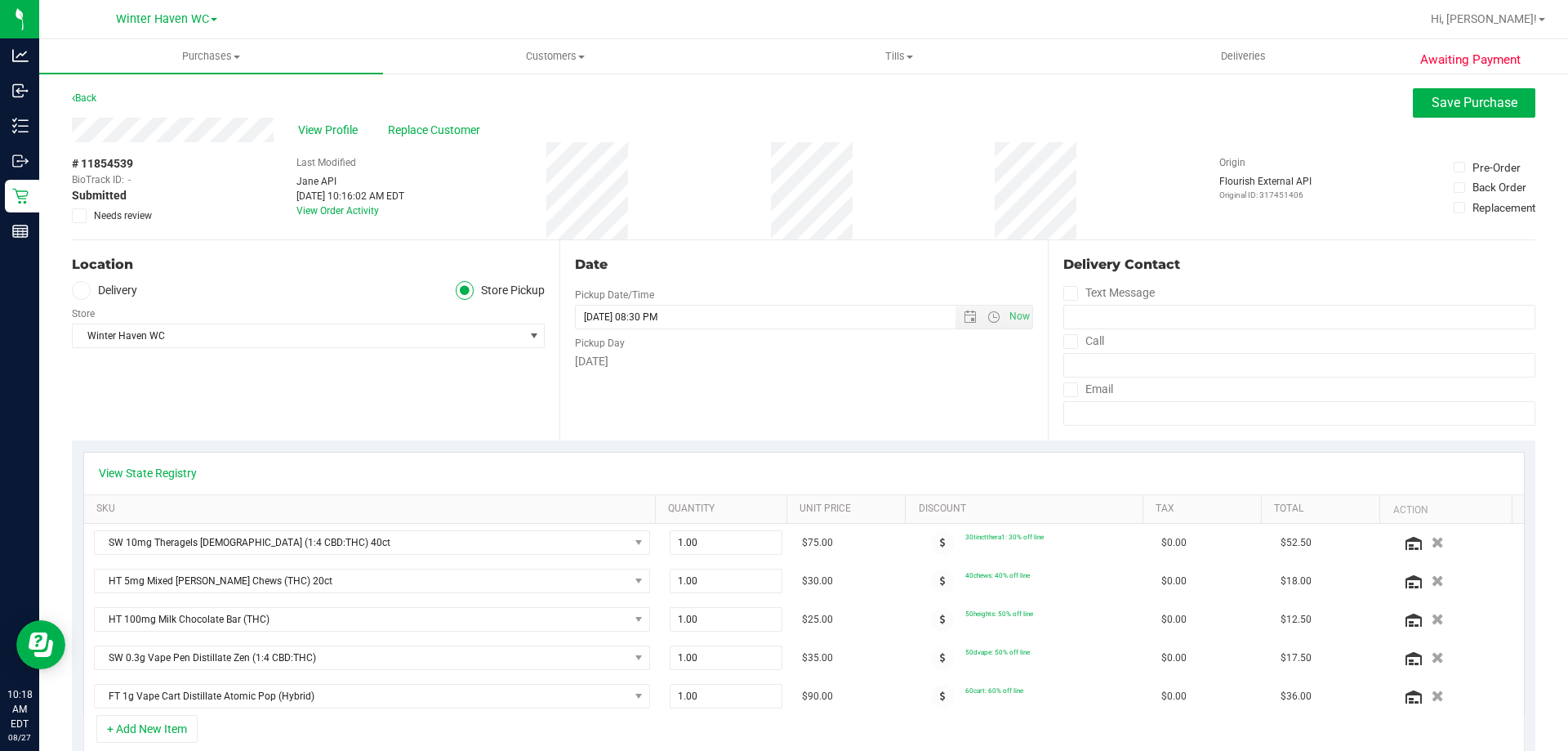
click at [115, 218] on span "Needs review" at bounding box center [123, 216] width 58 height 15
click at [0, 0] on input "Needs review" at bounding box center [0, 0] width 0 height 0
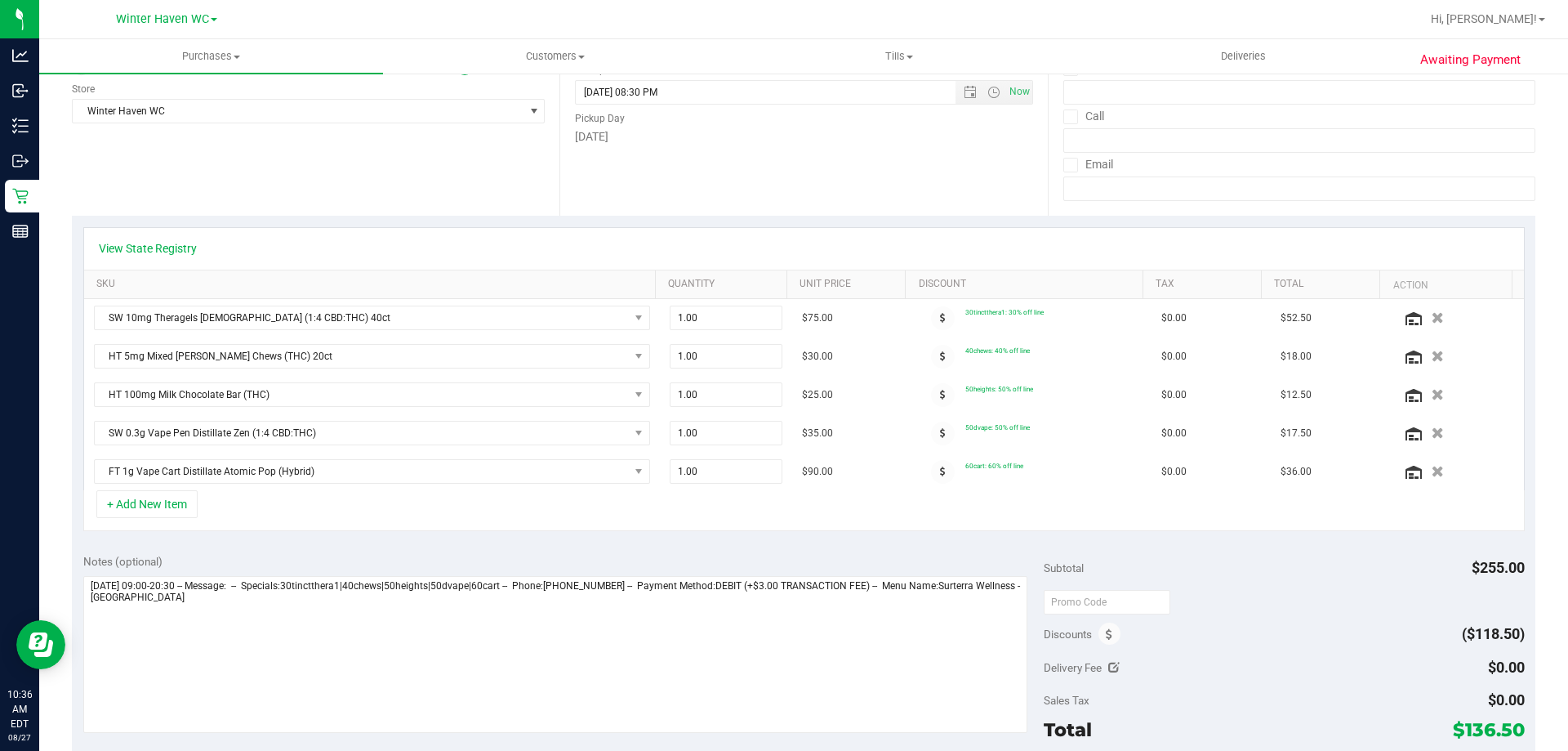
scroll to position [245, 0]
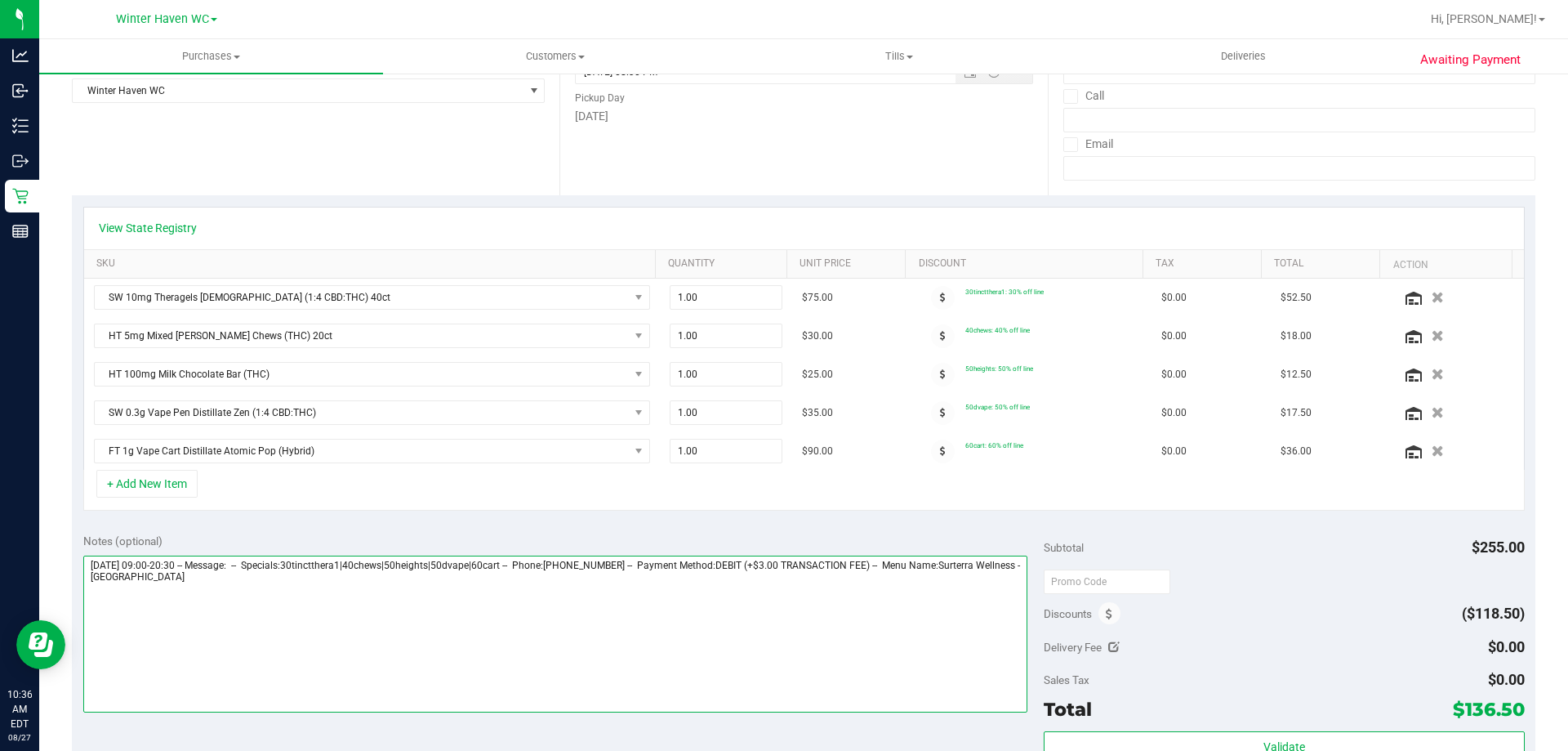
click at [341, 600] on textarea at bounding box center [555, 633] width 945 height 157
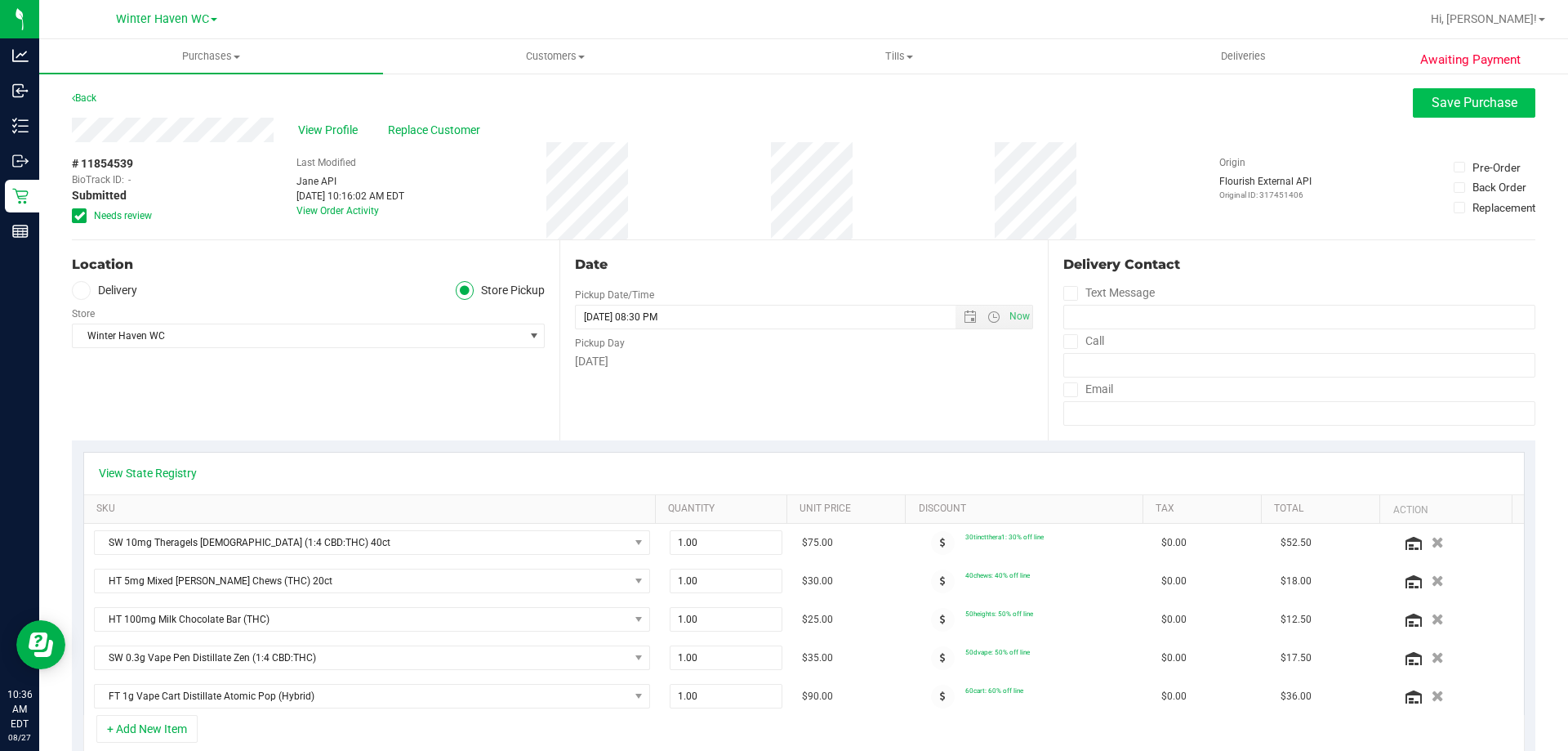
type textarea "Wednesday 08/27/2025 09:00-20:30 -- Message: -- Specials:30tinctthera1|40chews|…"
click at [1456, 106] on span "Save Purchase" at bounding box center [1474, 103] width 86 height 16
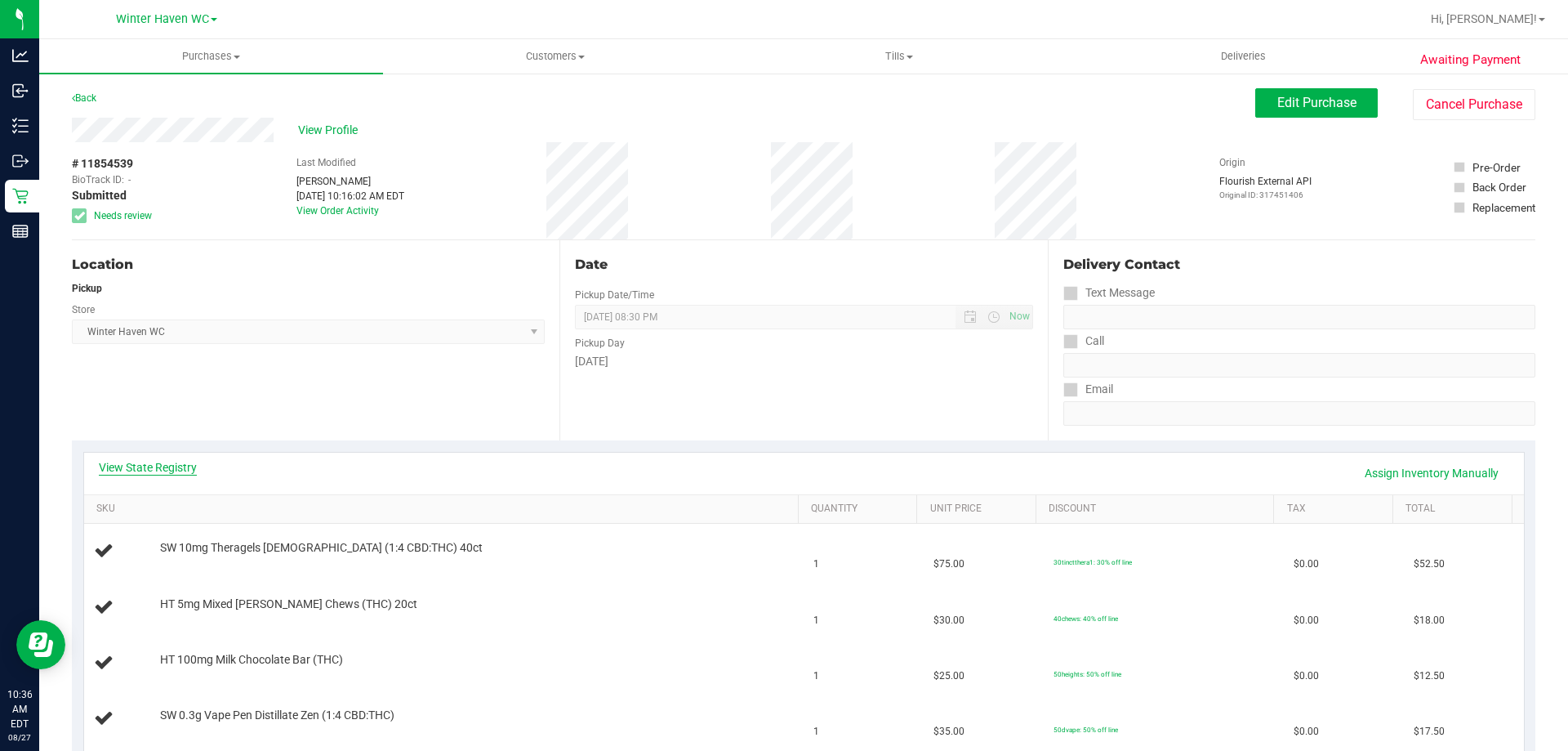
click at [139, 472] on link "View State Registry" at bounding box center [148, 467] width 98 height 16
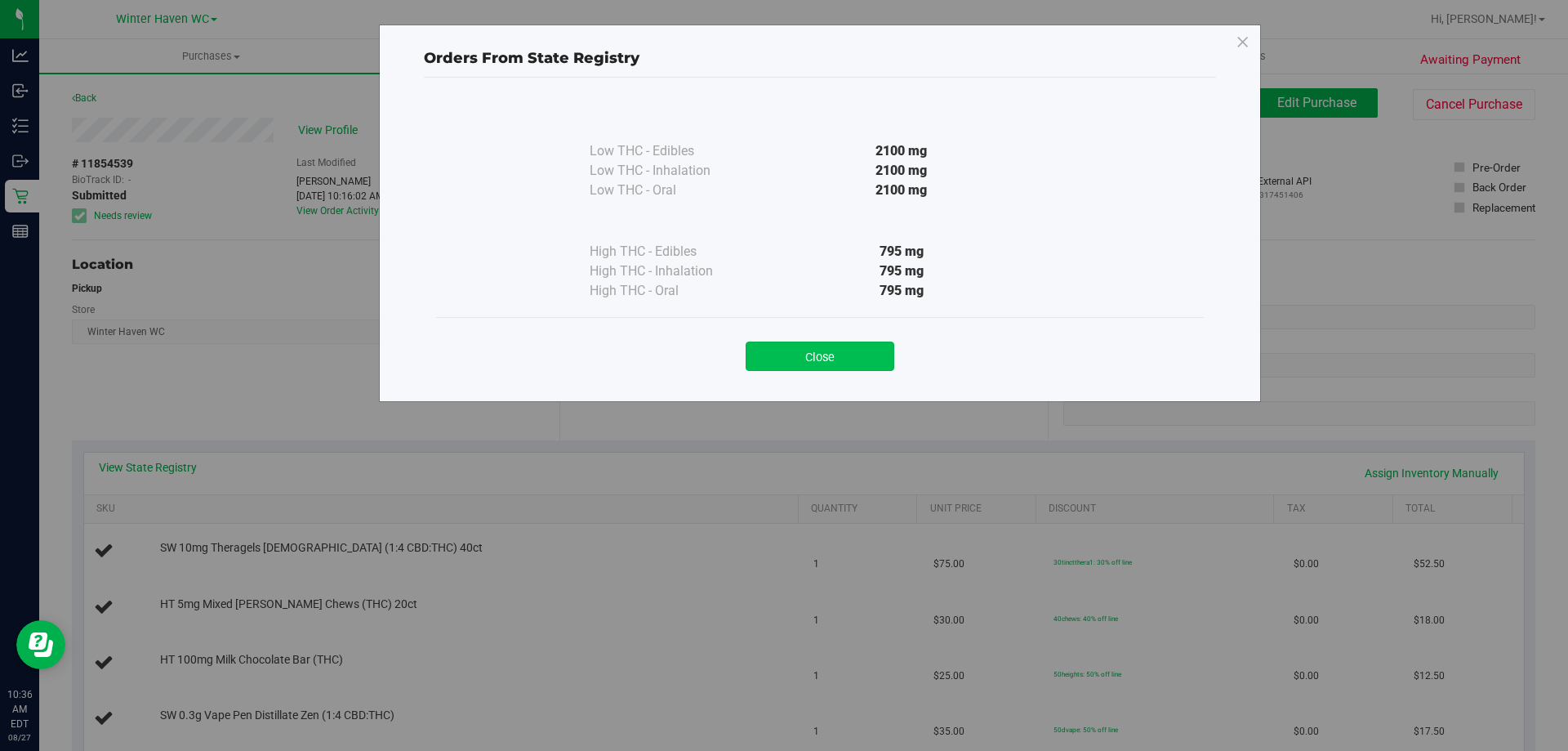
click at [838, 345] on button "Close" at bounding box center [819, 356] width 149 height 29
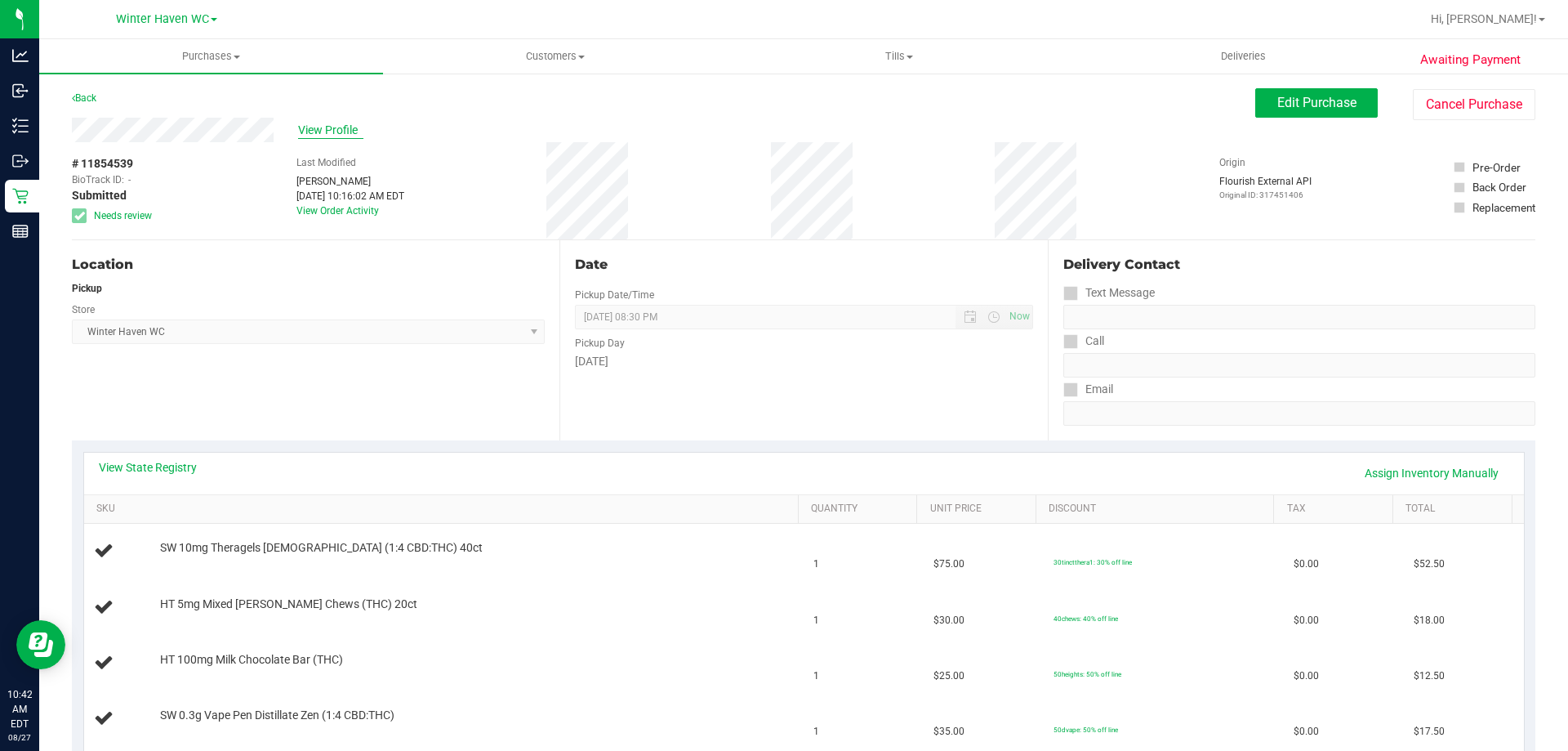
click at [310, 138] on span "View Profile" at bounding box center [330, 130] width 65 height 17
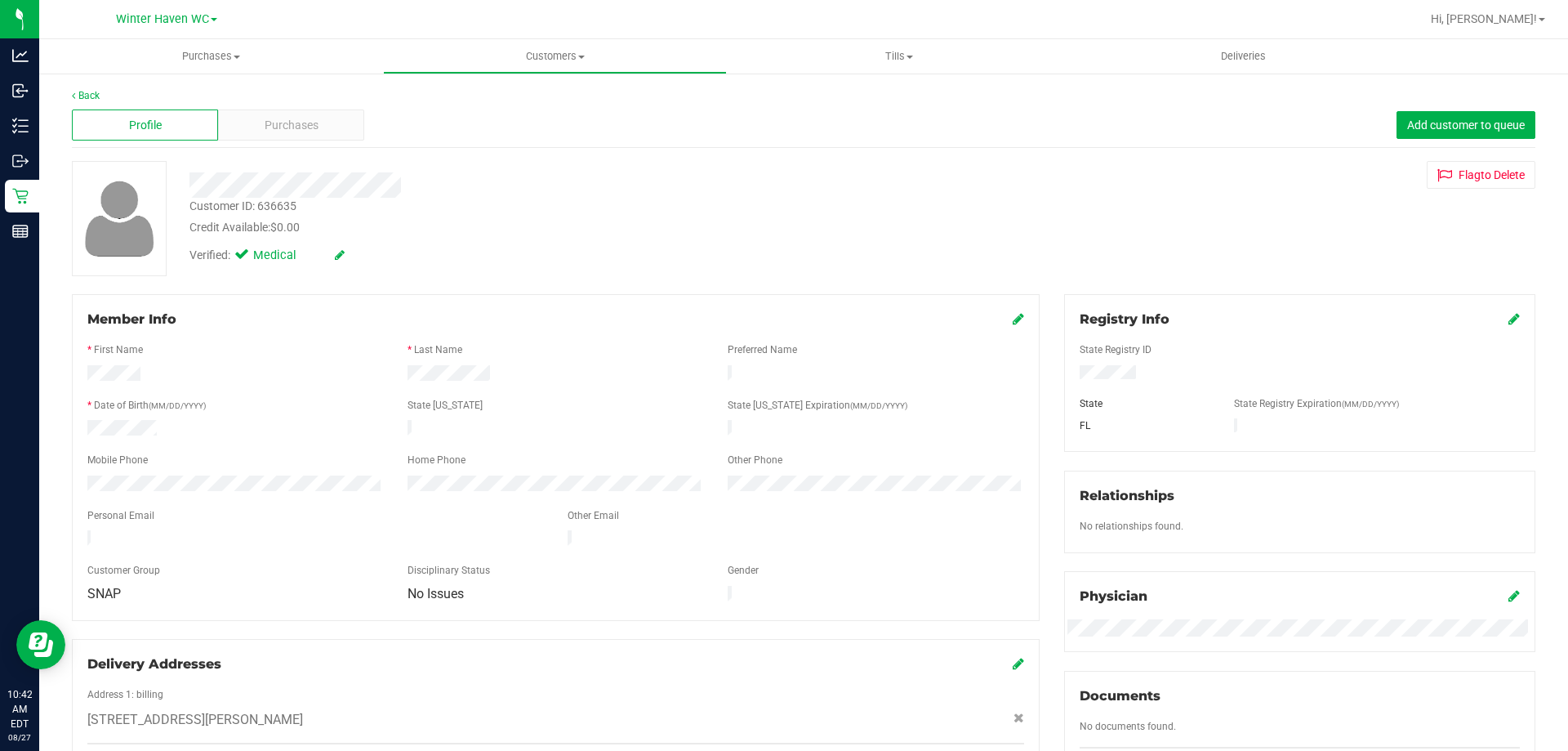
click at [303, 142] on div "Profile Purchases Add customer to queue" at bounding box center [803, 125] width 1463 height 45
click at [302, 124] on span "Purchases" at bounding box center [291, 125] width 54 height 17
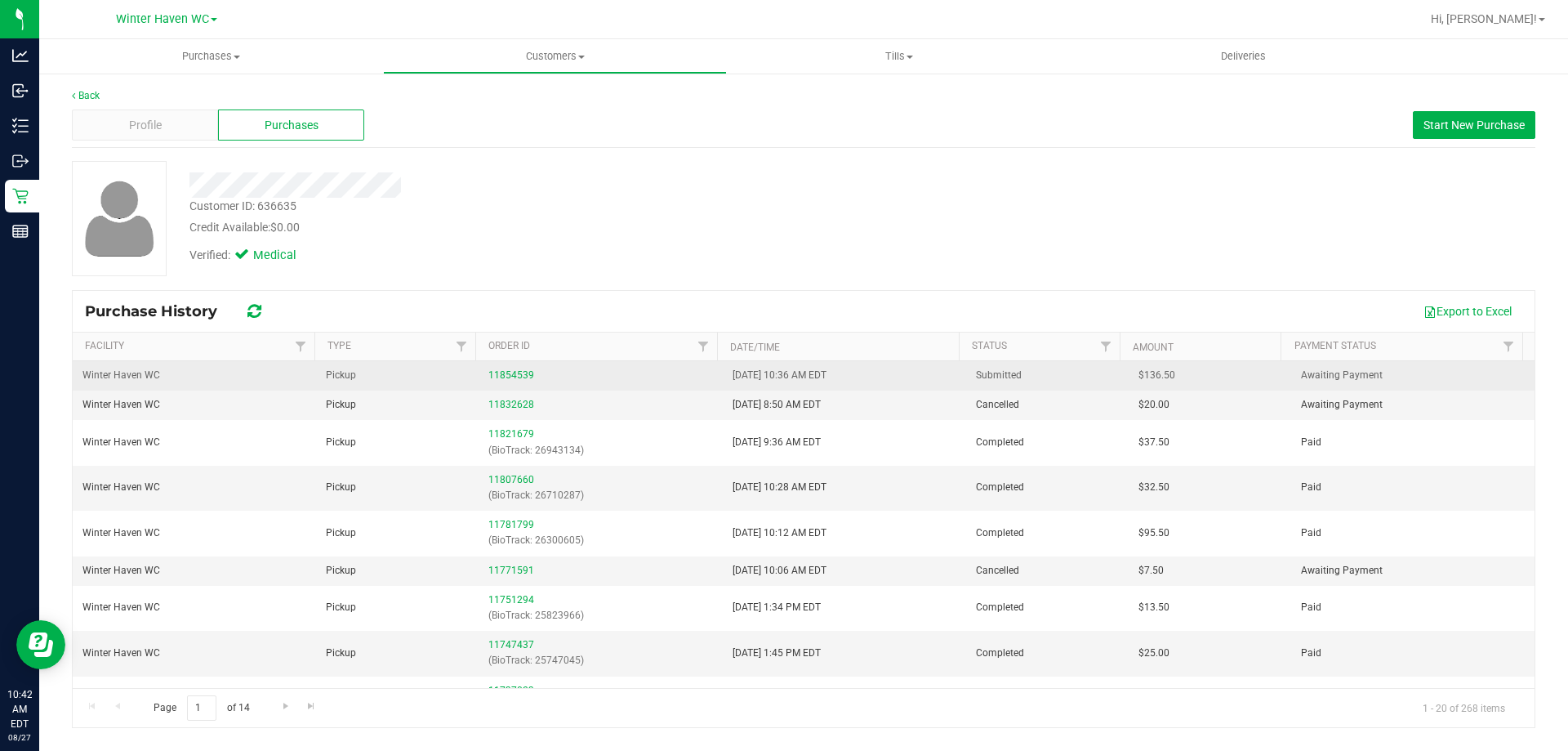
click at [513, 366] on td "11854539" at bounding box center [600, 376] width 244 height 29
click at [507, 374] on link "11854539" at bounding box center [511, 375] width 46 height 11
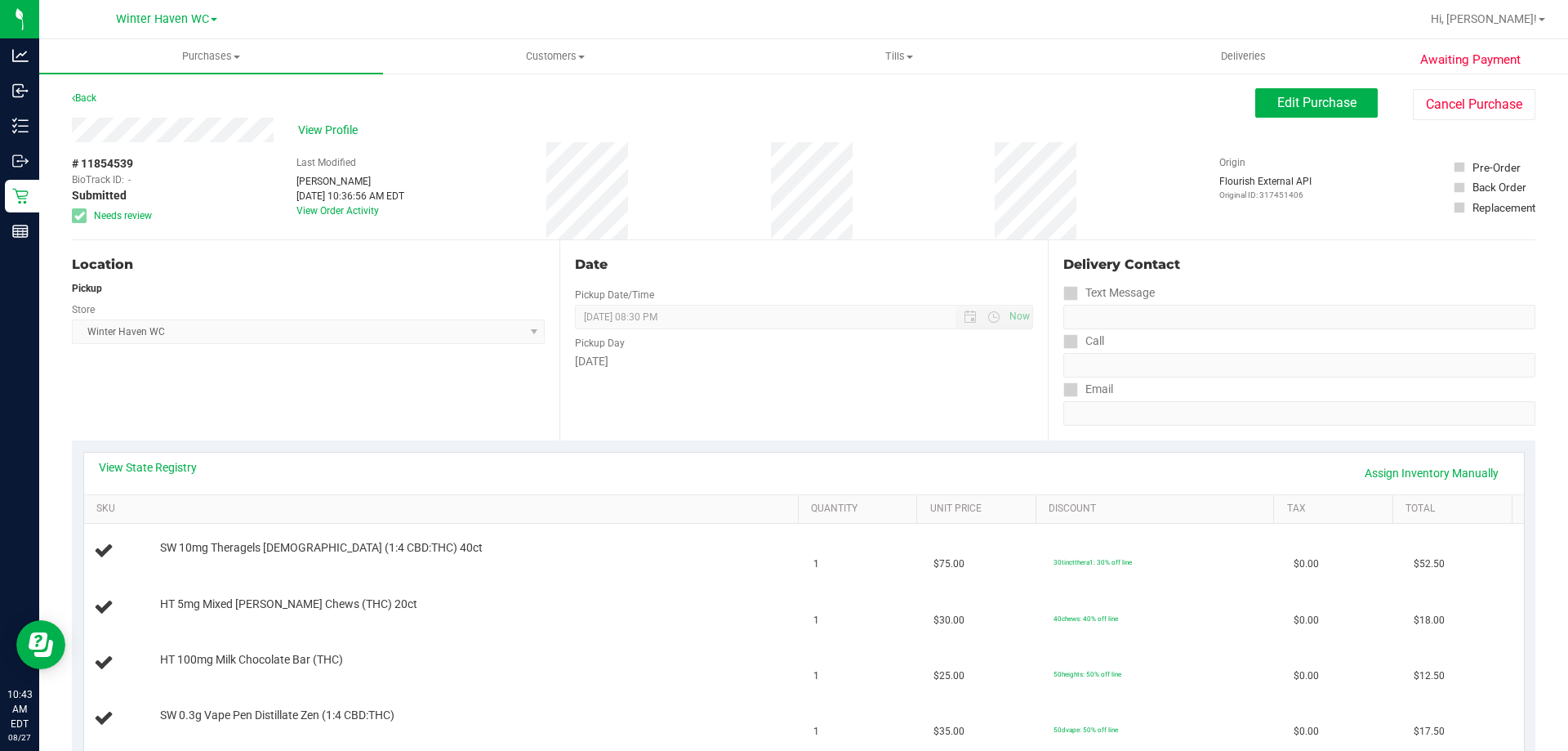
drag, startPoint x: 132, startPoint y: 162, endPoint x: 80, endPoint y: 159, distance: 52.1
click at [80, 159] on span "# 11854539" at bounding box center [102, 163] width 61 height 17
copy span "11854539"
click at [175, 458] on div "View State Registry Assign Inventory Manually" at bounding box center [803, 473] width 1439 height 42
click at [174, 471] on link "View State Registry" at bounding box center [148, 467] width 98 height 16
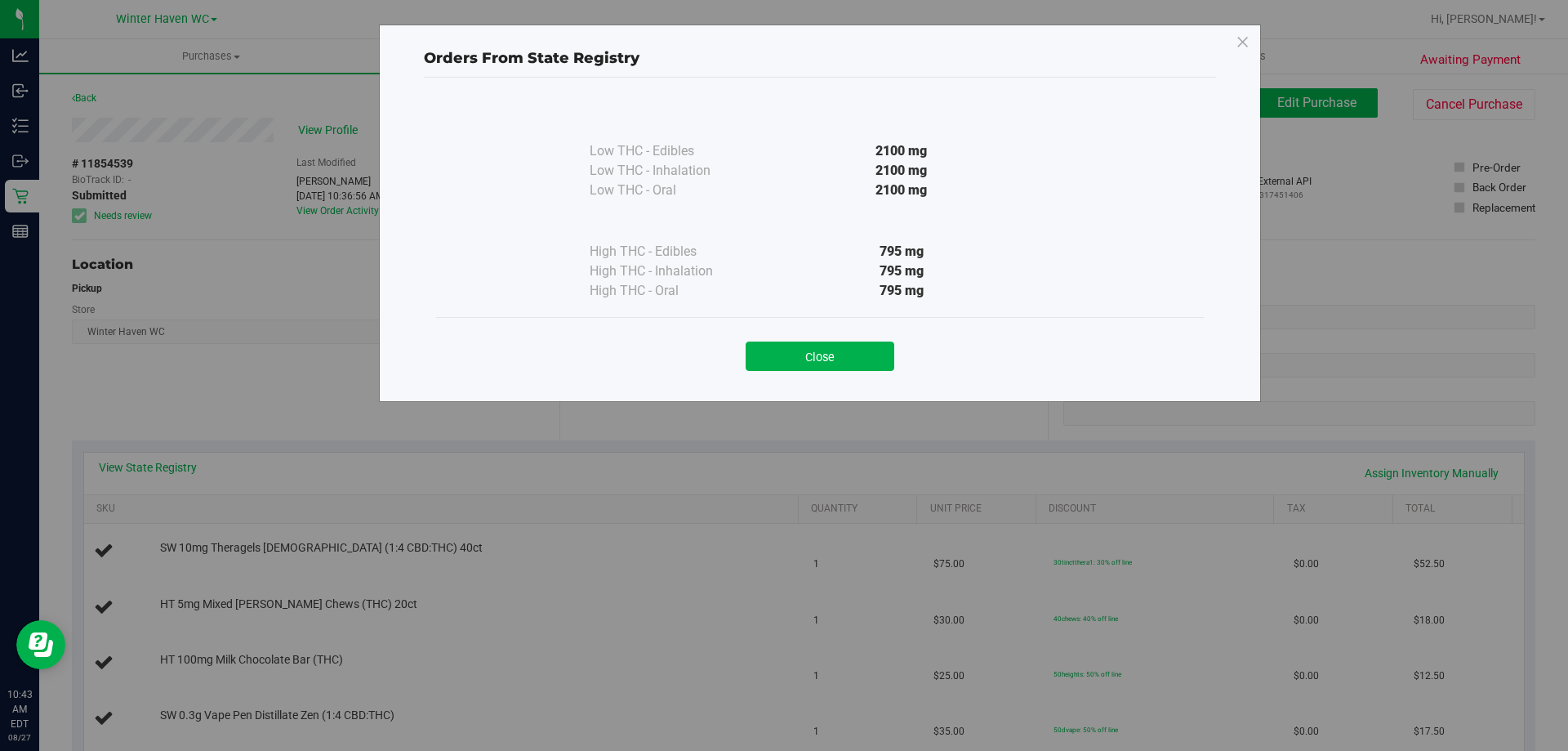
click at [631, 356] on div "Close" at bounding box center [819, 351] width 744 height 41
click at [817, 365] on button "Close" at bounding box center [819, 356] width 149 height 29
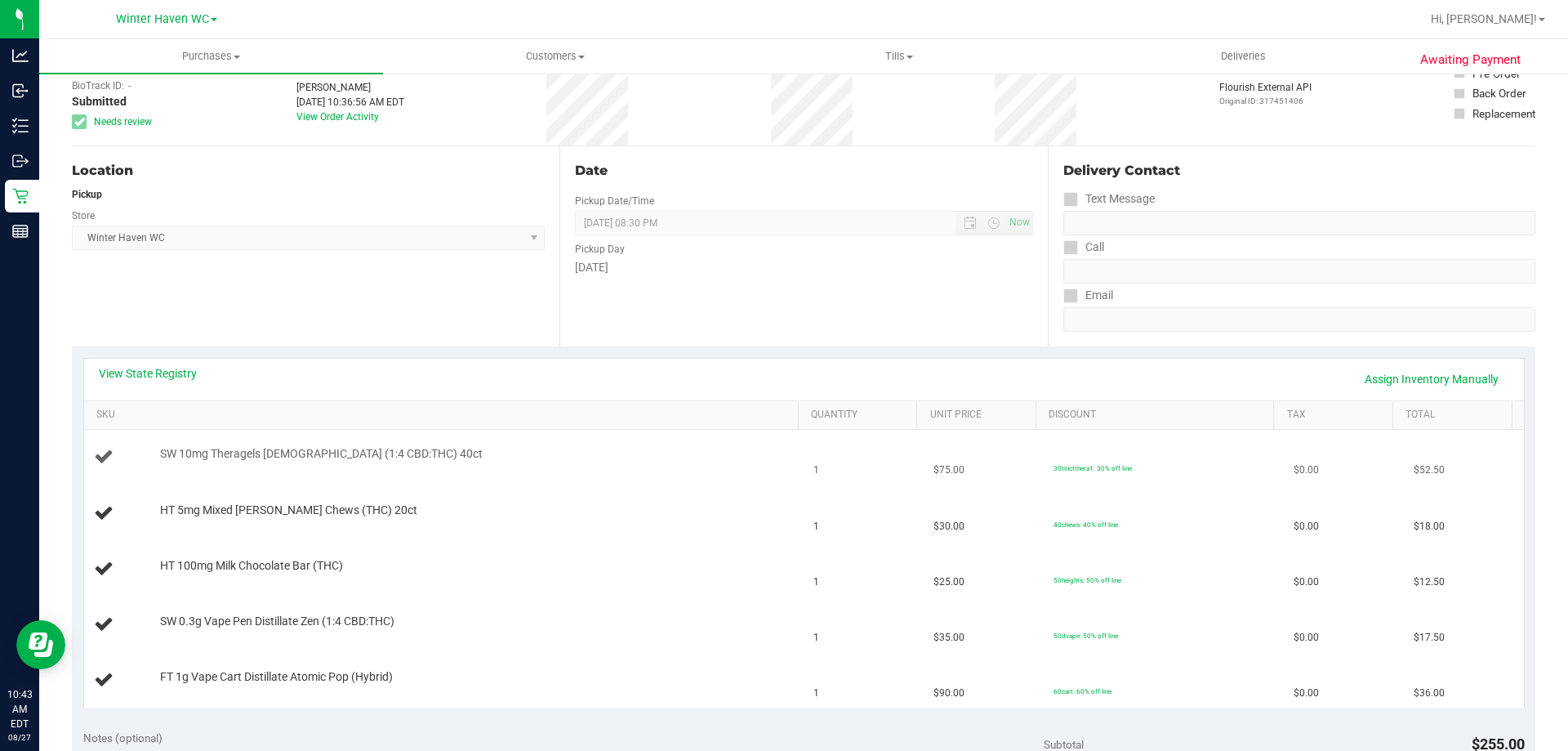
scroll to position [245, 0]
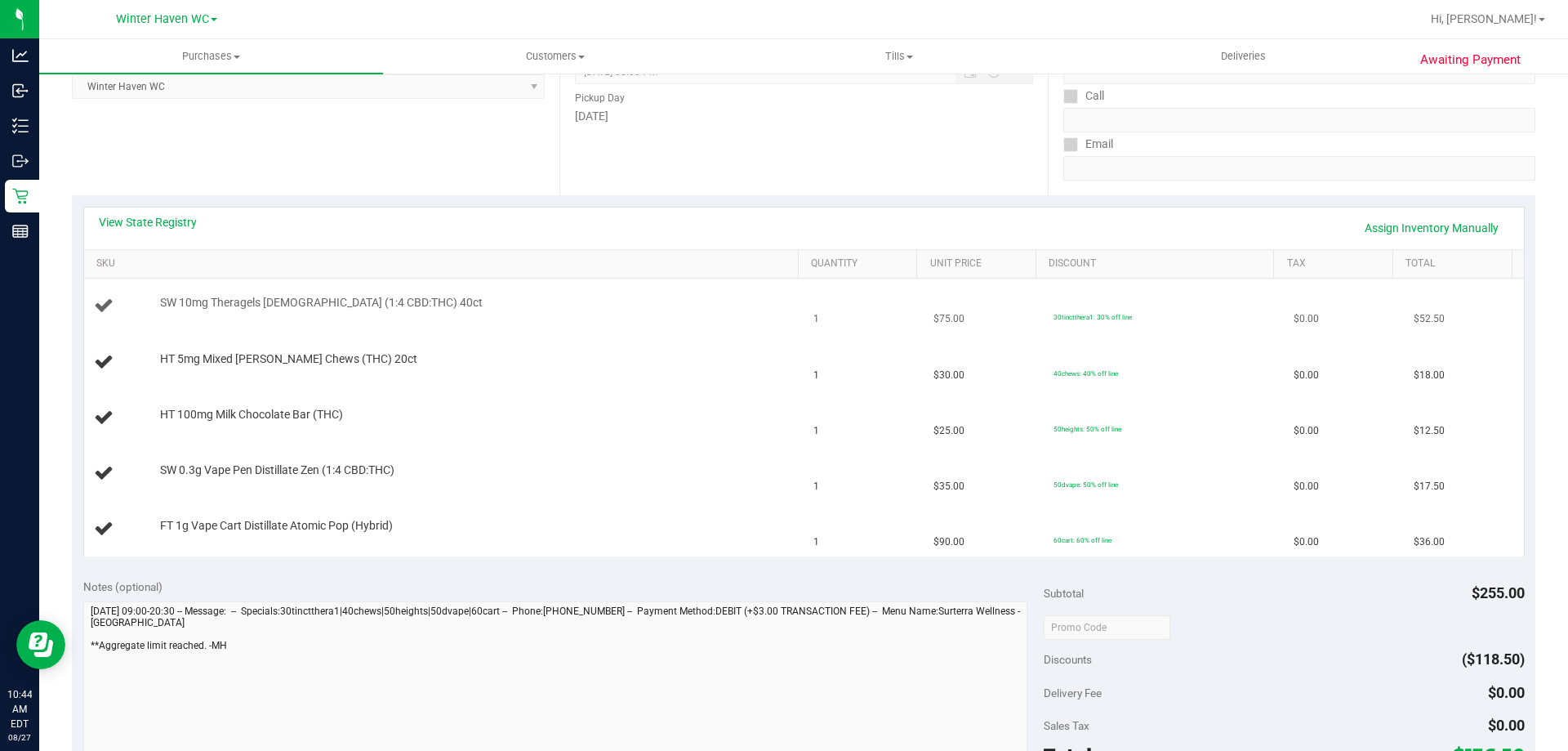
click at [347, 317] on div "SW 10mg Theragels Zen (1:4 CBD:THC) 40ct" at bounding box center [444, 306] width 701 height 22
click at [169, 217] on link "View State Registry" at bounding box center [148, 222] width 98 height 16
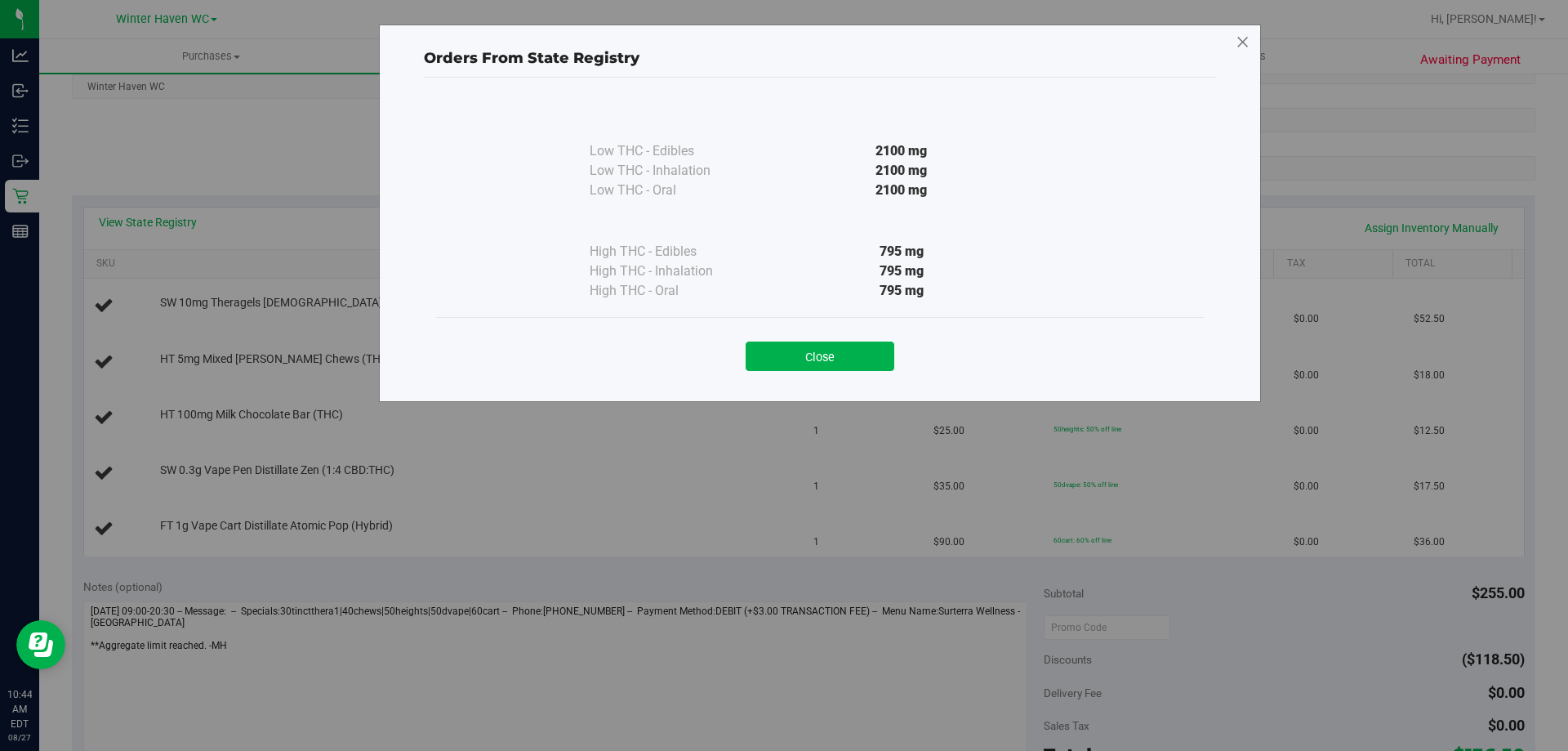
click at [1247, 43] on icon at bounding box center [1243, 42] width 15 height 26
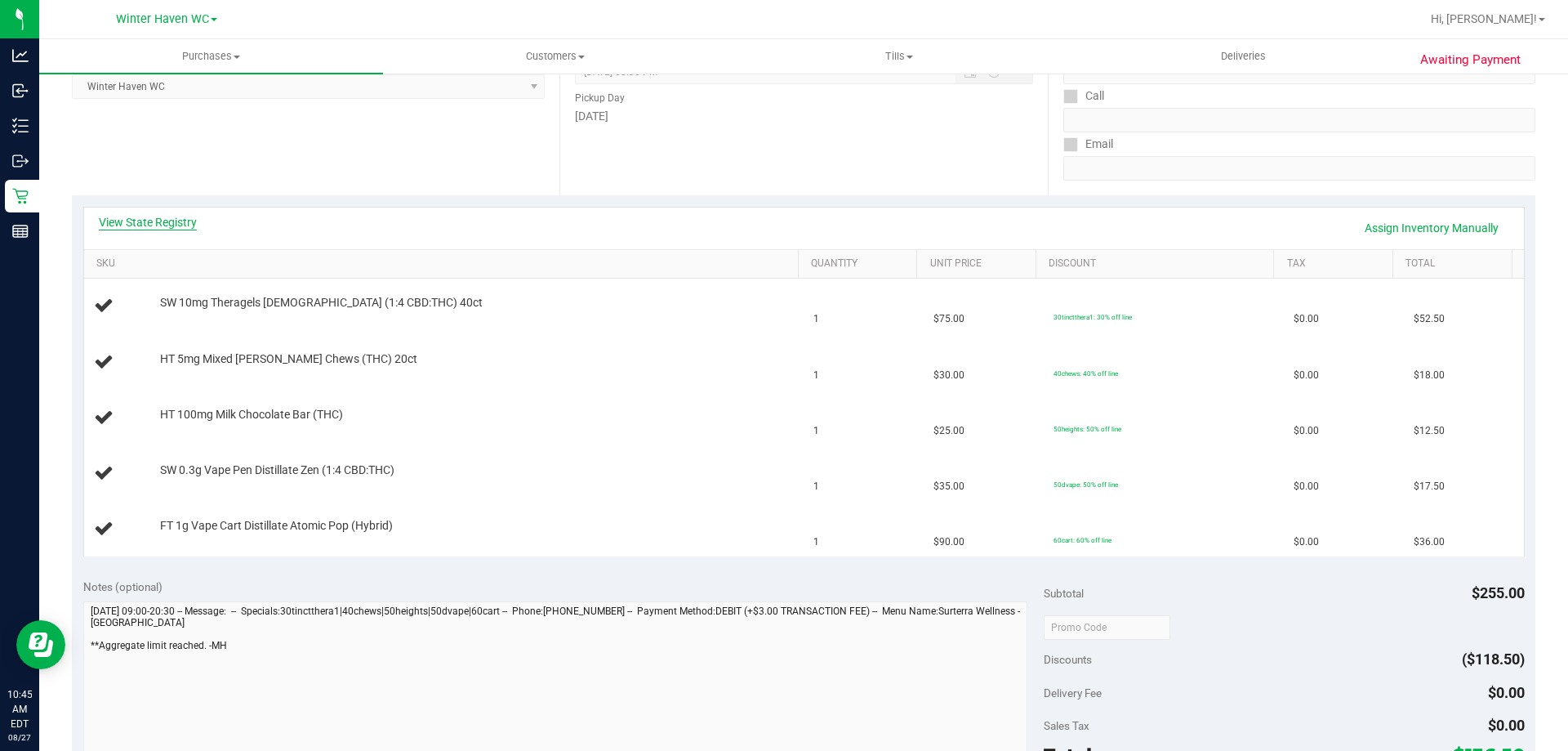
click at [171, 214] on link "View State Registry" at bounding box center [148, 222] width 98 height 16
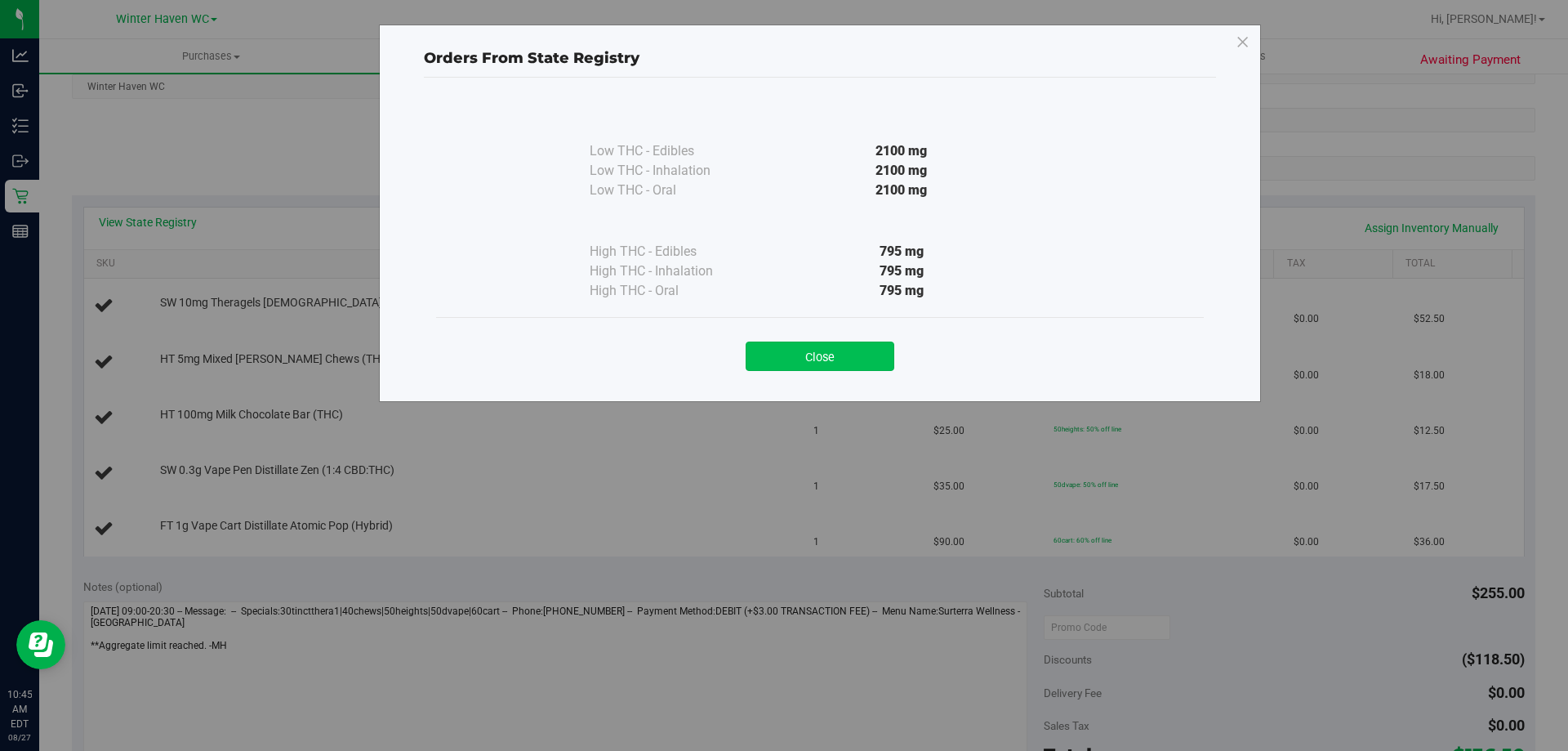
click at [815, 353] on button "Close" at bounding box center [819, 356] width 149 height 29
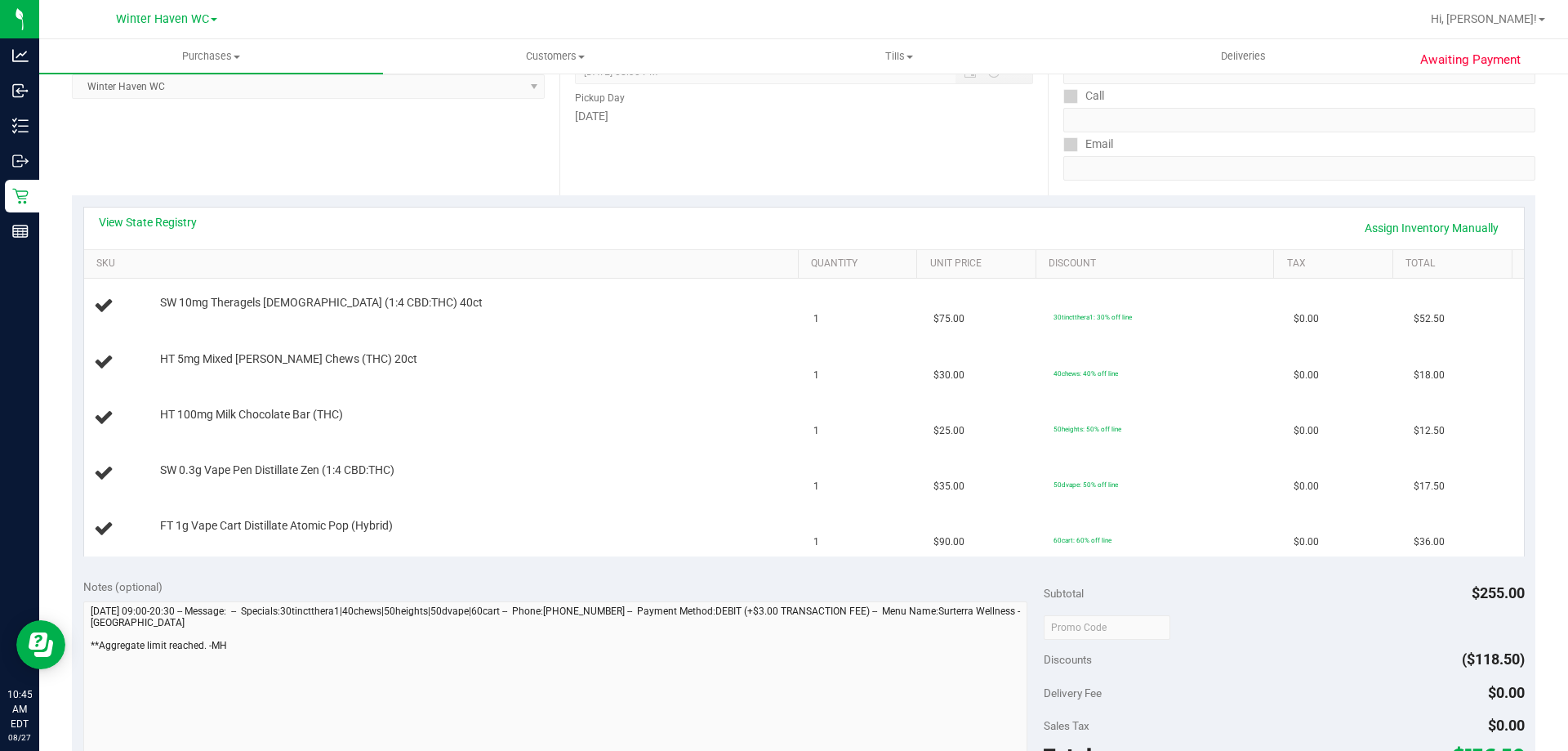
click at [574, 234] on div "View State Registry Assign Inventory Manually" at bounding box center [803, 228] width 1410 height 28
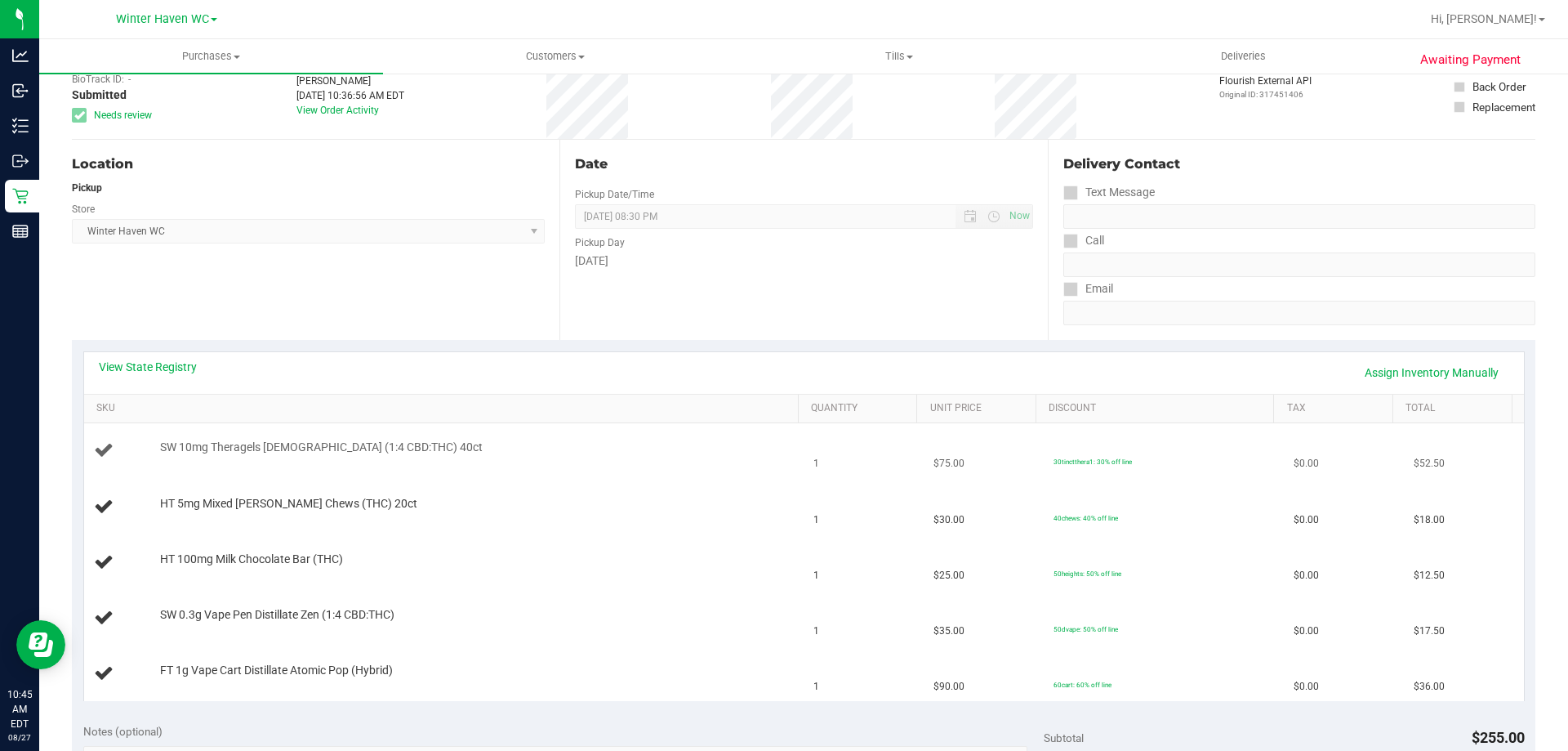
scroll to position [0, 0]
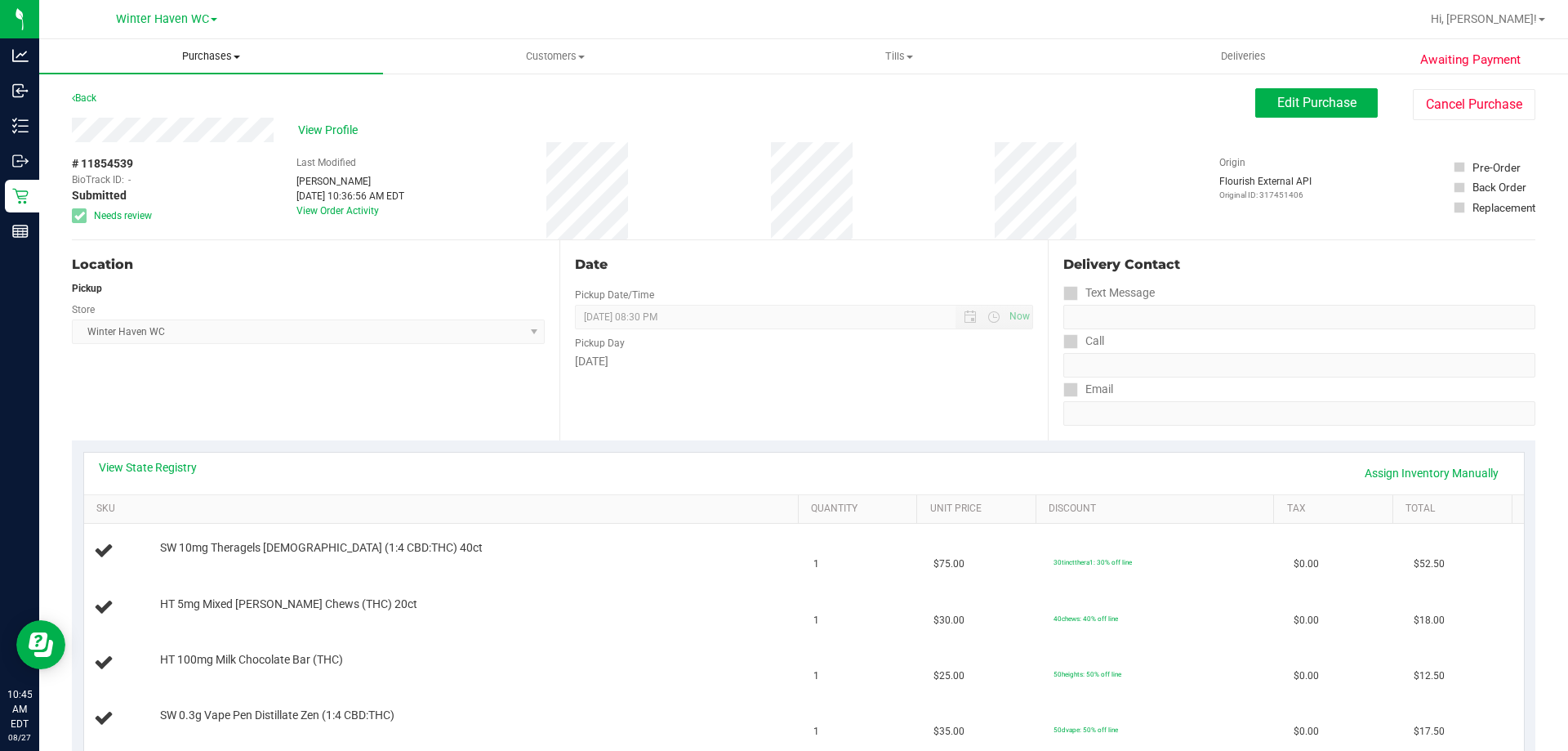
click at [210, 64] on uib-tab-heading "Purchases Summary of purchases Fulfillment All purchases" at bounding box center [211, 56] width 343 height 34
click at [220, 115] on li "Fulfillment" at bounding box center [211, 119] width 343 height 20
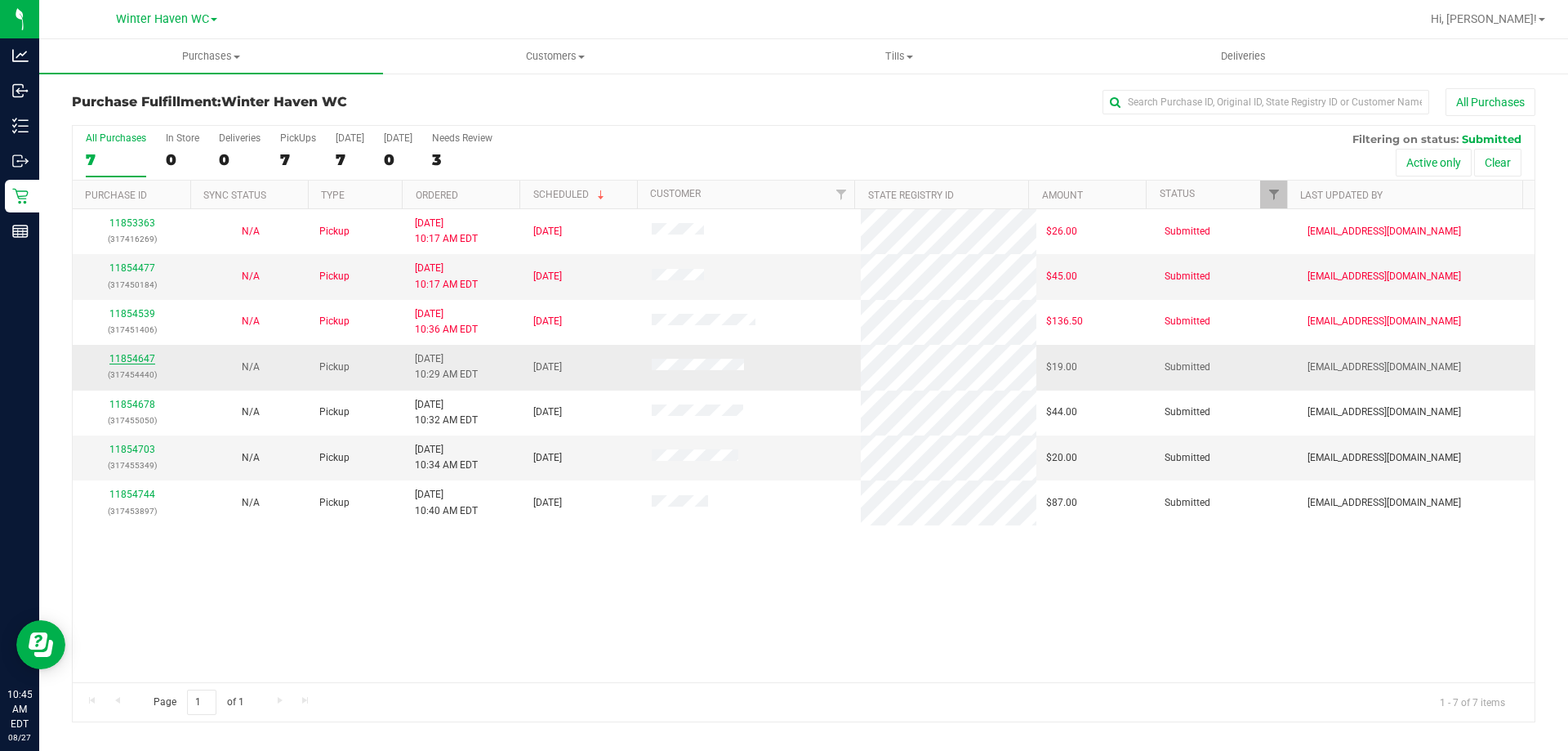
click at [137, 361] on link "11854647" at bounding box center [133, 358] width 46 height 11
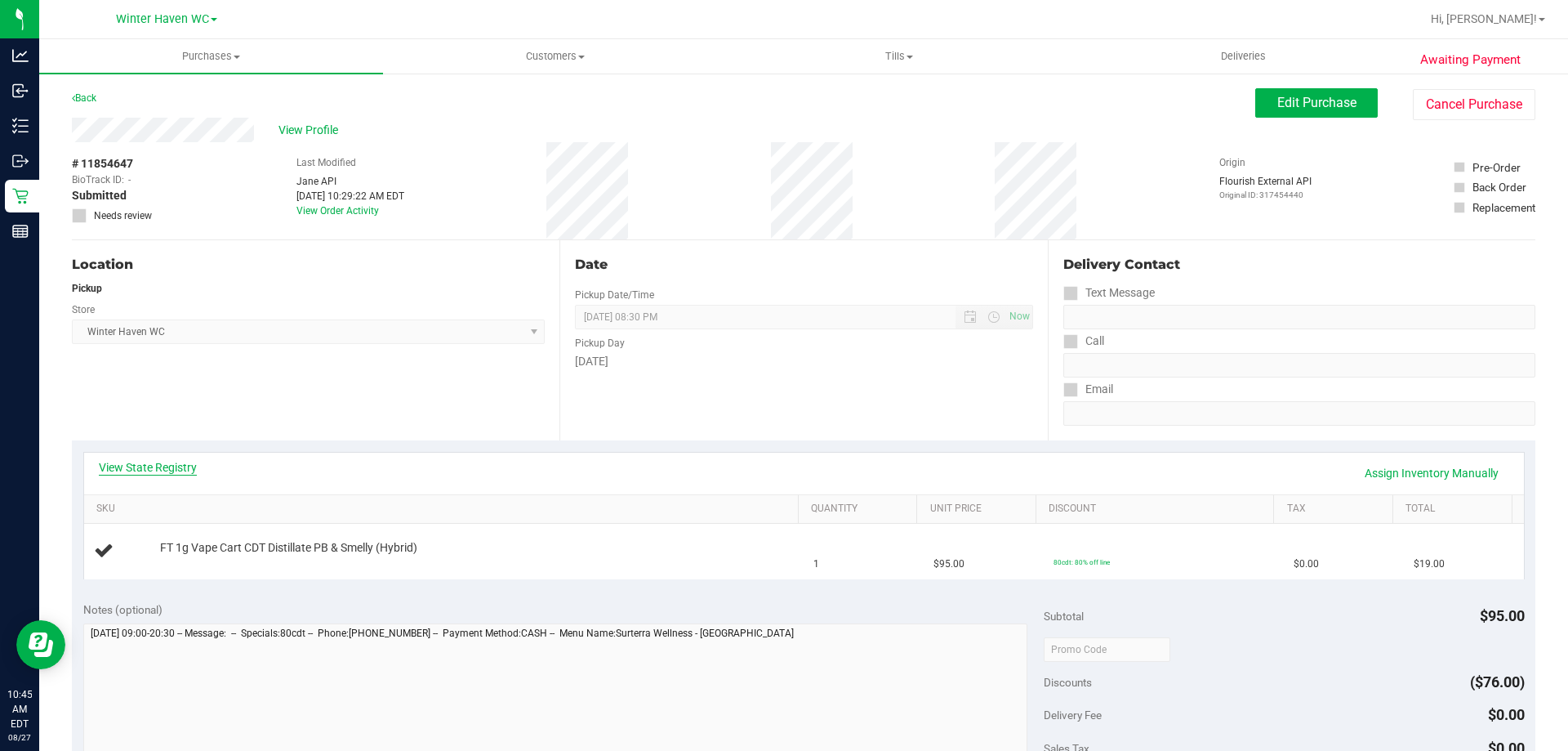
click at [167, 462] on link "View State Registry" at bounding box center [148, 467] width 98 height 16
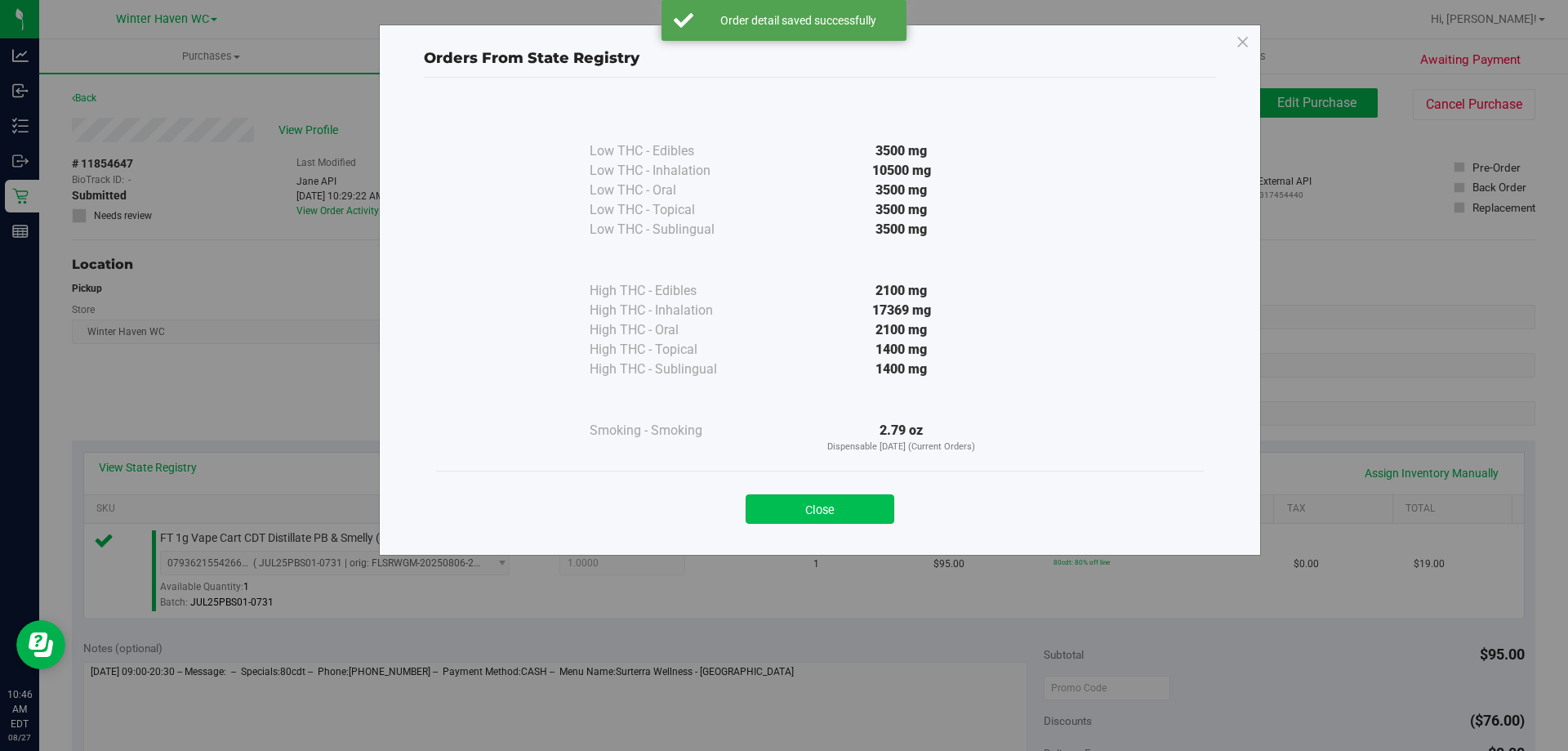
click at [802, 508] on button "Close" at bounding box center [819, 508] width 149 height 29
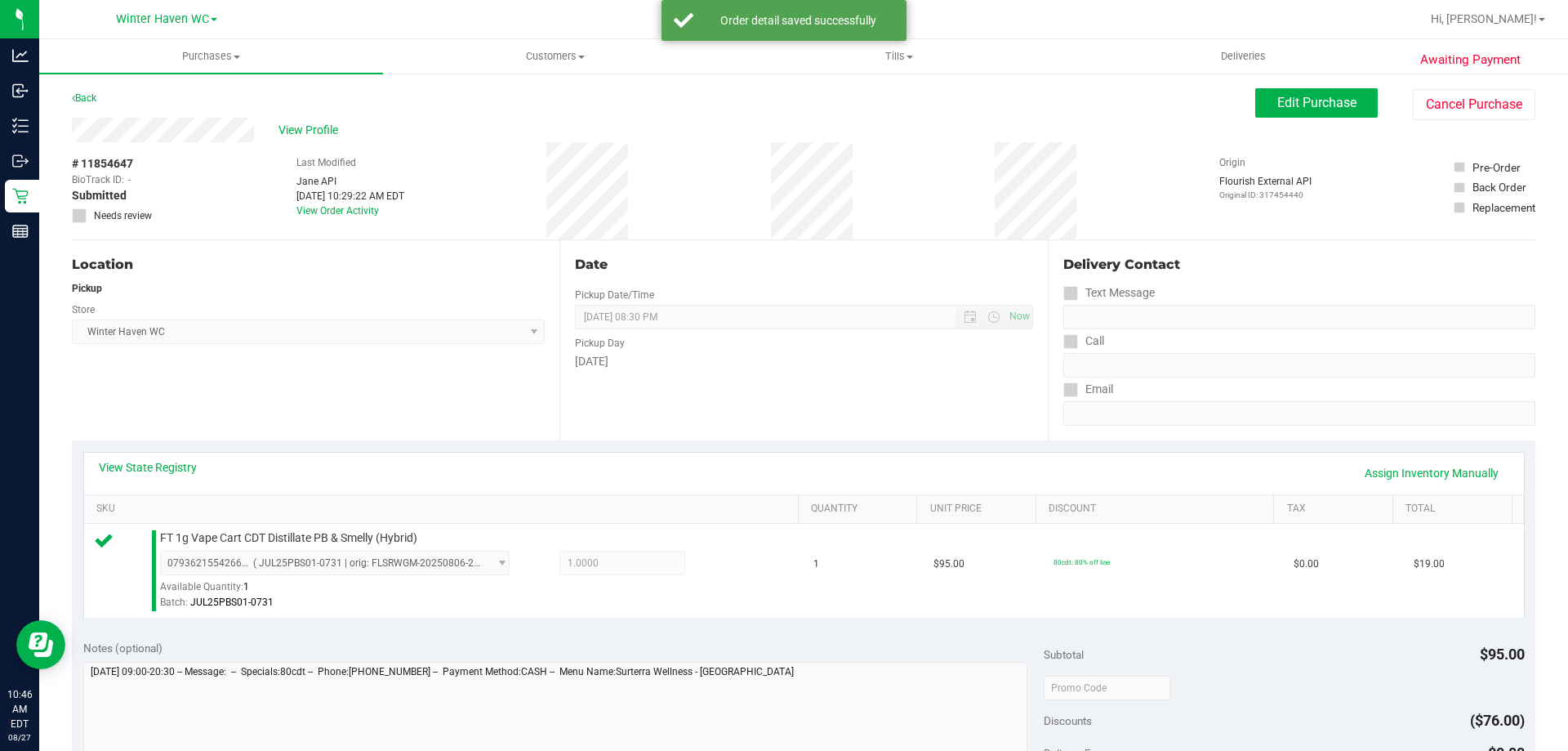
scroll to position [408, 0]
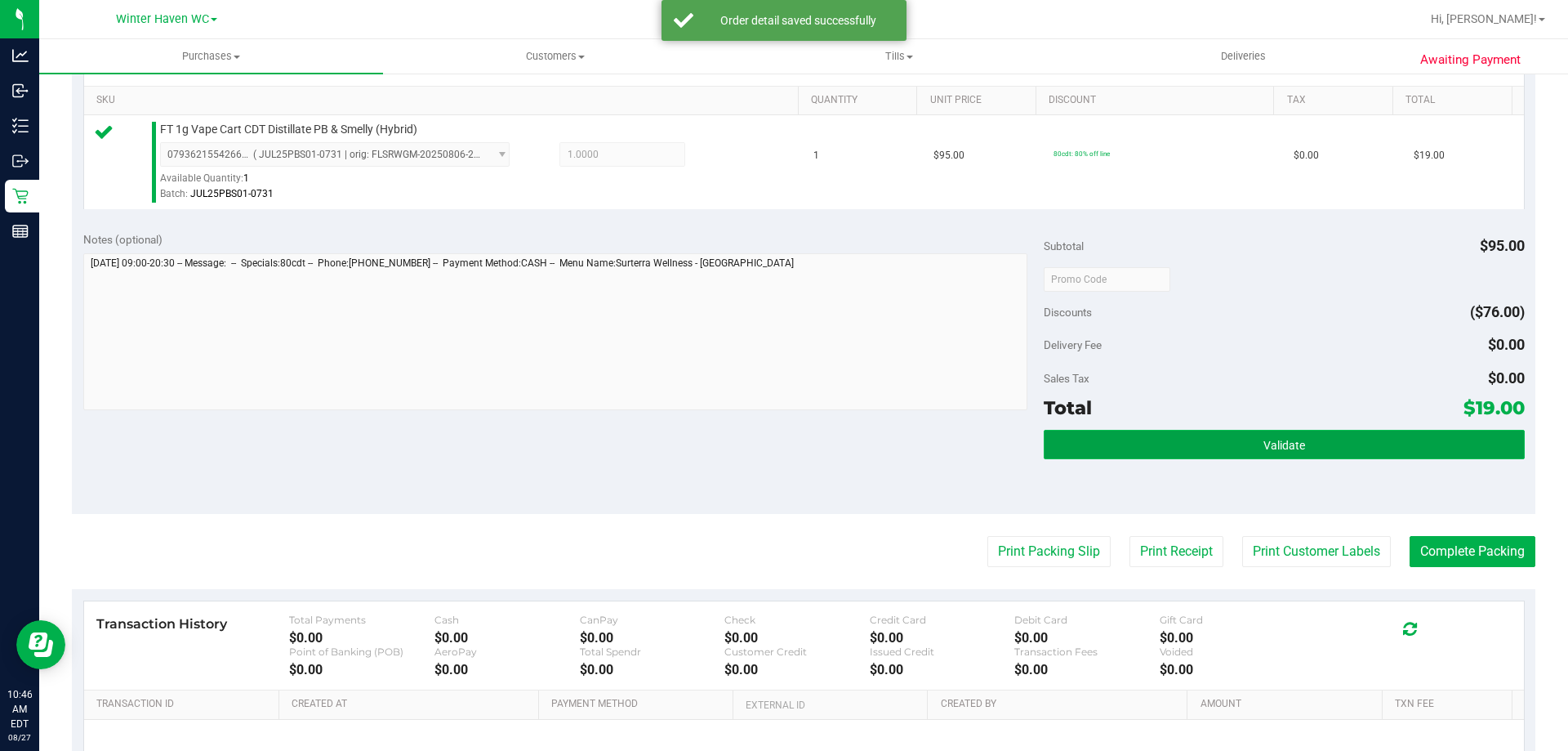
click at [1264, 444] on span "Validate" at bounding box center [1285, 444] width 42 height 13
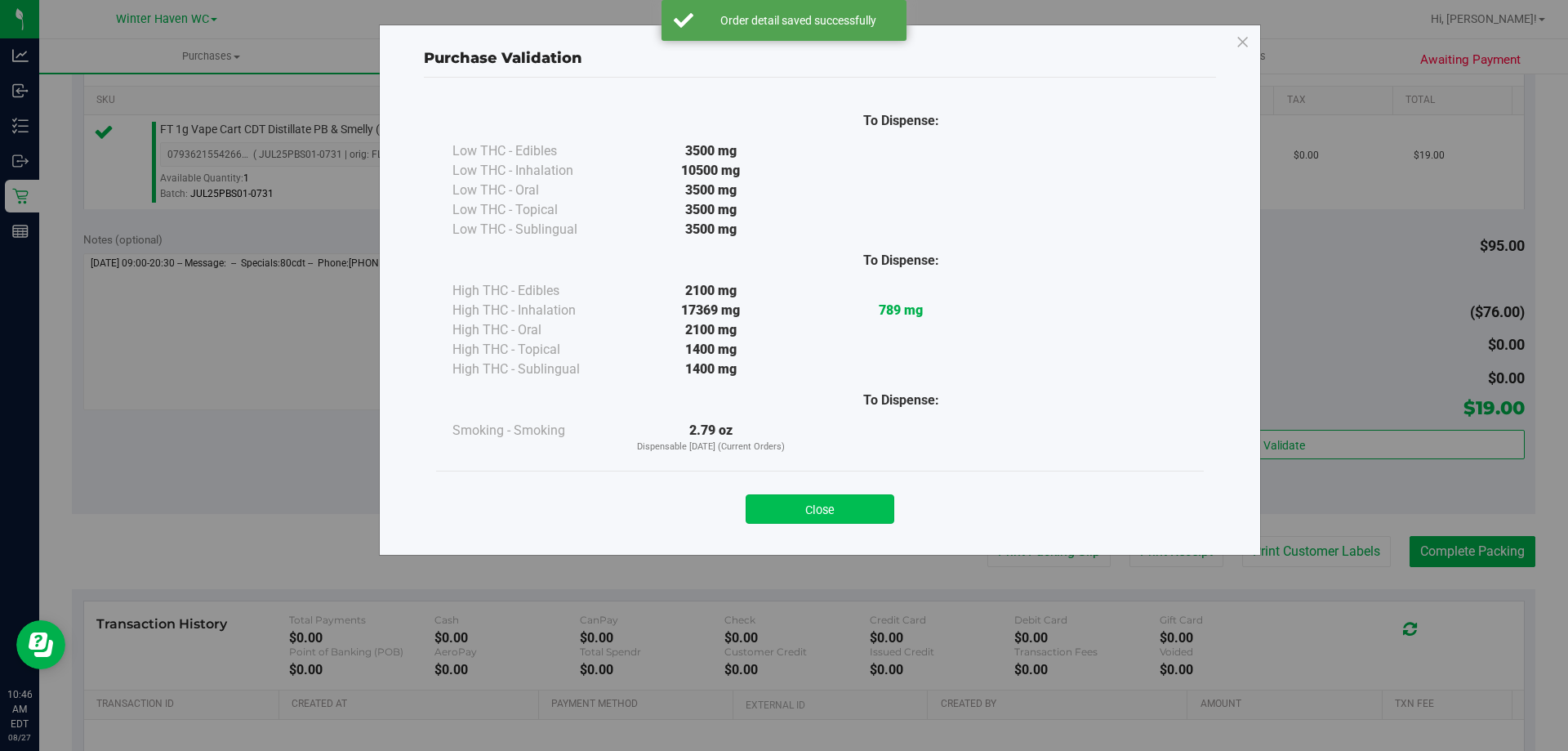
click at [831, 502] on button "Close" at bounding box center [819, 508] width 149 height 29
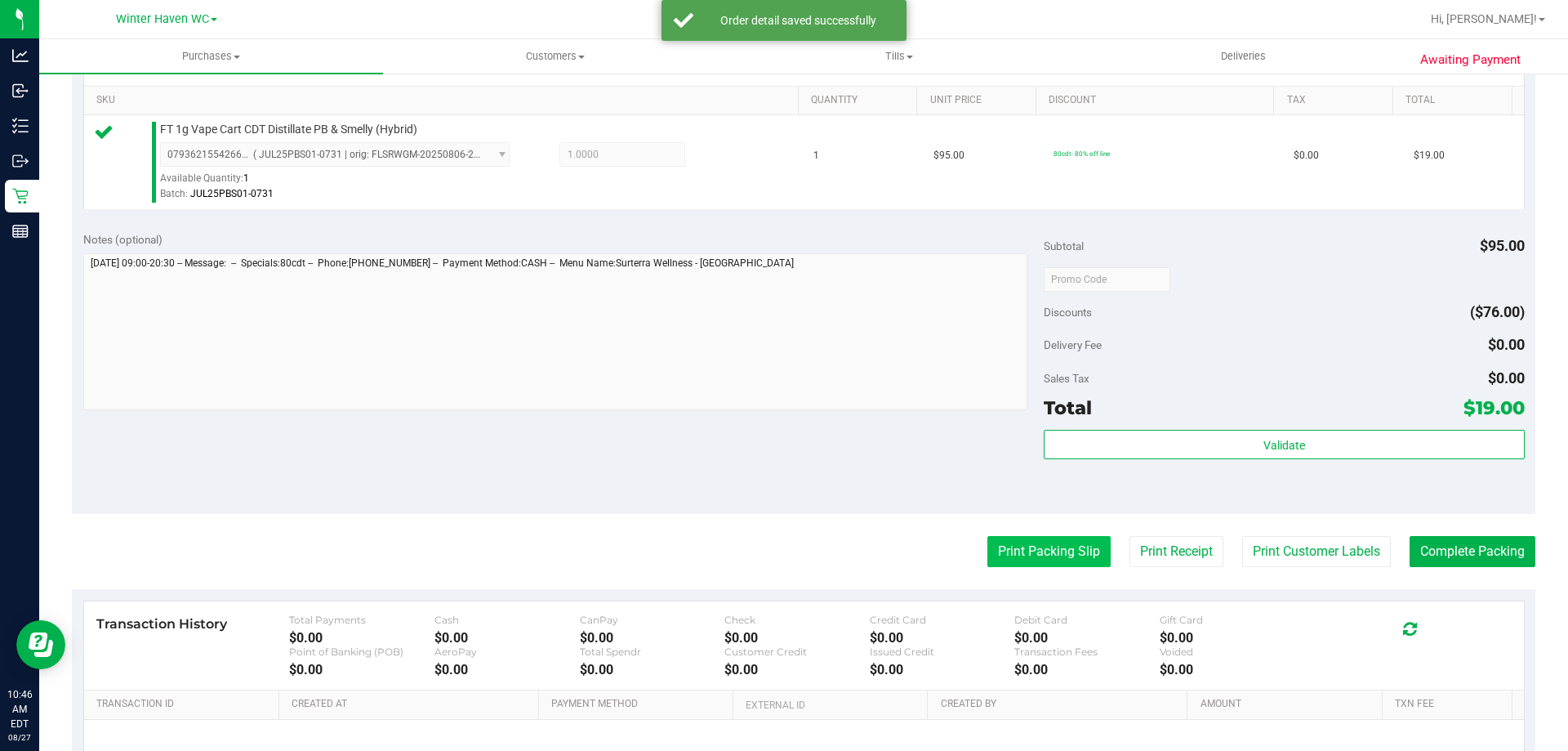
click at [987, 554] on button "Print Packing Slip" at bounding box center [1049, 551] width 124 height 31
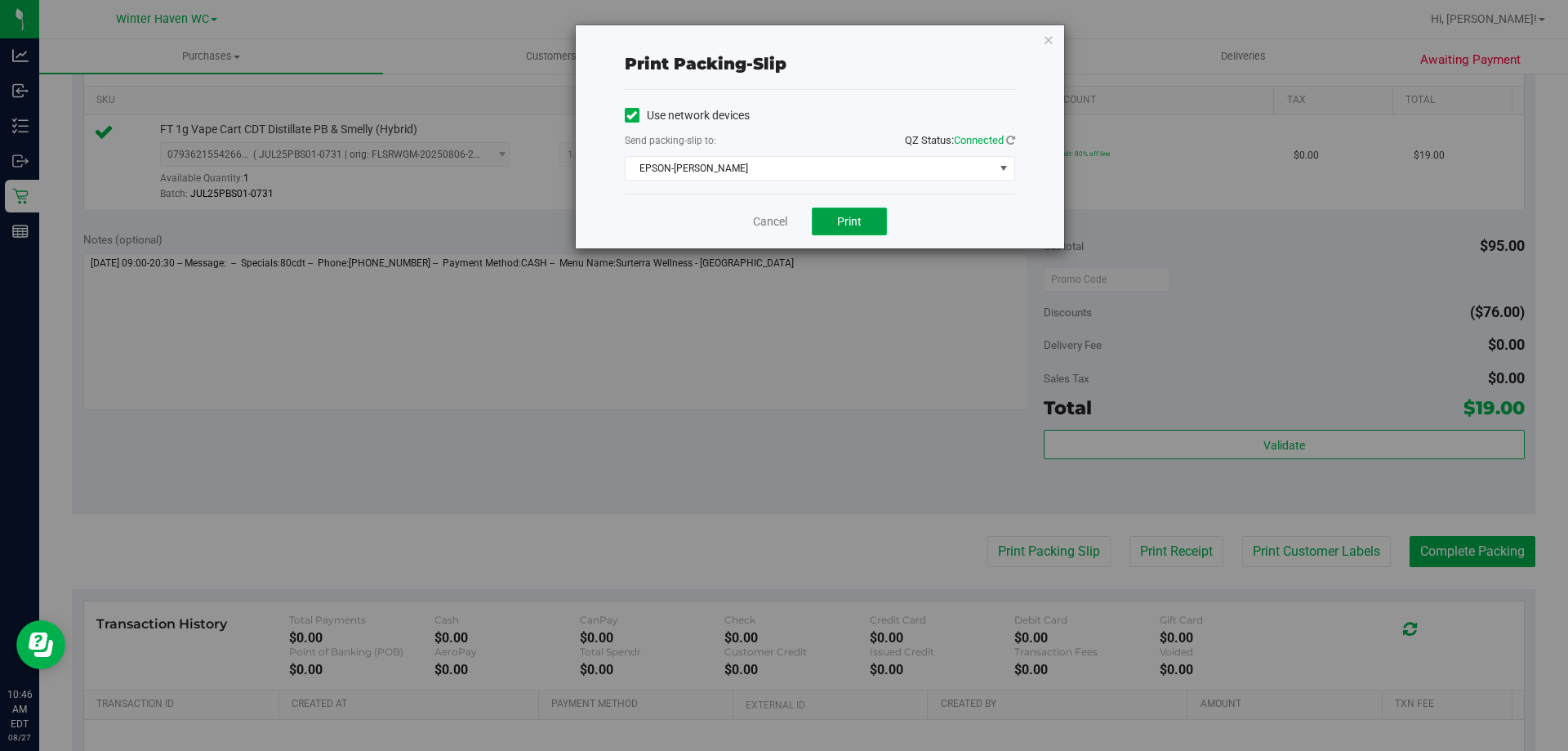
click at [874, 215] on button "Print" at bounding box center [848, 222] width 75 height 28
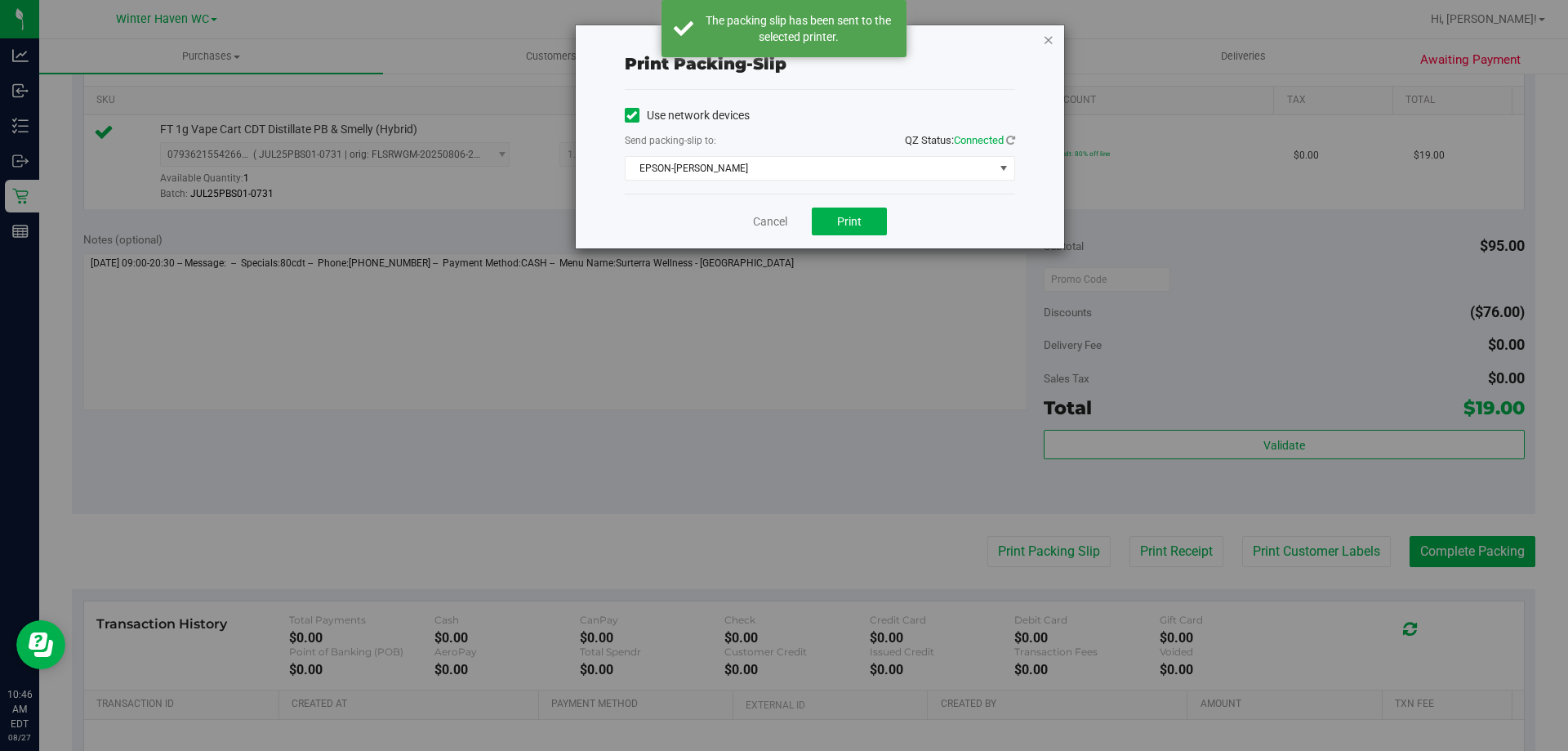
click at [1043, 38] on icon "button" at bounding box center [1048, 39] width 11 height 20
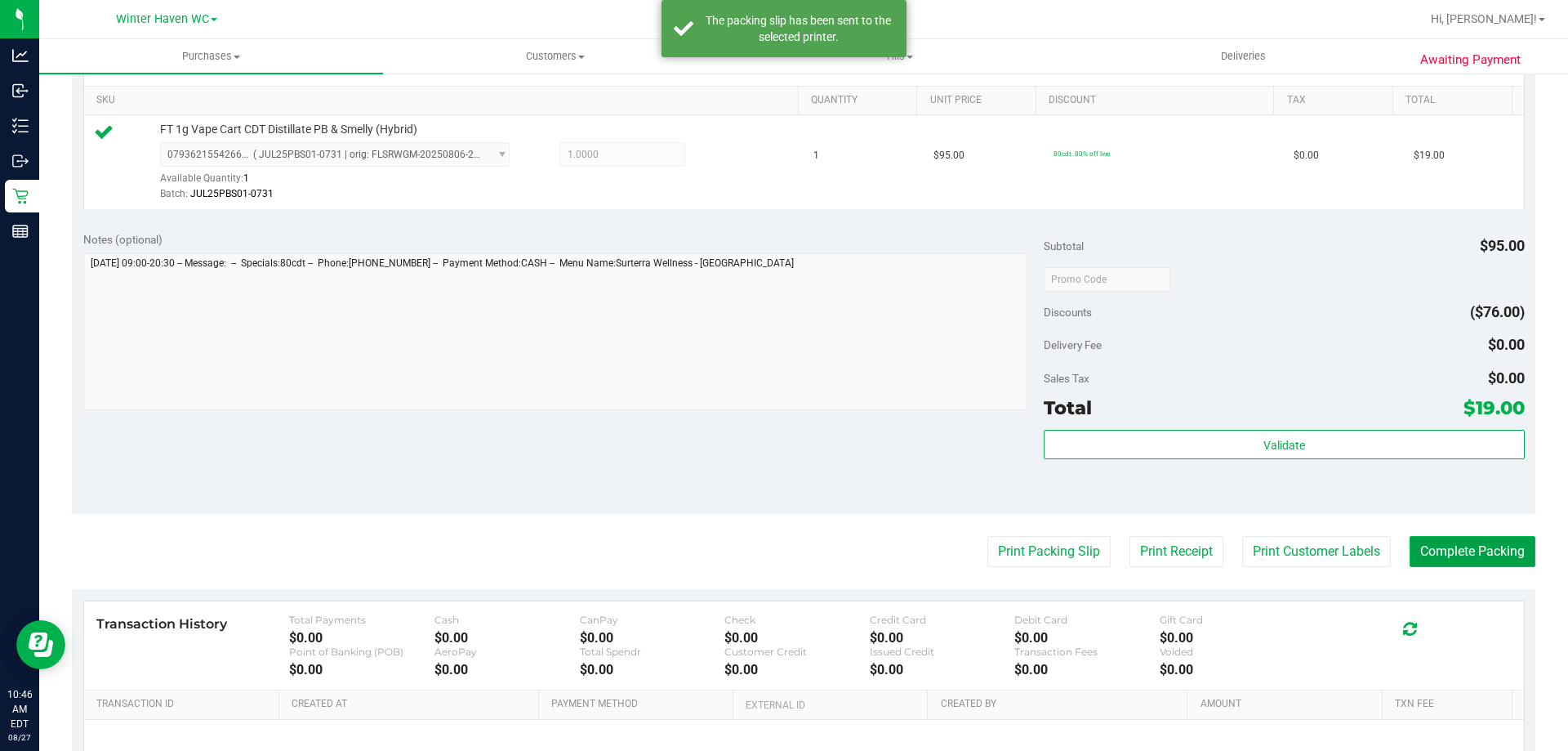
click at [1500, 550] on button "Complete Packing" at bounding box center [1472, 551] width 126 height 31
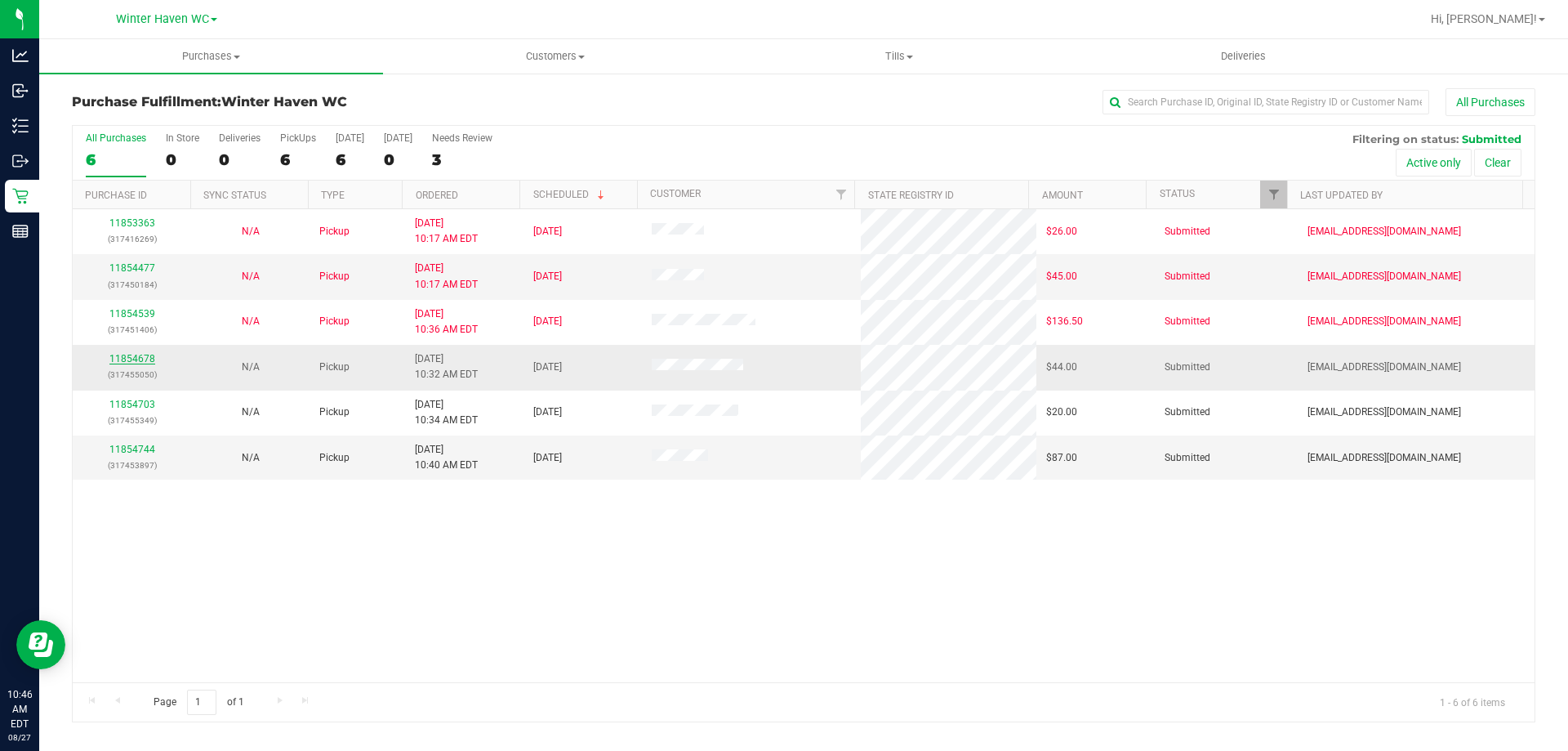
click at [137, 362] on link "11854678" at bounding box center [133, 358] width 46 height 11
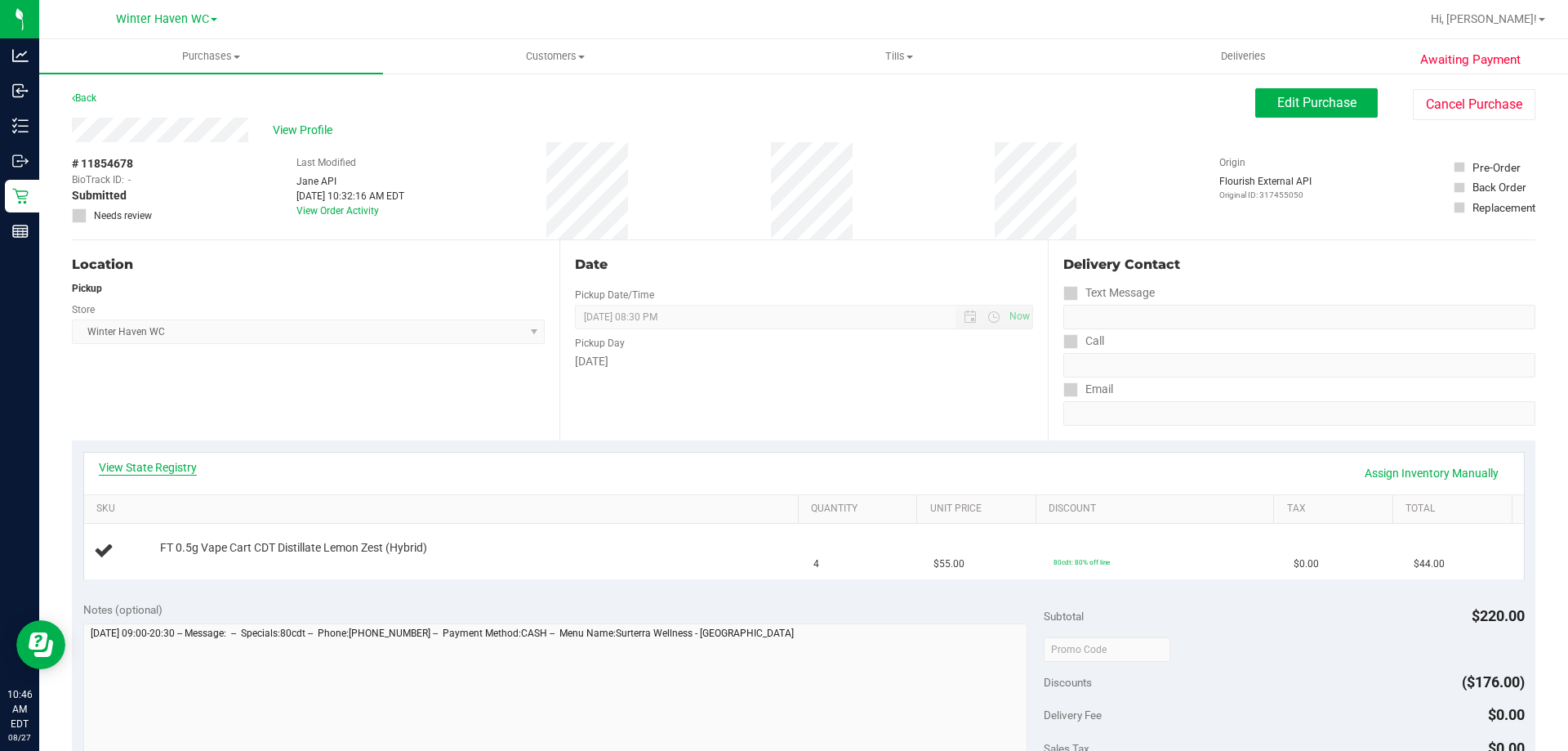
click at [160, 470] on link "View State Registry" at bounding box center [148, 467] width 98 height 16
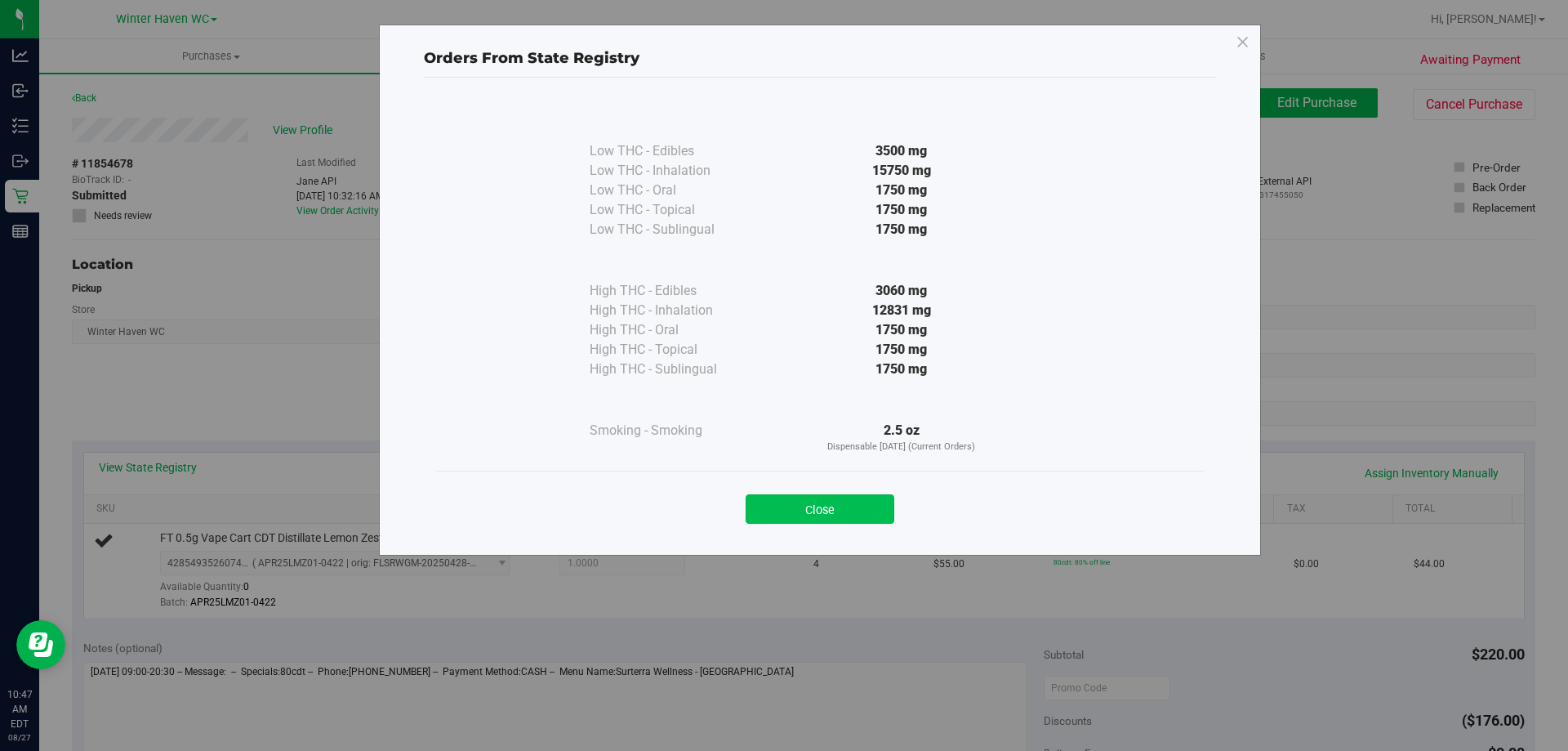
click at [840, 516] on button "Close" at bounding box center [819, 508] width 149 height 29
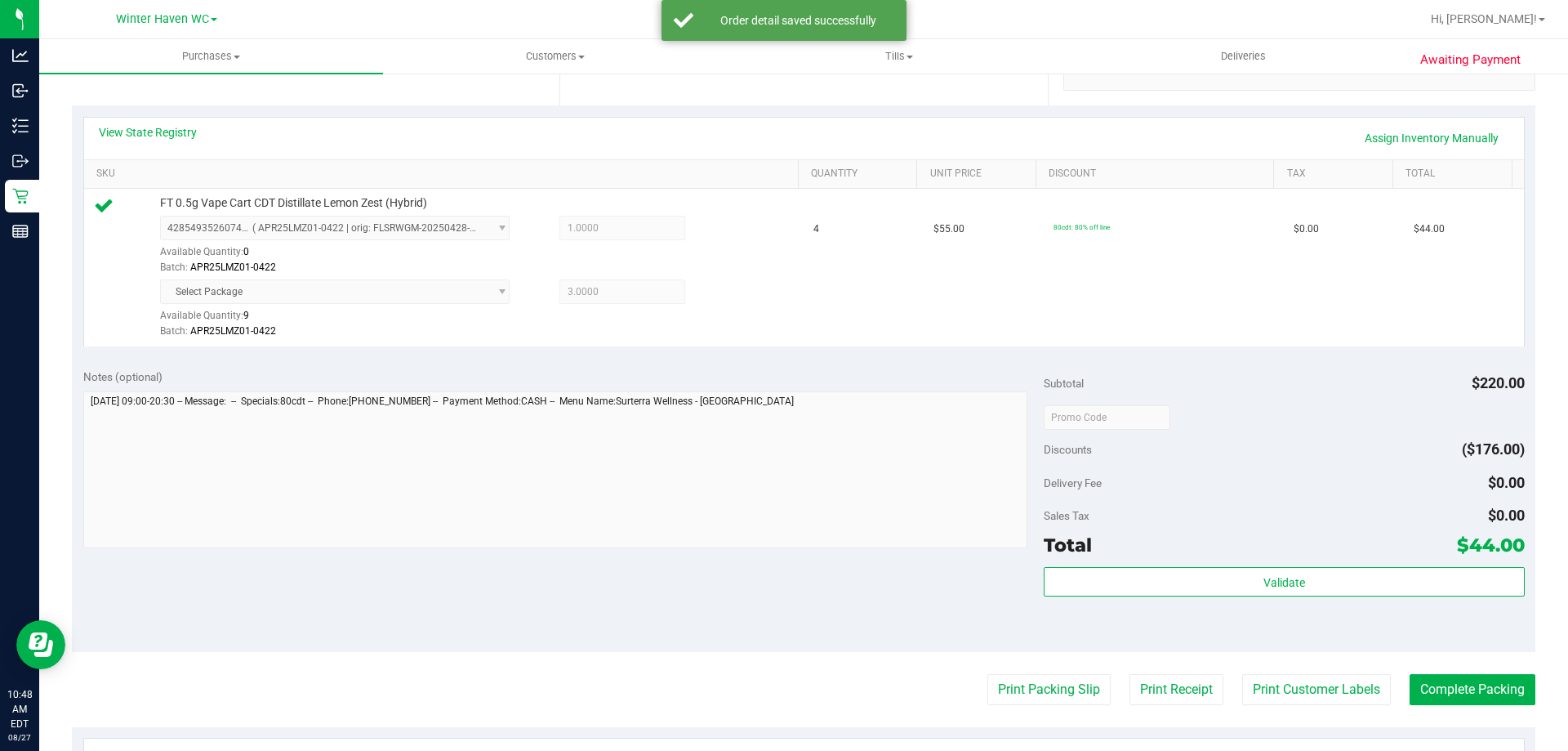
scroll to position [490, 0]
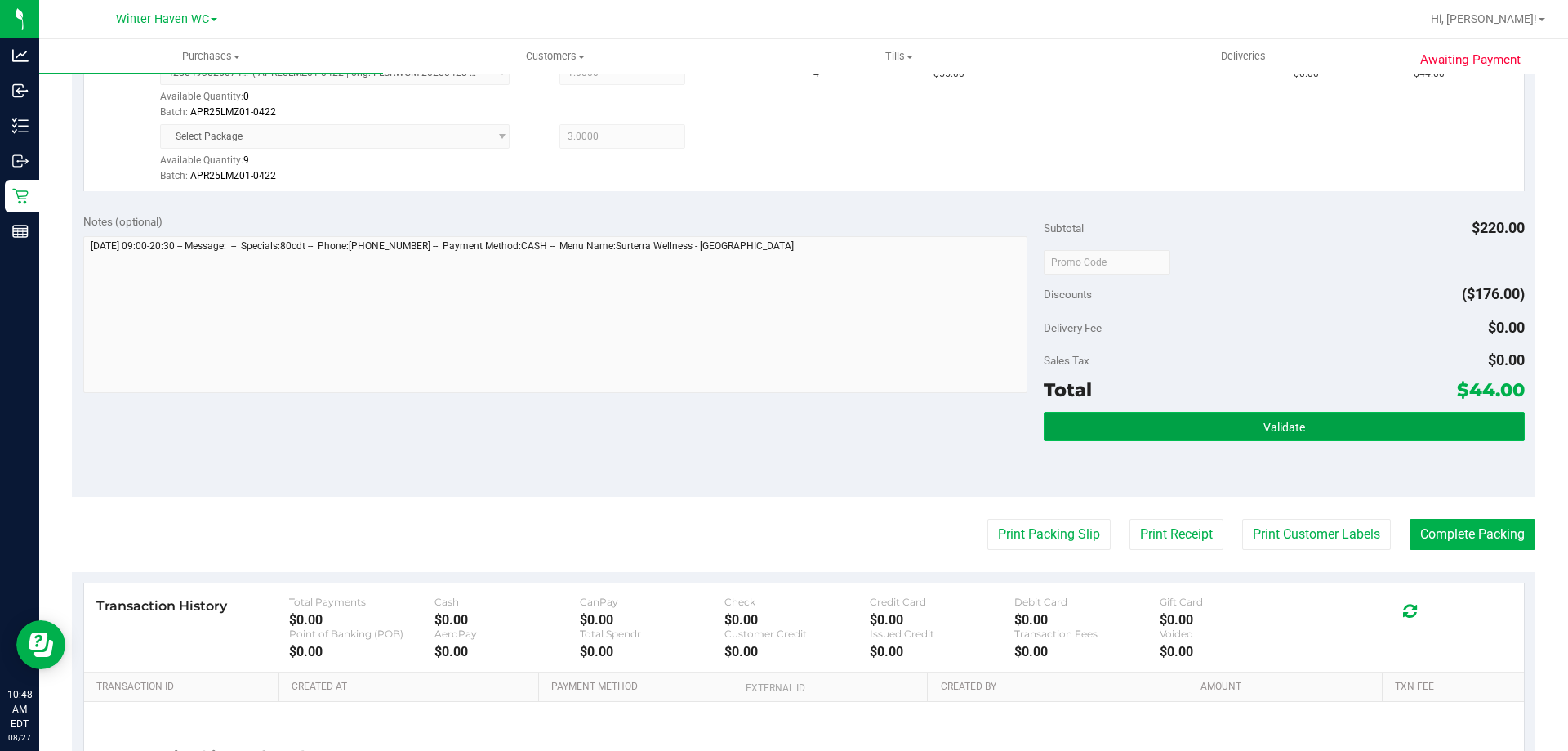
click at [1293, 425] on span "Validate" at bounding box center [1285, 426] width 42 height 13
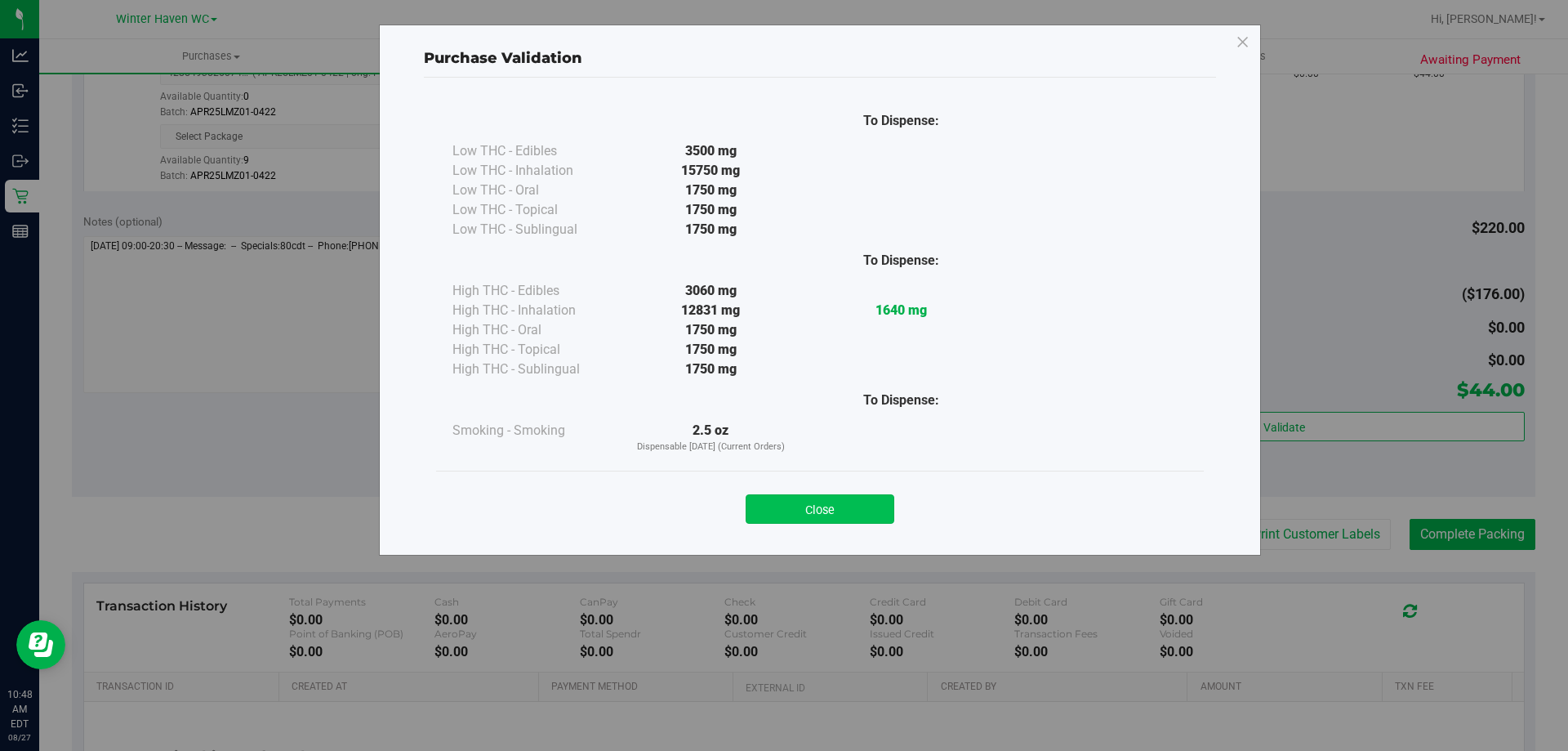
click at [844, 508] on button "Close" at bounding box center [819, 508] width 149 height 29
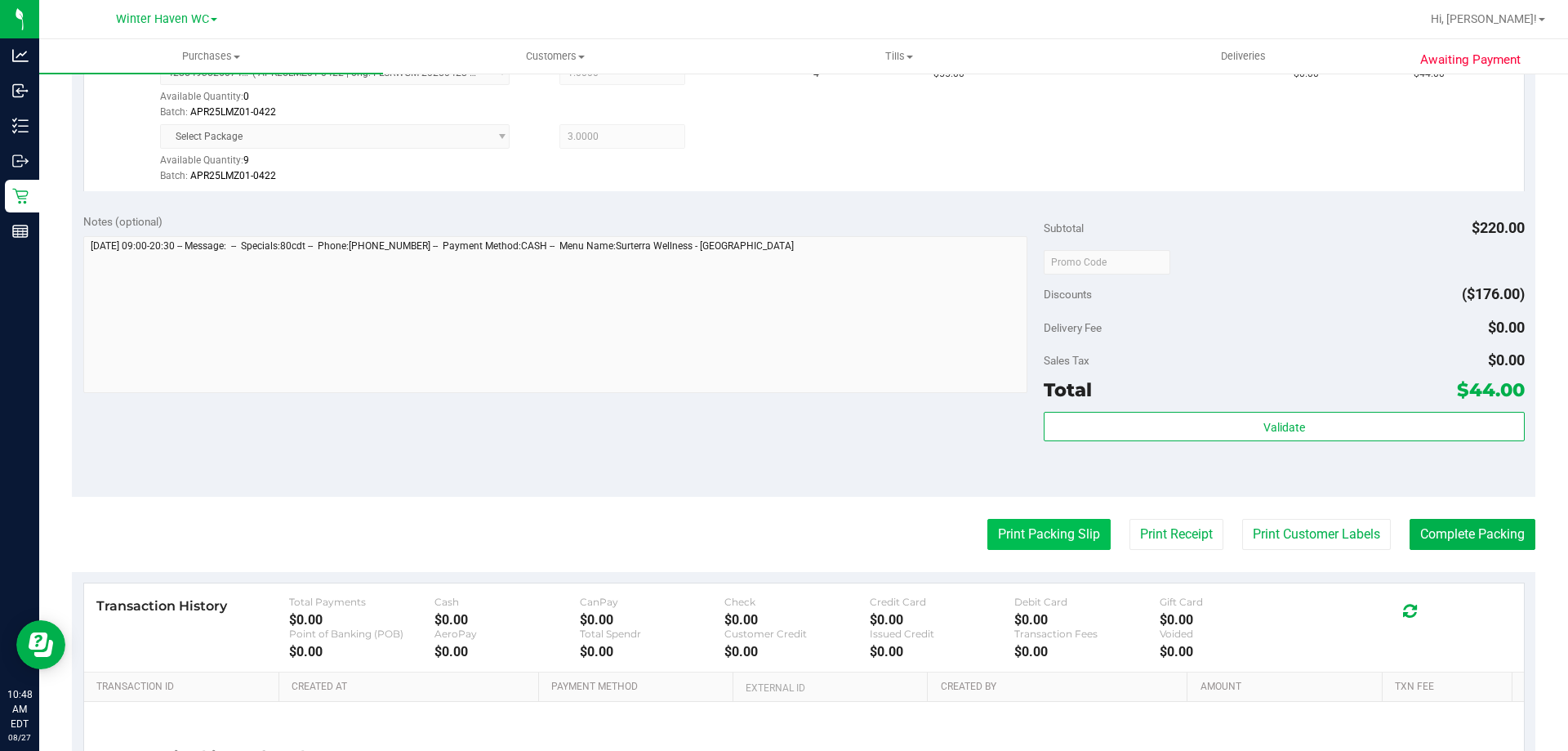
click at [1053, 523] on button "Print Packing Slip" at bounding box center [1049, 534] width 124 height 31
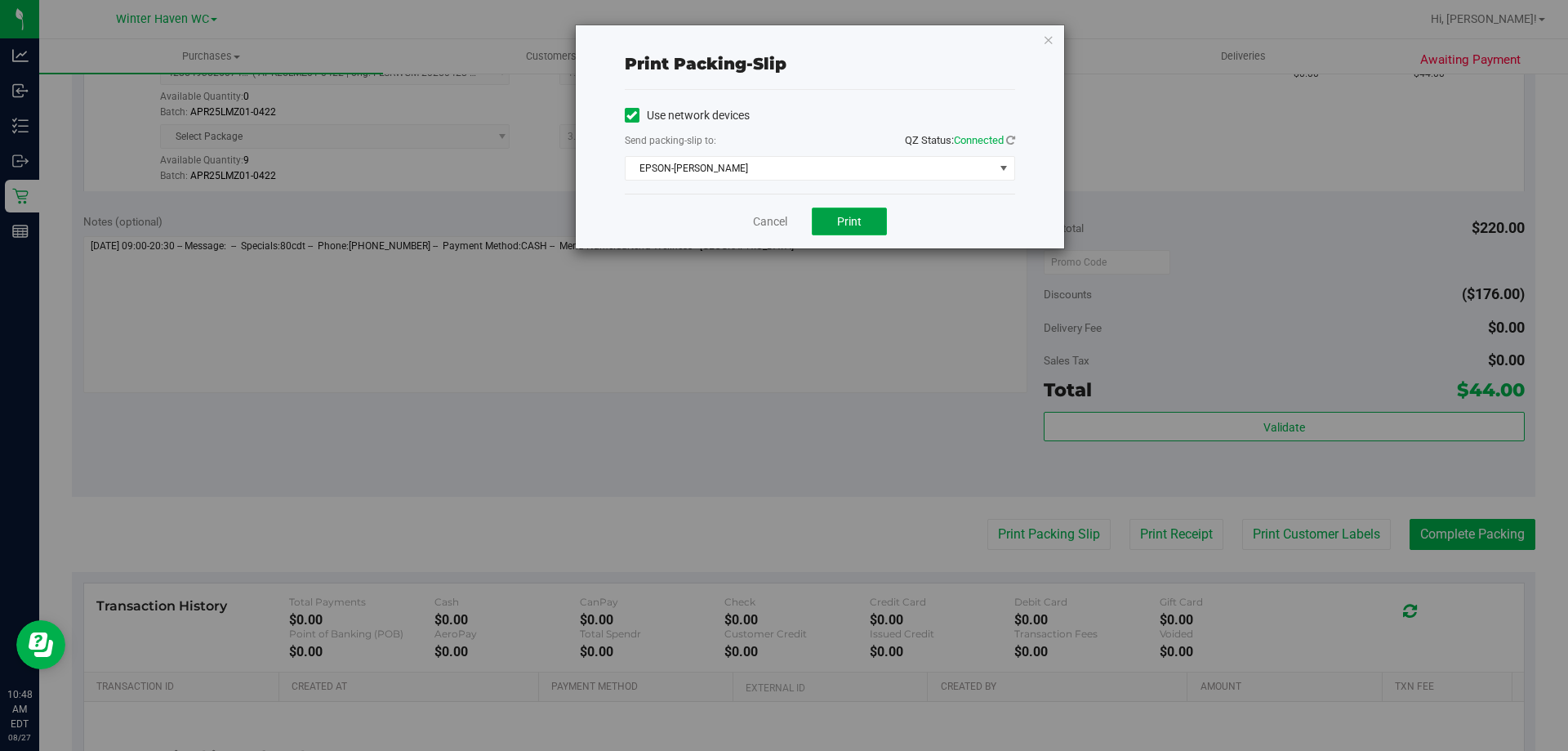
click at [867, 228] on button "Print" at bounding box center [848, 222] width 75 height 28
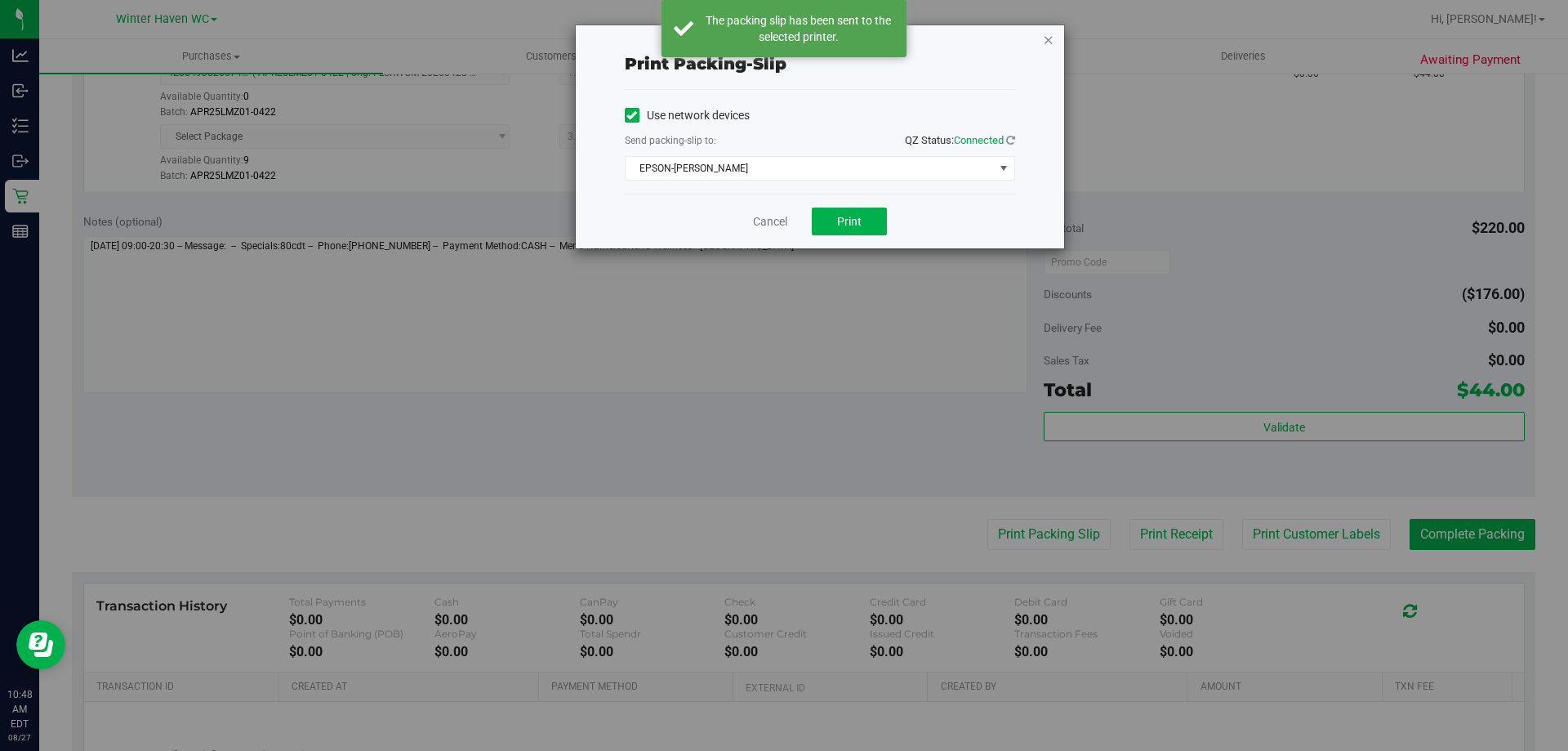
click at [1048, 43] on icon "button" at bounding box center [1048, 39] width 11 height 20
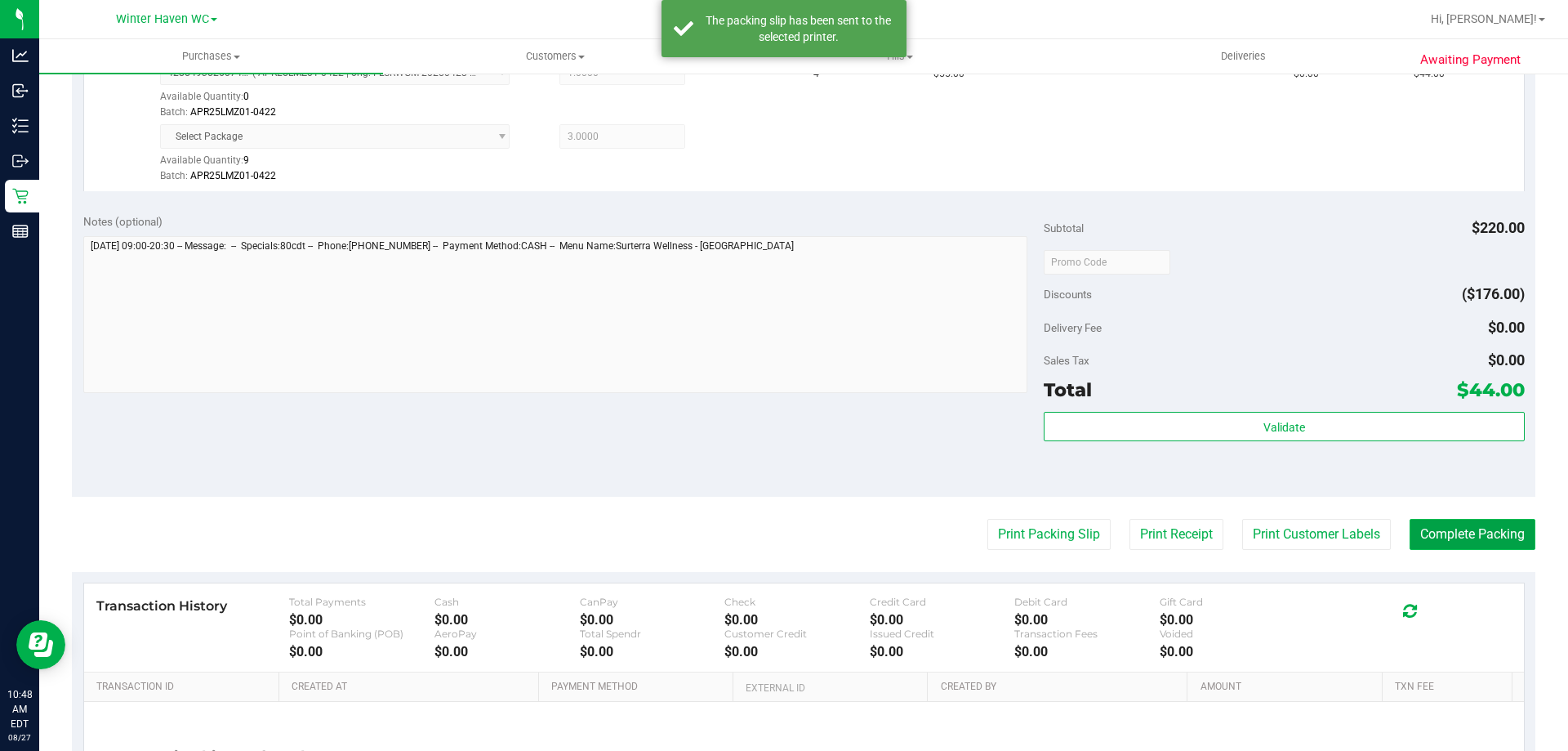
click at [1448, 537] on button "Complete Packing" at bounding box center [1472, 534] width 126 height 31
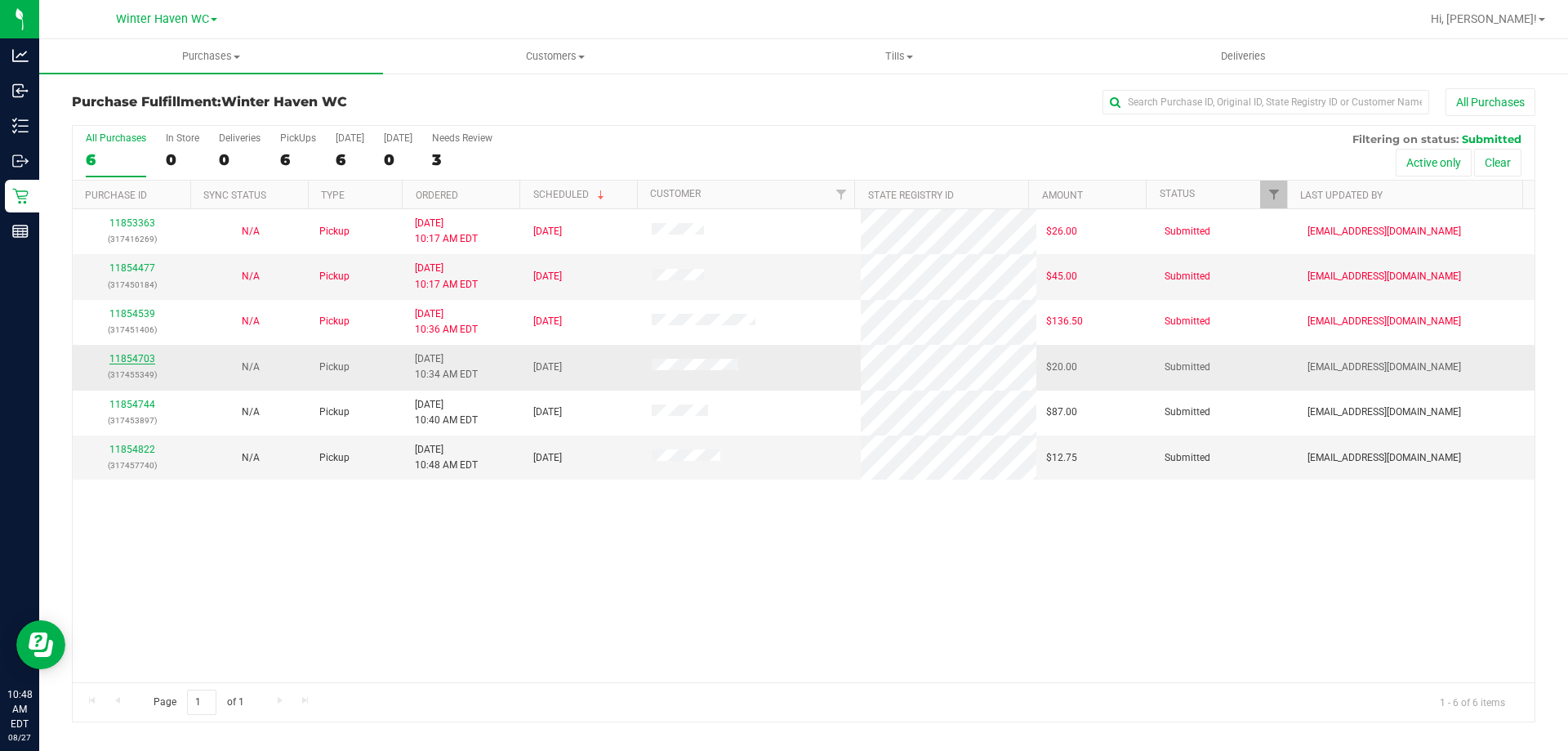
click at [146, 355] on link "11854703" at bounding box center [133, 358] width 46 height 11
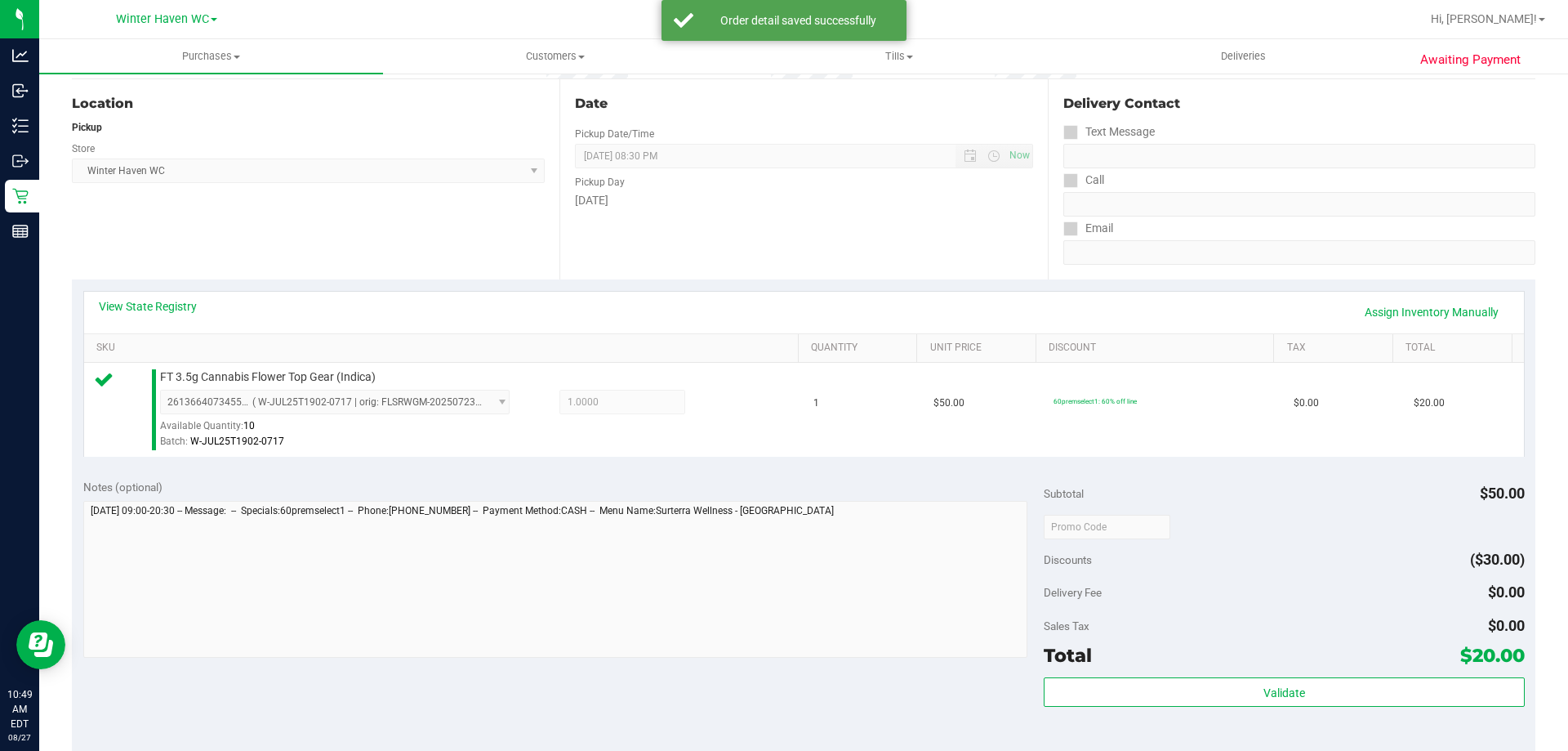
scroll to position [490, 0]
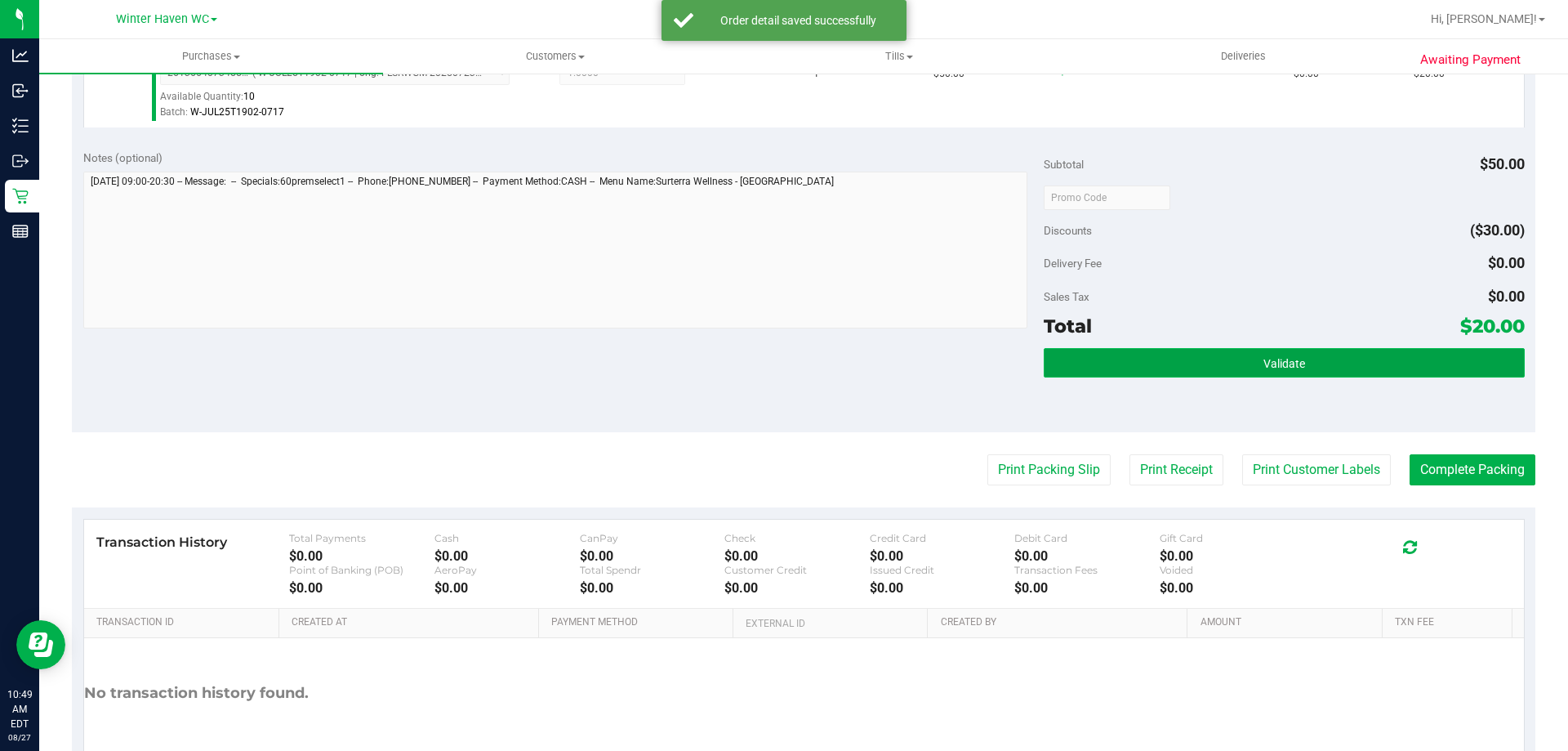
click at [1237, 370] on button "Validate" at bounding box center [1284, 363] width 480 height 29
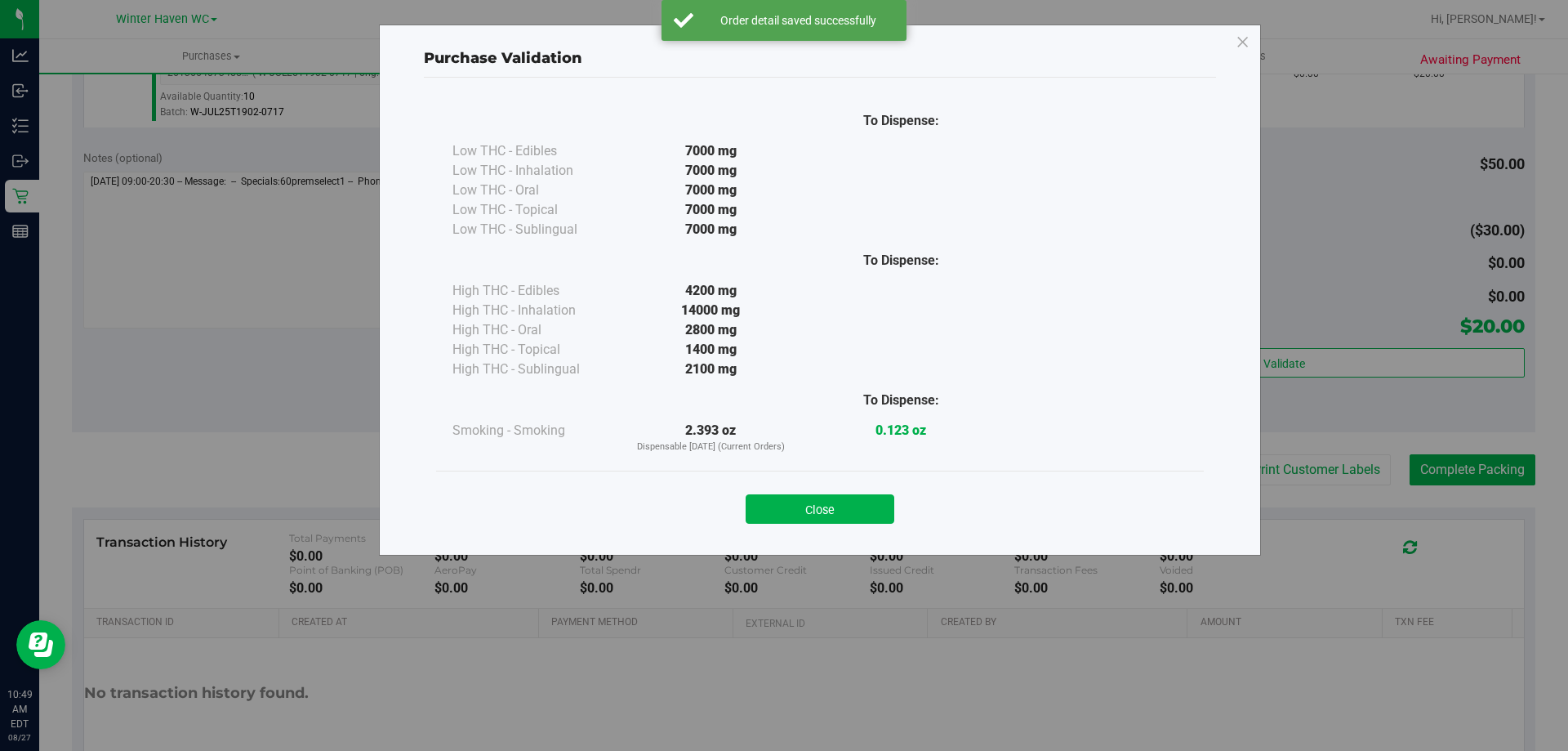
click at [819, 535] on div "Close" at bounding box center [819, 503] width 768 height 66
click at [828, 511] on button "Close" at bounding box center [819, 508] width 149 height 29
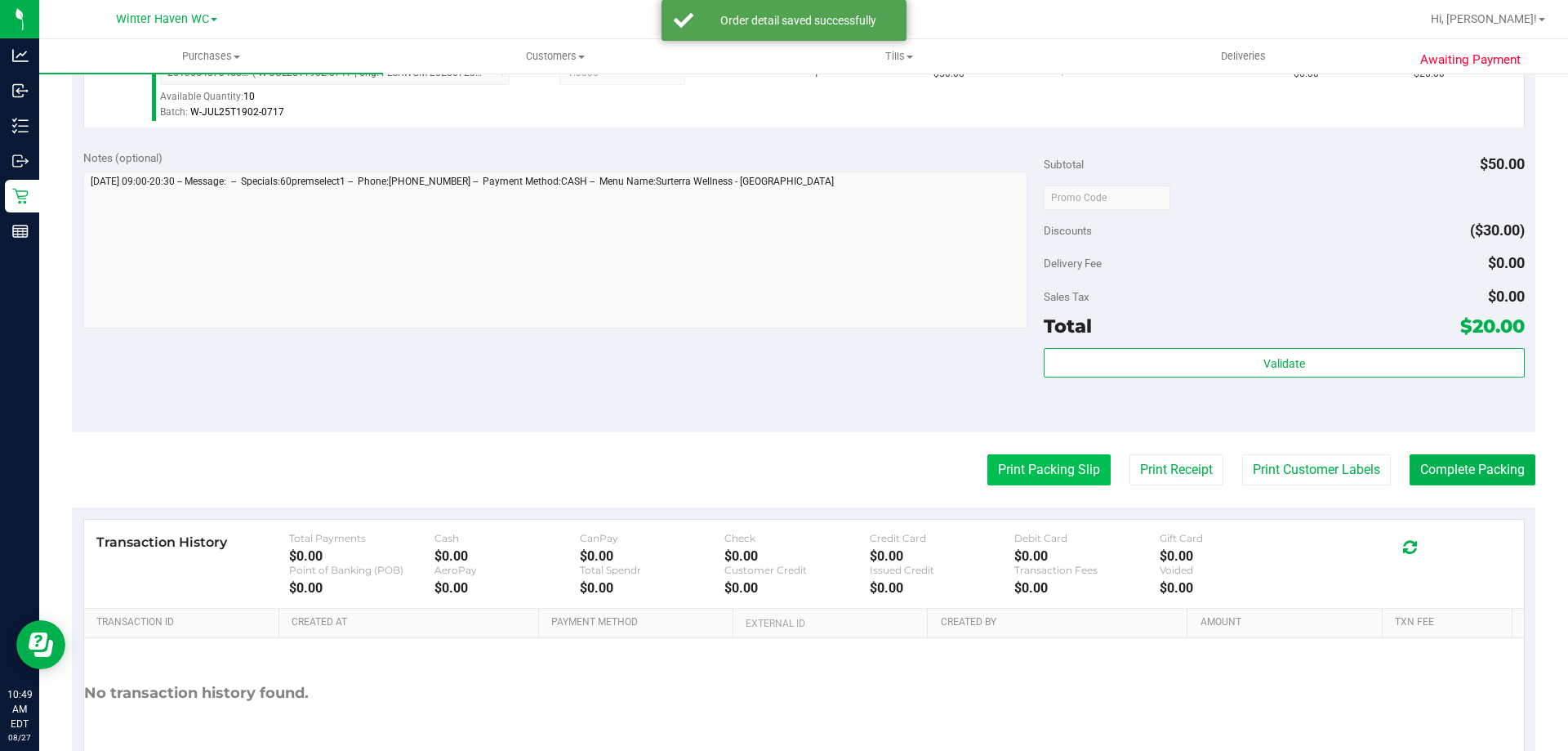
click at [1024, 466] on button "Print Packing Slip" at bounding box center [1049, 469] width 124 height 31
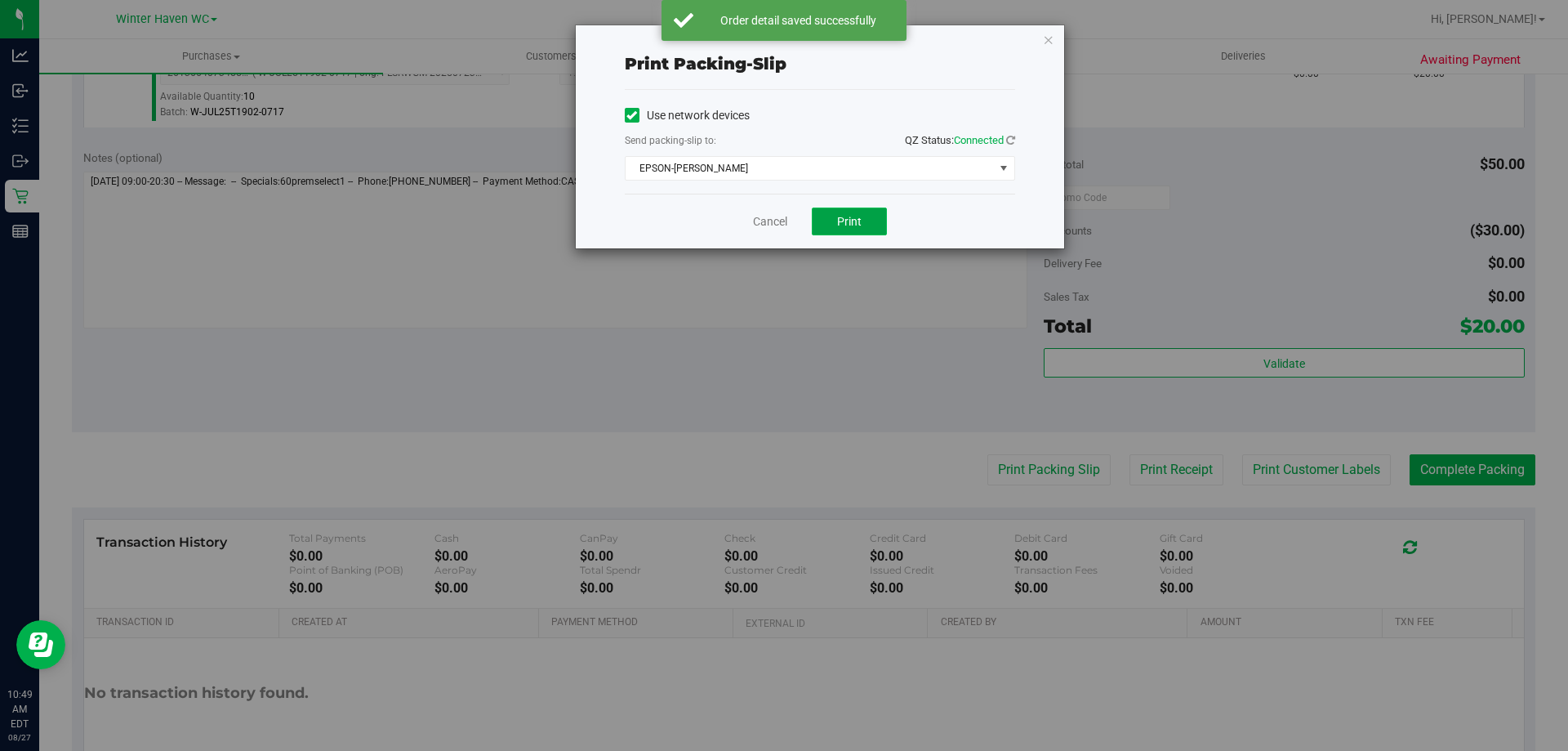
click at [854, 223] on span "Print" at bounding box center [849, 221] width 25 height 13
click at [1048, 33] on icon "button" at bounding box center [1048, 39] width 11 height 20
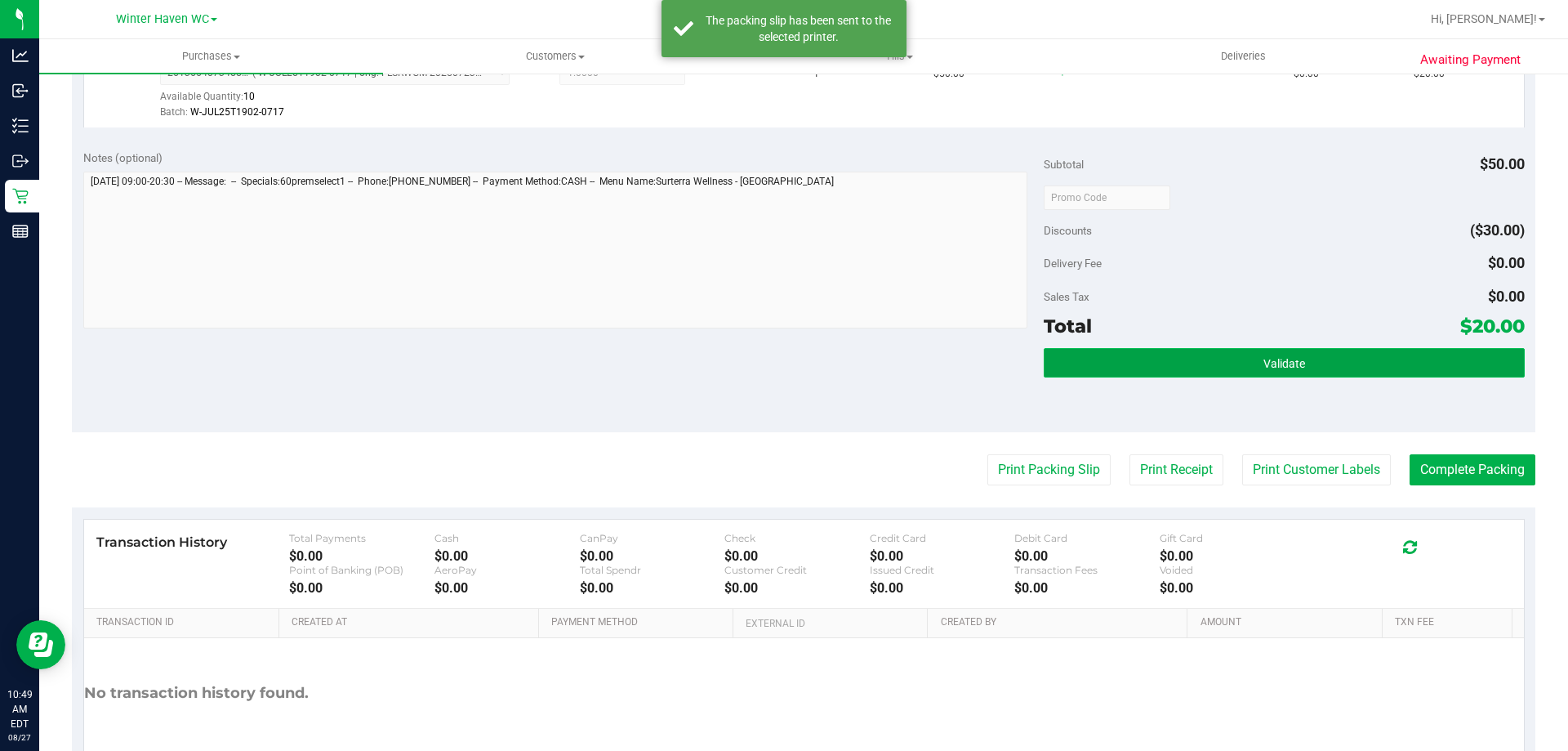
click at [1378, 351] on button "Validate" at bounding box center [1284, 363] width 480 height 29
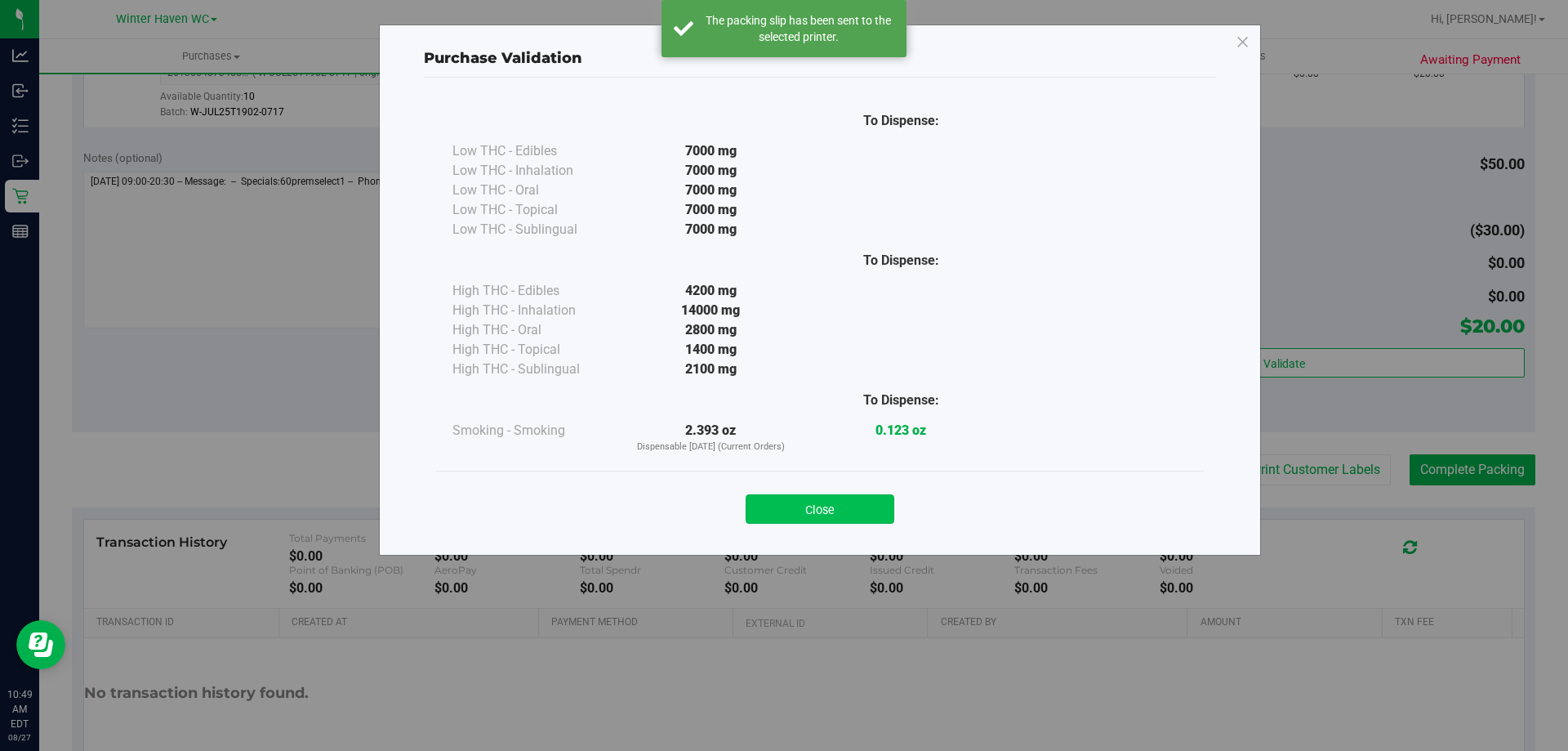
click at [778, 505] on button "Close" at bounding box center [819, 508] width 149 height 29
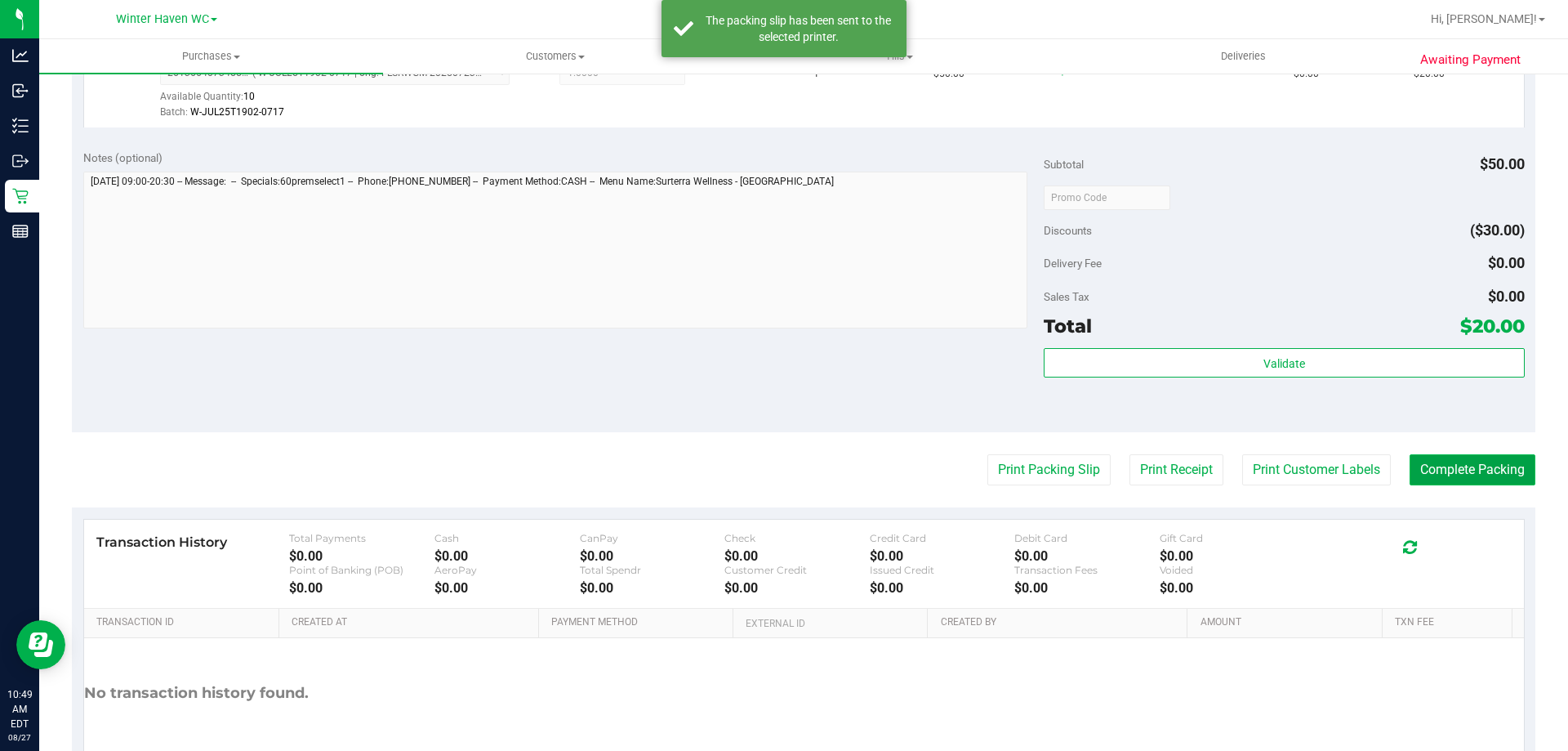
click at [1488, 466] on button "Complete Packing" at bounding box center [1472, 469] width 126 height 31
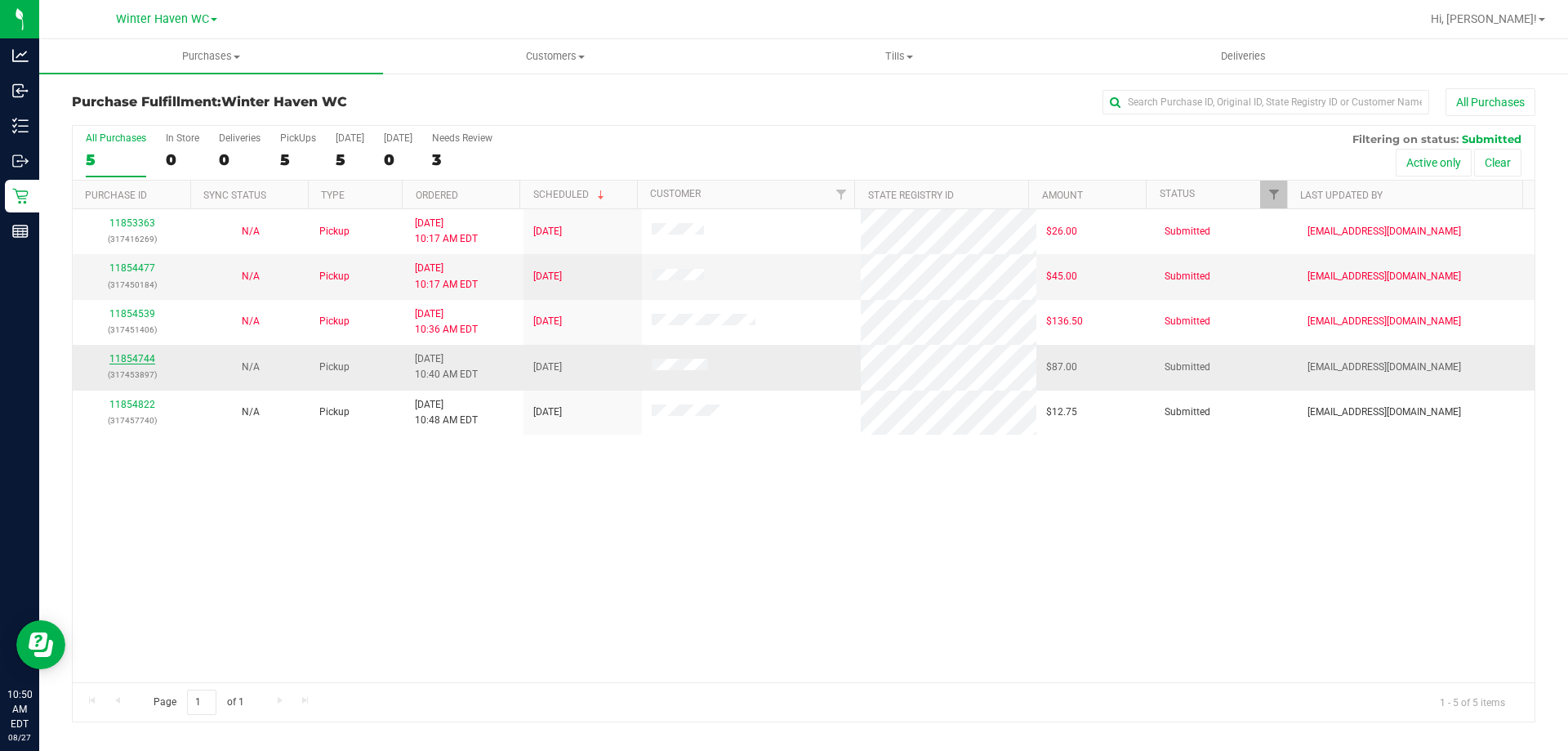
click at [133, 358] on link "11854744" at bounding box center [133, 358] width 46 height 11
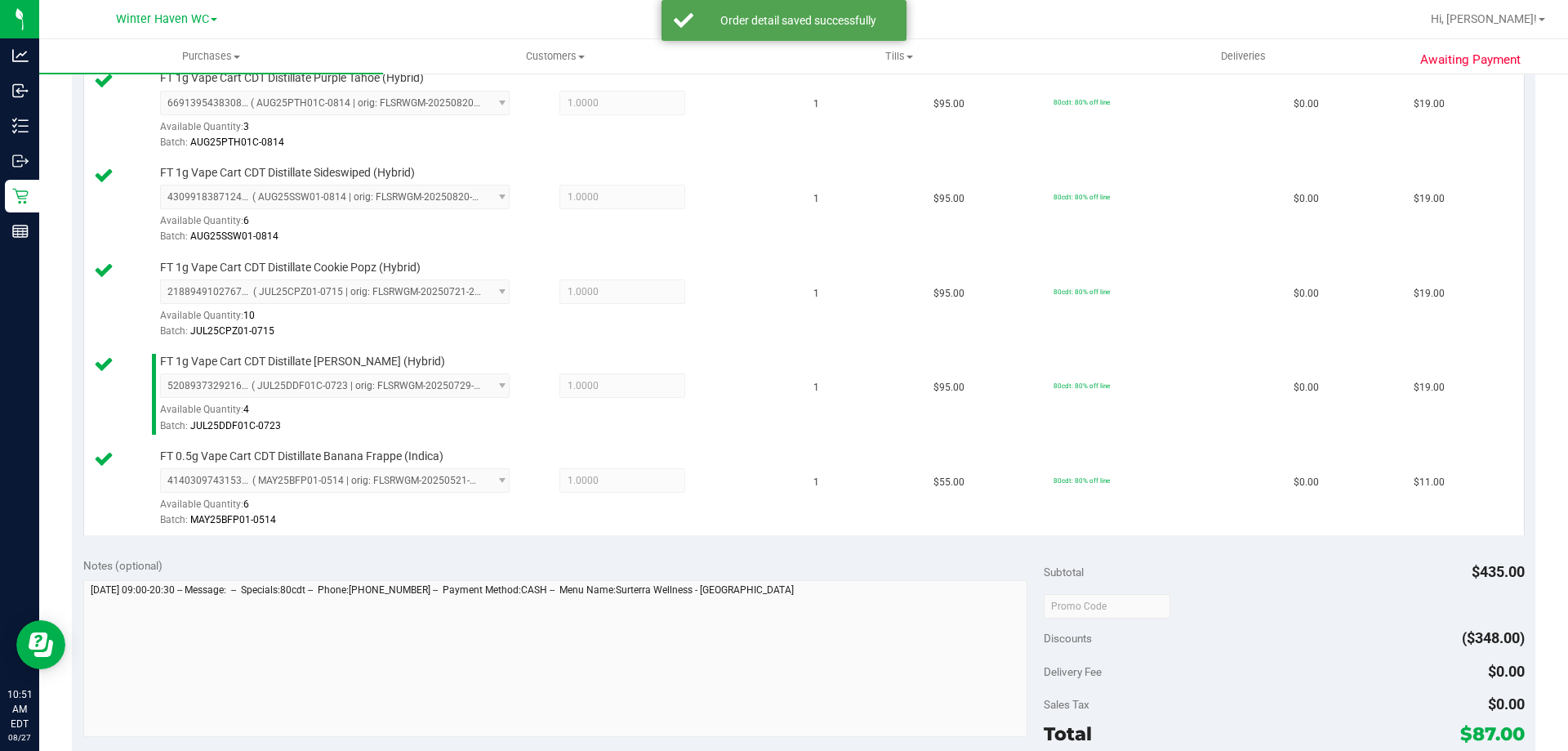
scroll to position [817, 0]
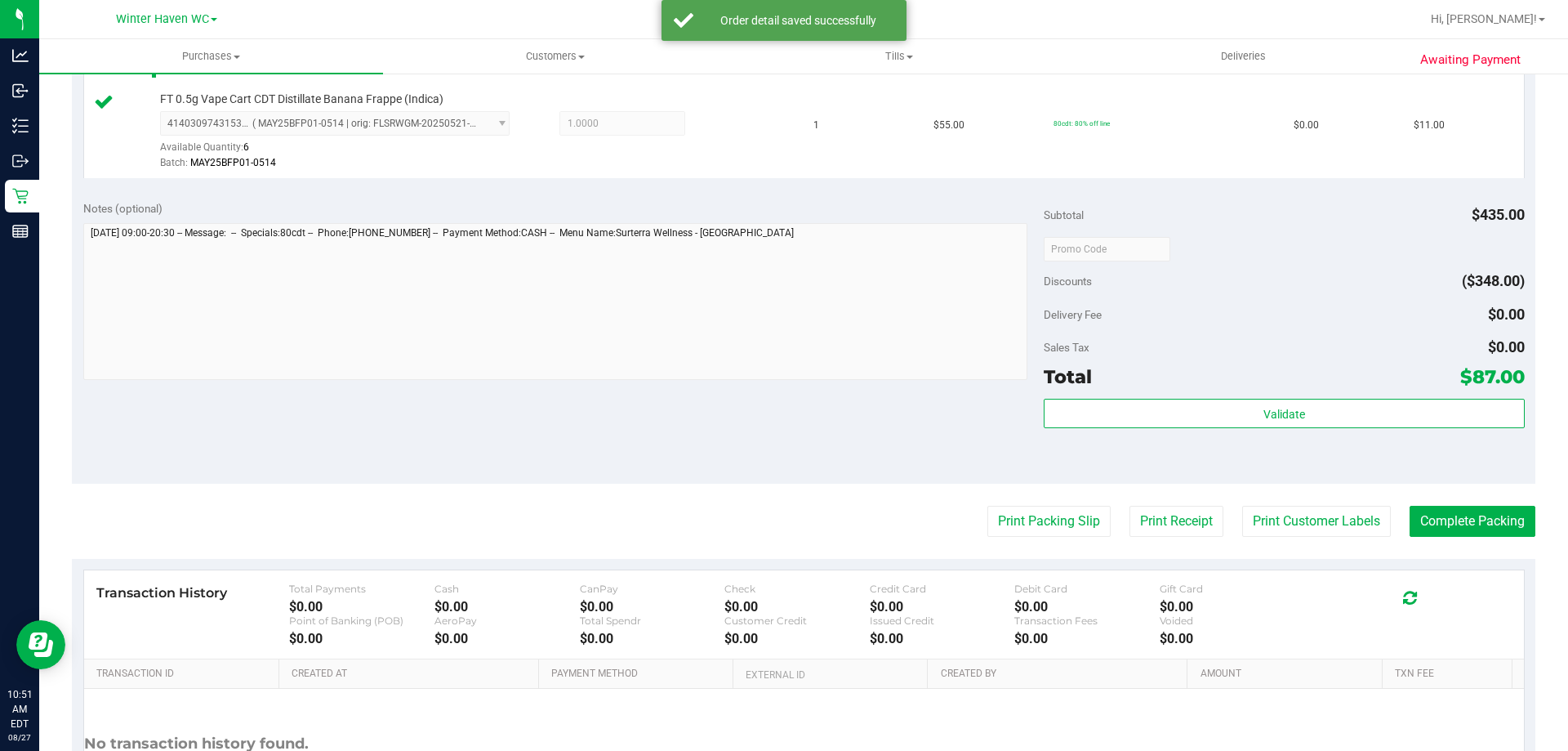
click at [1319, 436] on div "Validate" at bounding box center [1284, 435] width 480 height 74
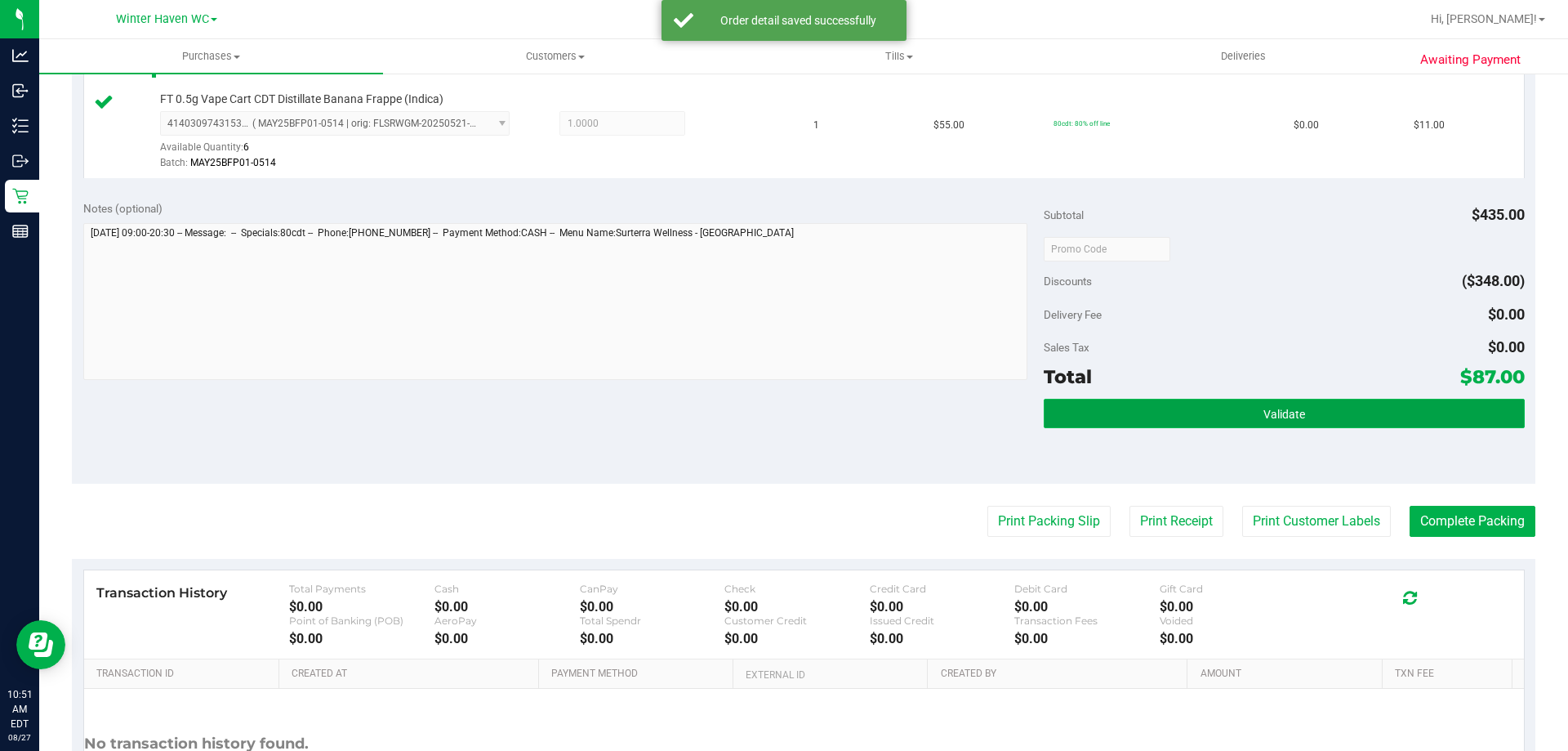
click at [1304, 426] on button "Validate" at bounding box center [1284, 412] width 480 height 29
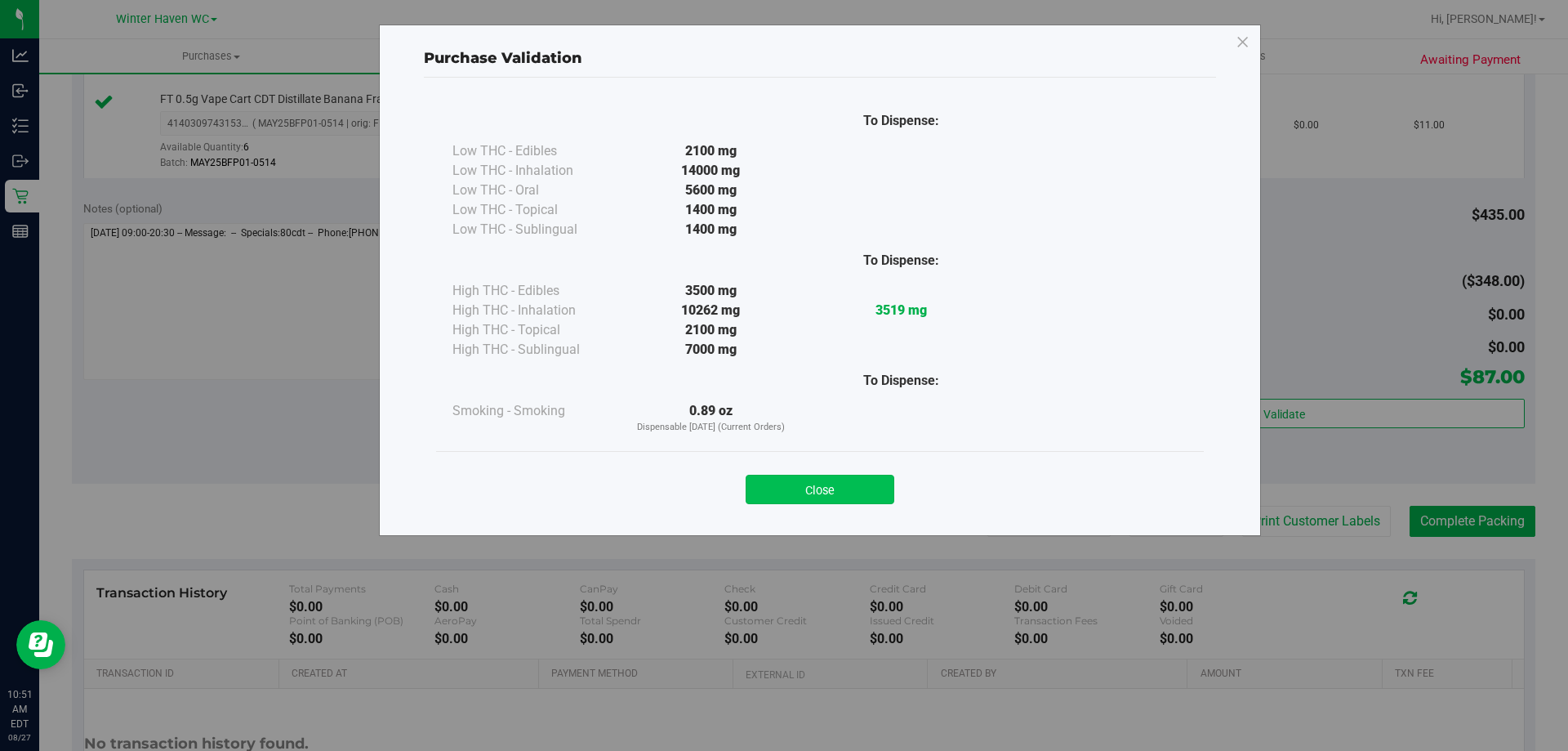
click at [860, 483] on button "Close" at bounding box center [819, 488] width 149 height 29
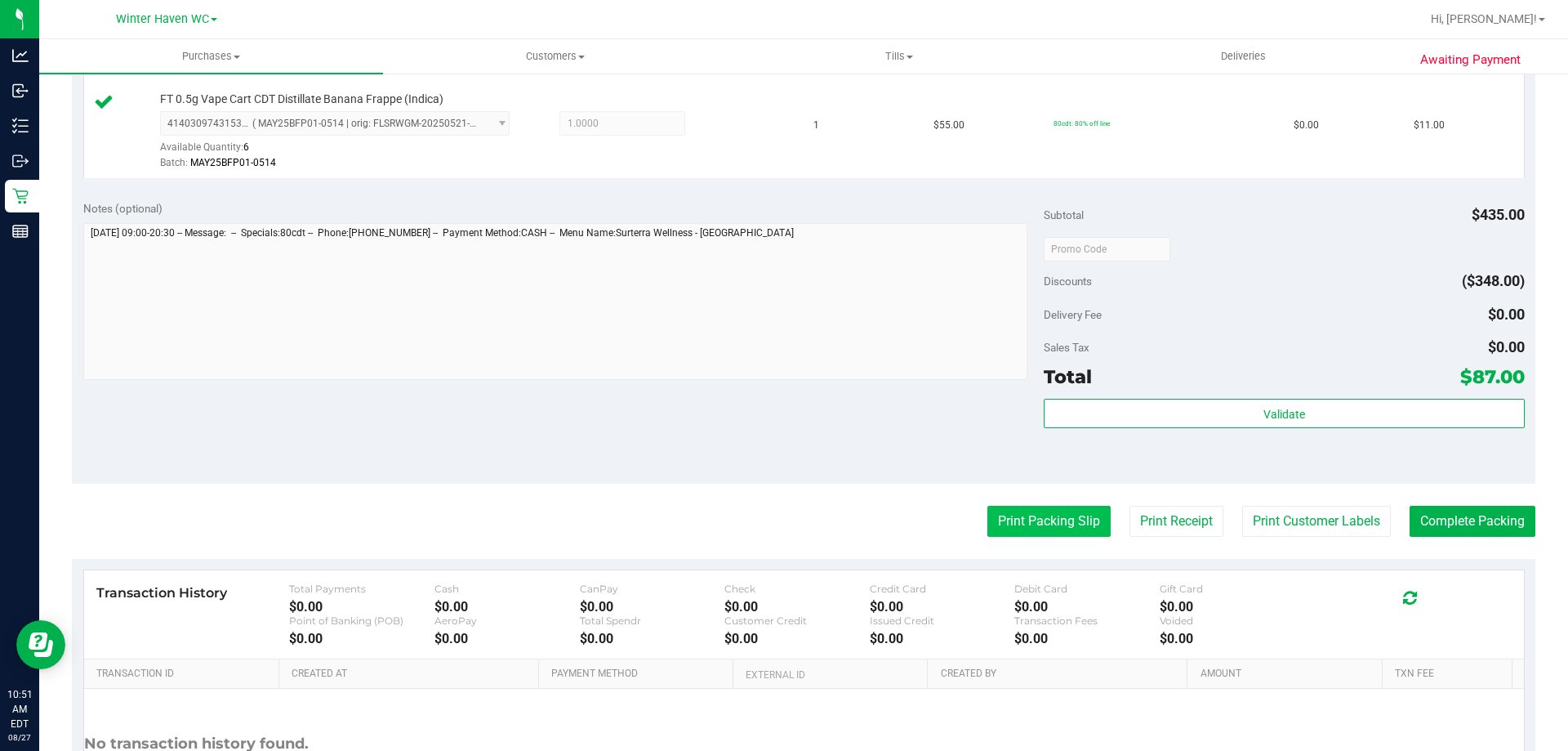
click at [1022, 523] on button "Print Packing Slip" at bounding box center [1049, 520] width 124 height 31
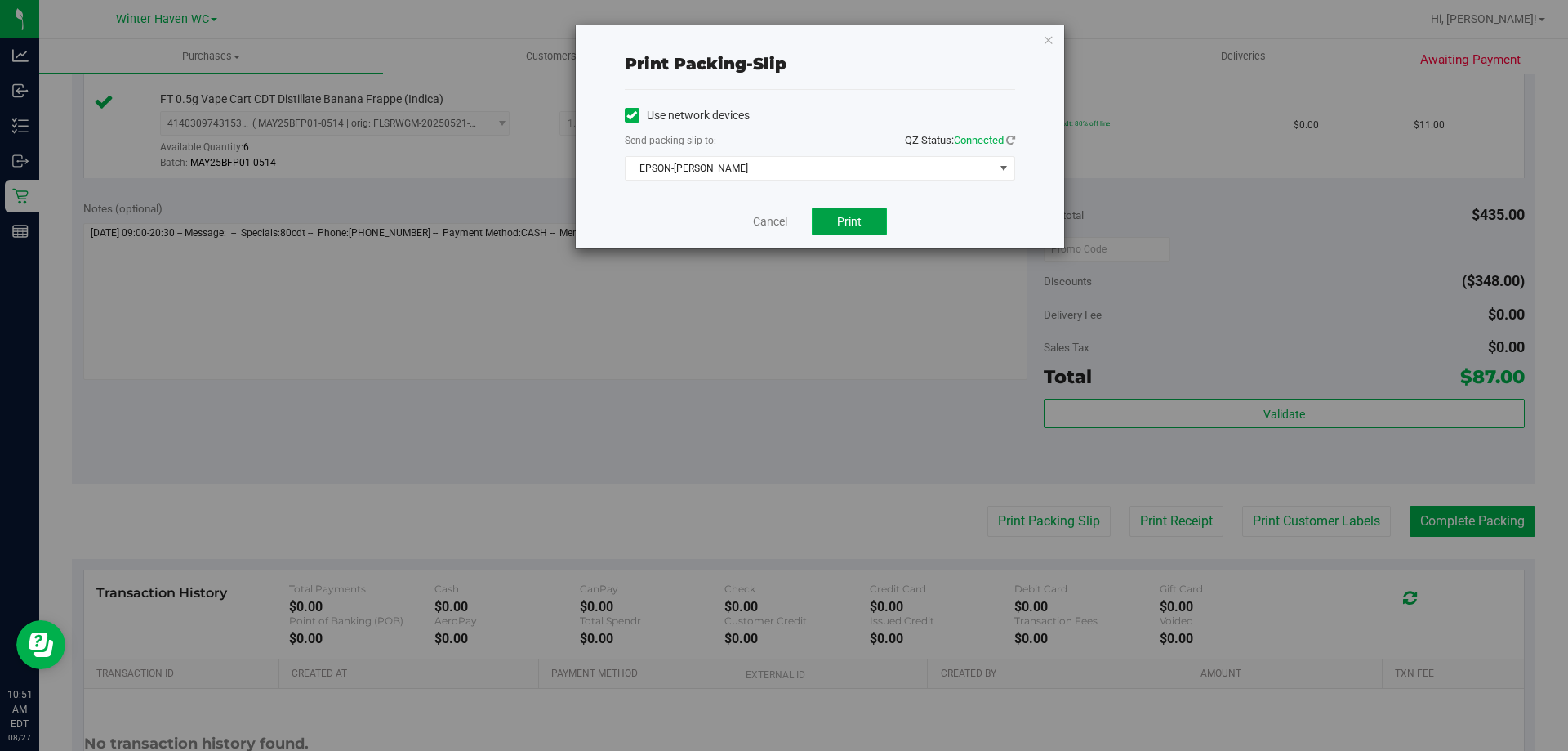
click at [850, 216] on span "Print" at bounding box center [849, 221] width 25 height 13
click at [764, 225] on link "Cancel" at bounding box center [770, 222] width 34 height 17
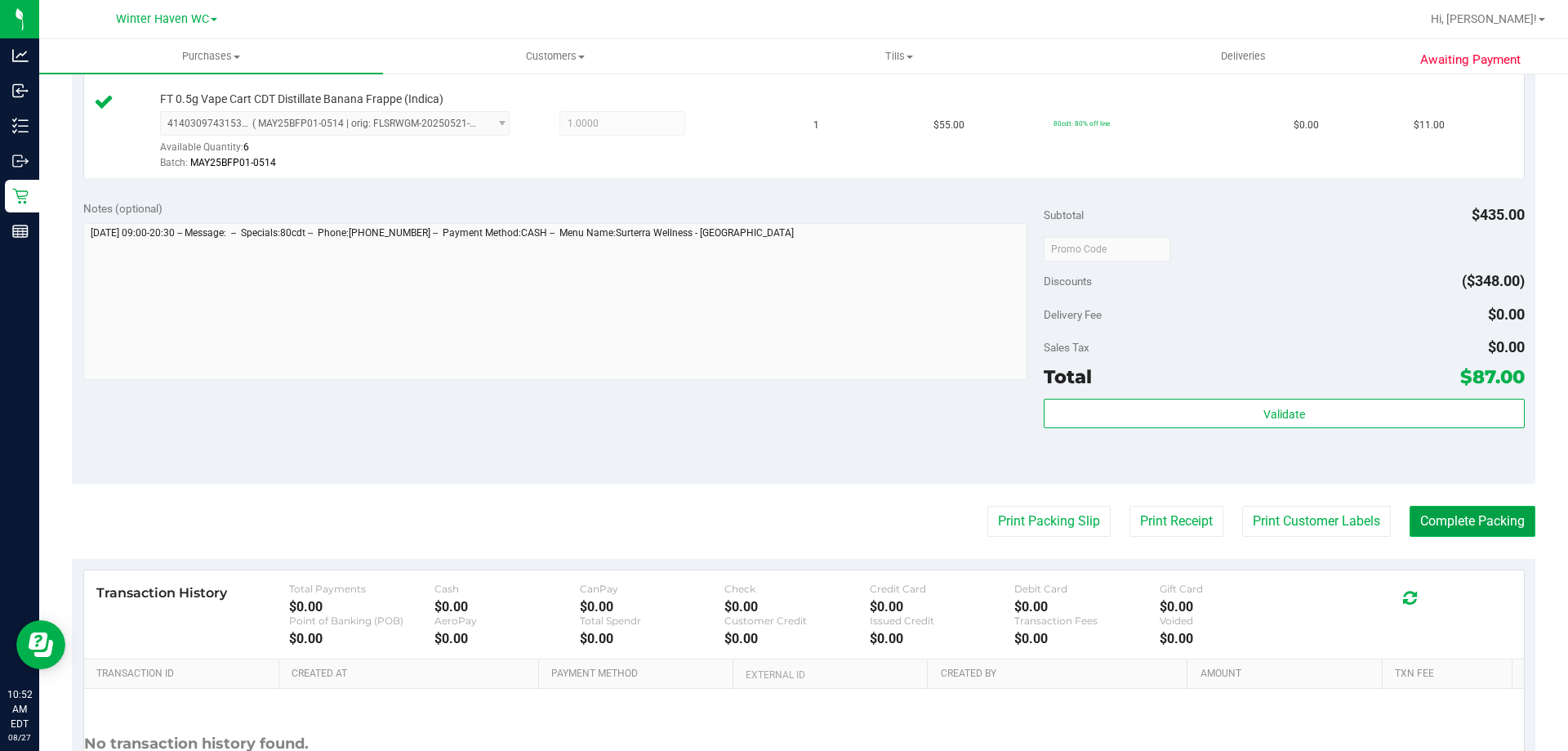
click at [1476, 530] on button "Complete Packing" at bounding box center [1472, 520] width 126 height 31
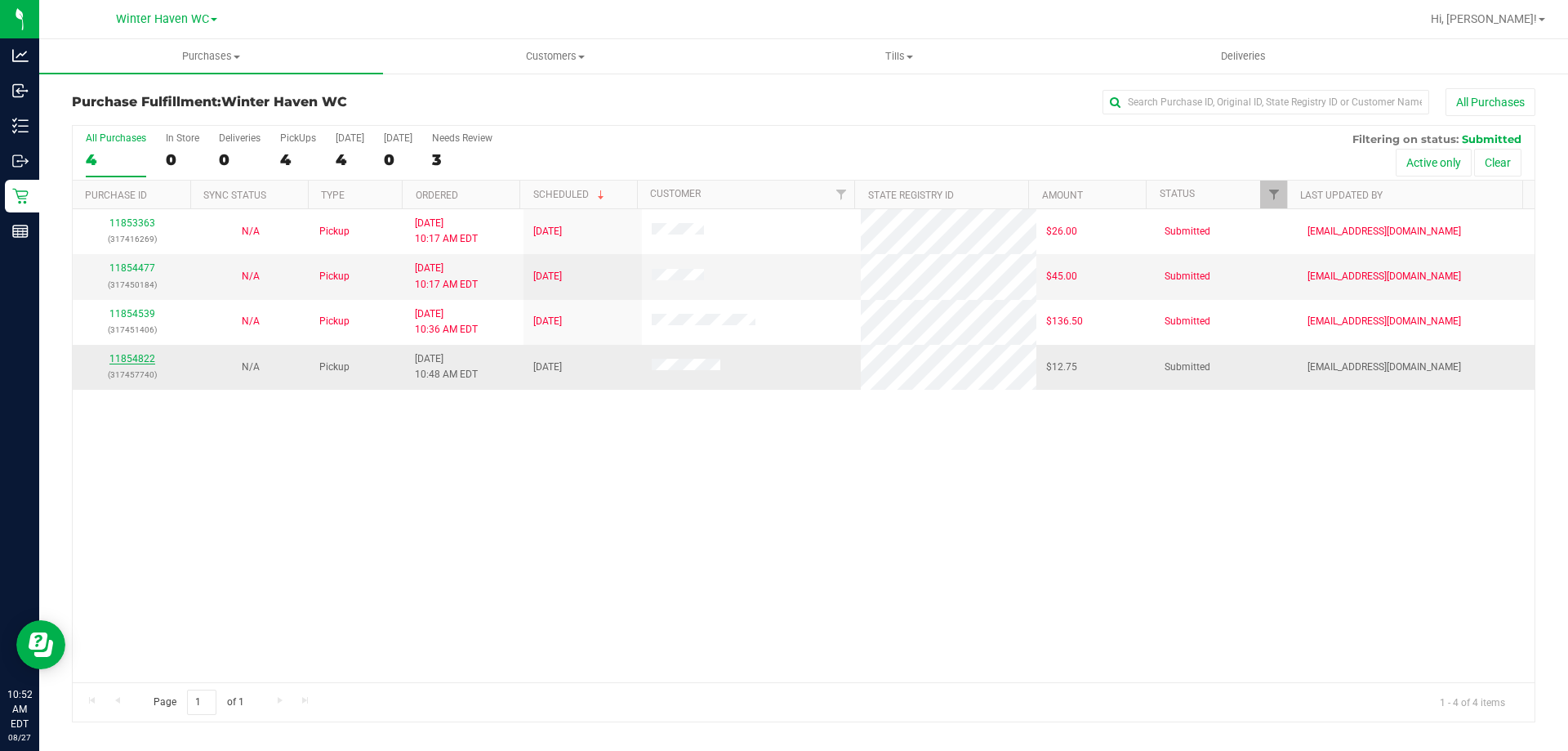
click at [130, 361] on link "11854822" at bounding box center [133, 358] width 46 height 11
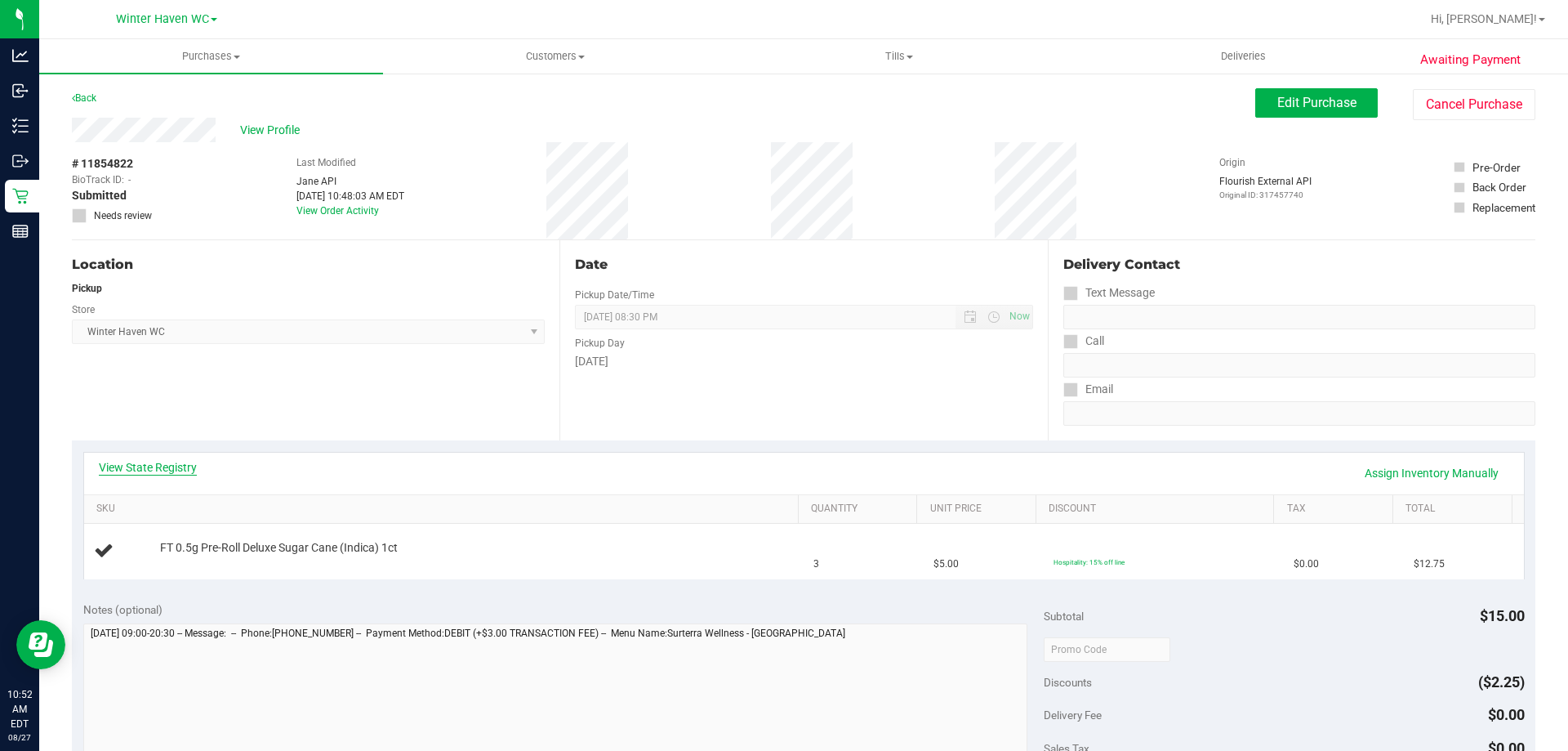
click at [167, 466] on link "View State Registry" at bounding box center [148, 467] width 98 height 16
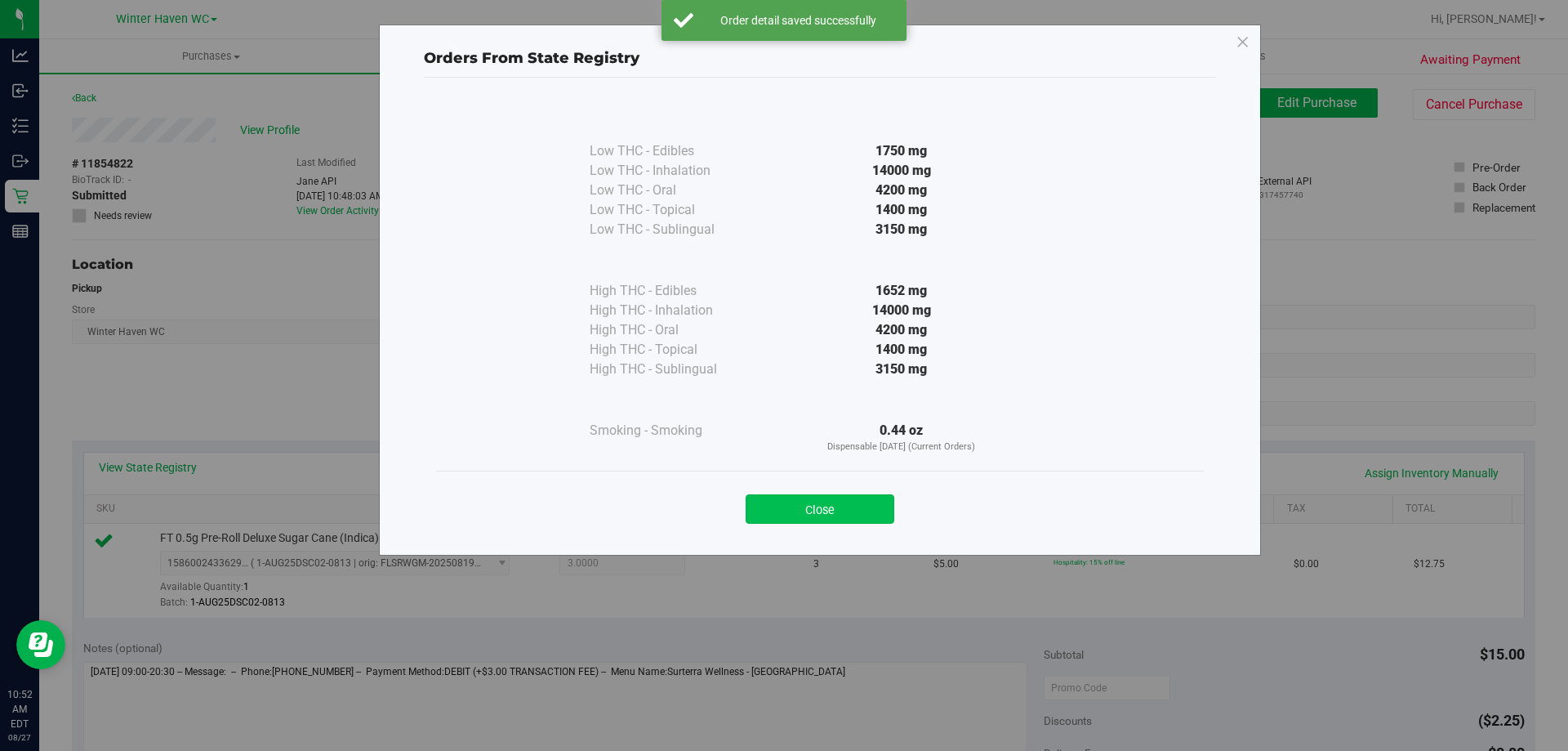
click at [865, 496] on button "Close" at bounding box center [819, 508] width 149 height 29
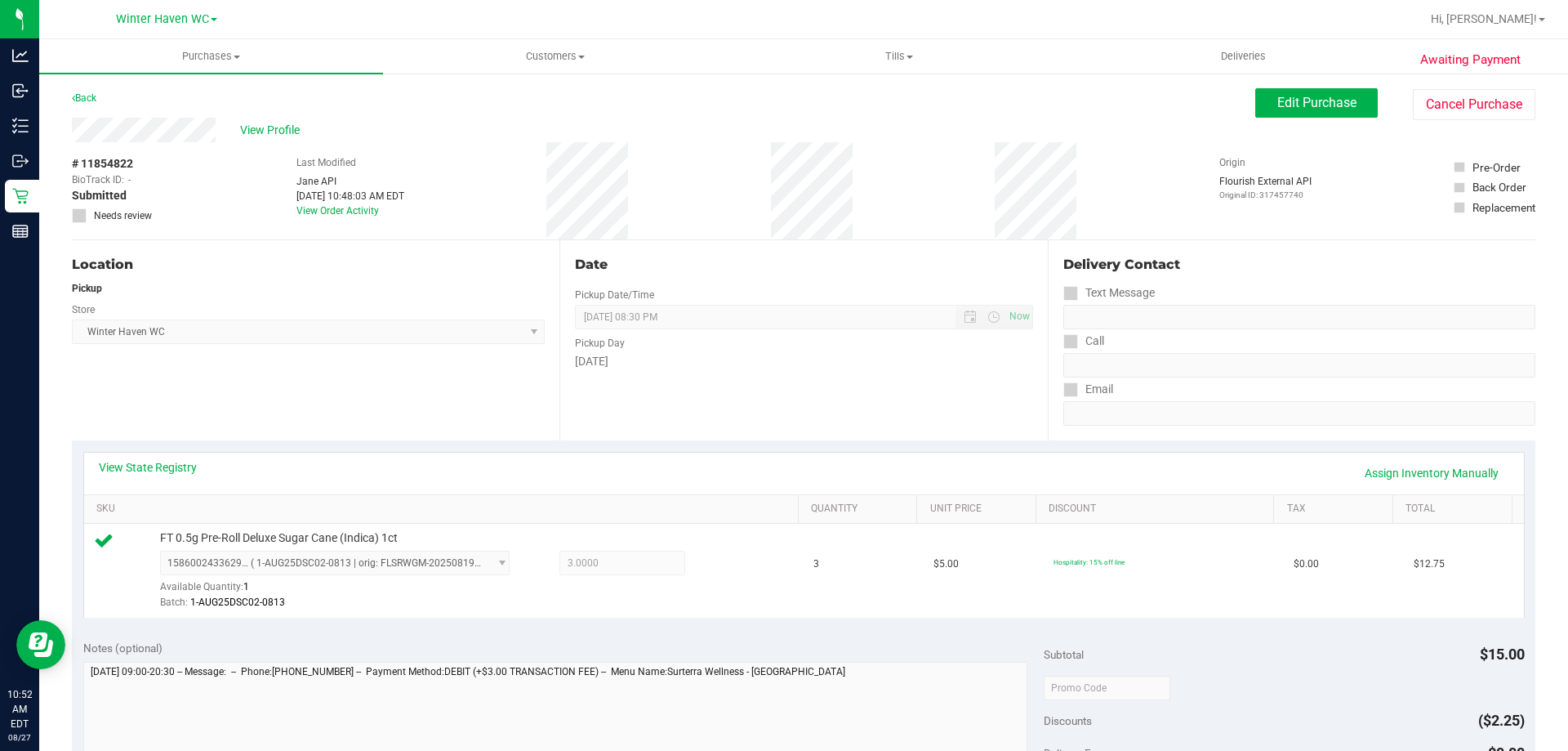
scroll to position [408, 0]
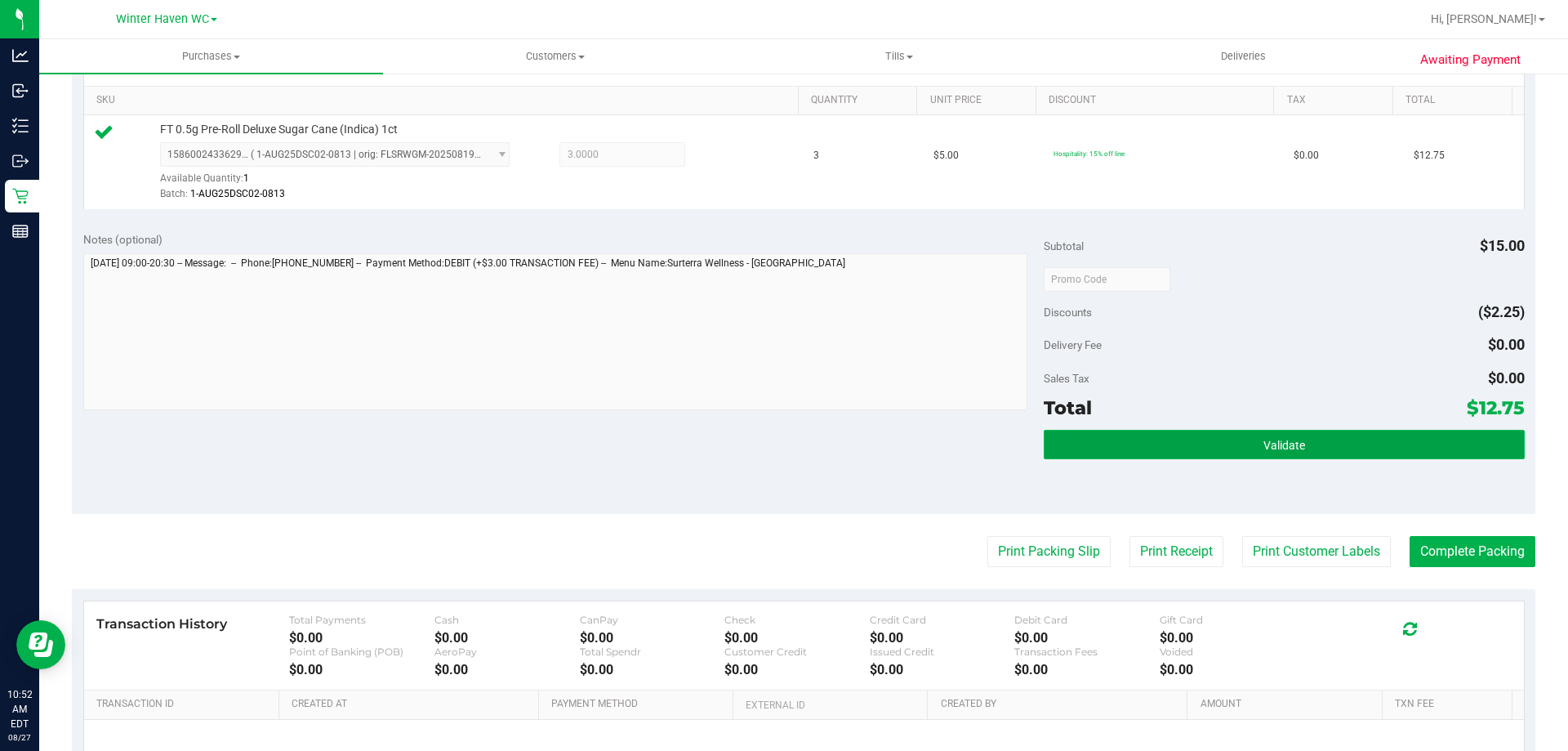
click at [1383, 429] on button "Validate" at bounding box center [1284, 443] width 480 height 29
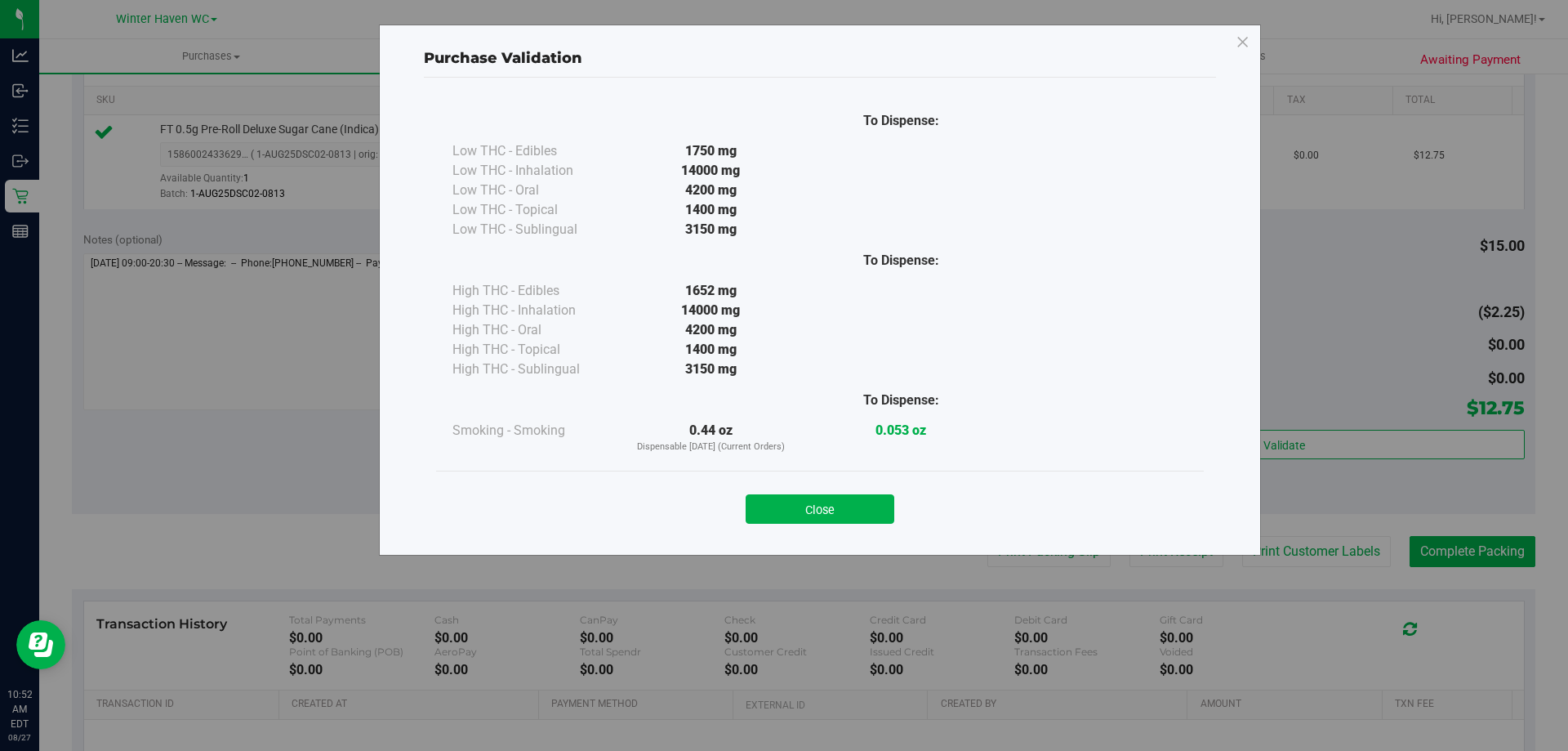
click at [898, 491] on div "Close" at bounding box center [819, 503] width 744 height 41
click at [878, 495] on button "Close" at bounding box center [819, 508] width 149 height 29
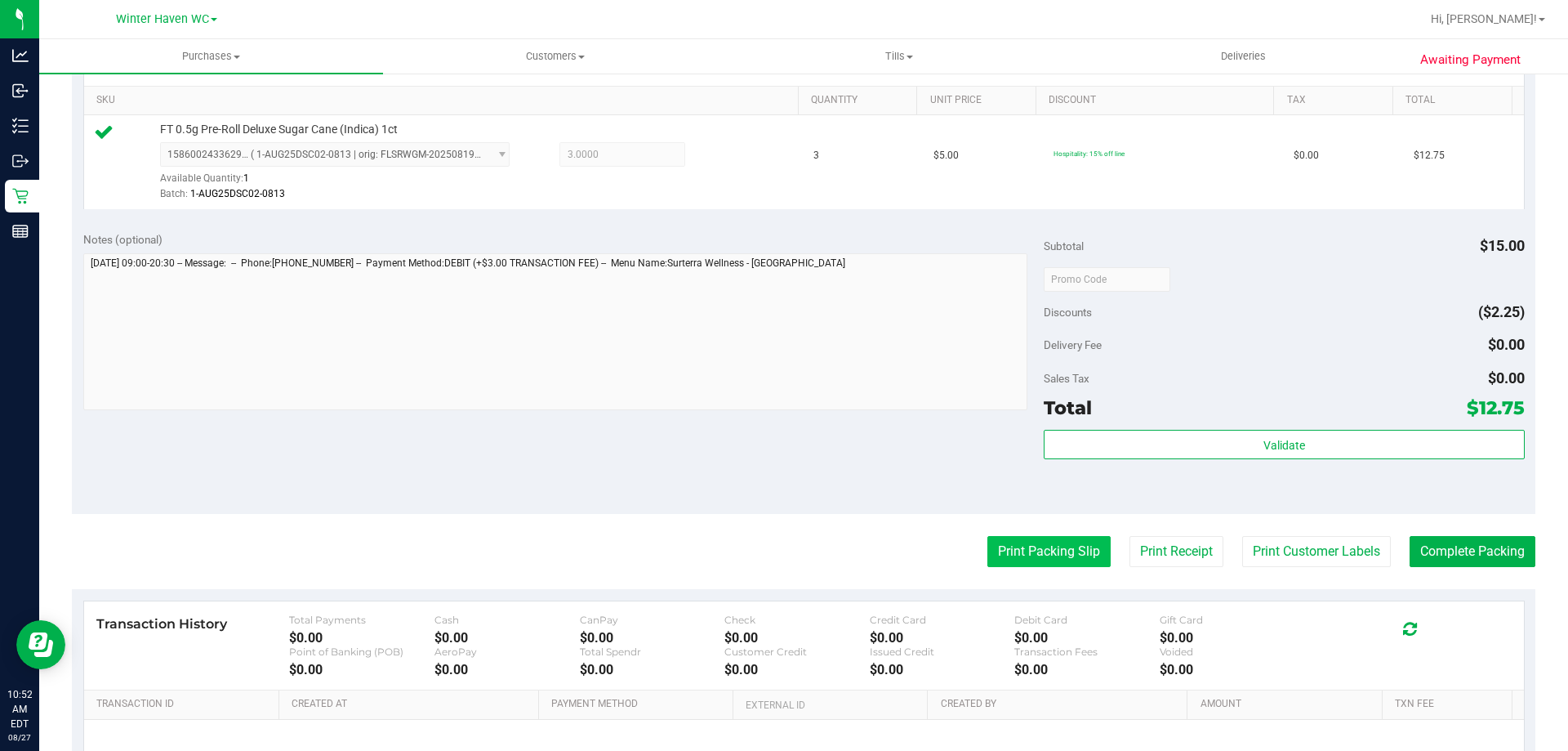
click at [1022, 556] on button "Print Packing Slip" at bounding box center [1049, 551] width 124 height 31
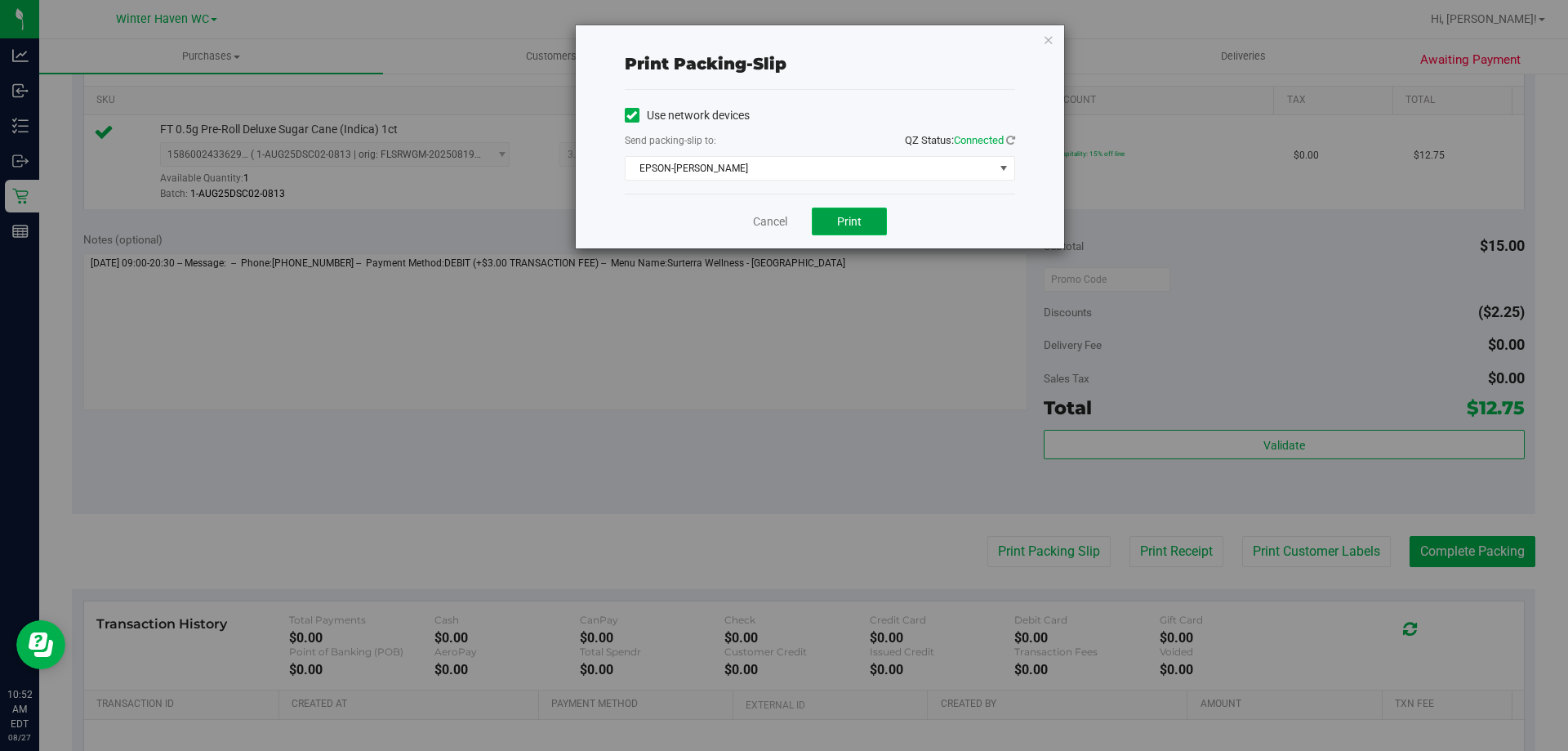
click at [862, 227] on button "Print" at bounding box center [848, 222] width 75 height 28
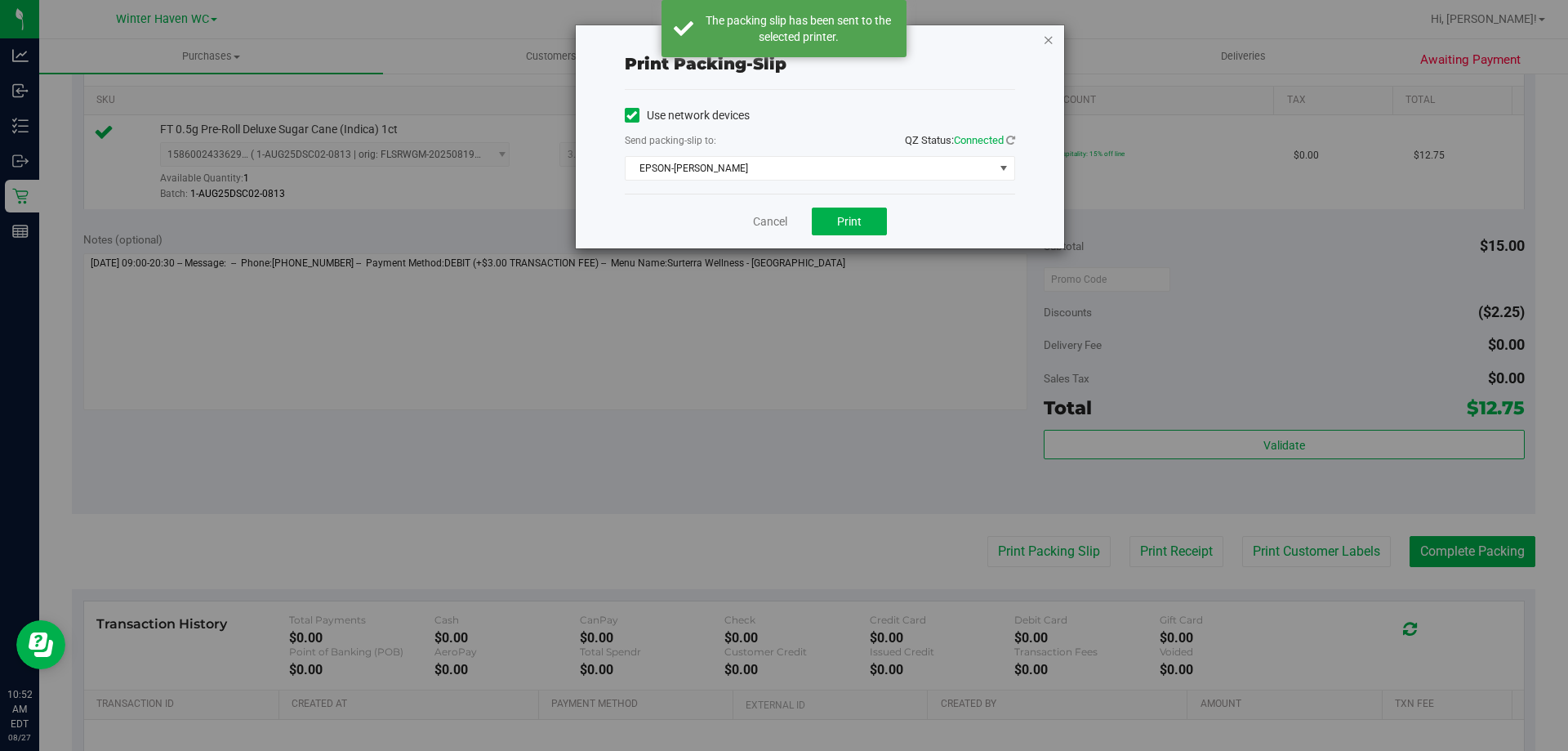
click at [1047, 35] on icon "button" at bounding box center [1048, 39] width 11 height 20
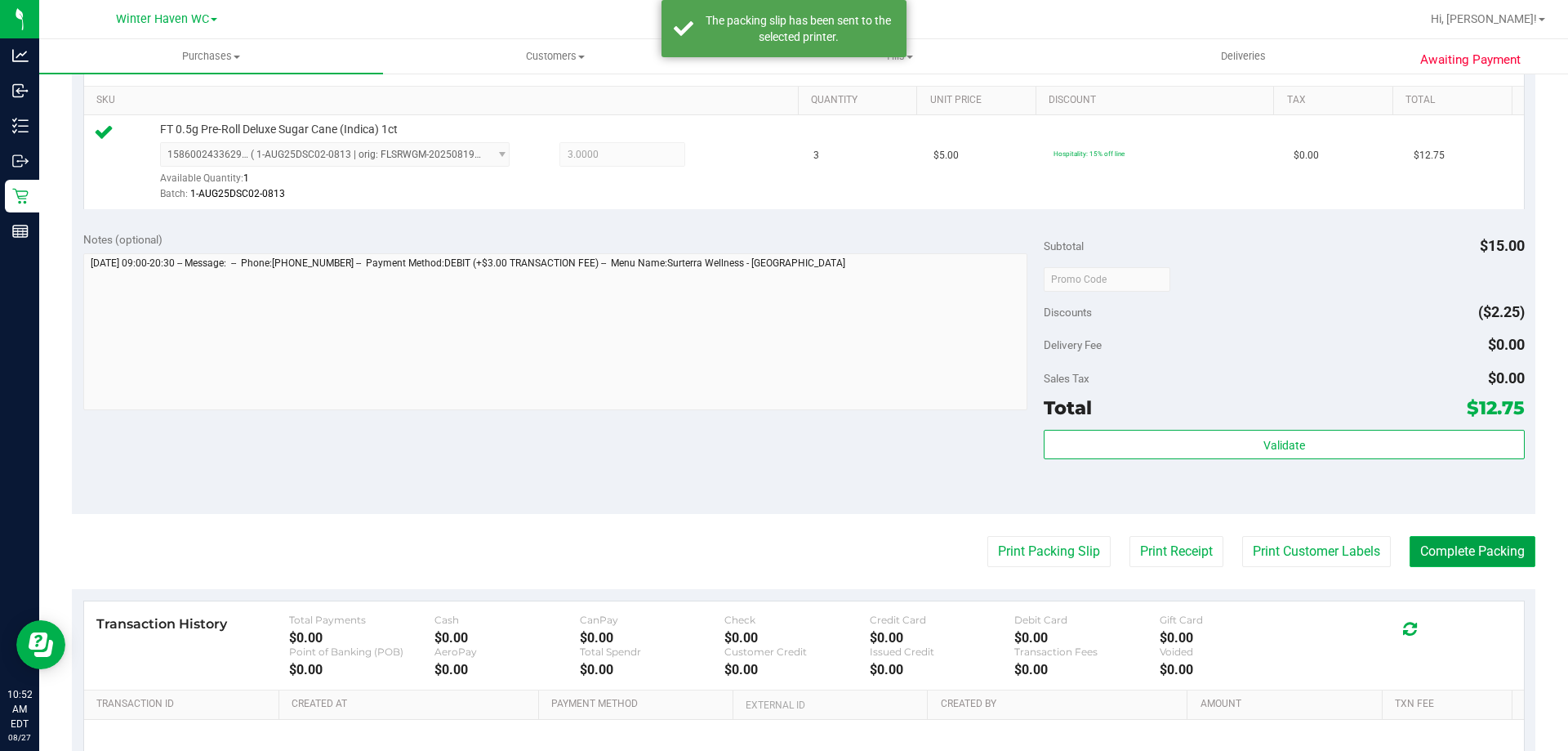
click at [1460, 542] on button "Complete Packing" at bounding box center [1472, 551] width 126 height 31
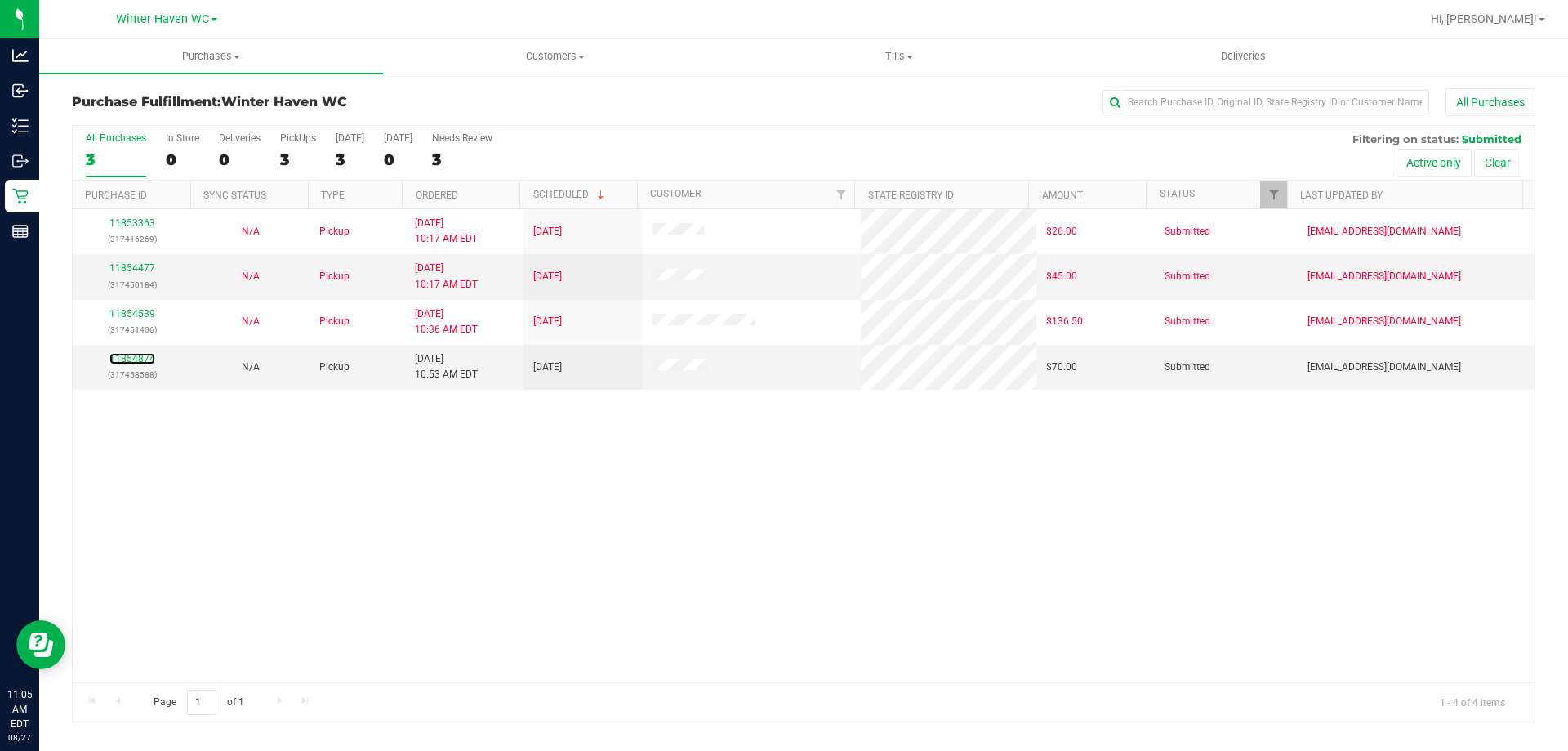
click at [125, 355] on link "11854874" at bounding box center [133, 358] width 46 height 11
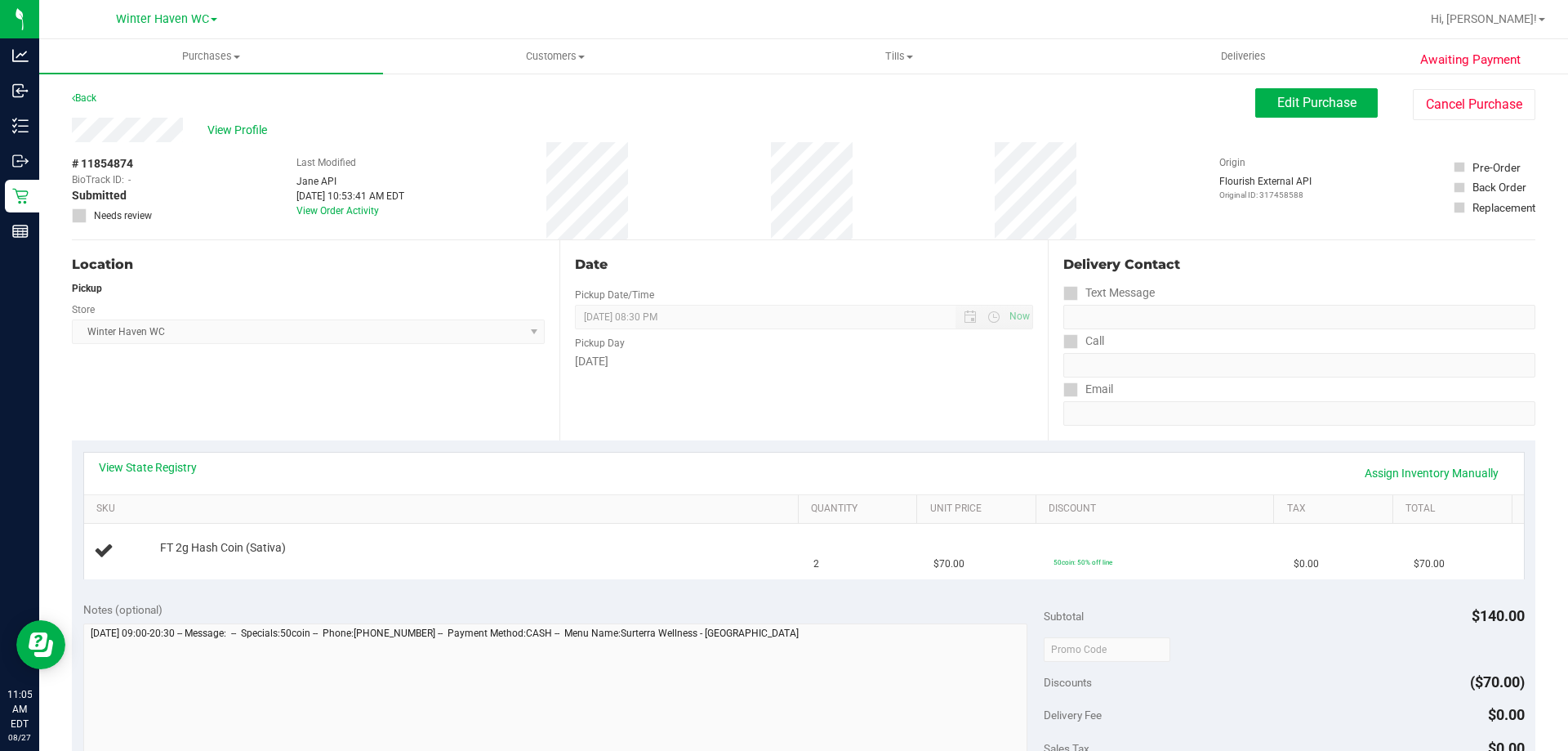
click at [156, 476] on div "View State Registry Assign Inventory Manually" at bounding box center [803, 473] width 1410 height 28
click at [1404, 474] on link "Assign Inventory Manually" at bounding box center [1431, 473] width 155 height 28
click at [180, 564] on link "Add Package" at bounding box center [189, 558] width 59 height 11
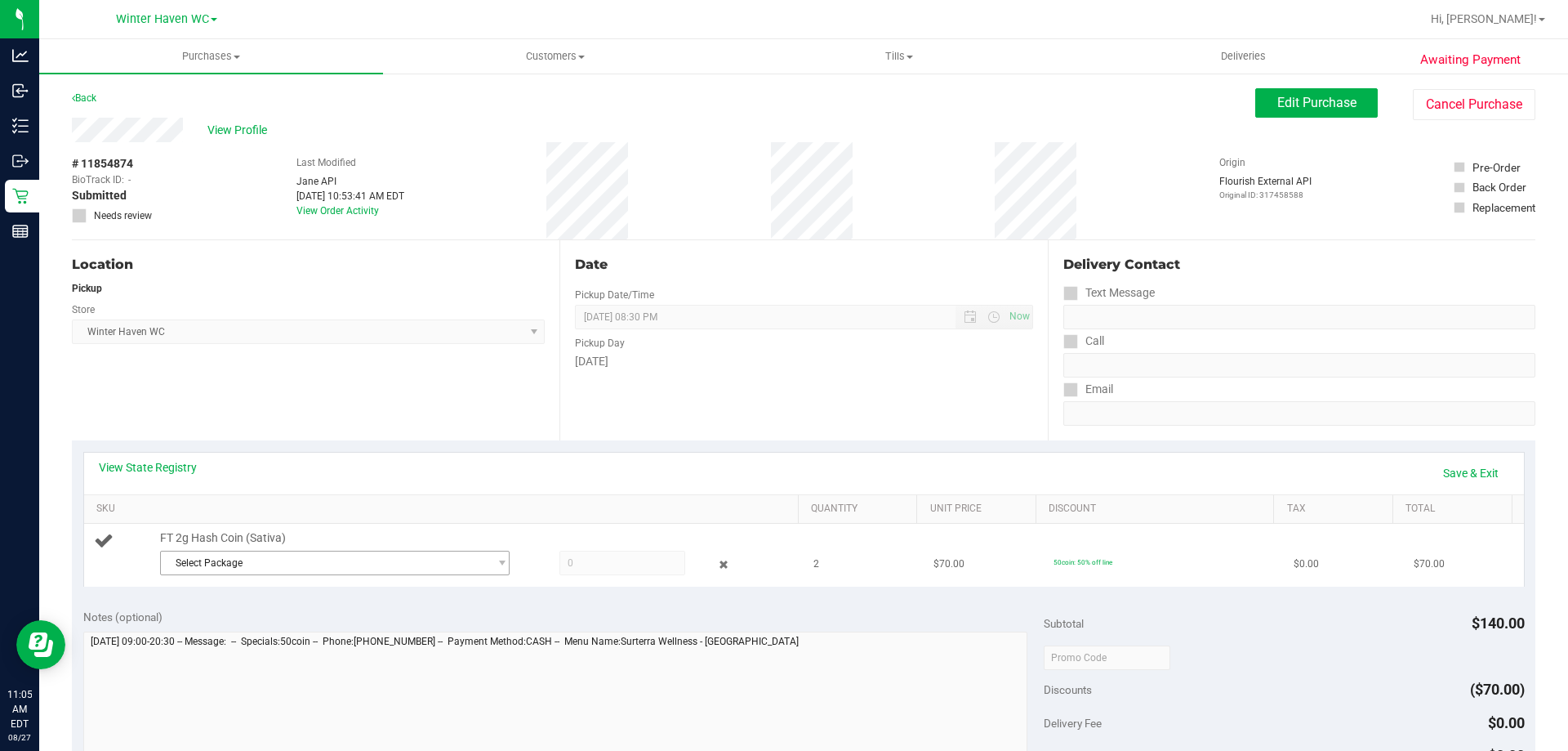
drag, startPoint x: 236, startPoint y: 546, endPoint x: 235, endPoint y: 572, distance: 26.0
click at [237, 545] on span "FT 2g Hash Coin (Sativa)" at bounding box center [223, 538] width 126 height 16
click at [235, 576] on div "Select Package 7817845557261360" at bounding box center [475, 564] width 631 height 29
click at [232, 564] on span "Select Package" at bounding box center [324, 562] width 327 height 23
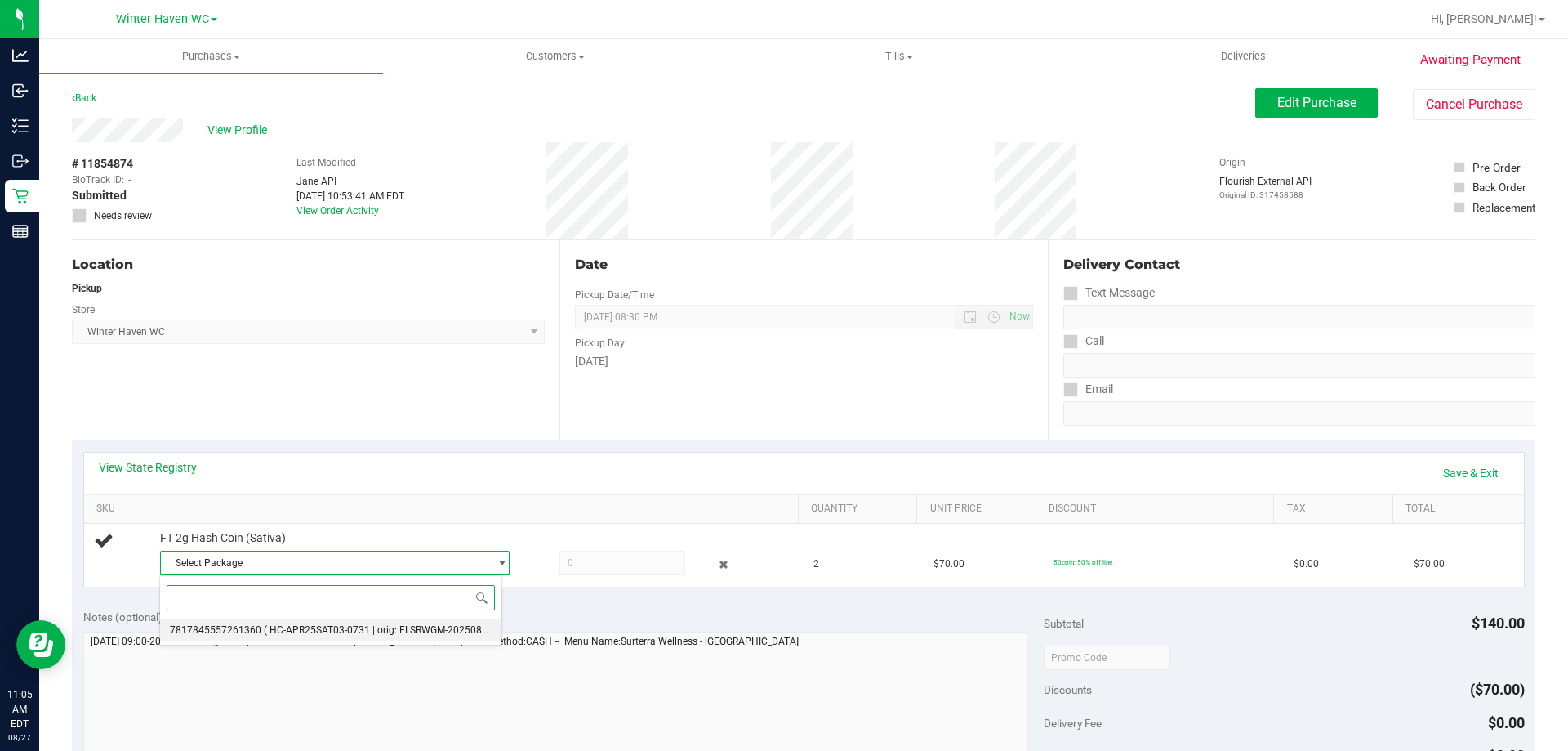
drag, startPoint x: 247, startPoint y: 623, endPoint x: 420, endPoint y: 631, distance: 173.2
click at [247, 625] on li "7817845557261360 ( HC-APR25SAT03-0731 | orig: FLSRWGM-20250806-2789 )" at bounding box center [330, 629] width 341 height 23
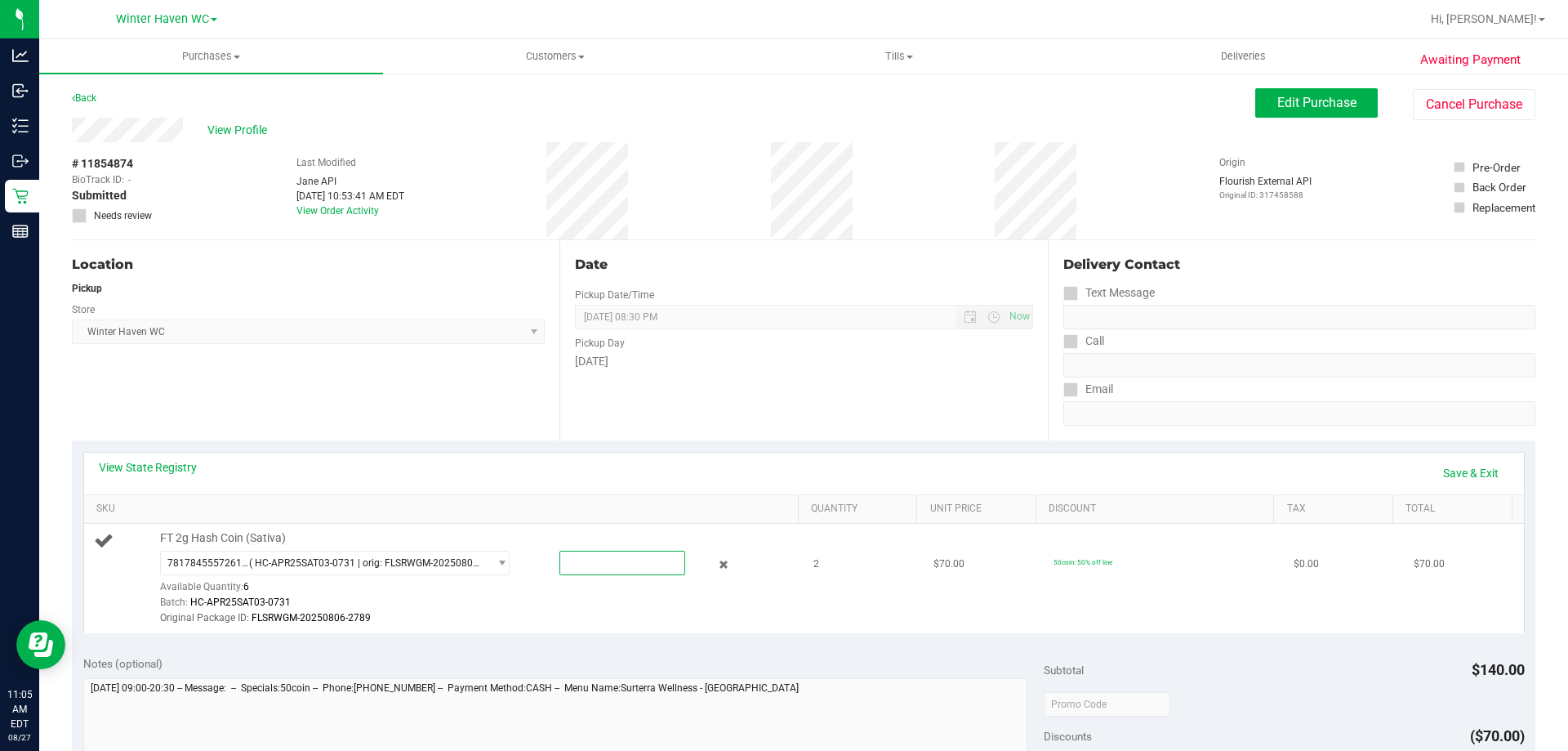
click at [610, 556] on span at bounding box center [622, 562] width 126 height 25
type input "2"
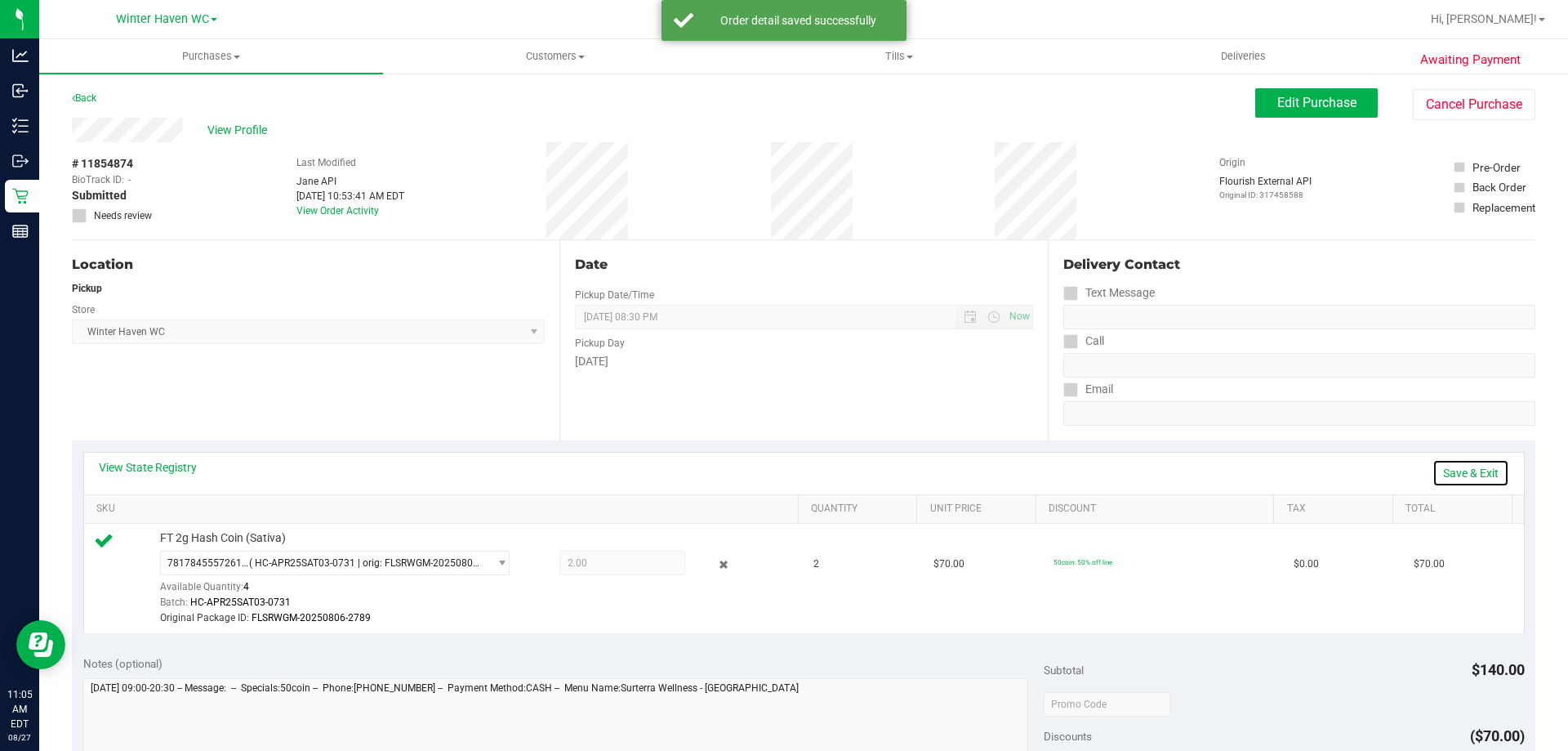
click at [1469, 474] on link "Save & Exit" at bounding box center [1470, 473] width 77 height 28
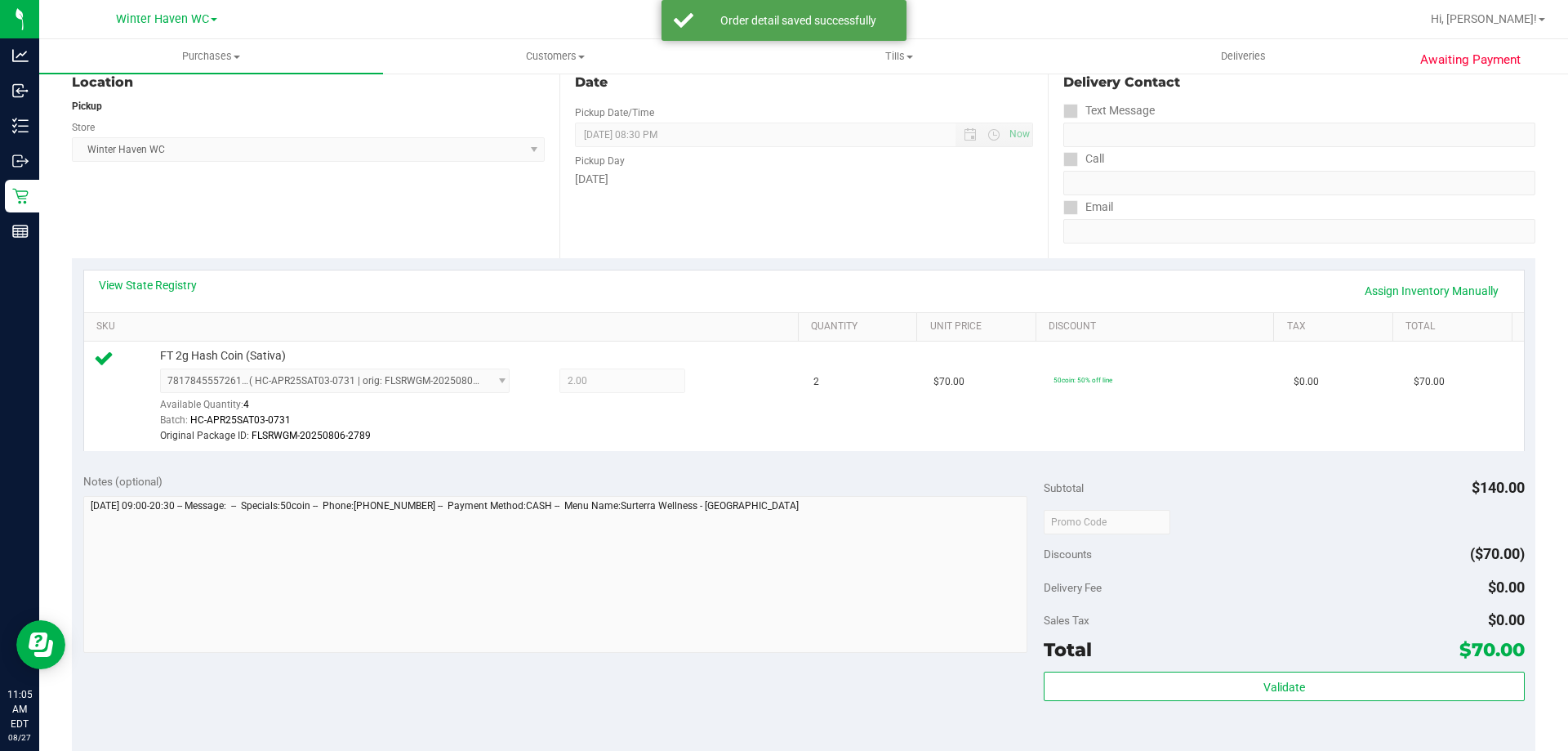
scroll to position [490, 0]
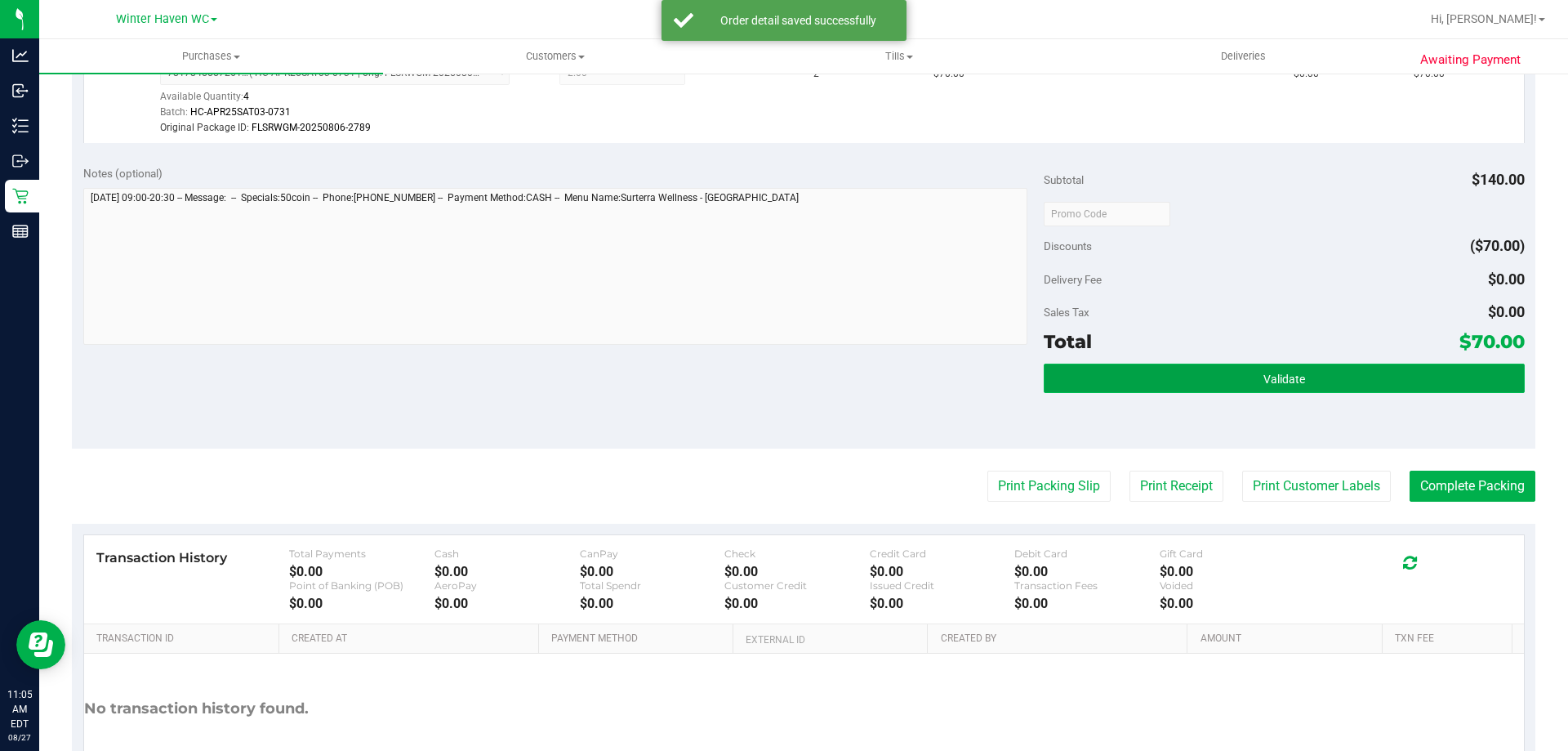
click at [1232, 389] on button "Validate" at bounding box center [1284, 377] width 480 height 29
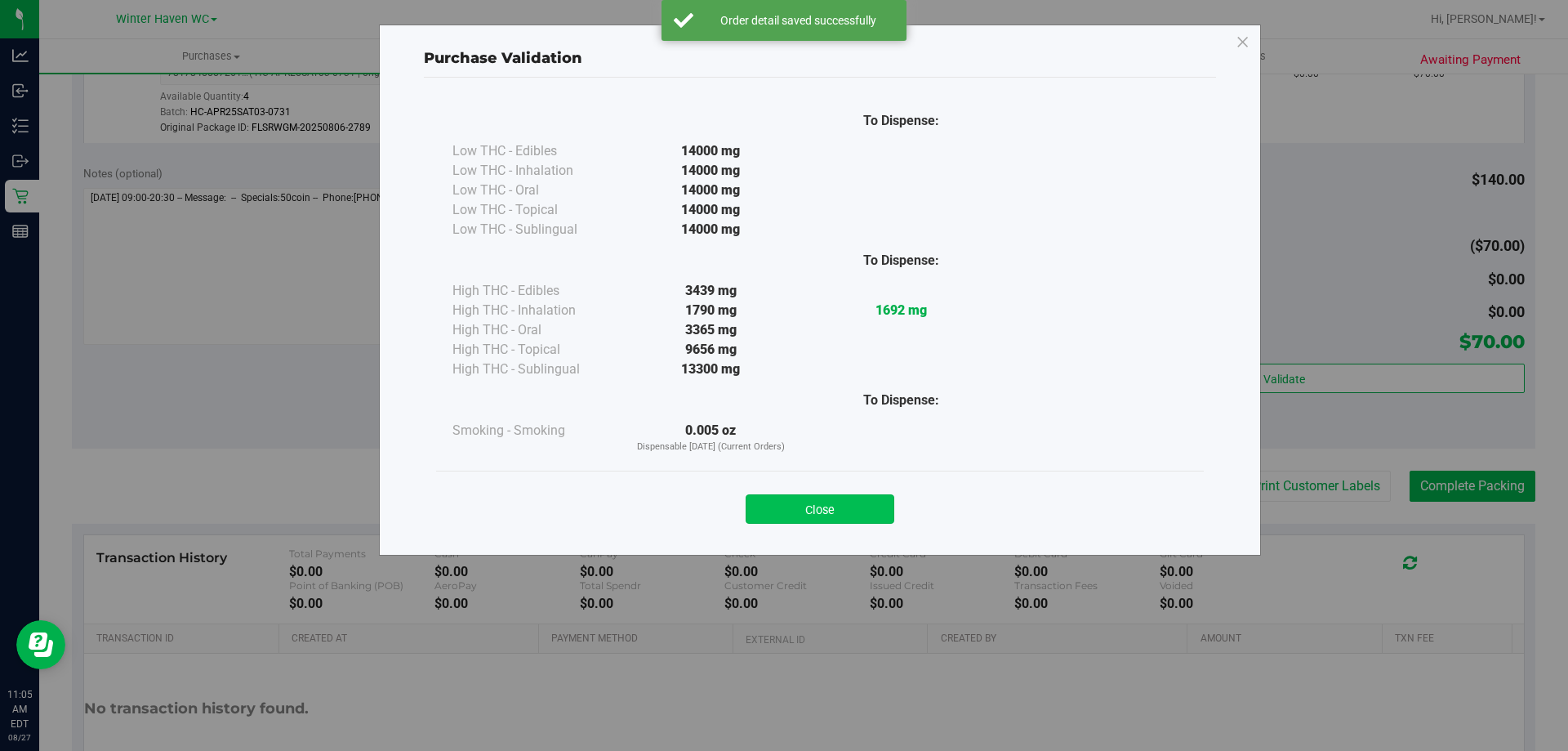
click at [833, 521] on button "Close" at bounding box center [819, 508] width 149 height 29
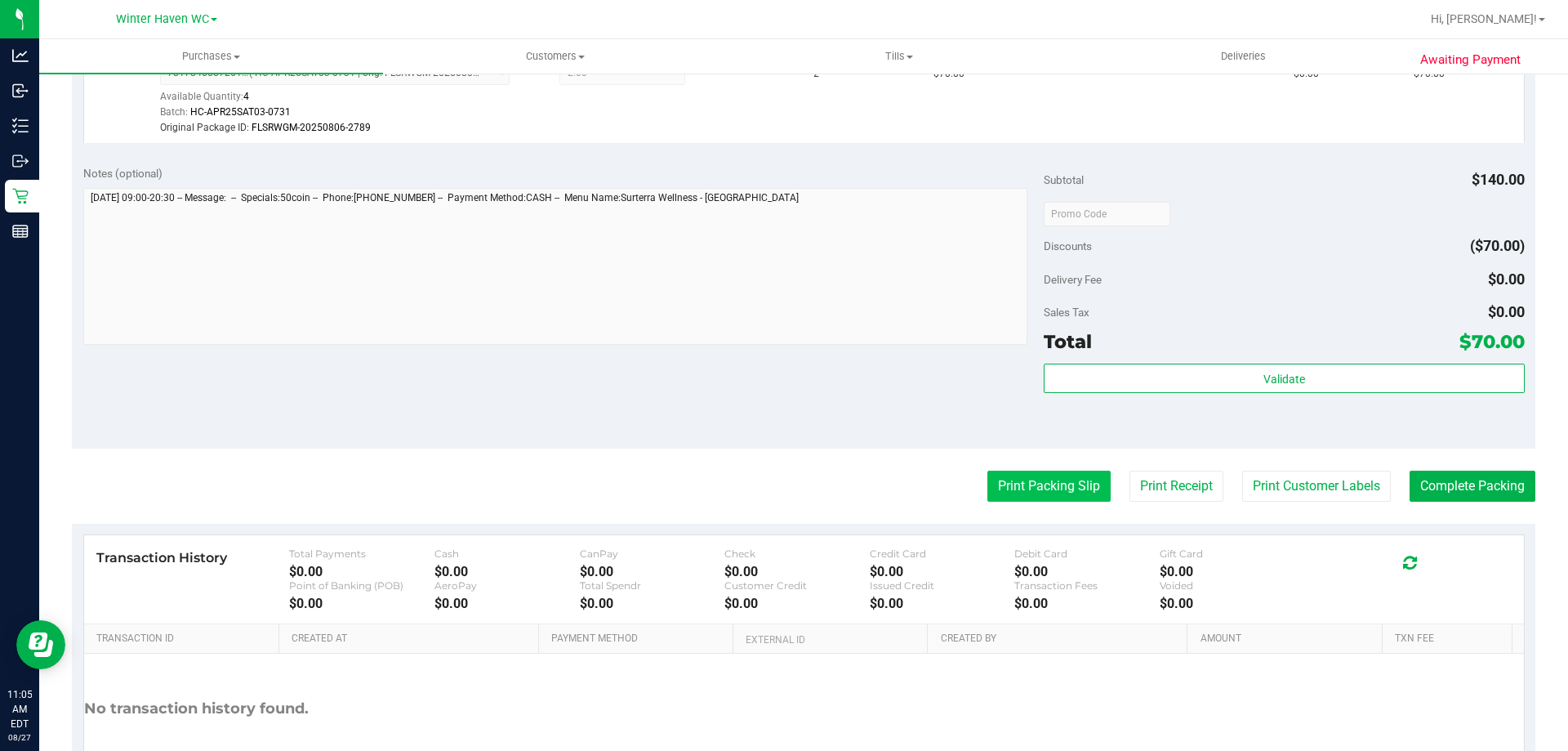
click at [1012, 490] on button "Print Packing Slip" at bounding box center [1049, 485] width 124 height 31
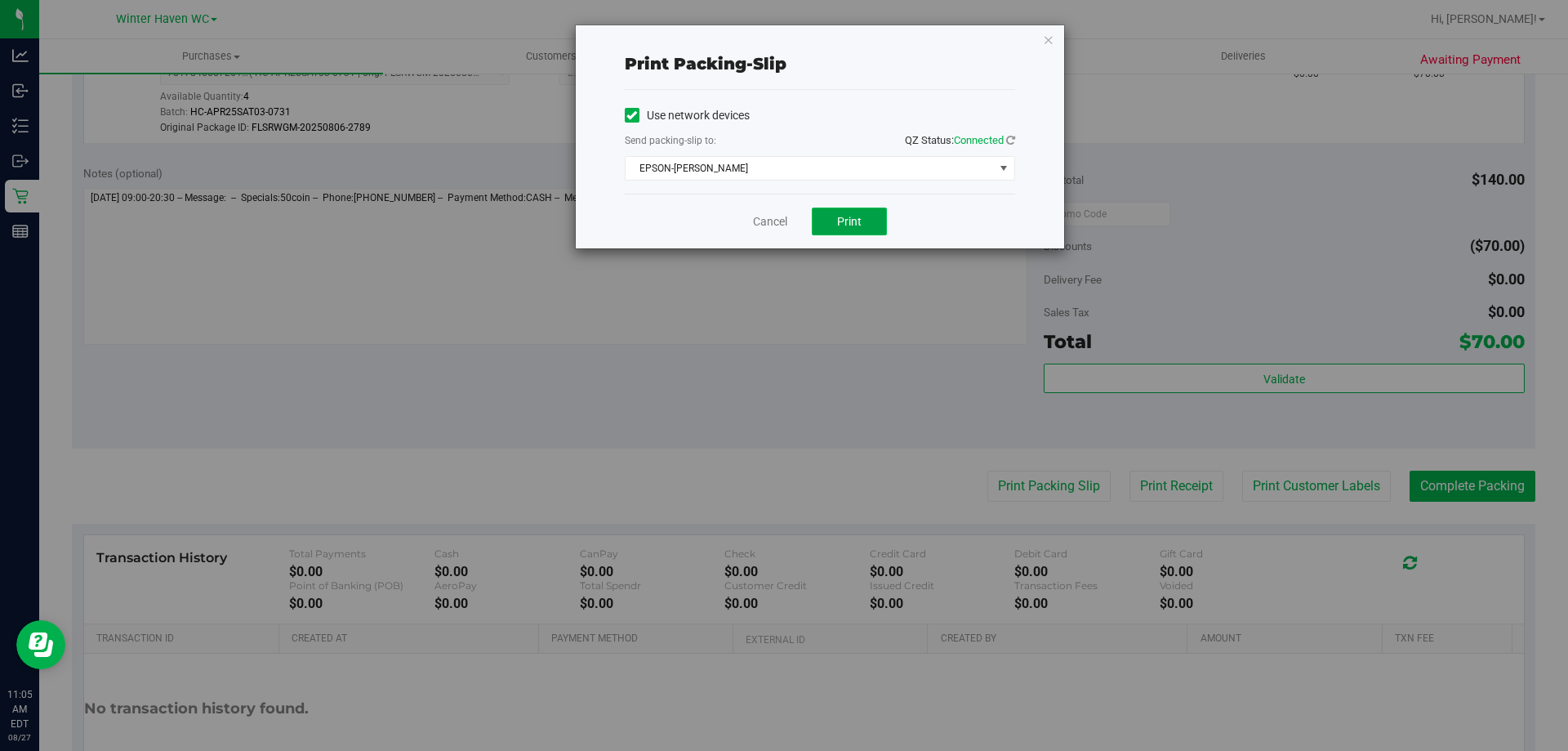
click at [866, 219] on button "Print" at bounding box center [848, 222] width 75 height 28
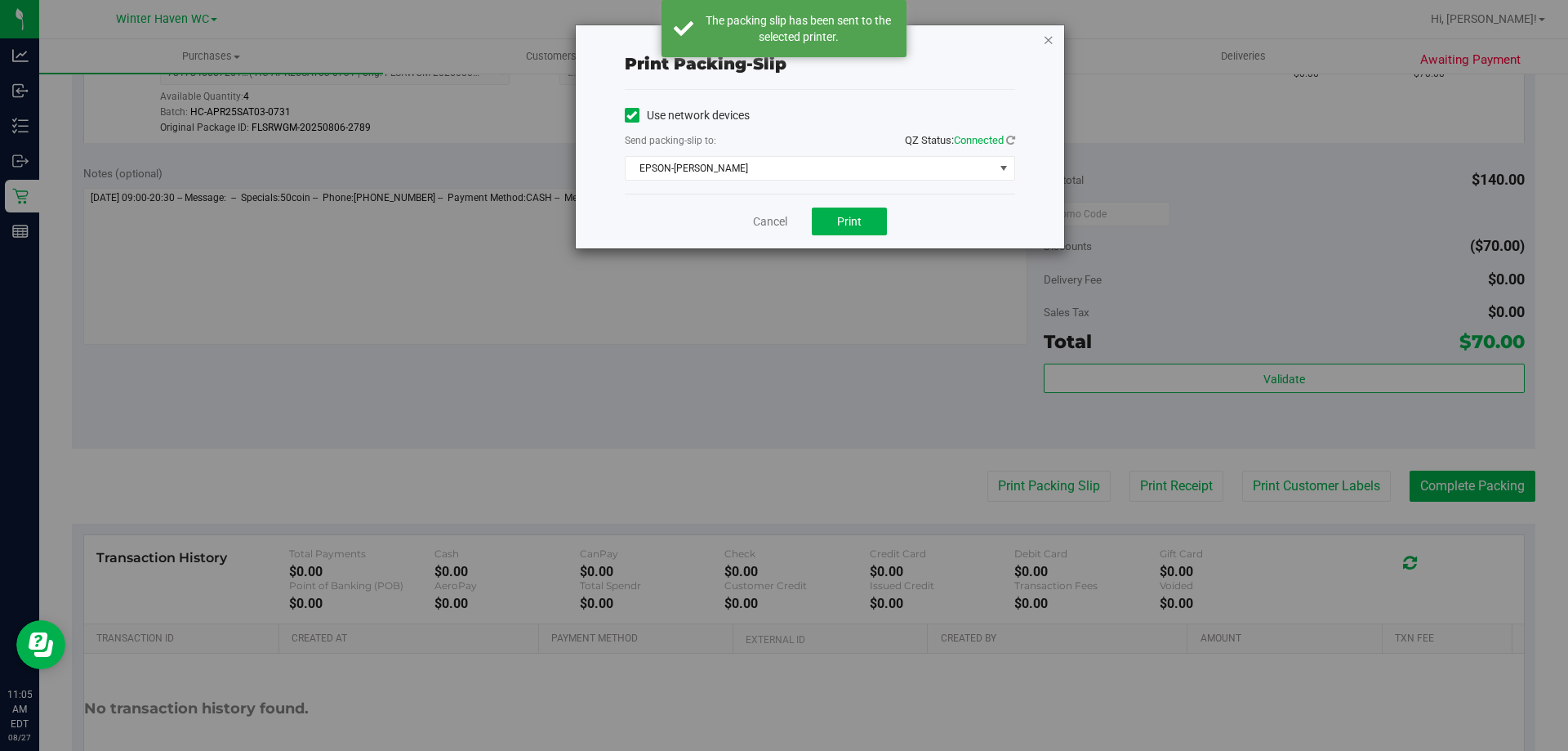
click at [1044, 38] on icon "button" at bounding box center [1048, 39] width 11 height 20
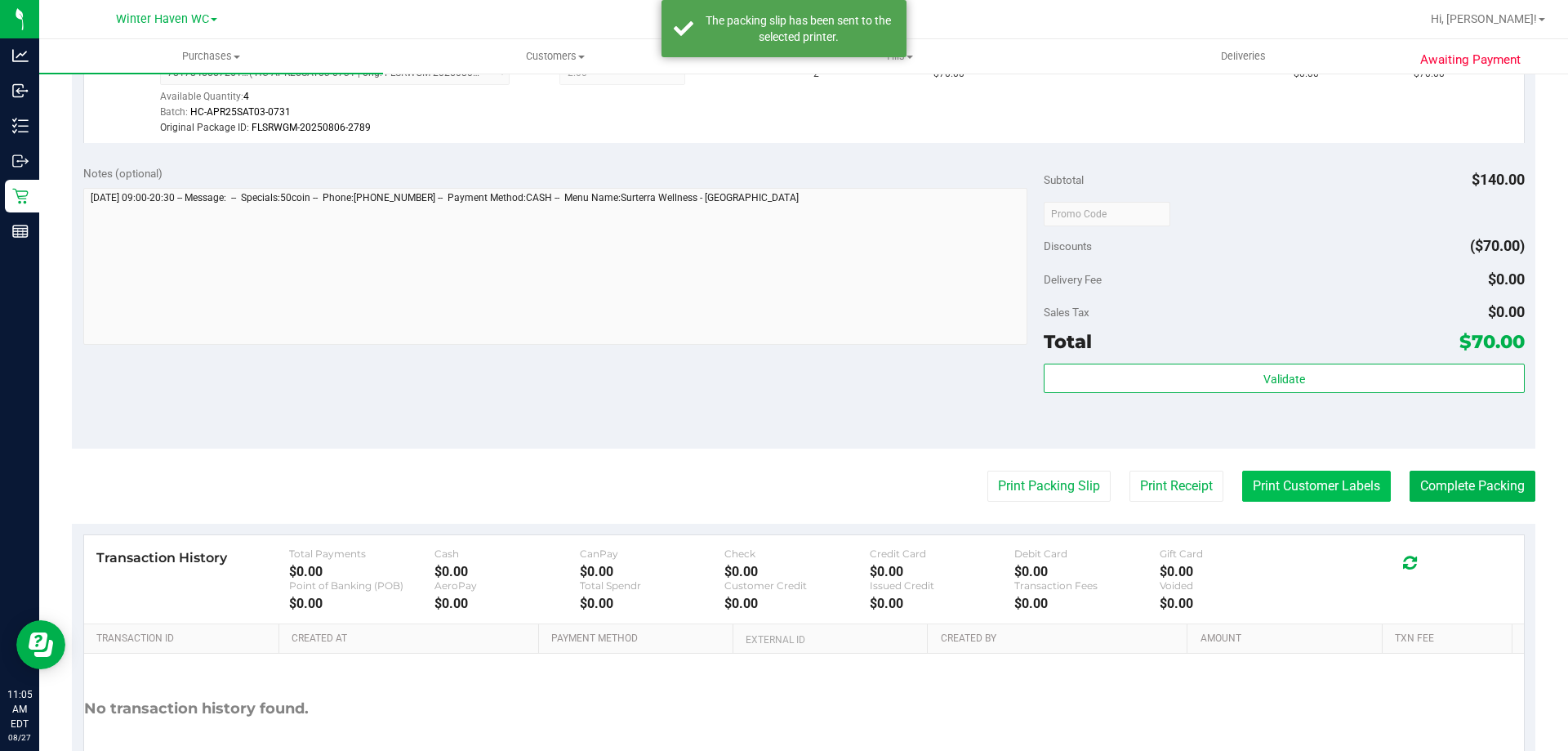
click at [1300, 487] on button "Print Customer Labels" at bounding box center [1315, 485] width 149 height 31
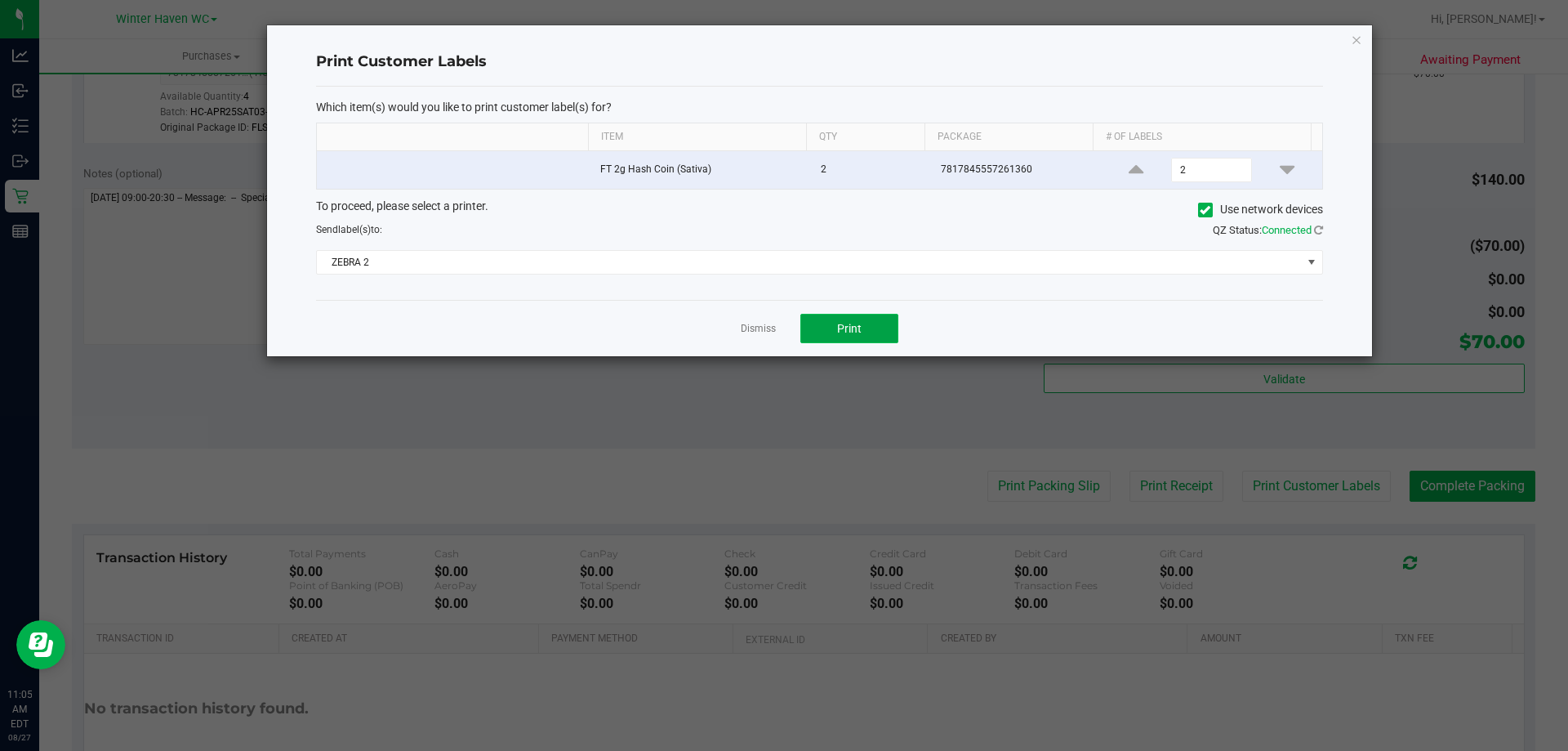
click at [849, 323] on span "Print" at bounding box center [849, 328] width 25 height 13
click at [1358, 36] on icon "button" at bounding box center [1355, 39] width 11 height 20
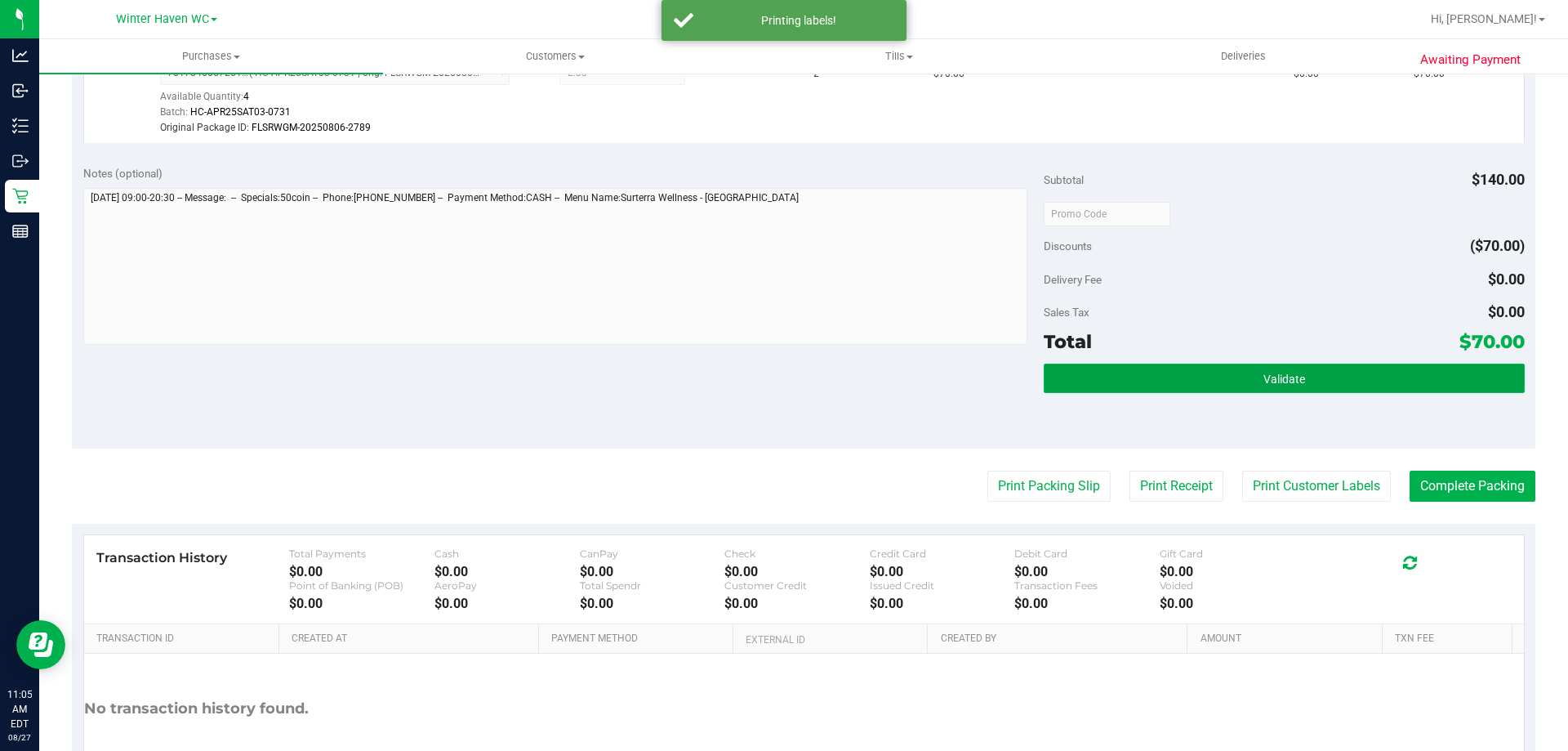
click at [1295, 379] on span "Validate" at bounding box center [1285, 378] width 42 height 13
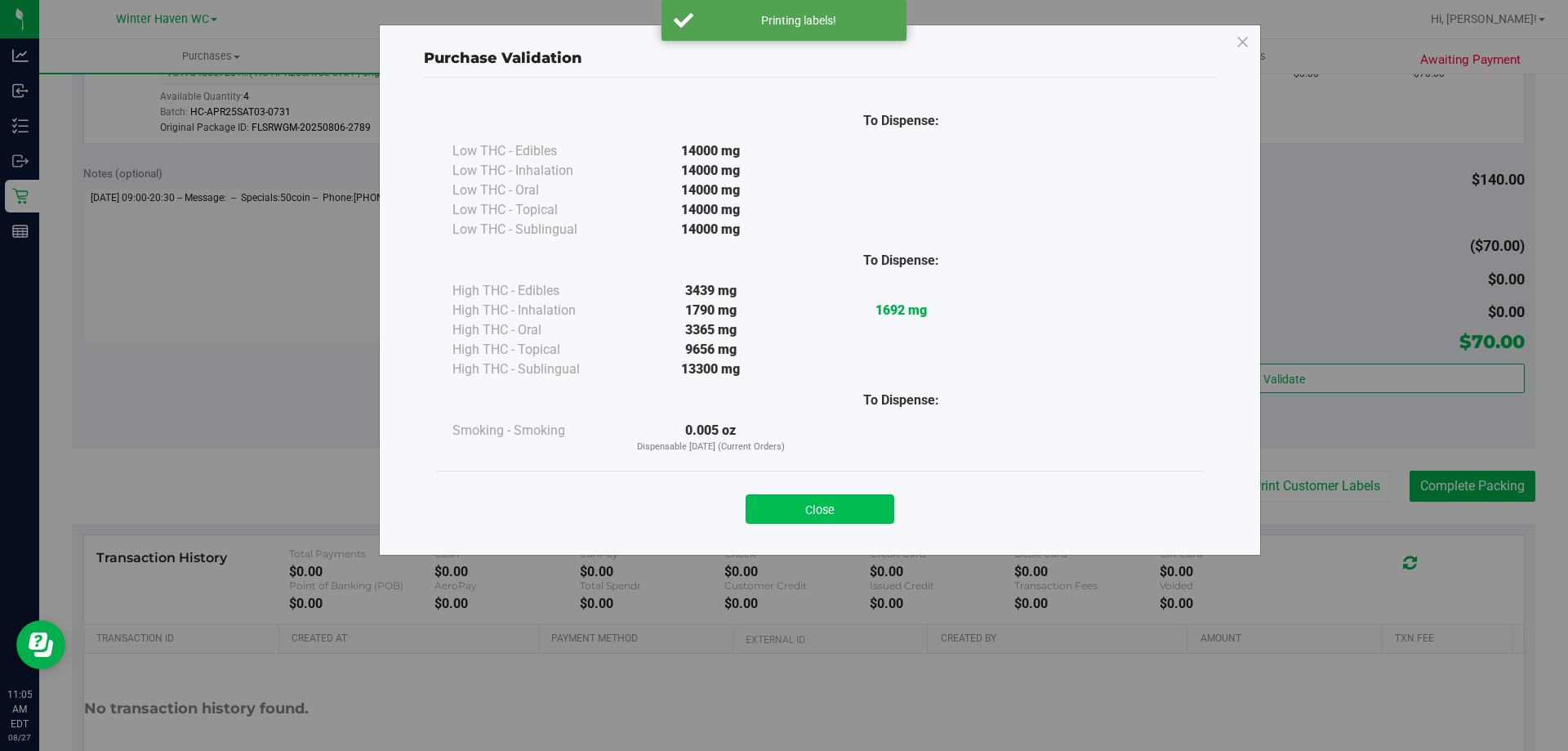
click at [815, 510] on button "Close" at bounding box center [819, 508] width 149 height 29
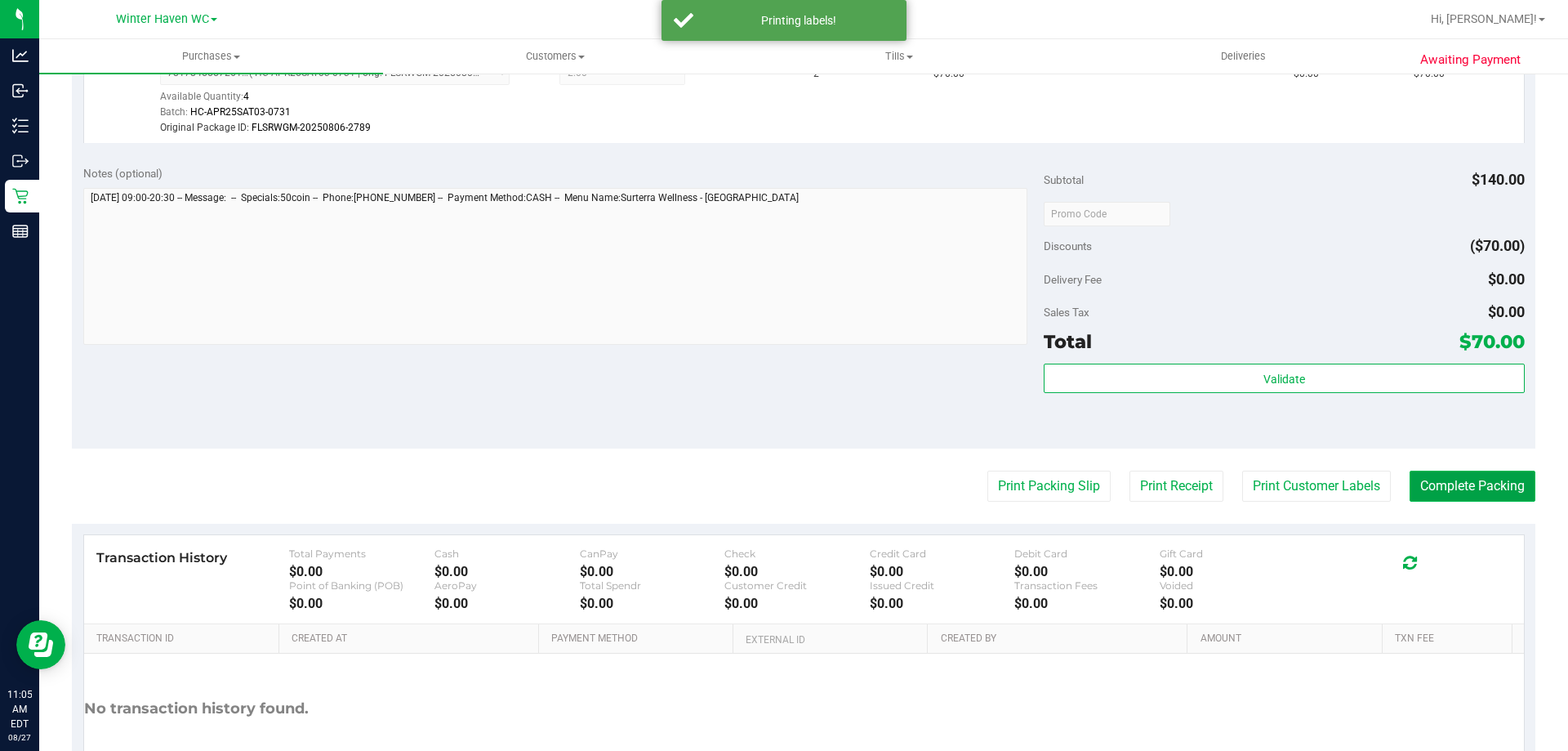
click at [1439, 494] on button "Complete Packing" at bounding box center [1472, 485] width 126 height 31
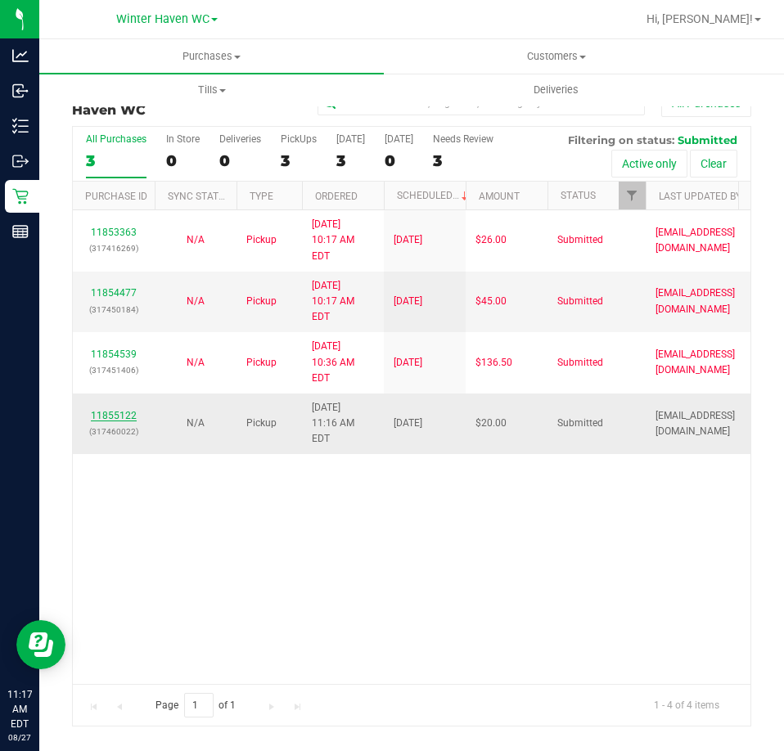
click at [119, 410] on link "11855122" at bounding box center [114, 415] width 46 height 11
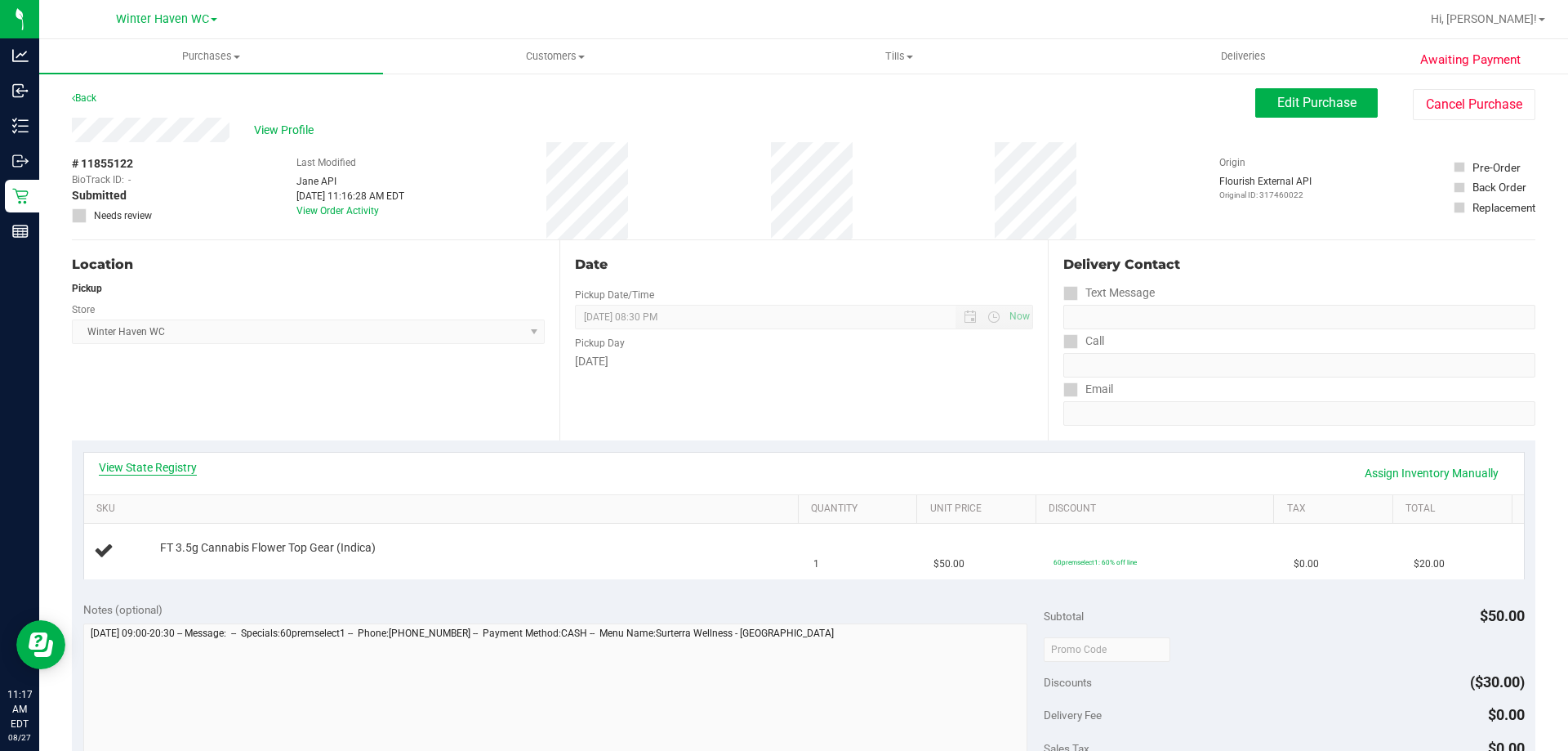
click at [155, 462] on link "View State Registry" at bounding box center [148, 467] width 98 height 16
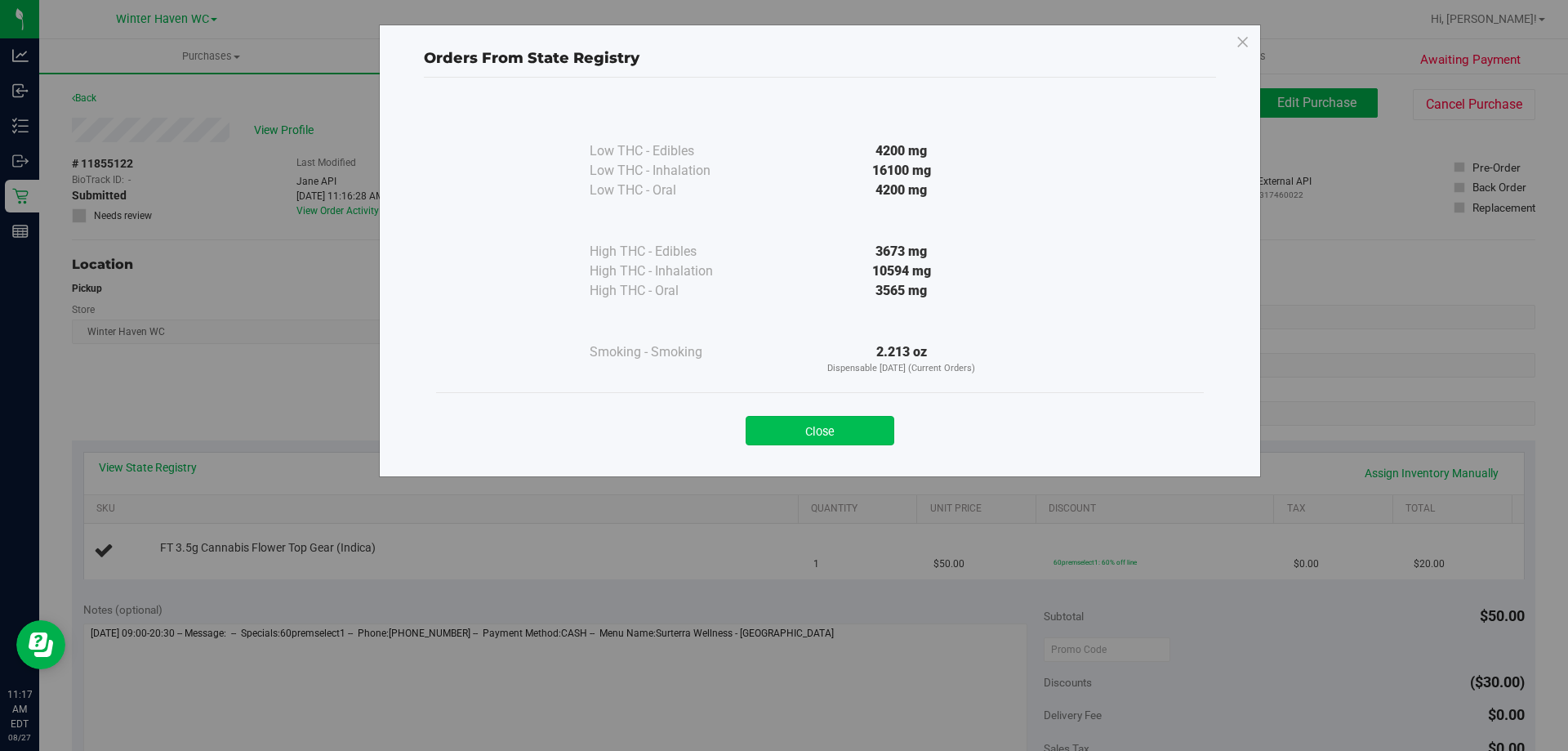
click at [815, 427] on button "Close" at bounding box center [819, 429] width 149 height 29
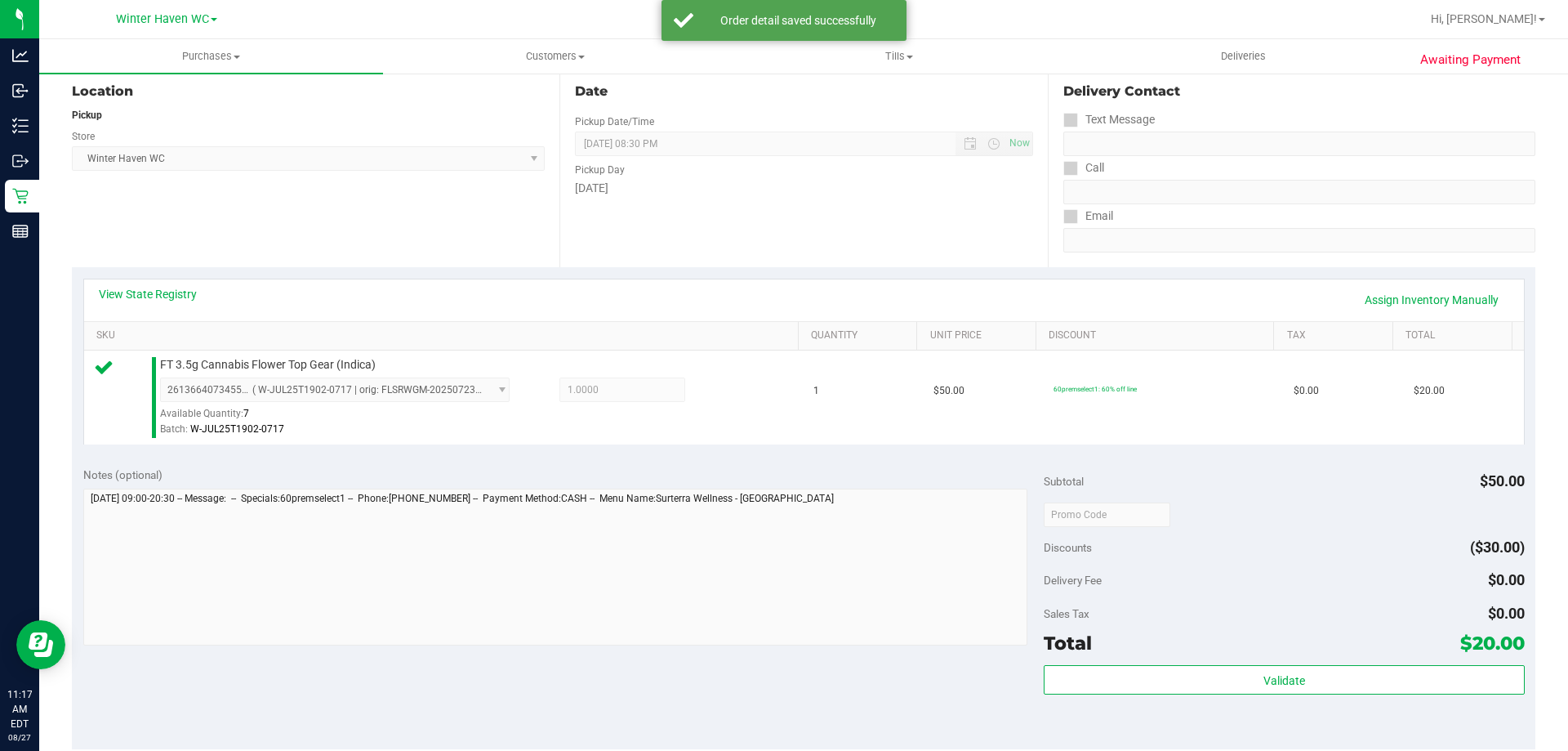
scroll to position [490, 0]
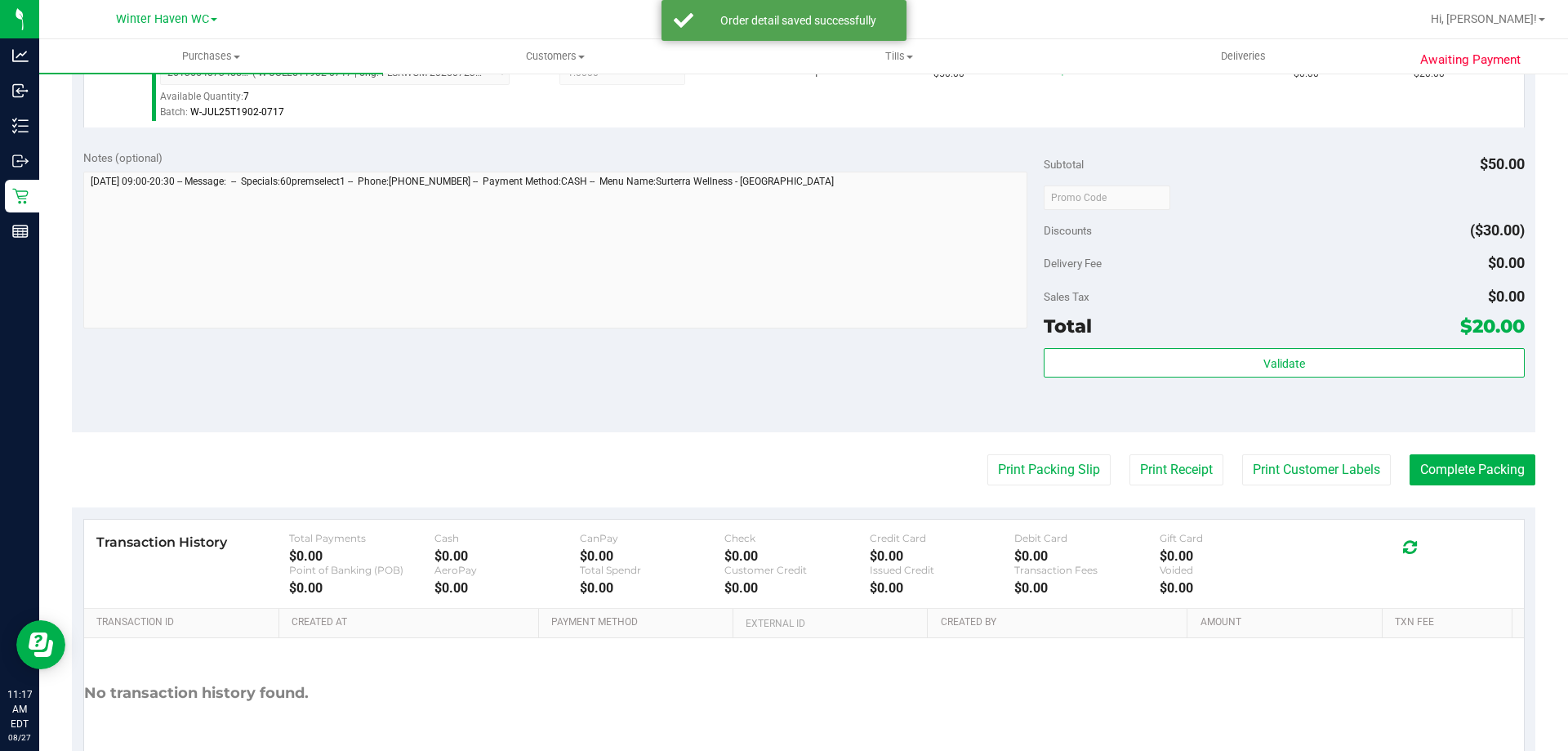
click at [1322, 343] on div "Subtotal $50.00 Discounts ($30.00) Delivery Fee $0.00 Sales Tax $0.00 Total $20…" at bounding box center [1284, 286] width 480 height 272
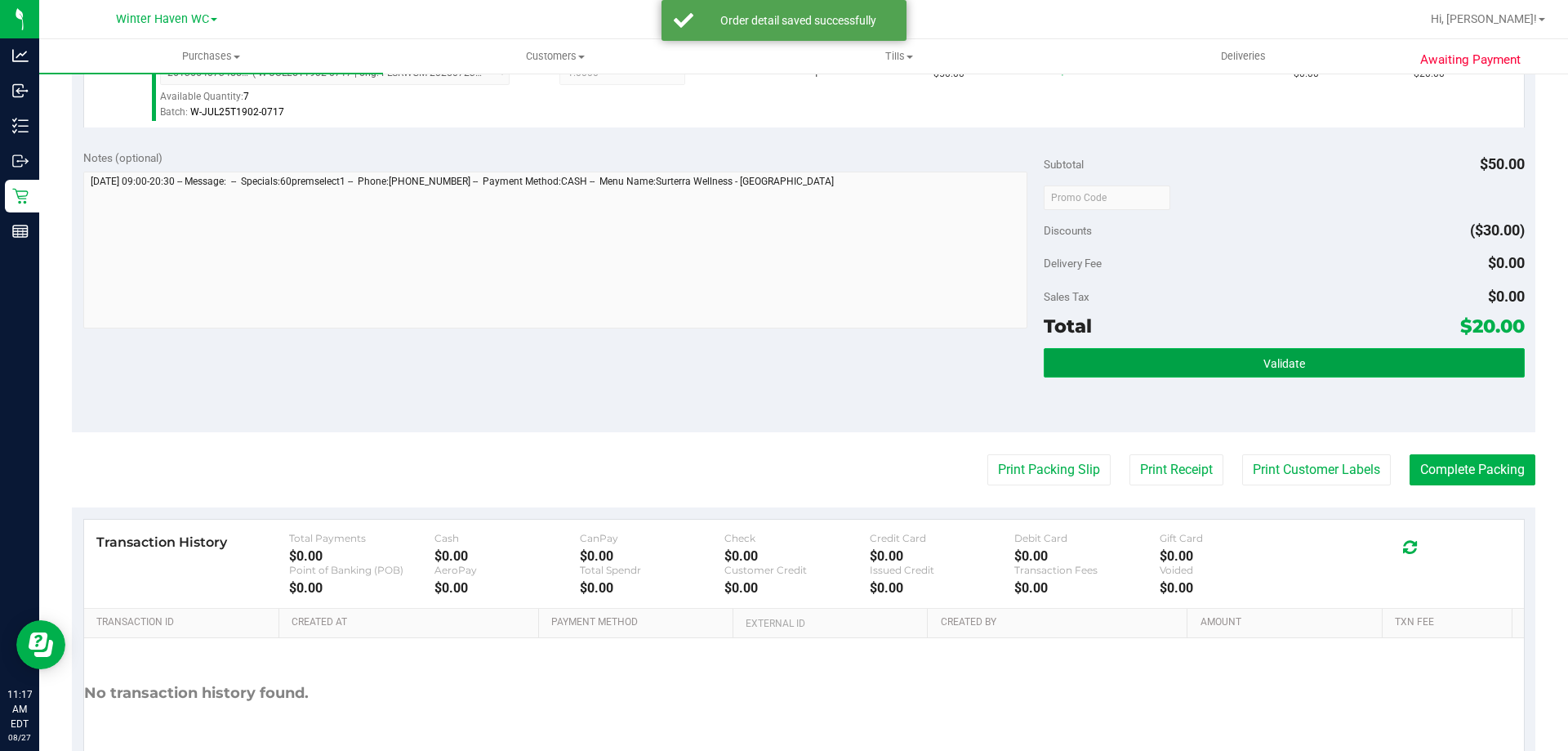
click at [1318, 365] on button "Validate" at bounding box center [1284, 363] width 480 height 29
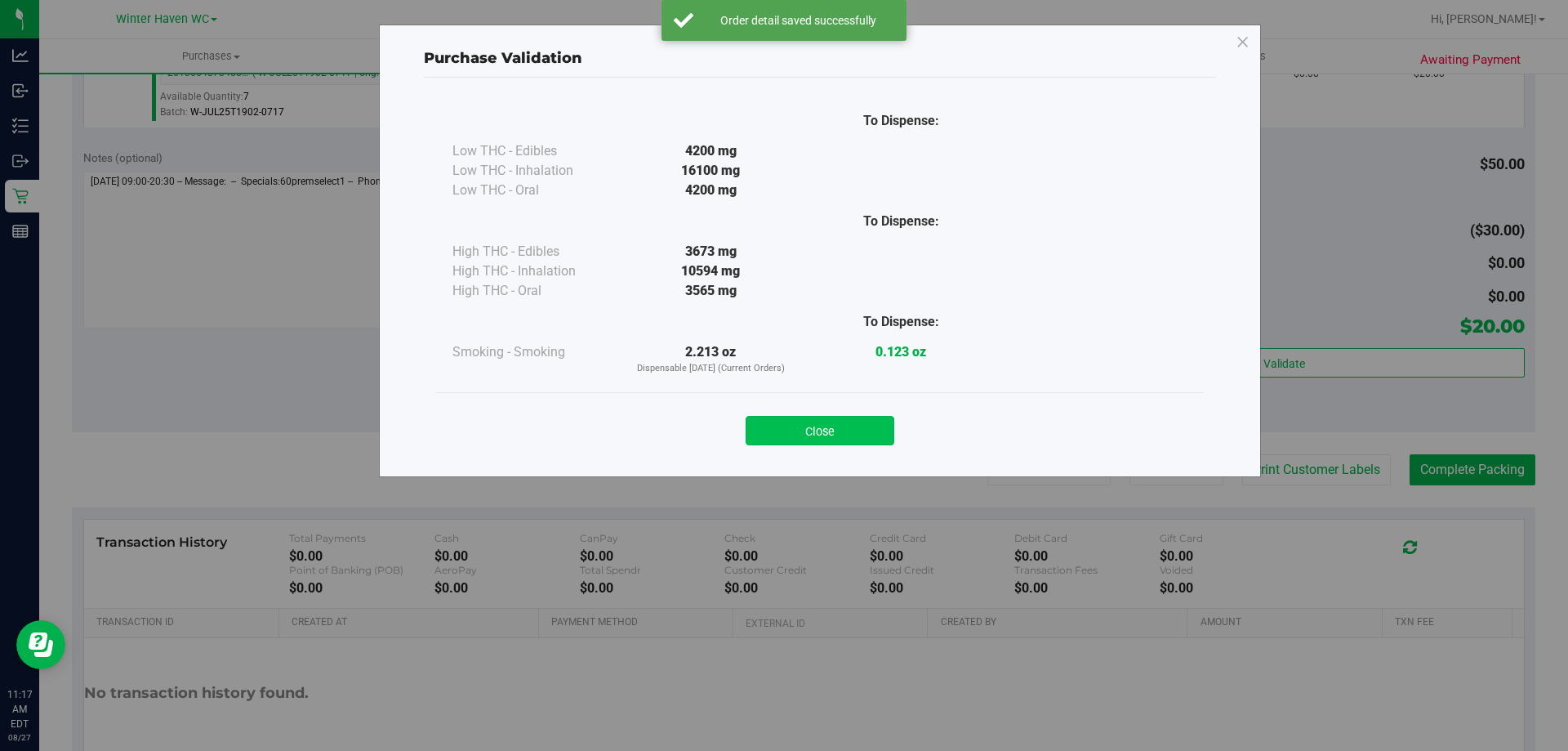
click at [807, 436] on button "Close" at bounding box center [819, 429] width 149 height 29
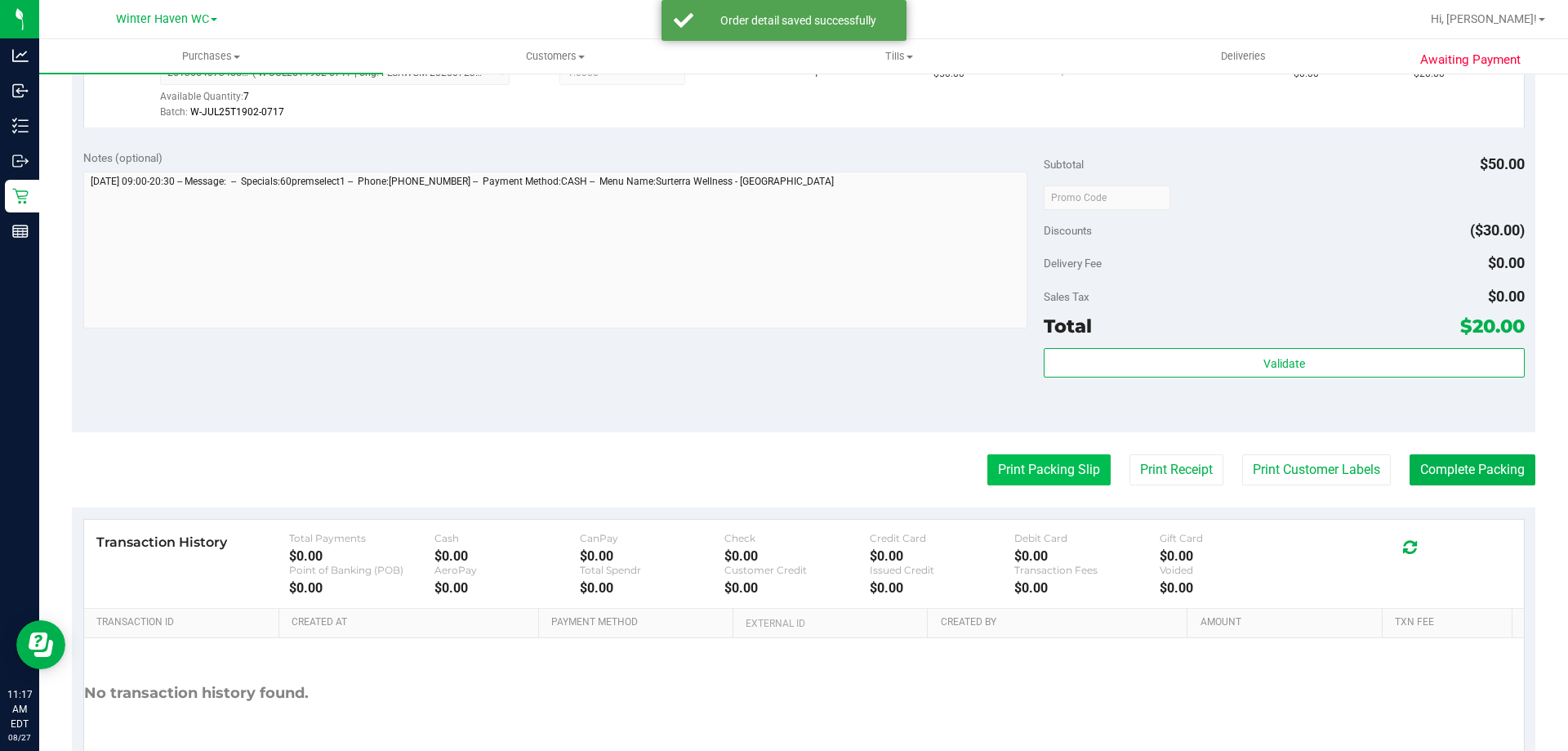
click at [995, 465] on button "Print Packing Slip" at bounding box center [1049, 469] width 124 height 31
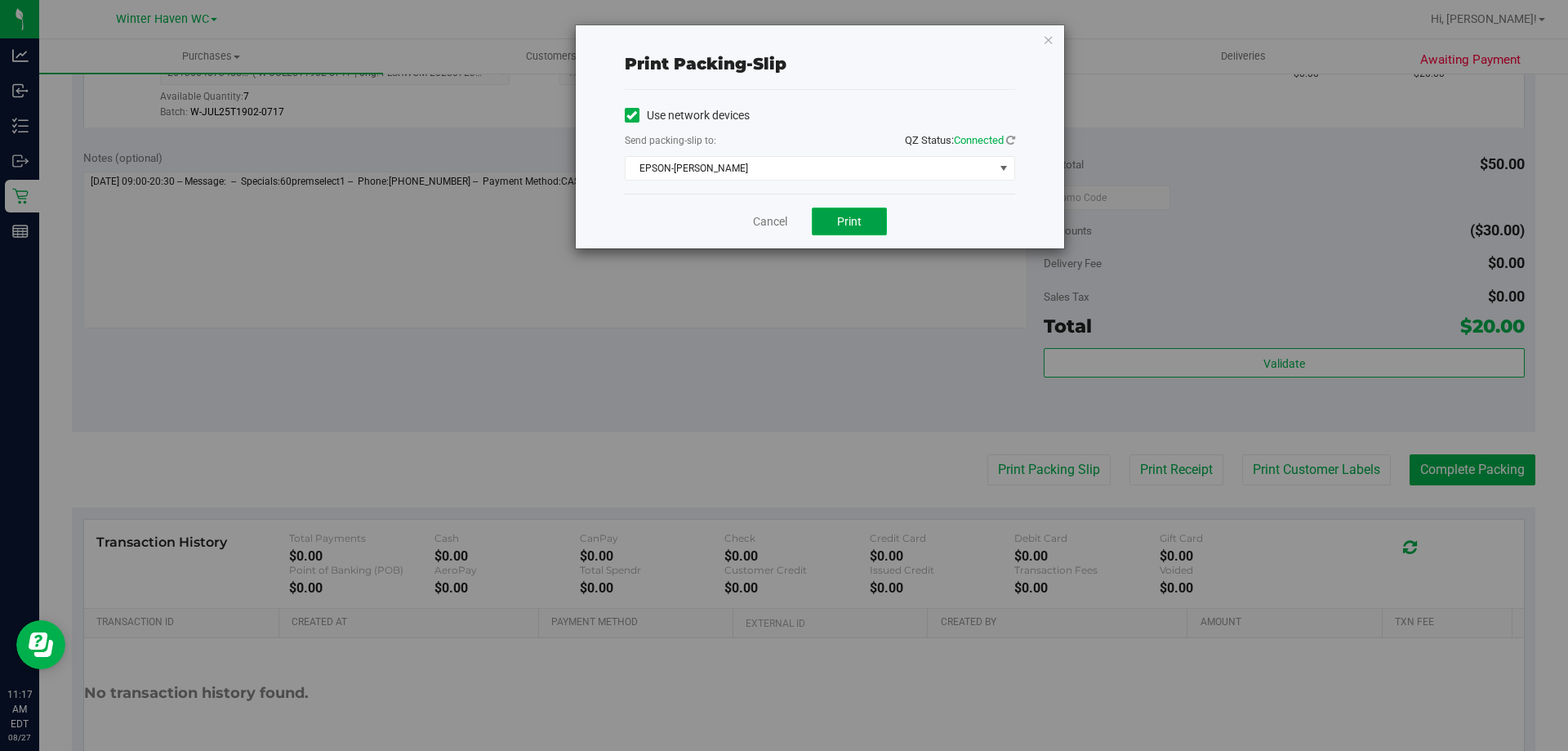
click at [860, 215] on span "Print" at bounding box center [849, 221] width 25 height 13
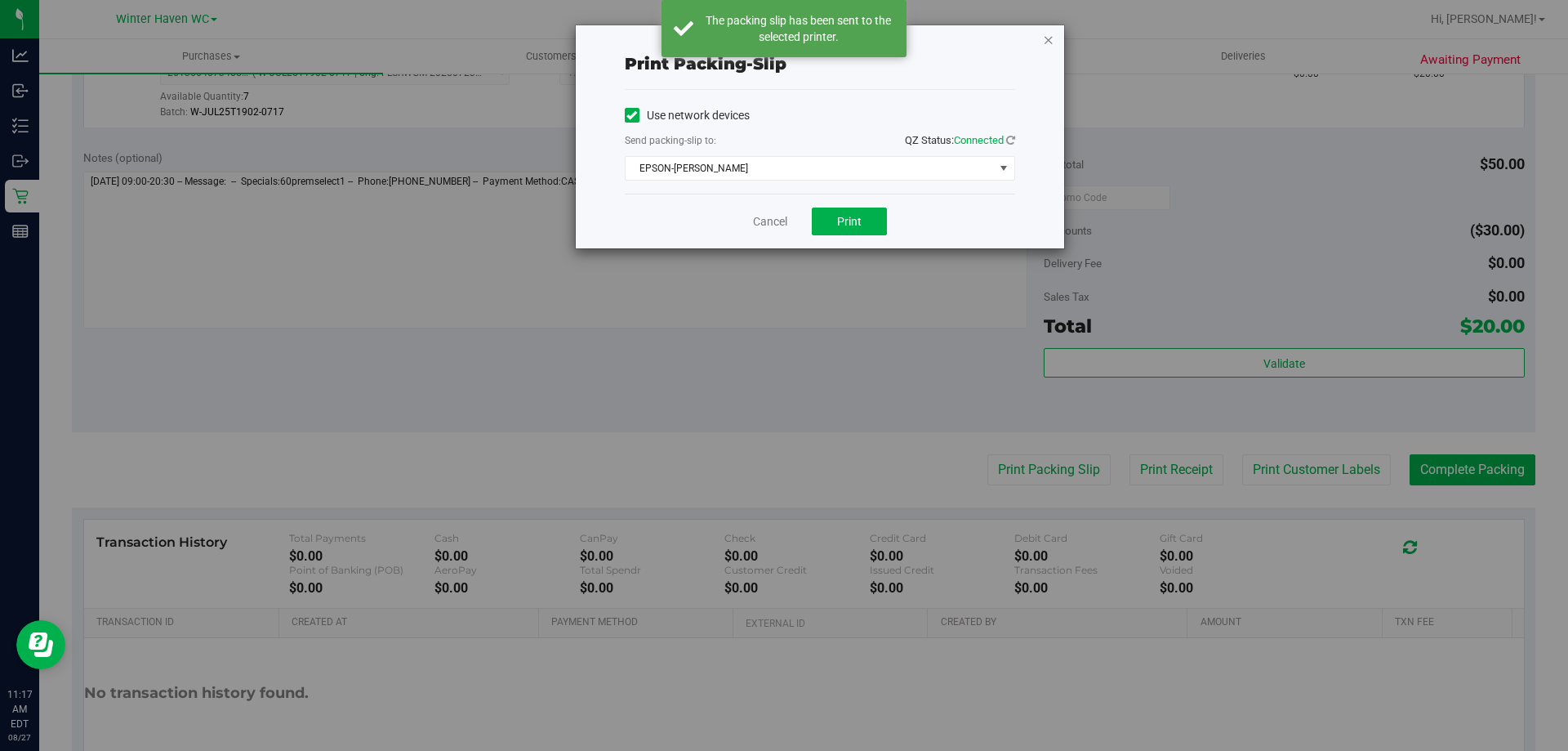
click at [1051, 33] on icon "button" at bounding box center [1048, 39] width 11 height 20
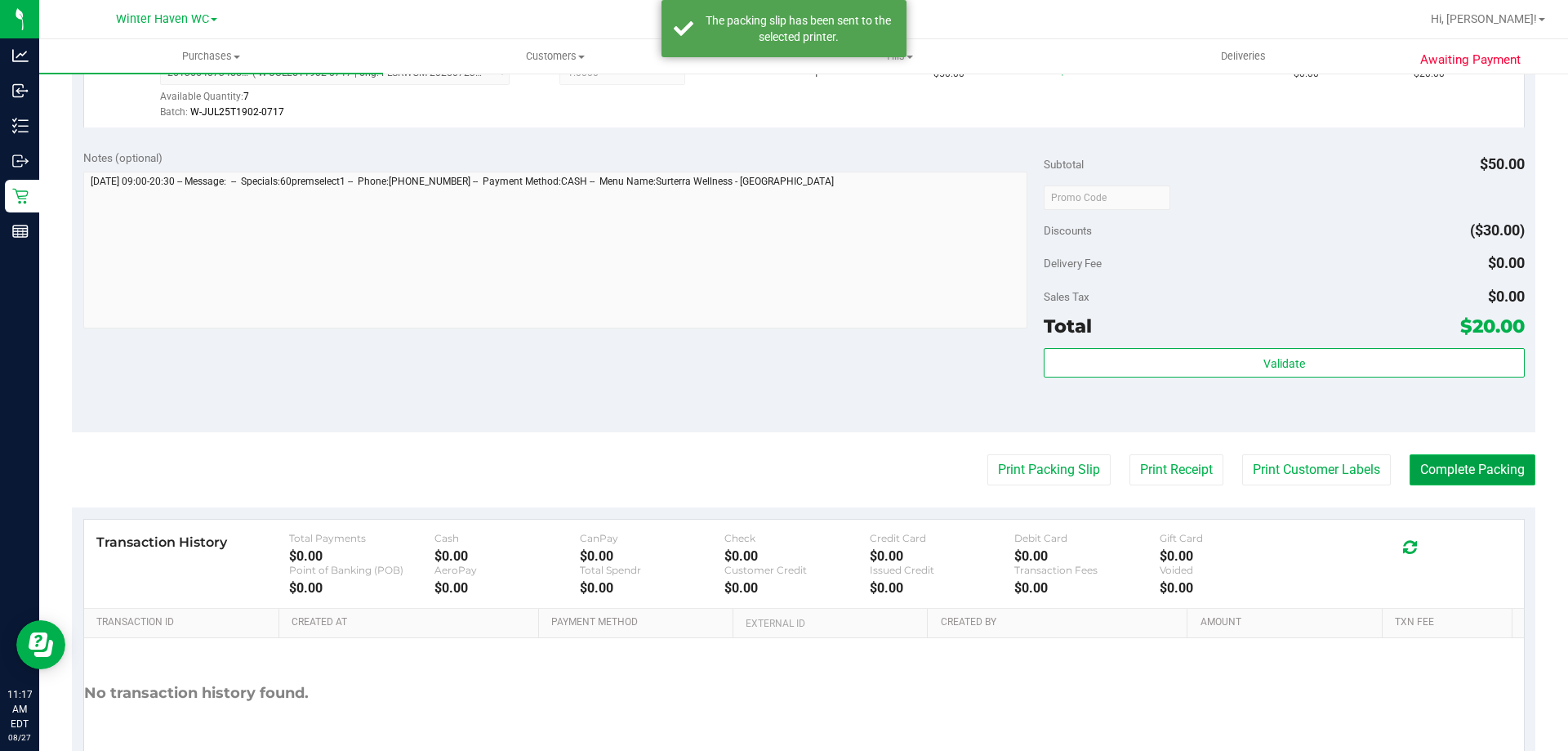
click at [1462, 467] on button "Complete Packing" at bounding box center [1472, 469] width 126 height 31
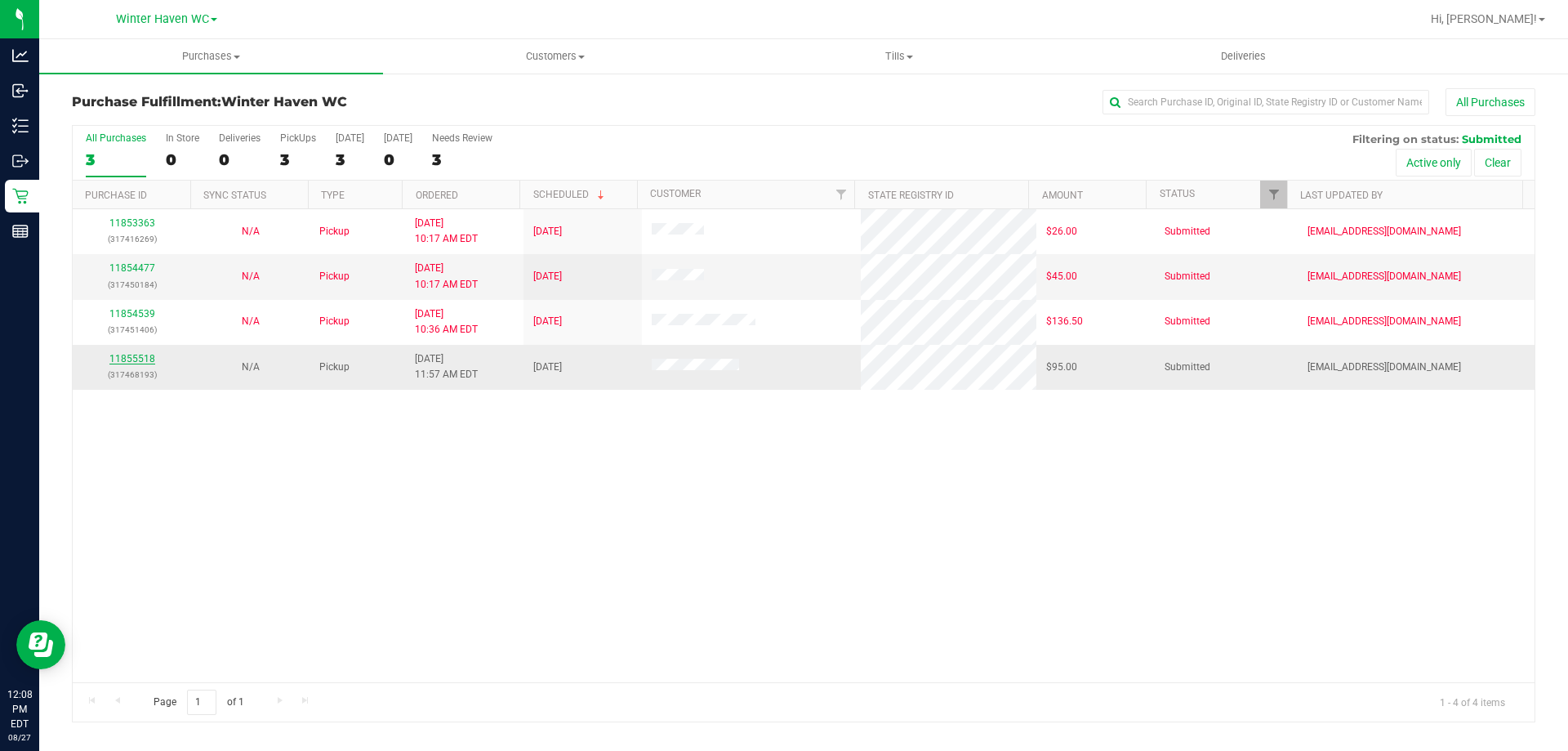
click at [128, 354] on link "11855518" at bounding box center [133, 358] width 46 height 11
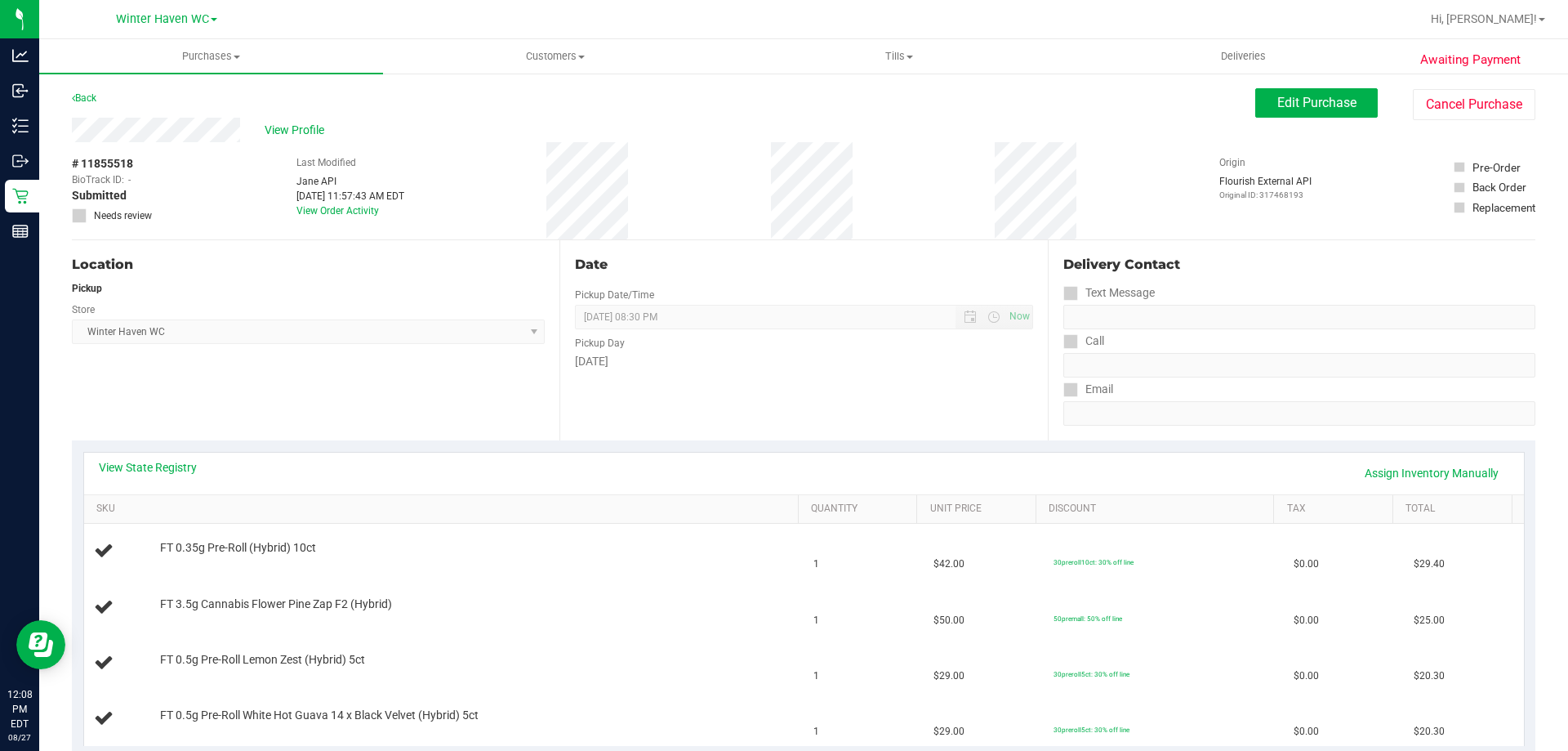
click at [367, 431] on div "Location Pickup Store Winter Haven WC Select Store Bonita Springs WC Boynton Be…" at bounding box center [315, 341] width 487 height 200
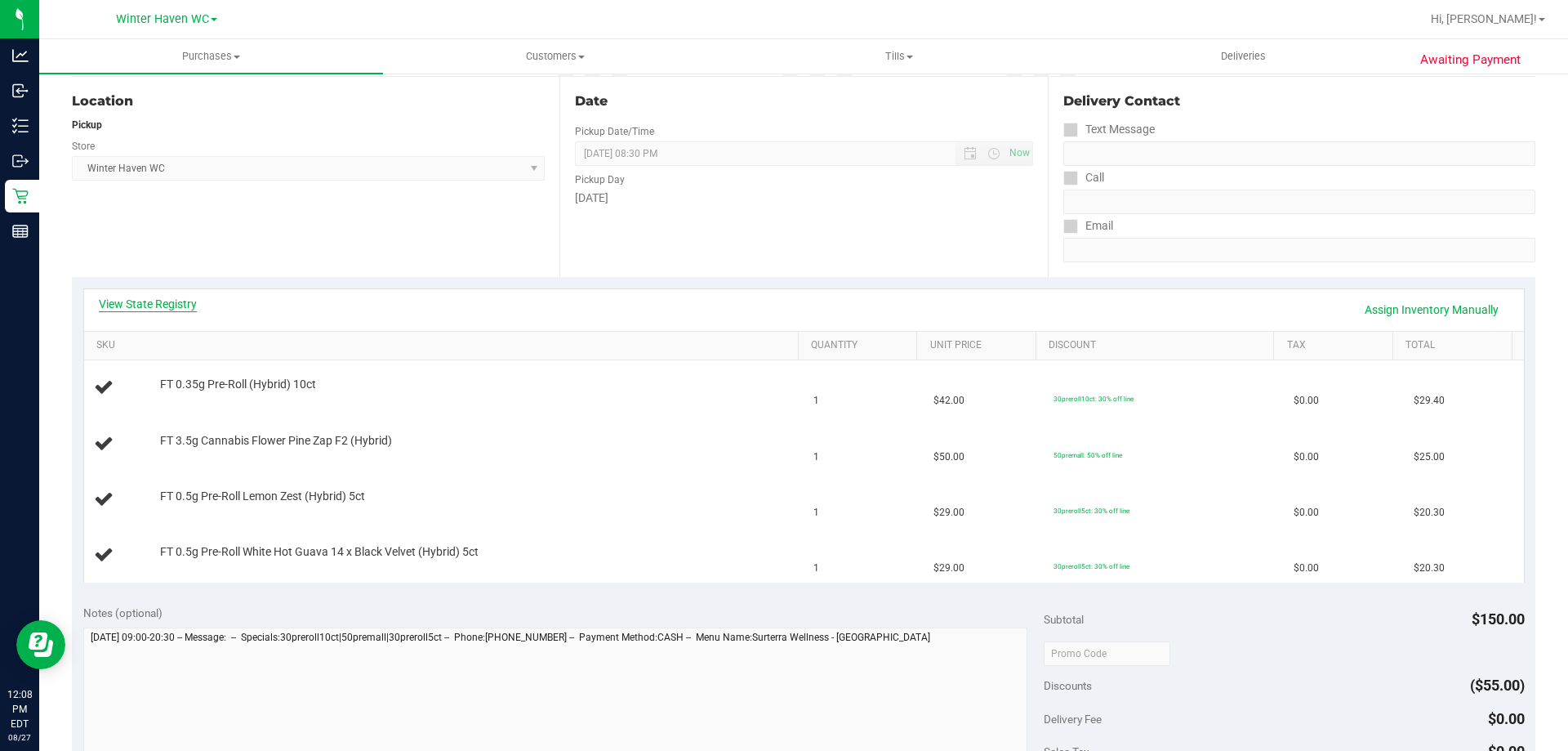
click at [173, 297] on link "View State Registry" at bounding box center [148, 304] width 98 height 16
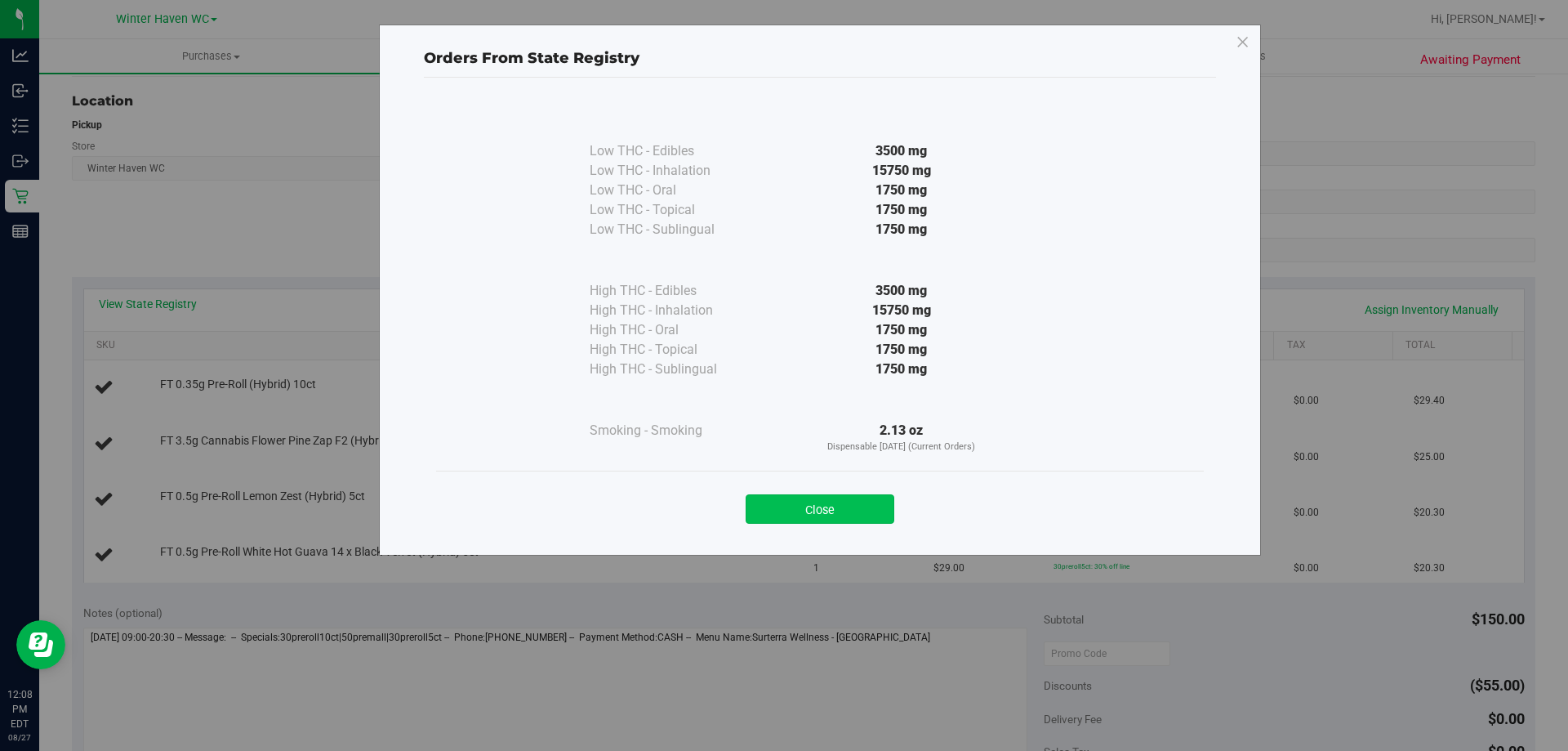
click at [852, 499] on button "Close" at bounding box center [819, 508] width 149 height 29
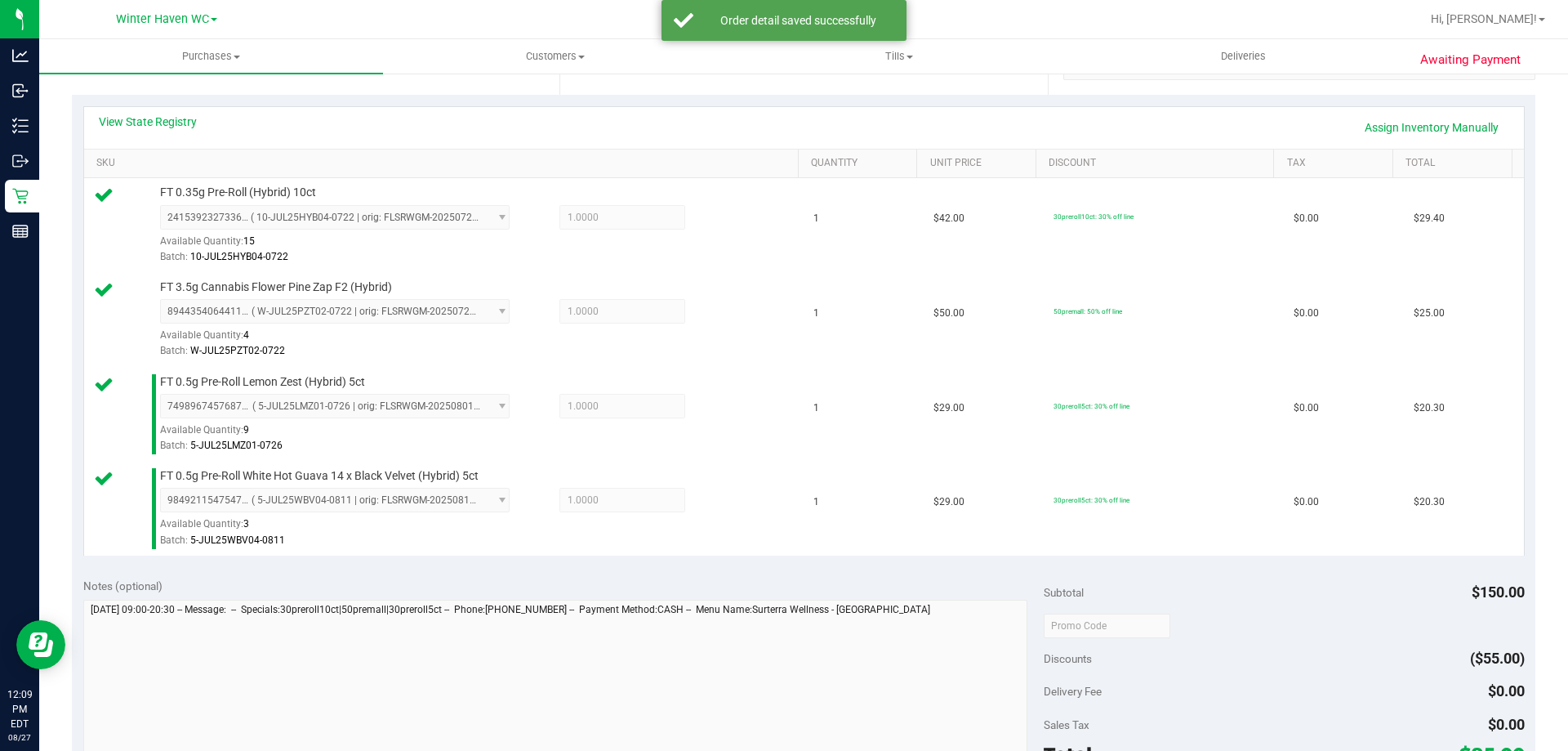
scroll to position [654, 0]
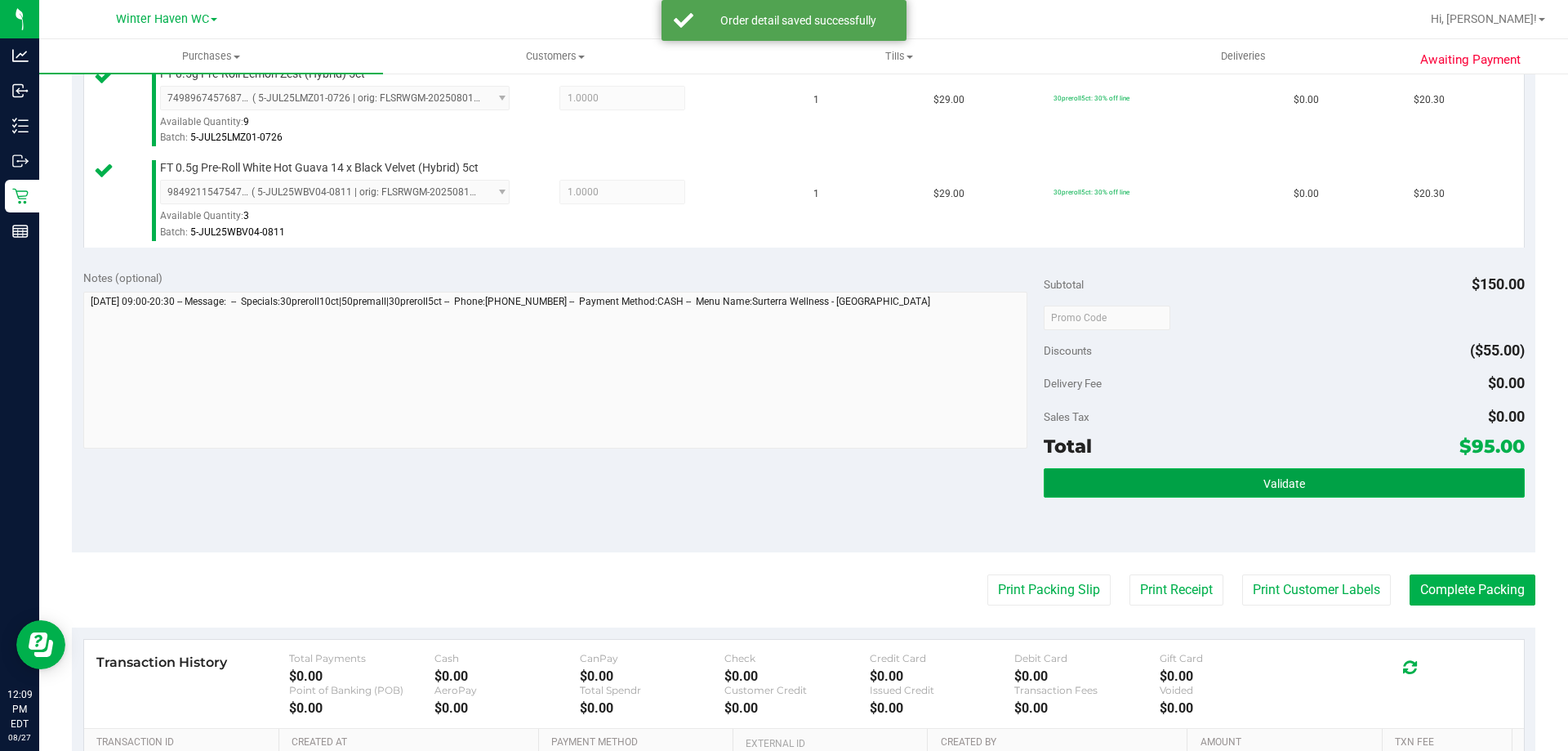
click at [1134, 469] on button "Validate" at bounding box center [1284, 482] width 480 height 29
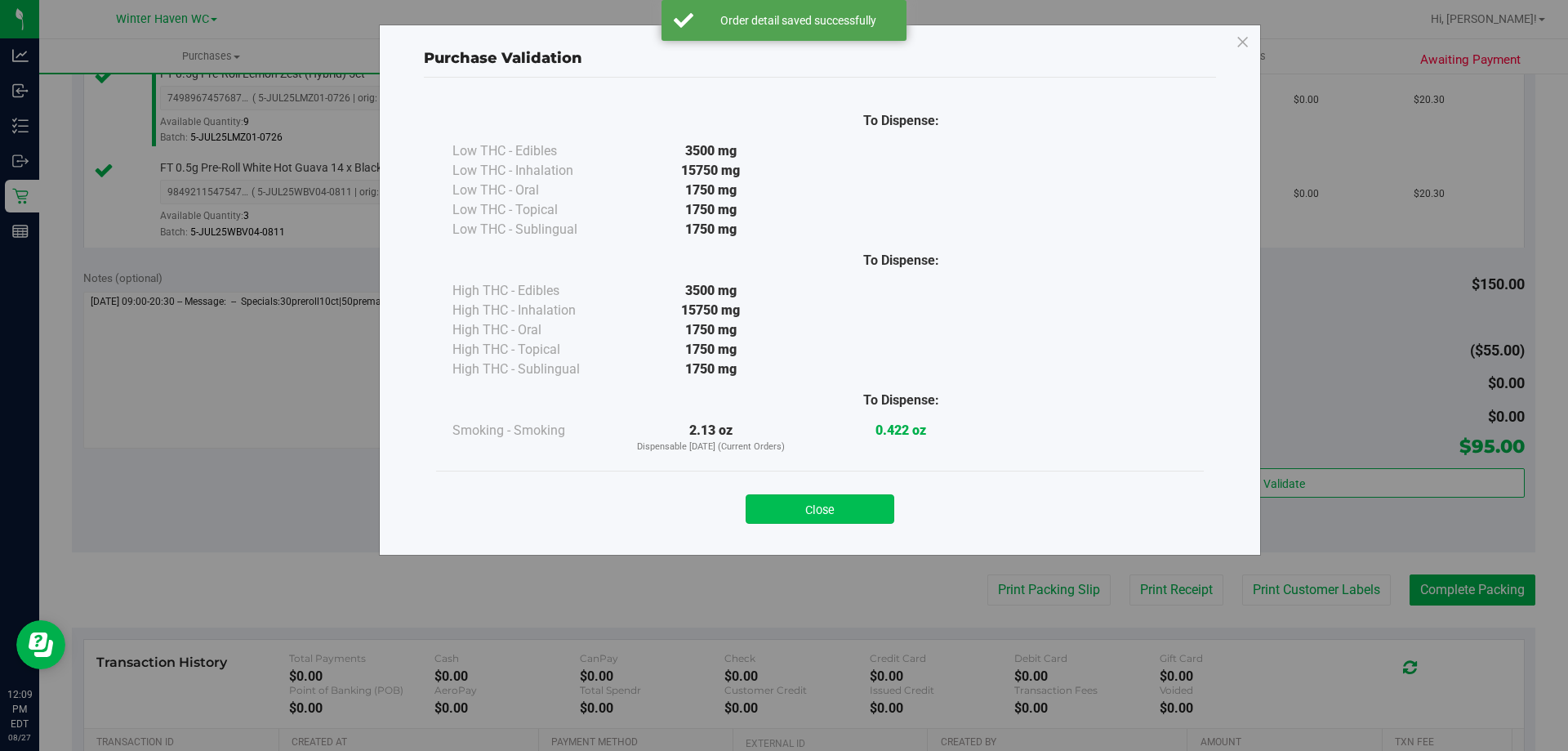
click at [877, 497] on button "Close" at bounding box center [819, 508] width 149 height 29
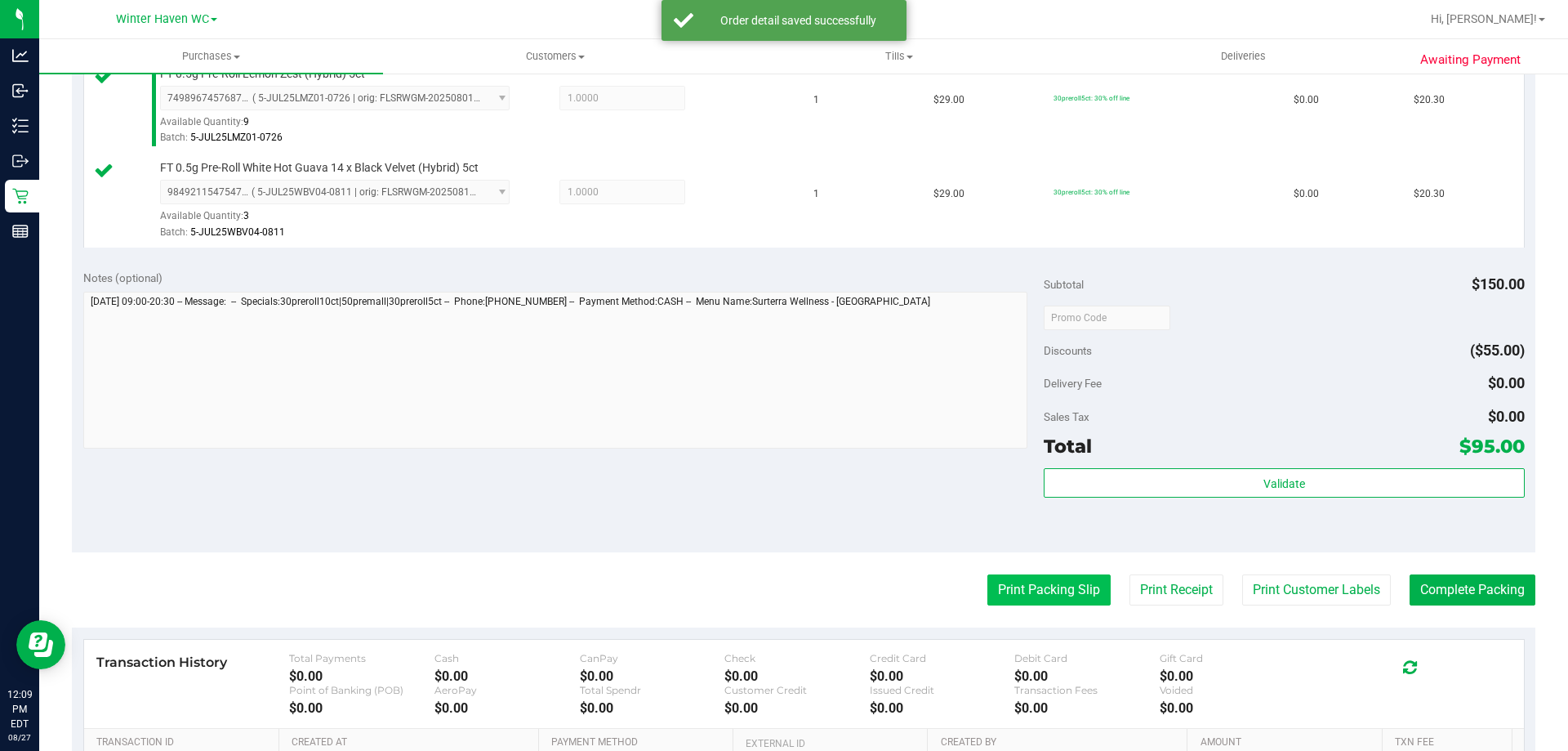
click at [990, 586] on button "Print Packing Slip" at bounding box center [1049, 589] width 124 height 31
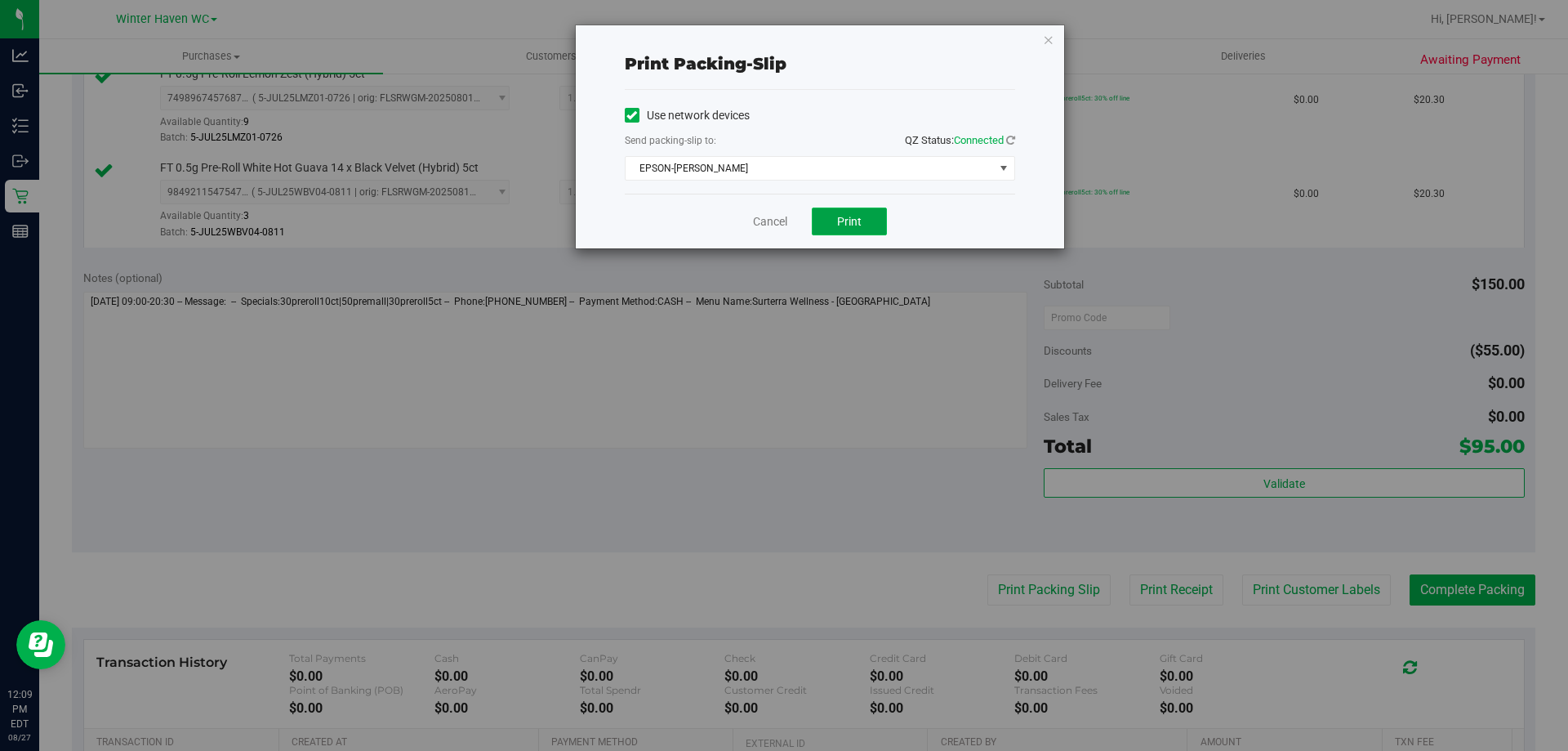
click at [864, 214] on button "Print" at bounding box center [848, 222] width 75 height 28
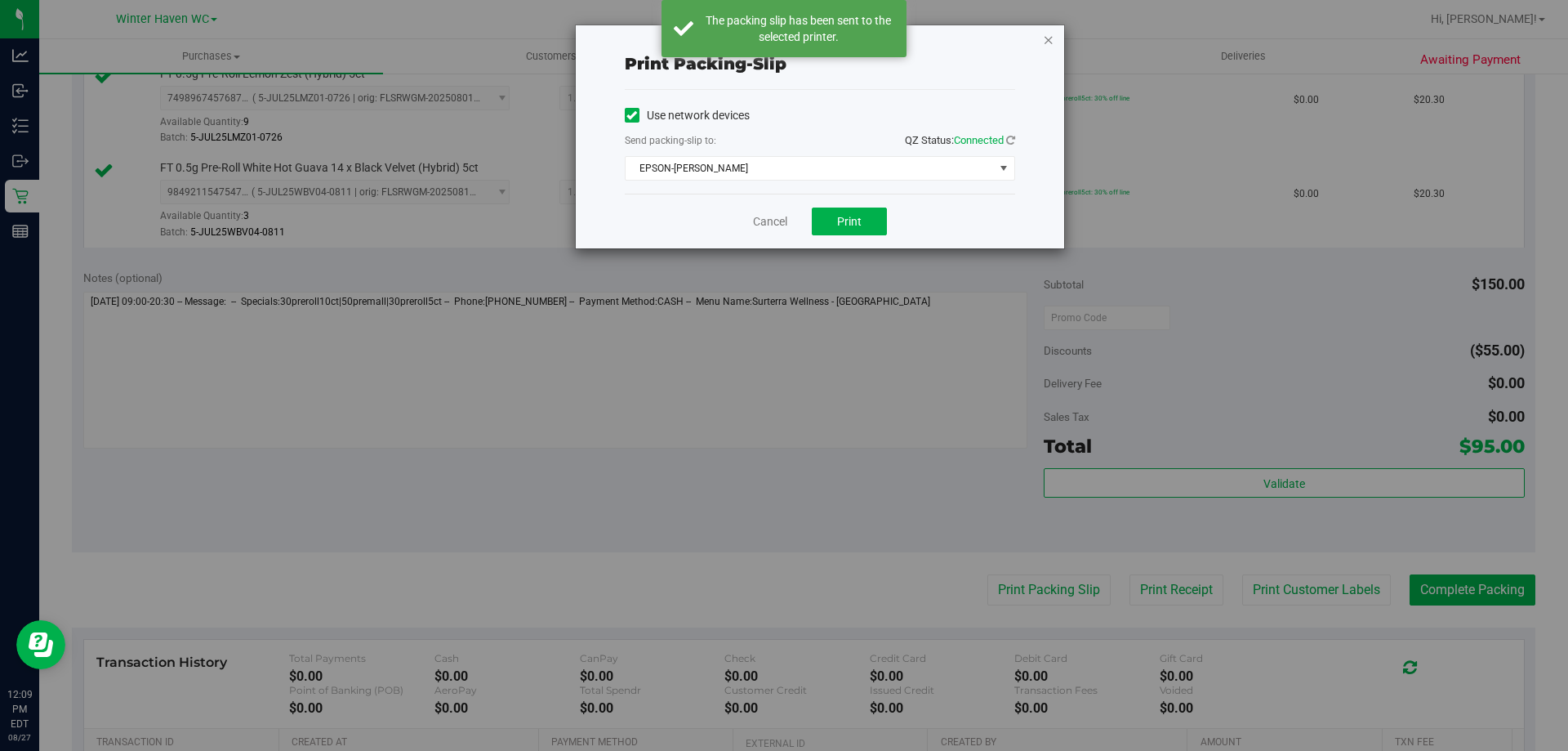
click at [1046, 42] on icon "button" at bounding box center [1048, 39] width 11 height 20
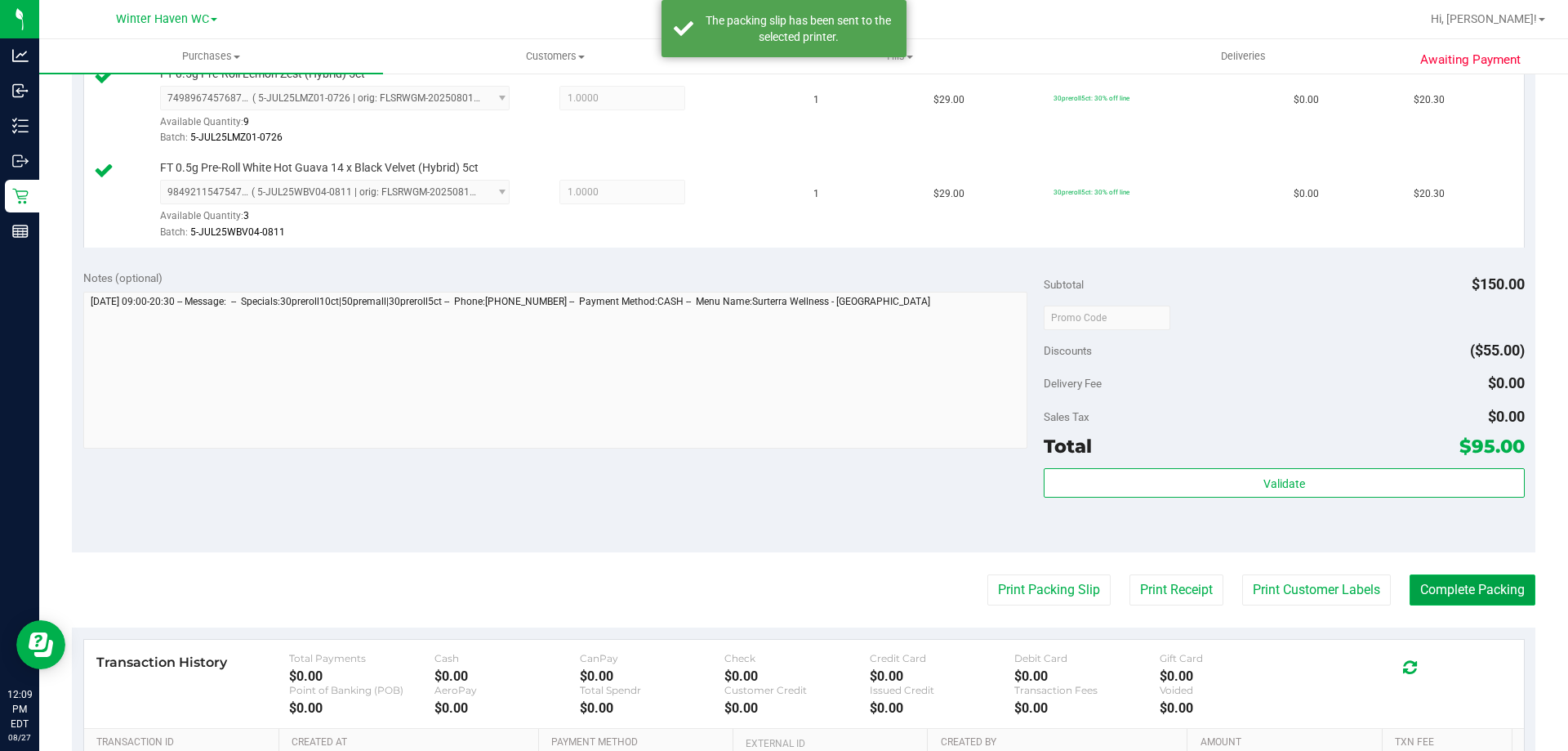
click at [1462, 596] on button "Complete Packing" at bounding box center [1472, 589] width 126 height 31
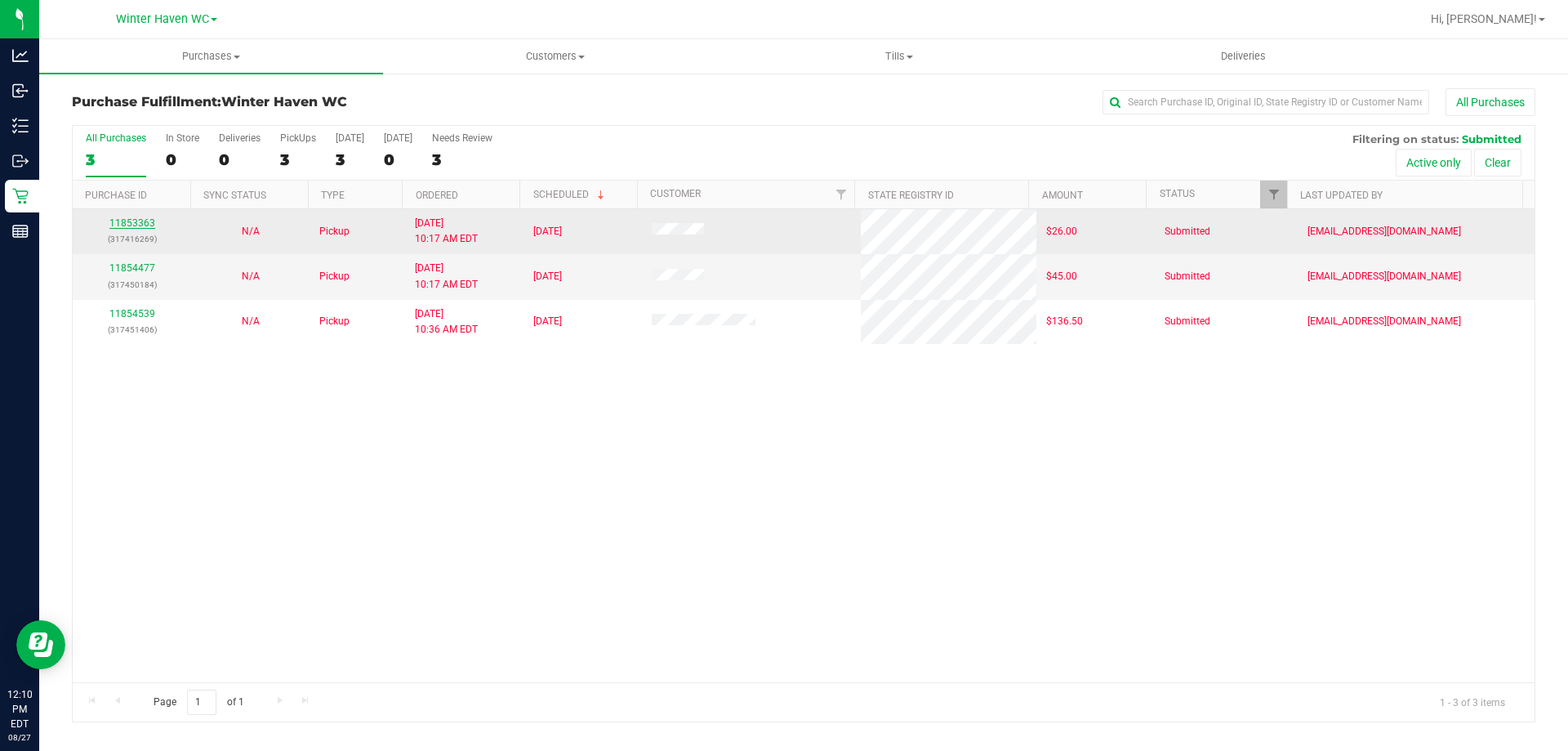
click at [144, 227] on link "11853363" at bounding box center [133, 223] width 46 height 11
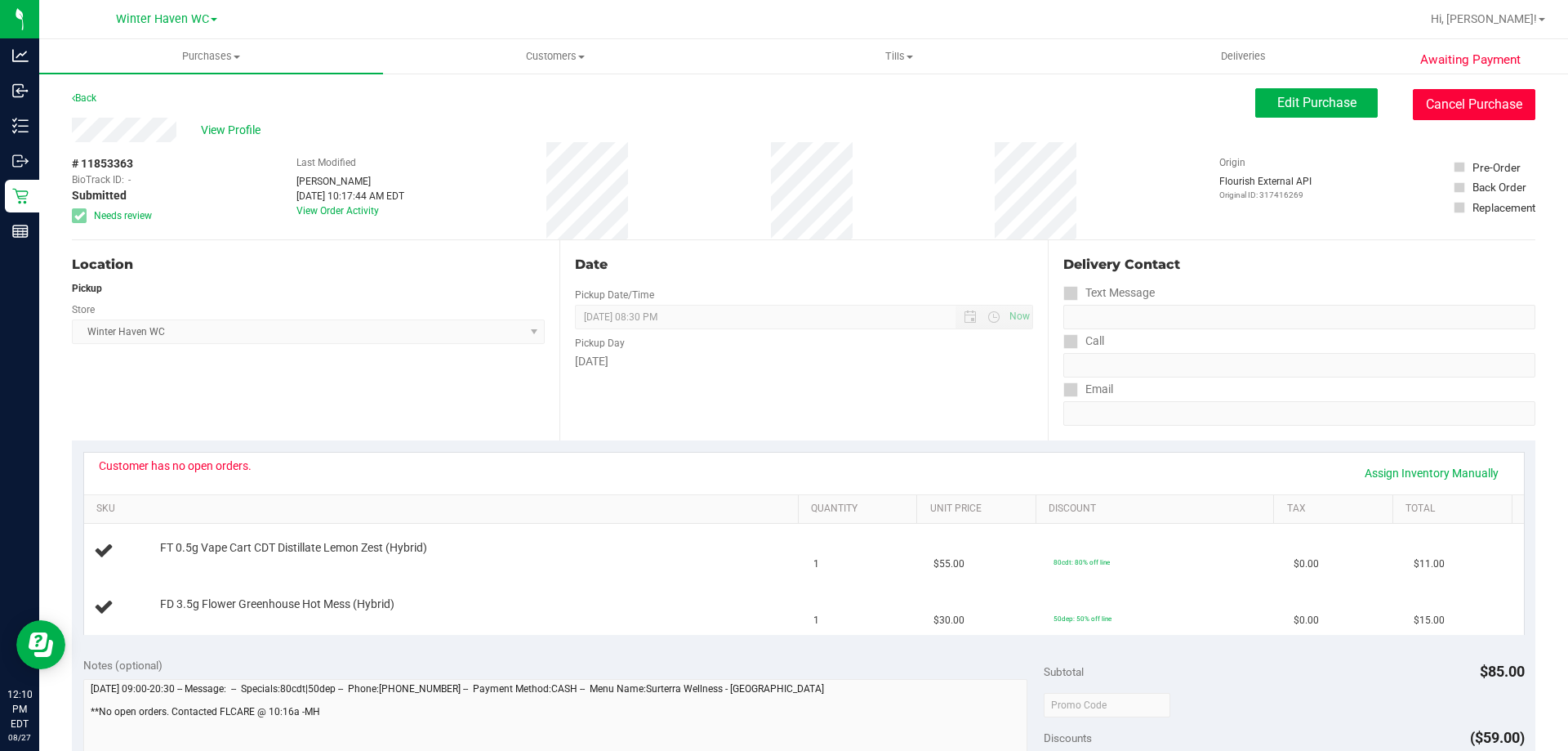
click at [1481, 91] on button "Cancel Purchase" at bounding box center [1473, 104] width 123 height 31
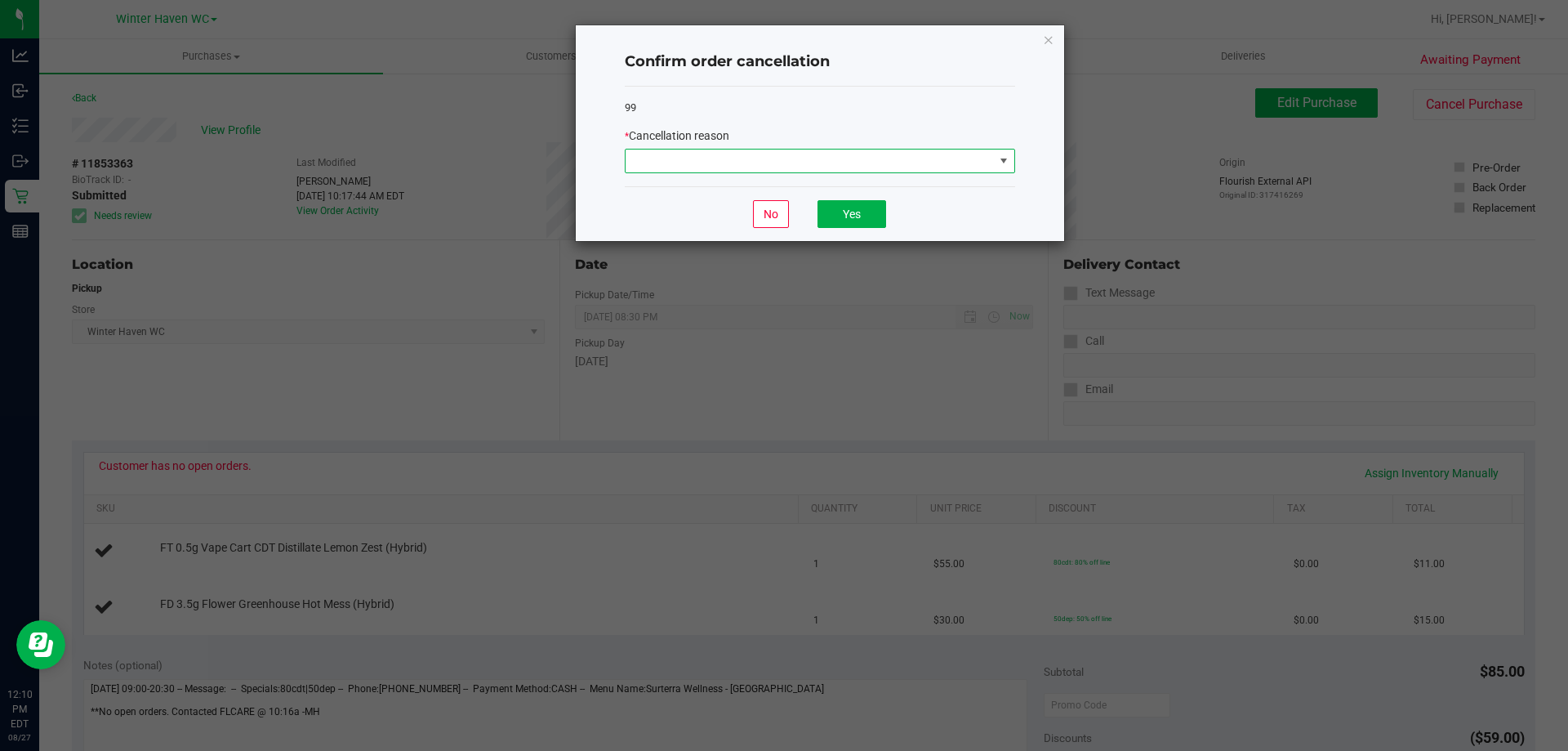
click at [768, 169] on span at bounding box center [809, 161] width 368 height 23
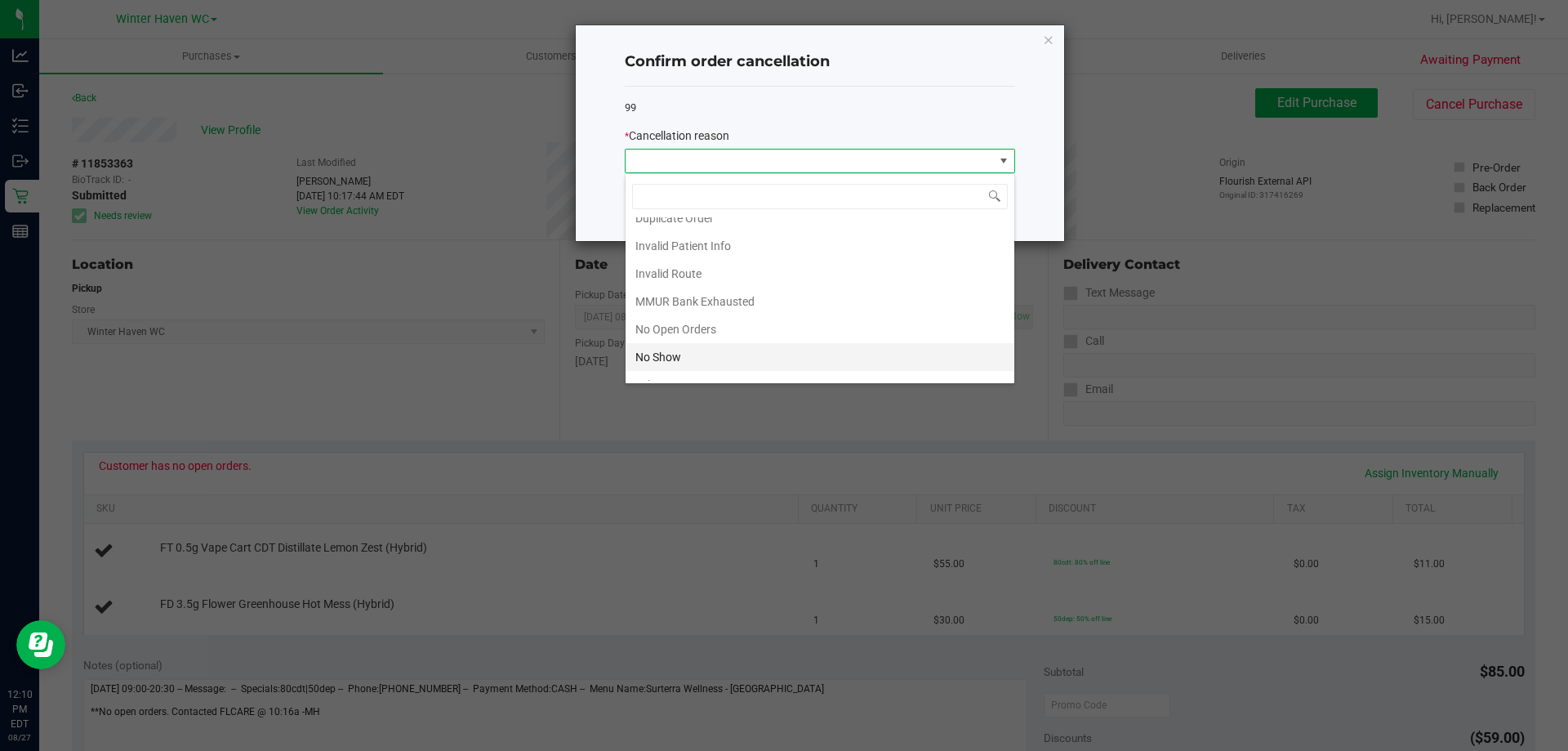
scroll to position [82, 0]
click at [703, 290] on li "No Open Orders" at bounding box center [819, 289] width 388 height 28
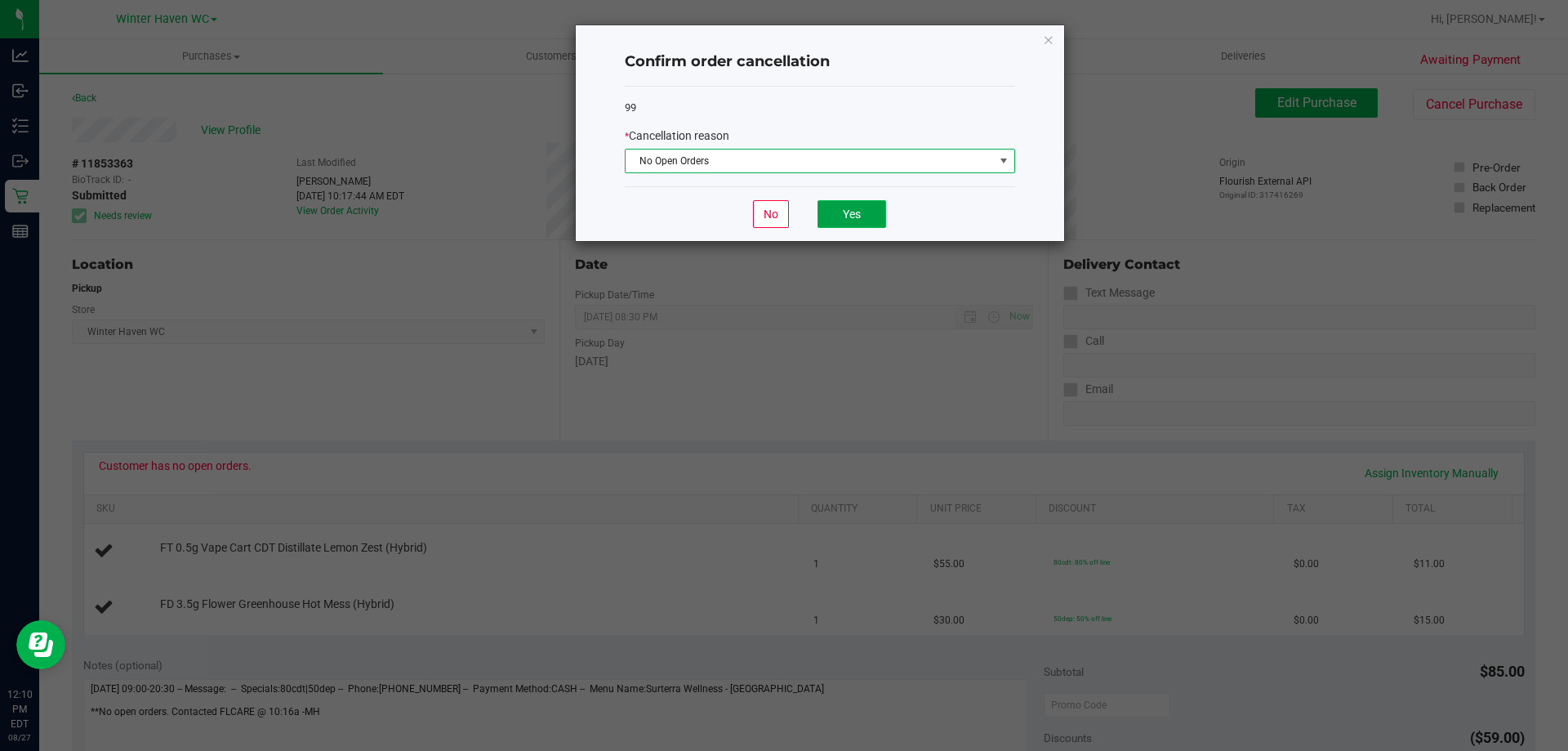
click at [855, 214] on button "Yes" at bounding box center [851, 214] width 69 height 28
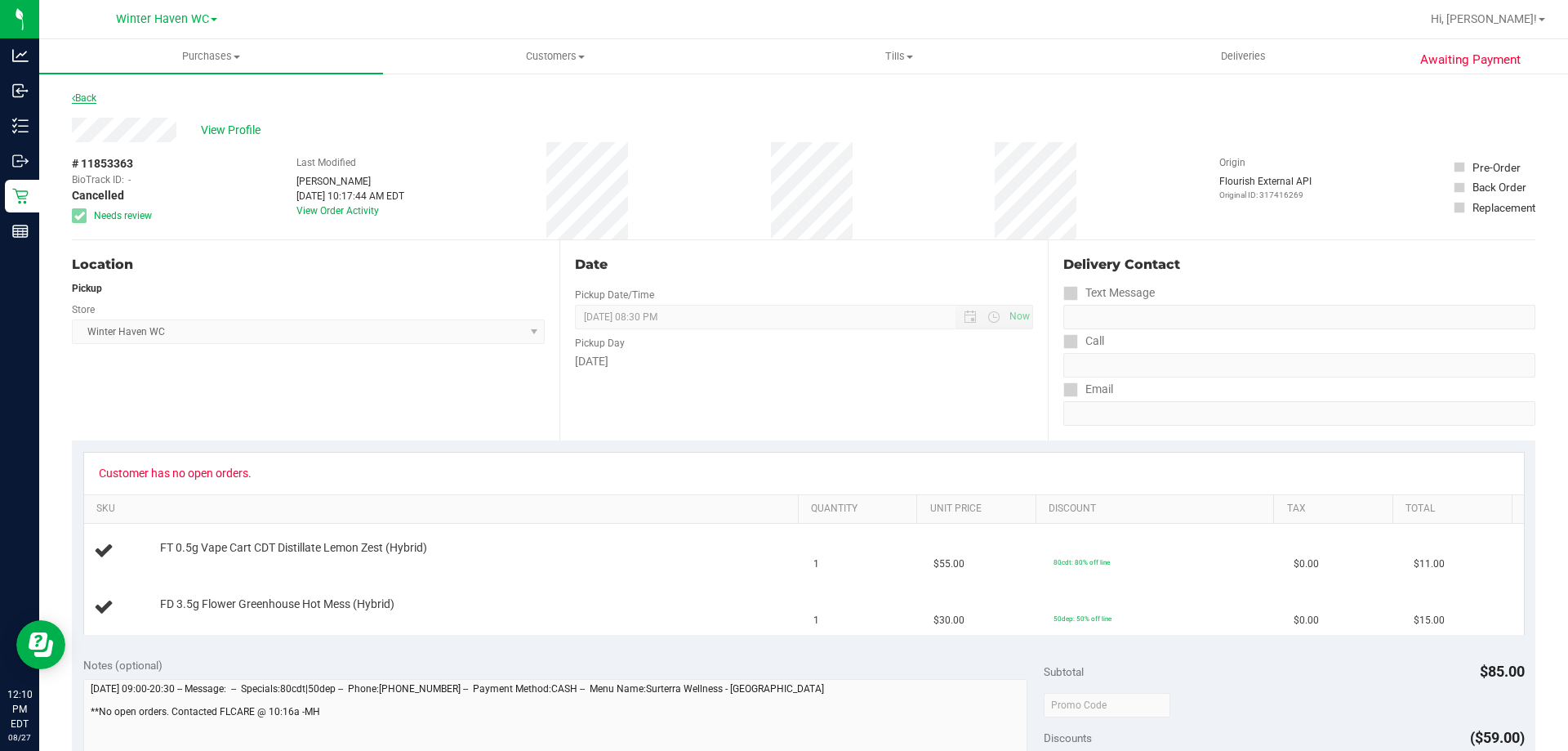
click at [88, 99] on link "Back" at bounding box center [84, 97] width 25 height 11
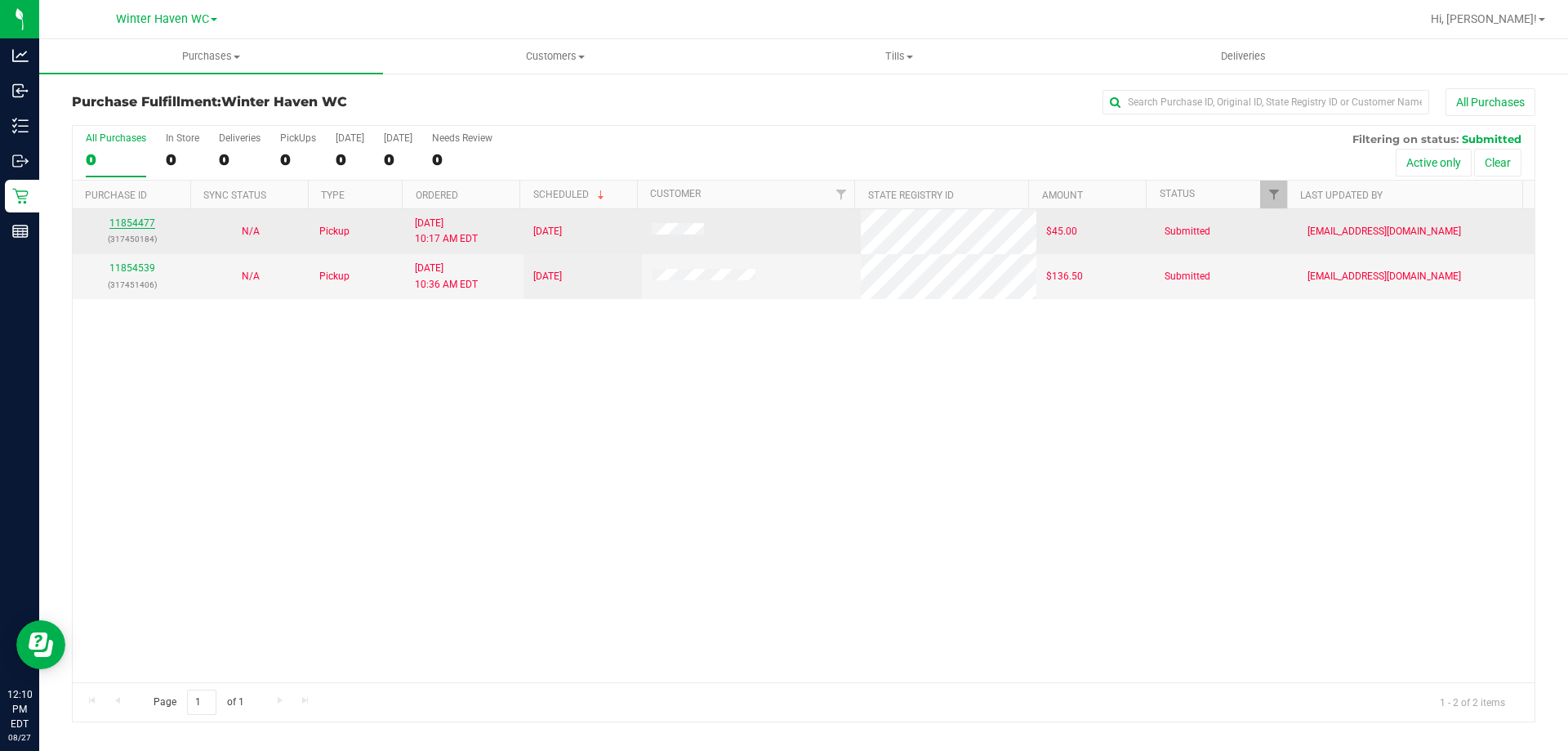
click at [126, 220] on link "11854477" at bounding box center [133, 223] width 46 height 11
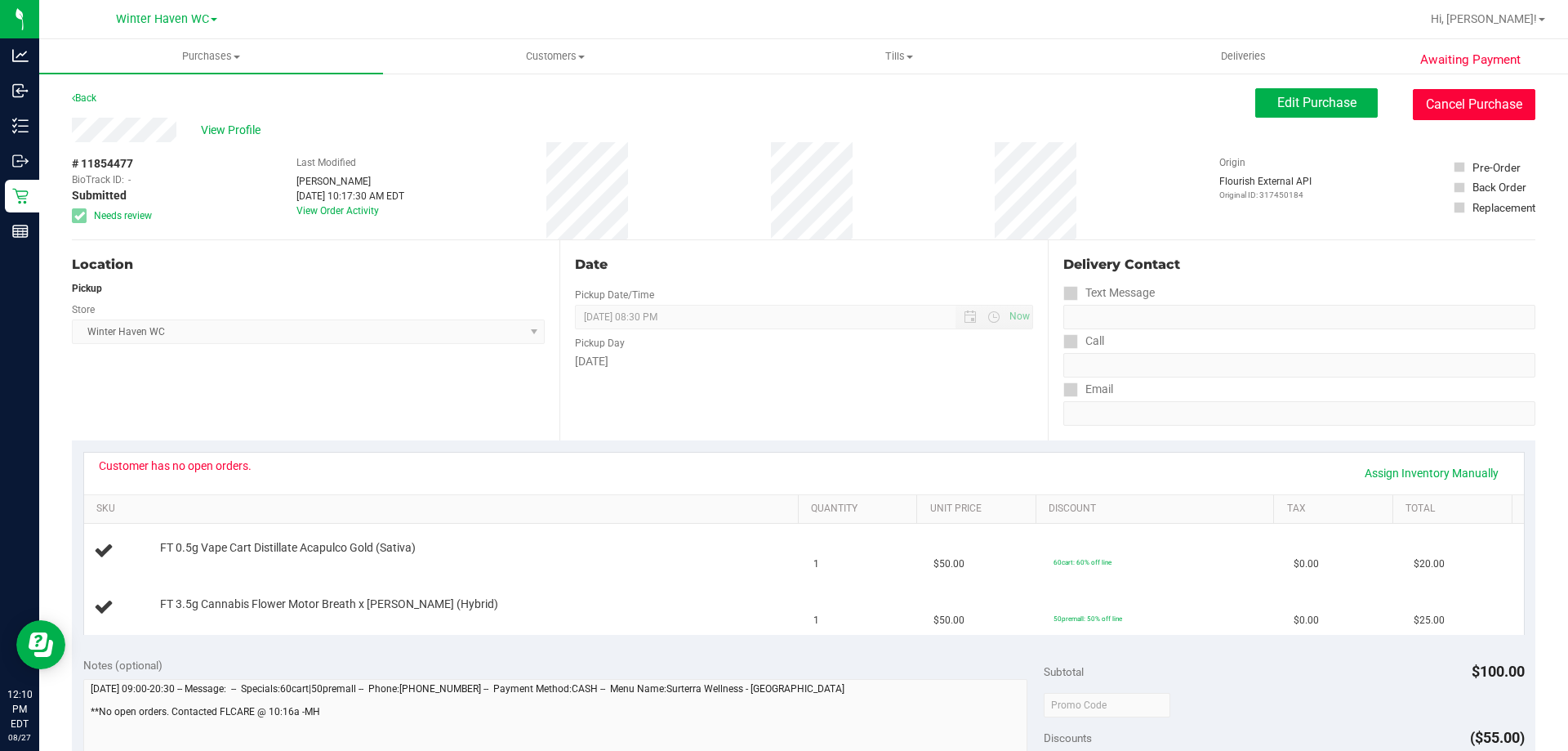
click at [1425, 108] on button "Cancel Purchase" at bounding box center [1473, 104] width 123 height 31
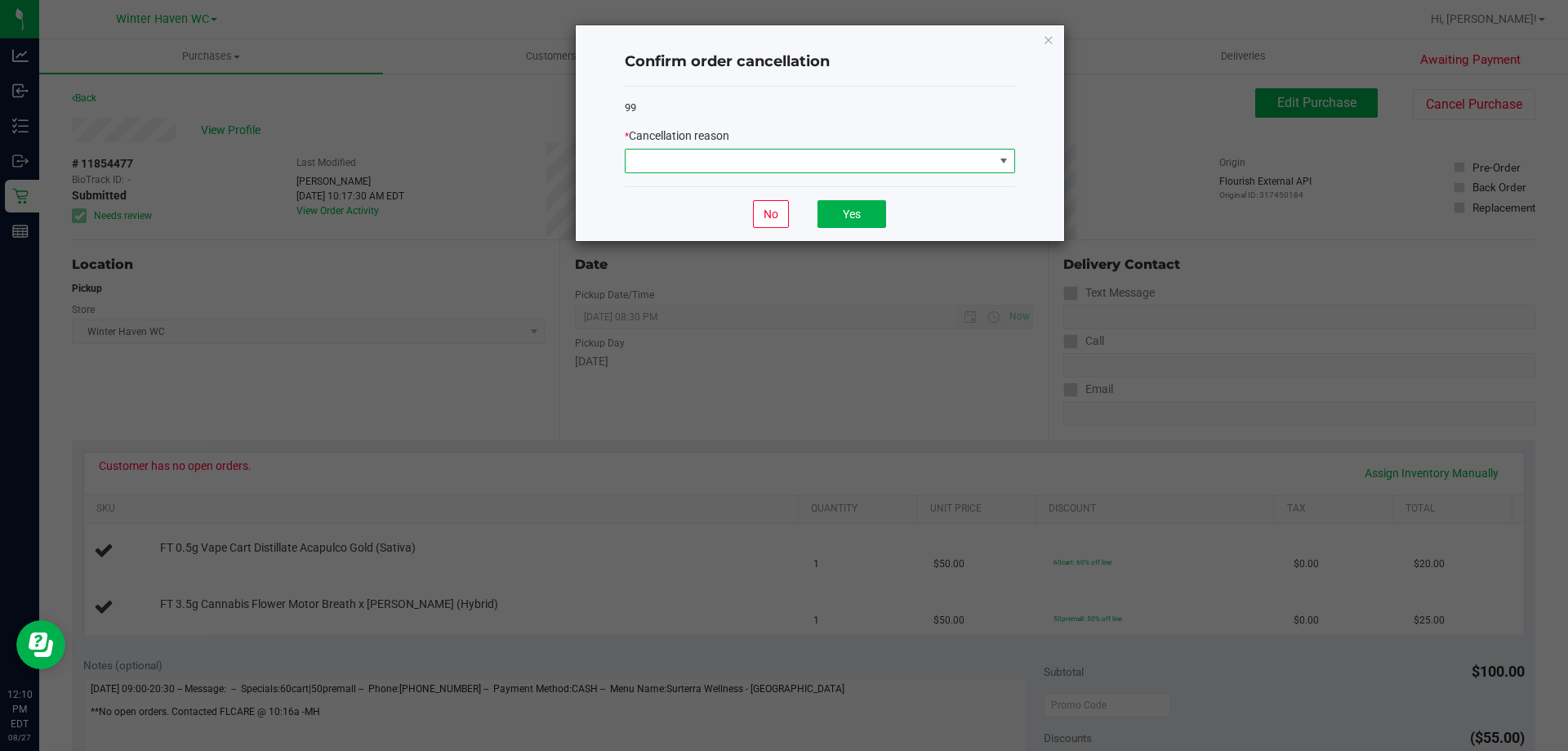
click at [756, 164] on span at bounding box center [809, 161] width 368 height 23
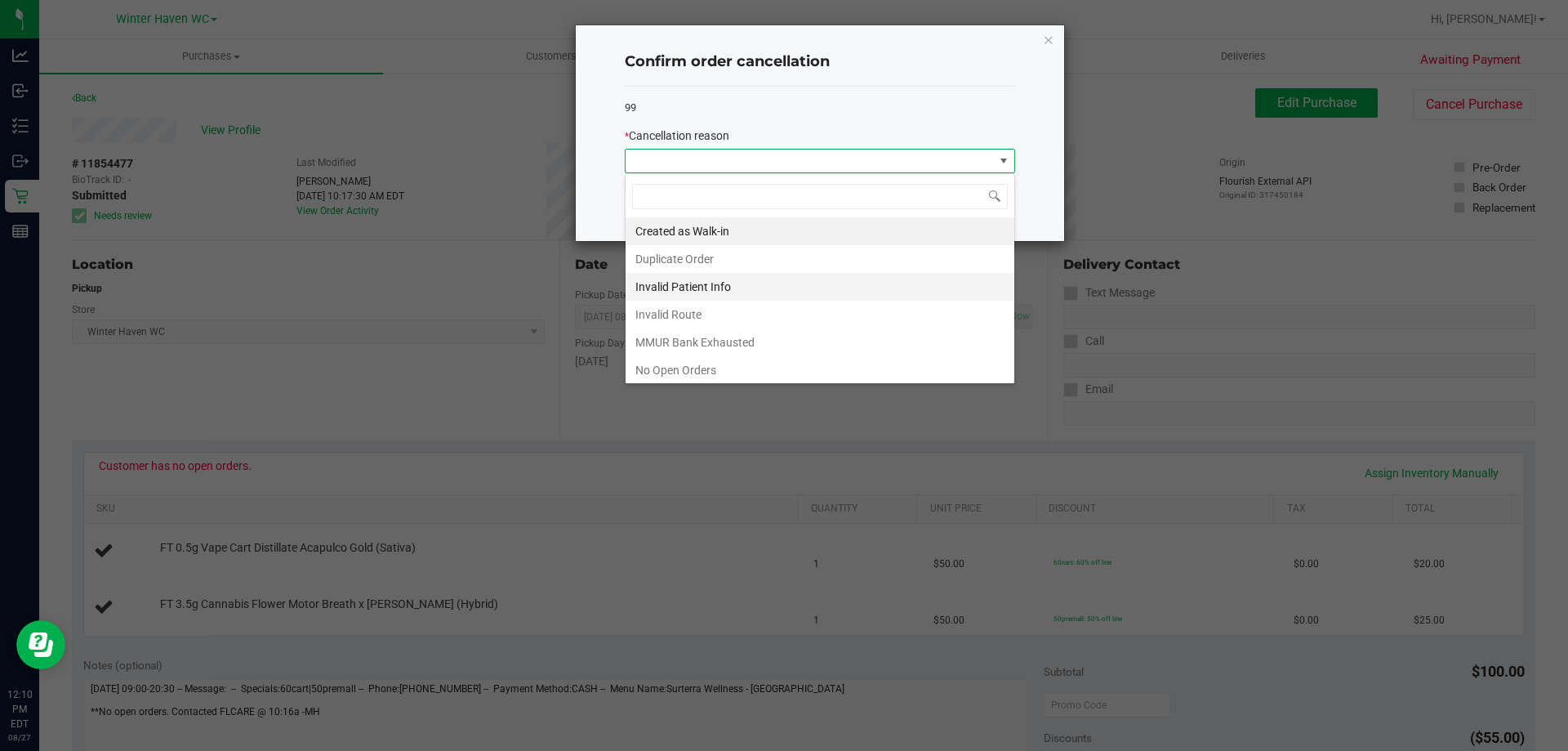
scroll to position [25, 390]
click at [712, 371] on li "No Open Orders" at bounding box center [819, 371] width 388 height 28
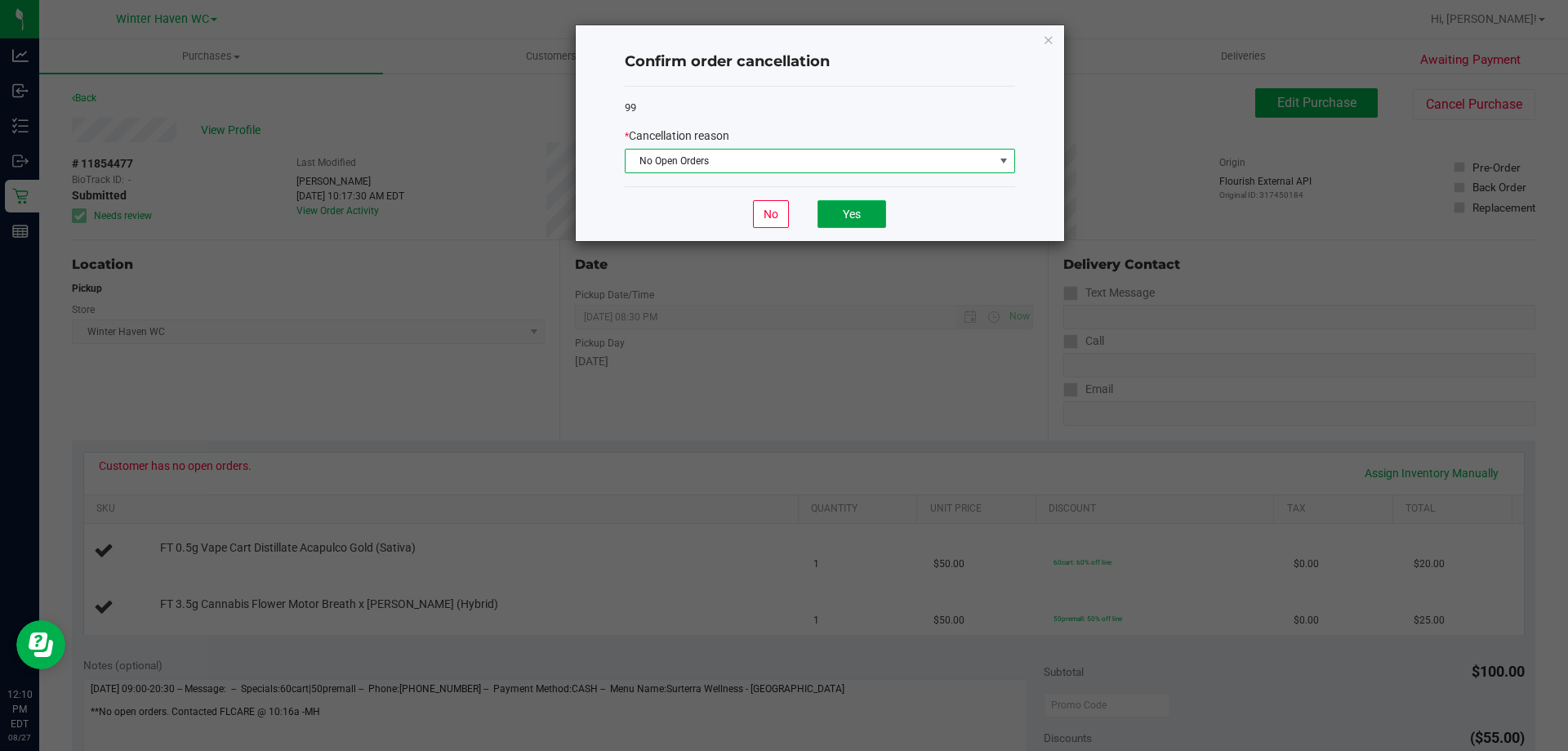
click at [845, 211] on button "Yes" at bounding box center [851, 214] width 69 height 28
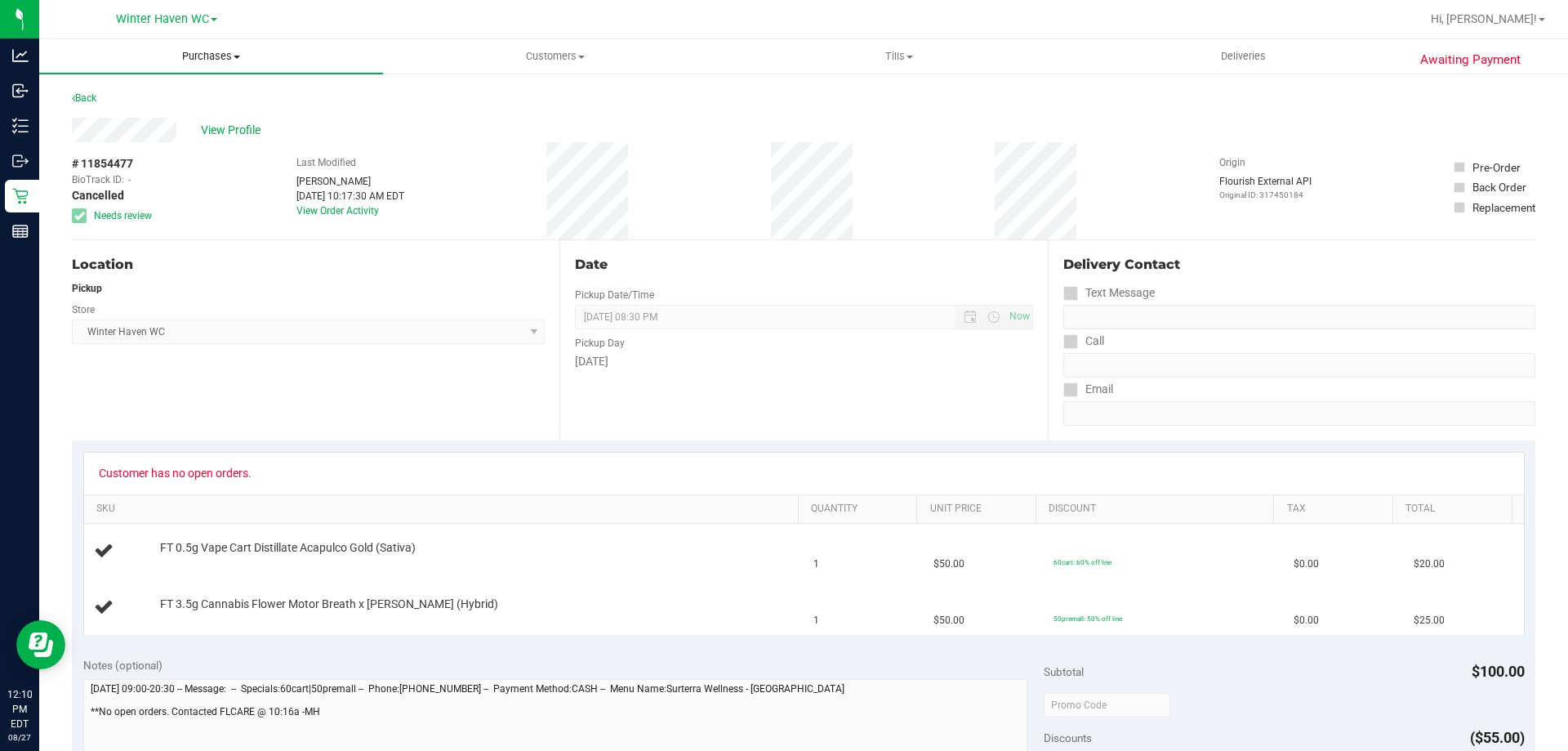
click at [205, 61] on span "Purchases" at bounding box center [211, 56] width 343 height 15
click at [216, 120] on li "Fulfillment" at bounding box center [211, 119] width 343 height 20
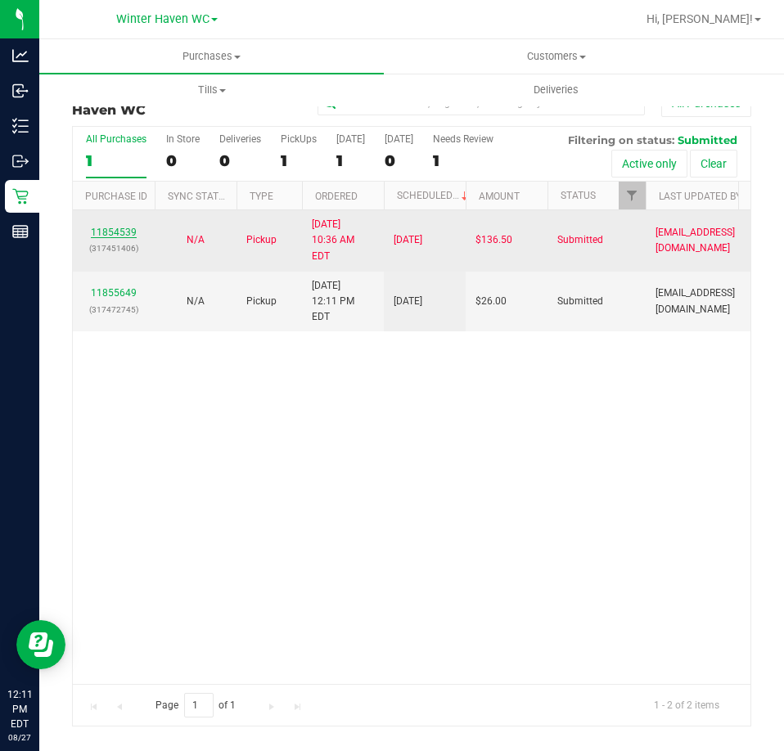
click at [115, 227] on link "11854539" at bounding box center [114, 232] width 46 height 11
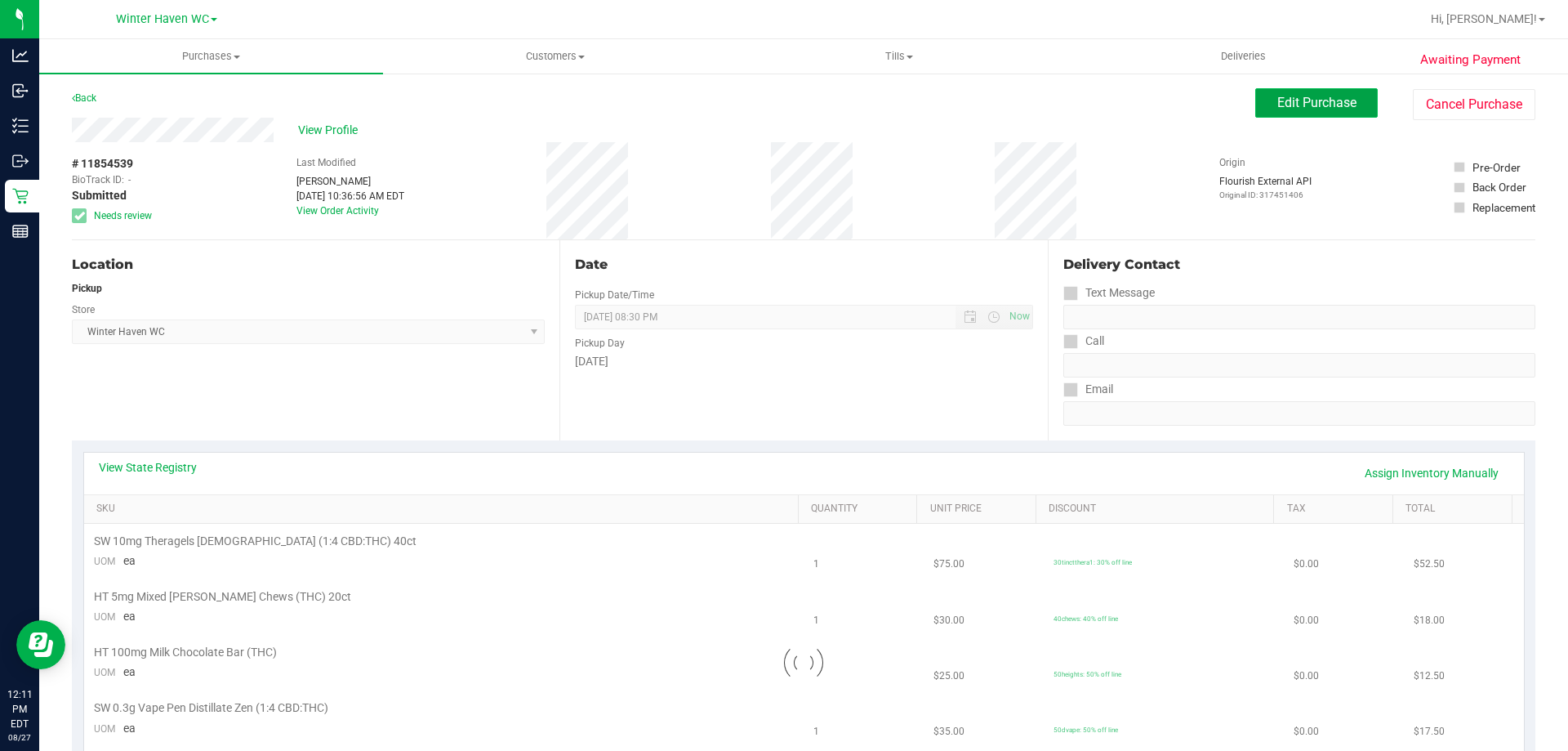
click at [1287, 103] on span "Edit Purchase" at bounding box center [1316, 103] width 79 height 16
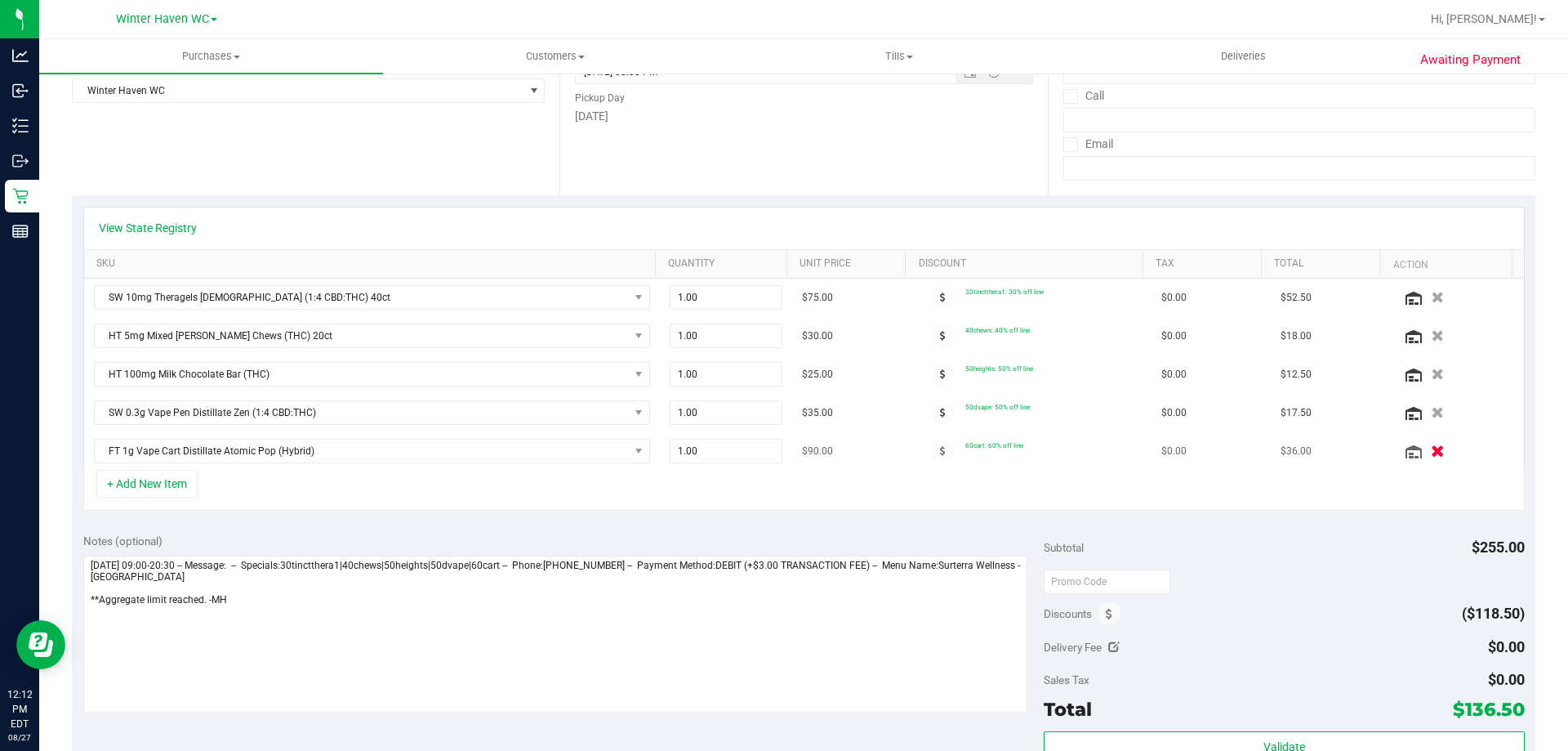
click at [1430, 456] on icon "button" at bounding box center [1437, 451] width 14 height 12
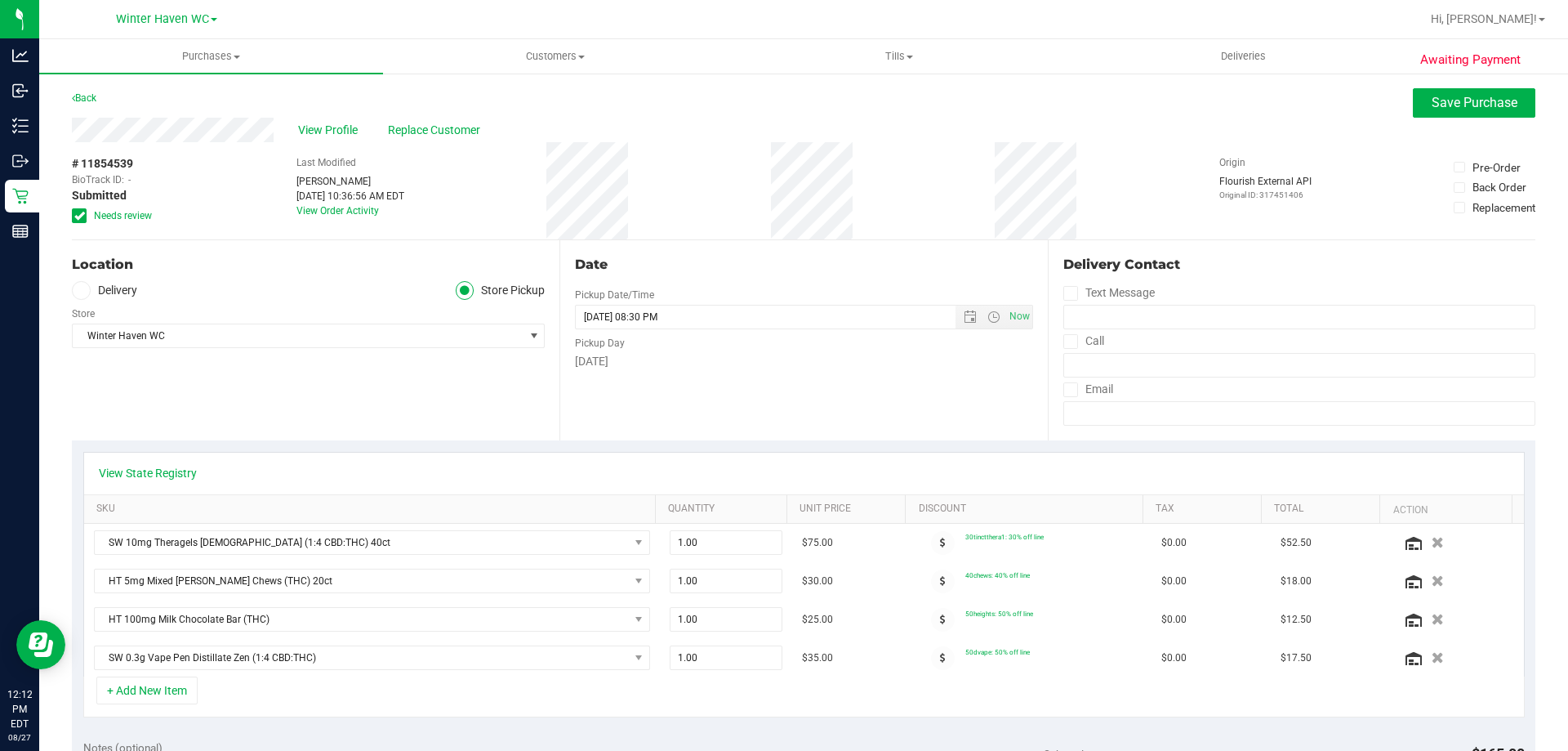
click at [131, 214] on span "Needs review" at bounding box center [123, 216] width 58 height 15
click at [0, 0] on input "Needs review" at bounding box center [0, 0] width 0 height 0
click at [1461, 104] on span "Save Purchase" at bounding box center [1474, 103] width 86 height 16
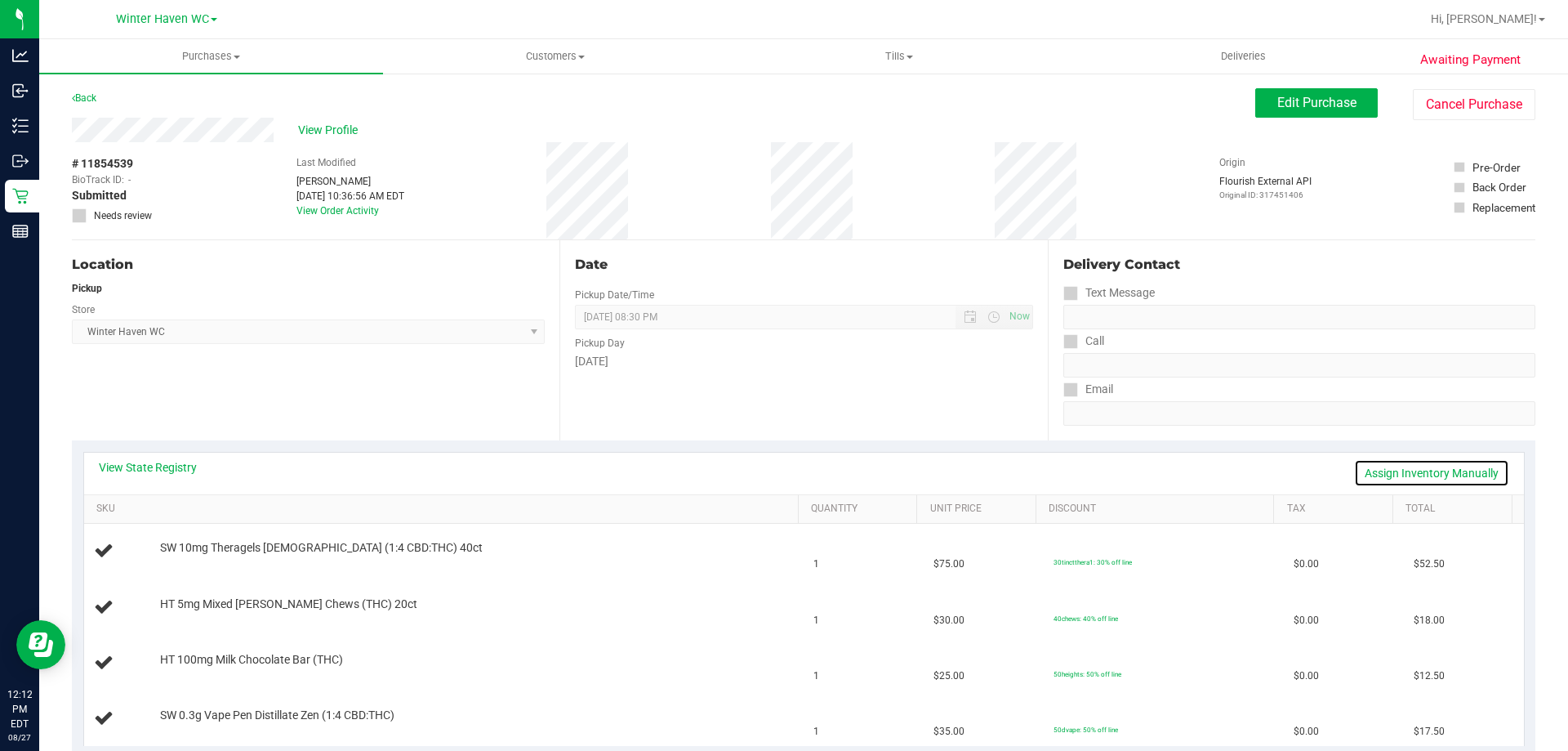
click at [1395, 469] on link "Assign Inventory Manually" at bounding box center [1431, 473] width 155 height 28
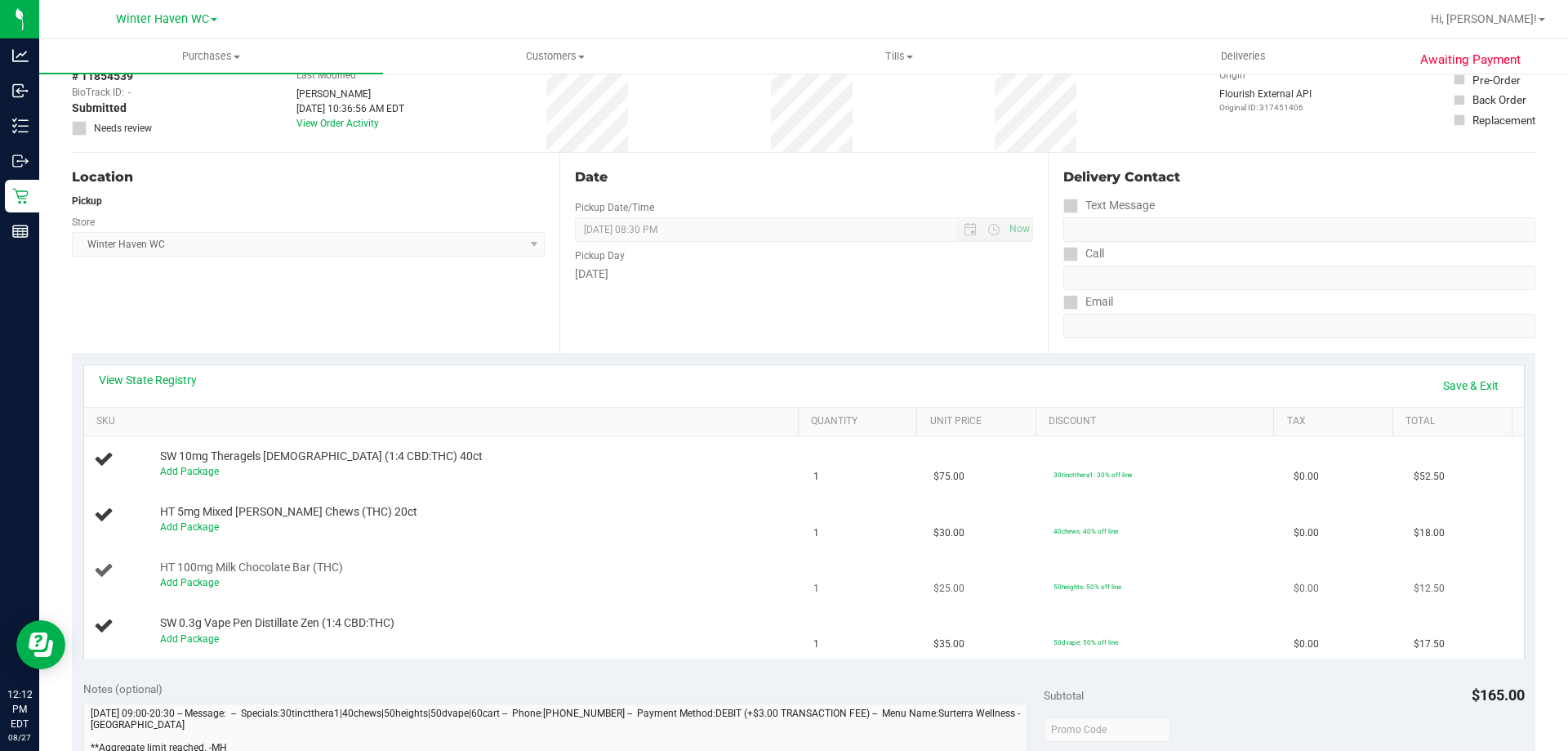
scroll to position [245, 0]
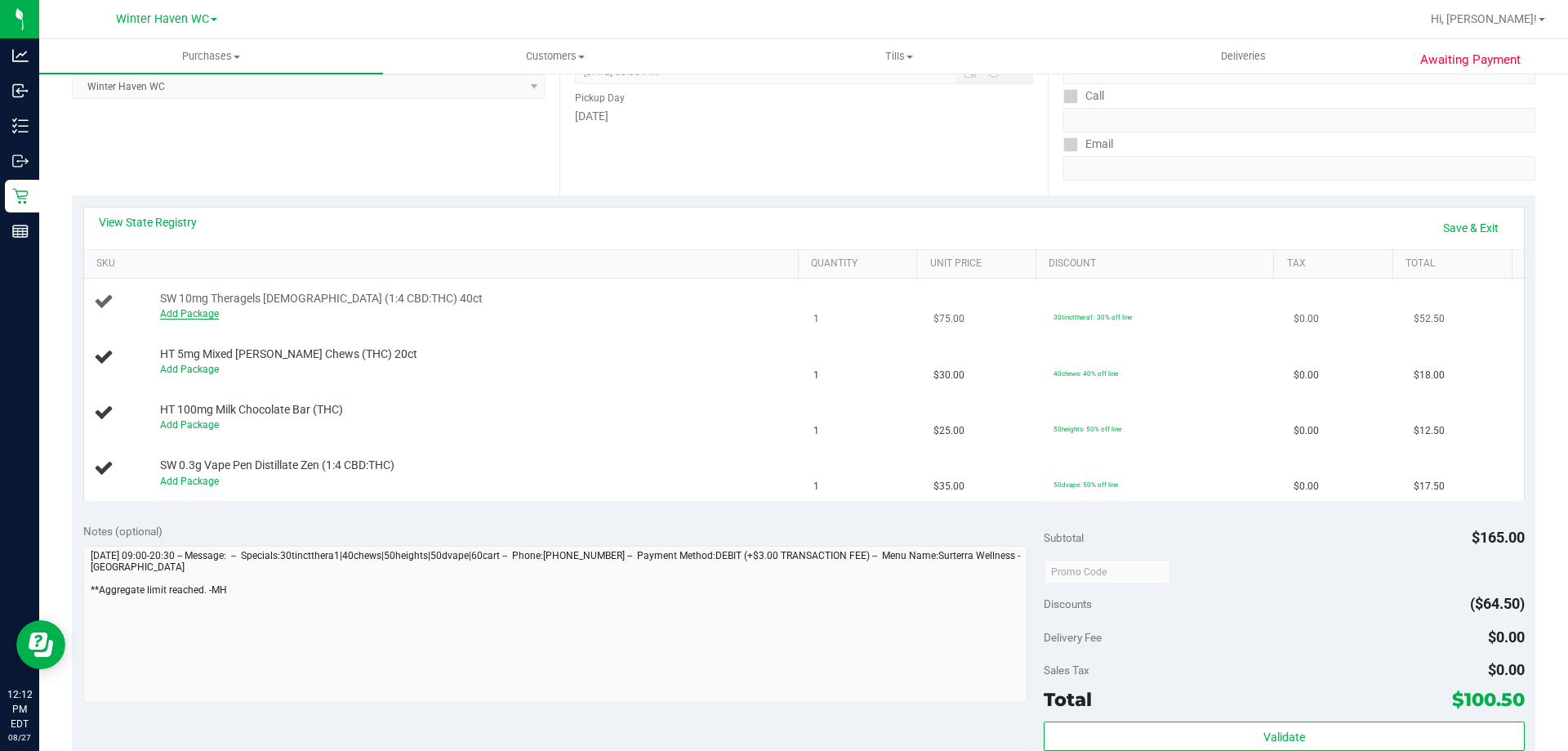
click at [179, 317] on link "Add Package" at bounding box center [189, 313] width 59 height 11
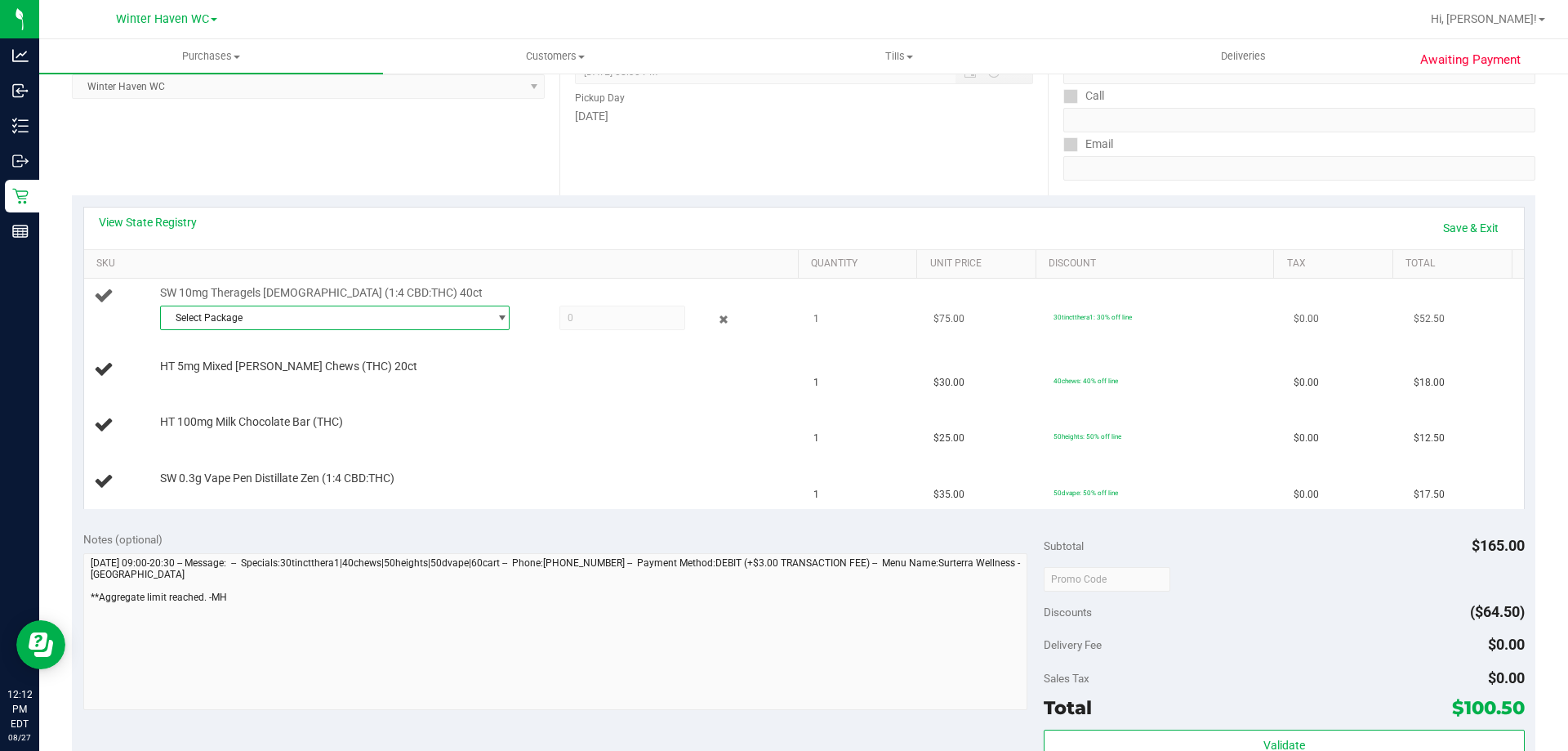
click at [311, 326] on span "Select Package" at bounding box center [324, 318] width 327 height 23
click at [312, 388] on span "( TG250716ZEN1-F-0723 | orig: FLSRWGM-20250729-223 )" at bounding box center [392, 384] width 259 height 11
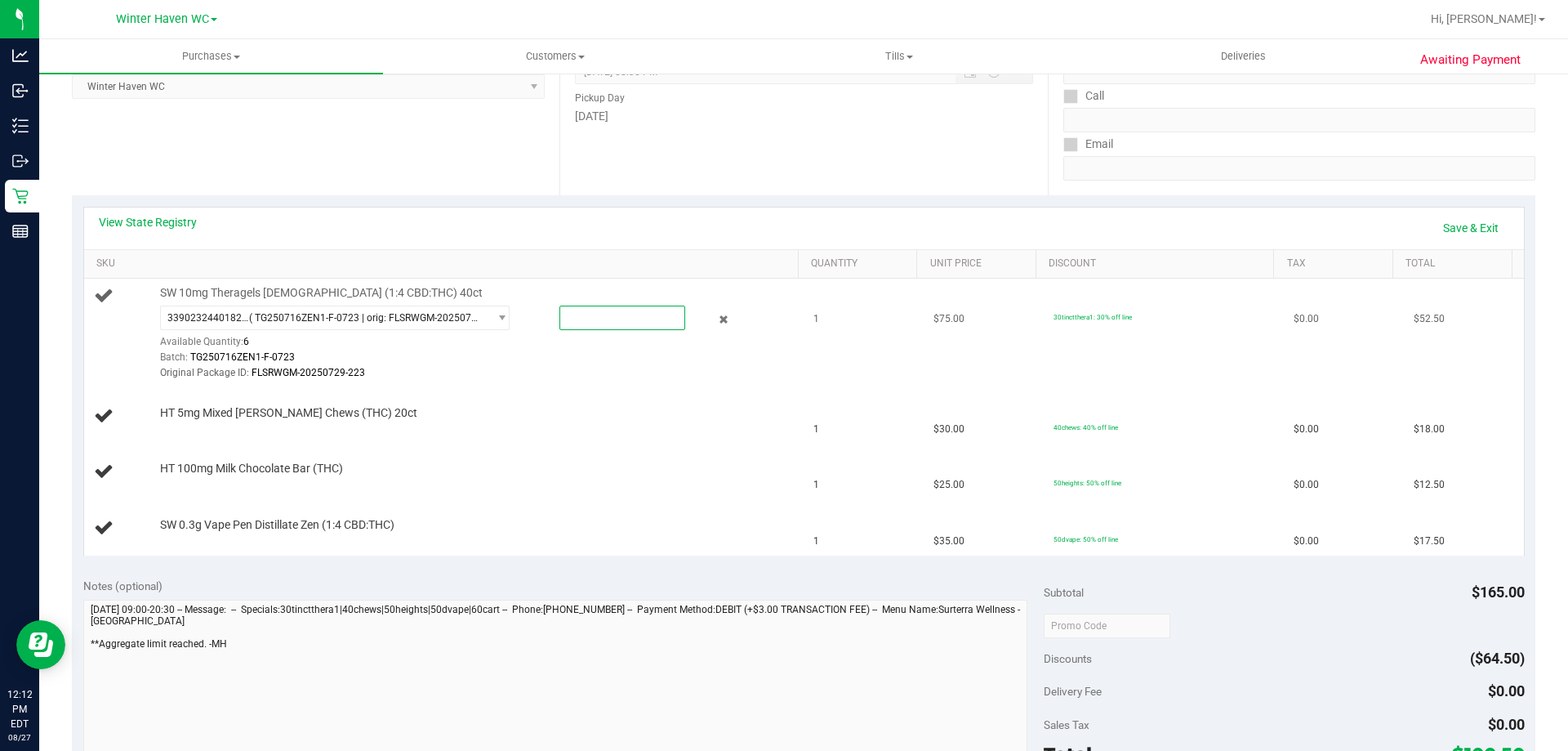
click at [619, 321] on span at bounding box center [622, 318] width 126 height 25
type input "1"
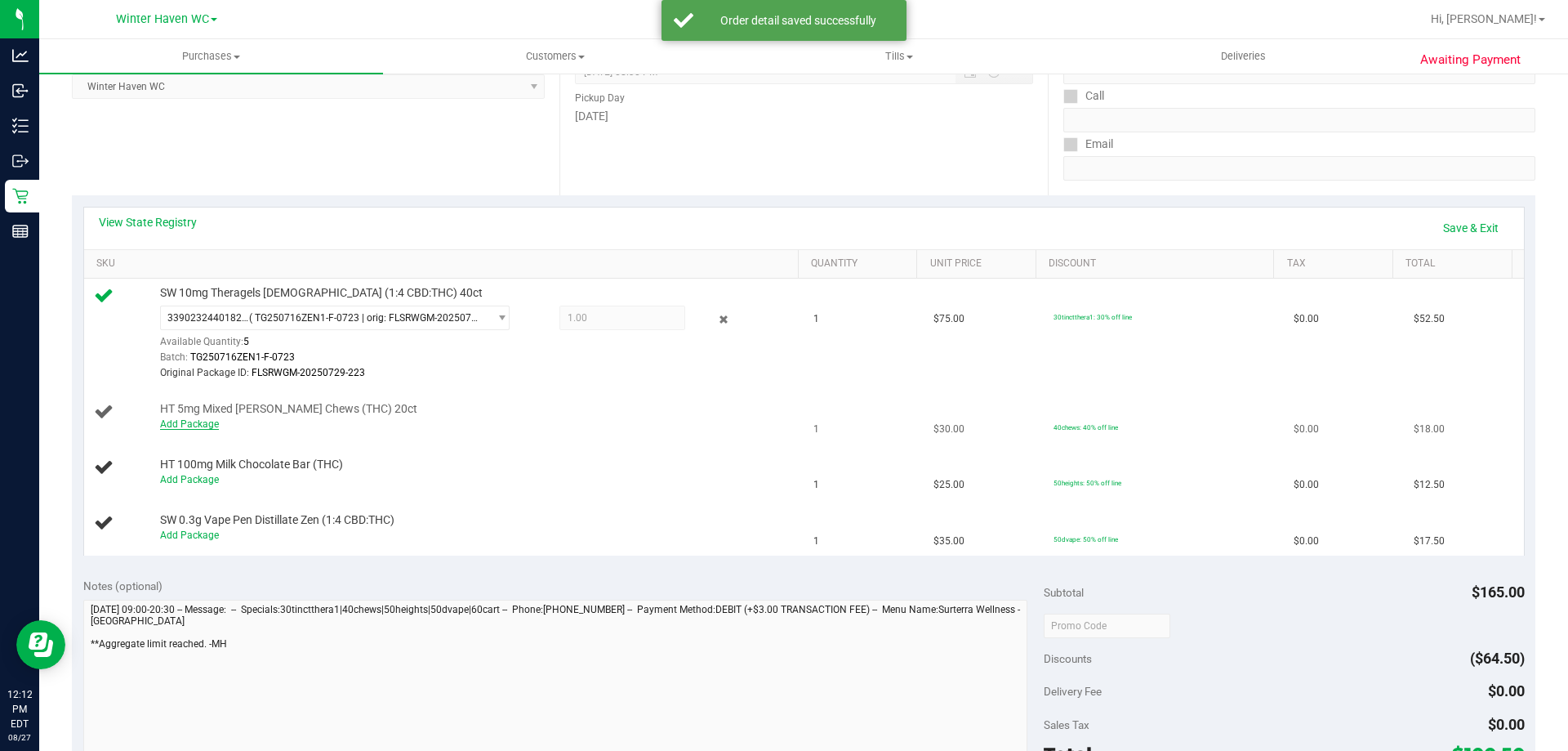
click at [199, 421] on link "Add Package" at bounding box center [189, 423] width 59 height 11
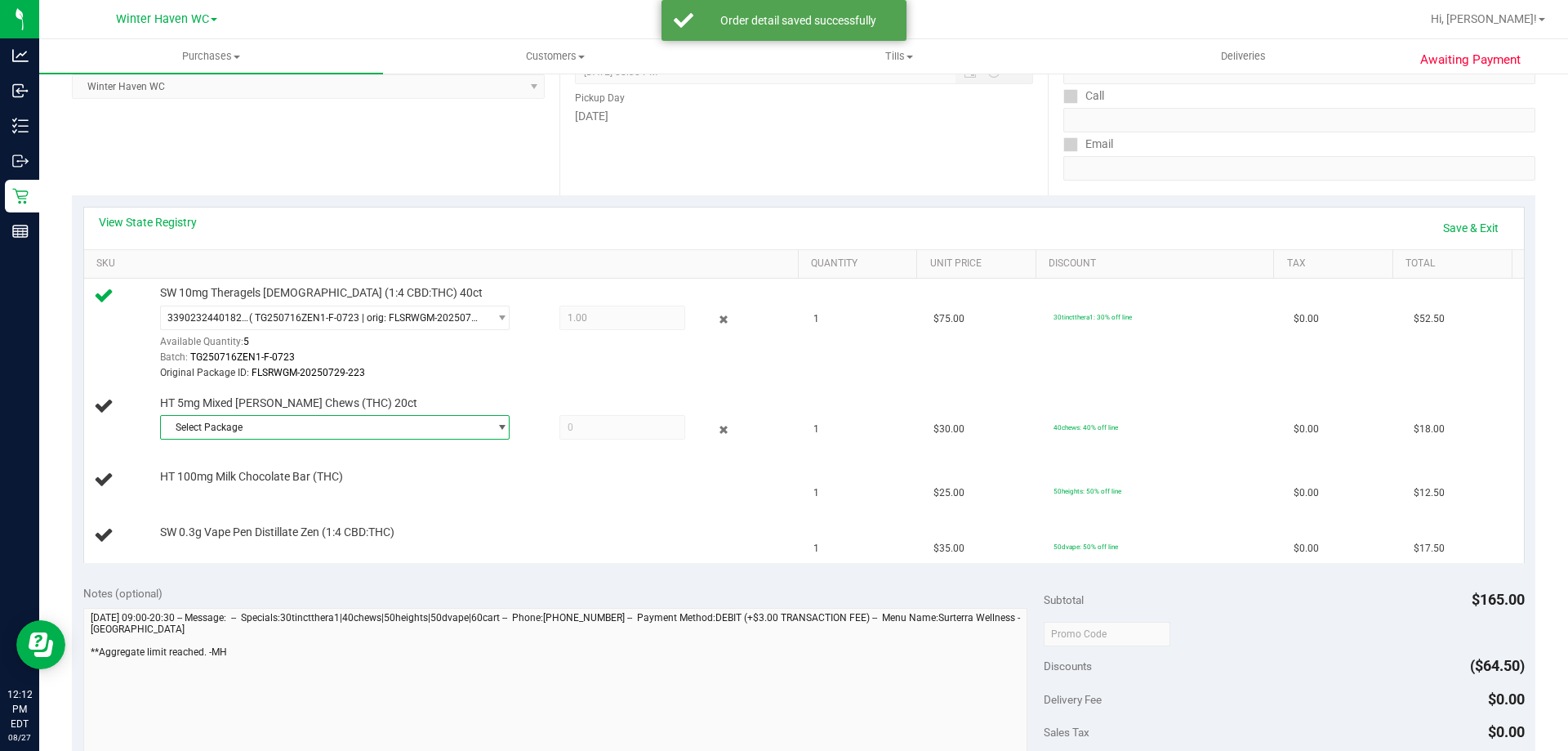
click at [322, 420] on span "Select Package" at bounding box center [324, 426] width 327 height 23
click at [331, 487] on li "3317228048522136 ( SN250702CM1-0714 | orig: FLSRWGM-20250721-043 )" at bounding box center [330, 494] width 341 height 23
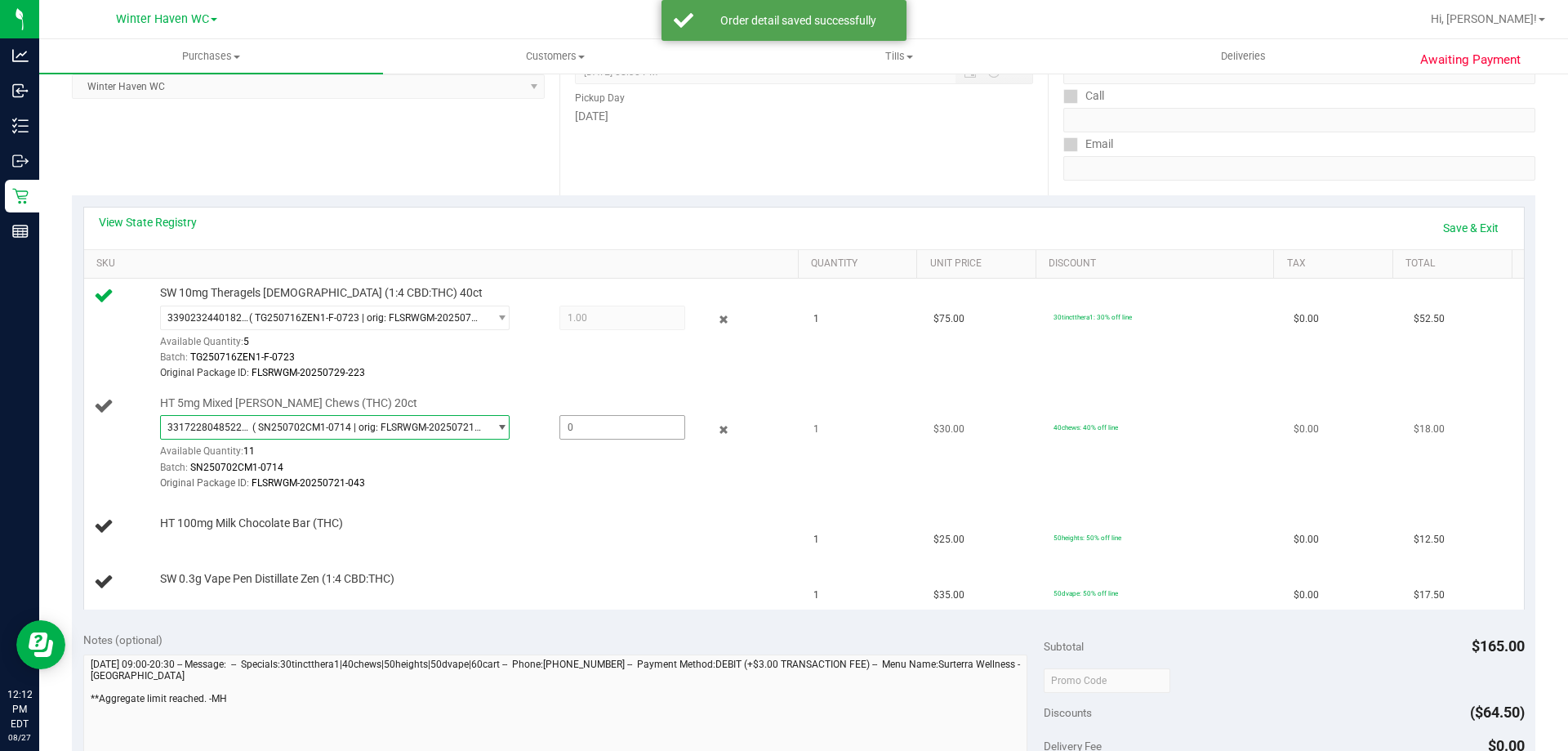
click at [592, 427] on span at bounding box center [622, 427] width 126 height 25
type input "1"
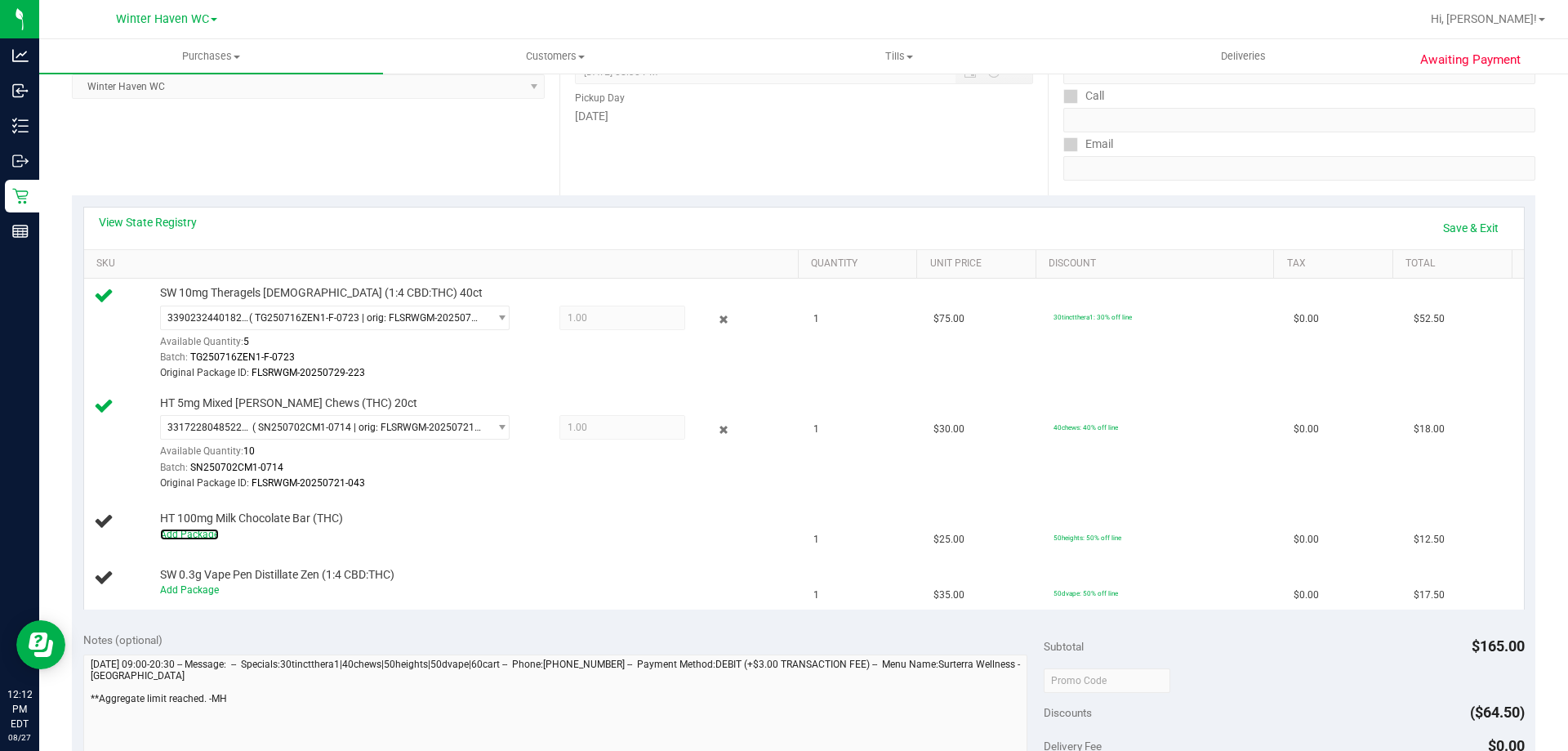
click at [203, 538] on link "Add Package" at bounding box center [189, 533] width 59 height 11
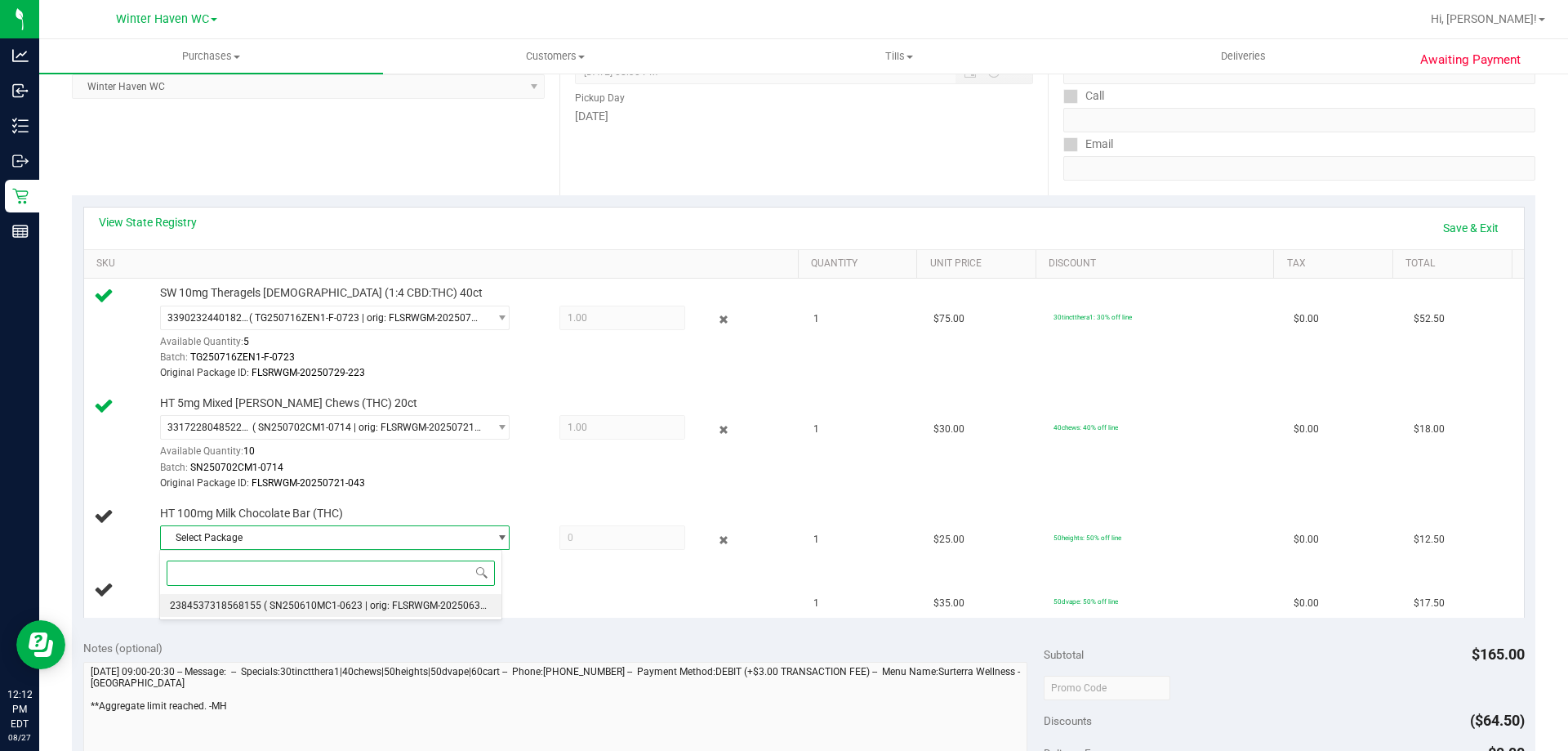
click at [303, 606] on span "( SN250610MC1-0623 | orig: FLSRWGM-20250630-349 )" at bounding box center [387, 605] width 248 height 11
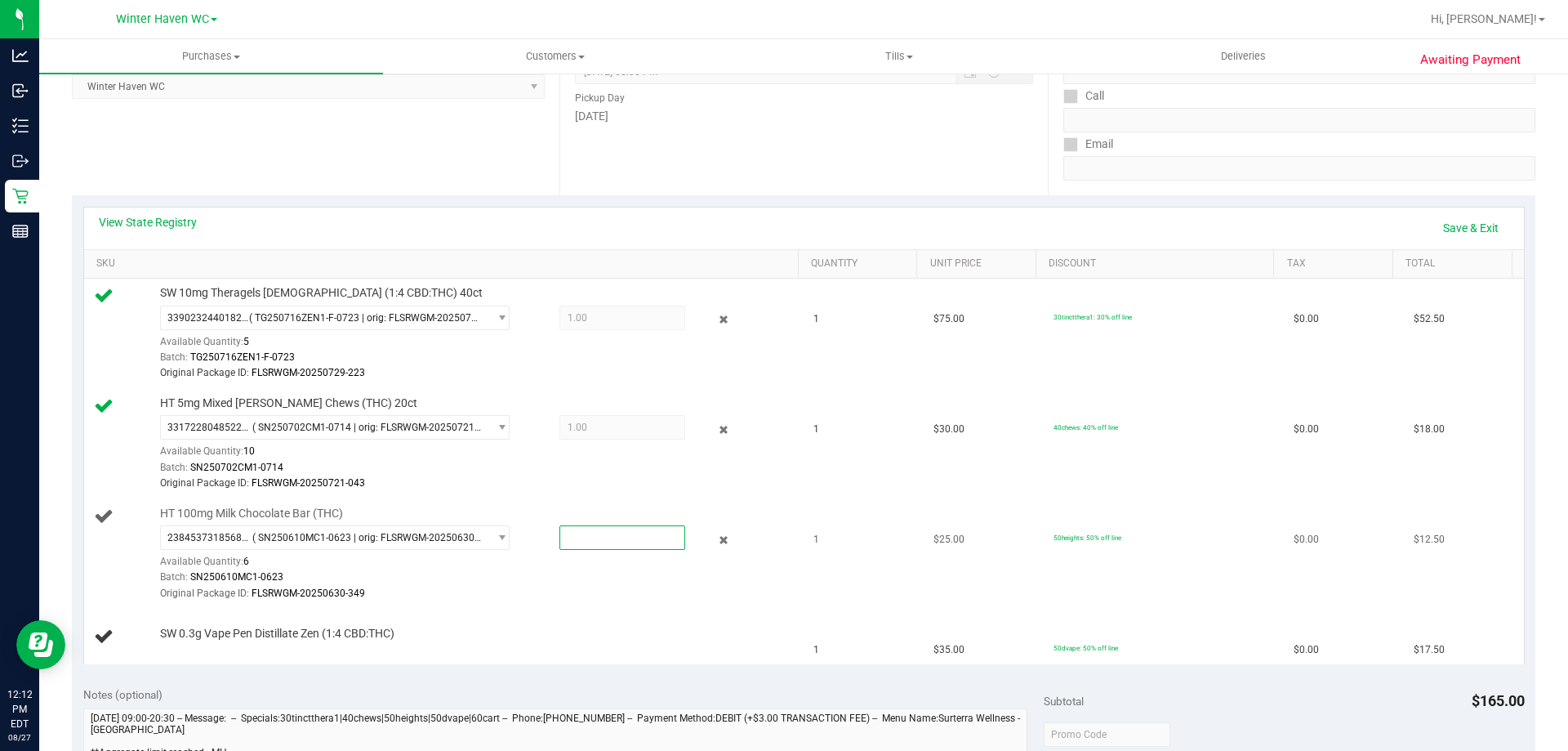
click at [590, 535] on span at bounding box center [622, 537] width 126 height 25
type input "1"
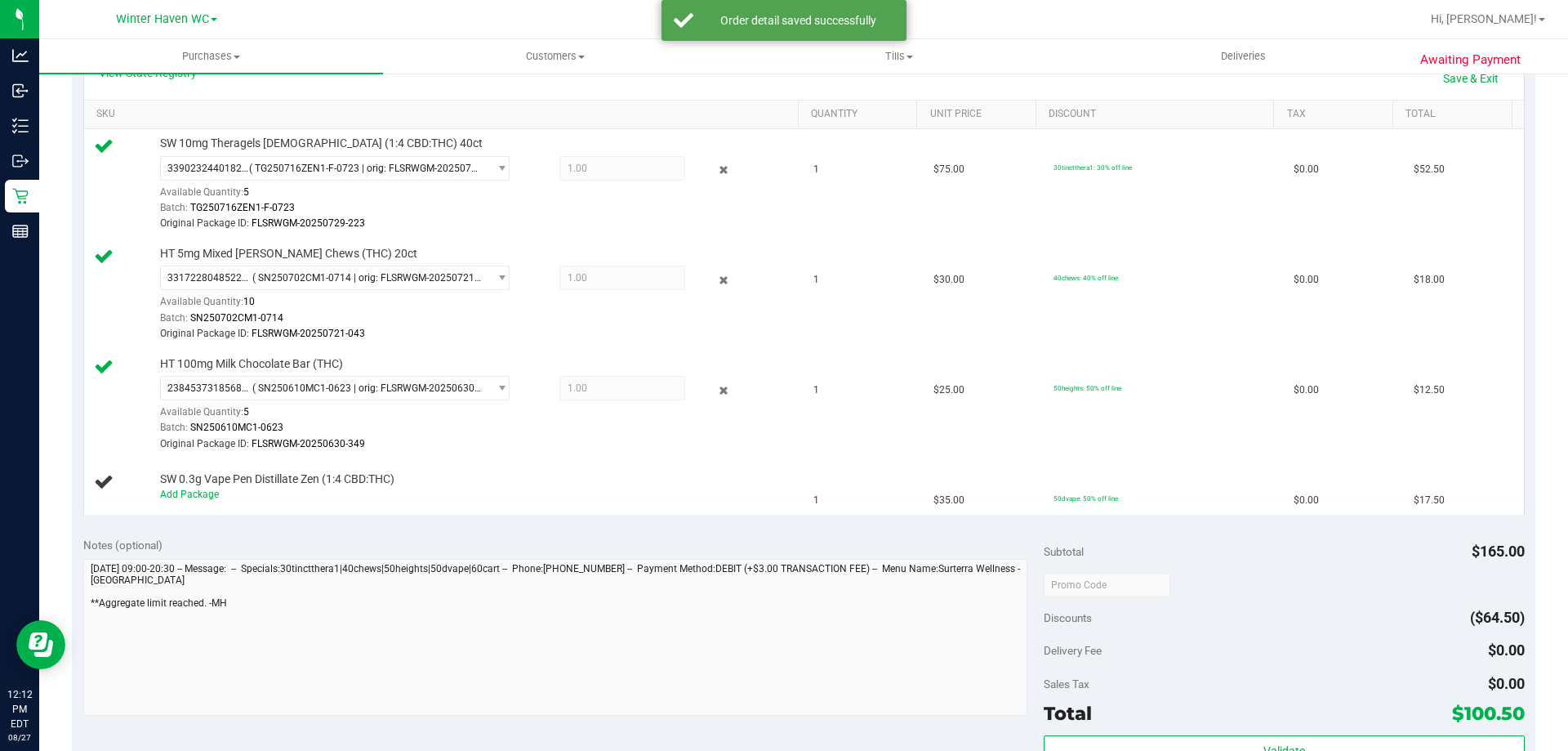
scroll to position [408, 0]
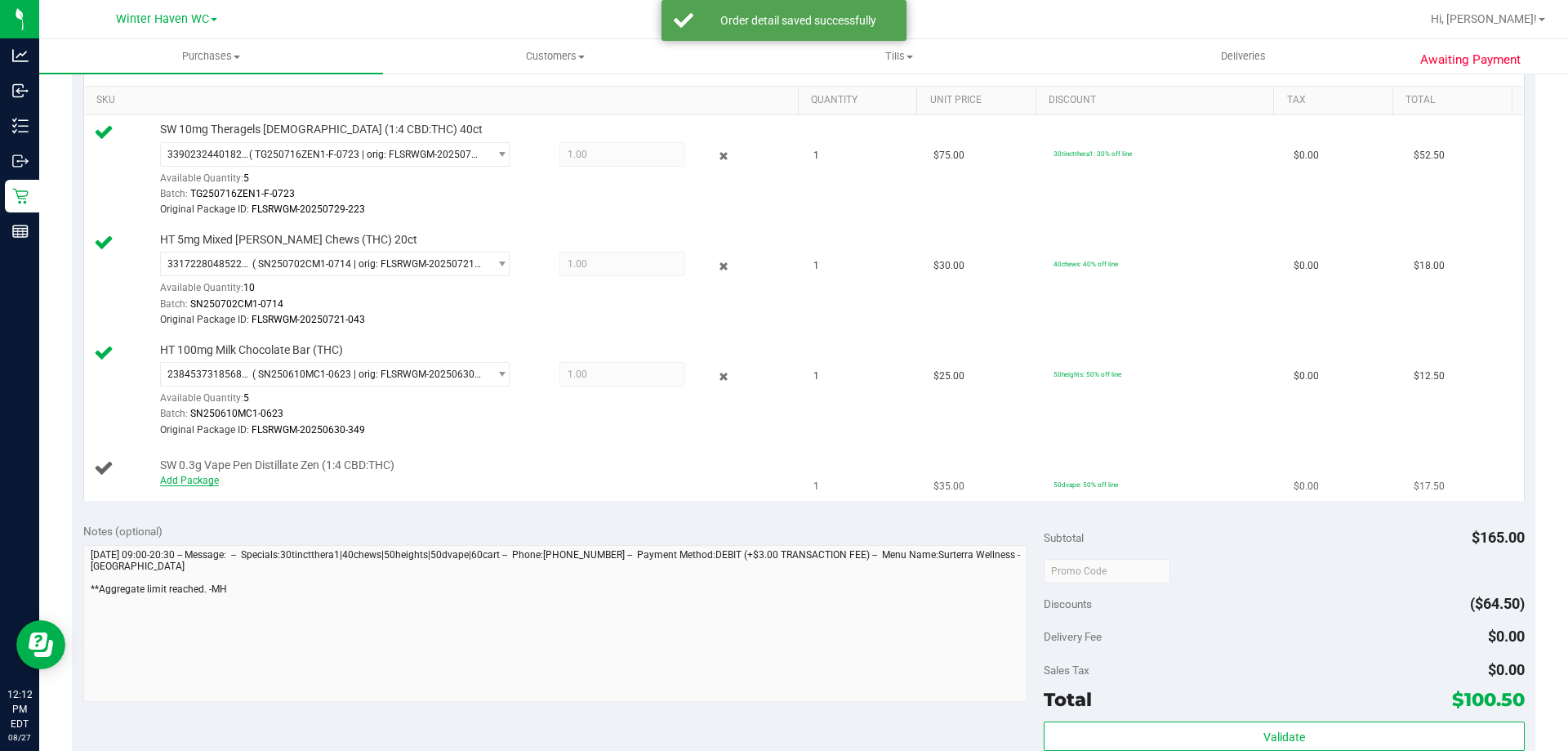
click at [201, 475] on link "Add Package" at bounding box center [189, 479] width 59 height 11
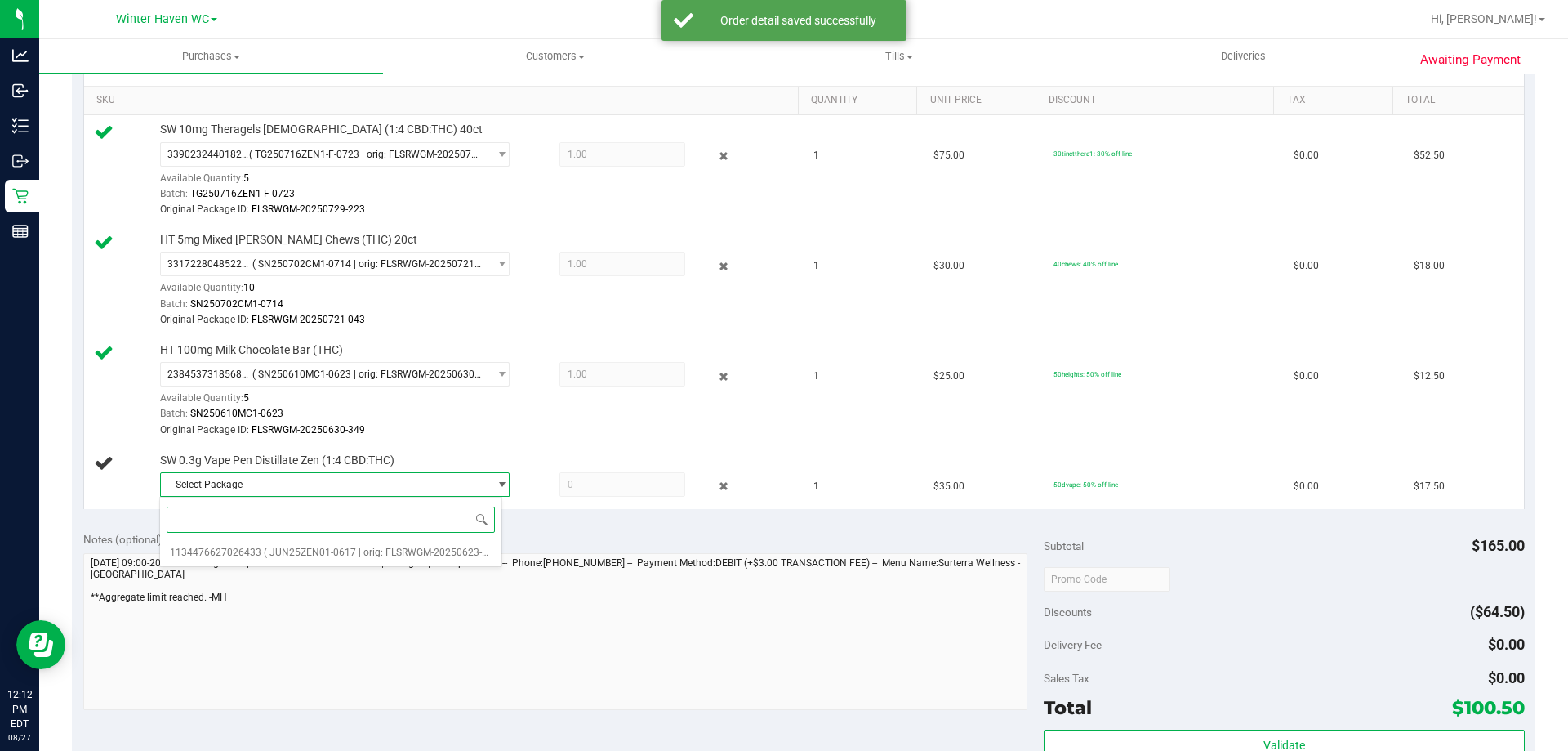
click at [328, 538] on span at bounding box center [330, 519] width 341 height 38
click at [328, 547] on span "( JUN25ZEN01-0617 | orig: FLSRWGM-20250623-2793 )" at bounding box center [386, 551] width 247 height 11
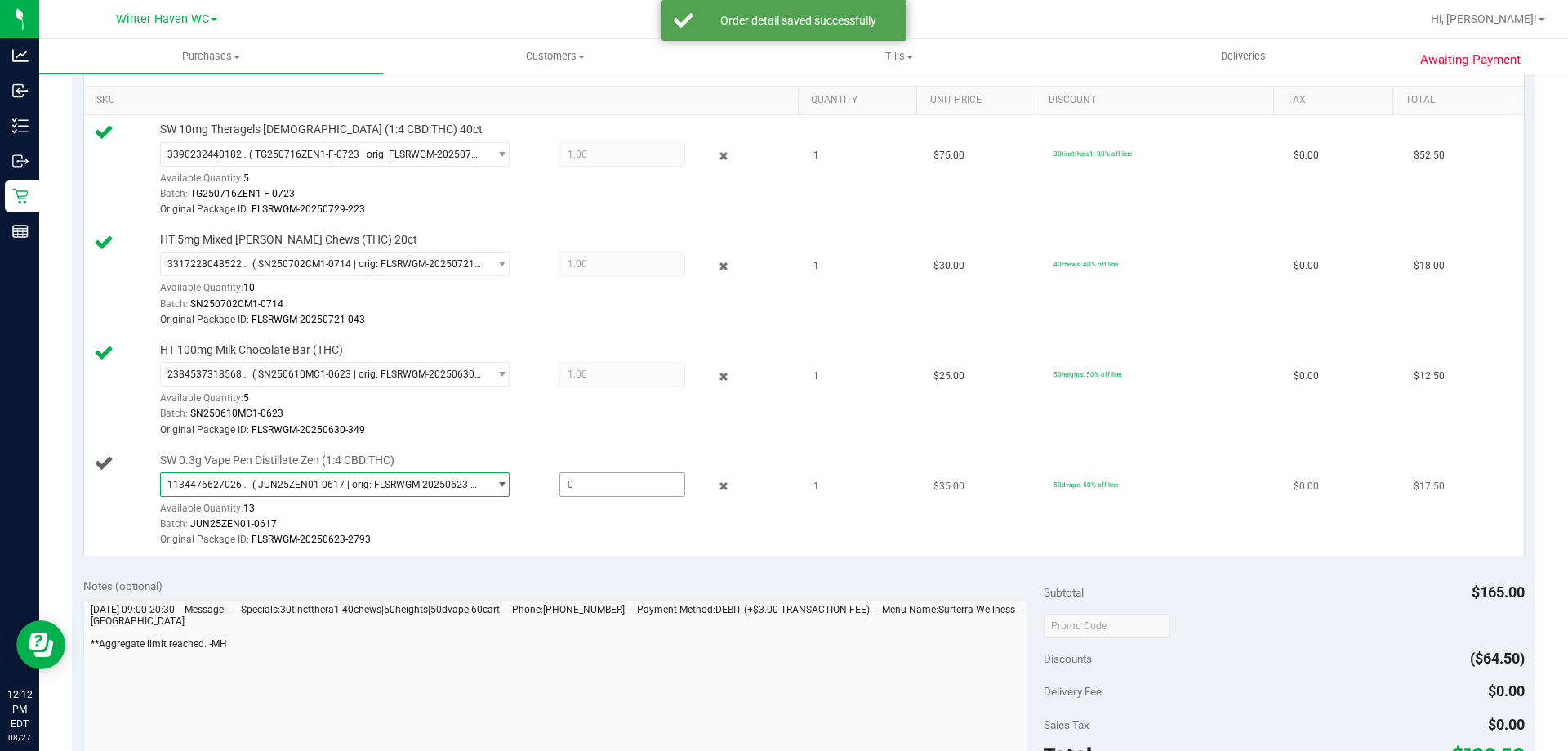
click at [608, 495] on span at bounding box center [622, 484] width 126 height 25
type input "1"
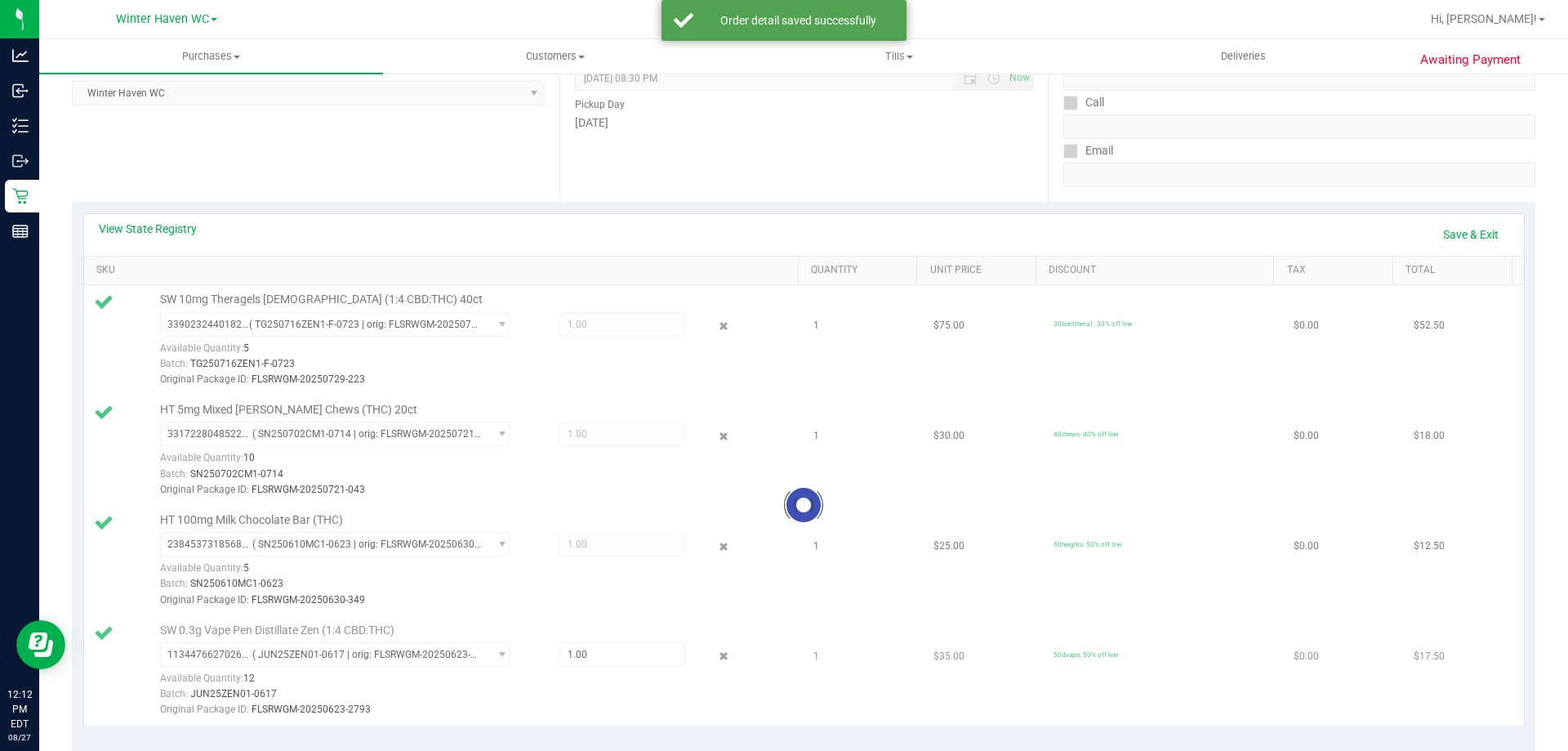
scroll to position [0, 0]
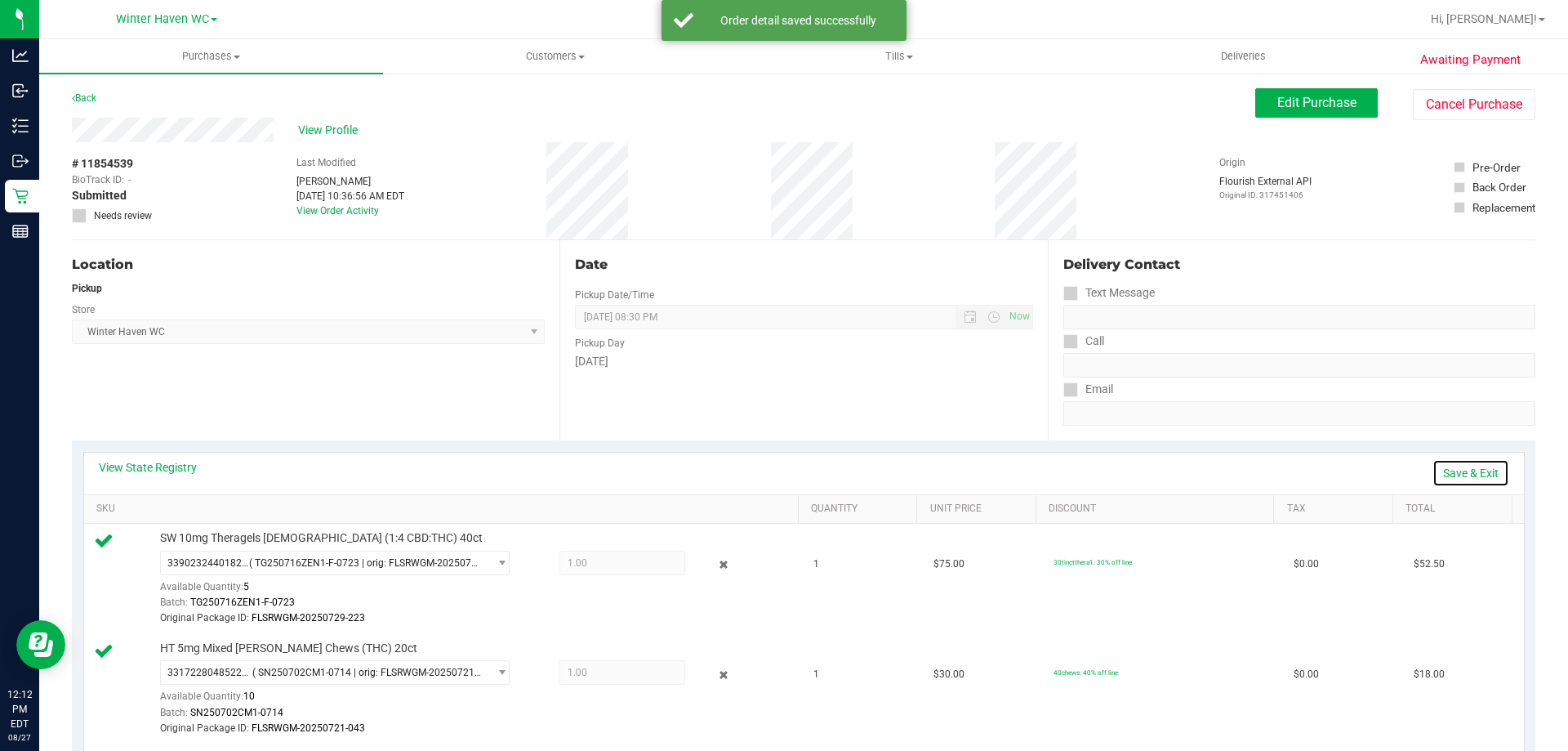
click at [1447, 469] on link "Save & Exit" at bounding box center [1470, 473] width 77 height 28
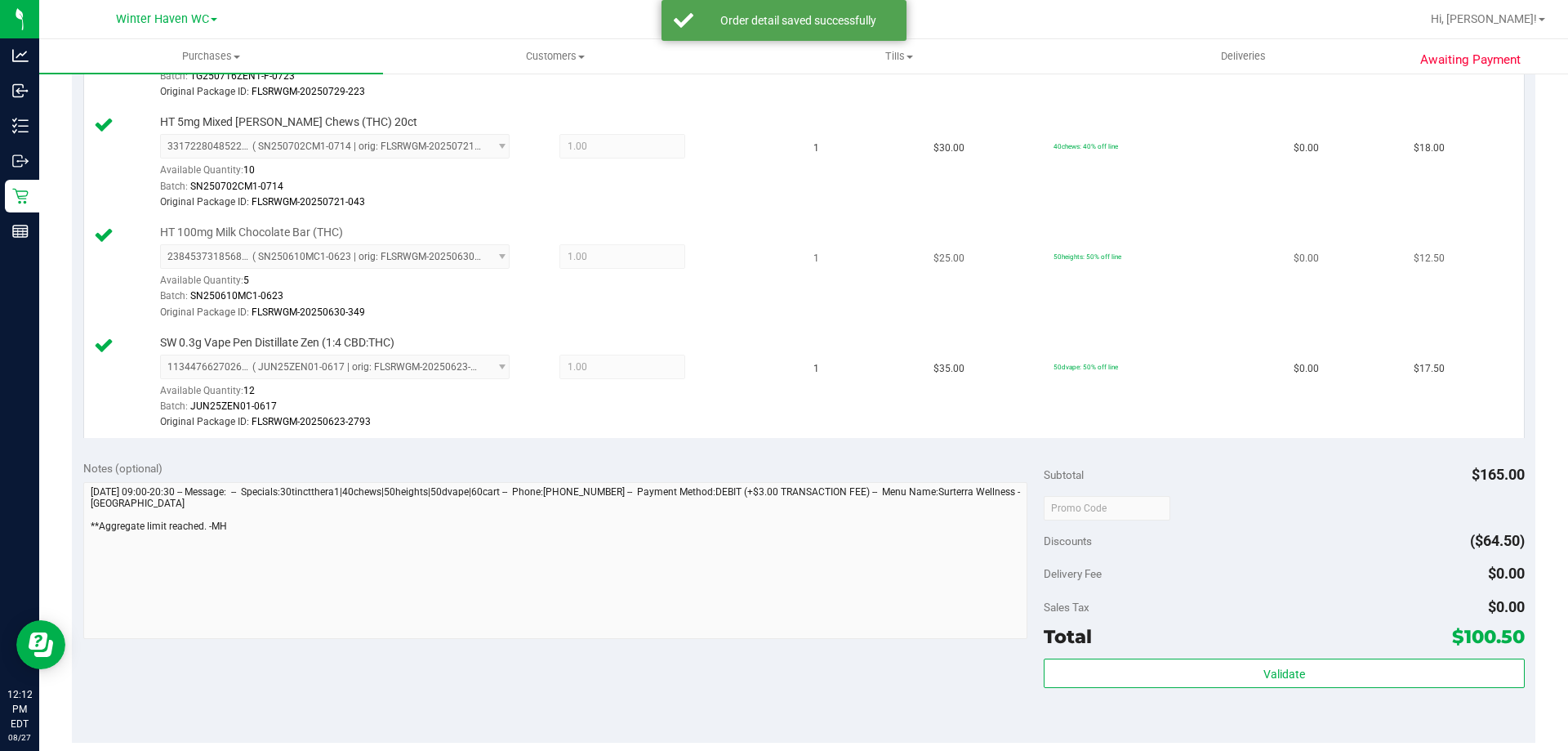
scroll to position [735, 0]
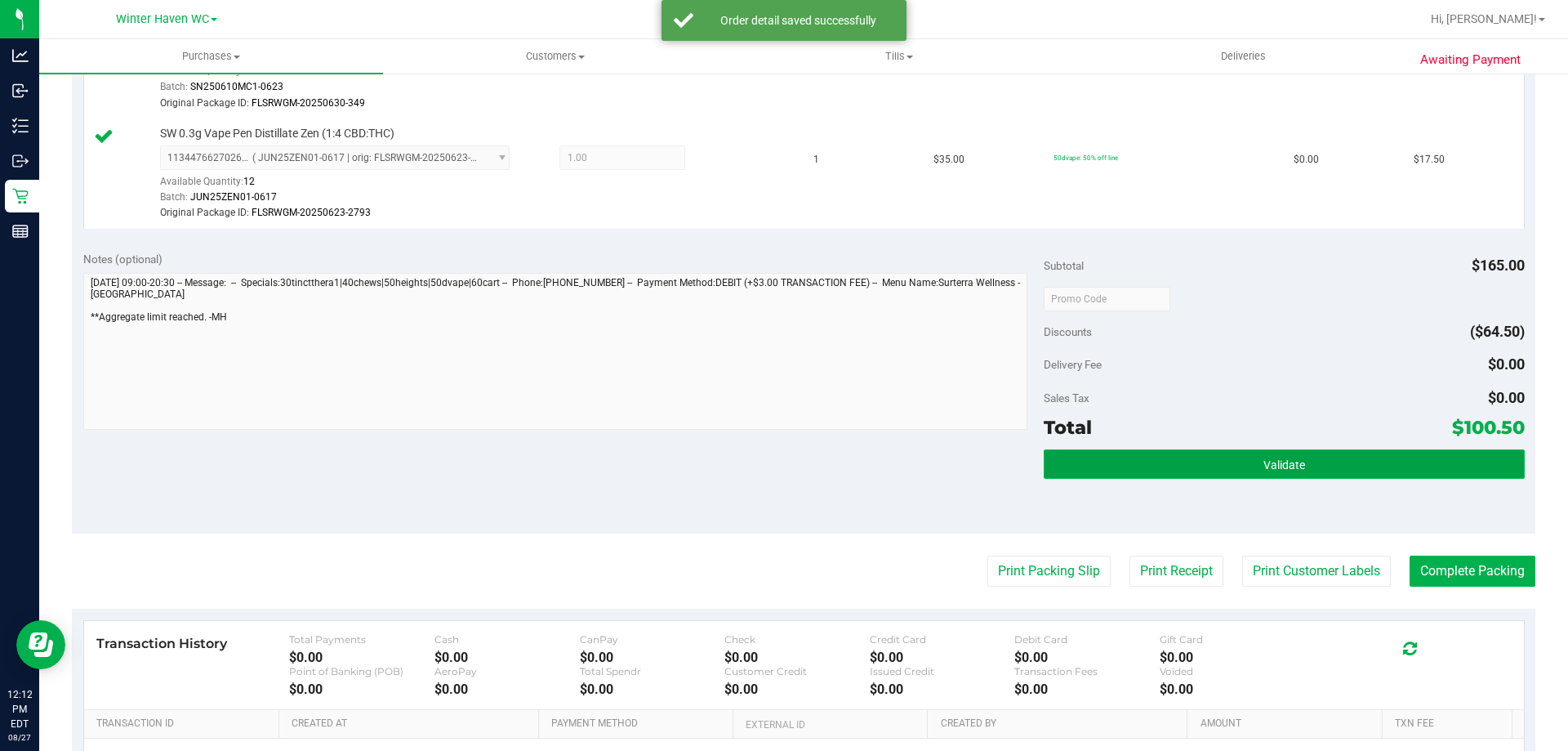
click at [1154, 471] on button "Validate" at bounding box center [1284, 463] width 480 height 29
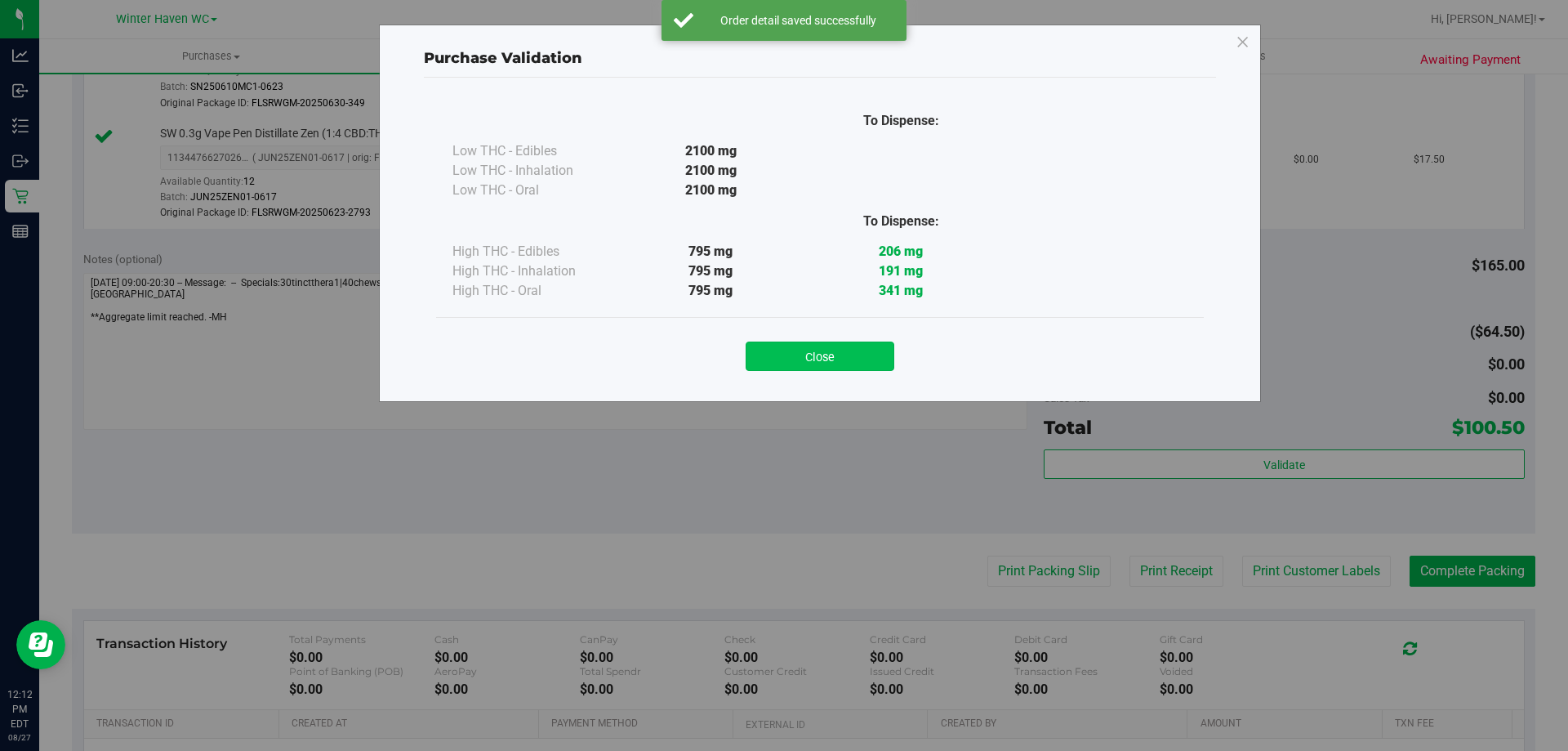
click at [823, 365] on button "Close" at bounding box center [819, 356] width 149 height 29
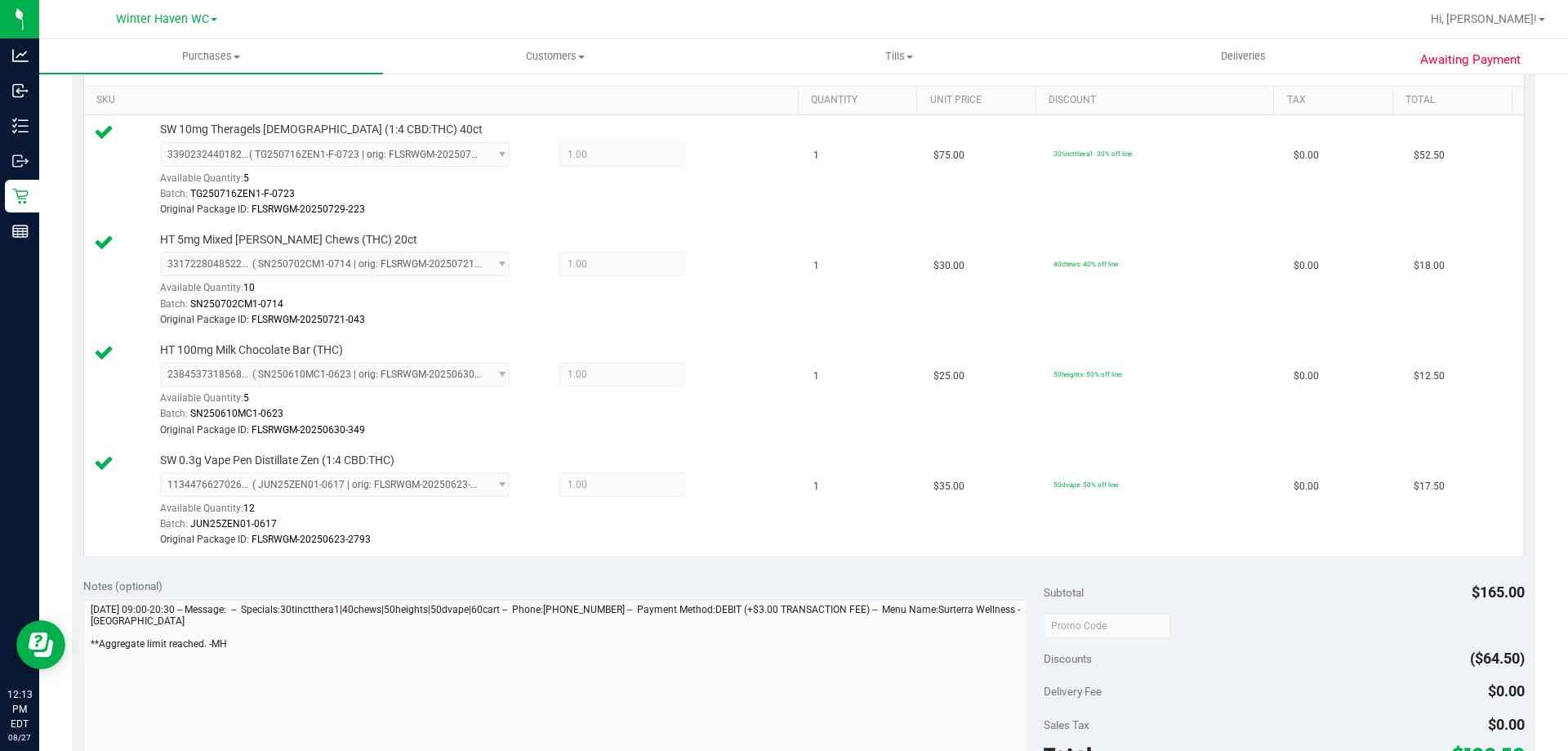
scroll to position [817, 0]
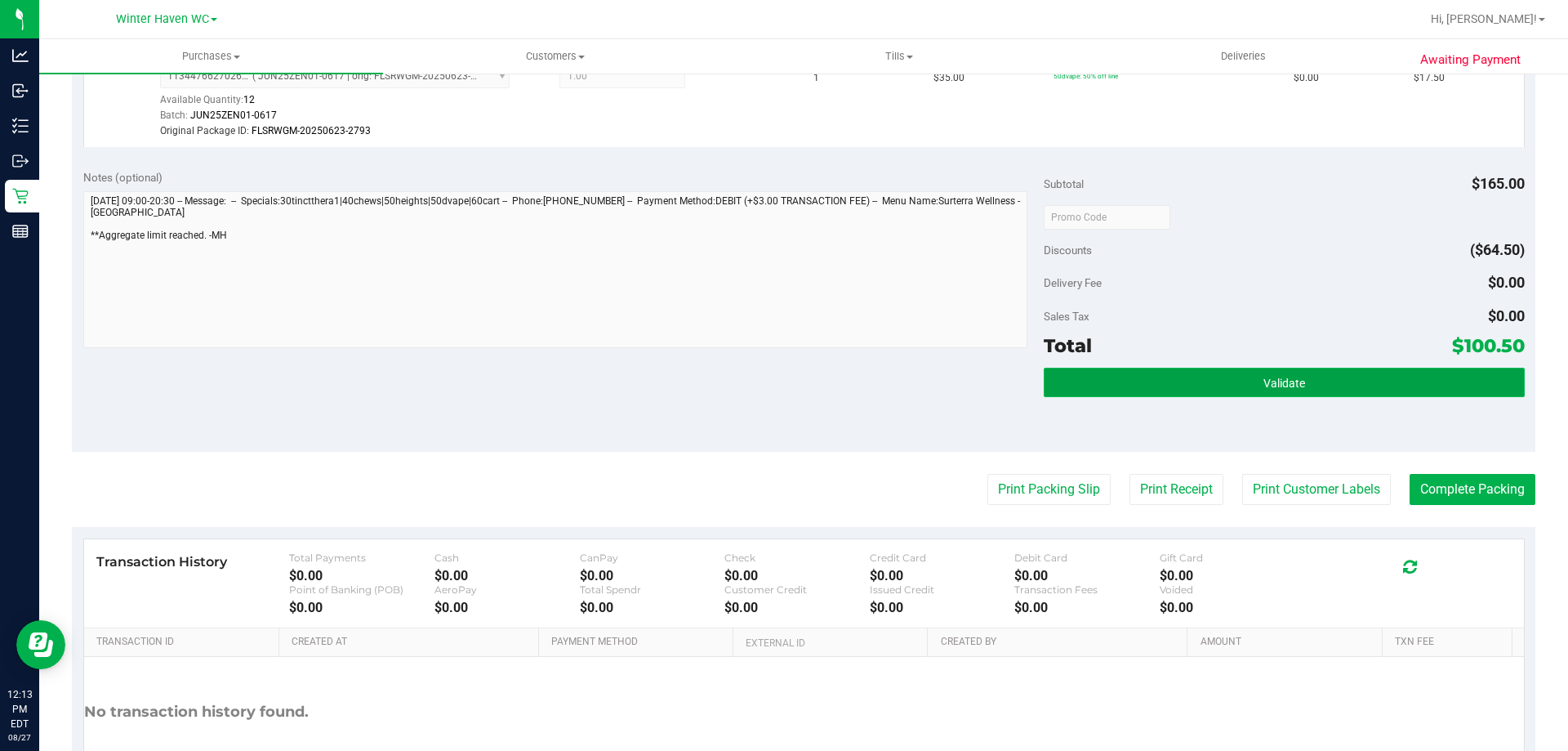
click at [1244, 388] on button "Validate" at bounding box center [1284, 381] width 480 height 29
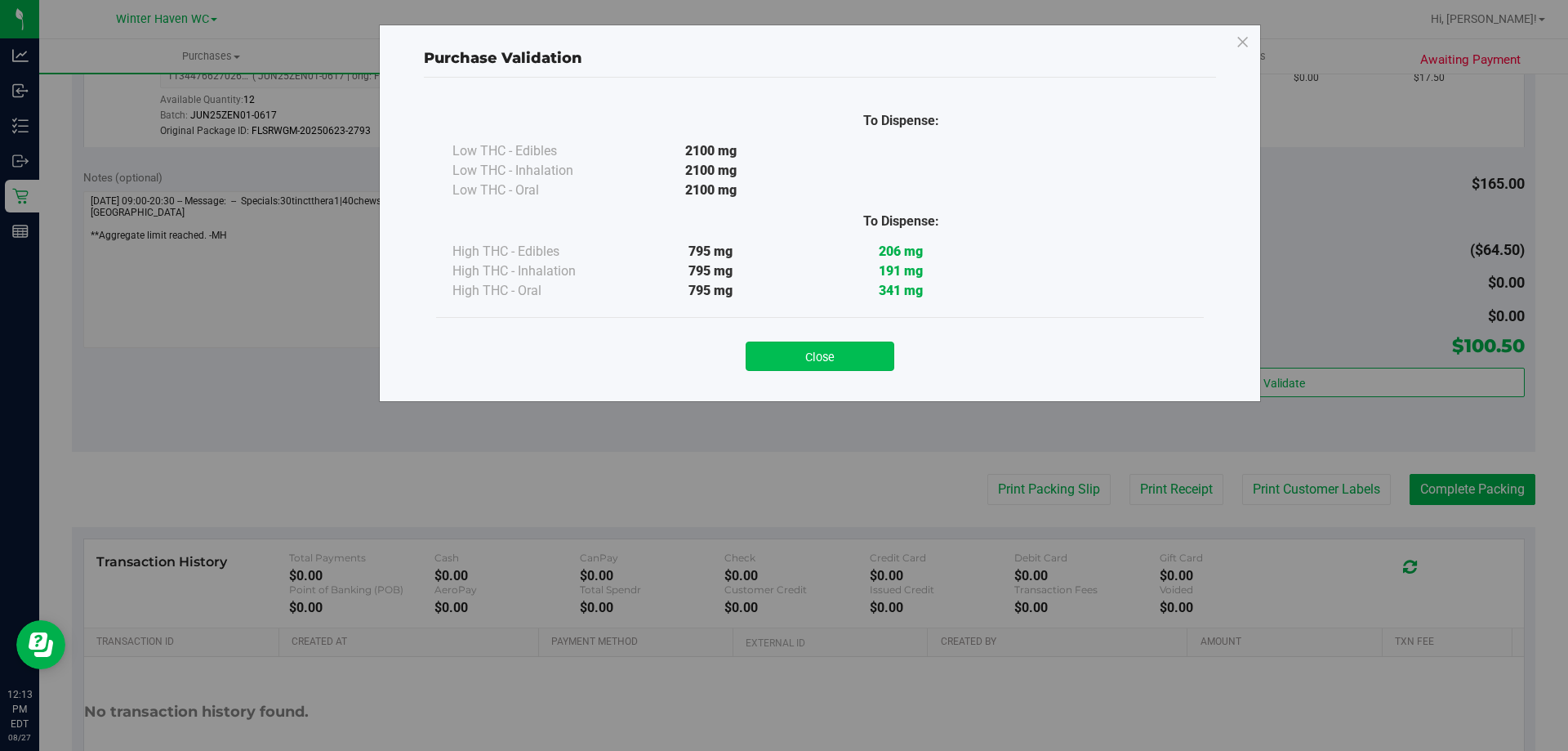
click at [823, 344] on button "Close" at bounding box center [819, 356] width 149 height 29
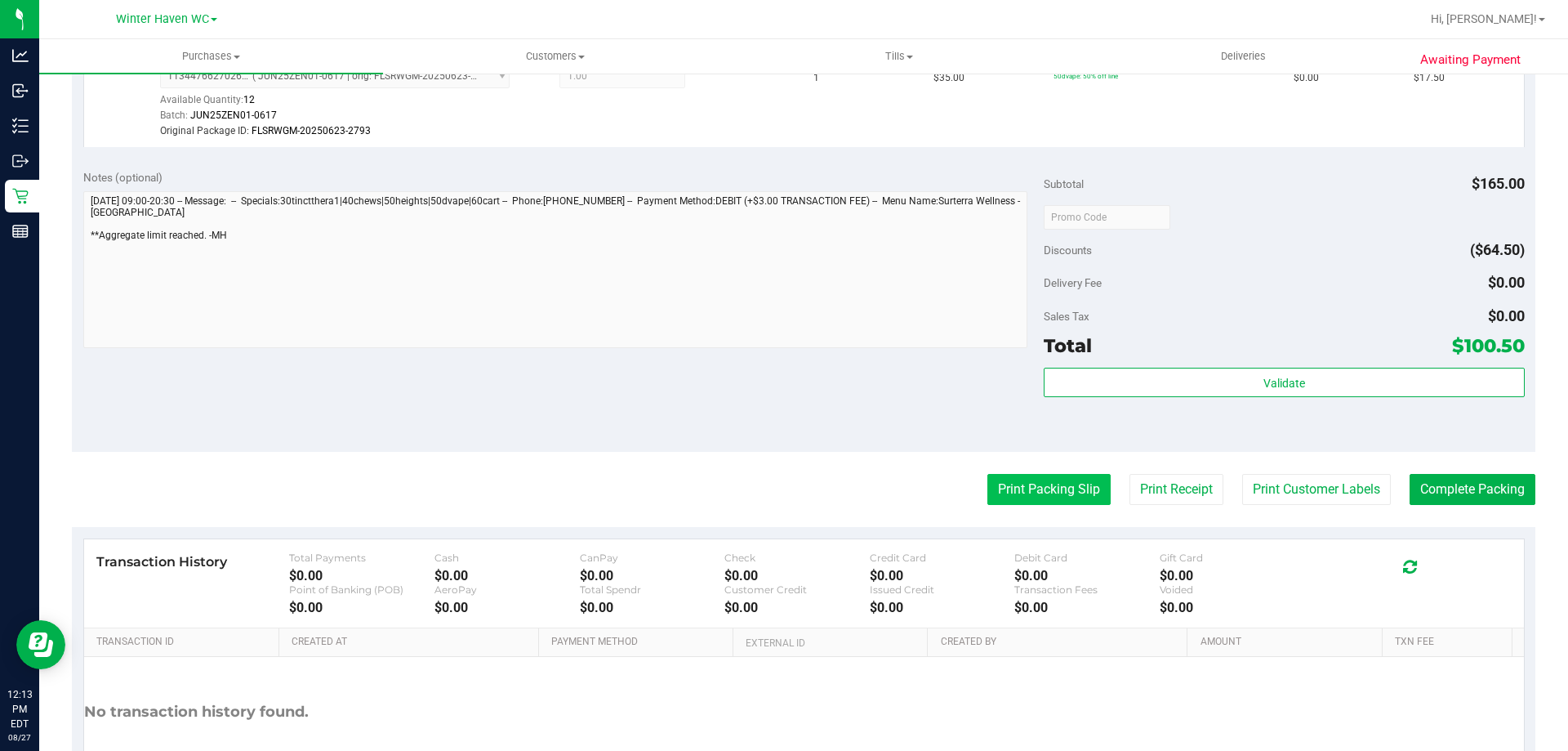
click at [1010, 483] on button "Print Packing Slip" at bounding box center [1049, 489] width 124 height 31
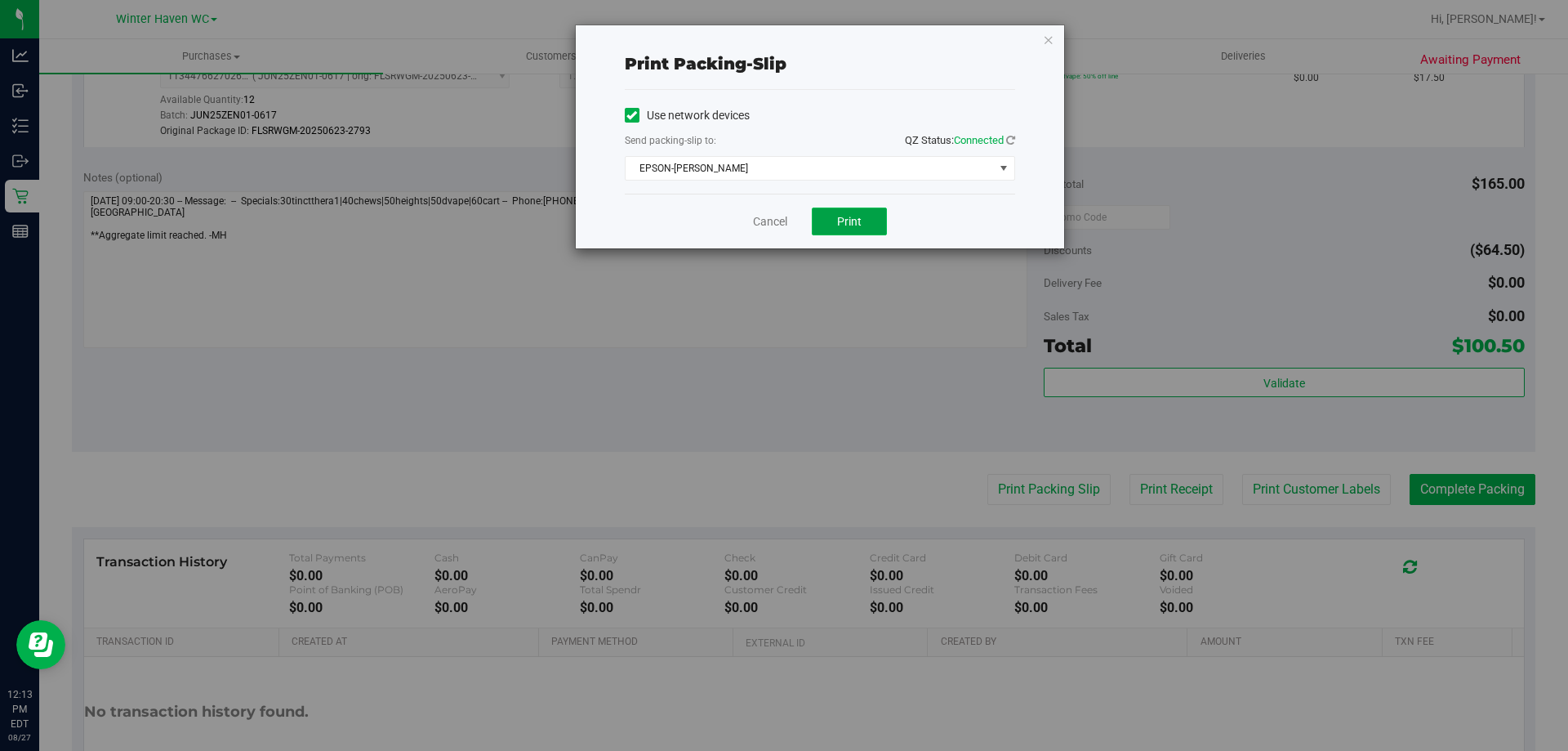
click at [874, 218] on button "Print" at bounding box center [848, 222] width 75 height 28
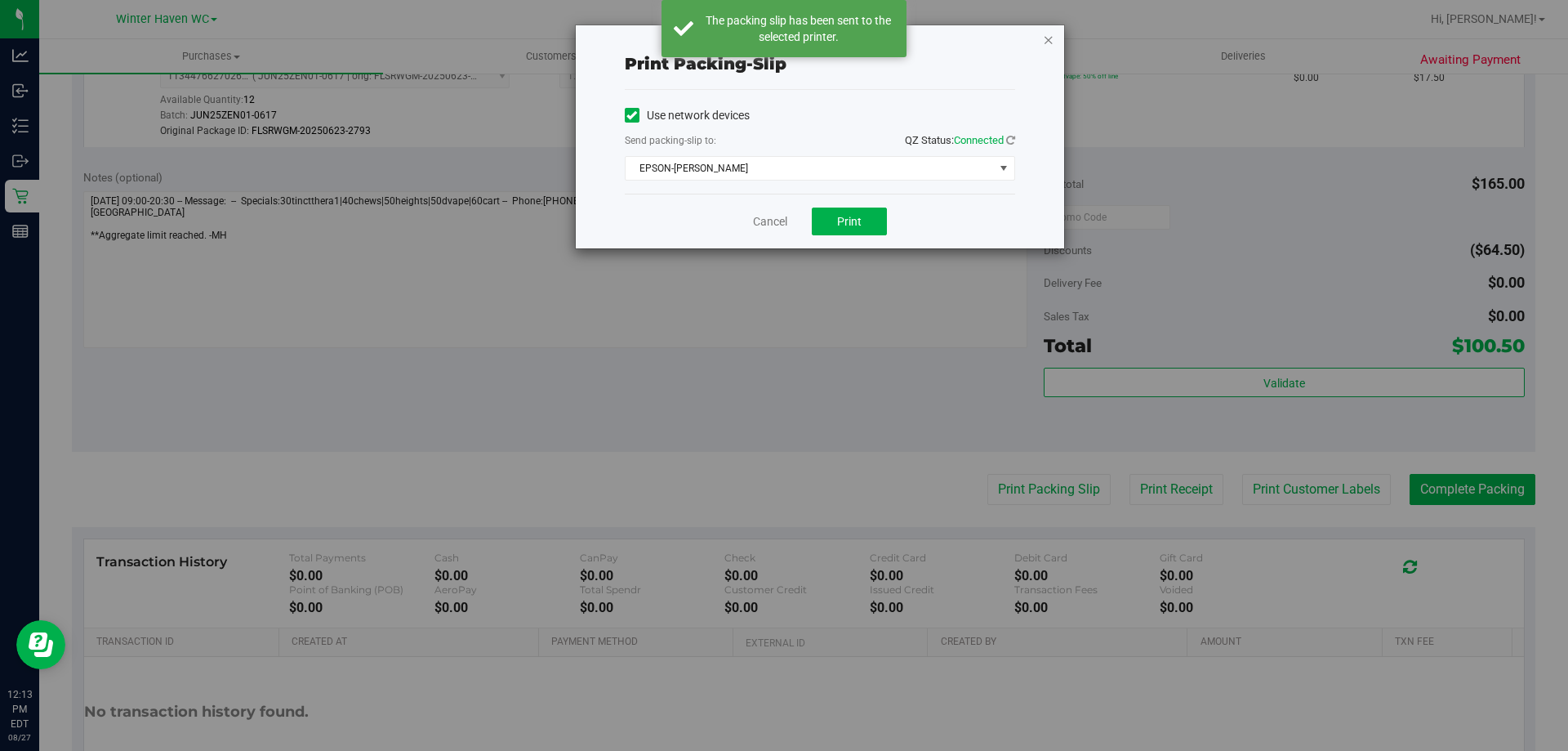
click at [1050, 42] on icon "button" at bounding box center [1048, 39] width 11 height 20
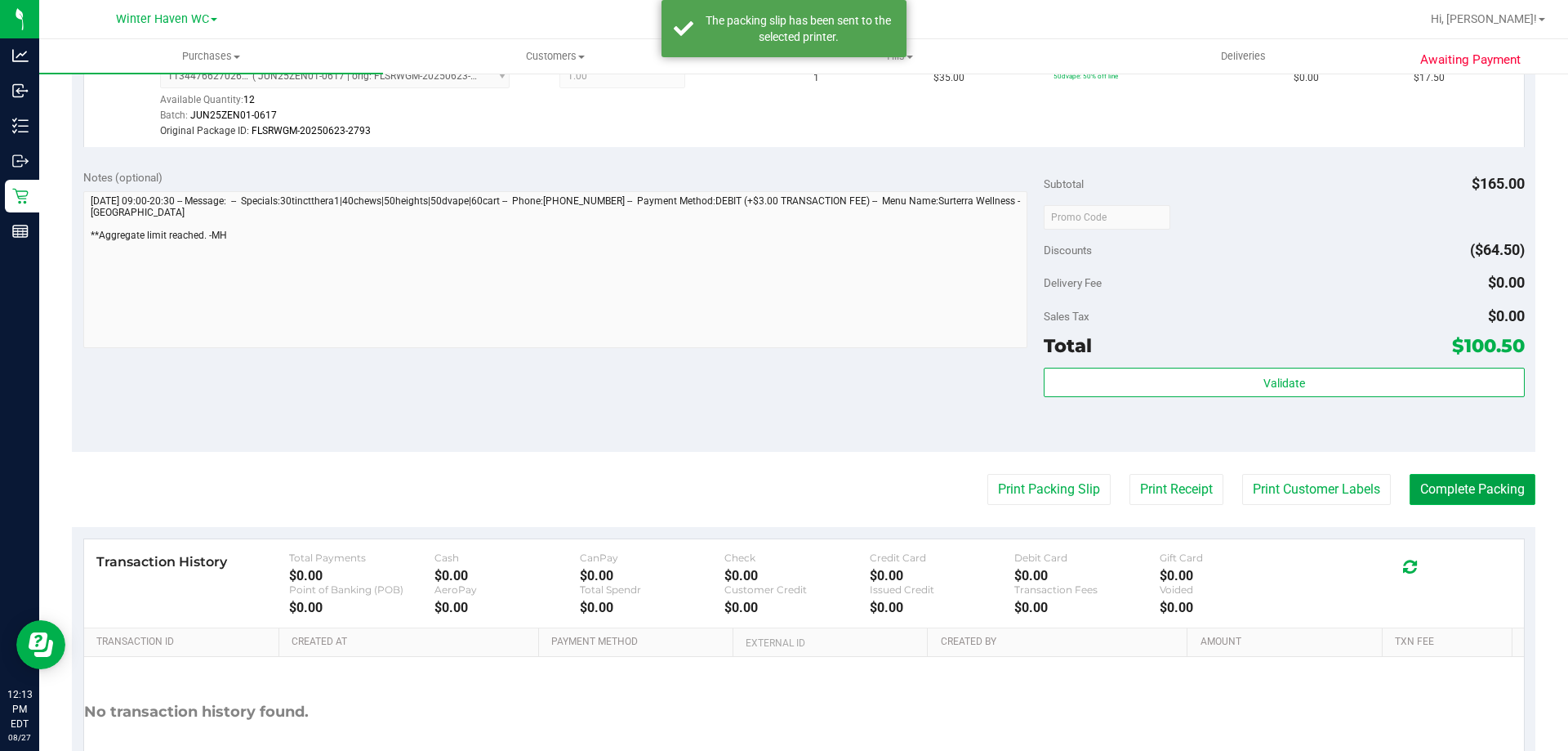
click at [1466, 498] on button "Complete Packing" at bounding box center [1472, 489] width 126 height 31
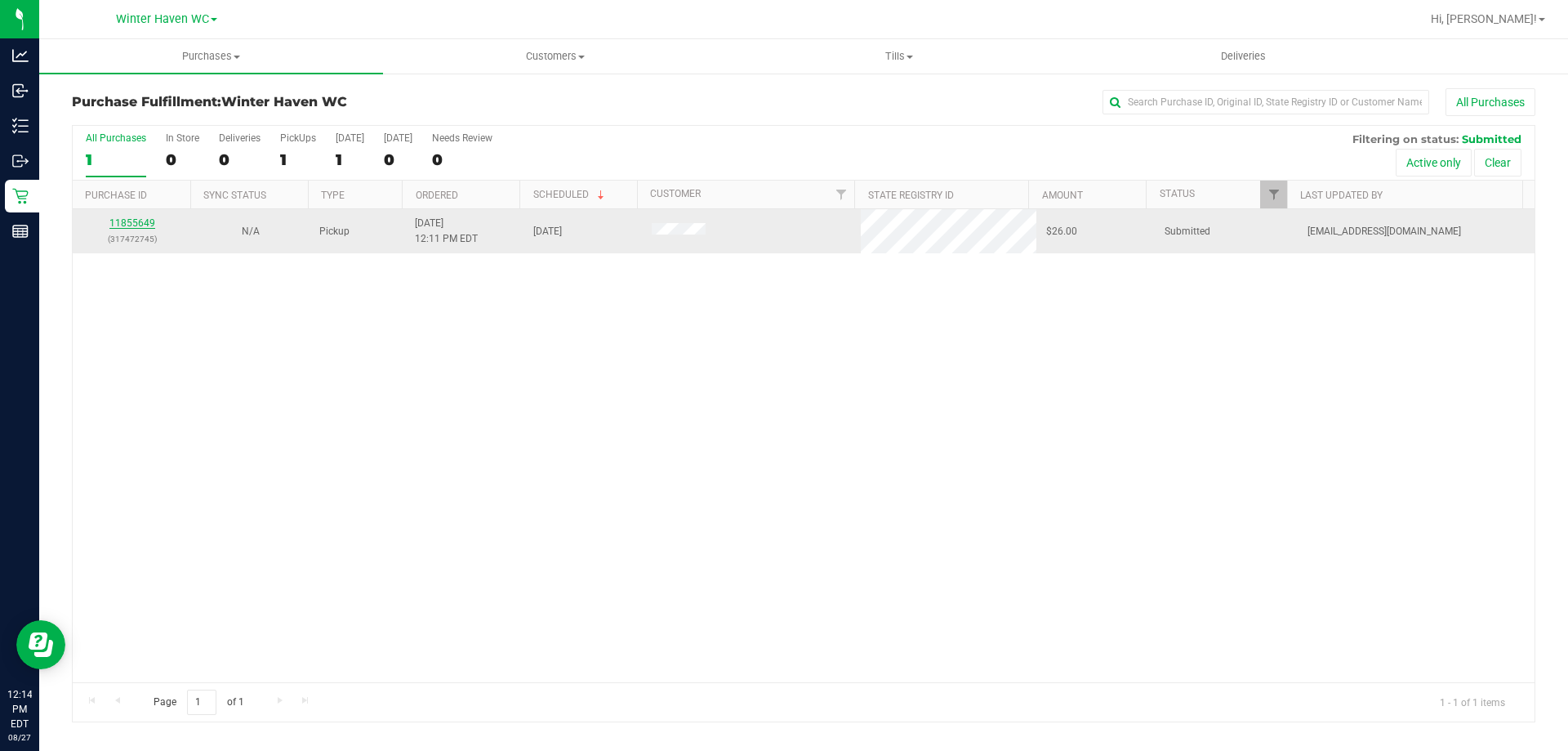
click at [138, 223] on link "11855649" at bounding box center [133, 223] width 46 height 11
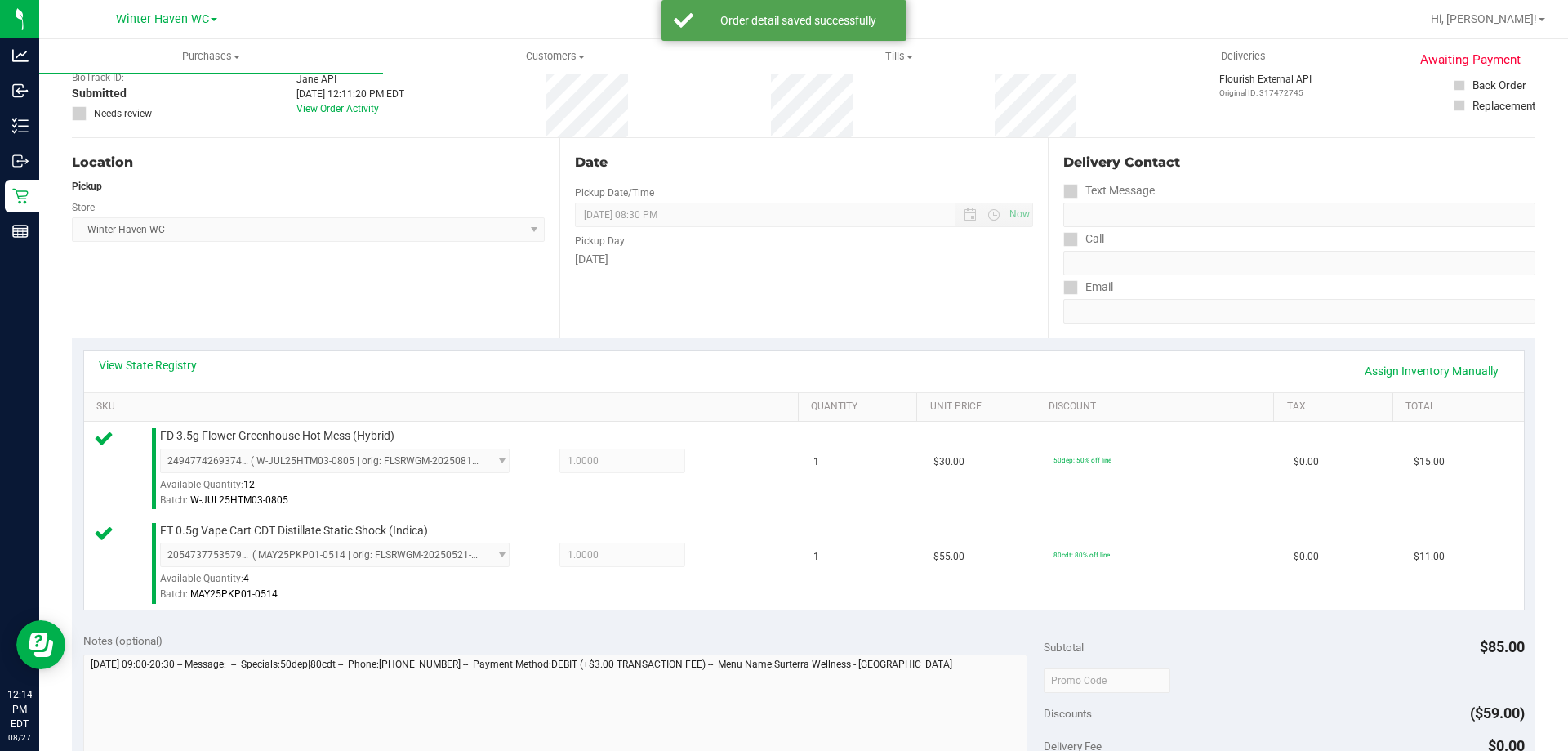
scroll to position [327, 0]
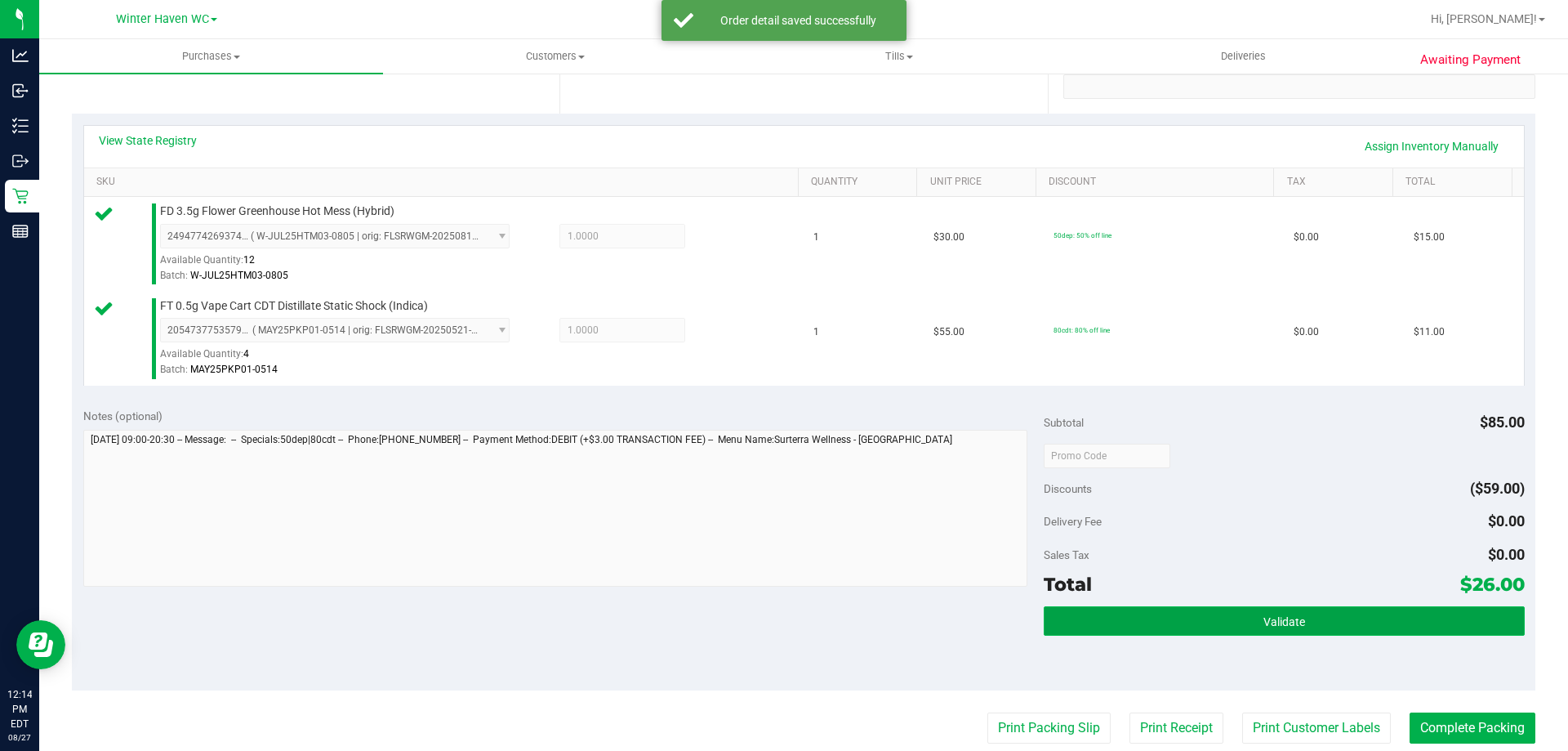
click at [1112, 626] on button "Validate" at bounding box center [1284, 620] width 480 height 29
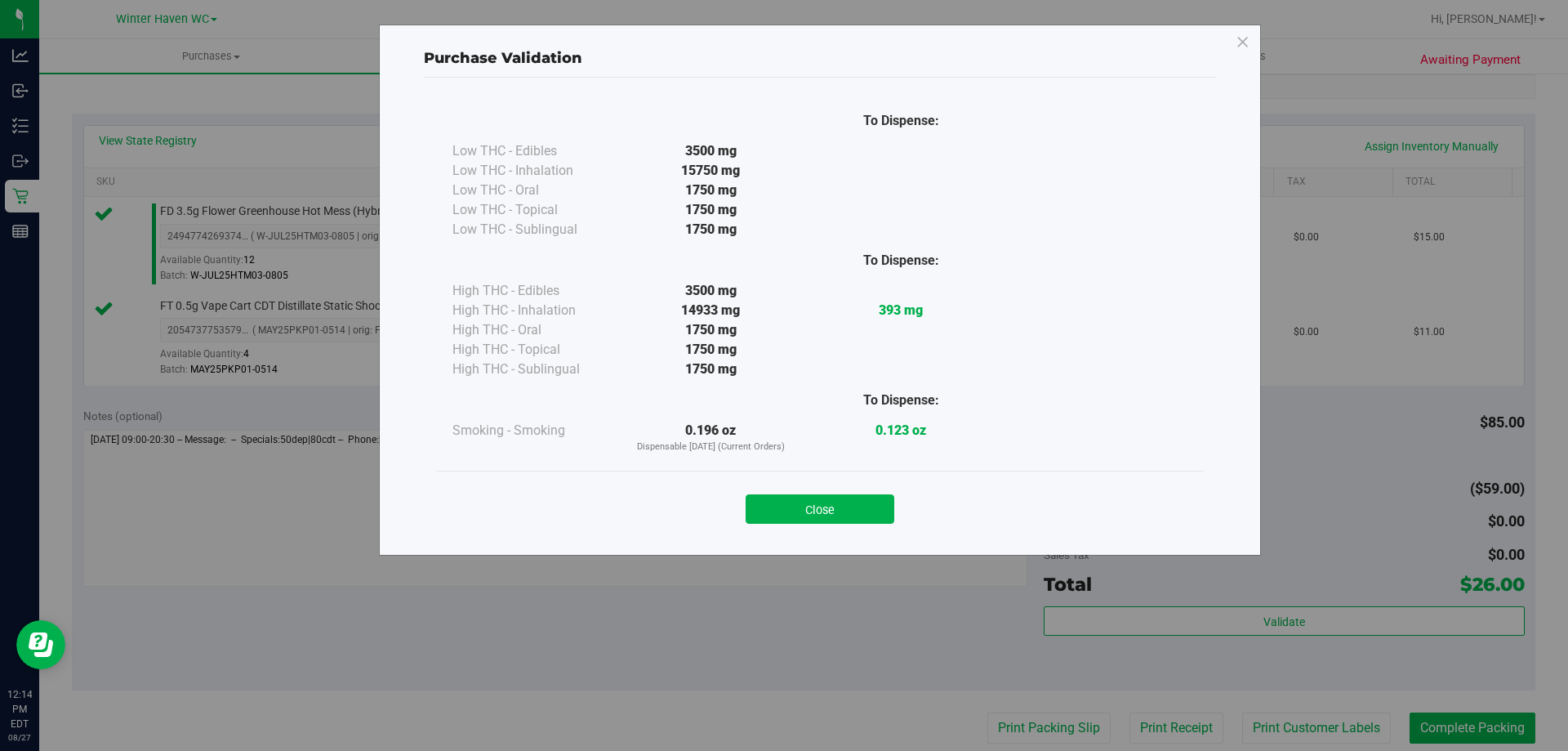
click at [863, 488] on div "Close" at bounding box center [819, 503] width 744 height 41
click at [869, 506] on button "Close" at bounding box center [819, 508] width 149 height 29
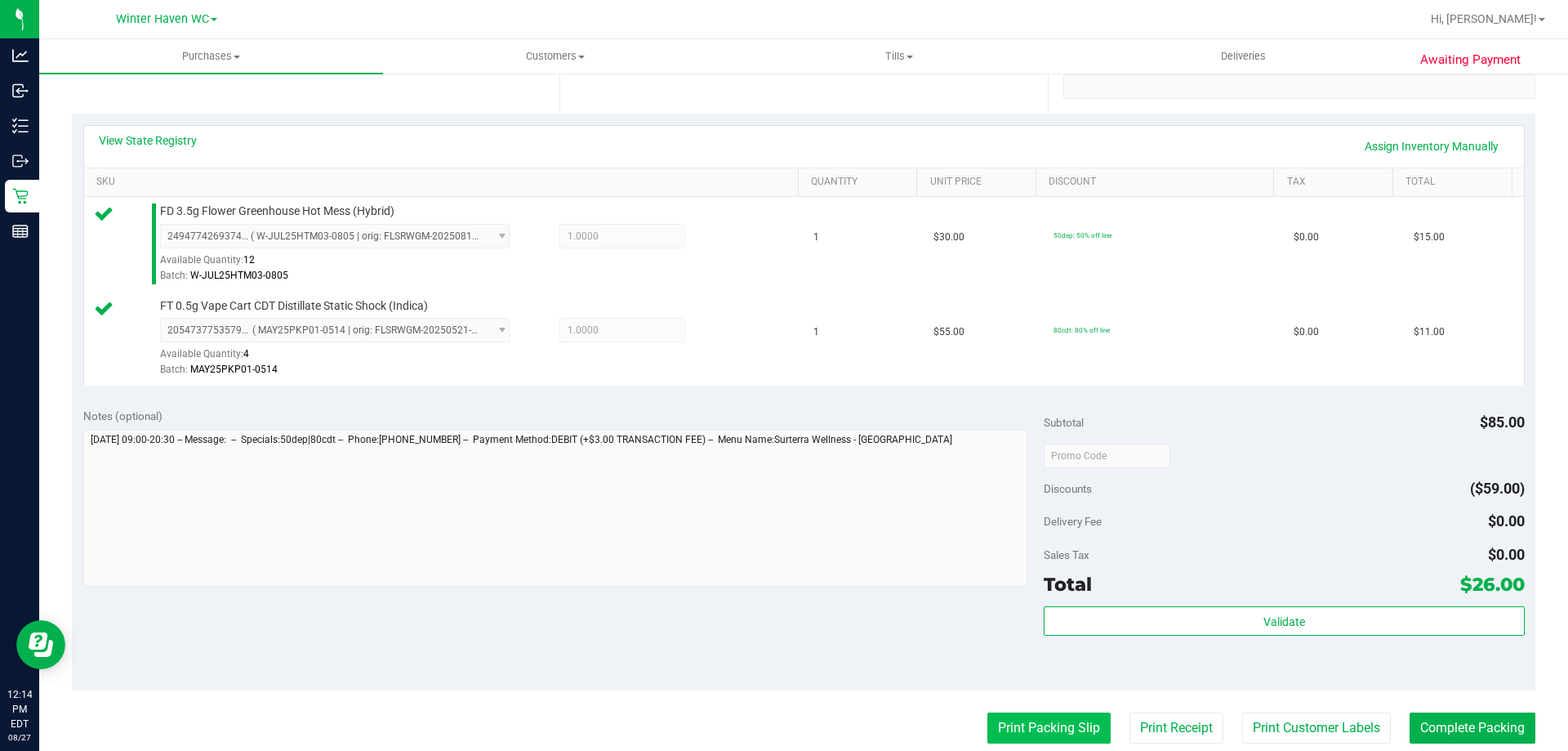
click at [1010, 715] on button "Print Packing Slip" at bounding box center [1049, 727] width 124 height 31
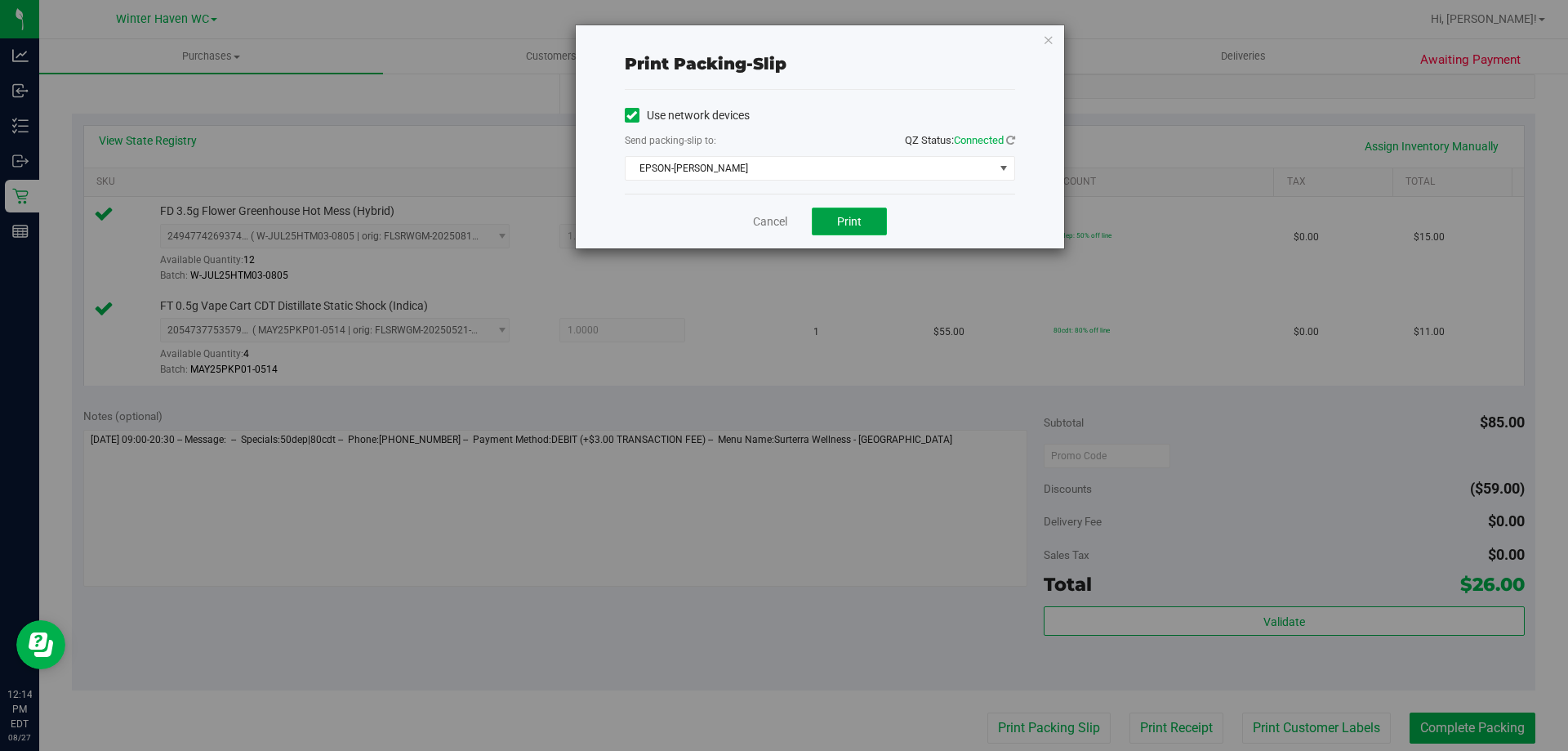
click at [853, 232] on button "Print" at bounding box center [848, 222] width 75 height 28
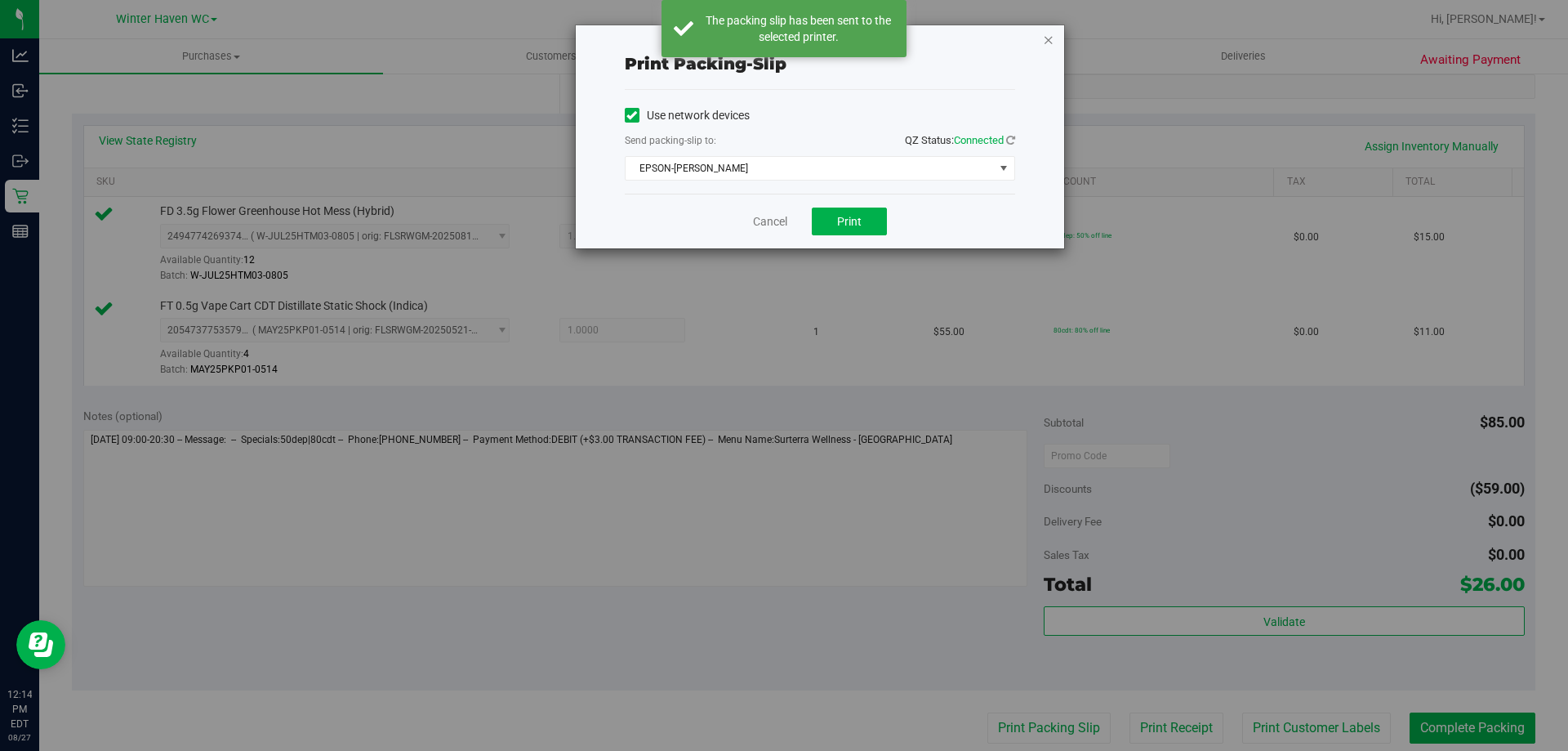
click at [1049, 42] on icon "button" at bounding box center [1048, 39] width 11 height 20
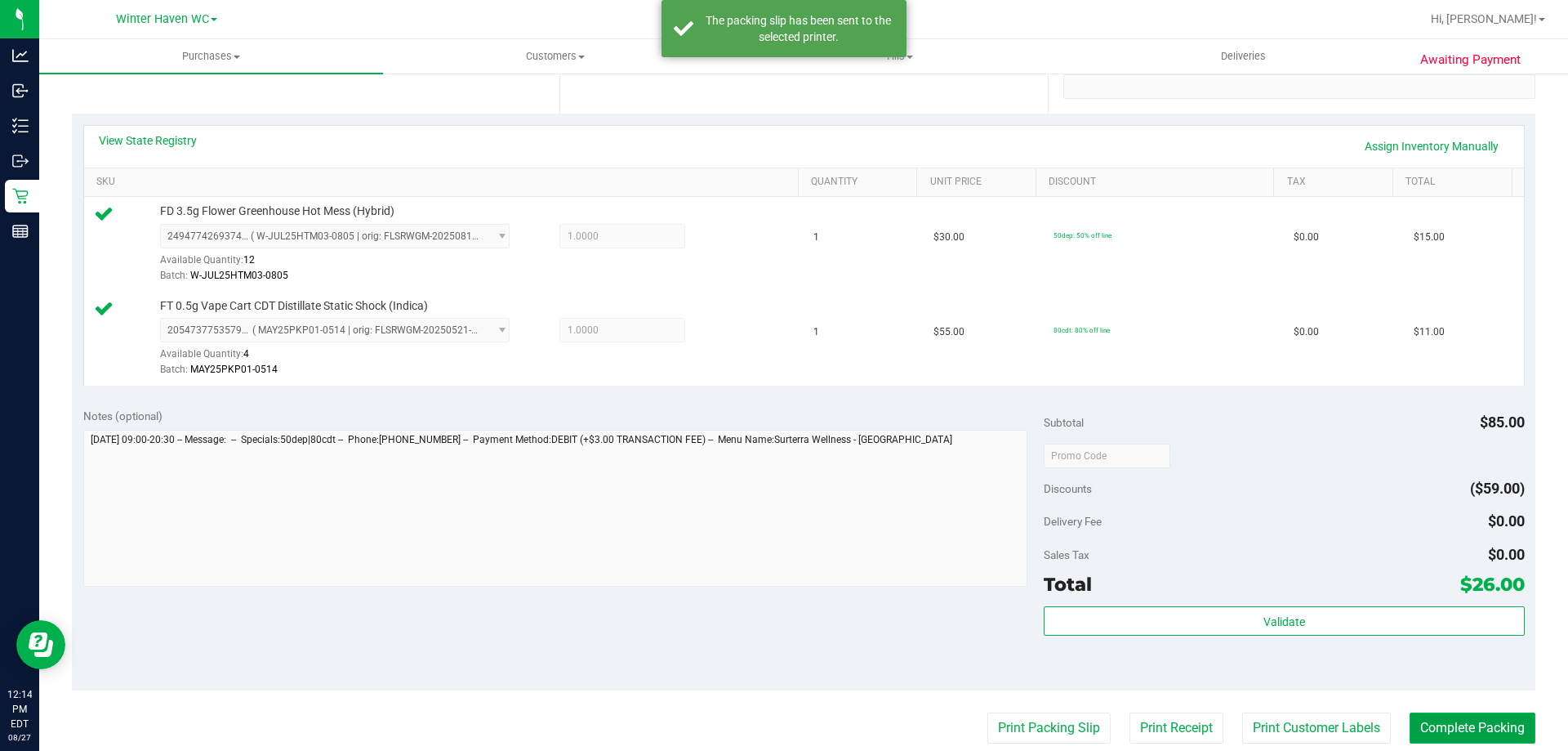
click at [1484, 723] on button "Complete Packing" at bounding box center [1472, 727] width 126 height 31
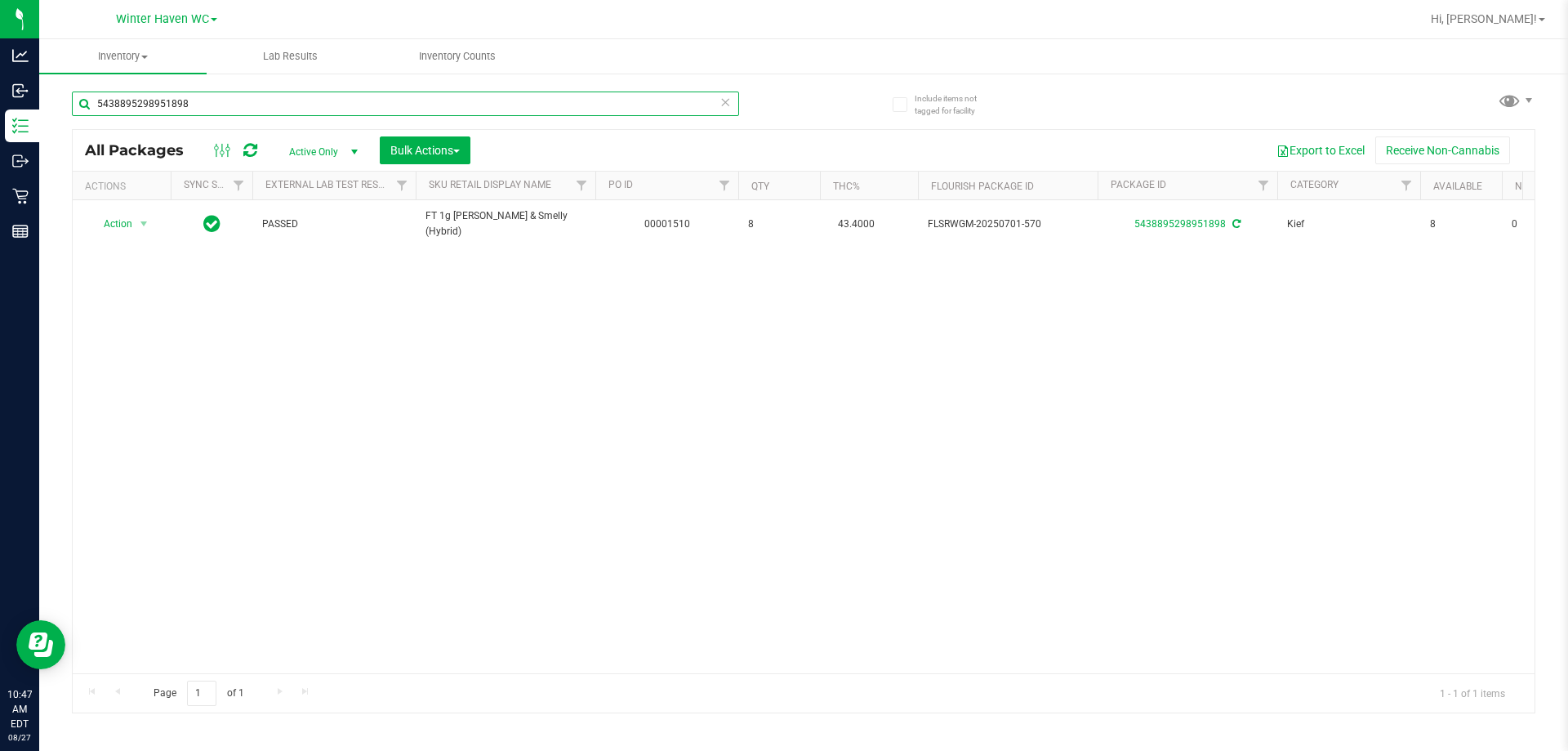
click at [431, 92] on input "5438895298951898" at bounding box center [405, 104] width 667 height 25
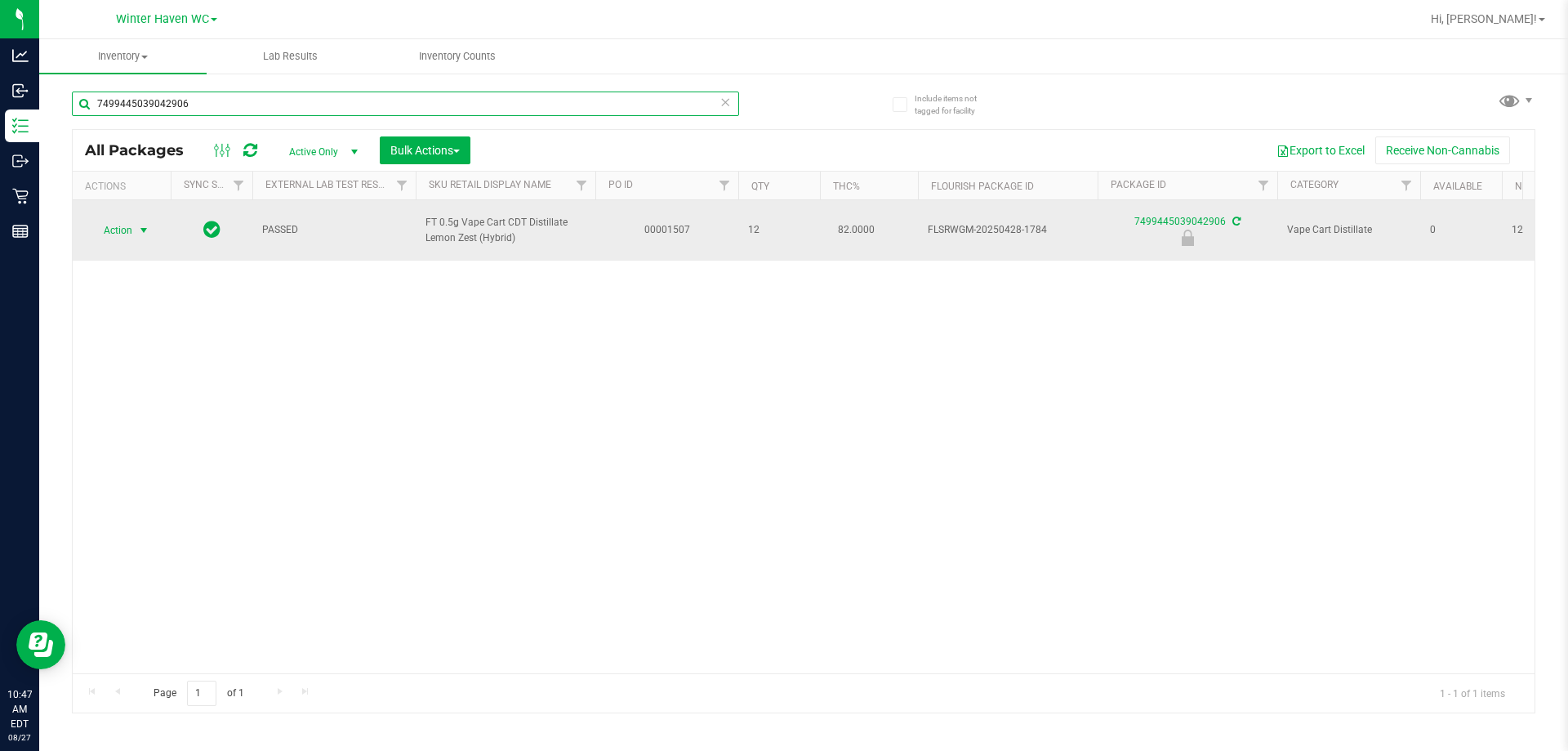
type input "7499445039042906"
click at [137, 232] on span "select" at bounding box center [143, 230] width 13 height 13
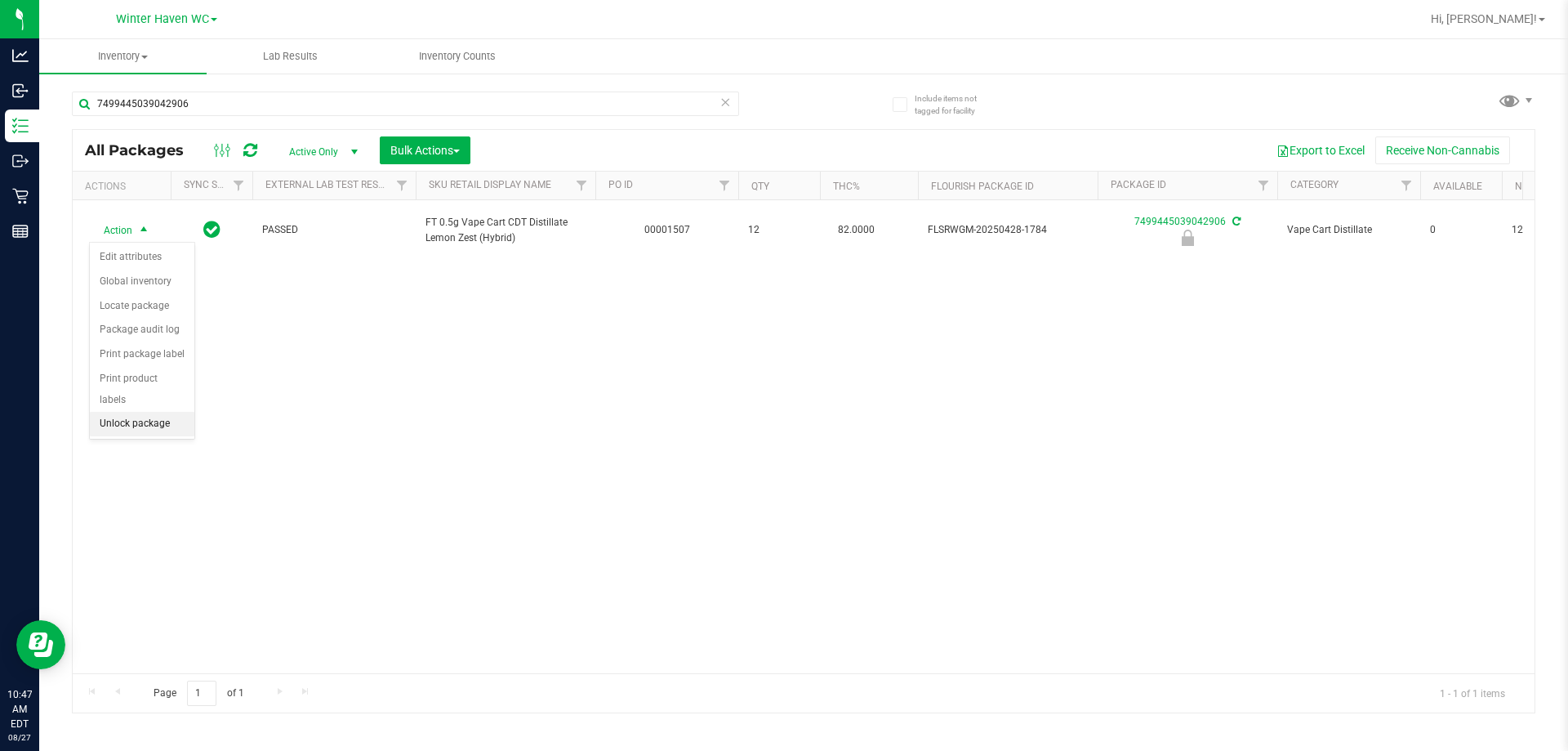
click at [164, 411] on li "Unlock package" at bounding box center [142, 423] width 105 height 25
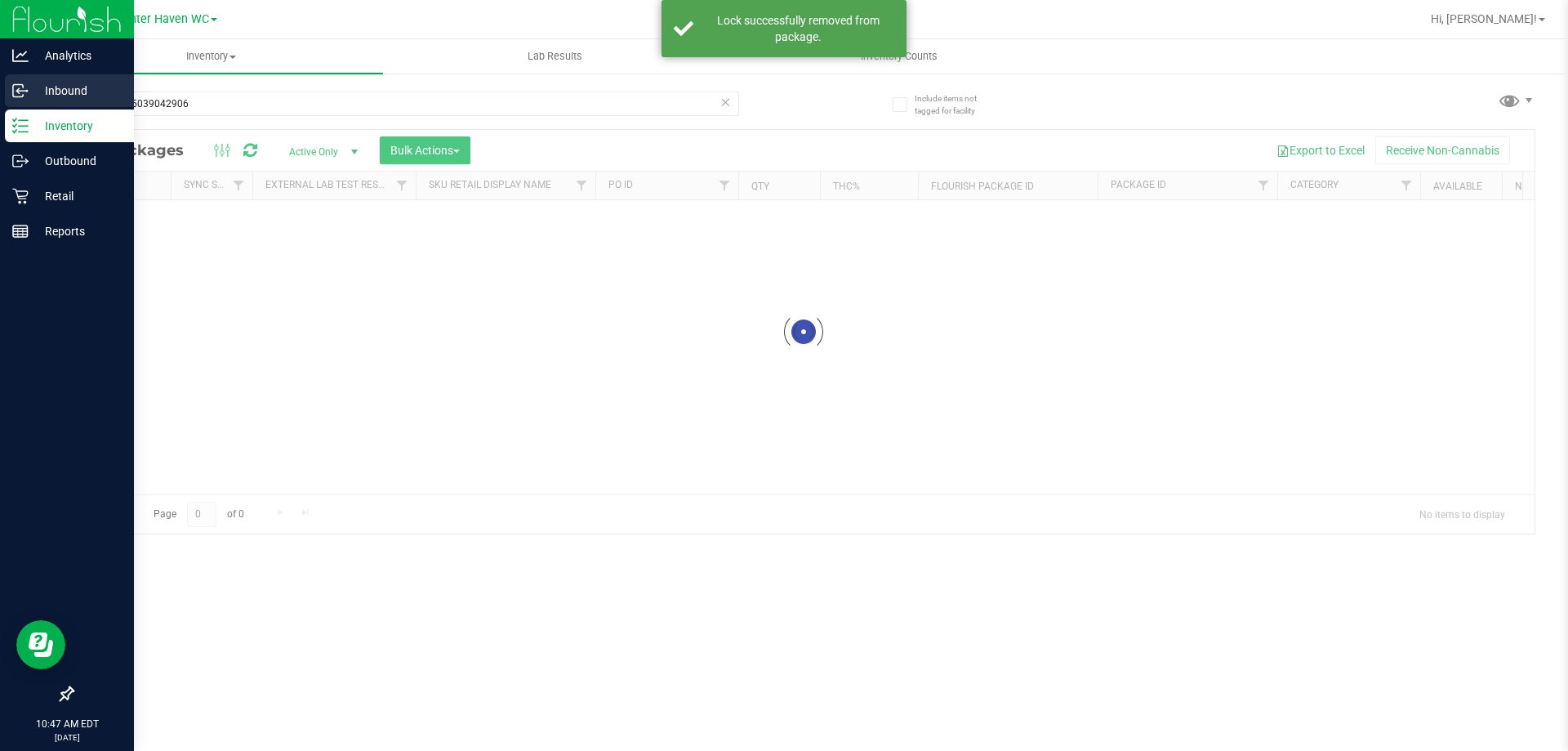
click at [27, 100] on div "Inbound" at bounding box center [69, 90] width 129 height 33
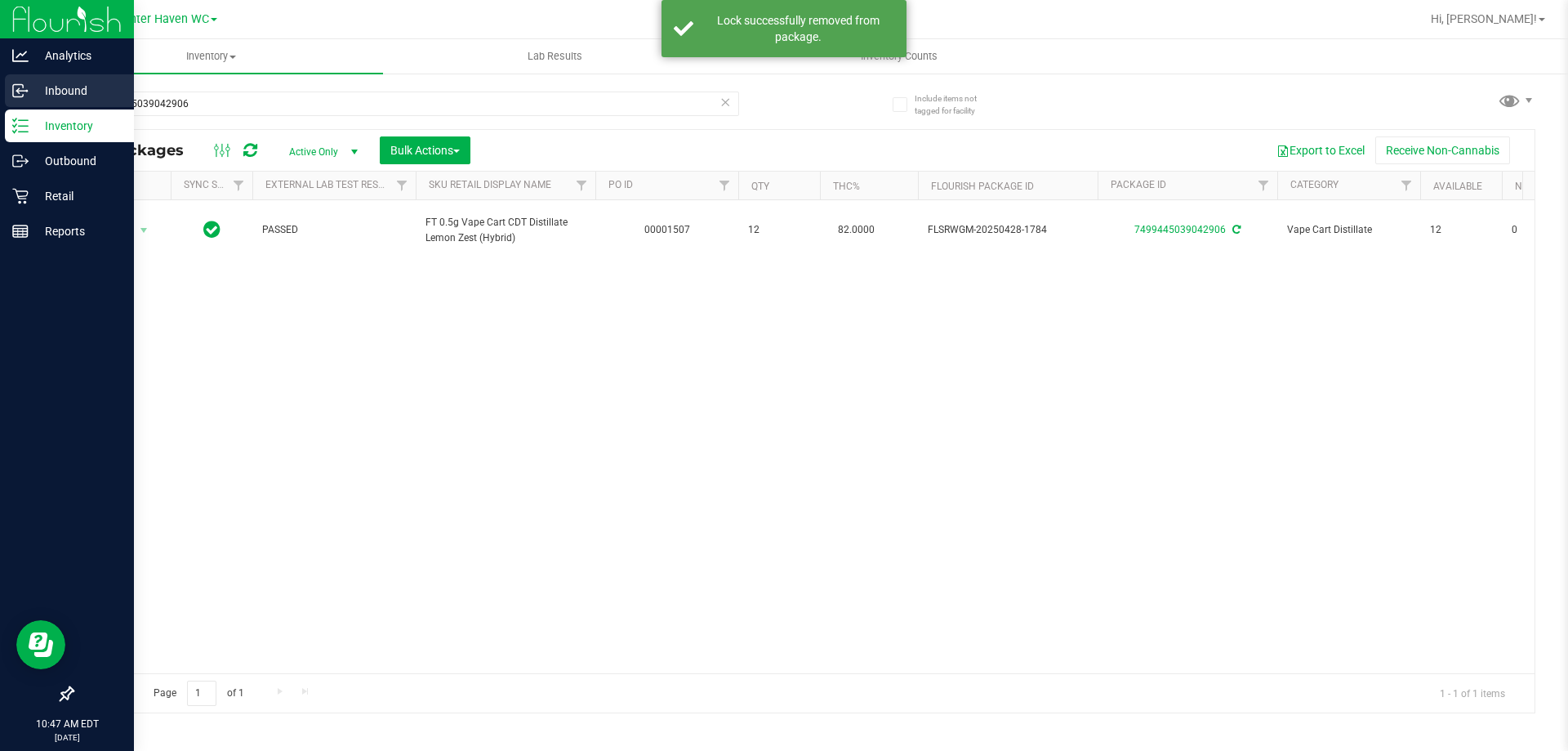
click at [14, 85] on icon at bounding box center [18, 91] width 10 height 12
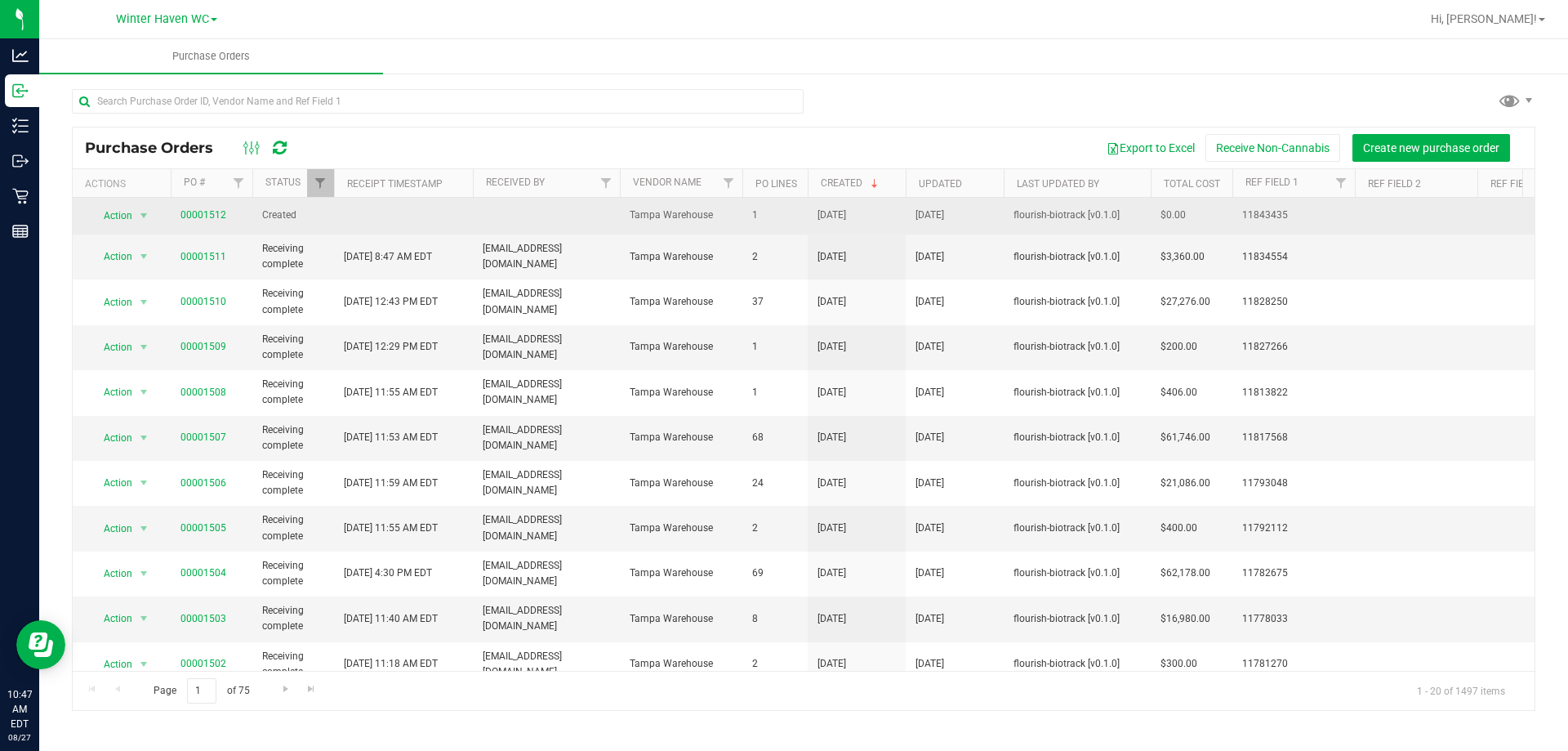
click at [218, 208] on span "00001512" at bounding box center [204, 216] width 46 height 16
click at [214, 209] on link "00001512" at bounding box center [204, 214] width 46 height 11
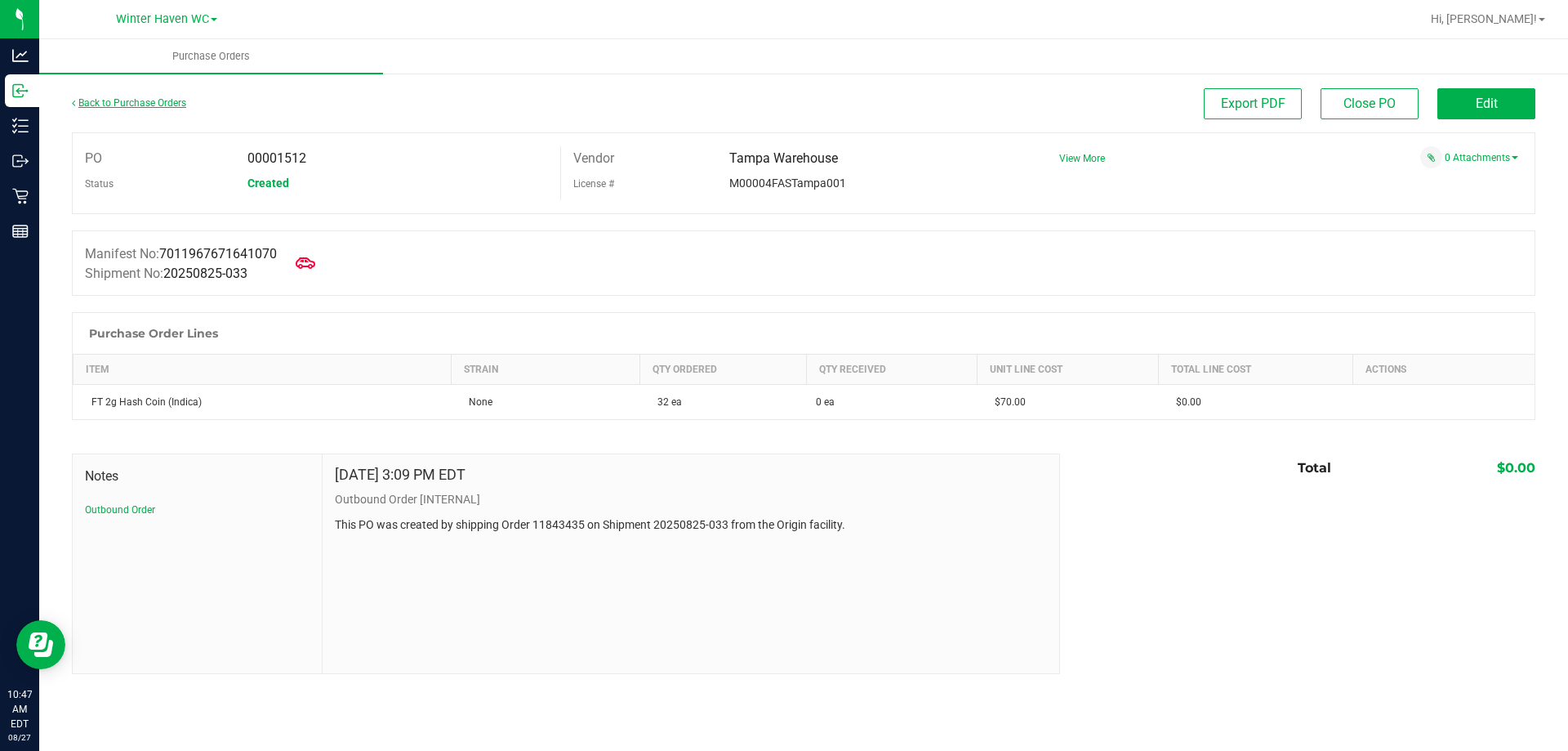
click at [141, 100] on link "Back to Purchase Orders" at bounding box center [129, 102] width 115 height 11
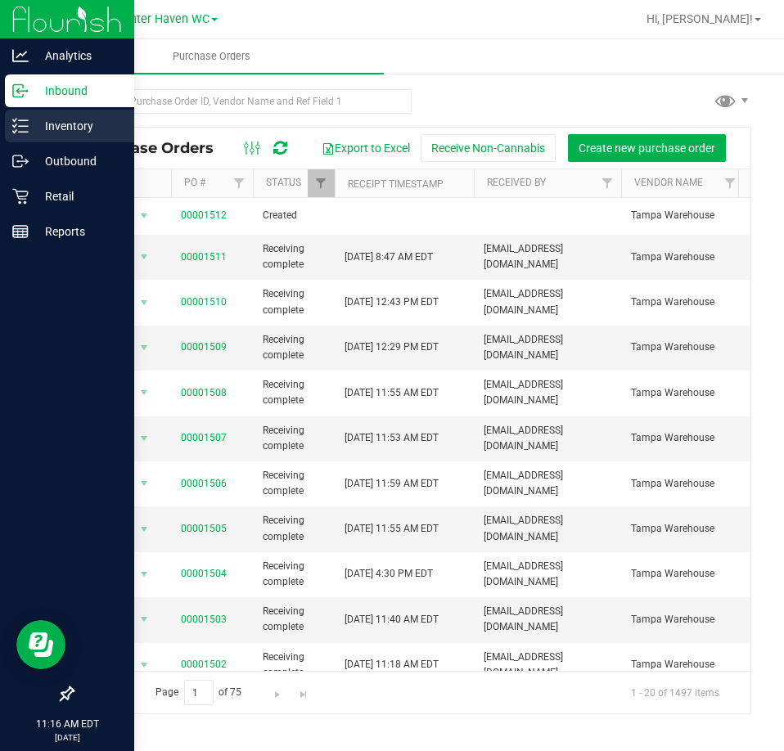
click at [34, 126] on p "Inventory" at bounding box center [78, 126] width 98 height 20
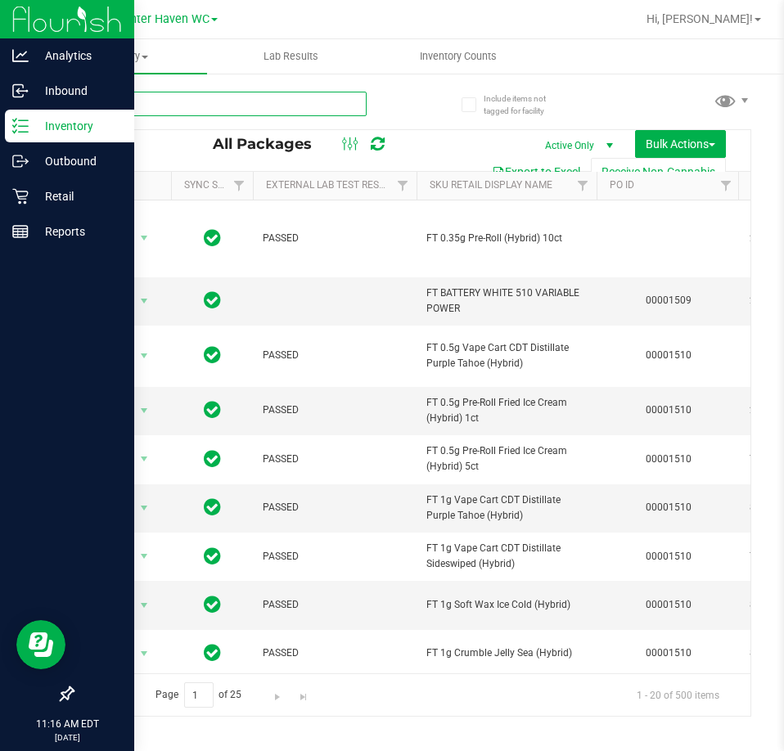
click at [288, 106] on input "text" at bounding box center [219, 104] width 295 height 25
paste input "W-JUL25ARZ03-0723"
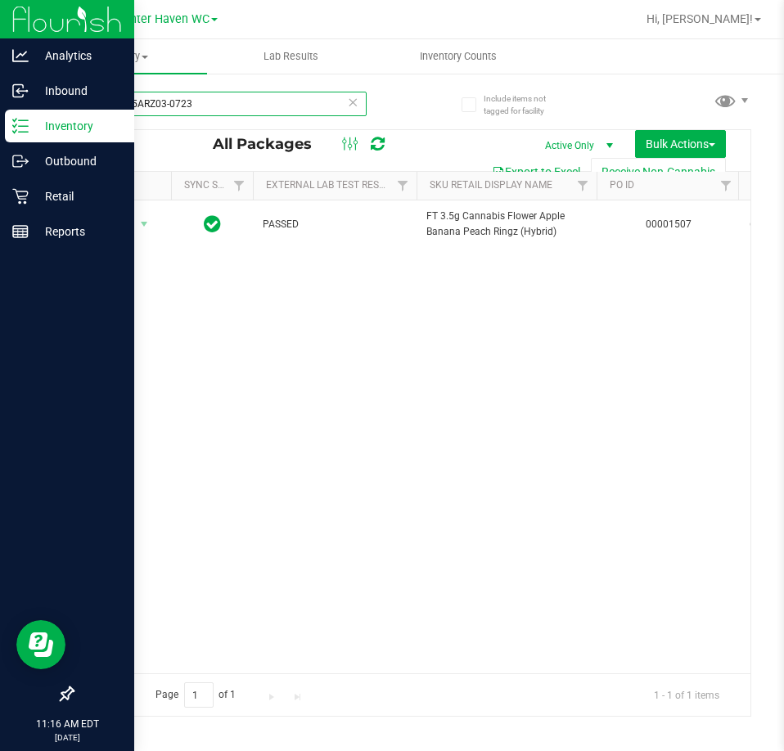
click at [255, 96] on input "W-JUL25ARZ03-0723" at bounding box center [219, 104] width 295 height 25
paste input "1-0721"
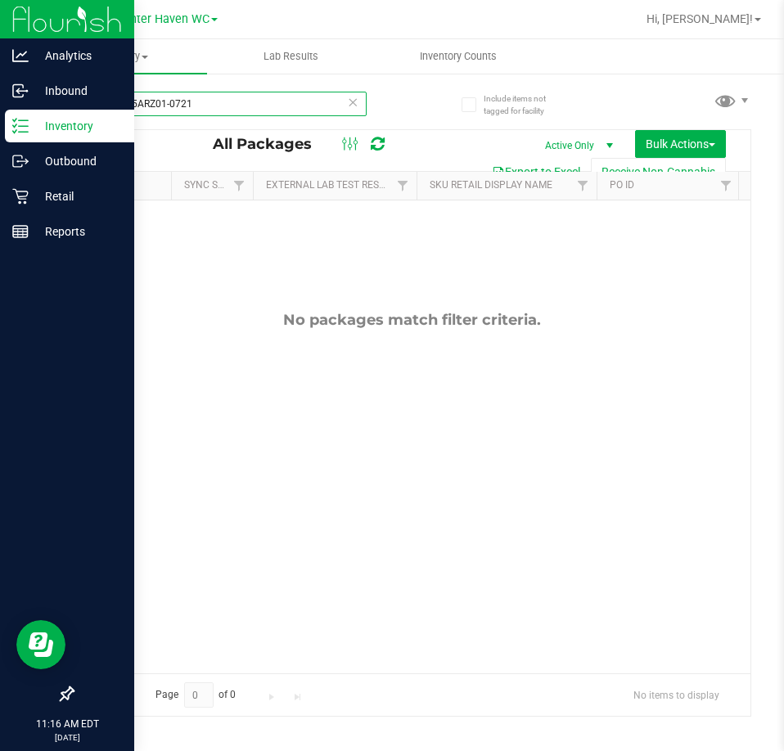
type input "W-JUL25ARZ01-0721"
click at [350, 106] on icon at bounding box center [352, 102] width 11 height 20
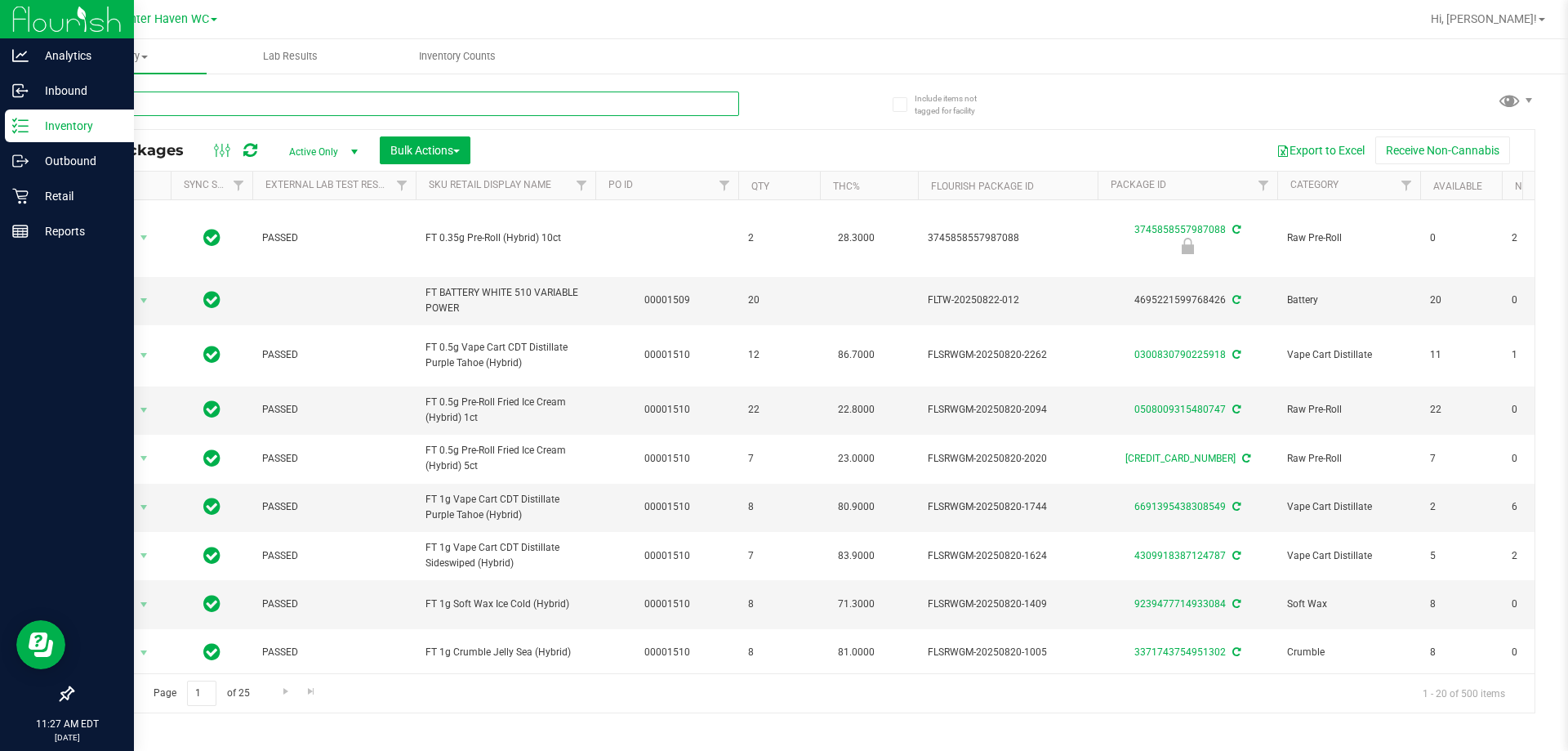
click at [366, 100] on input "text" at bounding box center [405, 104] width 667 height 25
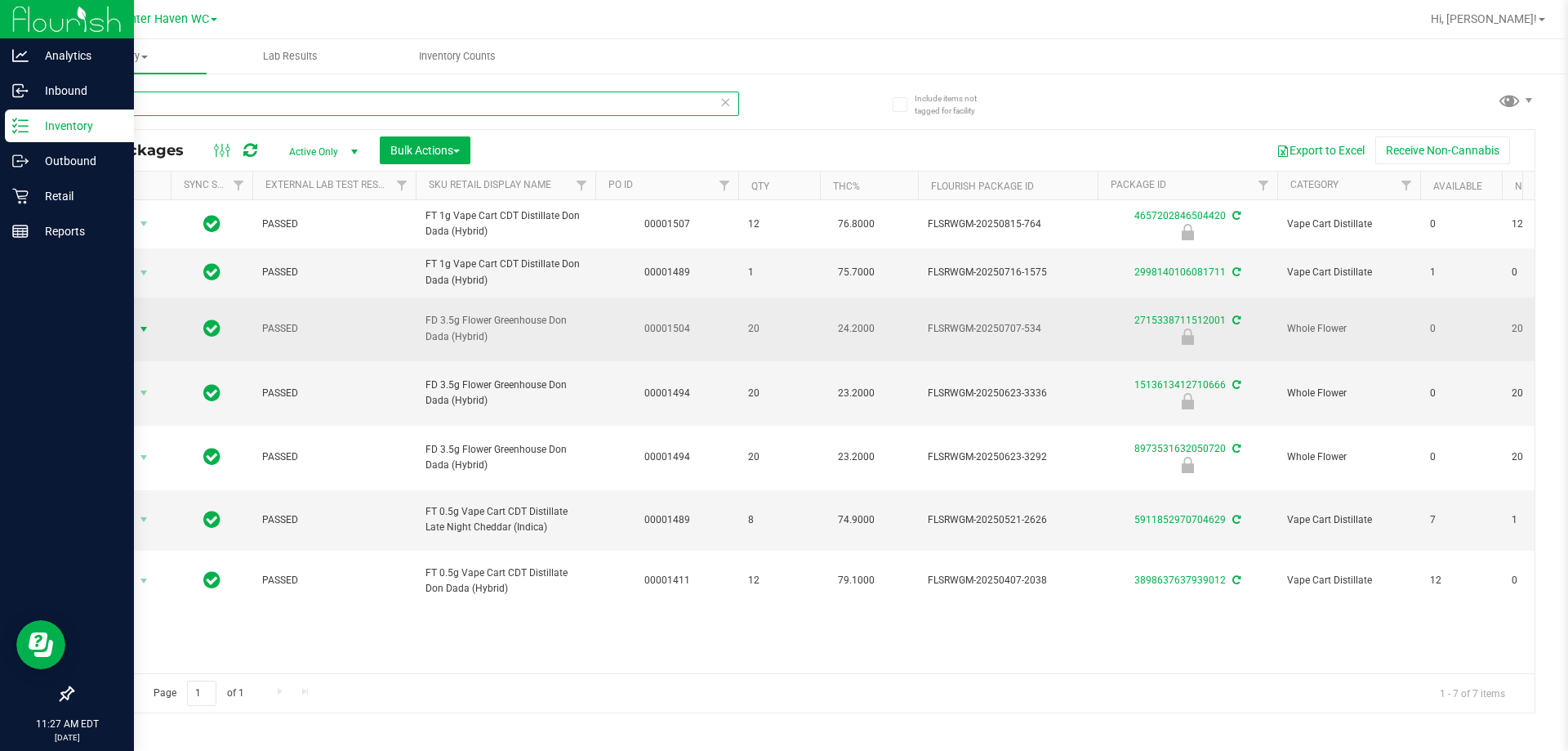
type input "dda"
click at [136, 341] on span "select" at bounding box center [144, 329] width 20 height 23
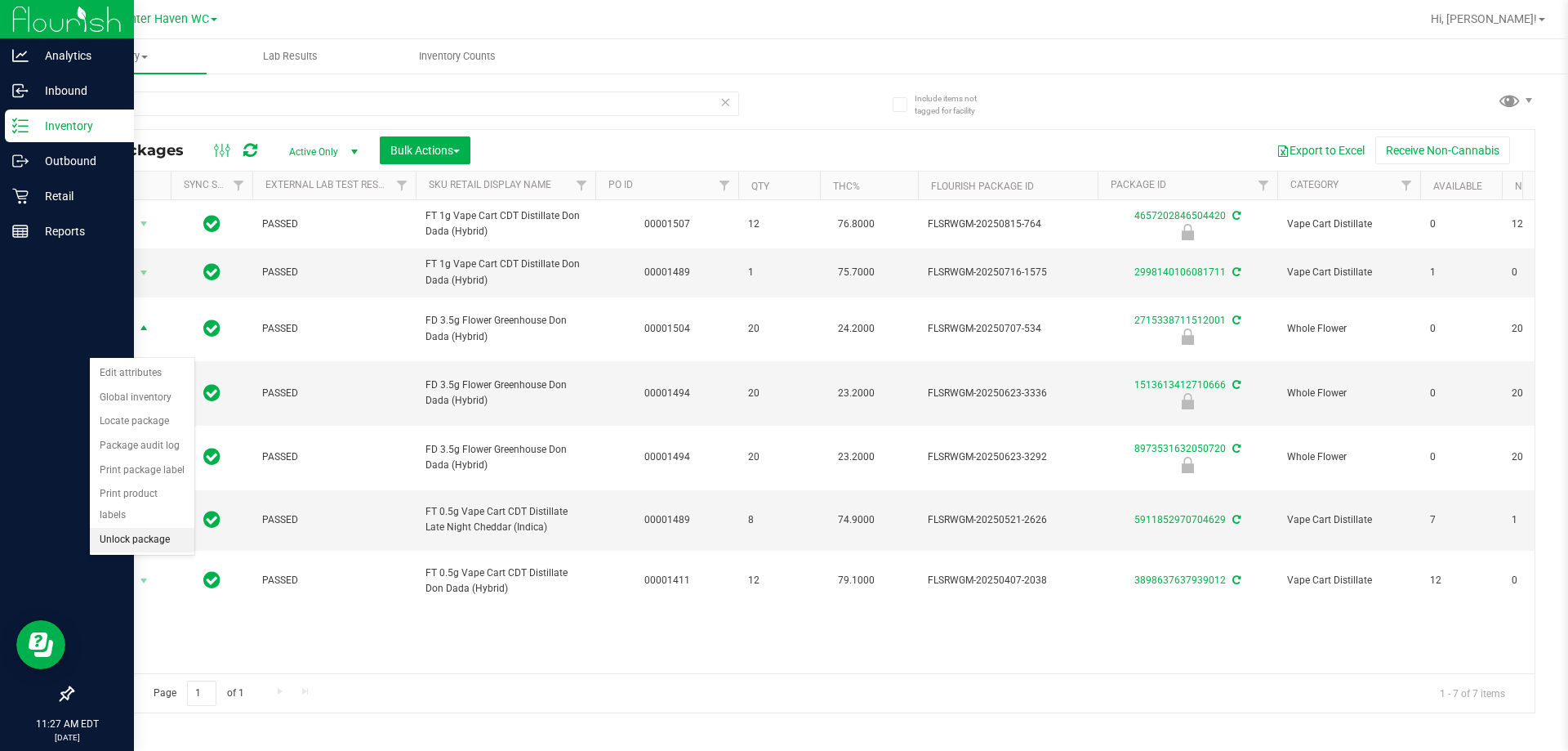
click at [145, 528] on li "Unlock package" at bounding box center [142, 540] width 105 height 25
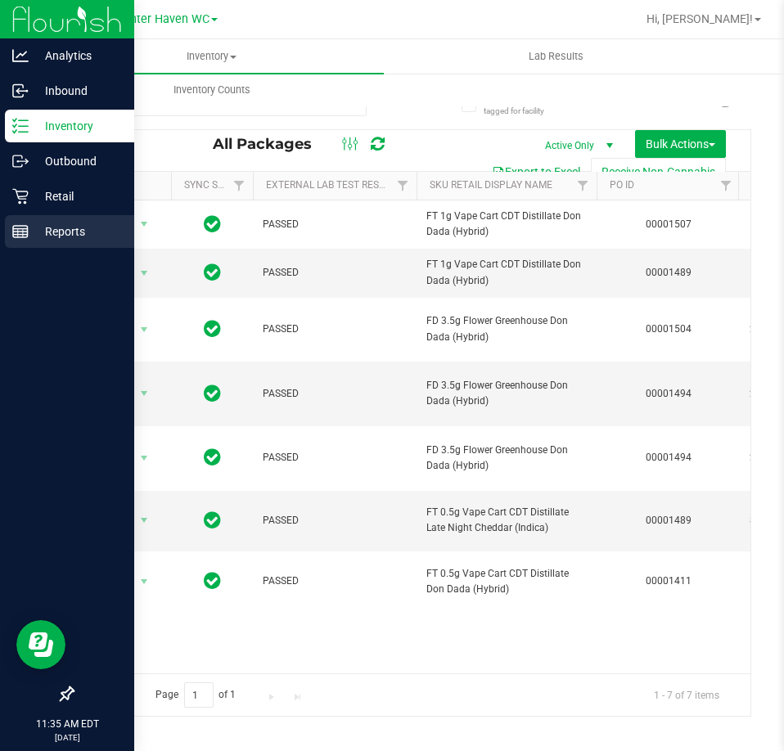
click at [21, 235] on line at bounding box center [20, 235] width 15 height 0
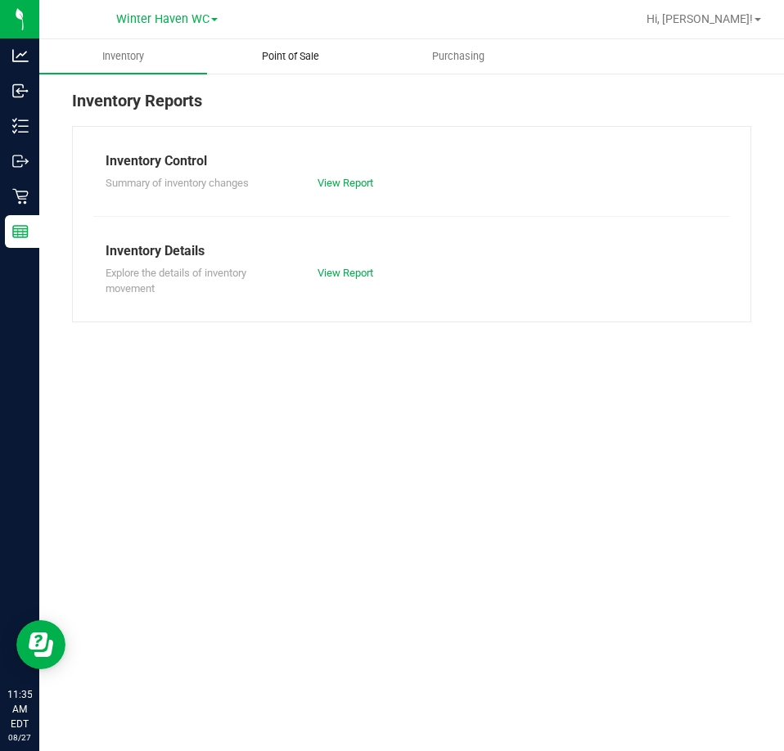
click at [316, 58] on span "Point of Sale" at bounding box center [290, 56] width 101 height 15
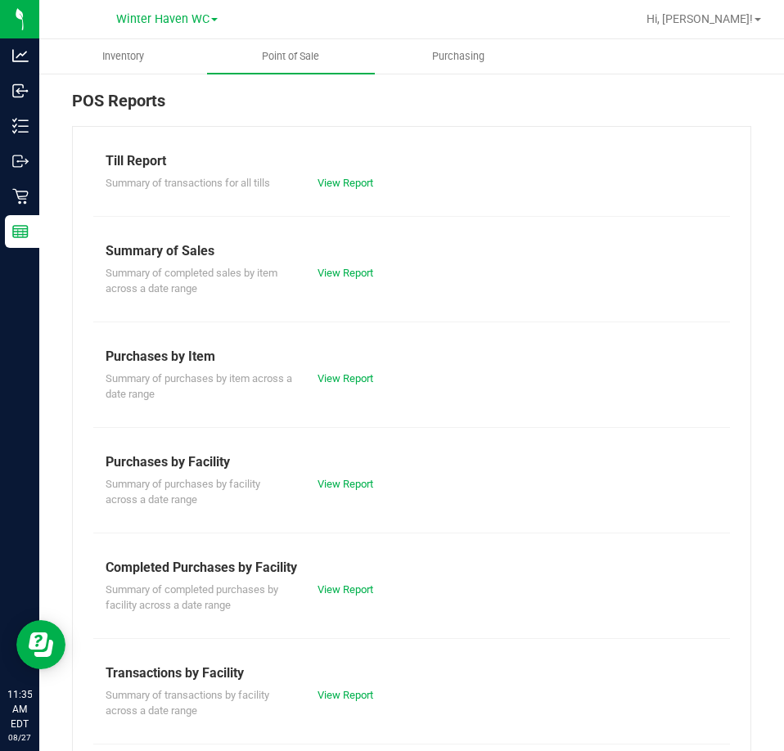
click at [367, 597] on div "Summary of completed purchases by facility across a date range View Report" at bounding box center [411, 596] width 637 height 36
click at [361, 595] on link "View Report" at bounding box center [345, 589] width 56 height 12
